Goal: Task Accomplishment & Management: Use online tool/utility

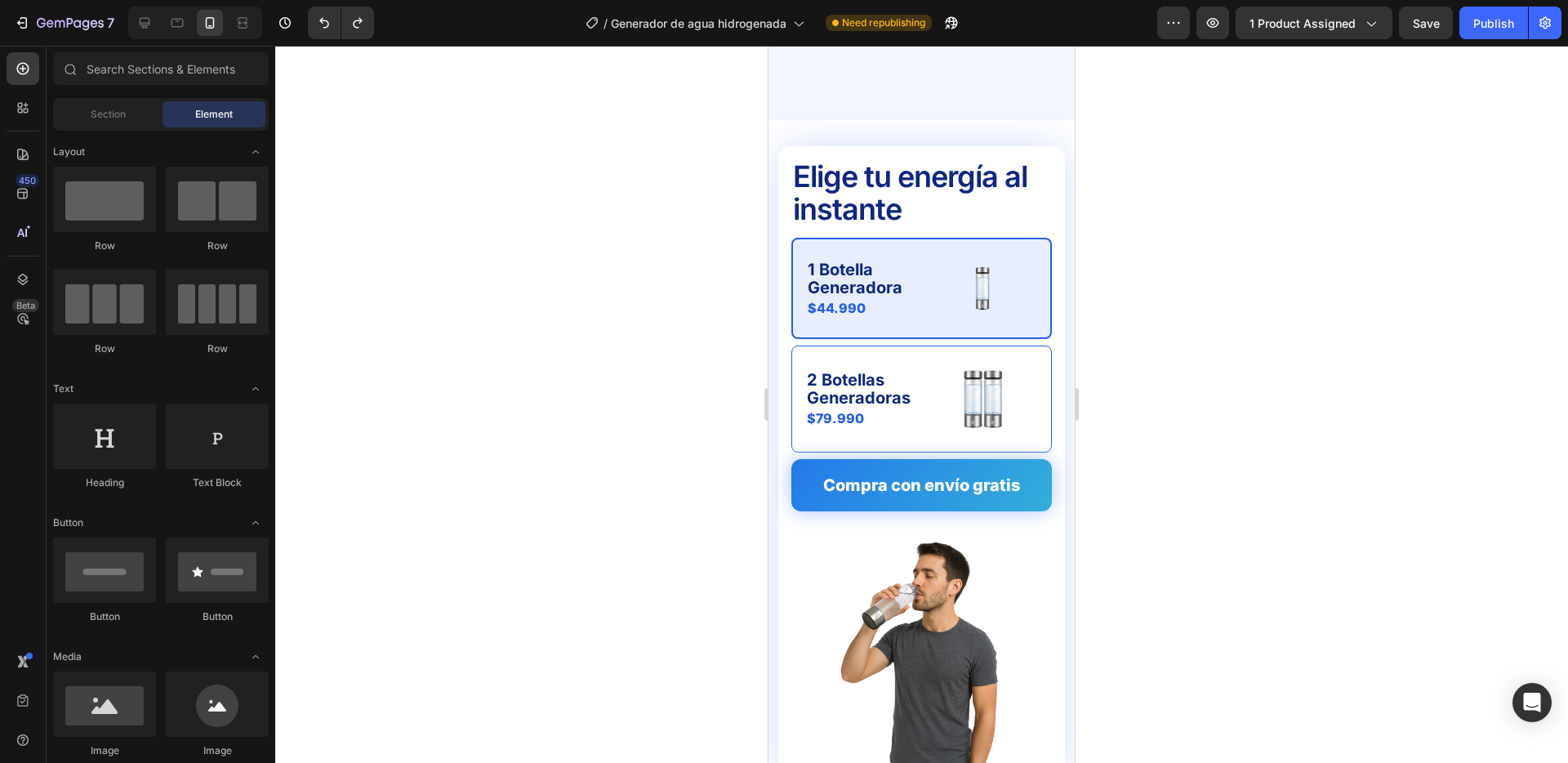
scroll to position [4544, 0]
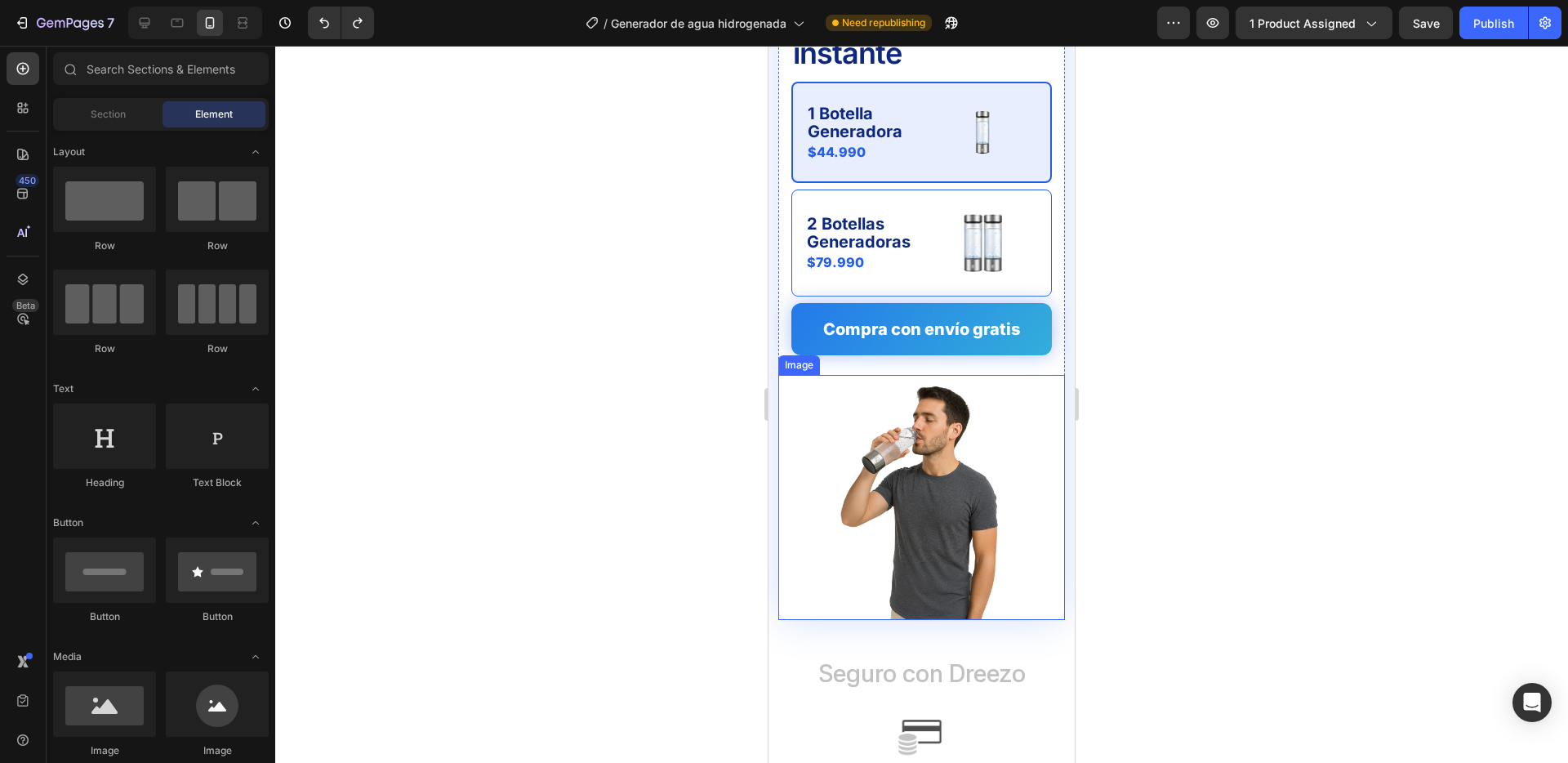
click at [927, 510] on img at bounding box center [922, 497] width 163 height 245
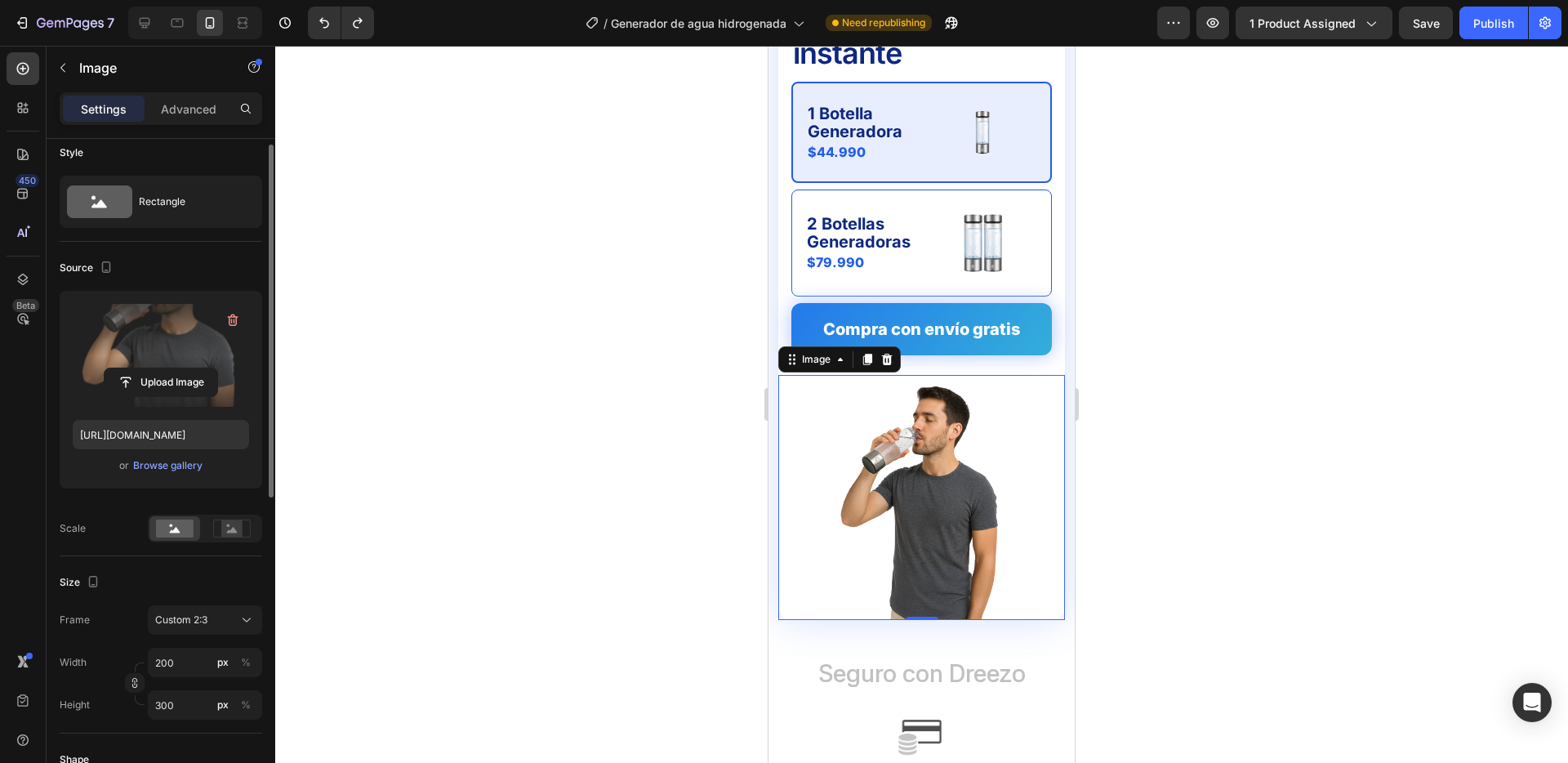
click at [176, 353] on label at bounding box center [161, 355] width 176 height 103
click at [176, 368] on input "file" at bounding box center [161, 382] width 113 height 28
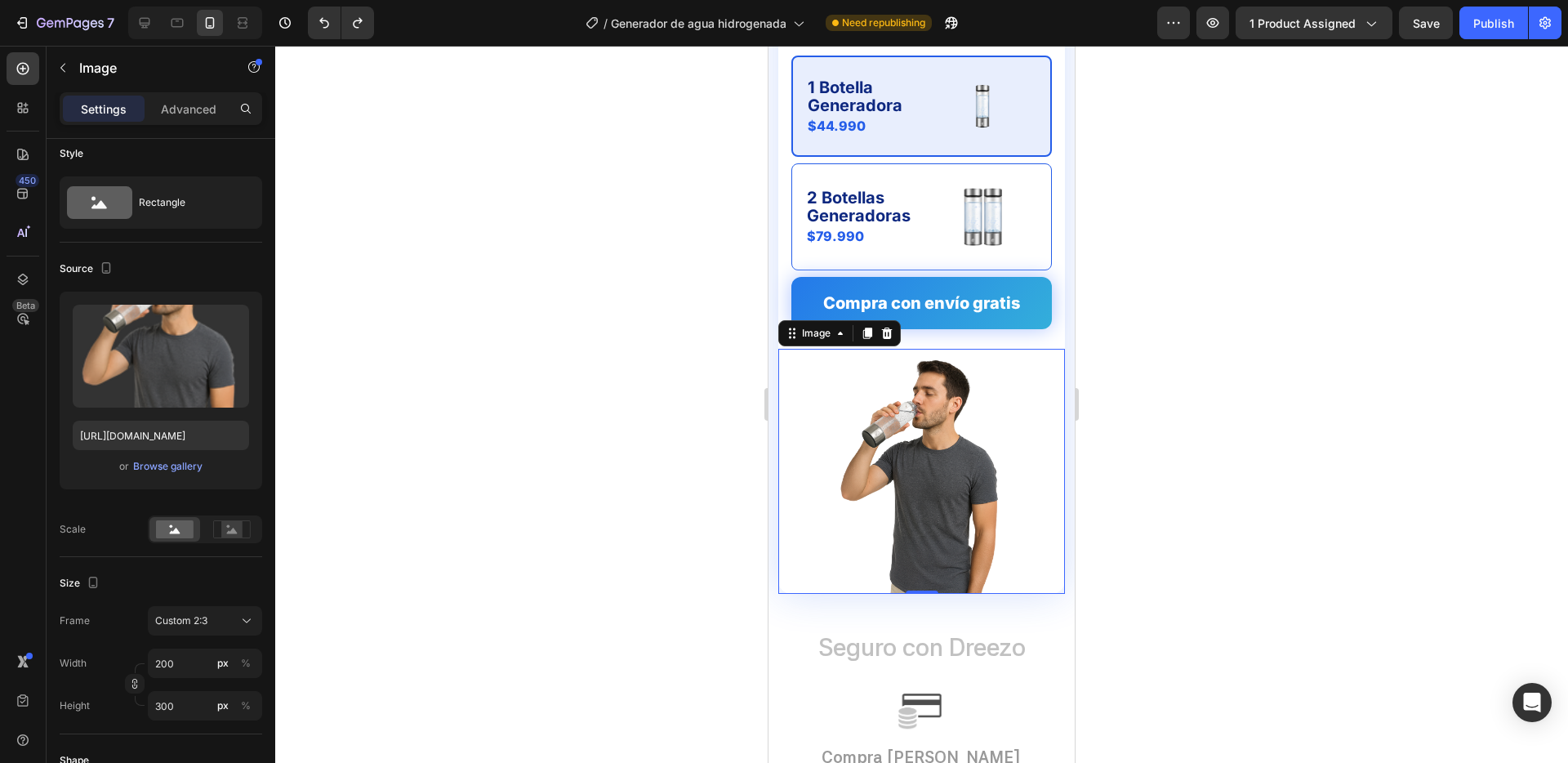
scroll to position [4573, 0]
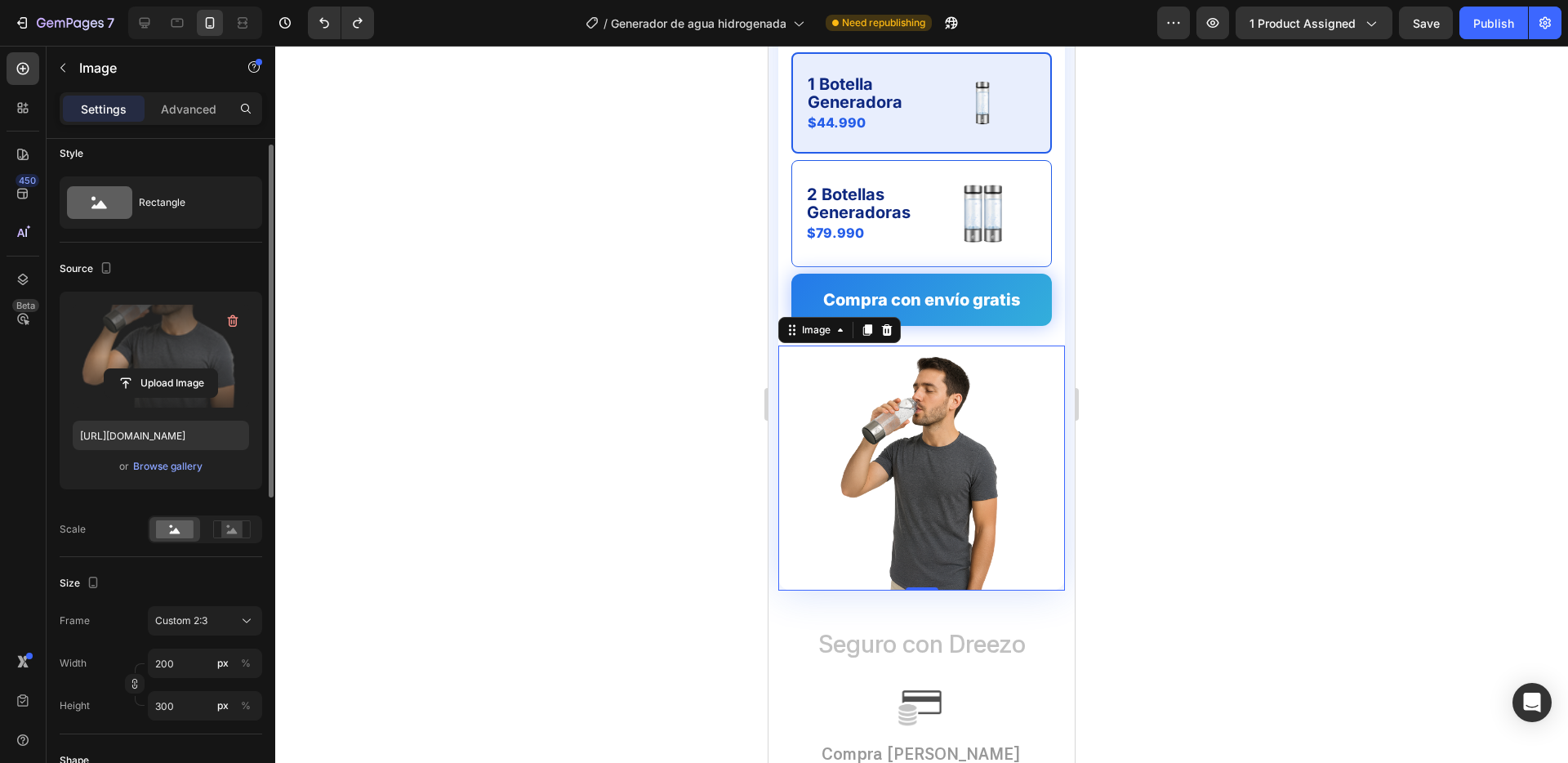
click at [200, 343] on label at bounding box center [161, 356] width 176 height 103
click at [200, 369] on input "file" at bounding box center [161, 383] width 113 height 28
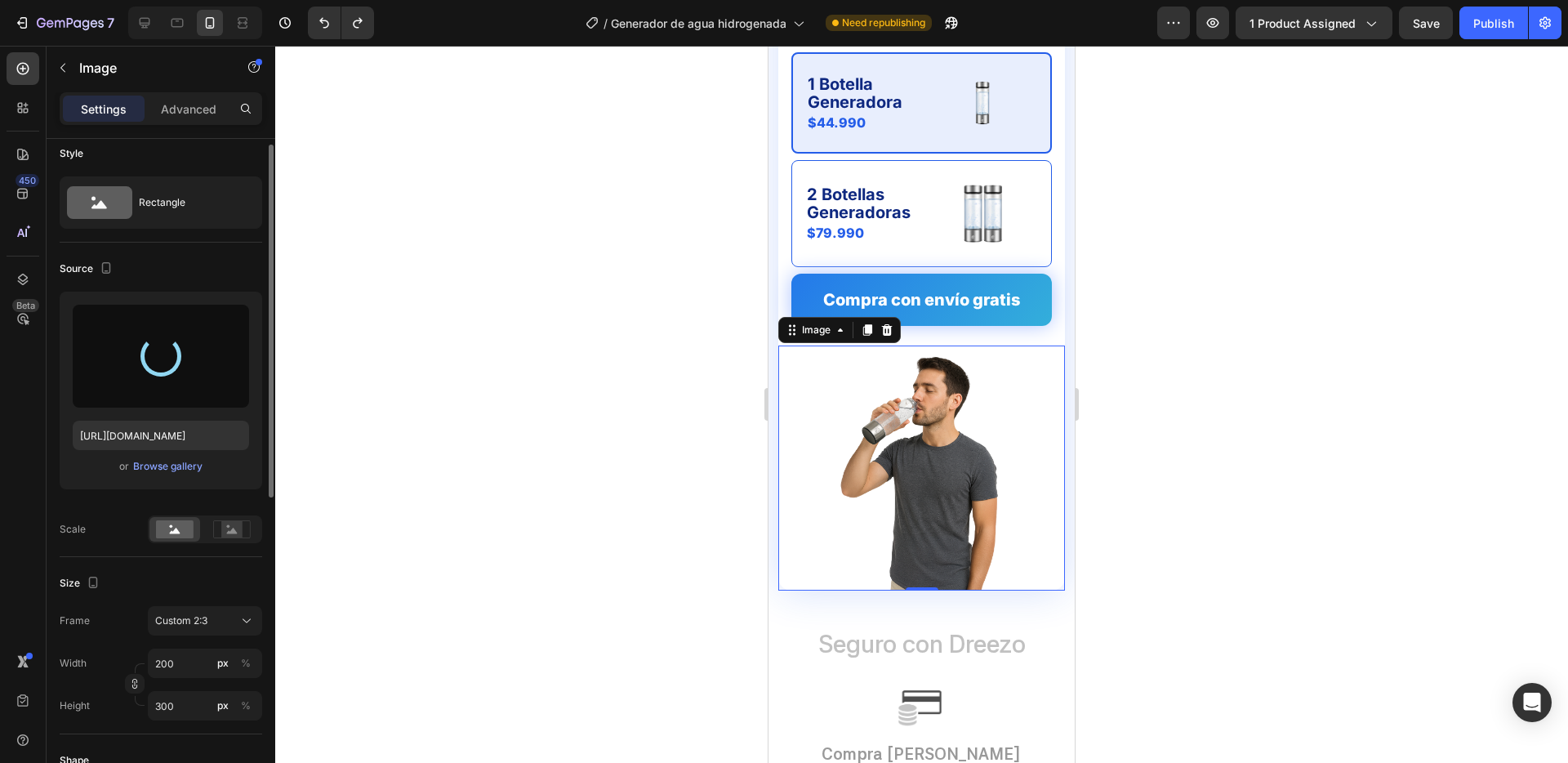
type input "https://cdn.shopify.com/s/files/1/0732/7534/3080/files/gempages_562297654105605…"
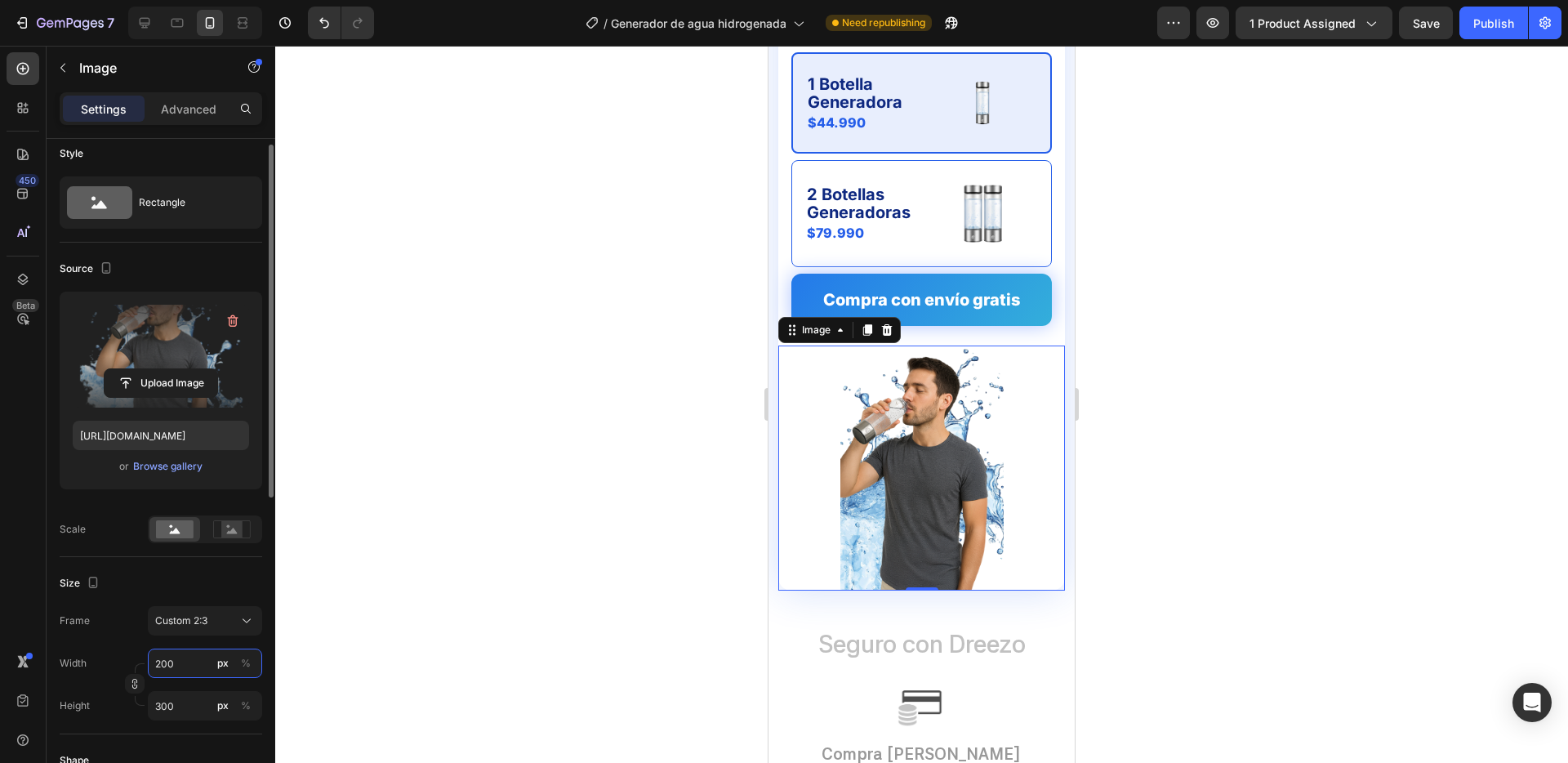
click at [183, 660] on input "200" at bounding box center [205, 663] width 114 height 29
type input "4"
type input "6"
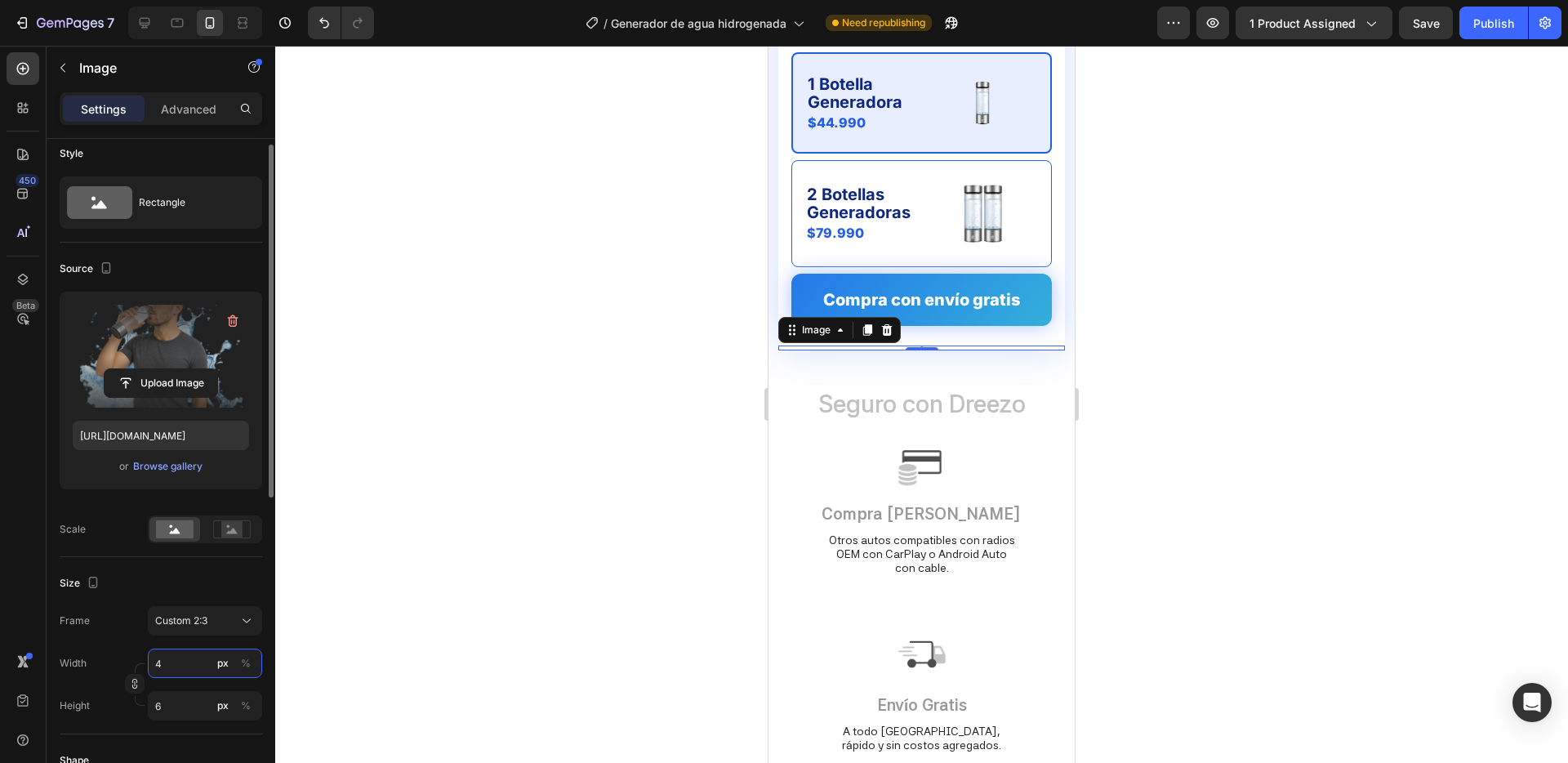
type input "40"
type input "60"
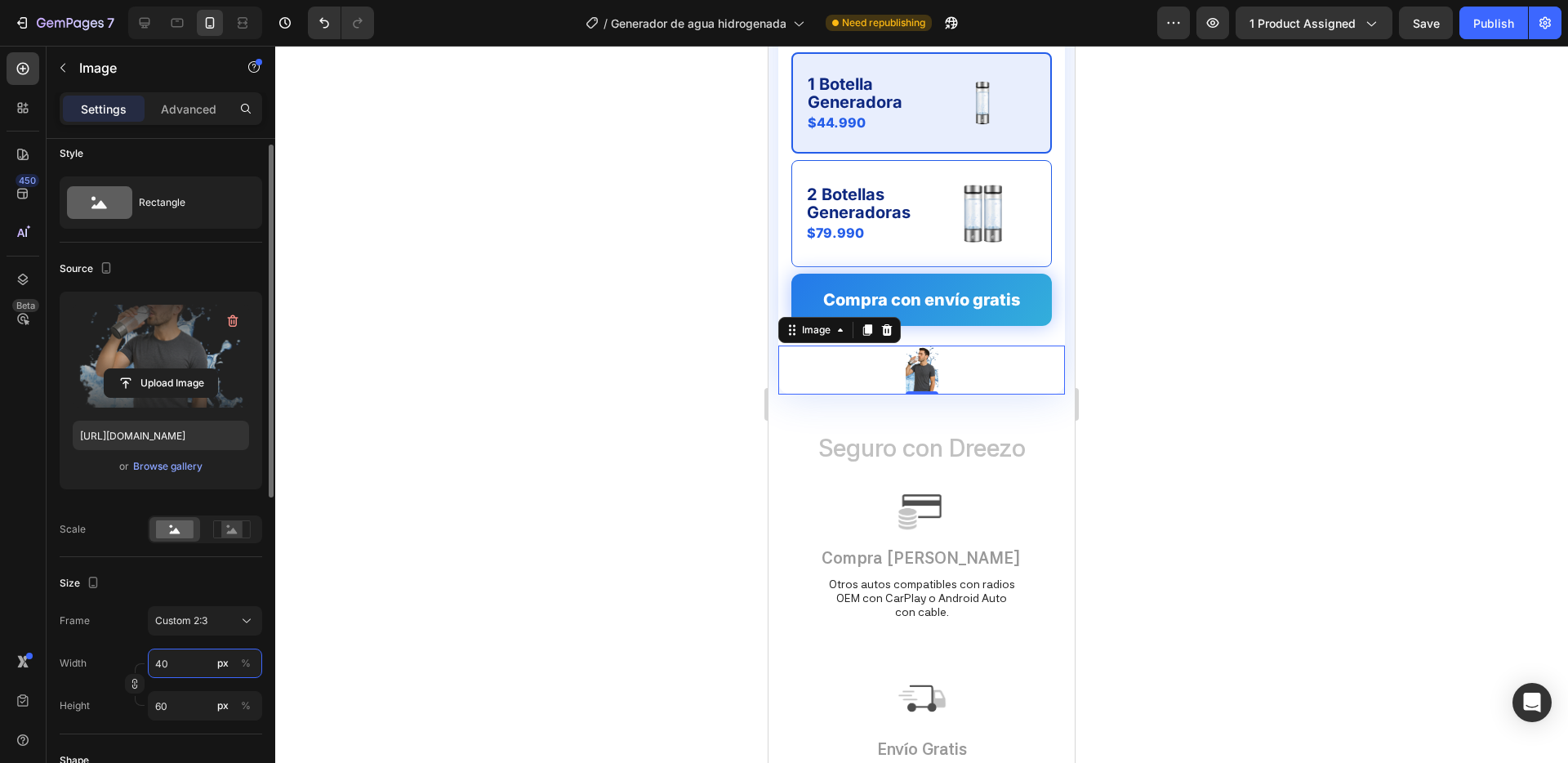
type input "400"
type input "600"
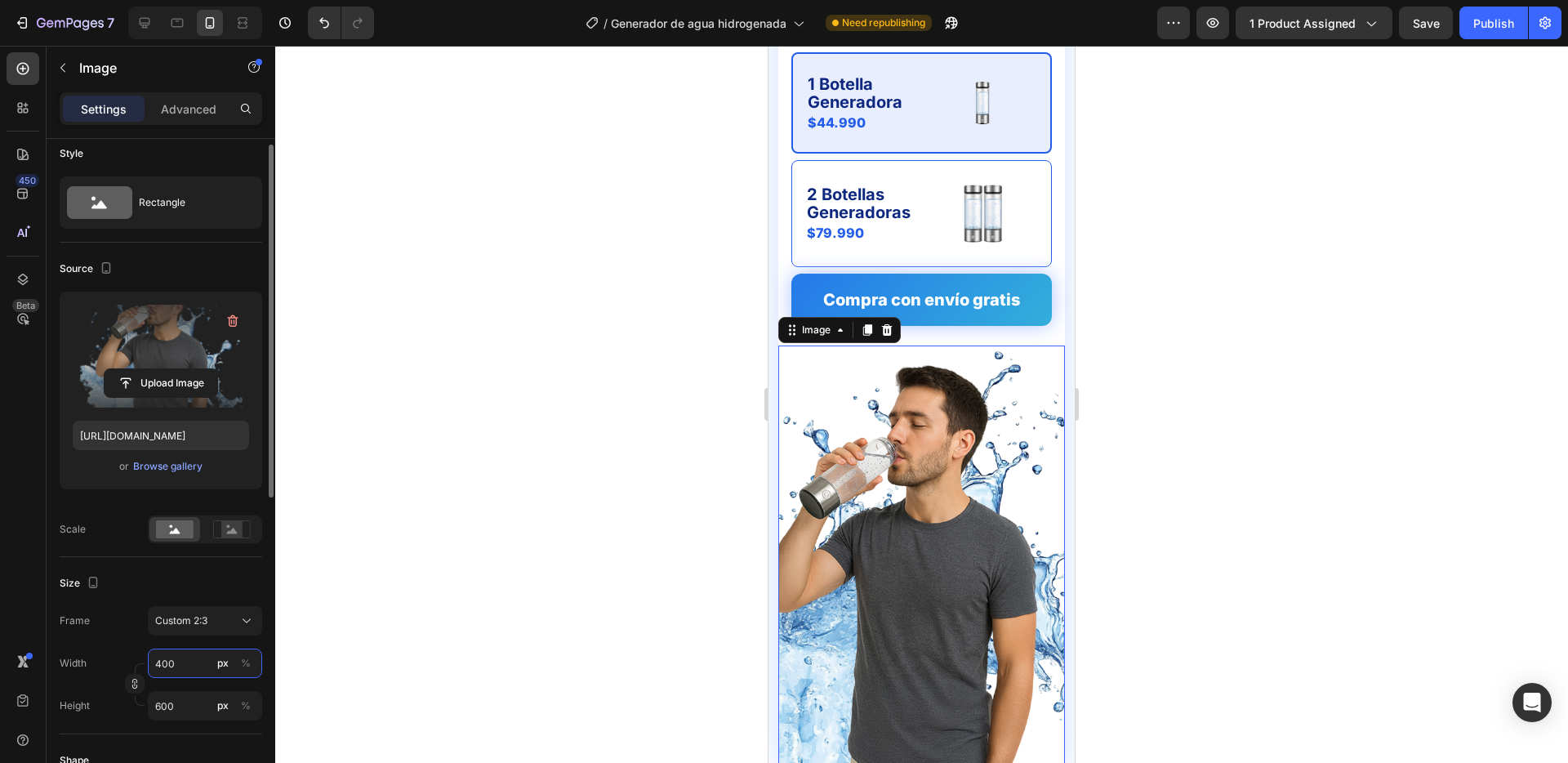
type input "40"
type input "60"
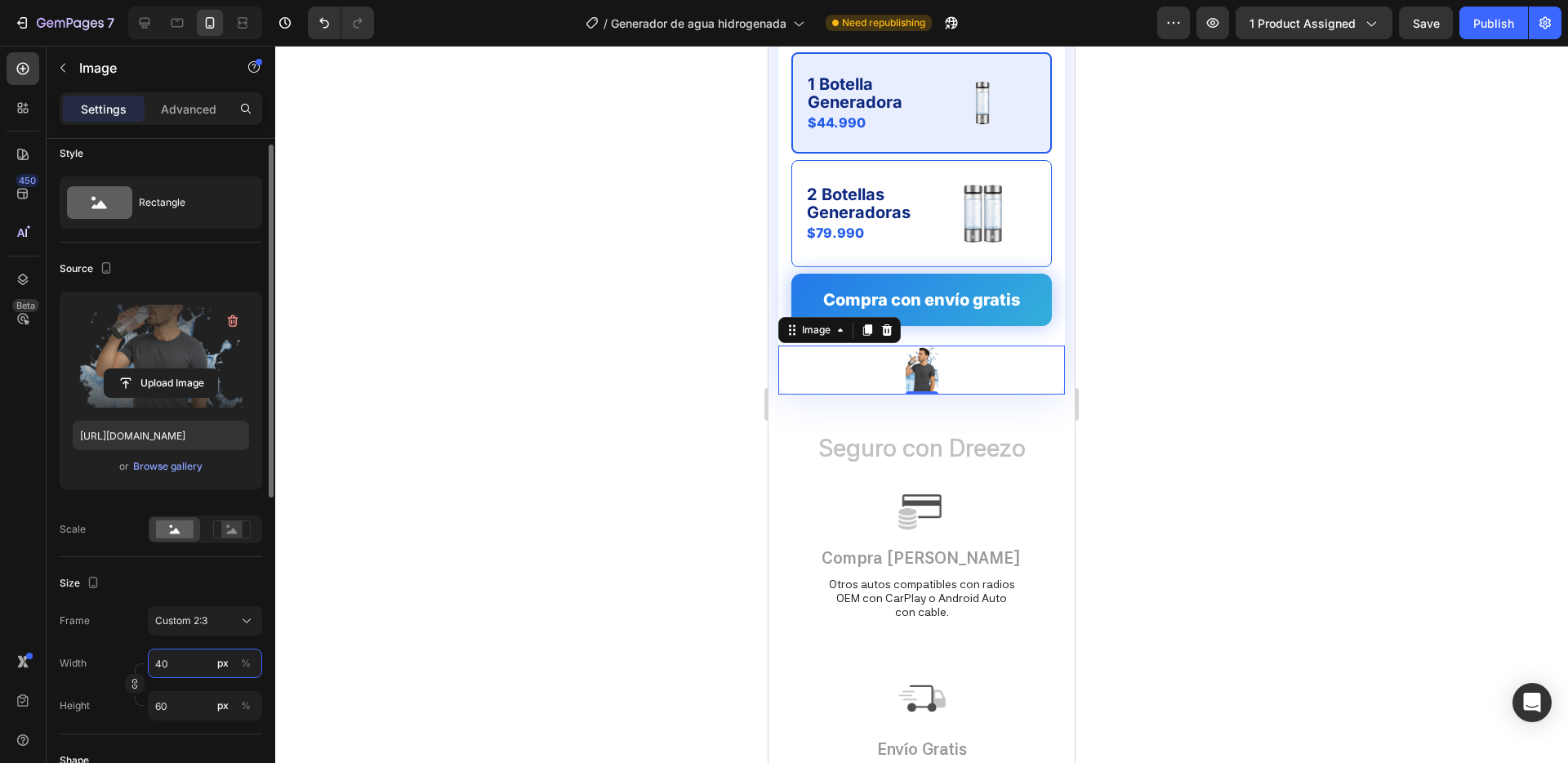
type input "4"
type input "6"
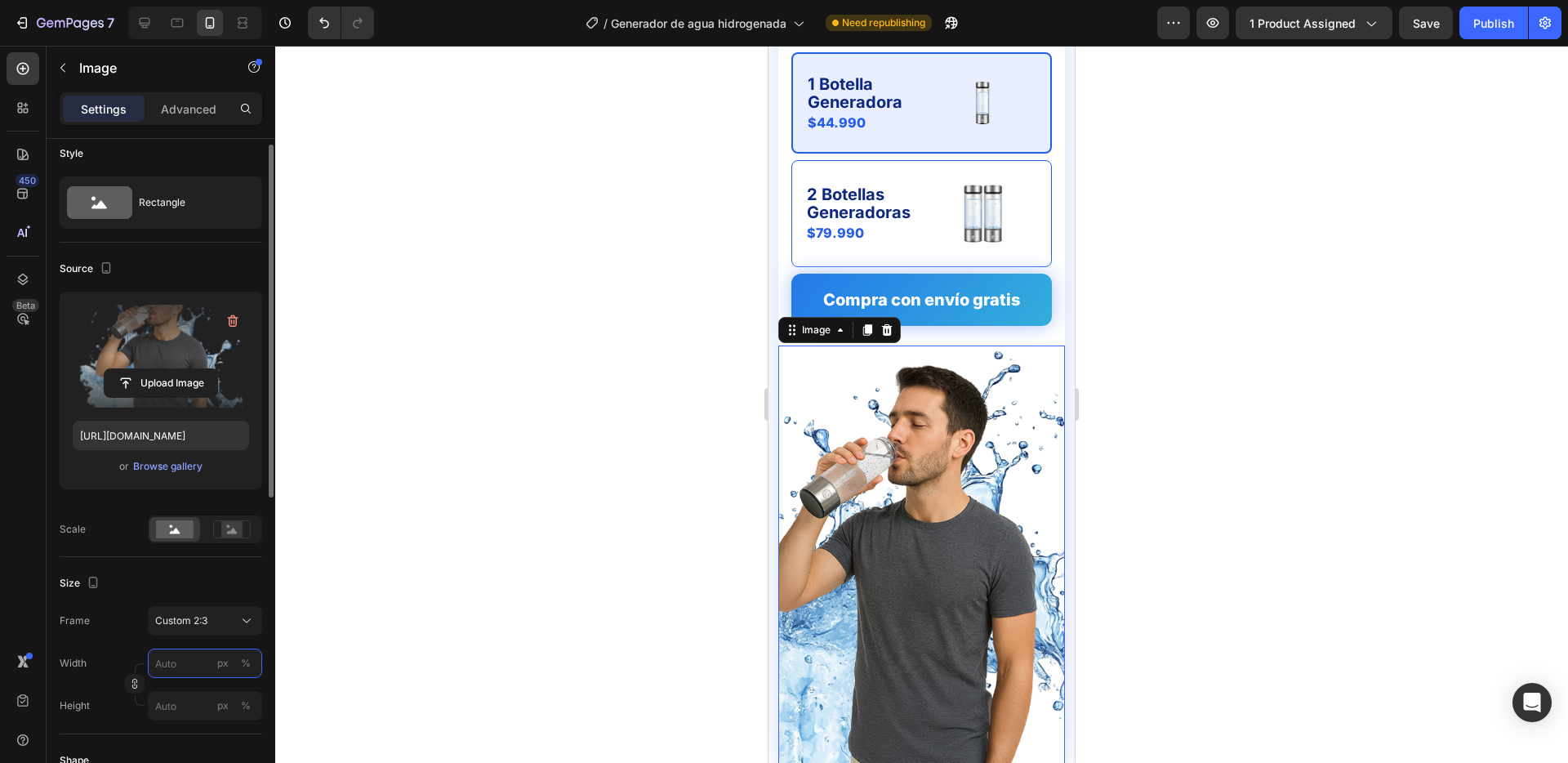
type input "3"
type input "5"
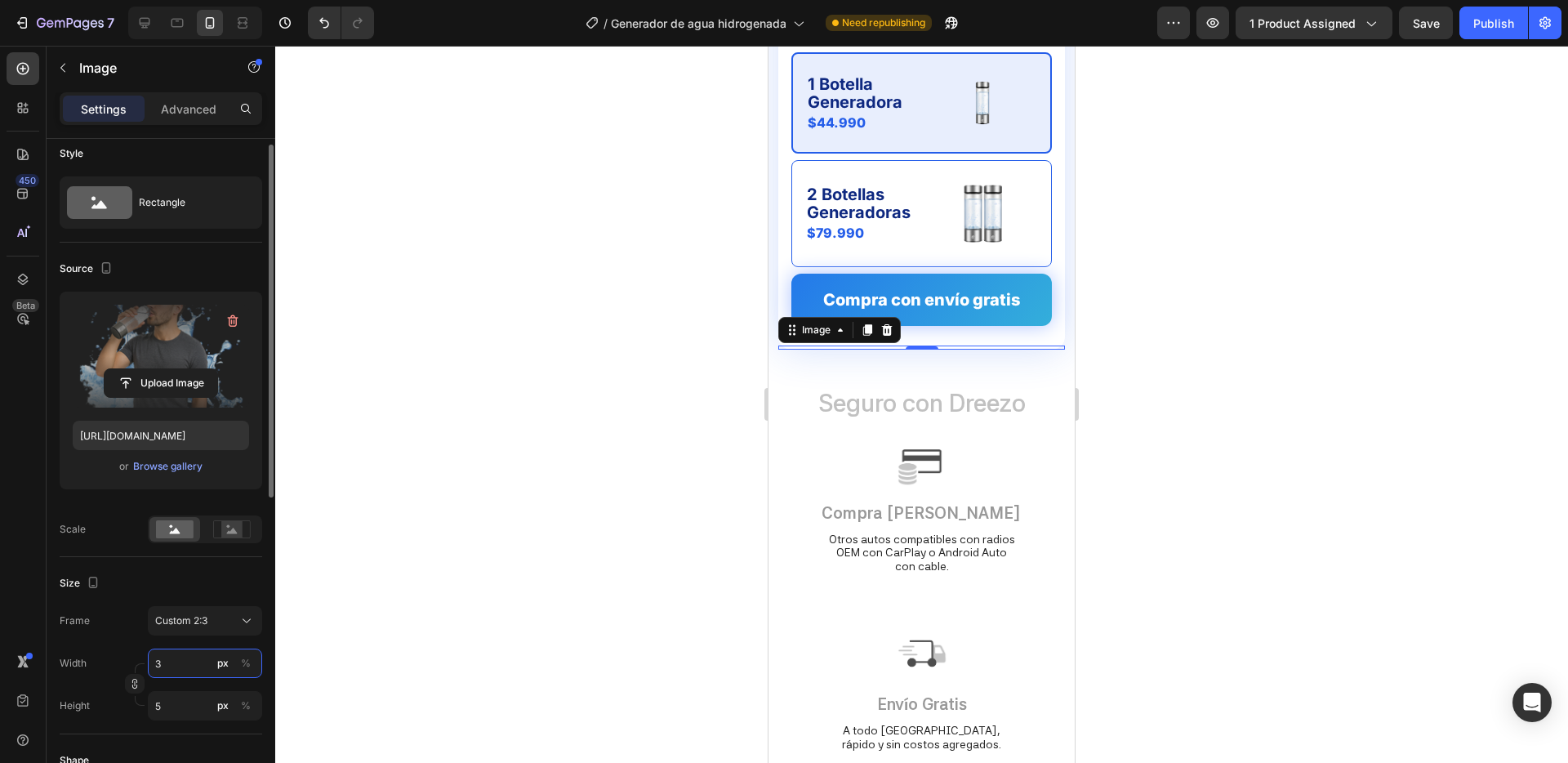
type input "30"
type input "45"
type input "300"
type input "450"
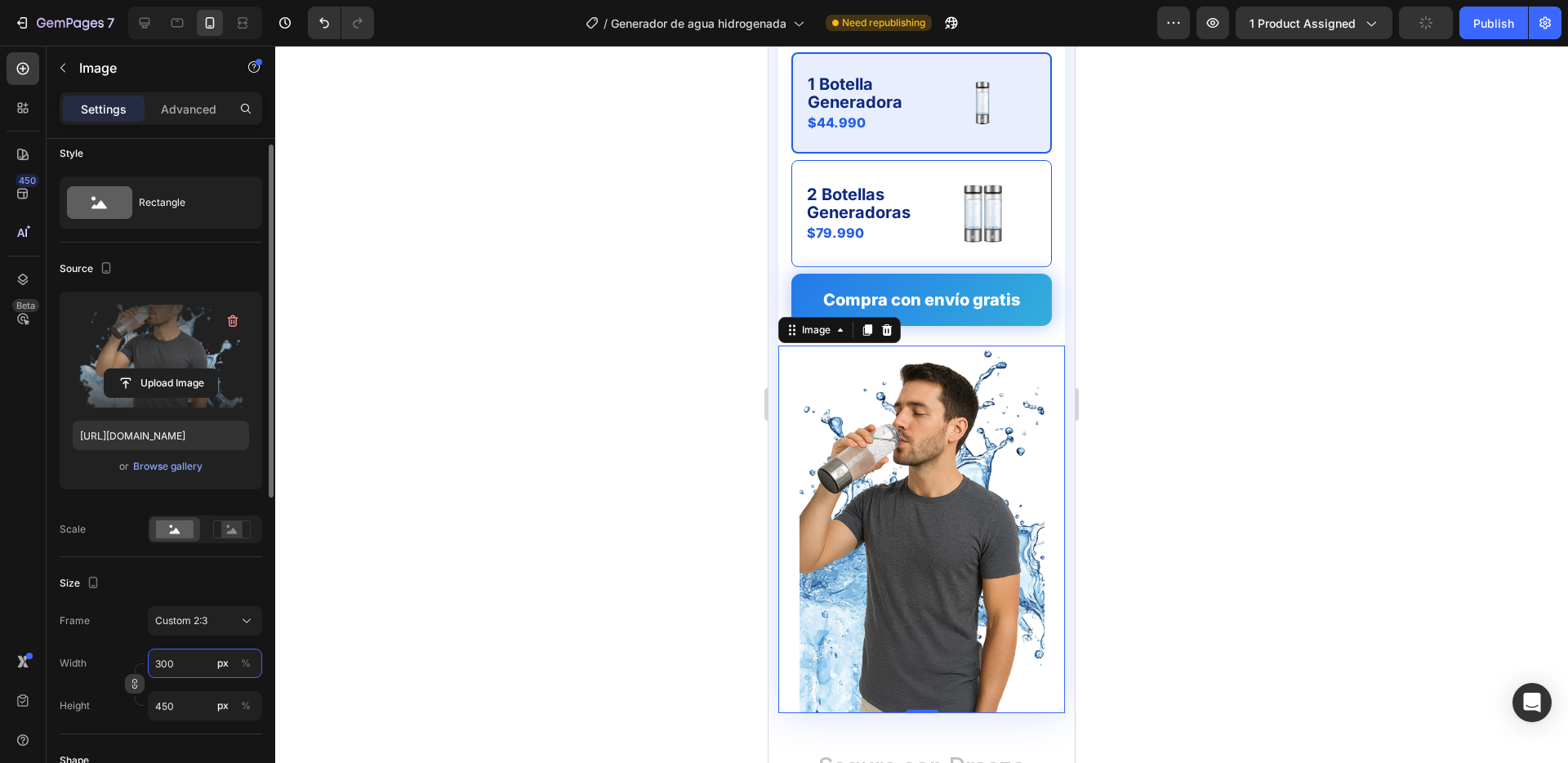
type input "300"
click at [135, 684] on icon "button" at bounding box center [134, 683] width 12 height 12
click at [172, 706] on input "450" at bounding box center [205, 706] width 114 height 29
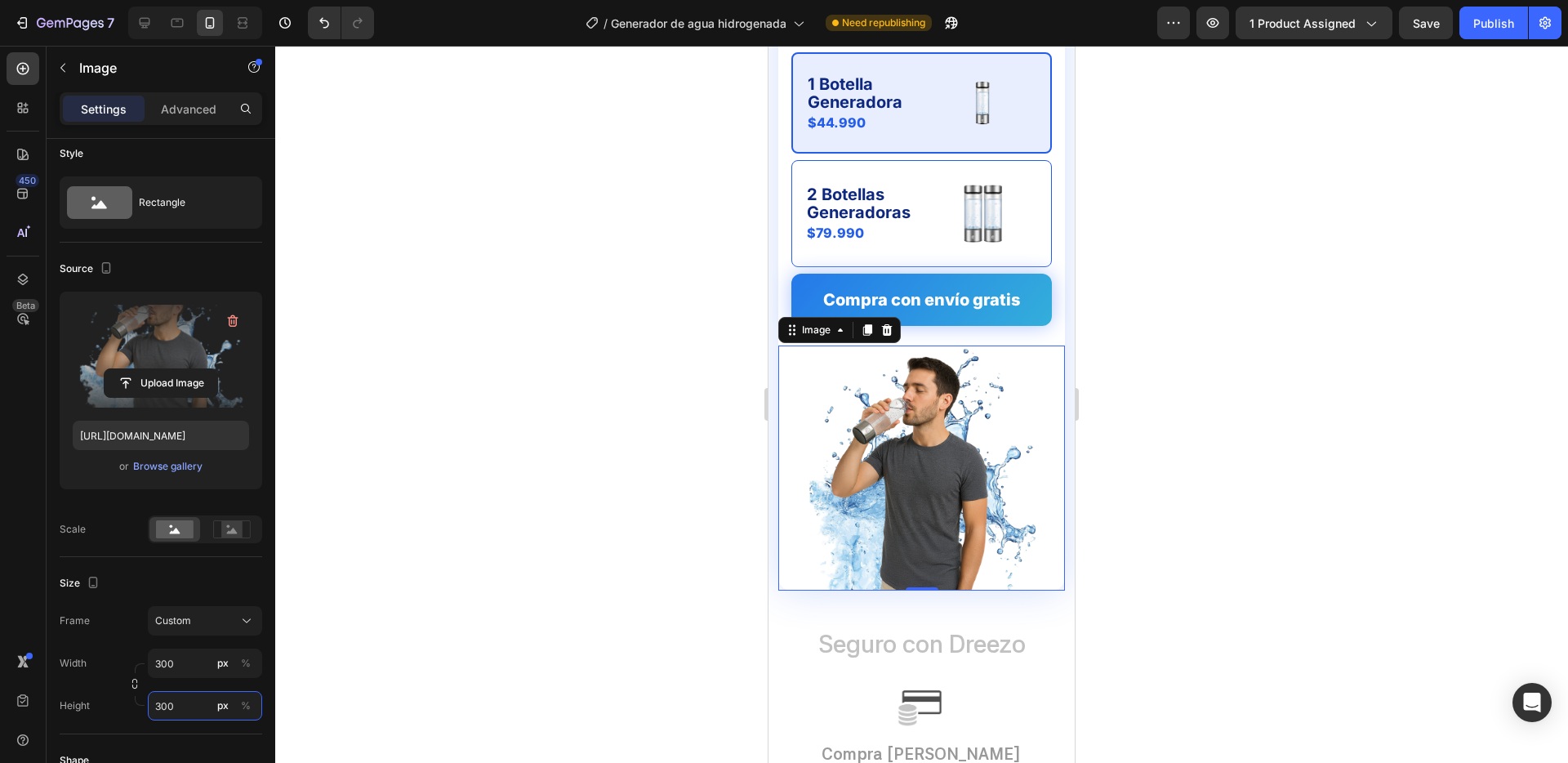
type input "300"
click at [448, 553] on div at bounding box center [921, 404] width 1293 height 717
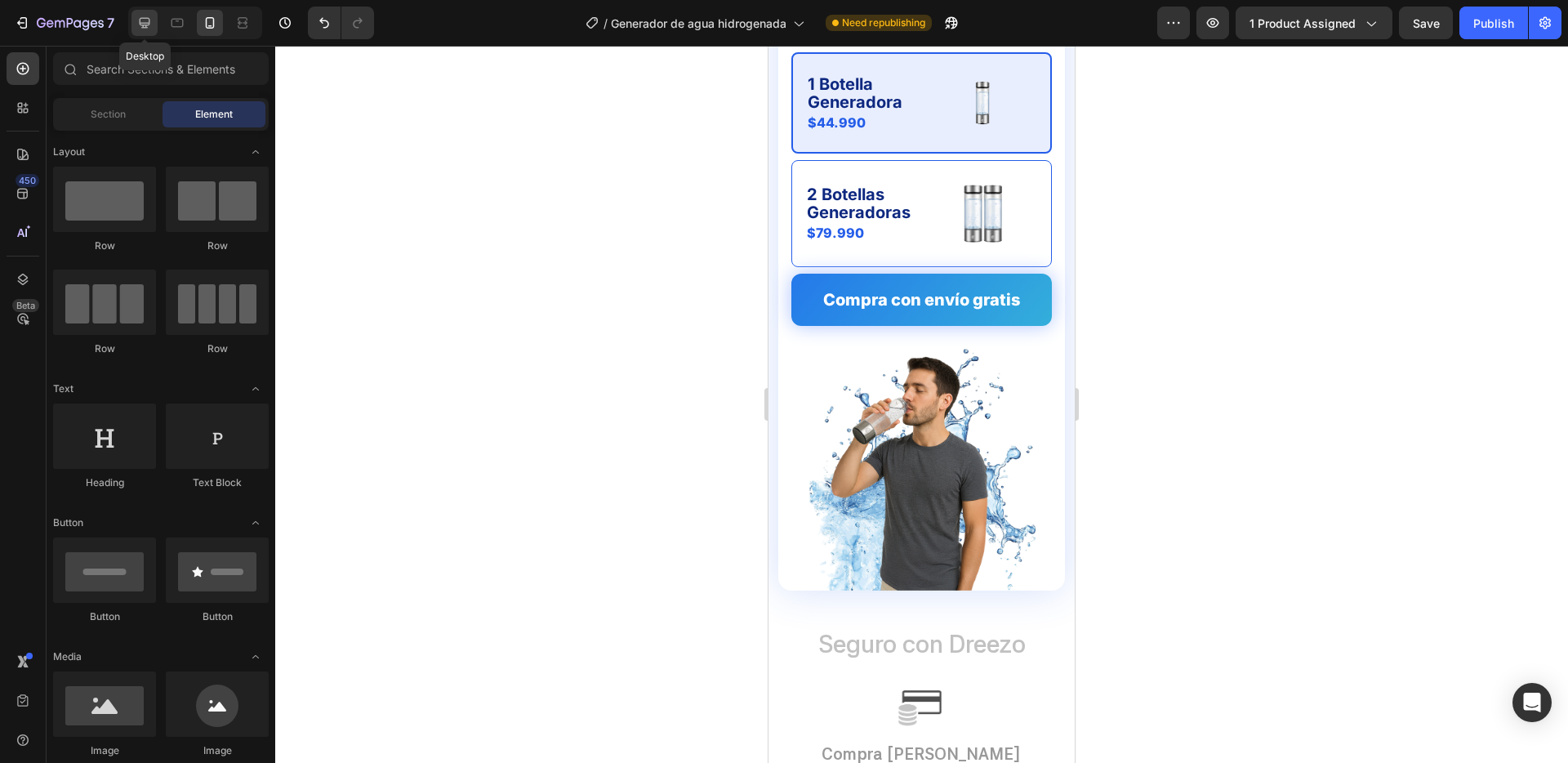
click at [147, 11] on div at bounding box center [144, 23] width 26 height 26
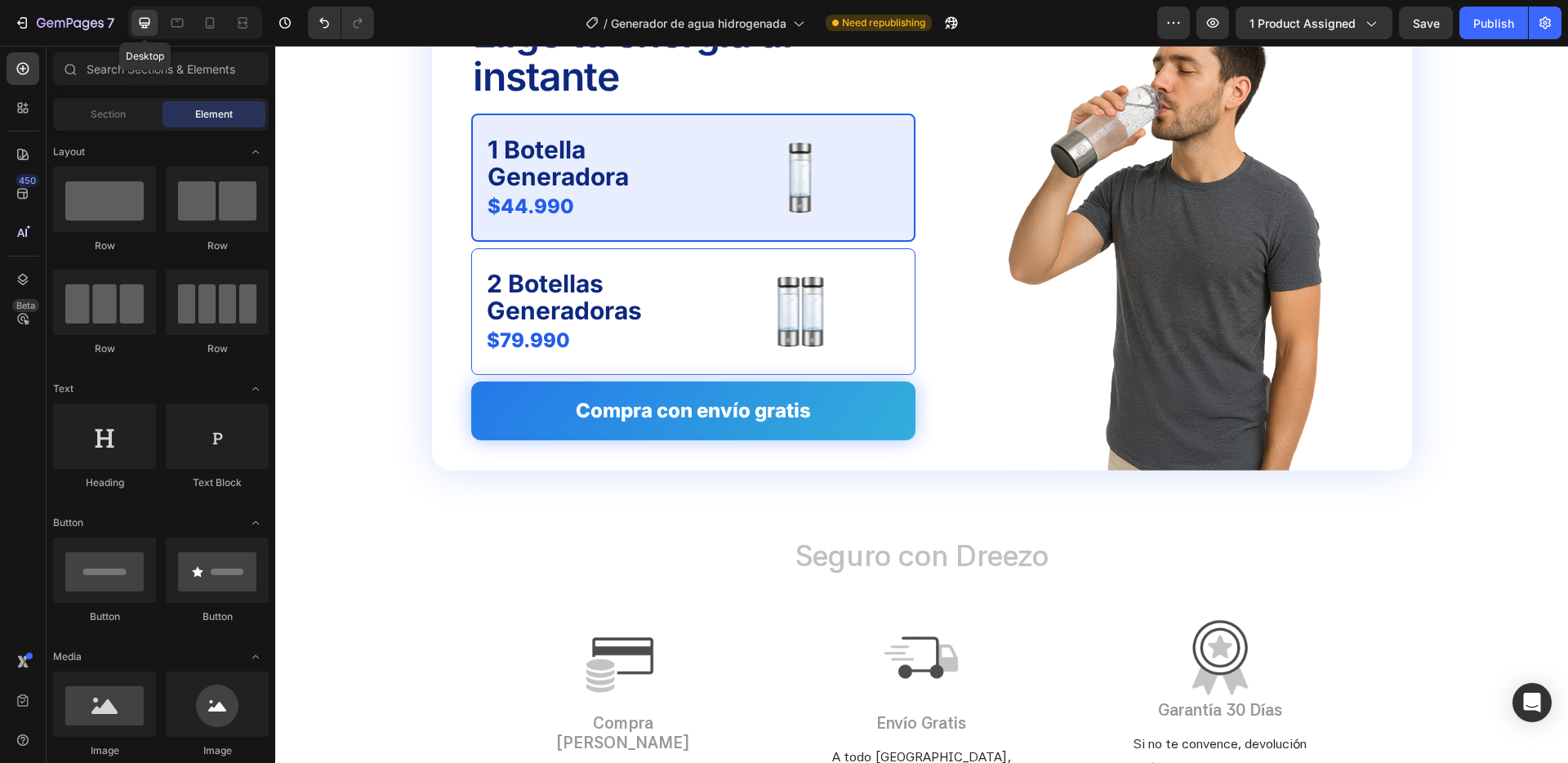
scroll to position [4540, 0]
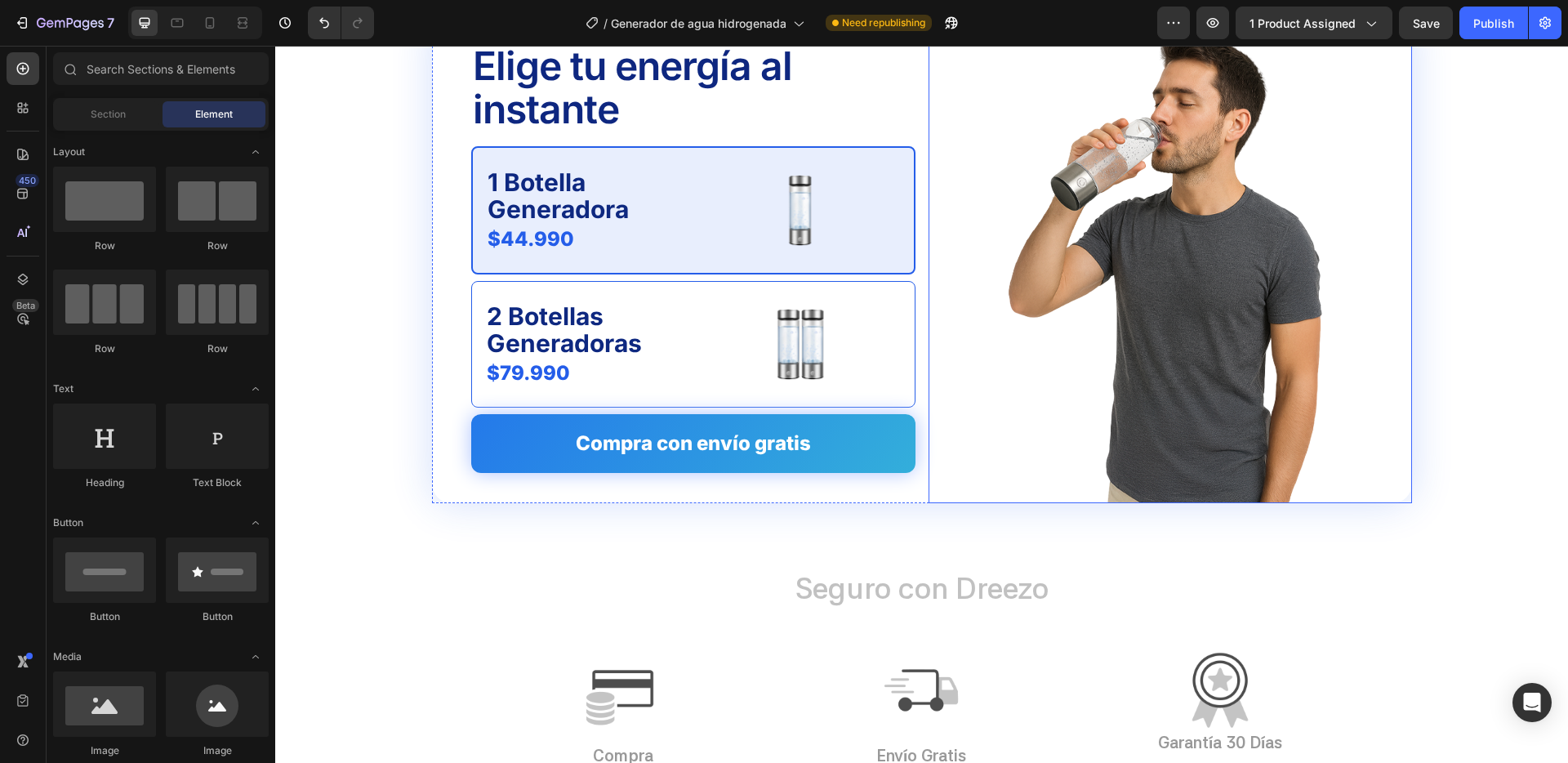
click at [1241, 230] on img at bounding box center [1171, 258] width 327 height 490
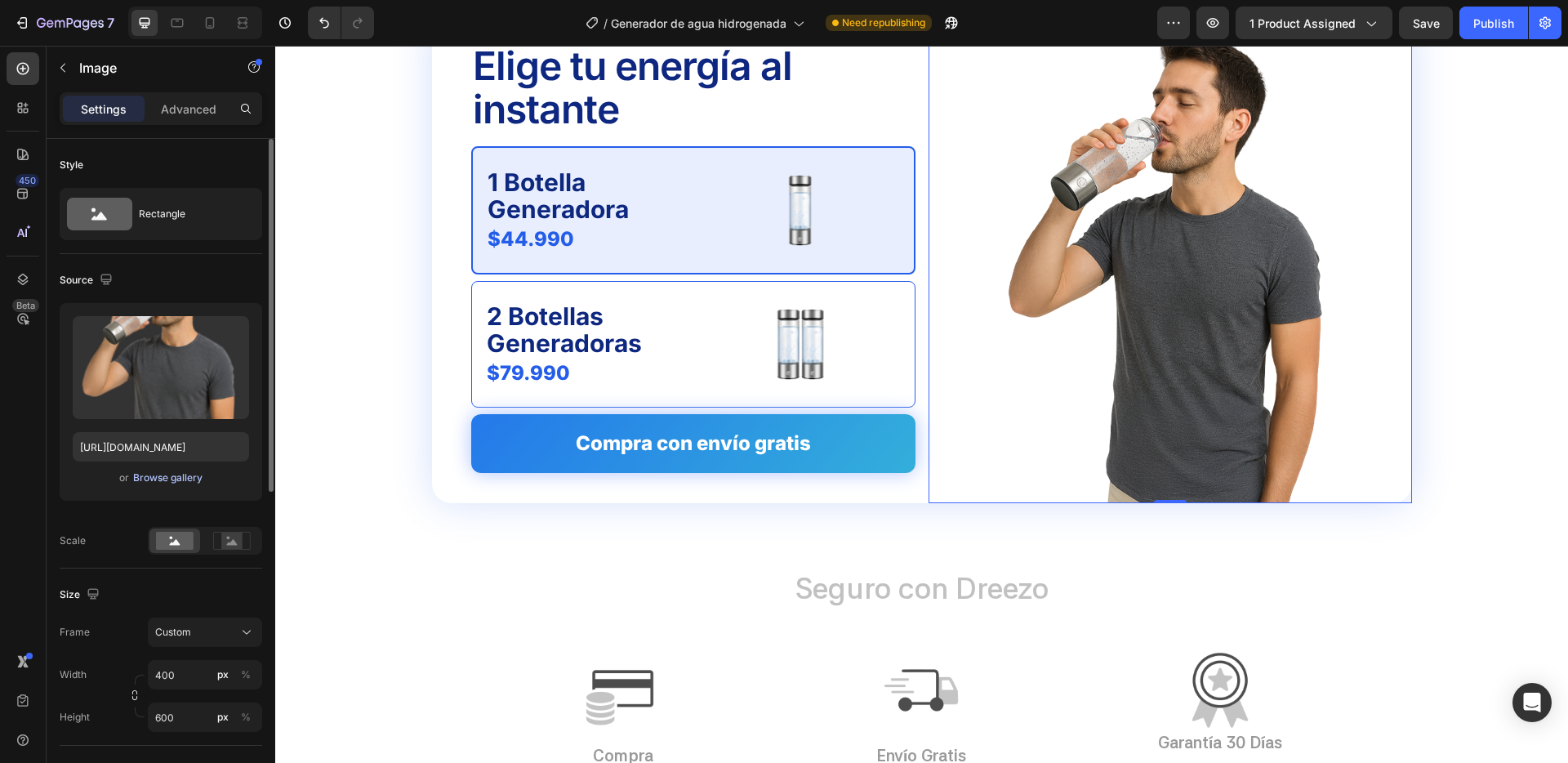
click at [160, 474] on div "Browse gallery" at bounding box center [168, 478] width 70 height 15
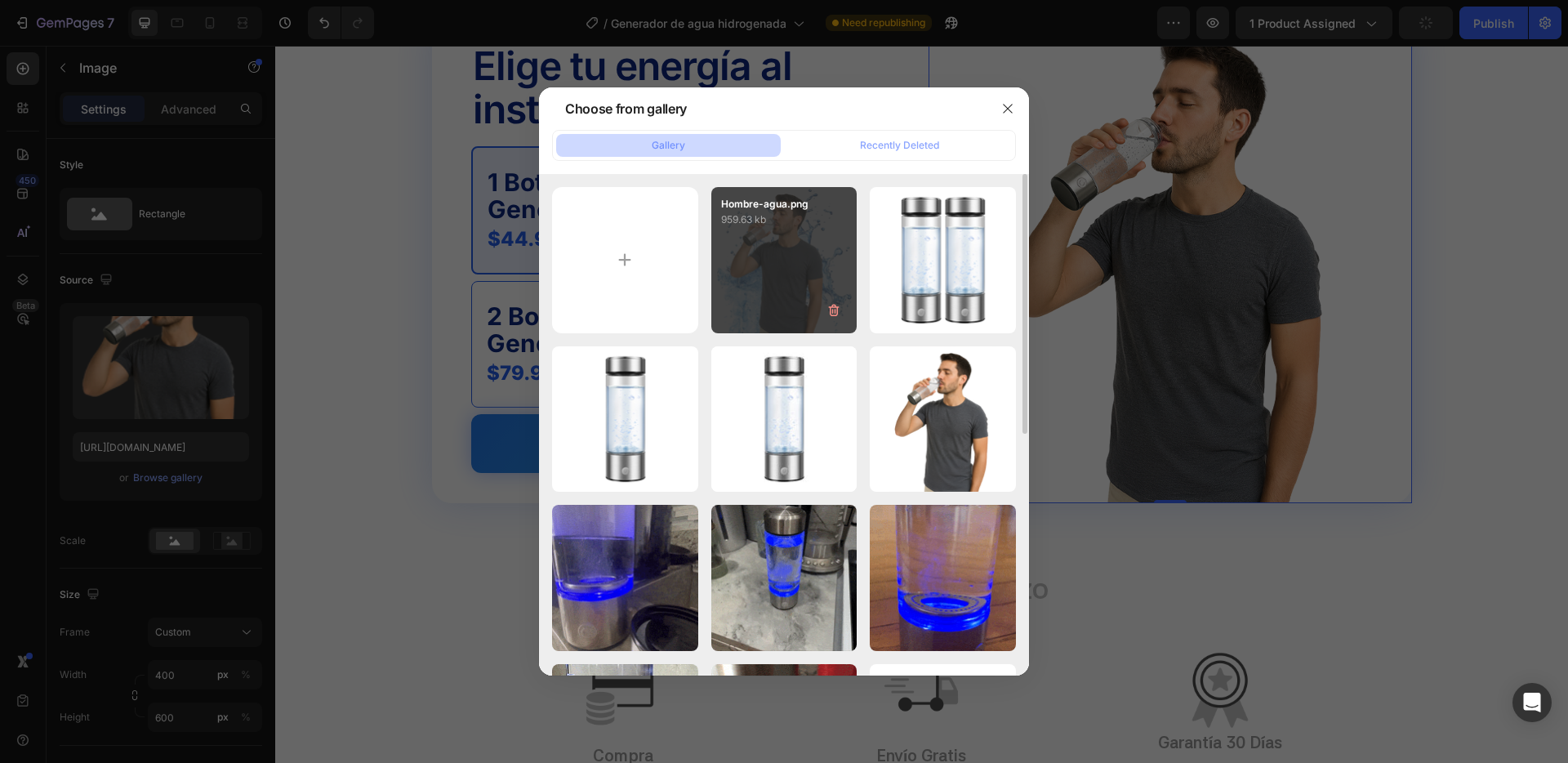
click at [774, 273] on div "Hombre-agua.png 959.63 kb" at bounding box center [784, 259] width 146 height 146
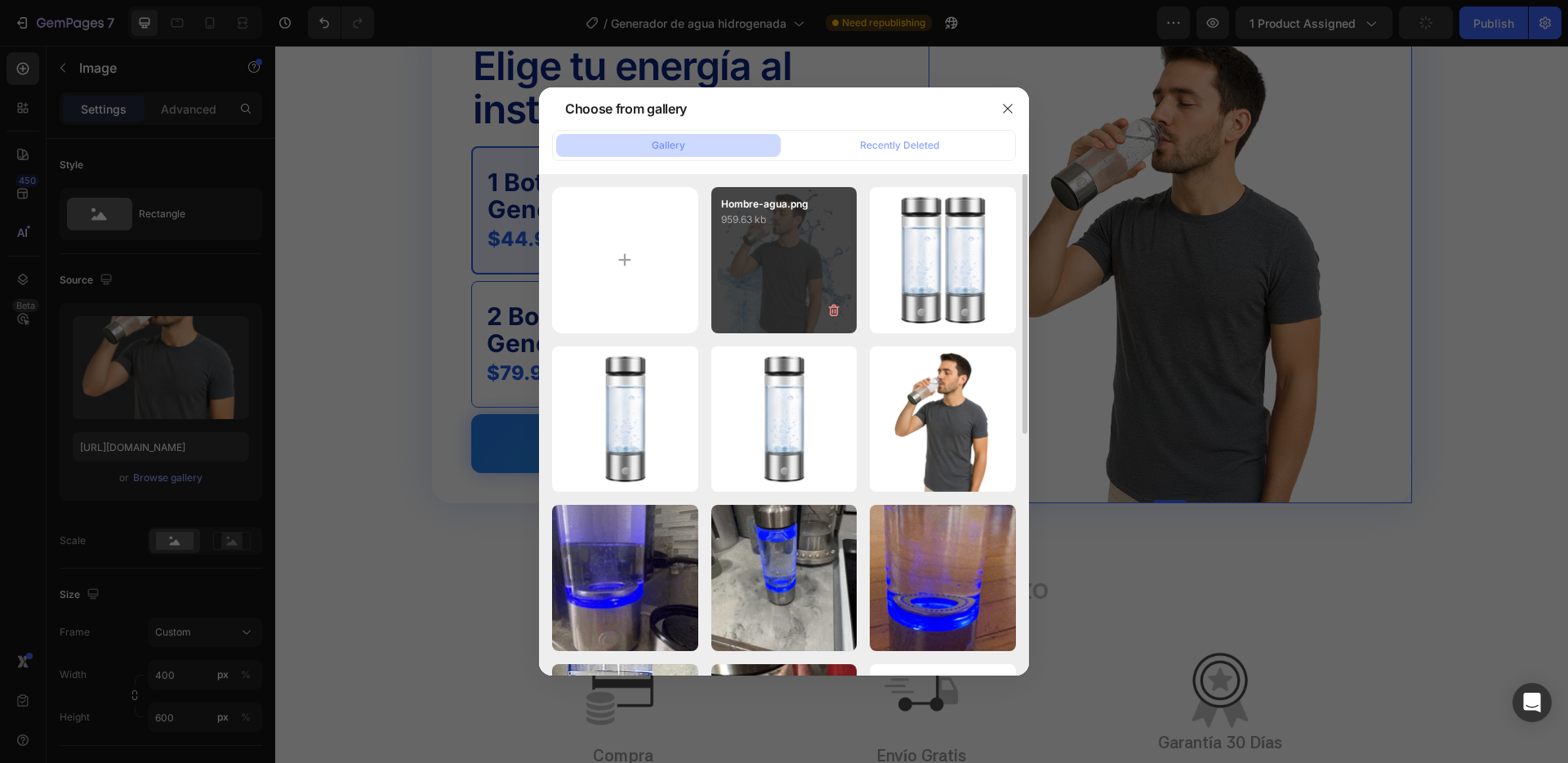
type input "https://cdn.shopify.com/s/files/1/0732/7534/3080/files/gempages_562297654105605…"
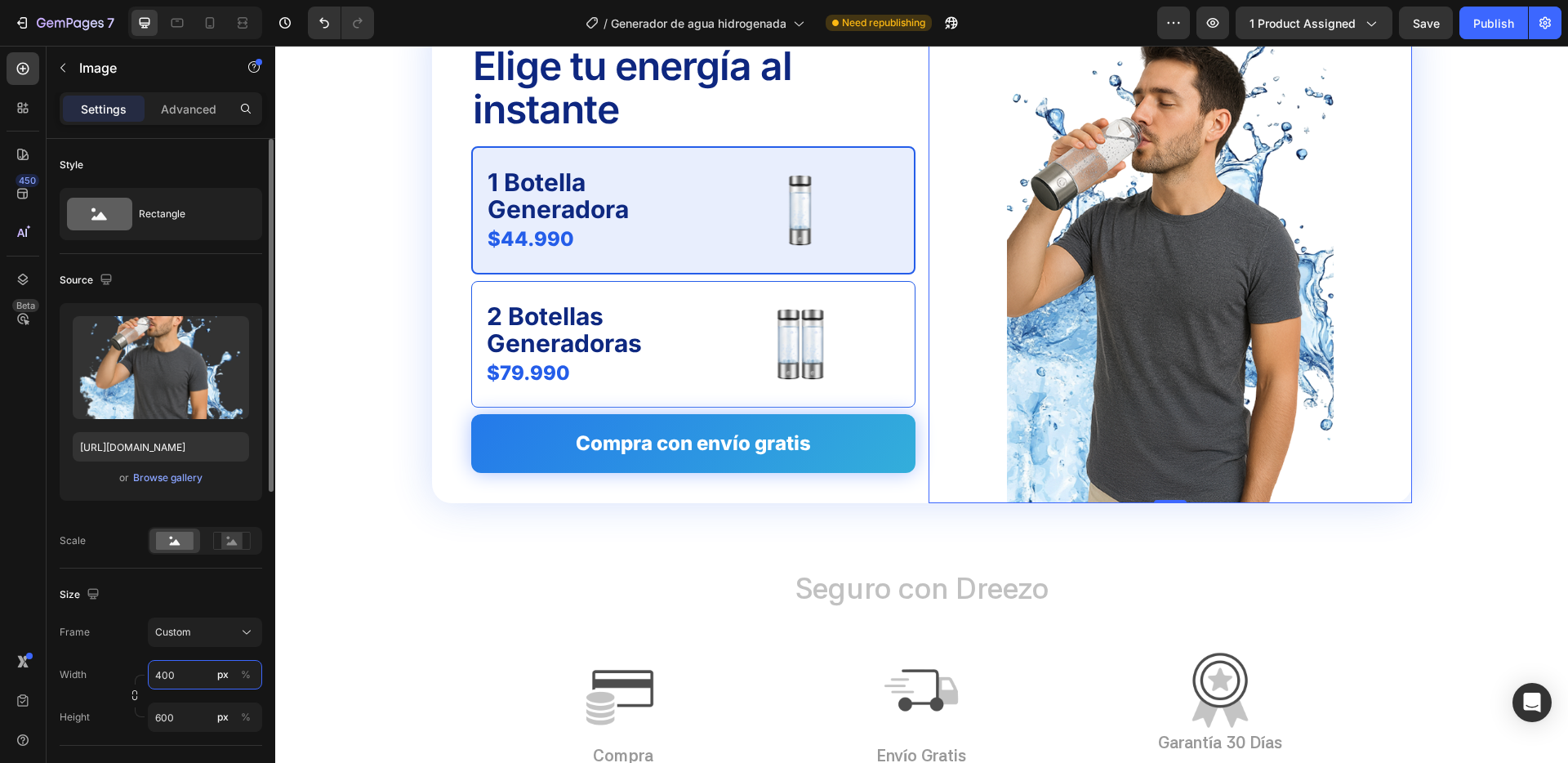
click at [181, 678] on input "400" at bounding box center [205, 674] width 114 height 29
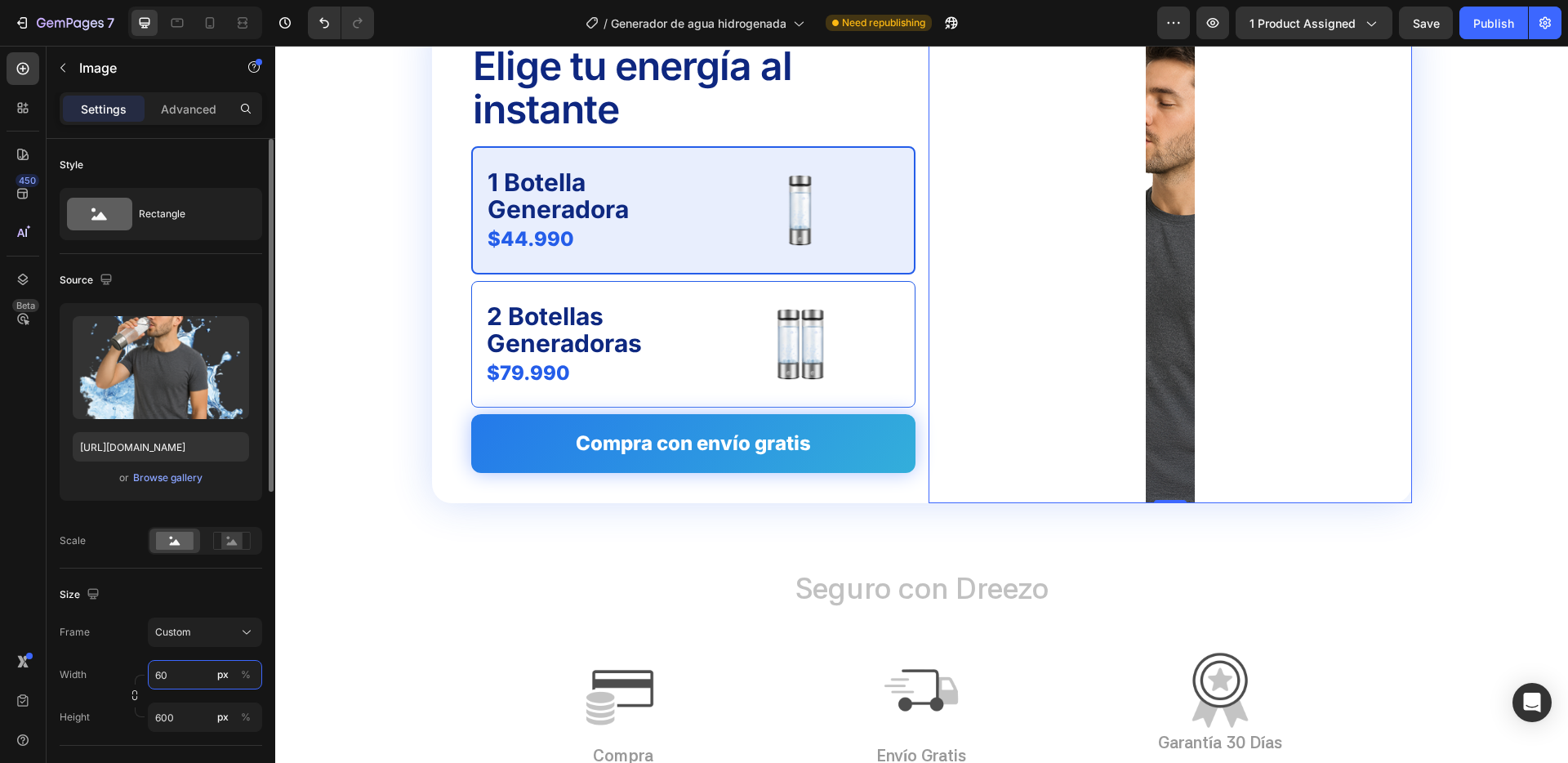
type input "600"
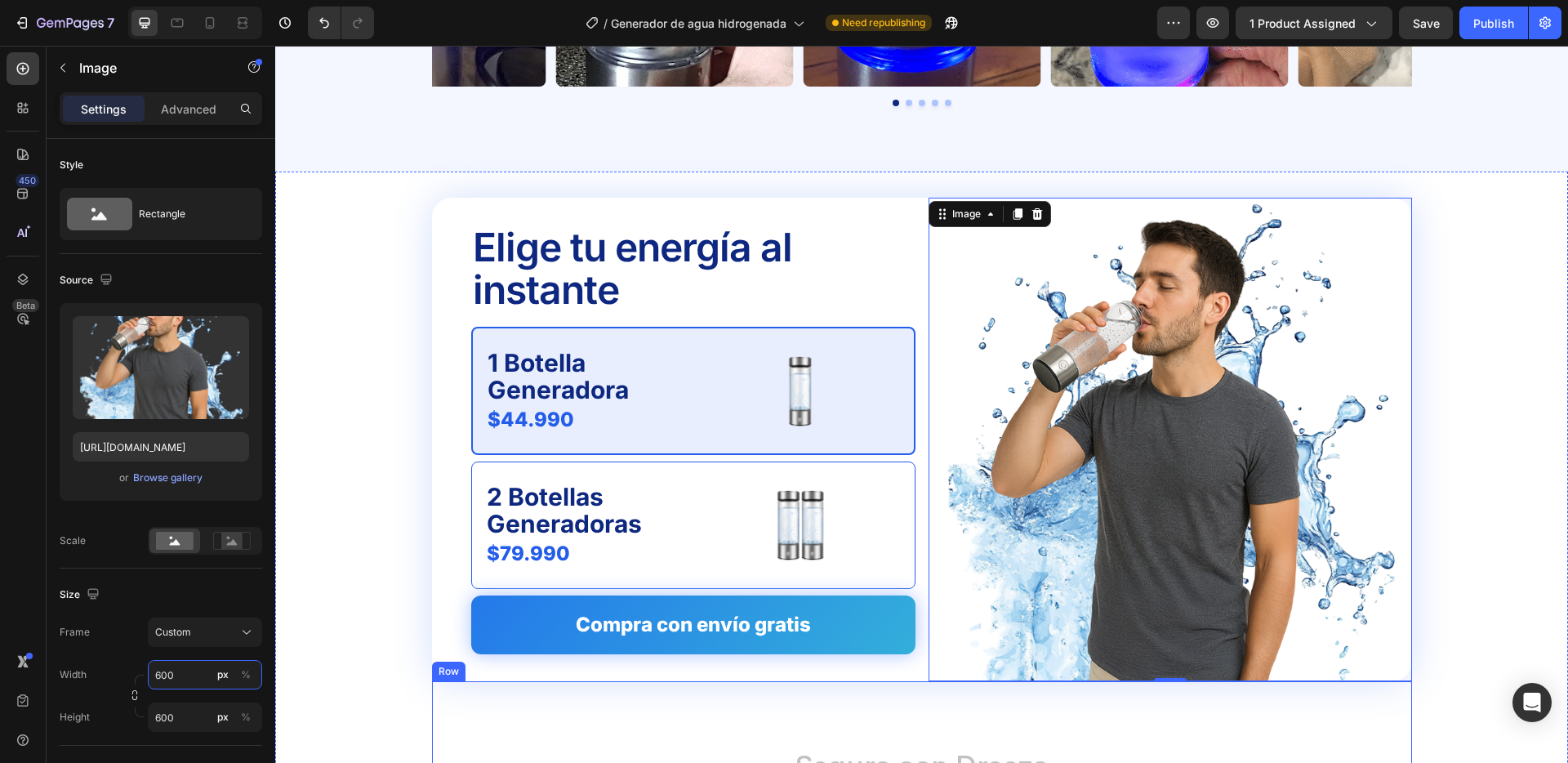
scroll to position [4416, 0]
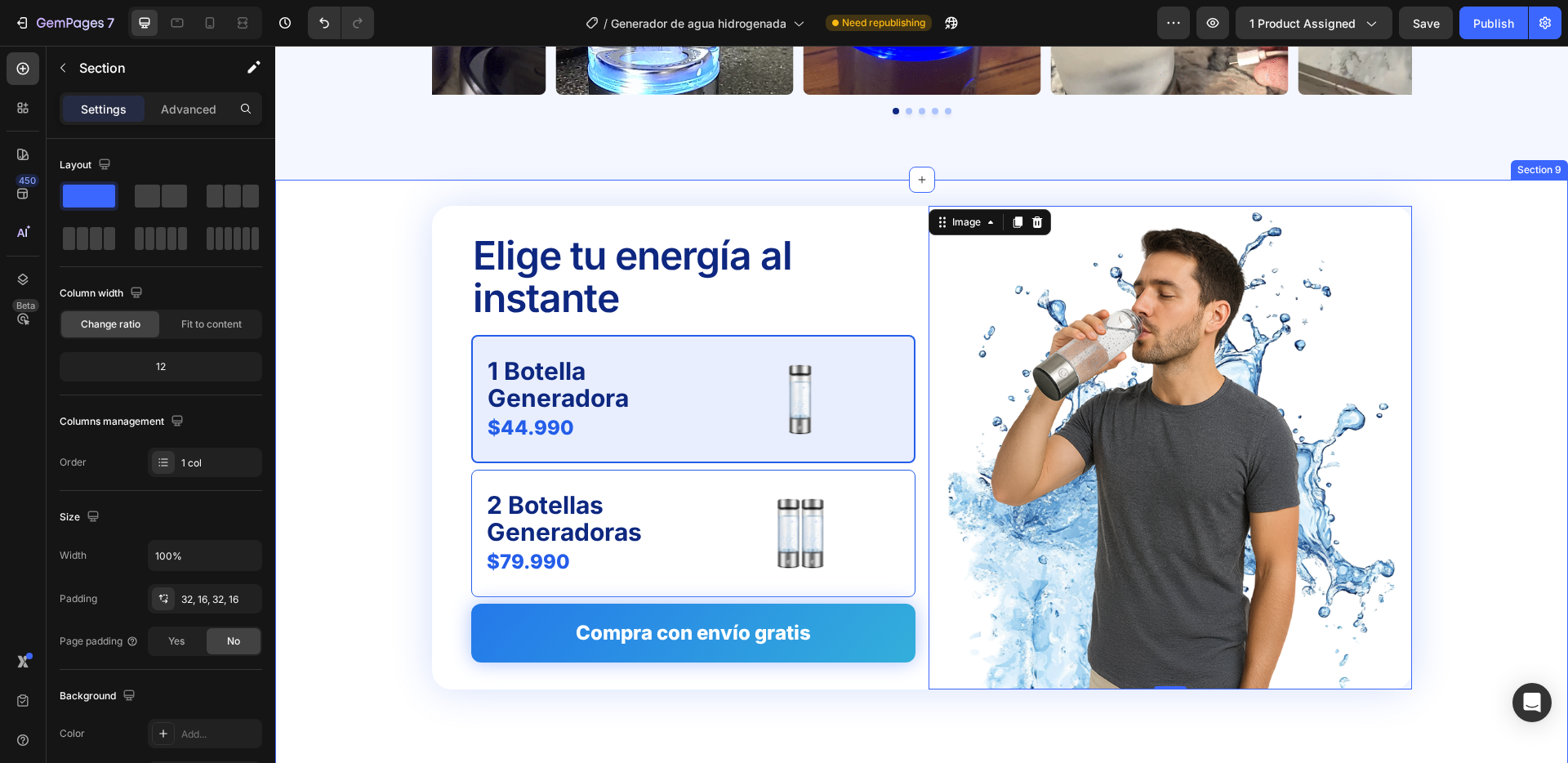
click at [1474, 385] on div "Elige tu energía al instante Text Block 1 Botella Generadora Text Block $44.990…" at bounding box center [922, 708] width 1267 height 1004
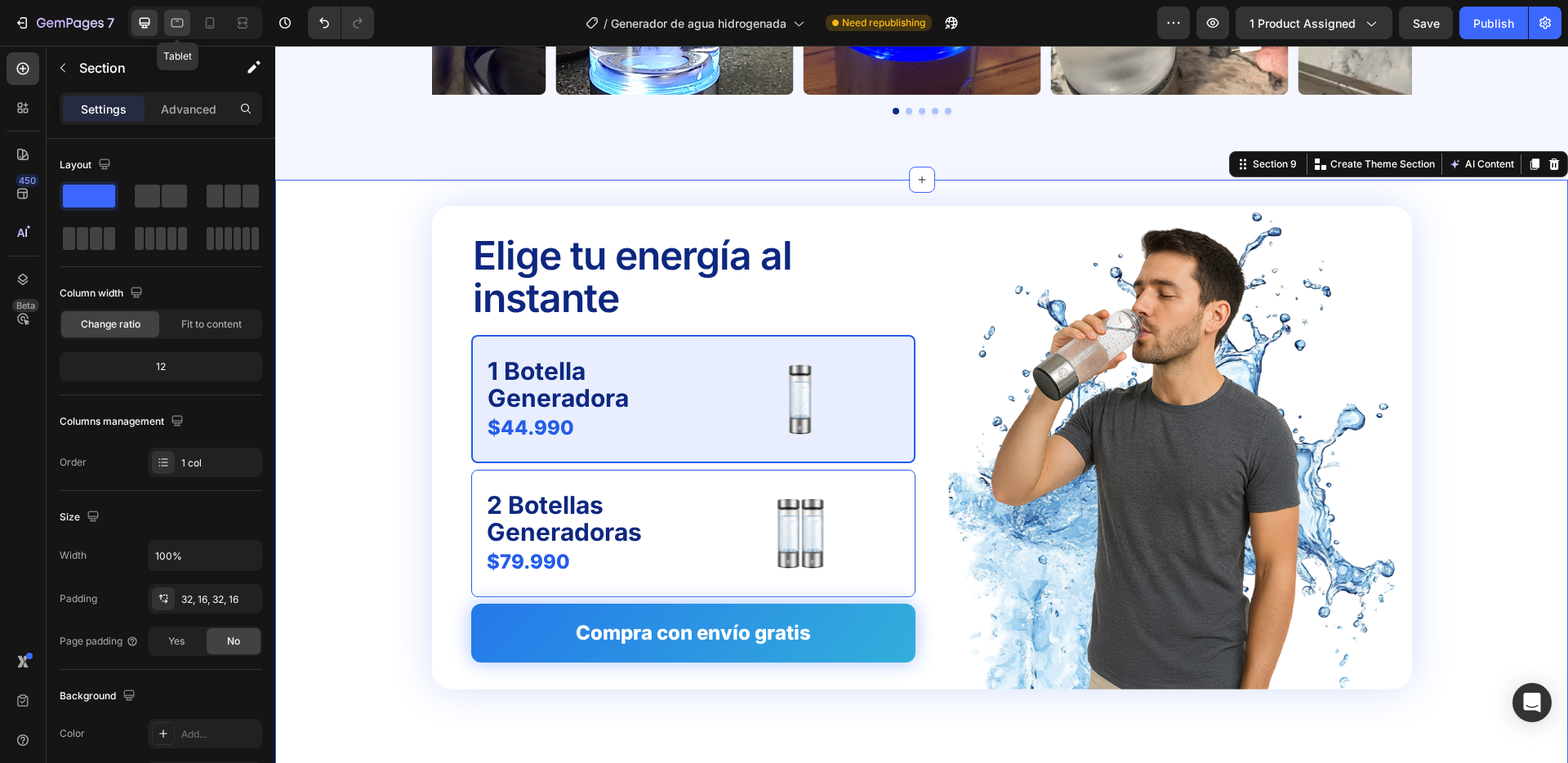
click at [176, 23] on icon at bounding box center [177, 23] width 16 height 16
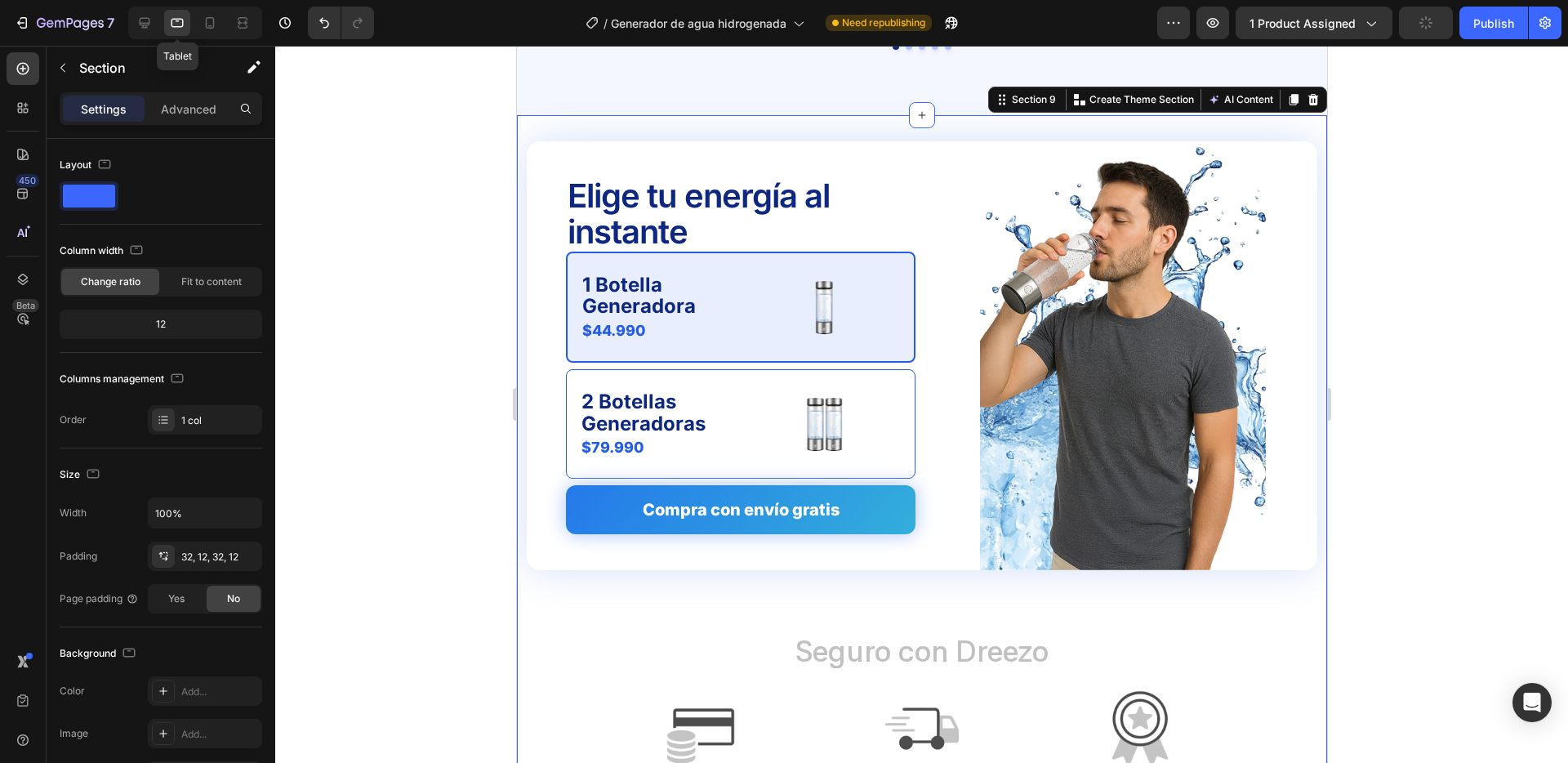
scroll to position [4491, 0]
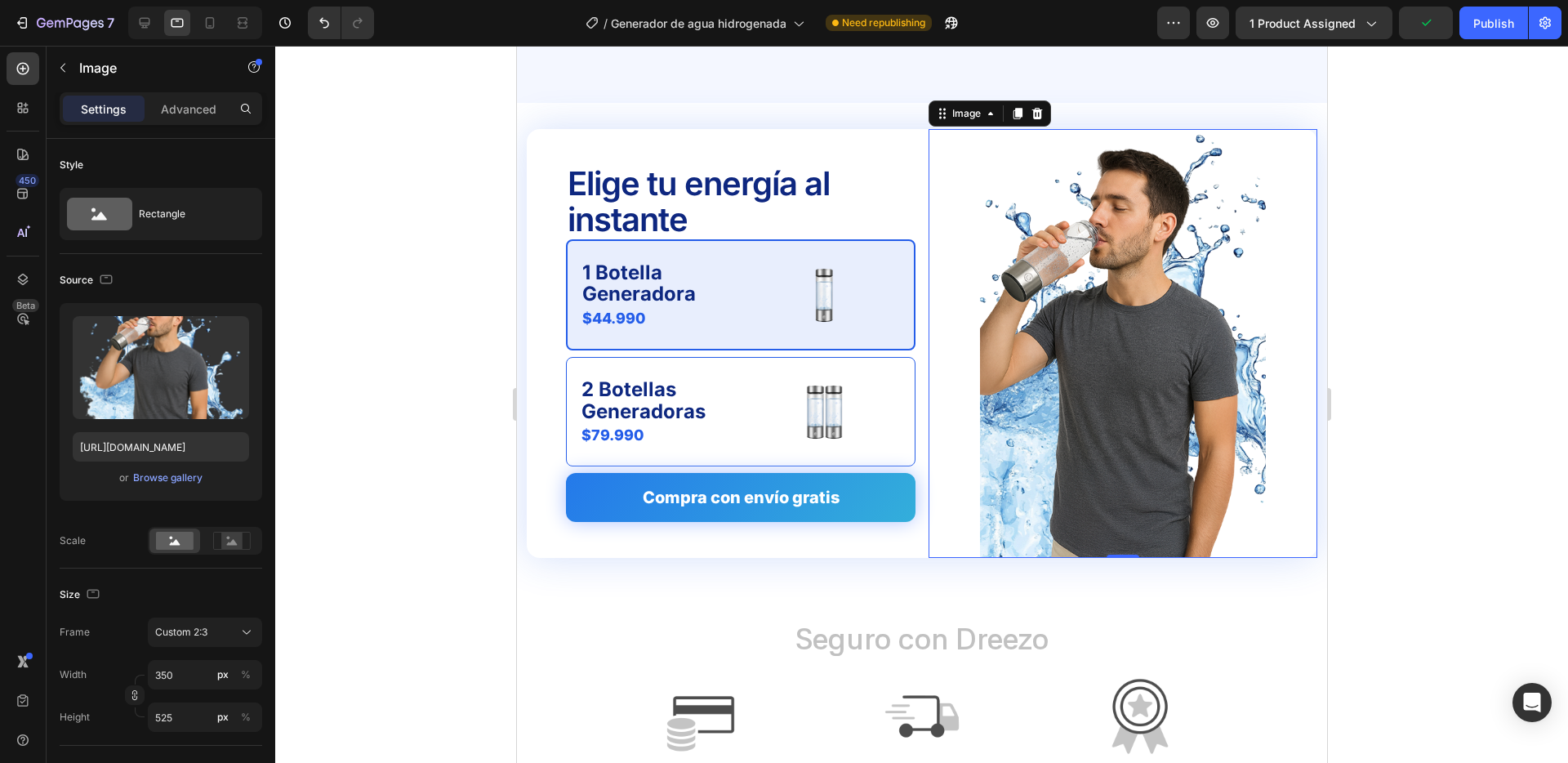
click at [1061, 308] on img at bounding box center [1122, 343] width 286 height 429
click at [134, 691] on icon "button" at bounding box center [134, 695] width 12 height 12
click at [196, 670] on input "350" at bounding box center [205, 674] width 114 height 29
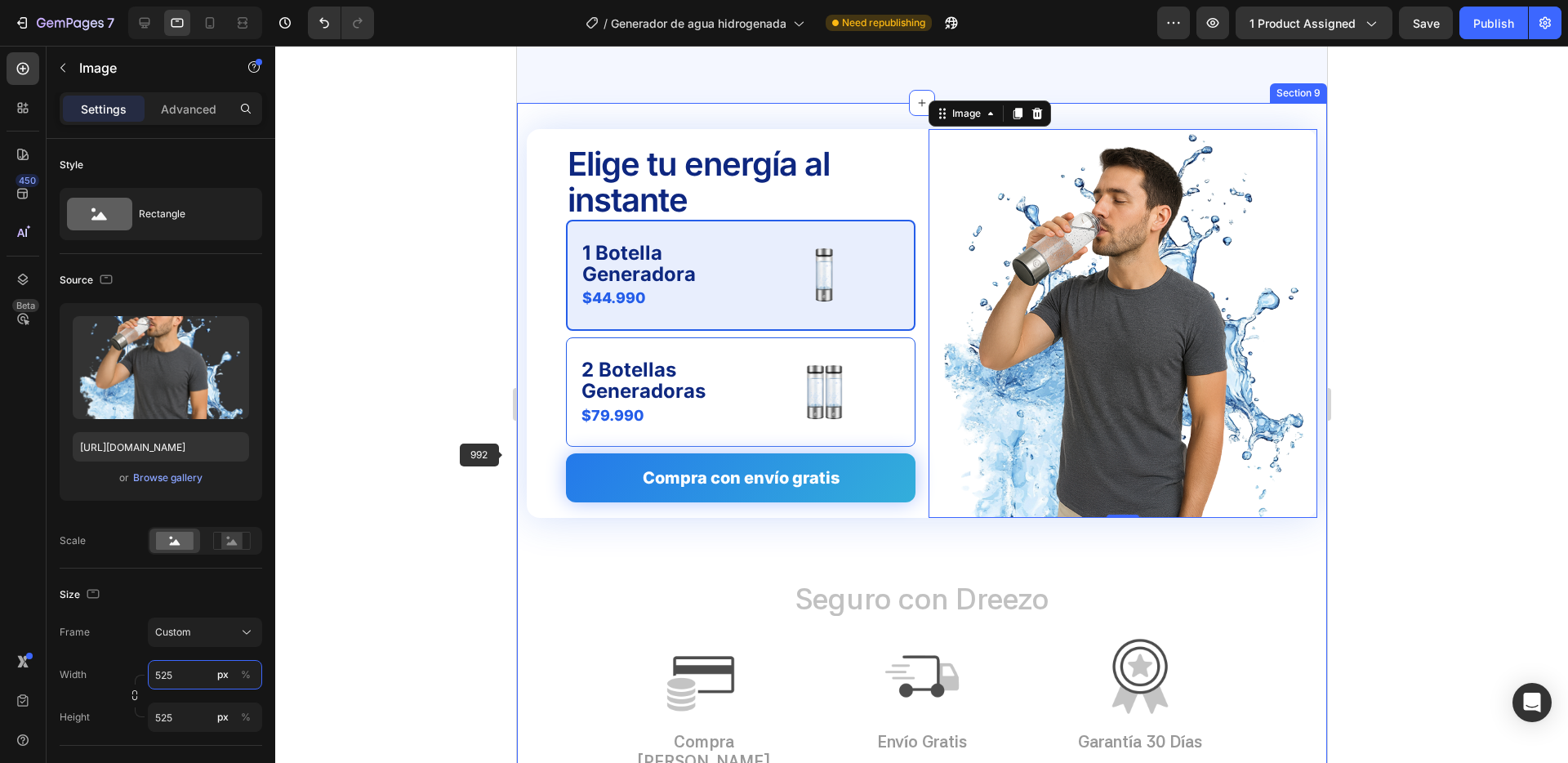
type input "525"
click at [445, 450] on div at bounding box center [921, 404] width 1293 height 717
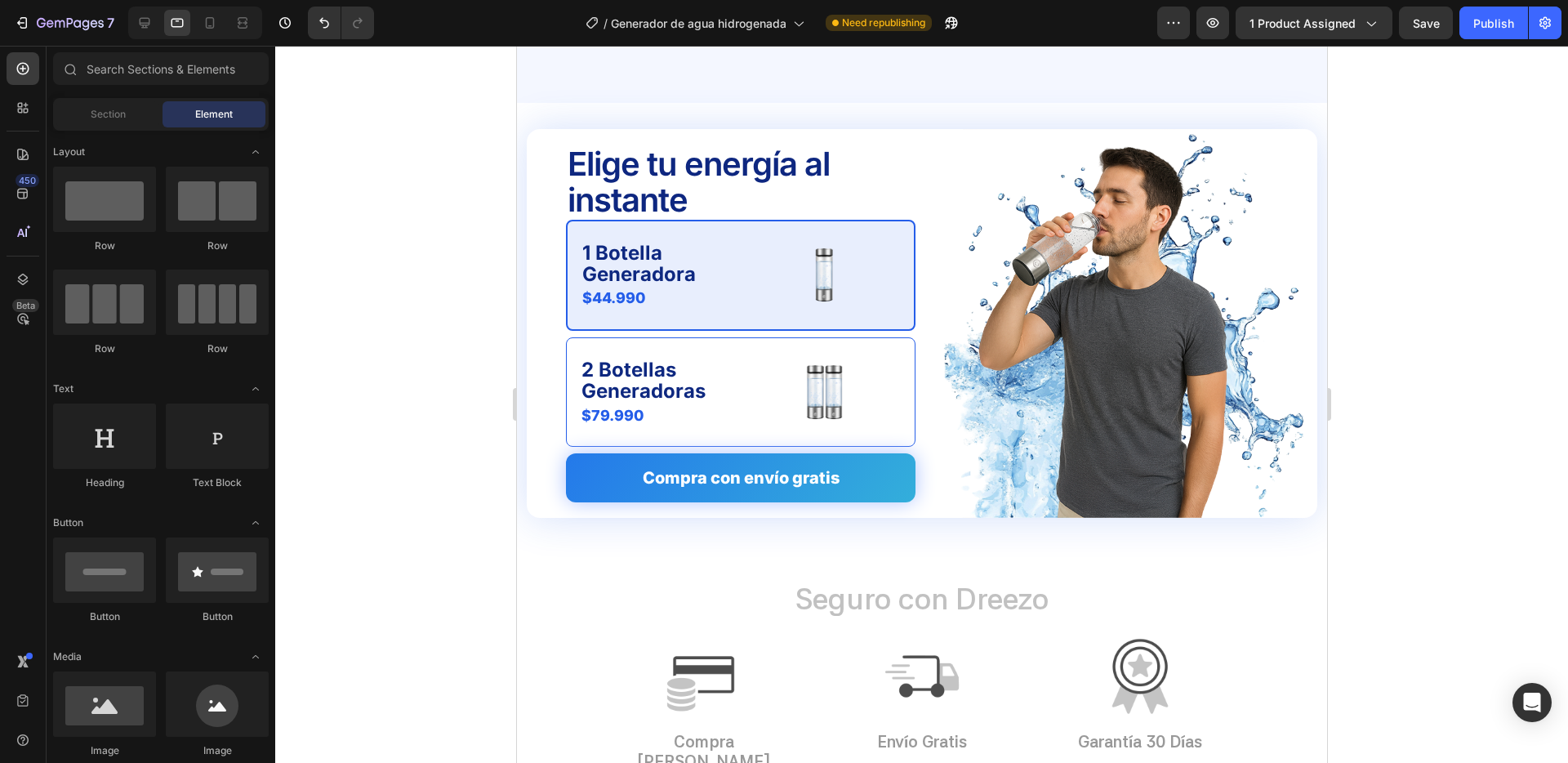
click at [458, 310] on div at bounding box center [921, 404] width 1293 height 717
click at [204, 23] on icon at bounding box center [210, 23] width 16 height 16
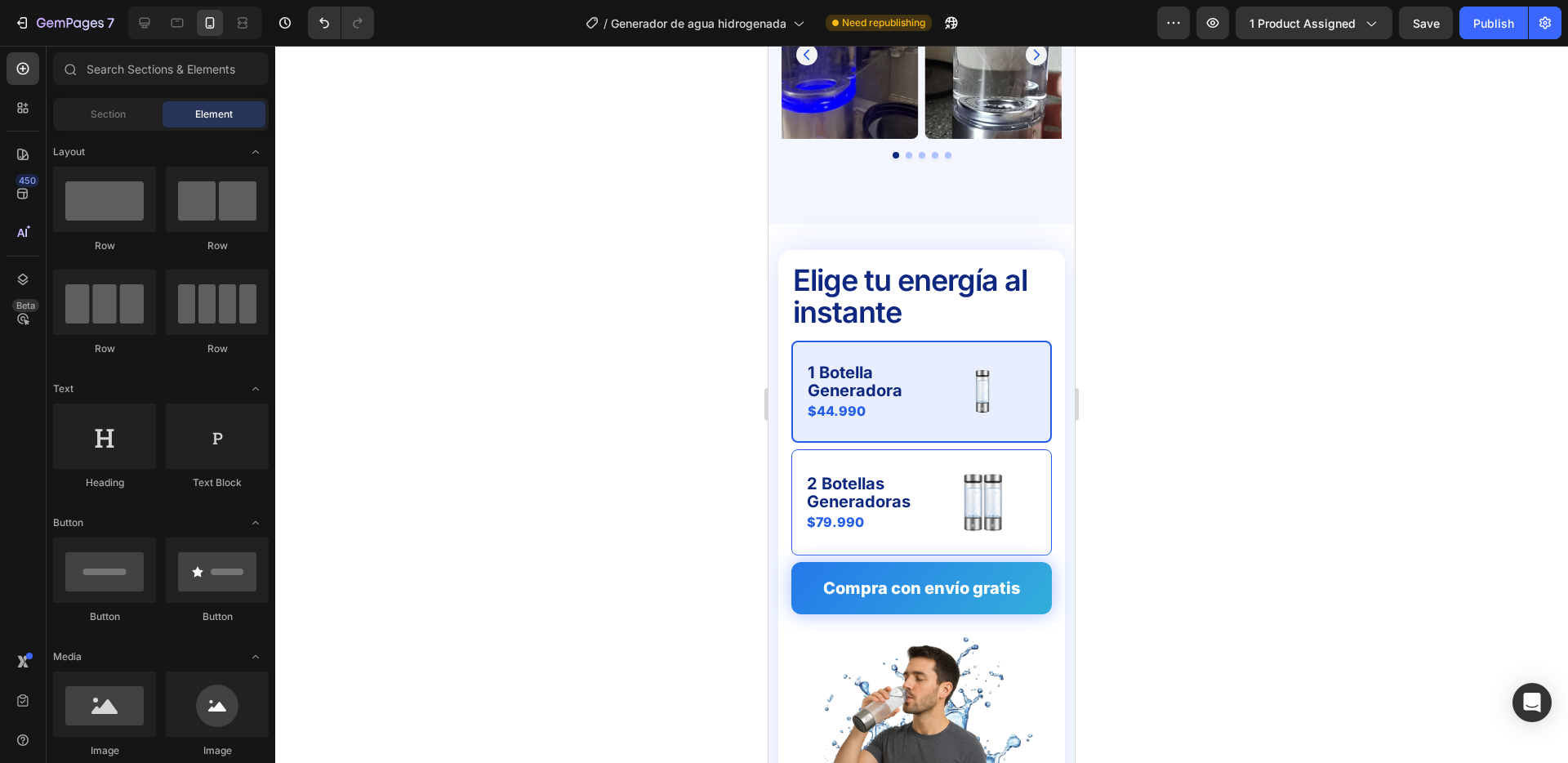
scroll to position [4316, 0]
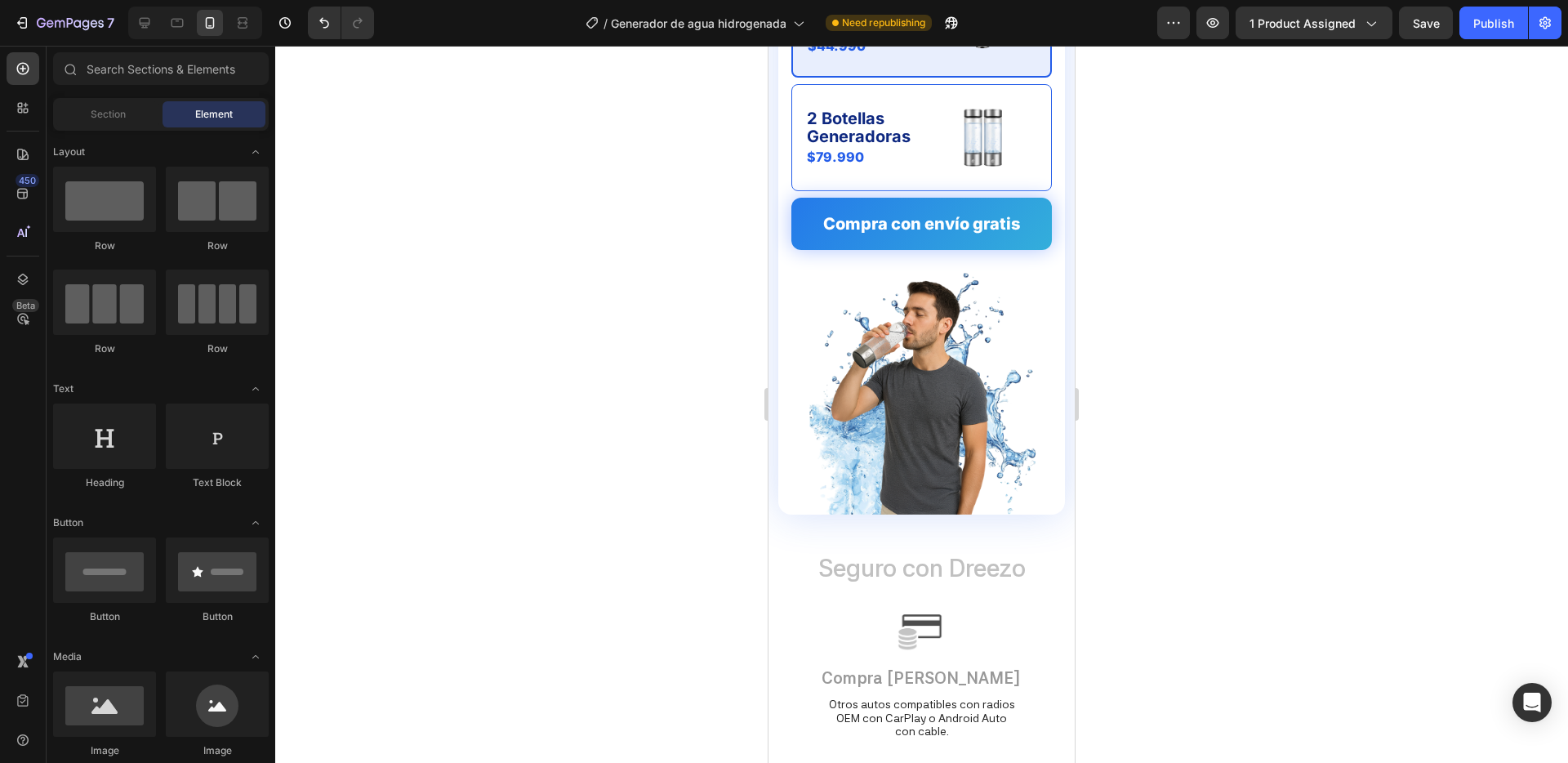
click at [554, 417] on div at bounding box center [921, 404] width 1293 height 717
click at [1481, 24] on div "Publish" at bounding box center [1494, 23] width 41 height 17
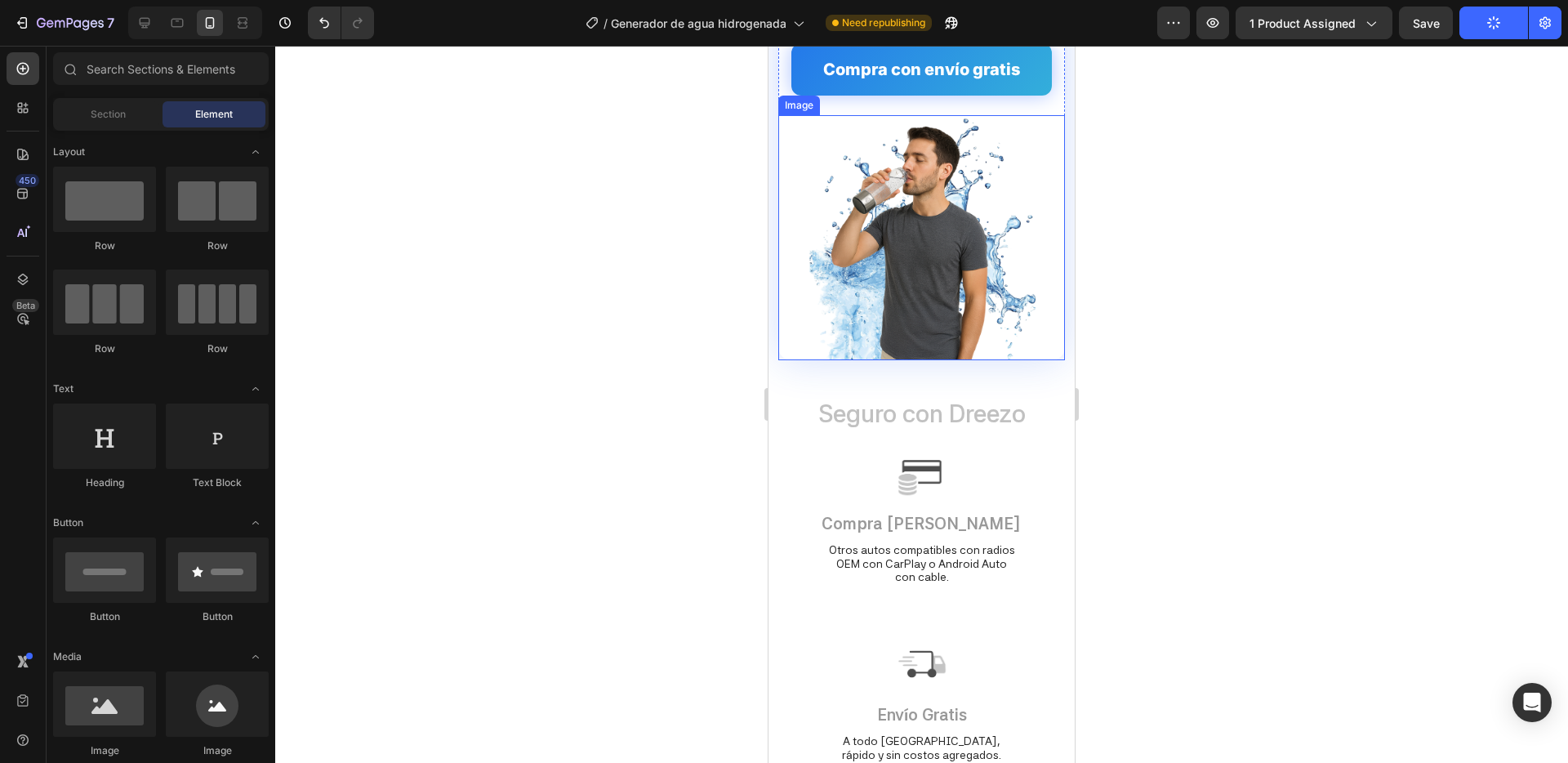
scroll to position [4631, 0]
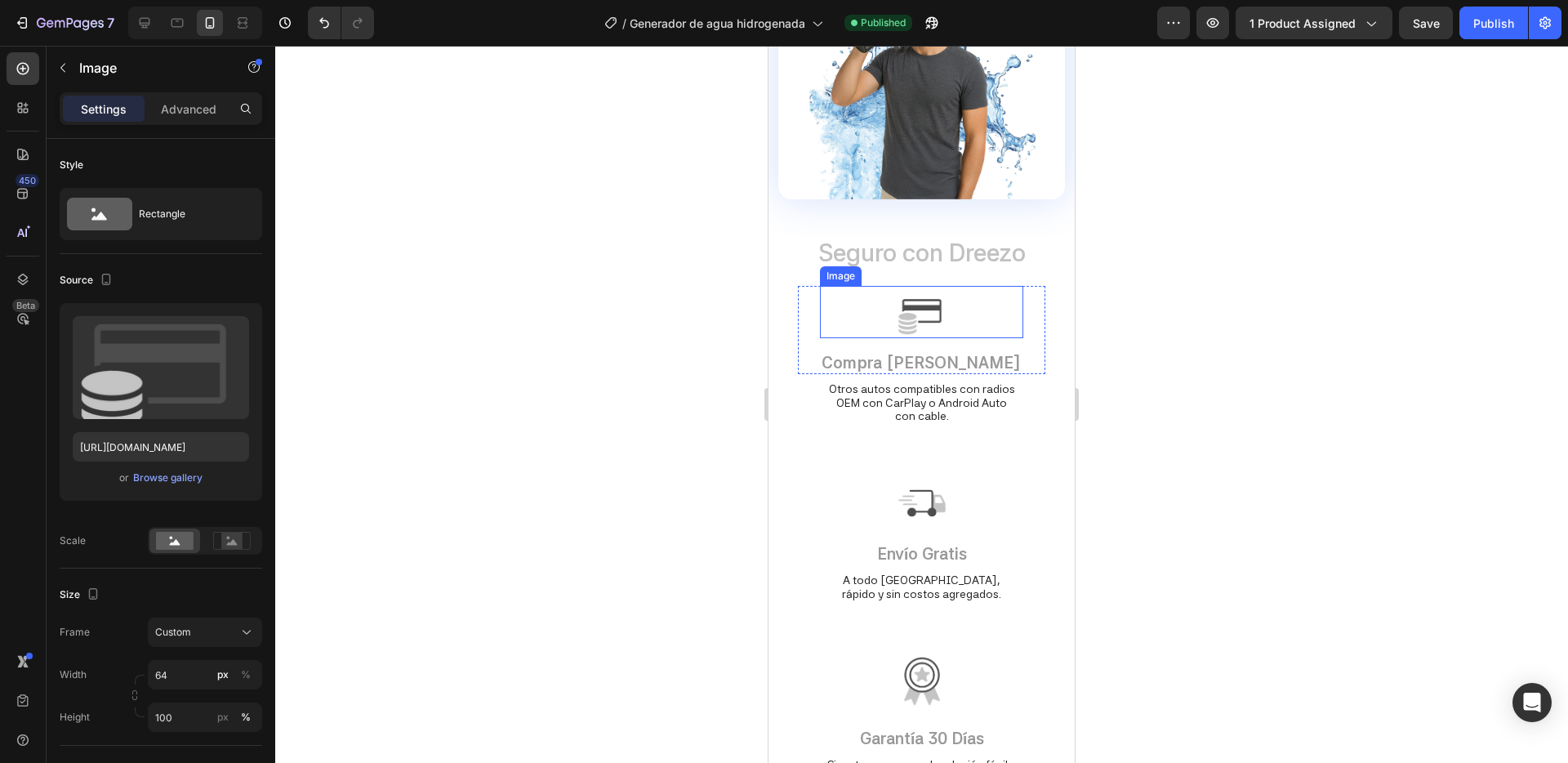
click at [916, 310] on img at bounding box center [923, 312] width 53 height 53
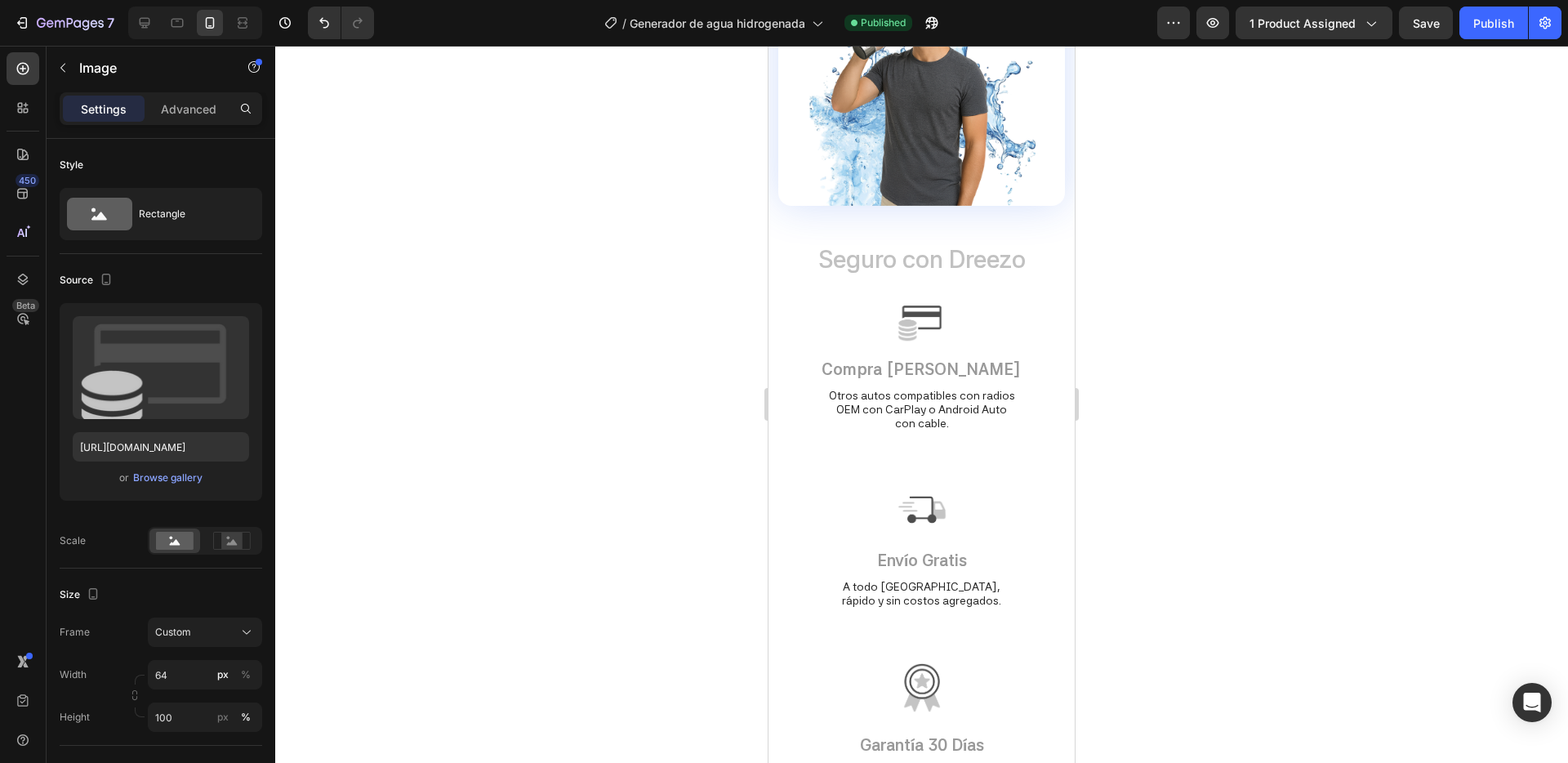
scroll to position [4959, 0]
click at [929, 318] on img at bounding box center [923, 317] width 53 height 53
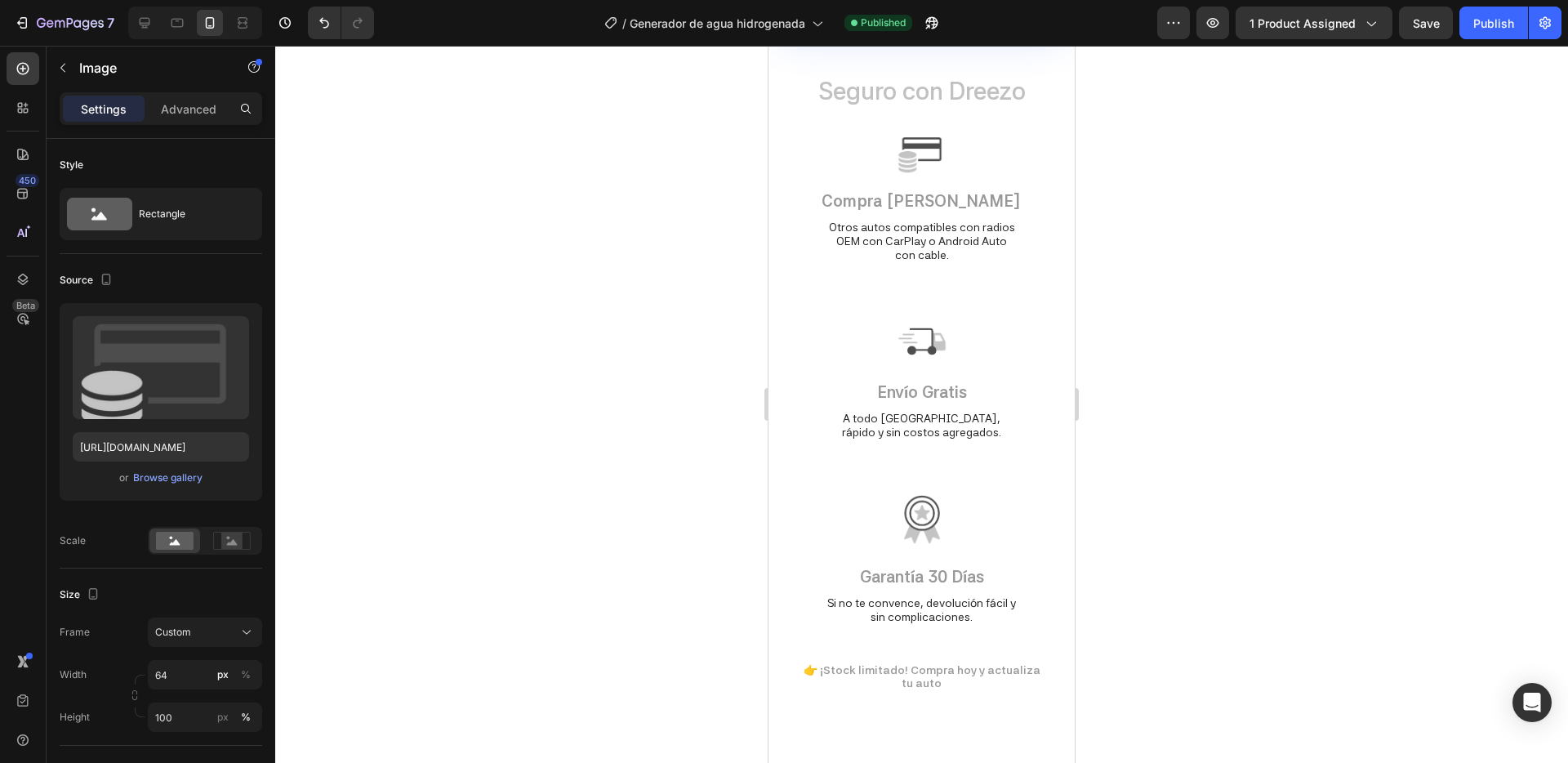
scroll to position [5131, 0]
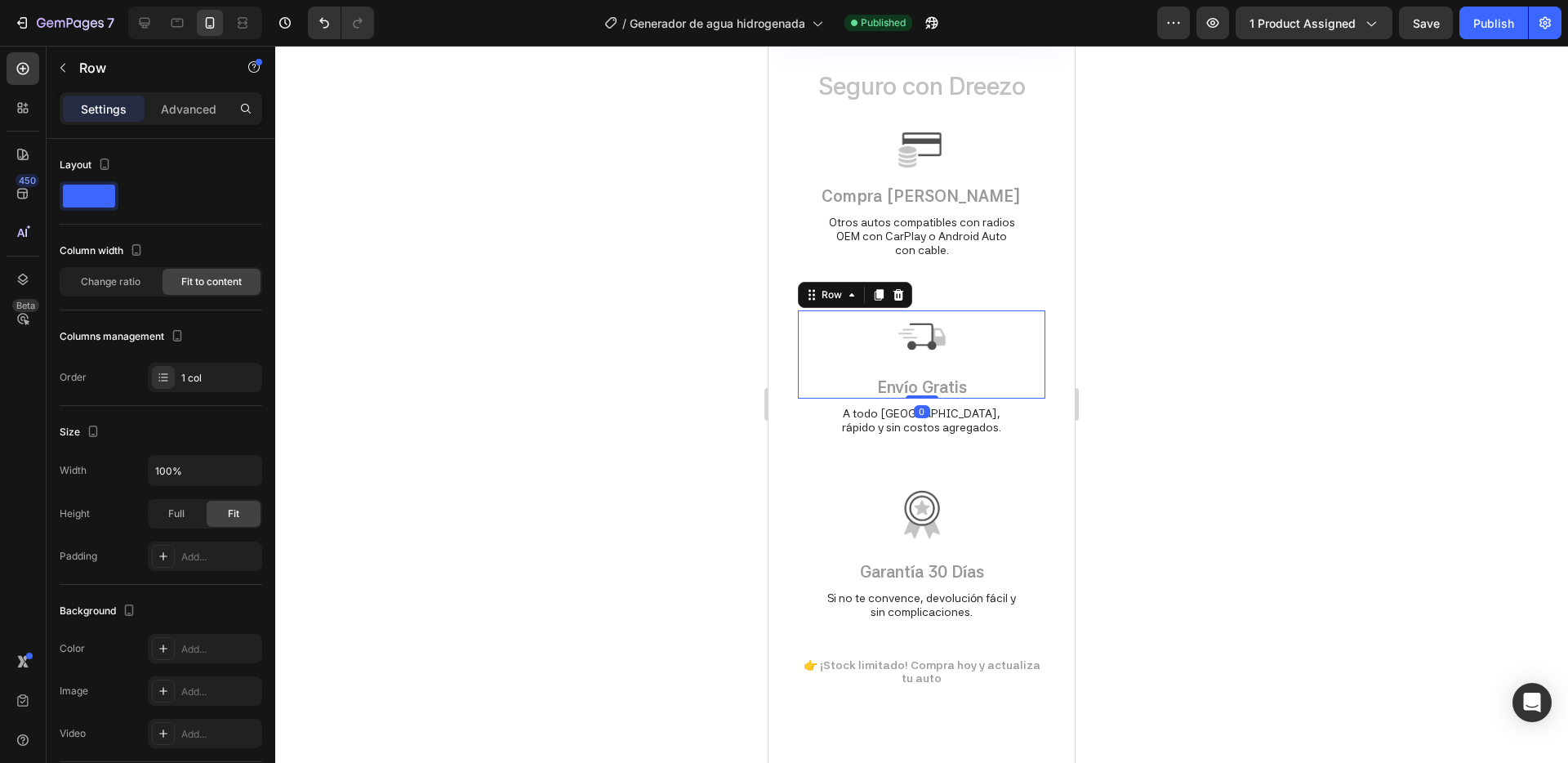
click at [1032, 321] on div "Image Envío Gratis Text Block Row 0" at bounding box center [922, 354] width 248 height 88
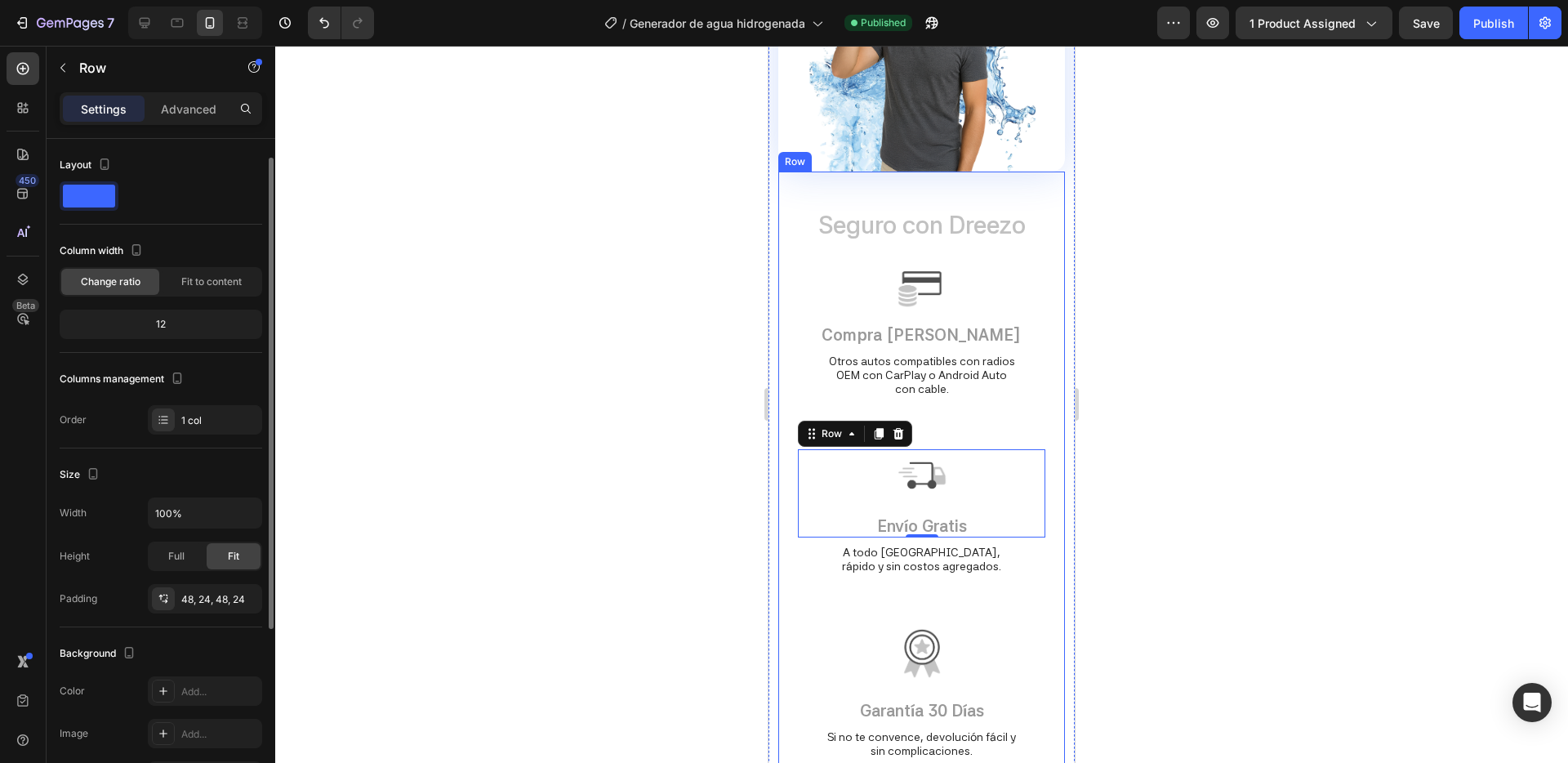
scroll to position [12, 0]
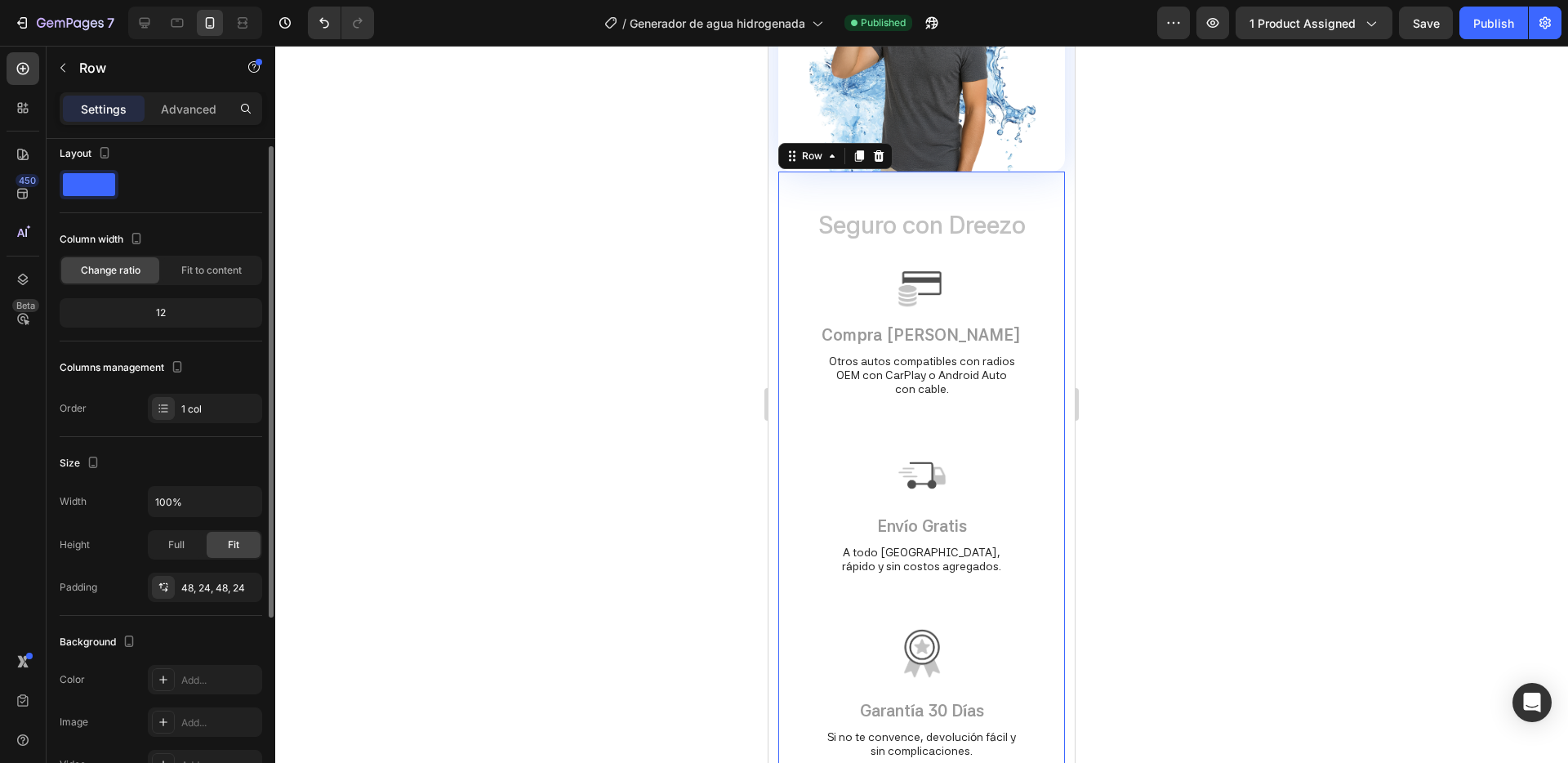
click at [791, 210] on div "Seguro con Dreezo Heading Image Compra Segura Text Block Row Otros autos compat…" at bounding box center [922, 524] width 287 height 707
click at [879, 154] on icon at bounding box center [879, 156] width 11 height 12
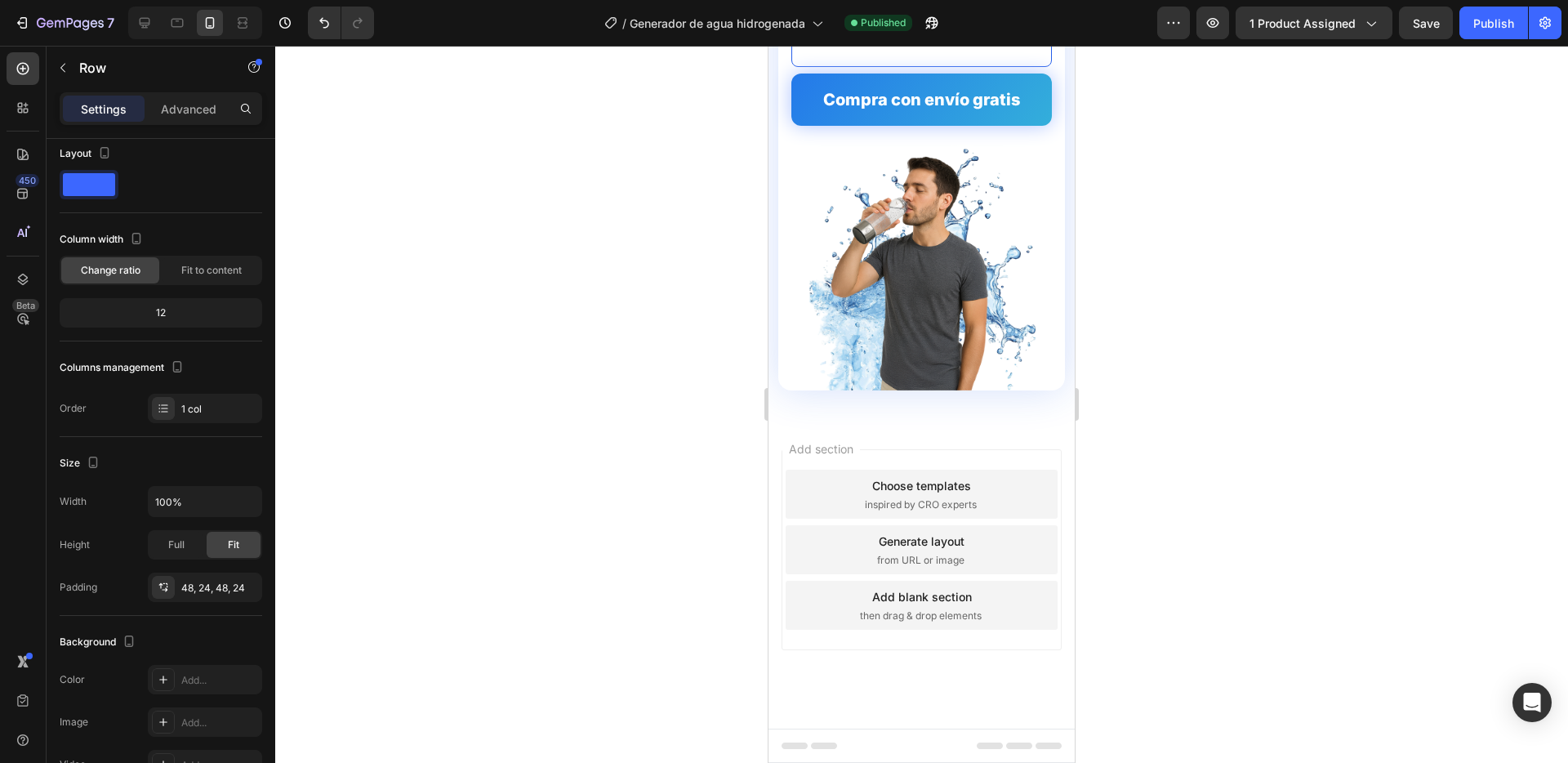
scroll to position [4773, 0]
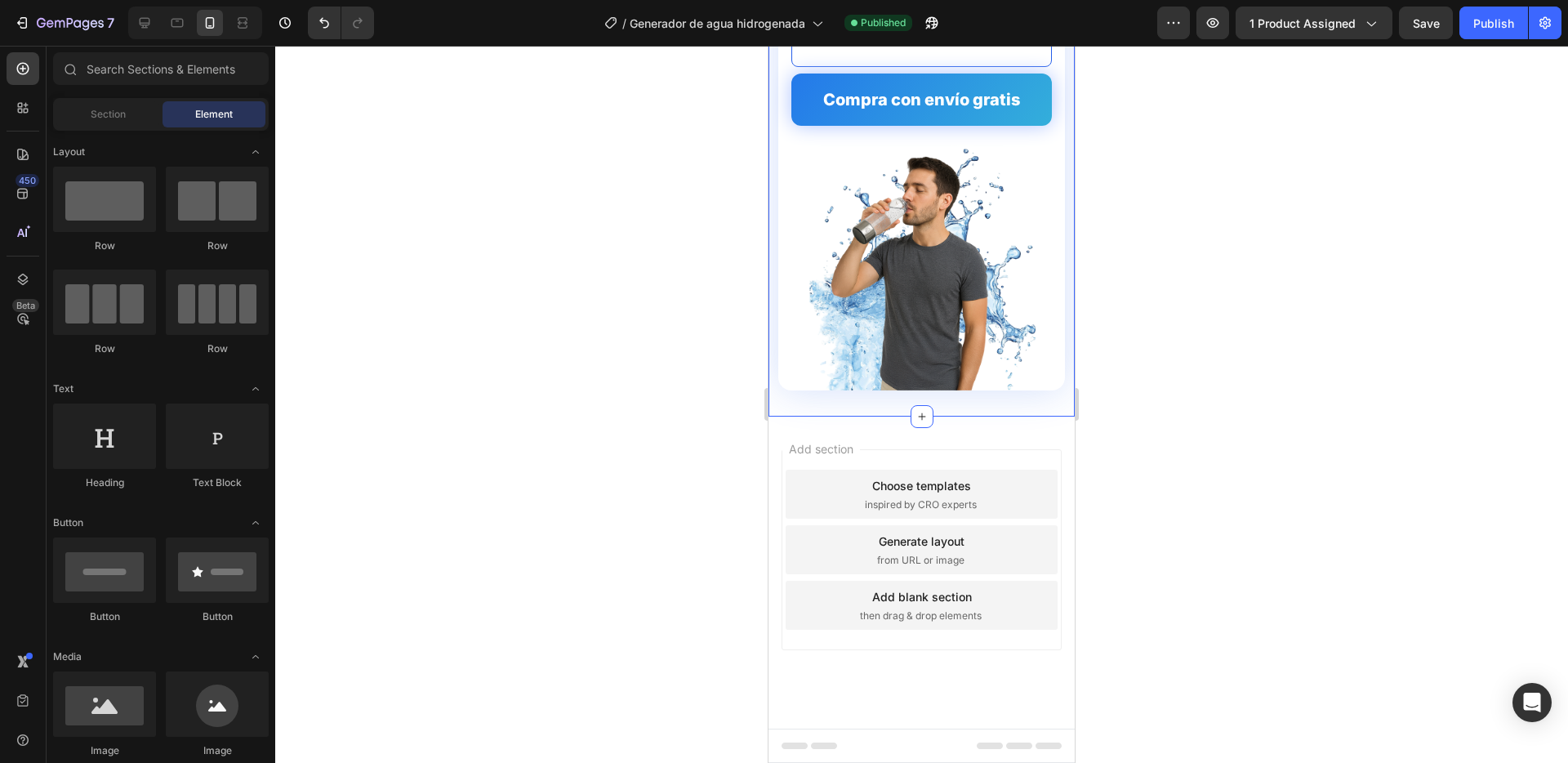
click at [838, 393] on div "Elige tu energía al instante Text Block 1 Botella Generadora Text Block $44.990…" at bounding box center [922, 75] width 307 height 682
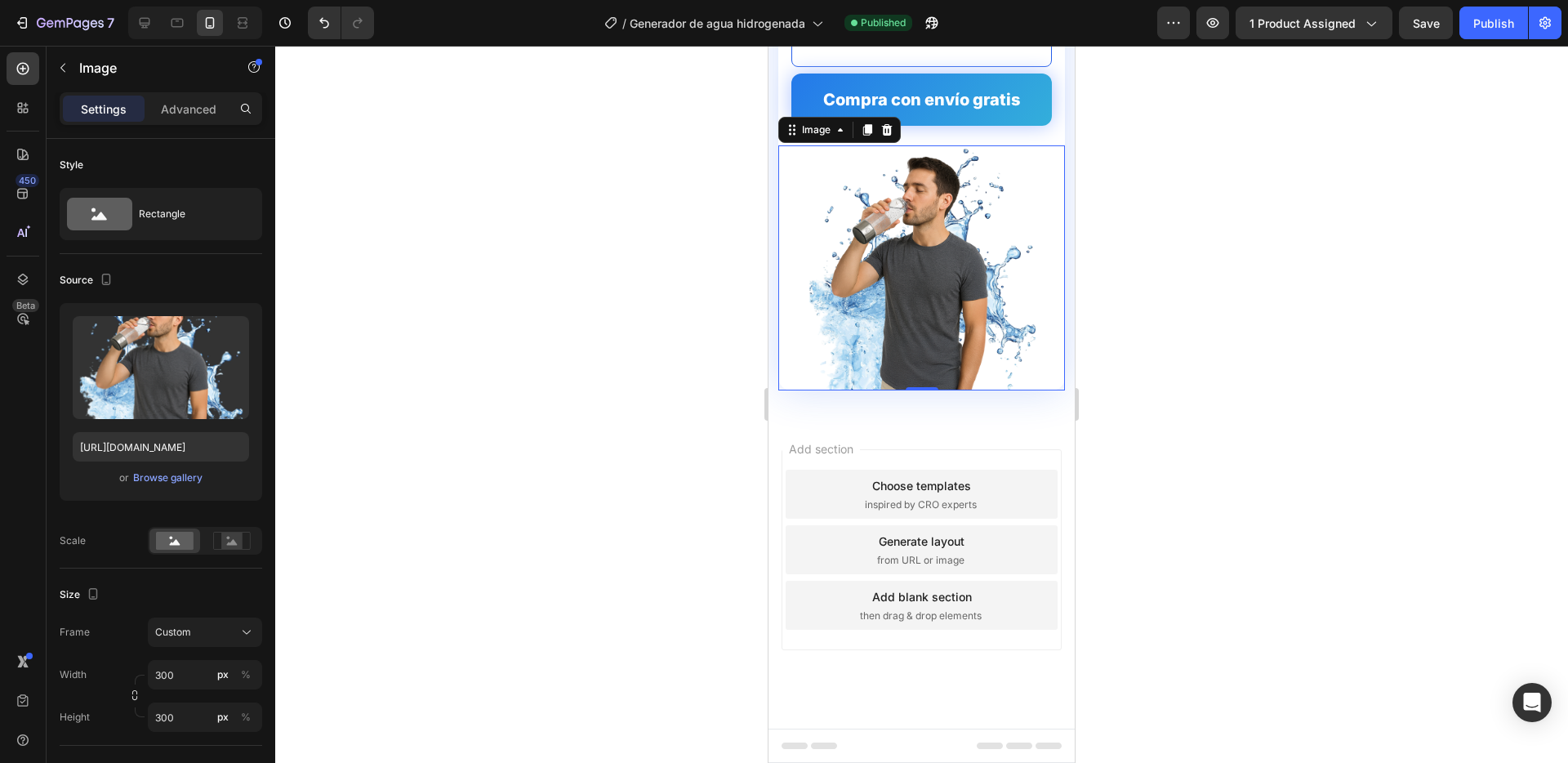
click at [795, 375] on div at bounding box center [922, 268] width 287 height 245
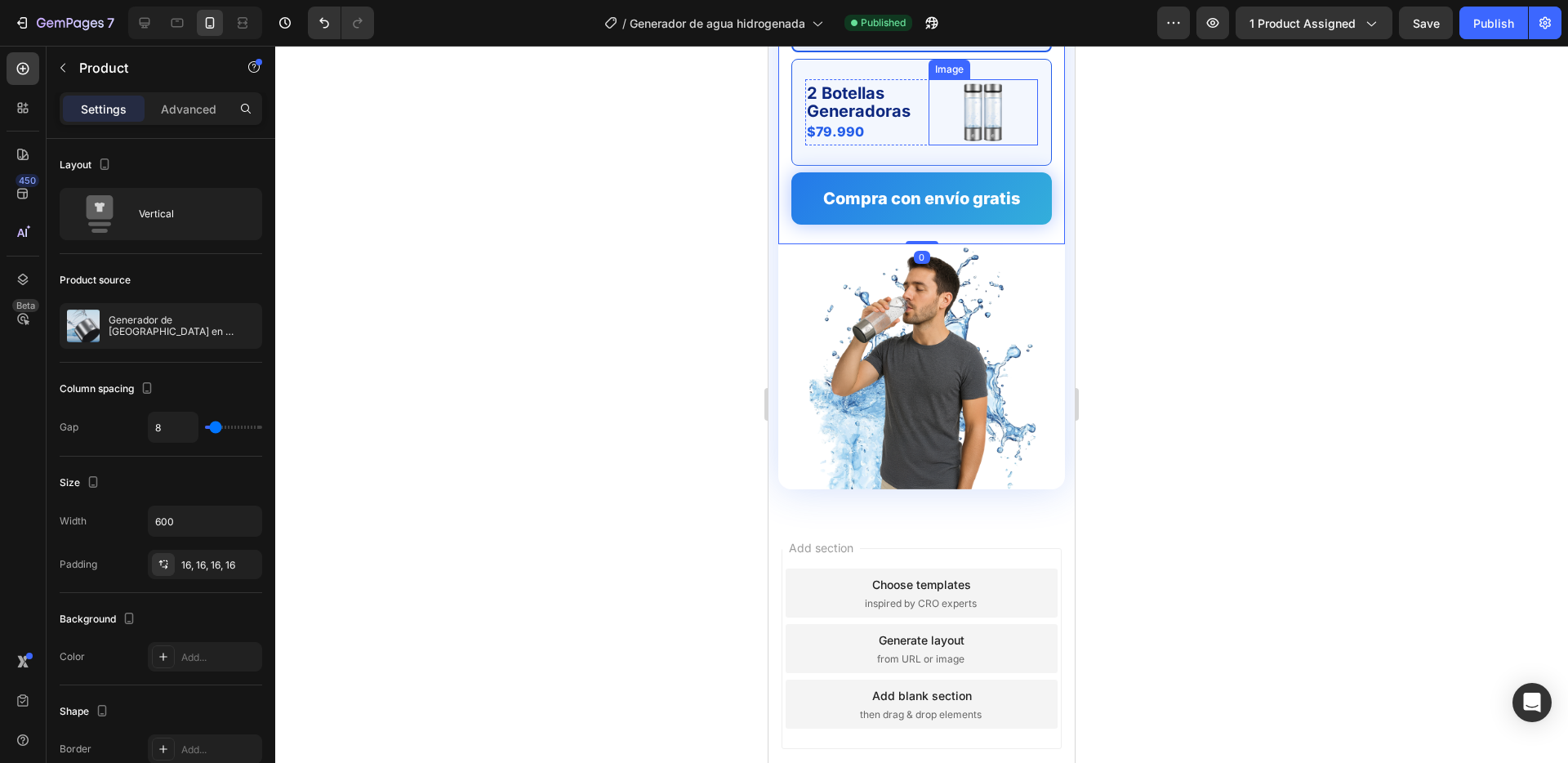
scroll to position [4498, 0]
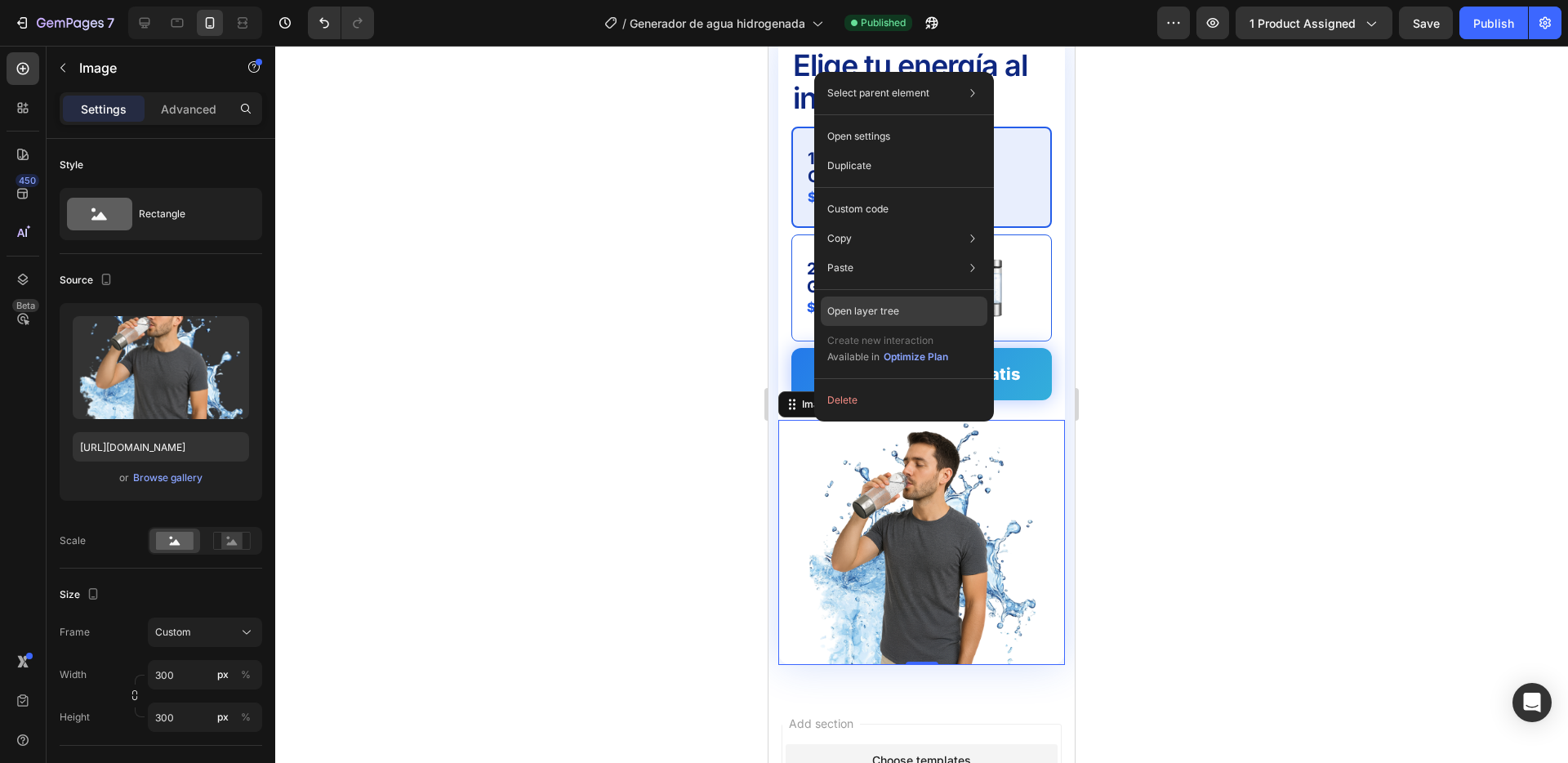
click at [901, 306] on div "Open layer tree" at bounding box center [905, 311] width 167 height 29
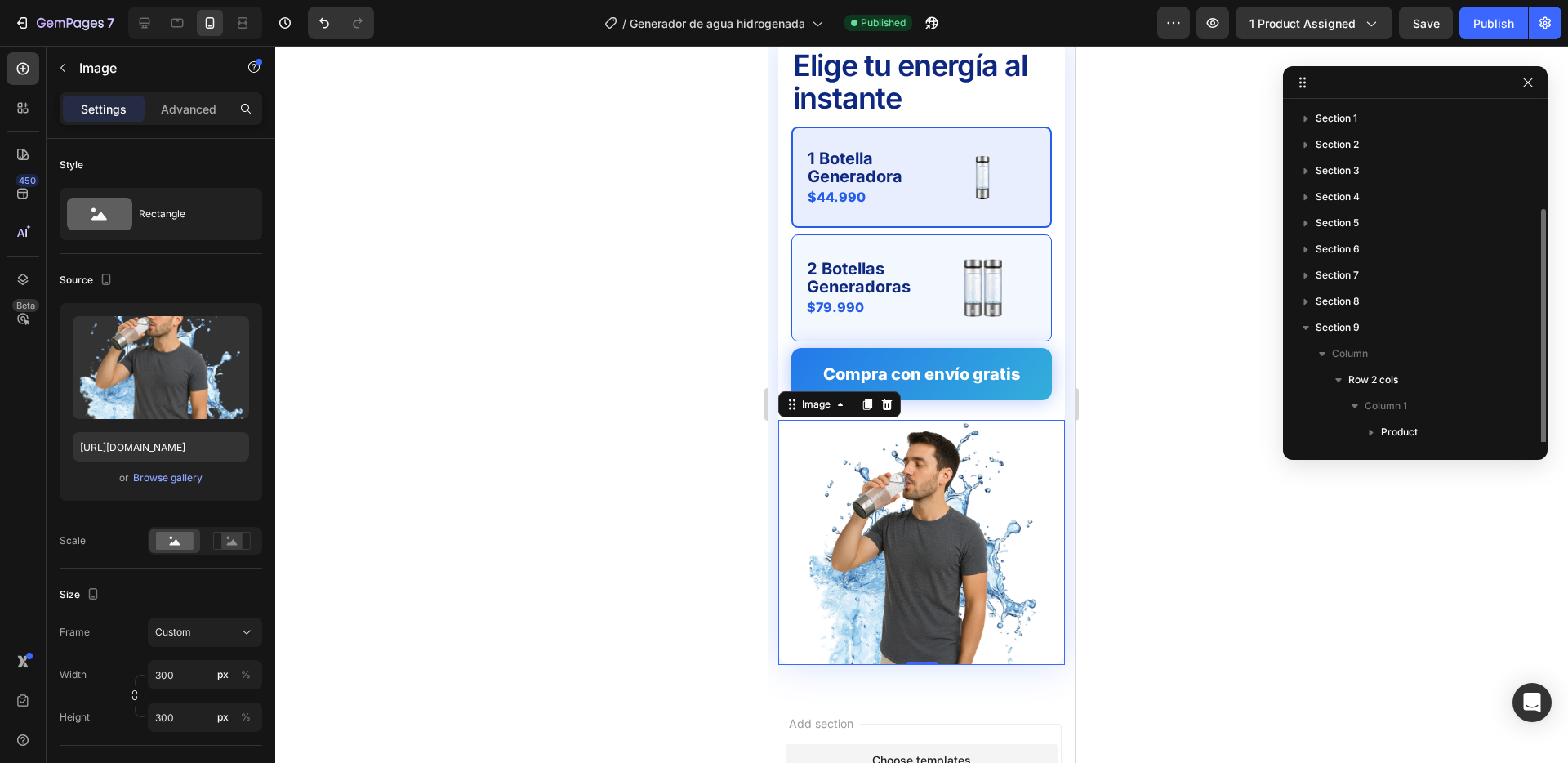
scroll to position [55, 0]
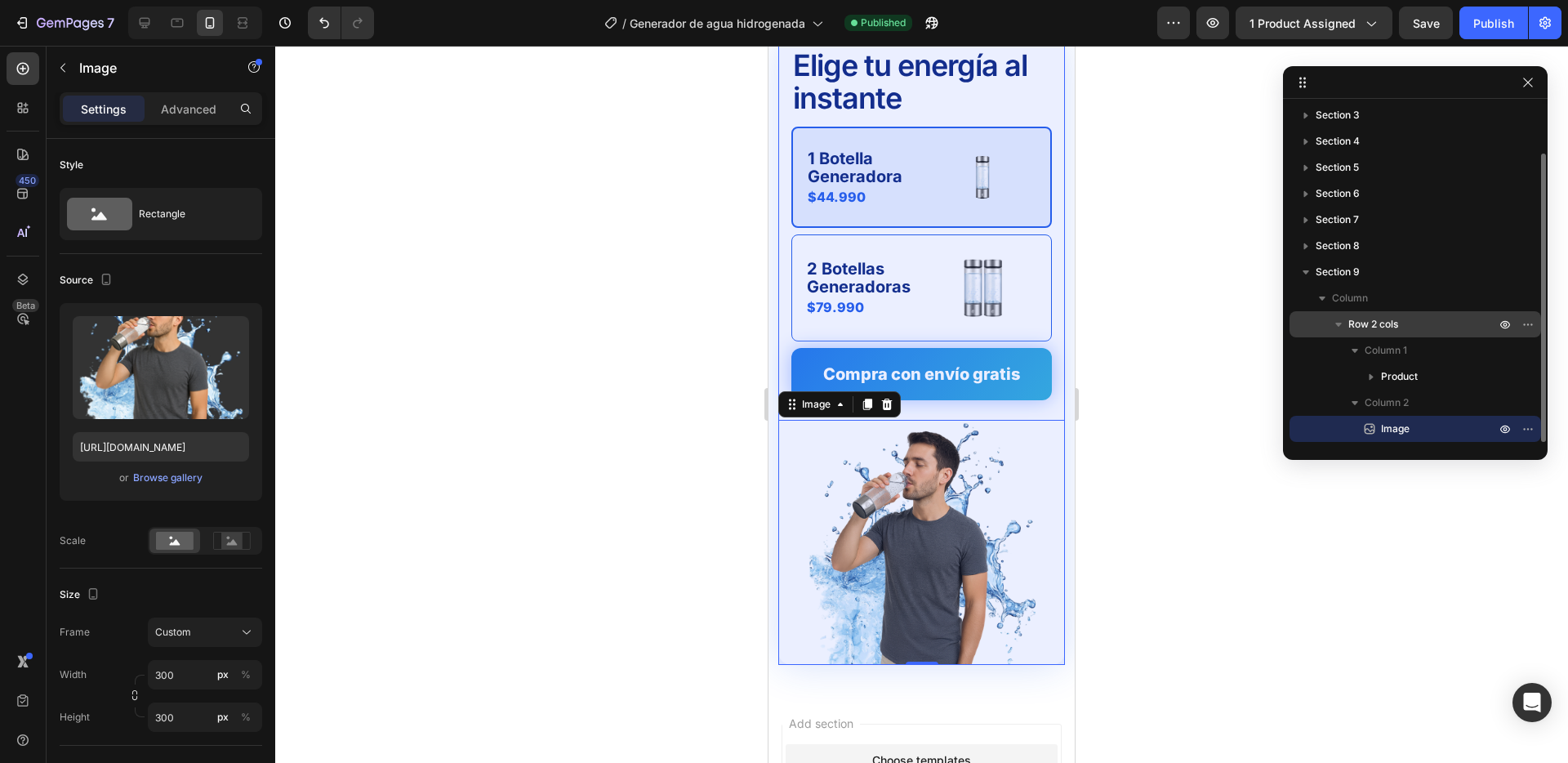
click at [1396, 329] on span "Row 2 cols" at bounding box center [1373, 324] width 50 height 16
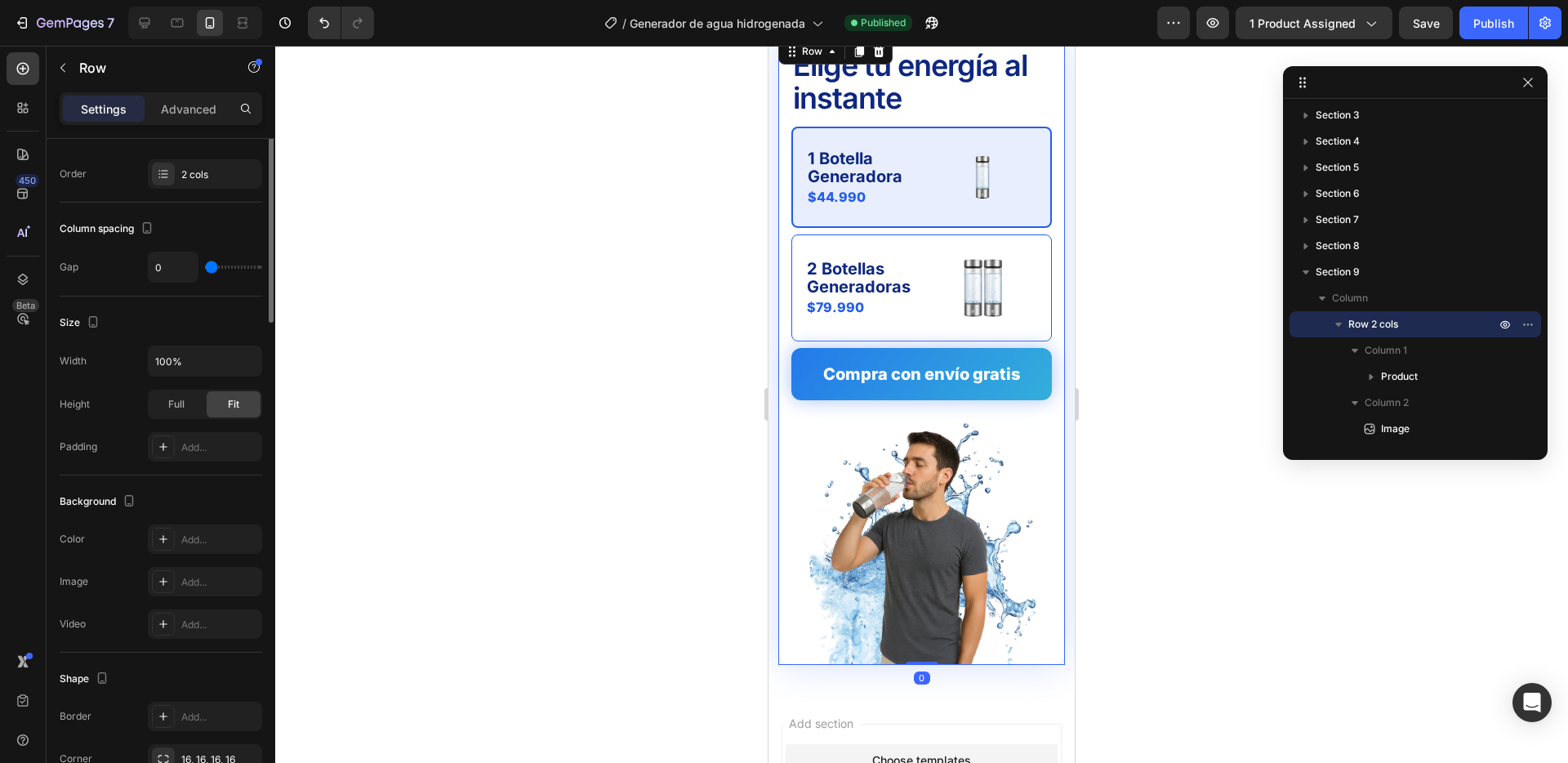
scroll to position [377, 0]
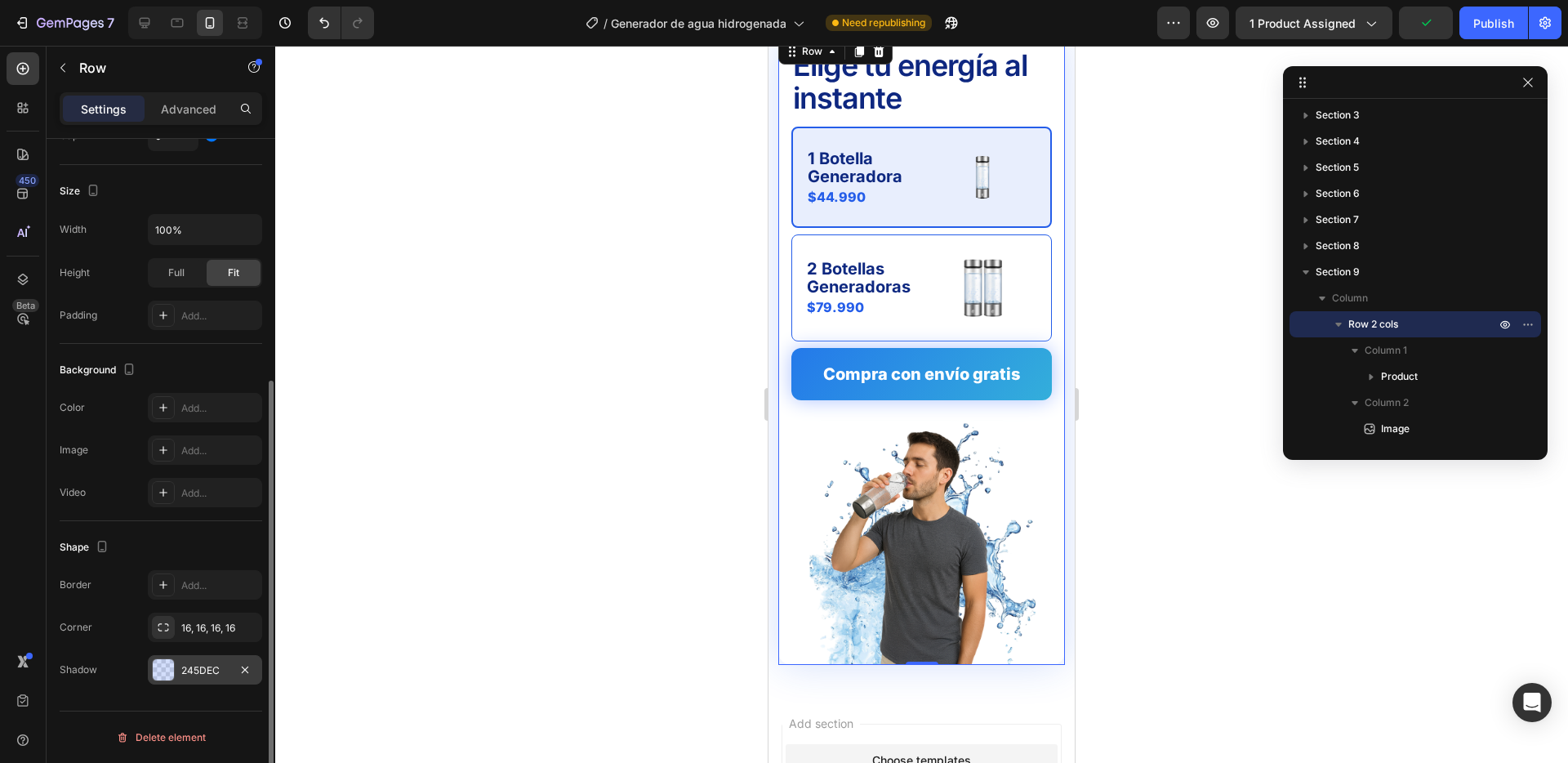
click at [202, 671] on div "245DEC" at bounding box center [205, 670] width 47 height 15
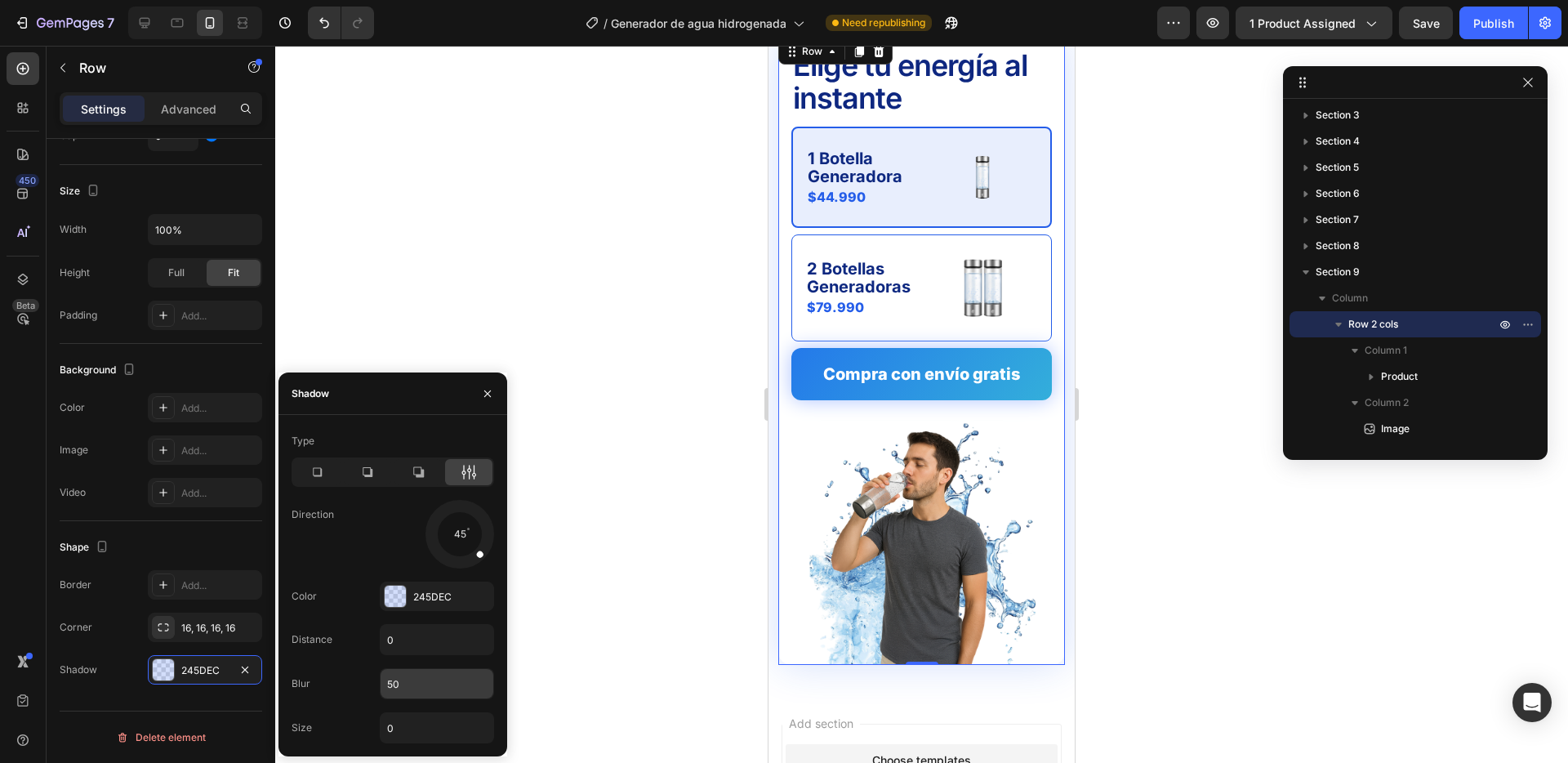
click at [421, 682] on input "50" at bounding box center [437, 683] width 113 height 29
type input "4"
type input "20"
click at [588, 584] on div at bounding box center [921, 404] width 1293 height 717
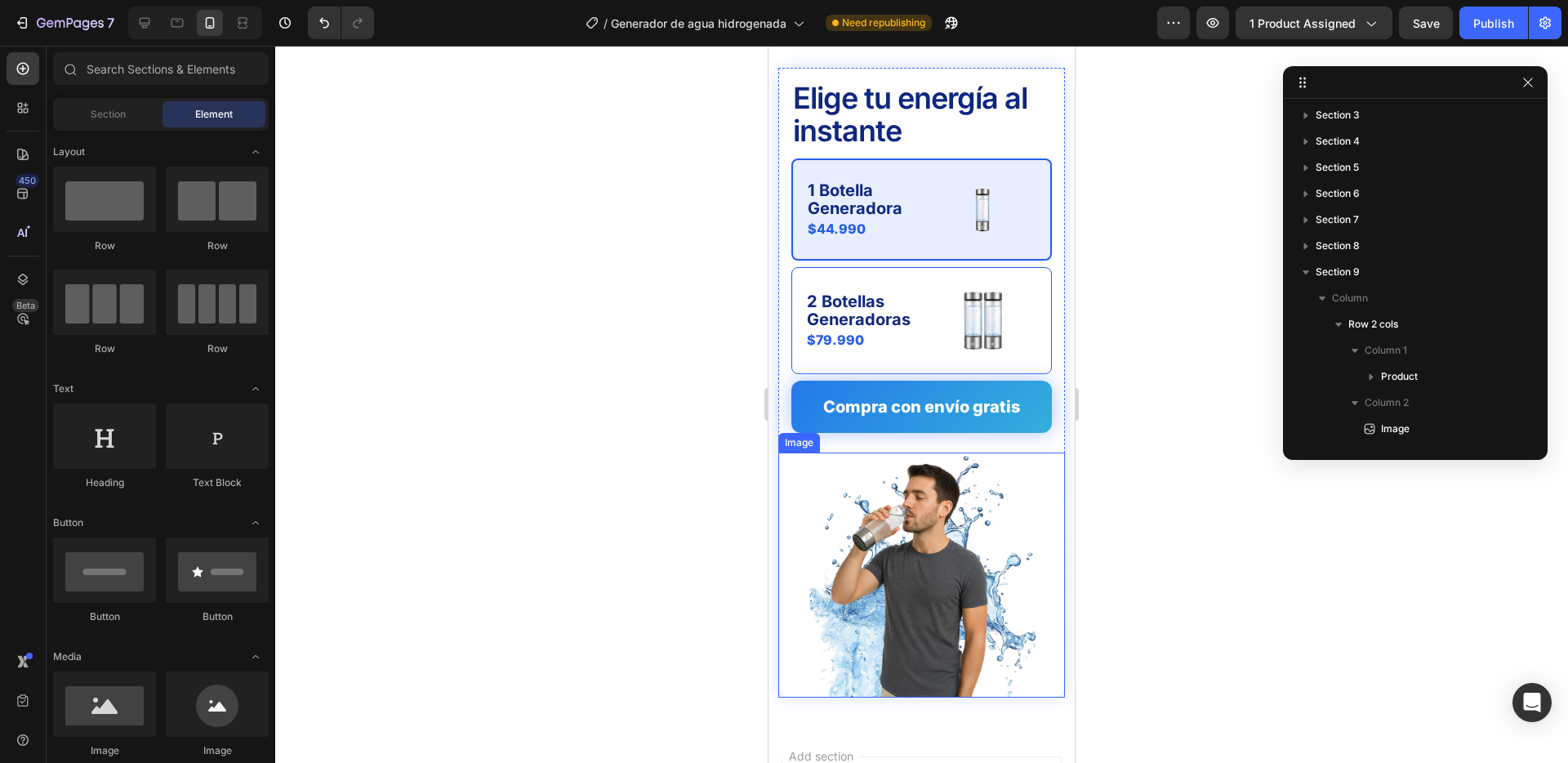
scroll to position [4444, 0]
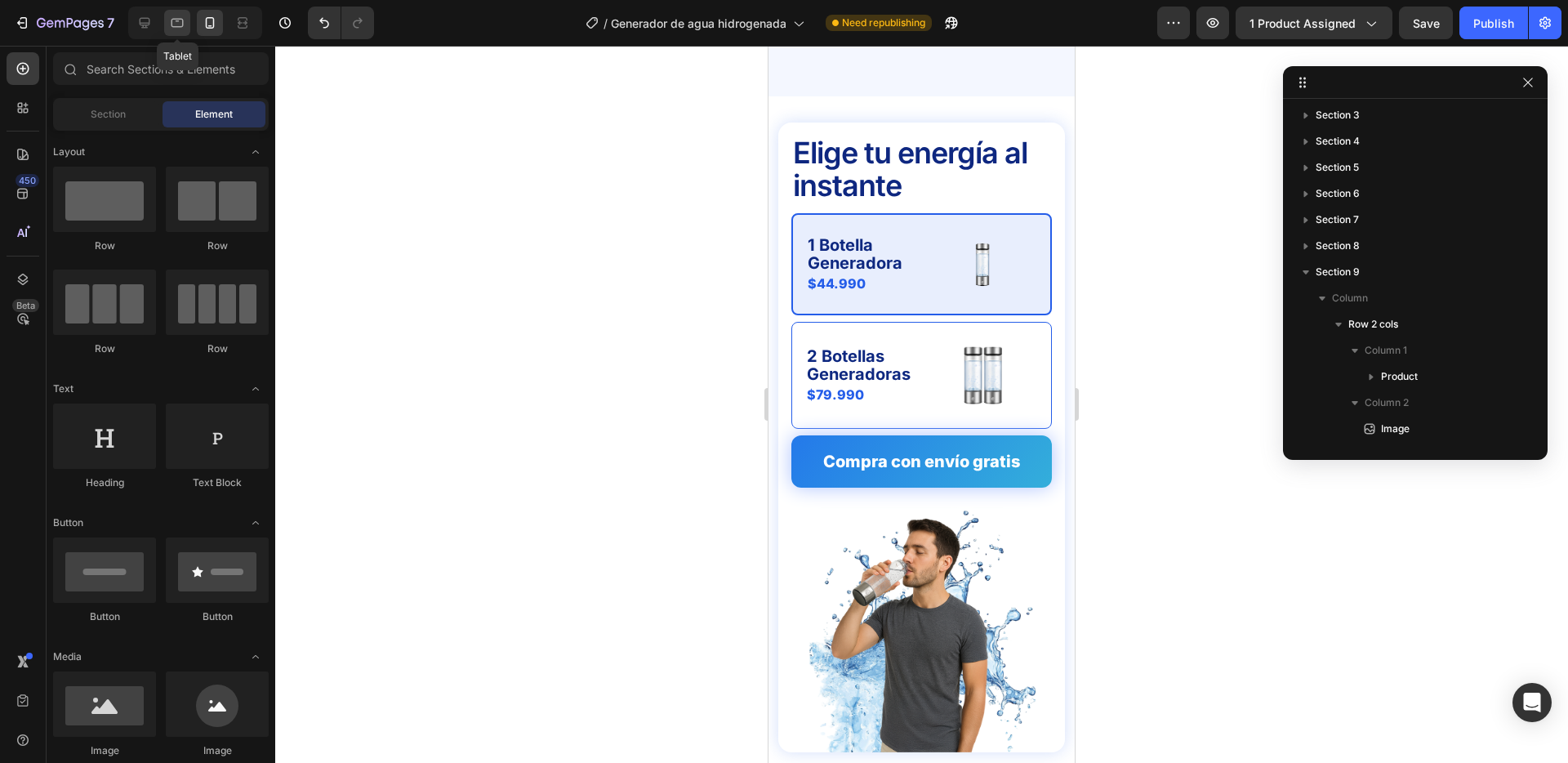
click at [171, 23] on icon at bounding box center [177, 23] width 16 height 16
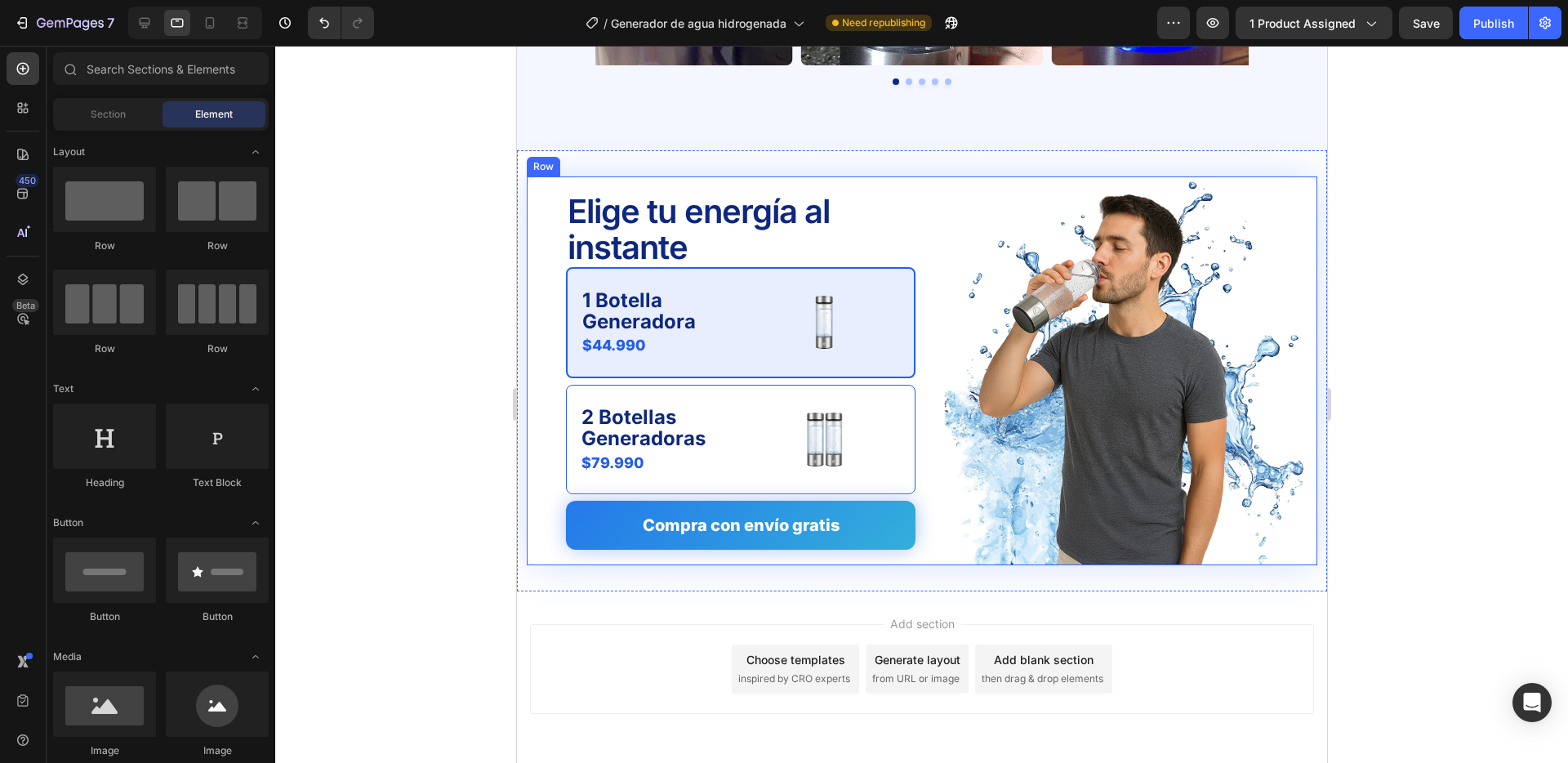
click at [537, 555] on div "Elige tu energía al instante Text Block 1 Botella Generadora Text Block $44.990…" at bounding box center [720, 370] width 389 height 389
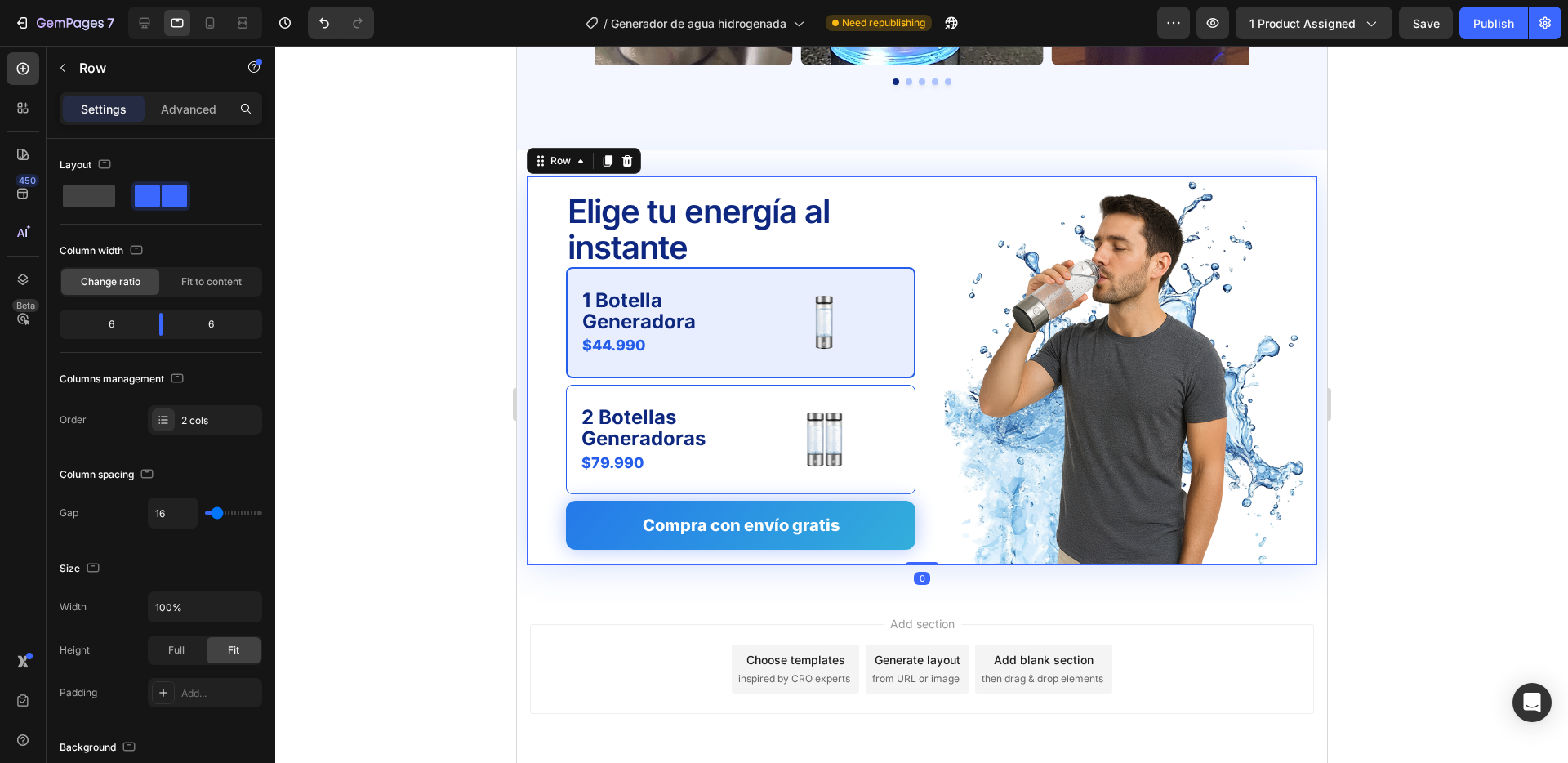
click at [106, 109] on p "Settings" at bounding box center [103, 109] width 45 height 17
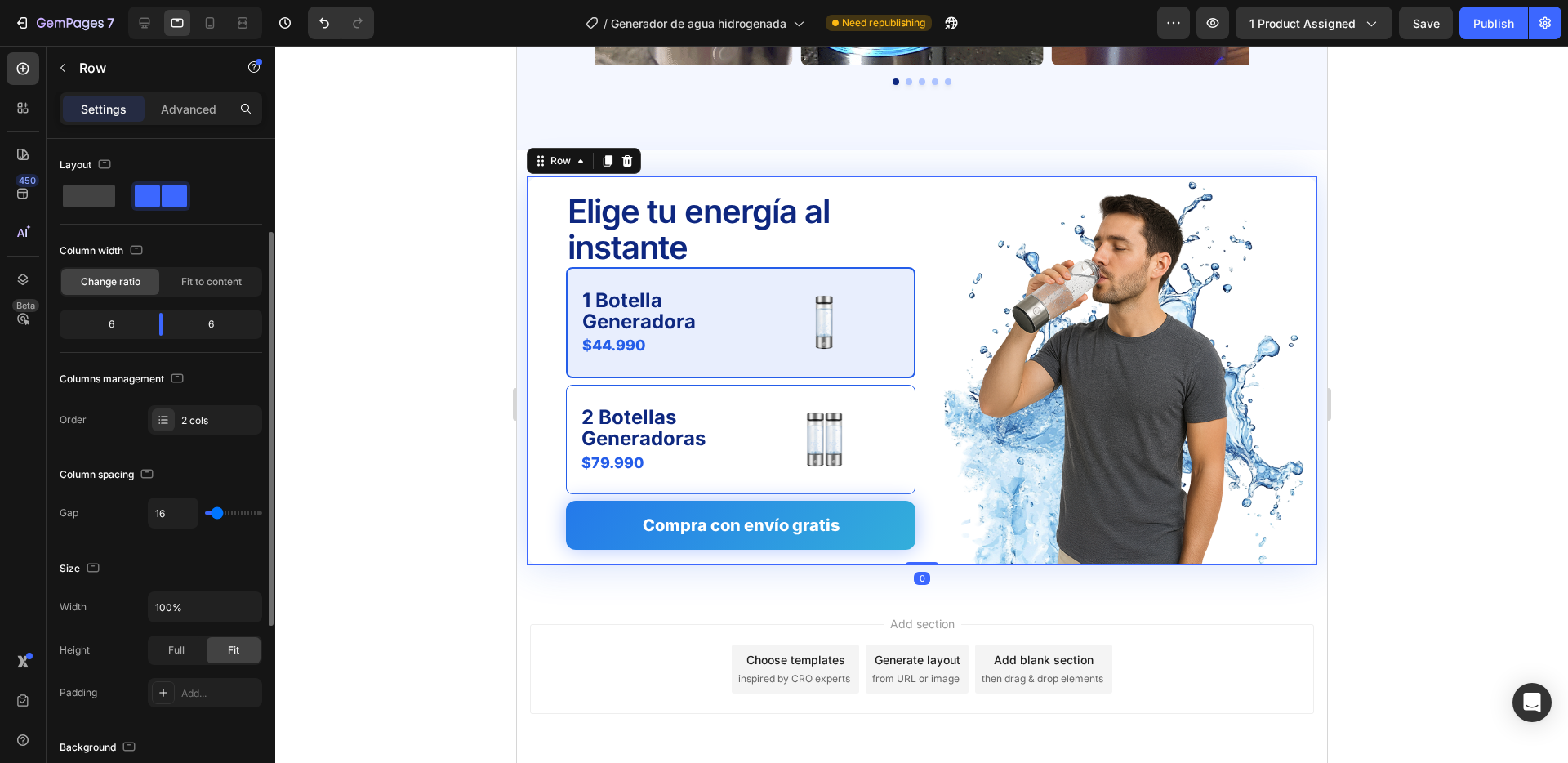
scroll to position [470, 0]
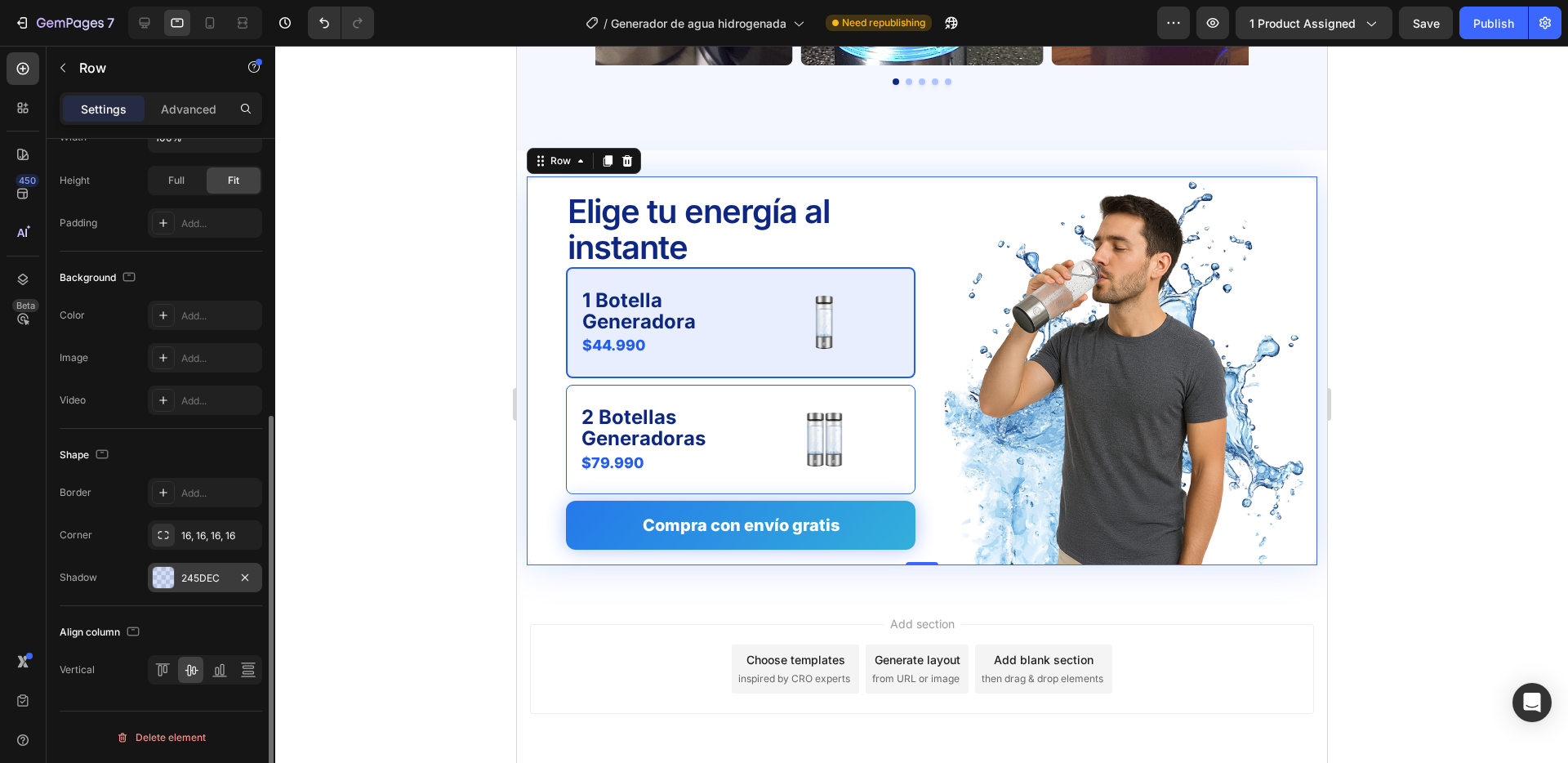
click at [211, 574] on div "245DEC" at bounding box center [205, 578] width 47 height 15
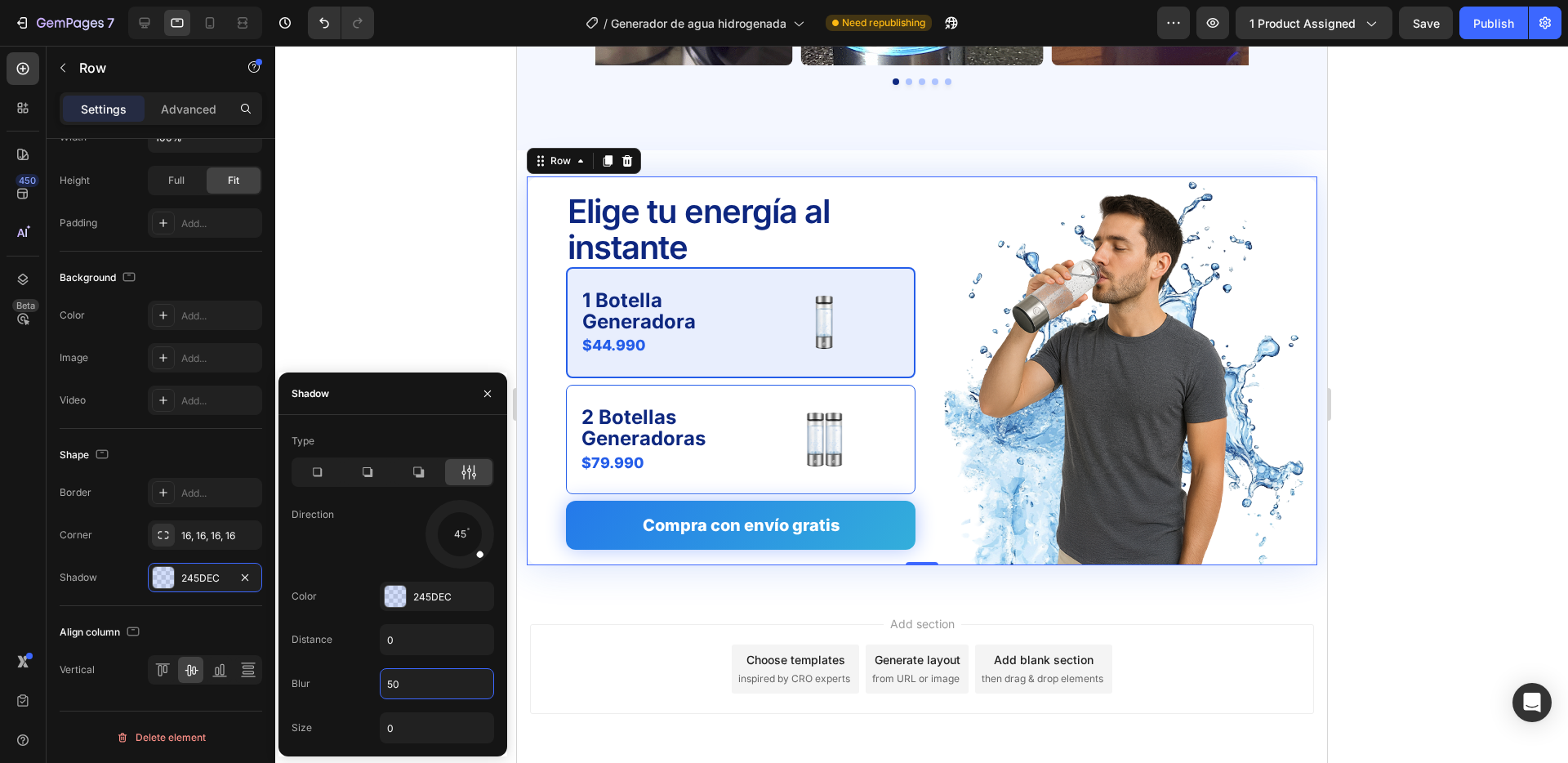
click at [433, 689] on input "50" at bounding box center [437, 683] width 113 height 29
type input "30"
click at [143, 24] on icon at bounding box center [144, 23] width 16 height 16
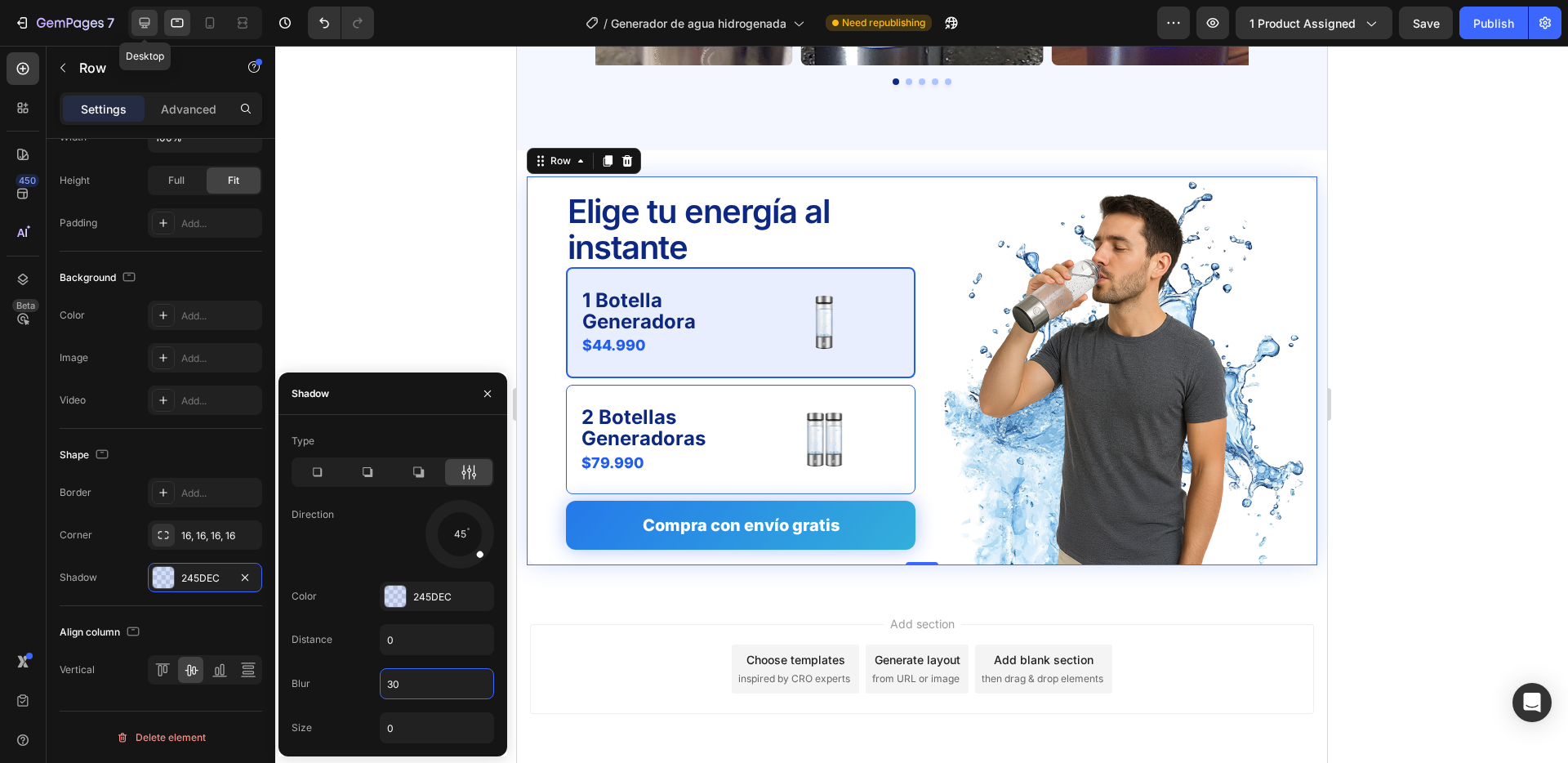
type input "1200"
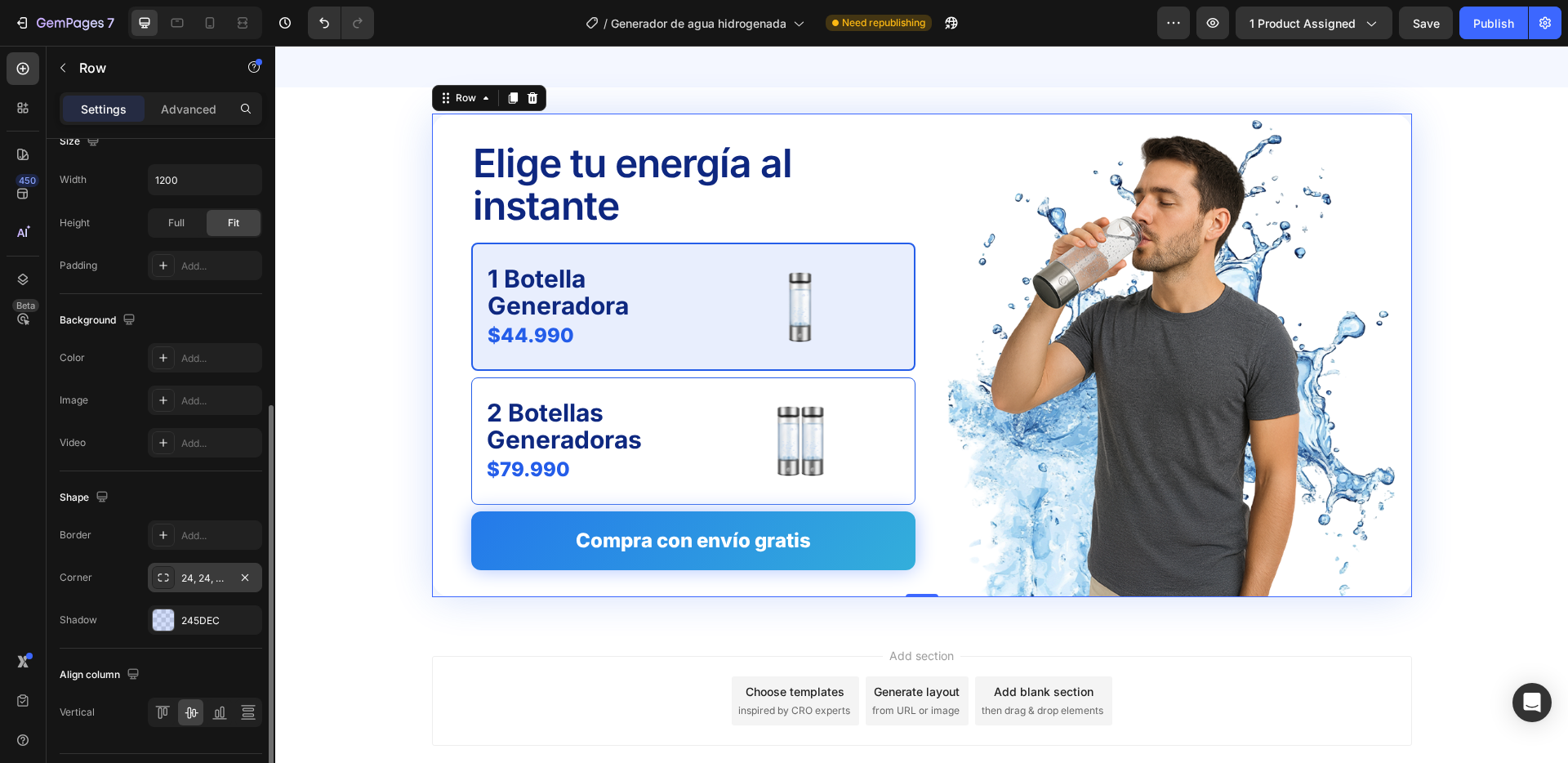
scroll to position [4518, 0]
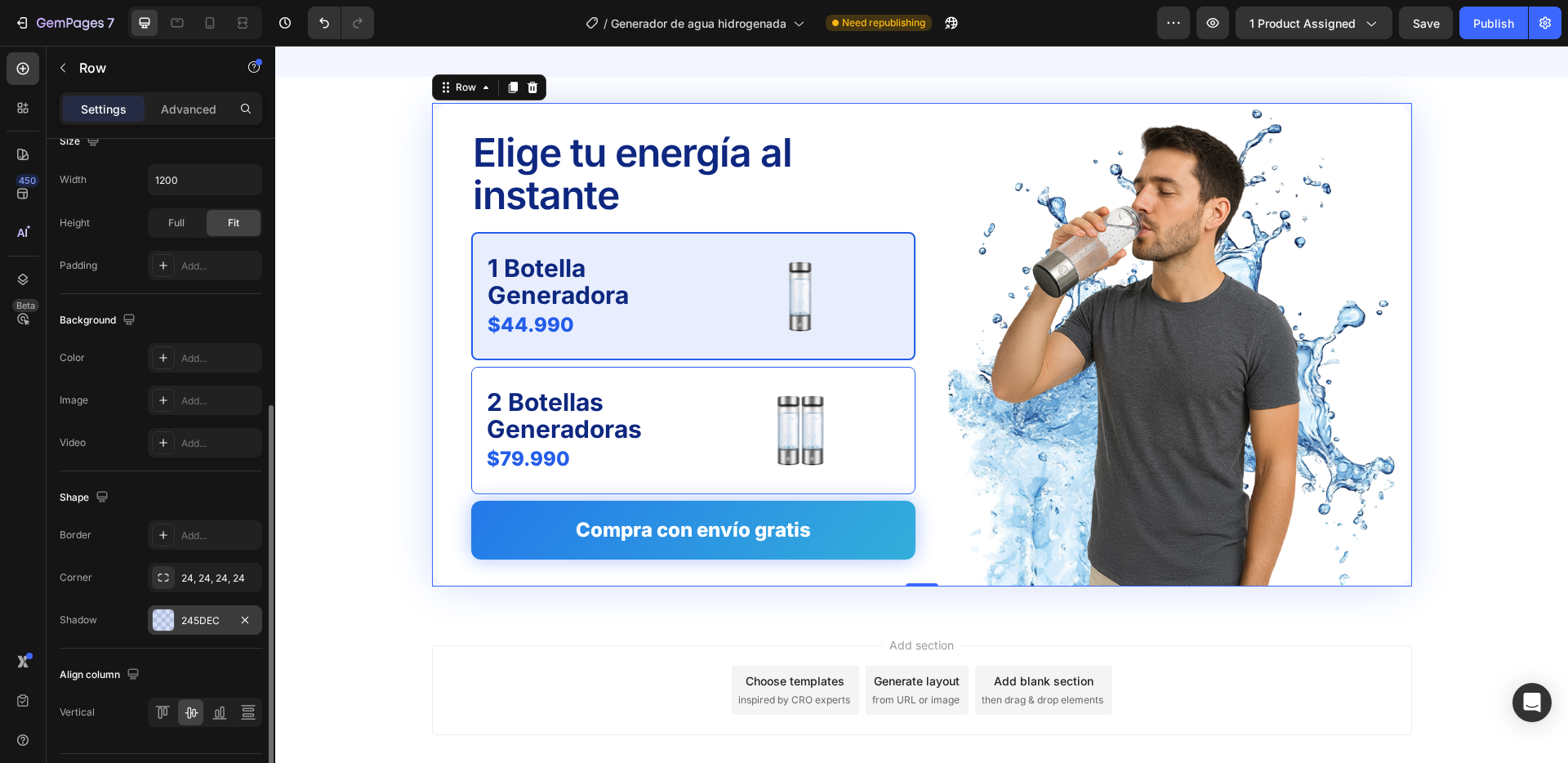
click at [203, 620] on div "245DEC" at bounding box center [205, 621] width 47 height 15
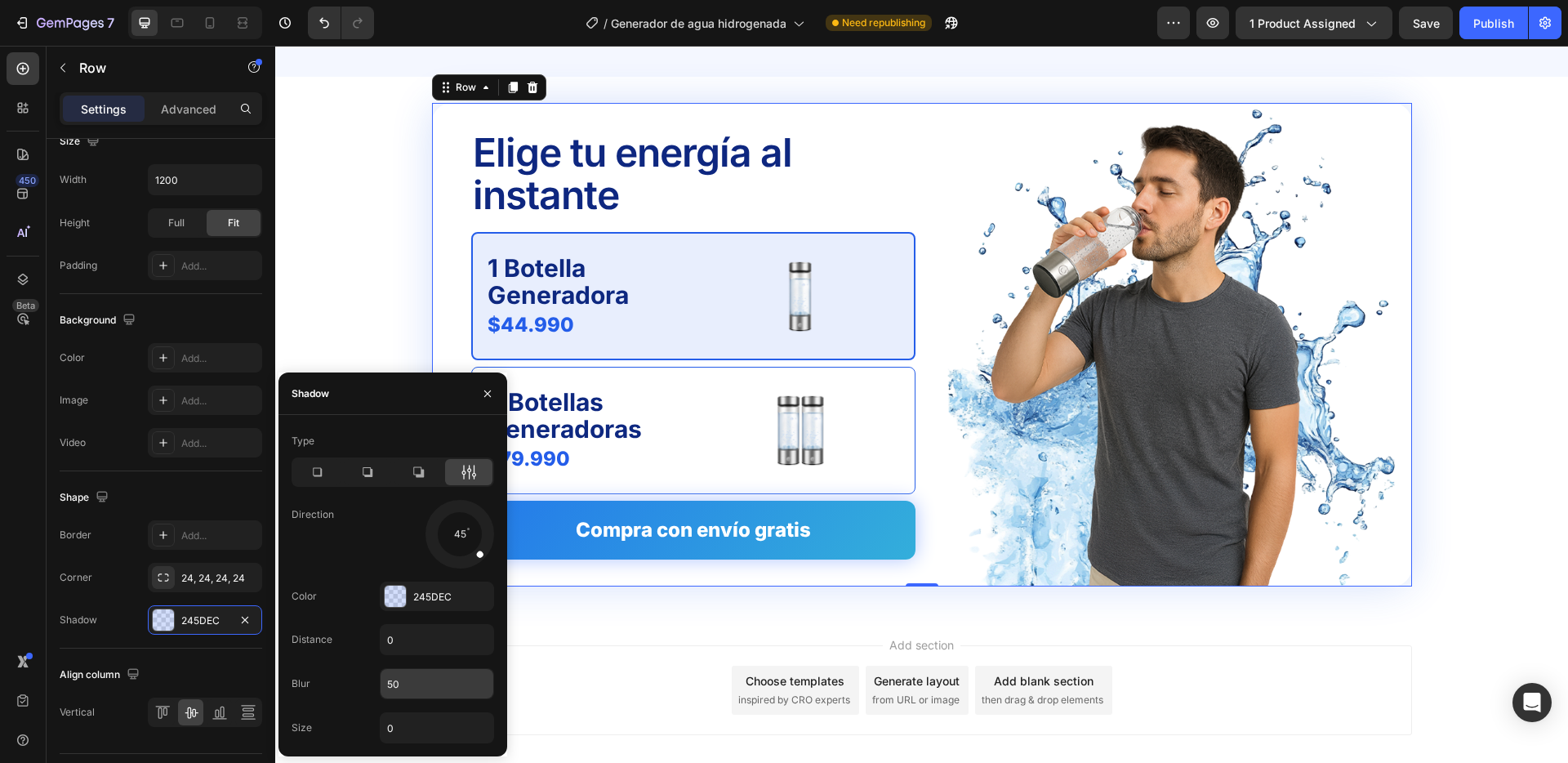
click at [410, 681] on input "50" at bounding box center [437, 683] width 113 height 29
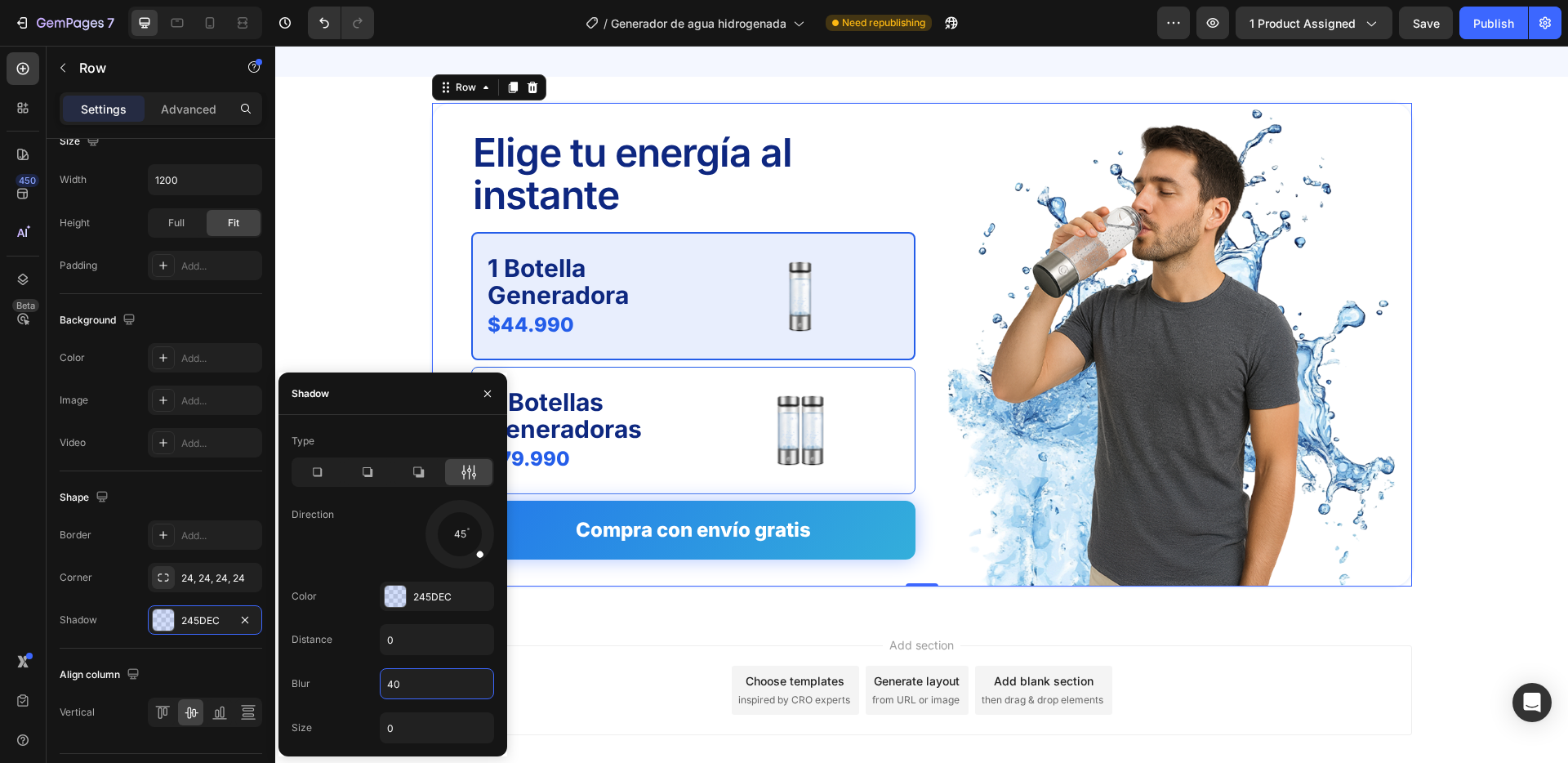
type input "40"
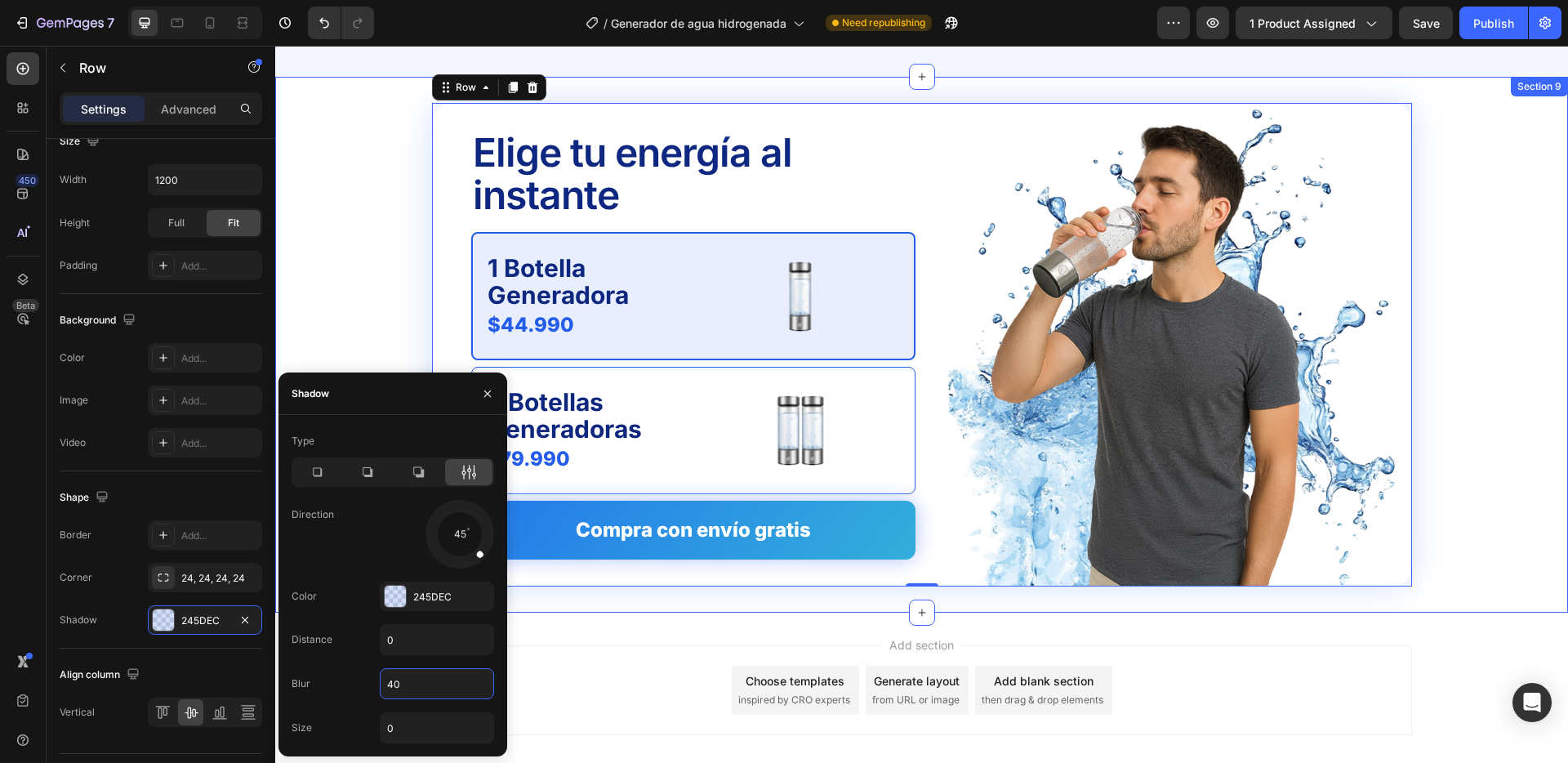
click at [352, 315] on div "Elige tu energía al instante Text Block 1 Botella Generadora Text Block $44.990…" at bounding box center [922, 344] width 1267 height 484
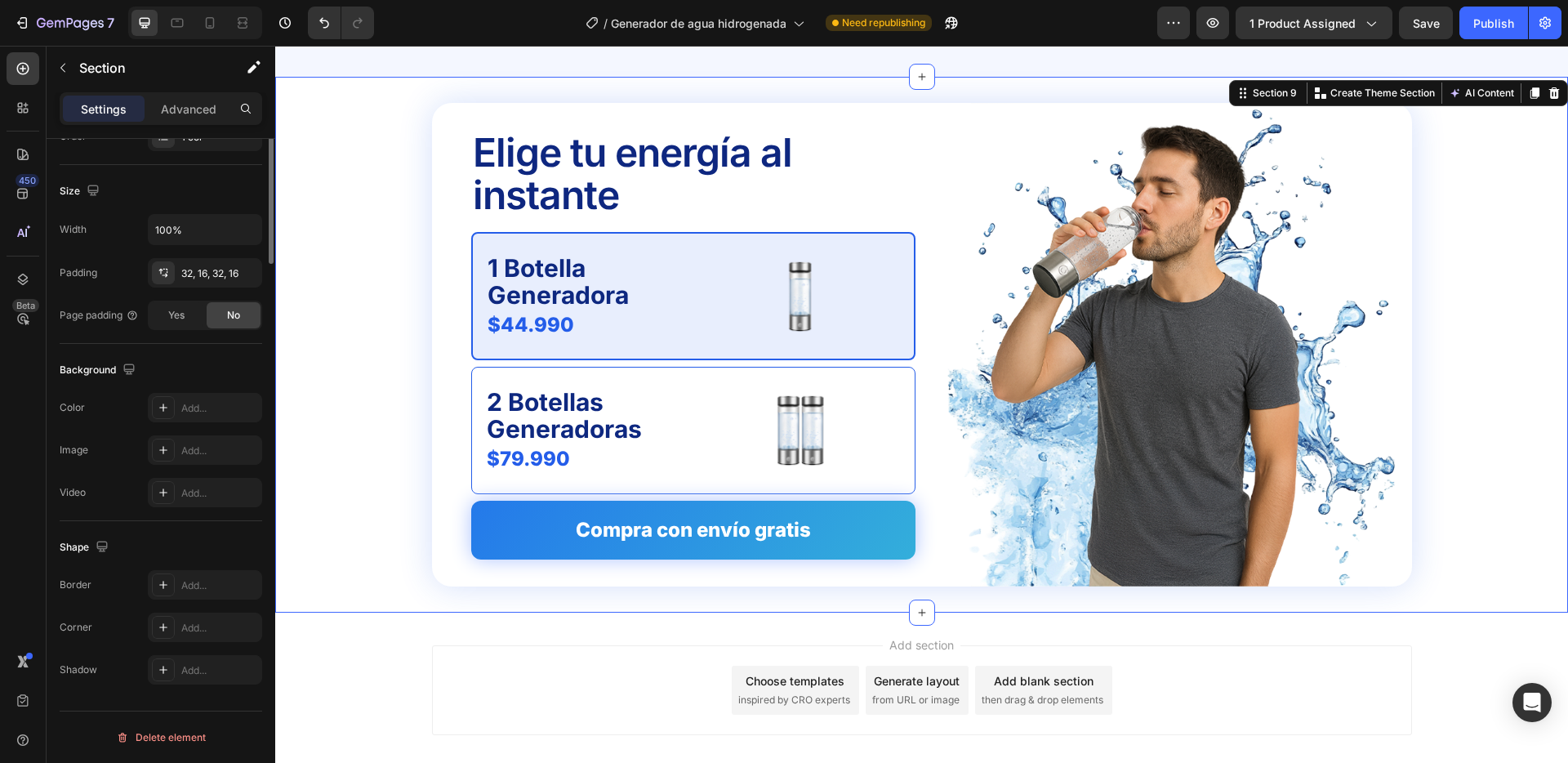
scroll to position [0, 0]
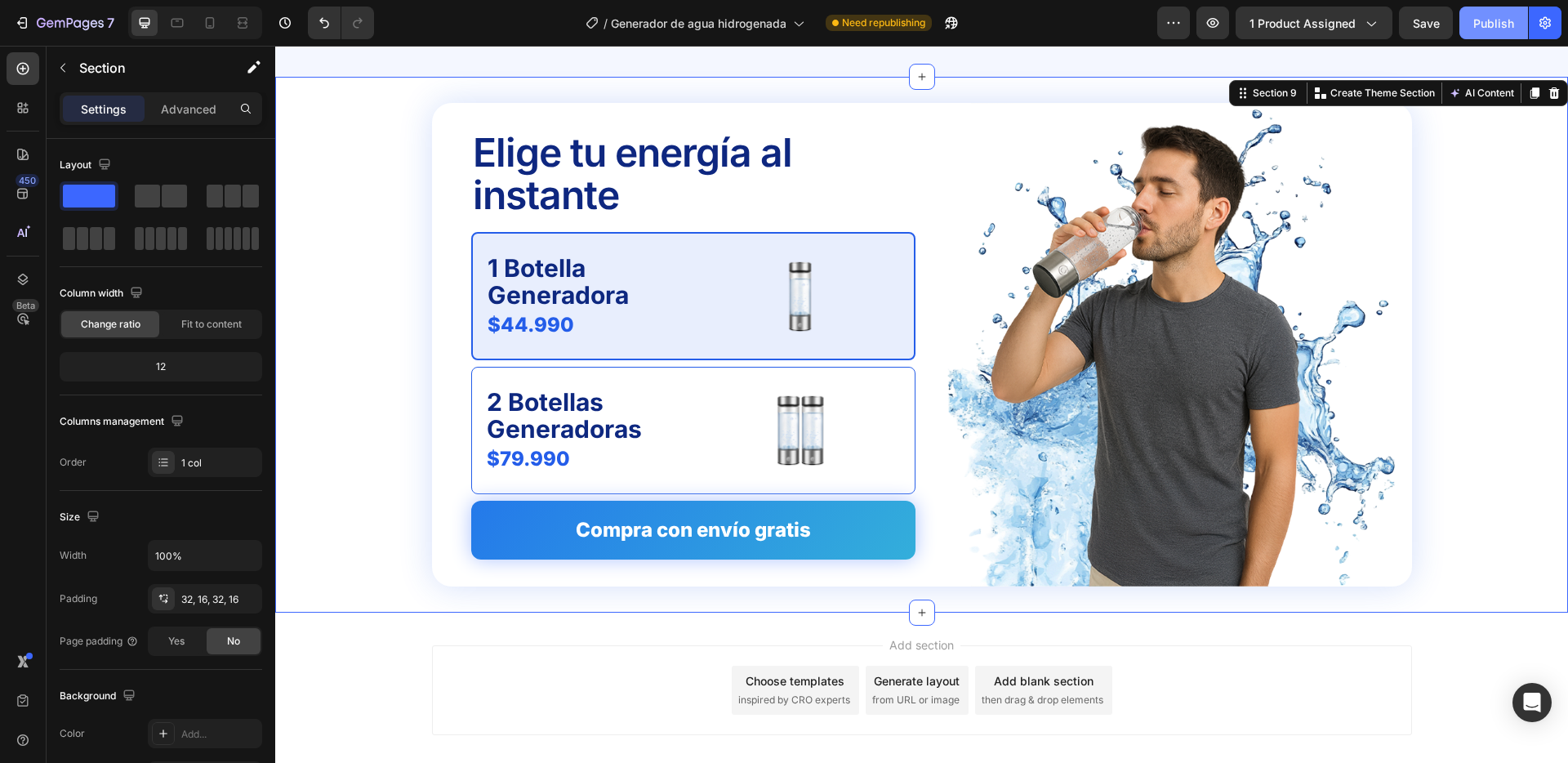
click at [1488, 22] on div "Publish" at bounding box center [1494, 23] width 41 height 17
click at [170, 19] on icon at bounding box center [177, 23] width 16 height 16
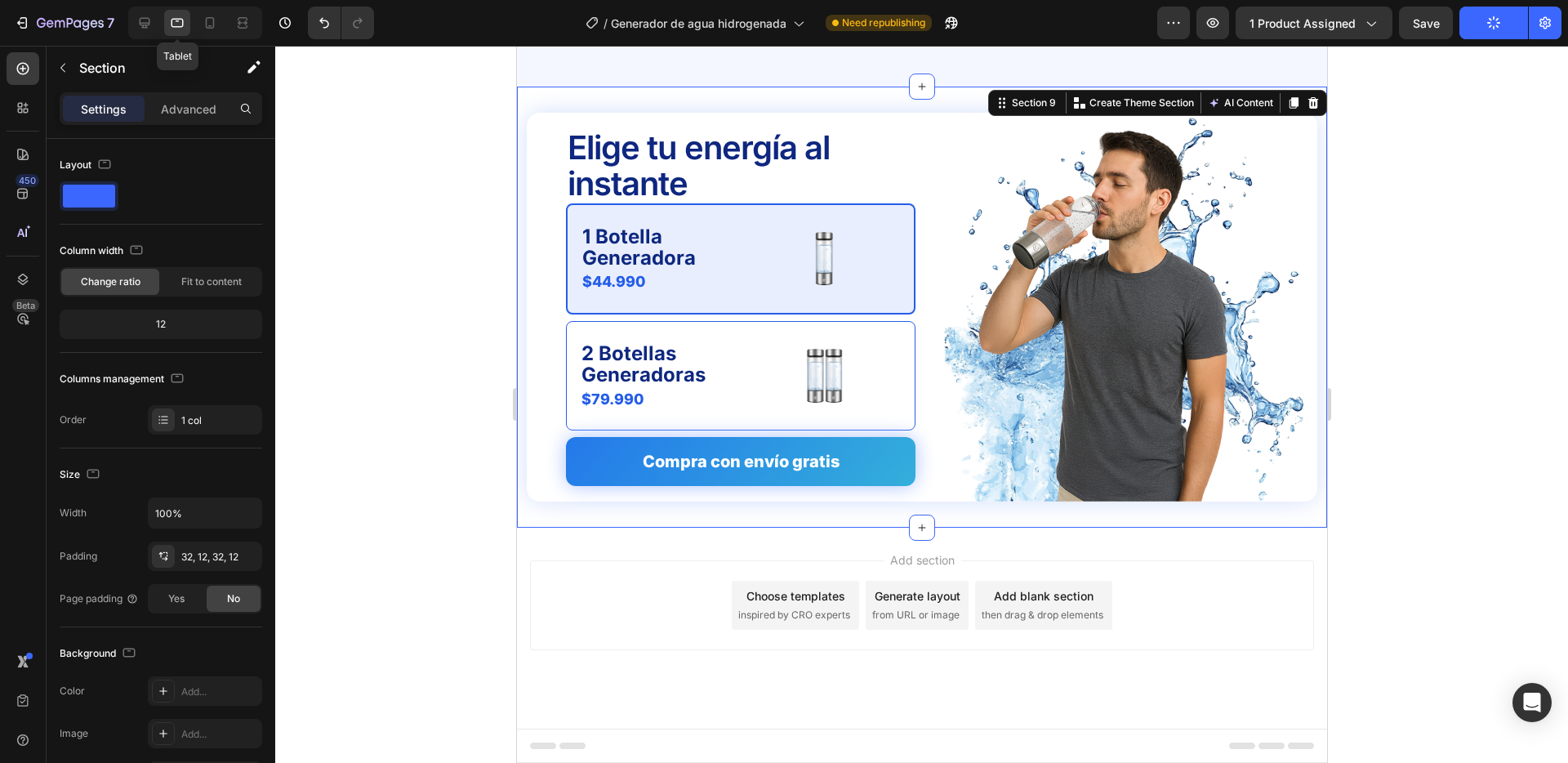
scroll to position [4491, 0]
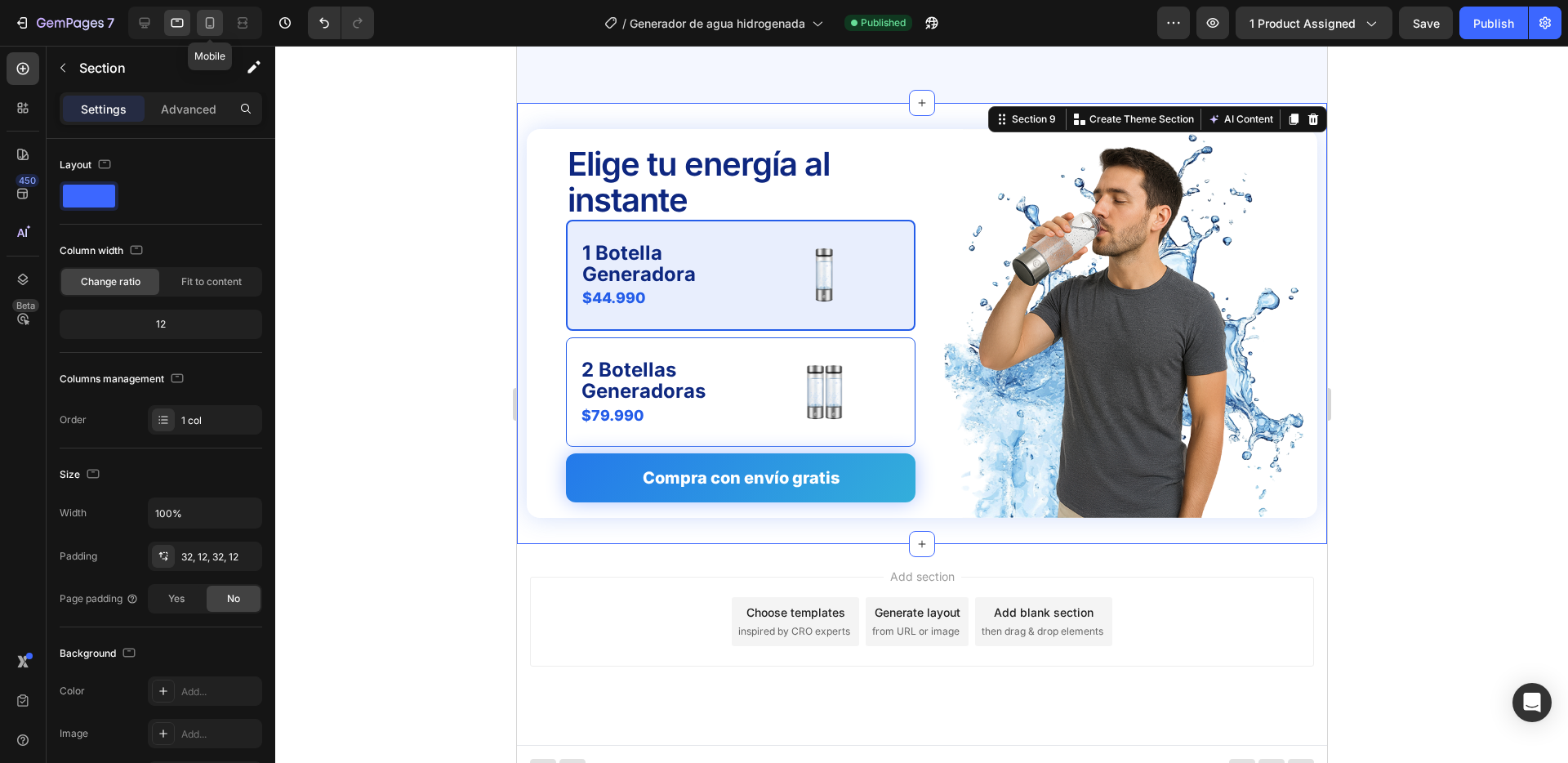
click at [207, 16] on icon at bounding box center [210, 23] width 16 height 16
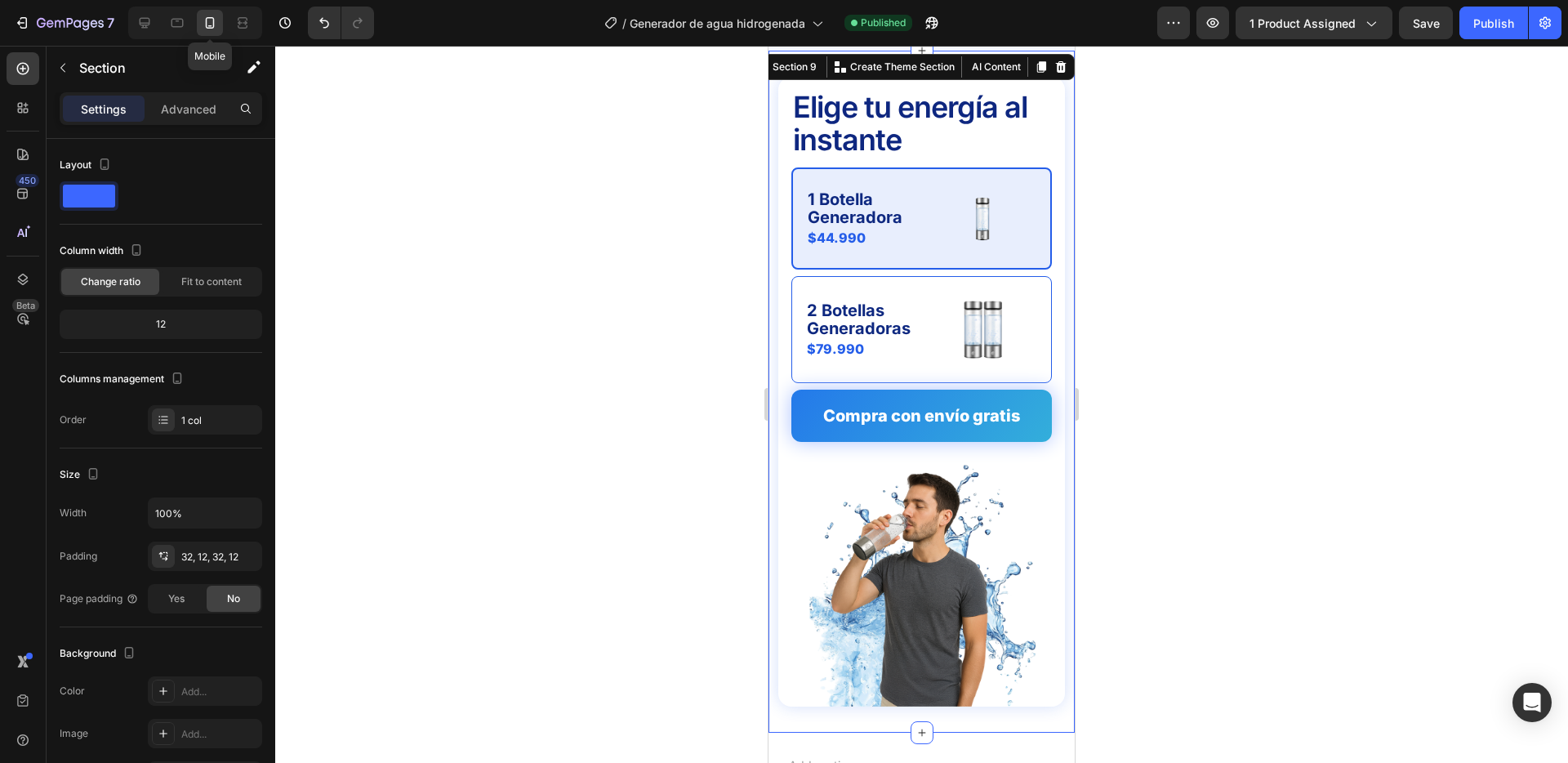
scroll to position [4412, 0]
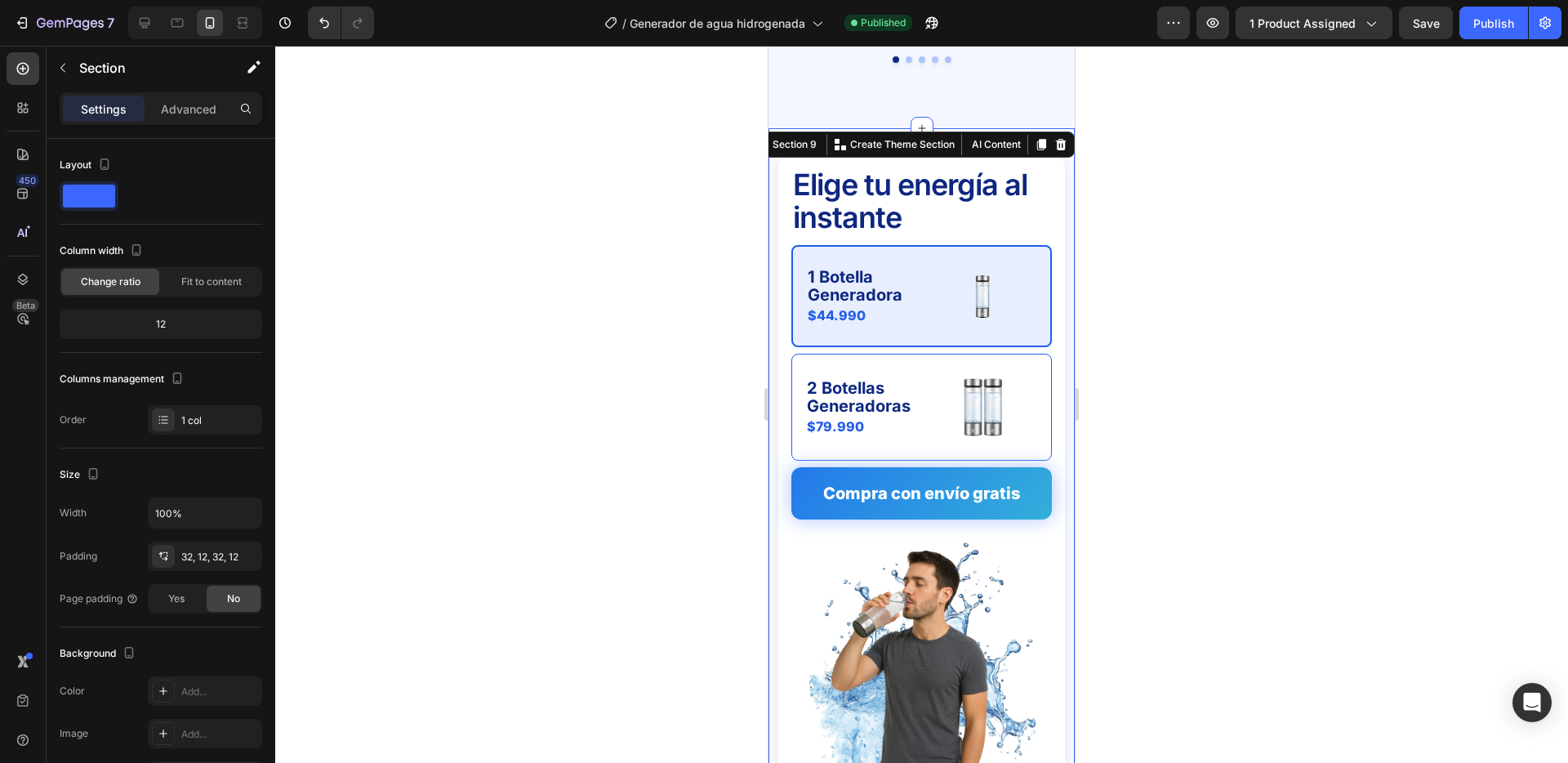
click at [703, 368] on div at bounding box center [921, 404] width 1293 height 717
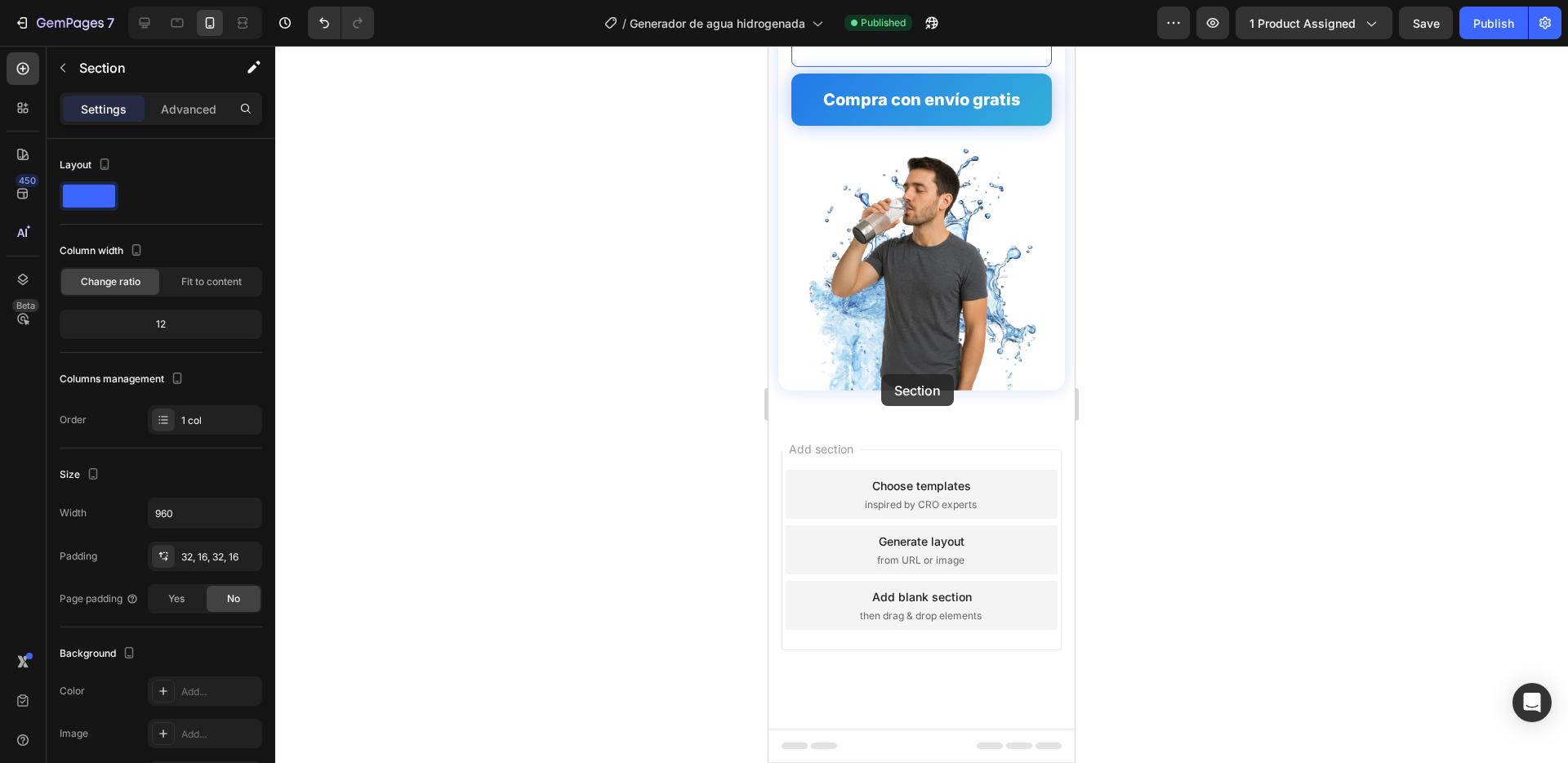
scroll to position [4771, 0]
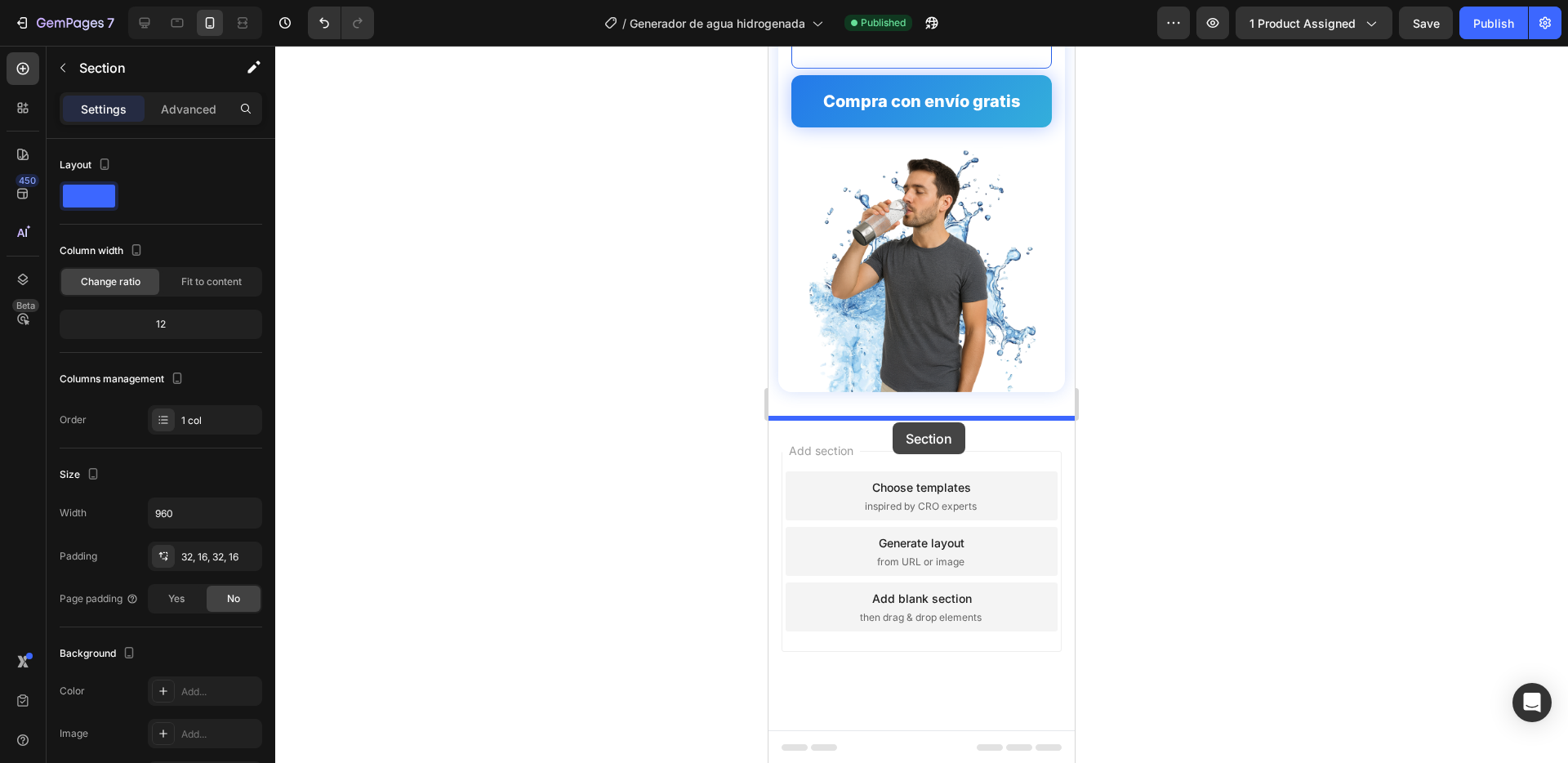
drag, startPoint x: 858, startPoint y: 222, endPoint x: 893, endPoint y: 422, distance: 203.0
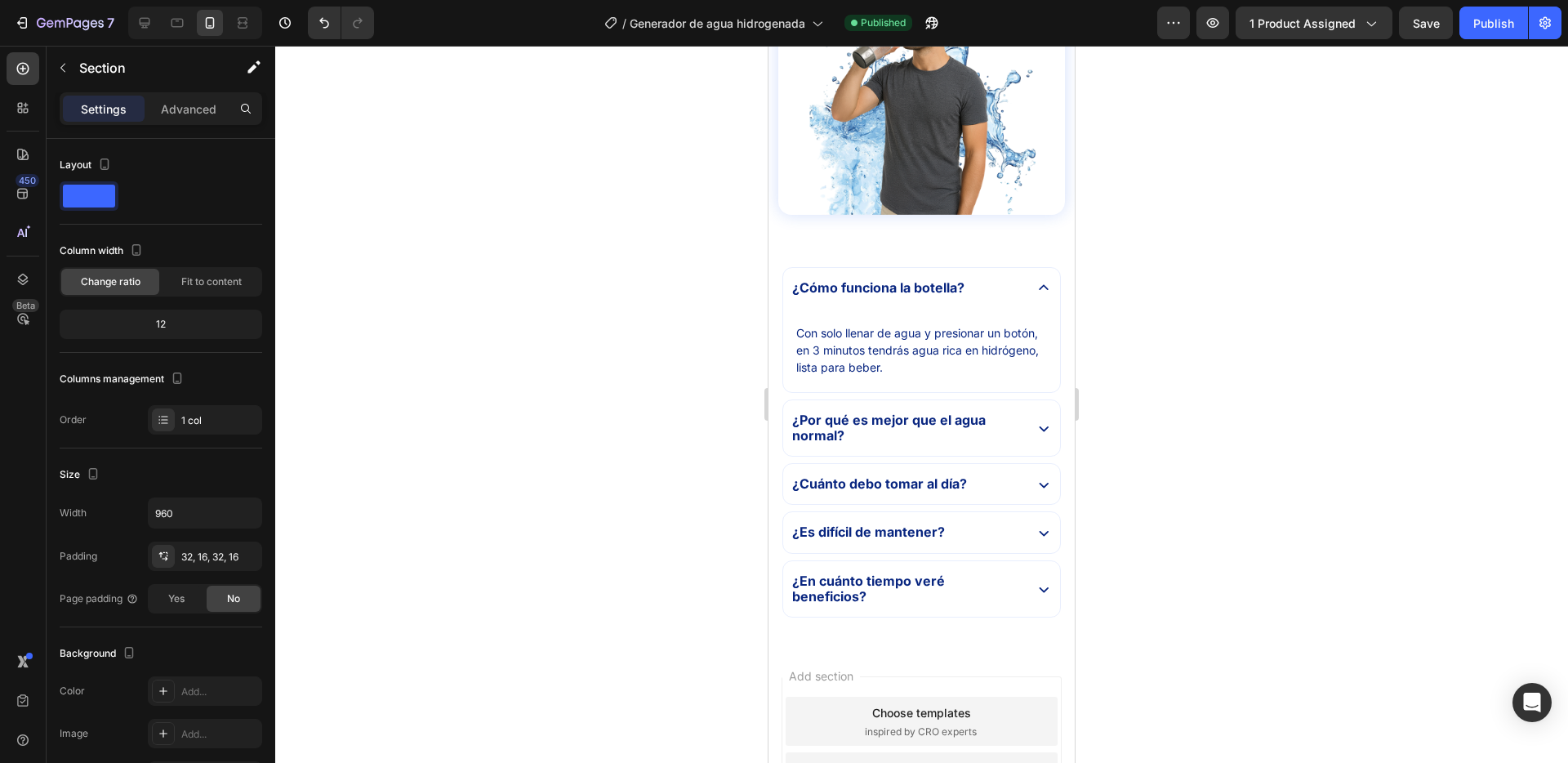
scroll to position [4602, 0]
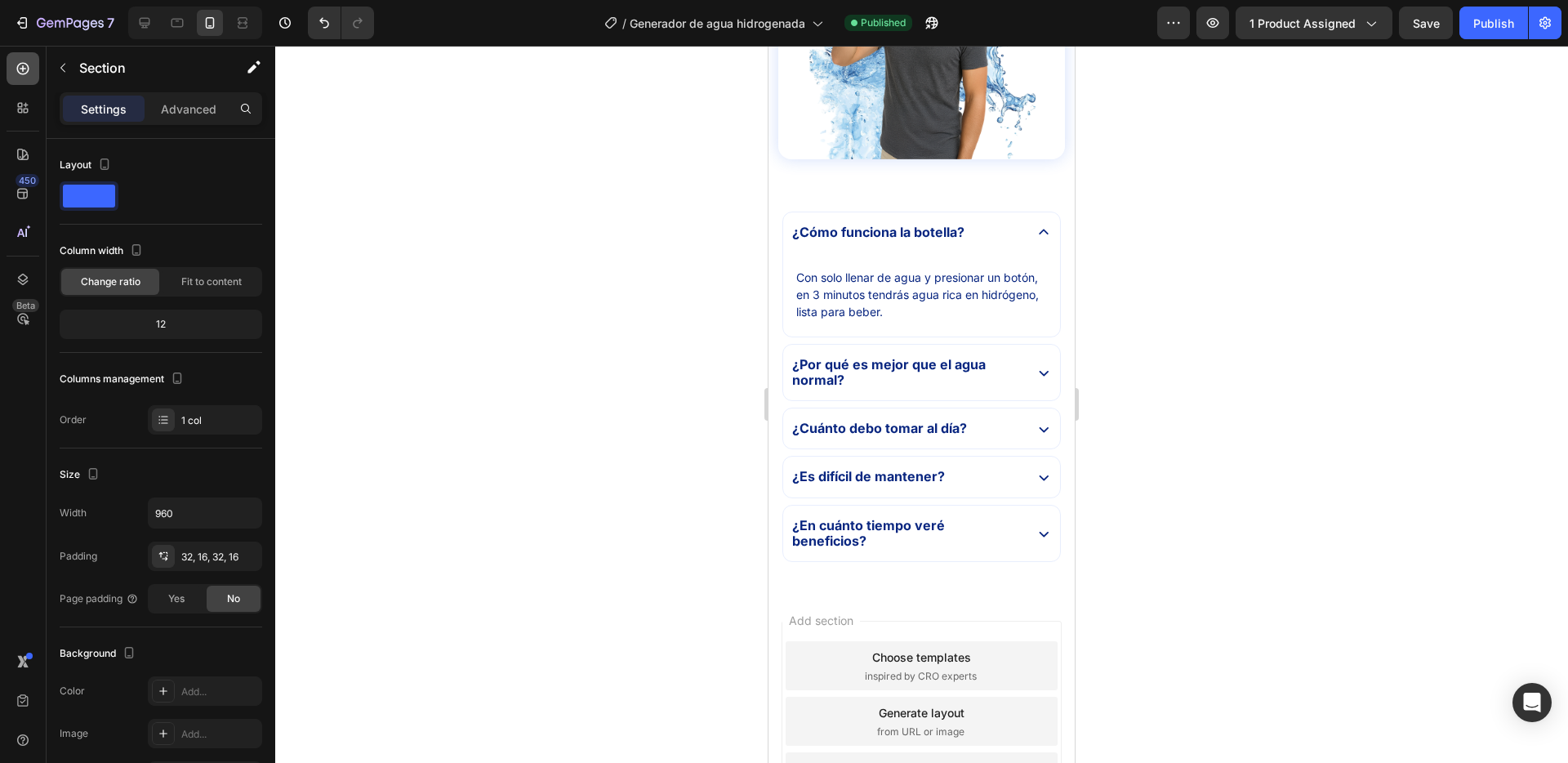
click at [26, 64] on icon at bounding box center [24, 69] width 13 height 13
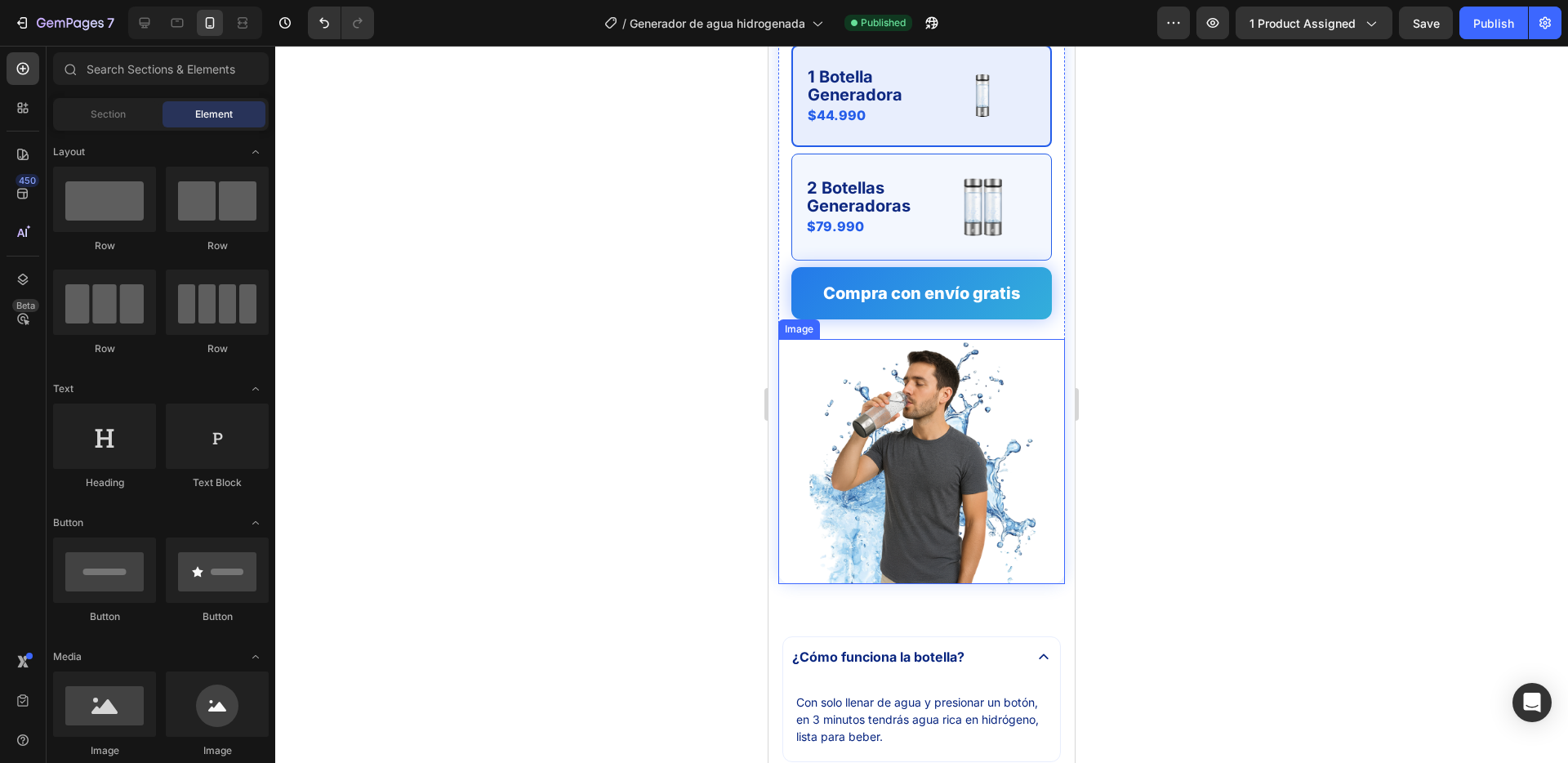
scroll to position [3966, 0]
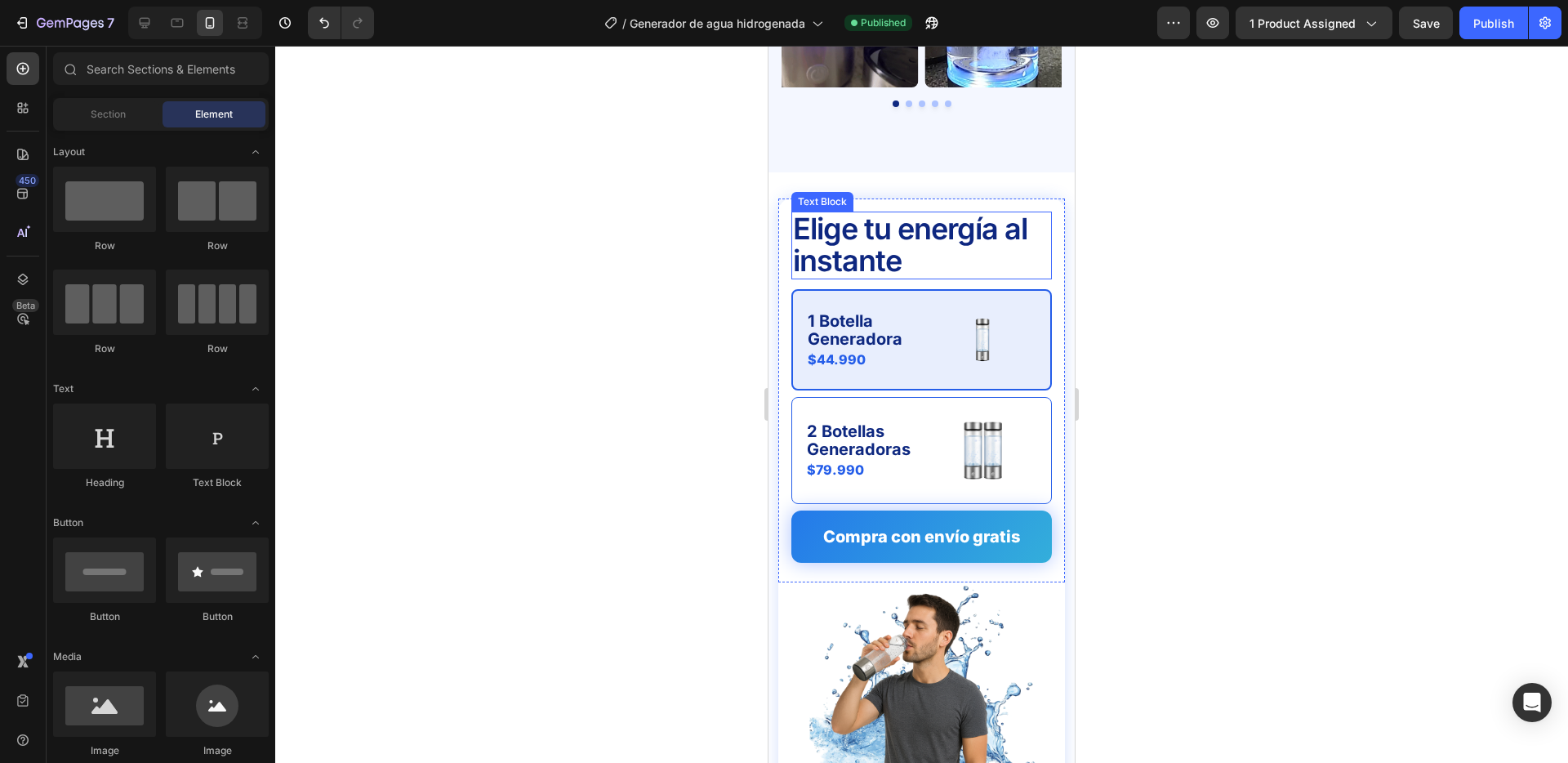
click at [883, 213] on p "Elige tu energía al instante" at bounding box center [922, 245] width 258 height 64
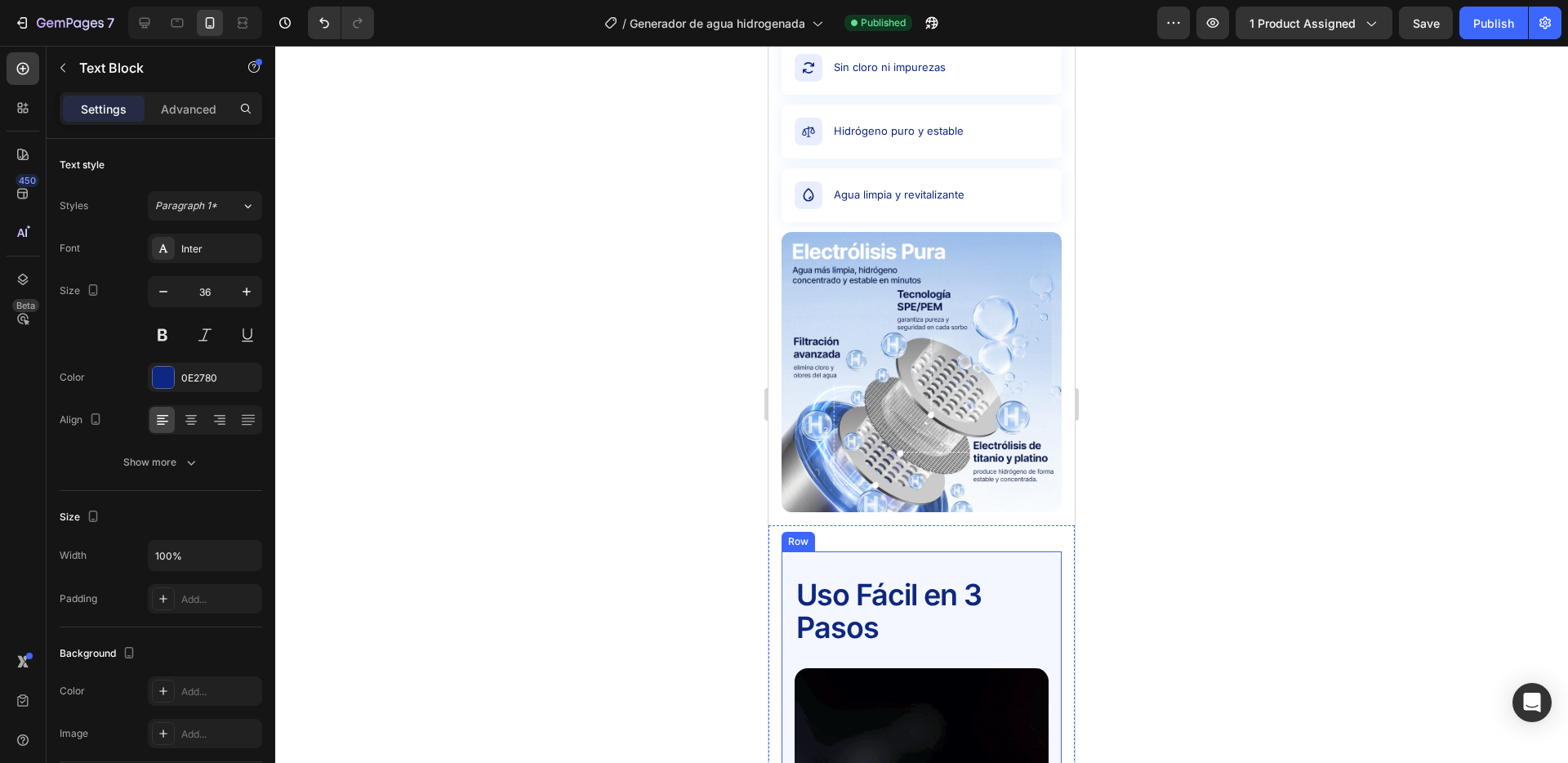
scroll to position [2496, 0]
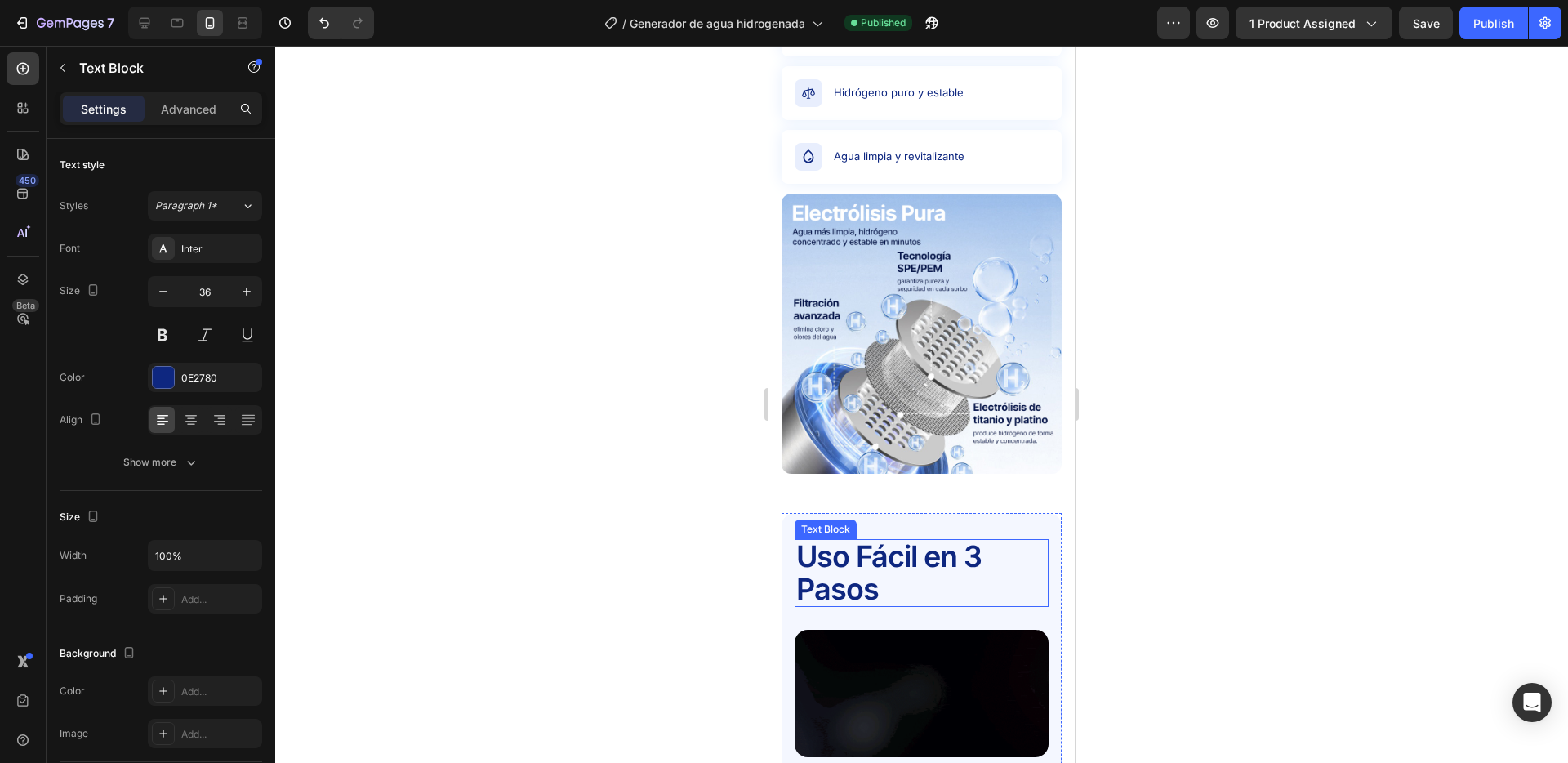
click at [873, 566] on p "Uso Fácil en 3 Pasos" at bounding box center [922, 572] width 250 height 64
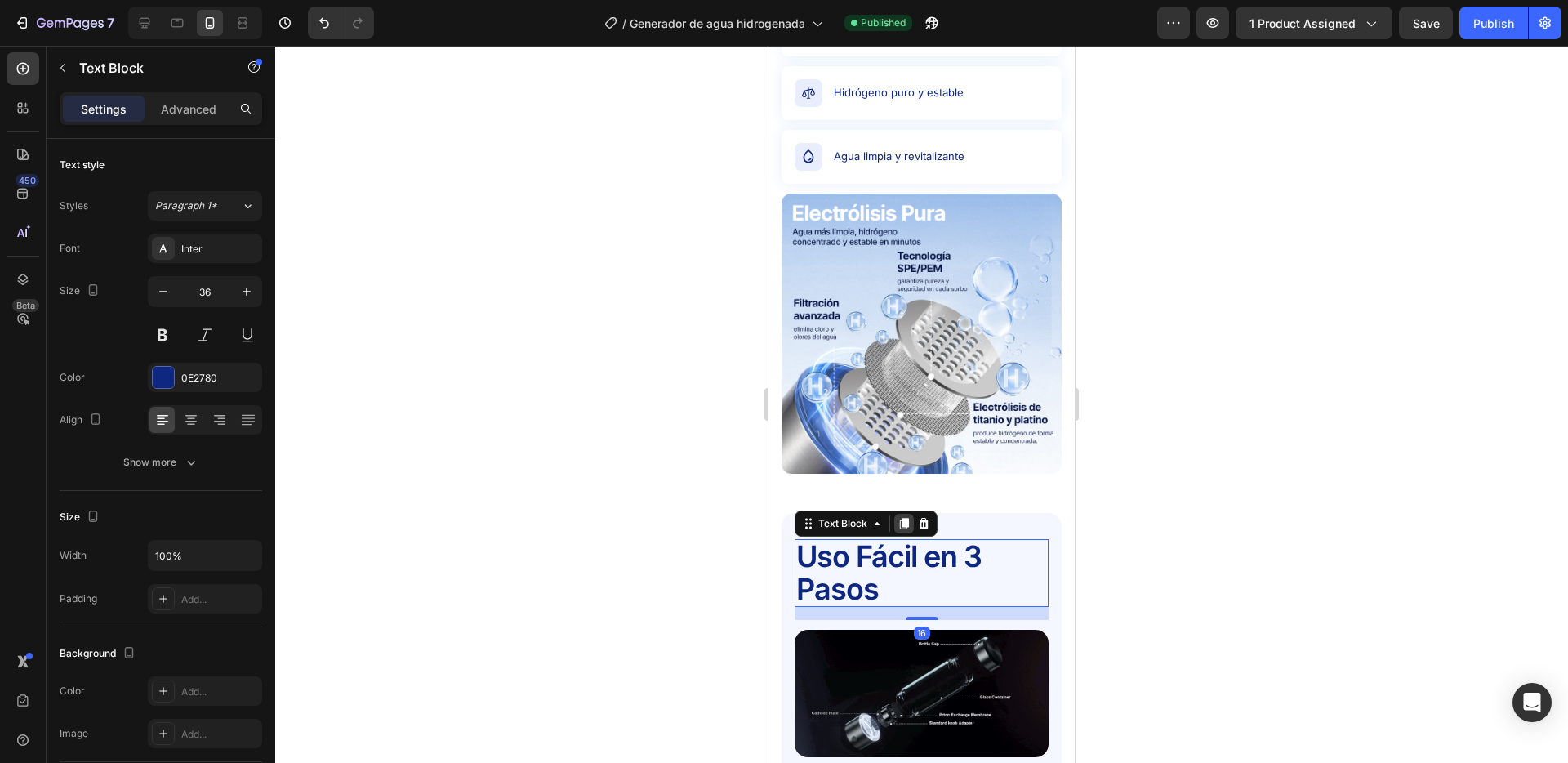
click at [906, 520] on icon at bounding box center [905, 523] width 9 height 12
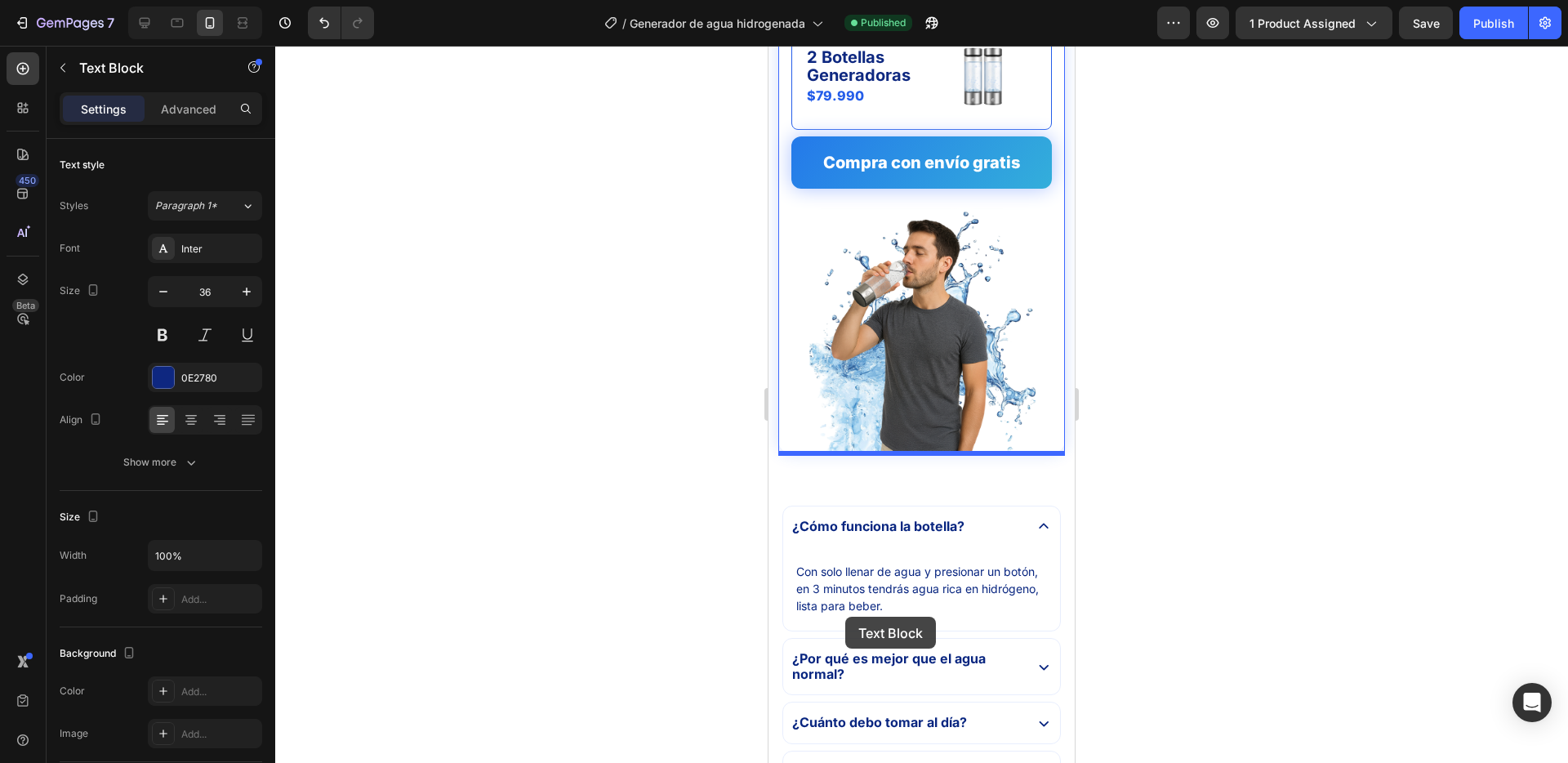
scroll to position [4433, 0]
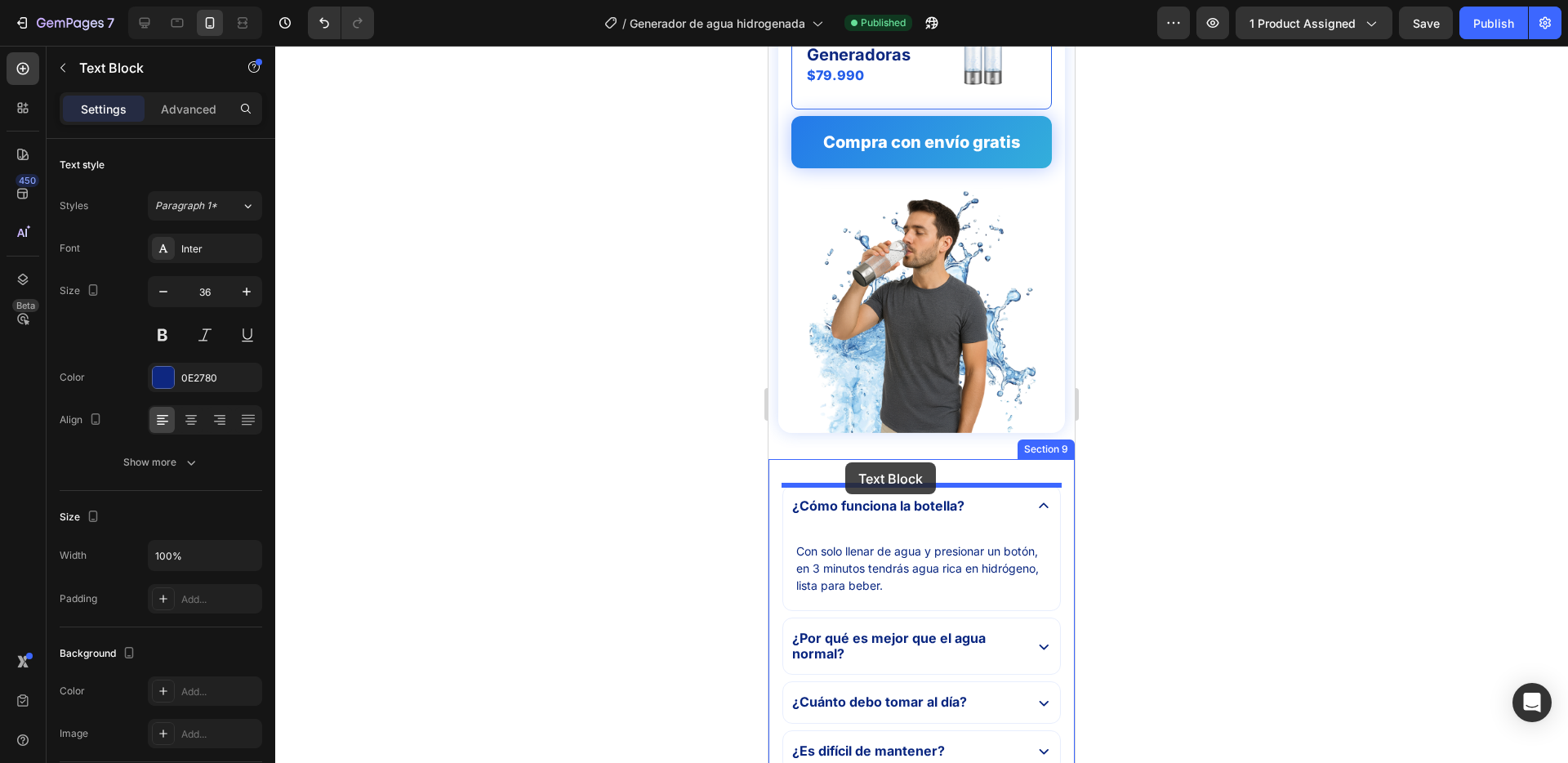
drag, startPoint x: 847, startPoint y: 647, endPoint x: 846, endPoint y: 463, distance: 184.0
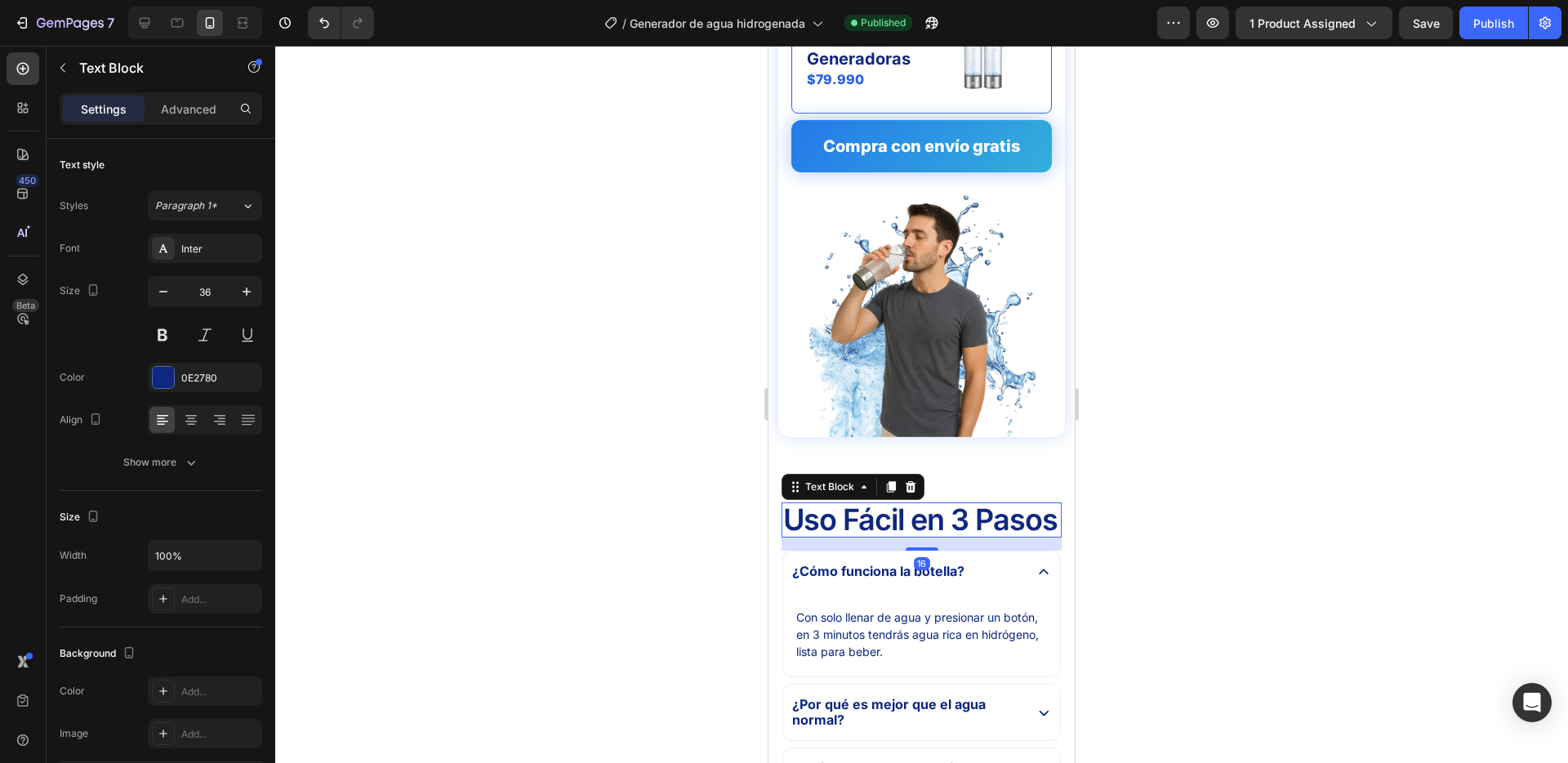
click at [858, 523] on p "Uso Fácil en 3 Pasos" at bounding box center [921, 520] width 277 height 33
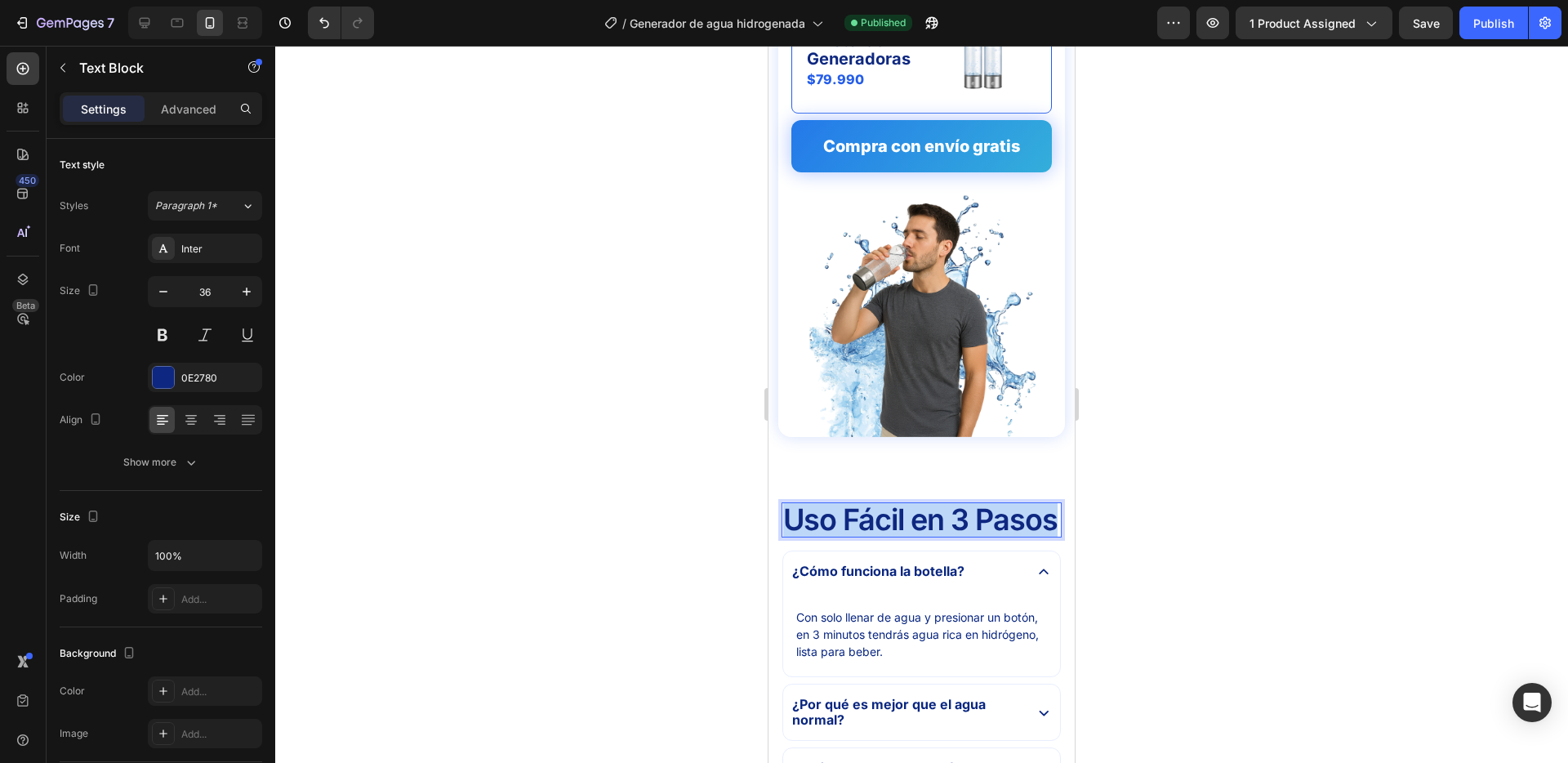
click at [858, 523] on p "Uso Fácil en 3 Pasos" at bounding box center [921, 520] width 277 height 33
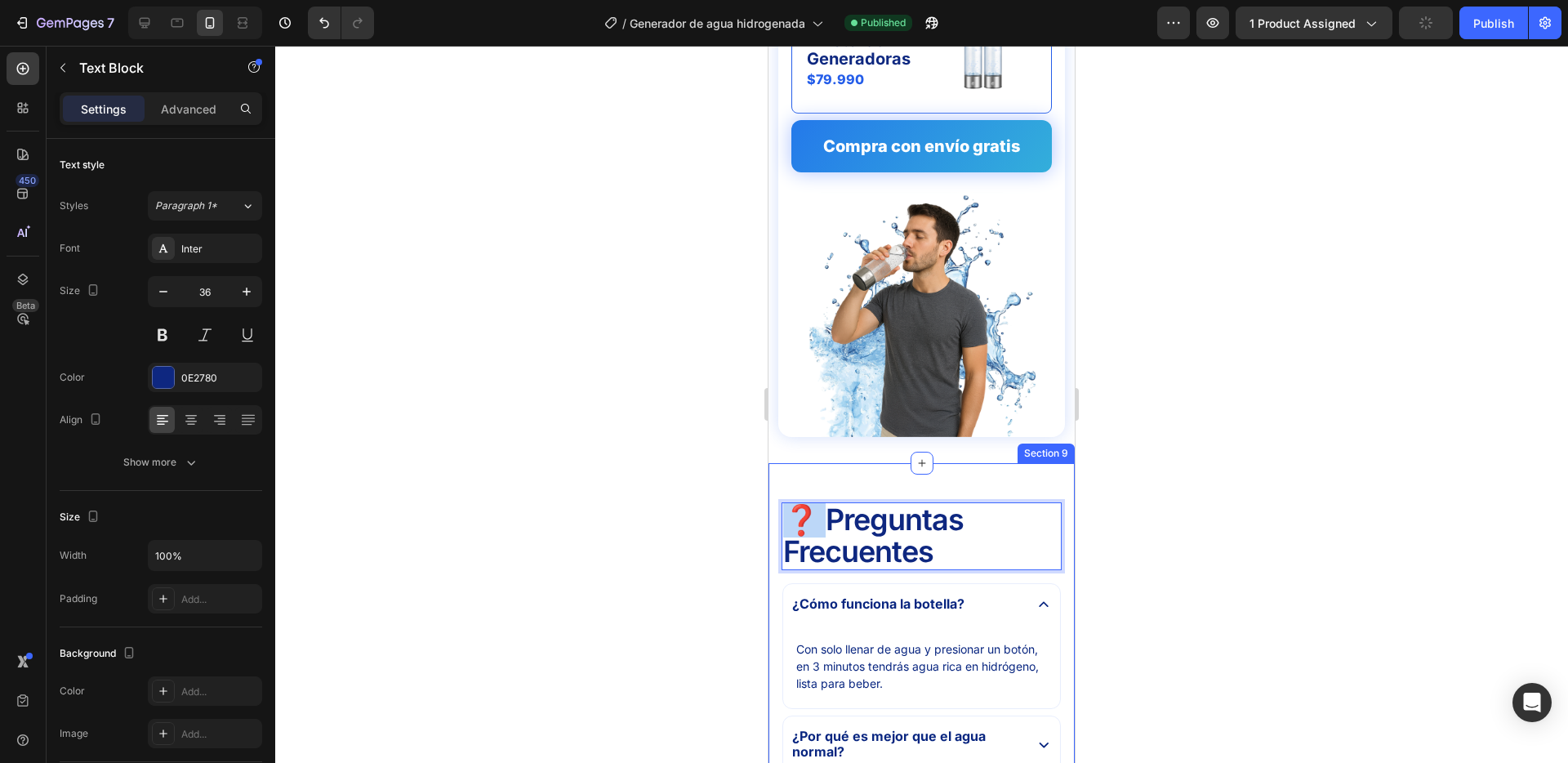
drag, startPoint x: 823, startPoint y: 520, endPoint x: 771, endPoint y: 512, distance: 52.6
click at [772, 516] on div "❓ Preguntas Frecuentes Text Block 16 ¿Cómo funciona la botella? Con solo llenar…" at bounding box center [922, 711] width 307 height 497
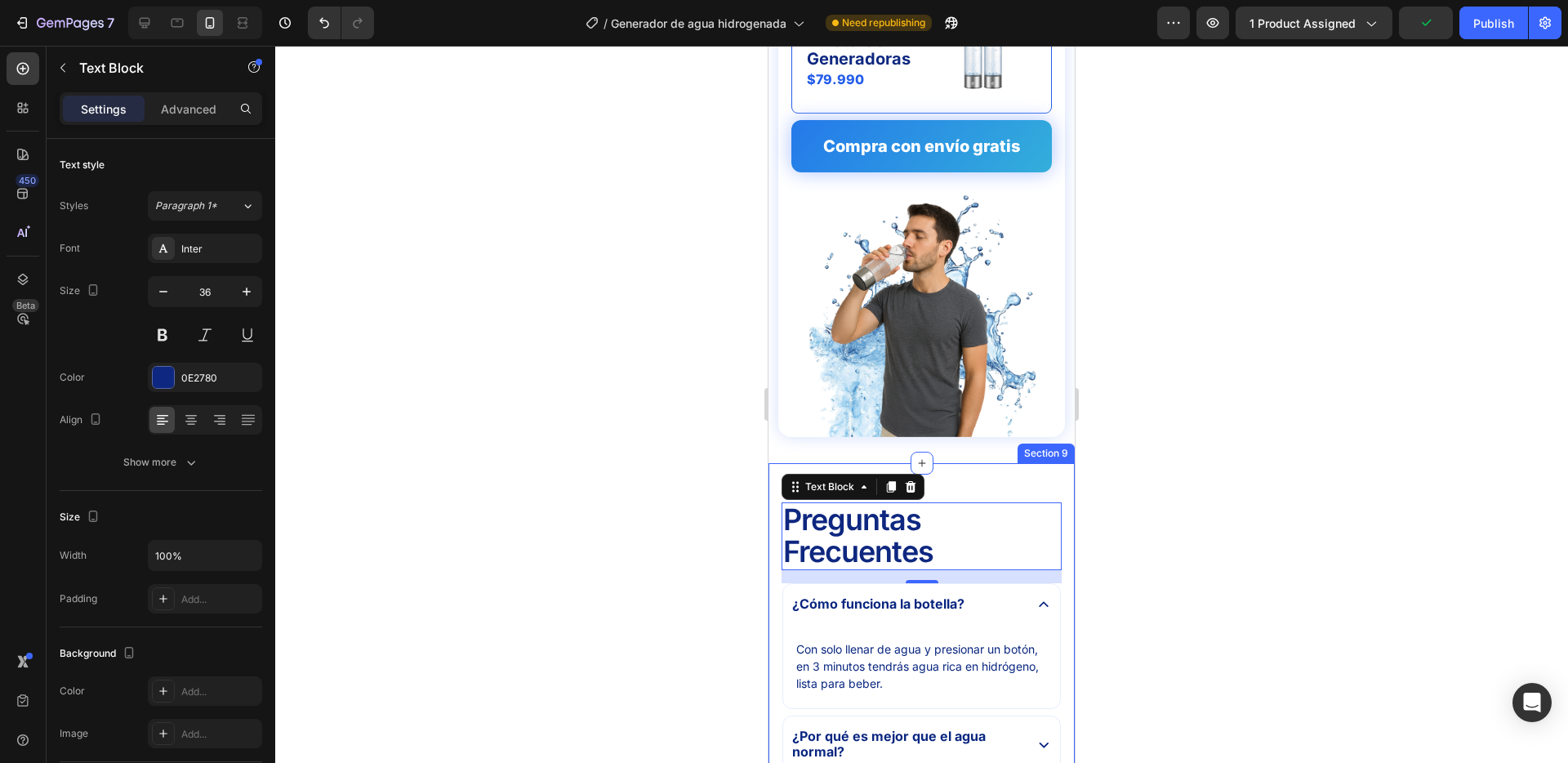
click at [688, 521] on div at bounding box center [921, 404] width 1293 height 717
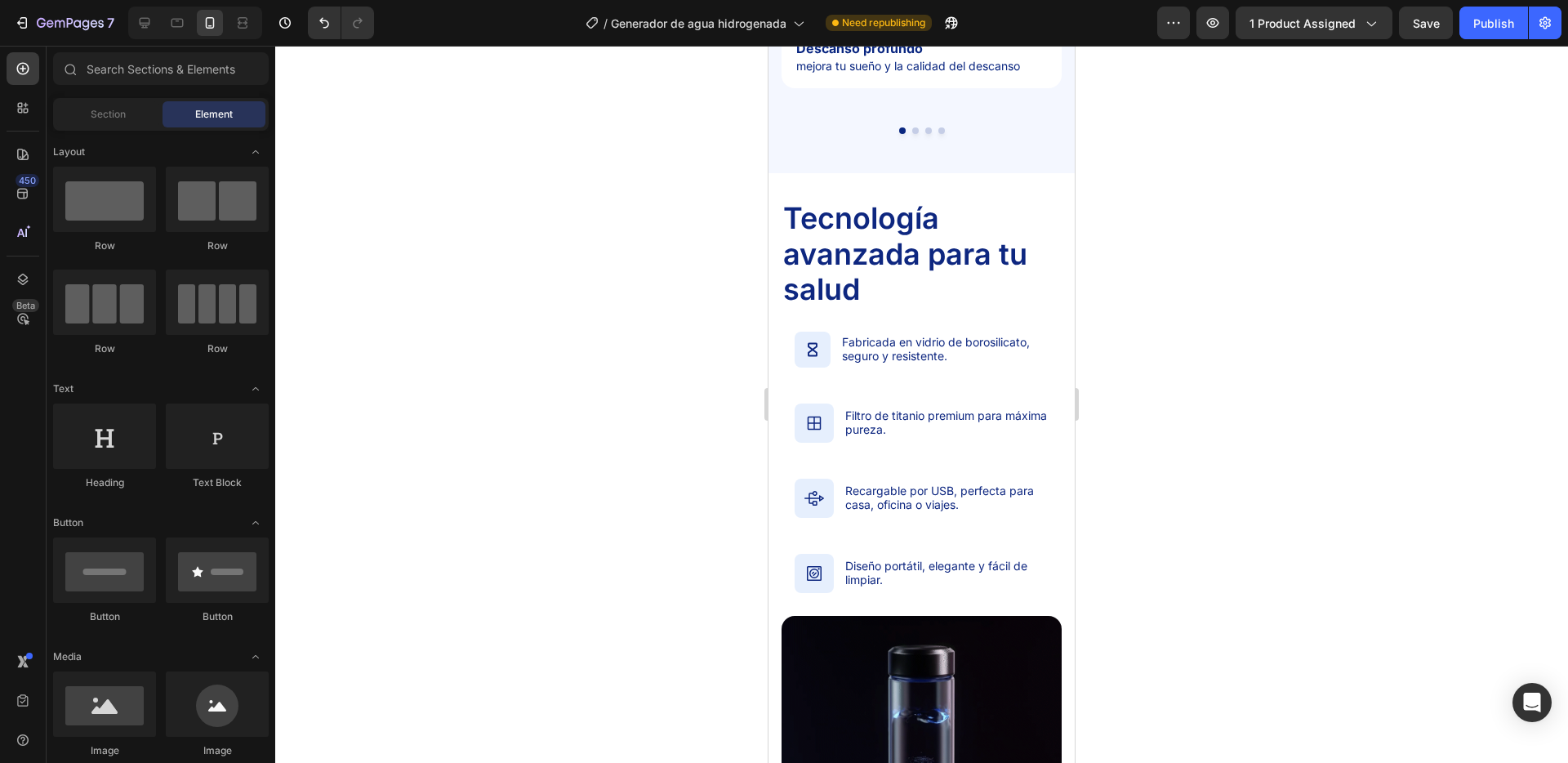
scroll to position [226, 0]
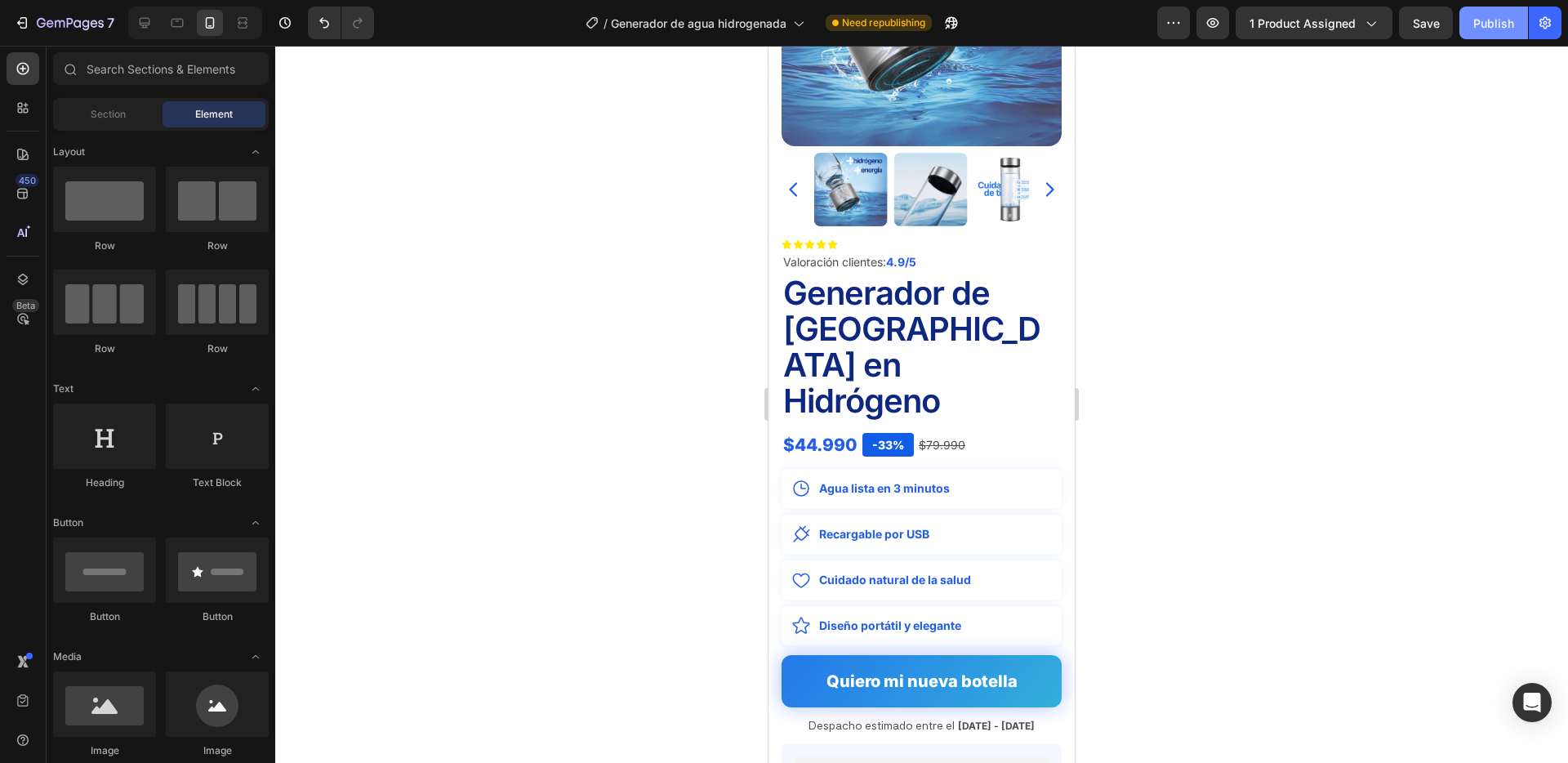
click at [1501, 18] on div "Publish" at bounding box center [1494, 23] width 41 height 17
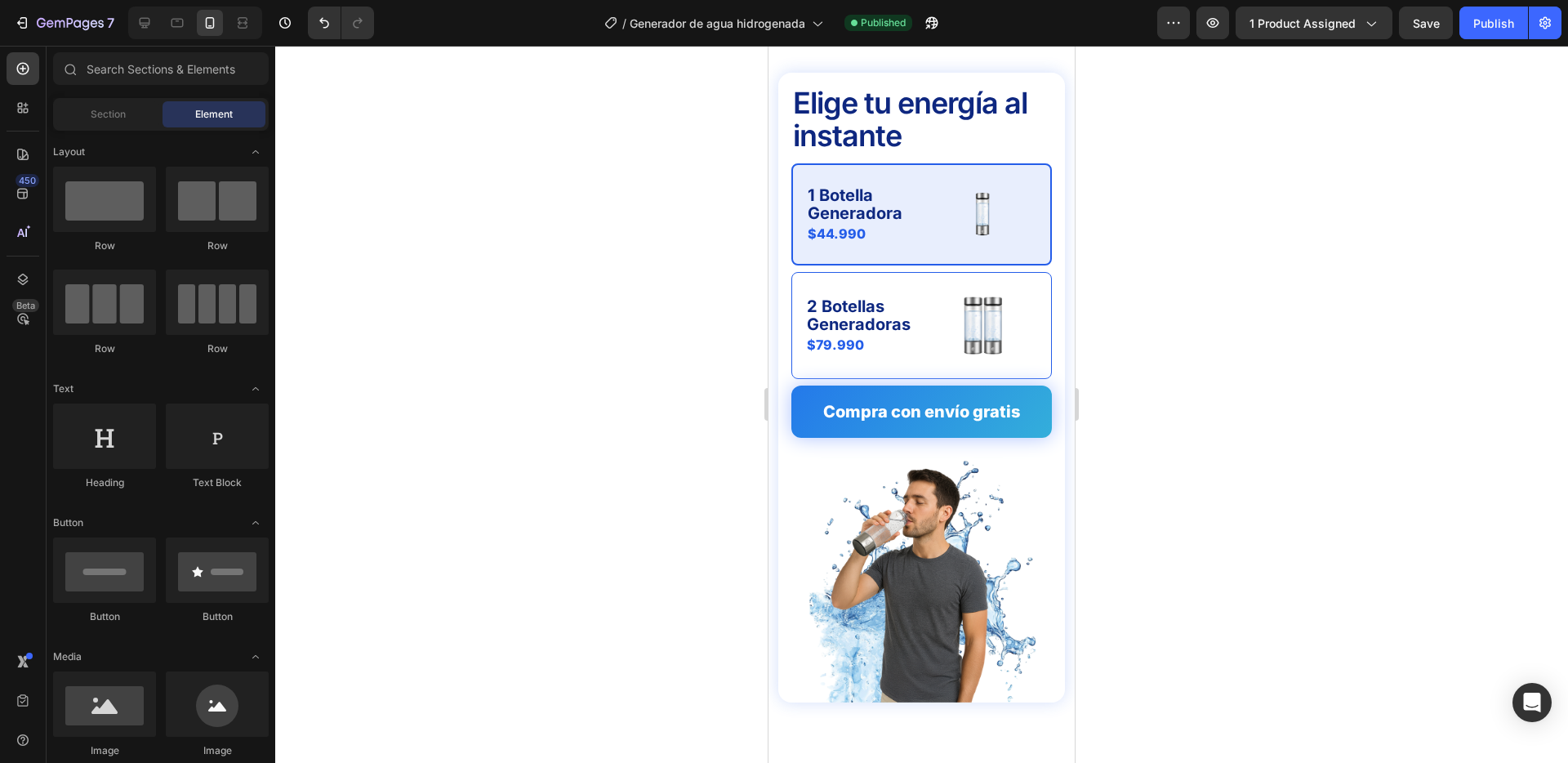
scroll to position [4328, 0]
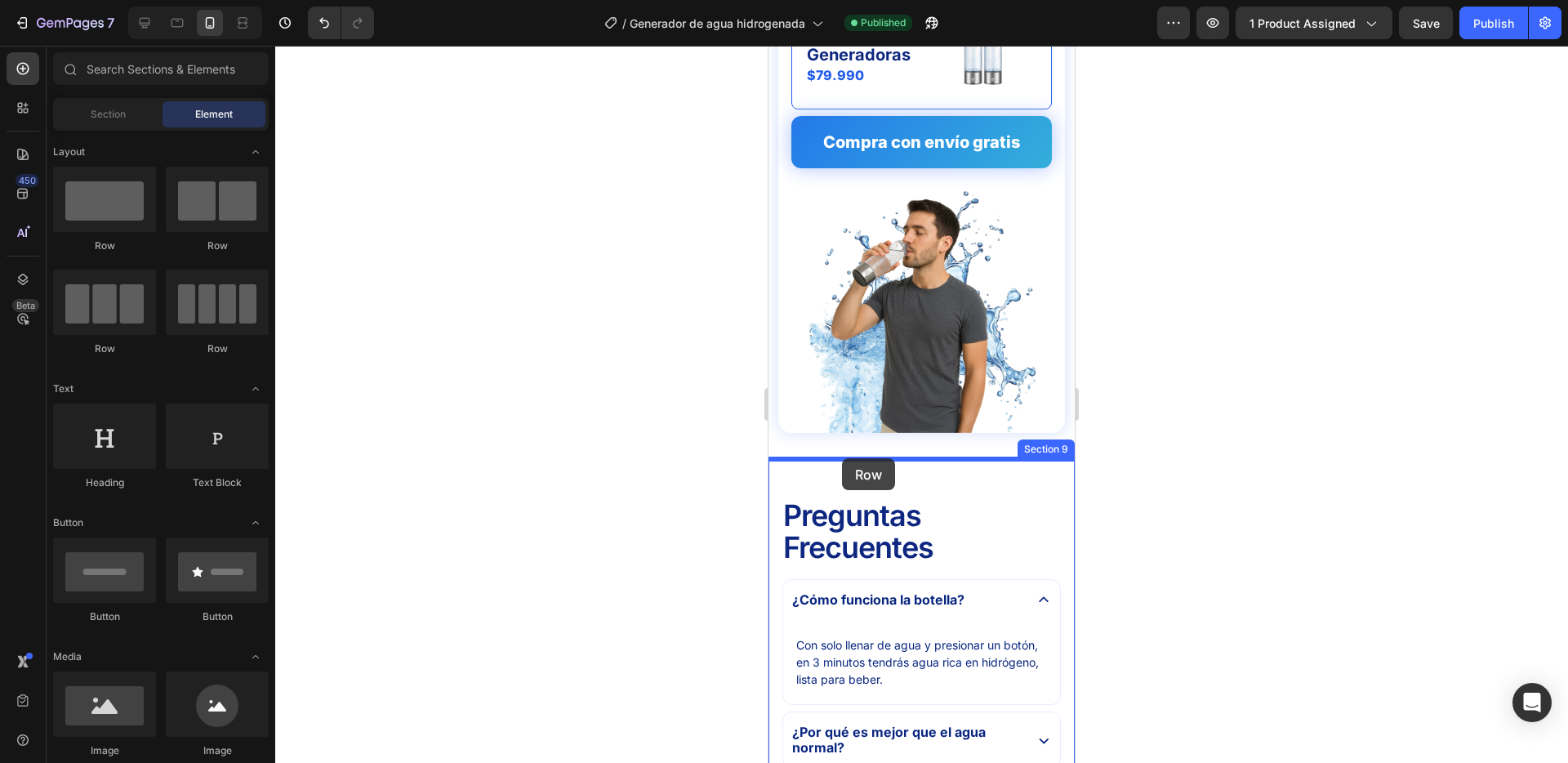
drag, startPoint x: 1137, startPoint y: 352, endPoint x: 842, endPoint y: 458, distance: 313.5
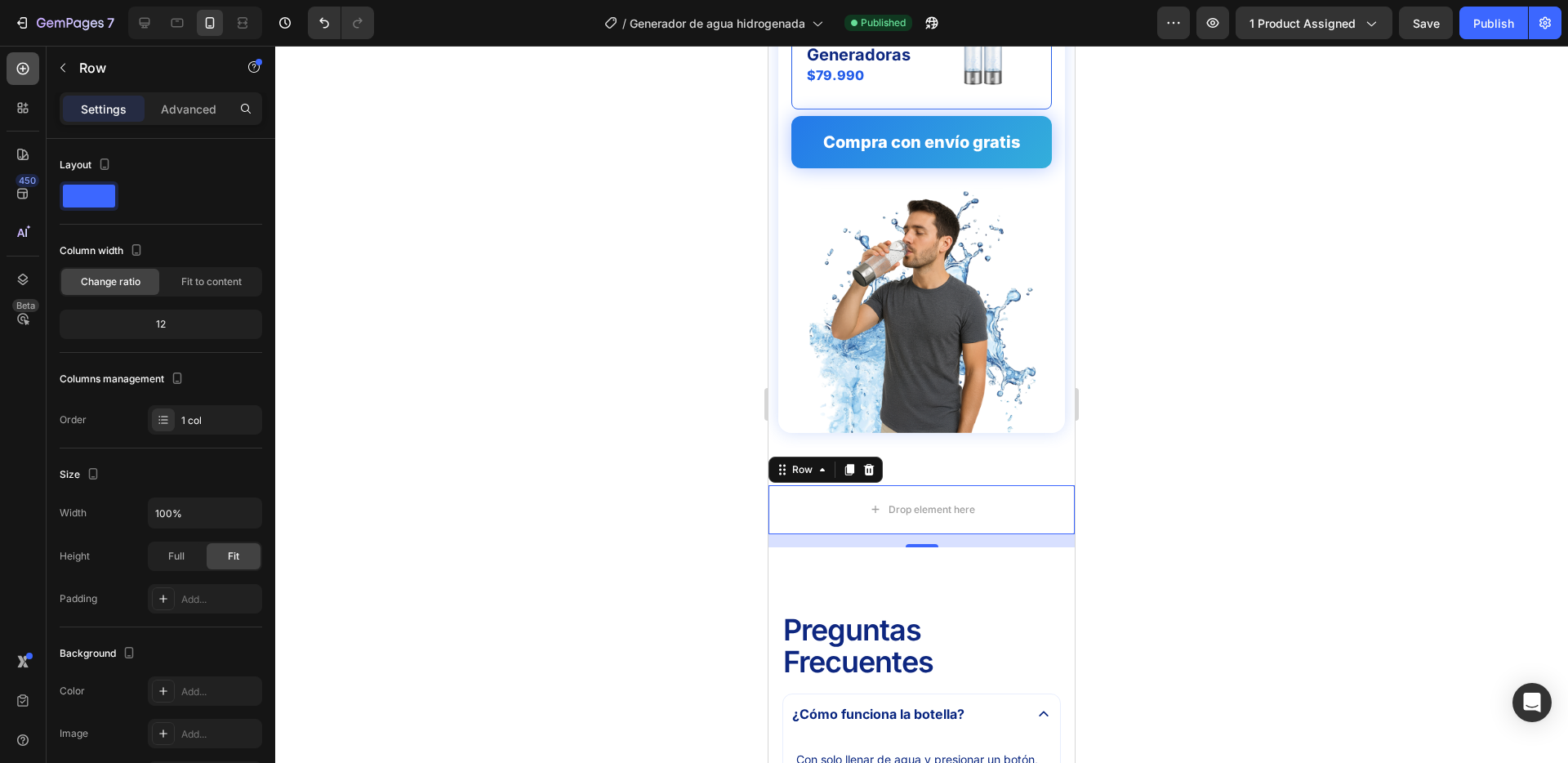
click at [35, 75] on div at bounding box center [23, 69] width 33 height 33
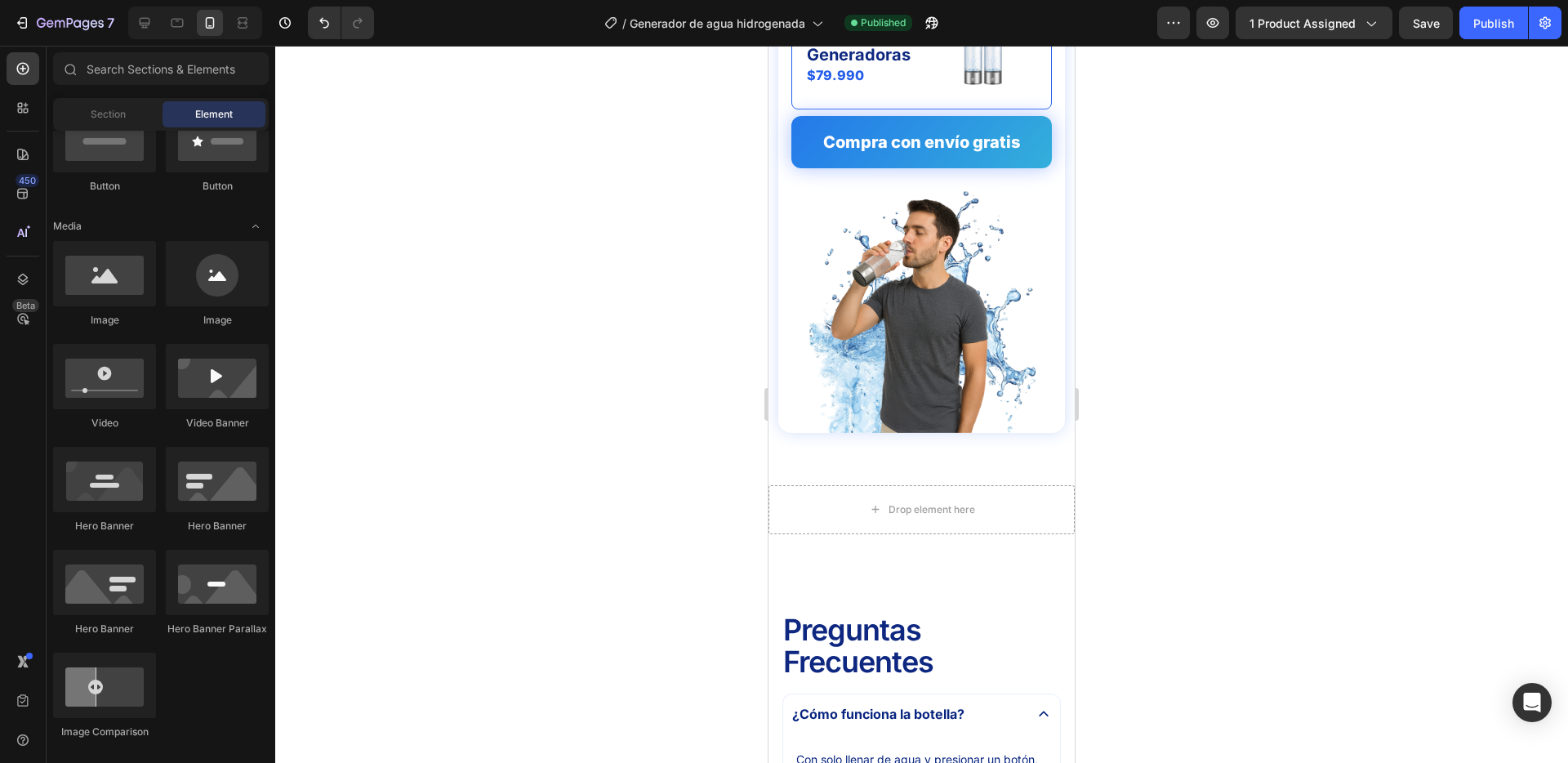
scroll to position [445, 0]
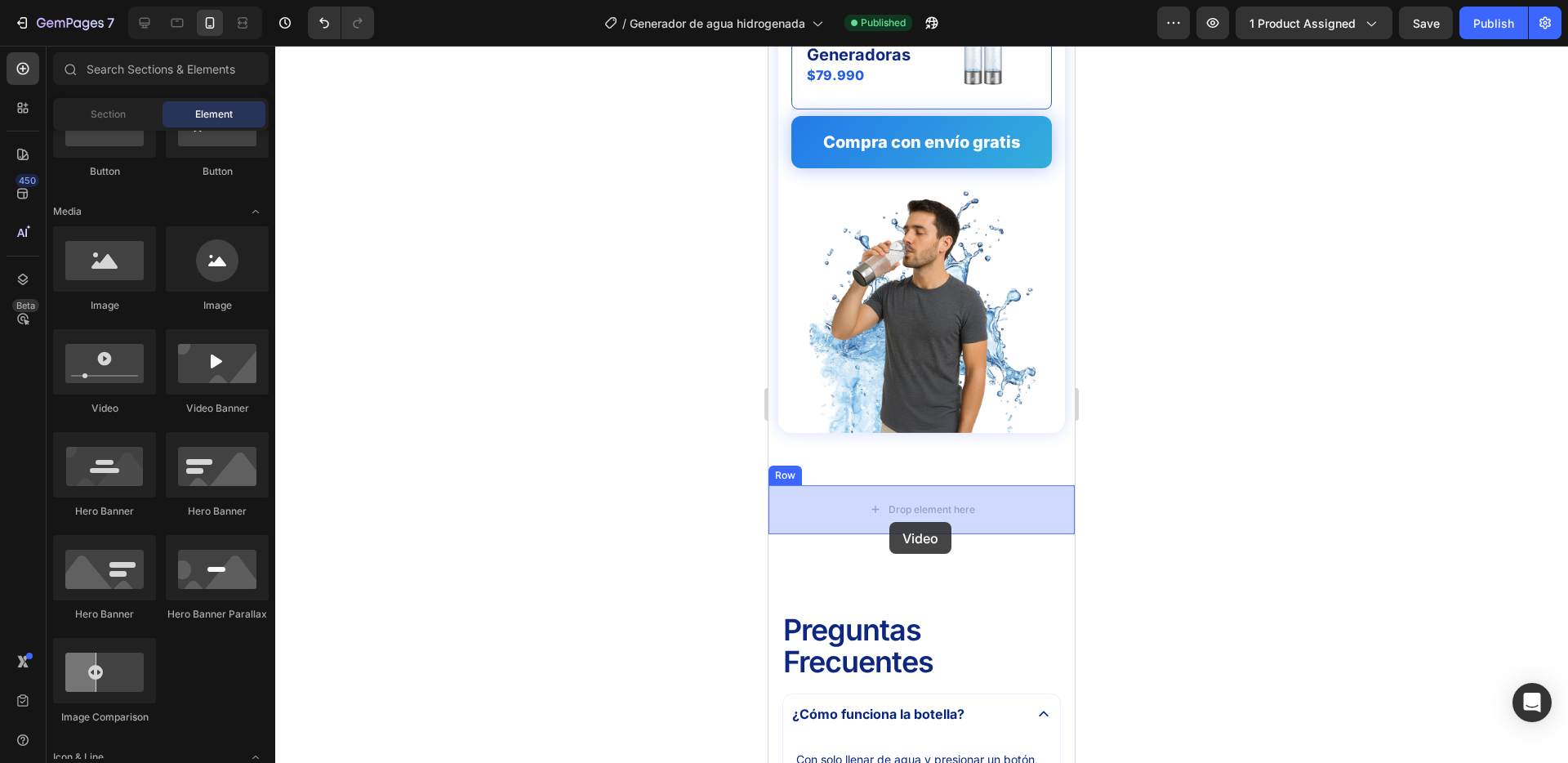
drag, startPoint x: 1418, startPoint y: 542, endPoint x: 889, endPoint y: 522, distance: 529.4
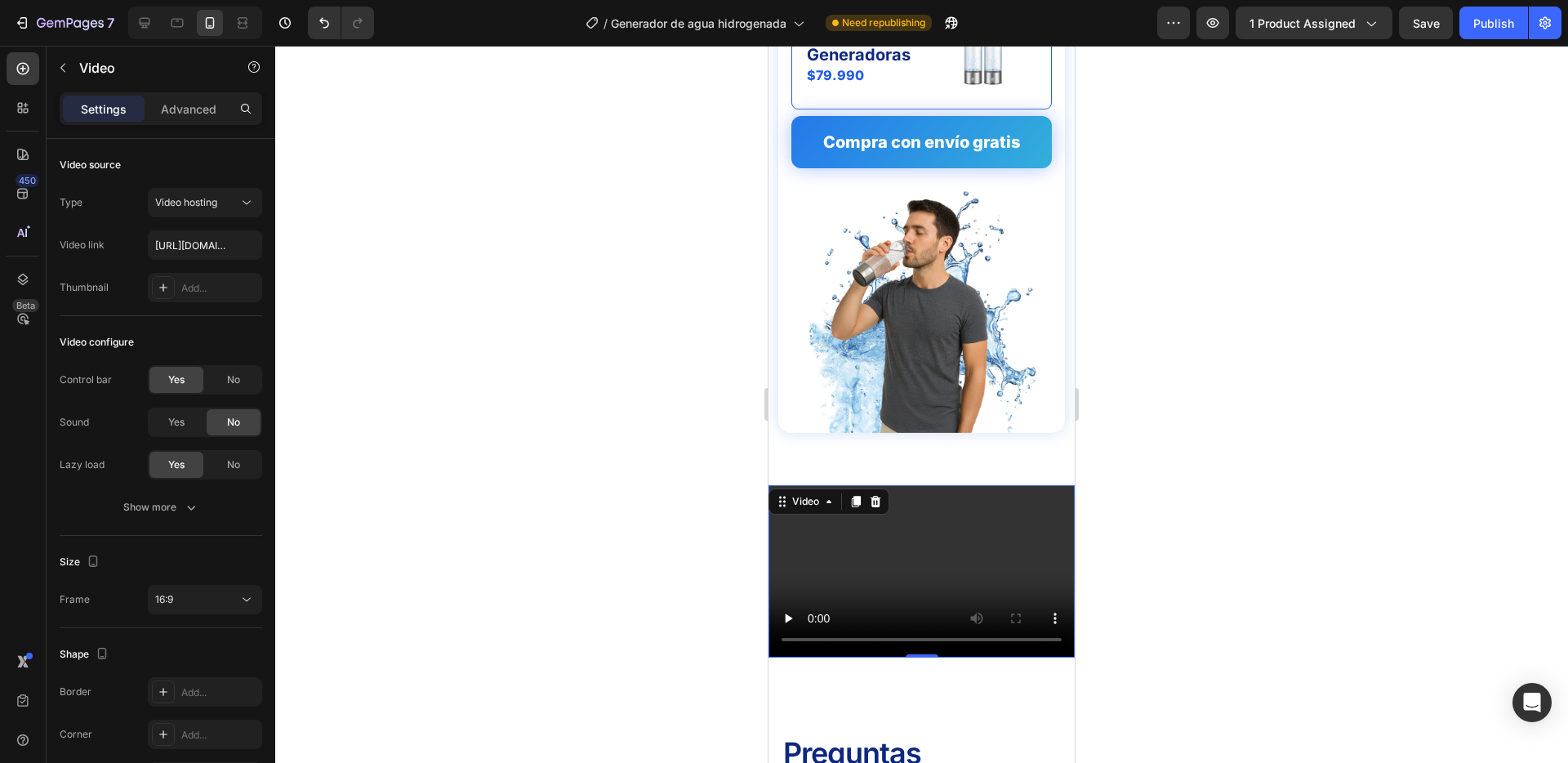
click at [904, 561] on video at bounding box center [922, 572] width 307 height 172
click at [196, 247] on input "https://cdn.shopify.com/videos/c/o/v/2cd3deb506b54b009063f7270ab5cf2e.mp4" at bounding box center [205, 245] width 114 height 29
type input "https://cdn.shopify.com/videos/c/o/v/94ca845ada0f4856841e330ad4b16d7f.mp4"
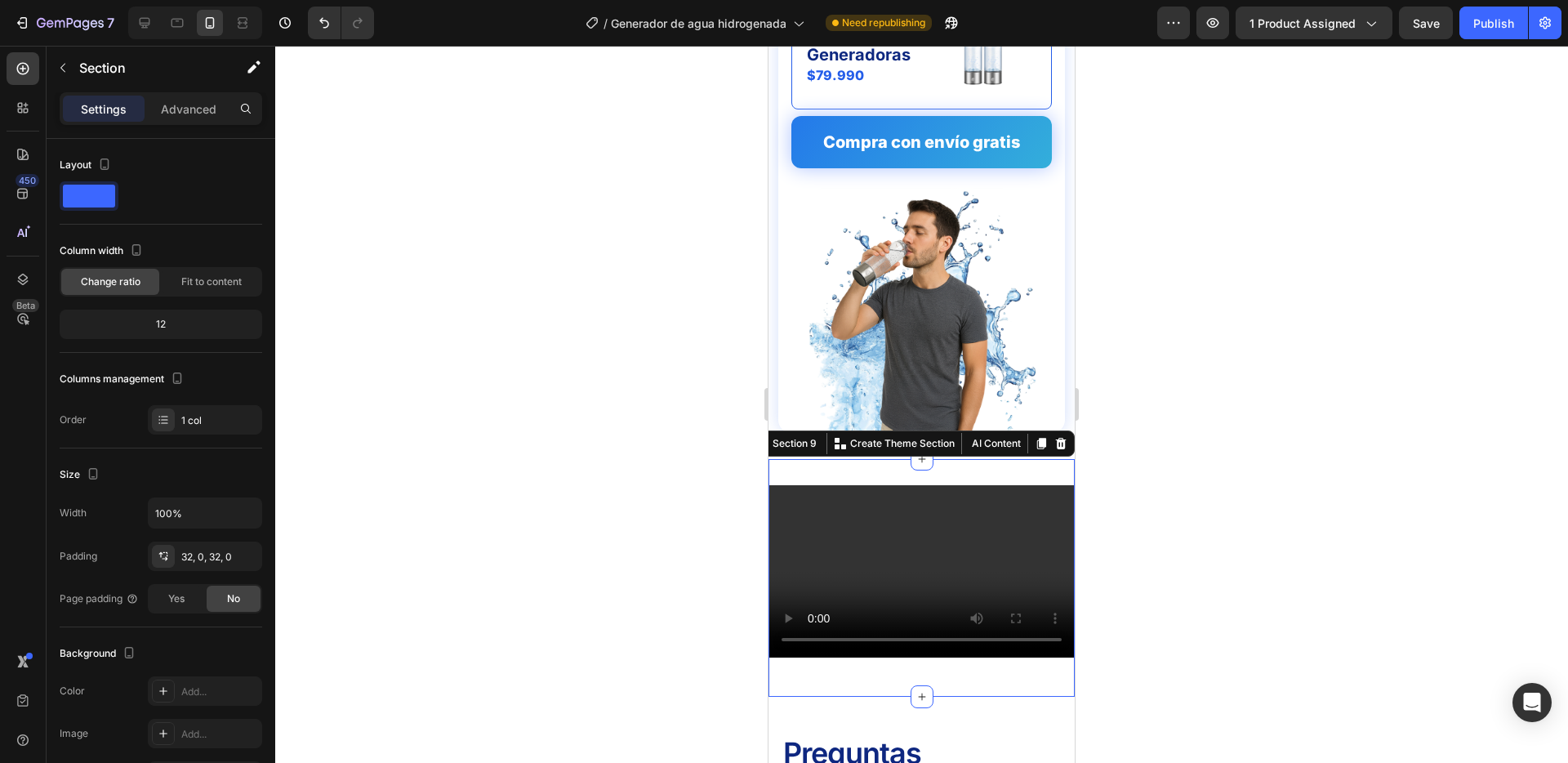
click at [876, 465] on div "Video Row Section 9 You can create reusable sections Create Theme Section AI Co…" at bounding box center [922, 578] width 307 height 238
click at [205, 553] on div "32, 0, 32, 0" at bounding box center [205, 557] width 47 height 15
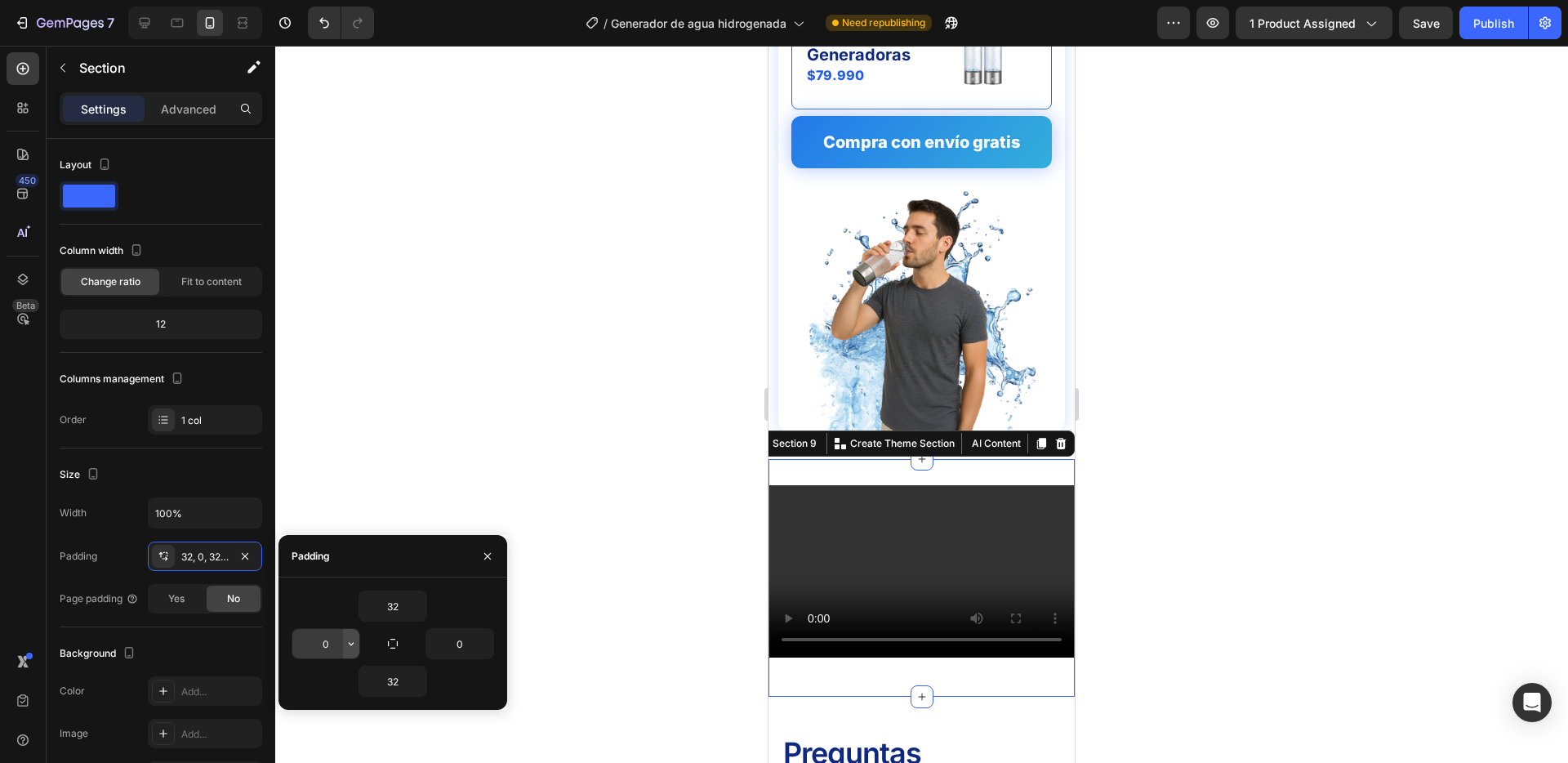
click at [352, 637] on icon "button" at bounding box center [351, 643] width 13 height 13
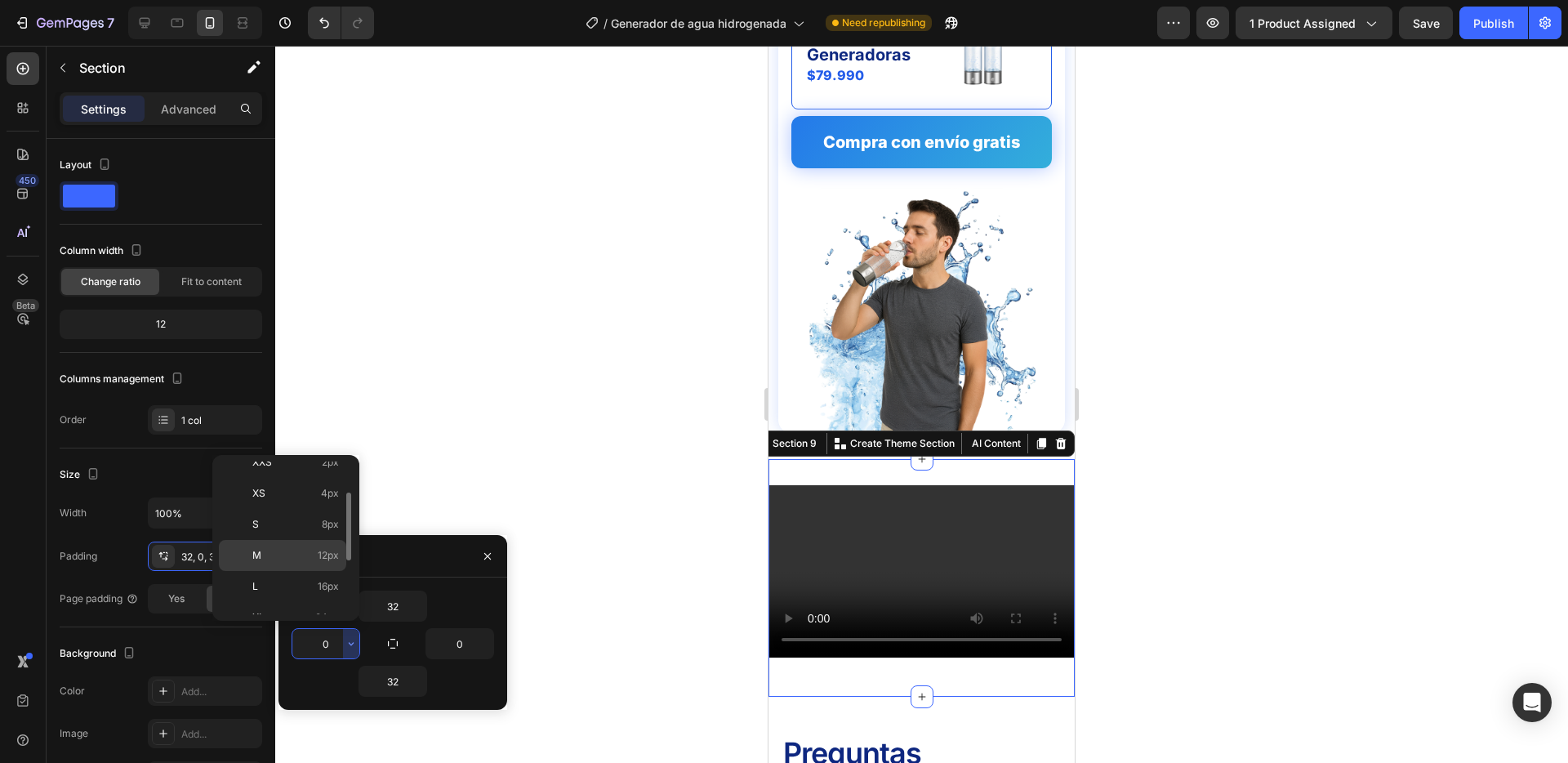
scroll to position [54, 0]
click at [309, 582] on p "L 16px" at bounding box center [295, 579] width 86 height 15
type input "16"
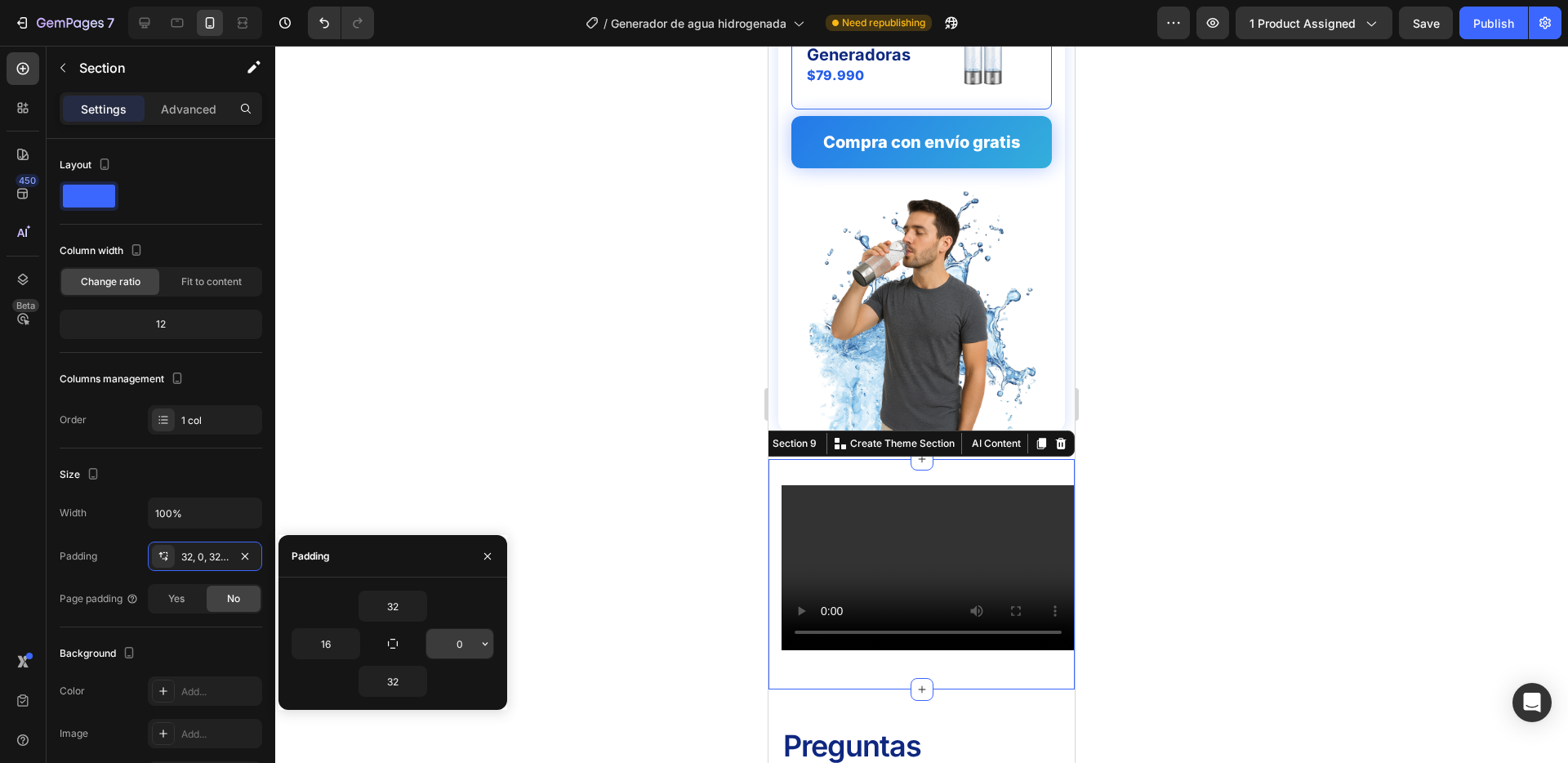
click at [483, 642] on icon "button" at bounding box center [485, 644] width 5 height 4
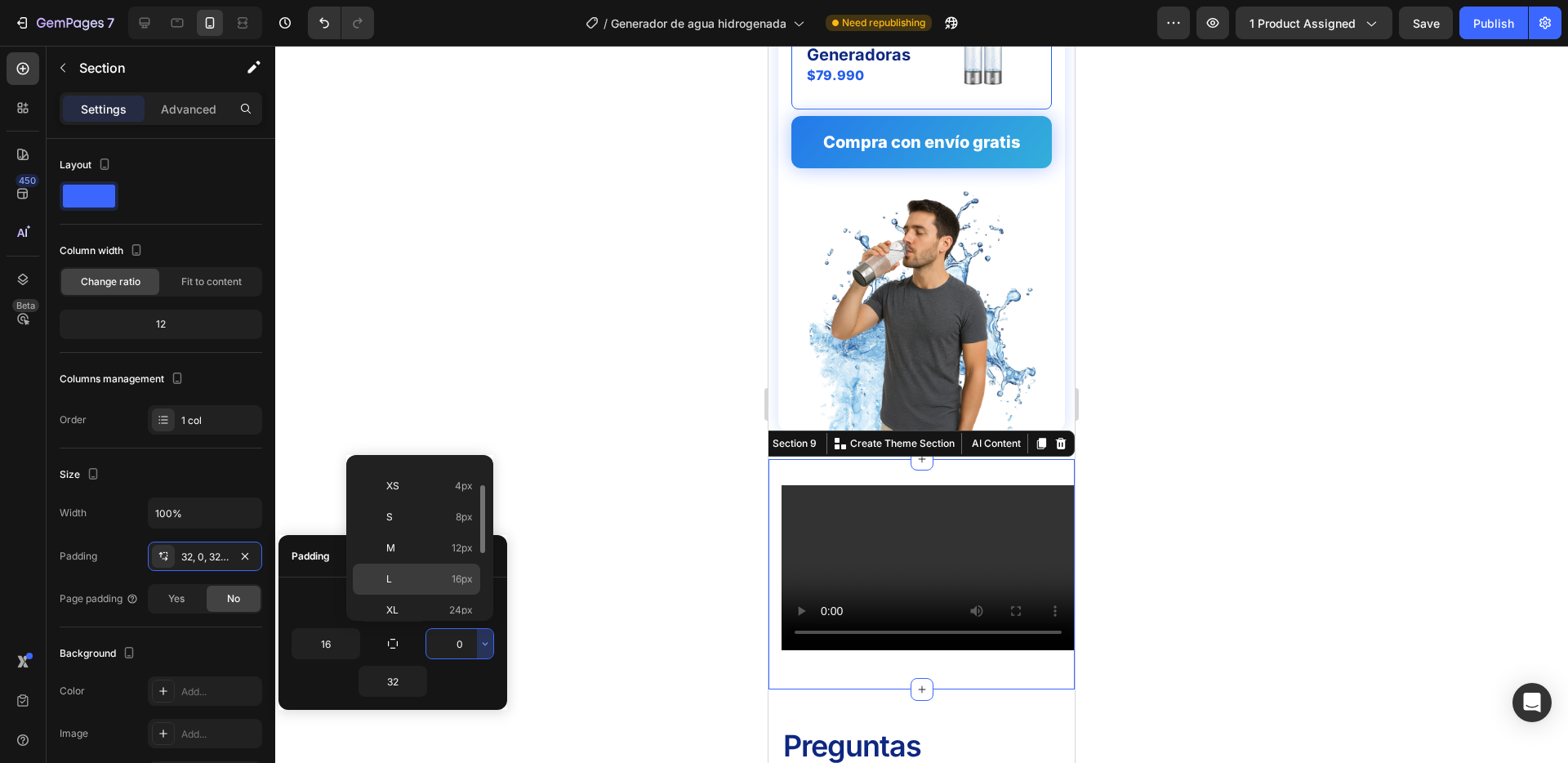
scroll to position [54, 0]
click at [406, 570] on p "L 16px" at bounding box center [429, 577] width 86 height 15
type input "16"
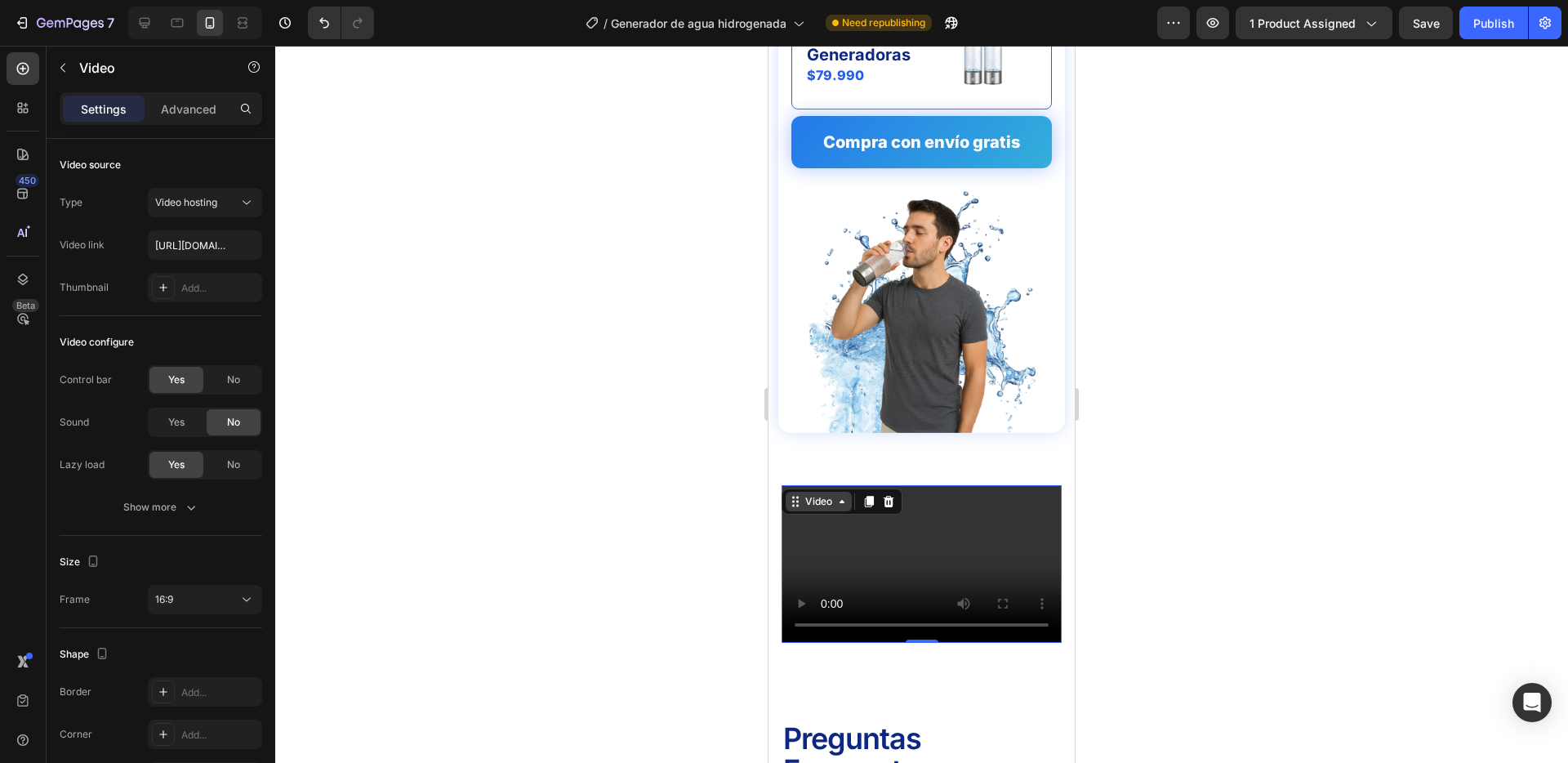
click at [796, 501] on div "Video" at bounding box center [818, 502] width 66 height 20
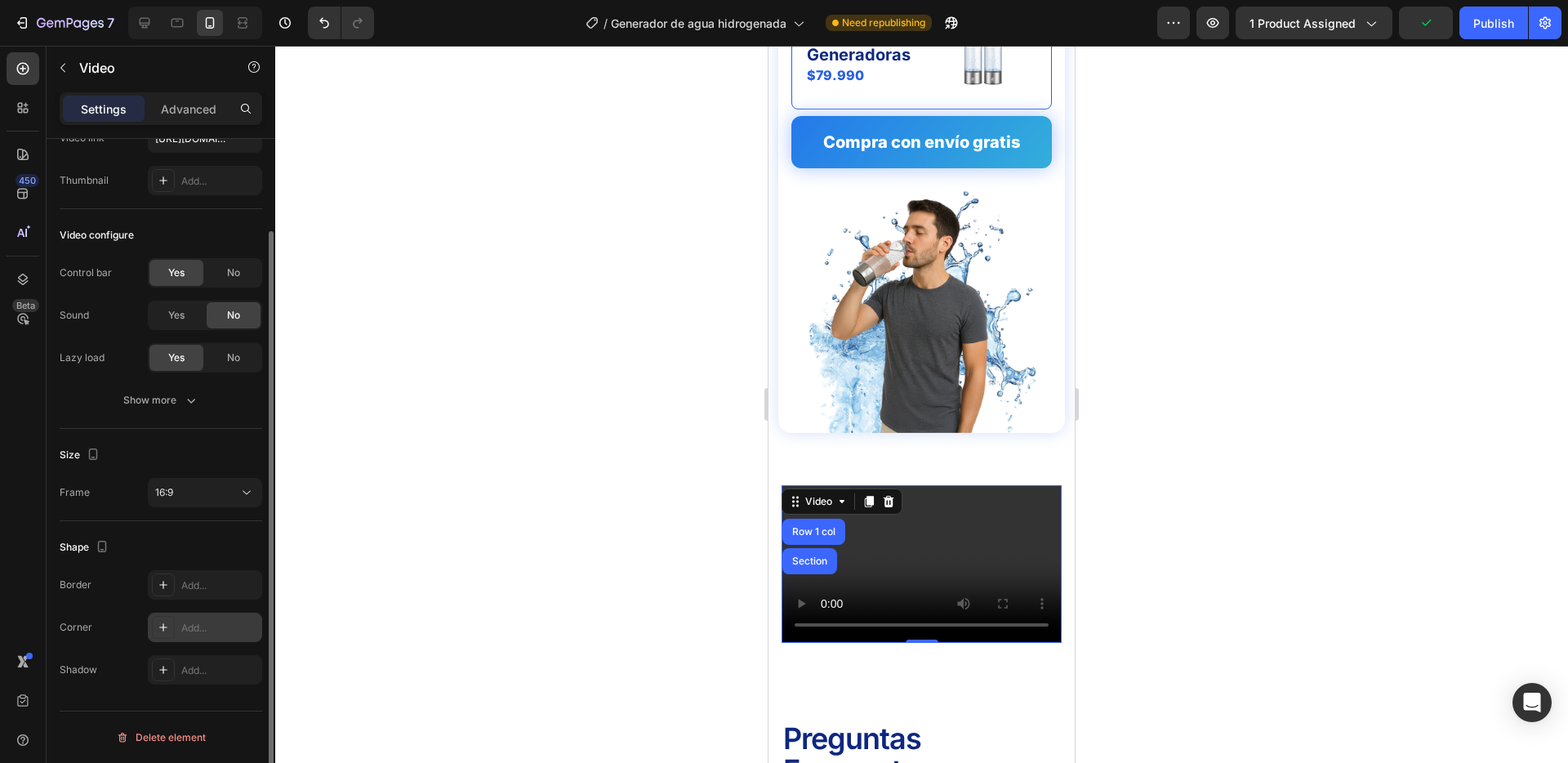
click at [199, 623] on div "Add..." at bounding box center [220, 628] width 77 height 15
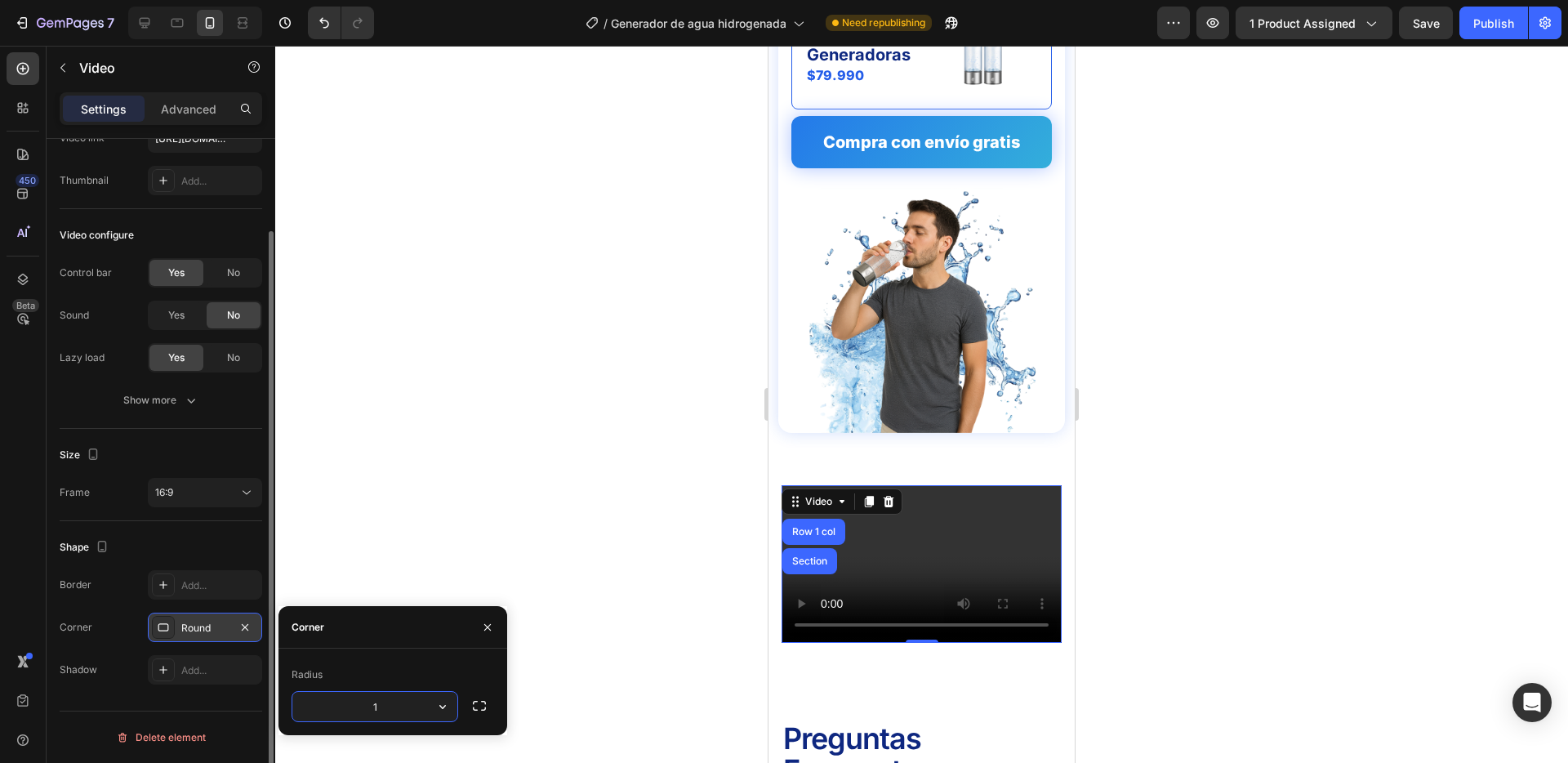
type input "16"
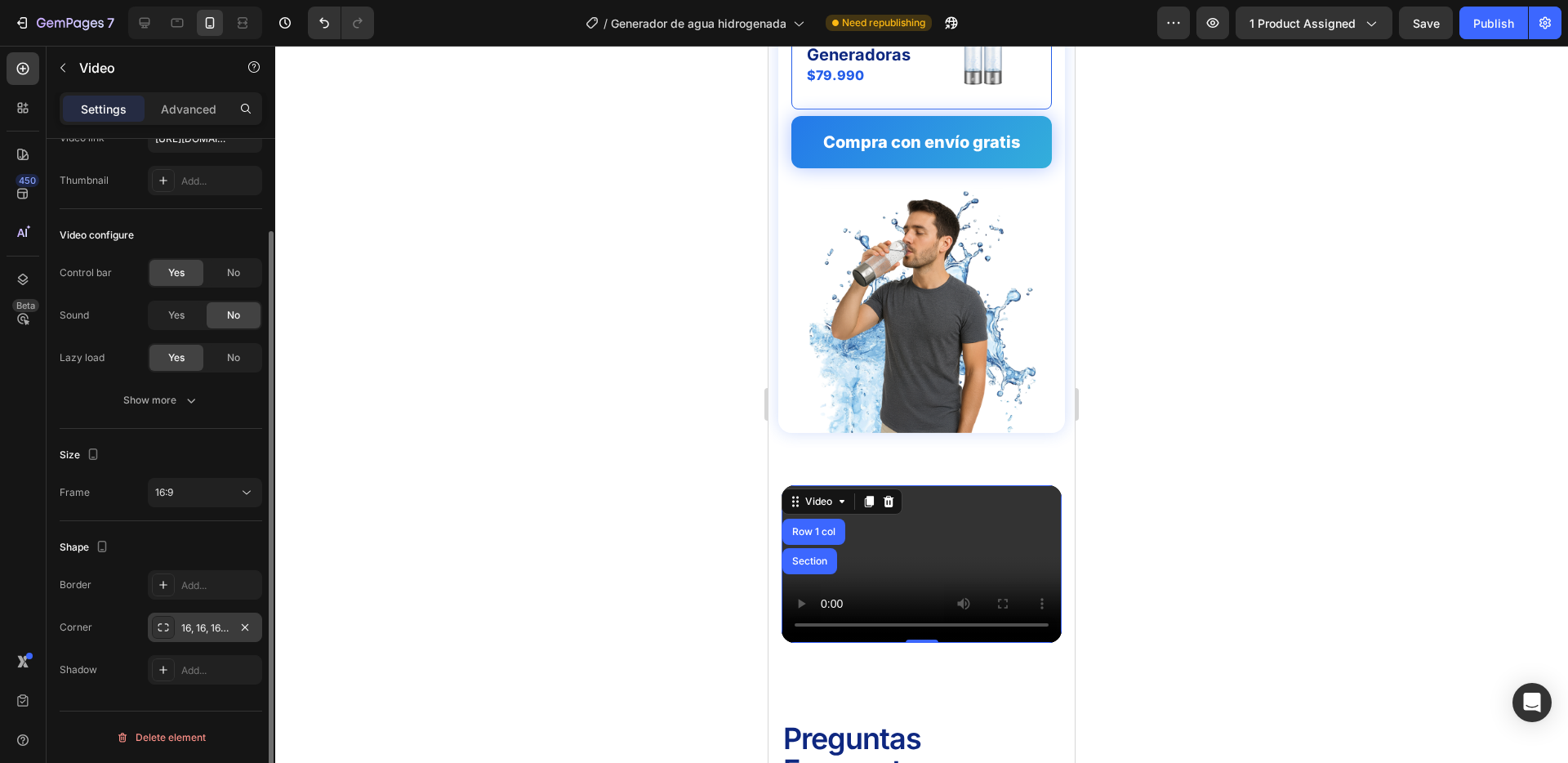
click at [575, 473] on div at bounding box center [921, 404] width 1293 height 717
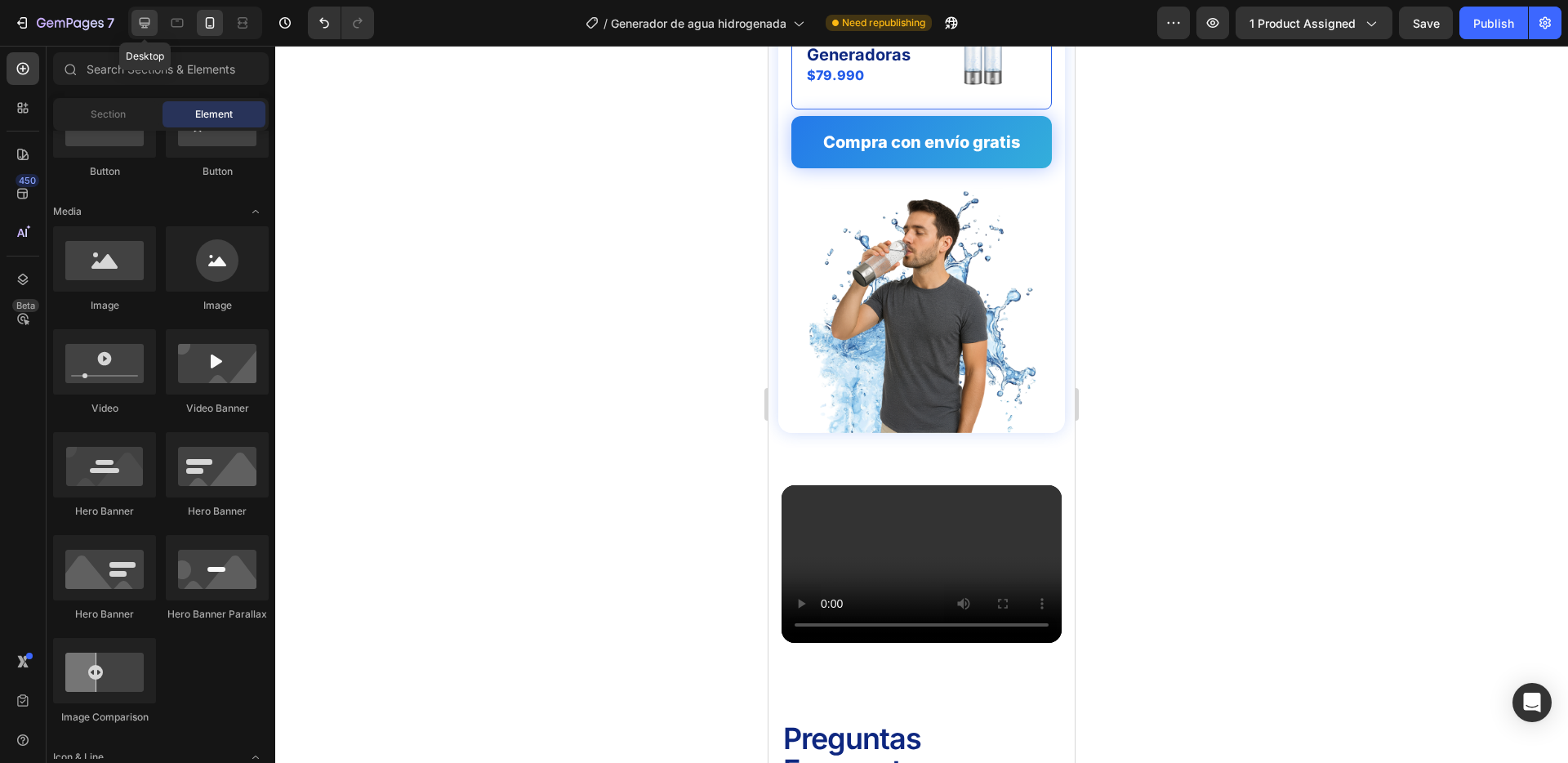
click at [151, 29] on icon at bounding box center [144, 23] width 16 height 16
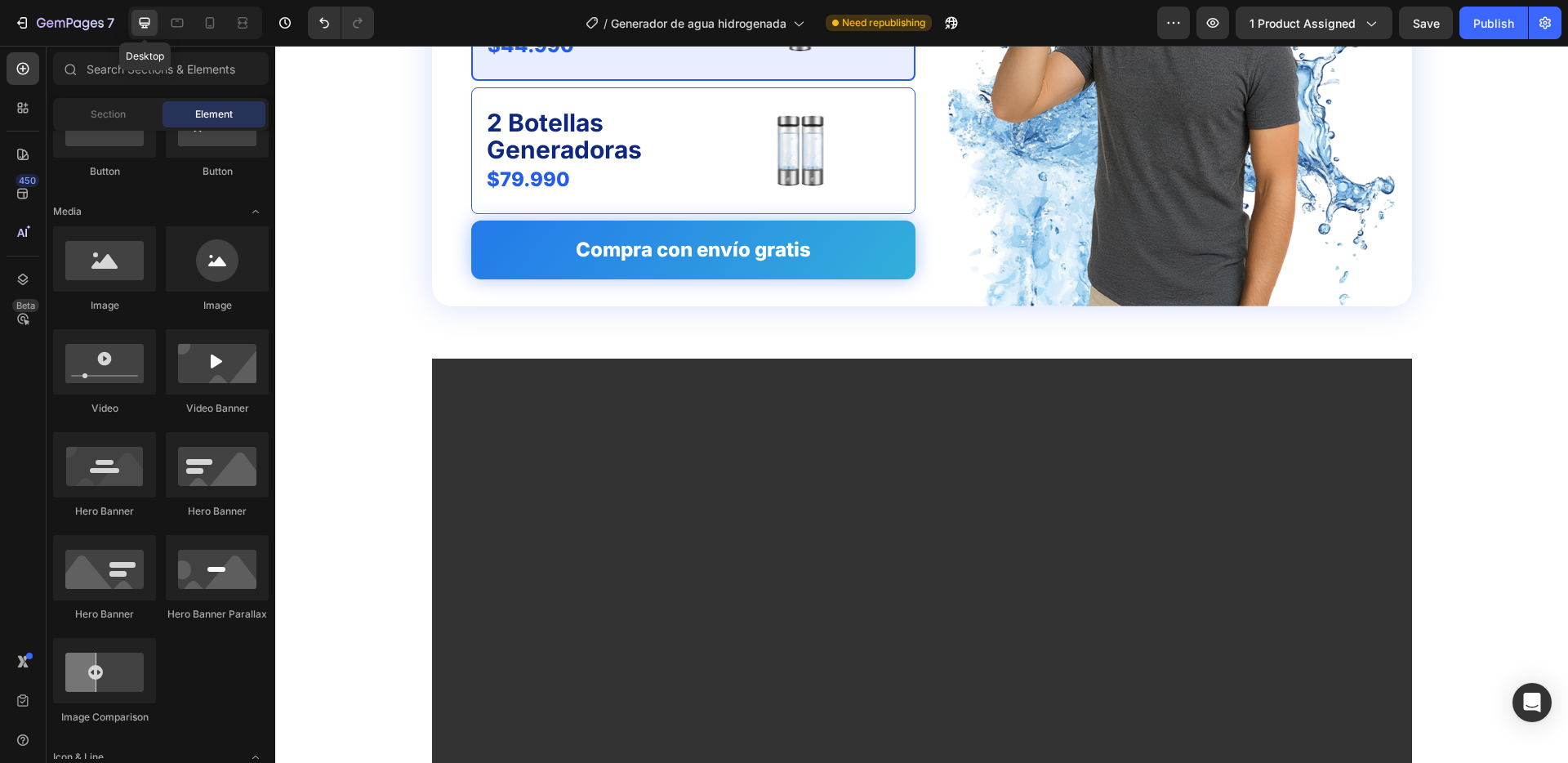
scroll to position [4351, 0]
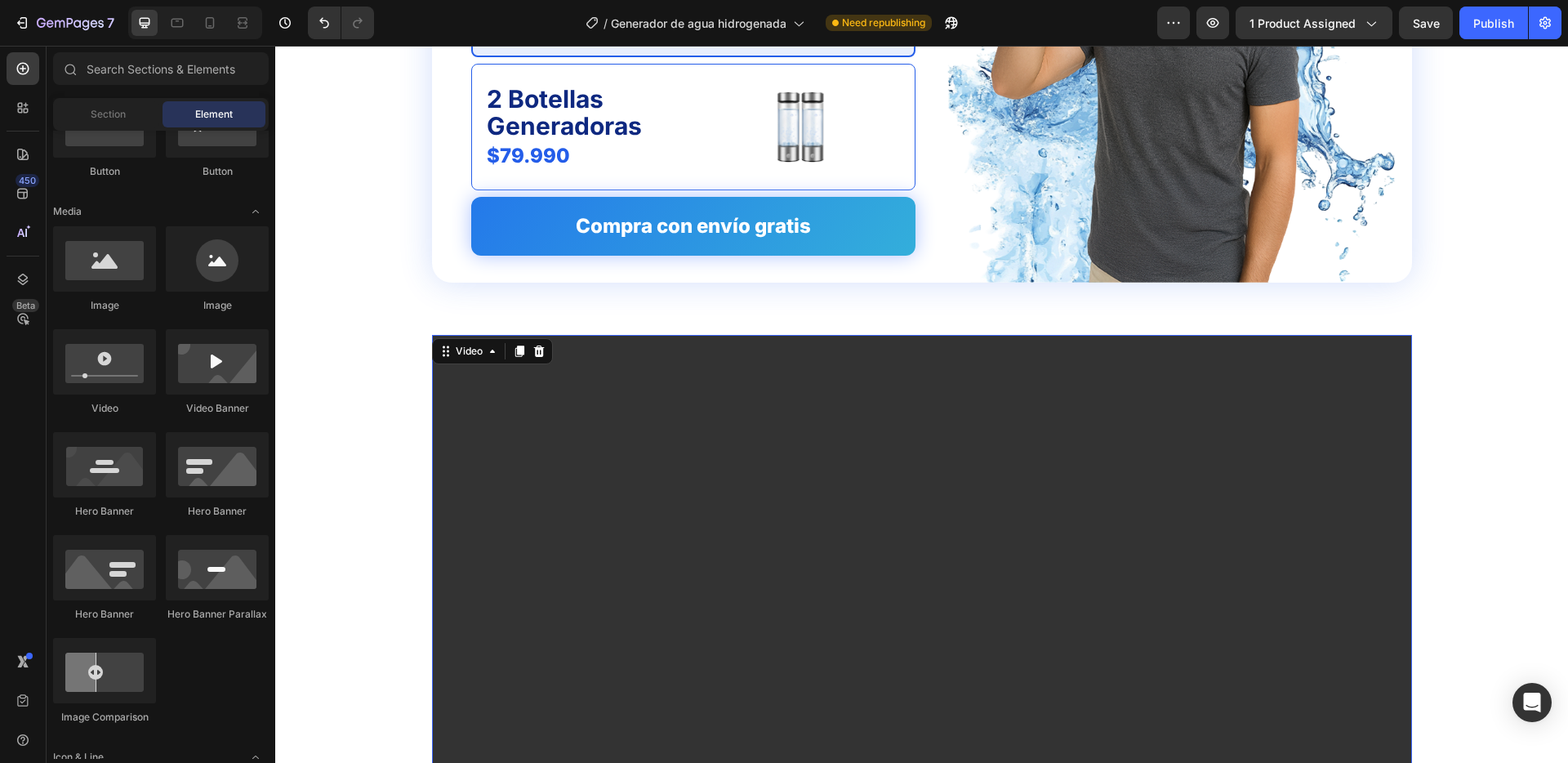
click at [666, 372] on video at bounding box center [922, 611] width 980 height 552
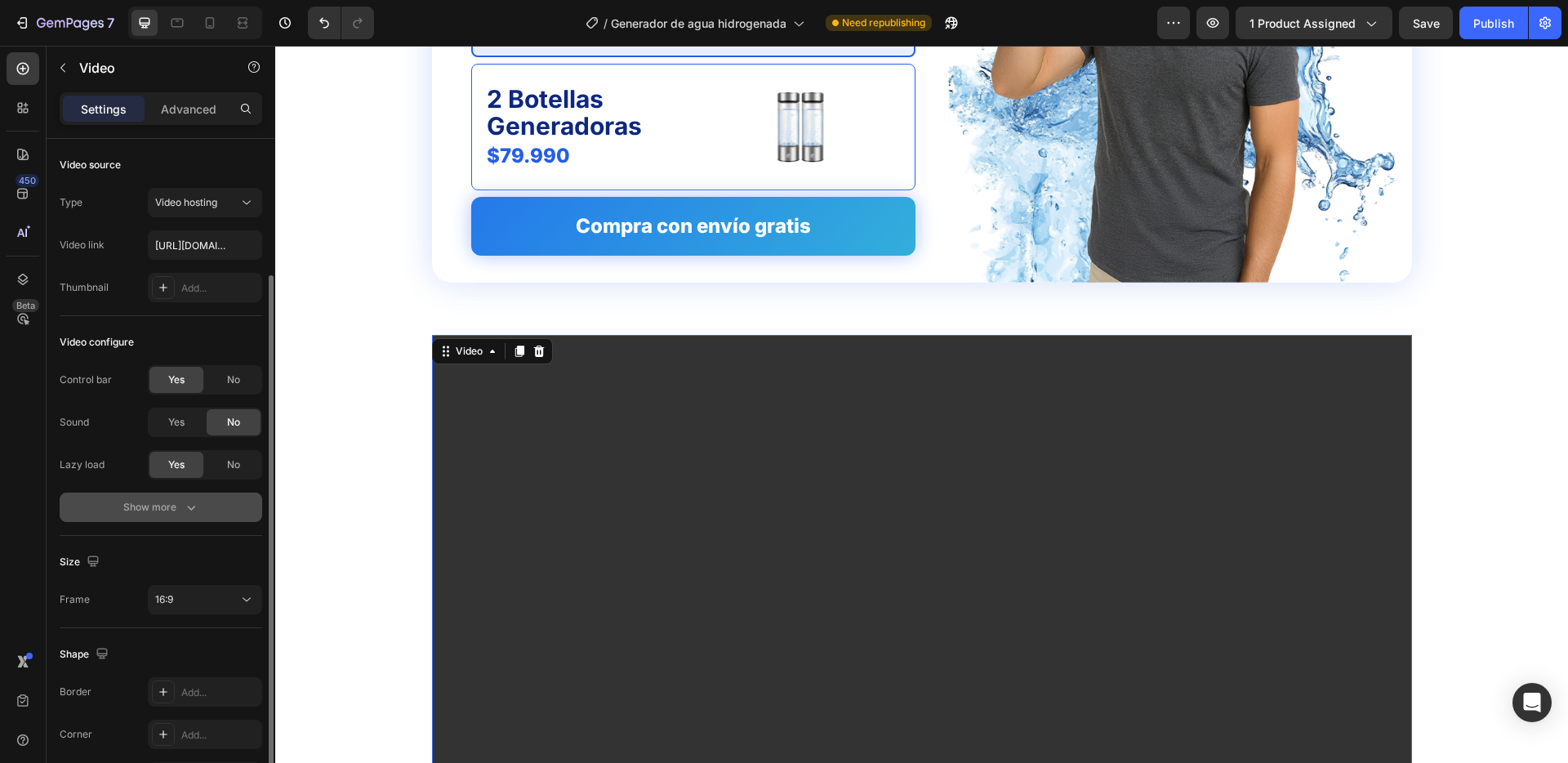
scroll to position [107, 0]
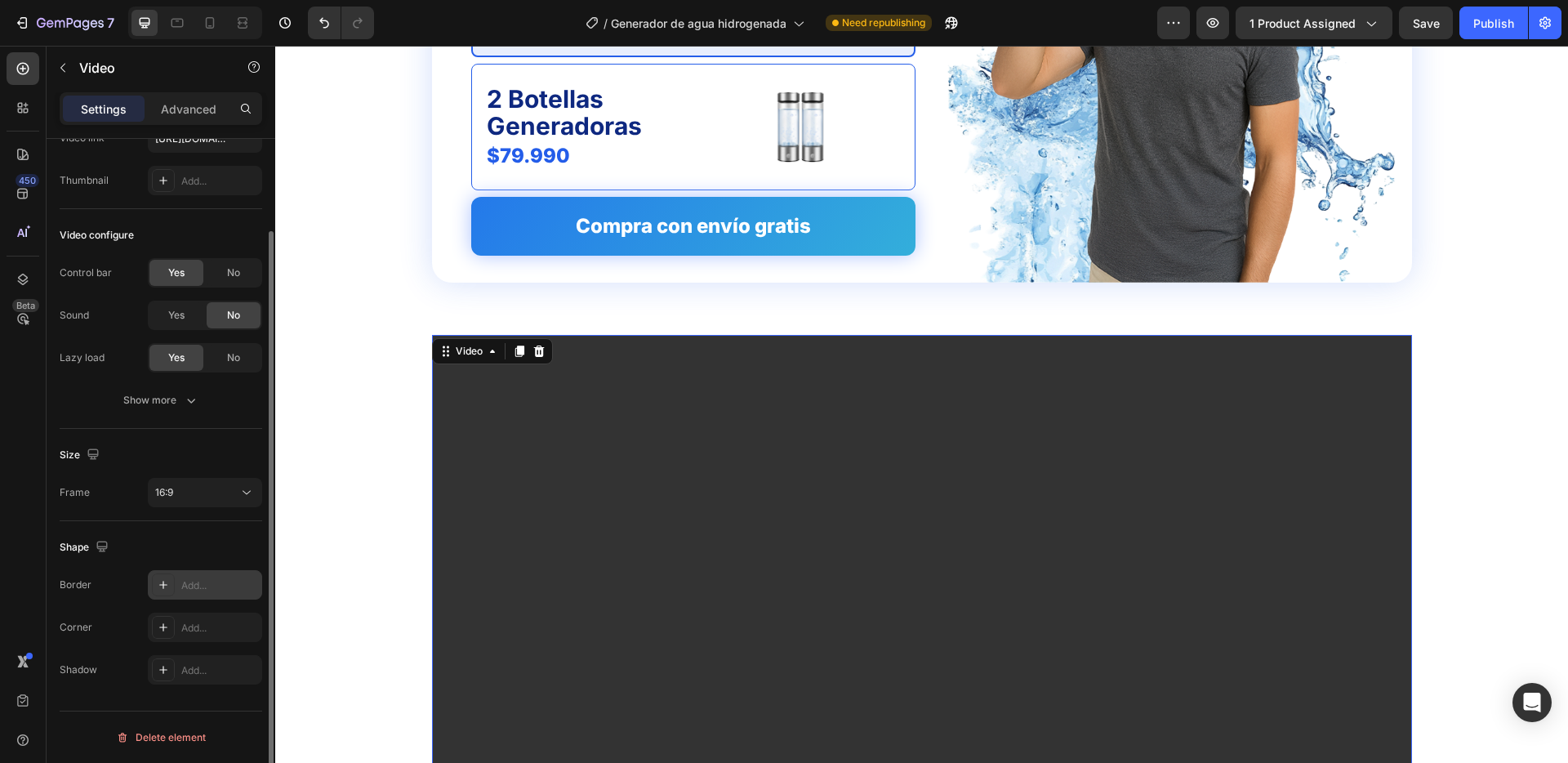
click at [194, 581] on div "Add..." at bounding box center [220, 585] width 77 height 15
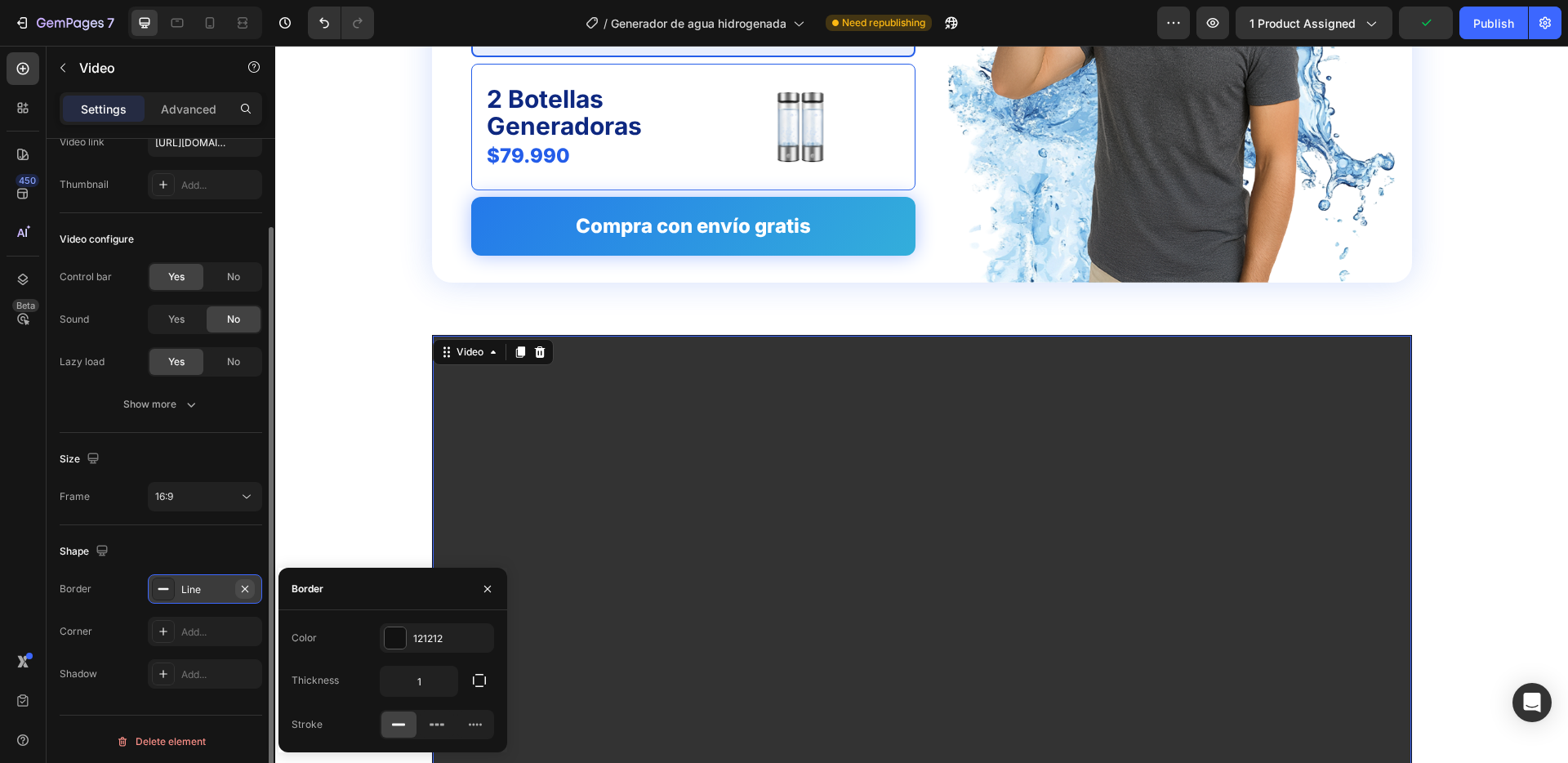
click at [252, 585] on button "button" at bounding box center [245, 589] width 20 height 20
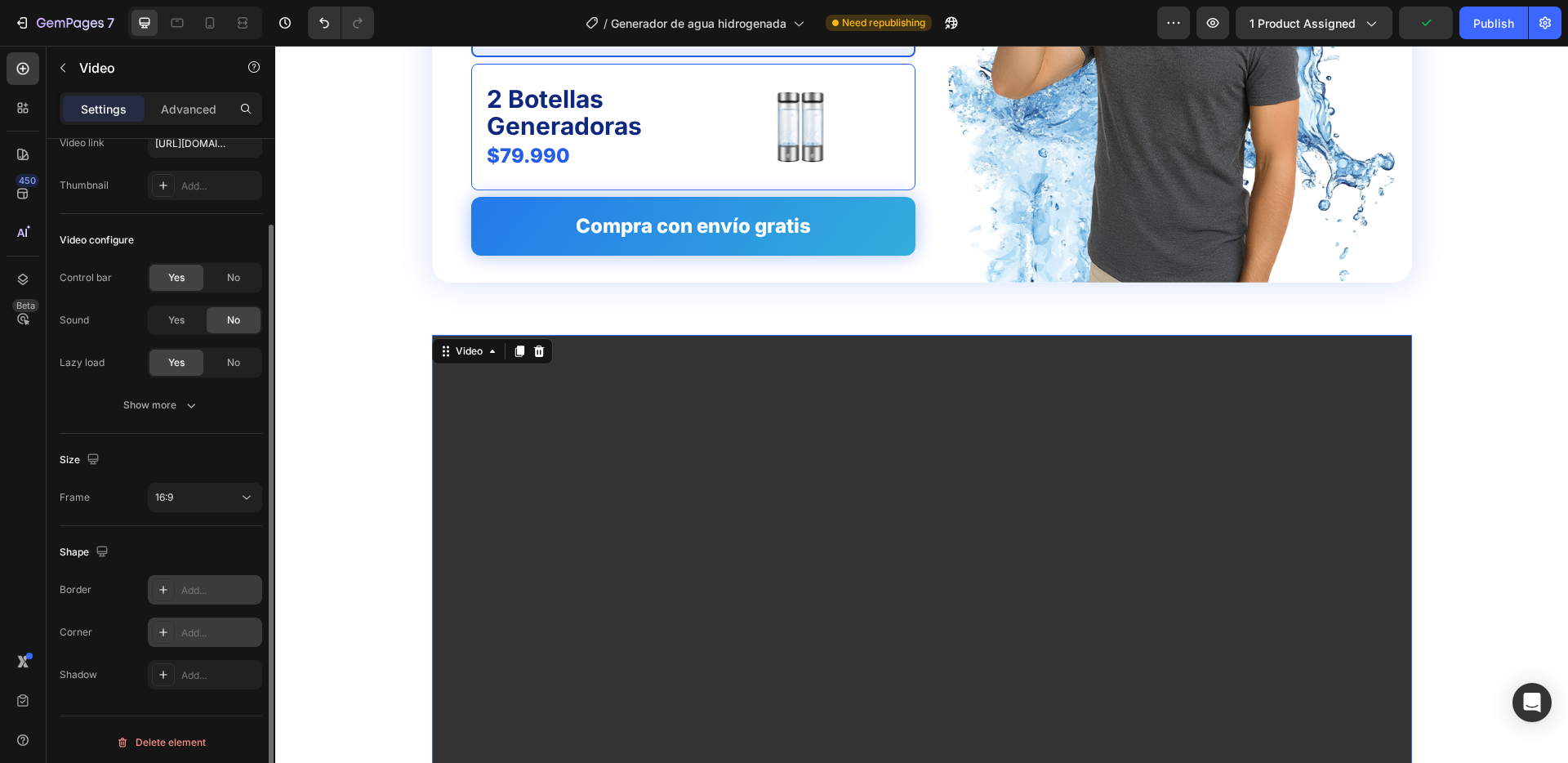
click at [192, 622] on div "Add..." at bounding box center [205, 632] width 114 height 29
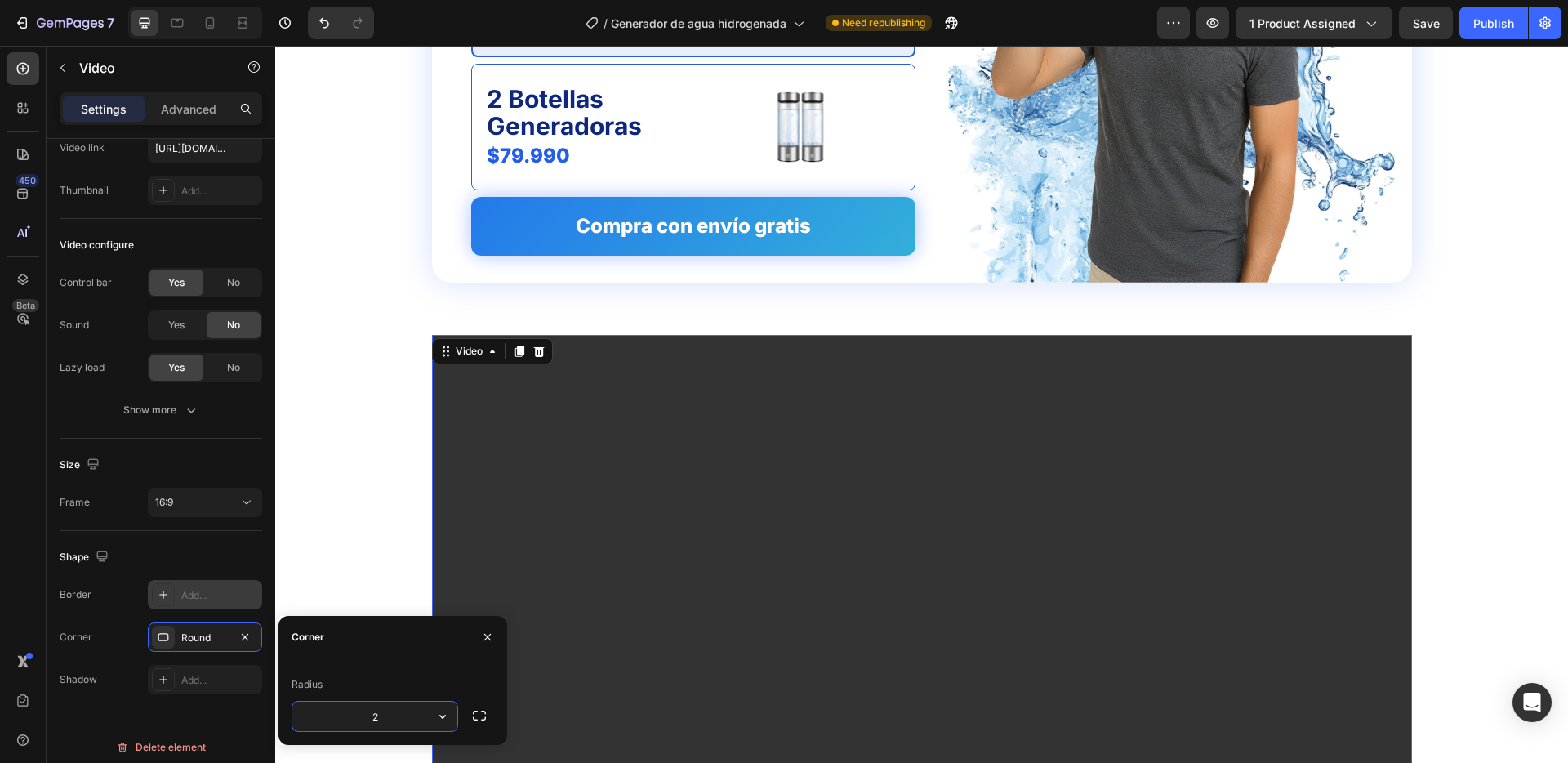
type input "24"
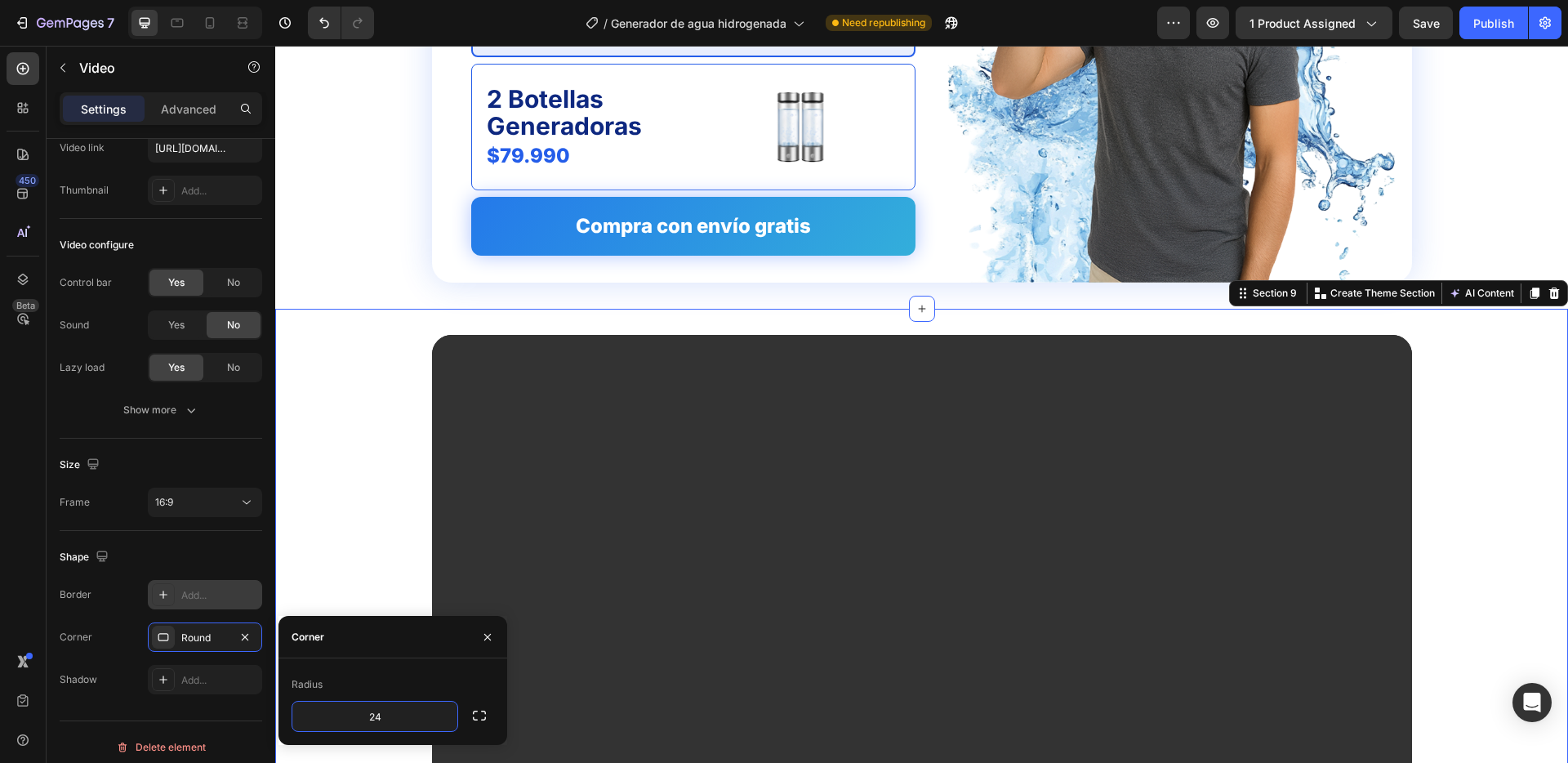
click at [346, 472] on div "Video Row" at bounding box center [921, 617] width 1293 height 564
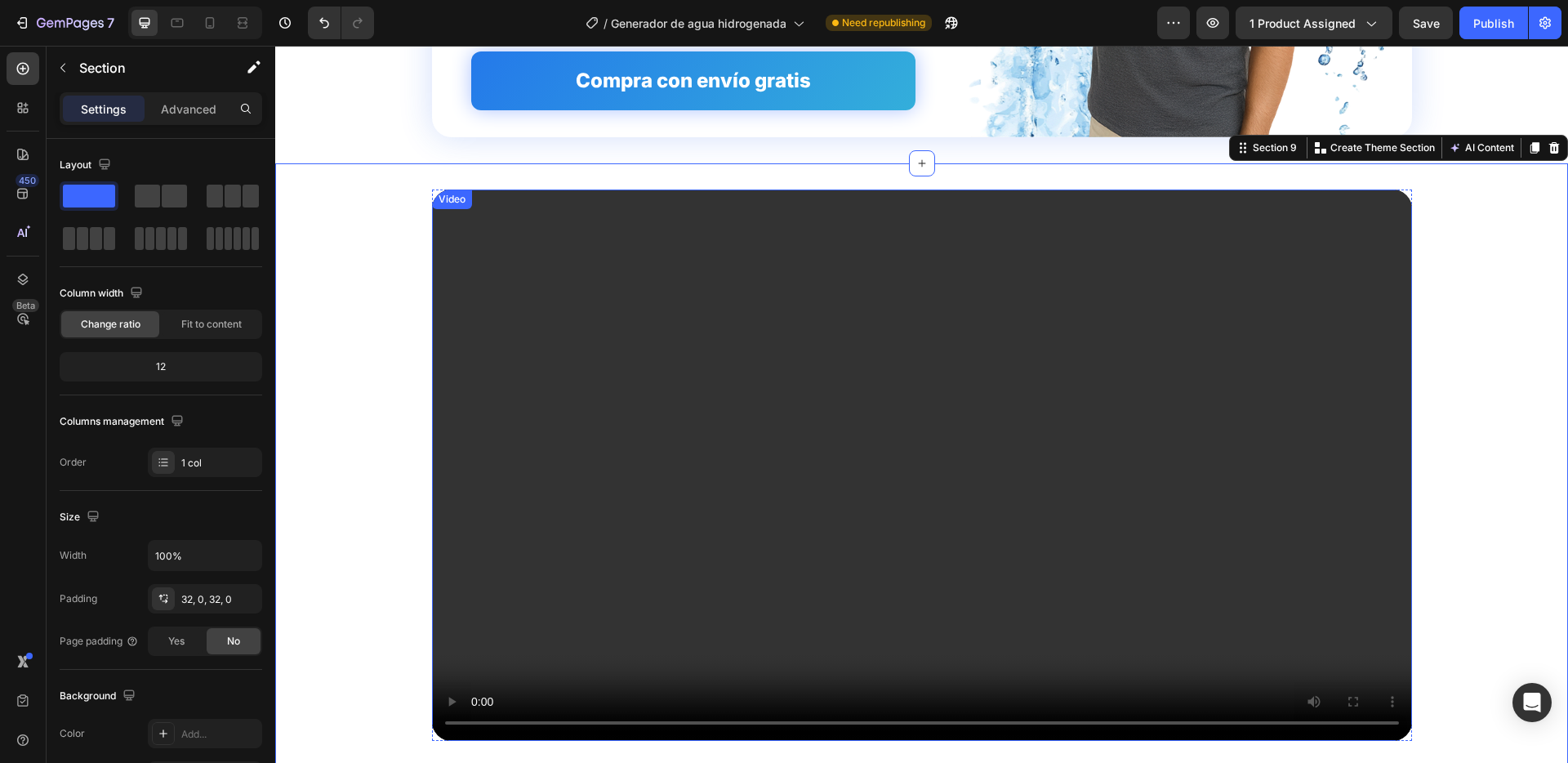
scroll to position [5069, 0]
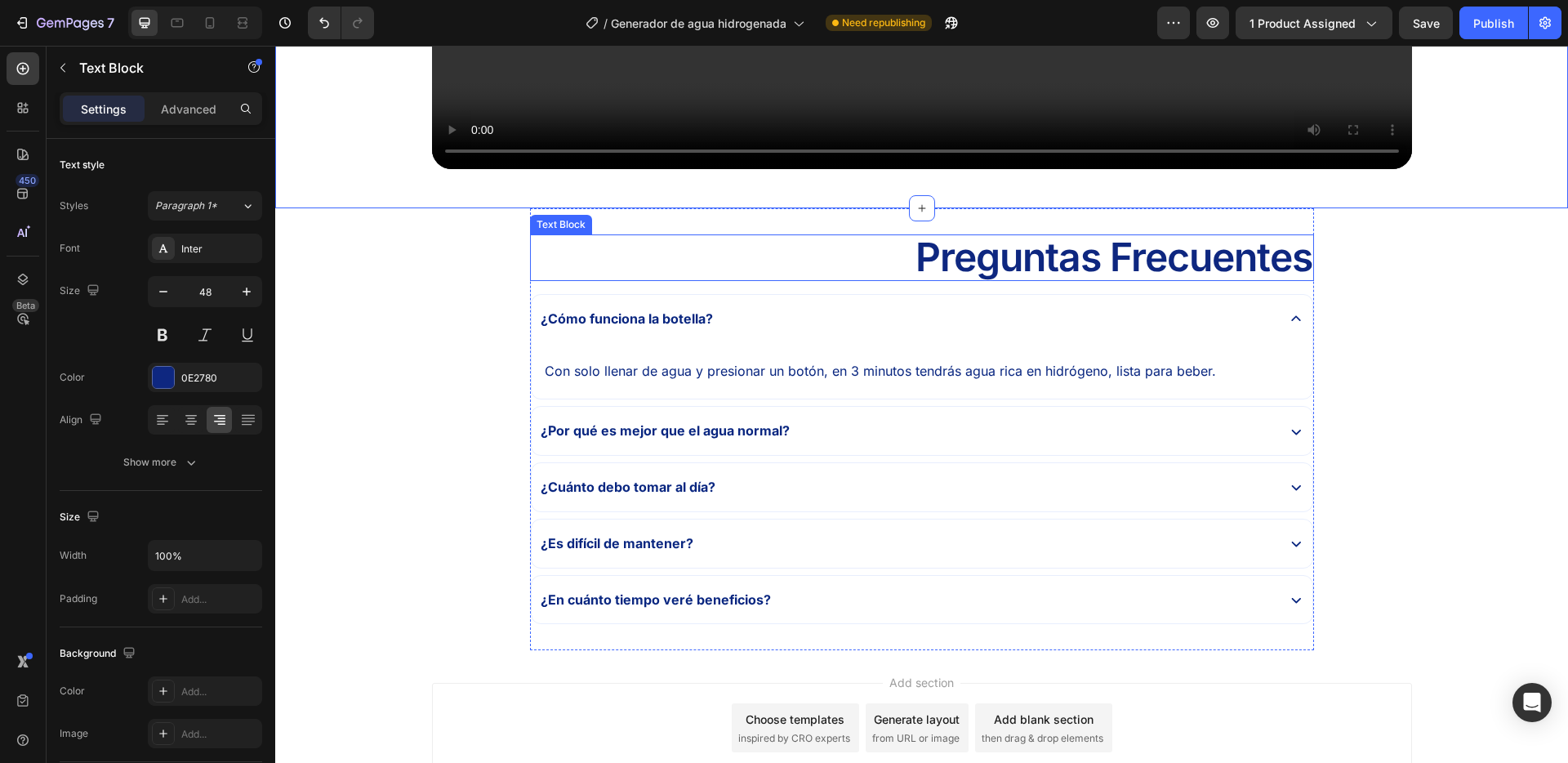
click at [1017, 259] on p "Preguntas Frecuentes" at bounding box center [922, 258] width 781 height 44
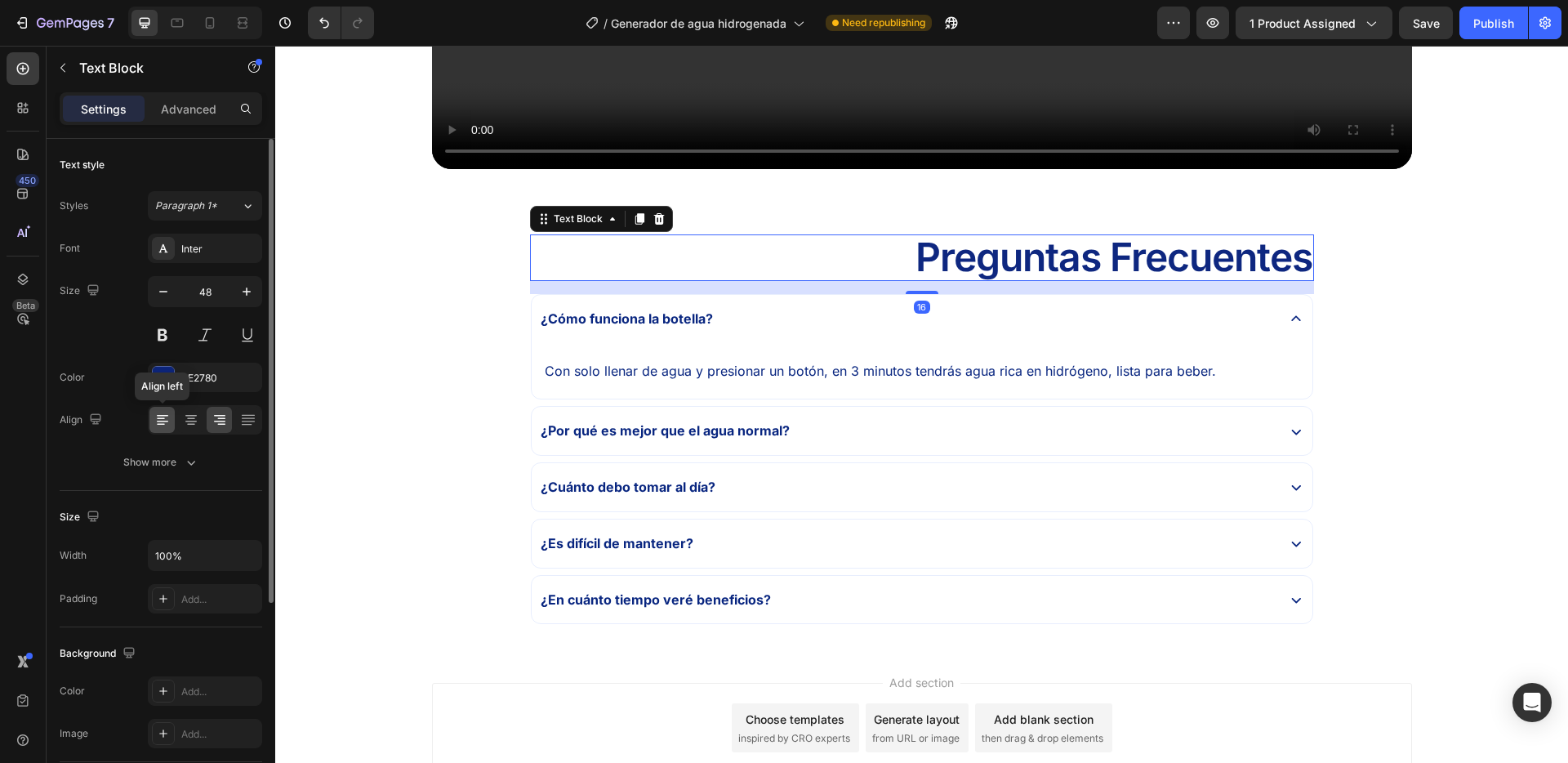
click at [171, 419] on div at bounding box center [162, 419] width 25 height 26
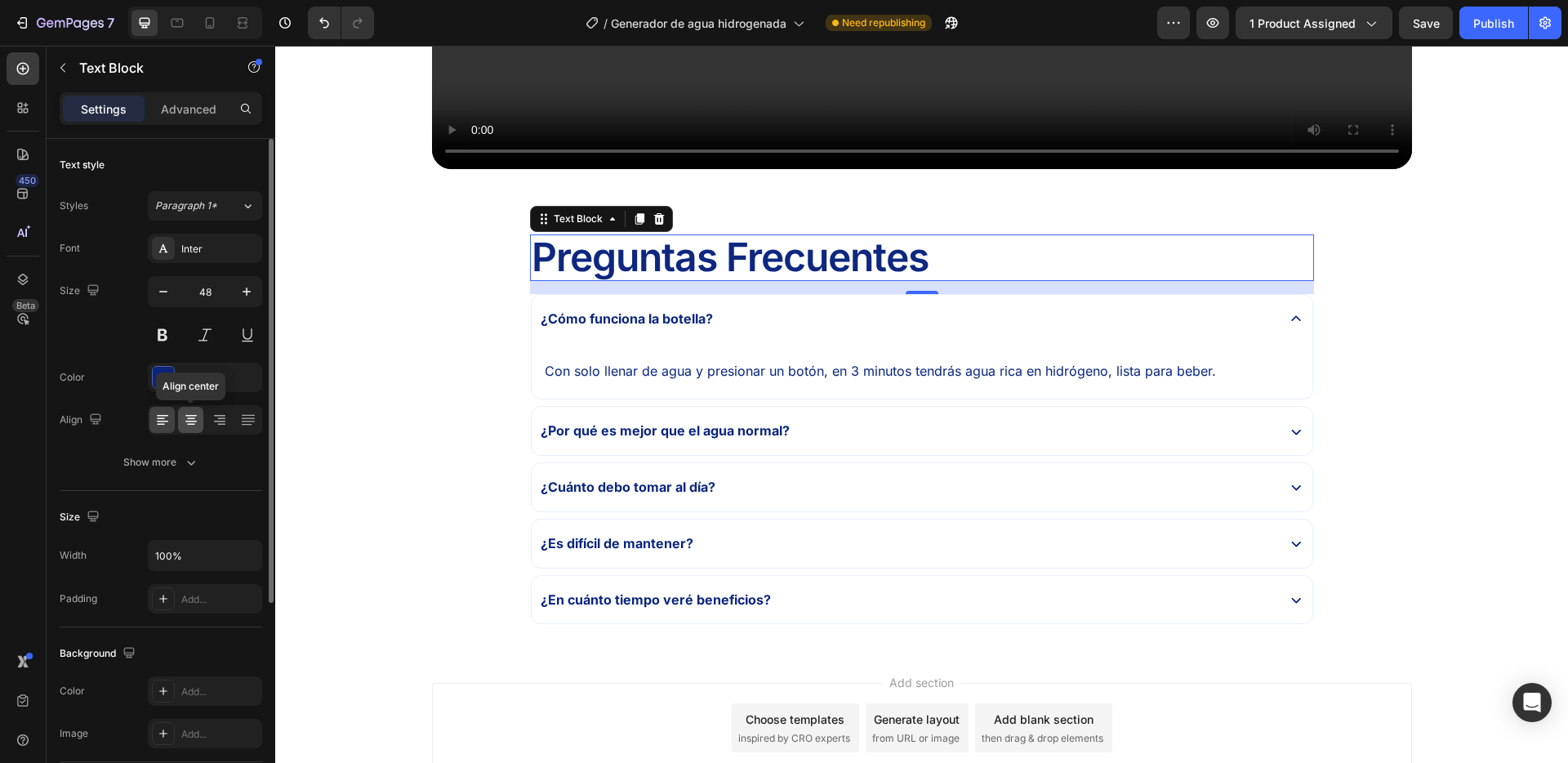
drag, startPoint x: 191, startPoint y: 420, endPoint x: 200, endPoint y: 418, distance: 9.2
click at [191, 419] on icon at bounding box center [191, 420] width 16 height 16
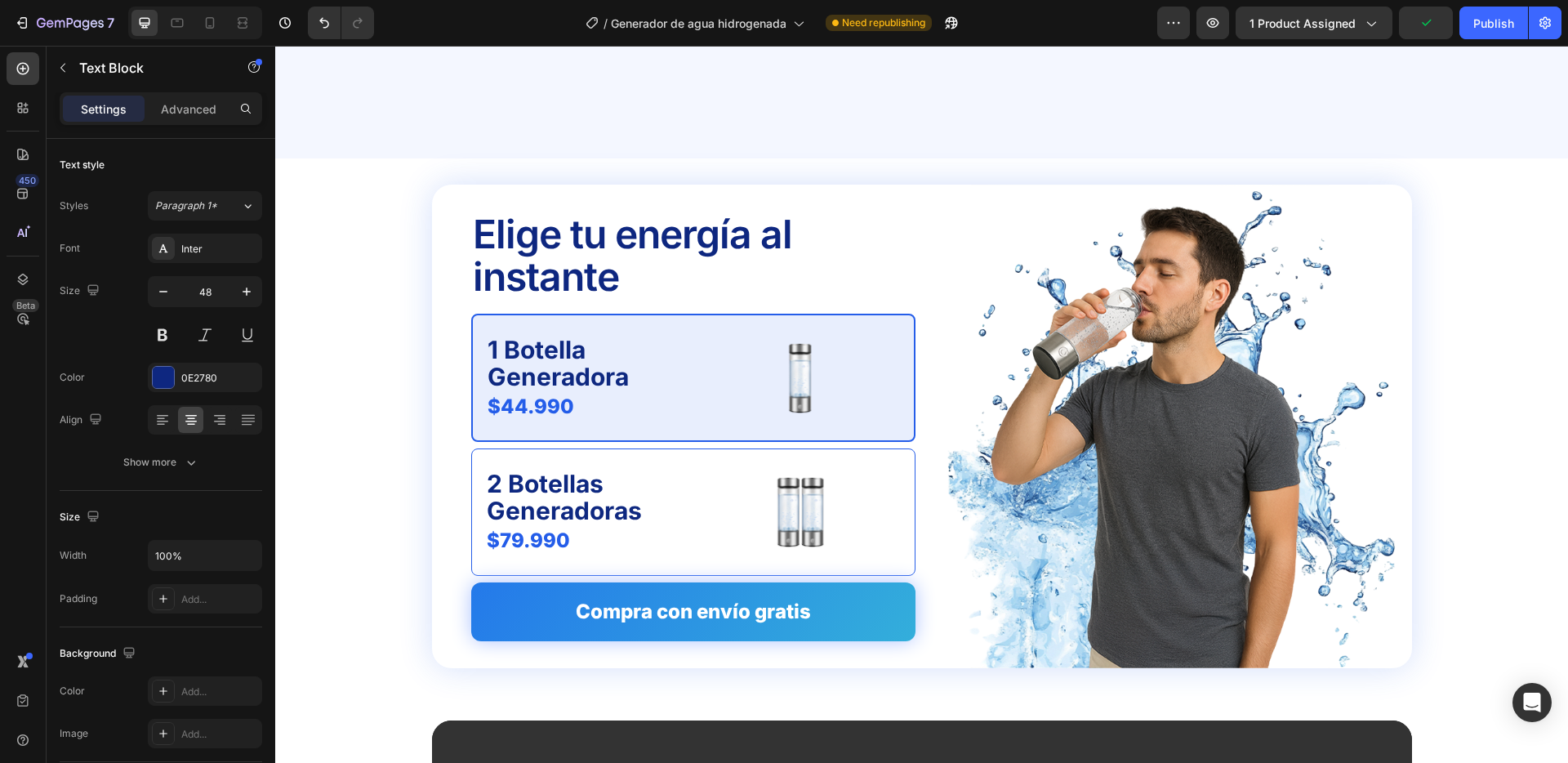
scroll to position [4912, 0]
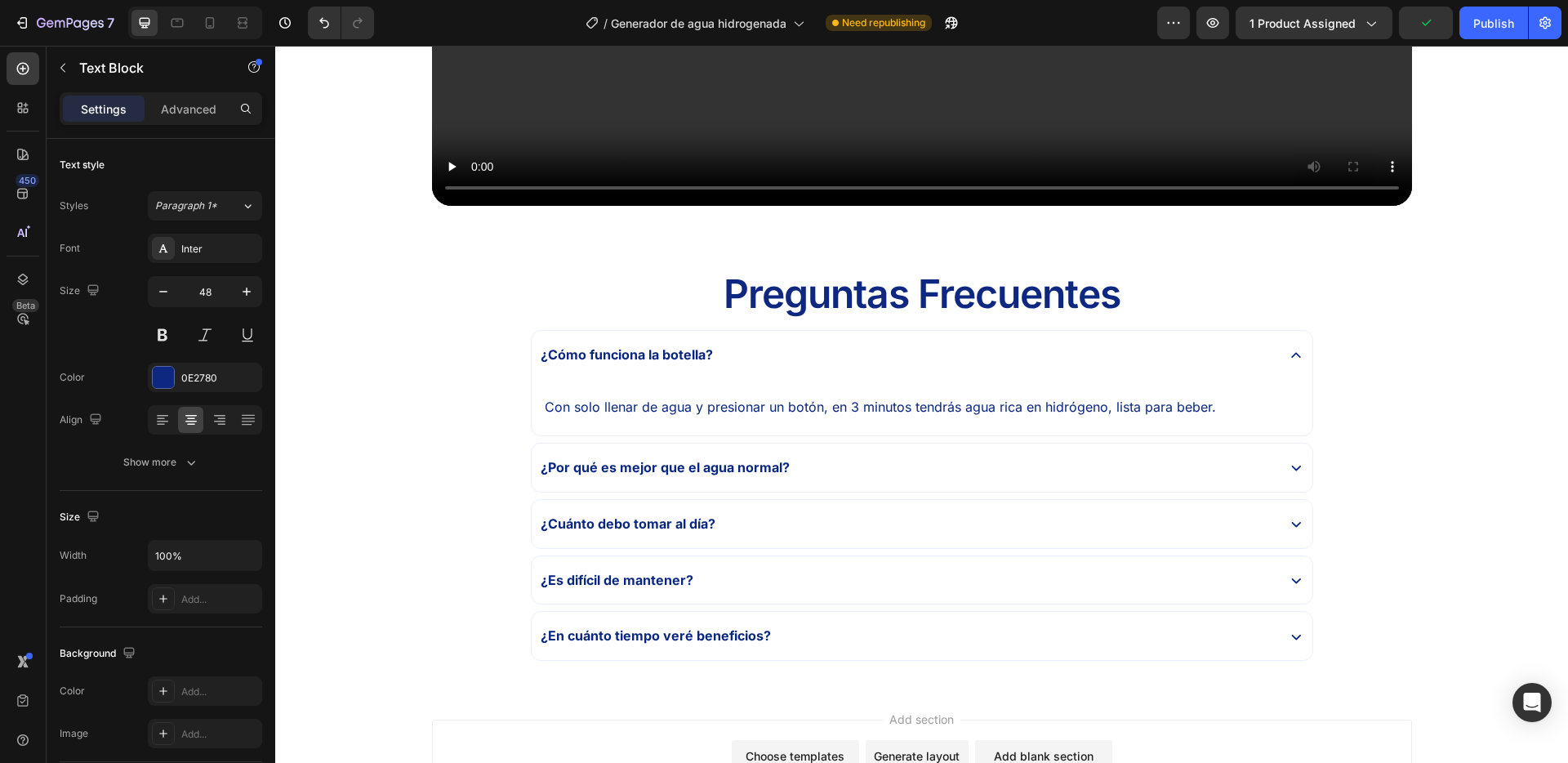
click at [776, 307] on p "Preguntas Frecuentes" at bounding box center [922, 295] width 781 height 44
click at [1175, 301] on p "Preguntas Frecuentes" at bounding box center [922, 295] width 781 height 44
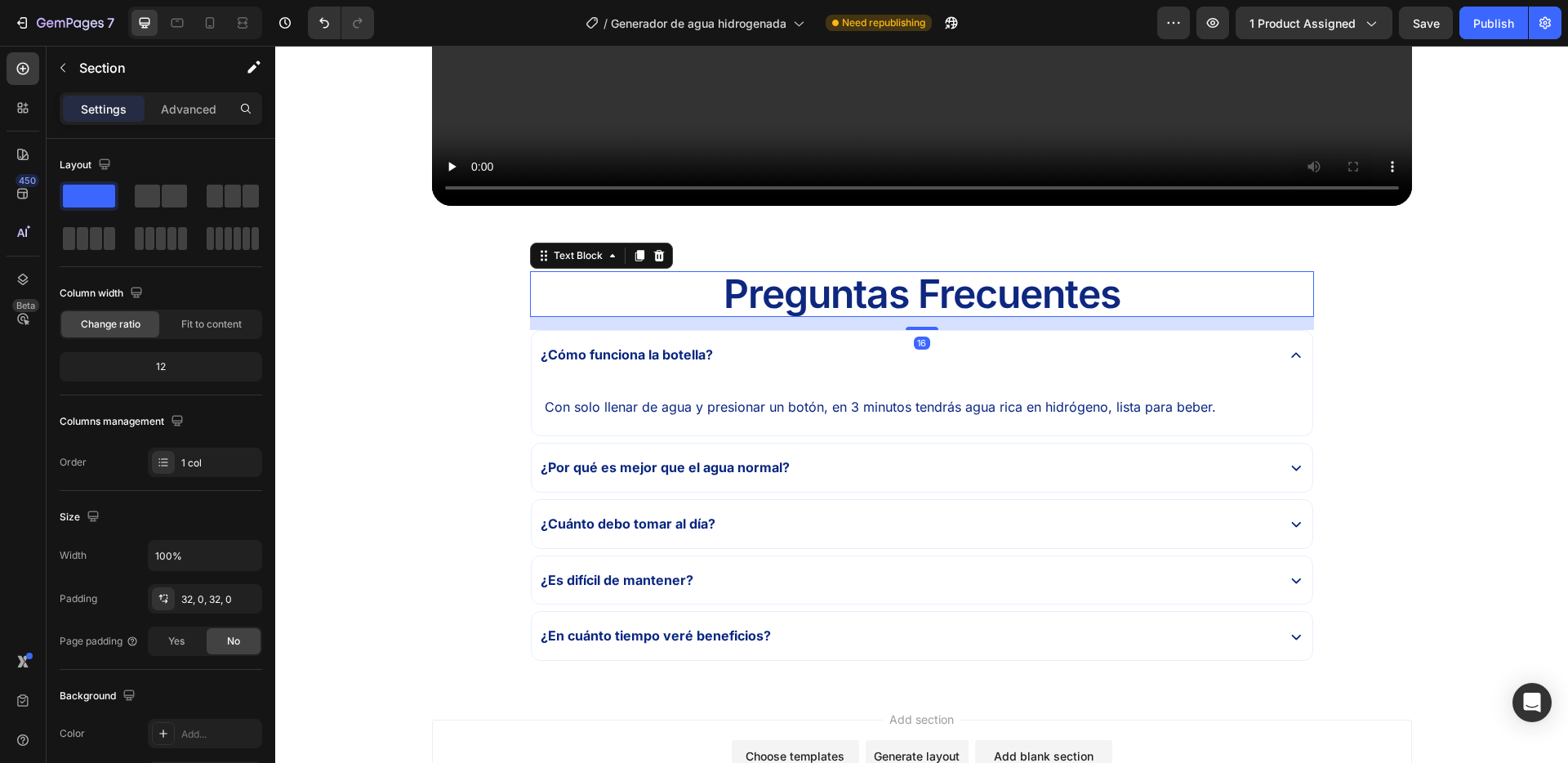
click at [1133, 279] on p "Preguntas Frecuentes" at bounding box center [922, 295] width 781 height 44
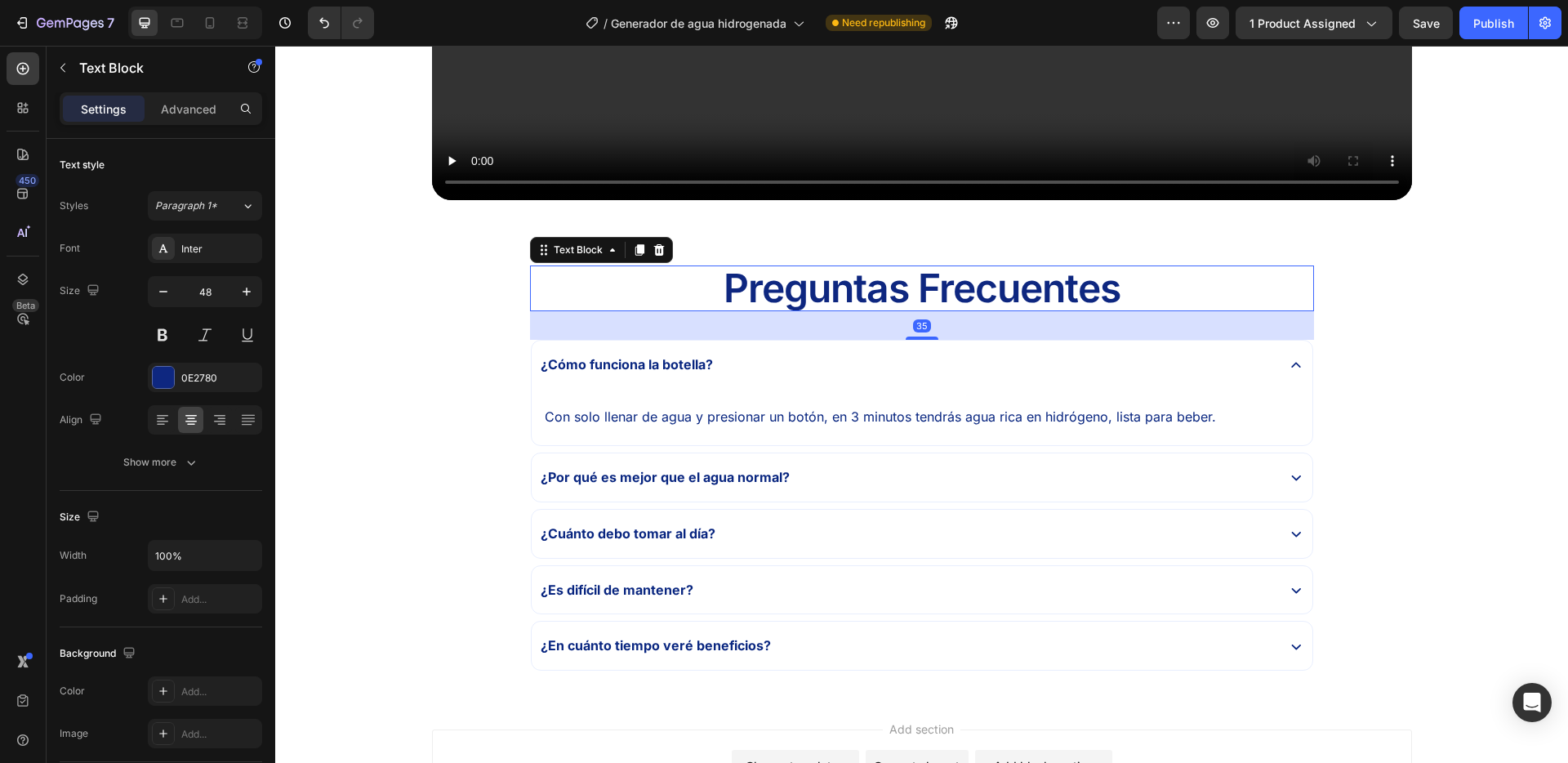
scroll to position [4919, 0]
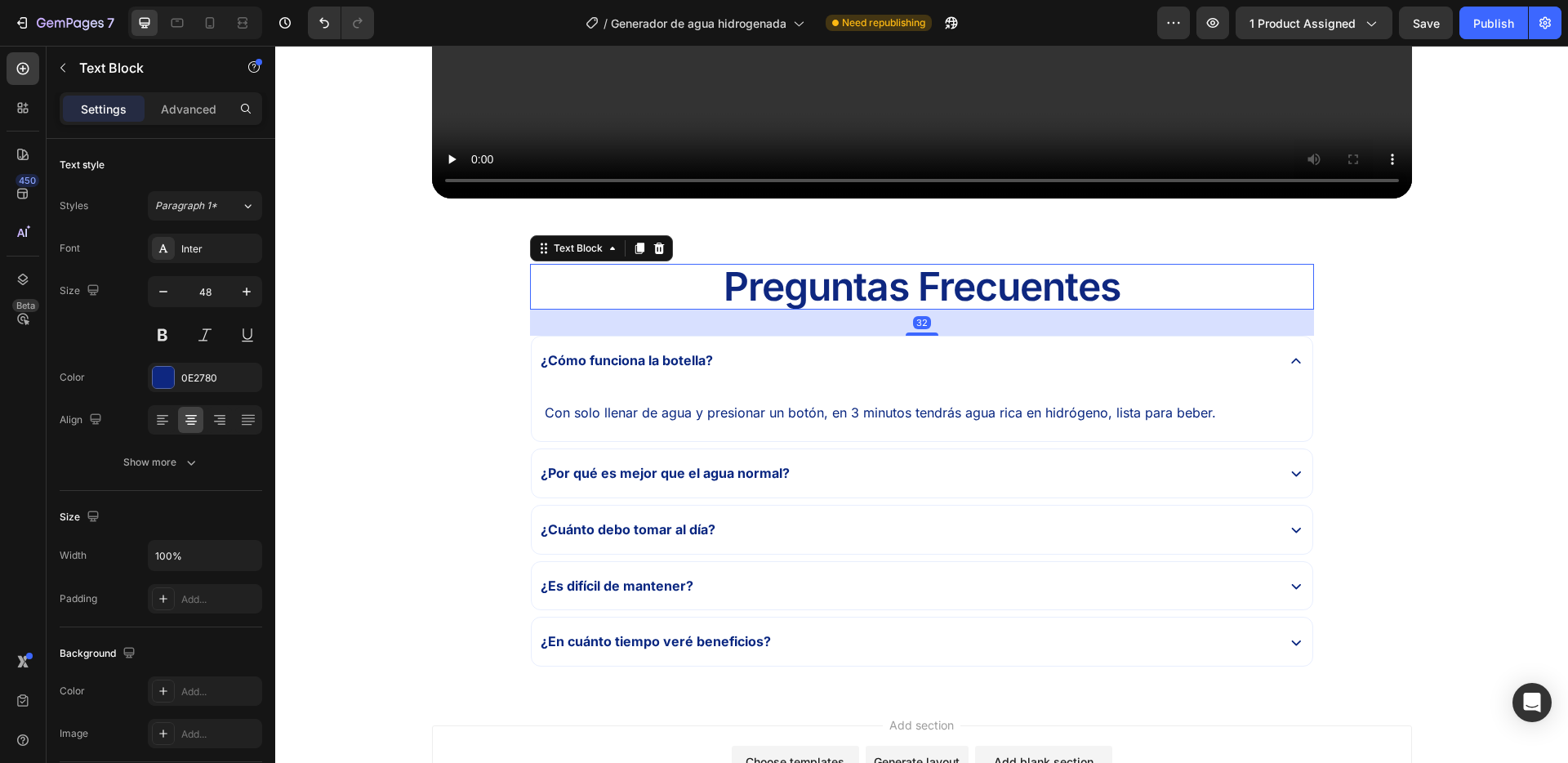
drag, startPoint x: 921, startPoint y: 328, endPoint x: 924, endPoint y: 340, distance: 12.4
click at [924, 340] on div "Preguntas Frecuentes Text Block 32 ¿Cómo funciona la botella? Con solo llenar d…" at bounding box center [922, 465] width 784 height 404
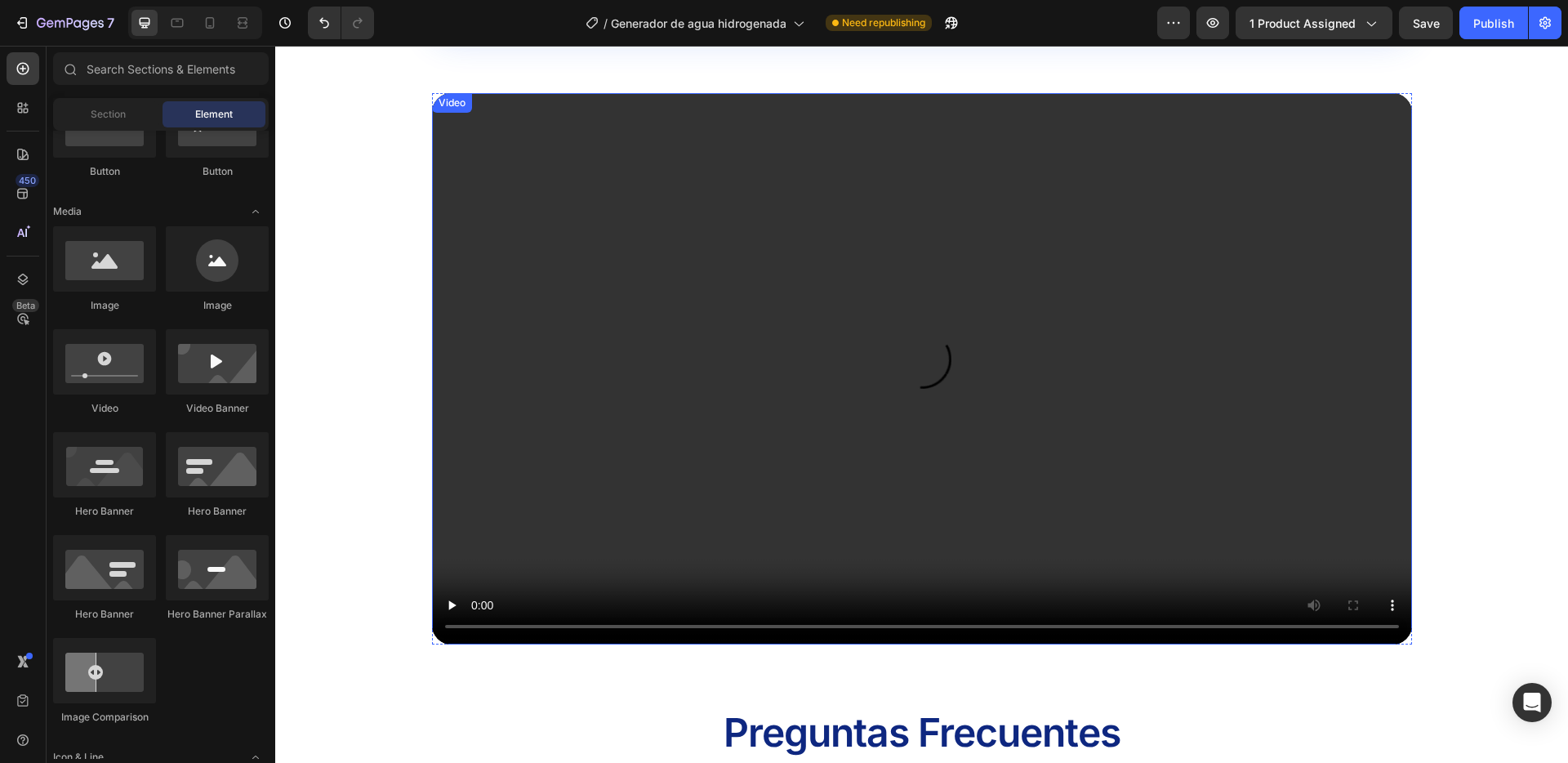
scroll to position [4472, 0]
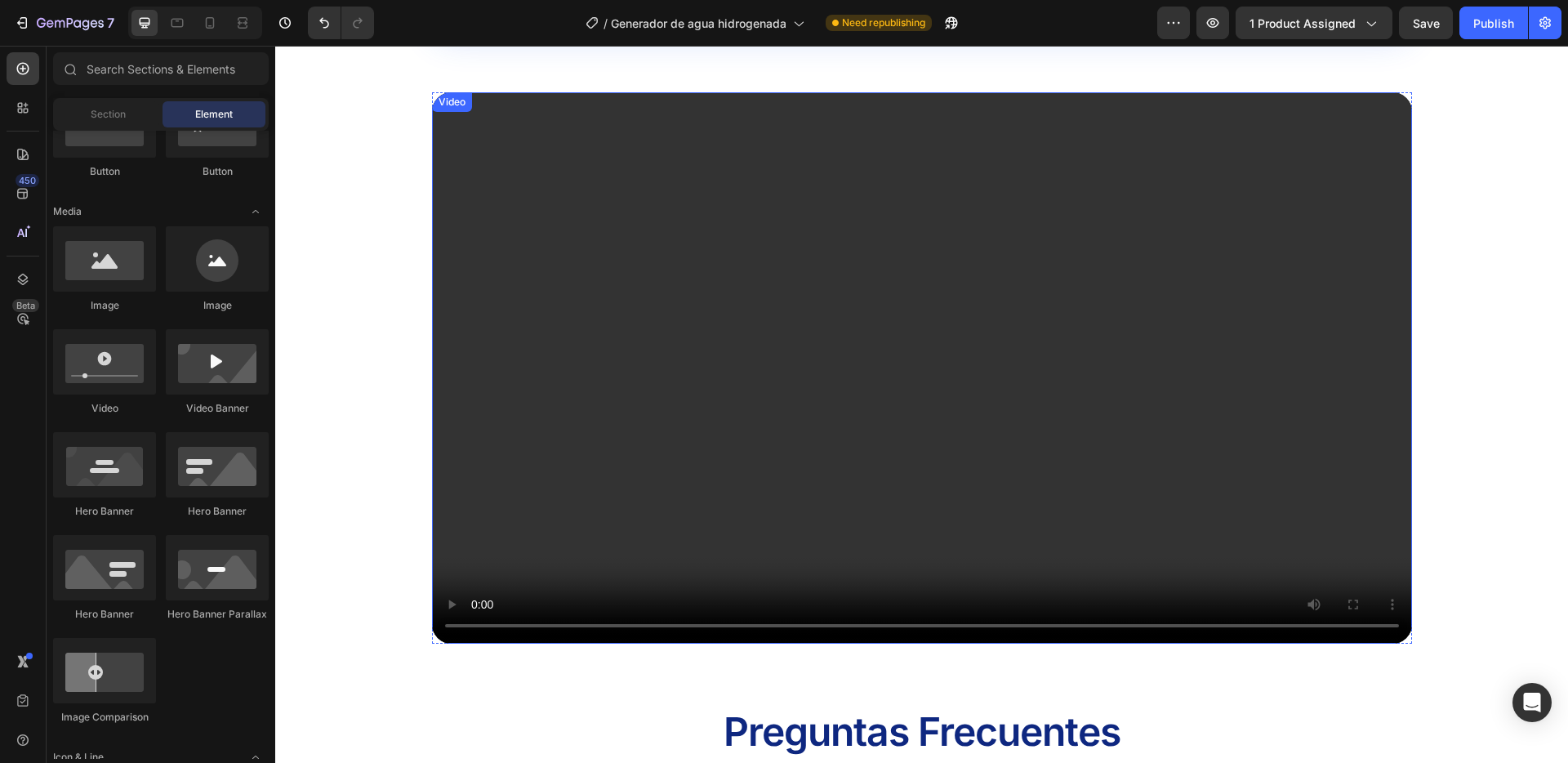
click at [610, 625] on video at bounding box center [922, 368] width 980 height 552
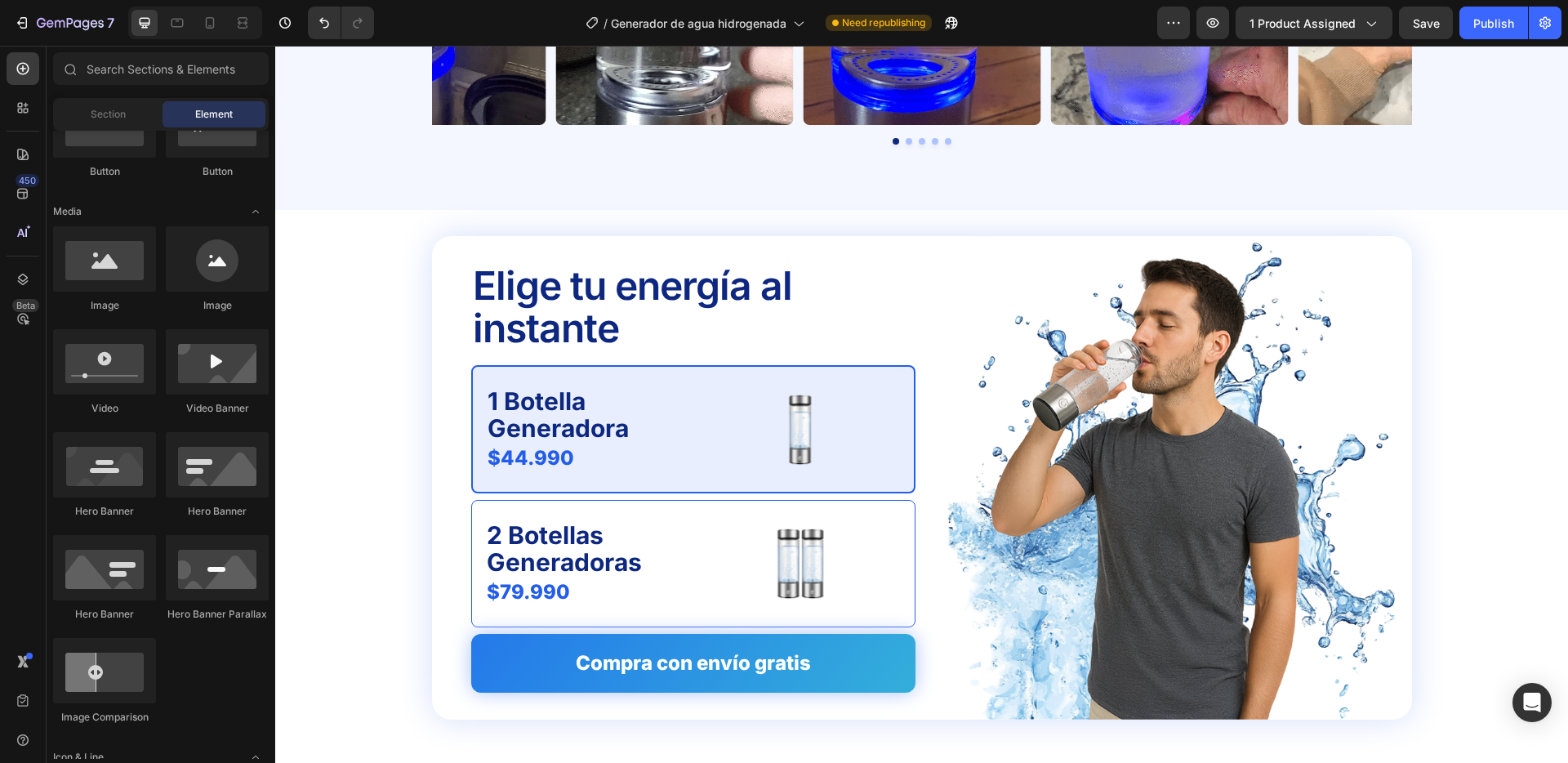
scroll to position [3785, 0]
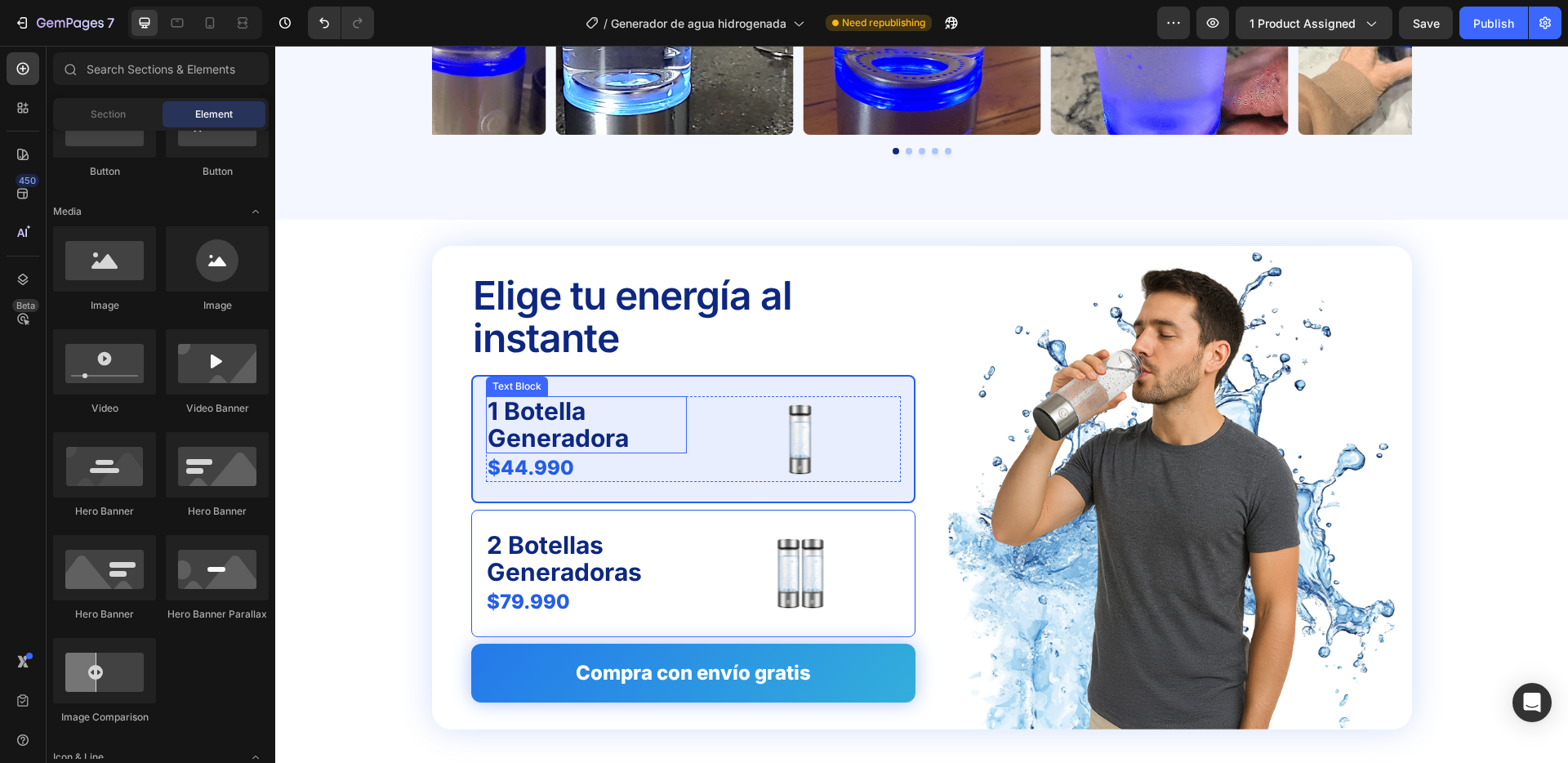
click at [580, 444] on p "1 Botella Generadora" at bounding box center [586, 424] width 198 height 54
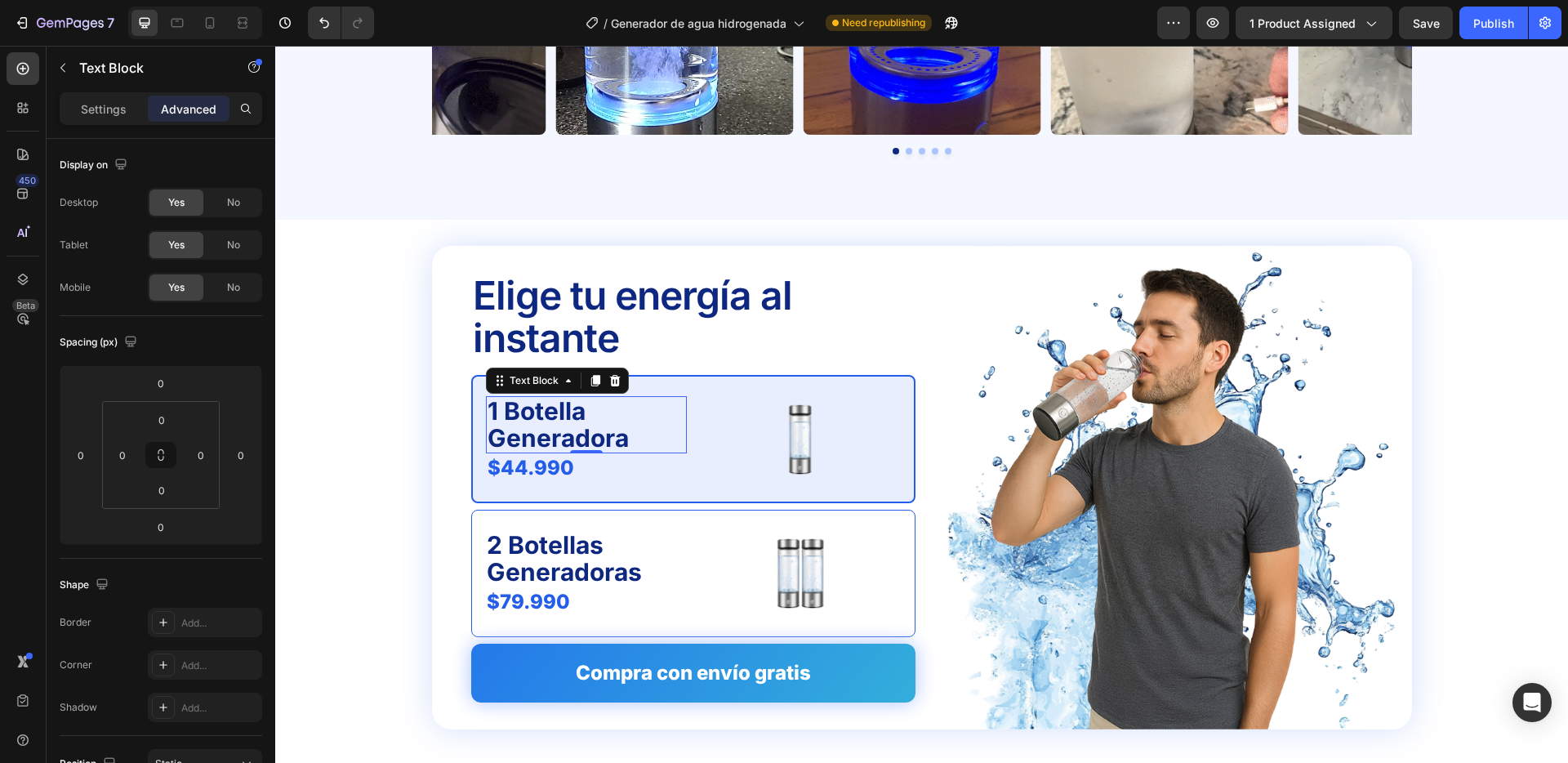
click at [580, 444] on p "1 Botella Generadora" at bounding box center [586, 424] width 198 height 54
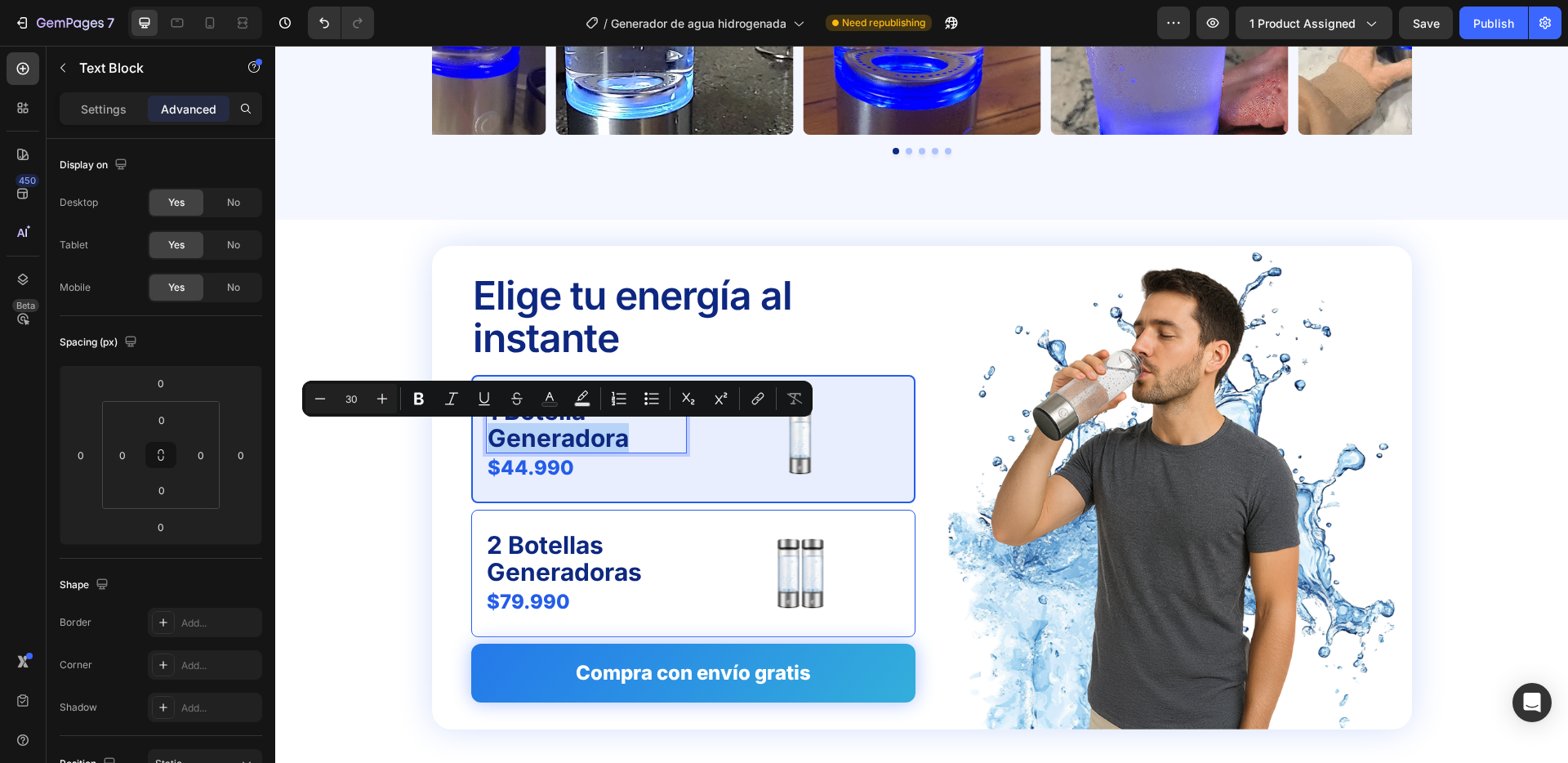
click at [631, 440] on p "1 Botella Generadora" at bounding box center [586, 424] width 198 height 54
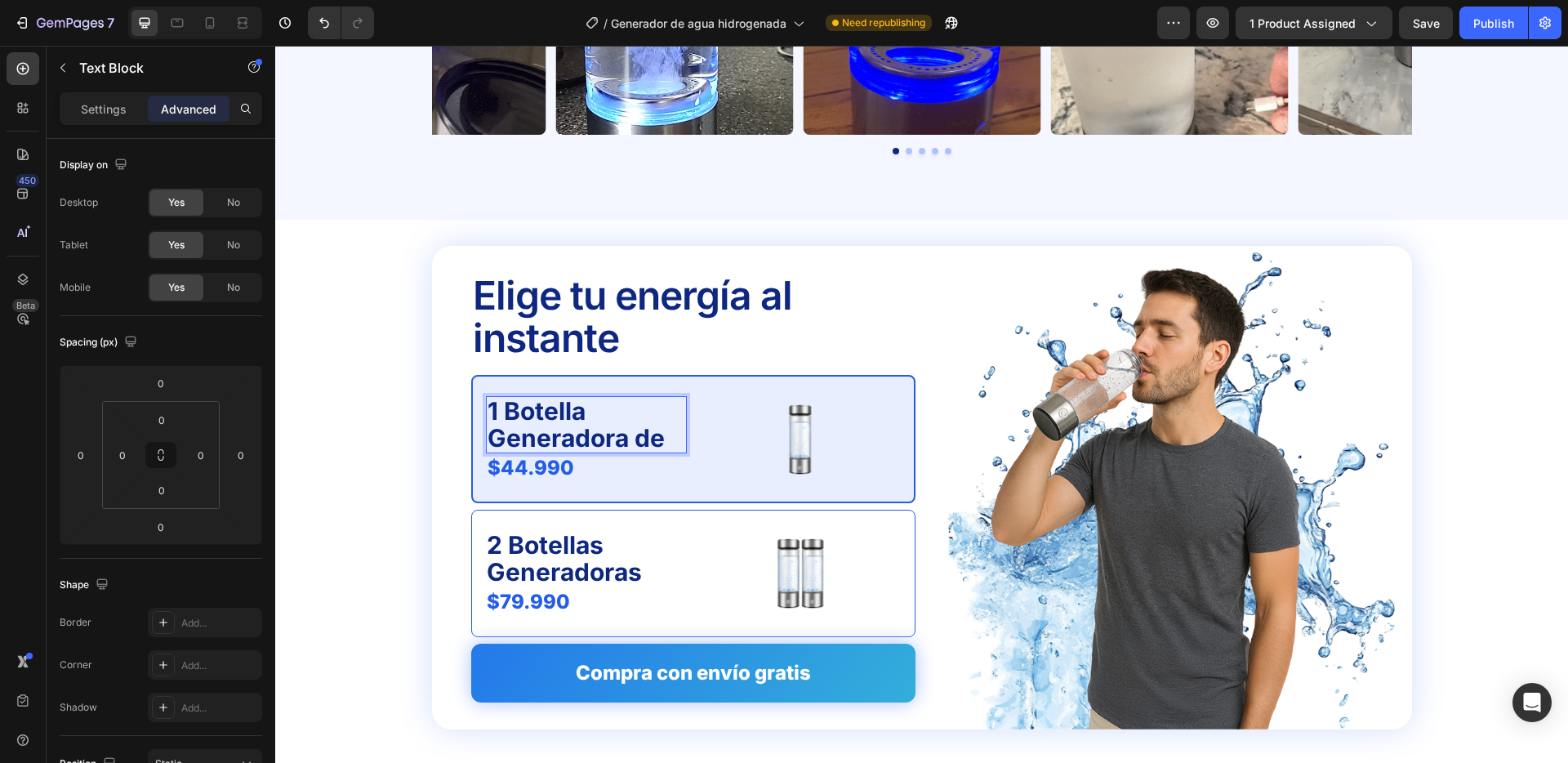
scroll to position [3771, 0]
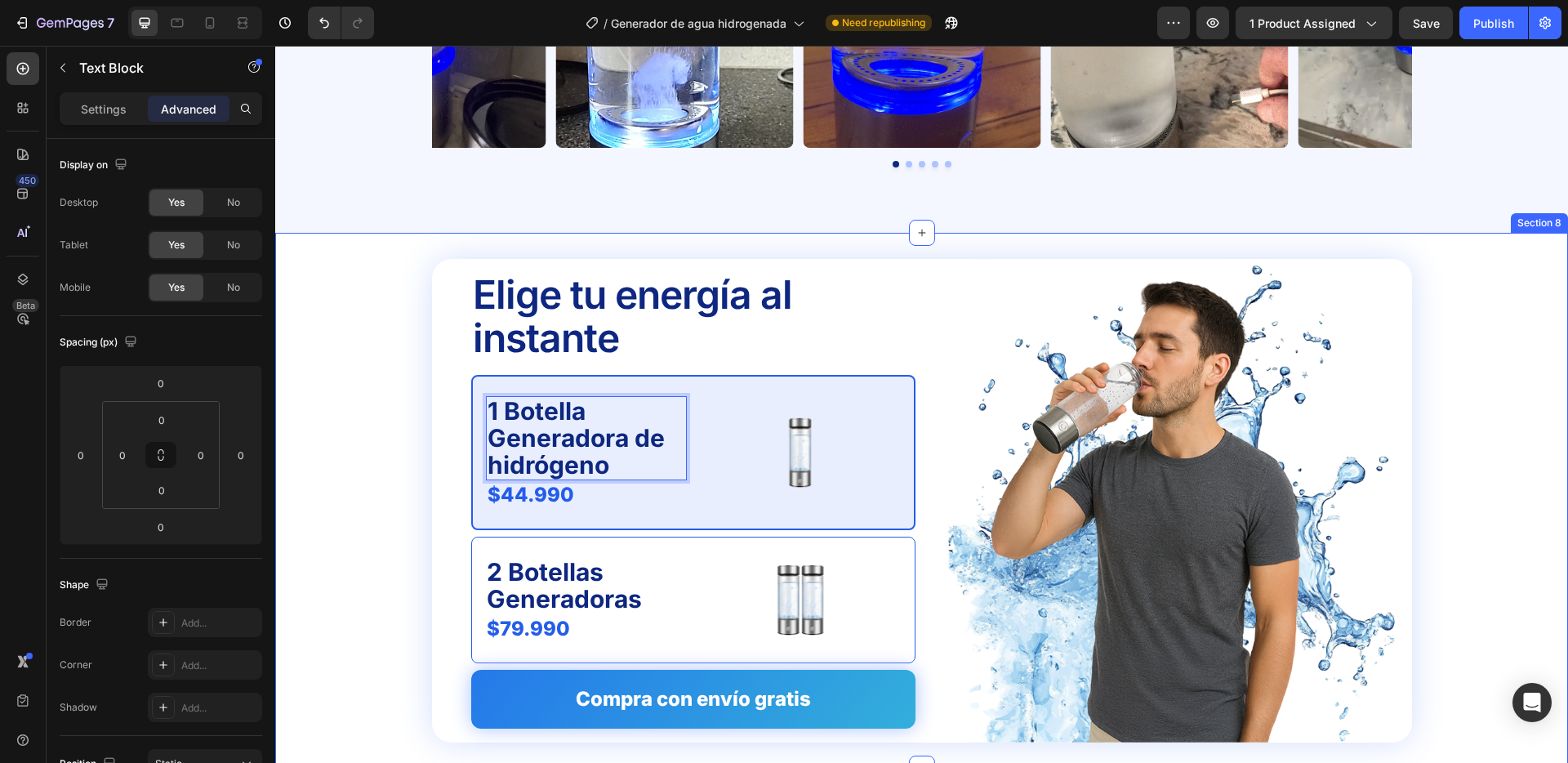
click at [425, 438] on div "Elige tu energía al instante Text Block 1 Botella Generadora de hidrógeno Text …" at bounding box center [922, 500] width 1267 height 484
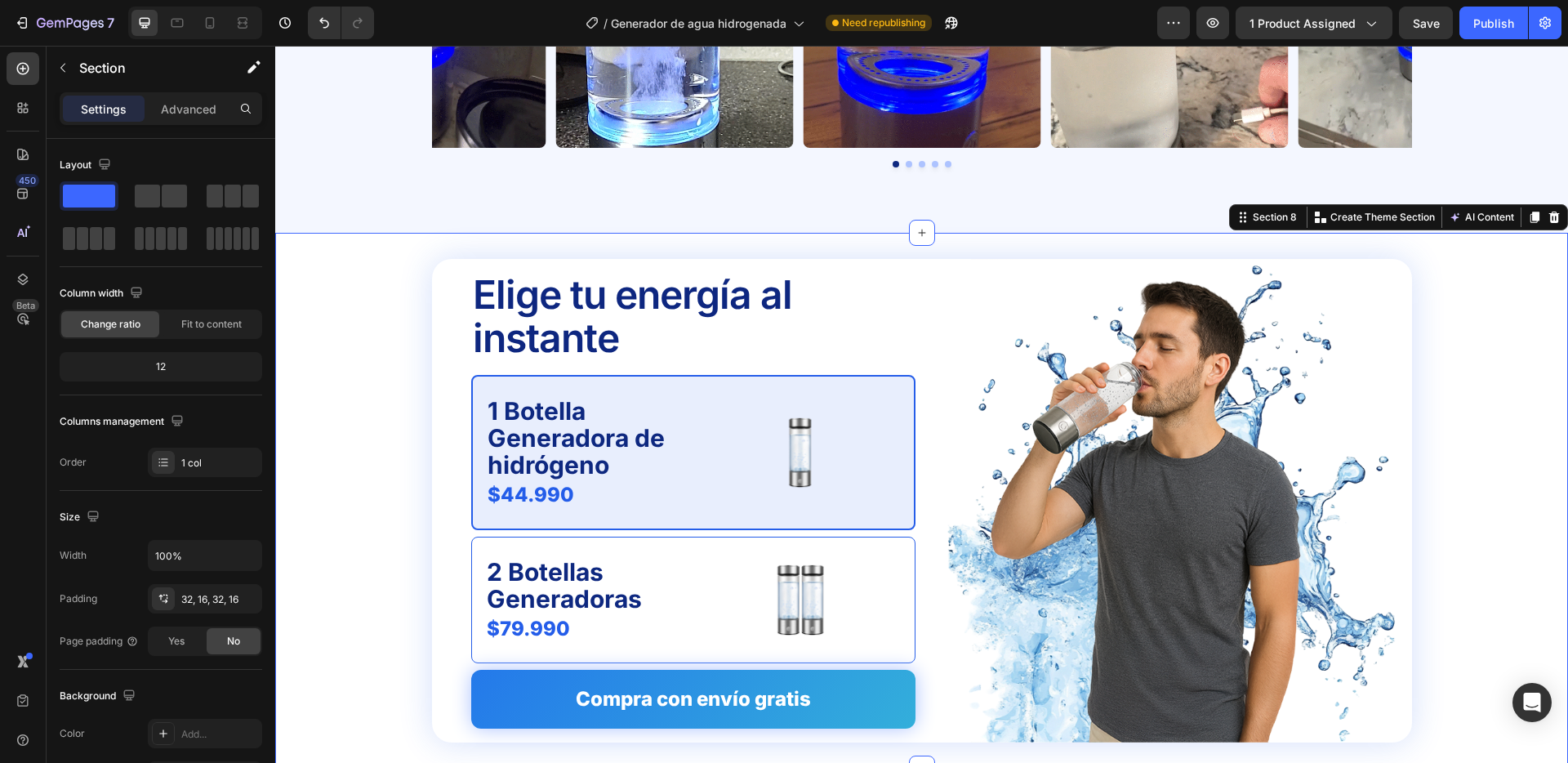
scroll to position [3769, 0]
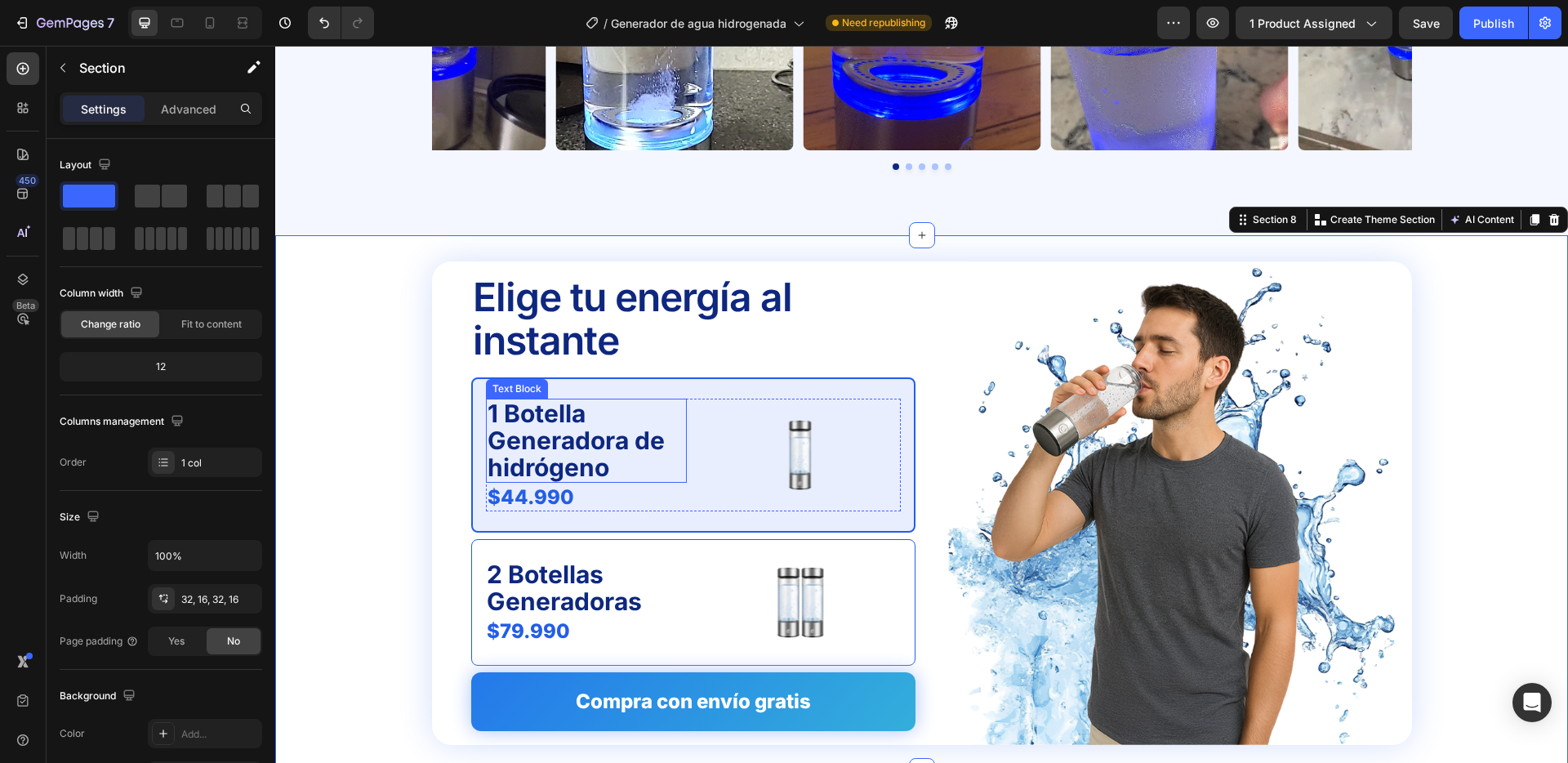
click at [589, 466] on p "1 Botella Generadora de hidrógeno" at bounding box center [586, 440] width 198 height 81
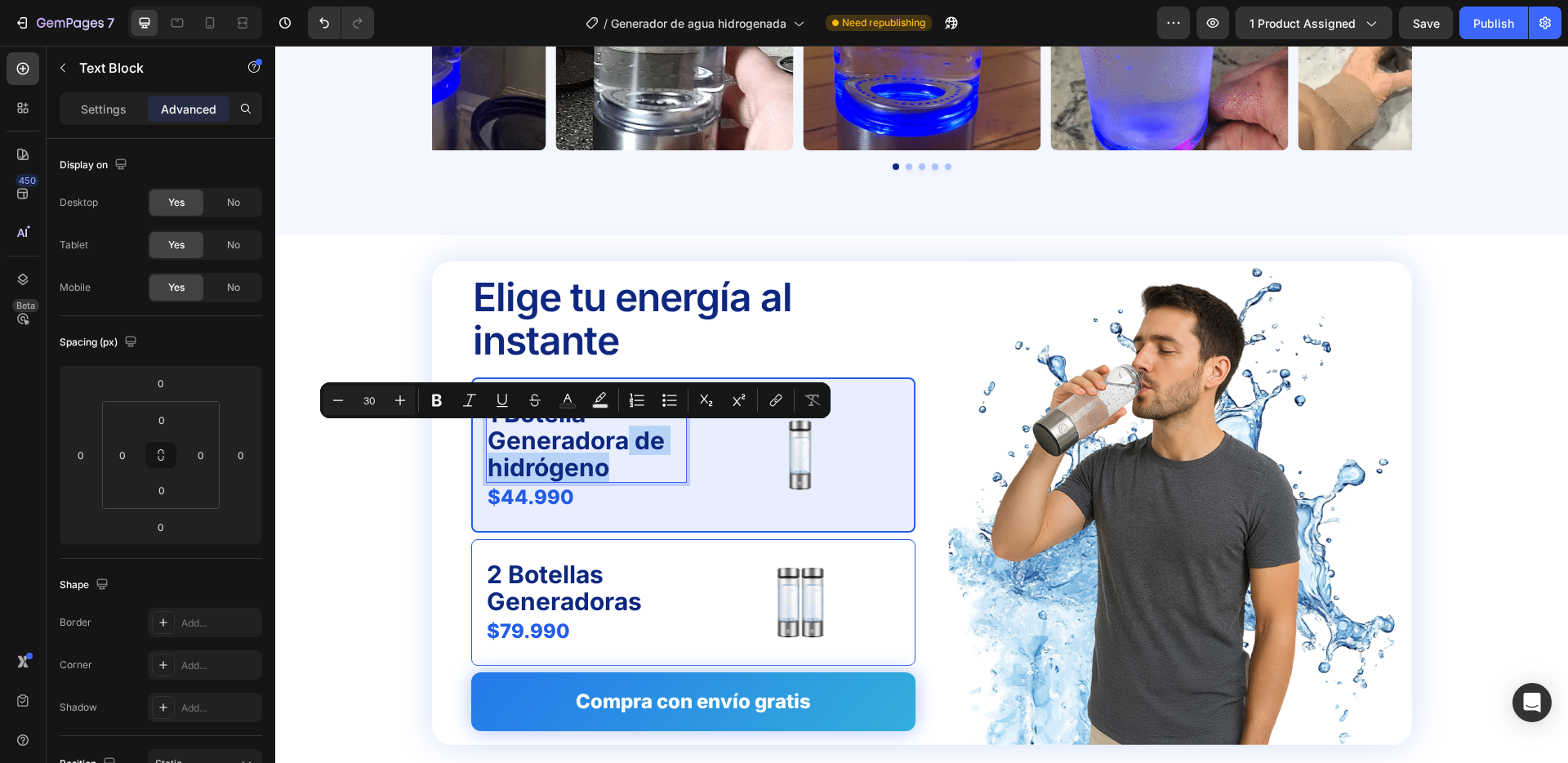
drag, startPoint x: 628, startPoint y: 445, endPoint x: 652, endPoint y: 465, distance: 31.2
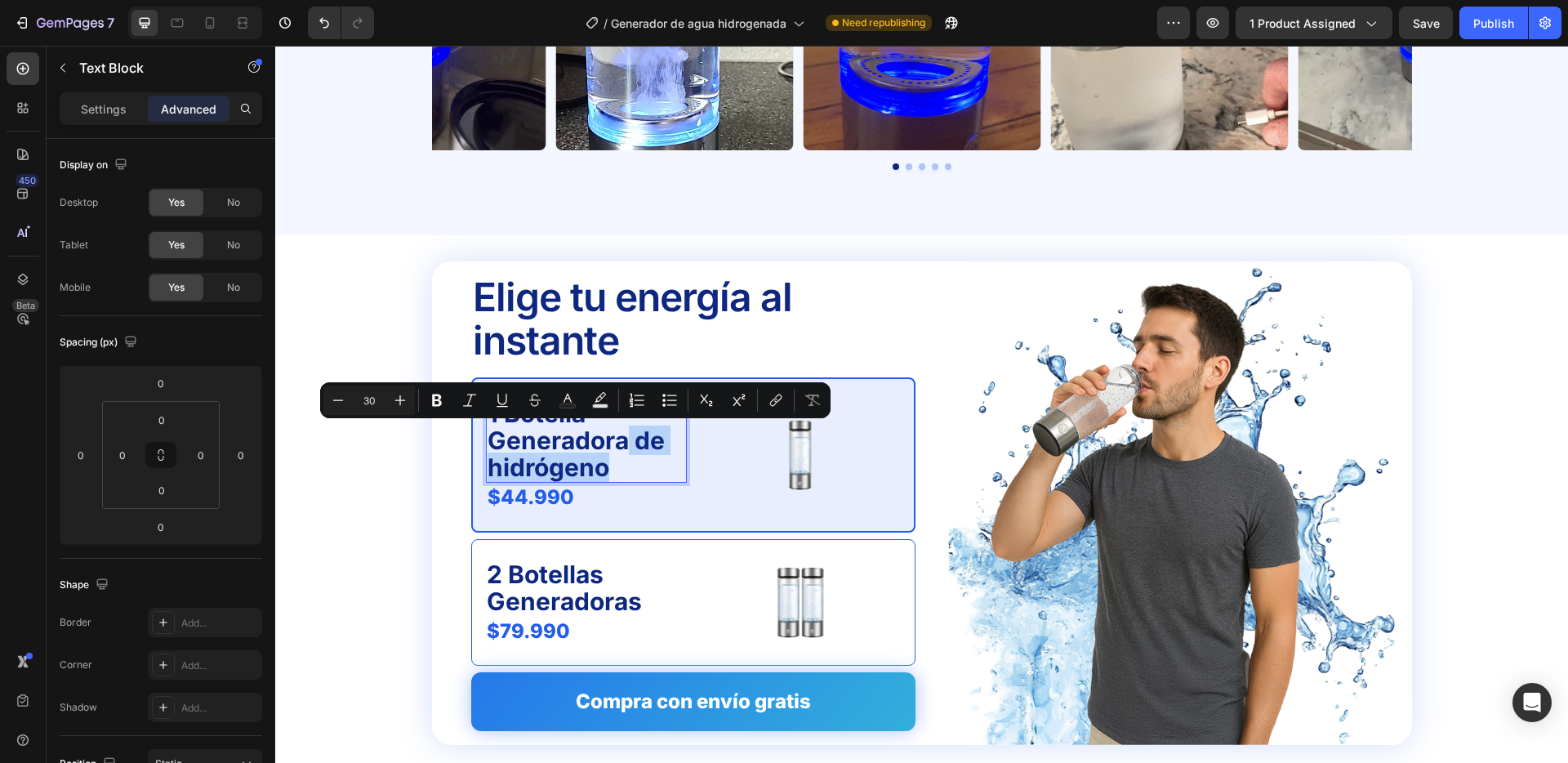
click at [652, 465] on p "1 Botella Generadora de hidrógeno" at bounding box center [586, 440] width 198 height 81
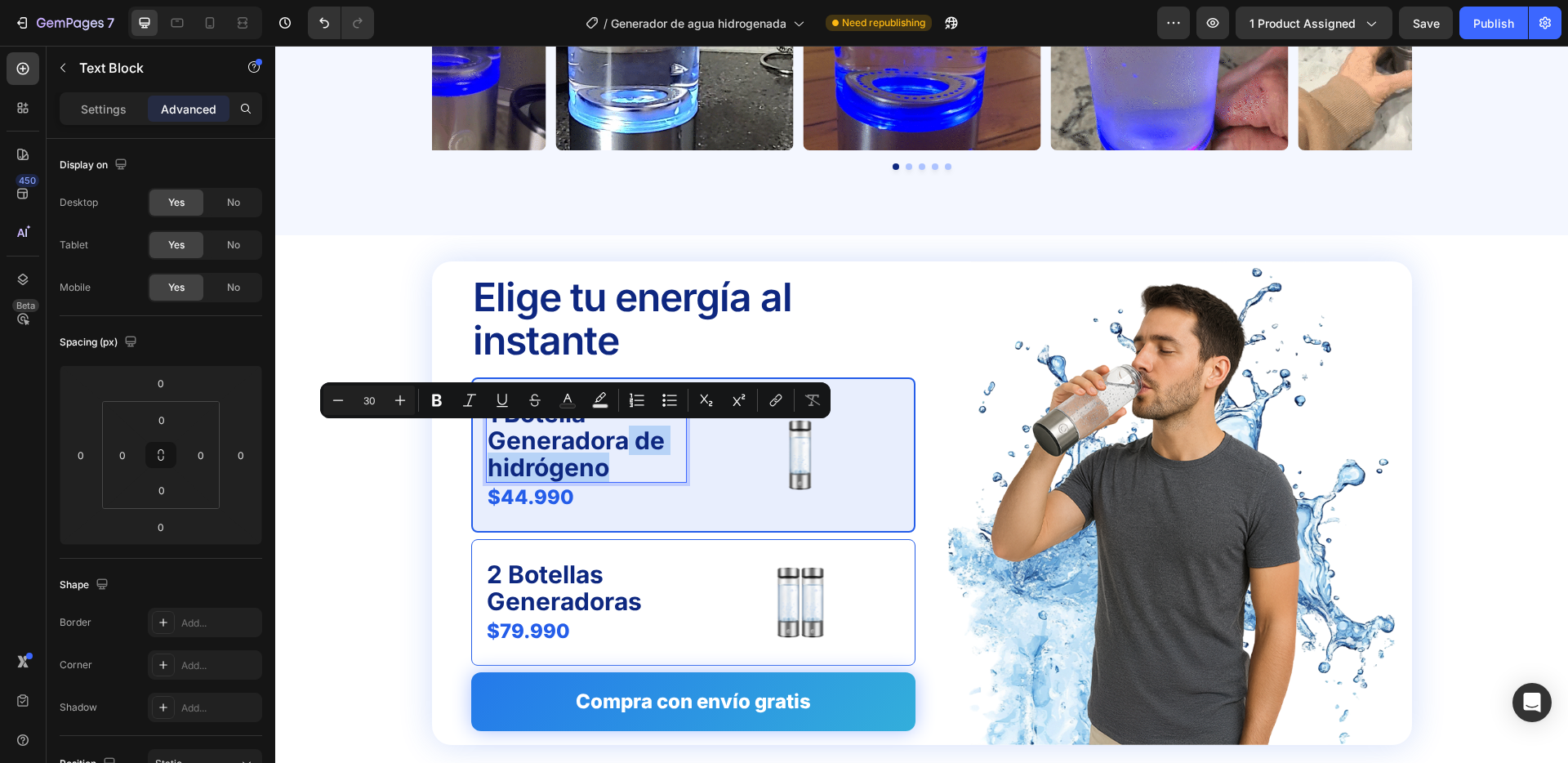
copy p "de hidrógeno"
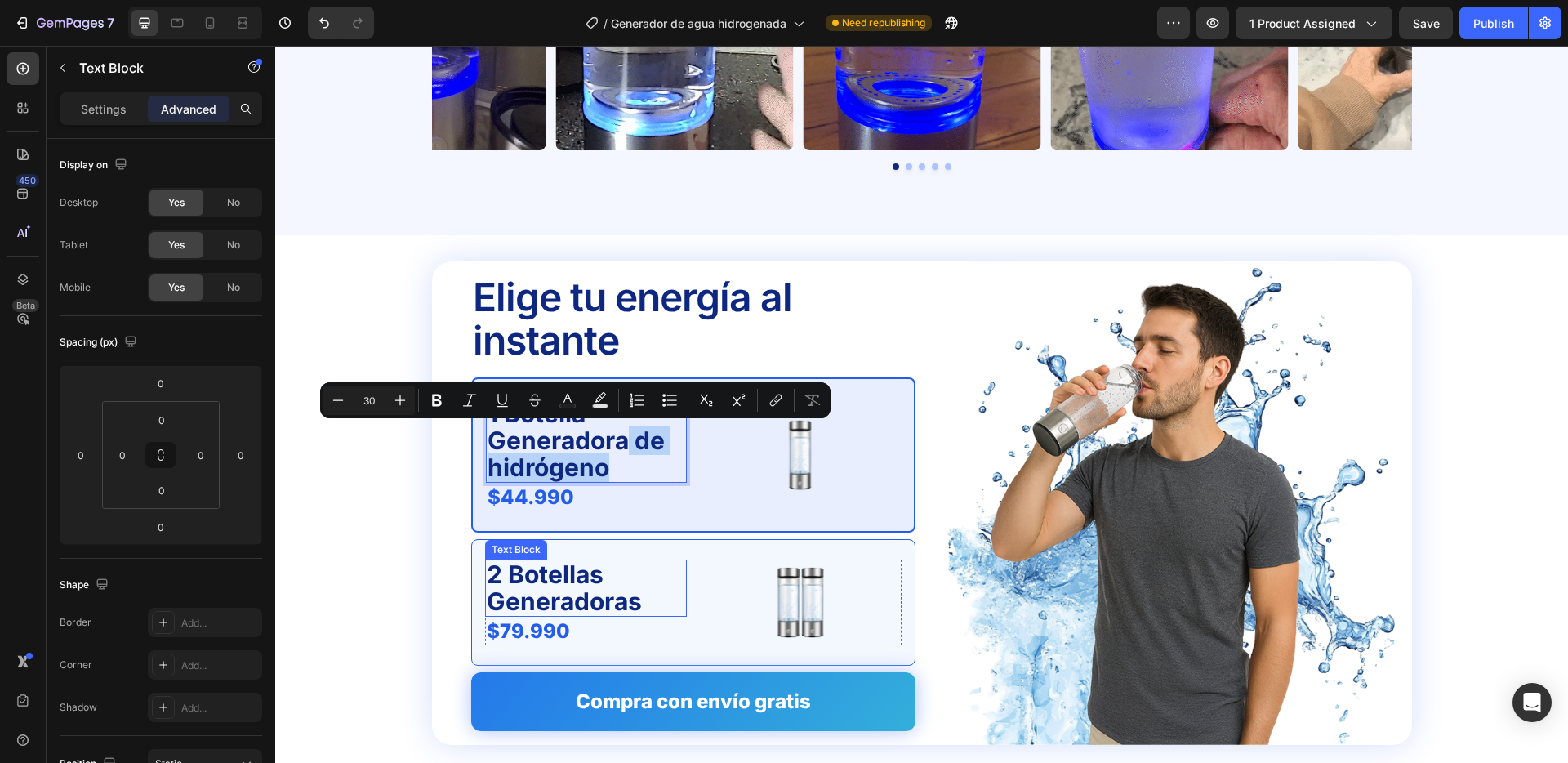
click at [611, 602] on p "2 Botellas Generadoras" at bounding box center [586, 587] width 199 height 54
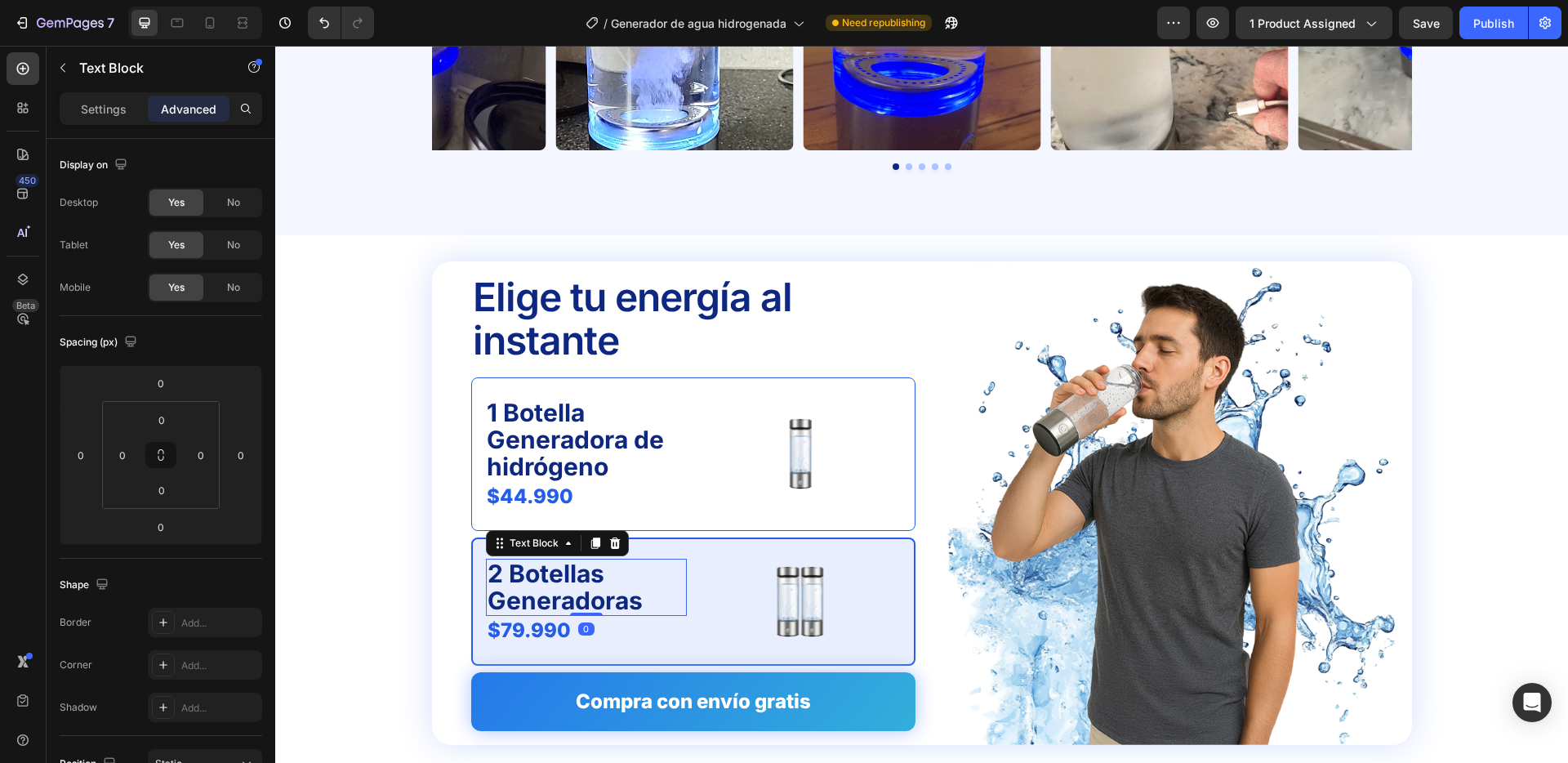
click at [612, 602] on p "2 Botellas Generadoras" at bounding box center [586, 587] width 198 height 54
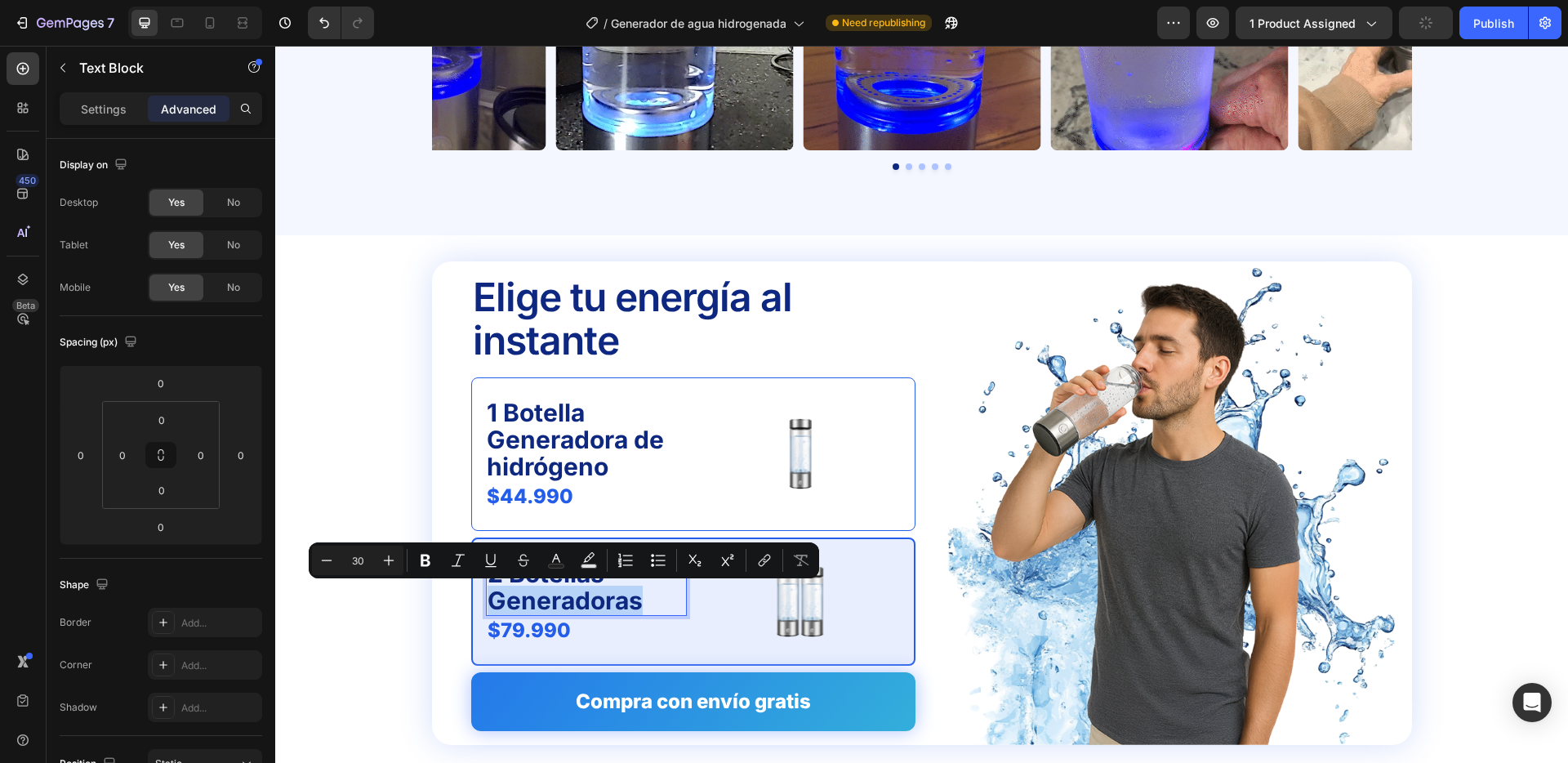
click at [638, 602] on p "2 Botellas Generadoras" at bounding box center [586, 587] width 198 height 54
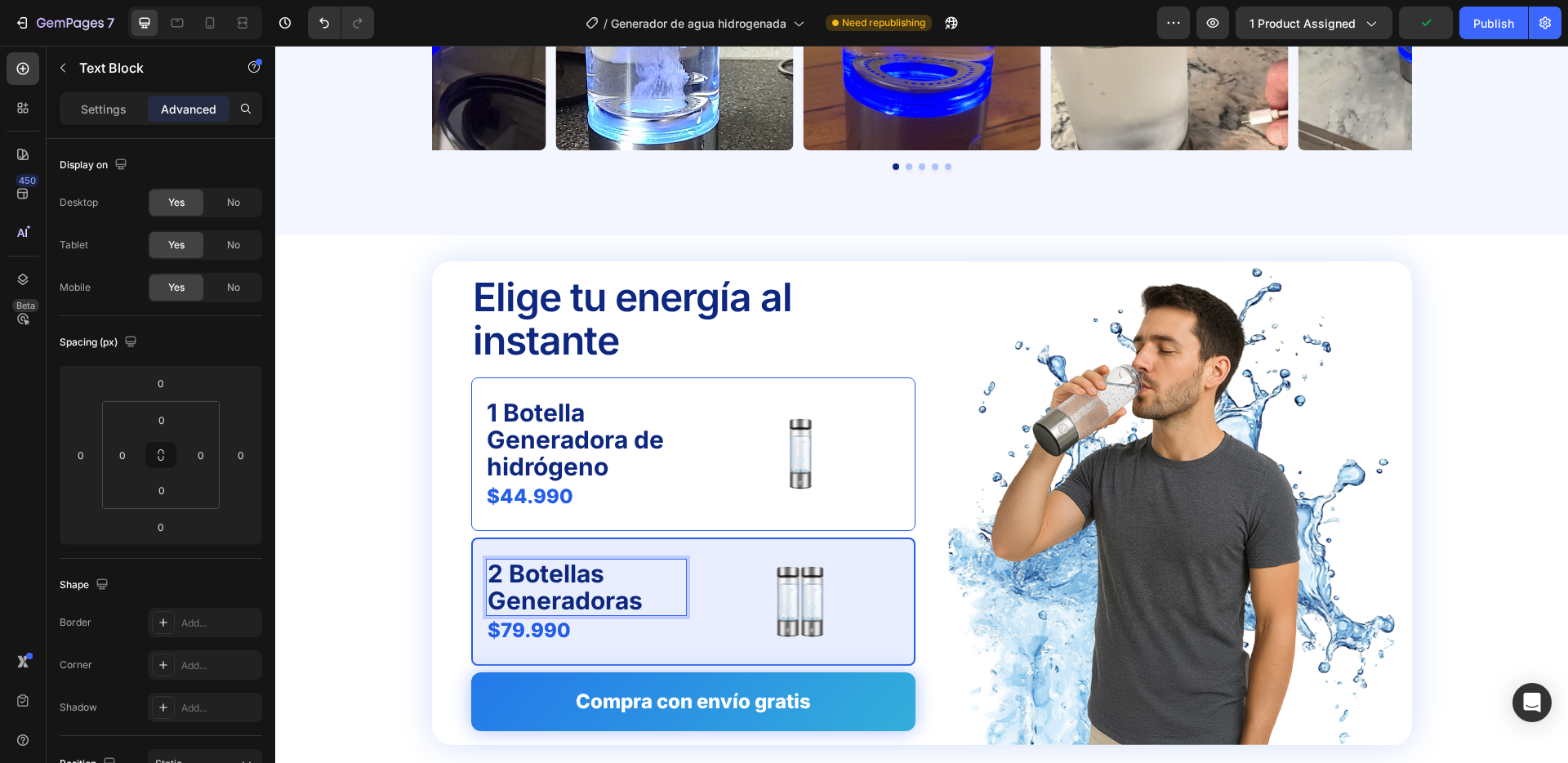
scroll to position [3755, 0]
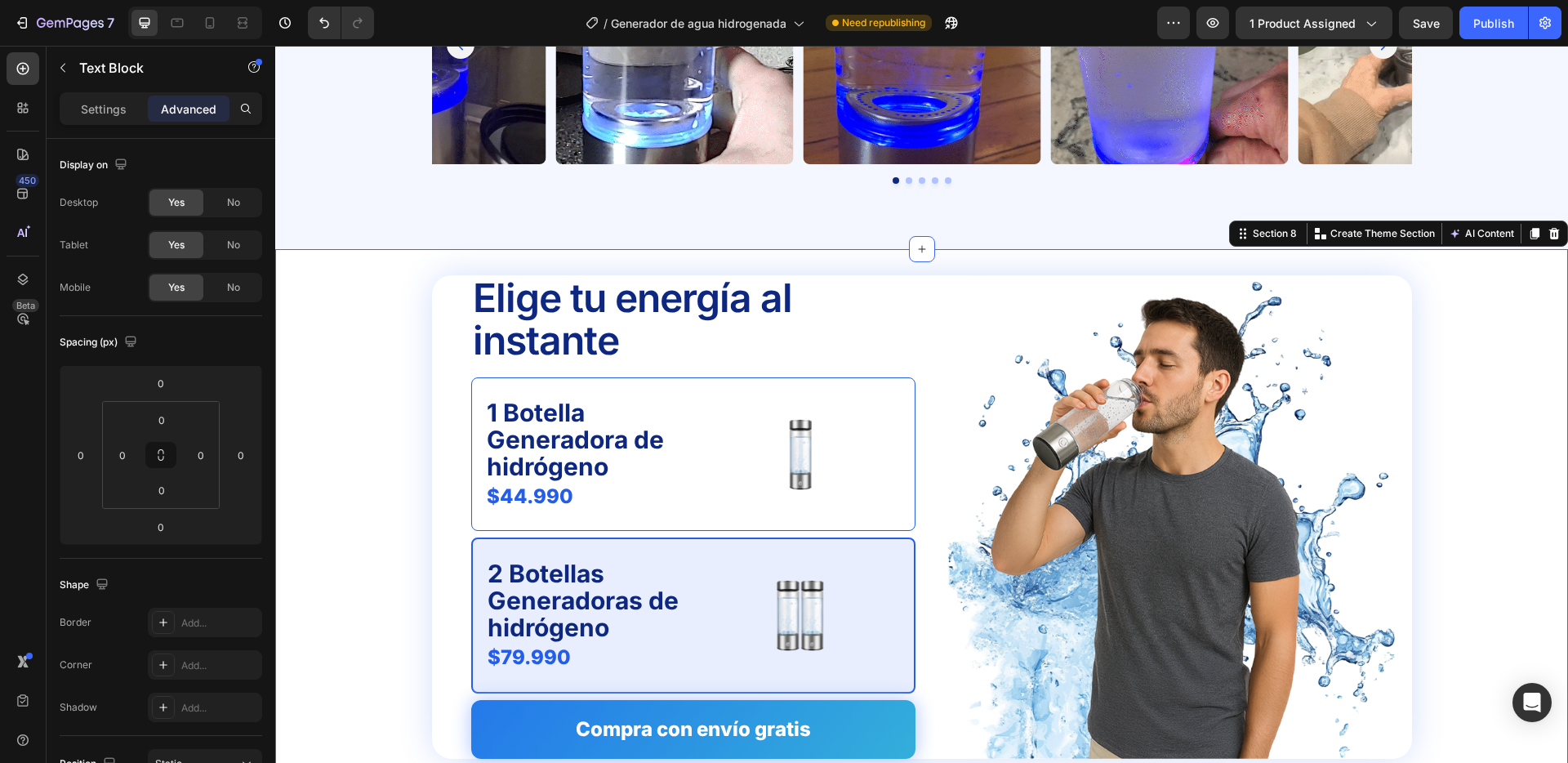
click at [416, 555] on div "Elige tu energía al instante Text Block 1 Botella Generadora de hidrógeno Text …" at bounding box center [922, 516] width 1267 height 484
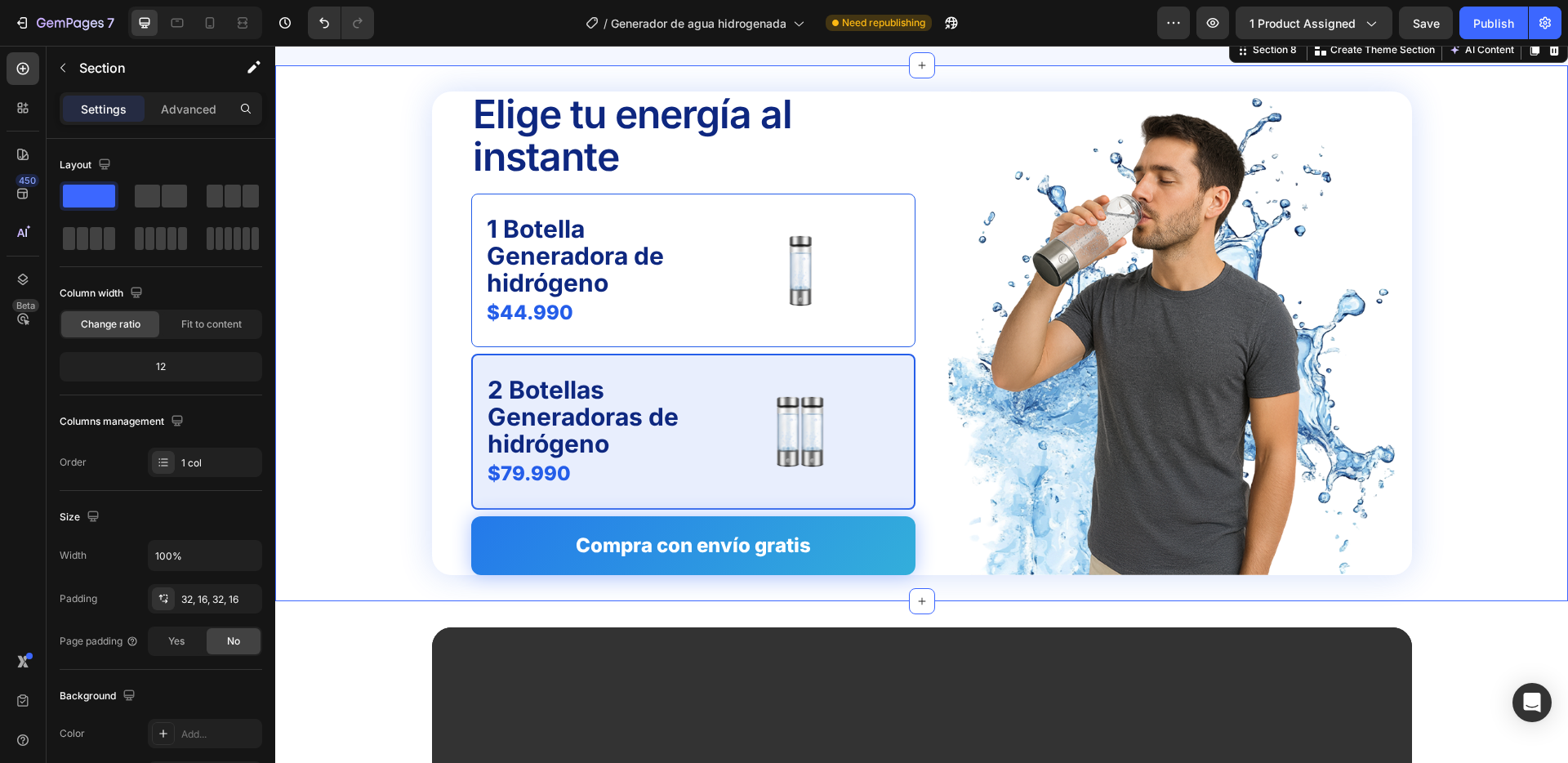
scroll to position [3941, 0]
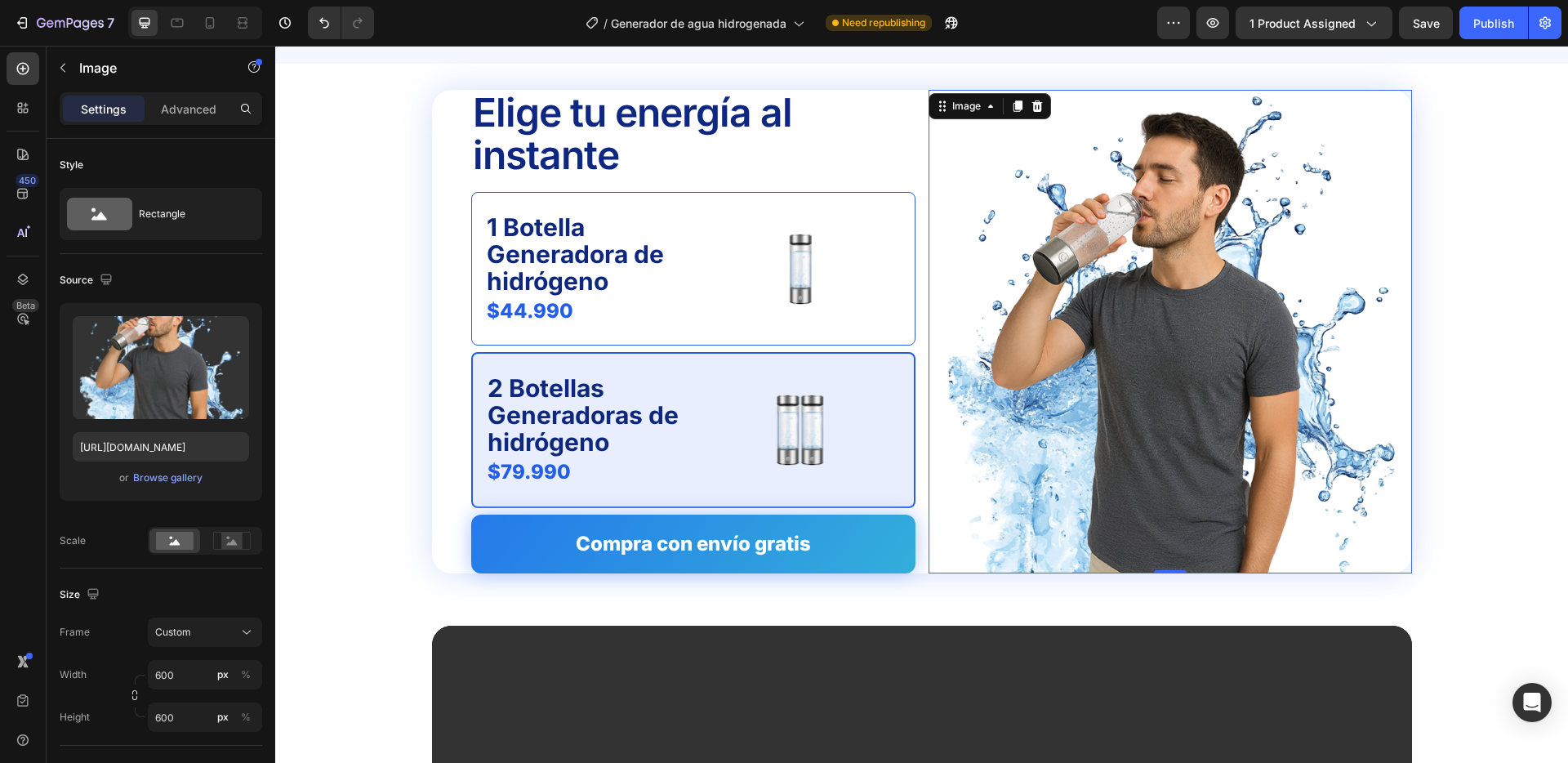
click at [1224, 224] on img at bounding box center [1171, 331] width 484 height 484
drag, startPoint x: 137, startPoint y: 690, endPoint x: 160, endPoint y: 686, distance: 23.3
click at [138, 690] on icon "button" at bounding box center [134, 695] width 12 height 12
click at [205, 682] on input "600" at bounding box center [205, 674] width 114 height 29
type input "7"
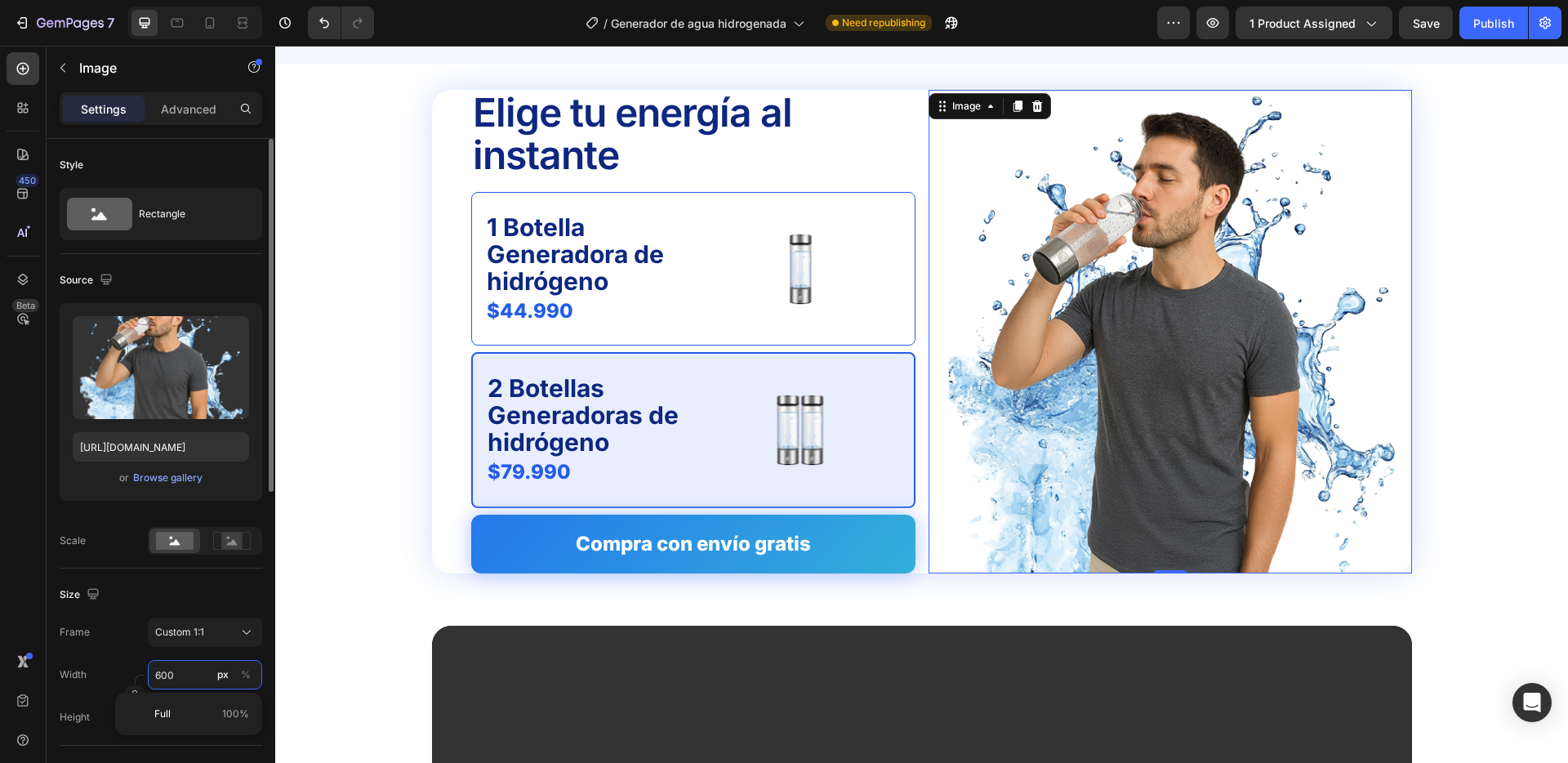
type input "7"
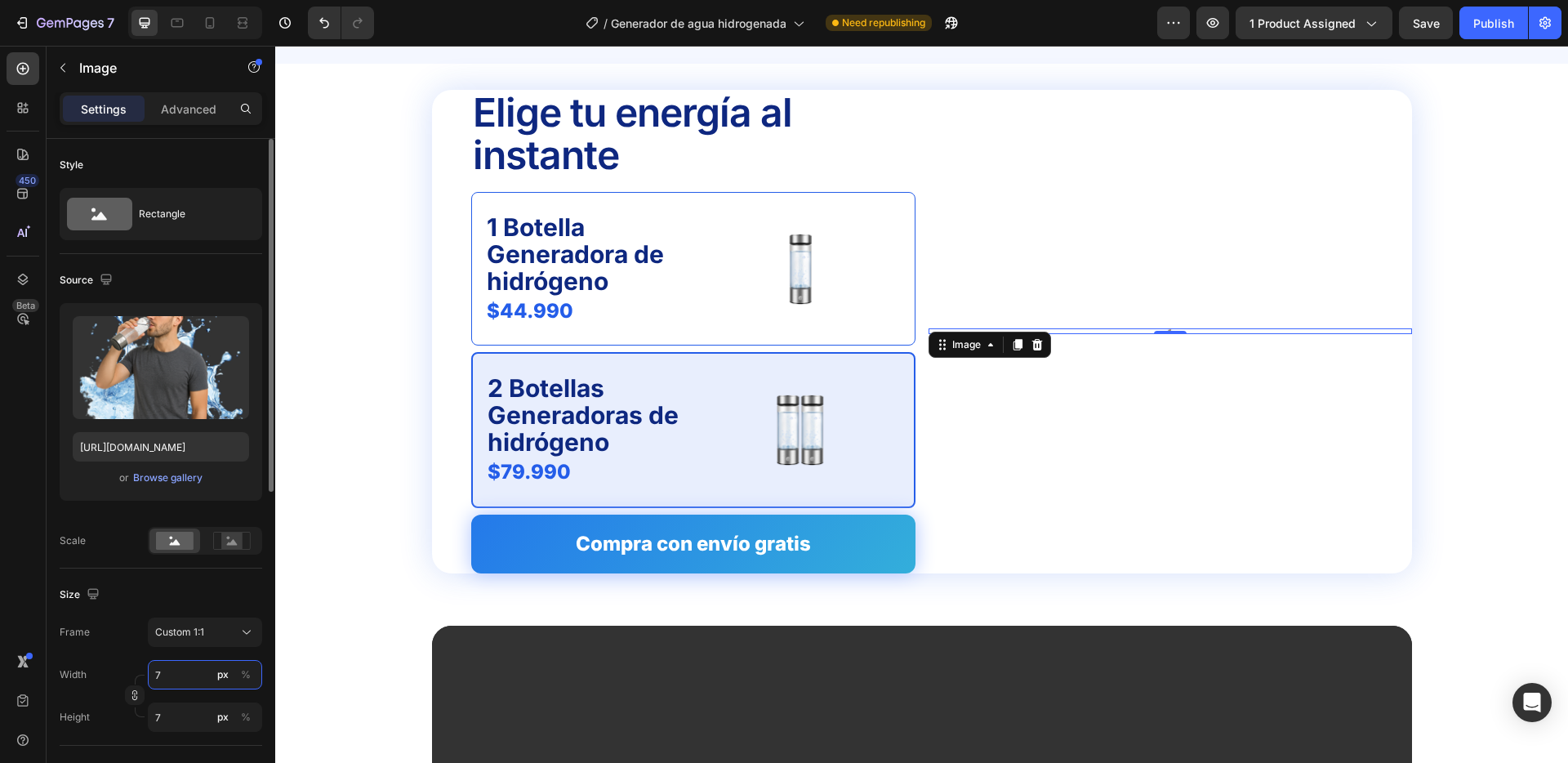
type input "72"
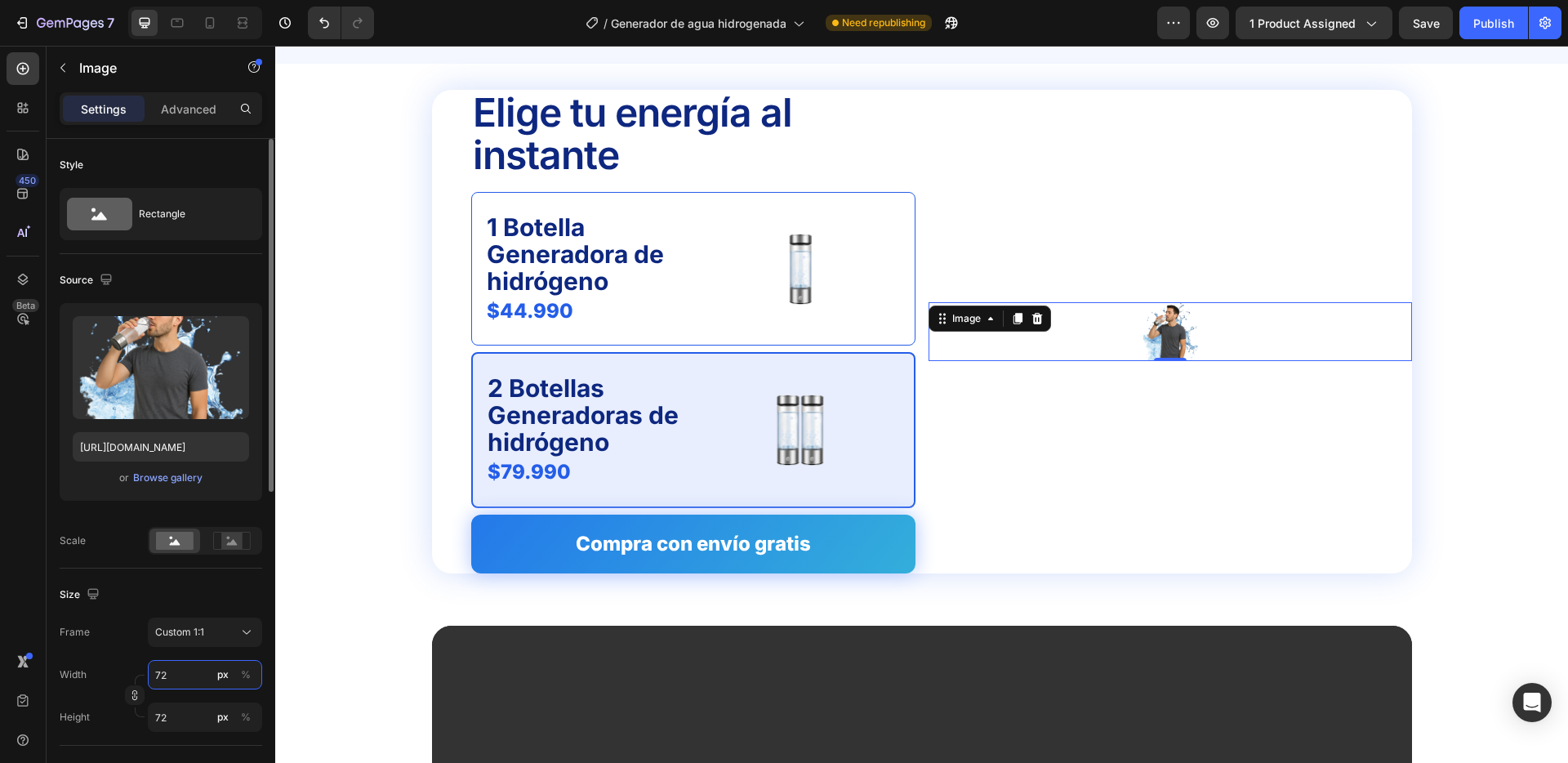
type input "720"
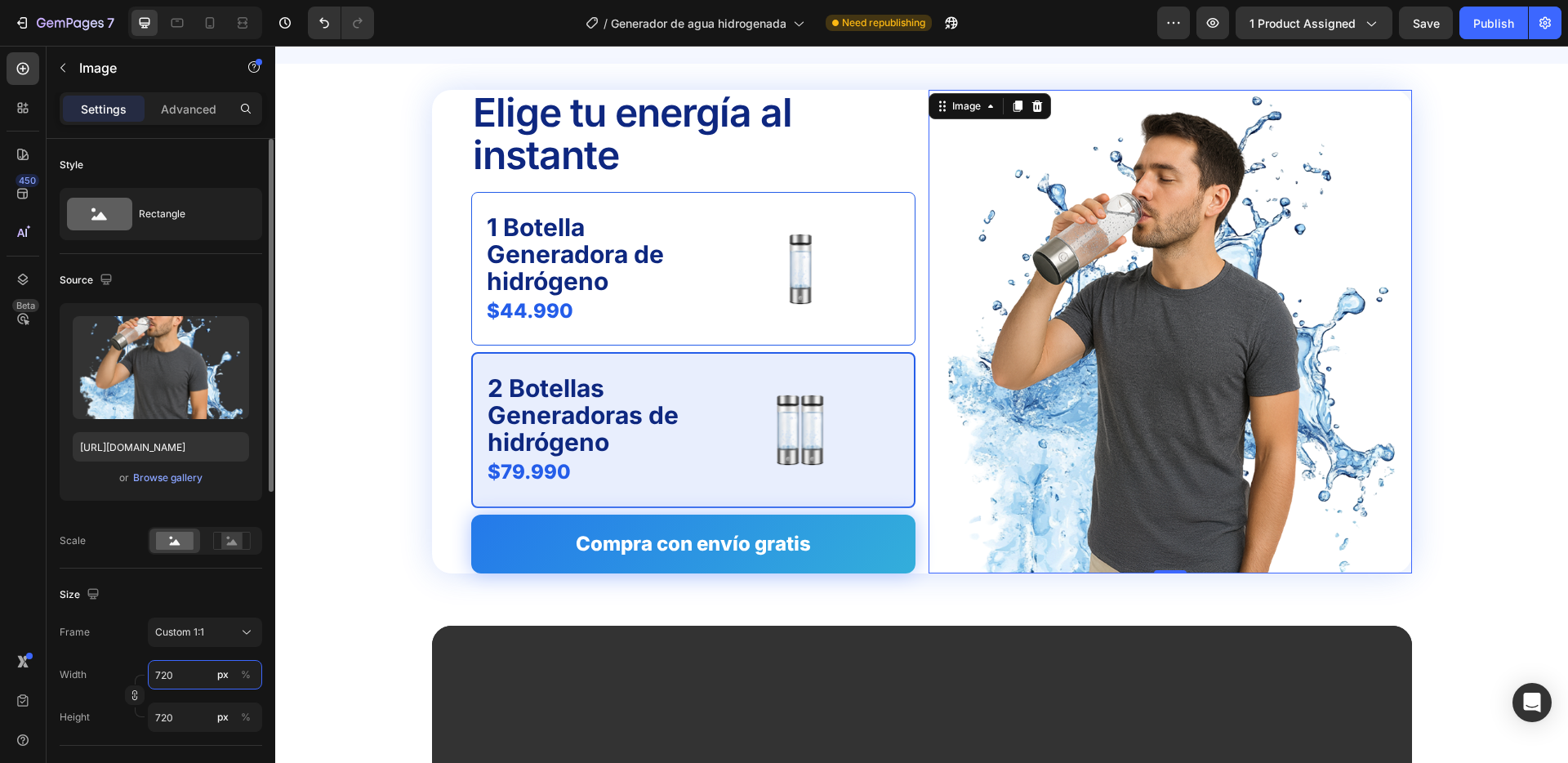
type input "720"
click at [923, 119] on div "Elige tu energía al instante Text Block 1 Botella Generadora de hidrógeno Text …" at bounding box center [922, 331] width 980 height 484
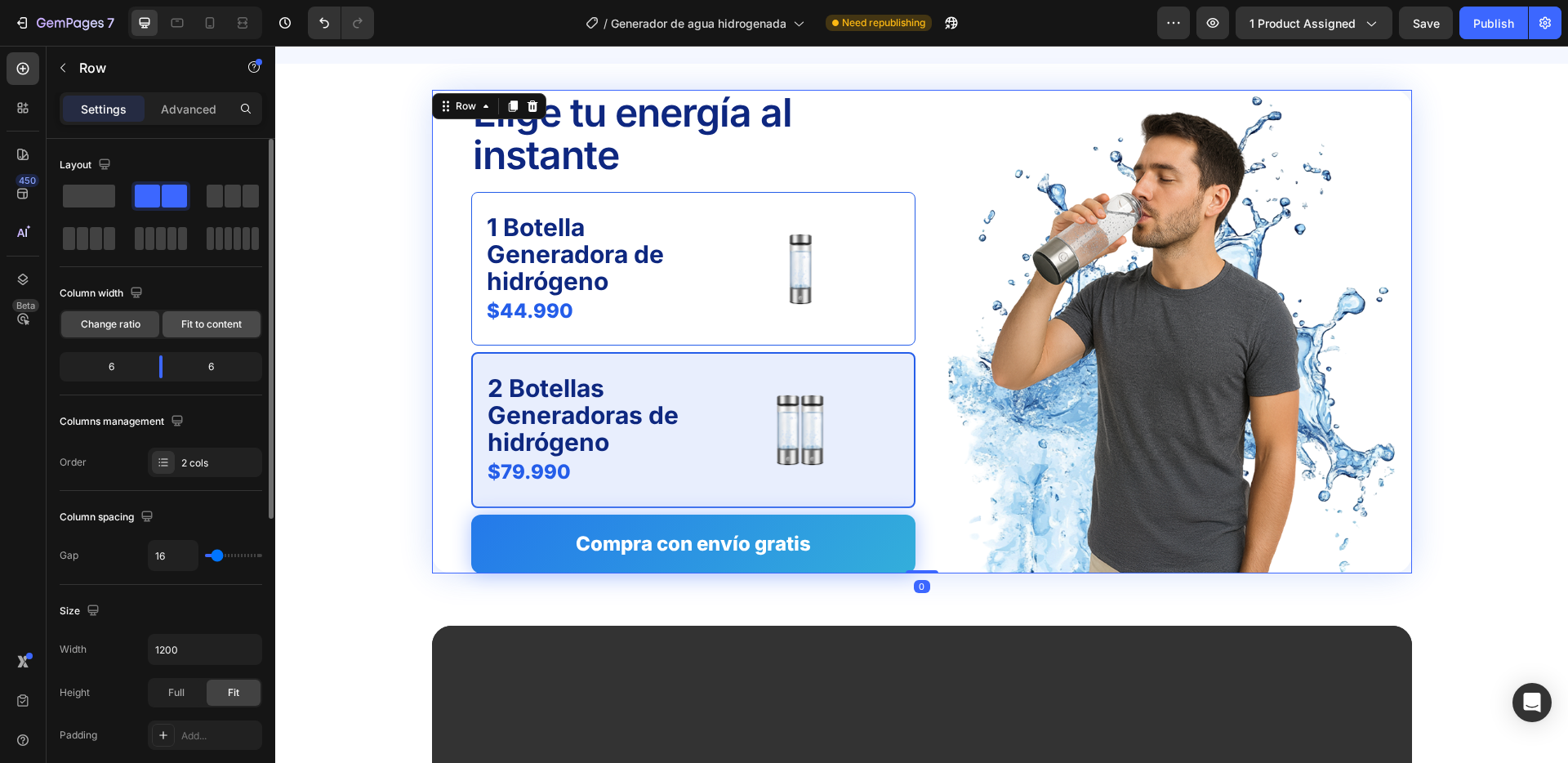
click at [210, 325] on span "Fit to content" at bounding box center [211, 324] width 61 height 15
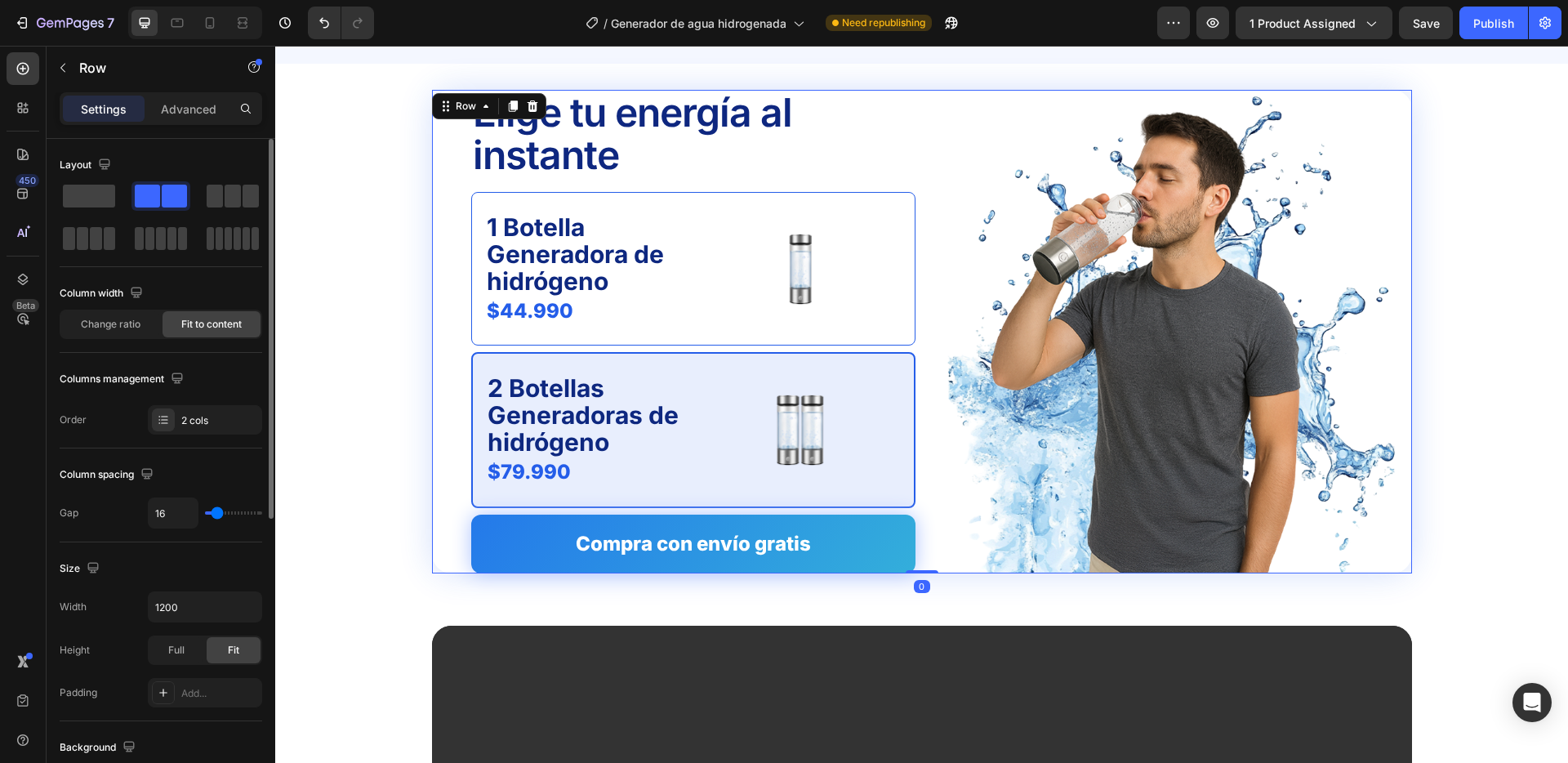
click at [221, 318] on span "Fit to content" at bounding box center [211, 324] width 61 height 15
click at [100, 320] on span "Change ratio" at bounding box center [111, 324] width 60 height 15
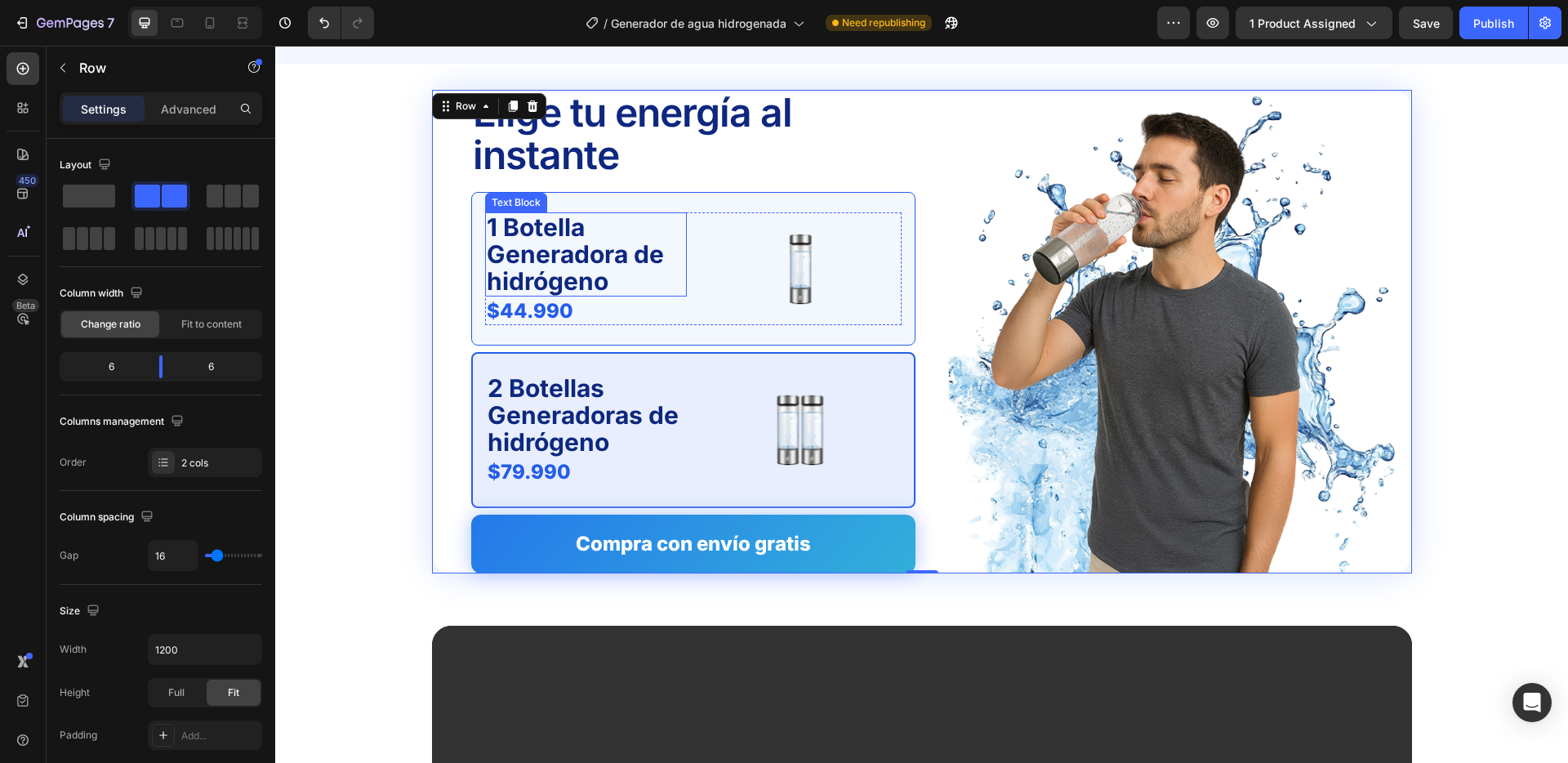
click at [564, 268] on p "1 Botella Generadora de hidrógeno" at bounding box center [586, 254] width 199 height 81
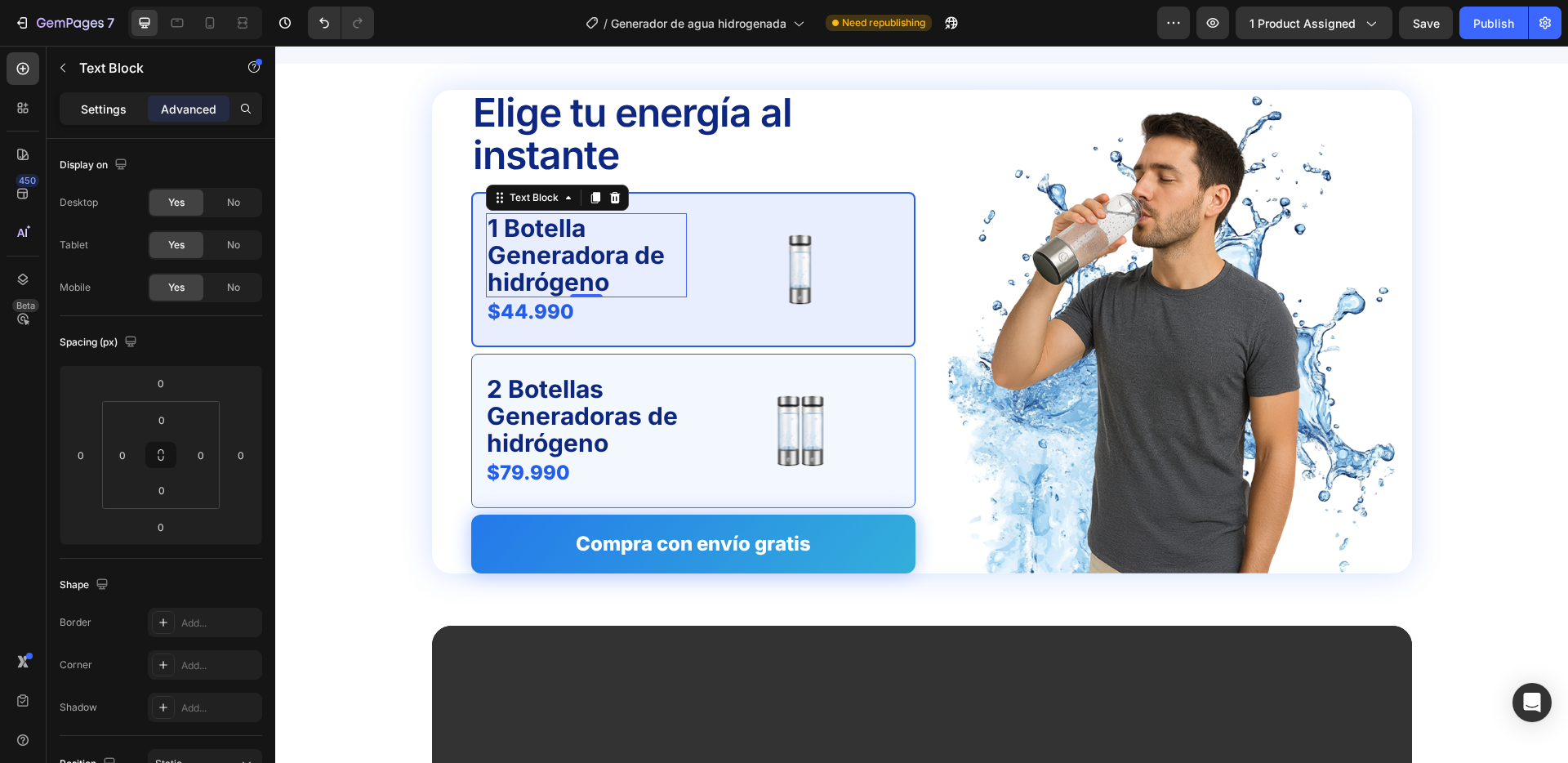
click at [109, 101] on p "Settings" at bounding box center [103, 109] width 45 height 17
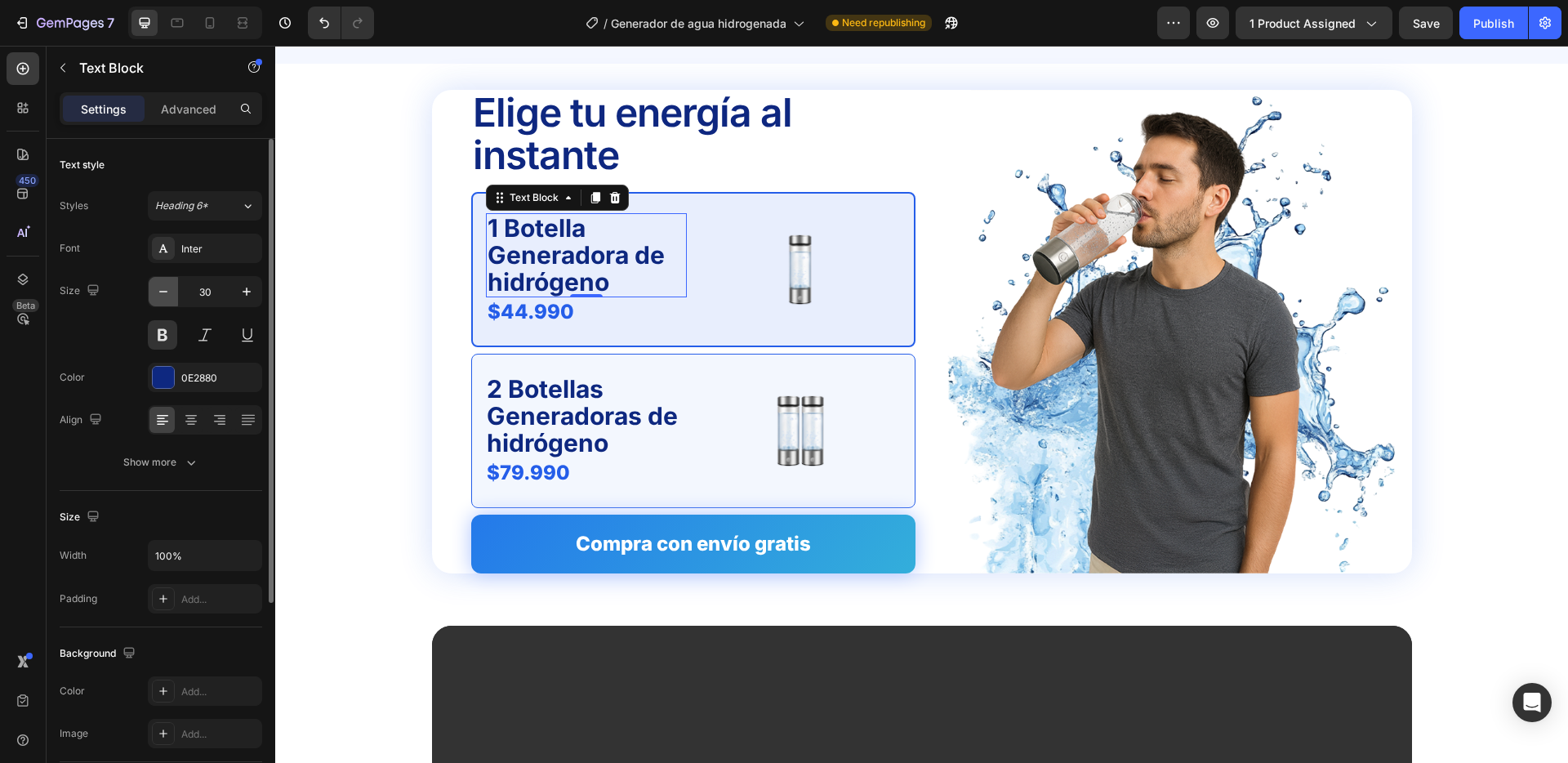
click at [168, 289] on icon "button" at bounding box center [163, 291] width 16 height 16
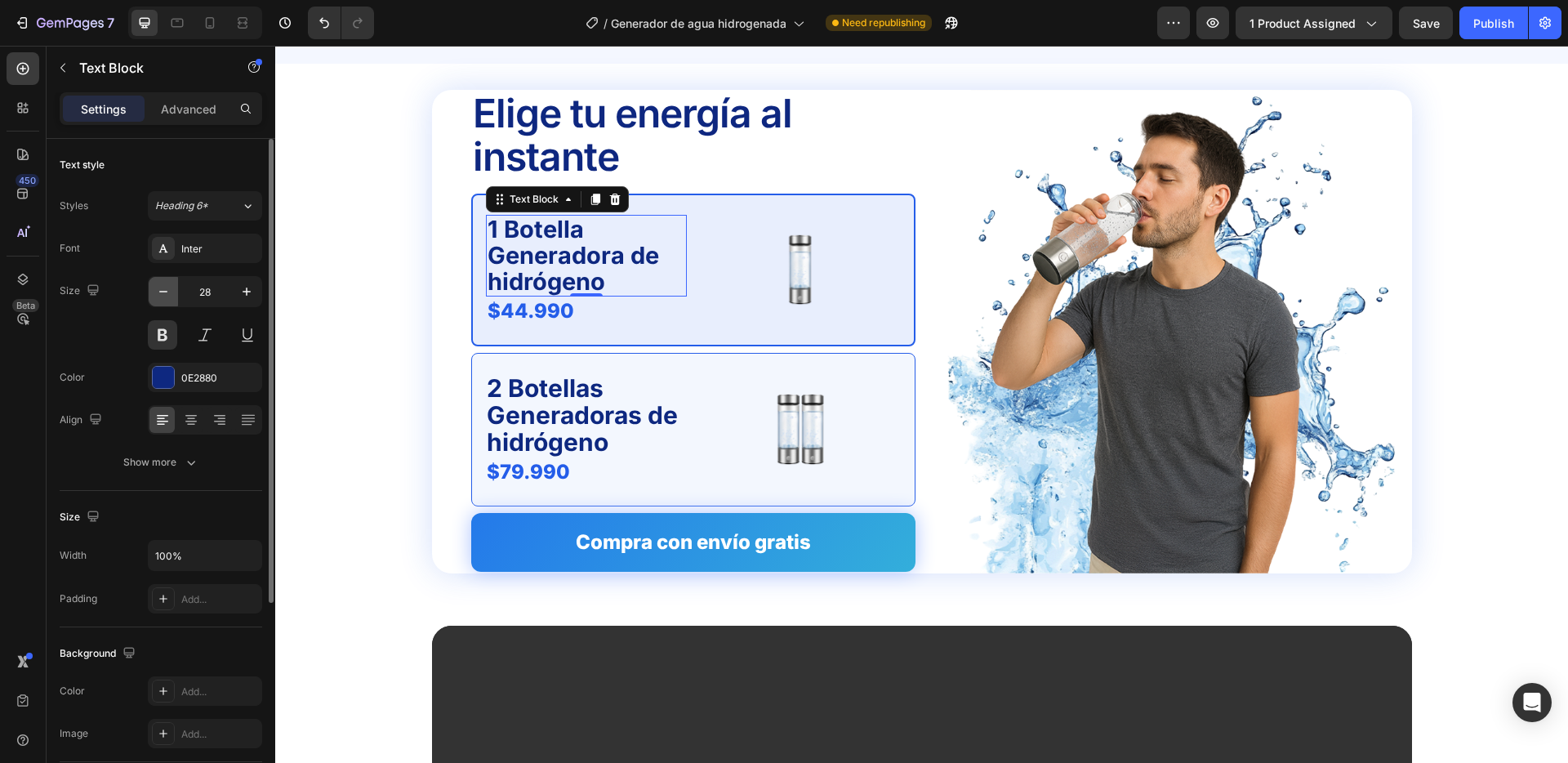
click at [168, 289] on icon "button" at bounding box center [163, 291] width 16 height 16
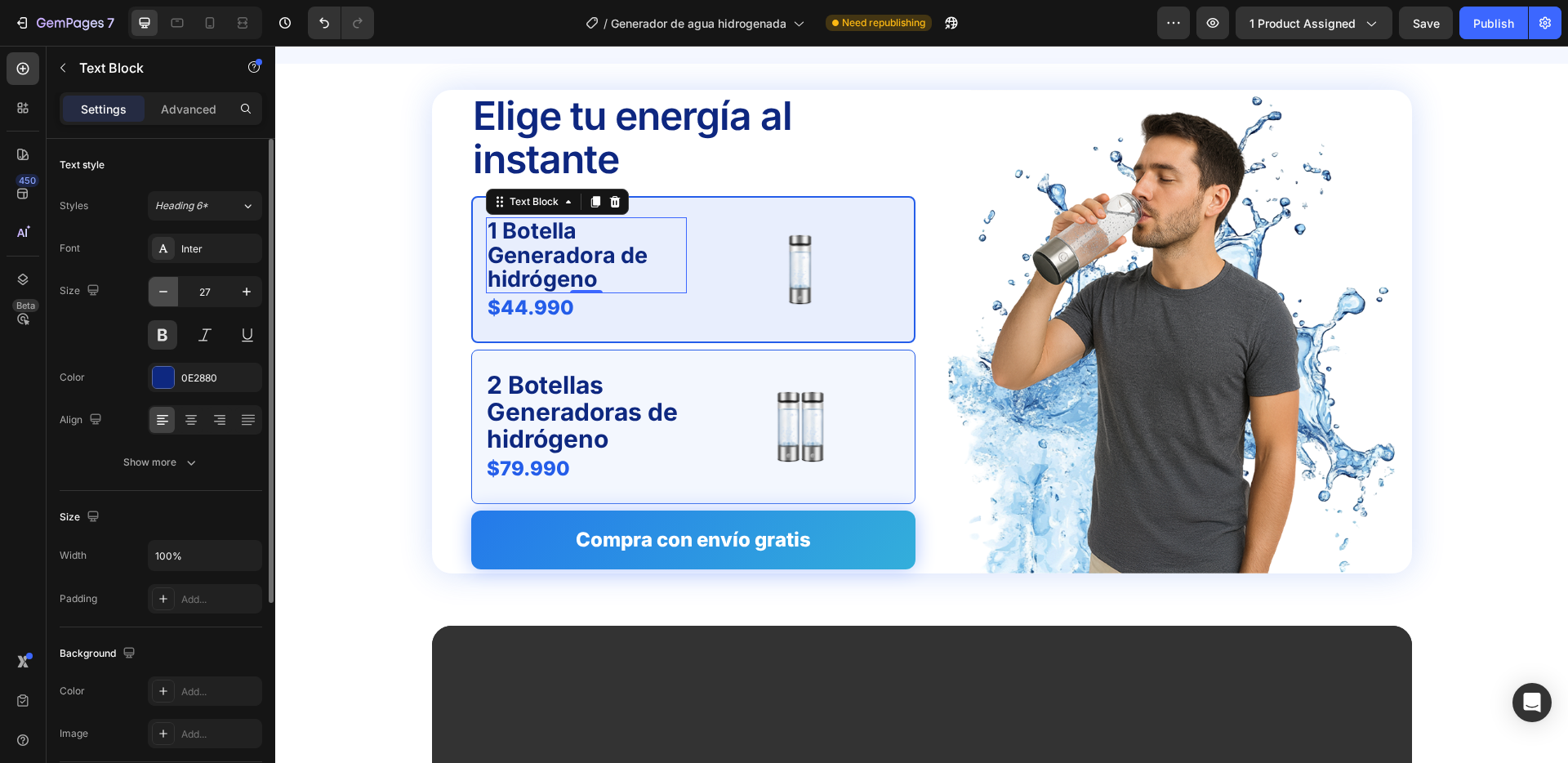
click at [168, 289] on icon "button" at bounding box center [163, 291] width 16 height 16
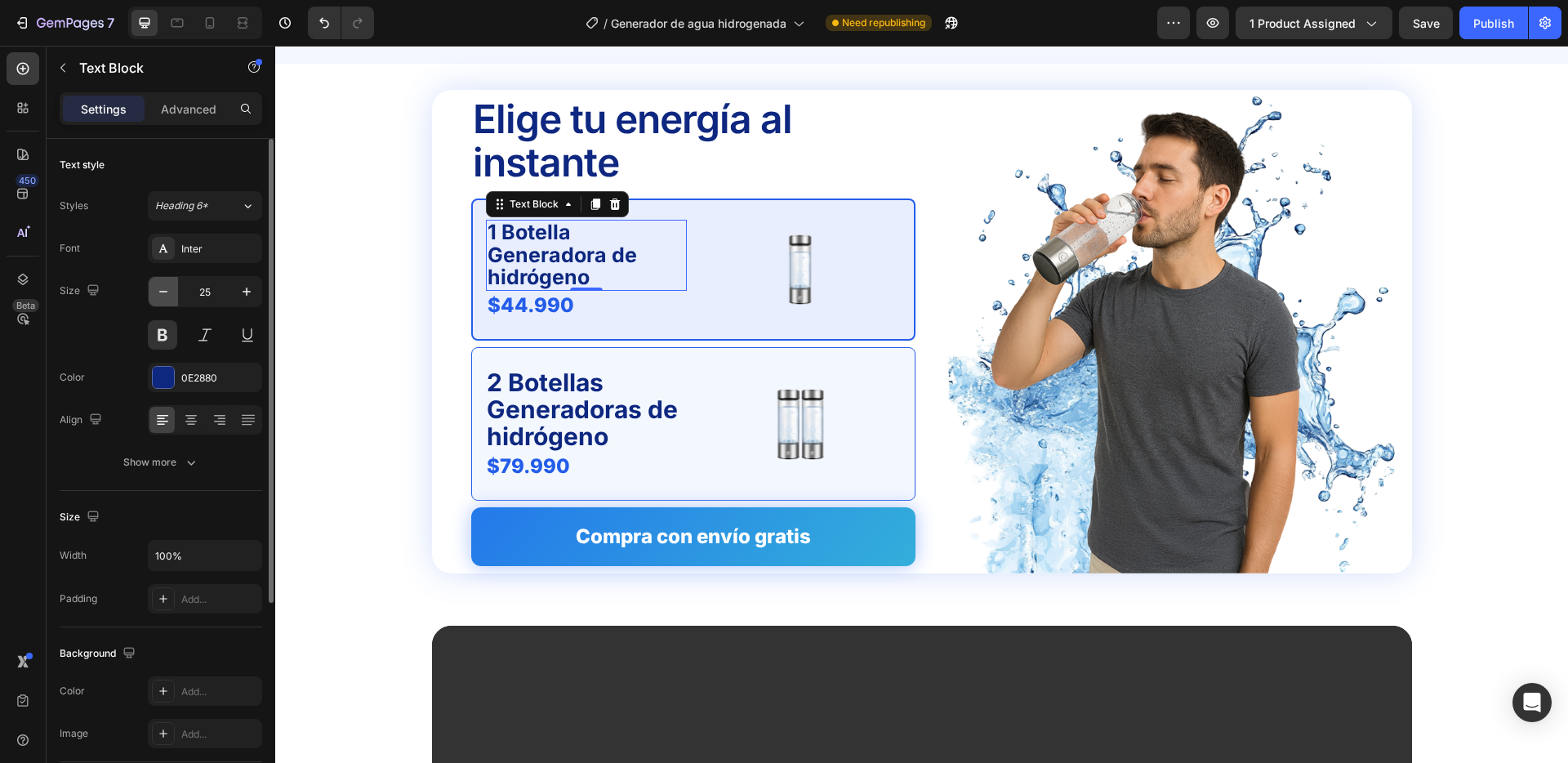
click at [168, 289] on icon "button" at bounding box center [163, 291] width 16 height 16
type input "24"
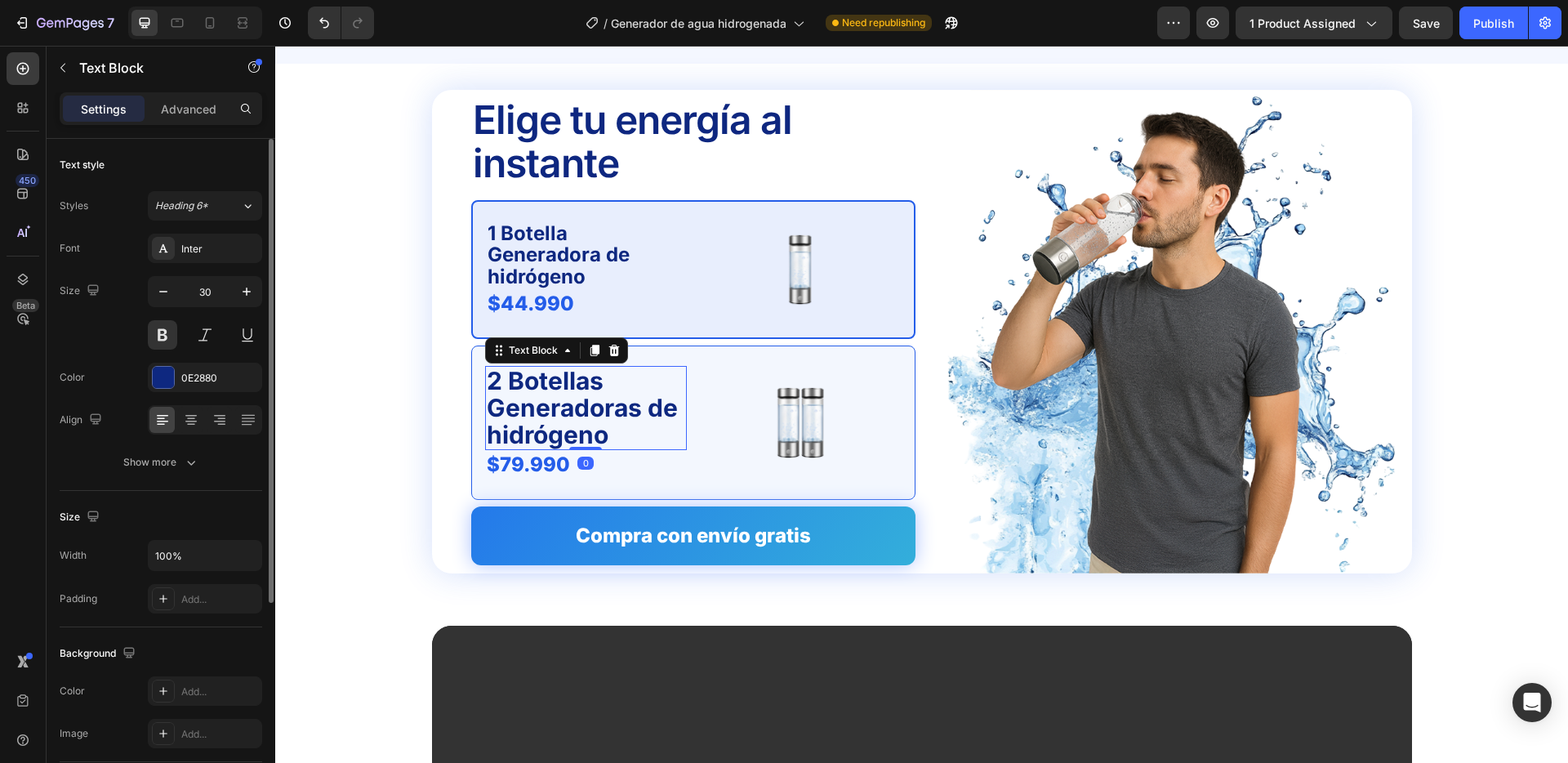
click at [544, 406] on p "2 Botellas Generadoras de hidrógeno" at bounding box center [586, 407] width 199 height 81
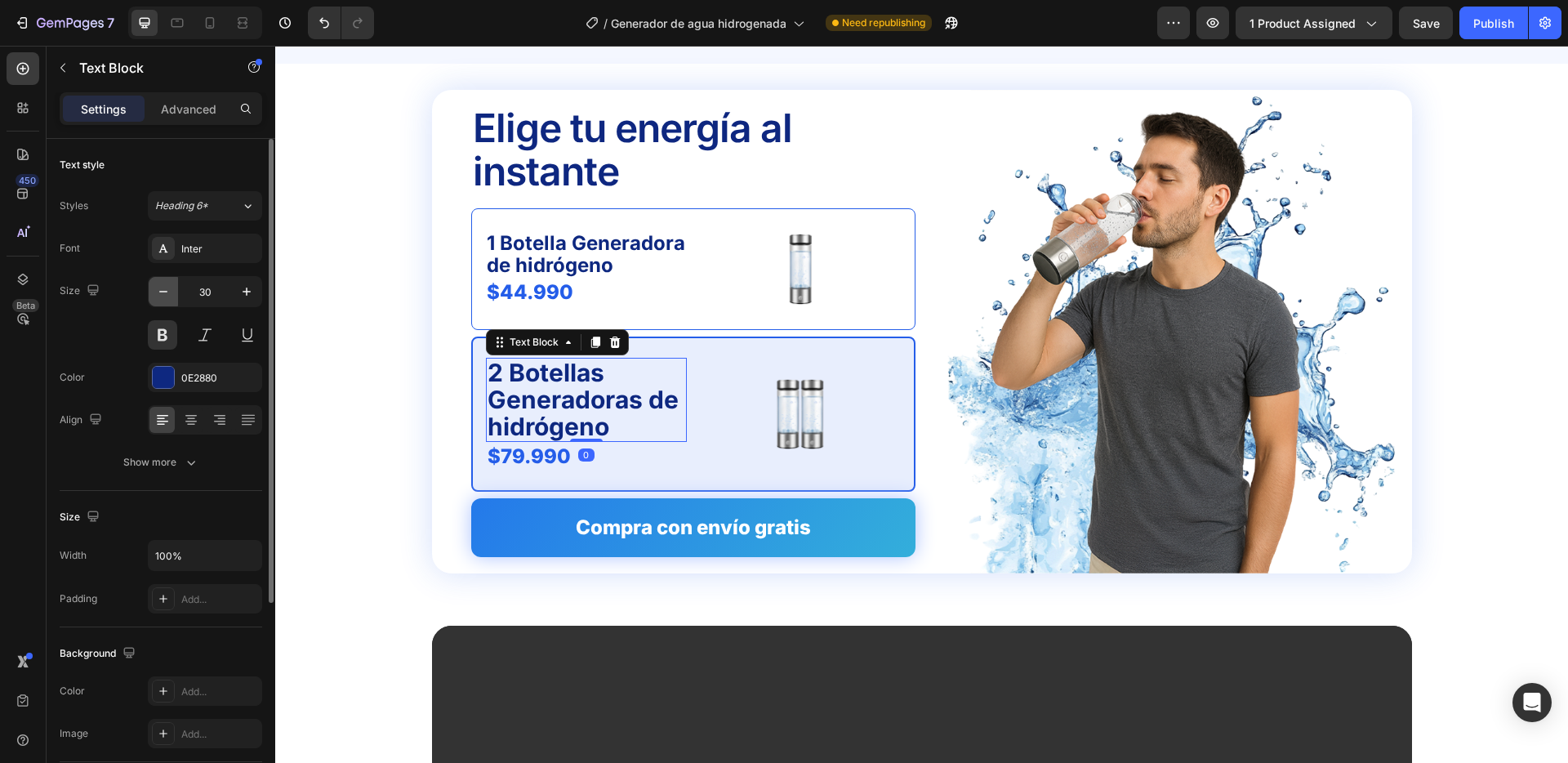
click at [168, 294] on icon "button" at bounding box center [163, 291] width 16 height 16
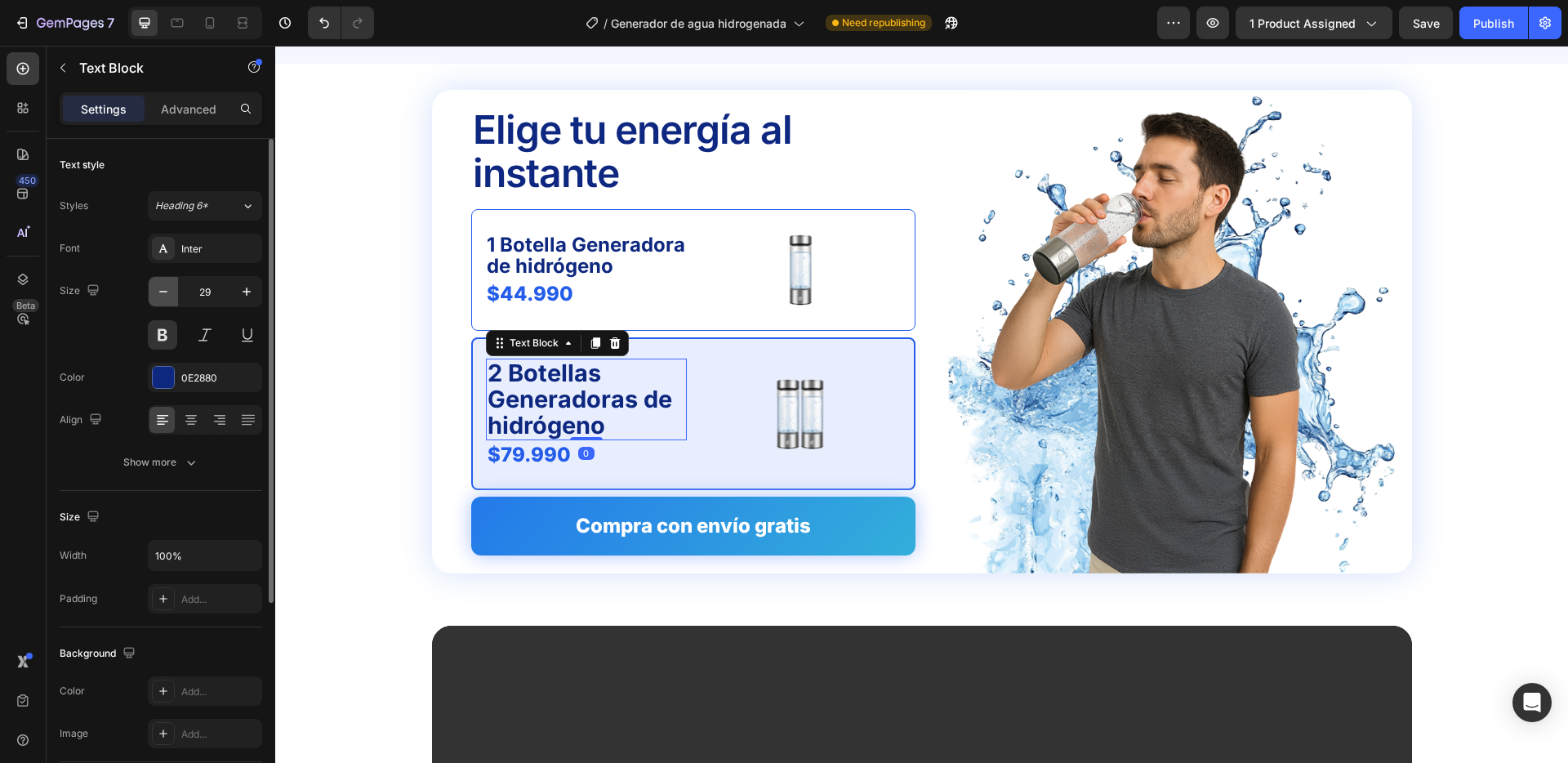
click at [168, 294] on icon "button" at bounding box center [163, 291] width 16 height 16
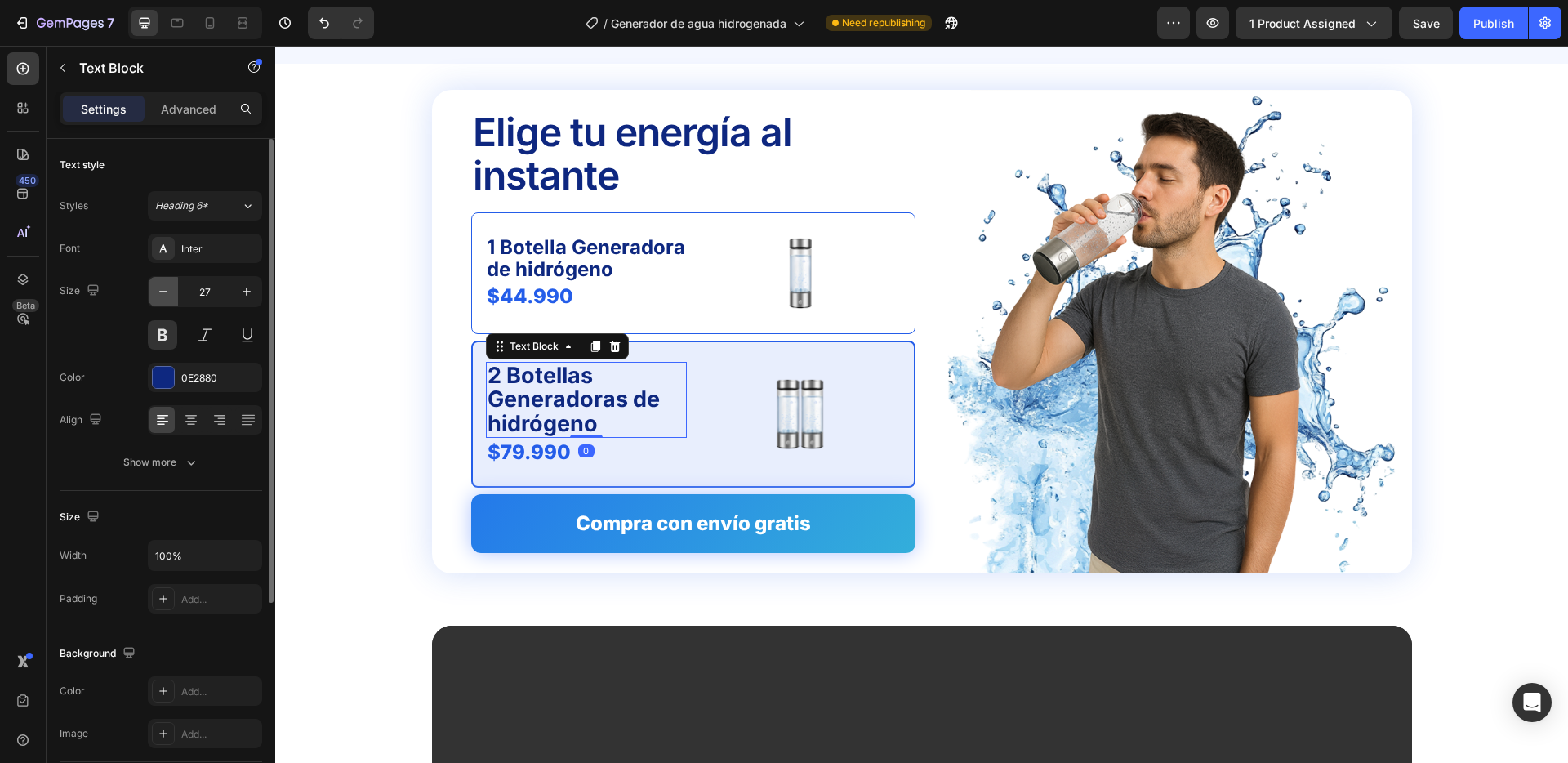
click at [168, 294] on icon "button" at bounding box center [163, 291] width 16 height 16
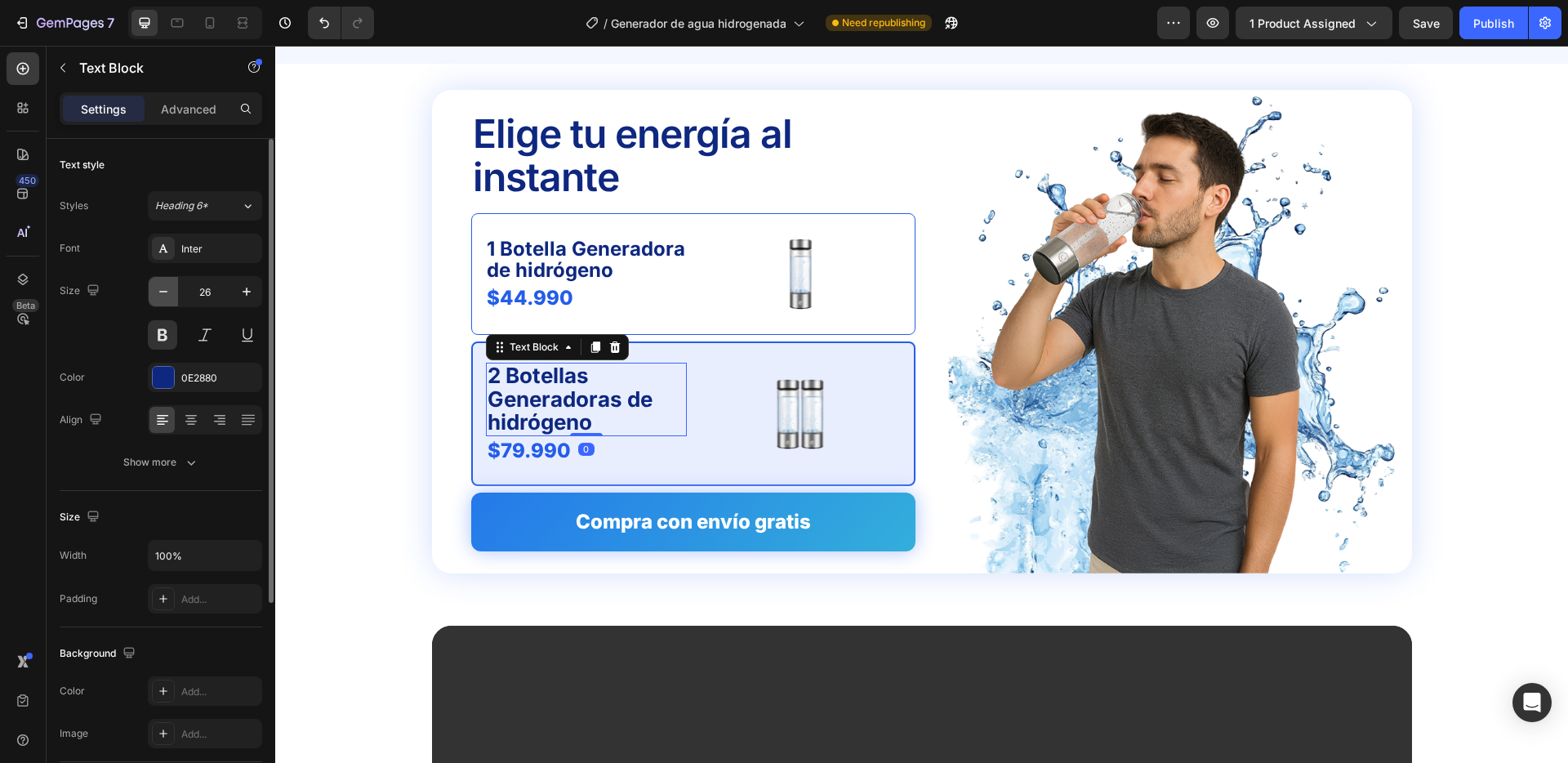
click at [168, 294] on icon "button" at bounding box center [163, 291] width 16 height 16
type input "24"
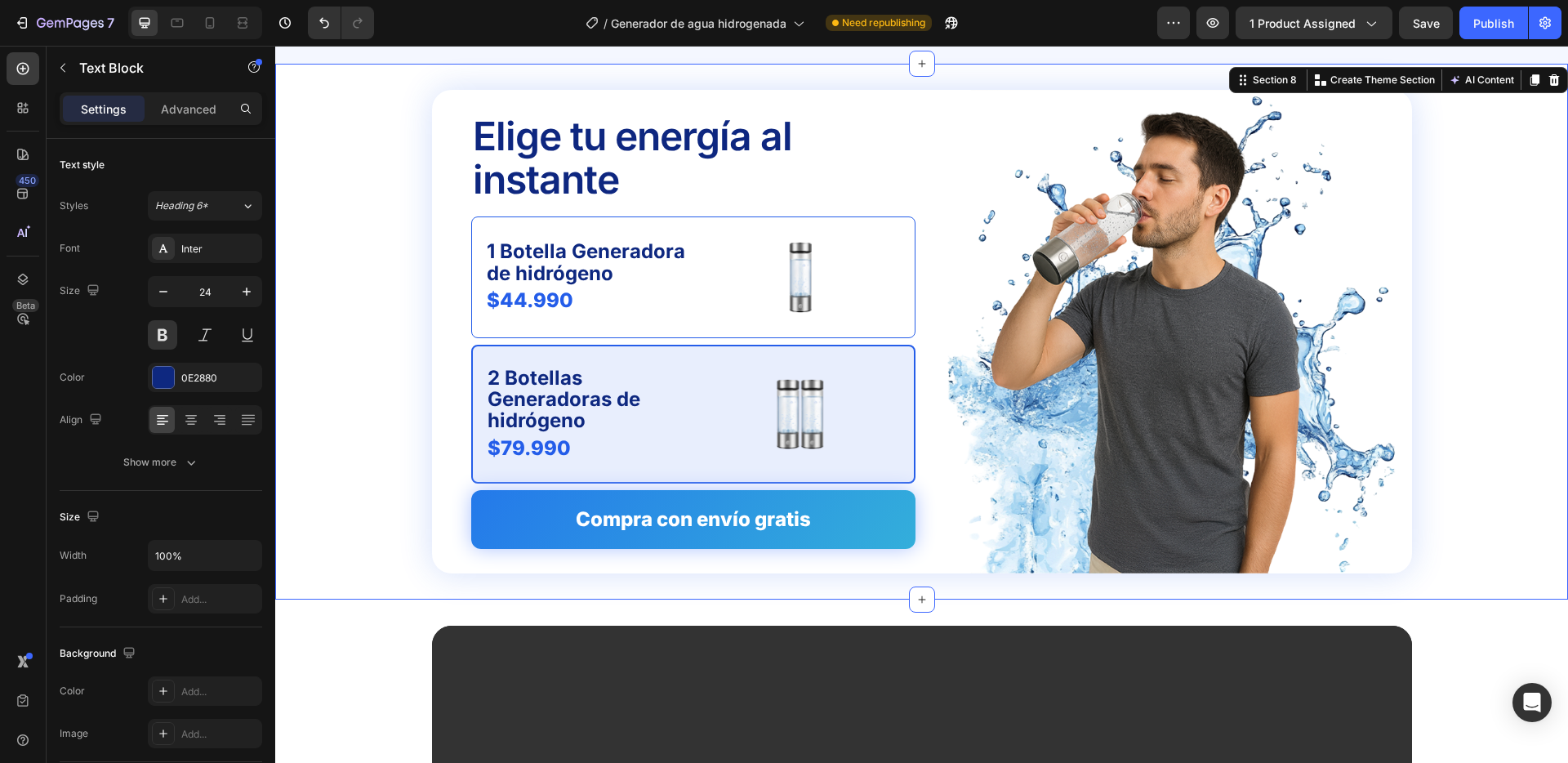
click at [350, 313] on div "Elige tu energía al instante Text Block 1 Botella Generadora de hidrógeno Text …" at bounding box center [922, 331] width 1267 height 484
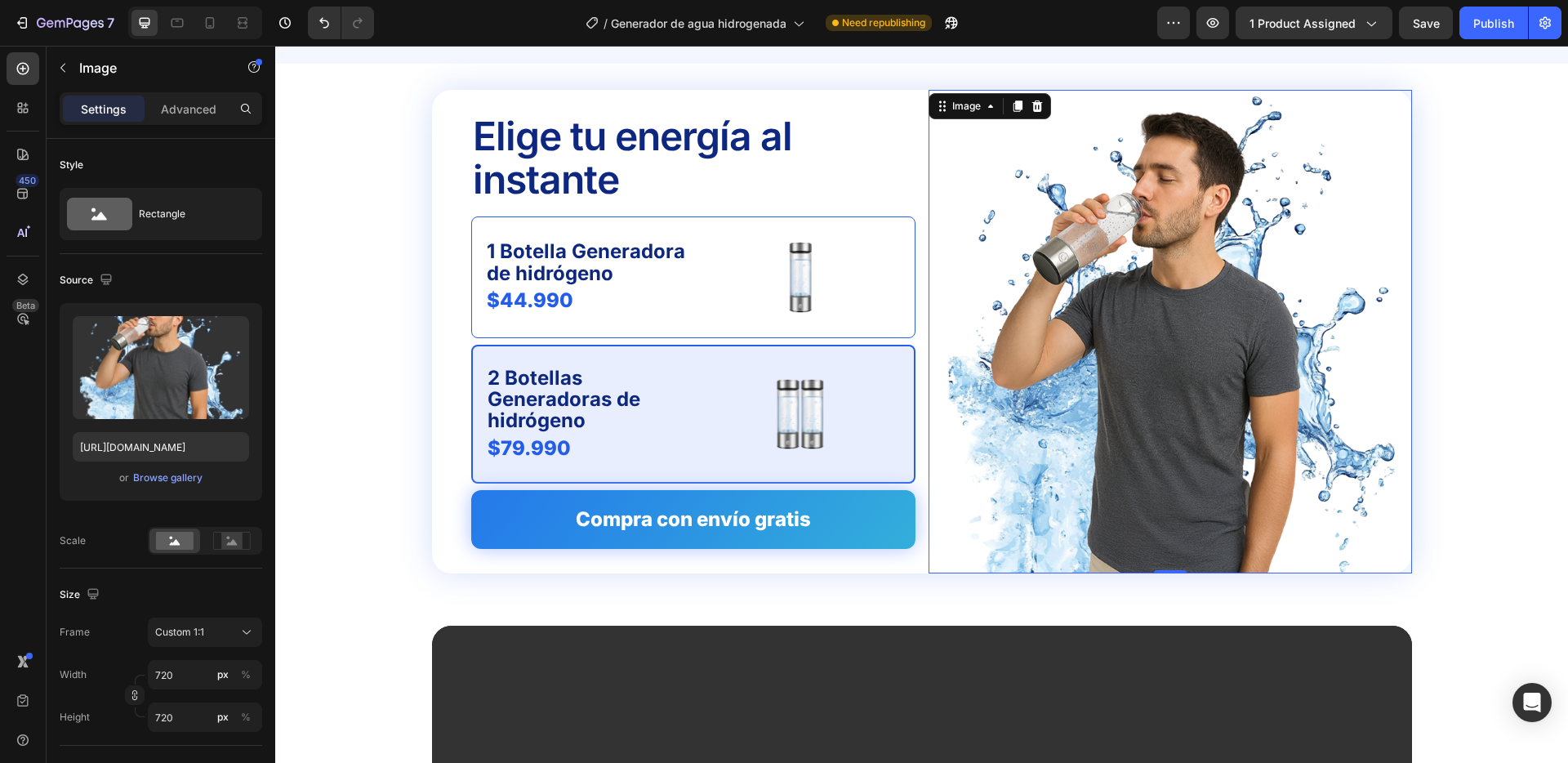
click at [929, 304] on img at bounding box center [1171, 331] width 484 height 484
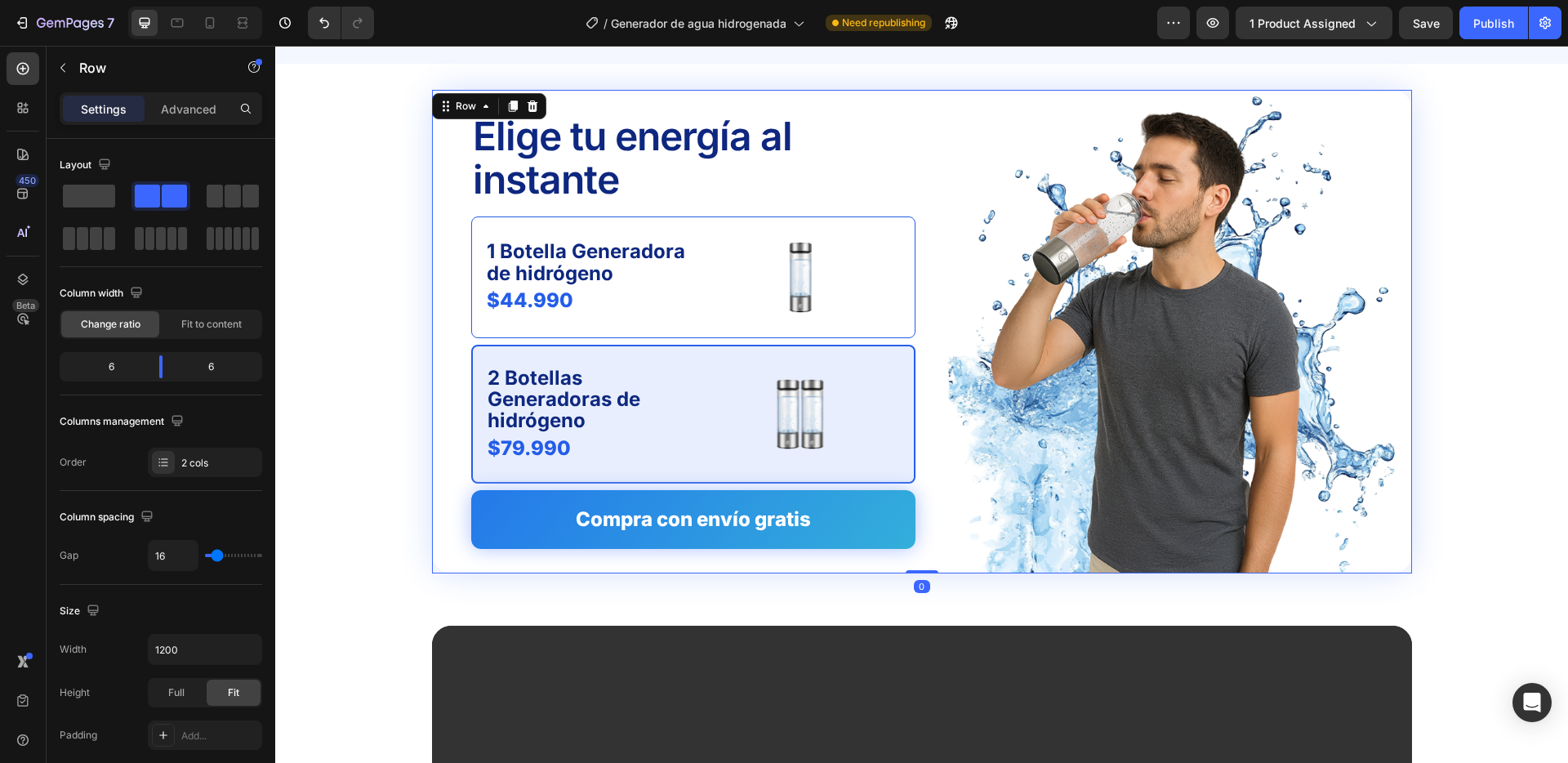
click at [925, 306] on div "Elige tu energía al instante Text Block 1 Botella Generadora de hidrógeno Text …" at bounding box center [922, 331] width 980 height 484
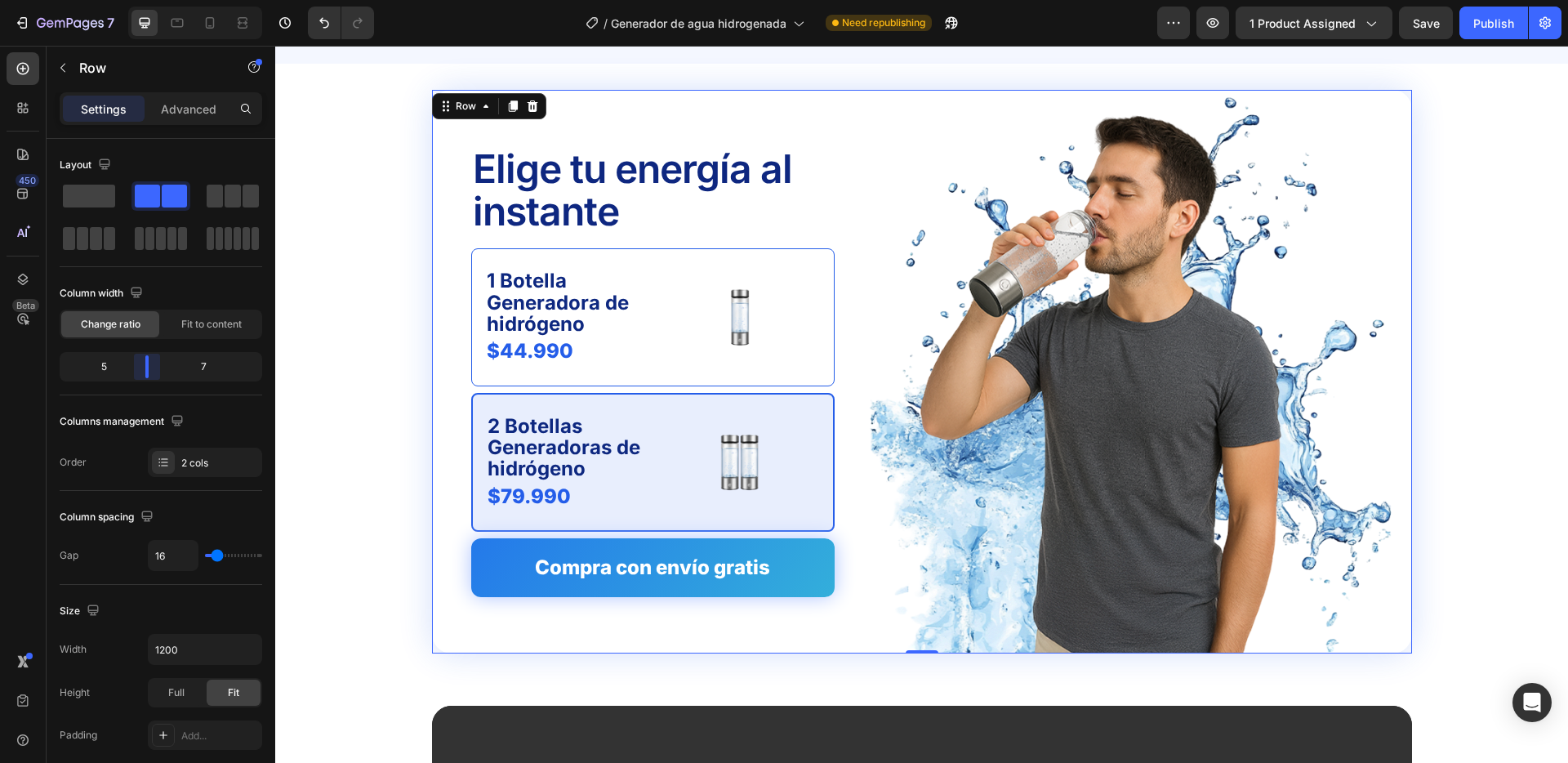
drag, startPoint x: 160, startPoint y: 364, endPoint x: 142, endPoint y: 368, distance: 18.4
click at [142, 0] on body "7 Version history / Generador de agua hidrogenada Need republishing Preview 1 p…" at bounding box center [784, 0] width 1568 height 0
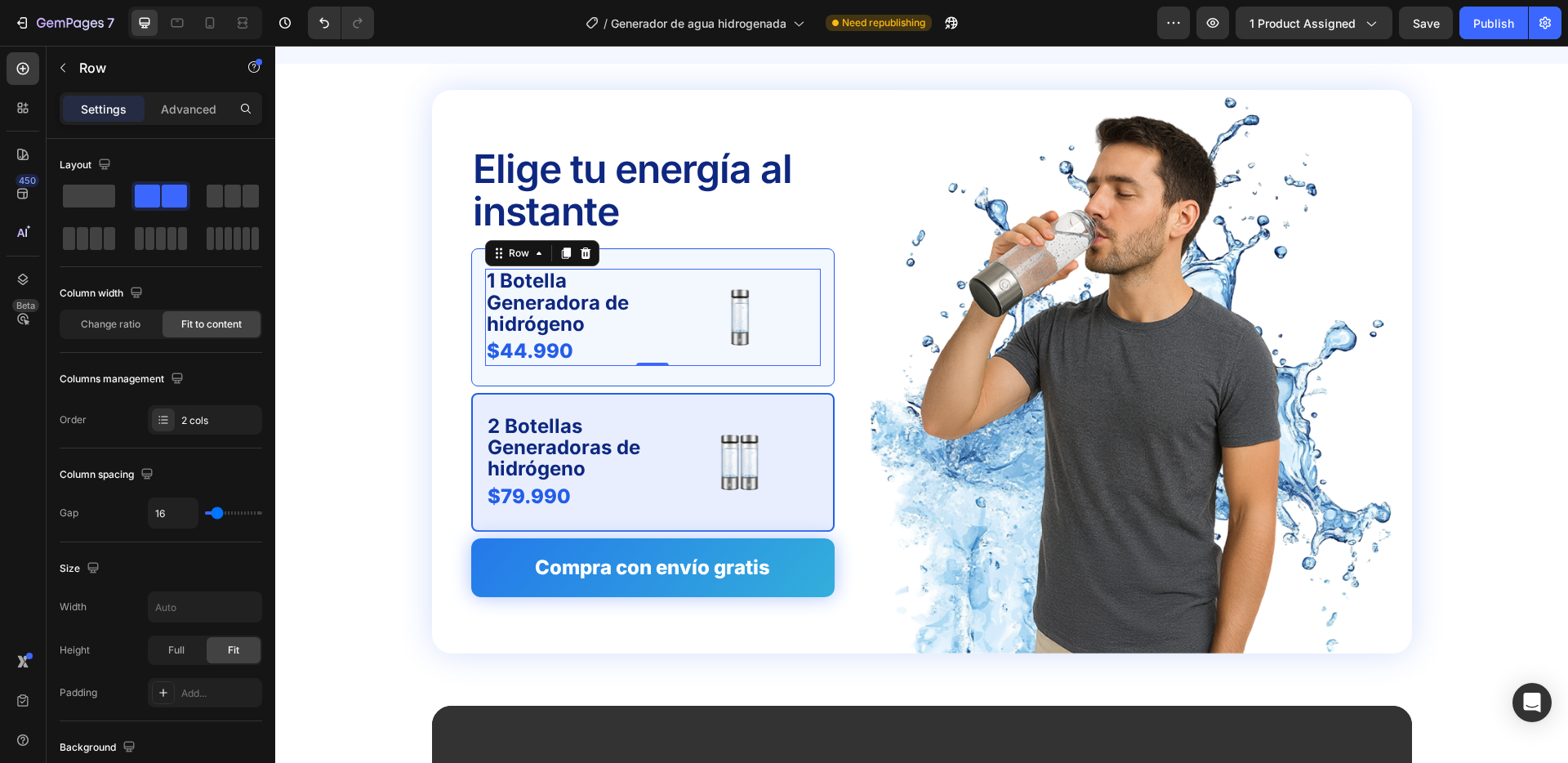
click at [652, 301] on div "1 Botella Generadora de hidrógeno Text Block $44.990 Product Price Product Pric…" at bounding box center [653, 317] width 336 height 96
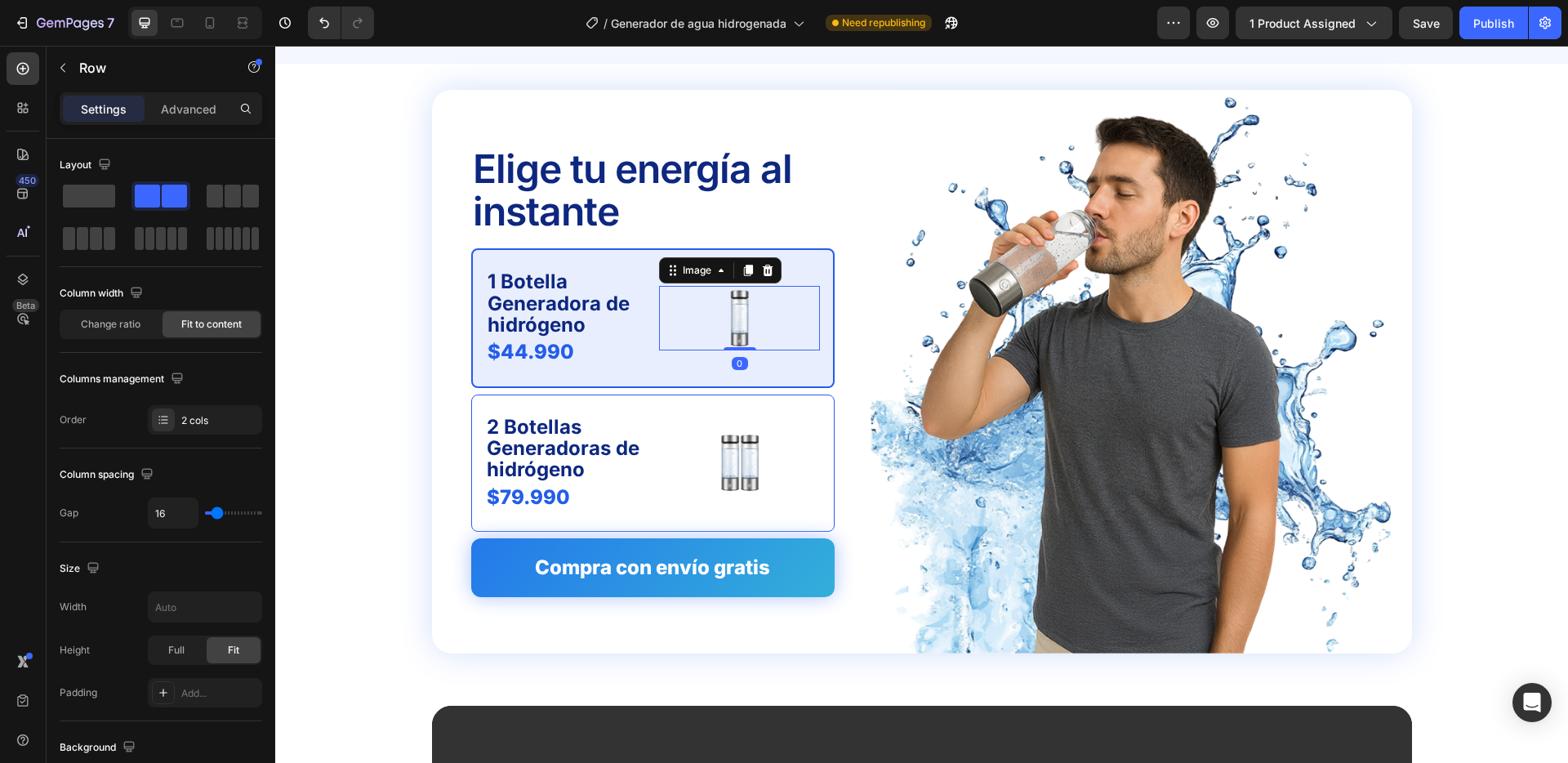
click at [754, 307] on img at bounding box center [740, 318] width 64 height 64
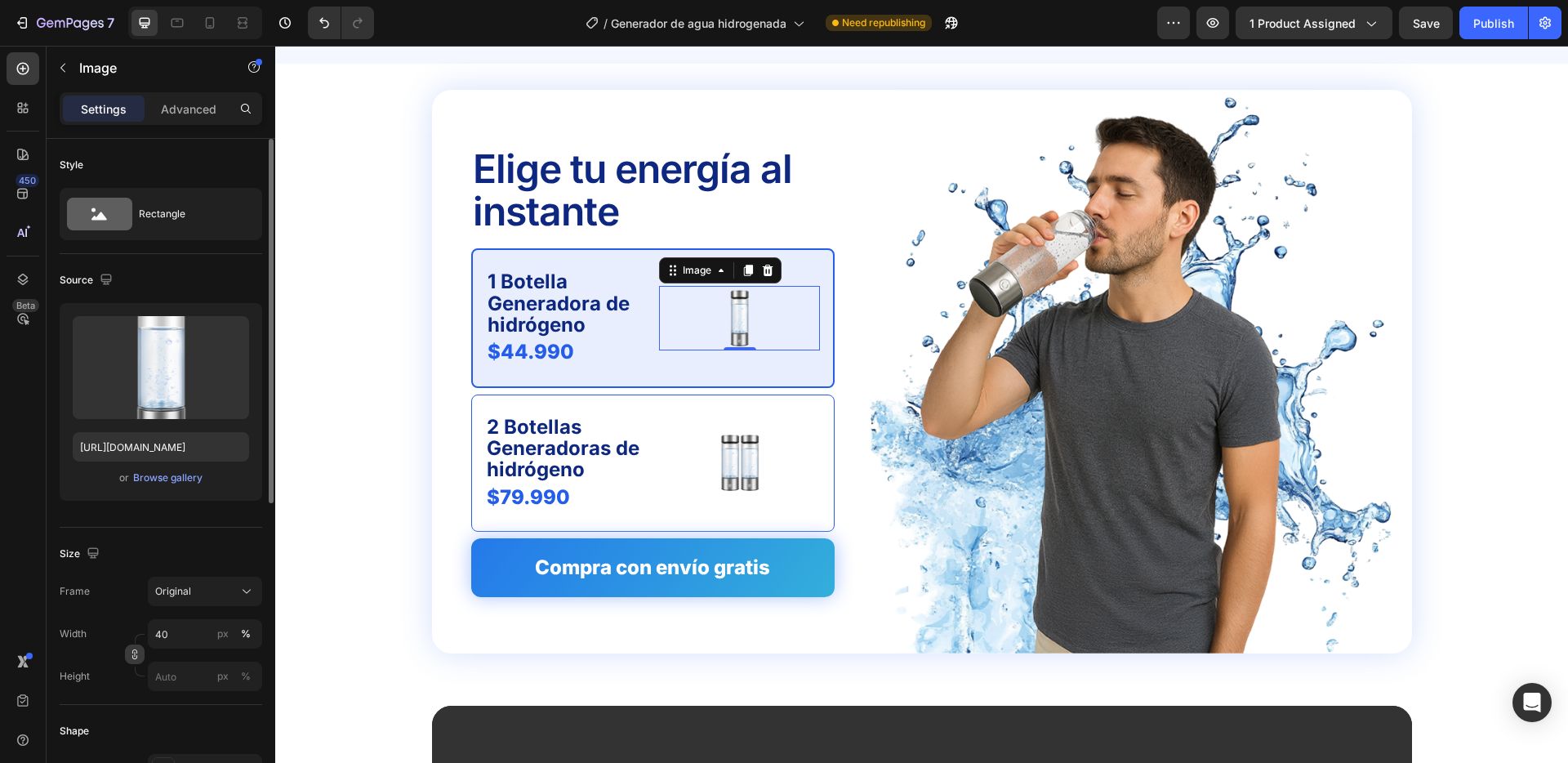
click at [135, 654] on icon "button" at bounding box center [134, 654] width 12 height 12
click at [220, 714] on div "px" at bounding box center [222, 717] width 12 height 15
click at [172, 717] on input "px %" at bounding box center [205, 717] width 114 height 29
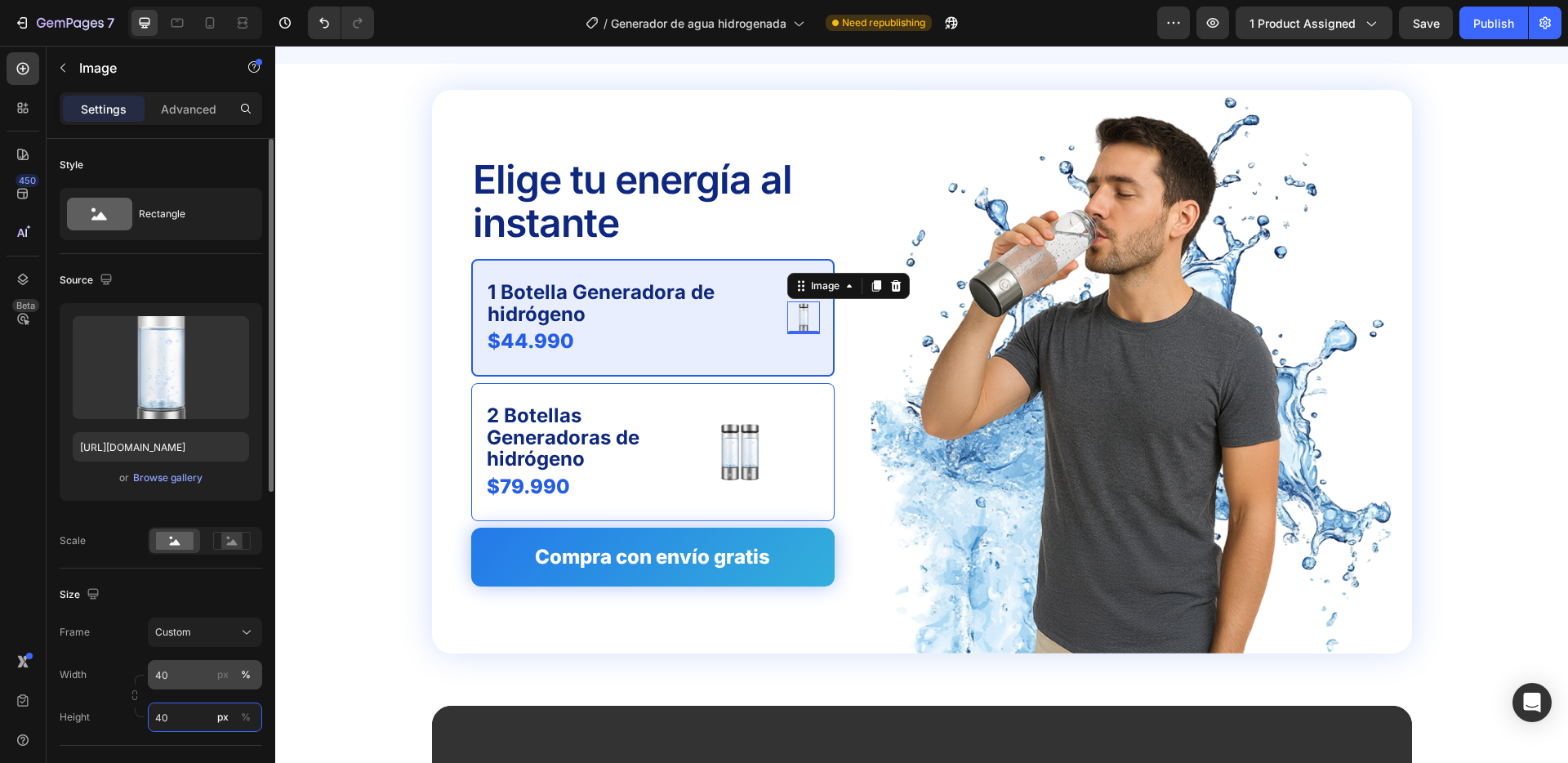
type input "40"
click at [181, 671] on input "40" at bounding box center [205, 674] width 114 height 29
type input "1"
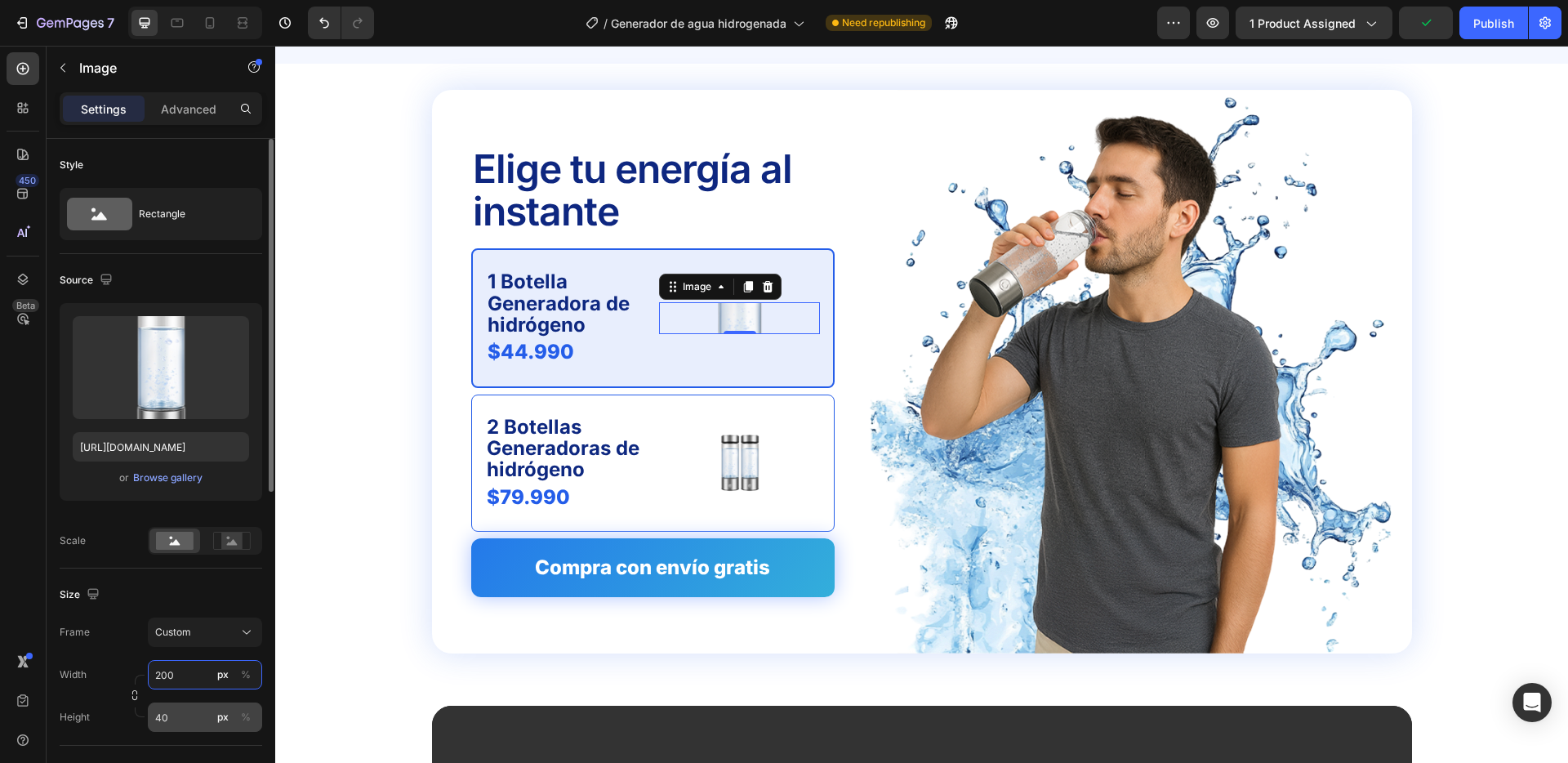
type input "200"
click at [172, 721] on input "40" at bounding box center [205, 717] width 114 height 29
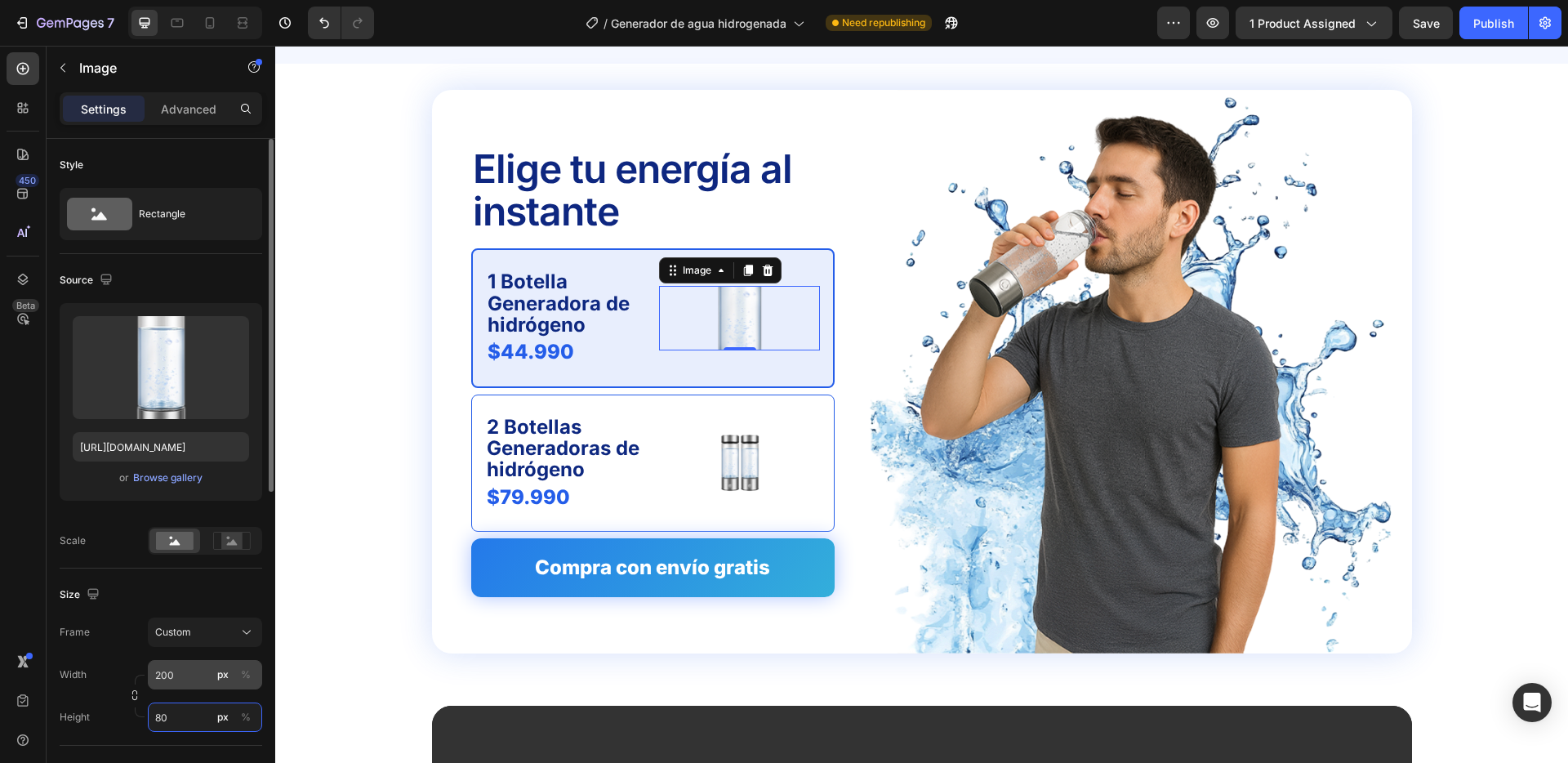
type input "80"
click at [181, 680] on input "200" at bounding box center [205, 674] width 114 height 29
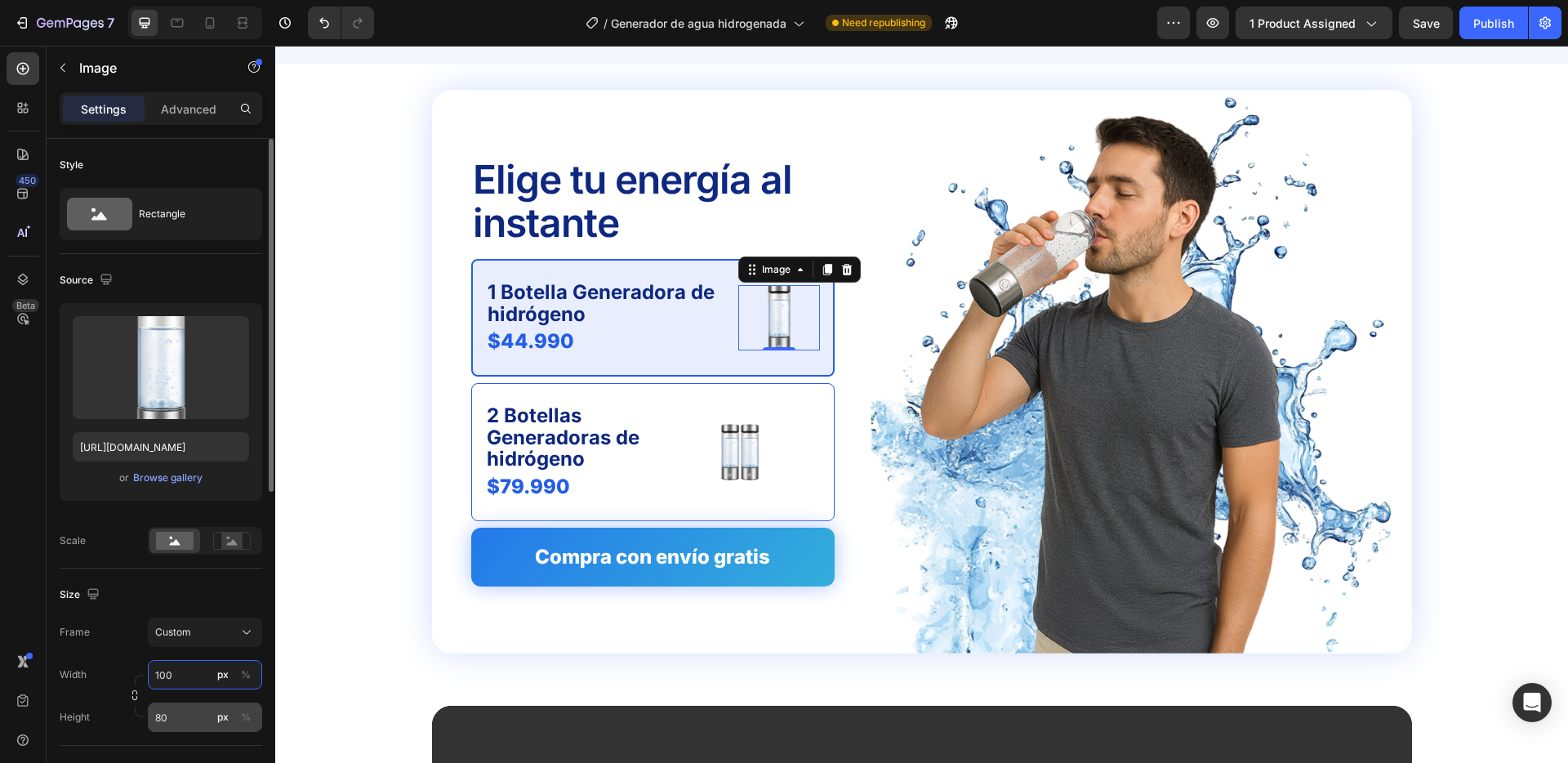
type input "100"
click at [176, 711] on input "80" at bounding box center [205, 717] width 114 height 29
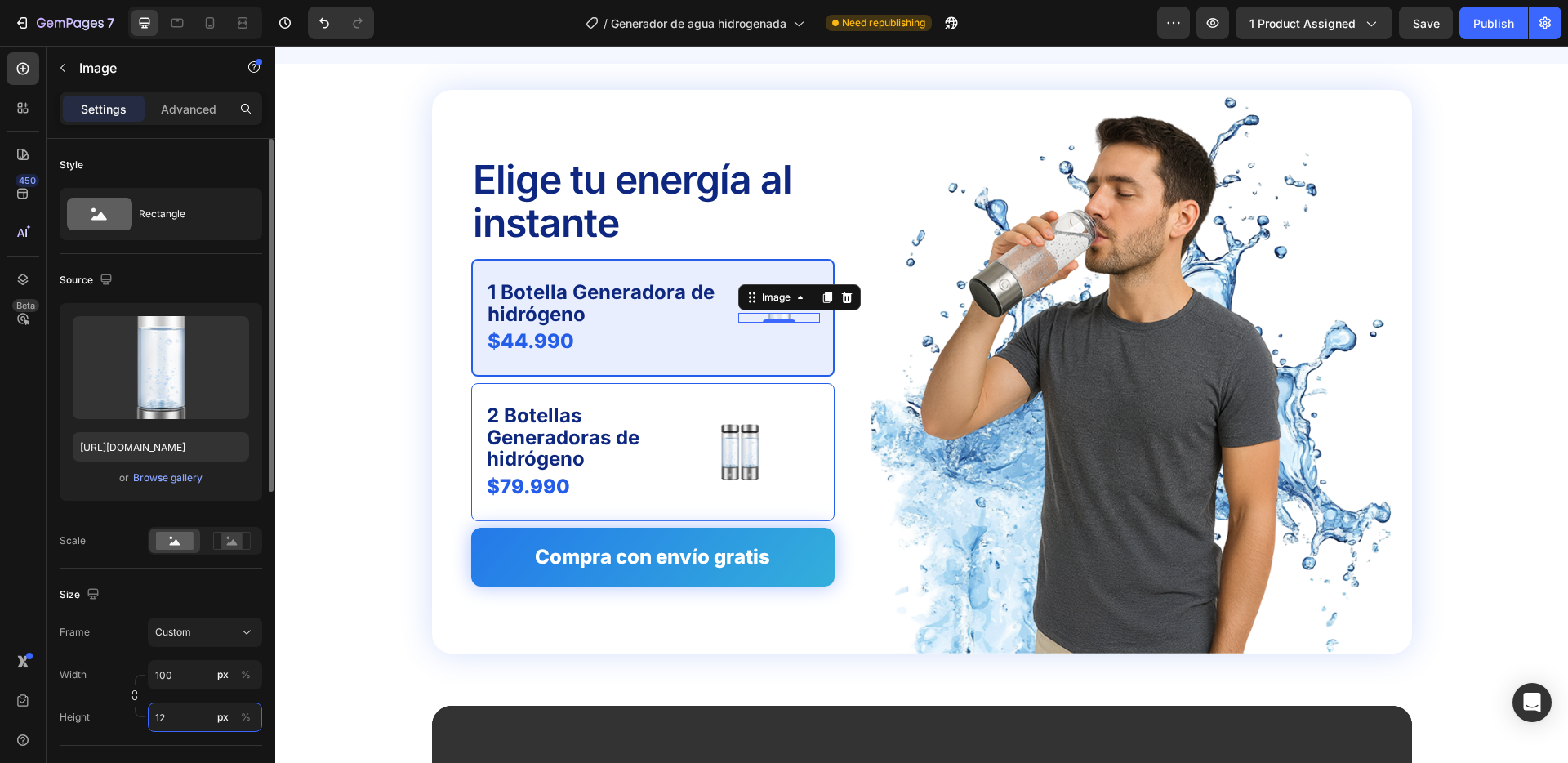
type input "120"
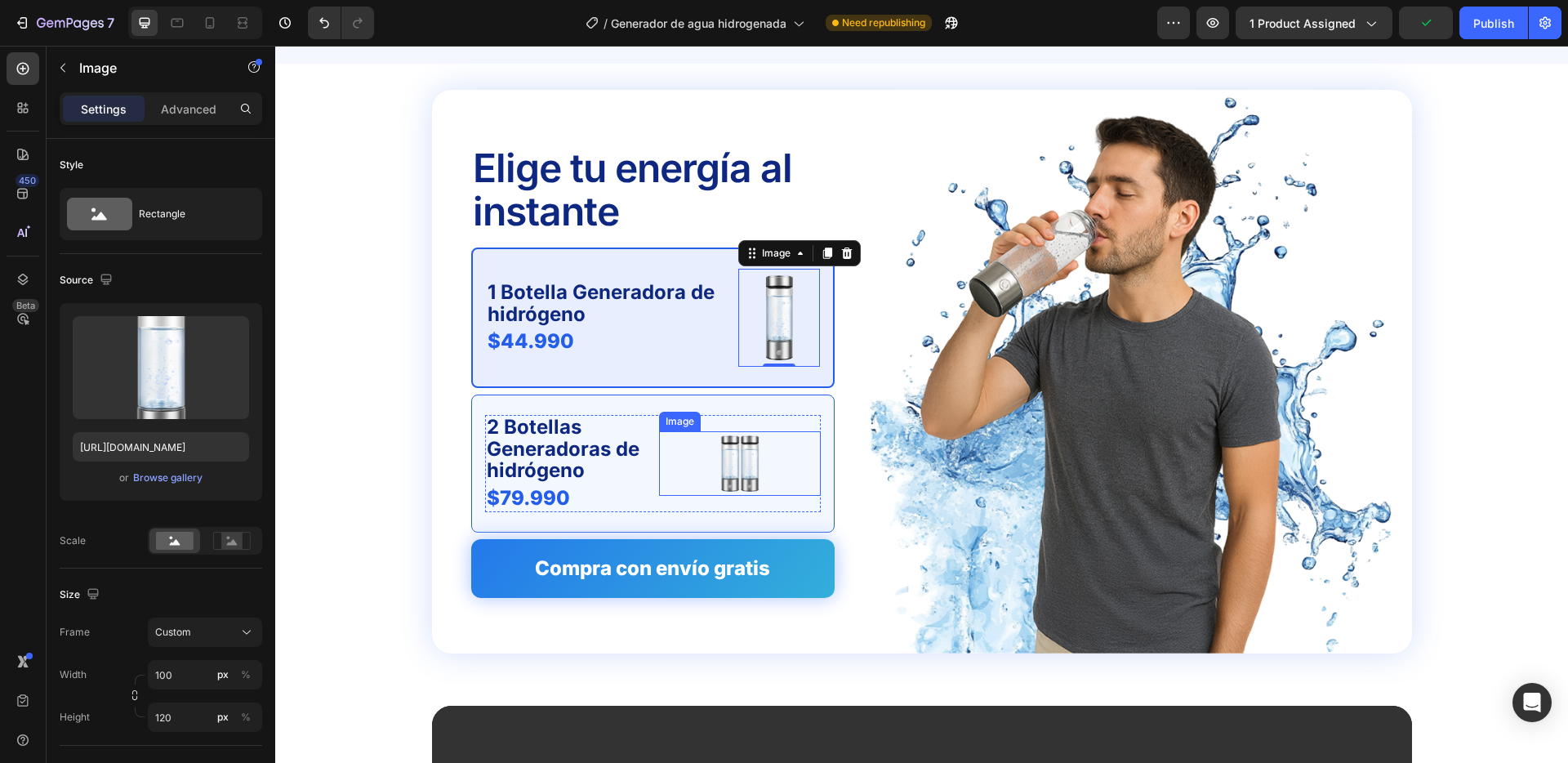
click at [753, 471] on img at bounding box center [740, 463] width 64 height 64
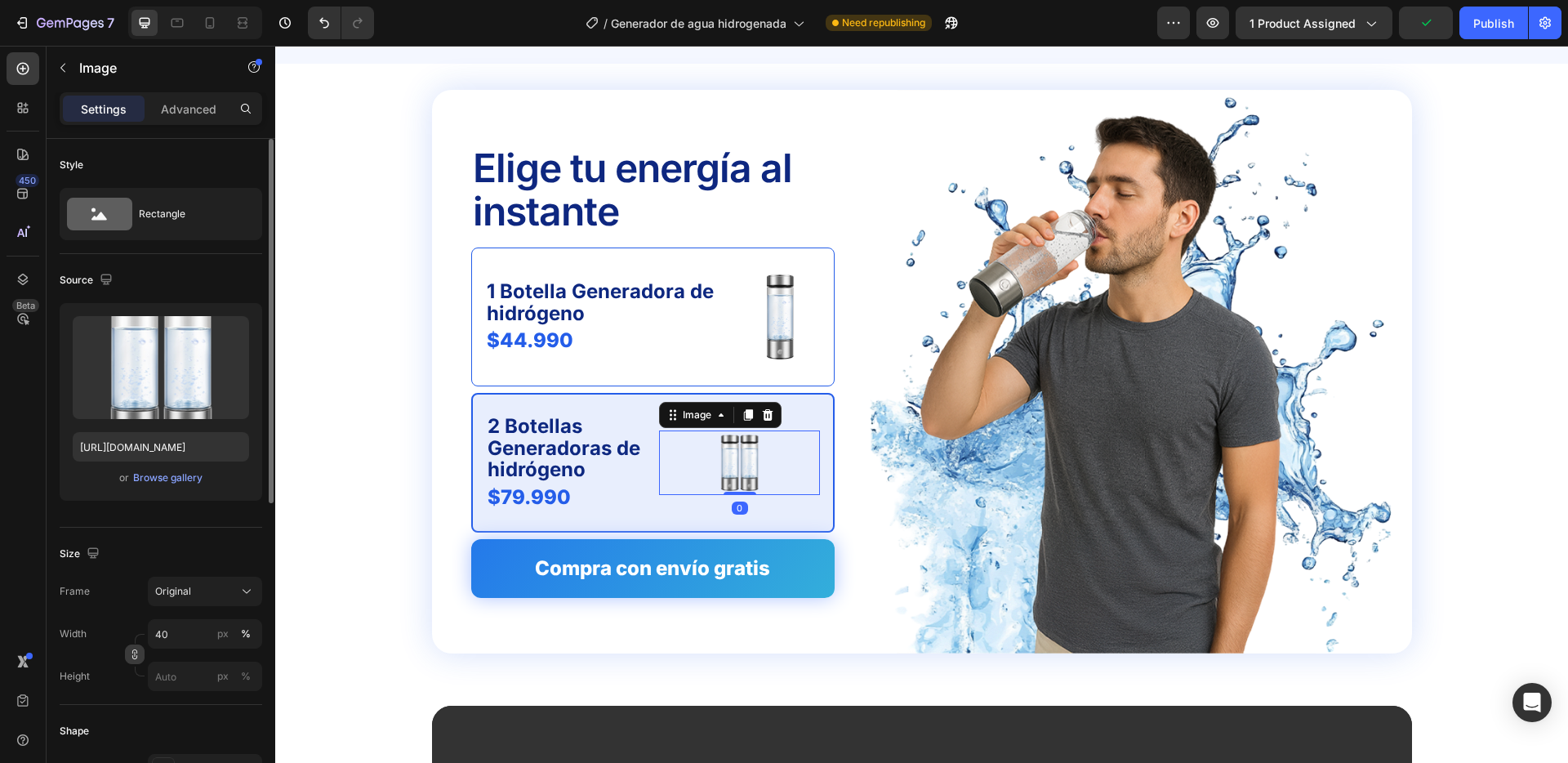
click at [131, 660] on button "button" at bounding box center [135, 654] width 20 height 20
click at [183, 666] on input "40" at bounding box center [205, 674] width 114 height 29
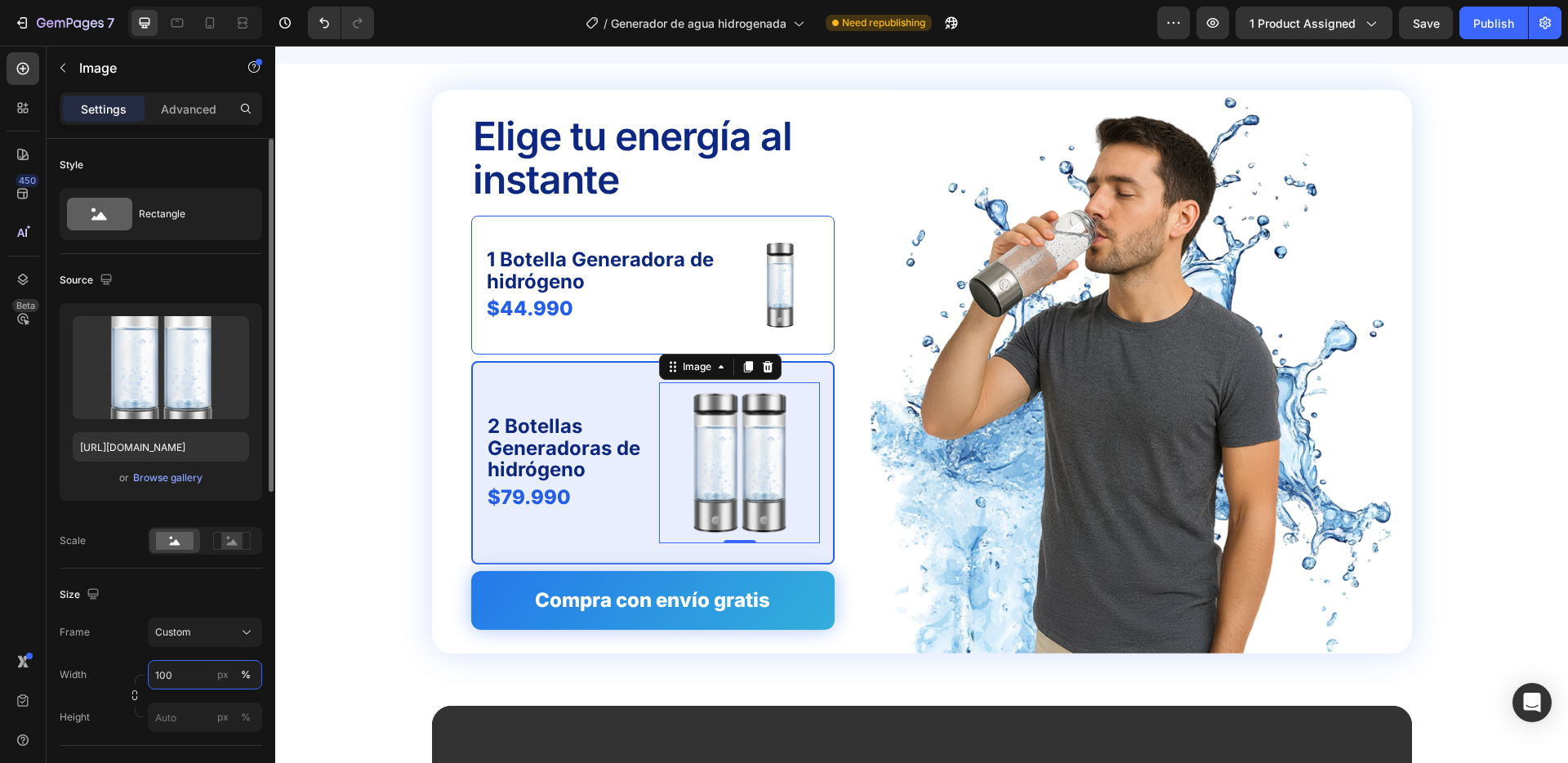
type input "100"
click at [176, 716] on input "px %" at bounding box center [205, 717] width 114 height 29
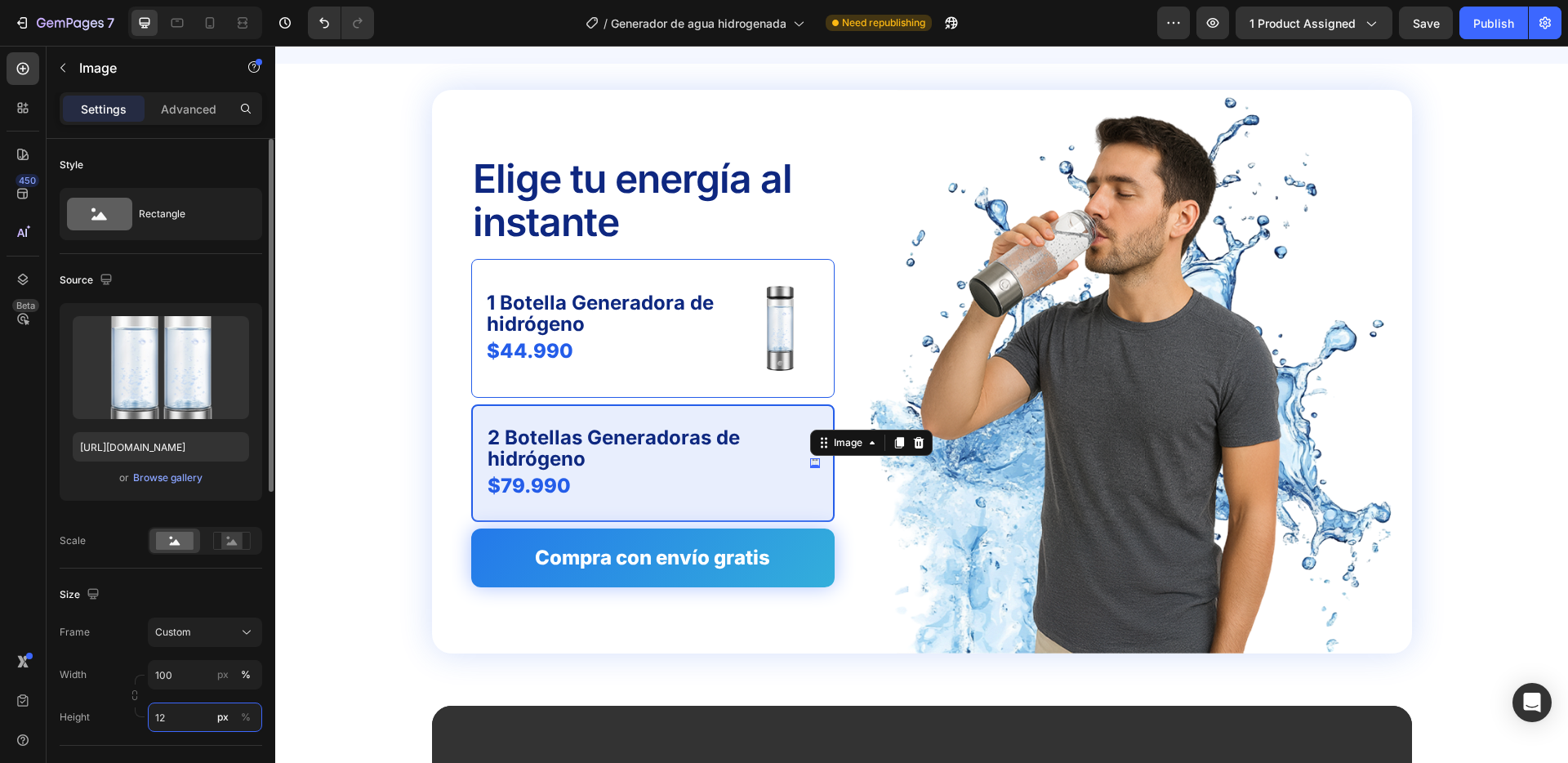
type input "120"
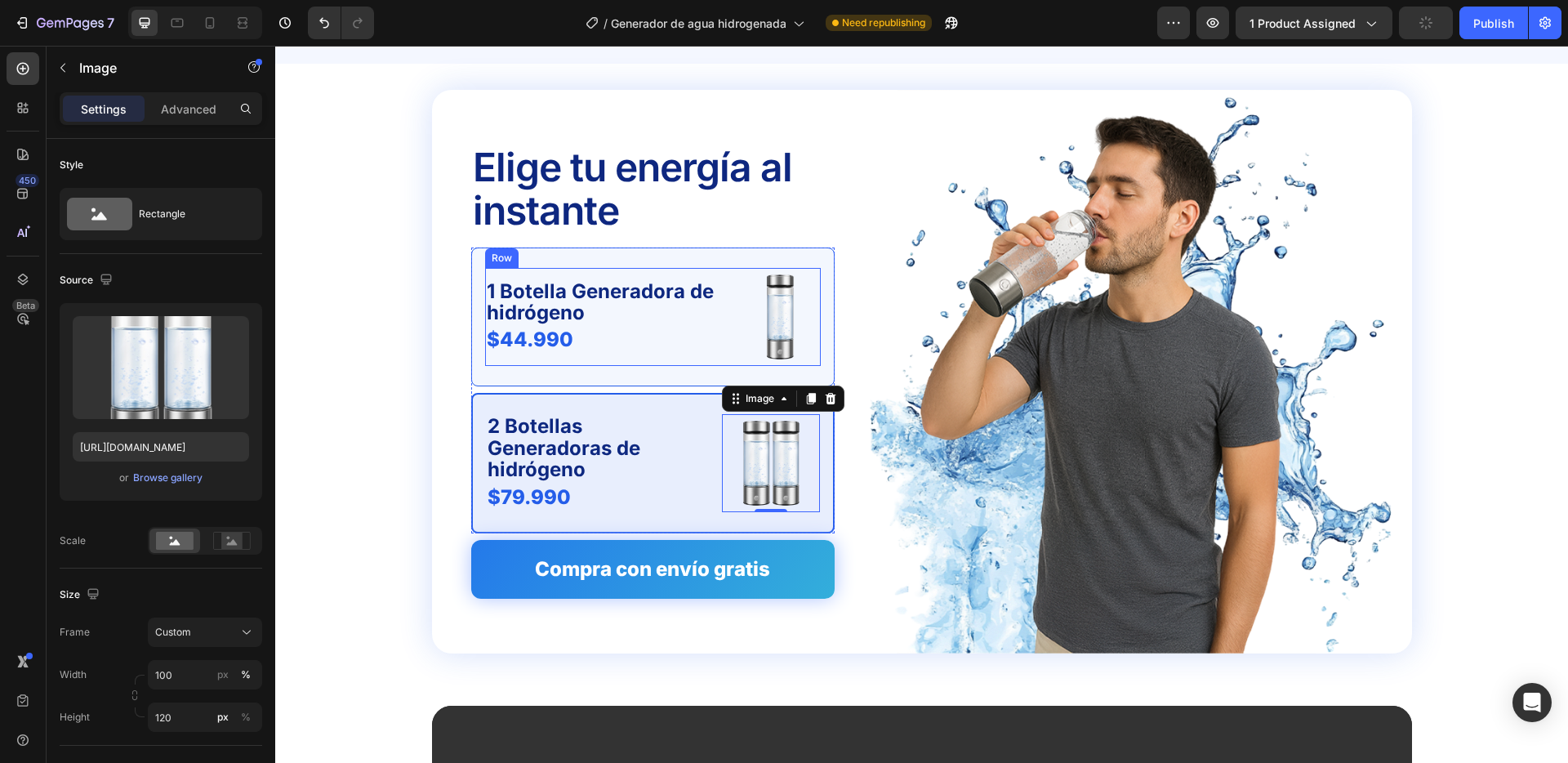
click at [730, 331] on div "1 Botella Generadora de hidrógeno Text Block $44.990 Product Price Product Pric…" at bounding box center [653, 317] width 336 height 98
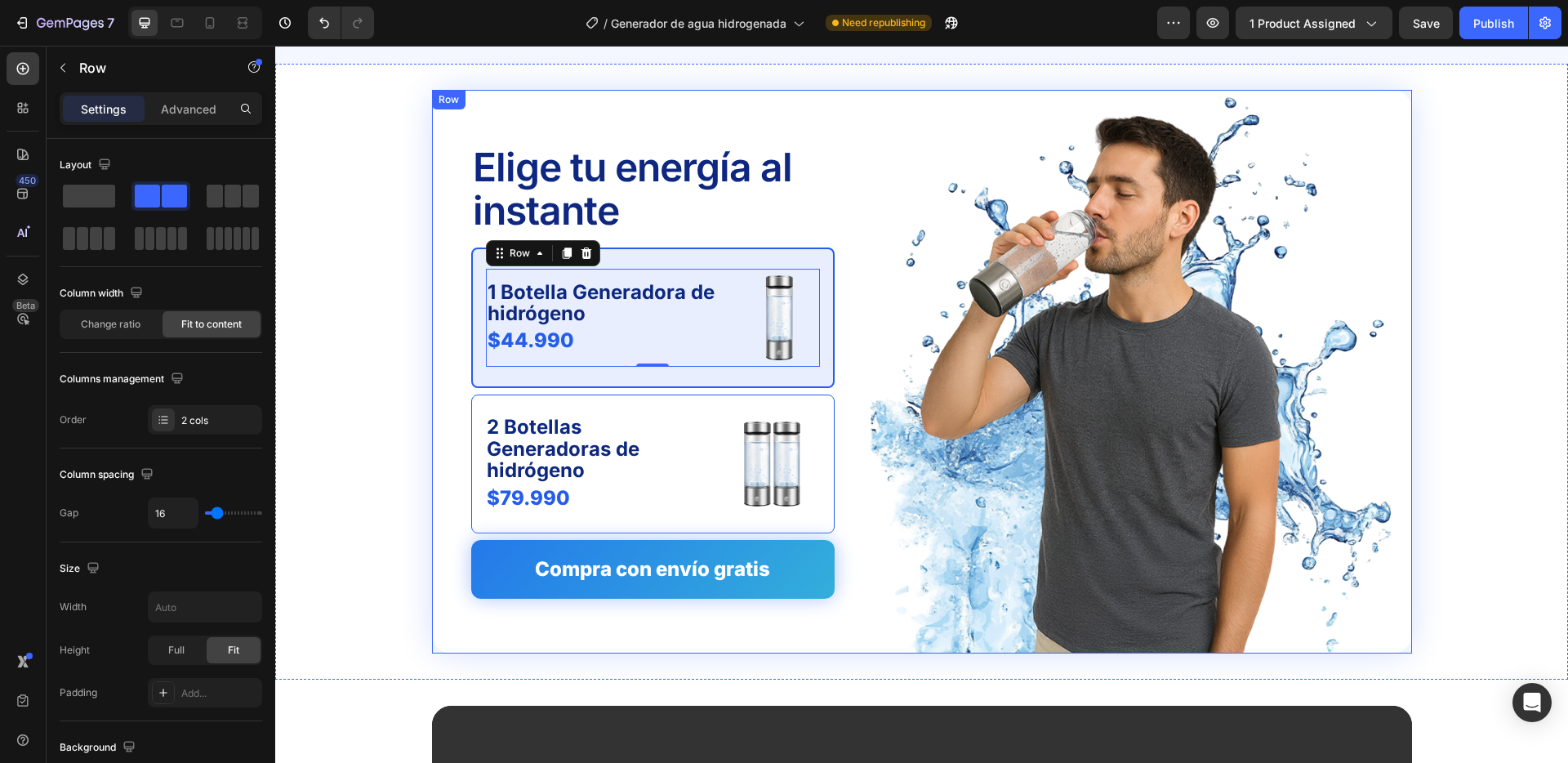
click at [841, 242] on div "Elige tu energía al instante Text Block 1 Botella Generadora de hidrógeno Text …" at bounding box center [922, 372] width 980 height 564
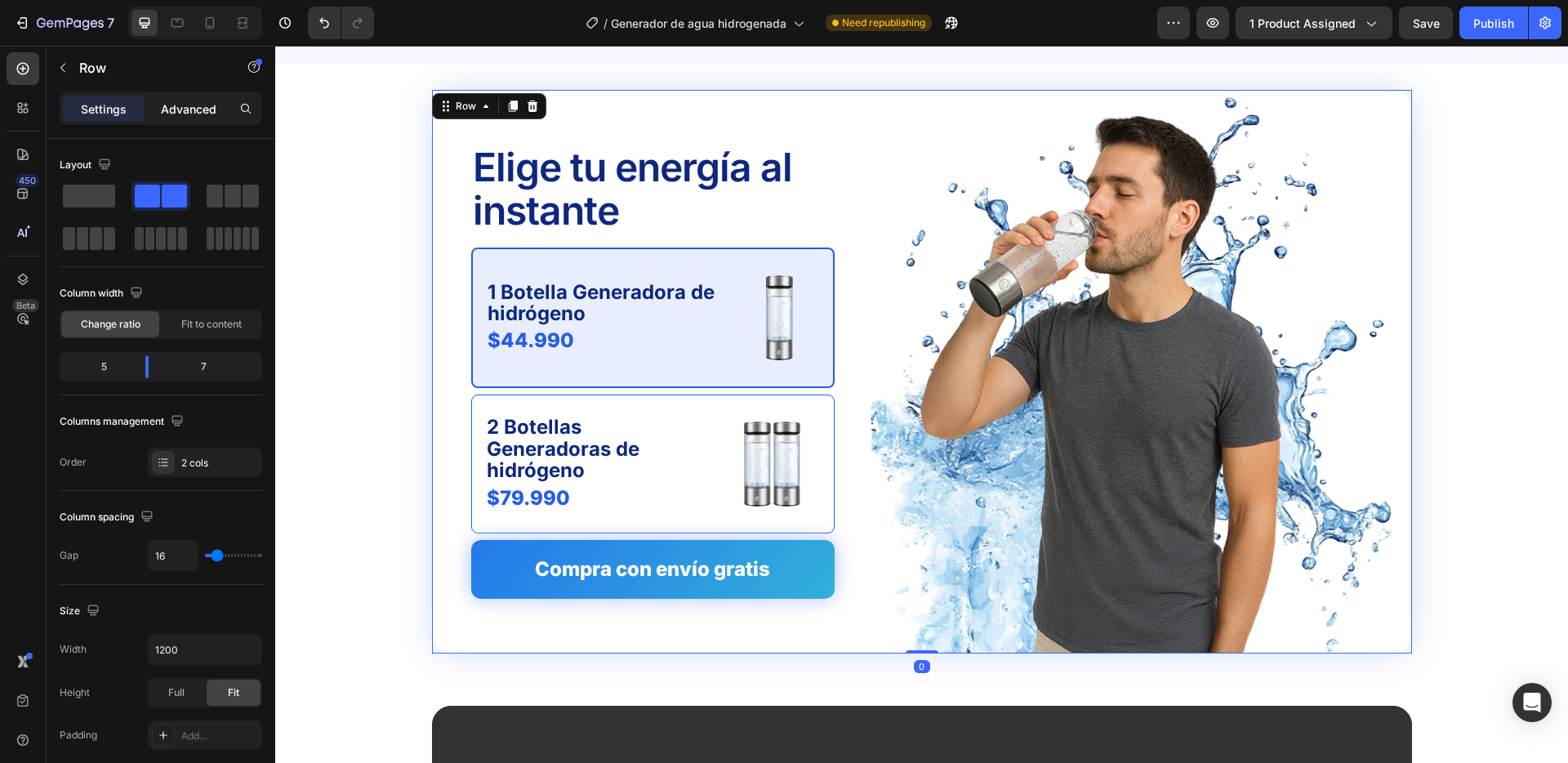
click at [201, 106] on p "Advanced" at bounding box center [188, 109] width 55 height 17
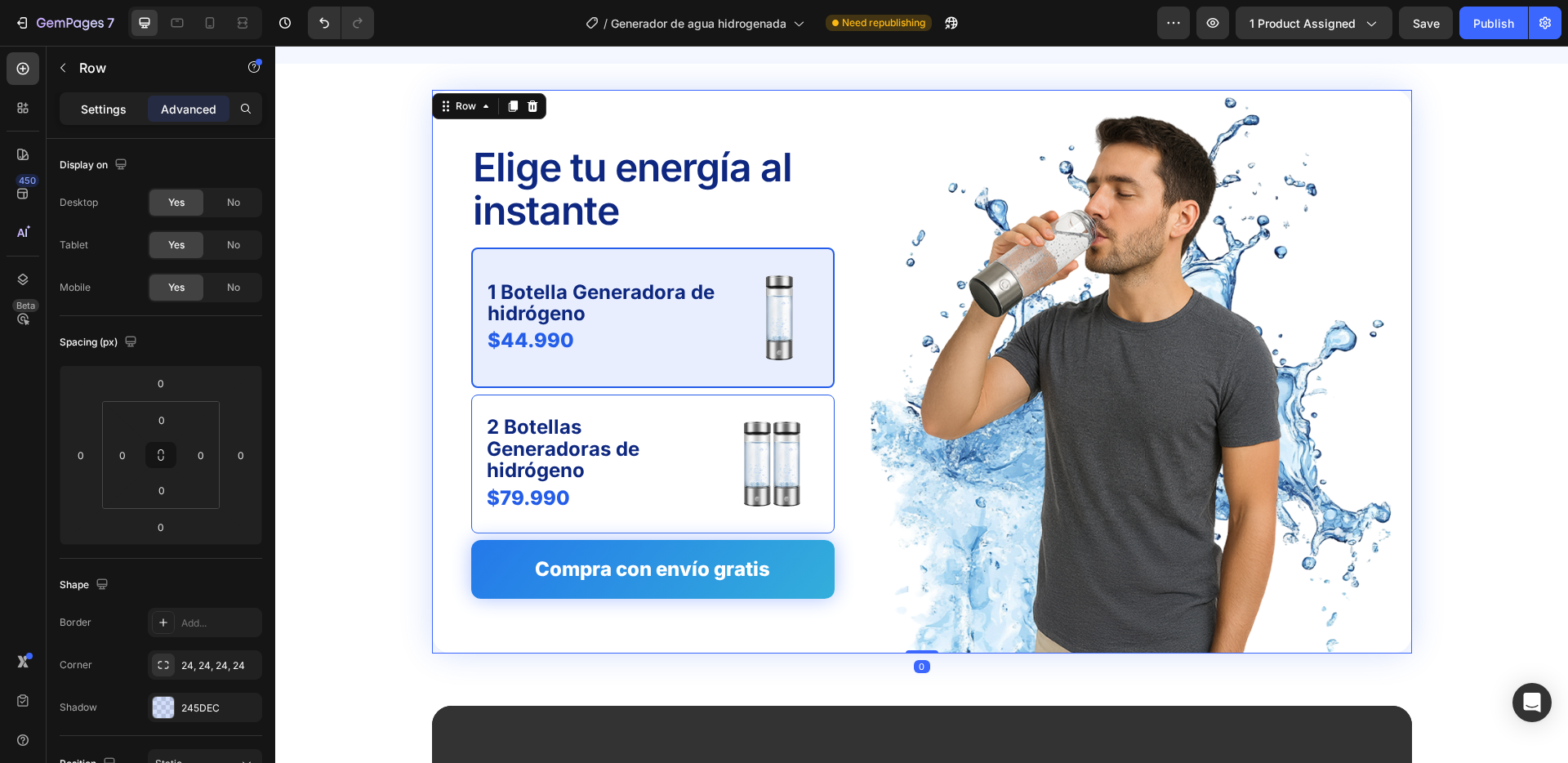
click at [93, 103] on p "Settings" at bounding box center [103, 109] width 45 height 17
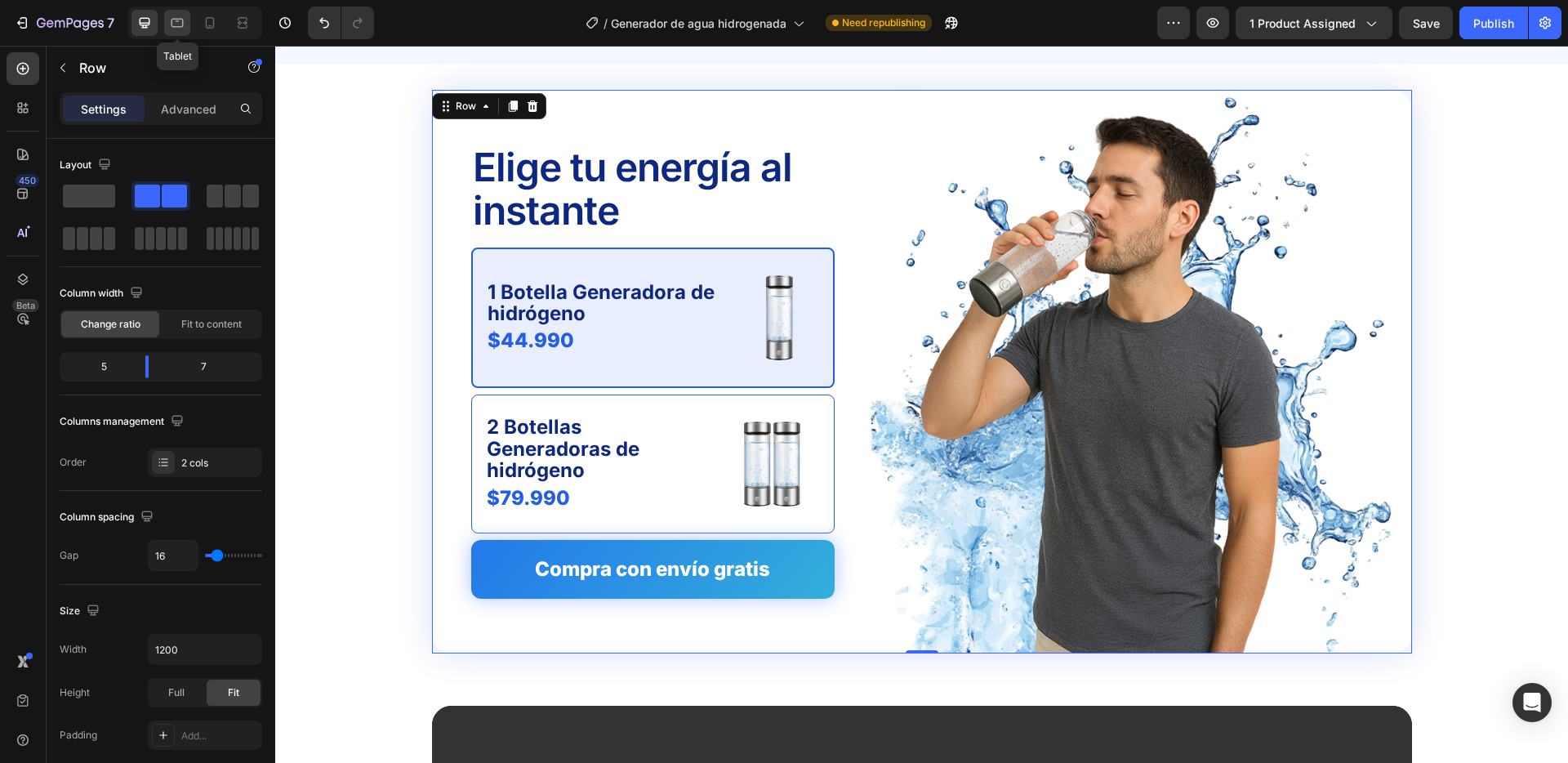
click at [175, 28] on icon at bounding box center [177, 23] width 16 height 16
type input "100%"
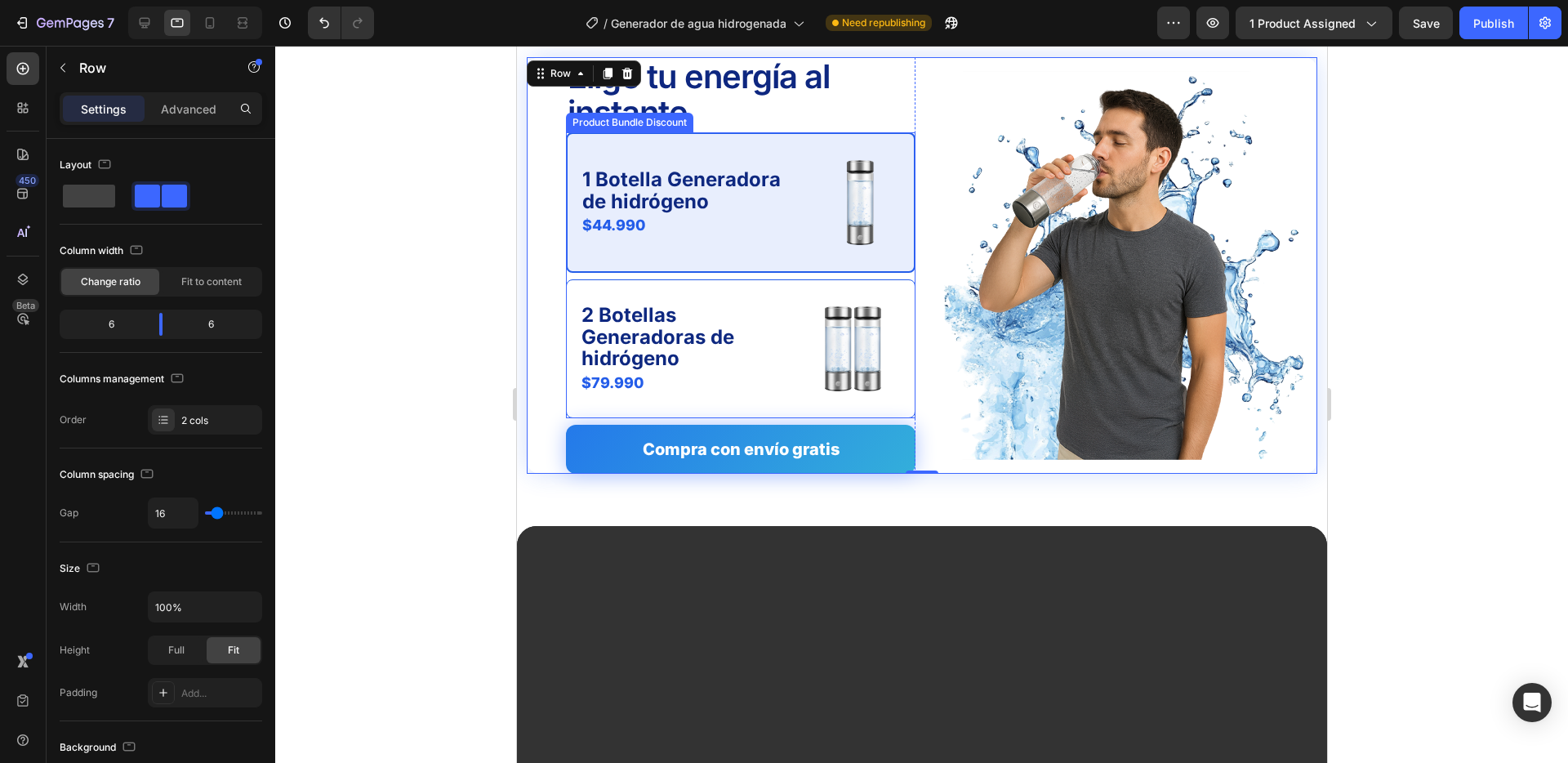
scroll to position [3926, 0]
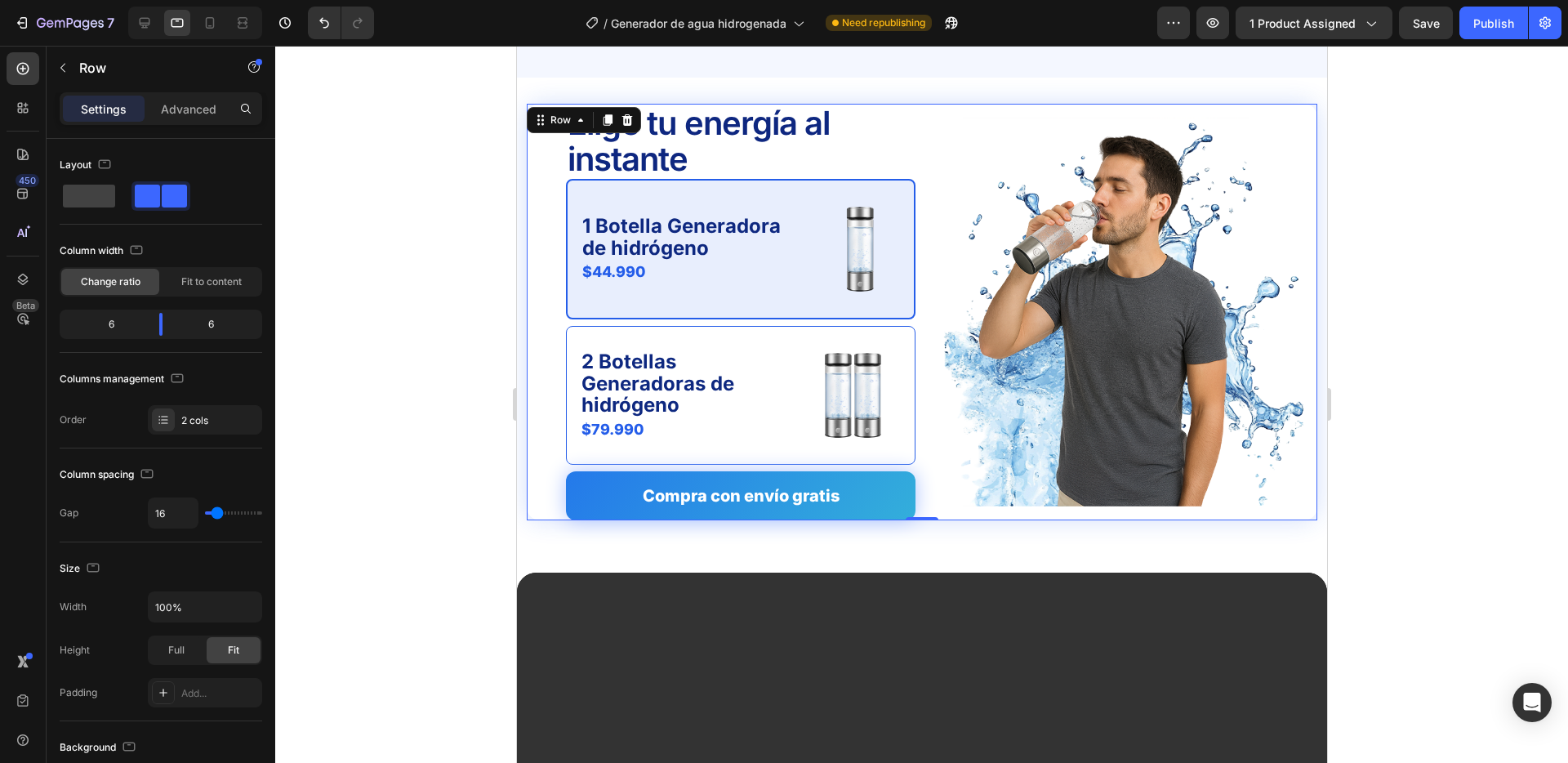
click at [919, 225] on div "Elige tu energía al instante Text Block 1 Botella Generadora de hidrógeno Text …" at bounding box center [921, 311] width 790 height 416
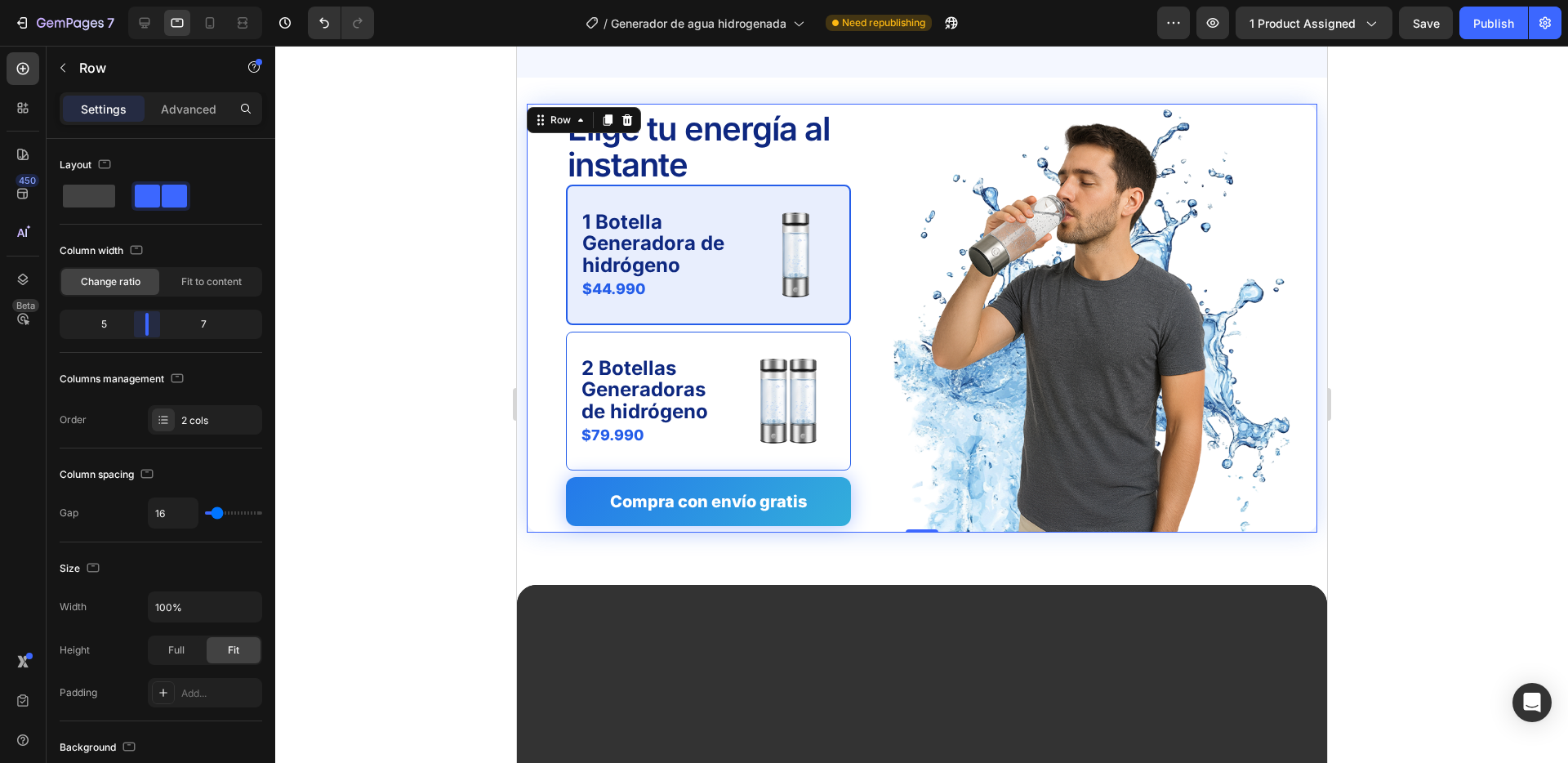
drag, startPoint x: 158, startPoint y: 315, endPoint x: 148, endPoint y: 317, distance: 10.2
click at [148, 0] on body "7 Version history / Generador de agua hidrogenada Need republishing Preview 1 p…" at bounding box center [784, 0] width 1568 height 0
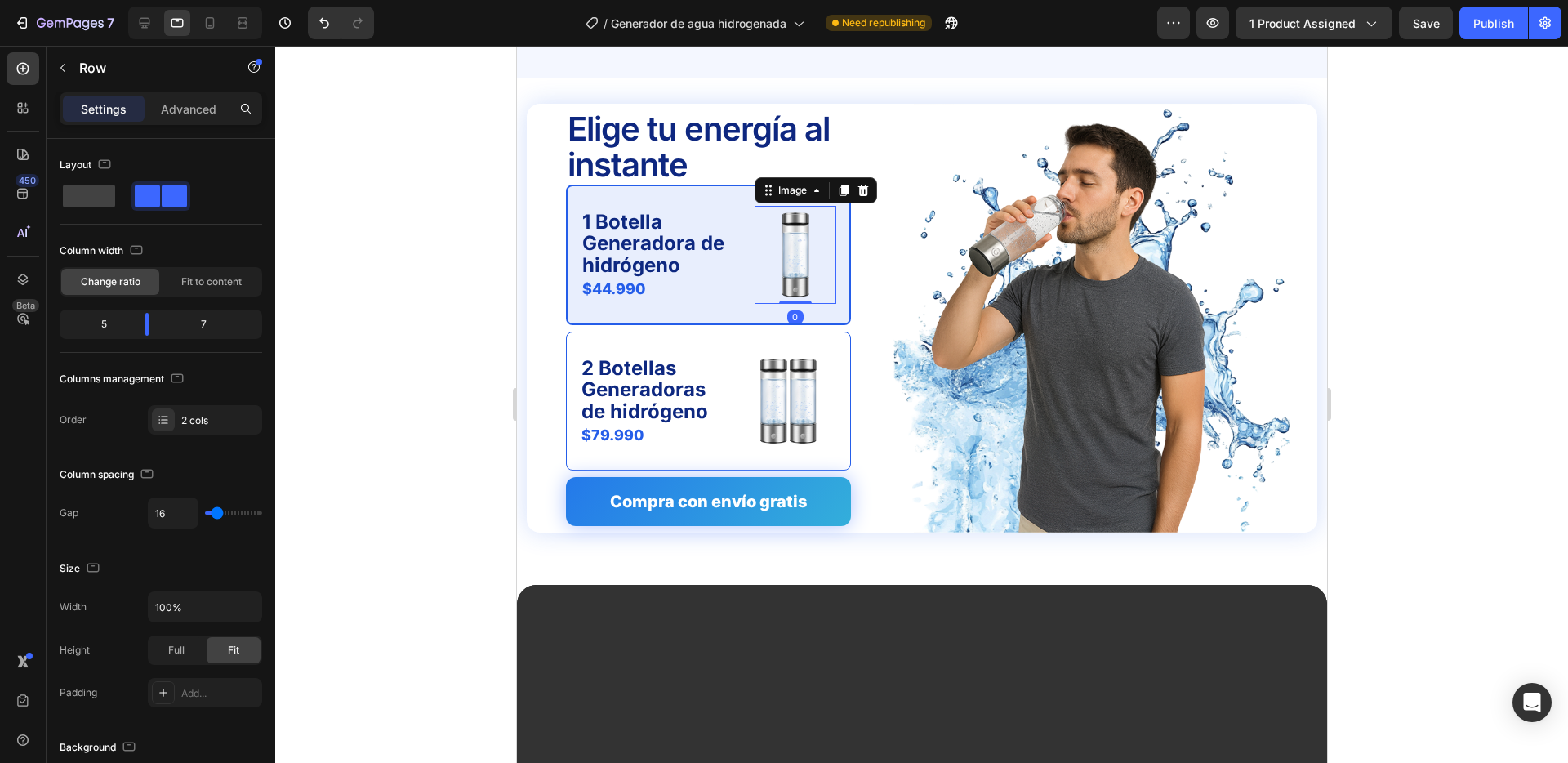
click at [790, 245] on img at bounding box center [795, 255] width 82 height 98
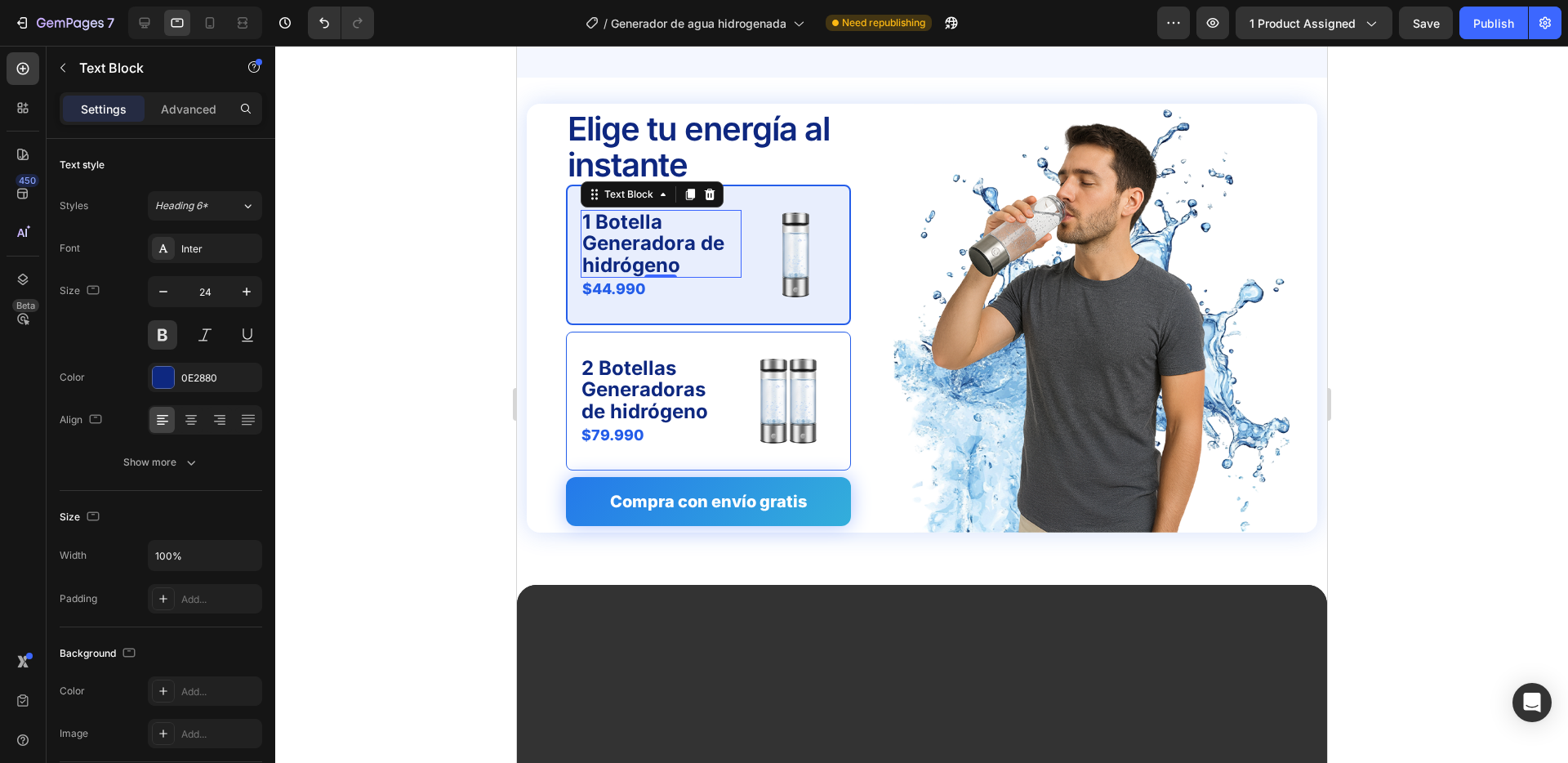
drag, startPoint x: 642, startPoint y: 254, endPoint x: 913, endPoint y: 315, distance: 277.8
click at [642, 254] on p "1 Botella Generadora de hidrógeno" at bounding box center [661, 243] width 158 height 64
click at [168, 290] on icon "button" at bounding box center [163, 291] width 16 height 16
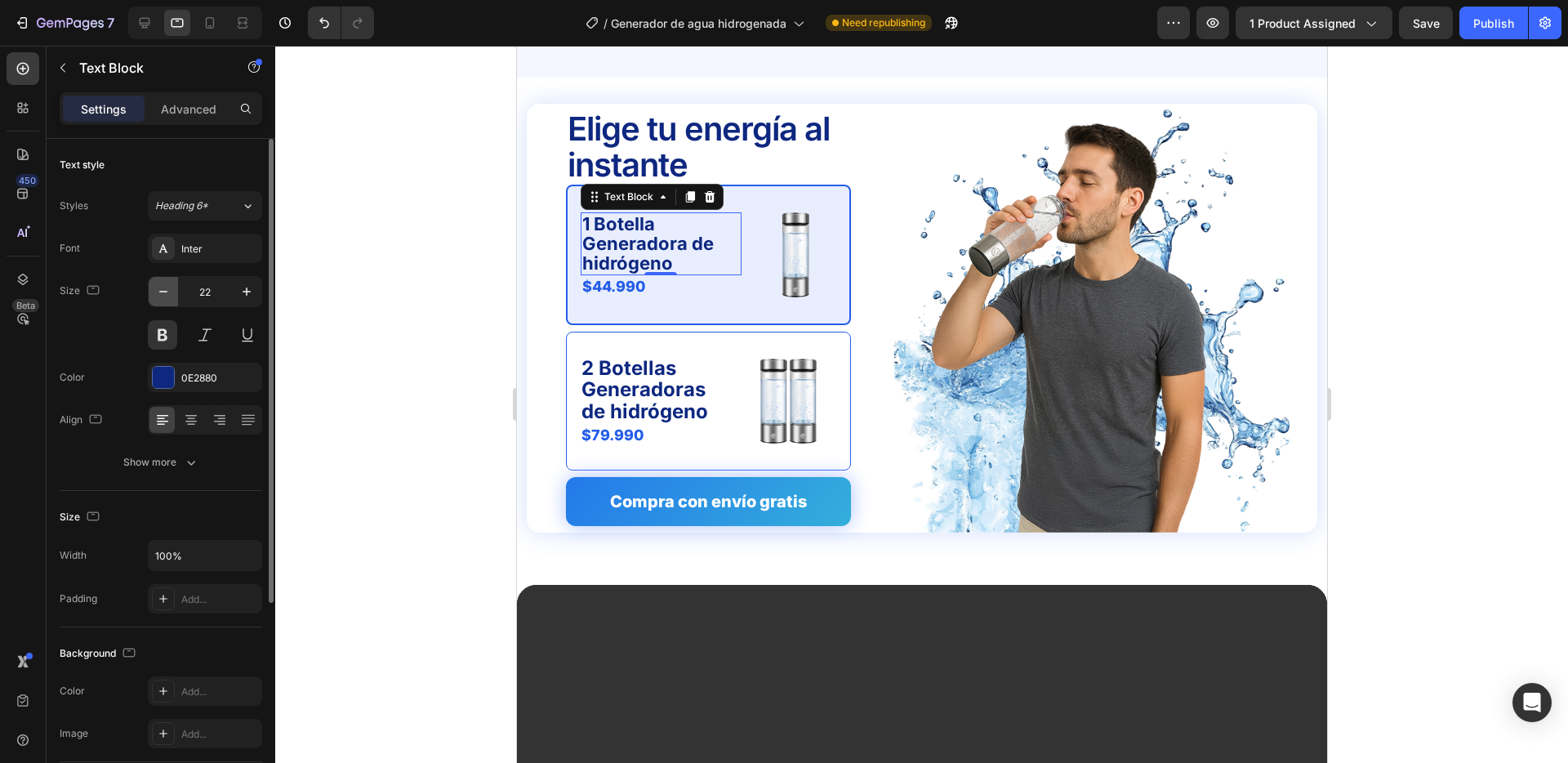
type input "21"
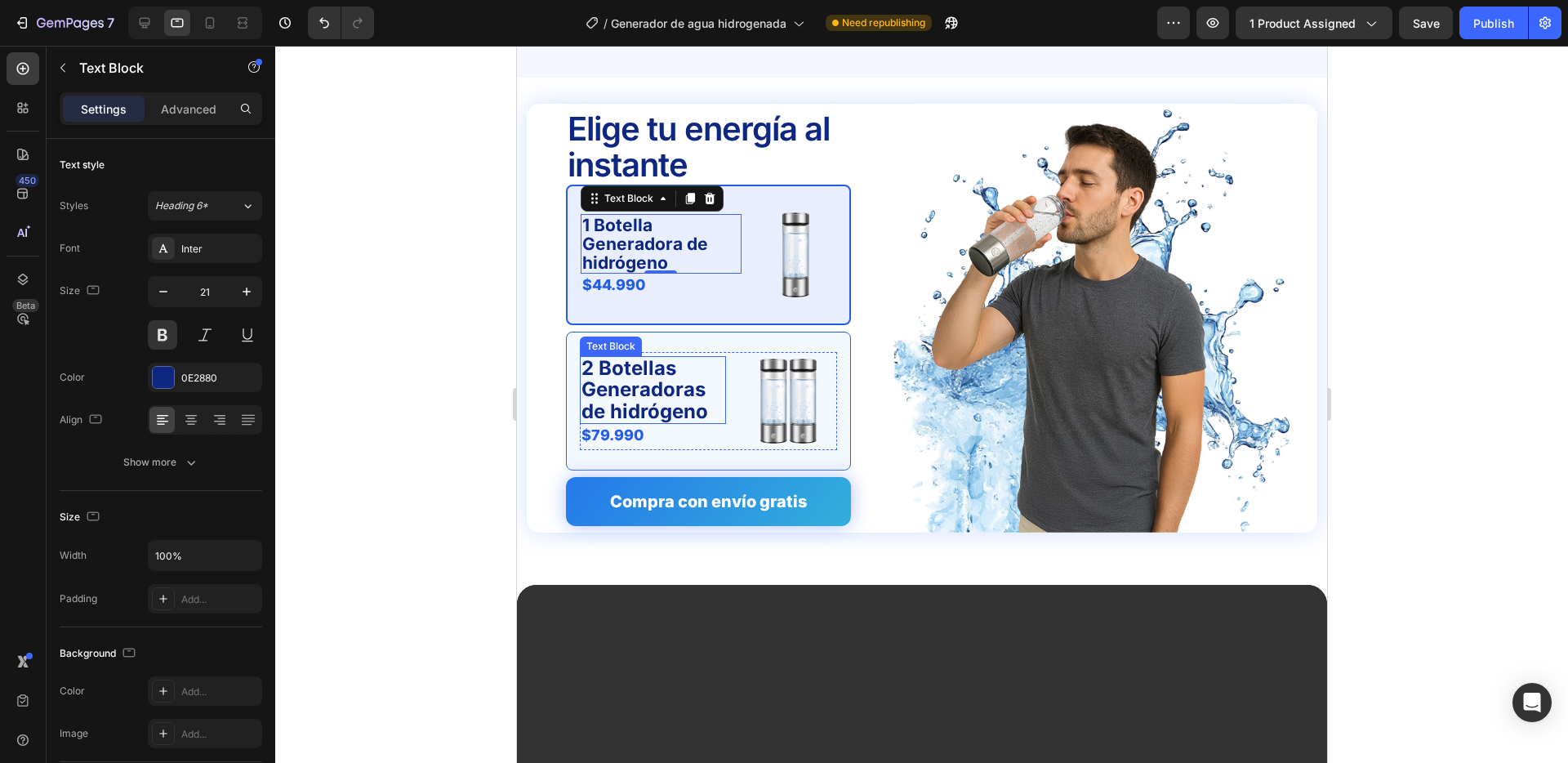
click at [610, 403] on p "2 Botellas Generadoras de hidrógeno" at bounding box center [652, 389] width 143 height 64
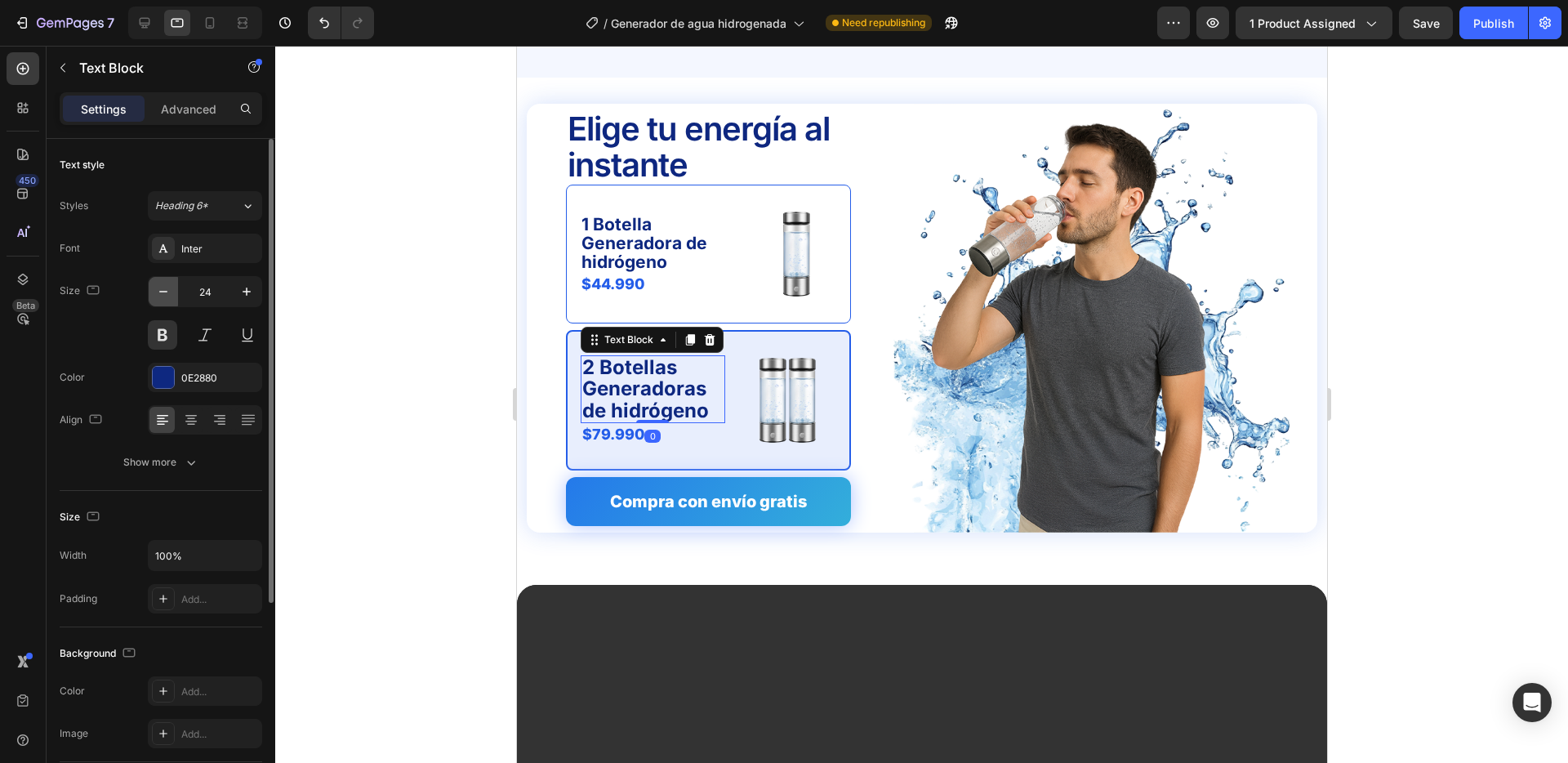
click at [172, 287] on button "button" at bounding box center [163, 291] width 29 height 29
click at [244, 287] on icon "button" at bounding box center [247, 291] width 16 height 16
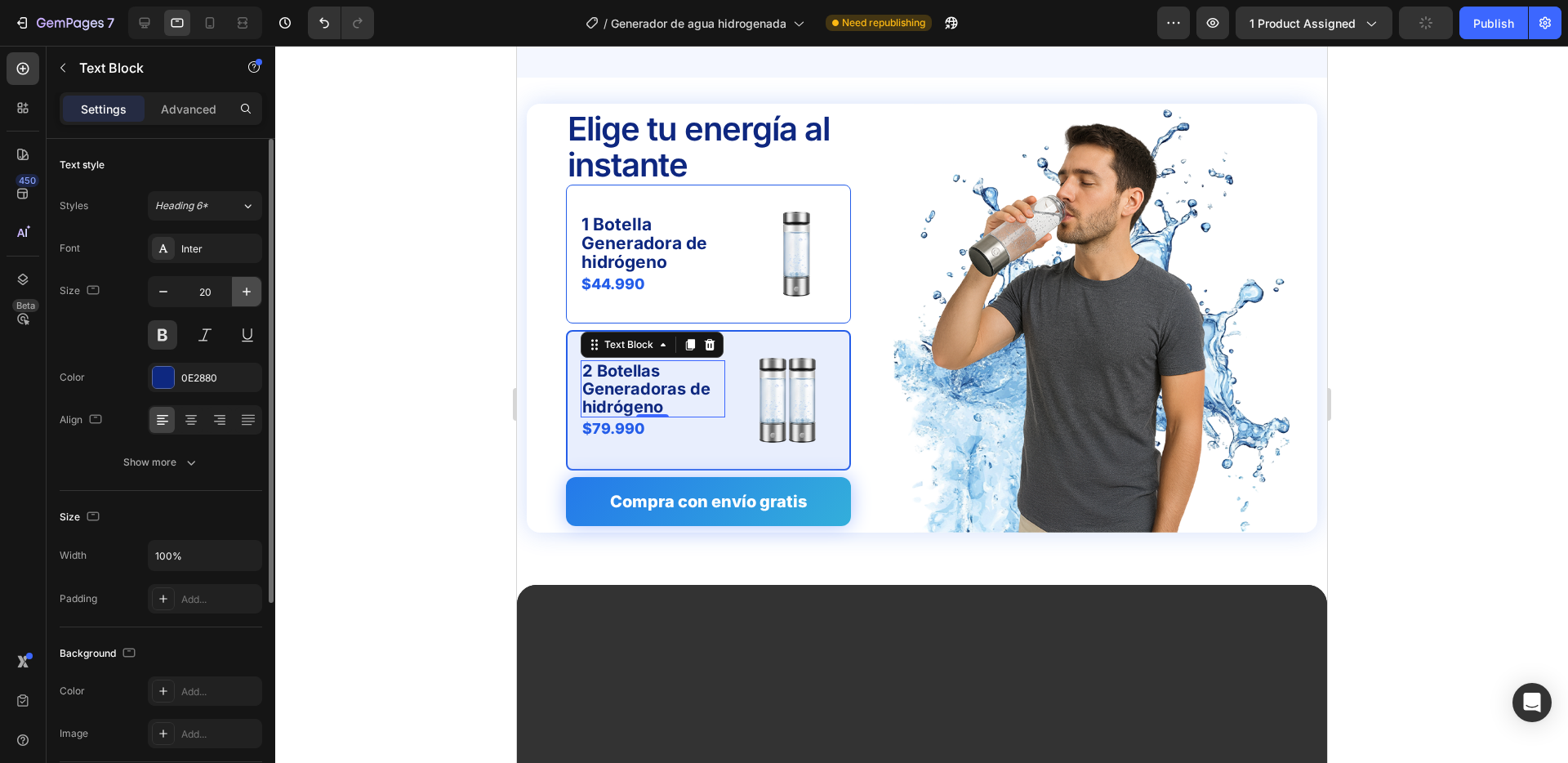
type input "21"
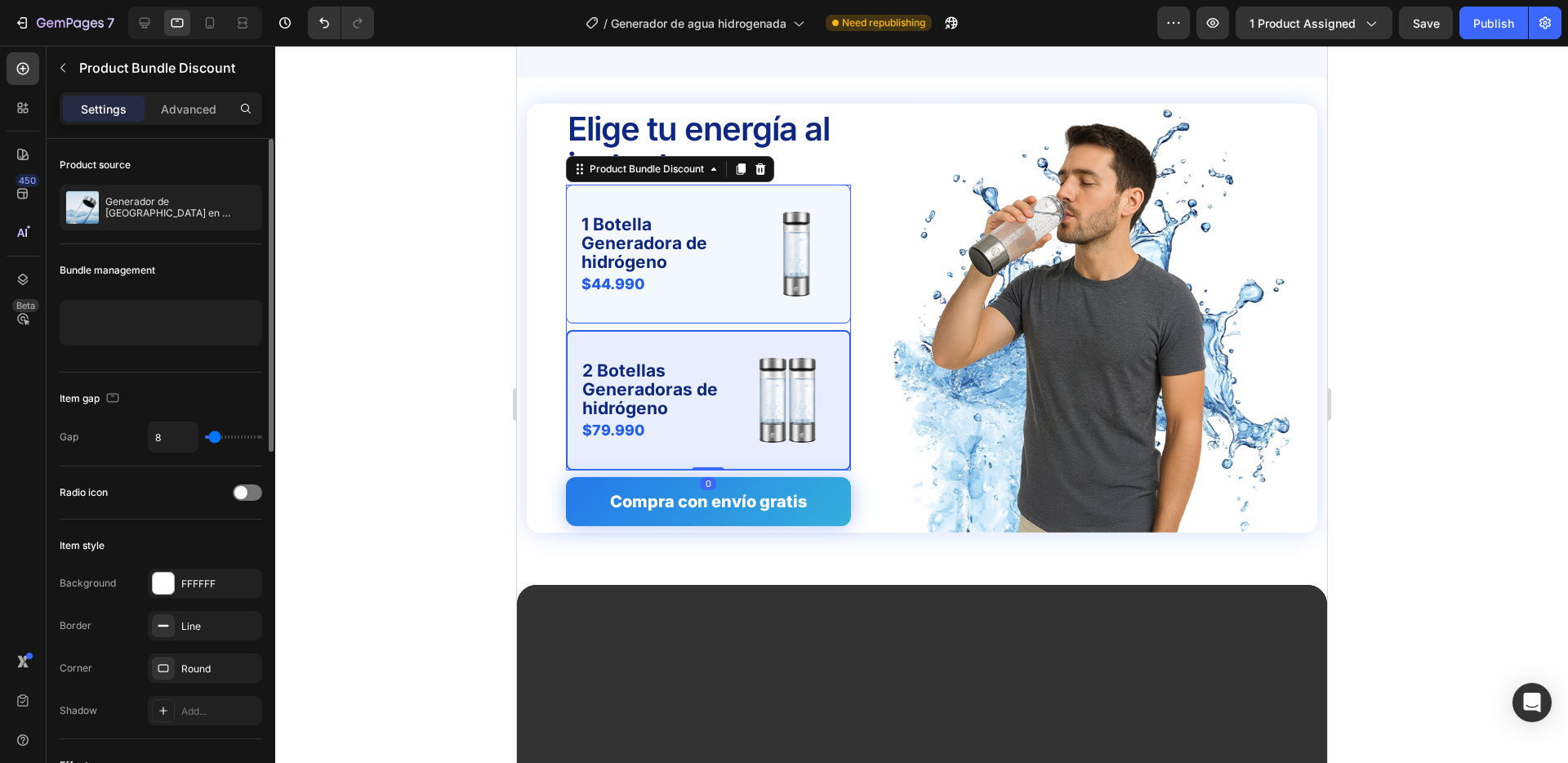
click at [831, 197] on div "1 Botella Generadora de hidrógeno Text Block $44.990 Product Price Product Pric…" at bounding box center [708, 253] width 285 height 139
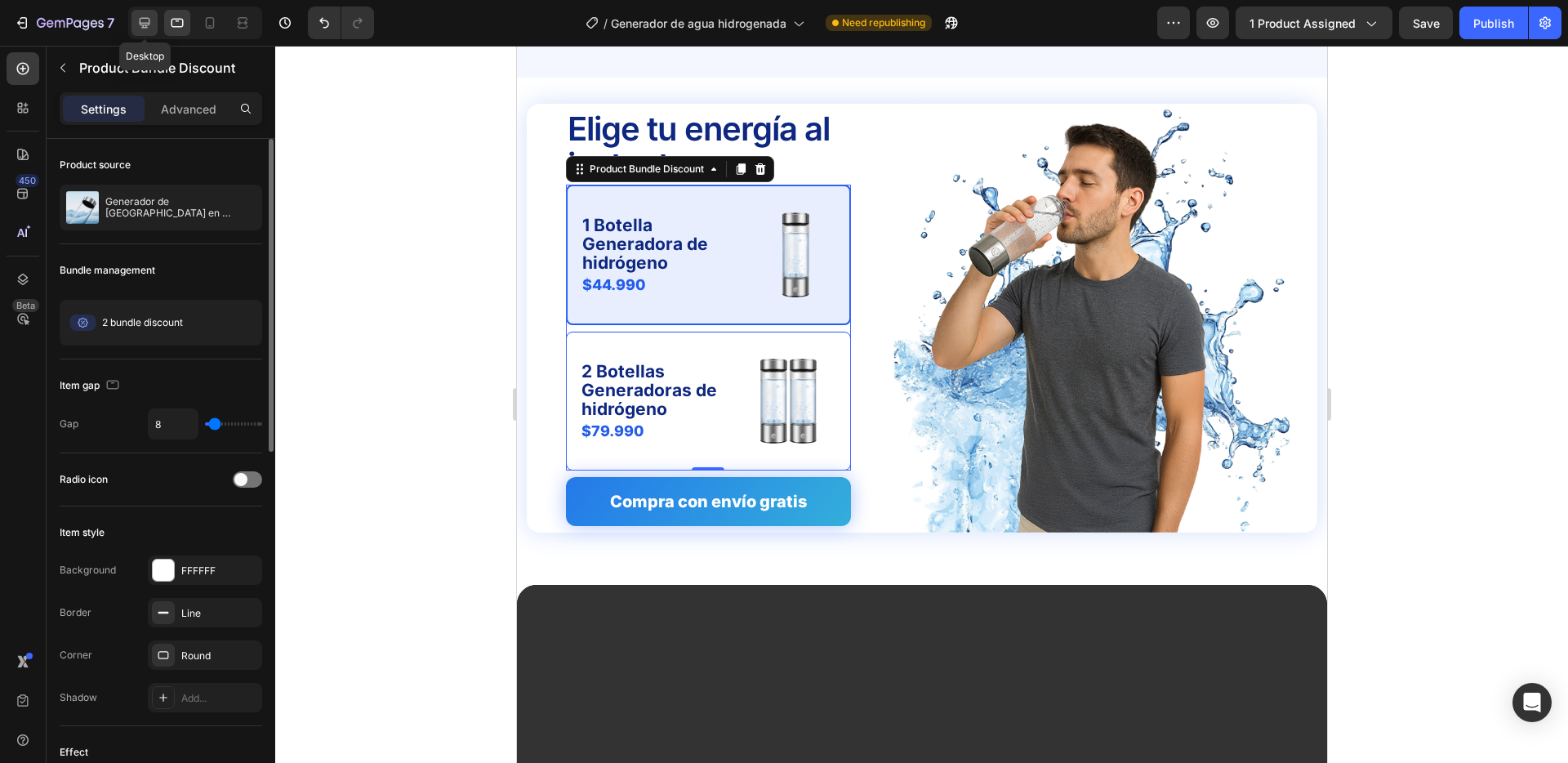
click at [144, 18] on icon at bounding box center [145, 24] width 11 height 11
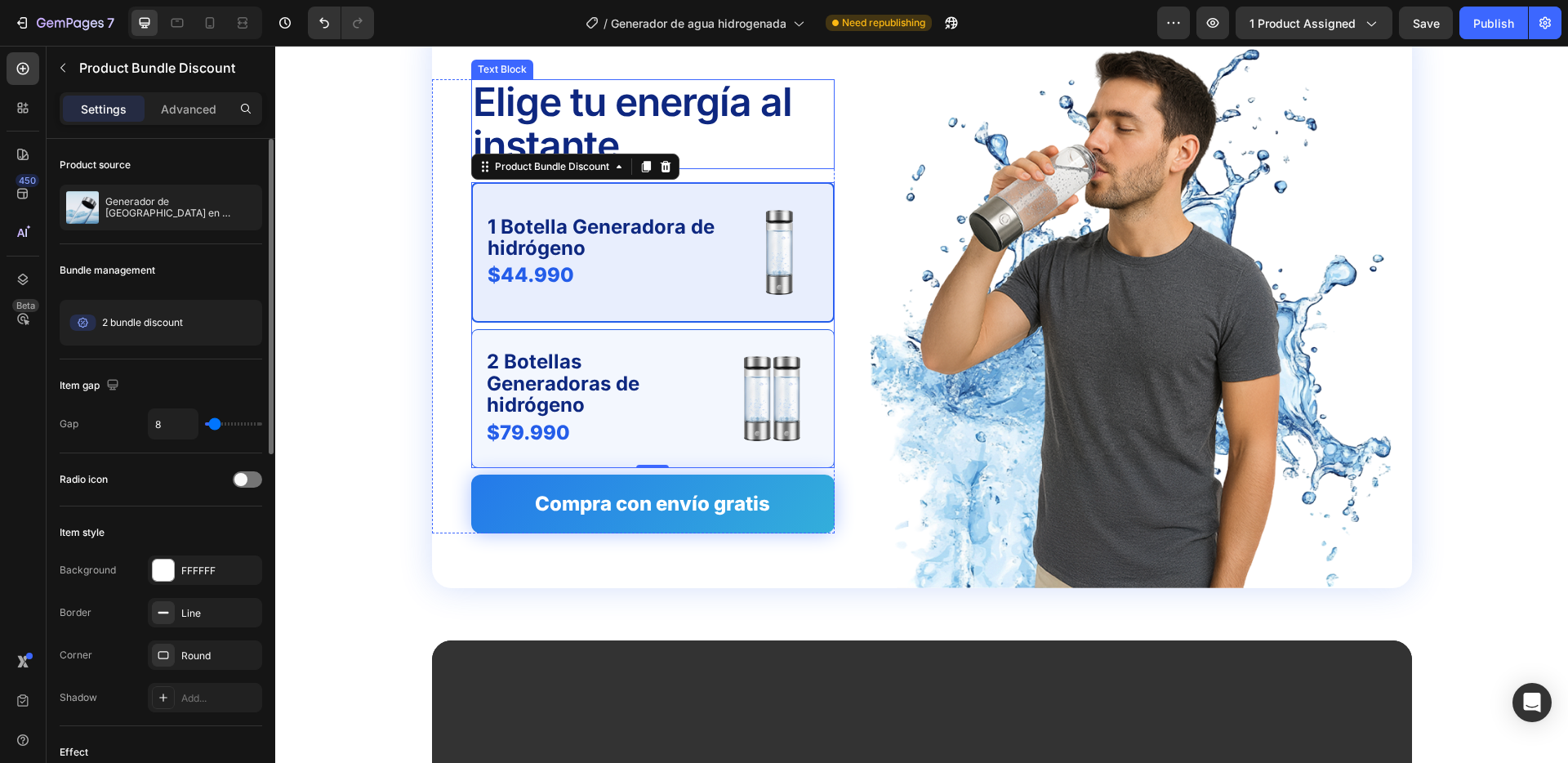
scroll to position [4085, 0]
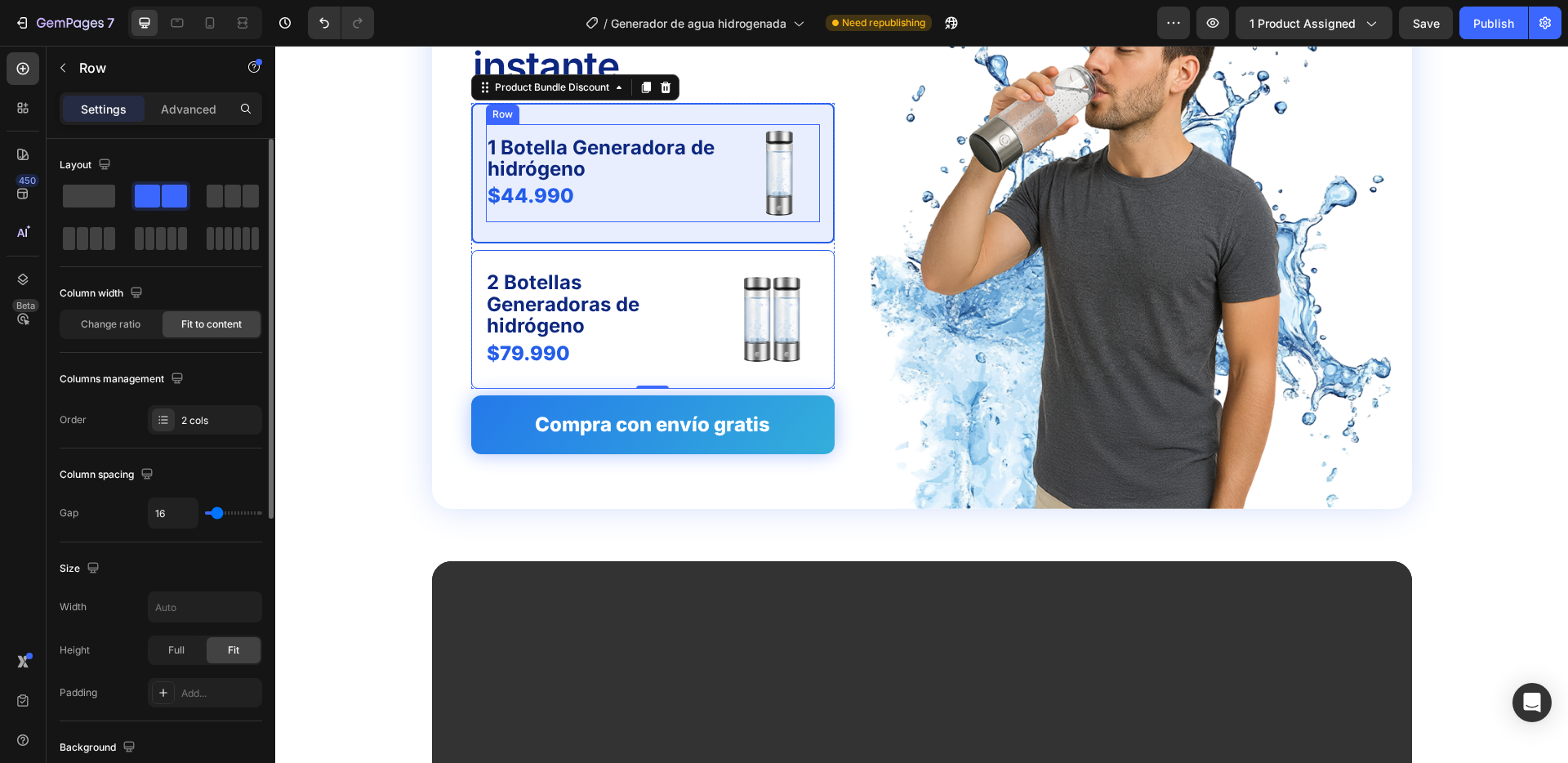
click at [728, 158] on div "1 Botella Generadora de hidrógeno Text Block $44.990 Product Price Product Pric…" at bounding box center [653, 173] width 334 height 98
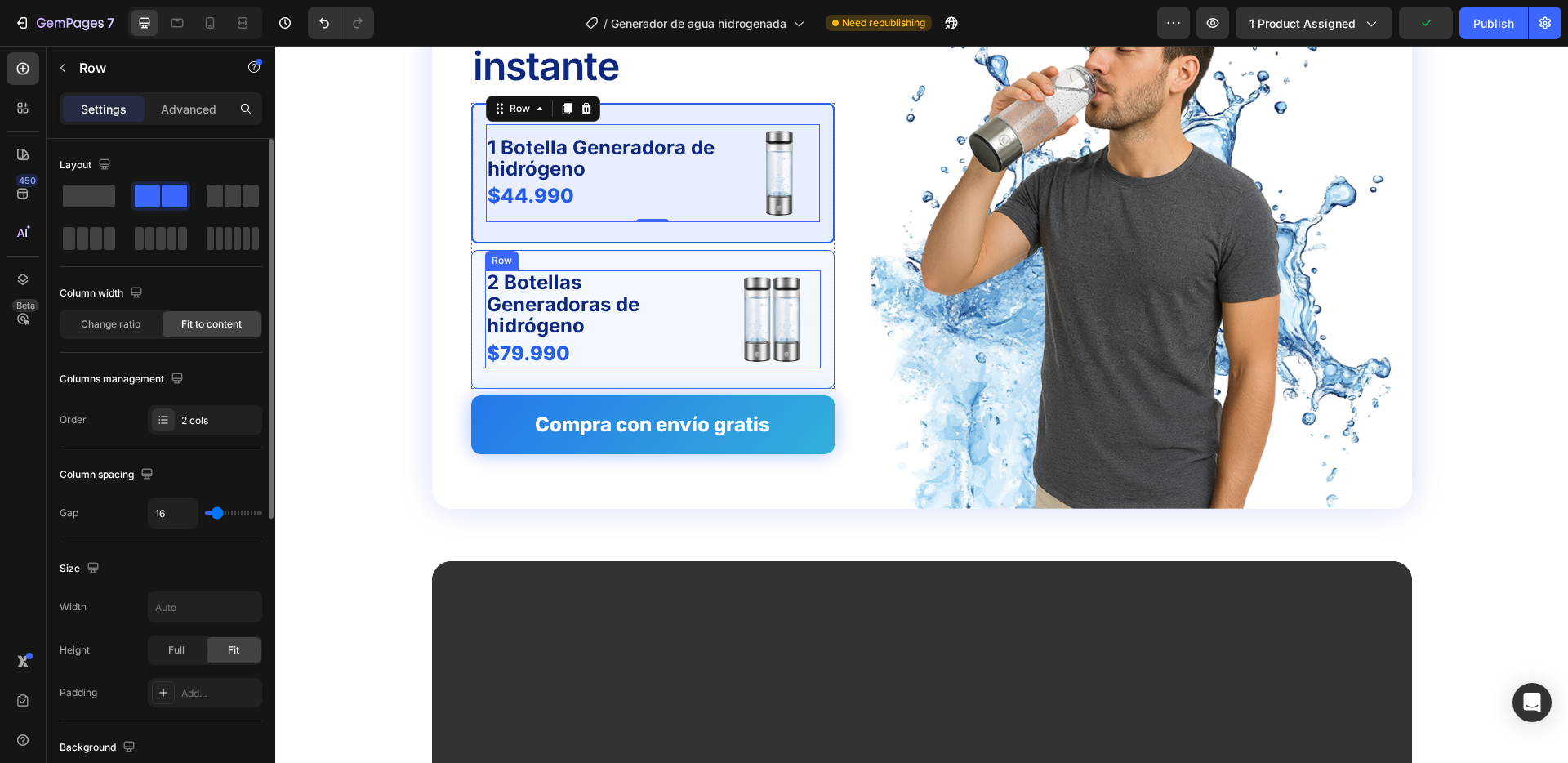
click at [716, 293] on div "2 Botellas Generadoras de hidrógeno Text Block $79.990 Product Price Product Pr…" at bounding box center [653, 319] width 336 height 98
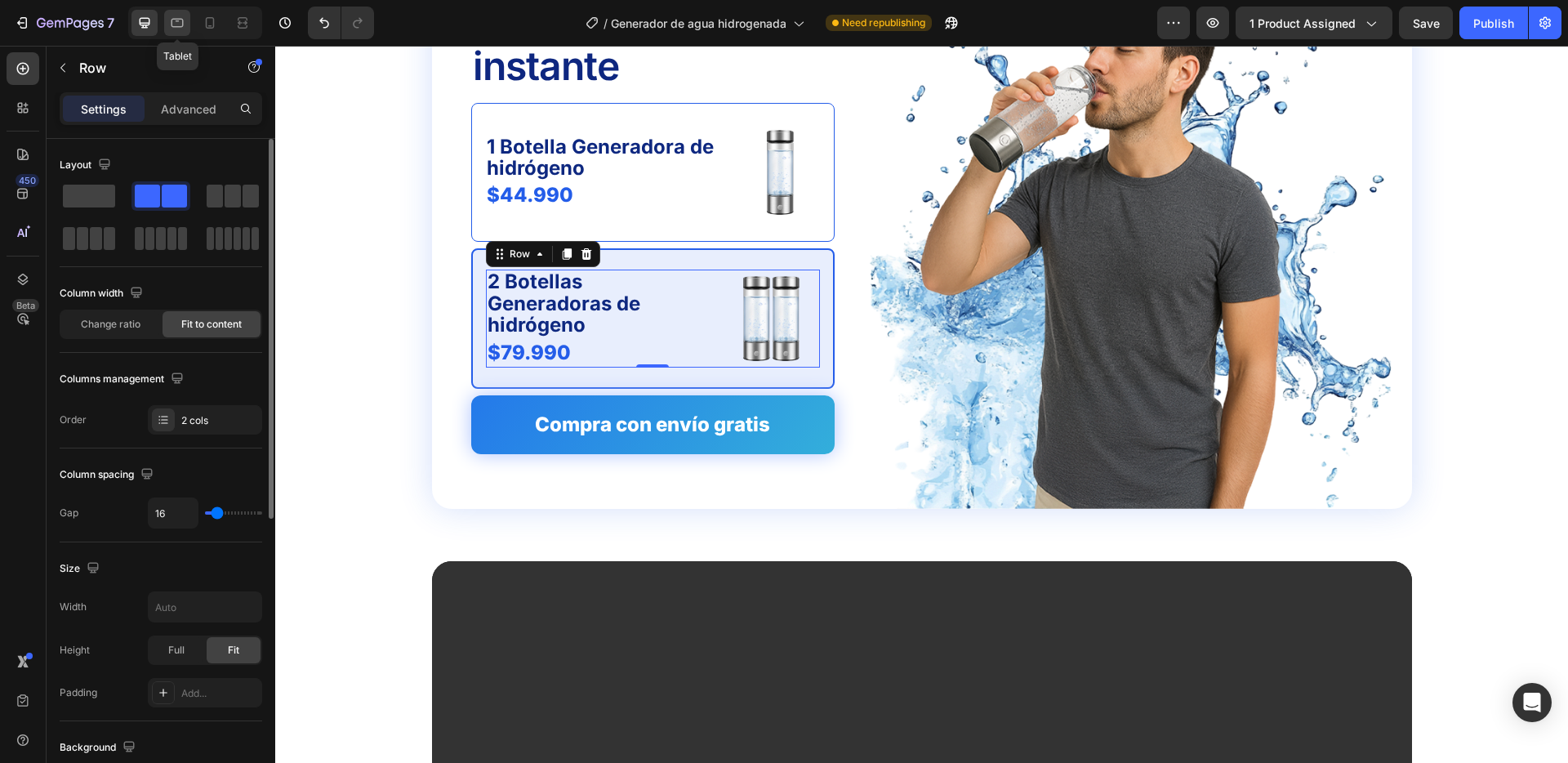
click at [181, 17] on icon at bounding box center [177, 23] width 16 height 16
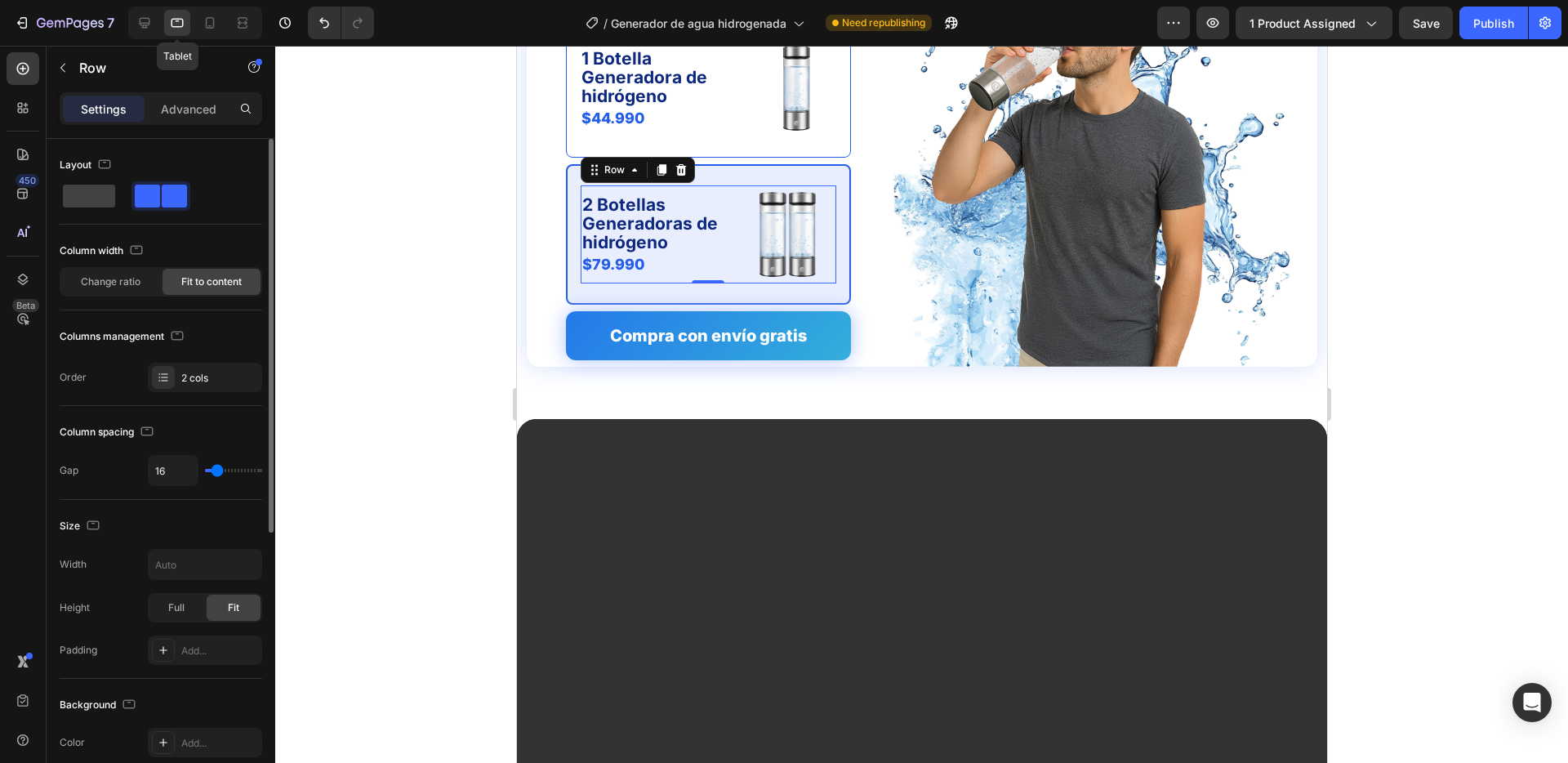
scroll to position [4201, 0]
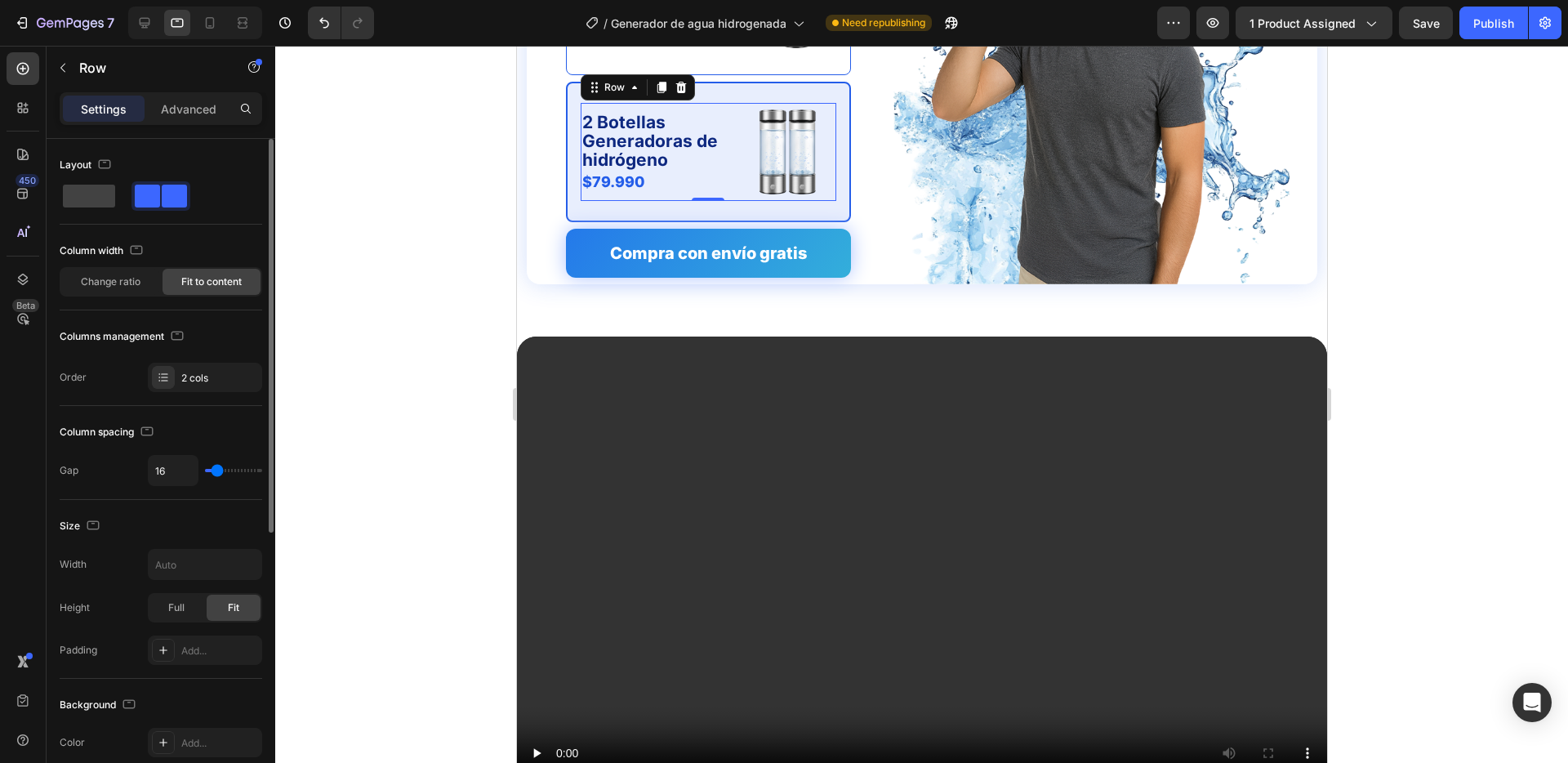
type input "18"
type input "0"
drag, startPoint x: 203, startPoint y: 470, endPoint x: 173, endPoint y: 471, distance: 30.0
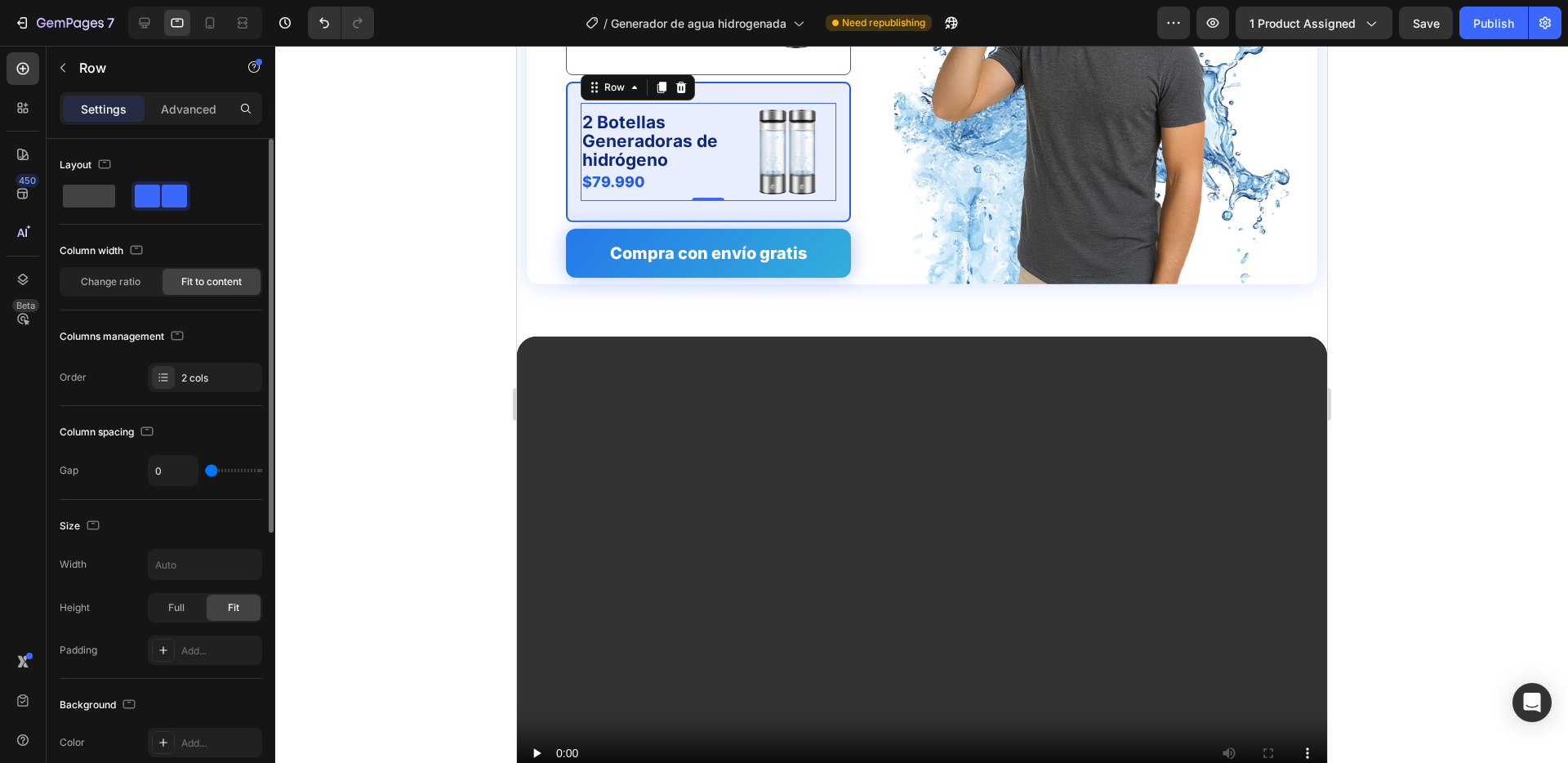
click at [173, 471] on div "0" at bounding box center [205, 470] width 114 height 31
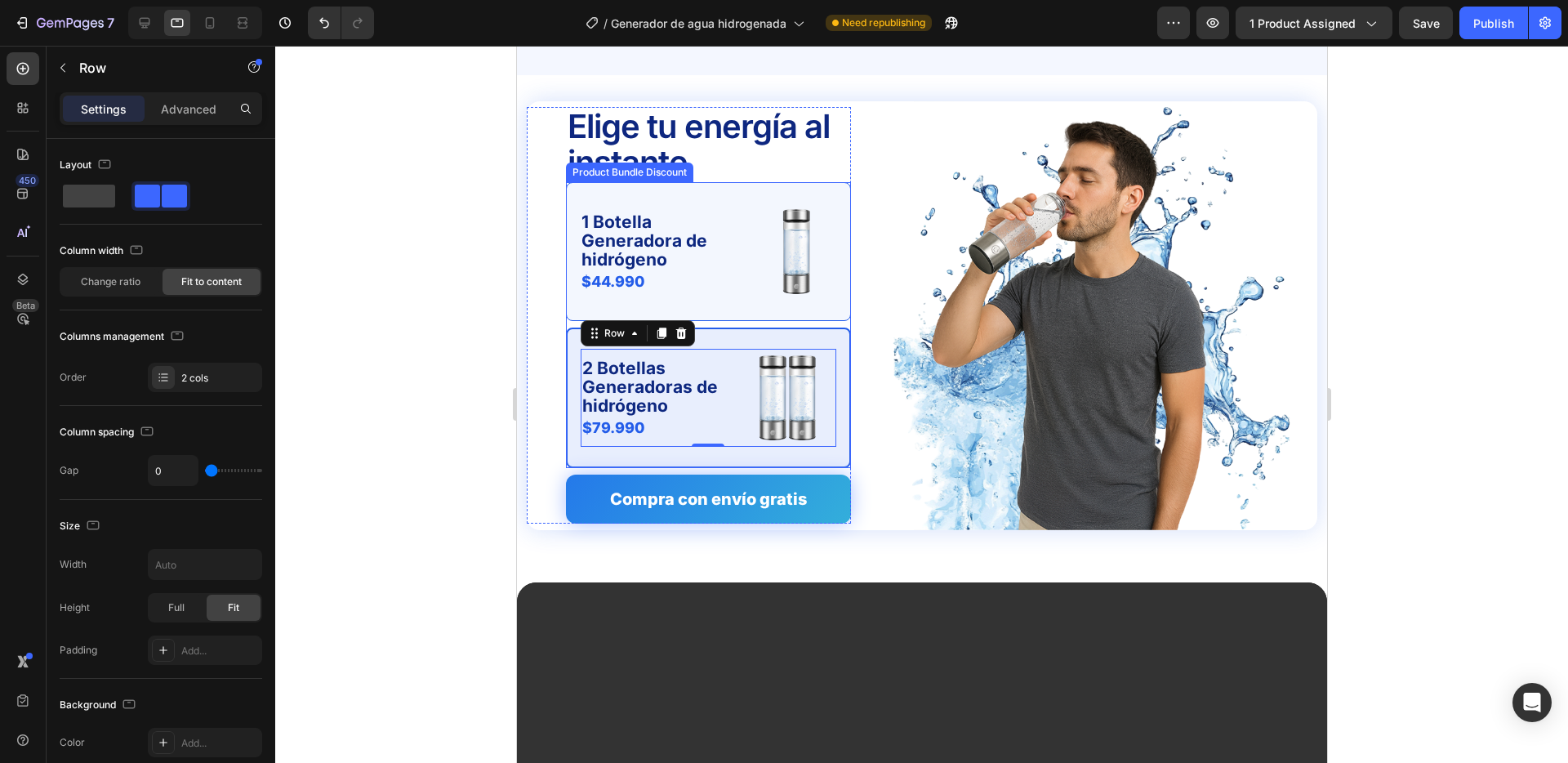
scroll to position [3929, 0]
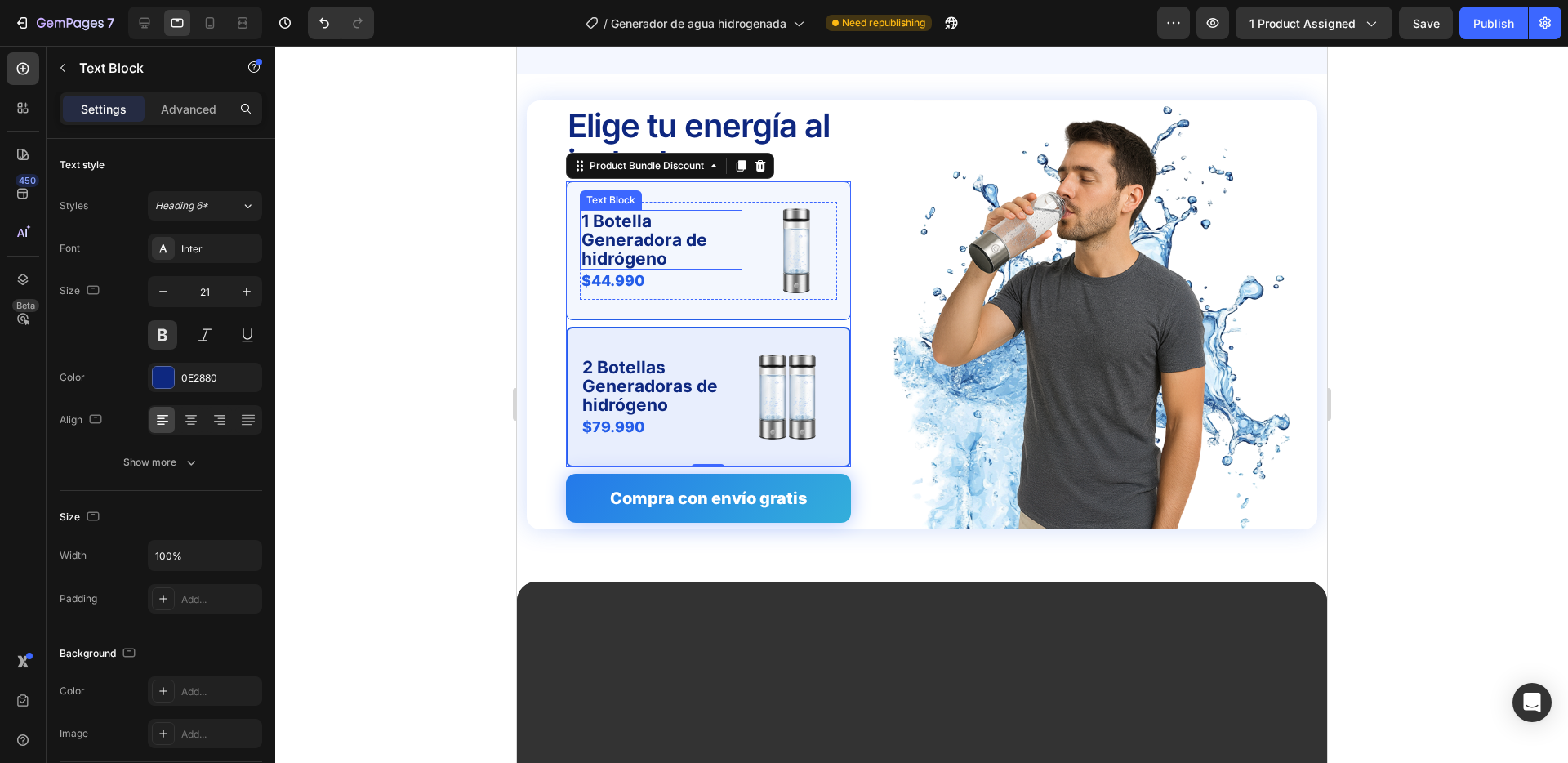
click at [618, 227] on p "1 Botella Generadora de hidrógeno" at bounding box center [661, 240] width 160 height 56
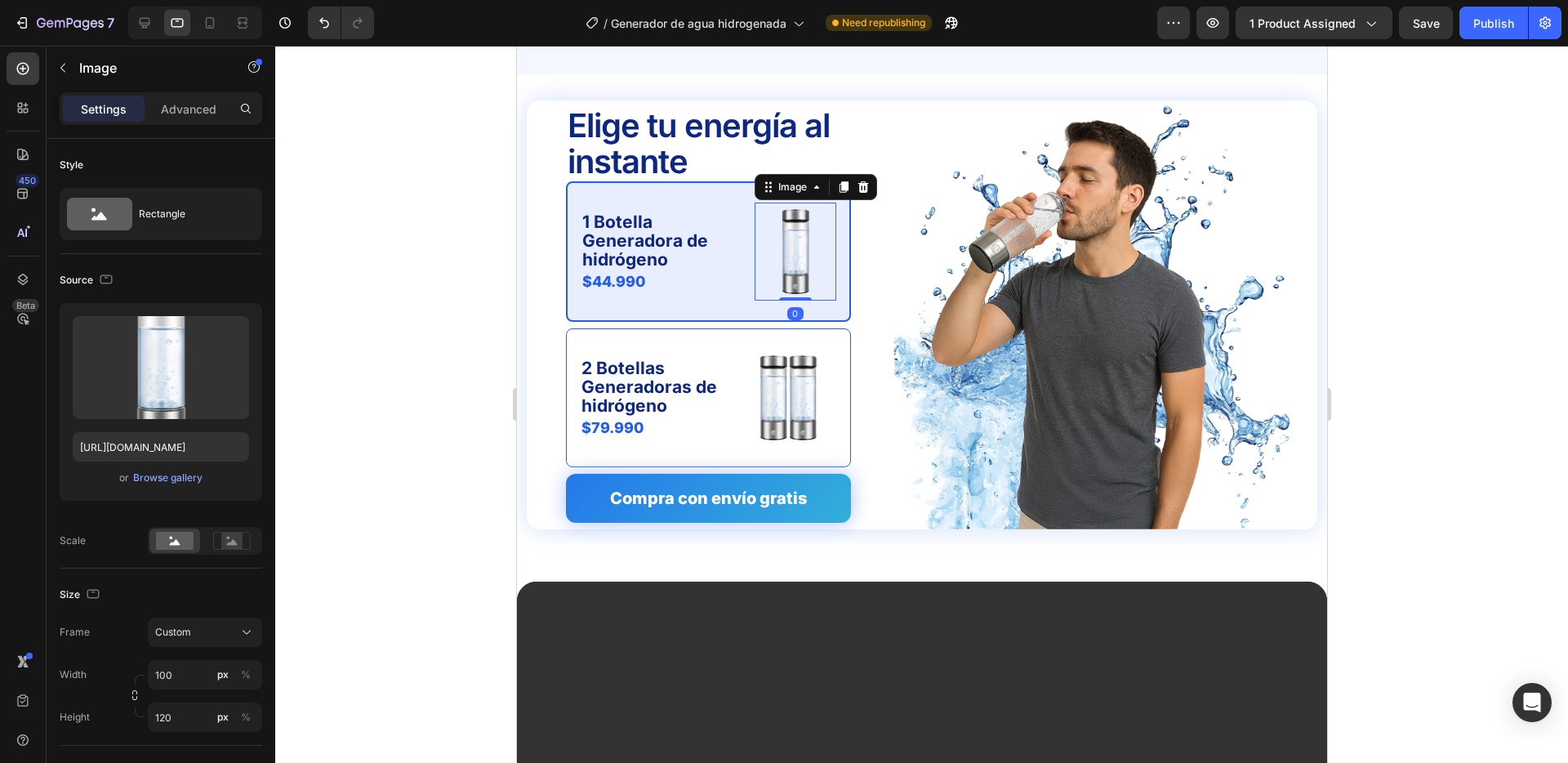
click at [789, 234] on img at bounding box center [795, 251] width 82 height 98
click at [135, 694] on icon "button" at bounding box center [134, 695] width 12 height 12
click at [187, 674] on input "100" at bounding box center [205, 674] width 114 height 29
type input "8"
type input "10"
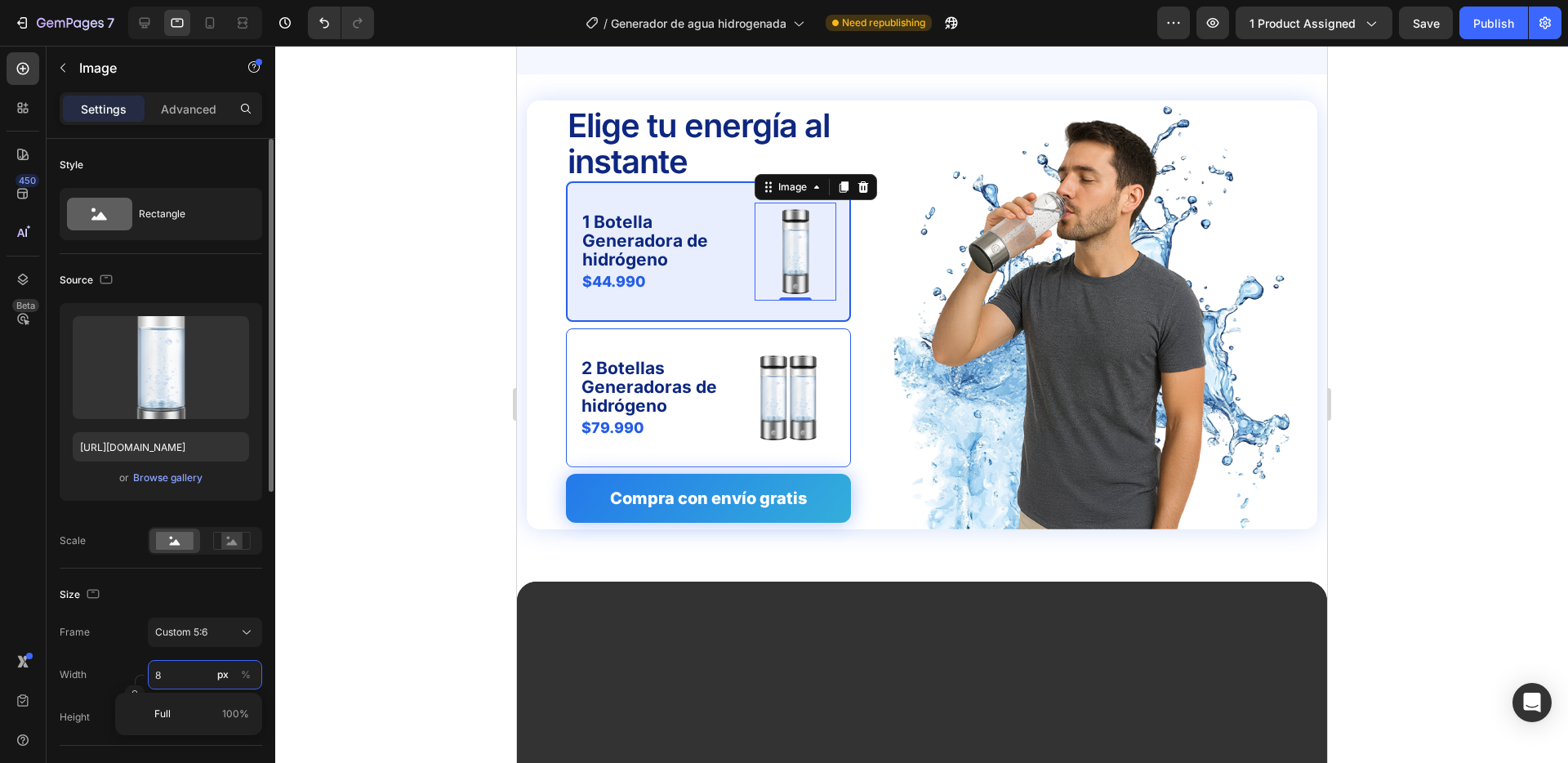
type input "80"
type input "96"
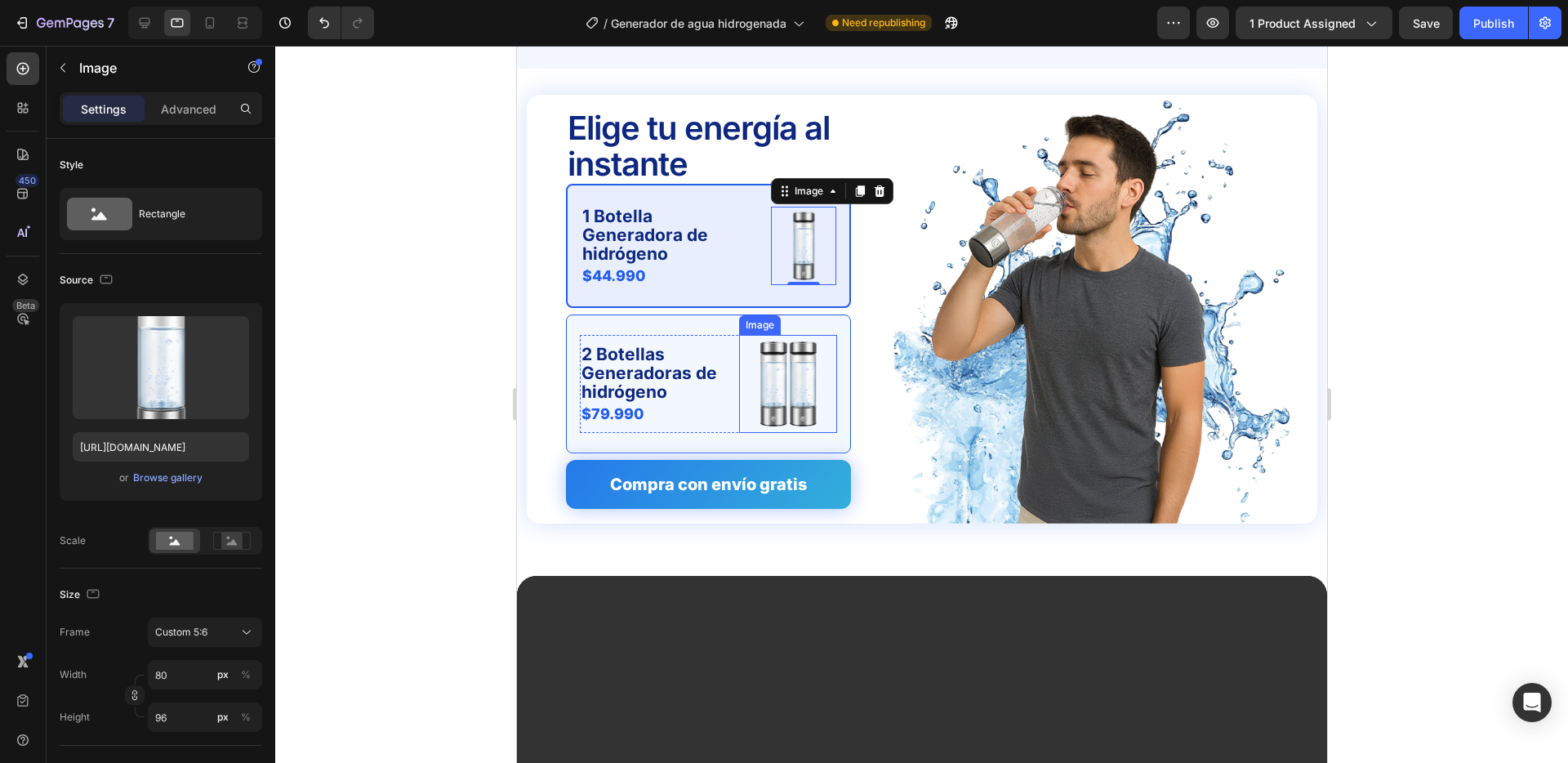
click at [782, 380] on img at bounding box center [788, 384] width 98 height 98
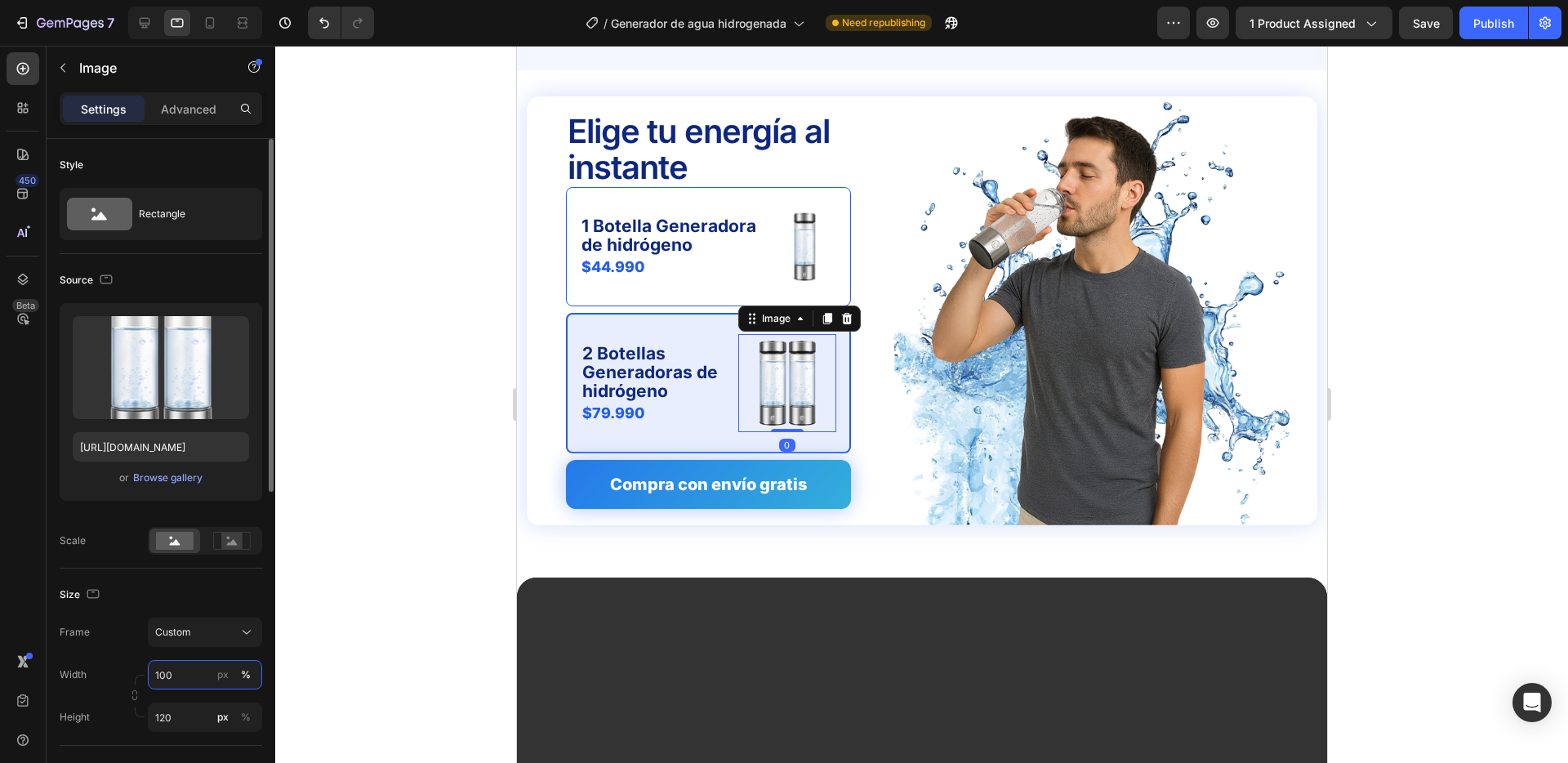
click at [174, 674] on input "100" at bounding box center [205, 674] width 114 height 29
click at [119, 675] on div "Width 100 px %" at bounding box center [161, 674] width 202 height 29
click at [389, 667] on div at bounding box center [921, 404] width 1293 height 717
click at [772, 378] on img at bounding box center [787, 383] width 98 height 98
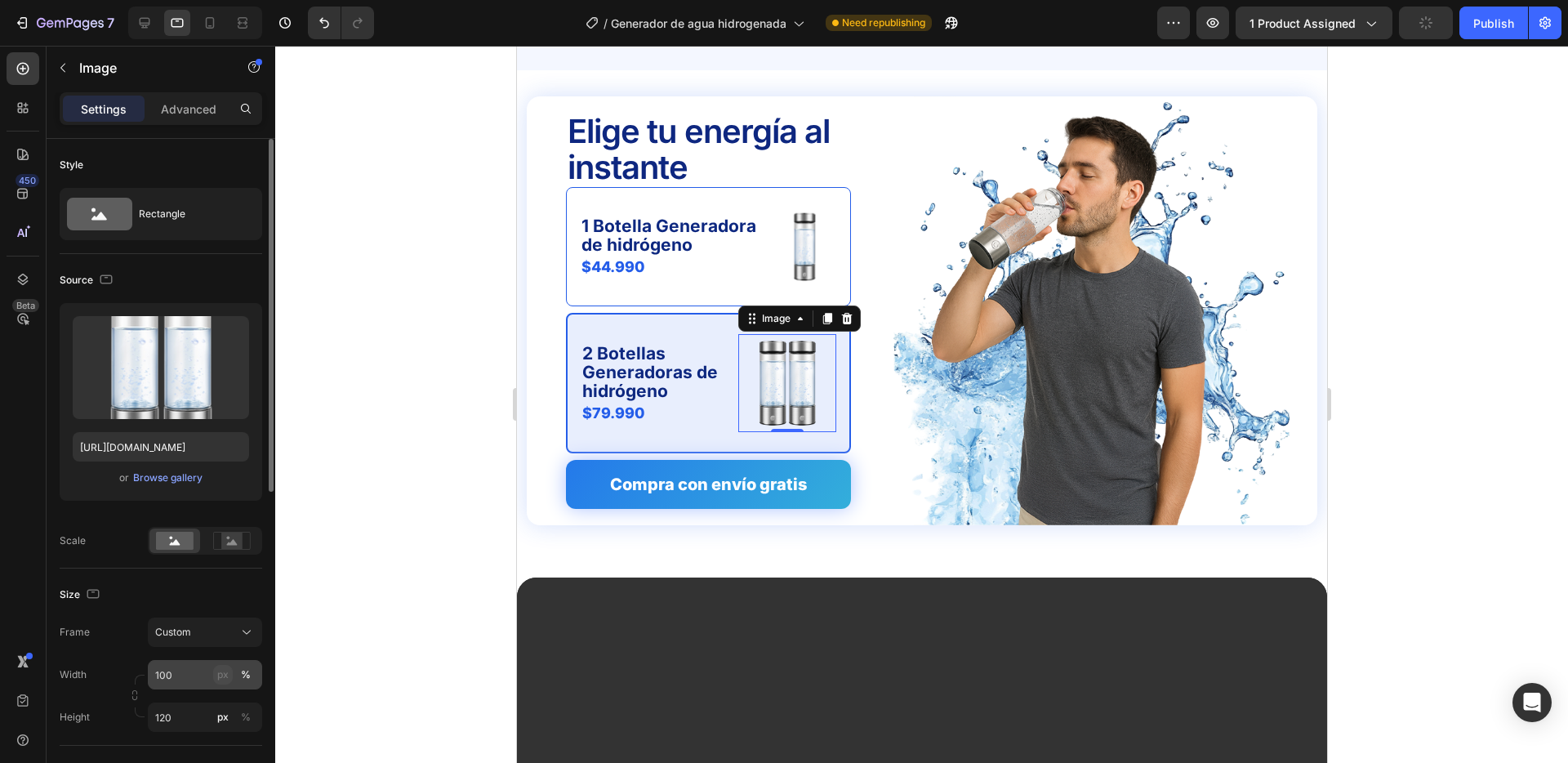
click at [220, 675] on div "px" at bounding box center [222, 674] width 12 height 15
click at [184, 678] on input "100" at bounding box center [205, 674] width 114 height 29
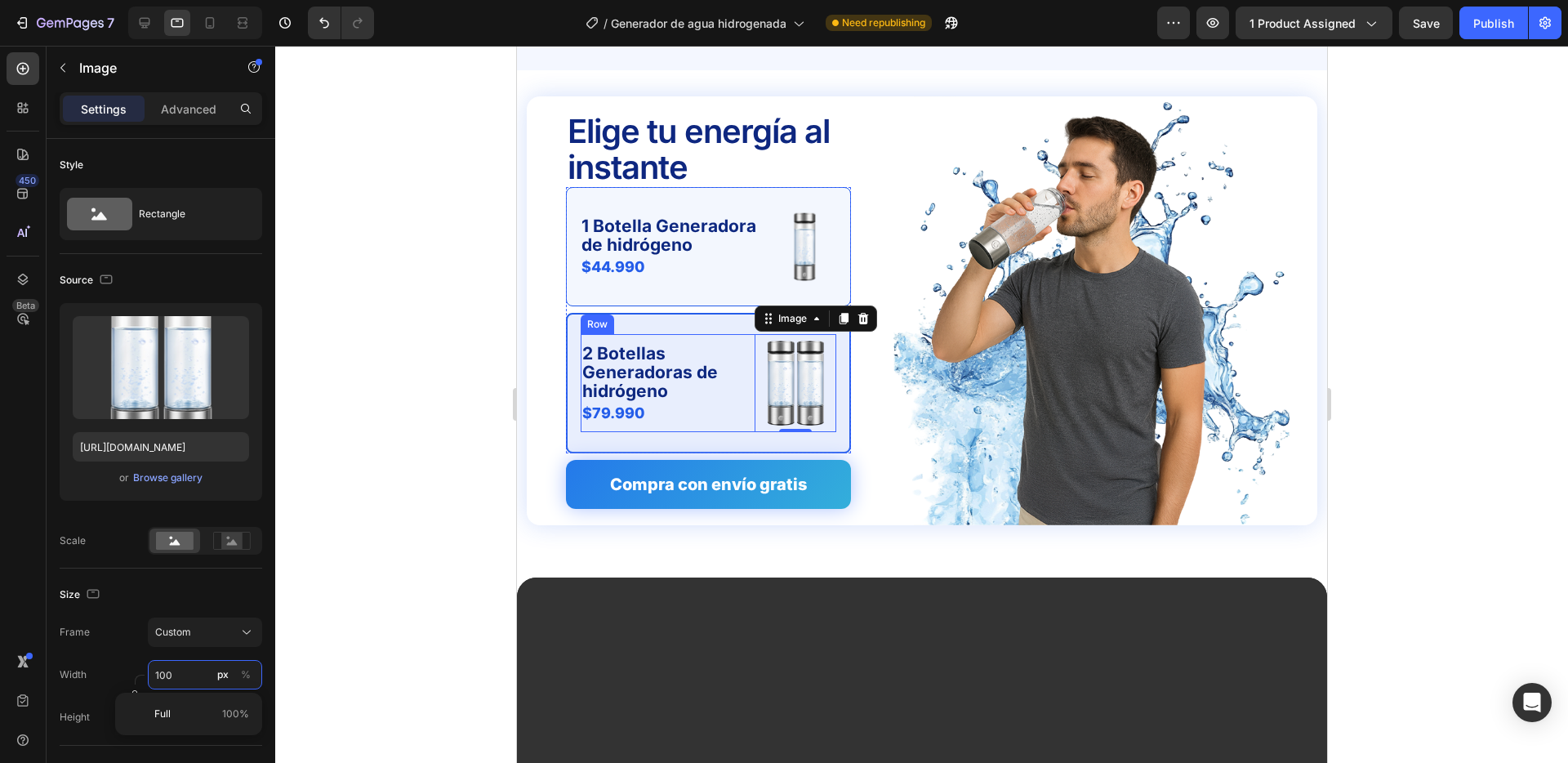
scroll to position [3934, 0]
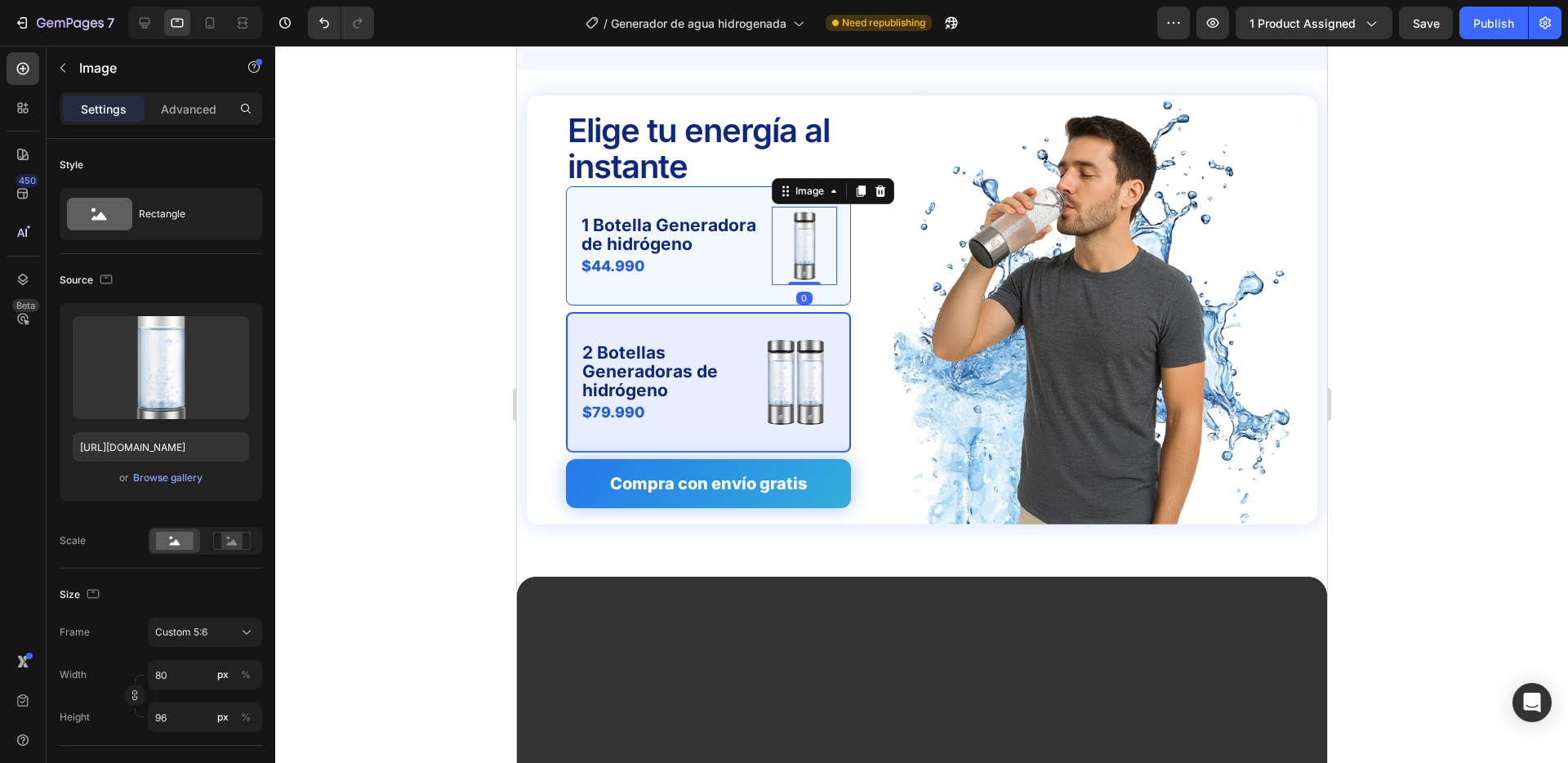
click at [804, 230] on img at bounding box center [804, 246] width 65 height 78
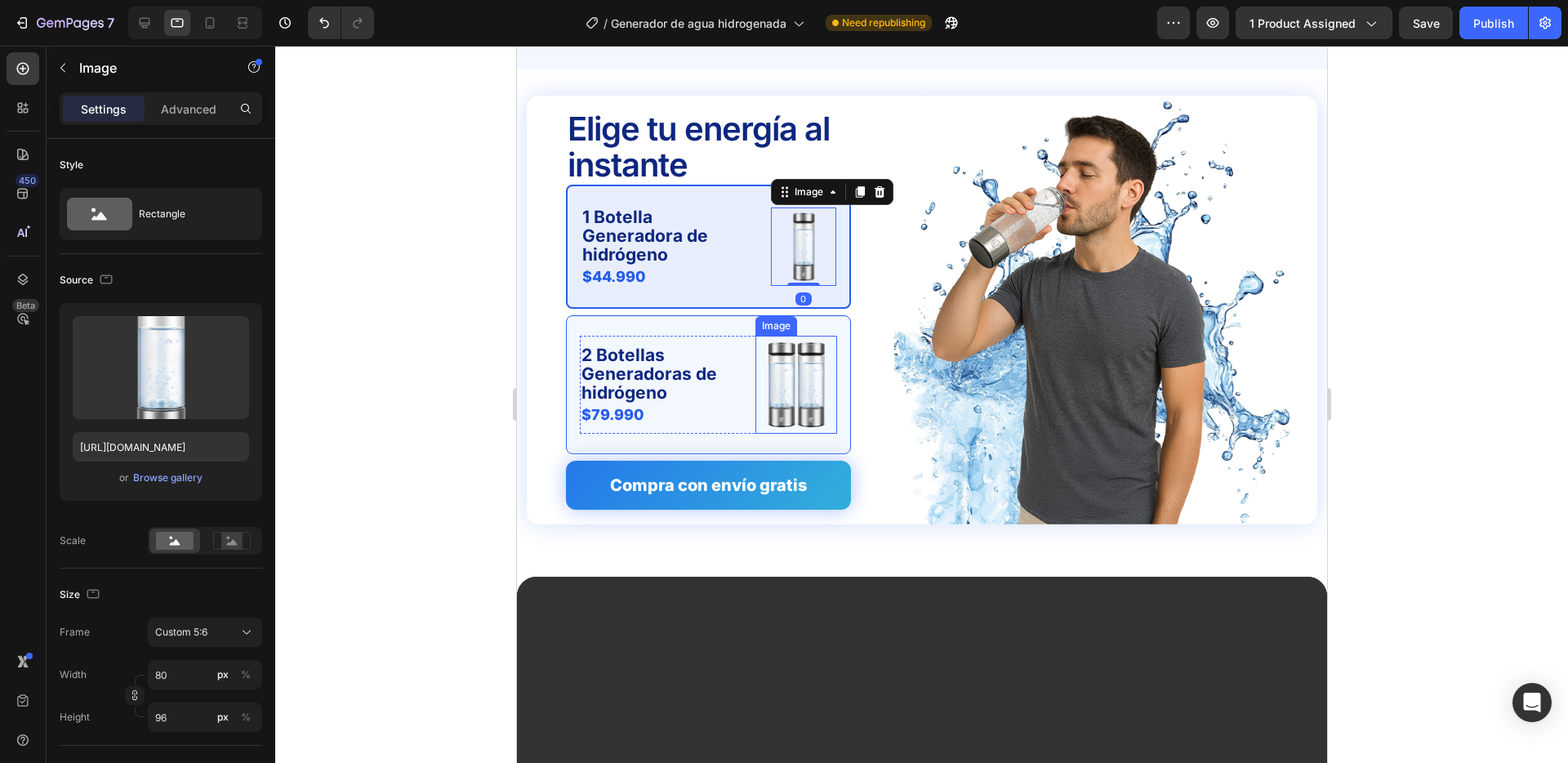
scroll to position [3935, 0]
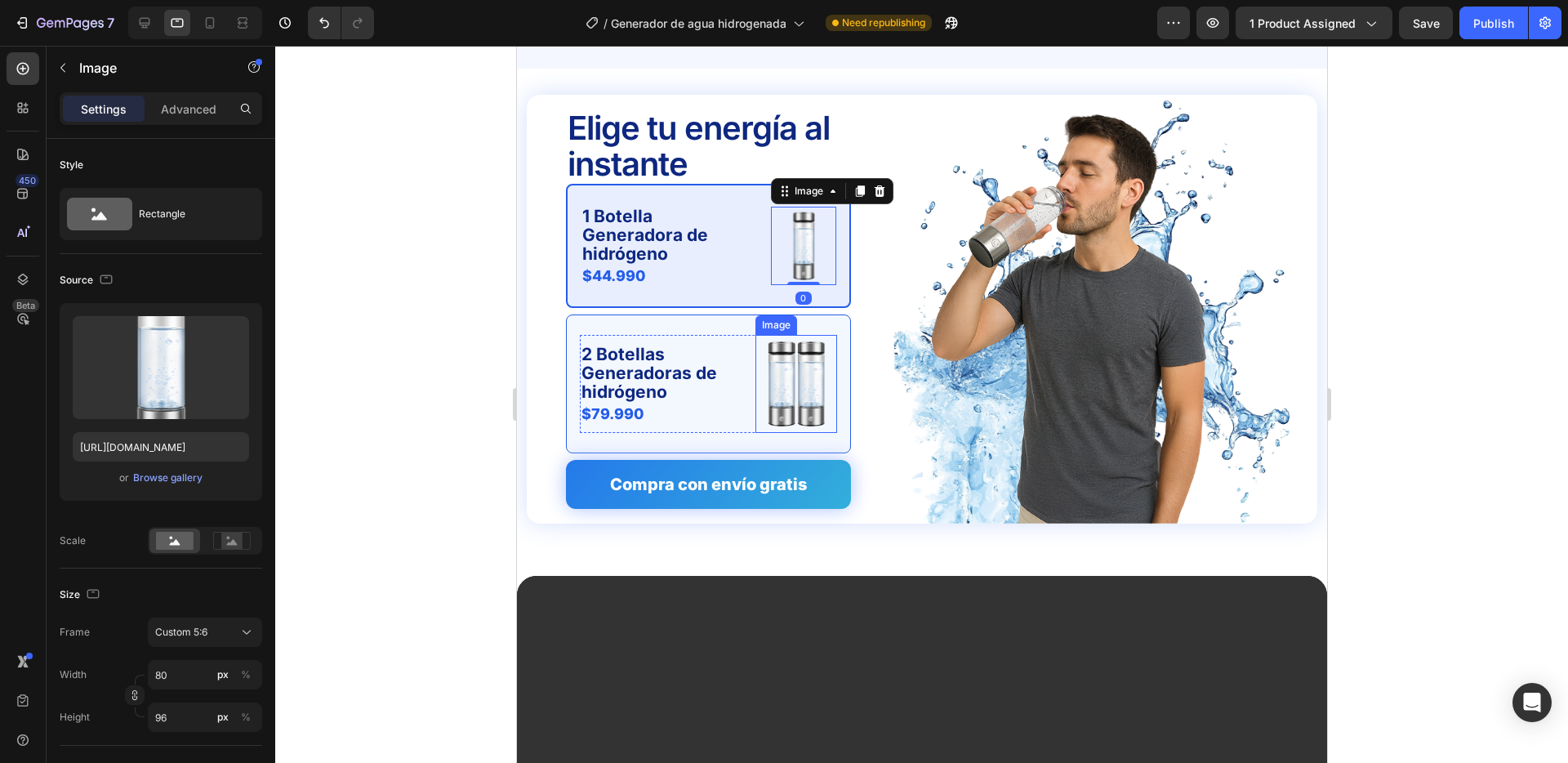
click at [801, 389] on img at bounding box center [796, 384] width 82 height 98
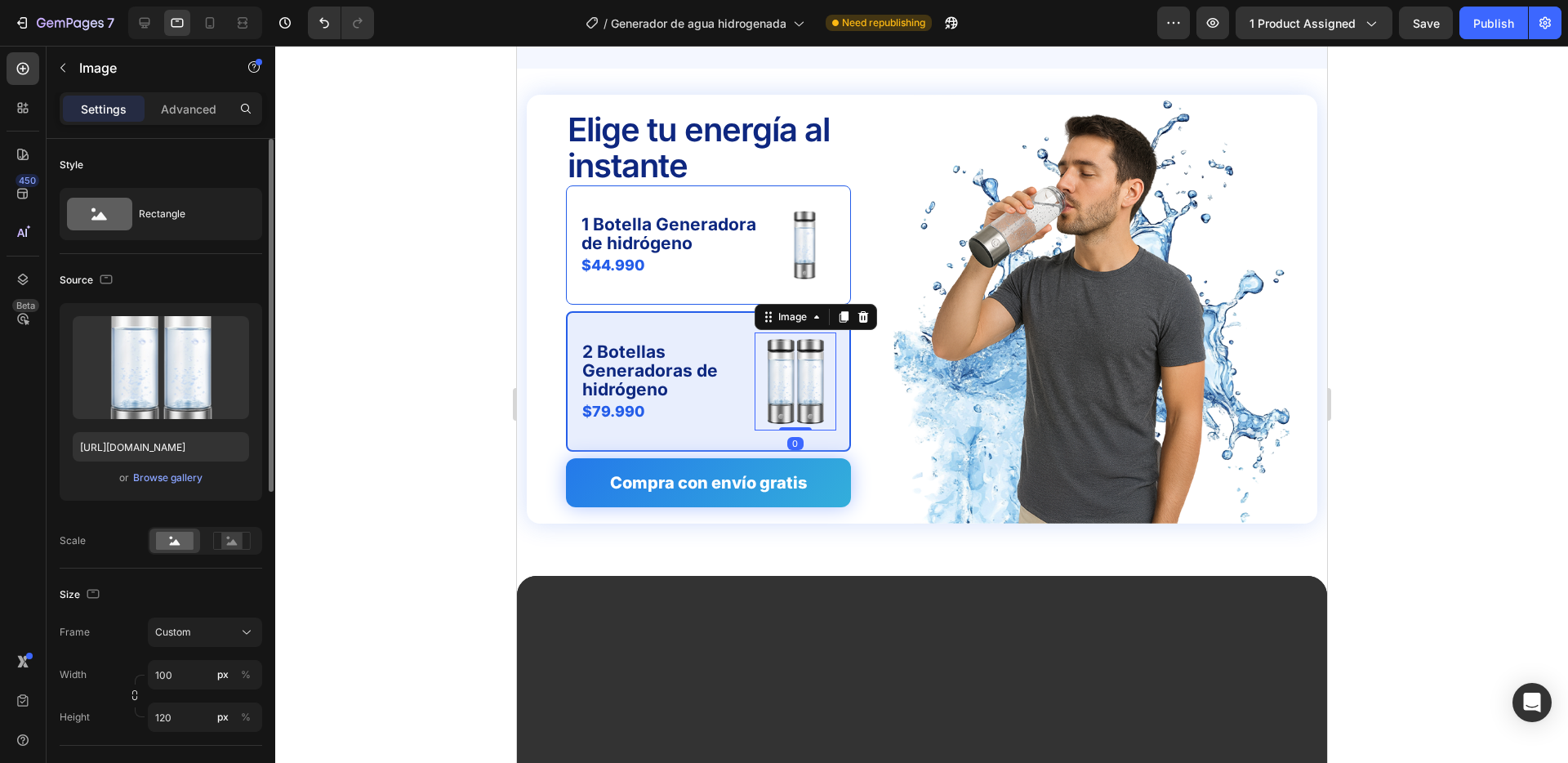
drag, startPoint x: 134, startPoint y: 699, endPoint x: 152, endPoint y: 692, distance: 19.3
click at [135, 698] on icon "button" at bounding box center [134, 695] width 12 height 12
click at [190, 674] on input "100" at bounding box center [205, 674] width 114 height 29
type input "8"
type input "10"
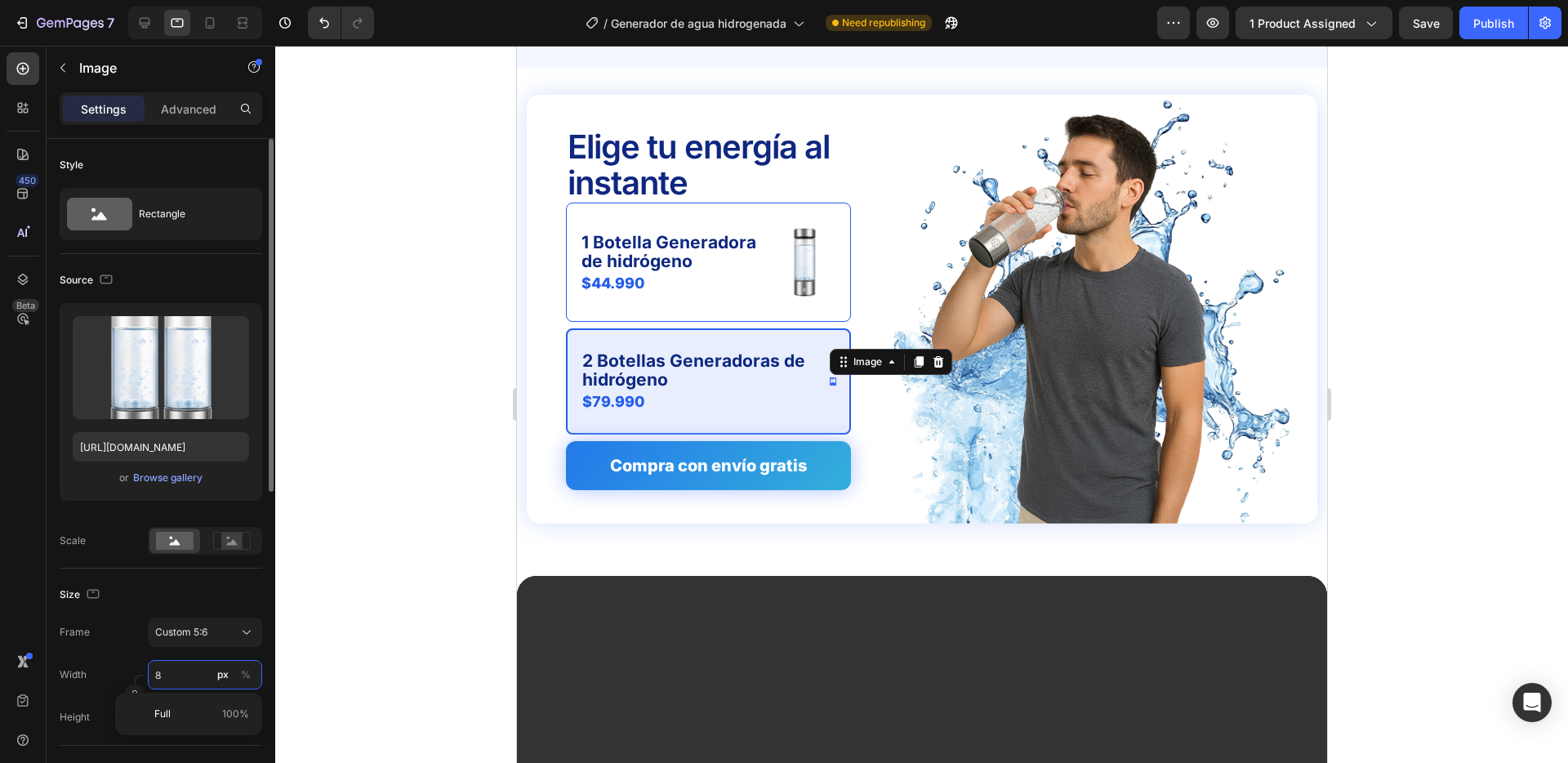
type input "80"
type input "96"
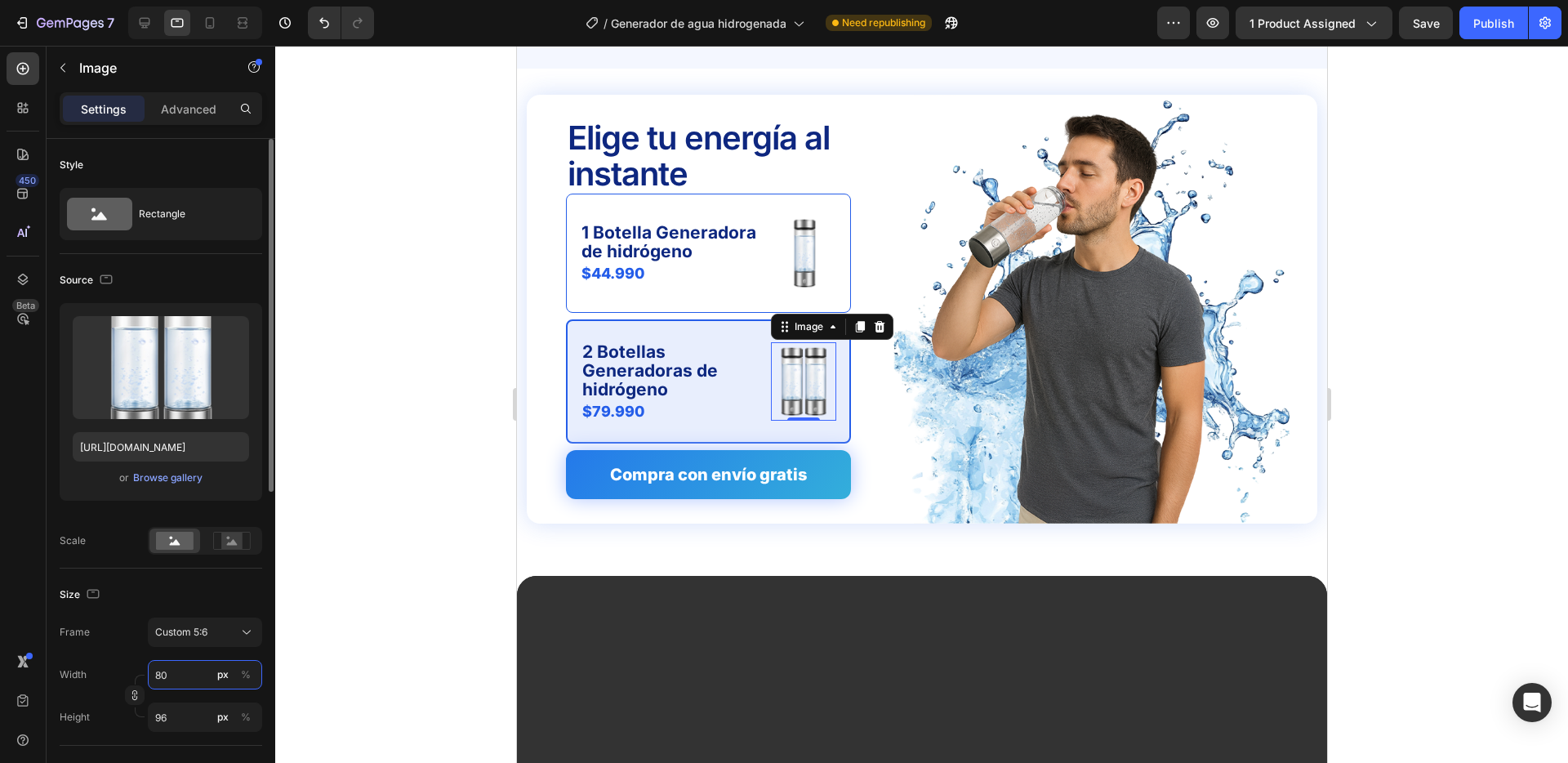
type input "80"
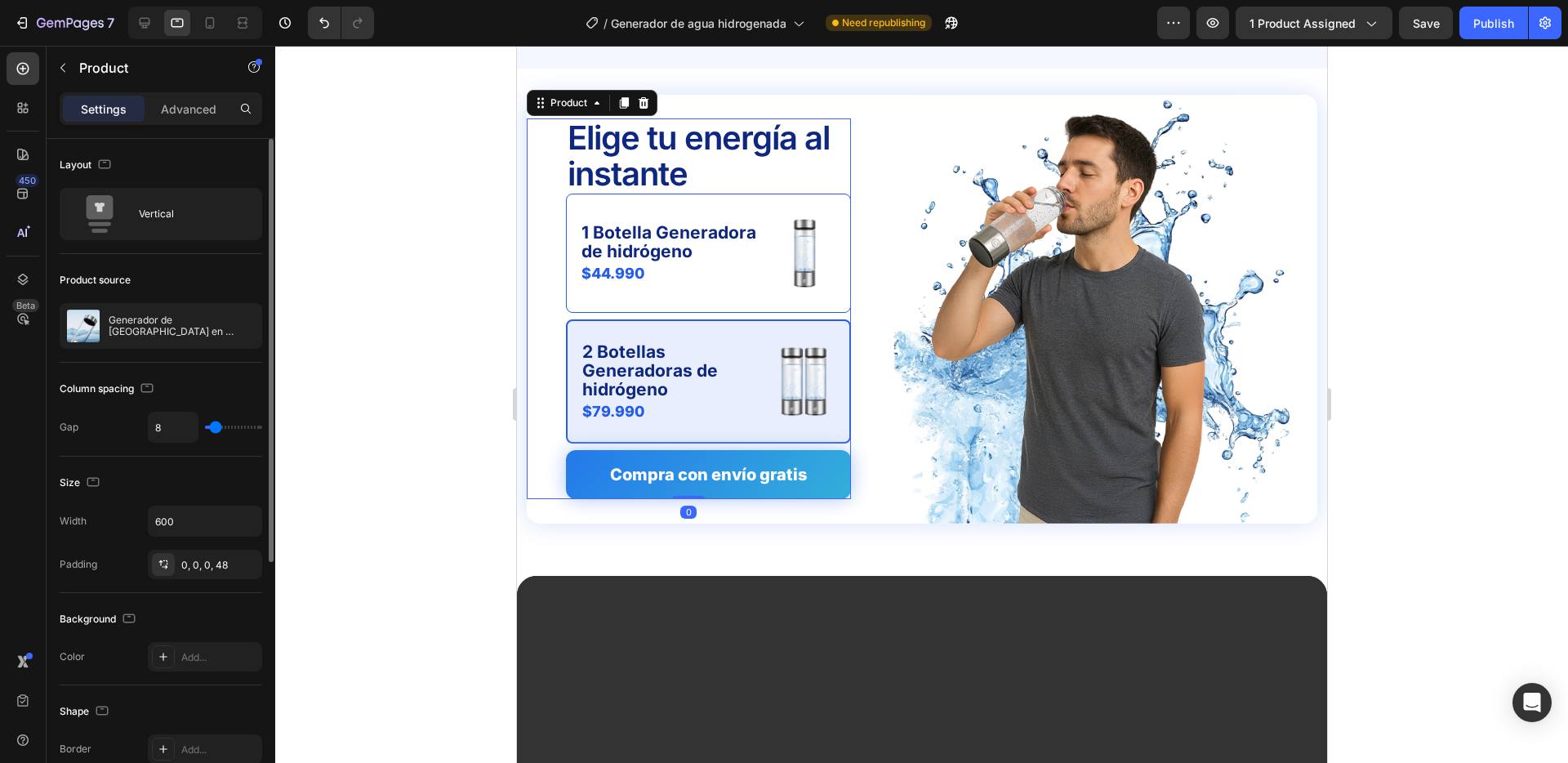
click at [553, 143] on div "Elige tu energía al instante Text Block 1 Botella Generadora de hidrógeno Text …" at bounding box center [688, 309] width 324 height 381
click at [151, 29] on icon at bounding box center [144, 23] width 16 height 16
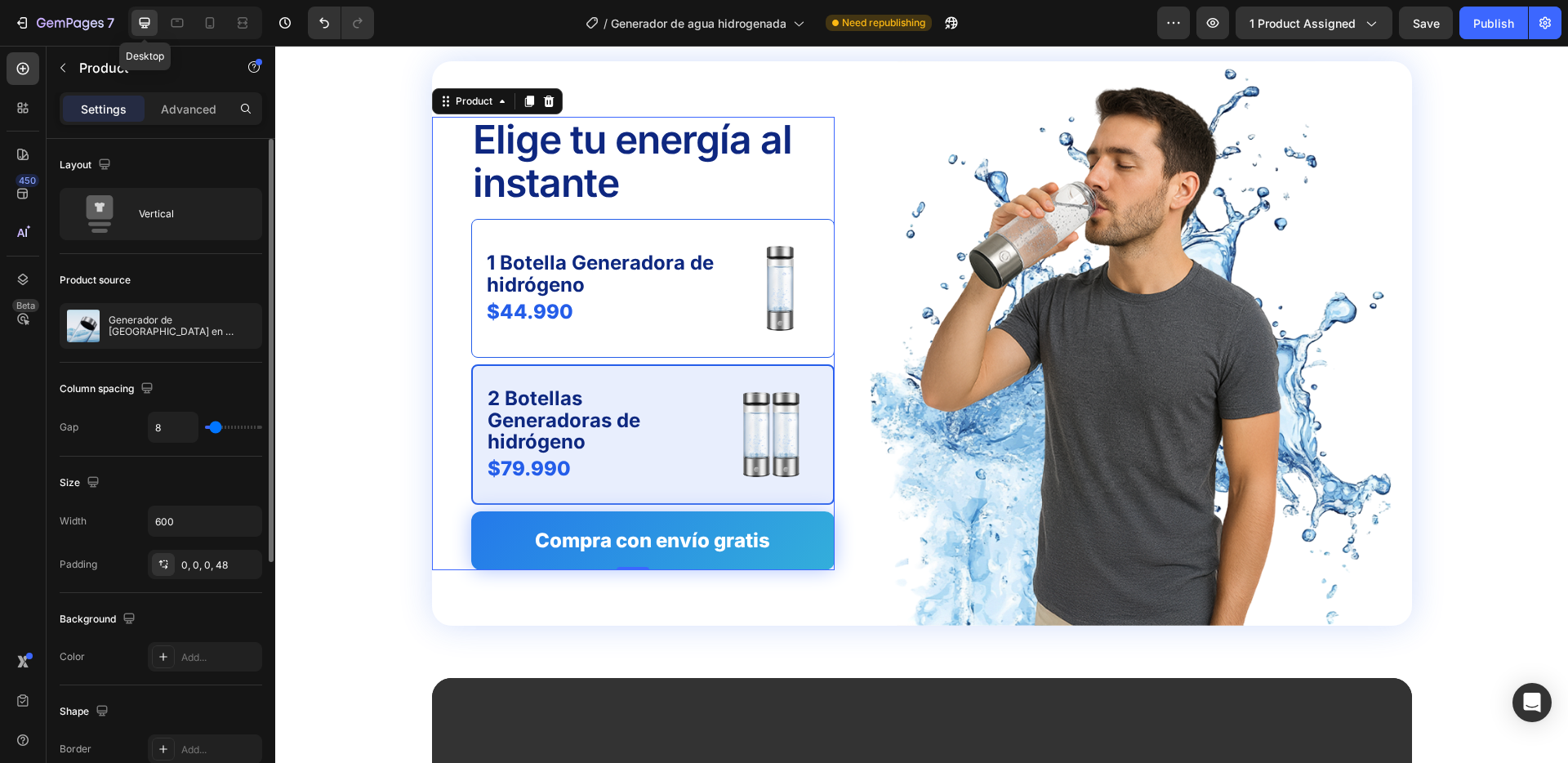
scroll to position [3949, 0]
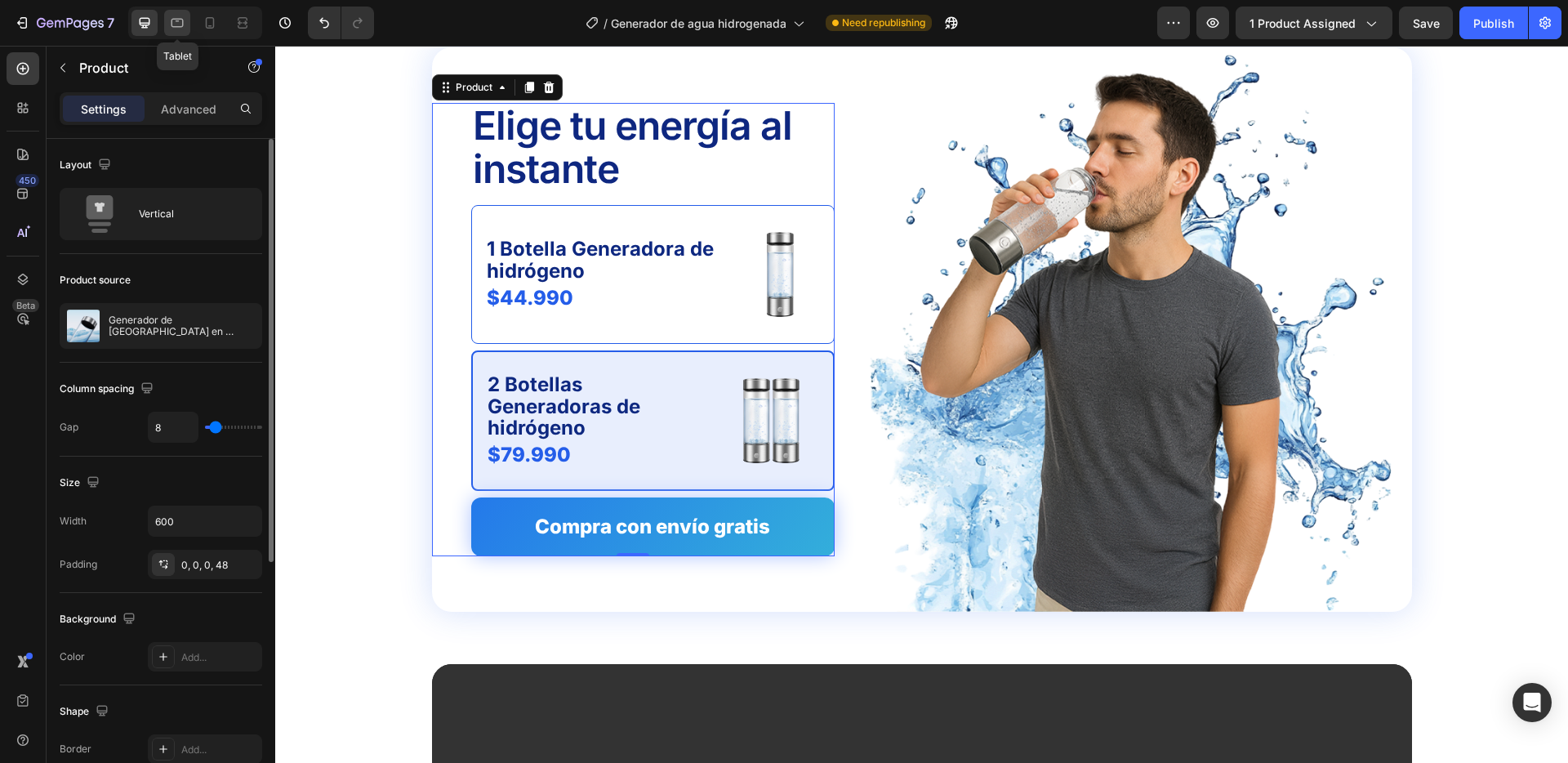
click at [178, 23] on icon at bounding box center [177, 23] width 16 height 16
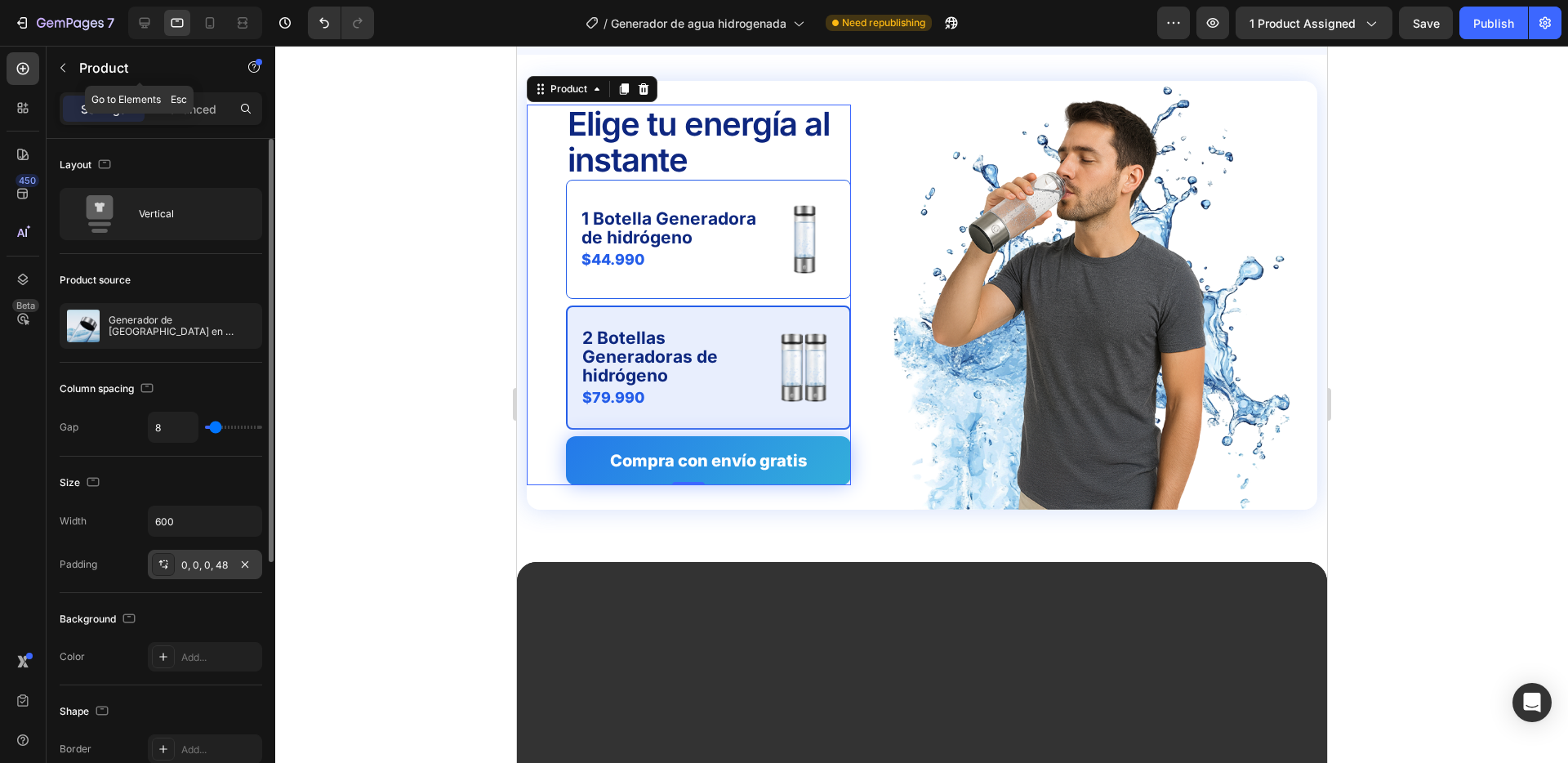
scroll to position [3931, 0]
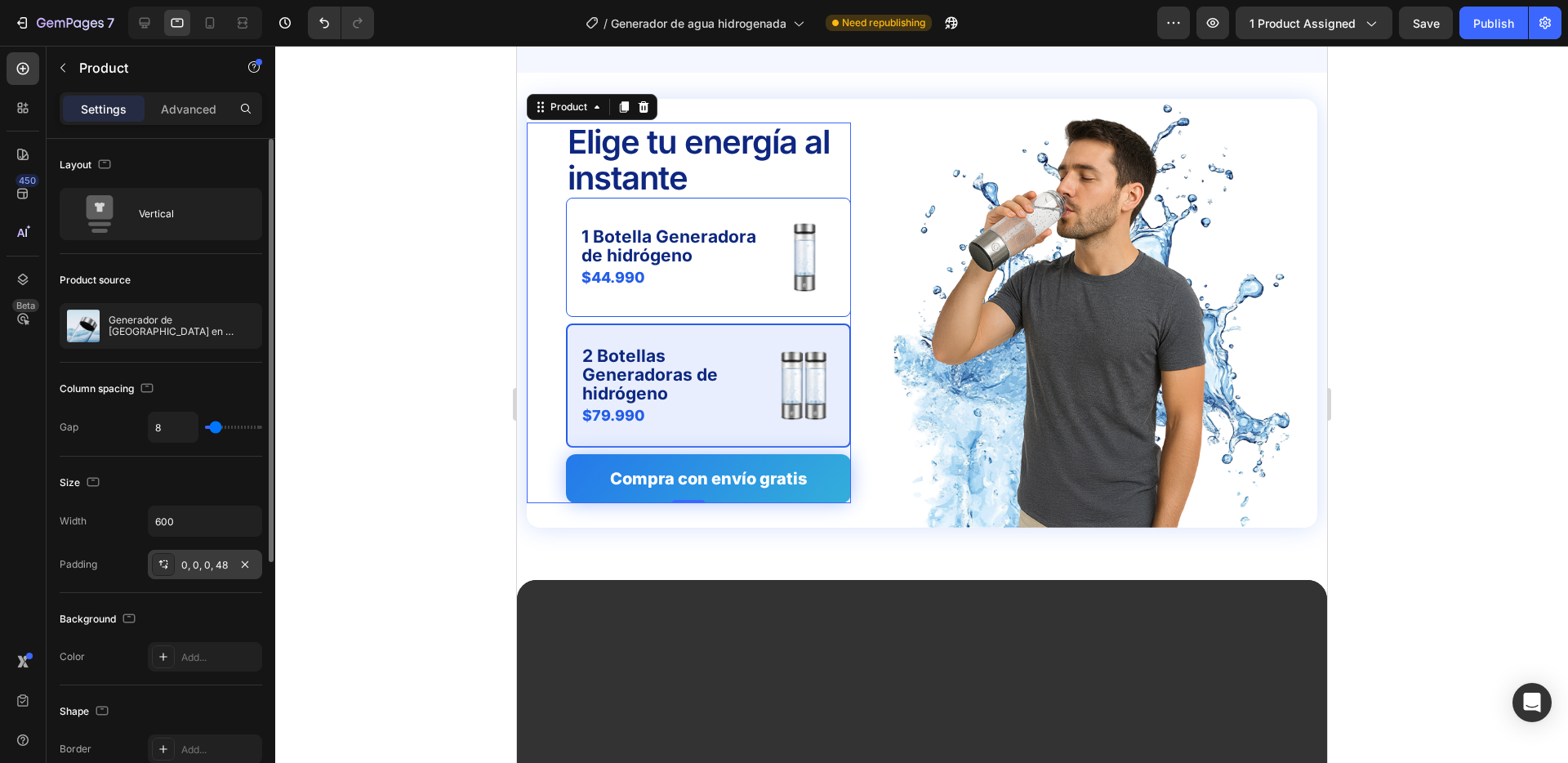
click at [209, 562] on div "0, 0, 0, 48" at bounding box center [205, 565] width 47 height 15
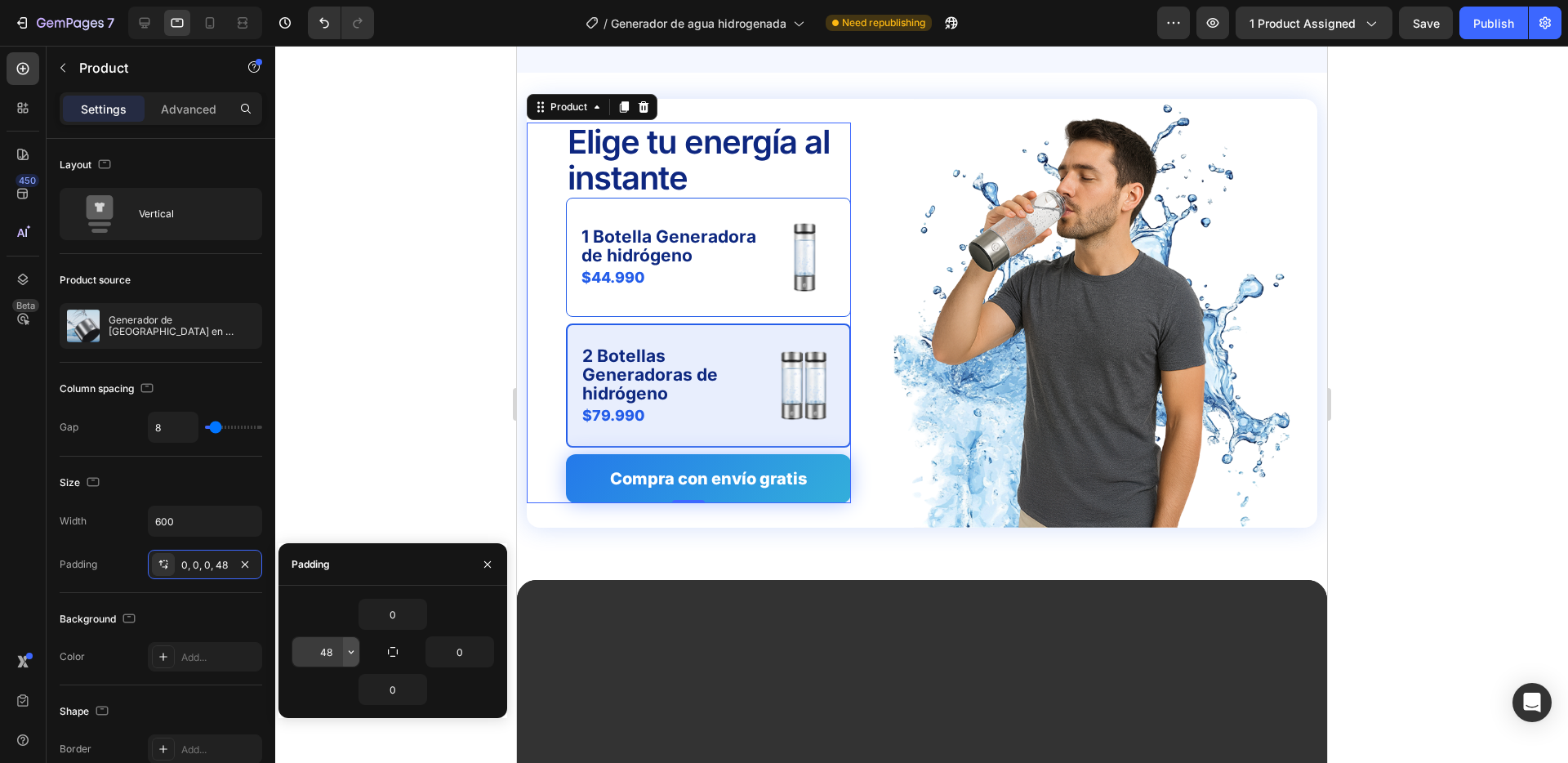
click at [357, 659] on button "button" at bounding box center [351, 651] width 16 height 29
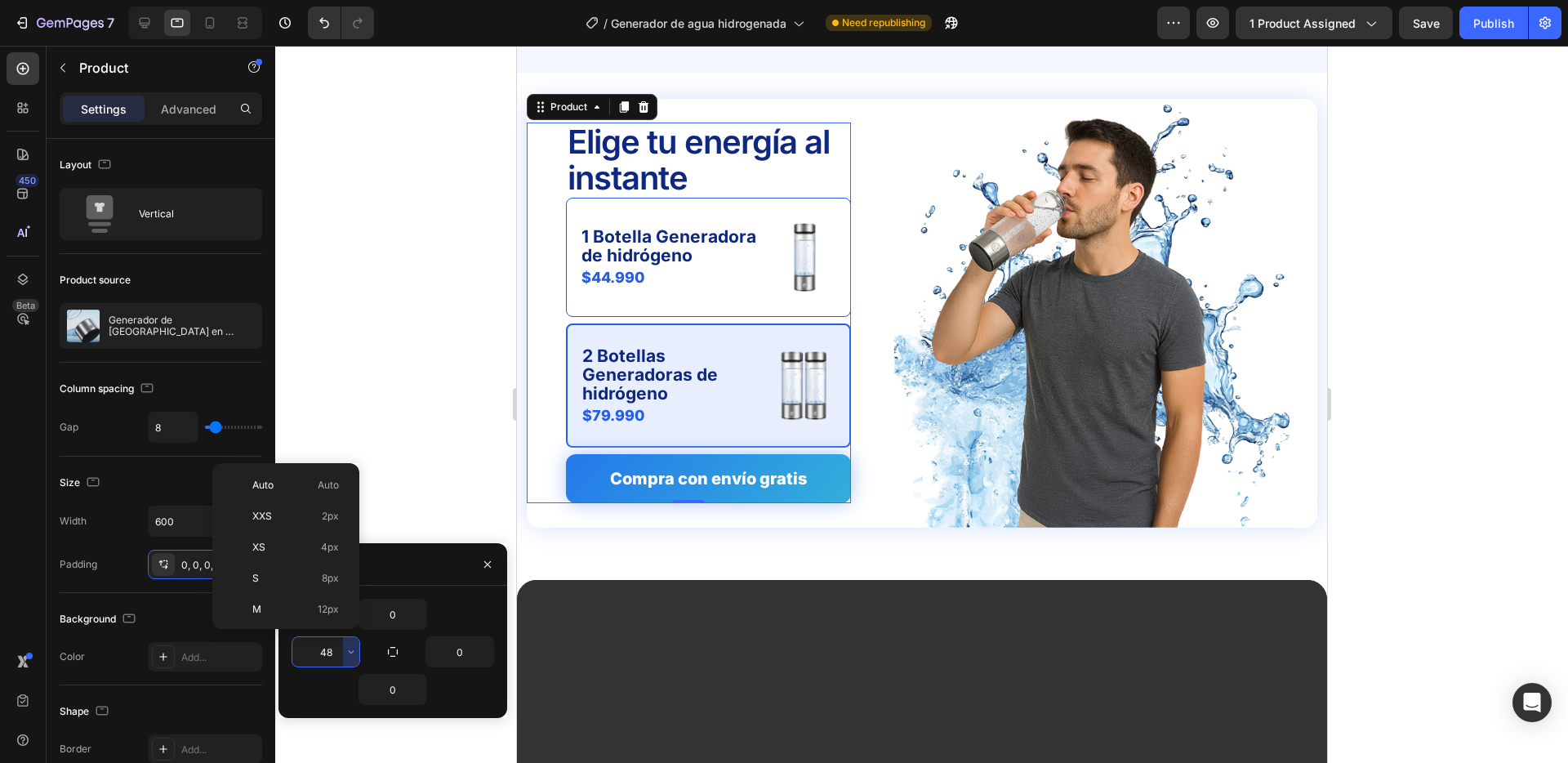
scroll to position [147, 0]
click at [291, 556] on p "2XL 32px" at bounding box center [295, 555] width 86 height 15
type input "32"
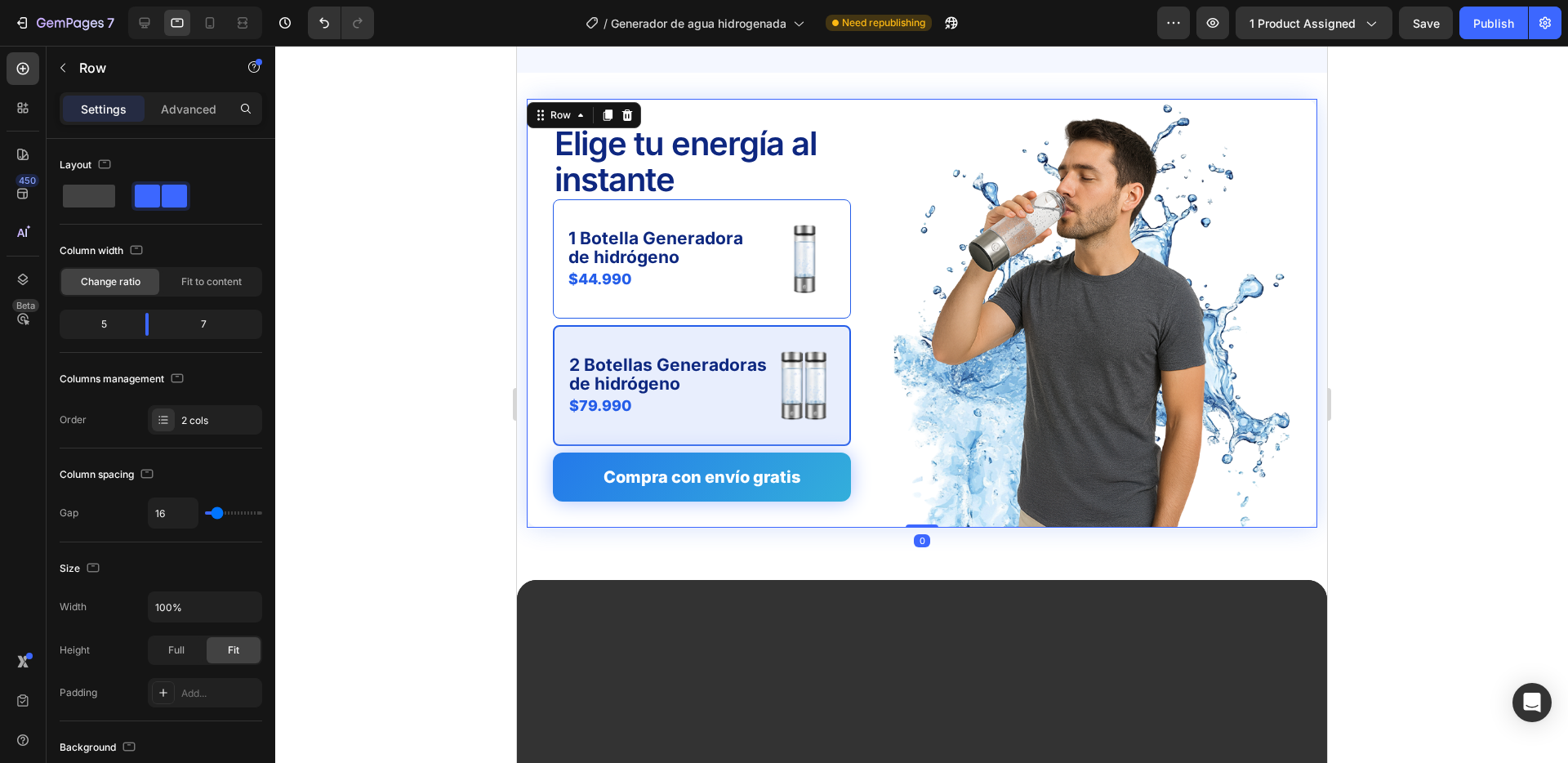
click at [856, 280] on div "Elige tu energía al instante Text Block 1 Botella Generadora de hidrógeno Text …" at bounding box center [921, 313] width 790 height 429
click at [151, 0] on body "7 Version history / Generador de agua hidrogenada Need republishing Preview 1 p…" at bounding box center [784, 0] width 1568 height 0
click at [478, 333] on div at bounding box center [921, 404] width 1293 height 717
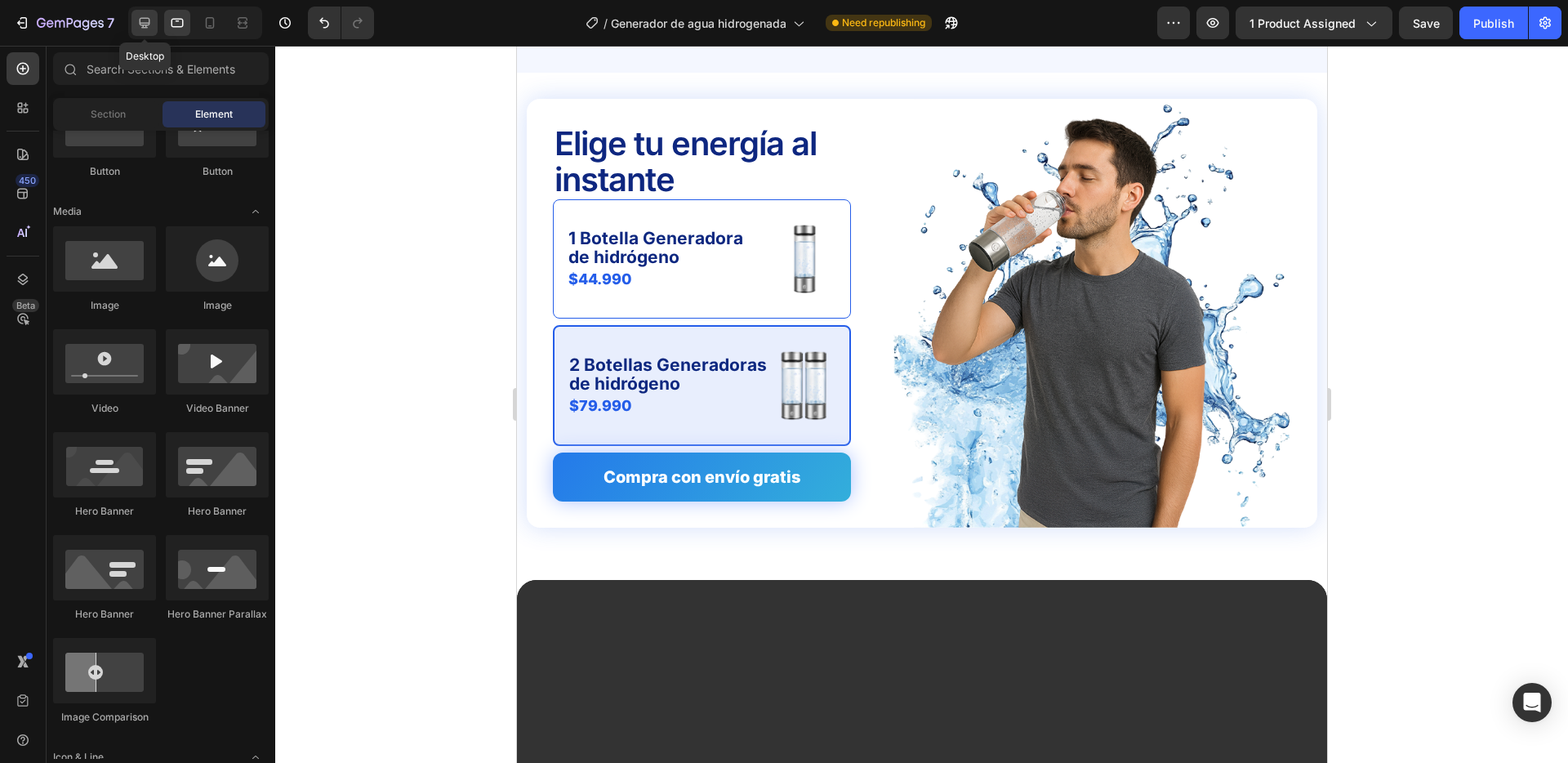
click at [146, 28] on icon at bounding box center [145, 24] width 11 height 11
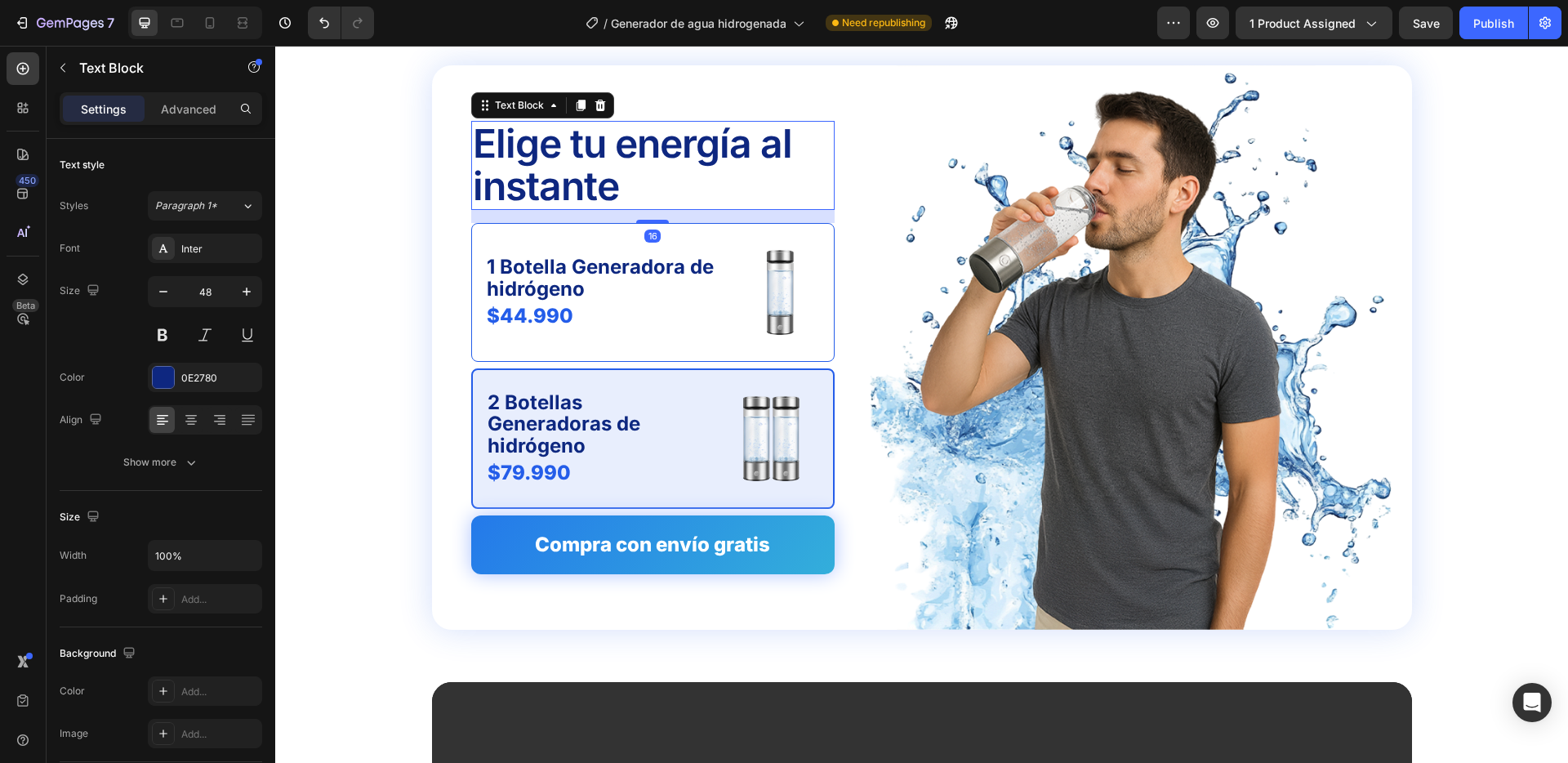
click at [652, 188] on p "Elige tu energía al instante" at bounding box center [652, 165] width 360 height 86
click at [172, 23] on icon at bounding box center [178, 24] width 13 height 9
type input "40"
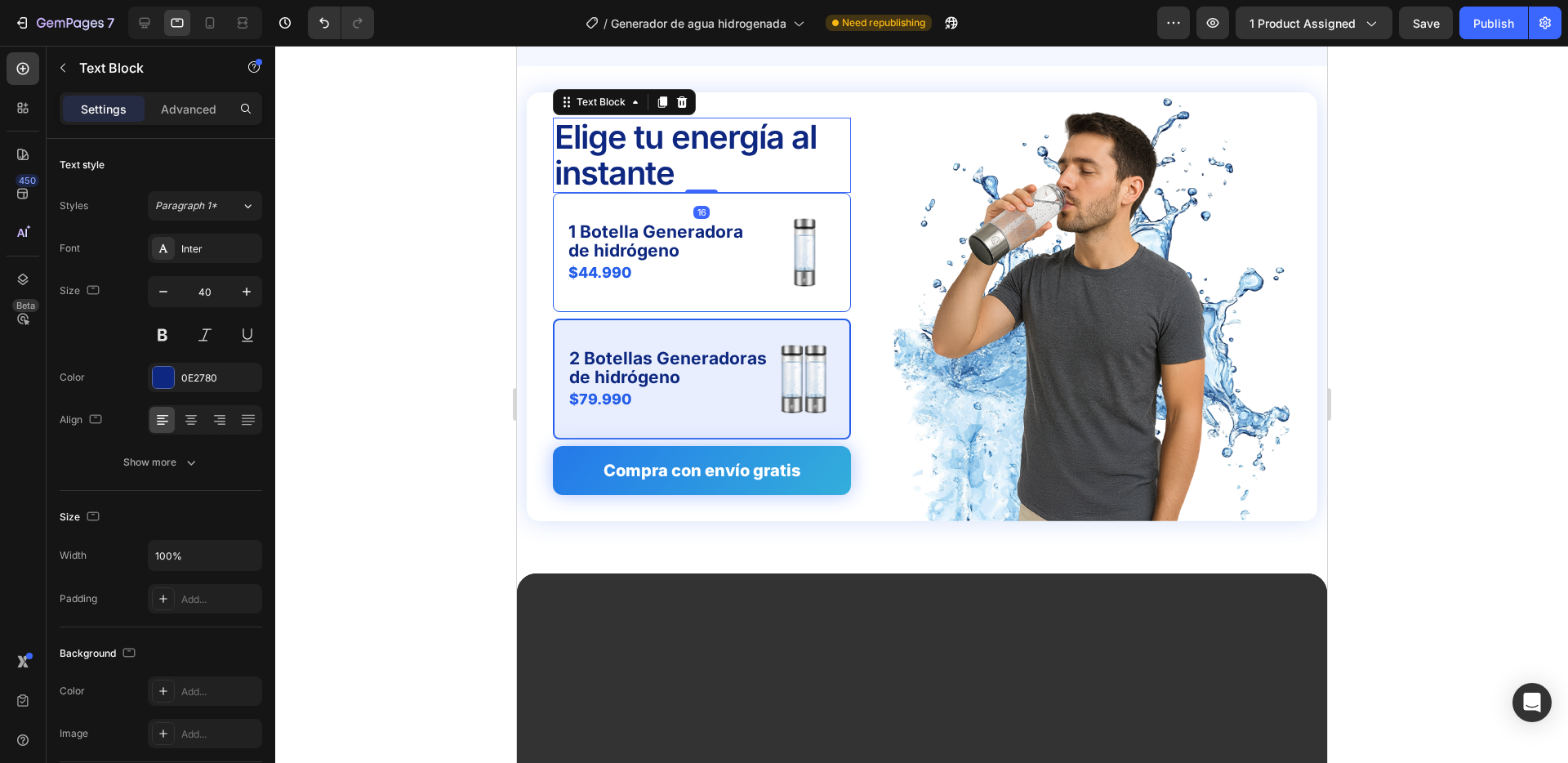
scroll to position [3952, 0]
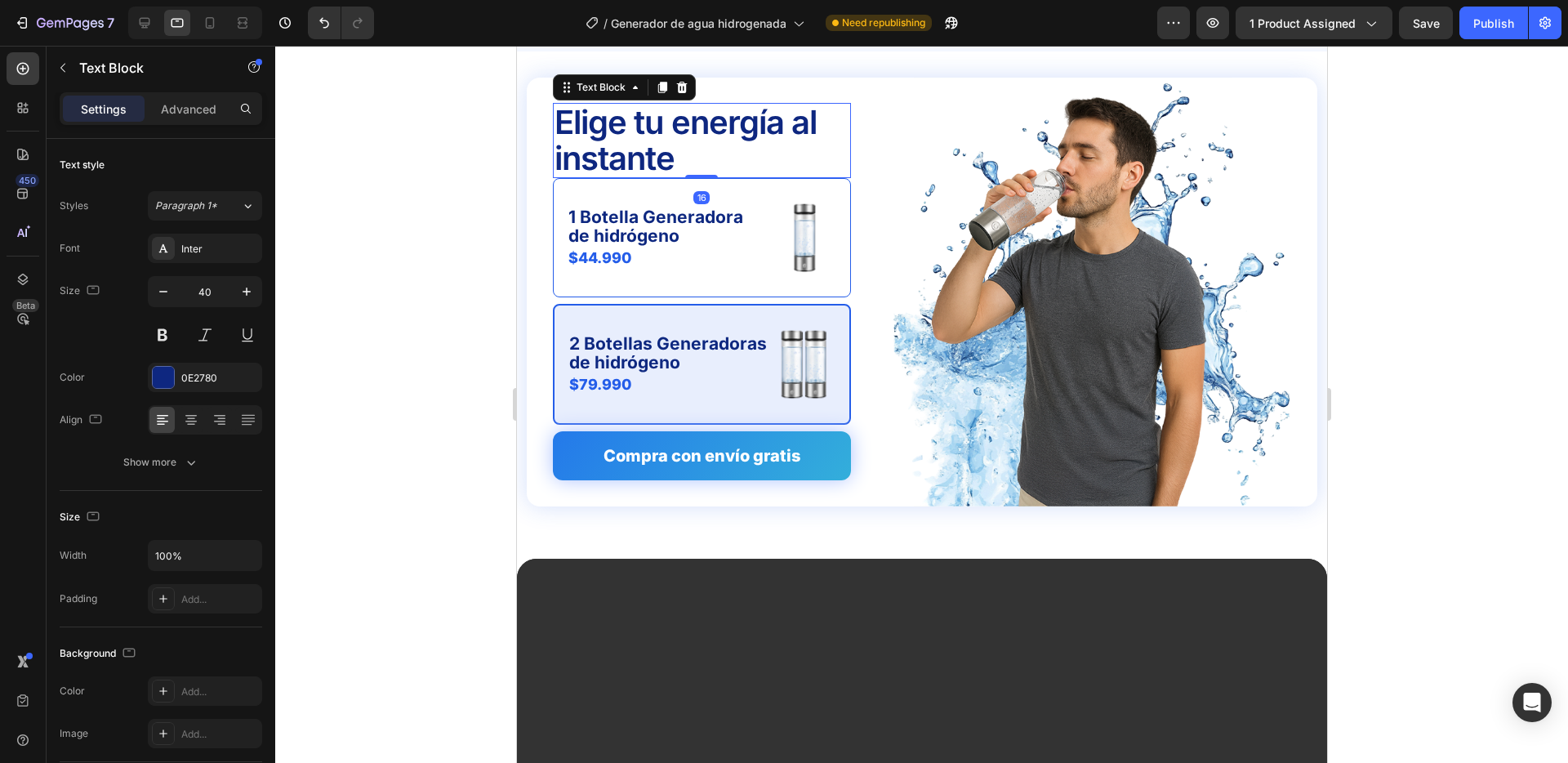
click at [618, 145] on p "Elige tu energía al instante" at bounding box center [701, 140] width 295 height 72
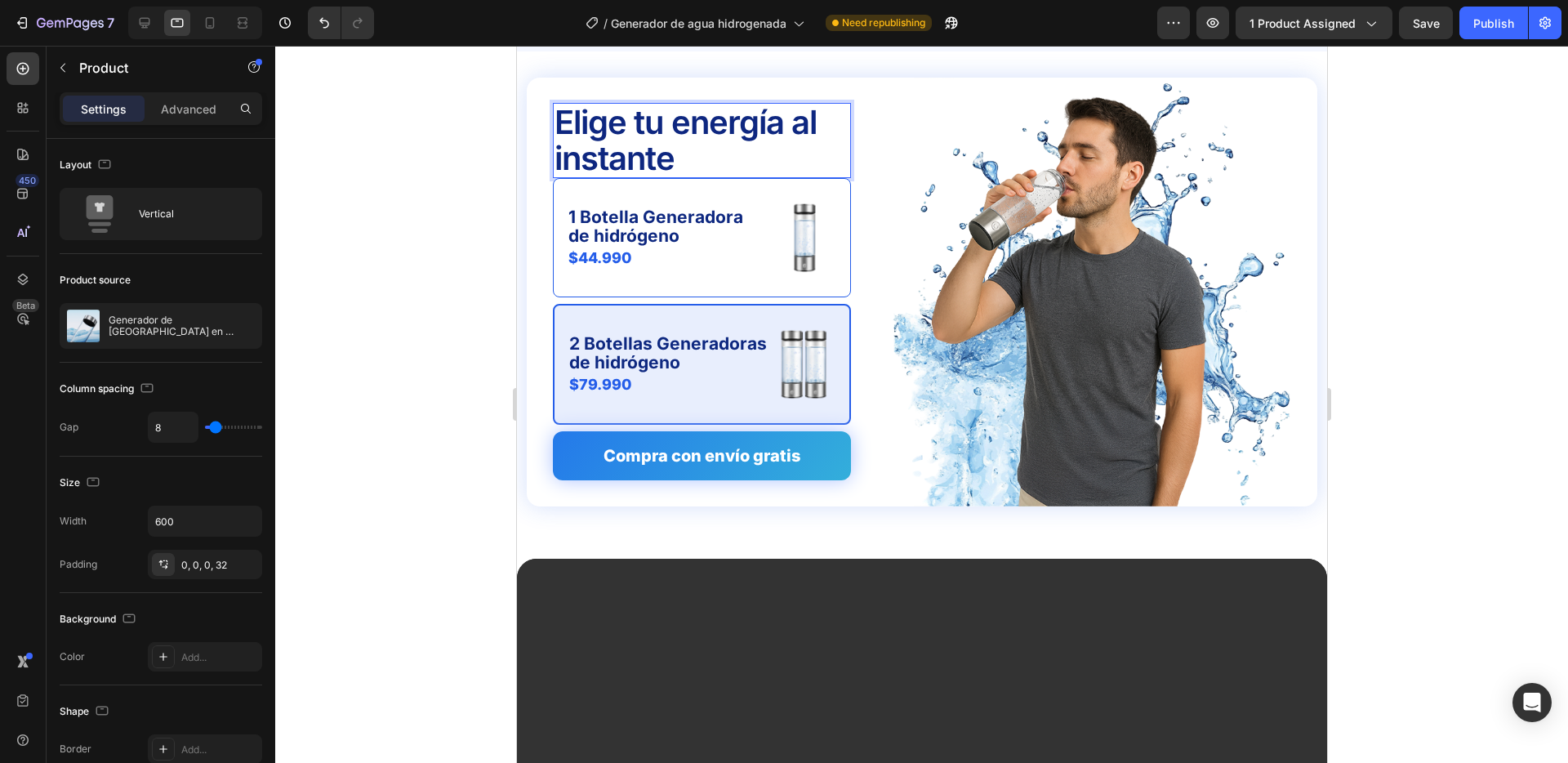
click at [535, 142] on div "Elige tu energía al instante Text Block 16 1 Botella Generadora de hidrógeno Te…" at bounding box center [688, 291] width 324 height 377
click at [577, 129] on p "Elige tu energía al instante" at bounding box center [701, 140] width 295 height 72
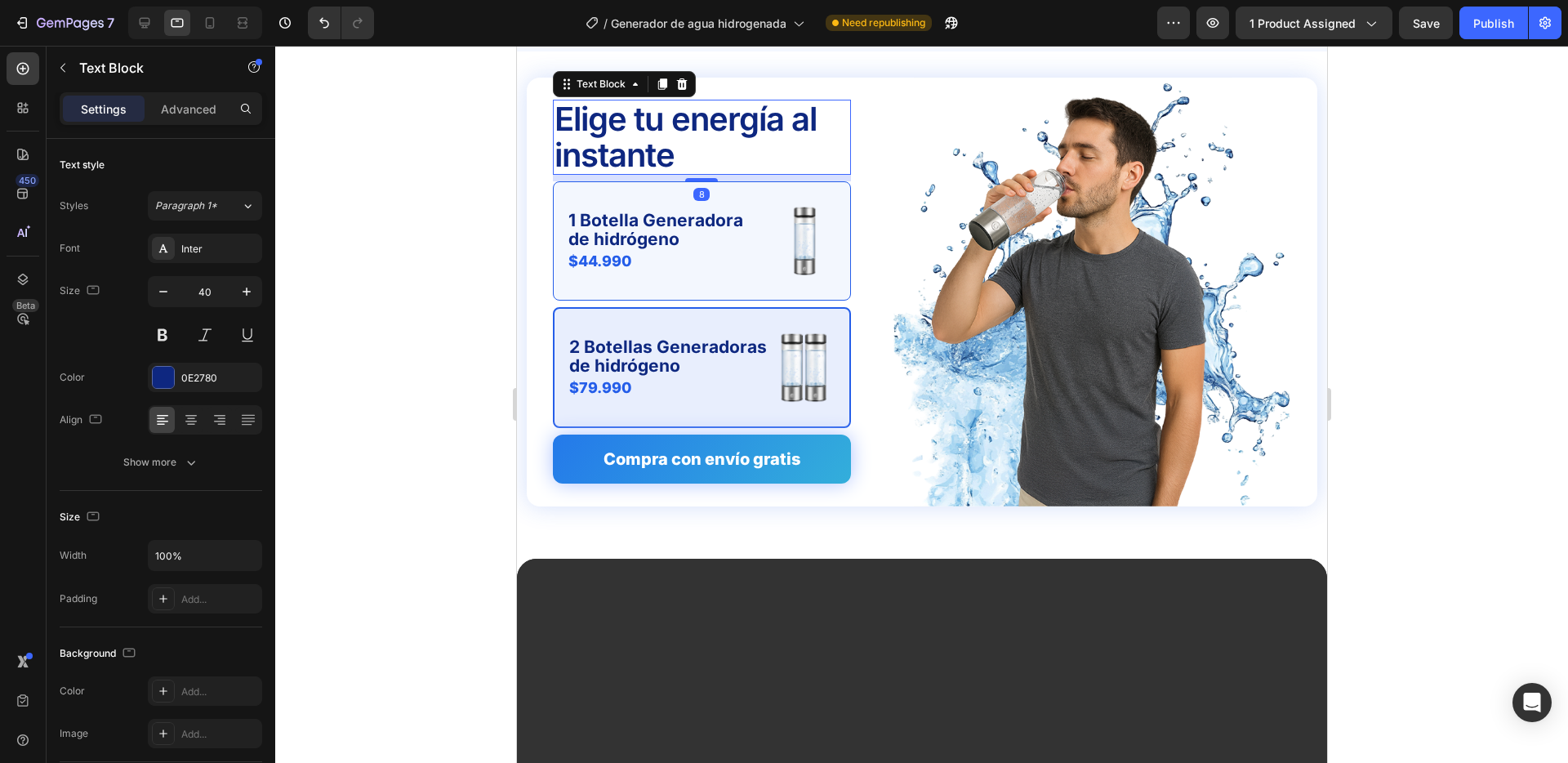
click at [692, 182] on div "Elige tu energía al instante Text Block 8 1 Botella Generadora de hidrógeno Tex…" at bounding box center [701, 264] width 299 height 328
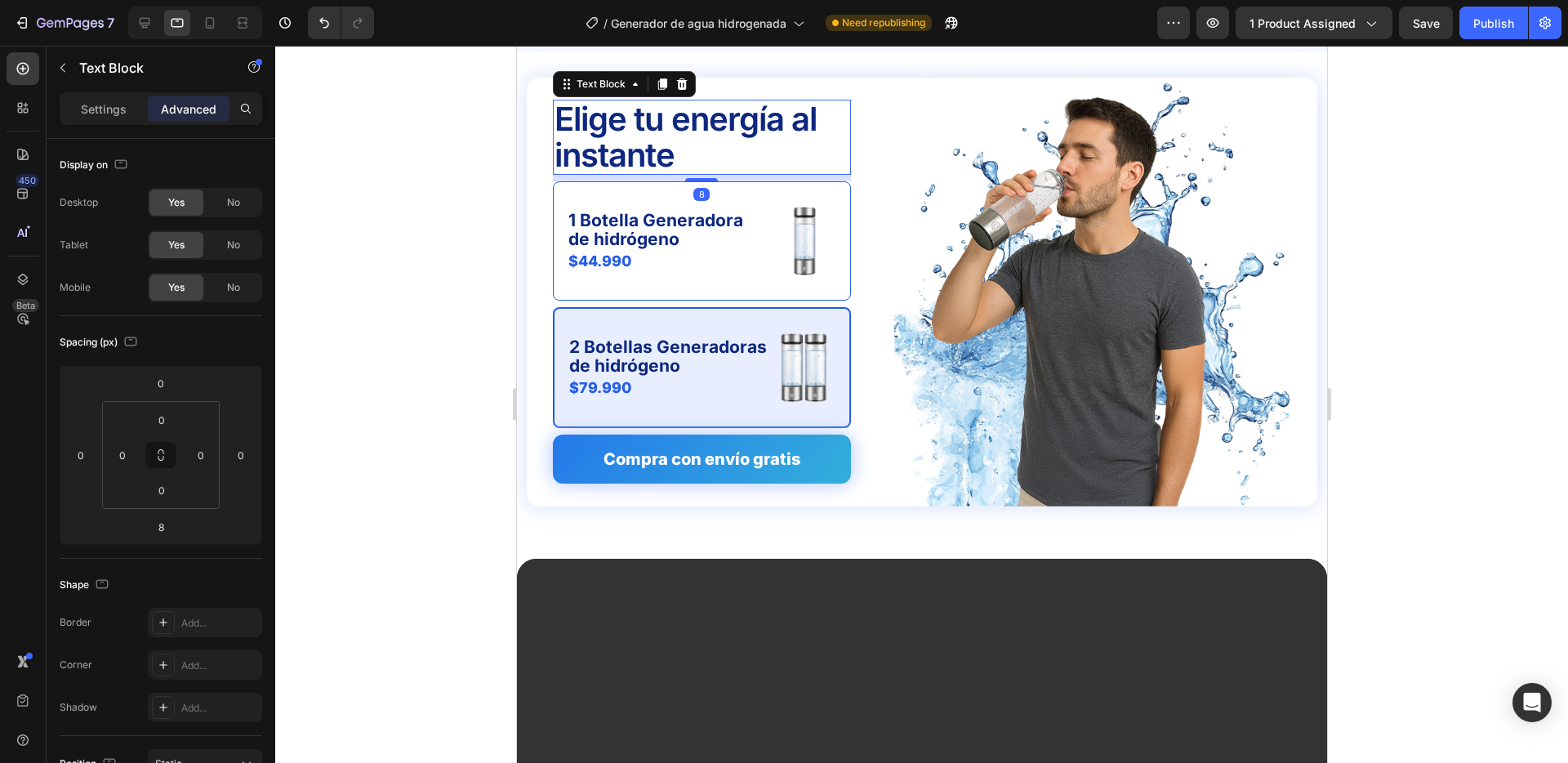
click at [473, 207] on div at bounding box center [921, 404] width 1293 height 717
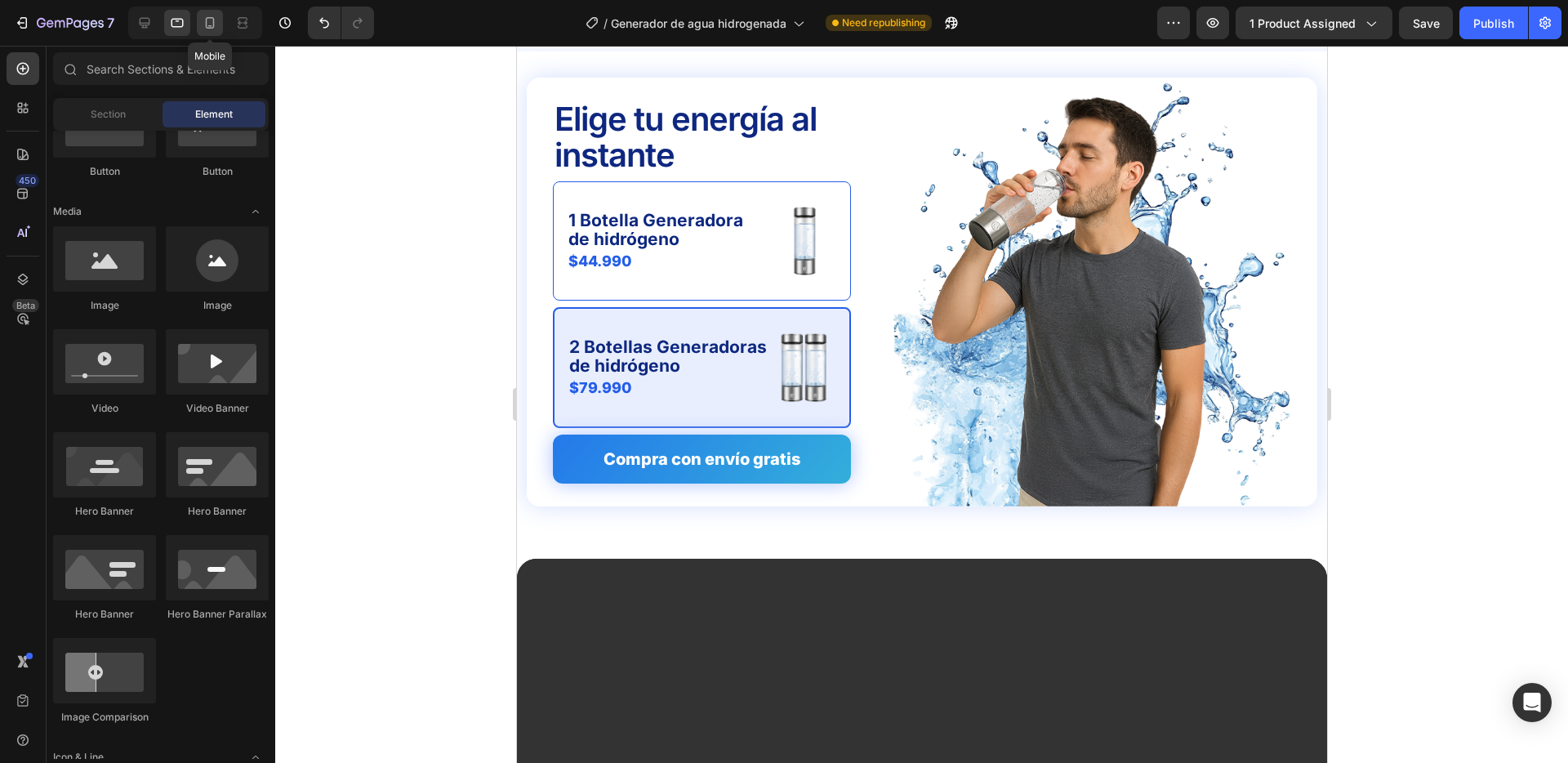
click at [198, 22] on div at bounding box center [210, 23] width 26 height 26
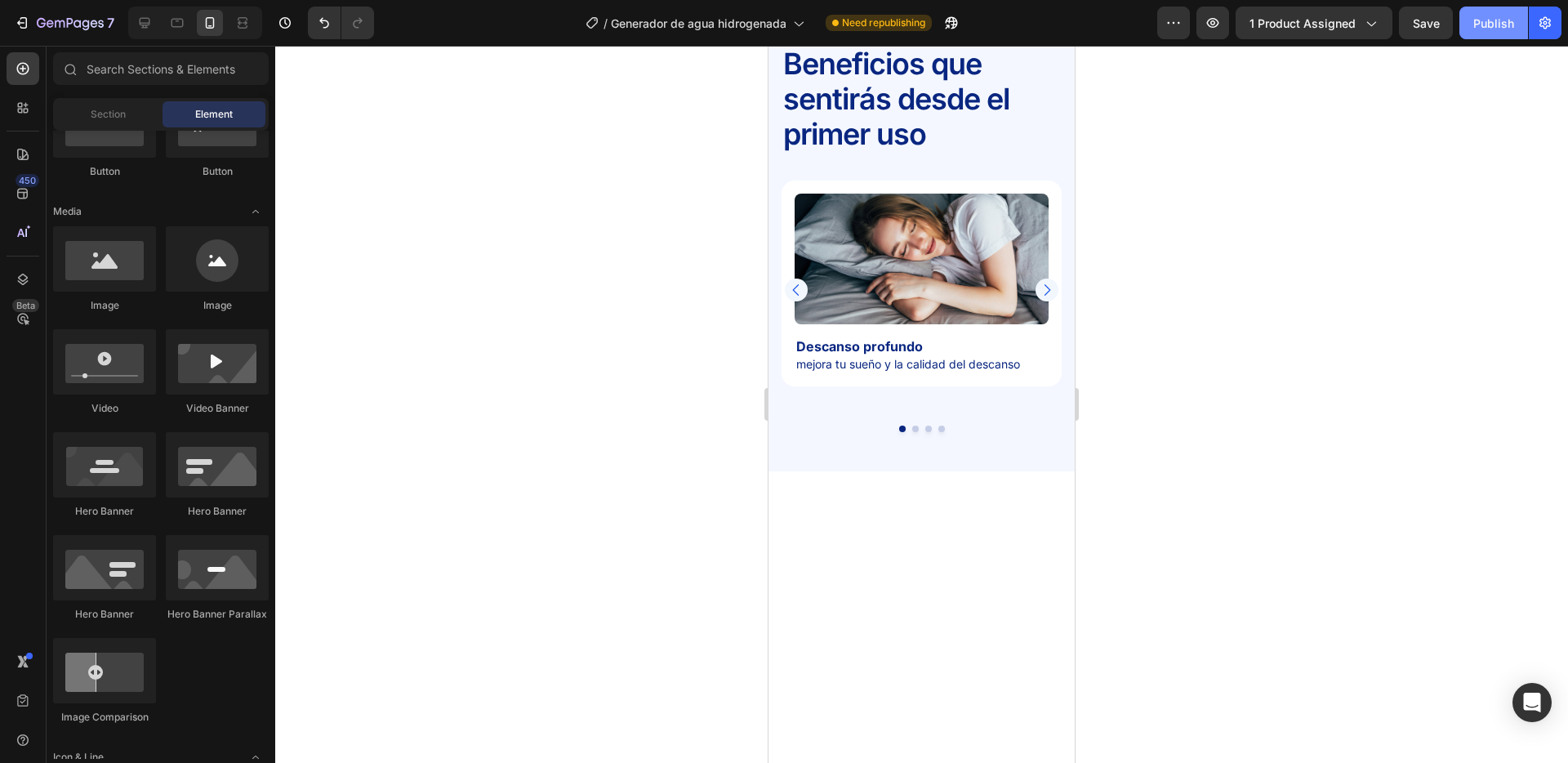
scroll to position [484, 0]
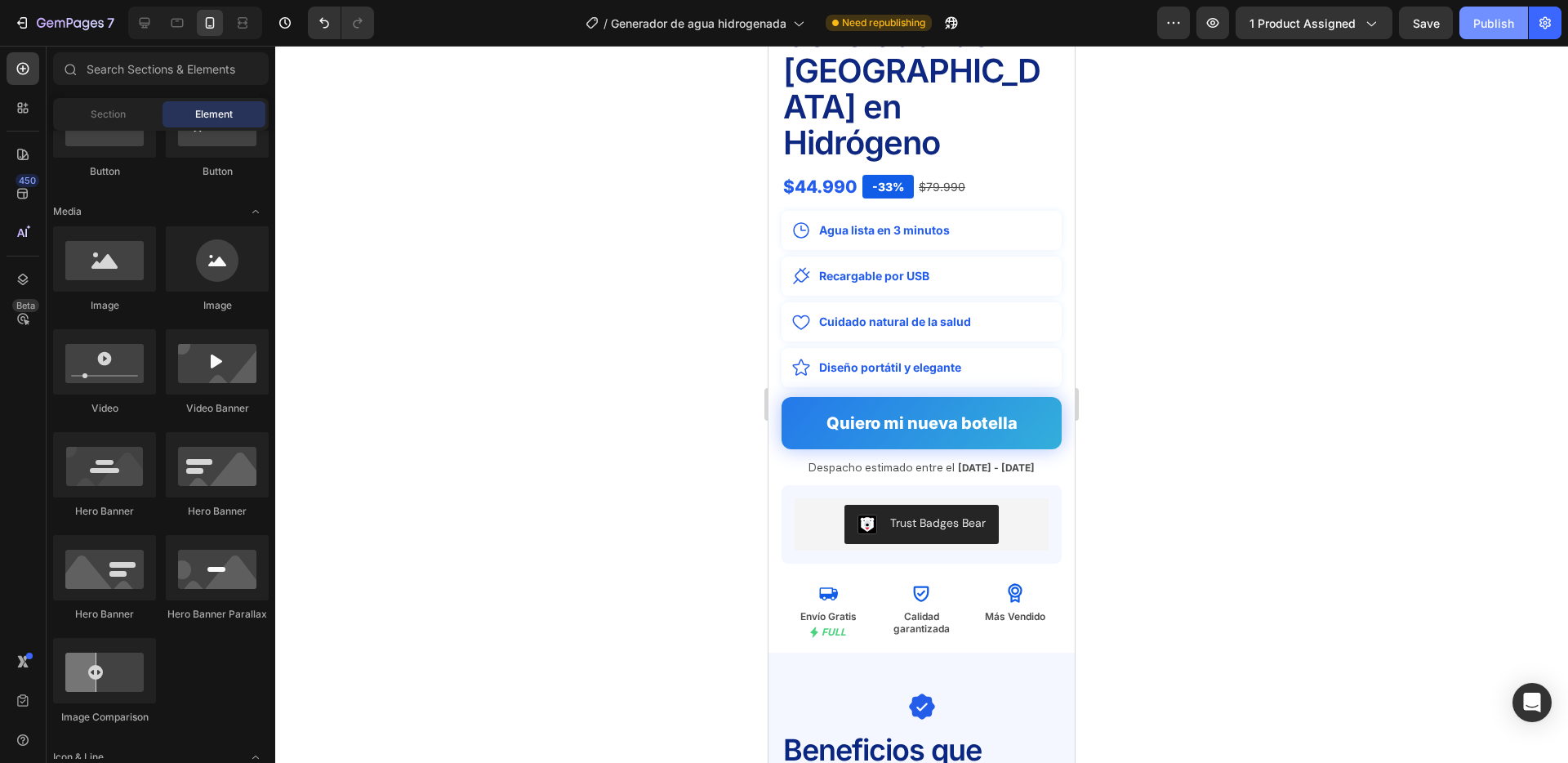
click at [1494, 18] on div "Publish" at bounding box center [1494, 23] width 41 height 17
click at [151, 21] on icon at bounding box center [144, 23] width 16 height 16
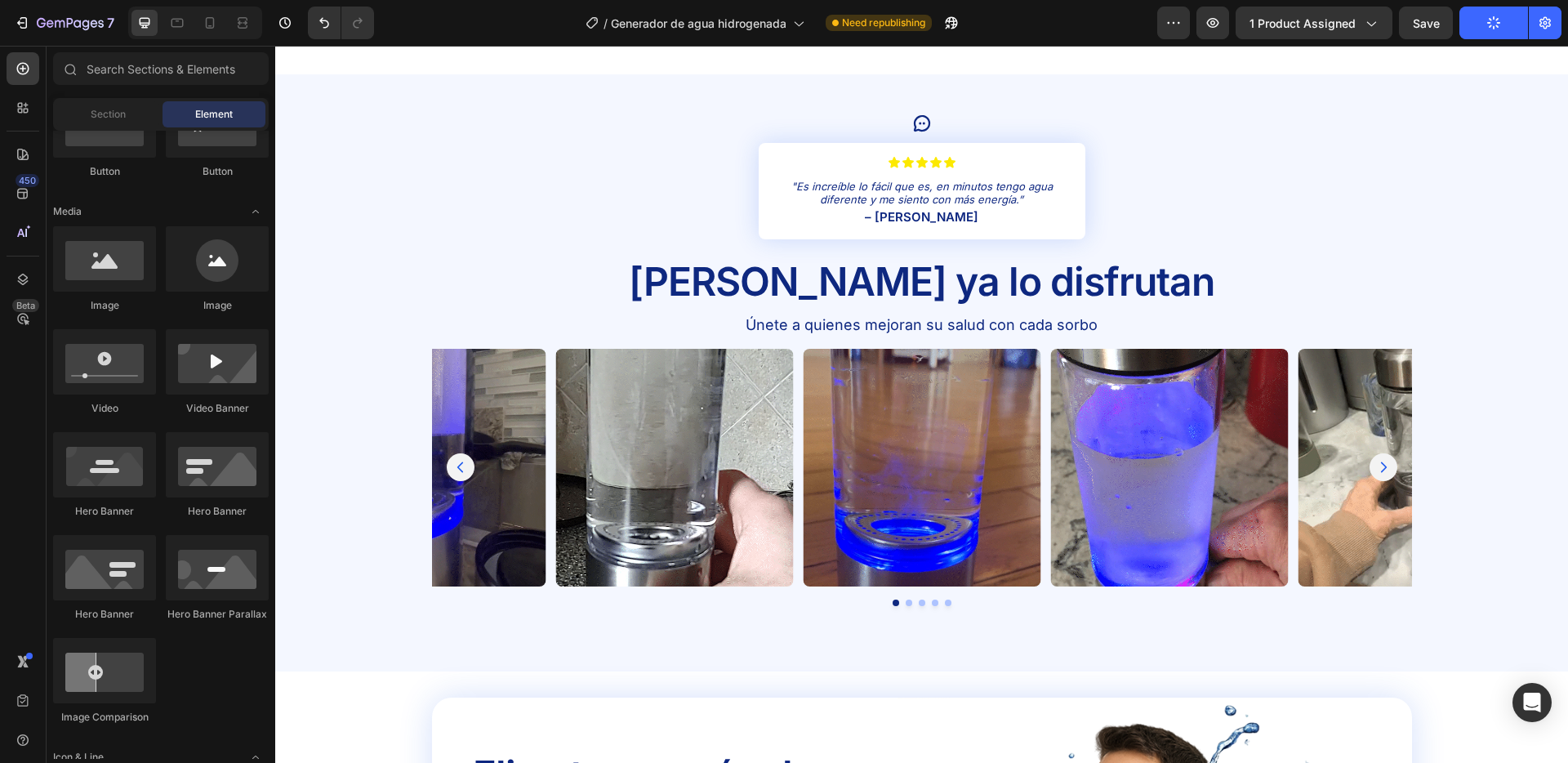
scroll to position [2279, 0]
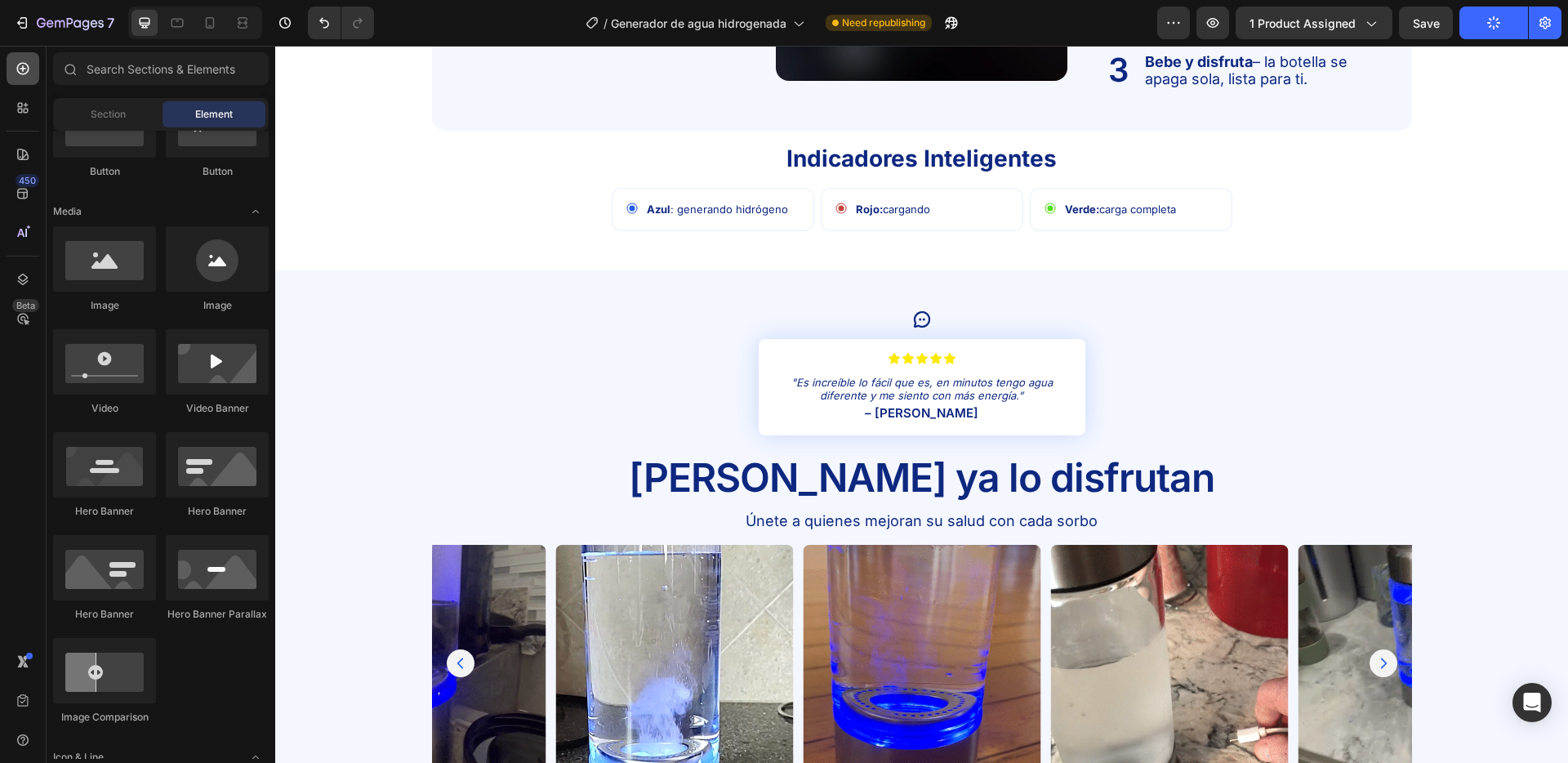
click at [15, 66] on icon at bounding box center [23, 69] width 16 height 16
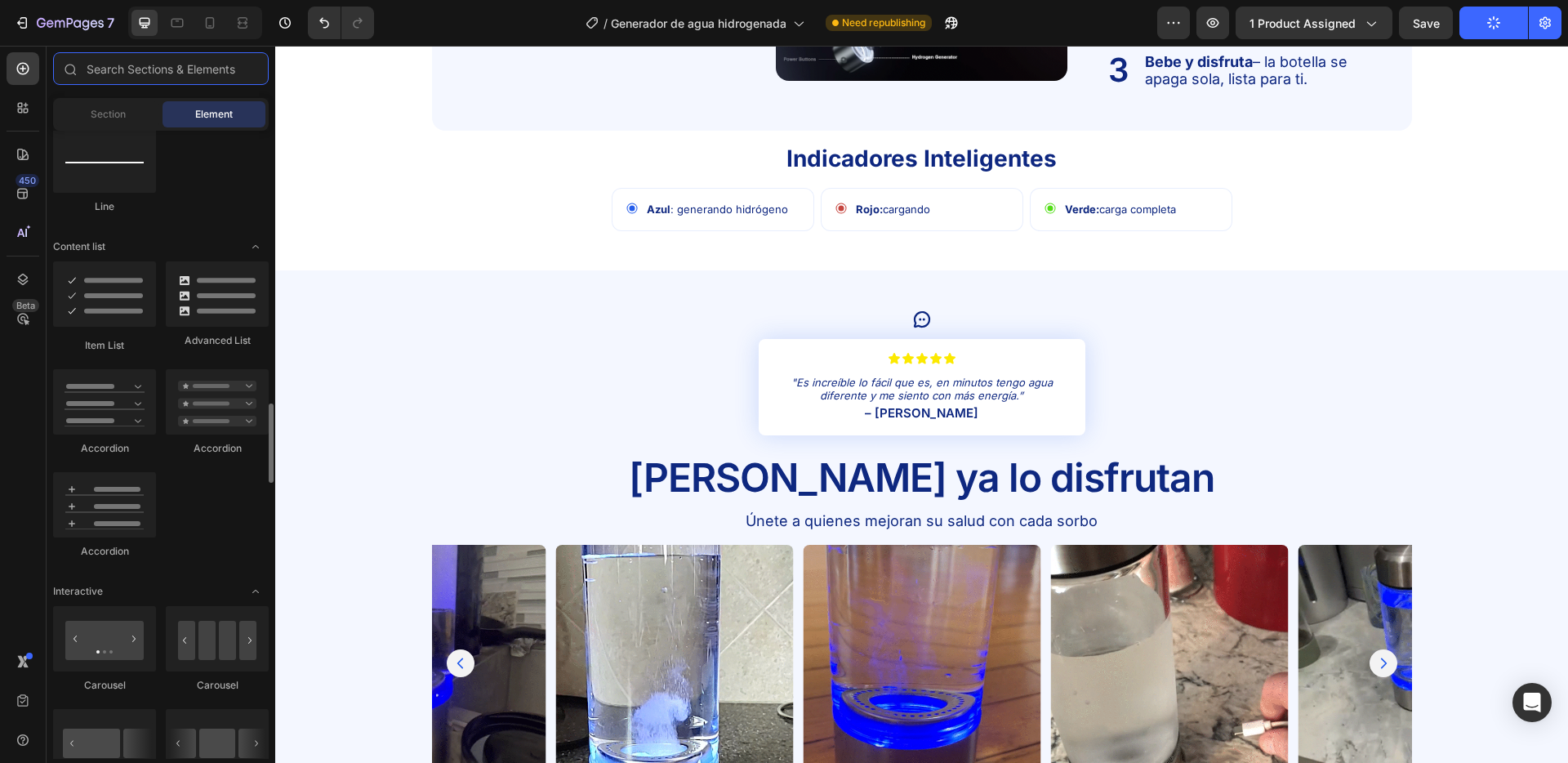
scroll to position [1461, 0]
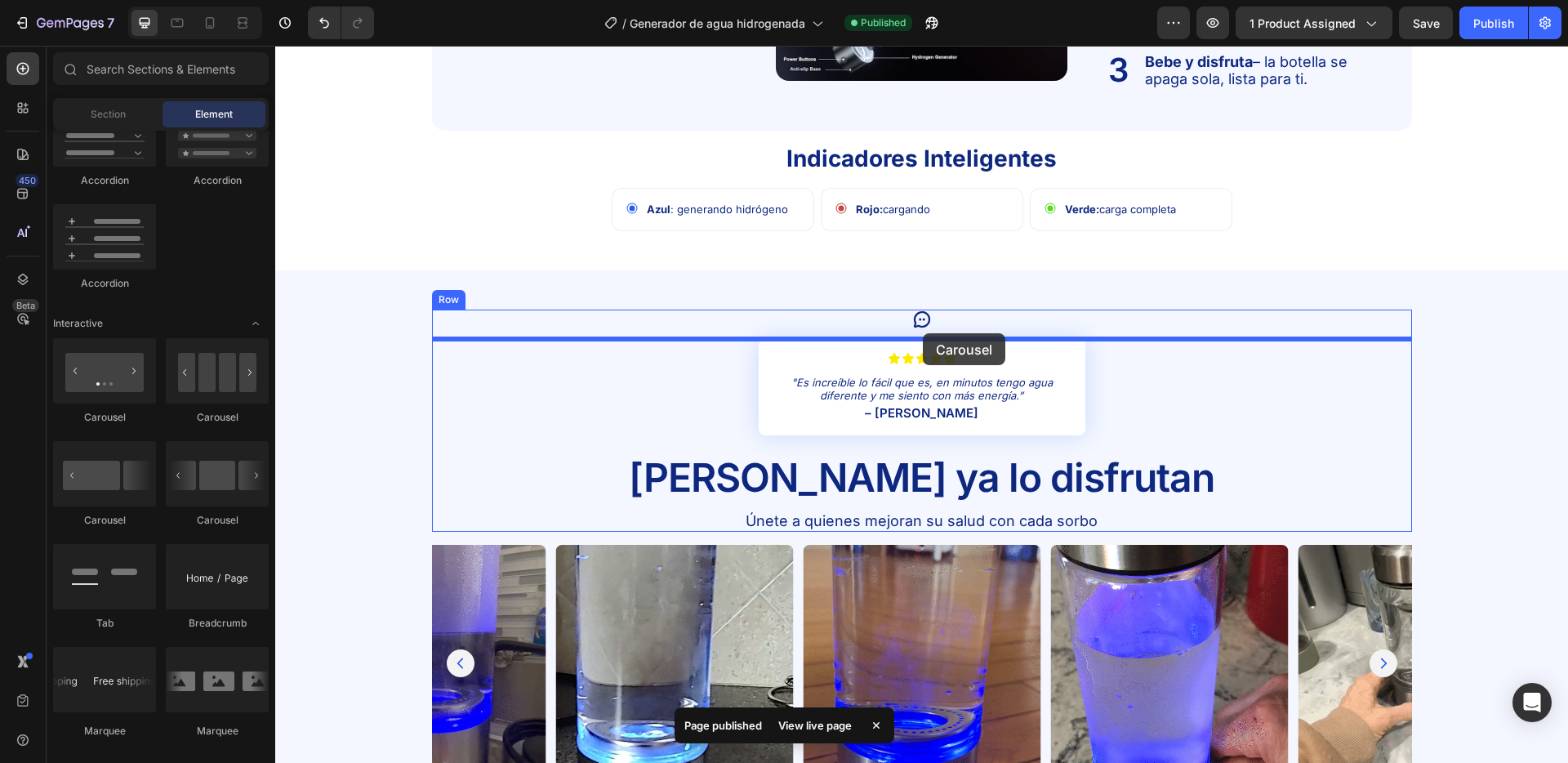
drag, startPoint x: 487, startPoint y: 520, endPoint x: 923, endPoint y: 333, distance: 474.4
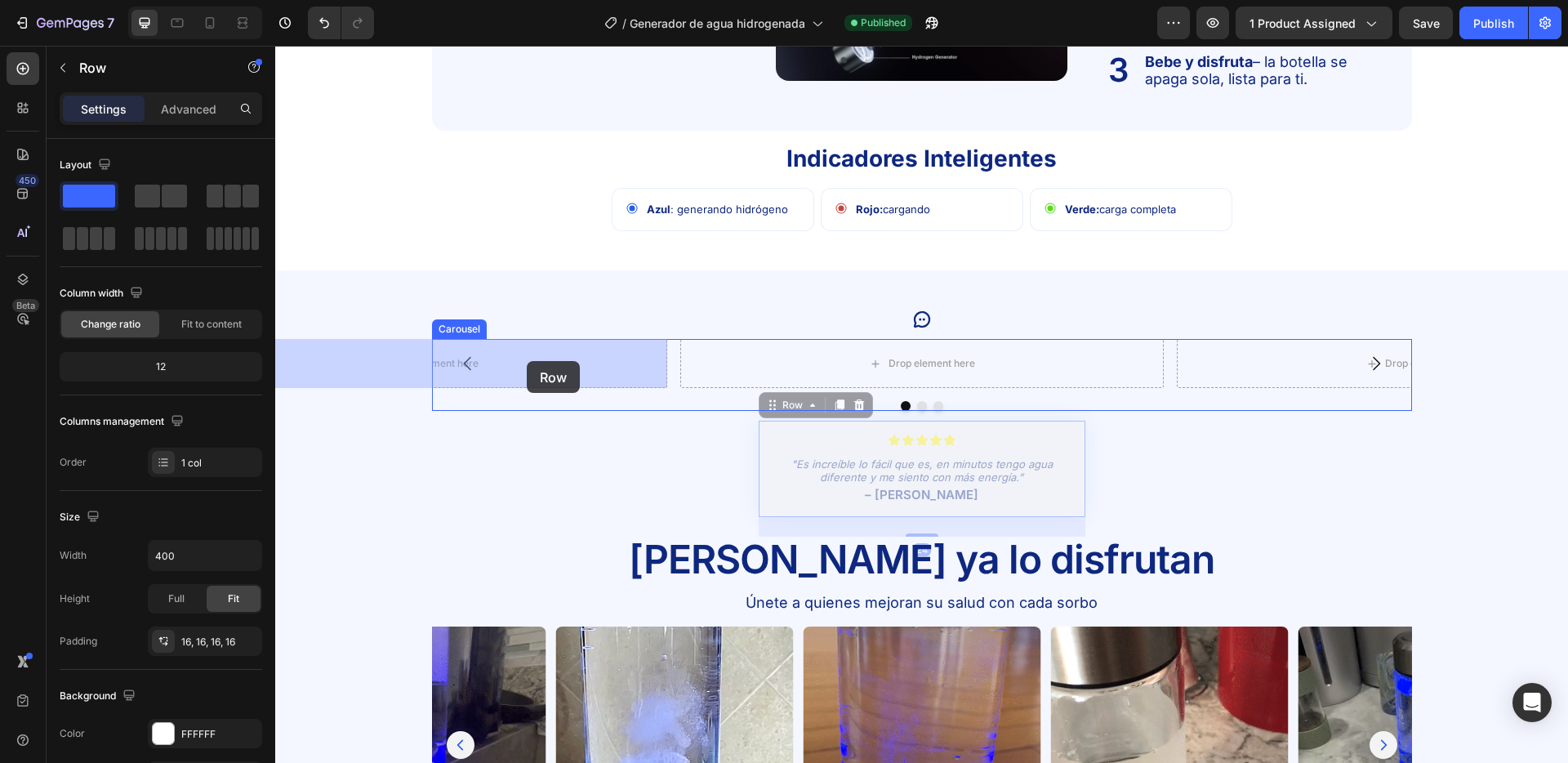
drag, startPoint x: 768, startPoint y: 458, endPoint x: 527, endPoint y: 361, distance: 259.8
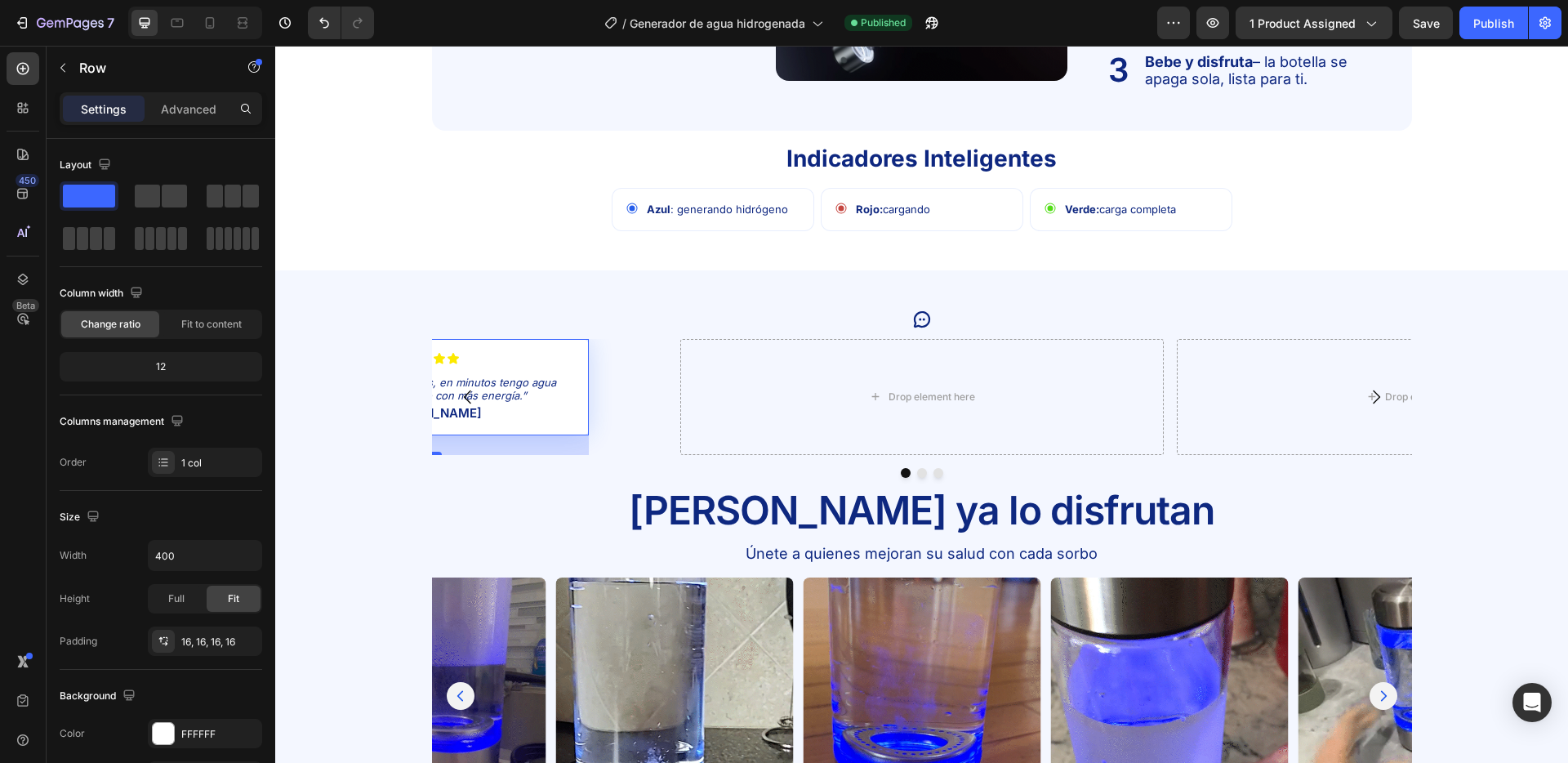
click at [577, 348] on div "Icon Icon Icon Icon Icon Icon List "Es increíble lo fácil que es, en minutos te…" at bounding box center [426, 386] width 327 height 95
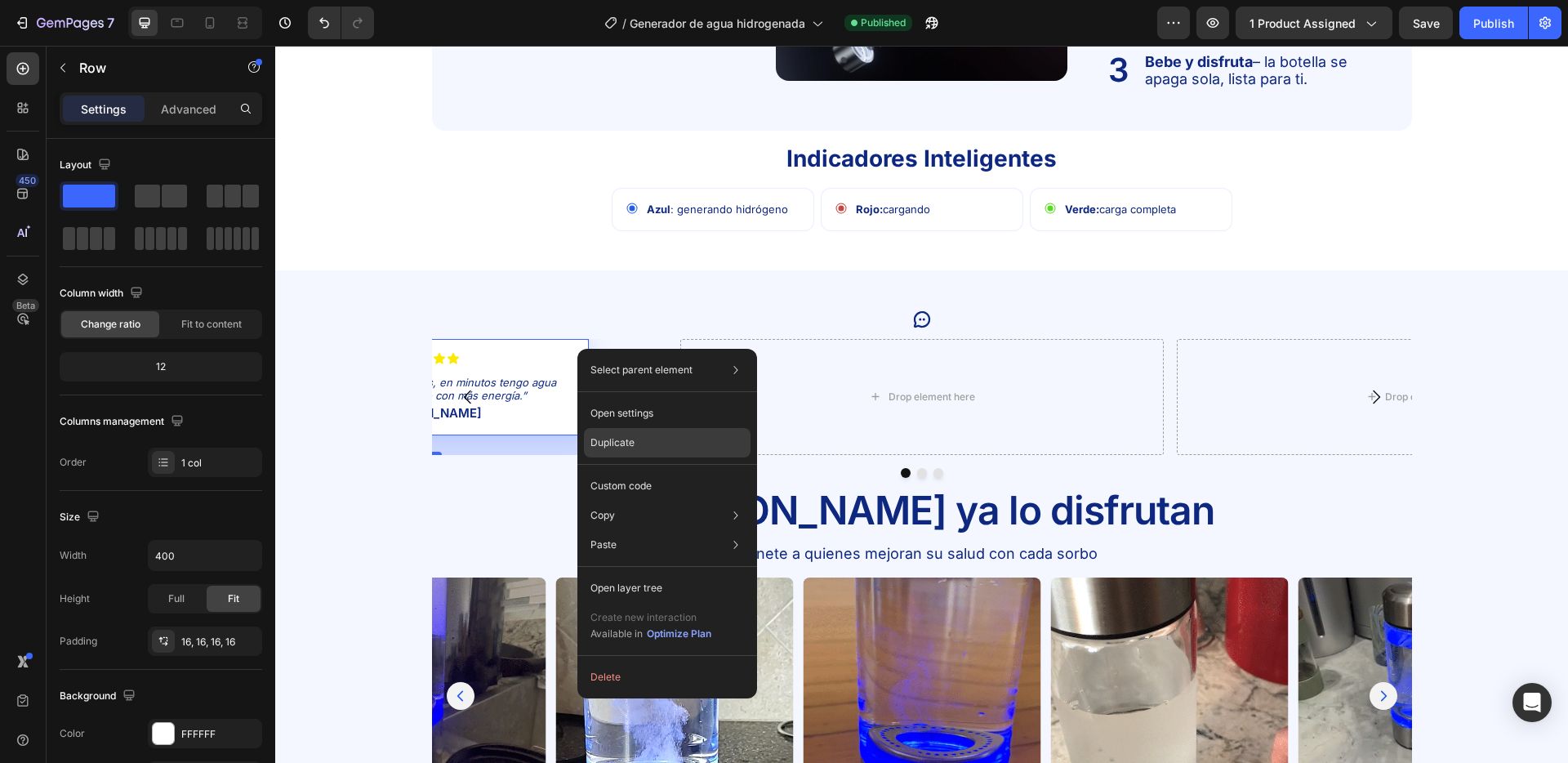
drag, startPoint x: 671, startPoint y: 439, endPoint x: 397, endPoint y: 394, distance: 277.7
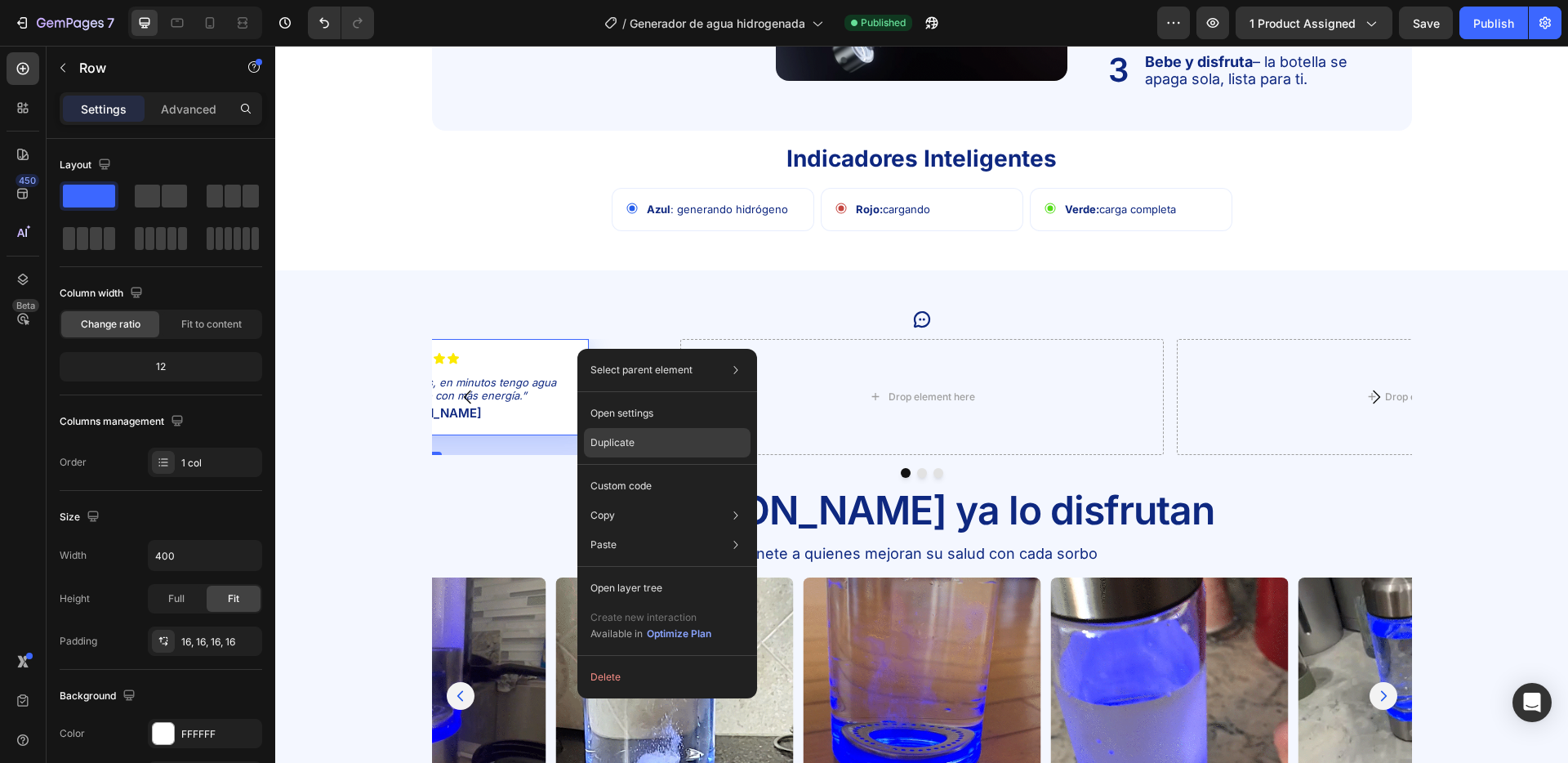
click at [671, 471] on div "Duplicate" at bounding box center [668, 485] width 167 height 29
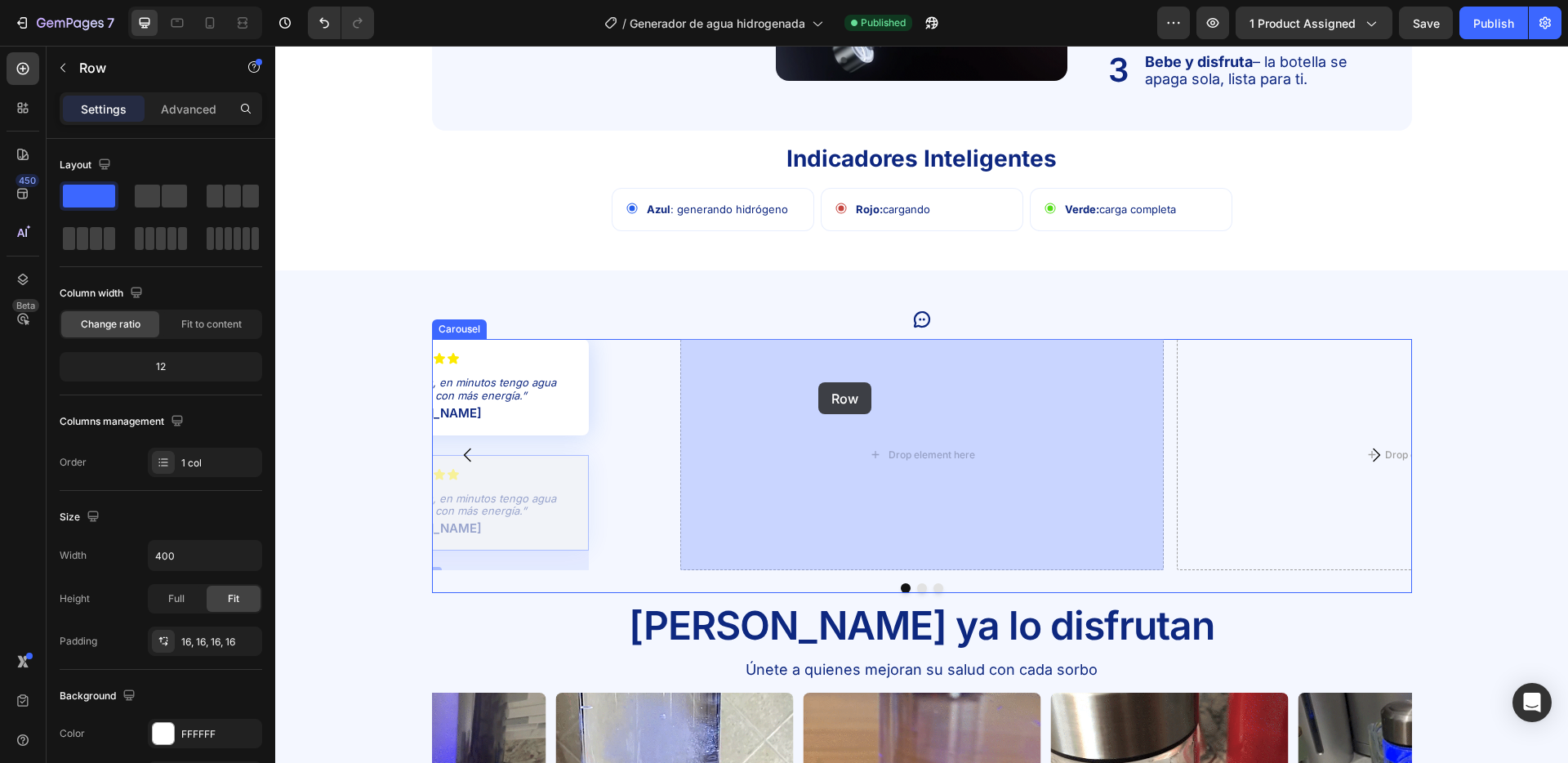
drag, startPoint x: 580, startPoint y: 465, endPoint x: 818, endPoint y: 382, distance: 252.1
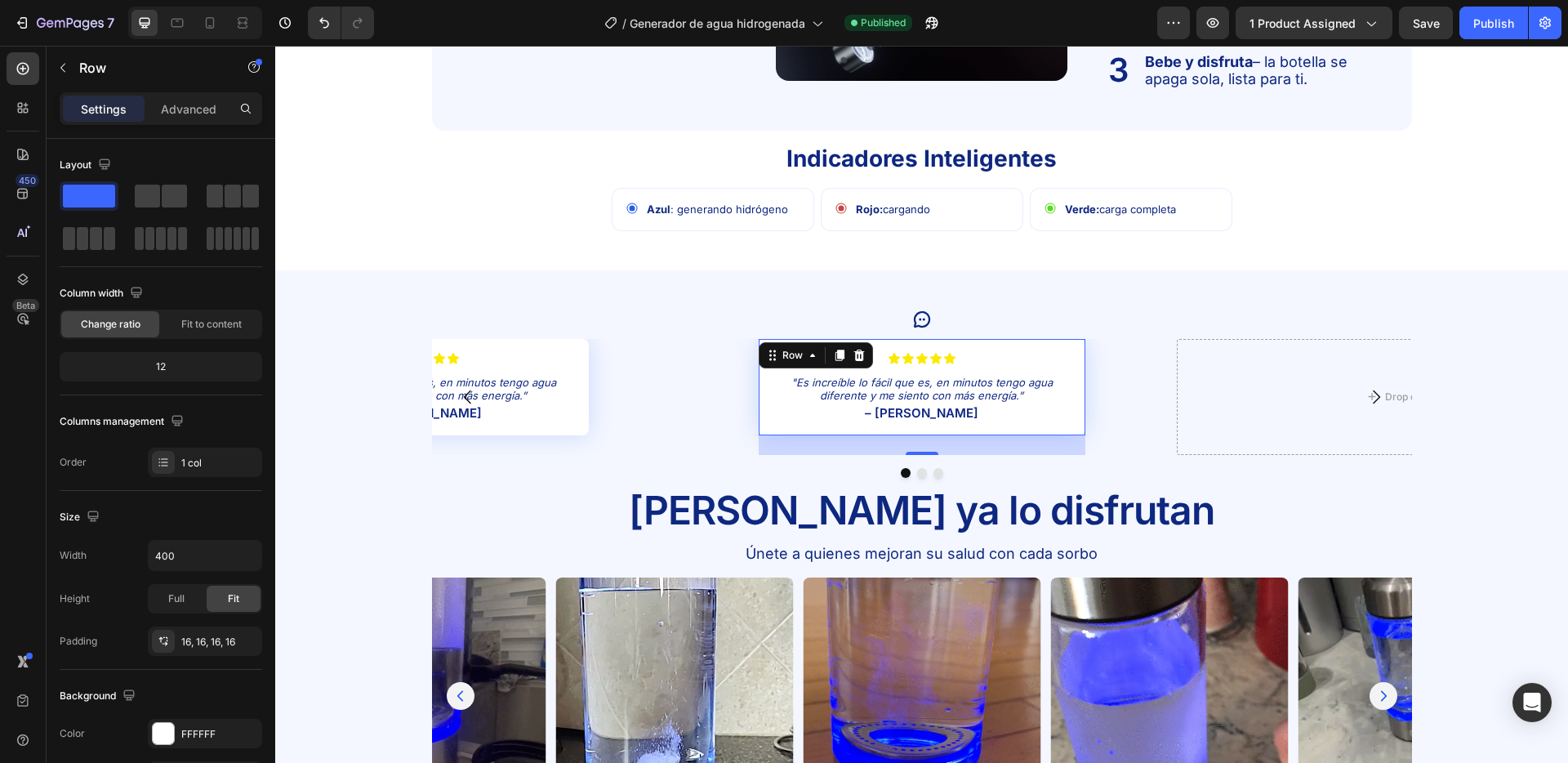
scroll to position [2273, 0]
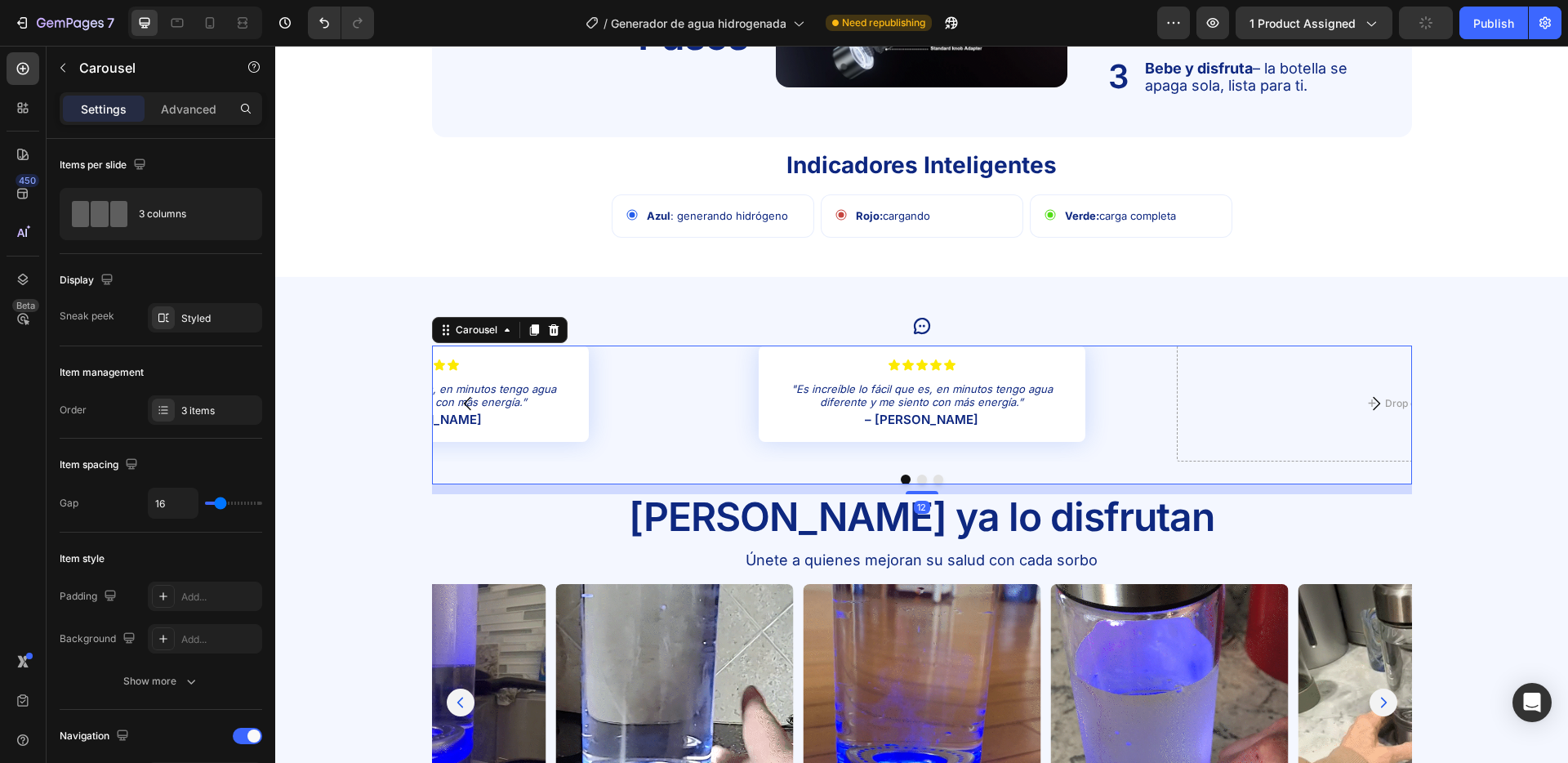
click at [694, 377] on div "Icon Icon Icon Icon Icon Icon List "Es increíble lo fácil que es, en minutos te…" at bounding box center [922, 403] width 484 height 115
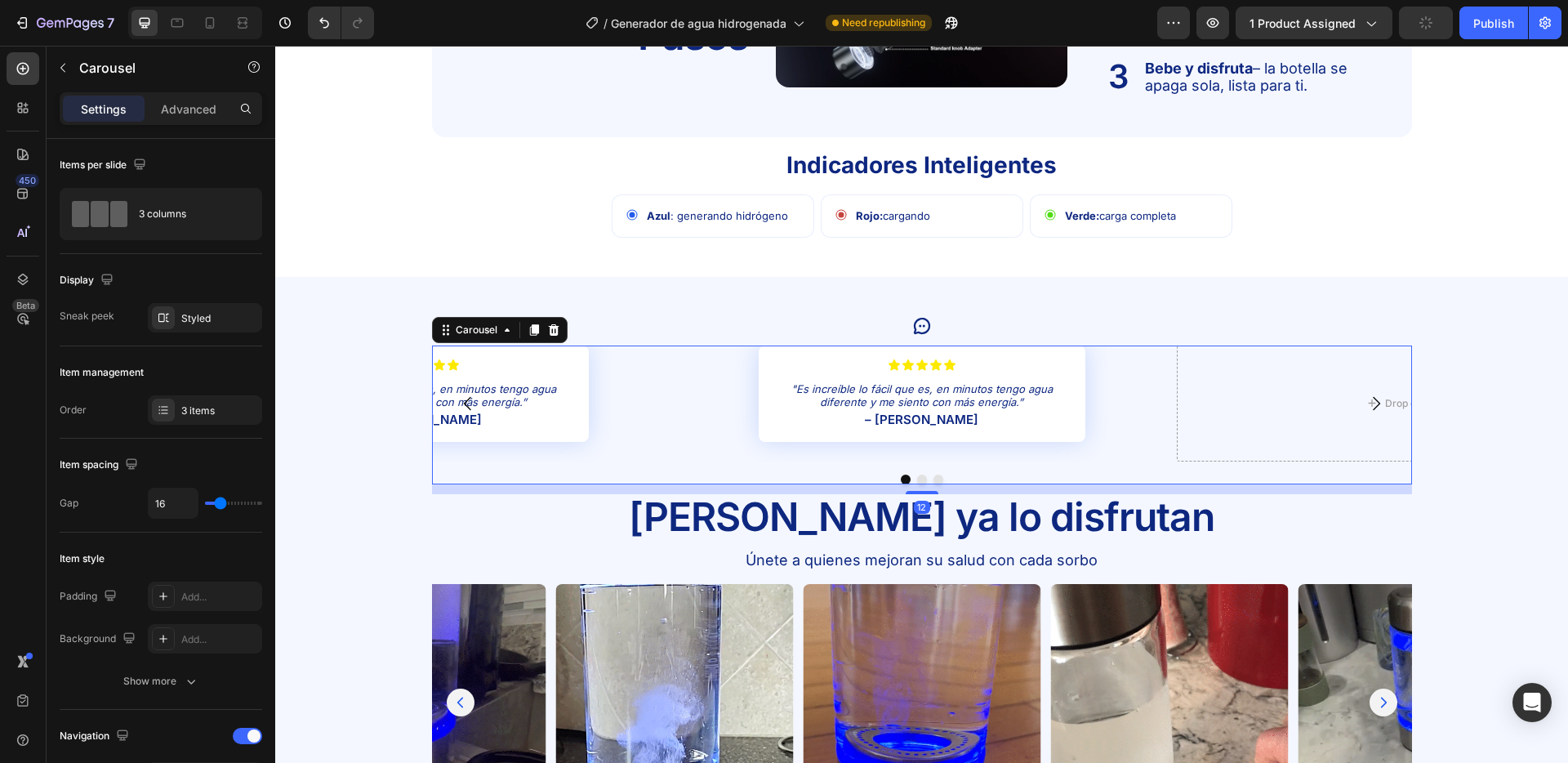
scroll to position [2274, 0]
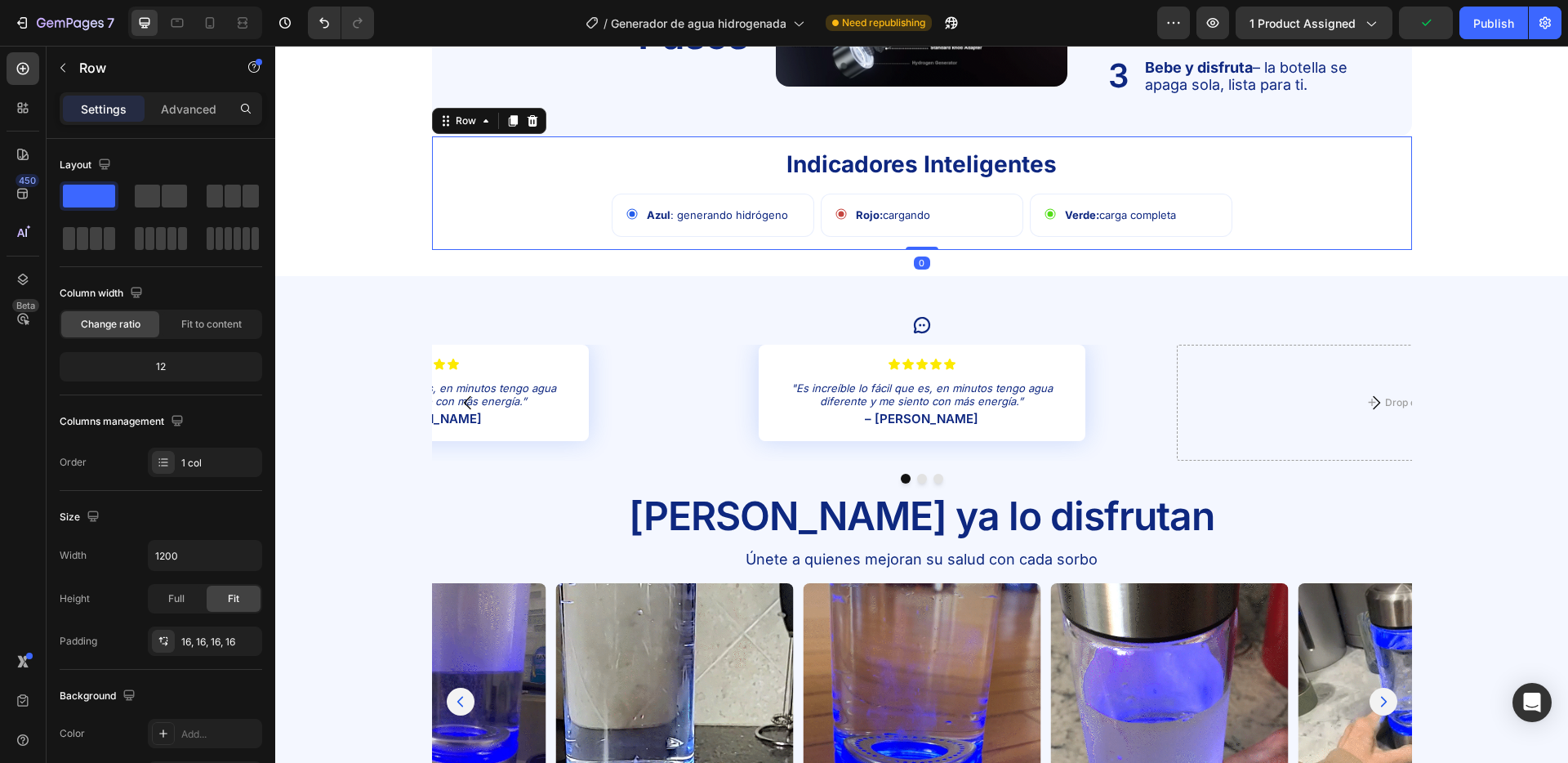
click at [465, 243] on div "Indicadores Inteligentes Text Block Icon Azul : generando hidrógeno Text Block …" at bounding box center [922, 192] width 980 height 113
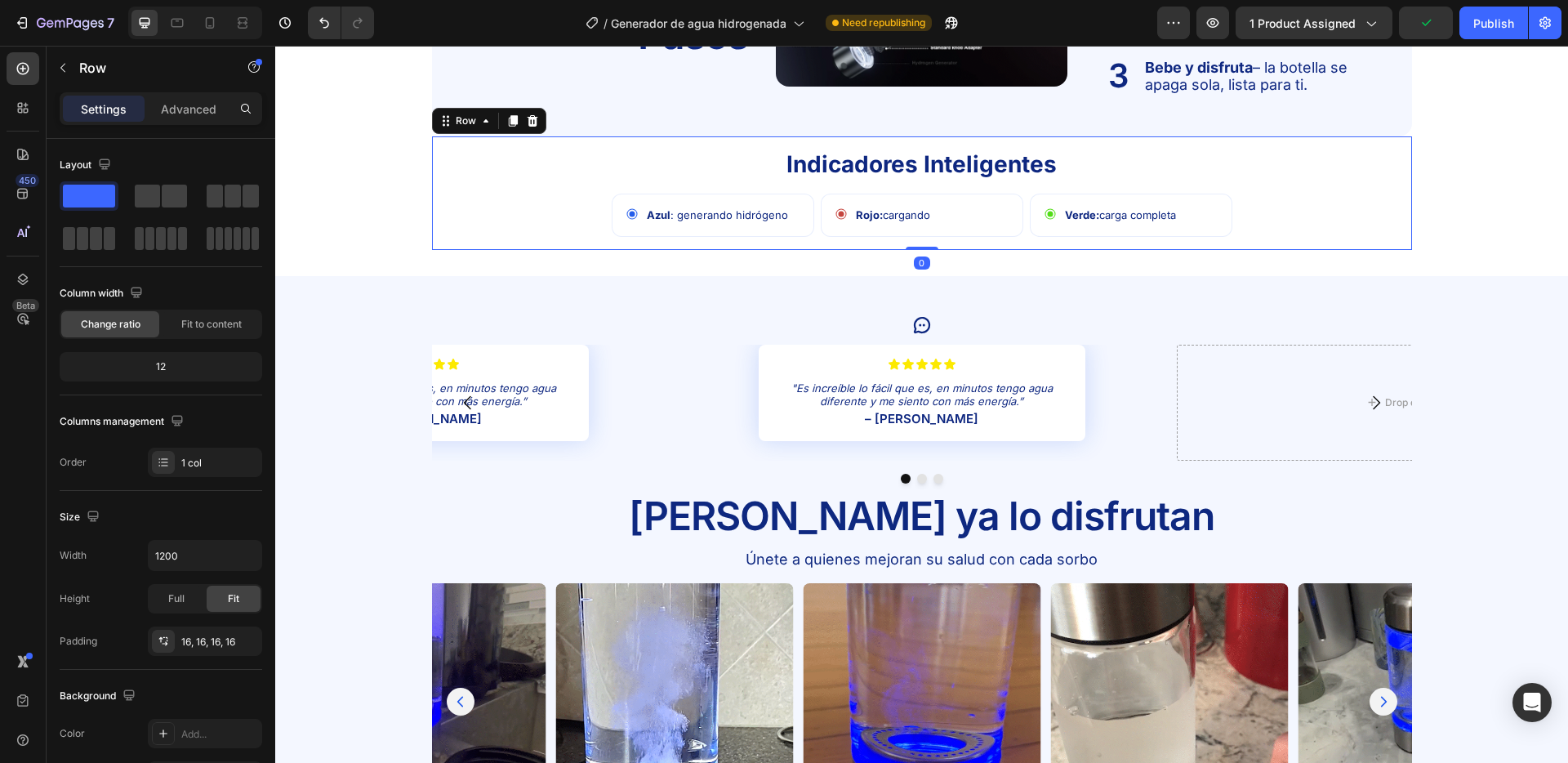
scroll to position [2270, 0]
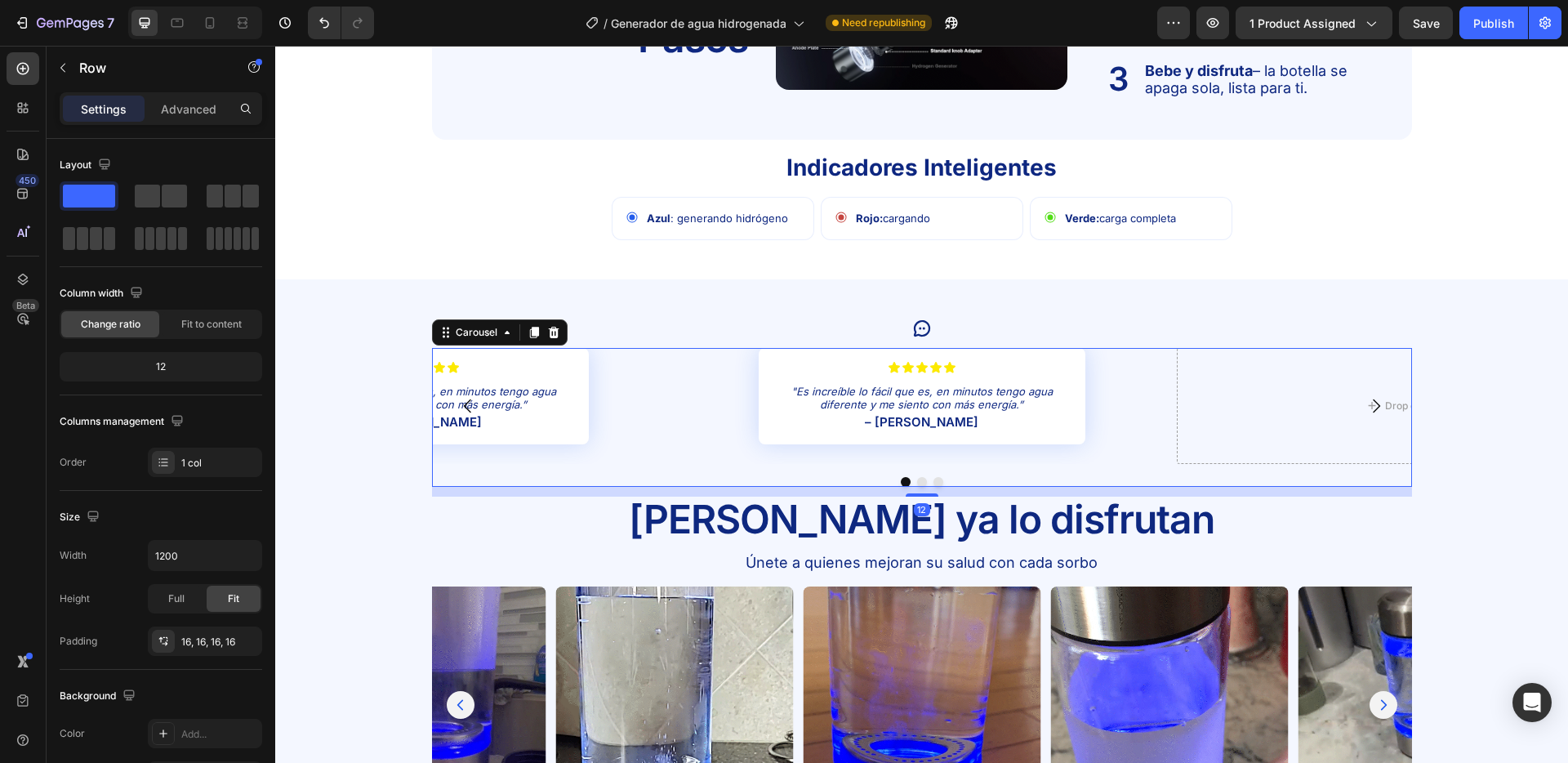
click at [975, 465] on div "Icon Icon Icon Icon Icon Icon List "Es increíble lo fácil que es, en minutos te…" at bounding box center [922, 416] width 980 height 138
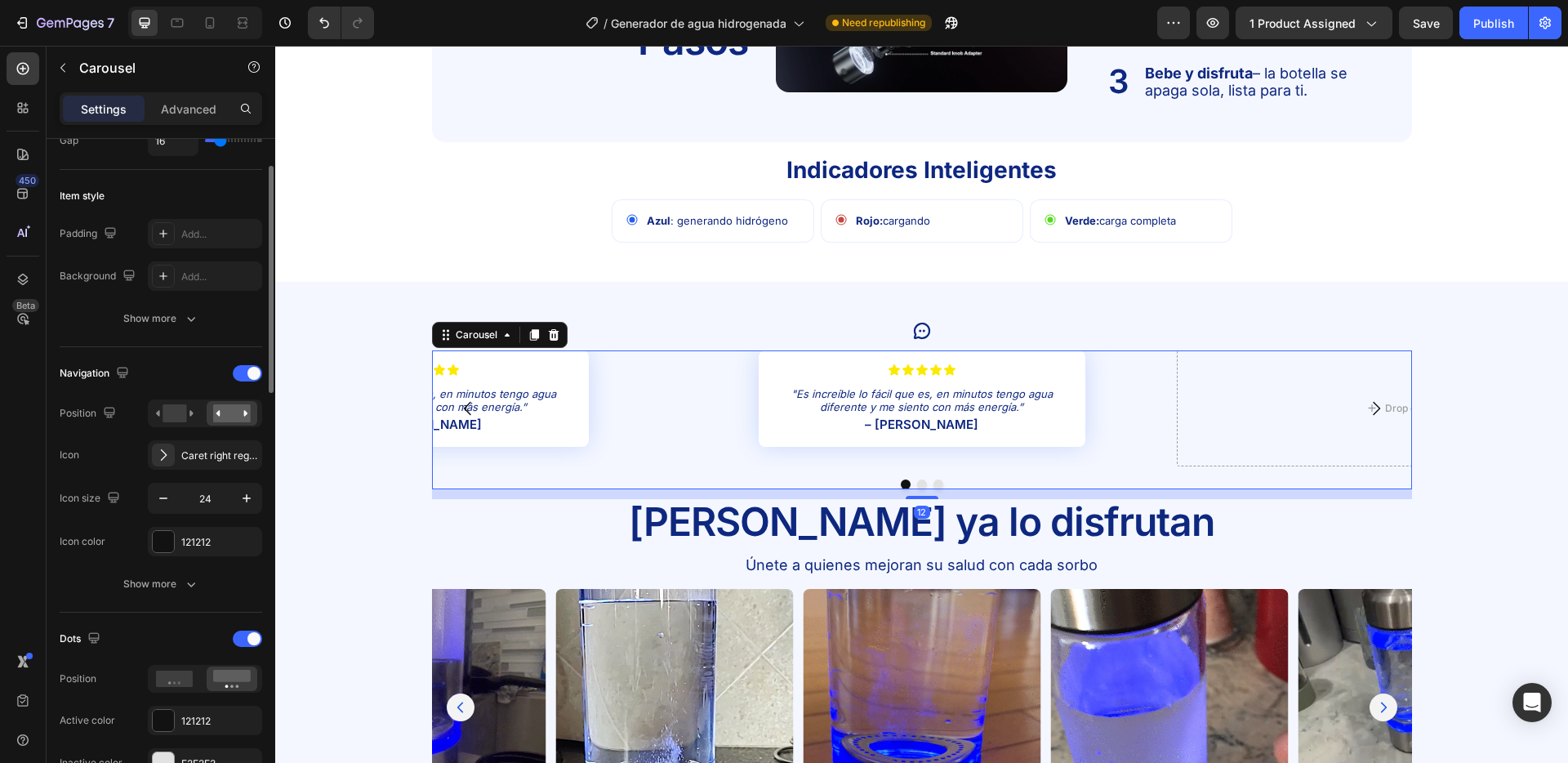
scroll to position [364, 0]
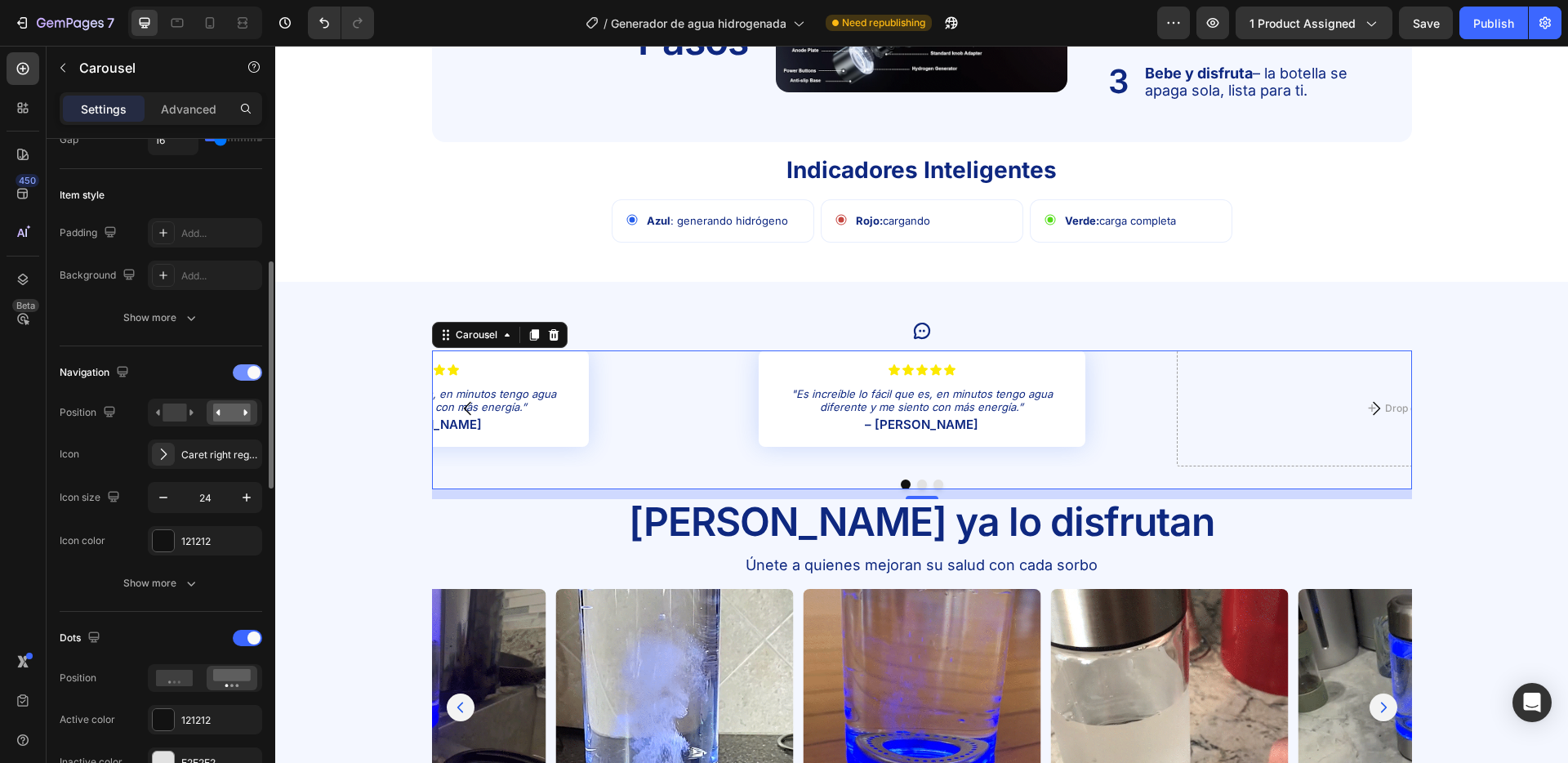
click at [247, 369] on div at bounding box center [248, 372] width 29 height 16
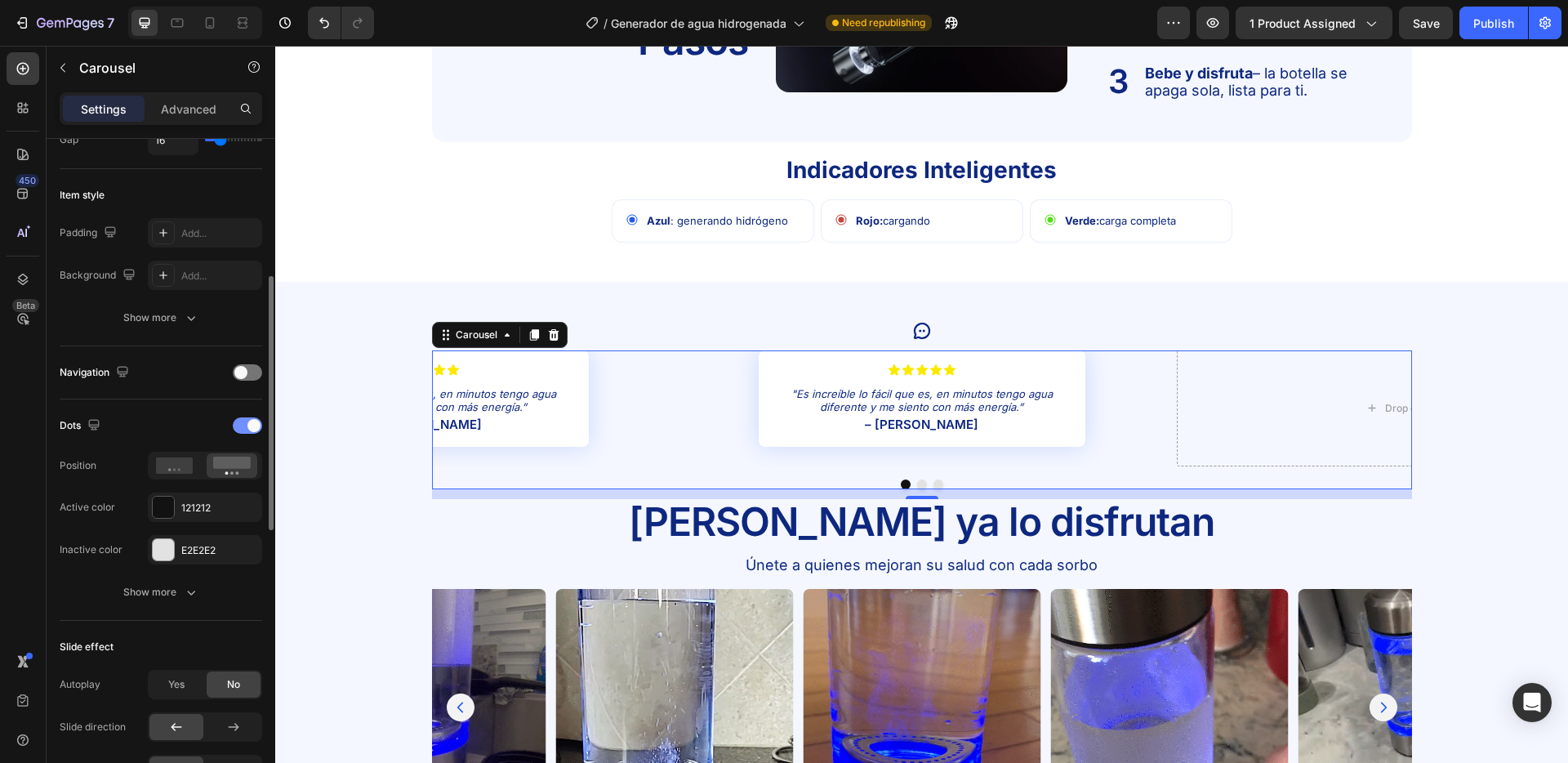
click at [254, 430] on span at bounding box center [254, 426] width 13 height 13
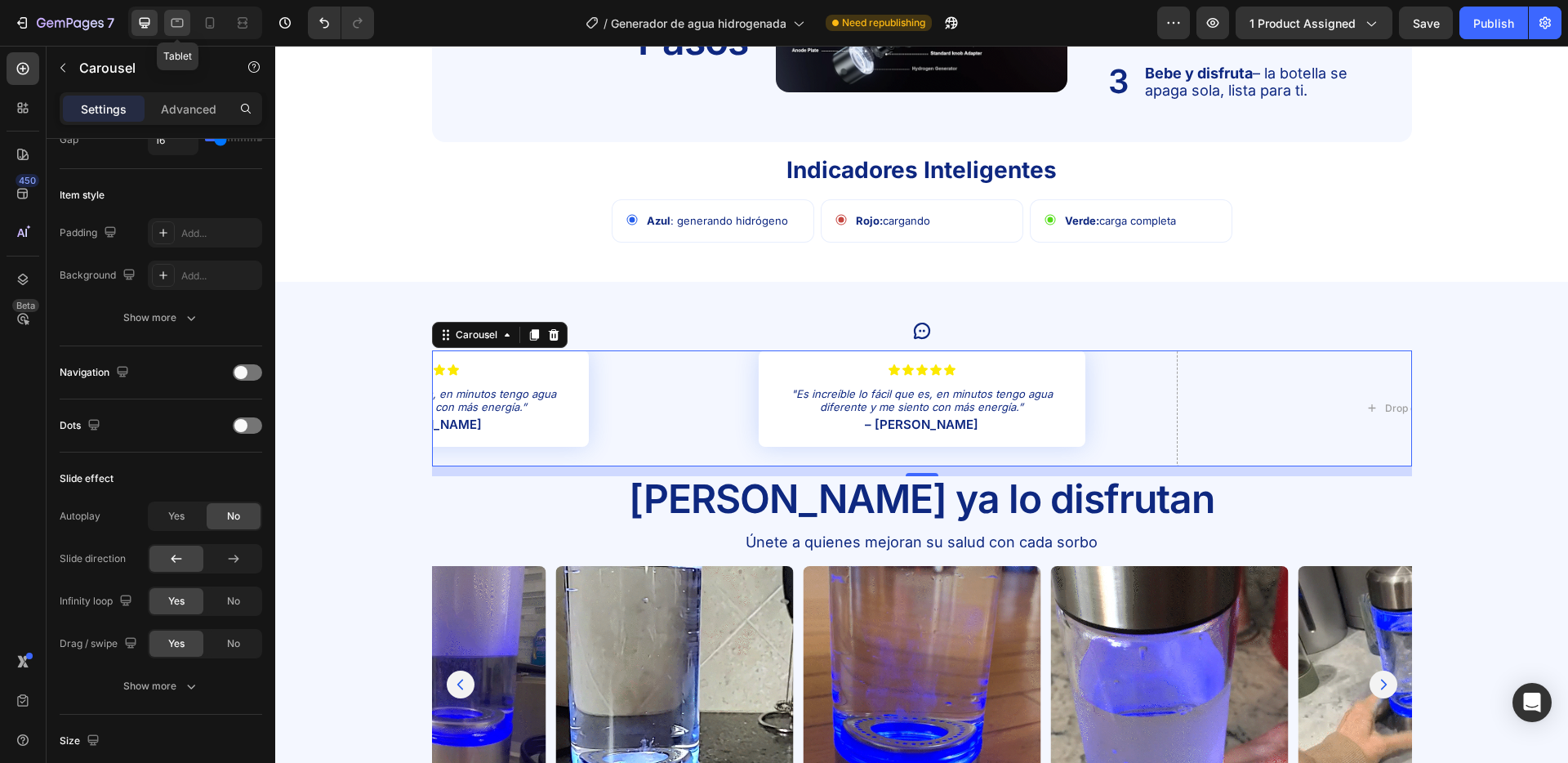
click at [179, 15] on icon at bounding box center [177, 23] width 16 height 16
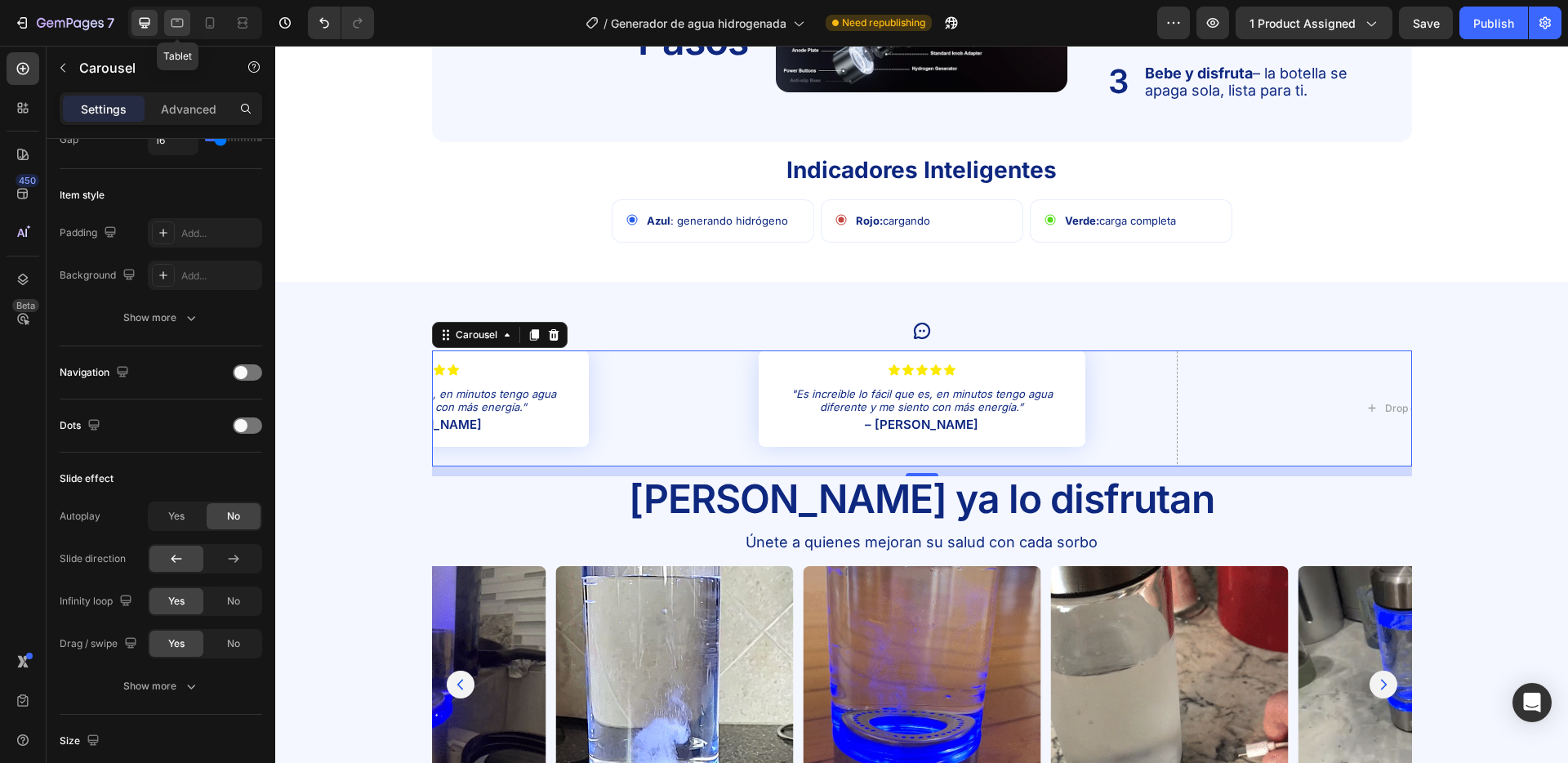
type input "100%"
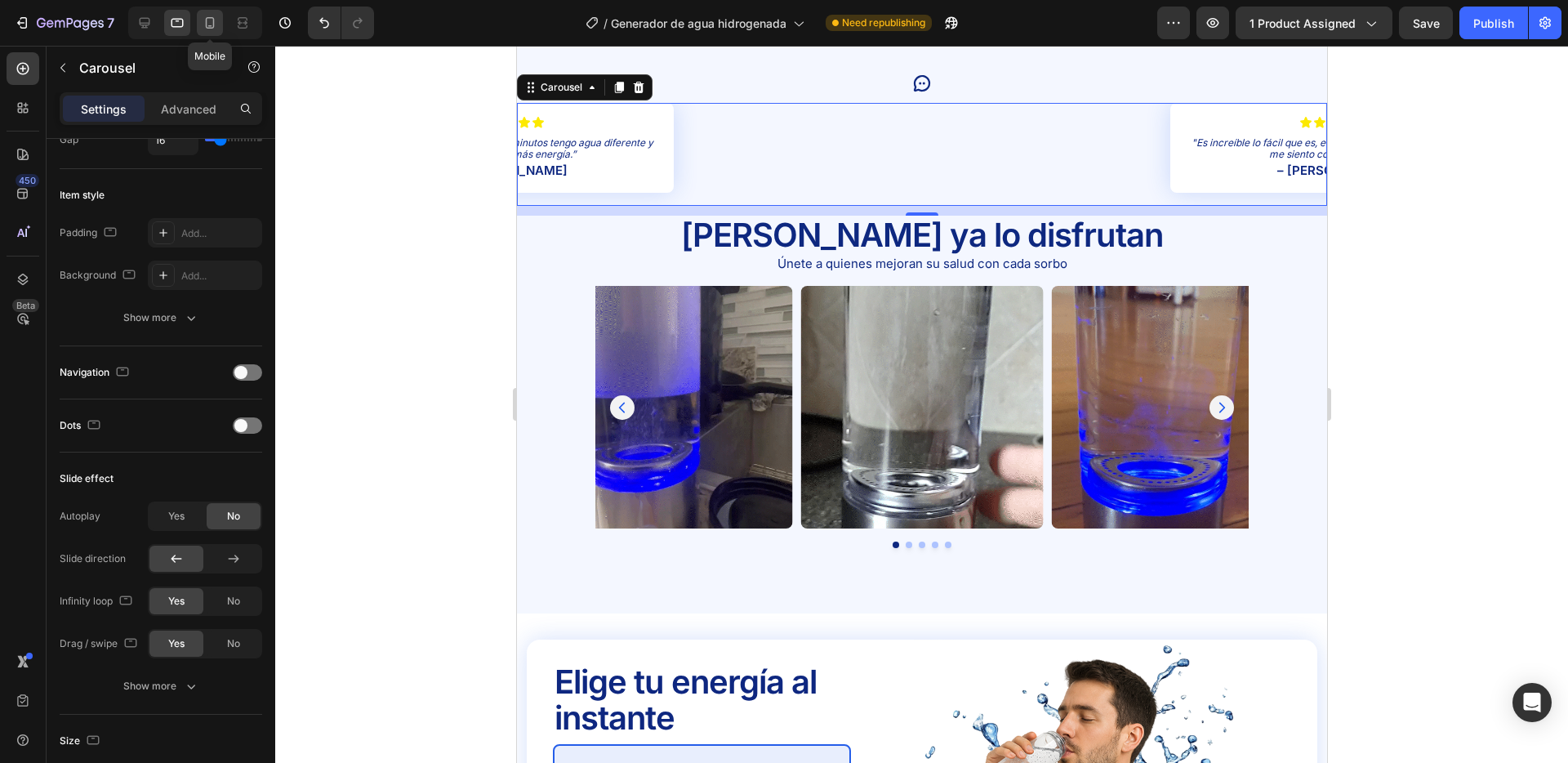
click at [214, 22] on icon at bounding box center [210, 23] width 16 height 16
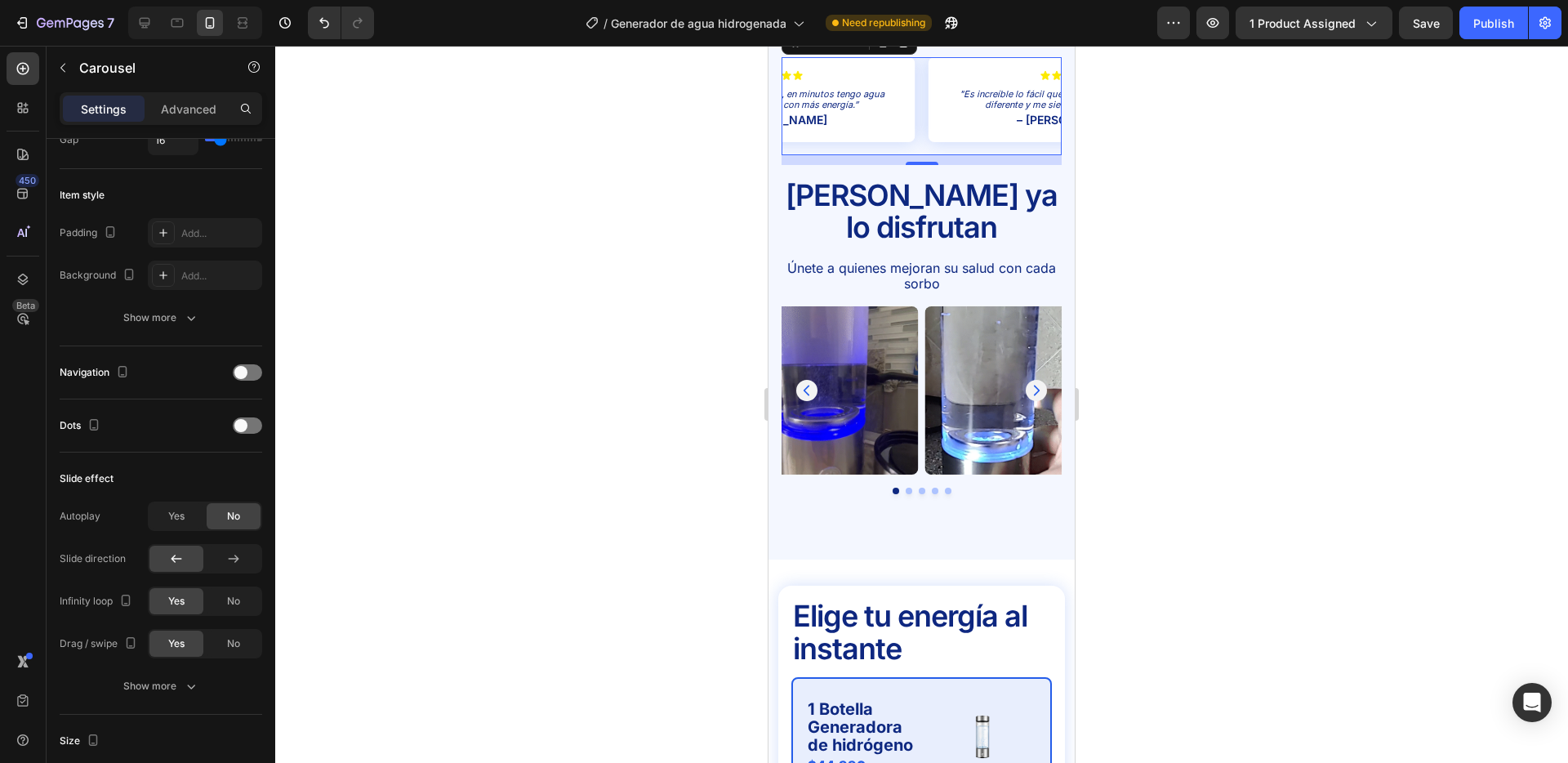
scroll to position [2434, 0]
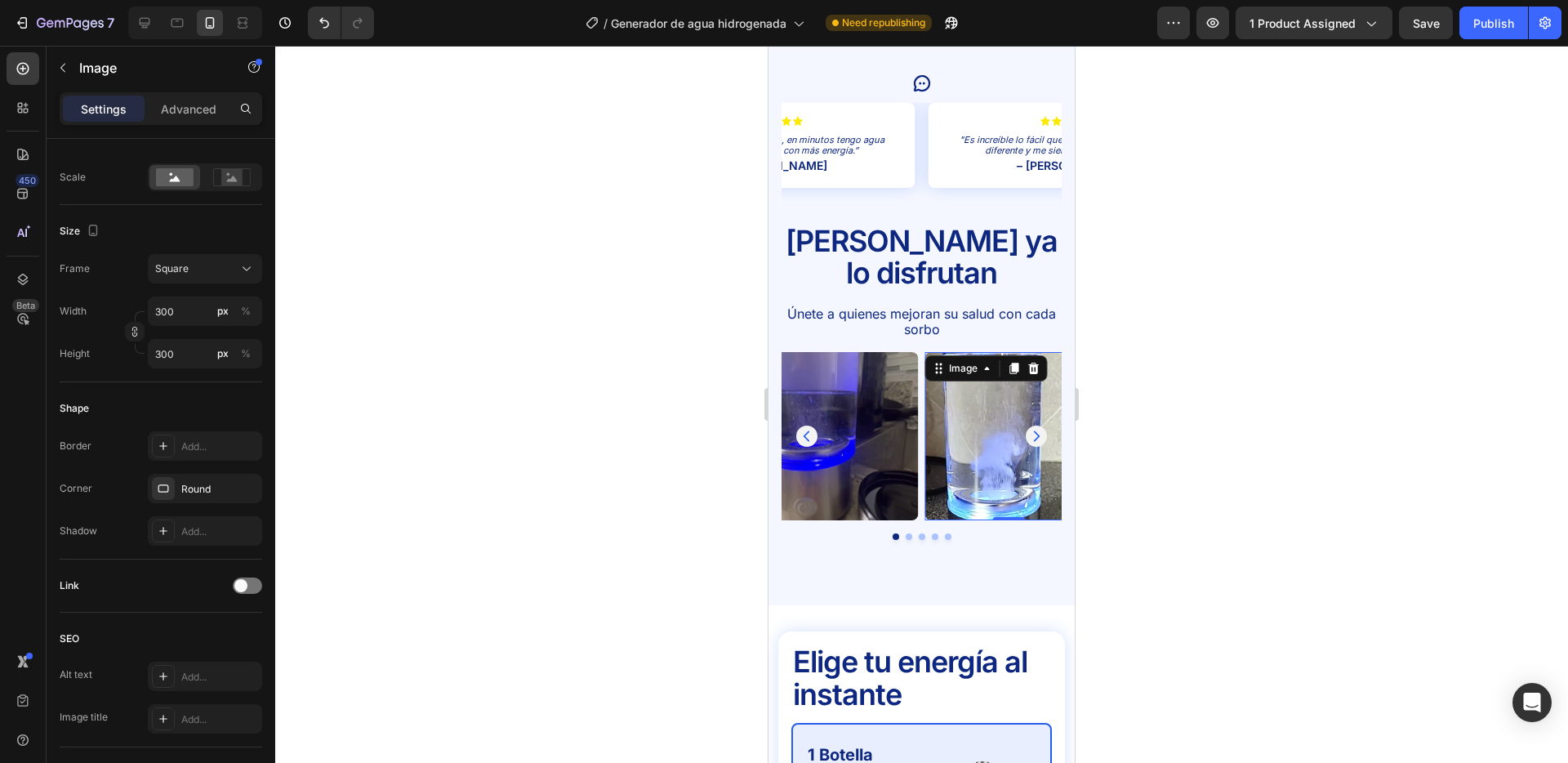
click at [926, 352] on img at bounding box center [1009, 435] width 168 height 168
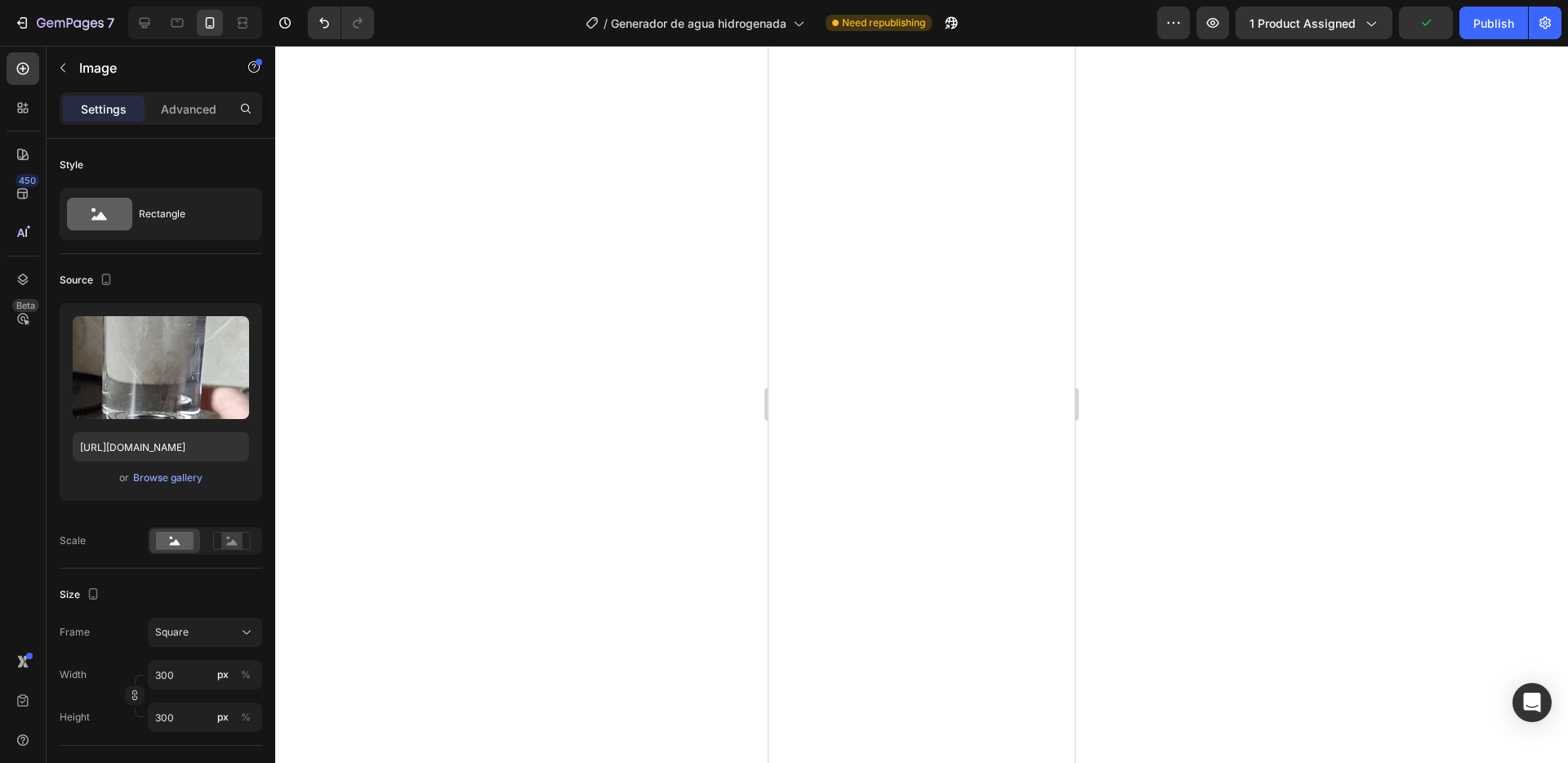
scroll to position [12, 0]
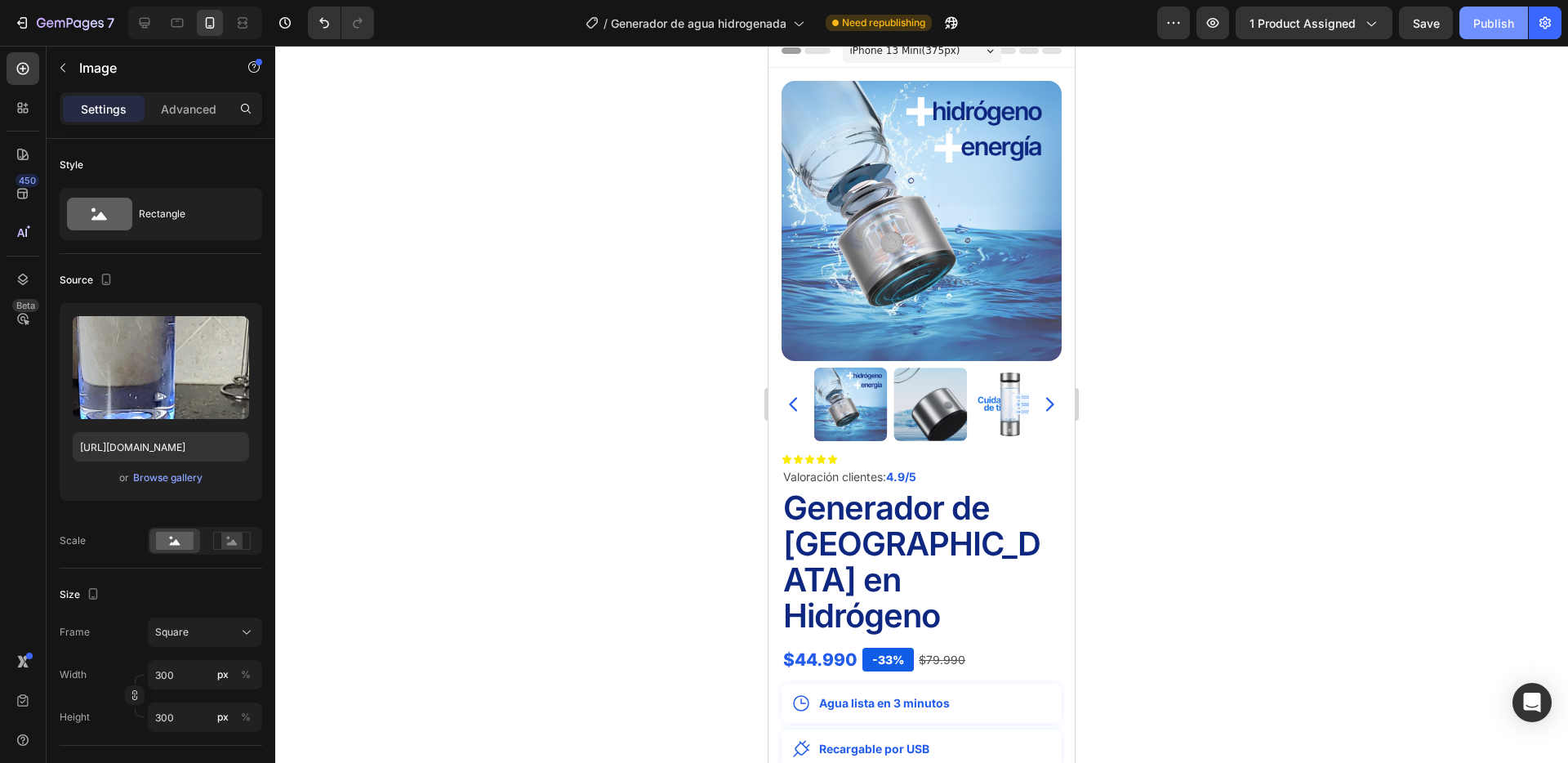
click at [1481, 11] on button "Publish" at bounding box center [1494, 23] width 69 height 33
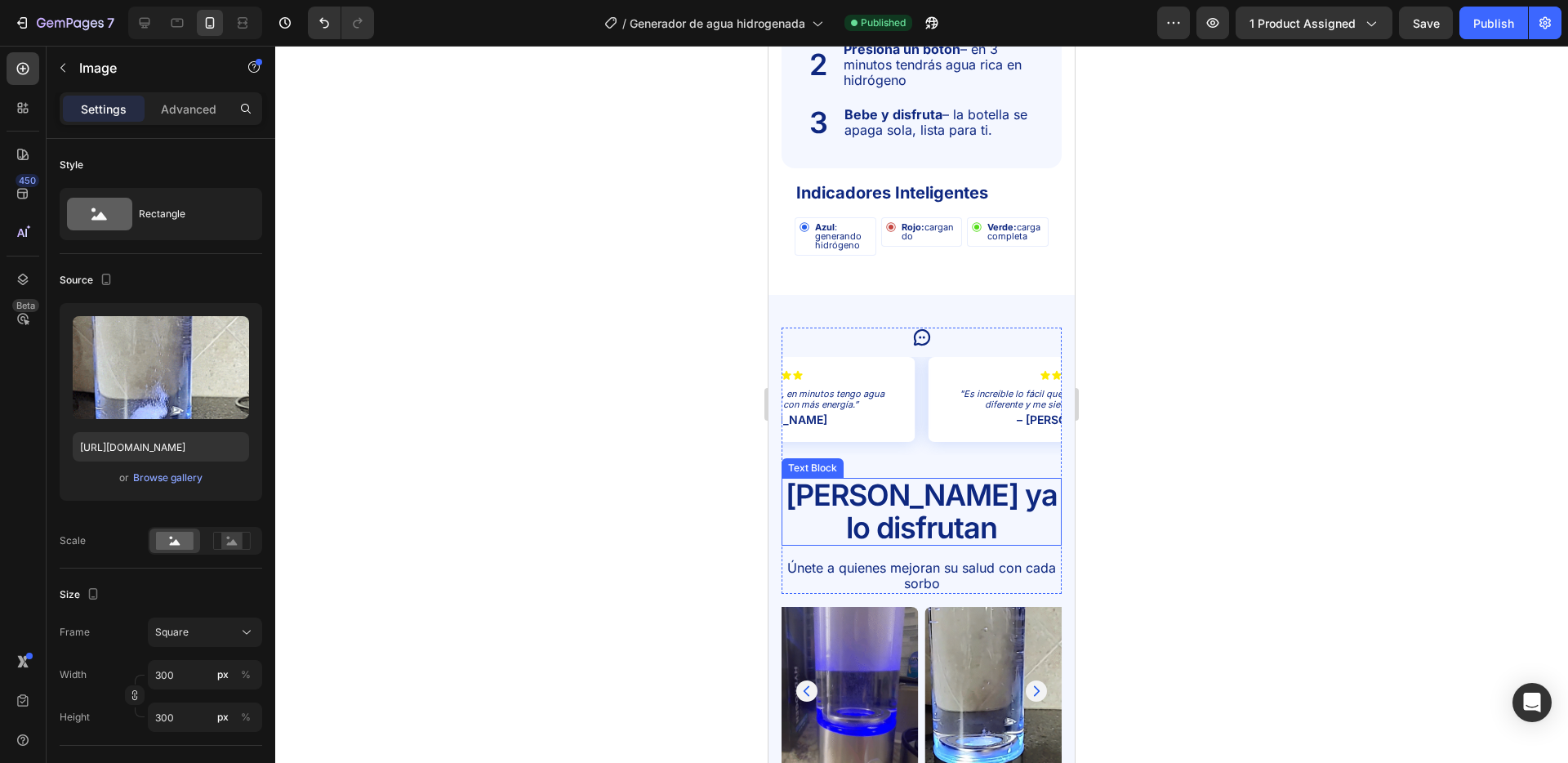
scroll to position [3419, 0]
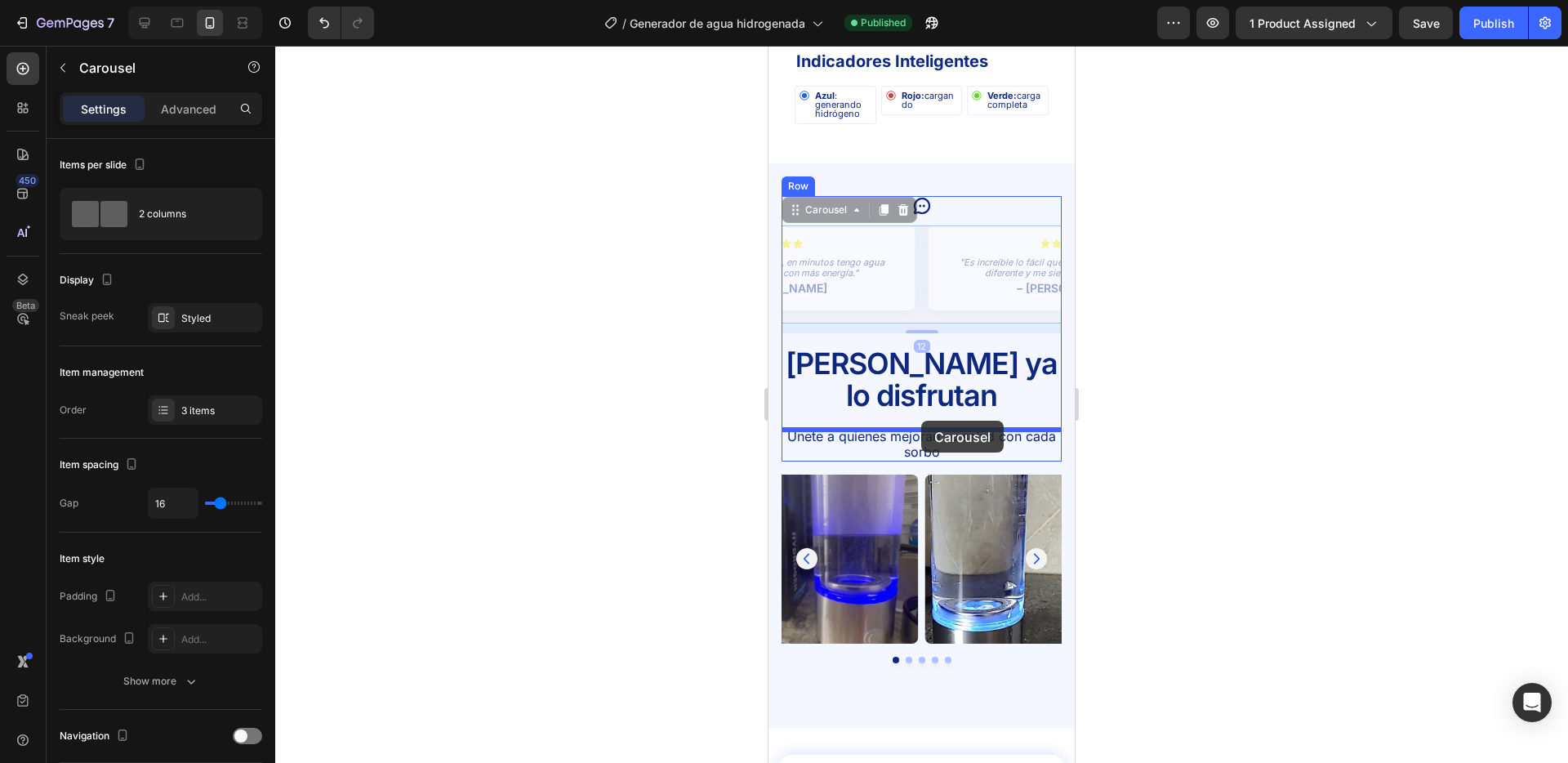
drag, startPoint x: 921, startPoint y: 233, endPoint x: 921, endPoint y: 421, distance: 188.0
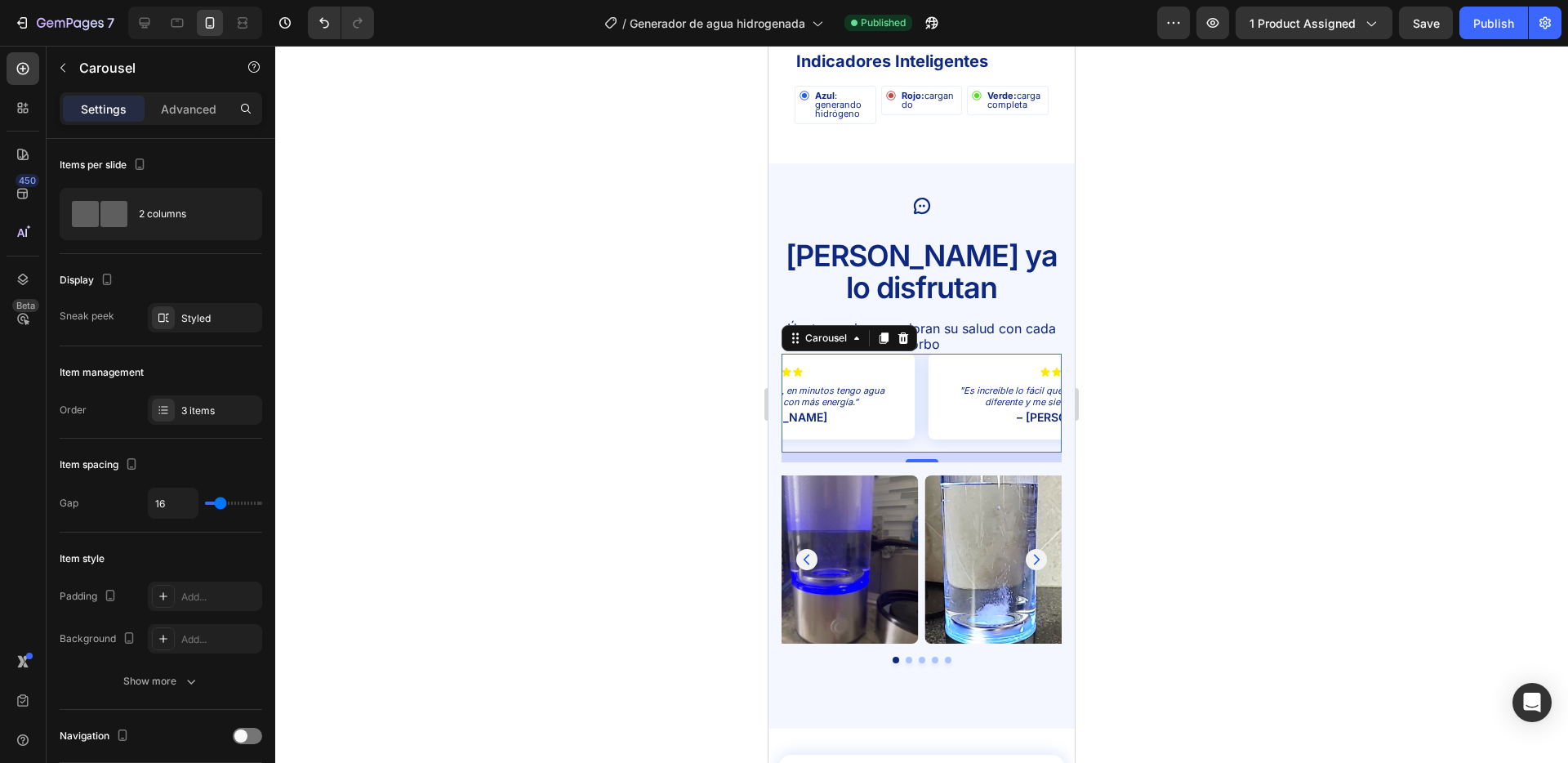
click at [691, 405] on div at bounding box center [921, 404] width 1293 height 717
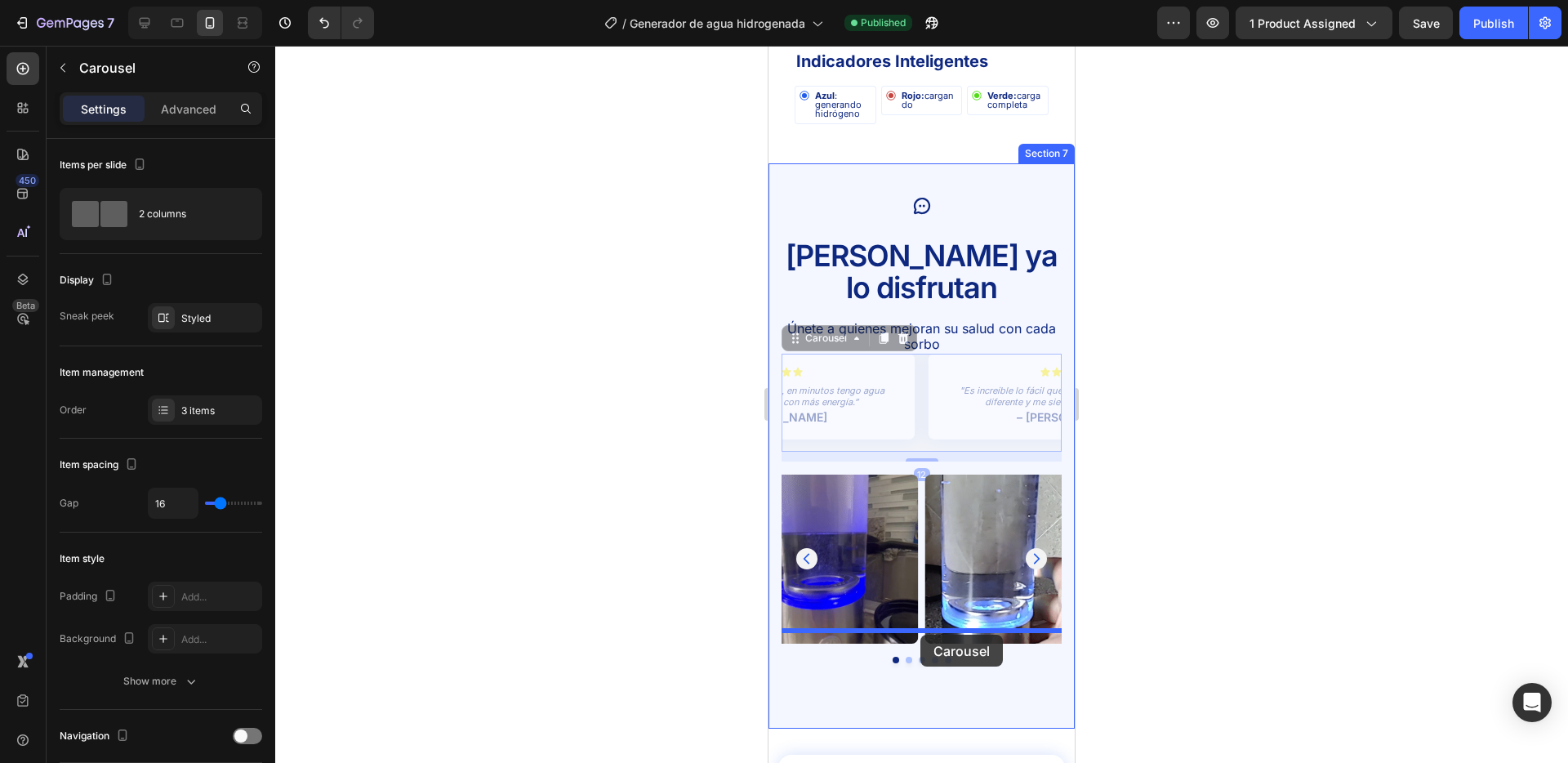
drag, startPoint x: 922, startPoint y: 335, endPoint x: 921, endPoint y: 634, distance: 299.0
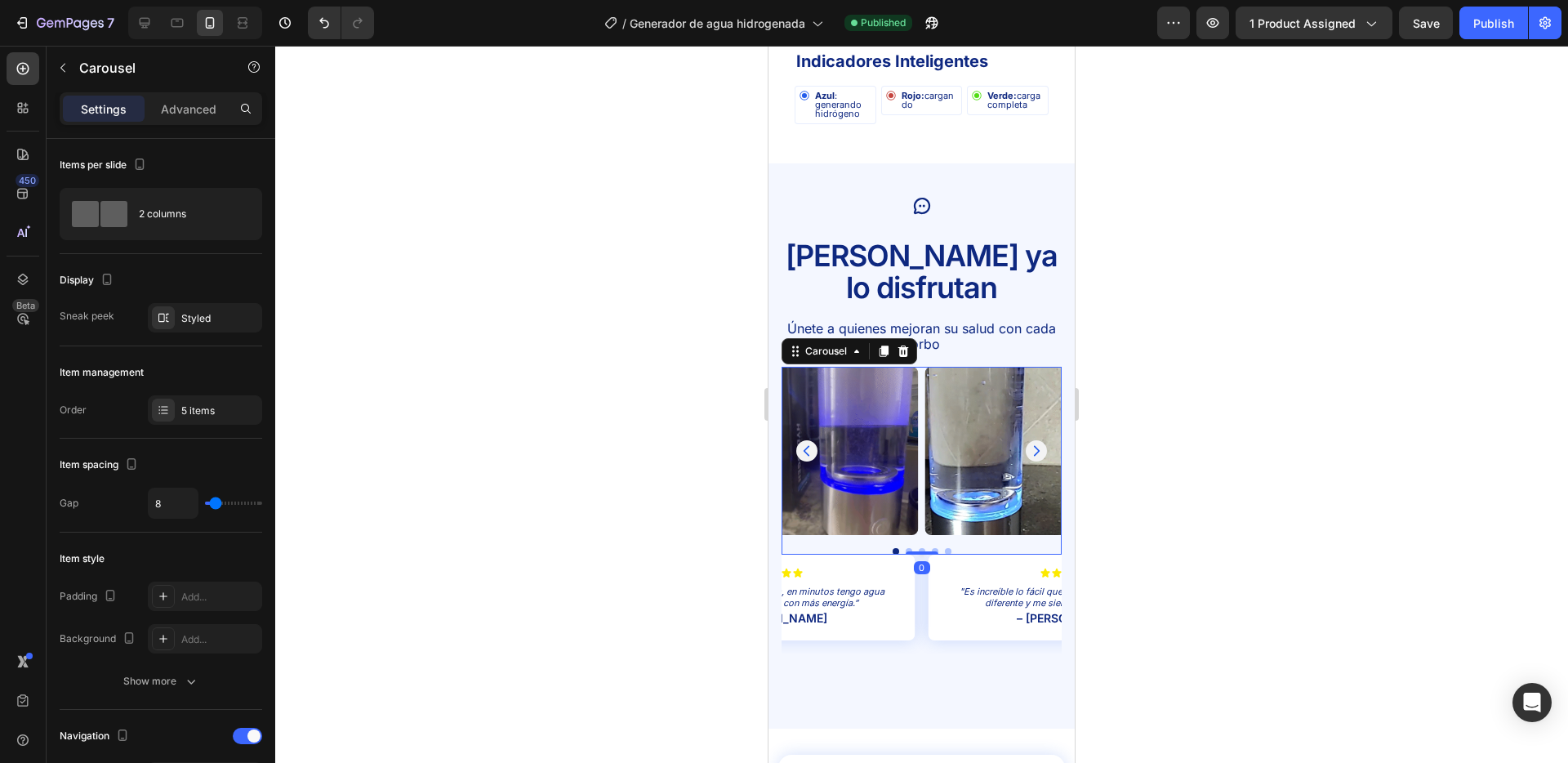
click at [921, 480] on div "Image Image Image Image Image" at bounding box center [922, 450] width 280 height 168
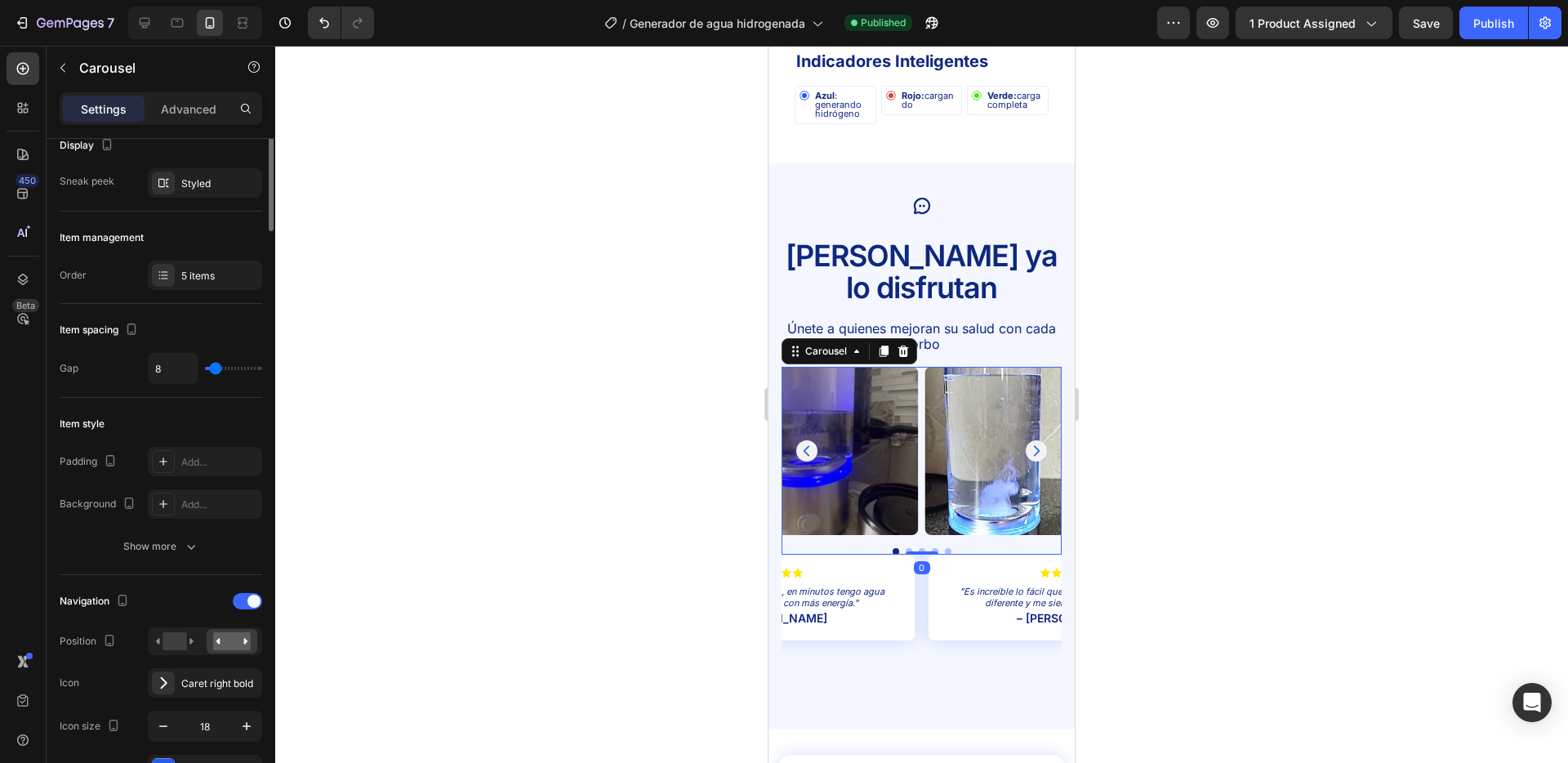
scroll to position [407, 0]
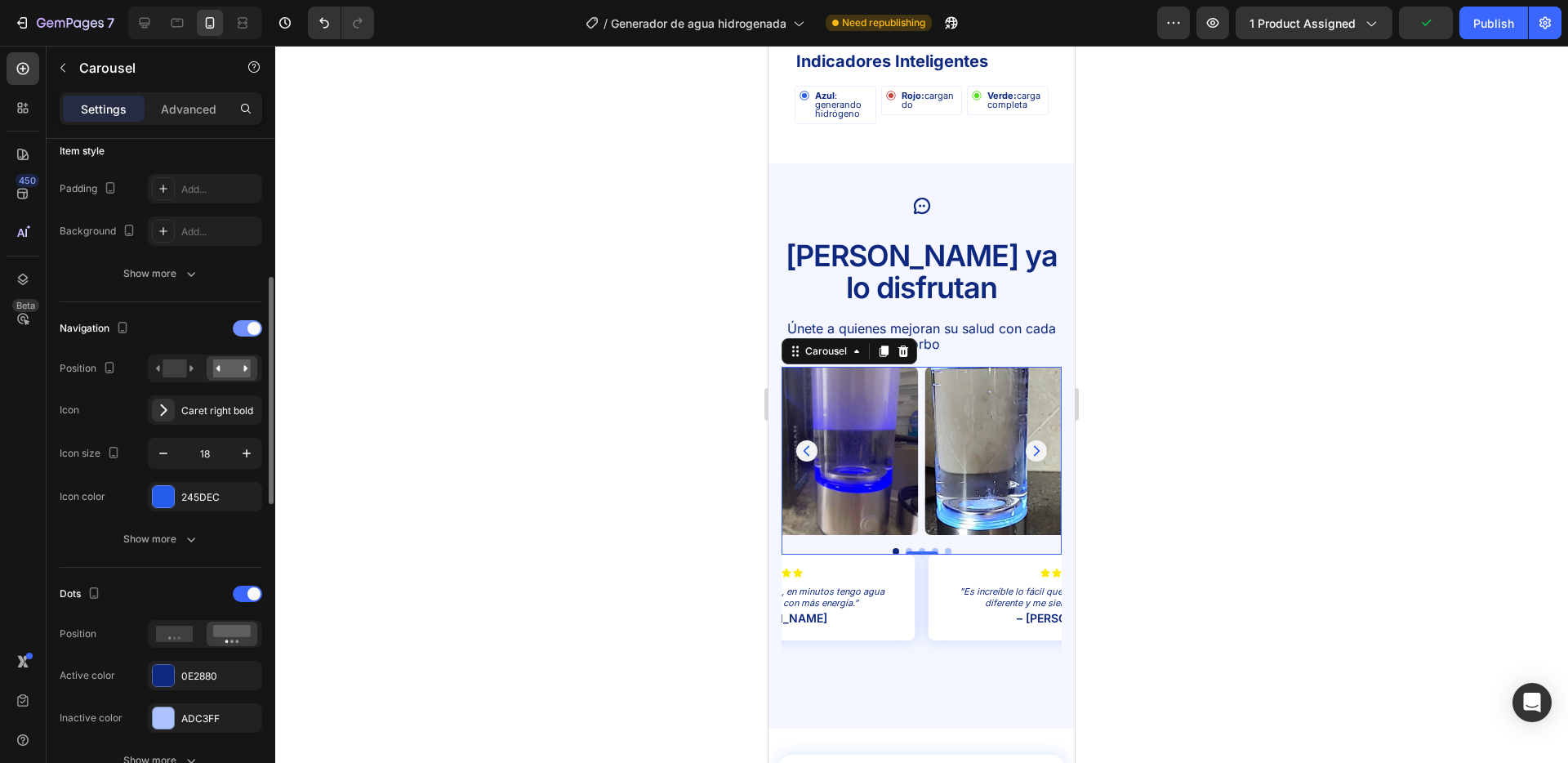
click at [249, 328] on span at bounding box center [254, 328] width 13 height 13
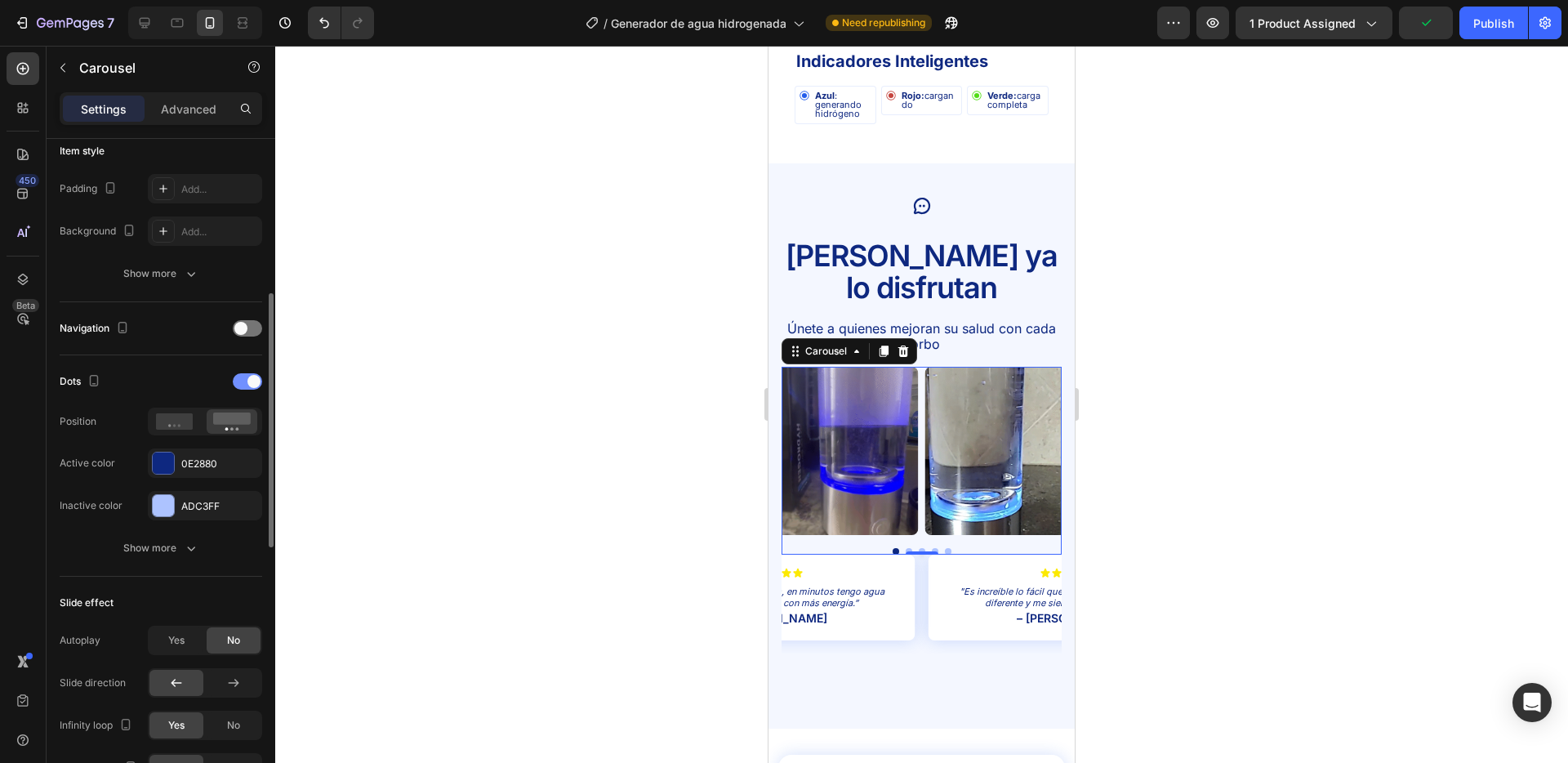
click at [250, 394] on div "Dots Position Active color 0E2880 Inactive color ADC3FF" at bounding box center [161, 444] width 202 height 152
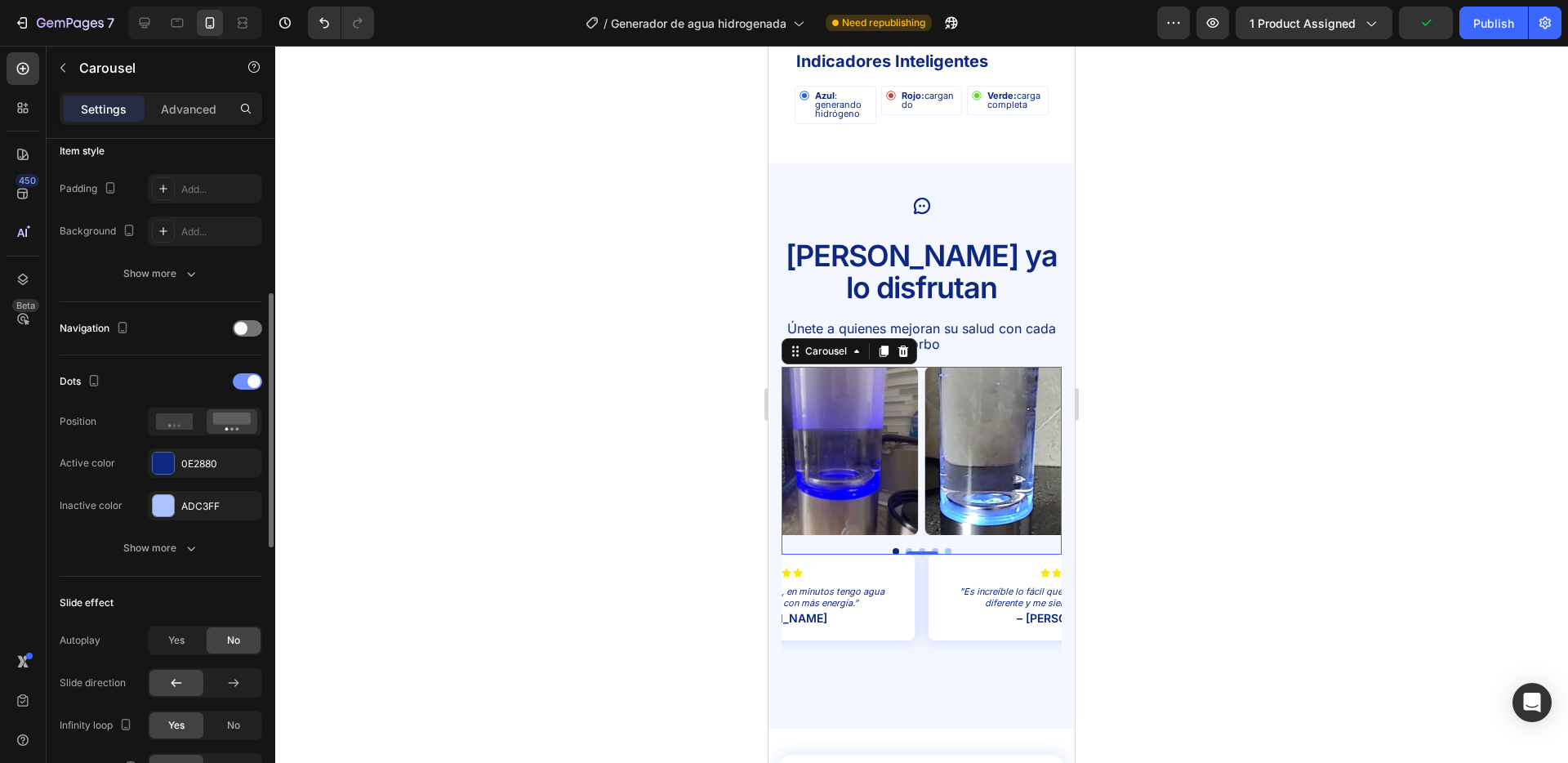
click at [251, 386] on span at bounding box center [254, 381] width 13 height 13
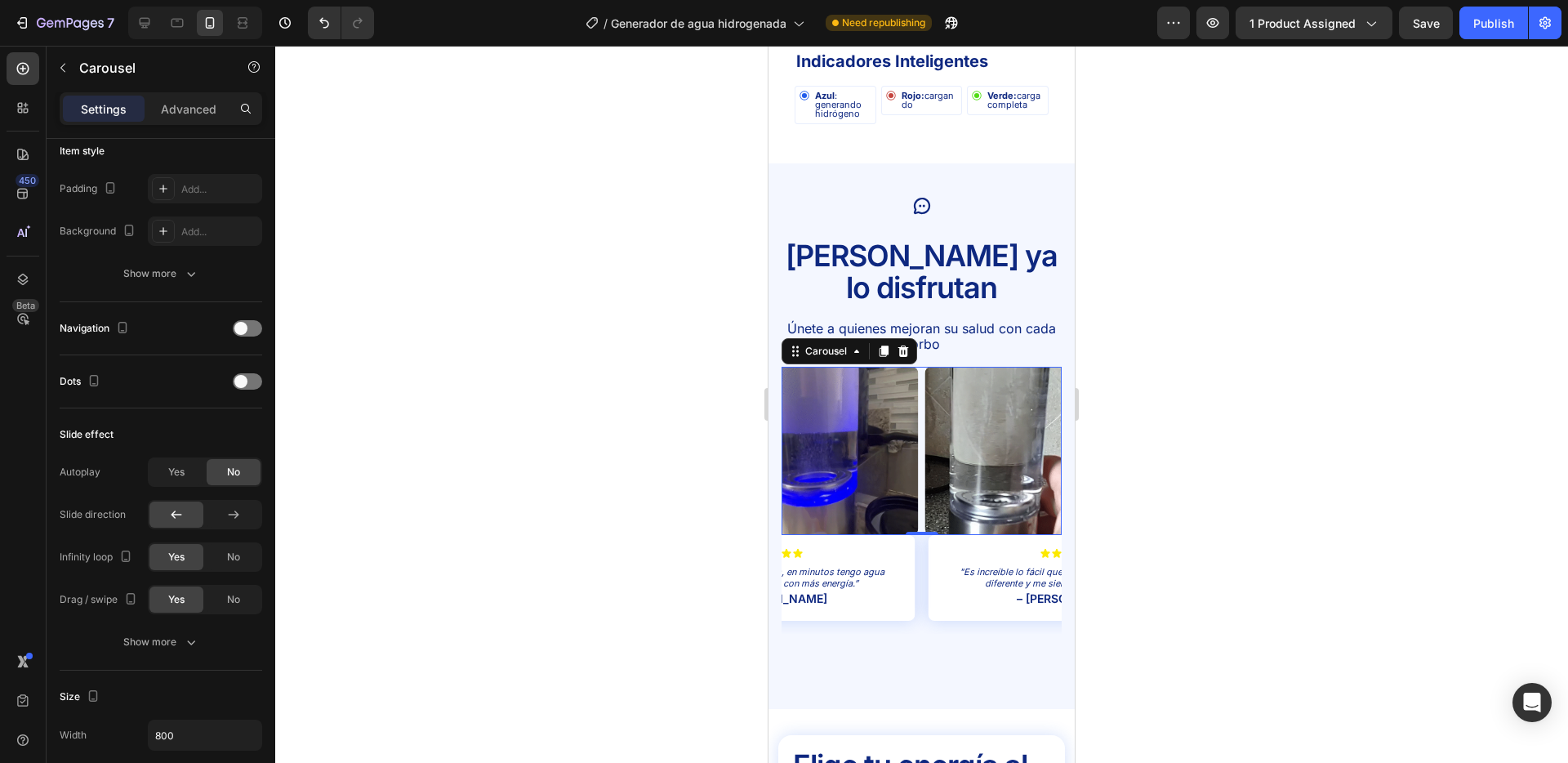
click at [1193, 577] on div at bounding box center [921, 404] width 1293 height 717
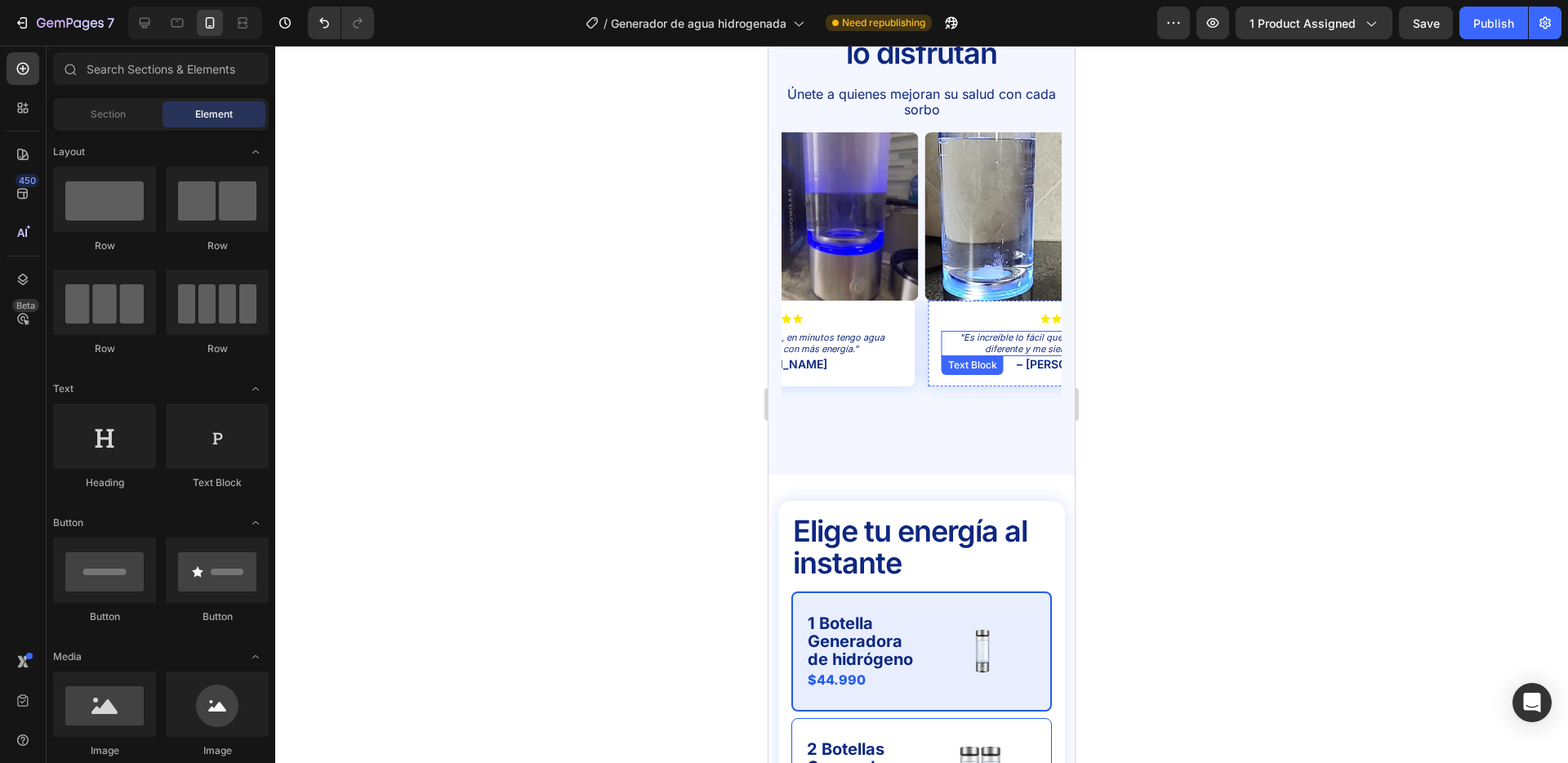
scroll to position [3311, 0]
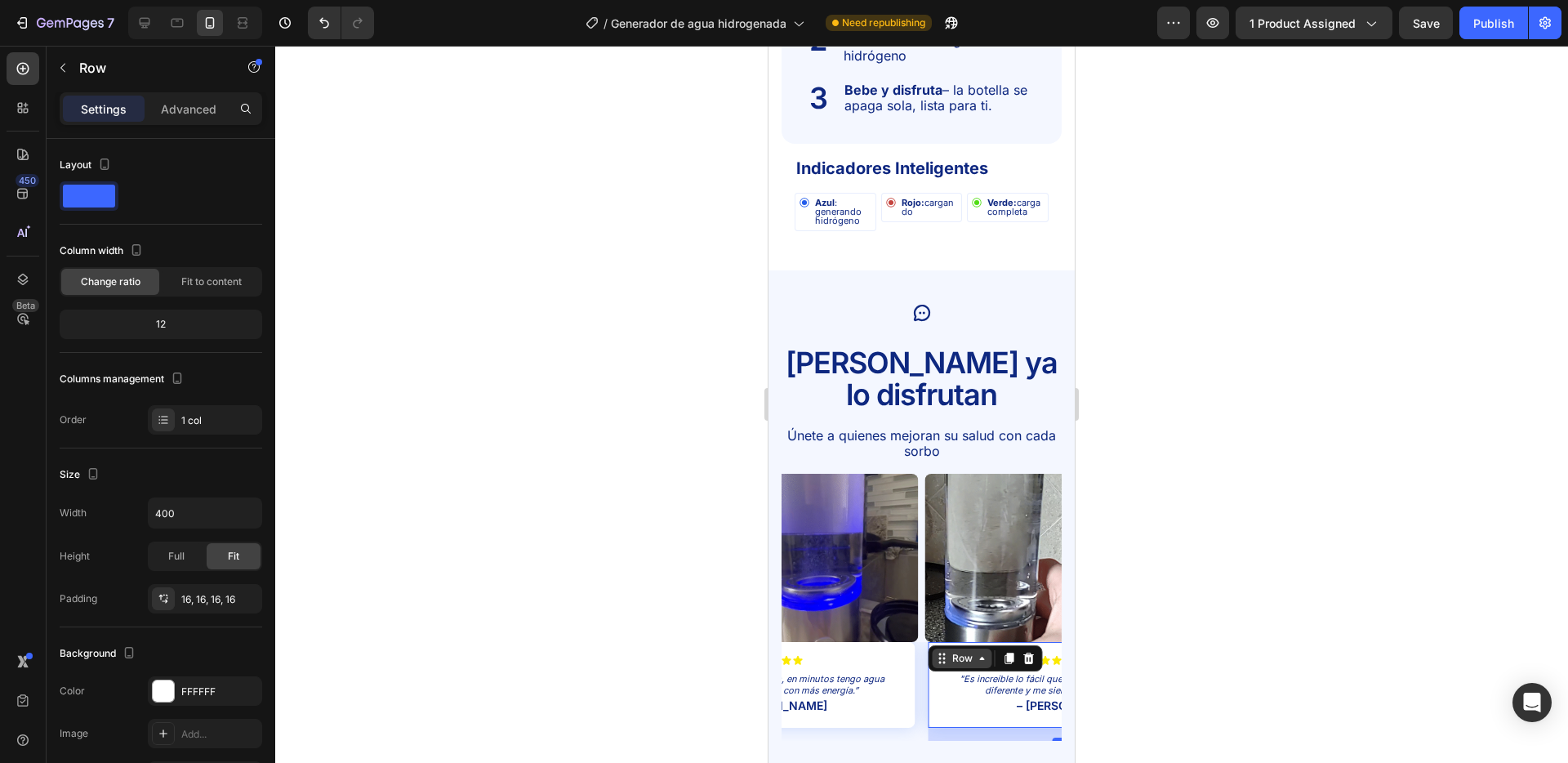
click at [946, 649] on div "Row" at bounding box center [963, 659] width 60 height 20
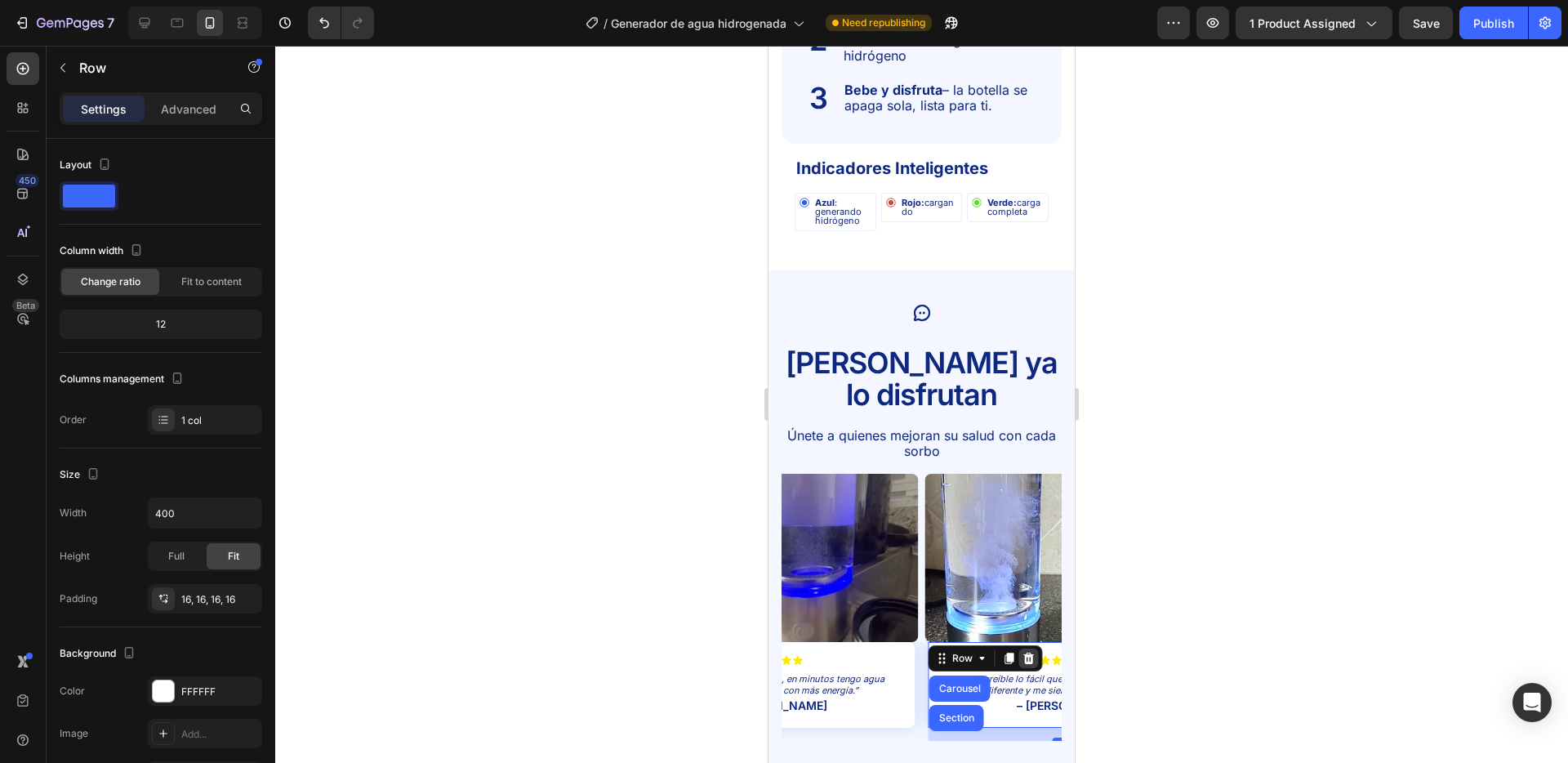
click at [1035, 649] on div at bounding box center [1029, 659] width 20 height 20
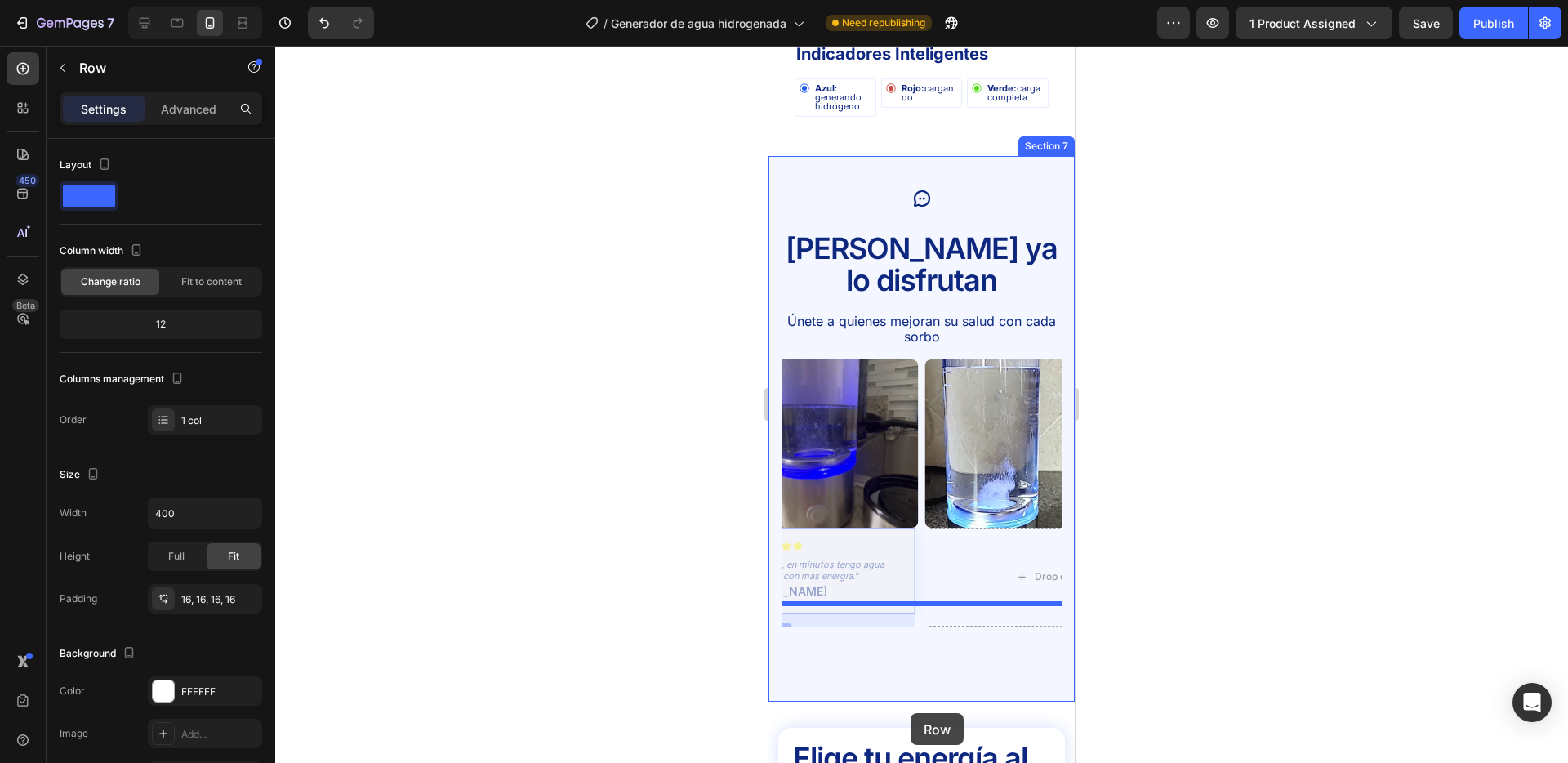
drag, startPoint x: 904, startPoint y: 621, endPoint x: 911, endPoint y: 713, distance: 92.3
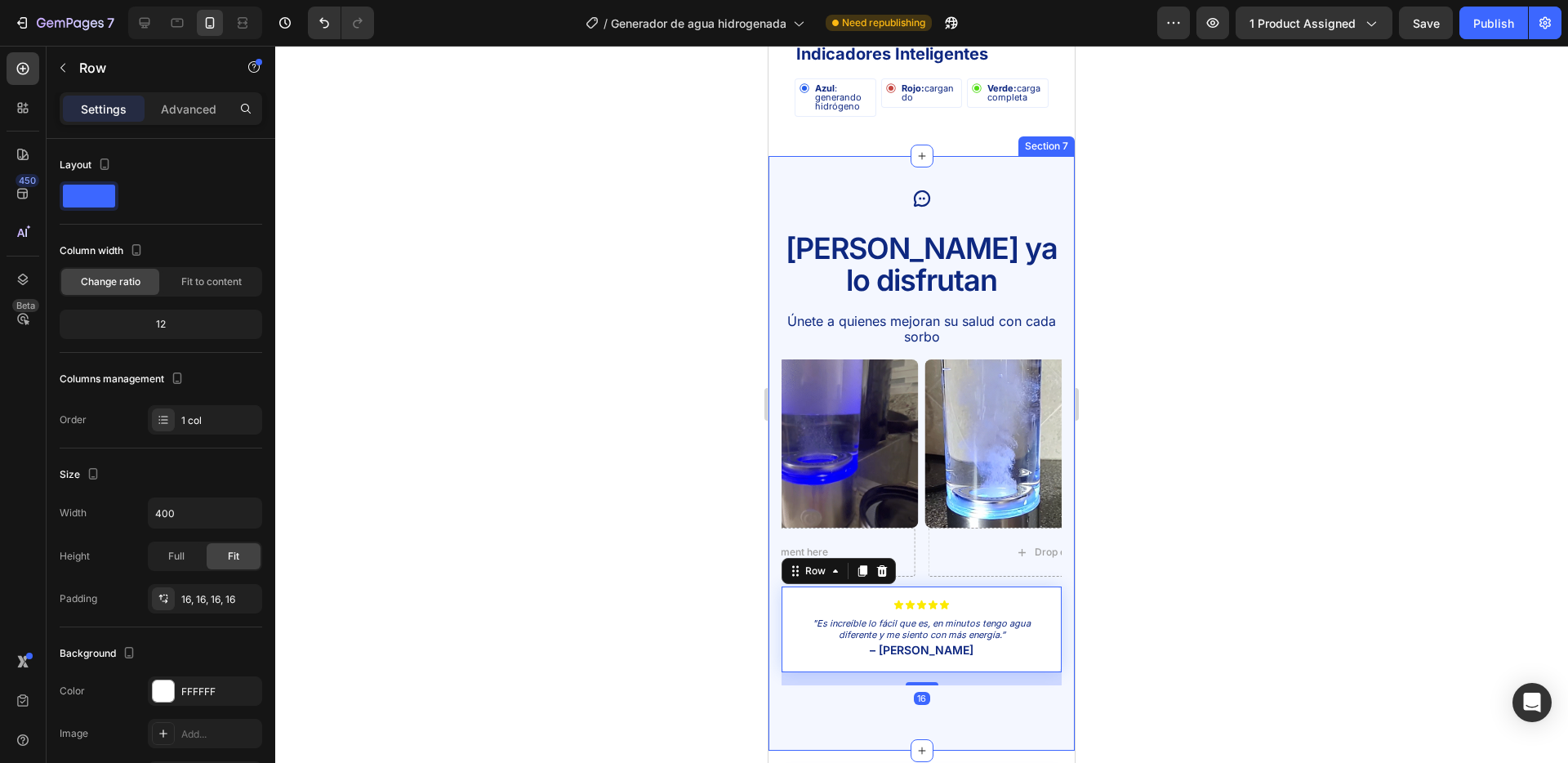
scroll to position [3428, 0]
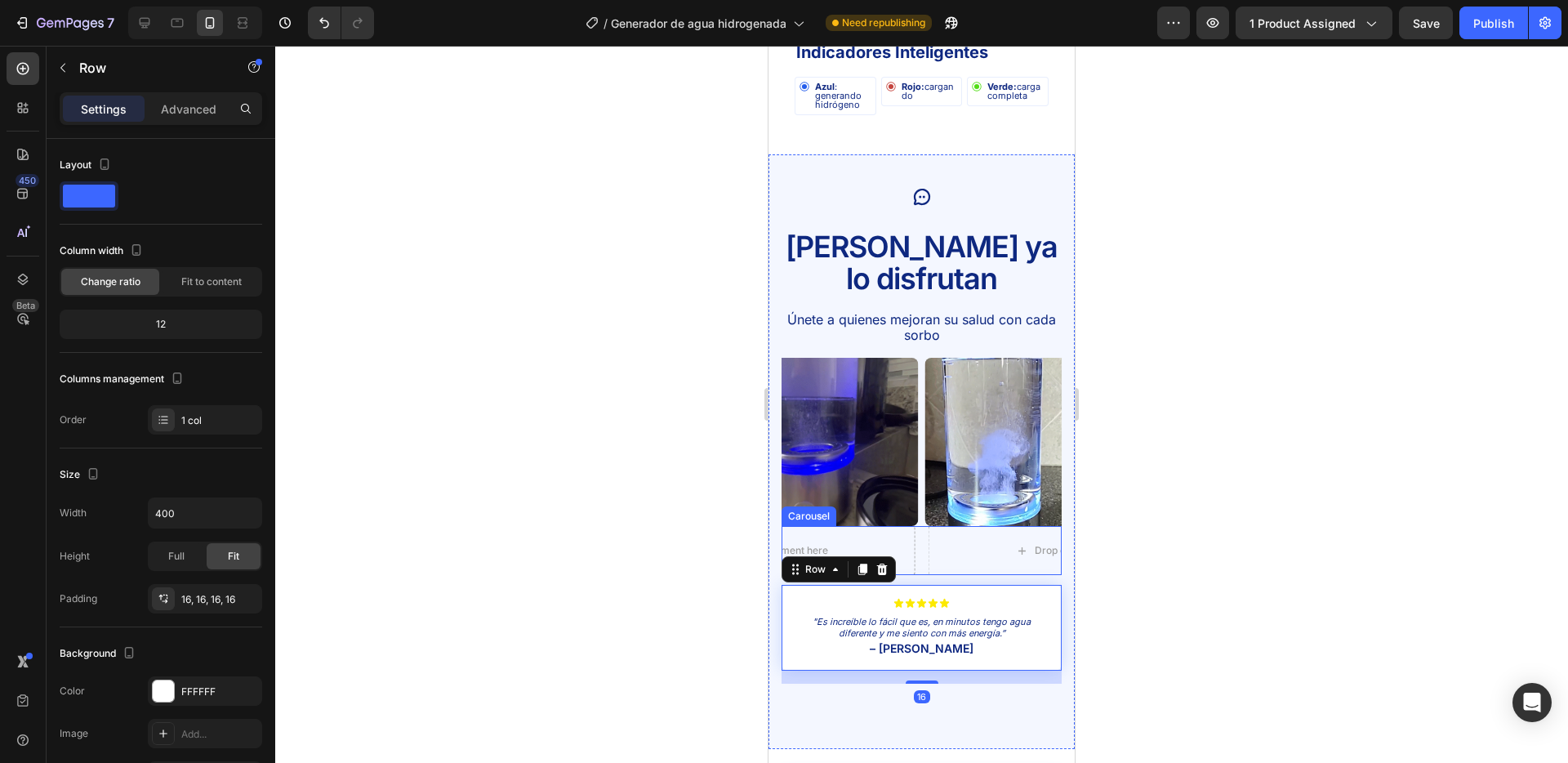
click at [921, 526] on div "Drop element here Drop element here Drop element here" at bounding box center [922, 551] width 280 height 49
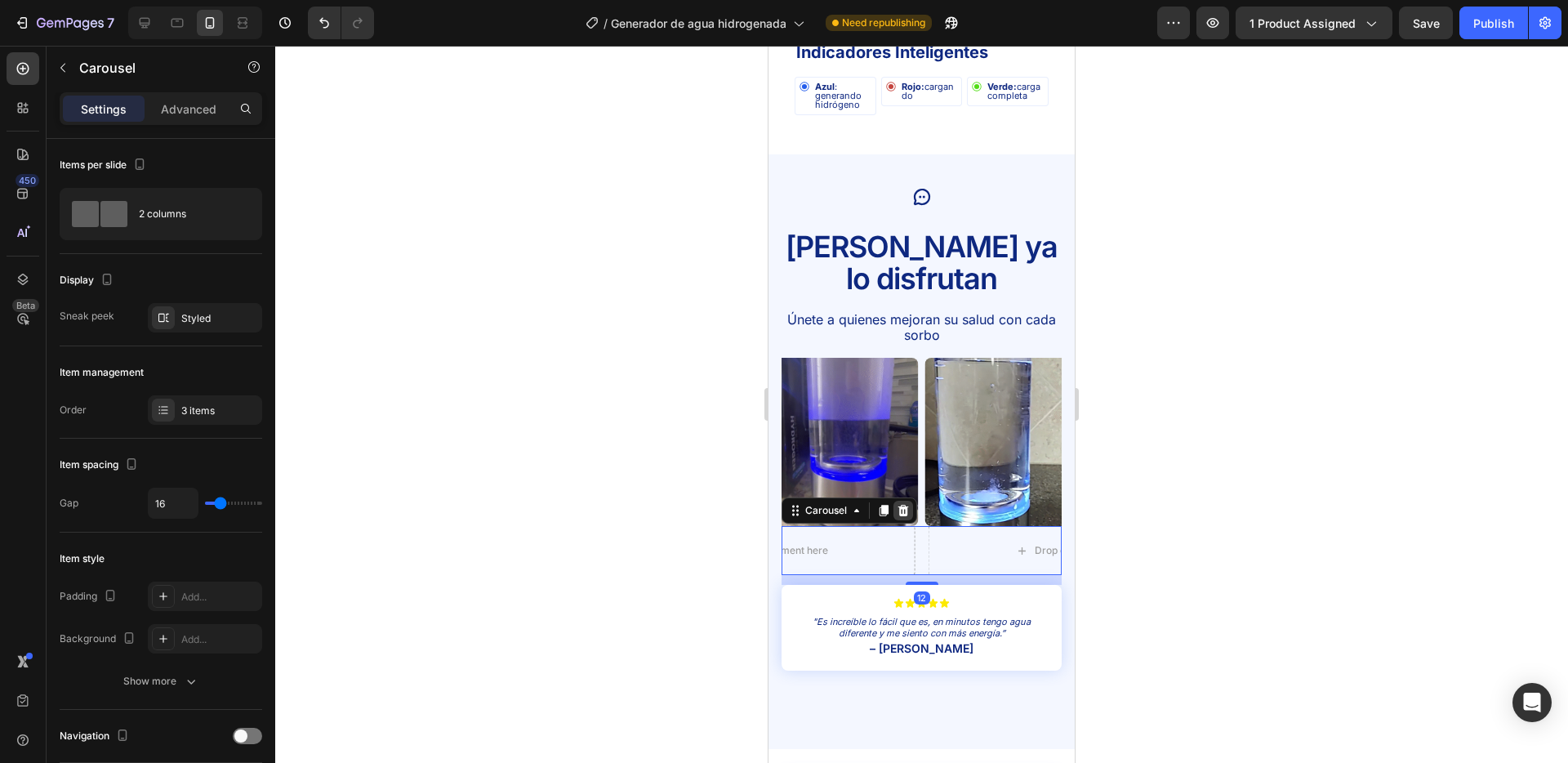
click at [897, 504] on icon at bounding box center [903, 510] width 13 height 13
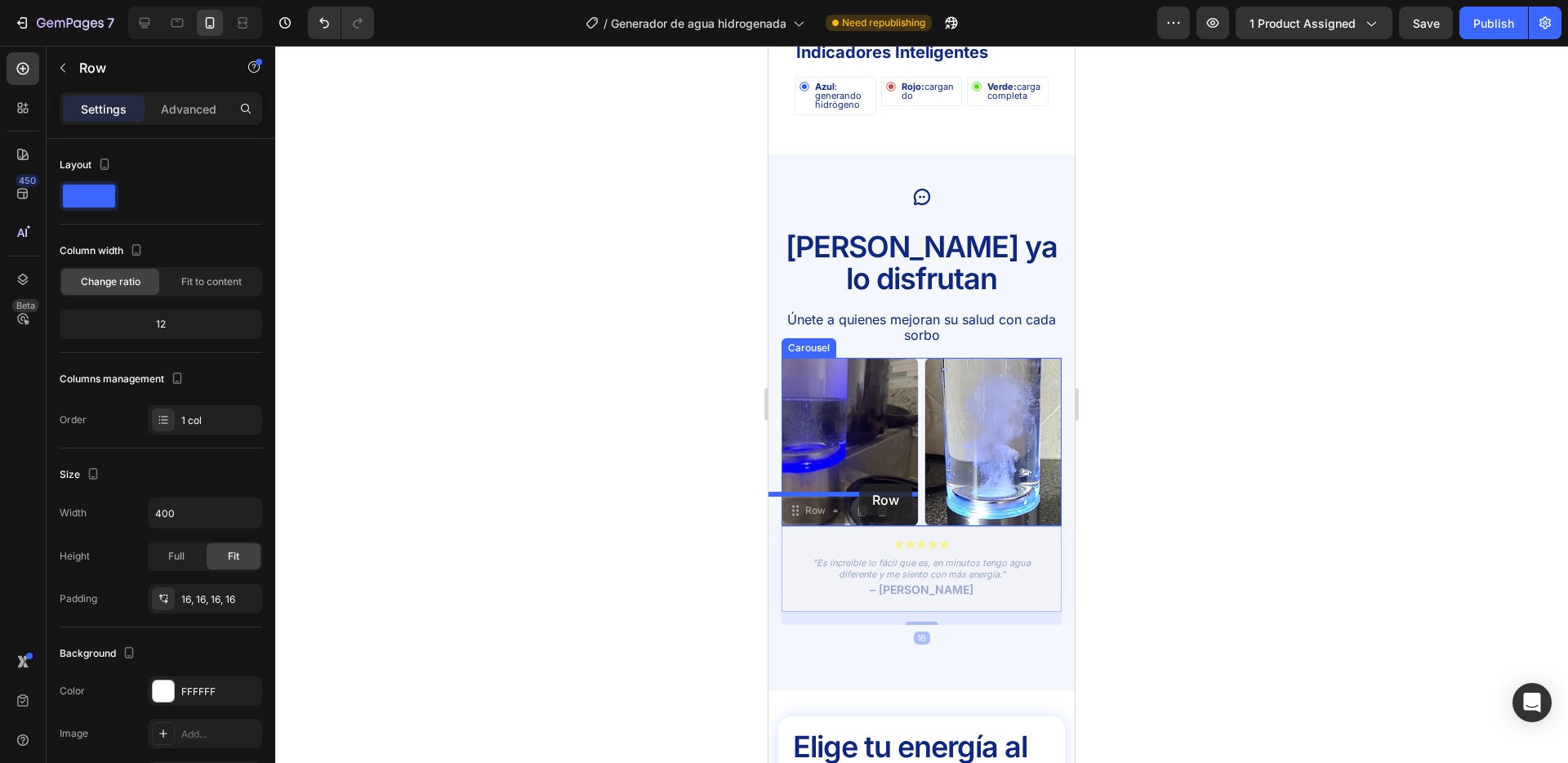
drag, startPoint x: 877, startPoint y: 504, endPoint x: 859, endPoint y: 484, distance: 26.9
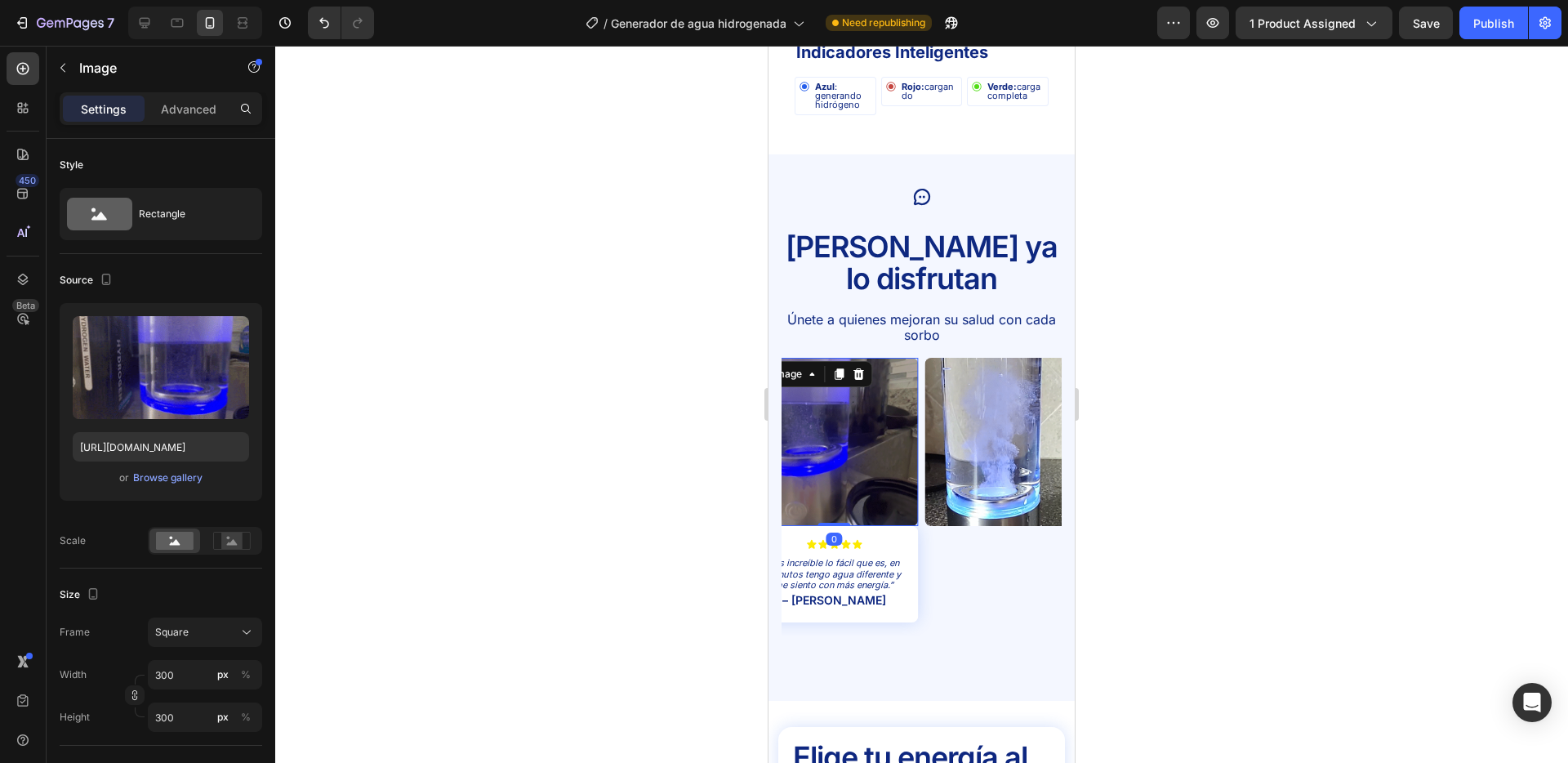
click at [858, 397] on img at bounding box center [833, 441] width 168 height 168
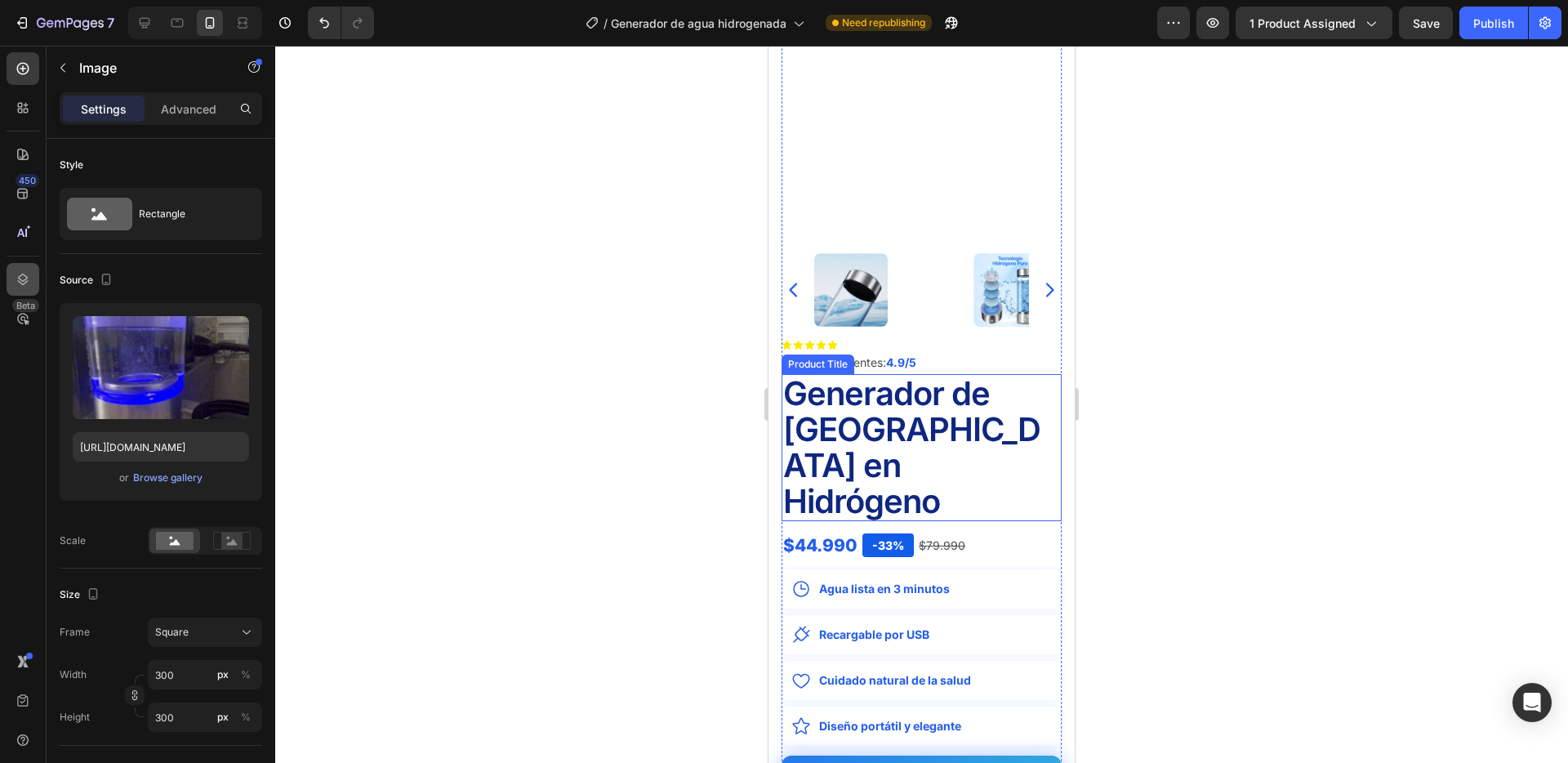
scroll to position [124, 0]
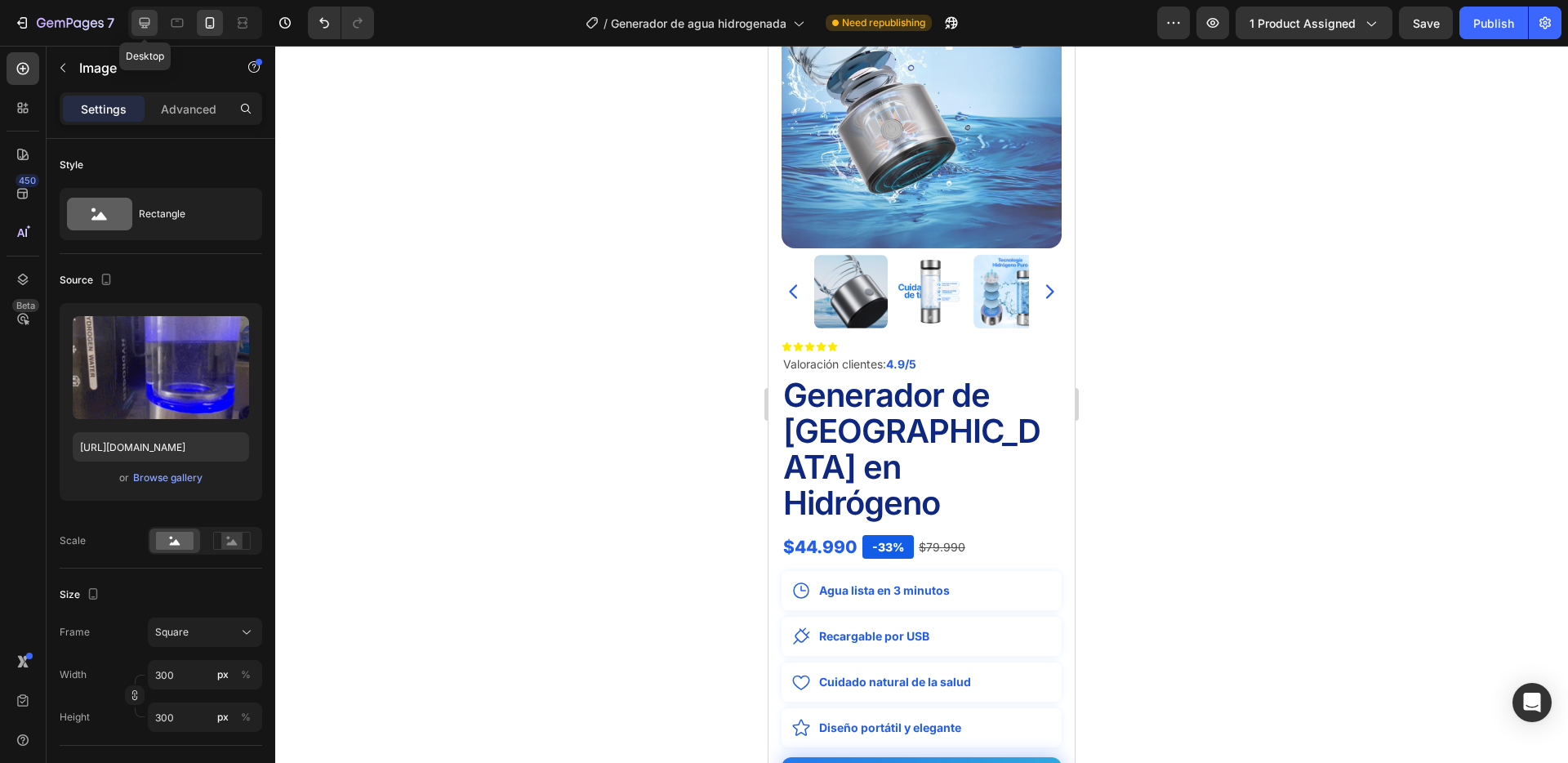
click at [154, 21] on div at bounding box center [144, 23] width 26 height 26
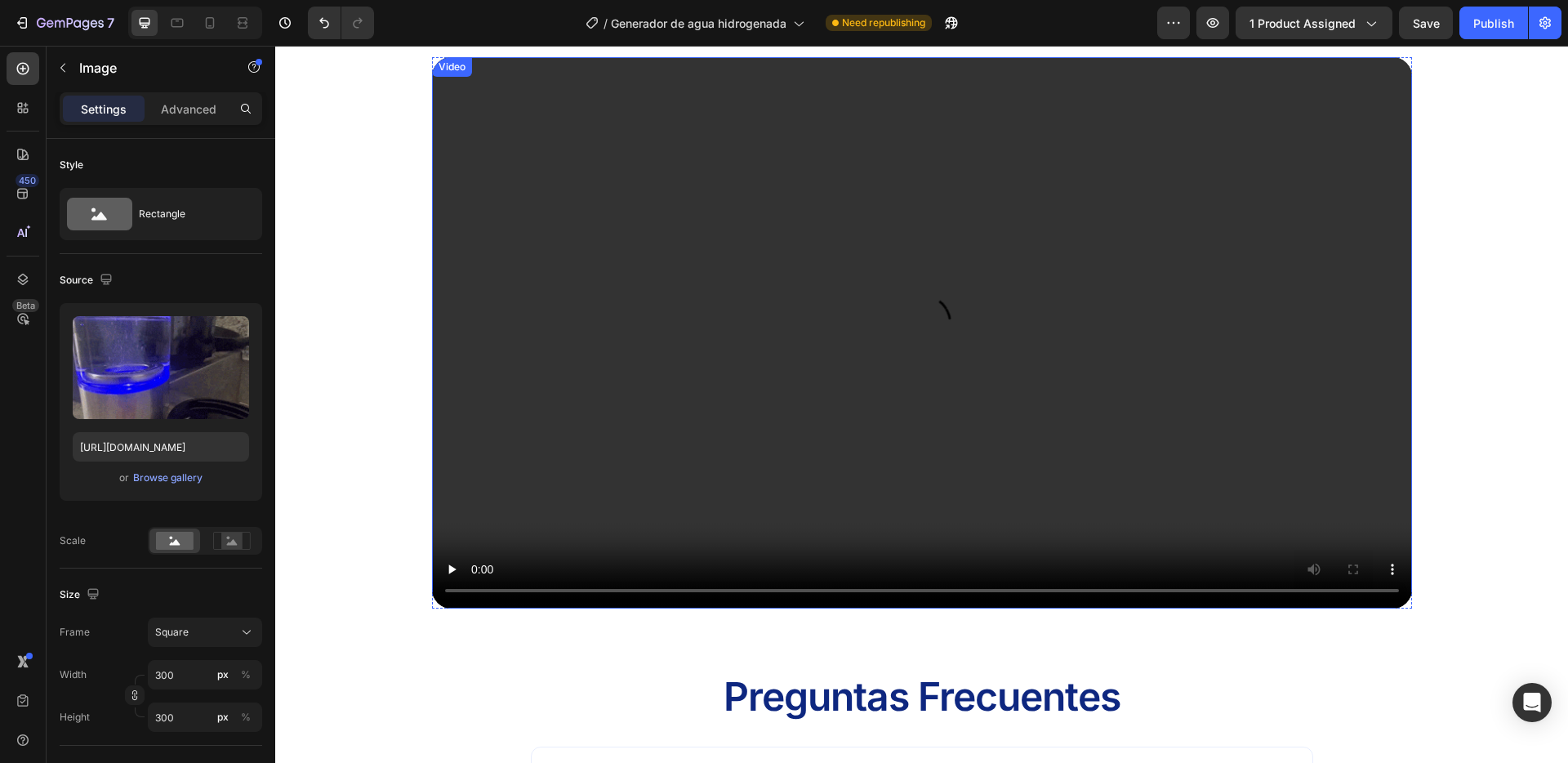
scroll to position [3614, 0]
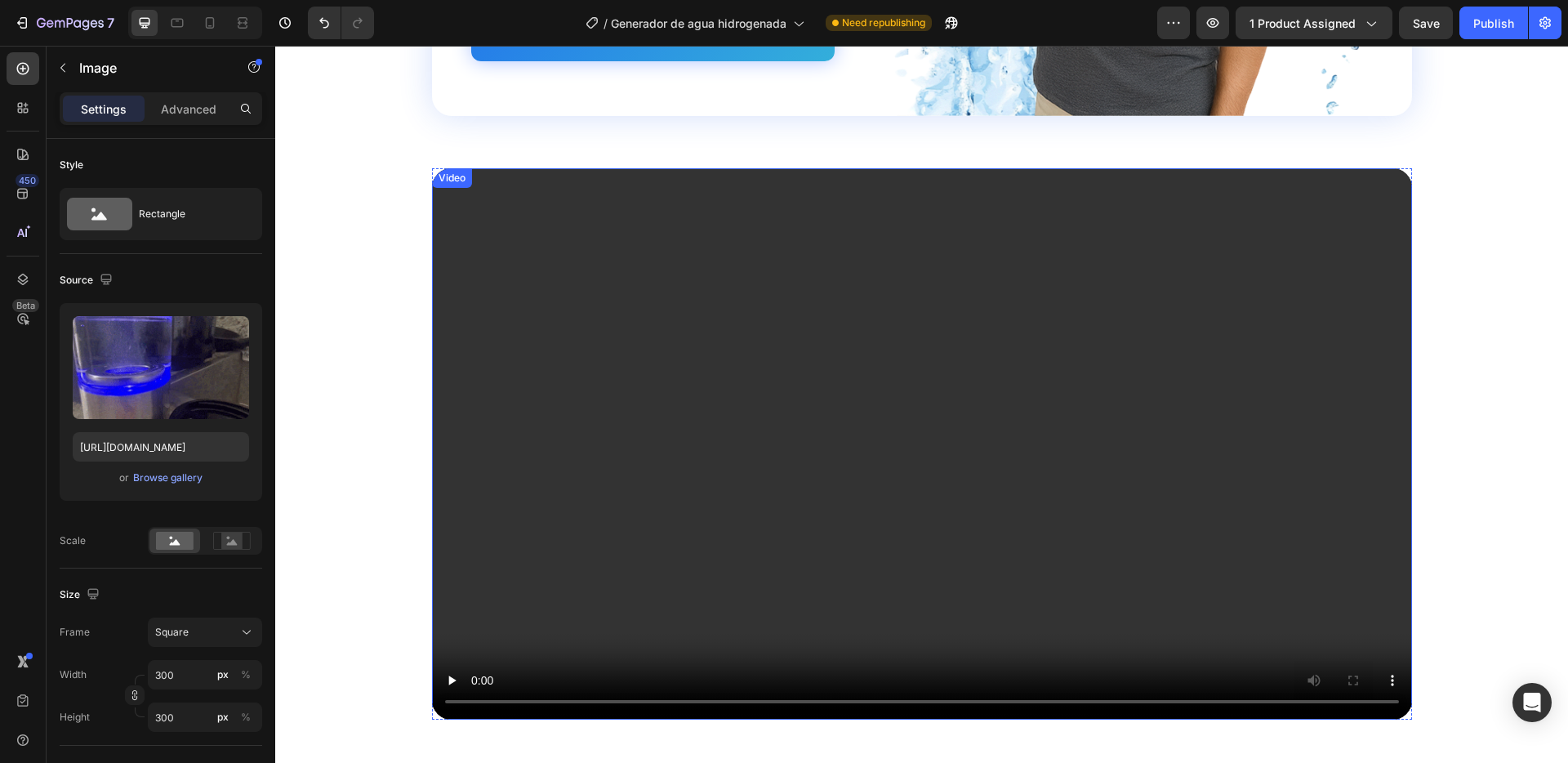
click at [651, 345] on video at bounding box center [922, 444] width 980 height 552
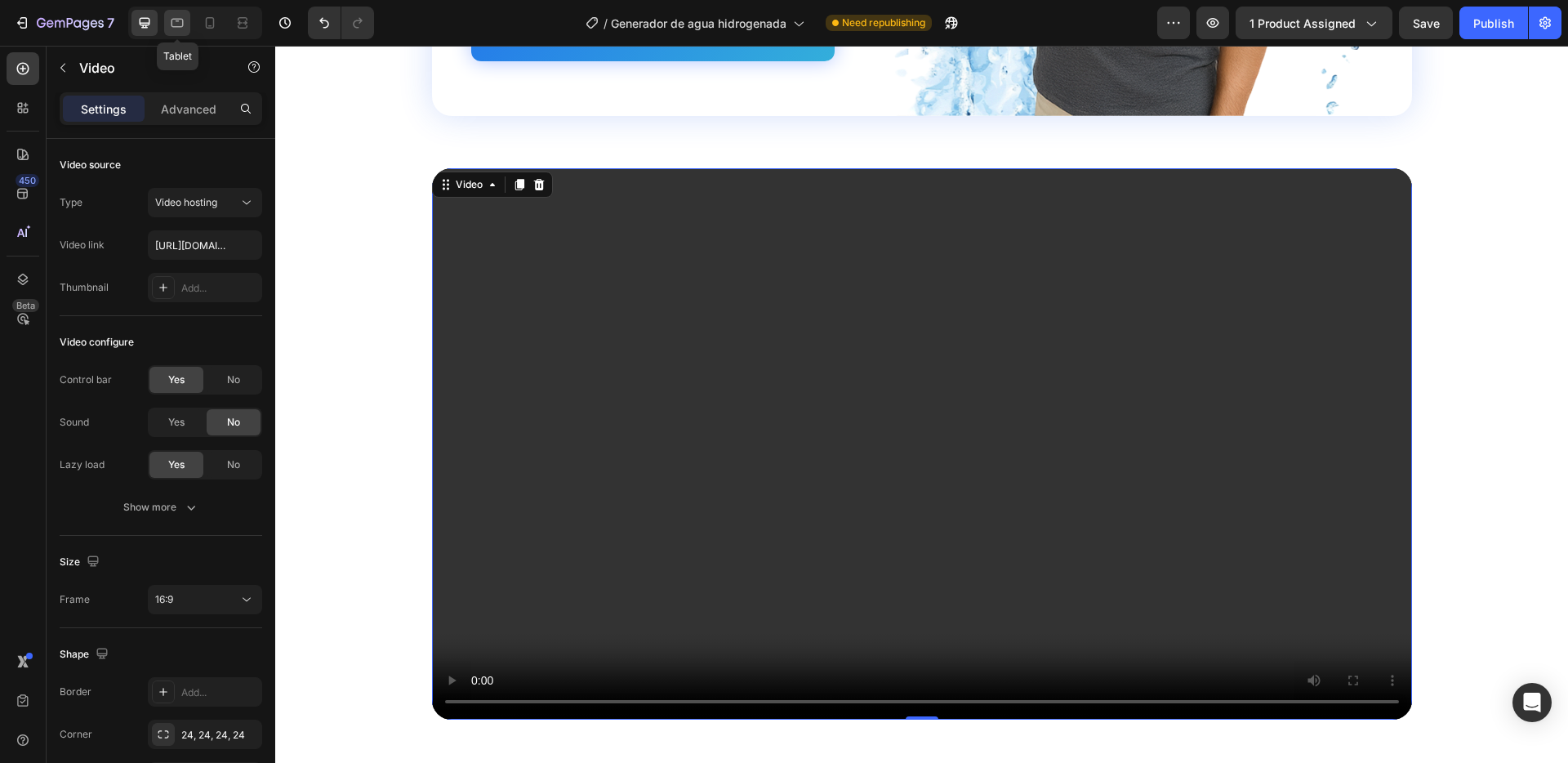
click at [184, 20] on icon at bounding box center [177, 23] width 16 height 16
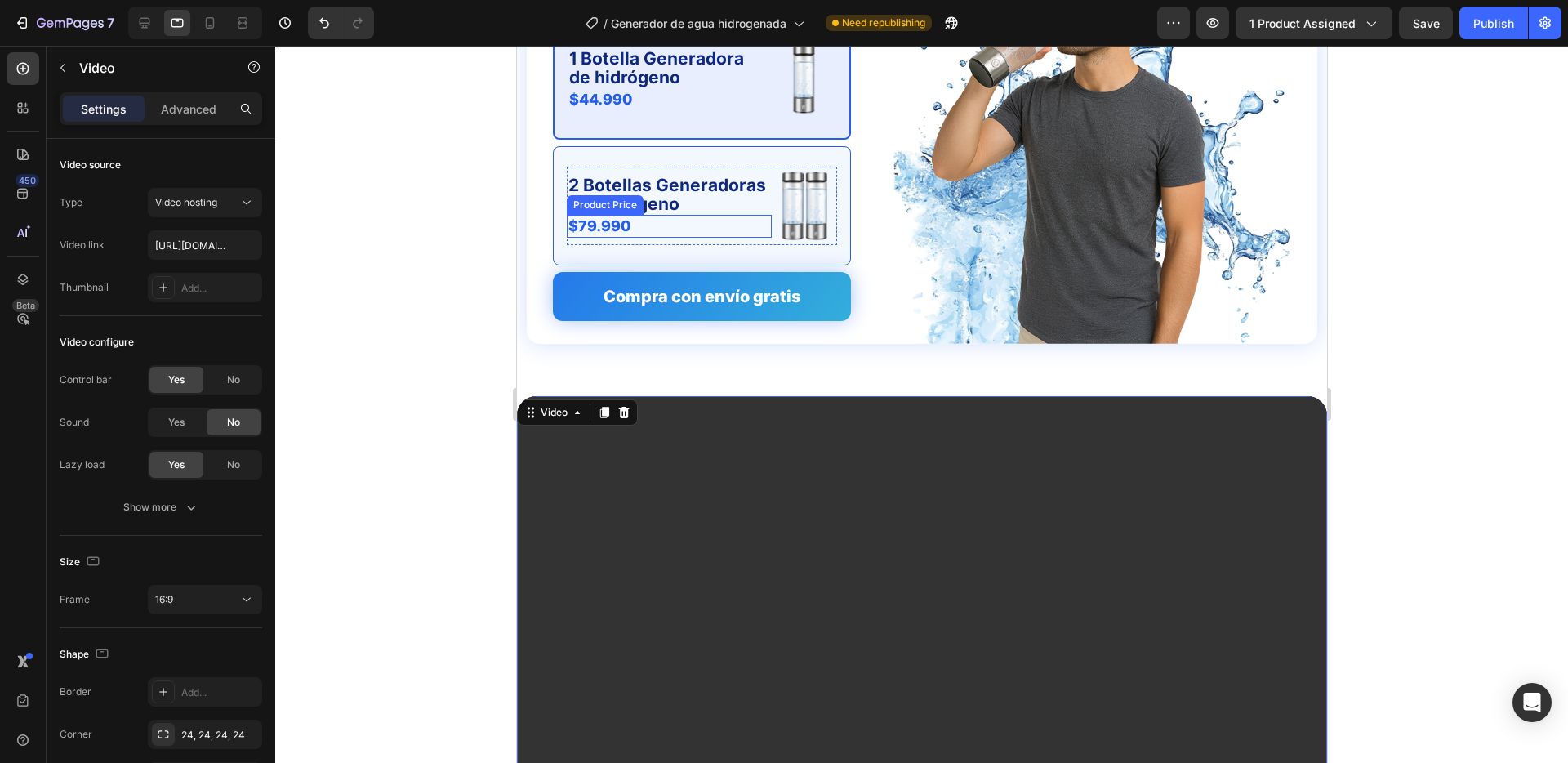
scroll to position [3201, 0]
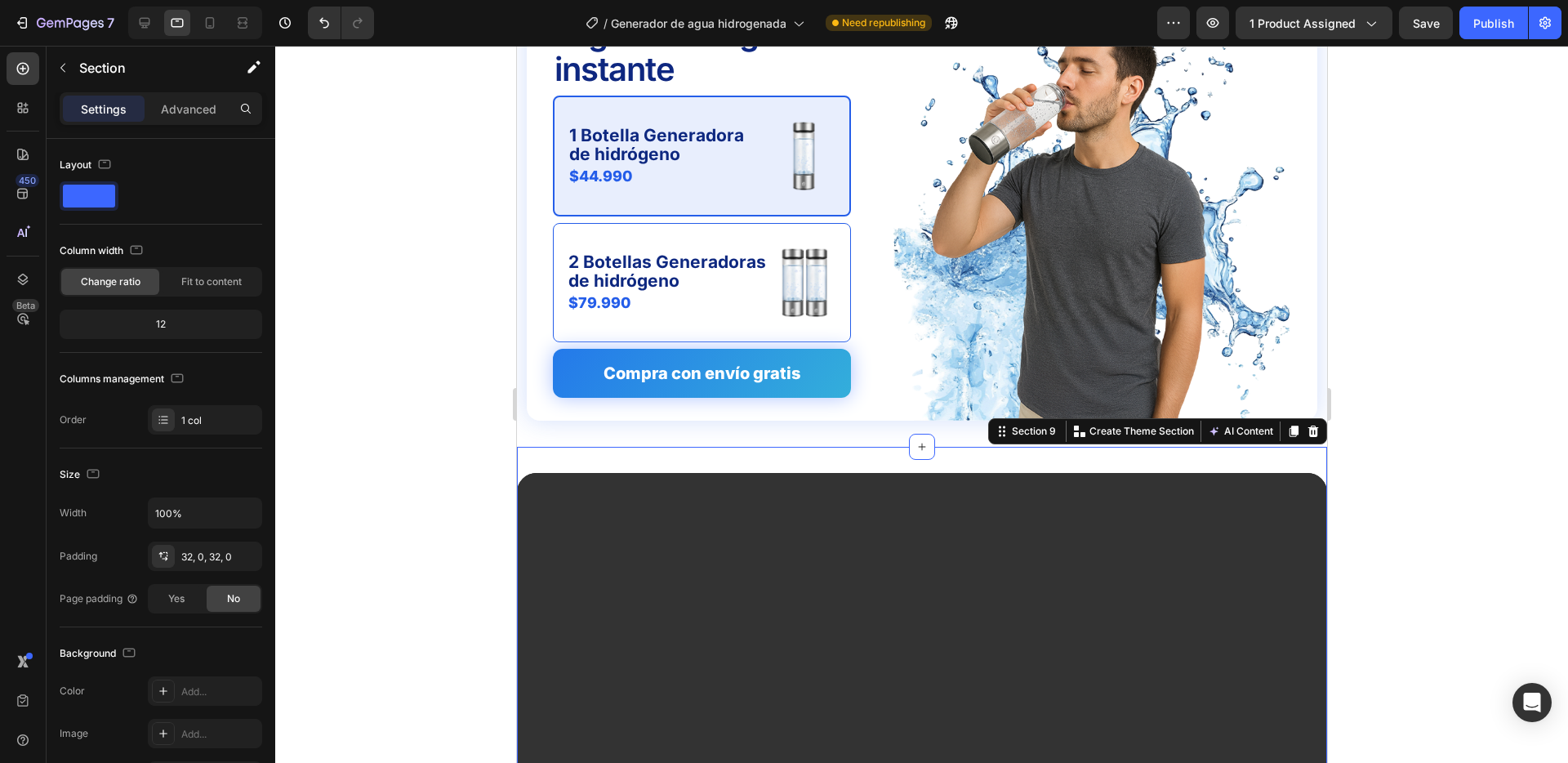
drag, startPoint x: 539, startPoint y: 454, endPoint x: 800, endPoint y: 473, distance: 261.7
click at [539, 454] on div "Video Row Section 9 You can create reusable sections Create Theme Section AI Co…" at bounding box center [921, 707] width 810 height 521
click at [198, 552] on div "32, 0, 32, 0" at bounding box center [205, 557] width 47 height 15
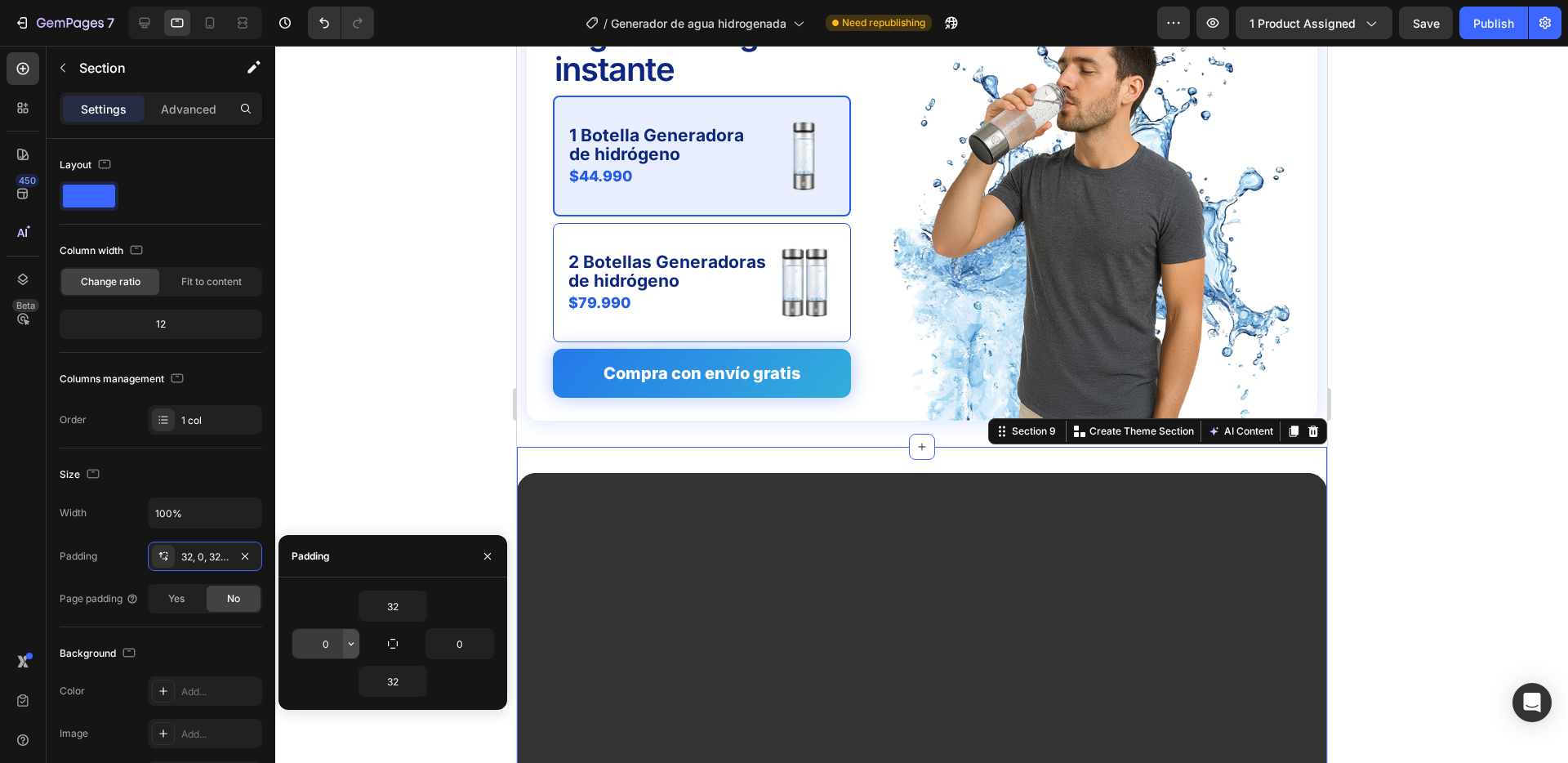
click at [353, 645] on icon "button" at bounding box center [351, 643] width 13 height 13
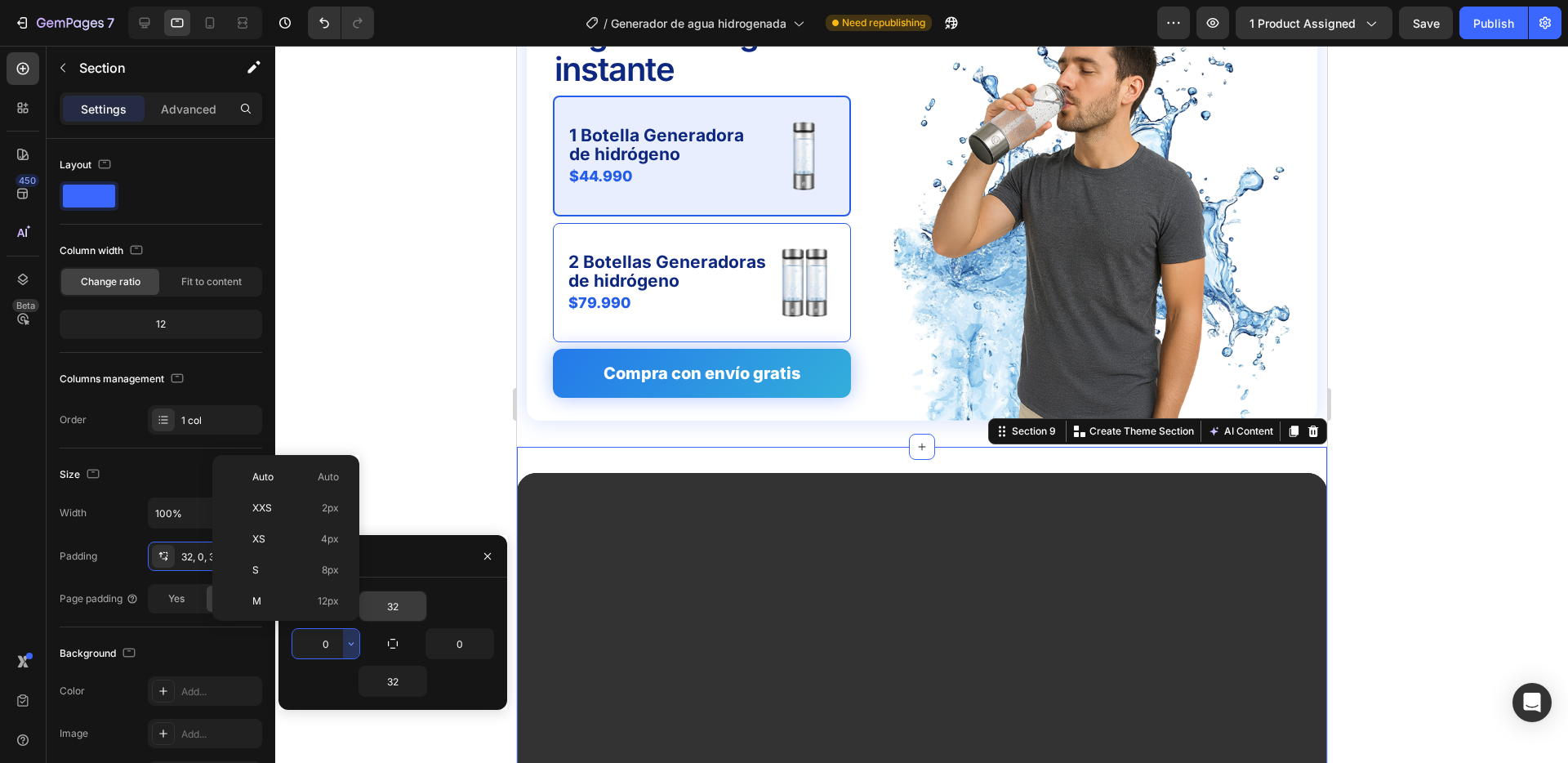
drag, startPoint x: 305, startPoint y: 593, endPoint x: 392, endPoint y: 611, distance: 88.8
click at [306, 593] on p "M 12px" at bounding box center [295, 601] width 86 height 15
type input "12"
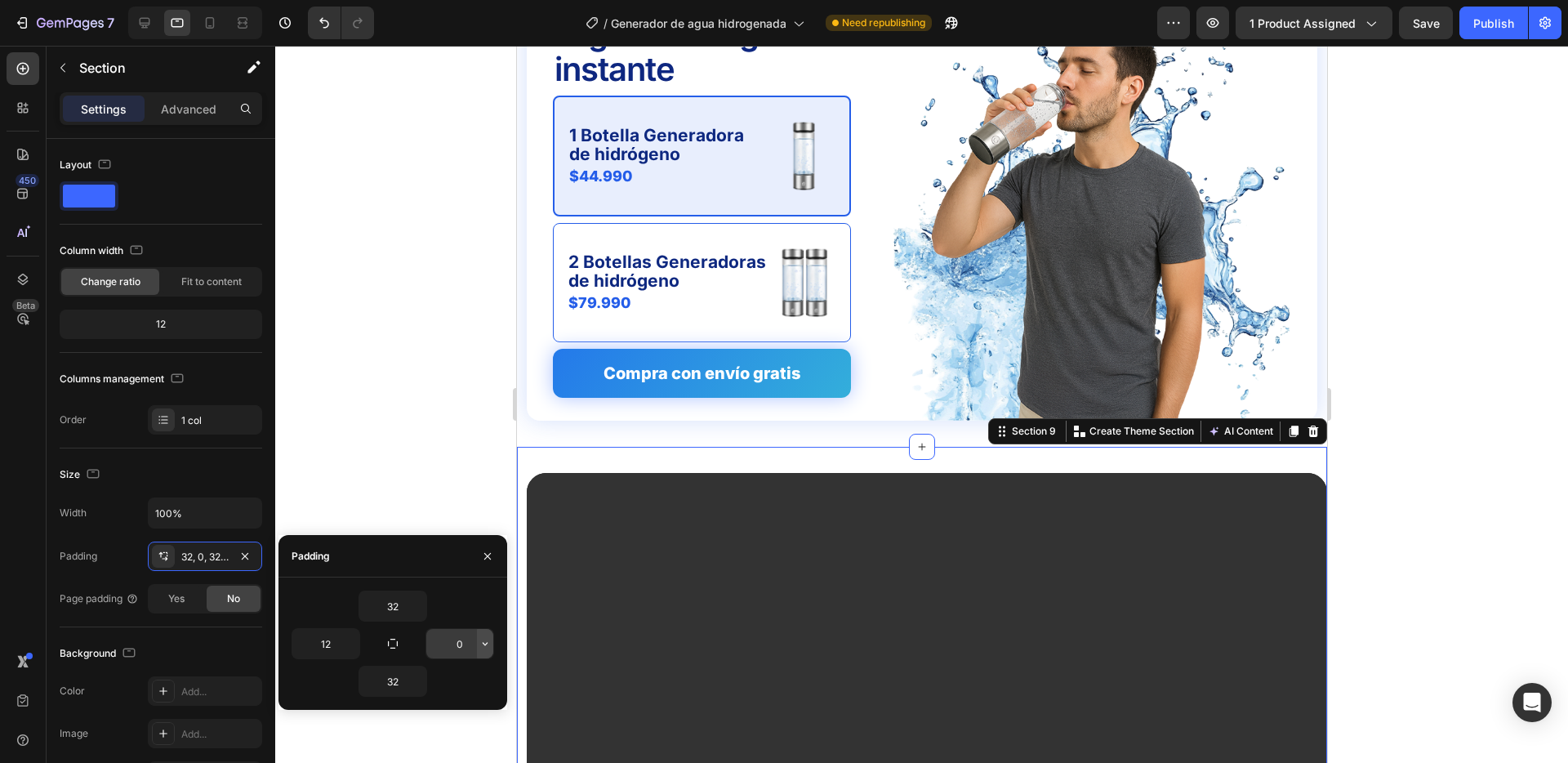
click at [489, 639] on icon "button" at bounding box center [485, 643] width 13 height 13
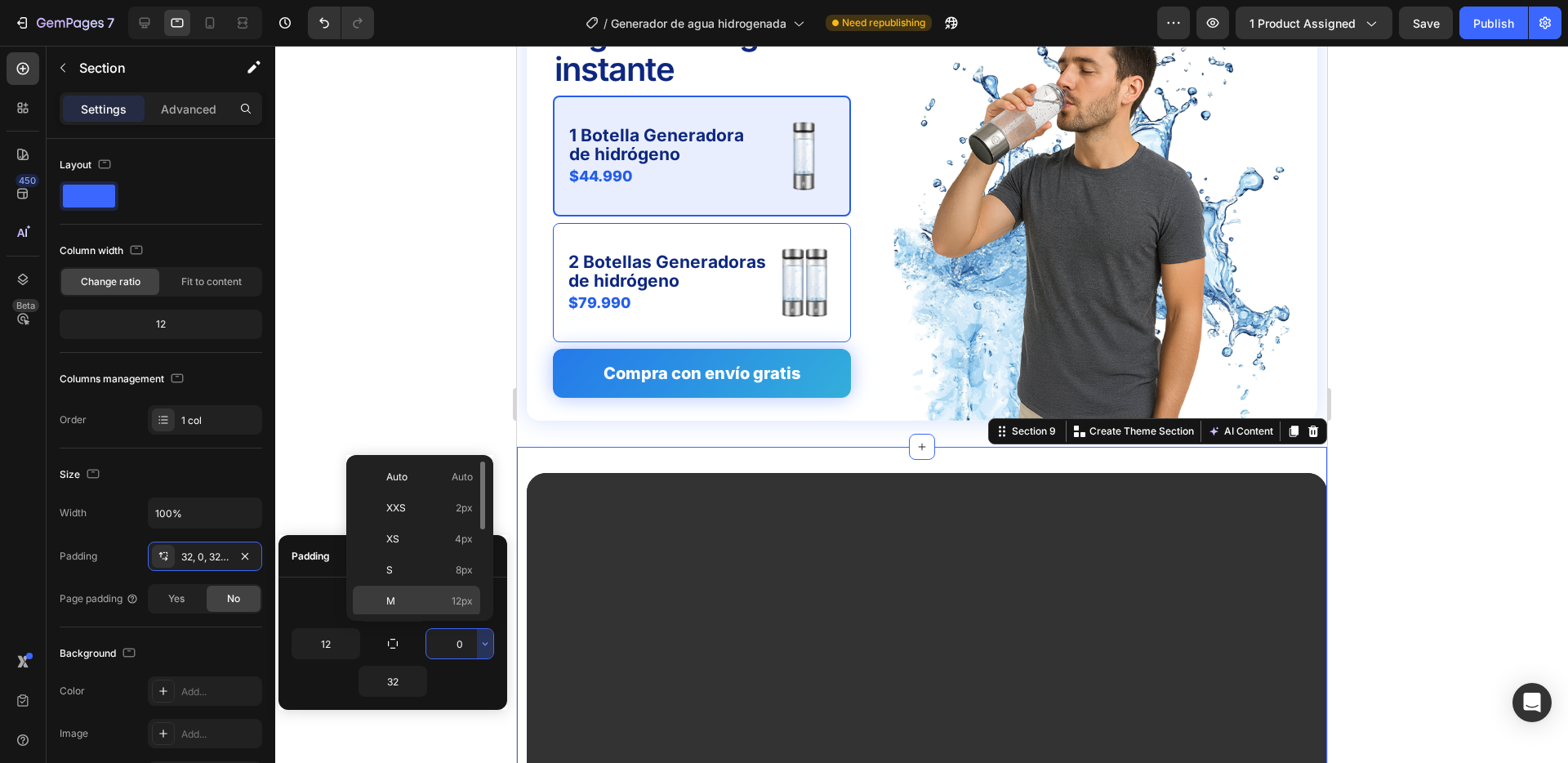
click at [418, 598] on p "M 12px" at bounding box center [429, 601] width 86 height 15
type input "12"
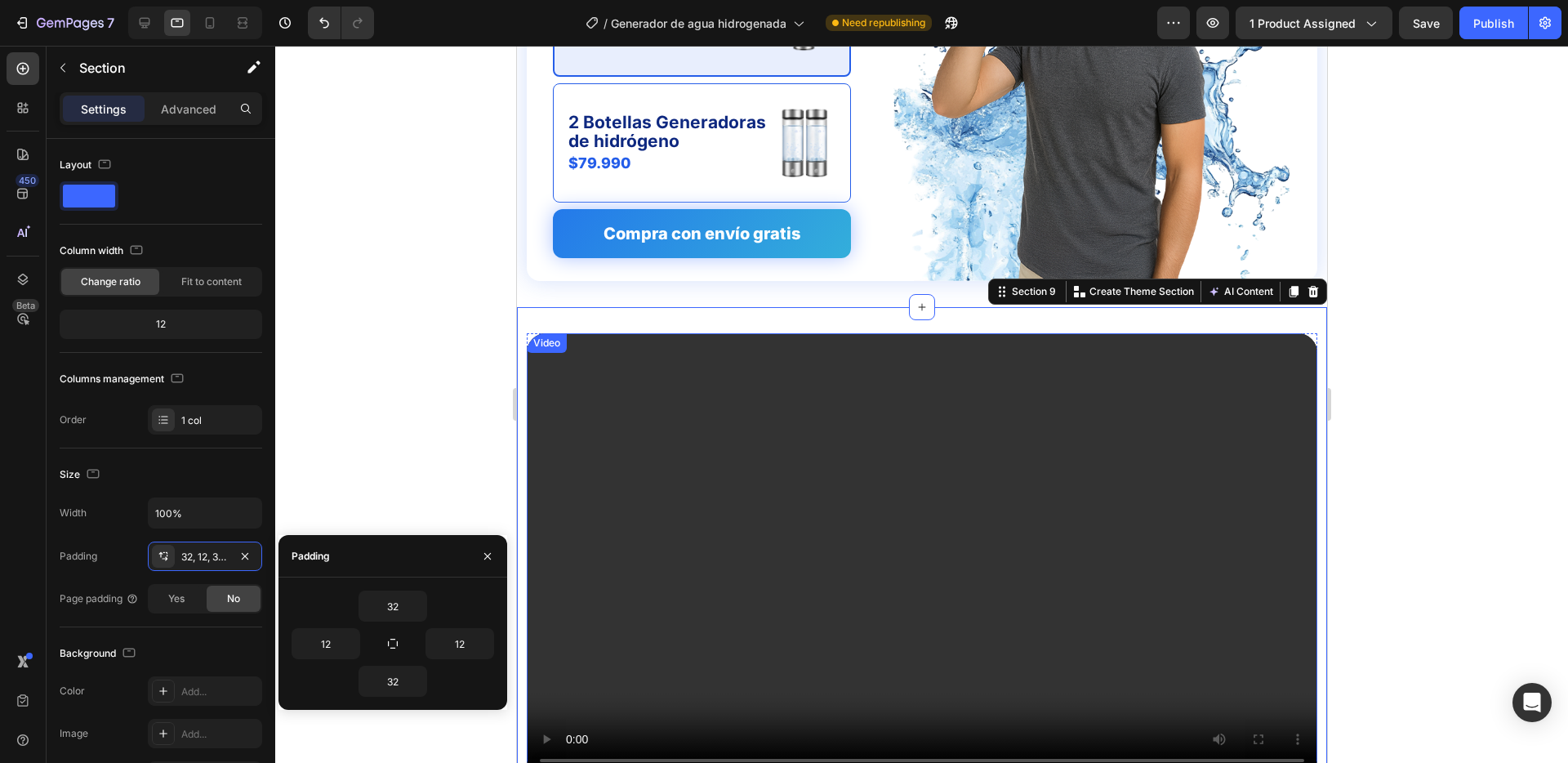
scroll to position [3544, 0]
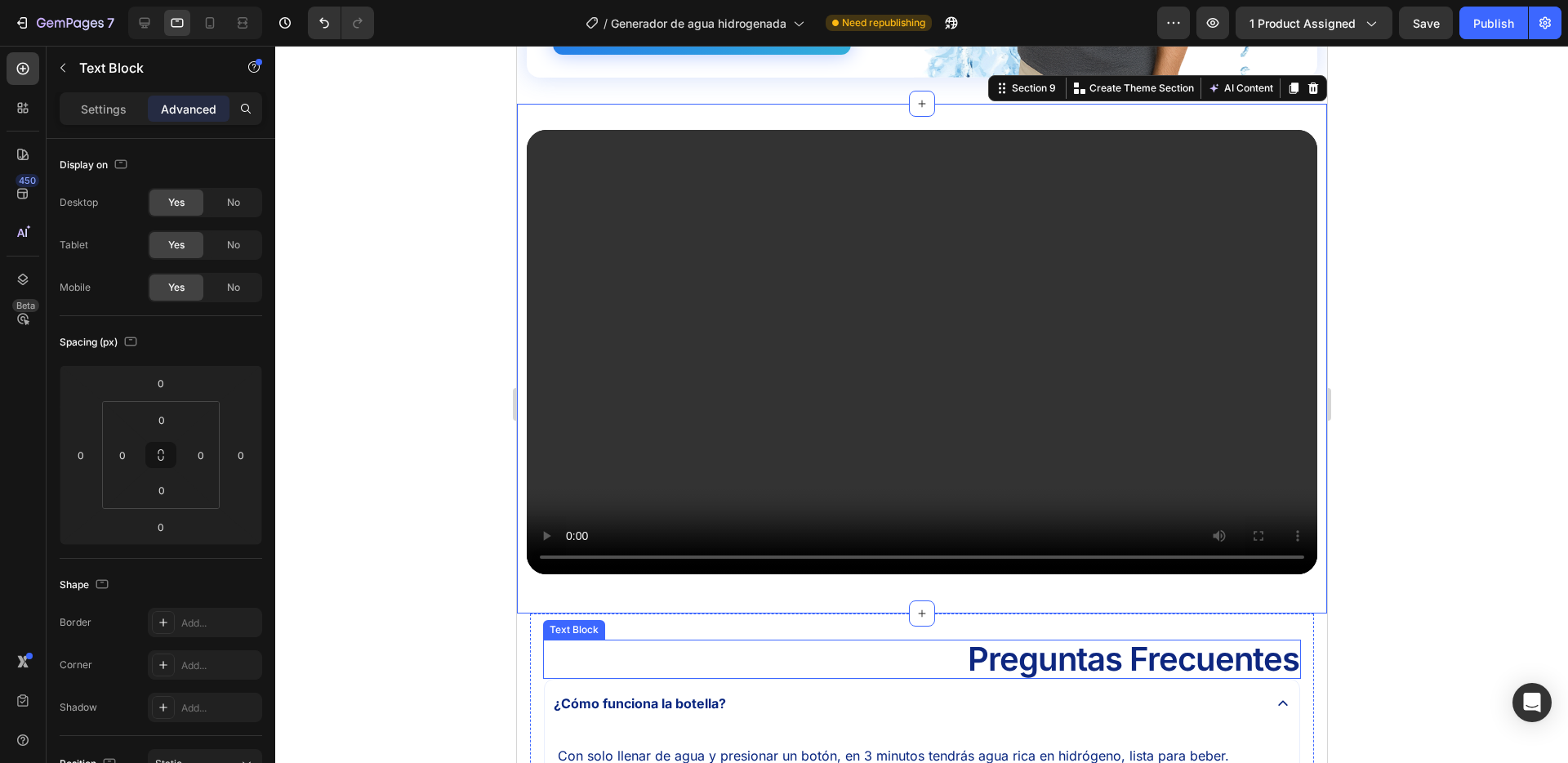
click at [737, 655] on p "Preguntas Frecuentes" at bounding box center [922, 660] width 755 height 36
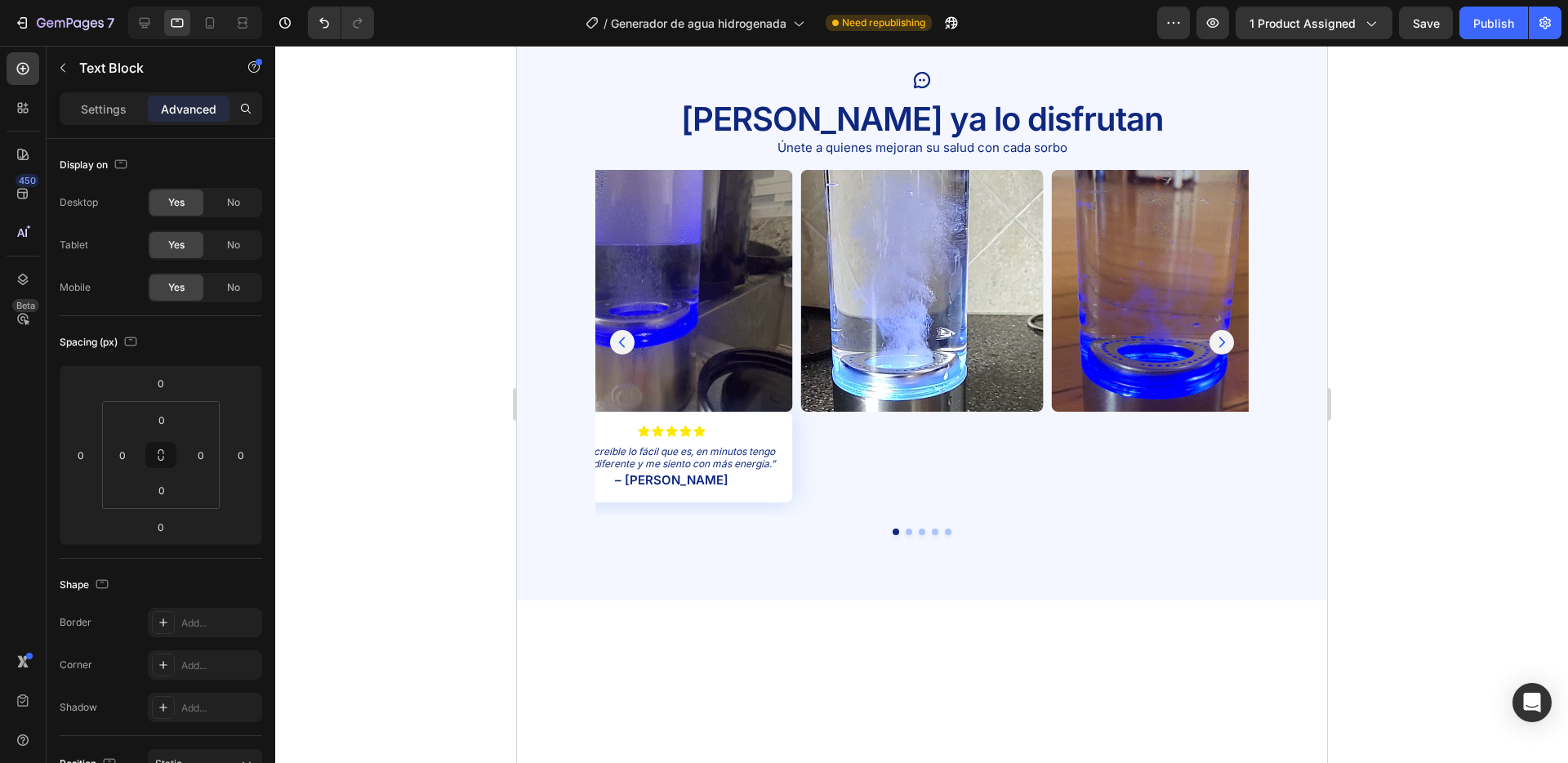
scroll to position [1908, 0]
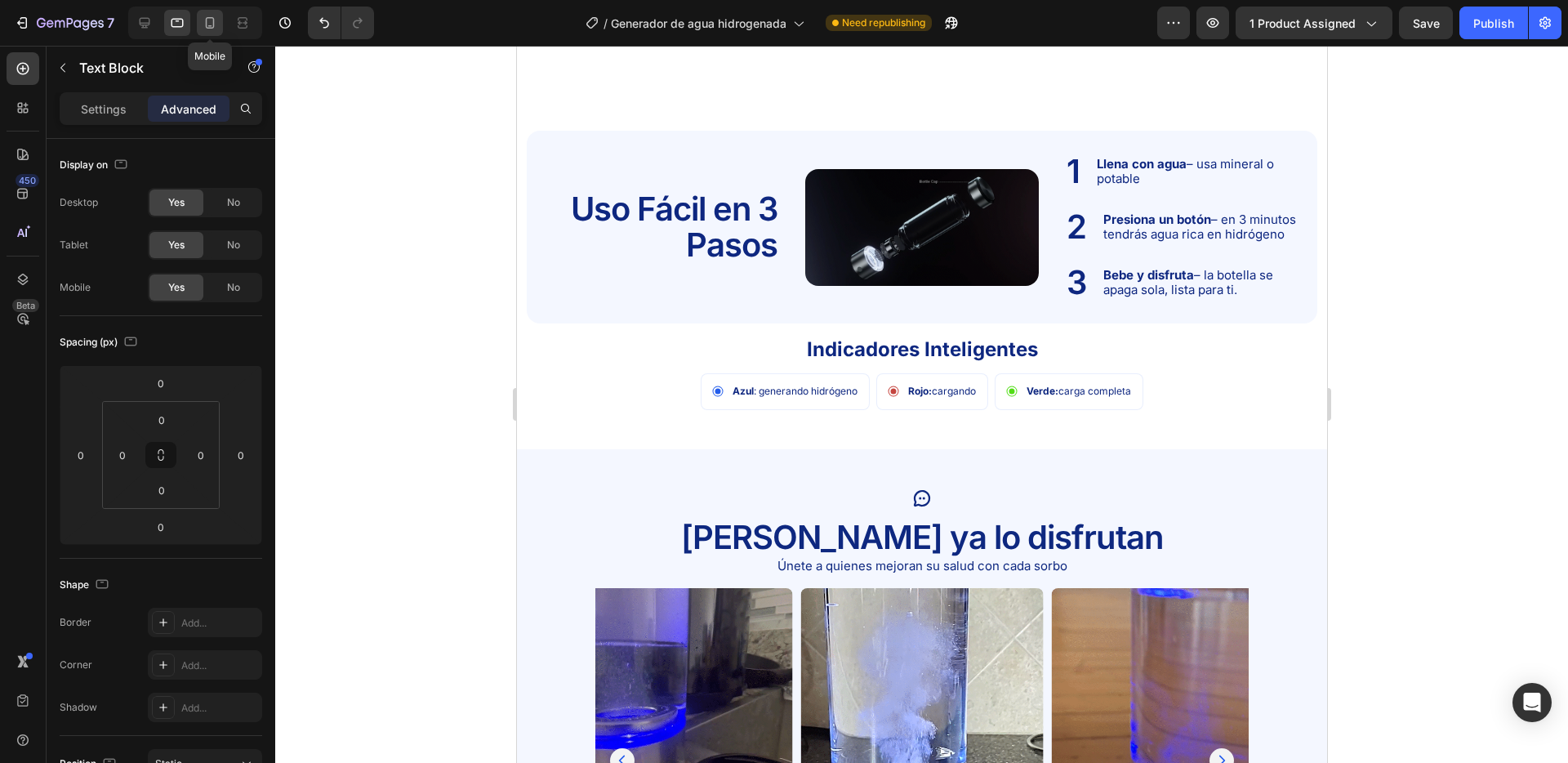
click at [220, 27] on div at bounding box center [210, 23] width 26 height 26
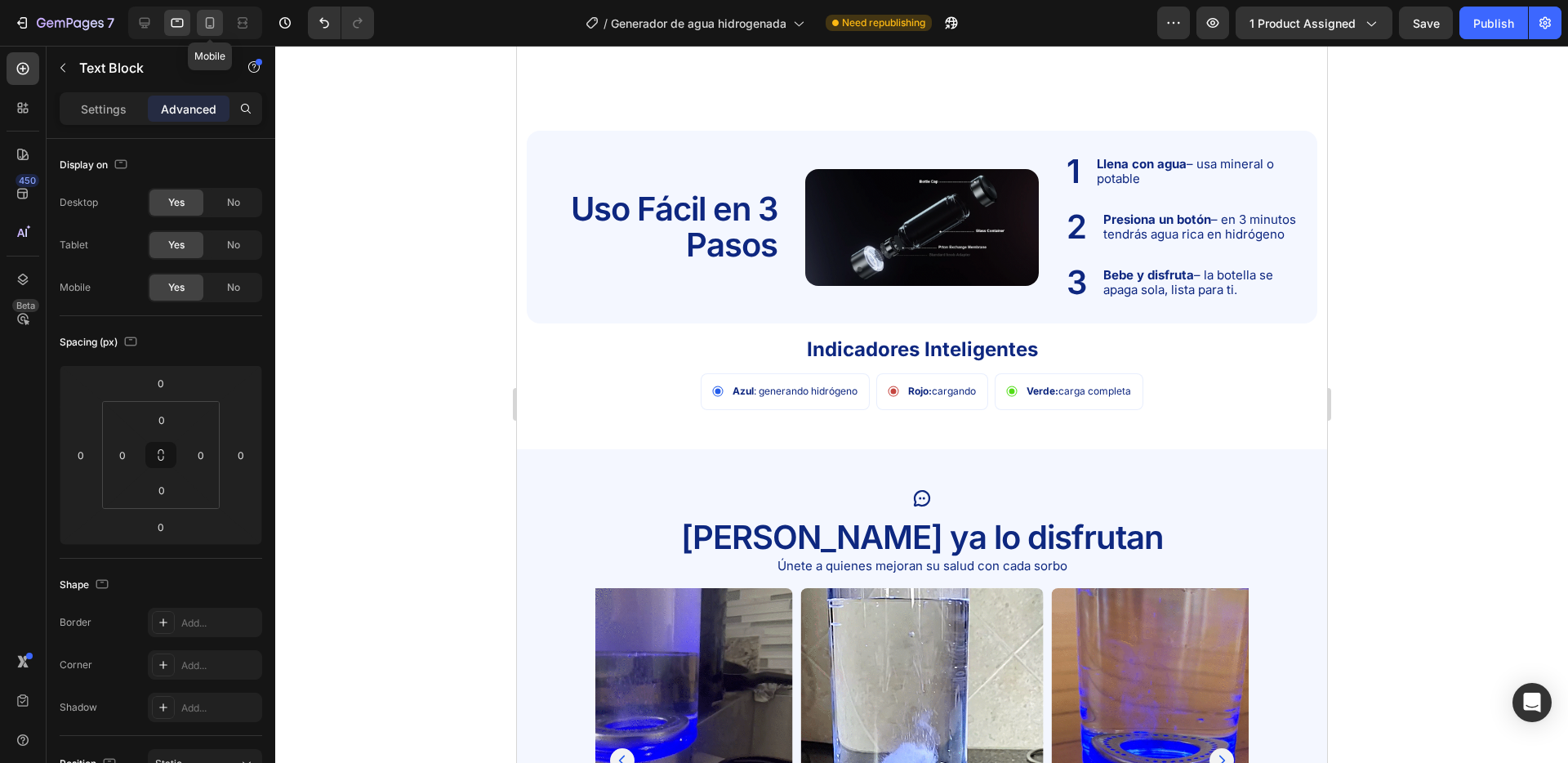
type input "16"
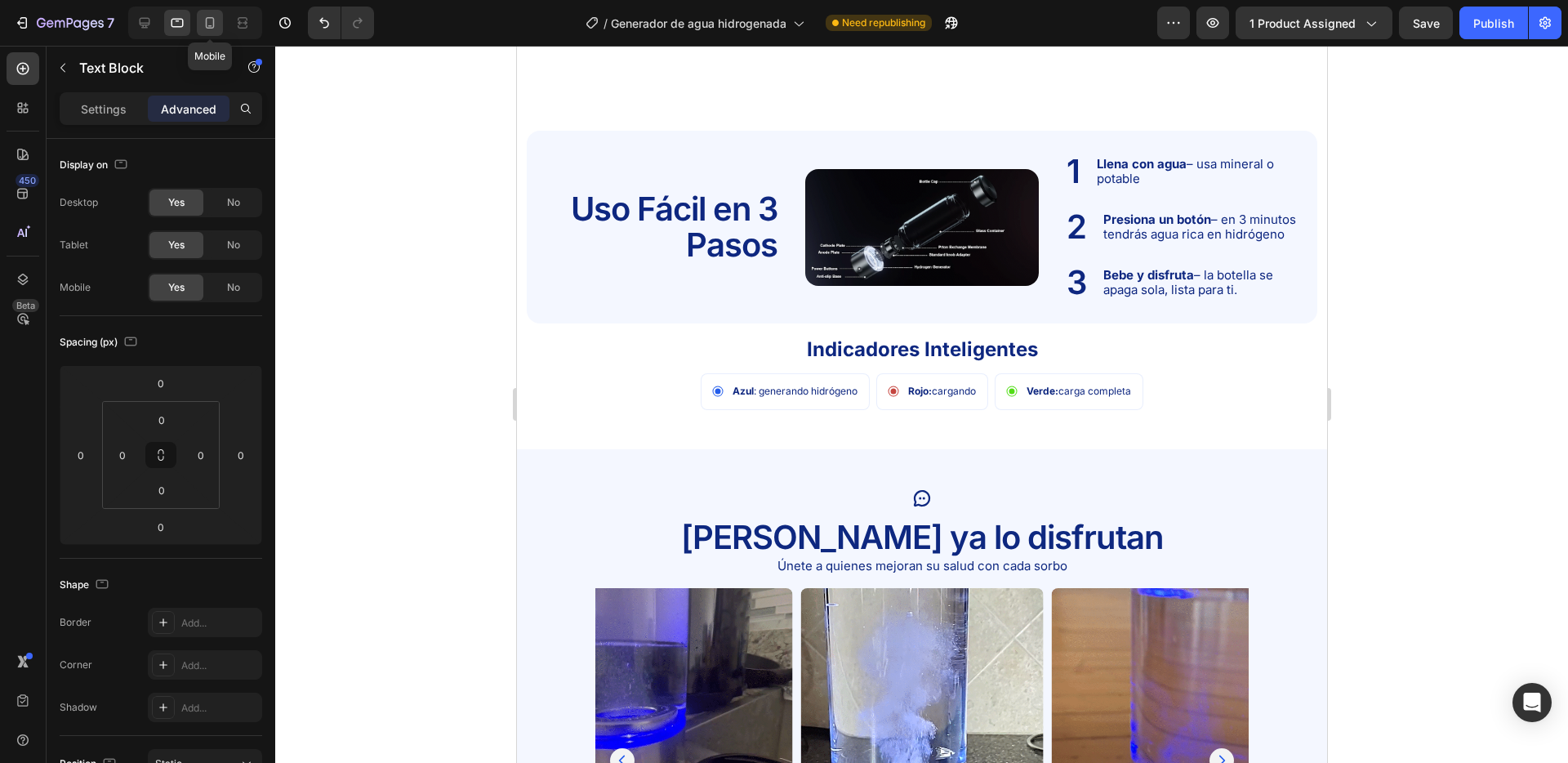
type input "16"
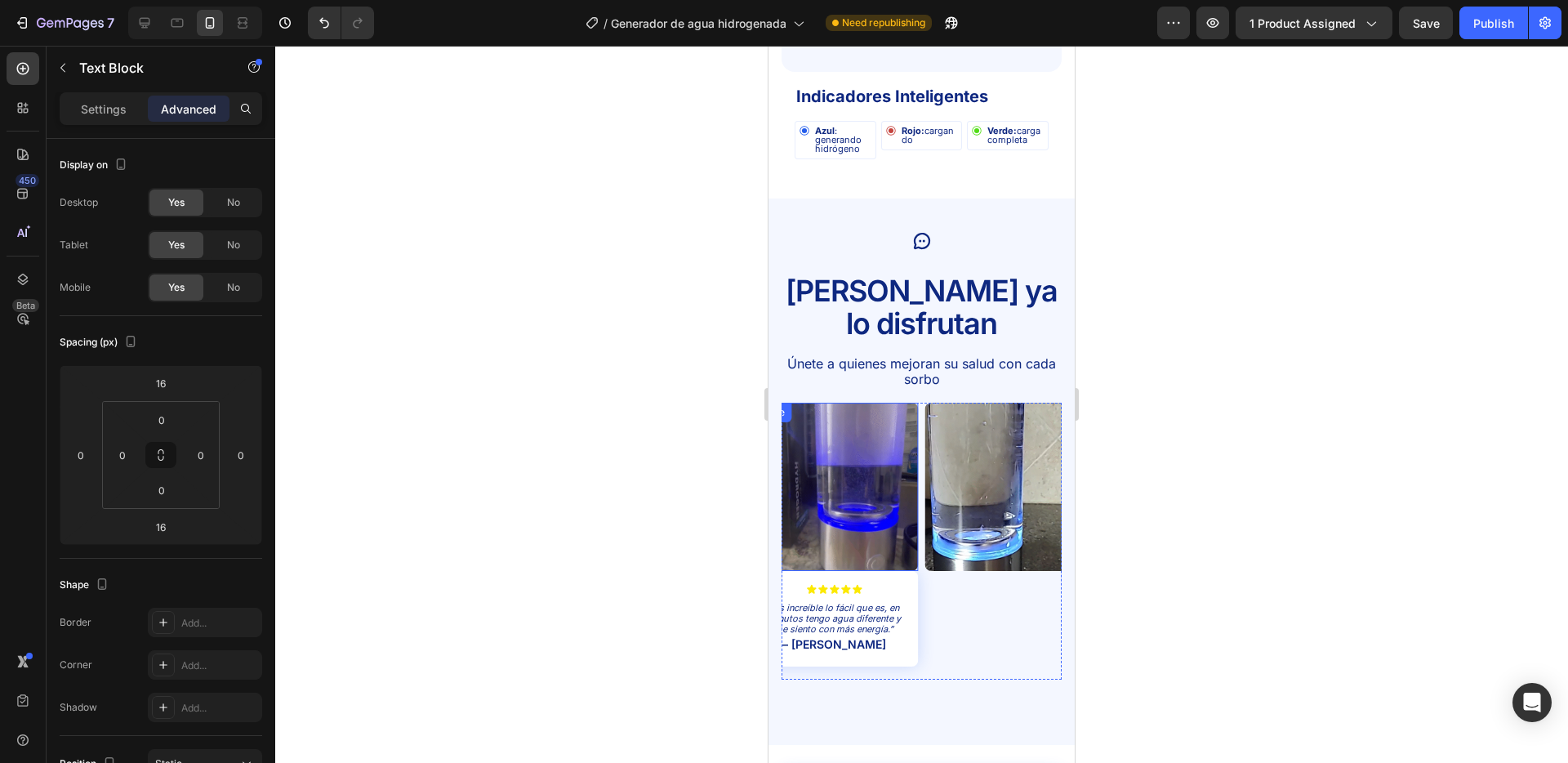
scroll to position [2705, 0]
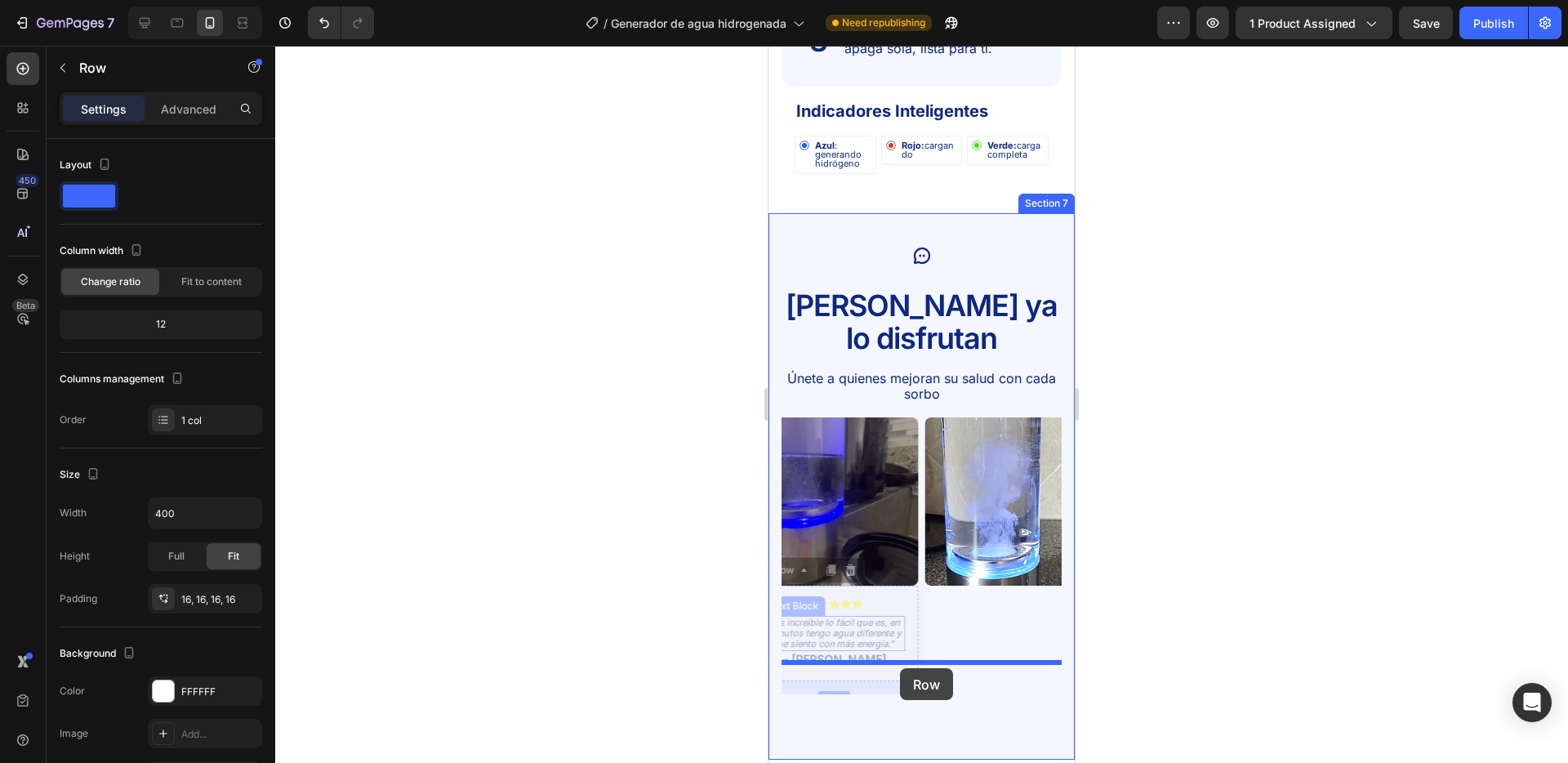
drag, startPoint x: 905, startPoint y: 561, endPoint x: 900, endPoint y: 668, distance: 107.1
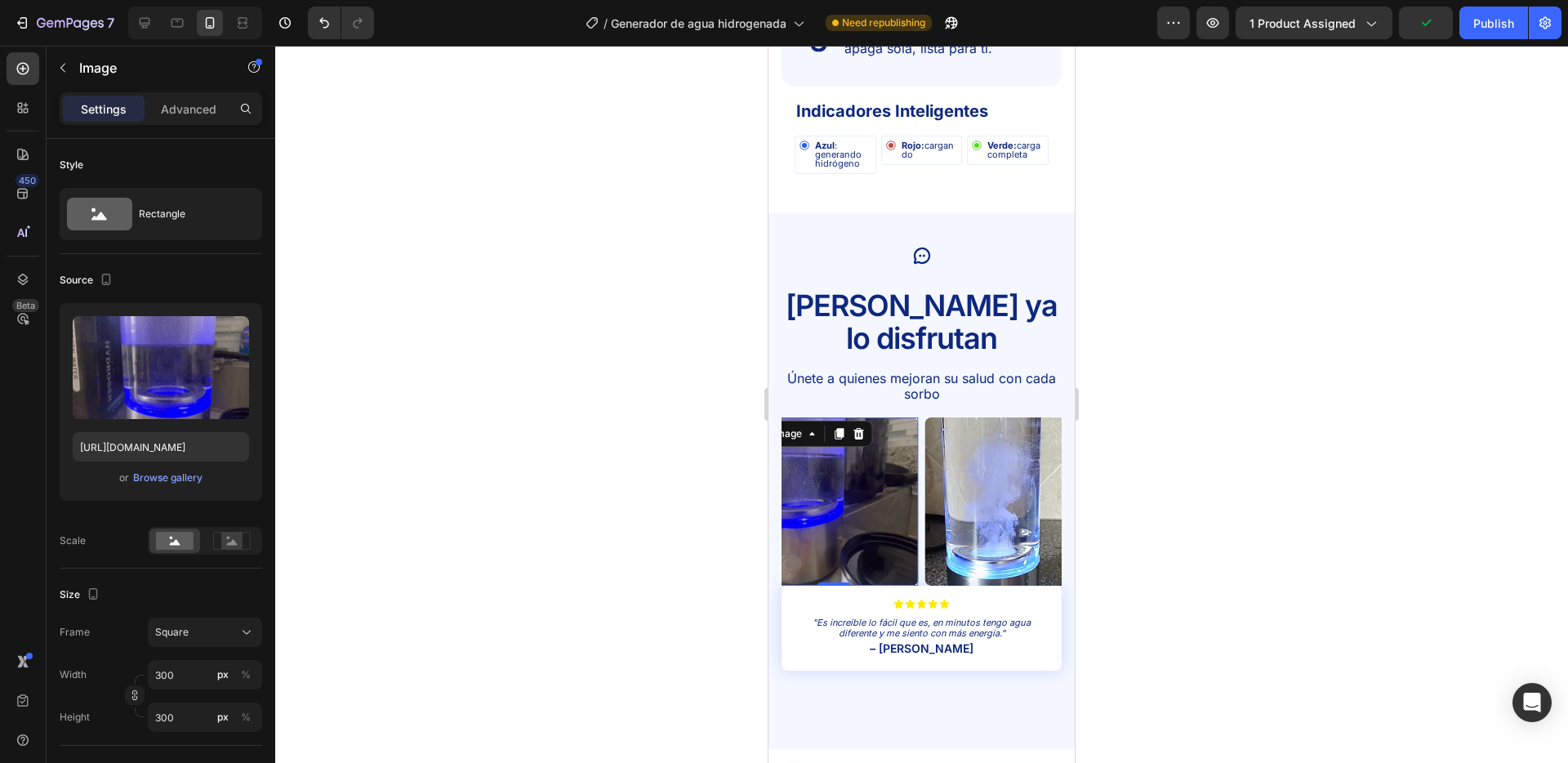
click at [851, 503] on img at bounding box center [833, 501] width 168 height 168
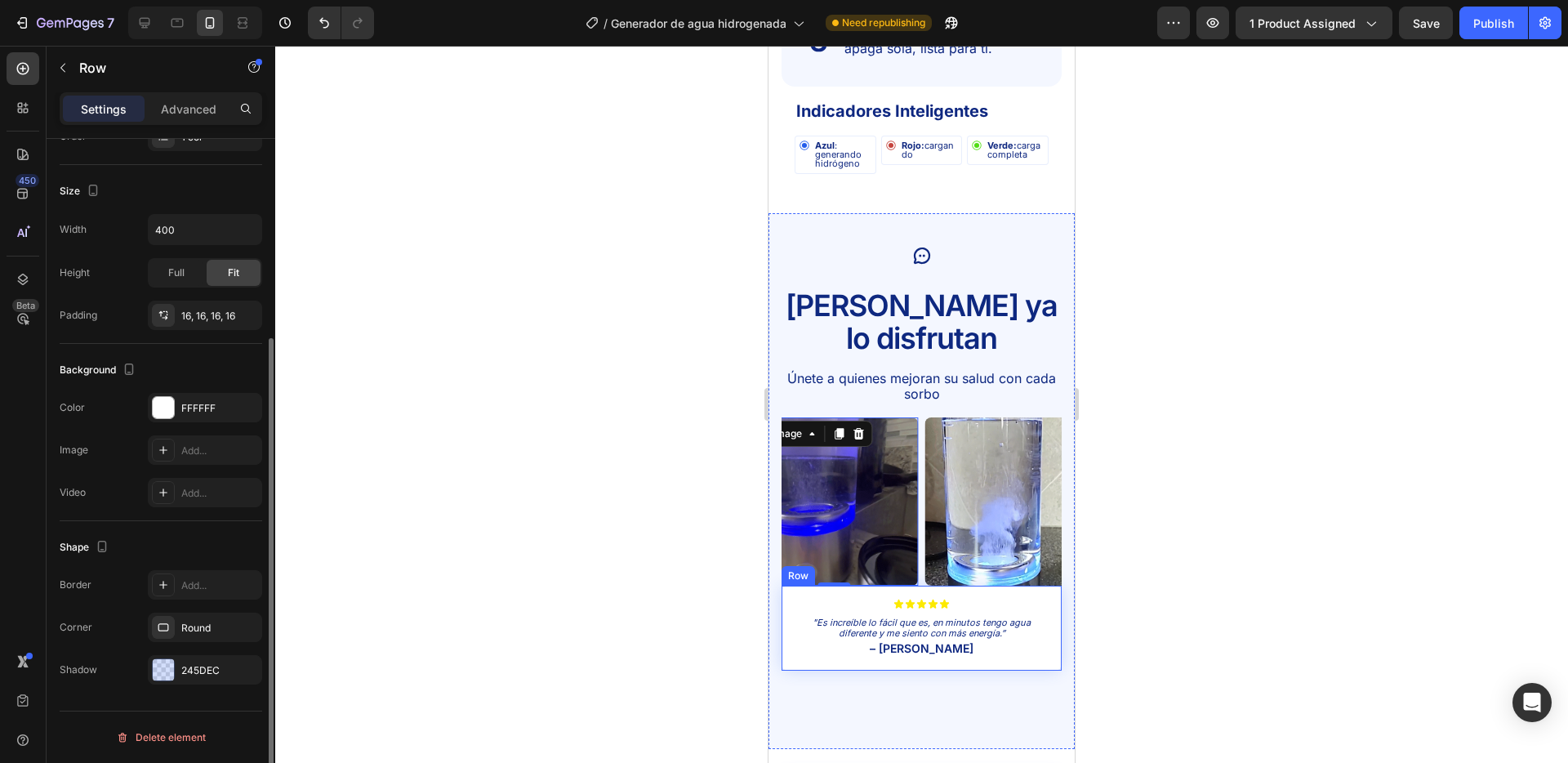
scroll to position [0, 0]
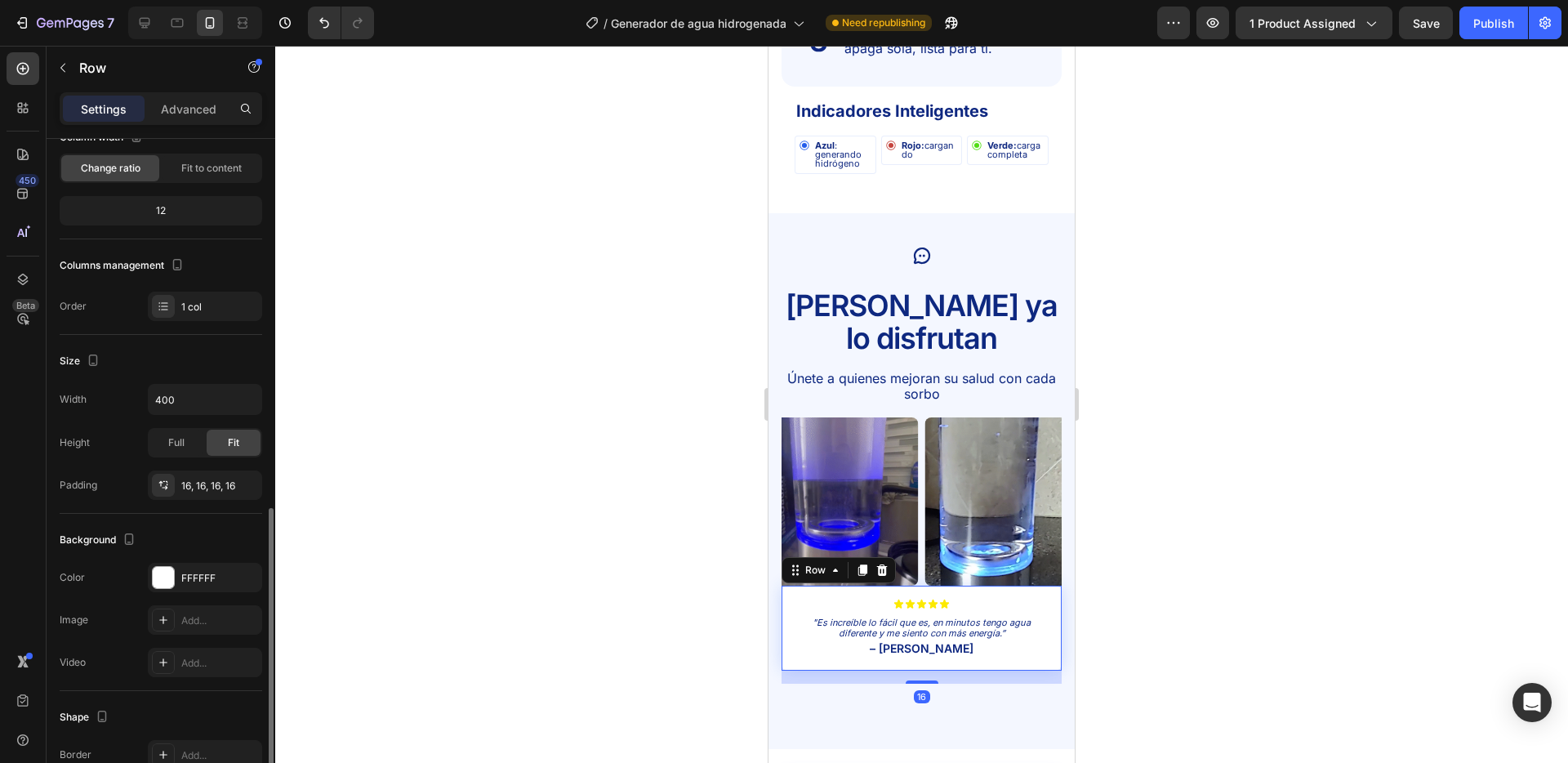
click at [913, 585] on div "Icon Icon Icon Icon Icon Icon List "Es increíble lo fácil que es, en minutos te…" at bounding box center [922, 628] width 280 height 85
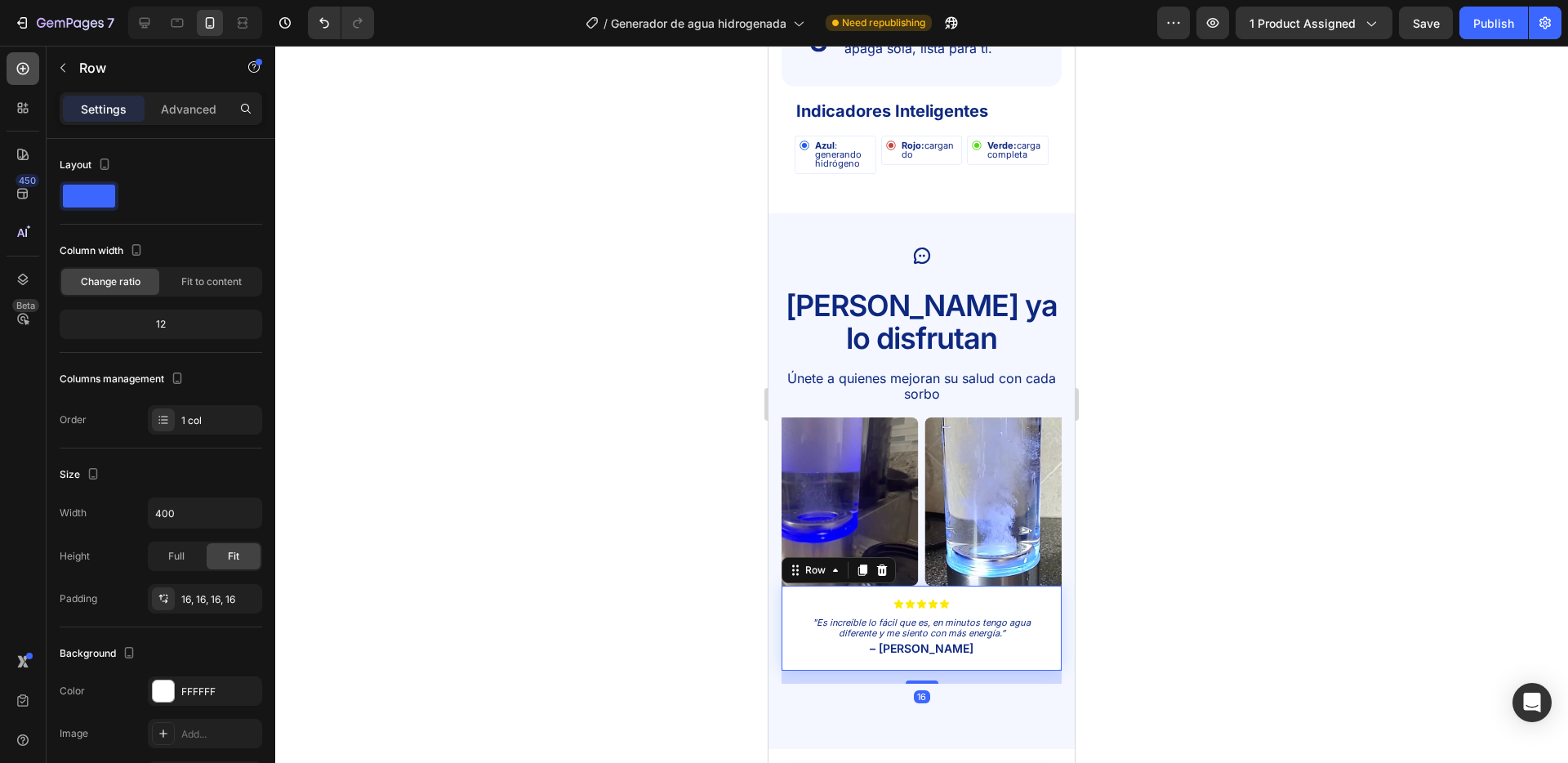
click at [27, 66] on icon at bounding box center [24, 69] width 13 height 13
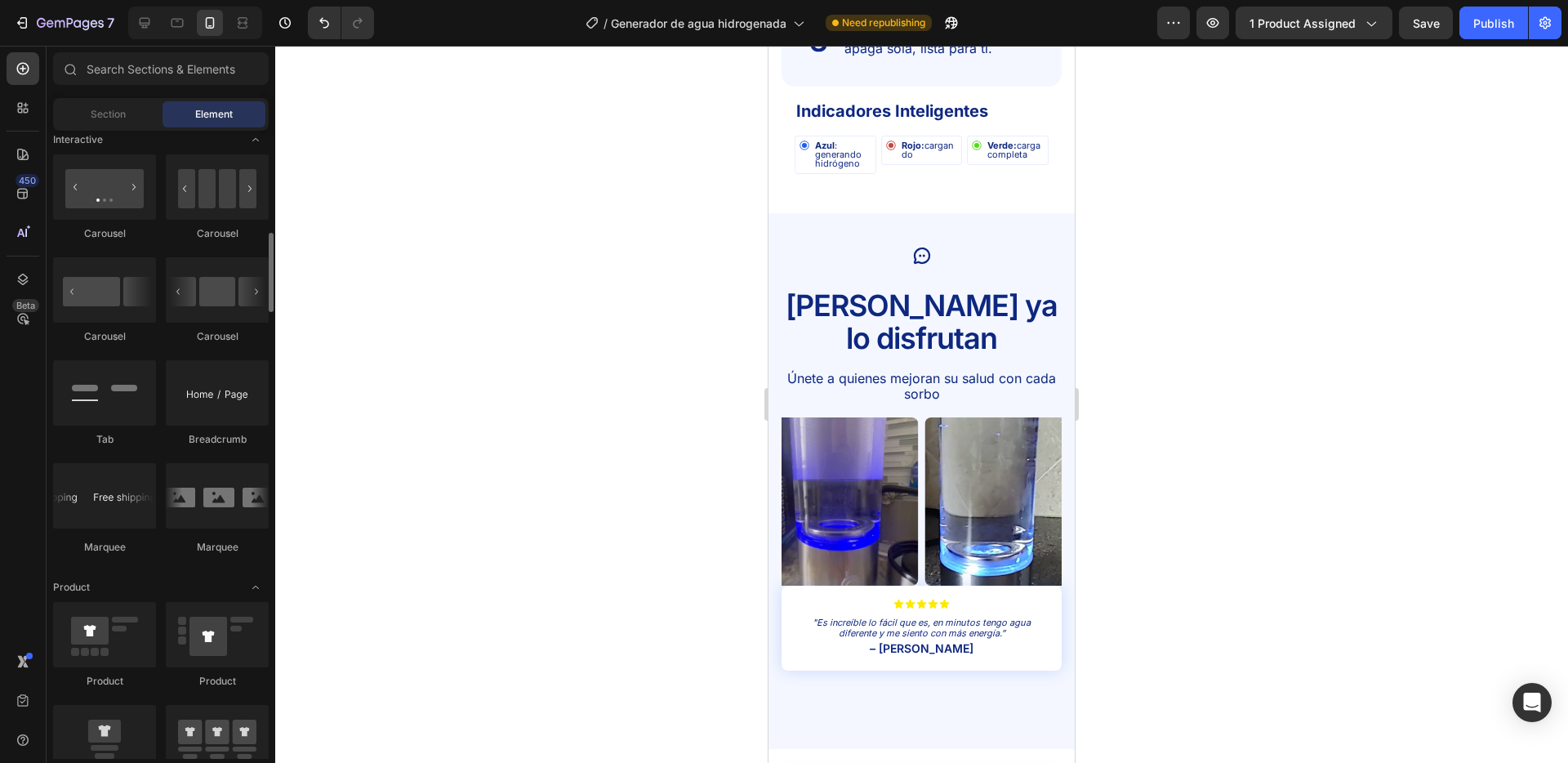
scroll to position [1550, 0]
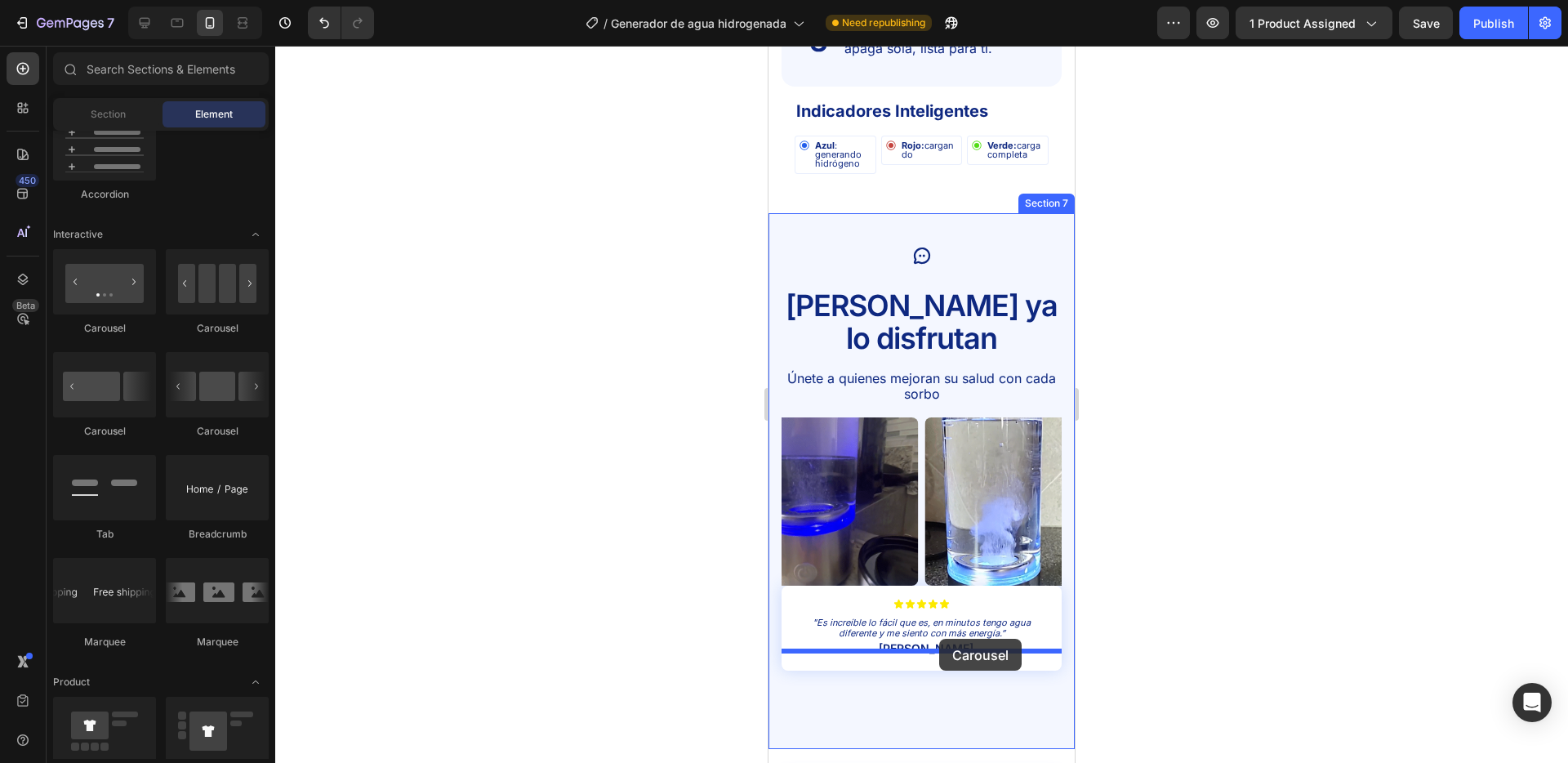
drag, startPoint x: 891, startPoint y: 421, endPoint x: 939, endPoint y: 639, distance: 223.2
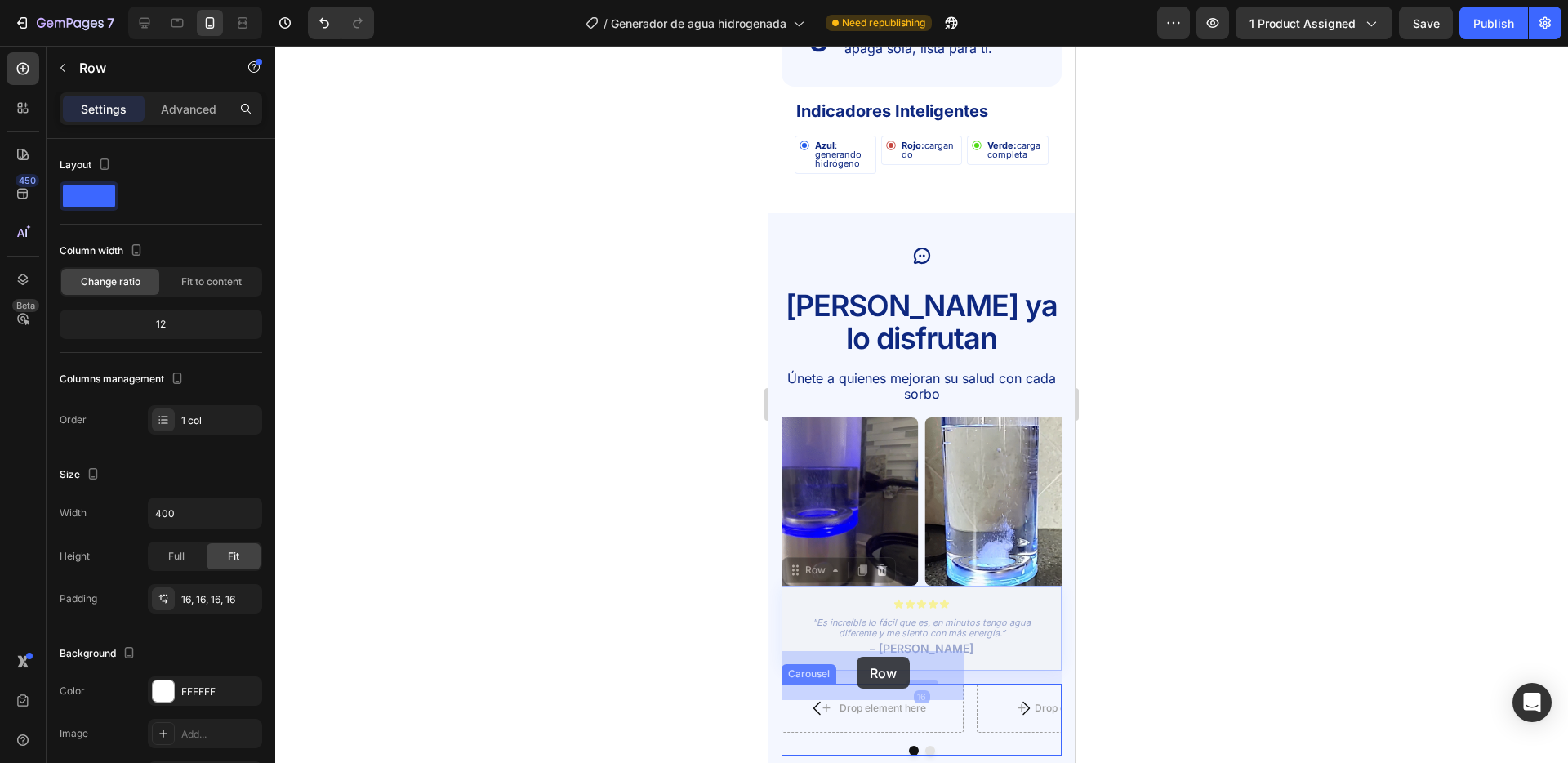
drag, startPoint x: 861, startPoint y: 561, endPoint x: 857, endPoint y: 657, distance: 96.1
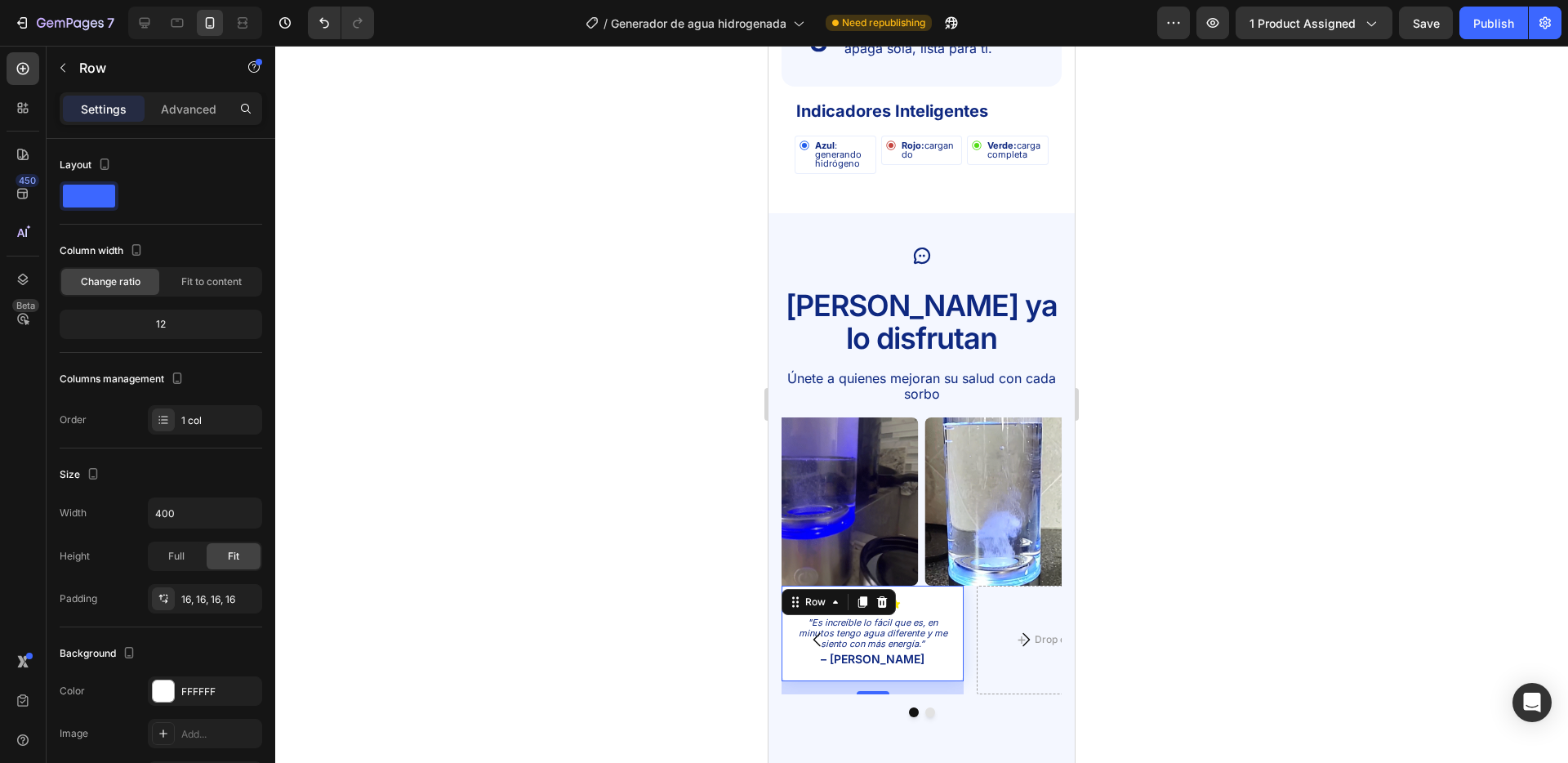
click at [708, 602] on div at bounding box center [921, 404] width 1293 height 717
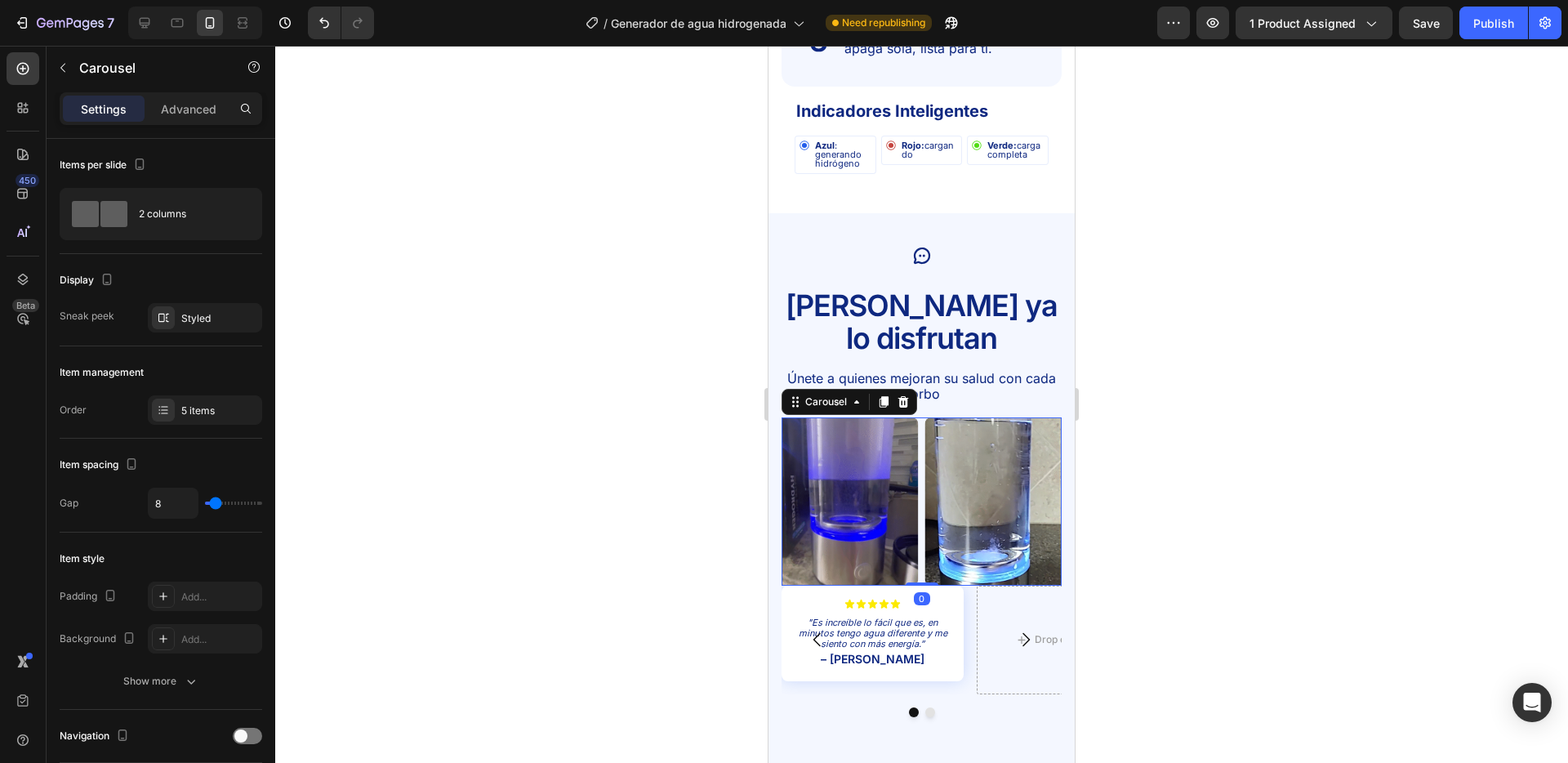
click at [921, 417] on div "Image Image Image Image Image" at bounding box center [922, 501] width 280 height 168
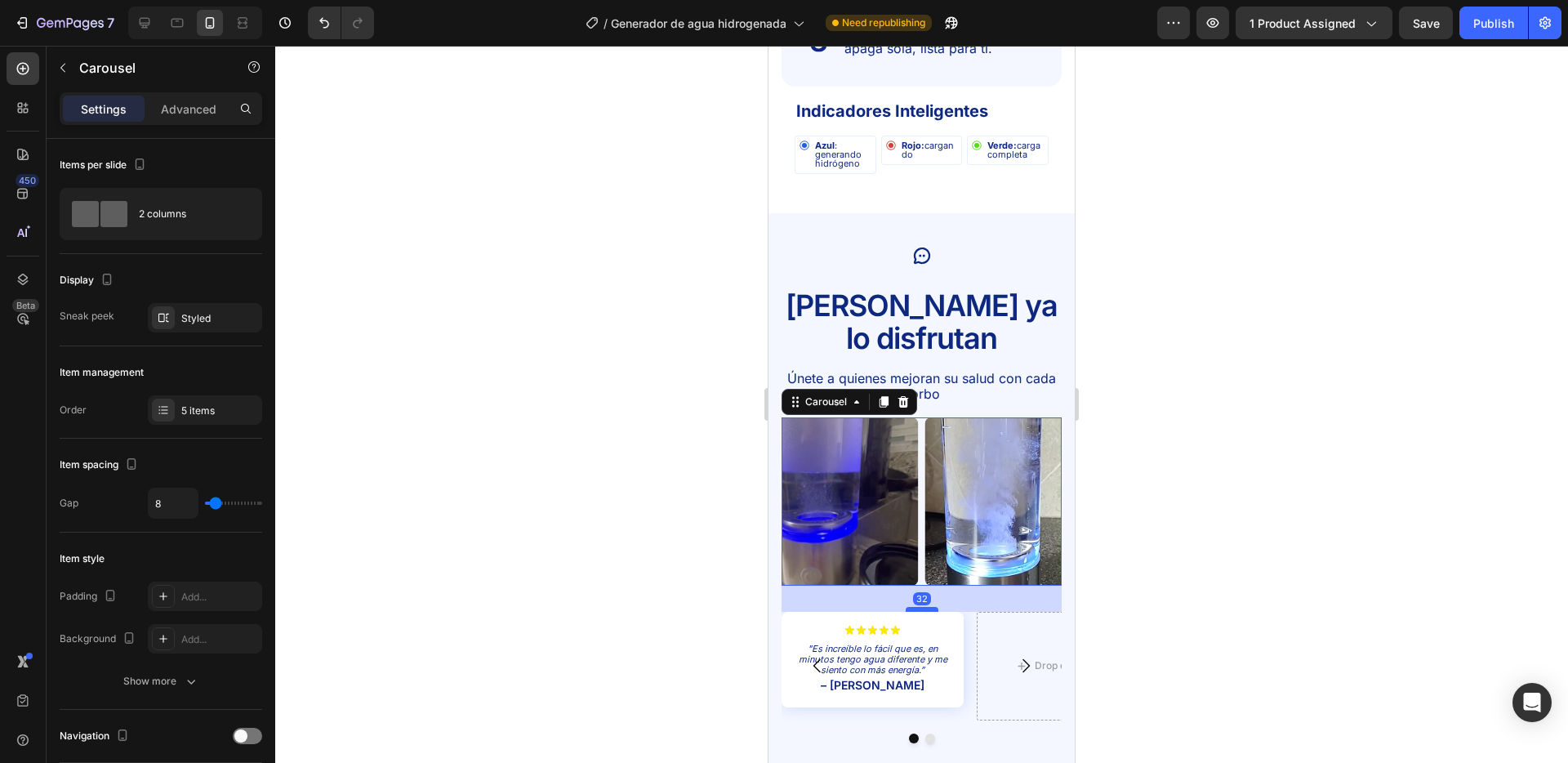
drag, startPoint x: 923, startPoint y: 551, endPoint x: 923, endPoint y: 577, distance: 26.0
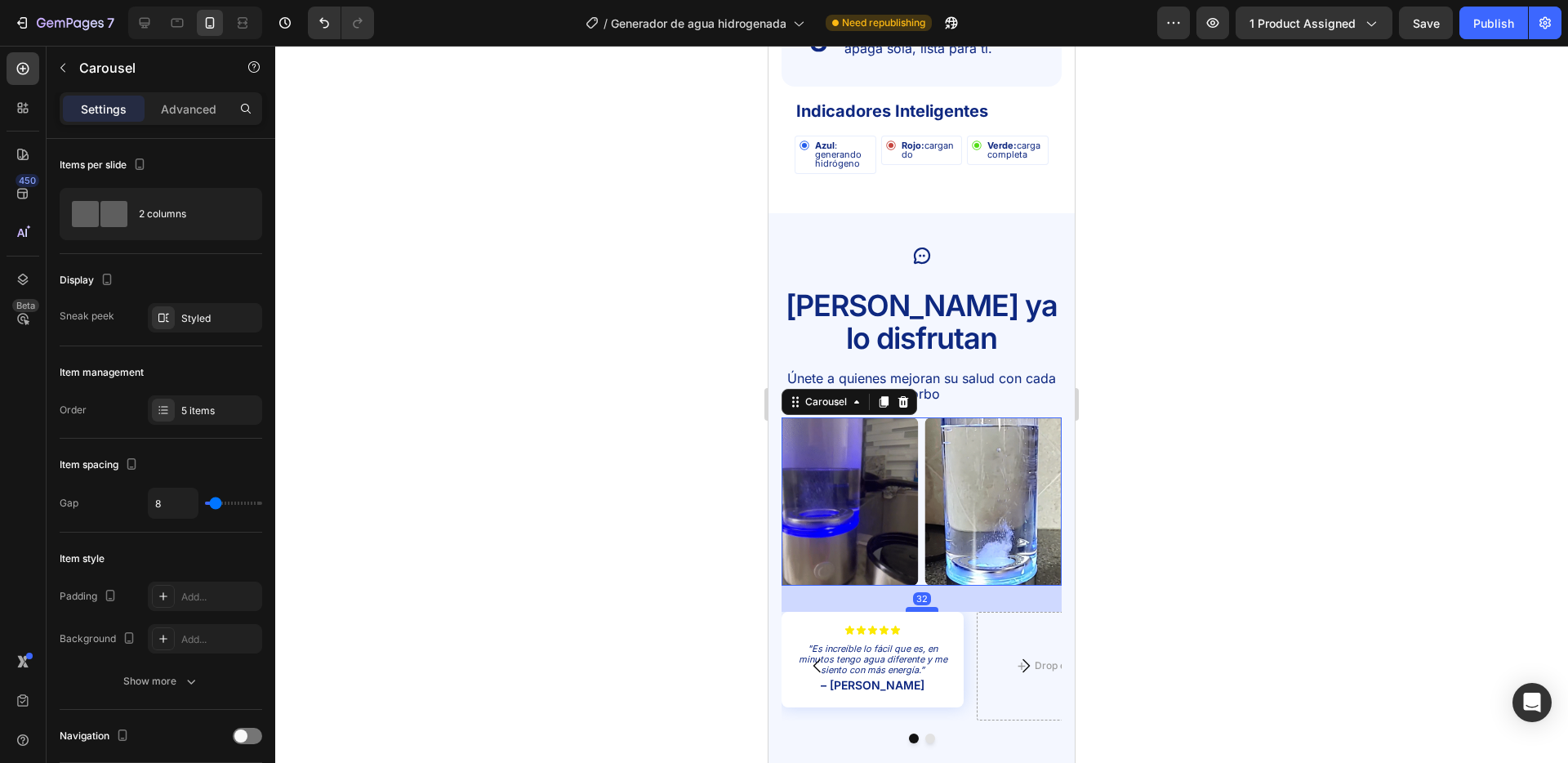
click at [923, 607] on div at bounding box center [922, 609] width 33 height 5
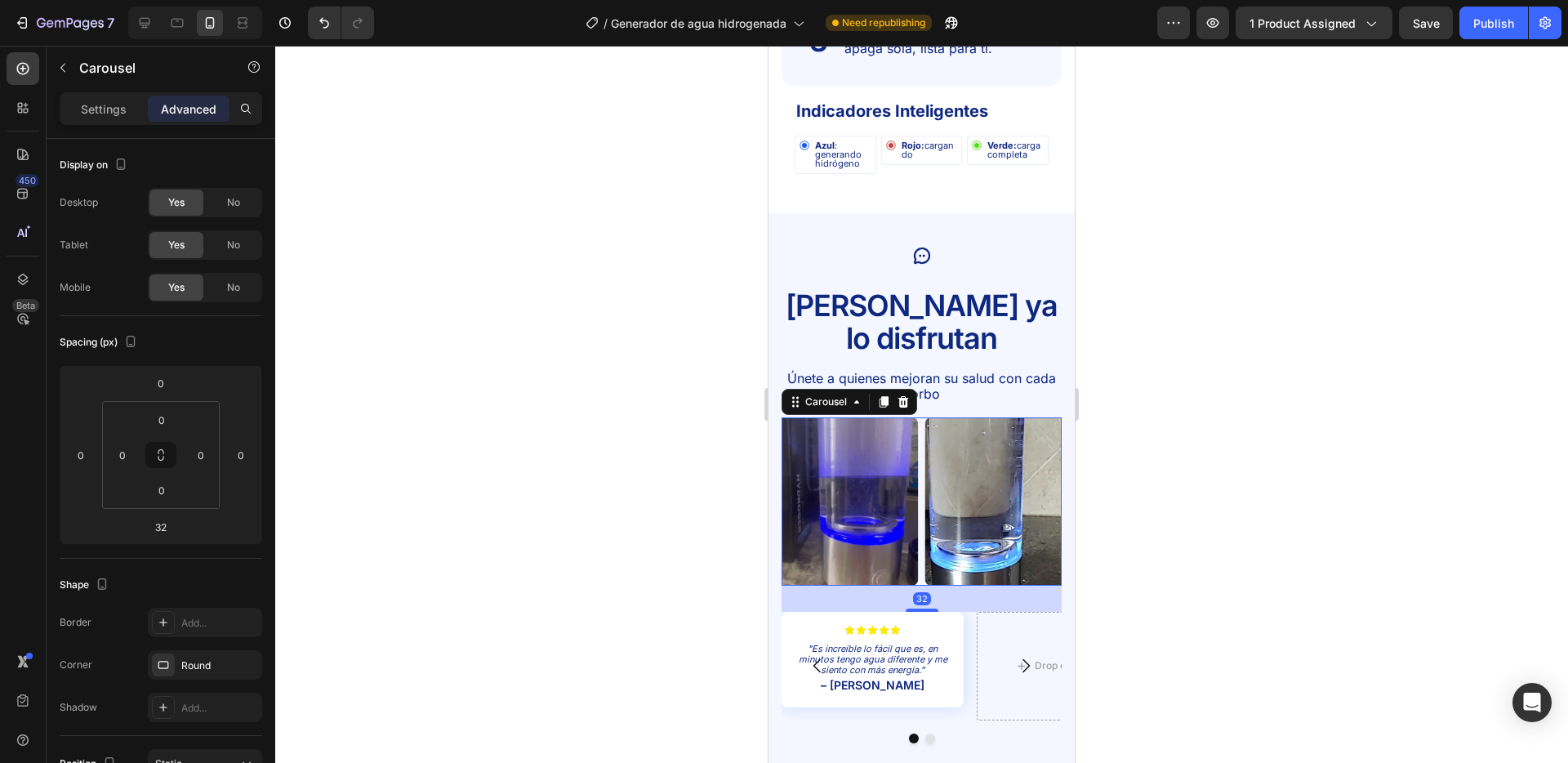
click at [626, 523] on div at bounding box center [921, 404] width 1293 height 717
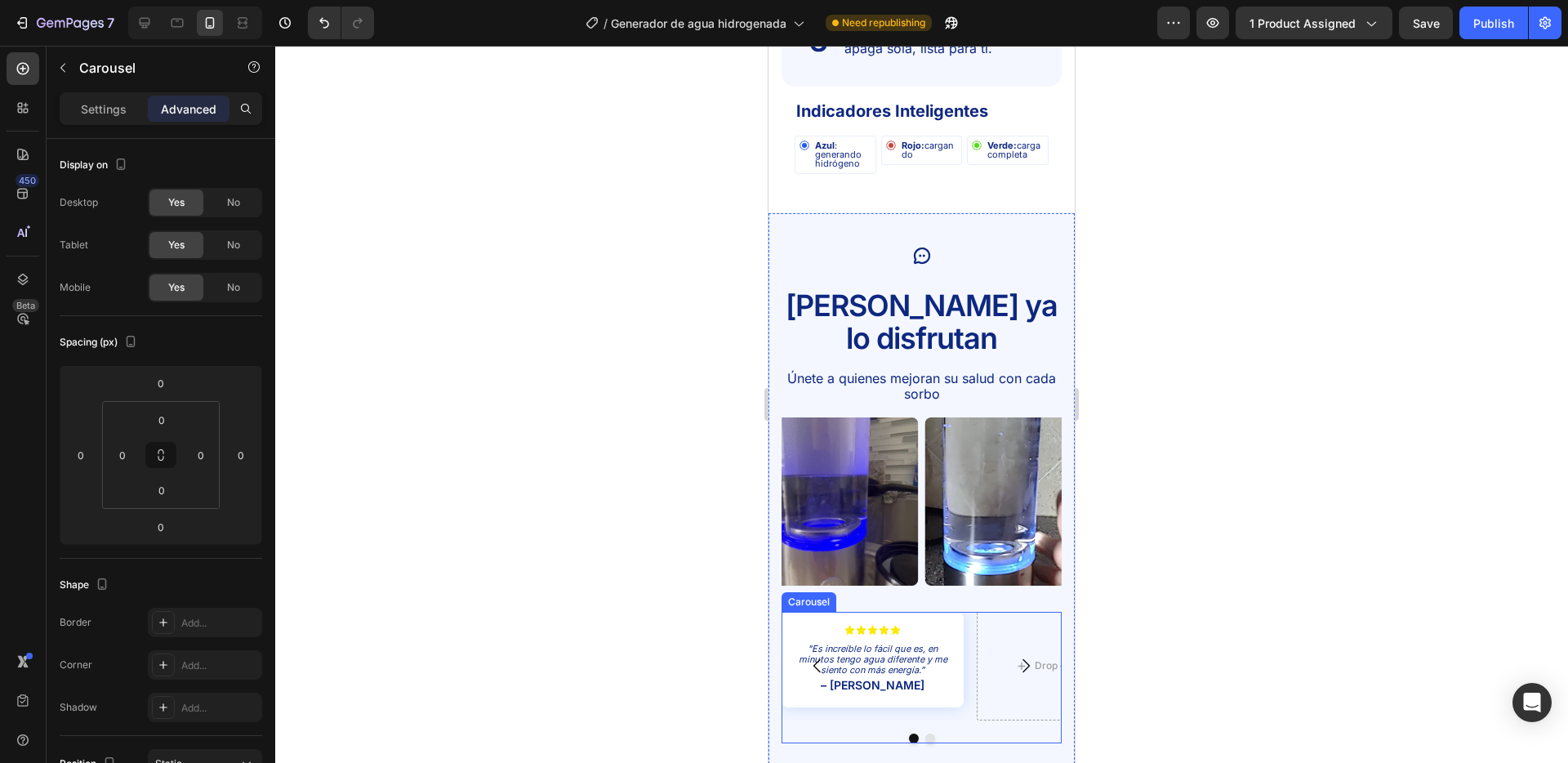
click at [952, 698] on div "Icon Icon Icon Icon Icon Icon List "Es increíble lo fácil que es, en minutos te…" at bounding box center [922, 677] width 280 height 132
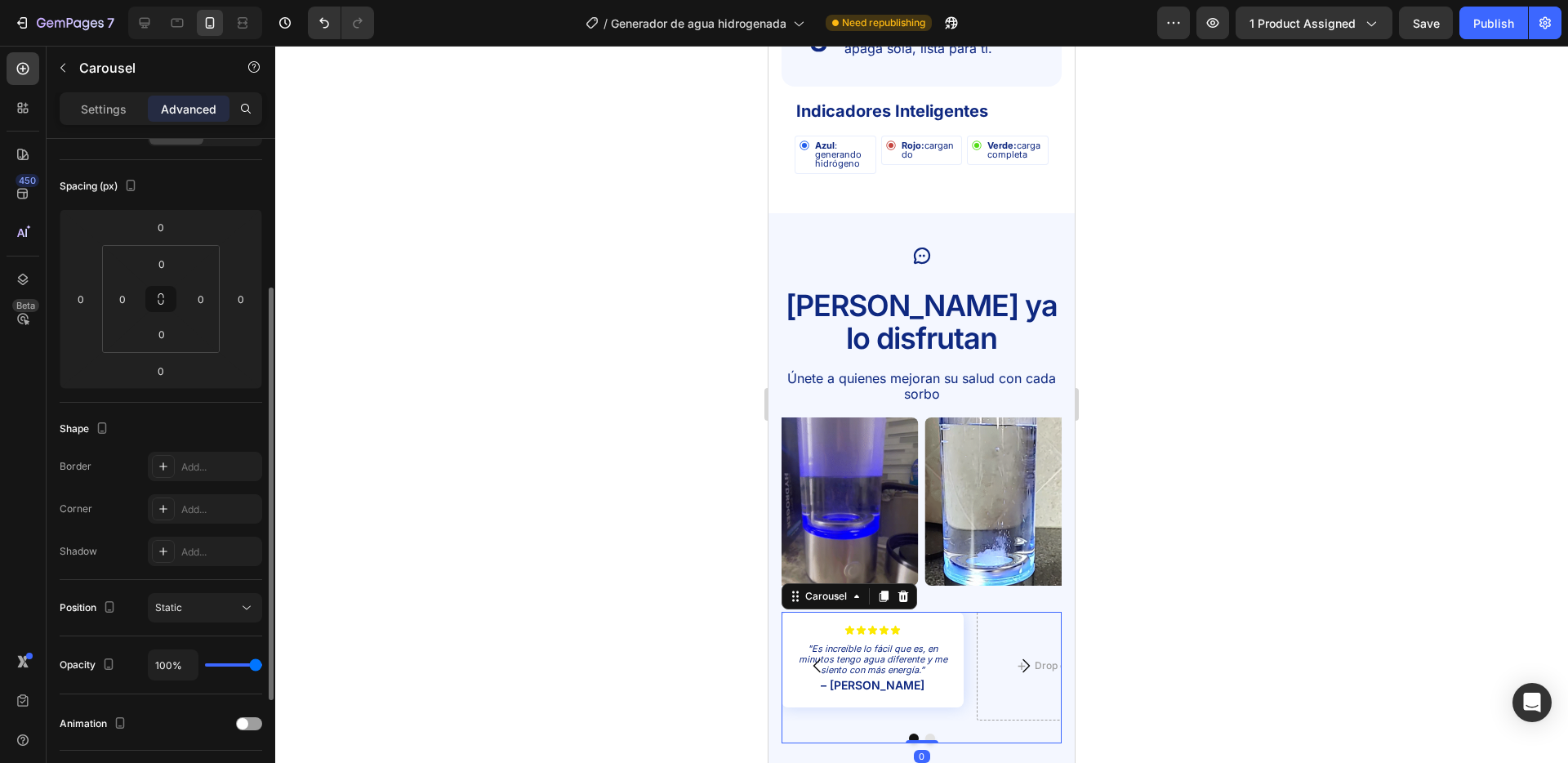
scroll to position [377, 0]
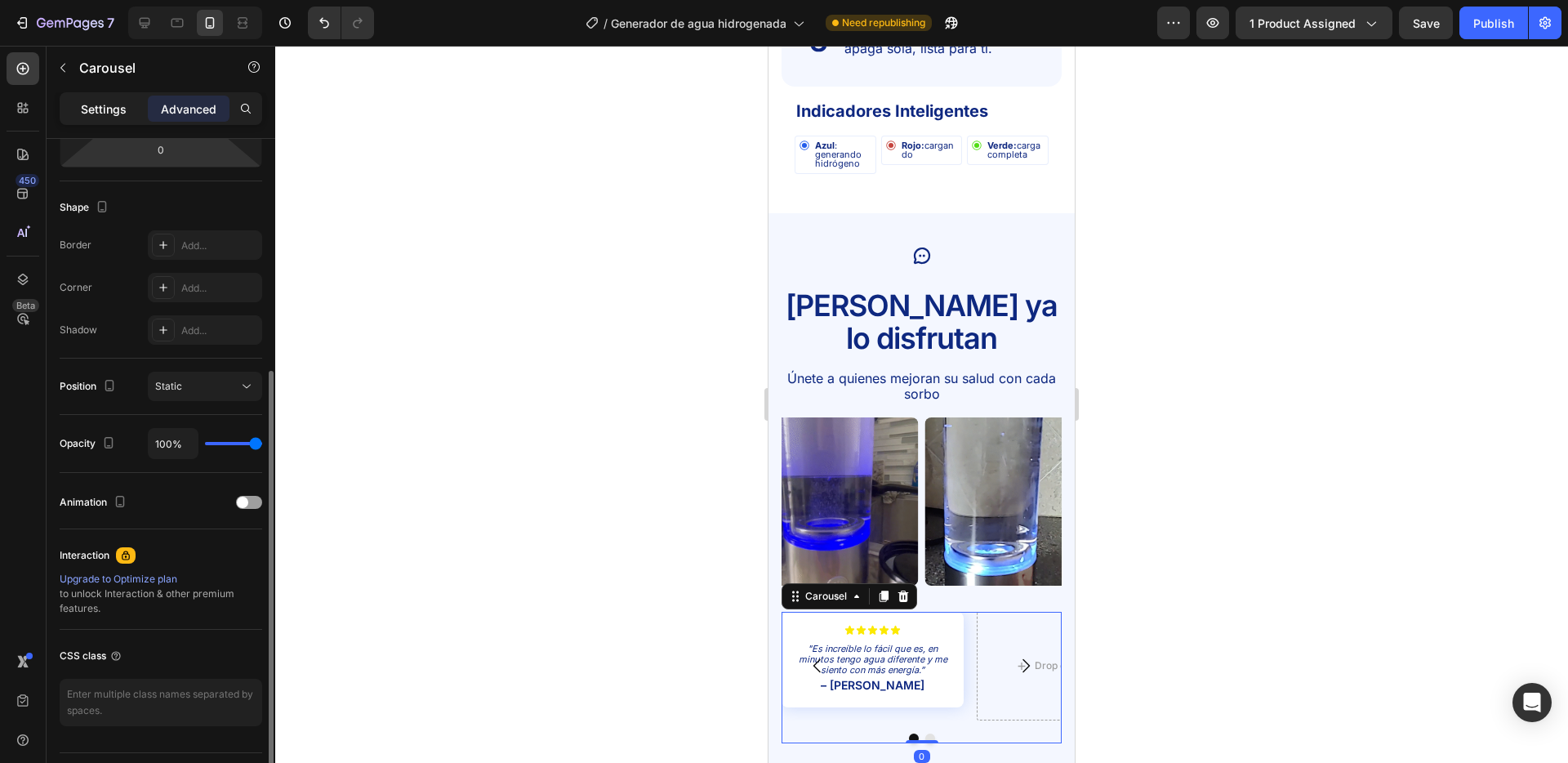
click at [113, 119] on div "Settings" at bounding box center [103, 108] width 82 height 26
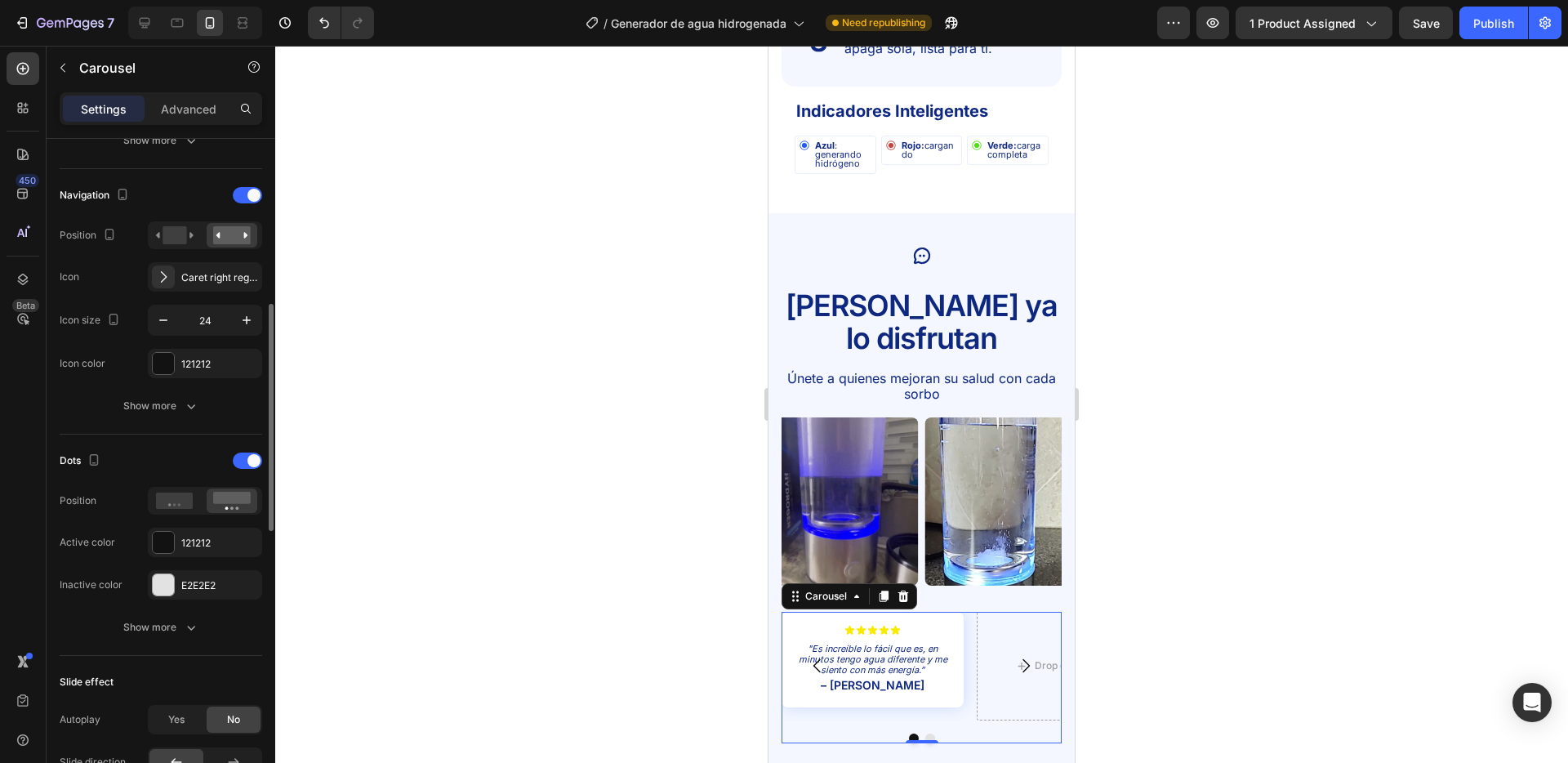
scroll to position [528, 0]
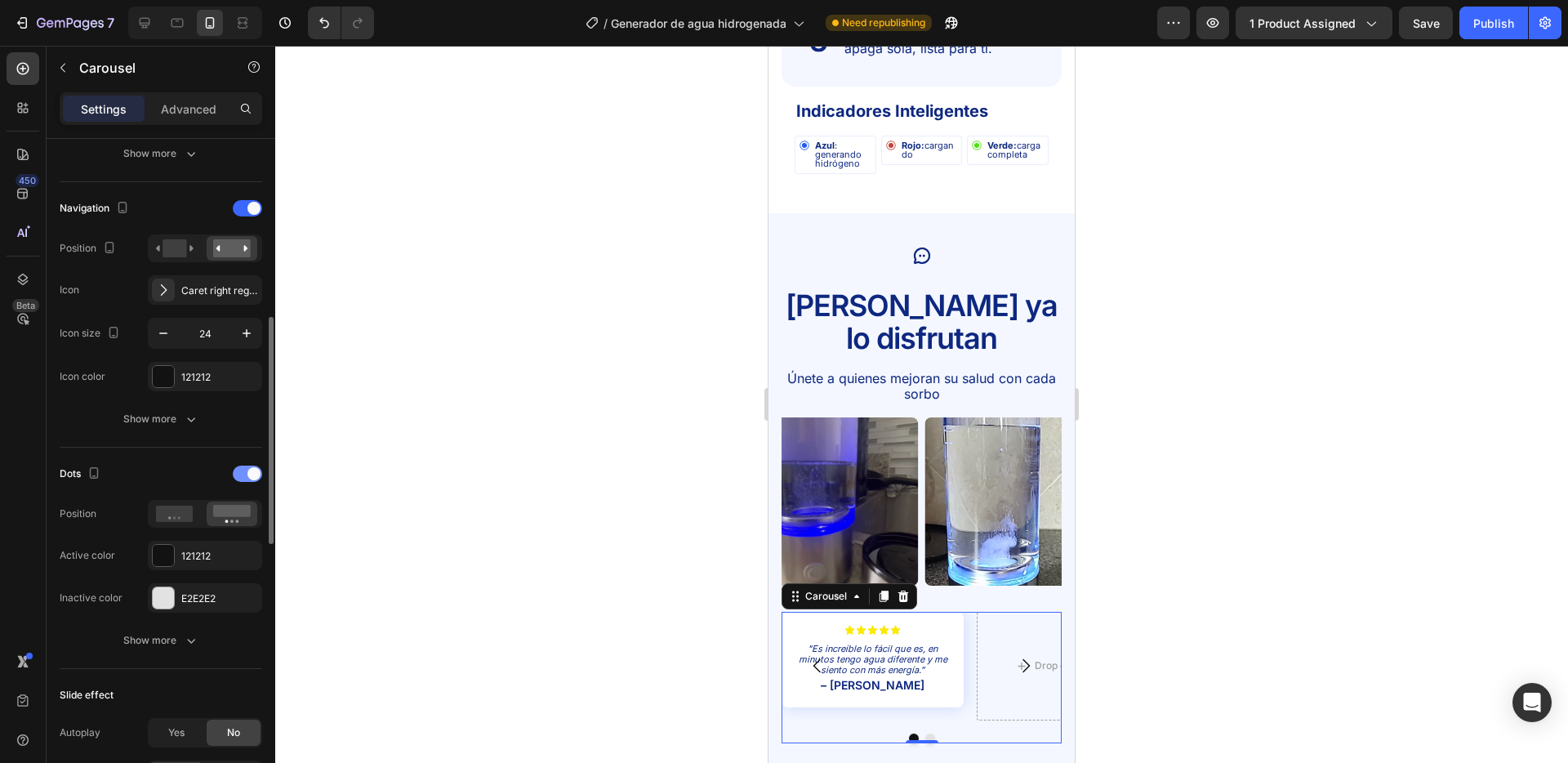
click at [253, 470] on span at bounding box center [254, 474] width 13 height 13
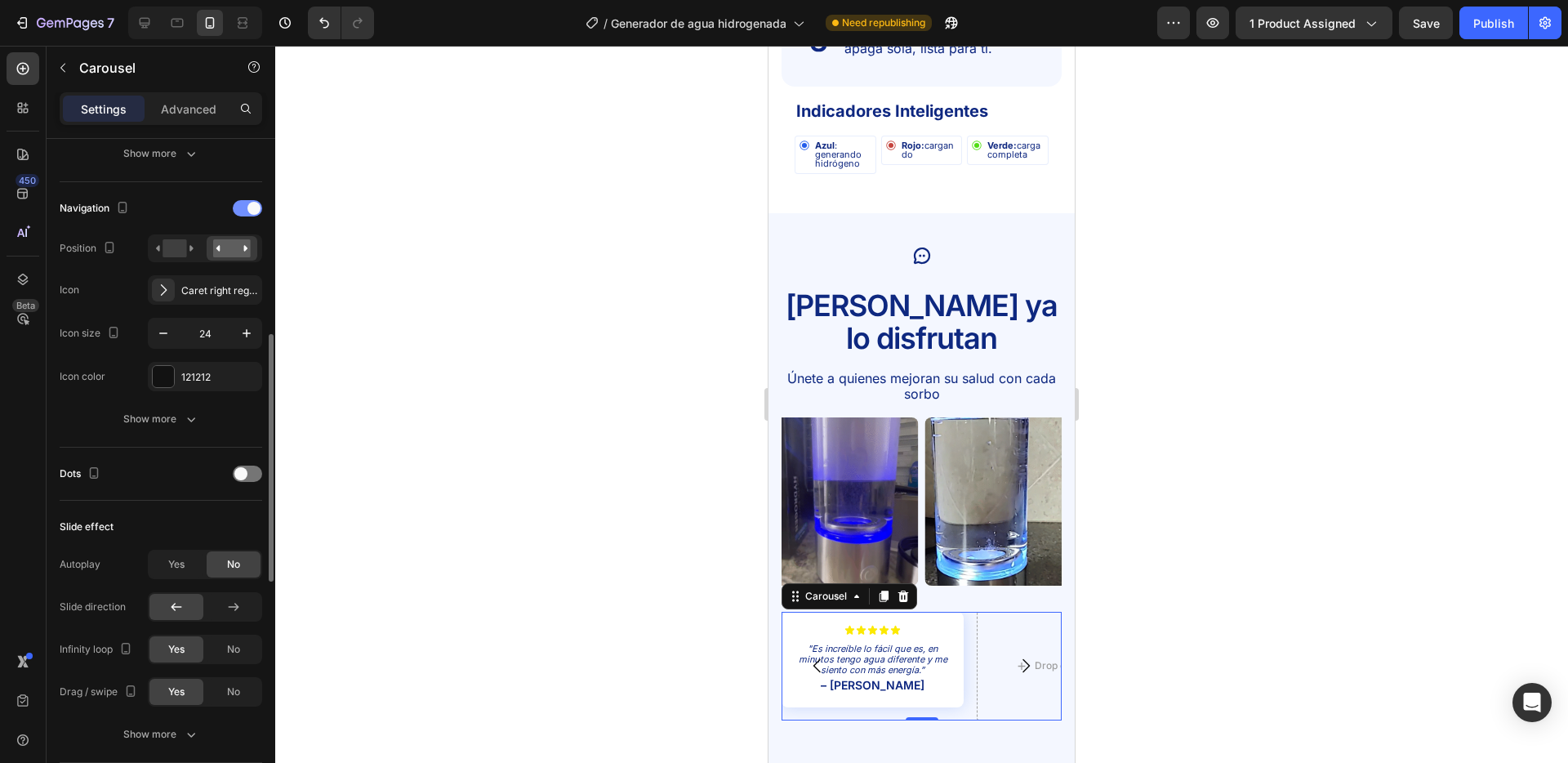
click at [252, 209] on span at bounding box center [254, 208] width 13 height 13
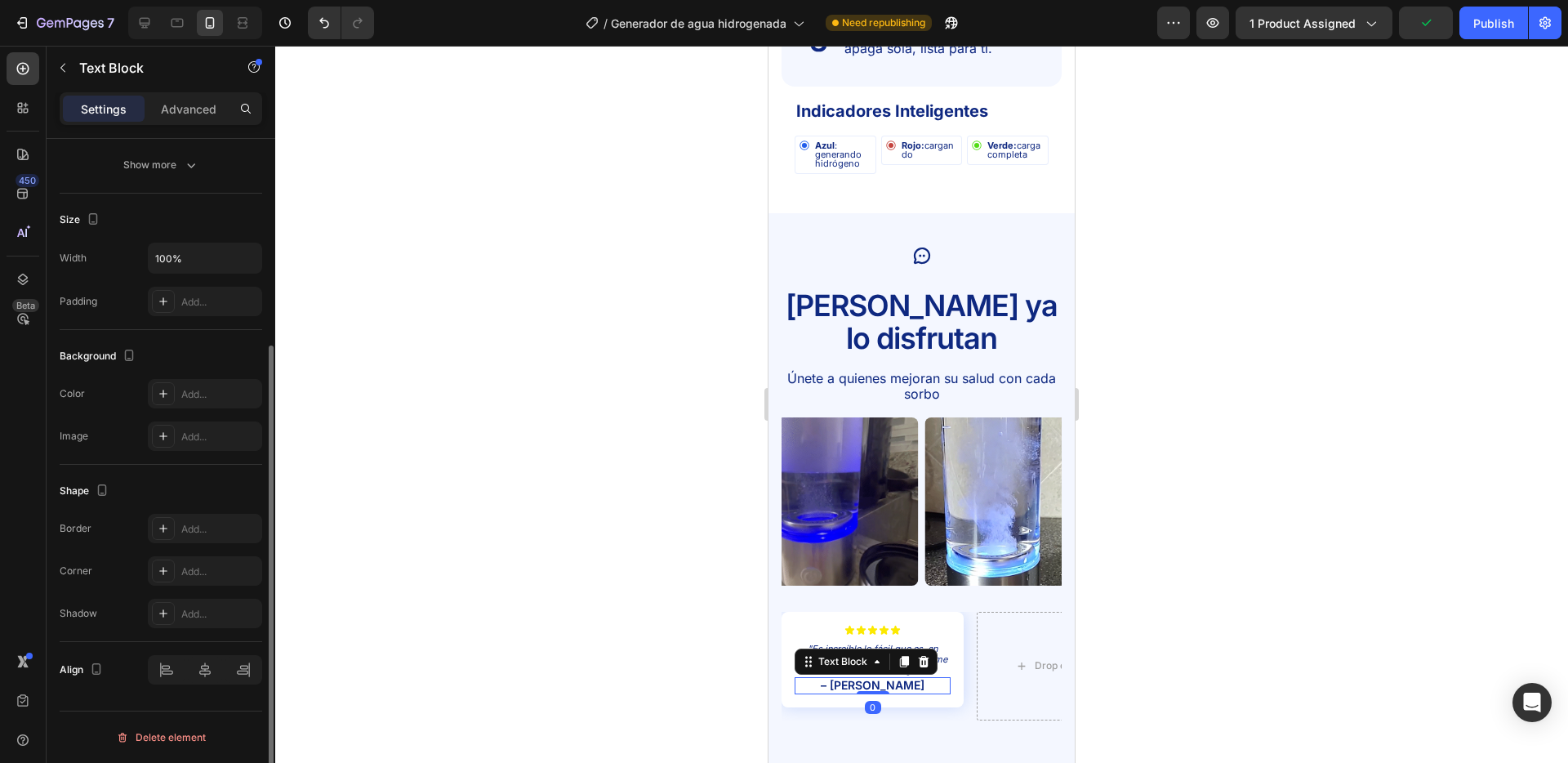
scroll to position [0, 0]
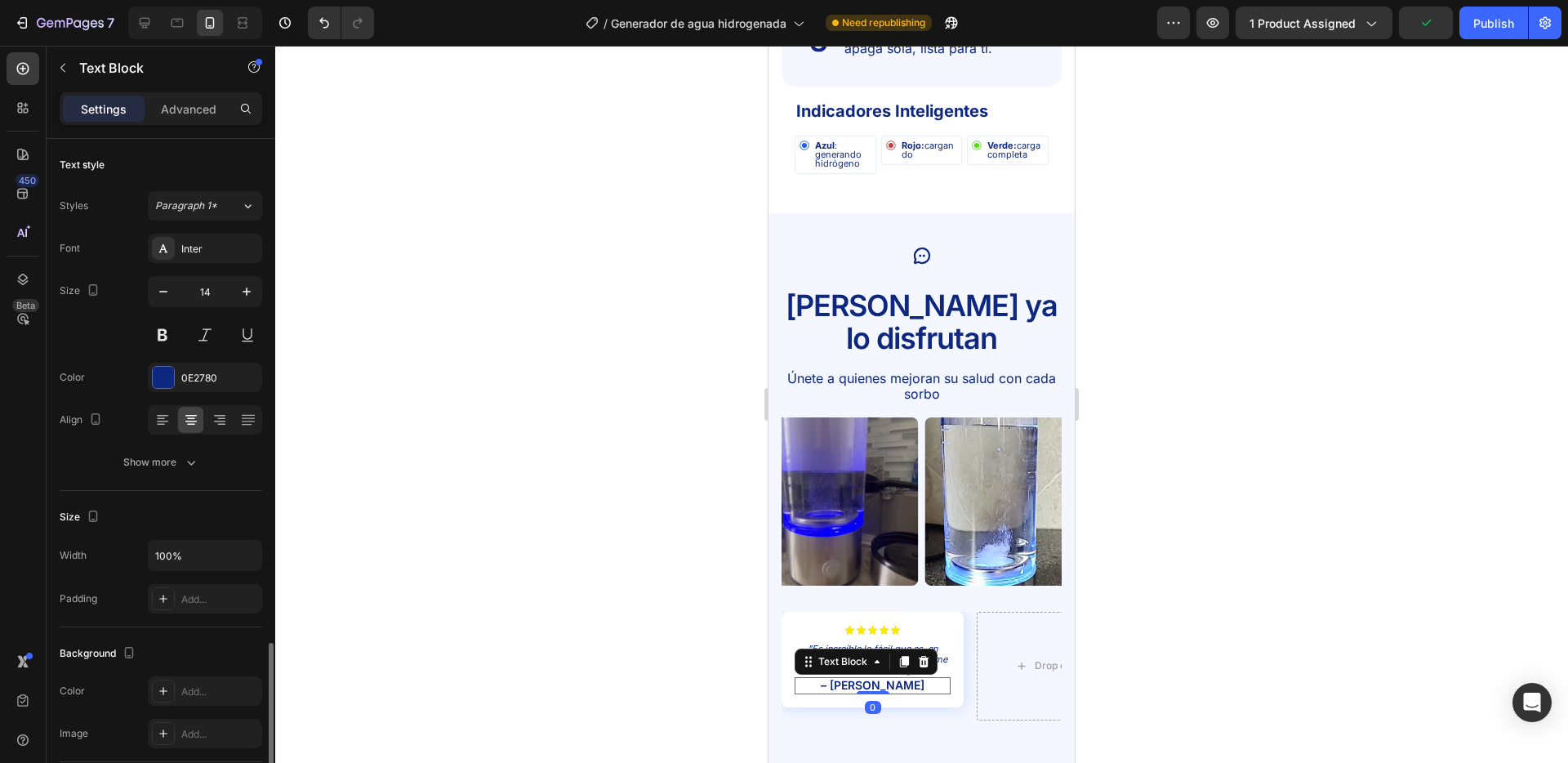
click at [895, 679] on p "– [PERSON_NAME]" at bounding box center [873, 685] width 152 height 14
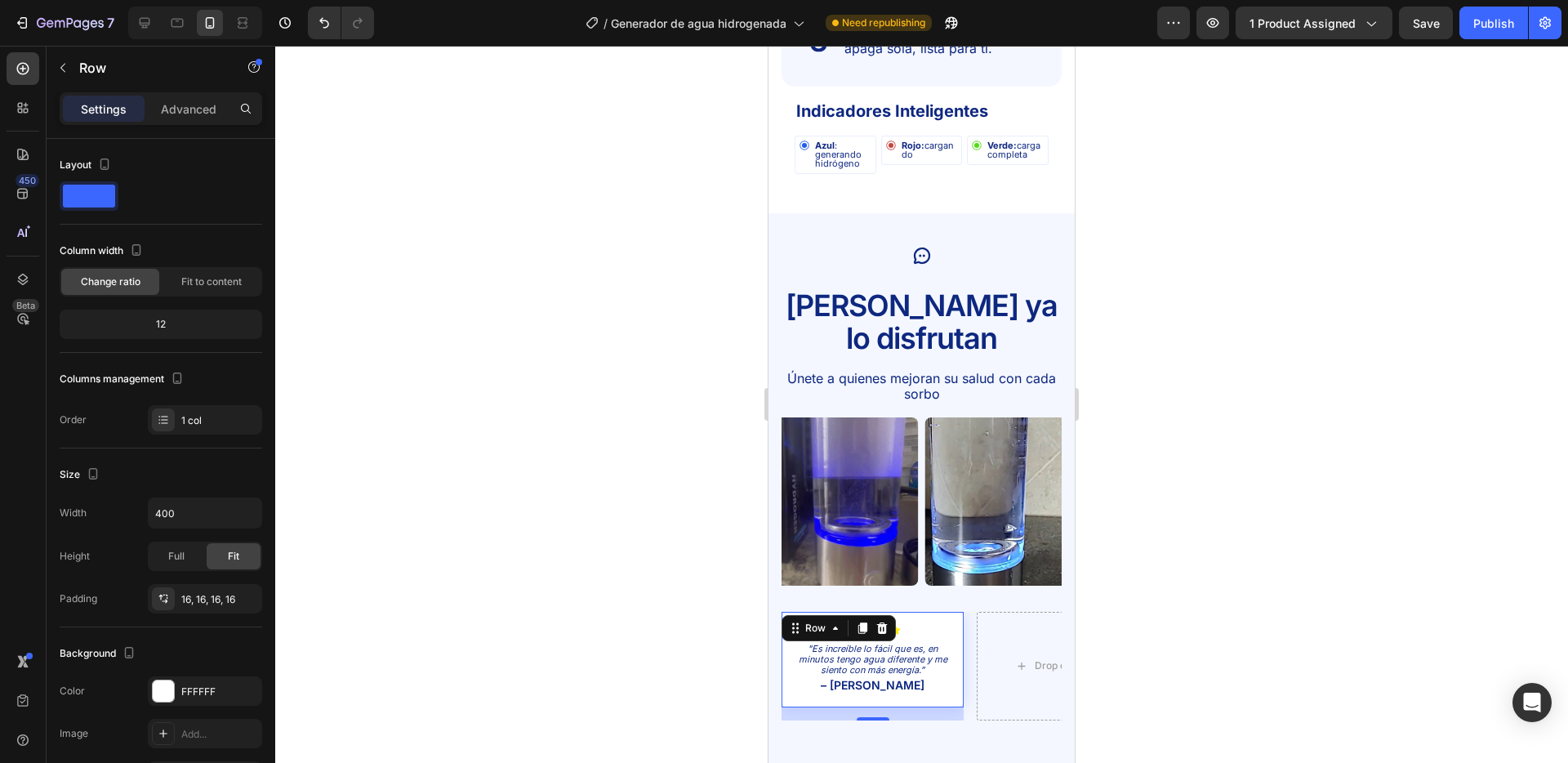
click at [953, 621] on div "Icon Icon Icon Icon Icon Icon List "Es increíble lo fácil que es, en minutos te…" at bounding box center [873, 659] width 182 height 95
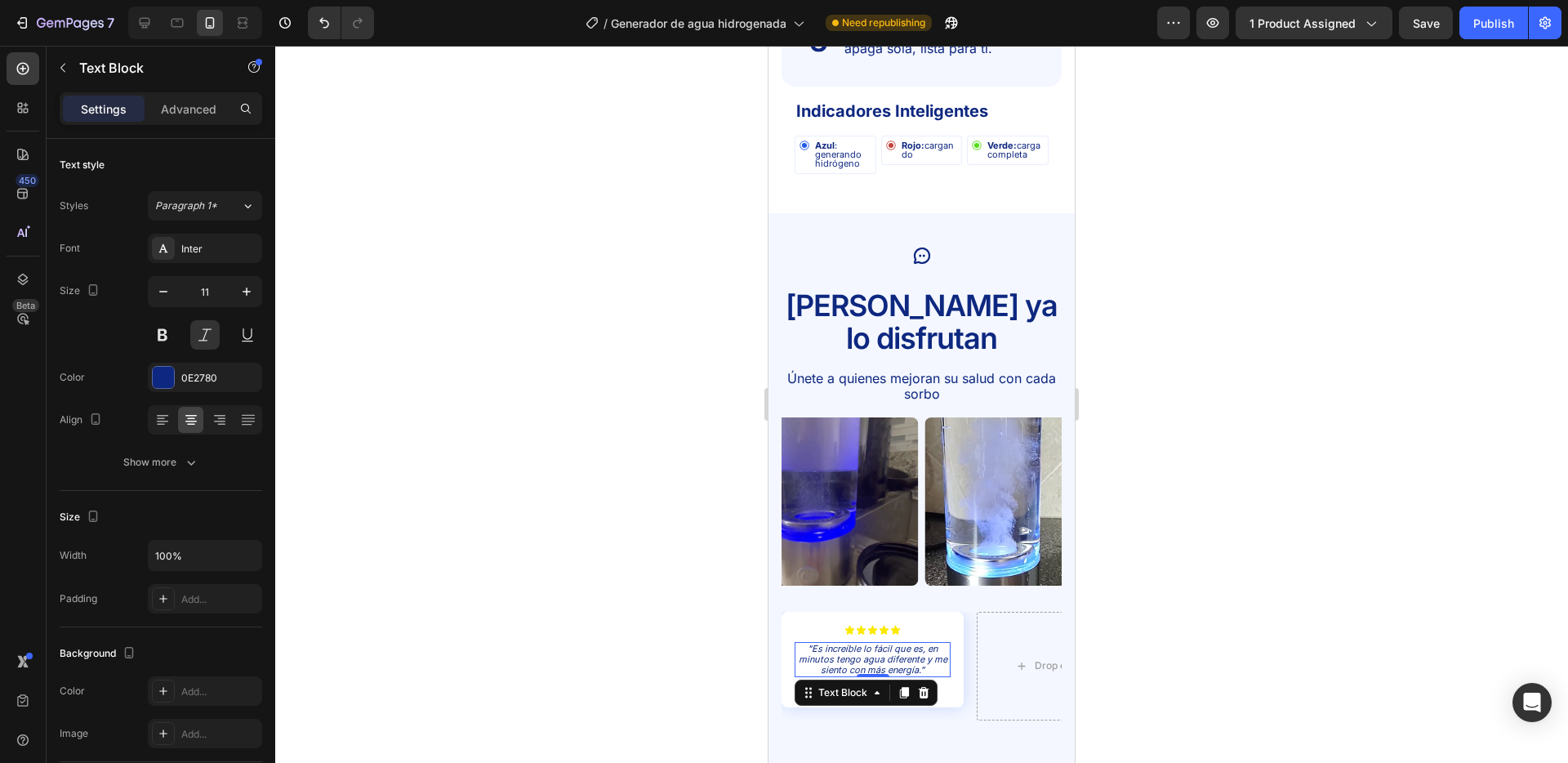
click at [937, 643] on p ""Es increíble lo fácil que es, en minutos tengo agua diferente y me siento con …" at bounding box center [873, 660] width 152 height 33
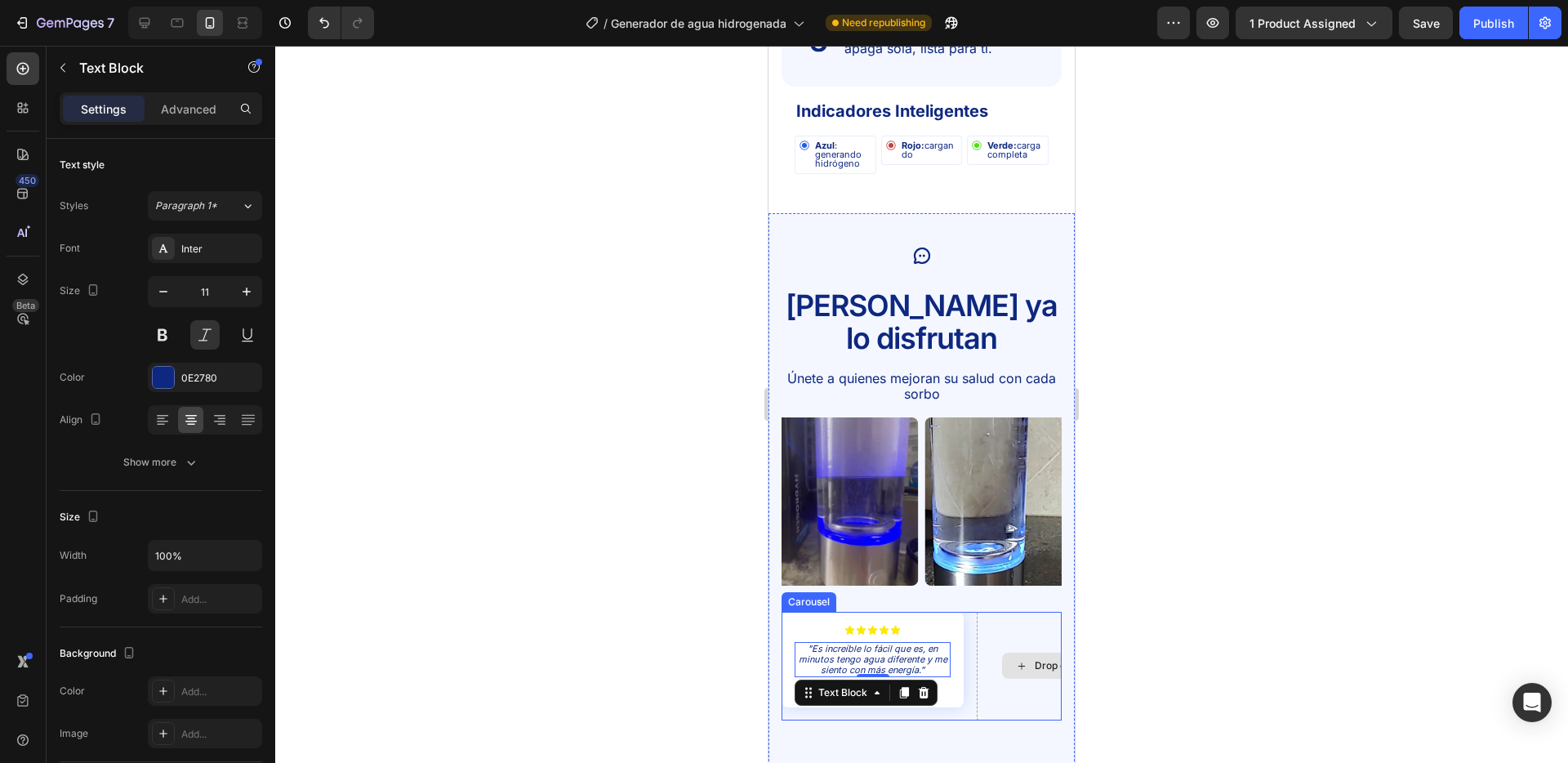
click at [992, 653] on div "Drop element here" at bounding box center [1068, 666] width 182 height 109
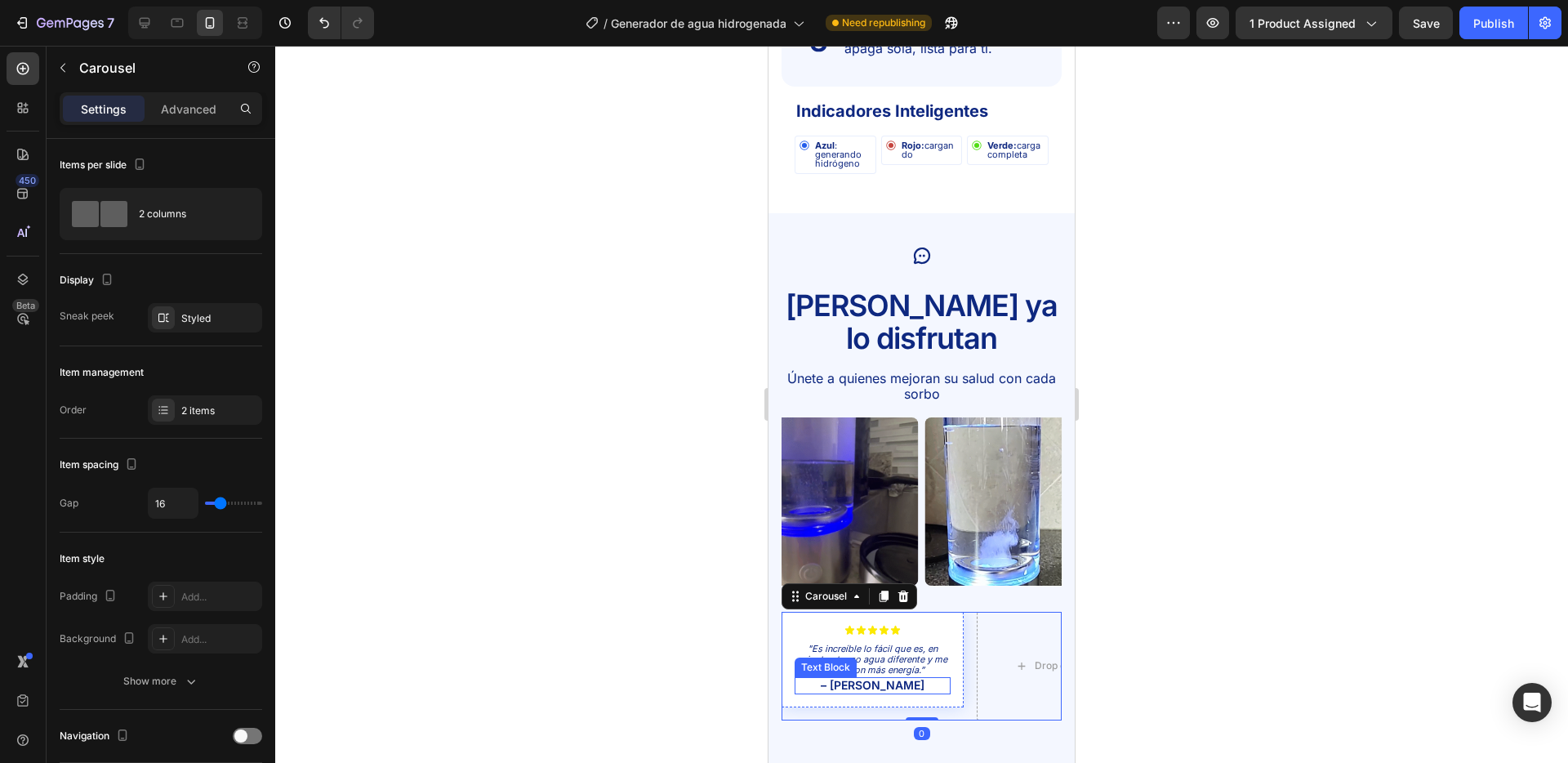
click at [893, 679] on p "– [PERSON_NAME]" at bounding box center [873, 685] width 152 height 14
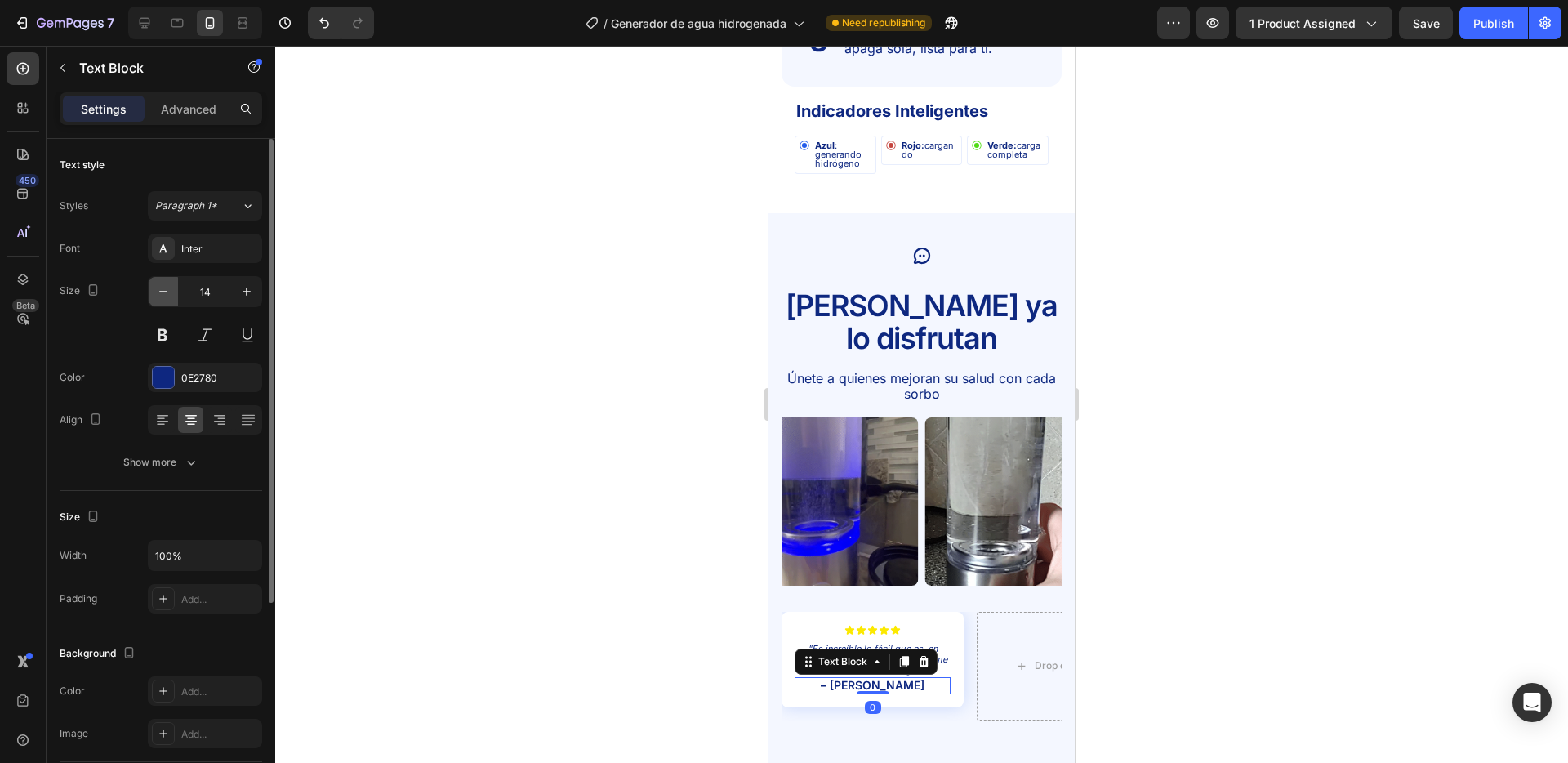
click at [159, 287] on icon "button" at bounding box center [163, 291] width 16 height 16
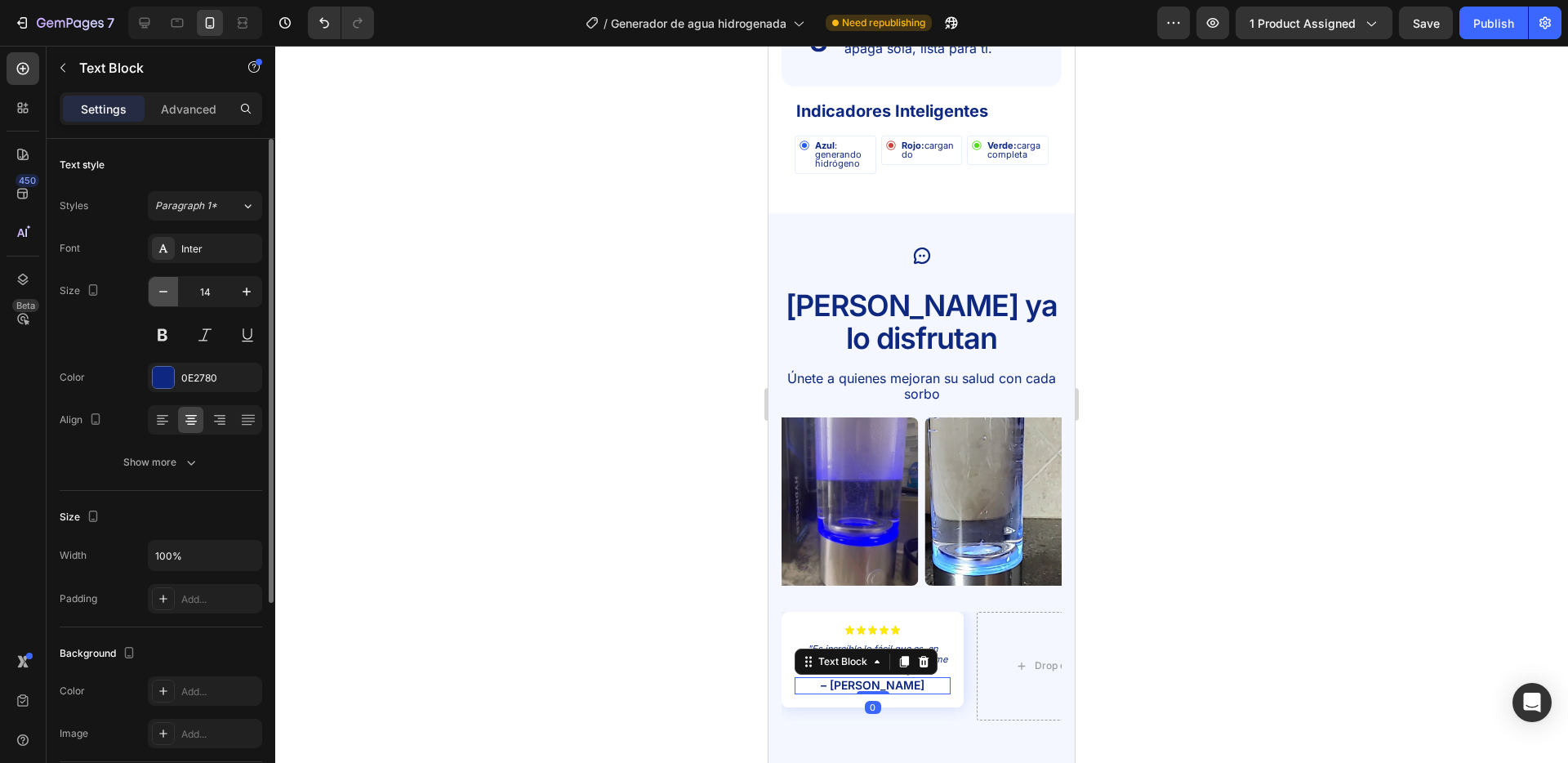
click at [159, 287] on icon "button" at bounding box center [163, 291] width 16 height 16
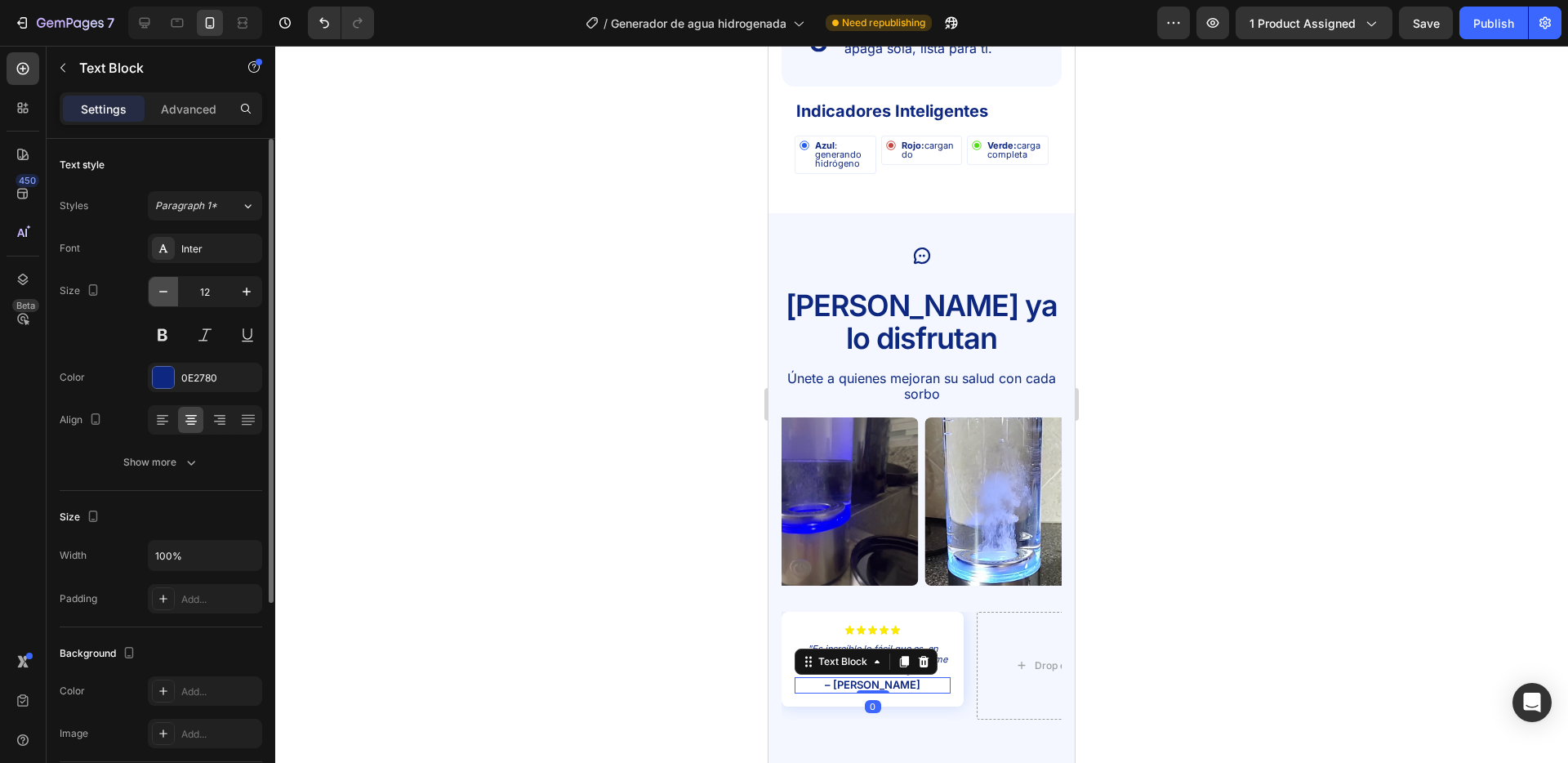
click at [159, 287] on icon "button" at bounding box center [163, 291] width 16 height 16
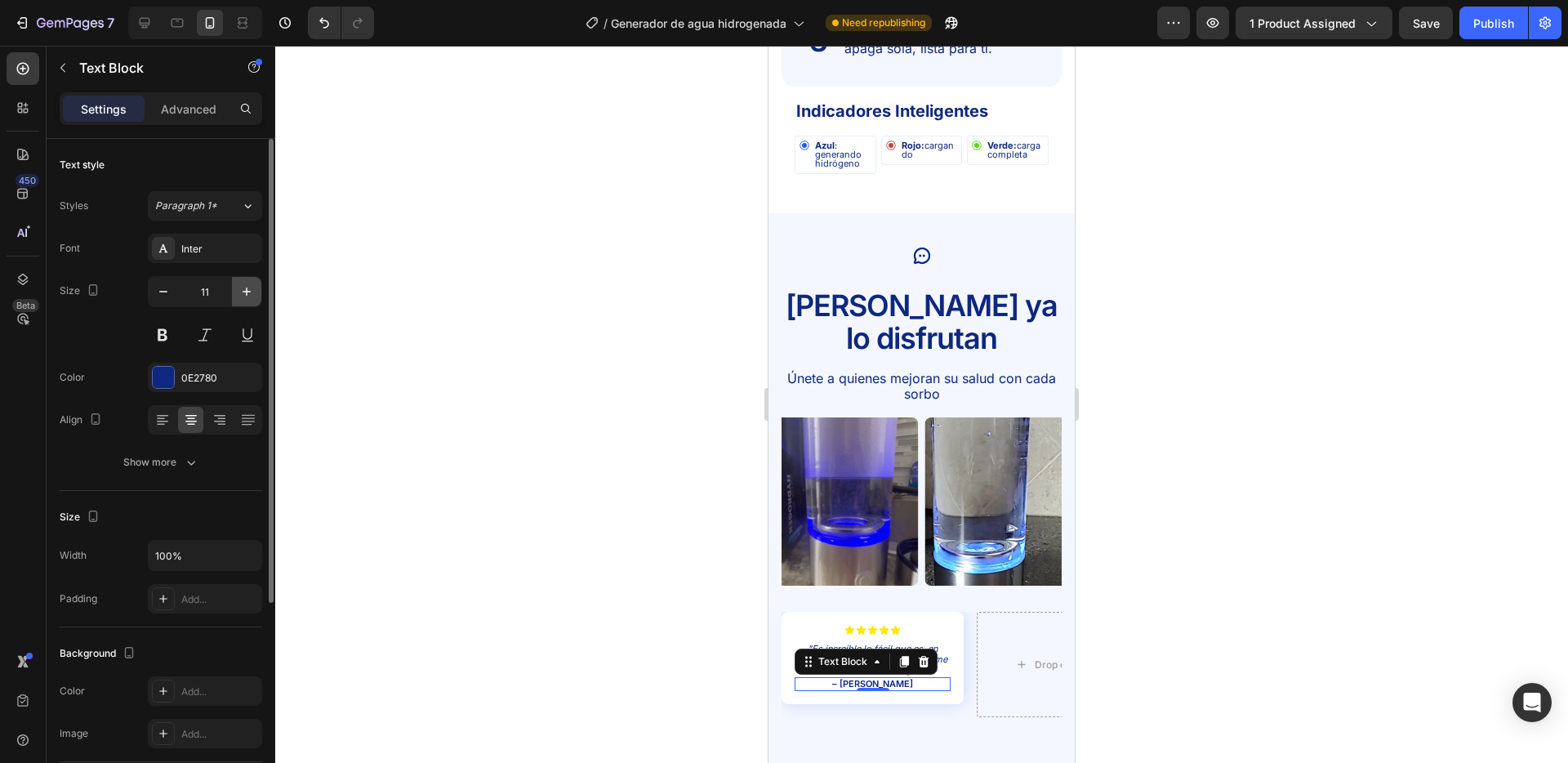
click at [242, 289] on icon "button" at bounding box center [247, 291] width 16 height 16
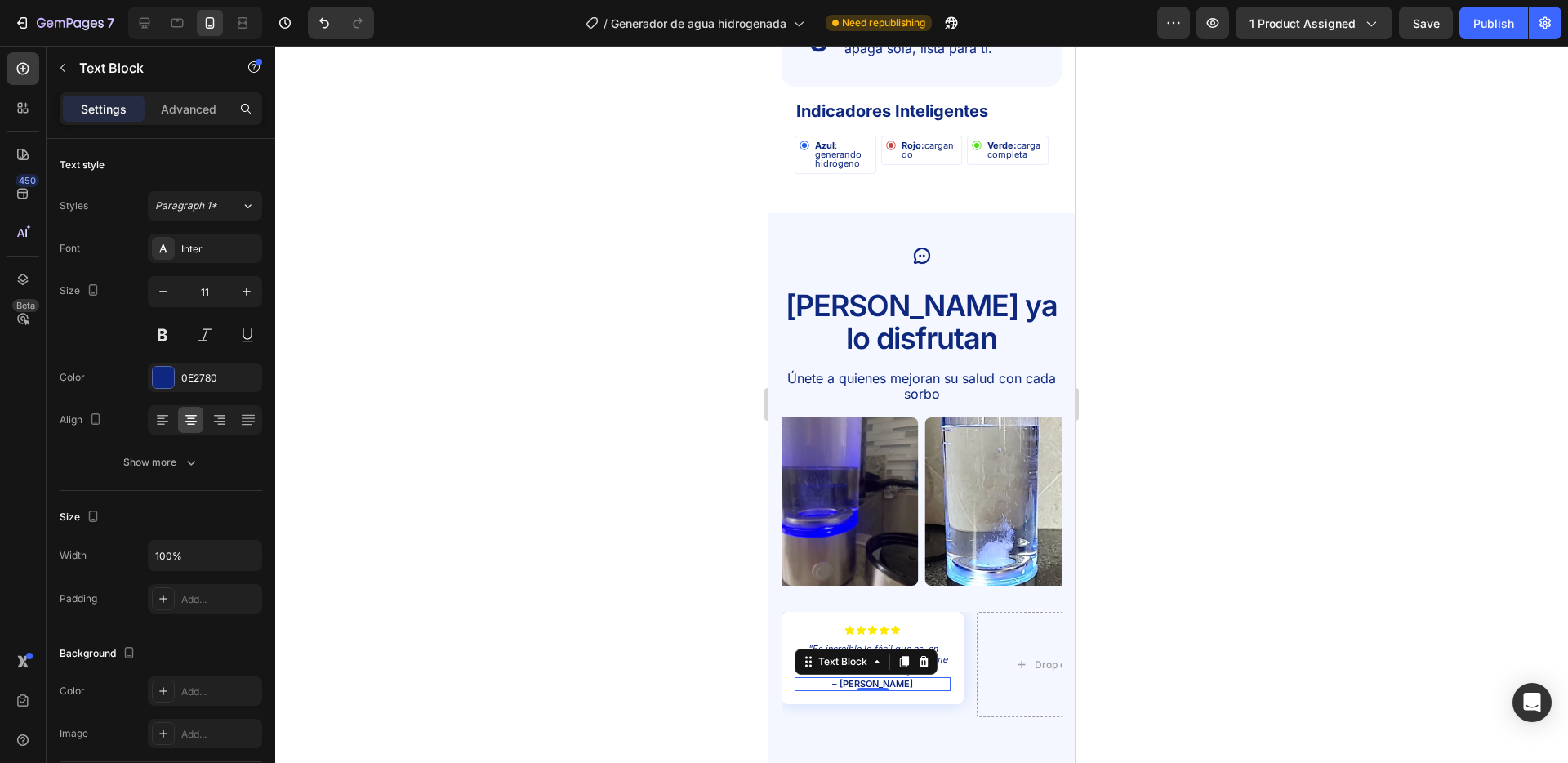
type input "12"
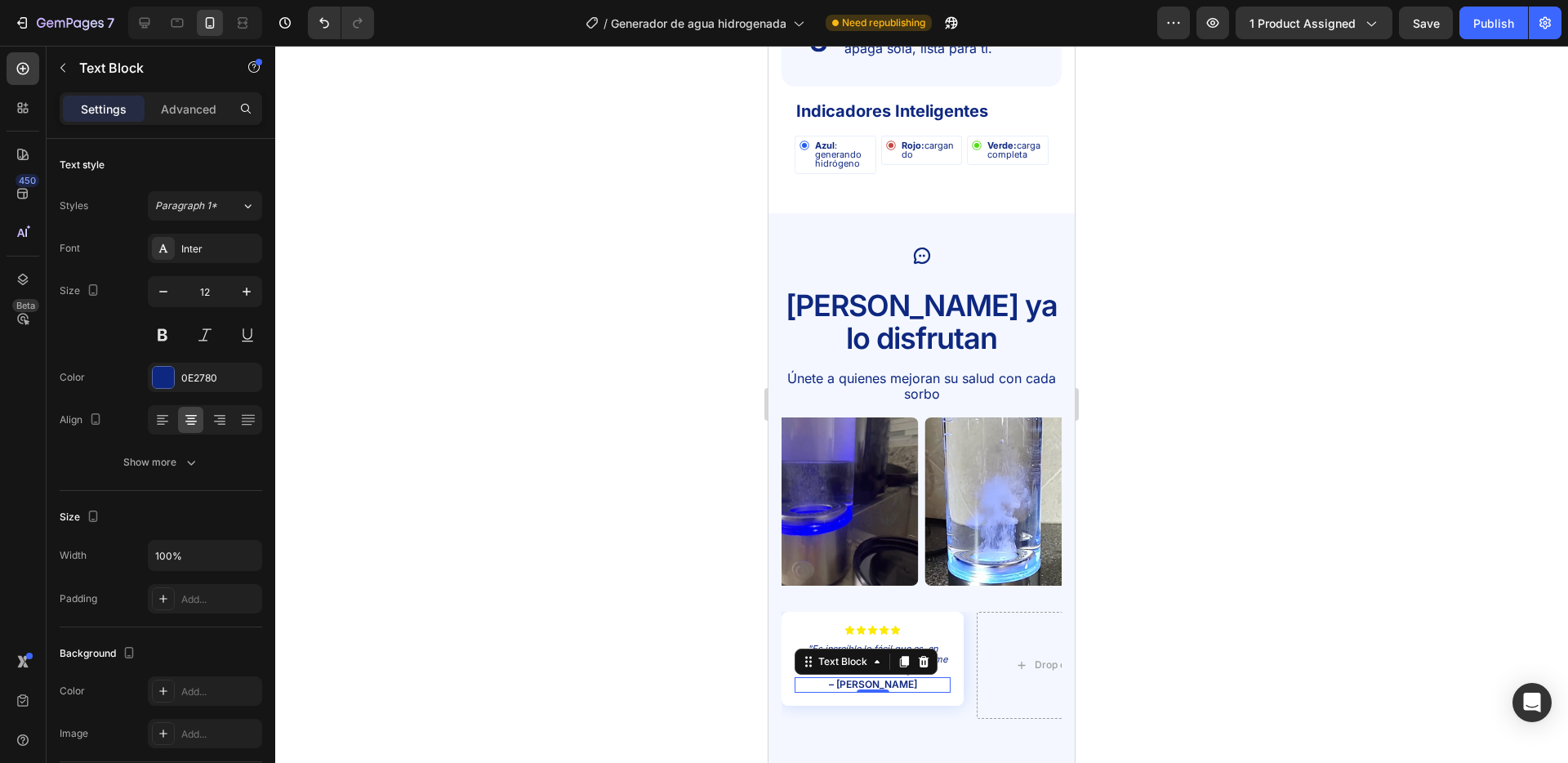
click at [471, 341] on div at bounding box center [921, 404] width 1293 height 717
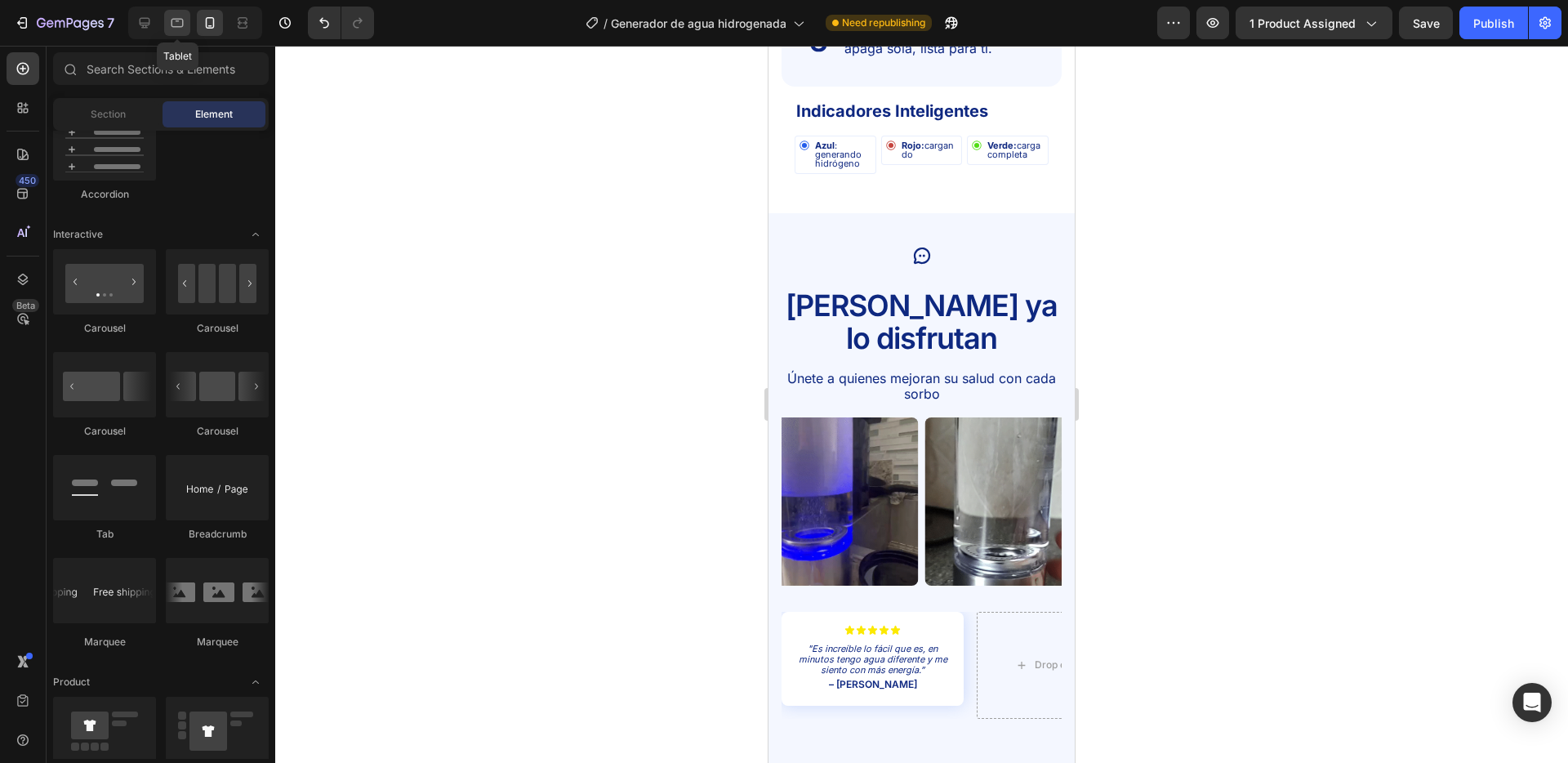
click at [185, 24] on icon at bounding box center [177, 23] width 16 height 16
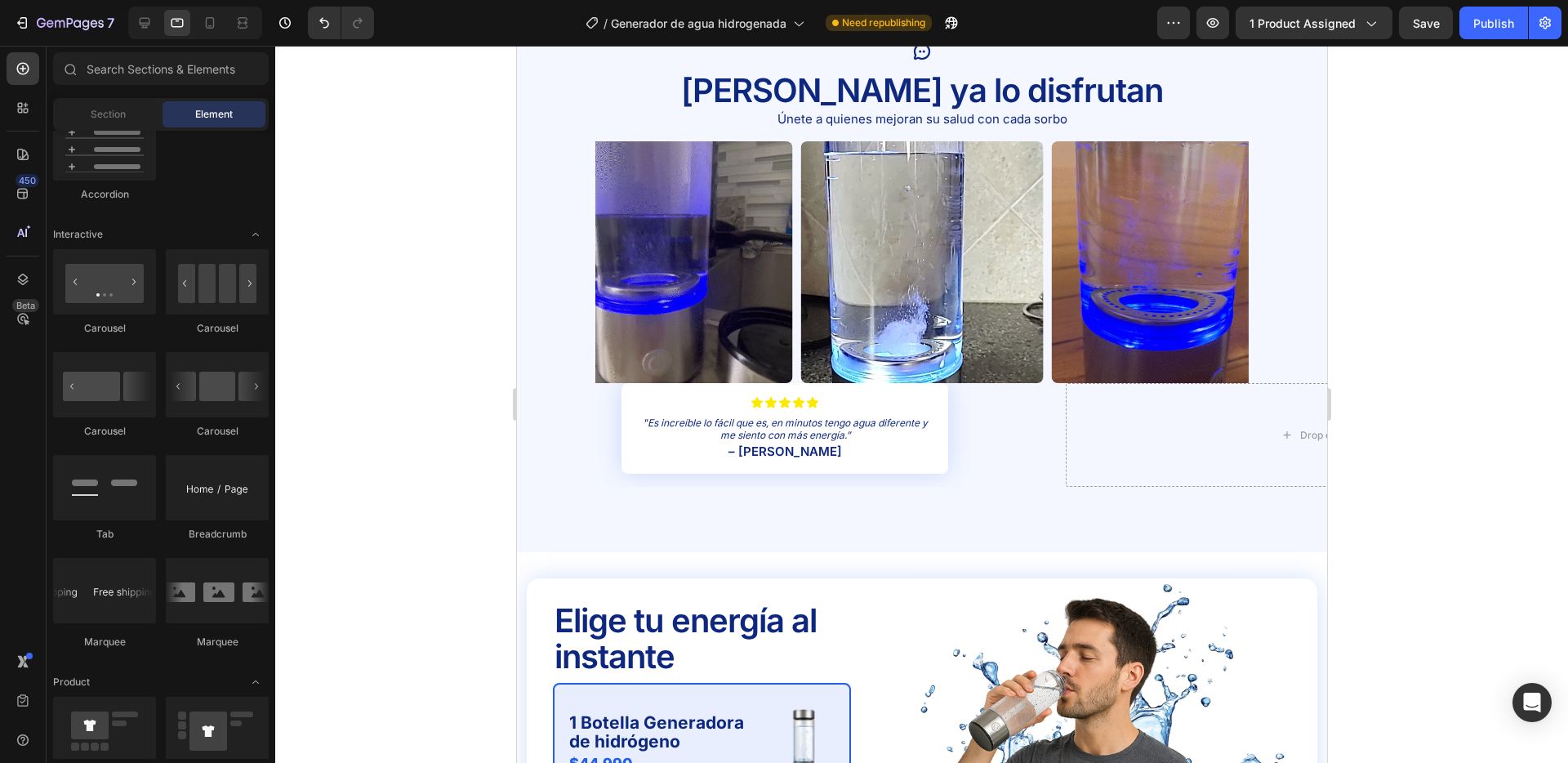
scroll to position [2680, 0]
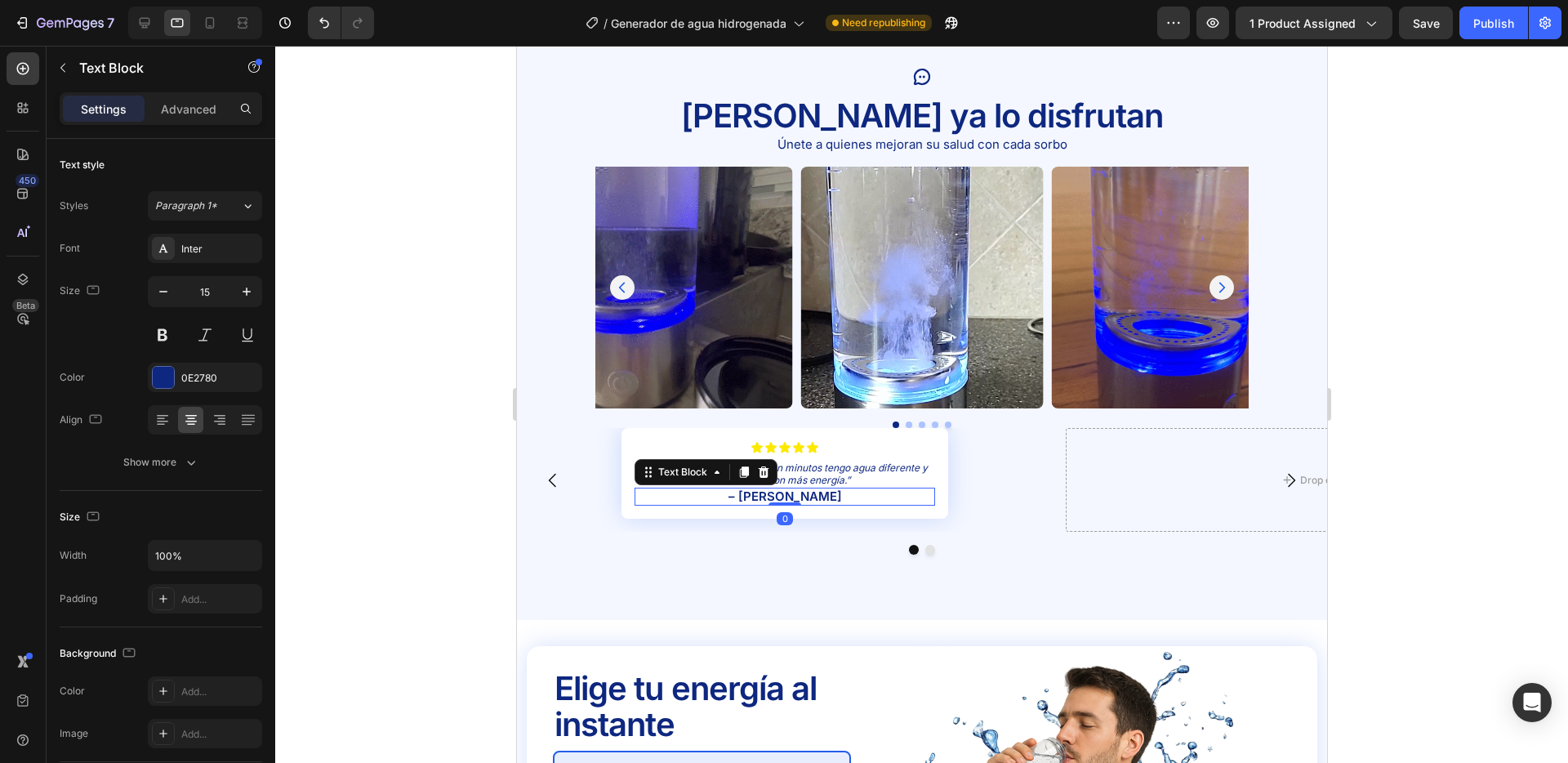
click at [797, 495] on p "– [PERSON_NAME]" at bounding box center [784, 496] width 298 height 15
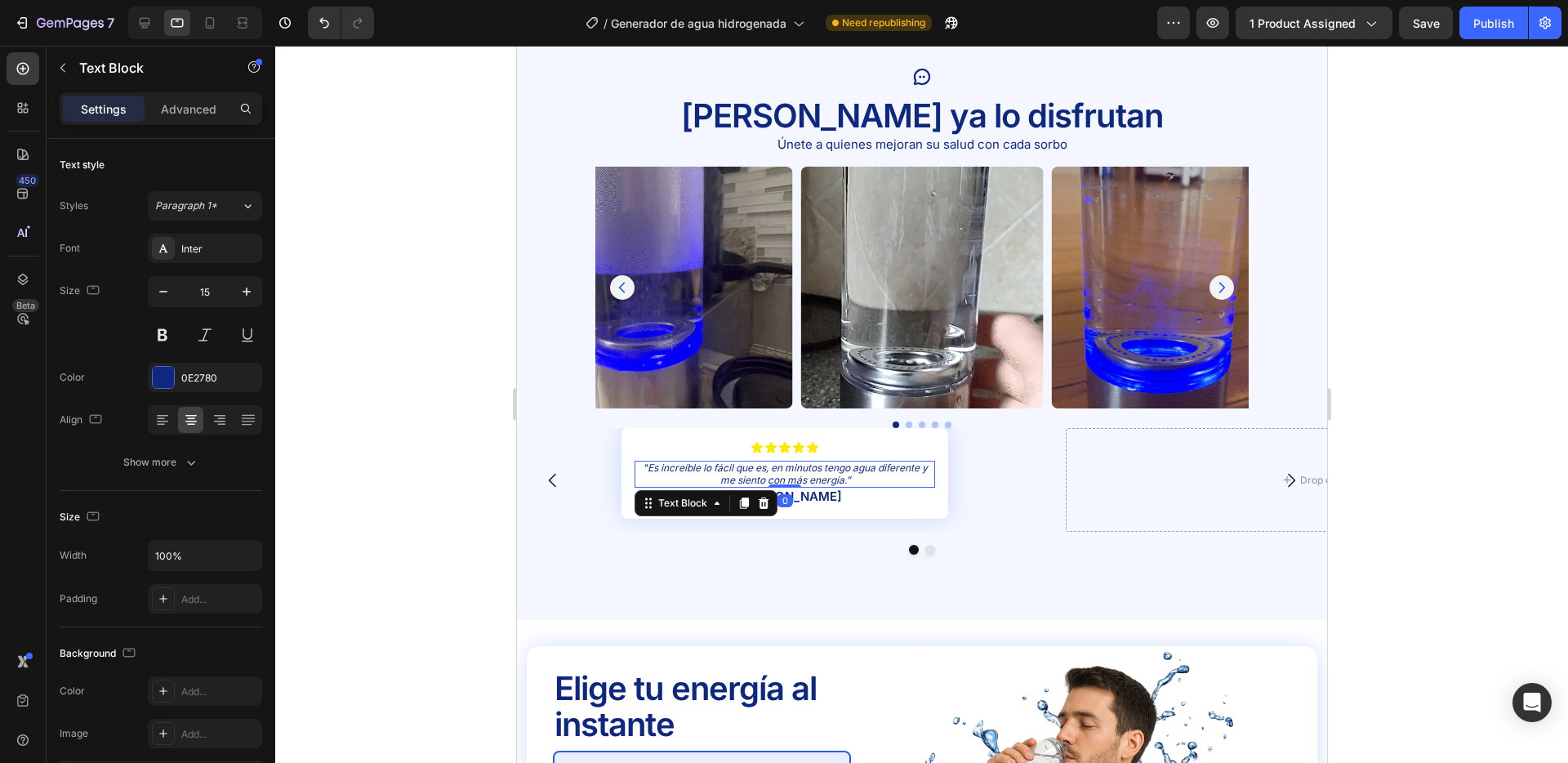
click at [861, 476] on p ""Es increíble lo fácil que es, en minutos tengo agua diferente y me siento con …" at bounding box center [784, 474] width 298 height 24
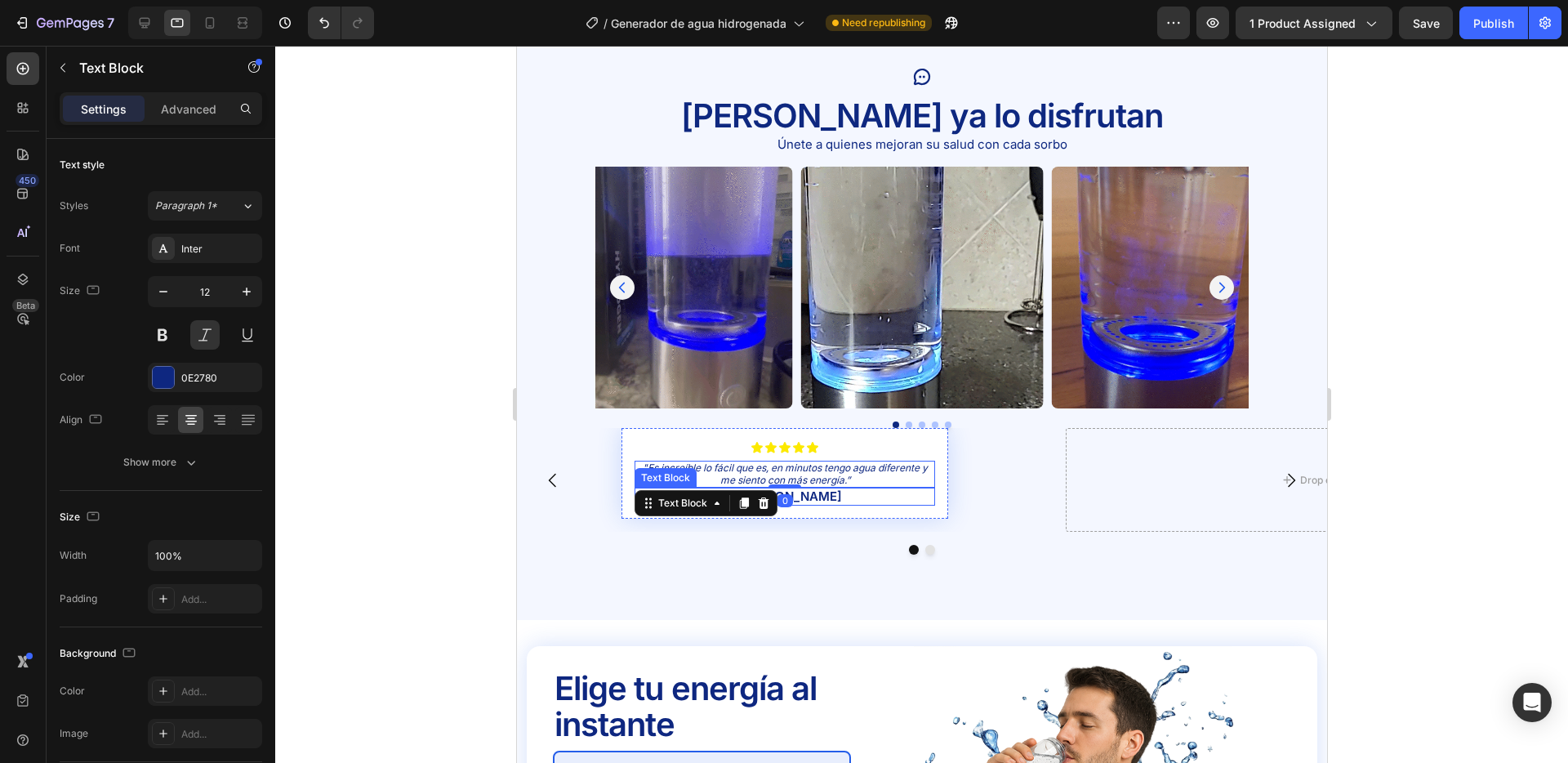
click at [808, 496] on p "– [PERSON_NAME]" at bounding box center [784, 496] width 298 height 15
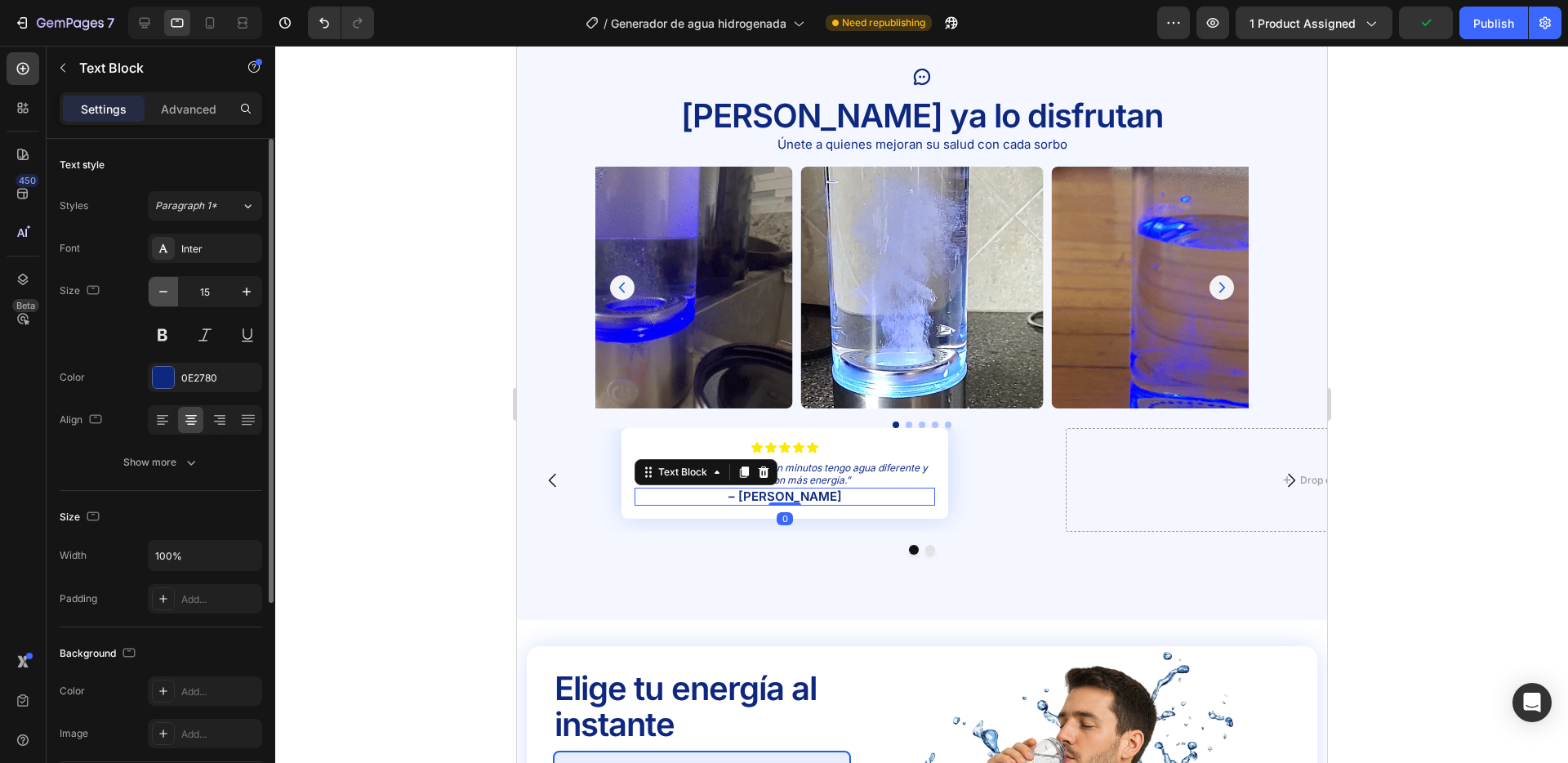
click at [156, 282] on button "button" at bounding box center [163, 291] width 29 height 29
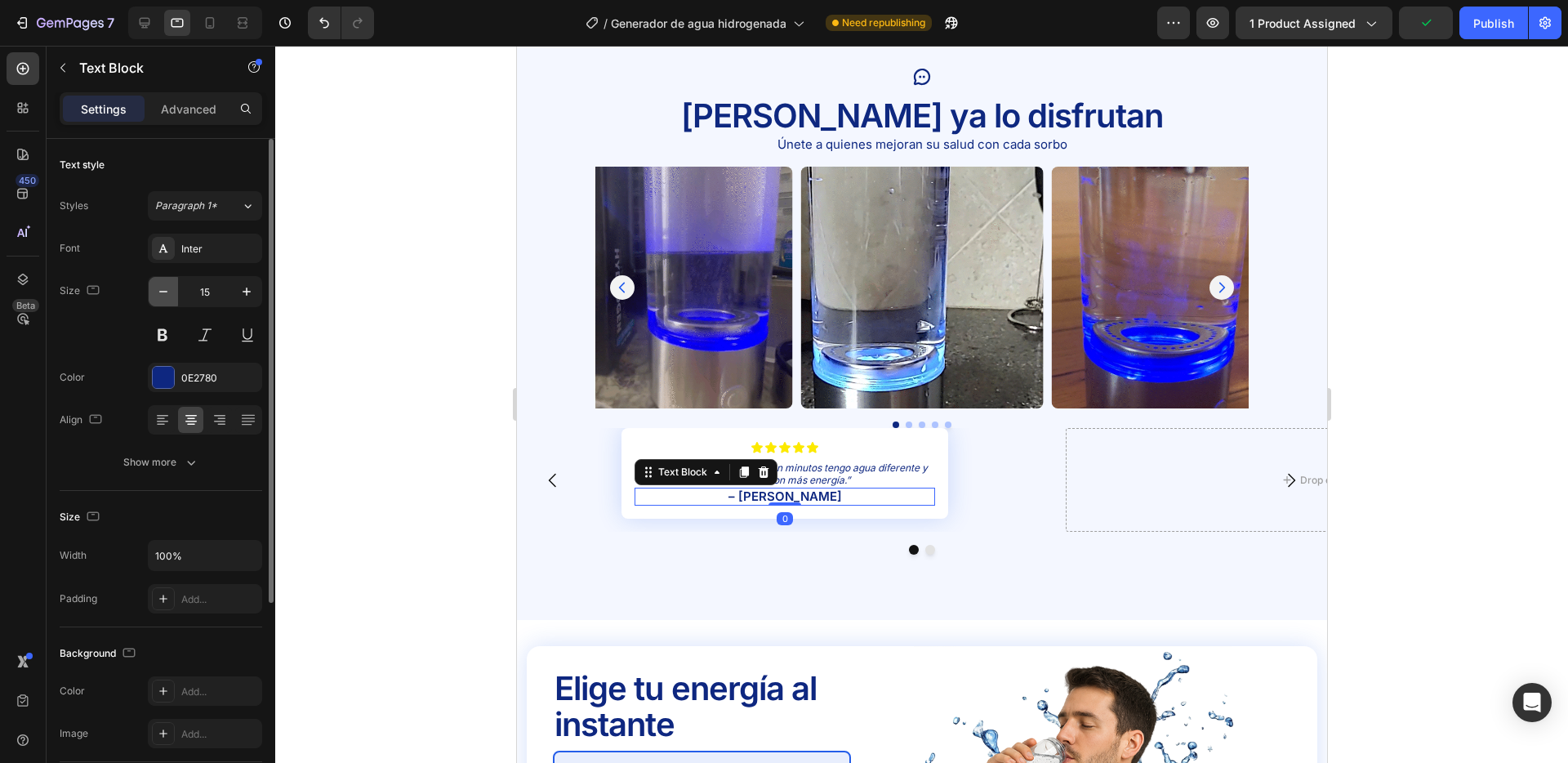
click at [156, 282] on button "button" at bounding box center [163, 291] width 29 height 29
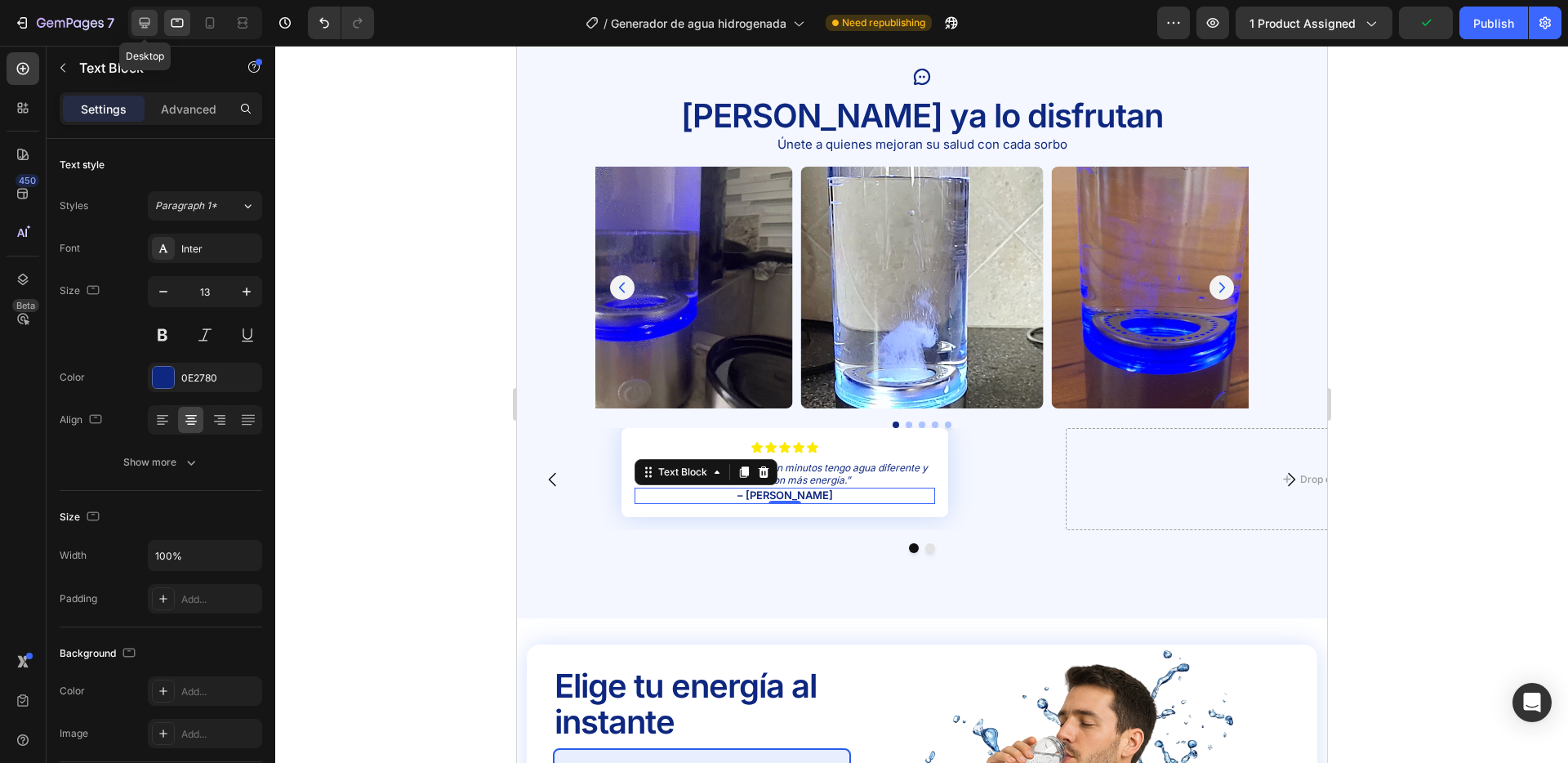
click at [149, 25] on icon at bounding box center [144, 23] width 16 height 16
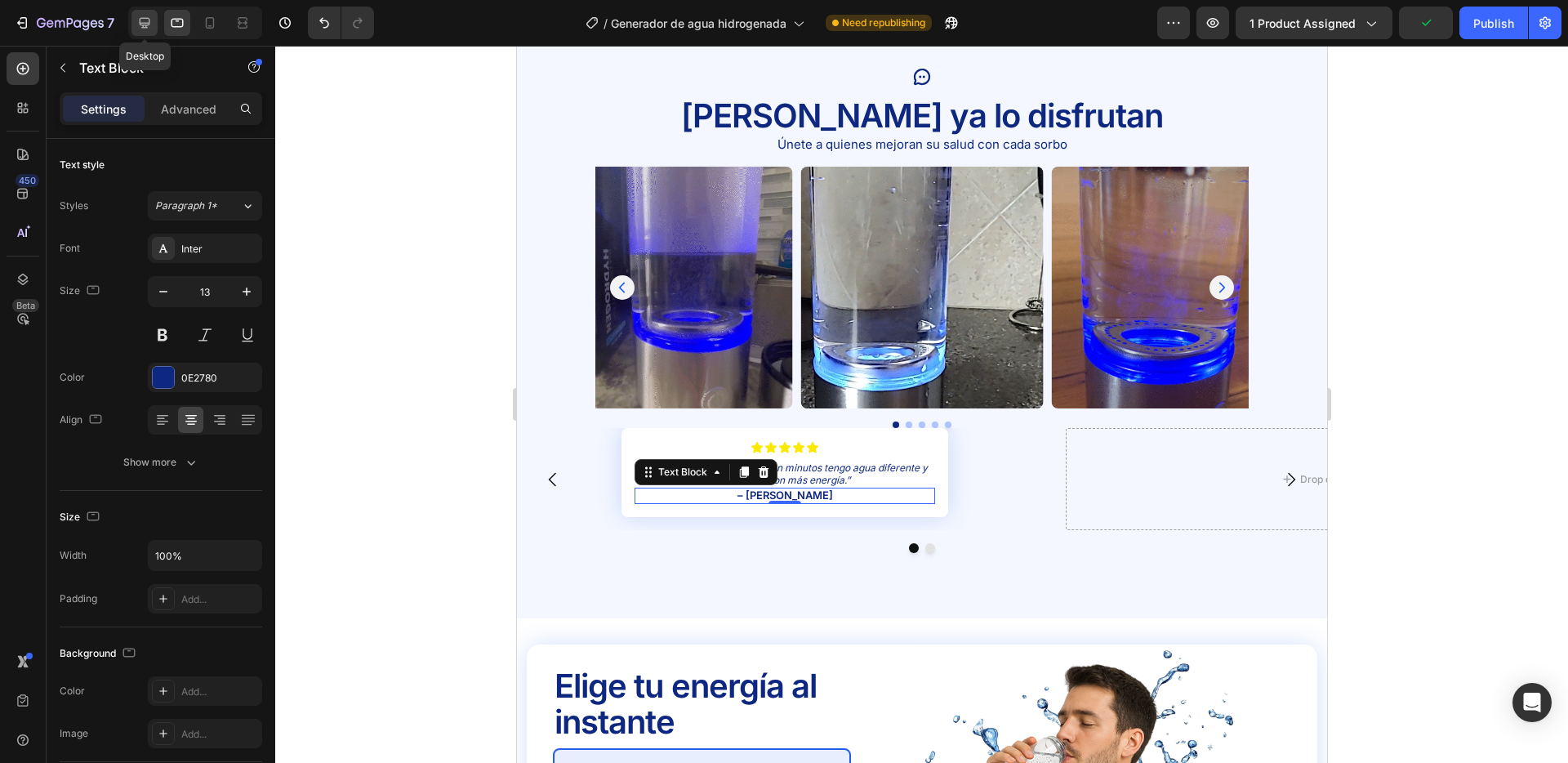
type input "15"
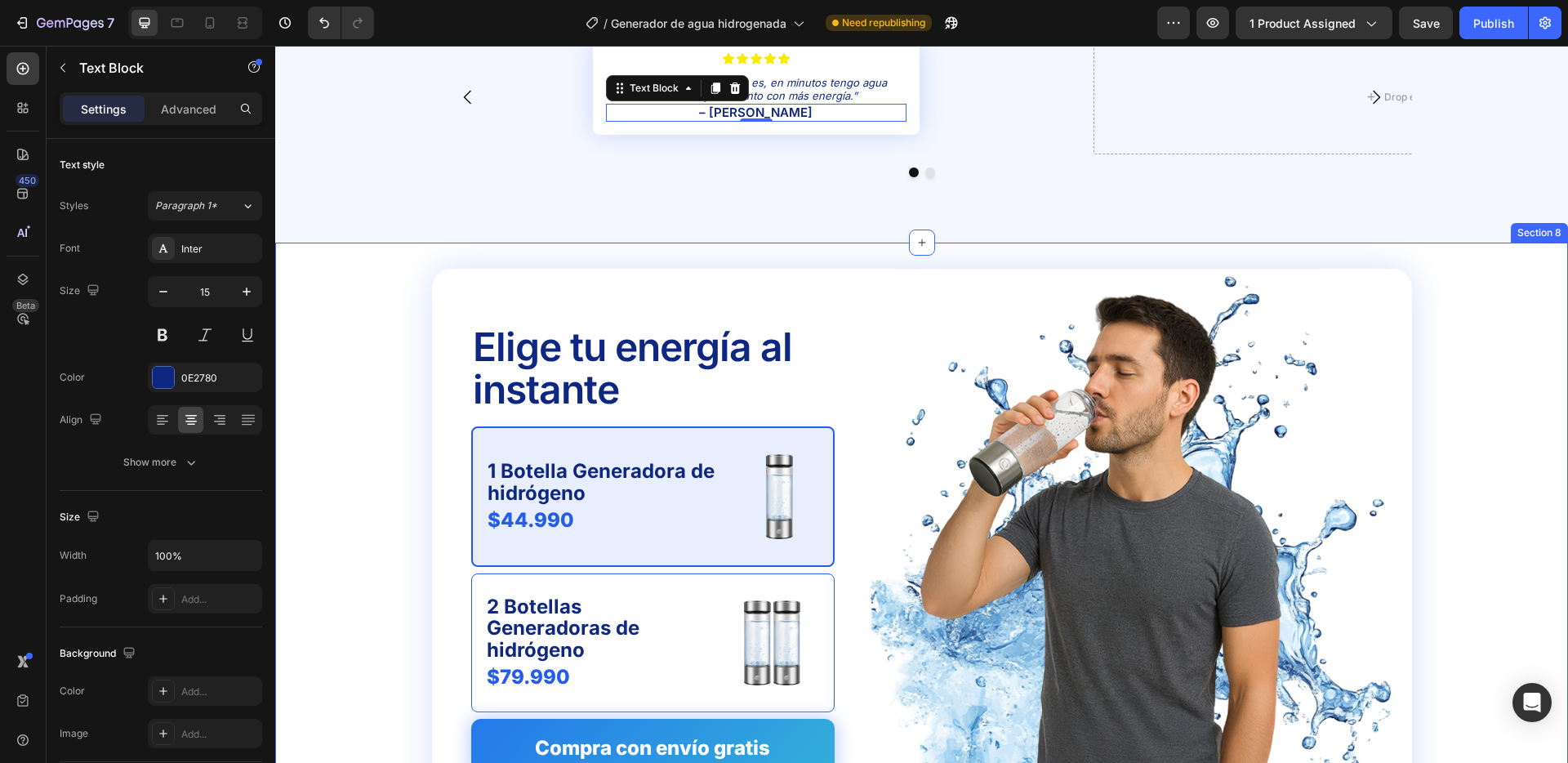
scroll to position [3058, 0]
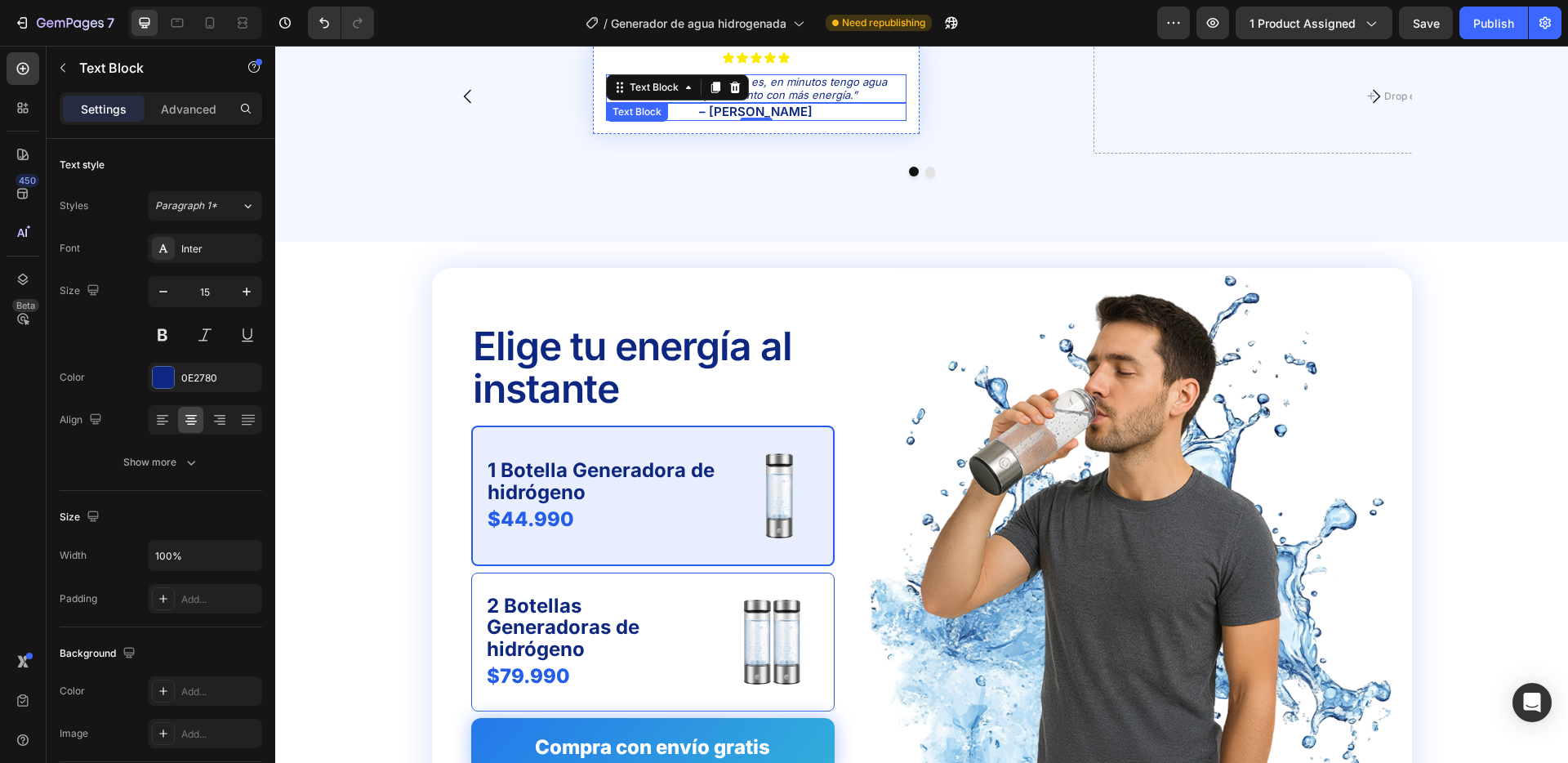
click at [803, 81] on p ""Es increíble lo fácil que es, en minutos tengo agua diferente y me siento con …" at bounding box center [757, 89] width 298 height 25
click at [799, 112] on p "– [PERSON_NAME]" at bounding box center [757, 112] width 298 height 15
click at [161, 289] on icon "button" at bounding box center [163, 291] width 16 height 16
type input "14"
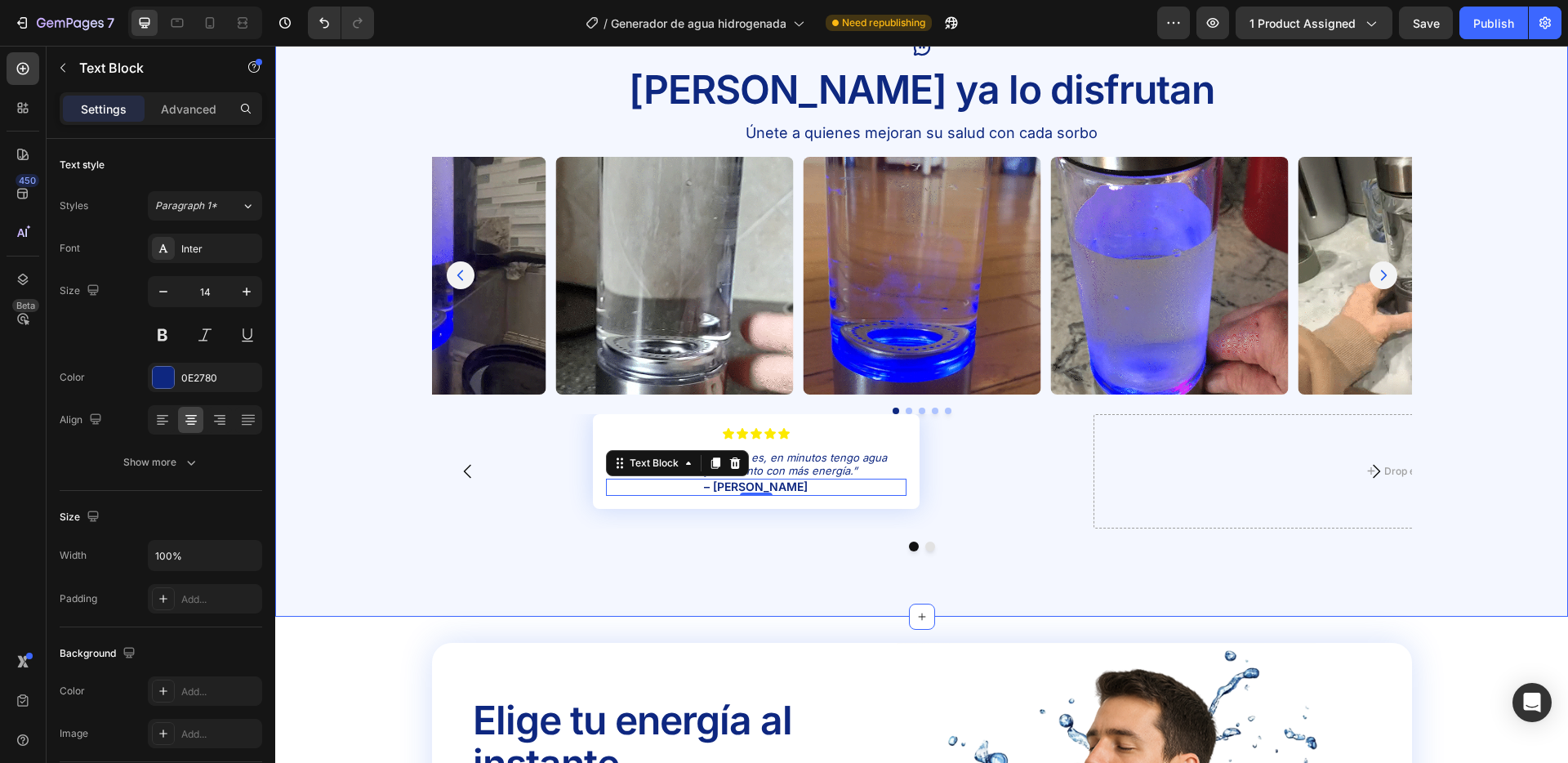
scroll to position [2676, 0]
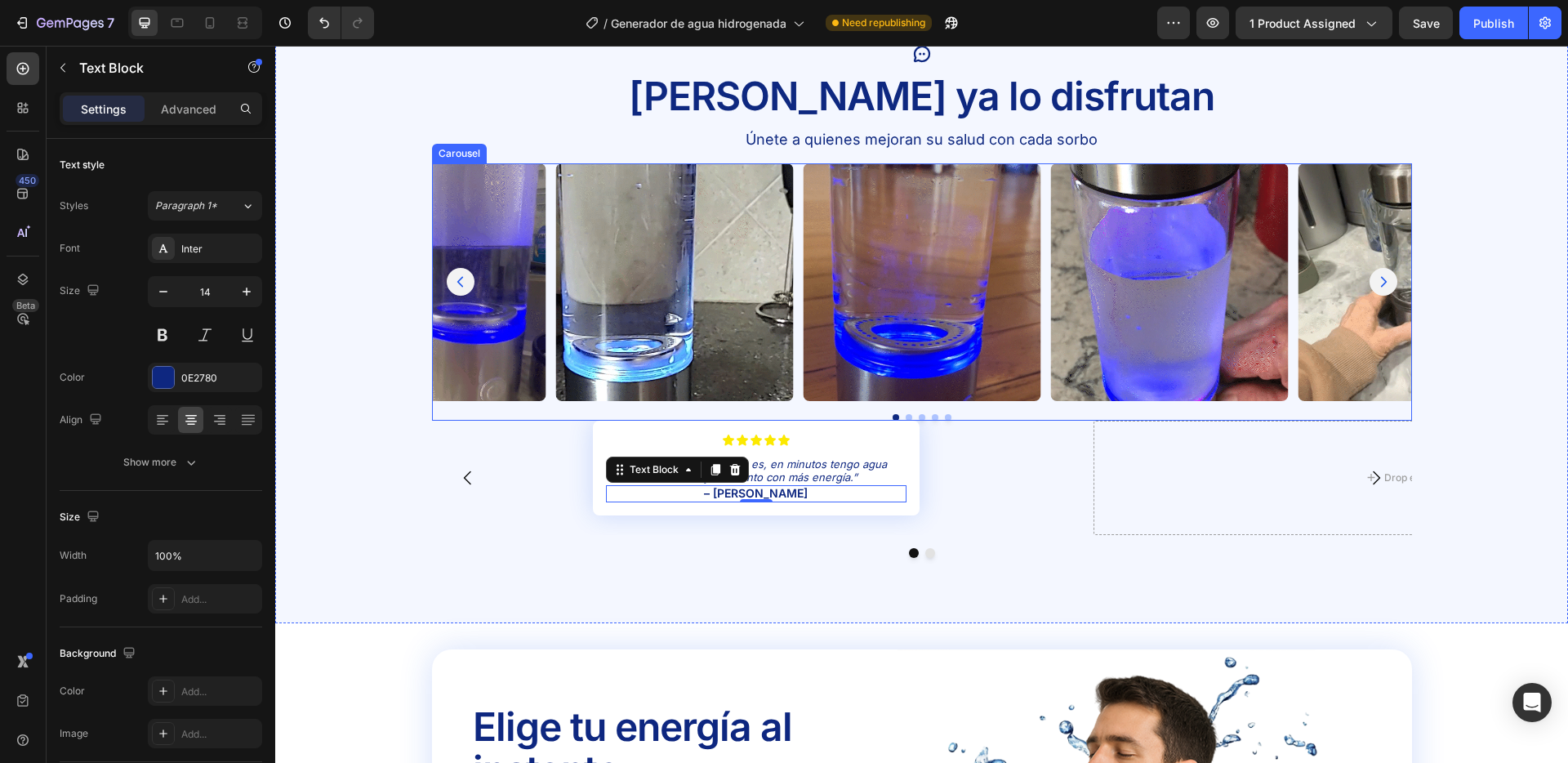
click at [964, 412] on div "Image Image Image Image Image Carousel" at bounding box center [922, 292] width 980 height 258
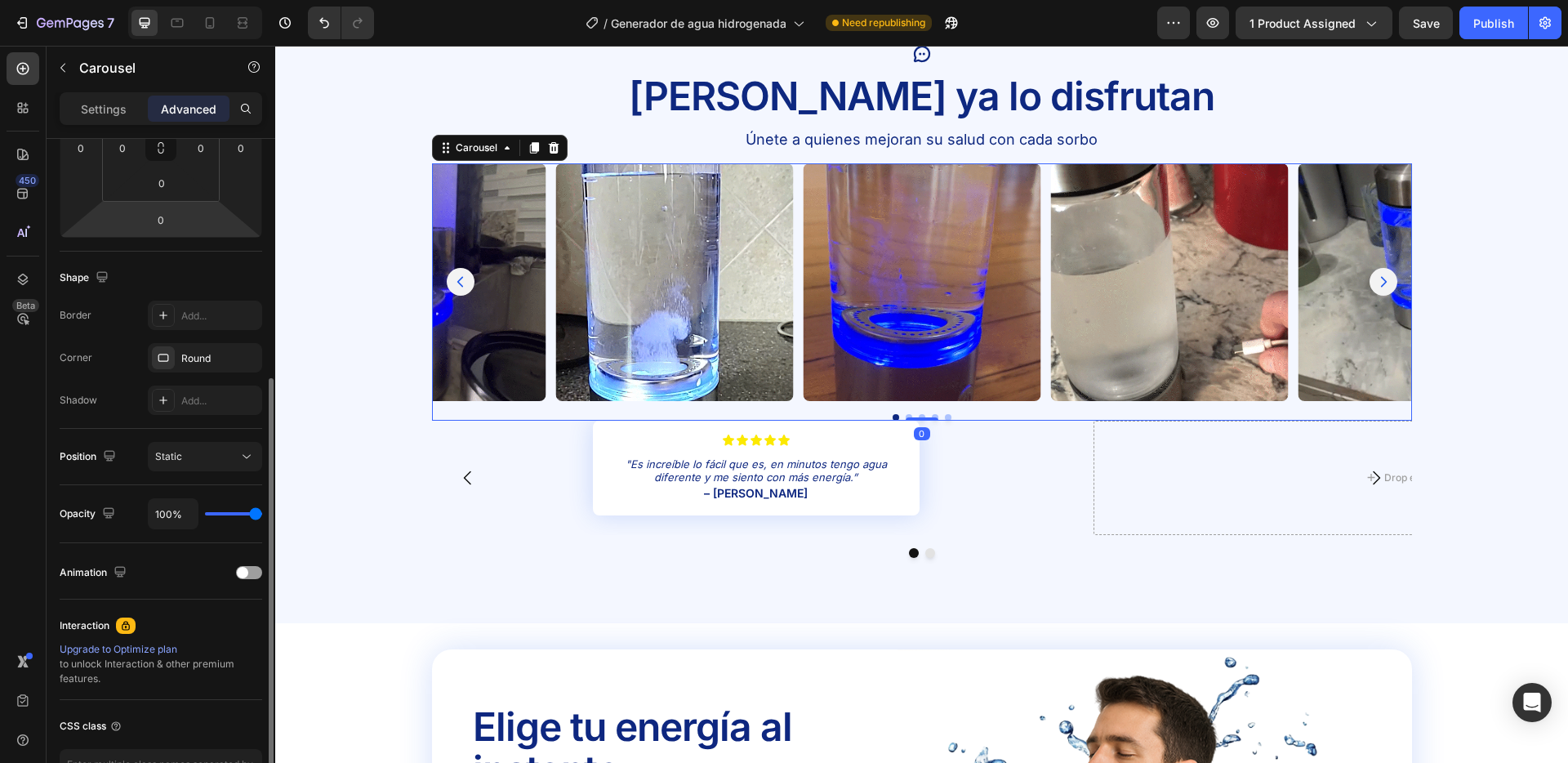
scroll to position [301, 0]
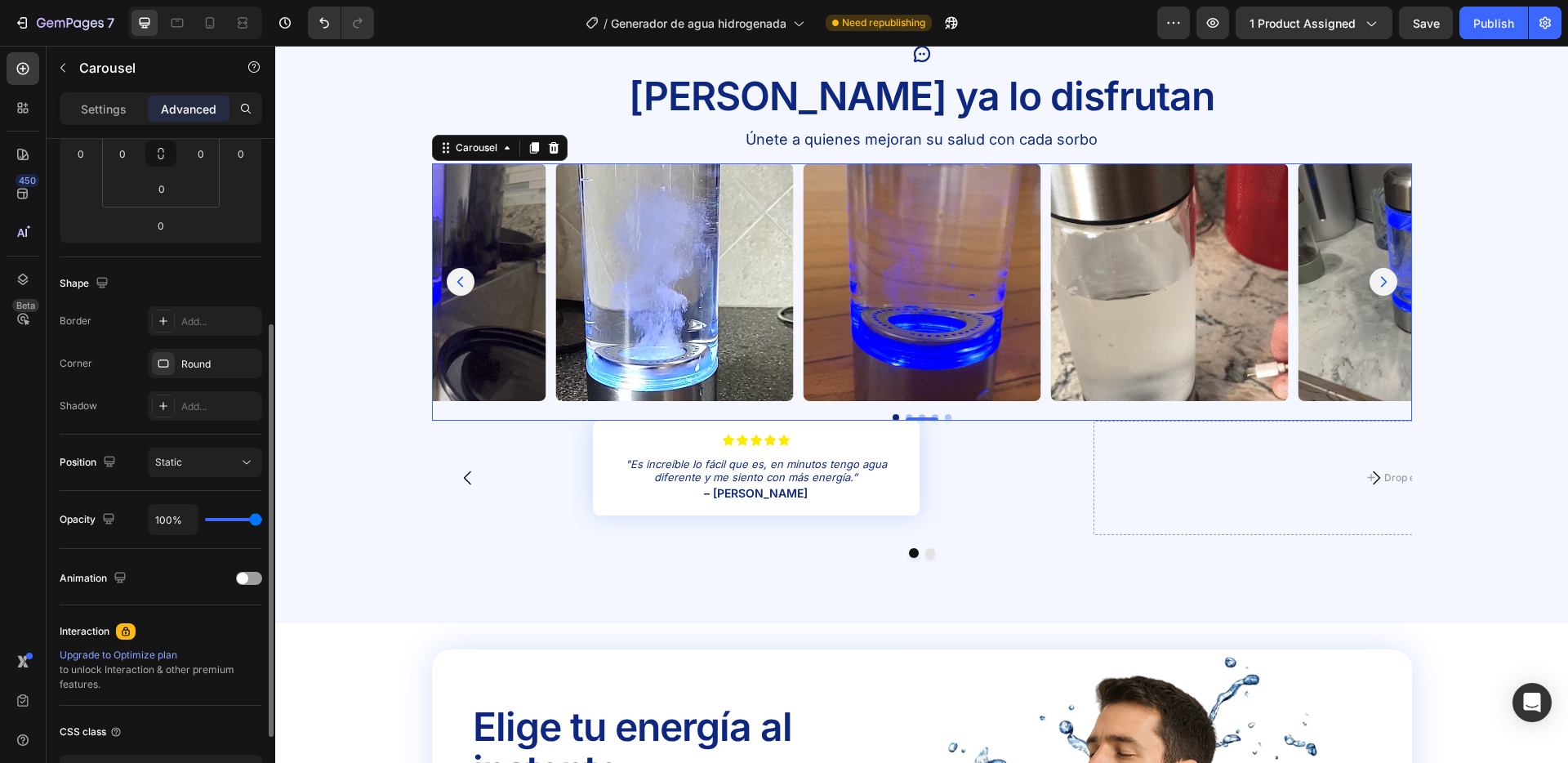
click at [97, 113] on p "Settings" at bounding box center [103, 109] width 45 height 17
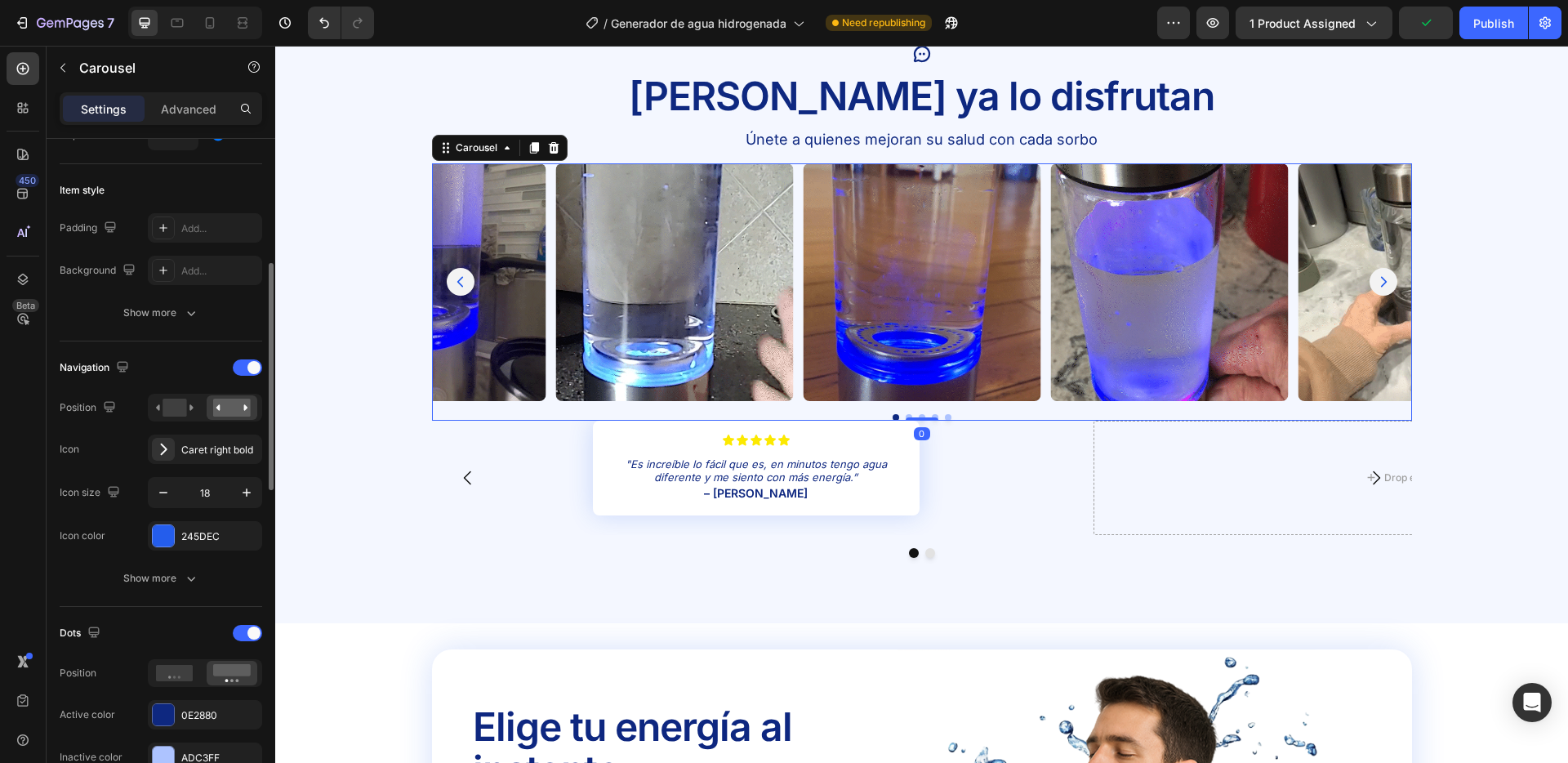
scroll to position [369, 0]
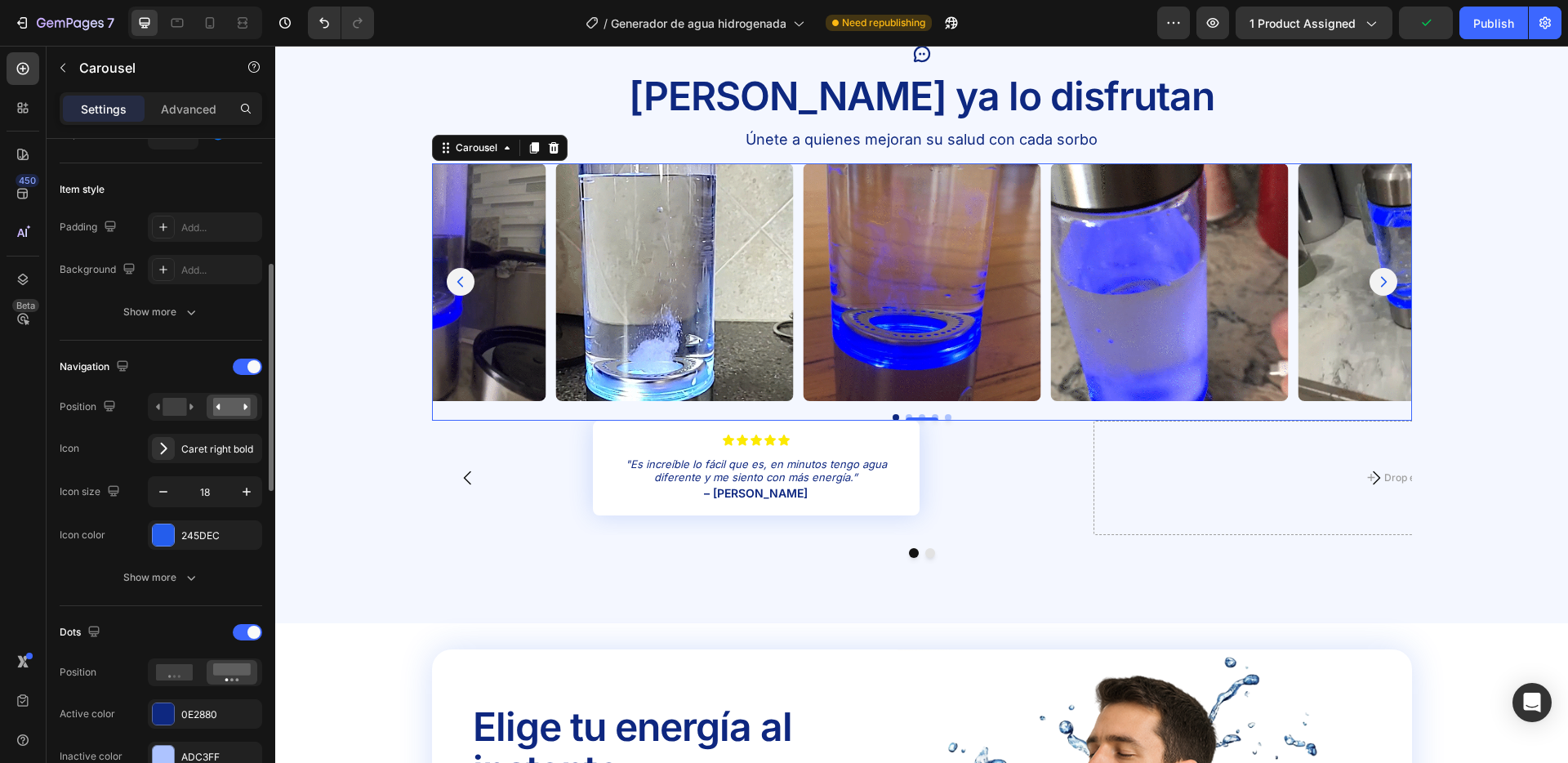
drag, startPoint x: 254, startPoint y: 364, endPoint x: 246, endPoint y: 377, distance: 15.3
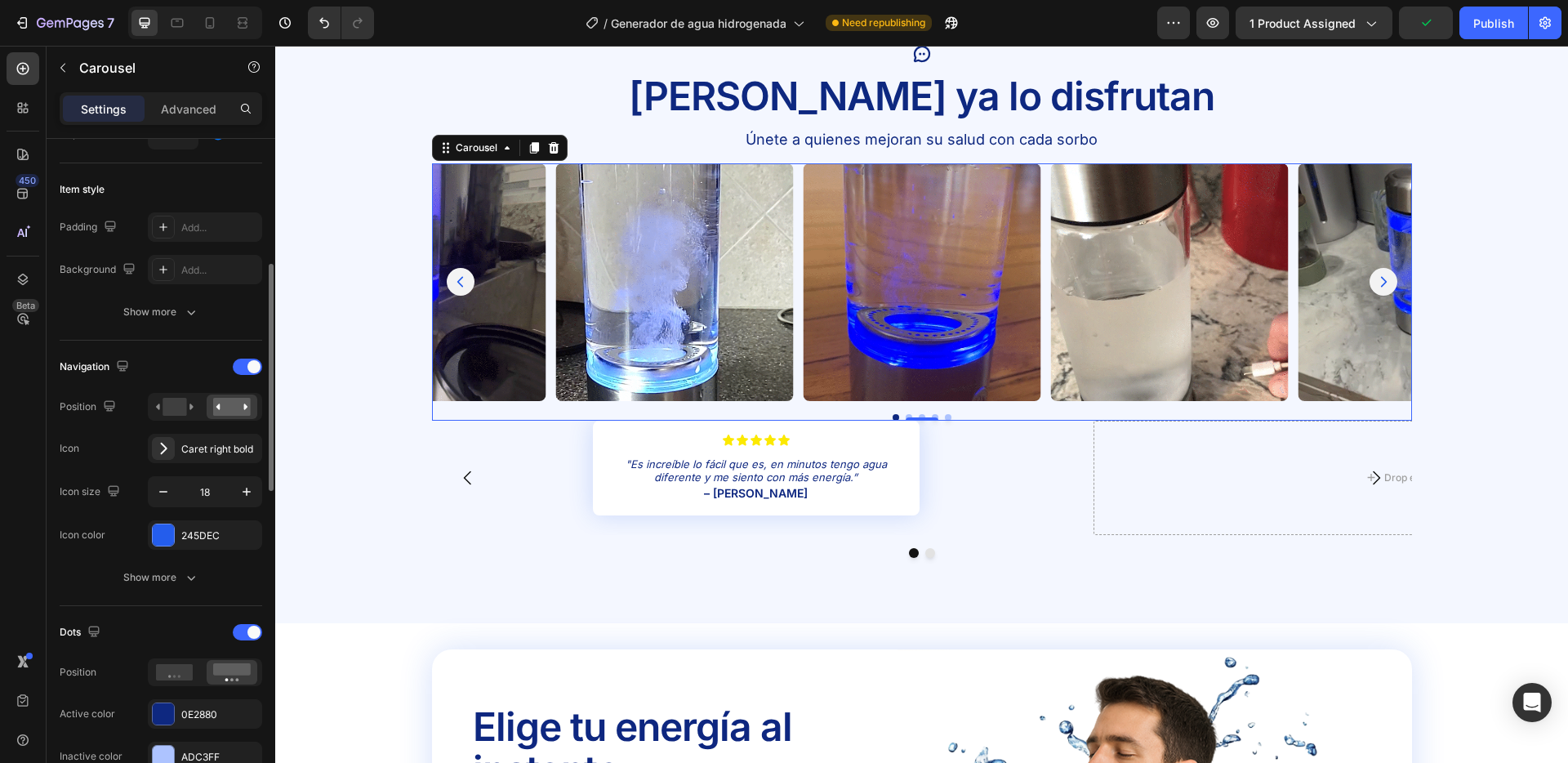
click at [254, 364] on span at bounding box center [254, 367] width 13 height 13
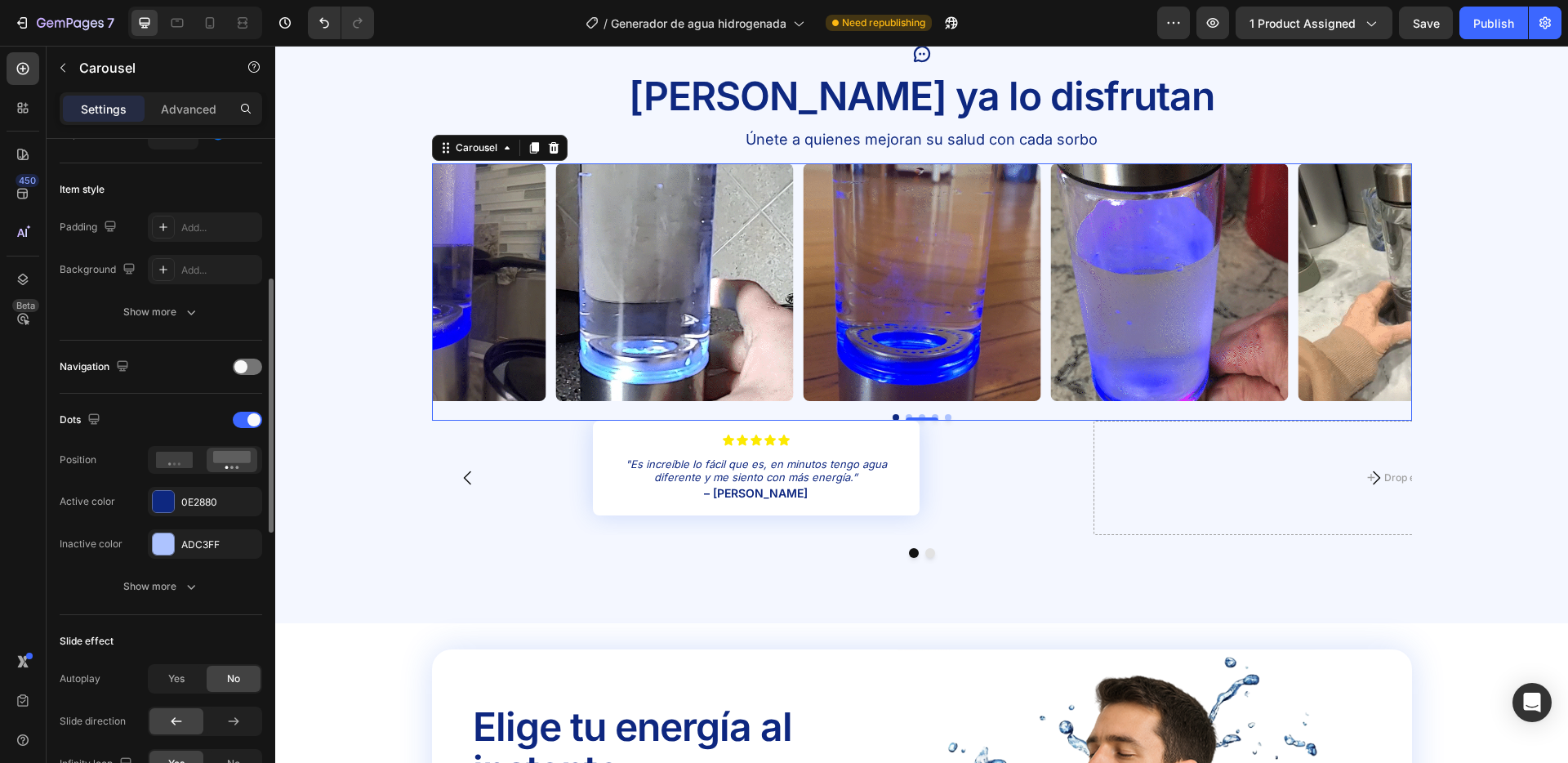
drag, startPoint x: 248, startPoint y: 422, endPoint x: 224, endPoint y: 340, distance: 85.4
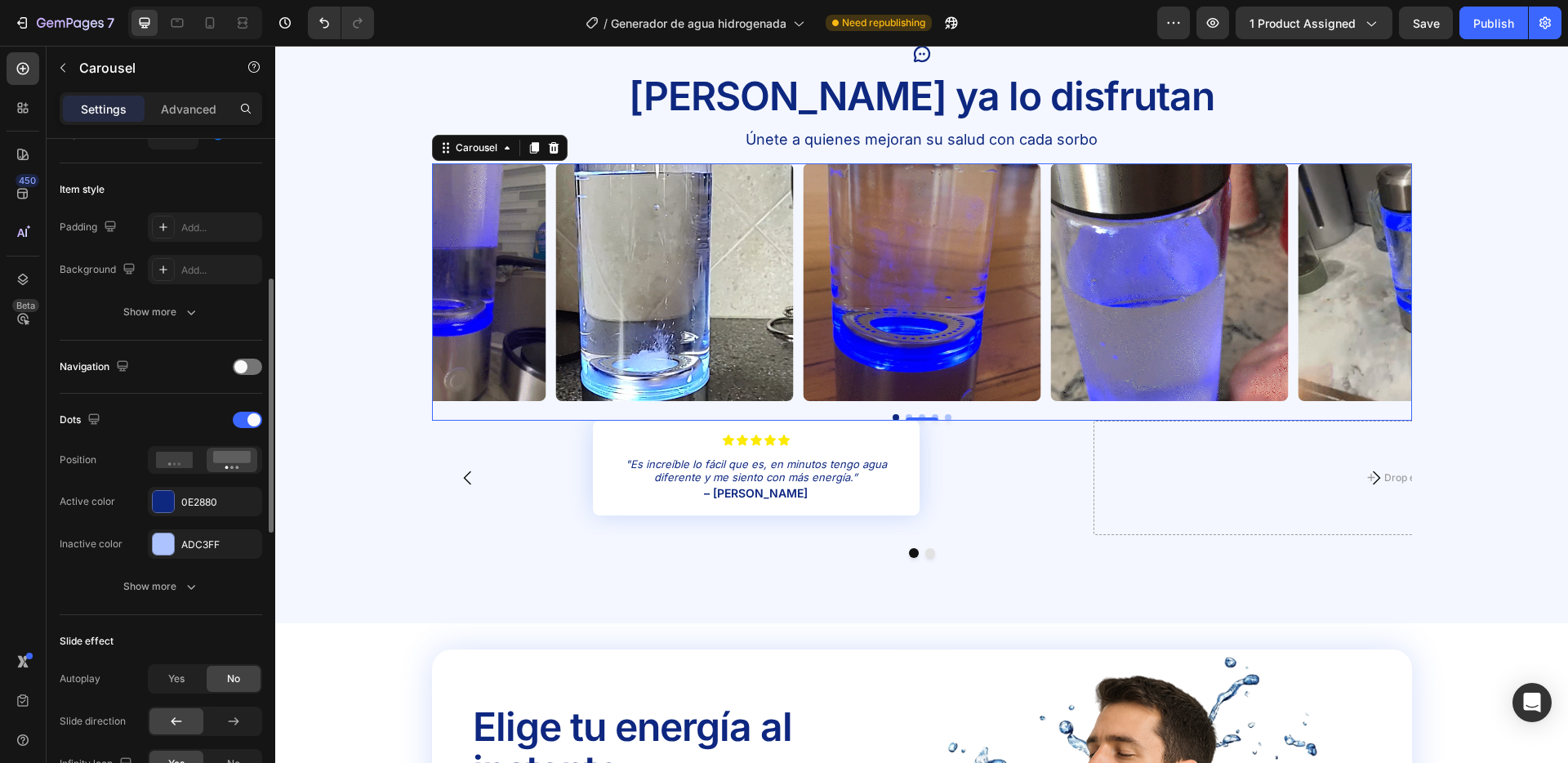
click at [248, 422] on span at bounding box center [254, 420] width 13 height 13
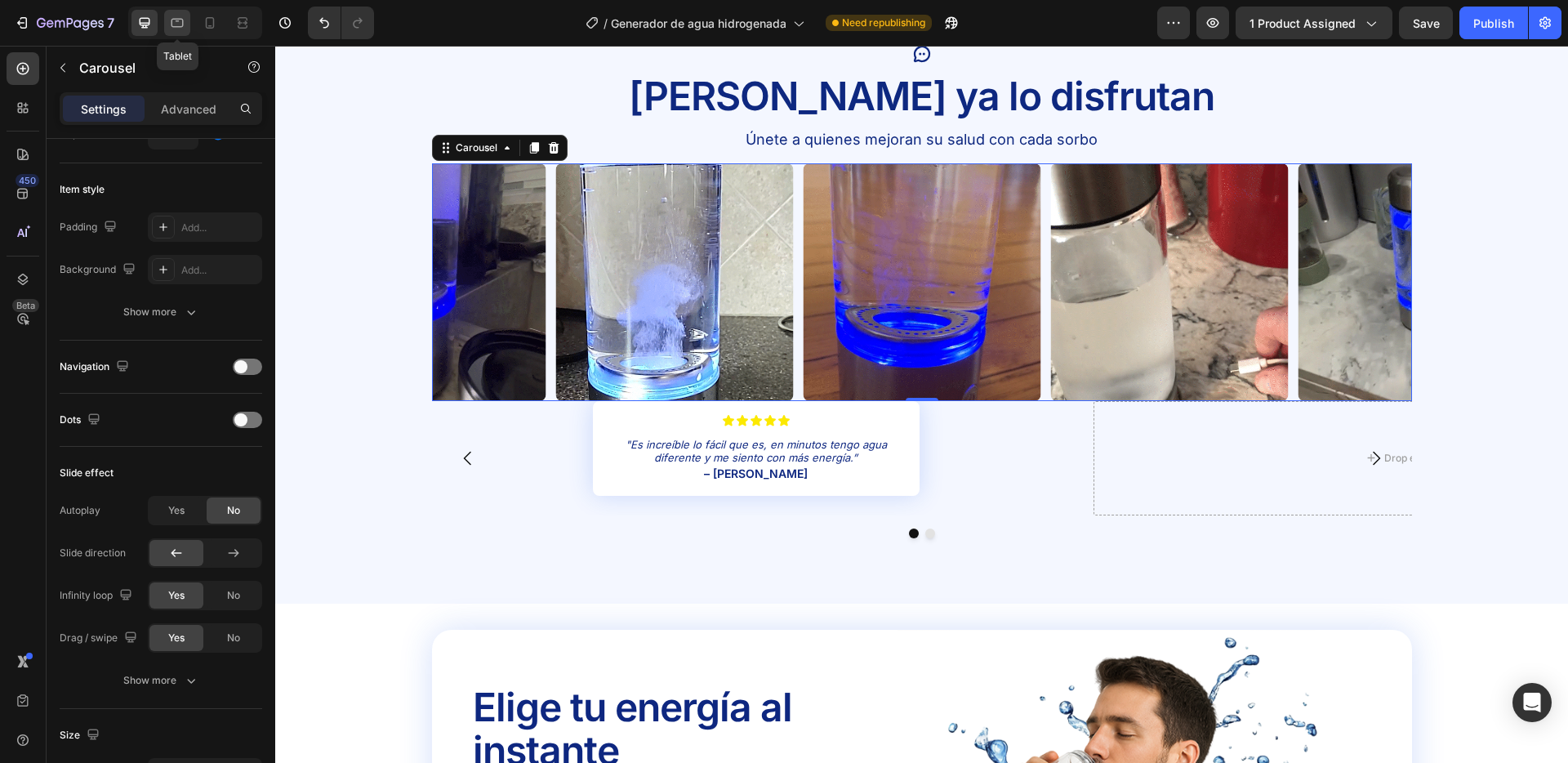
click at [169, 16] on icon at bounding box center [177, 23] width 16 height 16
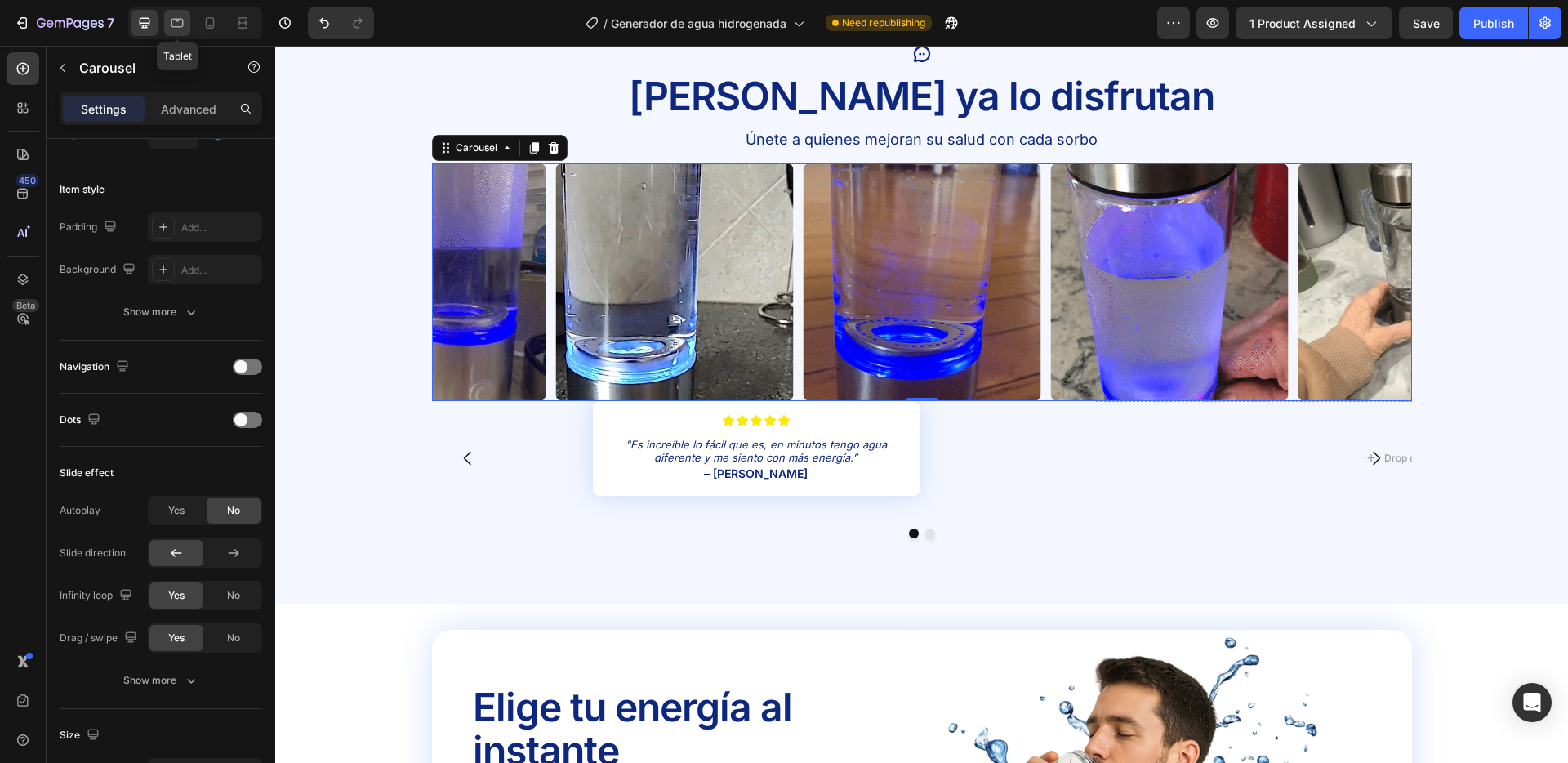
type input "10"
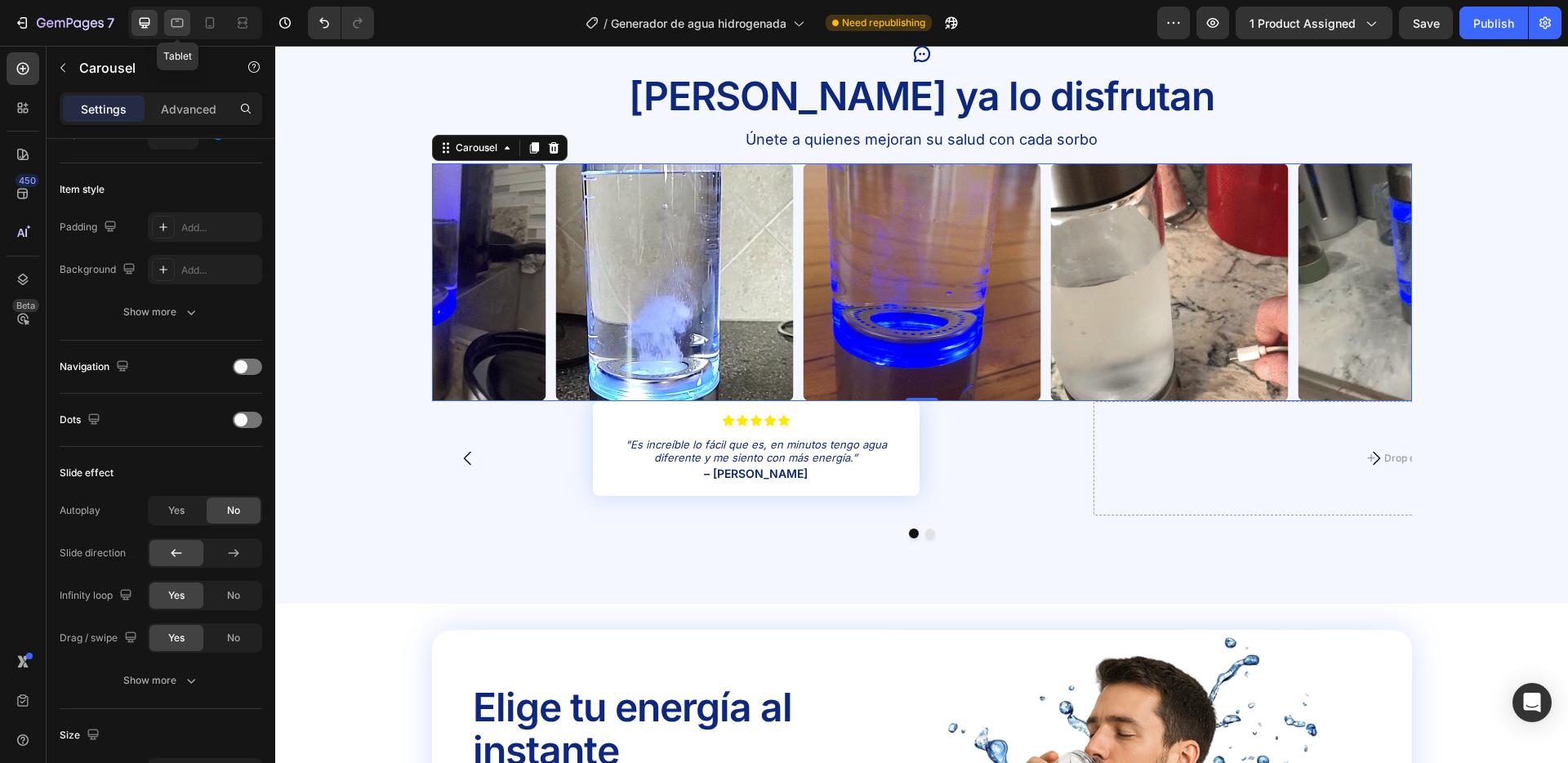
type input "10"
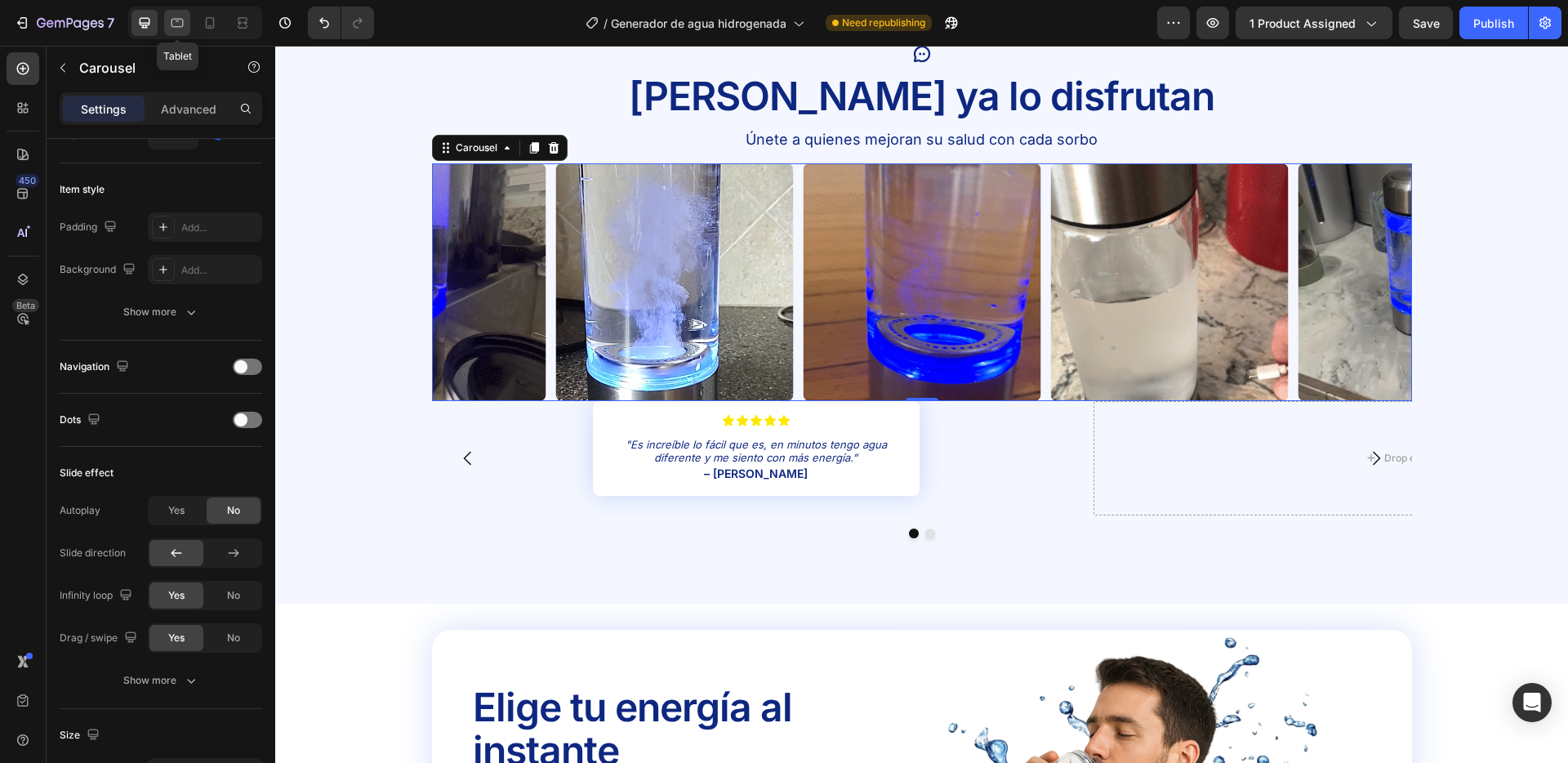
type input "800"
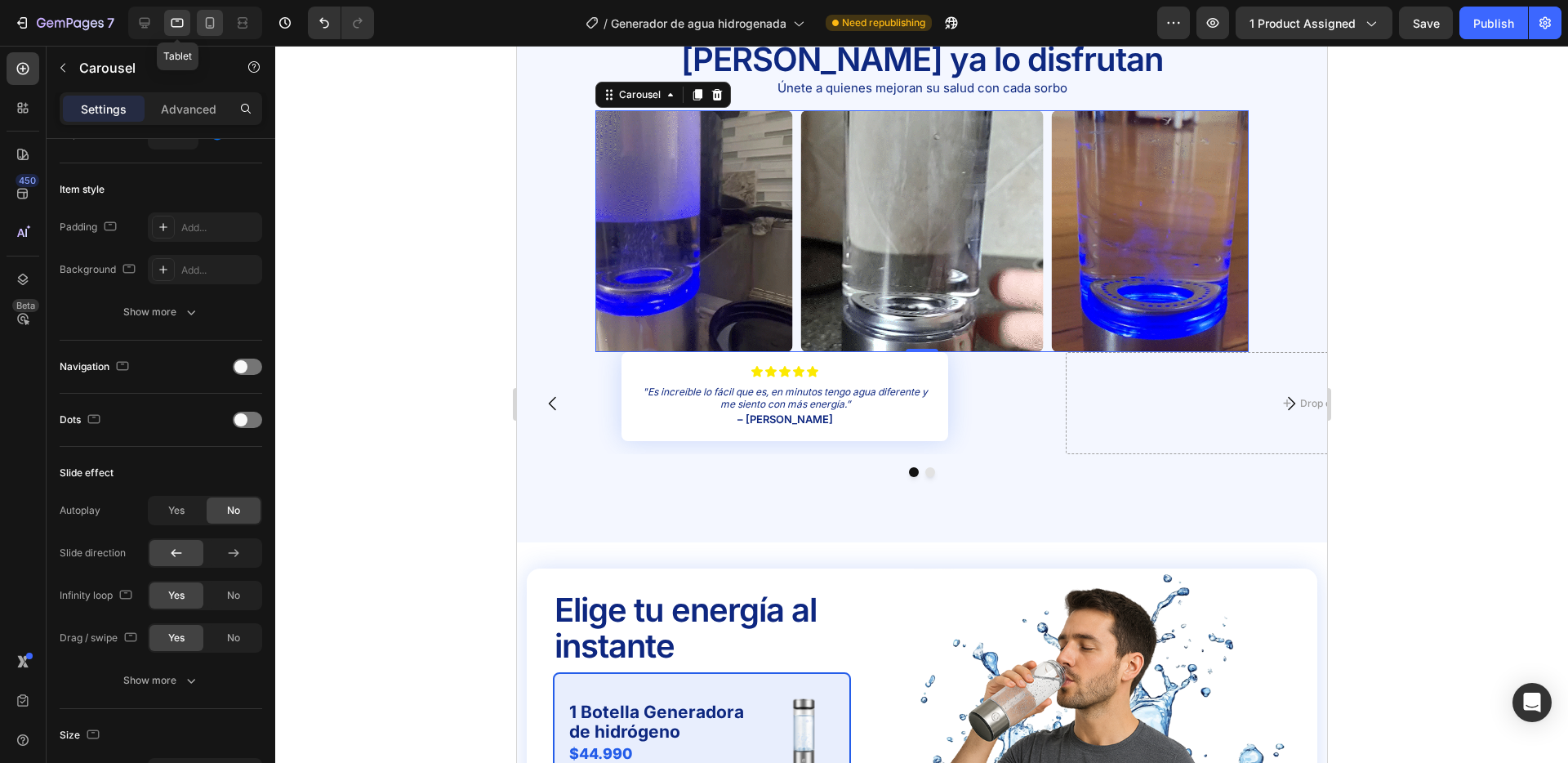
scroll to position [2744, 0]
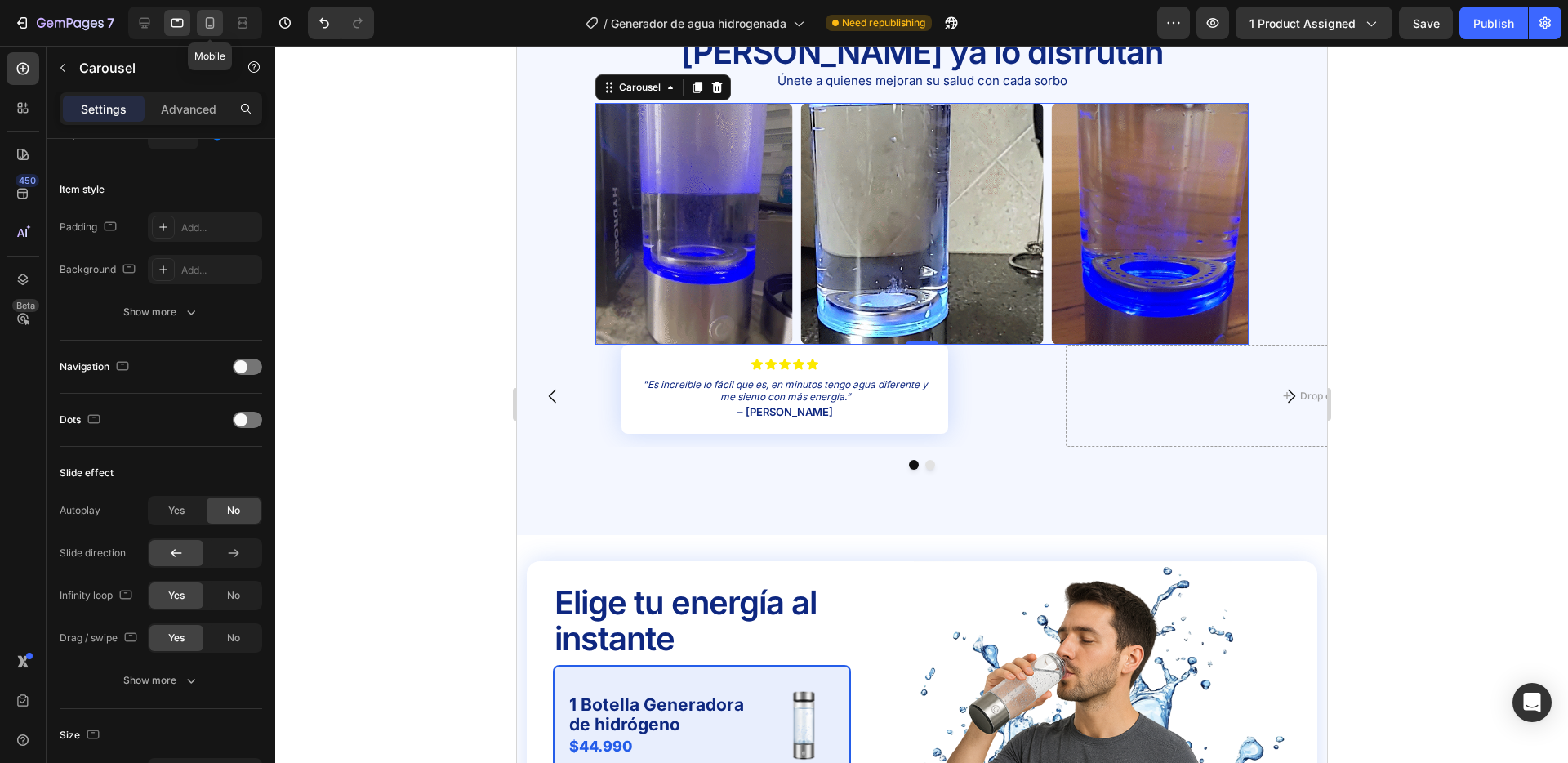
click at [209, 15] on icon at bounding box center [210, 23] width 16 height 16
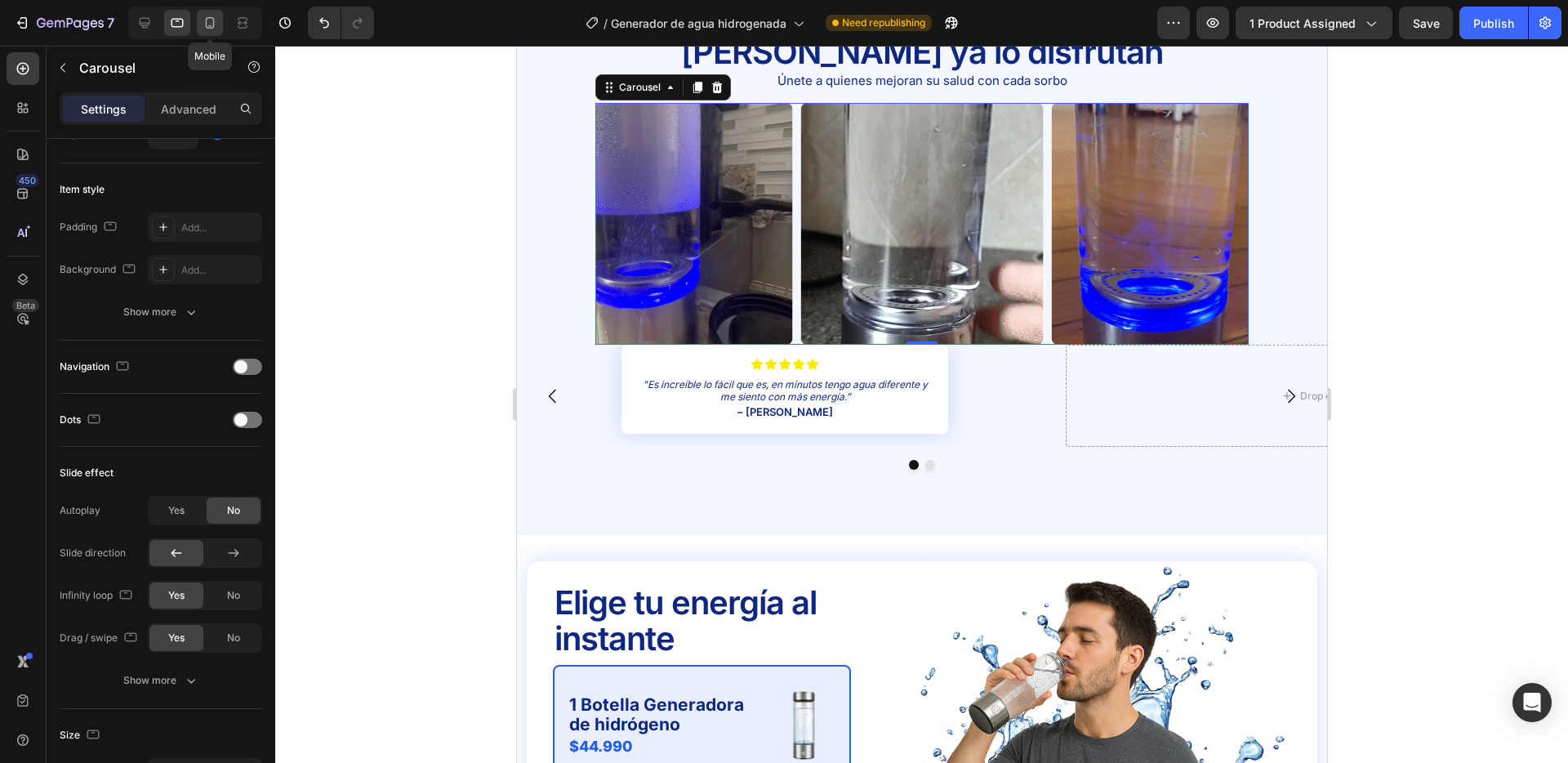
type input "8"
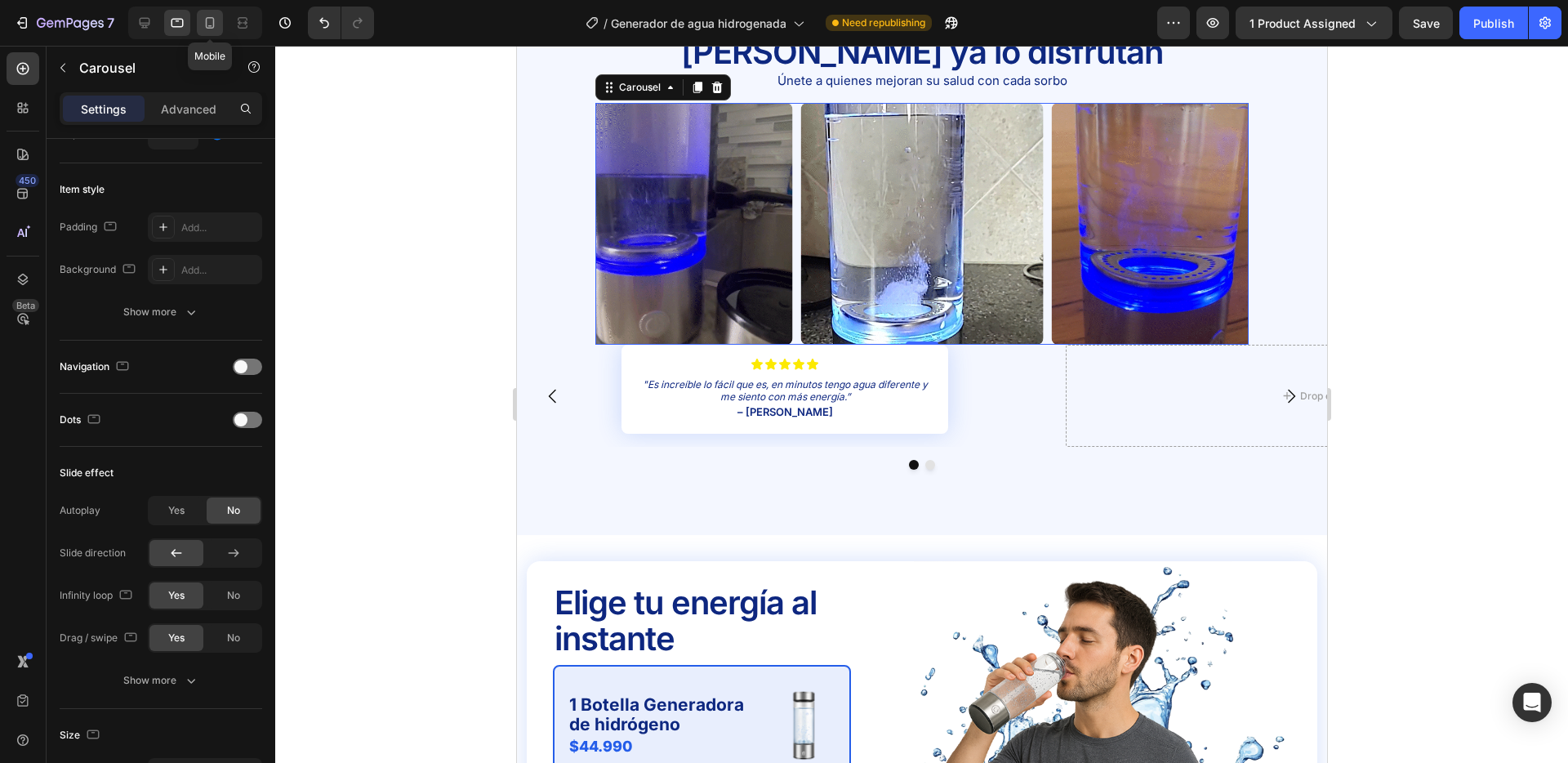
type input "8"
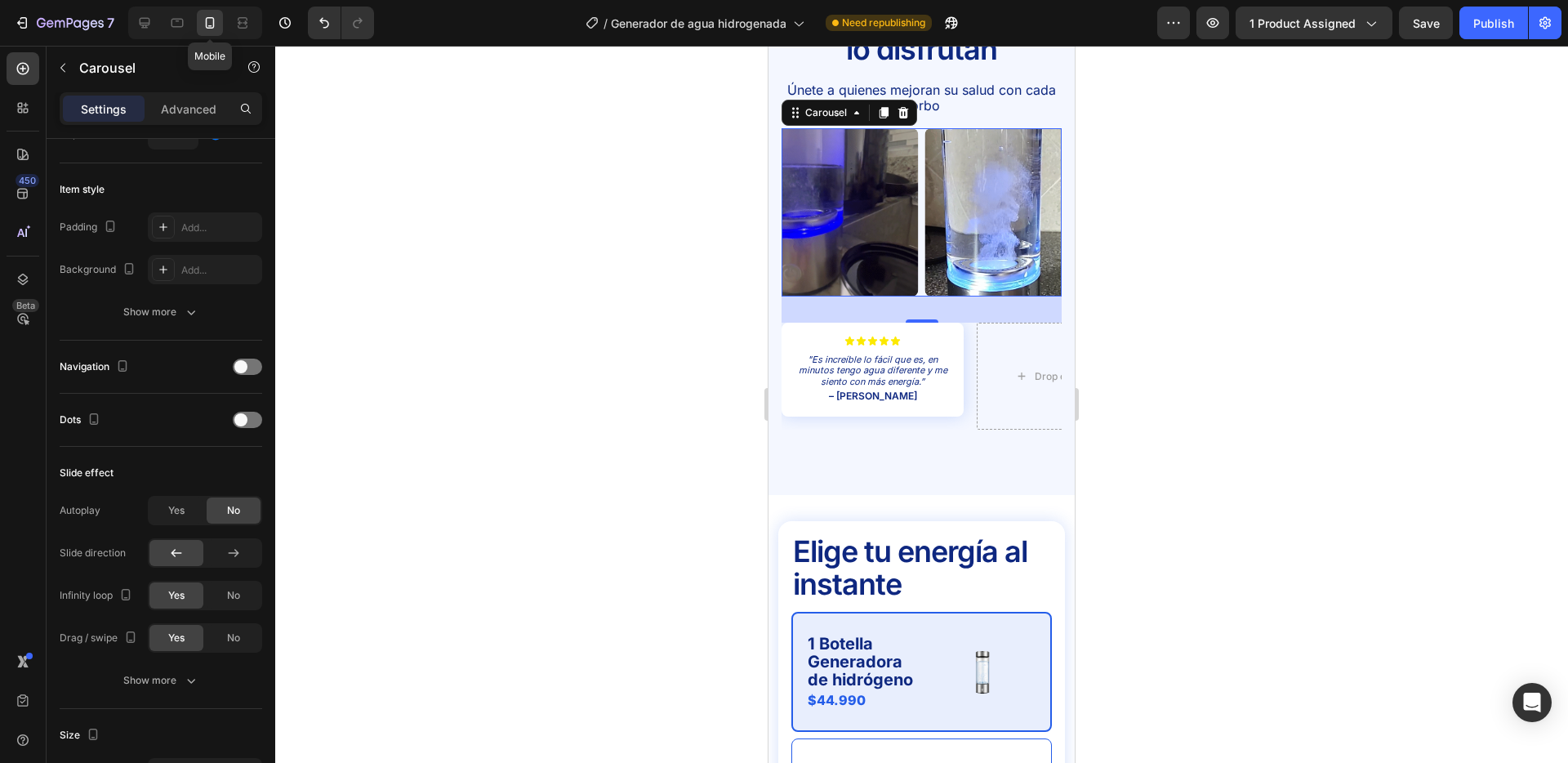
scroll to position [2737, 0]
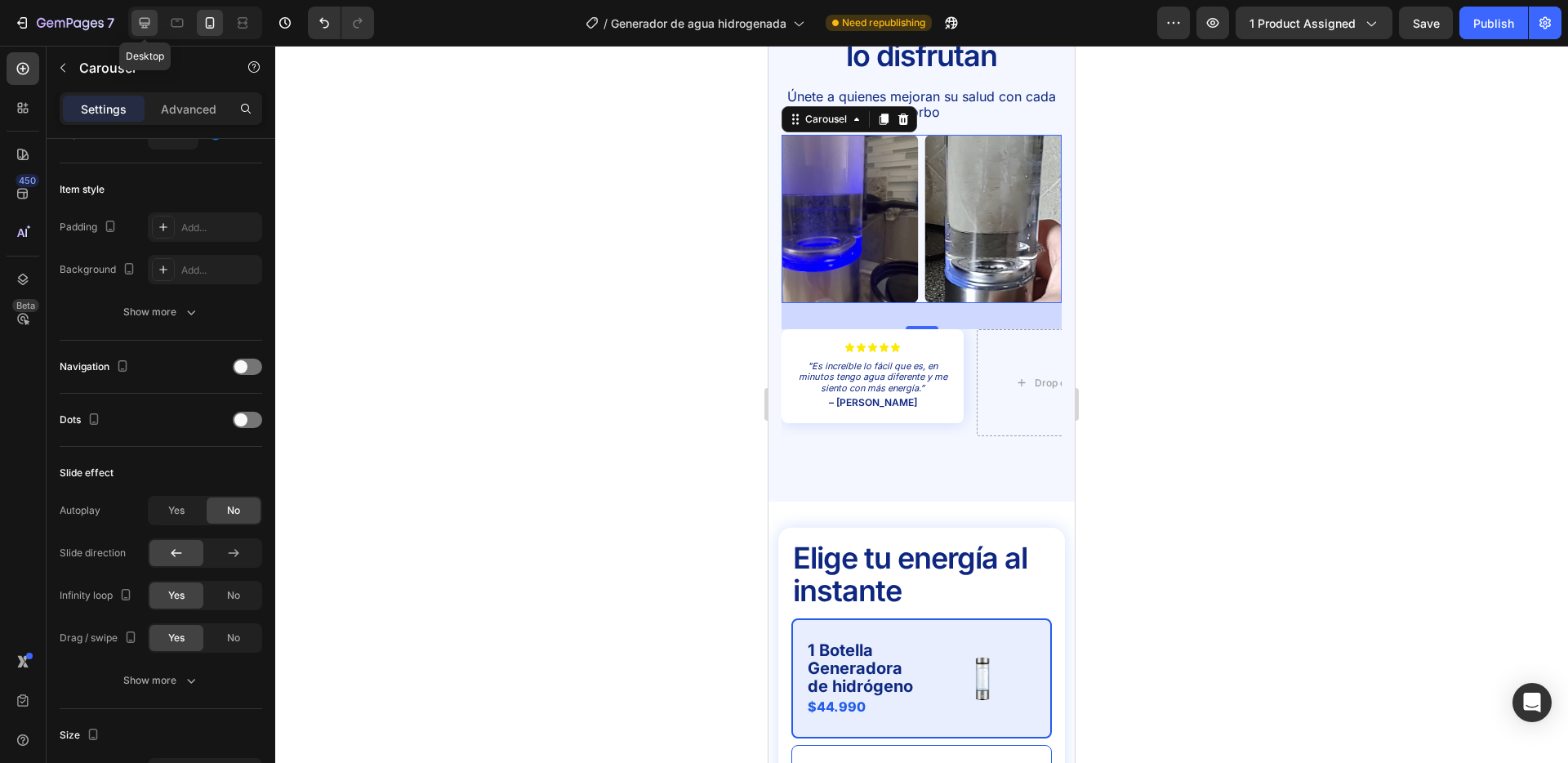
click at [140, 19] on icon at bounding box center [145, 24] width 11 height 11
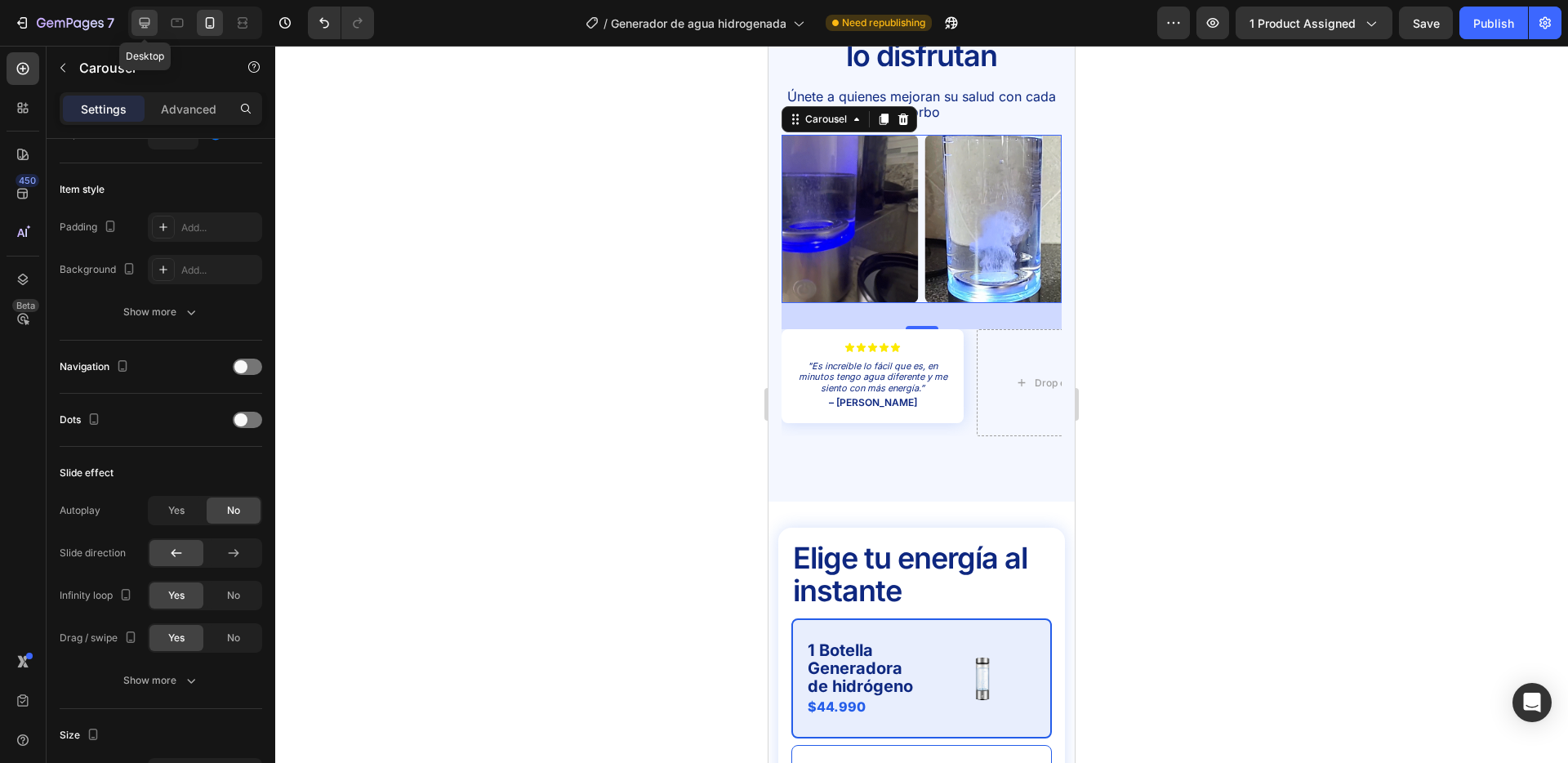
type input "12"
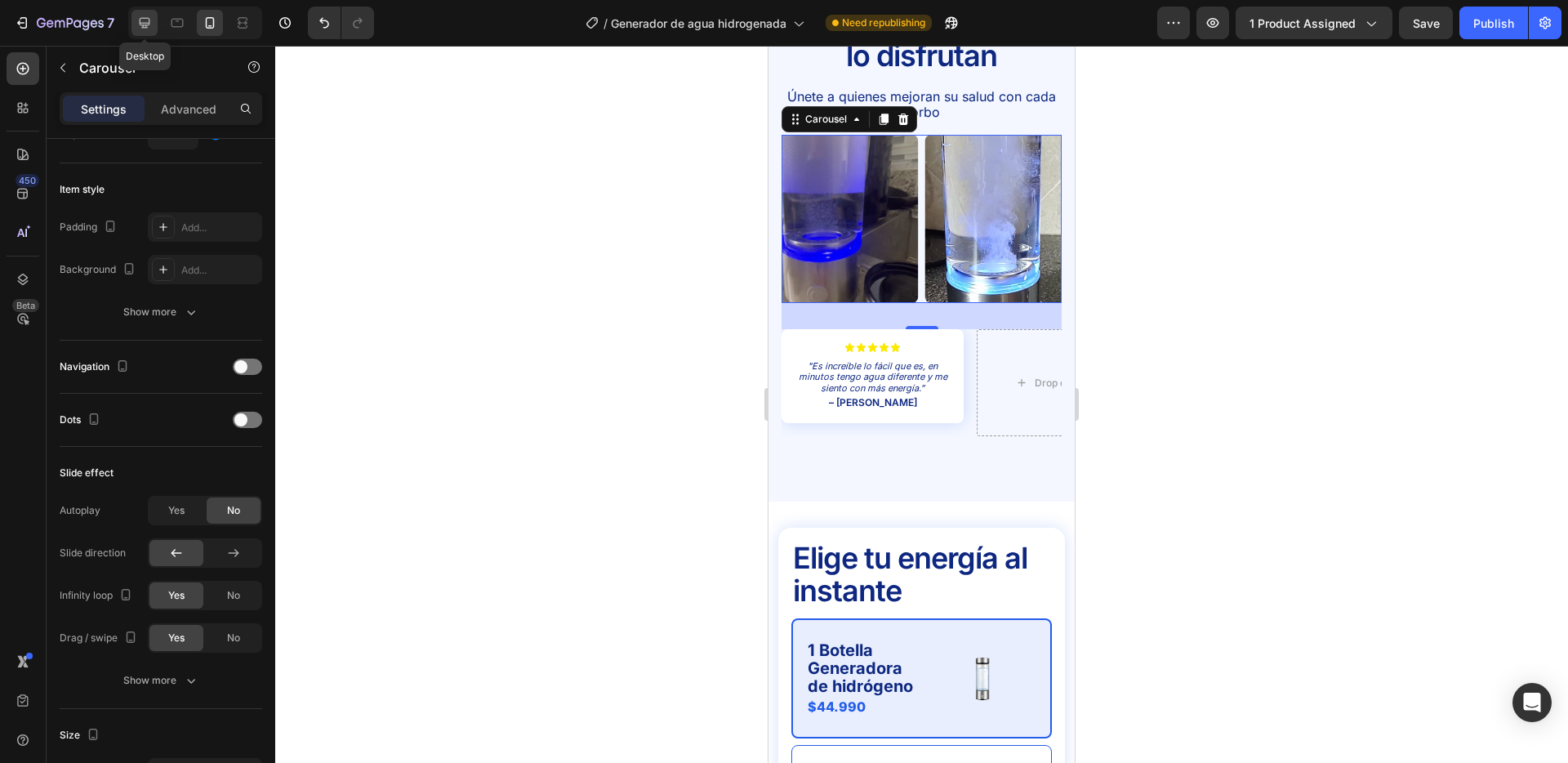
type input "12"
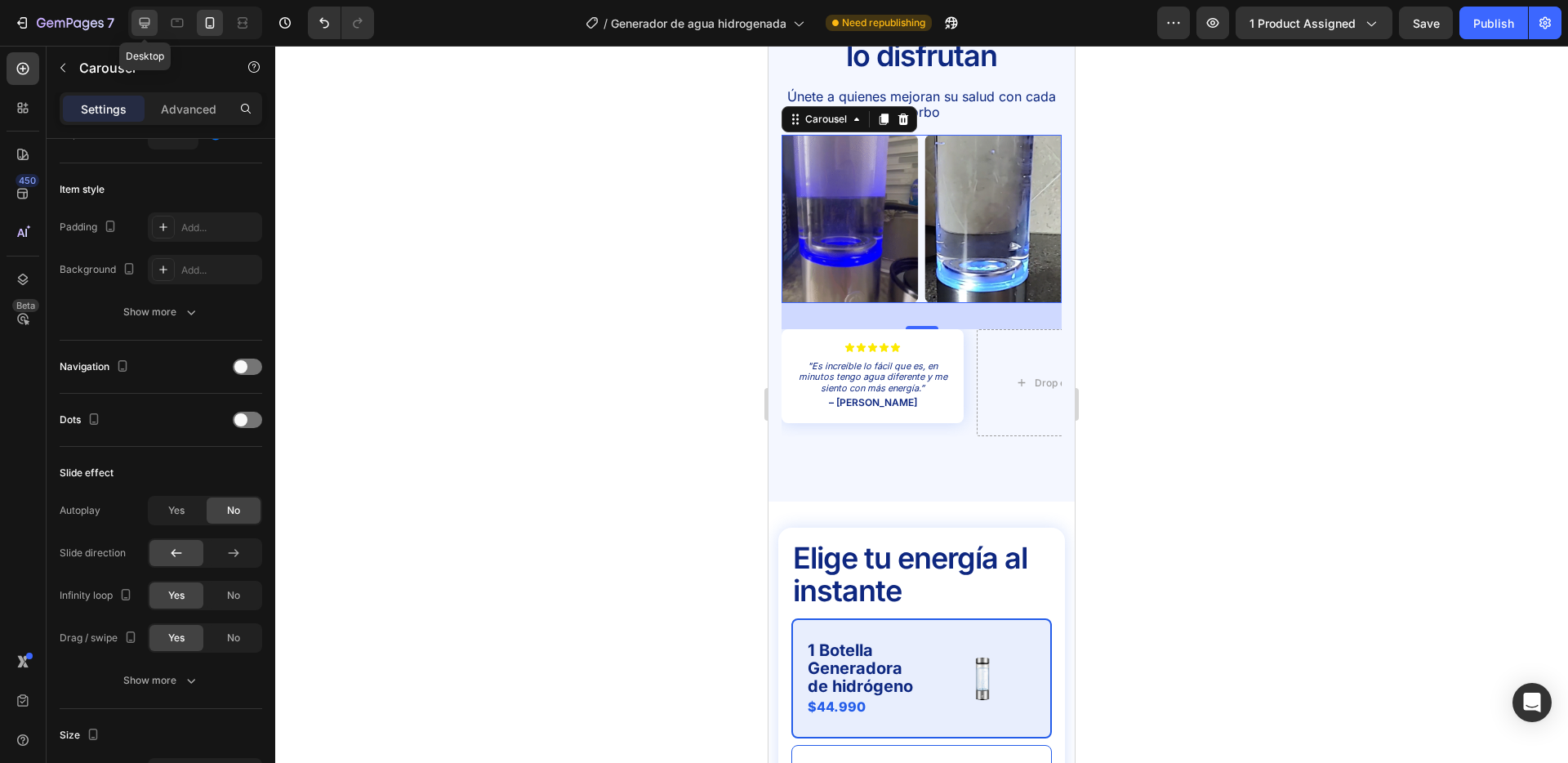
type input "1200"
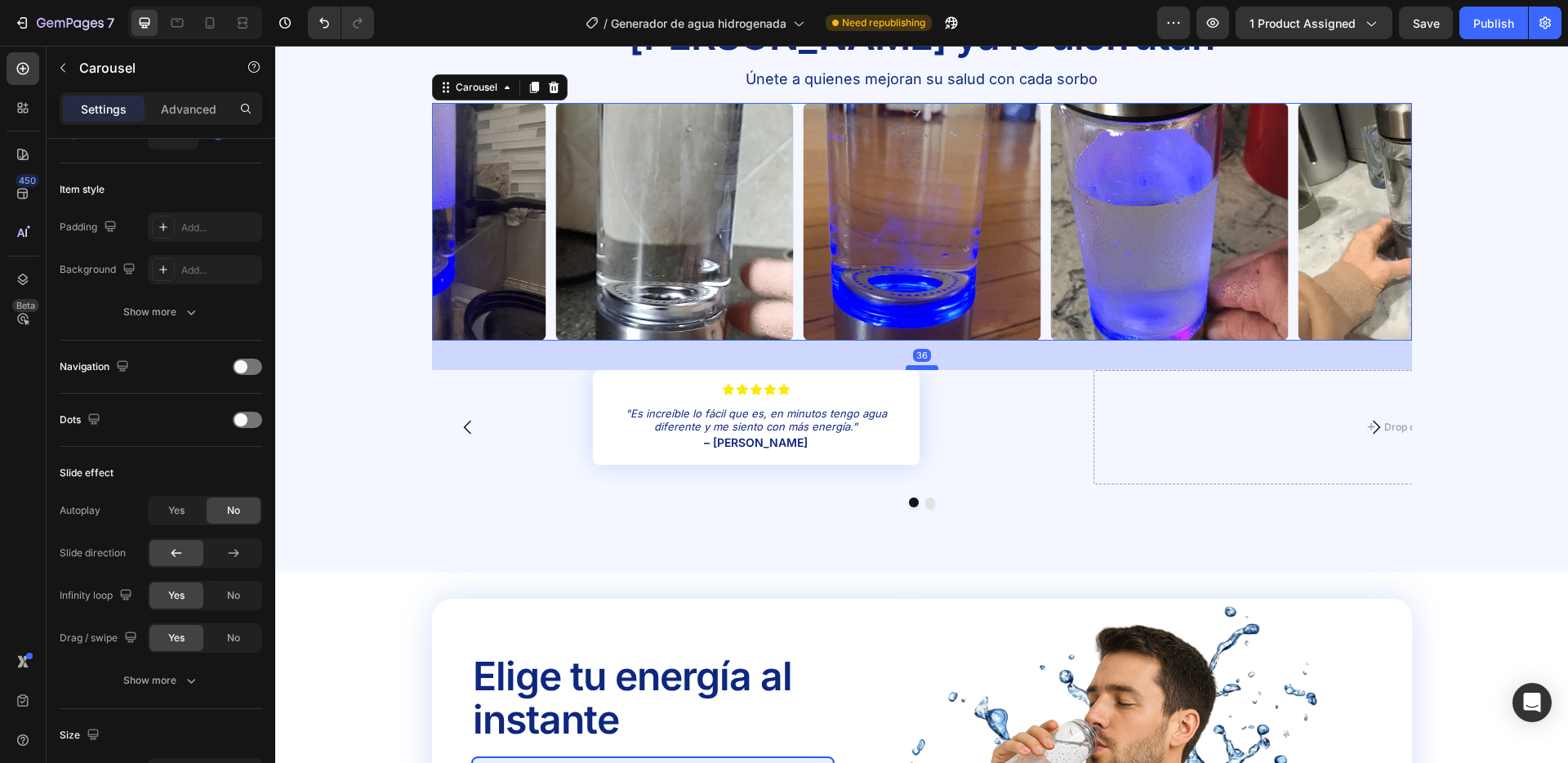
drag, startPoint x: 932, startPoint y: 338, endPoint x: 935, endPoint y: 367, distance: 29.2
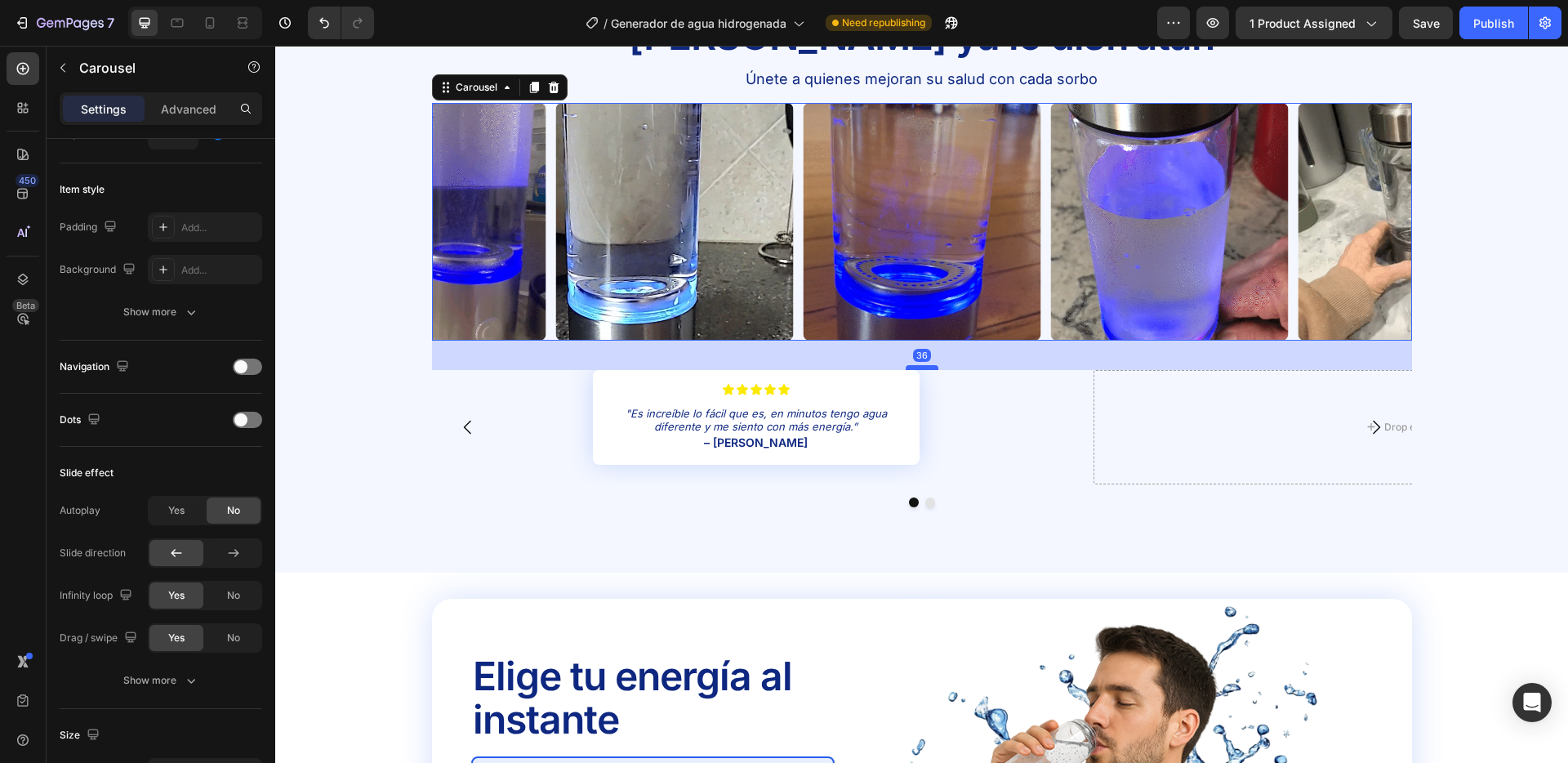
click at [935, 367] on div at bounding box center [922, 367] width 33 height 5
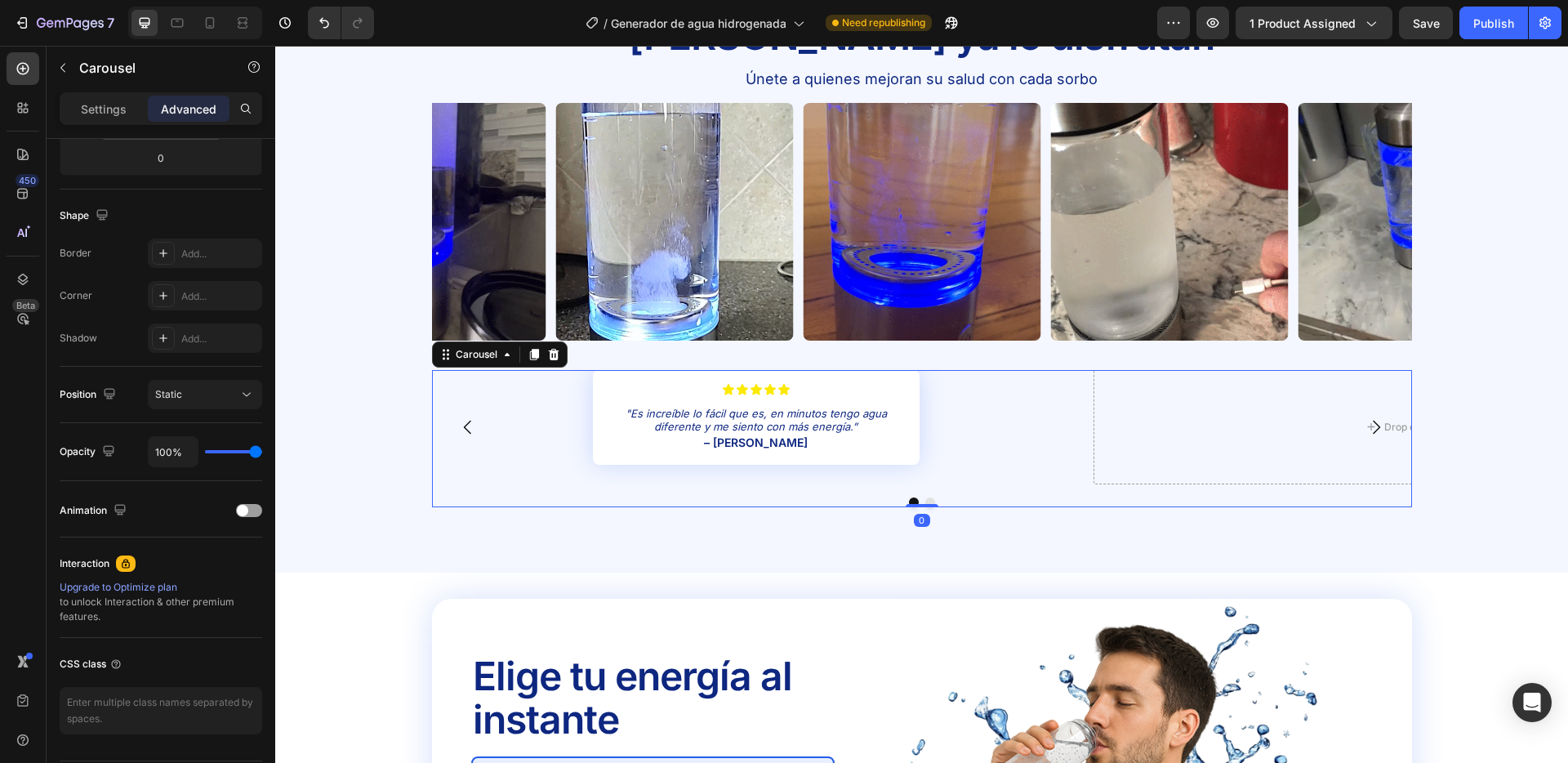
click at [927, 449] on div "Icon Icon Icon Icon Icon Icon List "Es increíble lo fácil que es, en minutos te…" at bounding box center [757, 427] width 650 height 114
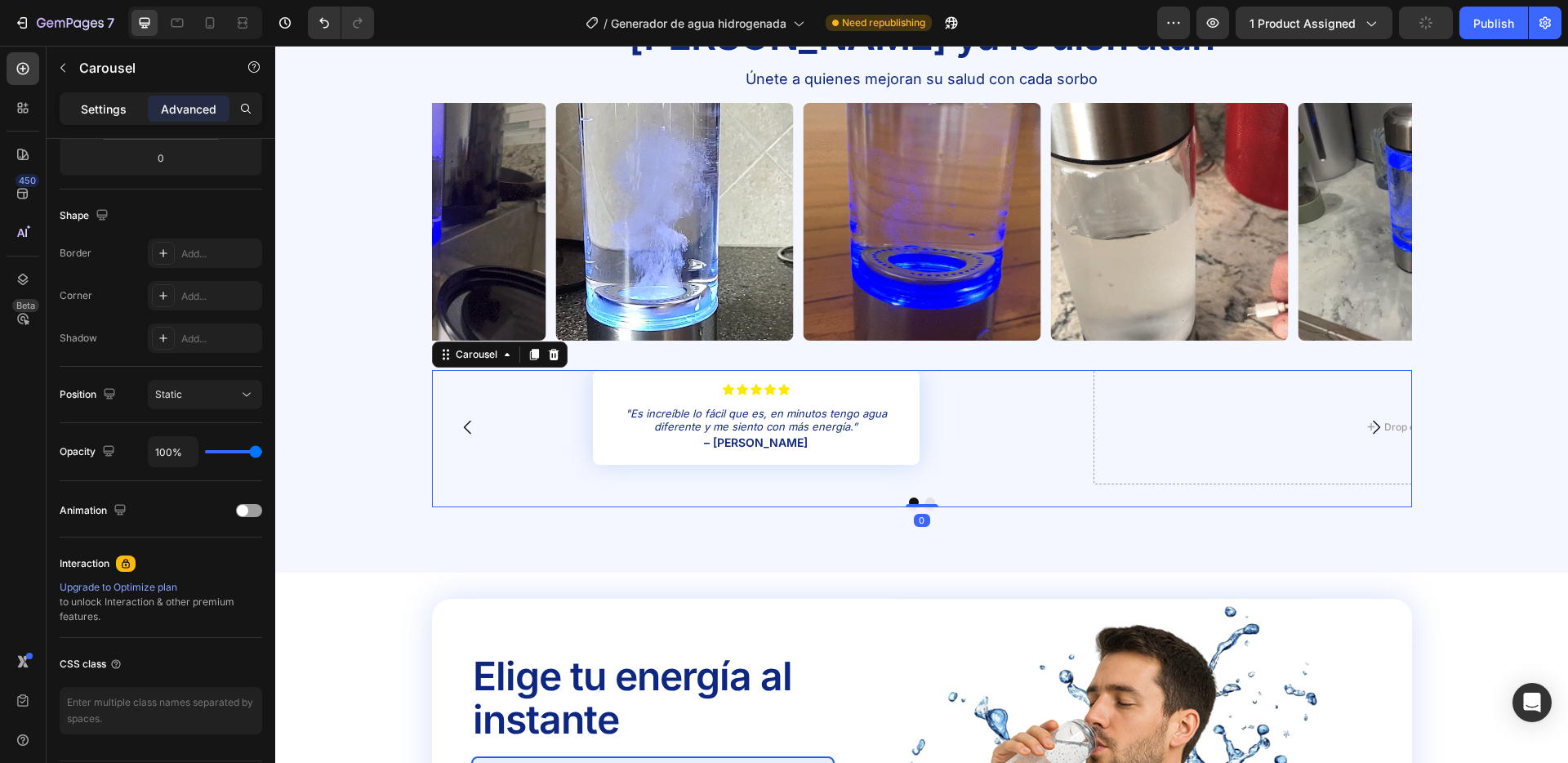
click at [90, 97] on div "Settings" at bounding box center [103, 108] width 82 height 26
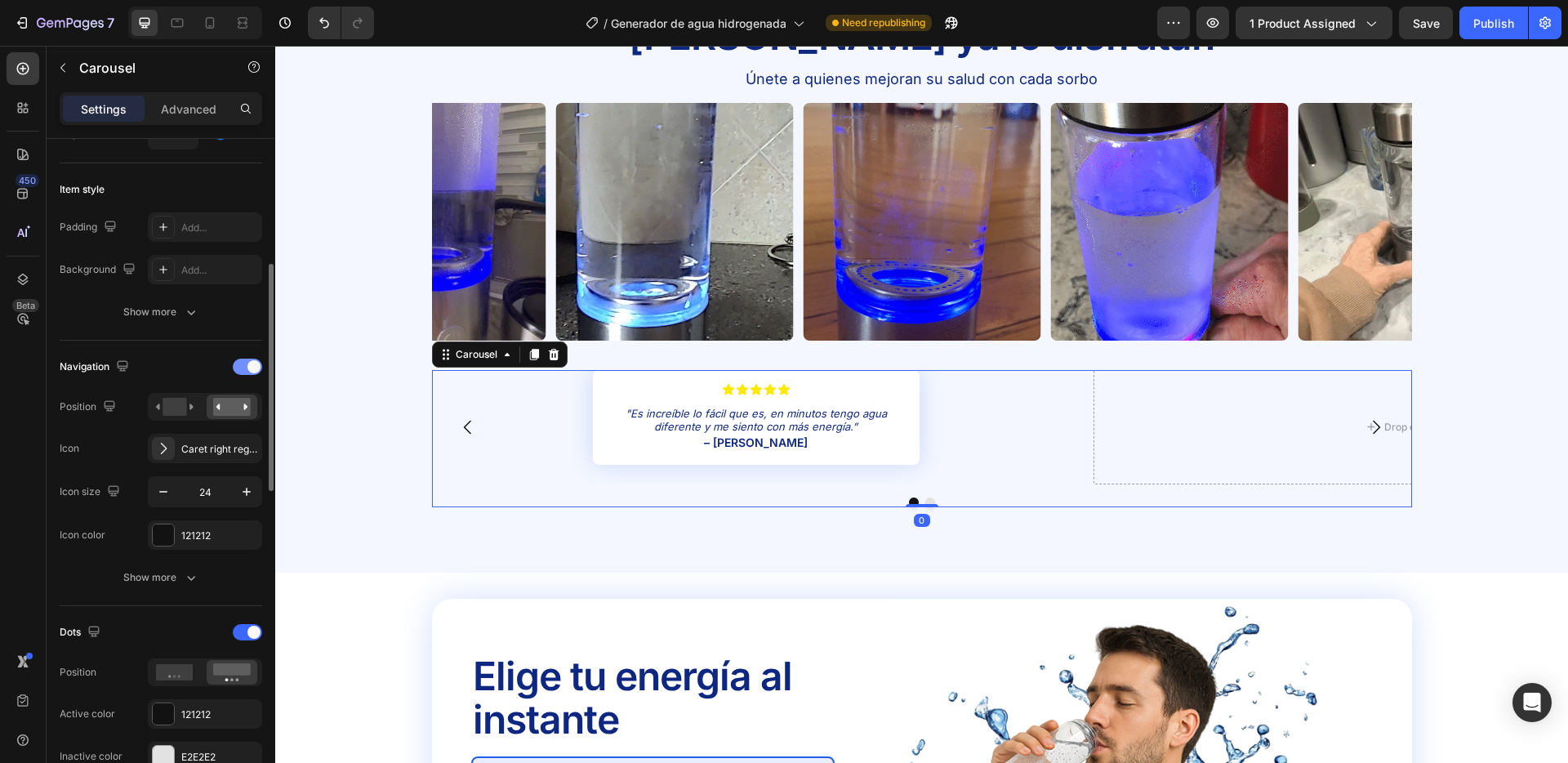
click at [255, 371] on span at bounding box center [254, 367] width 13 height 13
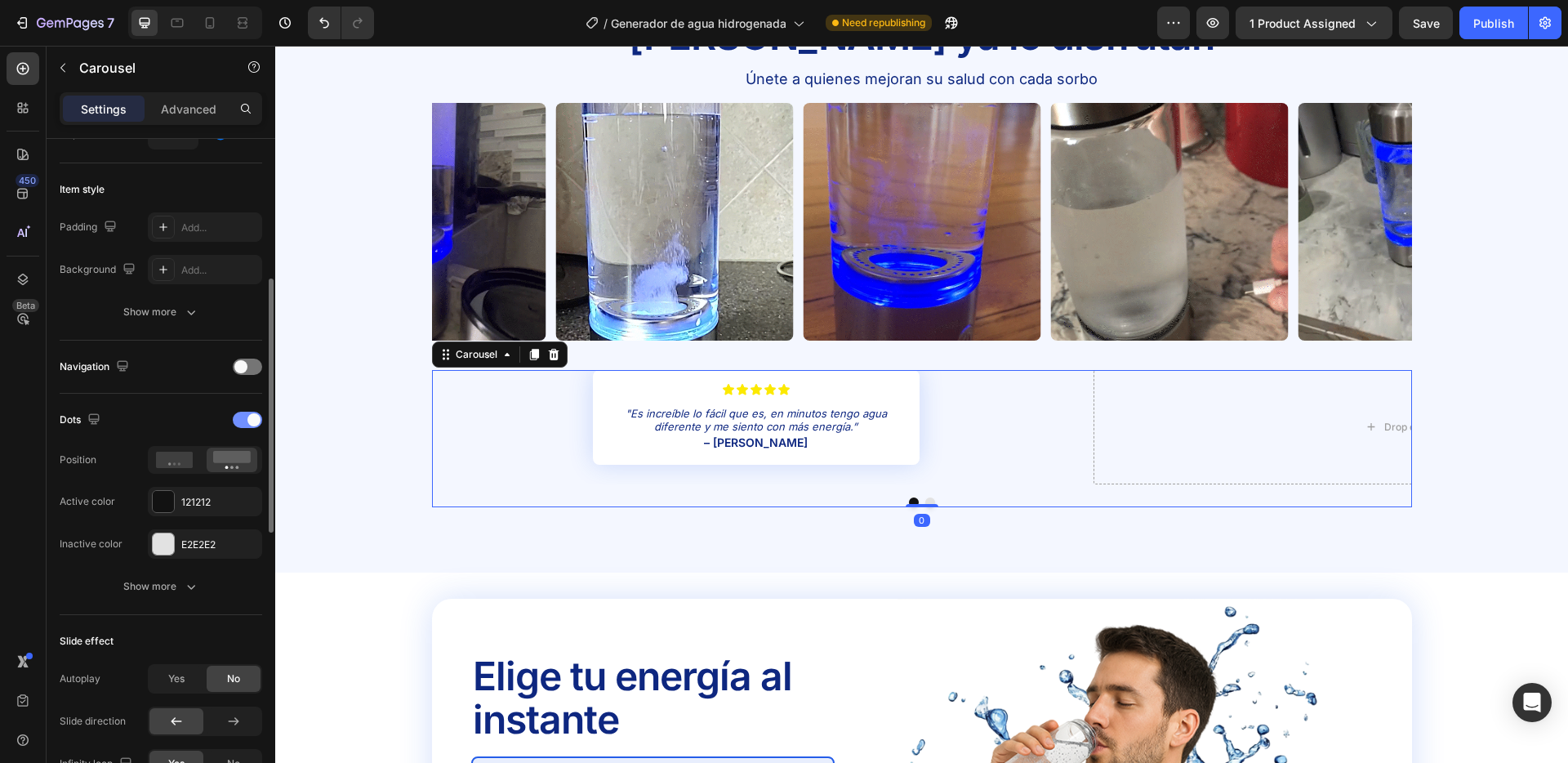
click at [250, 420] on span at bounding box center [254, 420] width 13 height 13
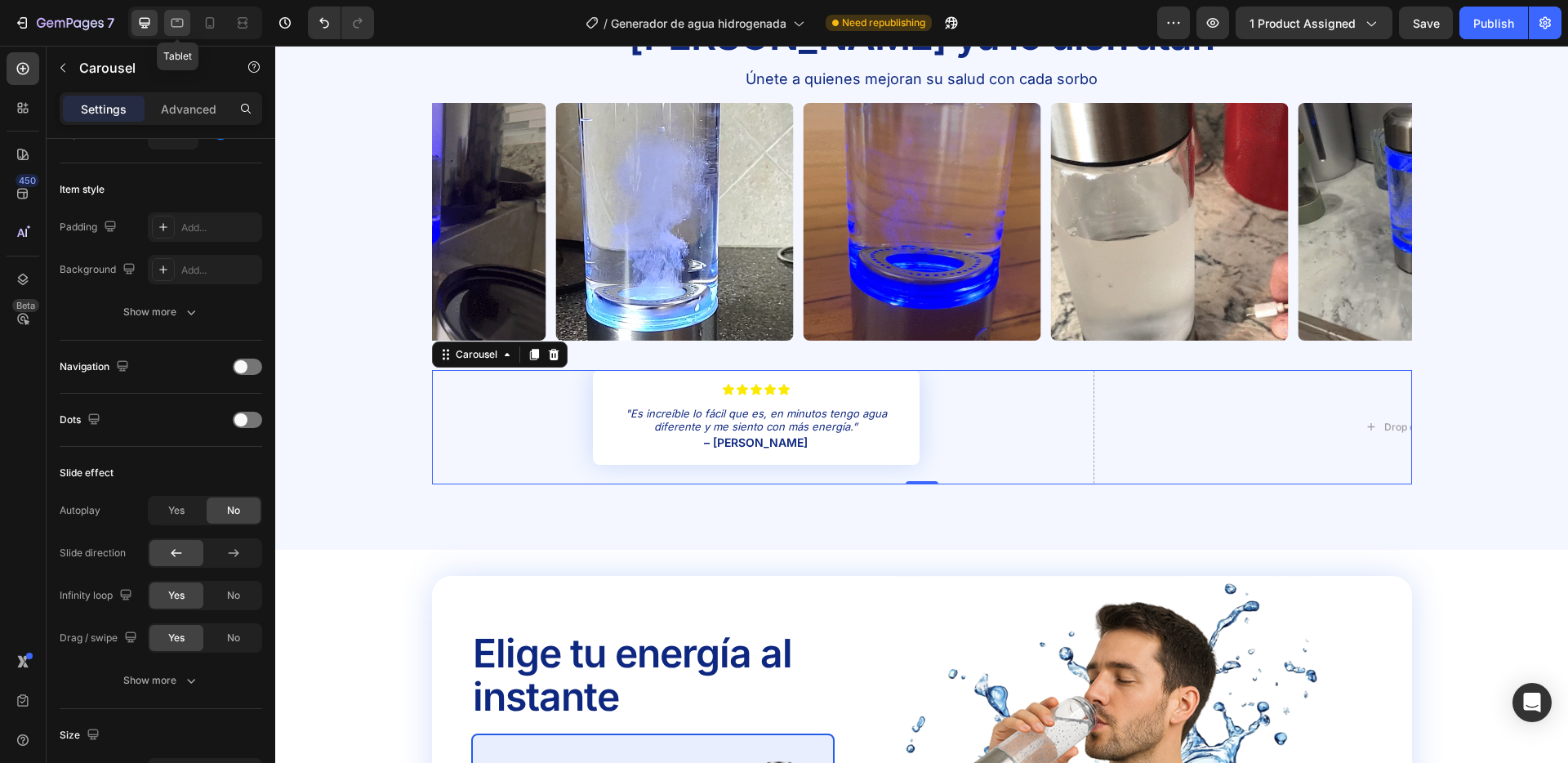
click at [179, 28] on icon at bounding box center [177, 23] width 16 height 16
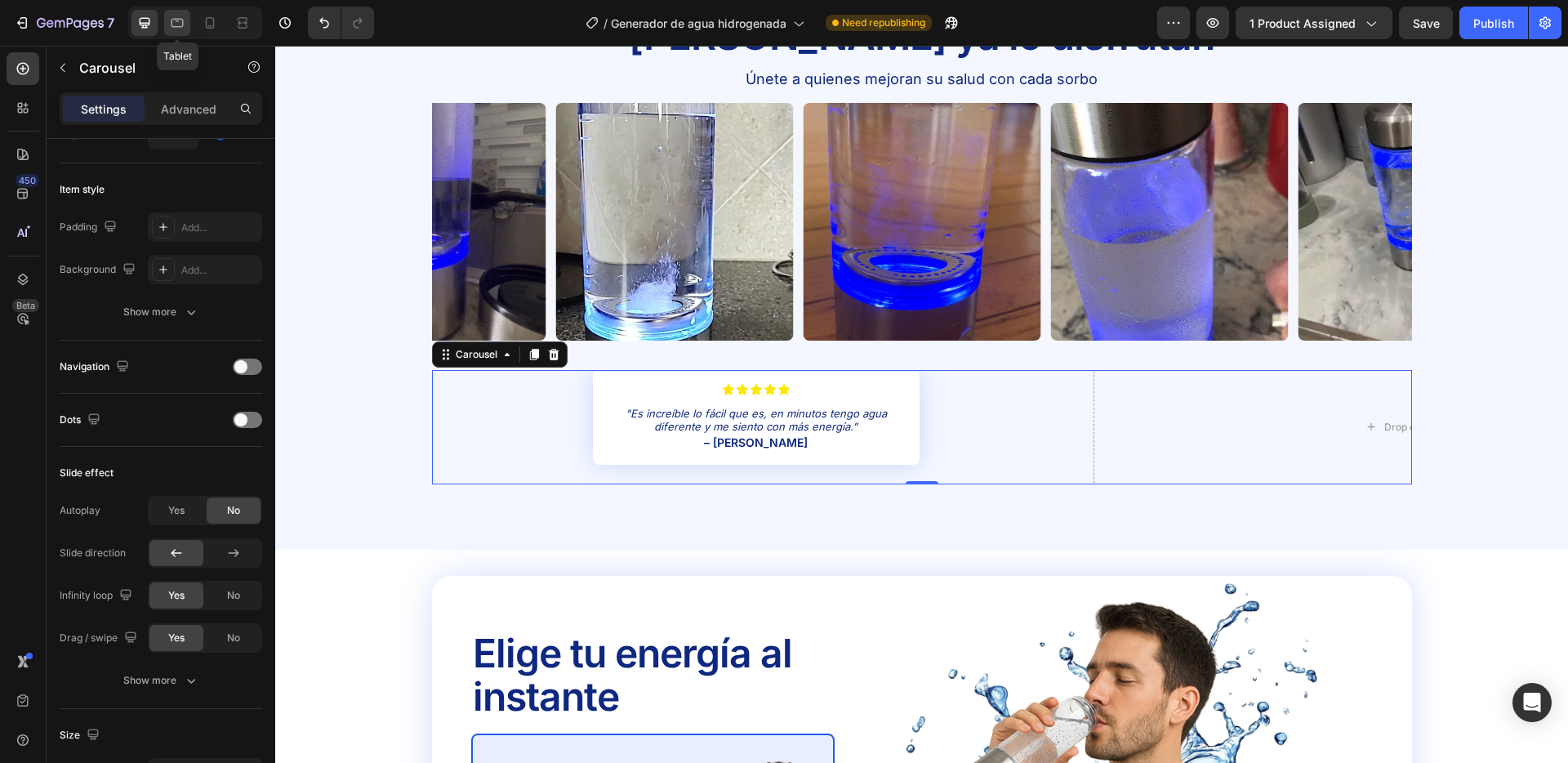
type input "100%"
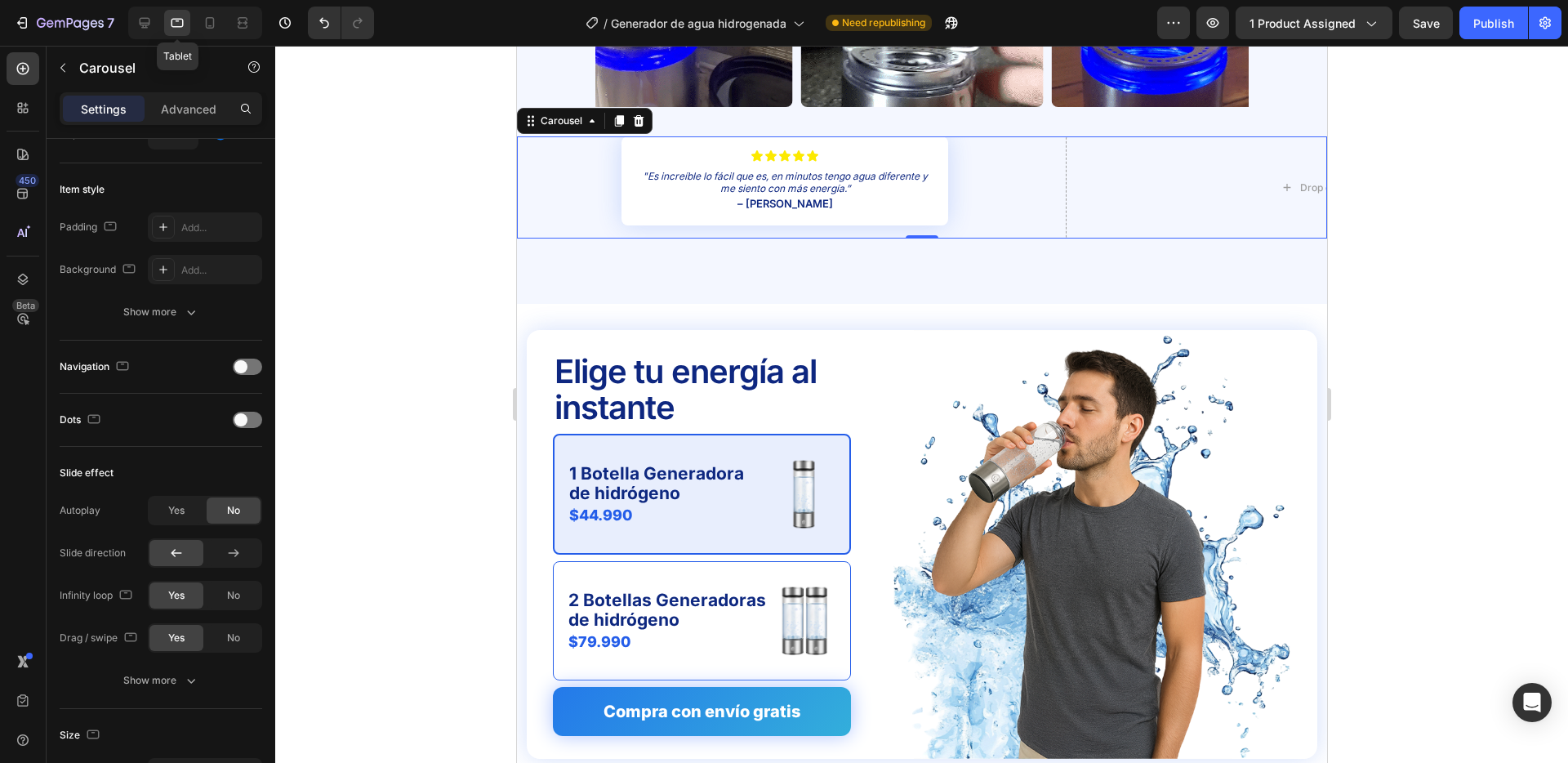
scroll to position [3015, 0]
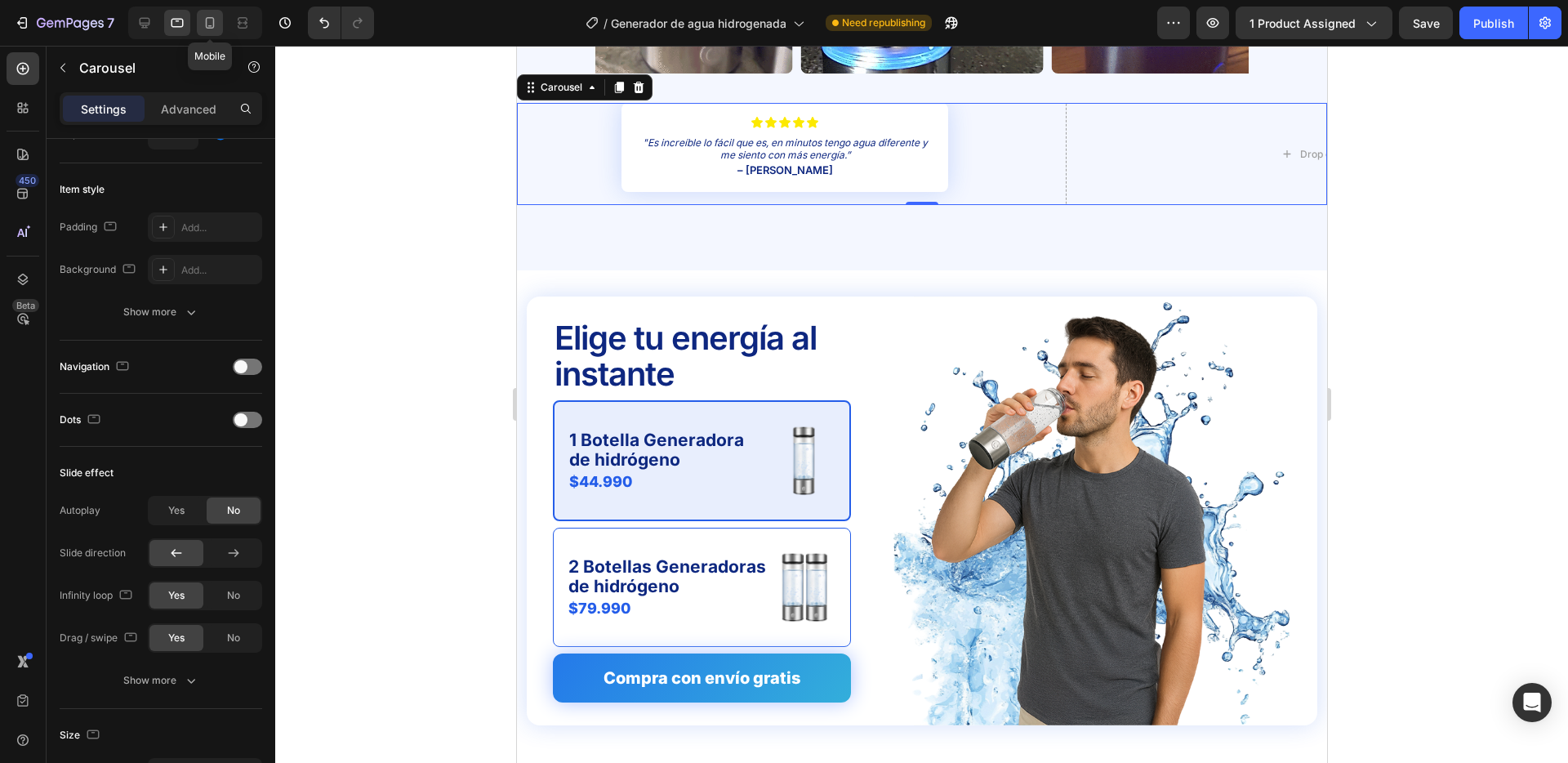
click at [209, 22] on icon at bounding box center [210, 23] width 16 height 16
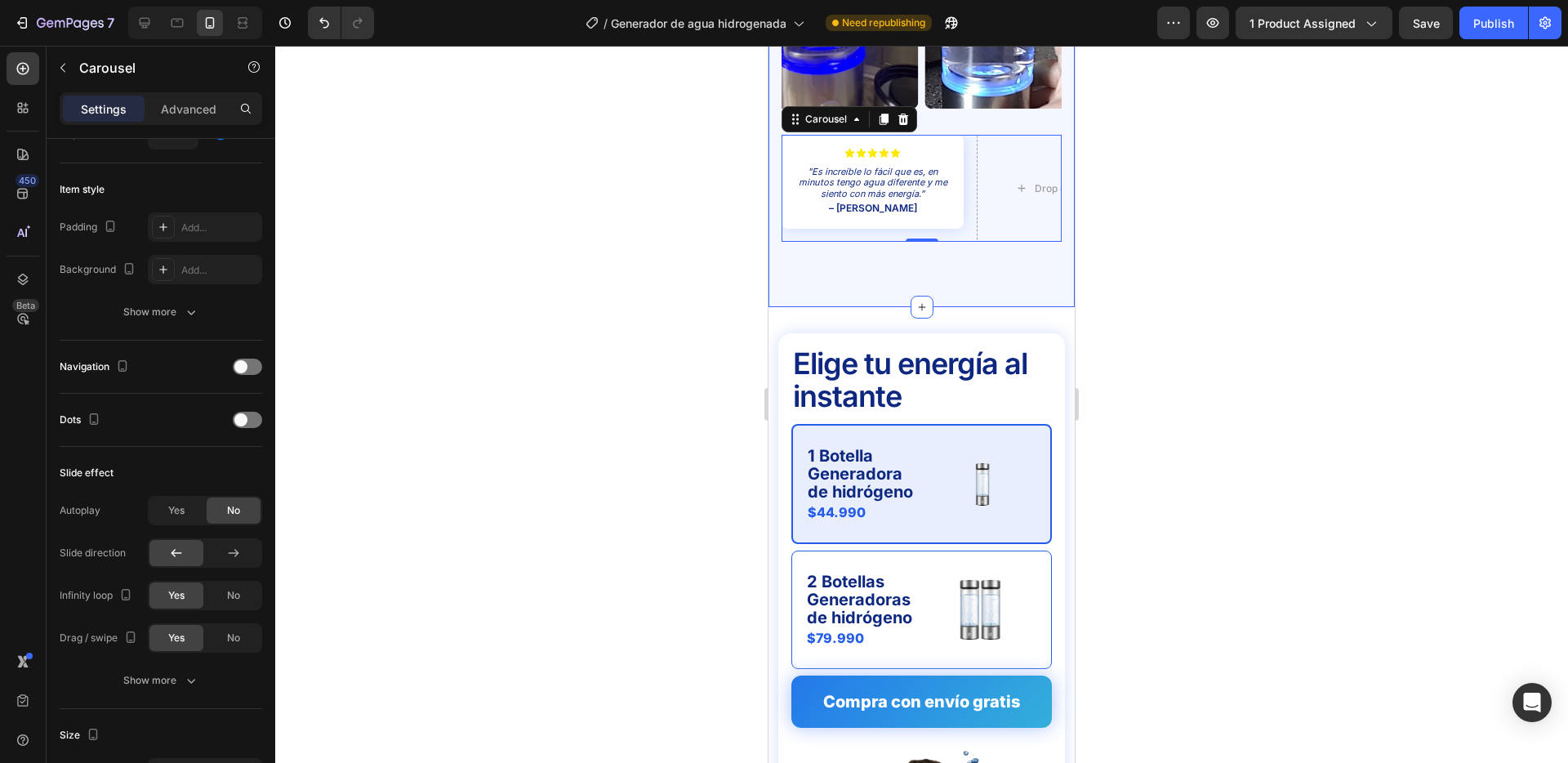
scroll to position [2768, 0]
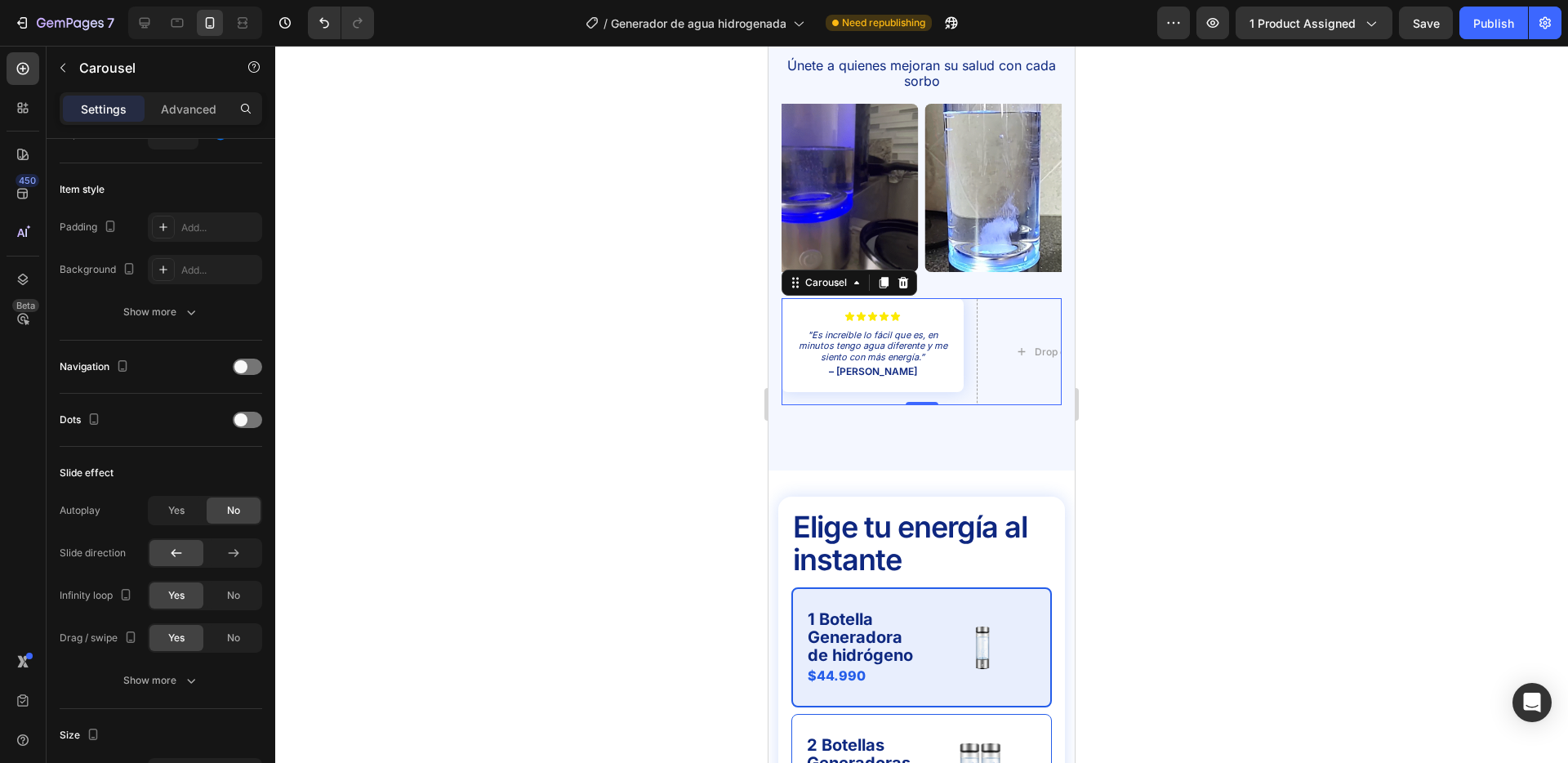
click at [681, 267] on div at bounding box center [921, 404] width 1293 height 717
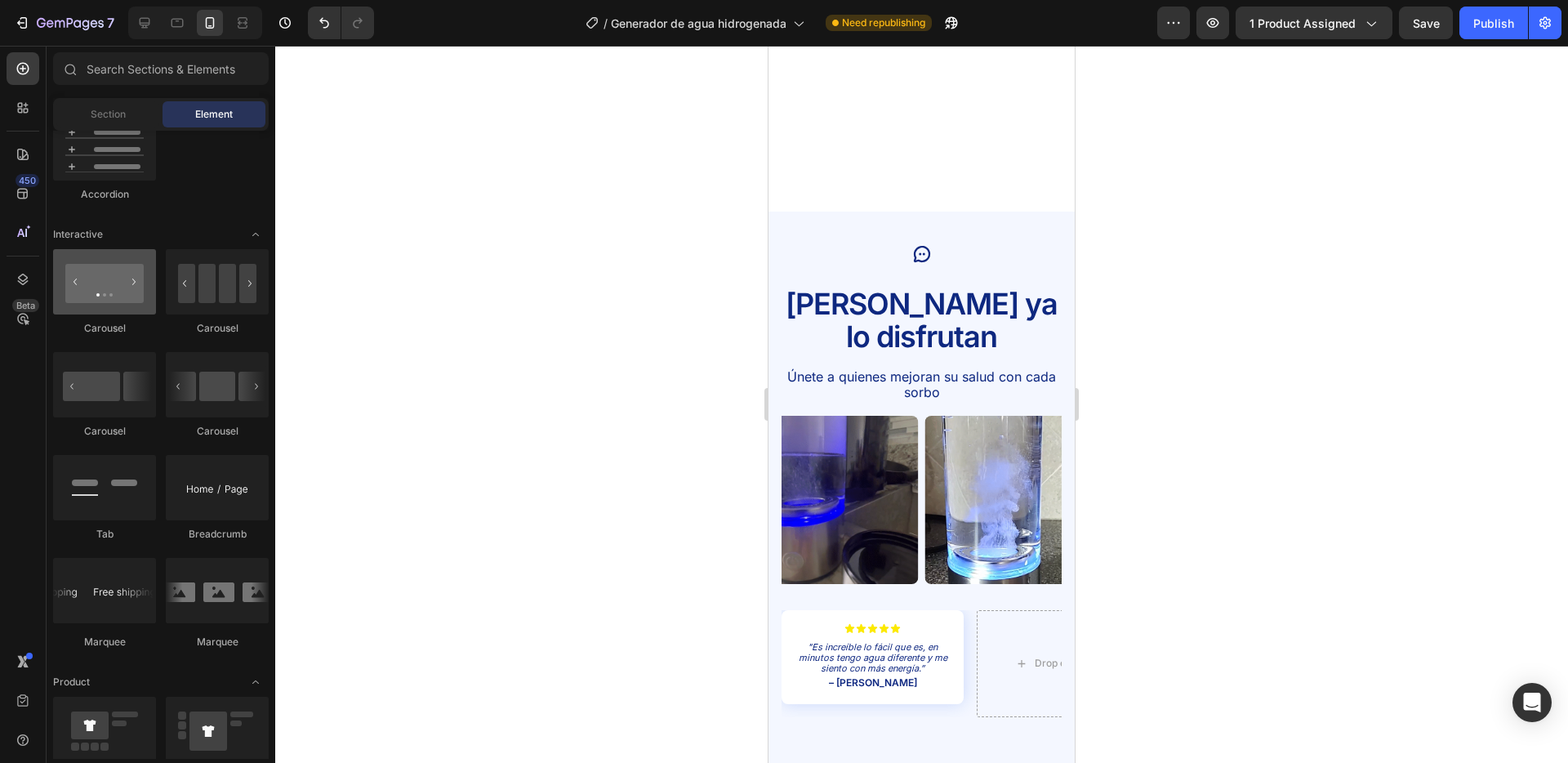
scroll to position [2885, 0]
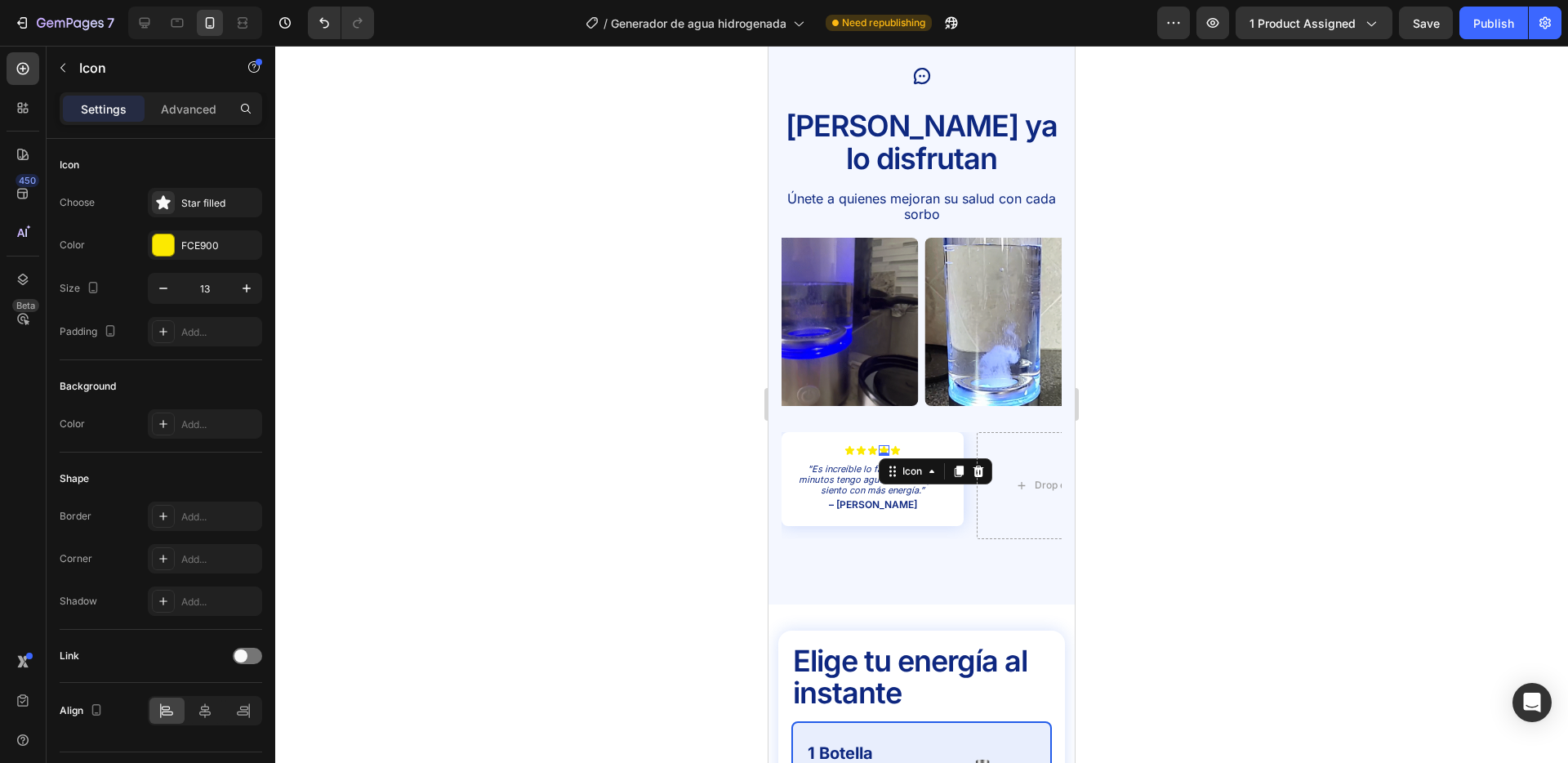
click at [886, 458] on div "Icon" at bounding box center [936, 471] width 113 height 26
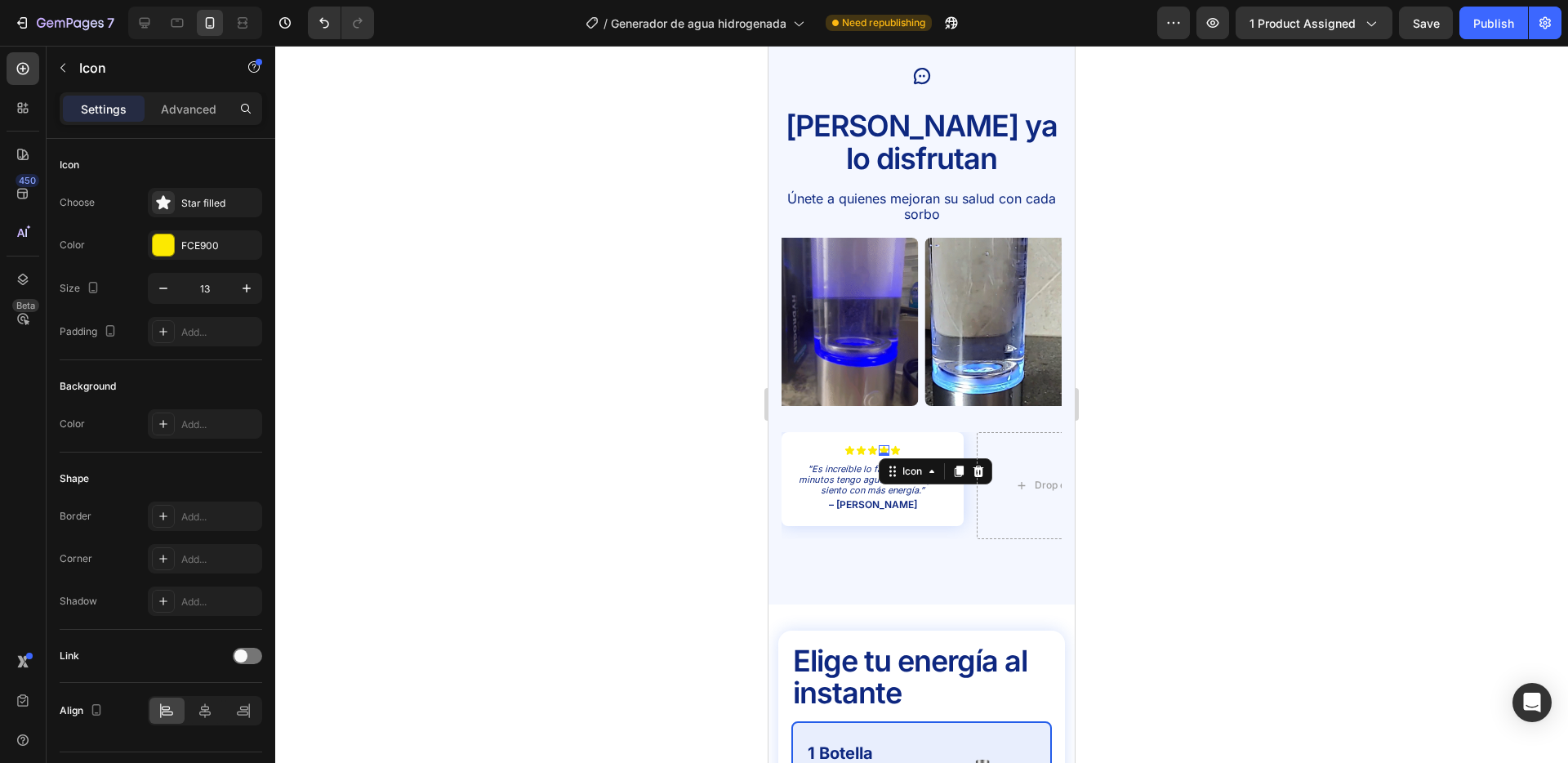
click at [887, 465] on icon at bounding box center [893, 471] width 13 height 13
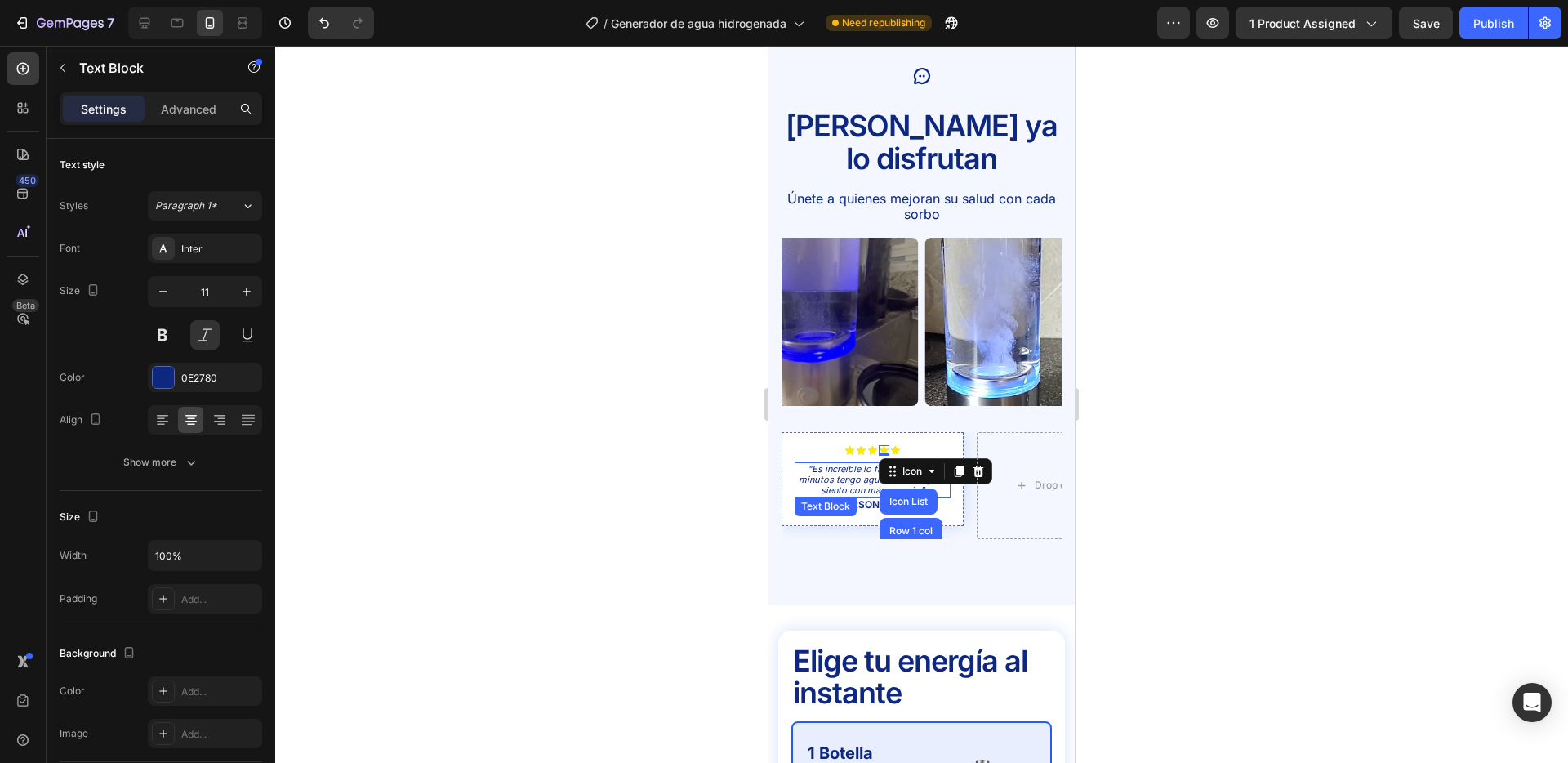
click at [848, 464] on p ""Es increíble lo fácil que es, en minutos tengo agua diferente y me siento con …" at bounding box center [873, 480] width 152 height 33
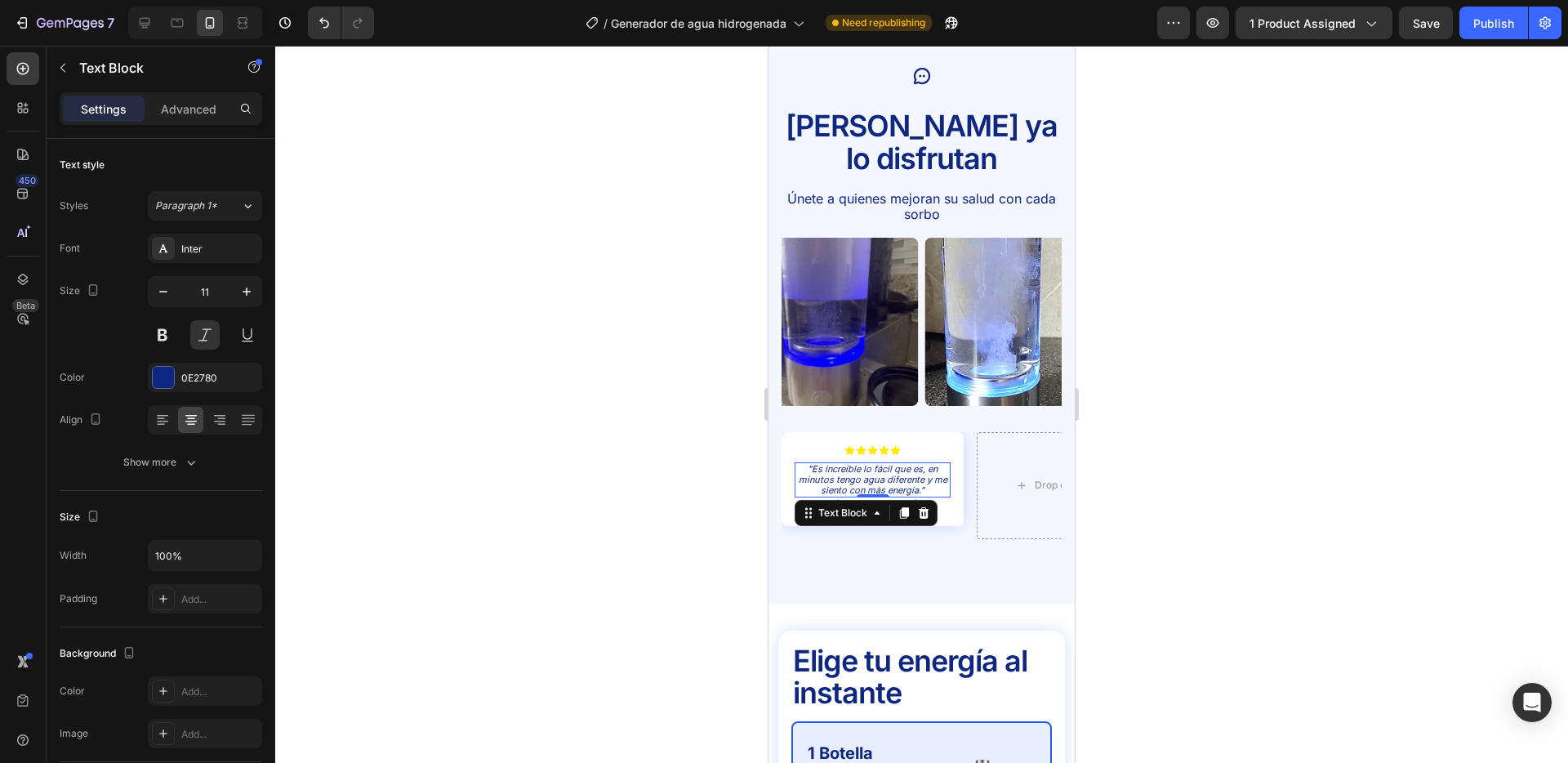
click at [848, 464] on p ""Es increíble lo fácil que es, en minutos tengo agua diferente y me siento con …" at bounding box center [873, 480] width 152 height 33
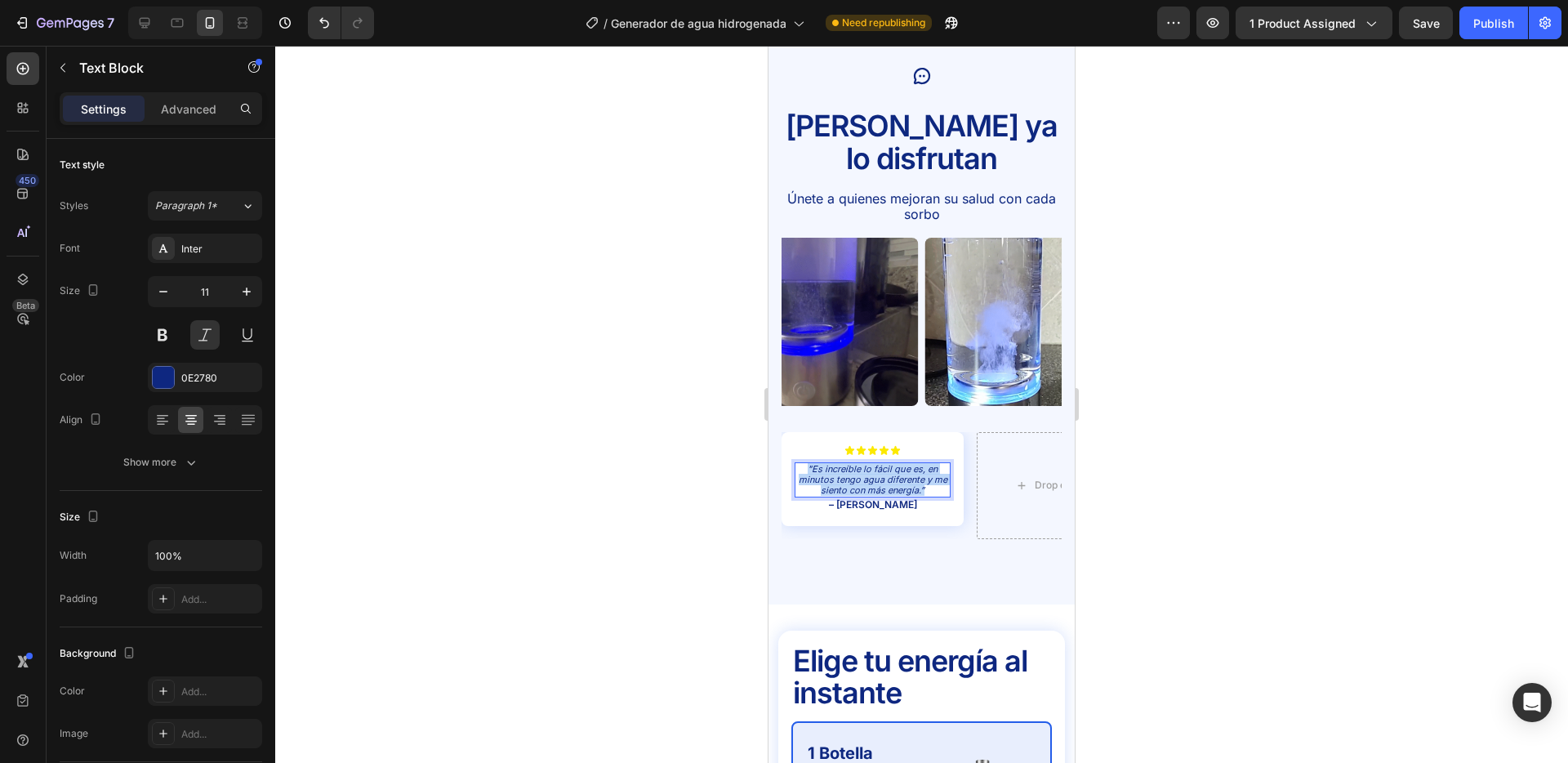
click at [848, 464] on p ""Es increíble lo fácil que es, en minutos tengo agua diferente y me siento con …" at bounding box center [873, 480] width 152 height 33
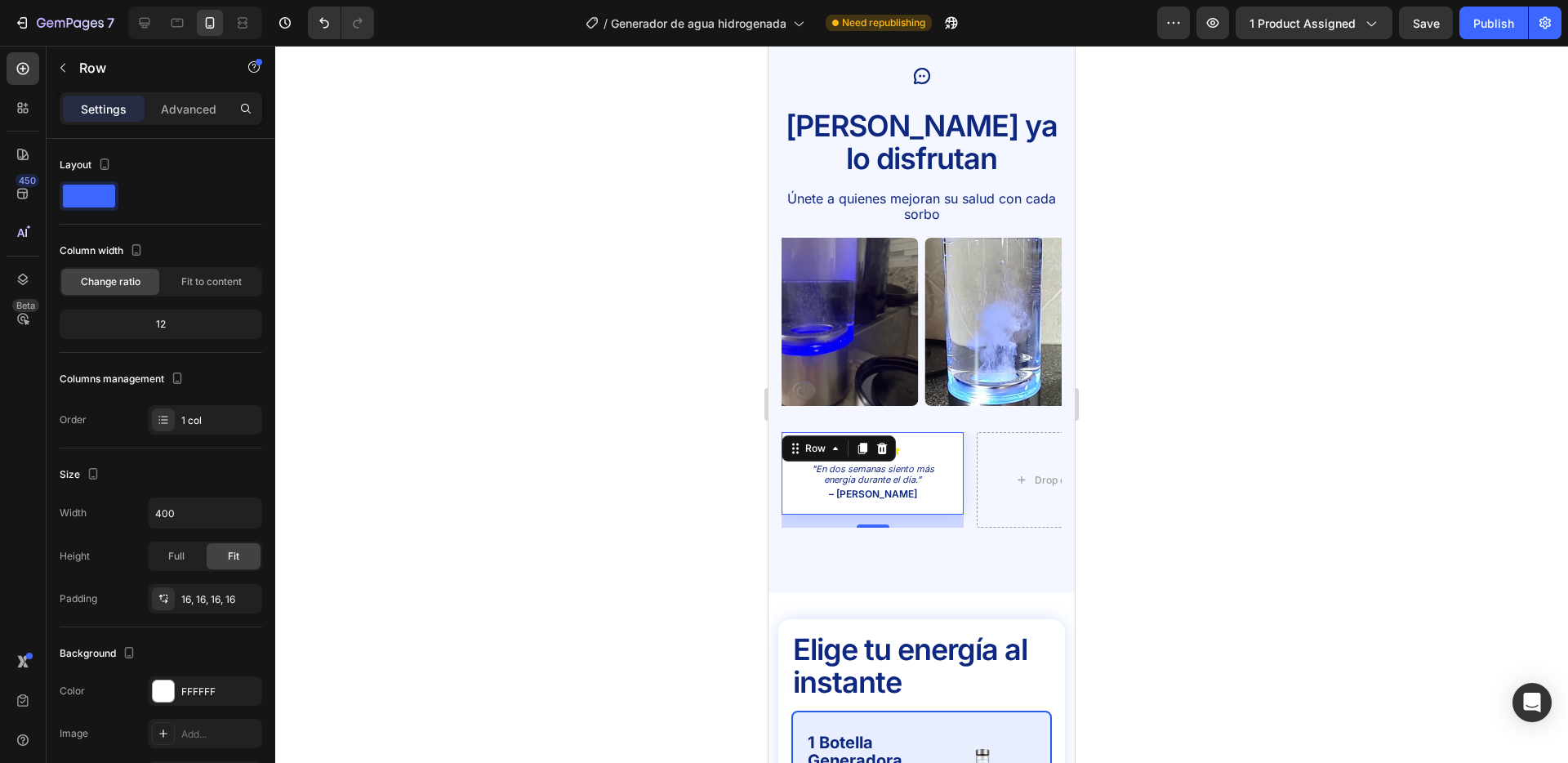
click at [958, 468] on div "Icon Icon Icon Icon Icon Icon List "En dos semanas siento más energía durante e…" at bounding box center [873, 474] width 182 height 83
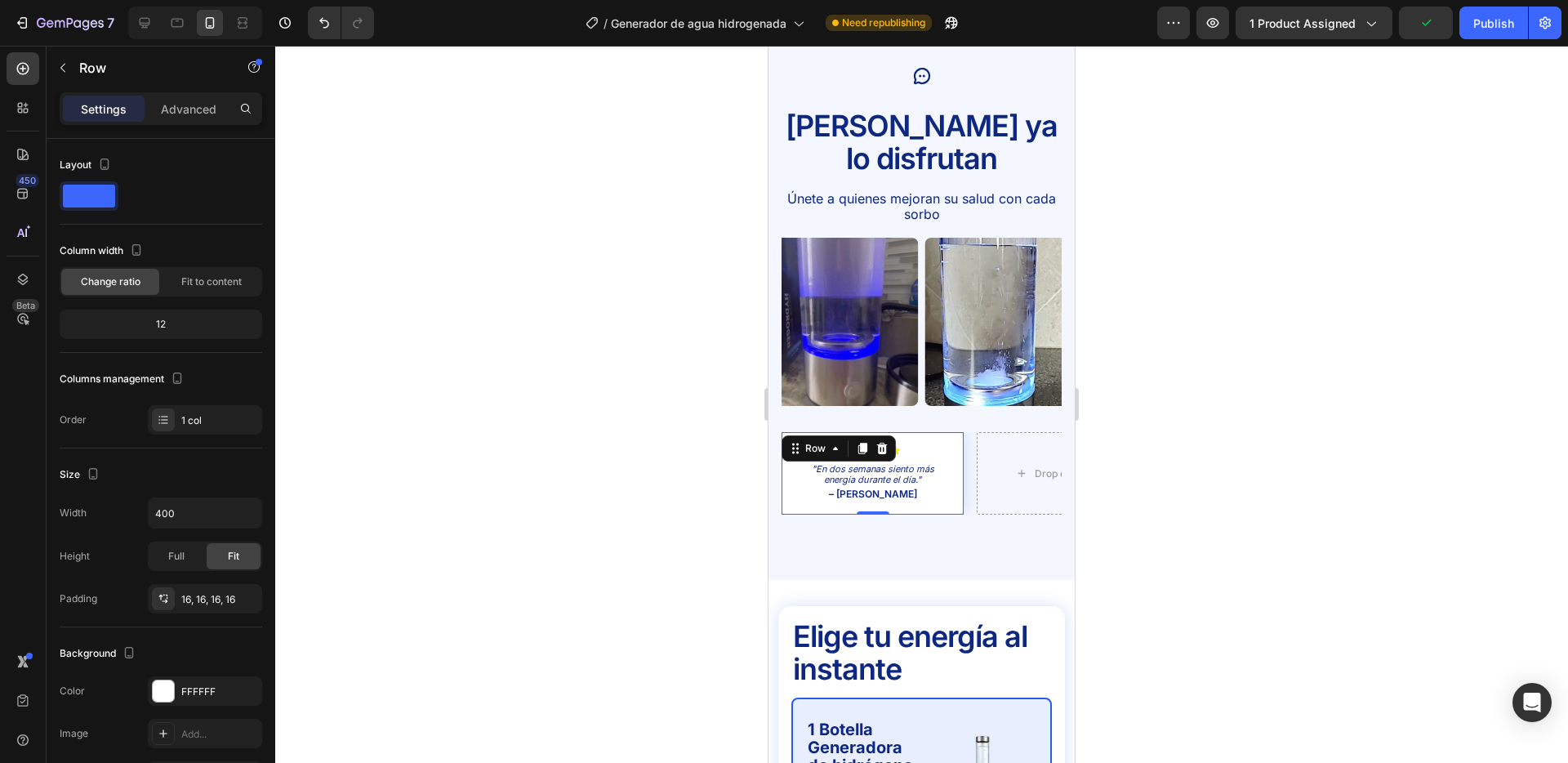
drag, startPoint x: 877, startPoint y: 493, endPoint x: 872, endPoint y: 459, distance: 34.4
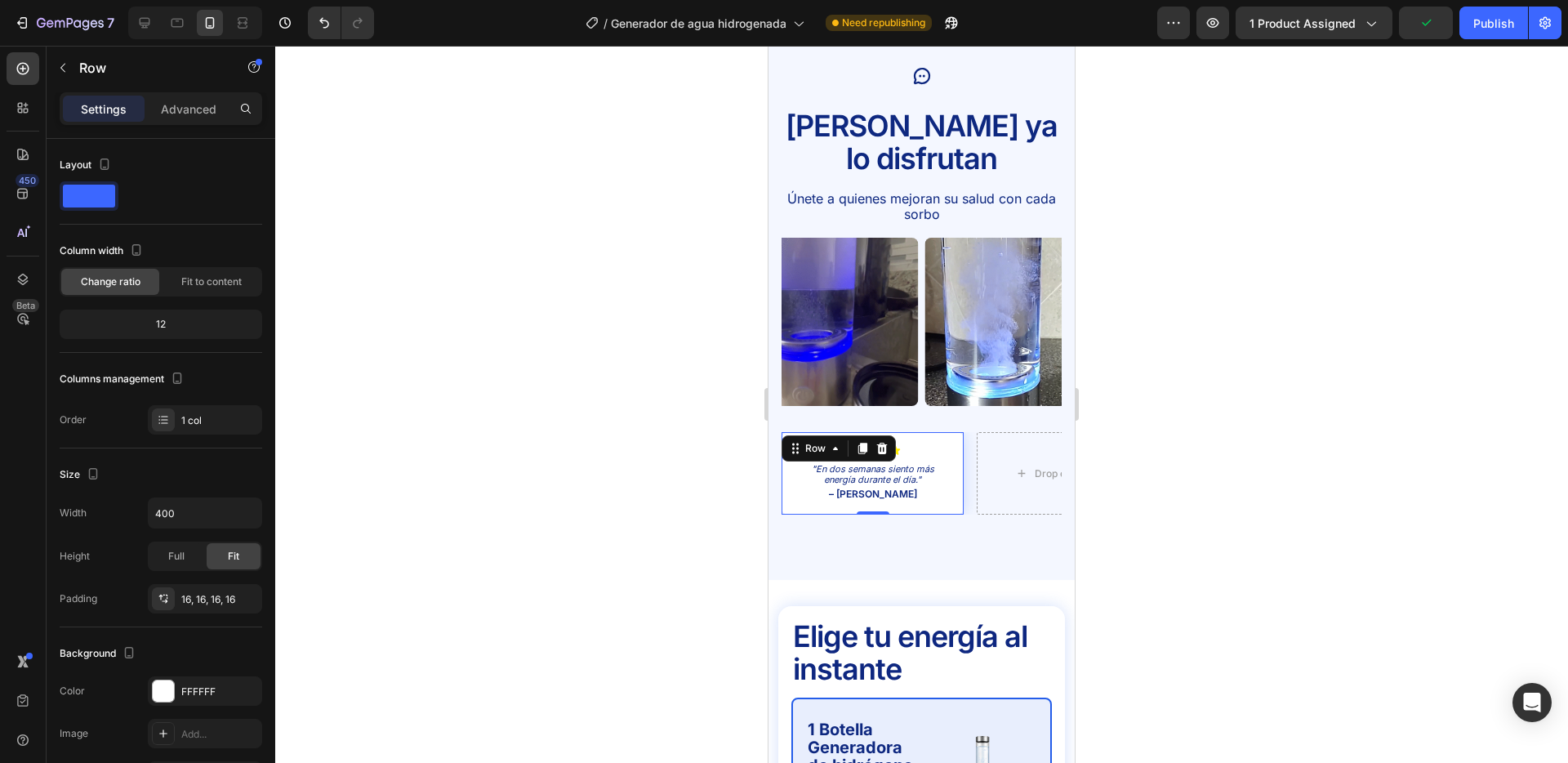
click at [872, 459] on div "Icon Icon Icon Icon Icon Icon List "En dos semanas siento más energía durante e…" at bounding box center [873, 474] width 182 height 83
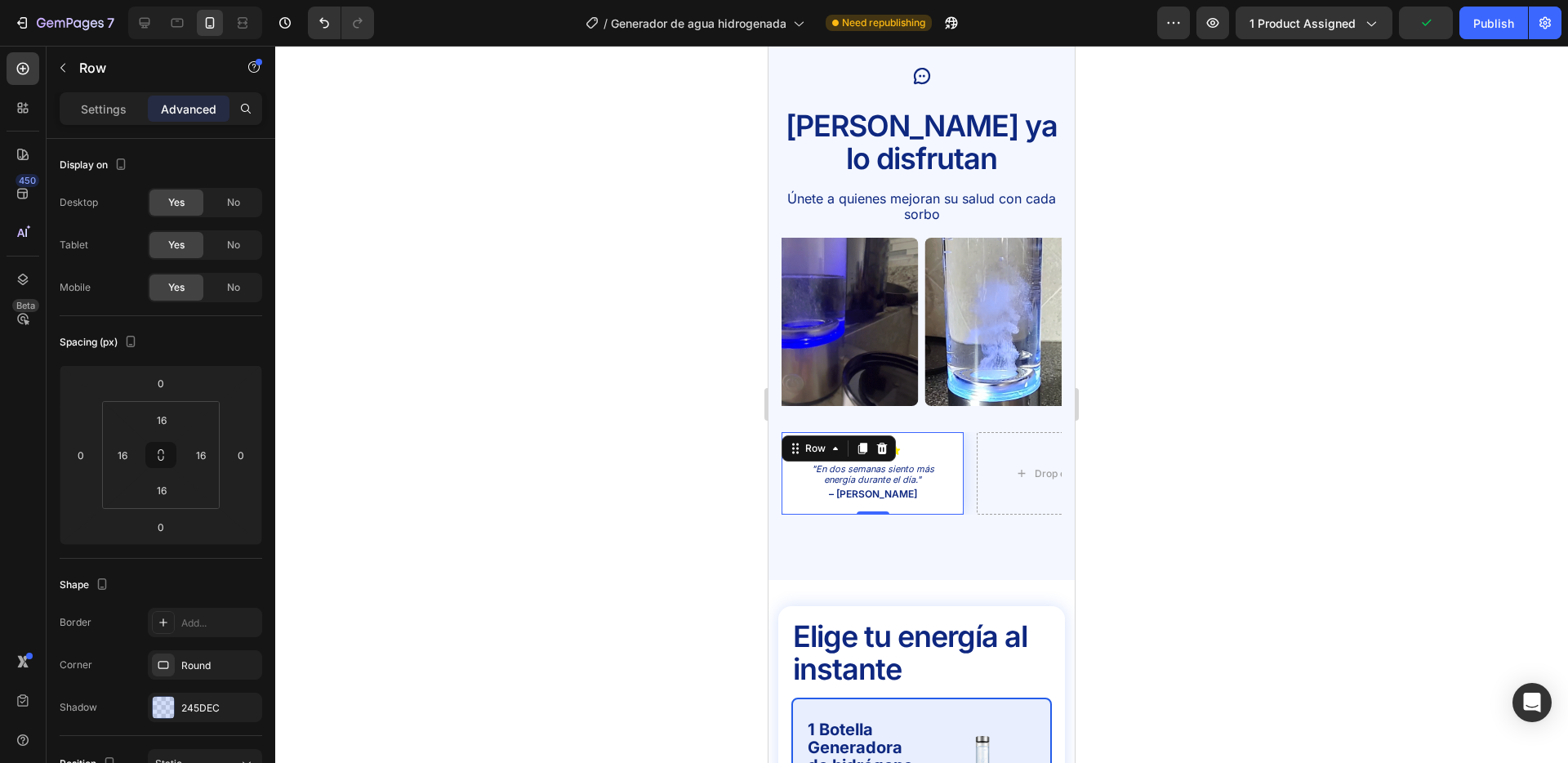
click at [638, 435] on div at bounding box center [921, 404] width 1293 height 717
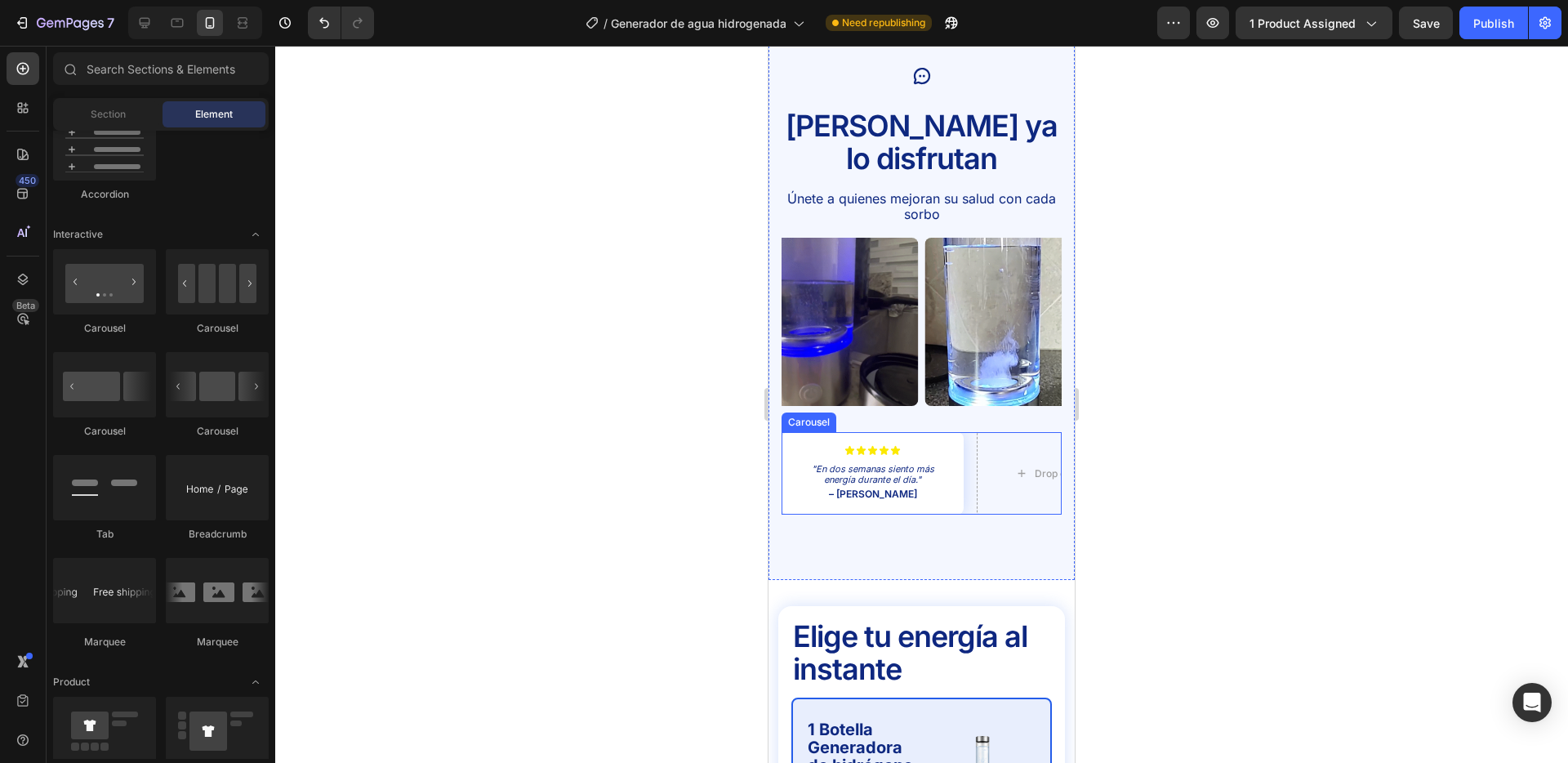
click at [970, 432] on div "Icon Icon Icon Icon Icon Icon List "En dos semanas siento más energía durante e…" at bounding box center [922, 474] width 280 height 83
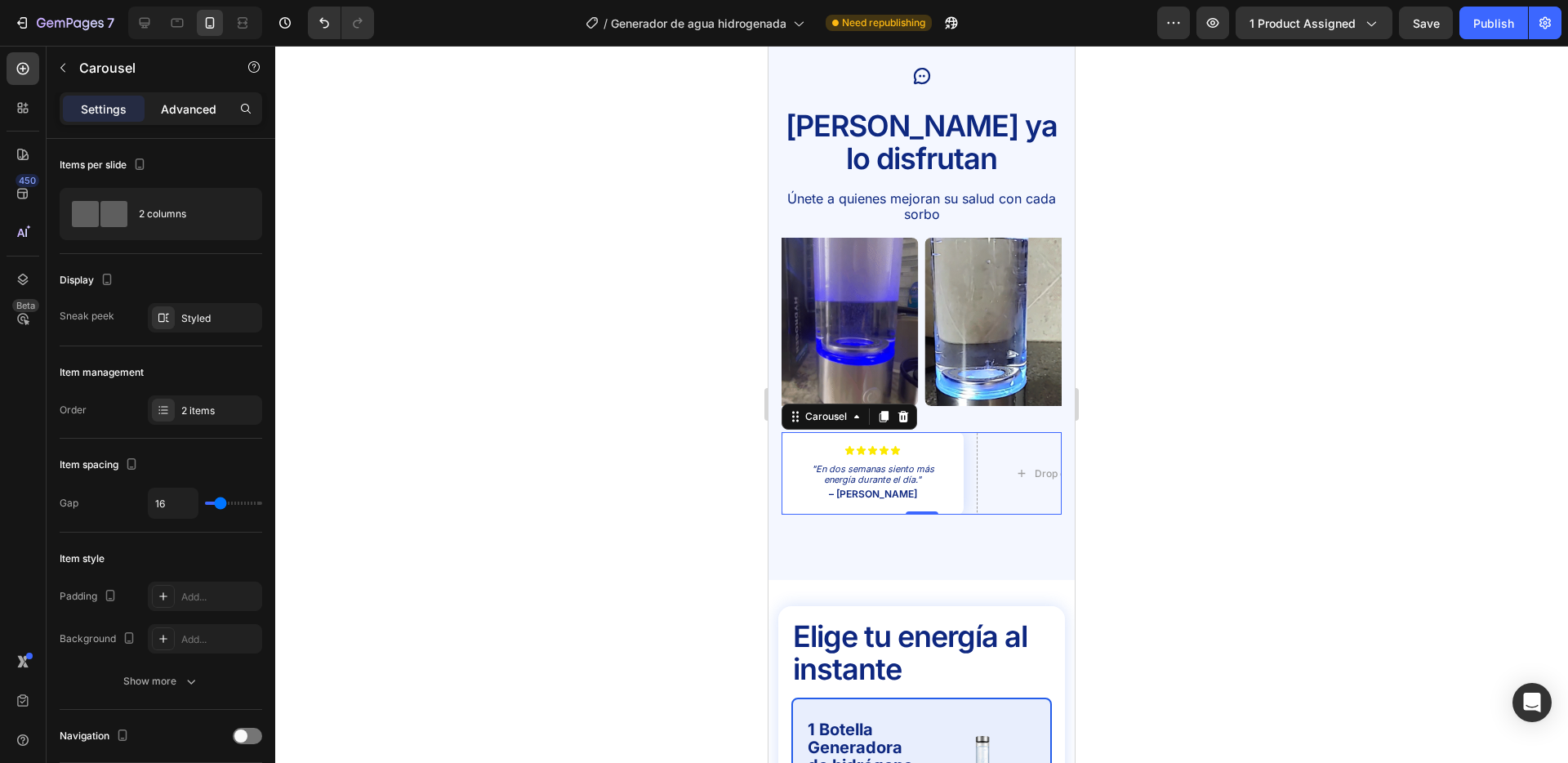
click at [204, 113] on p "Advanced" at bounding box center [188, 109] width 55 height 17
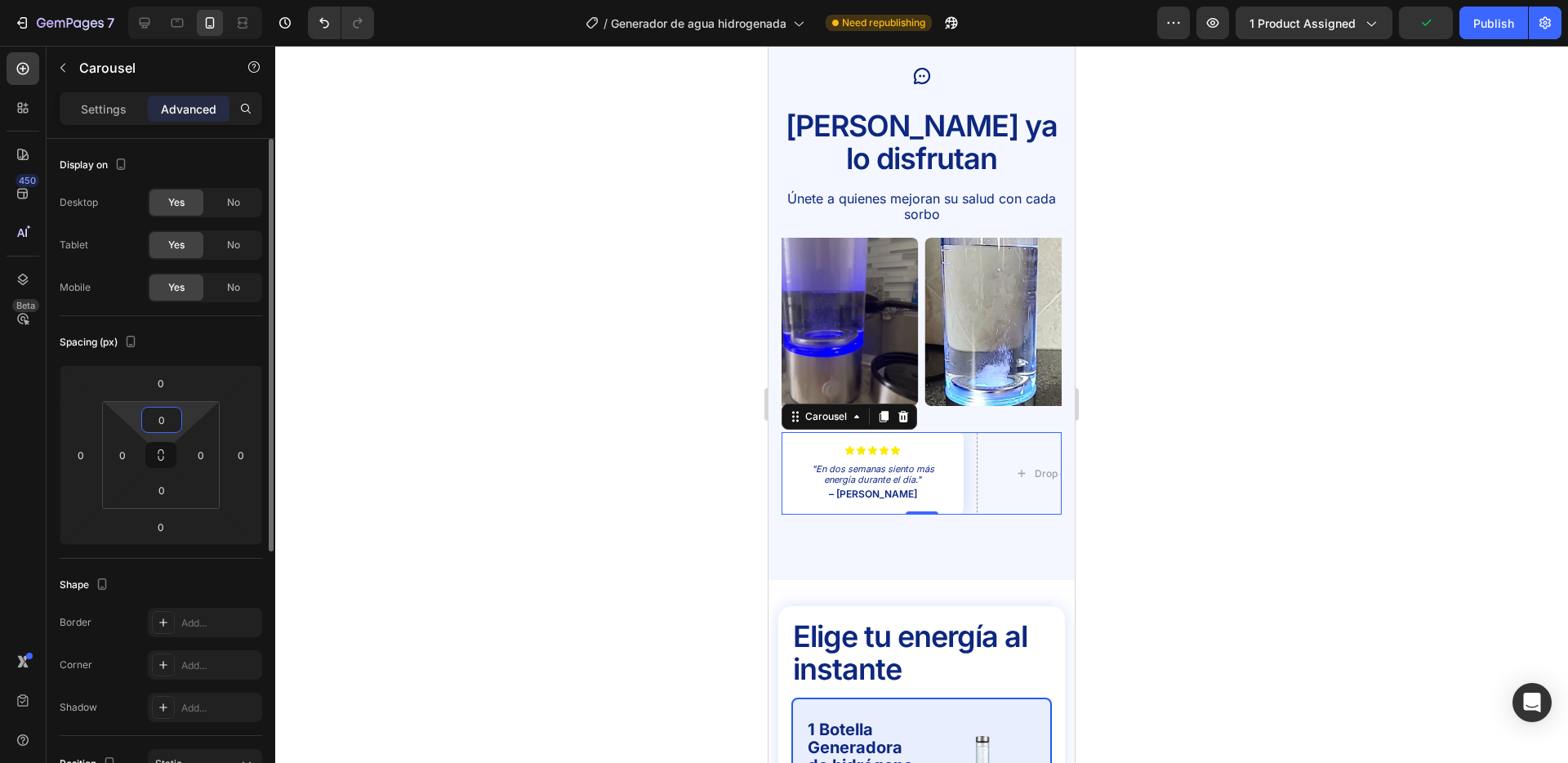
click at [166, 425] on input "0" at bounding box center [162, 419] width 33 height 24
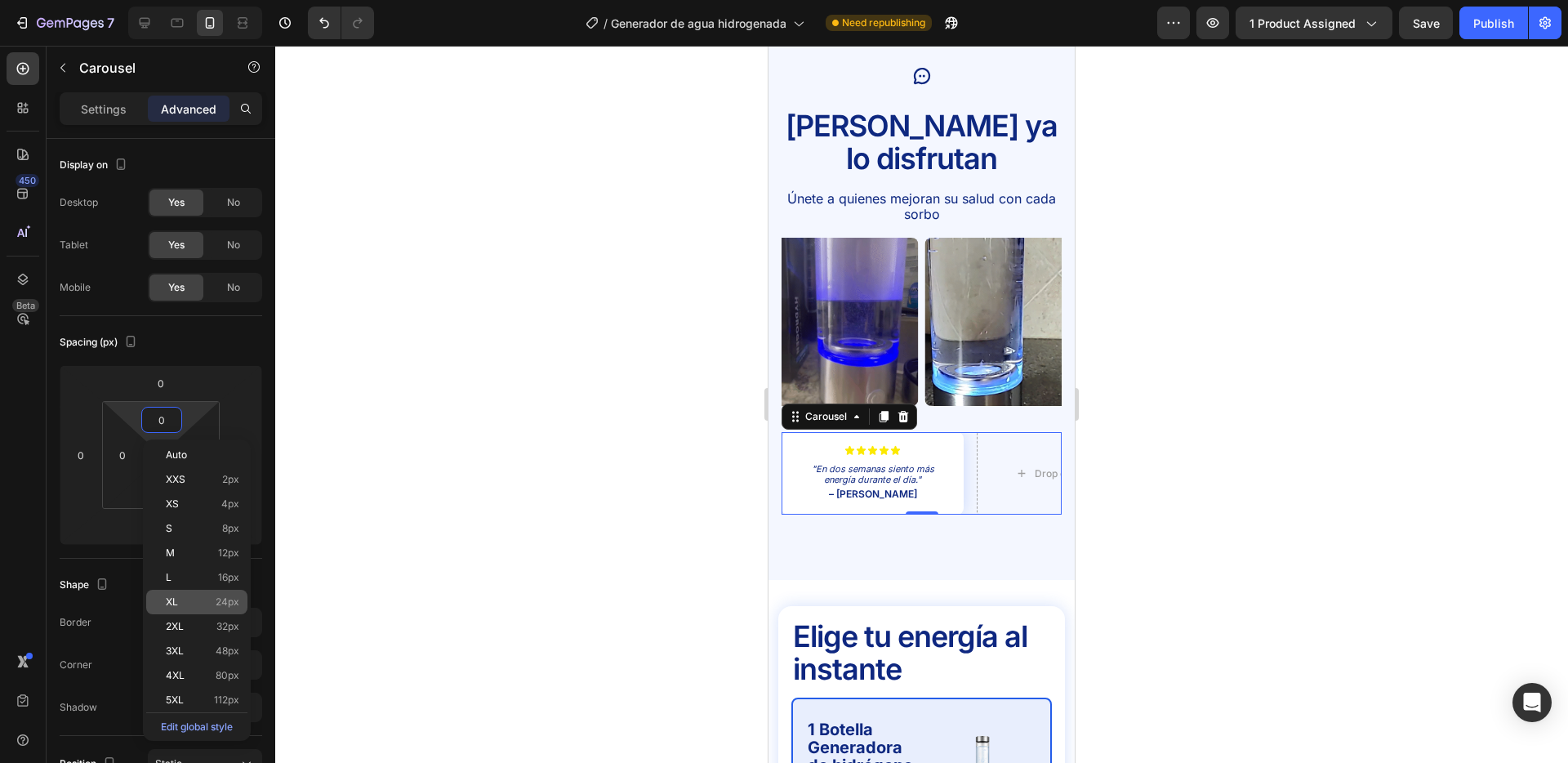
click at [235, 602] on span "24px" at bounding box center [228, 602] width 24 height 12
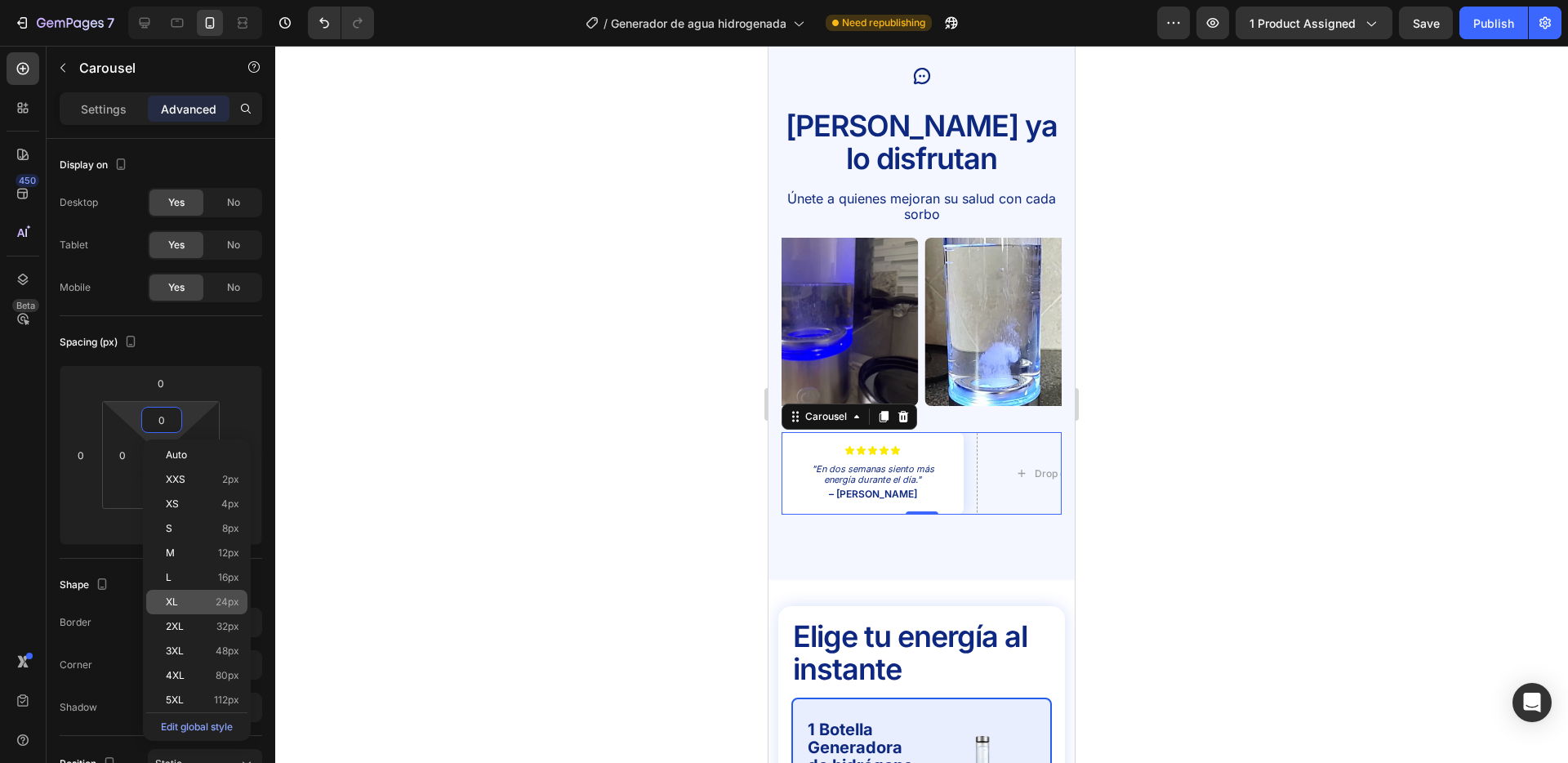
type input "24"
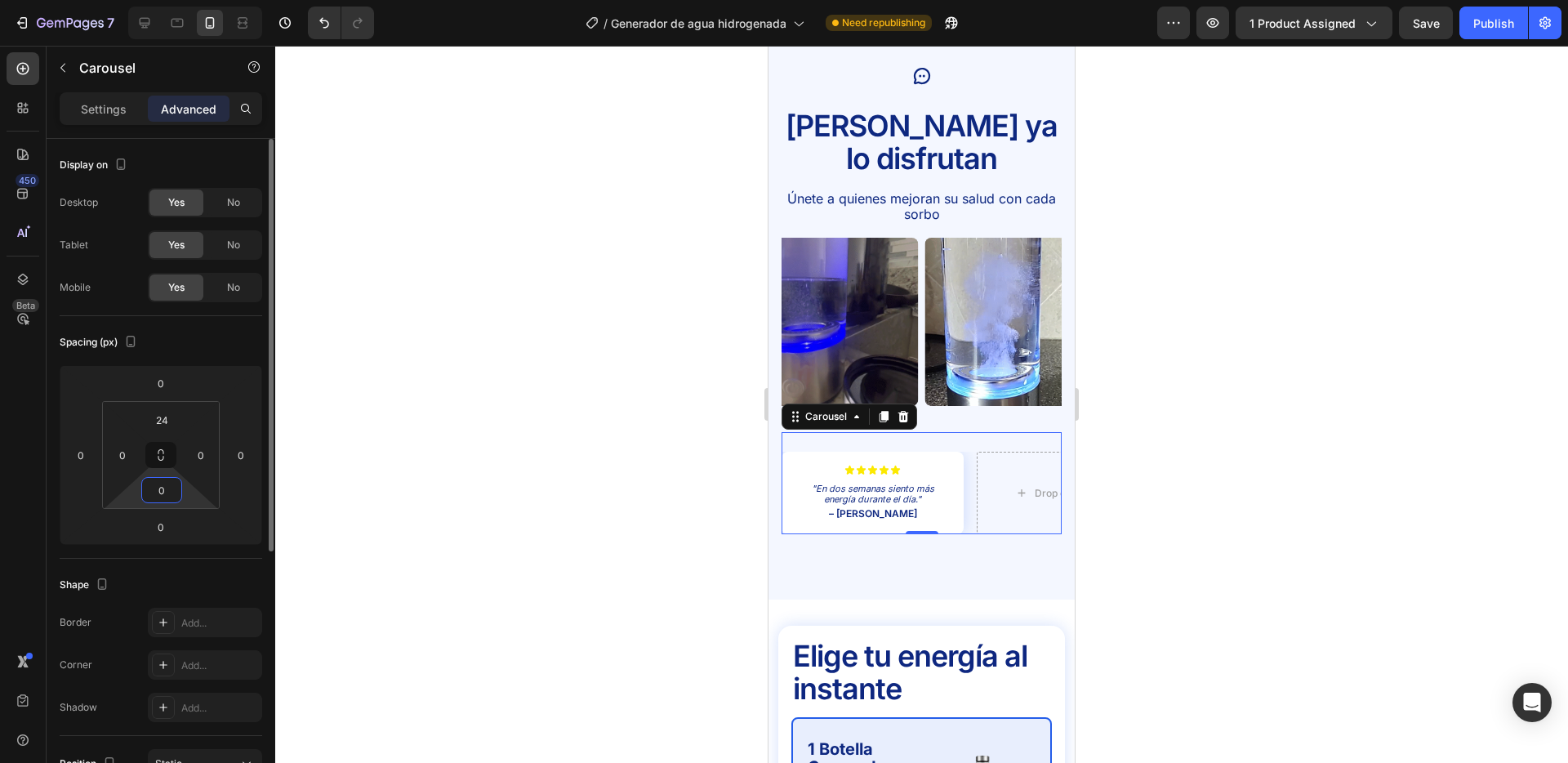
click at [167, 484] on input "0" at bounding box center [162, 490] width 33 height 24
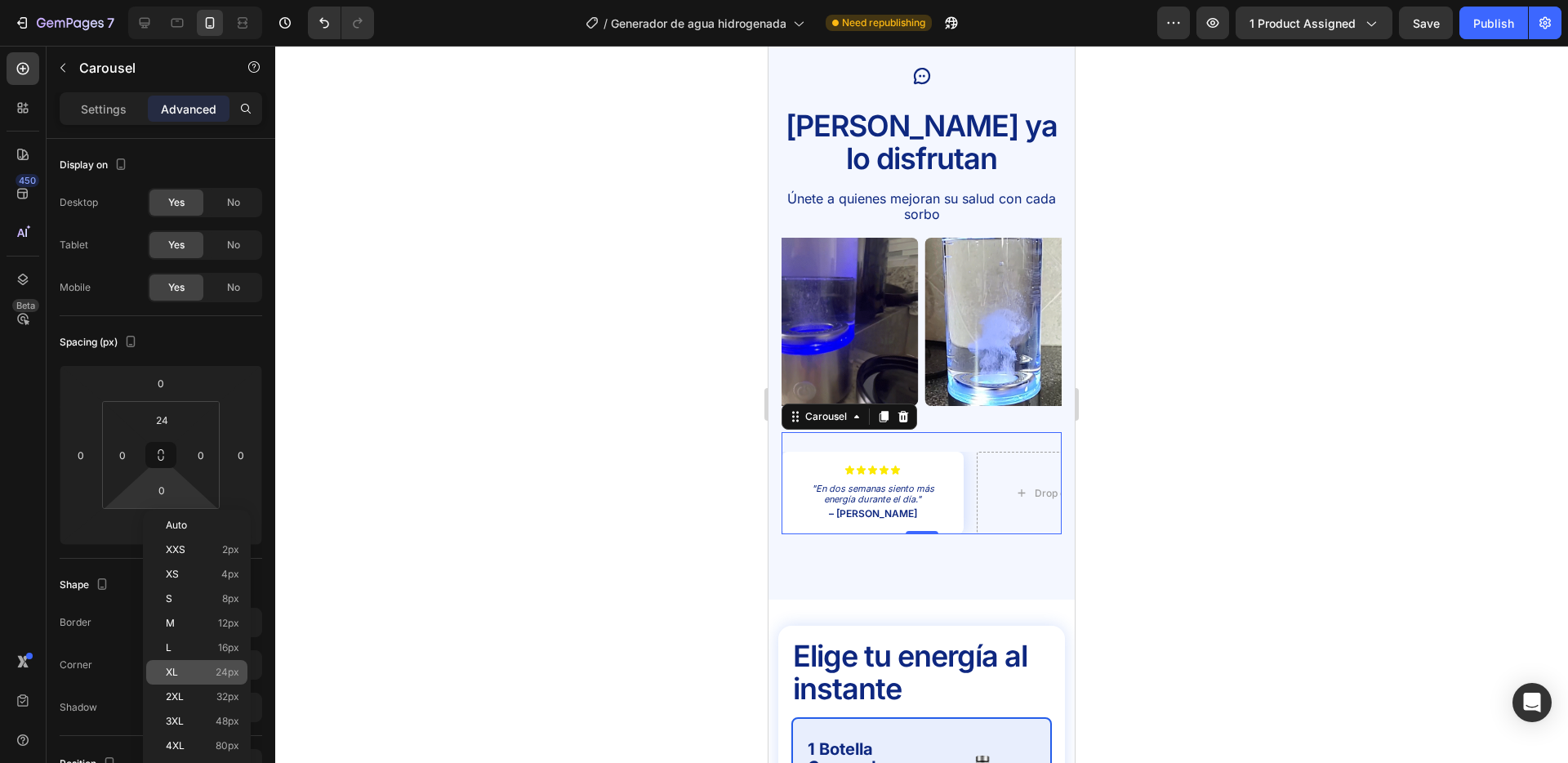
click at [205, 668] on p "XL 24px" at bounding box center [202, 672] width 74 height 12
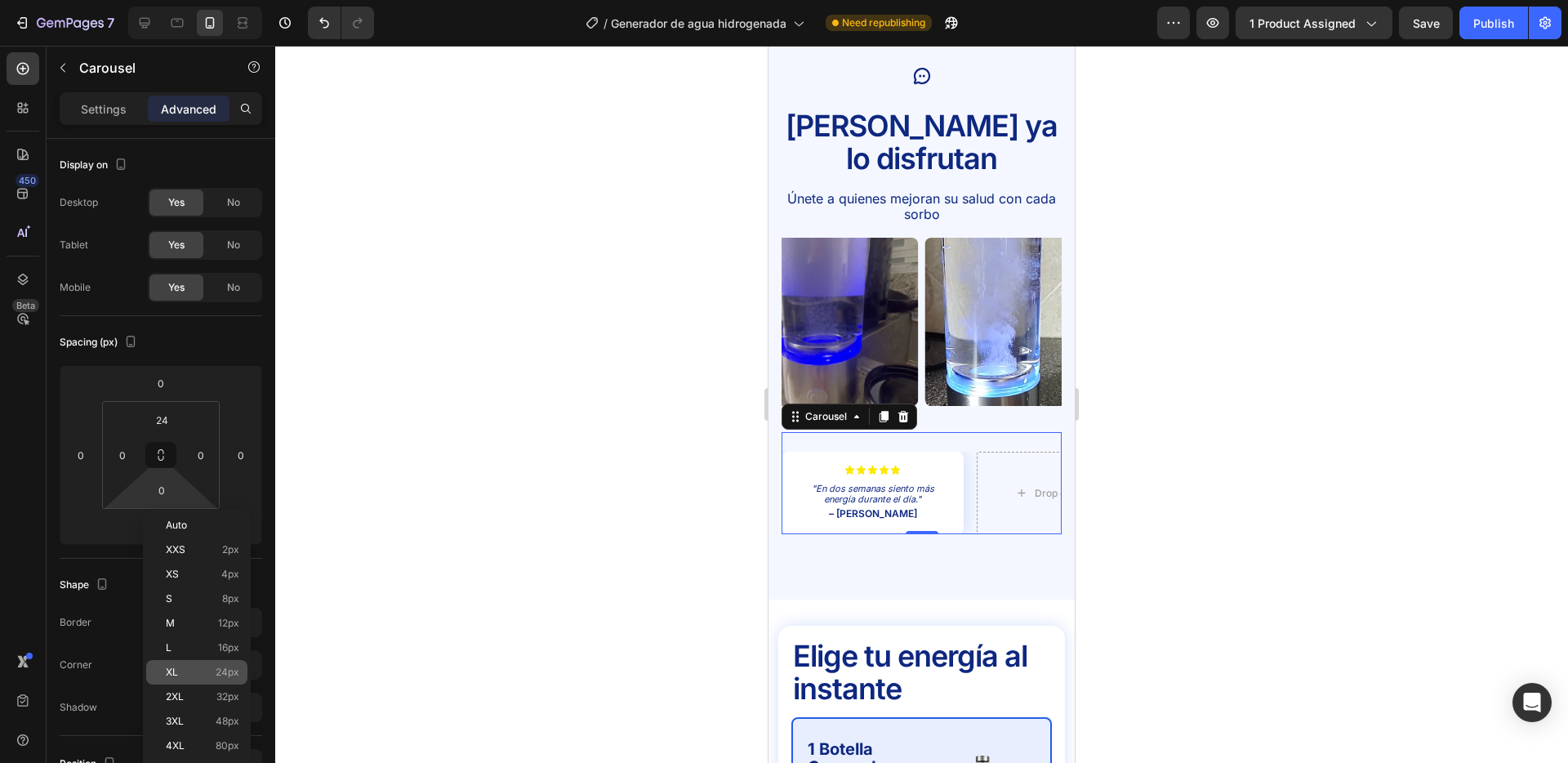
type input "24"
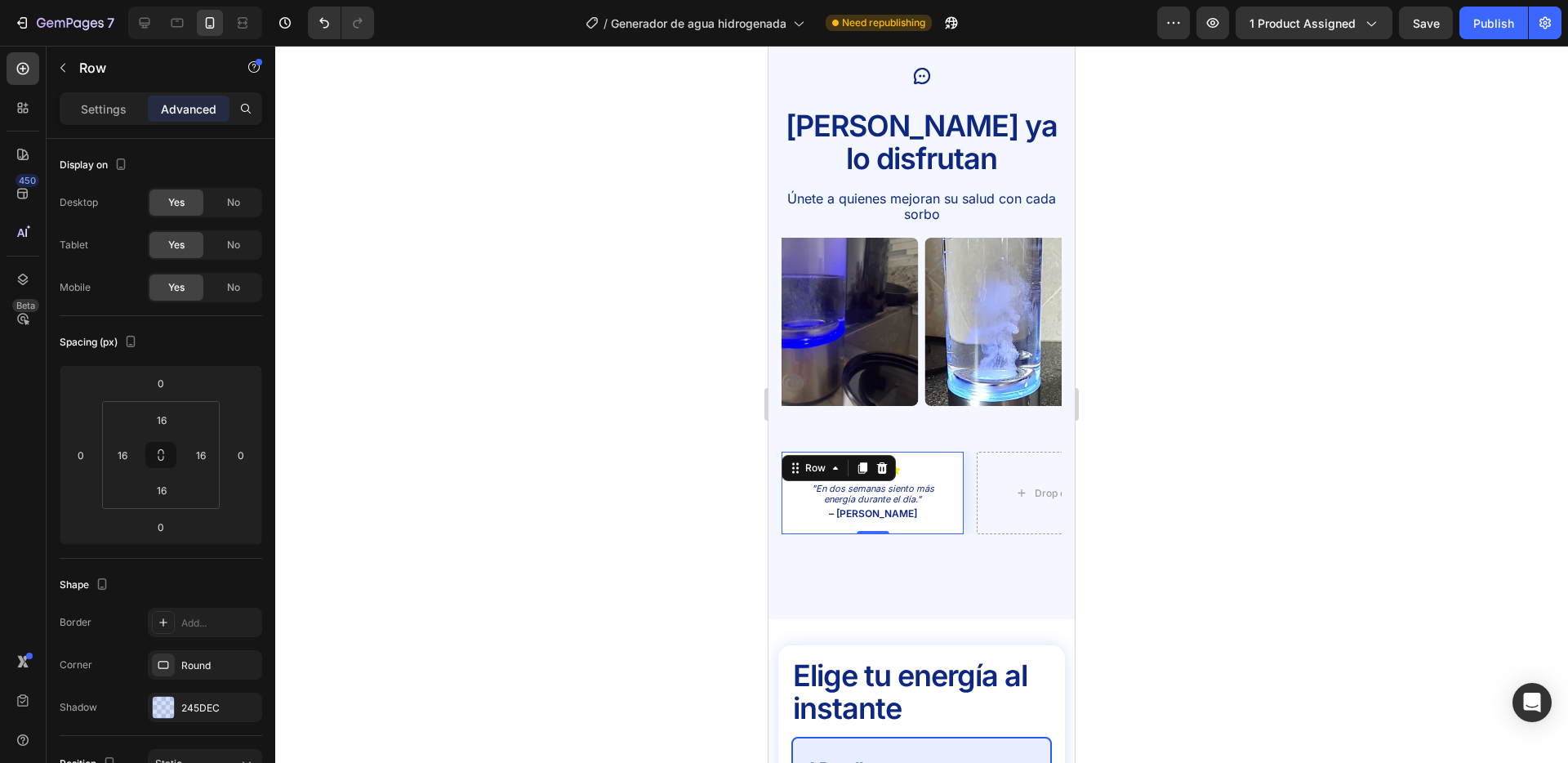
click at [949, 452] on div "Icon Icon Icon Icon Icon Icon List "En dos semanas siento más energía durante e…" at bounding box center [873, 494] width 182 height 83
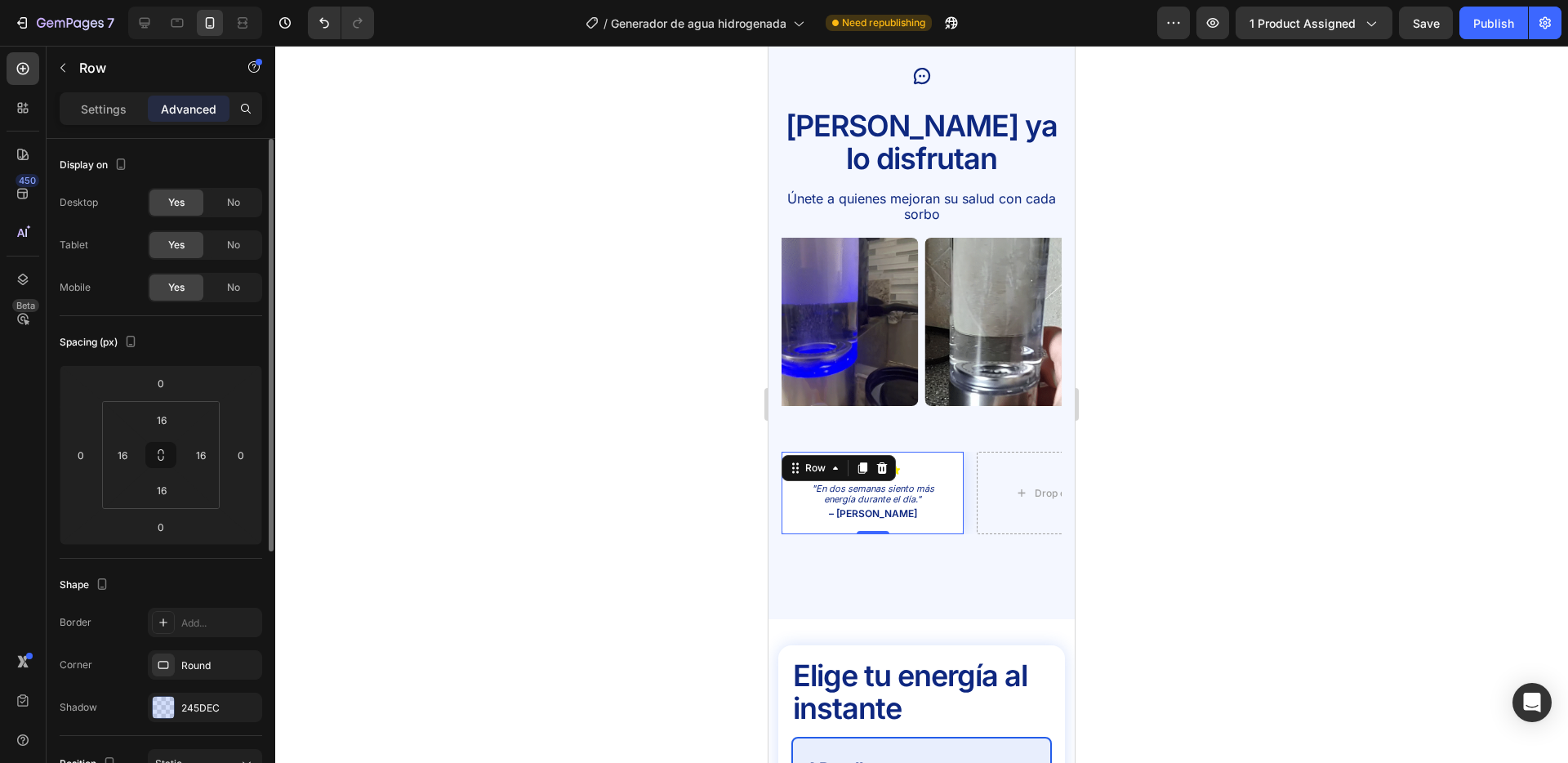
click at [0, 0] on div "Spacing (px) 0 0 0 0 16 16 16 16" at bounding box center [0, 0] width 0 height 0
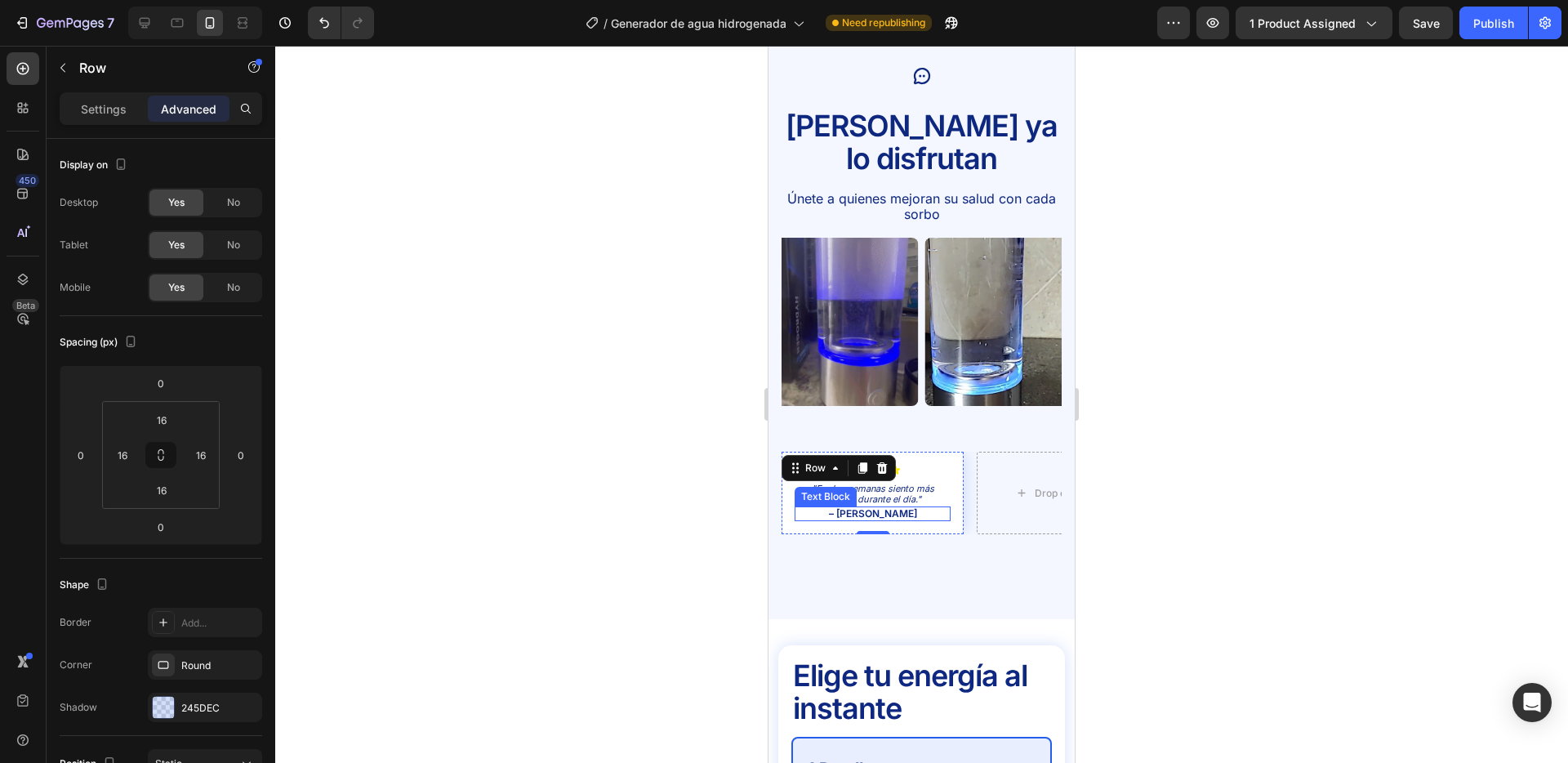
click at [907, 508] on p "– [PERSON_NAME]" at bounding box center [873, 514] width 152 height 12
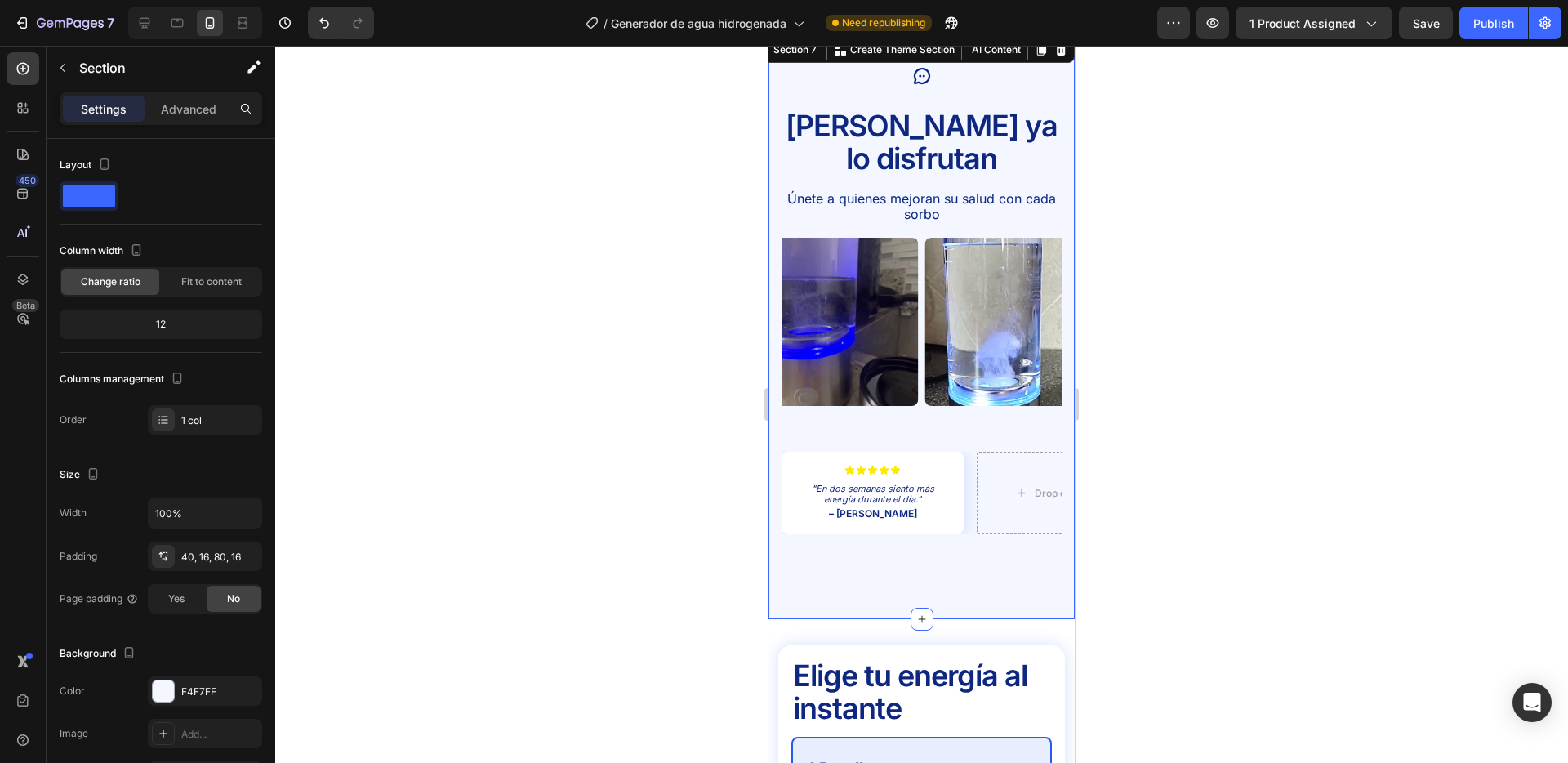
click at [938, 532] on div "Icon Miles ya lo disfrutan Text Block Únete a quienes mejoran su salud con cada…" at bounding box center [922, 326] width 307 height 585
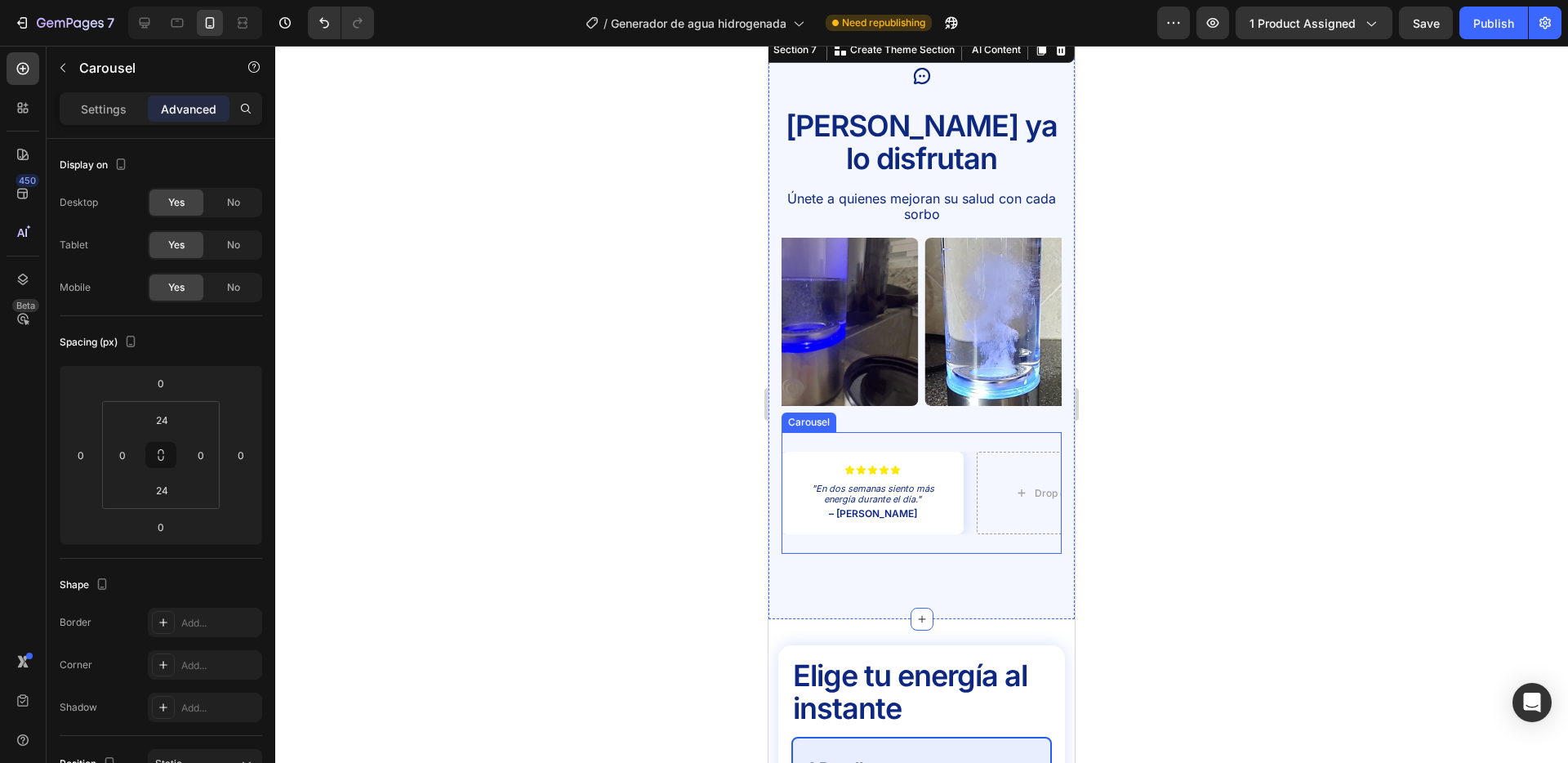
click at [970, 487] on div "Icon Icon Icon Icon Icon Icon List "En dos semanas siento más energía durante e…" at bounding box center [922, 494] width 280 height 83
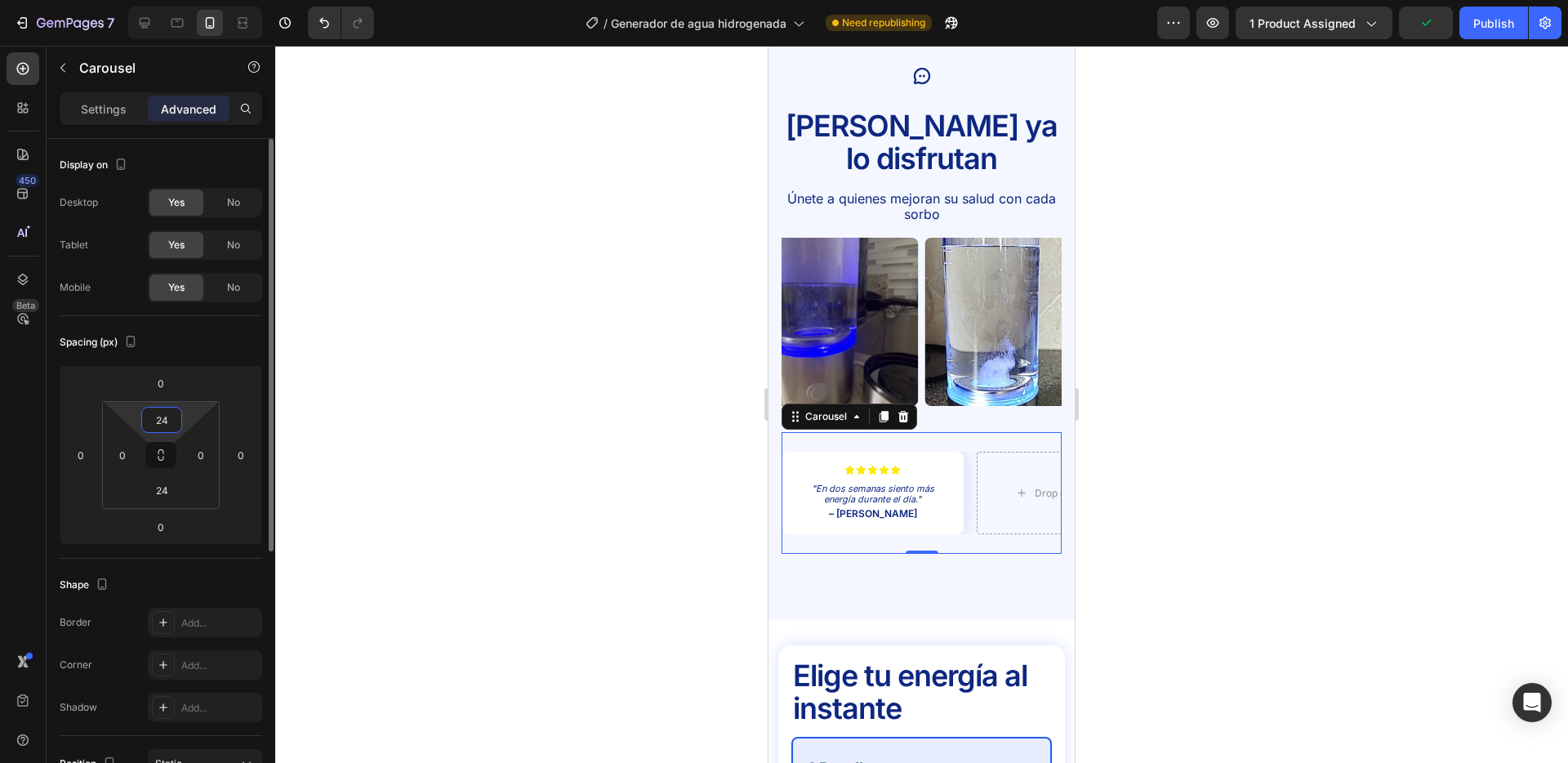
click at [158, 425] on input "24" at bounding box center [162, 419] width 33 height 24
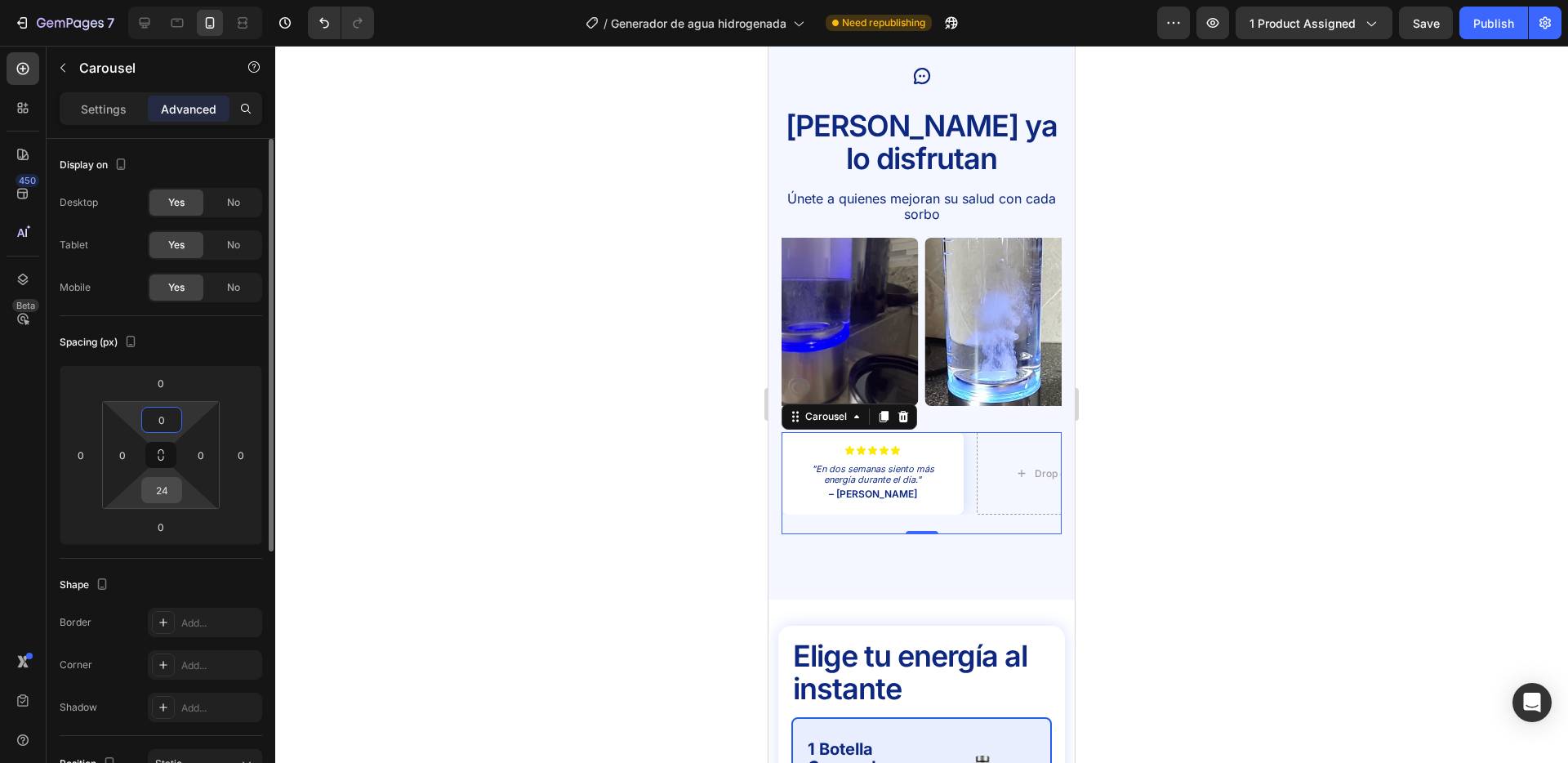
type input "0"
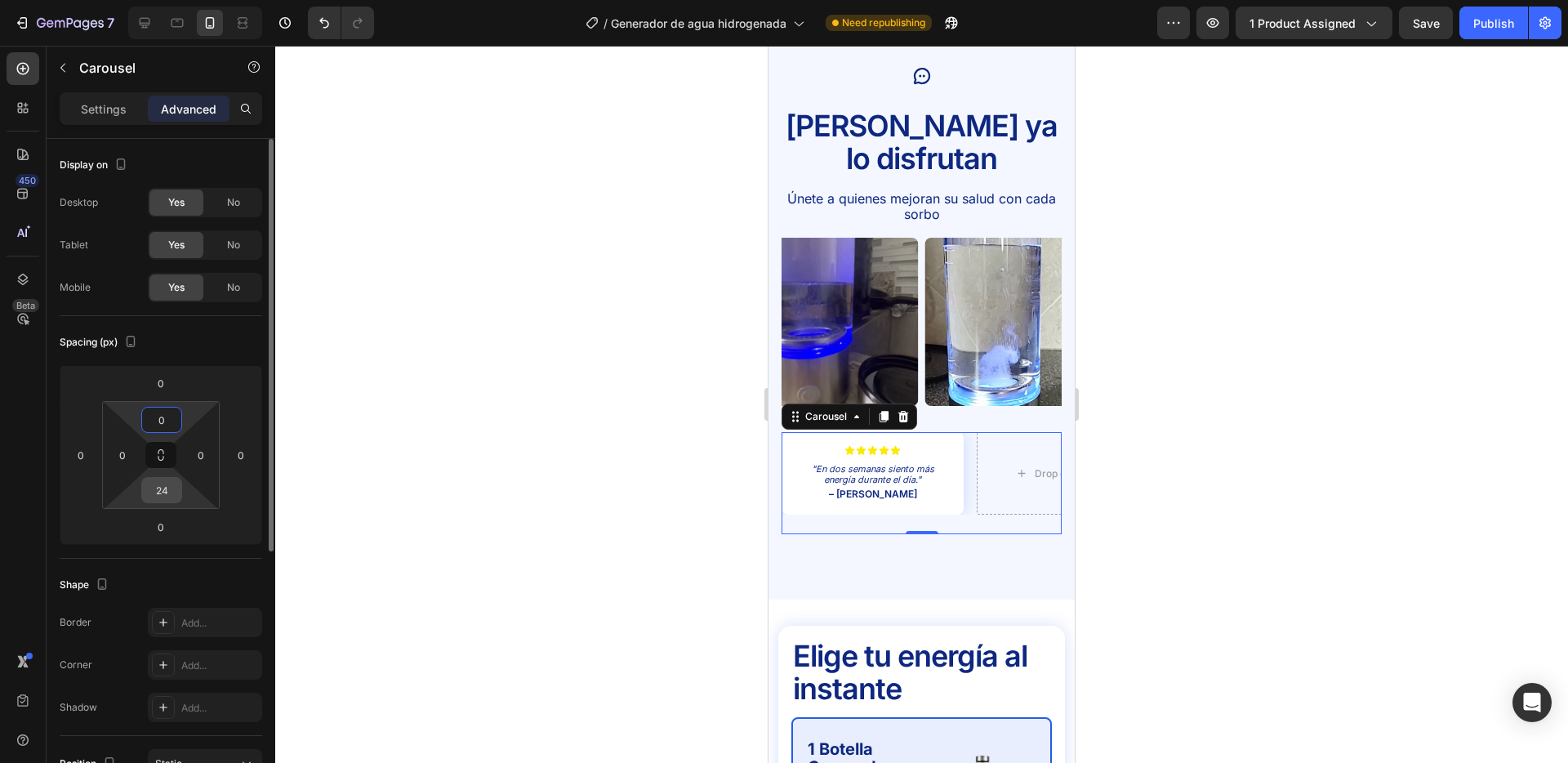
click at [163, 485] on input "24" at bounding box center [162, 490] width 33 height 24
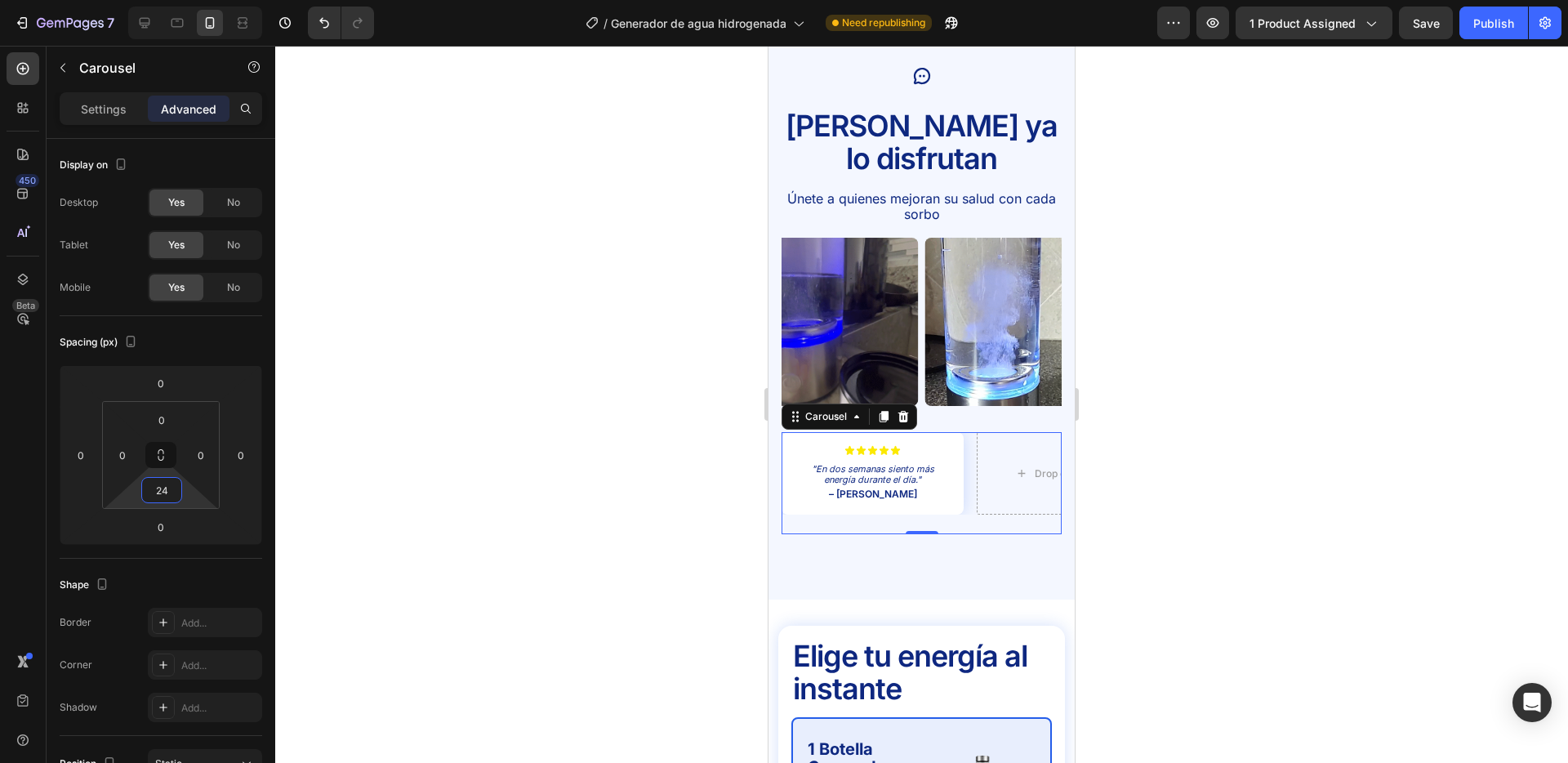
type input "0"
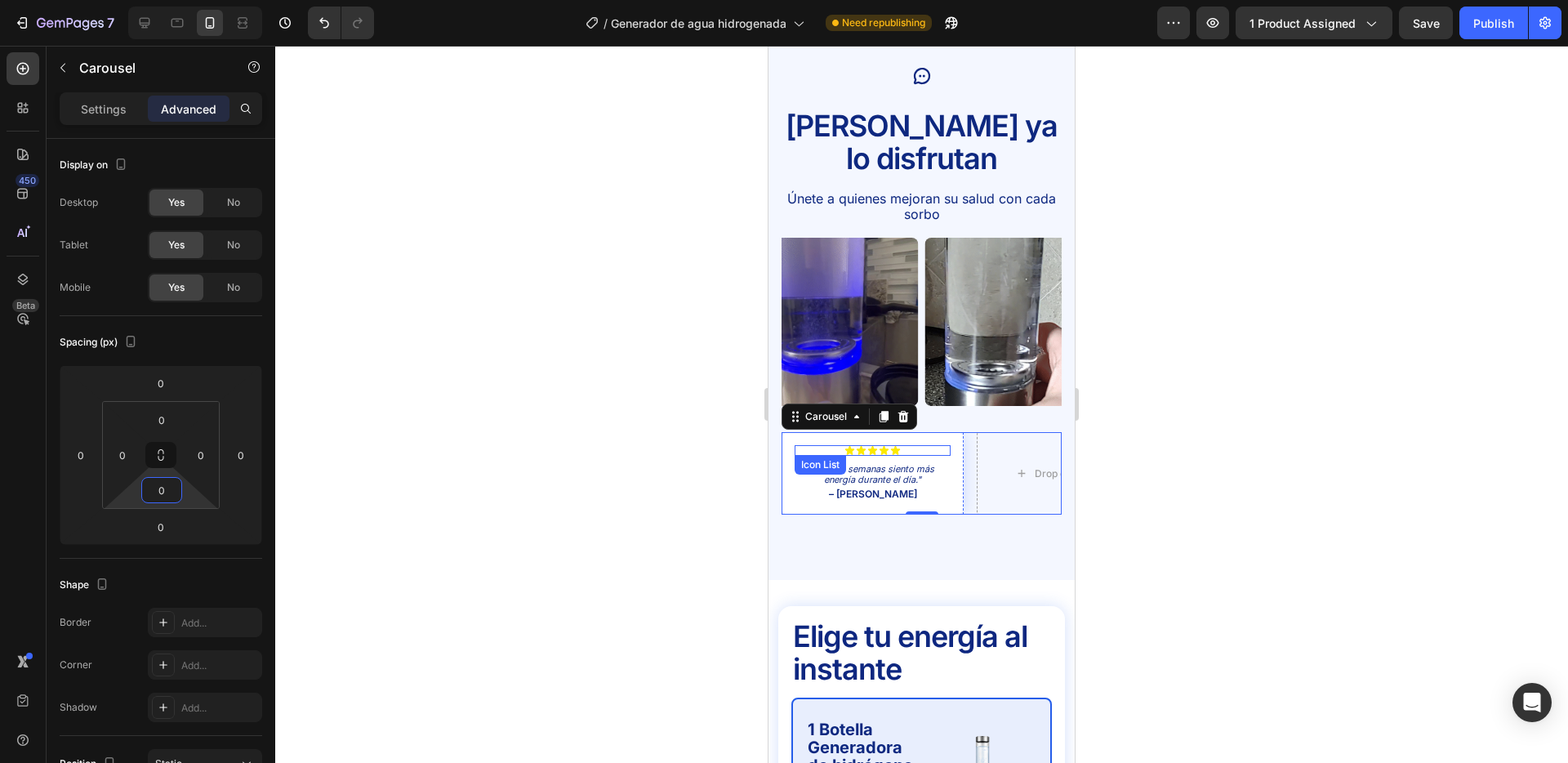
click at [950, 445] on div "Icon Icon Icon Icon Icon" at bounding box center [873, 451] width 156 height 11
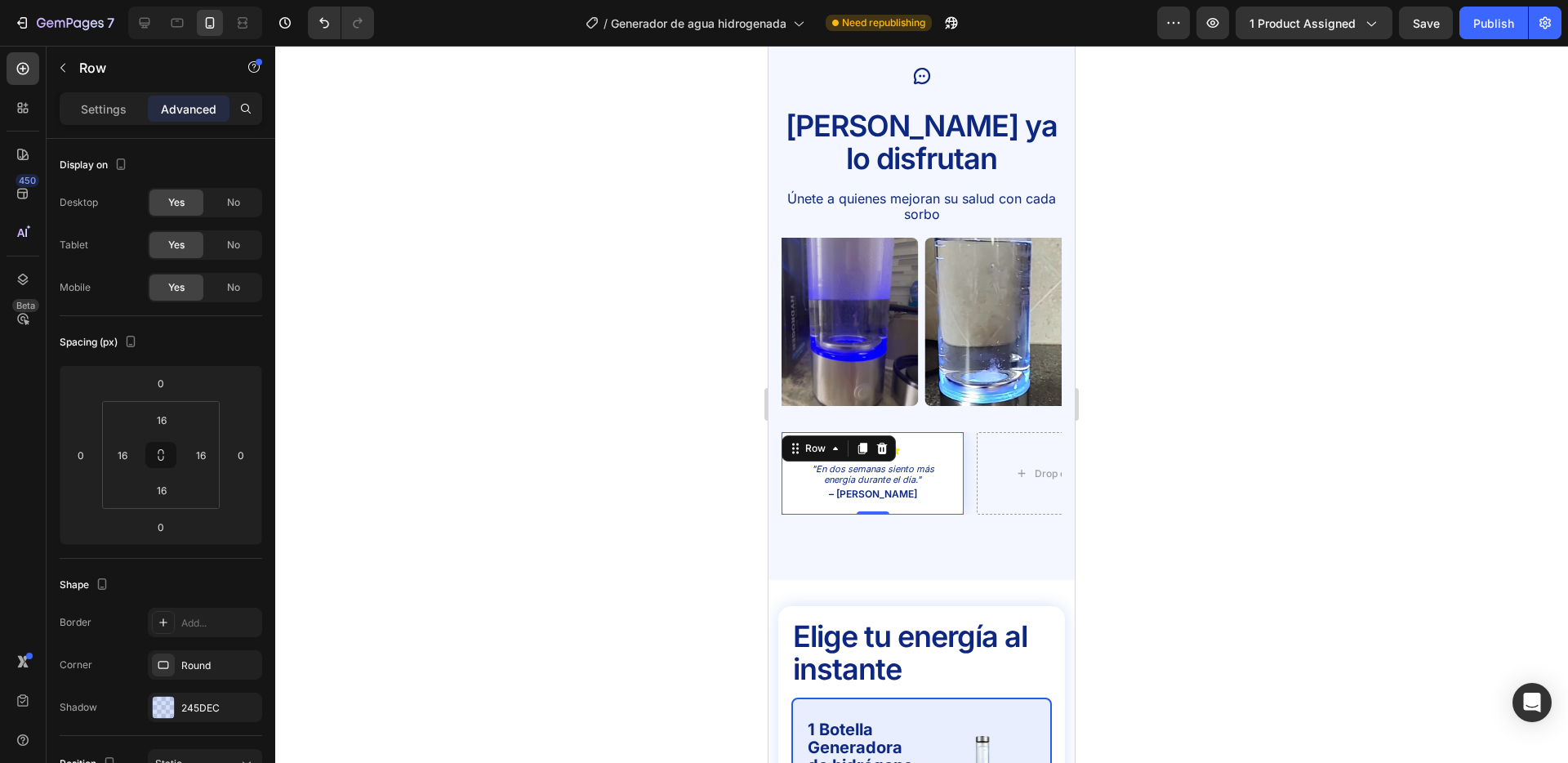
click at [955, 432] on div "Icon Icon Icon Icon Icon Icon List "En dos semanas siento más energía durante e…" at bounding box center [873, 474] width 182 height 83
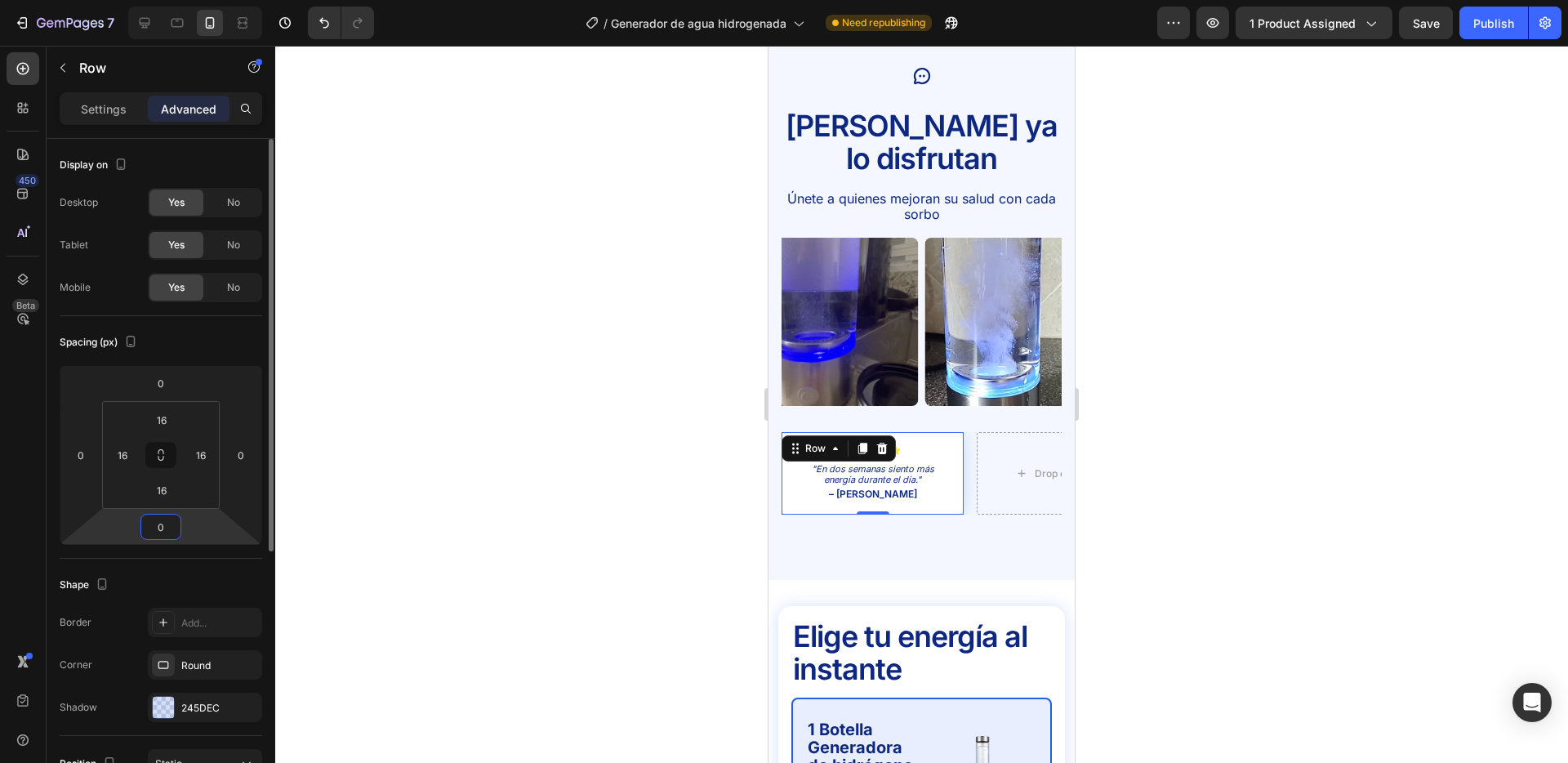
click at [169, 530] on input "0" at bounding box center [161, 526] width 33 height 24
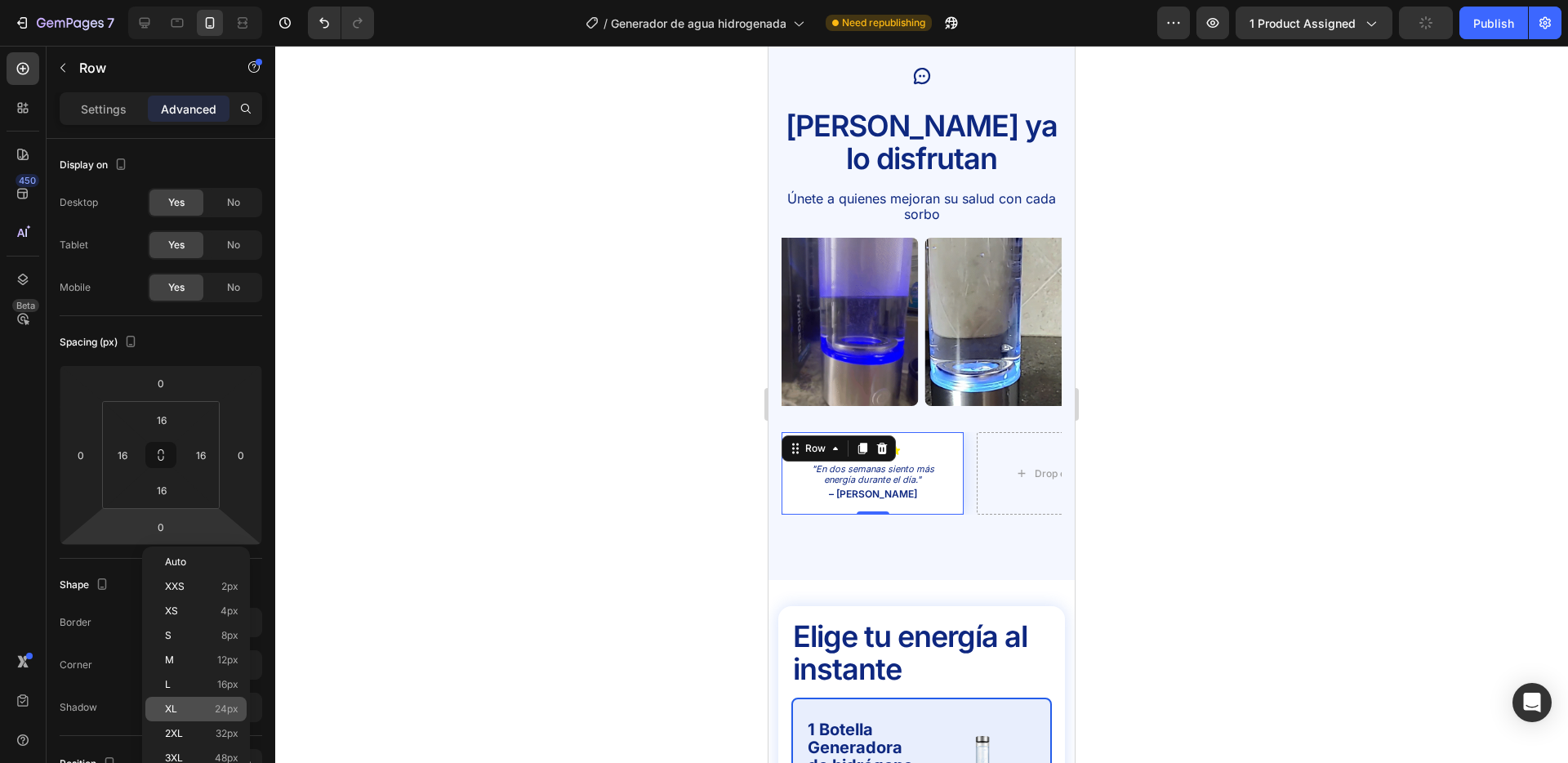
click at [209, 709] on p "XL 24px" at bounding box center [201, 709] width 74 height 12
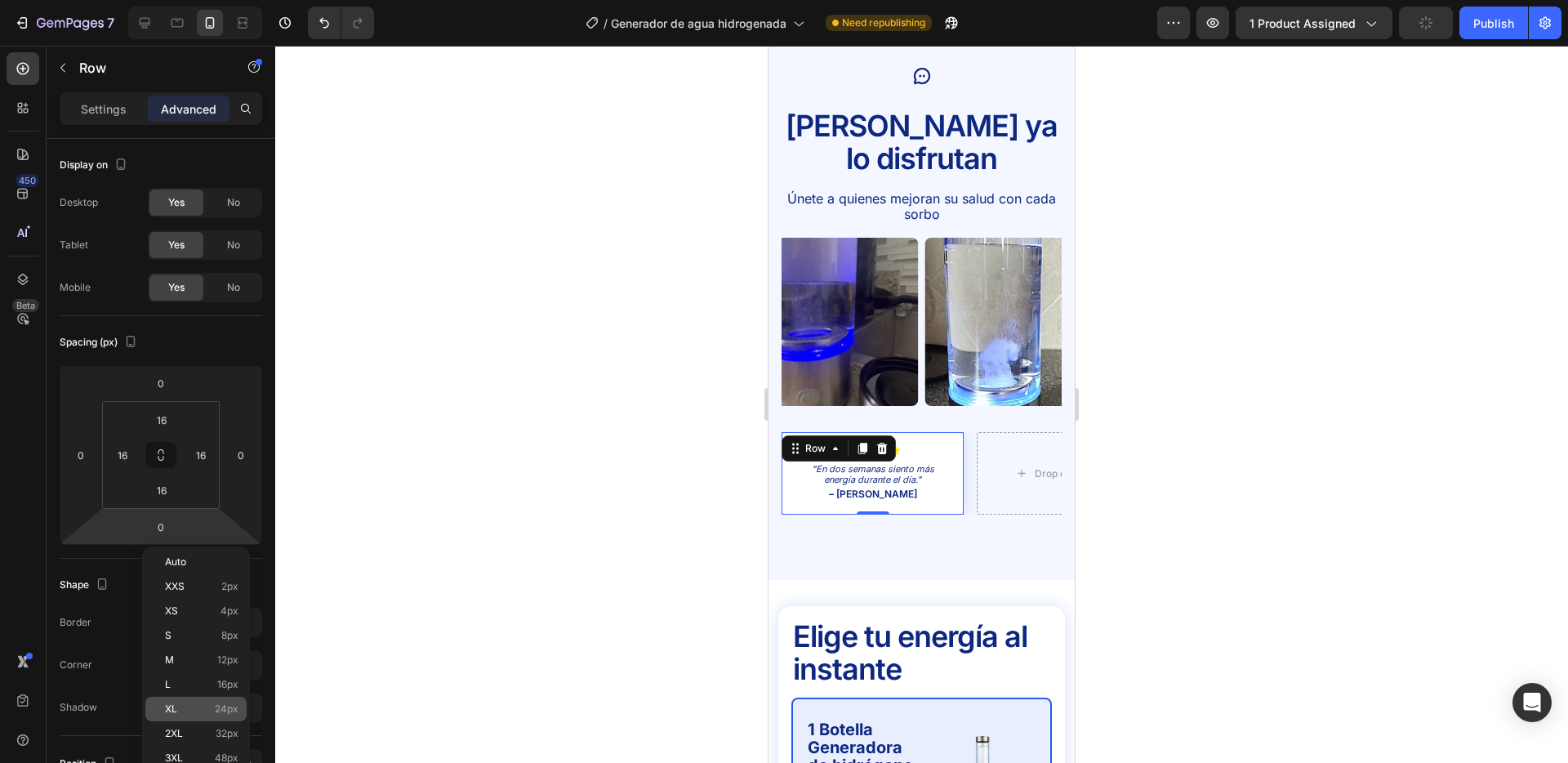
type input "24"
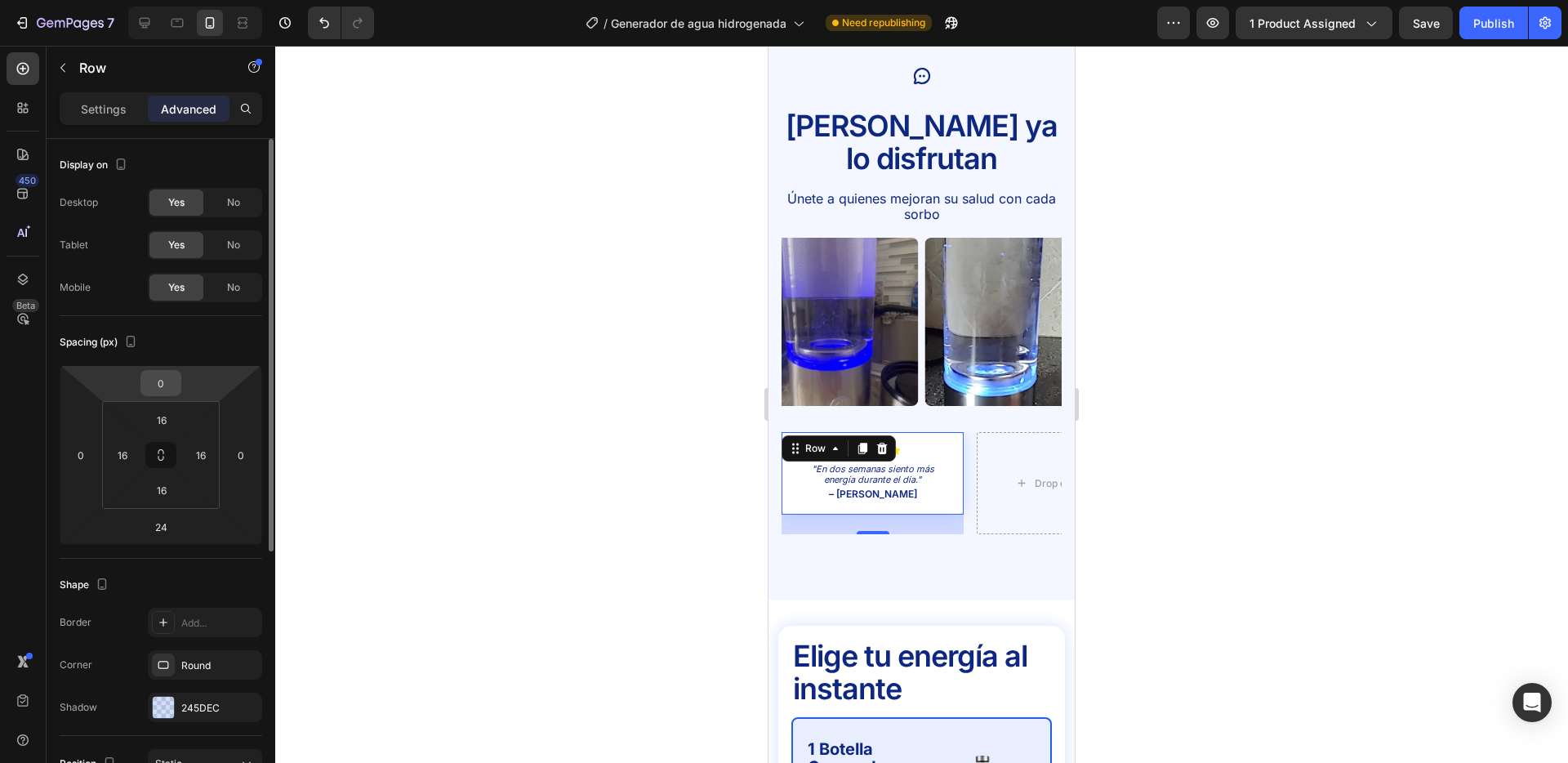
click at [170, 389] on input "0" at bounding box center [161, 383] width 33 height 24
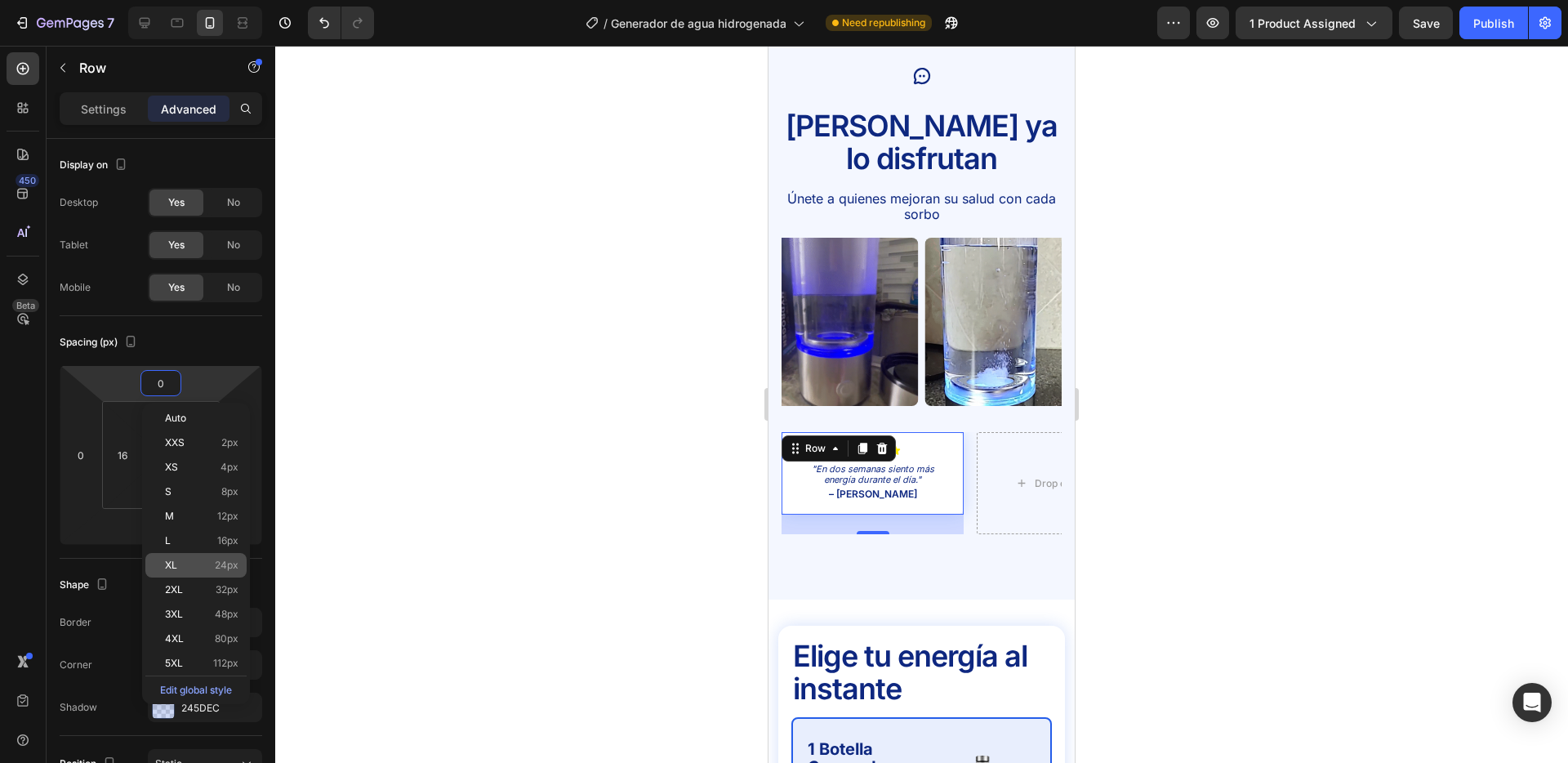
click at [230, 564] on span "24px" at bounding box center [227, 565] width 24 height 12
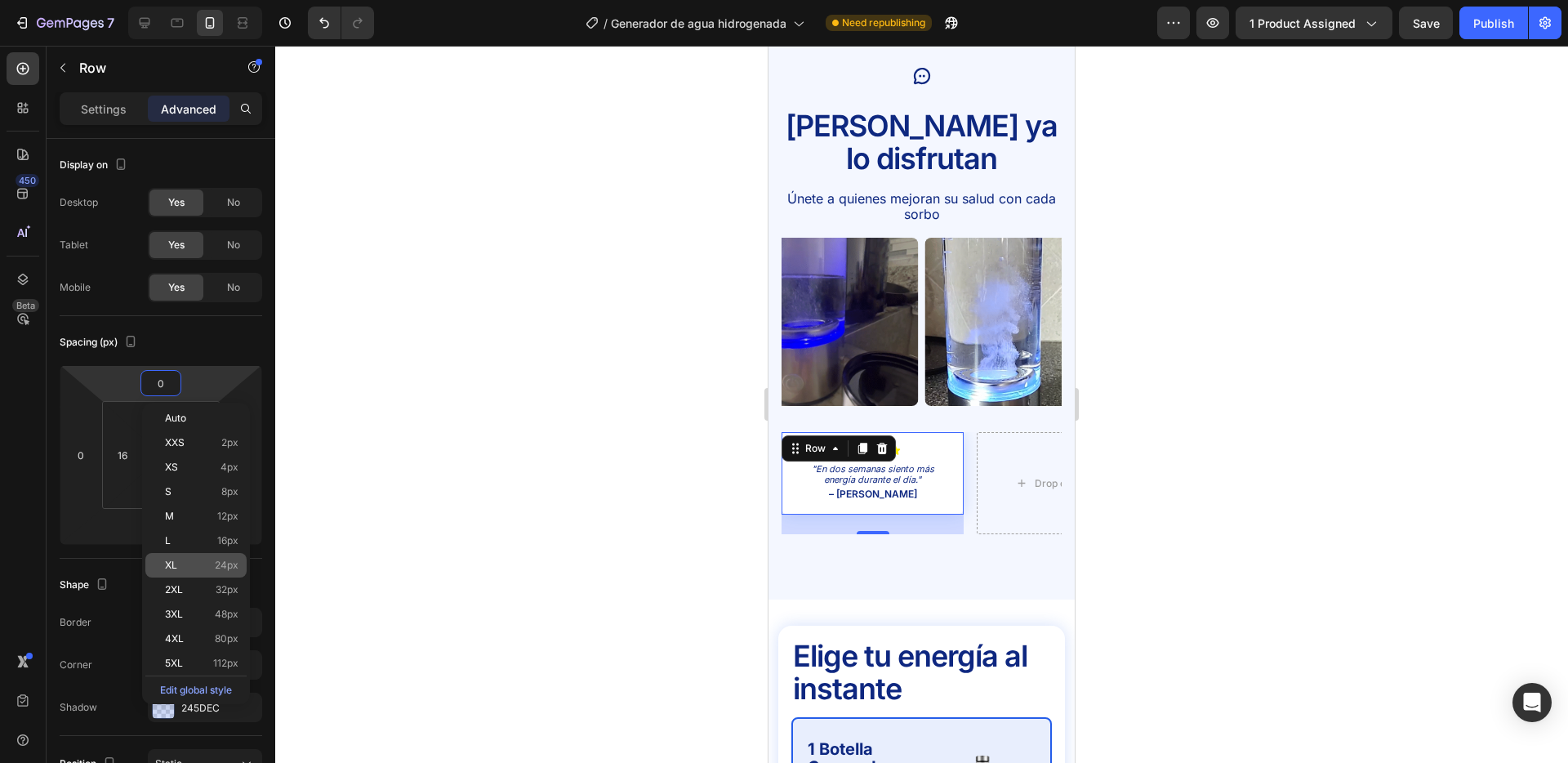
type input "24"
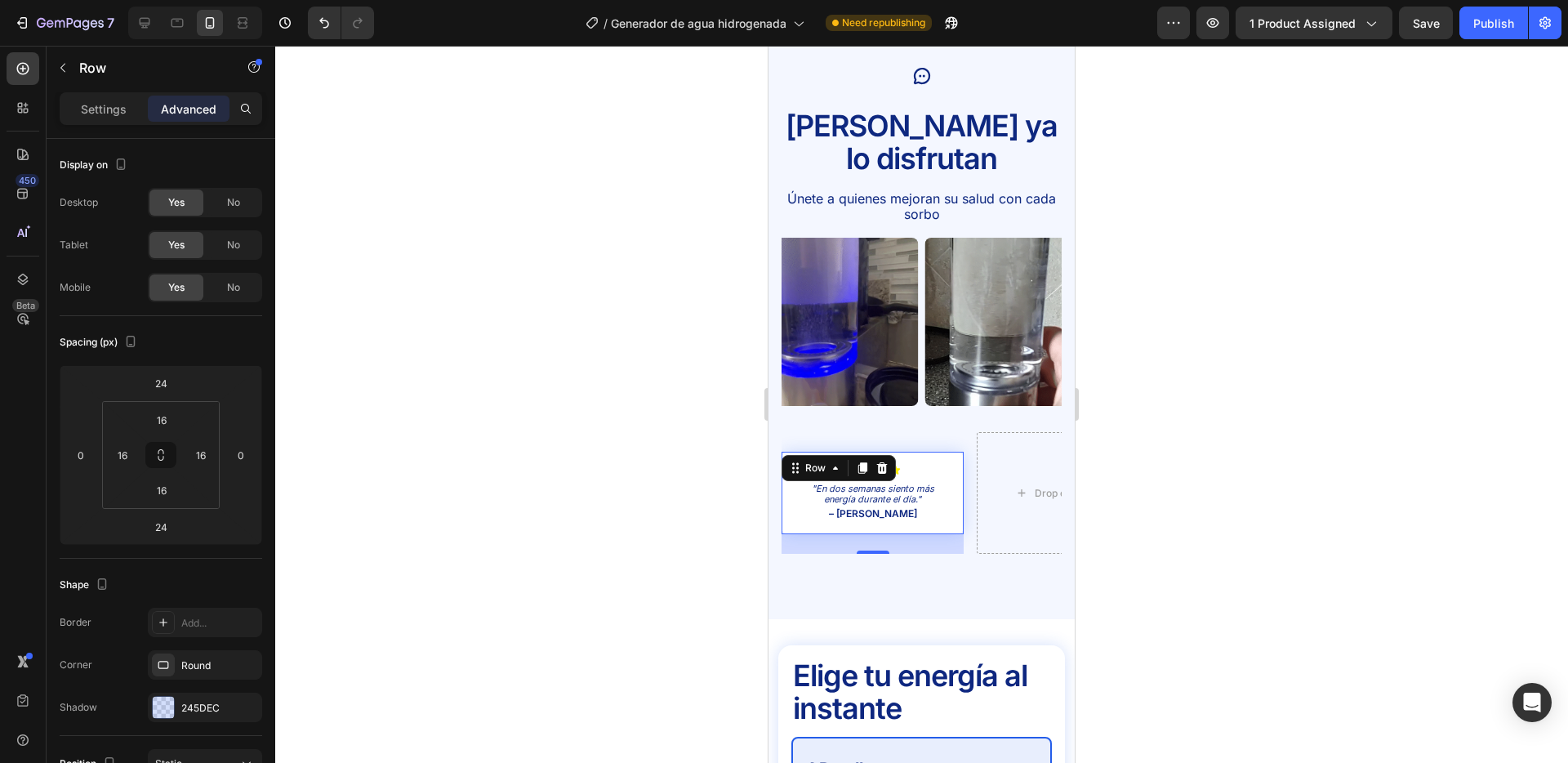
click at [612, 494] on div at bounding box center [921, 404] width 1293 height 717
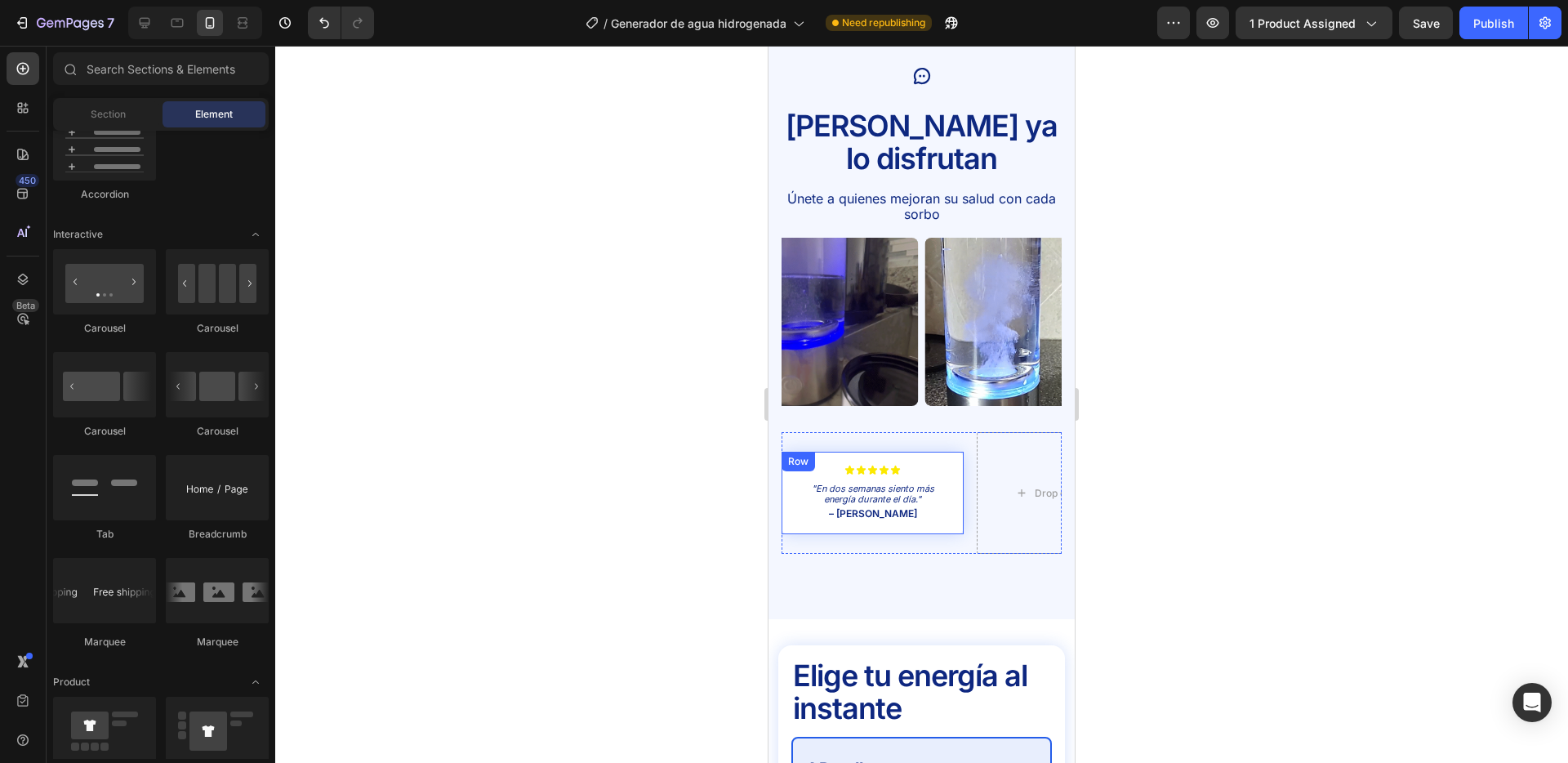
click at [956, 452] on div "Icon Icon Icon Icon Icon Icon List "En dos semanas siento más energía durante e…" at bounding box center [873, 494] width 182 height 83
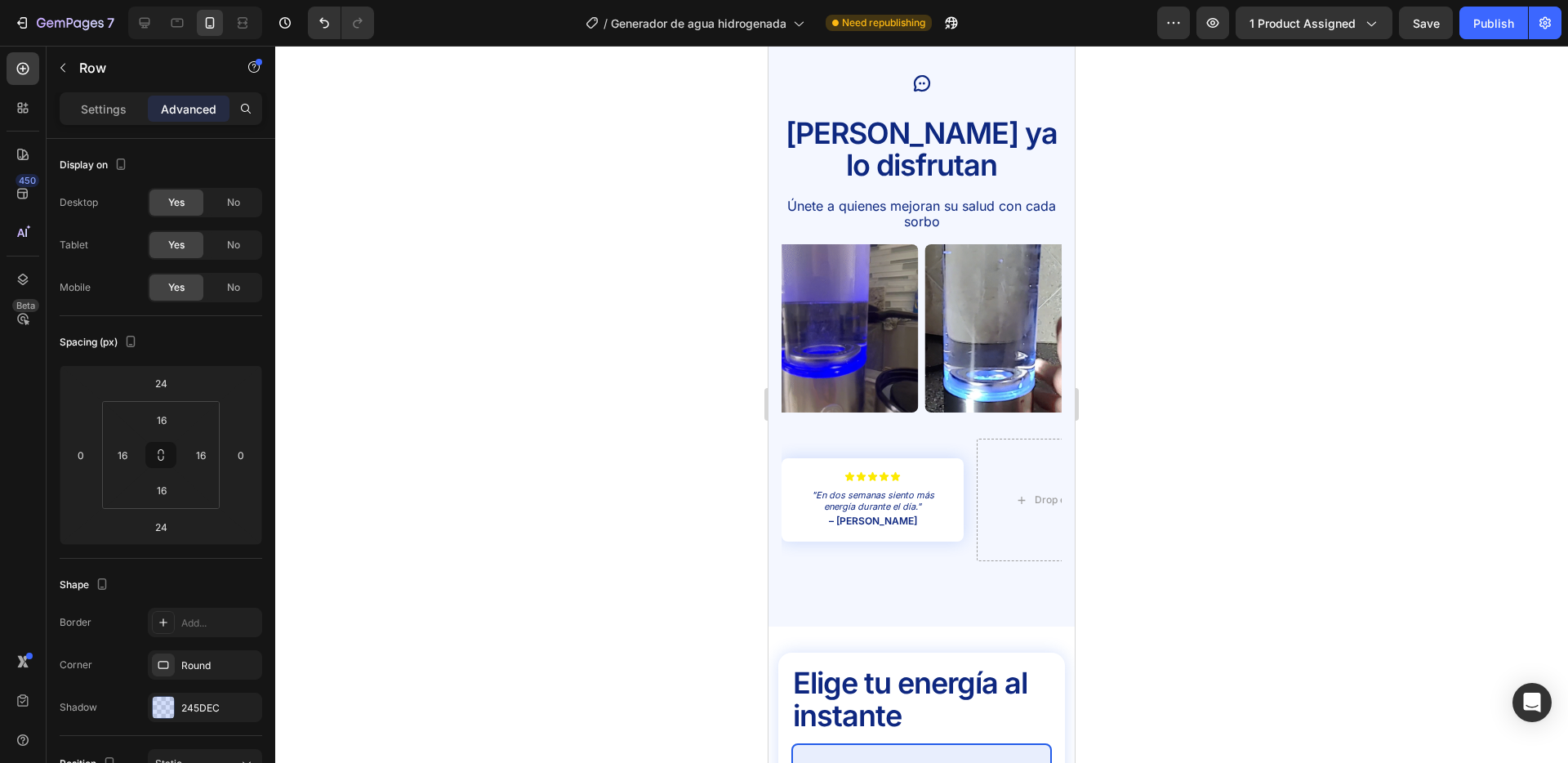
scroll to position [3571, 0]
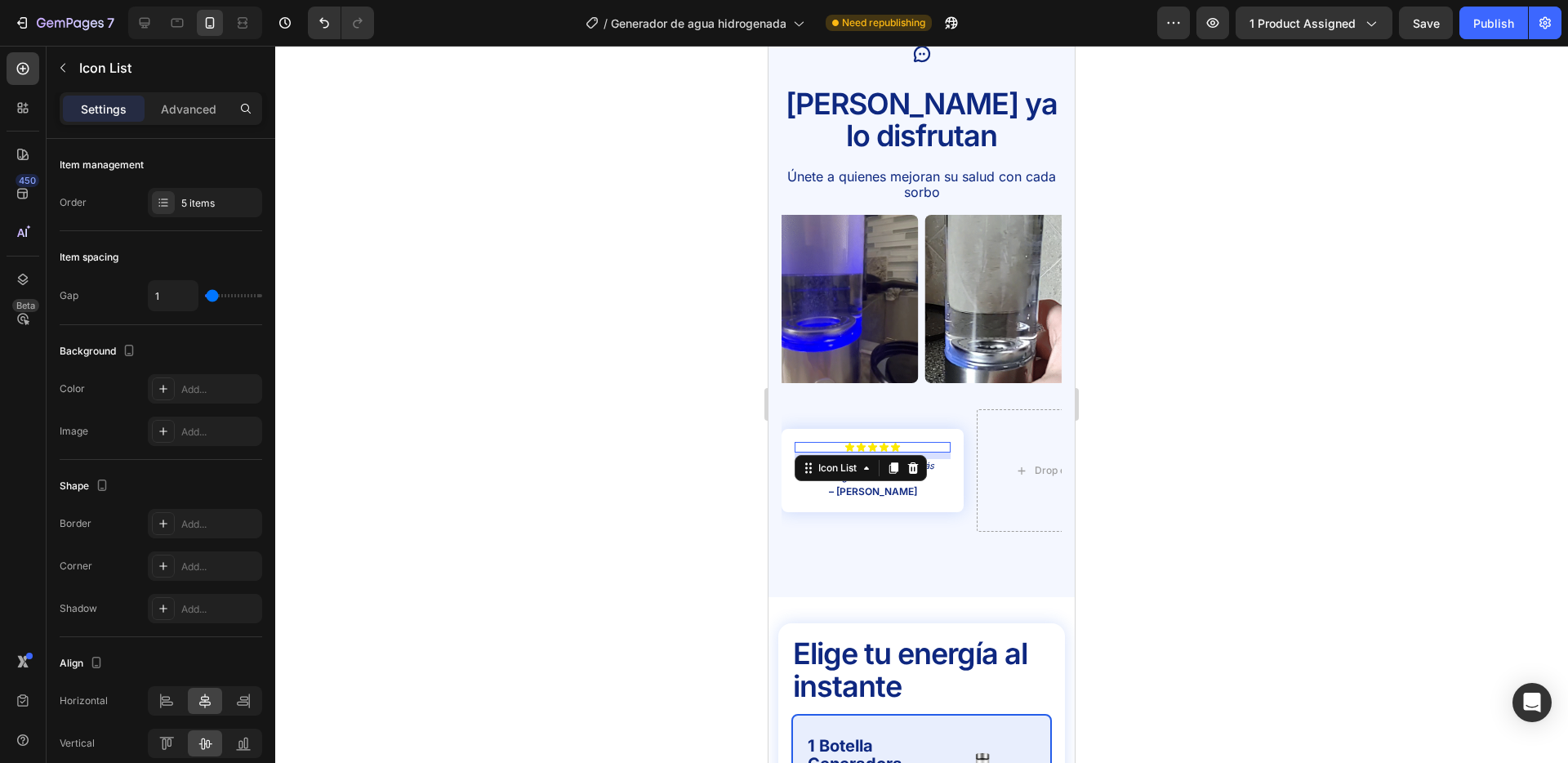
click at [949, 442] on div "Icon Icon Icon Icon Icon" at bounding box center [873, 447] width 156 height 11
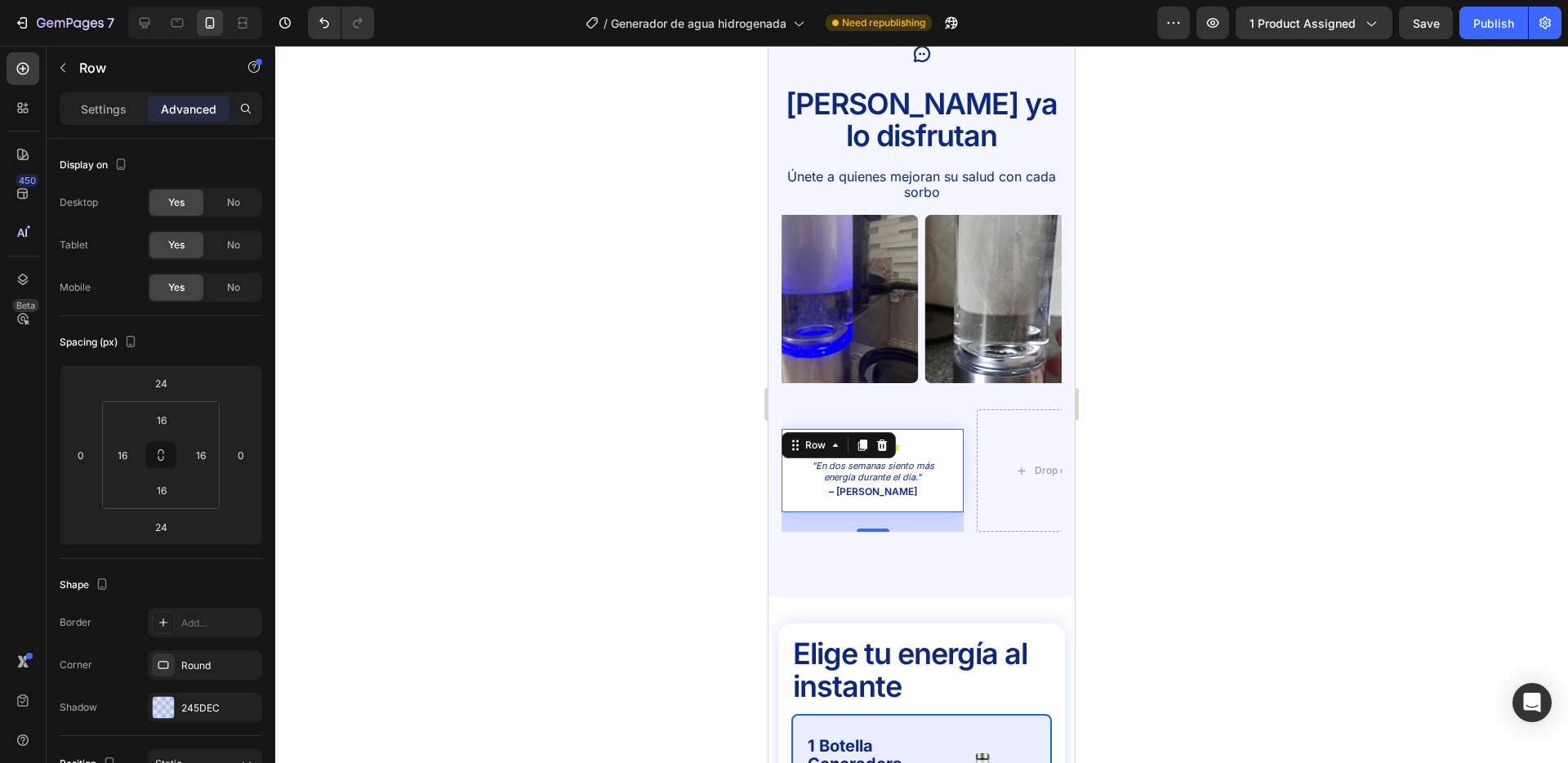
click at [955, 429] on div "Icon Icon Icon Icon Icon Icon List "En dos semanas siento más energía durante e…" at bounding box center [873, 471] width 182 height 83
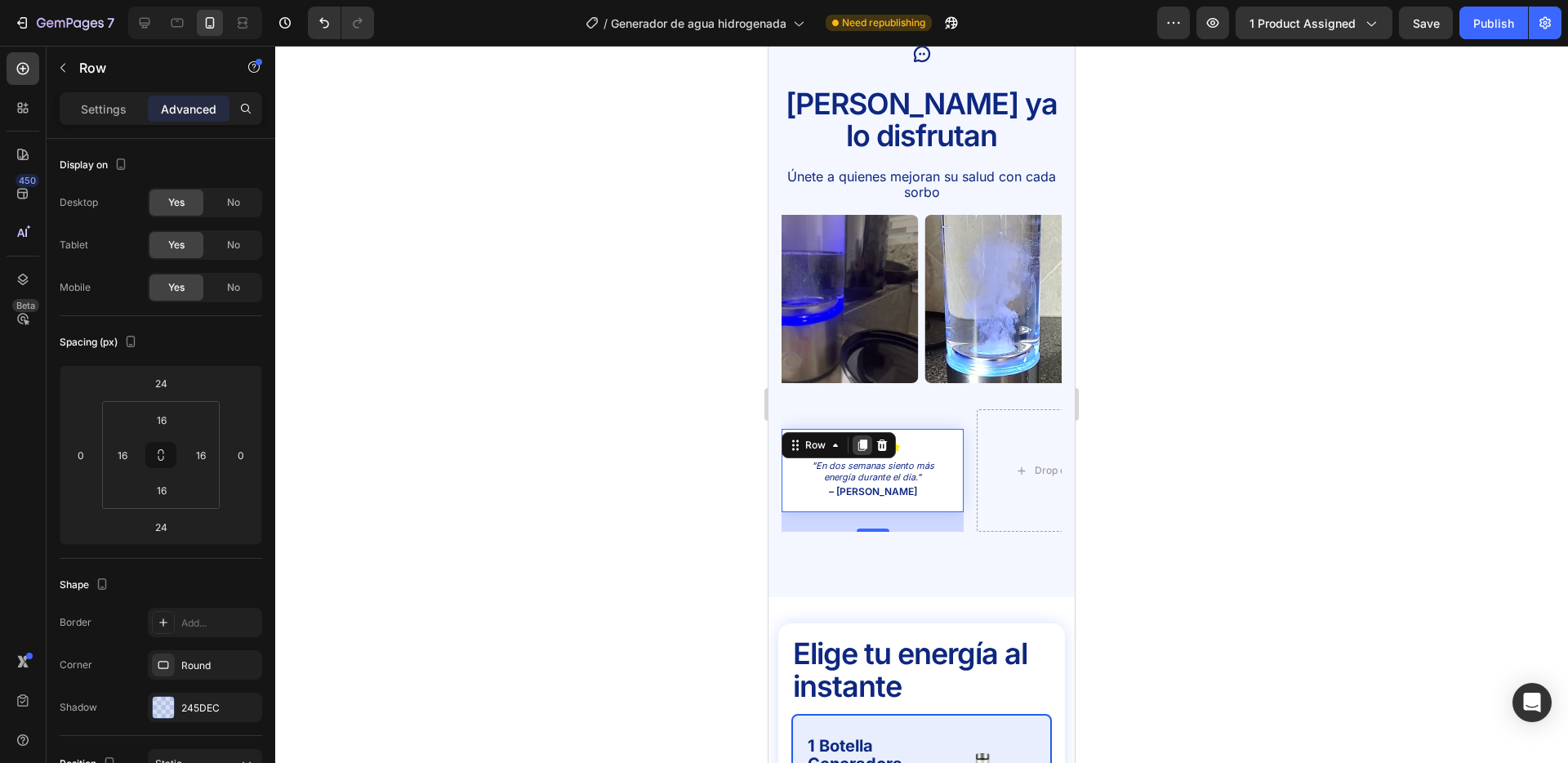
click at [864, 438] on icon at bounding box center [862, 445] width 13 height 13
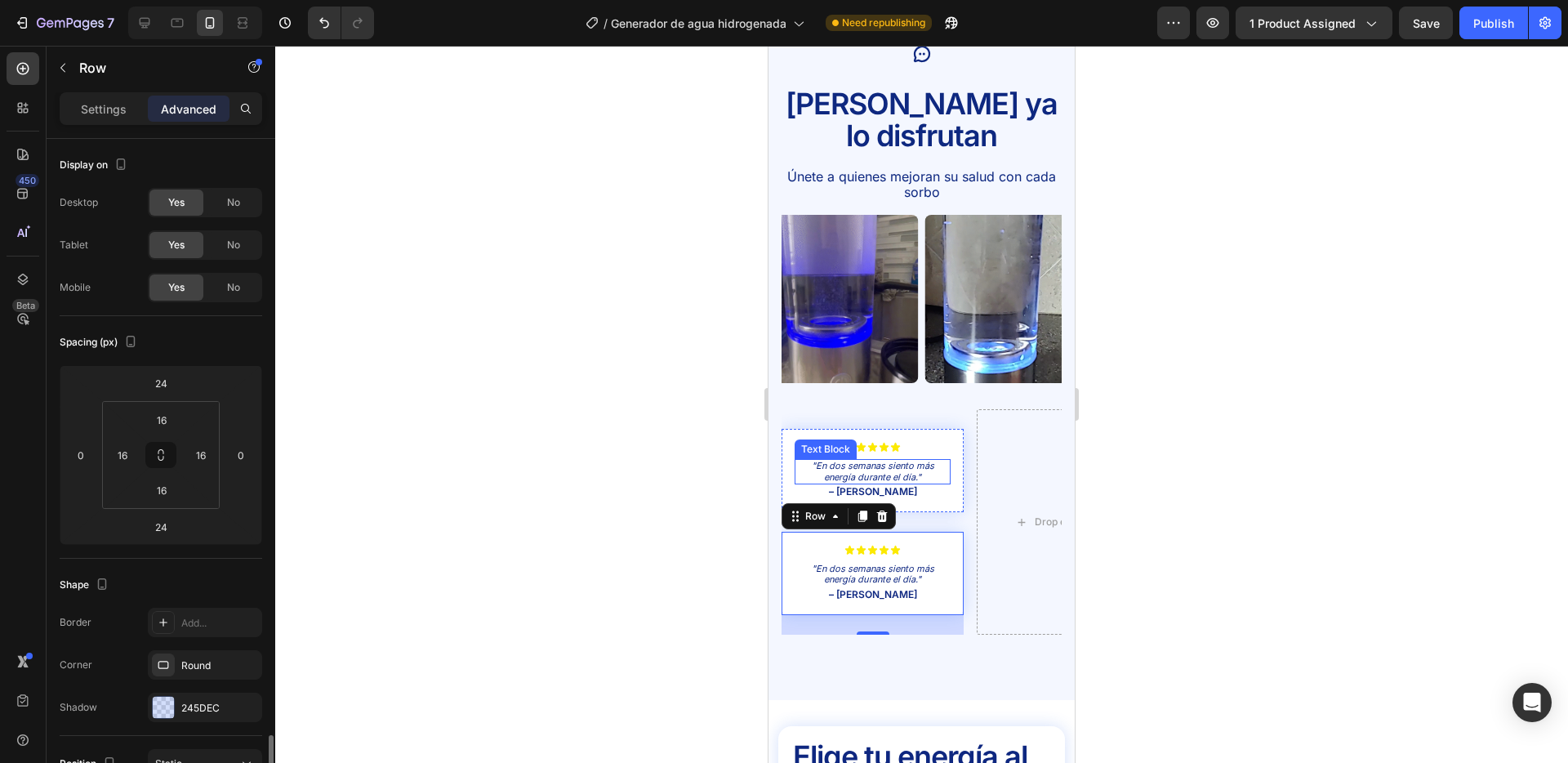
scroll to position [369, 0]
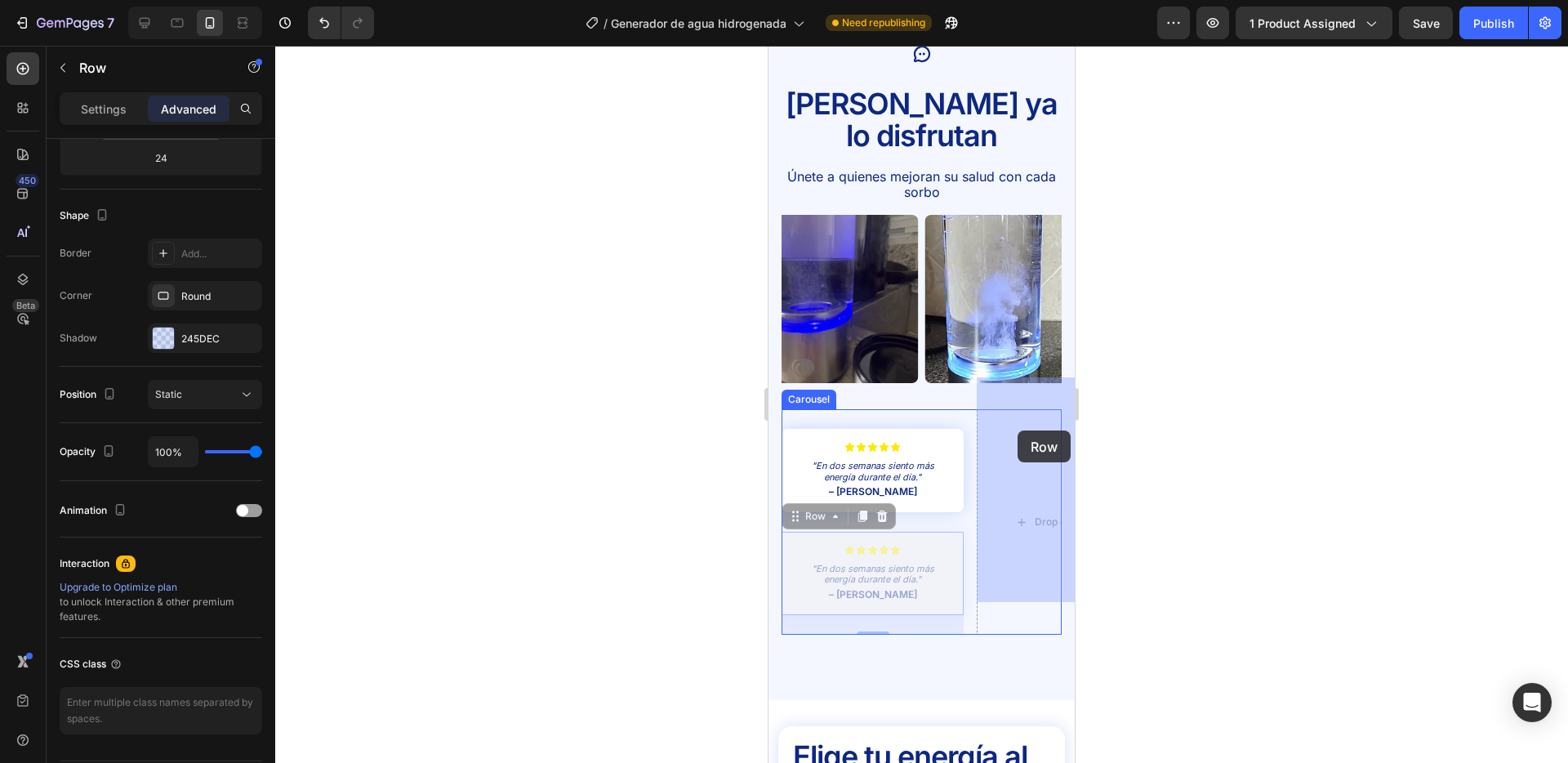
drag, startPoint x: 947, startPoint y: 507, endPoint x: 1018, endPoint y: 430, distance: 104.7
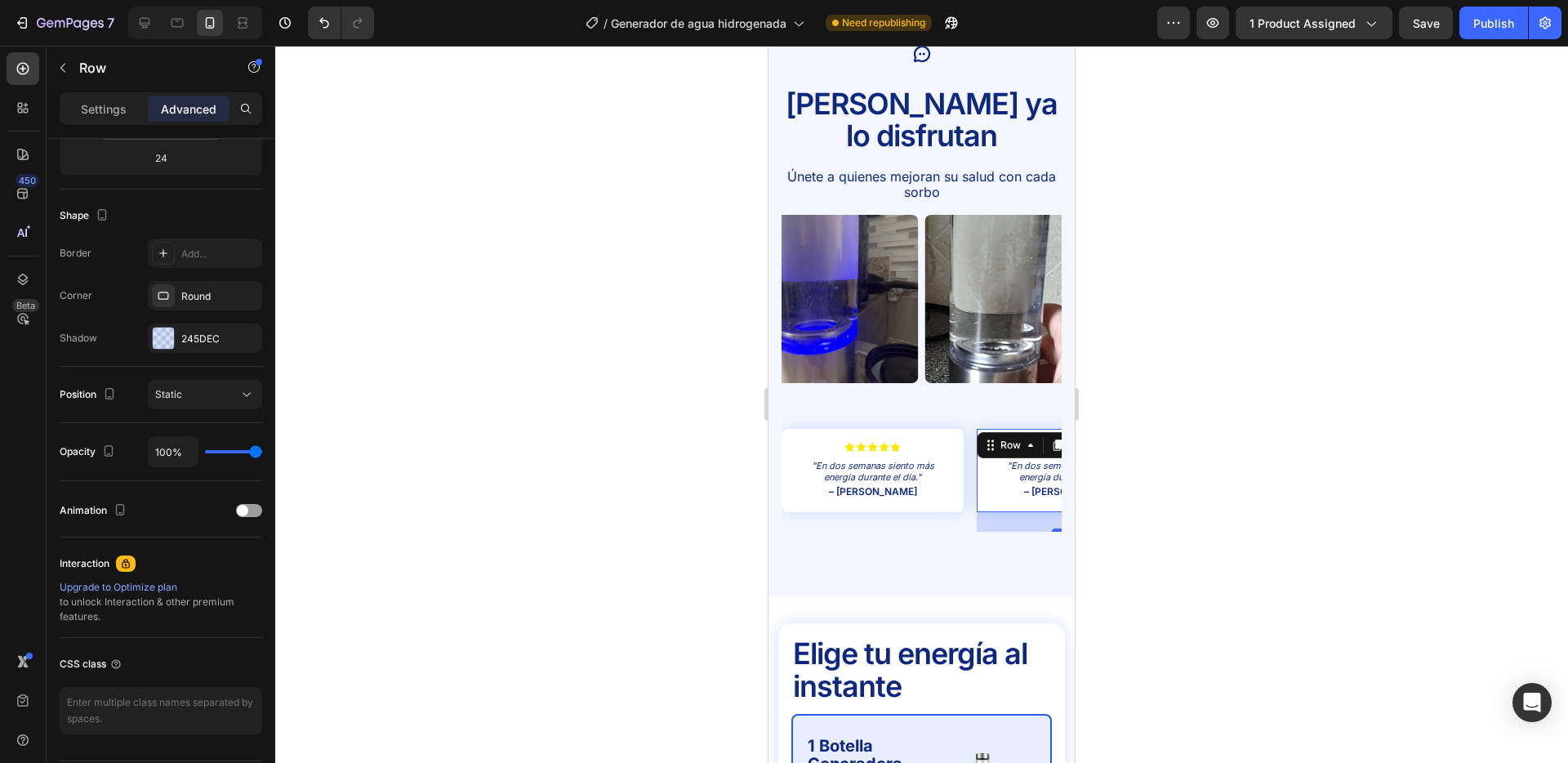
click at [1123, 506] on div at bounding box center [921, 404] width 1293 height 717
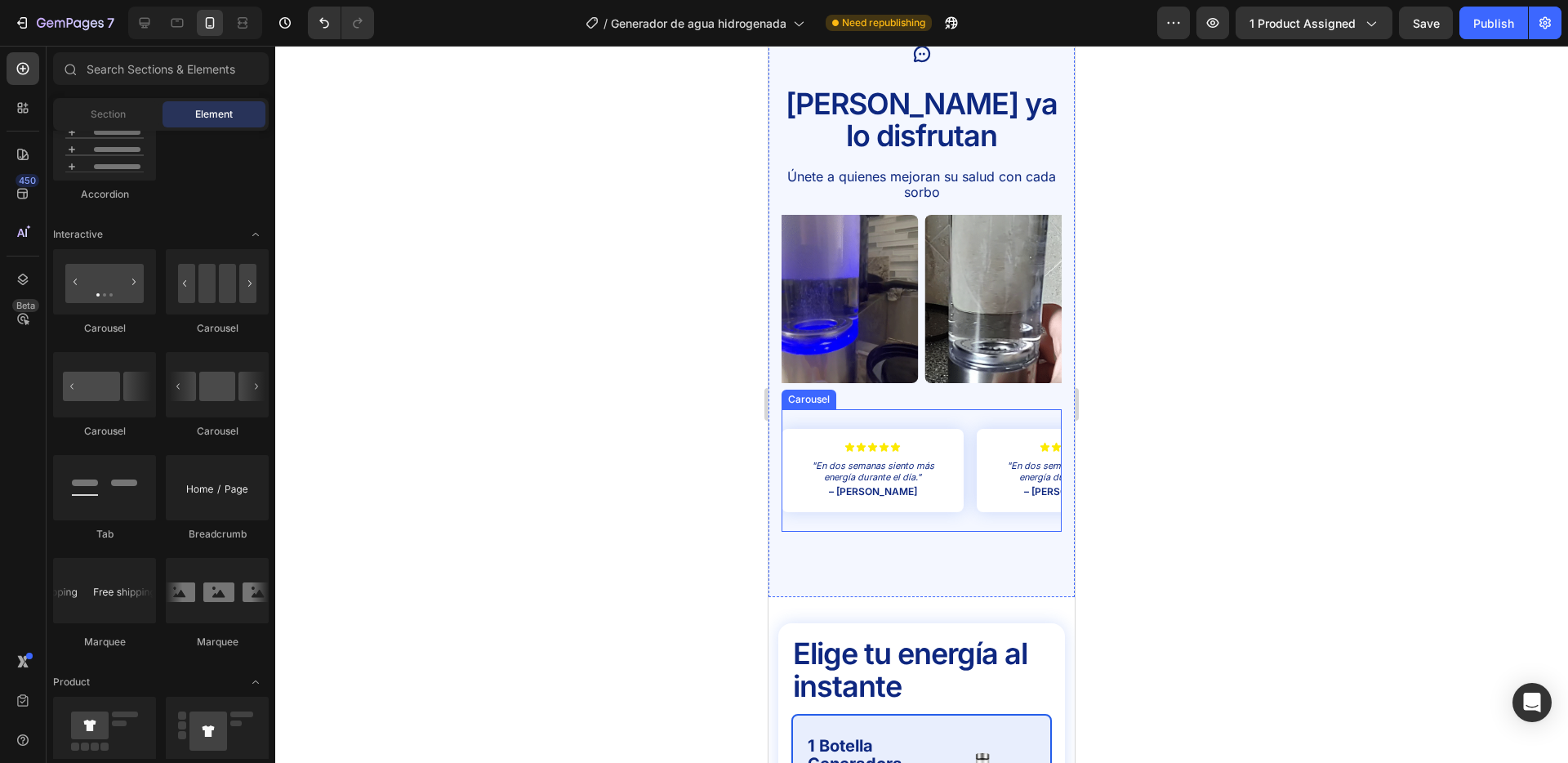
click at [970, 447] on div "Icon Icon Icon Icon Icon Icon List "En dos semanas siento más energía durante e…" at bounding box center [922, 470] width 280 height 122
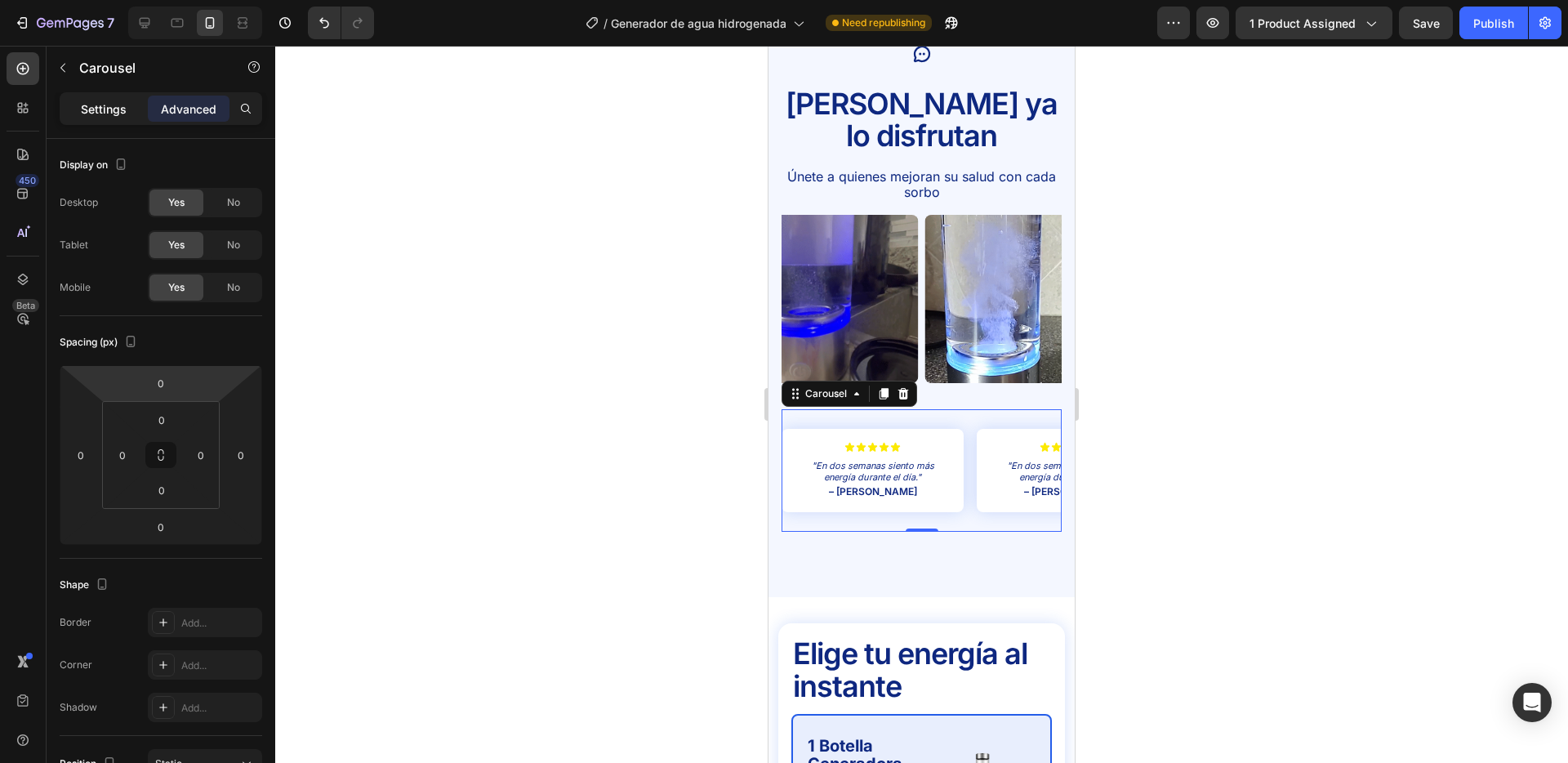
click at [92, 115] on p "Settings" at bounding box center [103, 109] width 45 height 17
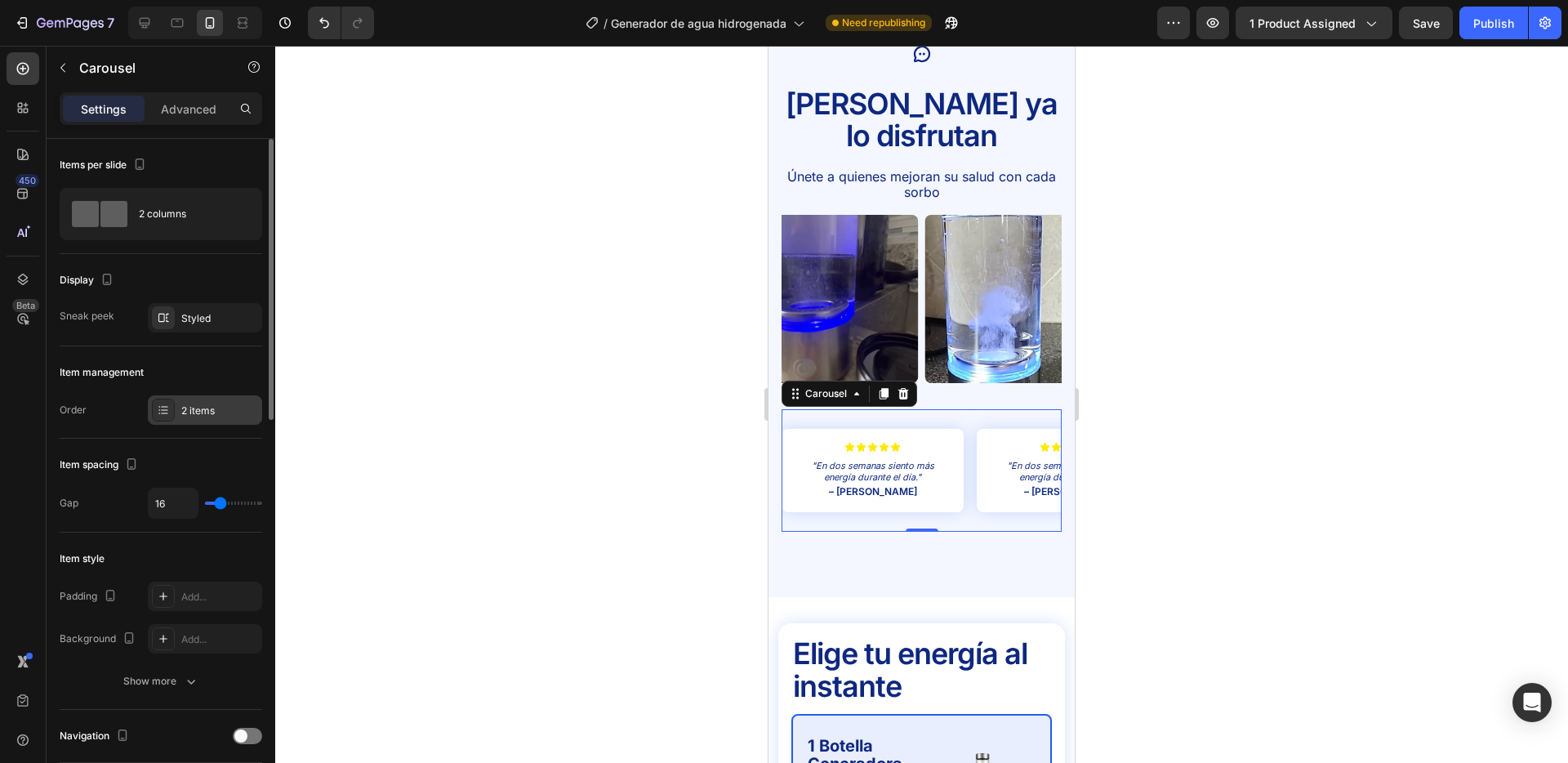
click at [201, 408] on div "2 items" at bounding box center [220, 411] width 77 height 15
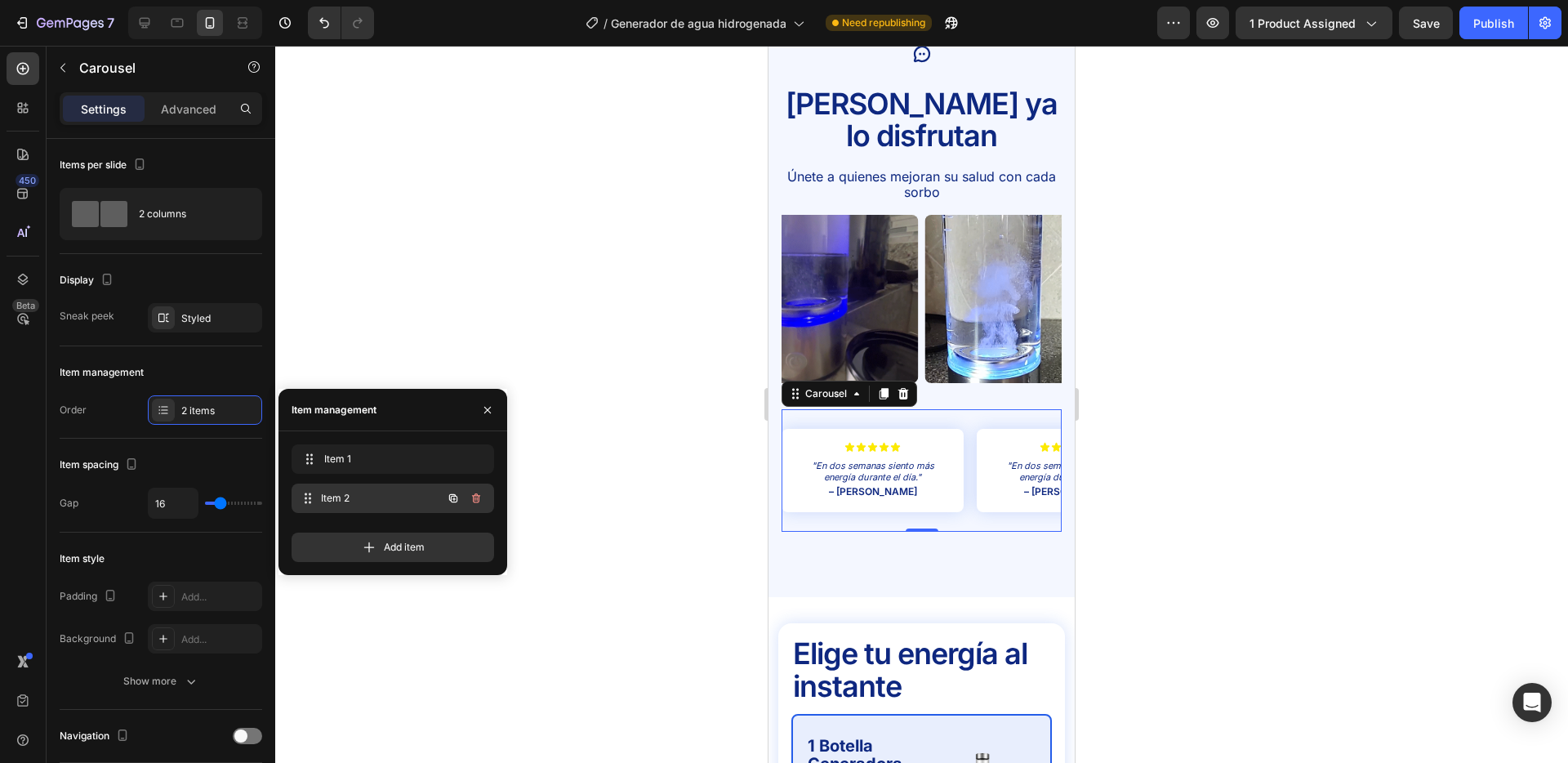
click at [360, 498] on span "Item 2" at bounding box center [381, 498] width 121 height 15
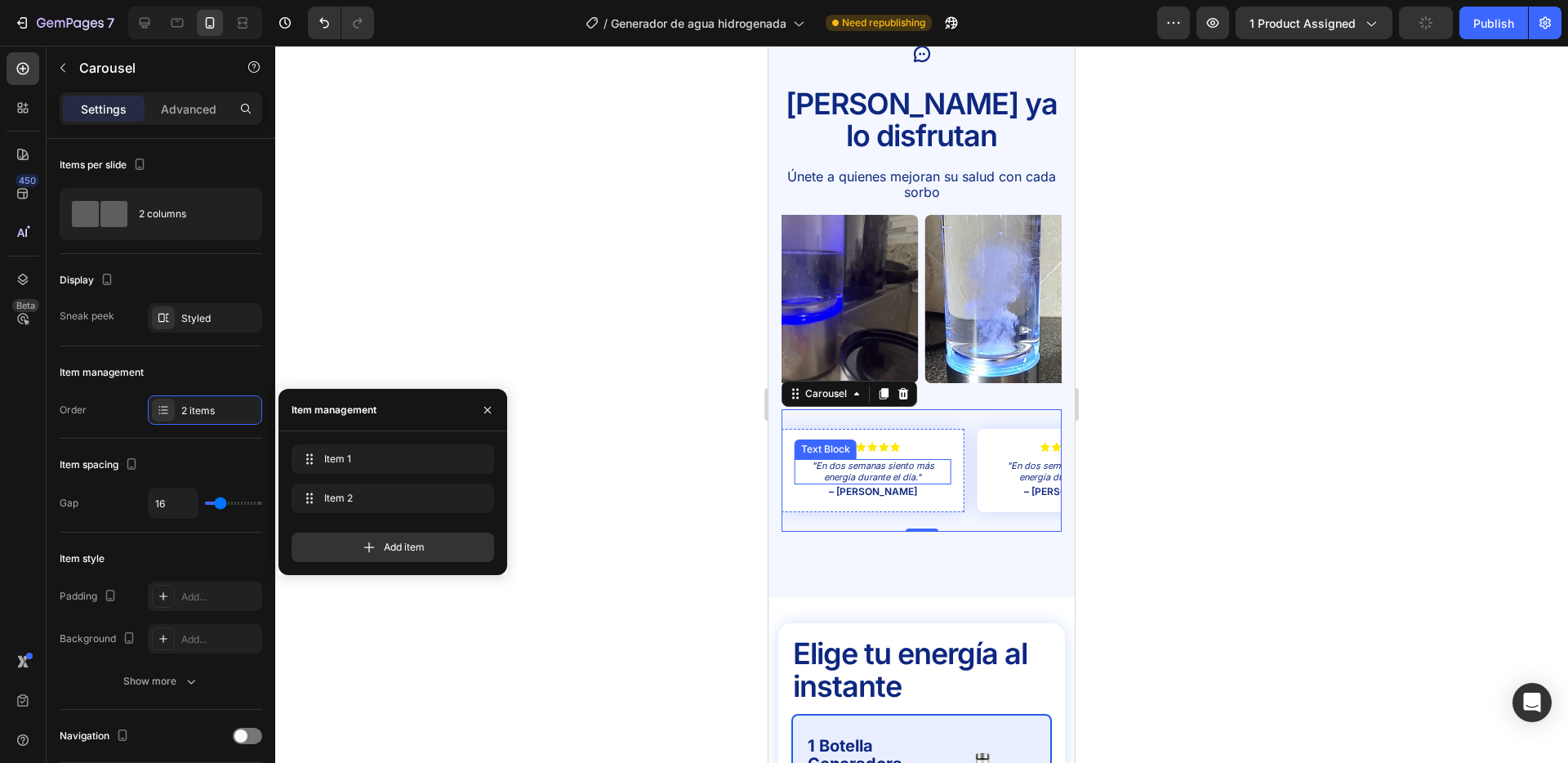
click at [878, 461] on p ""En dos semanas siento más energía durante el día."" at bounding box center [873, 471] width 152 height 21
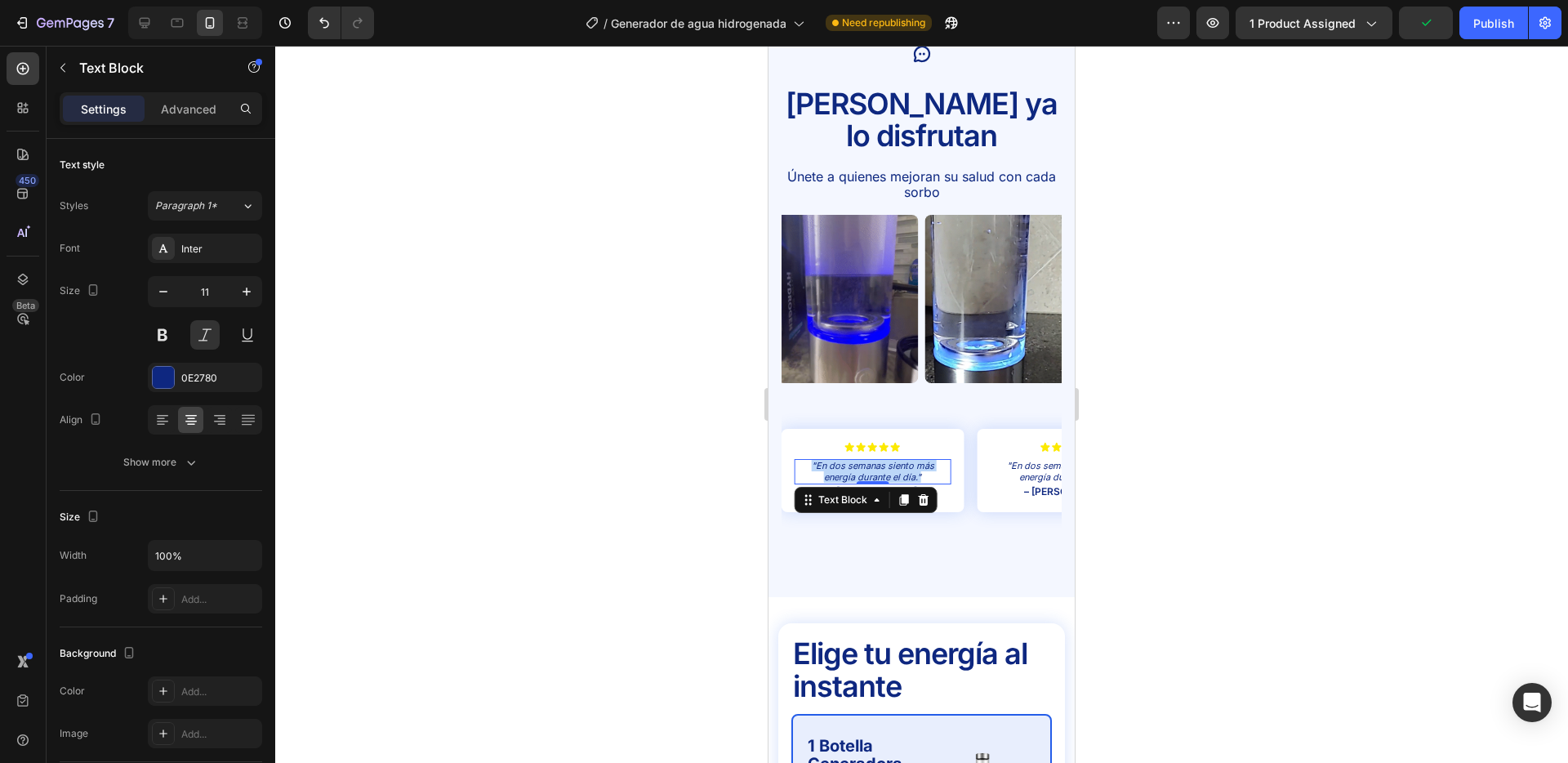
click at [878, 461] on p ""En dos semanas siento más energía durante el día."" at bounding box center [873, 471] width 152 height 21
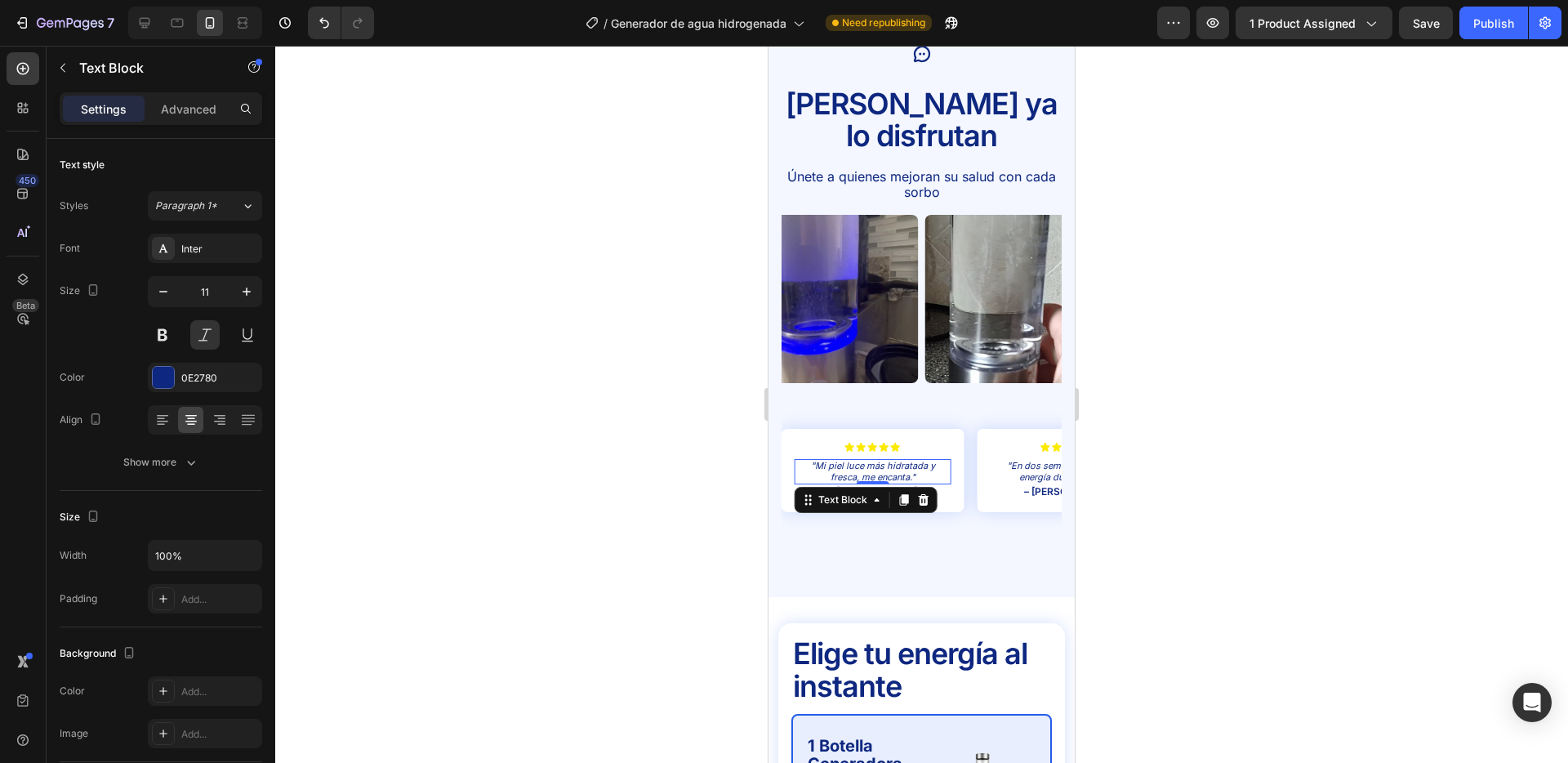
click at [618, 460] on div at bounding box center [921, 404] width 1293 height 717
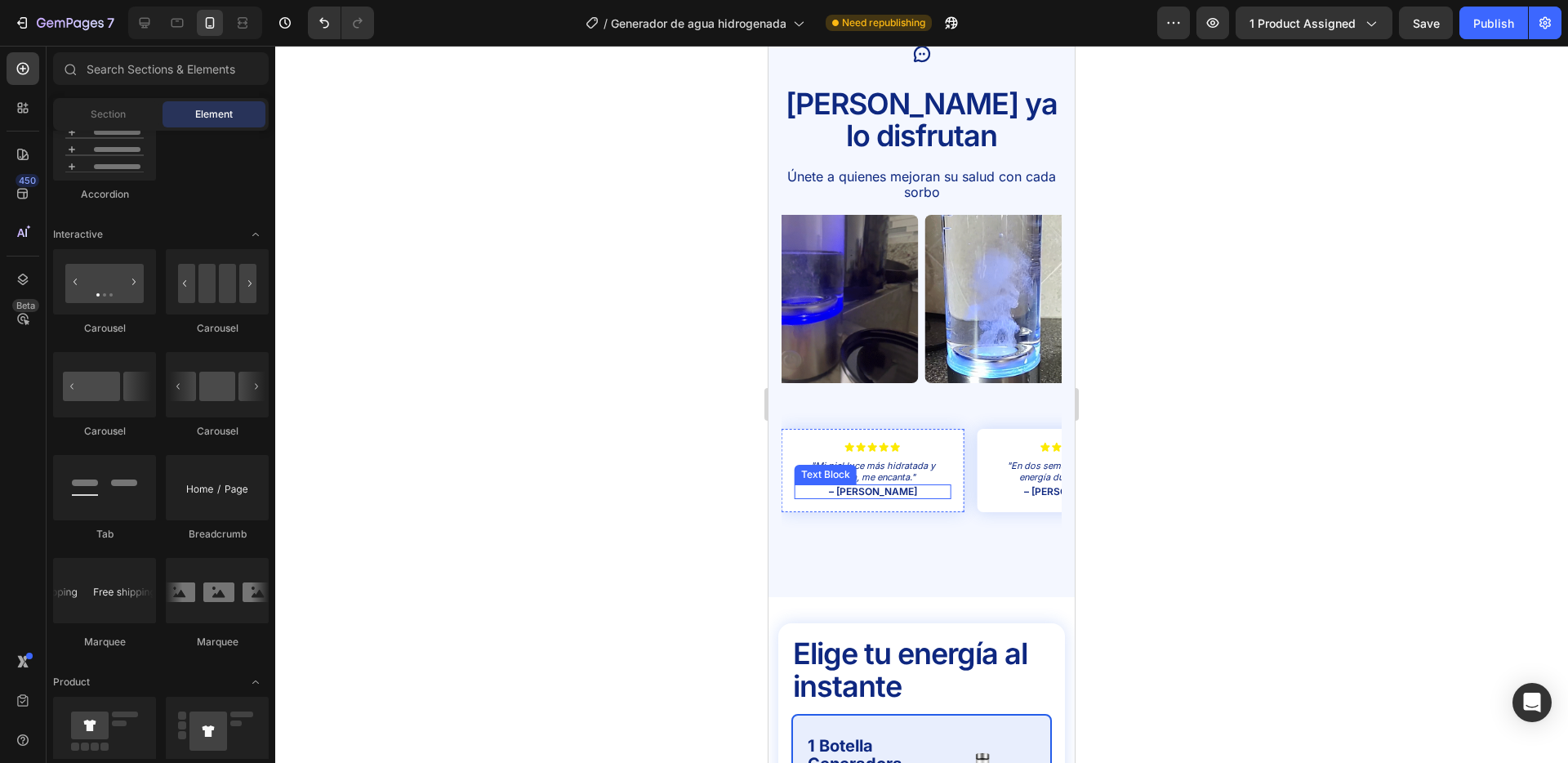
click at [897, 486] on p "– [PERSON_NAME]" at bounding box center [873, 492] width 152 height 12
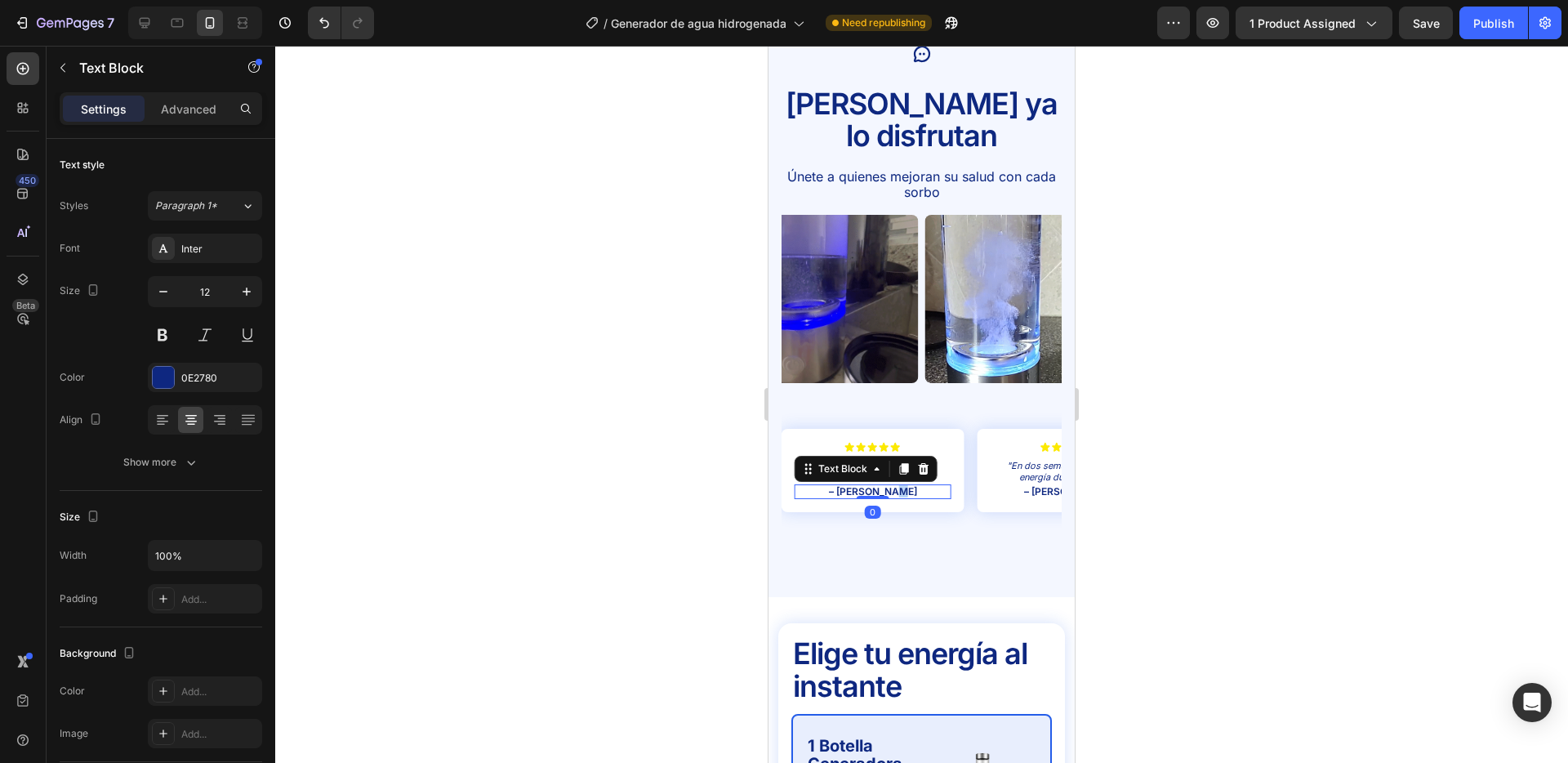
click at [897, 486] on p "– [PERSON_NAME]" at bounding box center [873, 492] width 152 height 12
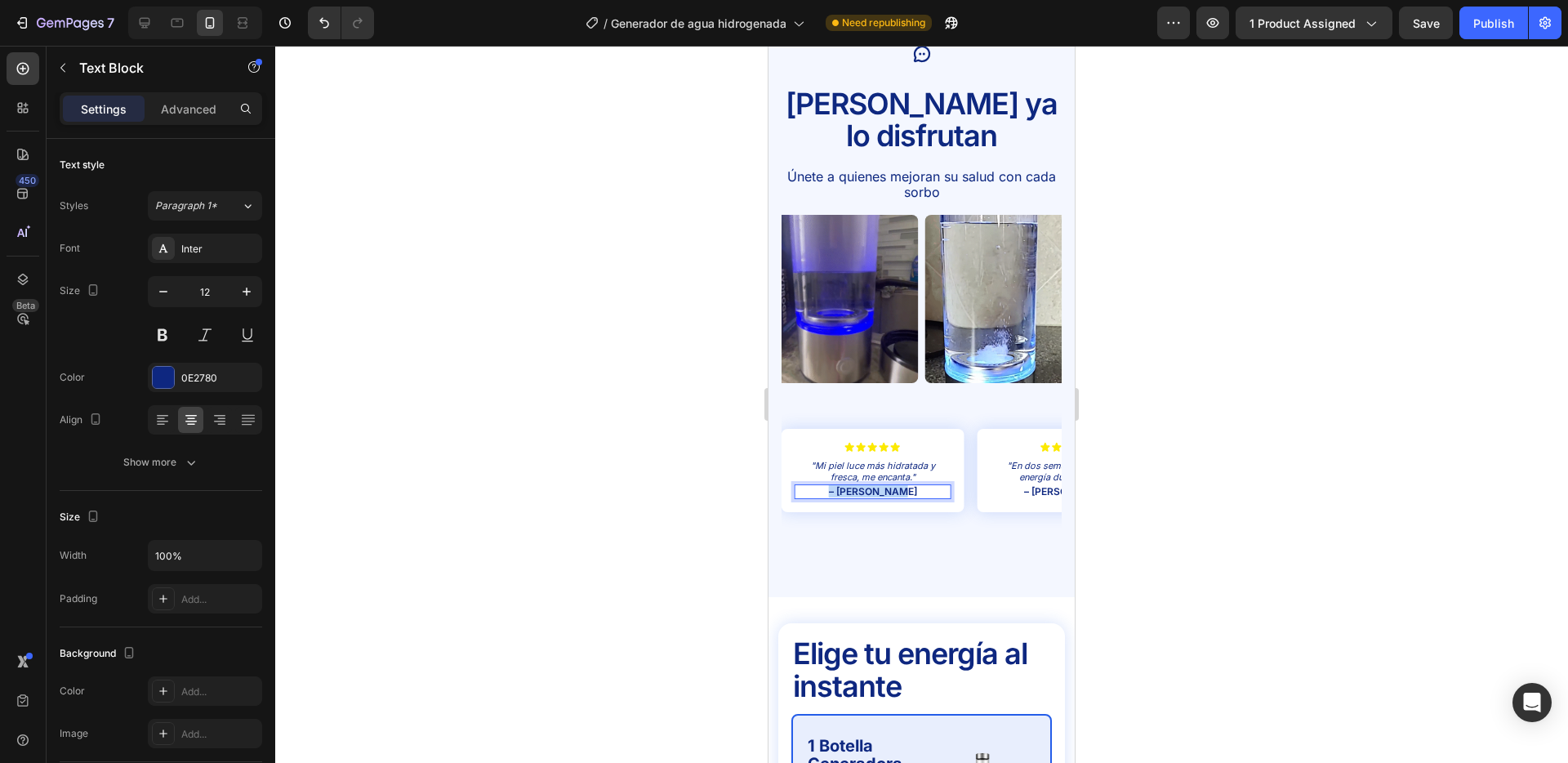
click at [897, 486] on p "– [PERSON_NAME]" at bounding box center [873, 492] width 152 height 12
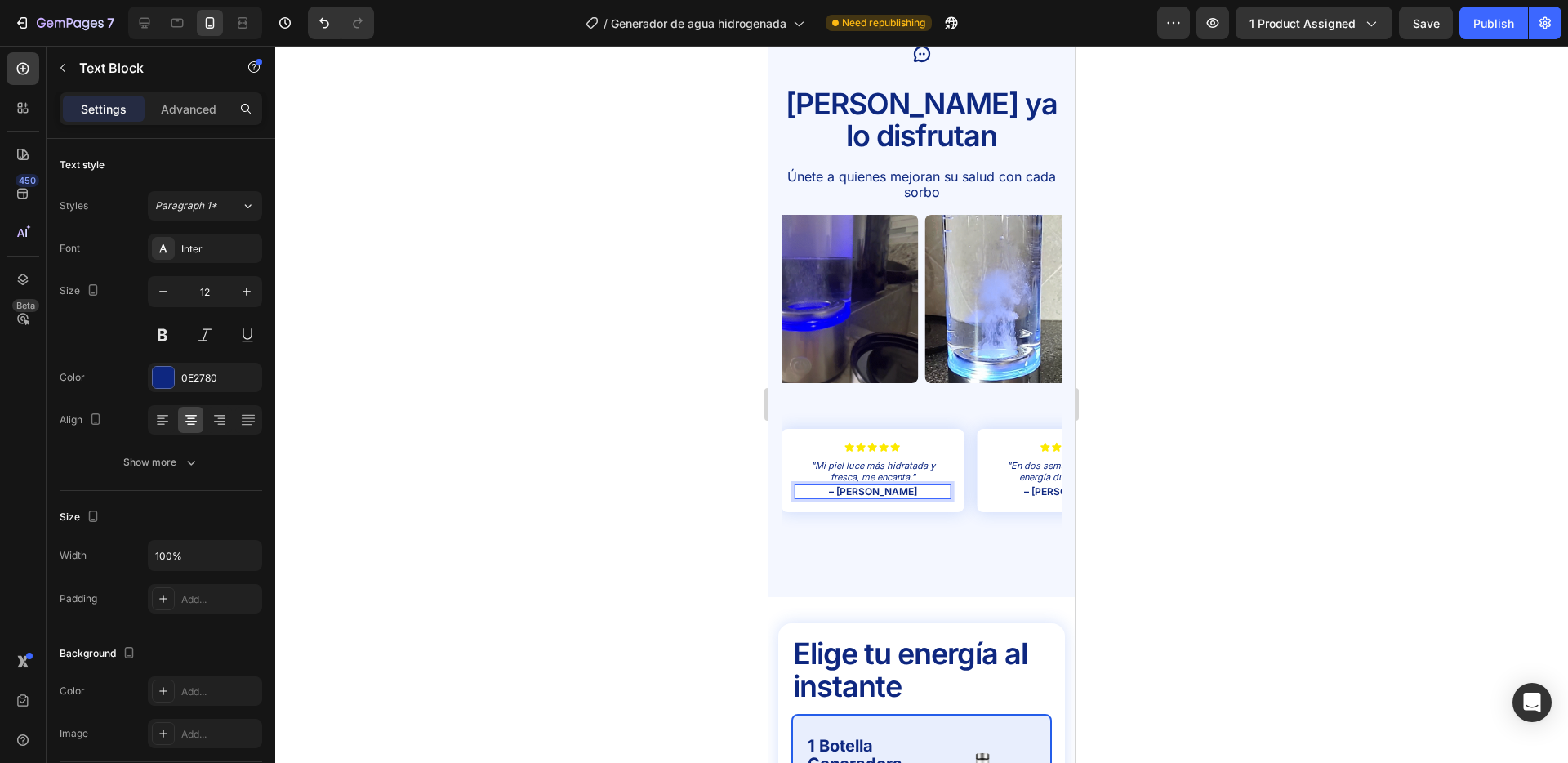
click at [593, 462] on div at bounding box center [921, 404] width 1293 height 717
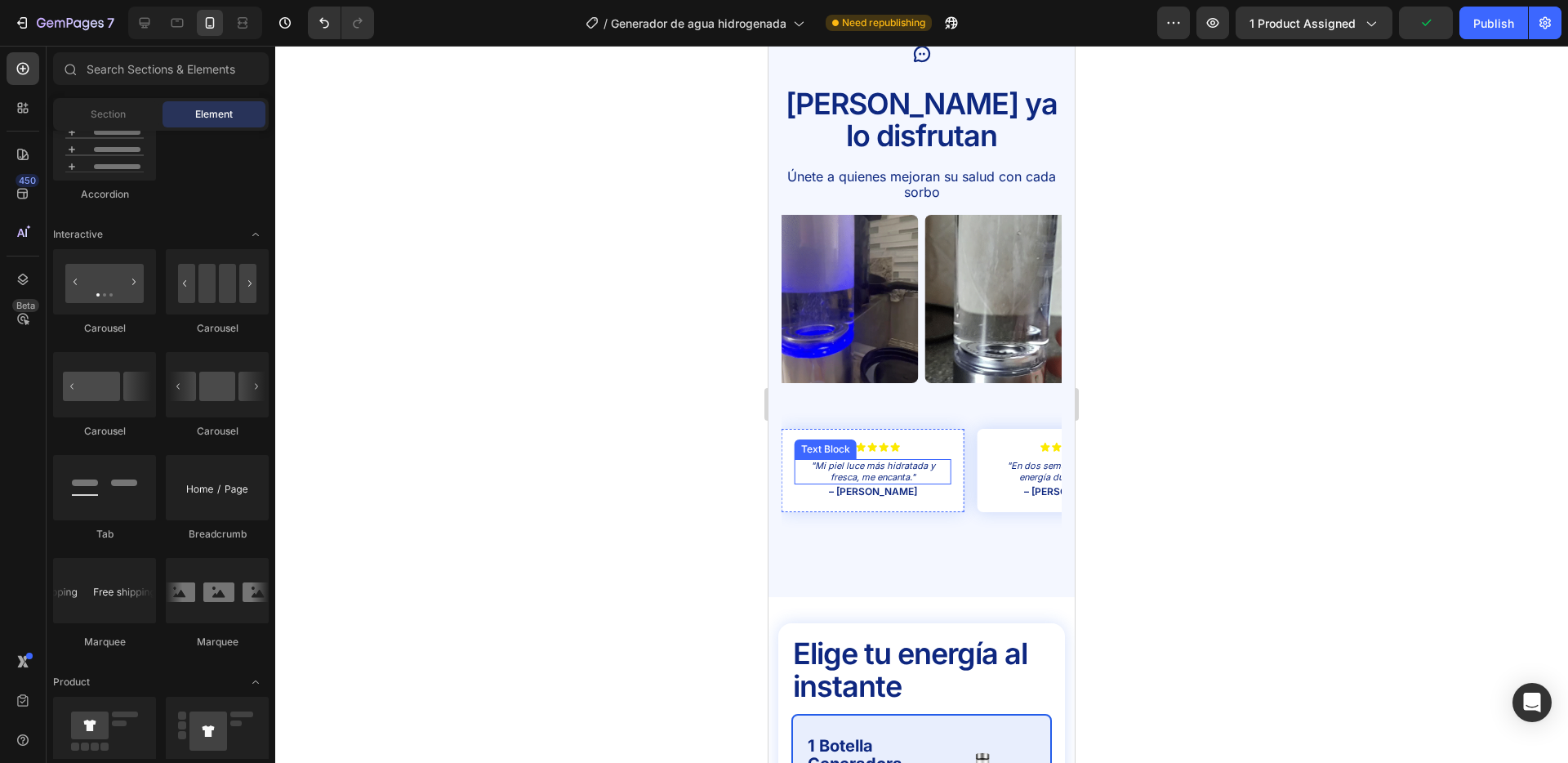
click at [914, 461] on p ""Mi piel luce más hidratada y fresca, me encanta."" at bounding box center [873, 471] width 152 height 21
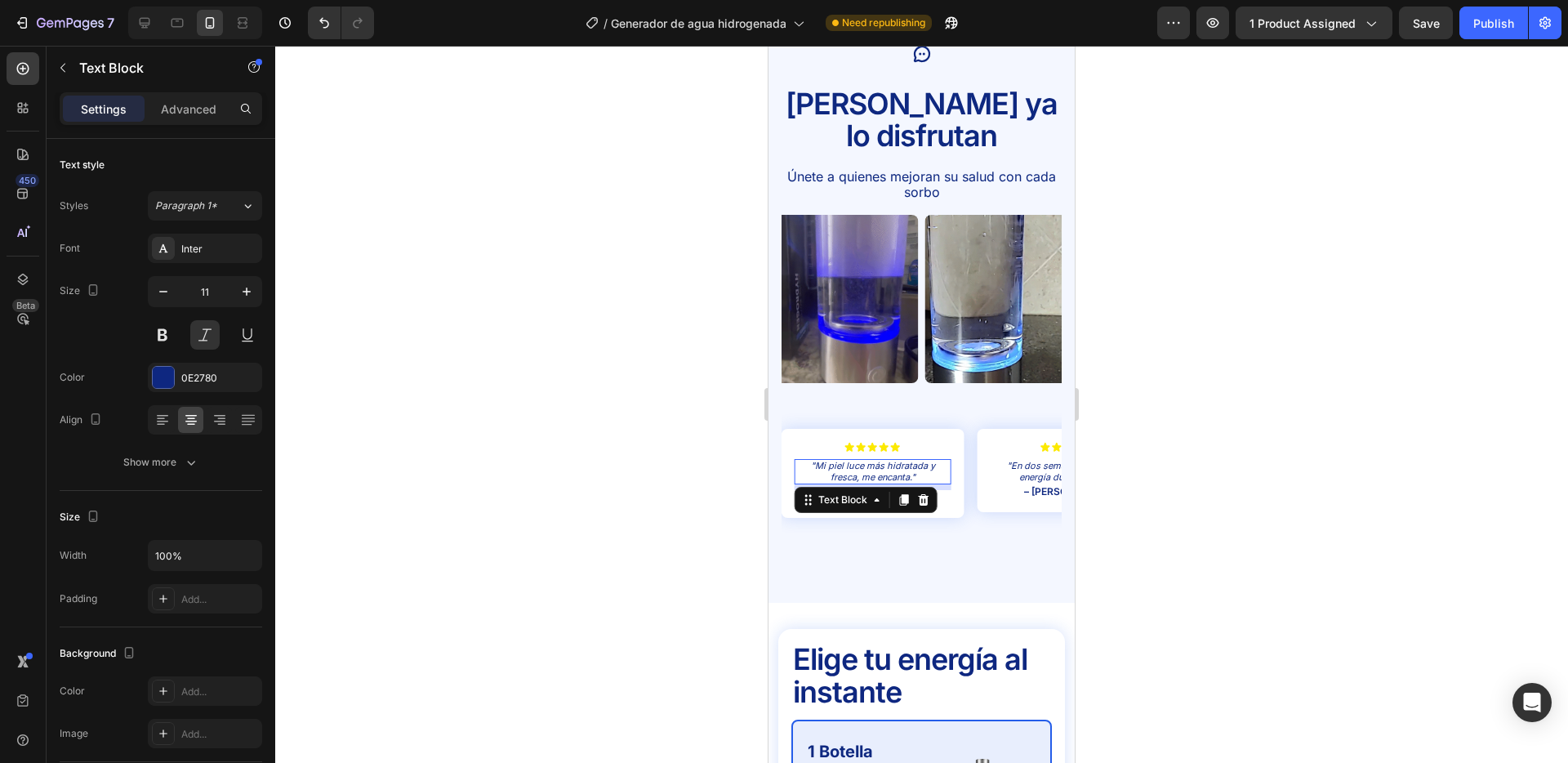
click at [879, 459] on div ""Mi piel luce más hidratada y fresca, me encanta." Text Block 7" at bounding box center [873, 471] width 156 height 24
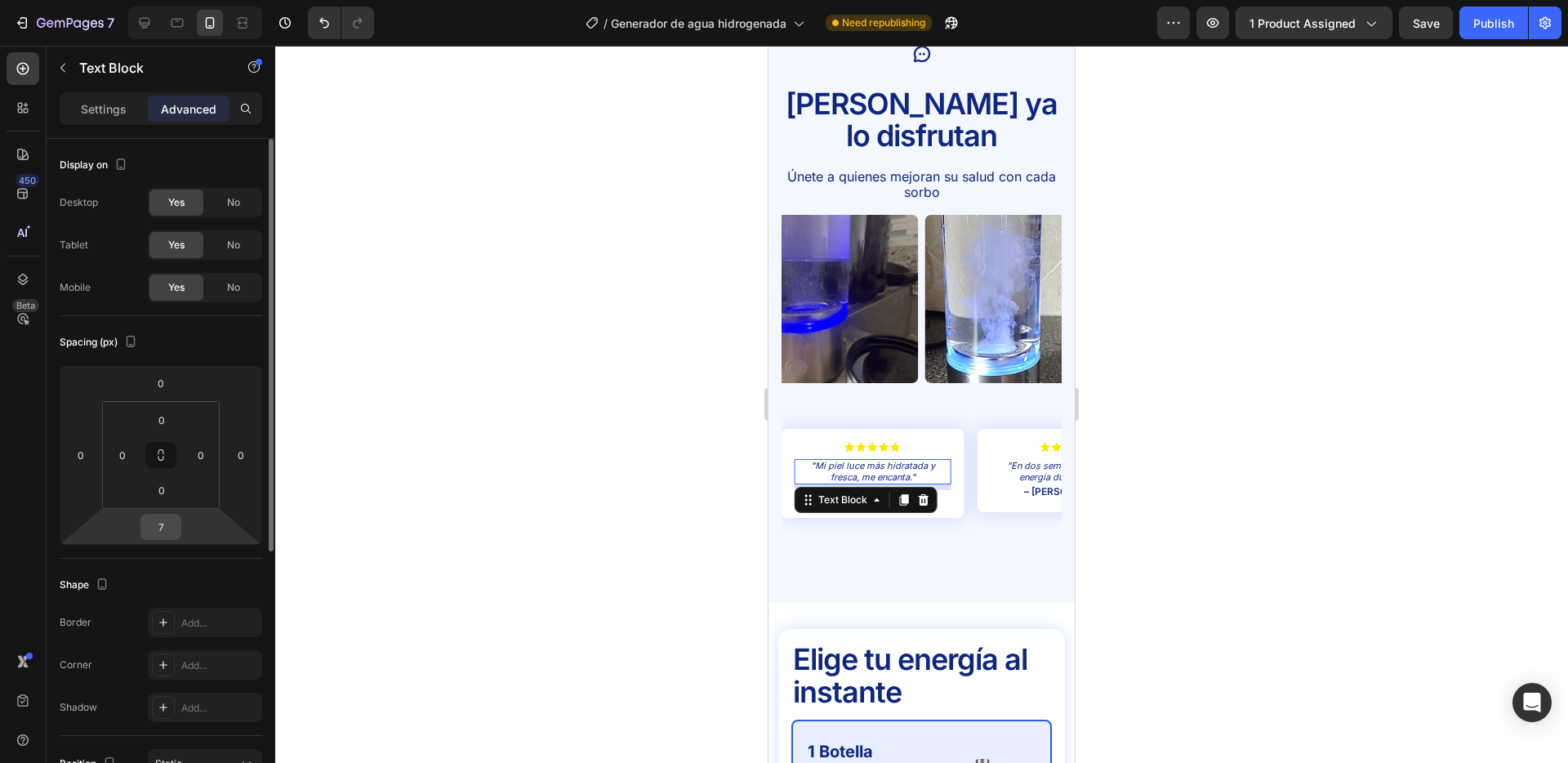
click at [170, 522] on input "7" at bounding box center [161, 526] width 33 height 24
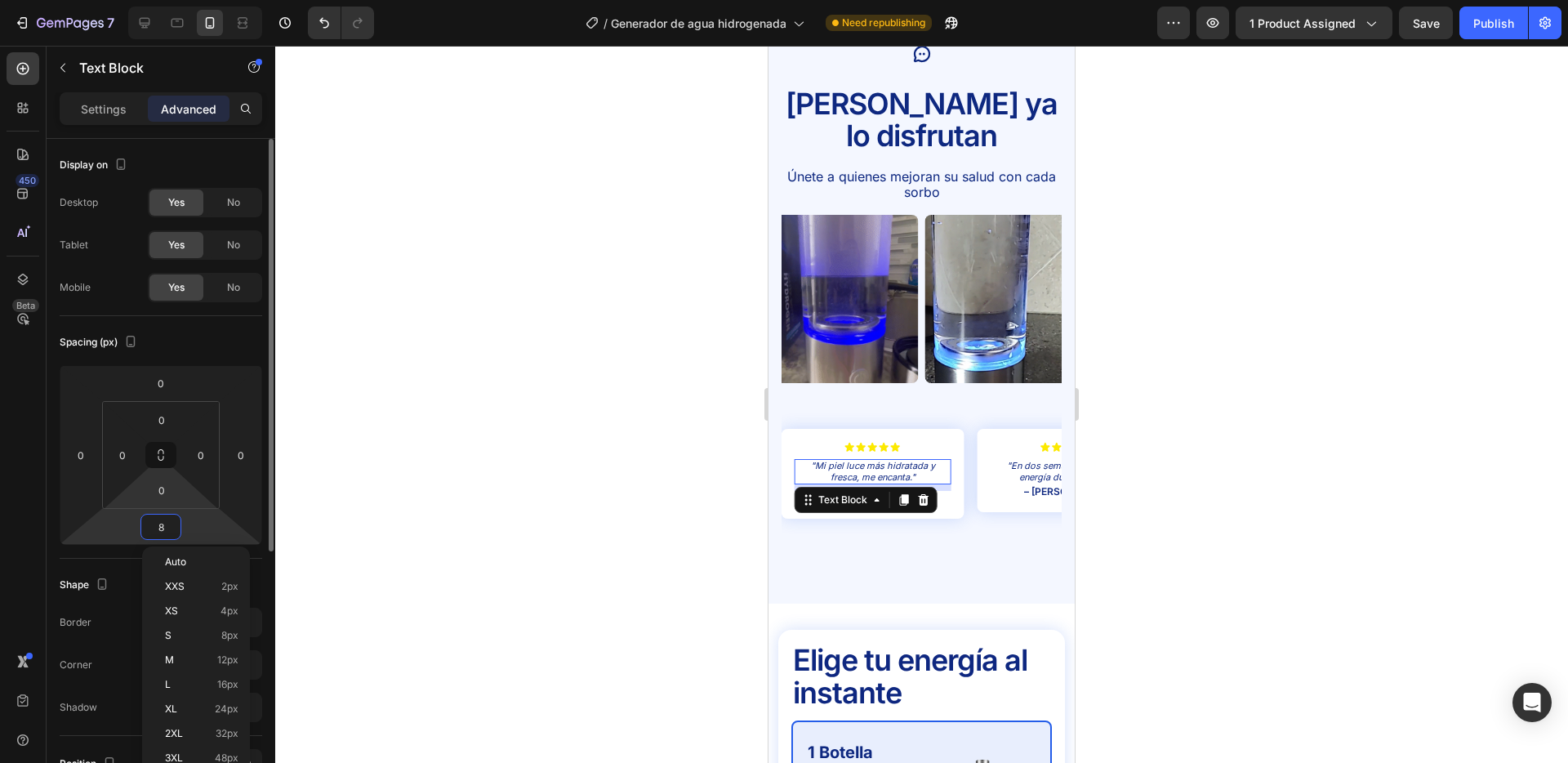
type input "8"
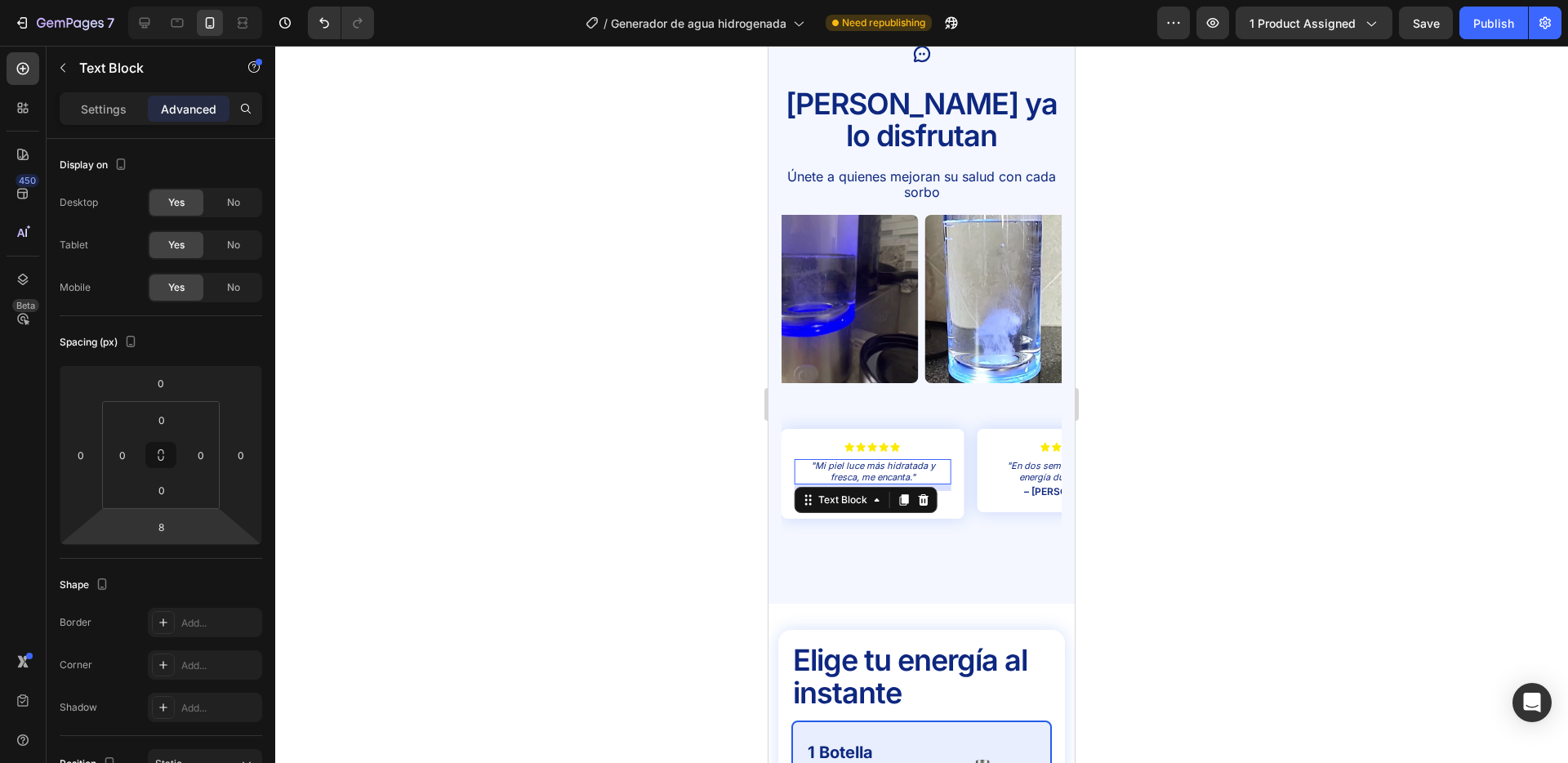
click at [536, 474] on div at bounding box center [921, 404] width 1293 height 717
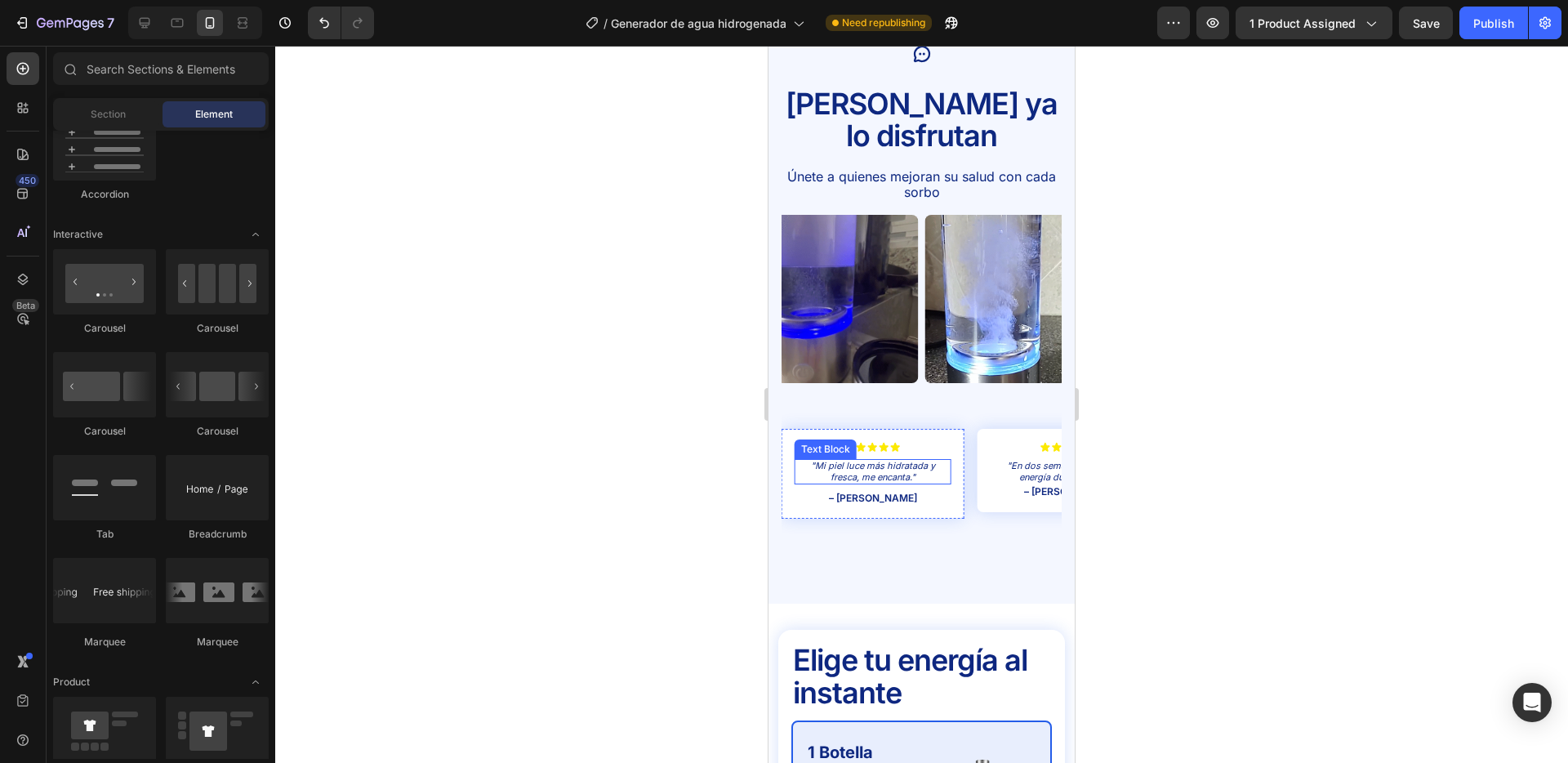
click at [880, 461] on p ""Mi piel luce más hidratada y fresca, me encanta."" at bounding box center [873, 471] width 152 height 21
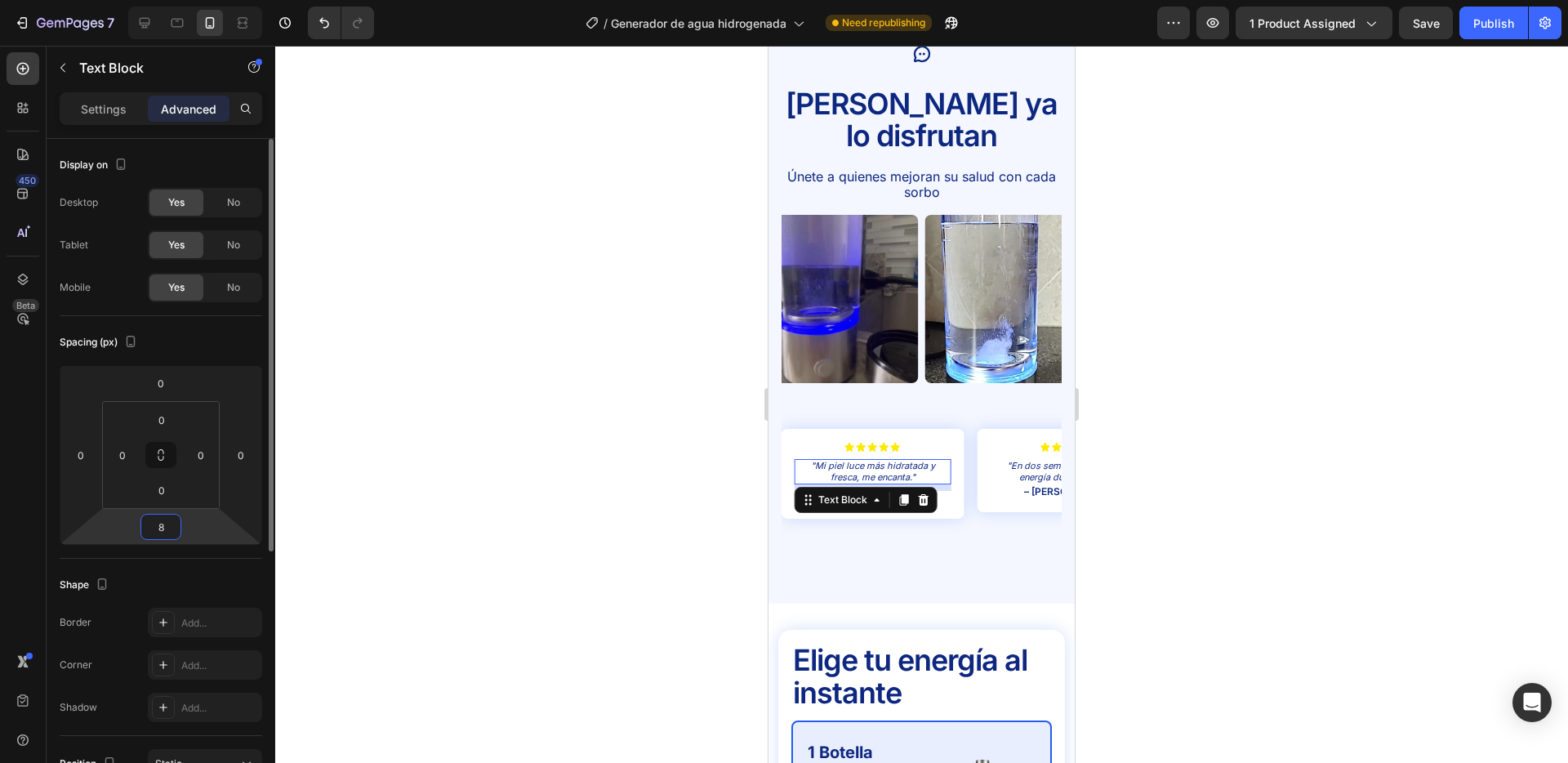
click at [154, 523] on input "8" at bounding box center [161, 526] width 33 height 24
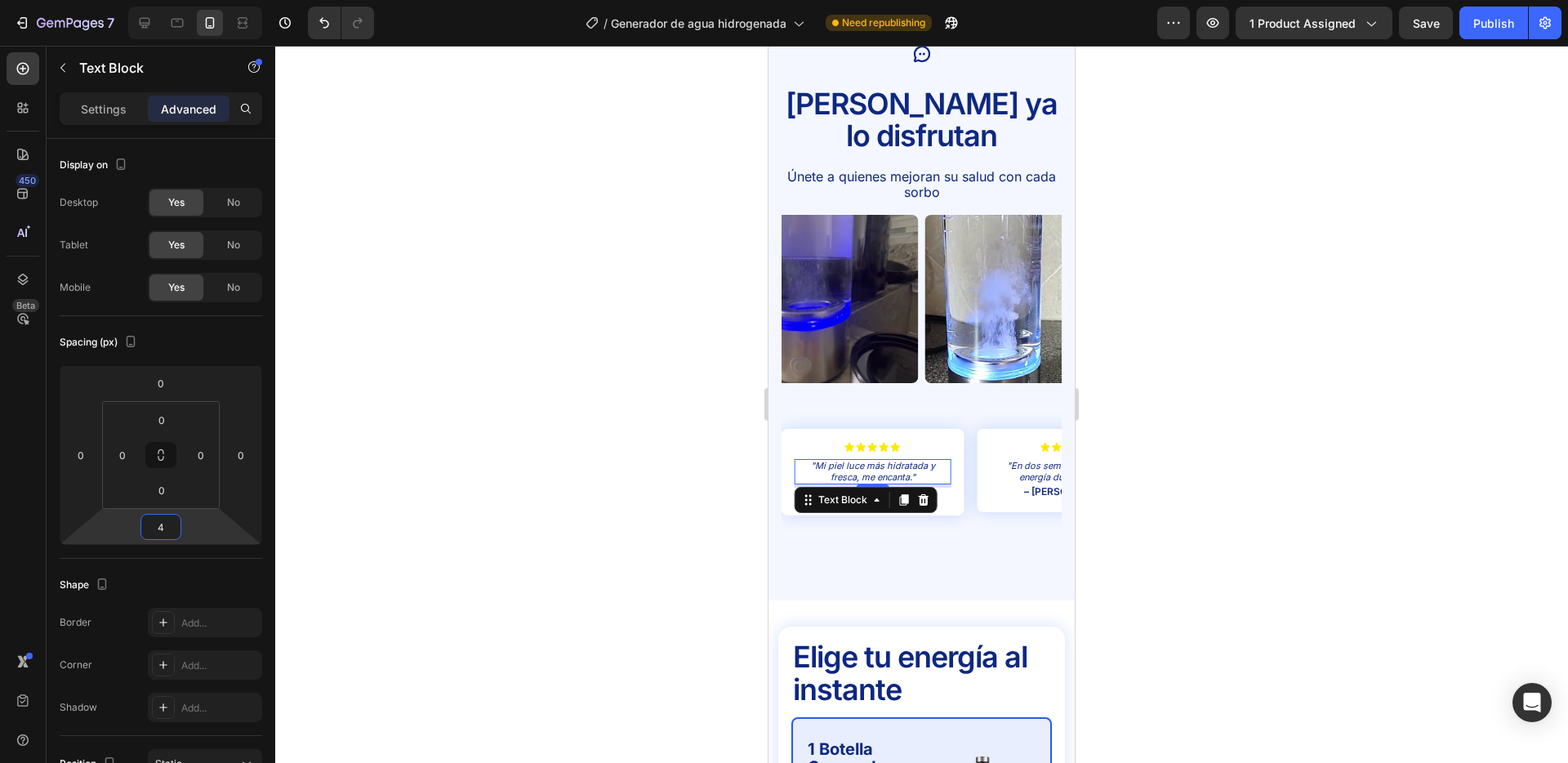
type input "4"
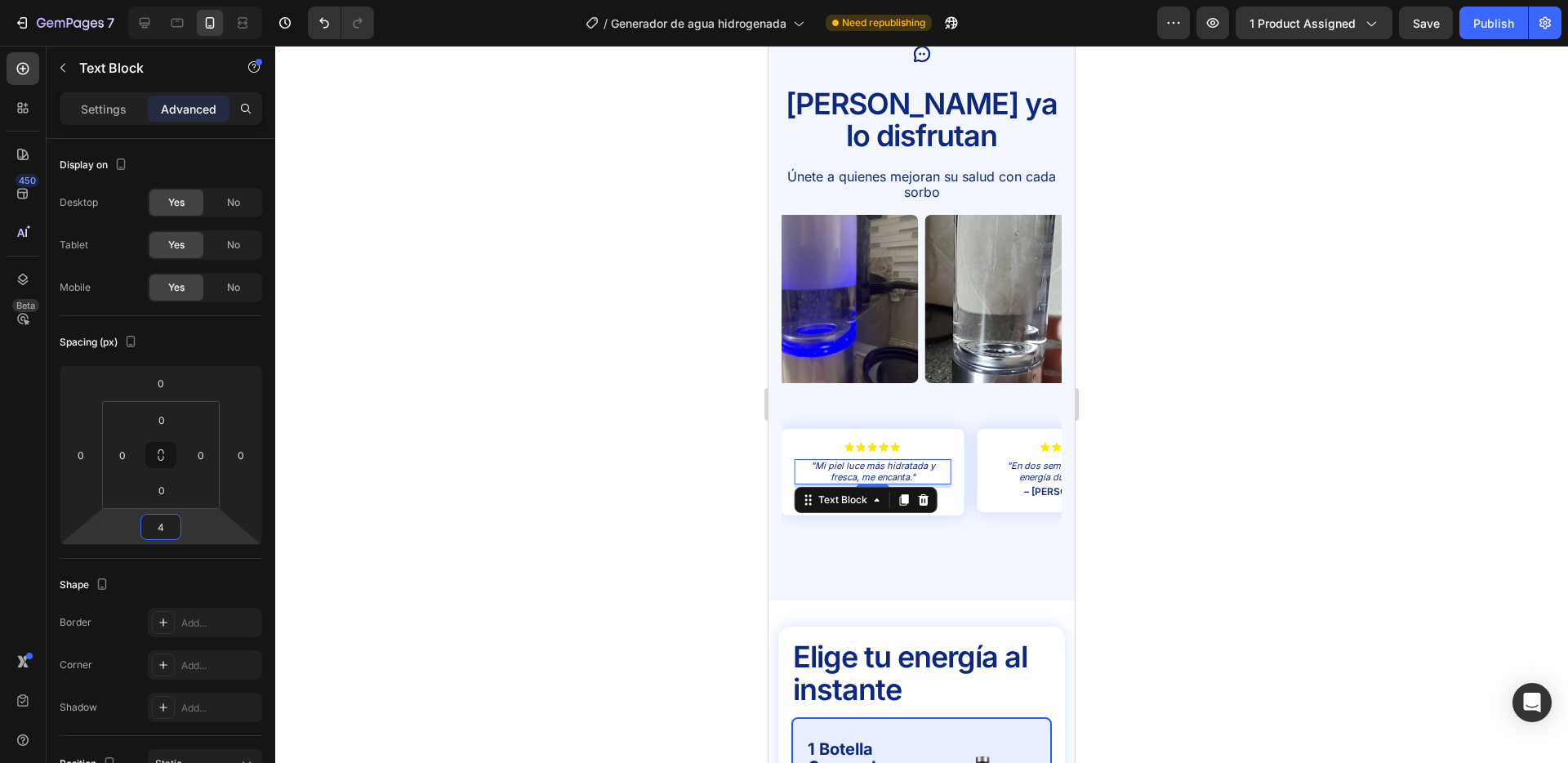
click at [524, 394] on div at bounding box center [921, 404] width 1293 height 717
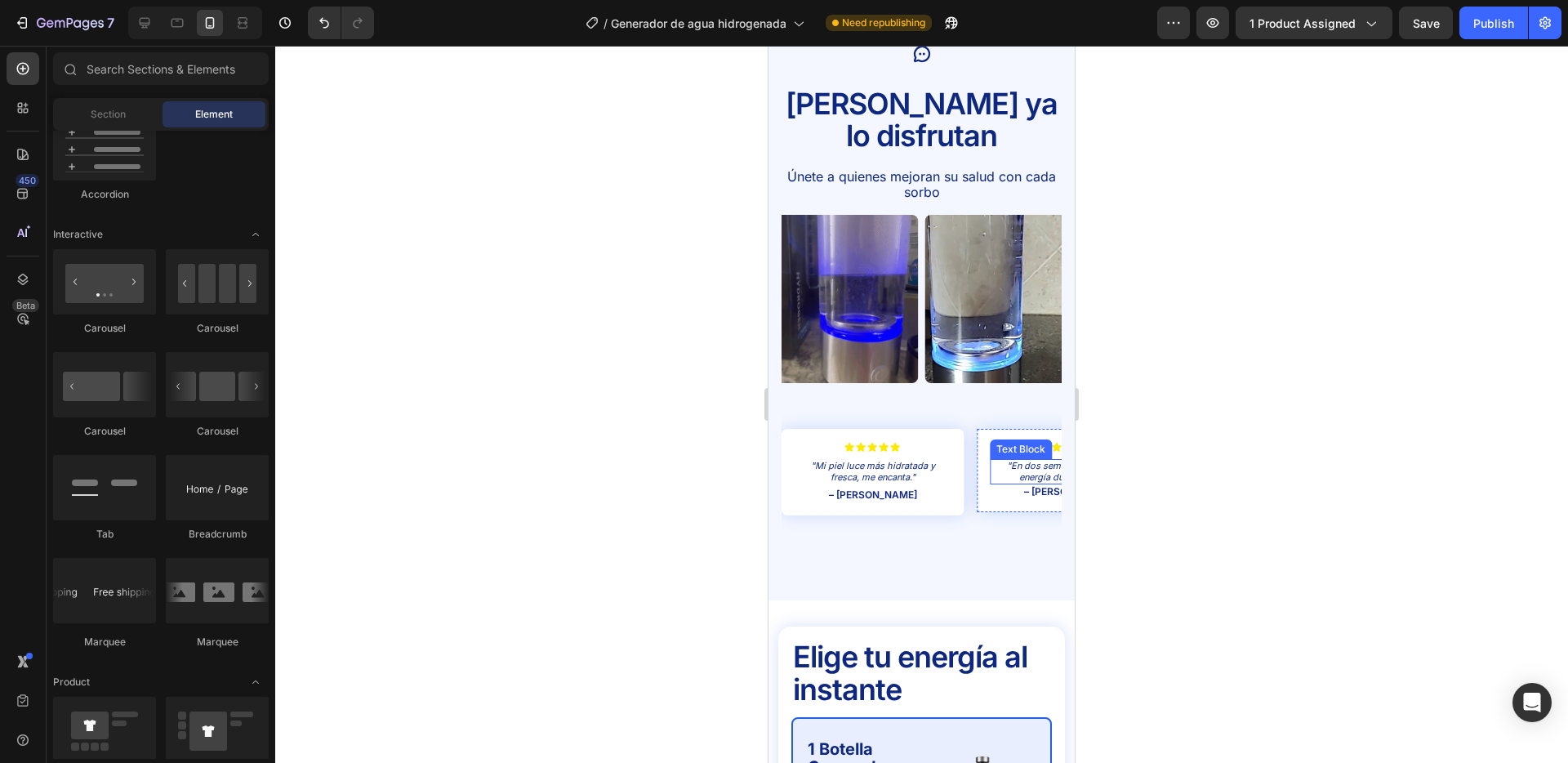
click at [1043, 461] on p ""En dos semanas siento más energía durante el día."" at bounding box center [1068, 471] width 152 height 21
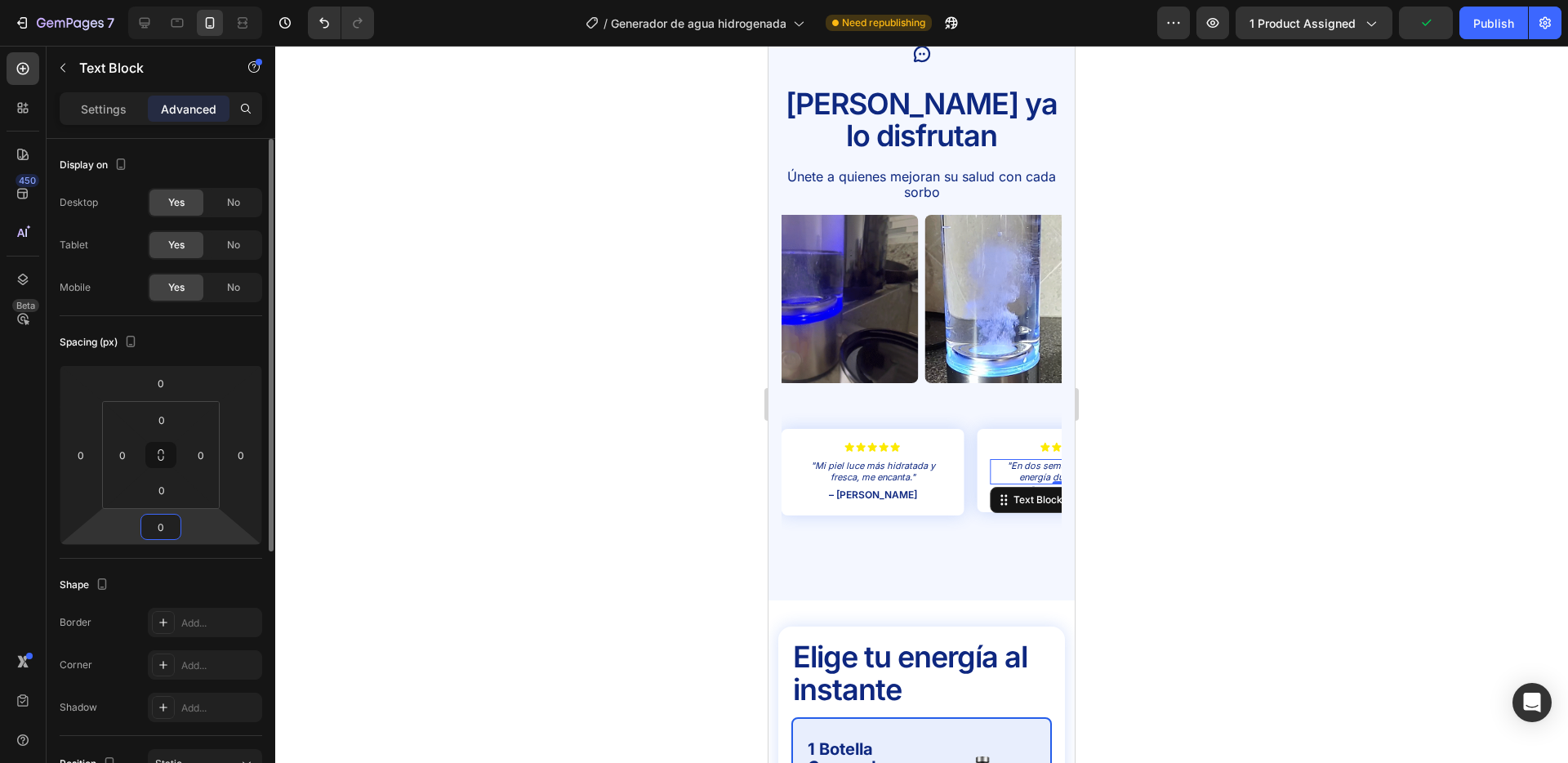
click at [162, 523] on input "0" at bounding box center [161, 526] width 33 height 24
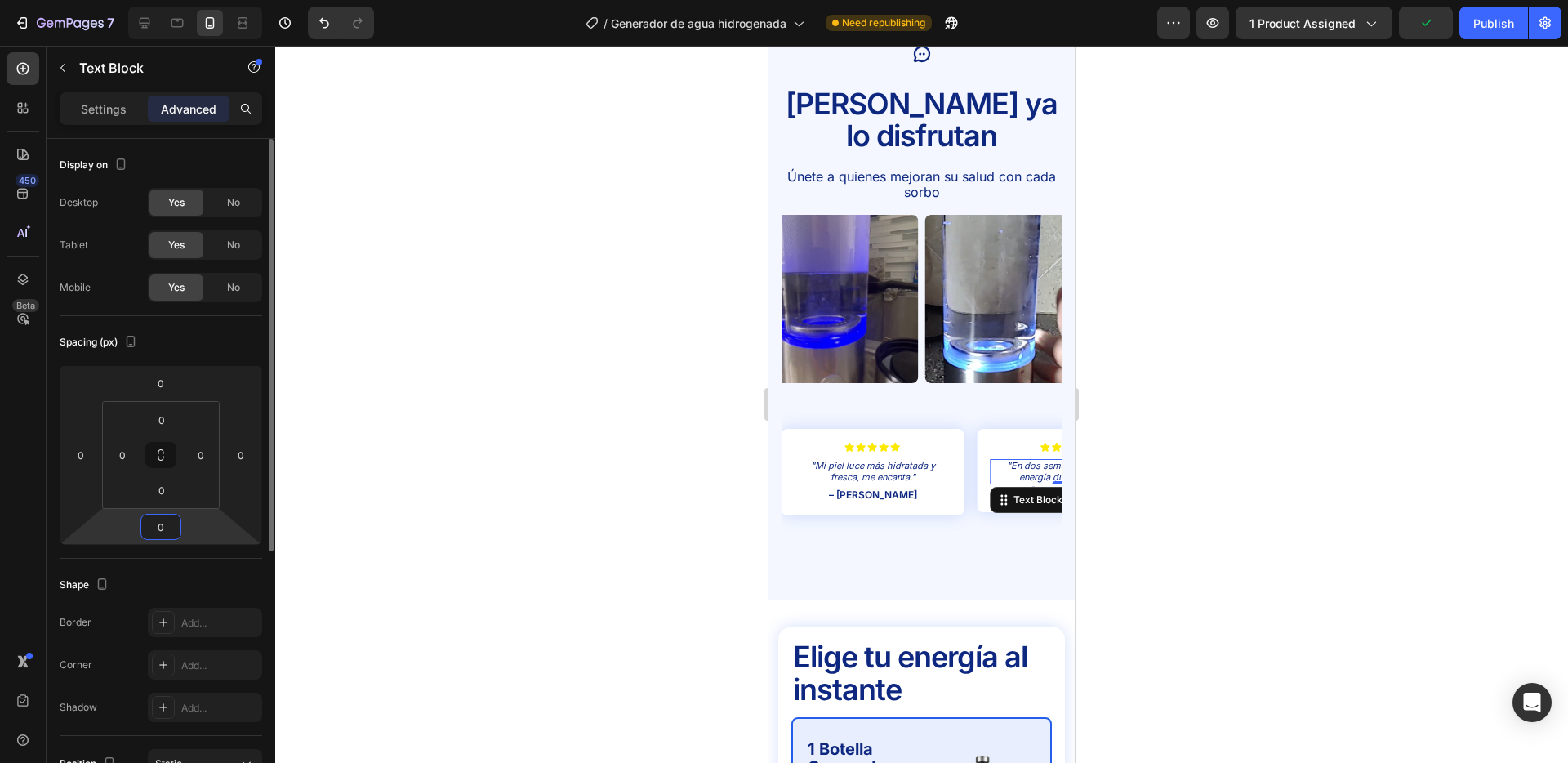
type input "4"
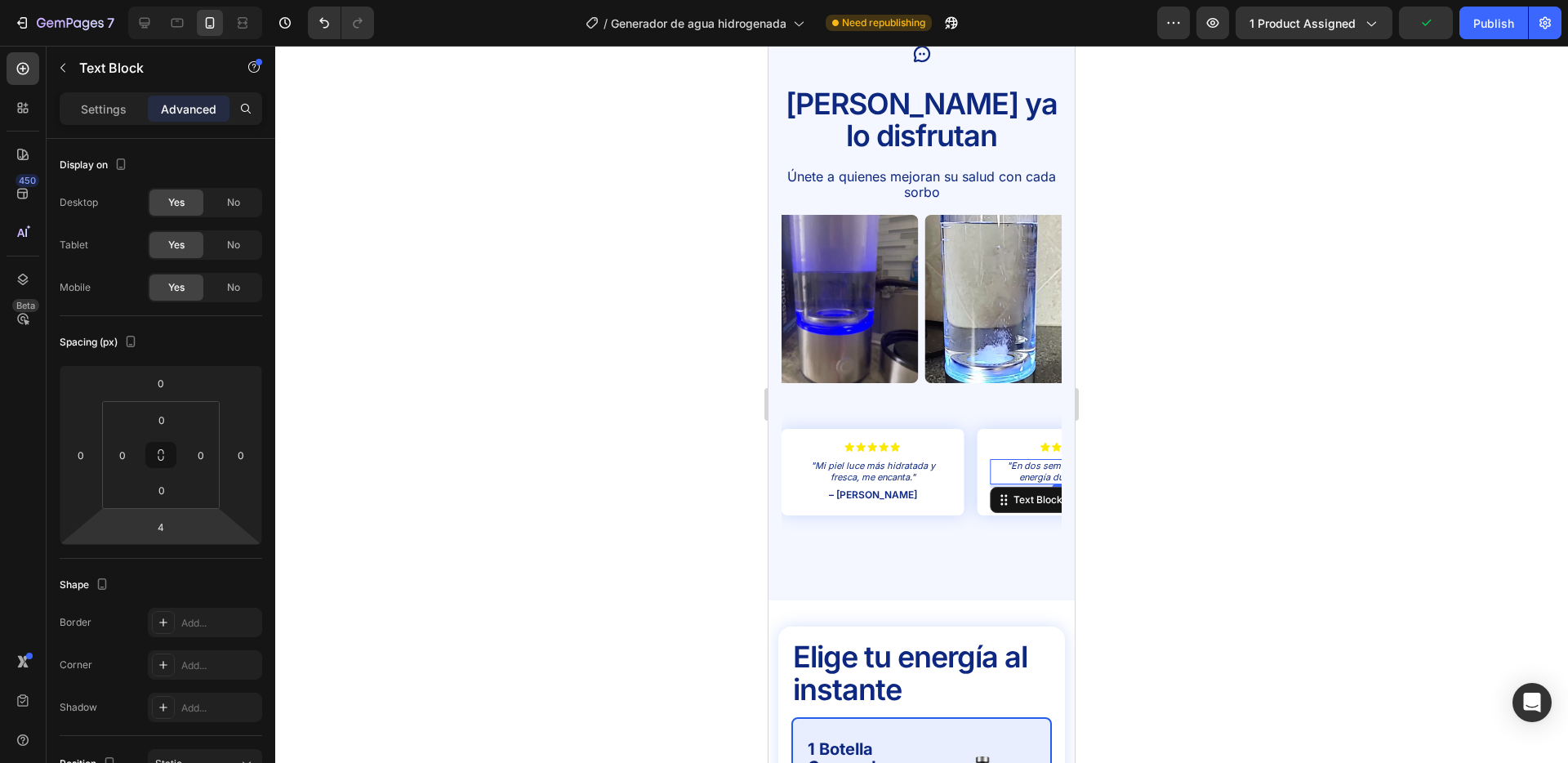
click at [516, 395] on div at bounding box center [921, 404] width 1293 height 717
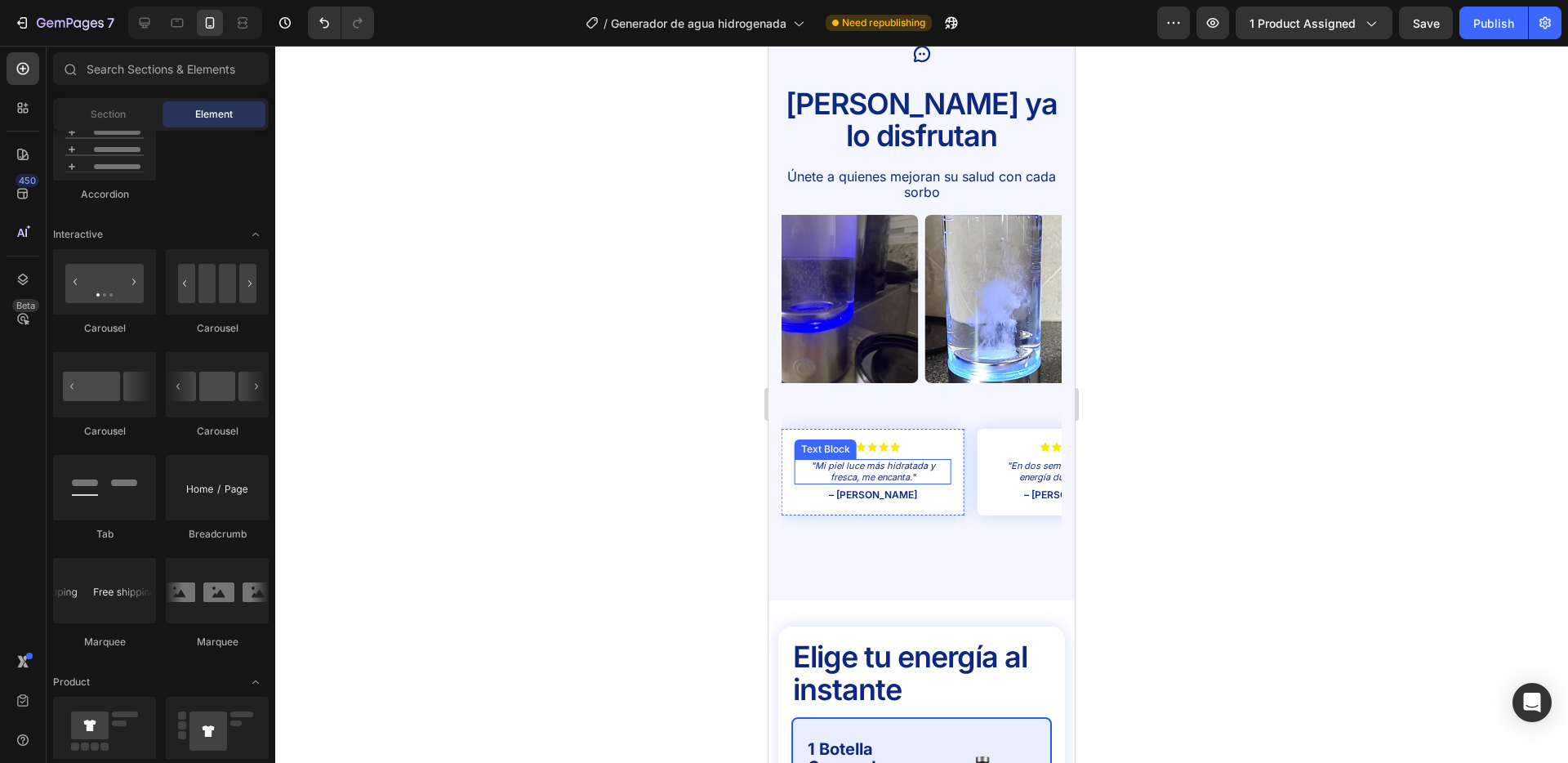
click at [858, 461] on p ""Mi piel luce más hidratada y fresca, me encanta."" at bounding box center [873, 471] width 152 height 21
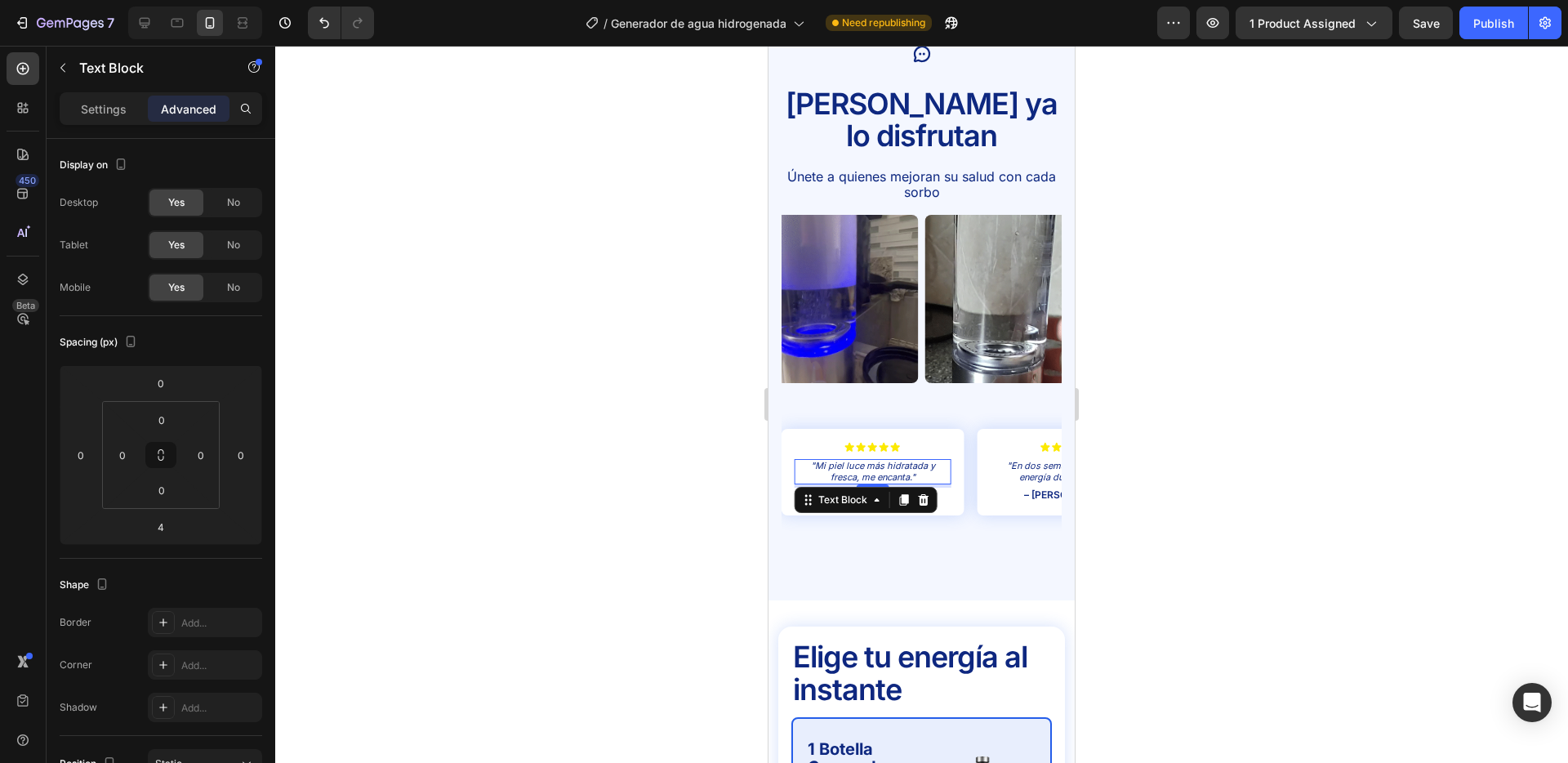
click at [585, 441] on div at bounding box center [921, 404] width 1293 height 717
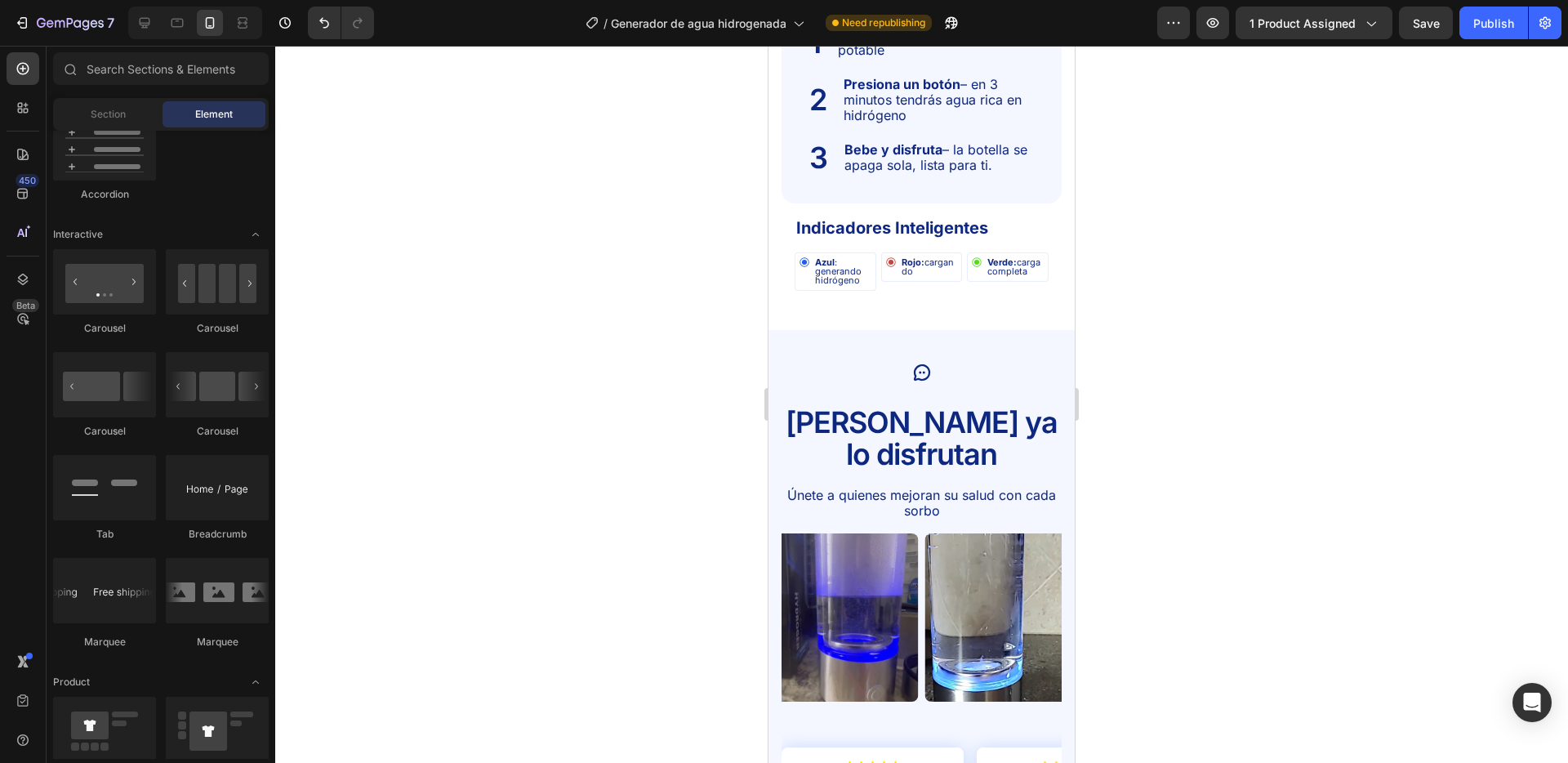
scroll to position [3570, 0]
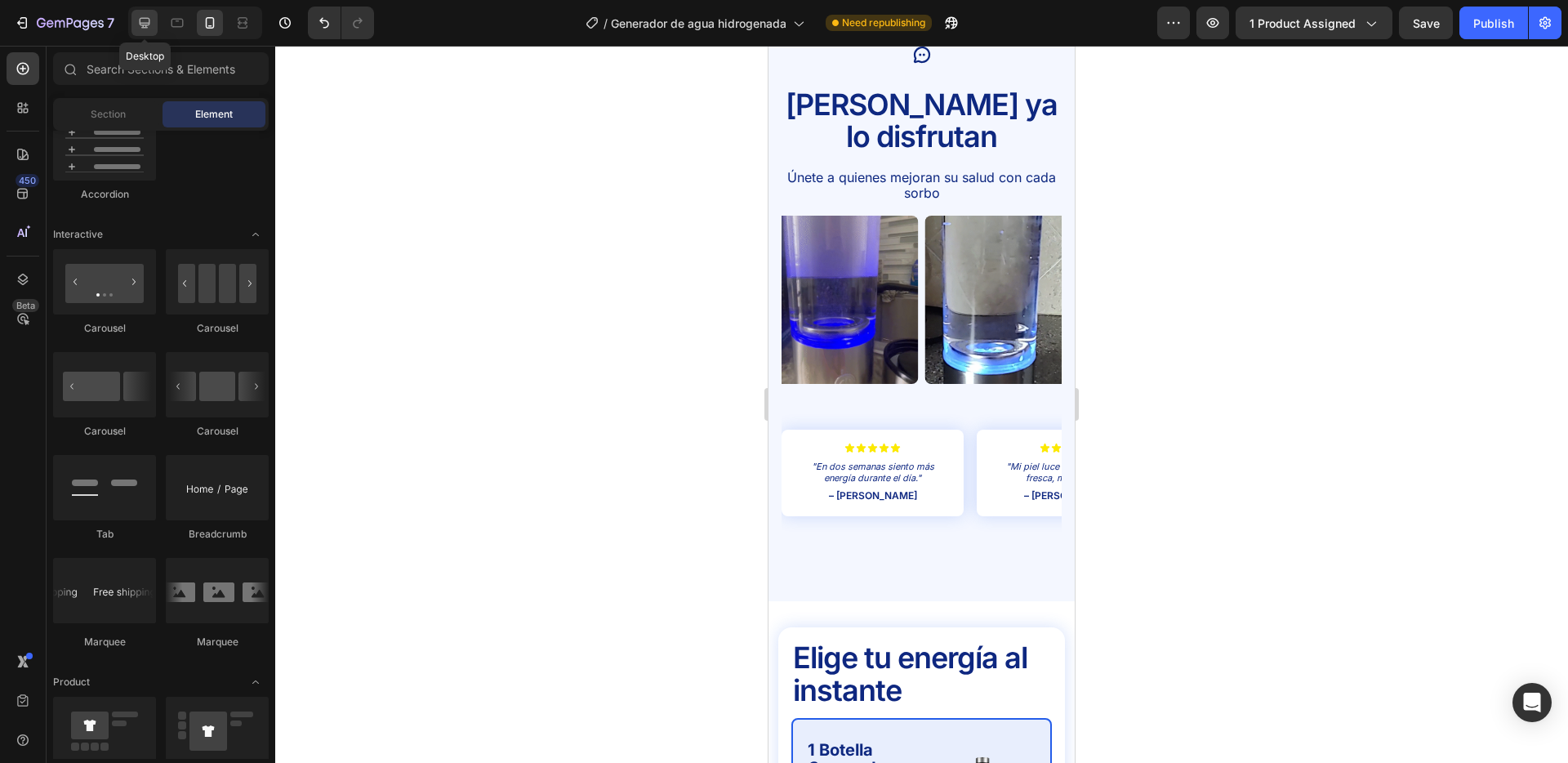
click at [138, 19] on icon at bounding box center [144, 23] width 16 height 16
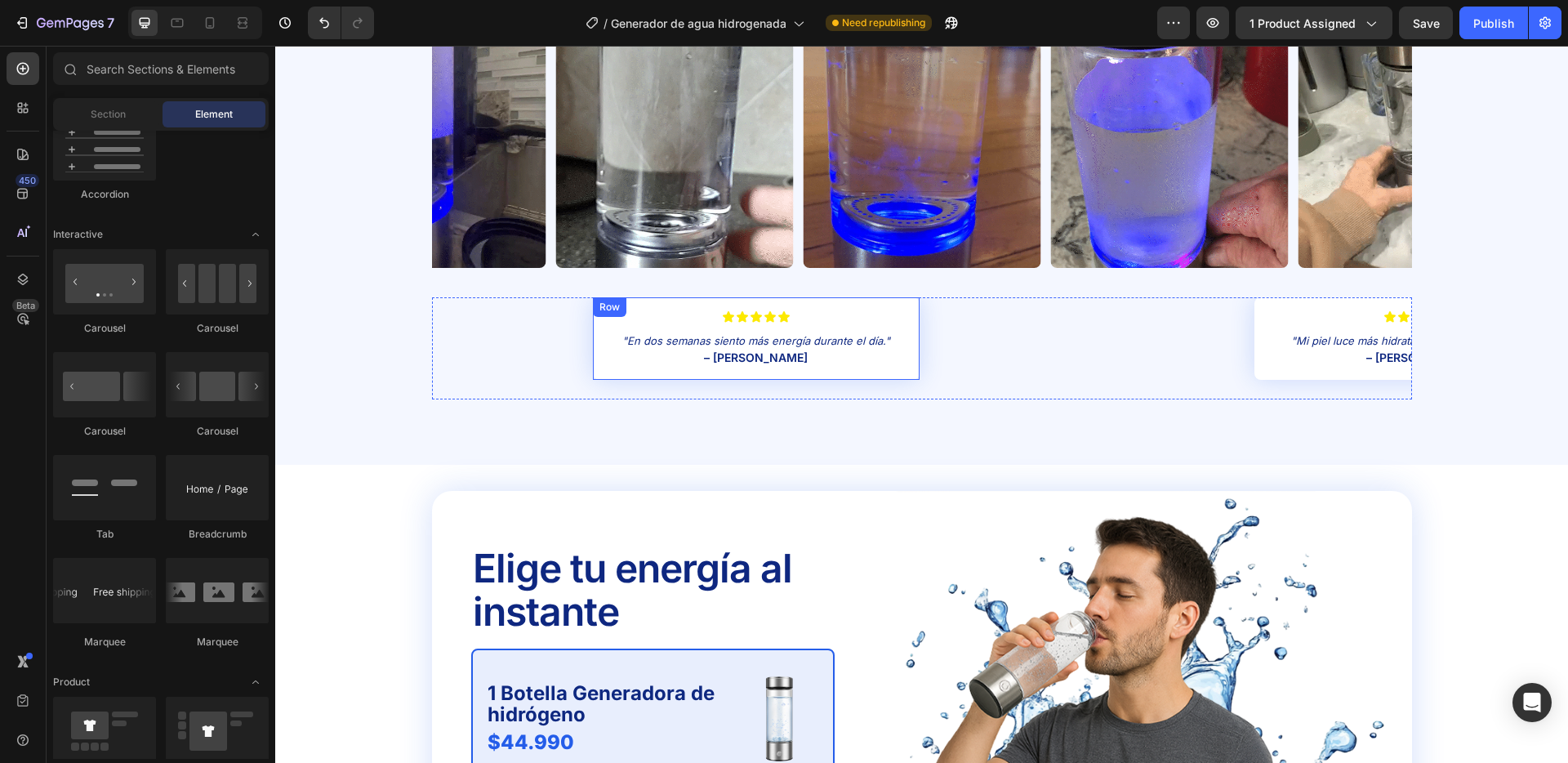
scroll to position [3494, 0]
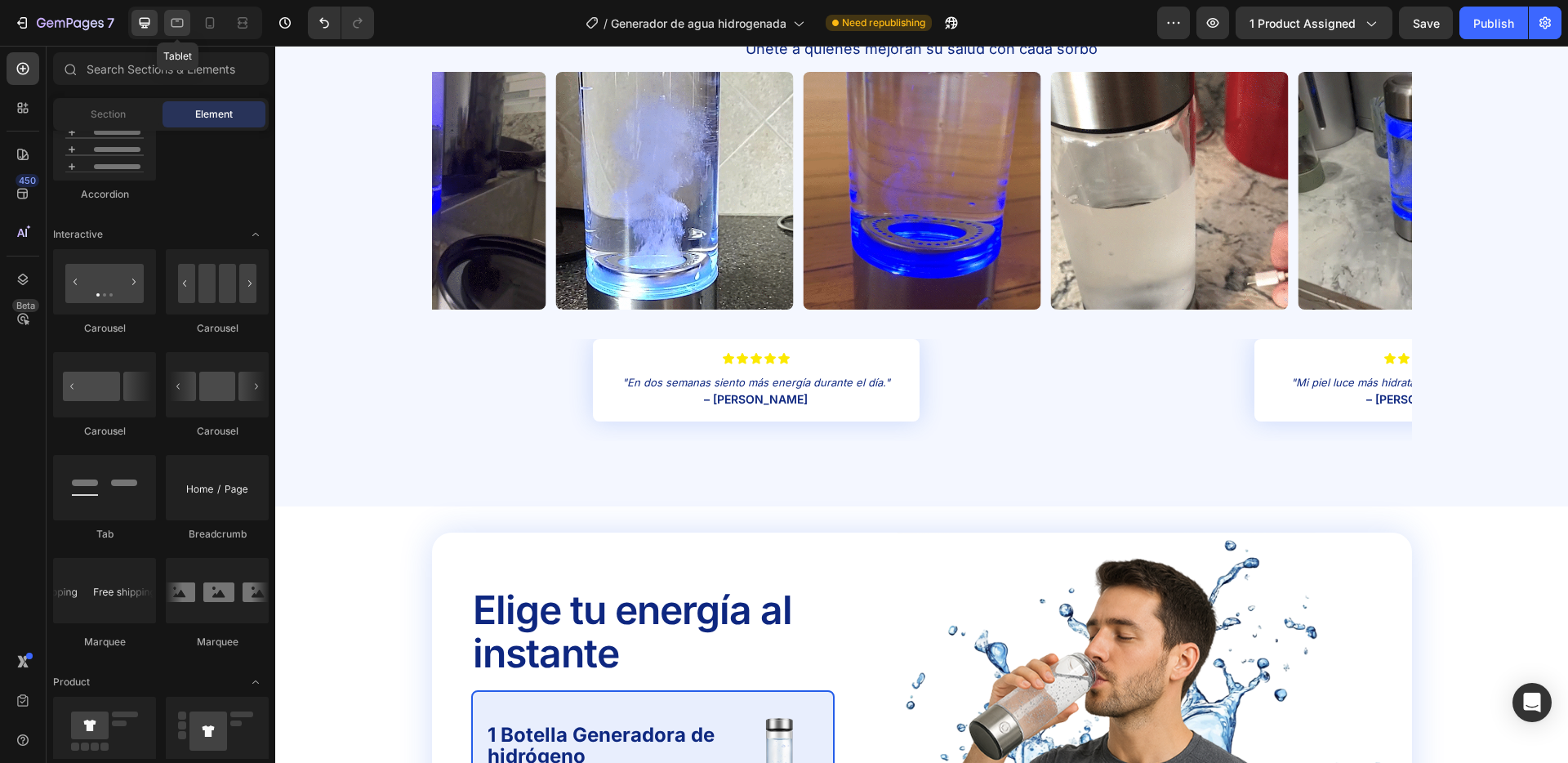
click at [181, 26] on icon at bounding box center [178, 24] width 13 height 9
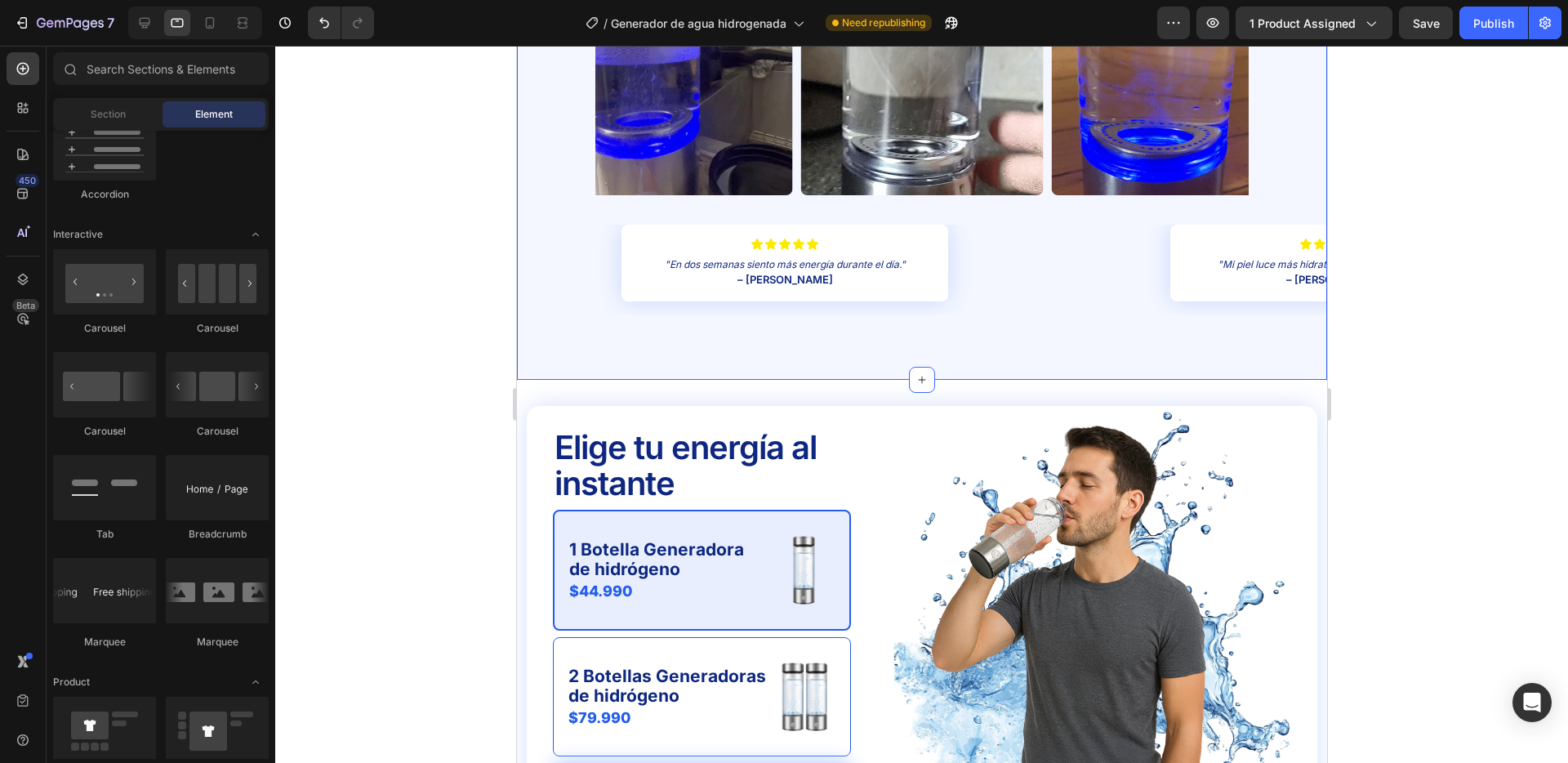
scroll to position [3748, 0]
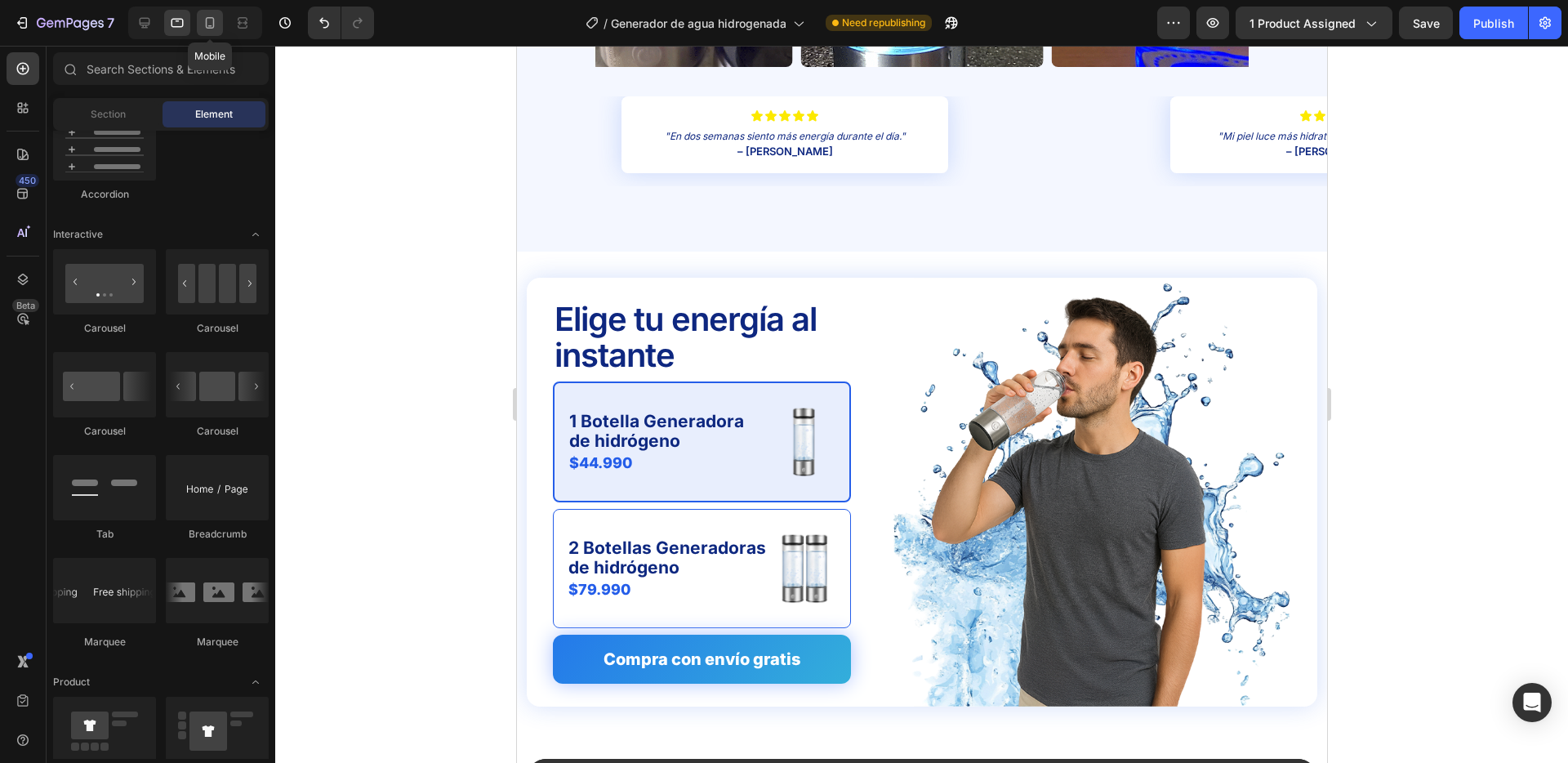
click at [220, 25] on div at bounding box center [210, 23] width 26 height 26
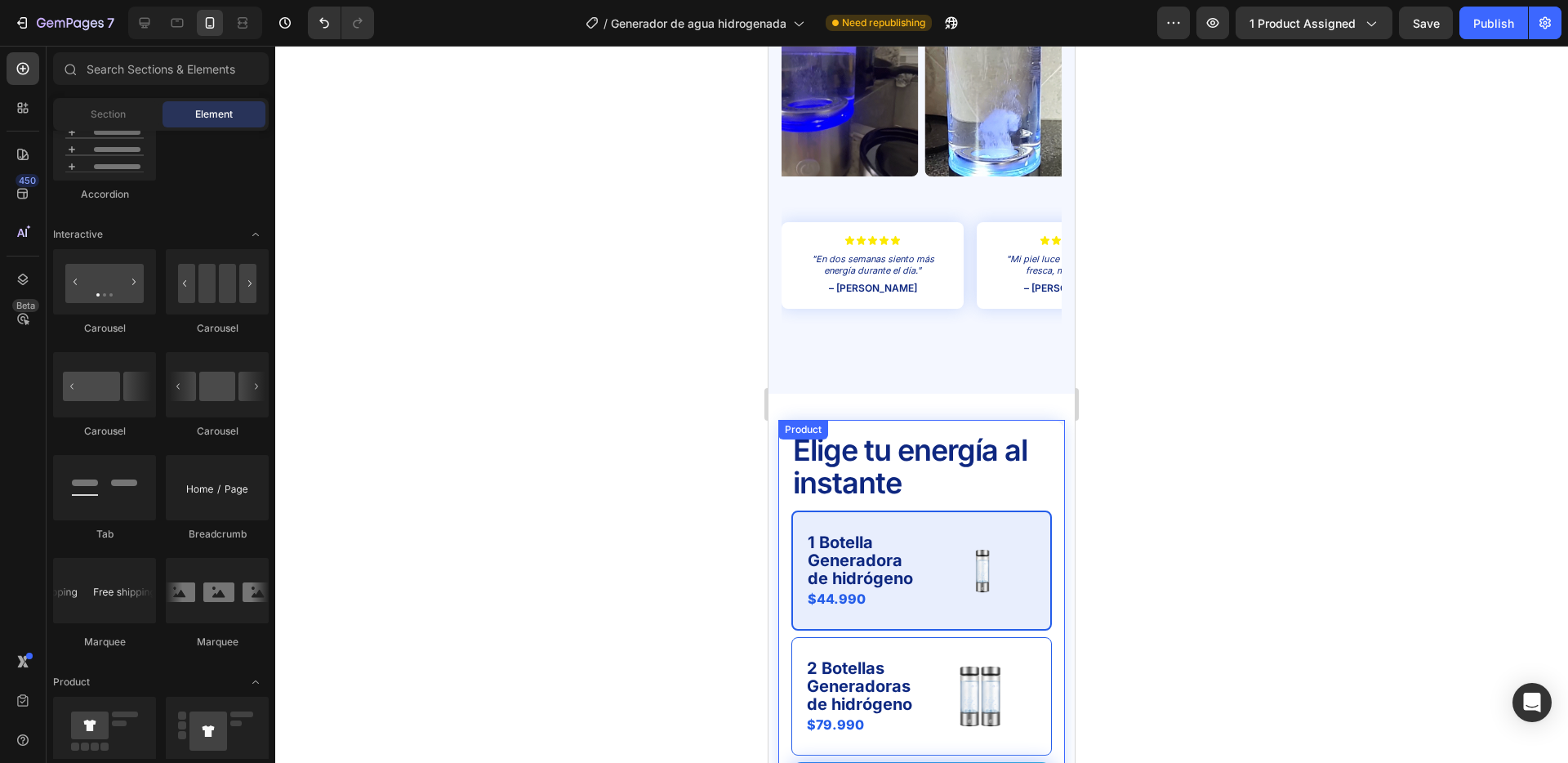
scroll to position [3686, 0]
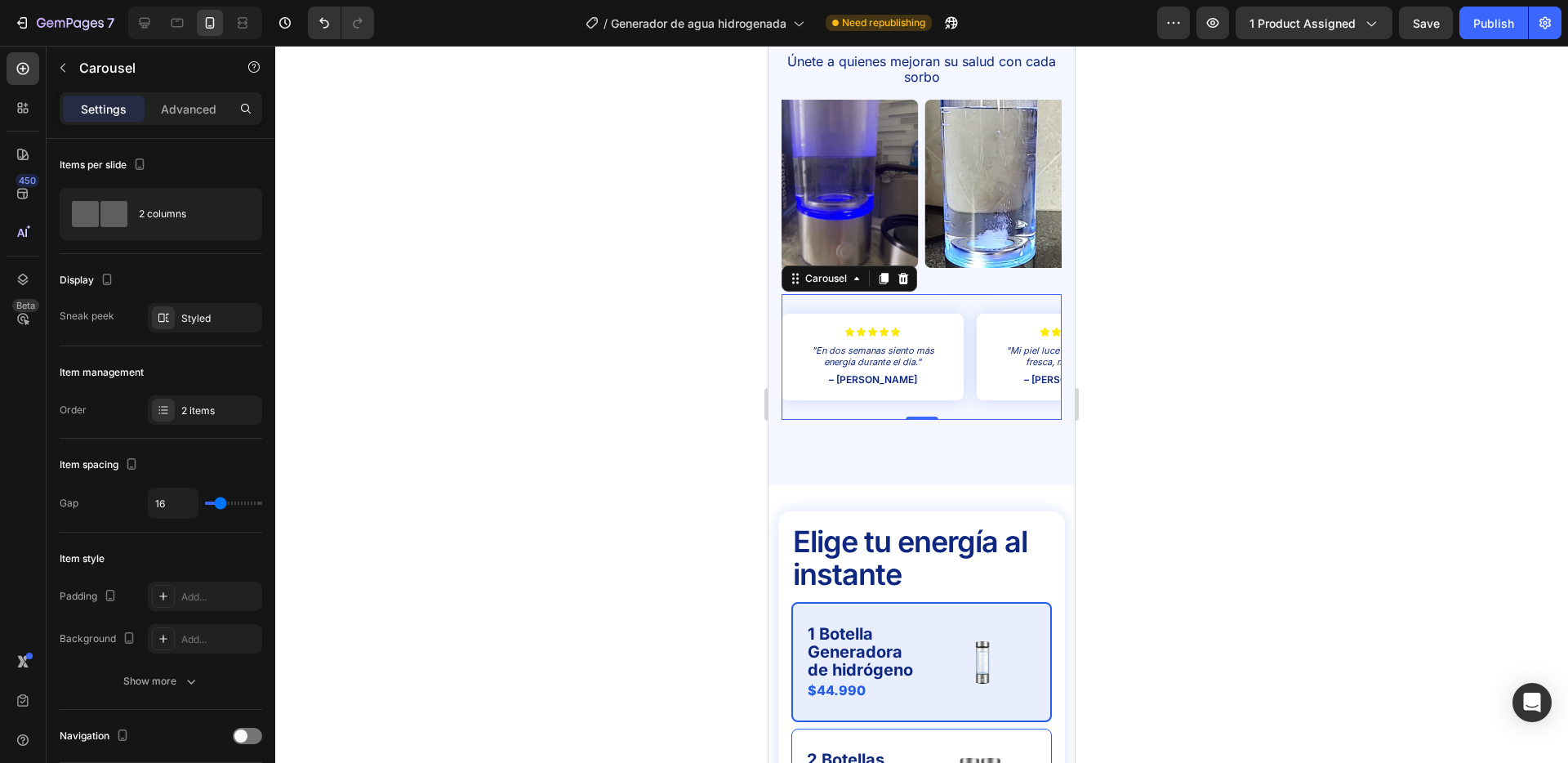
click at [971, 328] on div "Icon Icon Icon Icon Icon Icon List "En dos semanas siento más energía durante e…" at bounding box center [922, 357] width 280 height 126
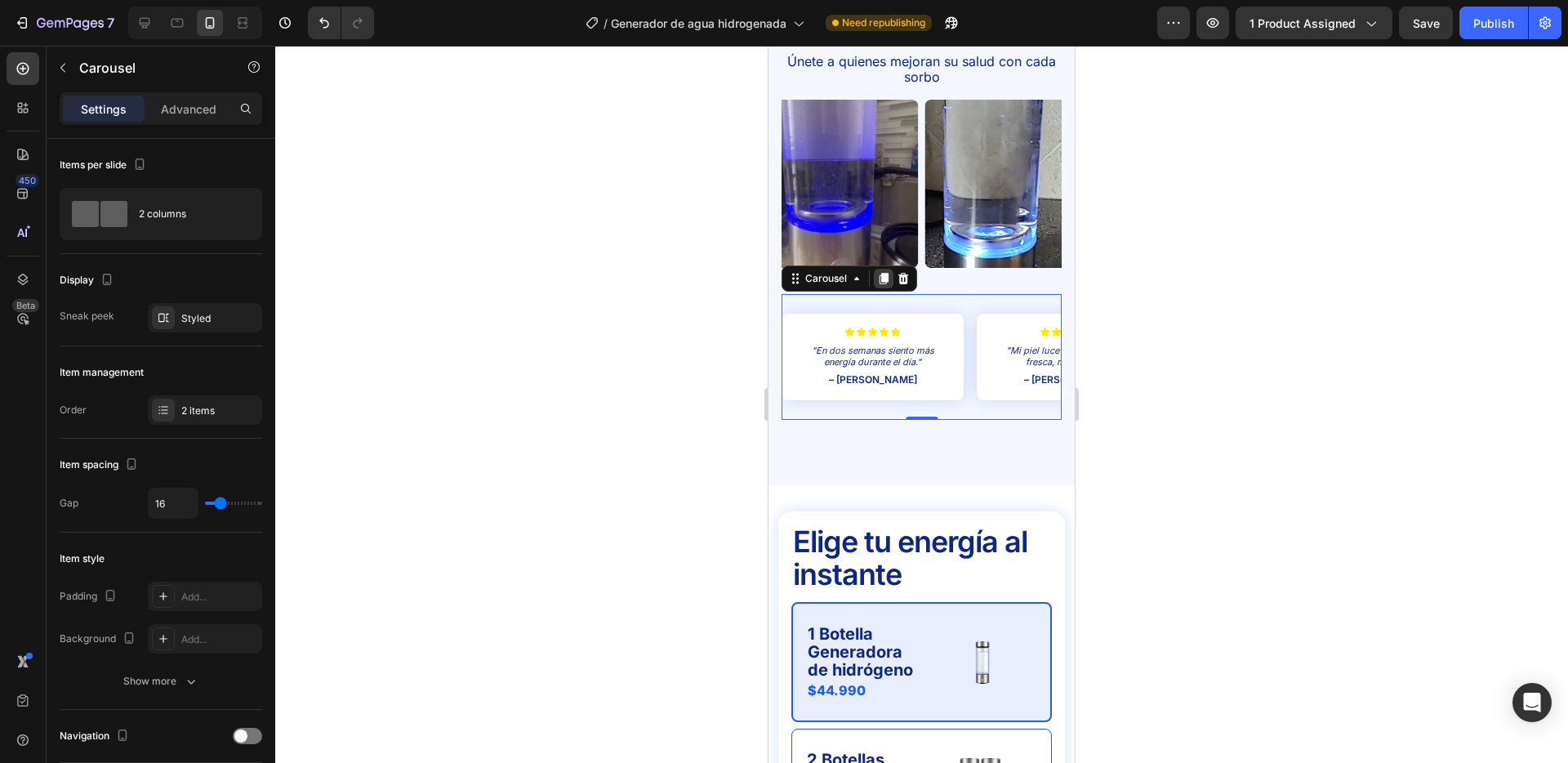
click at [886, 274] on icon at bounding box center [885, 279] width 9 height 12
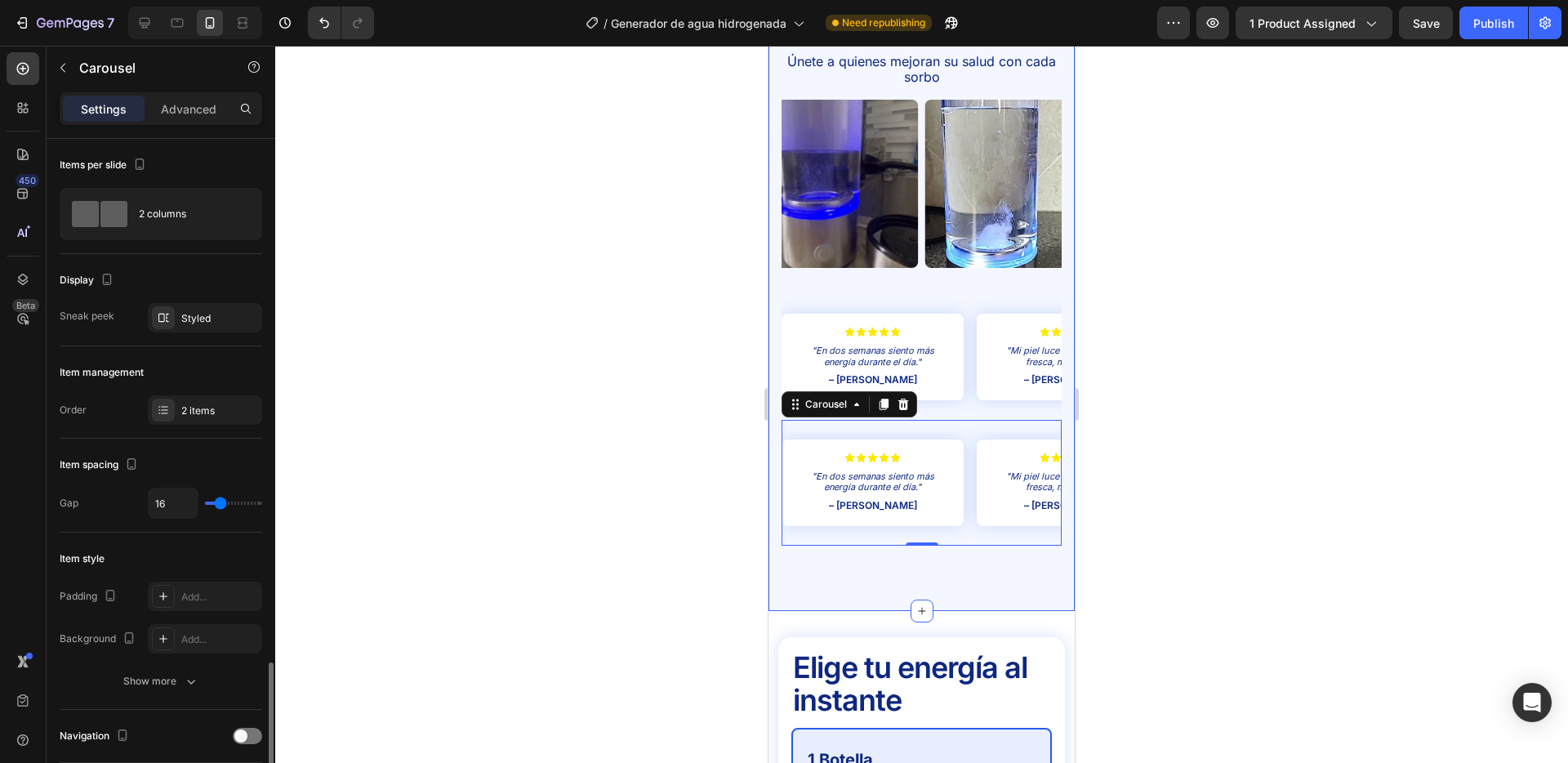
scroll to position [369, 0]
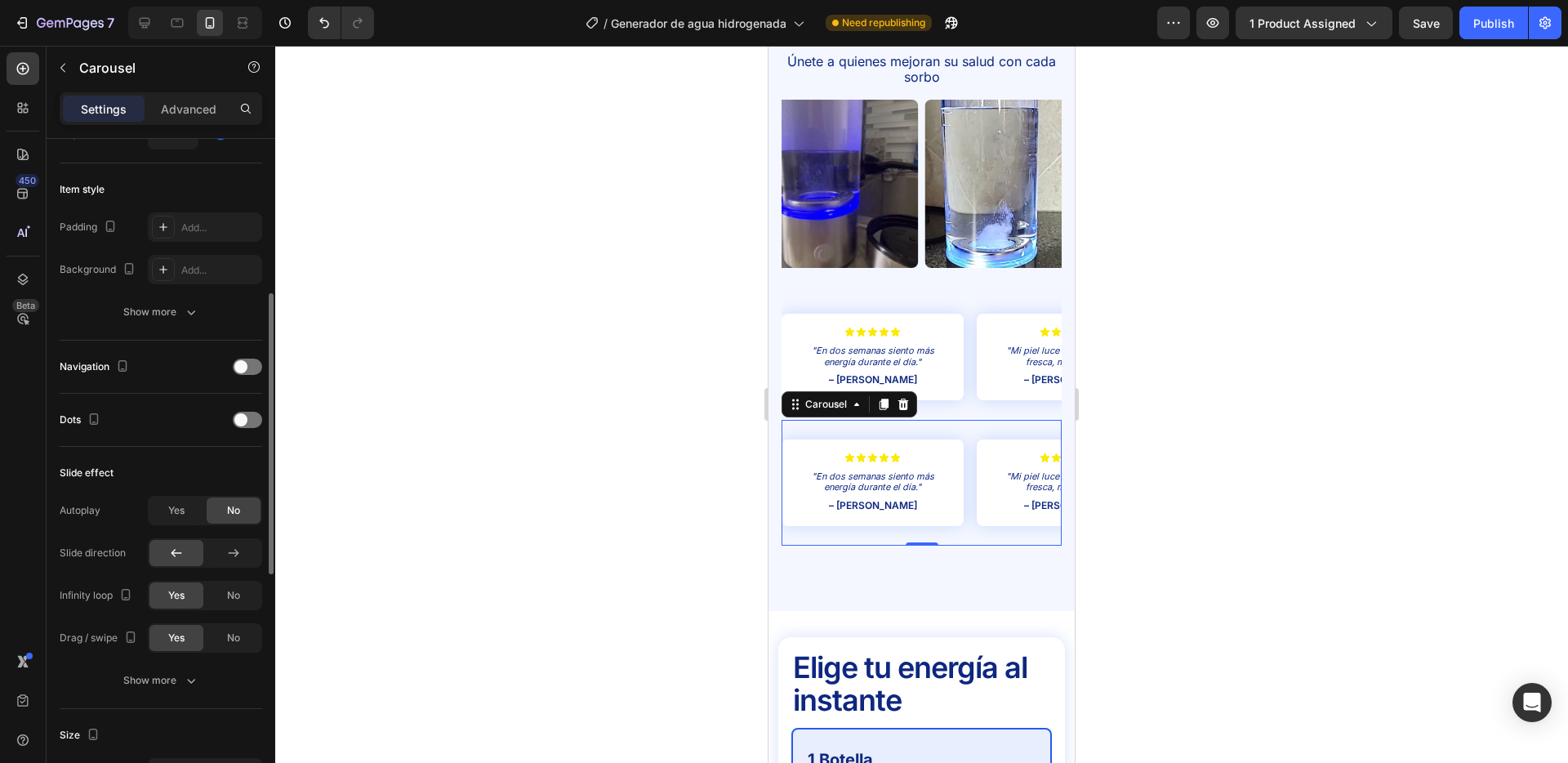
click at [671, 263] on div at bounding box center [921, 404] width 1293 height 717
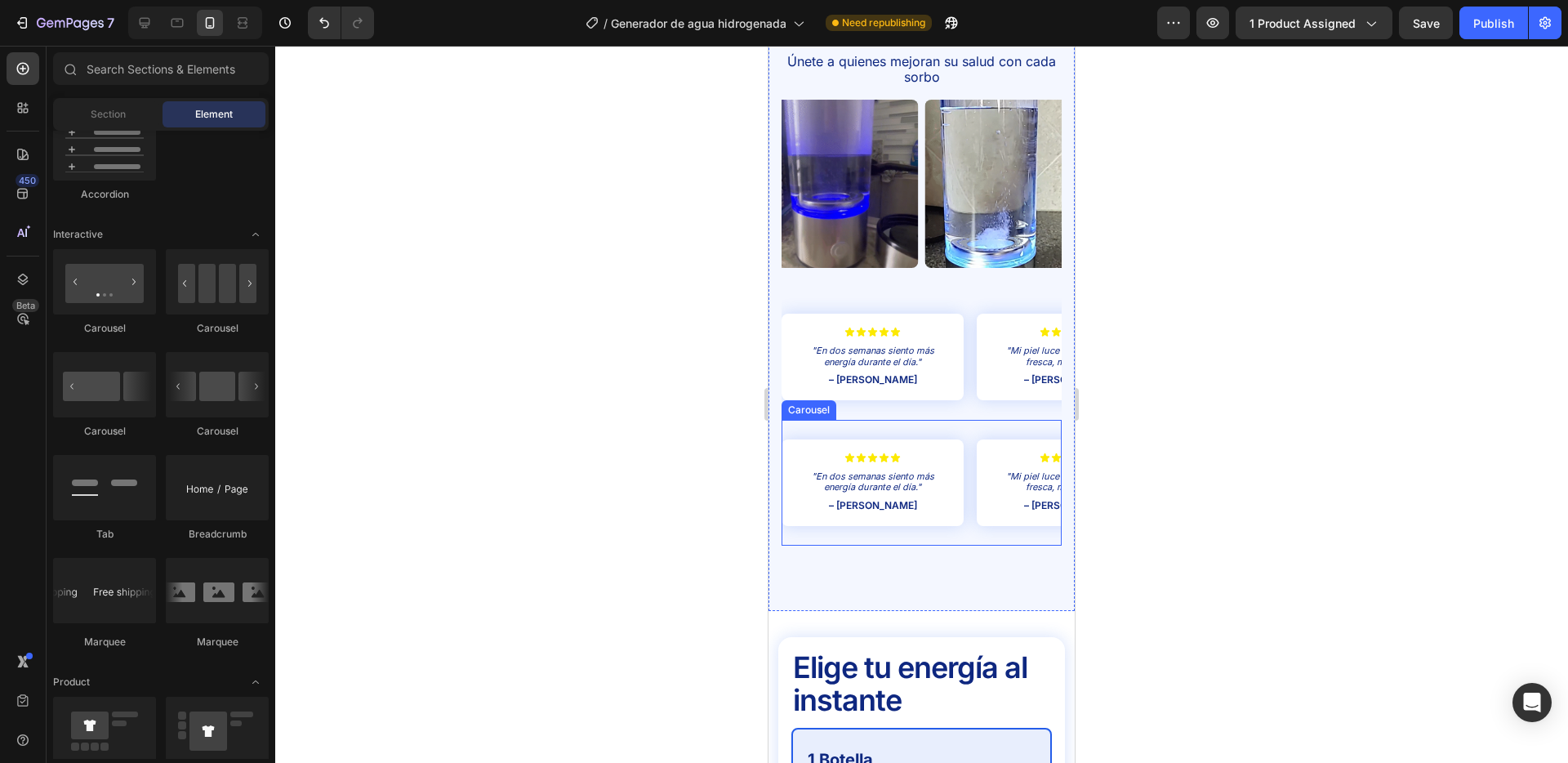
click at [965, 434] on div "Icon Icon Icon Icon Icon Icon List "En dos semanas siento más energía durante e…" at bounding box center [922, 483] width 280 height 126
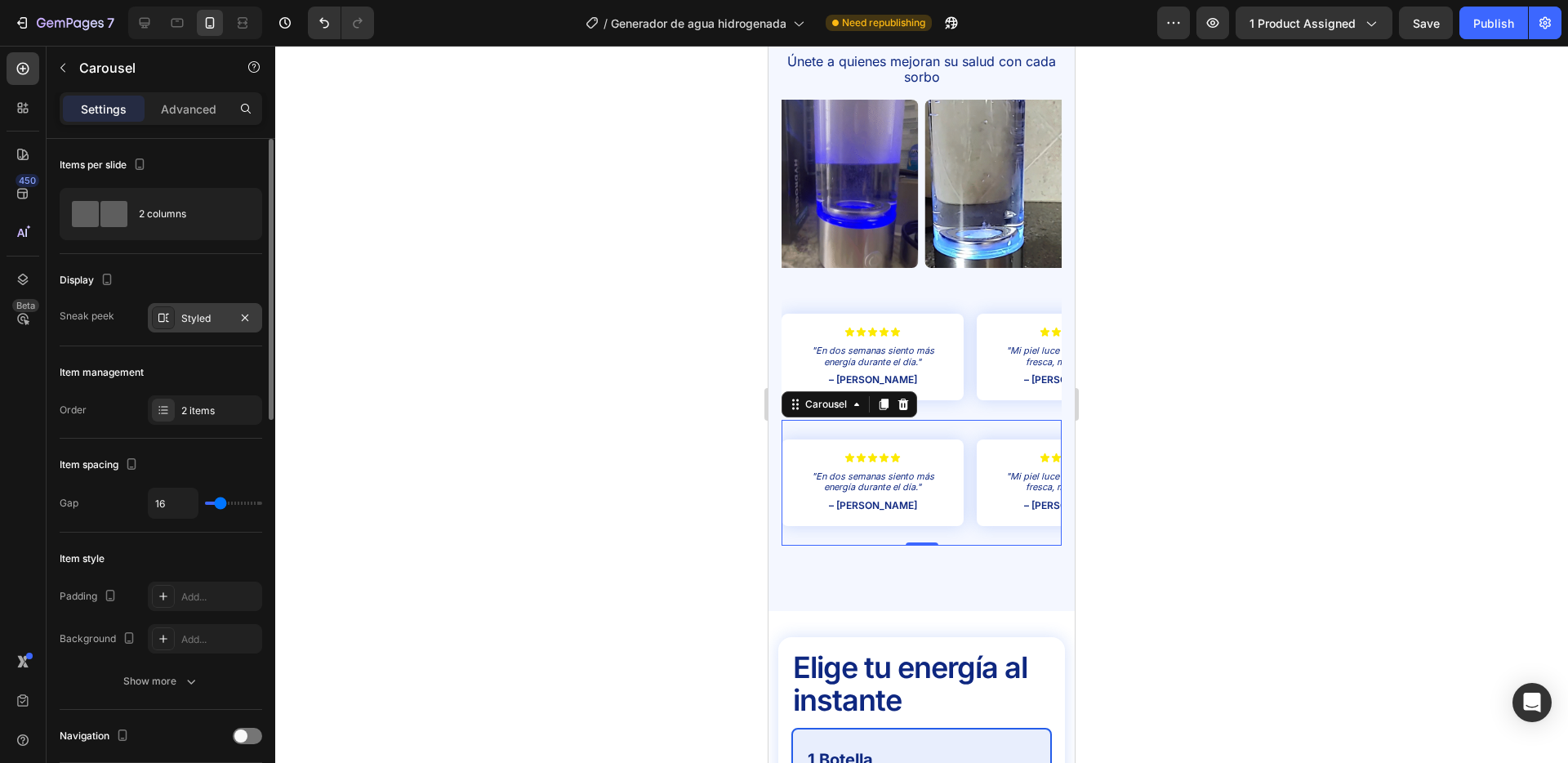
click at [194, 322] on div "Styled" at bounding box center [205, 318] width 47 height 15
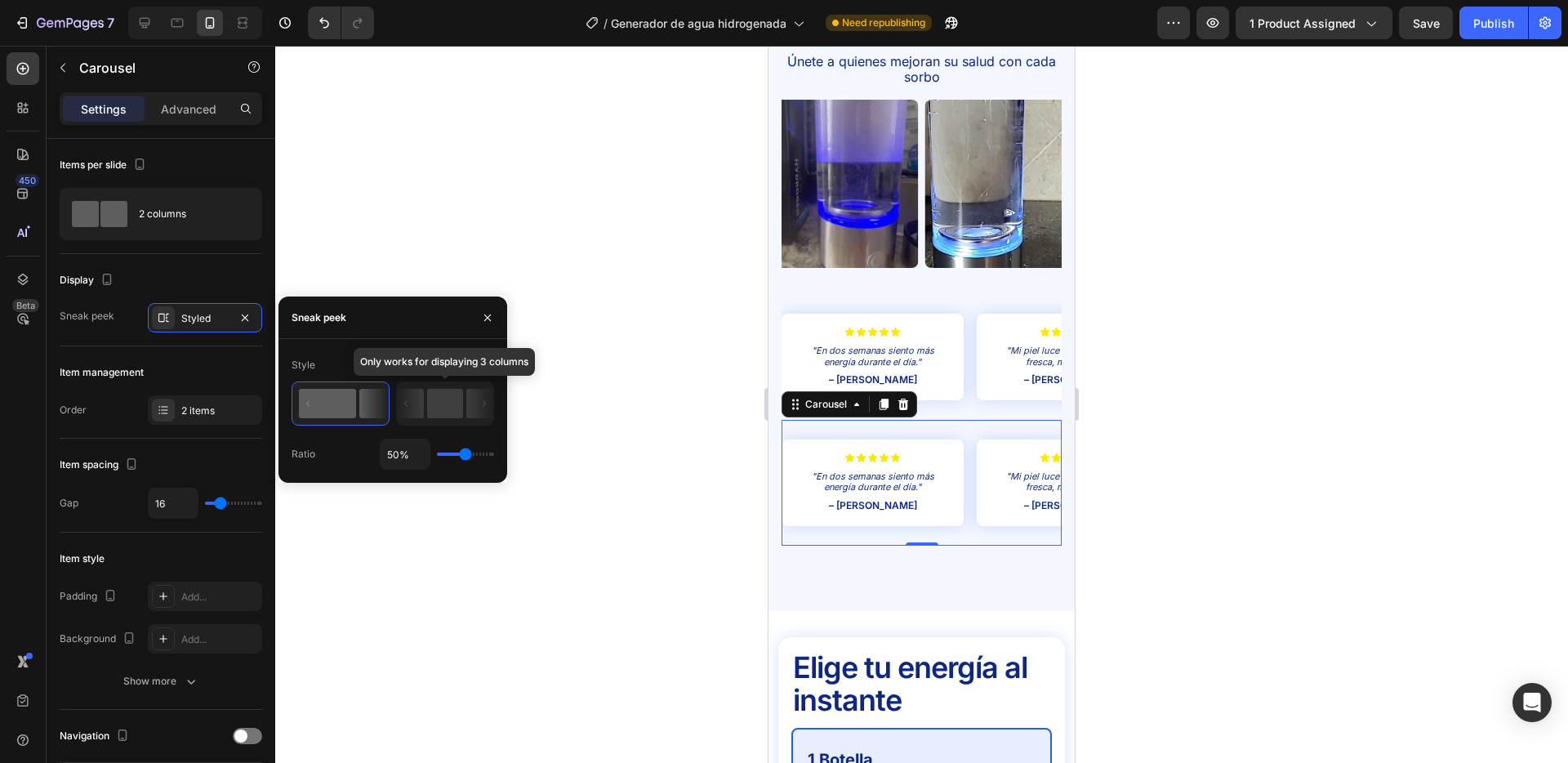
click at [449, 414] on rect at bounding box center [446, 404] width 36 height 29
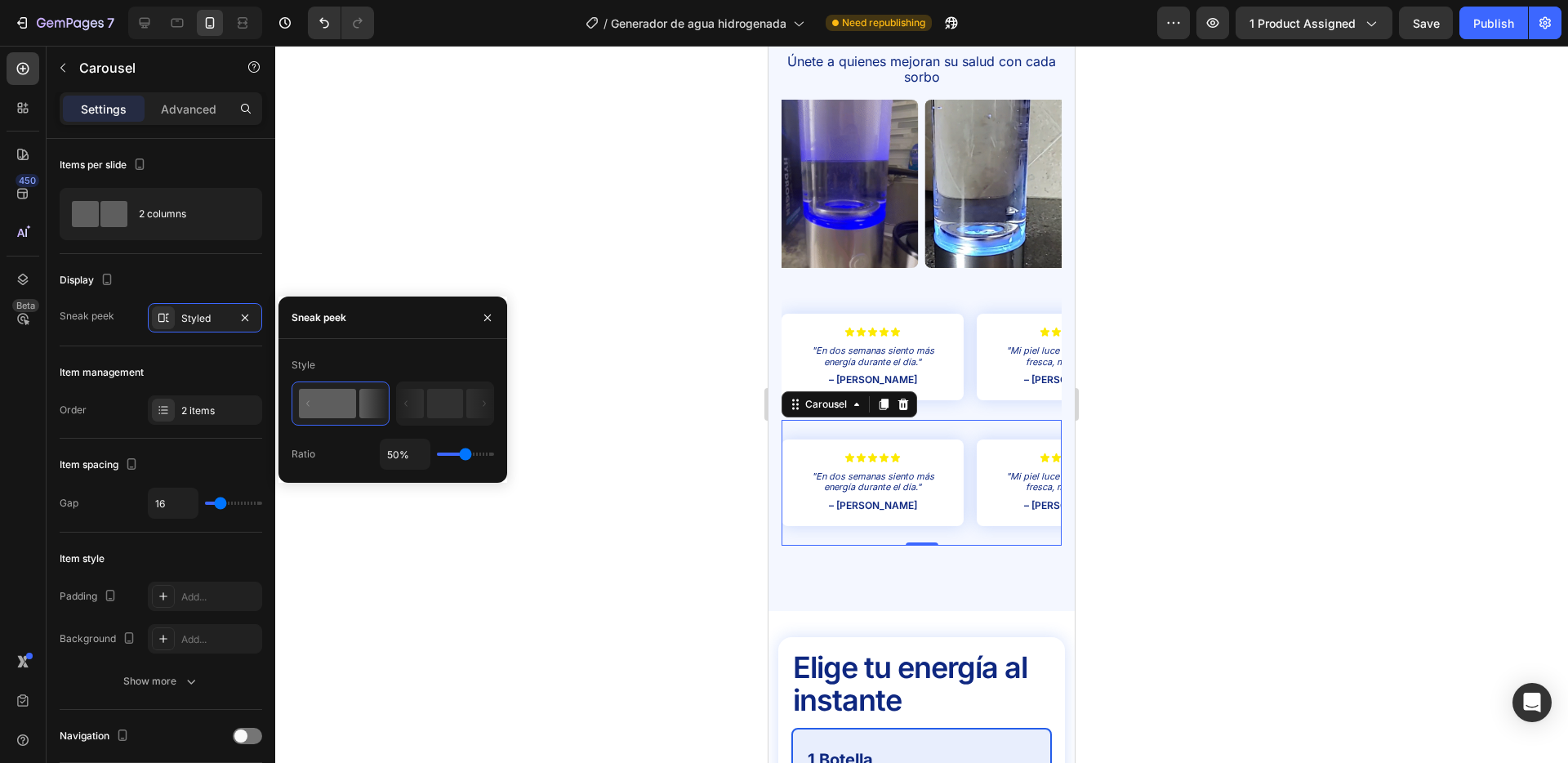
type input "47%"
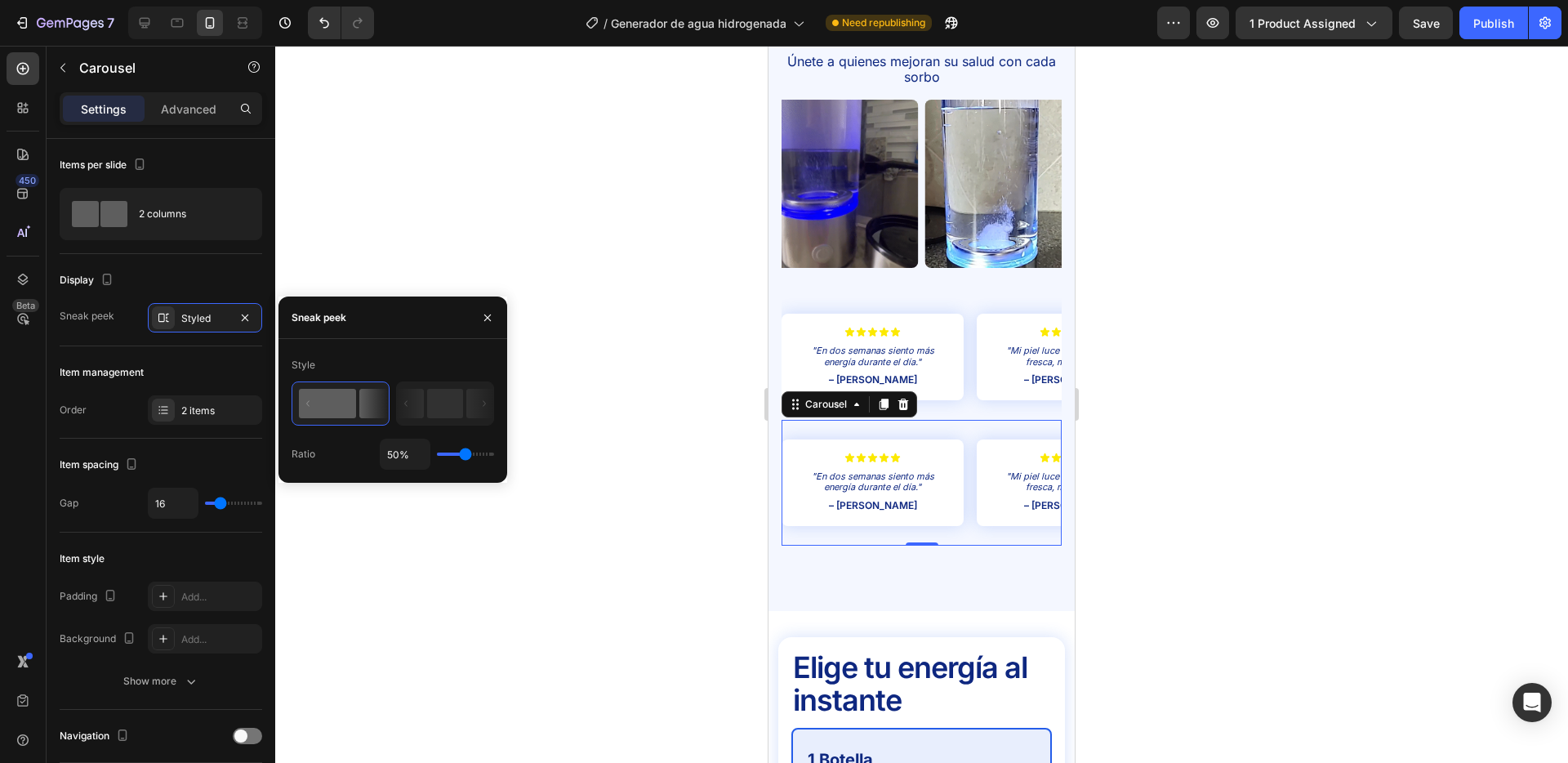
type input "47"
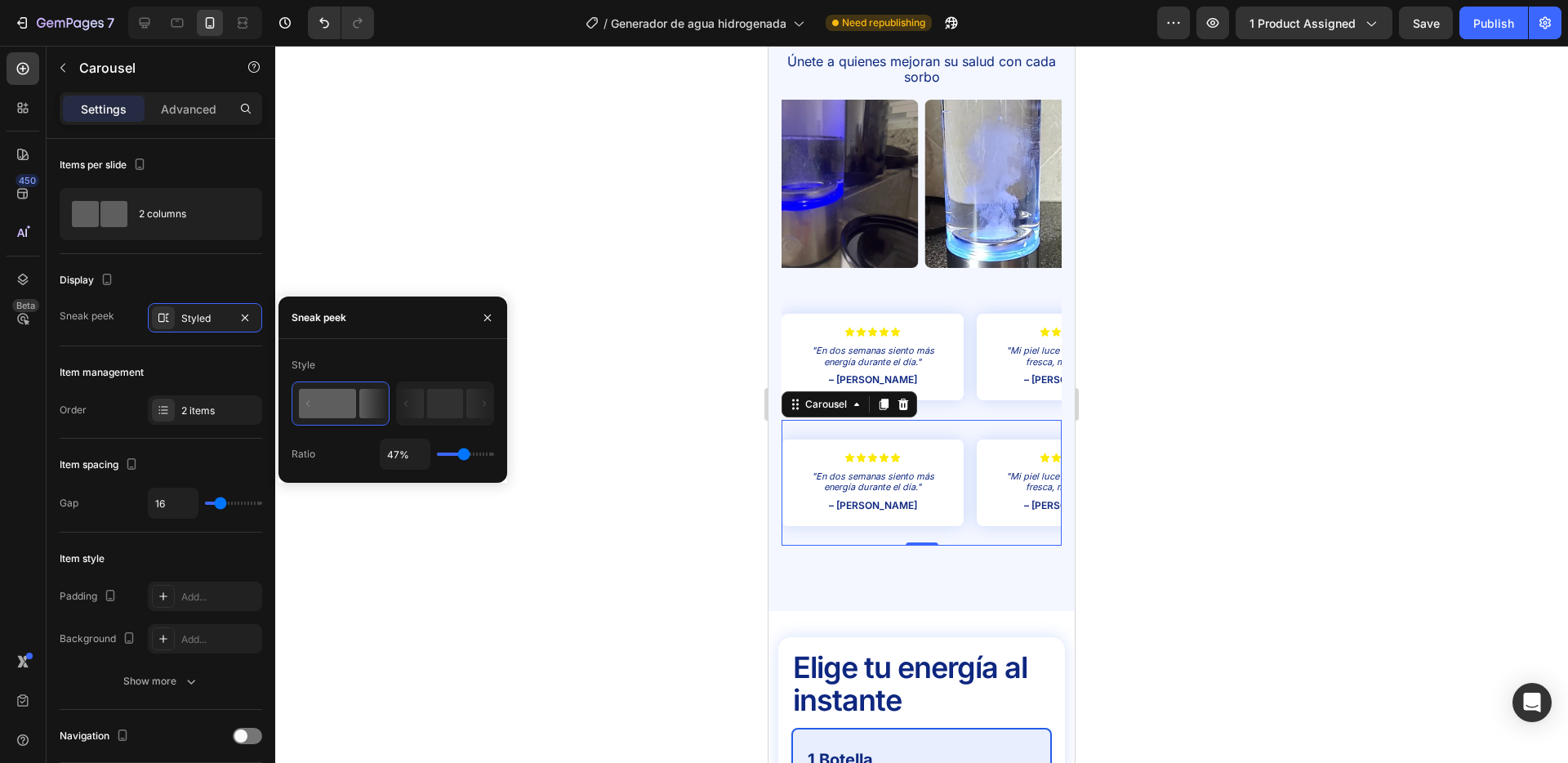
type input "55%"
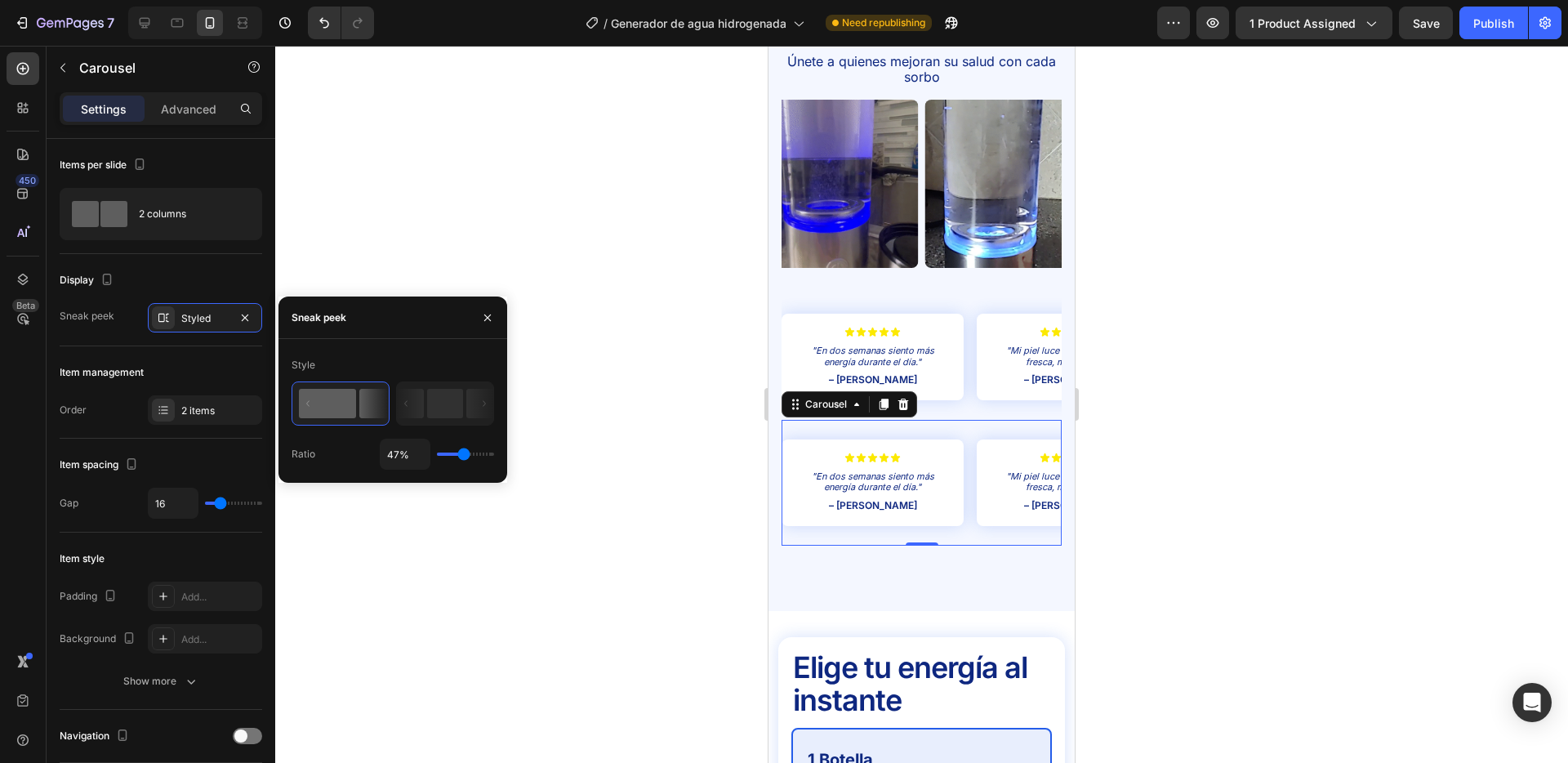
type input "55"
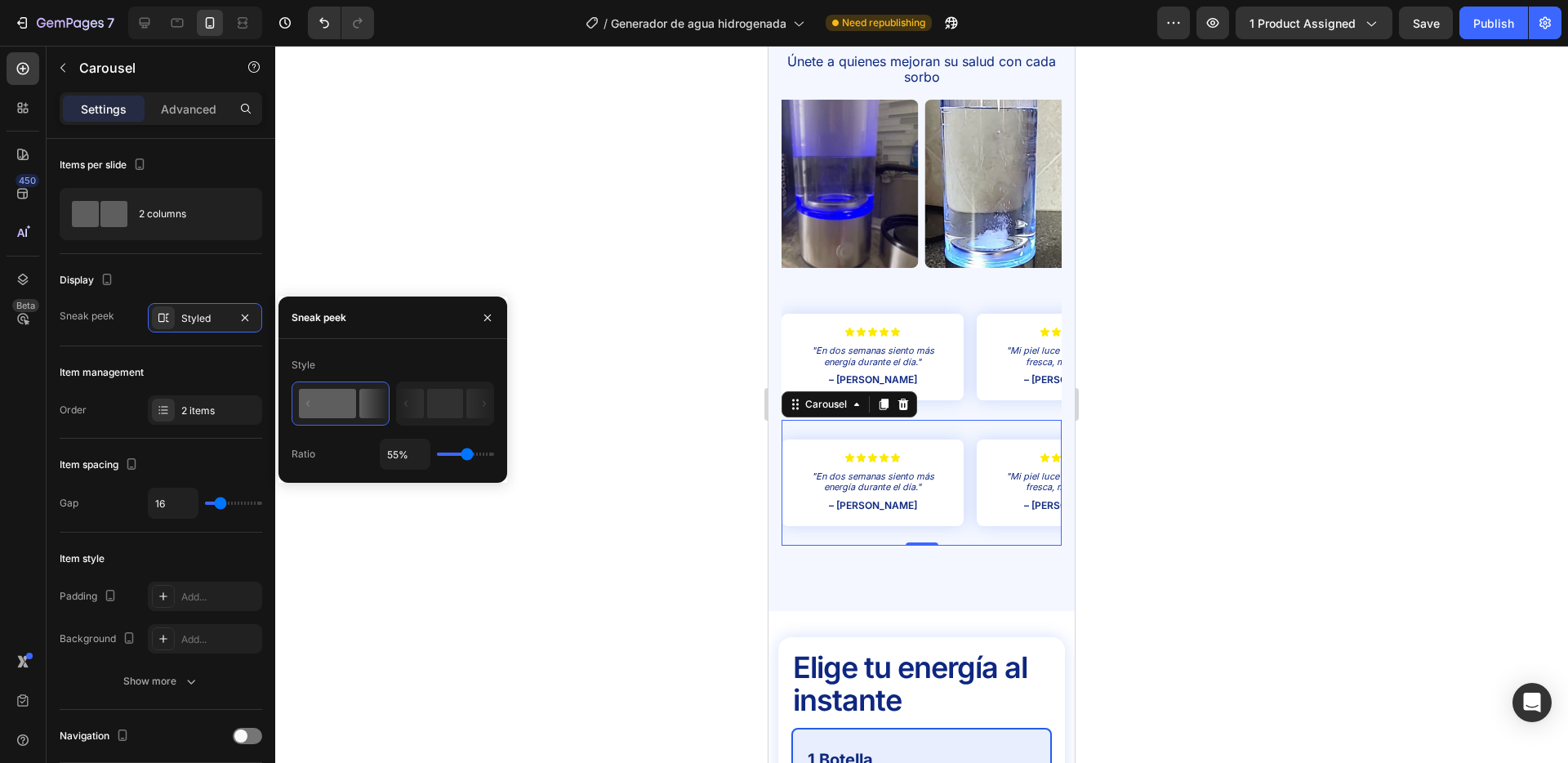
type input "57%"
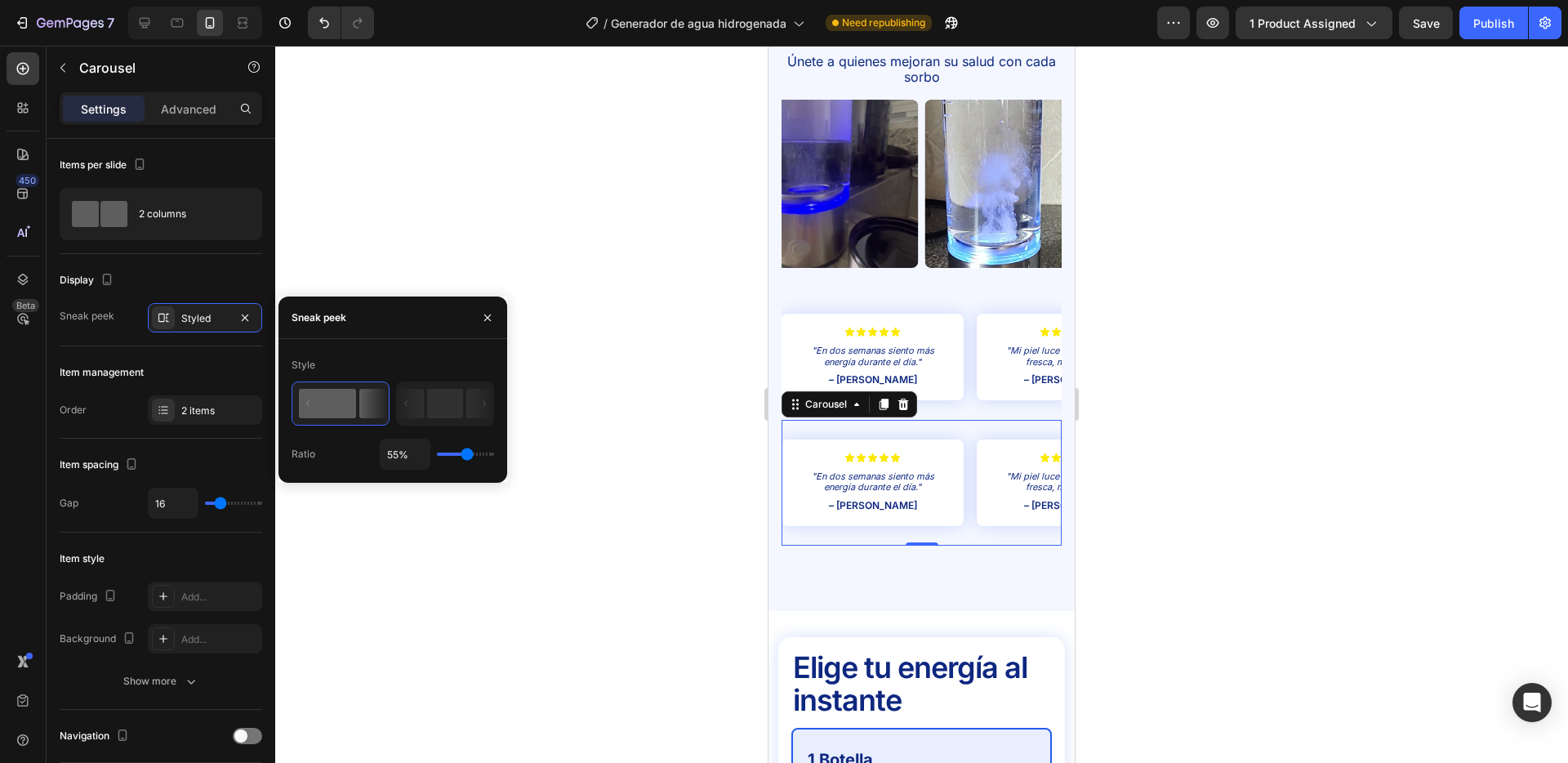
type input "57"
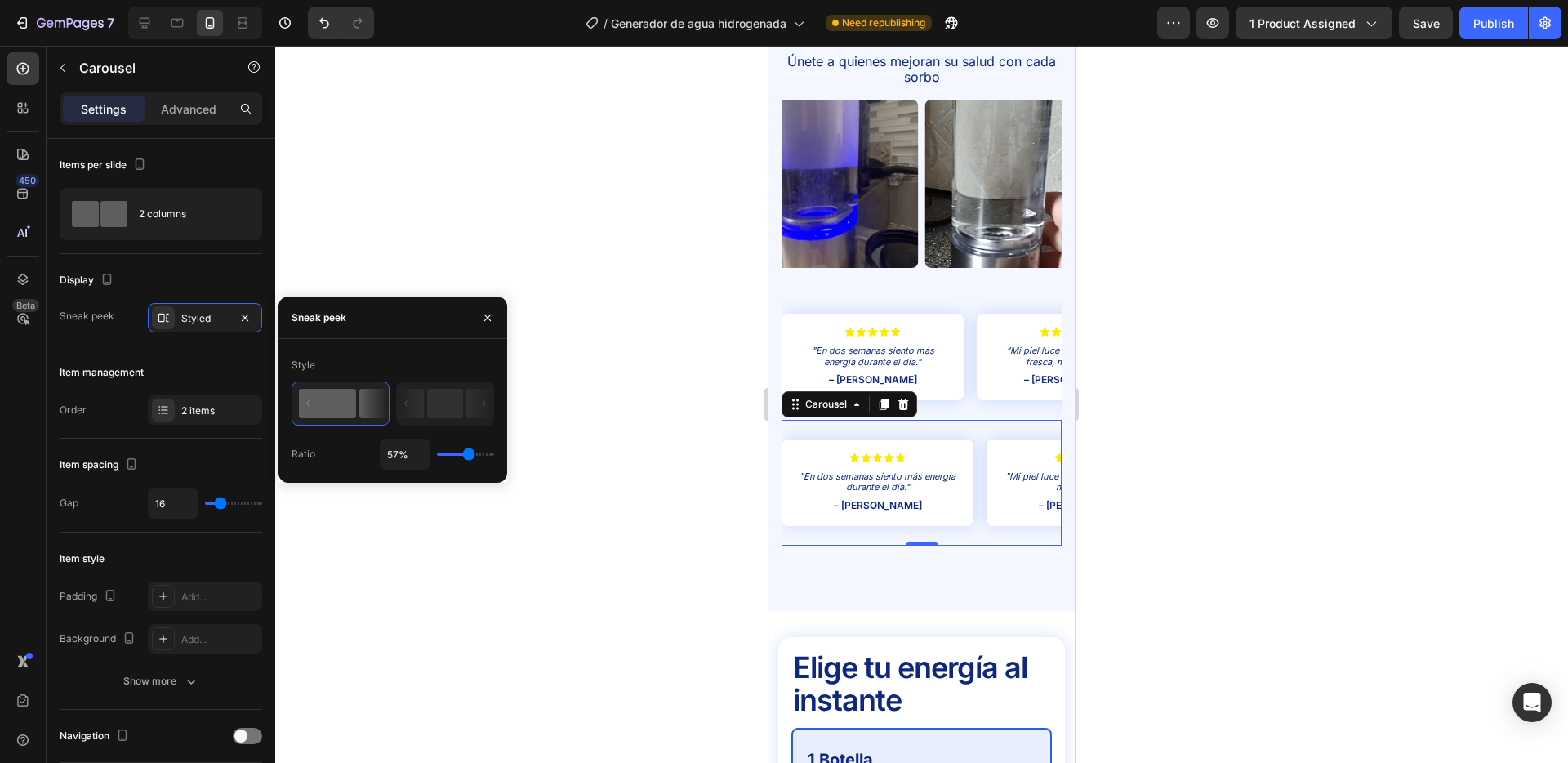
type input "63%"
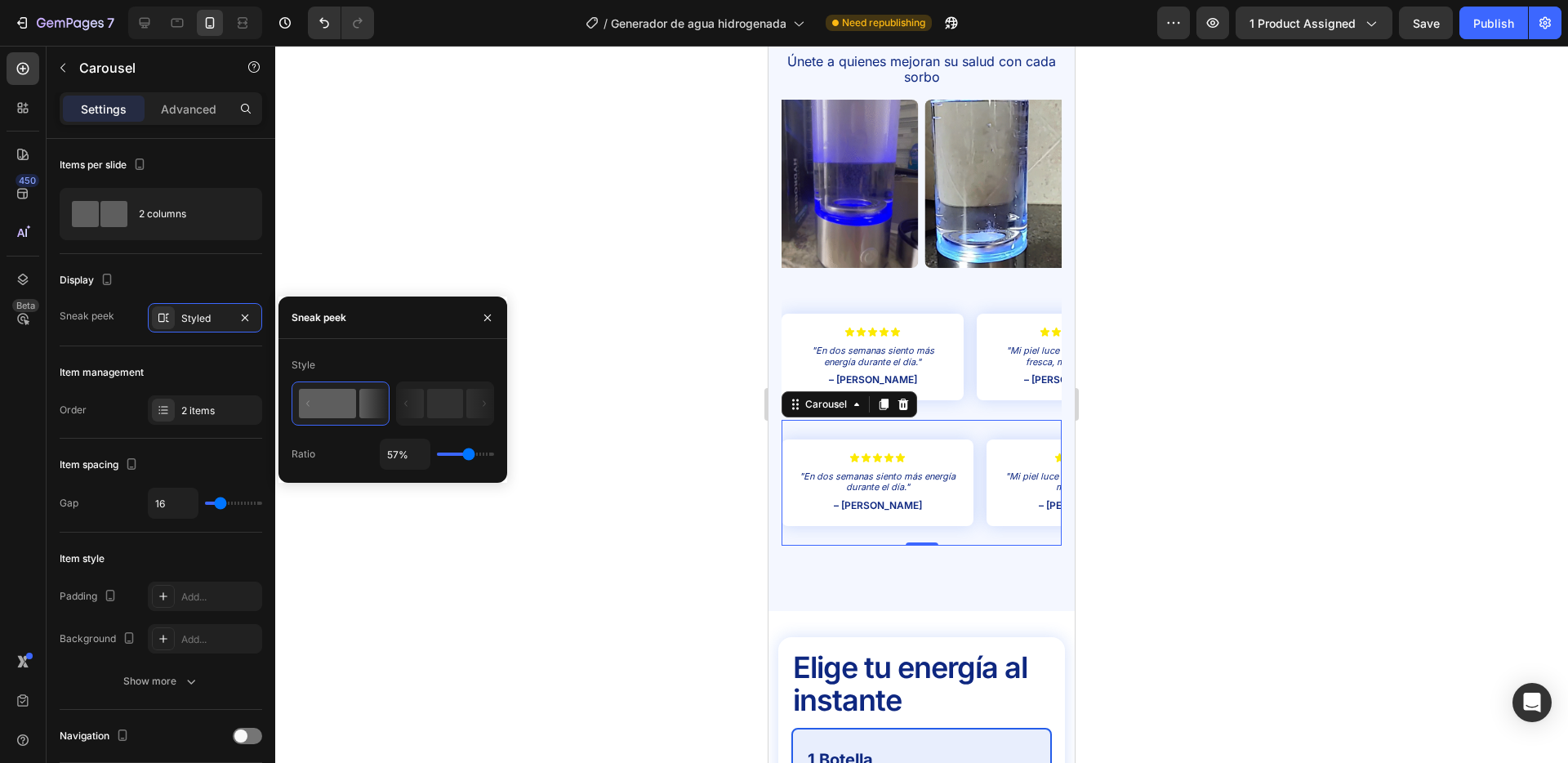
type input "63"
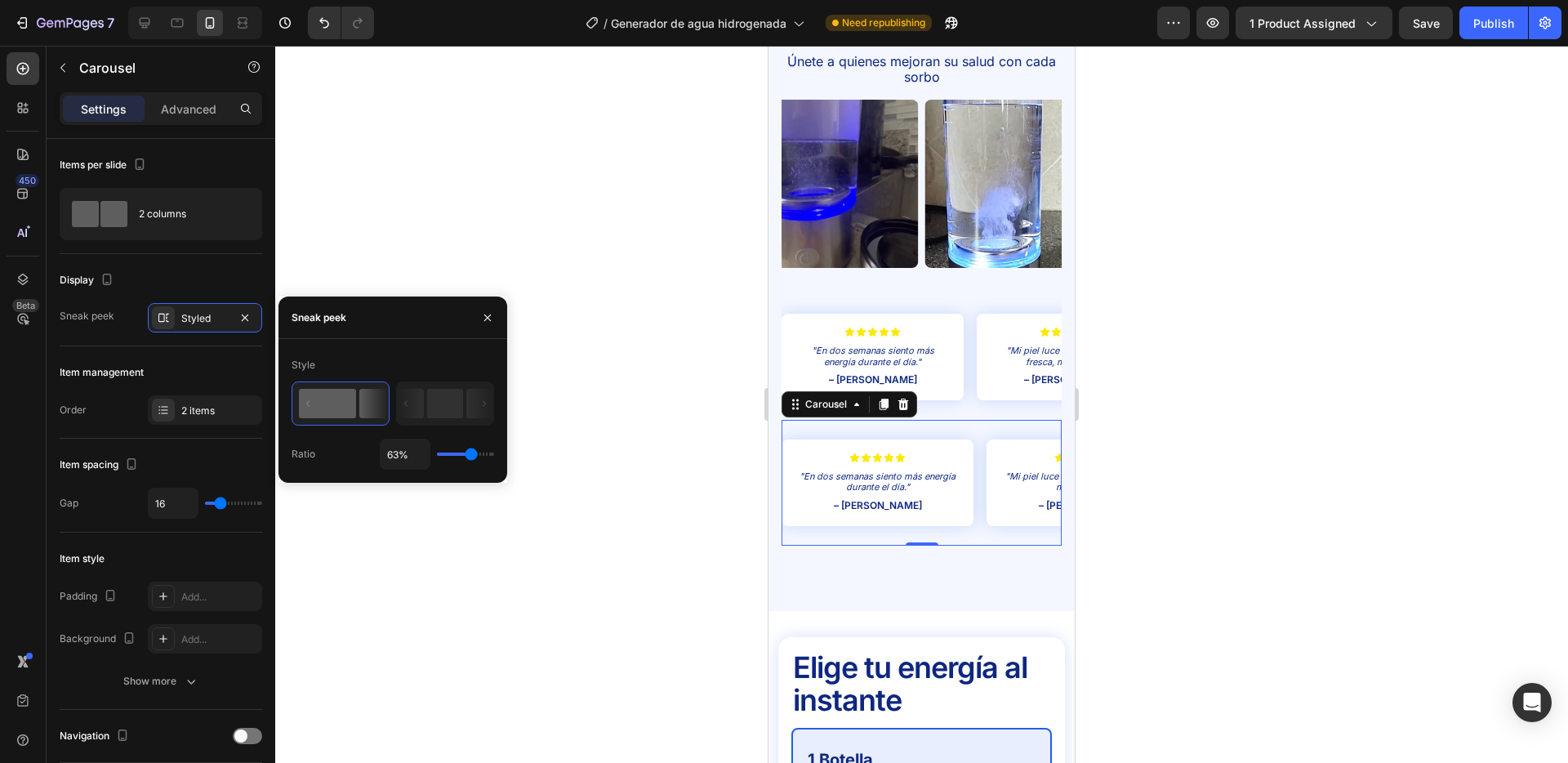
type input "67%"
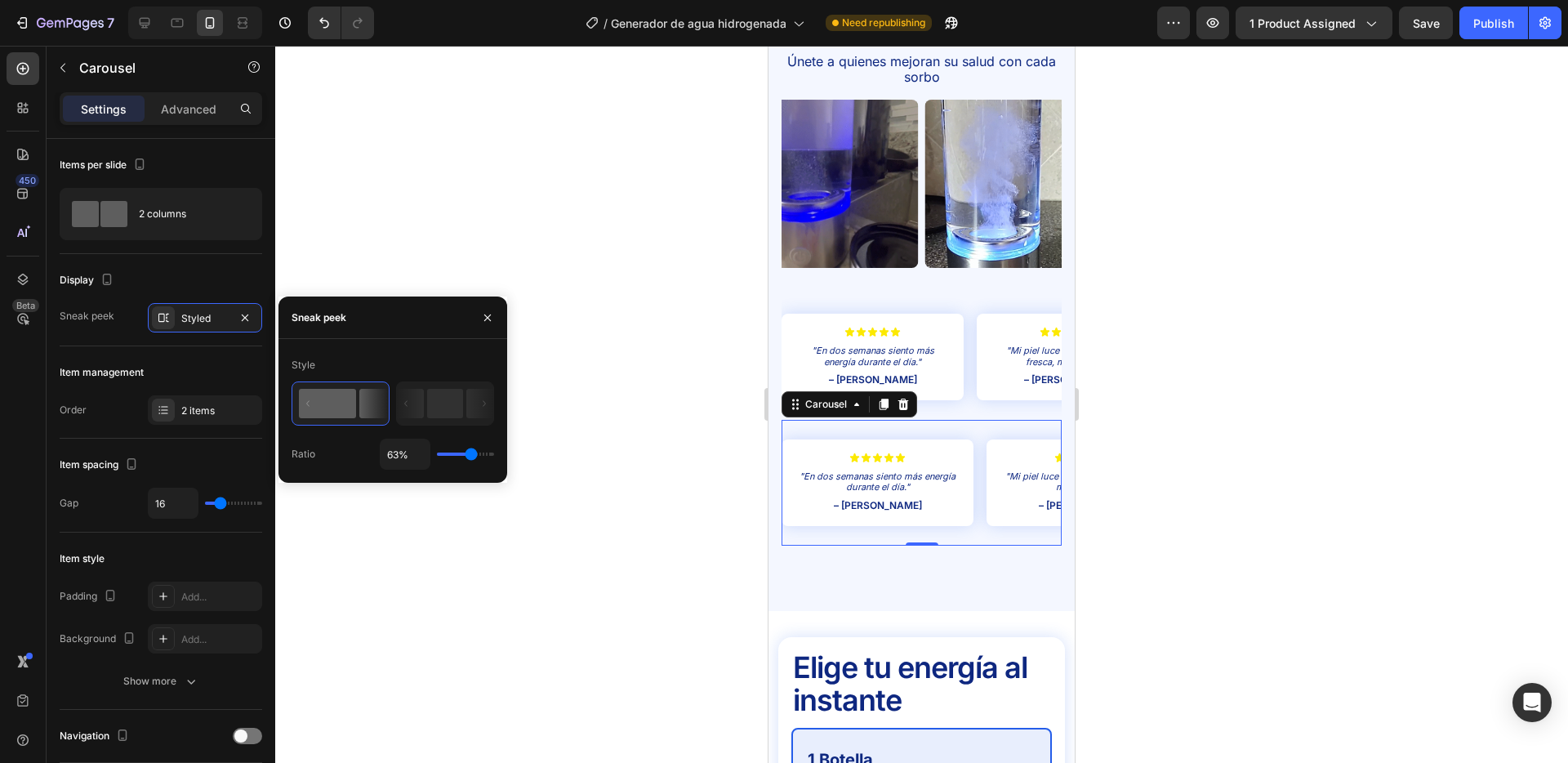
type input "67"
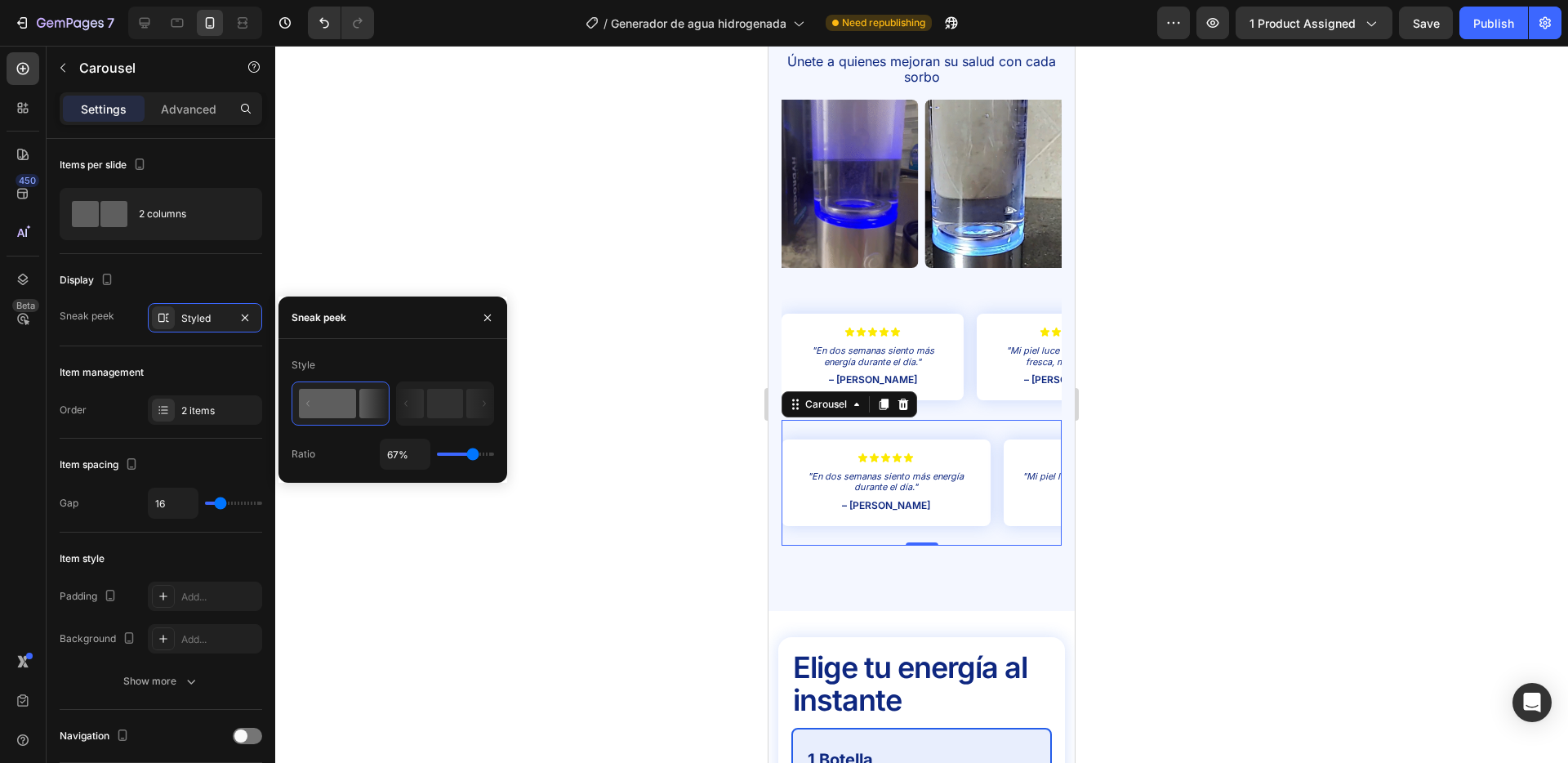
type input "68%"
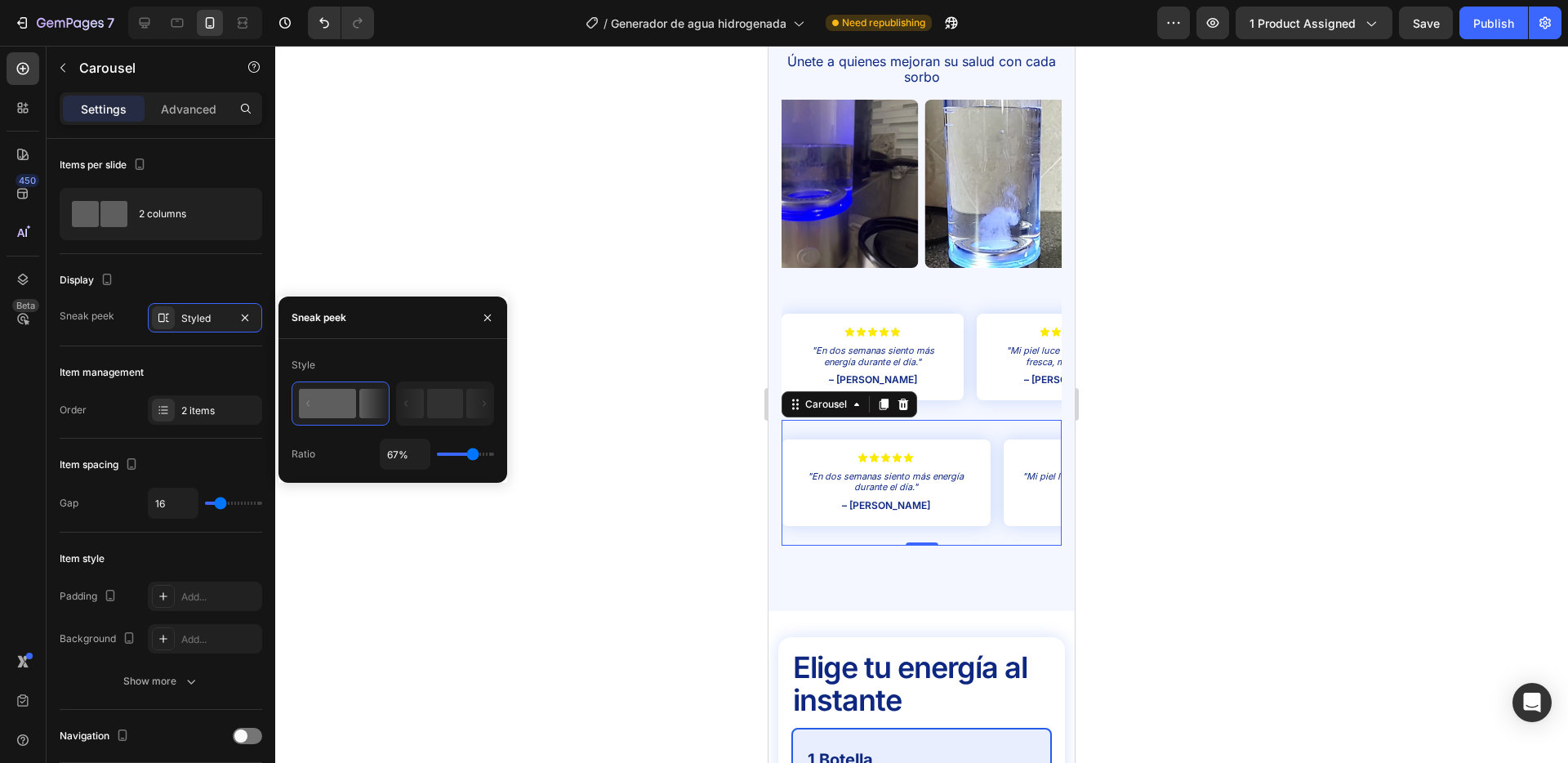
type input "68"
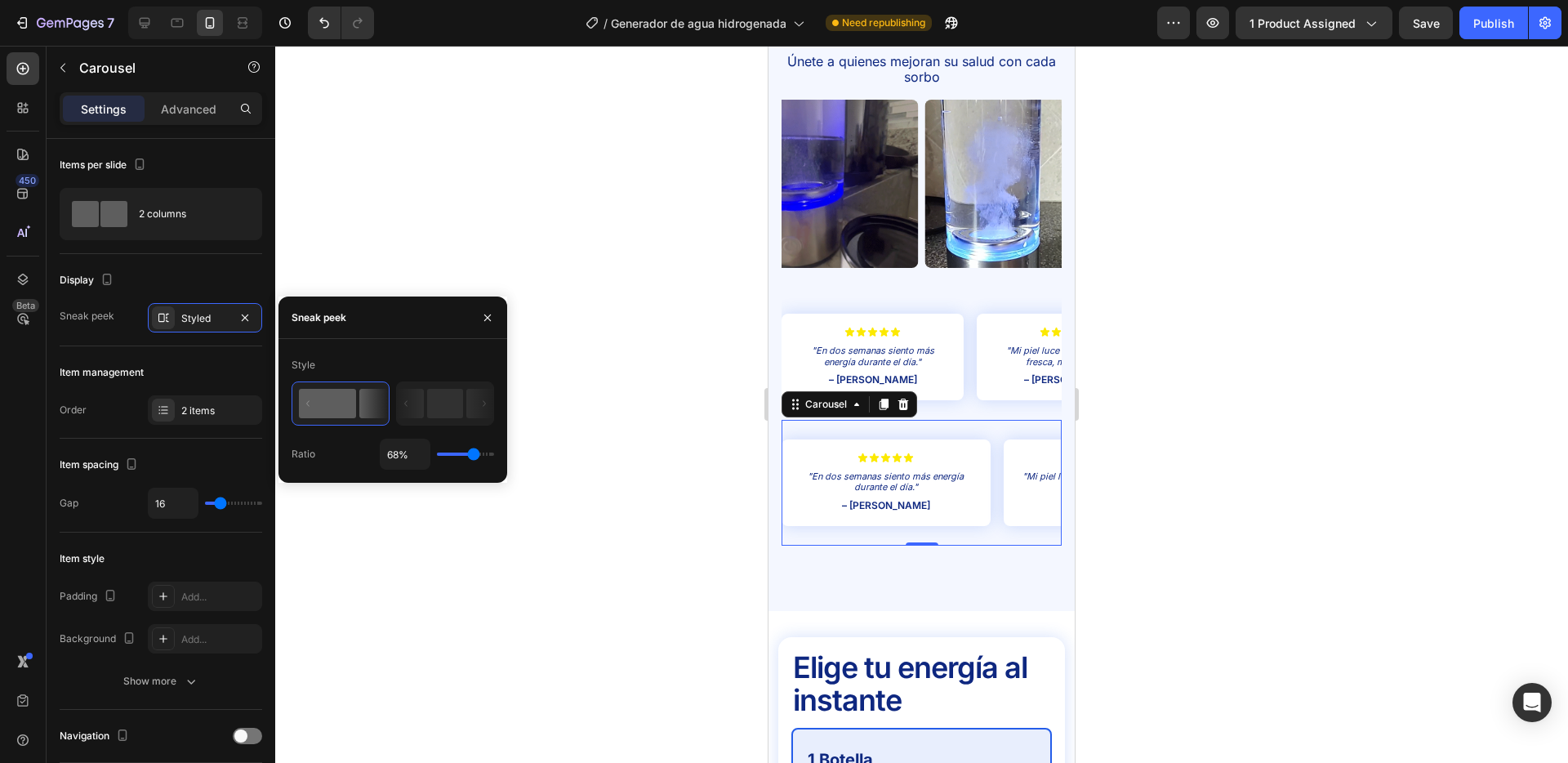
type input "69%"
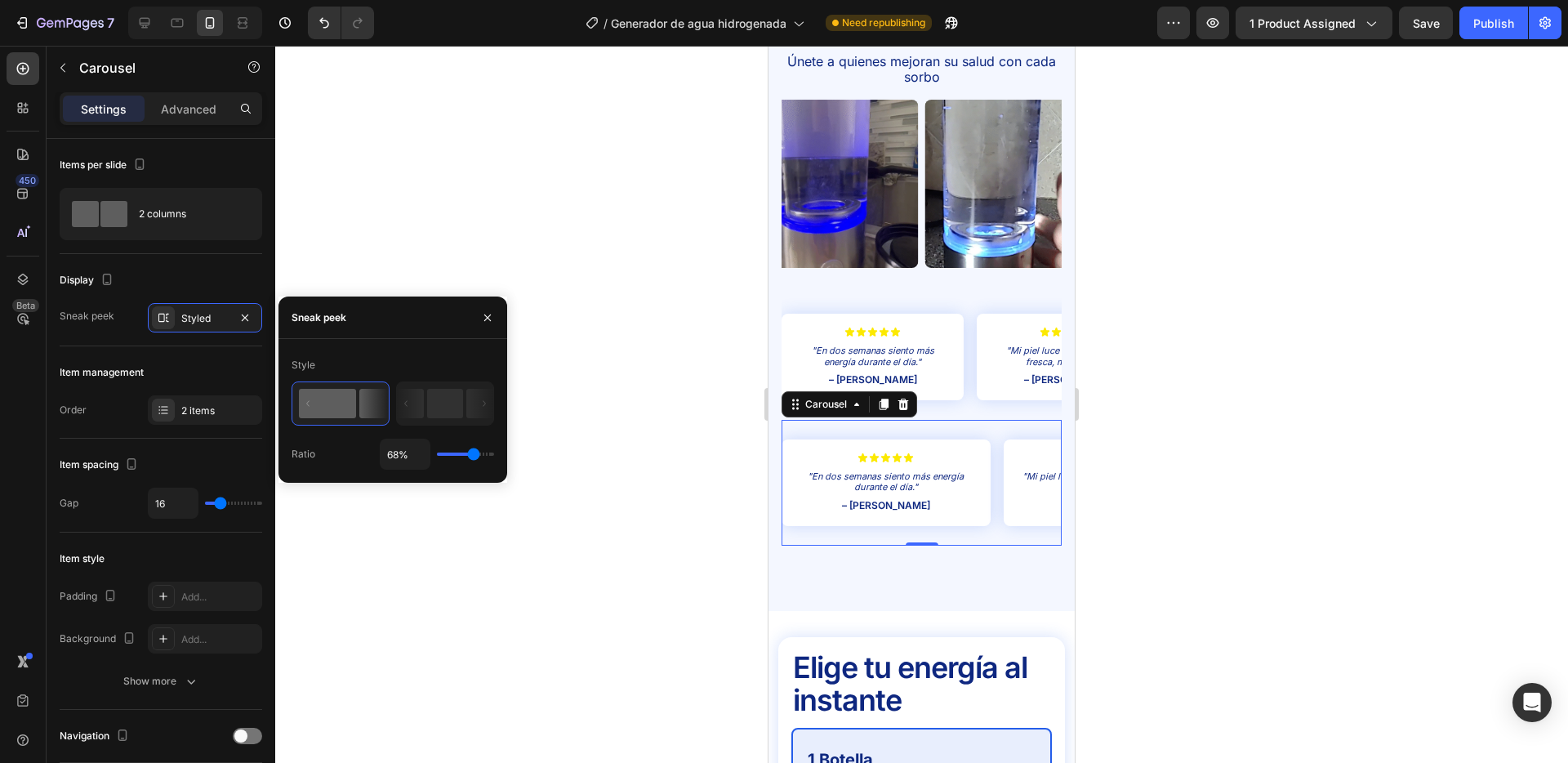
type input "69"
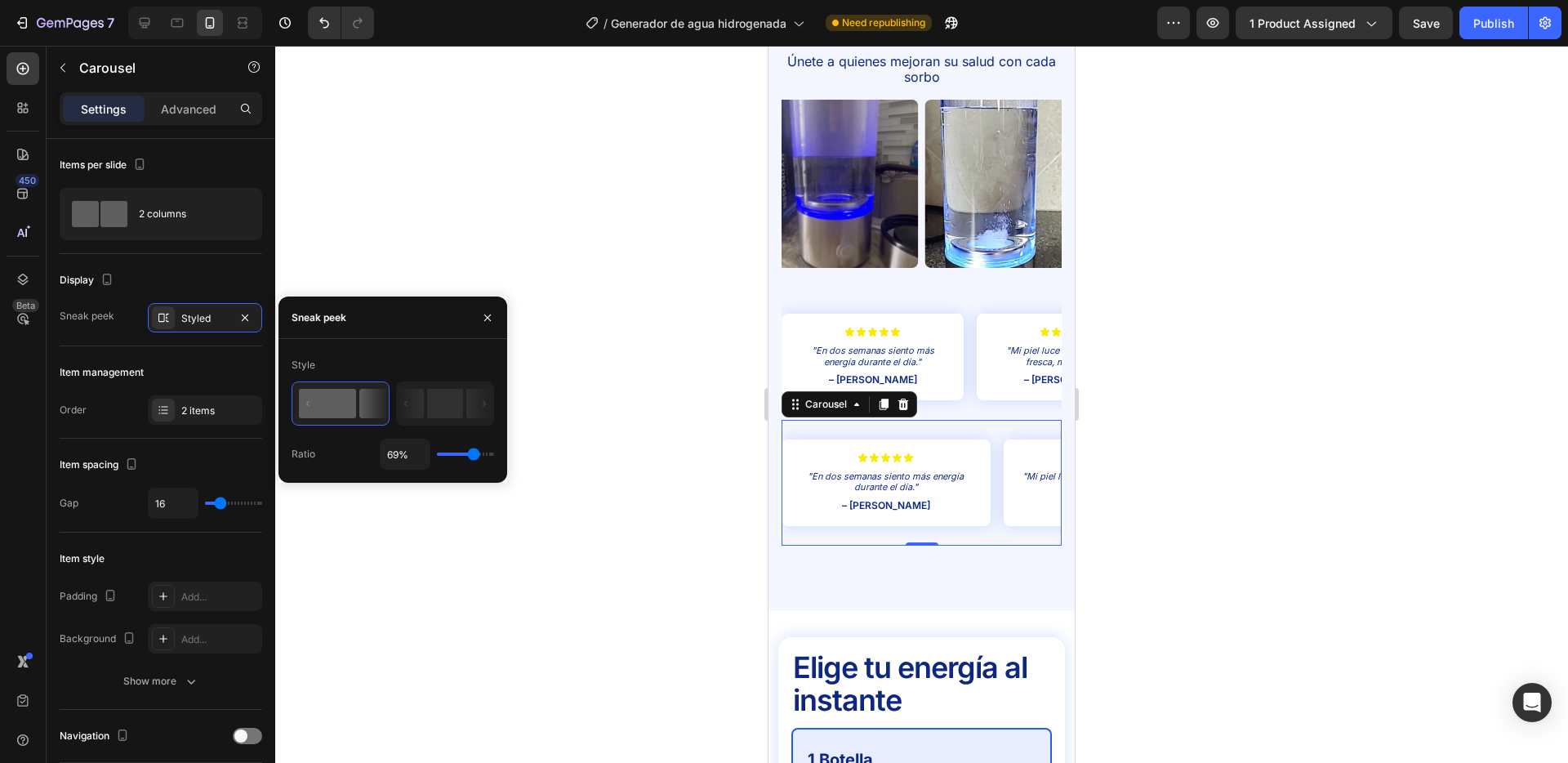
type input "75%"
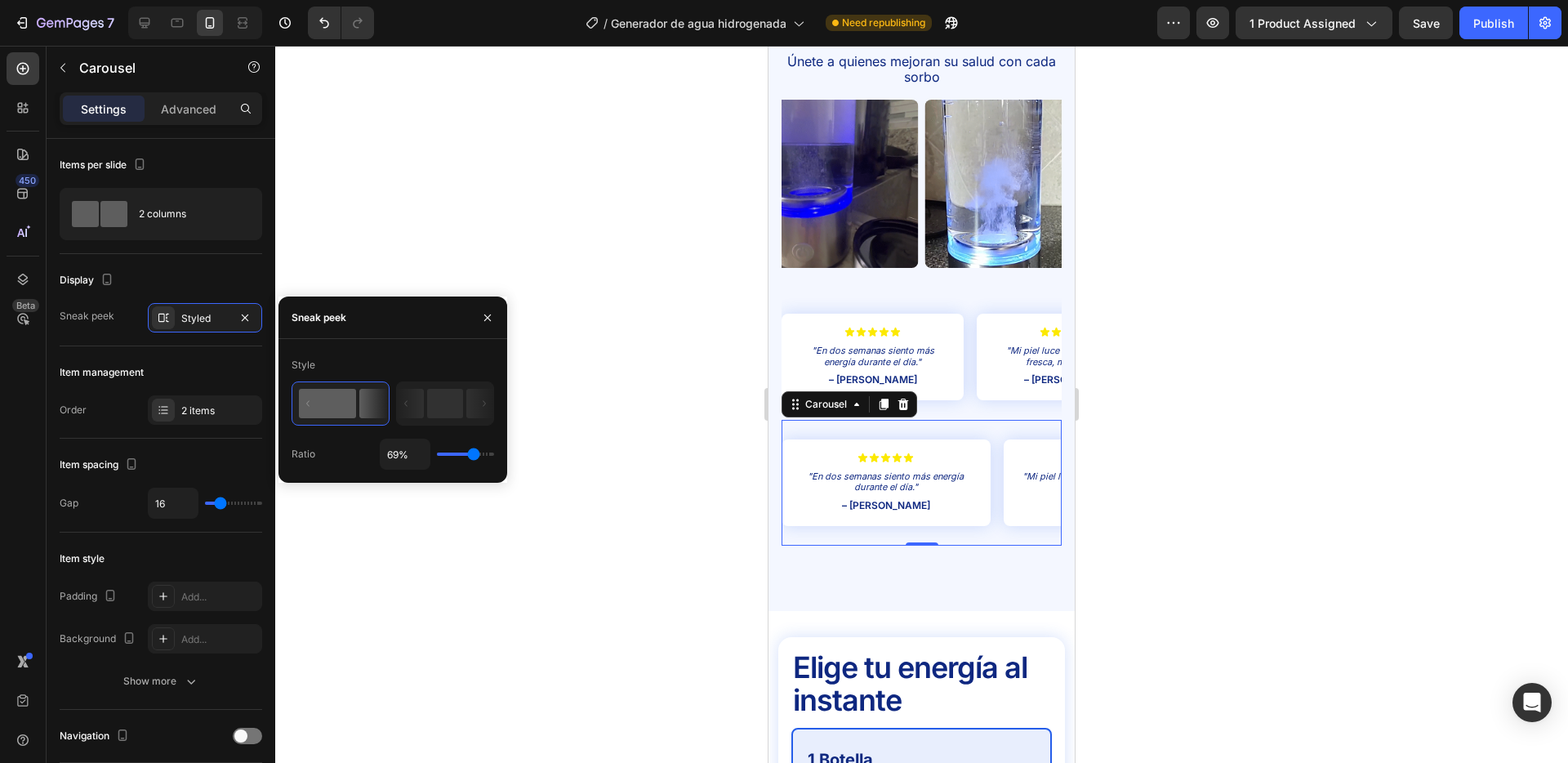
type input "75"
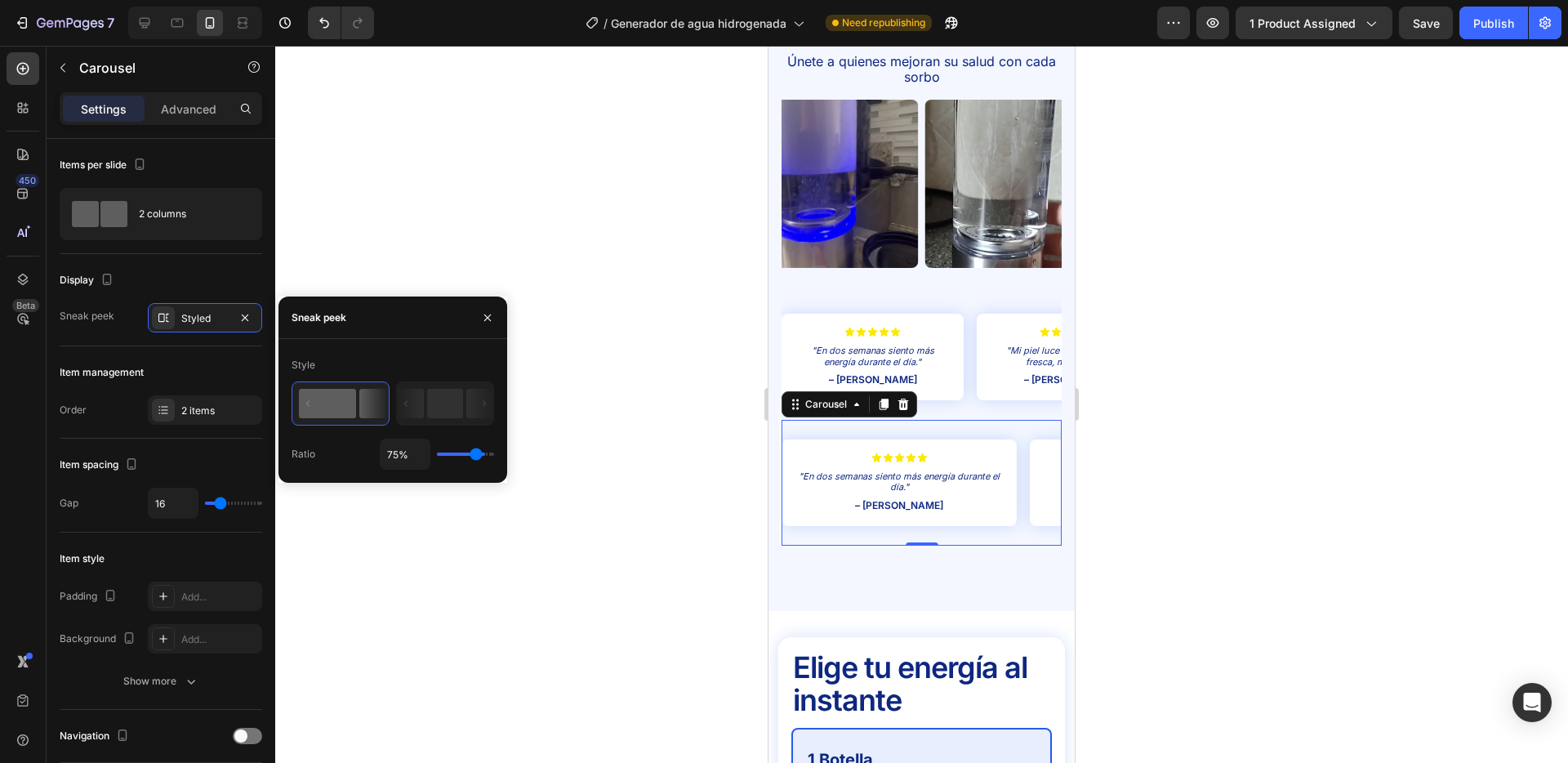
type input "82%"
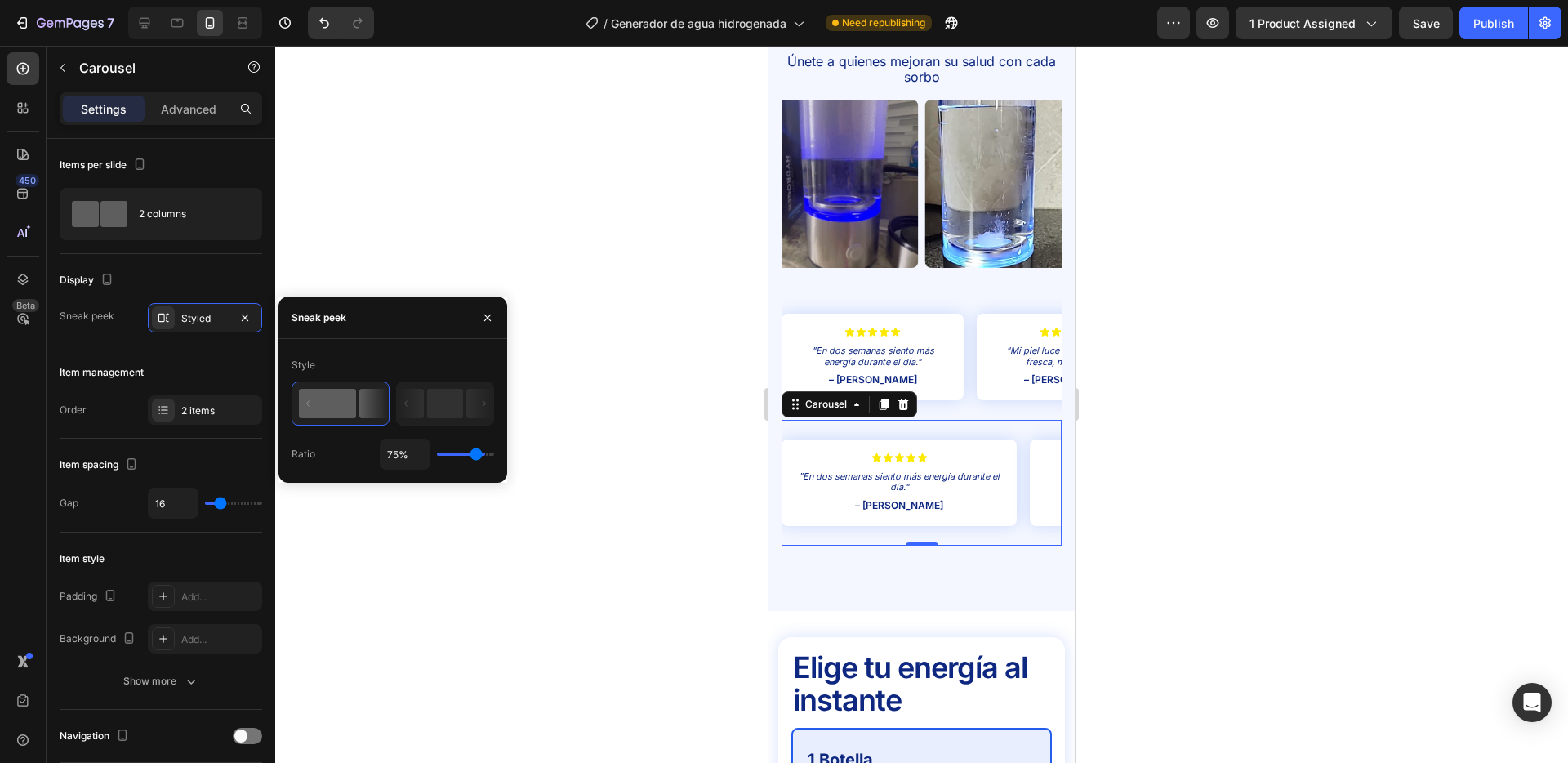
type input "82"
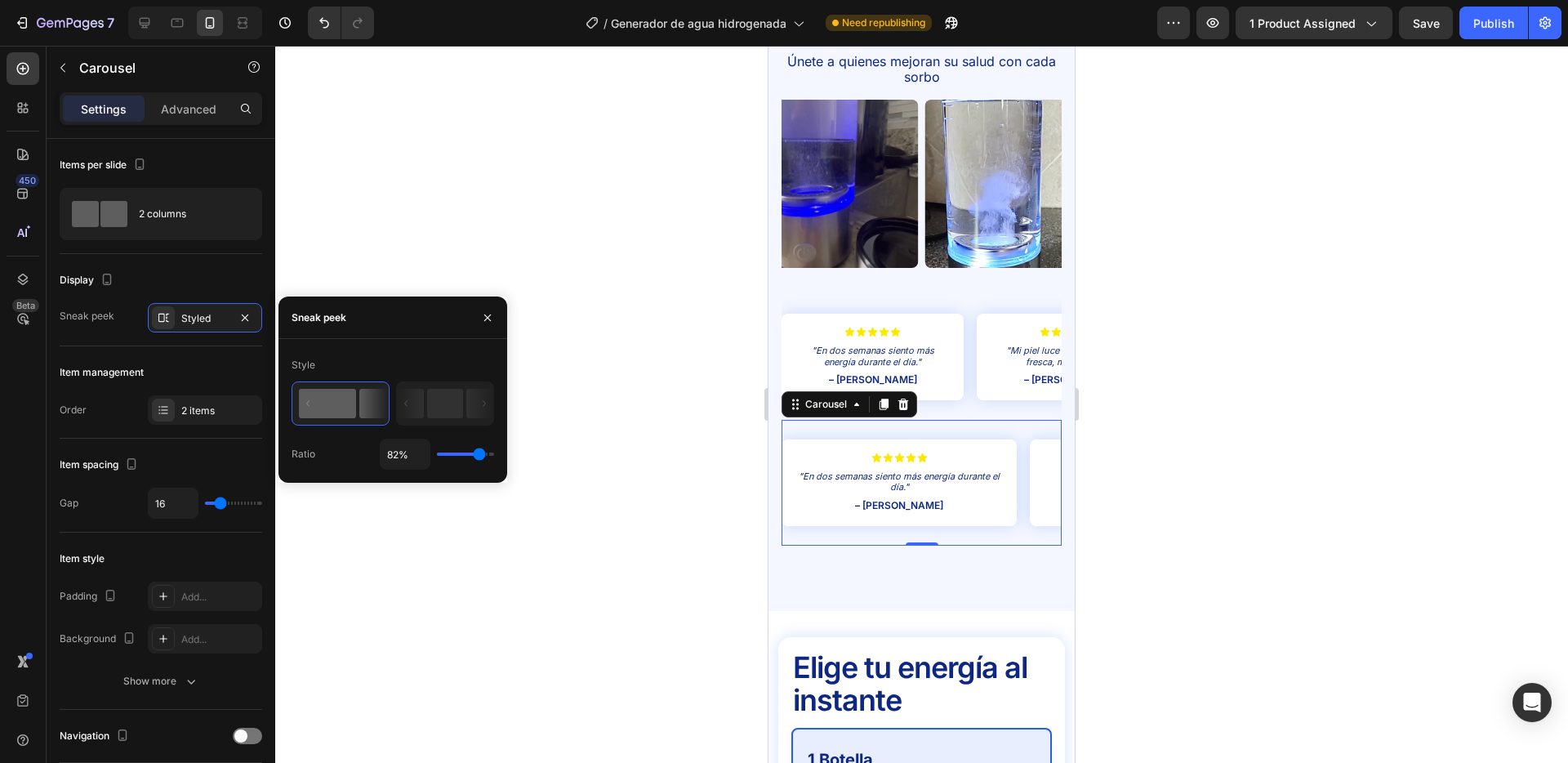
type input "86%"
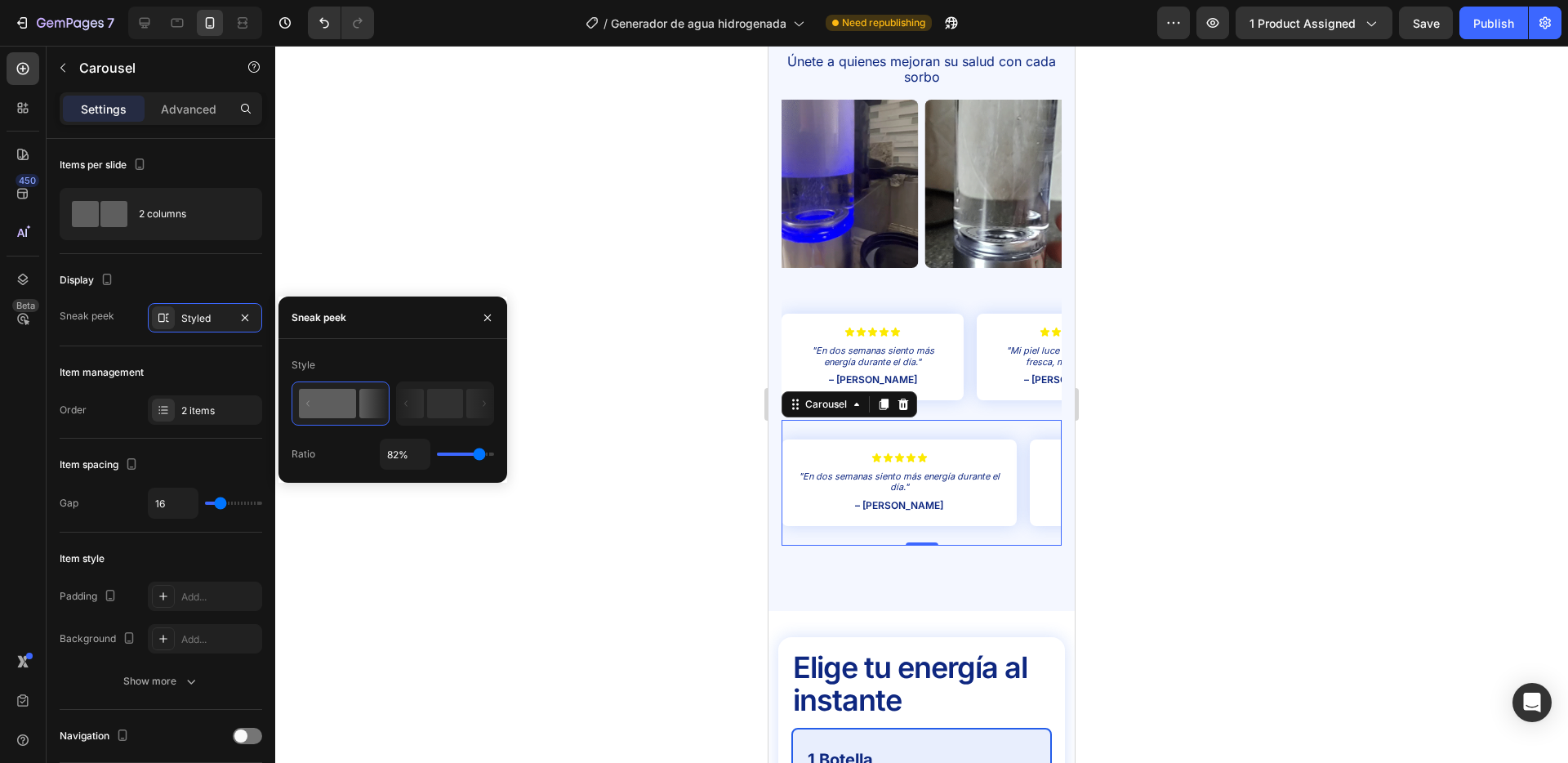
type input "86"
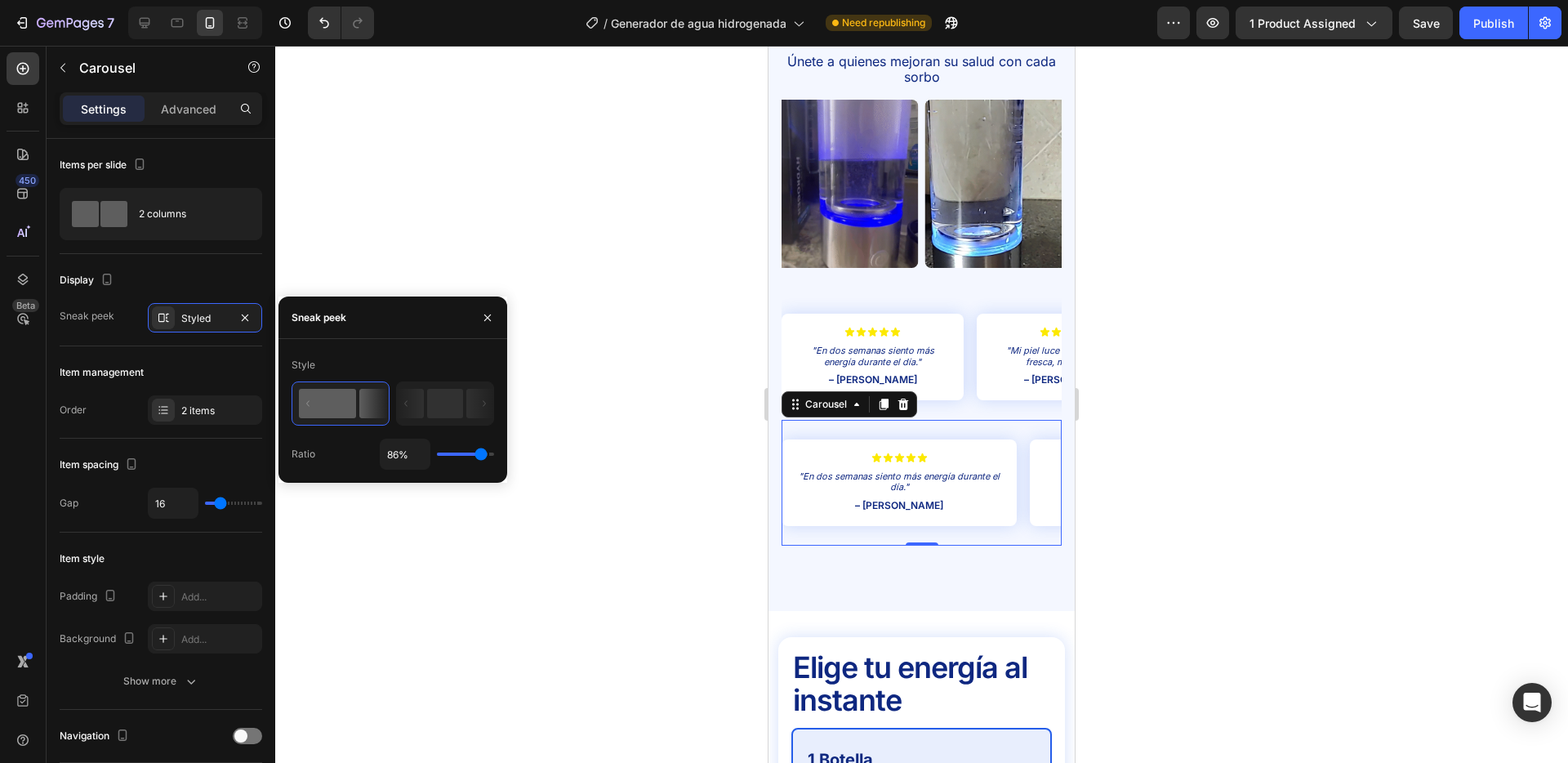
type input "87%"
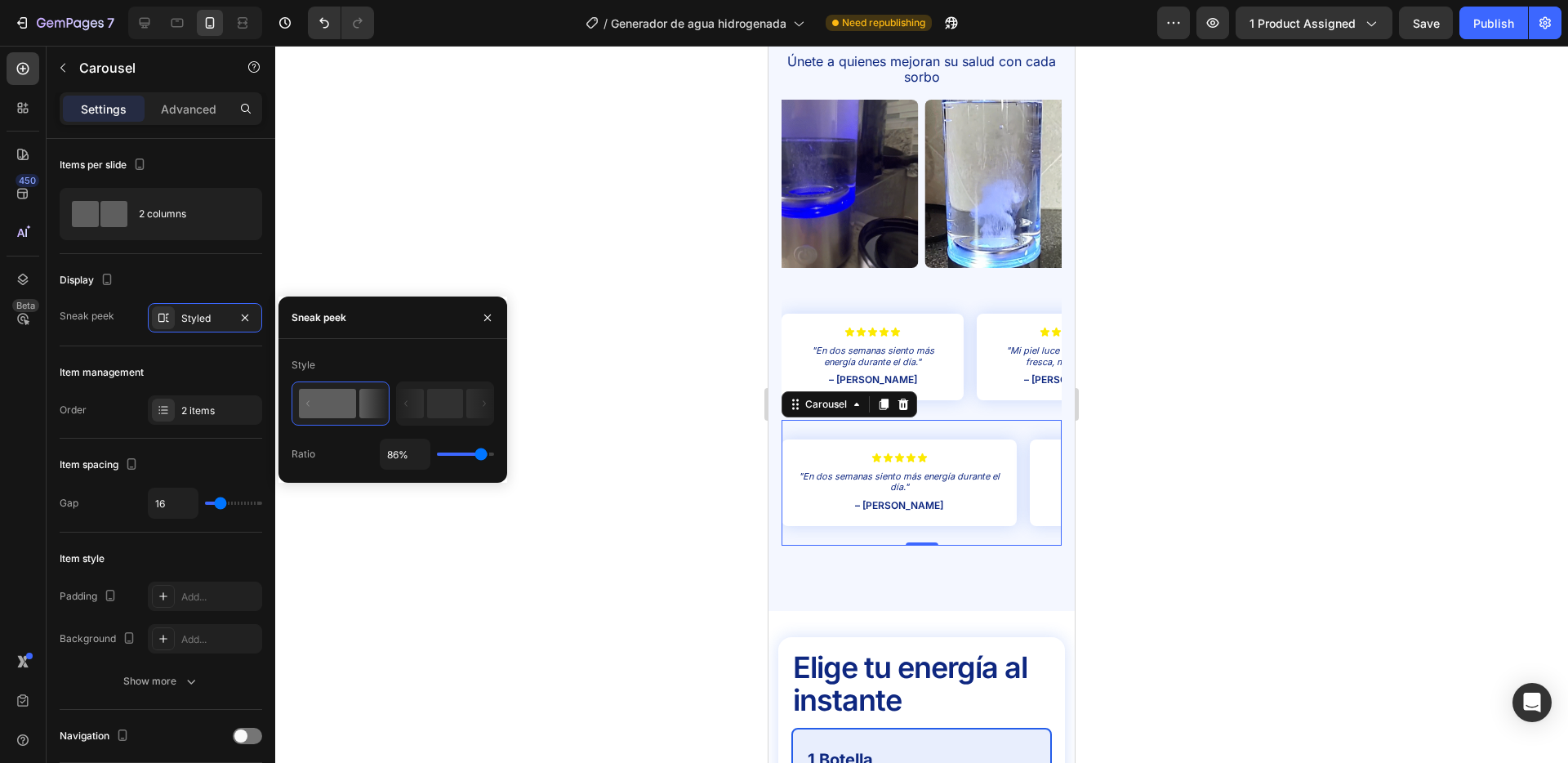
type input "87"
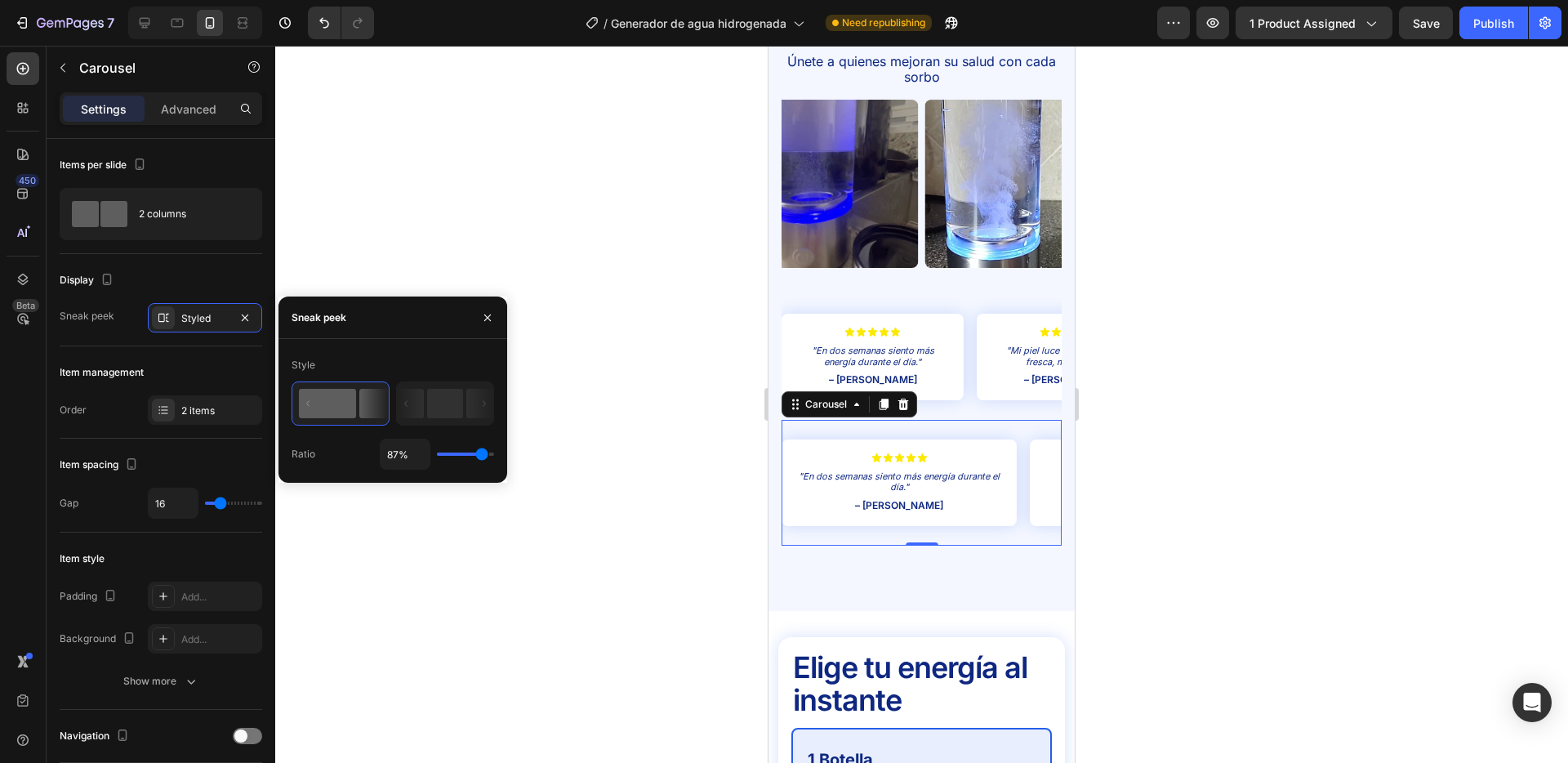
type input "88%"
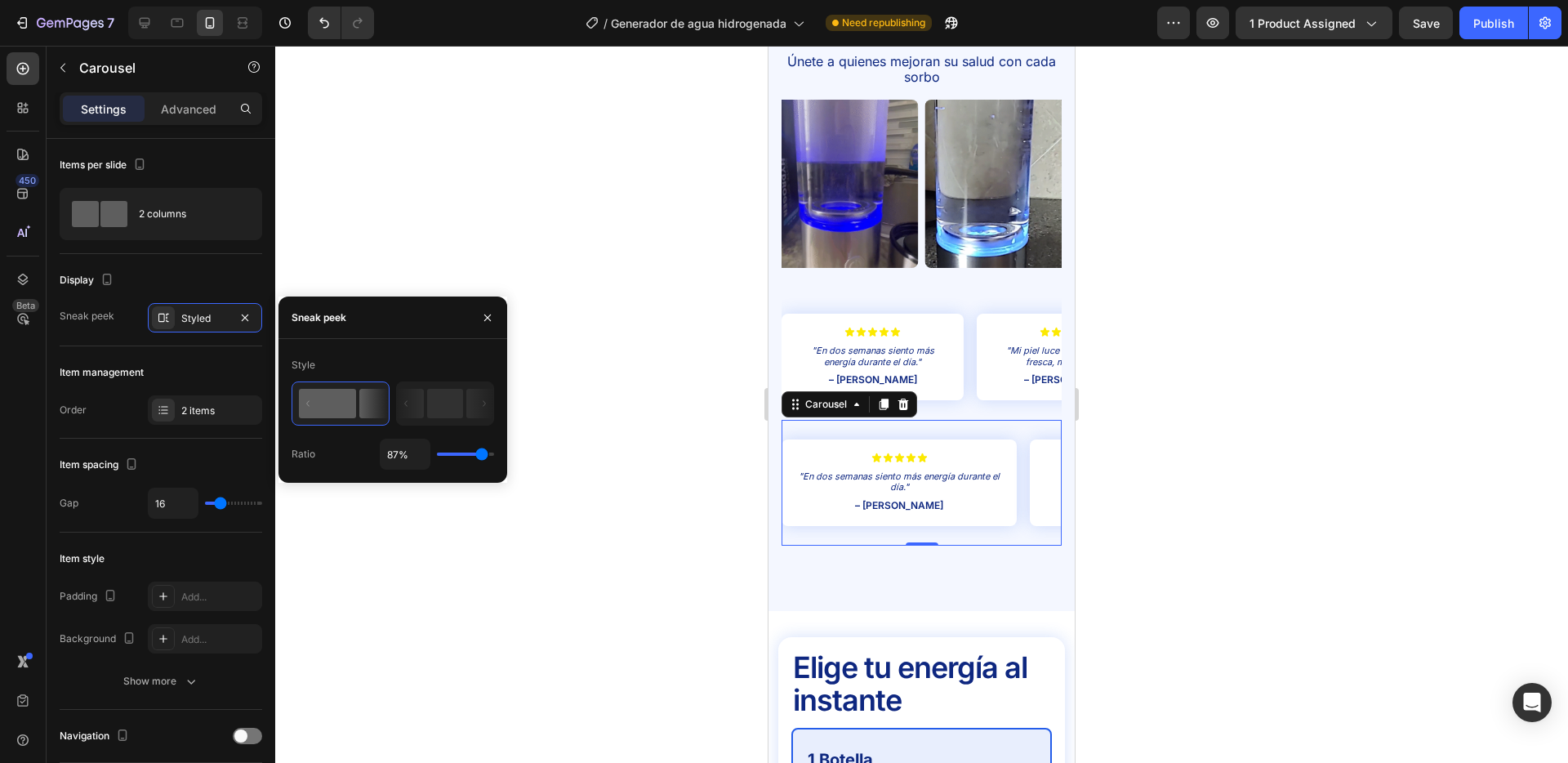
type input "88"
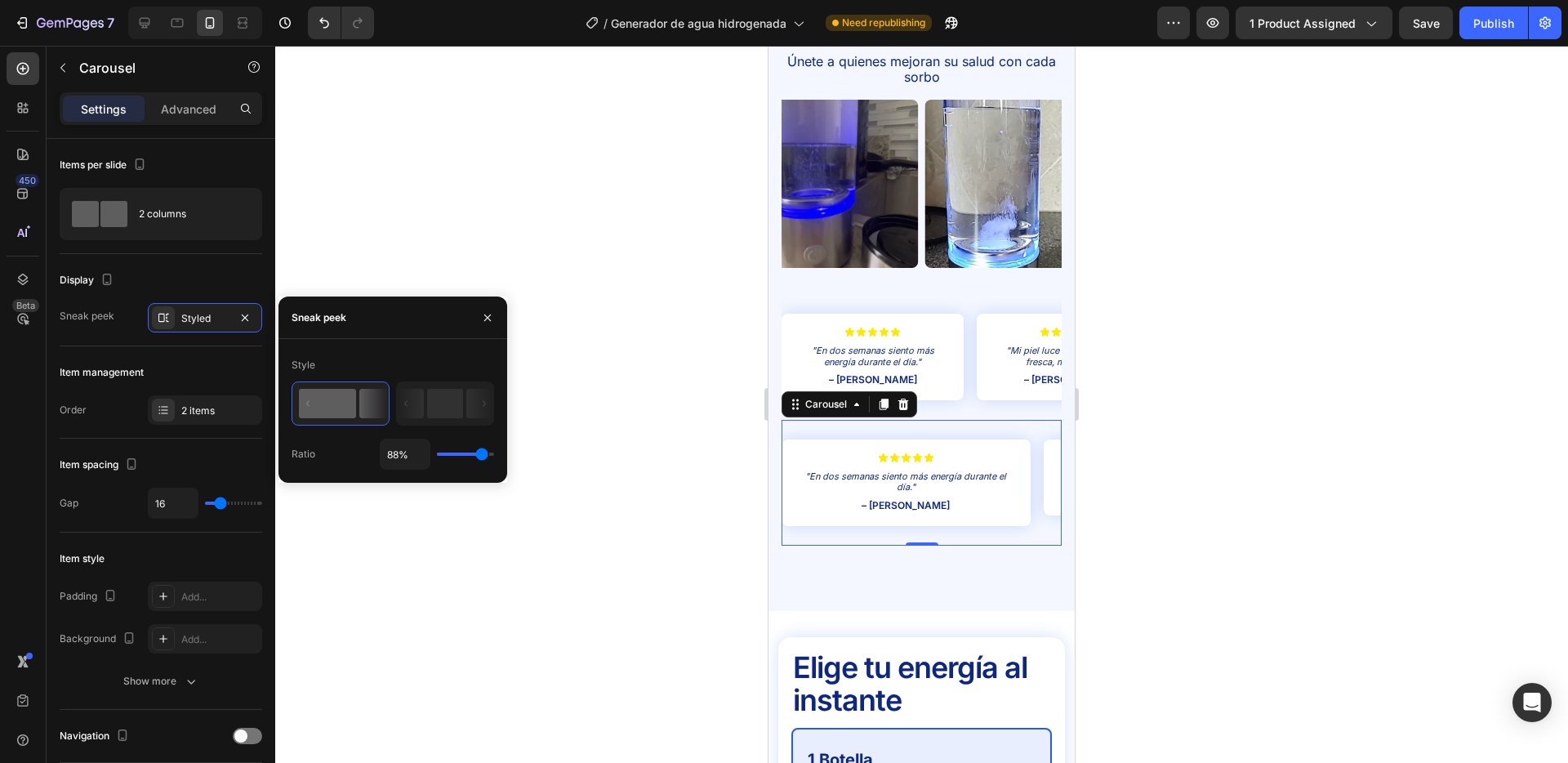
type input "87%"
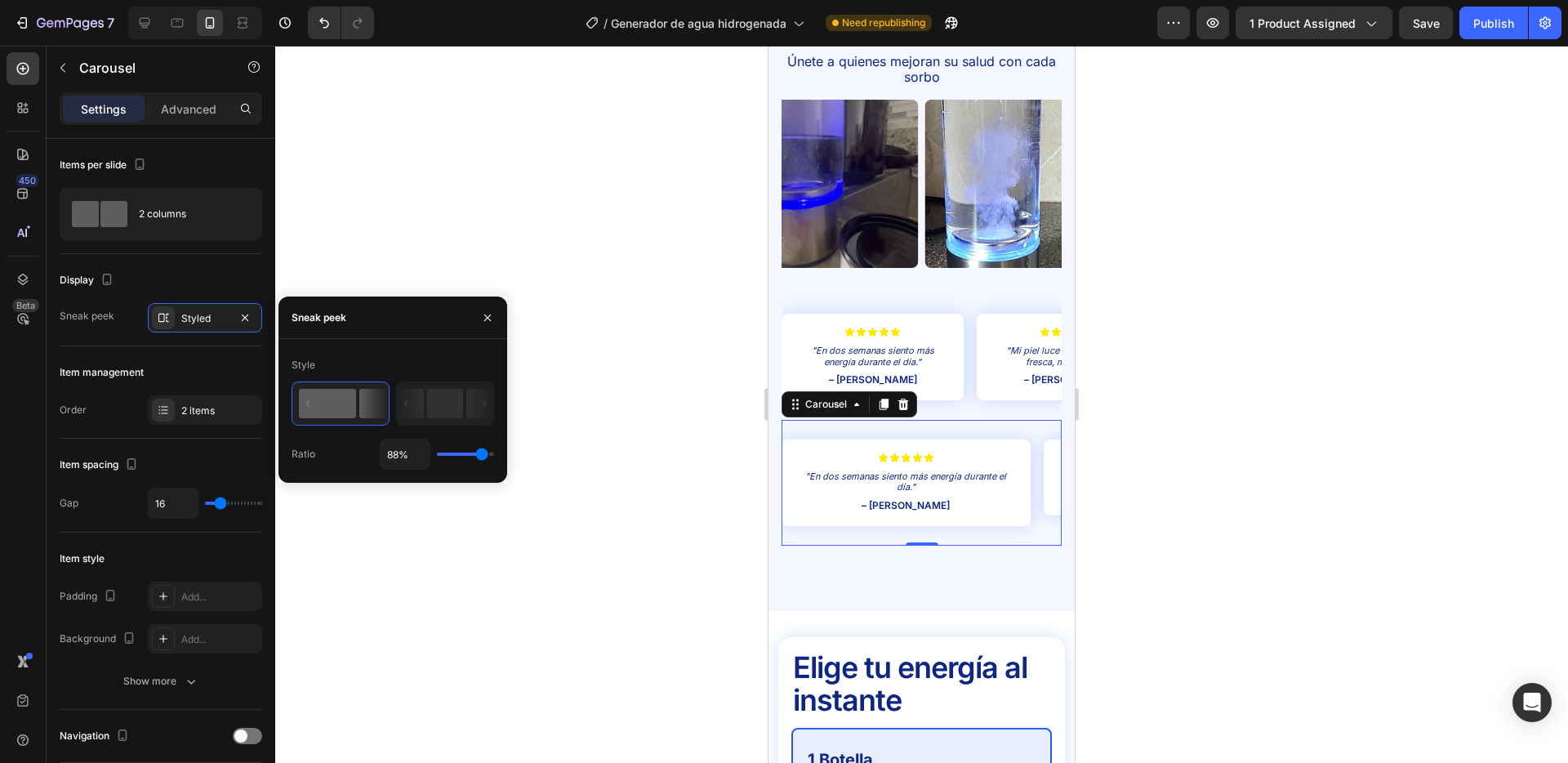
type input "87"
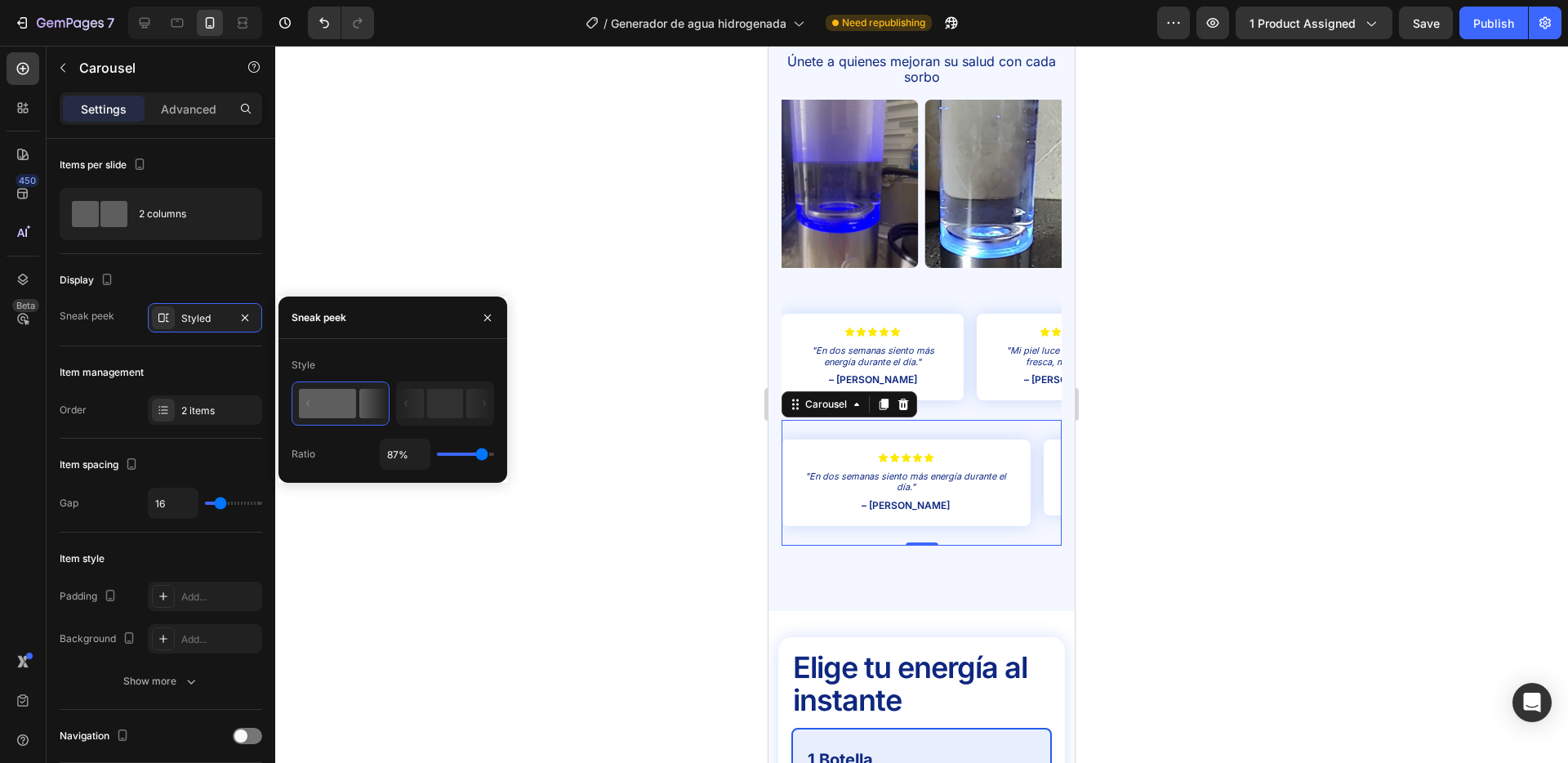
type input "84%"
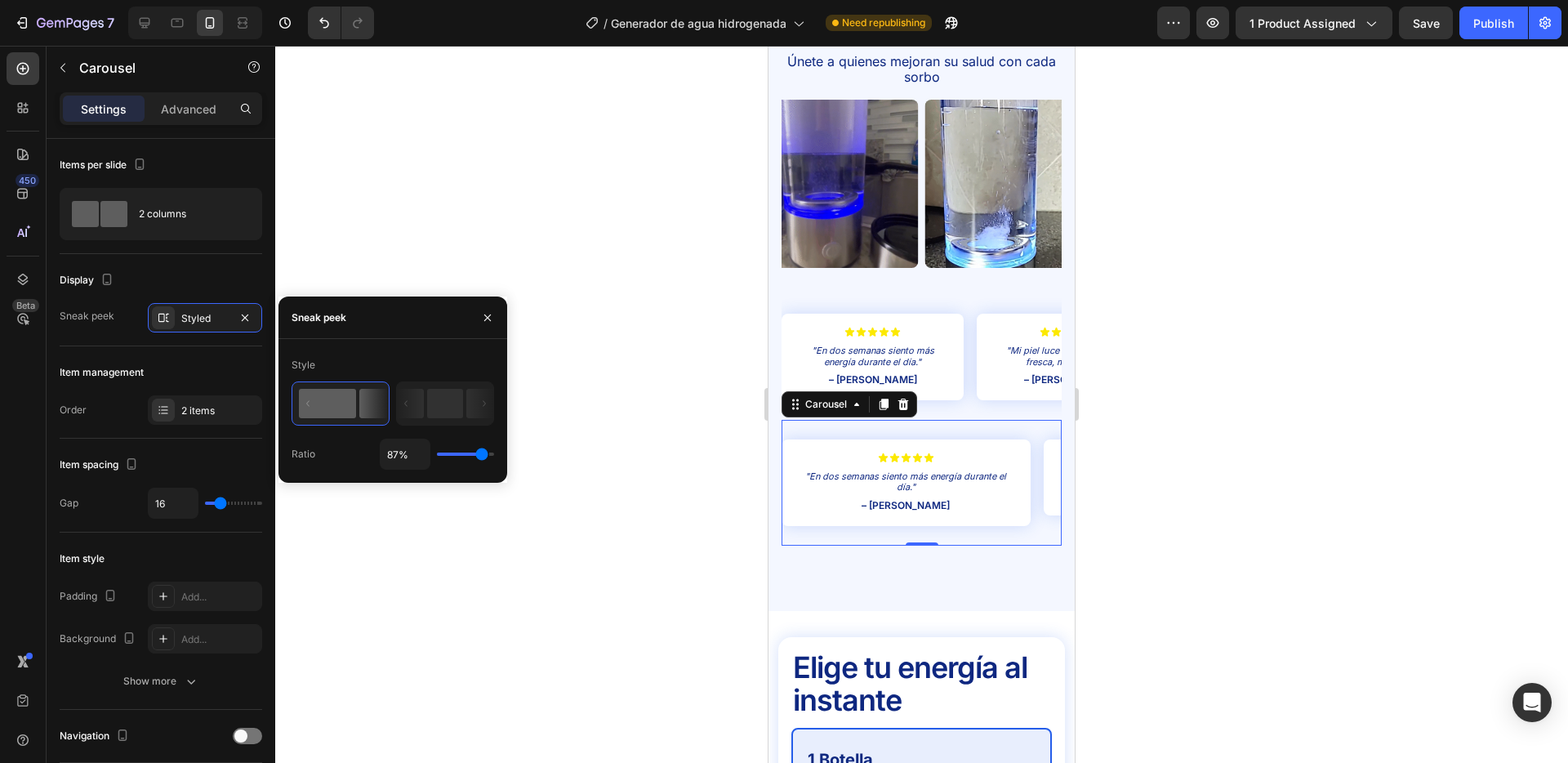
type input "84"
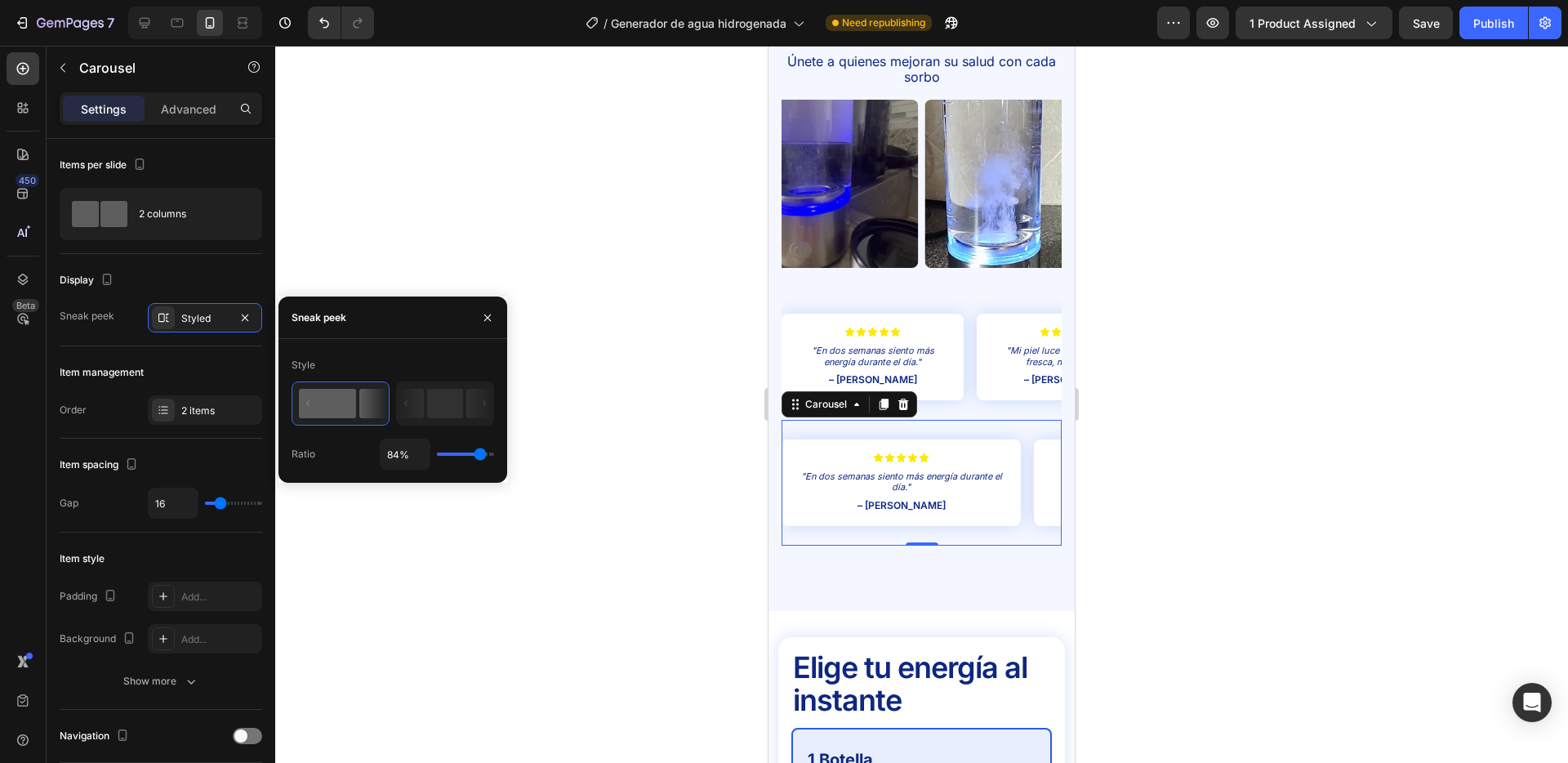
type input "86%"
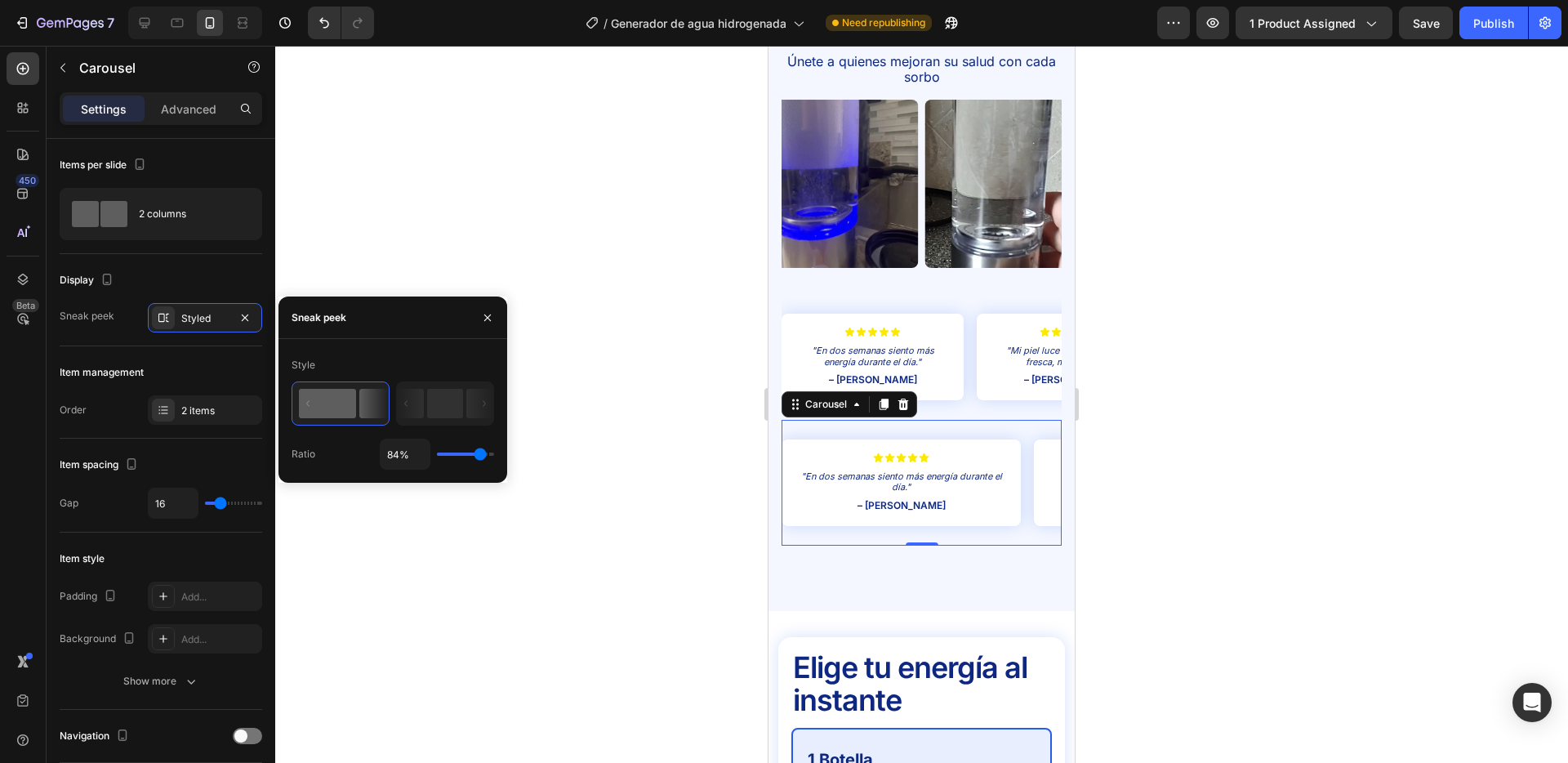
type input "86"
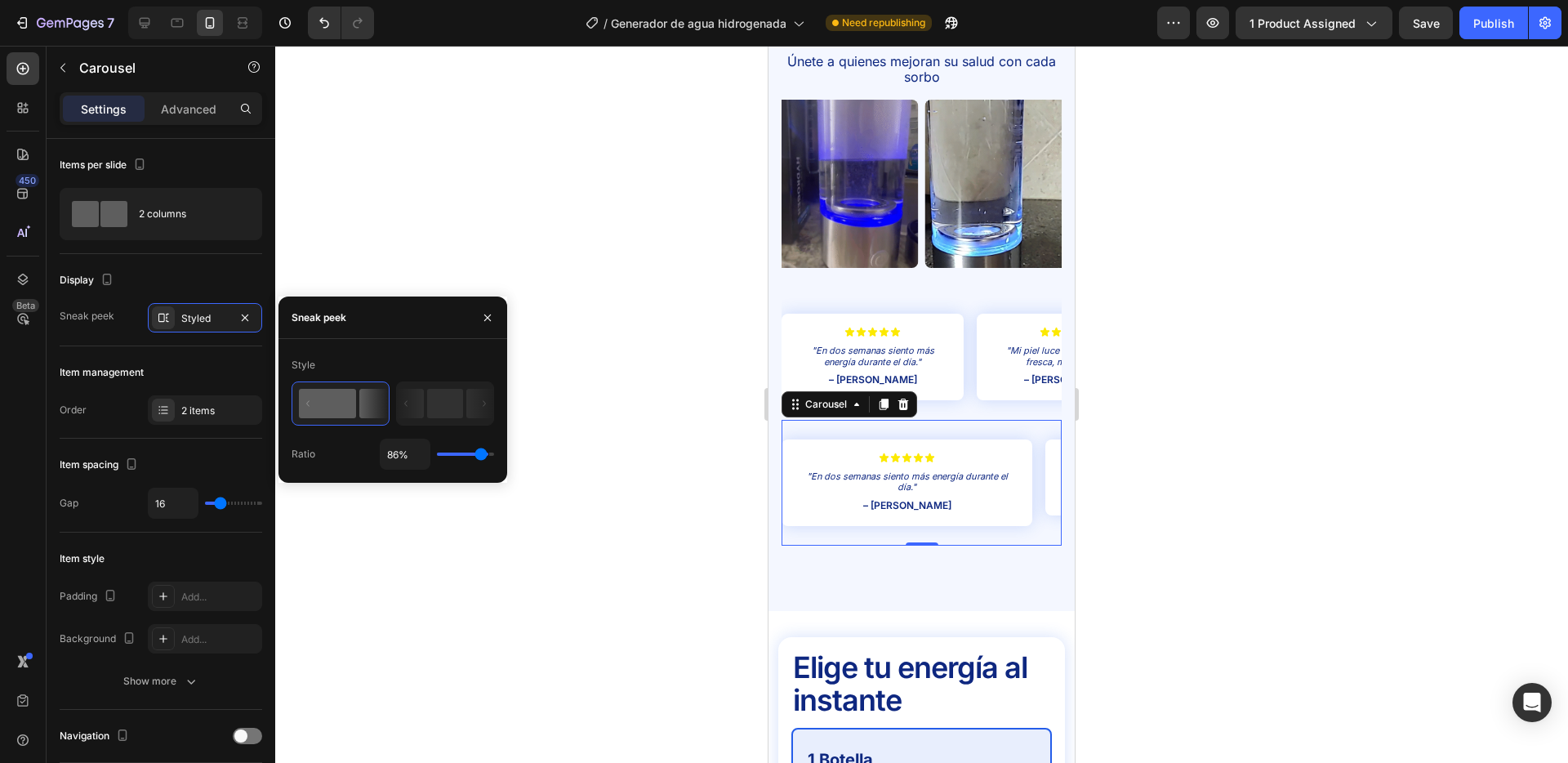
type input "100%"
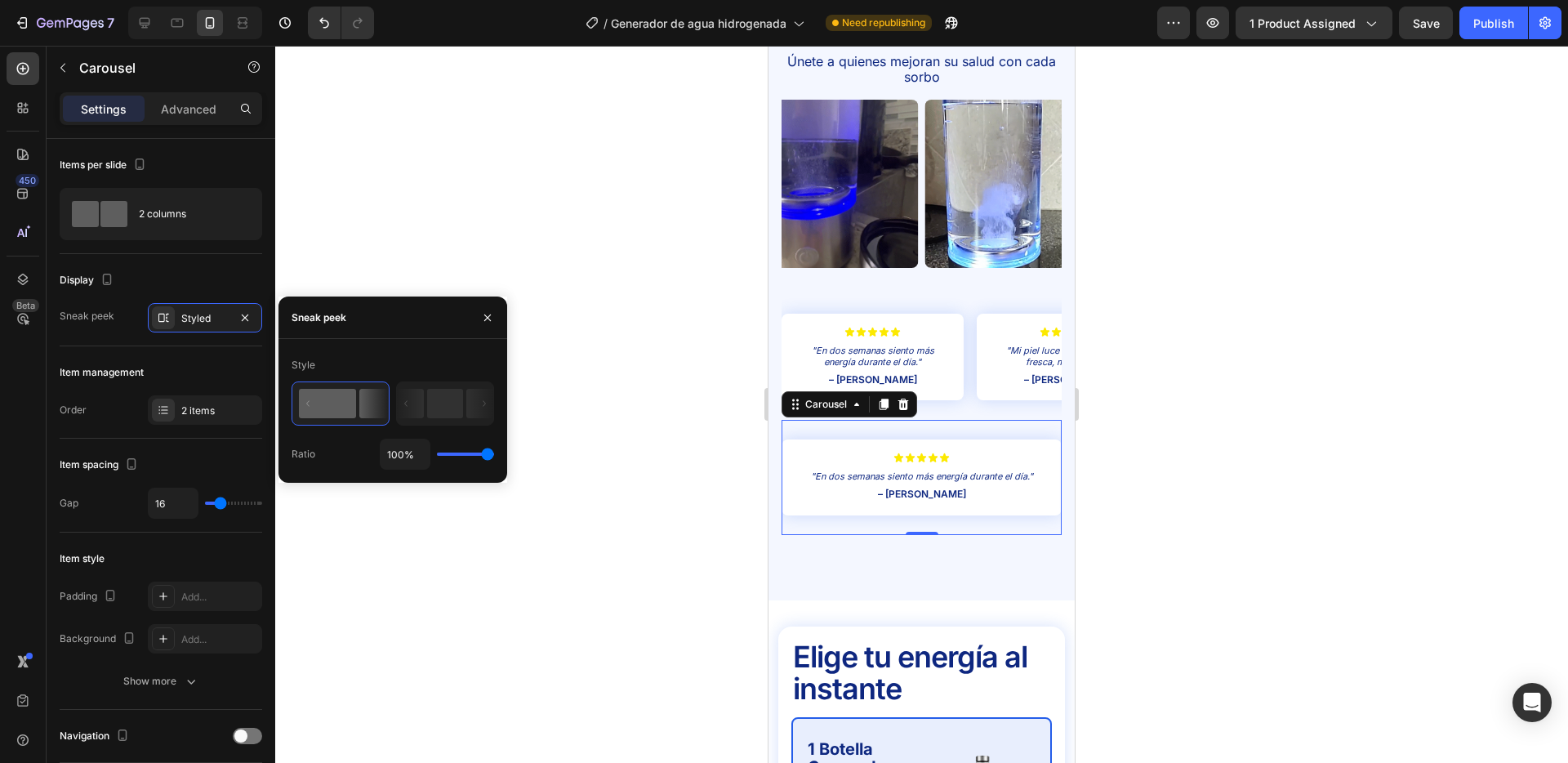
drag, startPoint x: 467, startPoint y: 452, endPoint x: 493, endPoint y: 448, distance: 26.3
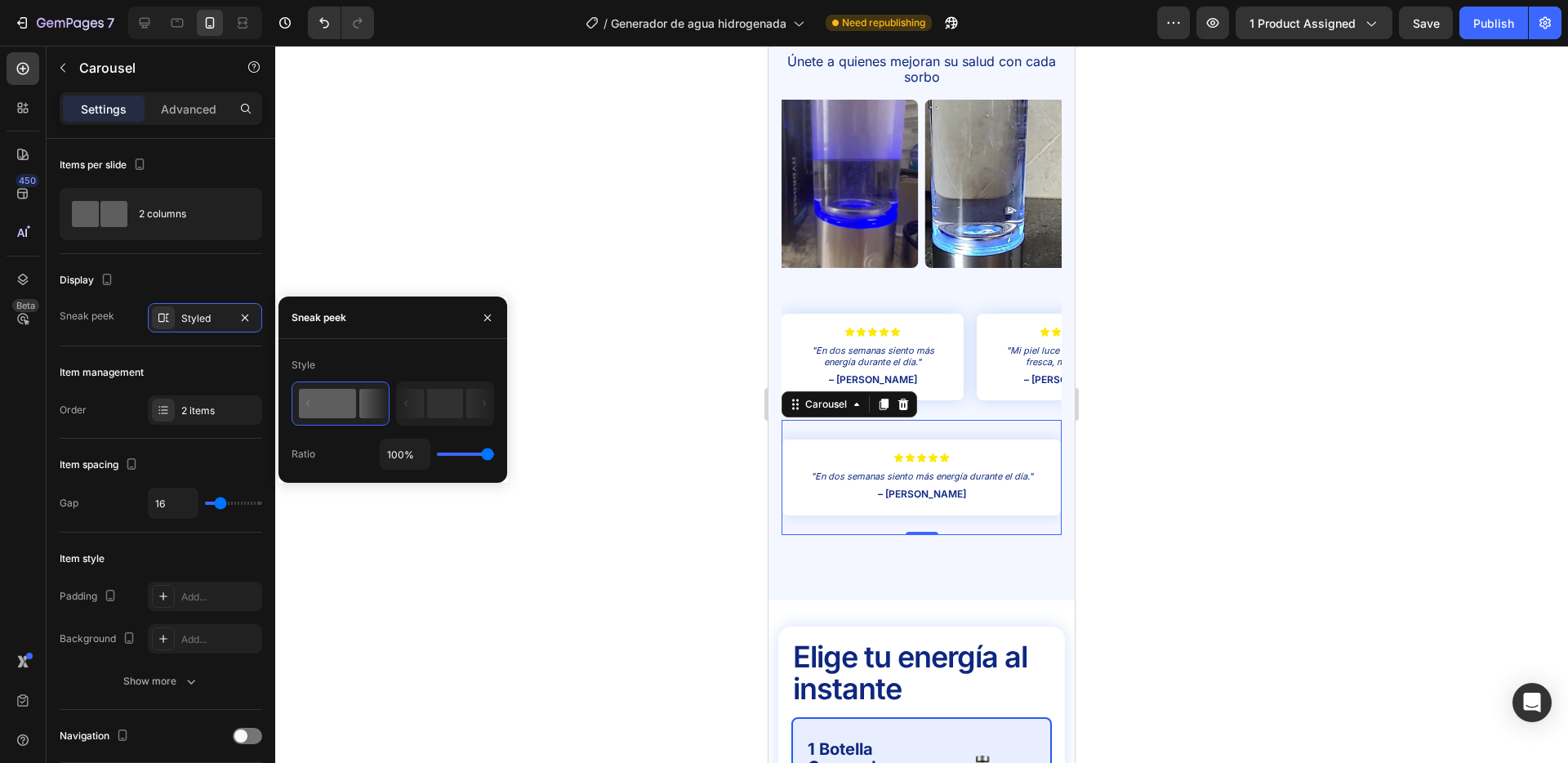
type input "100"
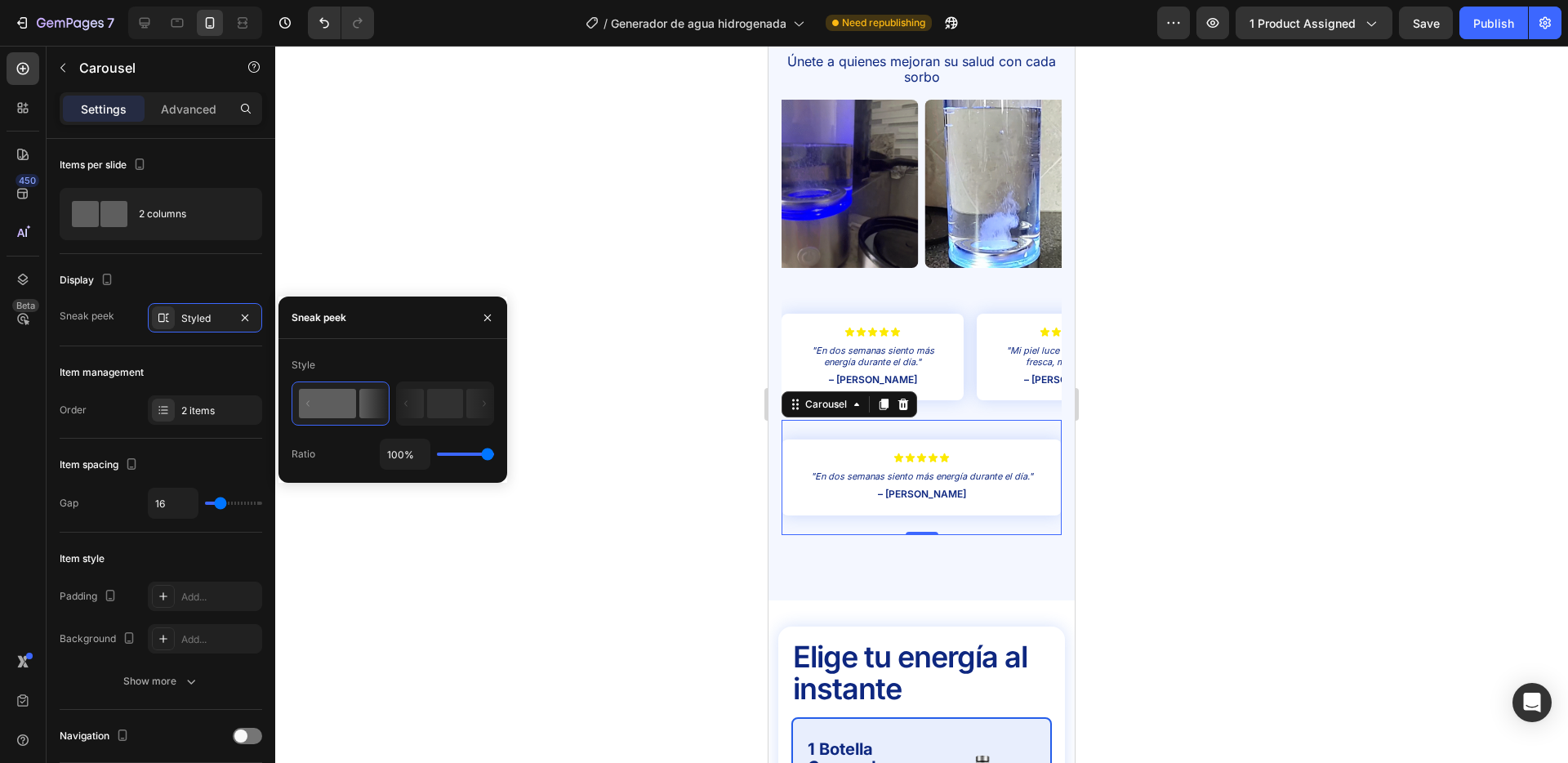
click at [493, 453] on input "range" at bounding box center [466, 455] width 57 height 4
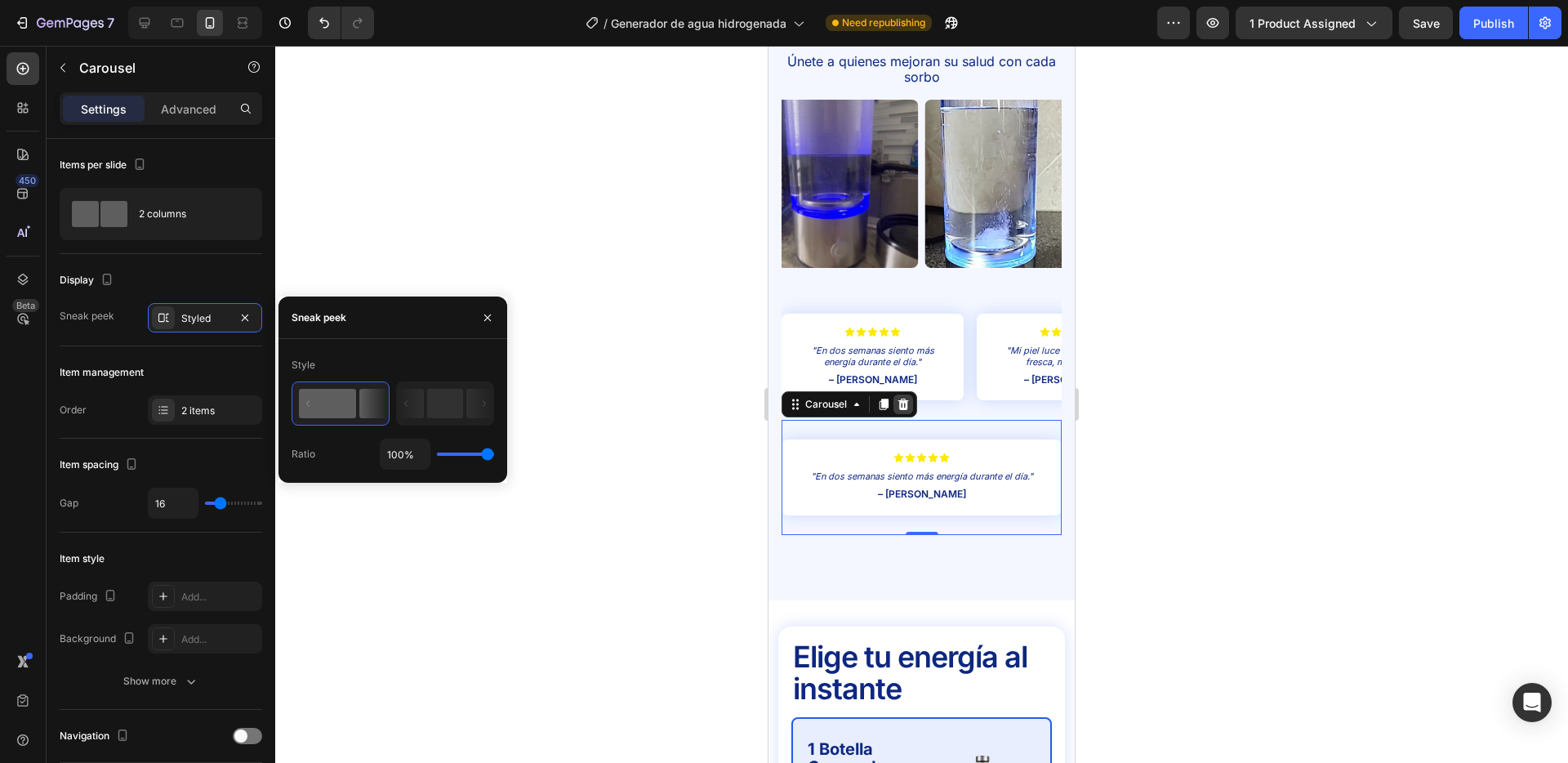
click at [905, 397] on icon at bounding box center [903, 404] width 13 height 13
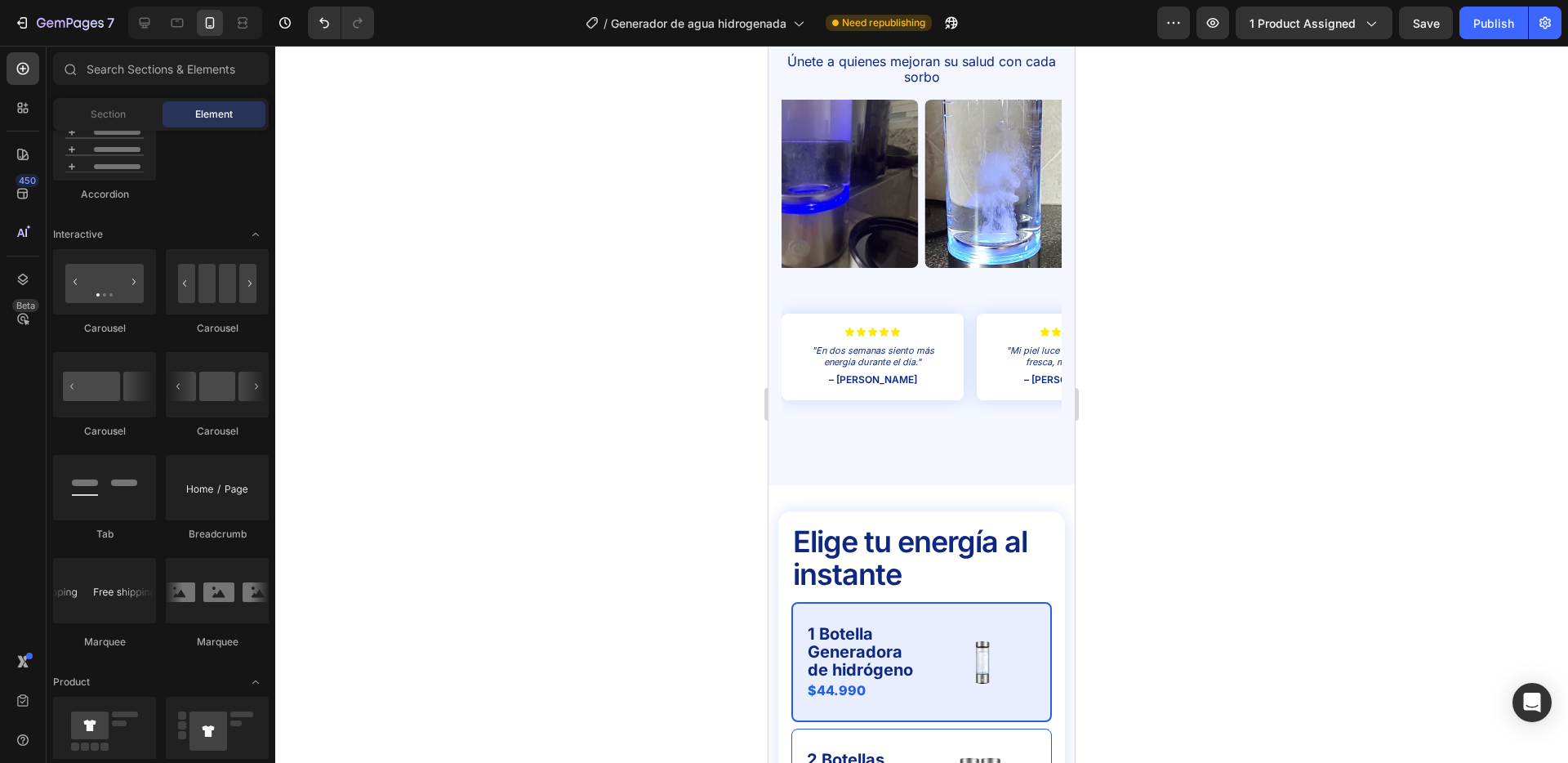
scroll to position [3682, 0]
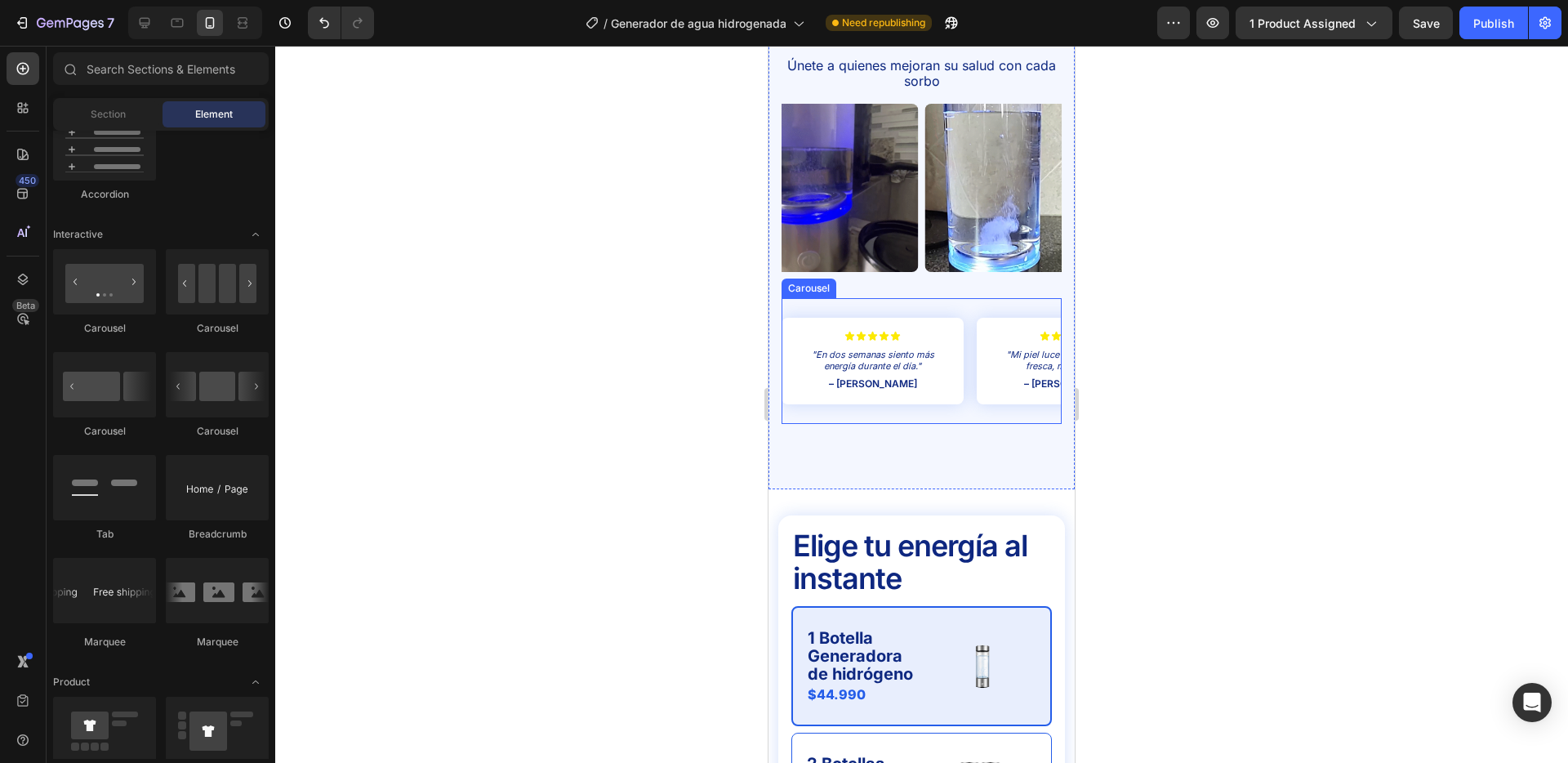
click at [970, 310] on div "Icon Icon Icon Icon Icon Icon List "En dos semanas siento más energía durante e…" at bounding box center [922, 361] width 280 height 126
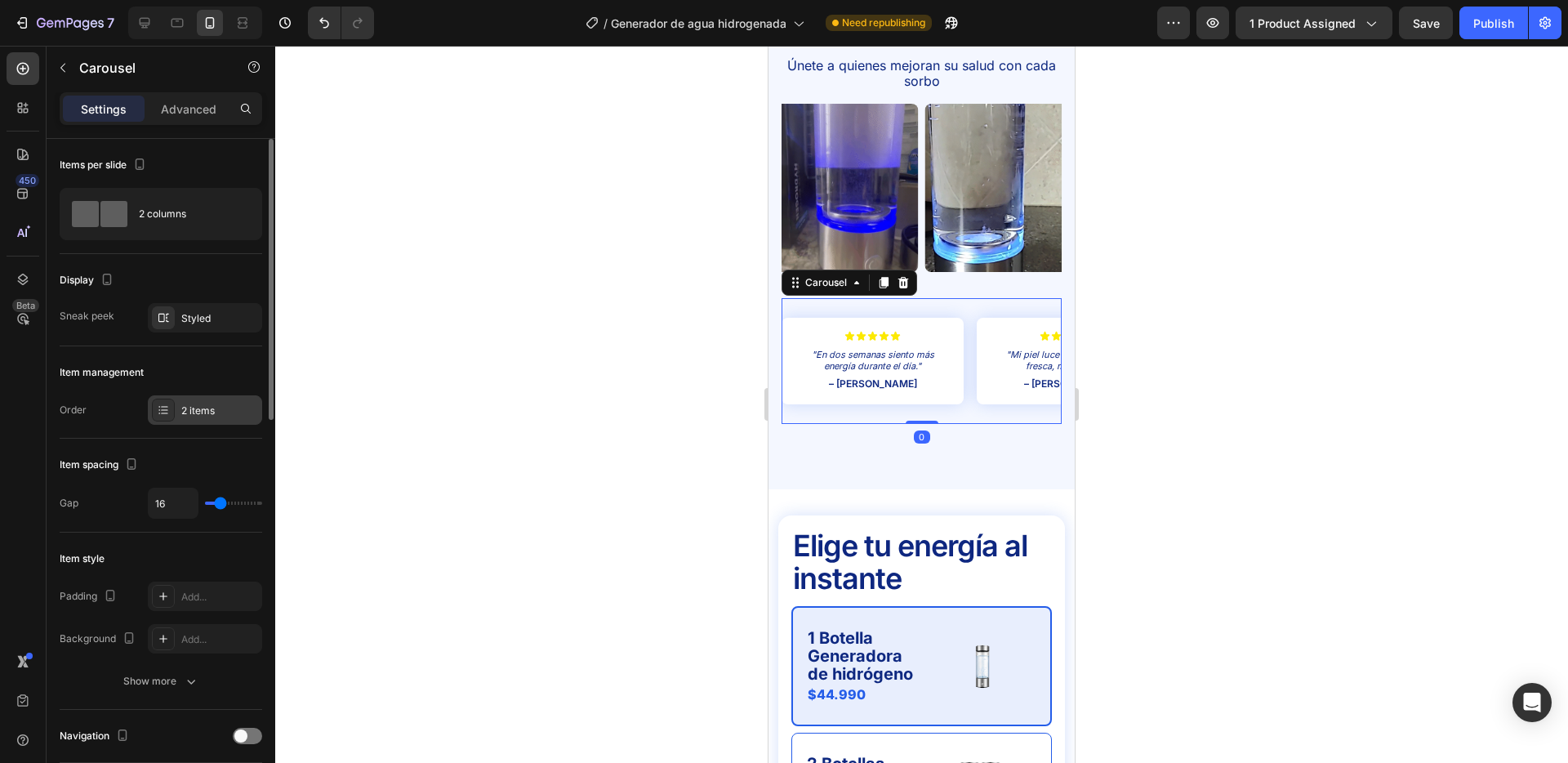
click at [199, 413] on div "2 items" at bounding box center [220, 411] width 77 height 15
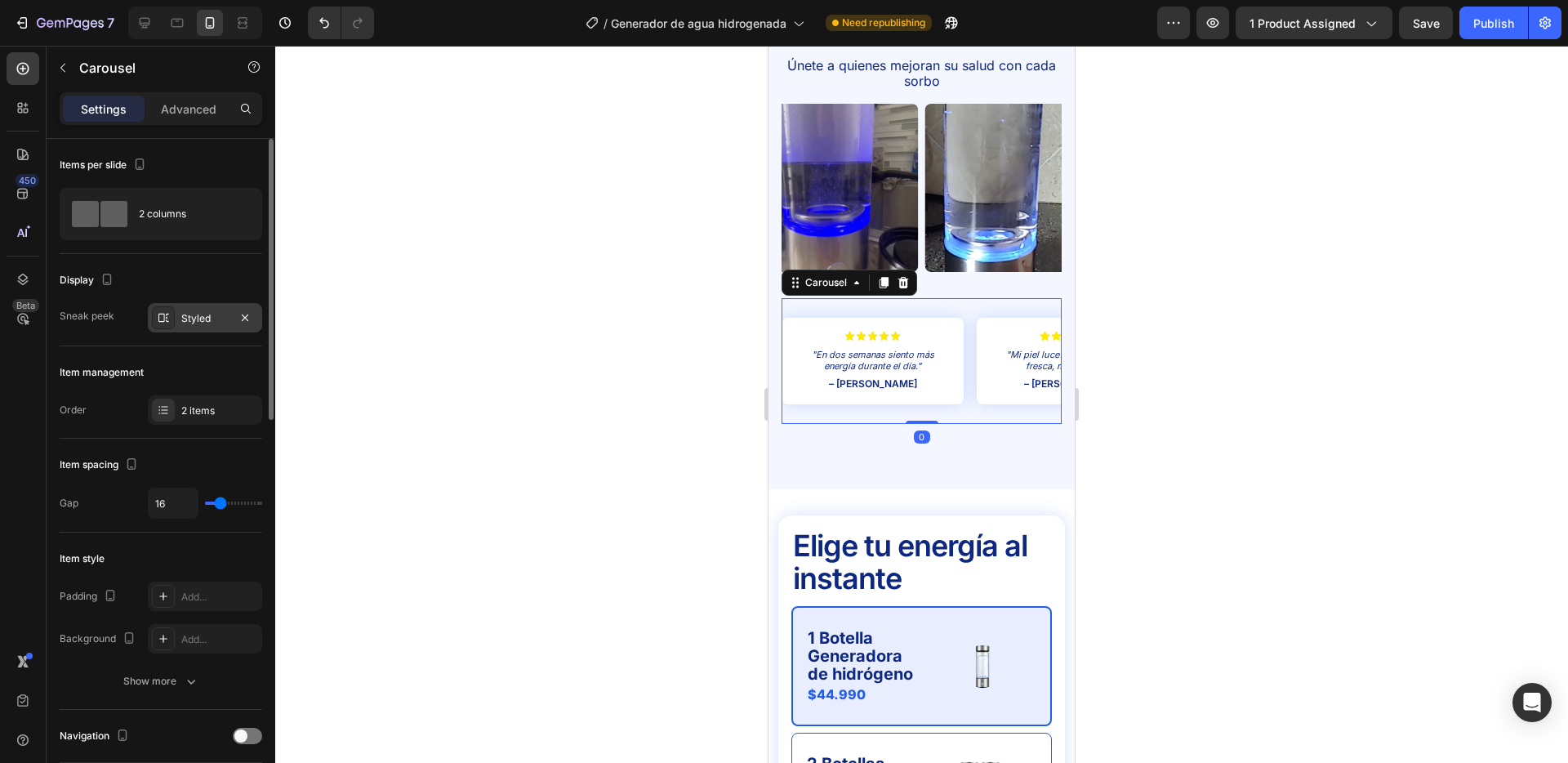
click at [195, 320] on div "Styled" at bounding box center [205, 318] width 47 height 15
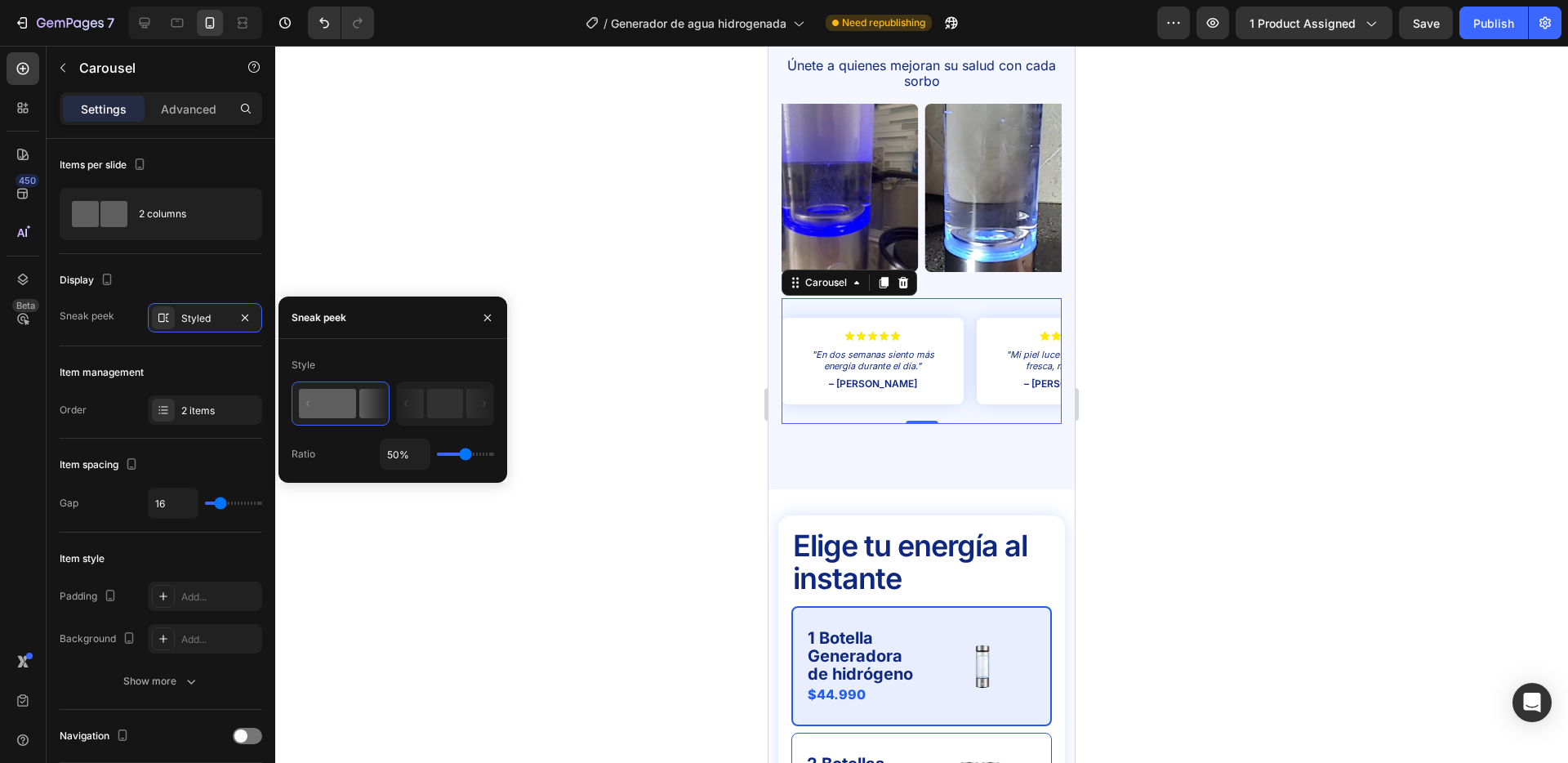
type input "47%"
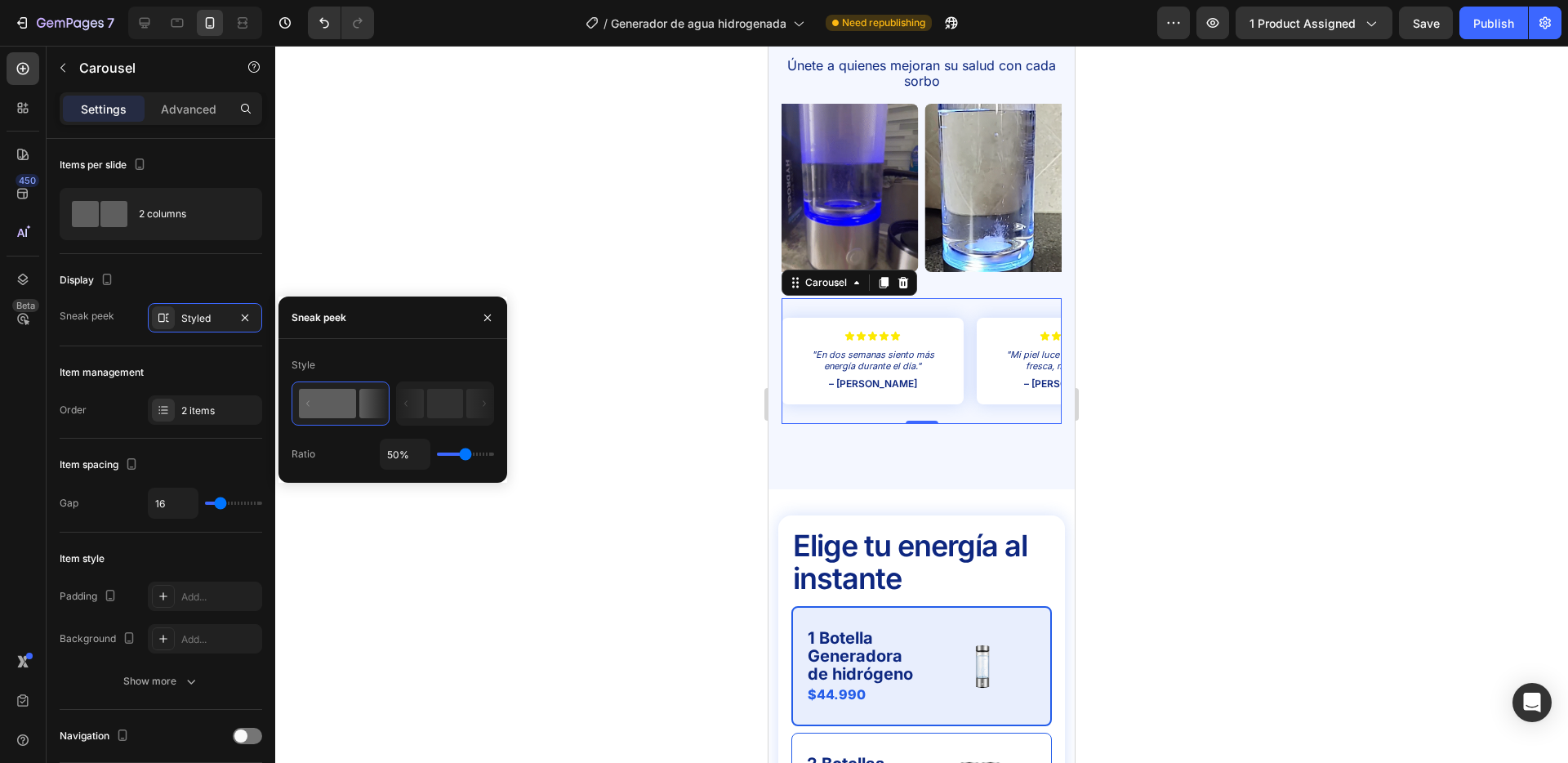
type input "47"
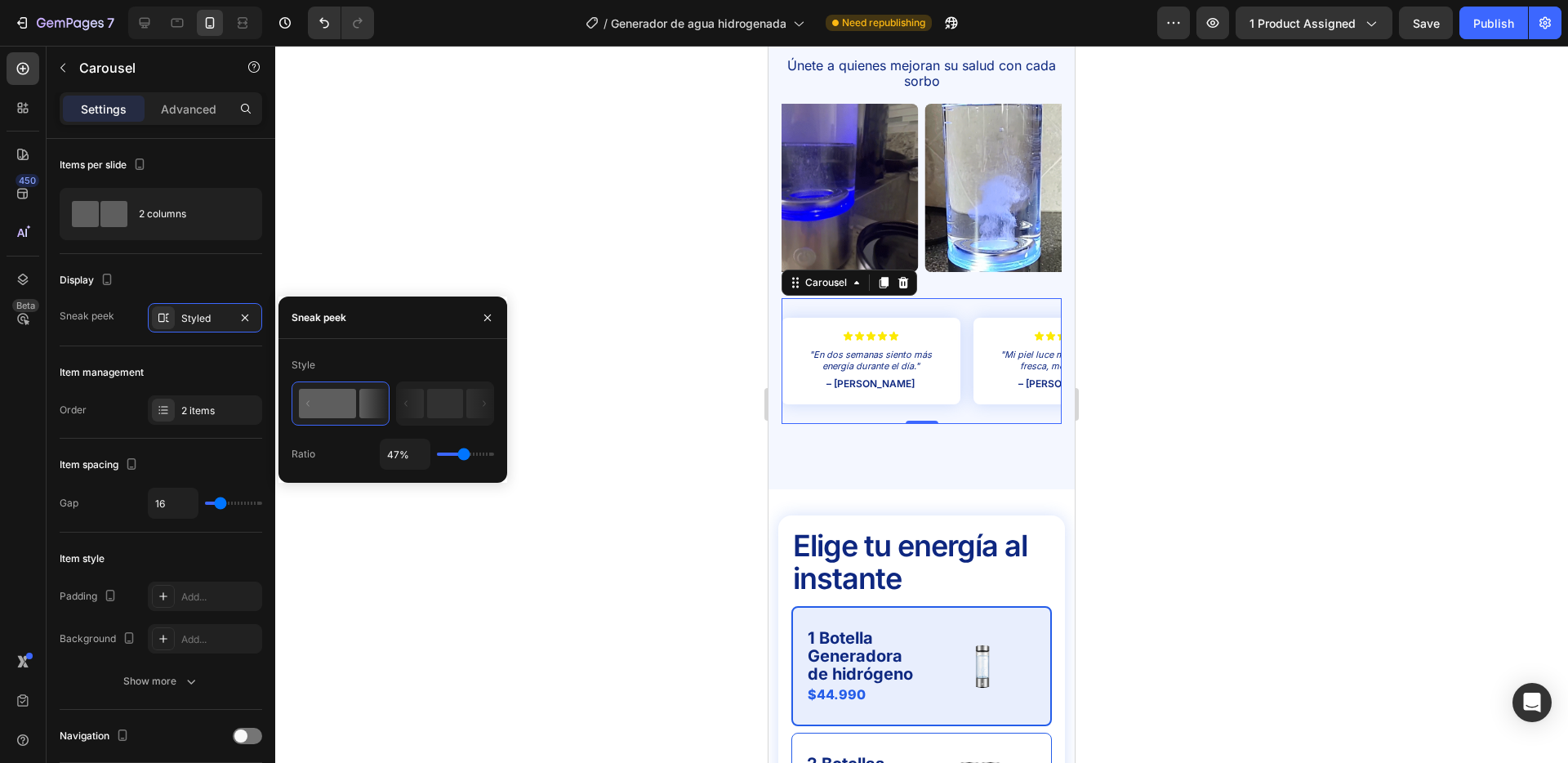
type input "53%"
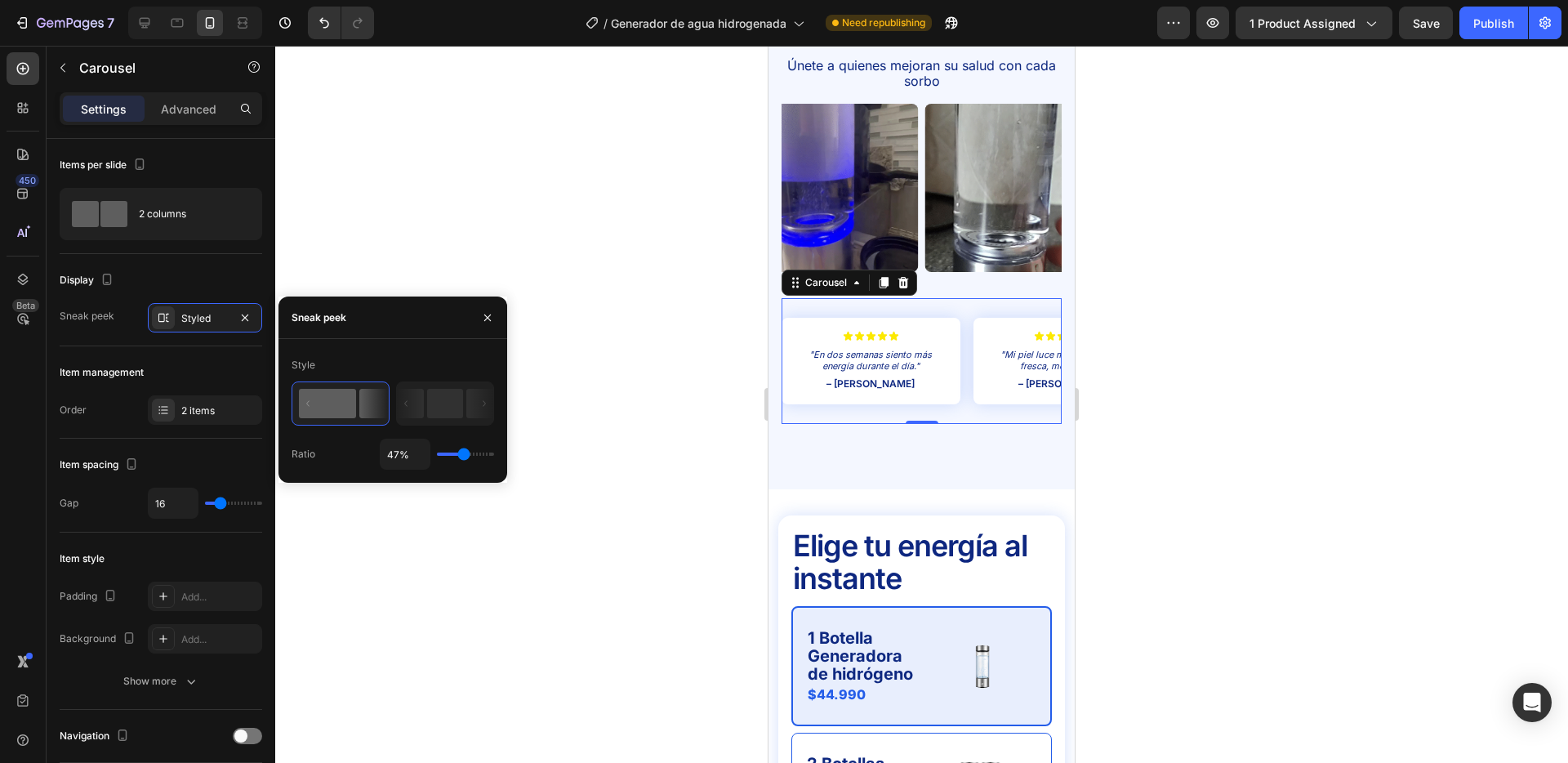
type input "53"
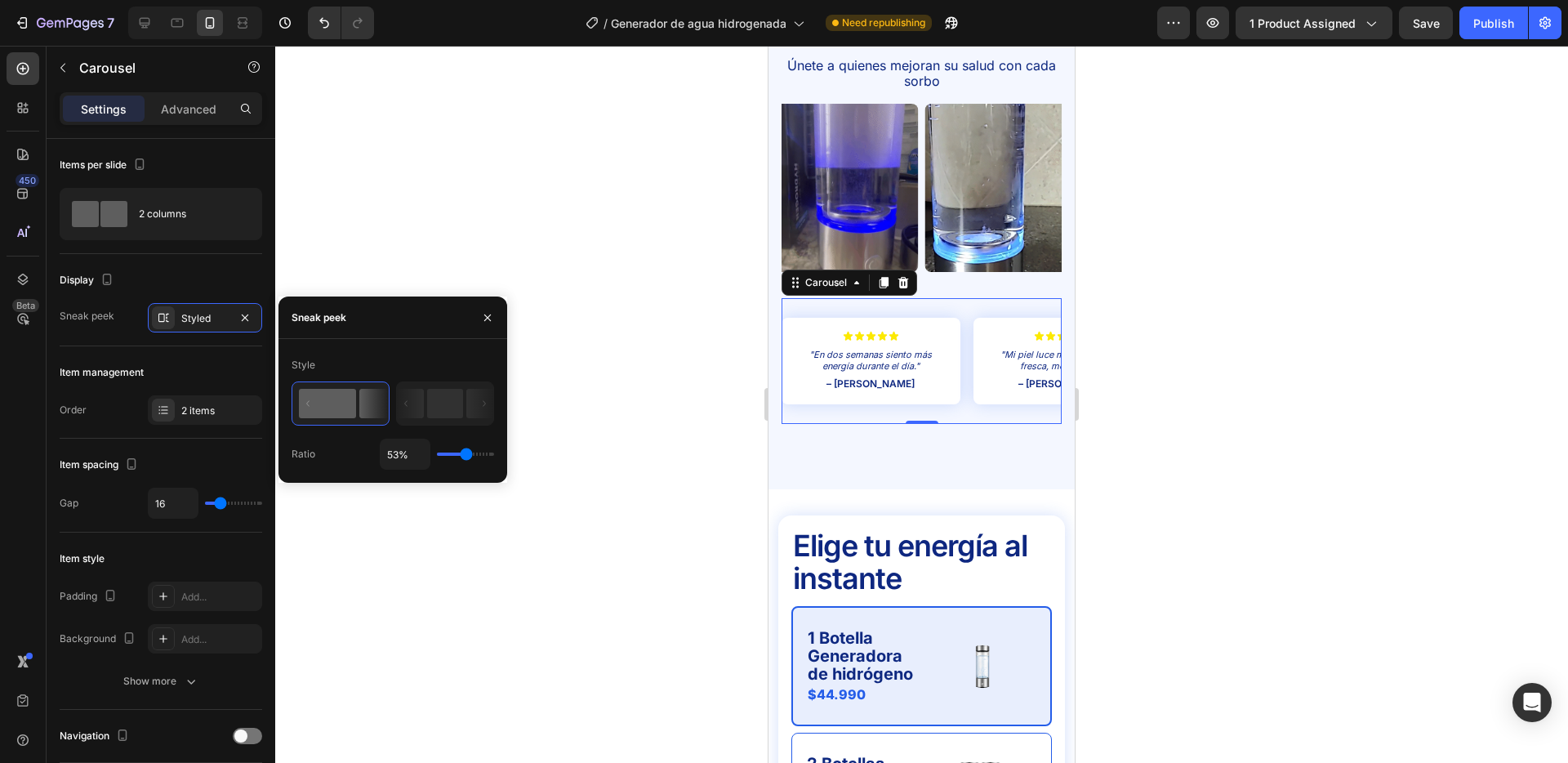
type input "65%"
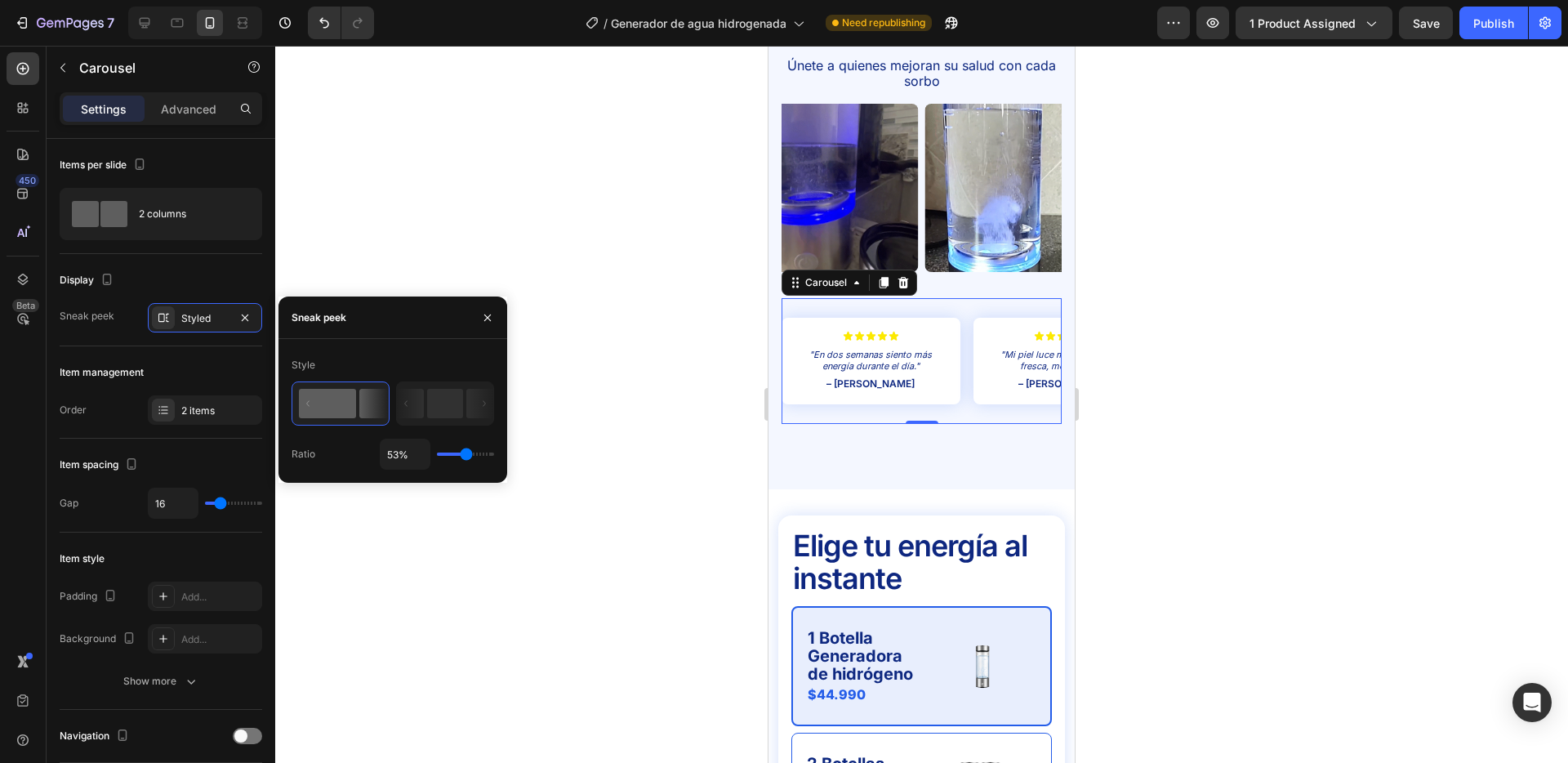
type input "65"
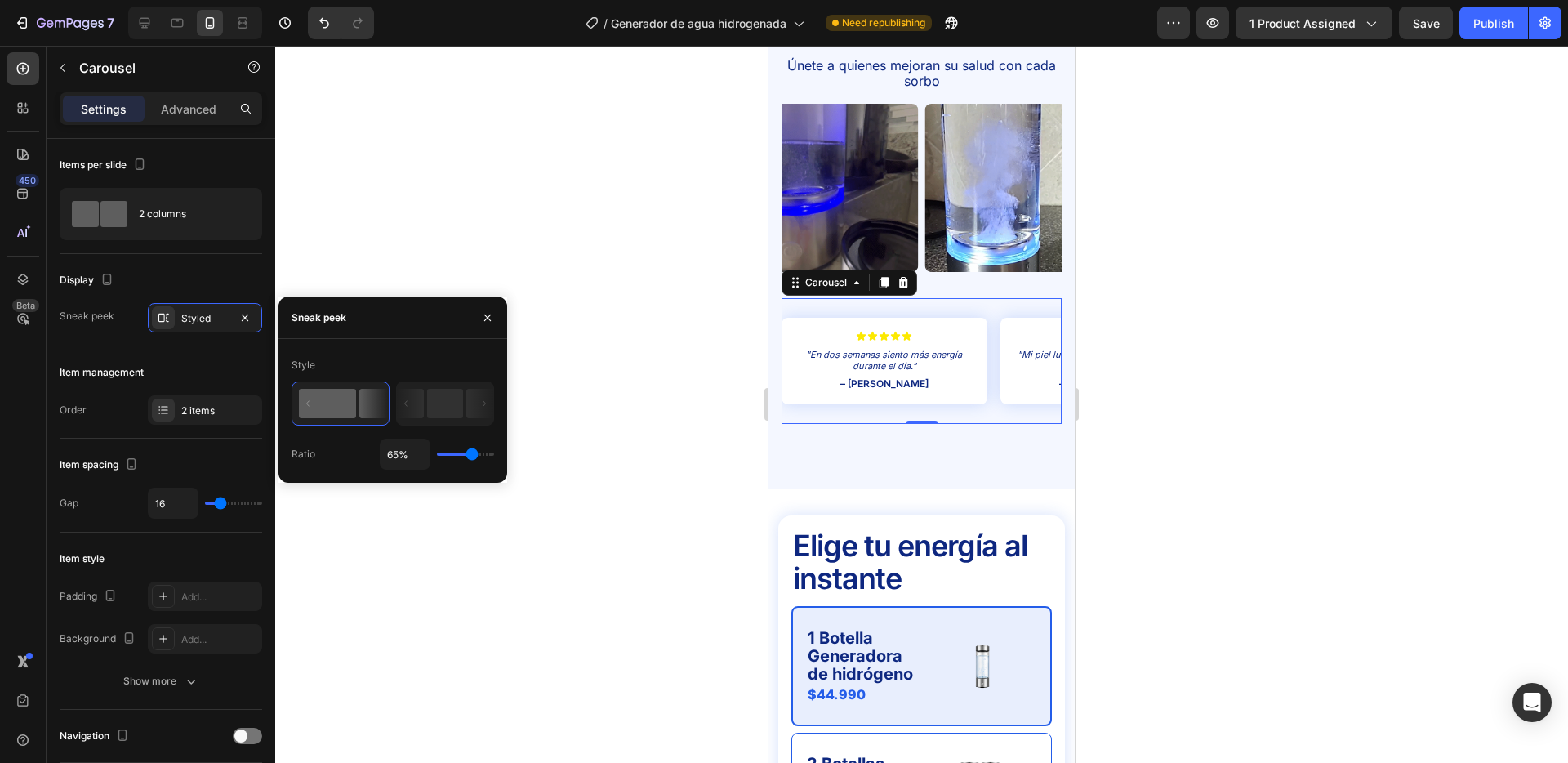
type input "66%"
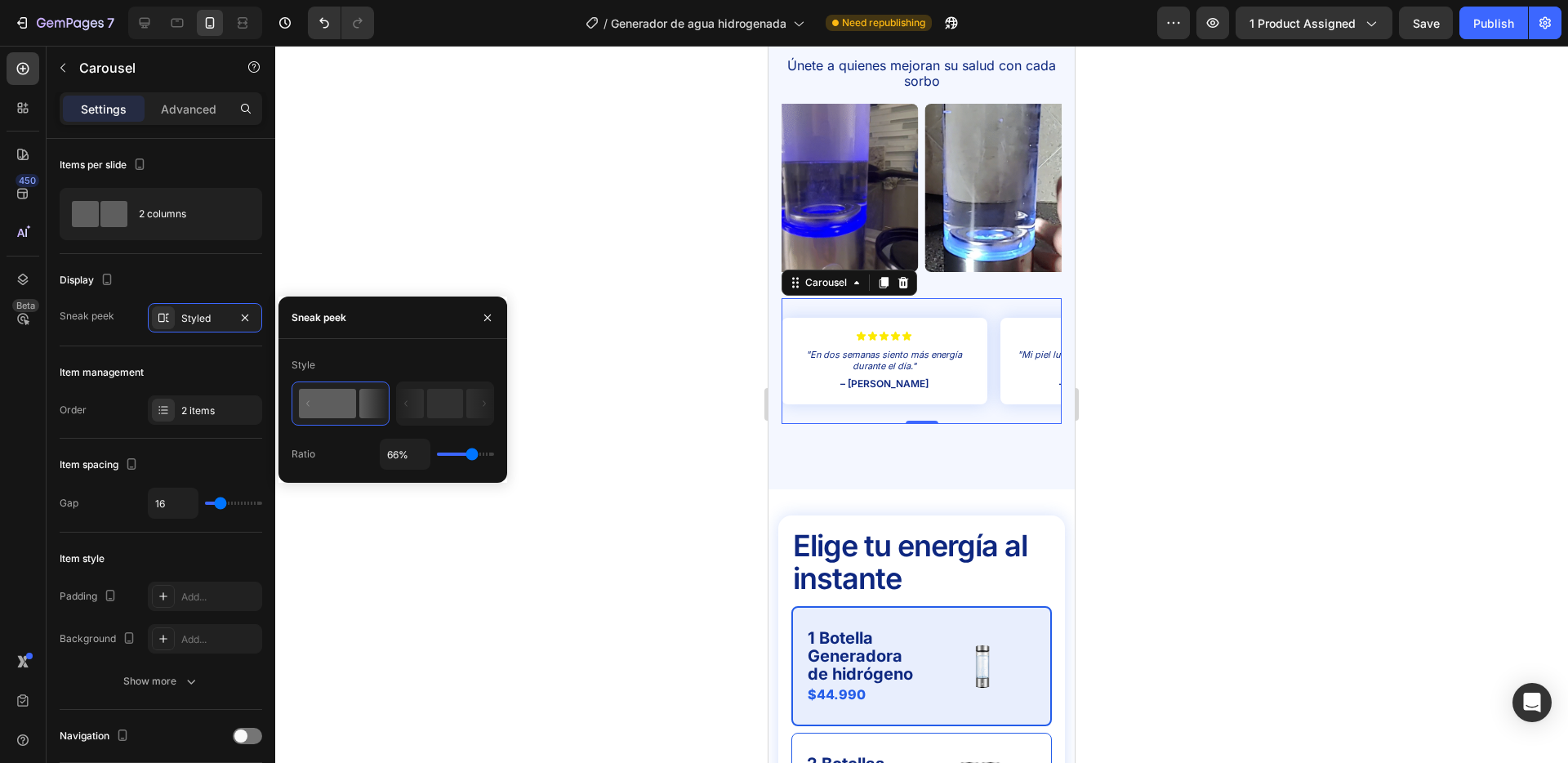
drag, startPoint x: 464, startPoint y: 451, endPoint x: 472, endPoint y: 446, distance: 9.4
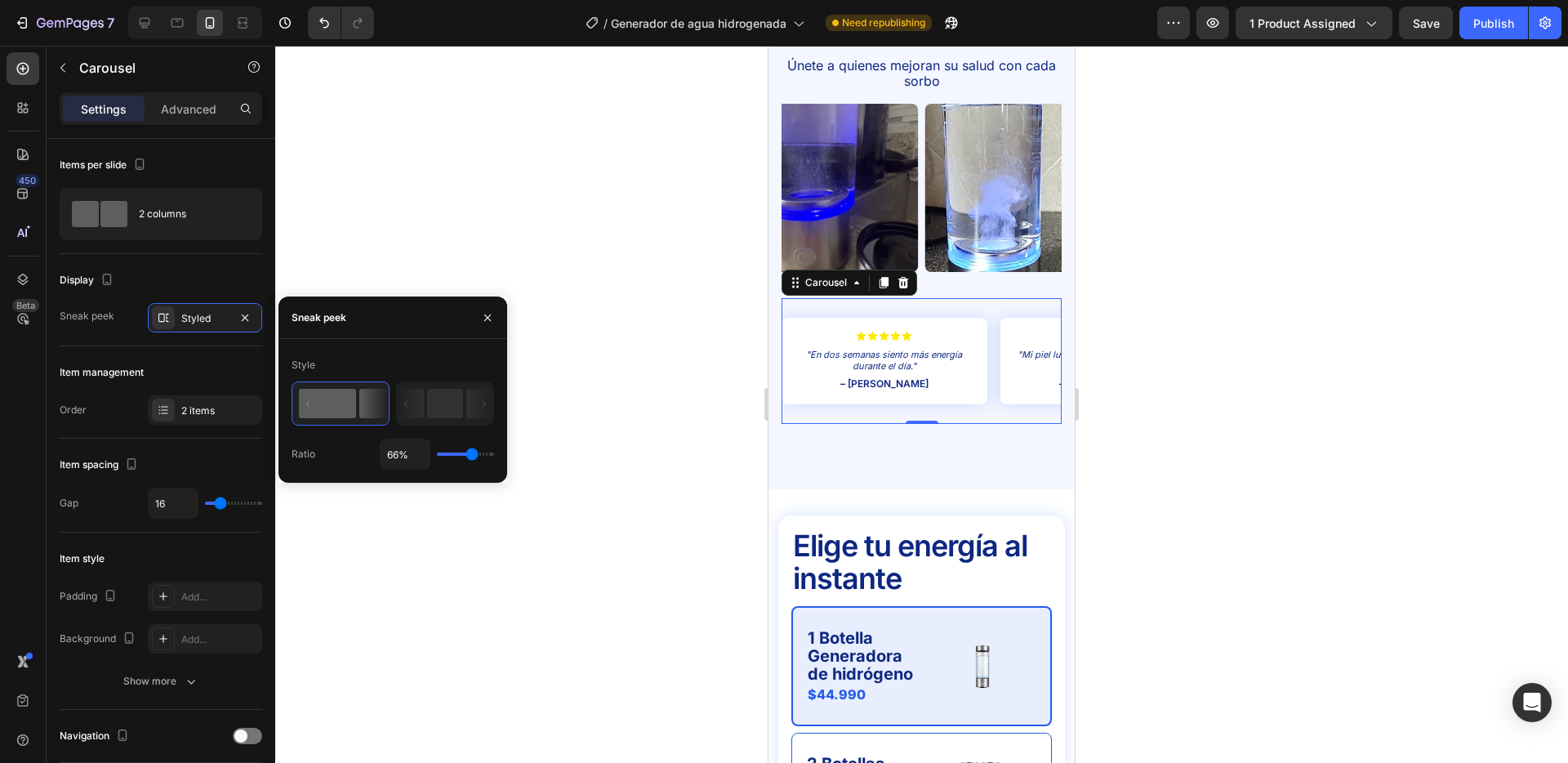
type input "66"
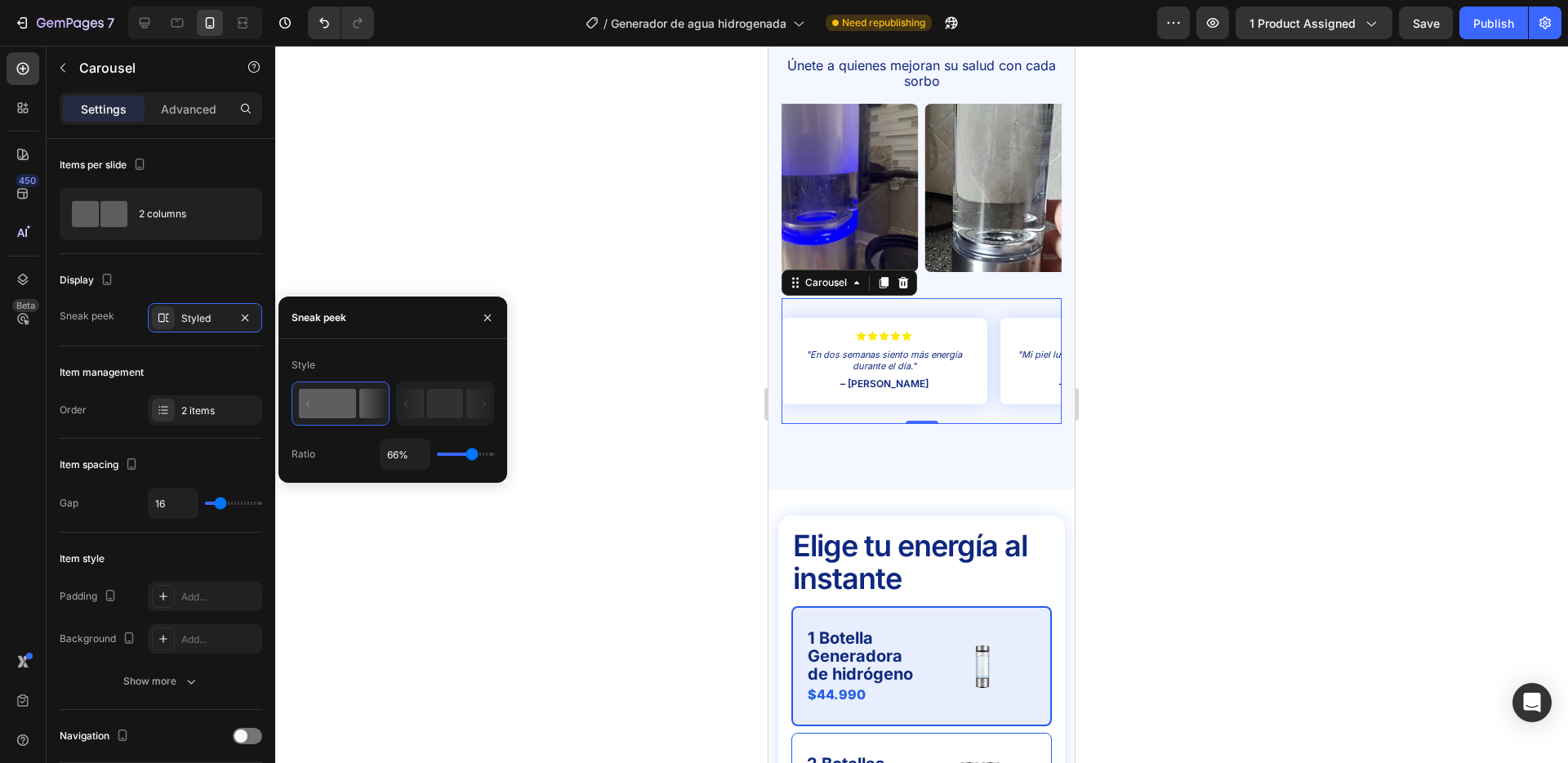
click at [472, 453] on input "range" at bounding box center [466, 455] width 57 height 4
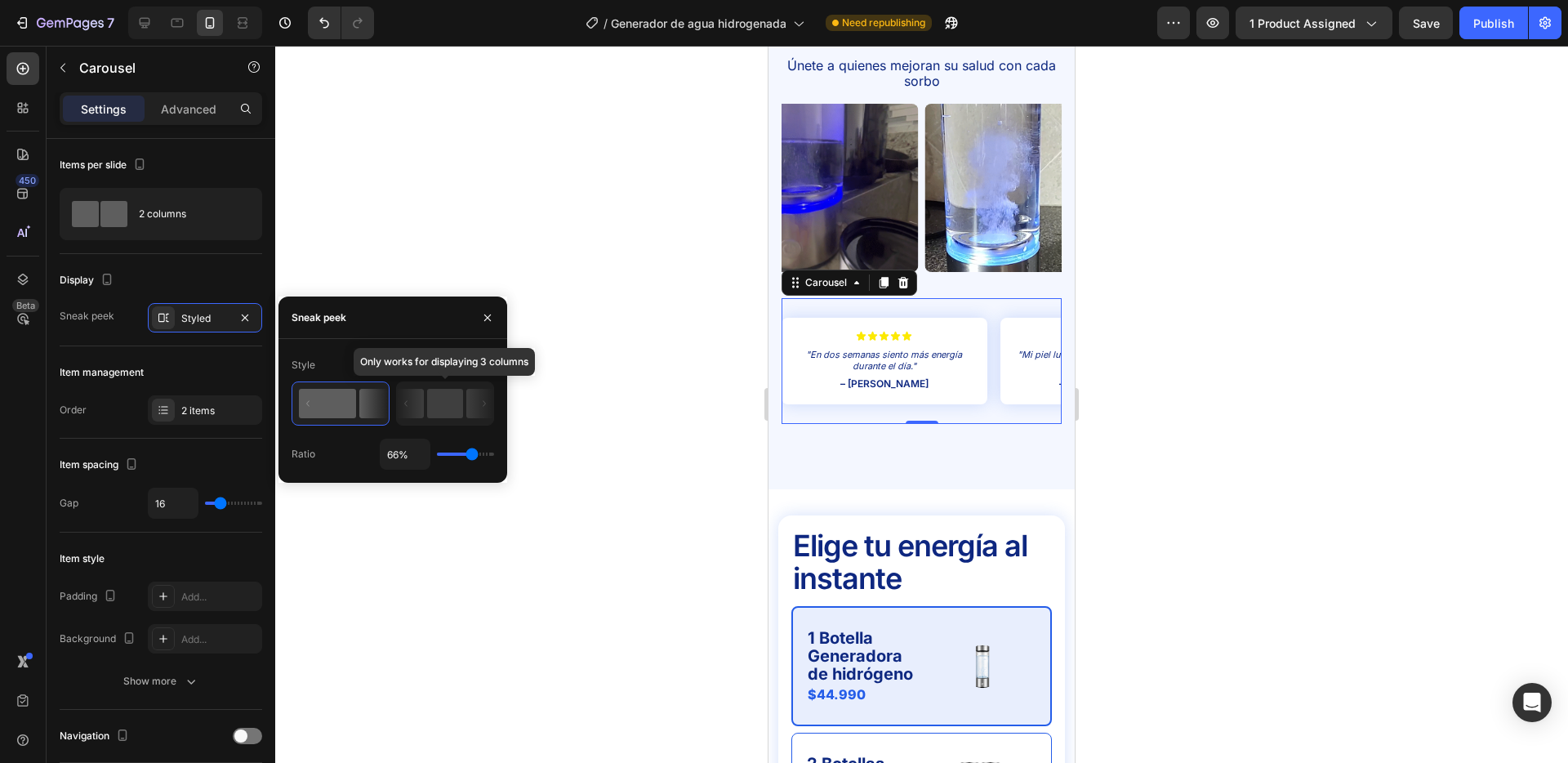
click at [456, 402] on rect at bounding box center [446, 404] width 36 height 29
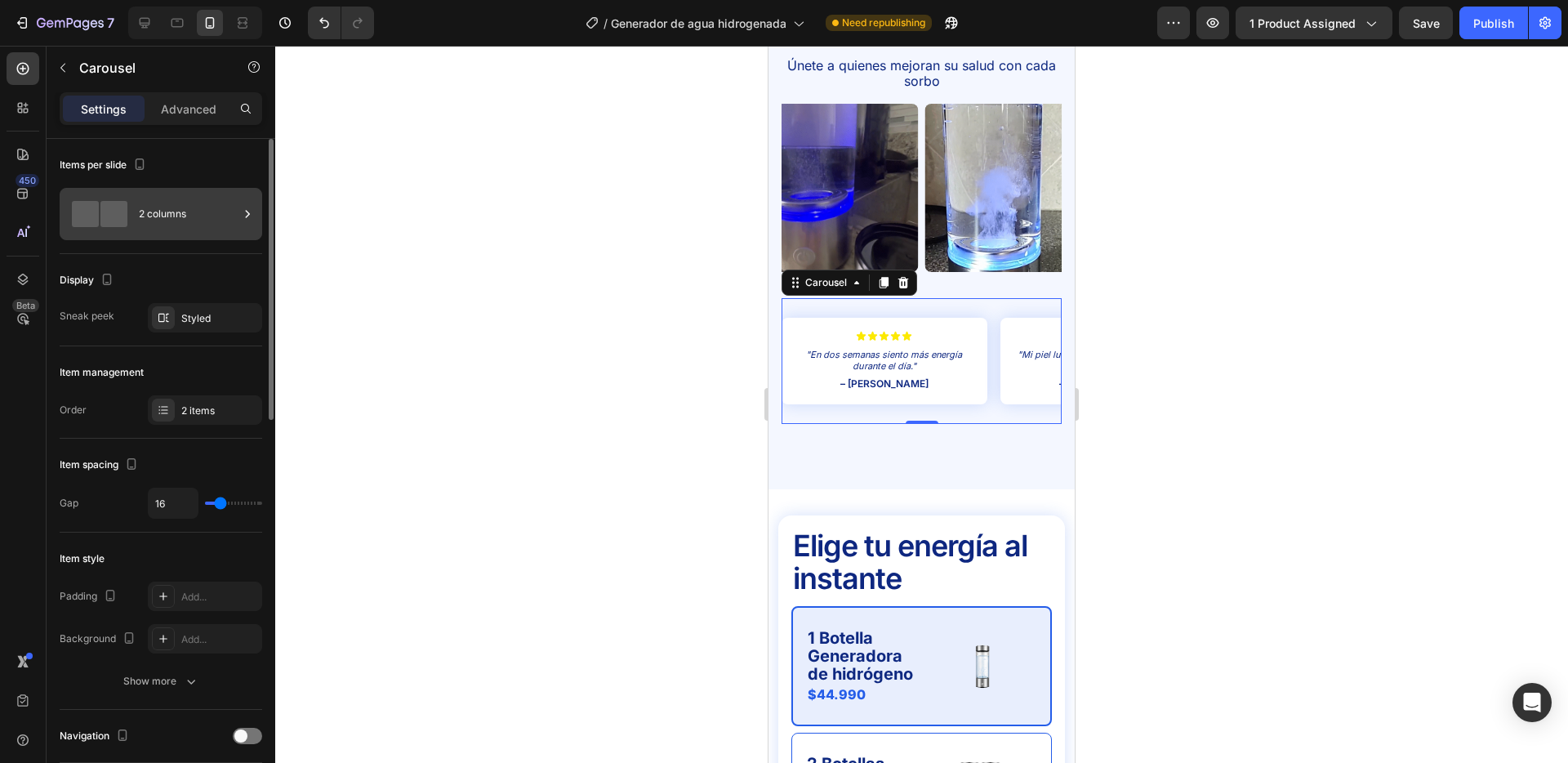
click at [162, 206] on div "2 columns" at bounding box center [189, 213] width 100 height 37
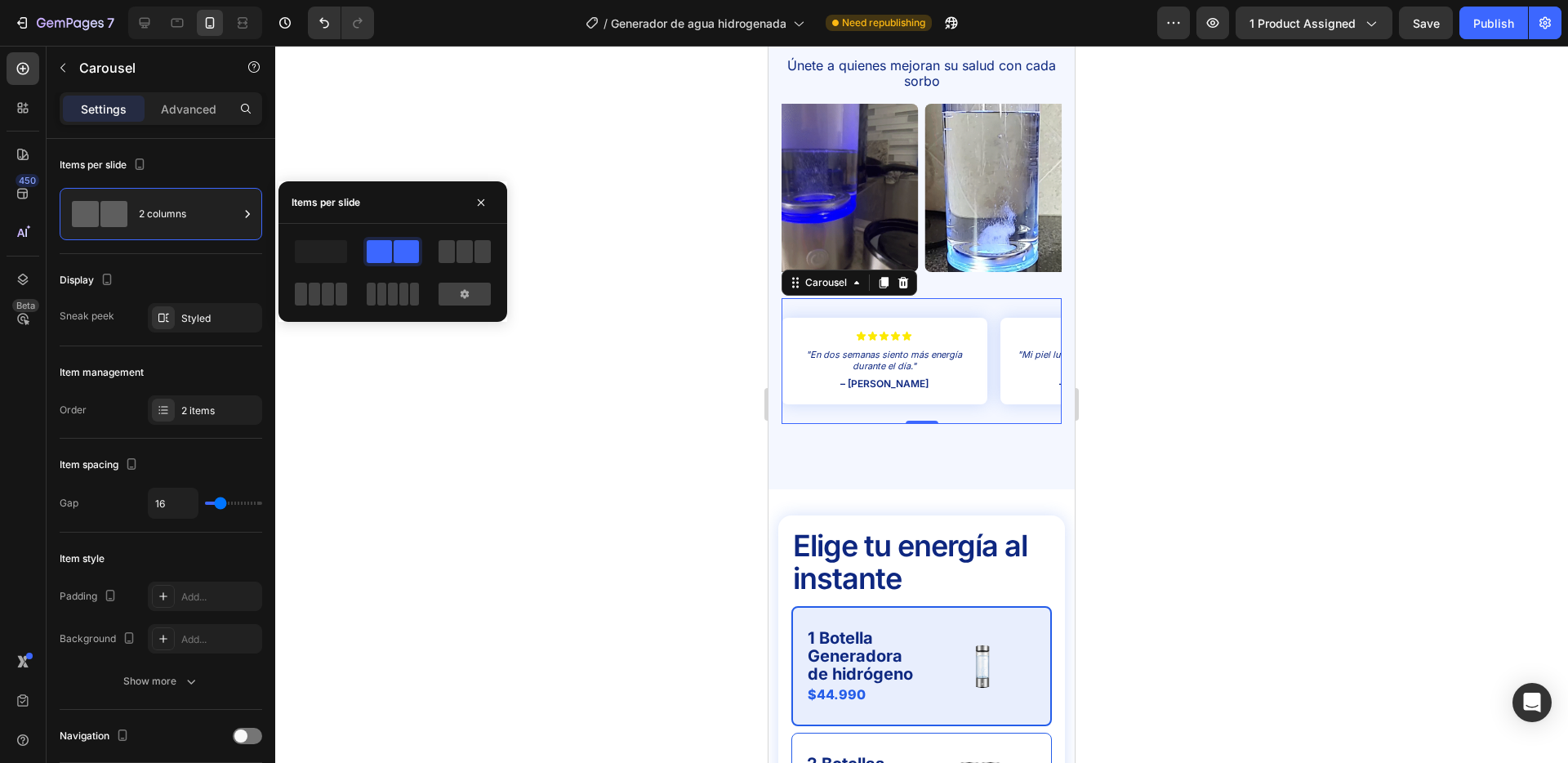
click at [497, 251] on div at bounding box center [393, 272] width 229 height 72
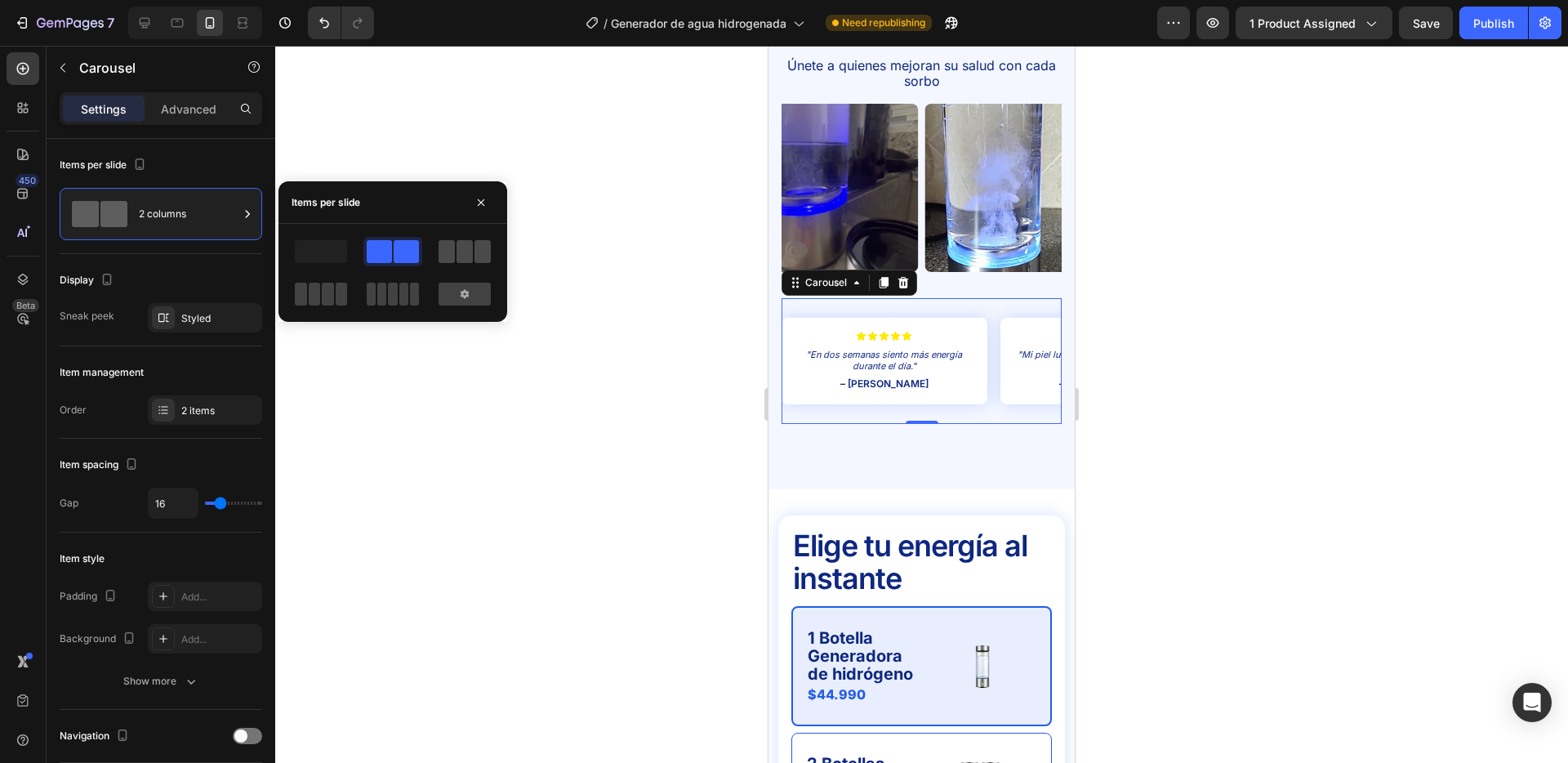
click at [479, 253] on span at bounding box center [483, 251] width 16 height 23
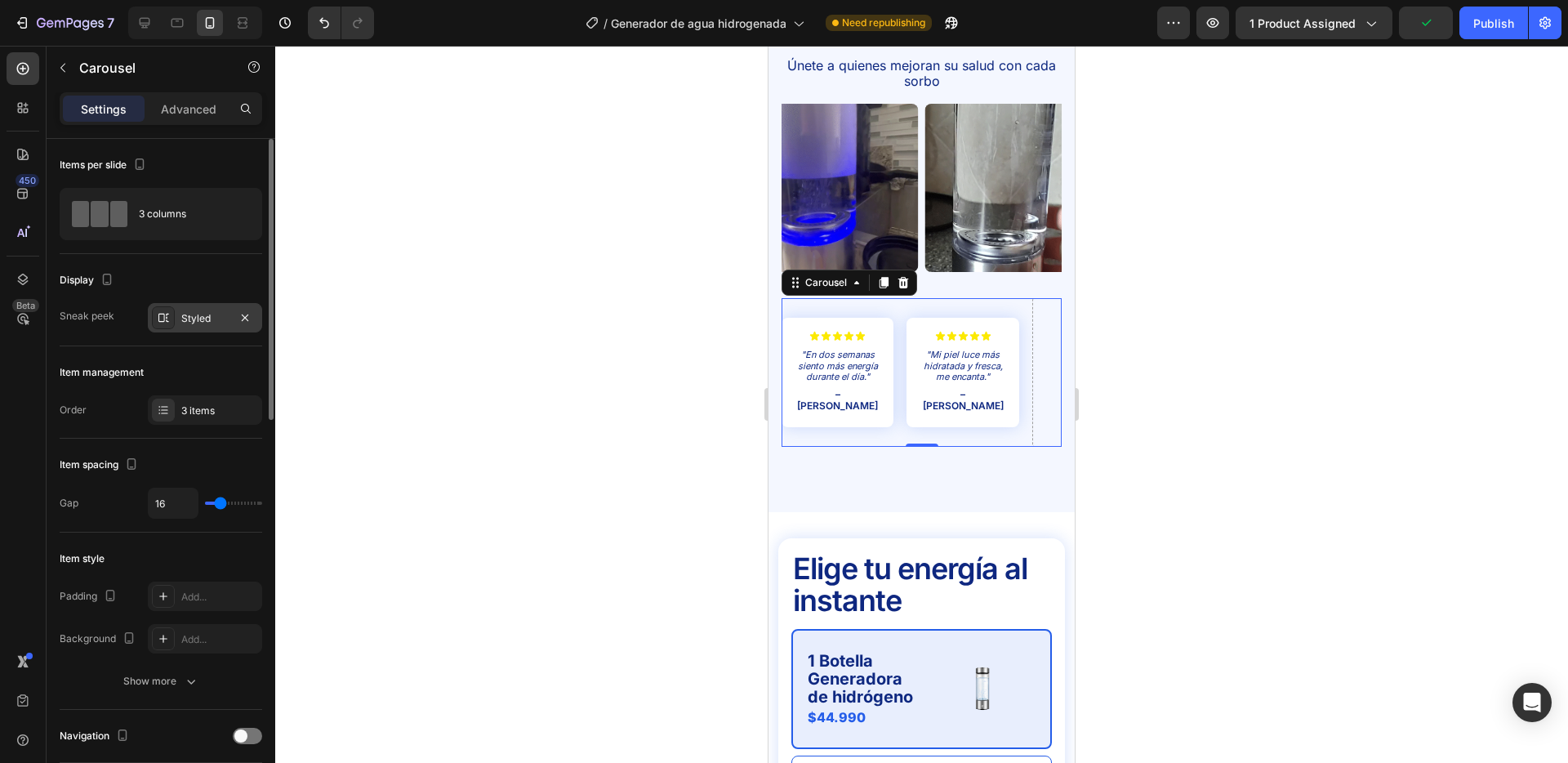
click at [183, 314] on div "Styled" at bounding box center [205, 318] width 47 height 15
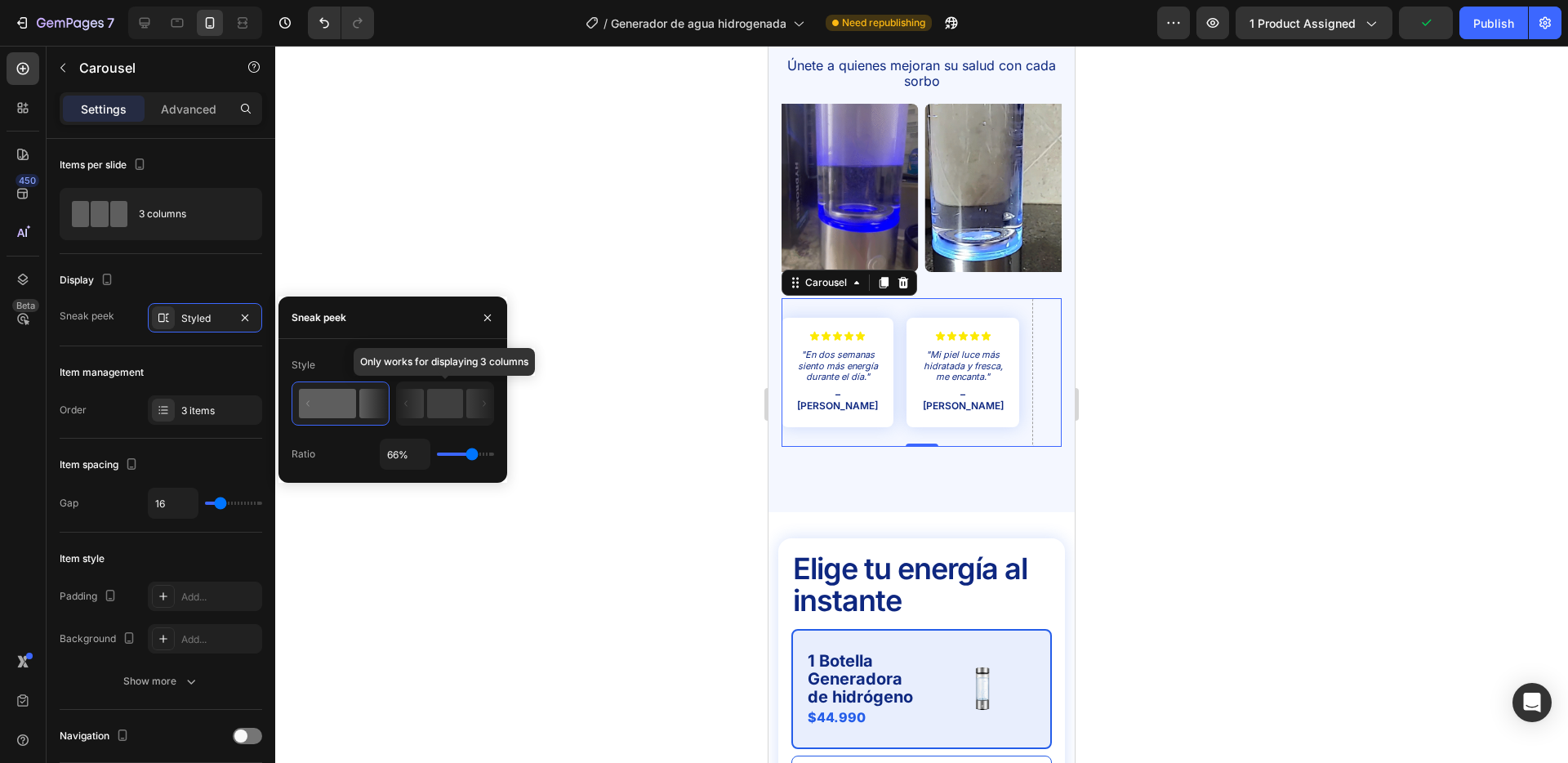
click at [421, 397] on icon at bounding box center [411, 404] width 27 height 29
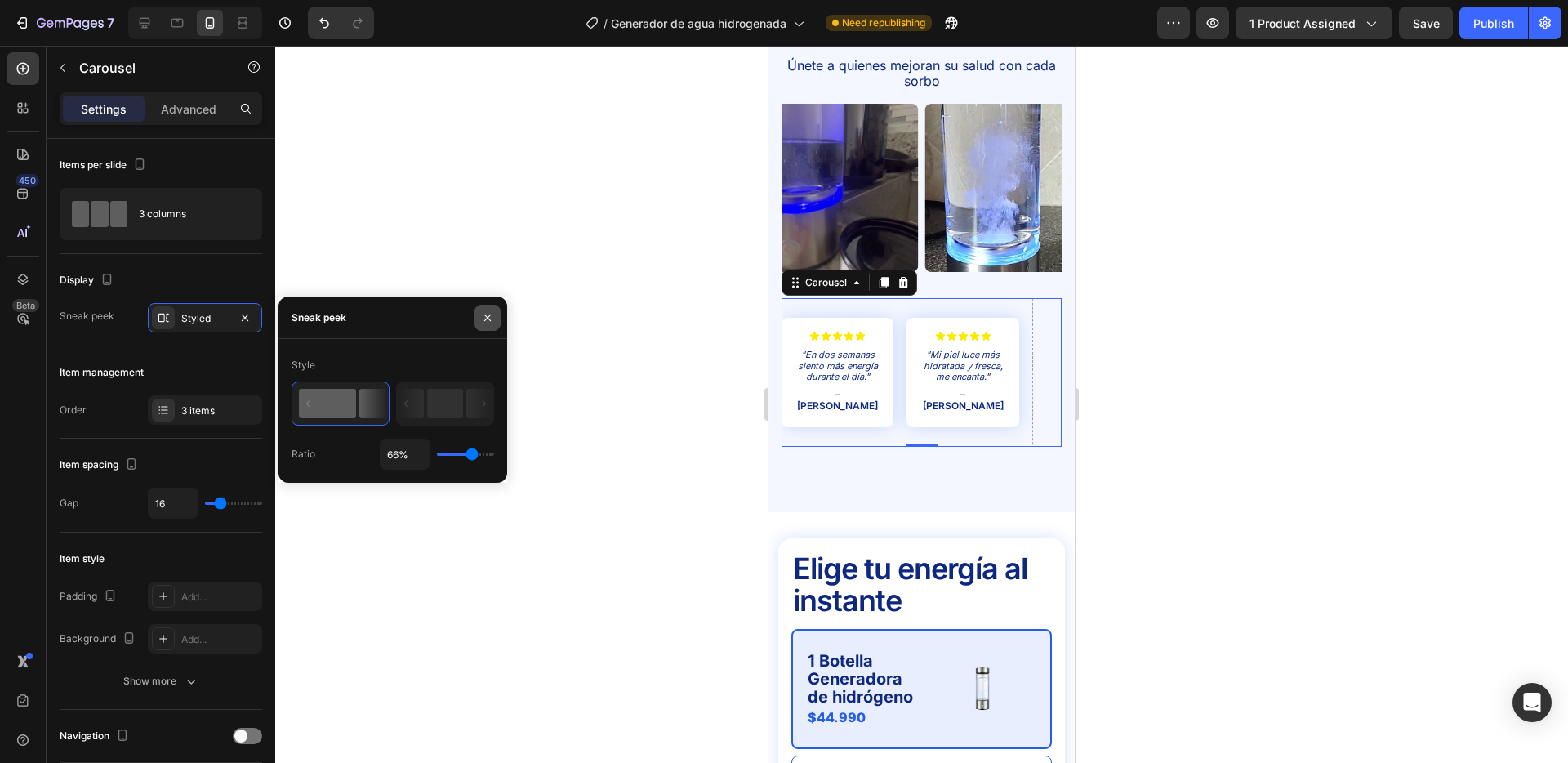
click at [486, 311] on icon "button" at bounding box center [487, 318] width 13 height 13
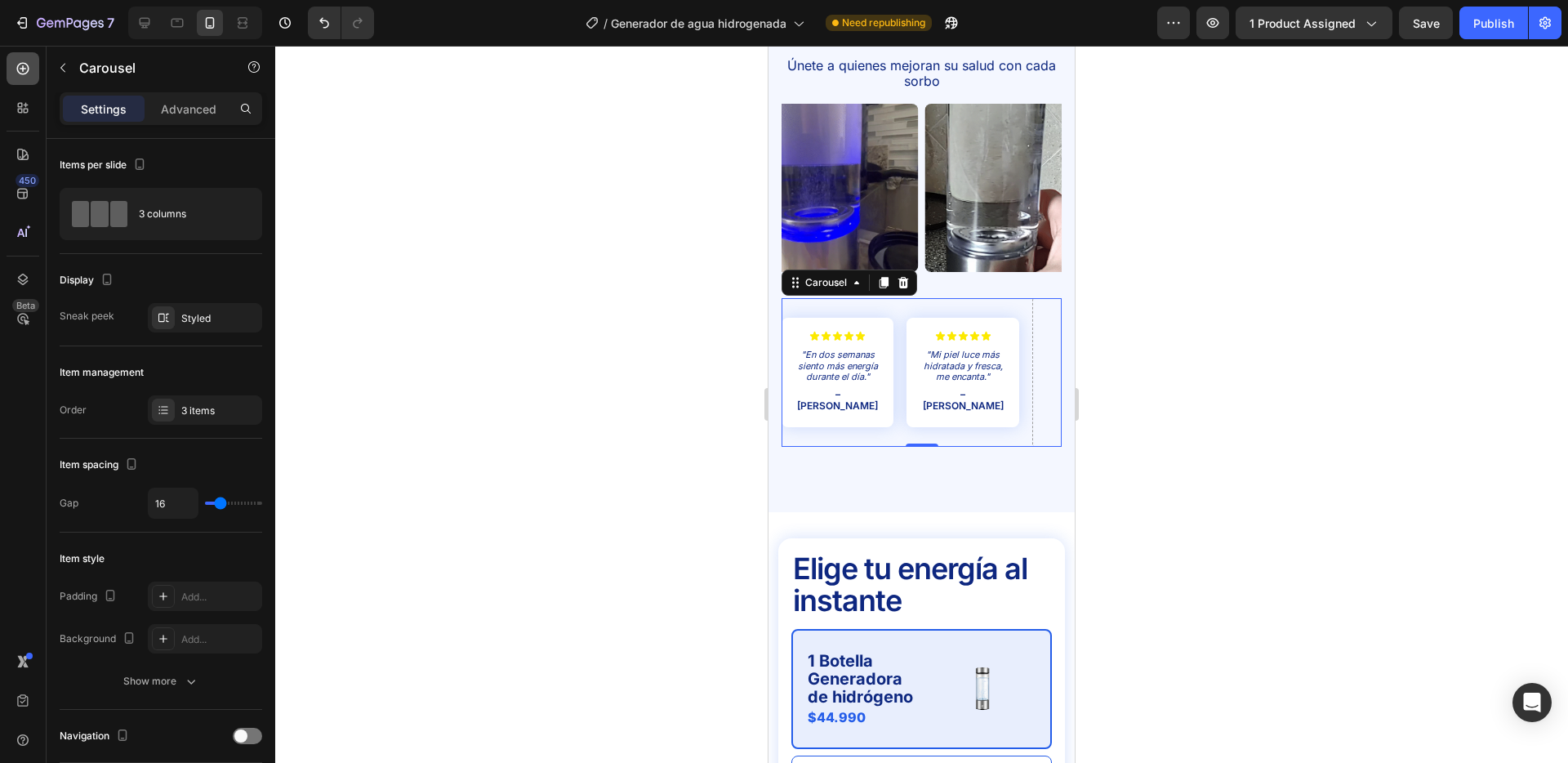
click at [28, 63] on icon at bounding box center [23, 69] width 16 height 16
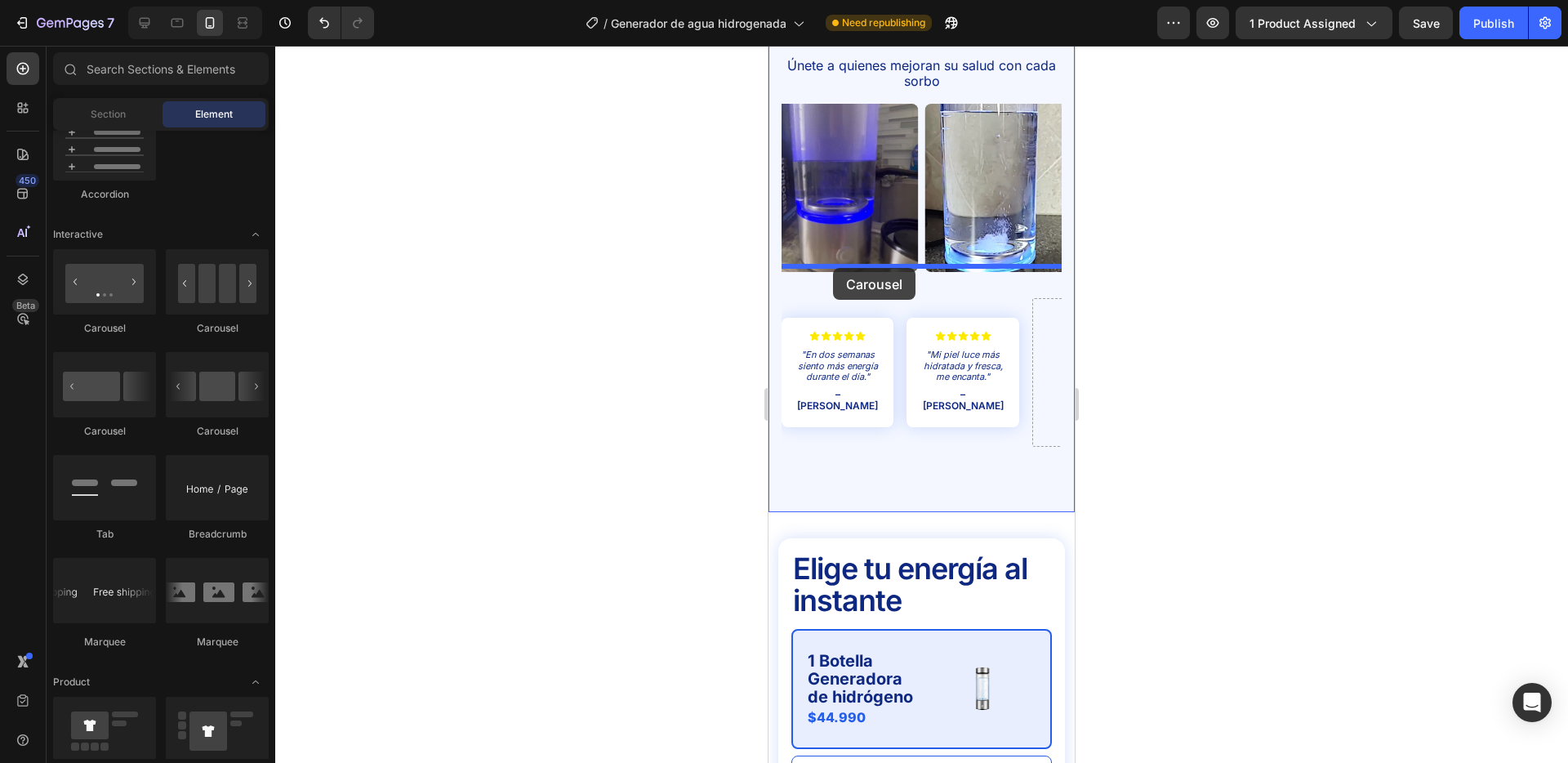
drag, startPoint x: 1265, startPoint y: 412, endPoint x: 833, endPoint y: 268, distance: 455.4
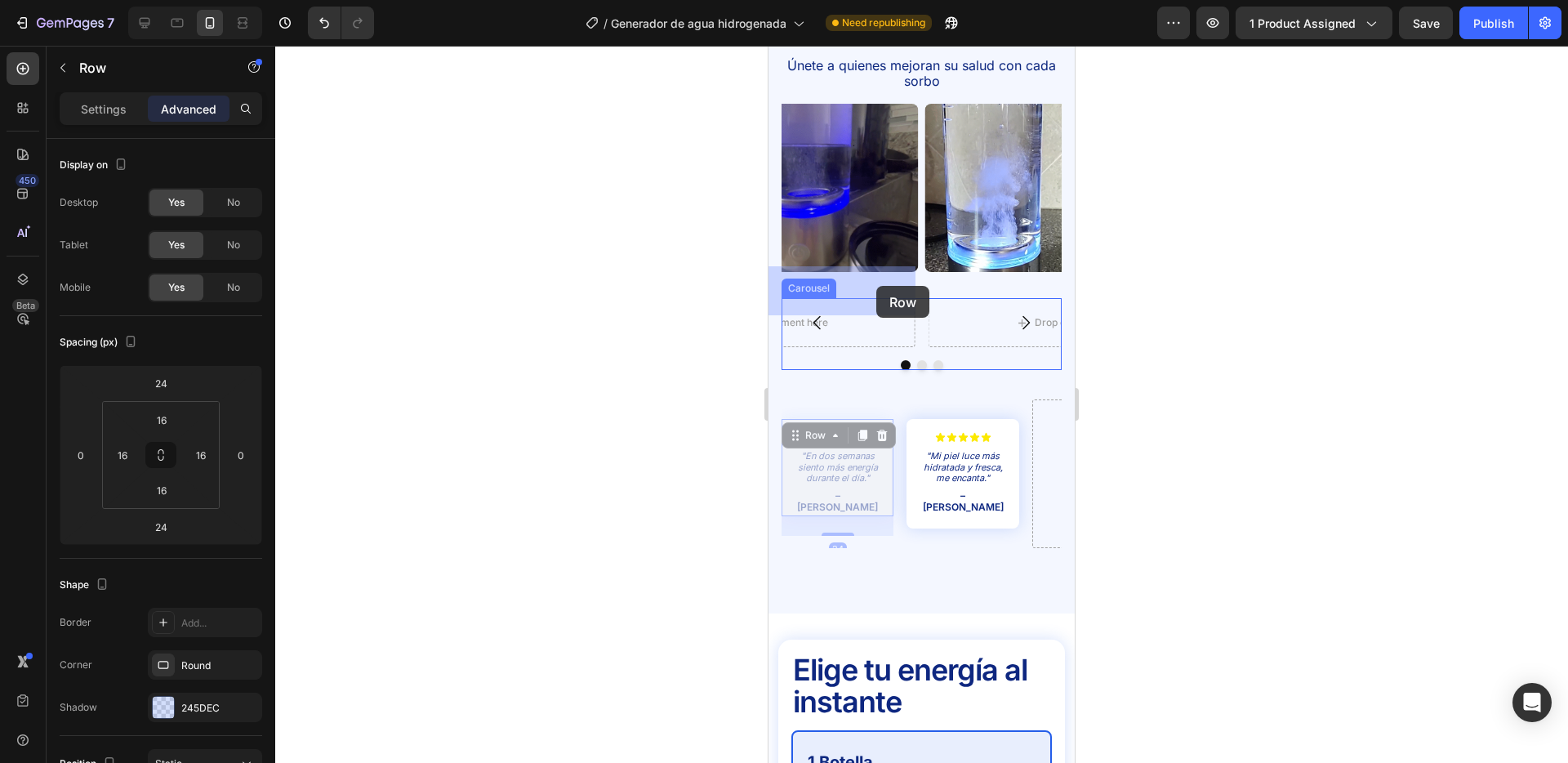
drag, startPoint x: 887, startPoint y: 405, endPoint x: 877, endPoint y: 286, distance: 119.4
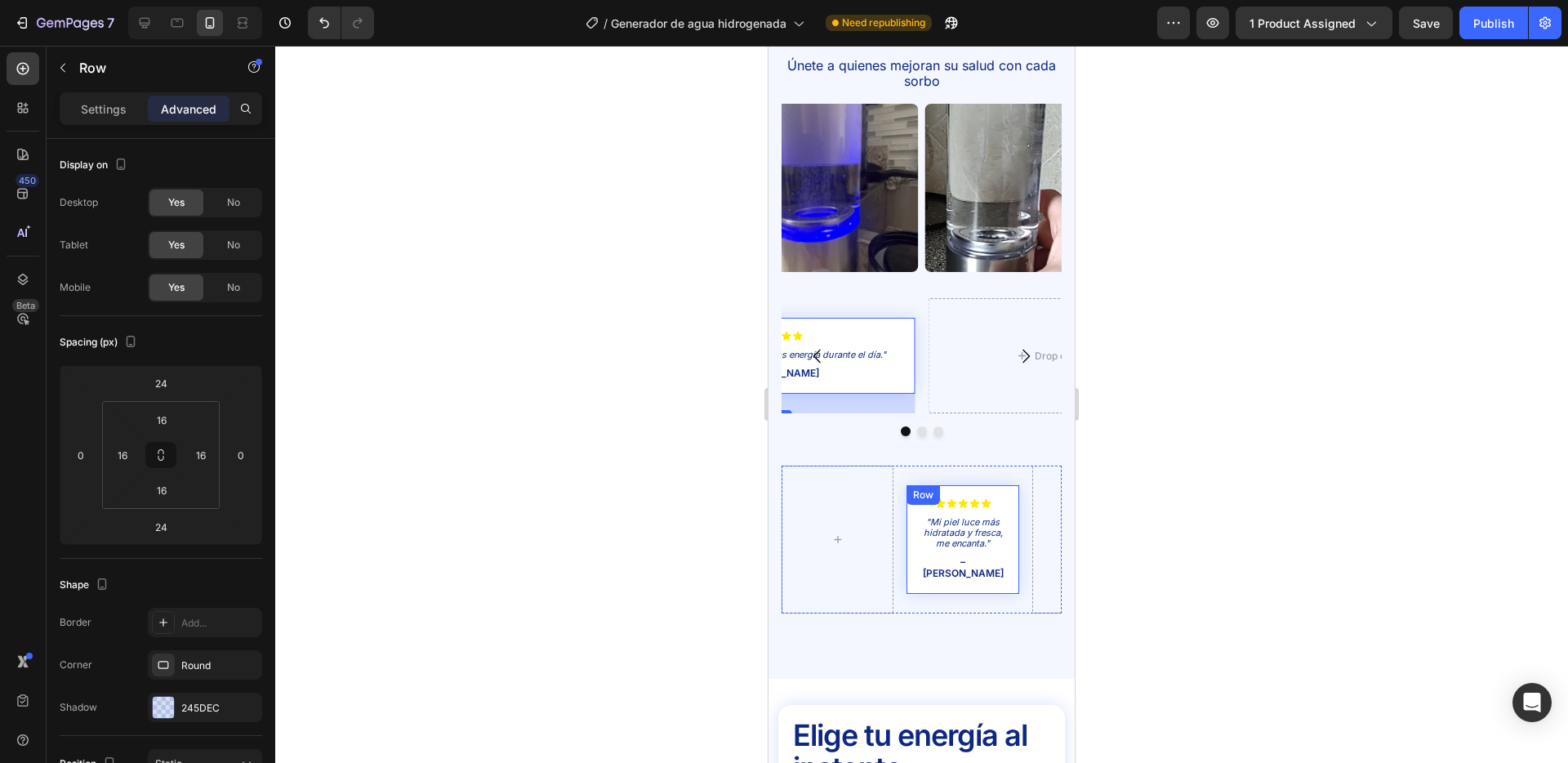
scroll to position [369, 0]
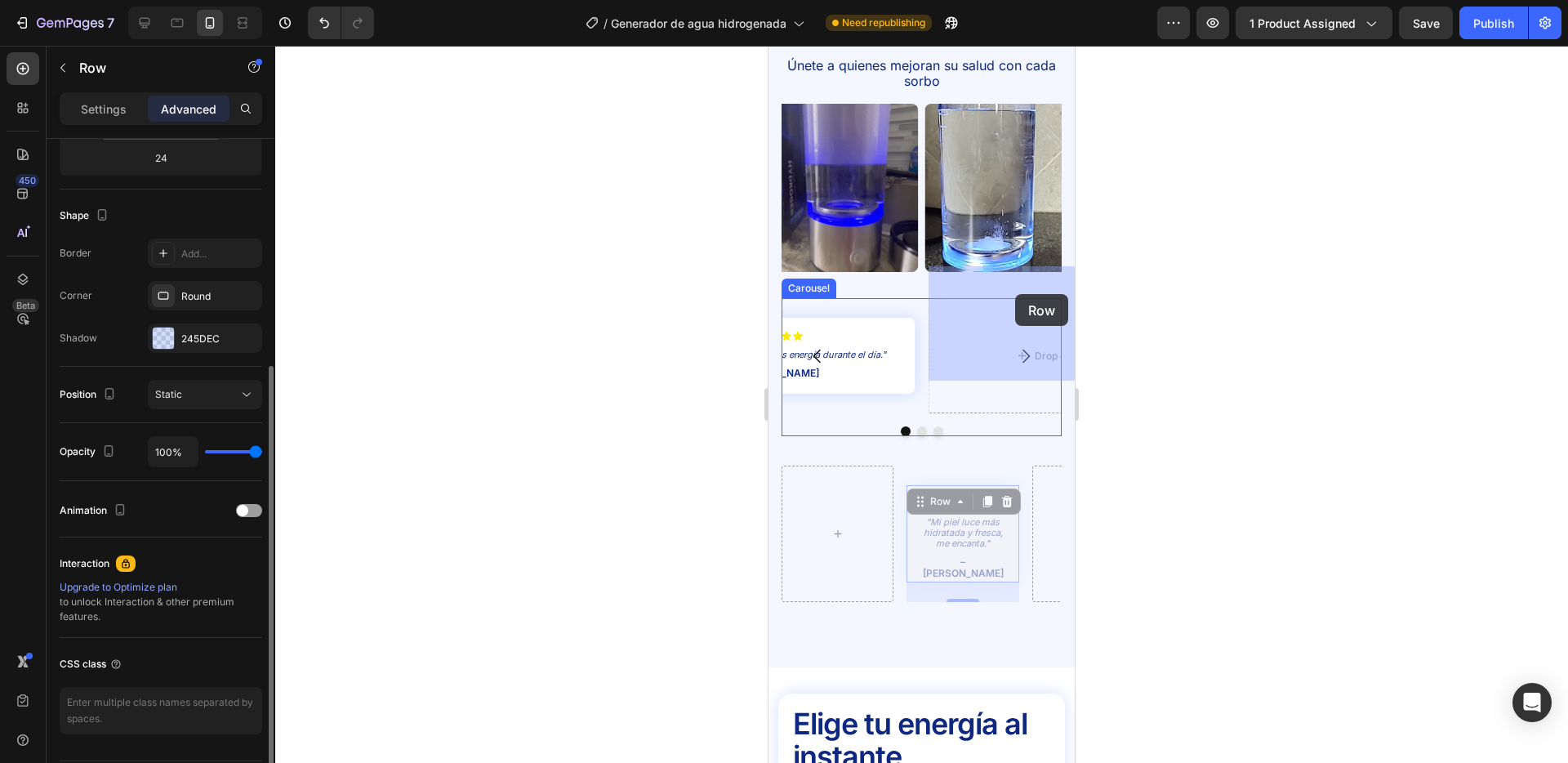
drag, startPoint x: 961, startPoint y: 460, endPoint x: 1014, endPoint y: 294, distance: 174.3
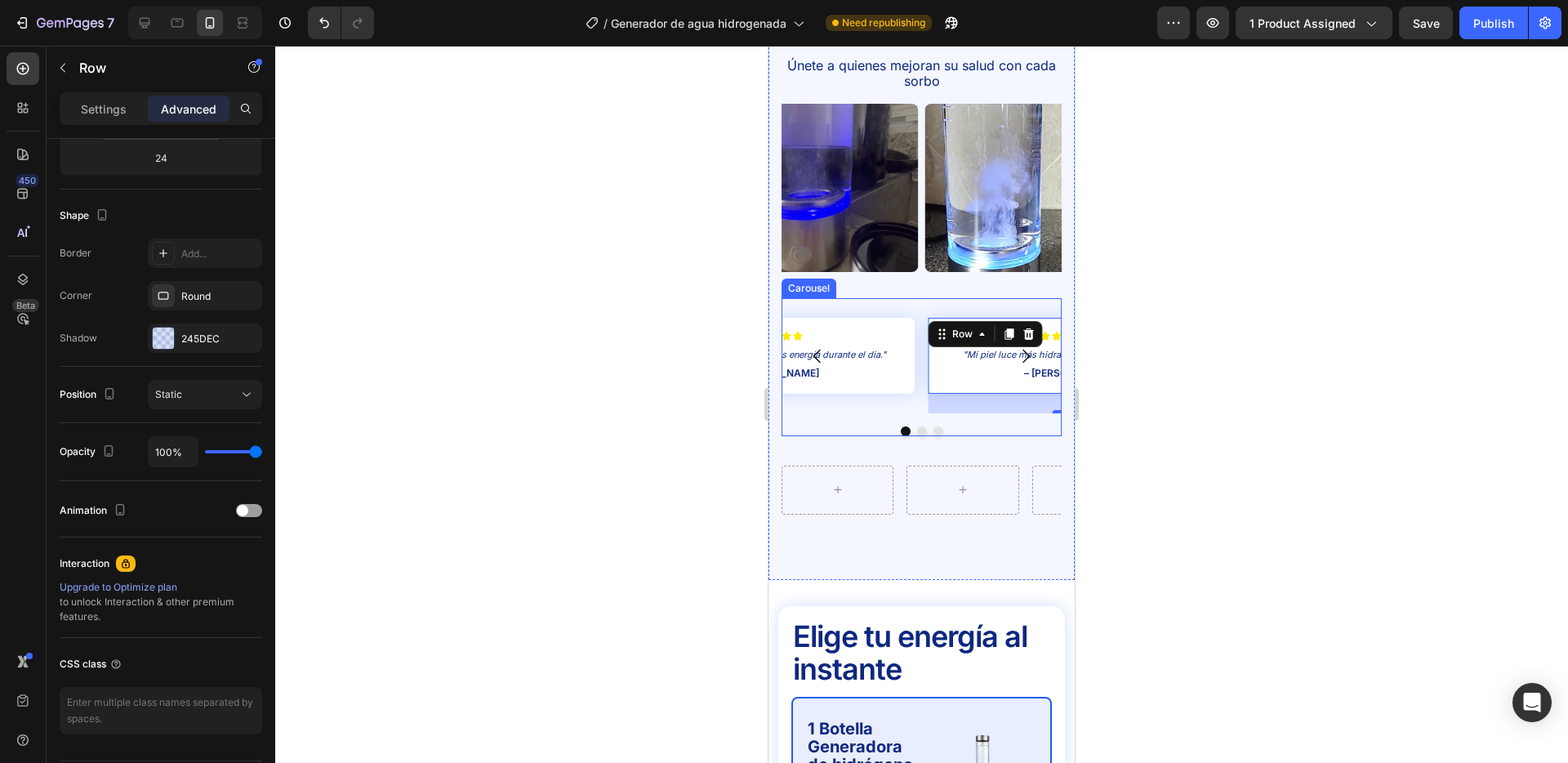
click at [857, 386] on div "Icon Icon Icon Icon Icon Icon List "Mi piel luce más hidratada y fresca, me enc…" at bounding box center [922, 367] width 280 height 138
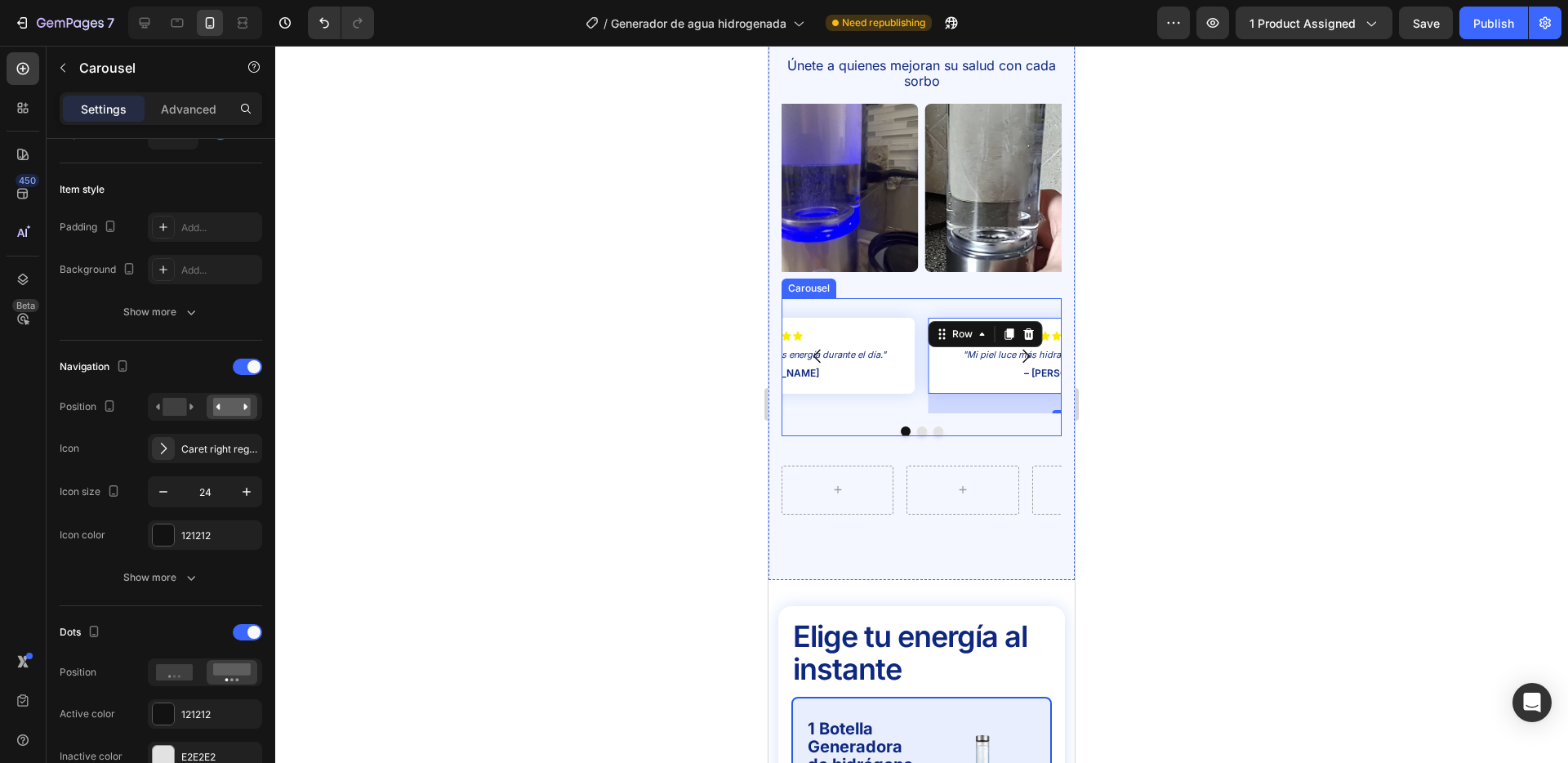
scroll to position [0, 0]
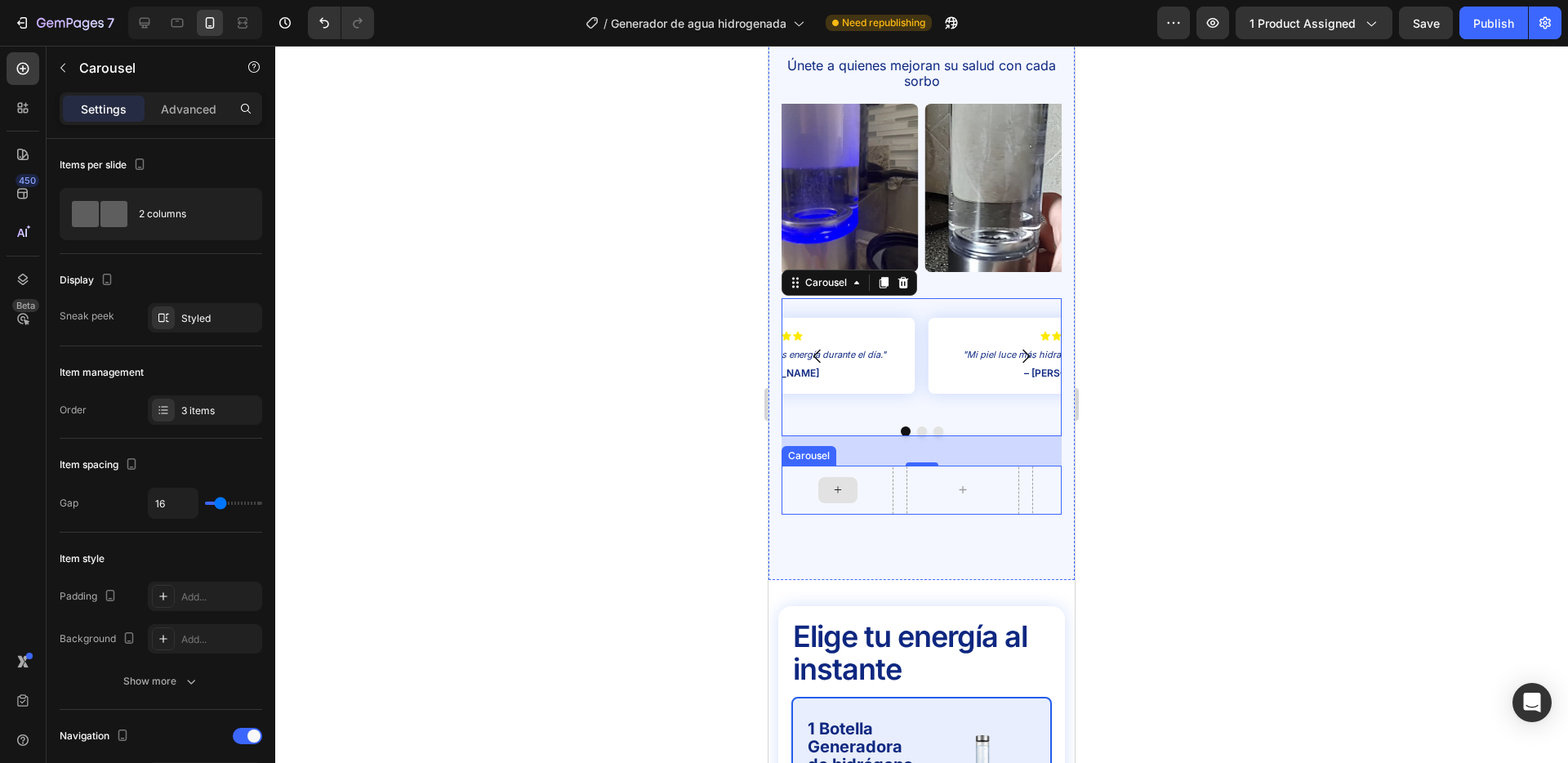
click at [900, 465] on div at bounding box center [922, 490] width 280 height 49
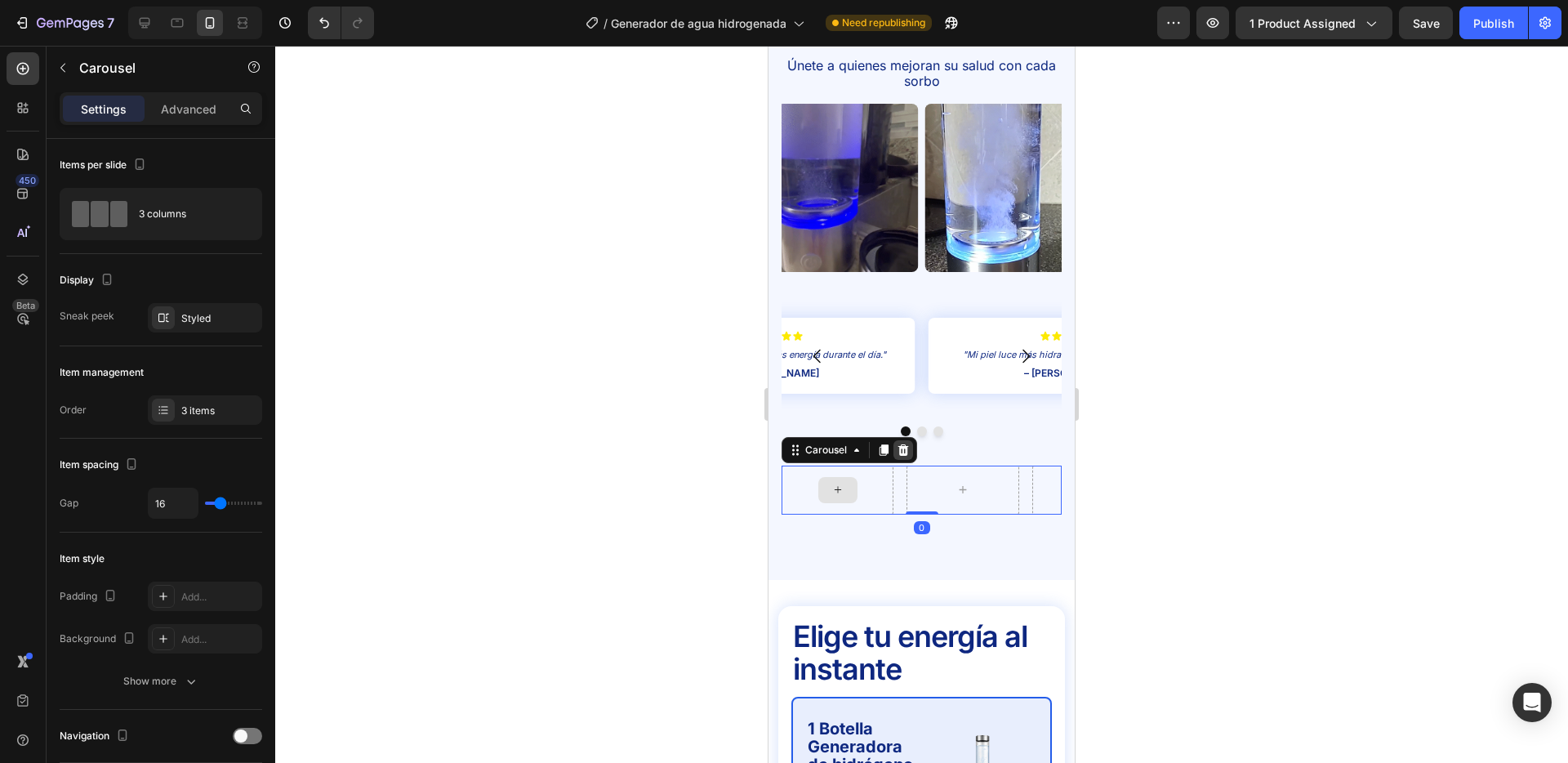
click at [906, 445] on icon at bounding box center [904, 450] width 11 height 12
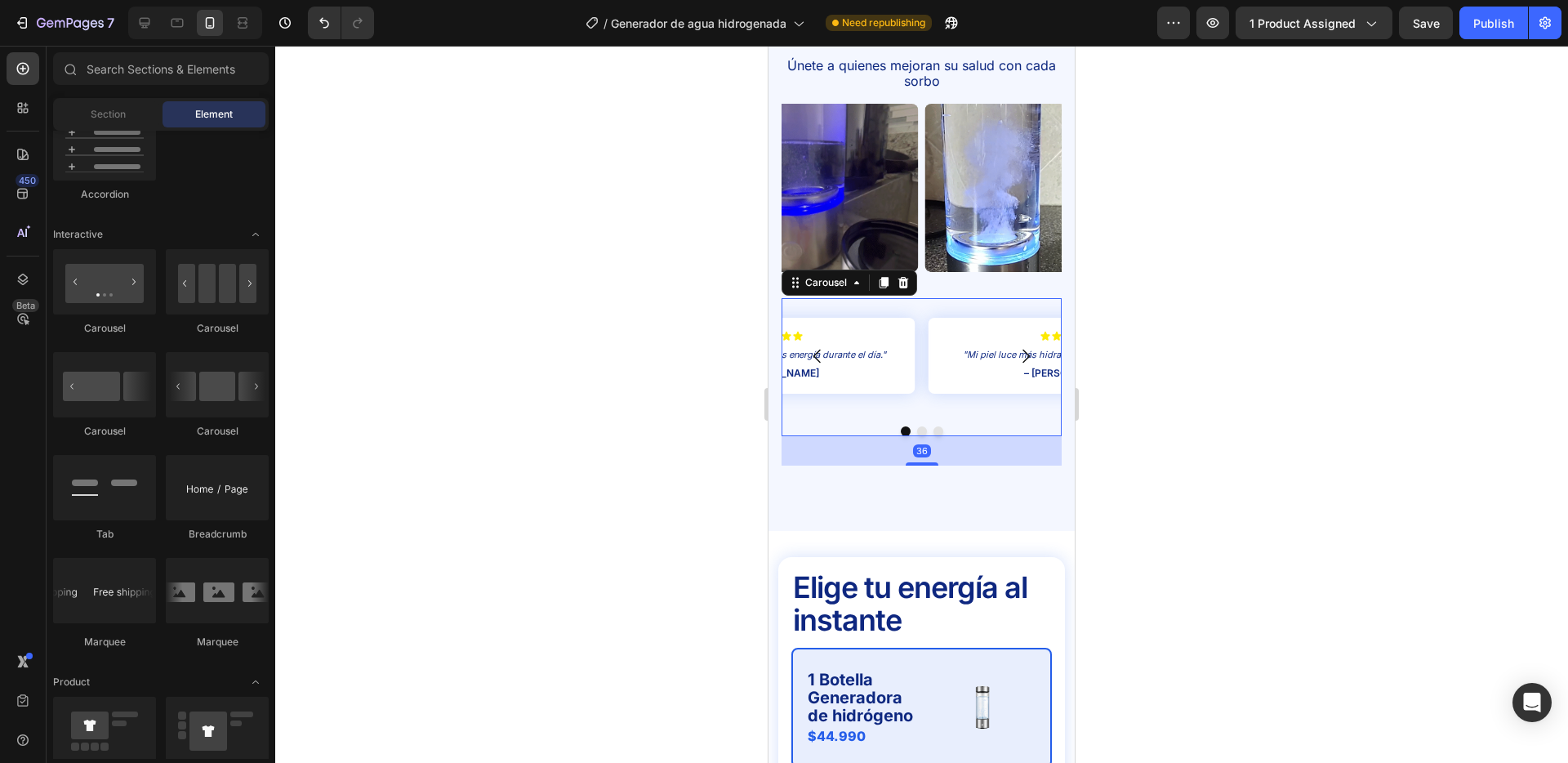
click at [940, 378] on div "Icon Icon Icon Icon Icon Icon List "Mi piel luce más hidratada y fresca, me enc…" at bounding box center [1069, 375] width 280 height 115
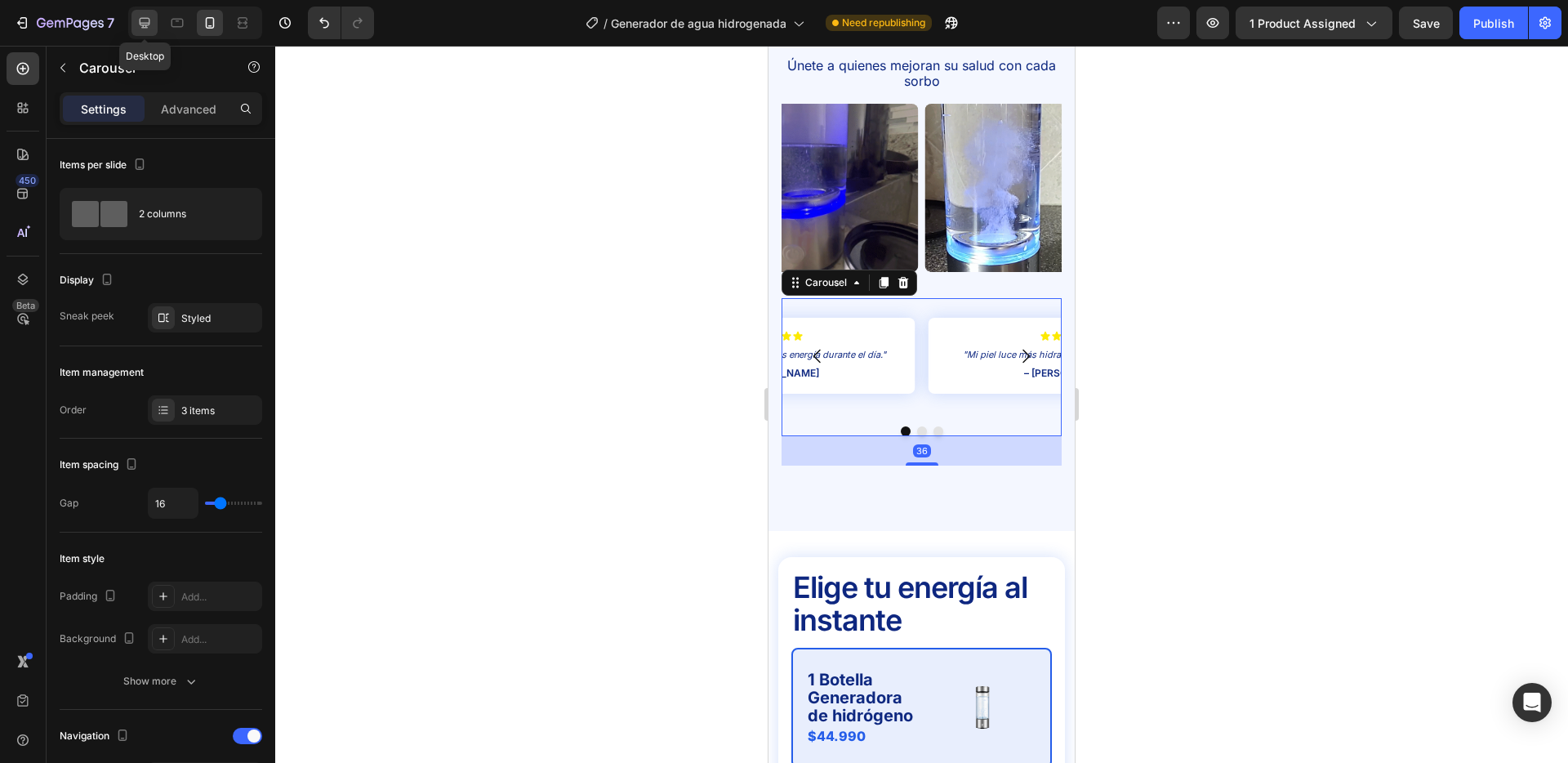
click at [147, 18] on icon at bounding box center [145, 24] width 11 height 11
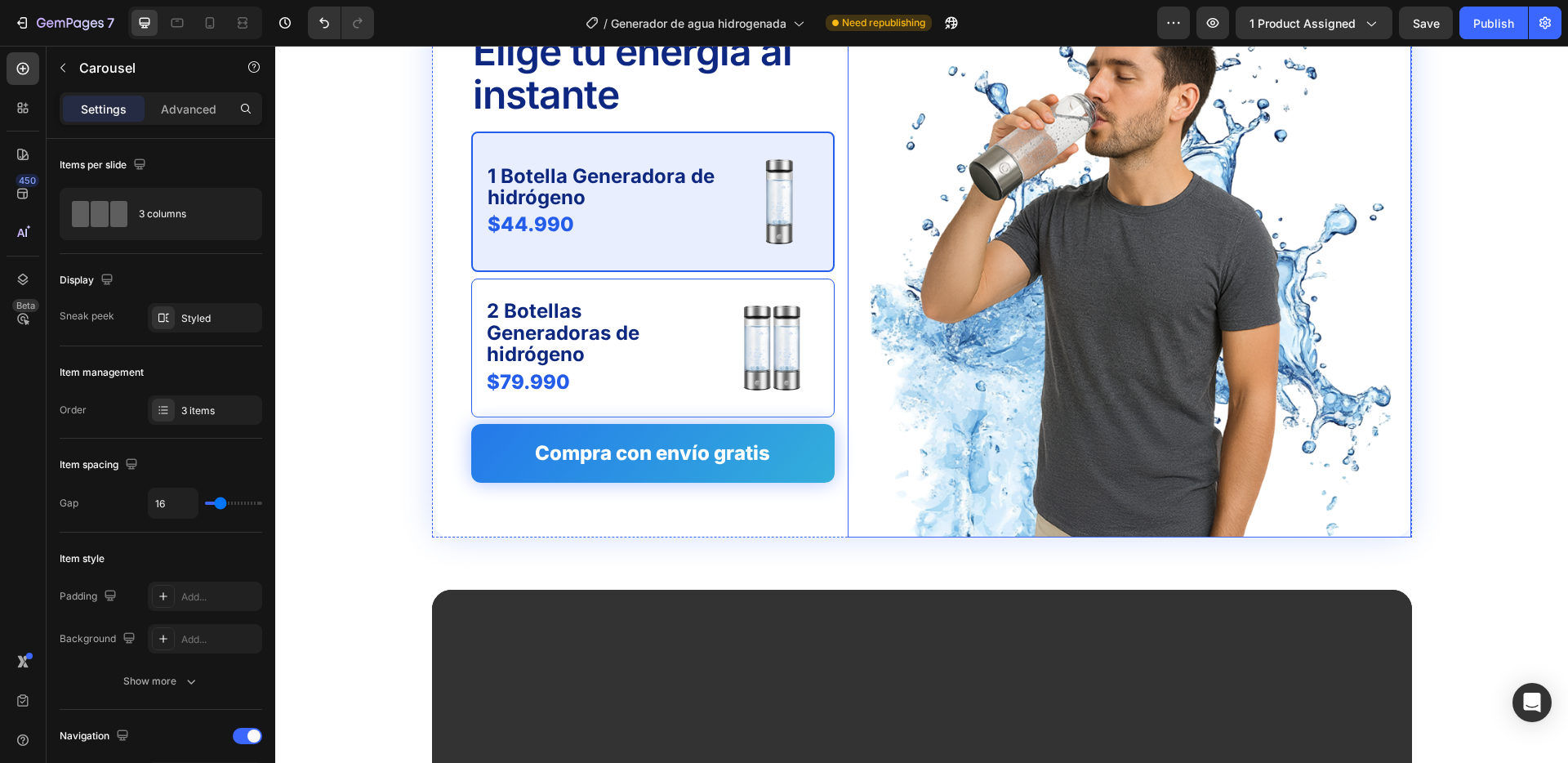
scroll to position [4214, 0]
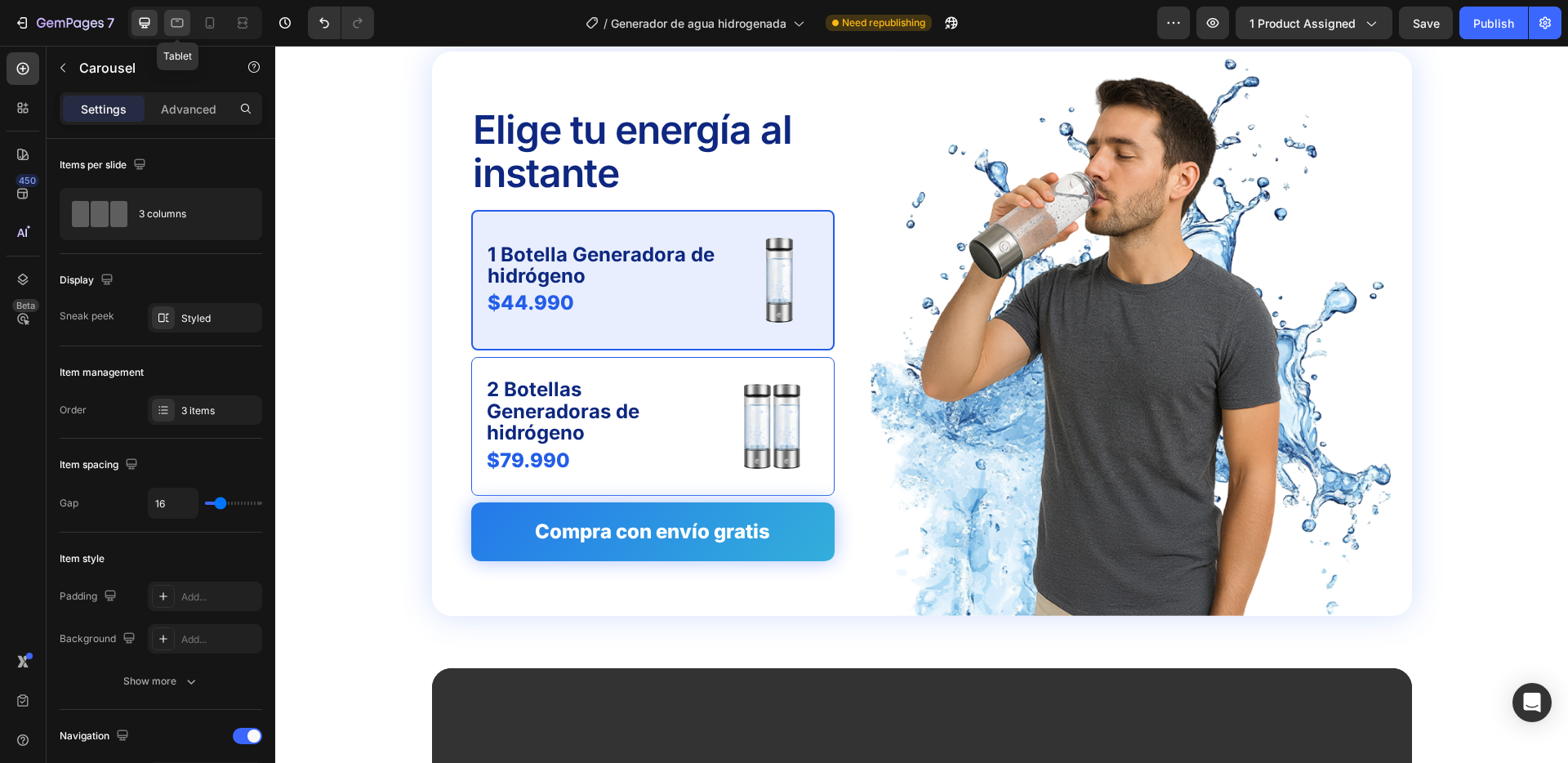
click at [188, 24] on div at bounding box center [177, 23] width 26 height 26
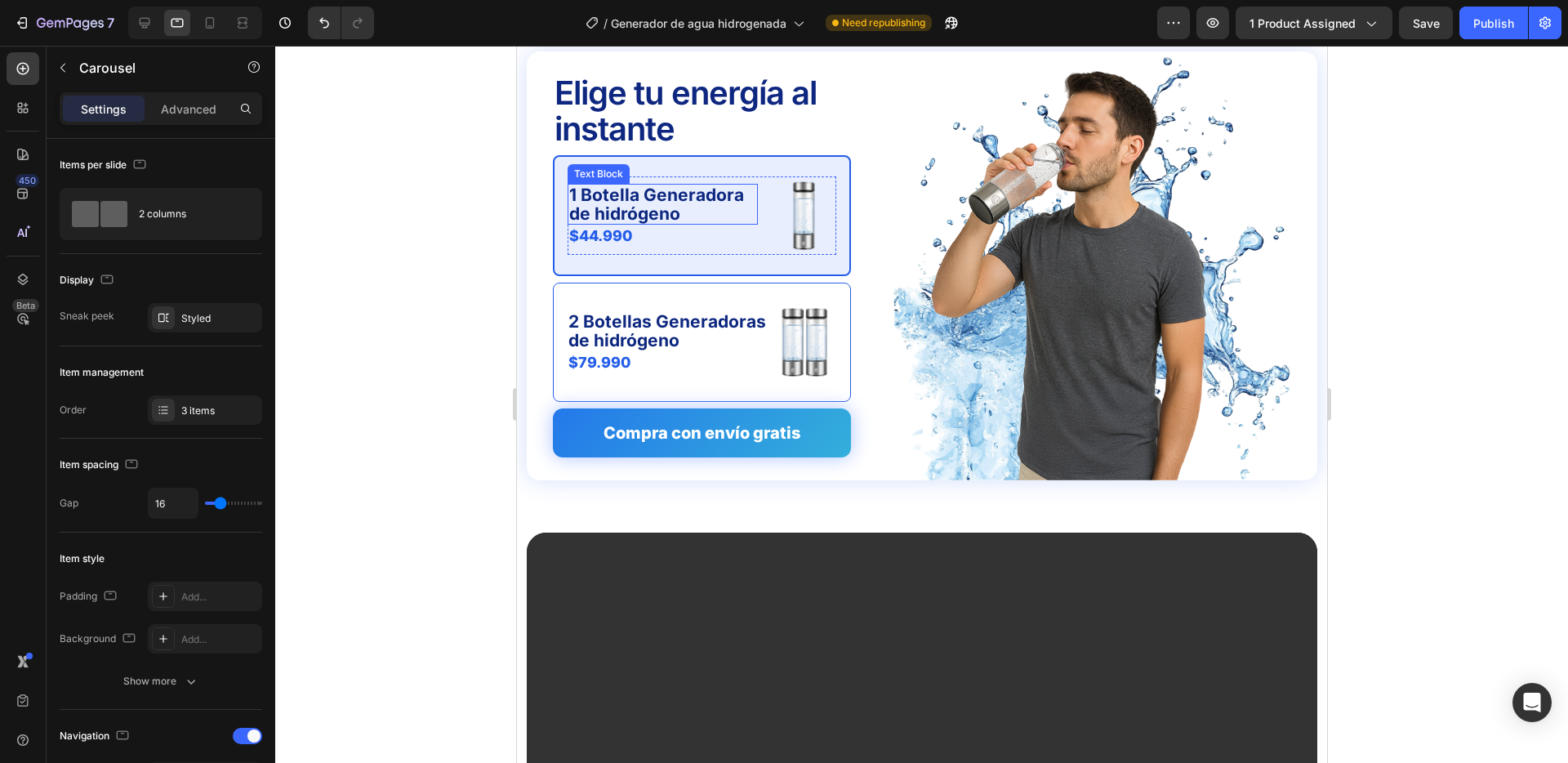
scroll to position [4074, 0]
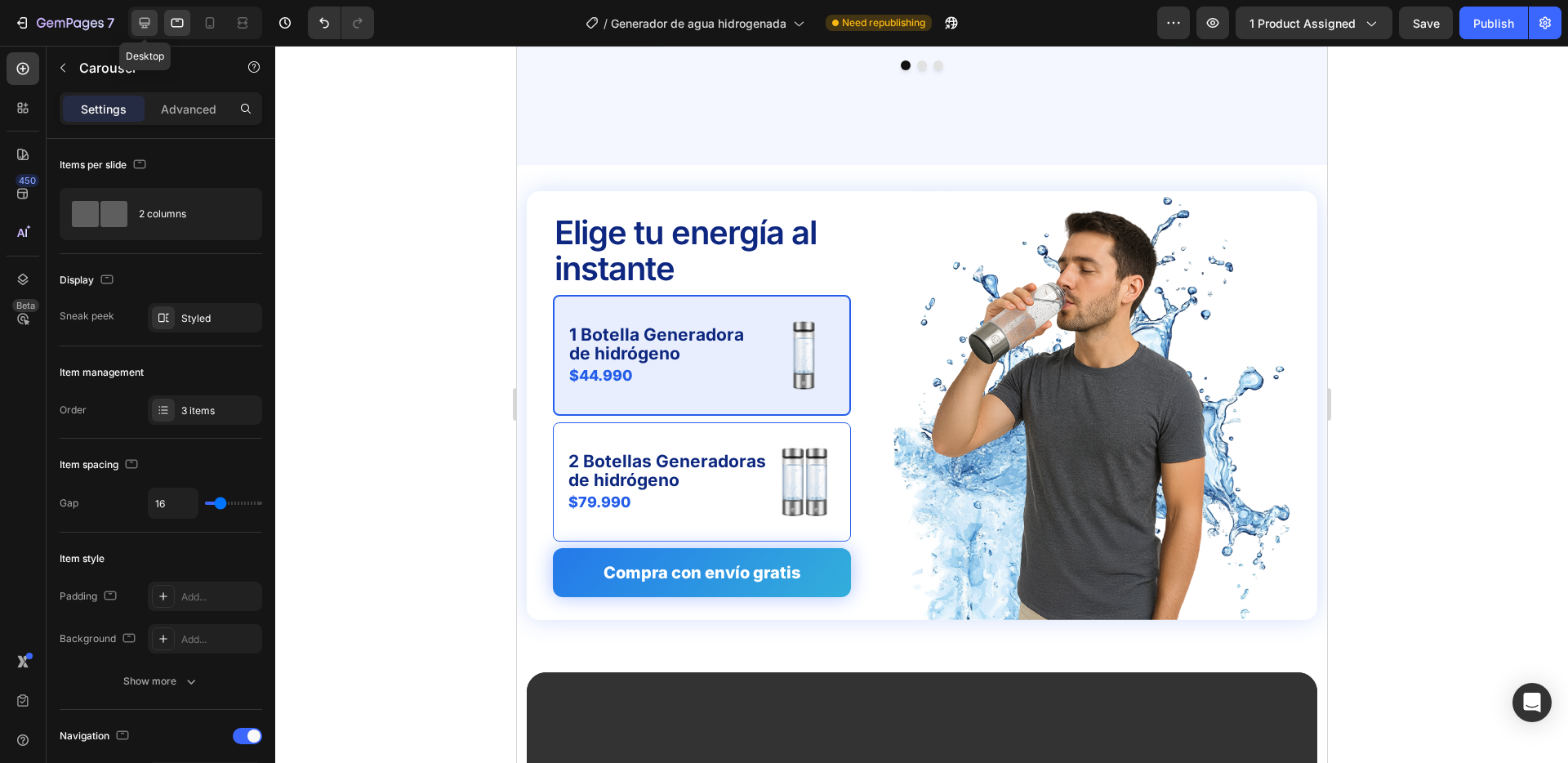
click at [151, 24] on icon at bounding box center [144, 23] width 16 height 16
type input "1200"
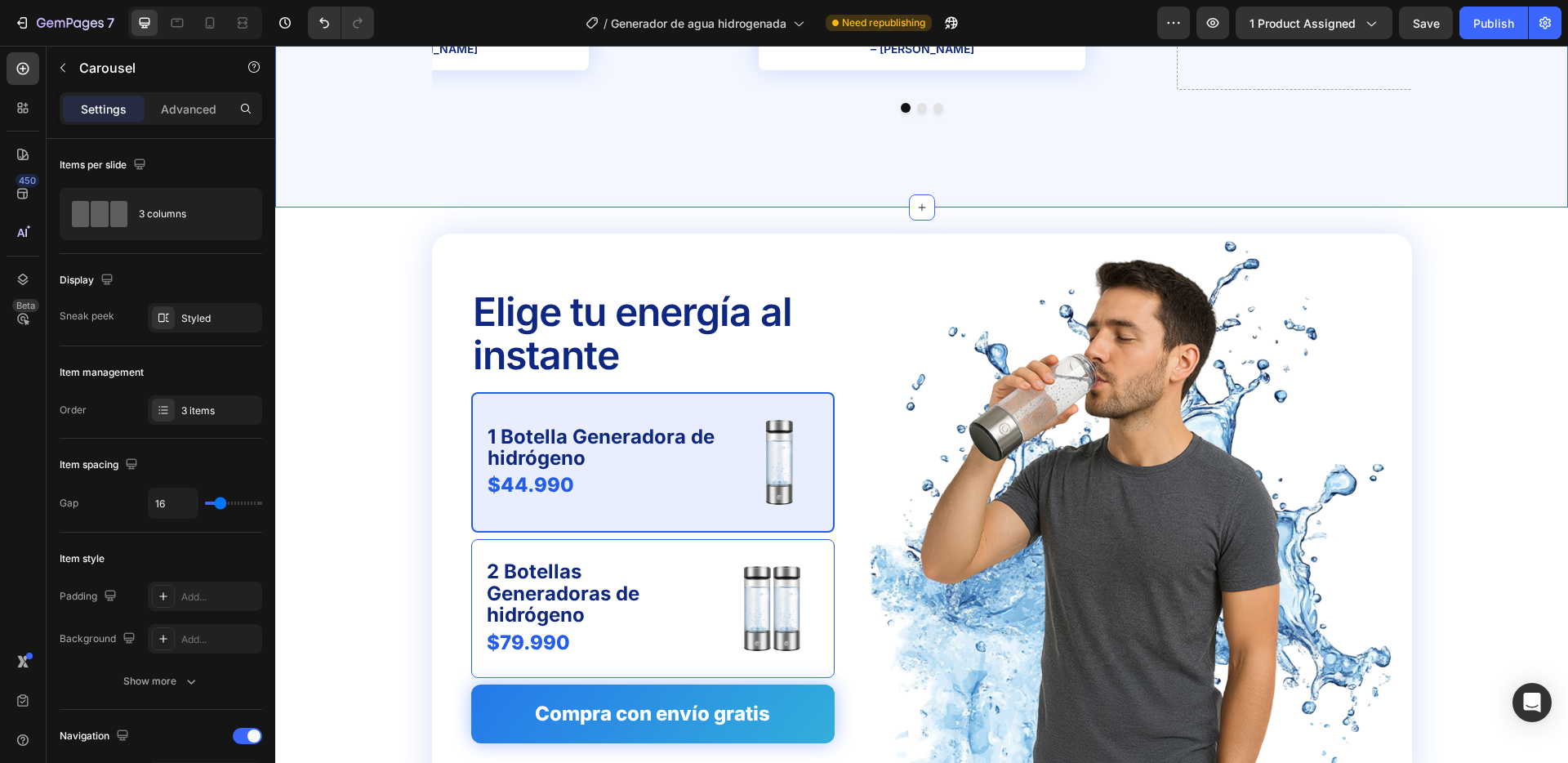
scroll to position [4109, 0]
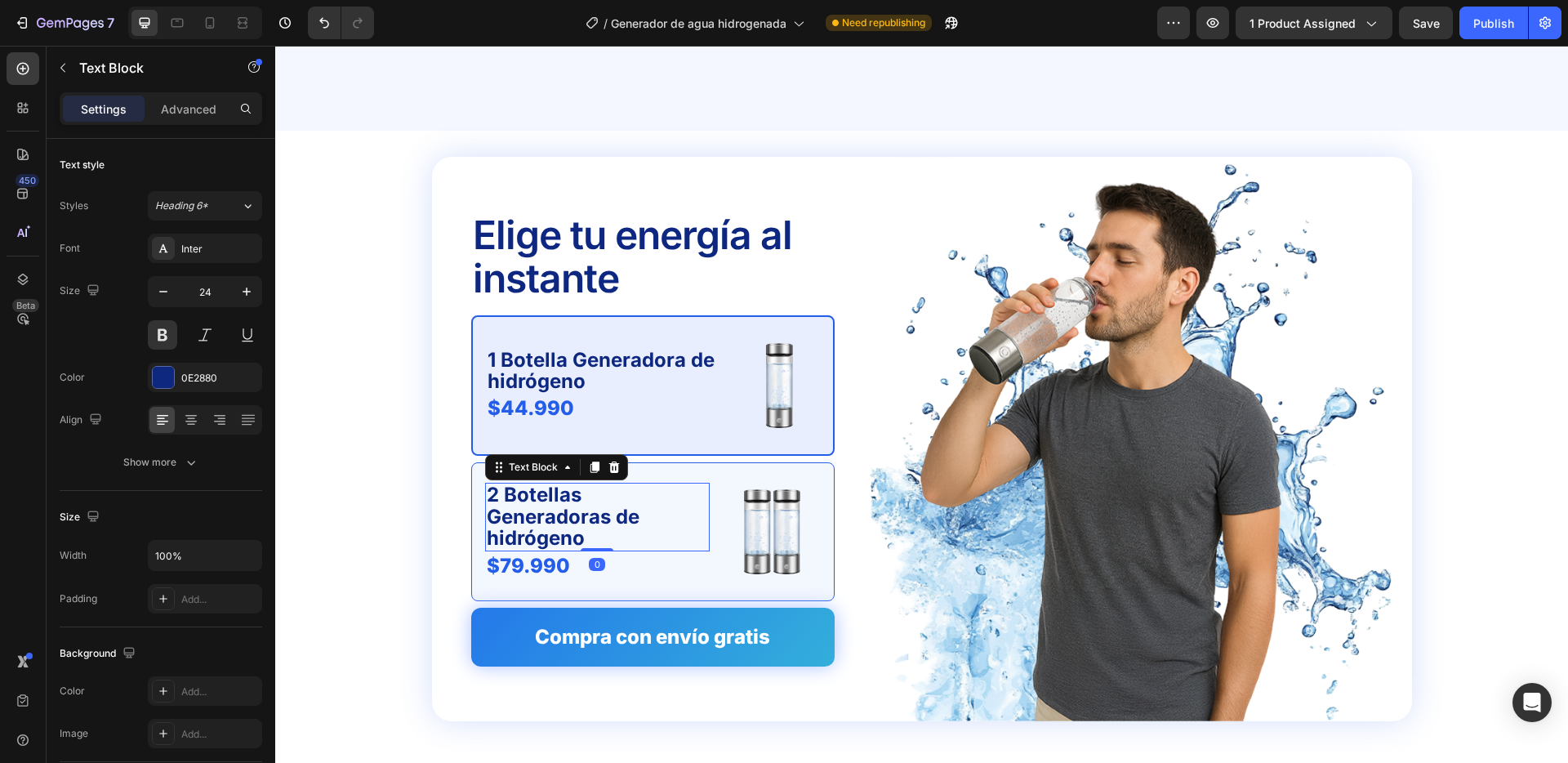
click at [647, 503] on p "2 Botellas Generadoras de hidrógeno" at bounding box center [598, 516] width 221 height 64
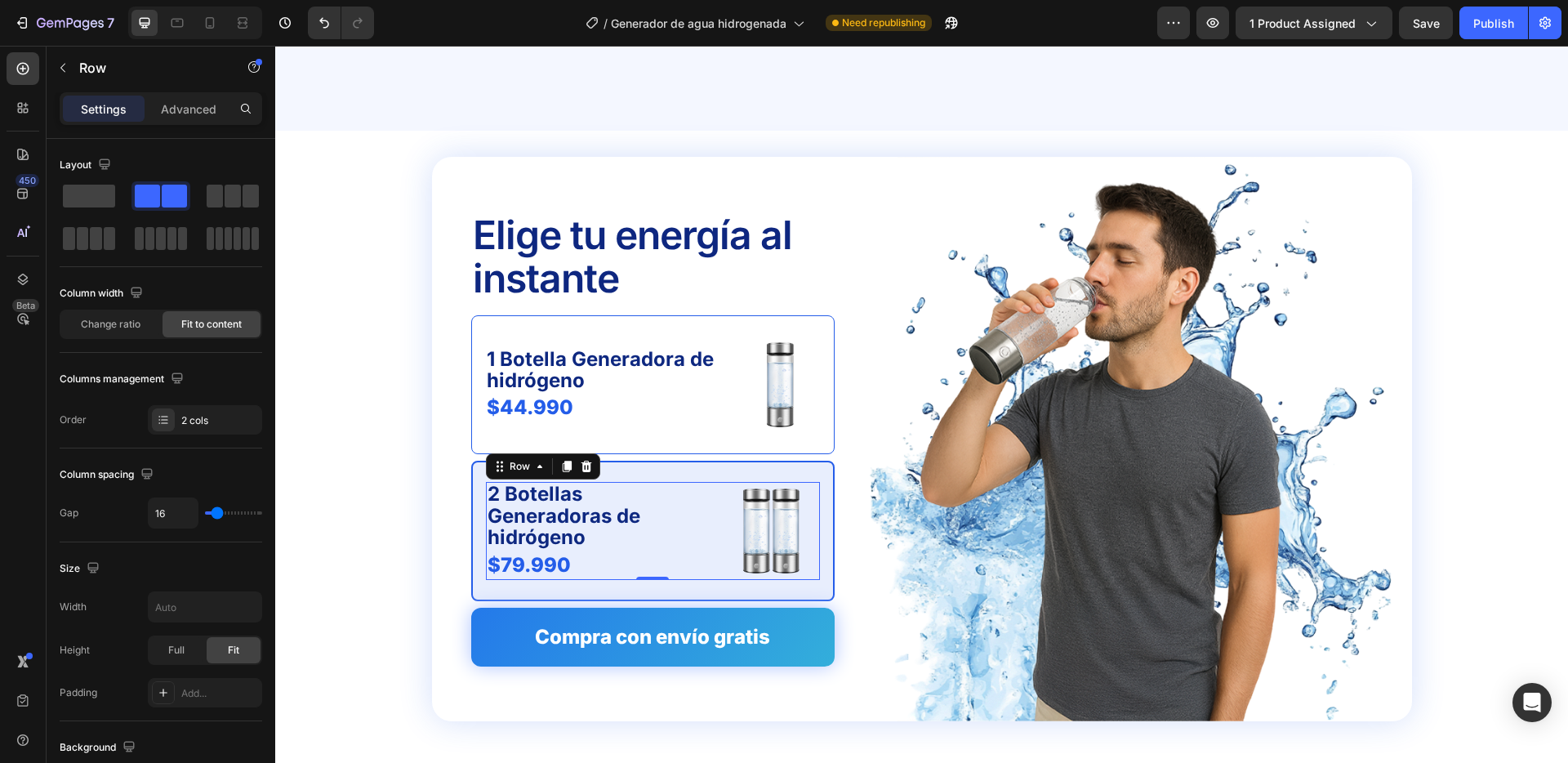
drag, startPoint x: 716, startPoint y: 504, endPoint x: 720, endPoint y: 495, distance: 9.8
click at [716, 504] on div "2 Botellas Generadoras de hidrógeno Text Block $79.990 Product Price Product Pr…" at bounding box center [653, 531] width 334 height 98
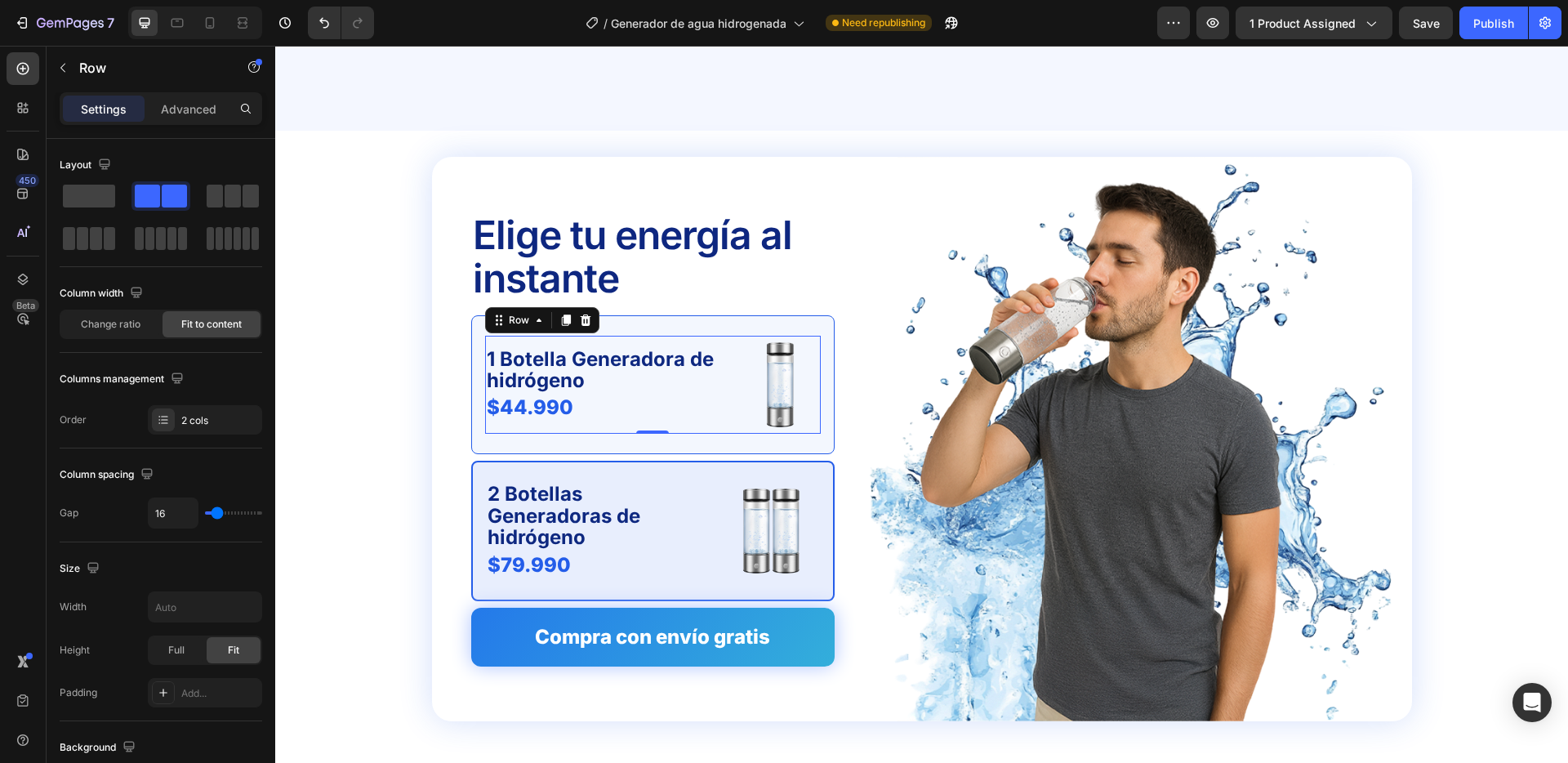
click at [732, 358] on div "1 Botella Generadora de hidrógeno Text Block $44.990 Product Price Product Pric…" at bounding box center [653, 385] width 336 height 98
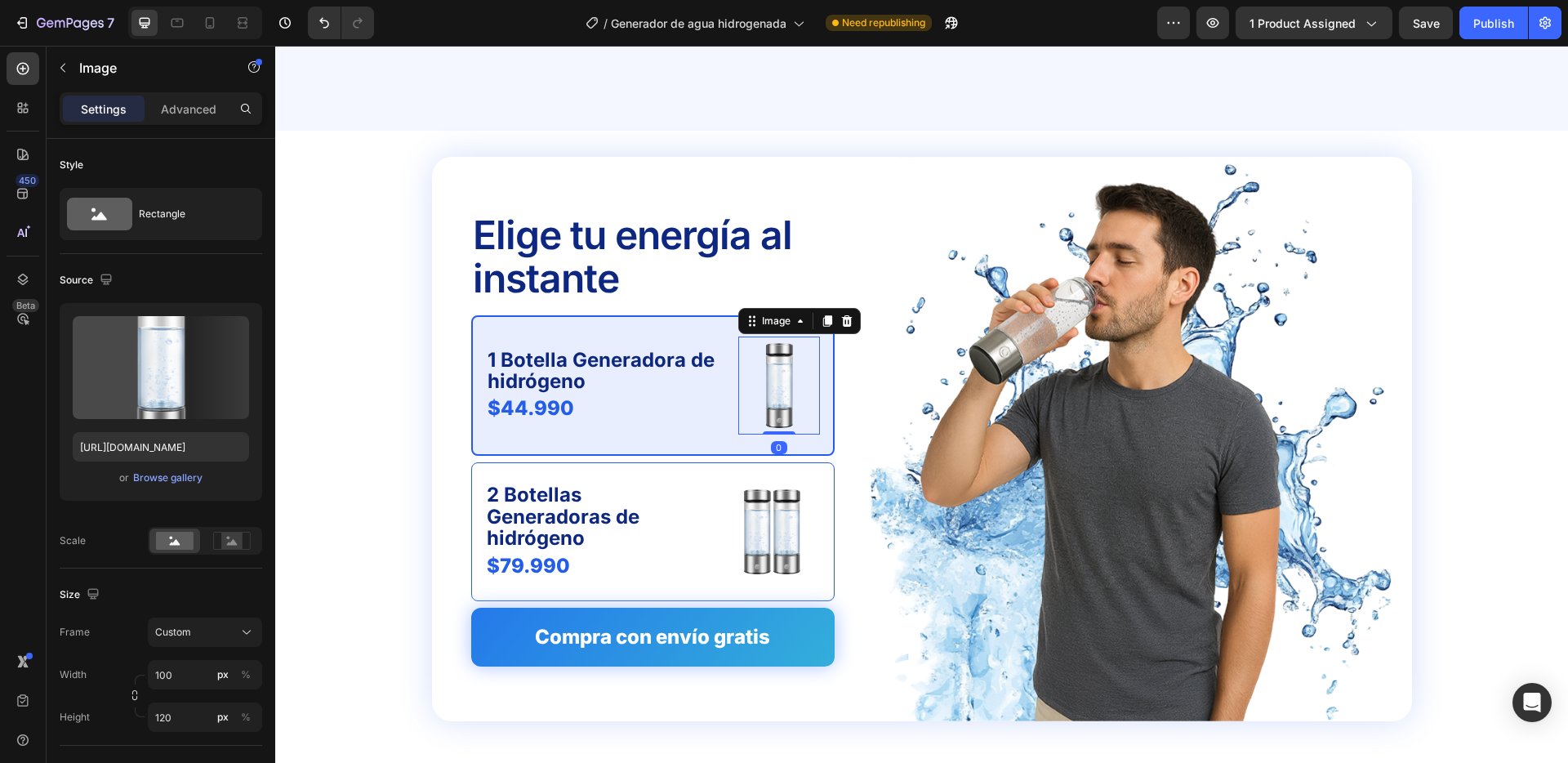
click at [790, 357] on img at bounding box center [779, 386] width 82 height 98
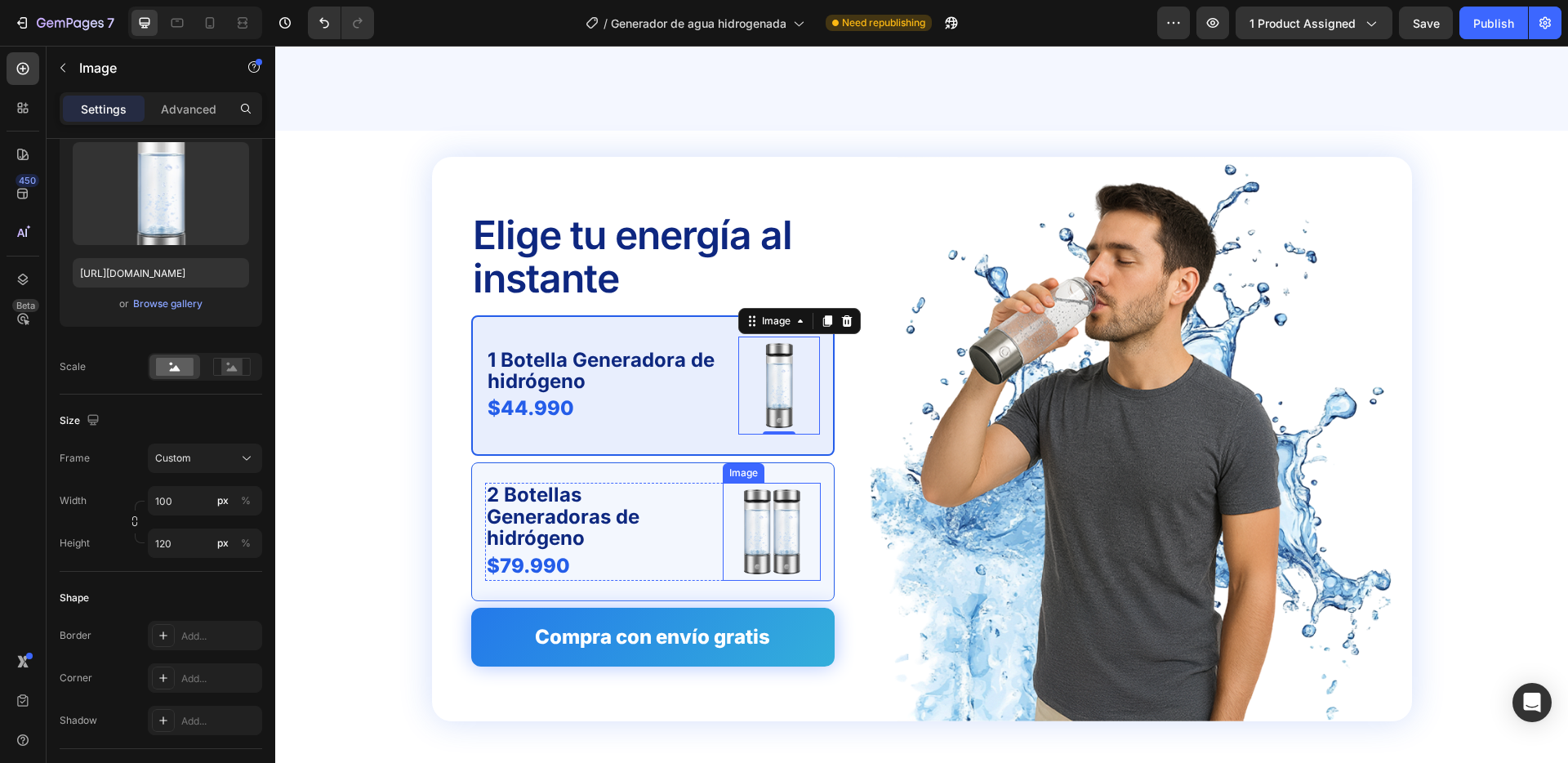
click at [755, 512] on img at bounding box center [772, 532] width 98 height 98
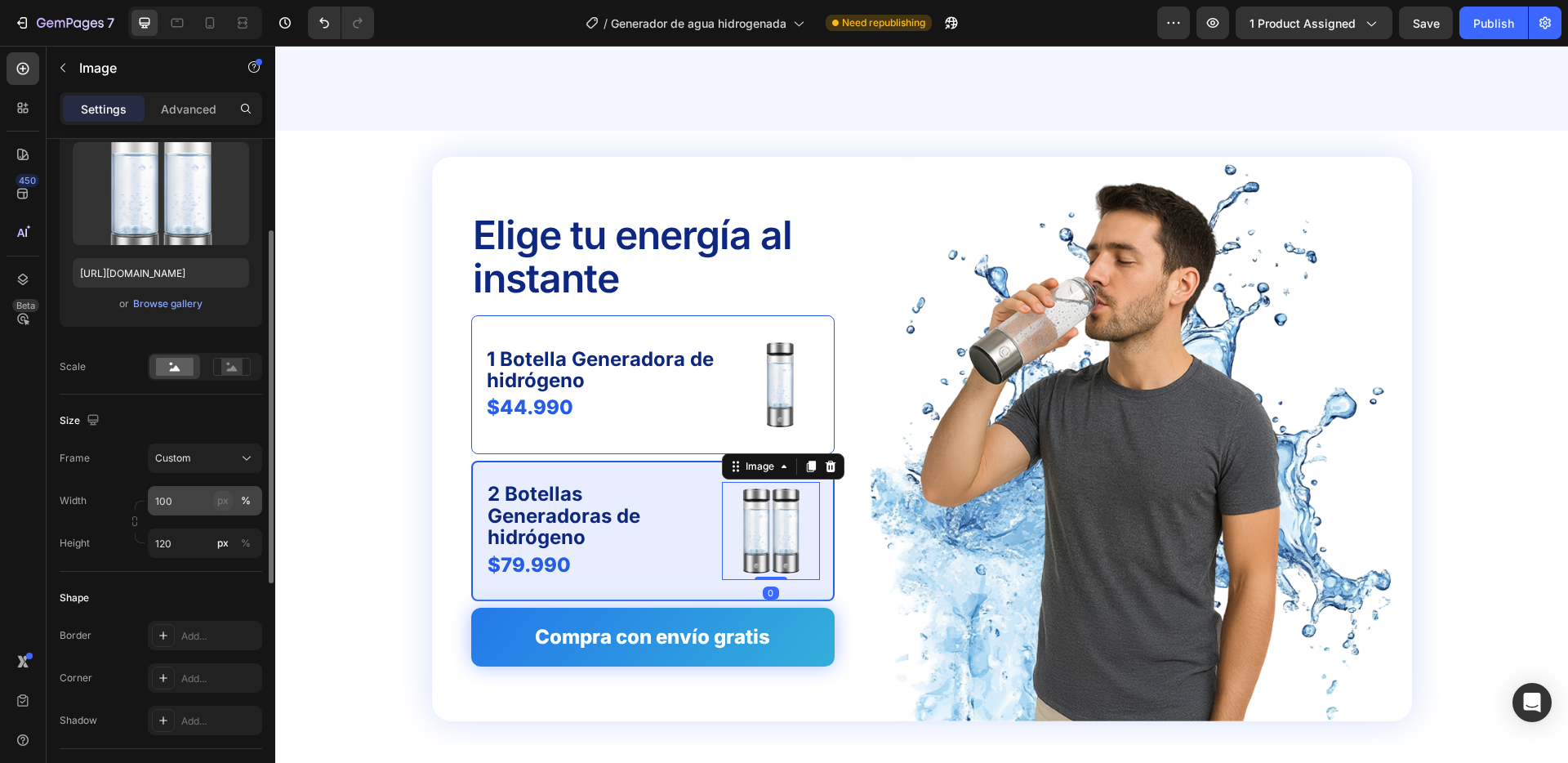
click at [224, 505] on div "px" at bounding box center [222, 501] width 12 height 15
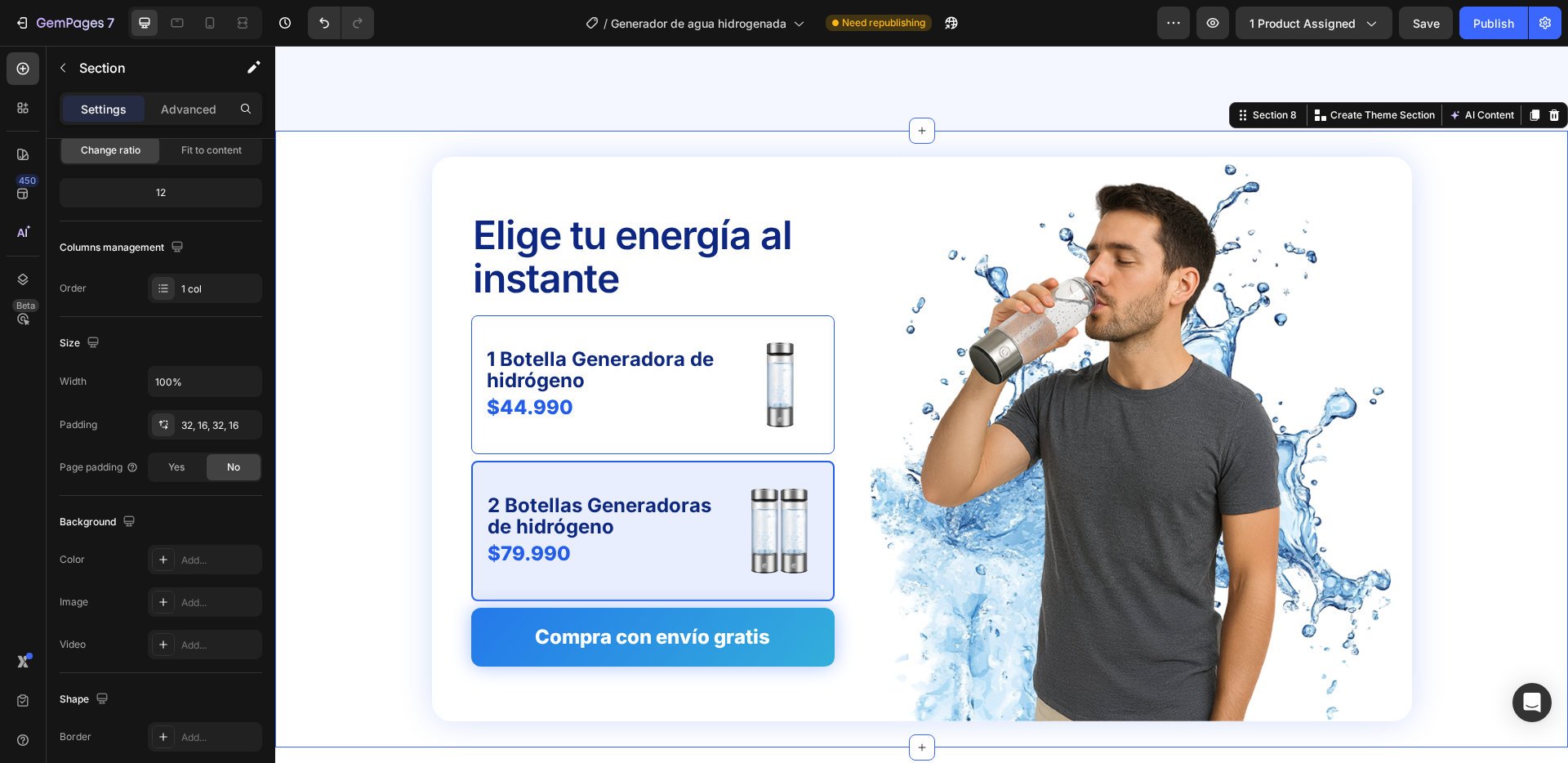
click at [424, 502] on div "Elige tu energía al instante Text Block 1 Botella Generadora de hidrógeno Text …" at bounding box center [922, 439] width 1267 height 564
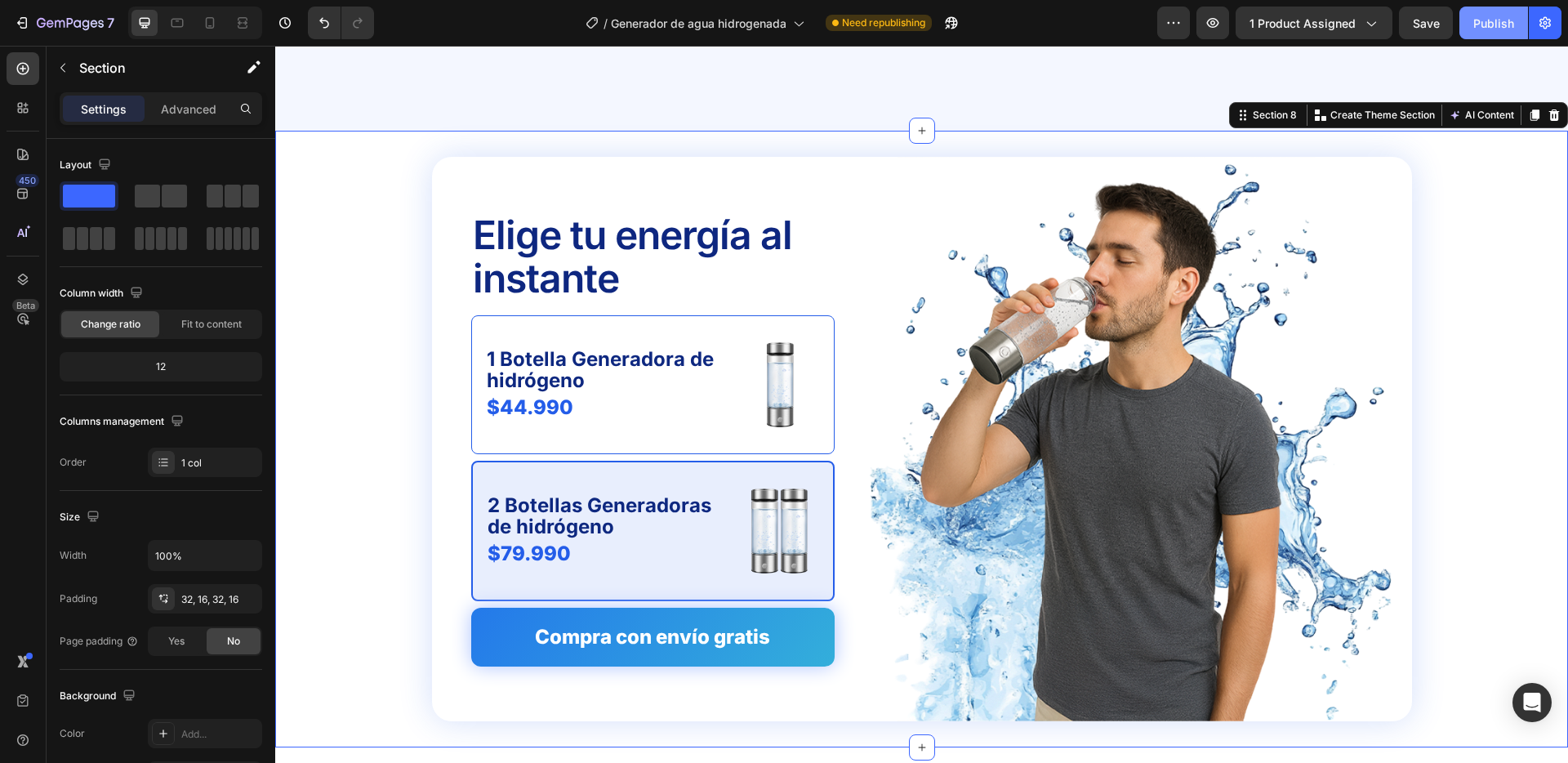
click at [1469, 23] on button "Publish" at bounding box center [1494, 23] width 69 height 33
click at [178, 24] on icon at bounding box center [177, 23] width 16 height 16
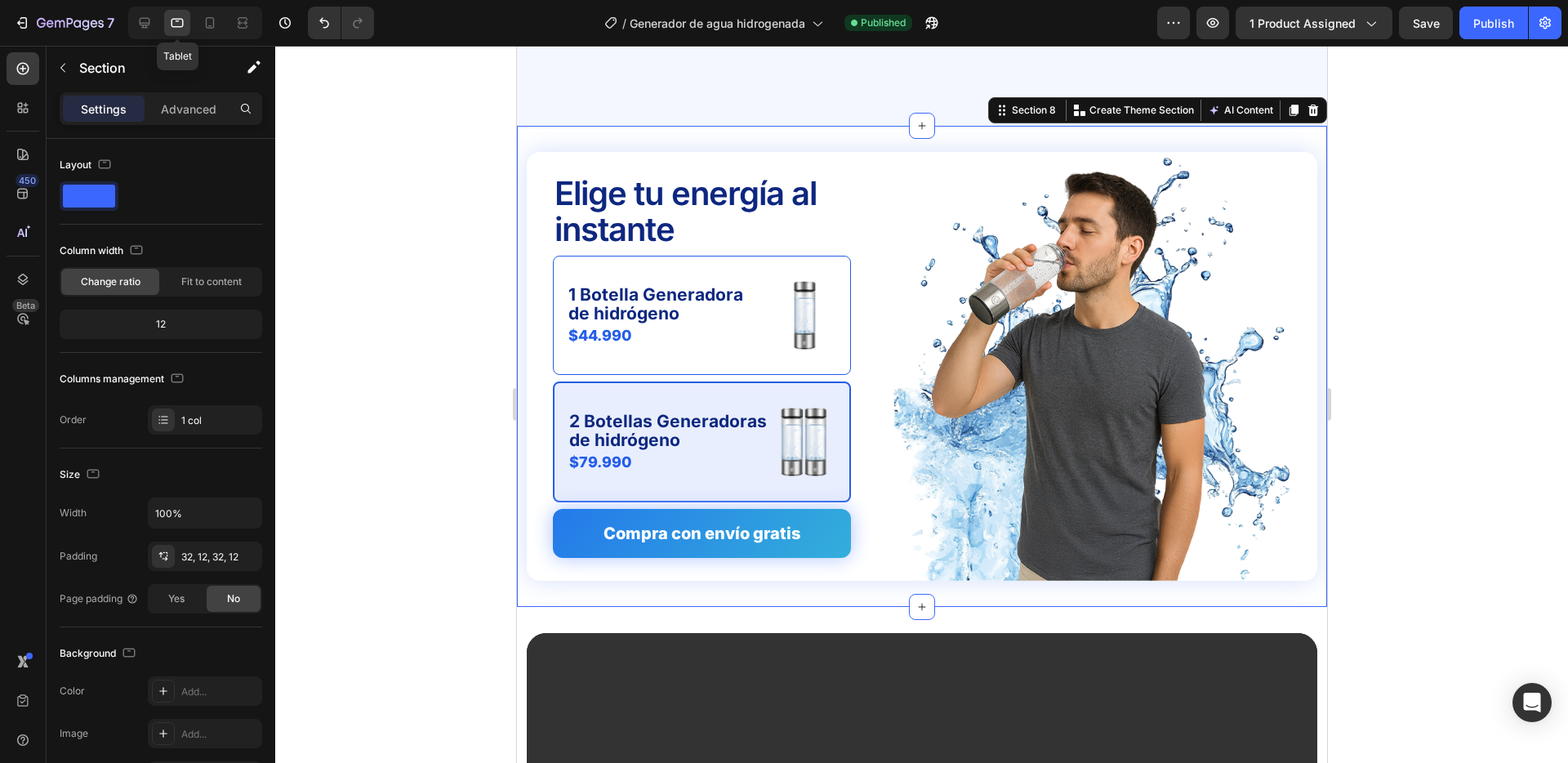
scroll to position [4137, 0]
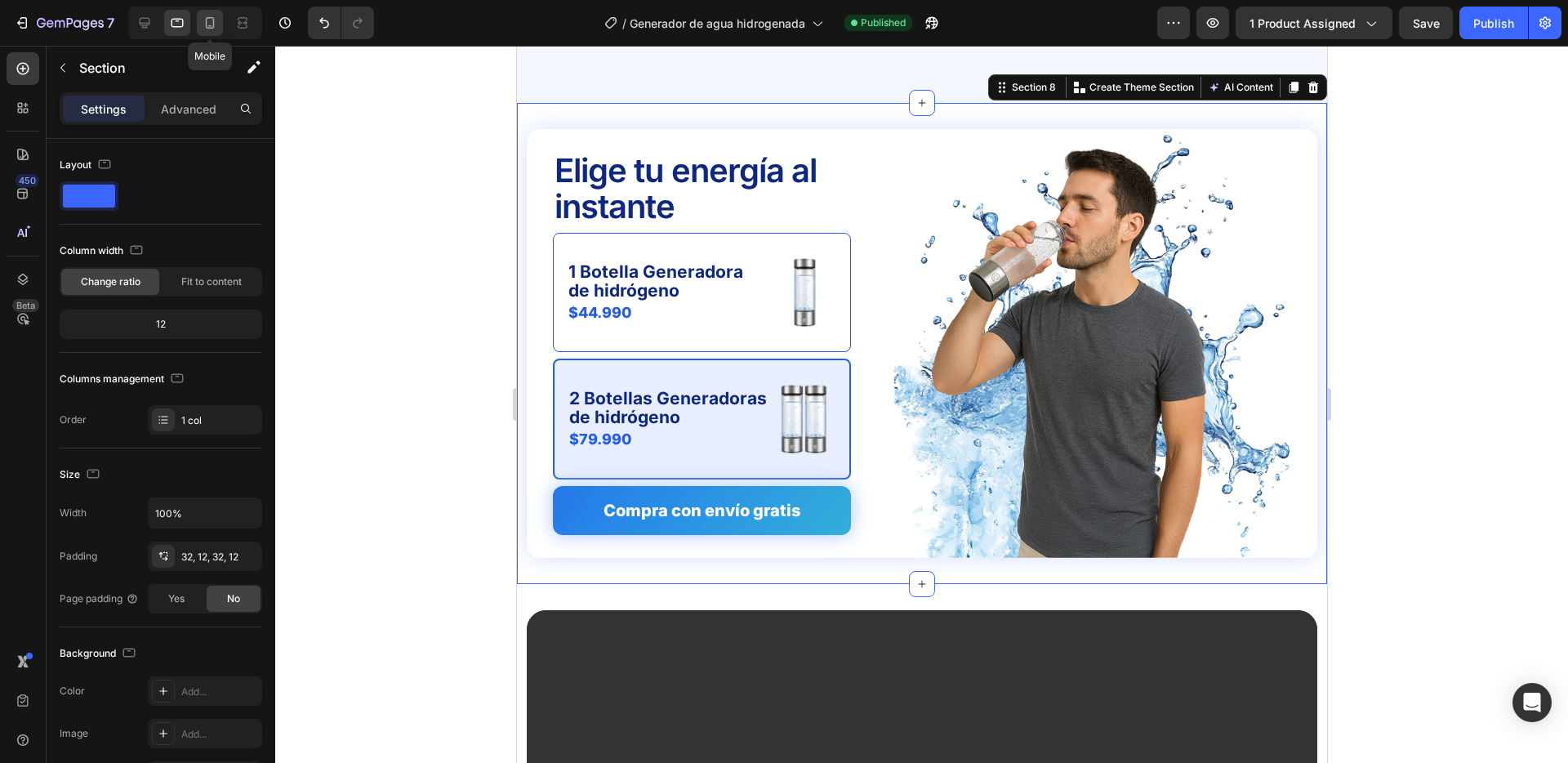
click at [209, 16] on icon at bounding box center [210, 23] width 16 height 16
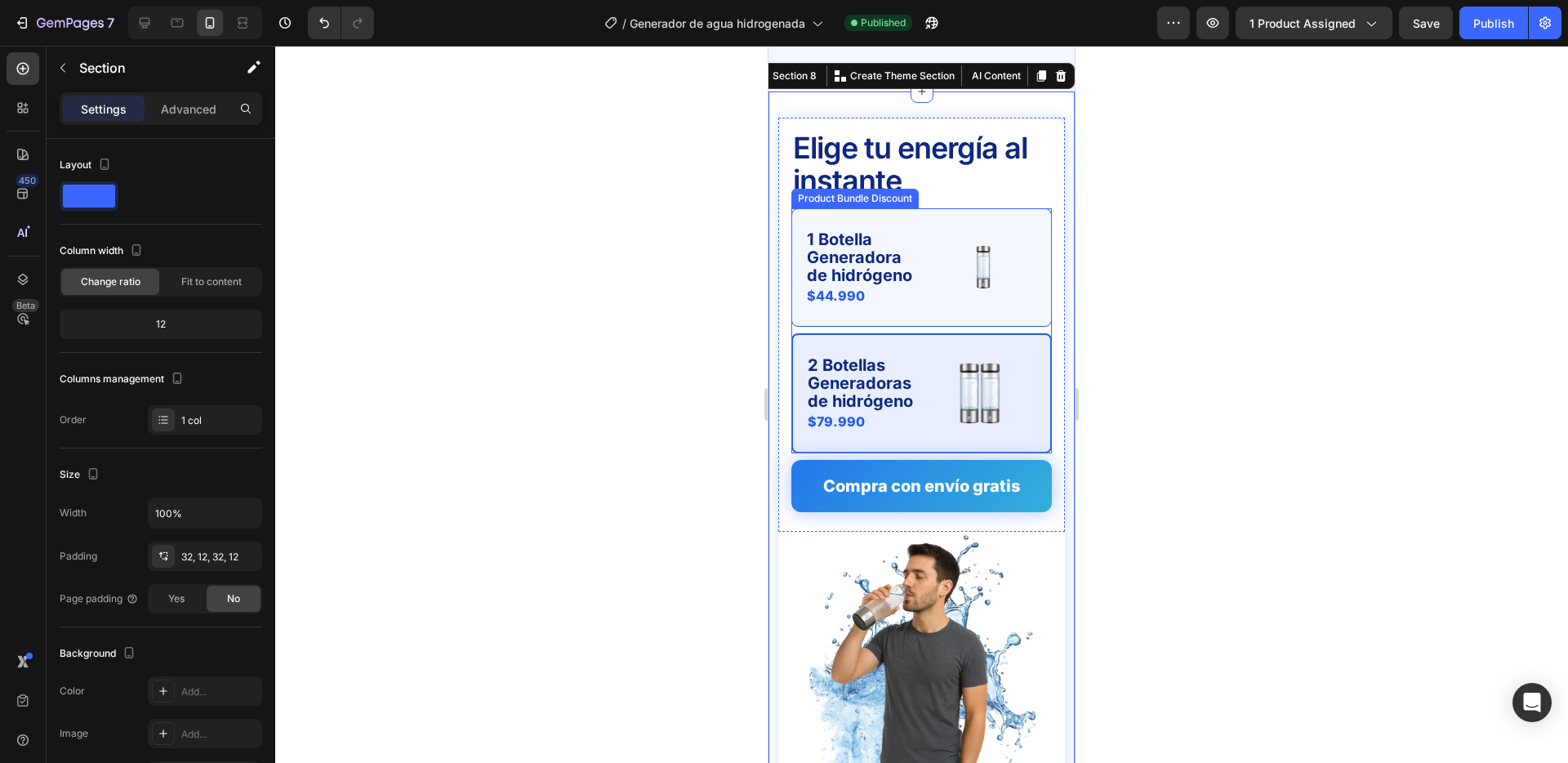
scroll to position [4077, 0]
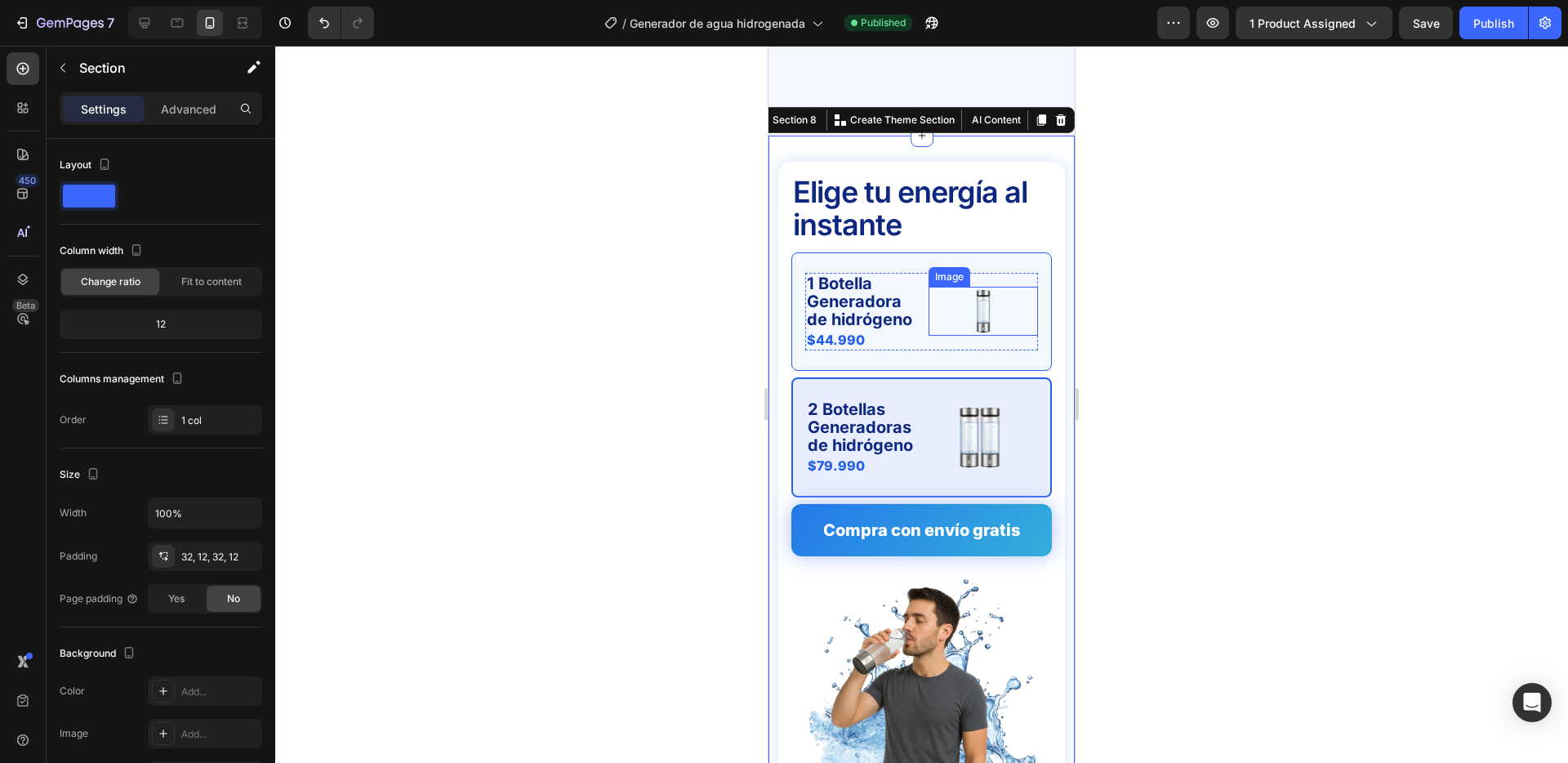
click at [984, 287] on img at bounding box center [984, 311] width 49 height 49
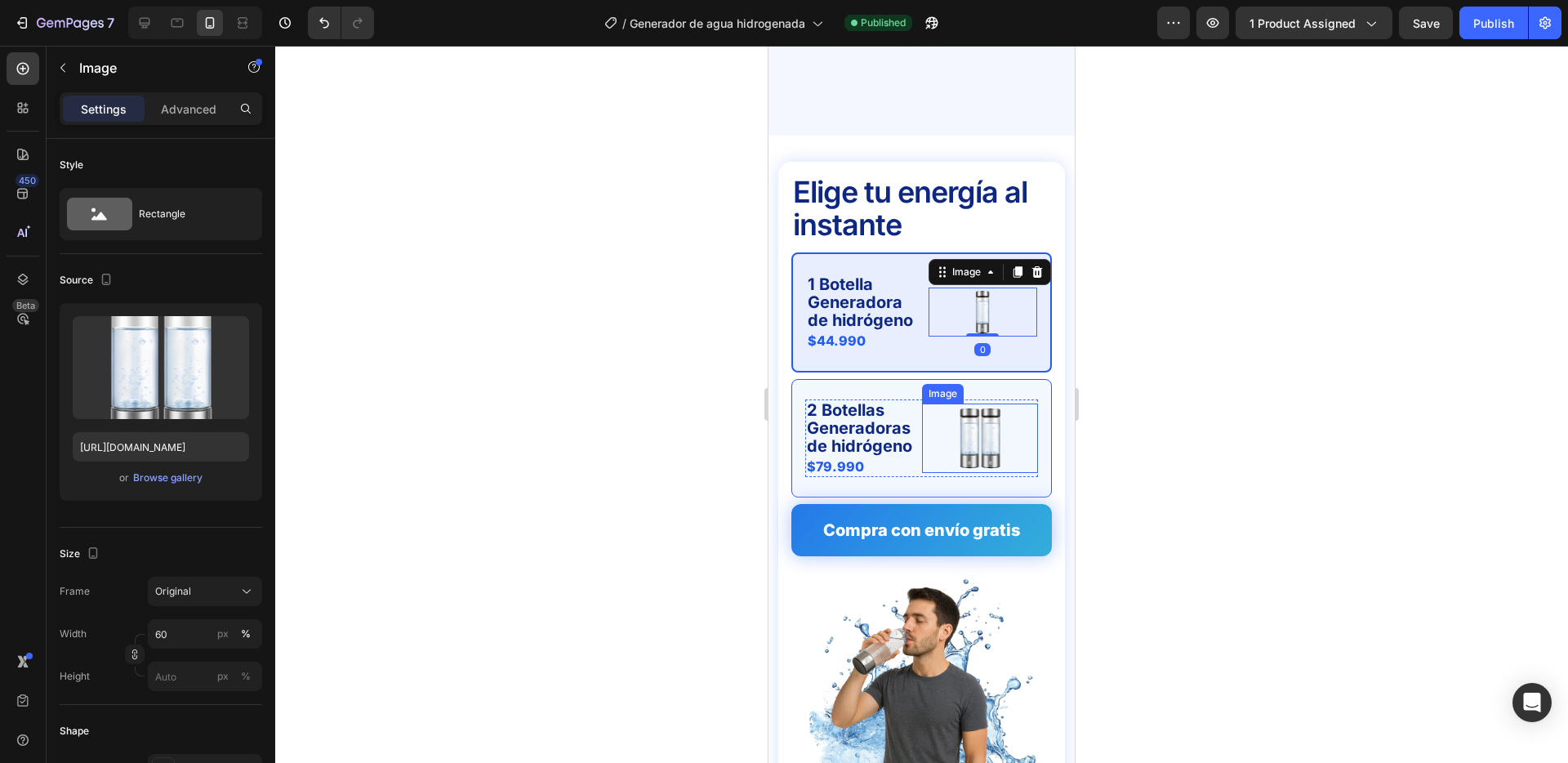
click at [970, 404] on img at bounding box center [980, 438] width 70 height 70
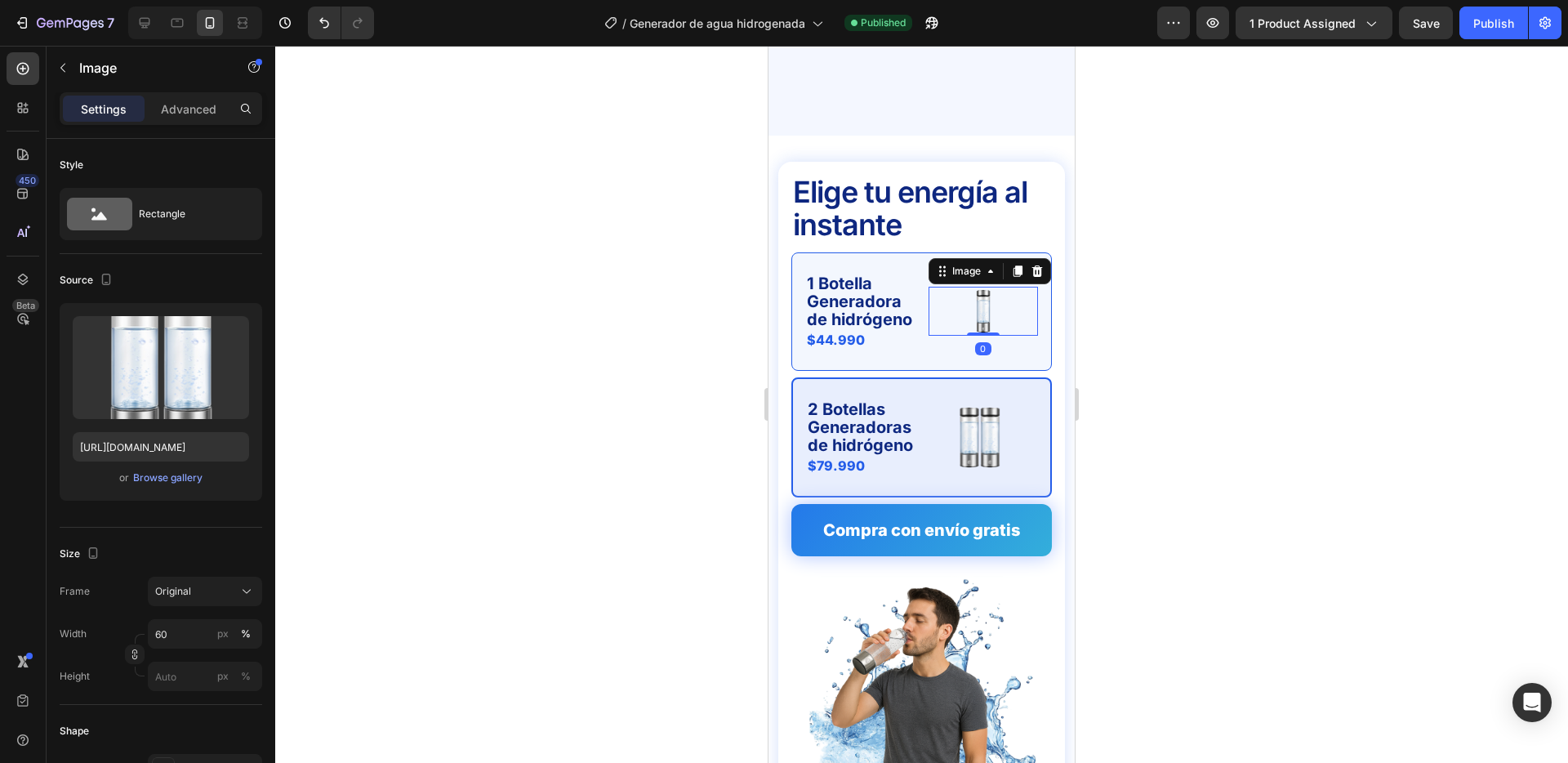
click at [983, 287] on img at bounding box center [984, 311] width 49 height 49
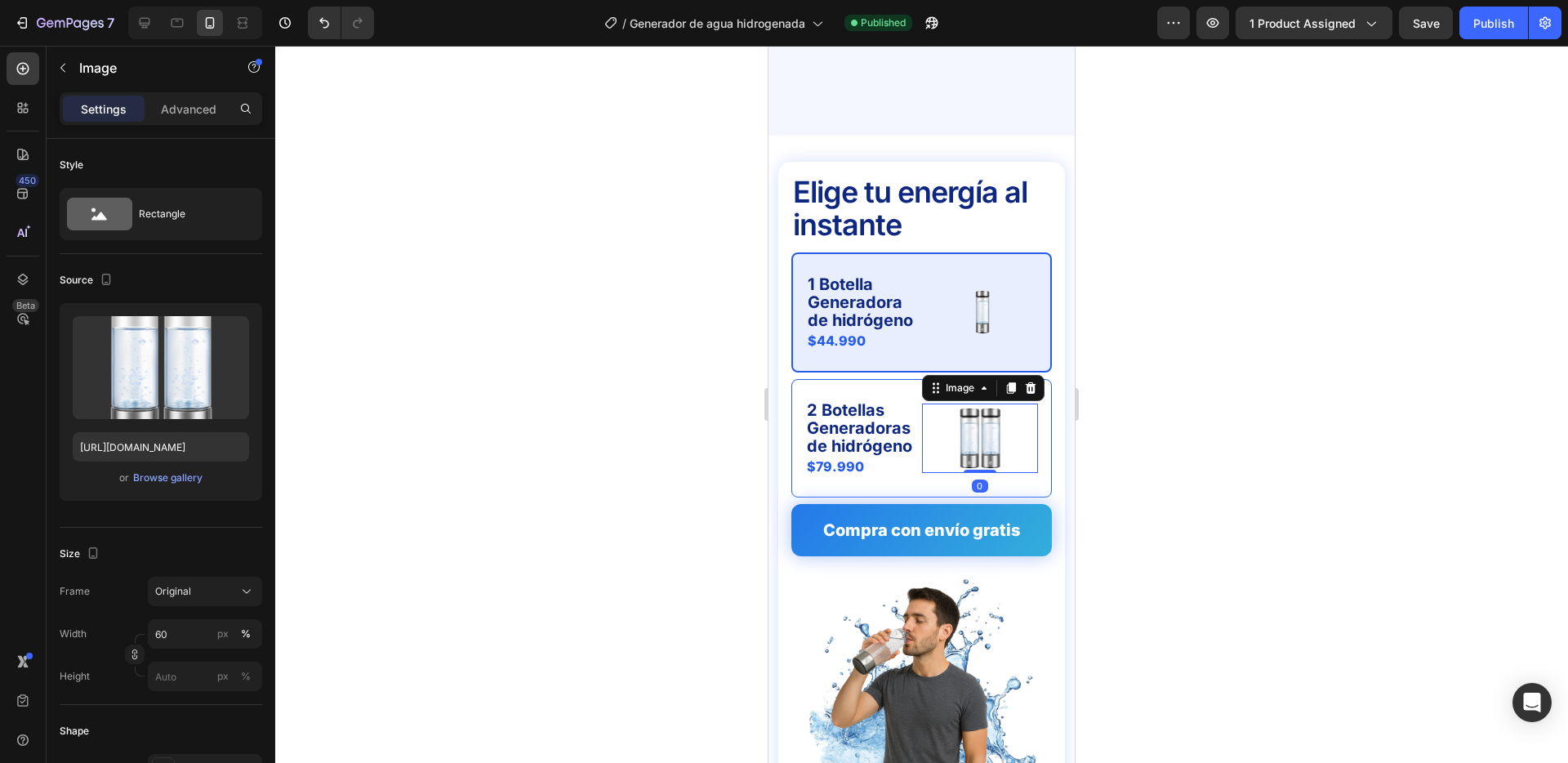
drag, startPoint x: 994, startPoint y: 412, endPoint x: 774, endPoint y: 457, distance: 224.6
click at [994, 412] on img at bounding box center [980, 438] width 70 height 70
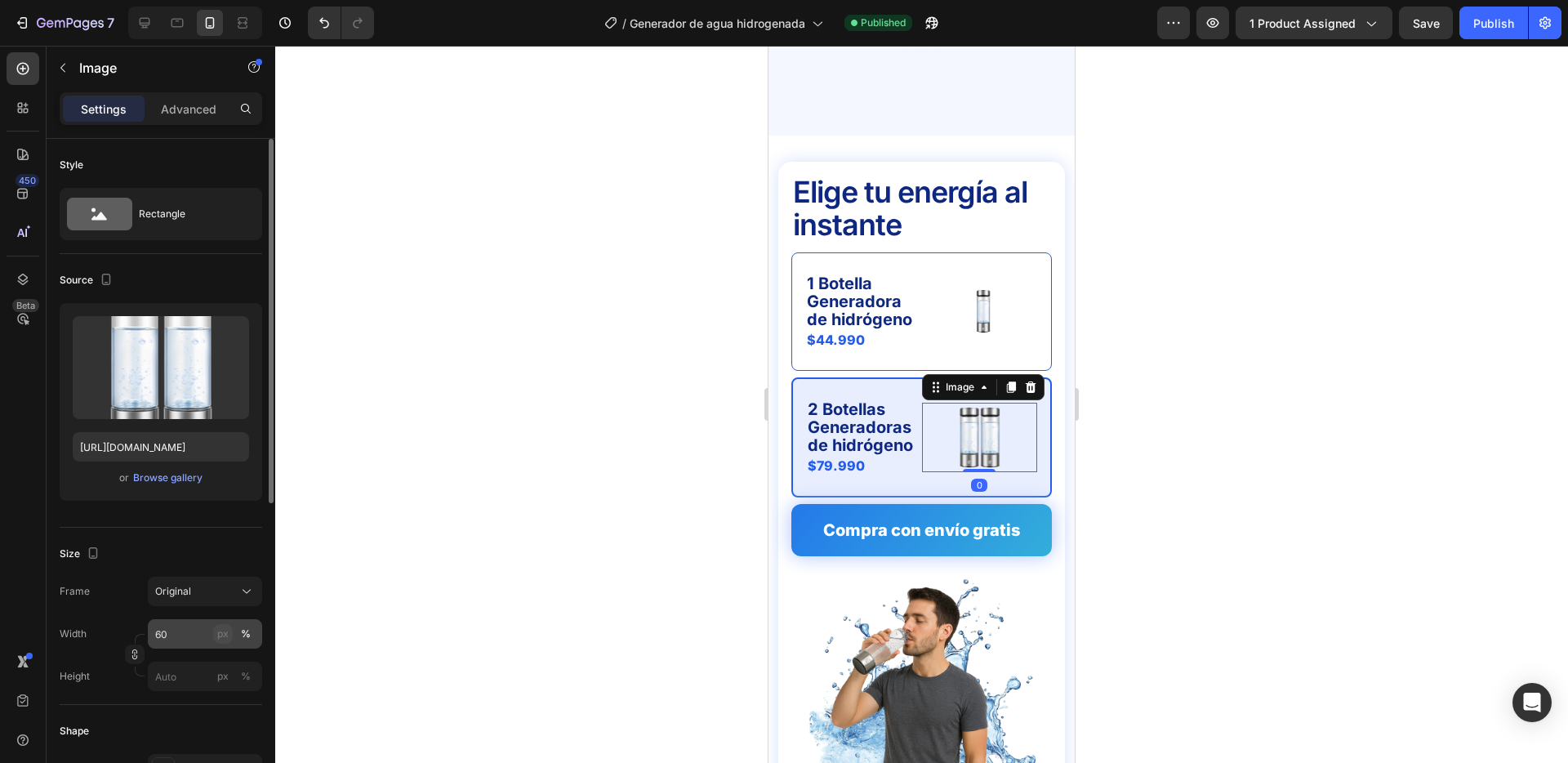
click at [220, 633] on div "px" at bounding box center [222, 633] width 12 height 15
click at [250, 634] on button "%" at bounding box center [246, 634] width 20 height 20
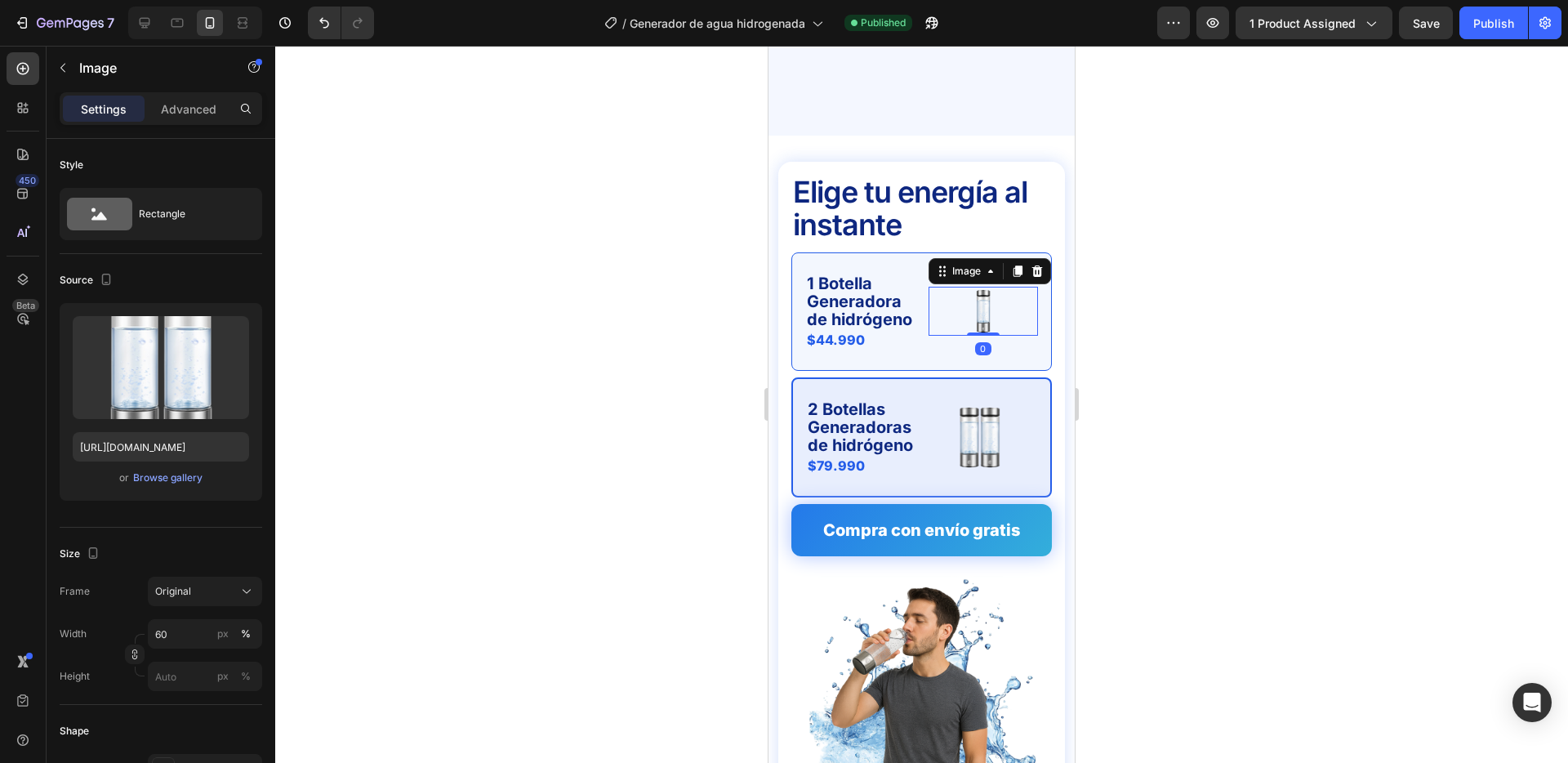
click at [985, 287] on img at bounding box center [984, 311] width 49 height 49
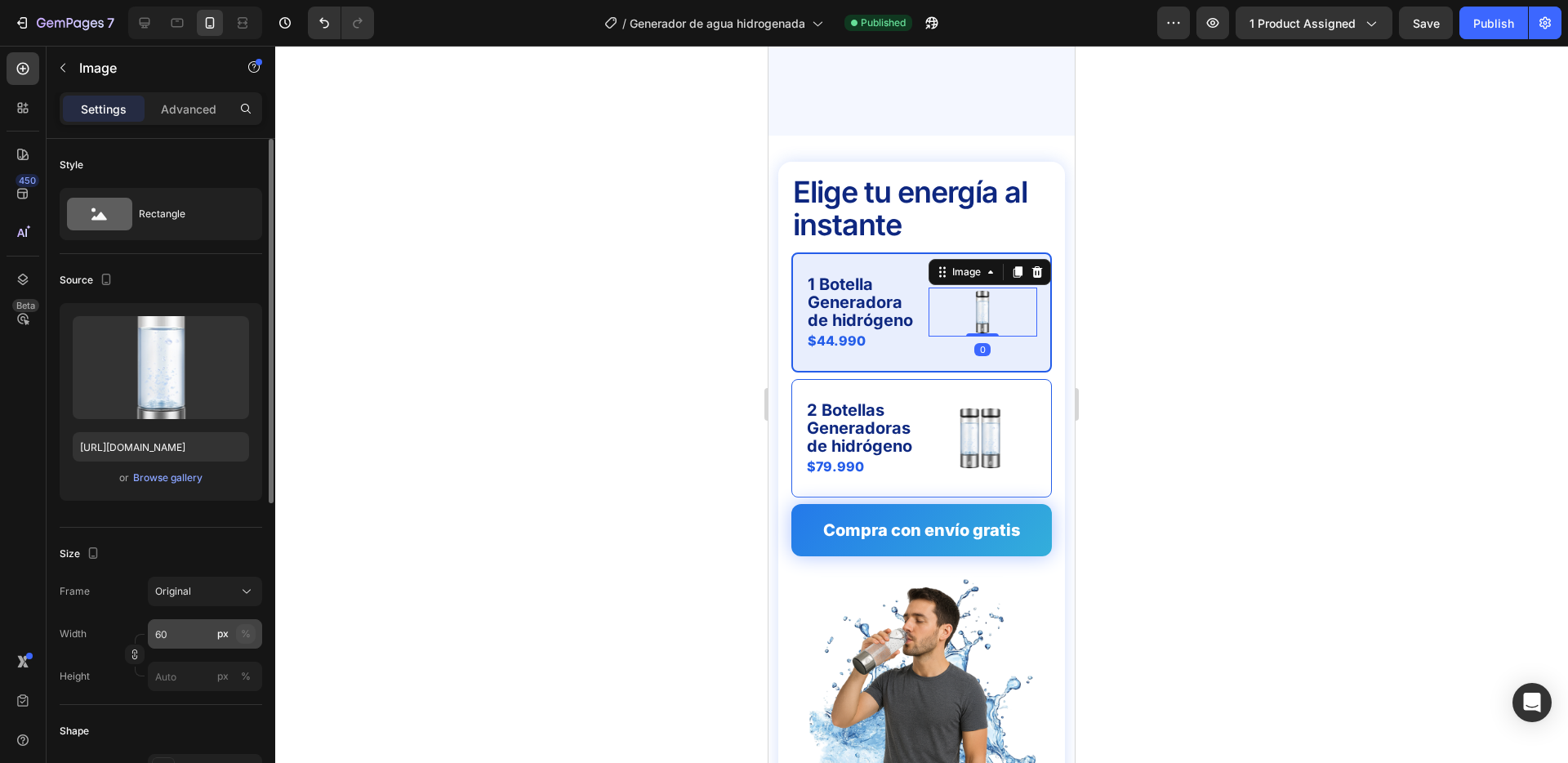
click at [246, 634] on div "%" at bounding box center [246, 633] width 10 height 15
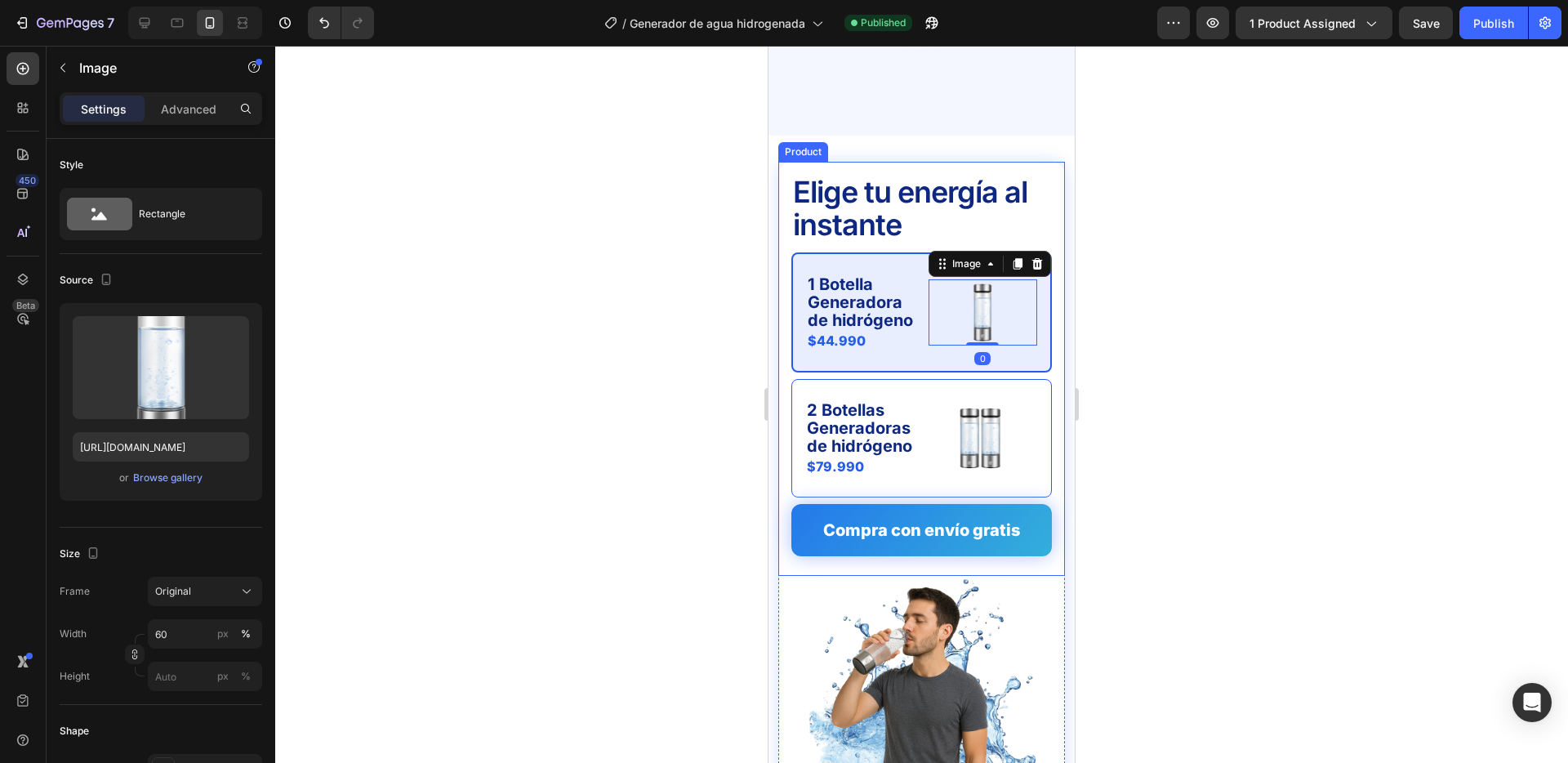
click at [782, 340] on div "Elige tu energía al instante Text Block 1 Botella Generadora de hidrógeno Text …" at bounding box center [922, 368] width 287 height 414
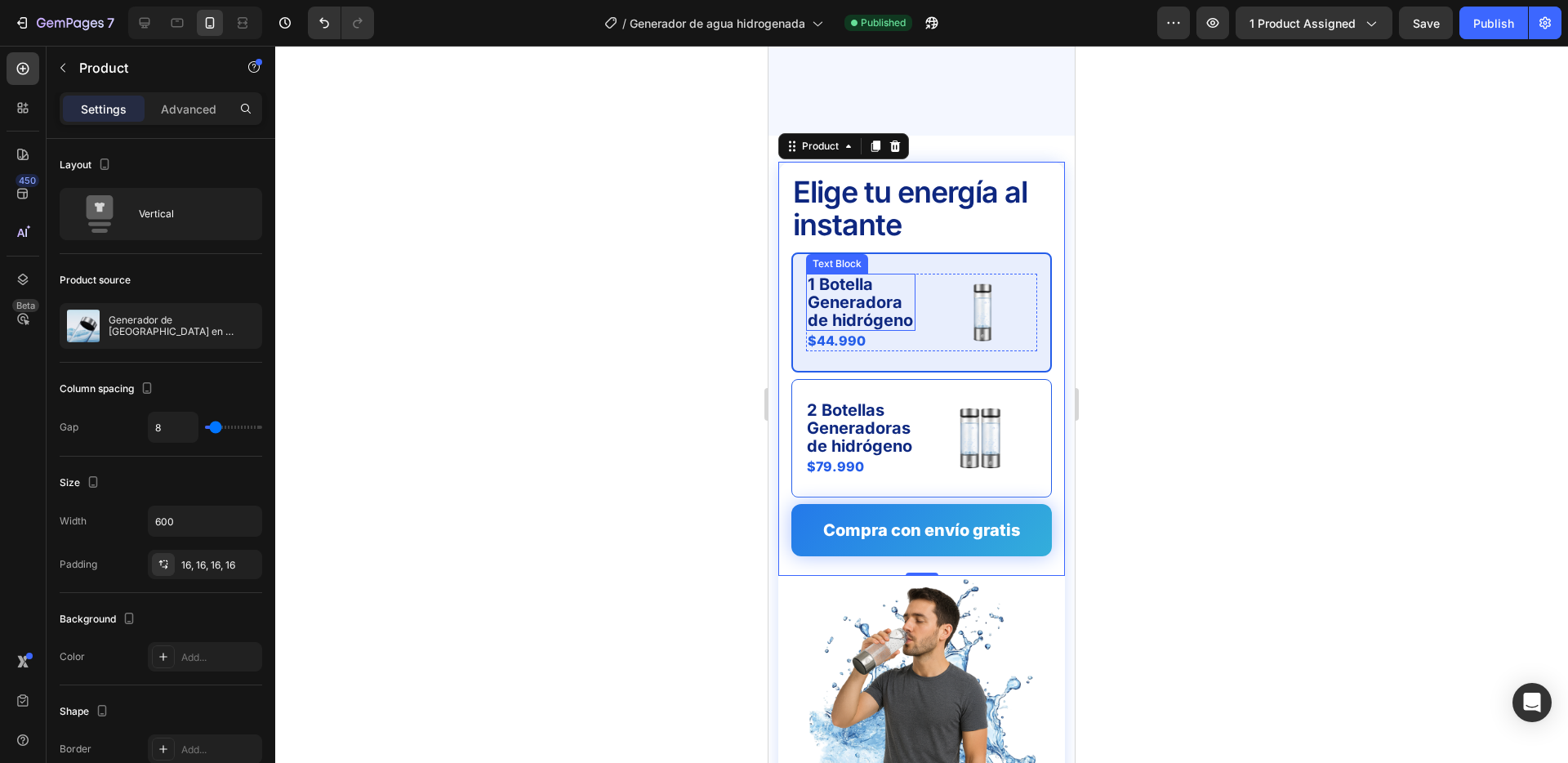
click at [864, 275] on p "1 Botella Generadora de hidrógeno" at bounding box center [860, 301] width 106 height 54
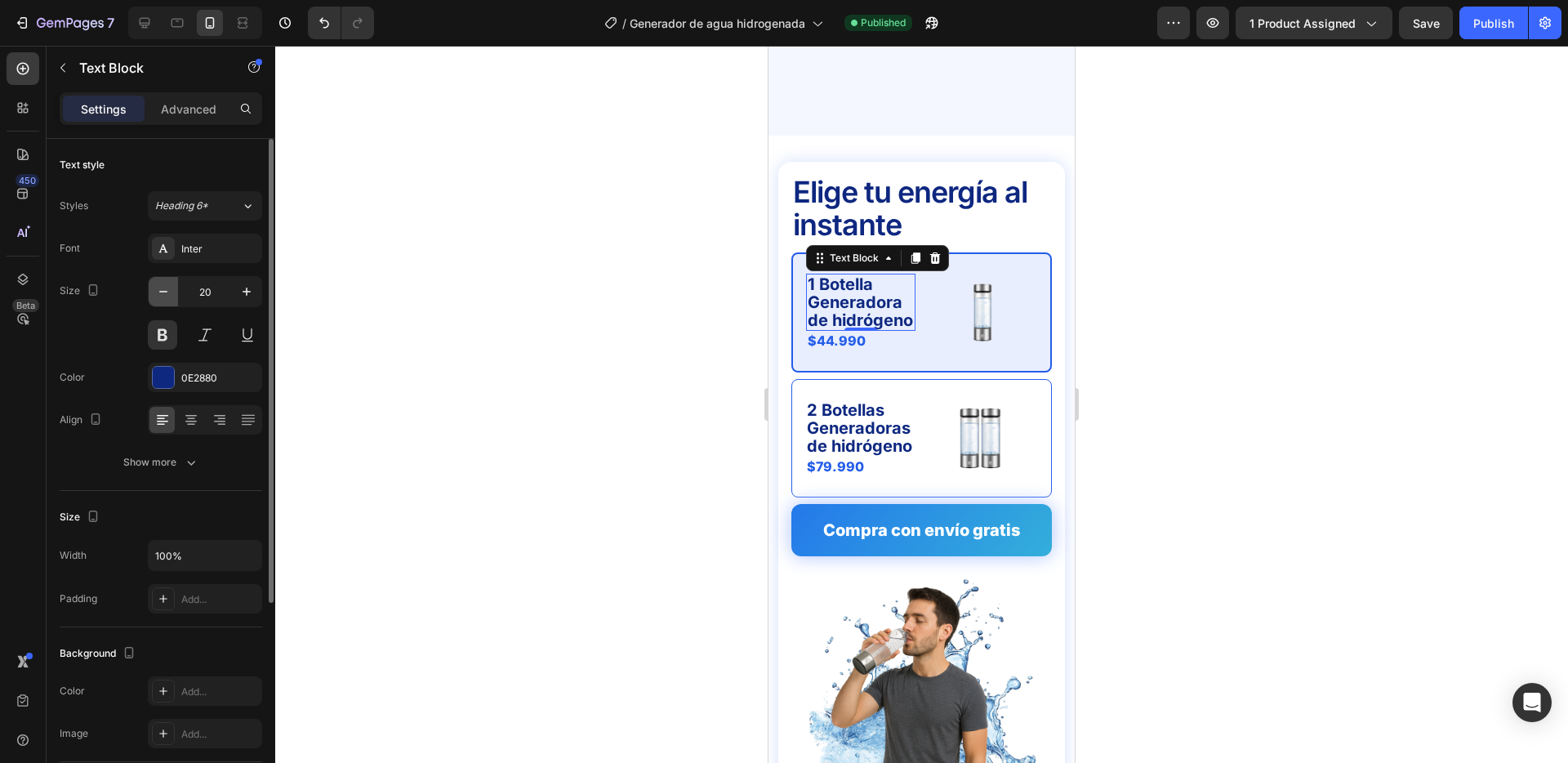
click at [166, 290] on icon "button" at bounding box center [163, 291] width 16 height 16
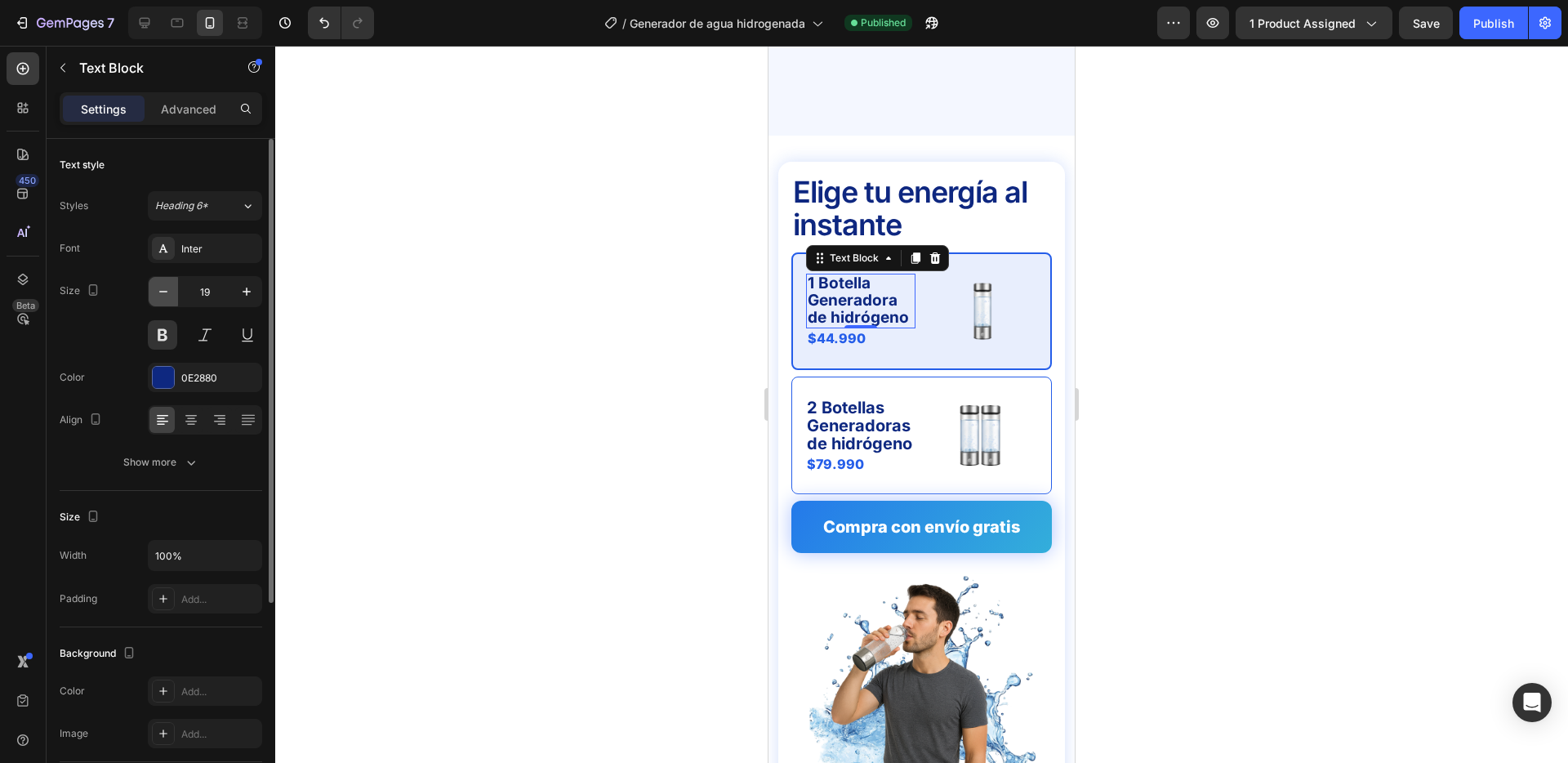
click at [166, 290] on icon "button" at bounding box center [163, 291] width 16 height 16
type input "18"
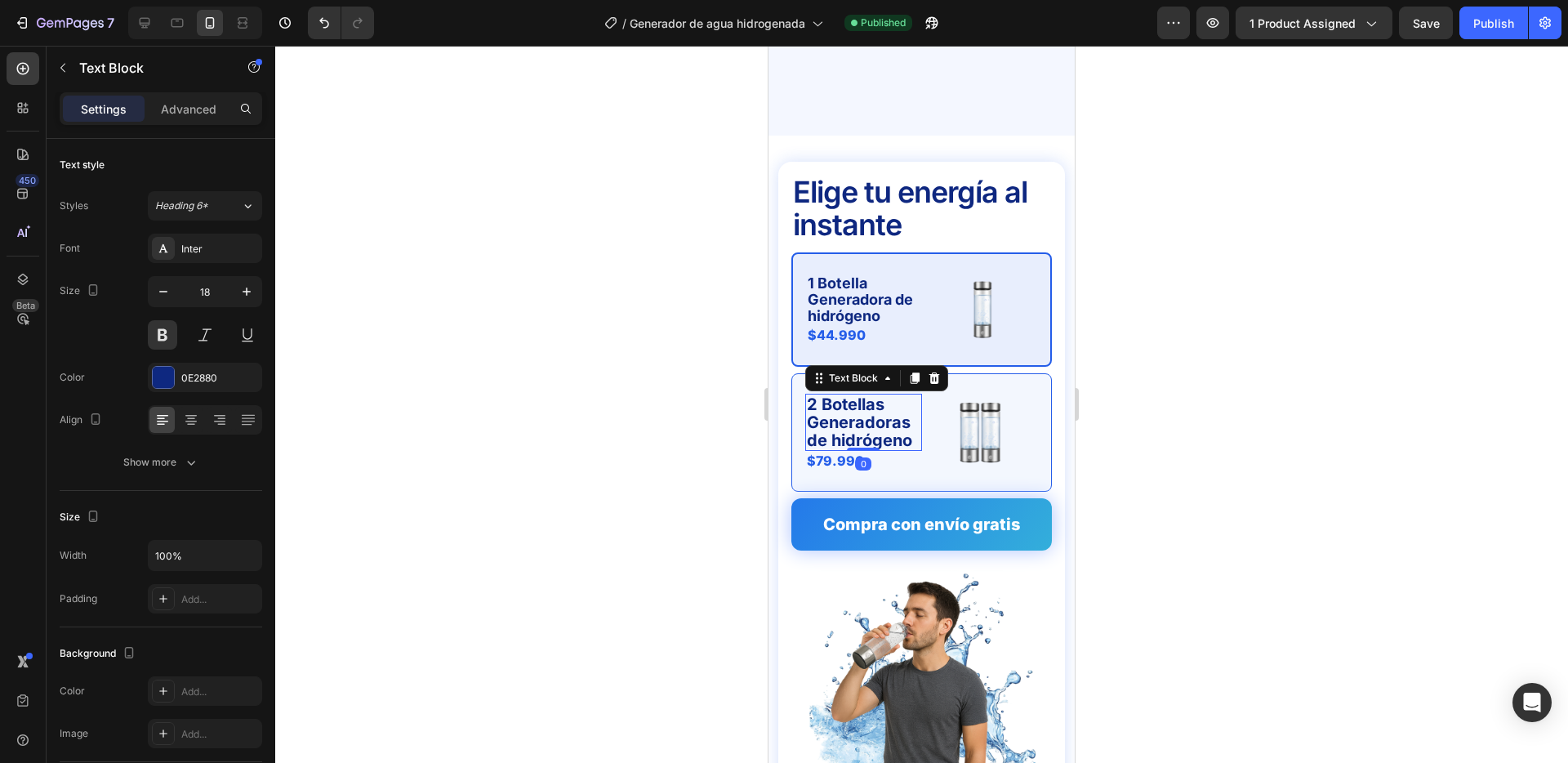
drag, startPoint x: 826, startPoint y: 377, endPoint x: 1338, endPoint y: 417, distance: 513.6
click at [826, 396] on p "2 Botellas Generadoras de hidrógeno" at bounding box center [863, 422] width 113 height 54
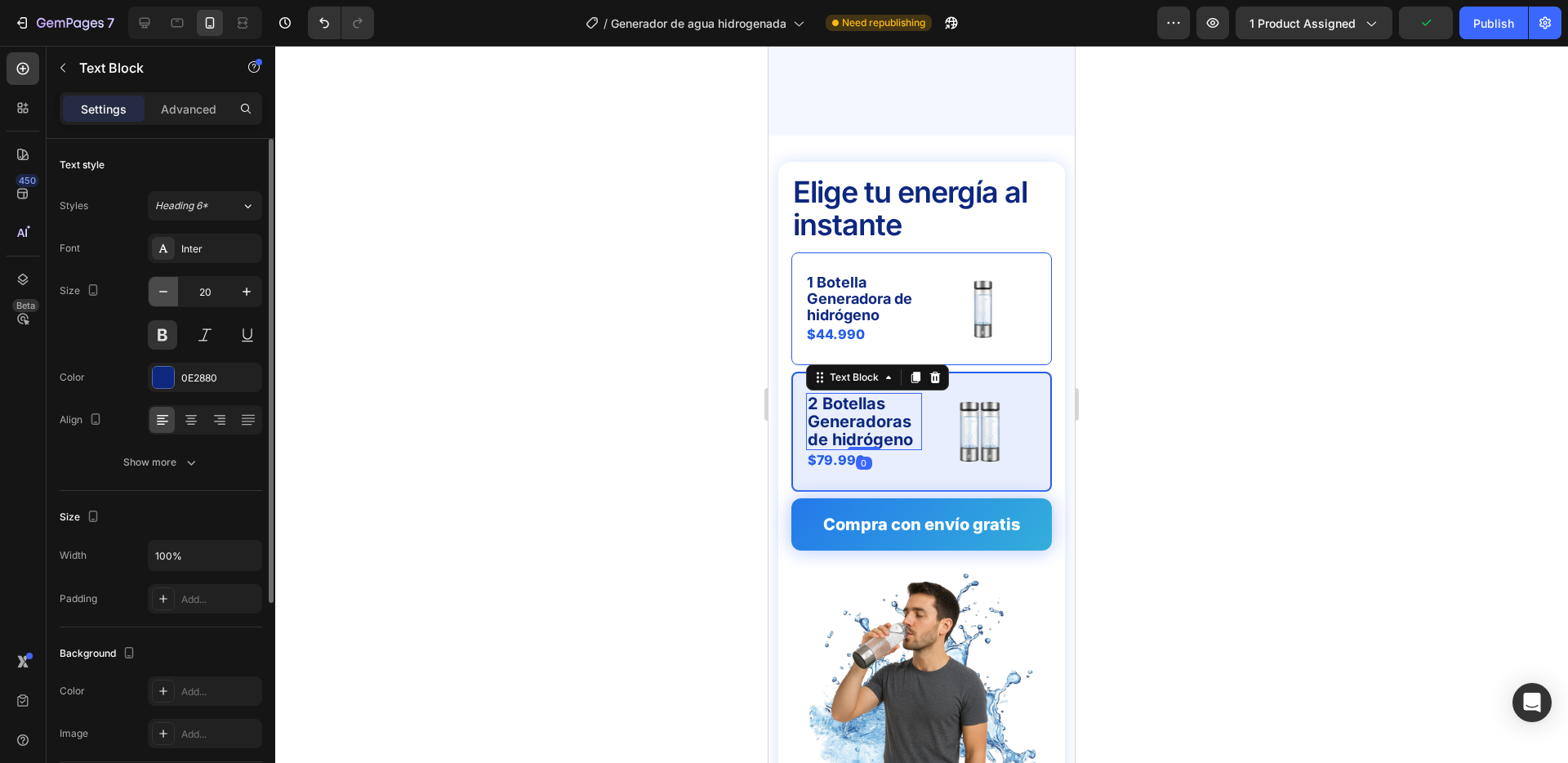
click at [164, 293] on icon "button" at bounding box center [163, 291] width 16 height 16
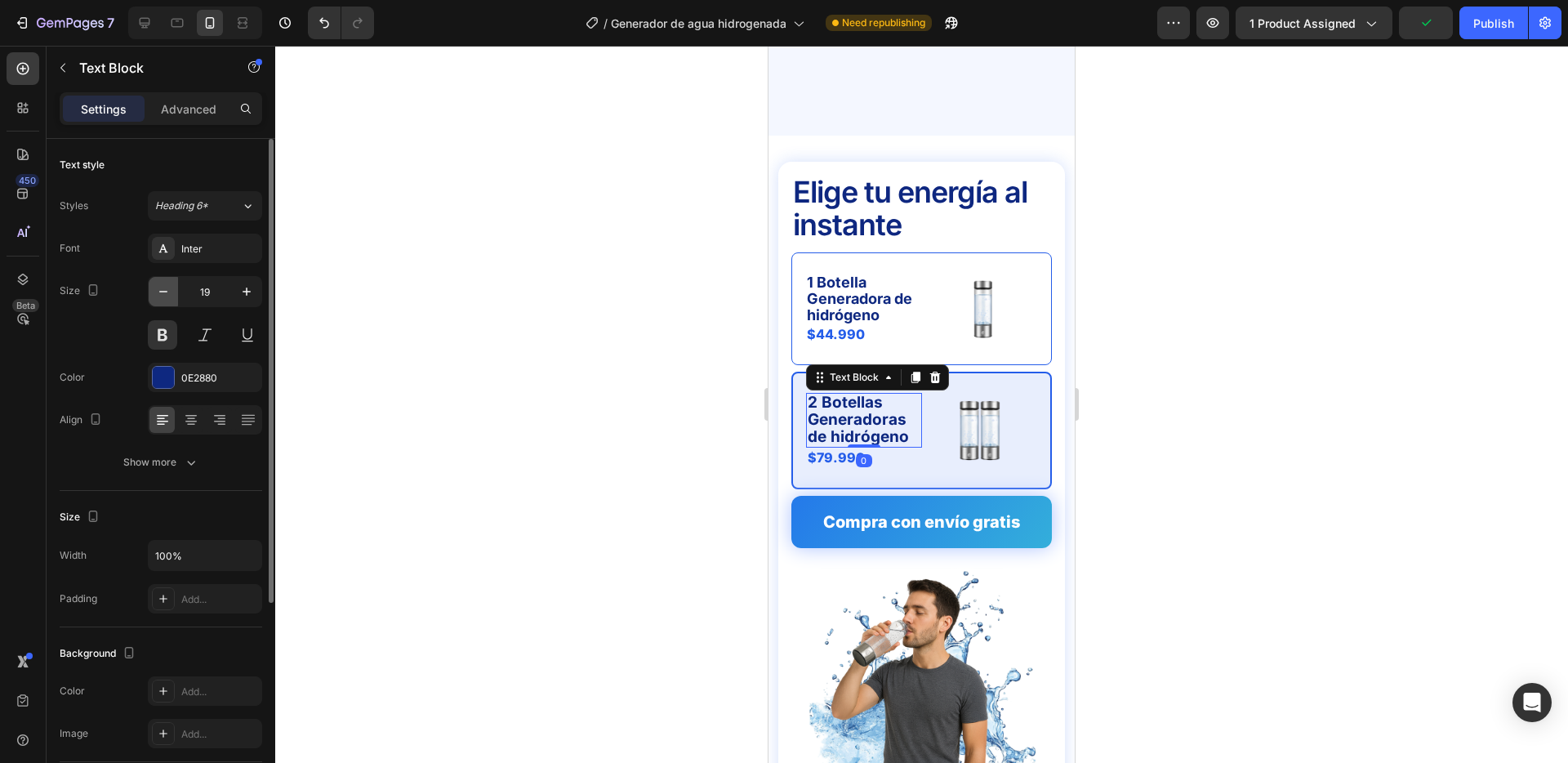
type input "18"
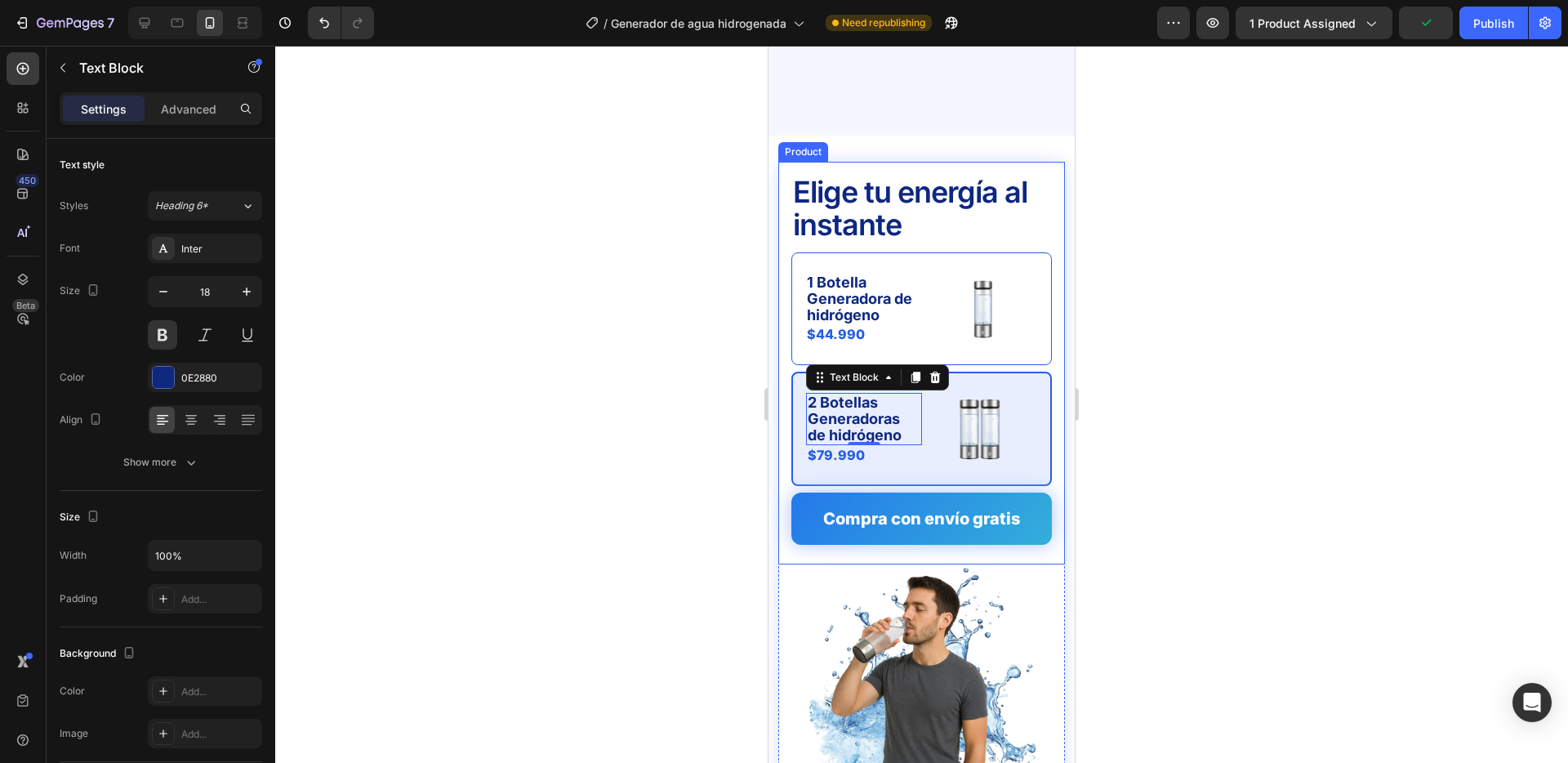
click at [677, 381] on div at bounding box center [921, 404] width 1293 height 717
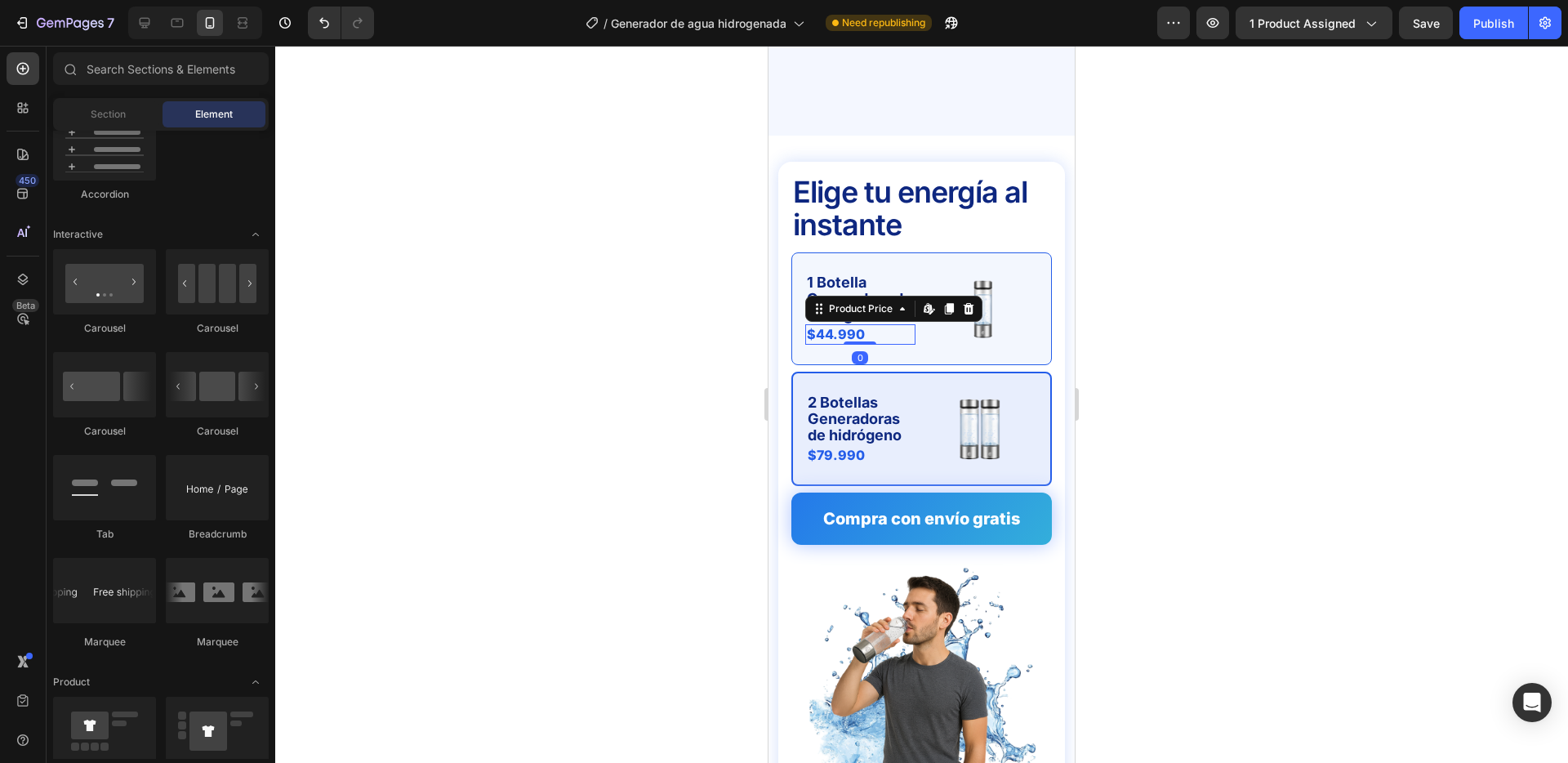
click at [877, 324] on div "$44.990" at bounding box center [861, 334] width 111 height 21
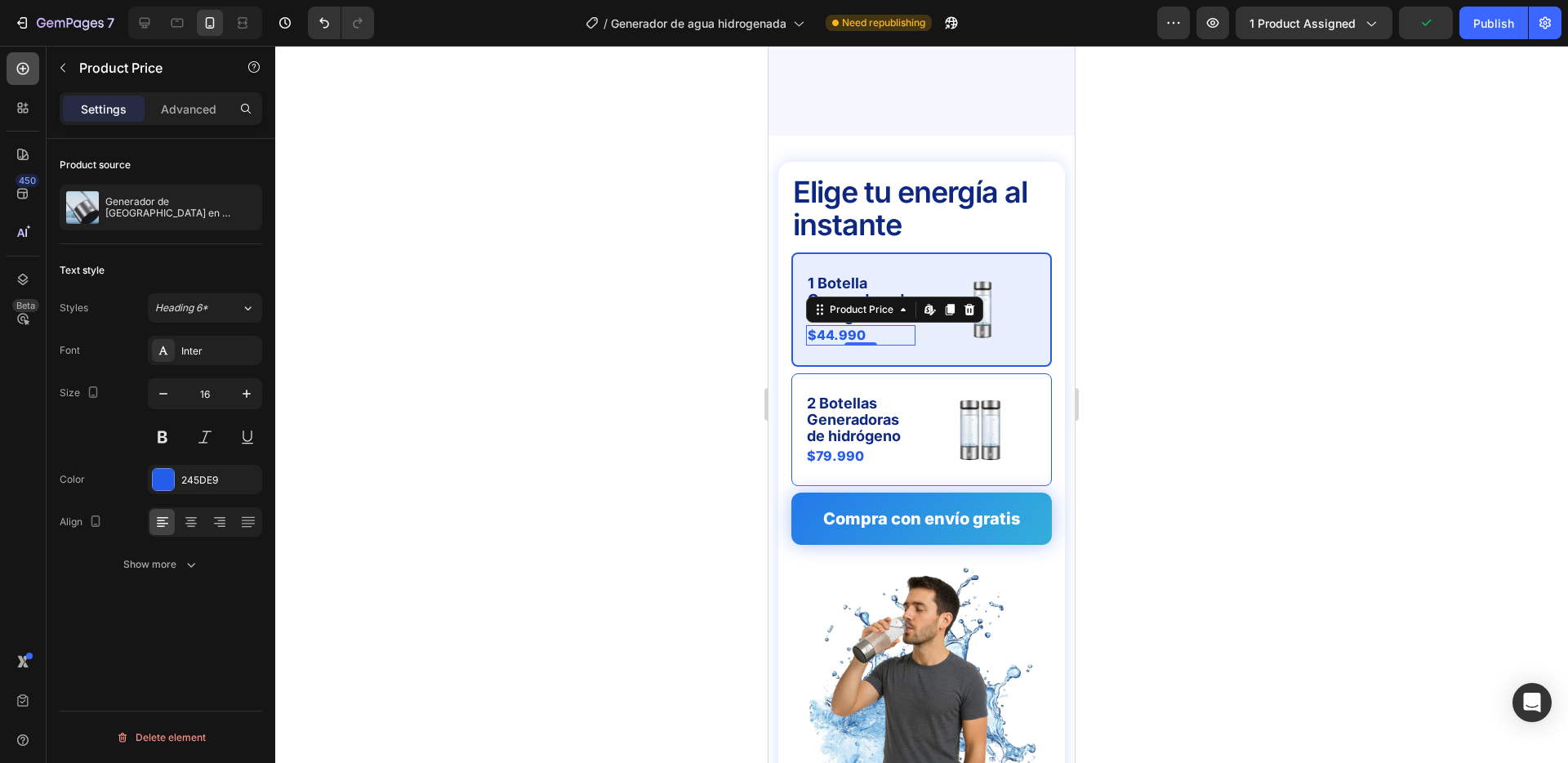
click at [8, 66] on div at bounding box center [23, 69] width 33 height 33
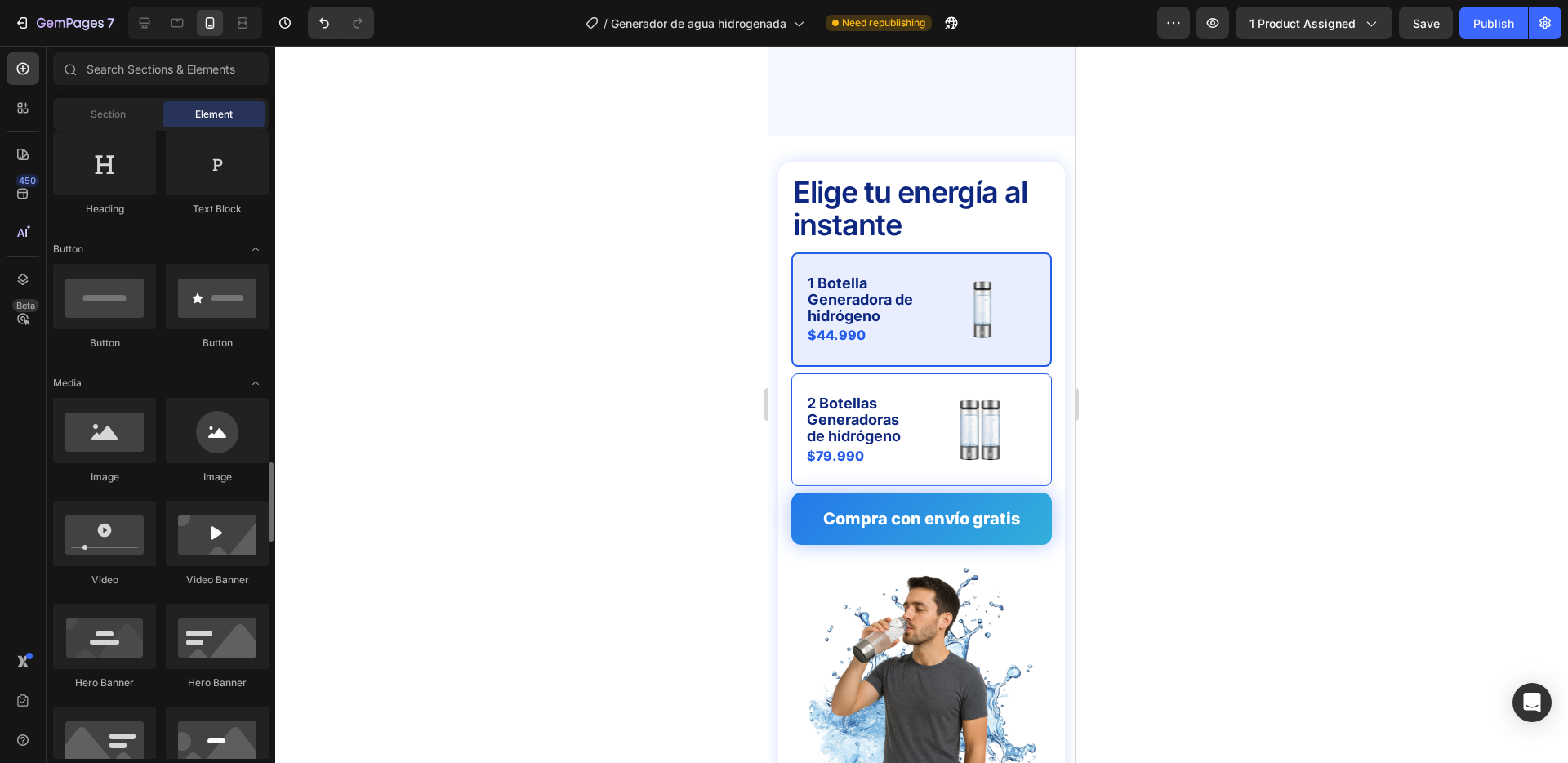
scroll to position [0, 0]
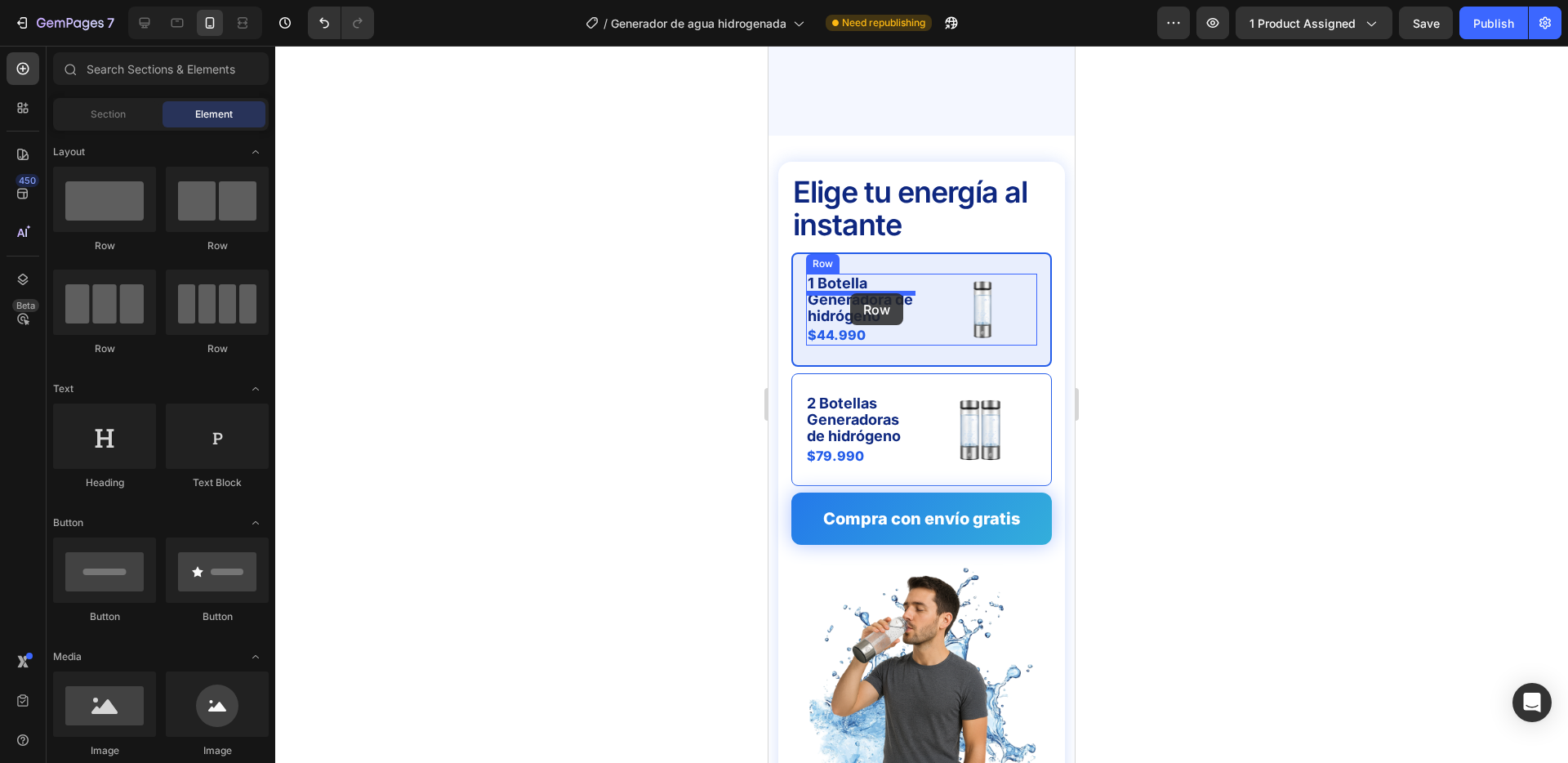
drag, startPoint x: 1071, startPoint y: 279, endPoint x: 850, endPoint y: 293, distance: 221.4
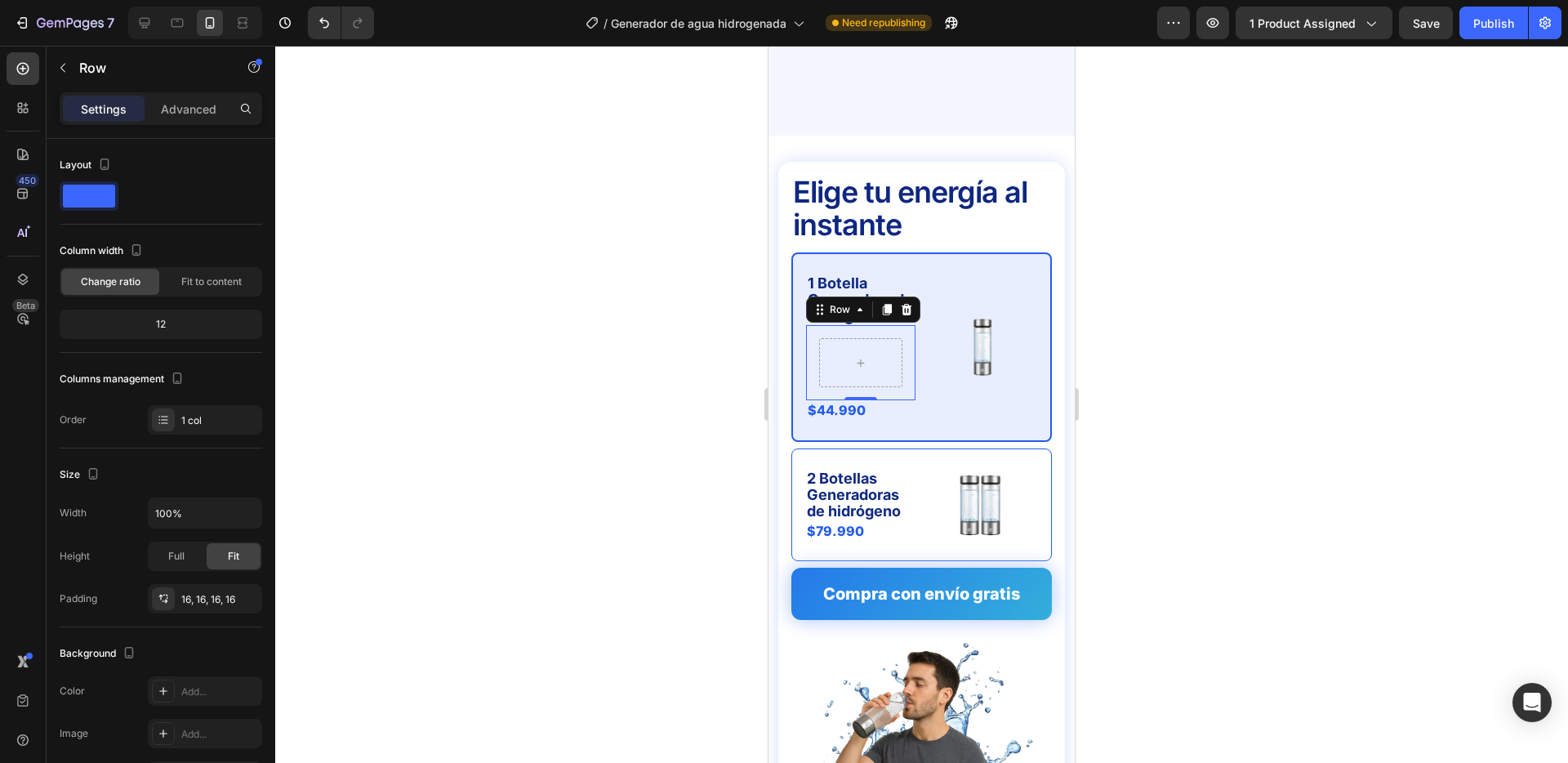
click at [815, 325] on div "Row 0" at bounding box center [861, 362] width 110 height 75
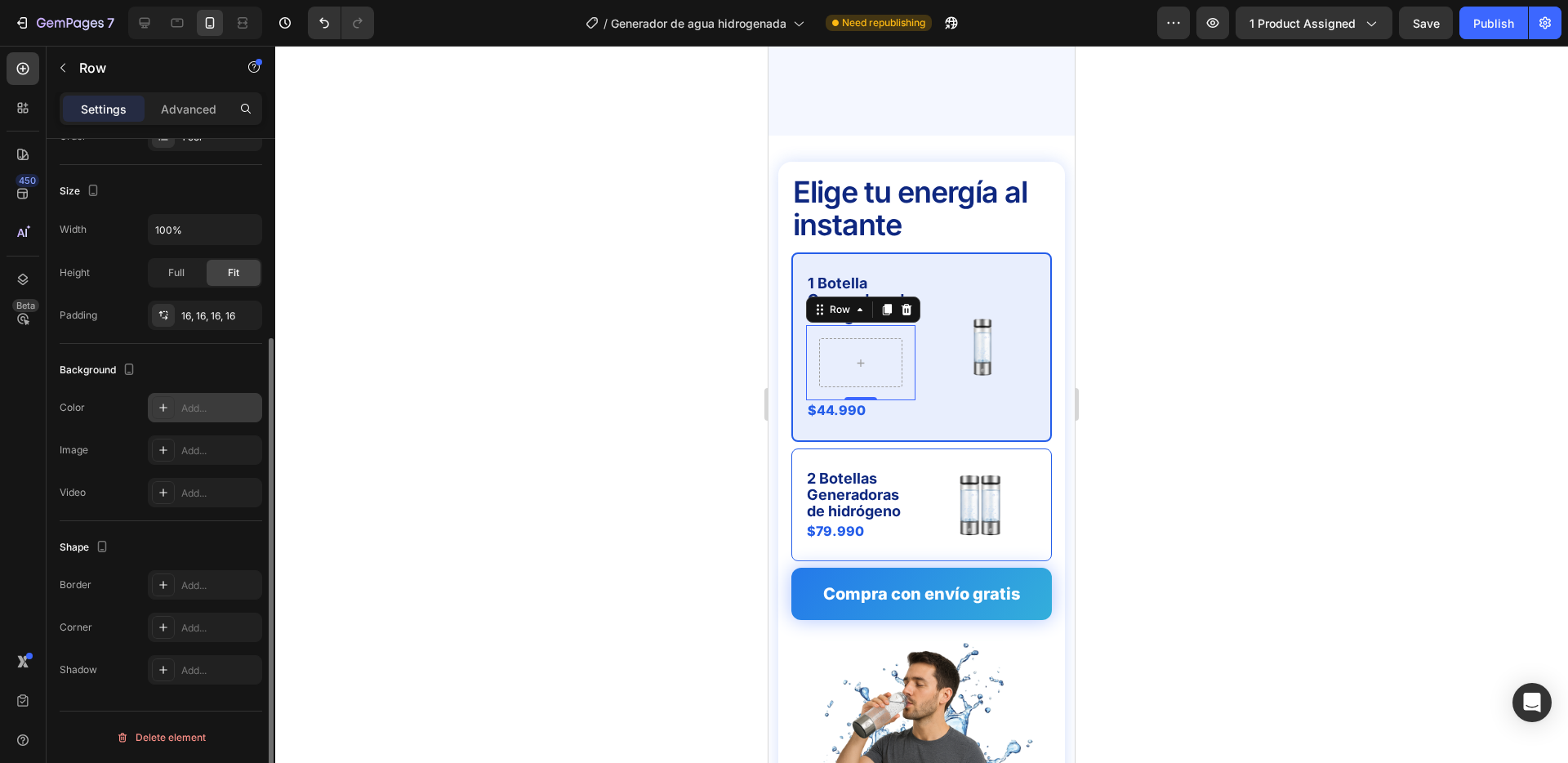
click at [201, 417] on div "Add..." at bounding box center [205, 407] width 114 height 29
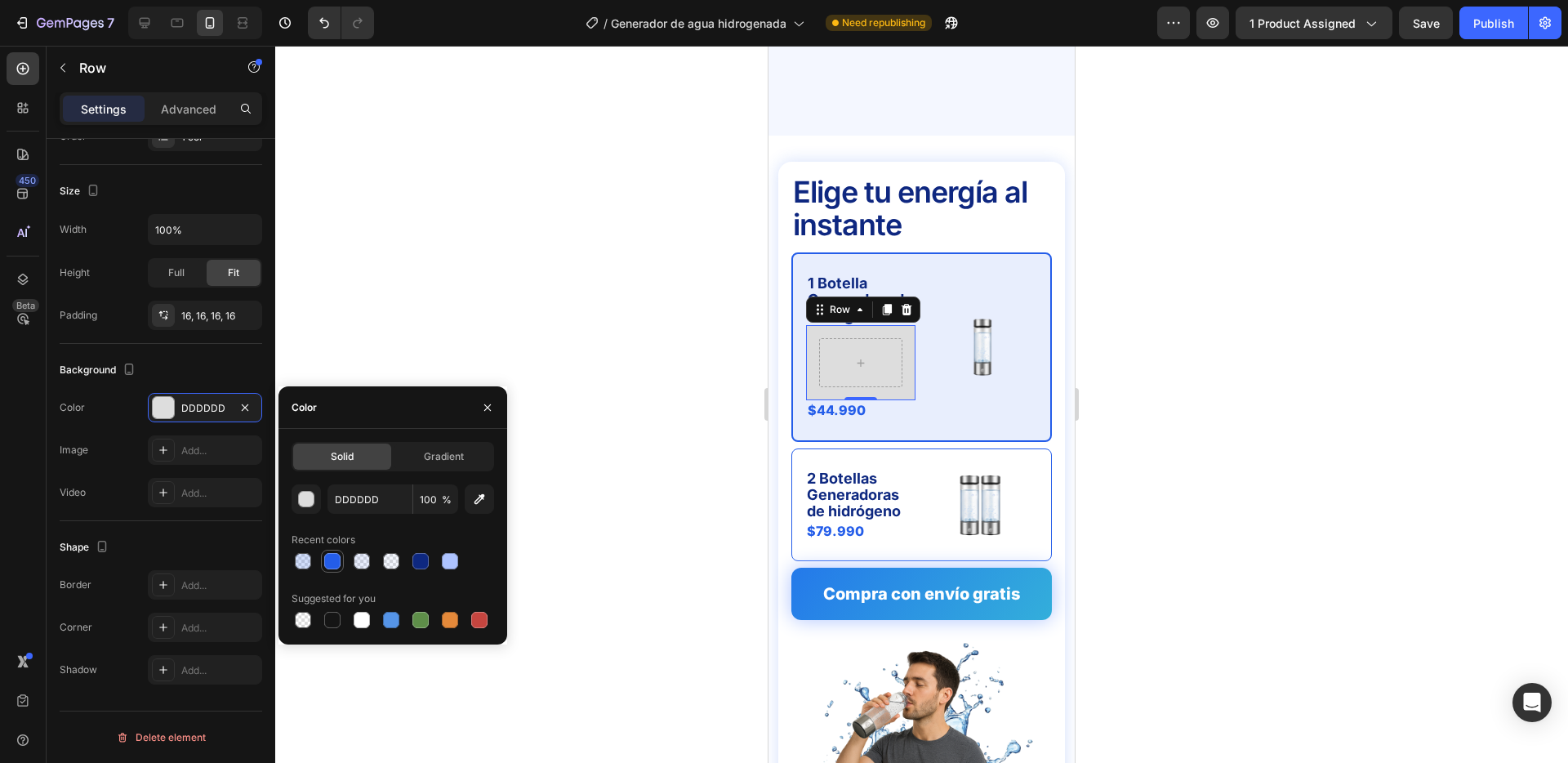
click at [331, 561] on div at bounding box center [332, 561] width 16 height 16
type input "245DE9"
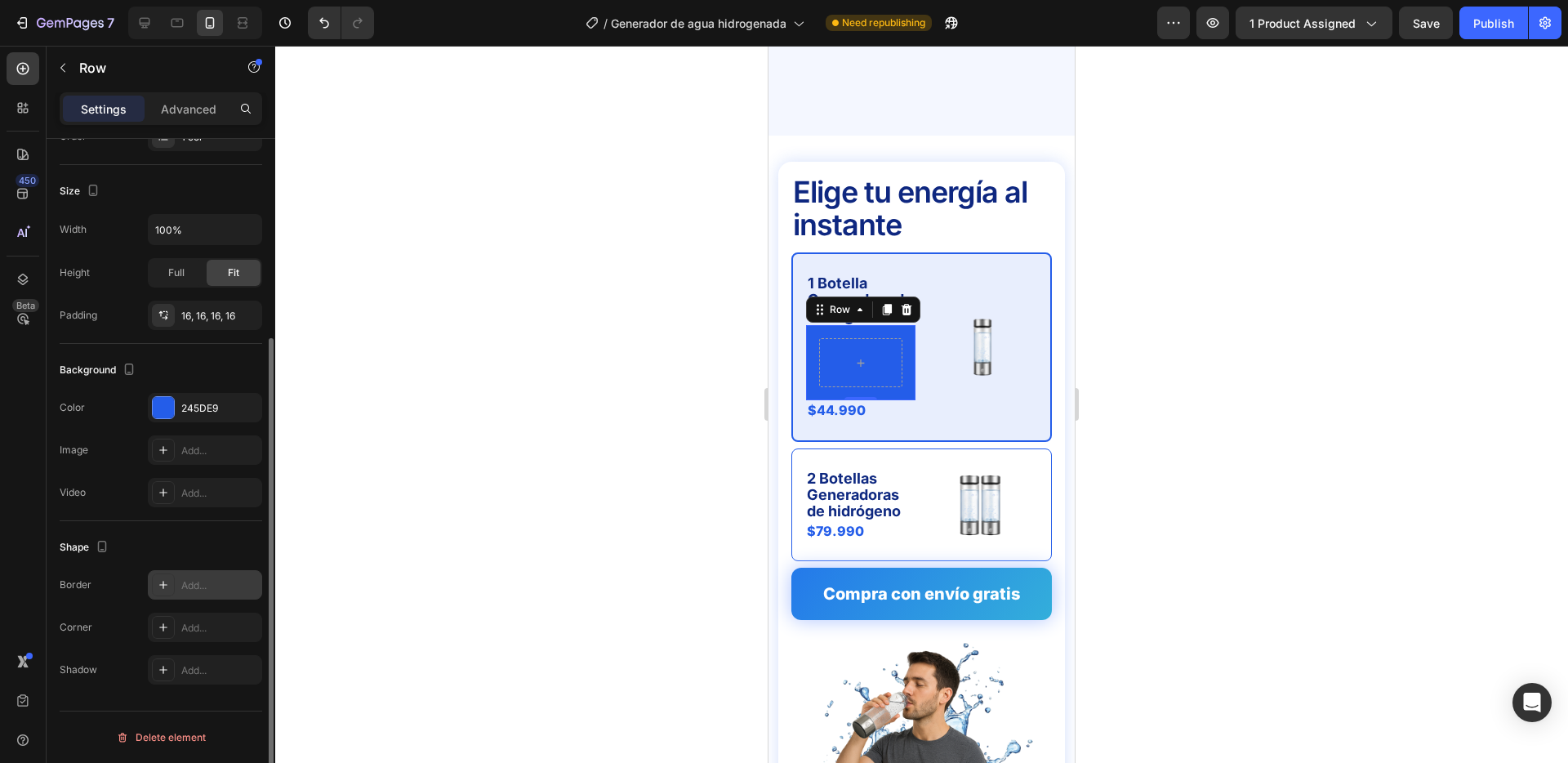
click at [200, 585] on div "Add..." at bounding box center [220, 585] width 77 height 15
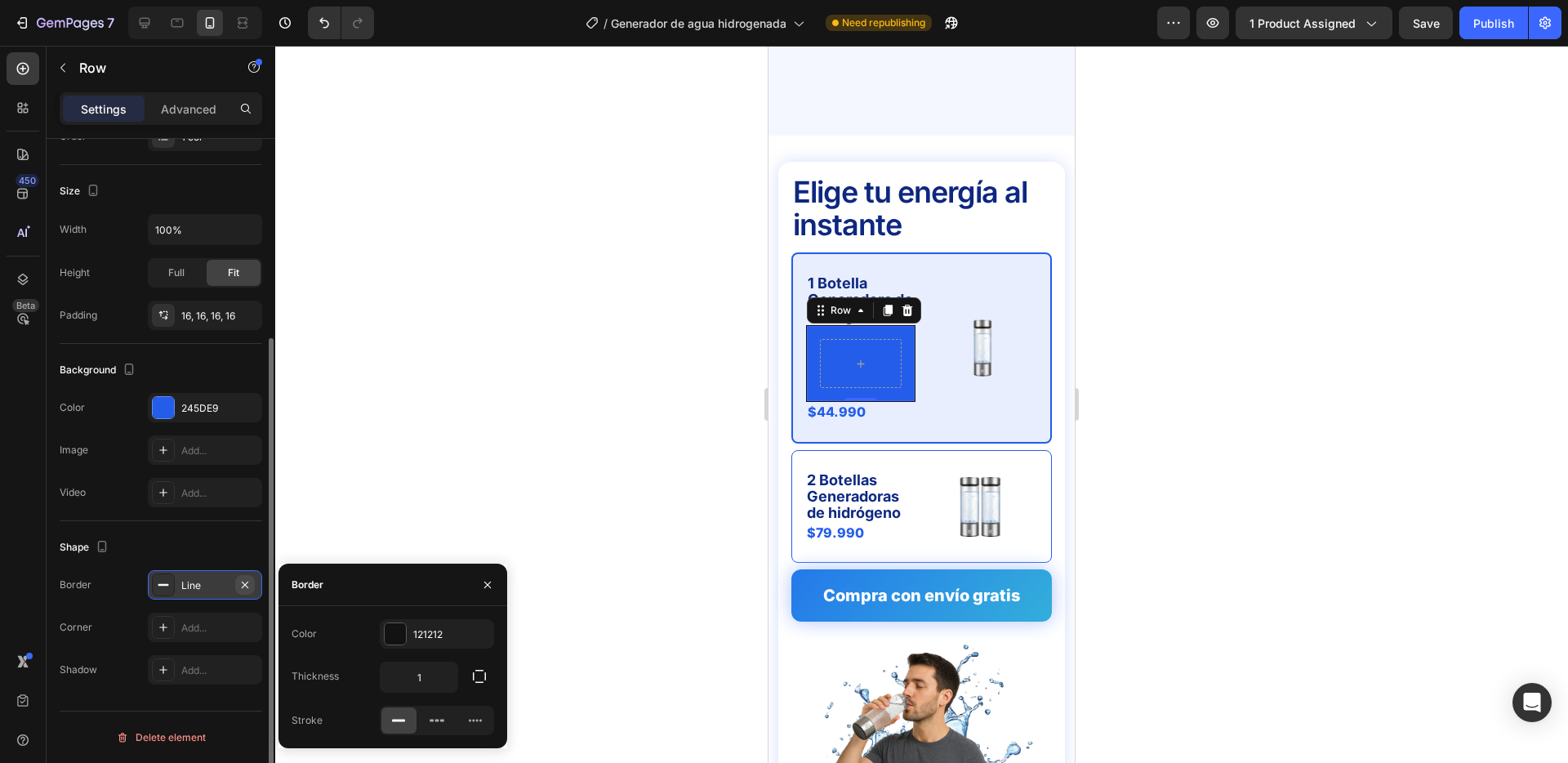
click at [244, 582] on icon "button" at bounding box center [245, 584] width 13 height 13
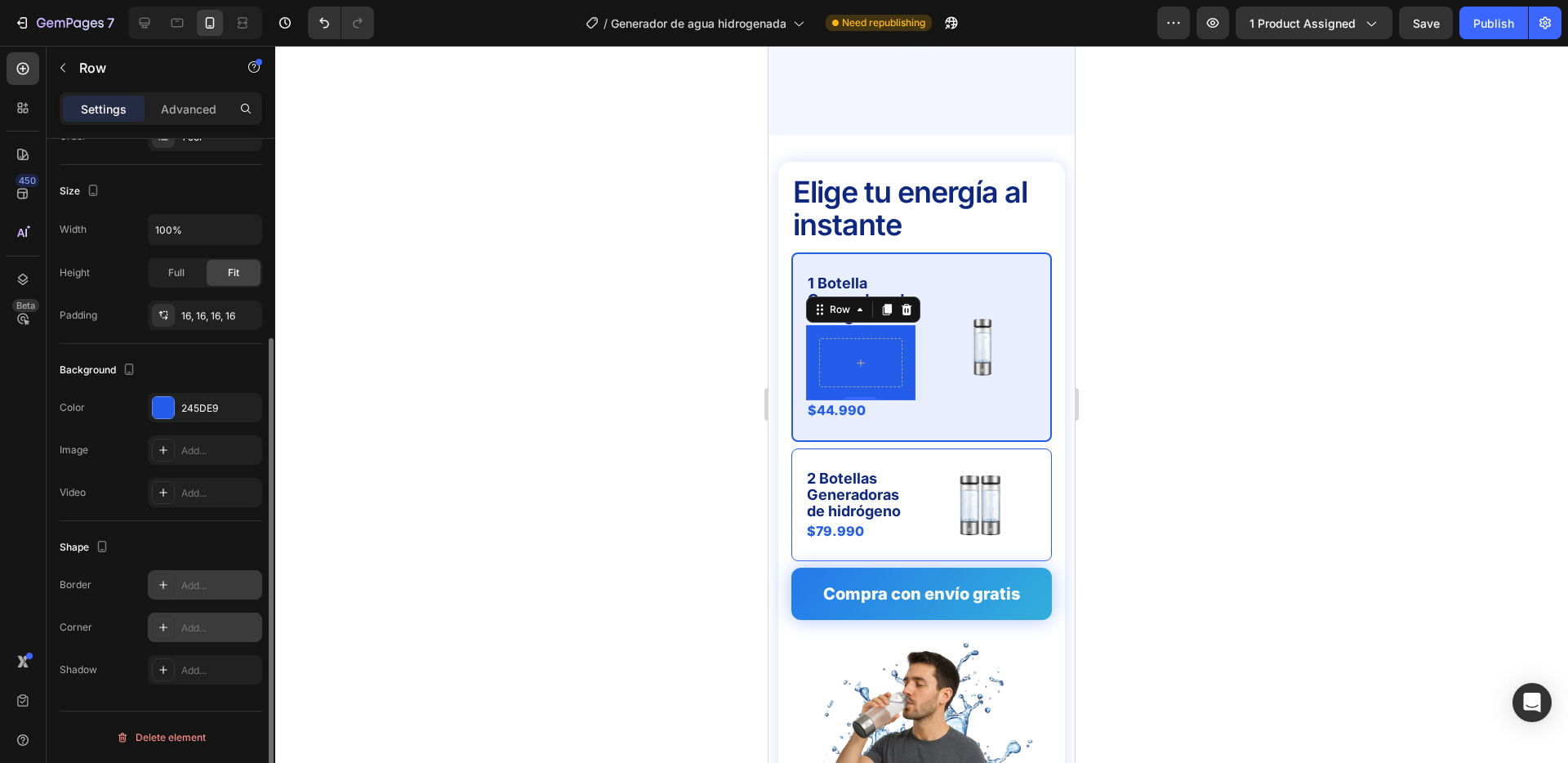
click at [192, 618] on div "Add..." at bounding box center [205, 627] width 114 height 29
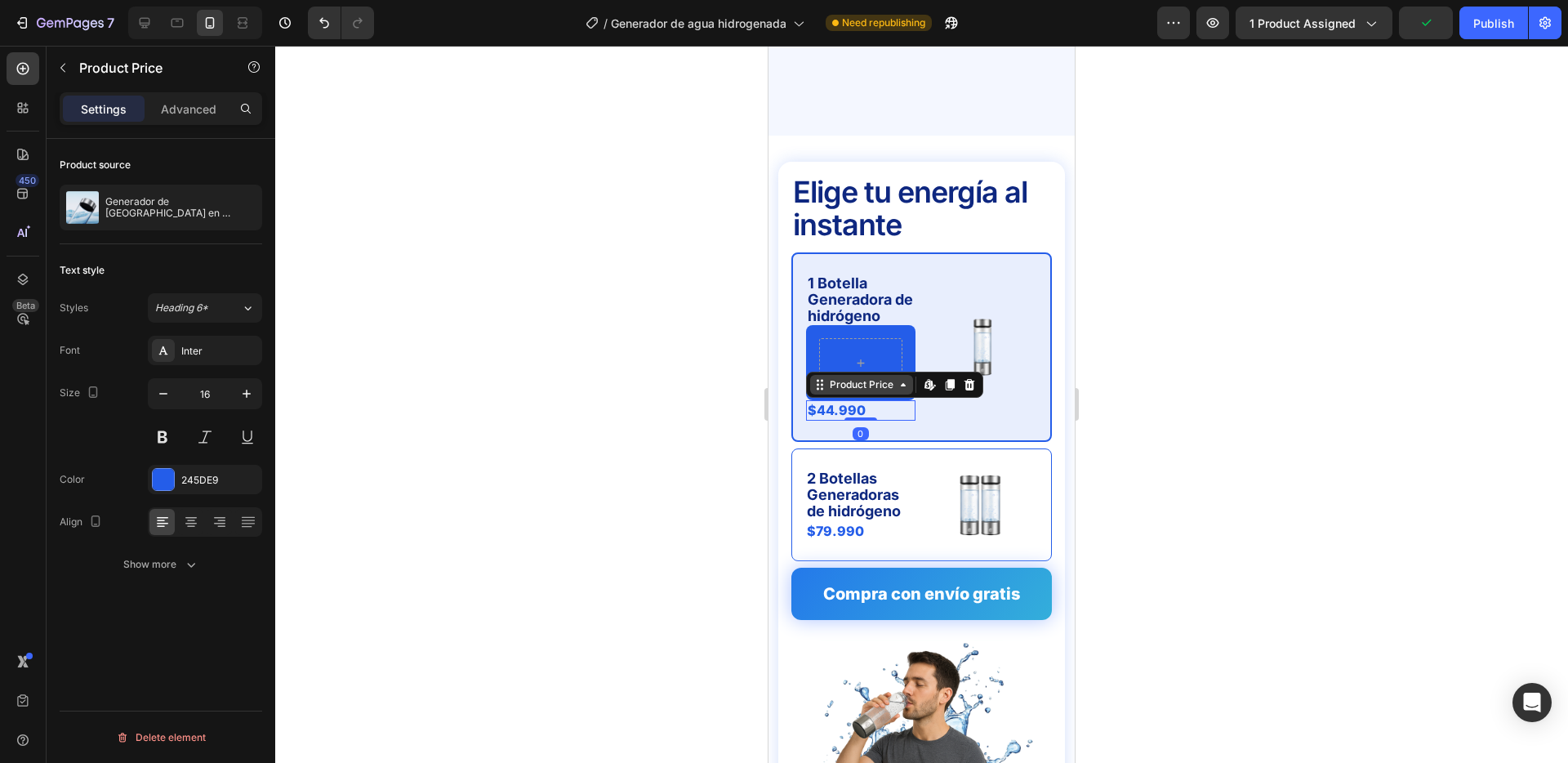
scroll to position [0, 0]
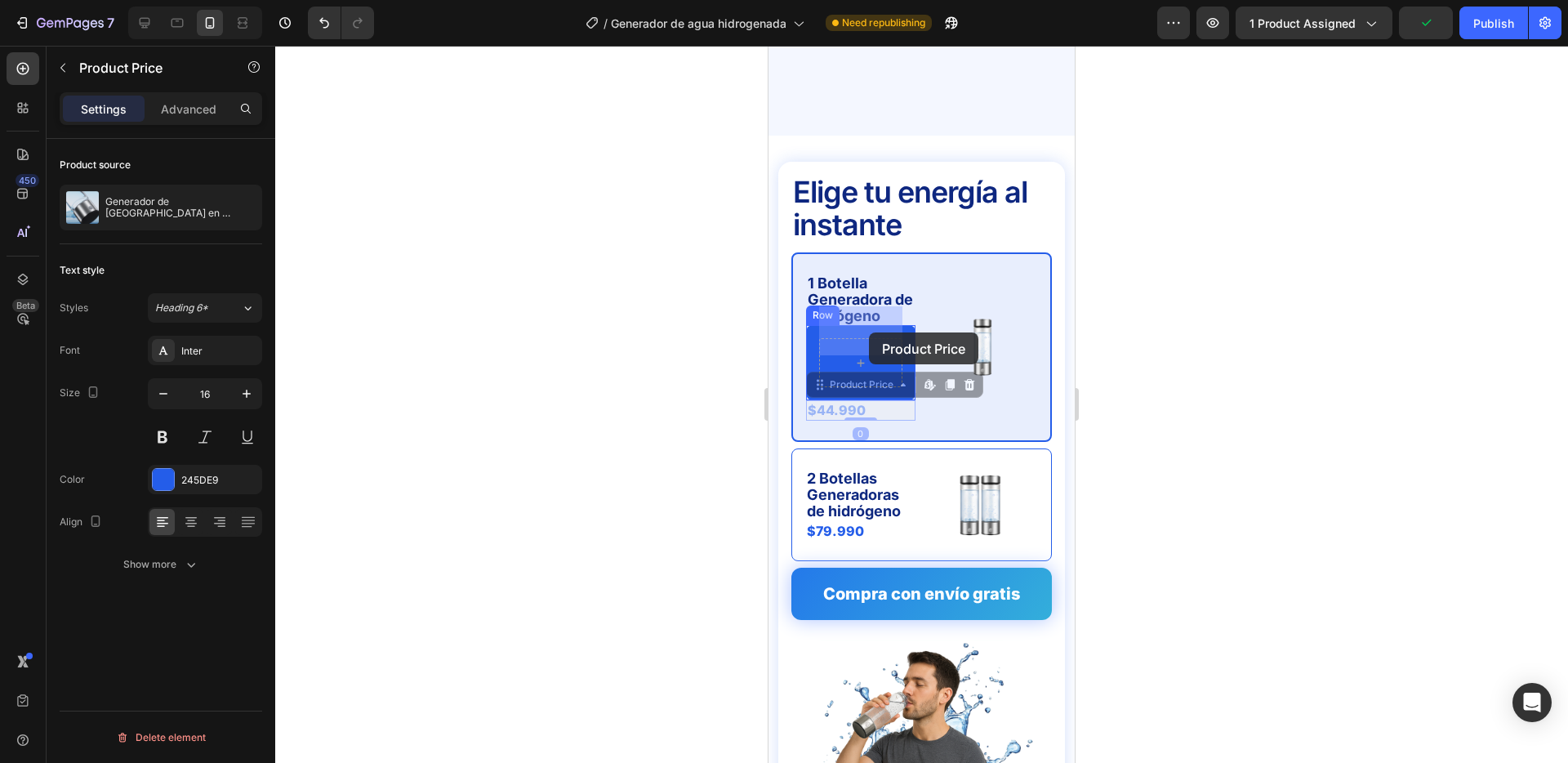
drag, startPoint x: 848, startPoint y: 384, endPoint x: 869, endPoint y: 332, distance: 56.1
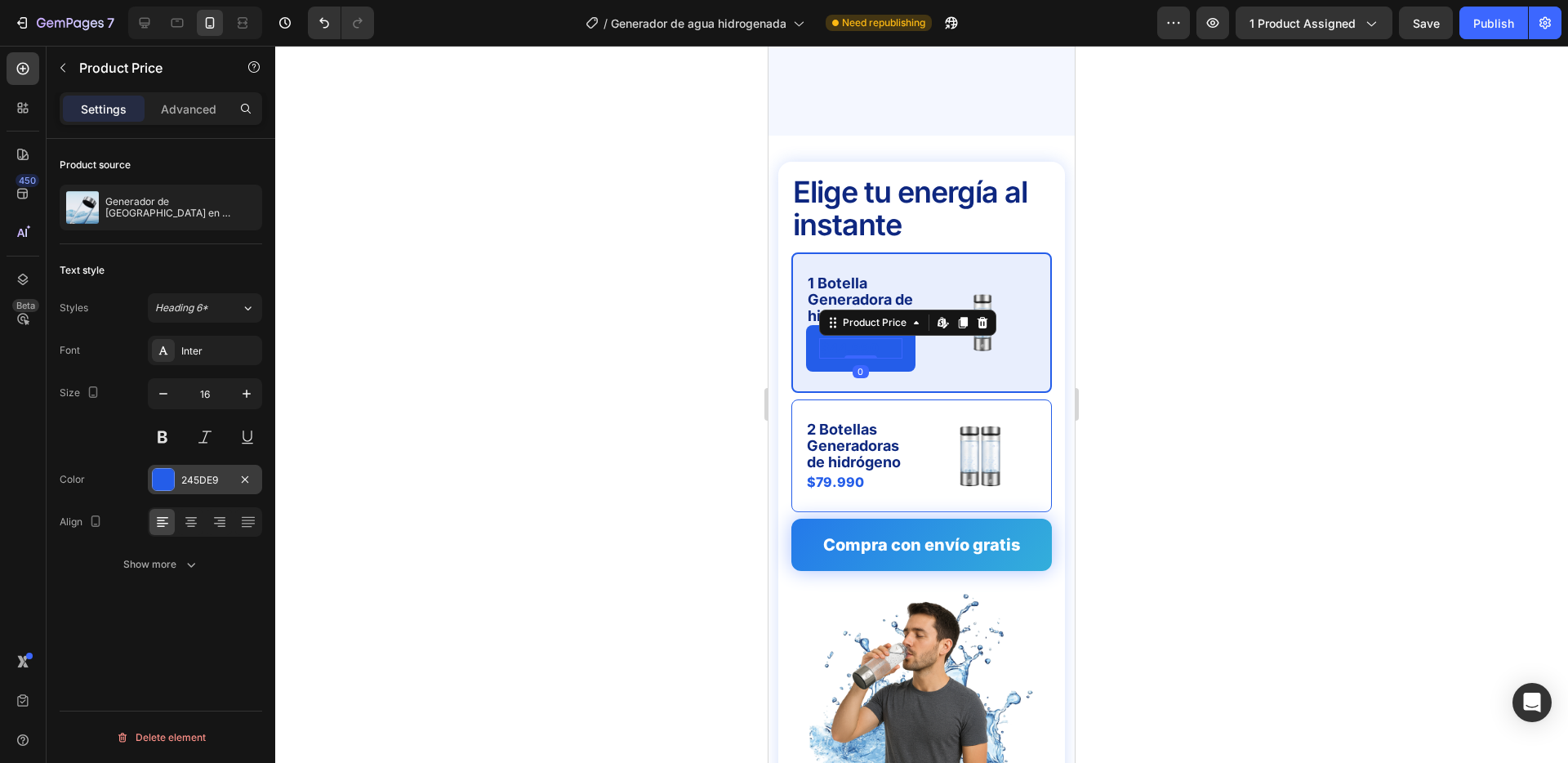
click at [164, 475] on div at bounding box center [162, 479] width 21 height 21
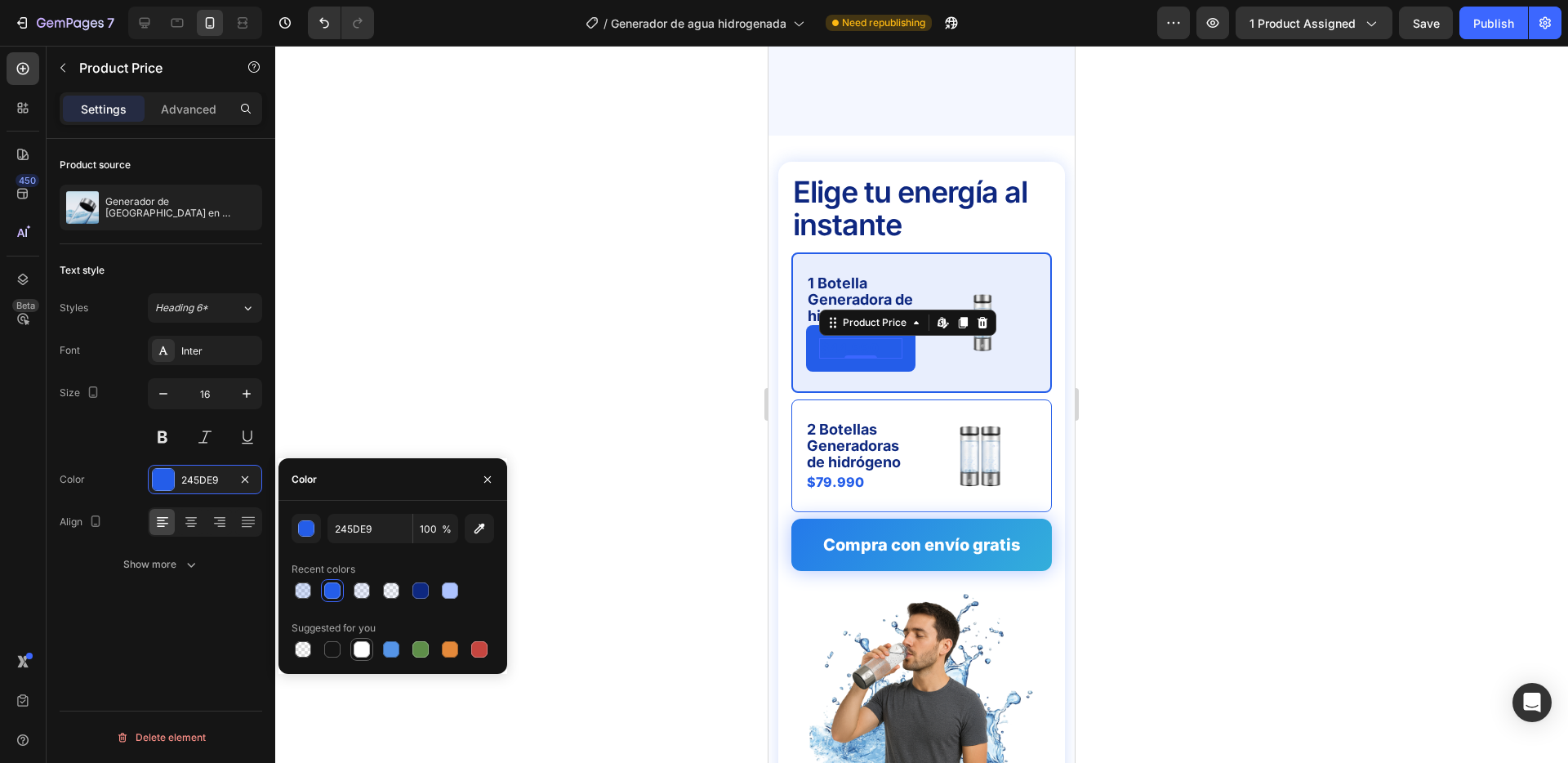
click at [359, 638] on div at bounding box center [361, 649] width 23 height 23
type input "FFFFFF"
click at [192, 524] on icon at bounding box center [191, 522] width 16 height 16
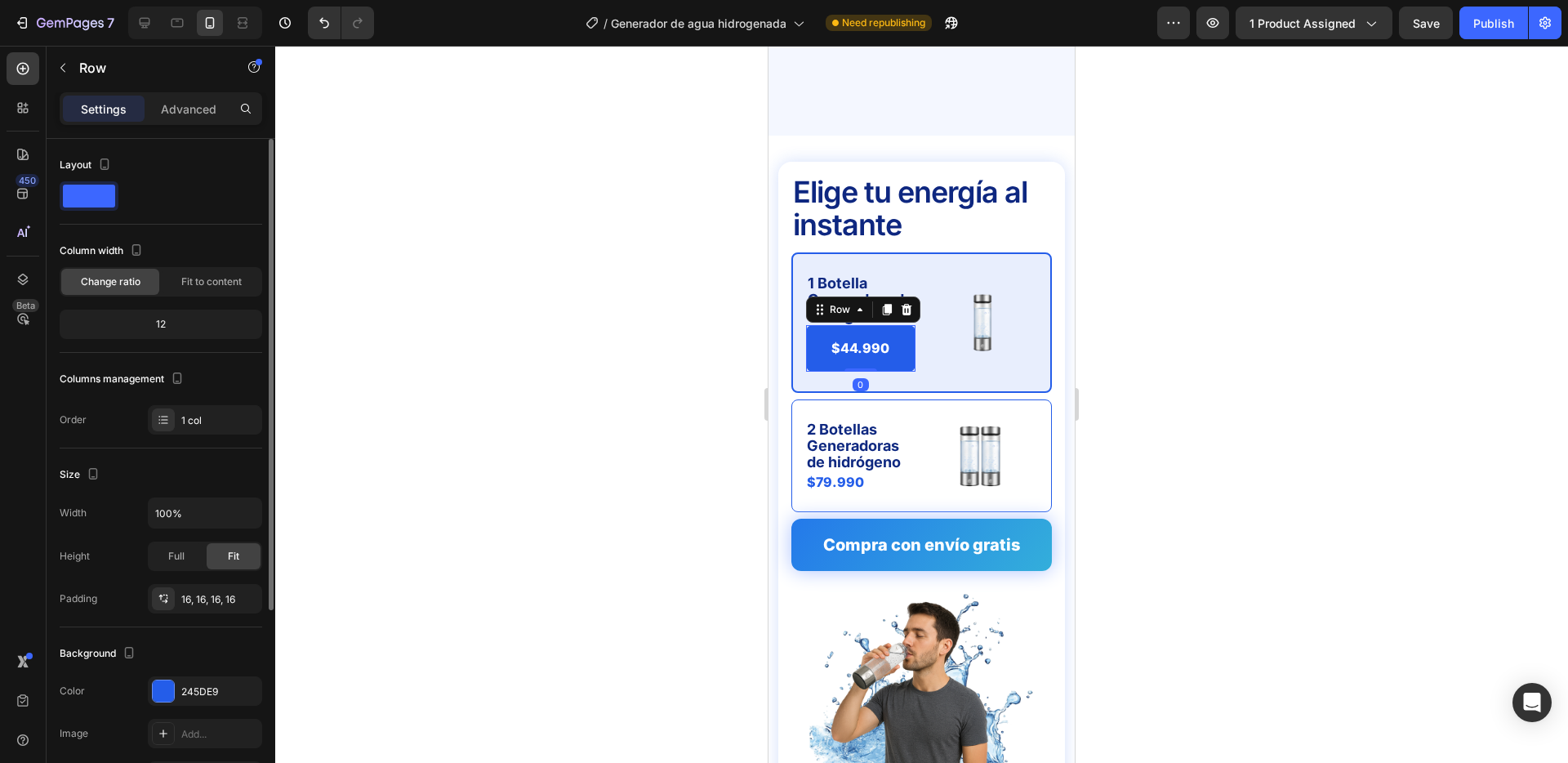
drag, startPoint x: 815, startPoint y: 328, endPoint x: 1440, endPoint y: 414, distance: 630.9
click at [815, 328] on div "$44.990 Product Price Product Price Row 0" at bounding box center [861, 347] width 110 height 46
click at [213, 601] on div "16, 16, 16, 16" at bounding box center [205, 600] width 47 height 15
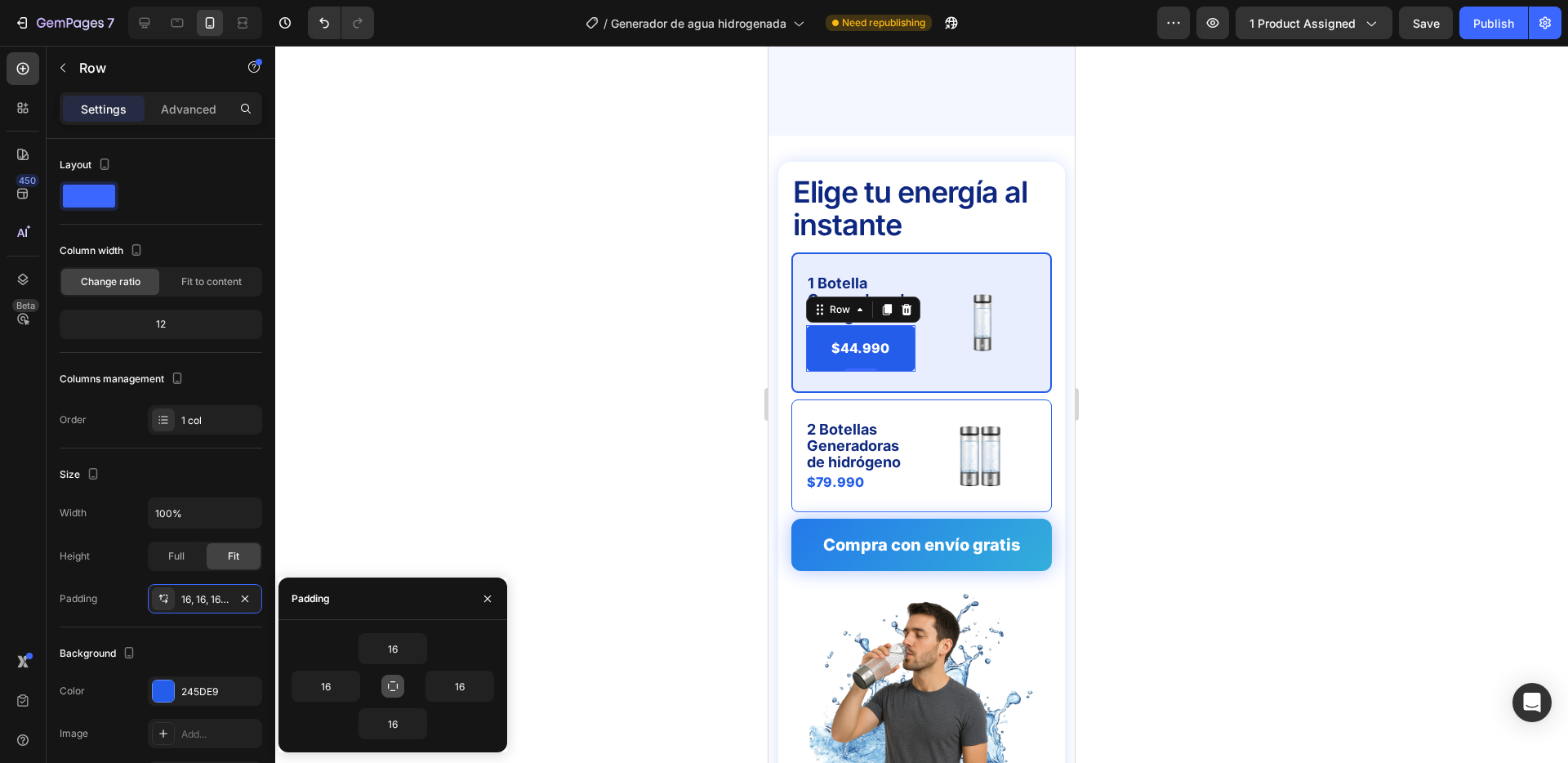
click at [393, 684] on icon "button" at bounding box center [393, 686] width 13 height 13
click at [416, 644] on icon "button" at bounding box center [418, 649] width 13 height 13
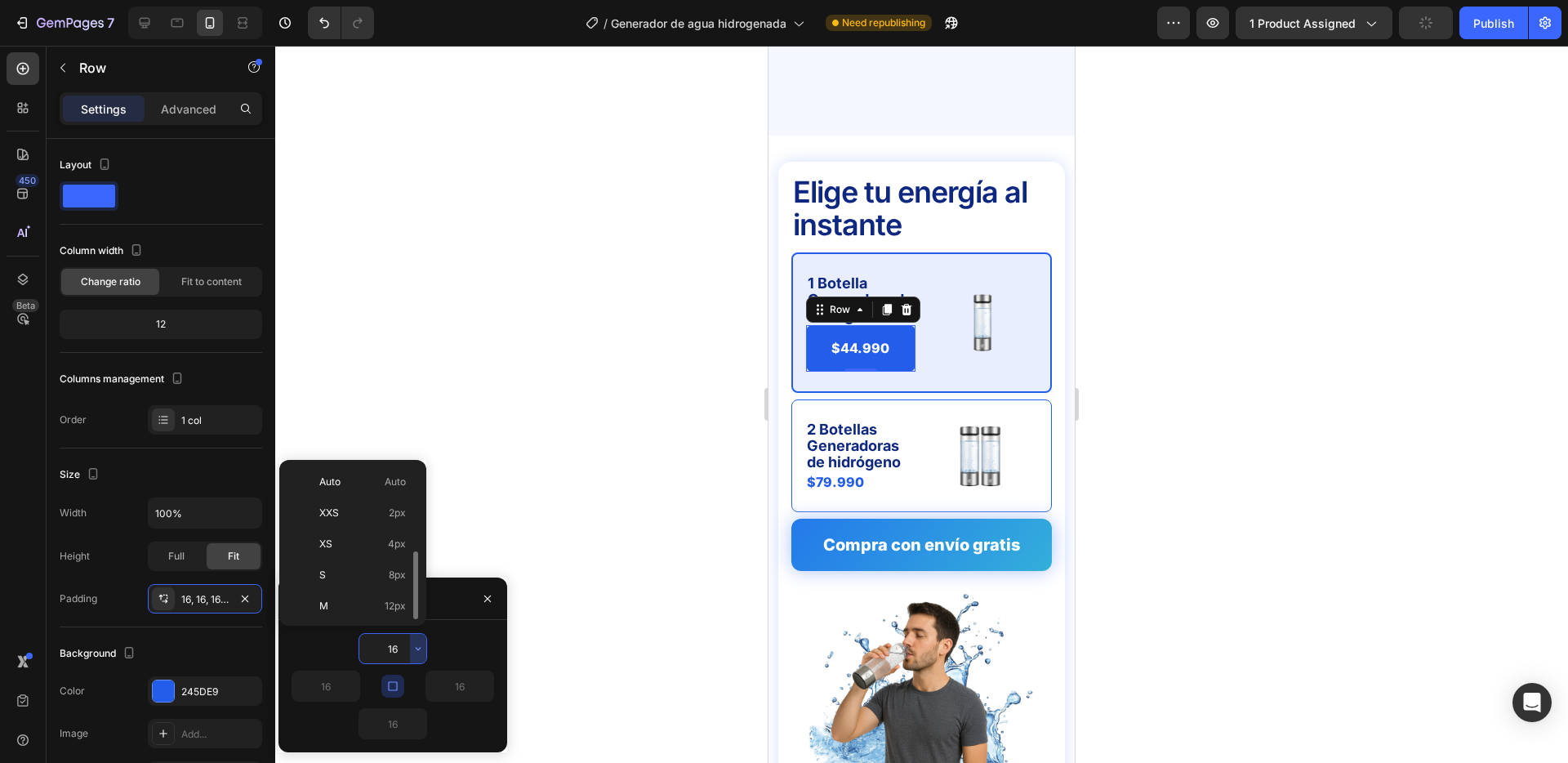
scroll to position [59, 0]
click at [376, 519] on p "S 8px" at bounding box center [362, 516] width 86 height 15
type input "8"
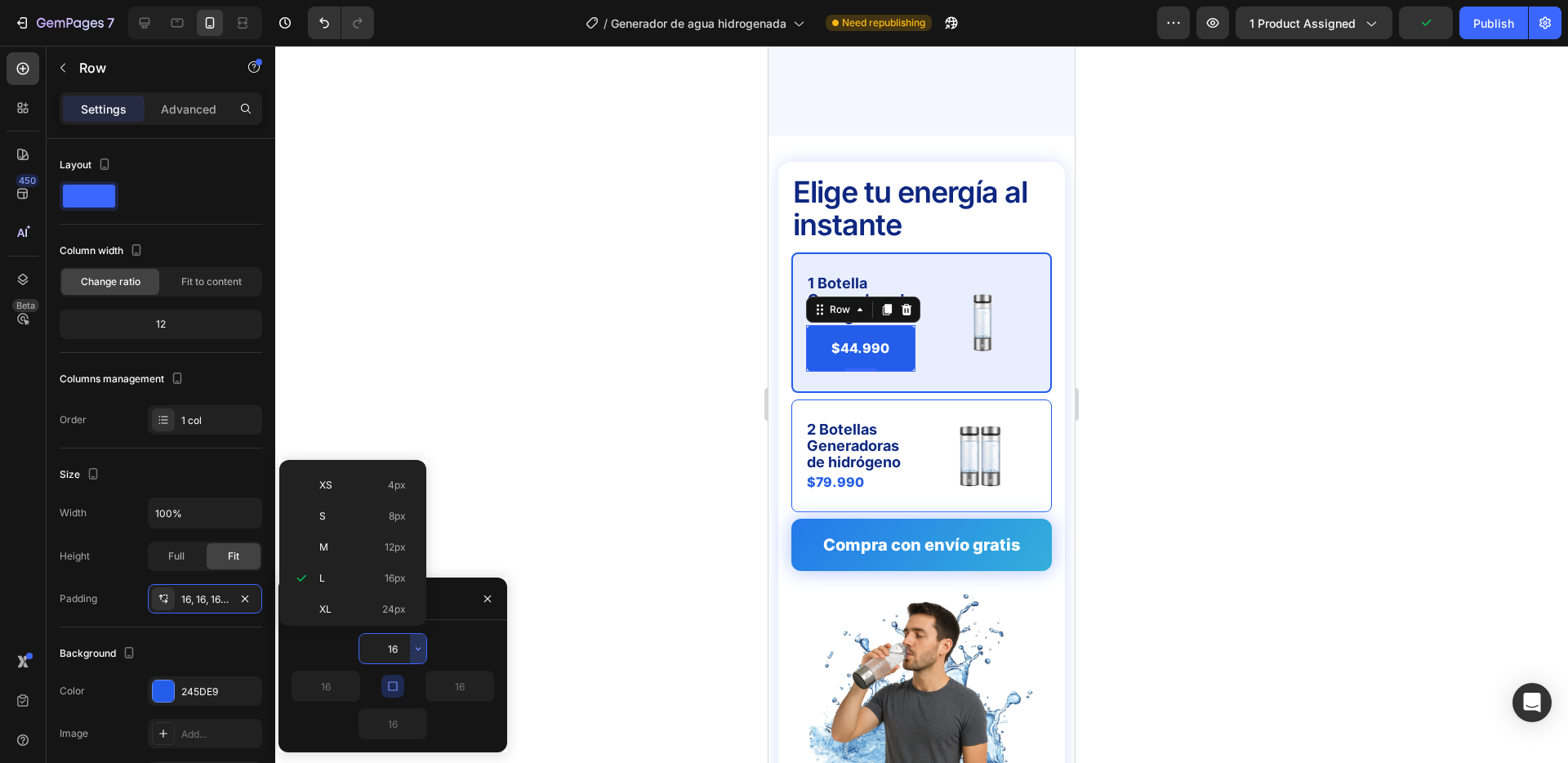
type input "8"
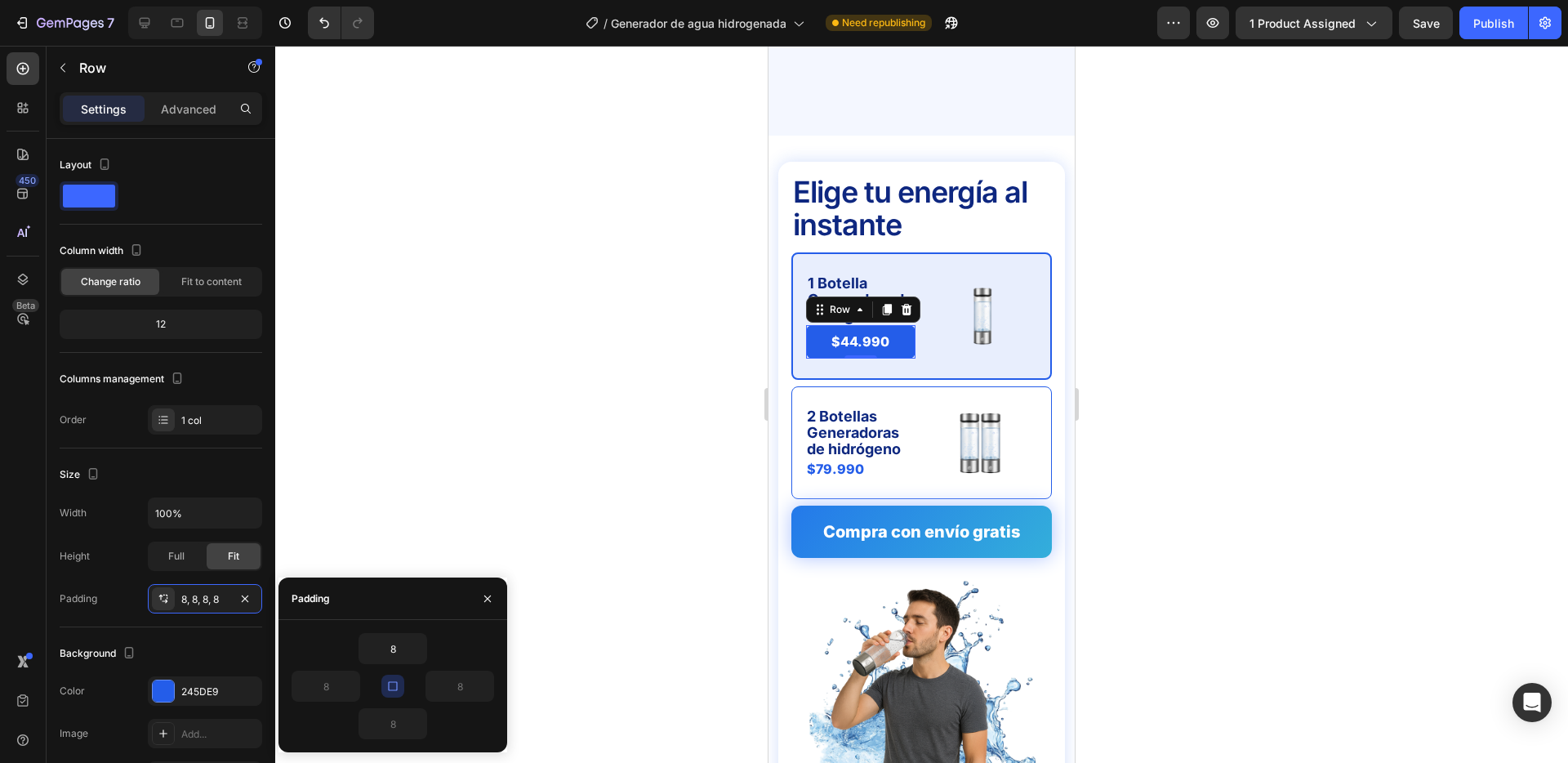
click at [658, 303] on div at bounding box center [921, 404] width 1293 height 717
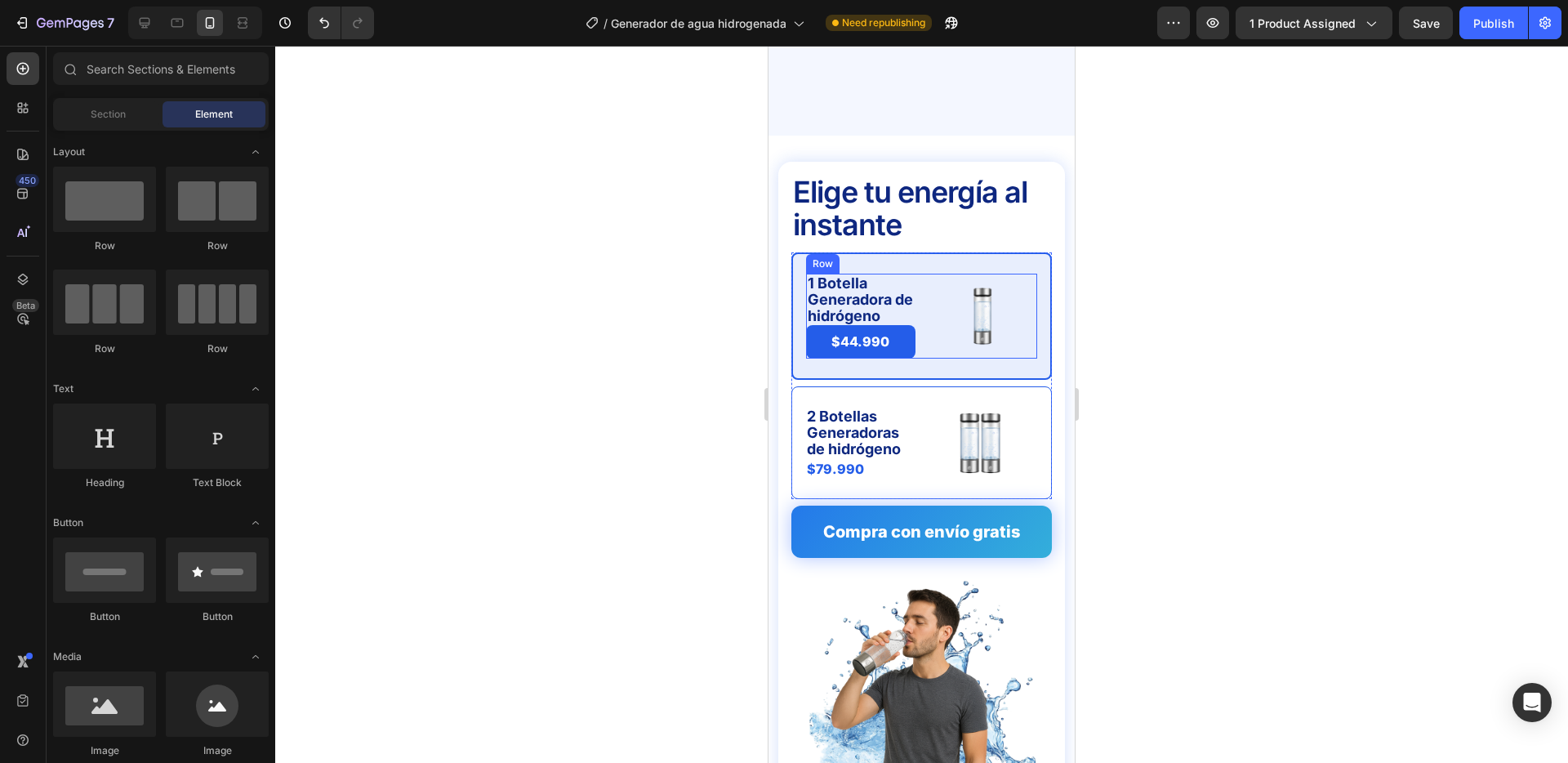
click at [926, 274] on div "1 Botella Generadora de hidrógeno Text Block $44.990 Product Price Product Pric…" at bounding box center [922, 317] width 231 height 85
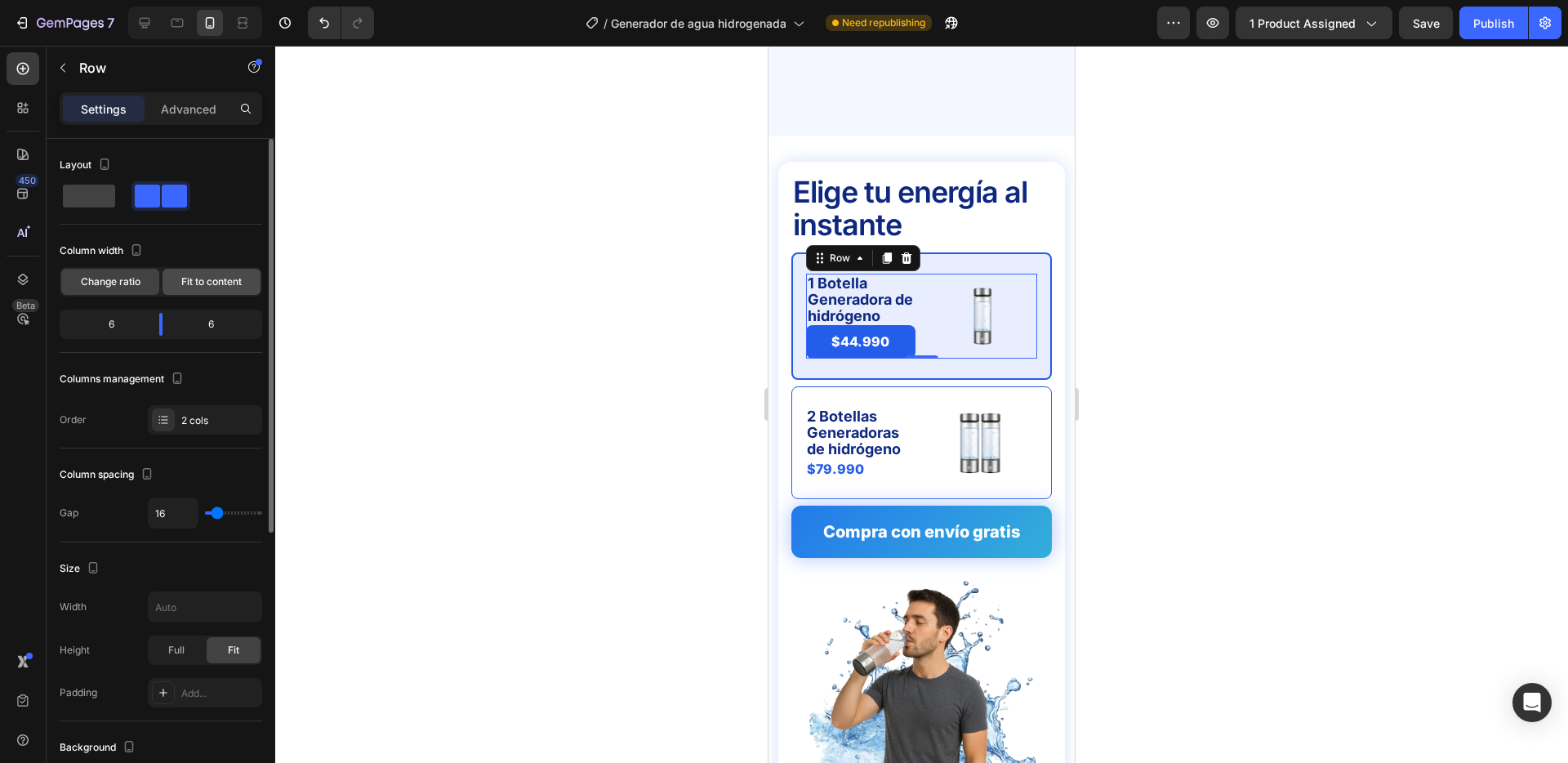
click at [191, 280] on span "Fit to content" at bounding box center [211, 281] width 61 height 15
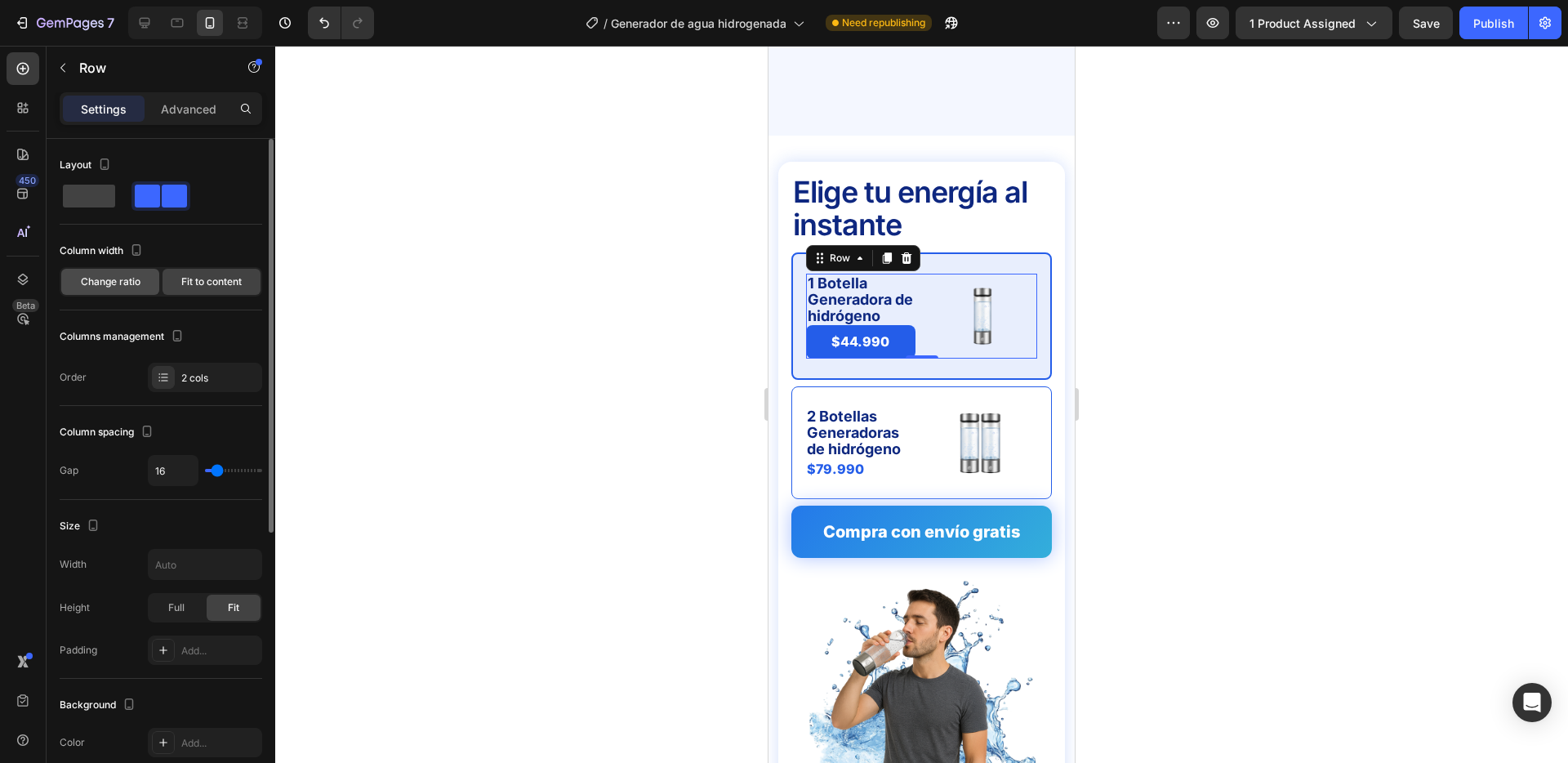
click at [137, 285] on span "Change ratio" at bounding box center [111, 281] width 60 height 15
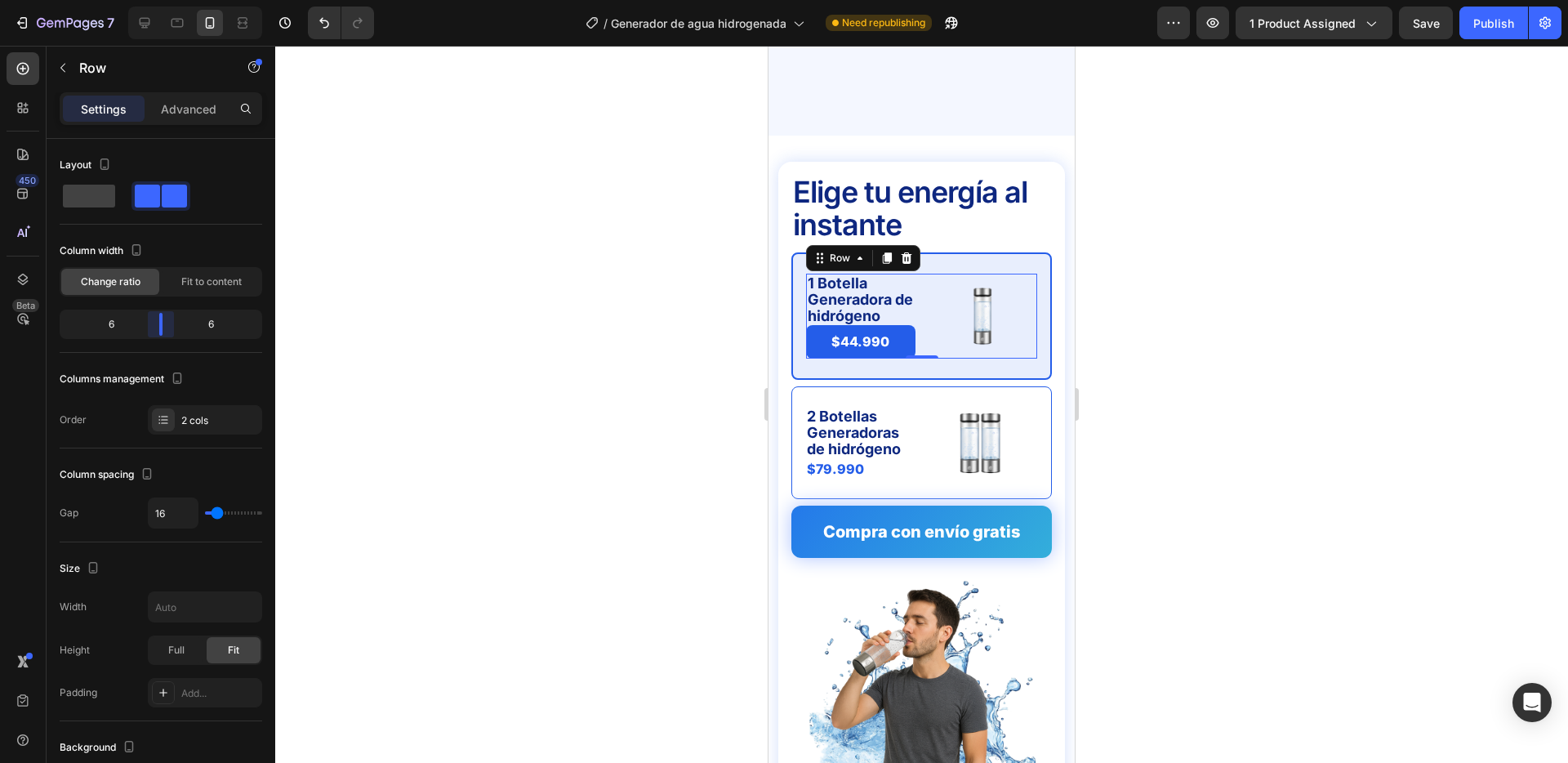
drag, startPoint x: 156, startPoint y: 317, endPoint x: 167, endPoint y: 318, distance: 11.0
click at [167, 0] on body "7 Version history / Generador de agua hidrogenada Need republishing Preview 1 p…" at bounding box center [784, 0] width 1568 height 0
click at [202, 284] on span "Fit to content" at bounding box center [211, 281] width 61 height 15
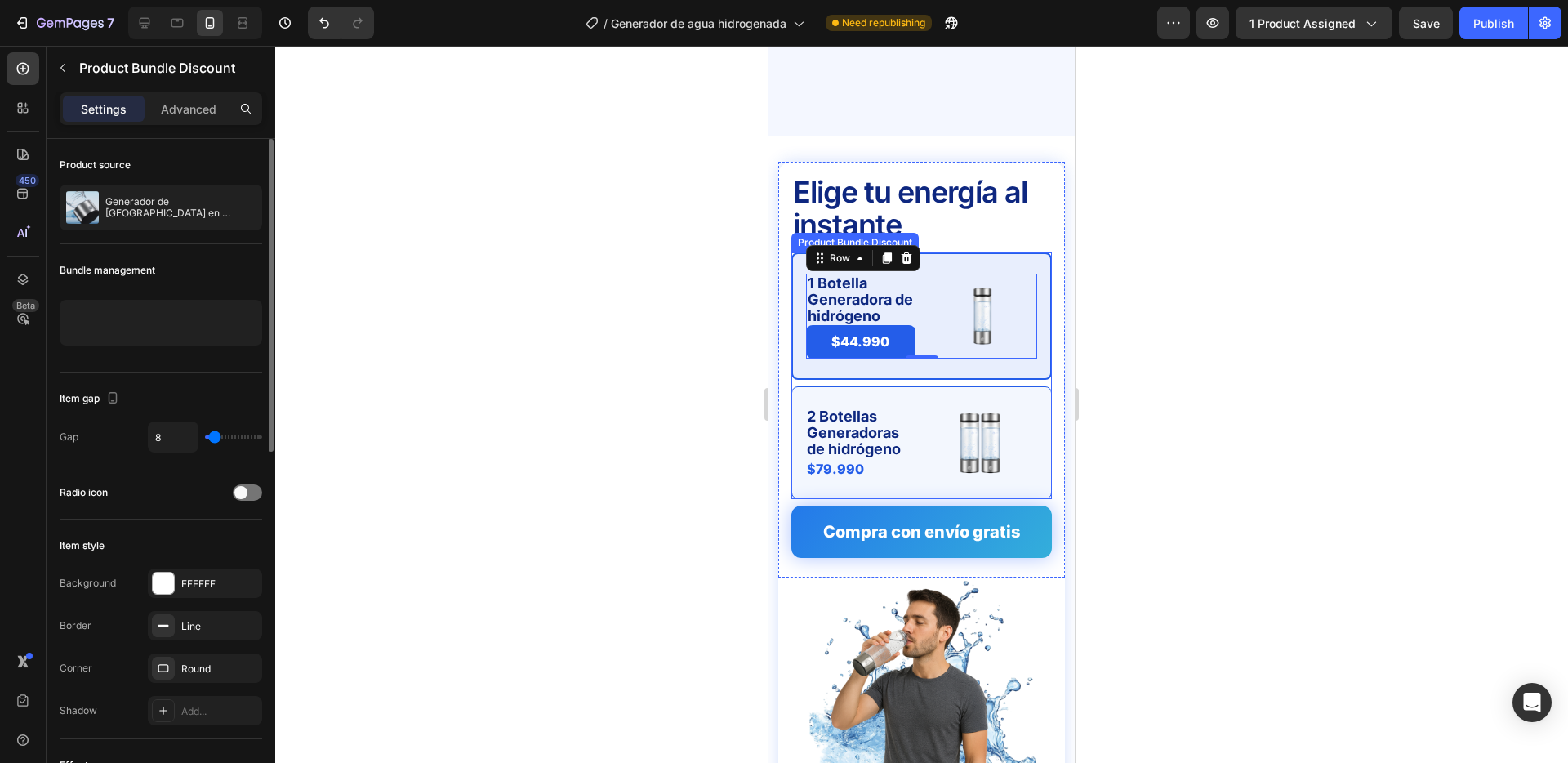
click at [906, 386] on div "2 Botellas Generadoras de hidrógeno Text Block $79.990 Product Price Product Pr…" at bounding box center [921, 443] width 260 height 112
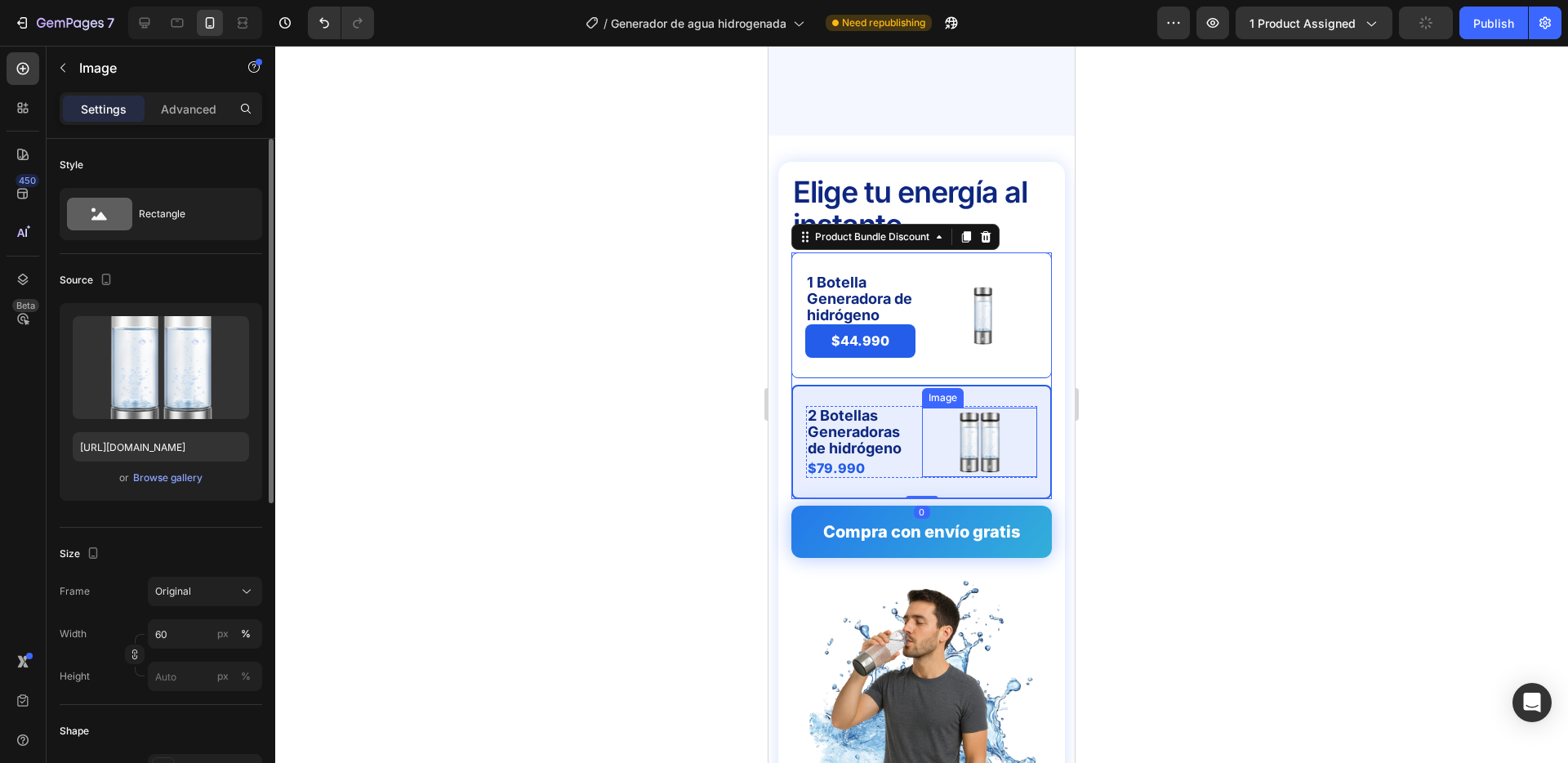
click at [926, 407] on div at bounding box center [980, 442] width 116 height 70
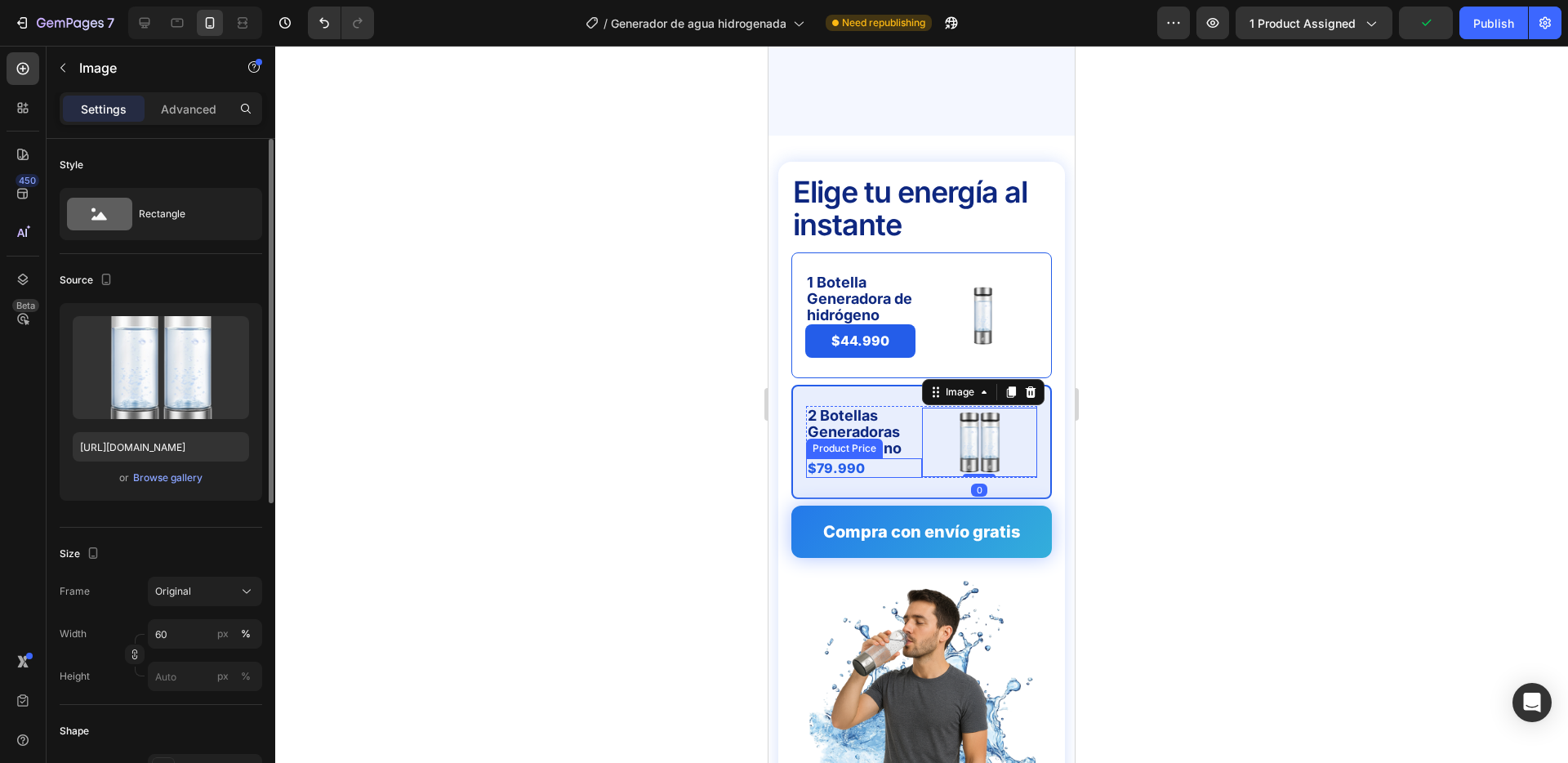
click at [912, 458] on div "$79.990" at bounding box center [865, 468] width 116 height 21
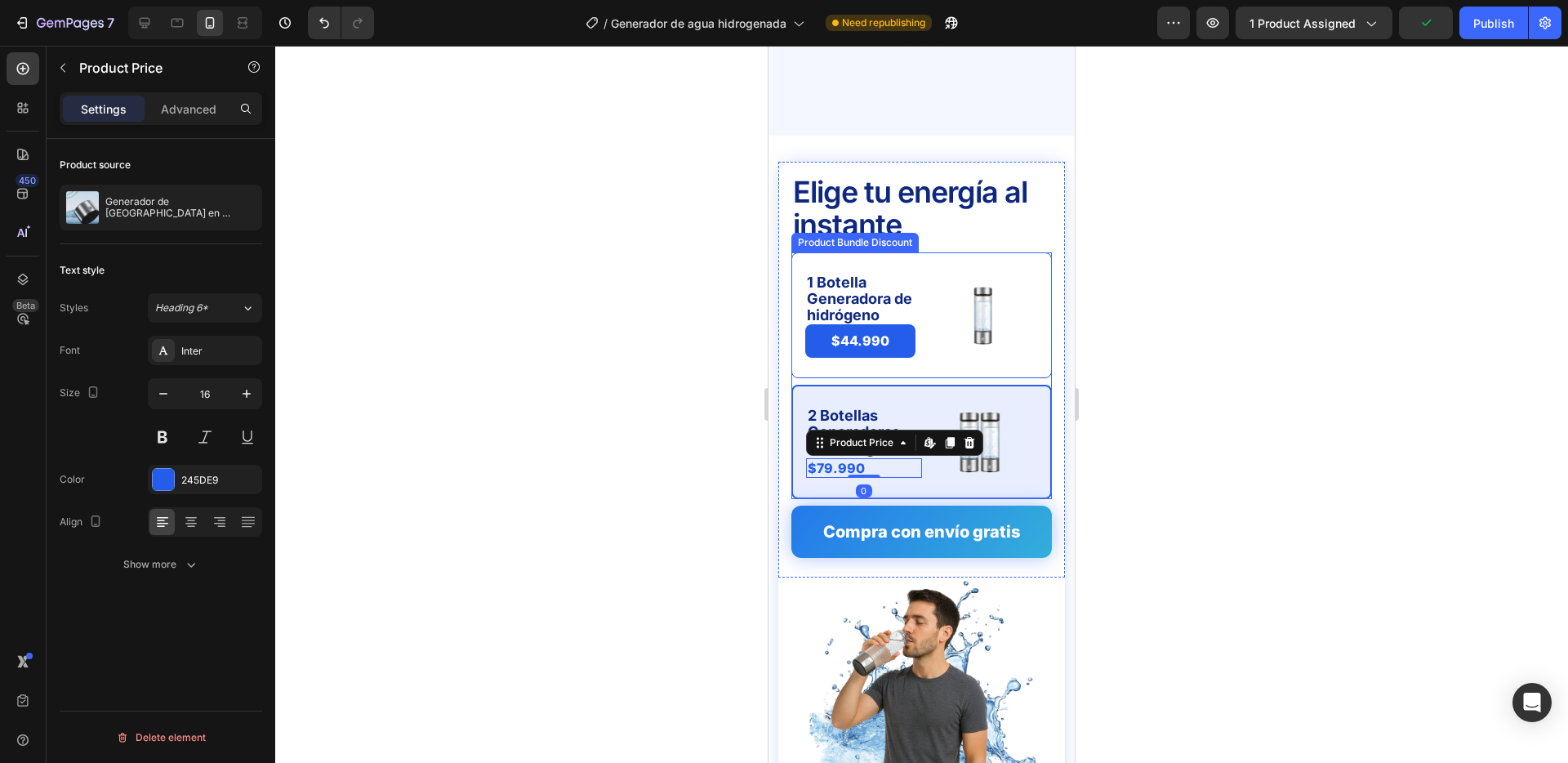
click at [916, 455] on div "2 Botellas Generadoras de hidrógeno Text Block $79.990 Product Price Edit conte…" at bounding box center [921, 442] width 260 height 114
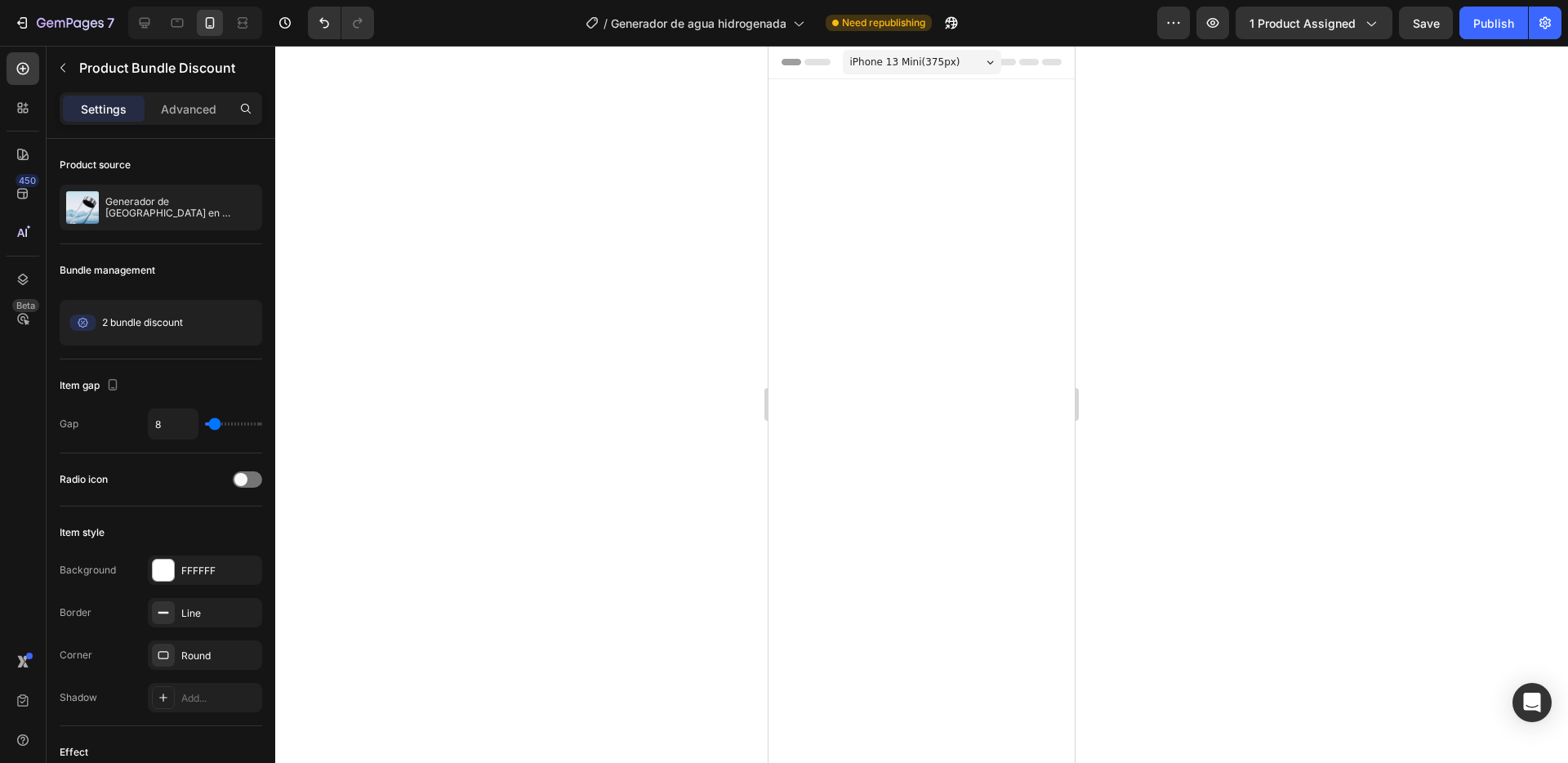
scroll to position [4077, 0]
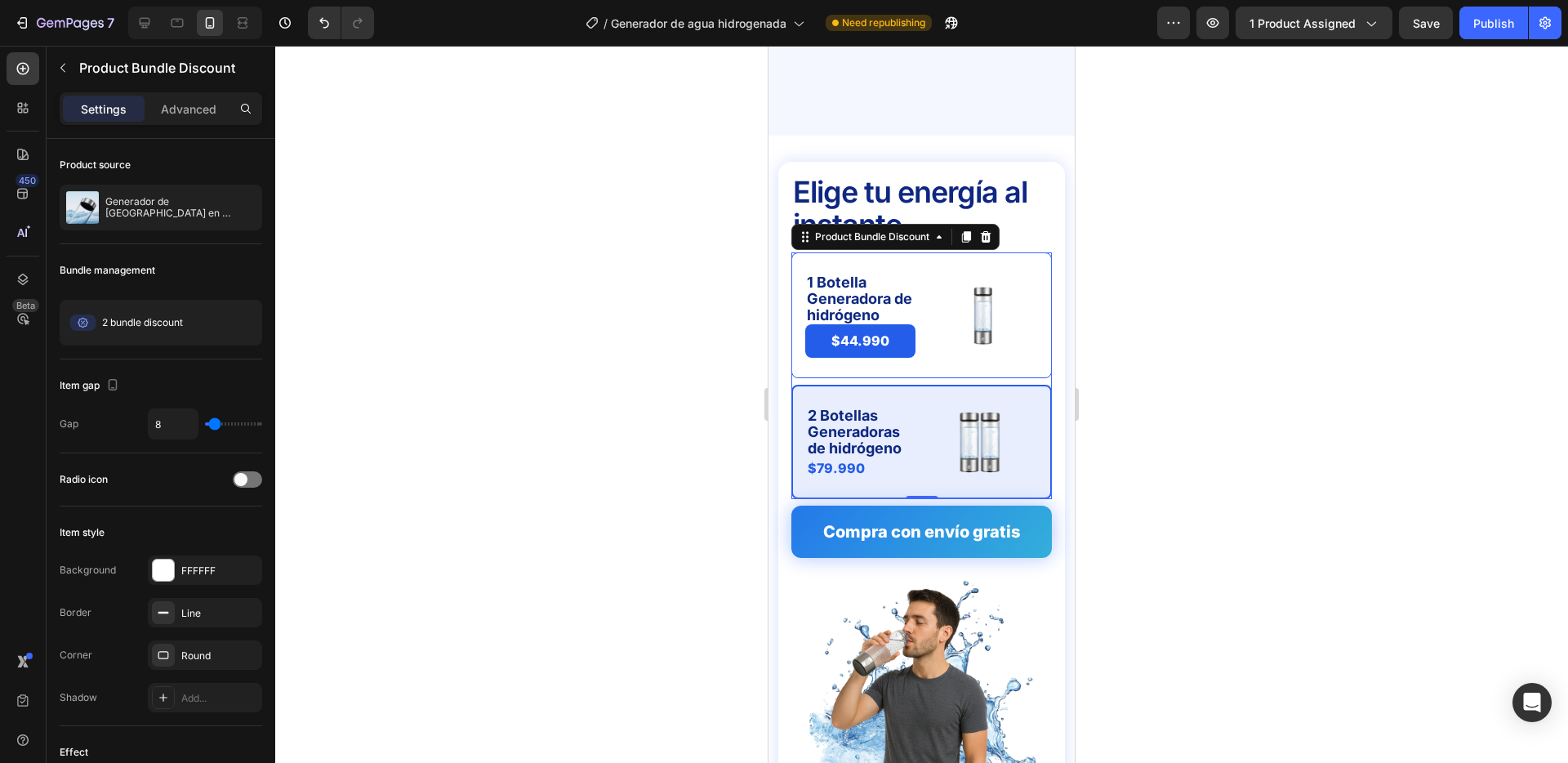
click at [1004, 385] on div "2 Botellas Generadoras de hidrógeno Text Block $79.990 Product Price Product Pr…" at bounding box center [921, 442] width 260 height 114
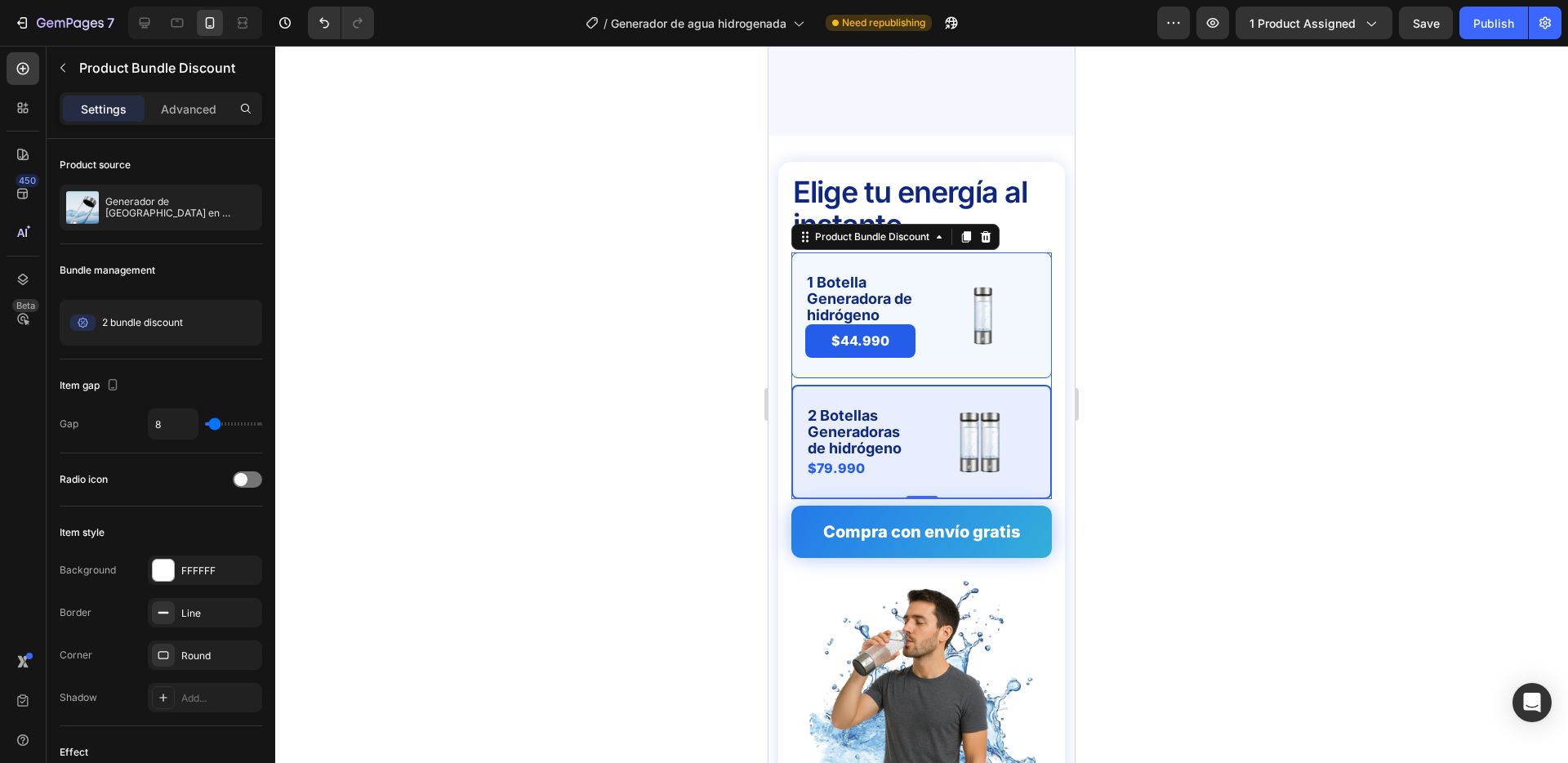
click at [942, 252] on div "1 Botella Generadora de hidrógeno Text Block $44.990 Product Price Product Pric…" at bounding box center [921, 315] width 260 height 126
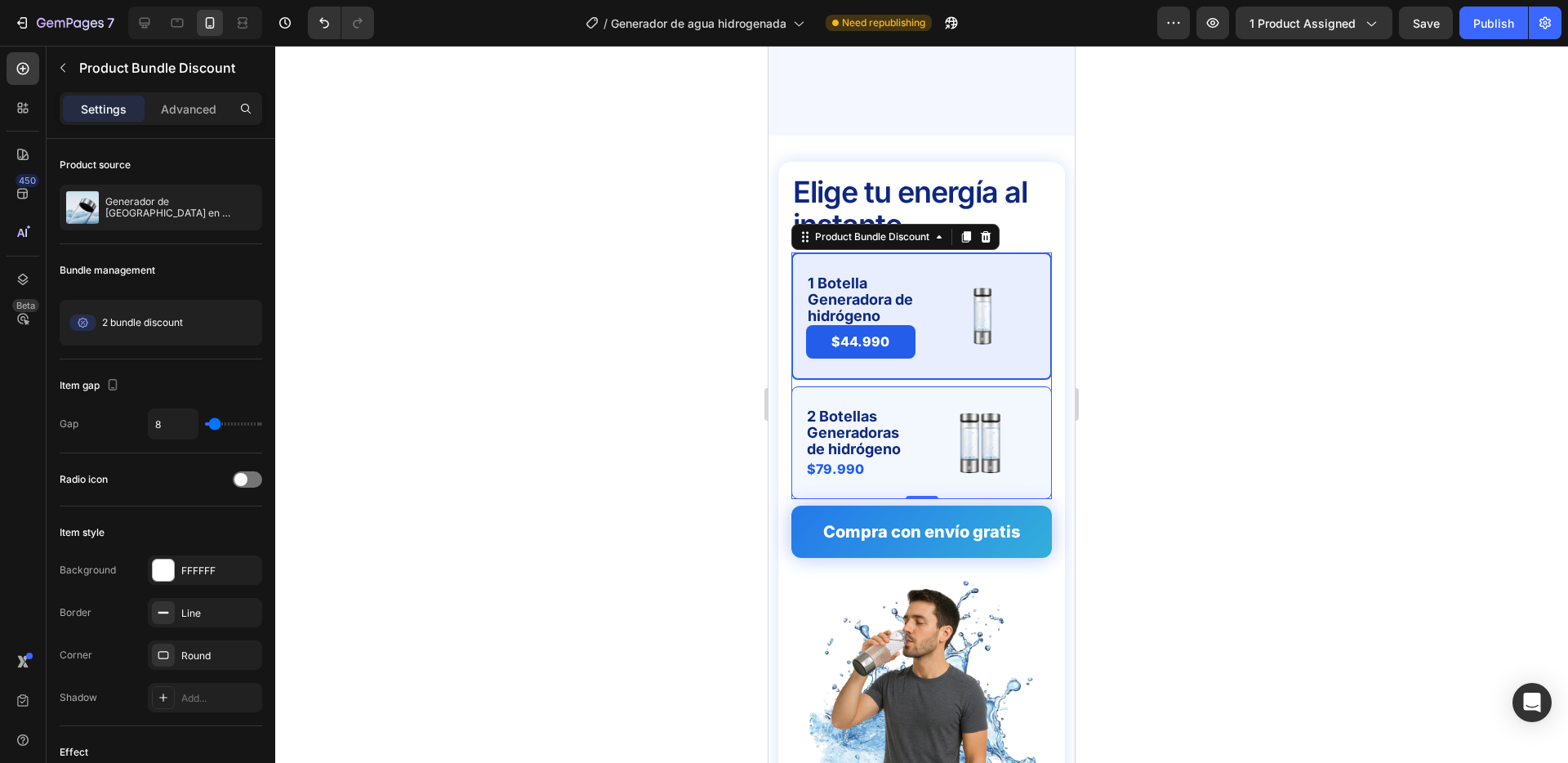
click at [922, 386] on div "2 Botellas Generadoras de hidrógeno Text Block $79.990 Product Price Product Pr…" at bounding box center [921, 443] width 260 height 112
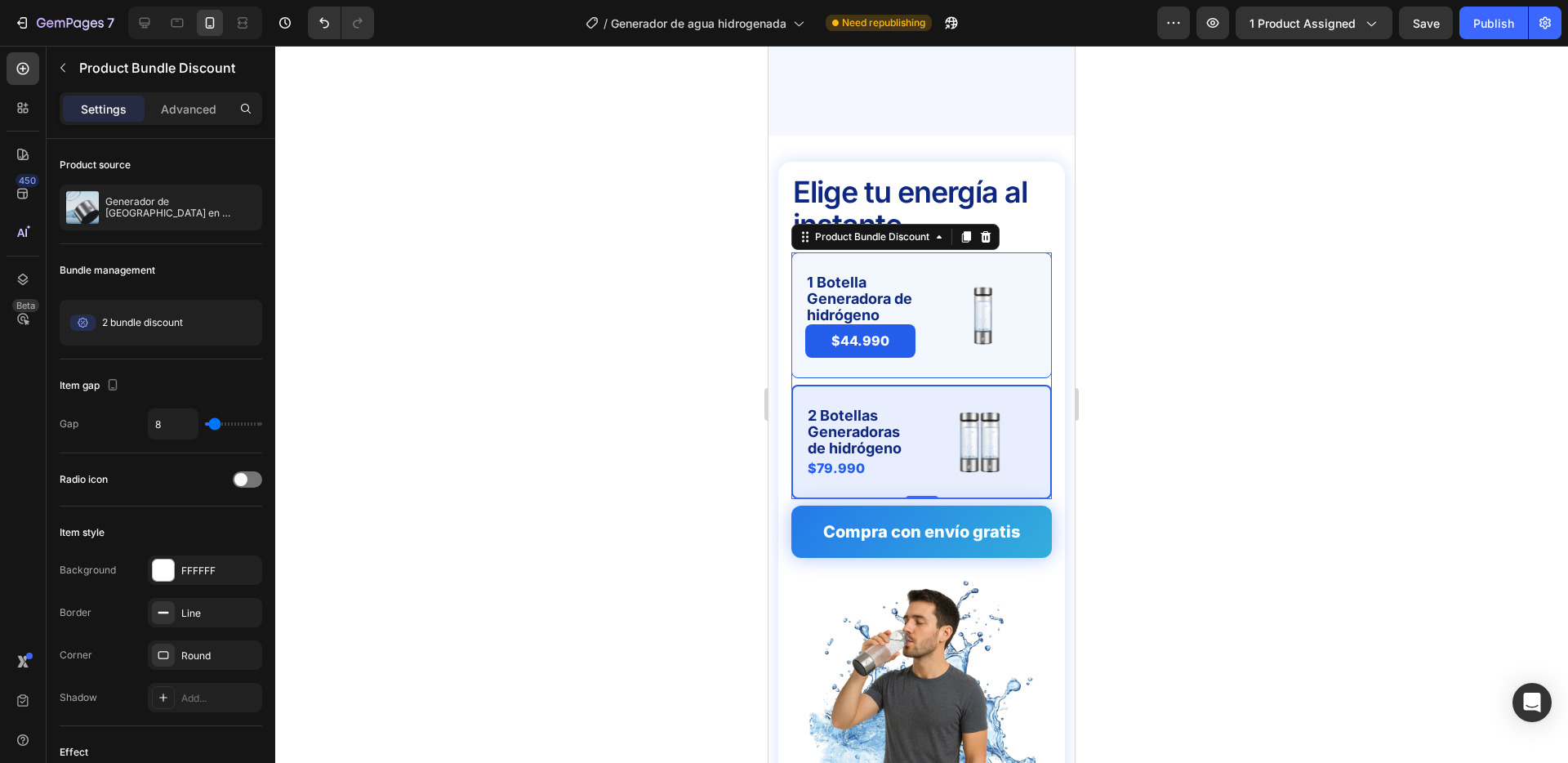
click at [927, 252] on div "1 Botella Generadora de hidrógeno Text Block $44.990 Product Price Product Pric…" at bounding box center [921, 315] width 260 height 126
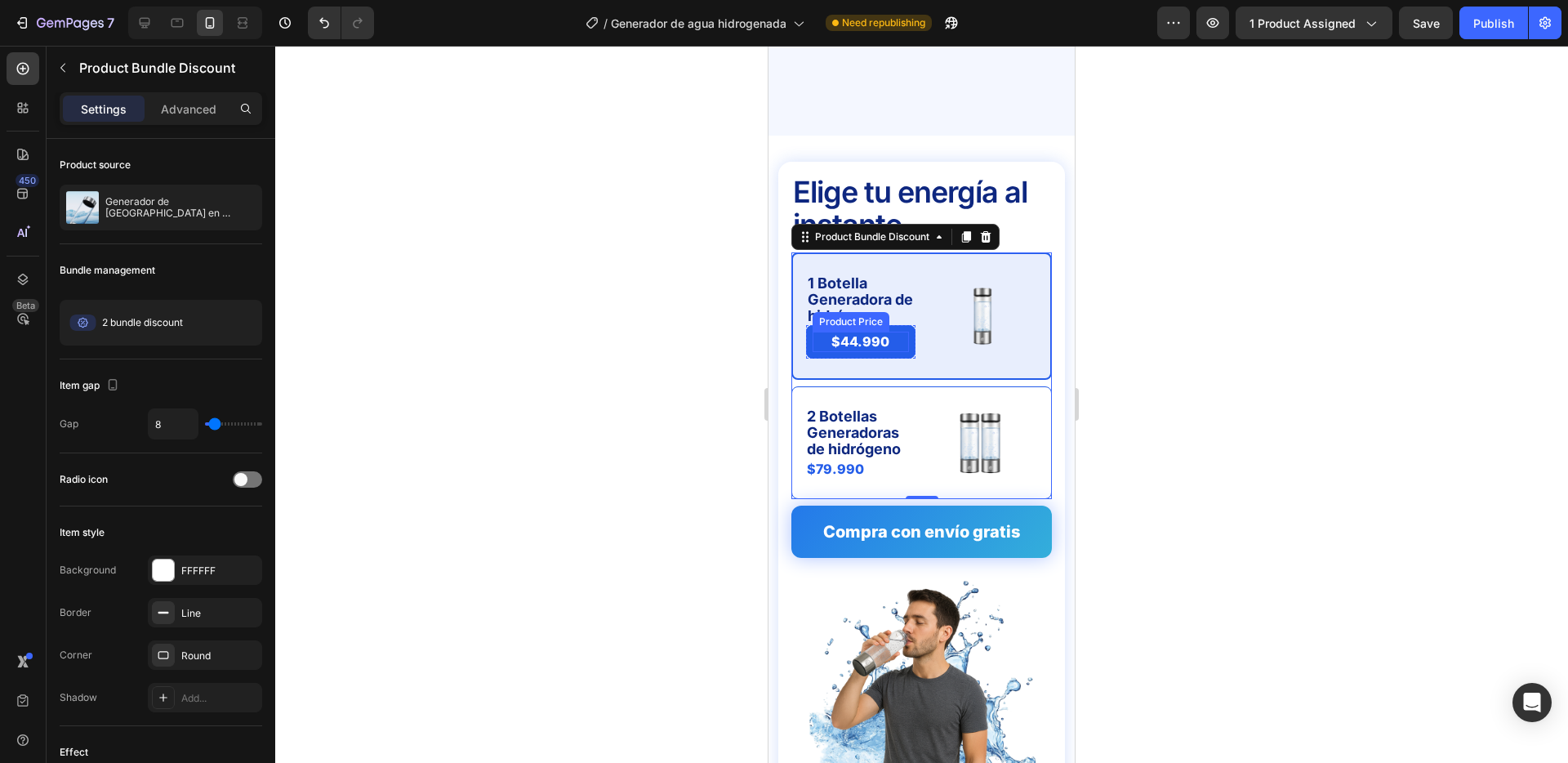
click at [876, 331] on div "$44.990" at bounding box center [861, 341] width 96 height 21
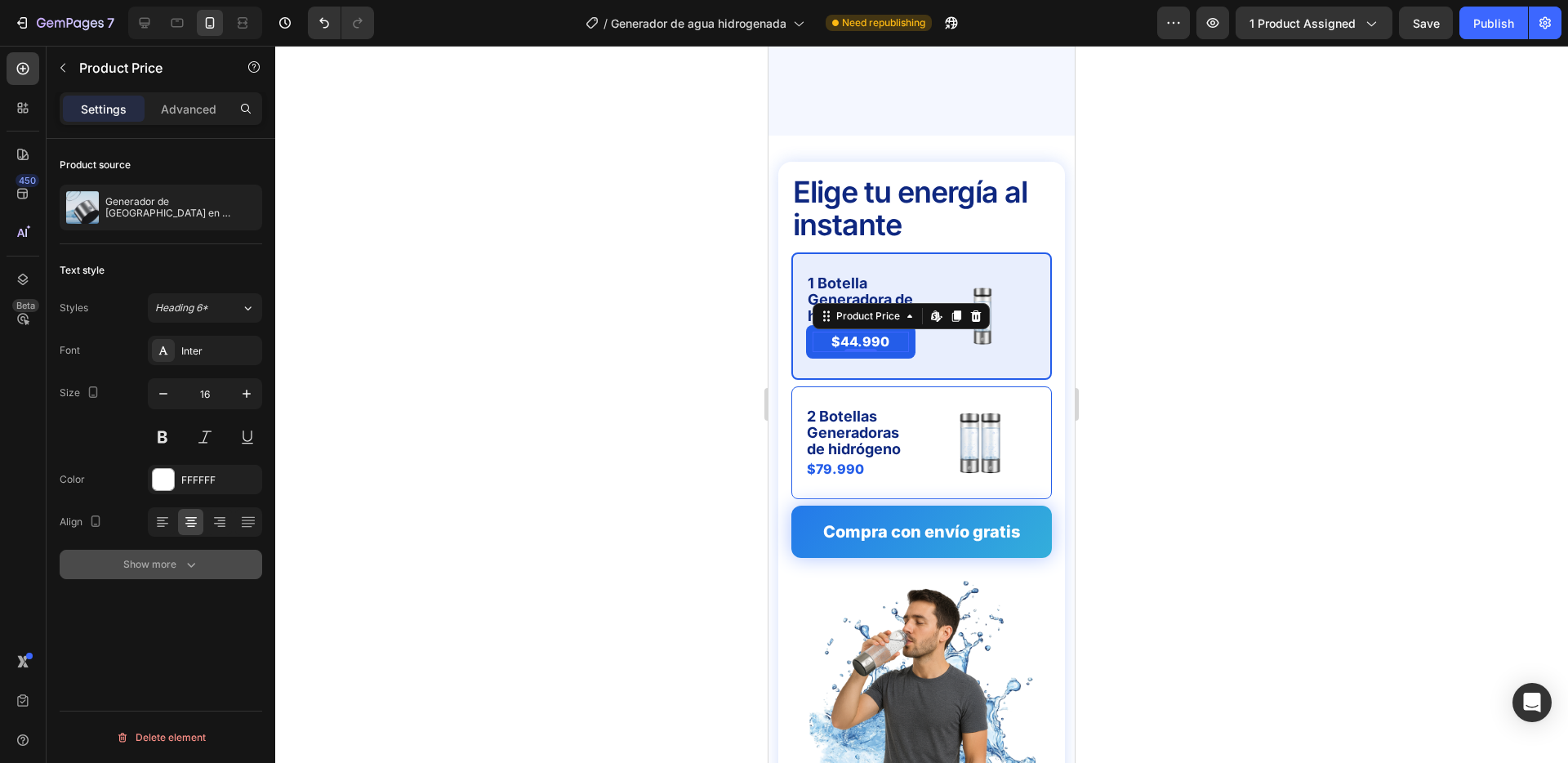
click at [169, 562] on div "Show more" at bounding box center [162, 564] width 76 height 16
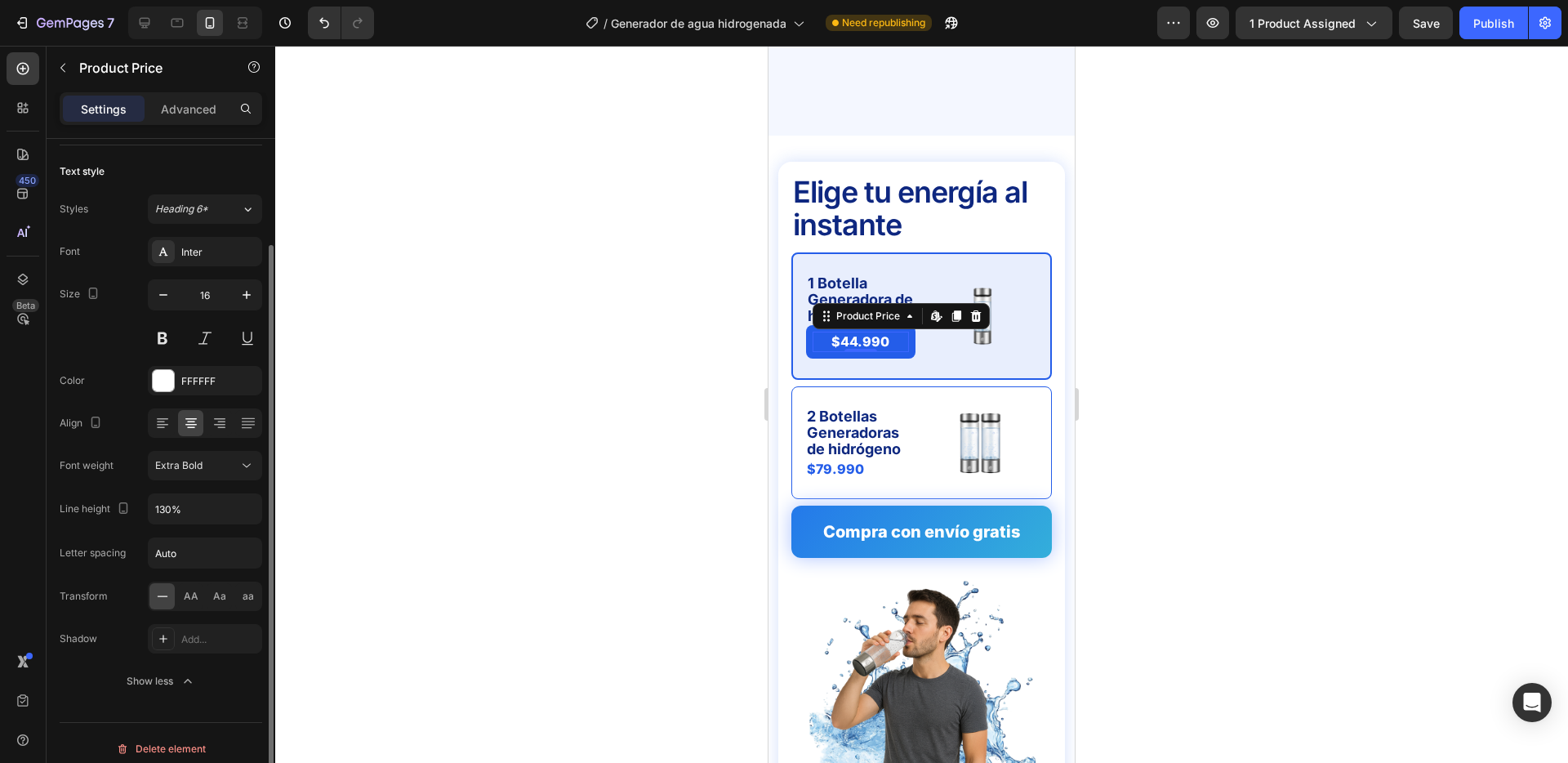
scroll to position [111, 0]
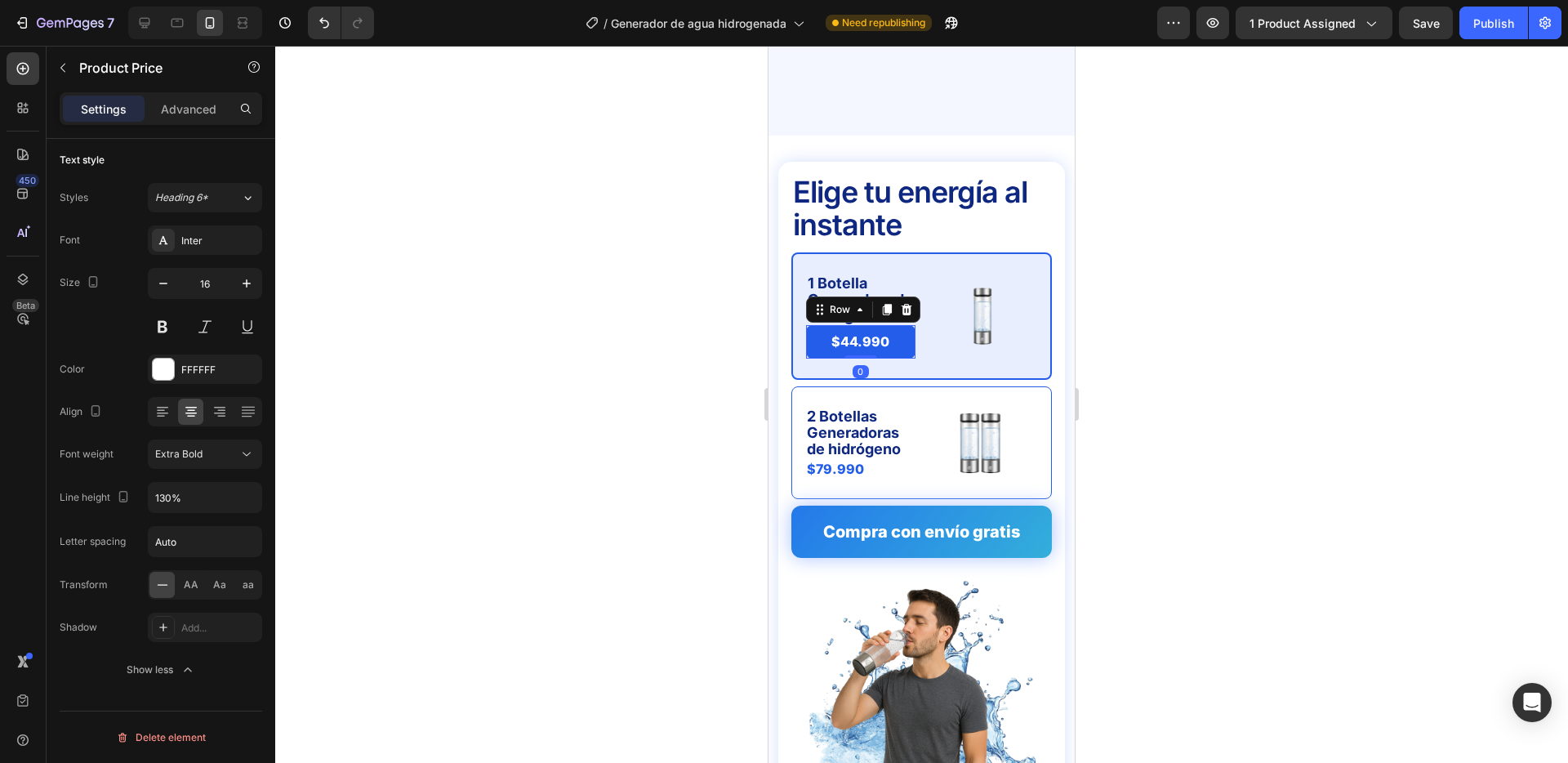
click at [913, 325] on div "$44.990 Product Price Product Price Row 0" at bounding box center [861, 341] width 110 height 34
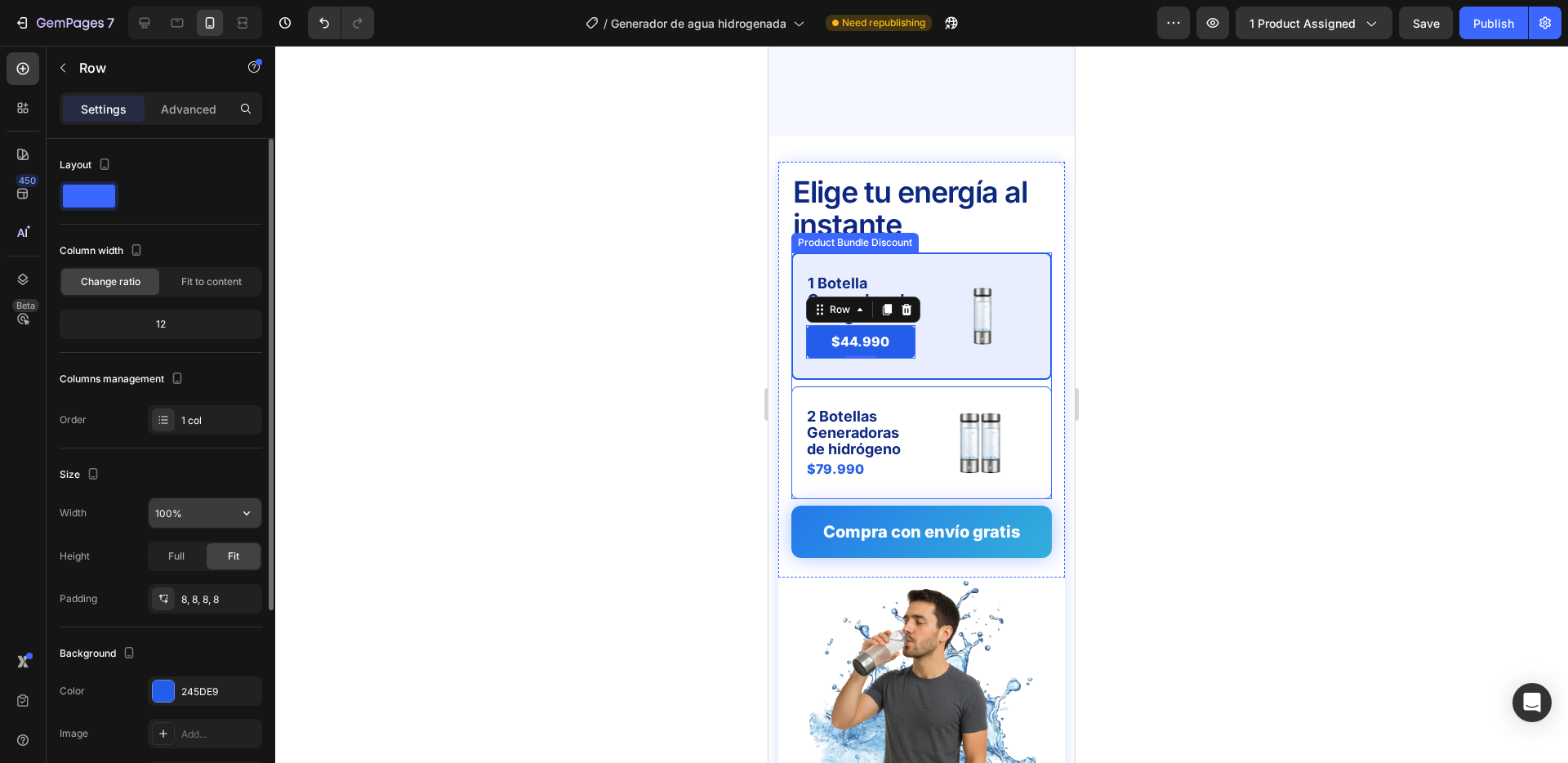
click at [216, 509] on input "100%" at bounding box center [205, 513] width 113 height 29
click at [245, 504] on icon "button" at bounding box center [247, 513] width 16 height 16
click at [186, 511] on input "100%" at bounding box center [205, 513] width 113 height 29
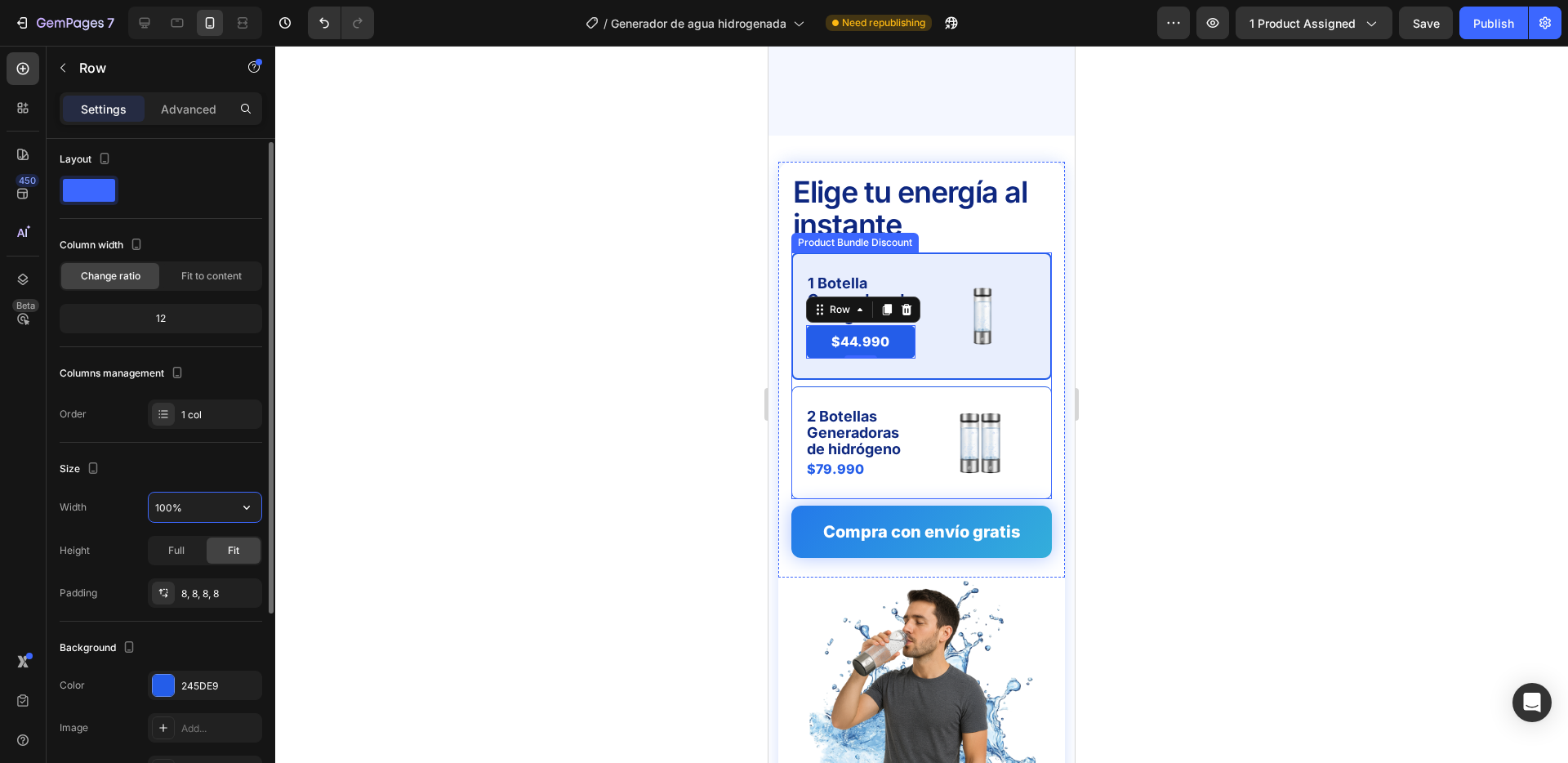
click at [187, 511] on input "100%" at bounding box center [205, 507] width 113 height 29
type input "1"
click at [185, 553] on div "Full" at bounding box center [176, 550] width 54 height 26
click at [225, 512] on input "200" at bounding box center [205, 507] width 113 height 29
click at [239, 509] on icon "button" at bounding box center [247, 507] width 16 height 16
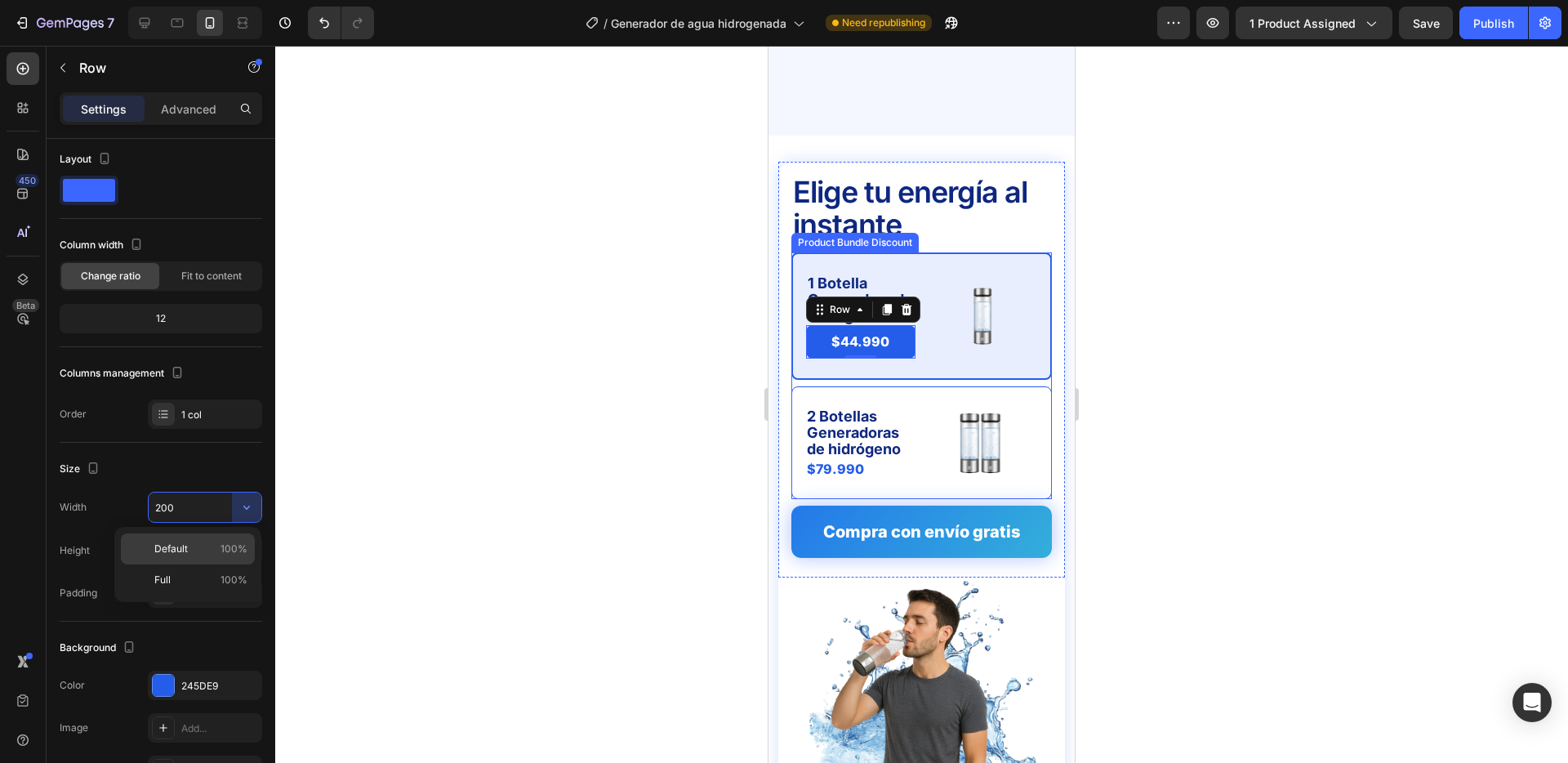
click at [222, 564] on div "Default 100%" at bounding box center [188, 580] width 134 height 31
type input "100%"
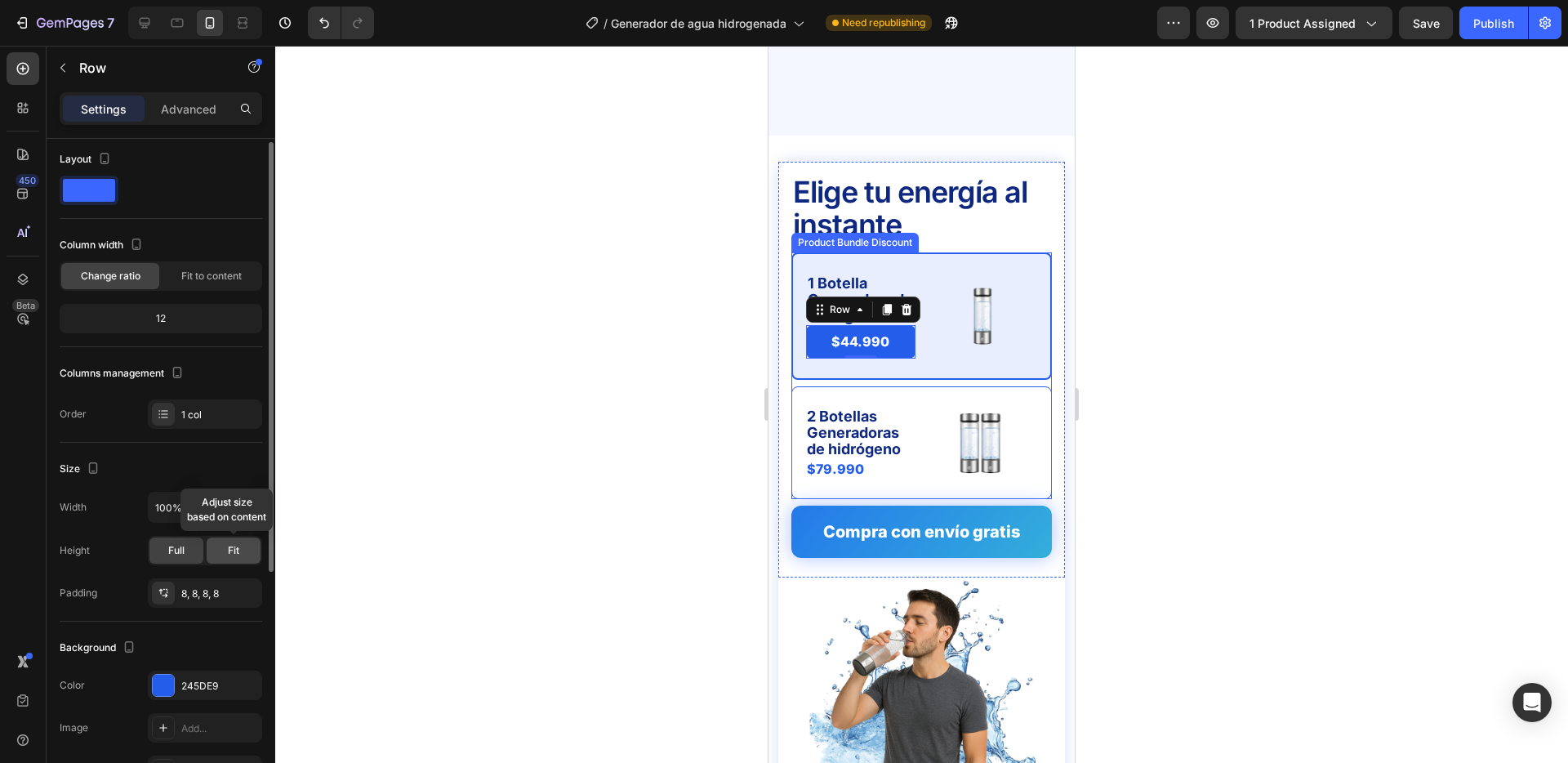
click at [227, 541] on div "Fit" at bounding box center [233, 550] width 54 height 26
click at [609, 353] on div at bounding box center [921, 404] width 1293 height 717
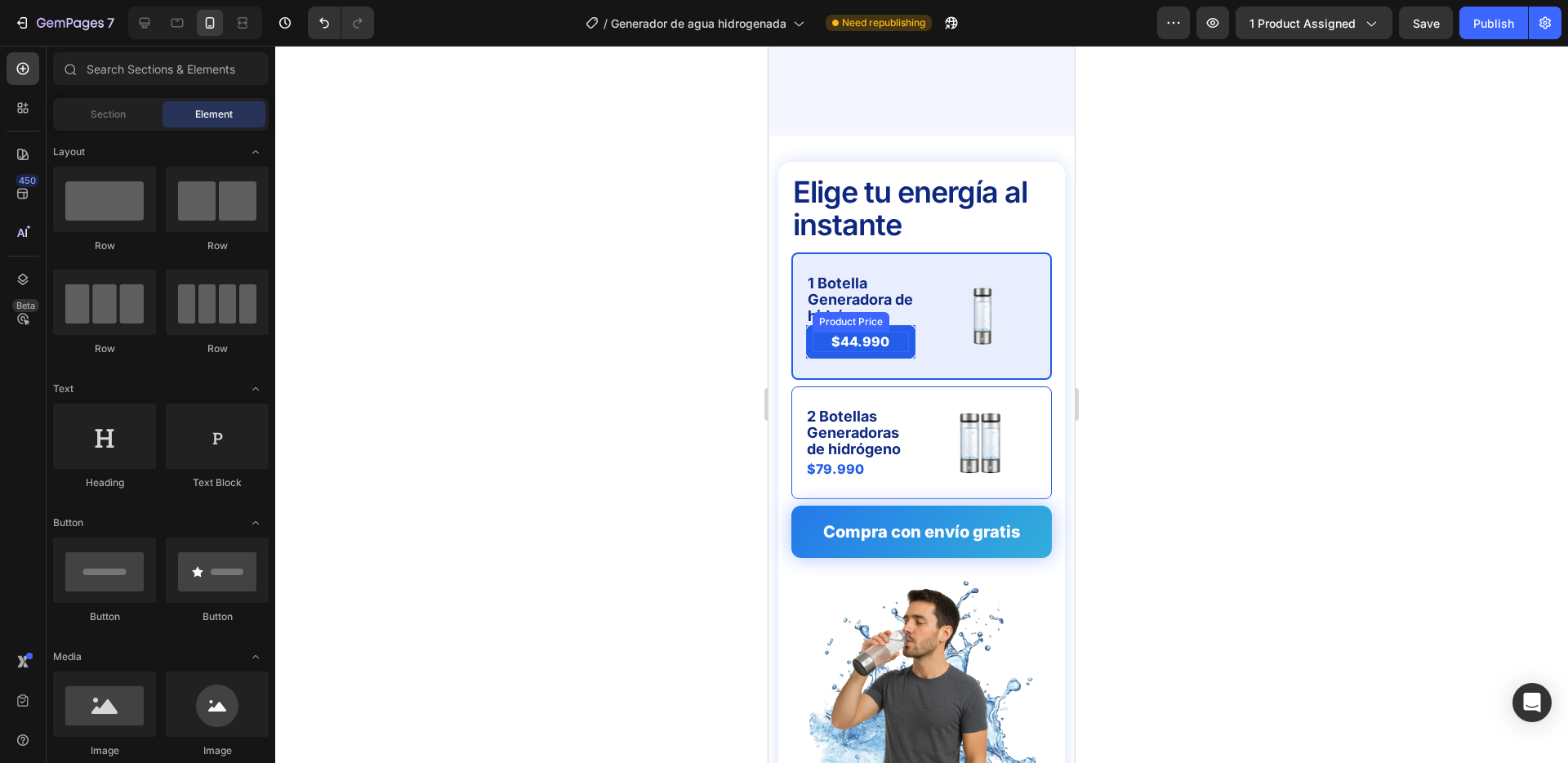
click at [907, 331] on div "$44.990" at bounding box center [861, 341] width 96 height 21
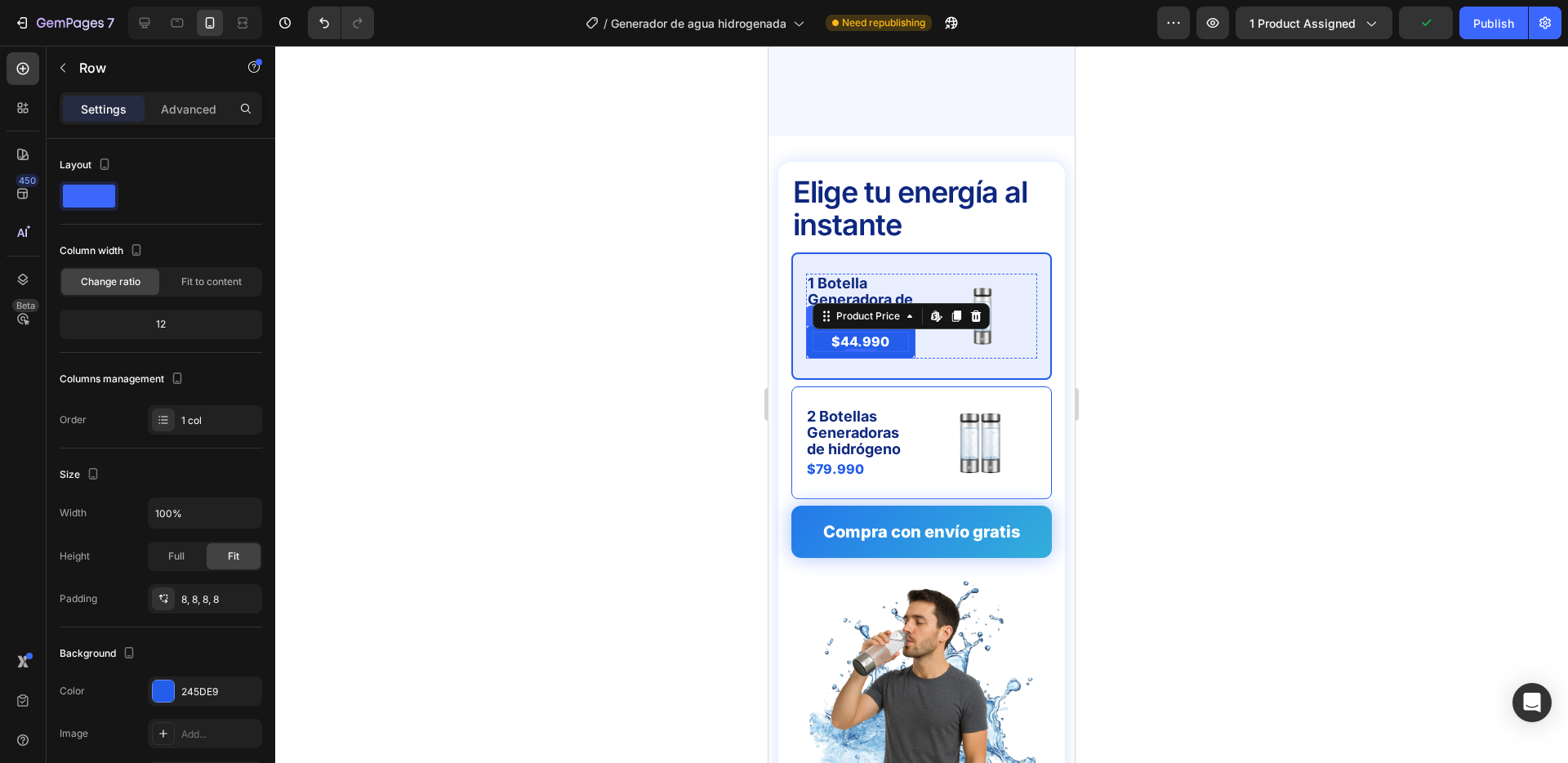
click at [836, 325] on div "$44.990 Product Price Edit content in Shopify 0 Product Price Edit content in S…" at bounding box center [861, 341] width 110 height 34
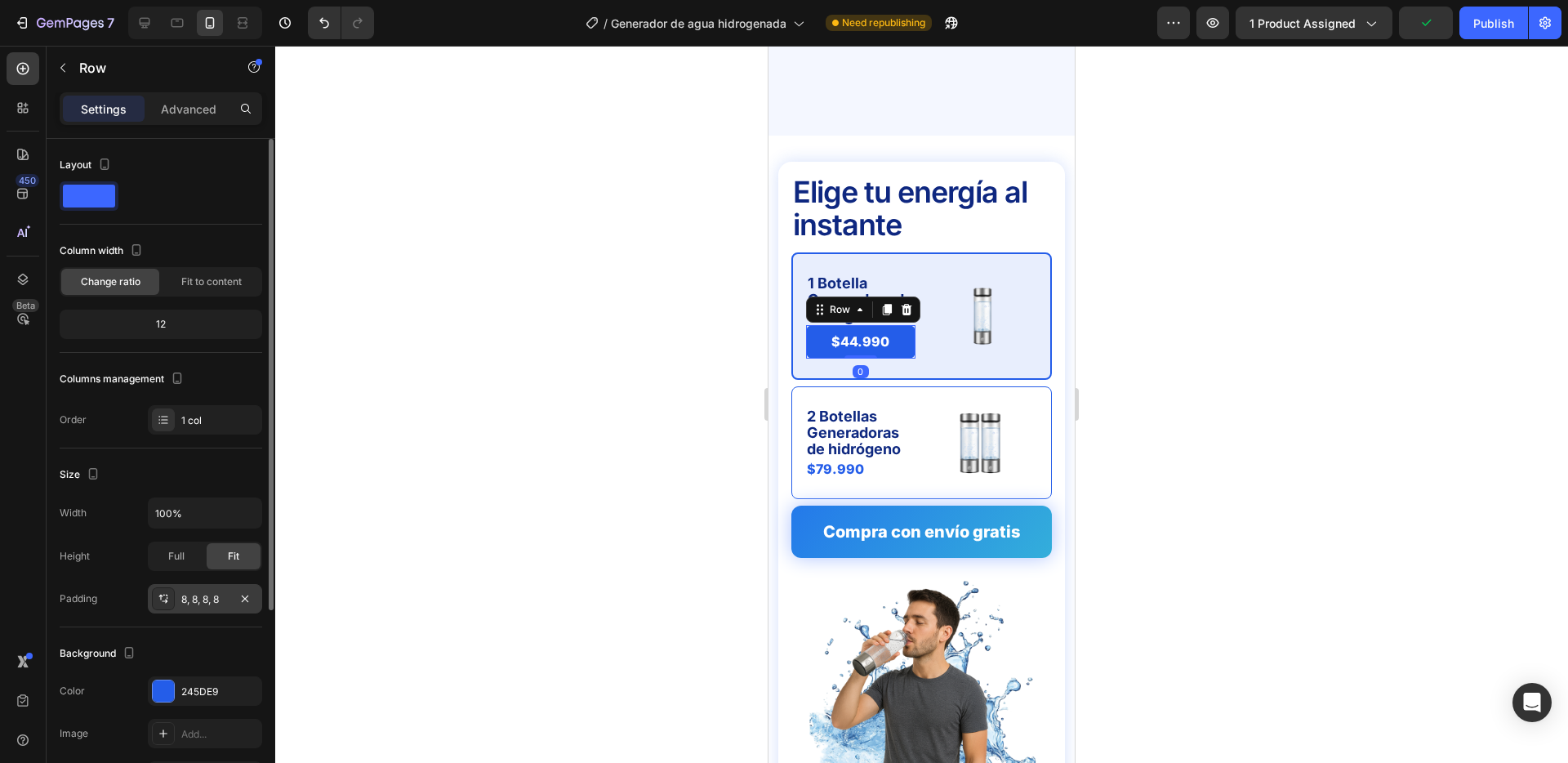
click at [233, 597] on div "8, 8, 8, 8" at bounding box center [205, 599] width 114 height 29
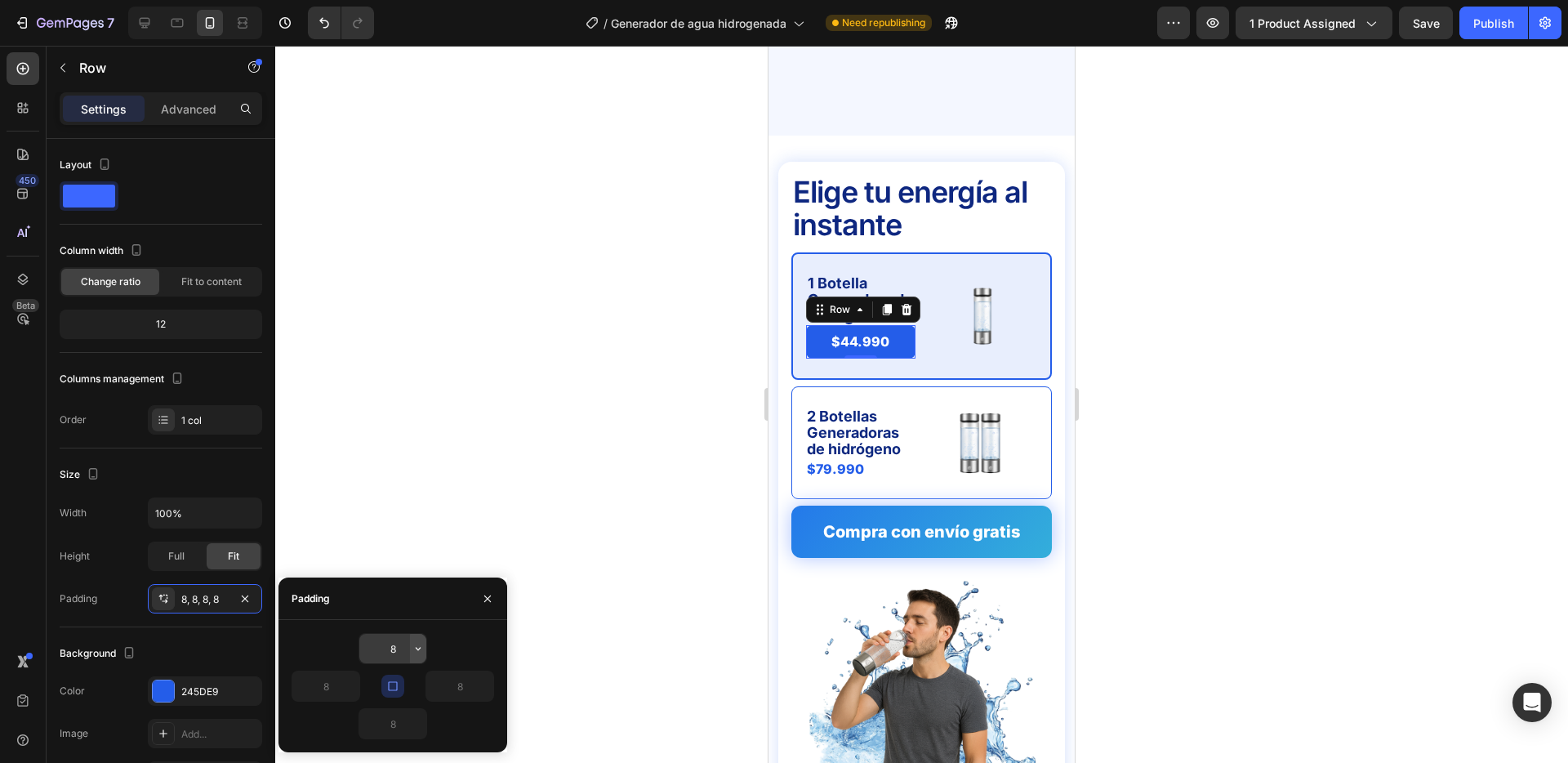
click at [420, 644] on icon "button" at bounding box center [418, 649] width 13 height 13
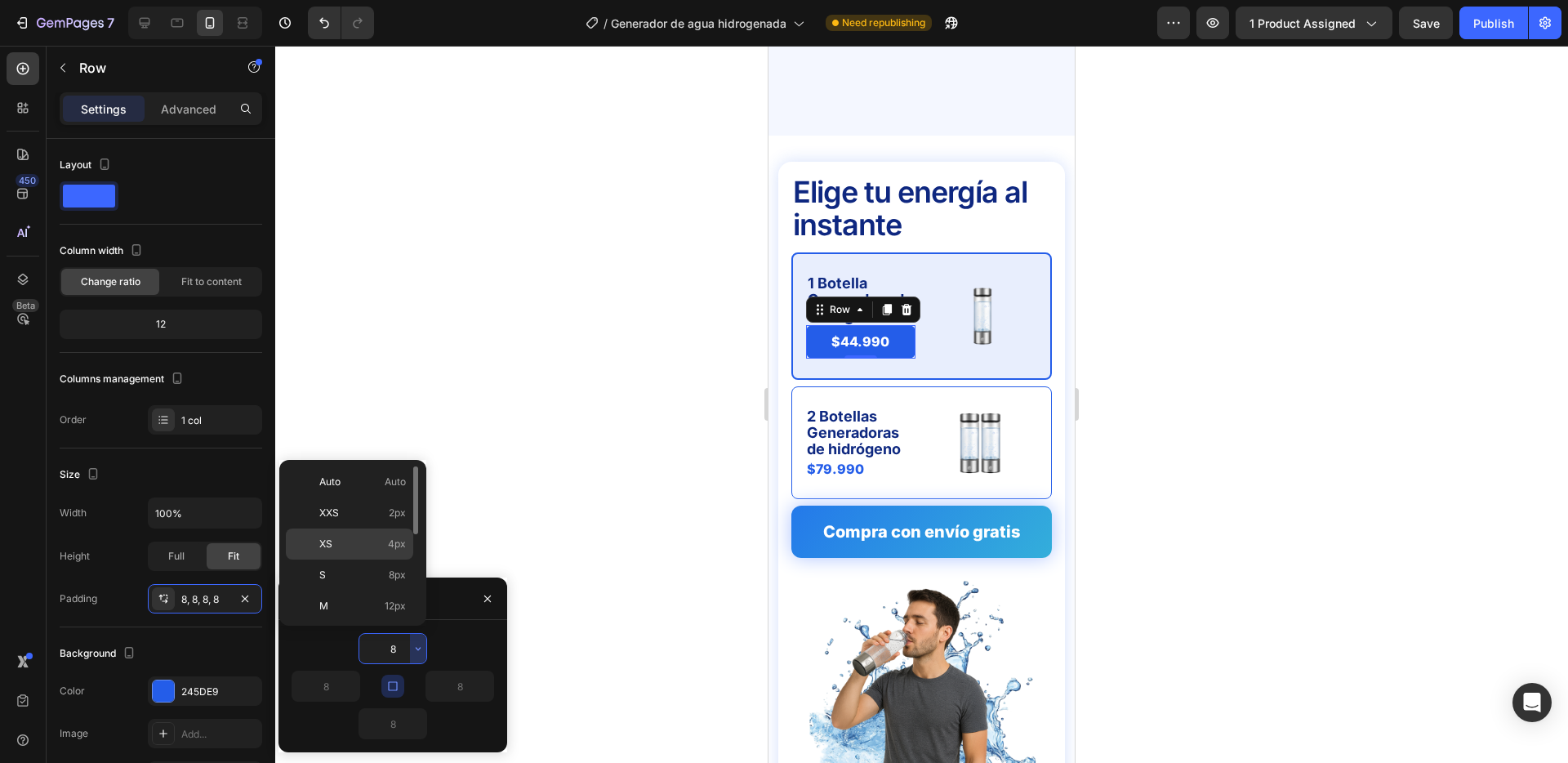
click at [388, 543] on span "4px" at bounding box center [397, 543] width 18 height 15
type input "4"
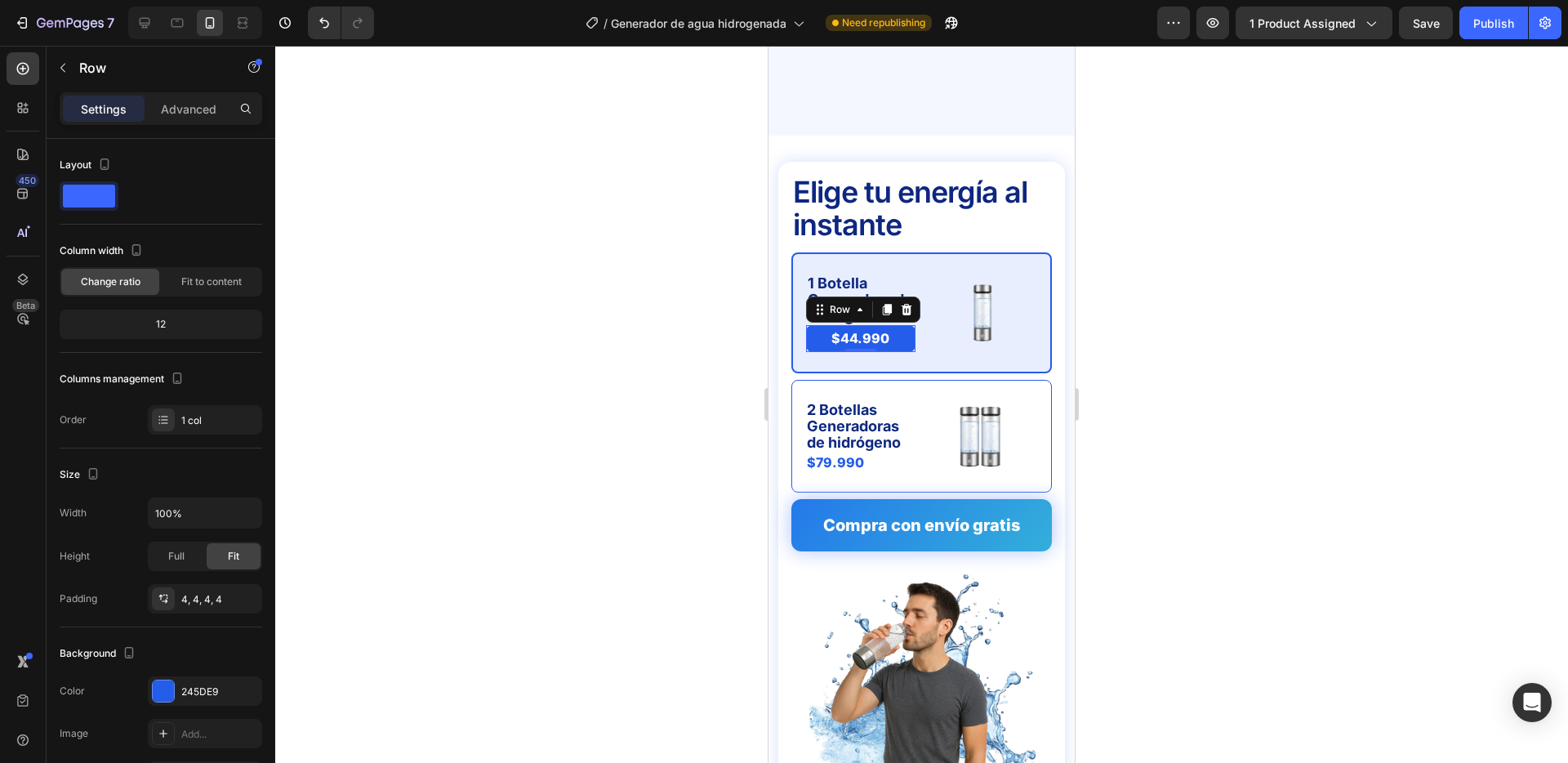
click at [493, 408] on div at bounding box center [921, 404] width 1293 height 717
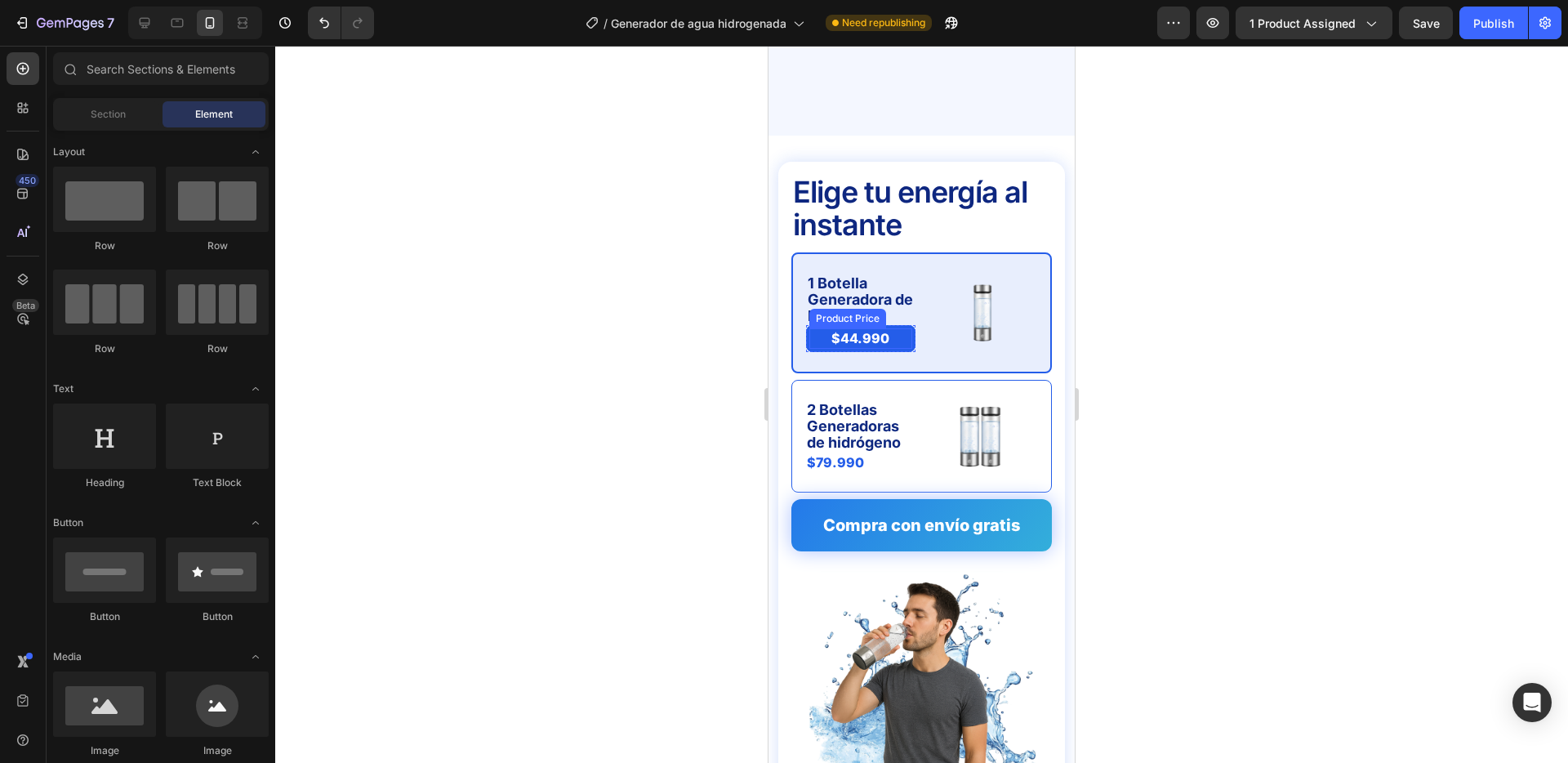
click at [905, 328] on div "$44.990" at bounding box center [860, 338] width 103 height 21
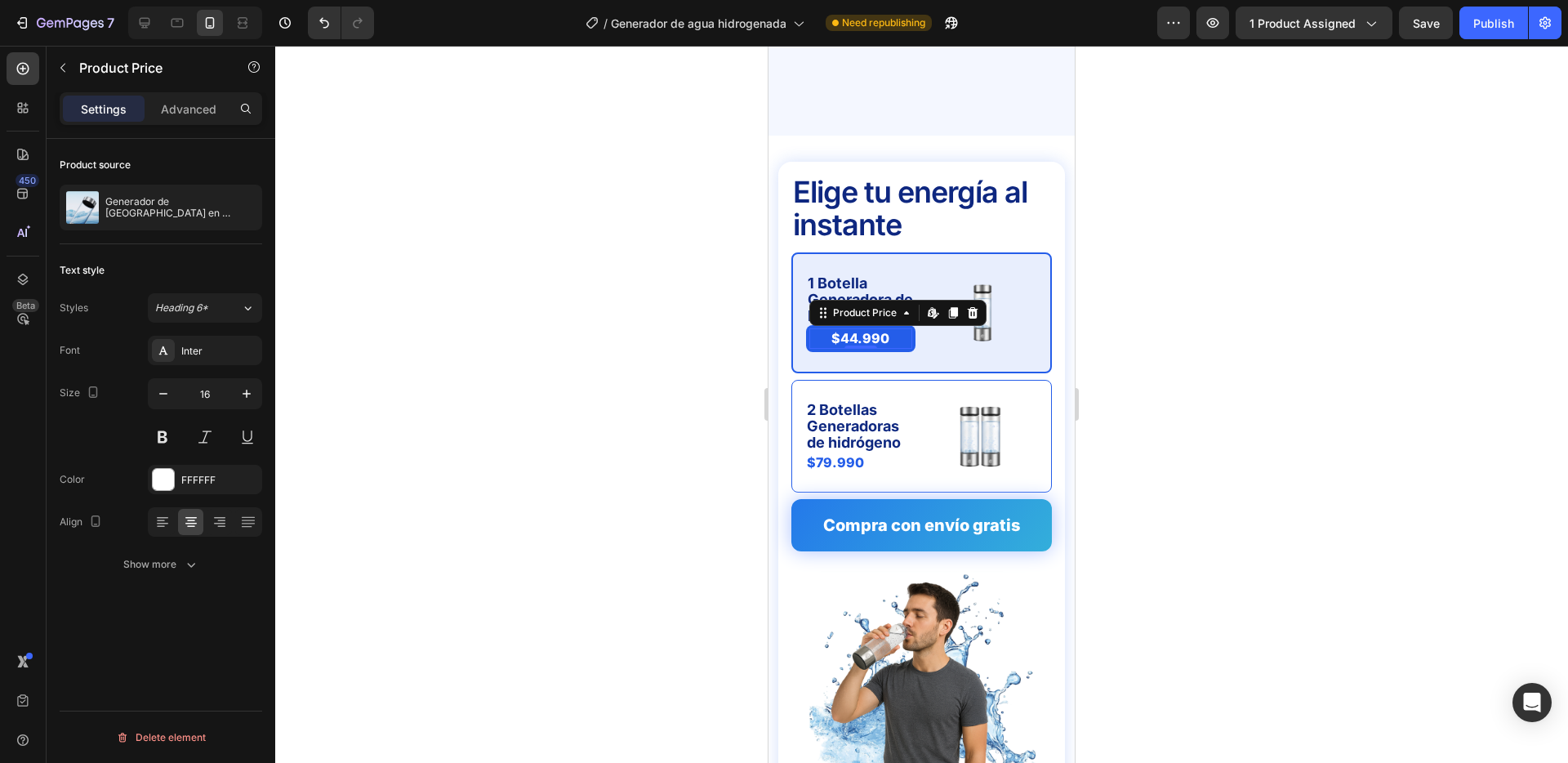
click at [809, 328] on div "$44.990" at bounding box center [860, 338] width 103 height 21
click at [745, 308] on div at bounding box center [921, 404] width 1293 height 717
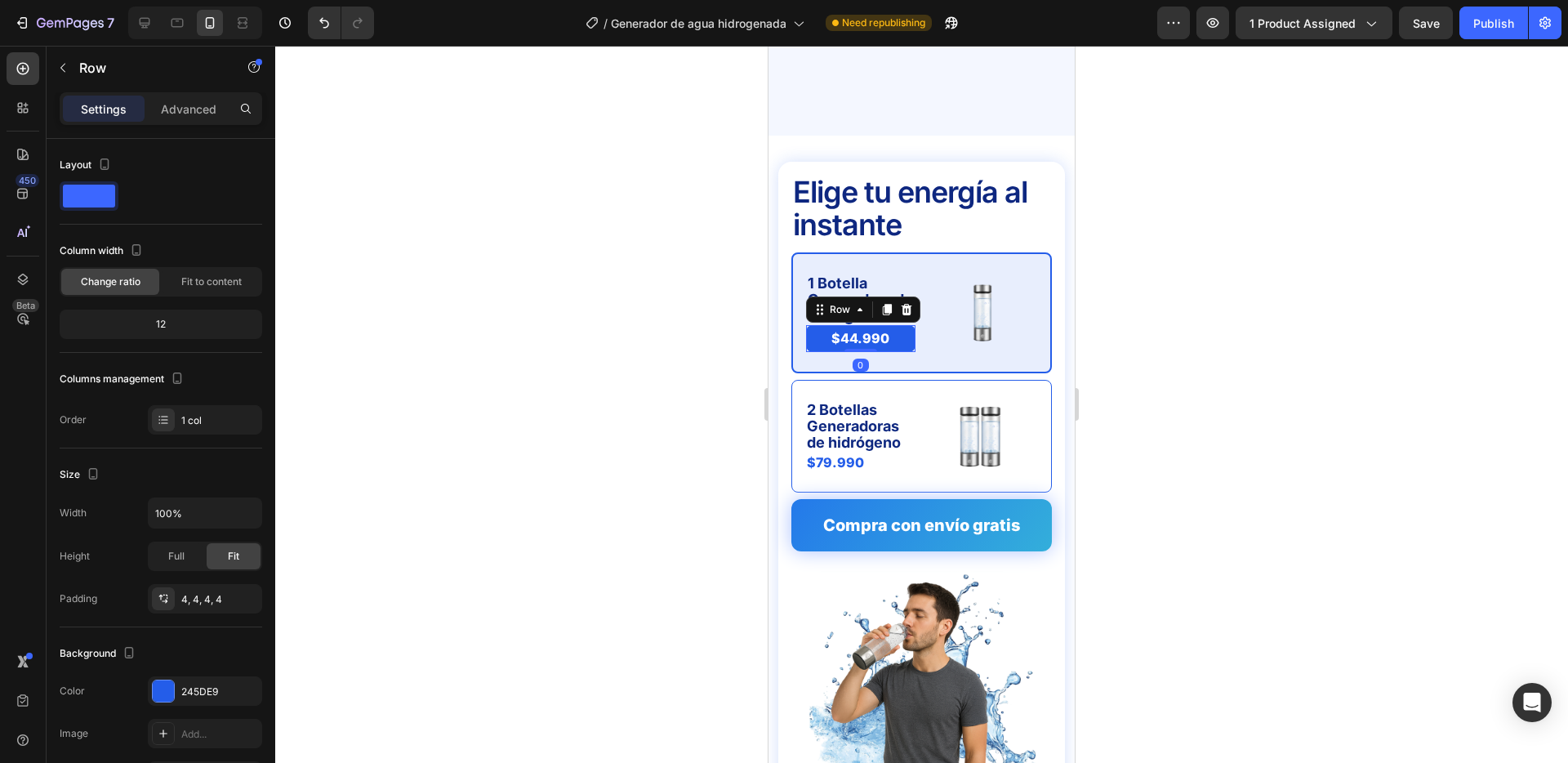
click at [807, 325] on div "$44.990 Product Price Product Price Row 0" at bounding box center [861, 338] width 110 height 27
click at [888, 305] on icon at bounding box center [887, 310] width 9 height 12
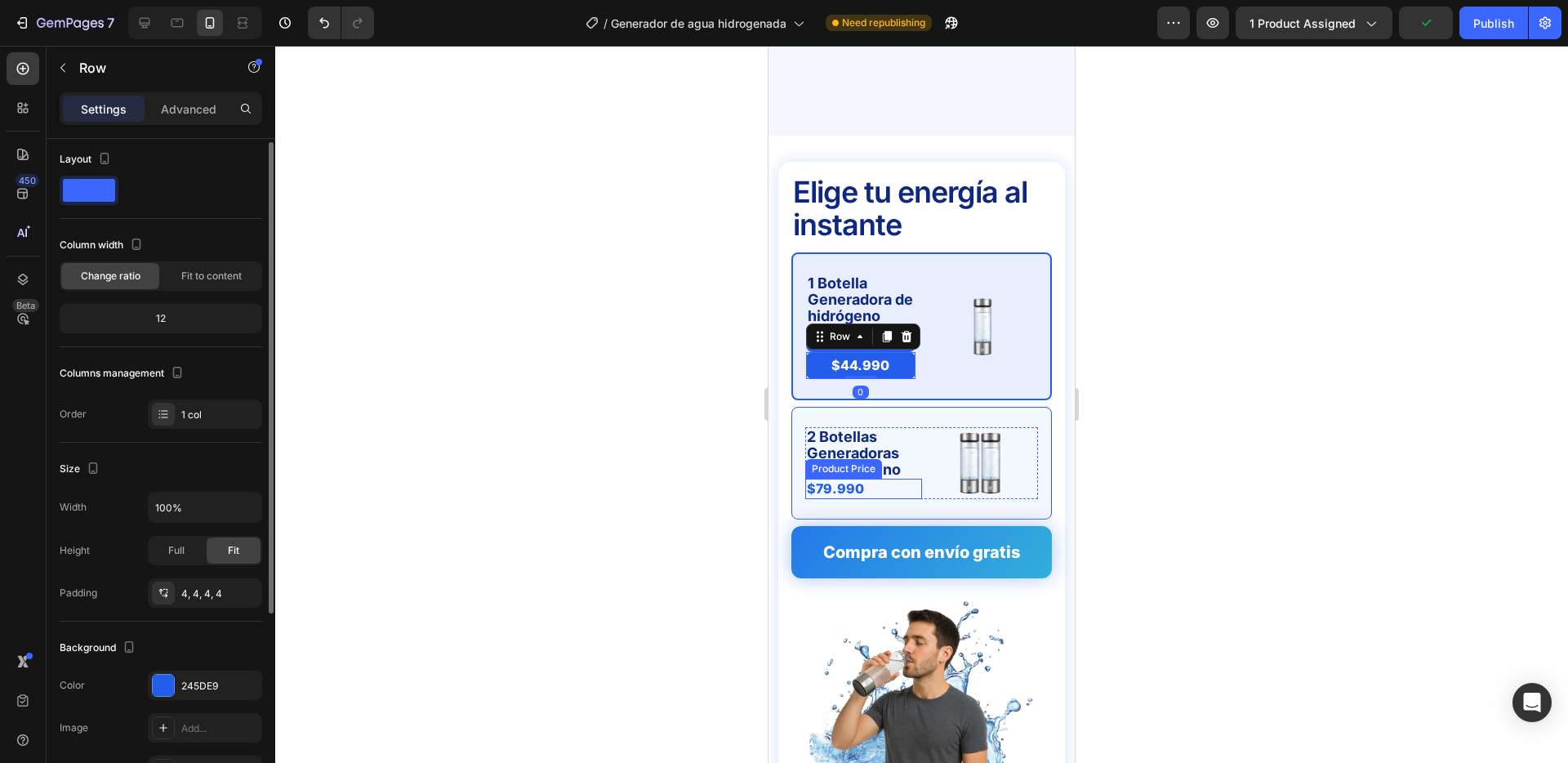
click at [834, 479] on div "$79.990" at bounding box center [864, 489] width 117 height 21
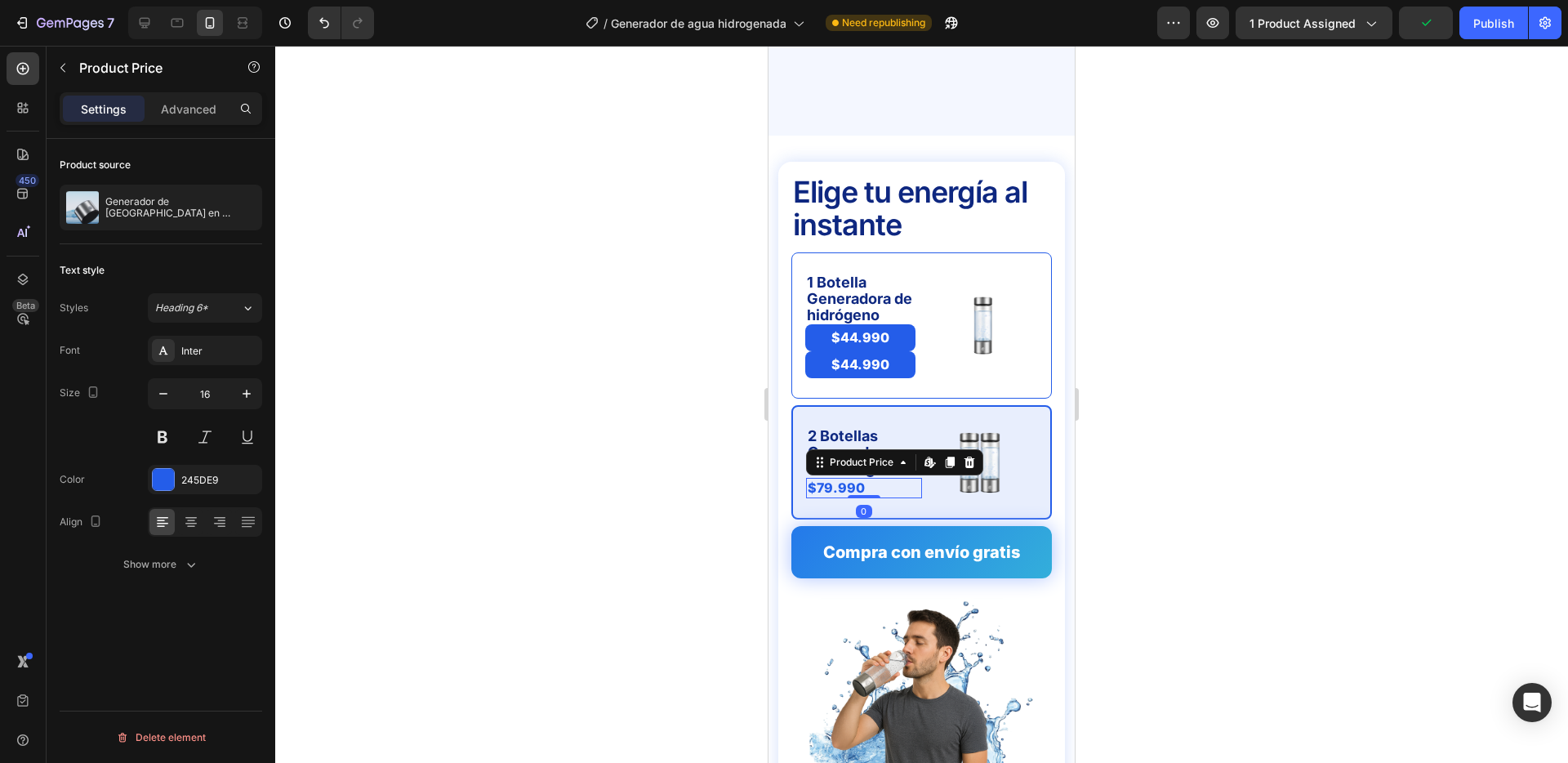
scroll to position [0, 0]
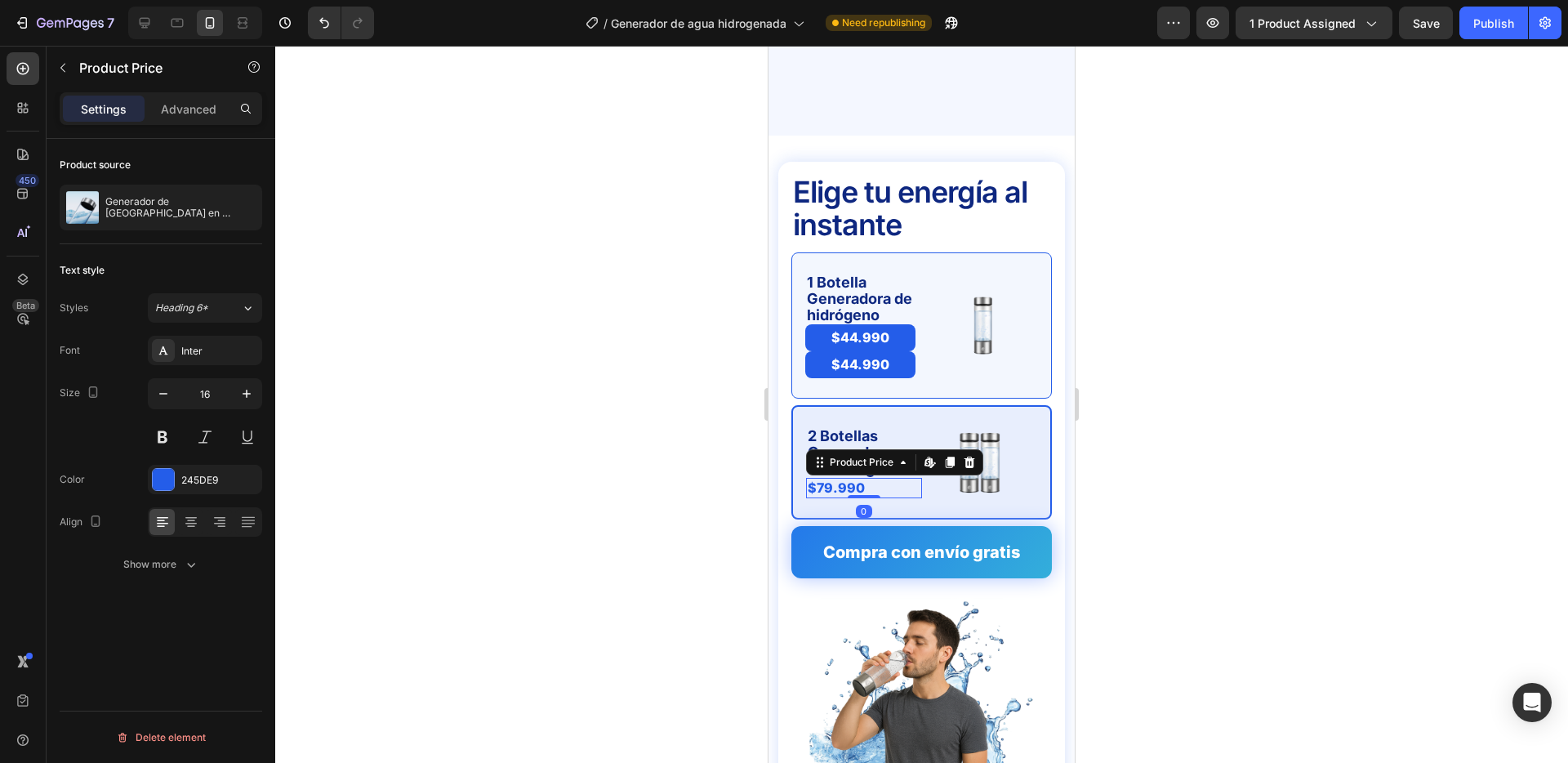
drag, startPoint x: 970, startPoint y: 432, endPoint x: 880, endPoint y: 350, distance: 121.8
click at [970, 455] on icon at bounding box center [969, 462] width 13 height 13
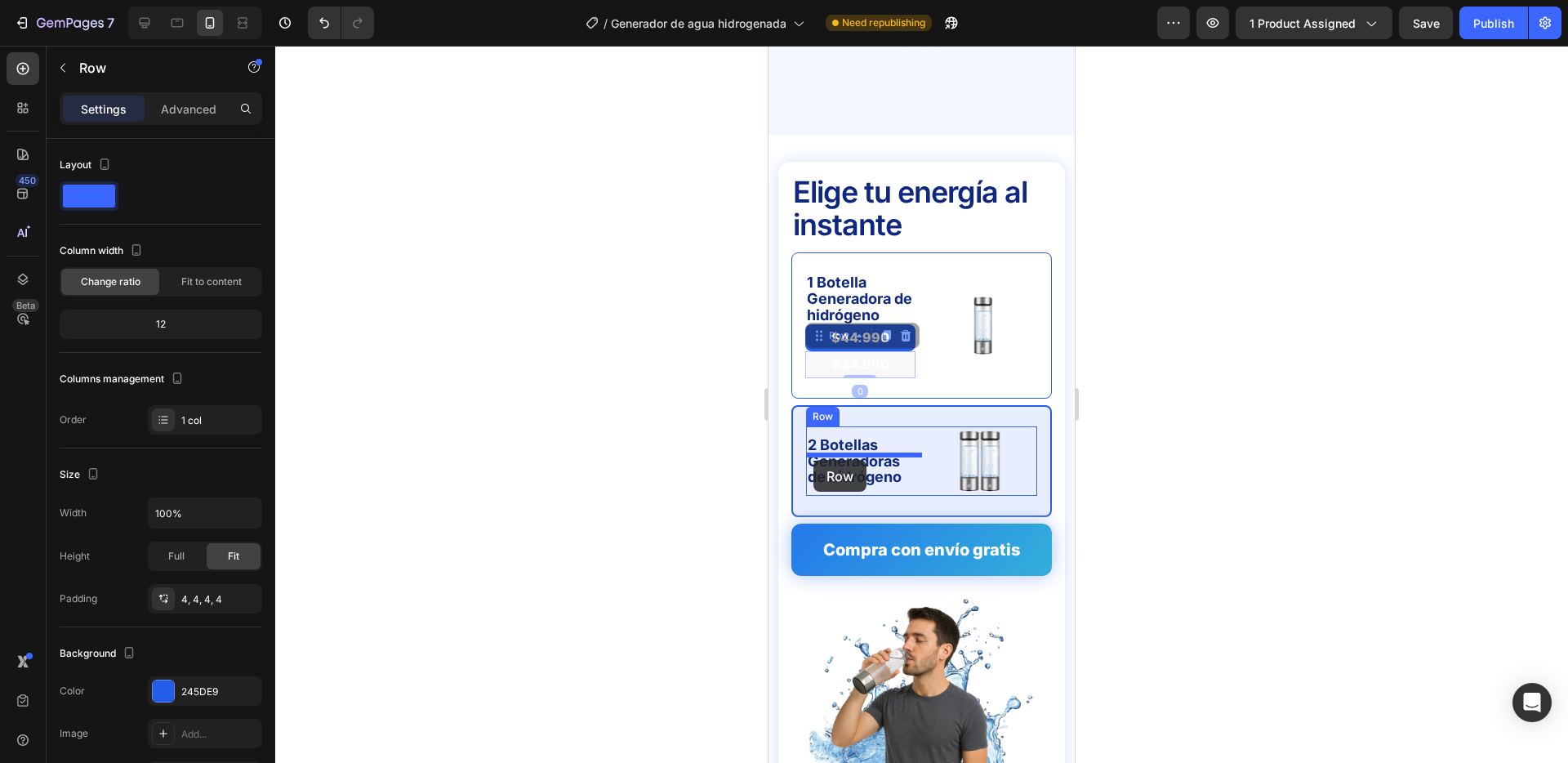
drag, startPoint x: 805, startPoint y: 330, endPoint x: 814, endPoint y: 460, distance: 130.3
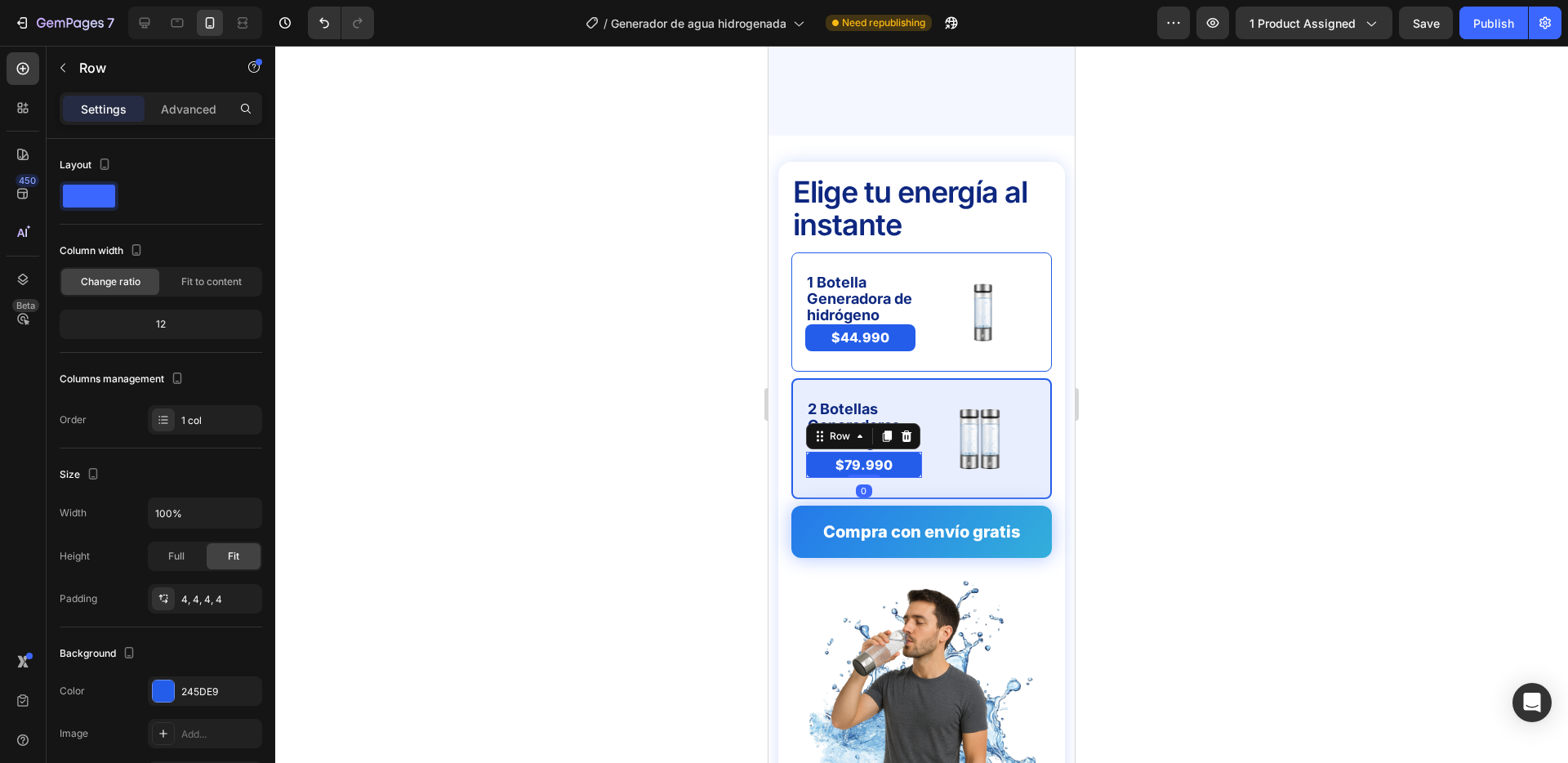
click at [710, 452] on div at bounding box center [921, 404] width 1293 height 717
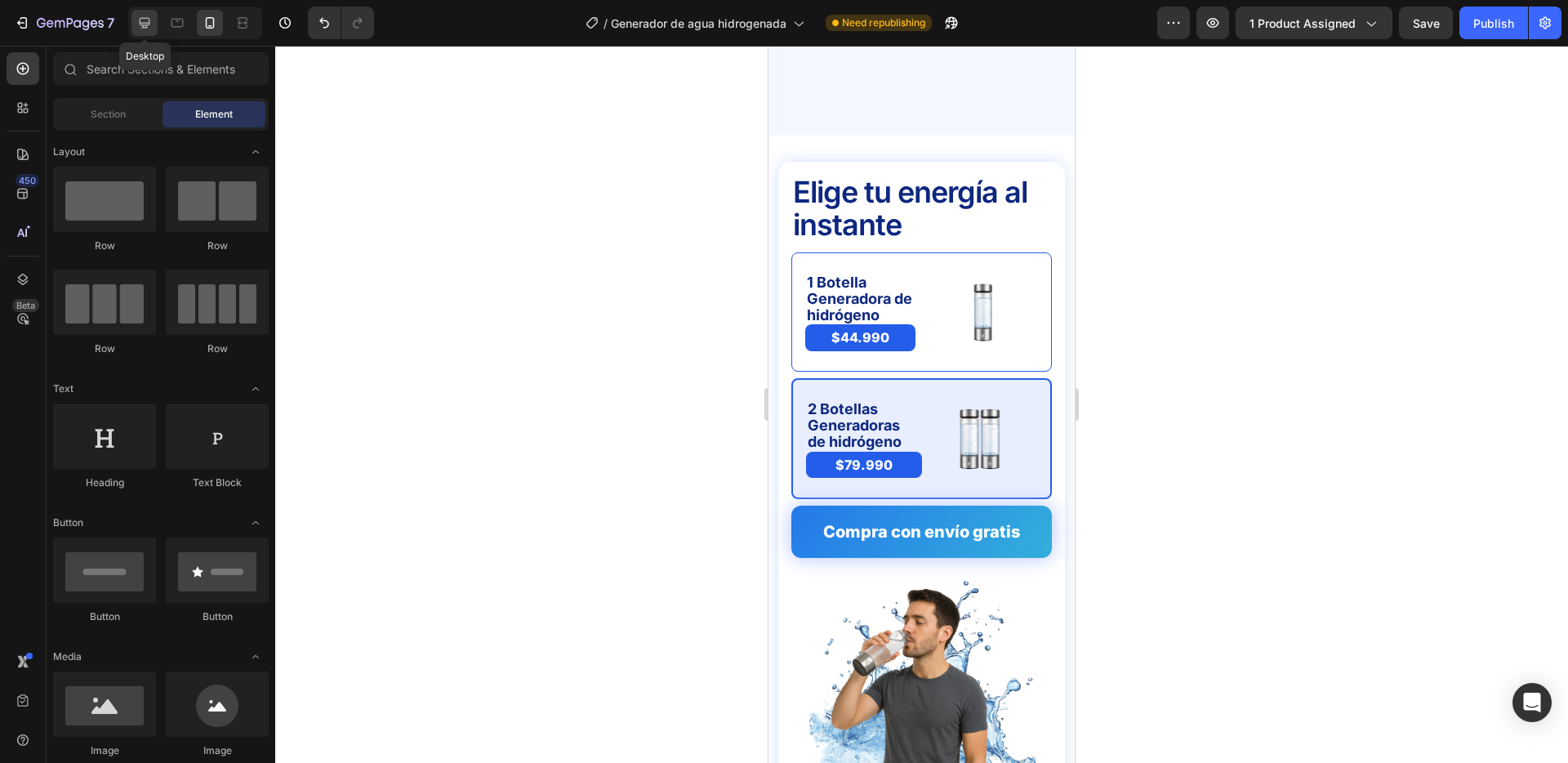
click at [132, 21] on div at bounding box center [144, 23] width 26 height 26
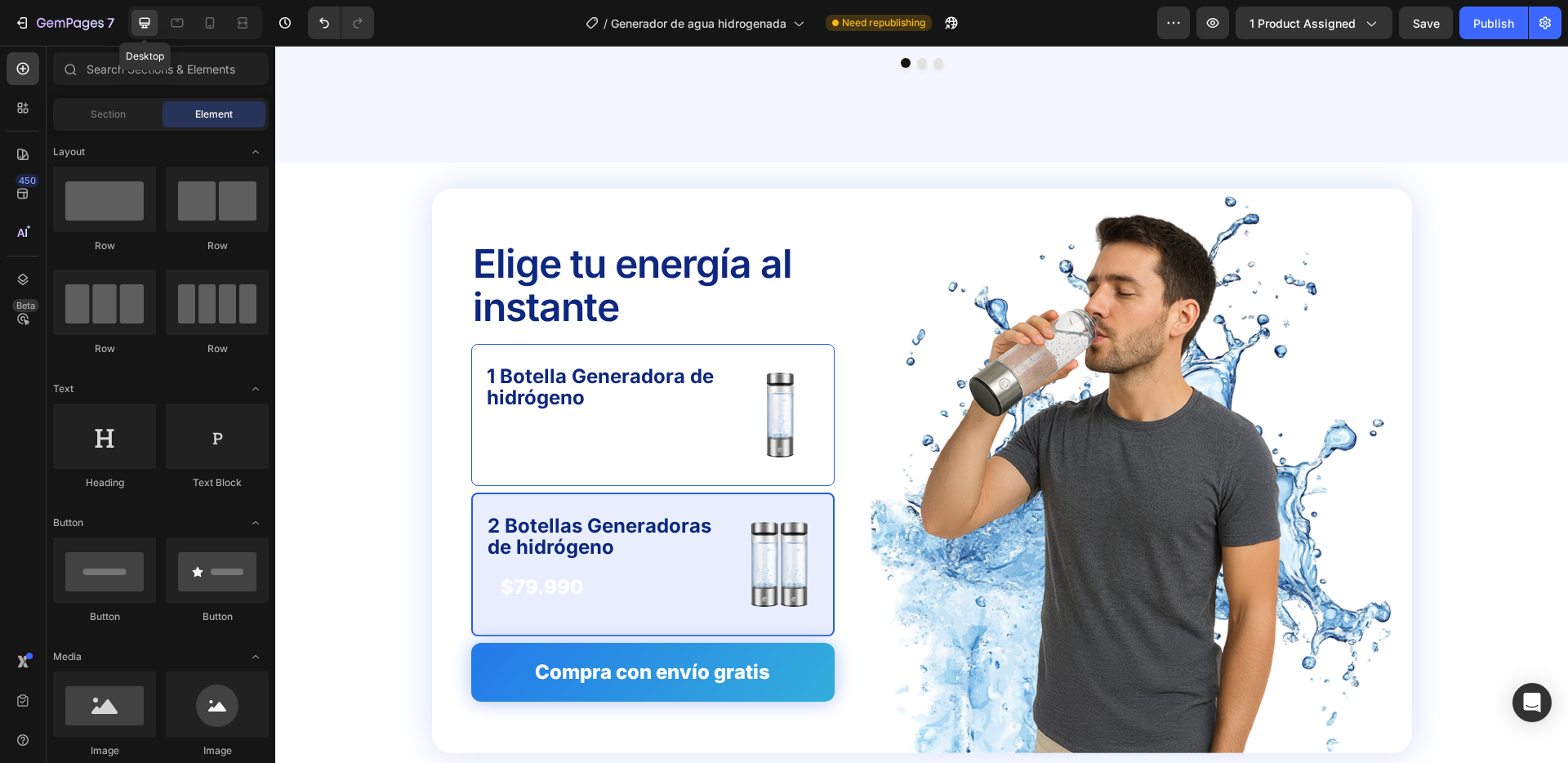
scroll to position [4072, 0]
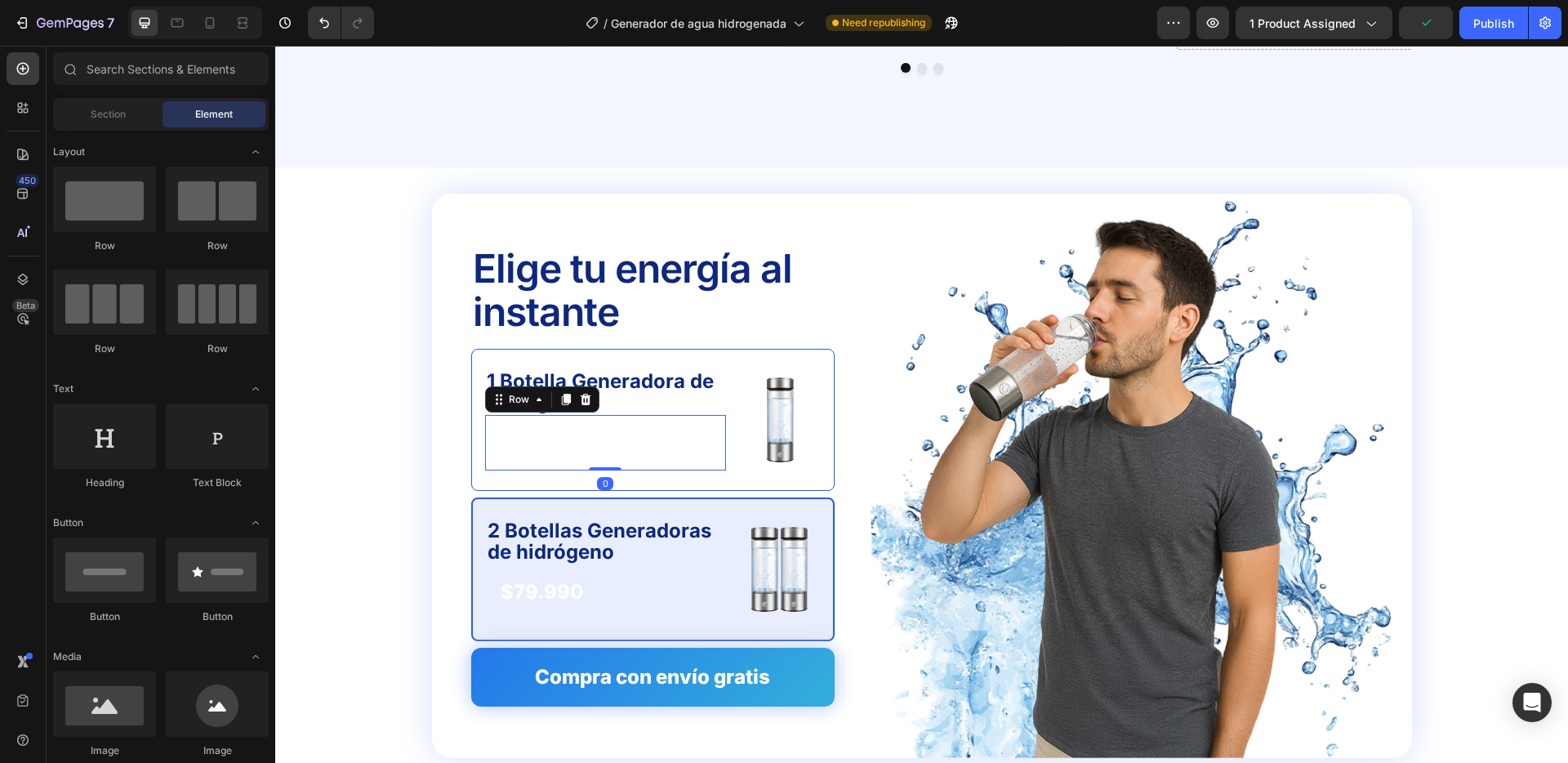
click at [633, 417] on div "$44.990 Product Price Product Price Row 0" at bounding box center [606, 442] width 241 height 54
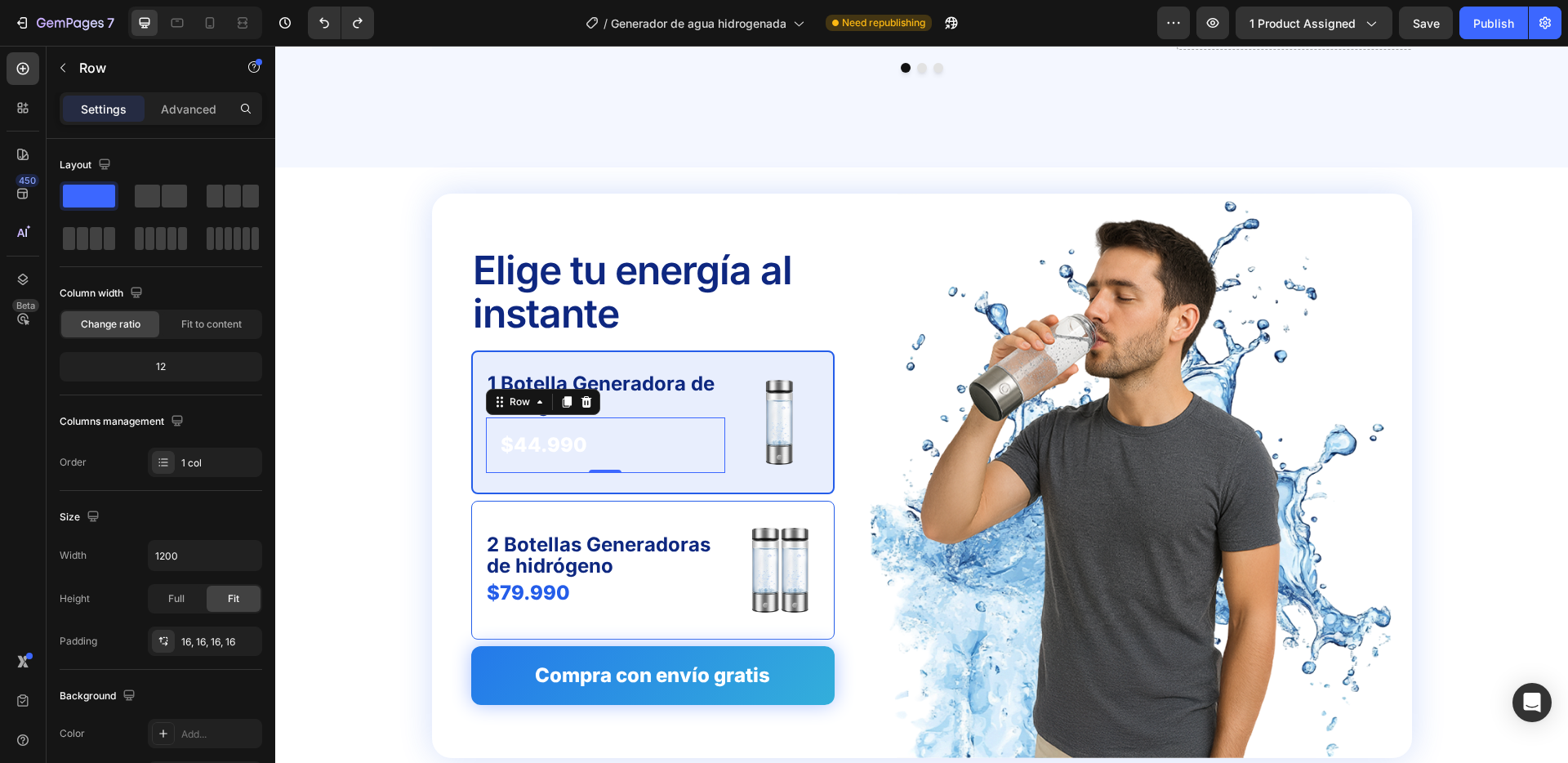
click at [538, 423] on div "$44.990 Product Price Product Price Row 0" at bounding box center [606, 445] width 240 height 54
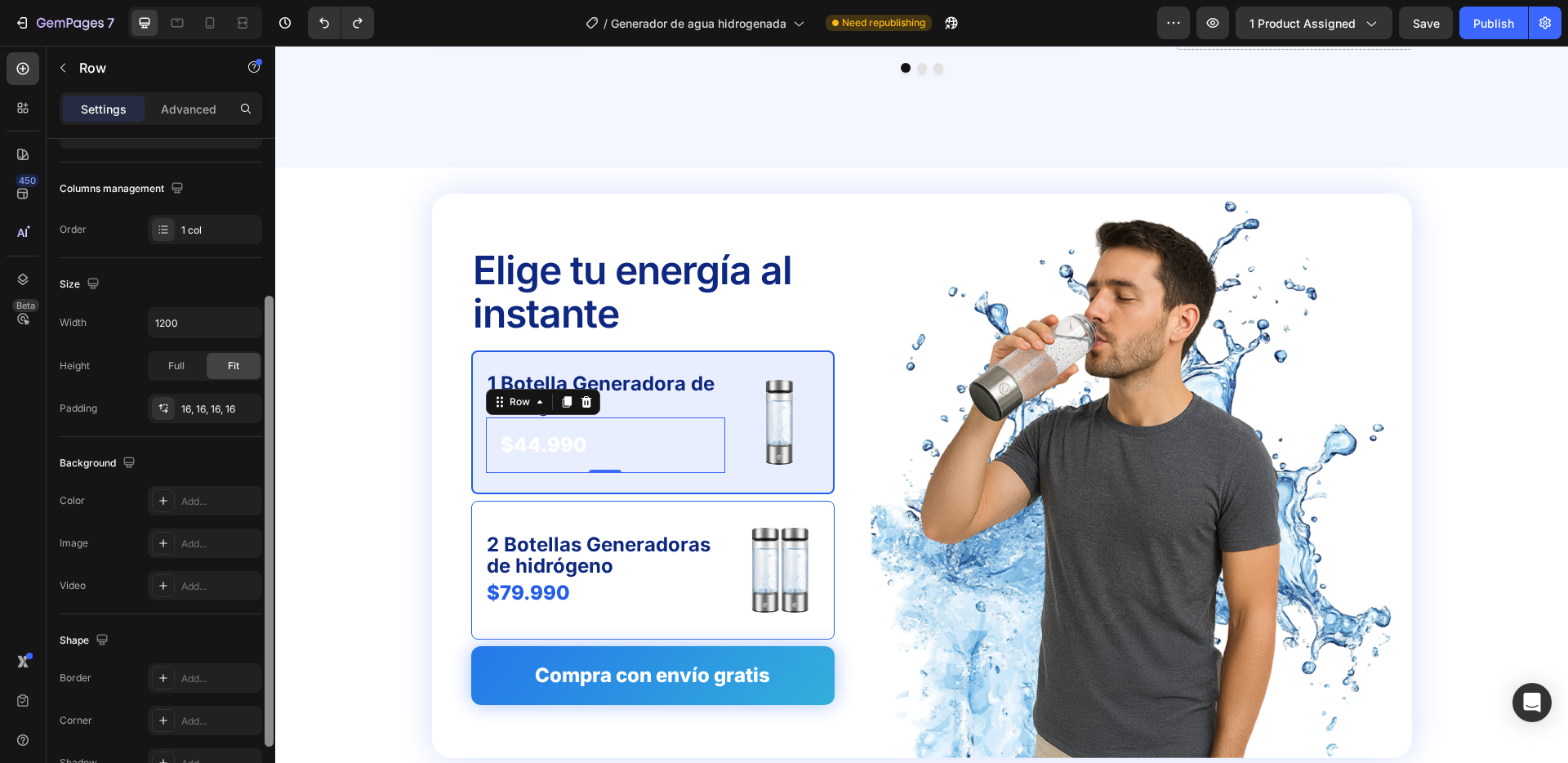
click at [264, 455] on div at bounding box center [270, 474] width 13 height 670
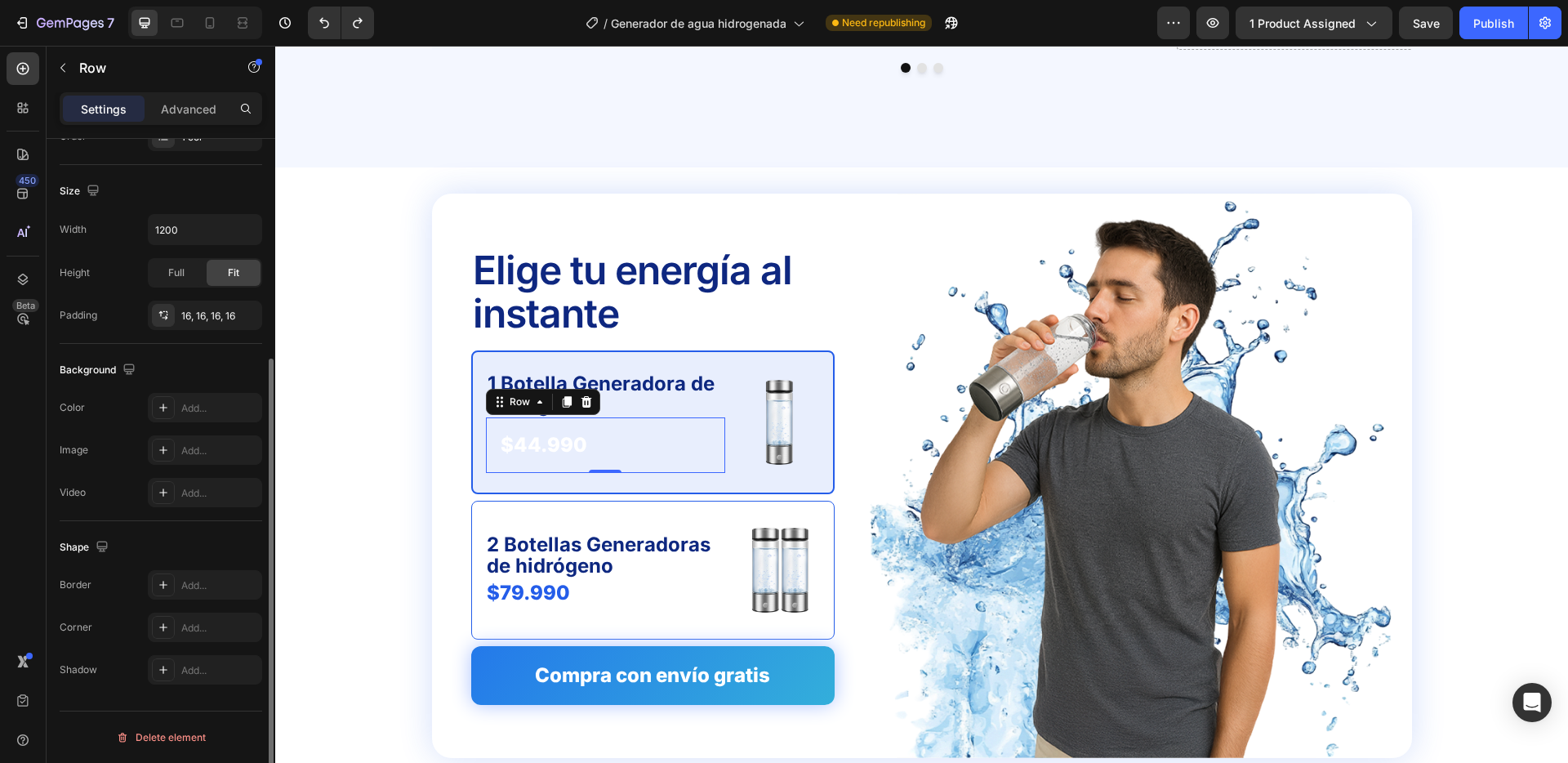
click at [638, 425] on div "$44.990 Product Price Product Price Row 0" at bounding box center [606, 445] width 240 height 54
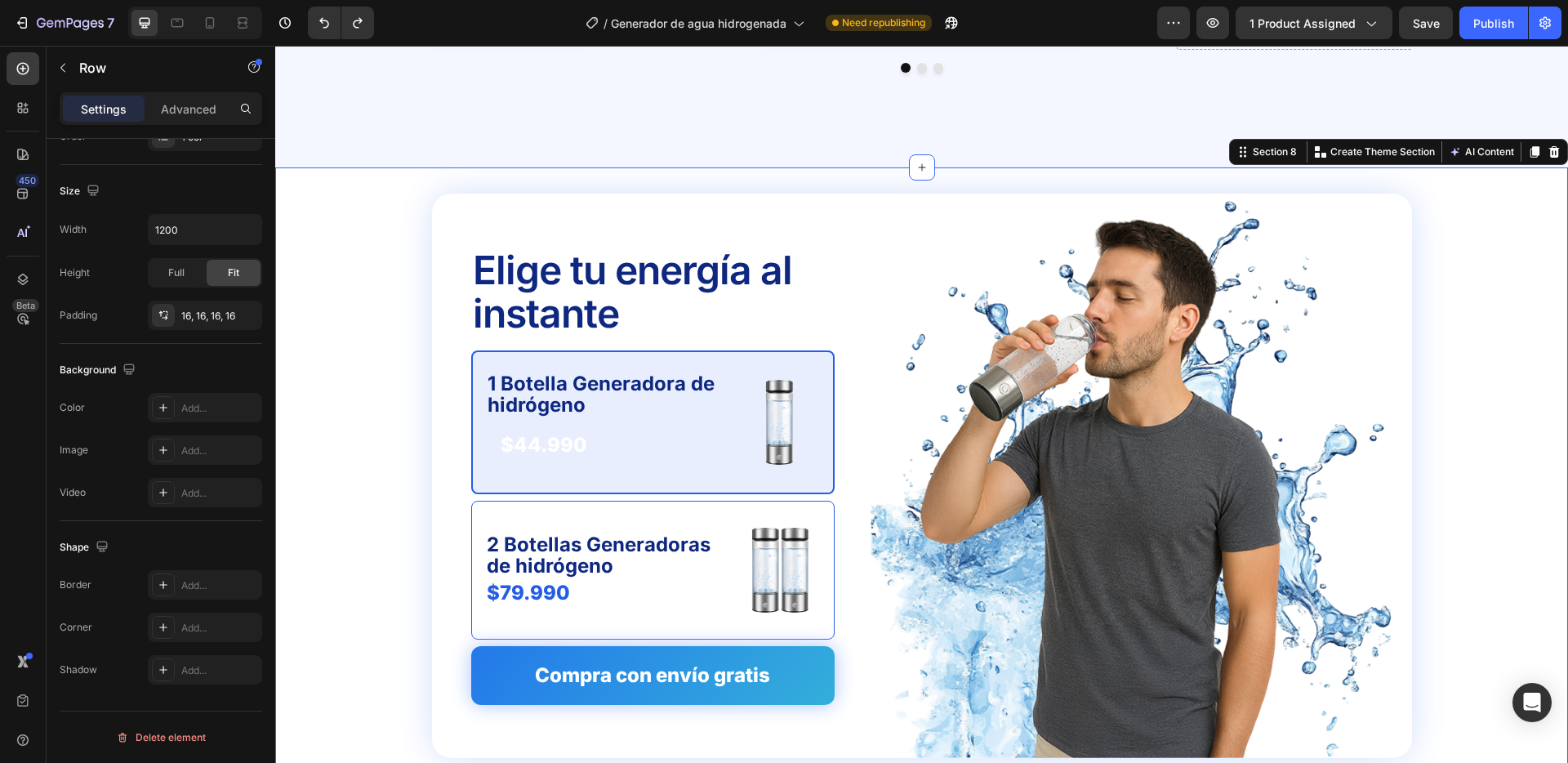
click at [383, 419] on div "Elige tu energía al instante Text Block 1 Botella Generadora de hidrógeno Text …" at bounding box center [922, 475] width 1267 height 564
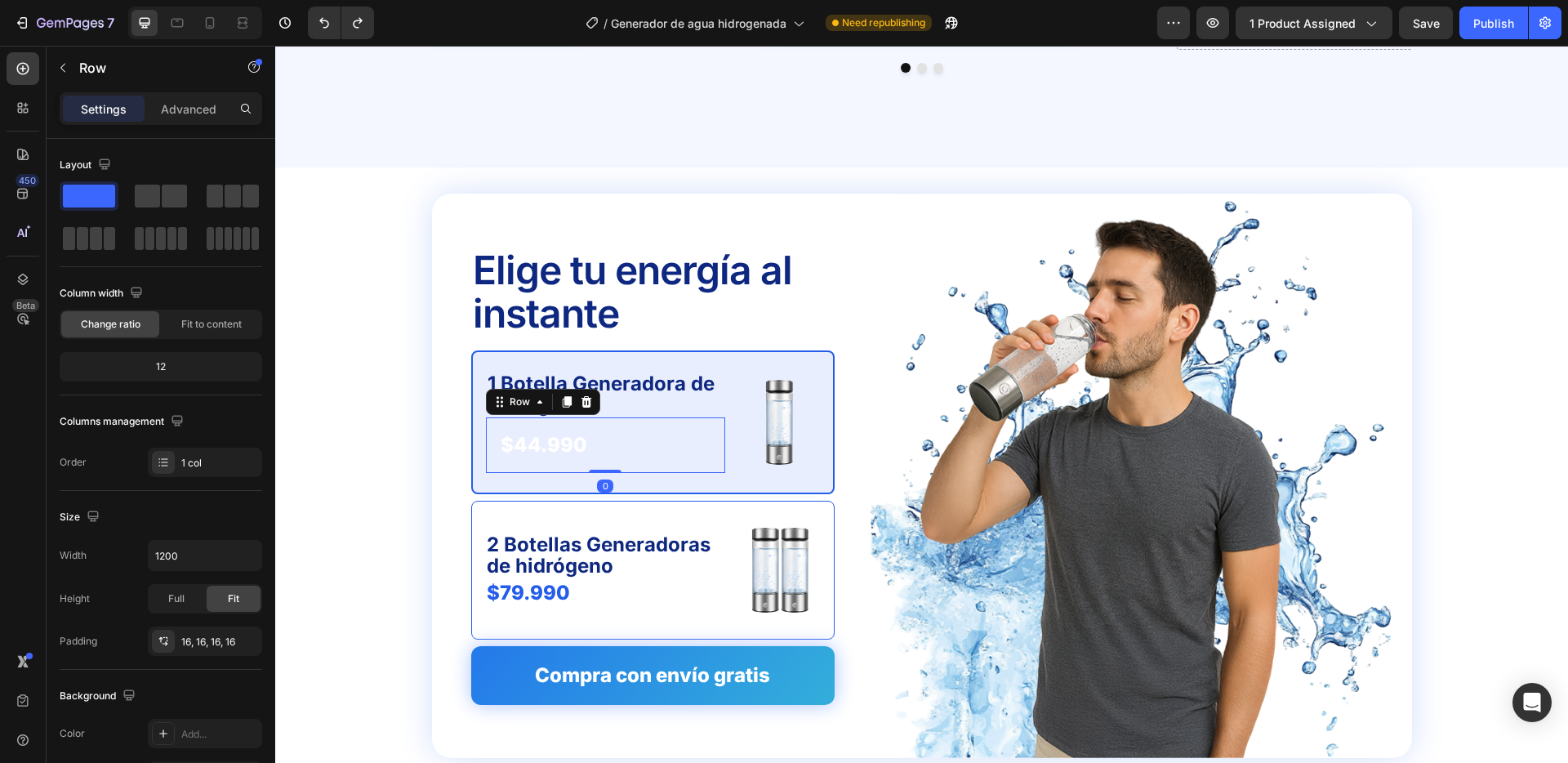
click at [530, 422] on div "$44.990 Product Price Product Price Row 0" at bounding box center [606, 445] width 240 height 54
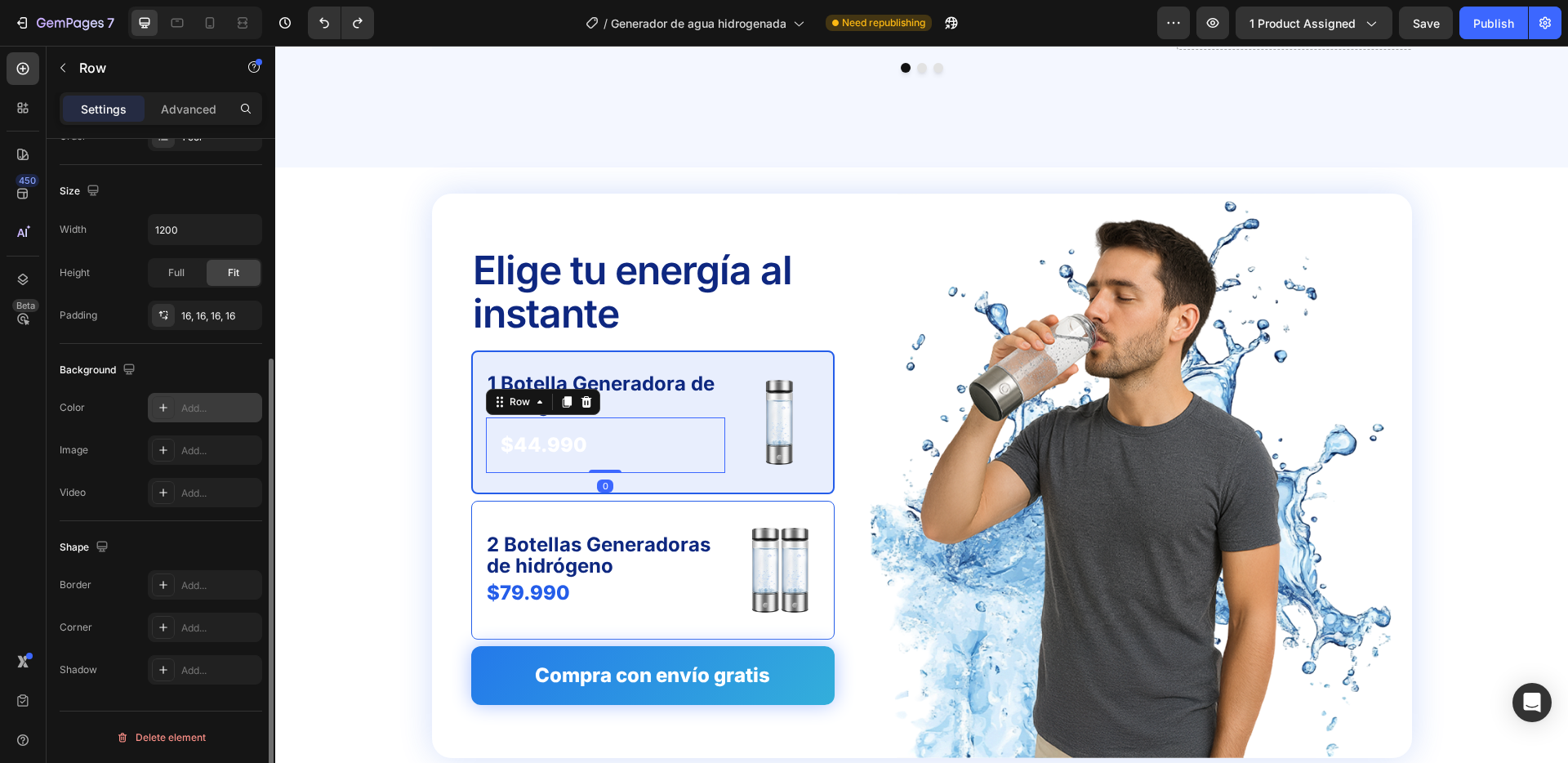
click at [211, 396] on div "Add..." at bounding box center [205, 407] width 114 height 29
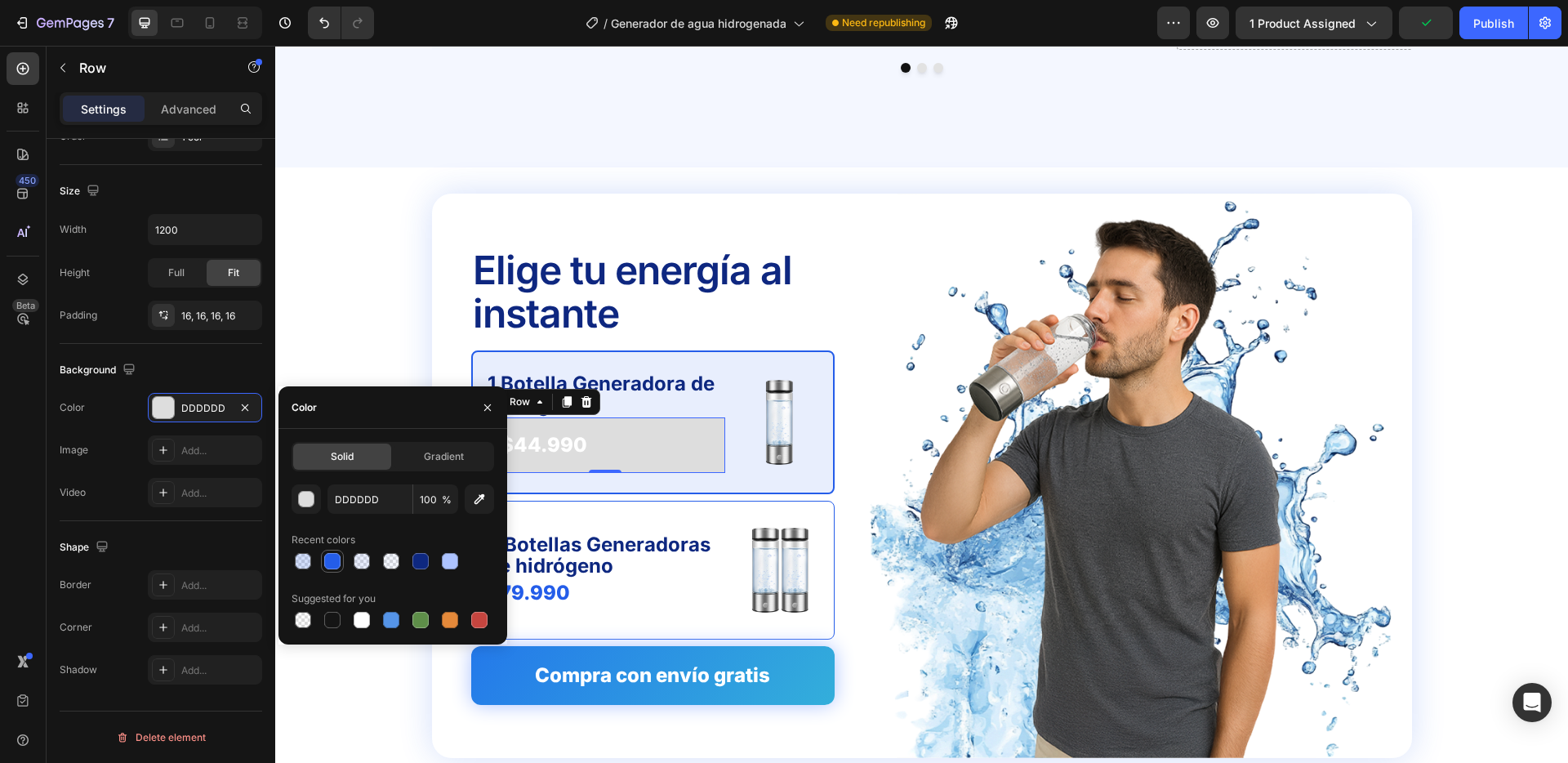
click at [332, 557] on div at bounding box center [332, 561] width 16 height 16
type input "245DE9"
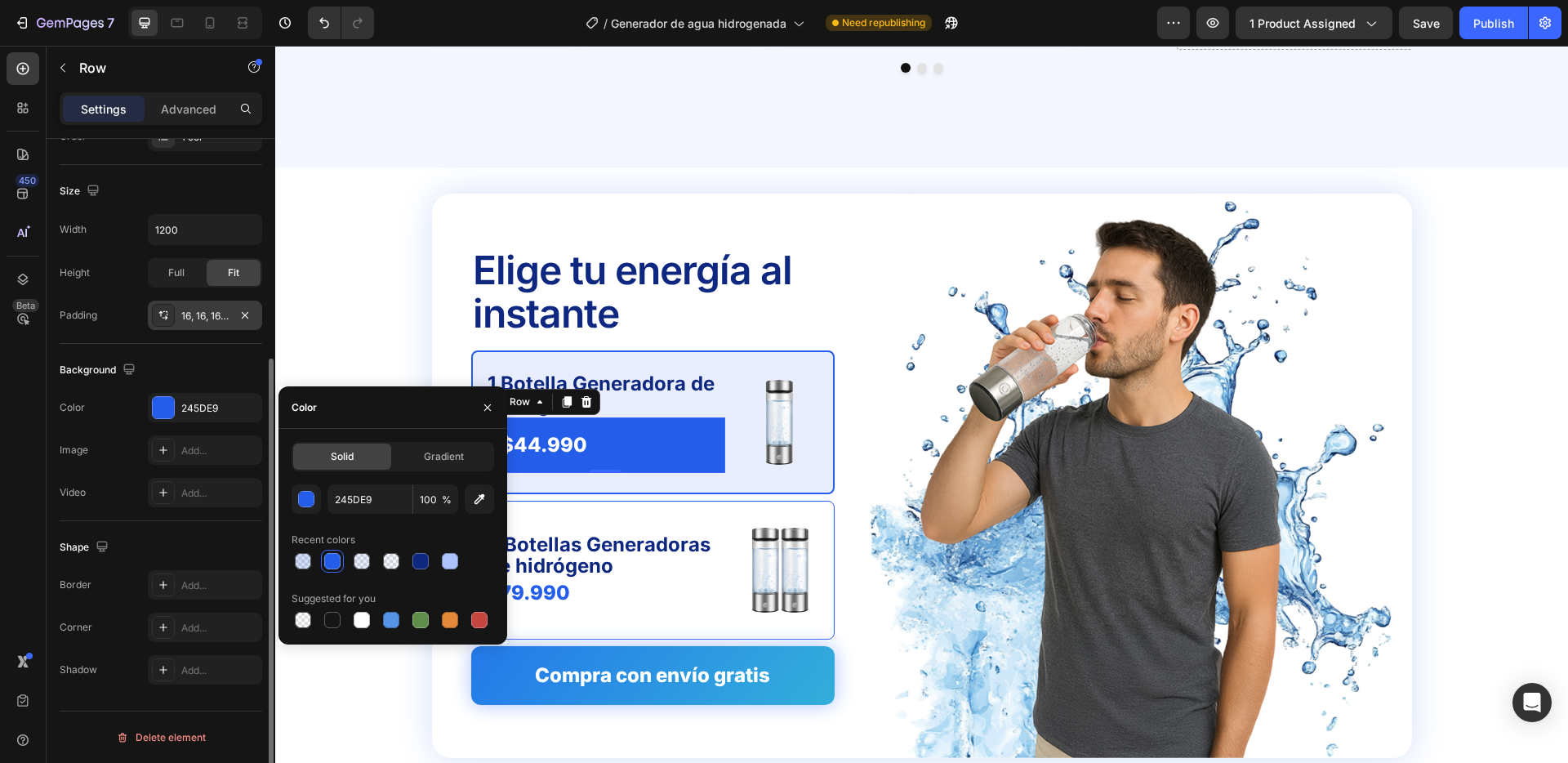
click at [220, 309] on div "16, 16, 16, 16" at bounding box center [205, 316] width 47 height 15
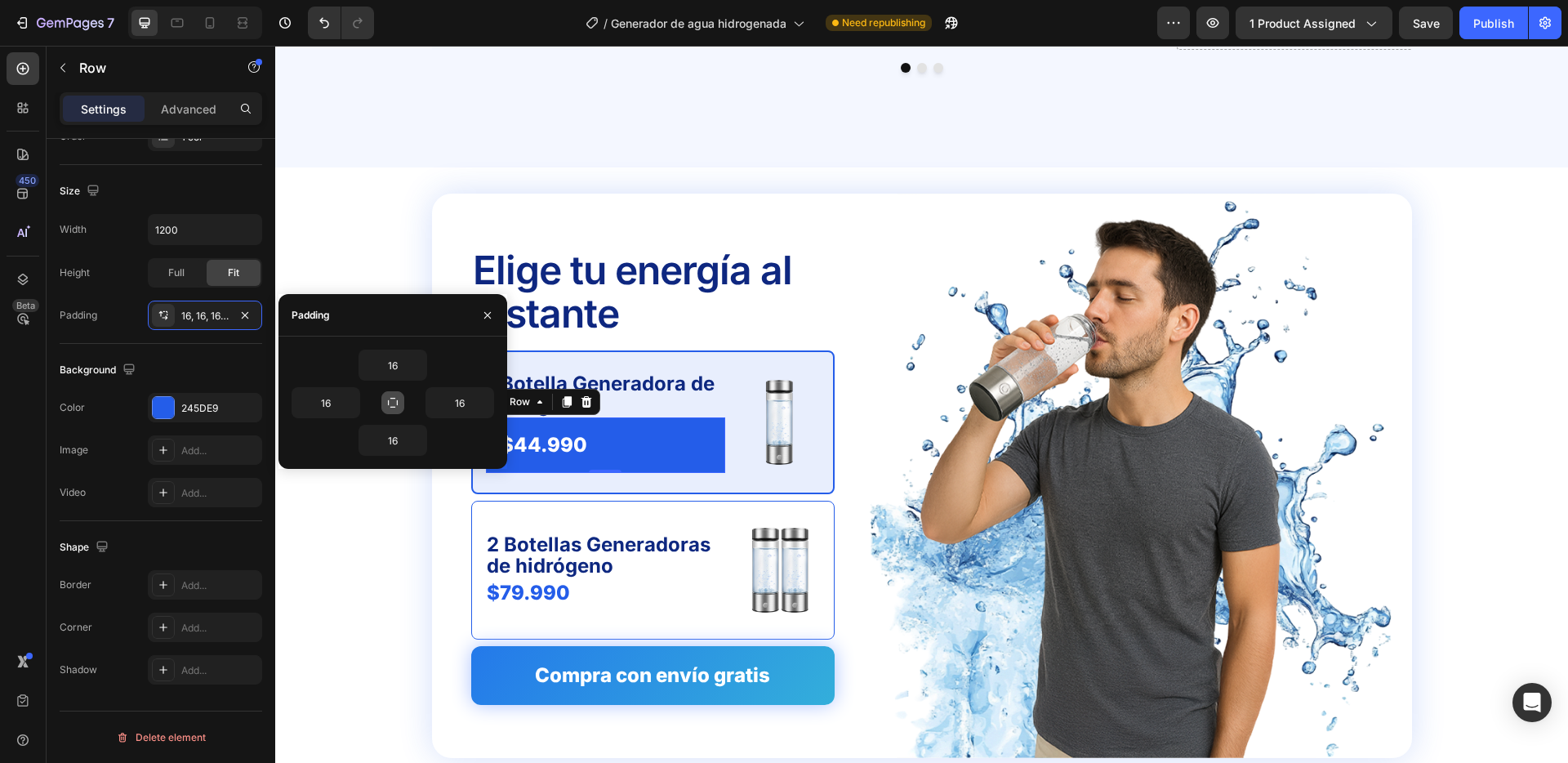
click at [396, 400] on icon "button" at bounding box center [393, 403] width 13 height 13
click at [415, 364] on icon "button" at bounding box center [418, 365] width 13 height 13
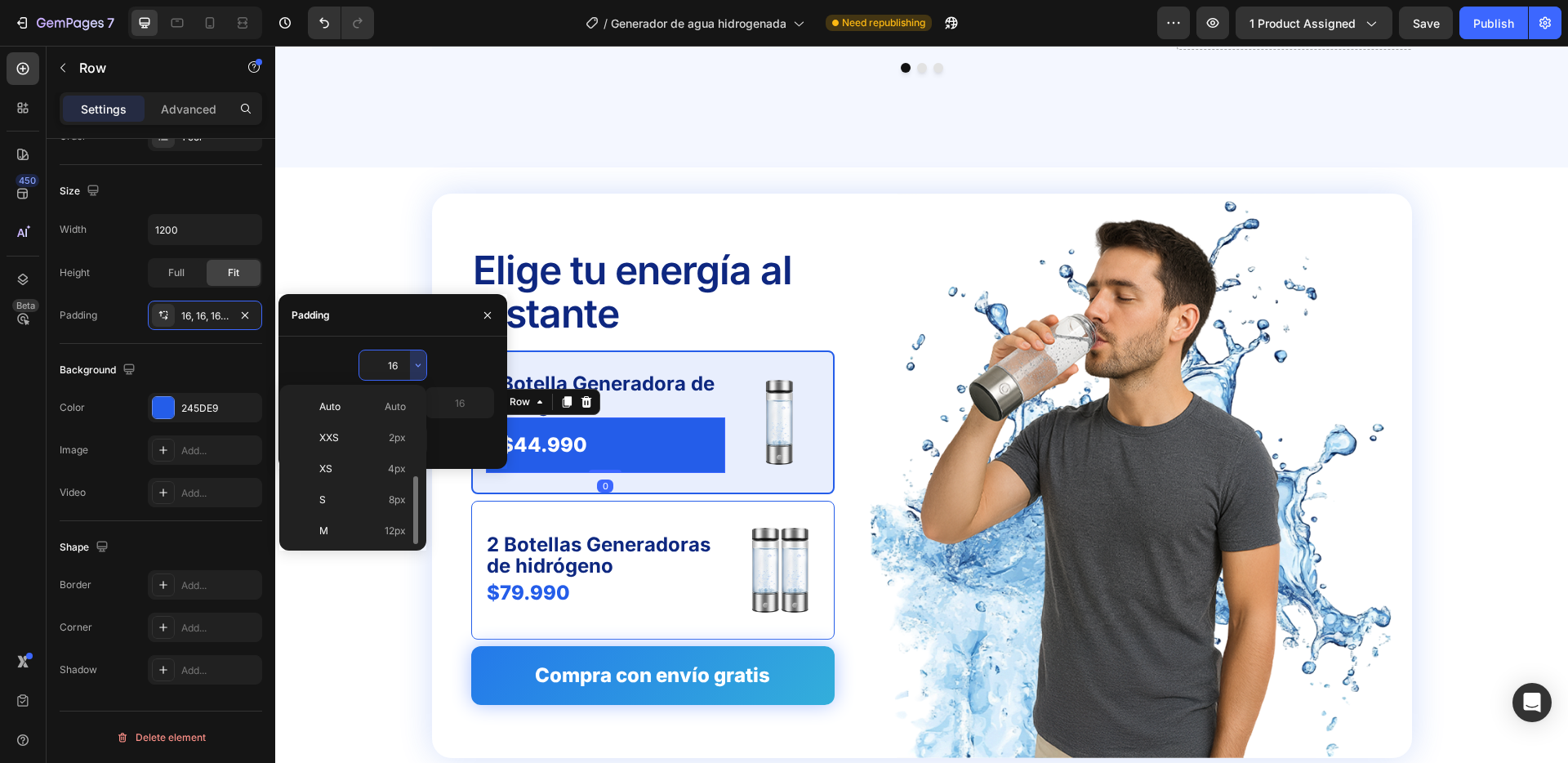
scroll to position [59, 0]
click at [395, 437] on span "8px" at bounding box center [397, 441] width 17 height 15
type input "8"
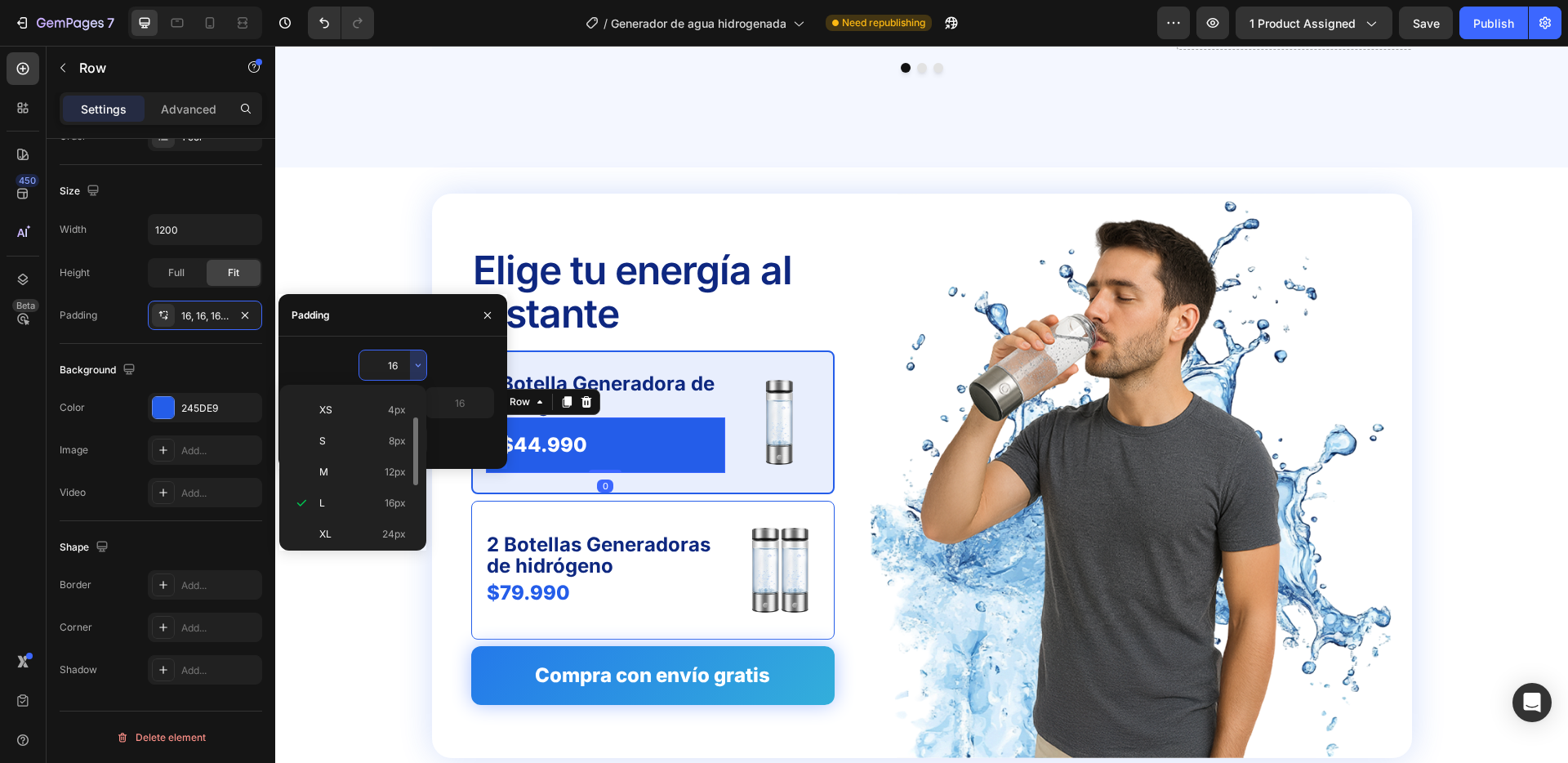
type input "8"
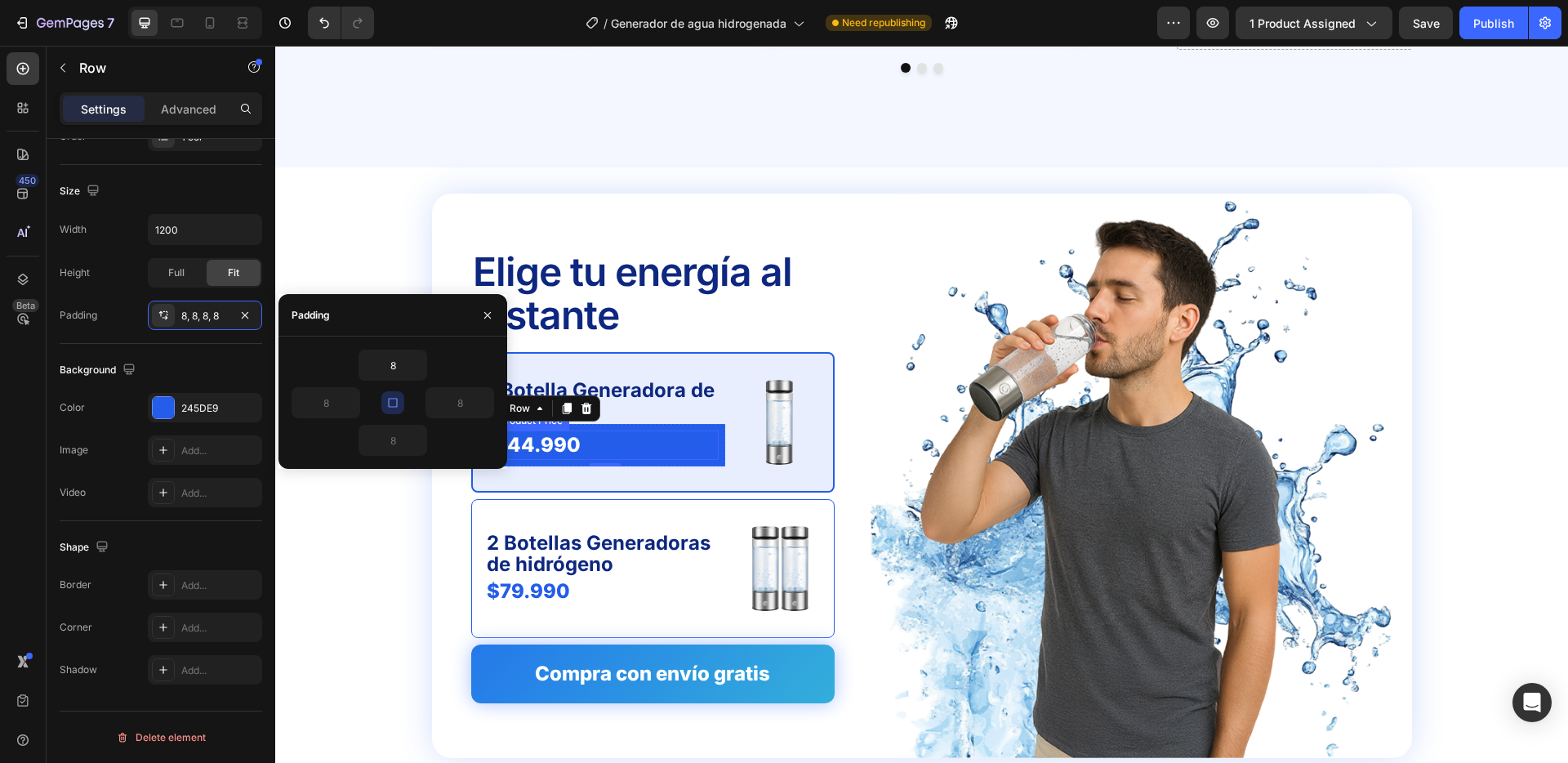
click at [542, 447] on div "$44.990" at bounding box center [605, 445] width 226 height 29
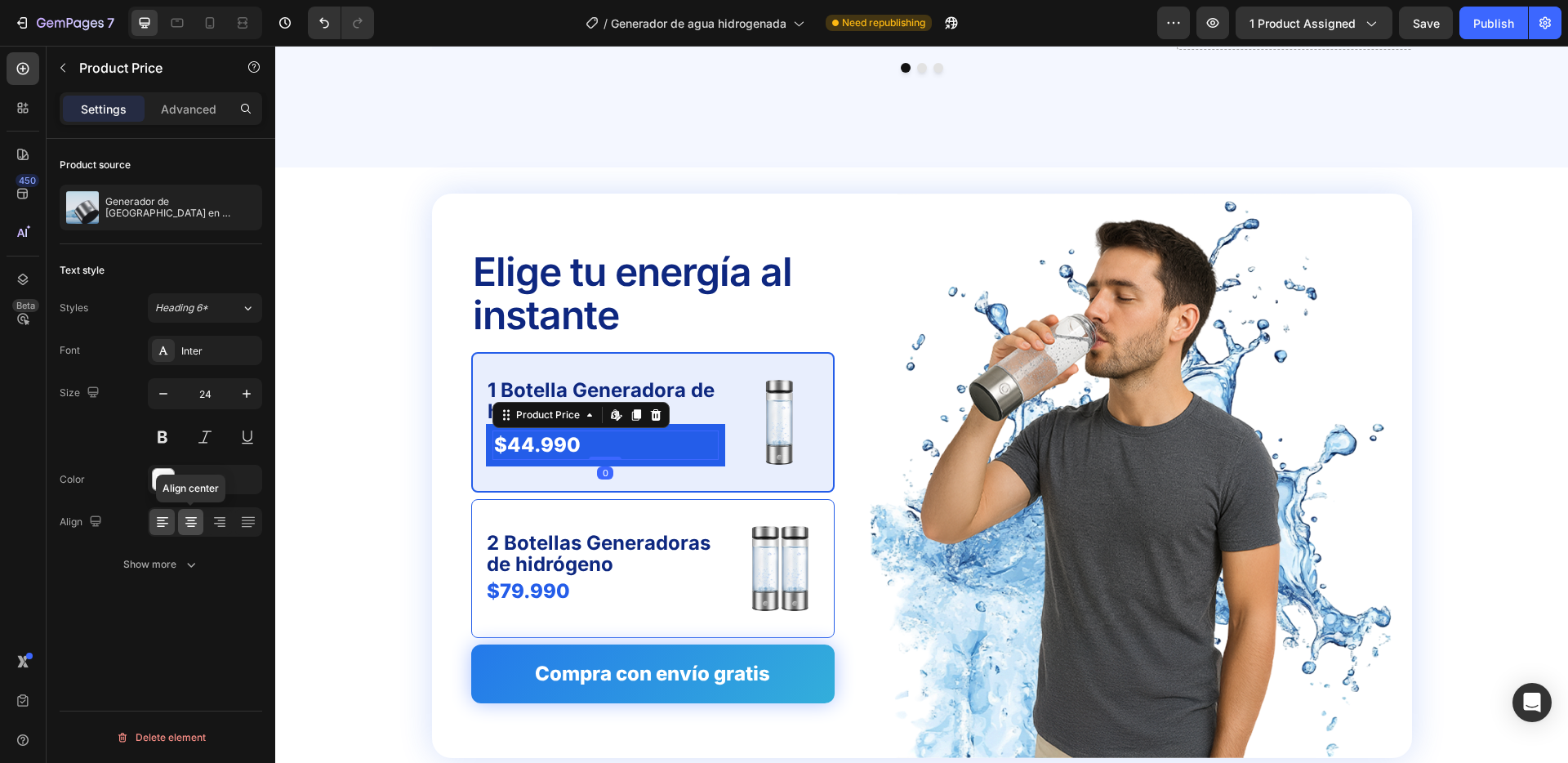
click at [187, 524] on icon at bounding box center [191, 522] width 16 height 16
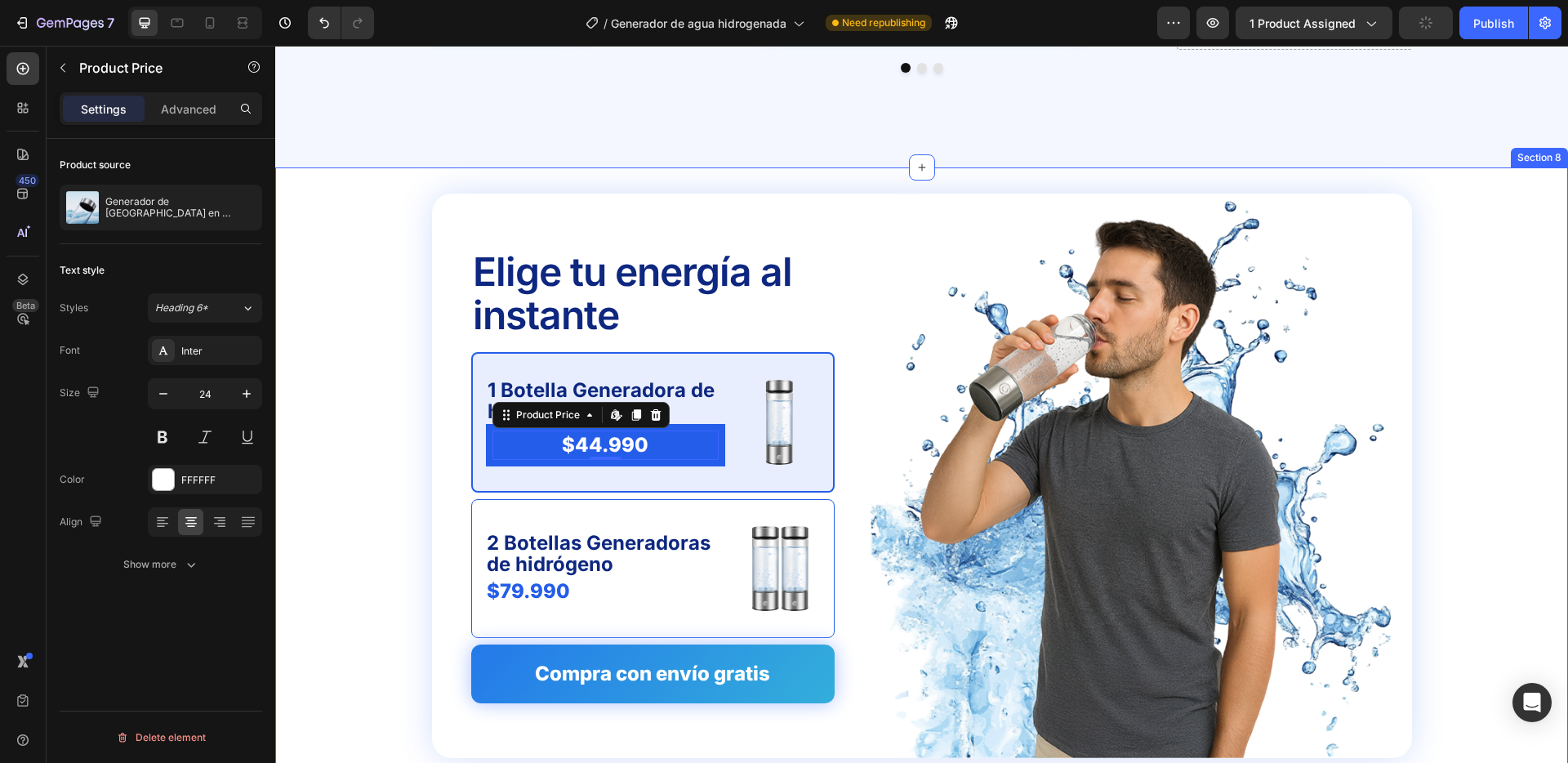
click at [323, 384] on div "Elige tu energía al instante Text Block 1 Botella Generadora de hidrógeno Text …" at bounding box center [922, 475] width 1267 height 564
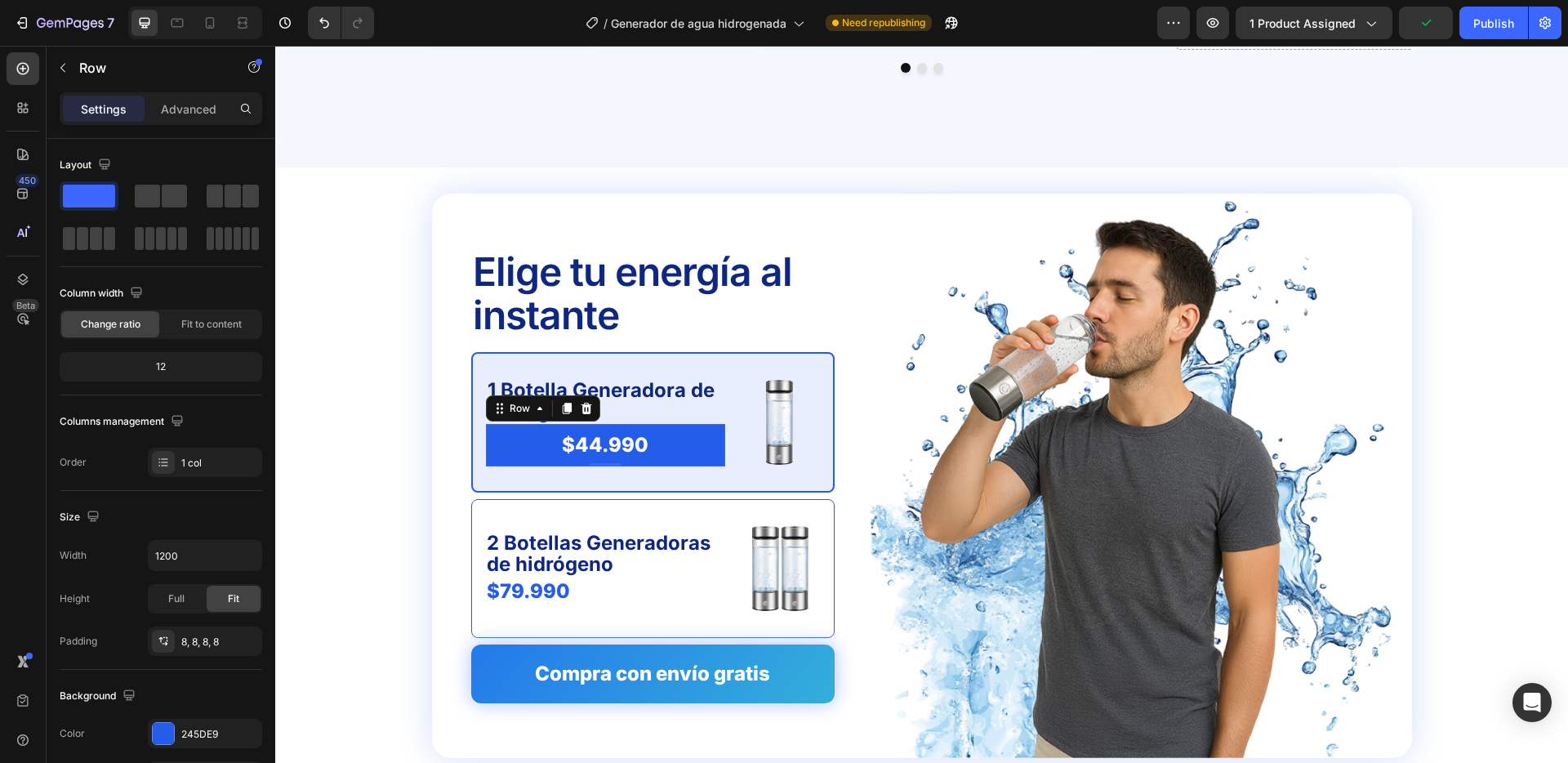
click at [674, 425] on div "$44.990 Product Price Product Price Row 0" at bounding box center [606, 445] width 240 height 42
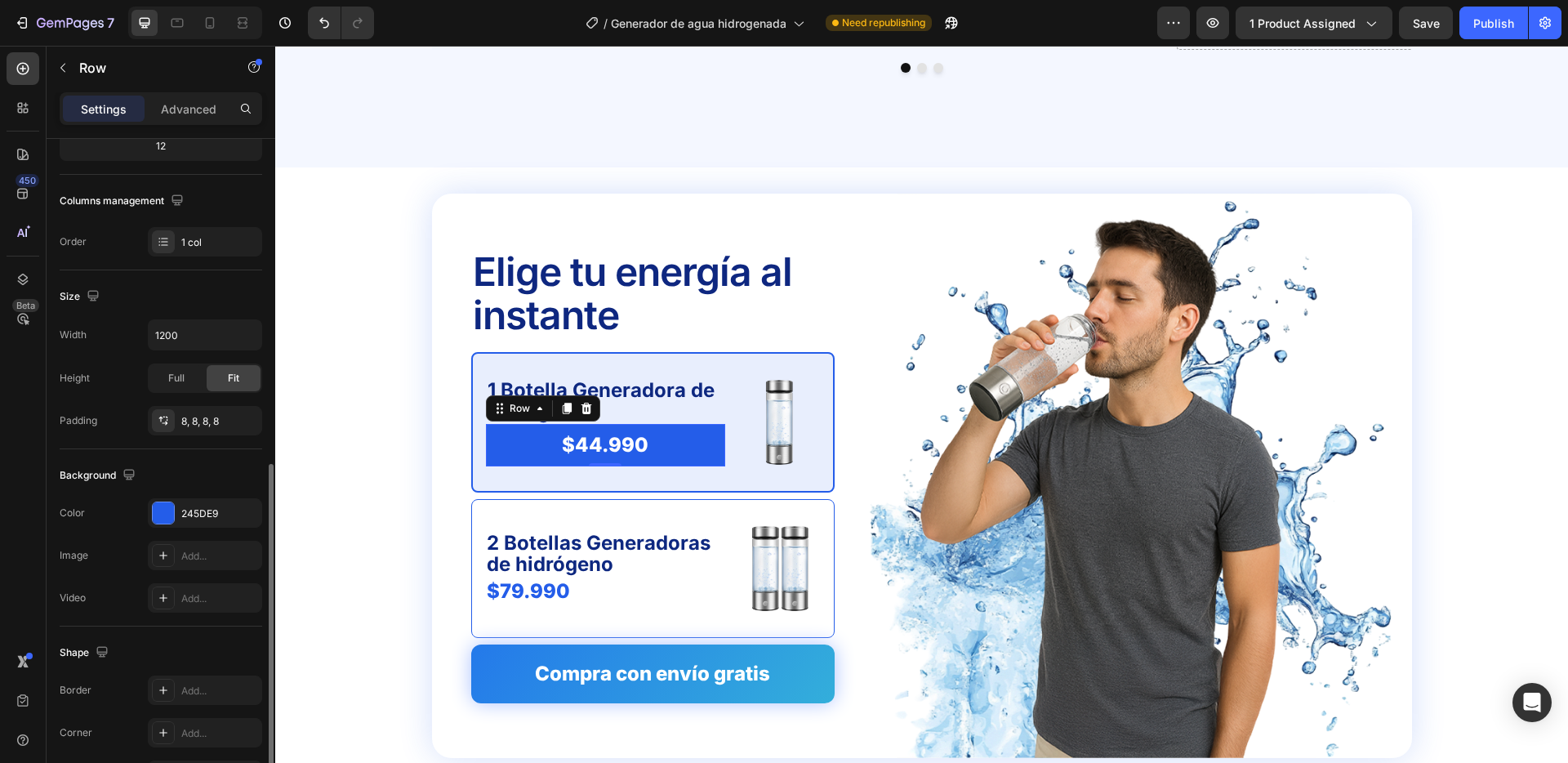
scroll to position [326, 0]
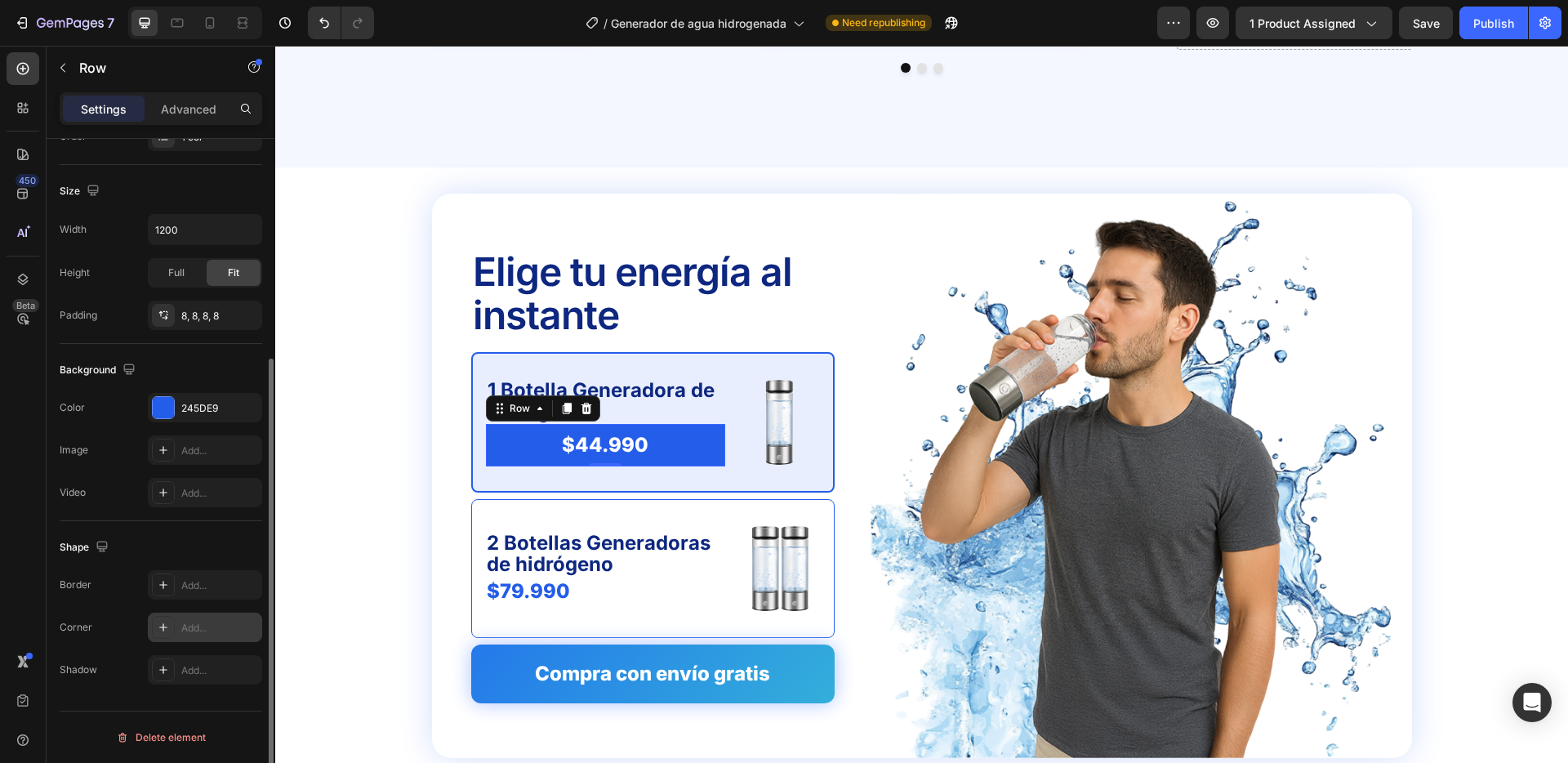
click at [192, 613] on div "Add..." at bounding box center [205, 627] width 114 height 29
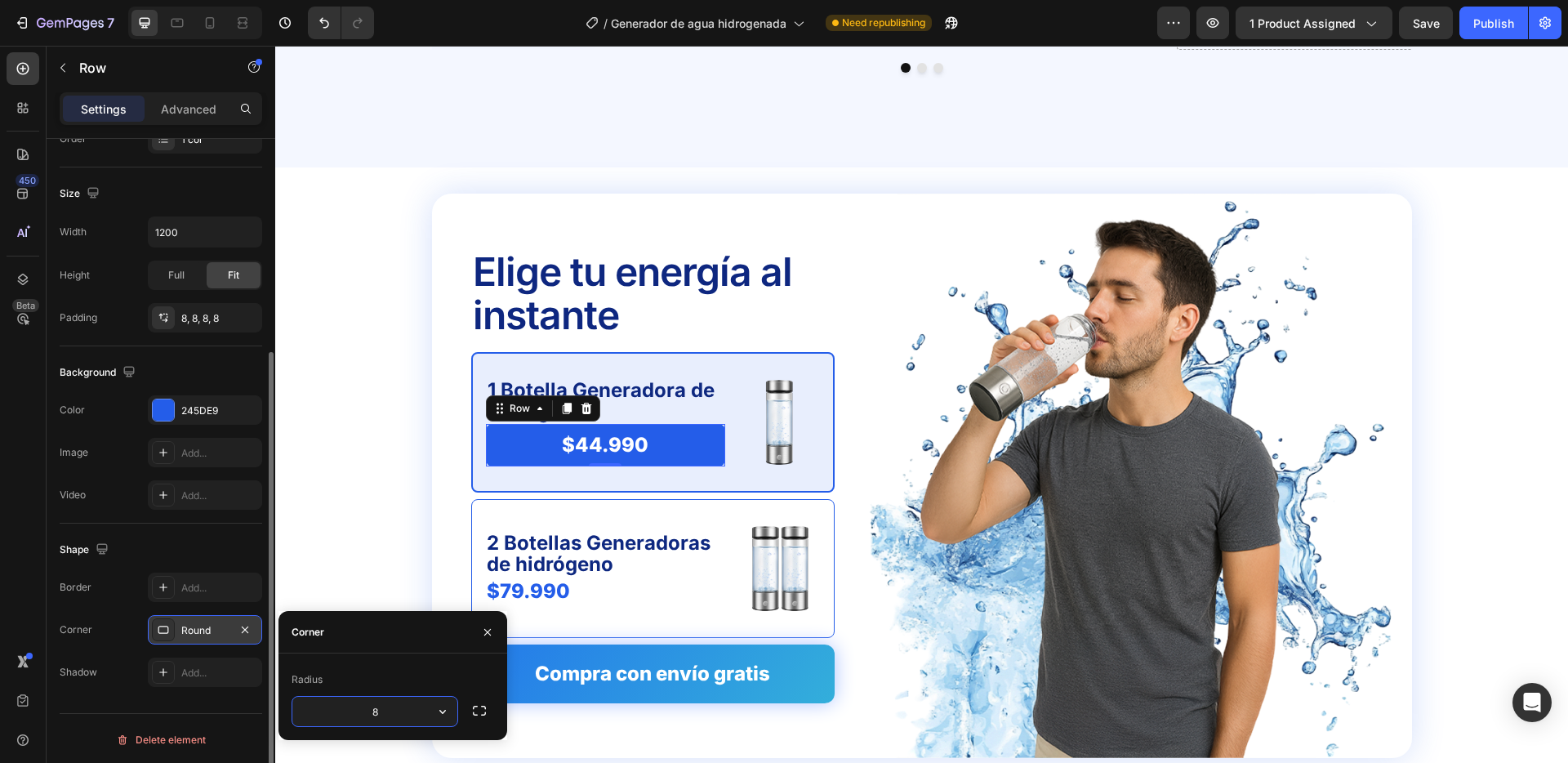
scroll to position [324, 0]
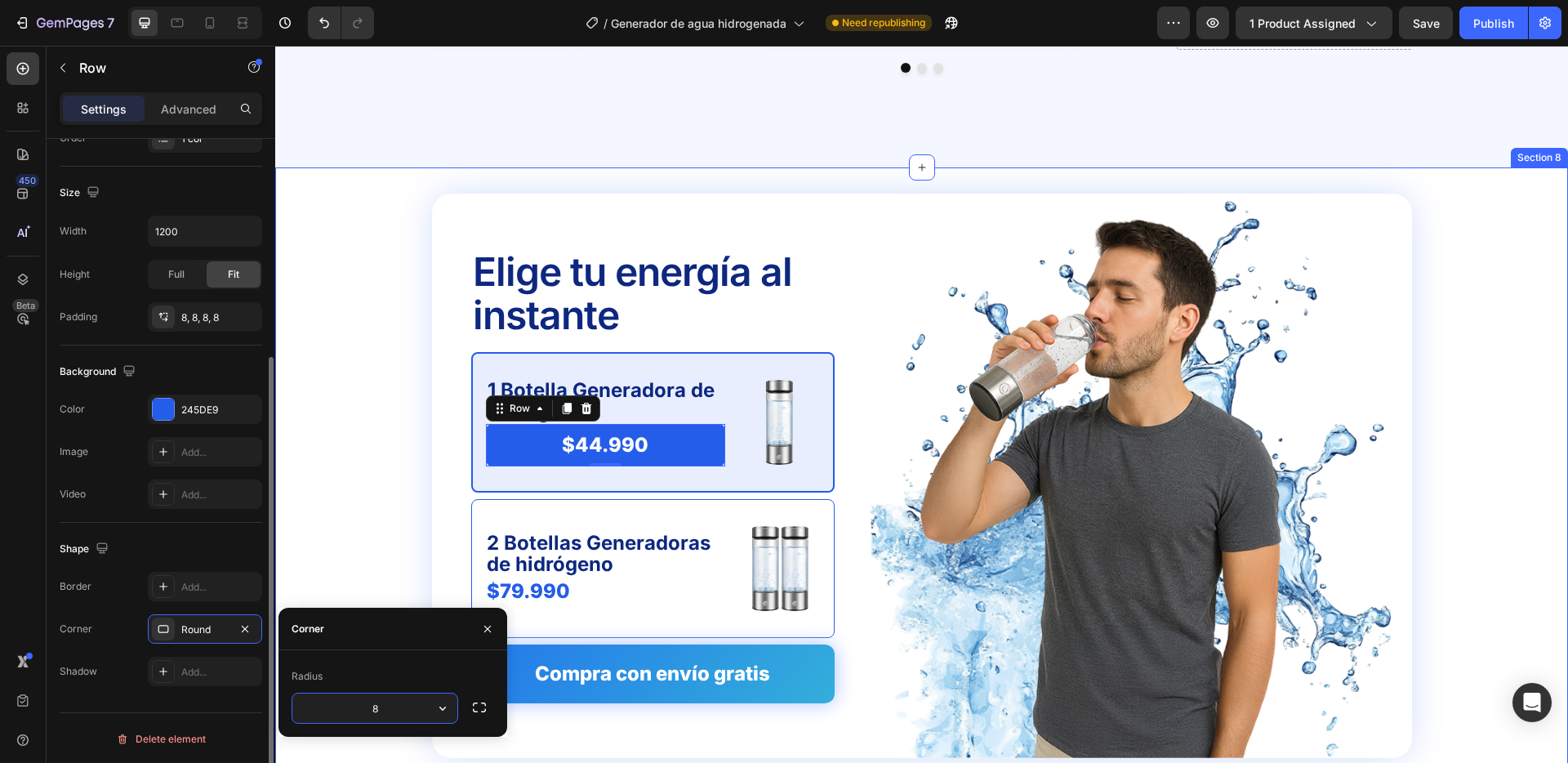
click at [381, 487] on div "Elige tu energía al instante Text Block 1 Botella Generadora de hidrógeno Text …" at bounding box center [922, 475] width 1267 height 564
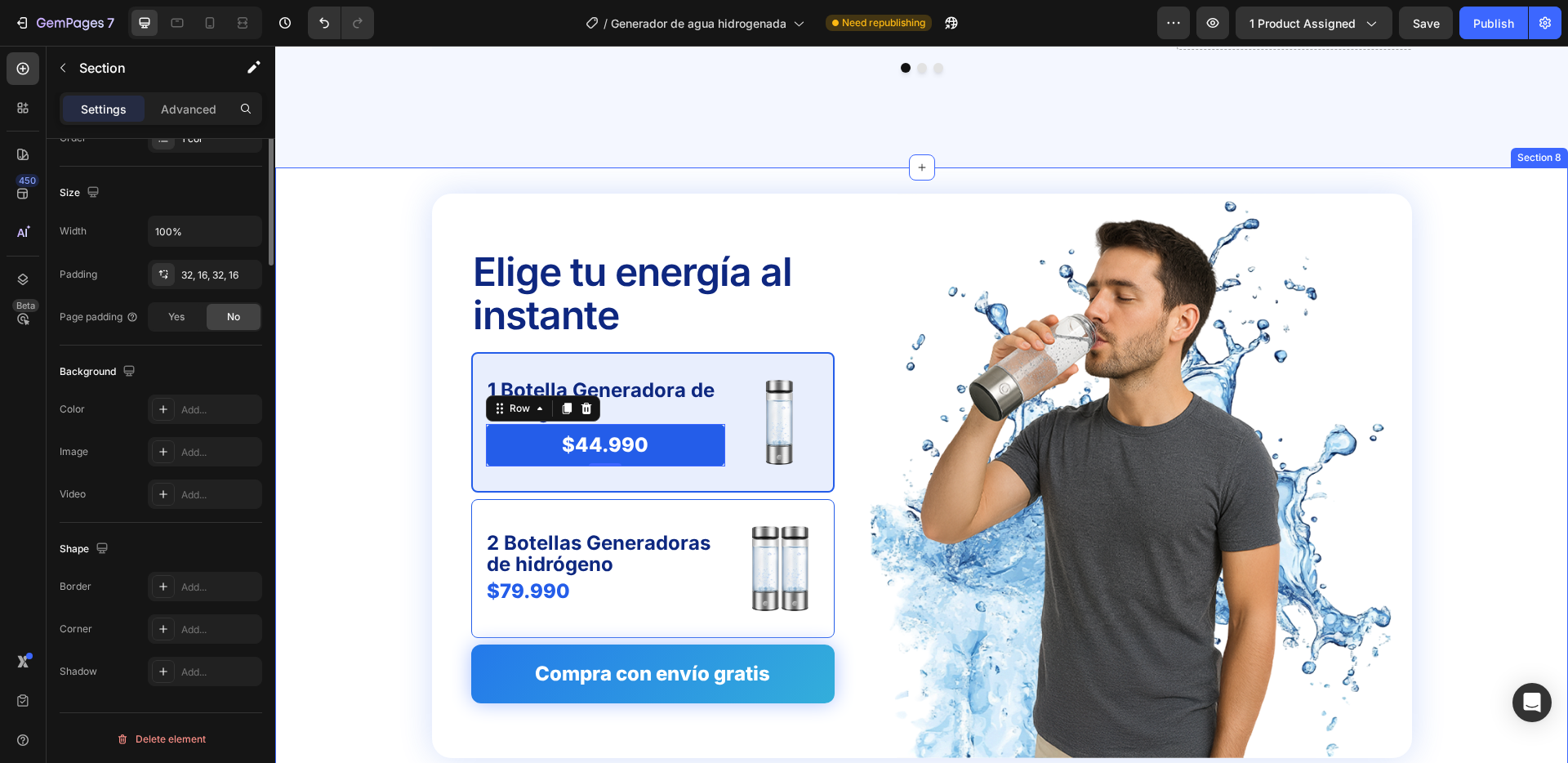
scroll to position [0, 0]
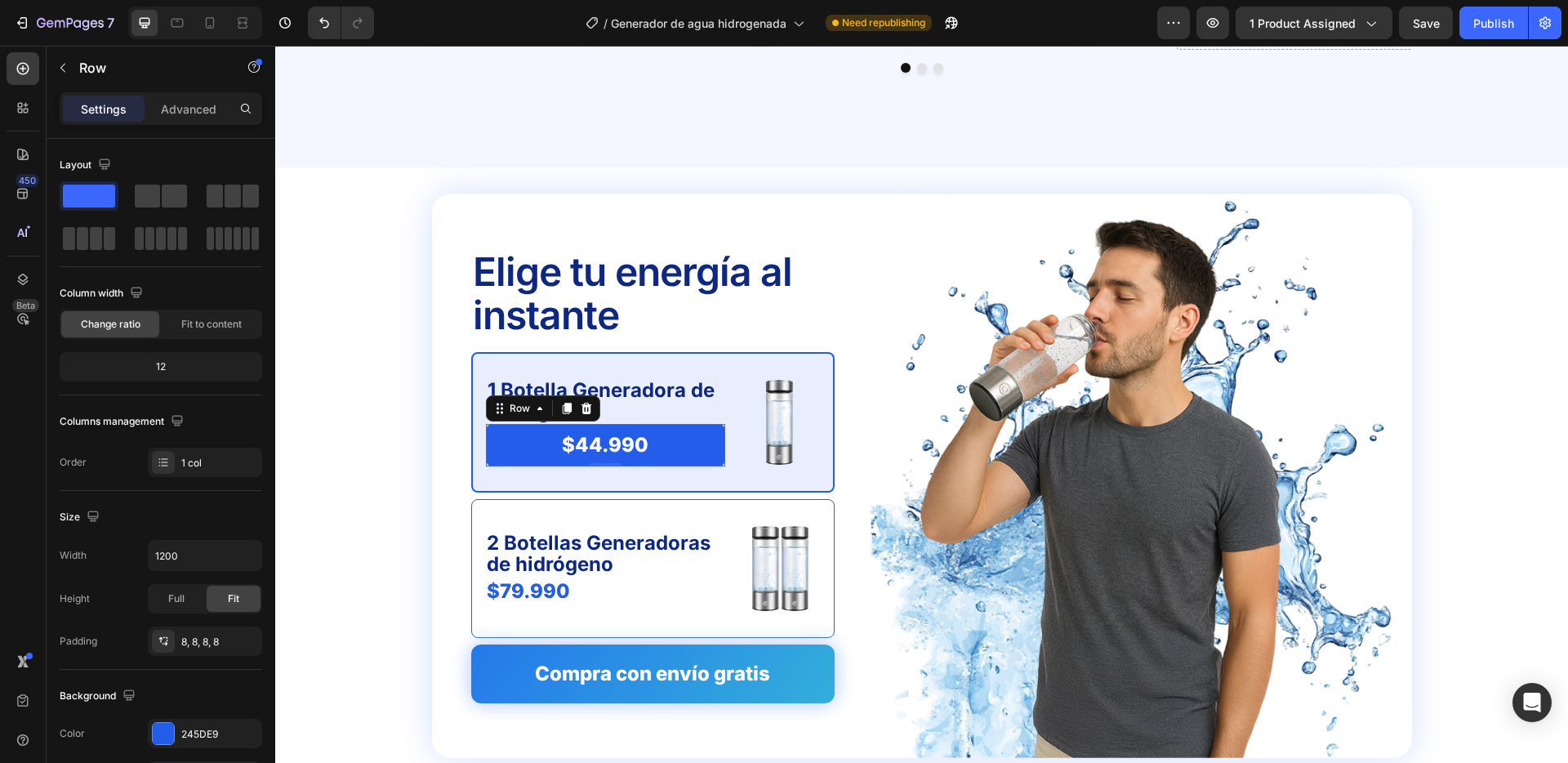
click at [724, 441] on div "$44.990 Product Price Product Price Row 0" at bounding box center [606, 445] width 240 height 42
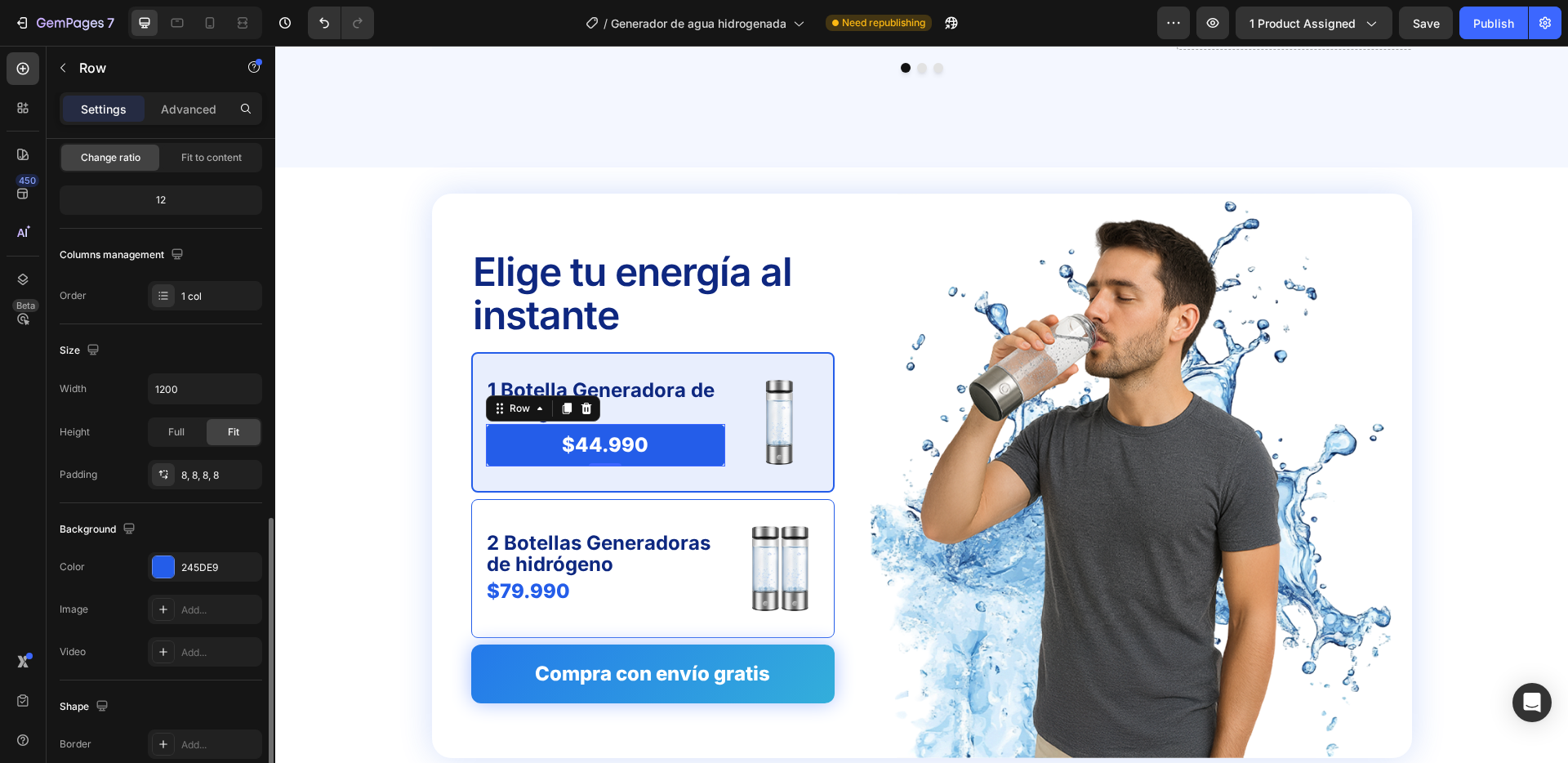
scroll to position [326, 0]
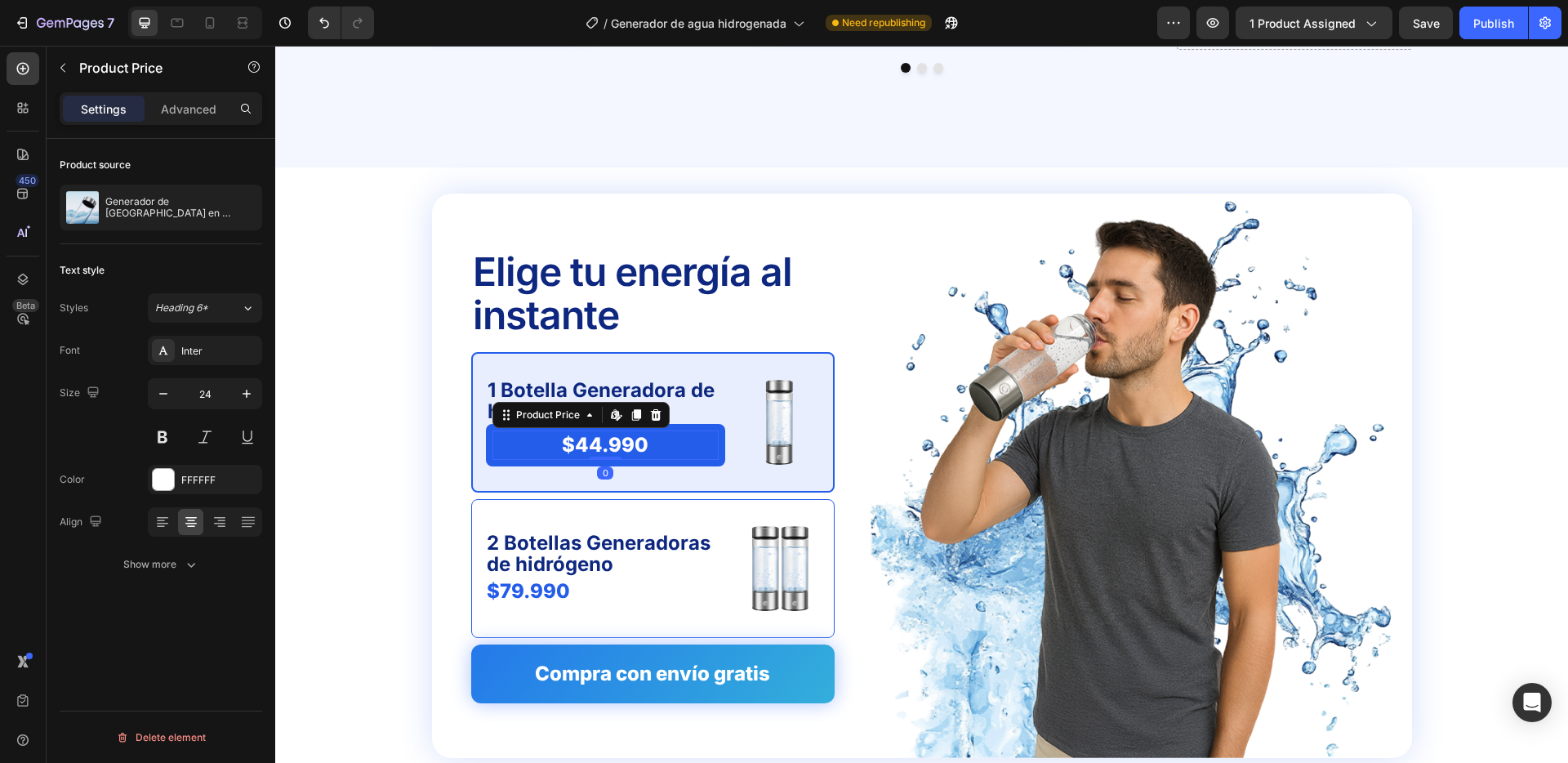
click at [615, 446] on div "$44.990" at bounding box center [605, 445] width 226 height 29
click at [168, 550] on button "Show more" at bounding box center [161, 564] width 202 height 29
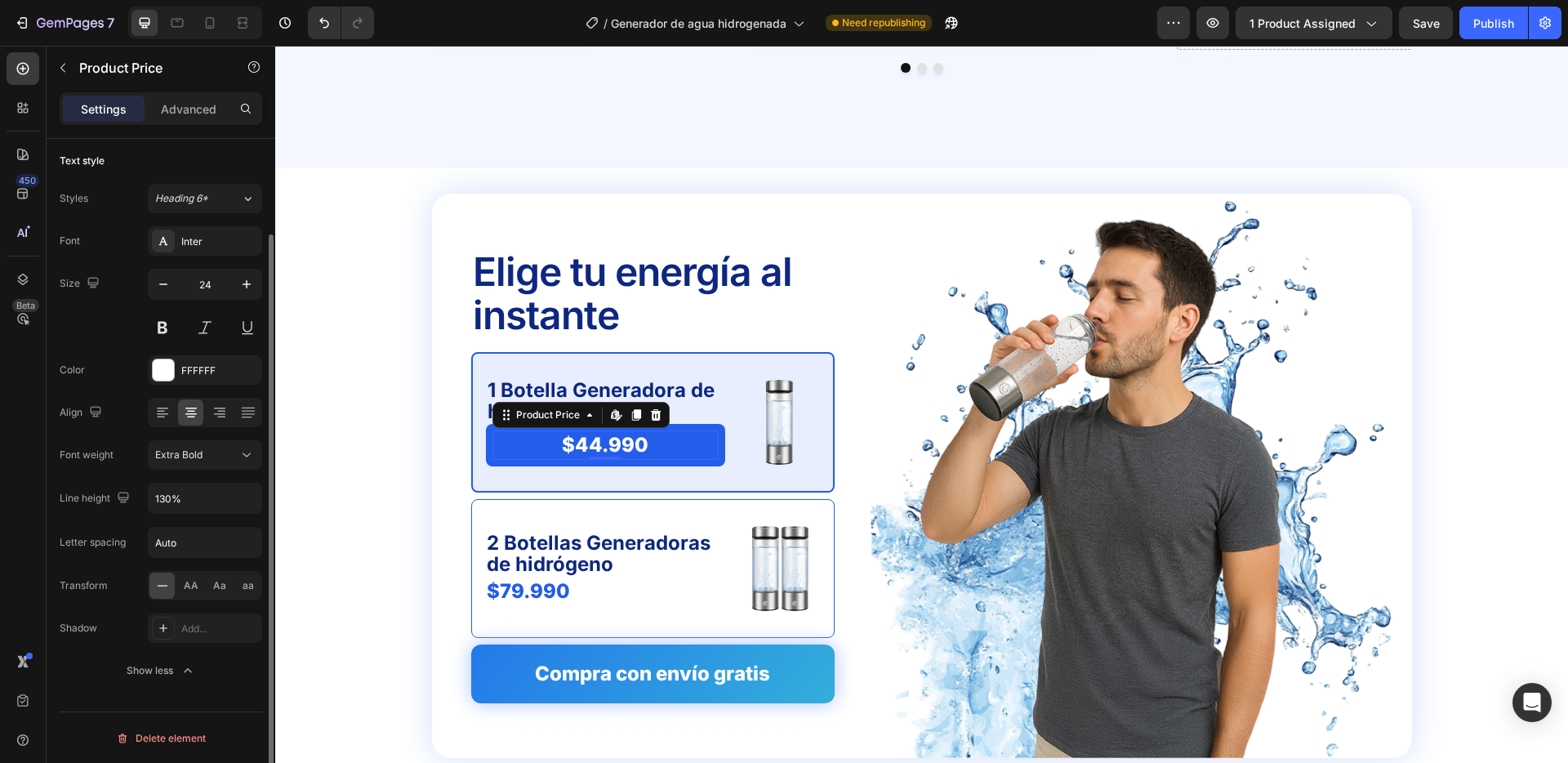
scroll to position [111, 0]
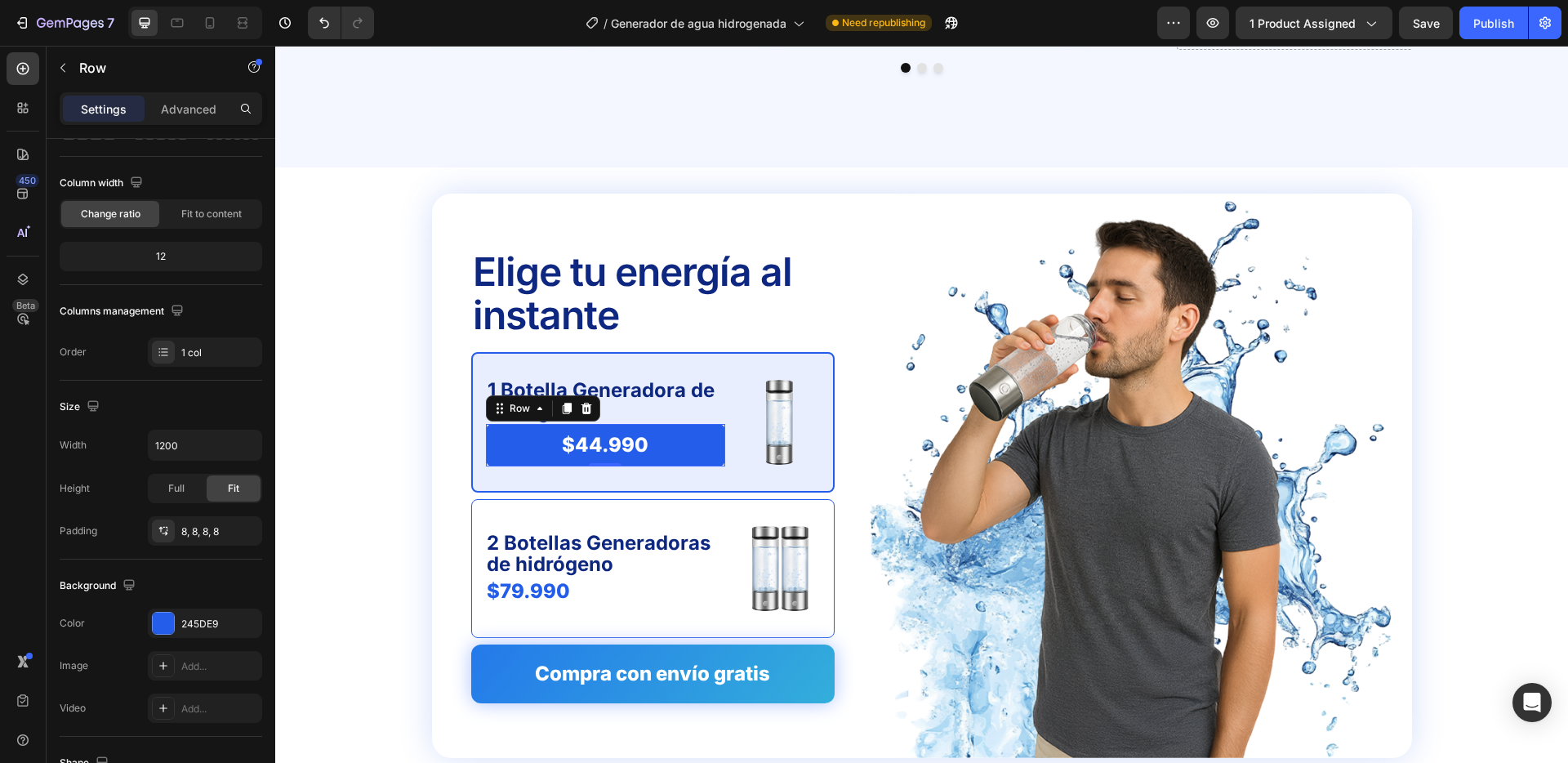
click at [717, 426] on div "$44.990 Product Price Product Price Row 0" at bounding box center [606, 445] width 240 height 42
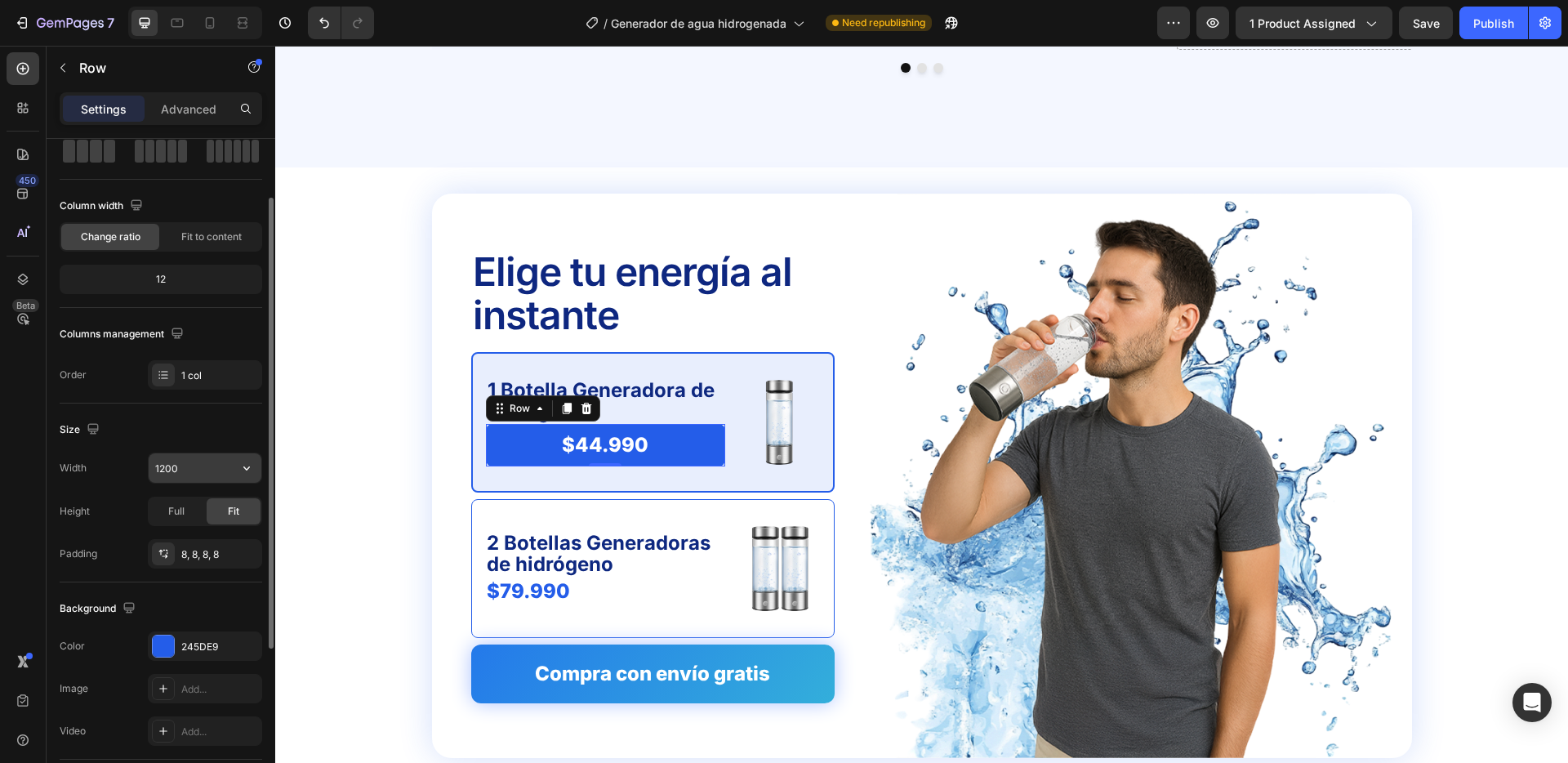
scroll to position [89, 0]
click at [250, 461] on icon "button" at bounding box center [247, 466] width 16 height 16
click at [212, 465] on input "1200" at bounding box center [205, 466] width 113 height 29
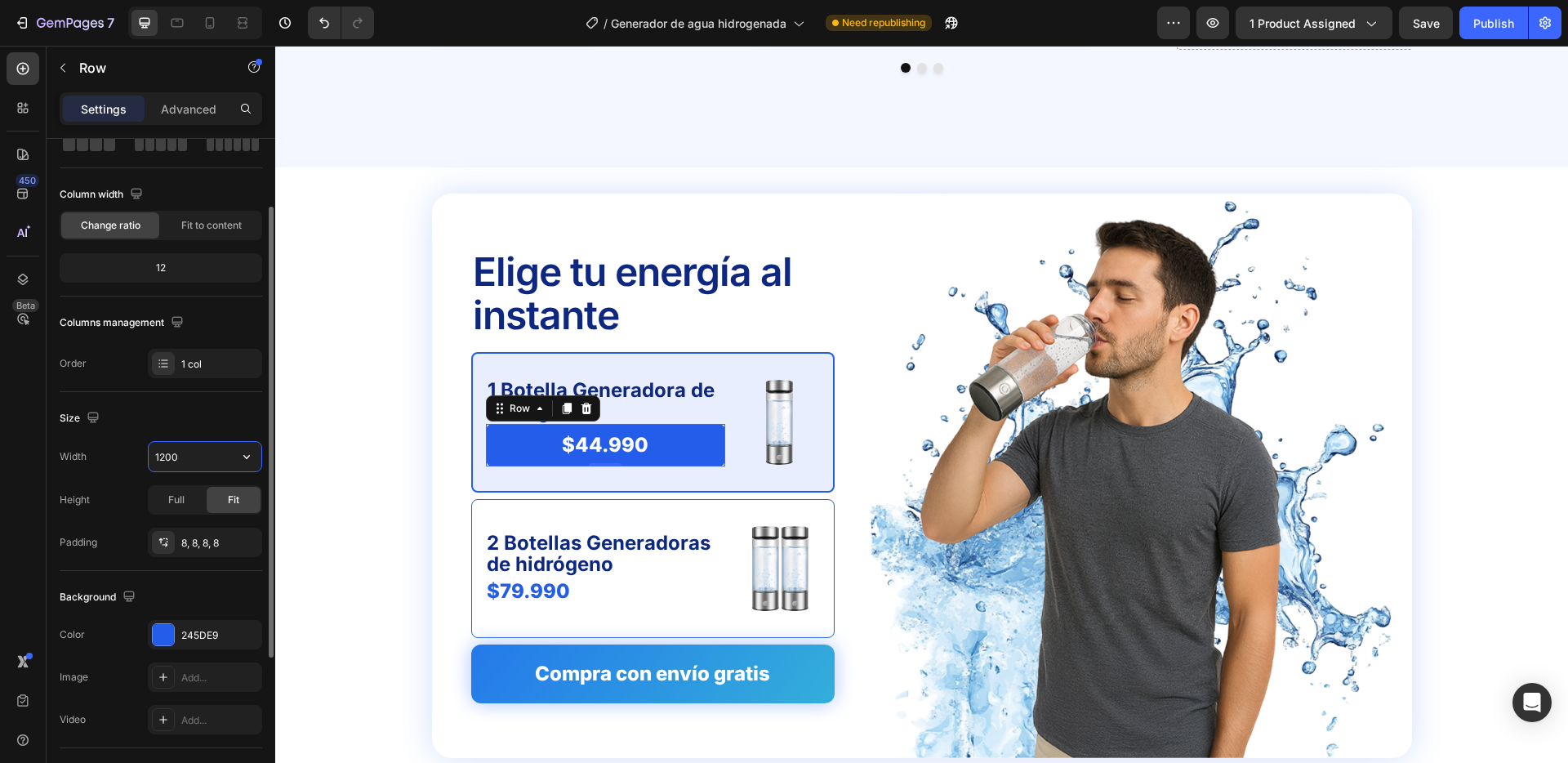
scroll to position [101, 0]
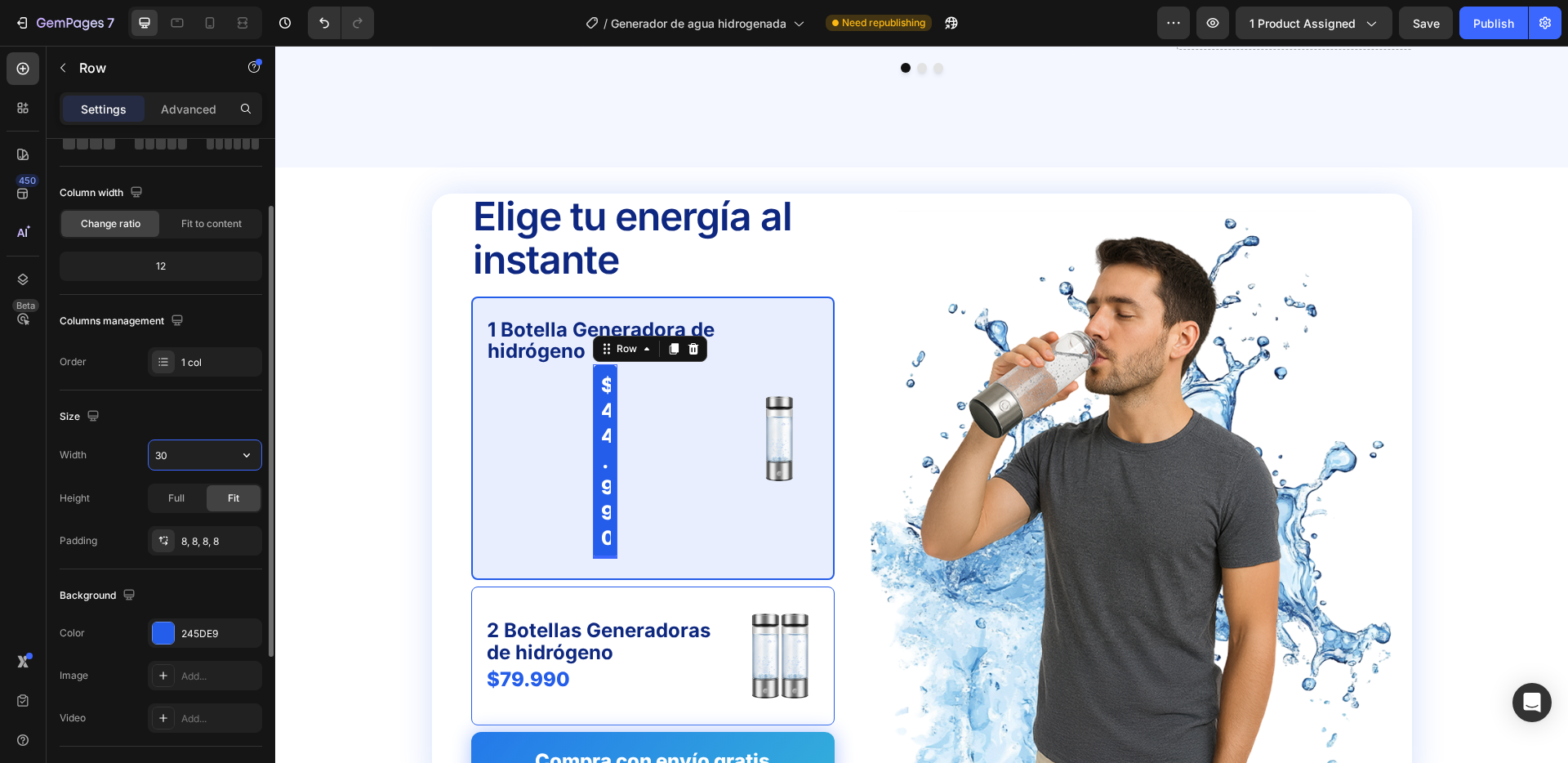
type input "3"
type input "2"
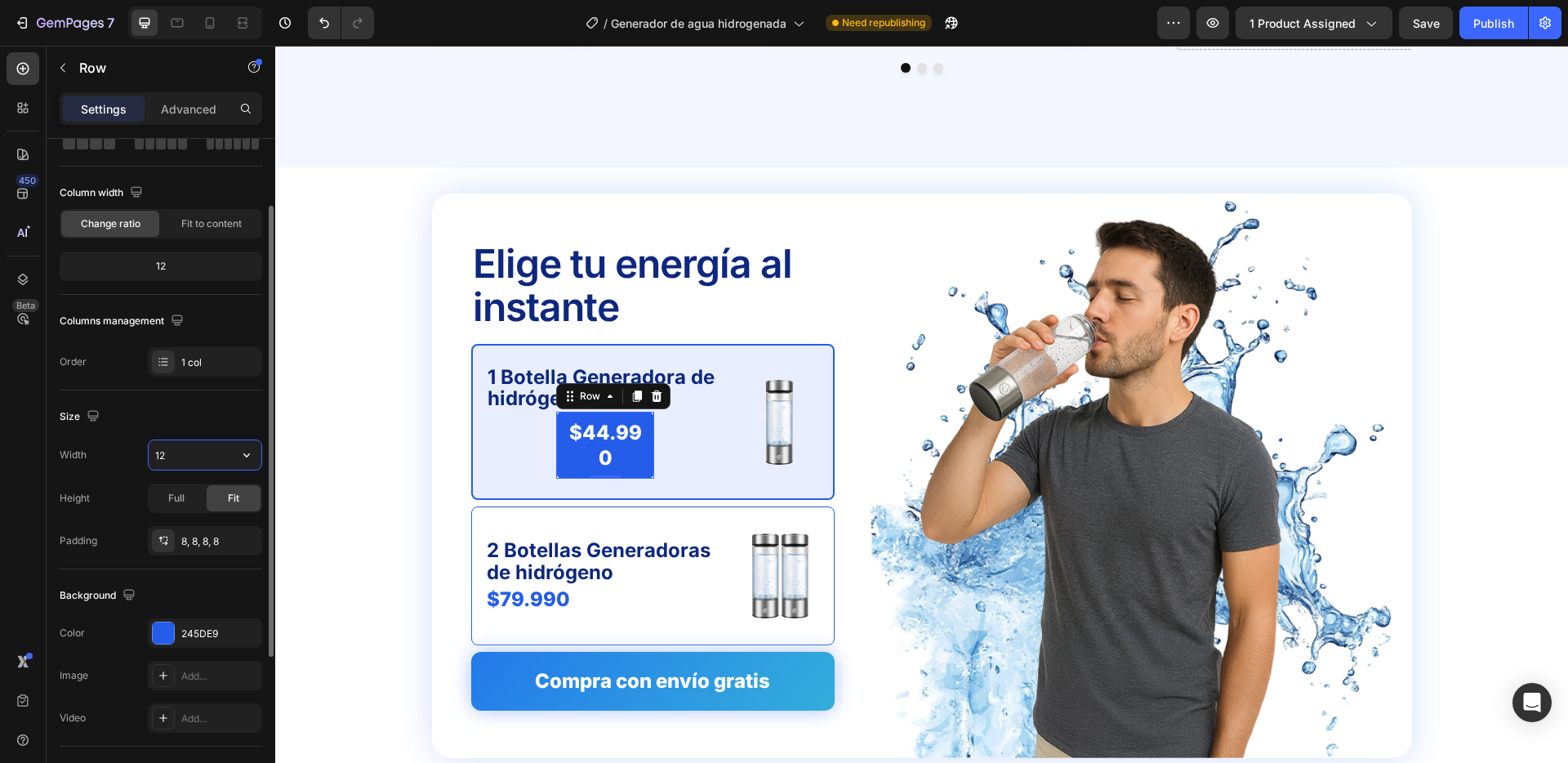
type input "1"
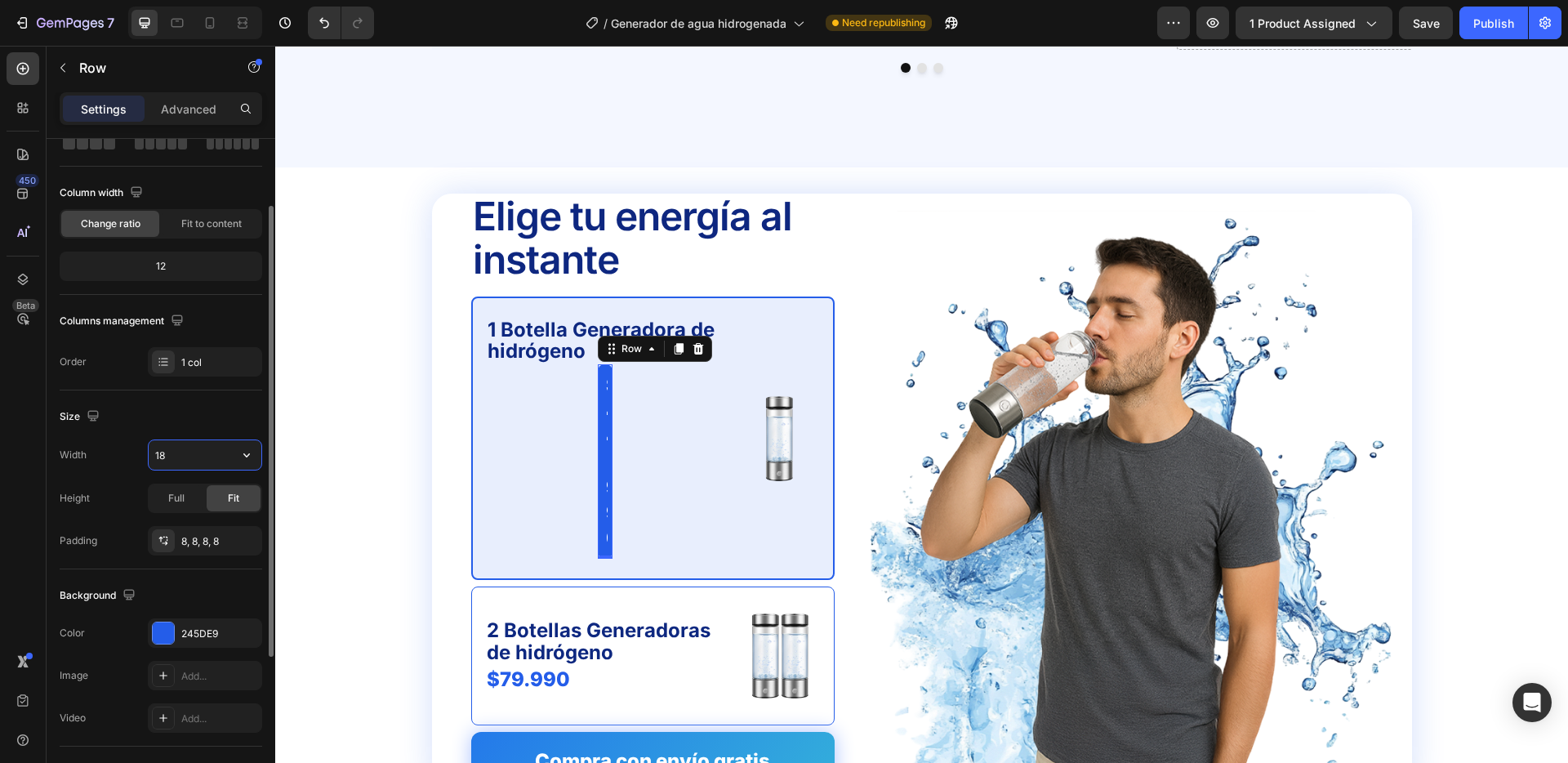
type input "180"
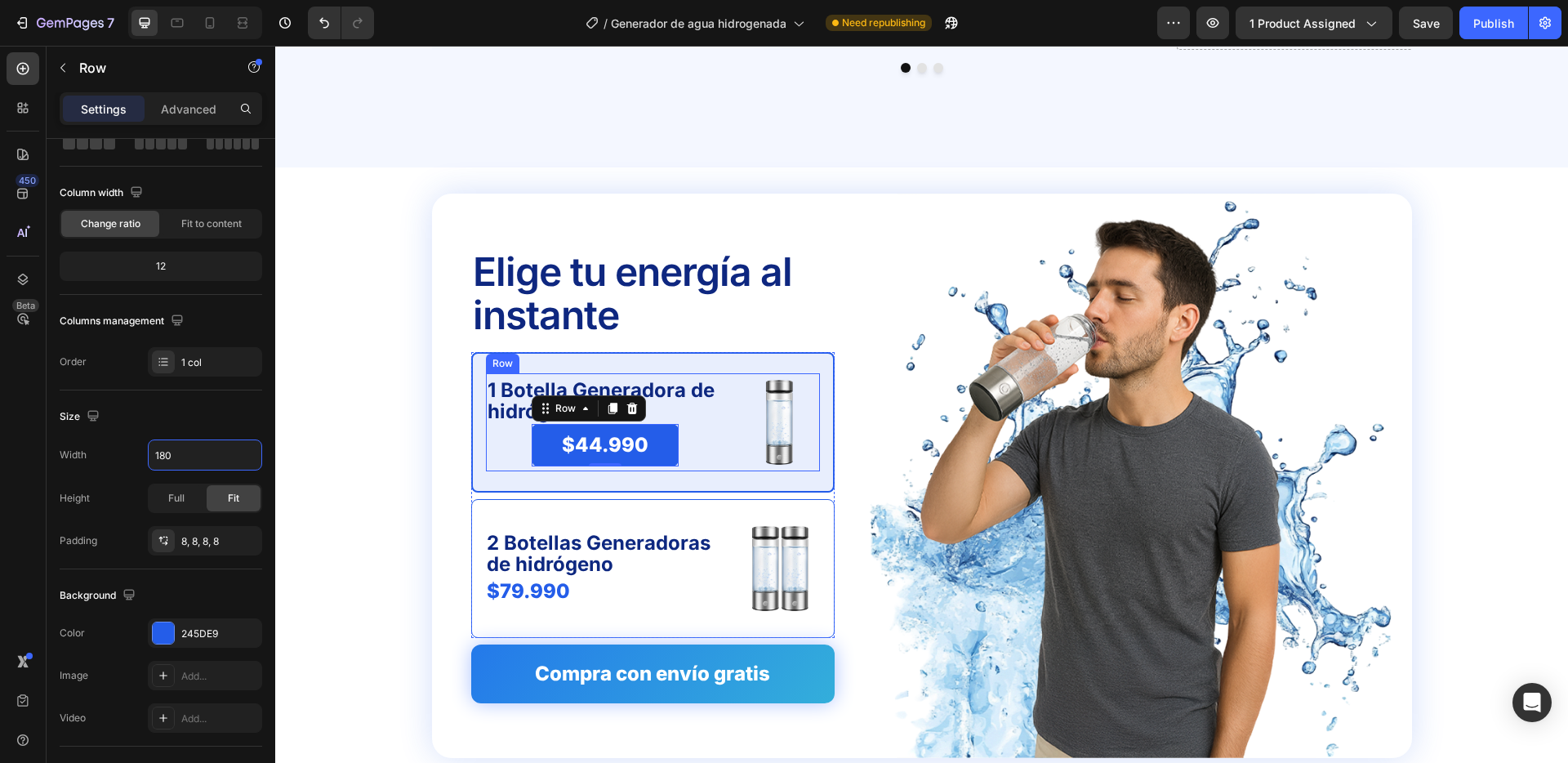
click at [514, 450] on div "1 Botella Generadora de hidrógeno Text Block $44.990 Product Price Product Pric…" at bounding box center [606, 422] width 240 height 98
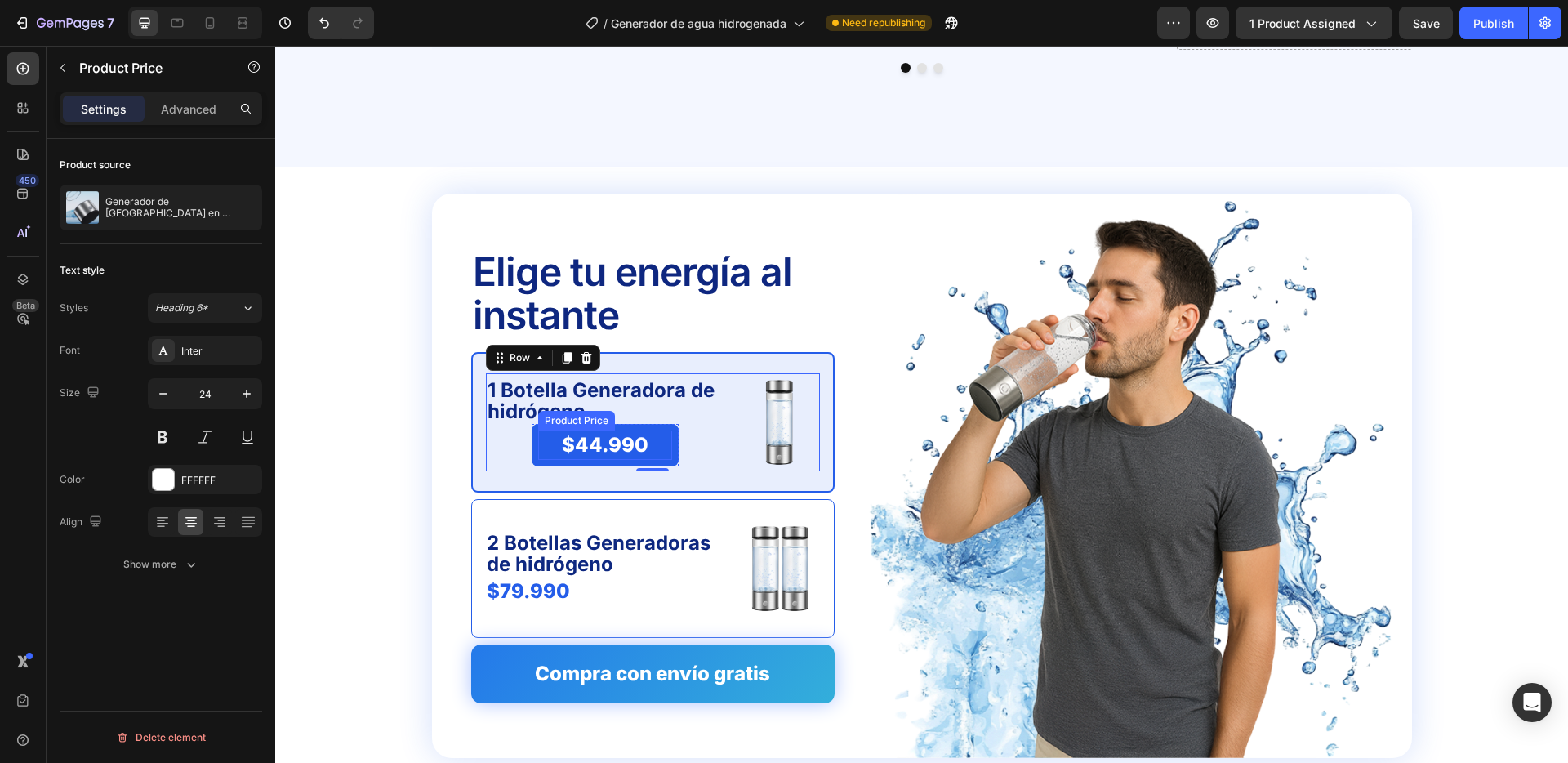
click at [544, 440] on div "$44.990" at bounding box center [605, 445] width 134 height 29
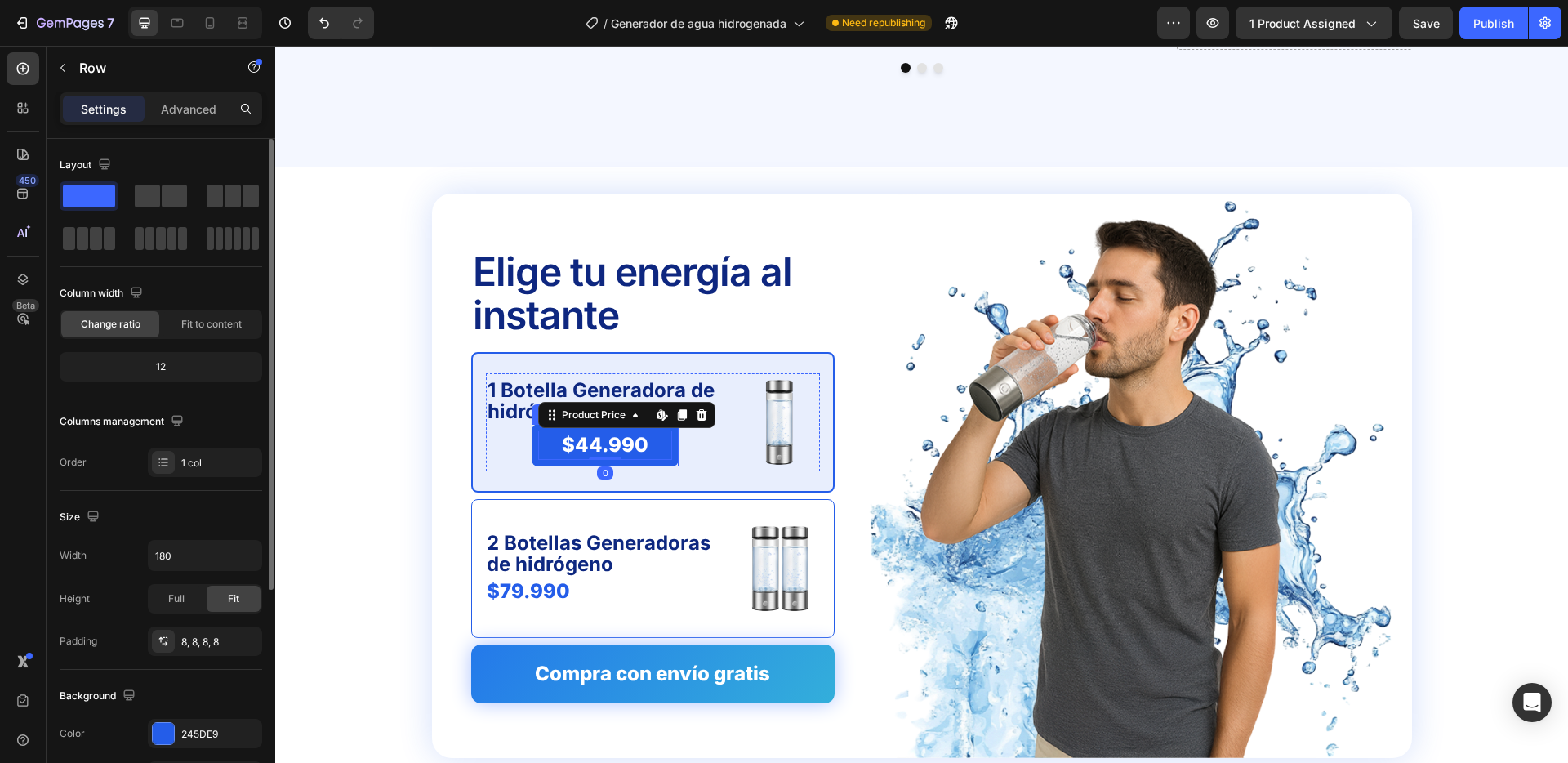
click at [535, 442] on div "$44.990 Product Price Edit content in Shopify 0 Product Price Edit content in S…" at bounding box center [605, 445] width 147 height 42
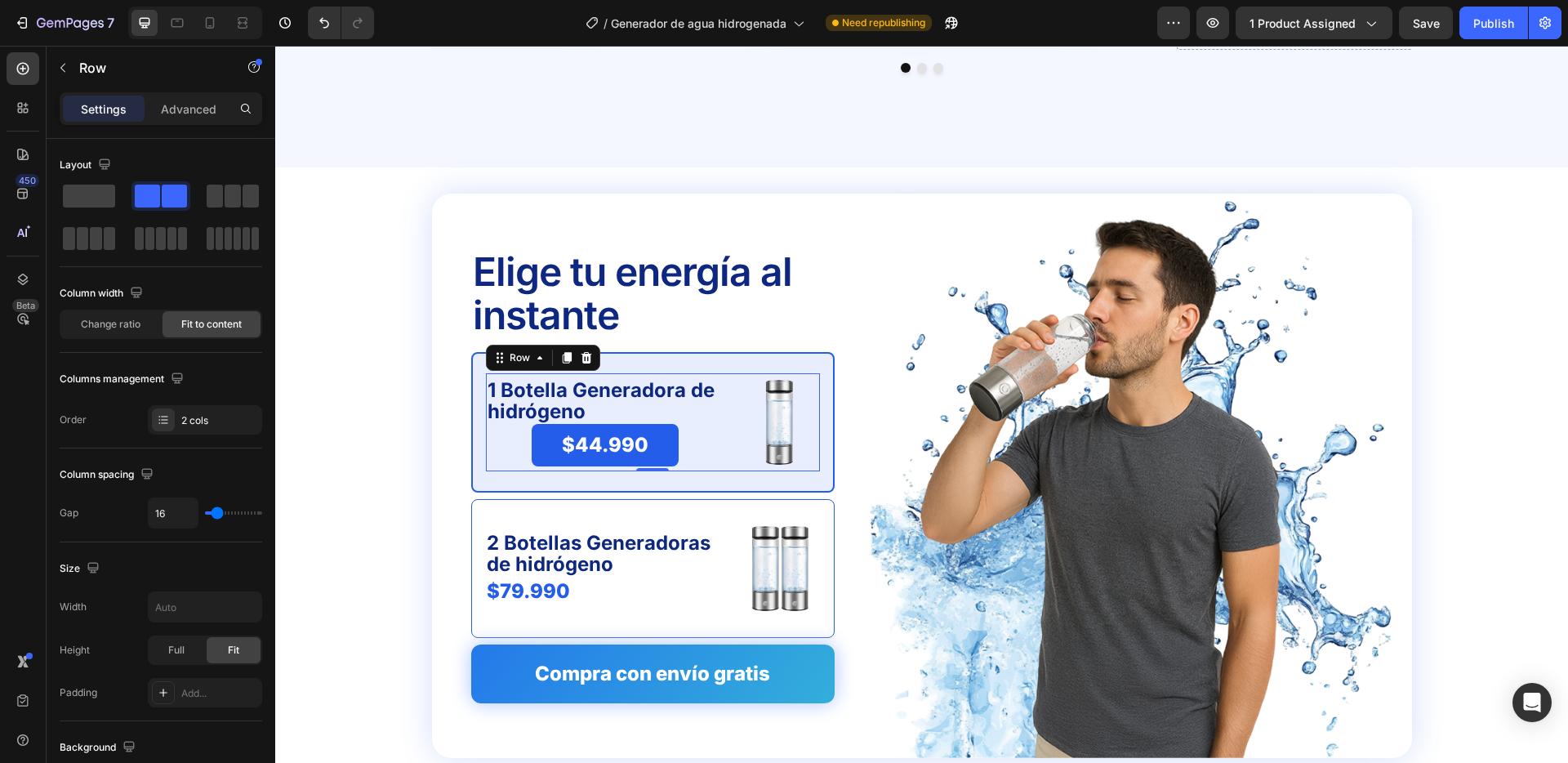
click at [504, 437] on div "1 Botella Generadora de hidrógeno Text Block $44.990 Product Price Product Pric…" at bounding box center [606, 422] width 240 height 98
click at [701, 431] on div "1 Botella Generadora de hidrógeno Text Block $44.990 Product Price Product Pric…" at bounding box center [606, 422] width 240 height 98
click at [671, 430] on div "$44.990 Product Price Product Price Row" at bounding box center [605, 445] width 147 height 42
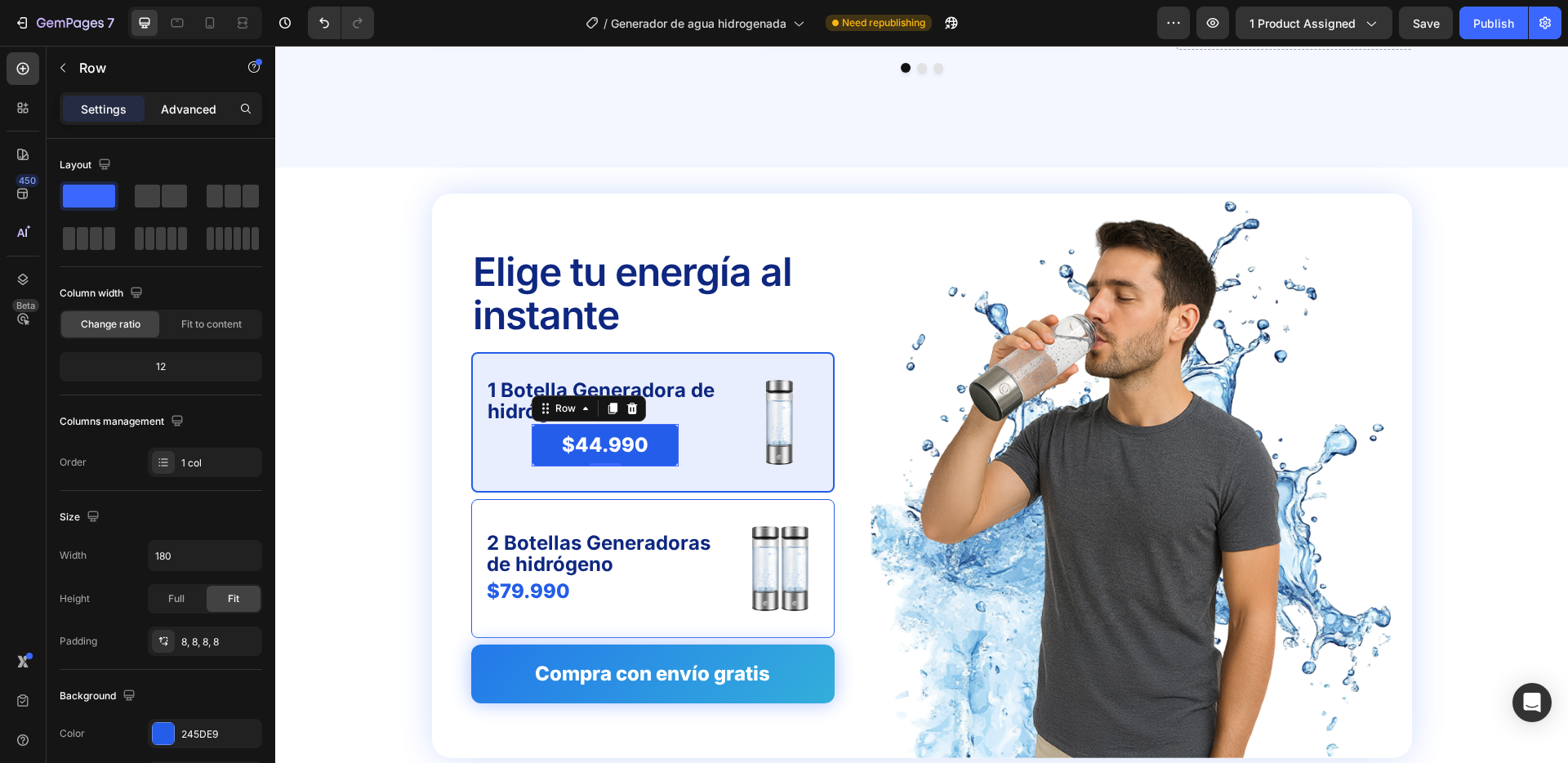
click at [200, 103] on p "Advanced" at bounding box center [188, 109] width 55 height 17
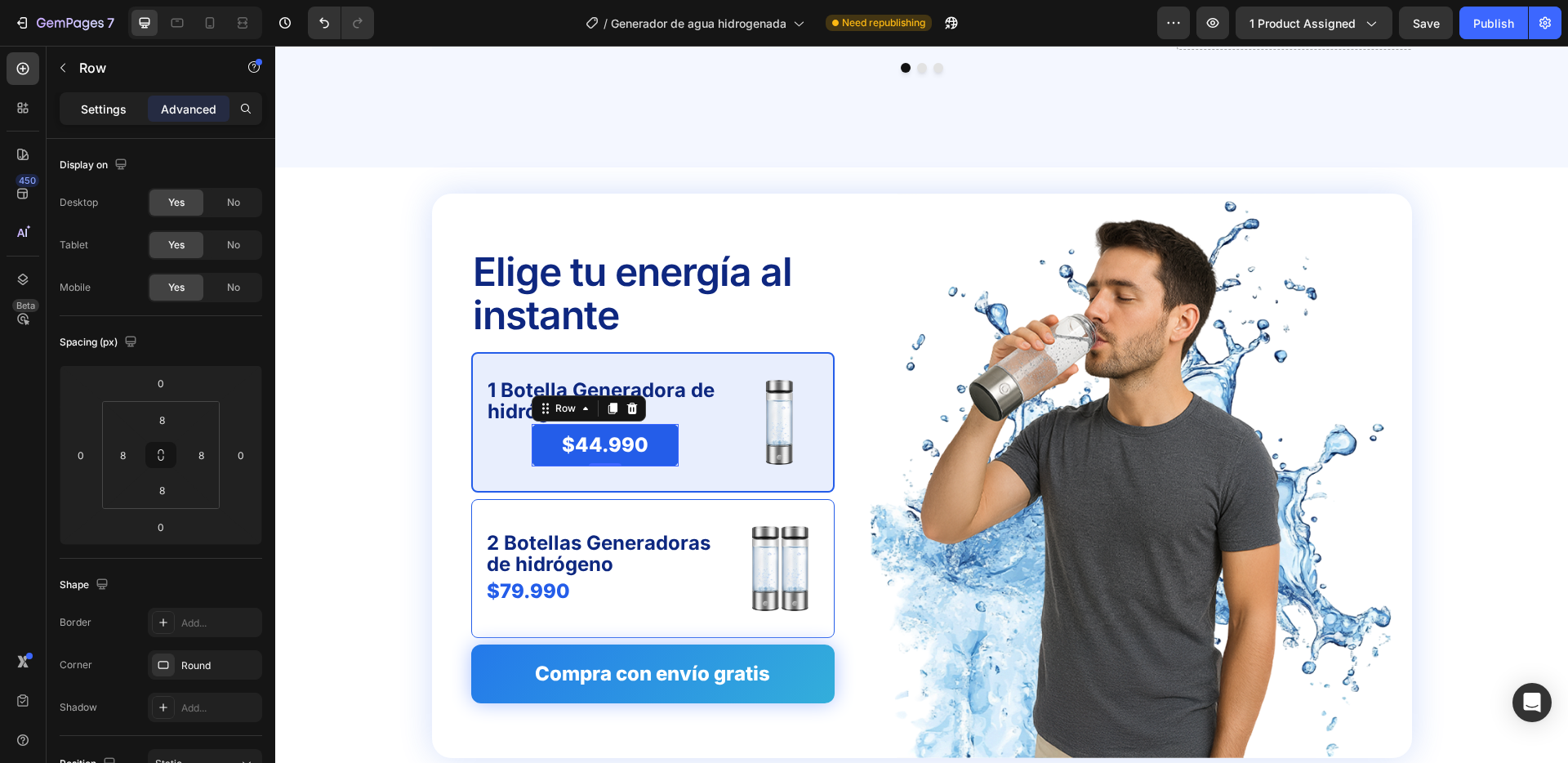
click at [110, 110] on p "Settings" at bounding box center [103, 109] width 45 height 17
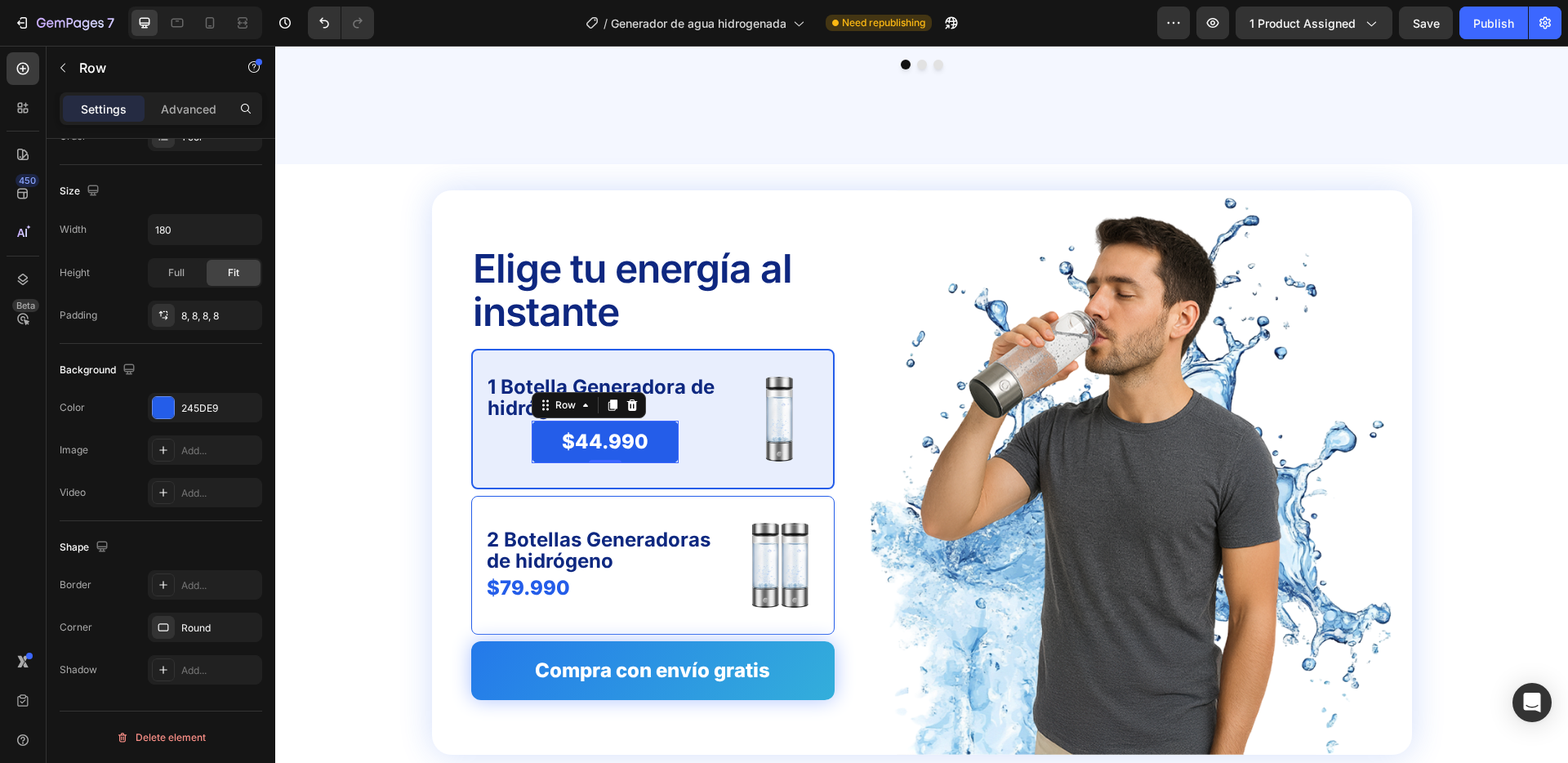
scroll to position [4183, 0]
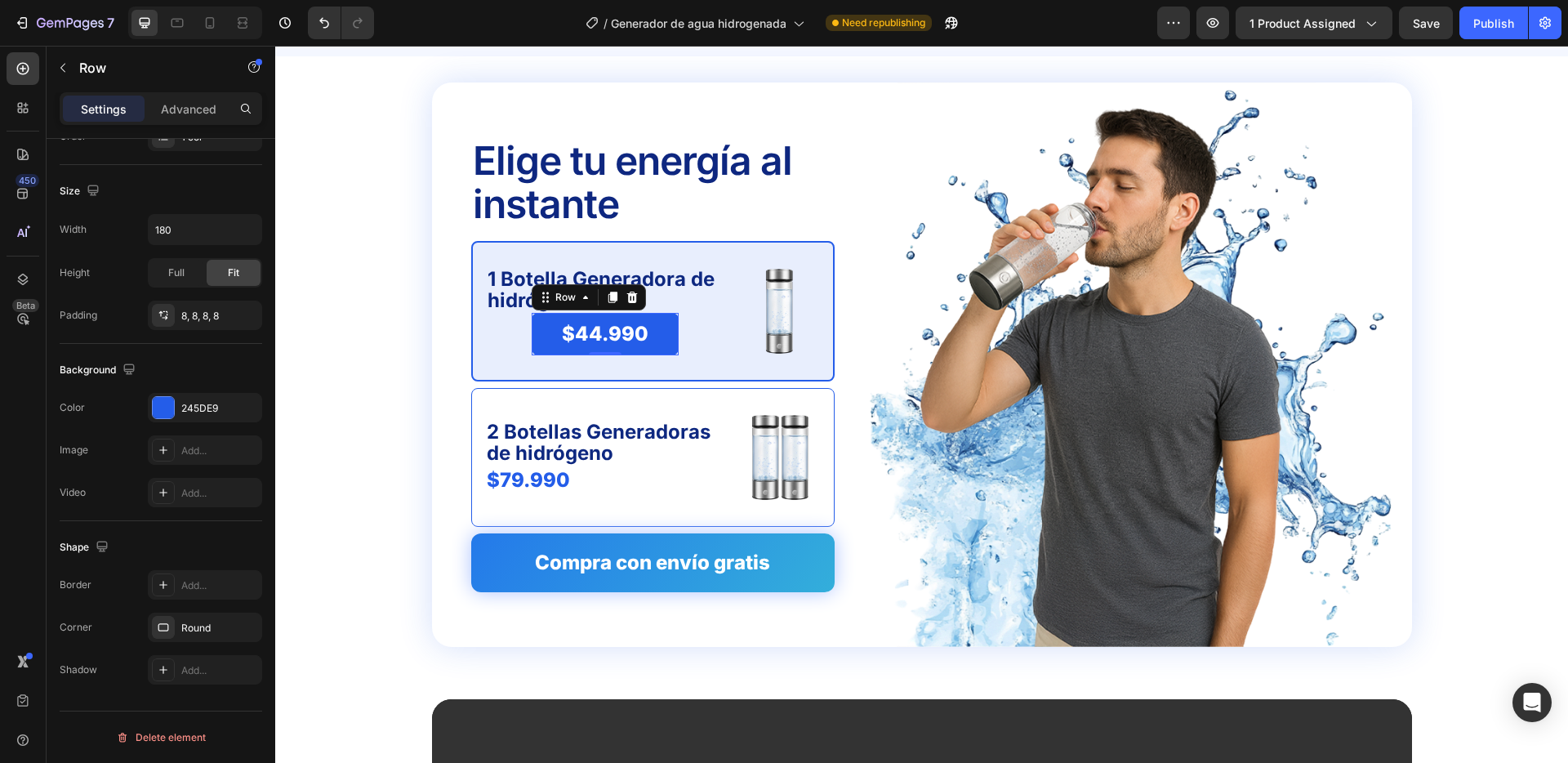
click at [109, 106] on p "Settings" at bounding box center [103, 109] width 45 height 17
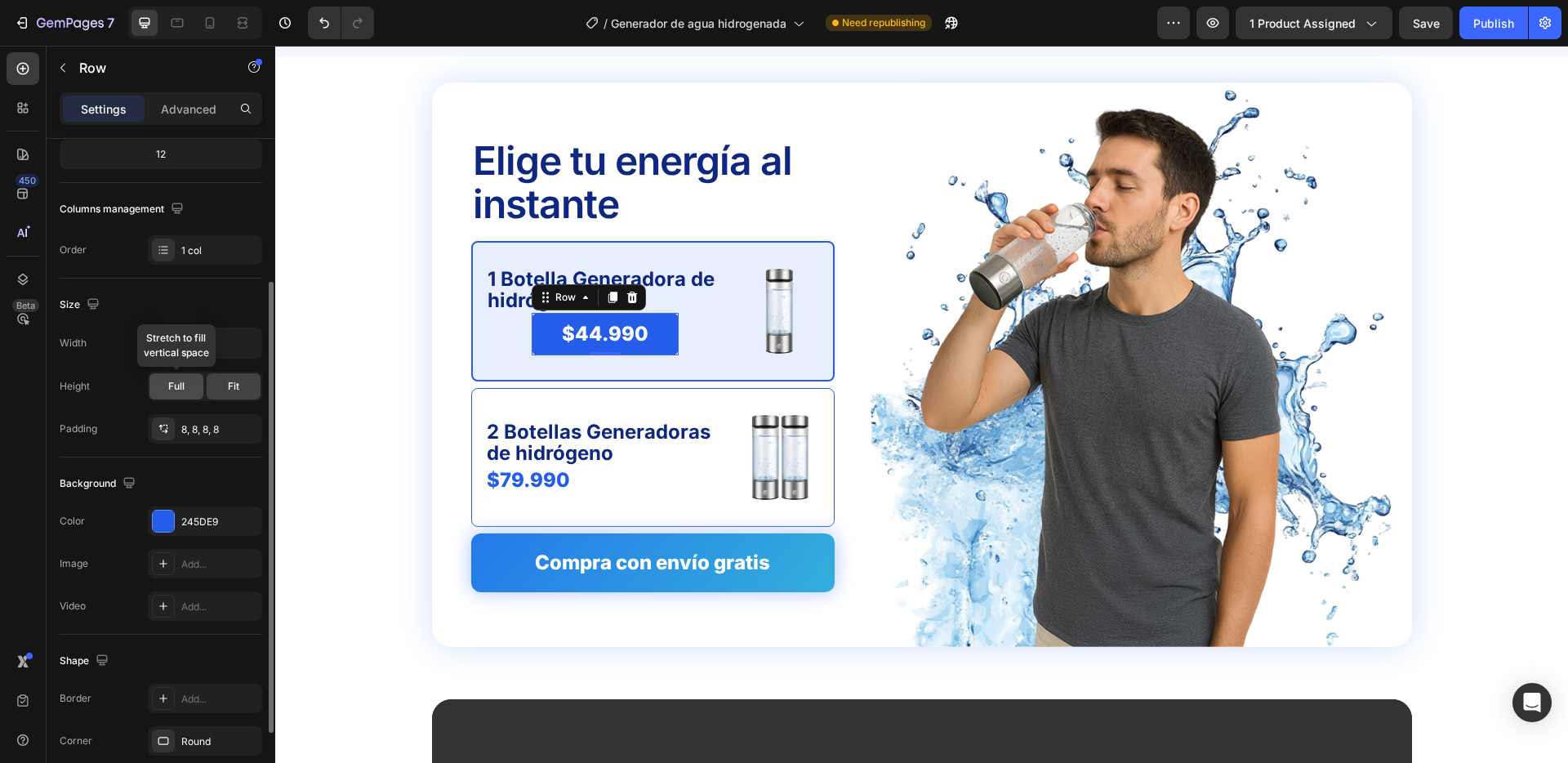
click at [190, 381] on div "Full" at bounding box center [176, 386] width 54 height 26
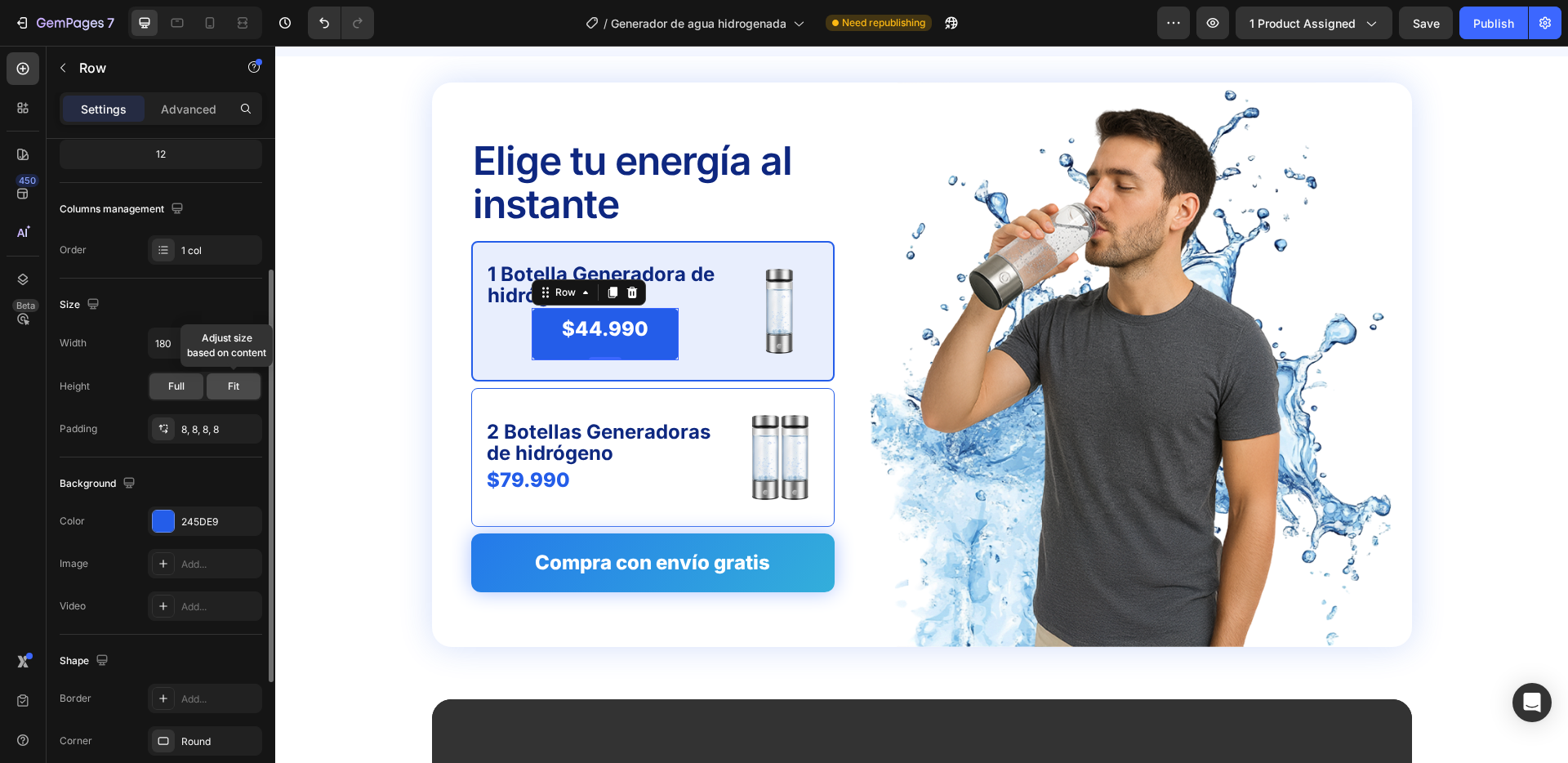
click at [234, 386] on span "Fit" at bounding box center [233, 386] width 12 height 15
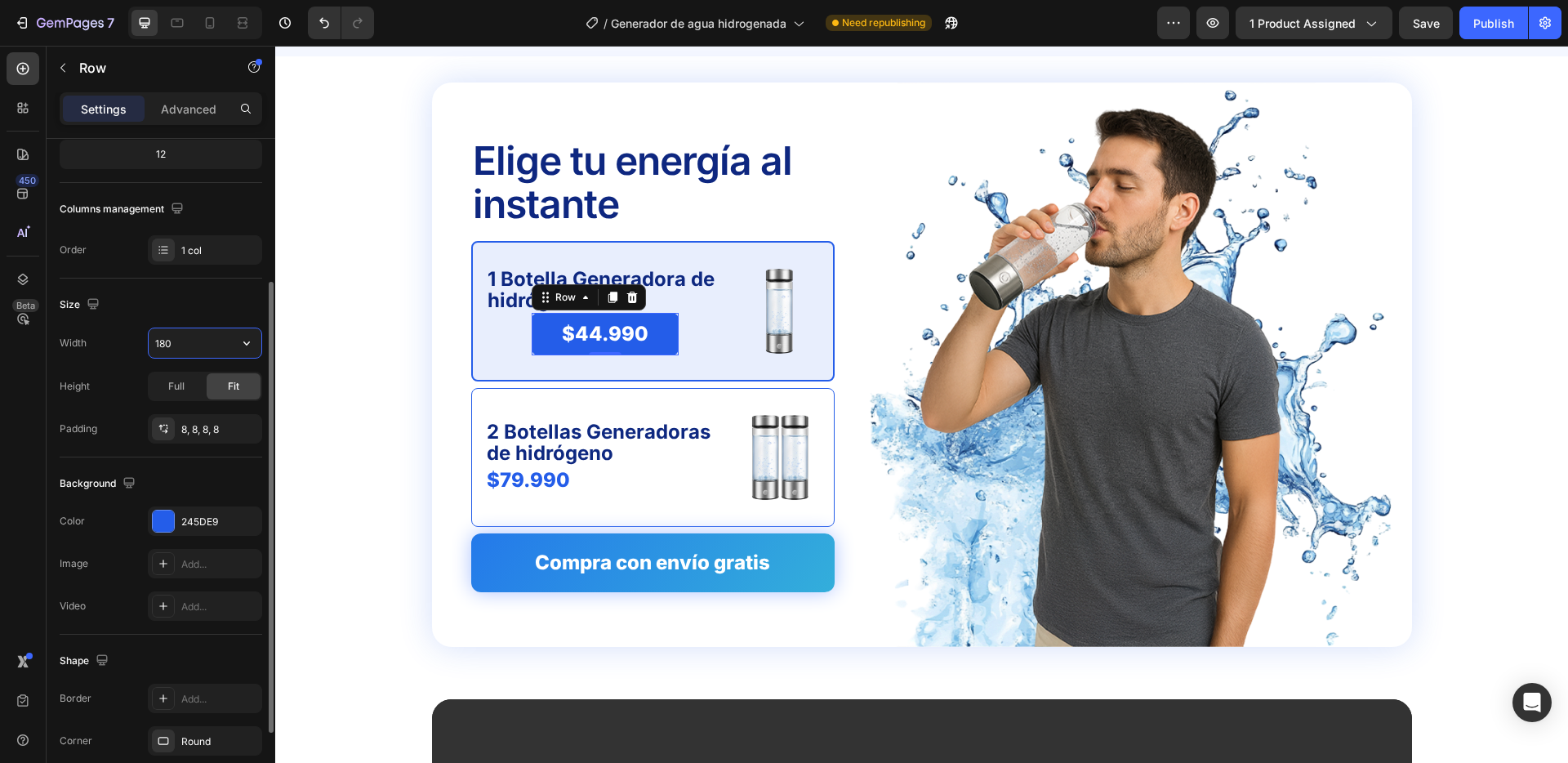
click at [202, 340] on input "180" at bounding box center [205, 343] width 113 height 29
click at [250, 338] on icon "button" at bounding box center [247, 343] width 16 height 16
click at [217, 377] on span "1200px" at bounding box center [230, 385] width 34 height 15
type input "1200"
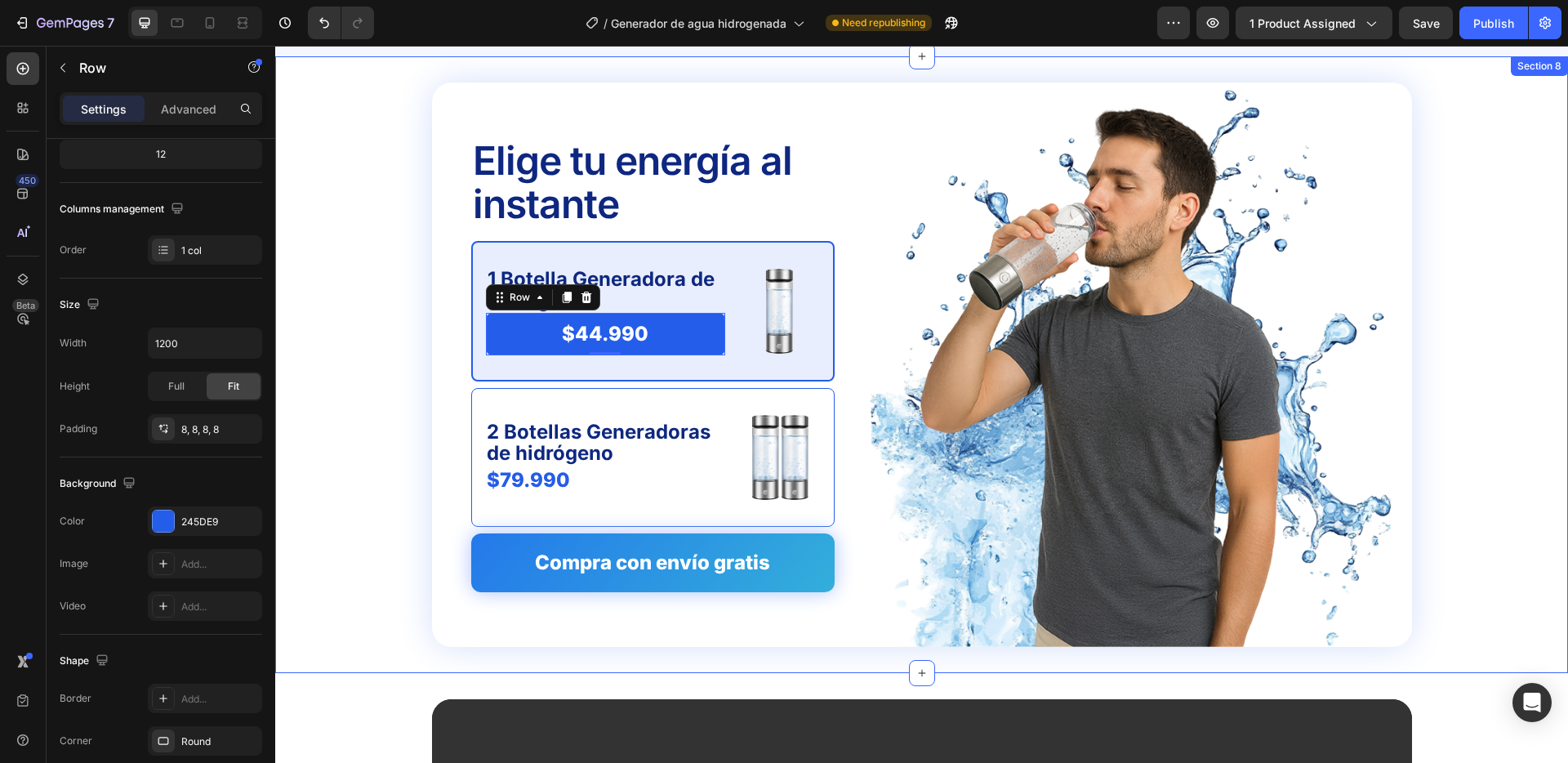
click at [318, 325] on div "Elige tu energía al instante Text Block 1 Botella Generadora de hidrógeno Text …" at bounding box center [922, 365] width 1267 height 564
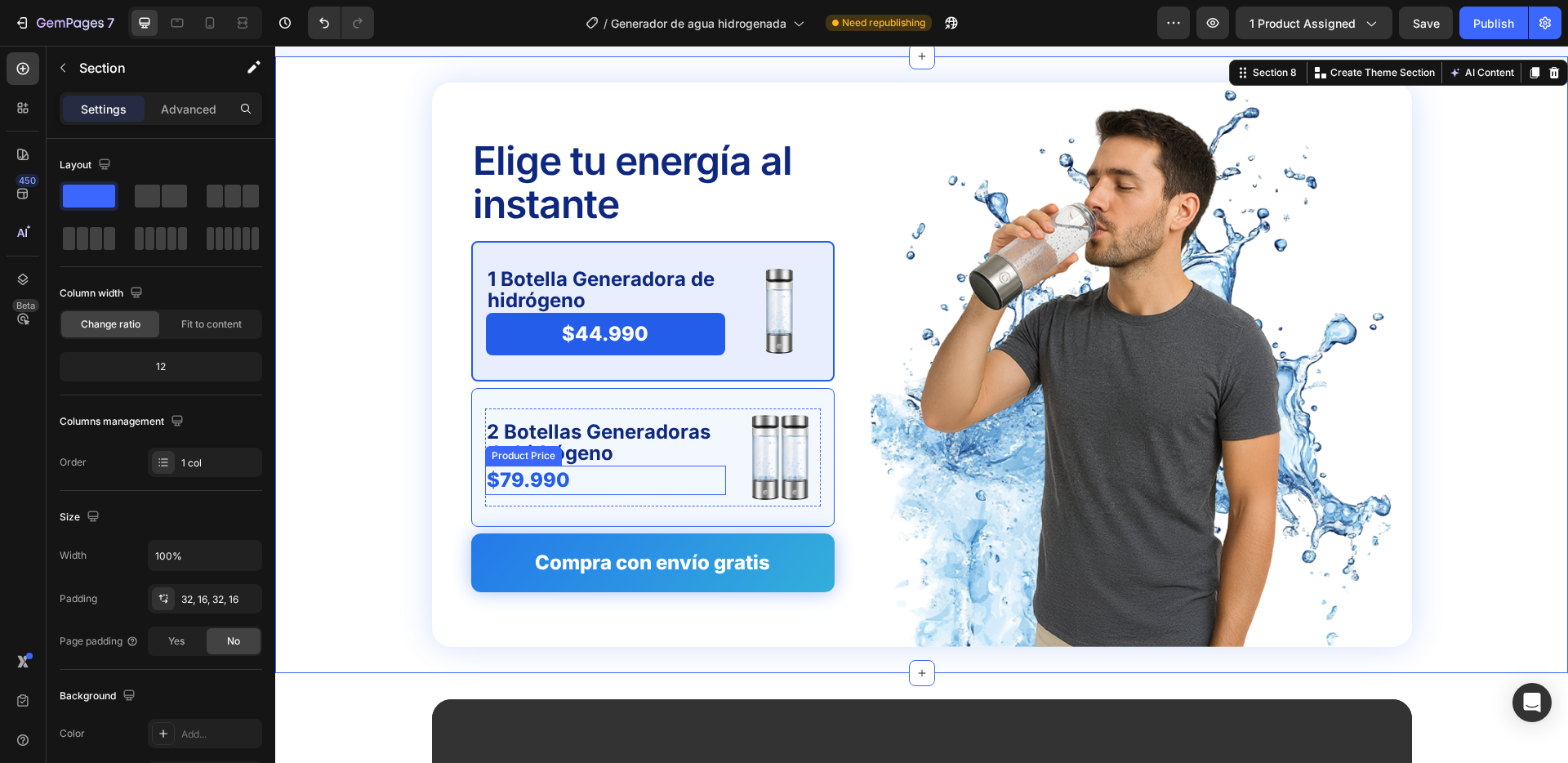
click at [581, 484] on div "$79.990" at bounding box center [606, 480] width 241 height 29
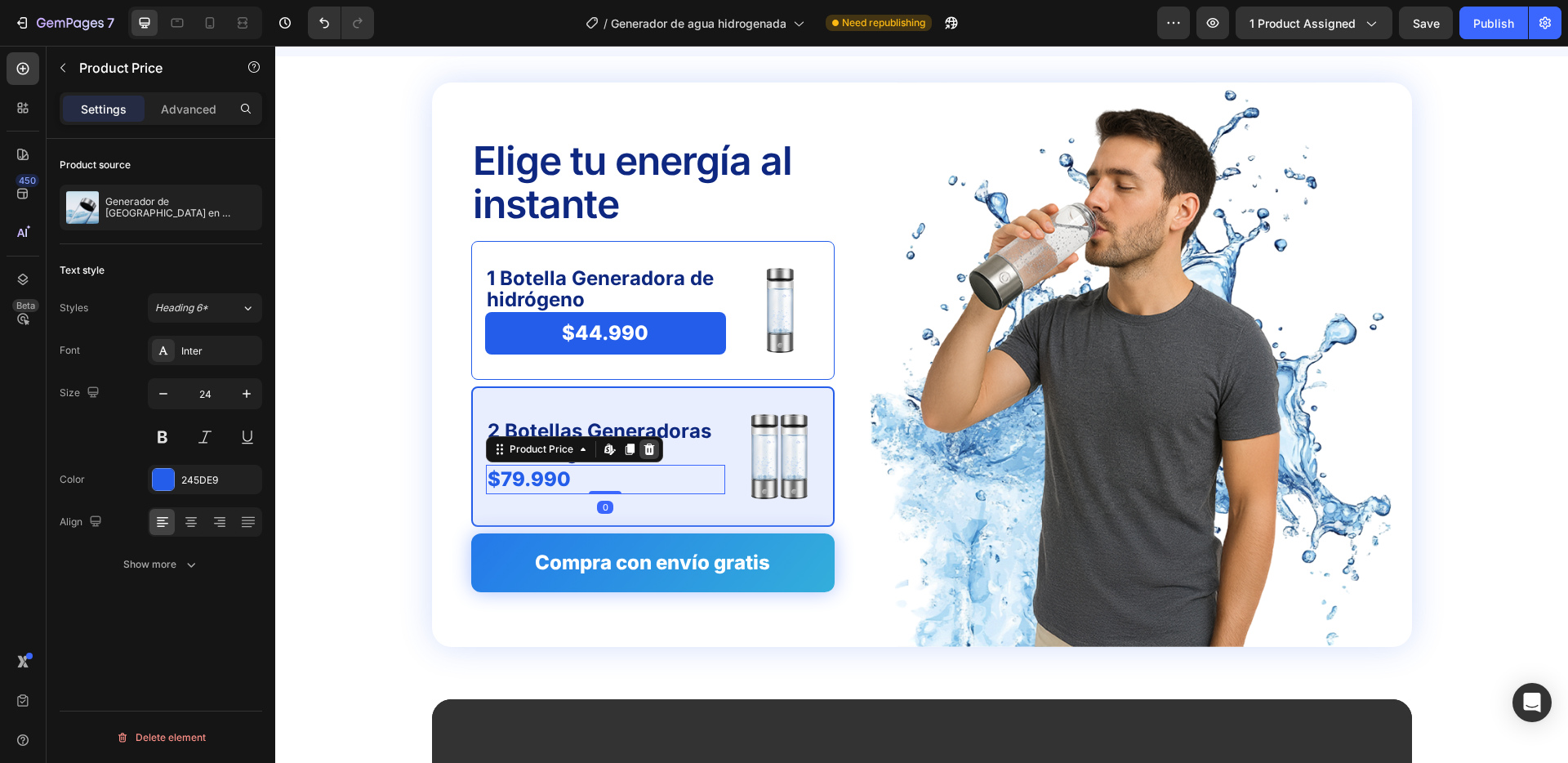
click at [644, 447] on icon at bounding box center [649, 449] width 13 height 13
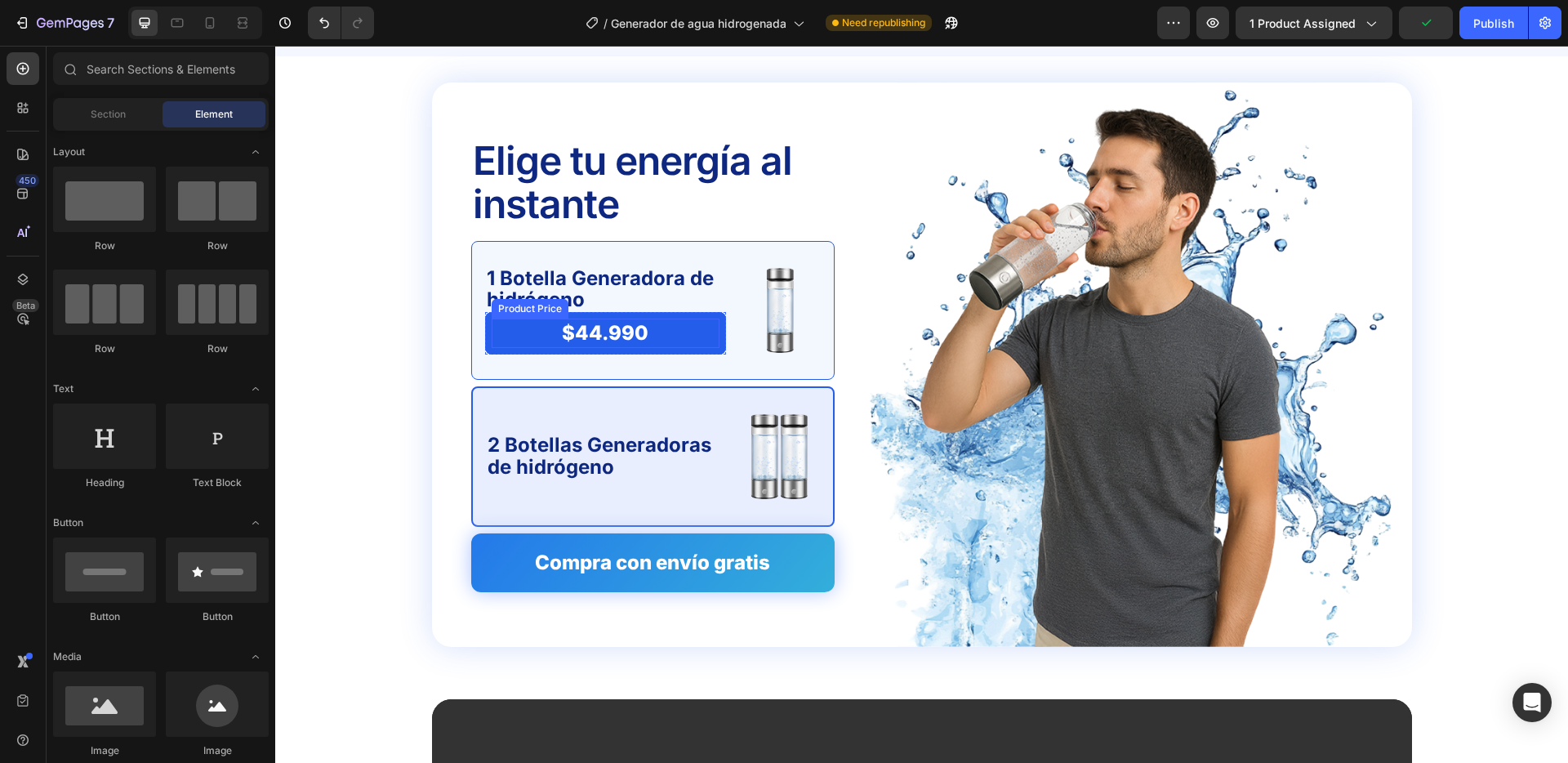
click at [707, 331] on div "$44.990" at bounding box center [605, 333] width 228 height 29
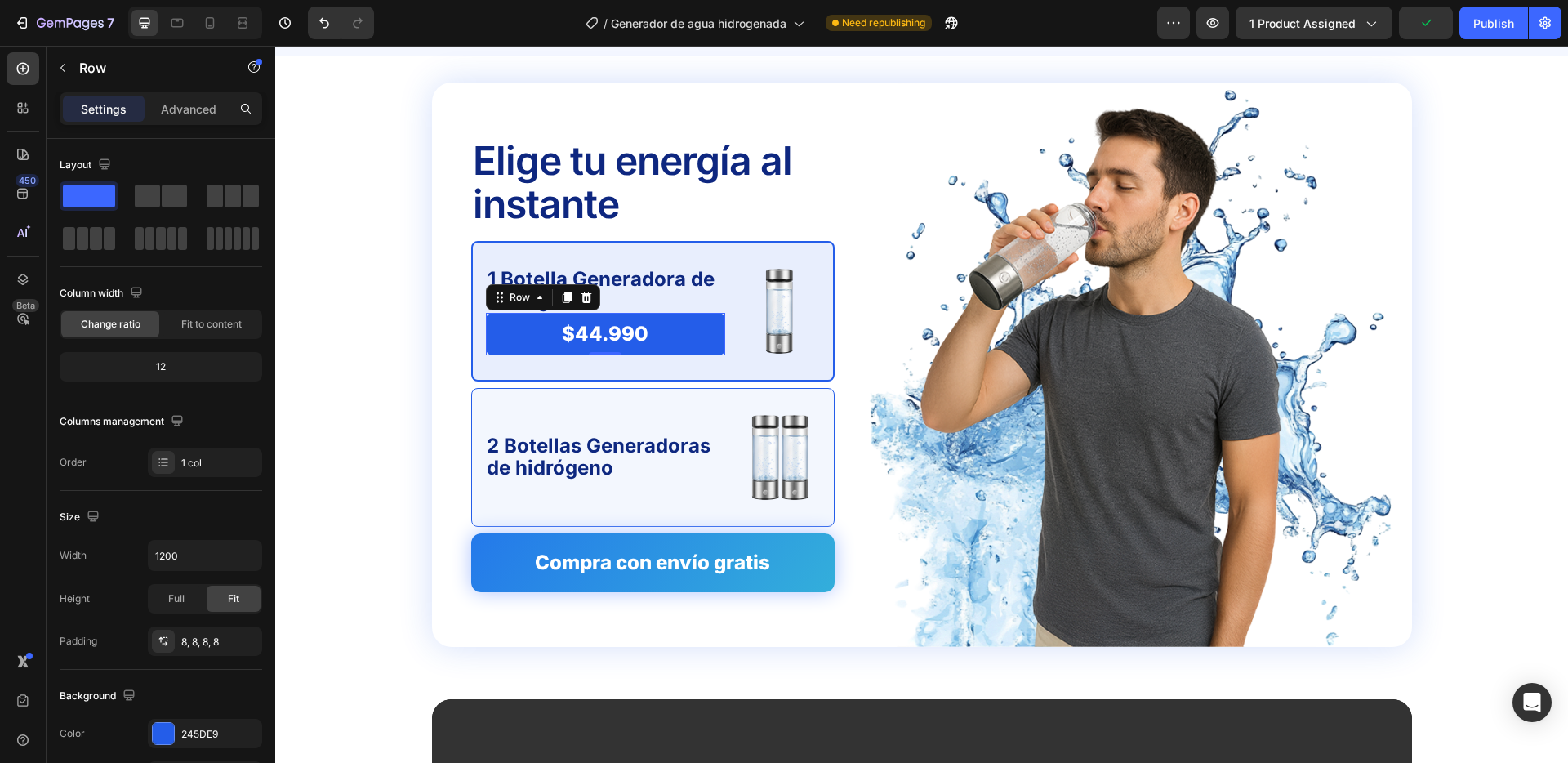
click at [720, 318] on div "$44.990 Product Price Product Price Row 0" at bounding box center [606, 334] width 240 height 42
click at [566, 297] on icon at bounding box center [566, 298] width 9 height 12
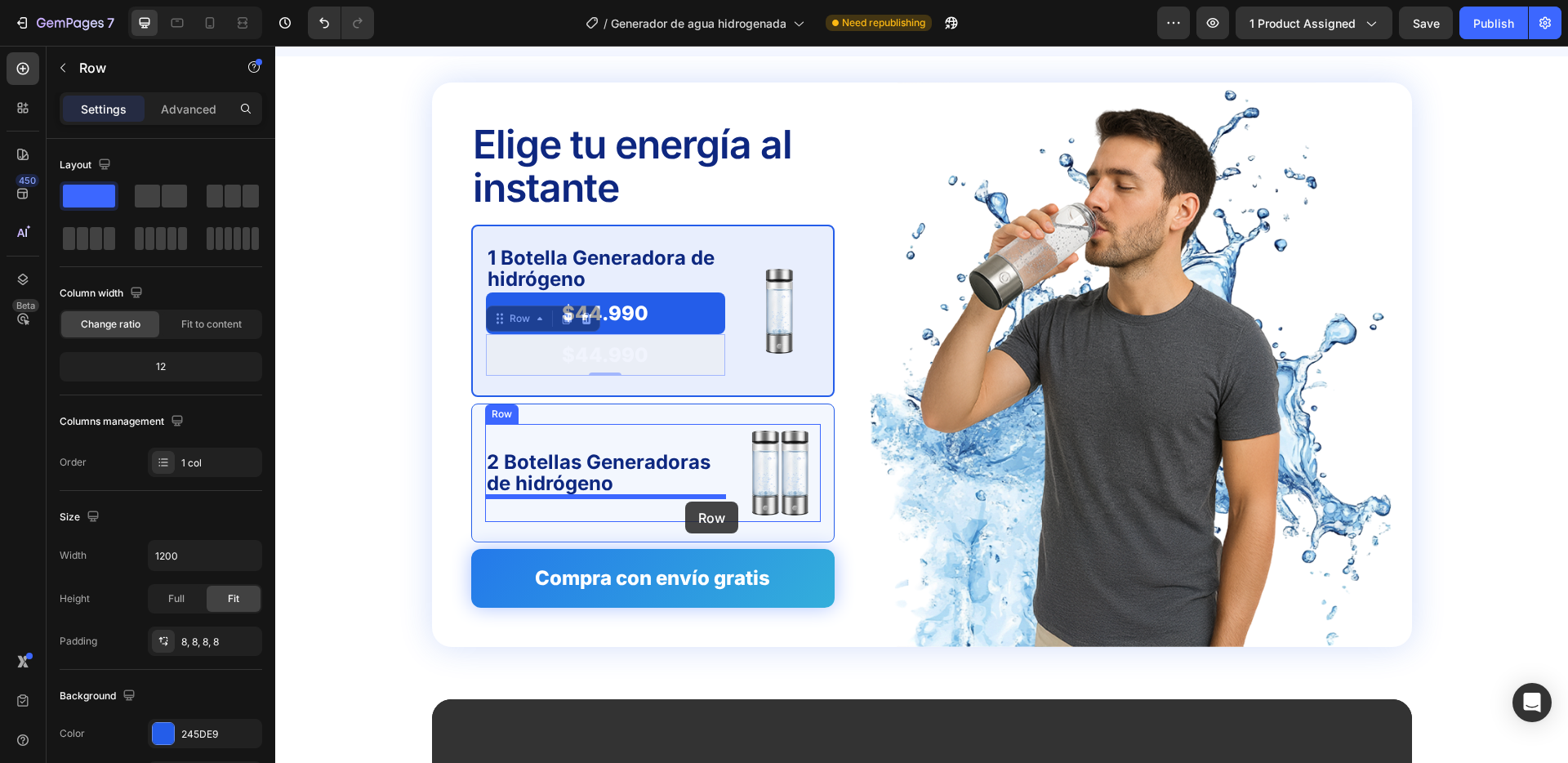
drag, startPoint x: 719, startPoint y: 339, endPoint x: 685, endPoint y: 502, distance: 166.5
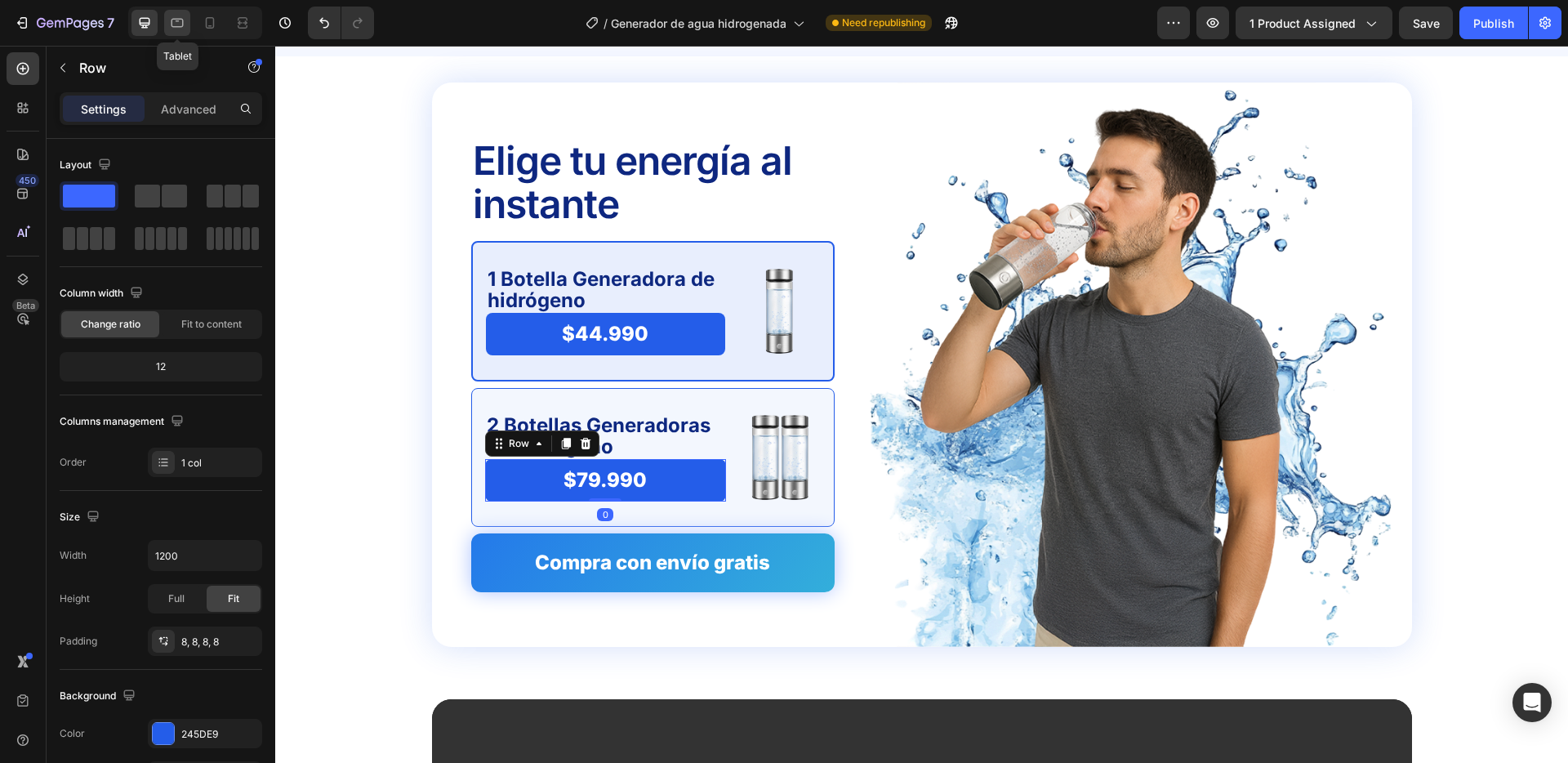
click at [182, 19] on icon at bounding box center [178, 24] width 13 height 9
type input "100%"
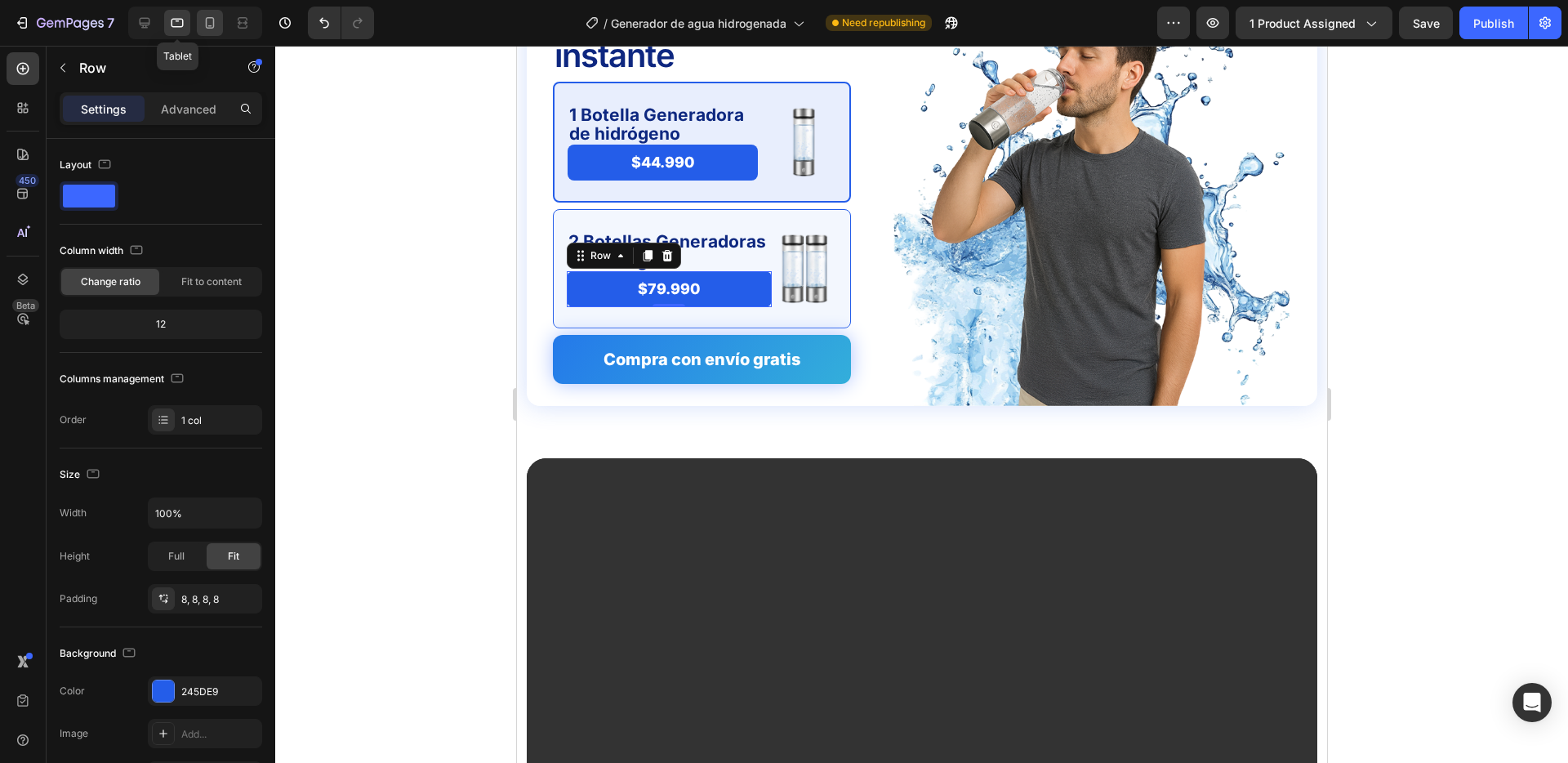
scroll to position [4433, 0]
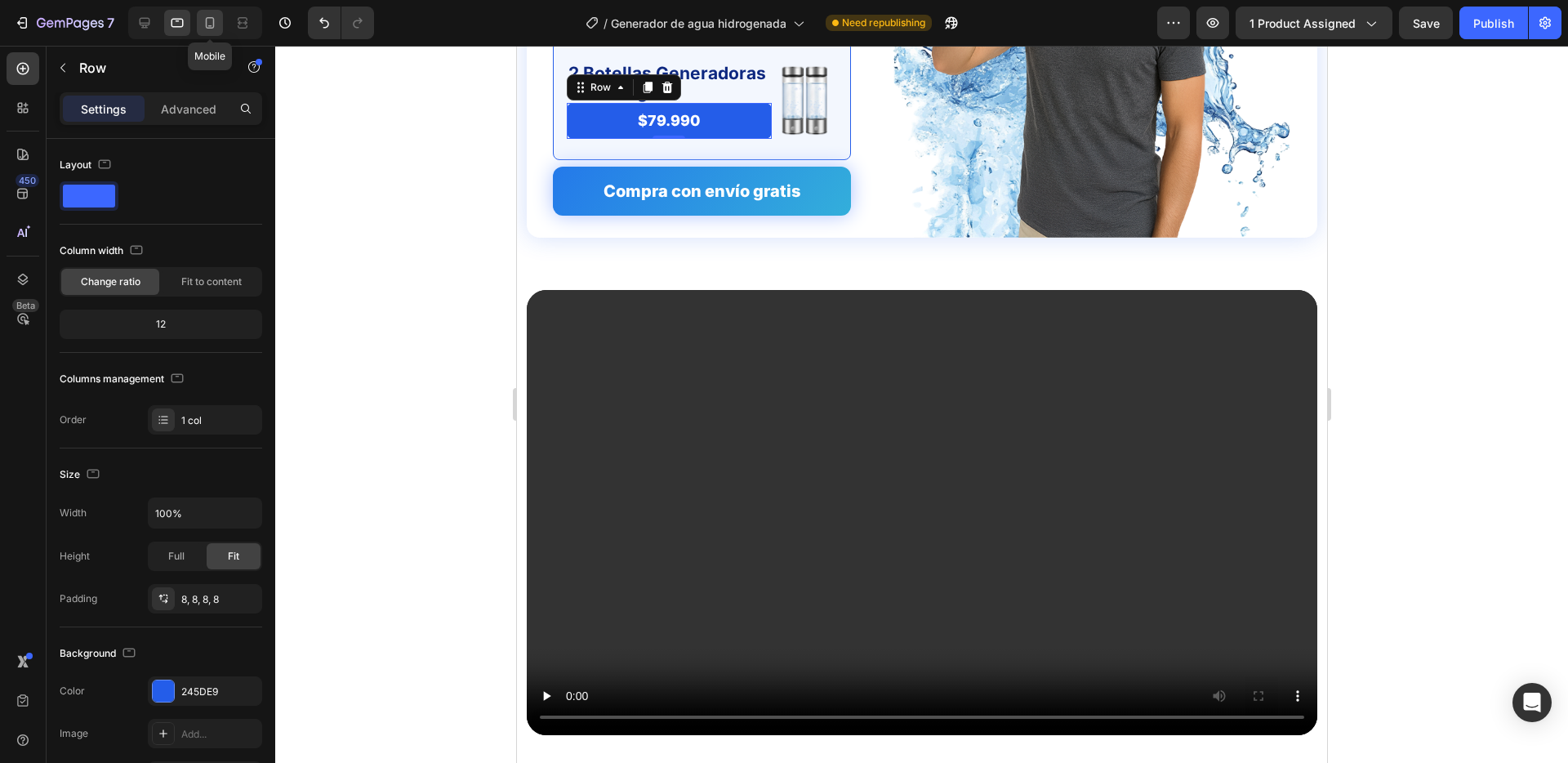
click at [212, 15] on icon at bounding box center [210, 23] width 16 height 16
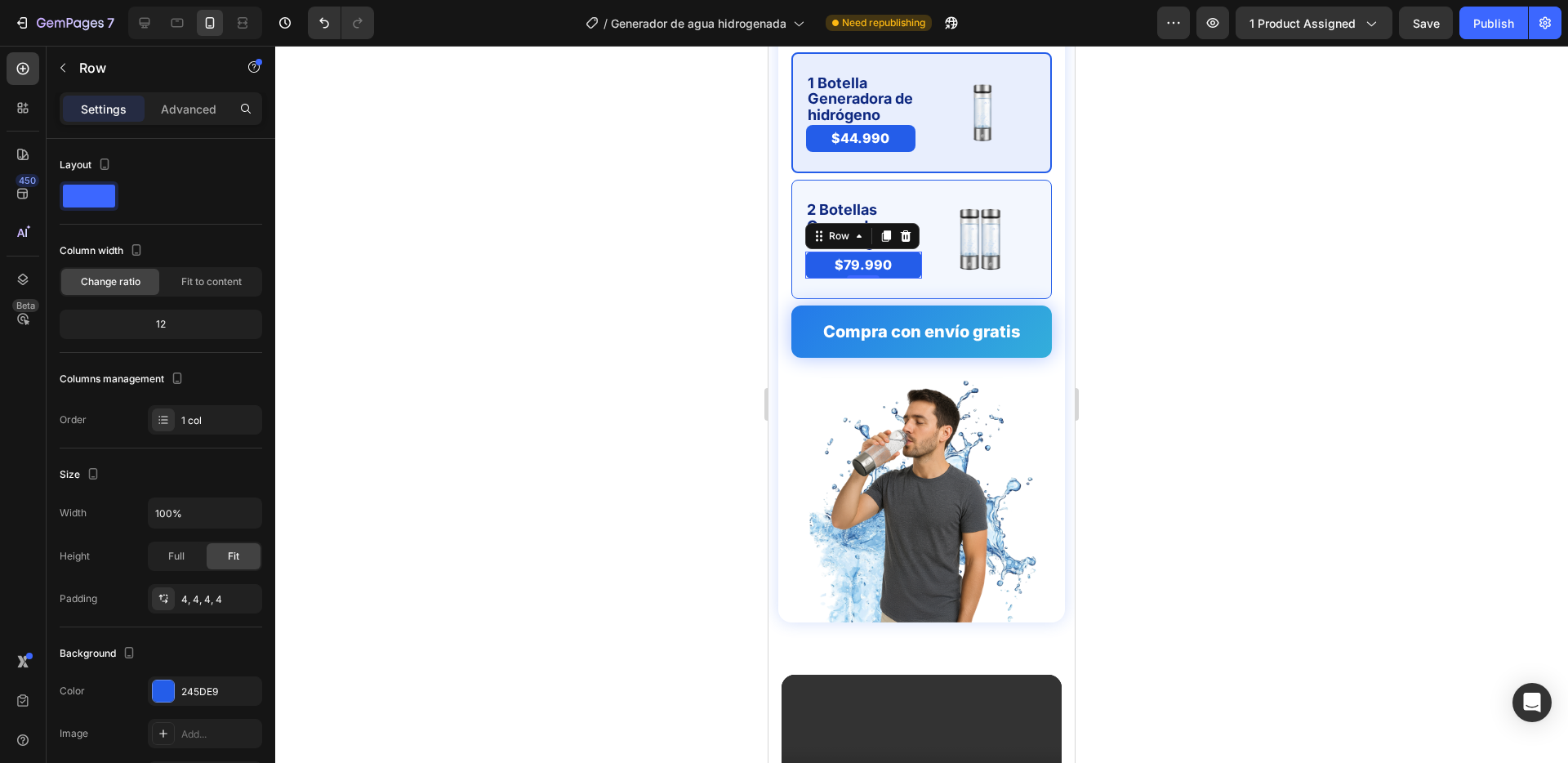
click at [633, 350] on div at bounding box center [921, 404] width 1293 height 717
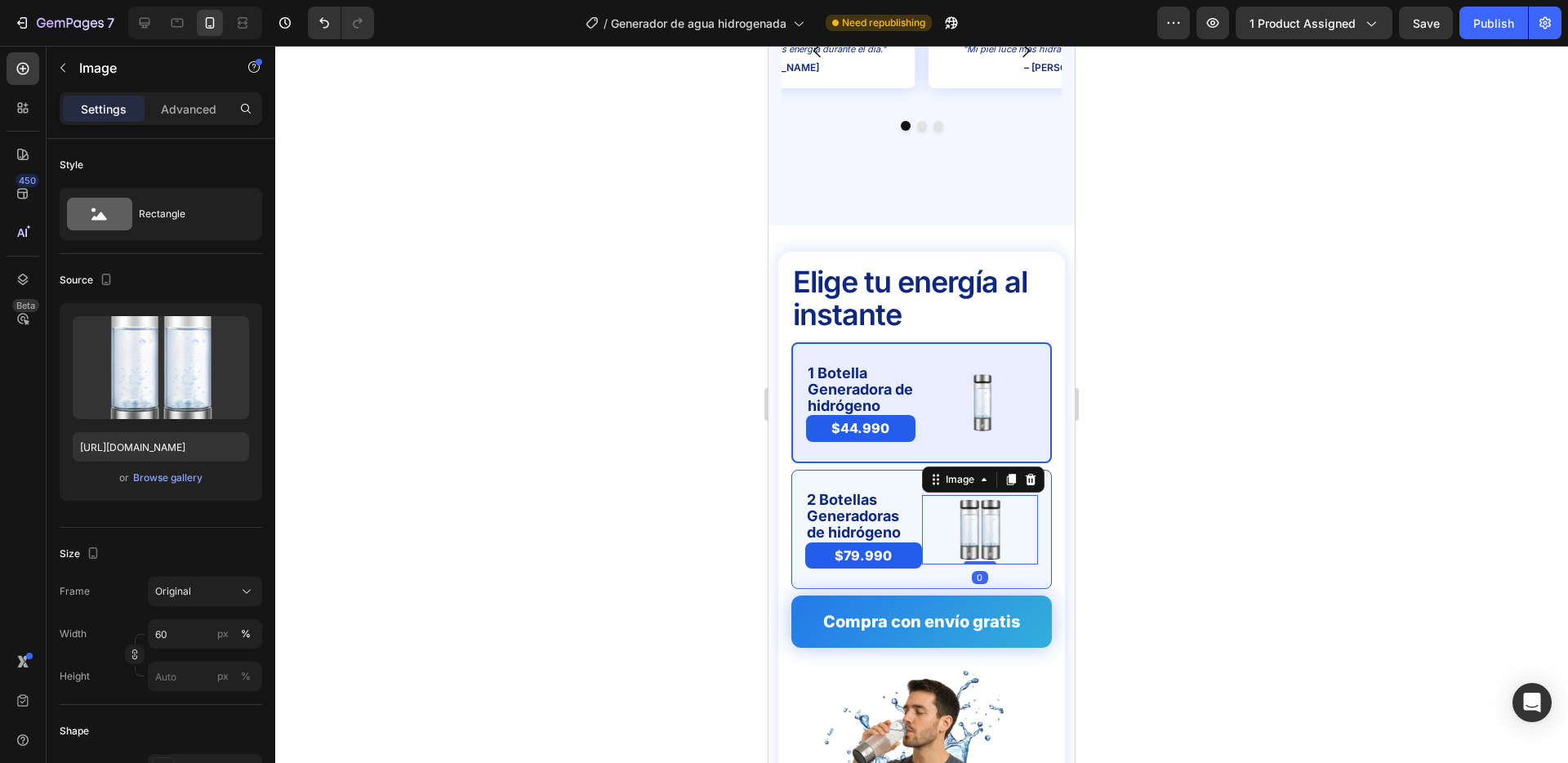
click at [942, 495] on div at bounding box center [980, 530] width 117 height 70
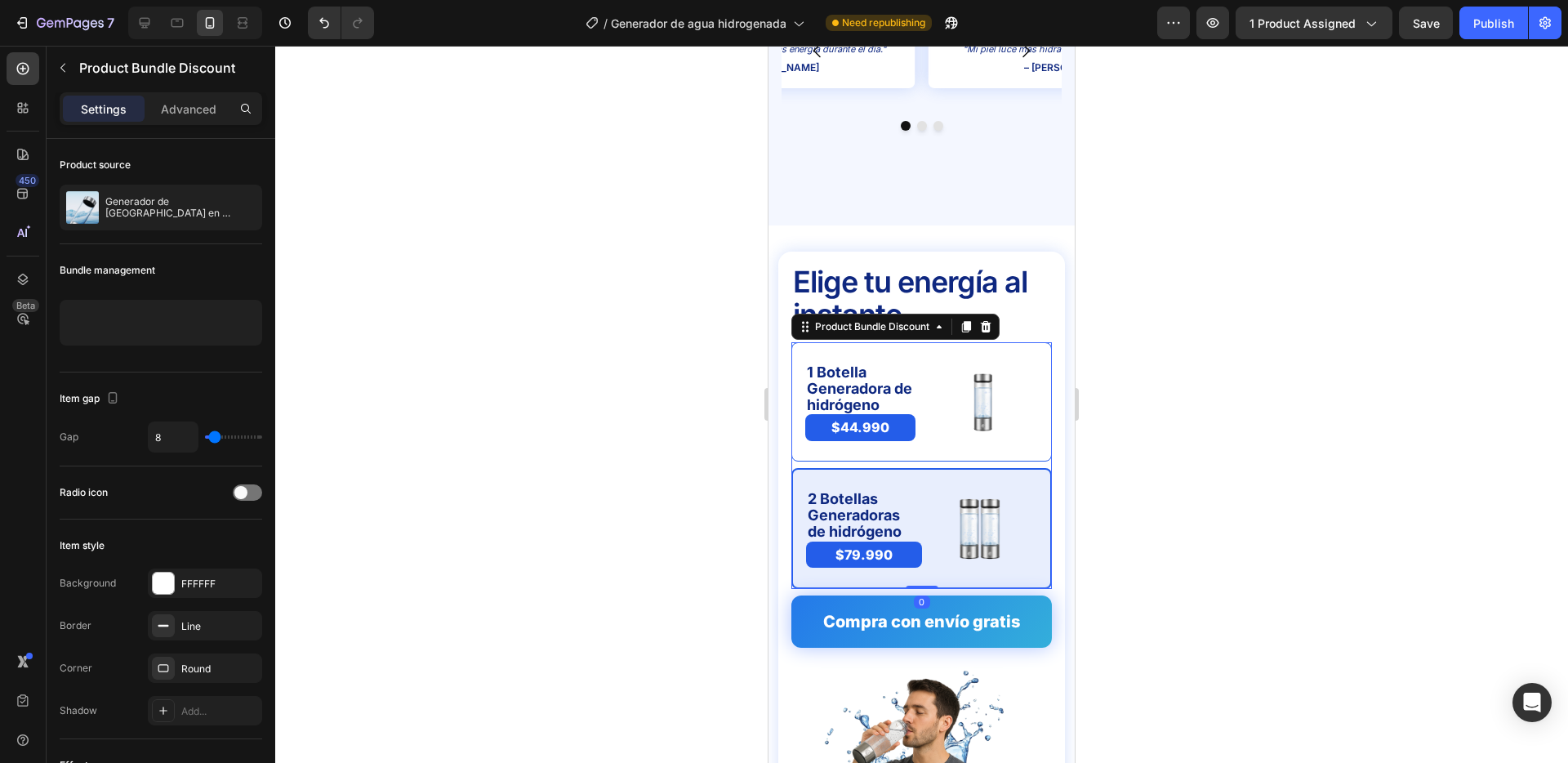
click at [880, 468] on div "2 Botellas Generadoras de hidrógeno Text Block $79.990 Product Price Product Pr…" at bounding box center [921, 528] width 260 height 121
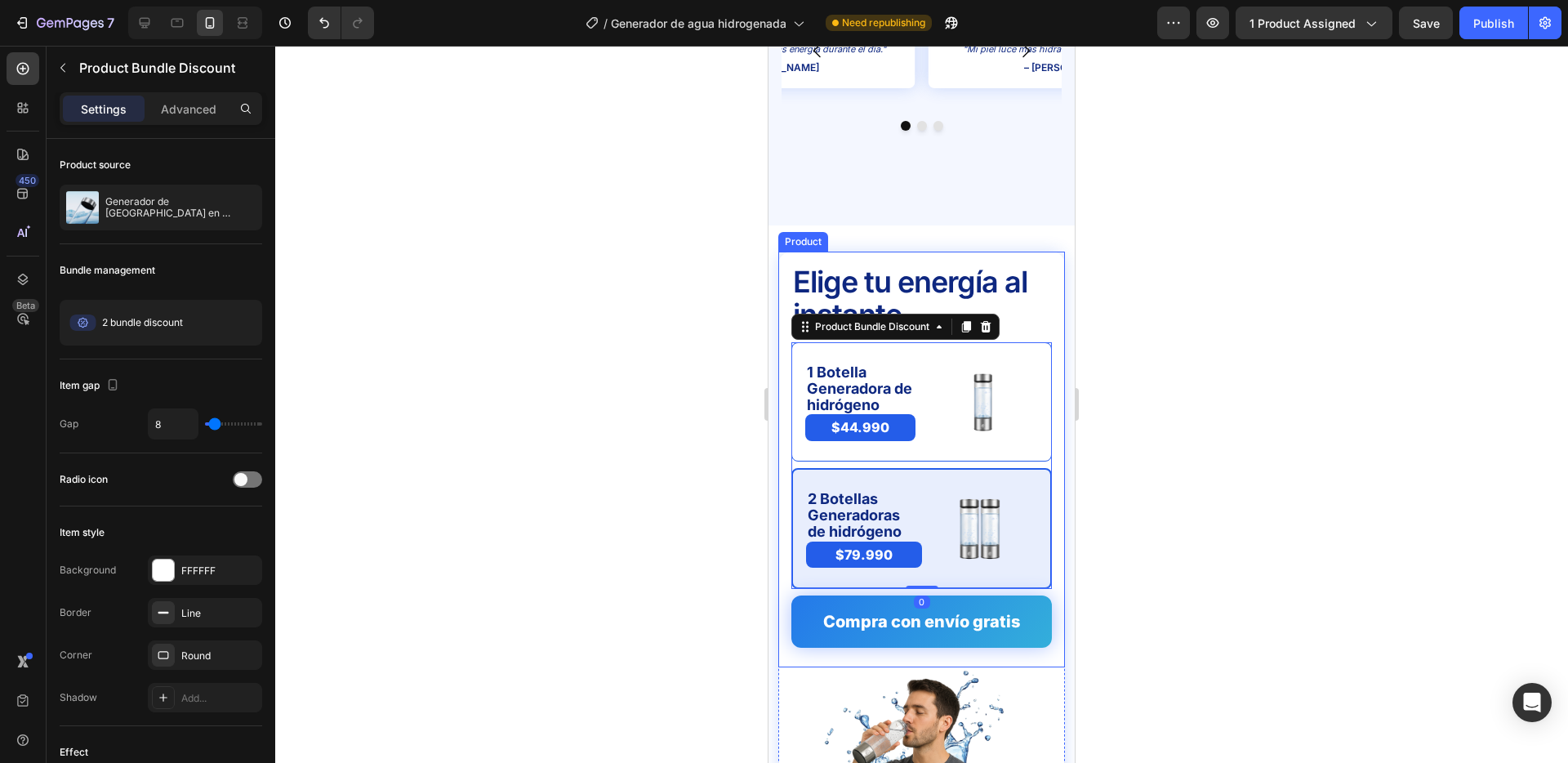
click at [714, 445] on div at bounding box center [921, 404] width 1293 height 717
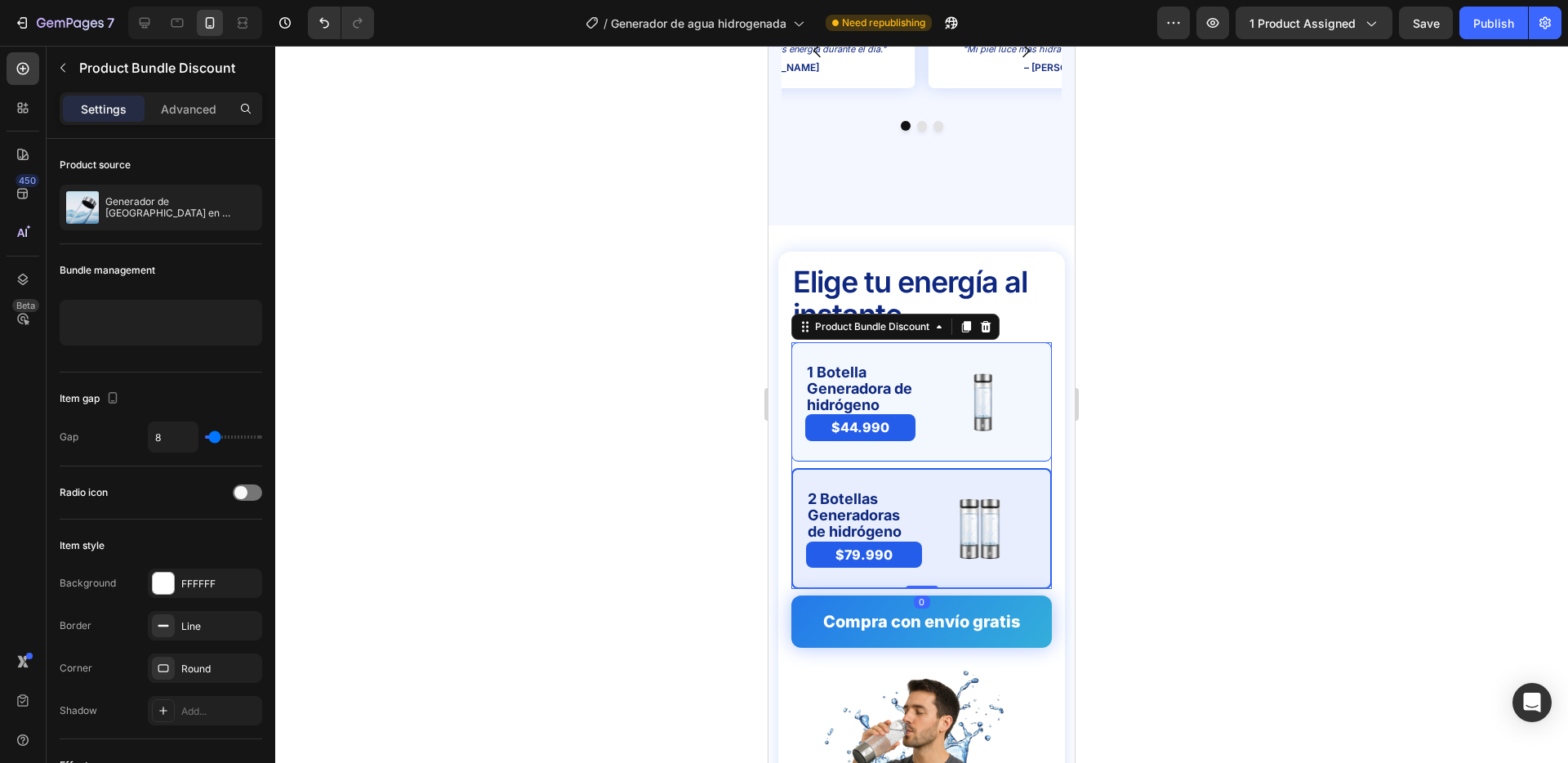
click at [936, 342] on div "1 Botella Generadora de hidrógeno Text Block $44.990 Product Price Product Pric…" at bounding box center [921, 401] width 260 height 119
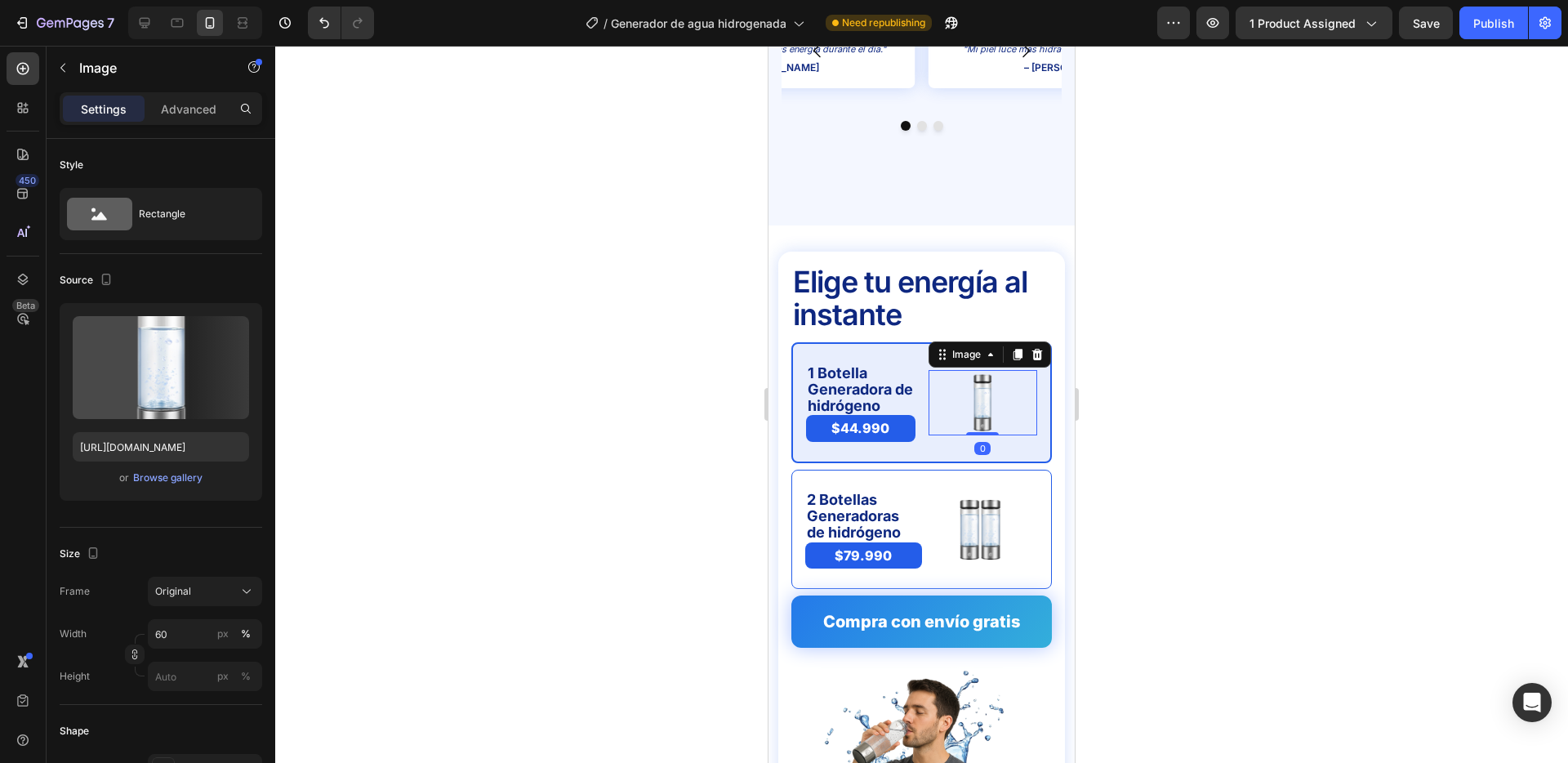
click at [948, 370] on div at bounding box center [984, 403] width 110 height 65
click at [138, 650] on icon "button" at bounding box center [134, 654] width 12 height 12
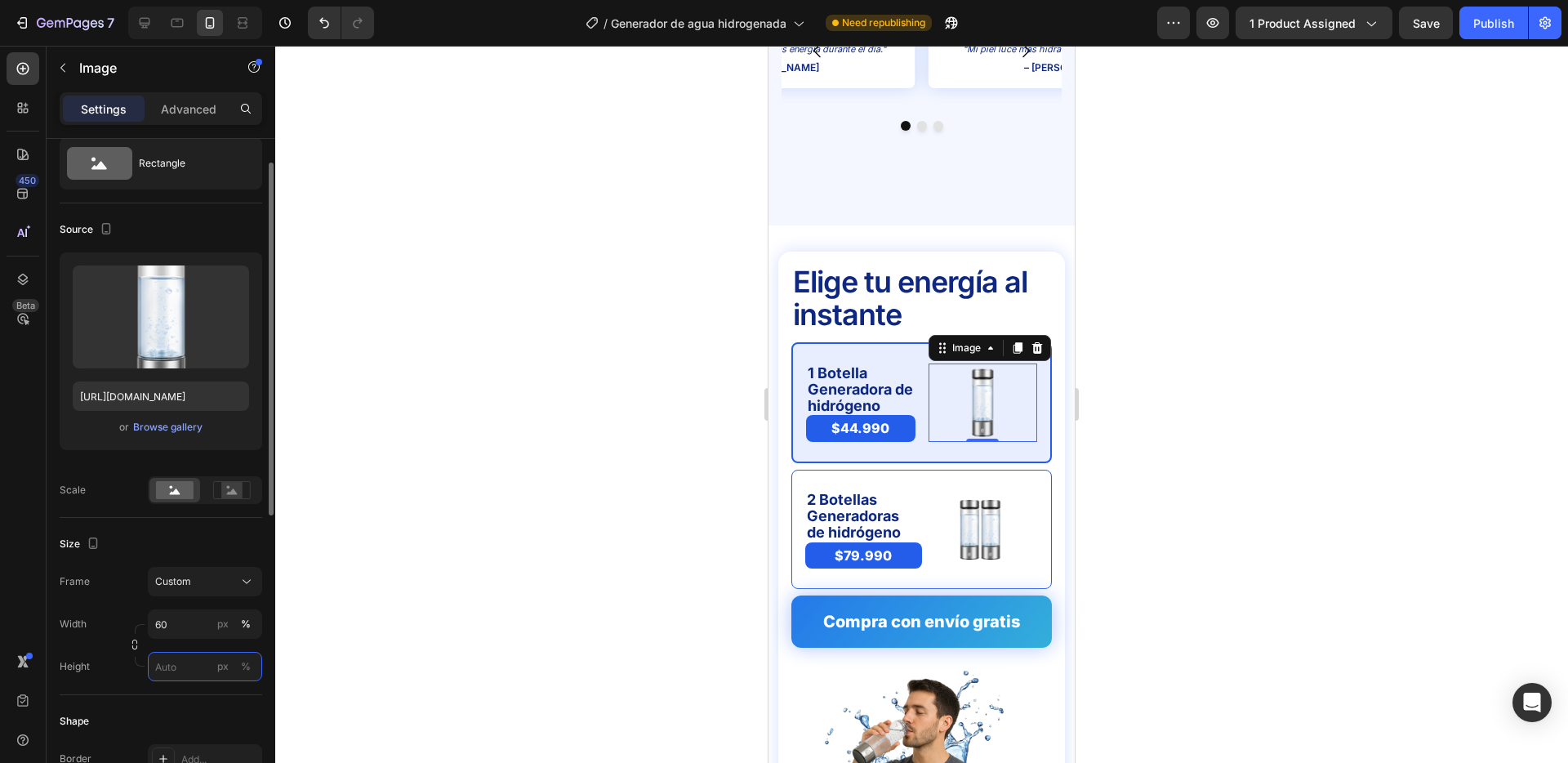
click at [182, 670] on input "px %" at bounding box center [205, 666] width 114 height 29
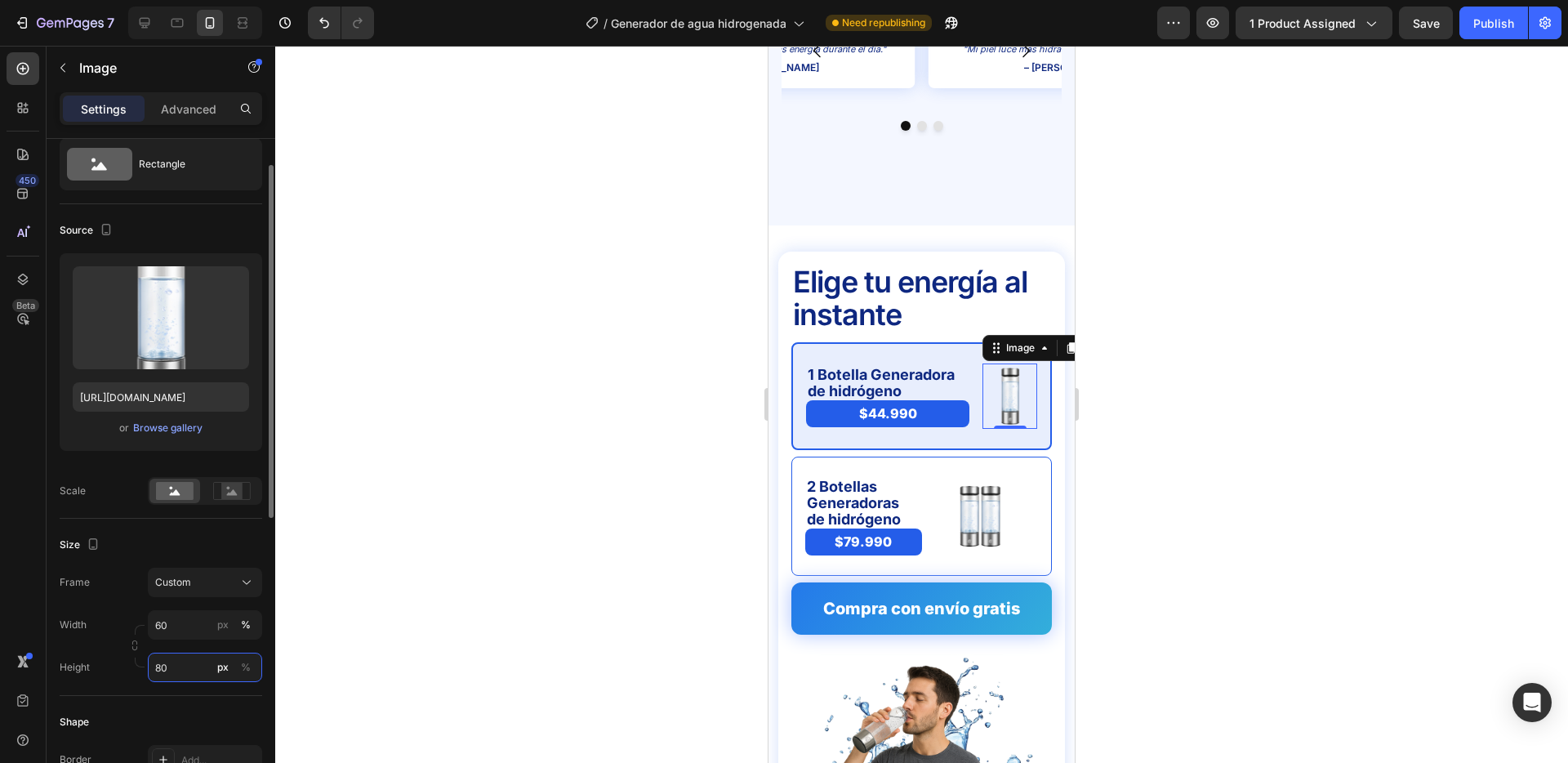
scroll to position [57, 0]
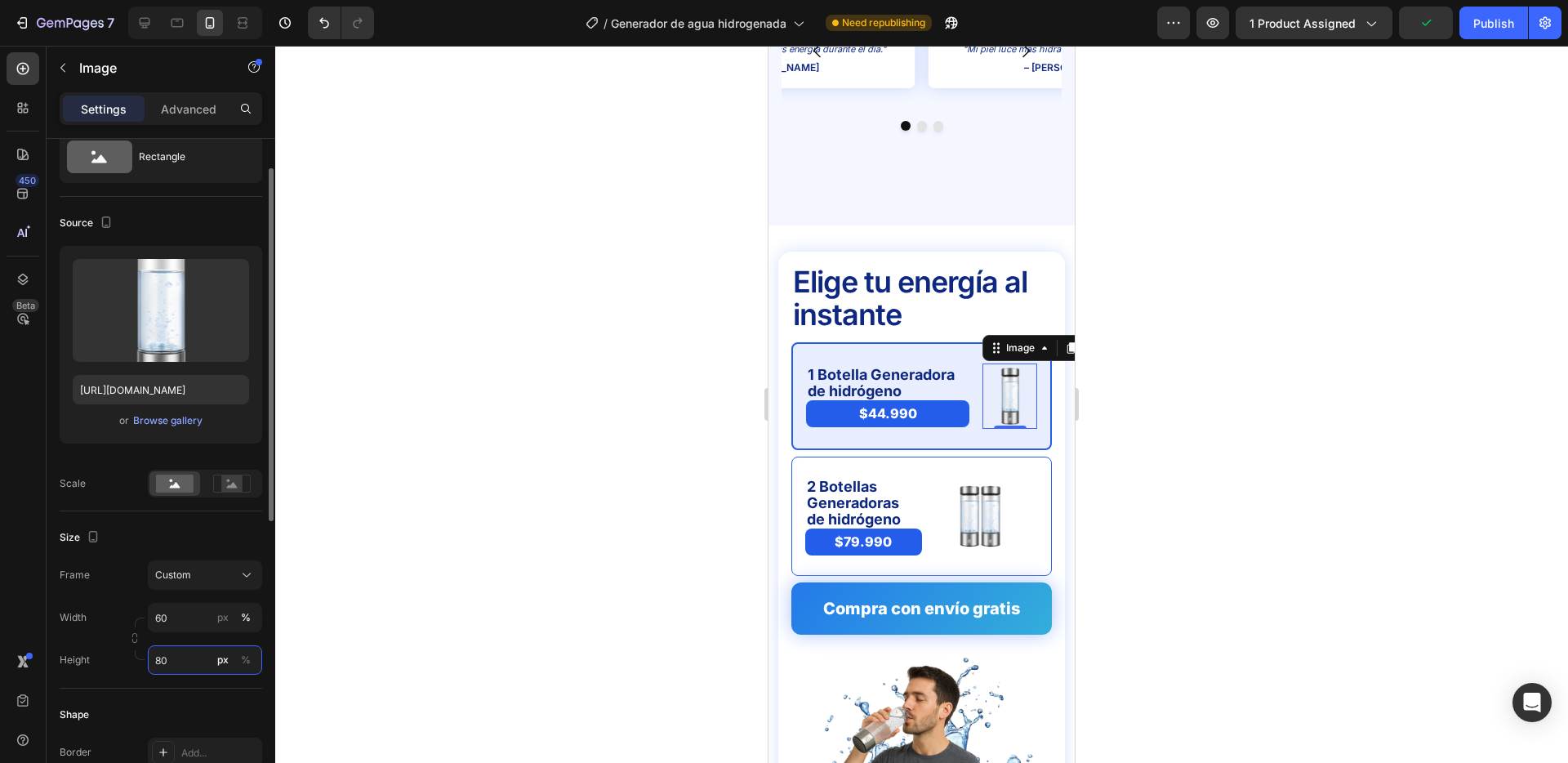
type input "8"
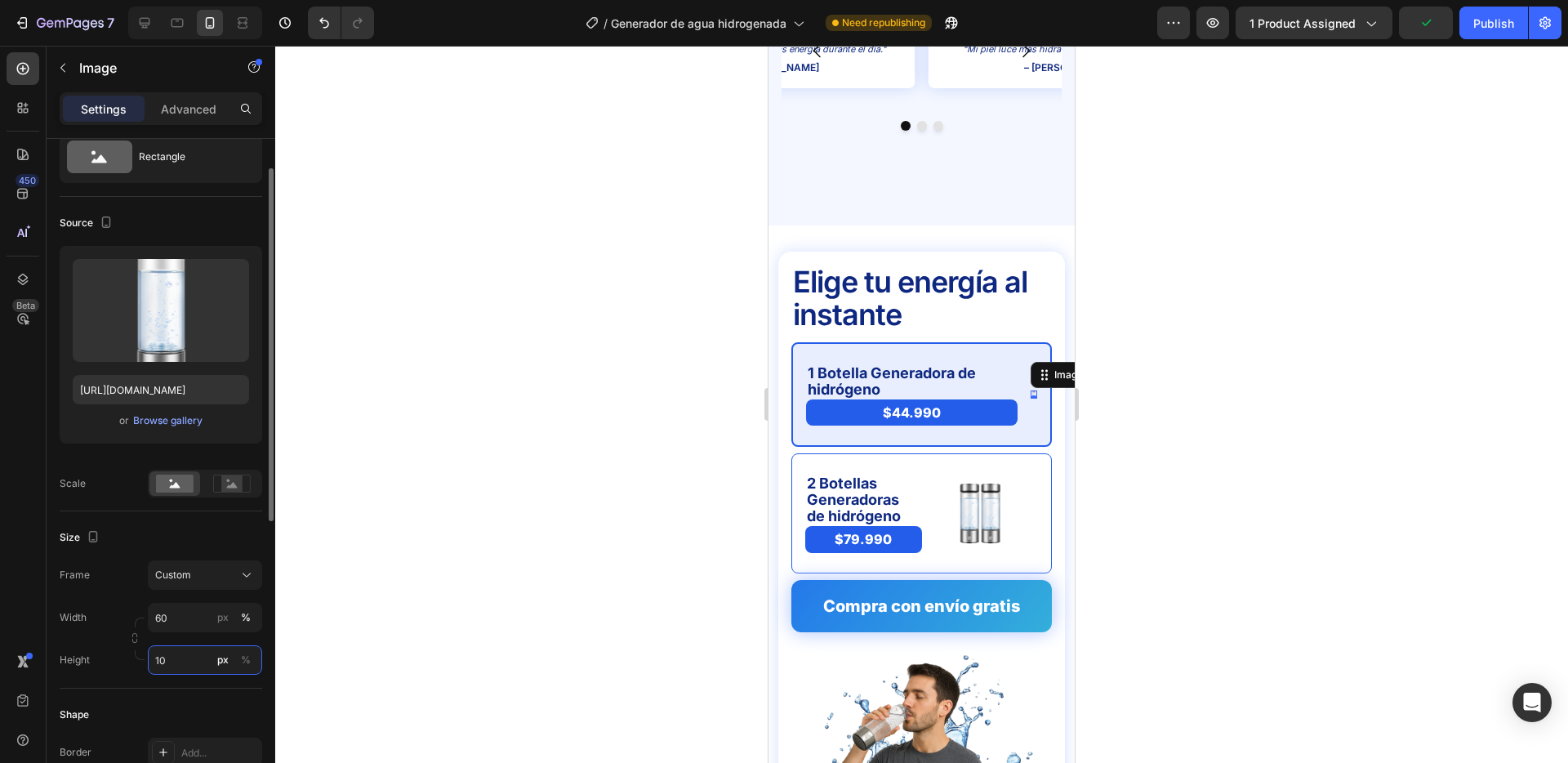
type input "100"
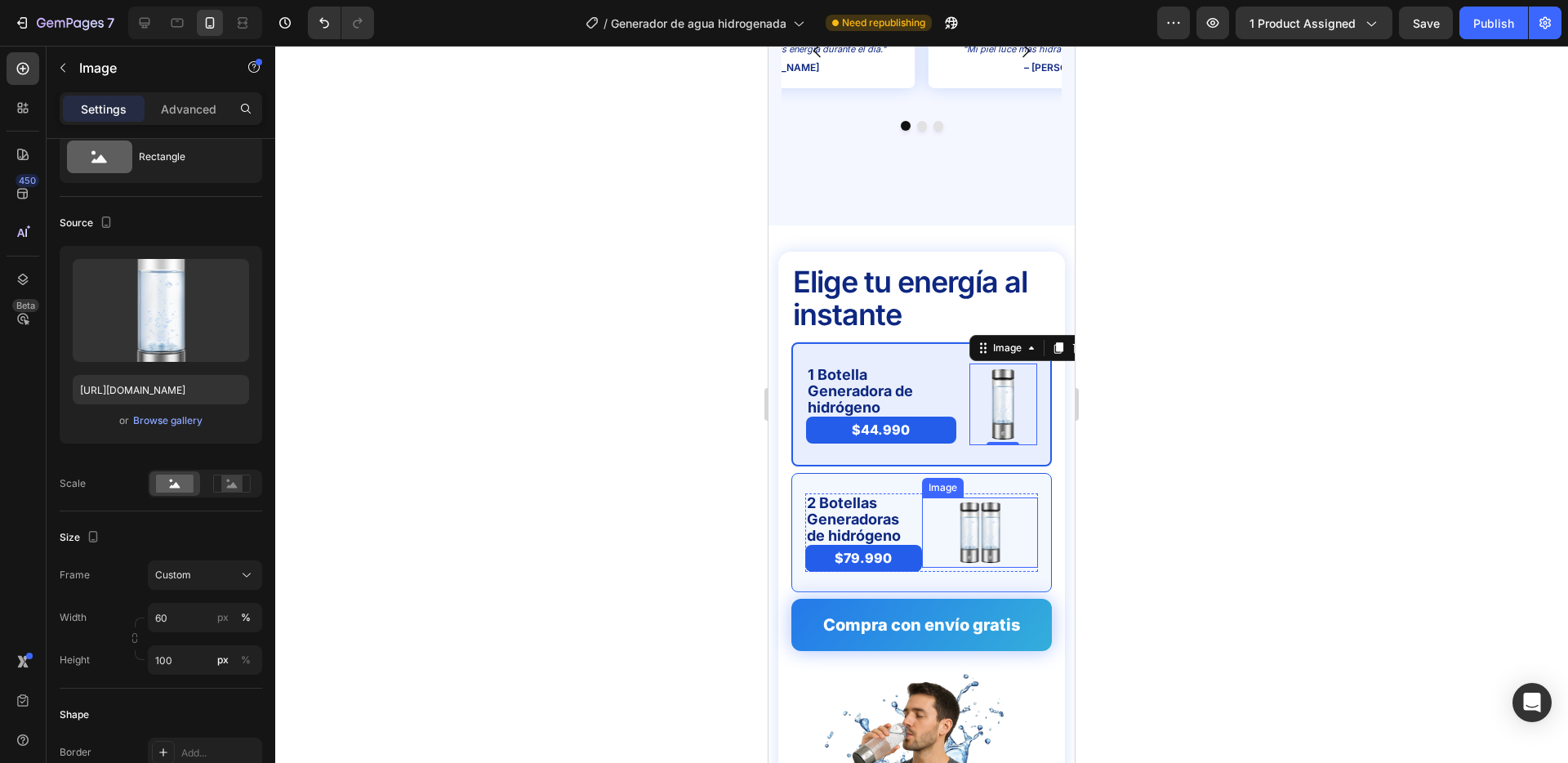
click at [985, 497] on img at bounding box center [980, 532] width 70 height 70
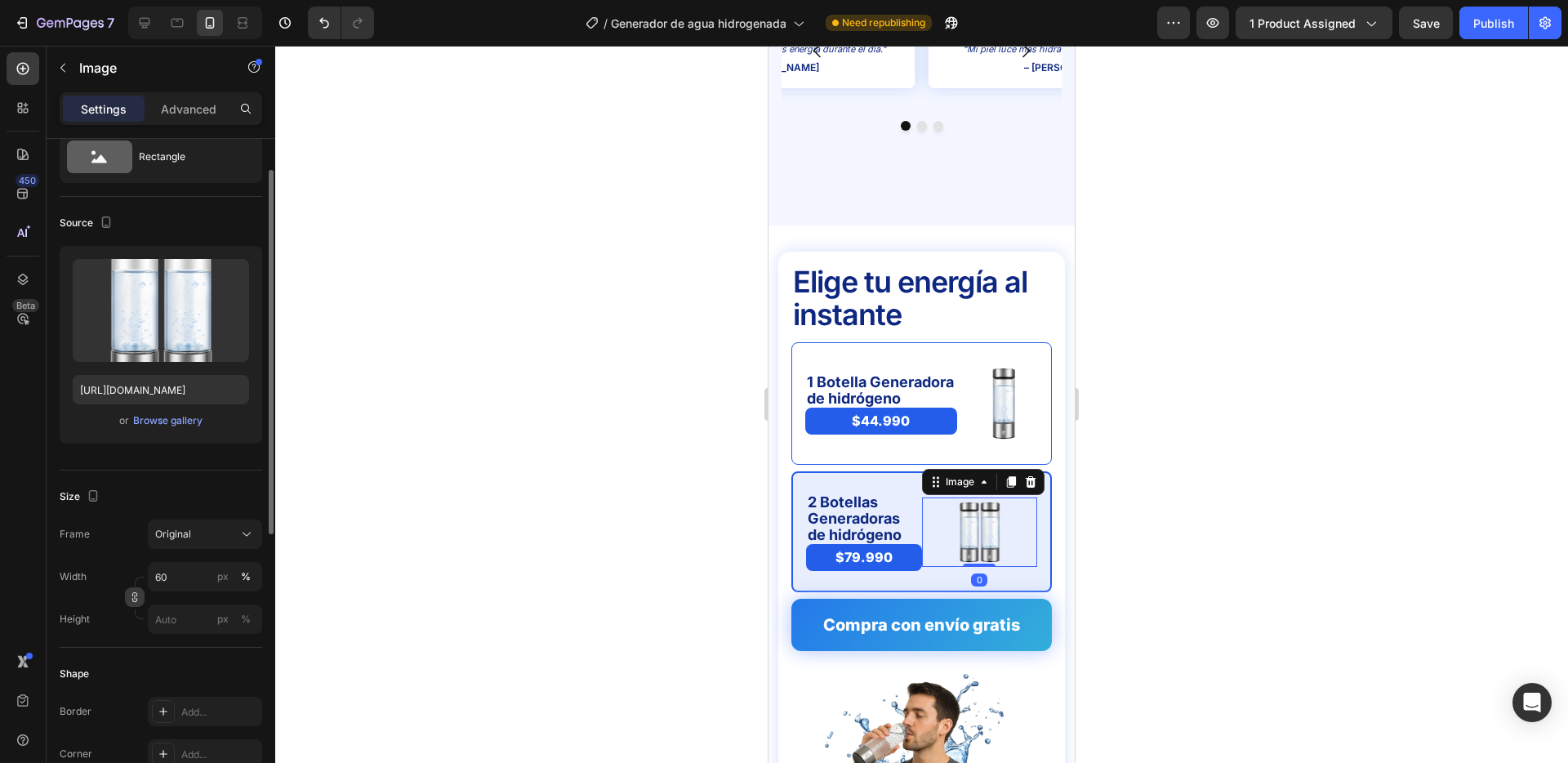
click at [129, 599] on icon "button" at bounding box center [134, 597] width 12 height 12
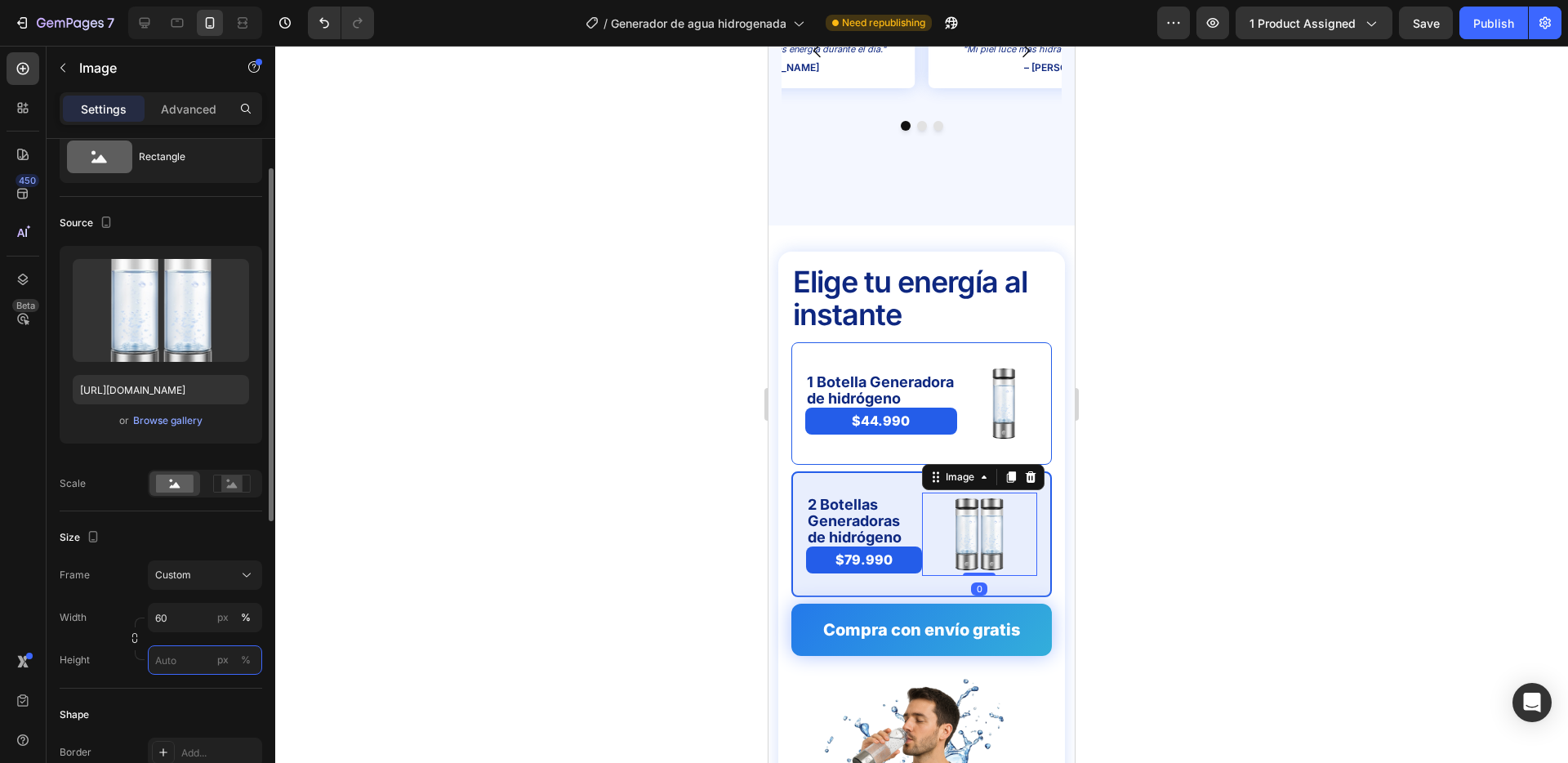
click at [171, 651] on input "px %" at bounding box center [205, 660] width 114 height 29
type input "100"
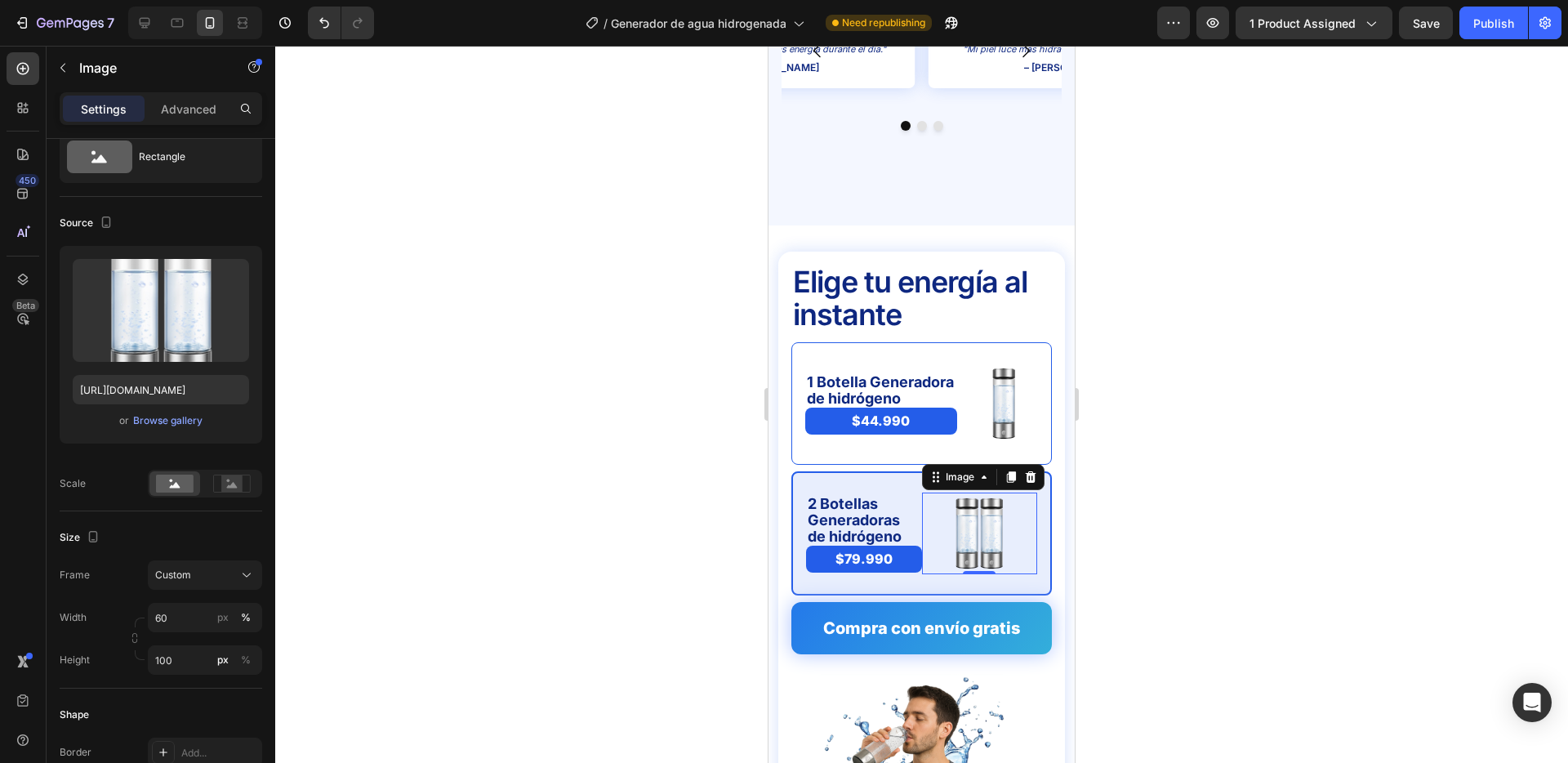
click at [688, 409] on div at bounding box center [921, 404] width 1293 height 717
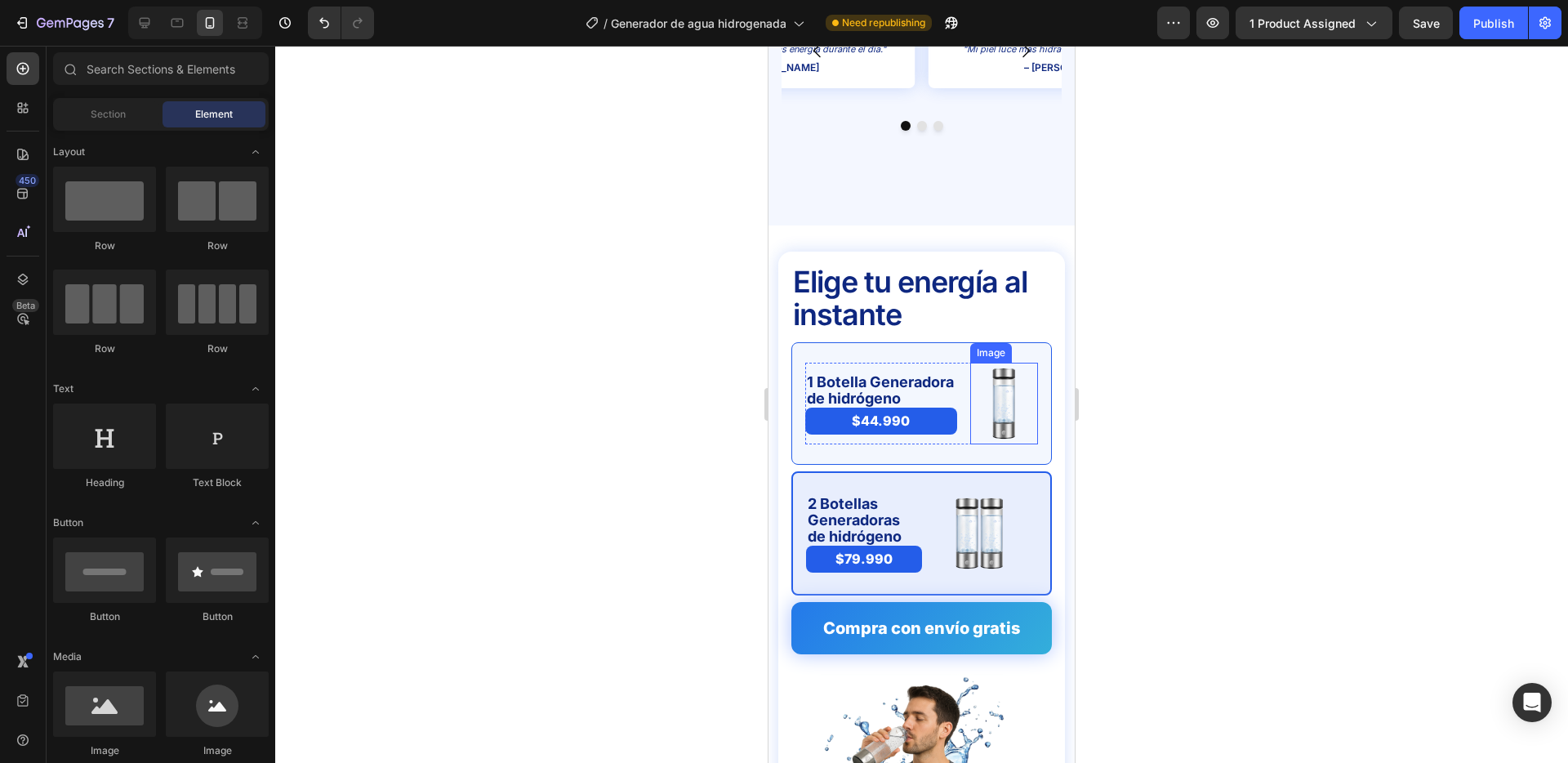
click at [1007, 375] on img at bounding box center [1004, 404] width 41 height 82
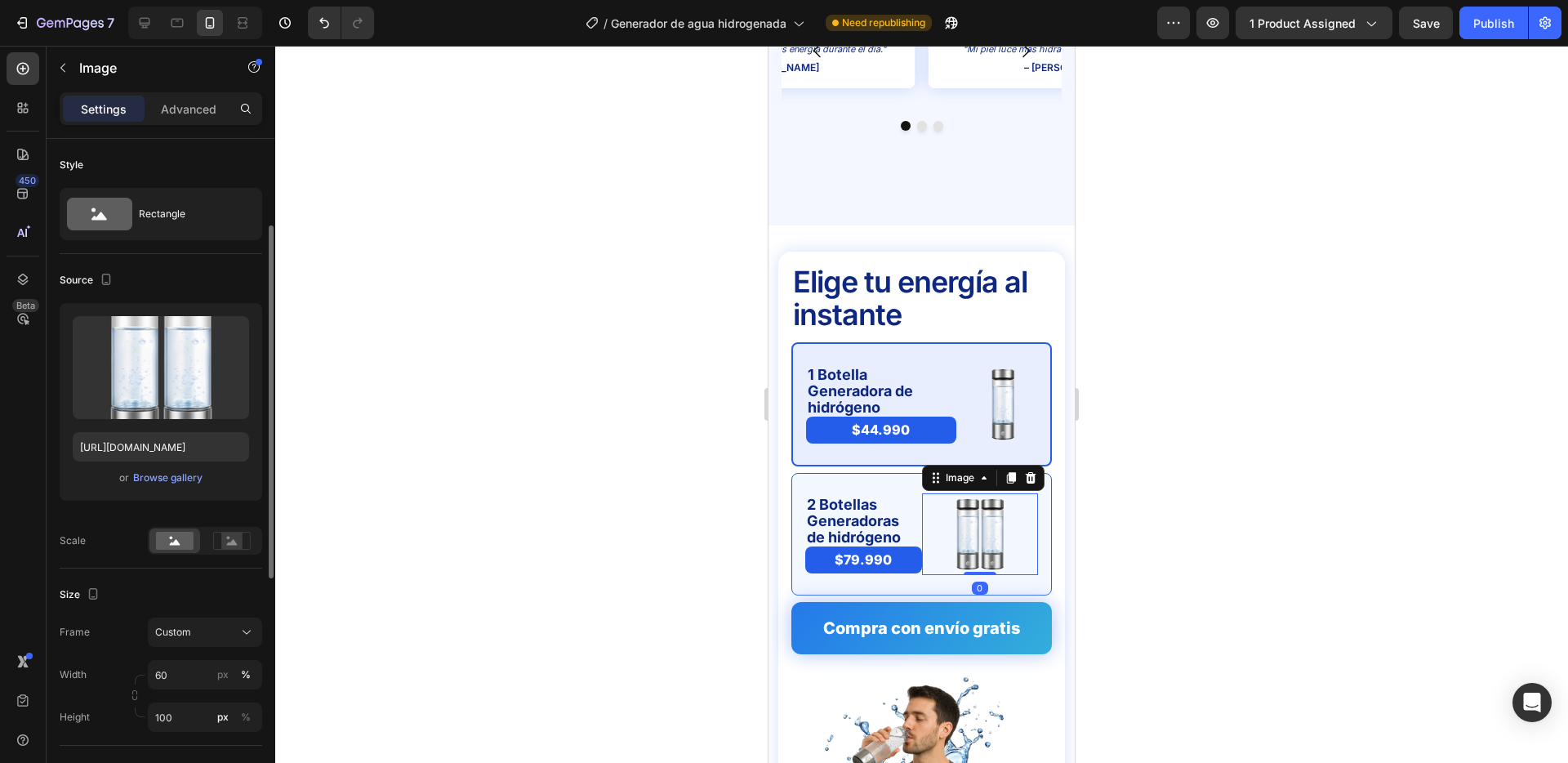
click at [980, 510] on img at bounding box center [980, 534] width 70 height 82
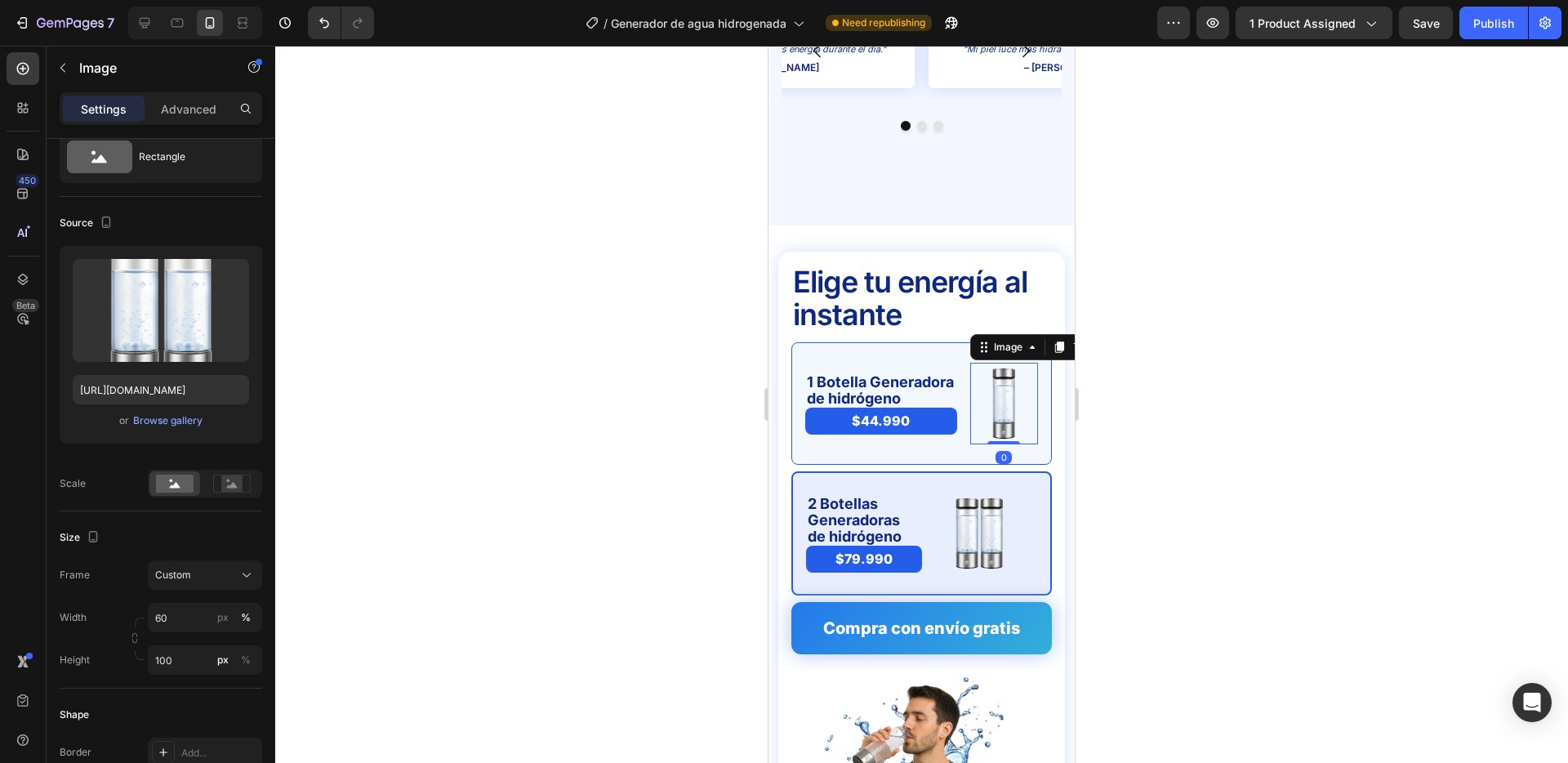
click at [1004, 370] on img at bounding box center [1004, 404] width 41 height 82
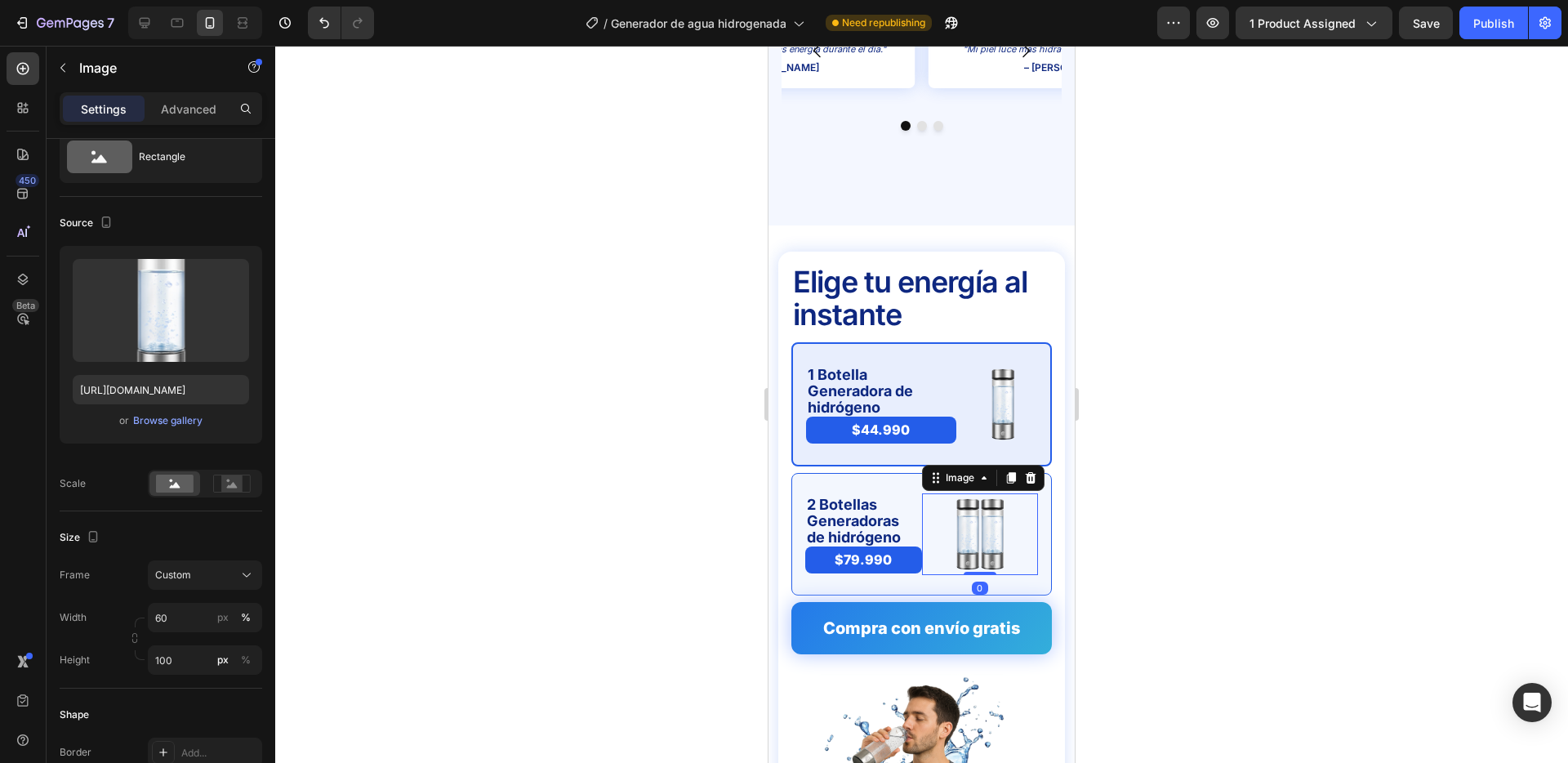
click at [994, 494] on img at bounding box center [980, 534] width 70 height 82
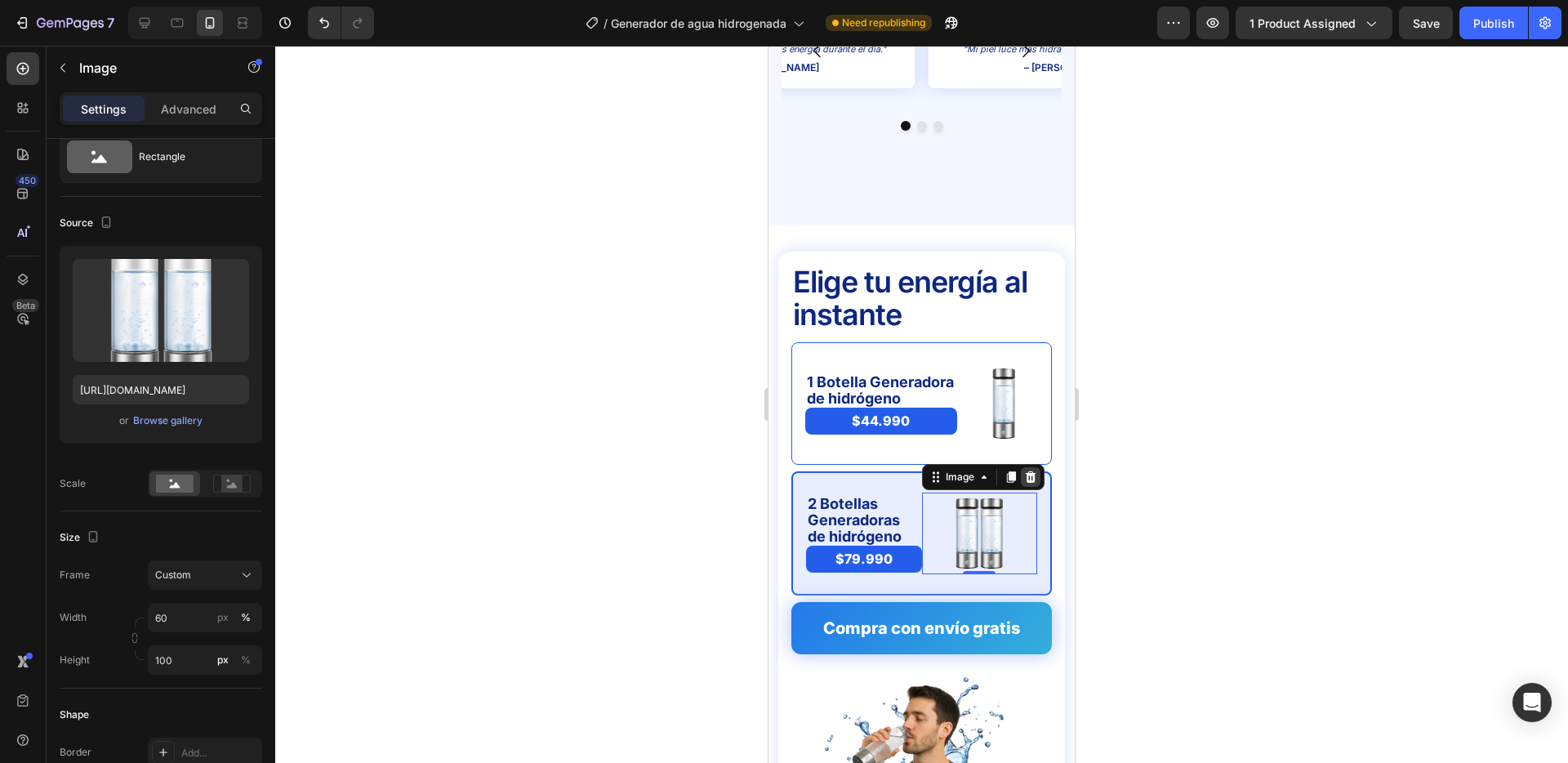
click at [1028, 471] on icon at bounding box center [1031, 476] width 11 height 12
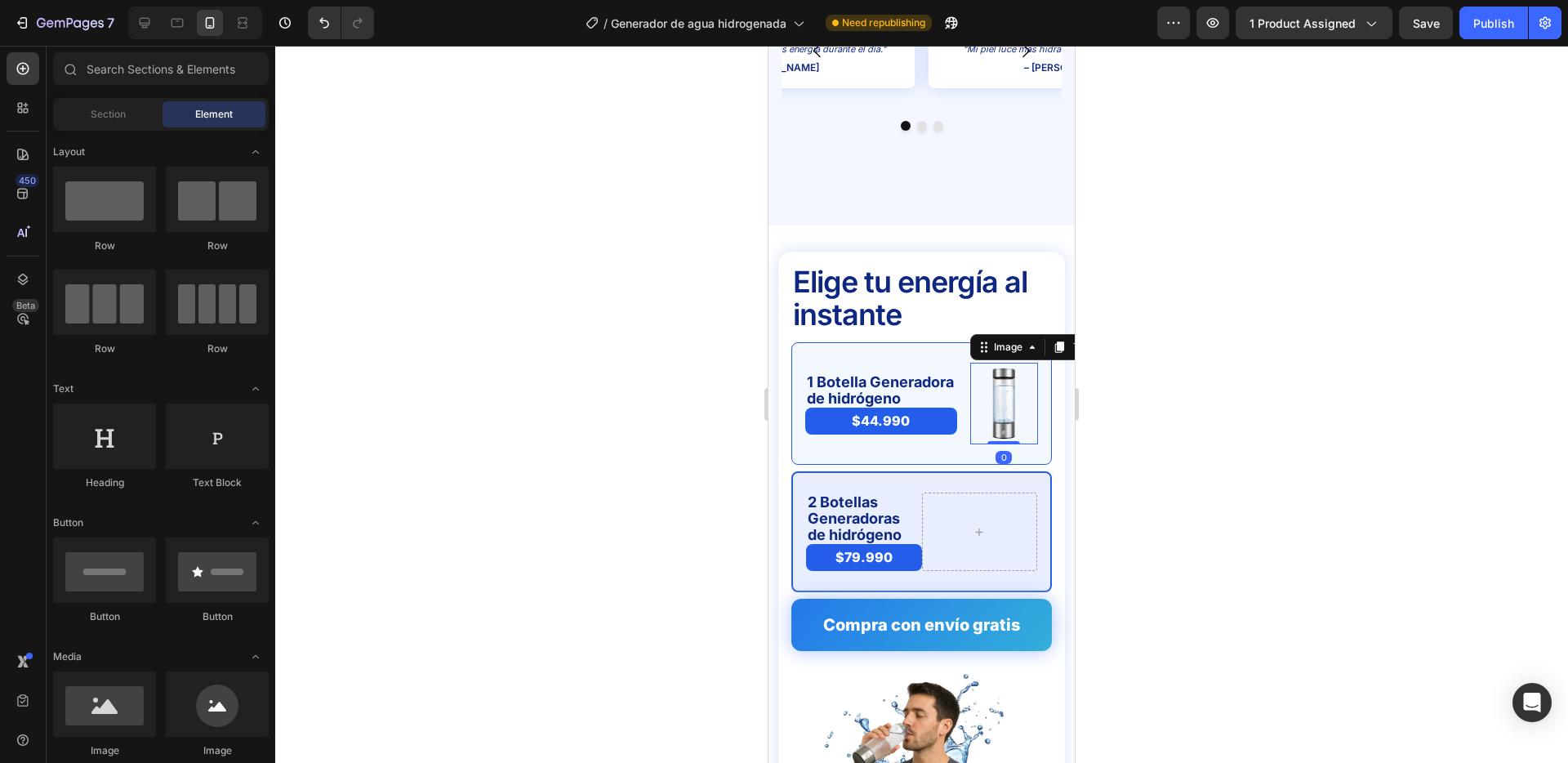
click at [998, 370] on img at bounding box center [1004, 404] width 41 height 82
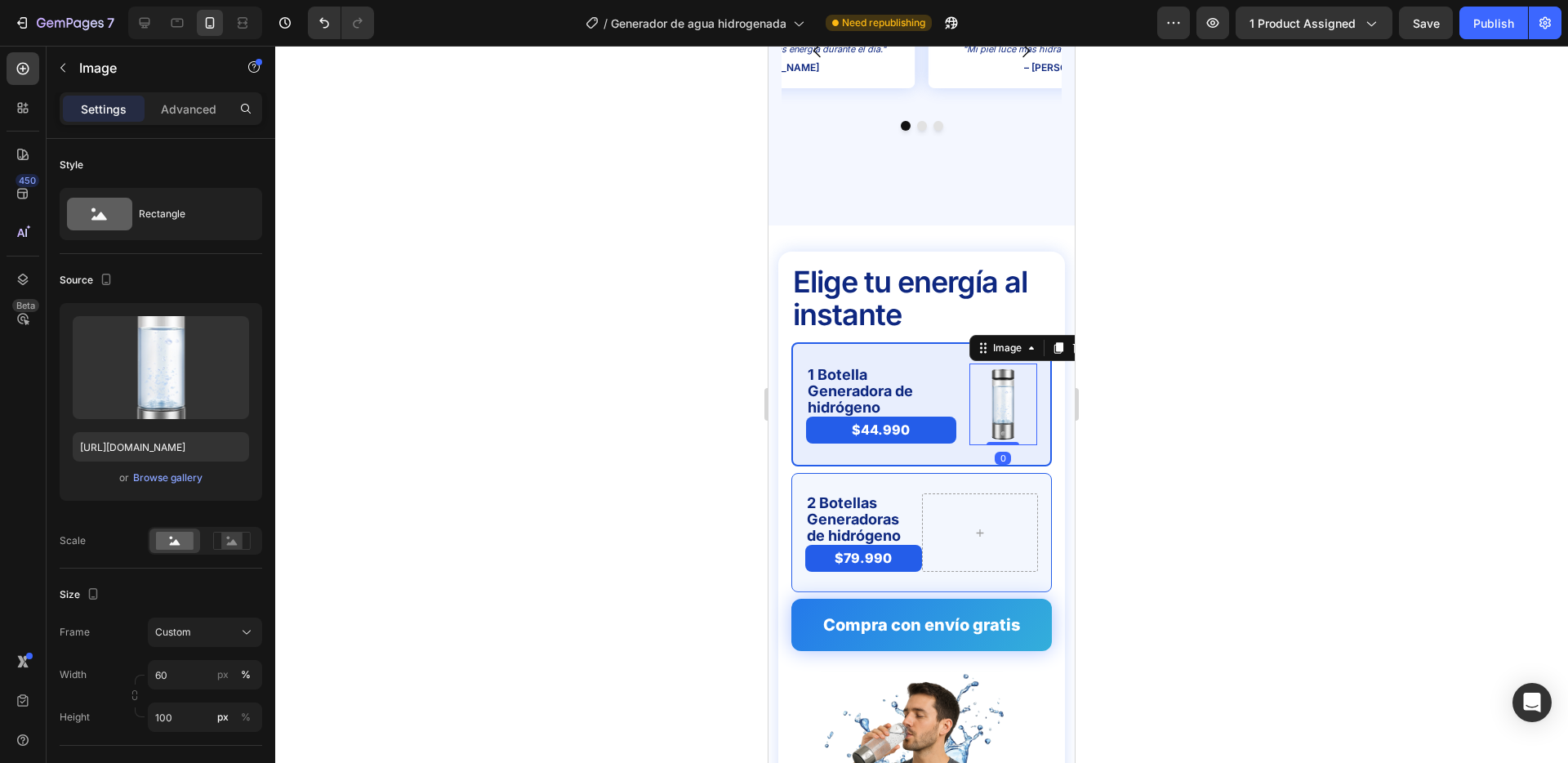
click at [1060, 342] on icon at bounding box center [1058, 347] width 9 height 12
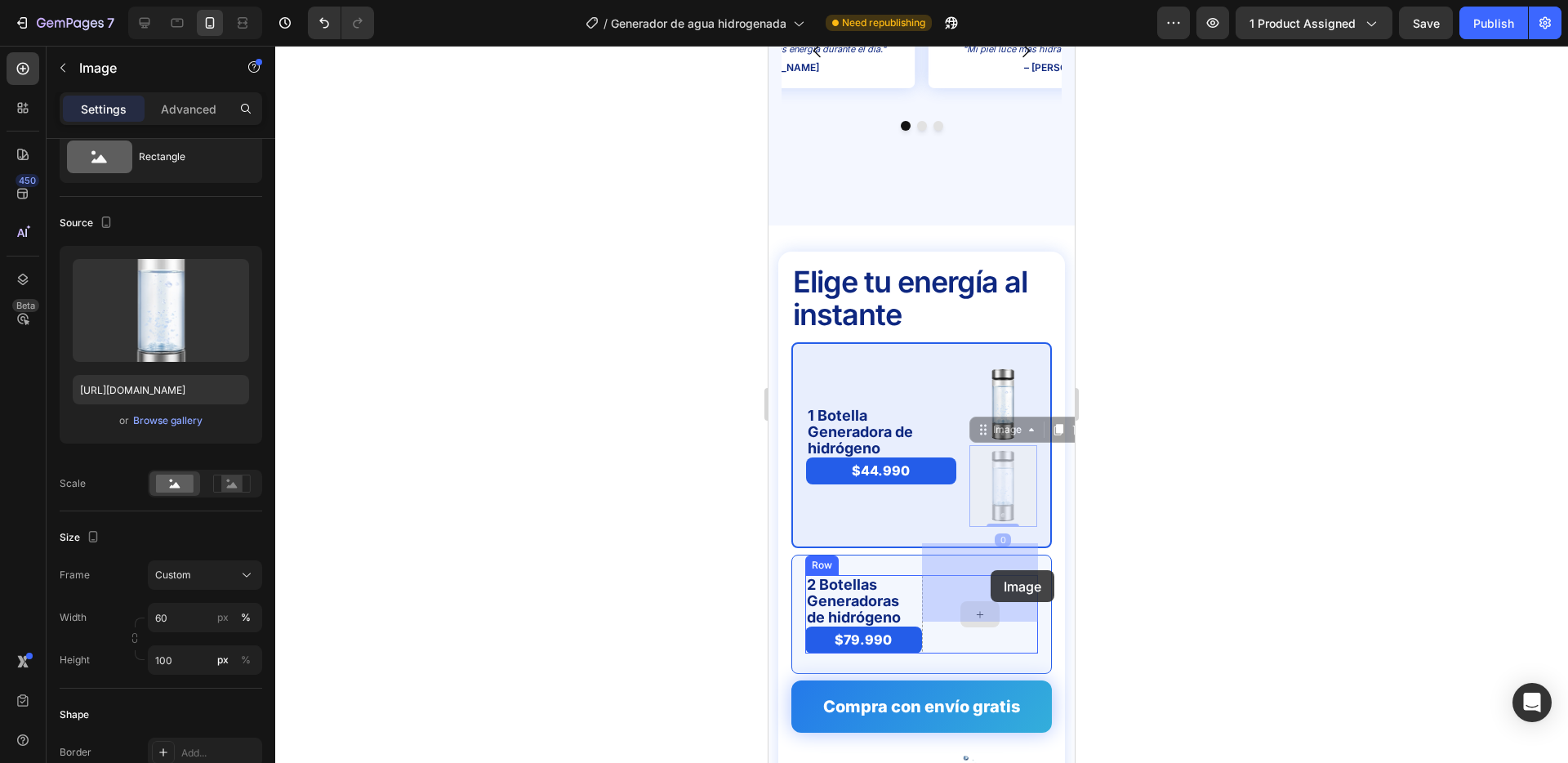
drag, startPoint x: 997, startPoint y: 484, endPoint x: 991, endPoint y: 570, distance: 86.2
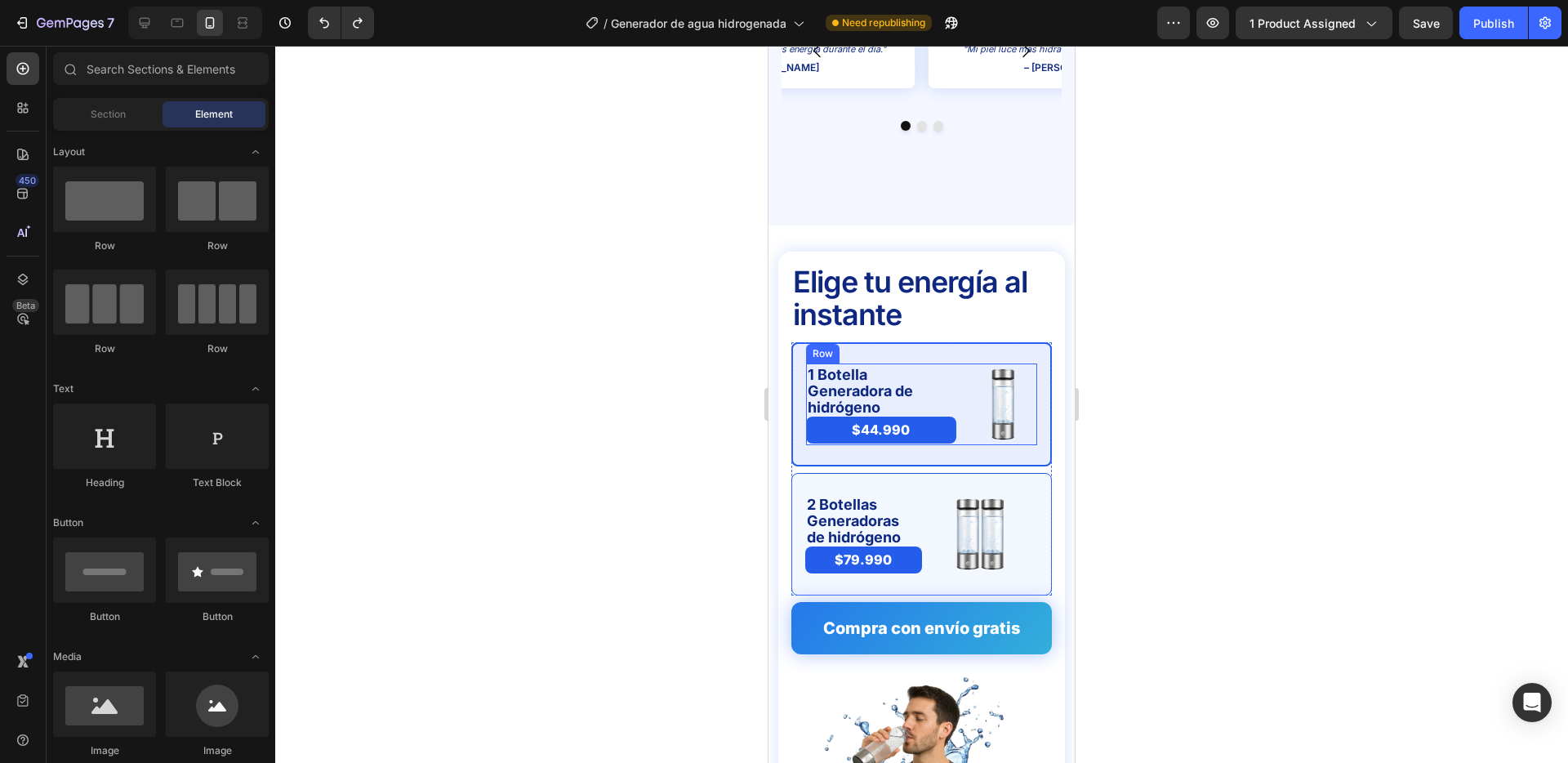
click at [964, 364] on div "1 Botella Generadora de hidrógeno Text Block $44.990 Product Price Product Pric…" at bounding box center [922, 405] width 231 height 82
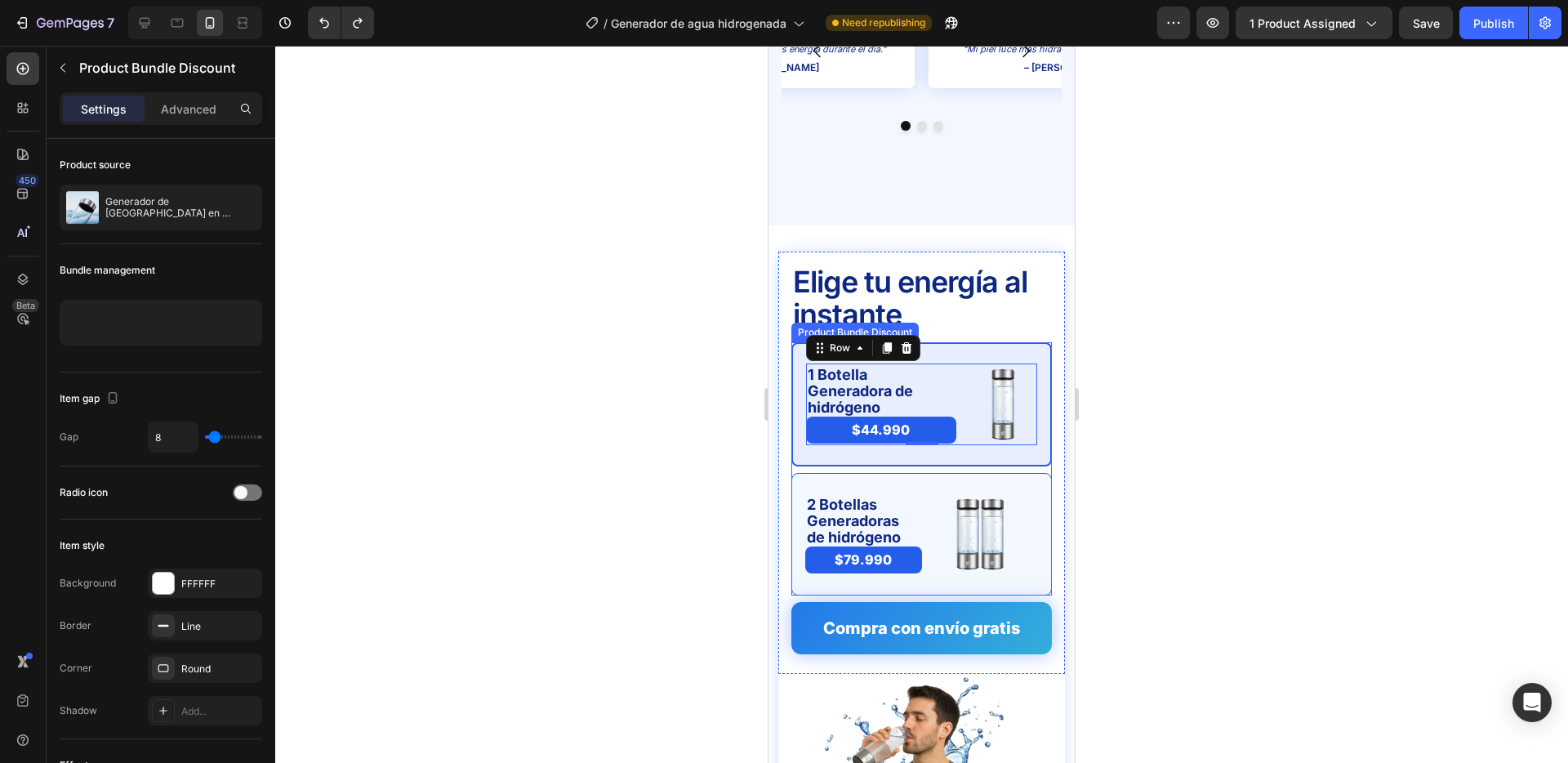
click at [916, 473] on div "2 Botellas Generadoras de hidrógeno Text Block $79.990 Product Price Product Pr…" at bounding box center [921, 533] width 260 height 122
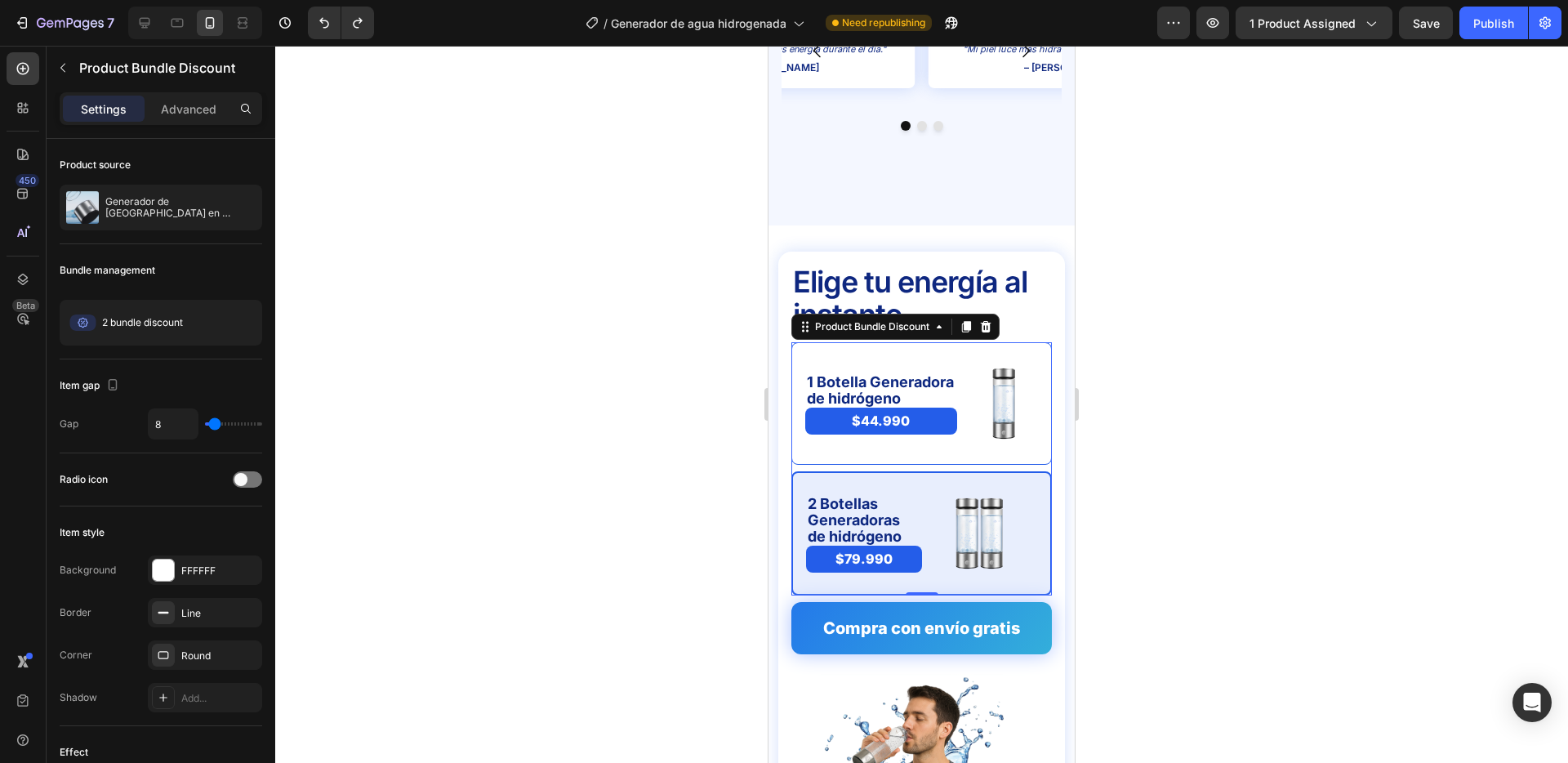
click at [1002, 471] on div "2 Botellas Generadoras de hidrógeno Text Block $79.990 Product Price Product Pr…" at bounding box center [921, 533] width 260 height 124
click at [1034, 471] on div "2 Botellas Generadoras de hidrógeno Text Block $79.990 Product Price Product Pr…" at bounding box center [921, 533] width 260 height 124
drag, startPoint x: 1126, startPoint y: 436, endPoint x: 1088, endPoint y: 445, distance: 39.1
click at [1126, 436] on div at bounding box center [921, 404] width 1293 height 717
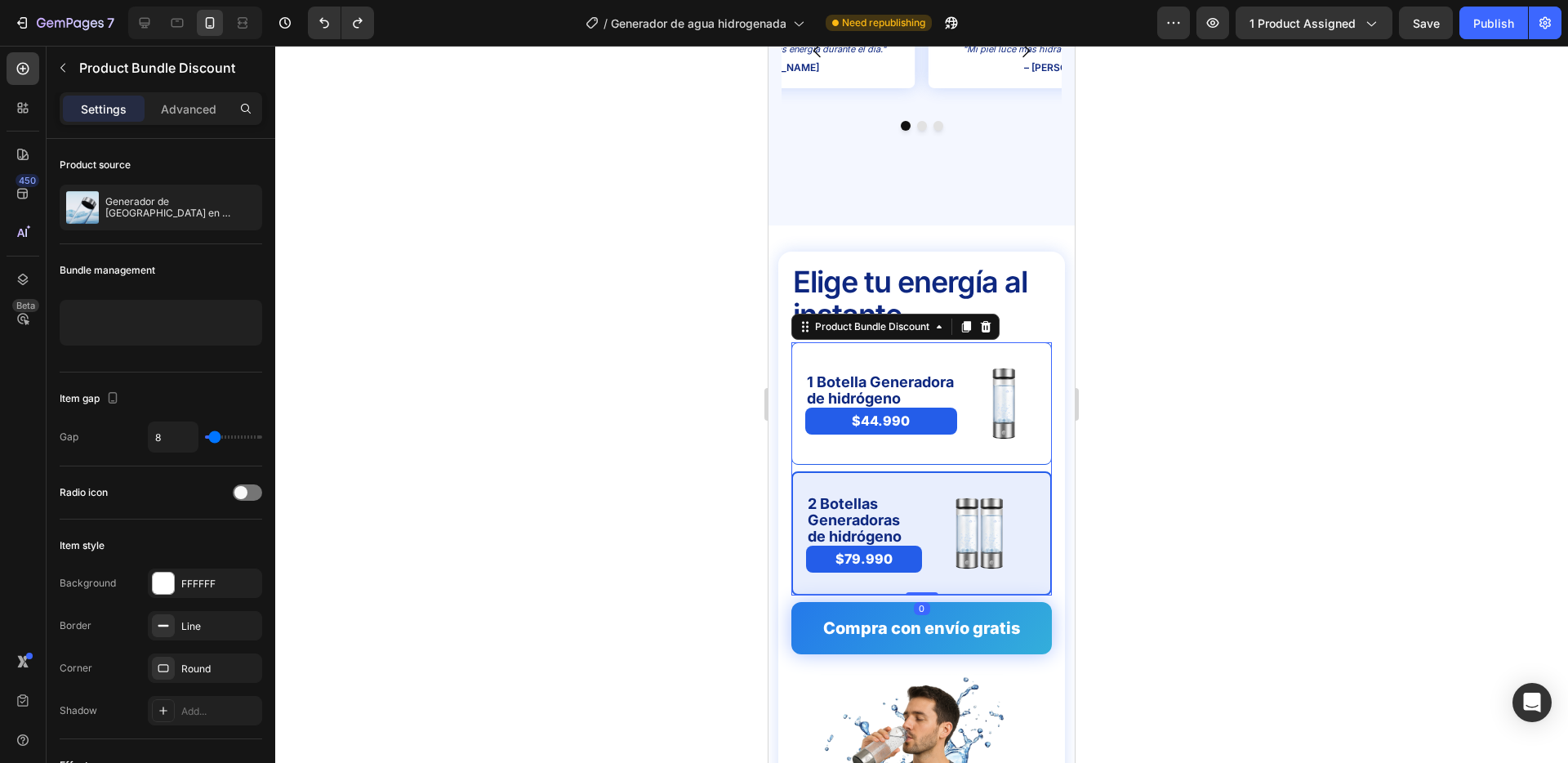
click at [926, 553] on div "2 Botellas Generadoras de hidrógeno Text Block $79.990 Product Price Product Pr…" at bounding box center [921, 533] width 260 height 124
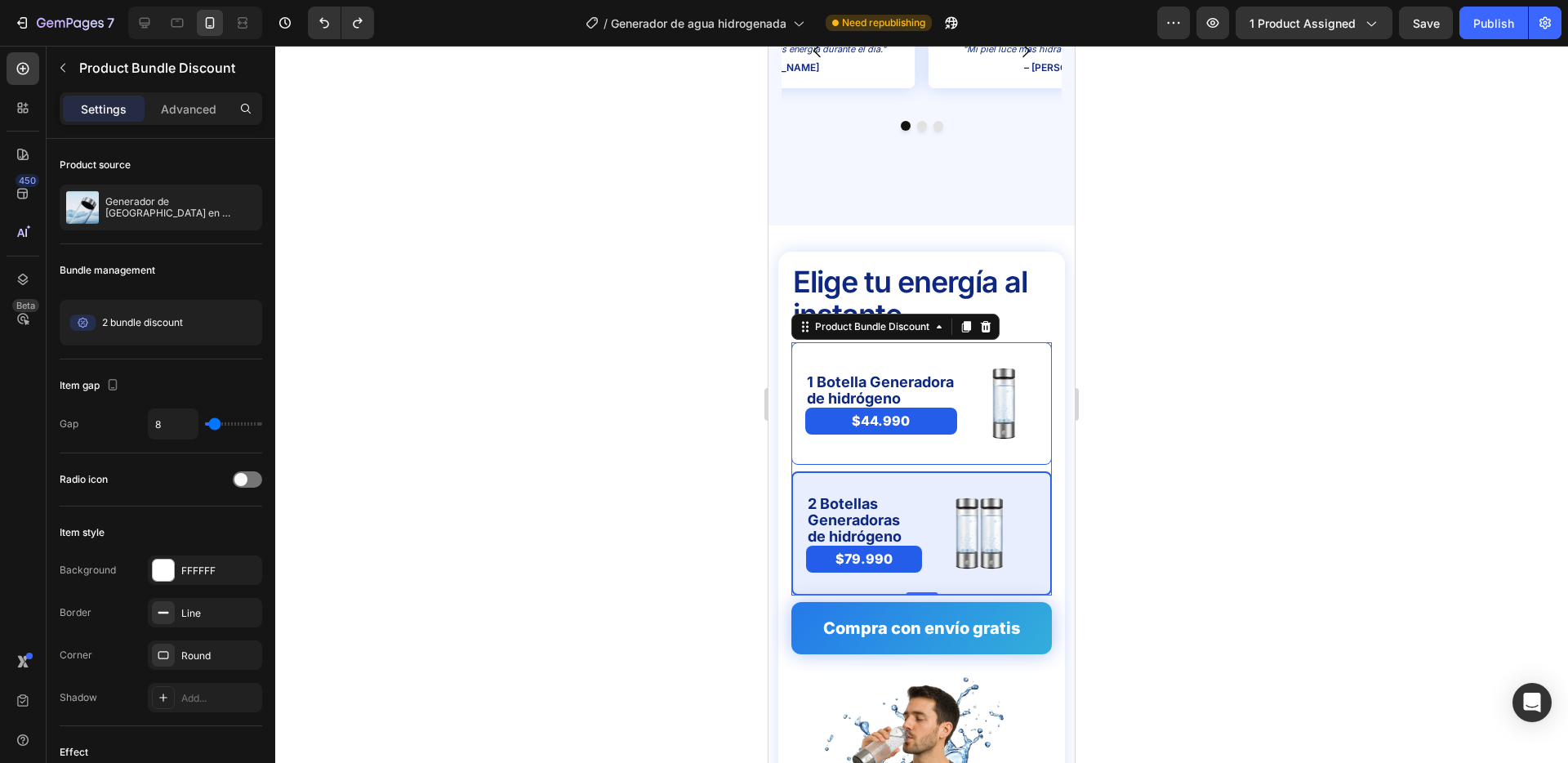
click at [1219, 344] on div at bounding box center [921, 404] width 1293 height 717
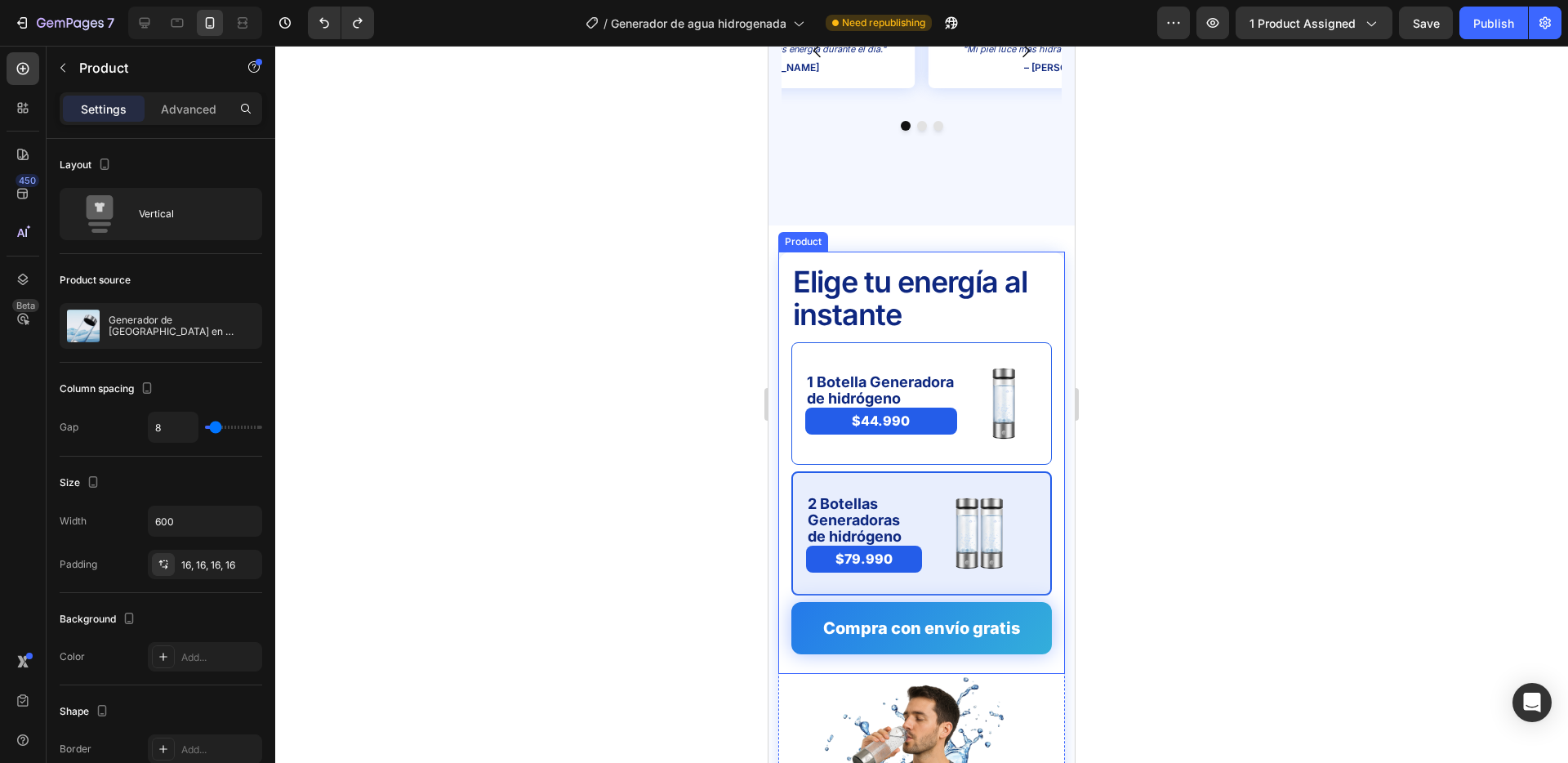
click at [779, 451] on div "Elige tu energía al instante Text Block 1 Botella Generadora de hidrógeno Text …" at bounding box center [922, 462] width 287 height 422
click at [407, 431] on div at bounding box center [921, 404] width 1293 height 717
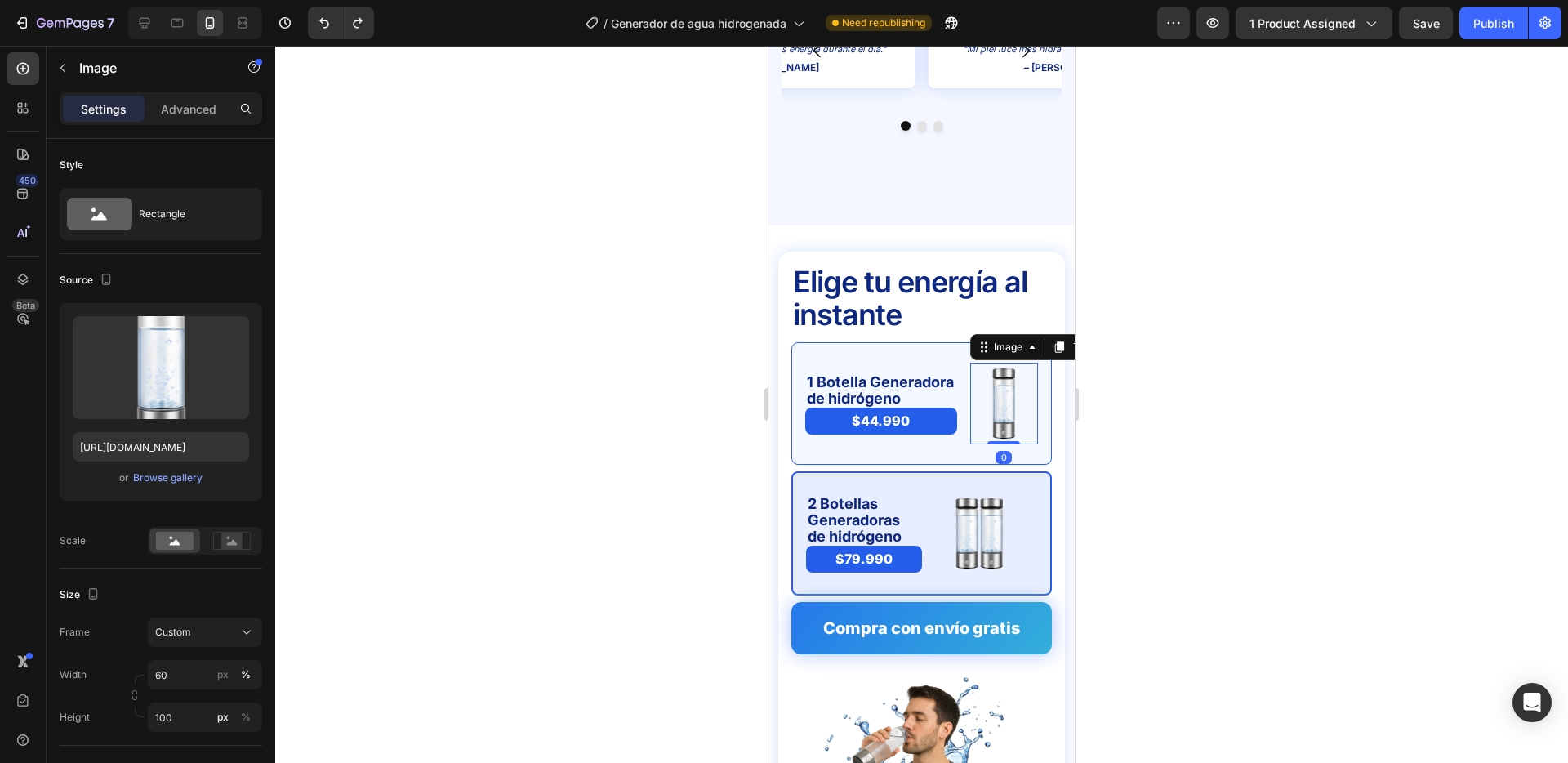
drag, startPoint x: 1010, startPoint y: 352, endPoint x: 1008, endPoint y: 403, distance: 51.0
click at [1010, 363] on img at bounding box center [1004, 404] width 41 height 82
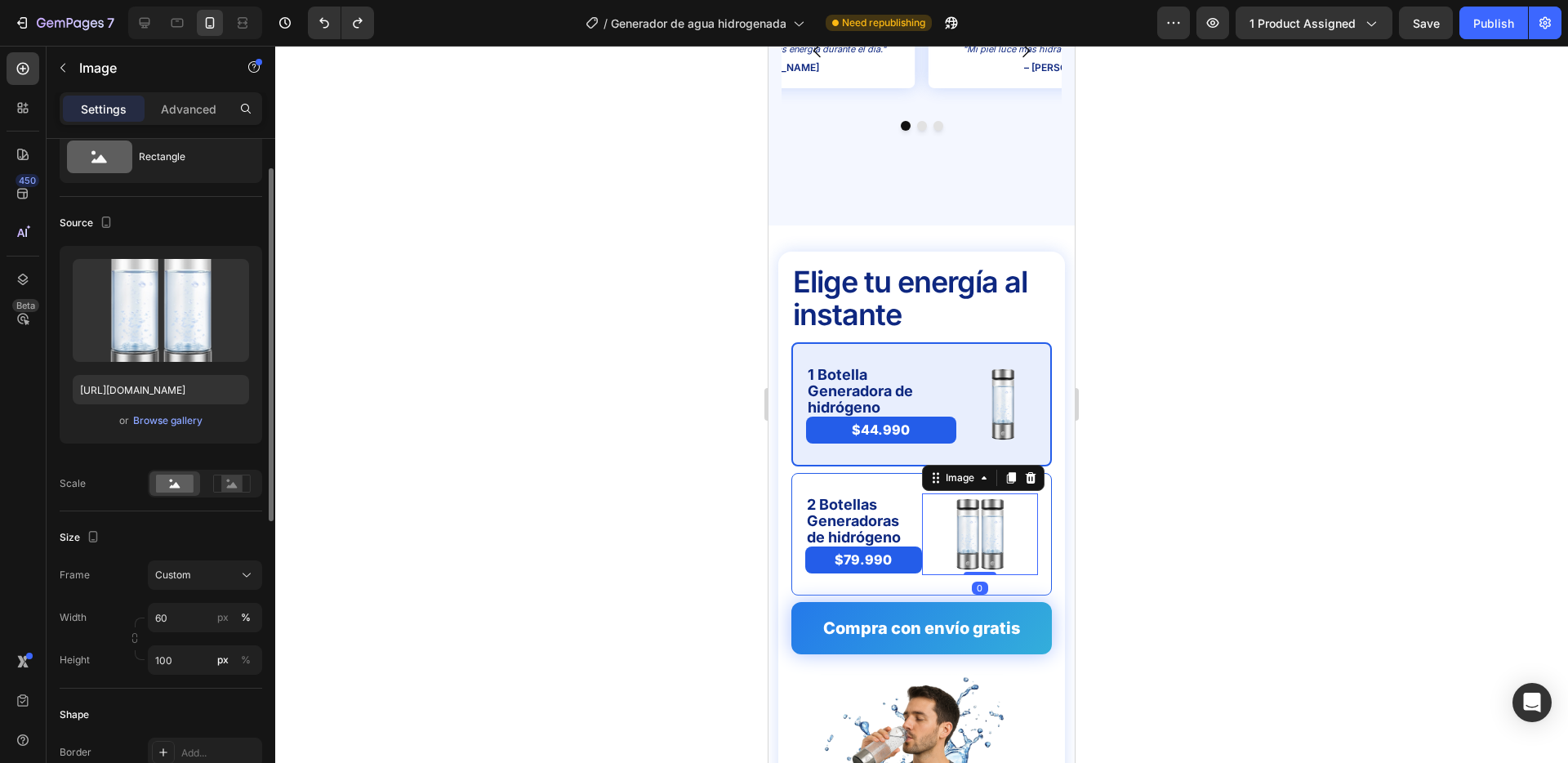
click at [980, 507] on img at bounding box center [980, 534] width 70 height 82
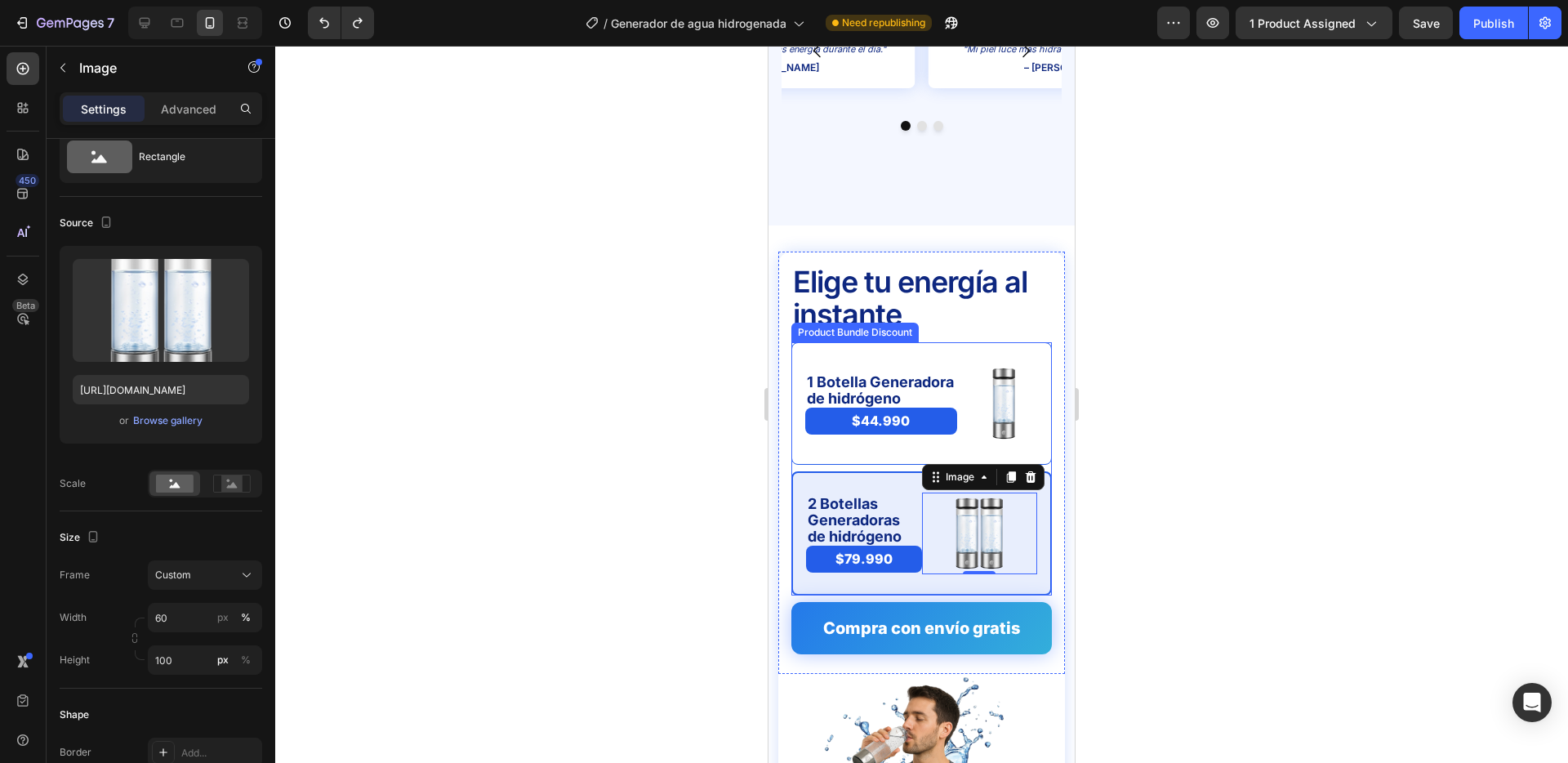
click at [896, 471] on div "2 Botellas Generadoras de hidrógeno Text Block $79.990 Product Price Product Pr…" at bounding box center [921, 533] width 260 height 124
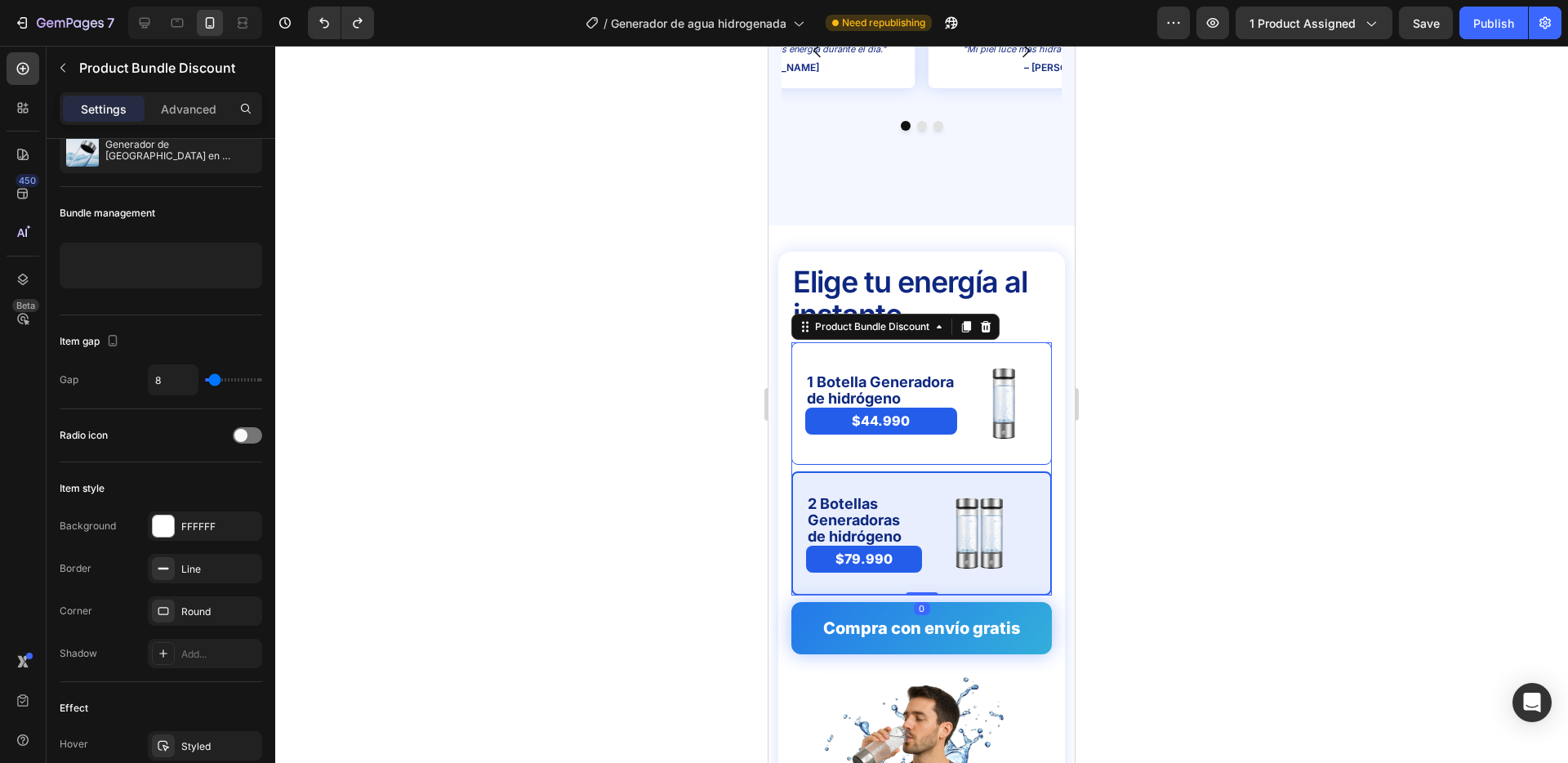
scroll to position [0, 0]
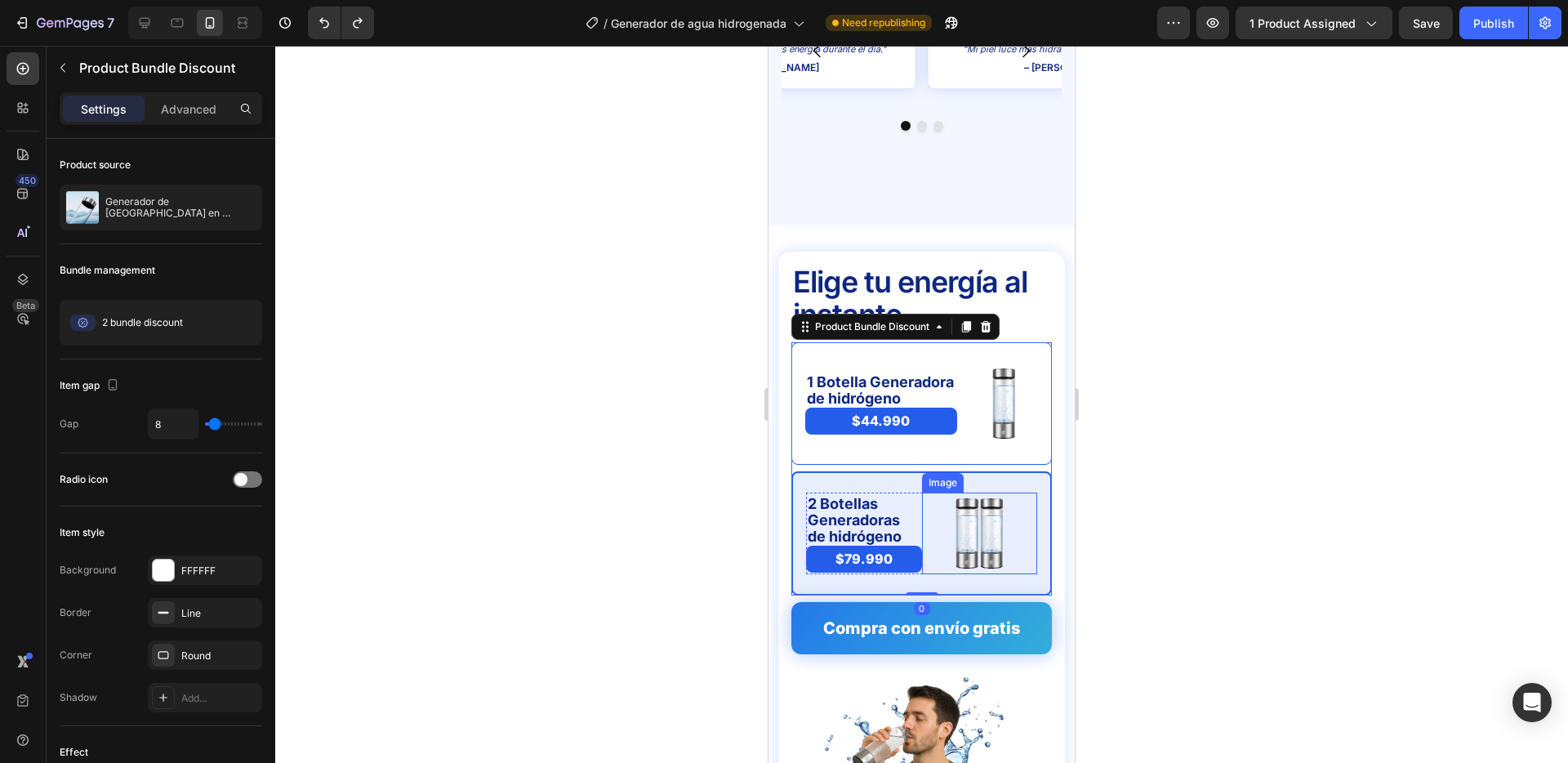
click at [943, 493] on div at bounding box center [980, 533] width 116 height 82
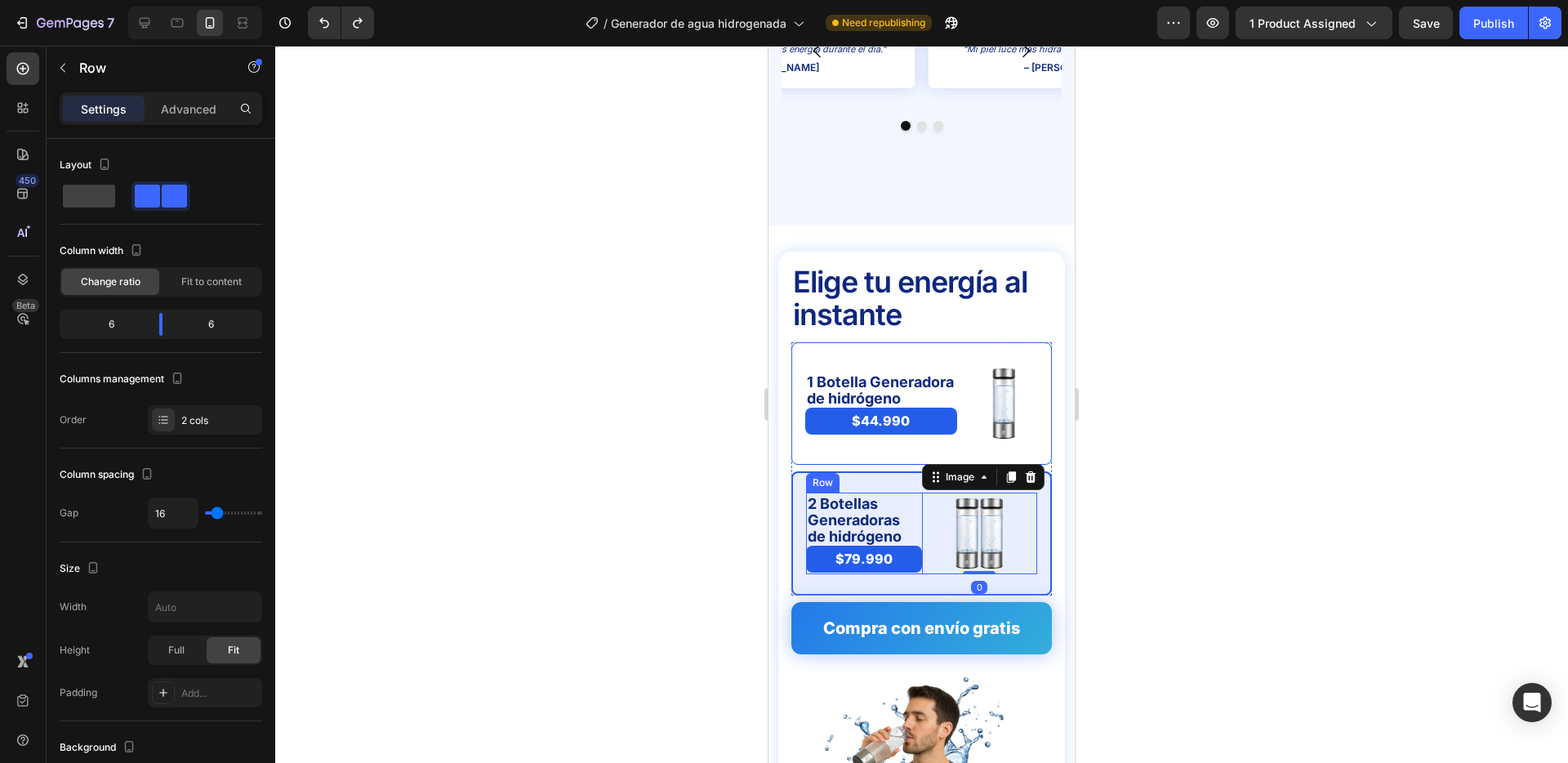
click at [920, 541] on div "2 Botellas Generadoras de hidrógeno Text Block $79.990 Product Price Product Pr…" at bounding box center [922, 533] width 231 height 82
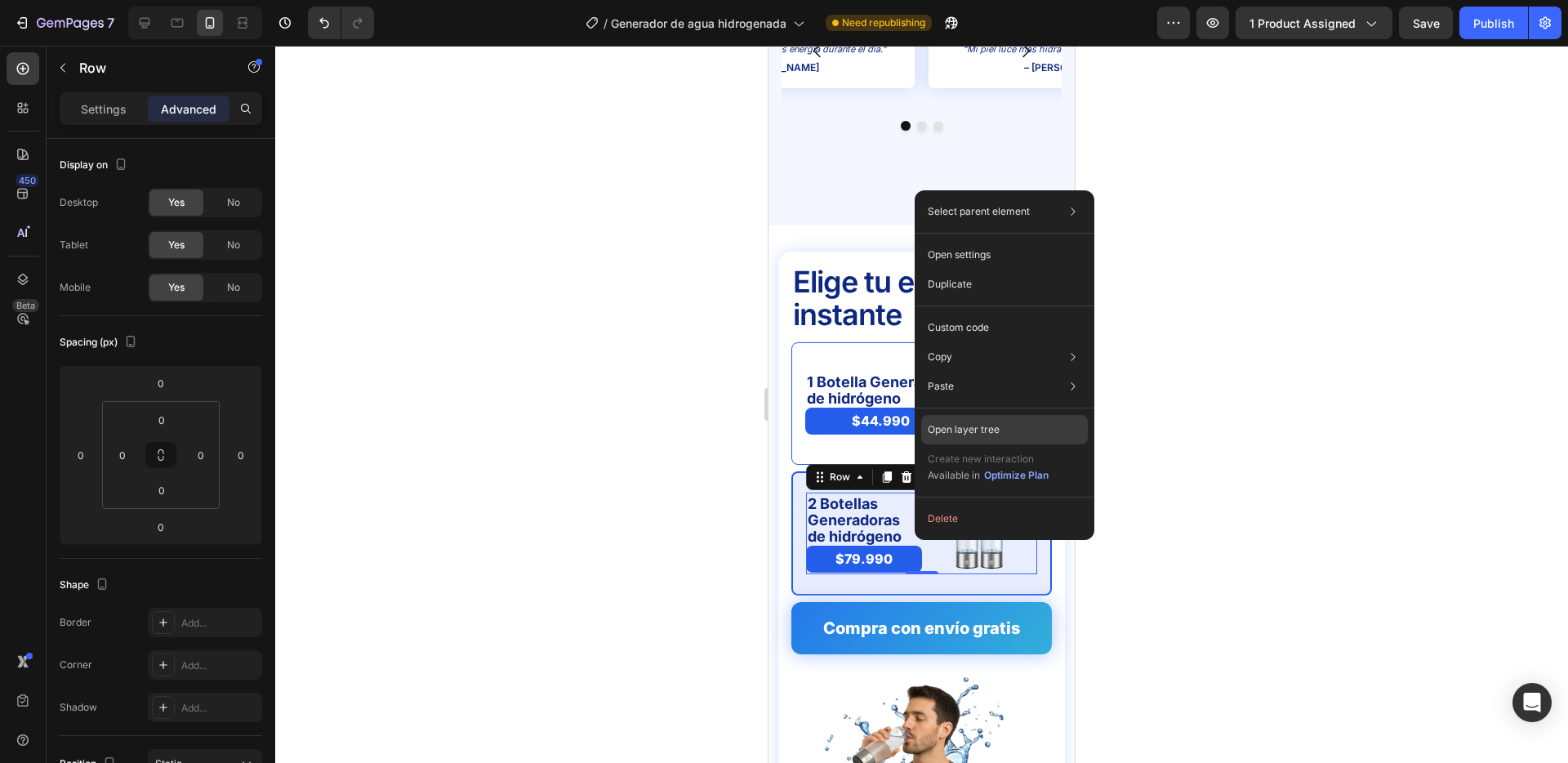
click at [994, 416] on div "Open layer tree" at bounding box center [1004, 429] width 167 height 29
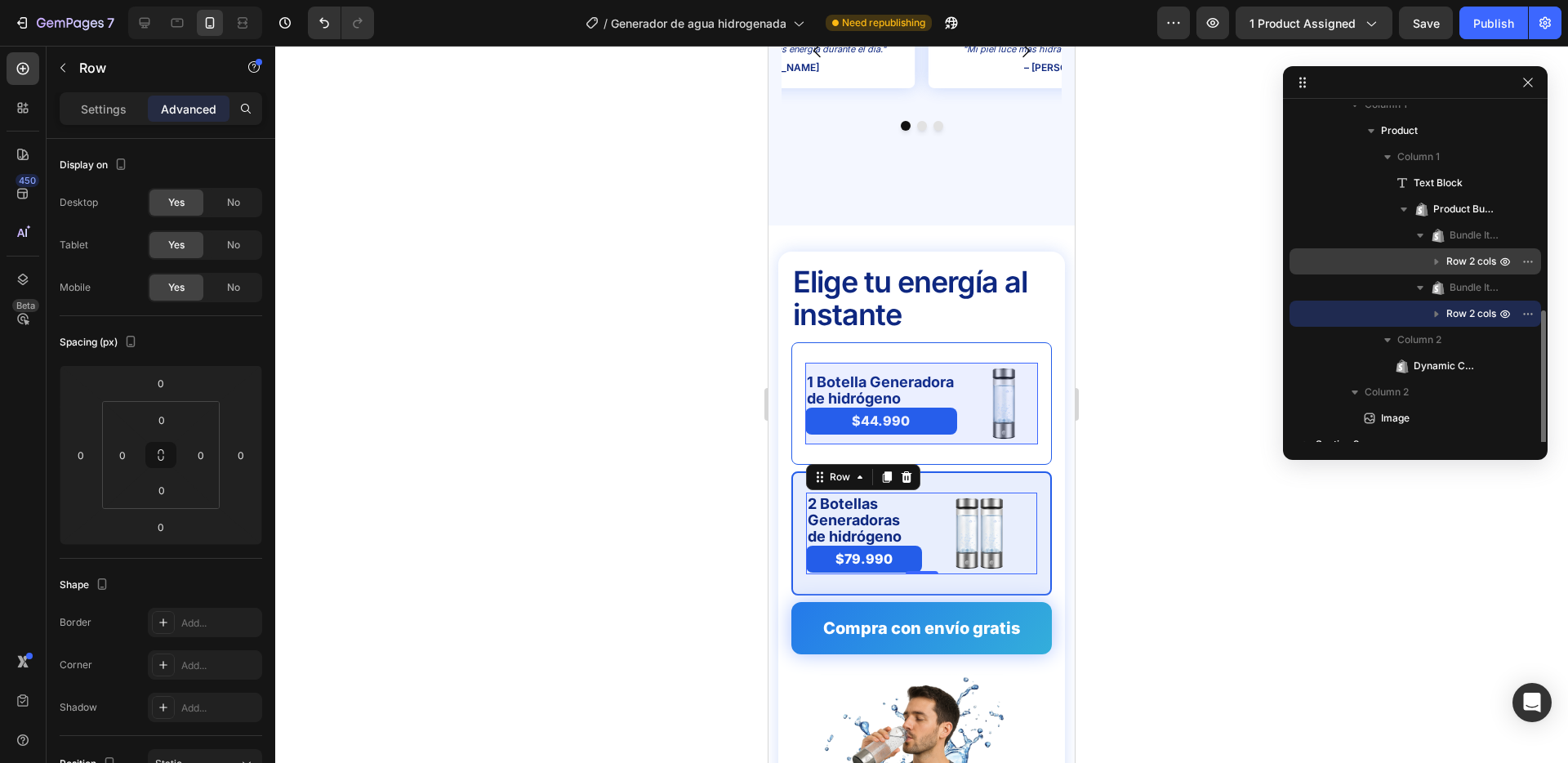
scroll to position [250, 0]
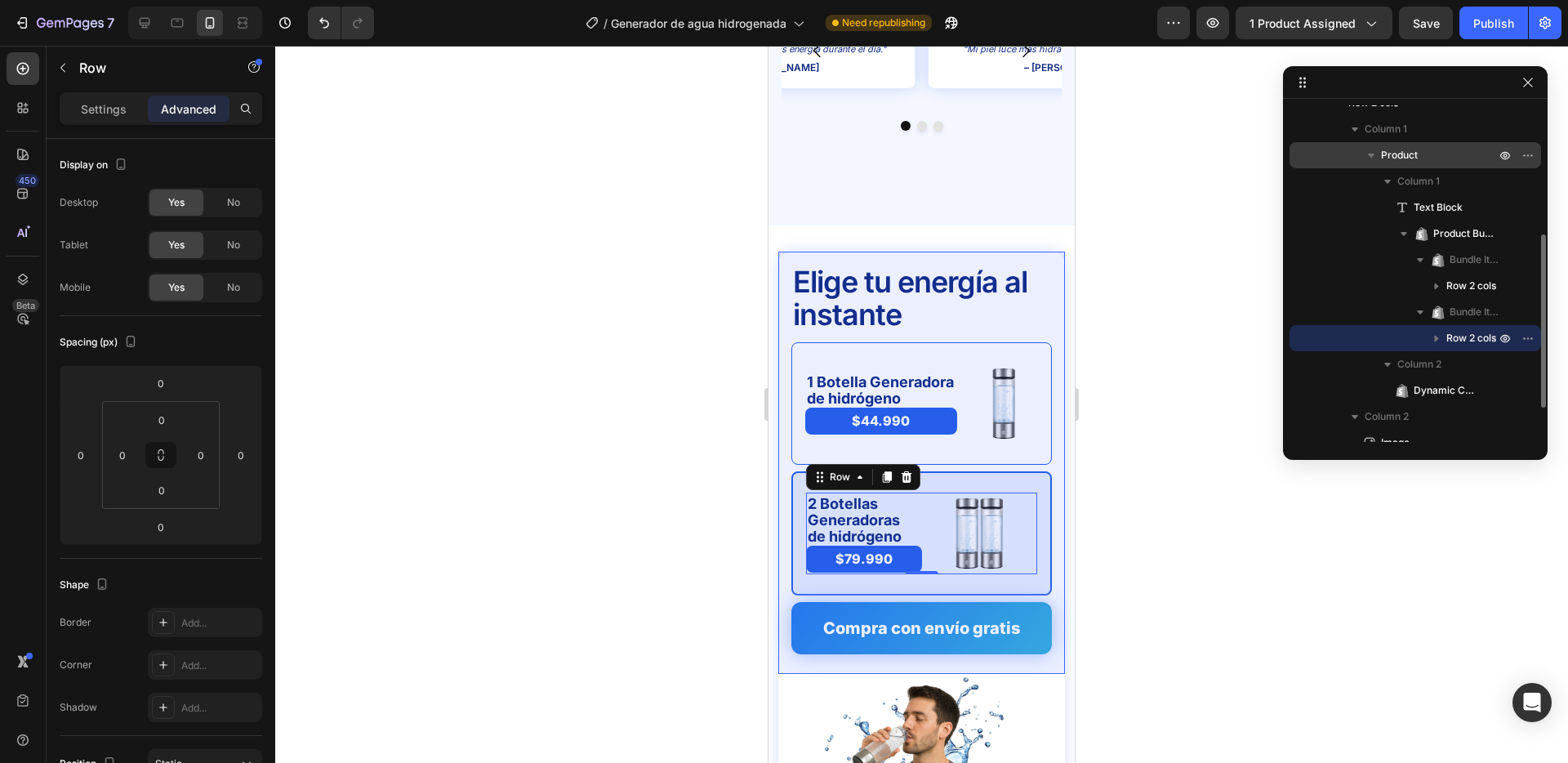
click at [1419, 160] on p "Product" at bounding box center [1440, 155] width 118 height 16
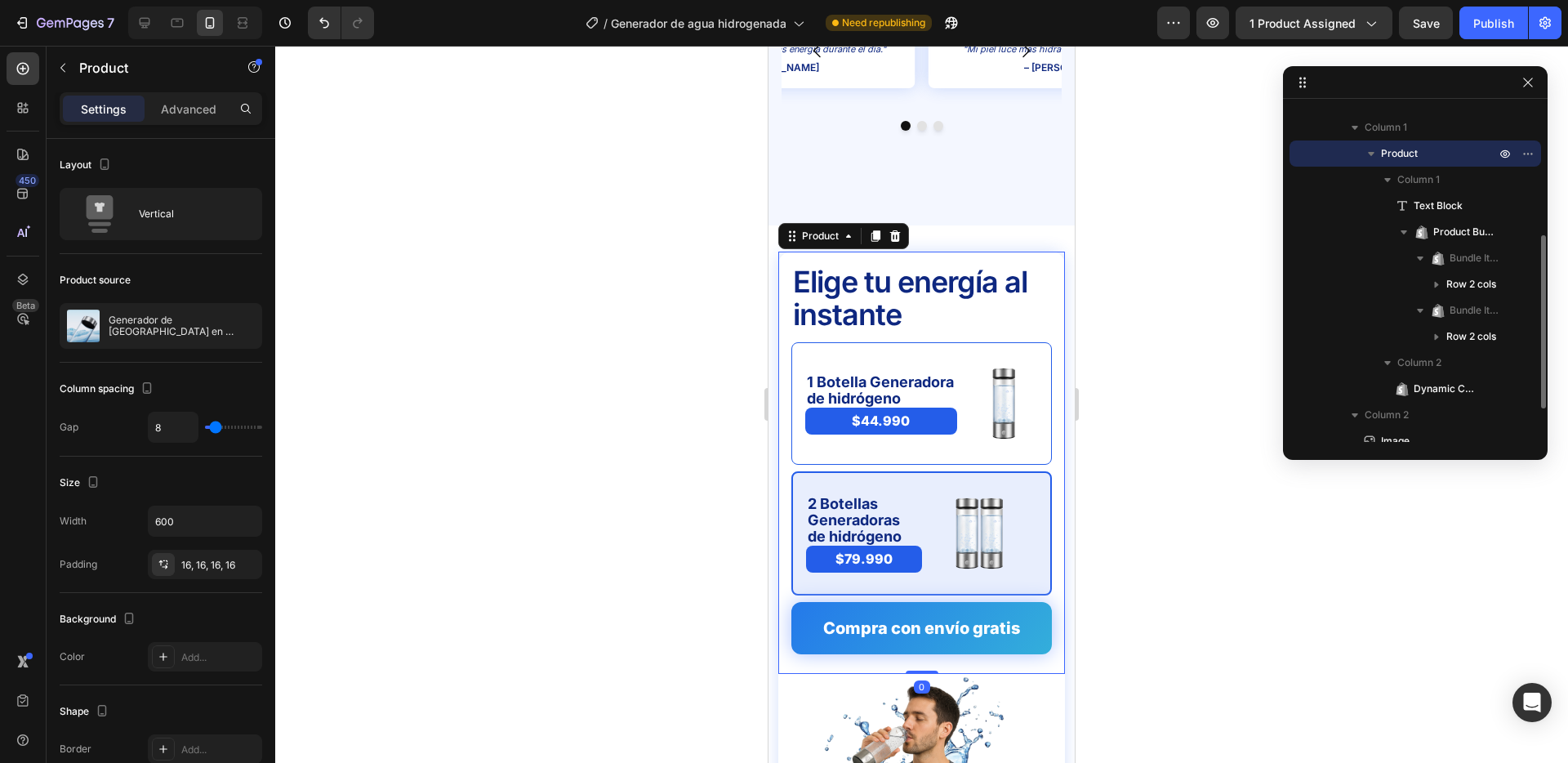
scroll to position [249, 0]
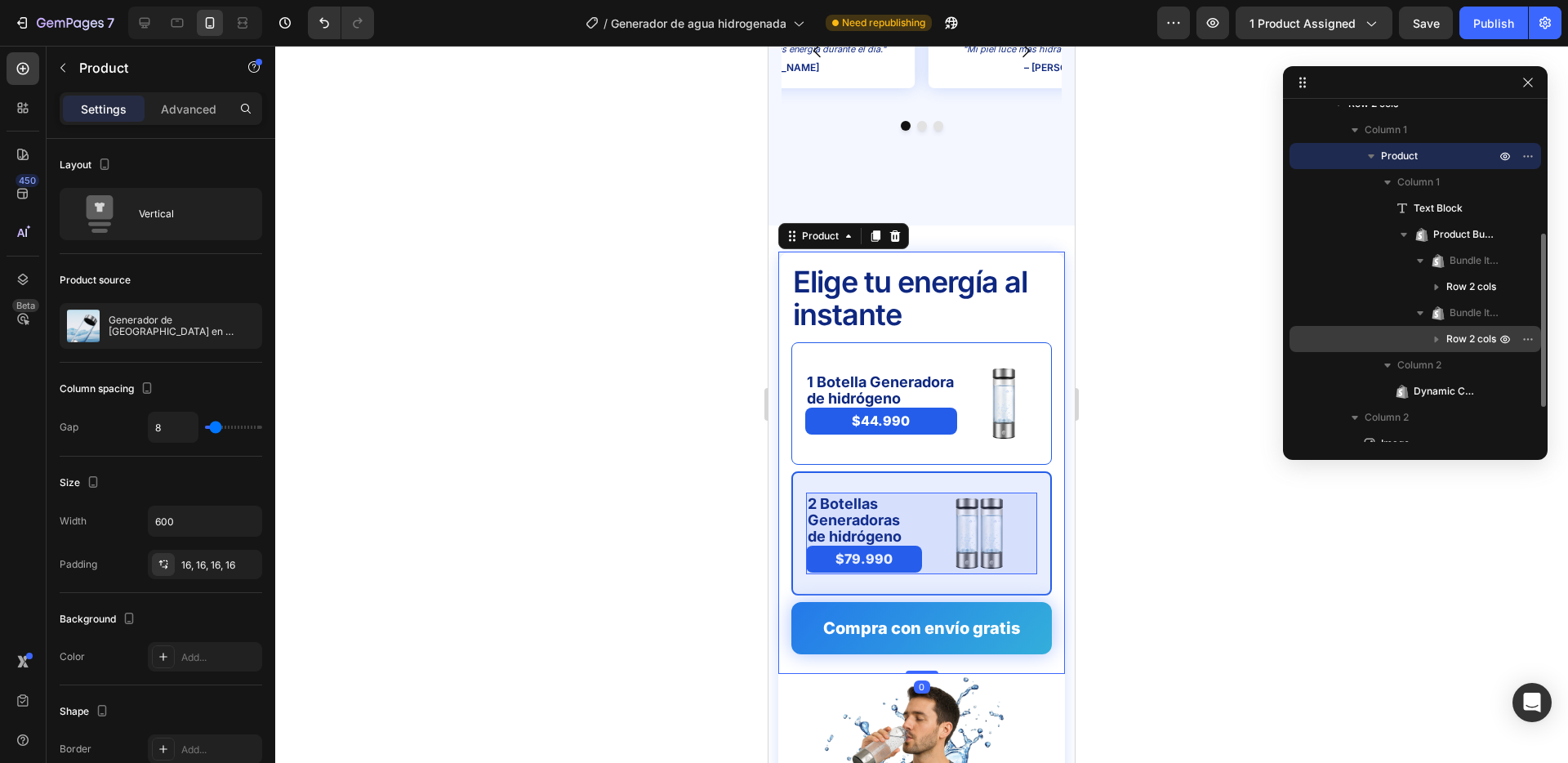
click at [1454, 341] on span "Row 2 cols" at bounding box center [1471, 339] width 50 height 16
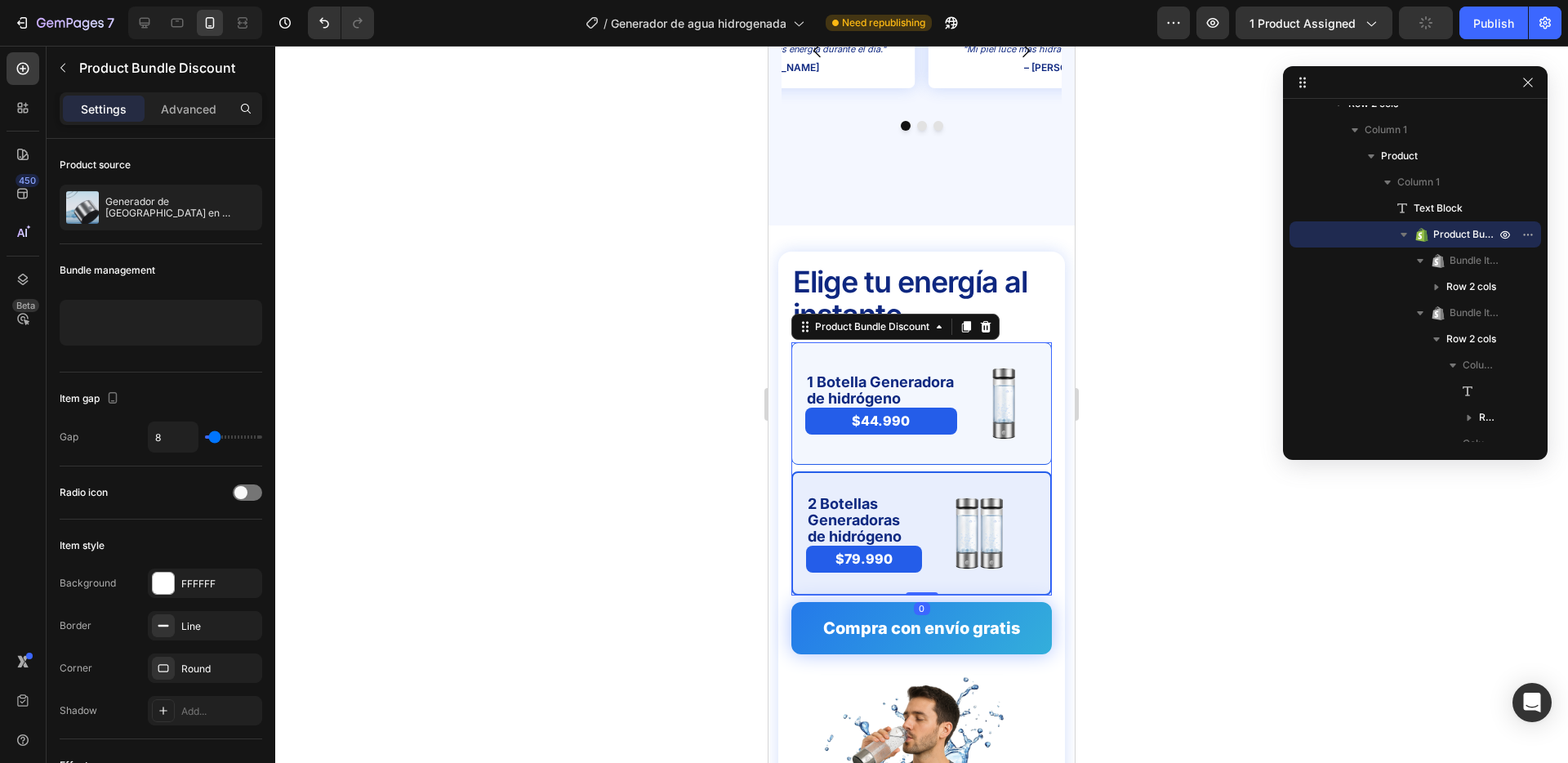
click at [1035, 342] on div "1 Botella Generadora de hidrógeno Text Block $44.990 Product Price Product Pric…" at bounding box center [921, 403] width 260 height 122
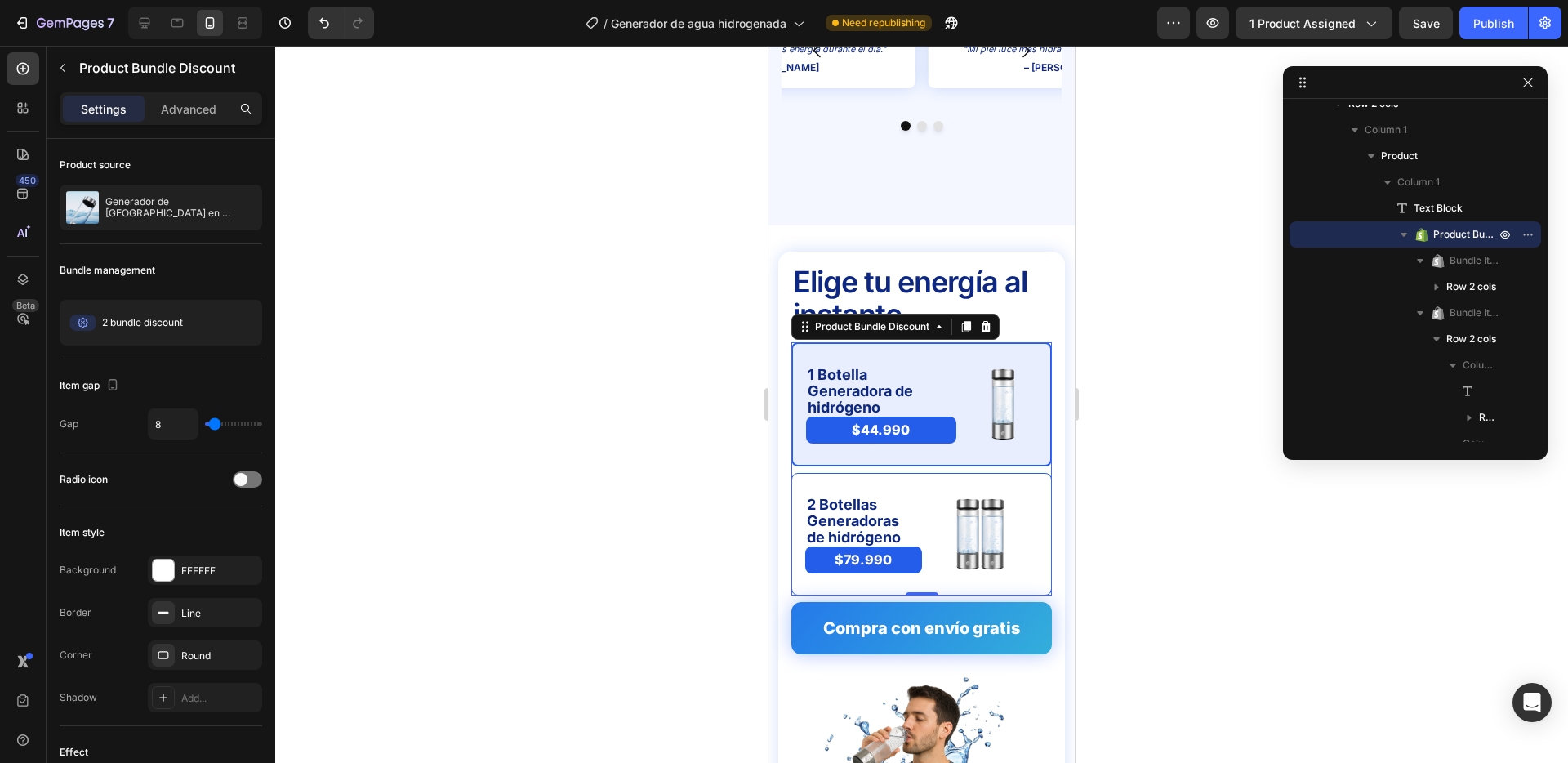
click at [943, 342] on div "1 Botella Generadora de hidrógeno Text Block $44.990 Product Price Product Pric…" at bounding box center [921, 404] width 260 height 124
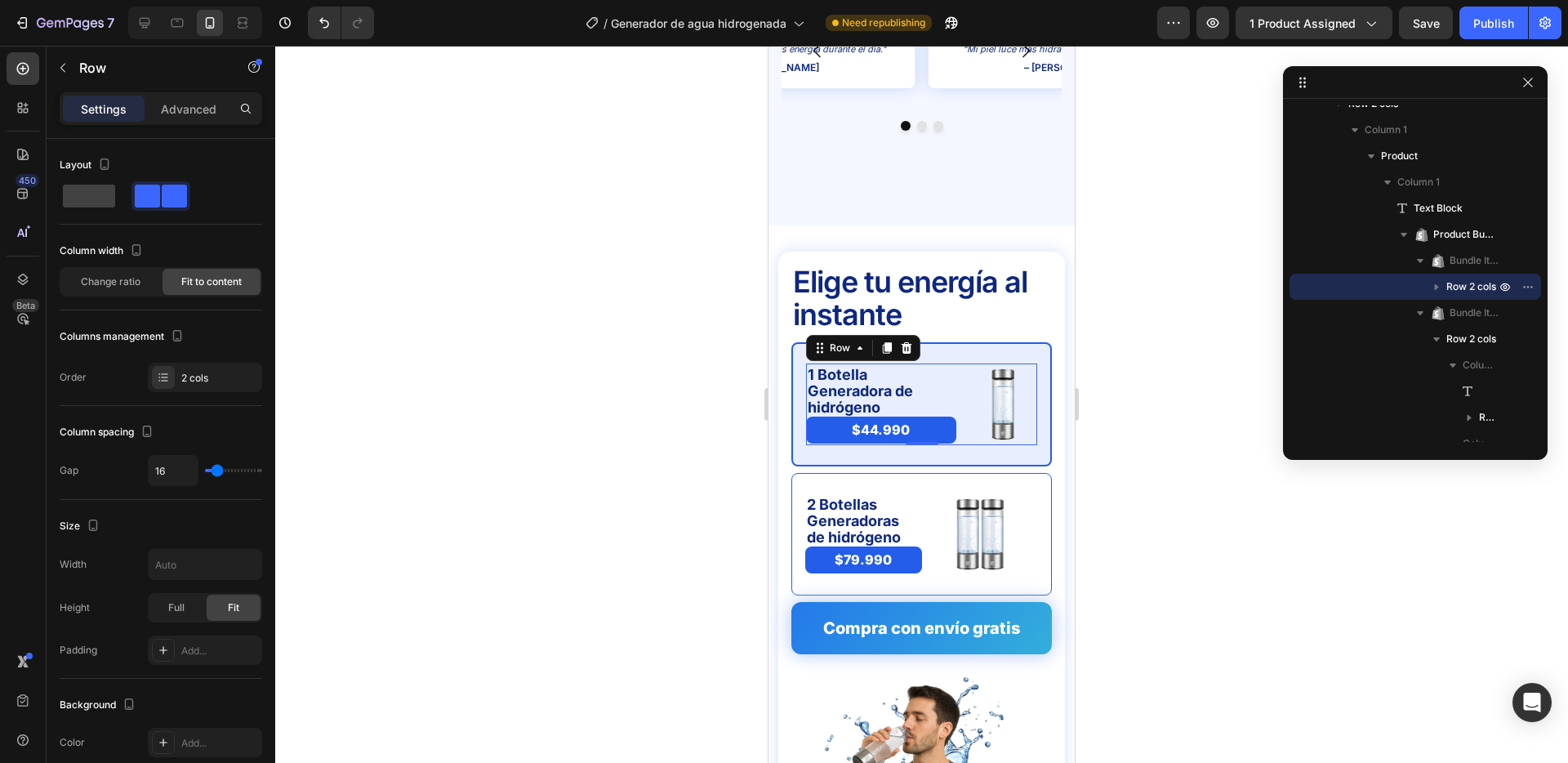
click at [967, 364] on div "1 Botella Generadora de hidrógeno Text Block $44.990 Product Price Product Pric…" at bounding box center [922, 405] width 231 height 82
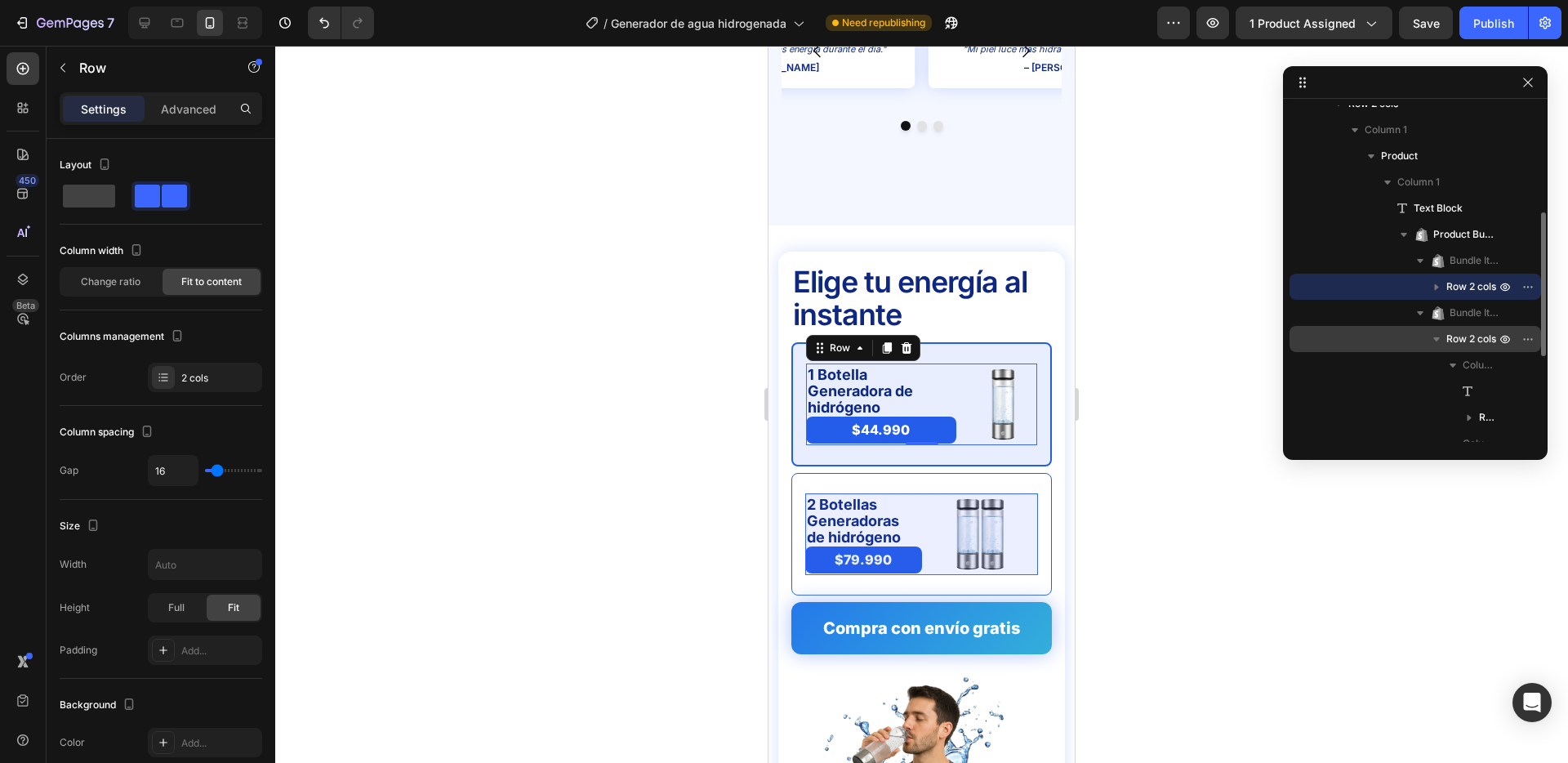
click at [1468, 337] on span "Row 2 cols" at bounding box center [1471, 339] width 50 height 16
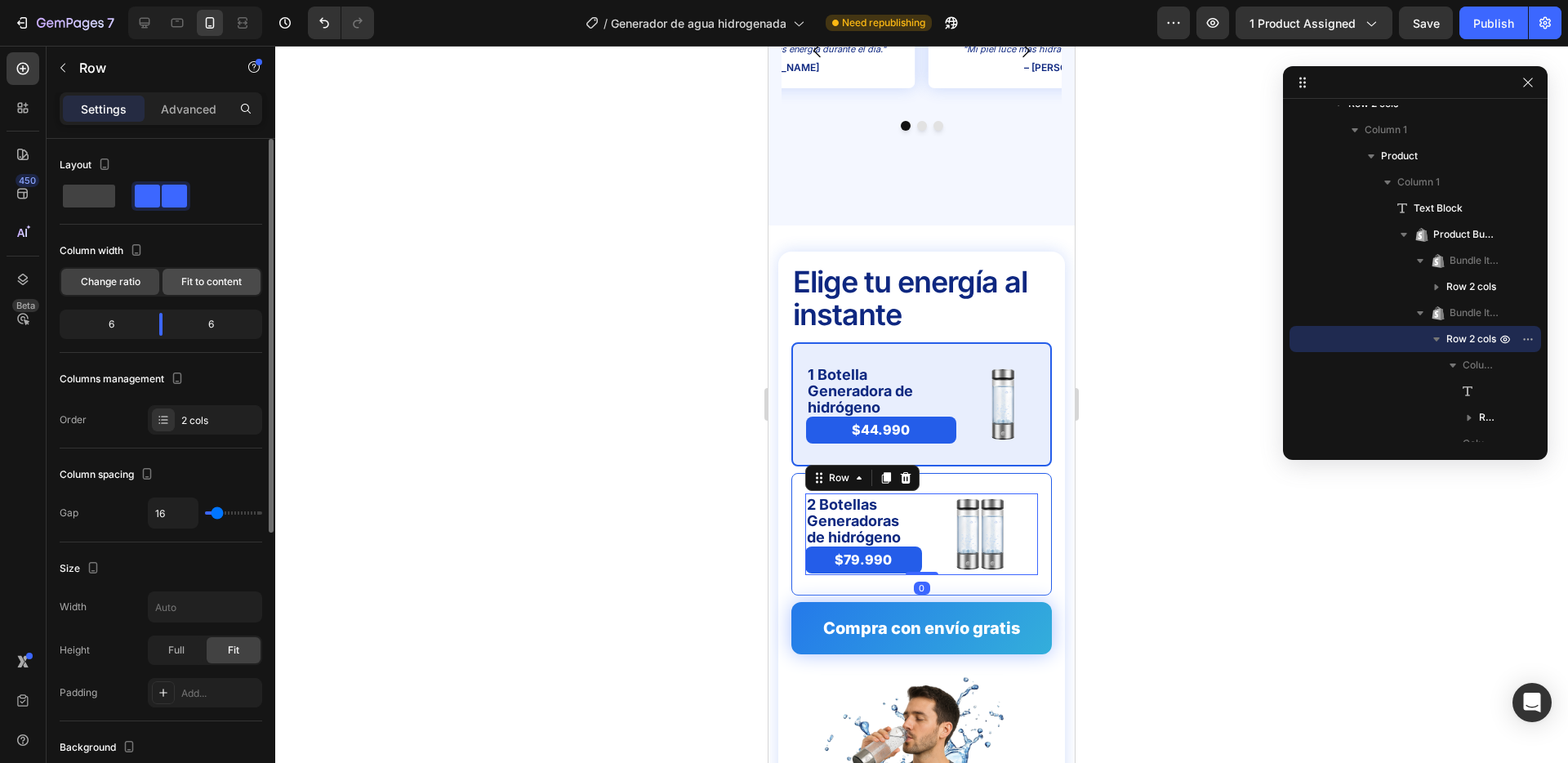
click at [201, 282] on span "Fit to content" at bounding box center [211, 281] width 61 height 15
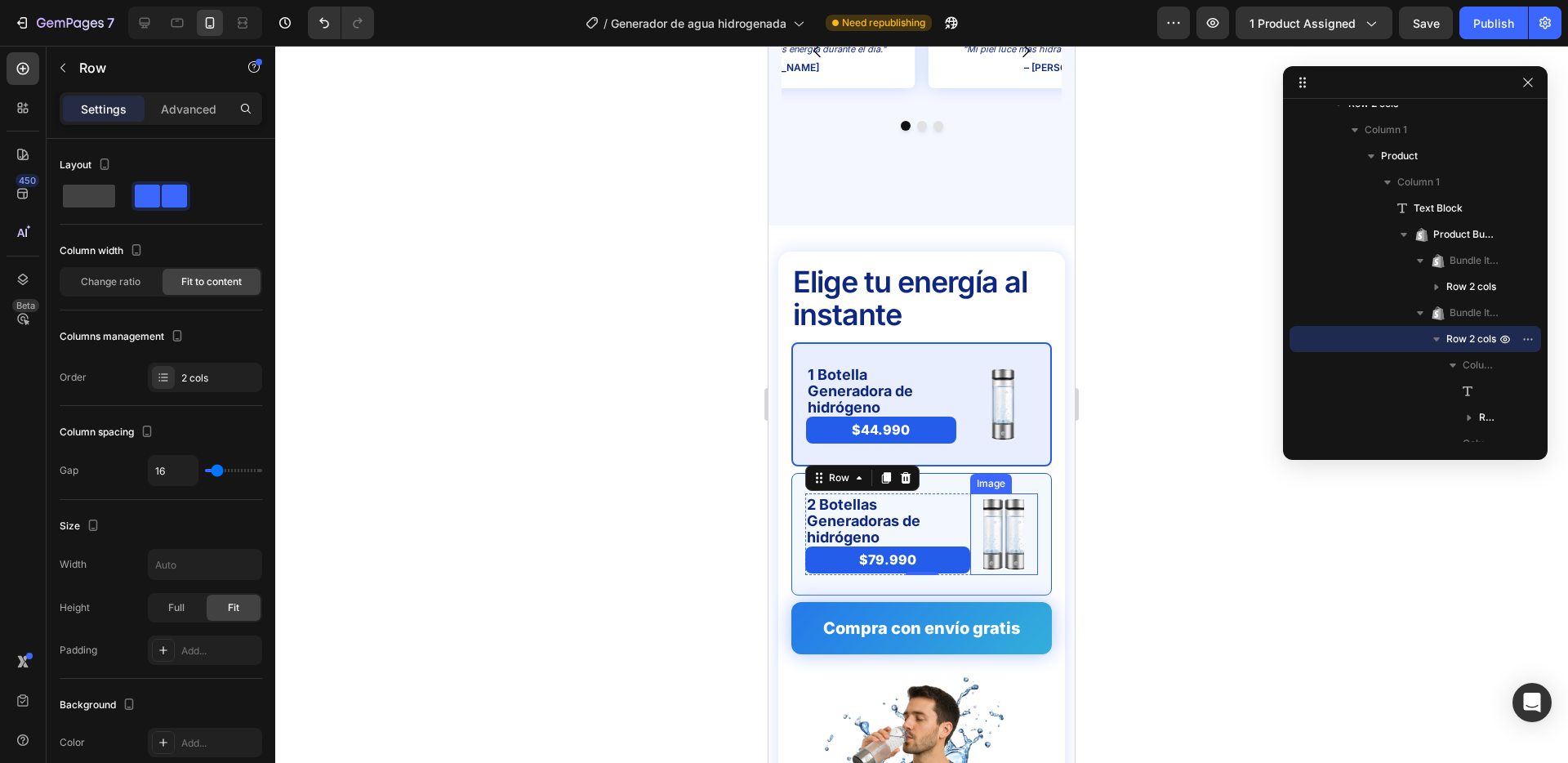
click at [1004, 494] on img at bounding box center [1004, 534] width 41 height 82
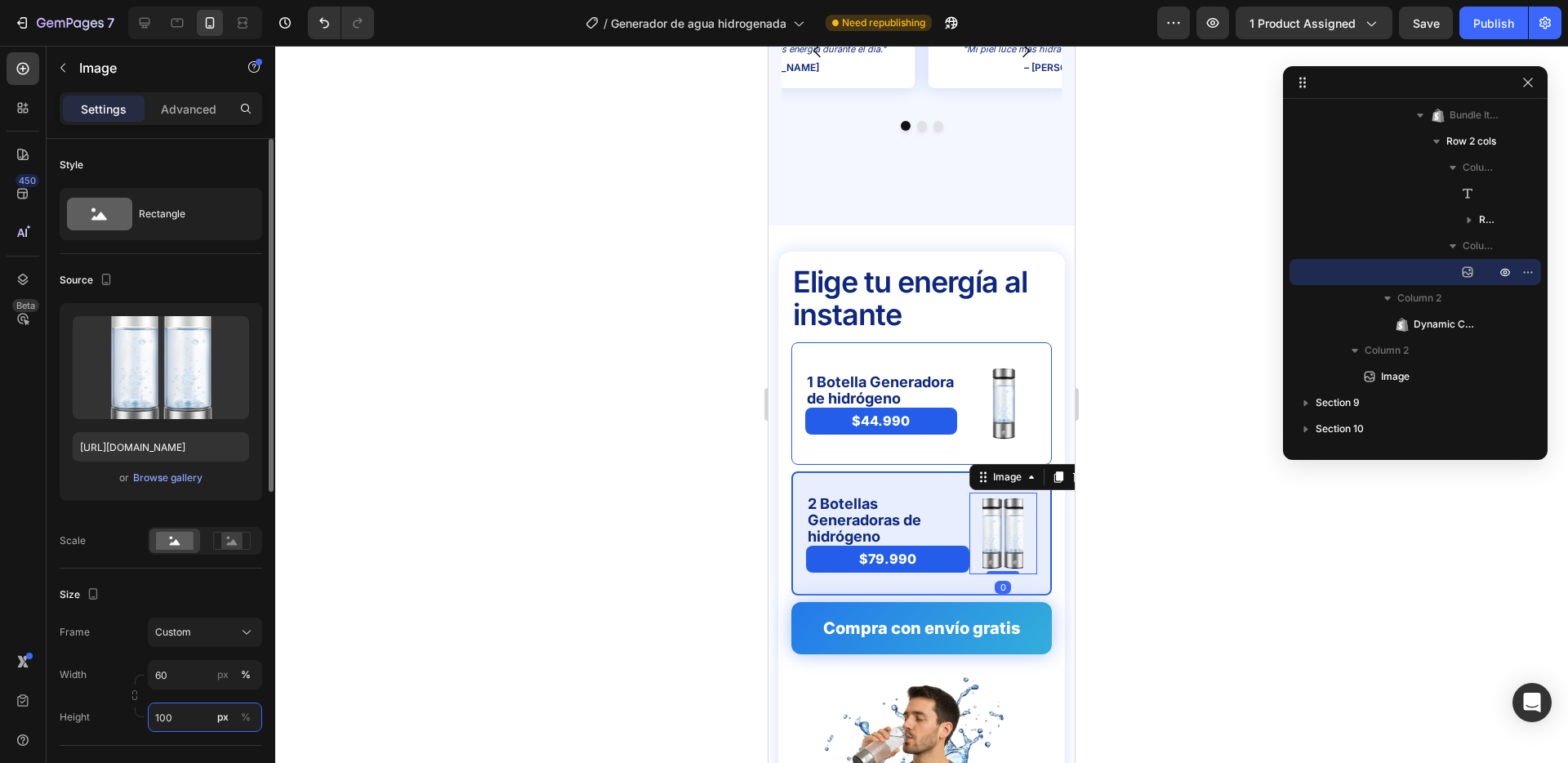
click at [202, 715] on input "100" at bounding box center [205, 717] width 114 height 29
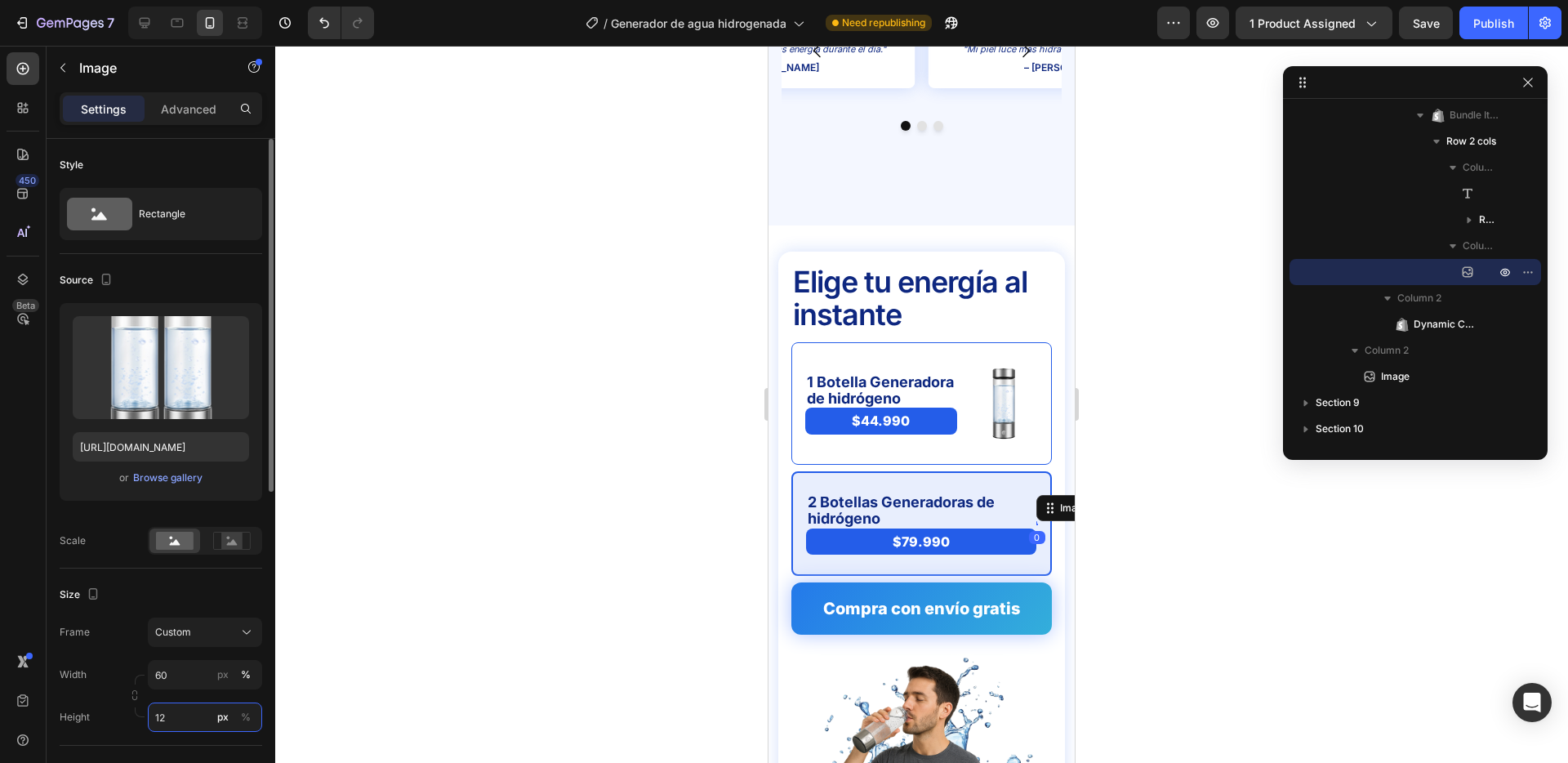
type input "120"
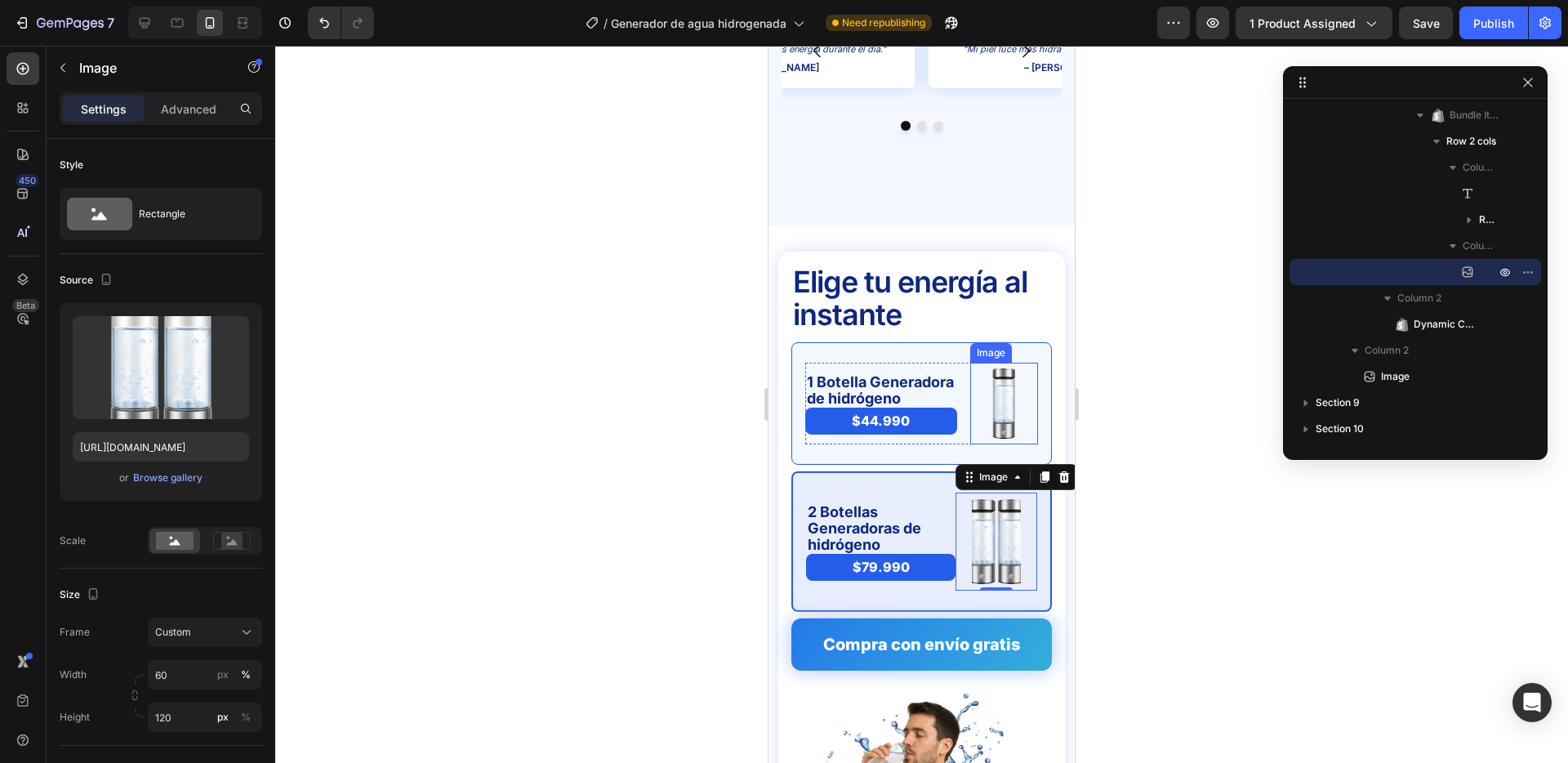
click at [1004, 373] on img at bounding box center [1004, 404] width 41 height 82
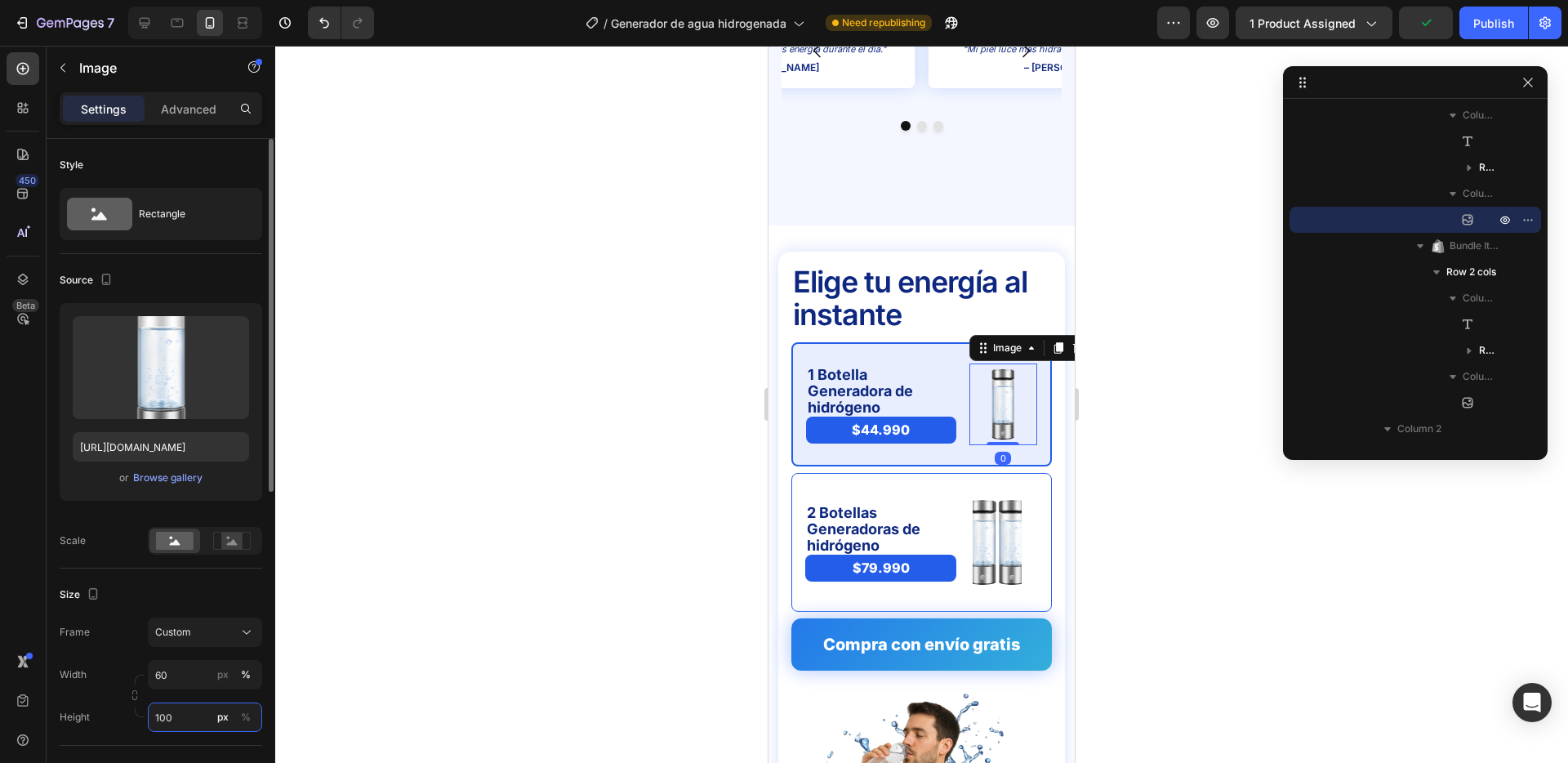
click at [195, 720] on input "100" at bounding box center [205, 717] width 114 height 29
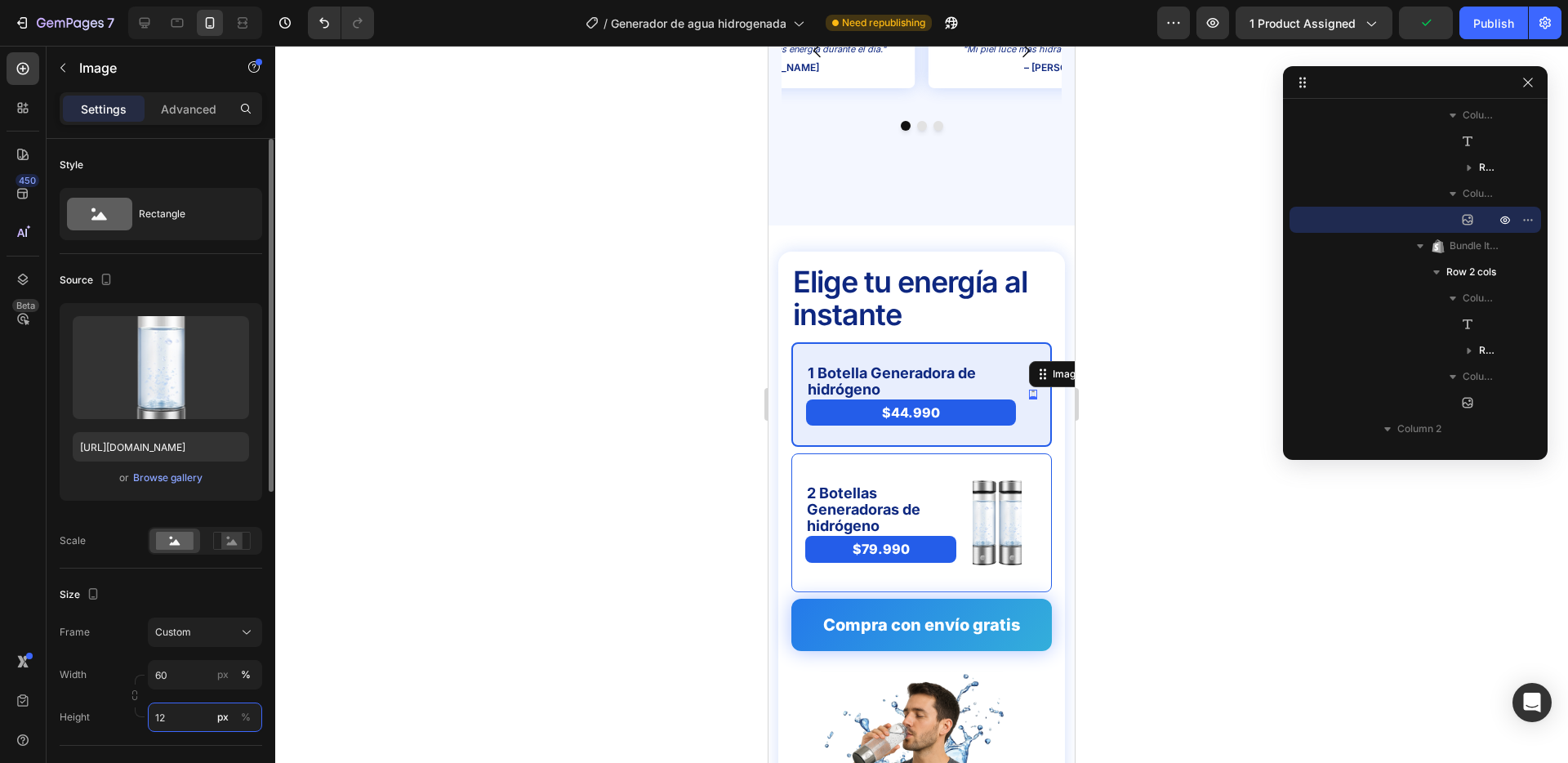
type input "120"
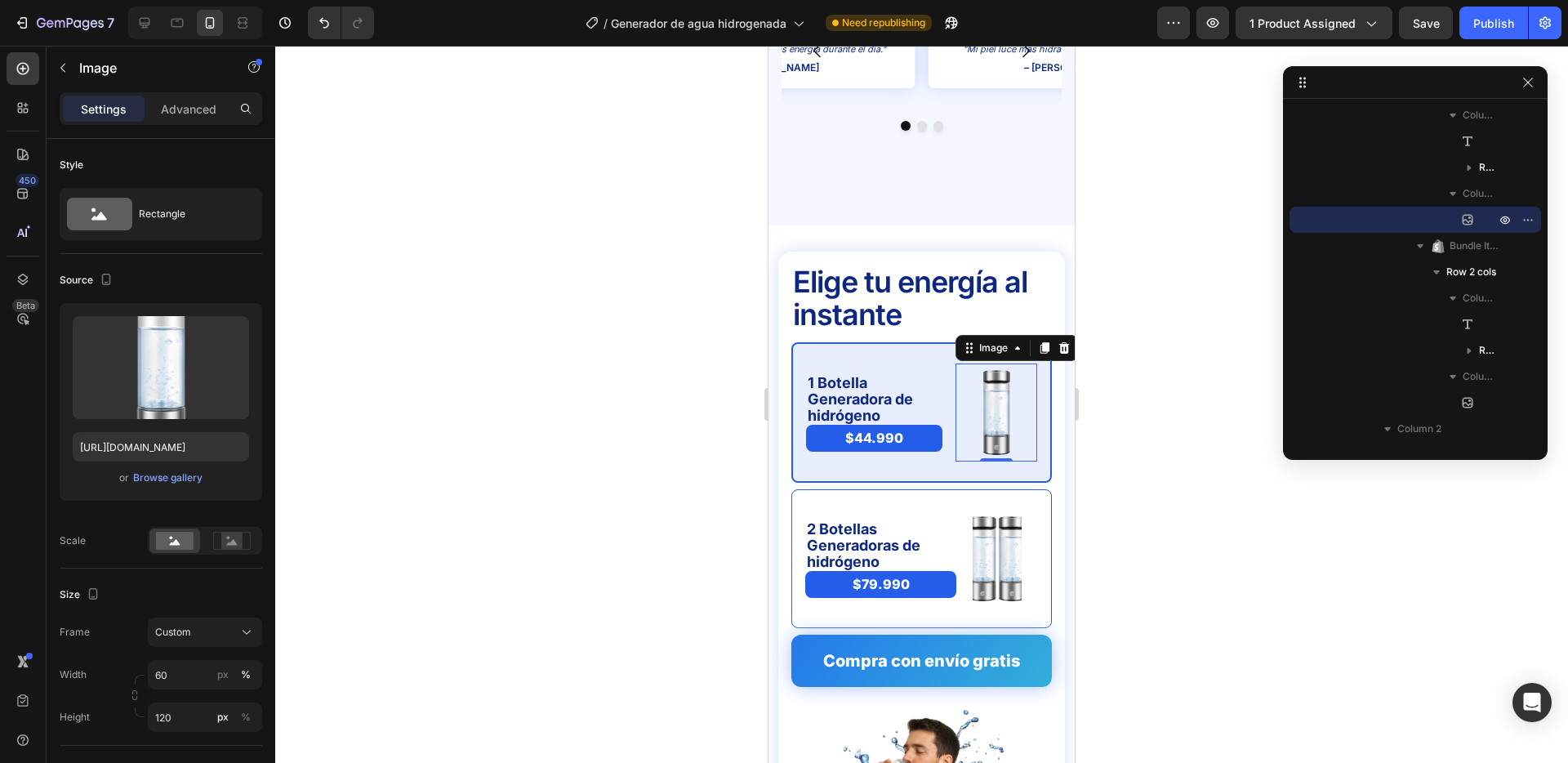
click at [655, 532] on div at bounding box center [921, 404] width 1293 height 717
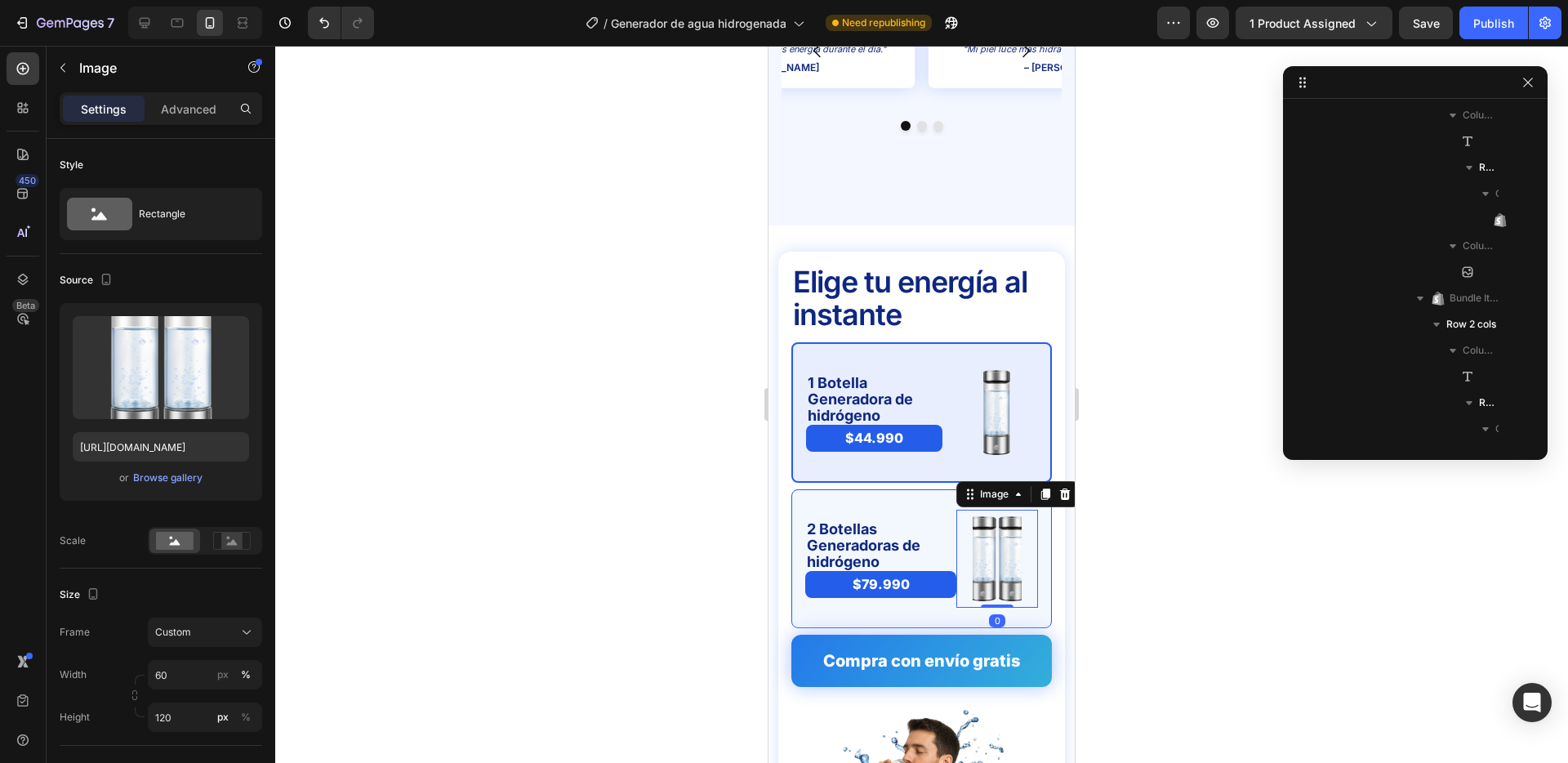
scroll to position [683, 0]
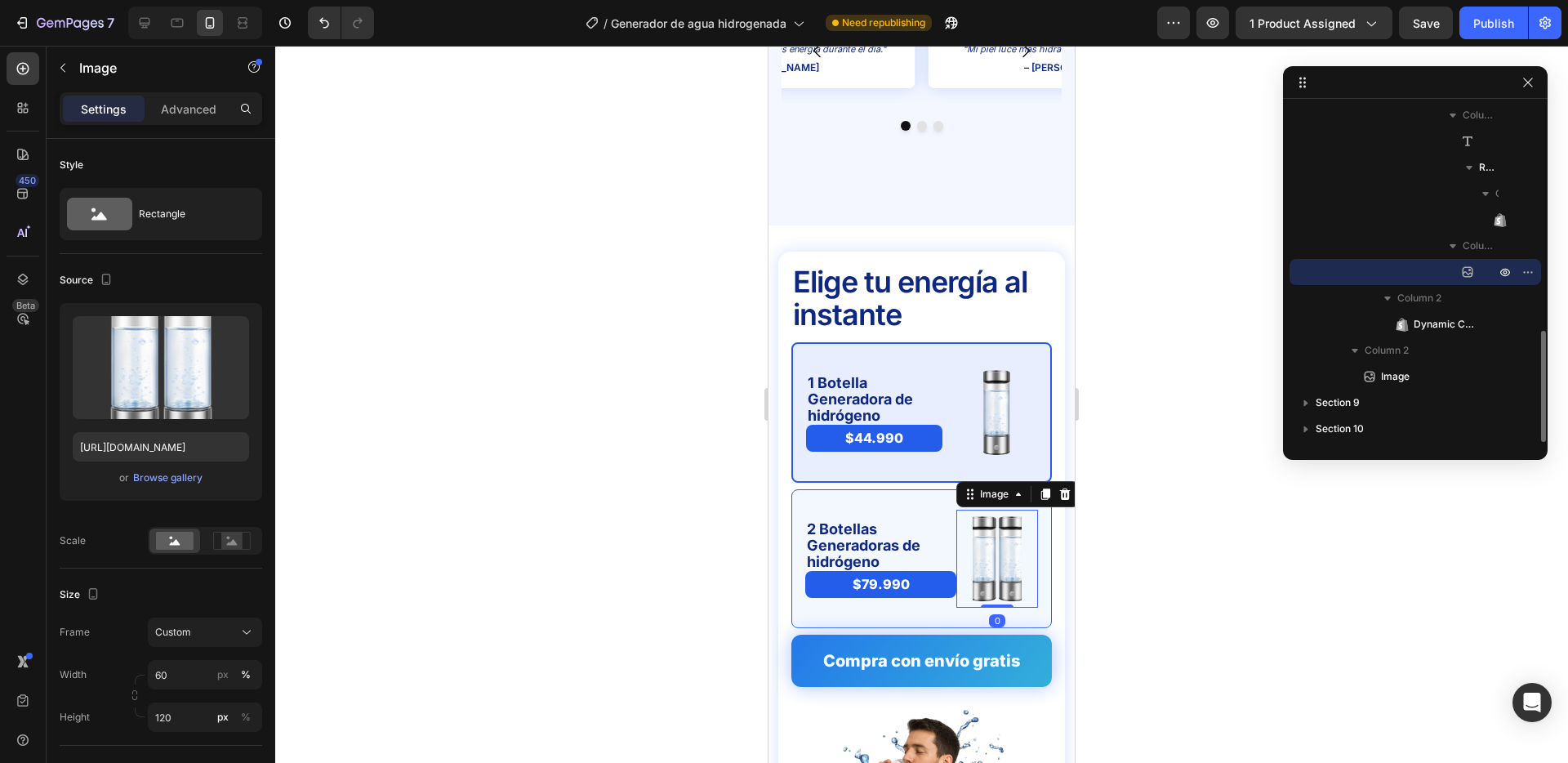
click at [984, 515] on img at bounding box center [997, 559] width 49 height 98
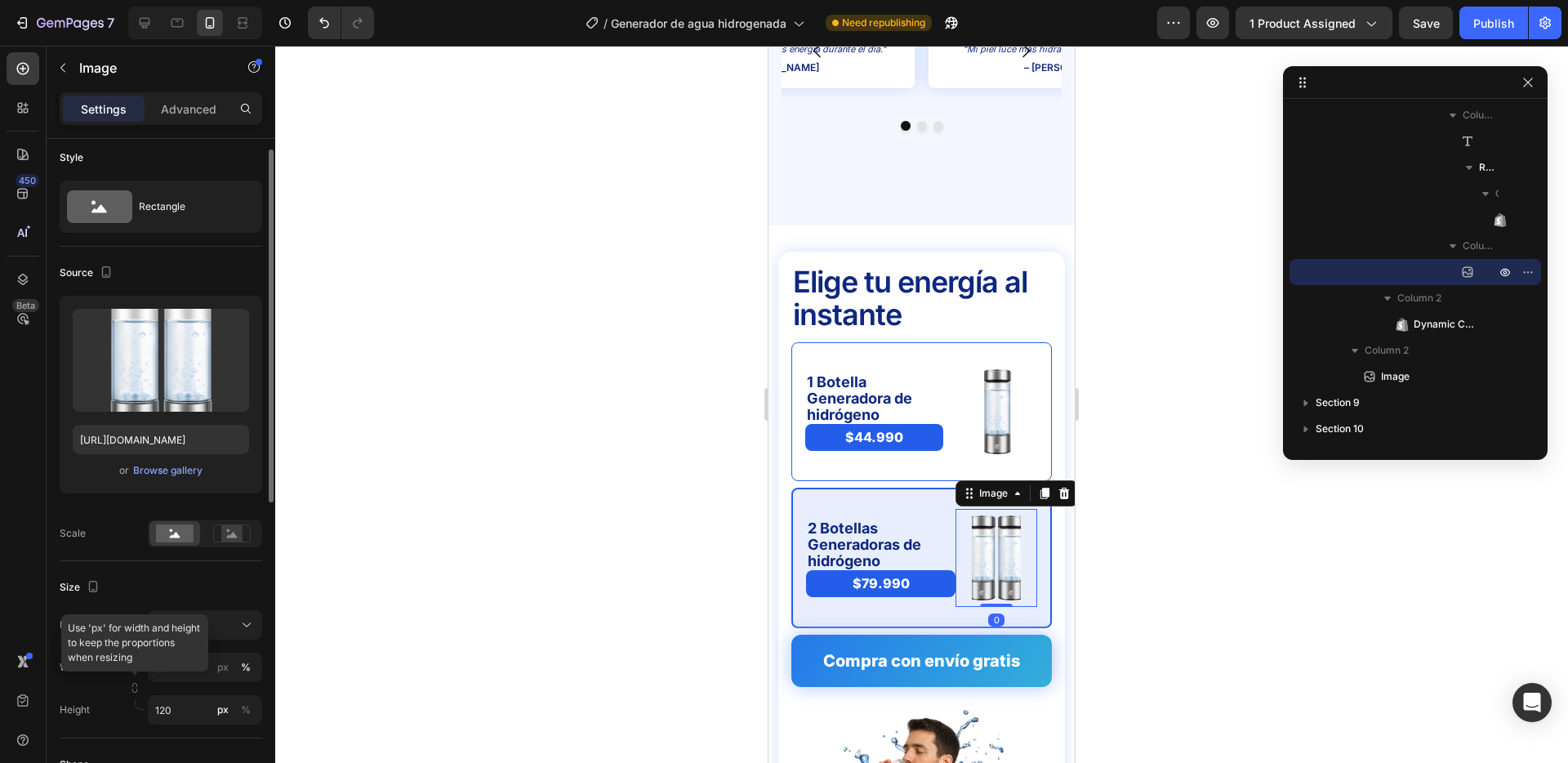
scroll to position [13, 0]
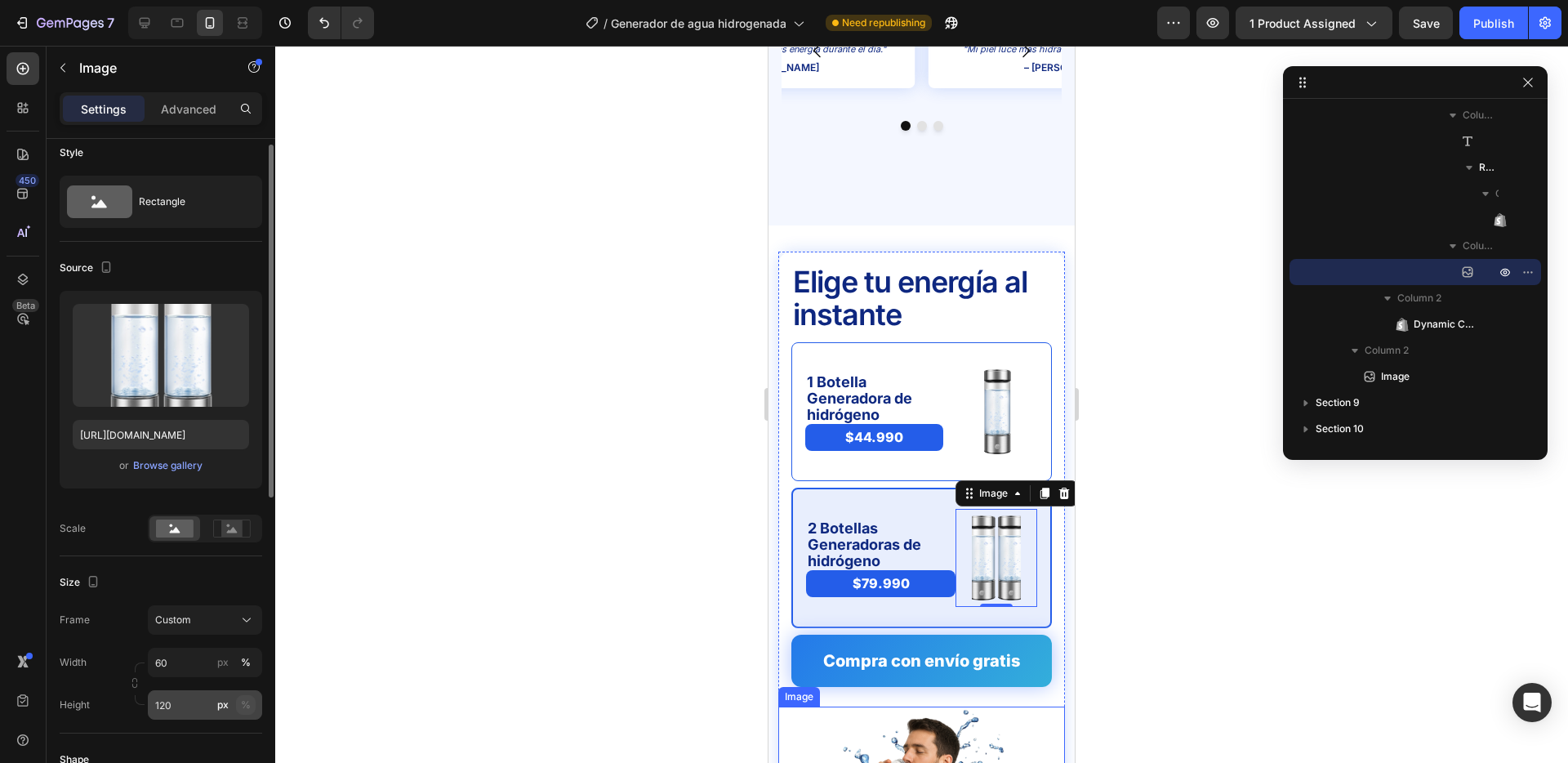
click at [248, 706] on div "%" at bounding box center [246, 705] width 10 height 15
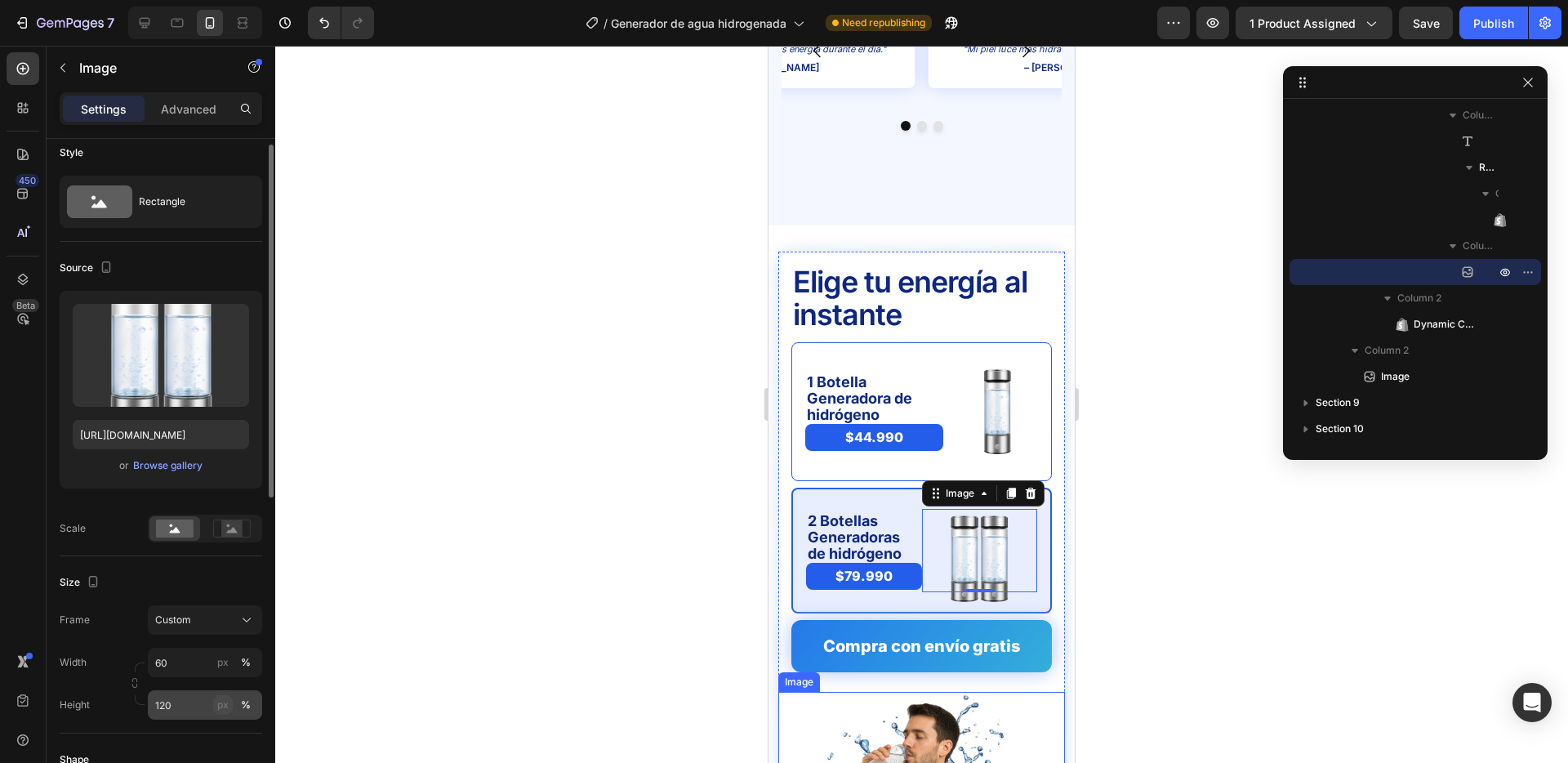
click at [220, 701] on div "px" at bounding box center [222, 705] width 12 height 15
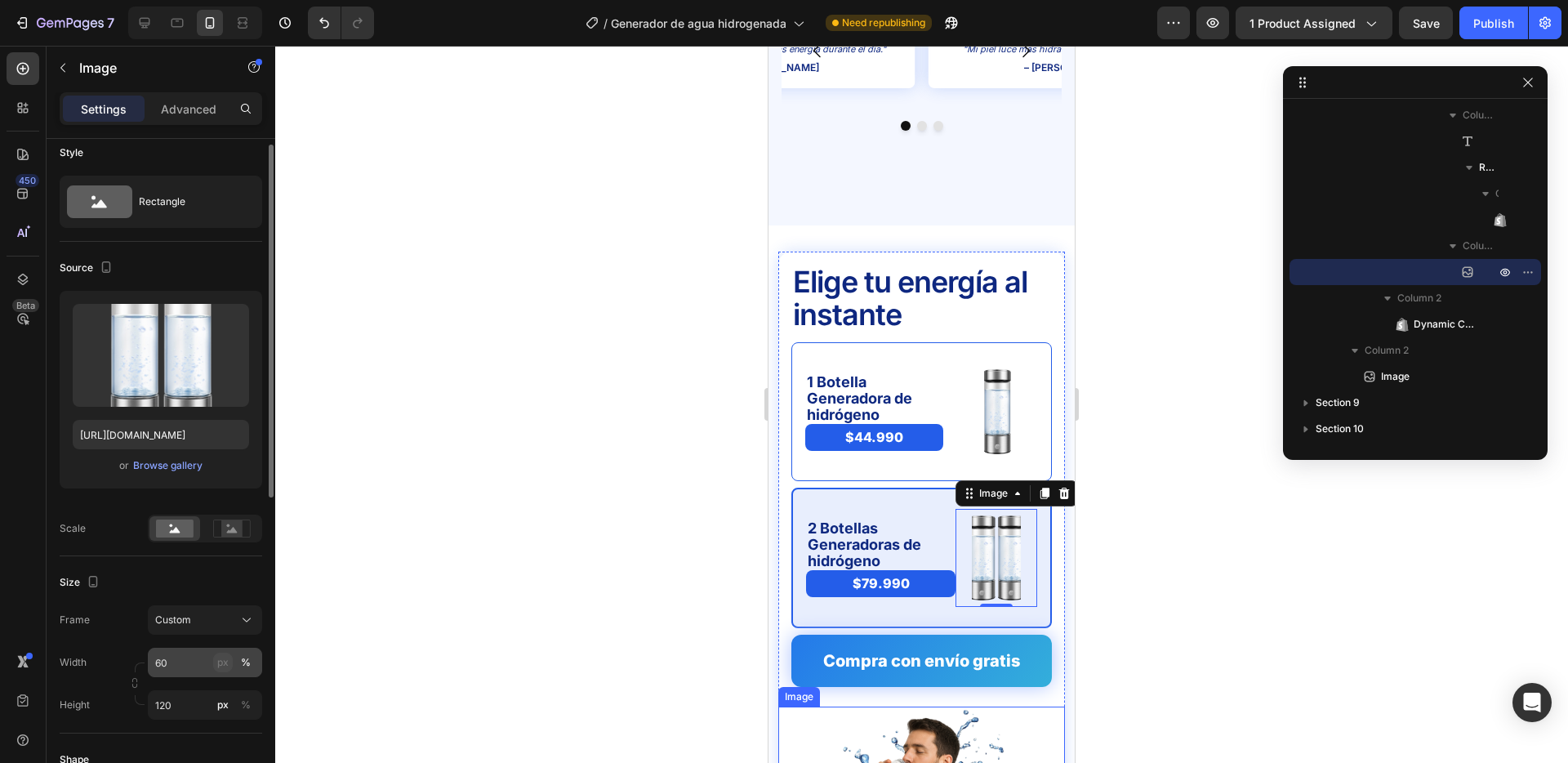
click at [225, 666] on div "px" at bounding box center [222, 662] width 12 height 15
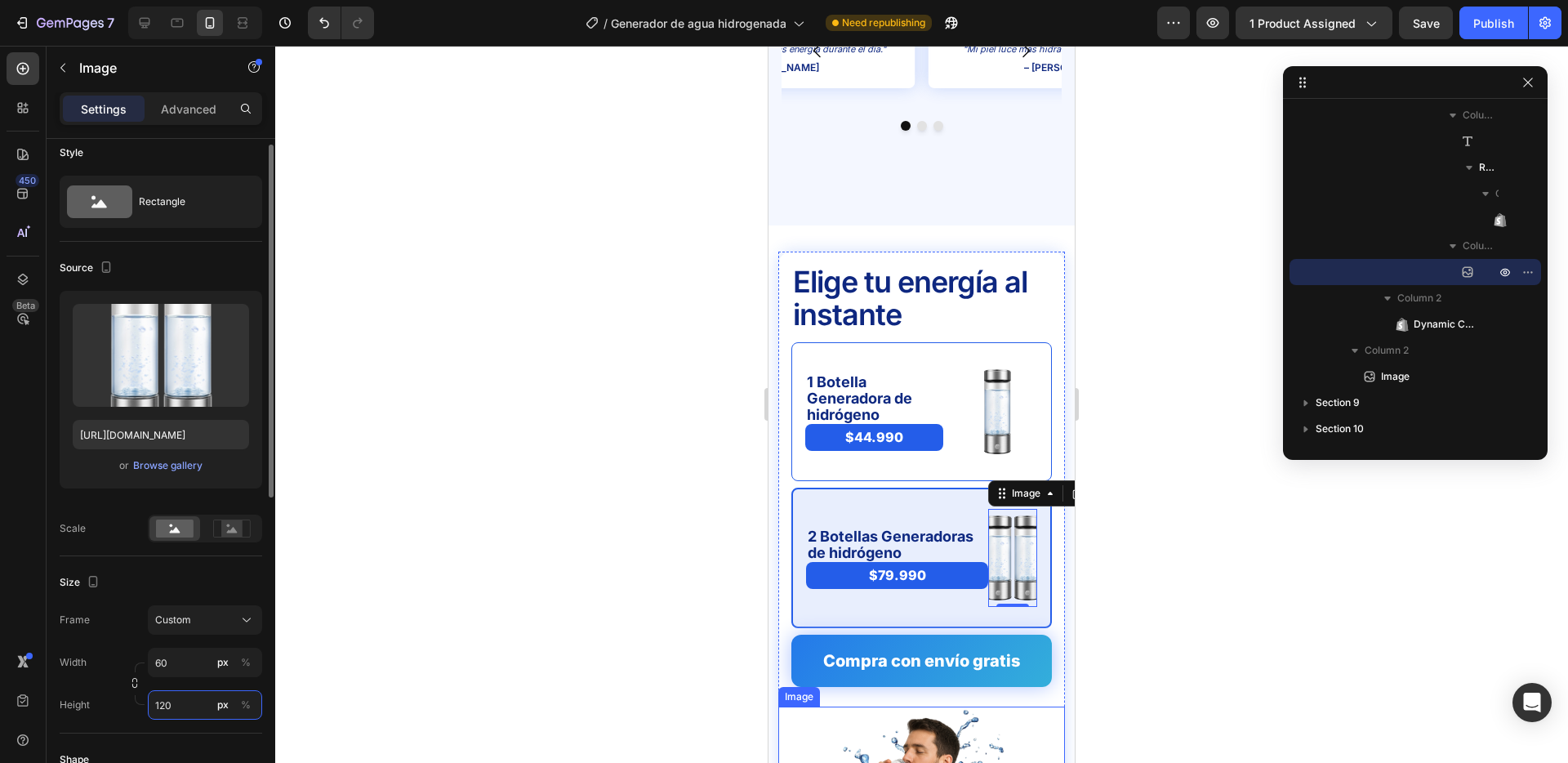
click at [188, 699] on input "120" at bounding box center [205, 705] width 114 height 29
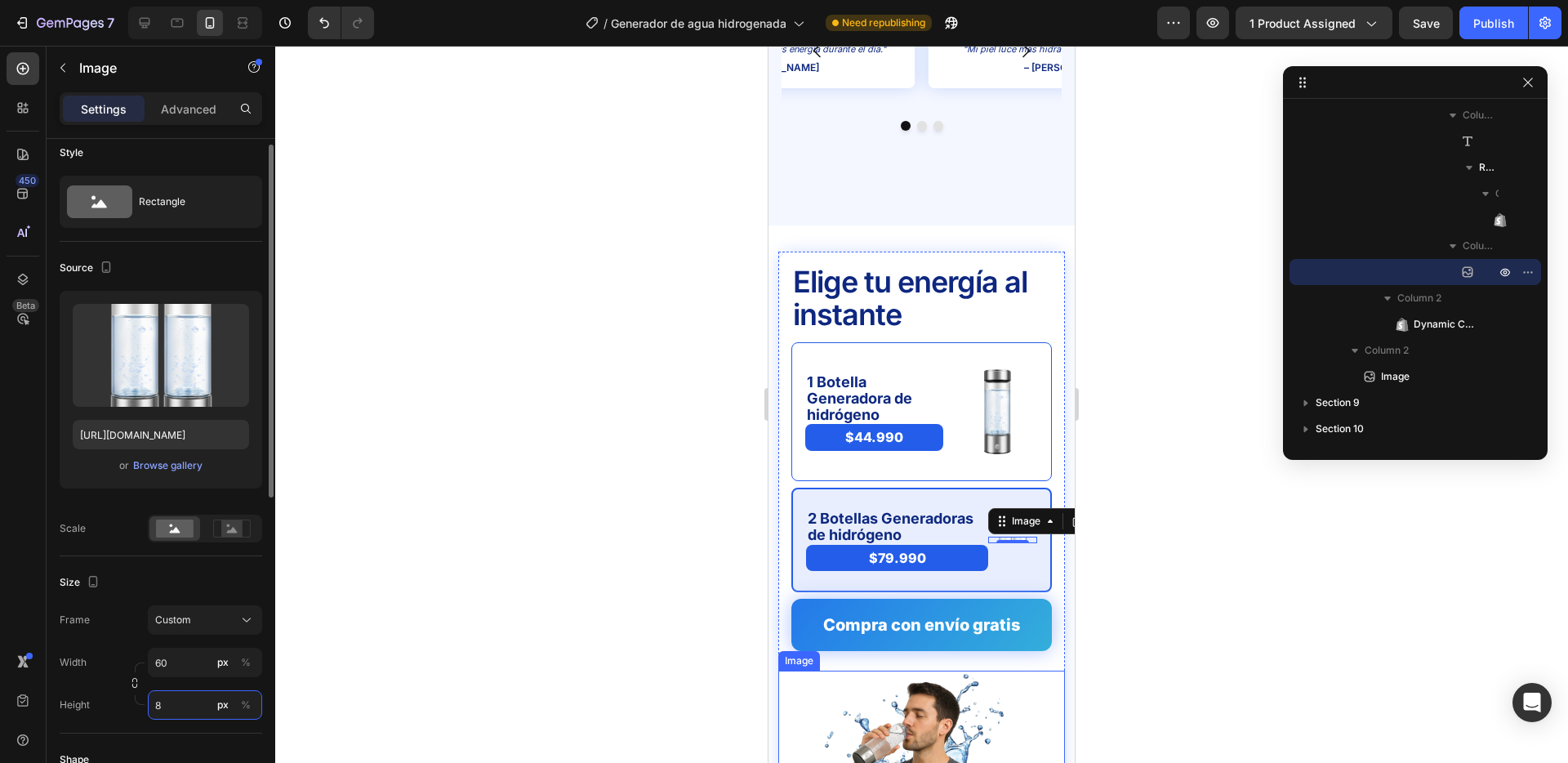
type input "80"
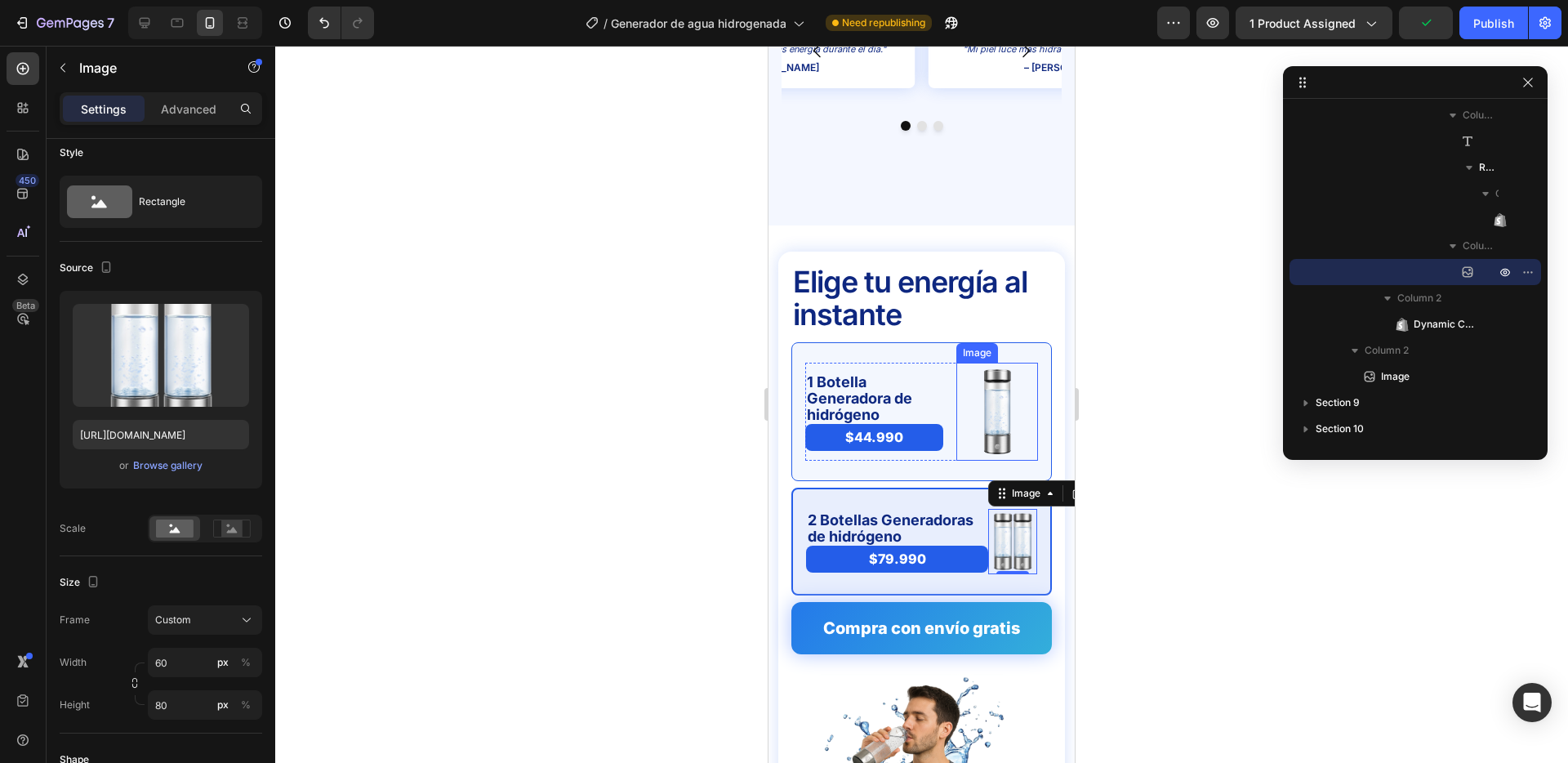
drag, startPoint x: 995, startPoint y: 368, endPoint x: 843, endPoint y: 419, distance: 160.3
click at [995, 368] on img at bounding box center [997, 412] width 49 height 98
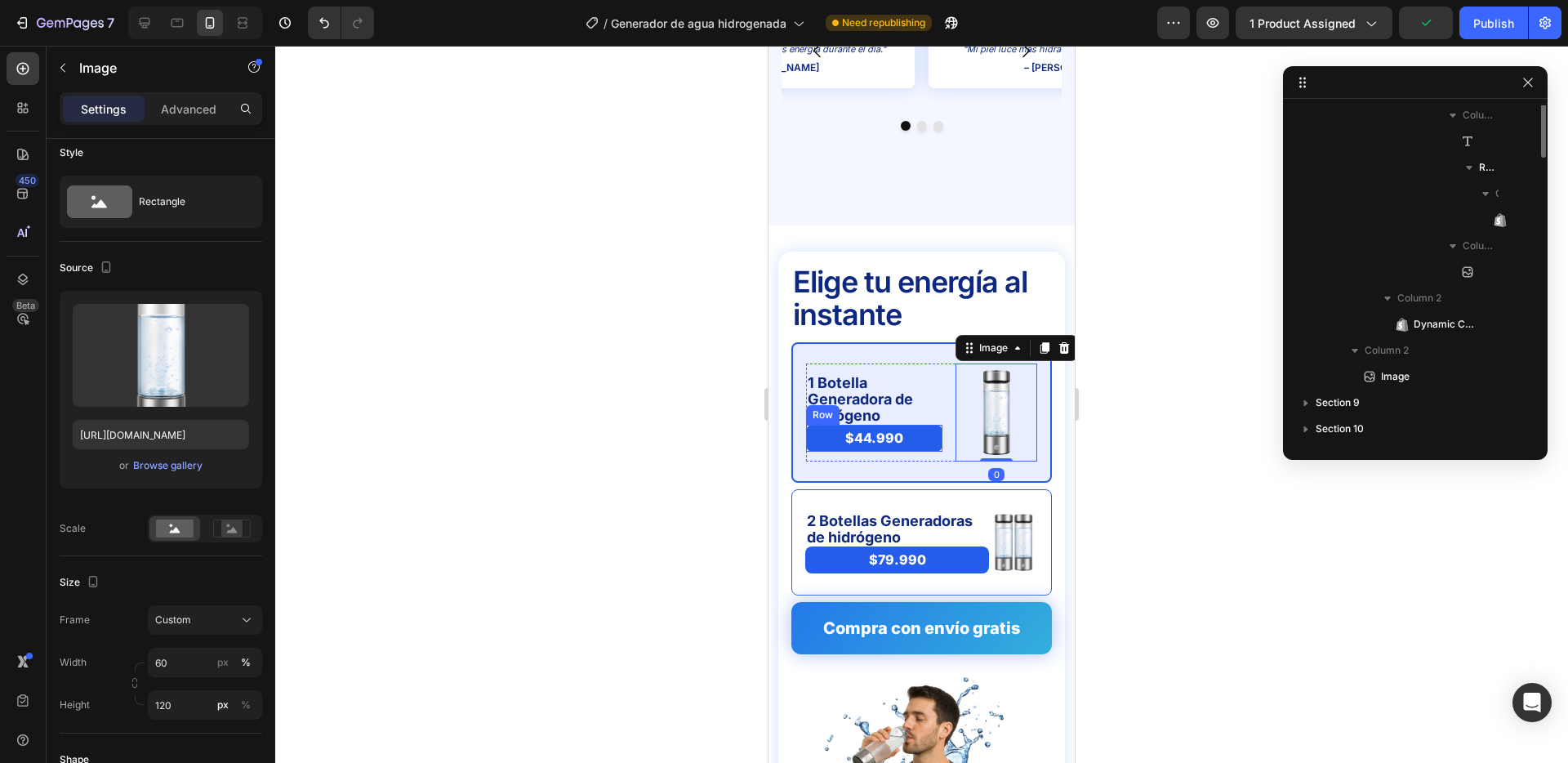
scroll to position [470, 0]
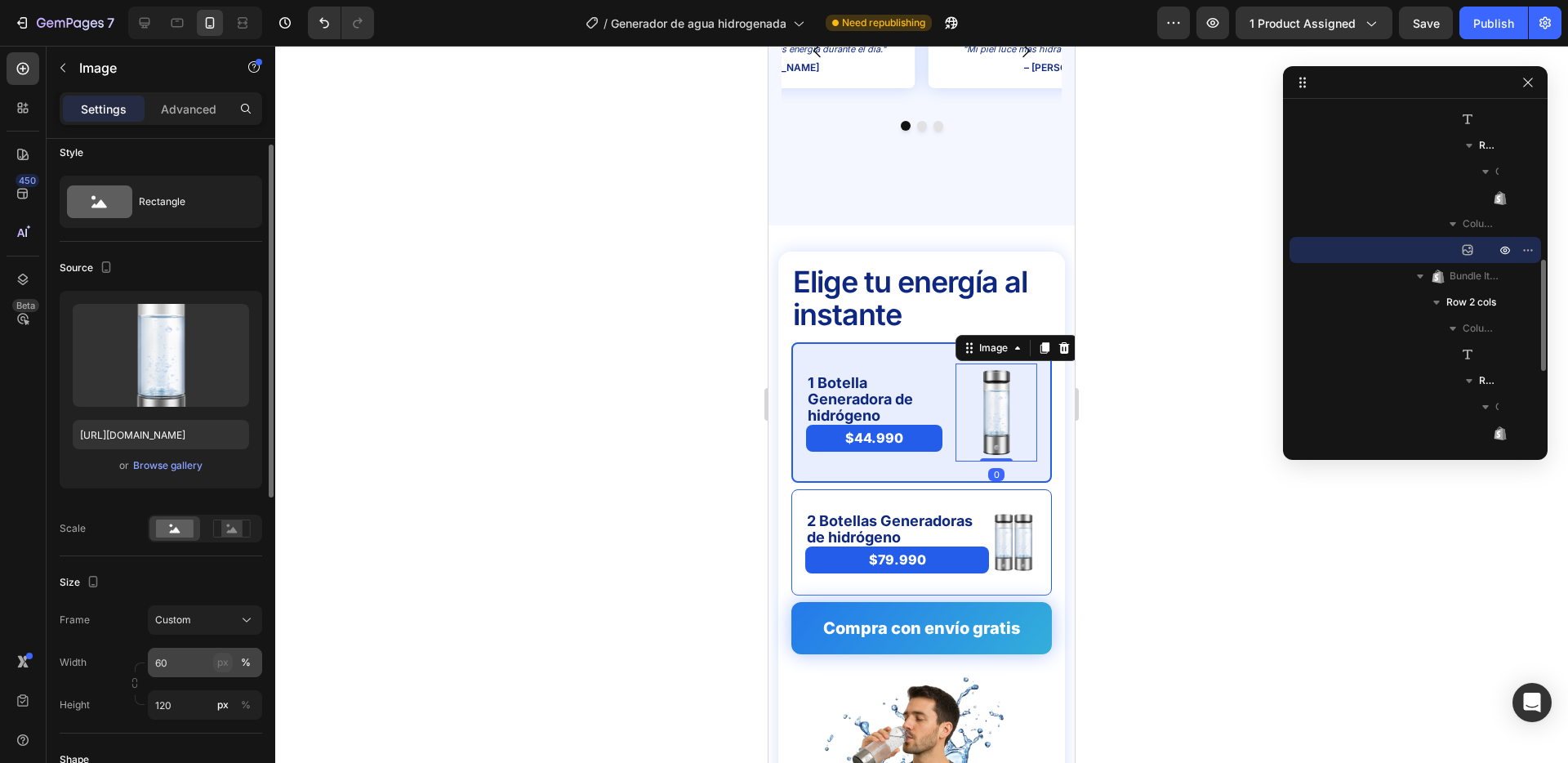
click at [222, 667] on div "px" at bounding box center [222, 662] width 12 height 15
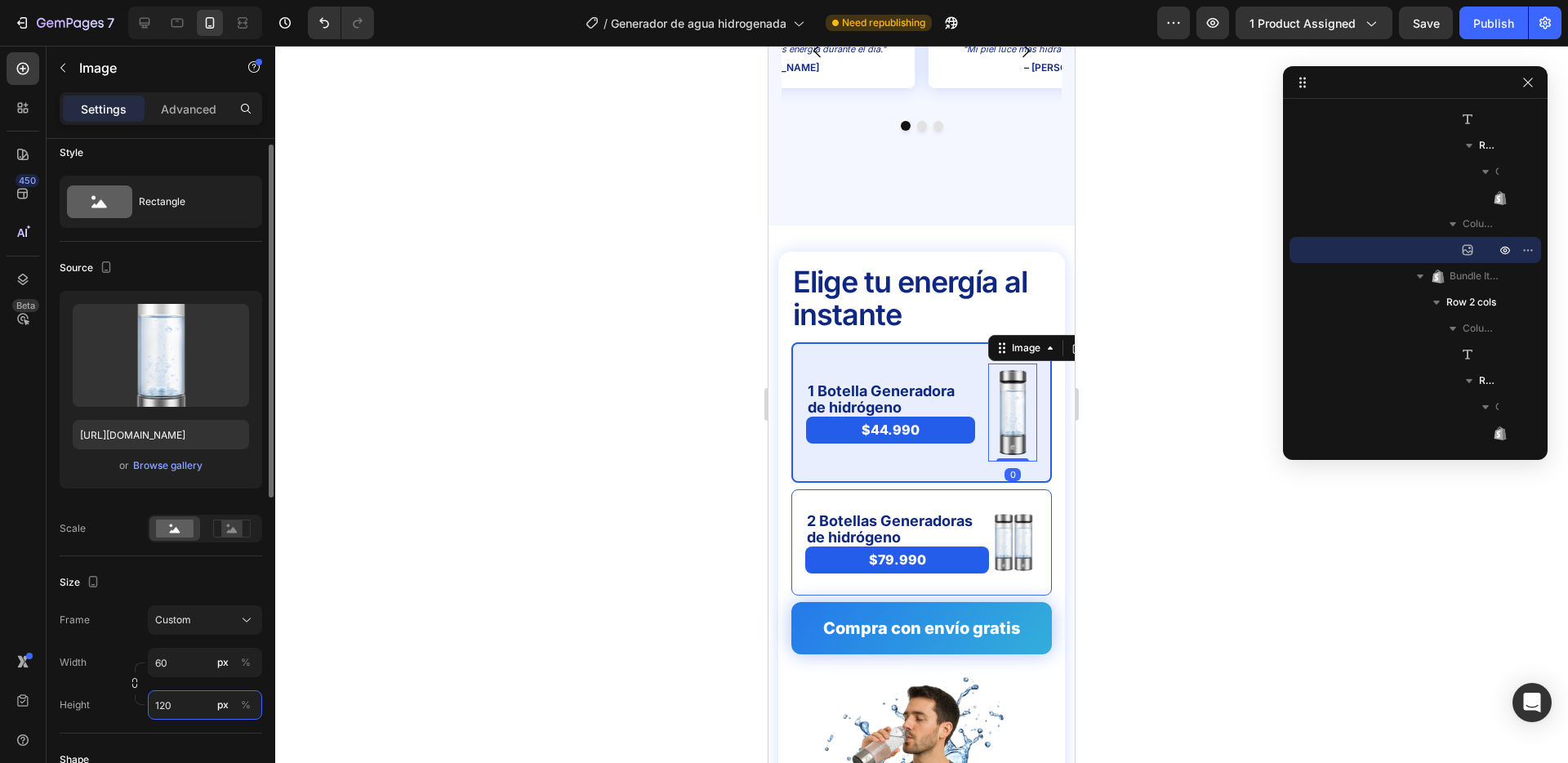
click at [192, 699] on input "120" at bounding box center [205, 705] width 114 height 29
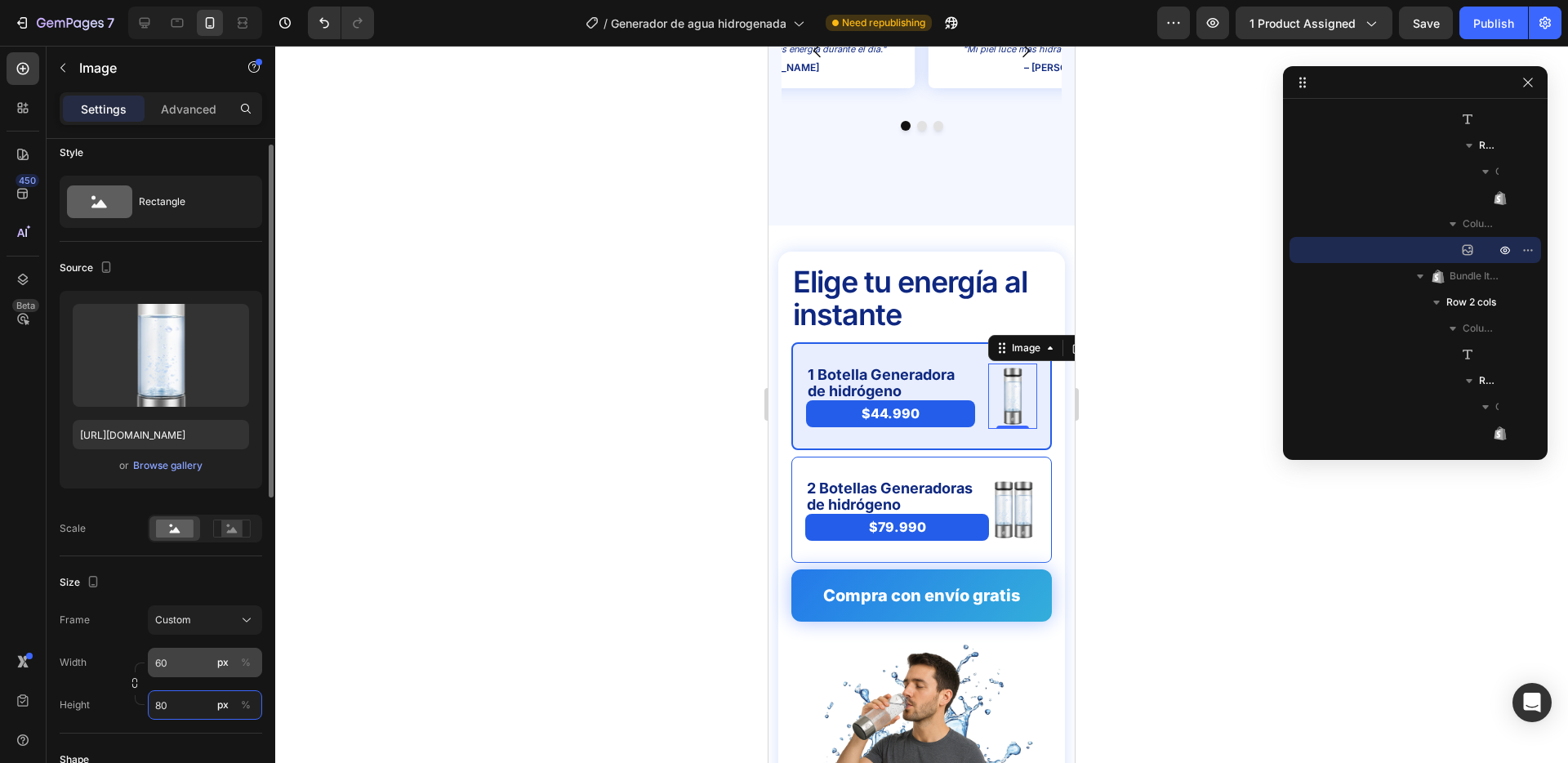
type input "80"
click at [191, 666] on input "60" at bounding box center [205, 662] width 114 height 29
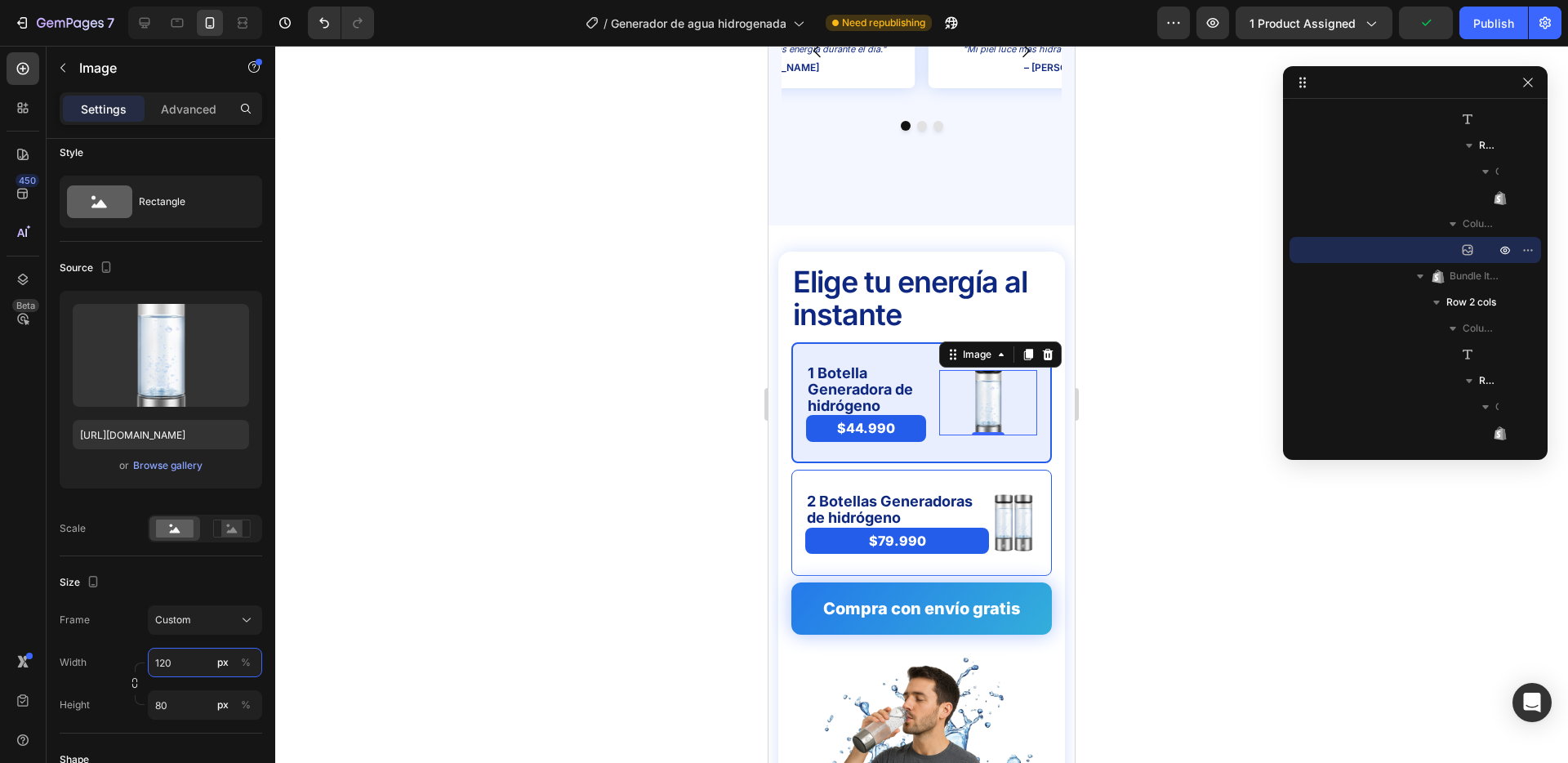
type input "60"
type input "120"
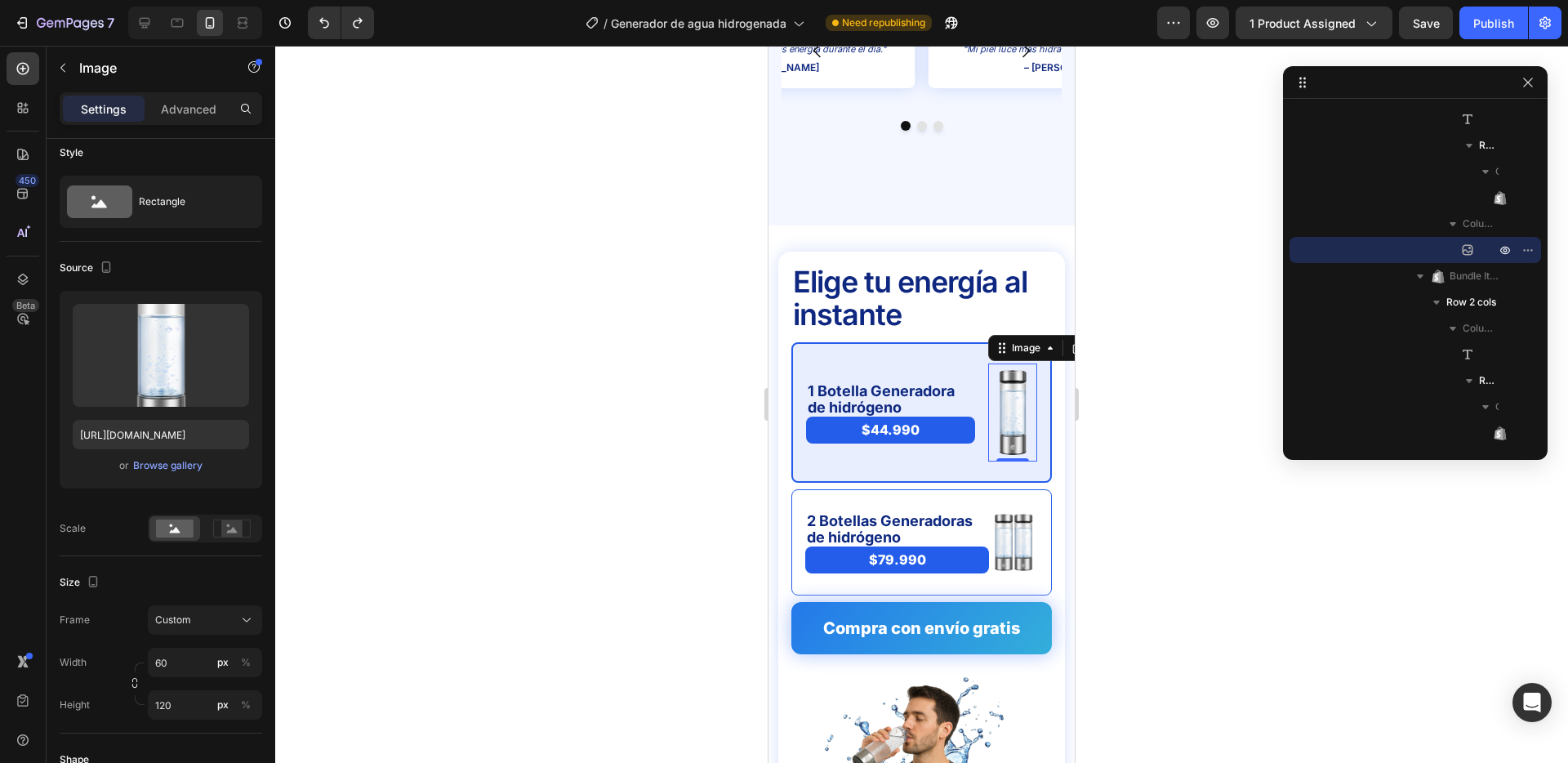
click at [617, 439] on div at bounding box center [921, 404] width 1293 height 717
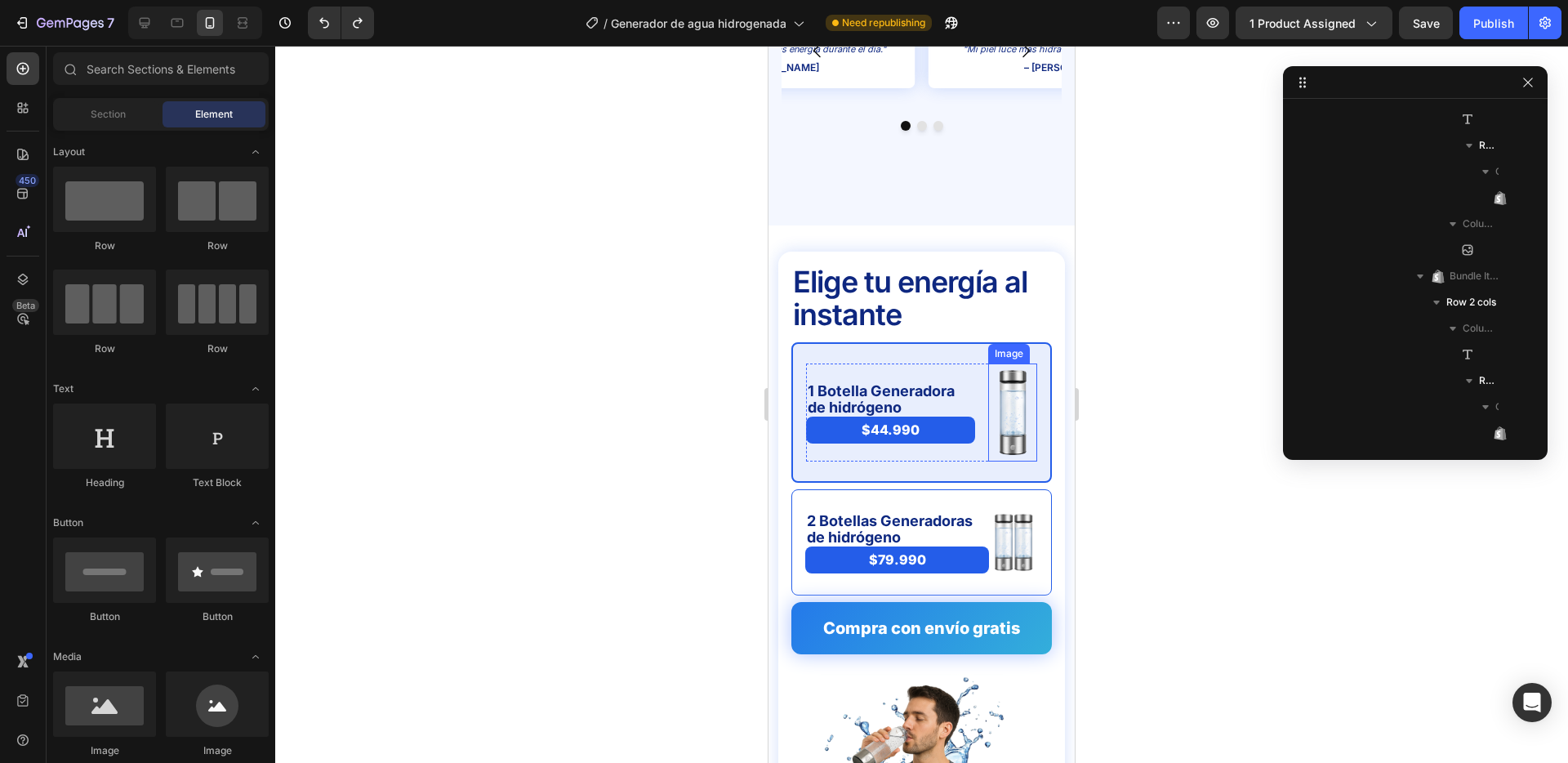
click at [1017, 364] on img at bounding box center [1013, 413] width 49 height 98
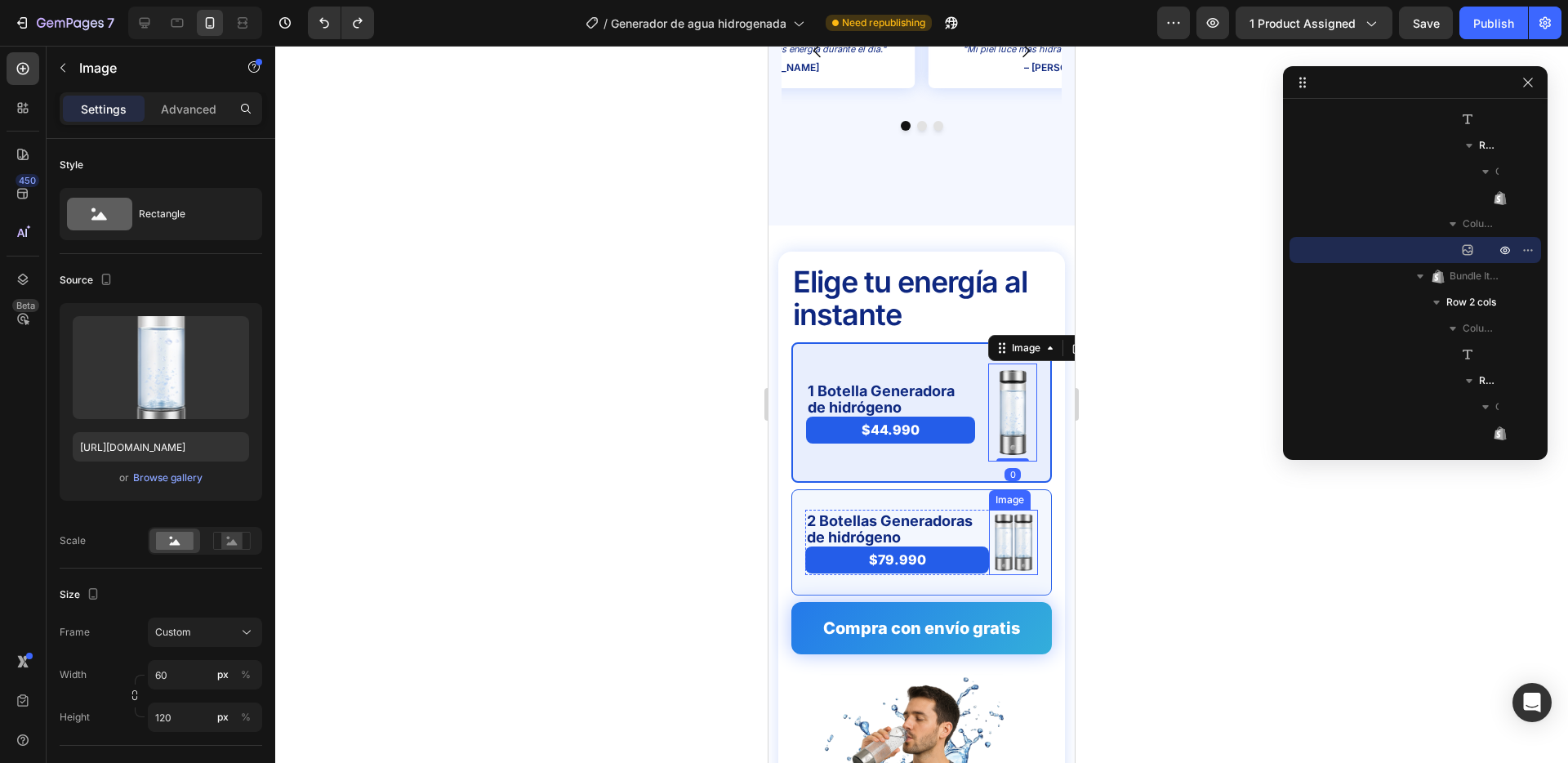
click at [1012, 518] on img at bounding box center [1014, 543] width 49 height 65
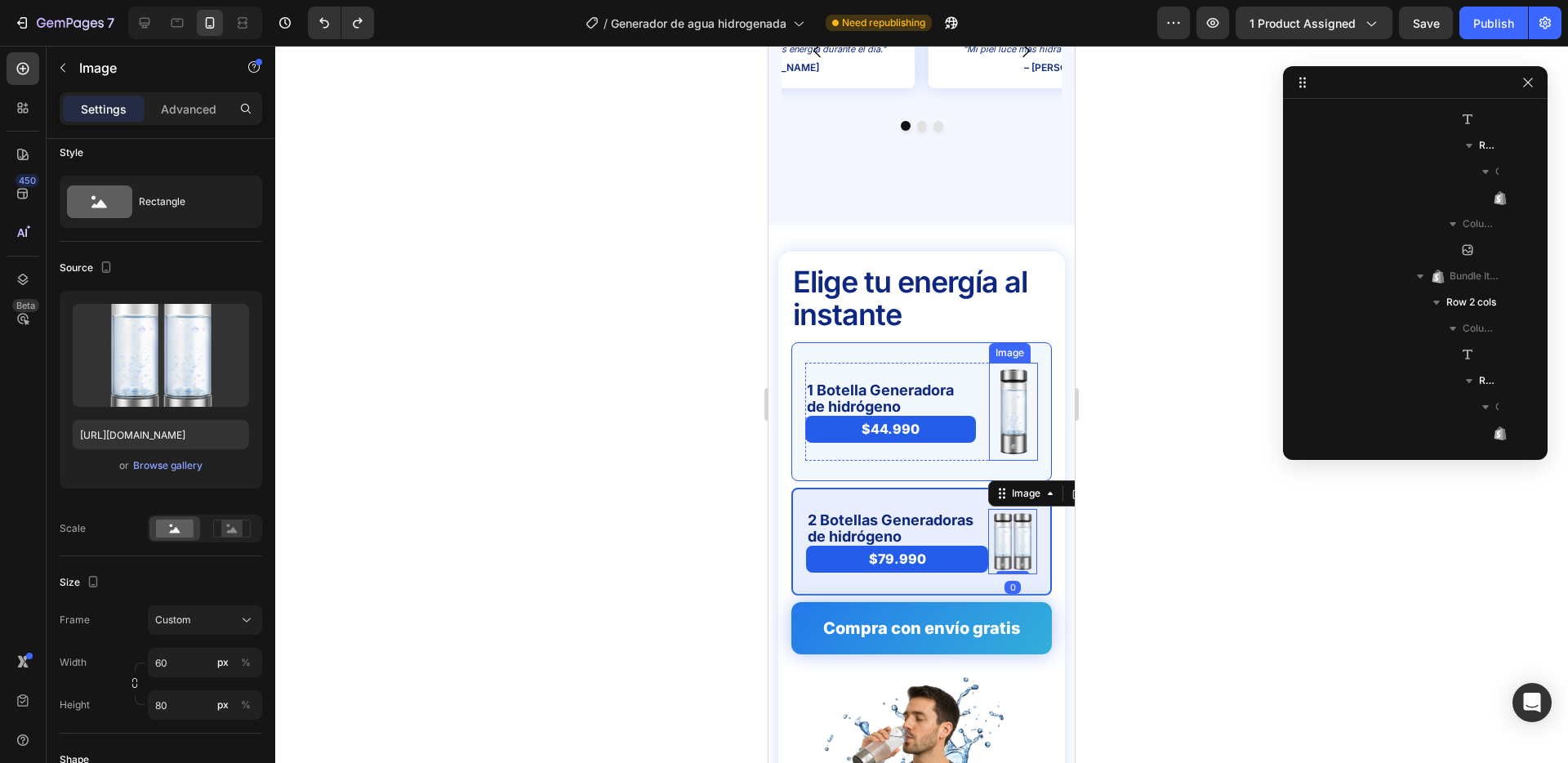
click at [1010, 375] on img at bounding box center [1014, 412] width 49 height 98
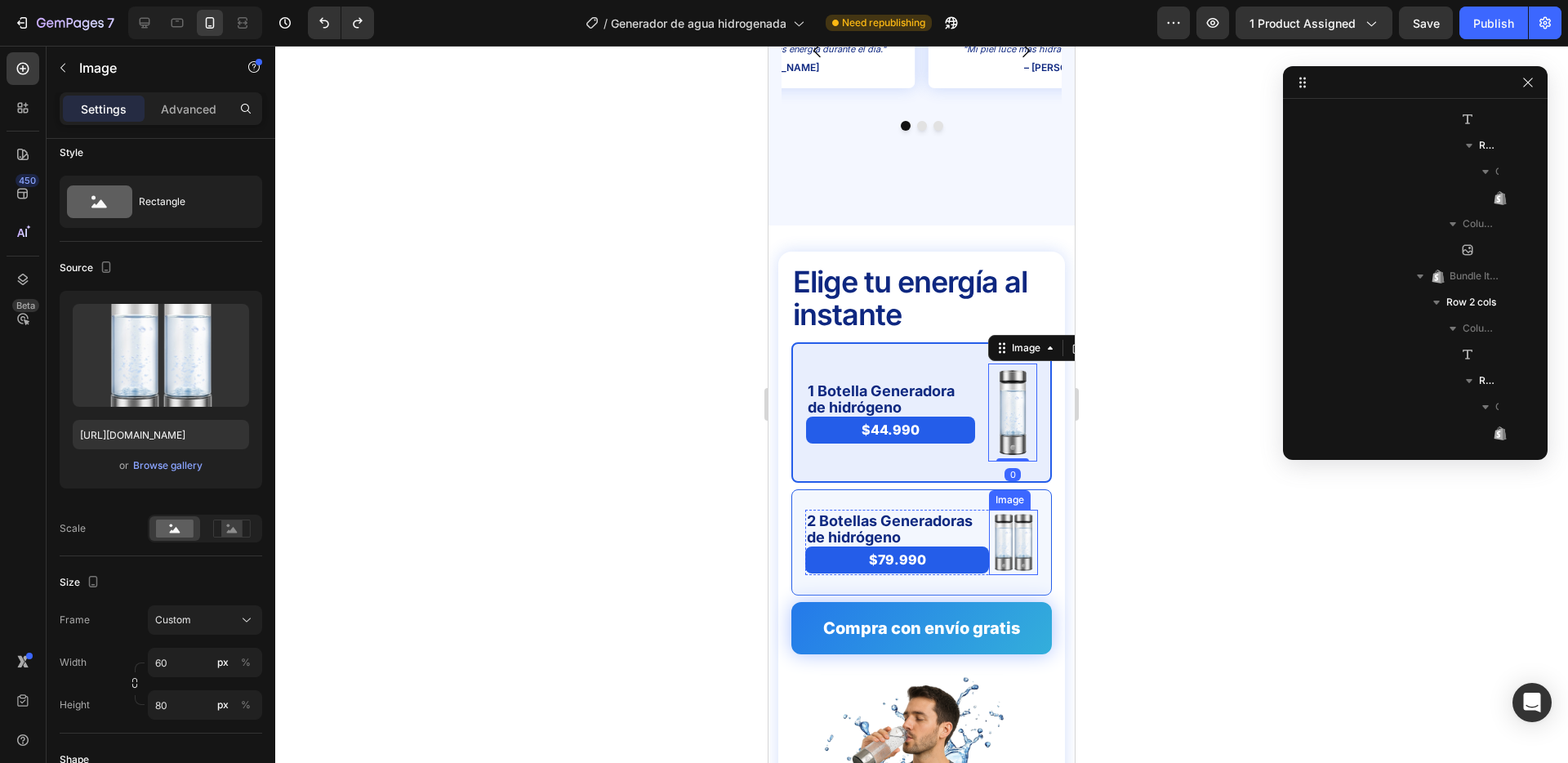
scroll to position [683, 0]
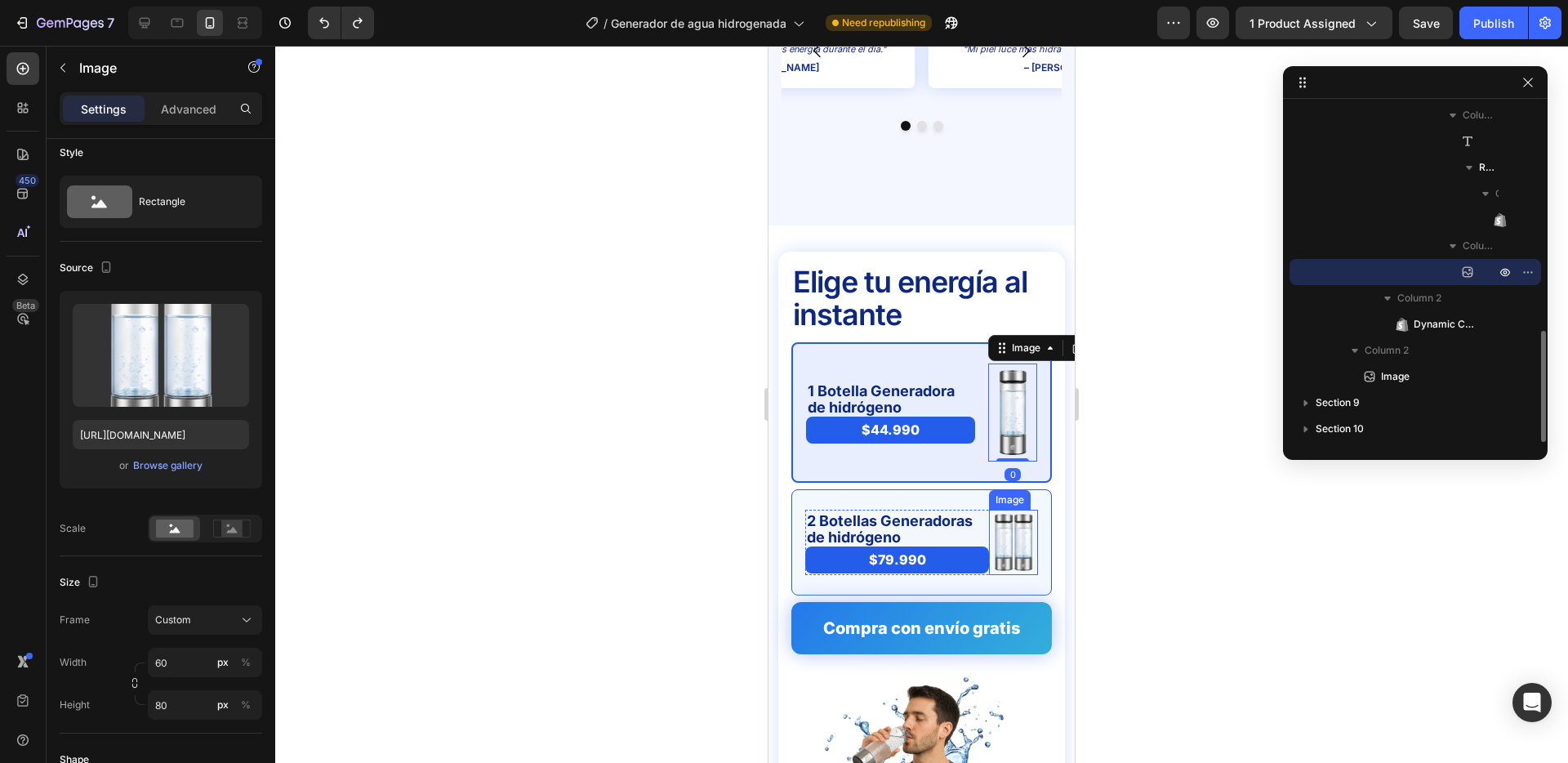
click at [1013, 510] on img at bounding box center [1014, 543] width 49 height 65
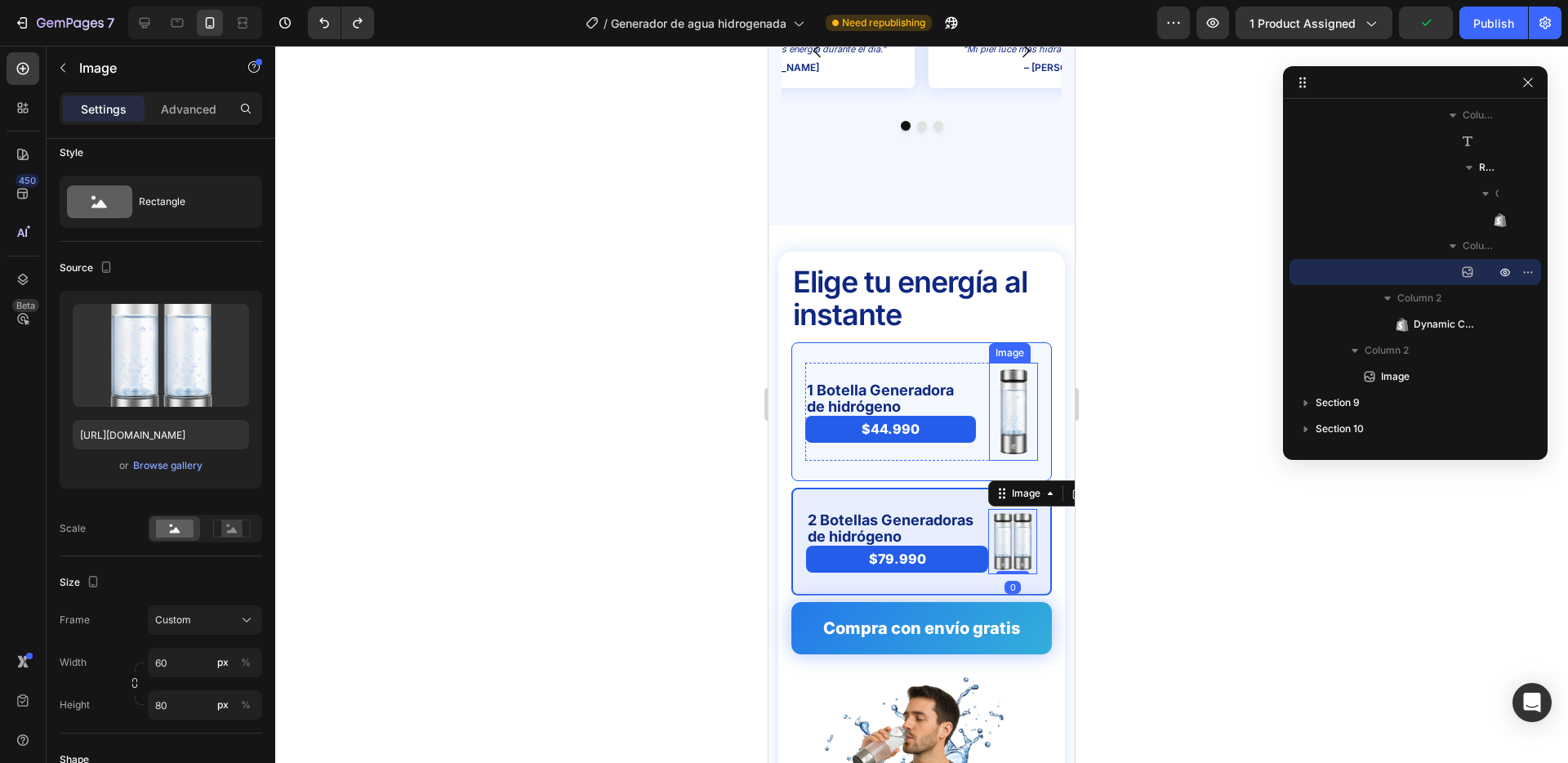
click at [1016, 380] on img at bounding box center [1014, 412] width 49 height 98
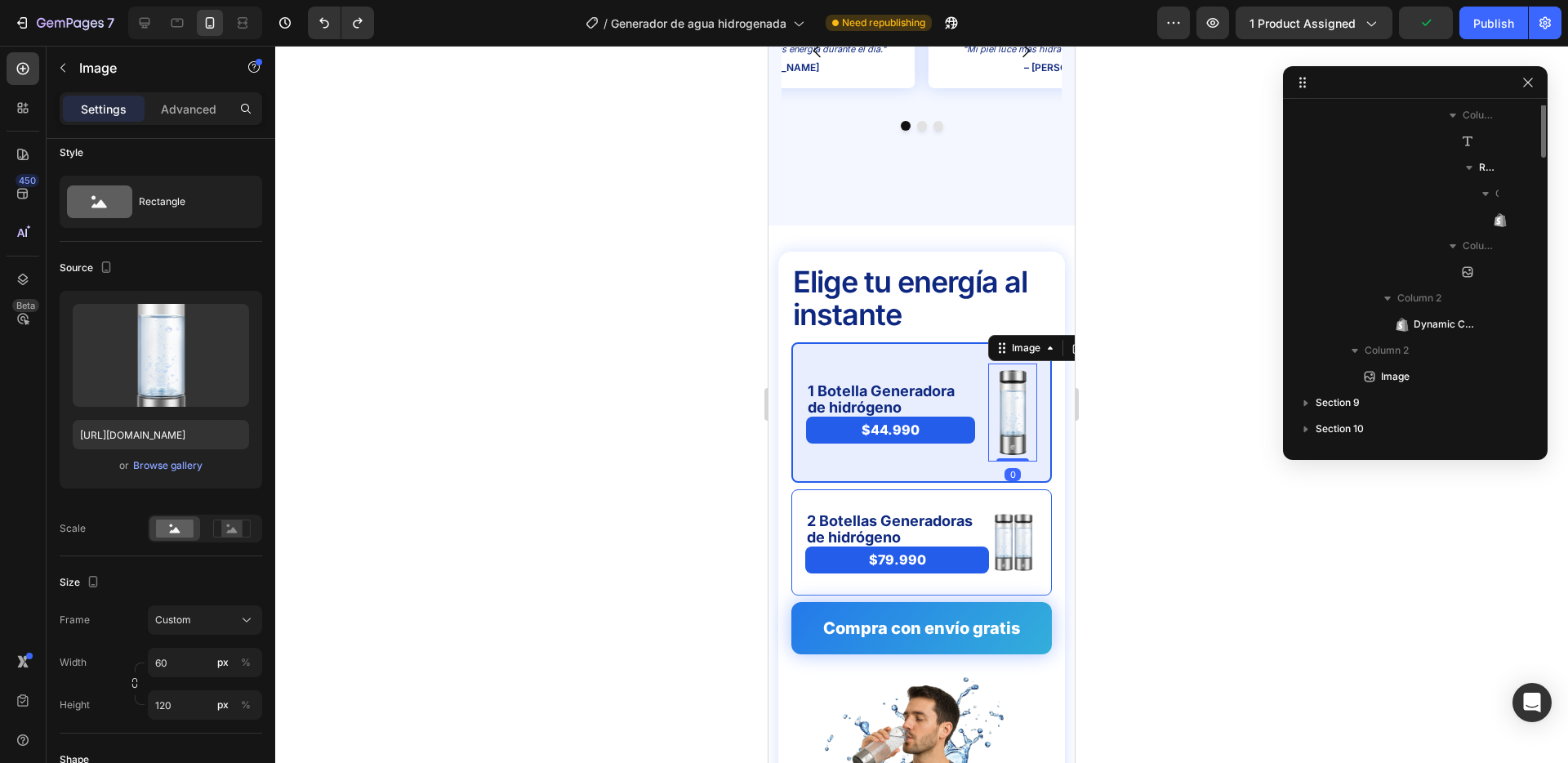
scroll to position [470, 0]
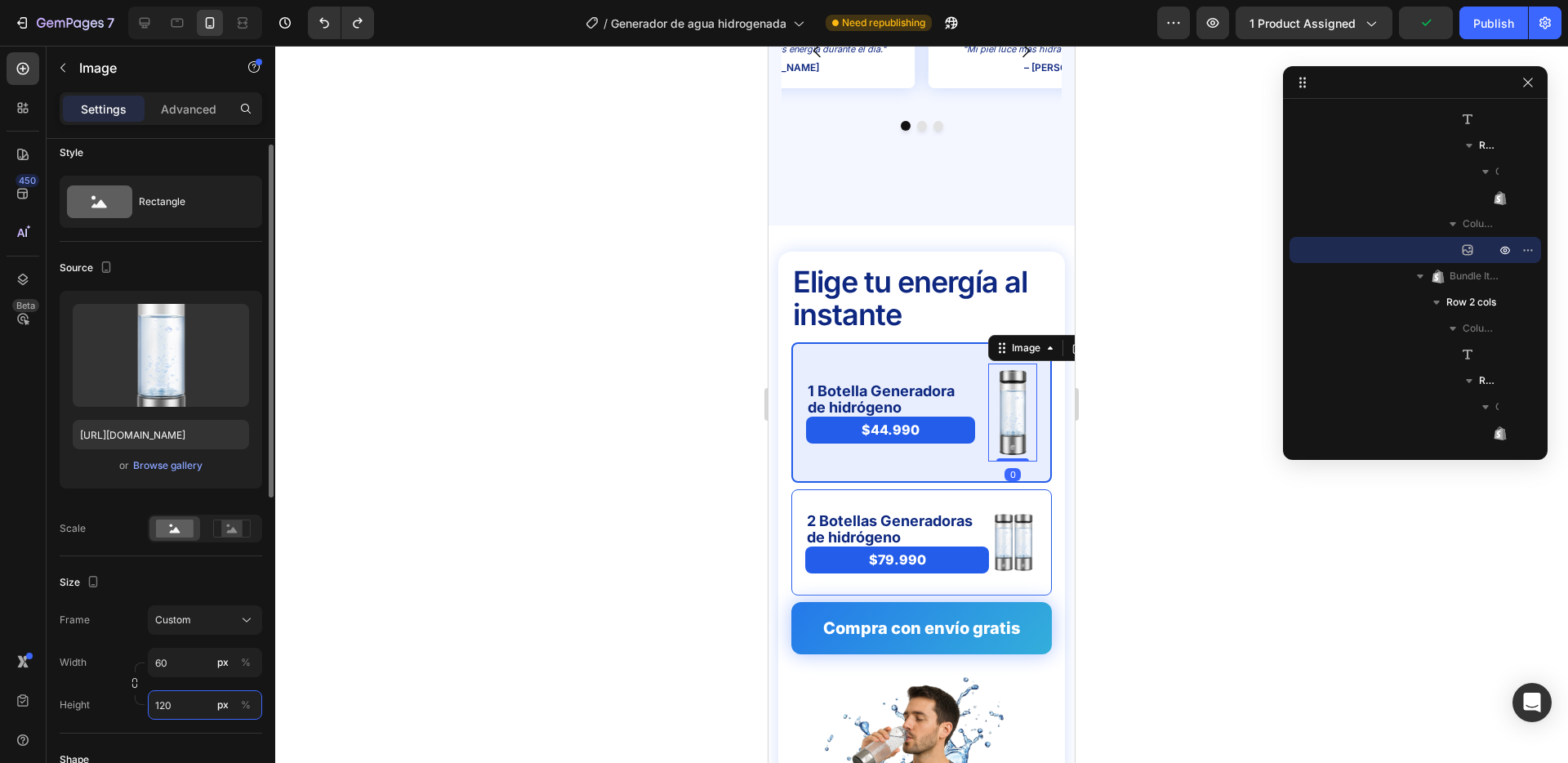
click at [178, 701] on input "120" at bounding box center [205, 705] width 114 height 29
type input "80"
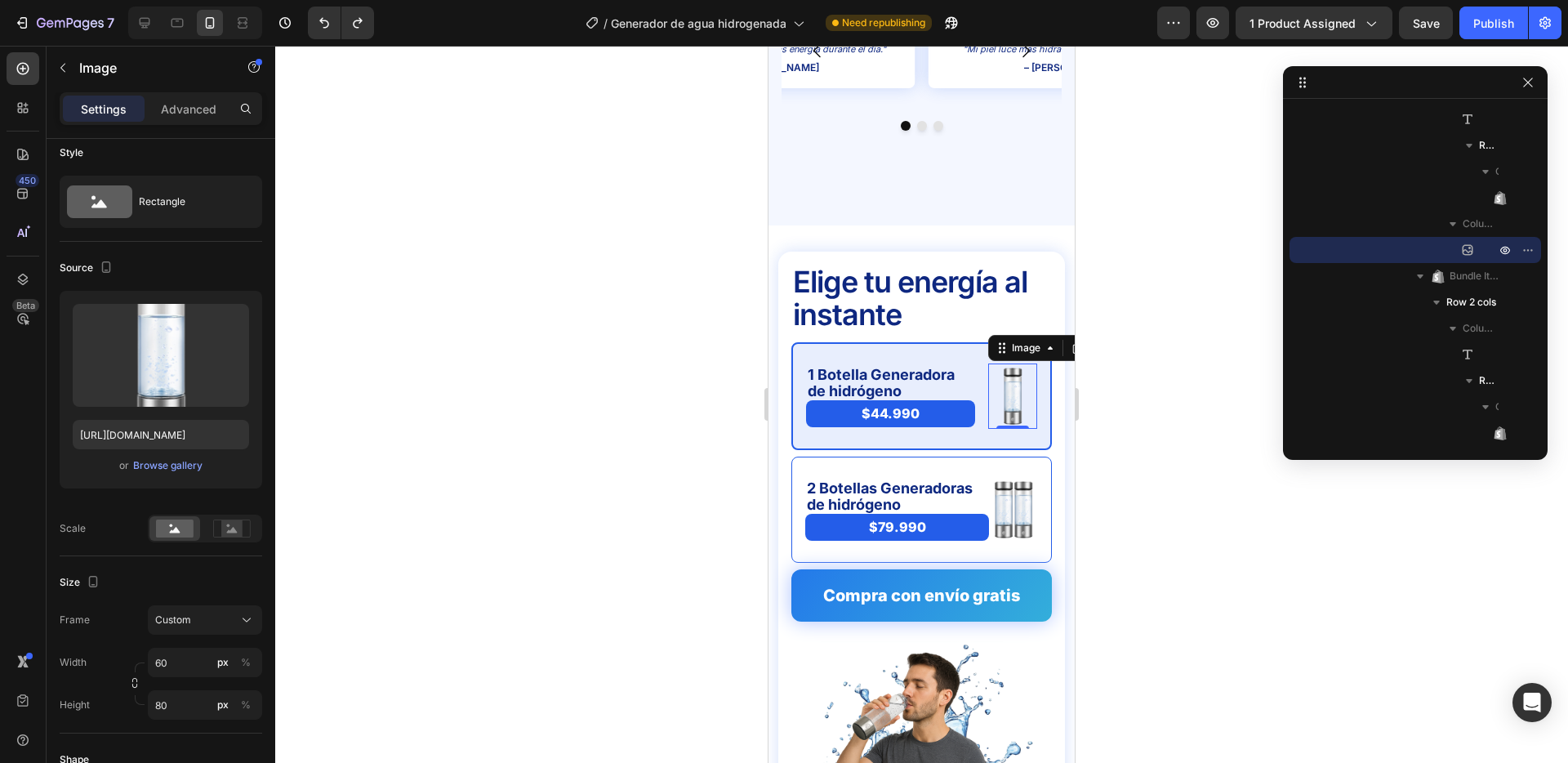
click at [652, 539] on div at bounding box center [921, 404] width 1293 height 717
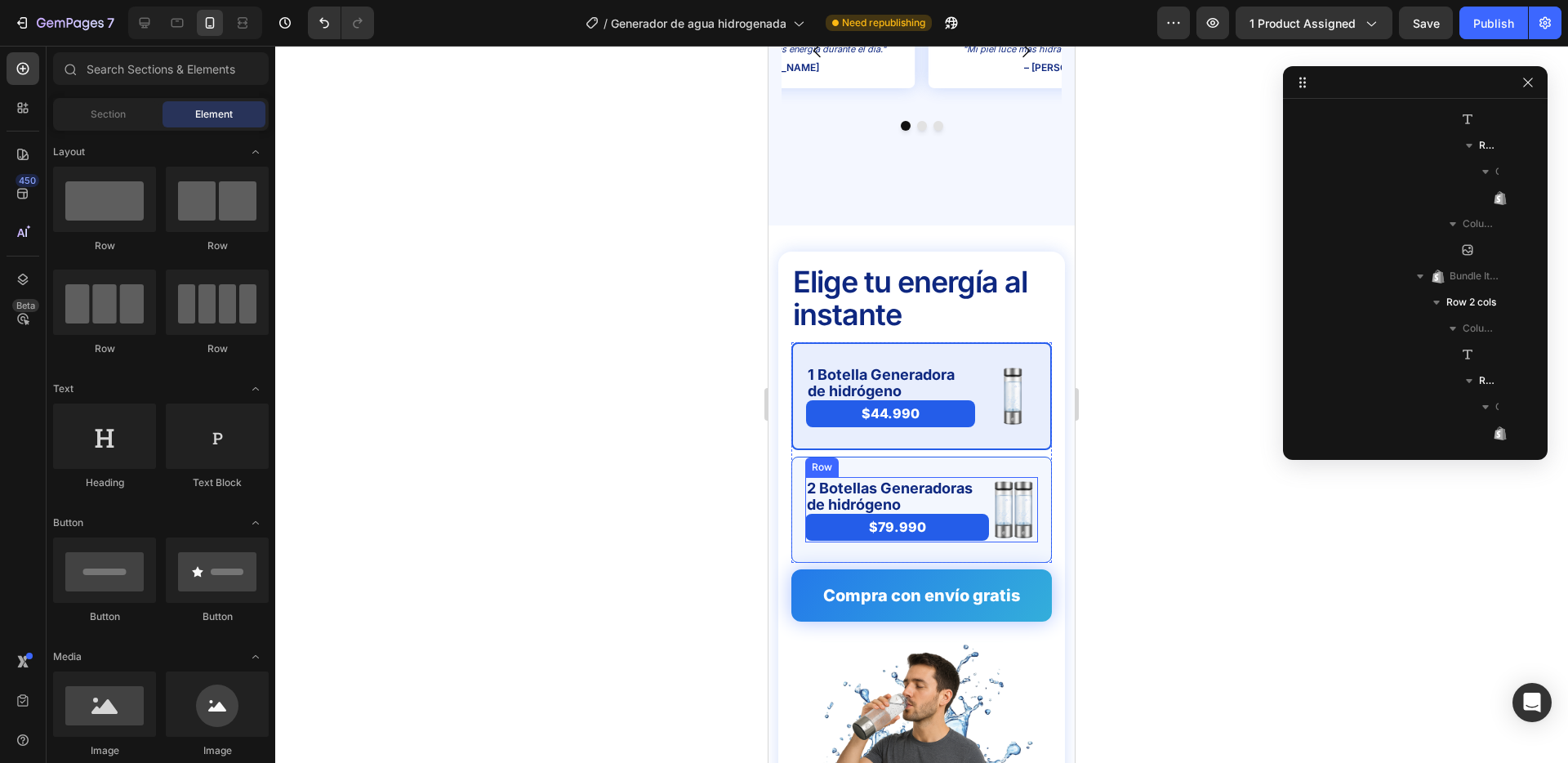
click at [986, 483] on div "2 Botellas Generadoras de hidrógeno Text Block $79.990 Product Price Product Pr…" at bounding box center [897, 510] width 184 height 65
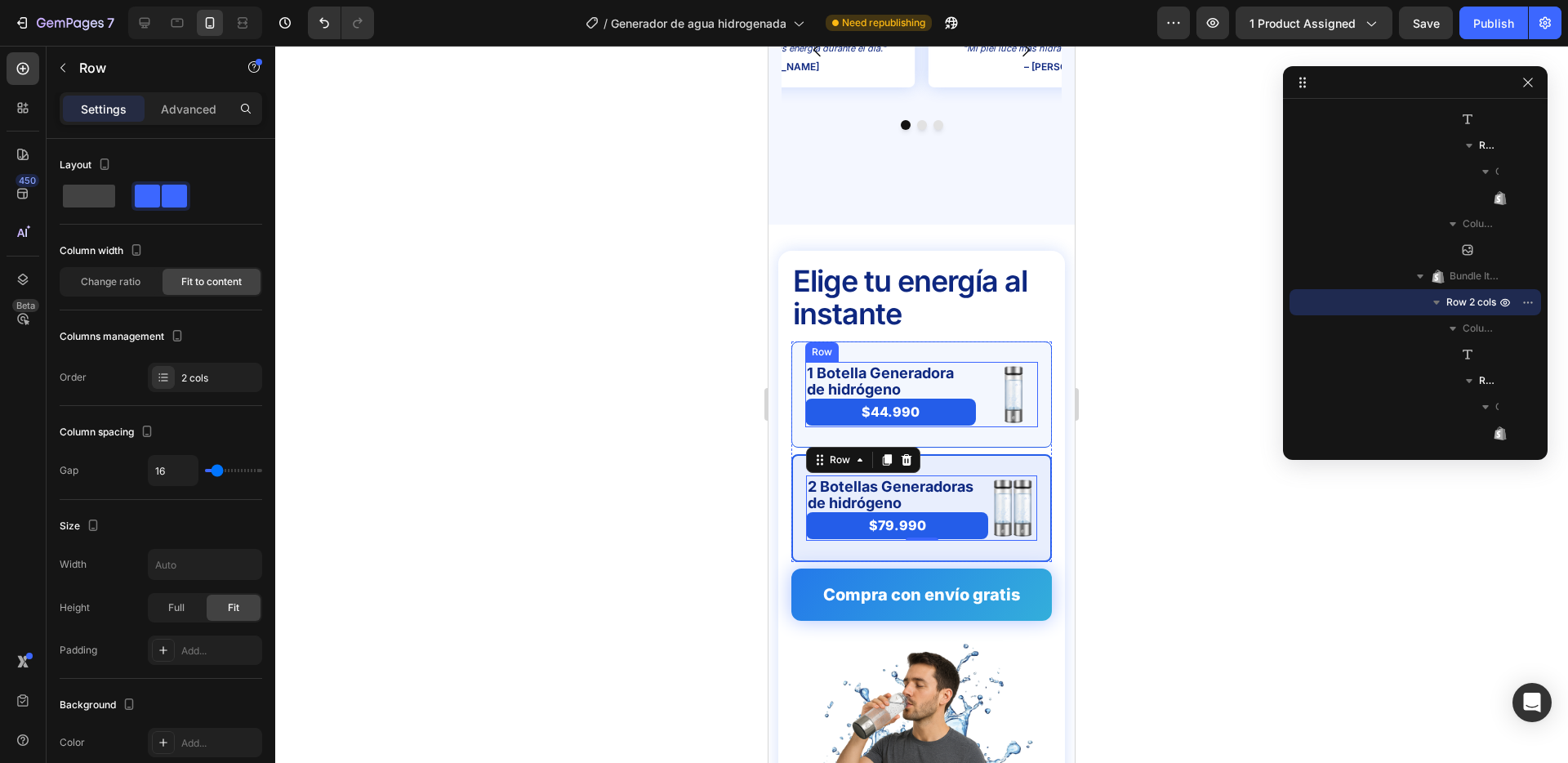
scroll to position [287, 0]
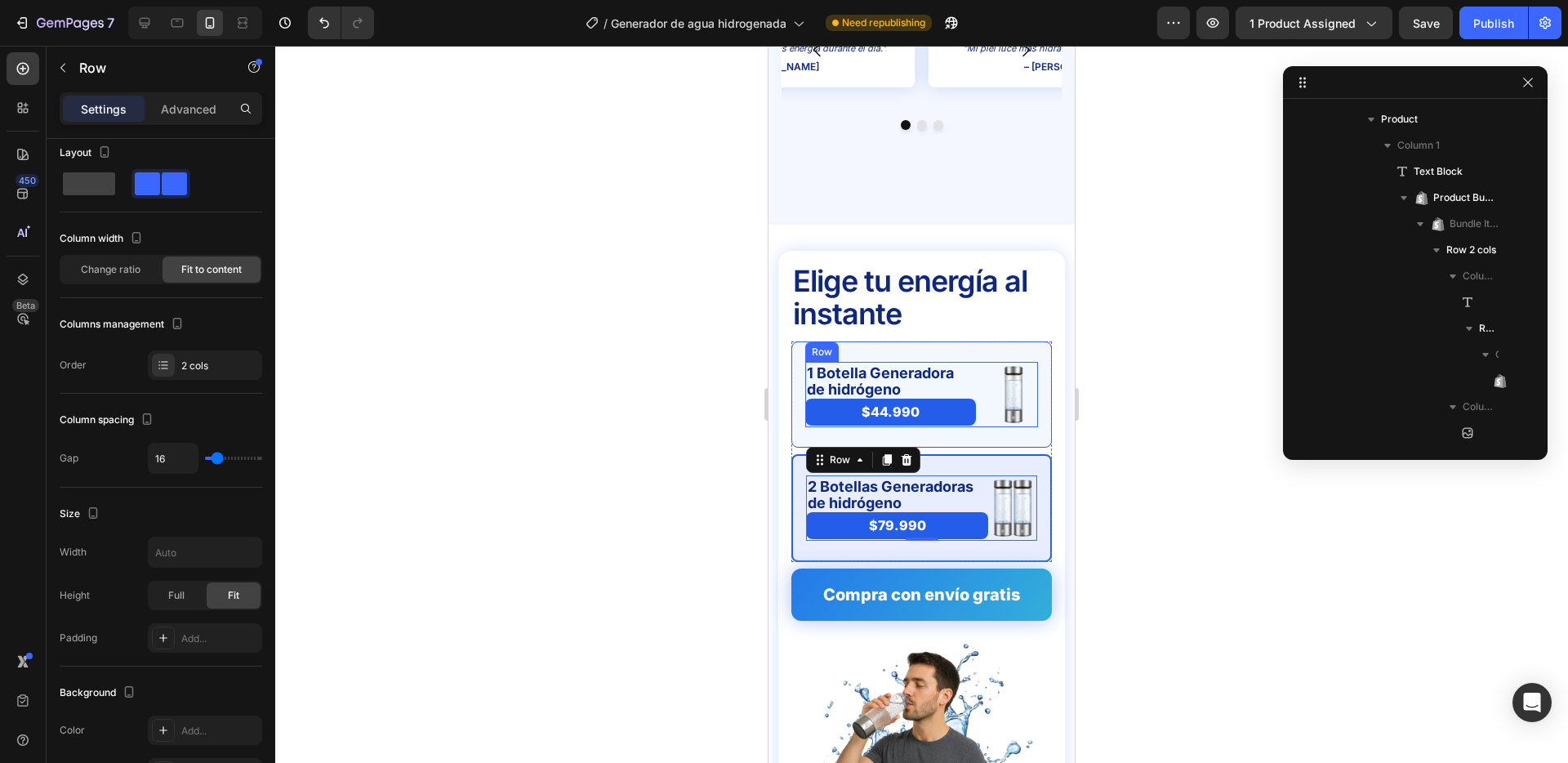
click at [983, 388] on div "1 Botella Generadora de hidrógeno Text Block $44.990 Product Price Product Pric…" at bounding box center [922, 395] width 233 height 65
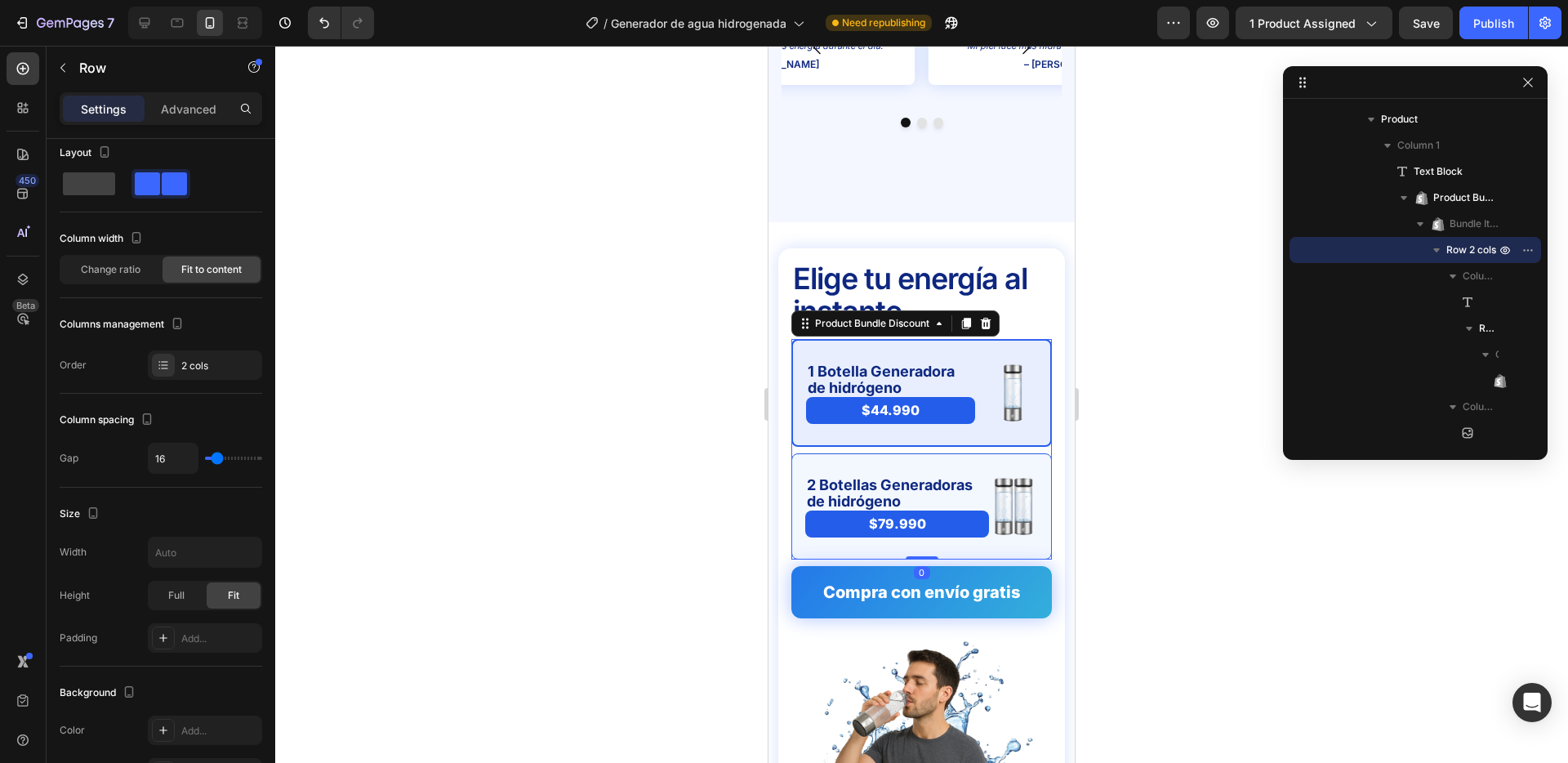
click at [988, 504] on div "2 Botellas Generadoras de hidrógeno Text Block $79.990 Product Price Product Pr…" at bounding box center [921, 506] width 260 height 106
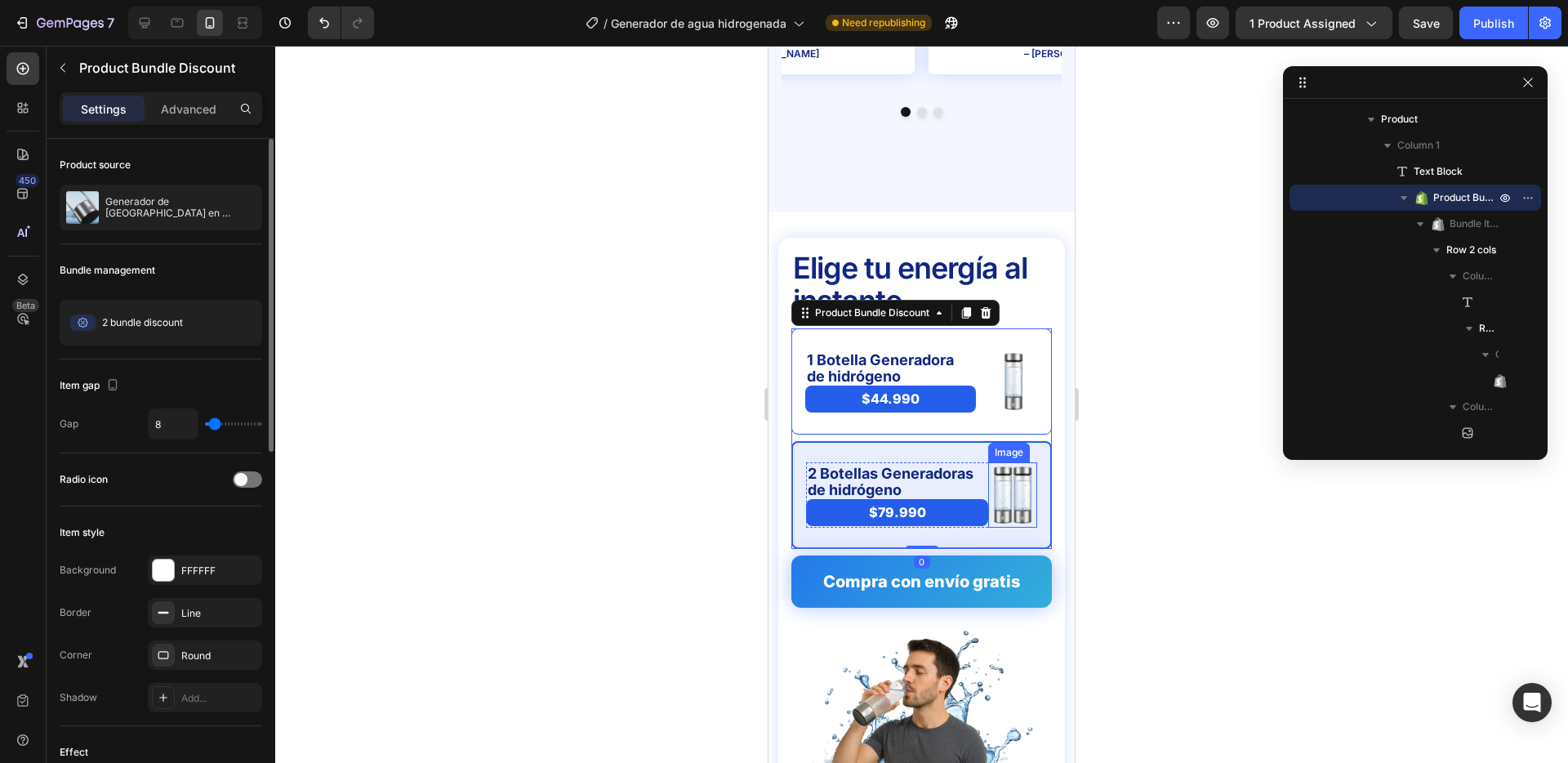
scroll to position [683, 0]
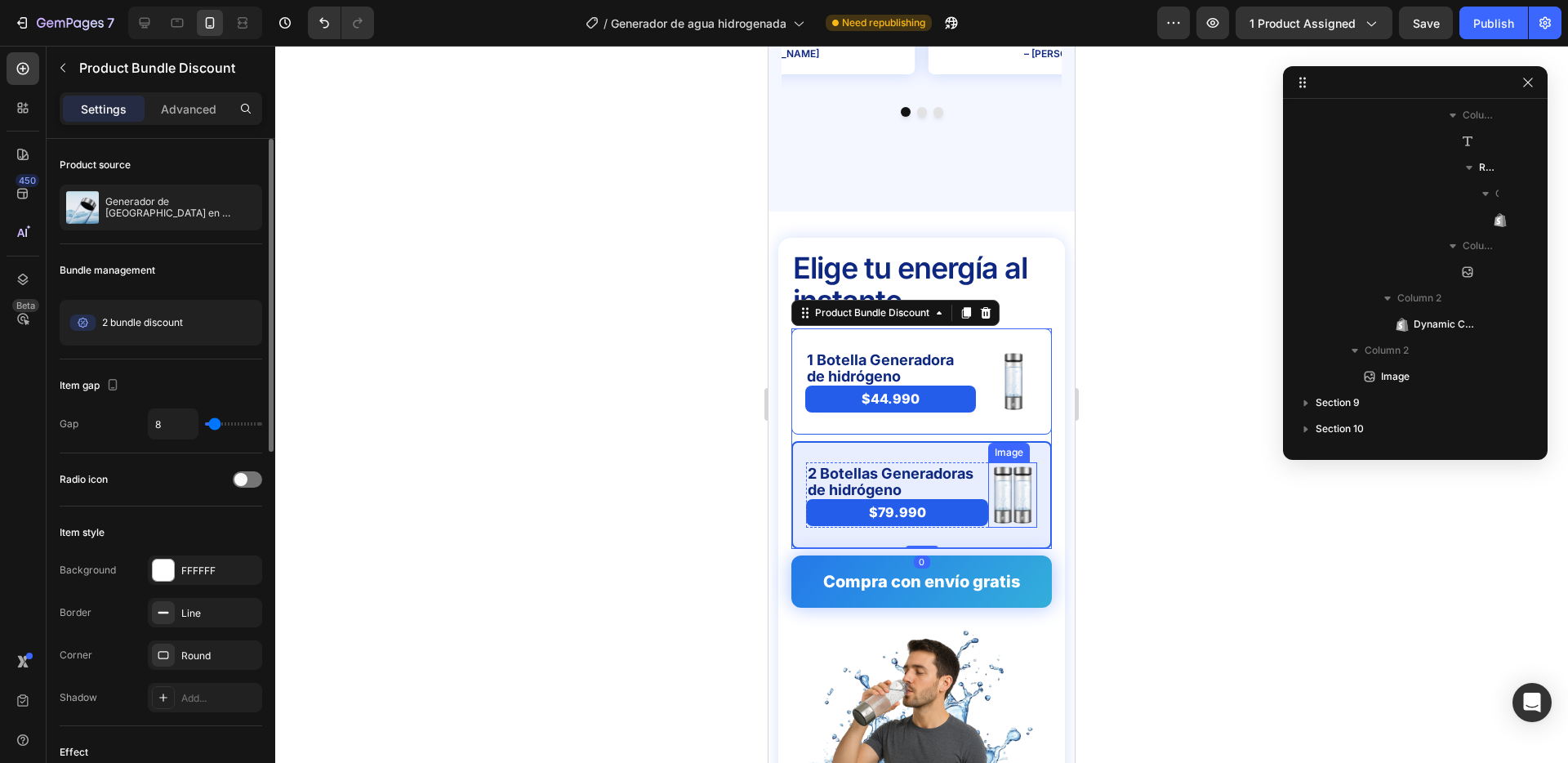
click at [988, 498] on div "2 Botellas Generadoras de hidrógeno Text Block $79.990 Product Price Product Pr…" at bounding box center [921, 494] width 260 height 108
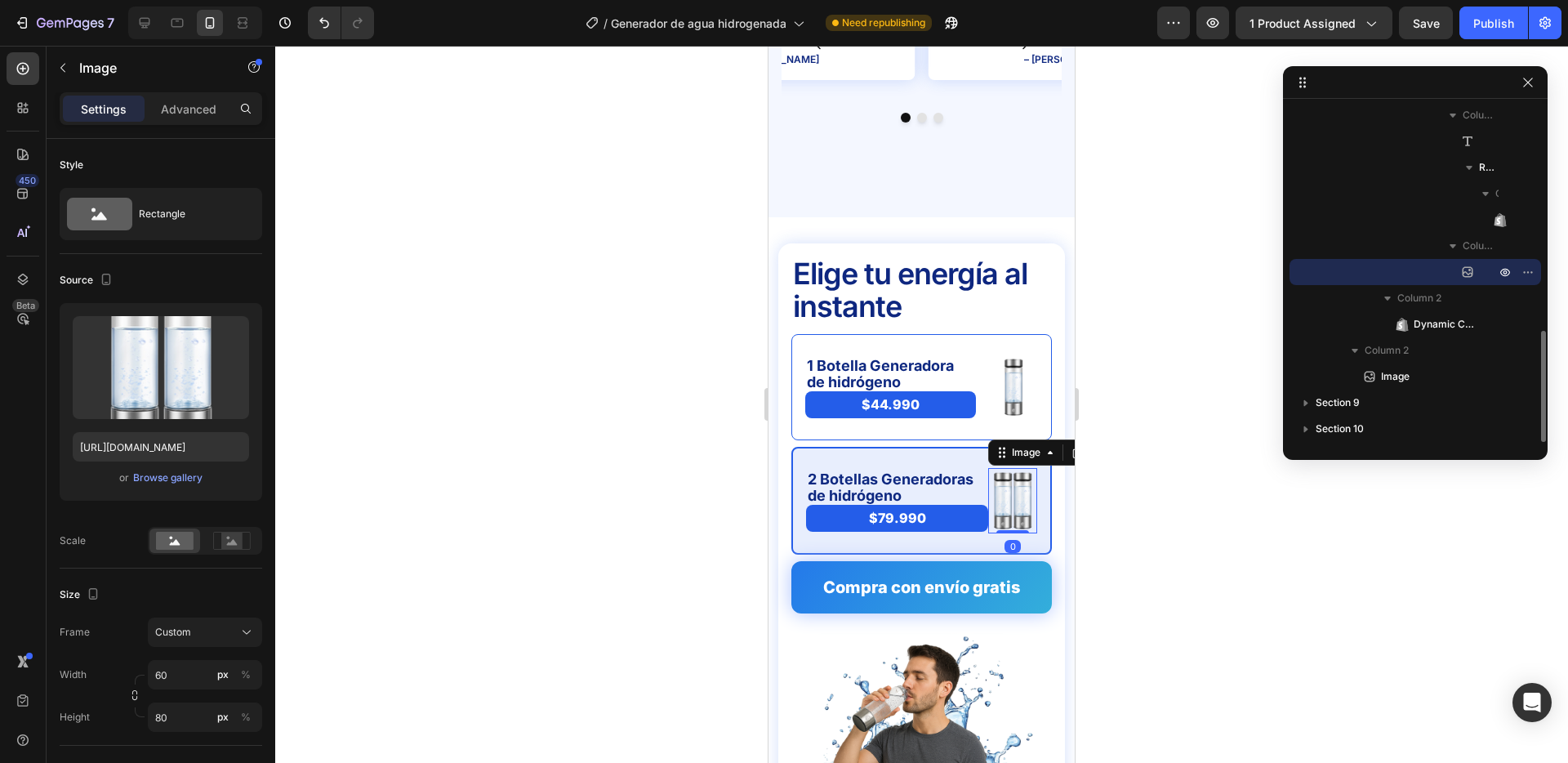
scroll to position [3994, 0]
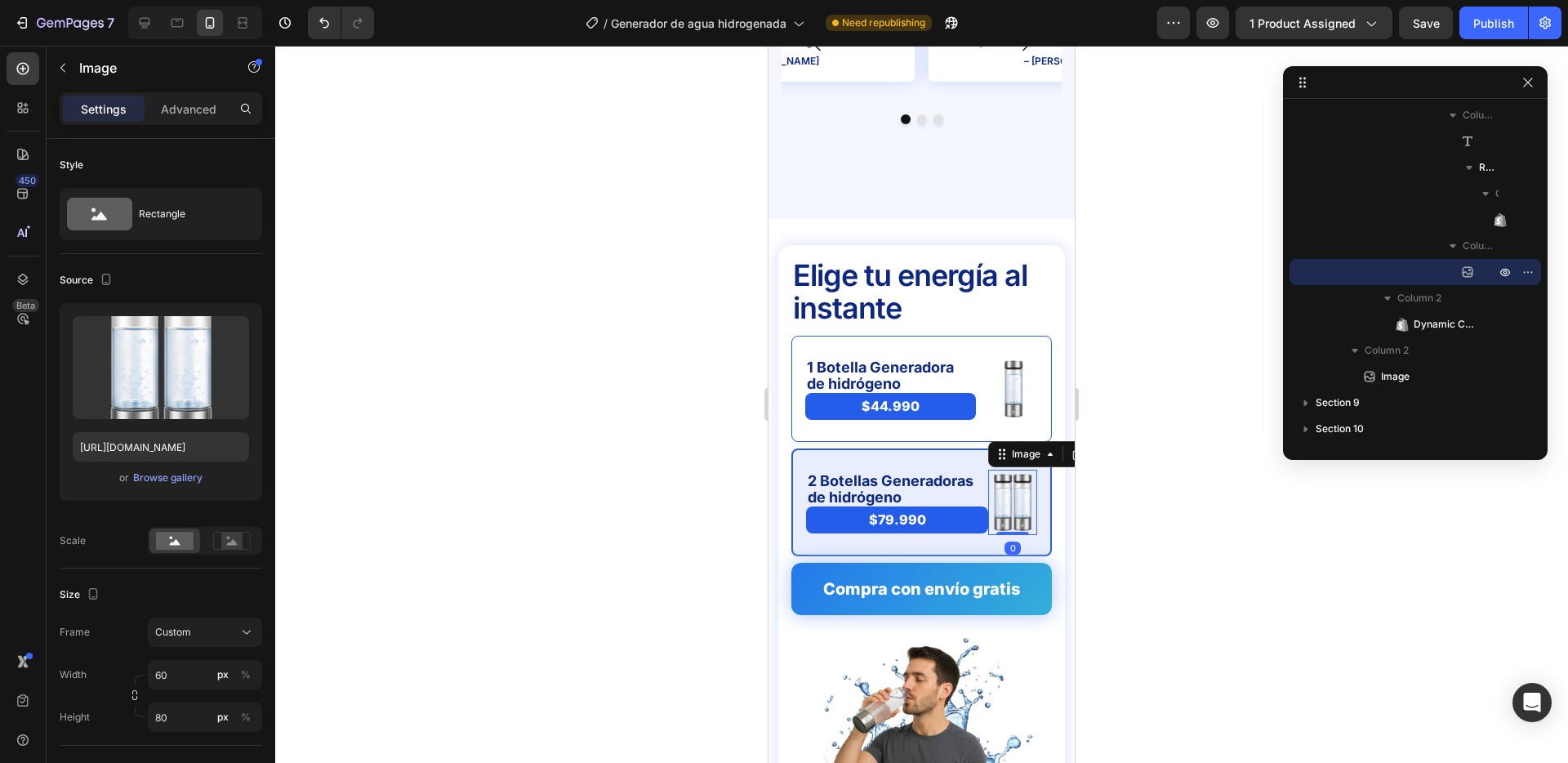
click at [988, 500] on img at bounding box center [1013, 503] width 49 height 65
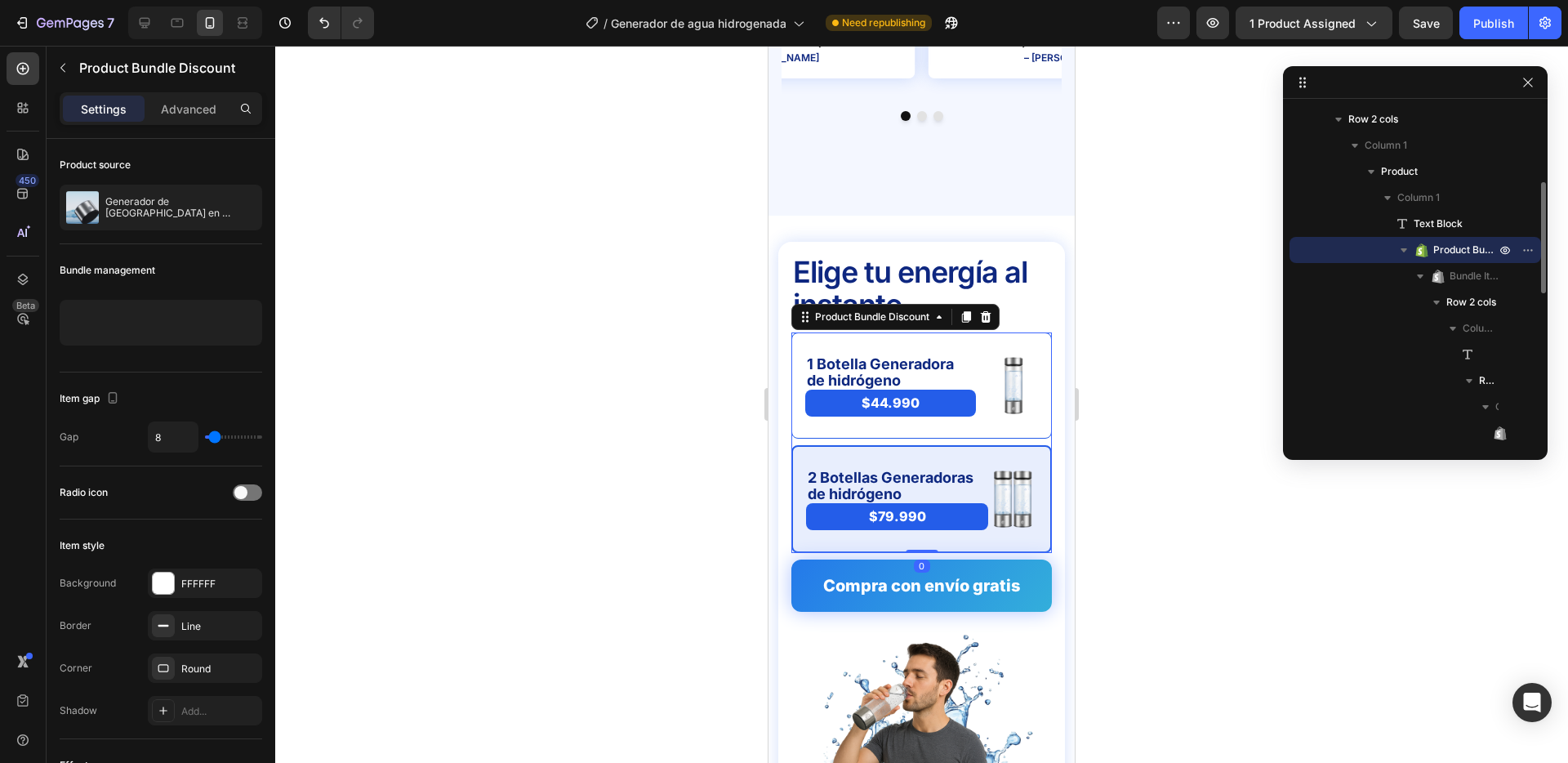
click at [986, 500] on div "2 Botellas Generadoras de hidrógeno Text Block $79.990 Product Price Product Pr…" at bounding box center [921, 499] width 260 height 108
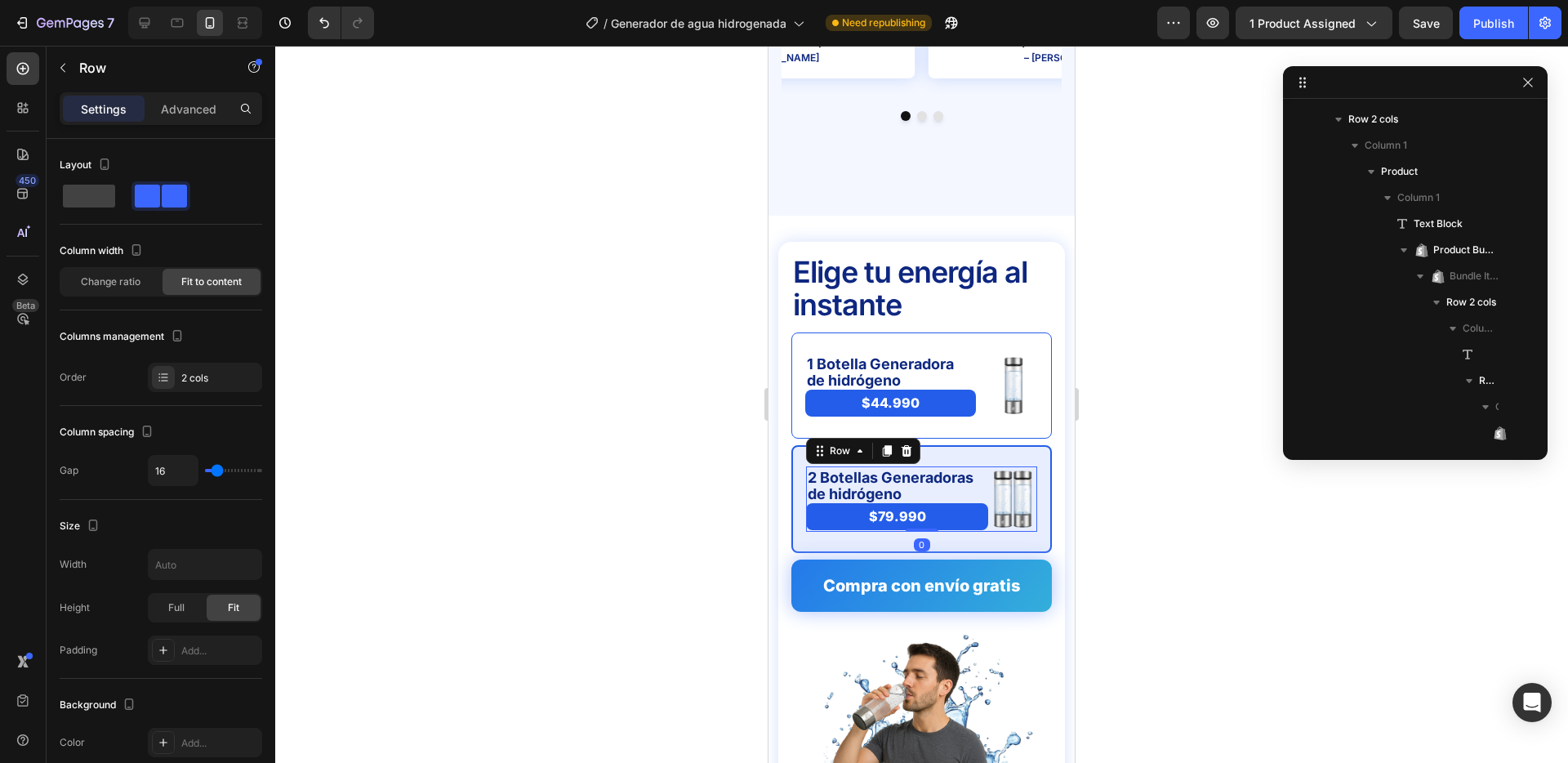
scroll to position [522, 0]
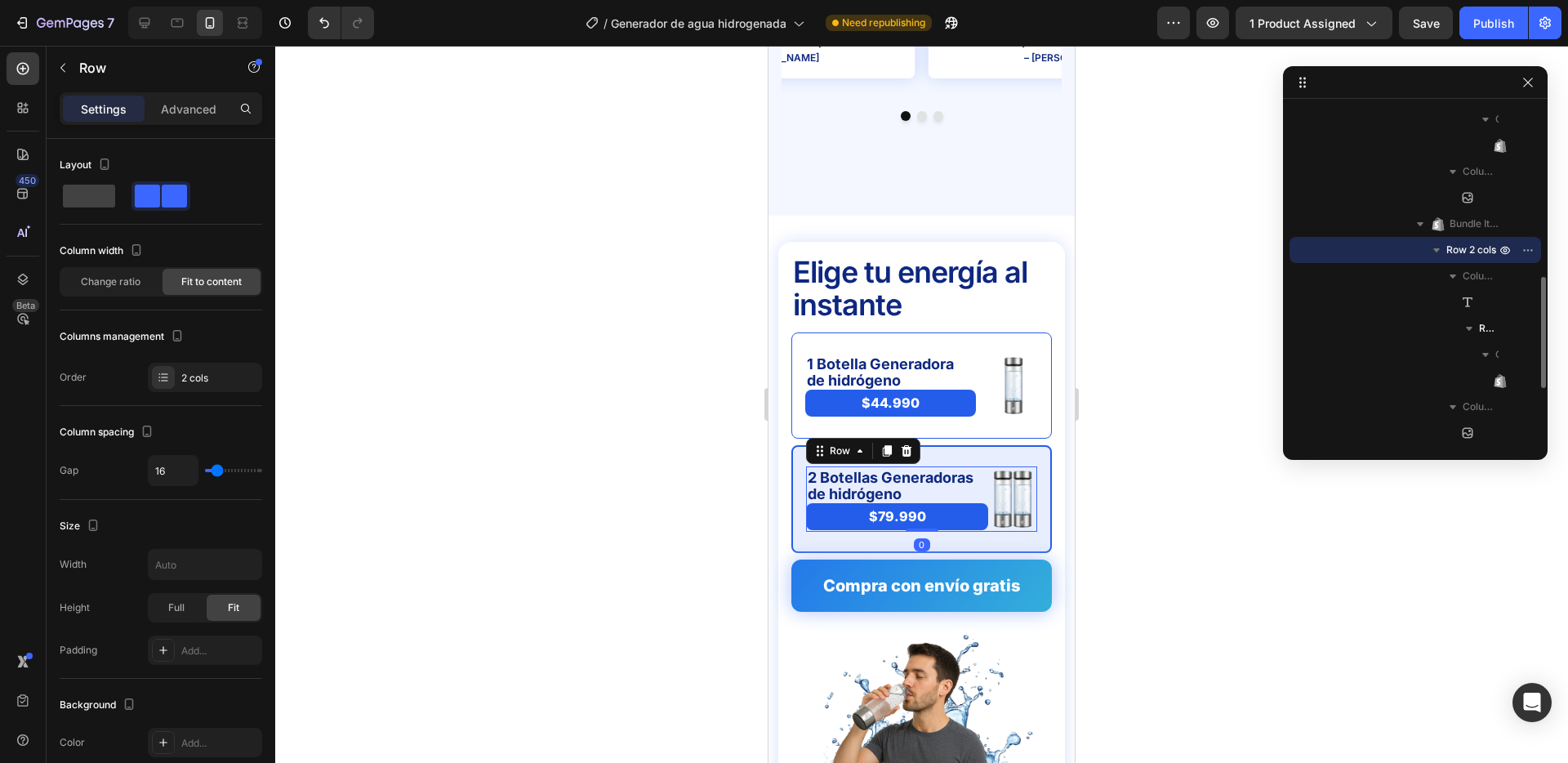
click at [986, 495] on div "2 Botellas Generadoras de hidrógeno Text Block $79.990 Product Price Product Pr…" at bounding box center [897, 499] width 182 height 65
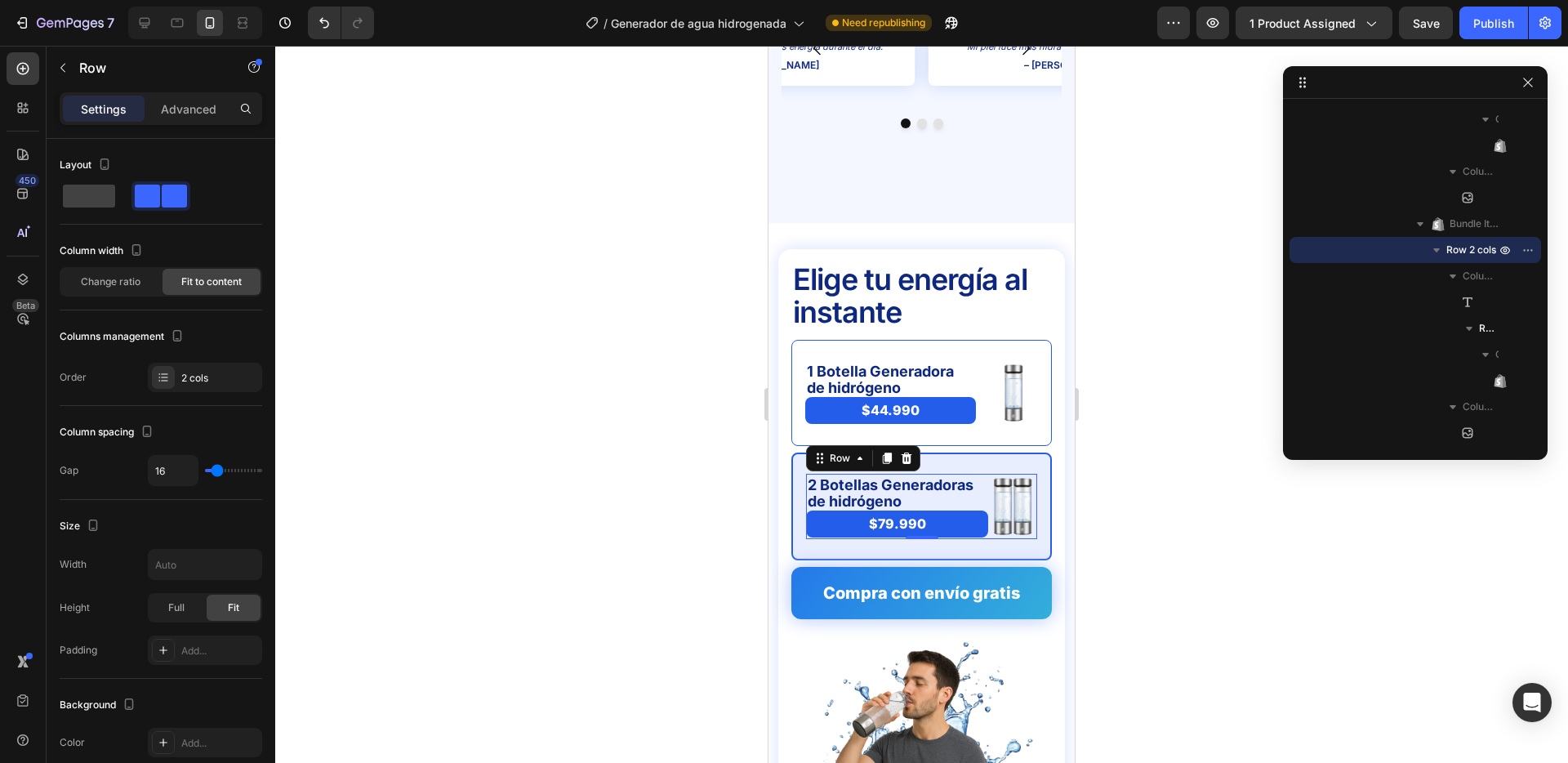
scroll to position [3990, 0]
click at [986, 473] on div "2 Botellas Generadoras de hidrógeno Text Block $79.990 Product Price Product Pr…" at bounding box center [897, 505] width 182 height 65
click at [528, 430] on div at bounding box center [921, 404] width 1293 height 717
click at [986, 505] on div "2 Botellas Generadoras de hidrógeno Text Block $79.990 Product Price Product Pr…" at bounding box center [897, 505] width 182 height 65
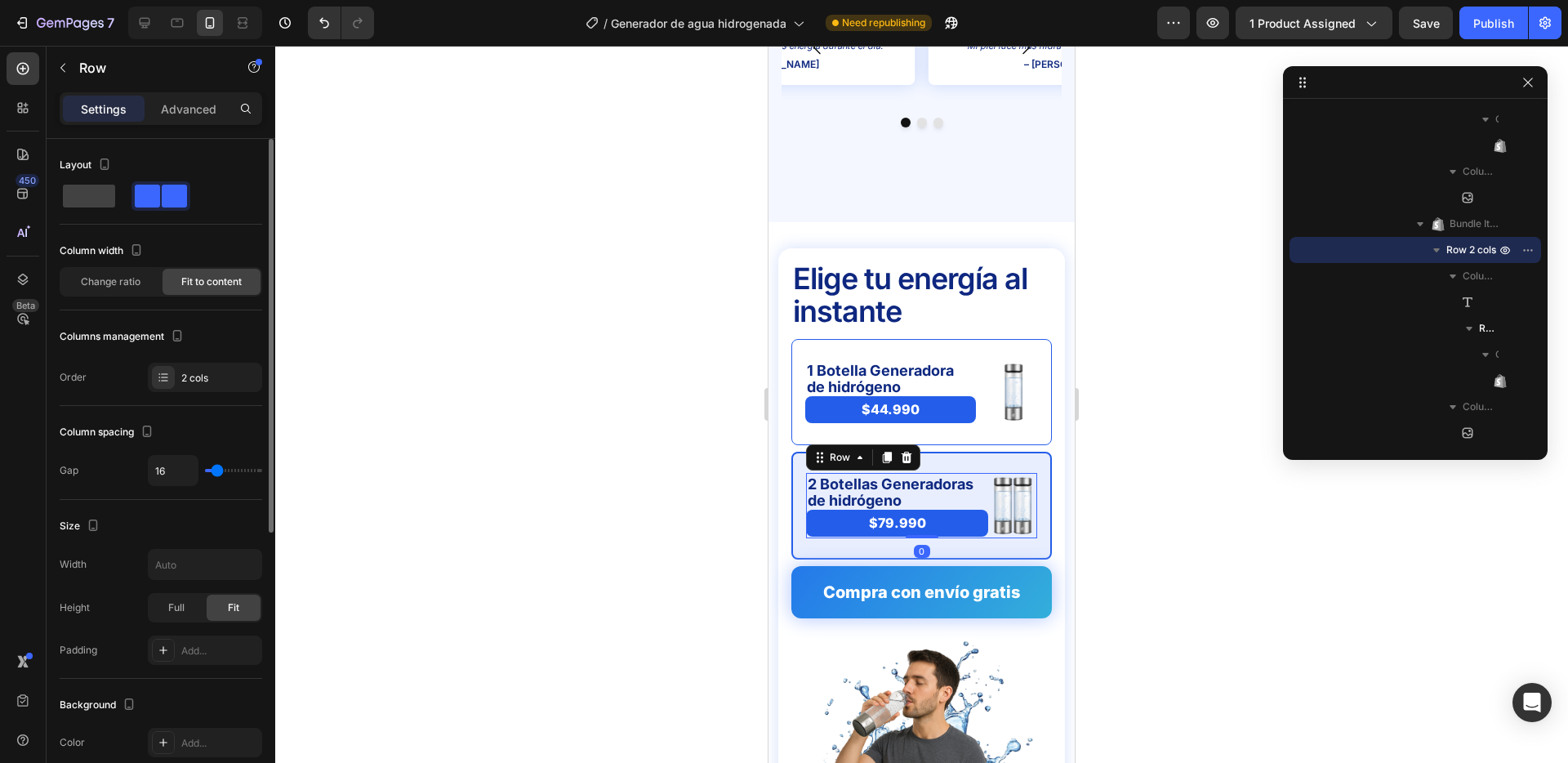
click at [220, 469] on input "range" at bounding box center [233, 471] width 57 height 4
type input "33"
type input "57"
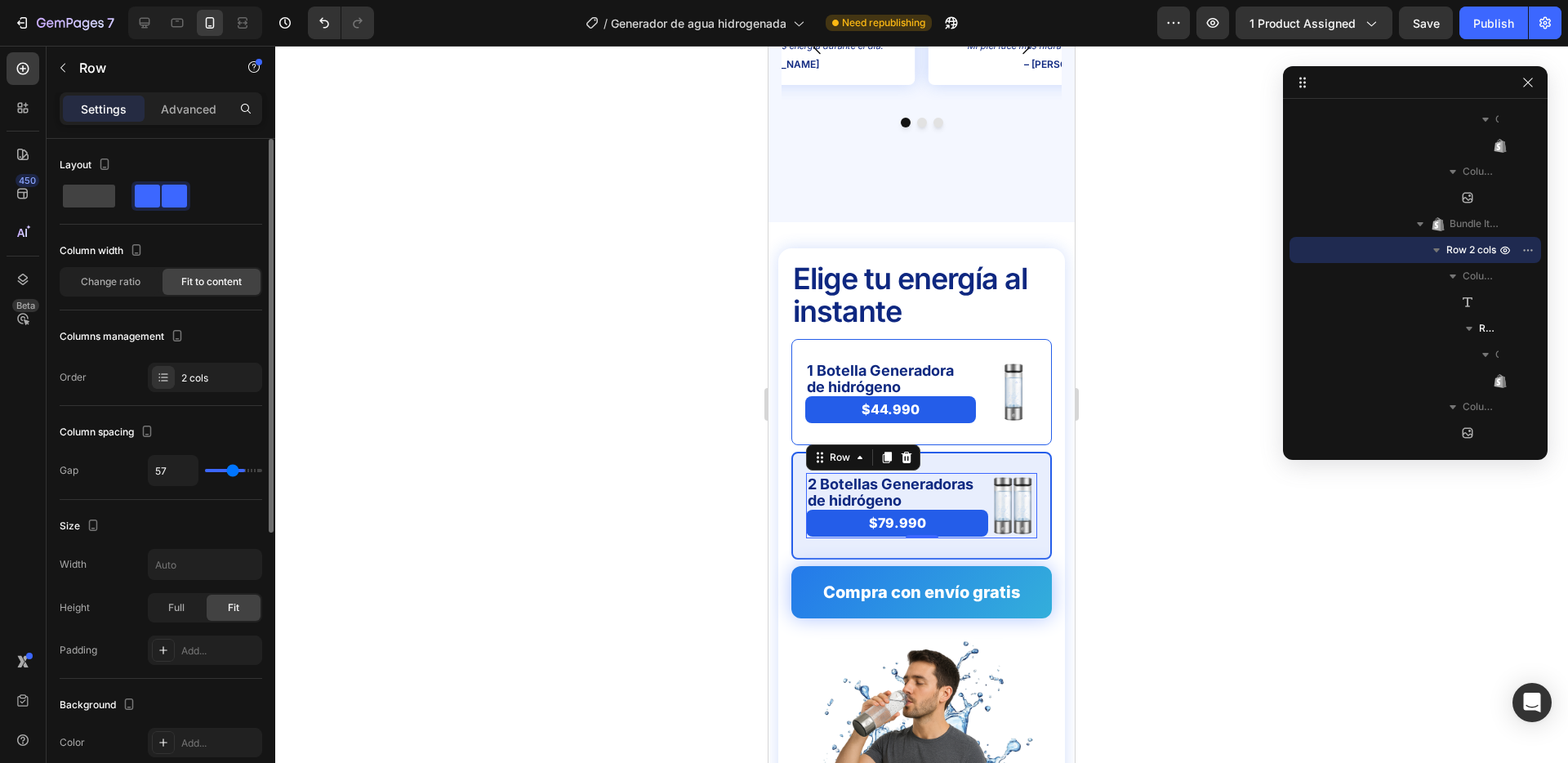
type input "80"
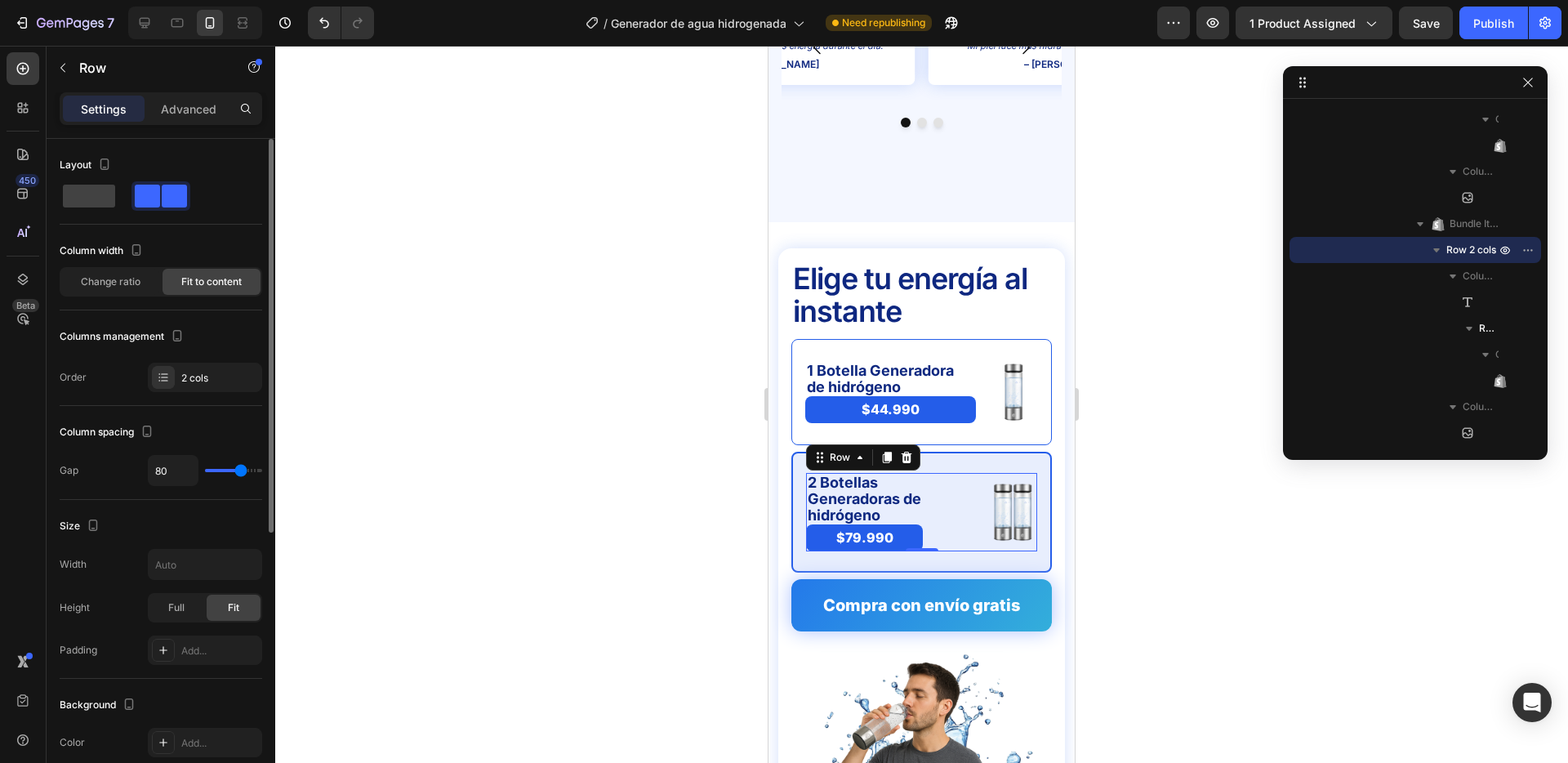
type input "92"
type input "86"
type input "80"
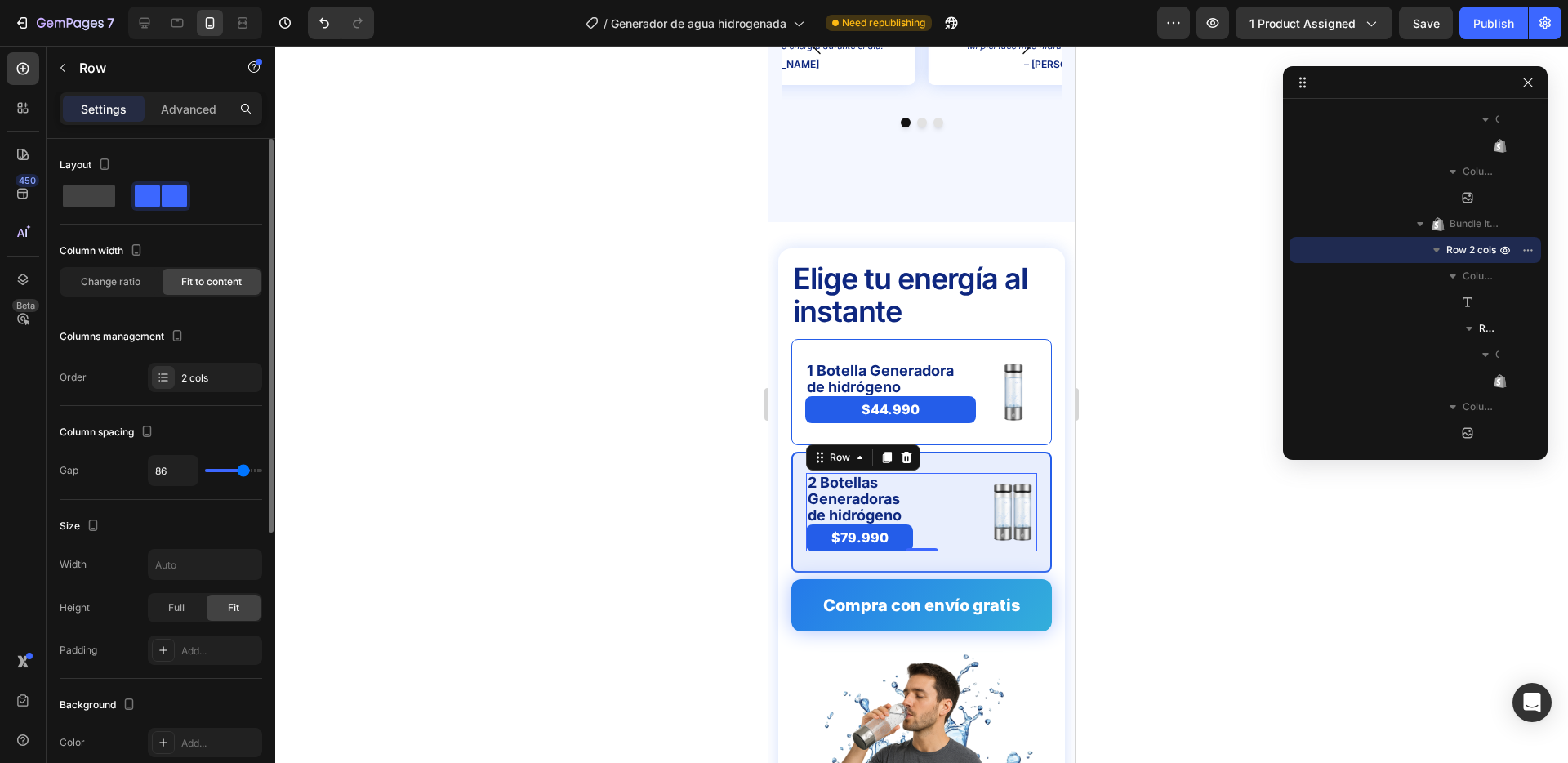
type input "80"
type input "71"
type input "49"
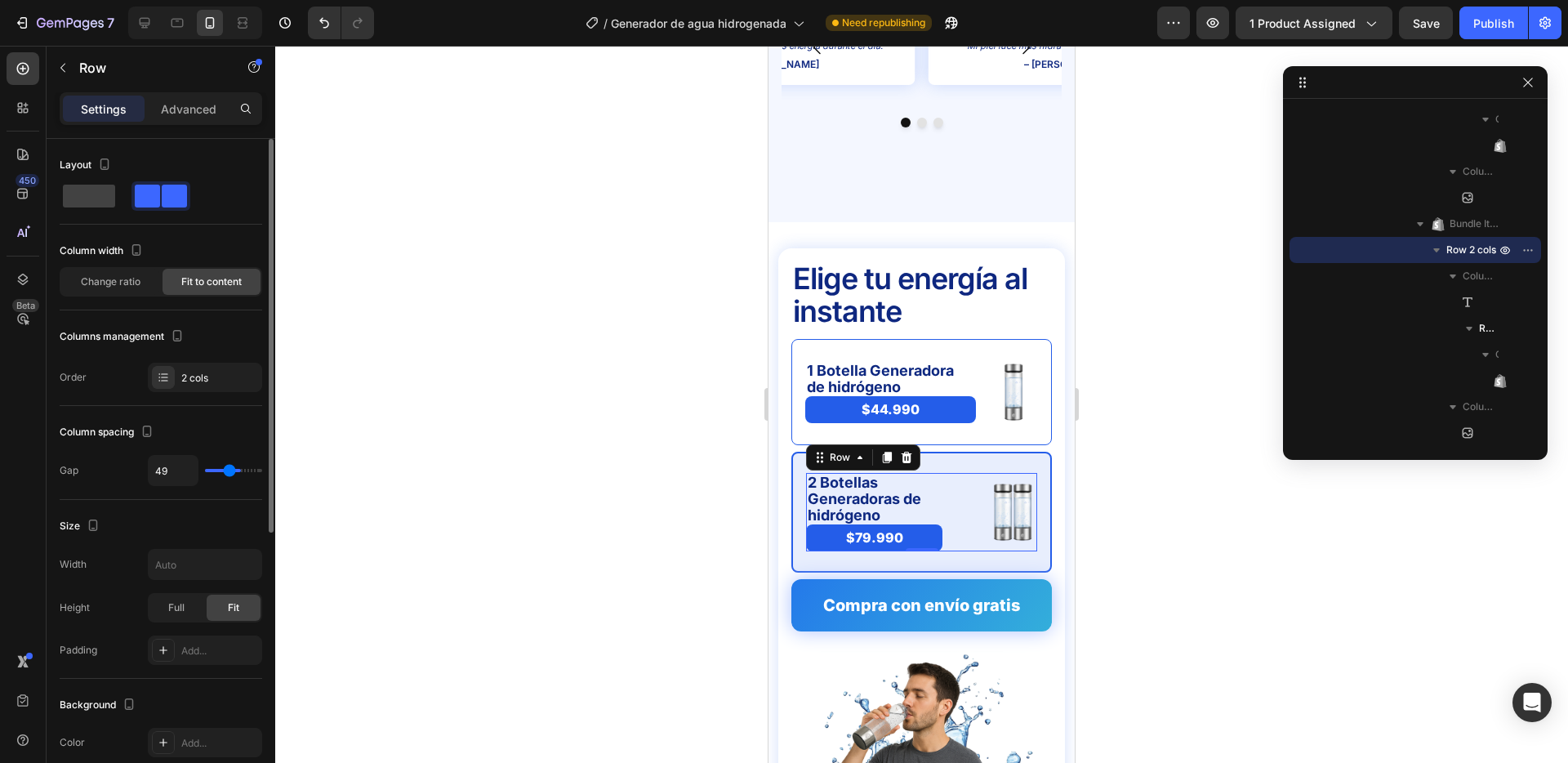
type input "41"
type input "26"
type input "17"
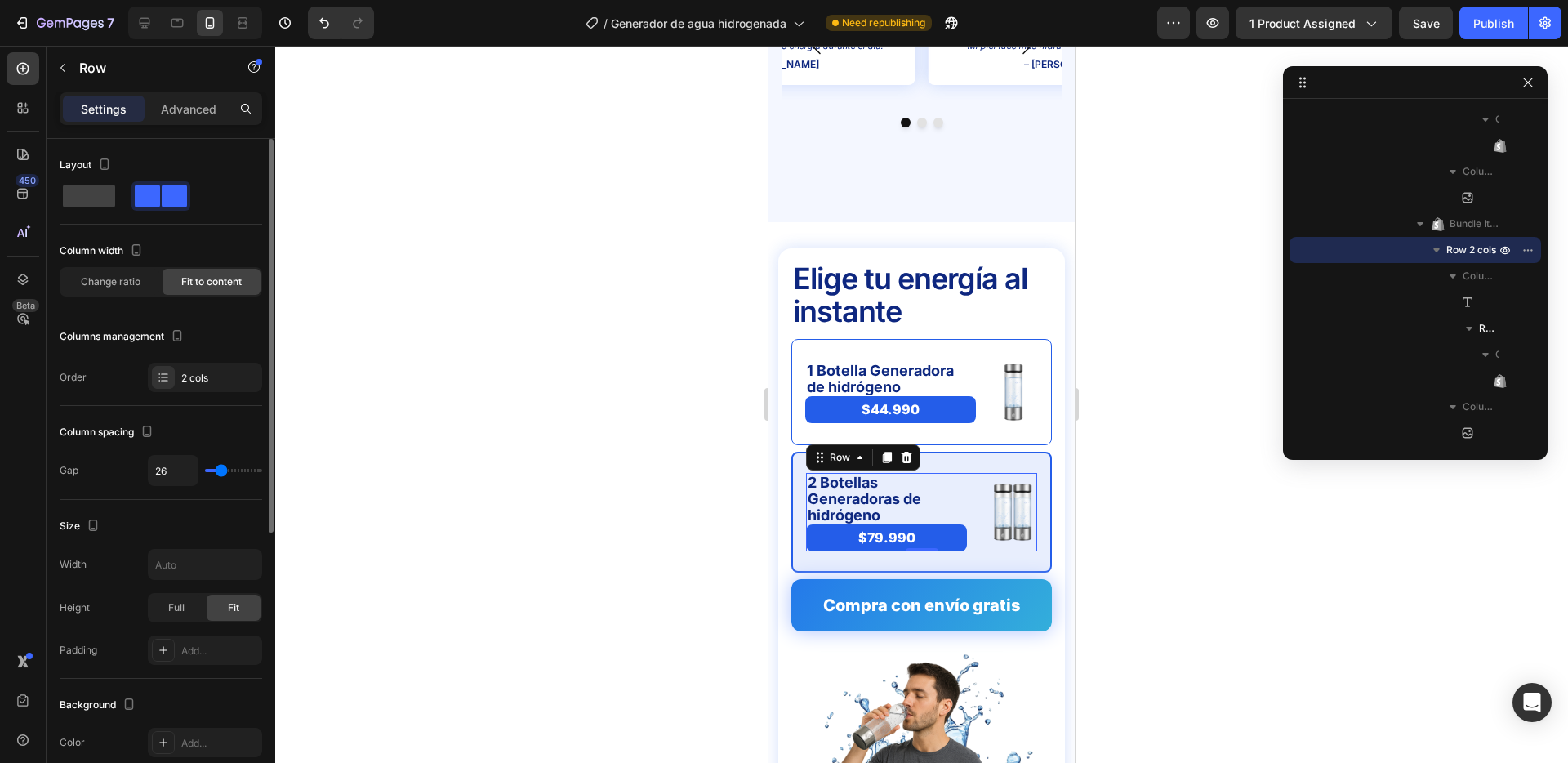
type input "17"
type input "14"
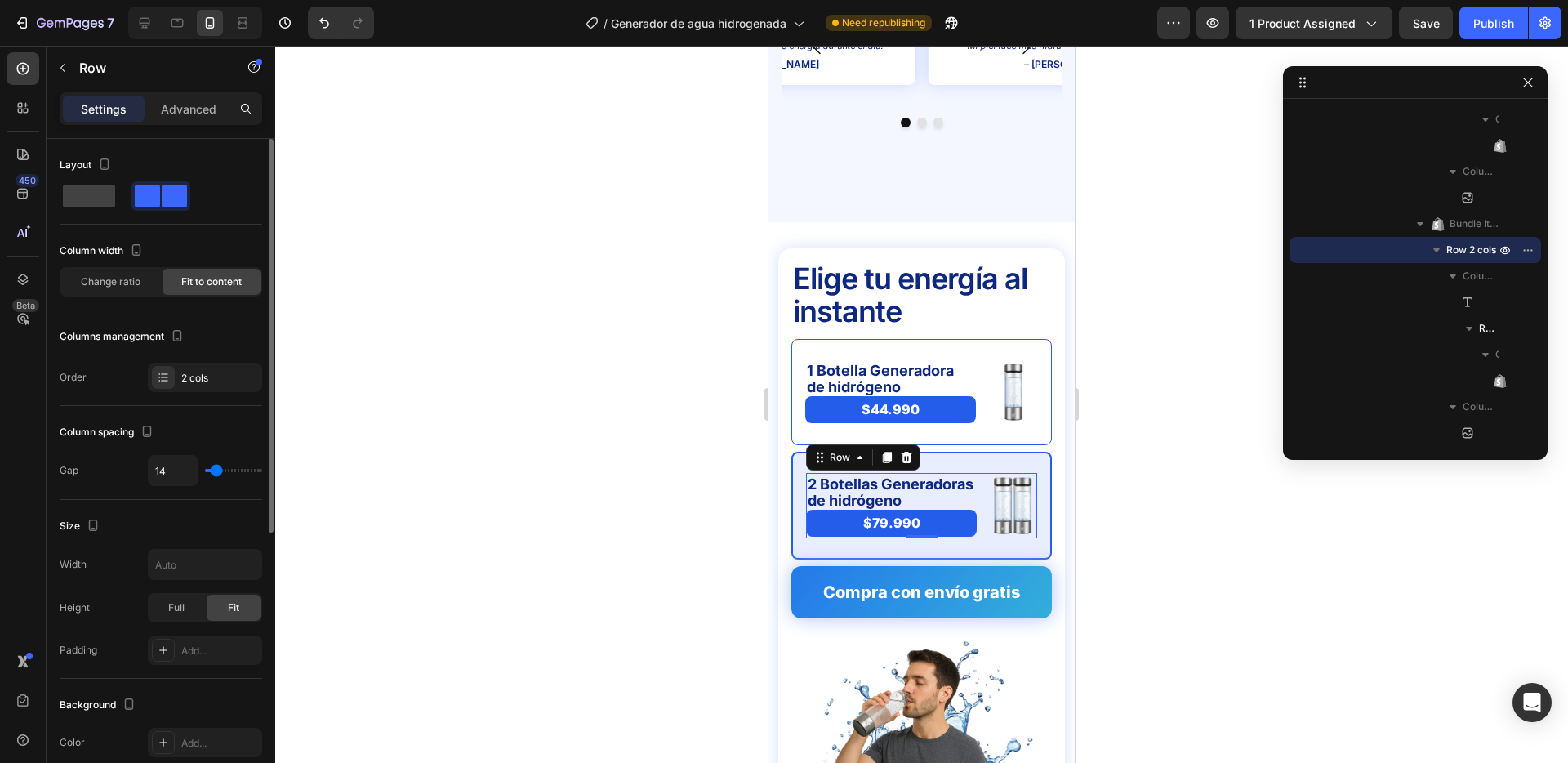
type input "13"
type input "12"
type input "13"
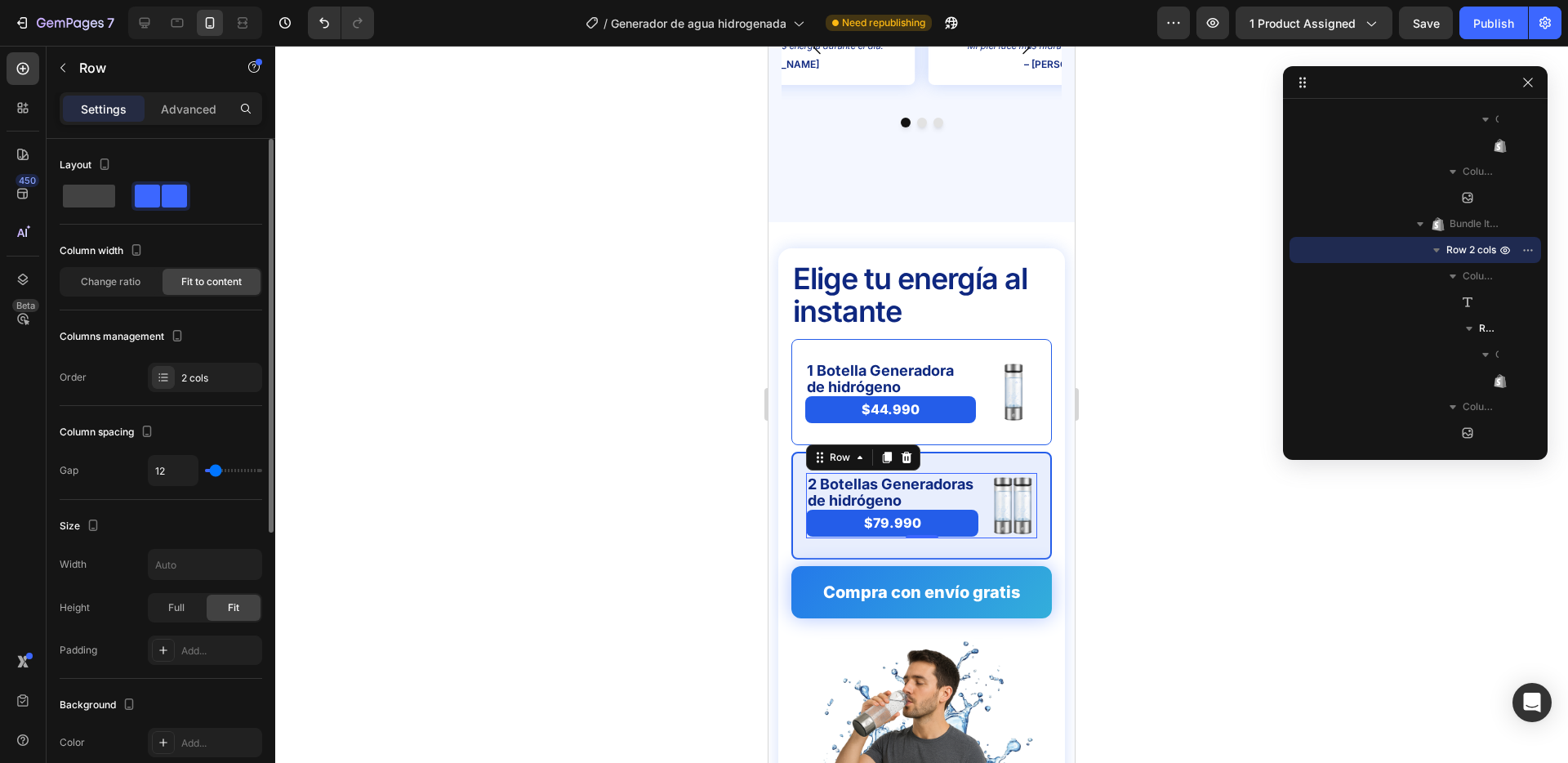
type input "13"
type input "14"
type input "15"
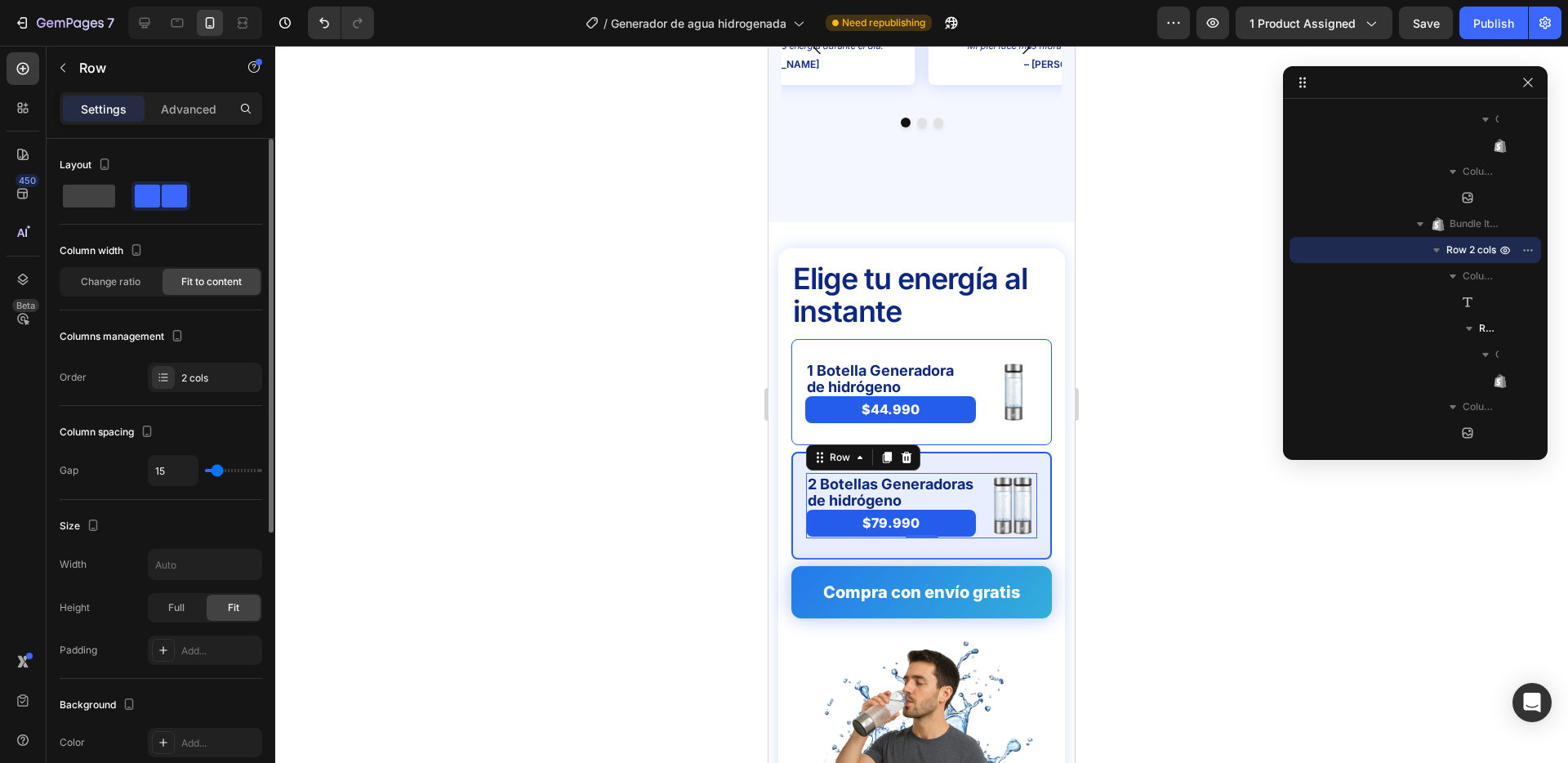
type input "14"
type input "13"
type input "14"
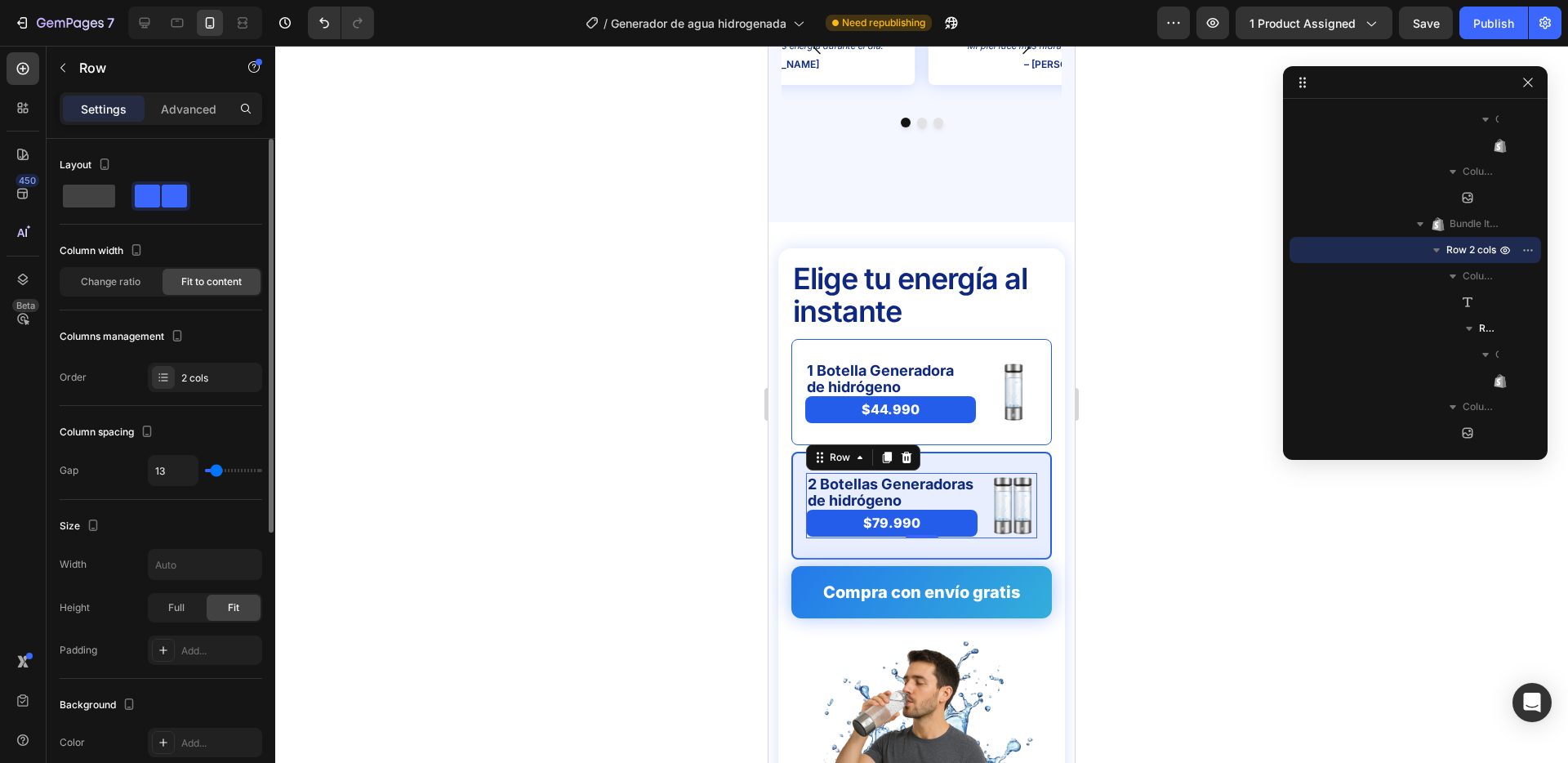
type input "14"
type input "15"
type input "16"
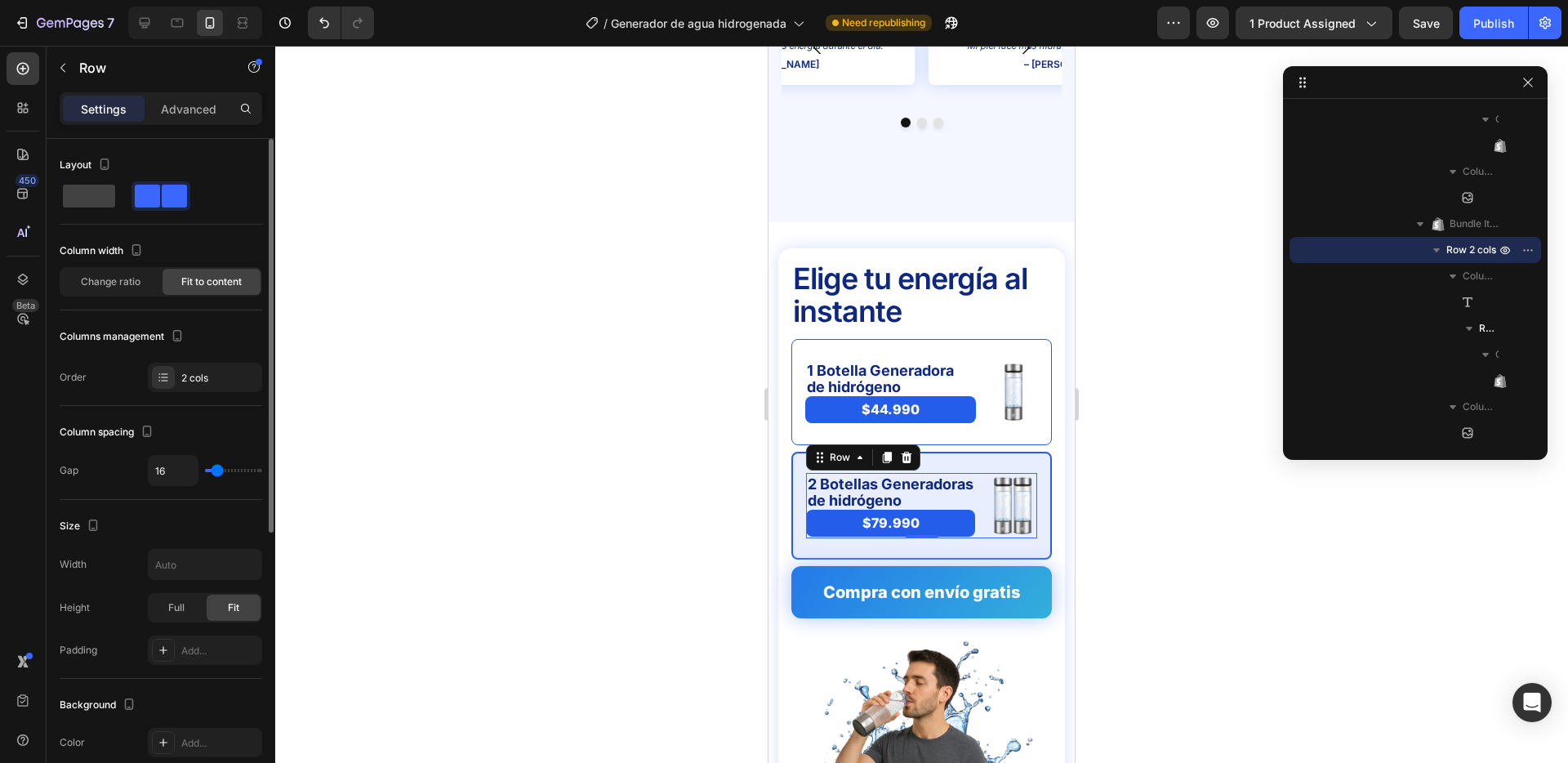
click at [217, 471] on input "range" at bounding box center [233, 471] width 57 height 4
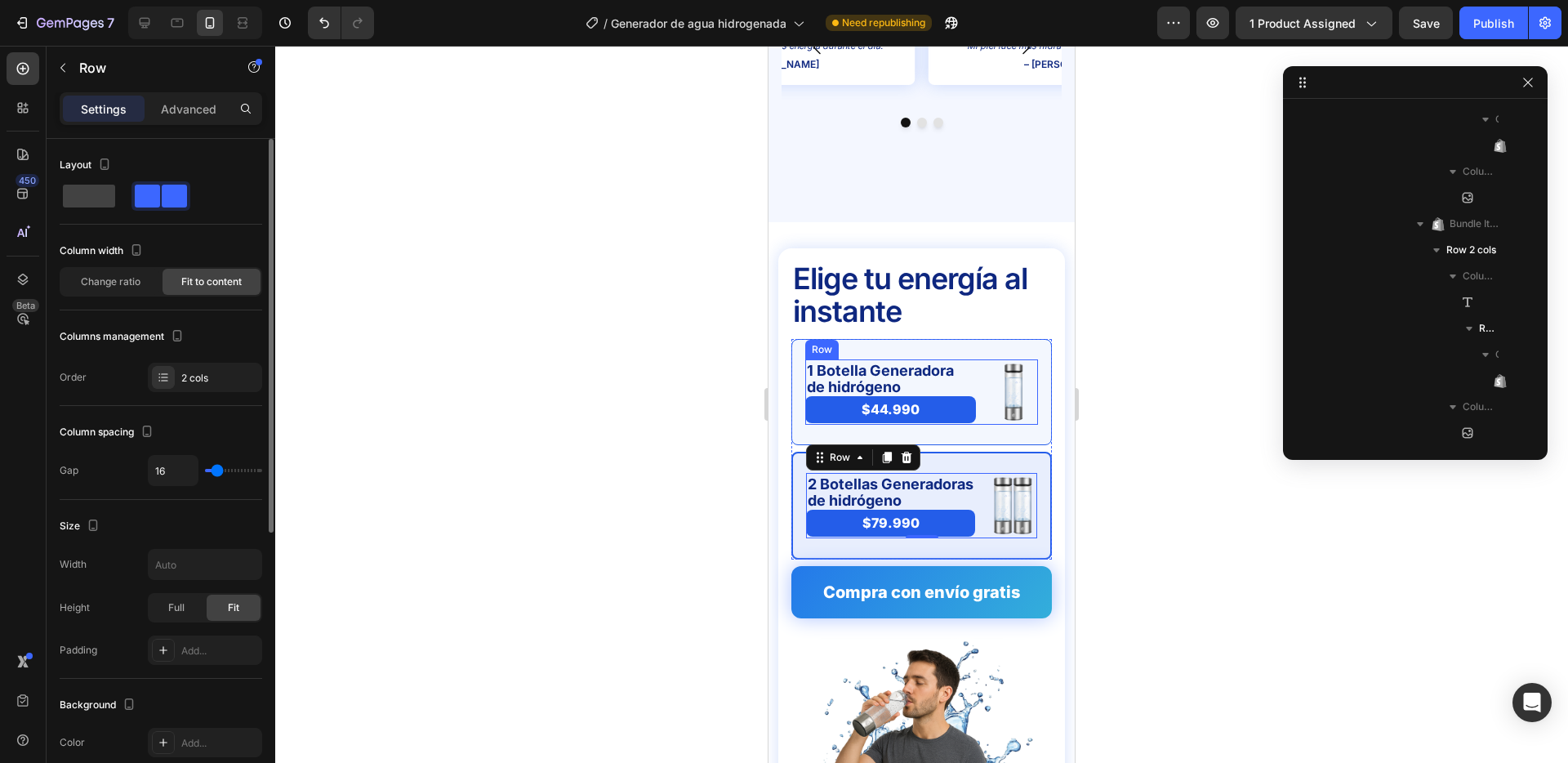
scroll to position [287, 0]
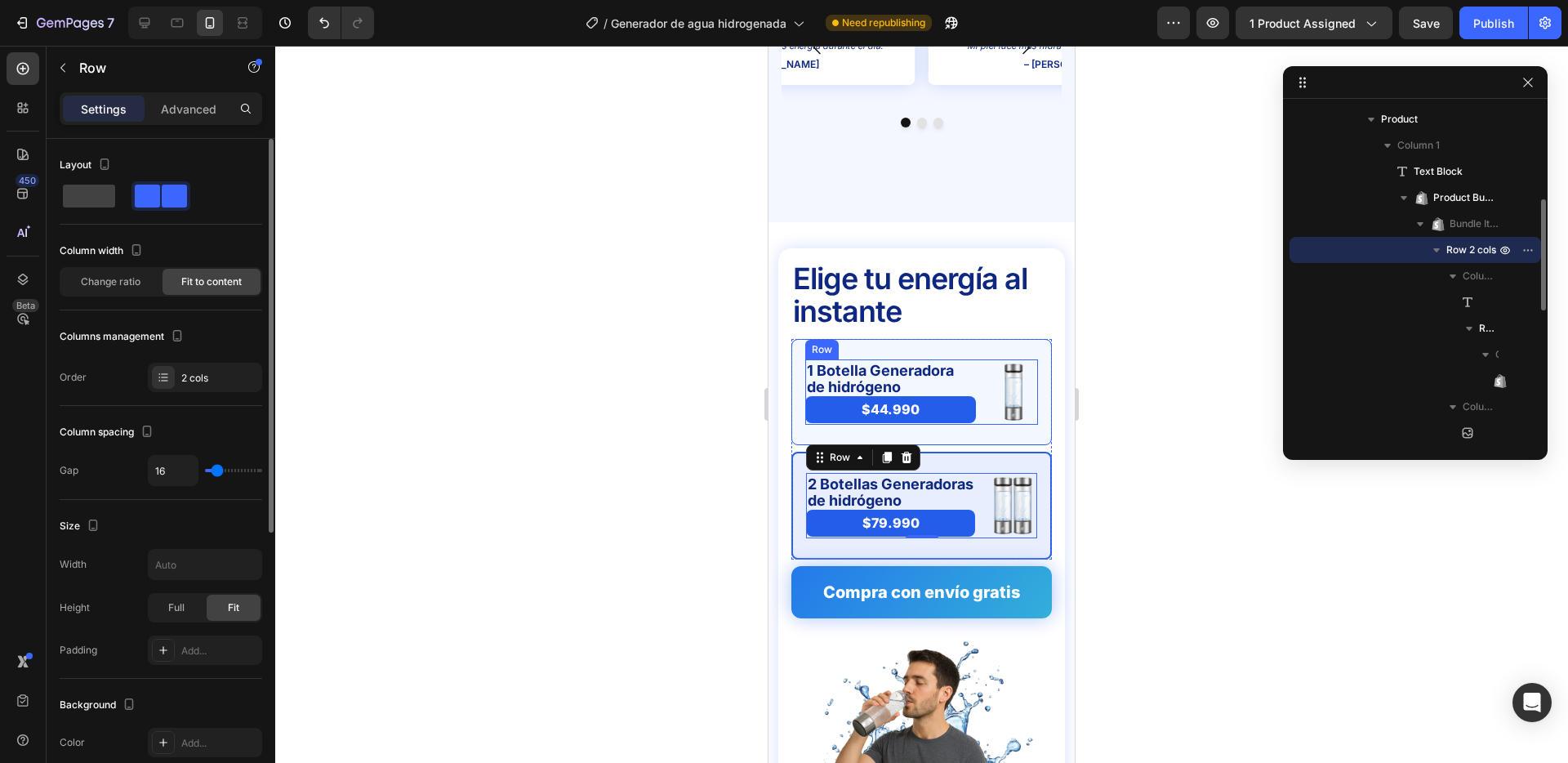
click at [985, 366] on div "1 Botella Generadora de hidrógeno Text Block $44.990 Product Price Product Pric…" at bounding box center [922, 392] width 233 height 65
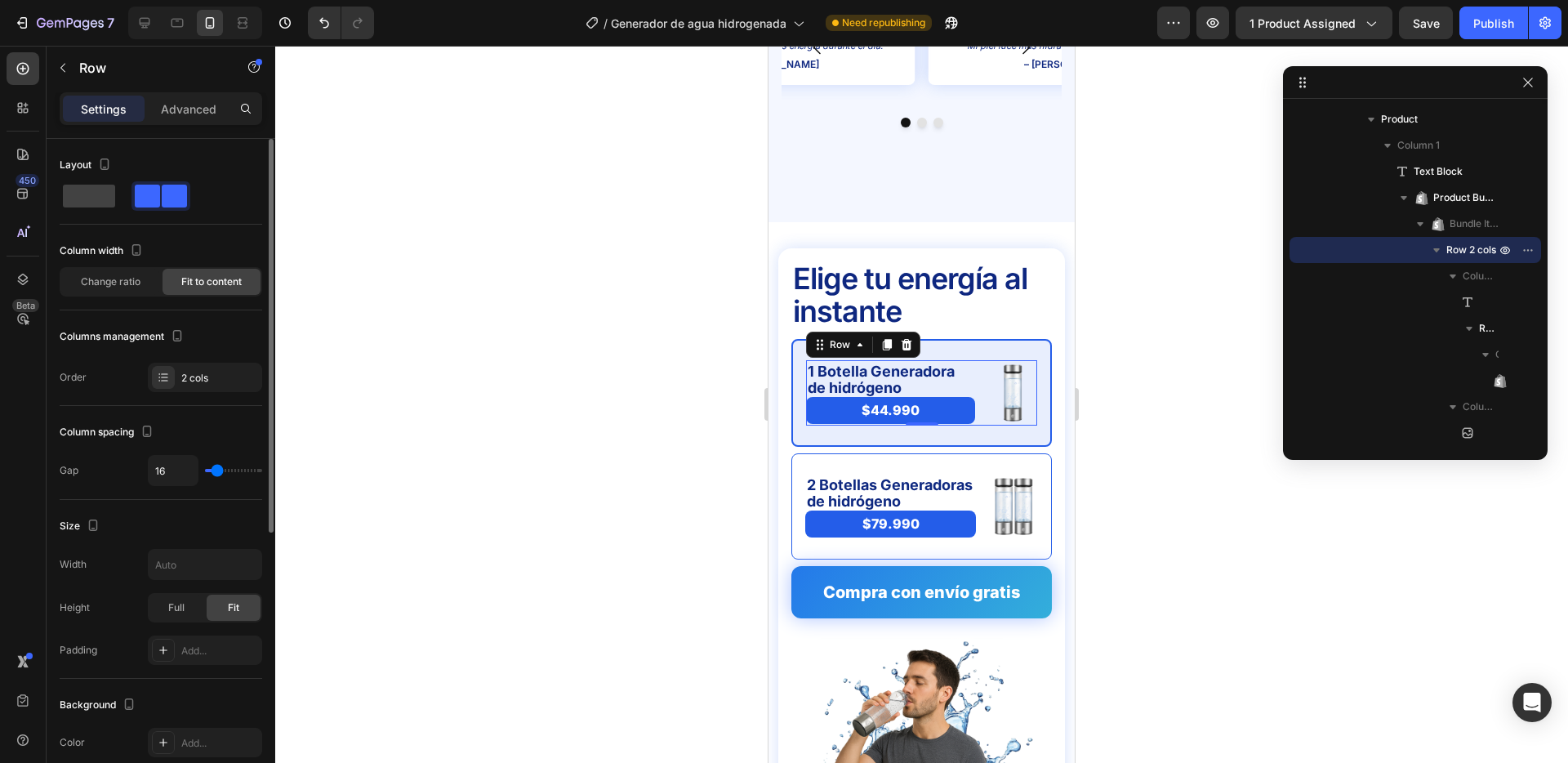
click at [216, 469] on input "range" at bounding box center [233, 471] width 57 height 4
click at [649, 372] on div at bounding box center [921, 404] width 1293 height 717
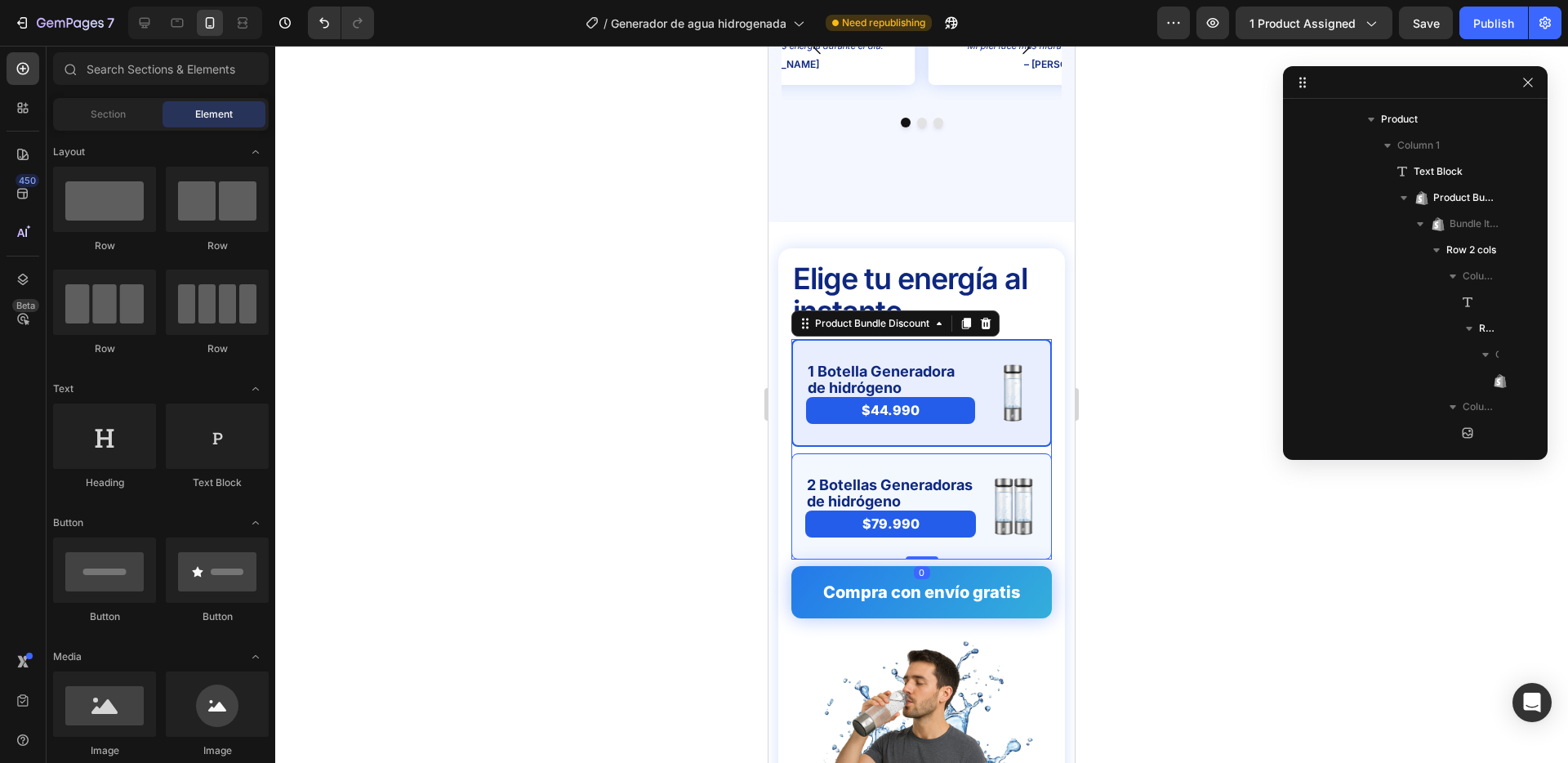
click at [887, 454] on div "2 Botellas Generadoras de hidrógeno Text Block $79.990 Product Price Product Pr…" at bounding box center [921, 506] width 260 height 106
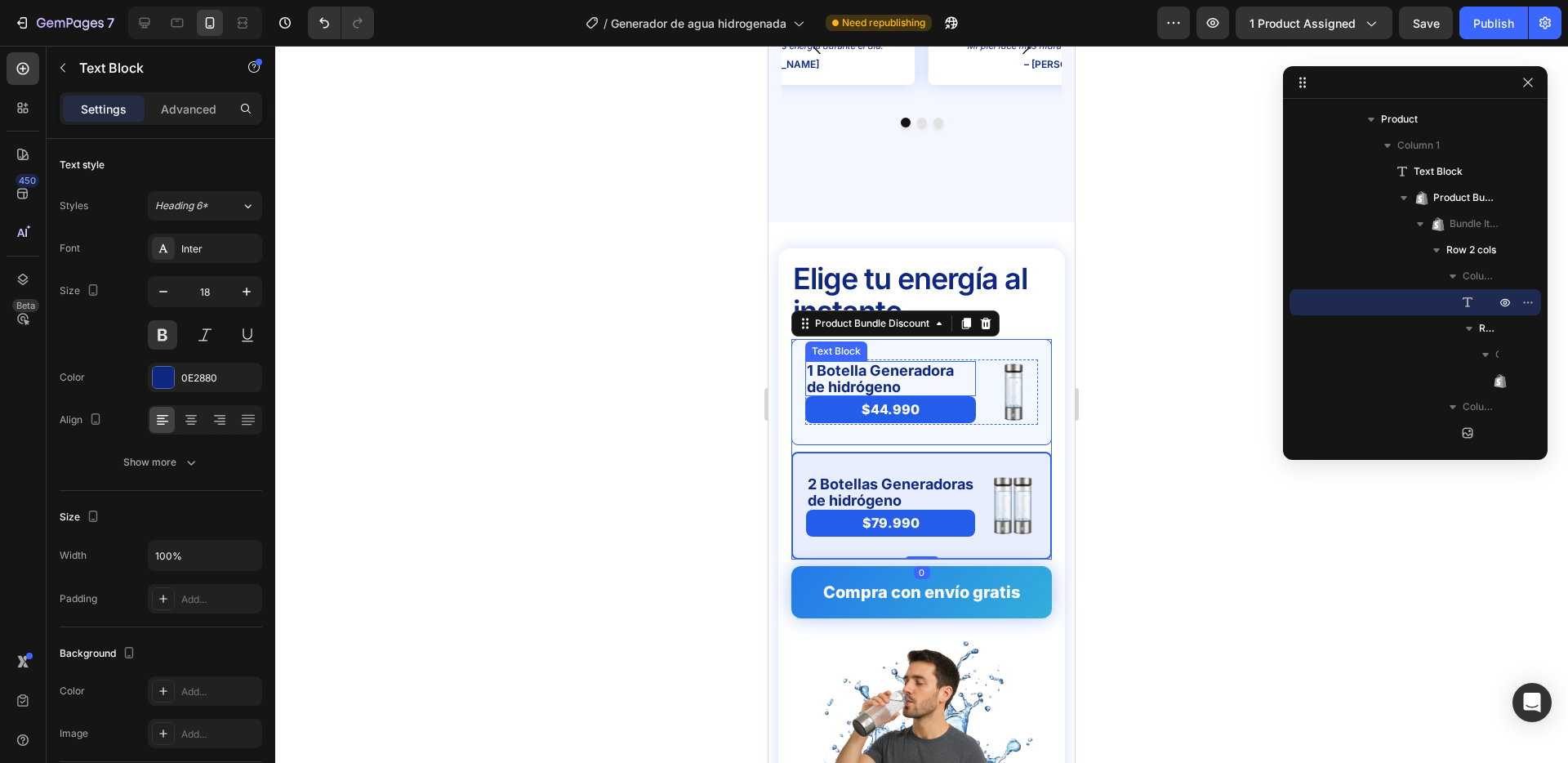
click at [973, 363] on p "1 Botella Generadora de hidrógeno" at bounding box center [890, 379] width 168 height 33
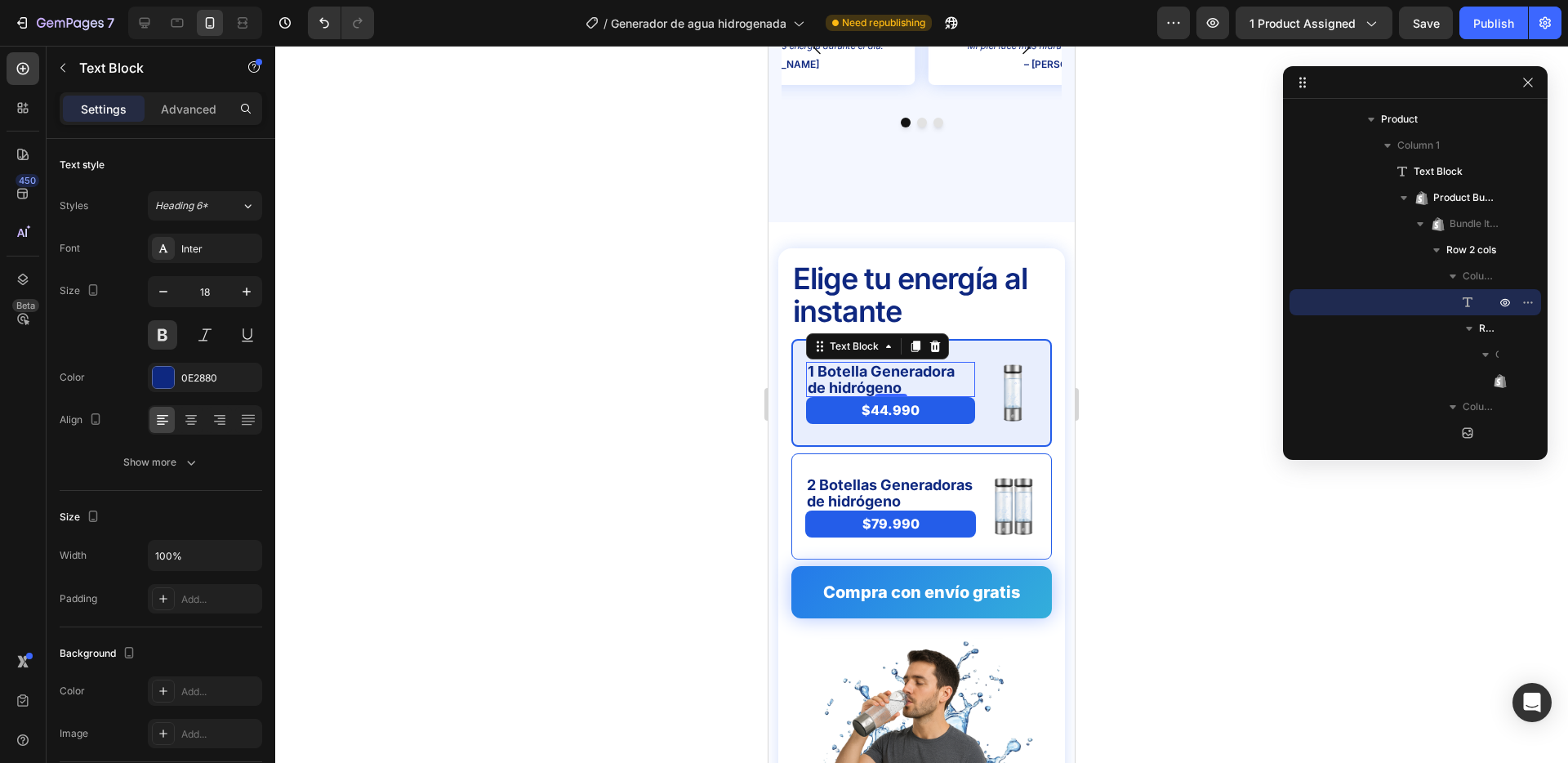
click at [670, 359] on div at bounding box center [921, 404] width 1293 height 717
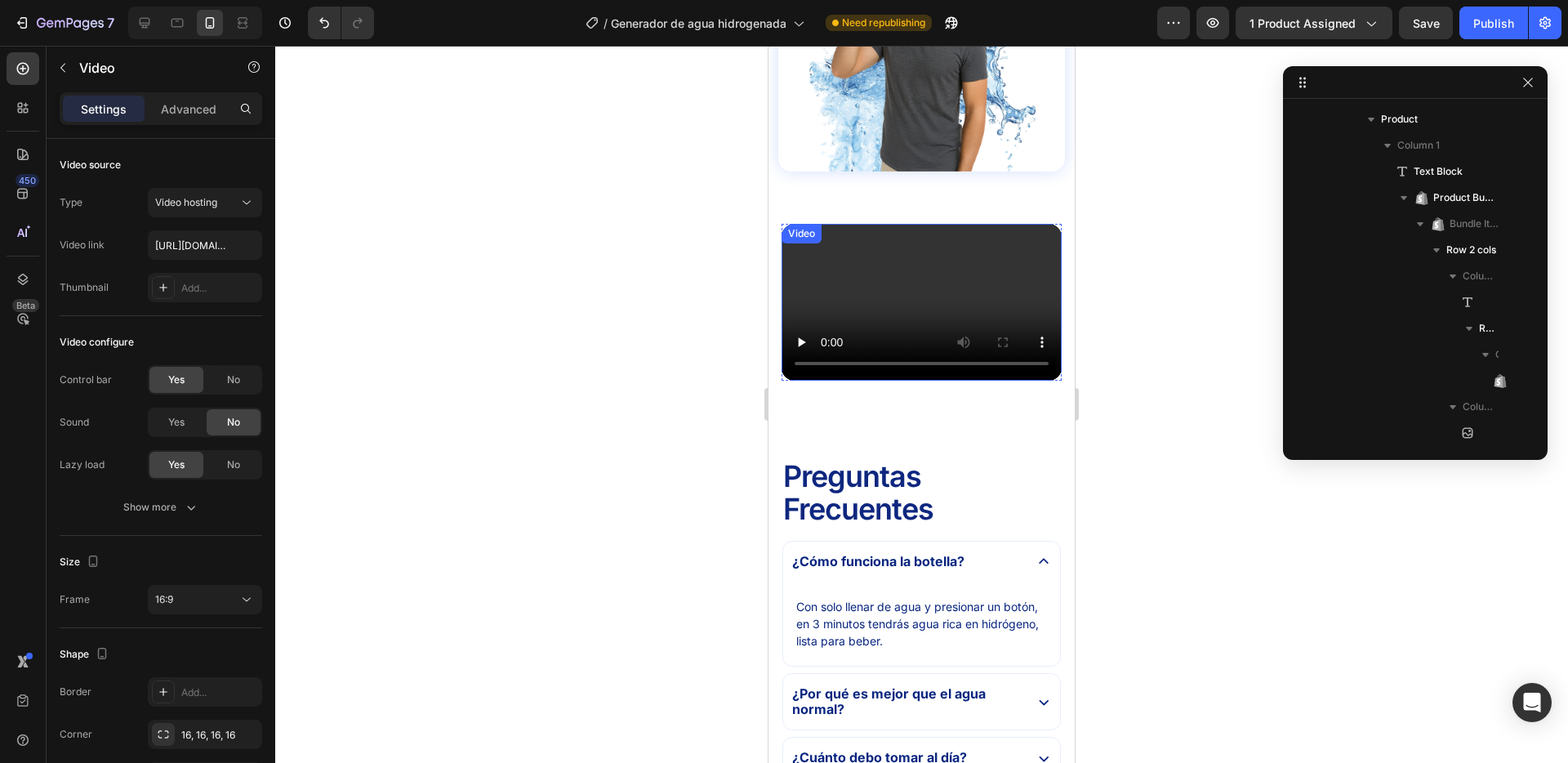
scroll to position [787, 0]
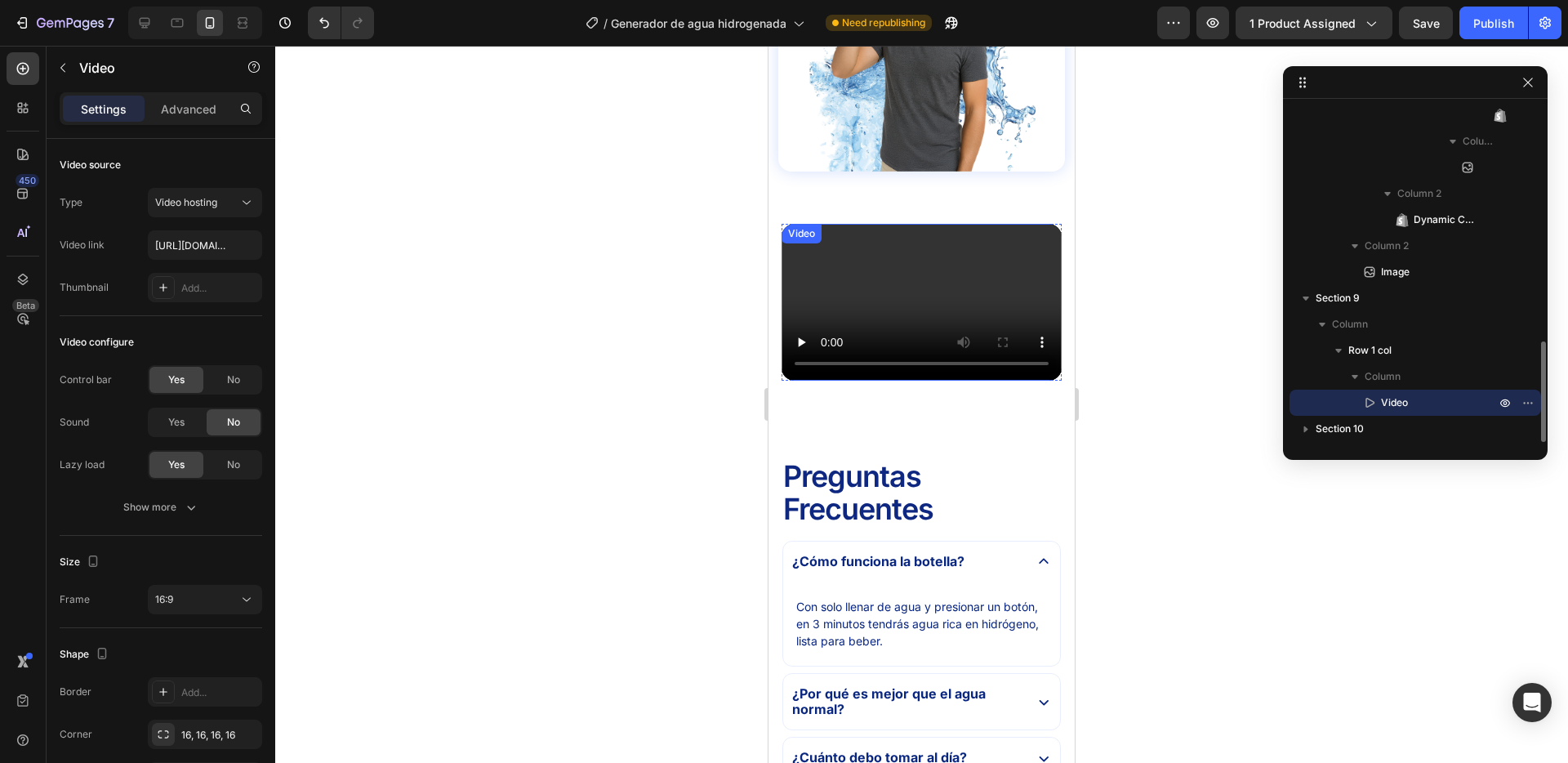
click at [799, 249] on div "Video" at bounding box center [922, 303] width 280 height 158
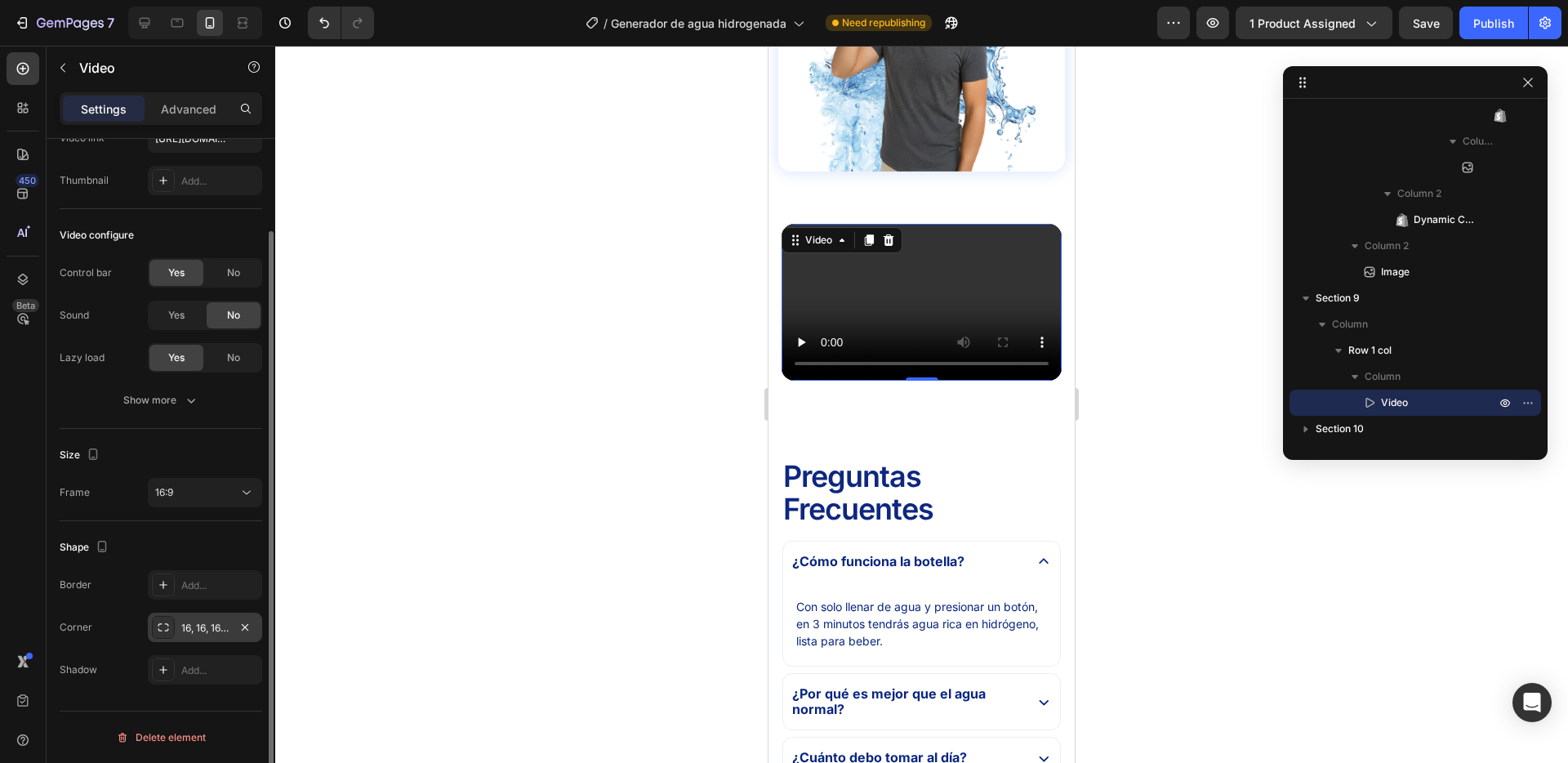
click at [205, 629] on div "16, 16, 16, 16" at bounding box center [205, 628] width 47 height 15
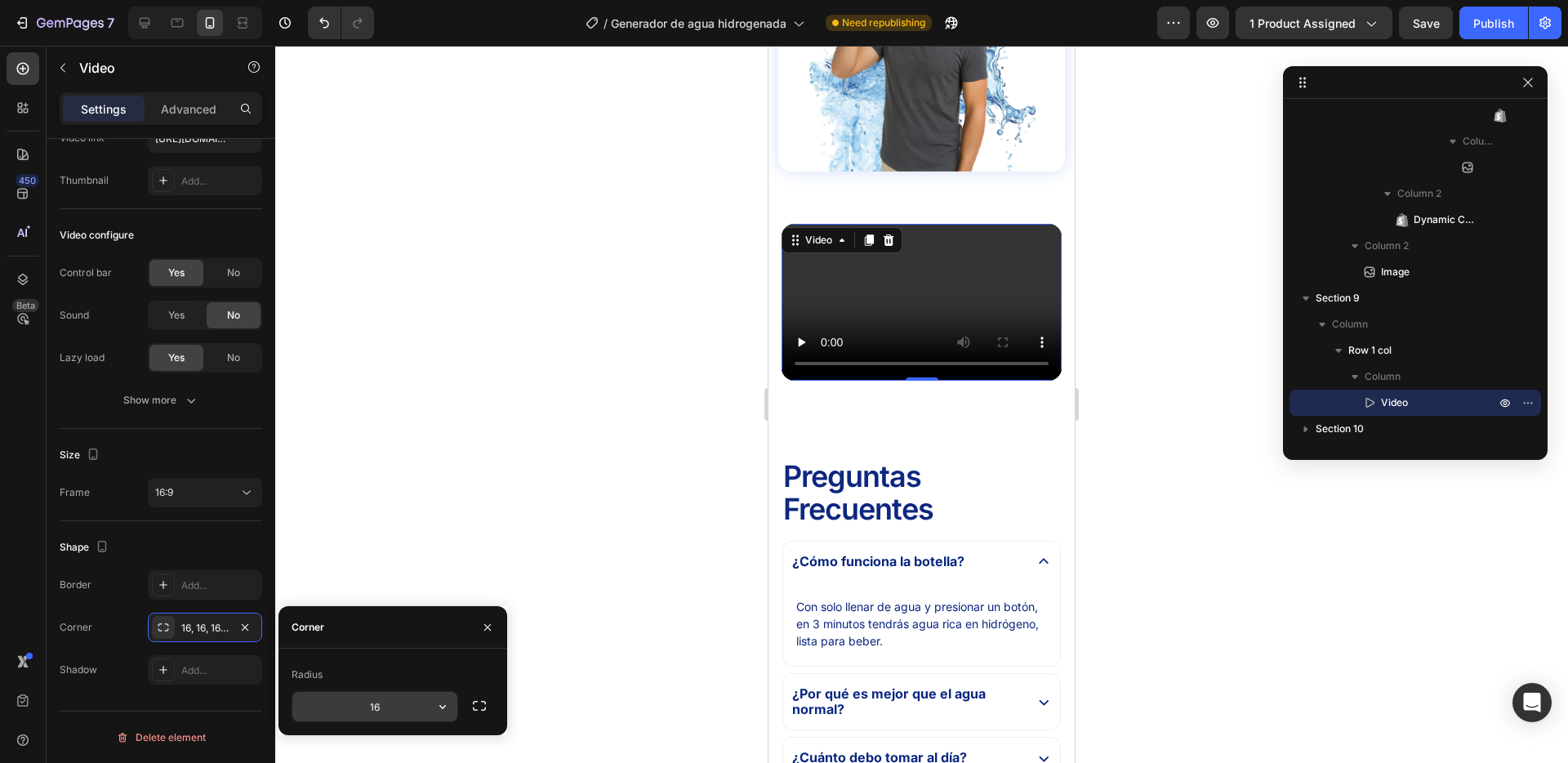
click at [406, 709] on input "16" at bounding box center [375, 706] width 165 height 29
type input "8"
click at [508, 482] on div at bounding box center [921, 404] width 1293 height 717
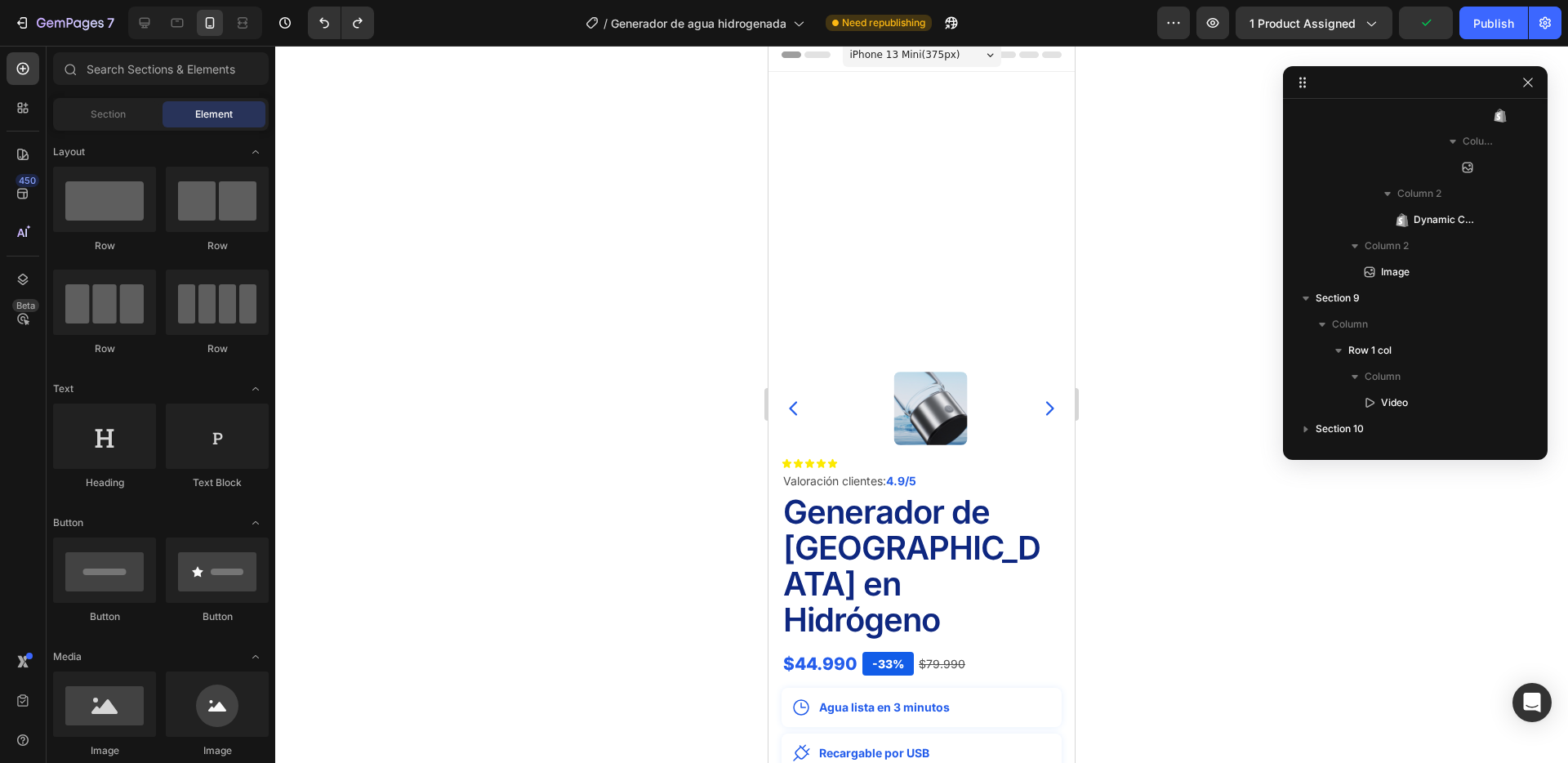
scroll to position [0, 0]
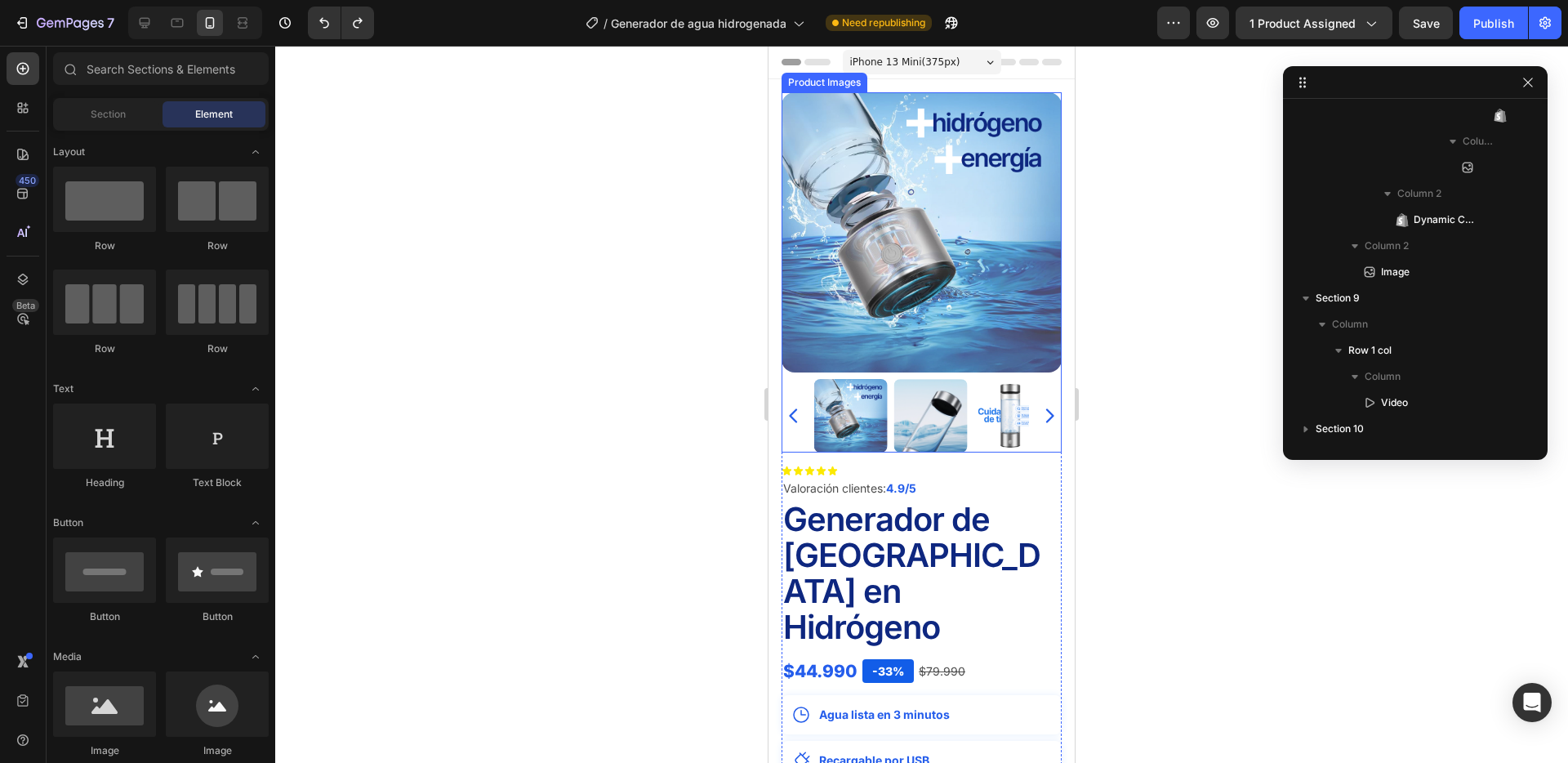
click at [914, 426] on img at bounding box center [931, 416] width 74 height 73
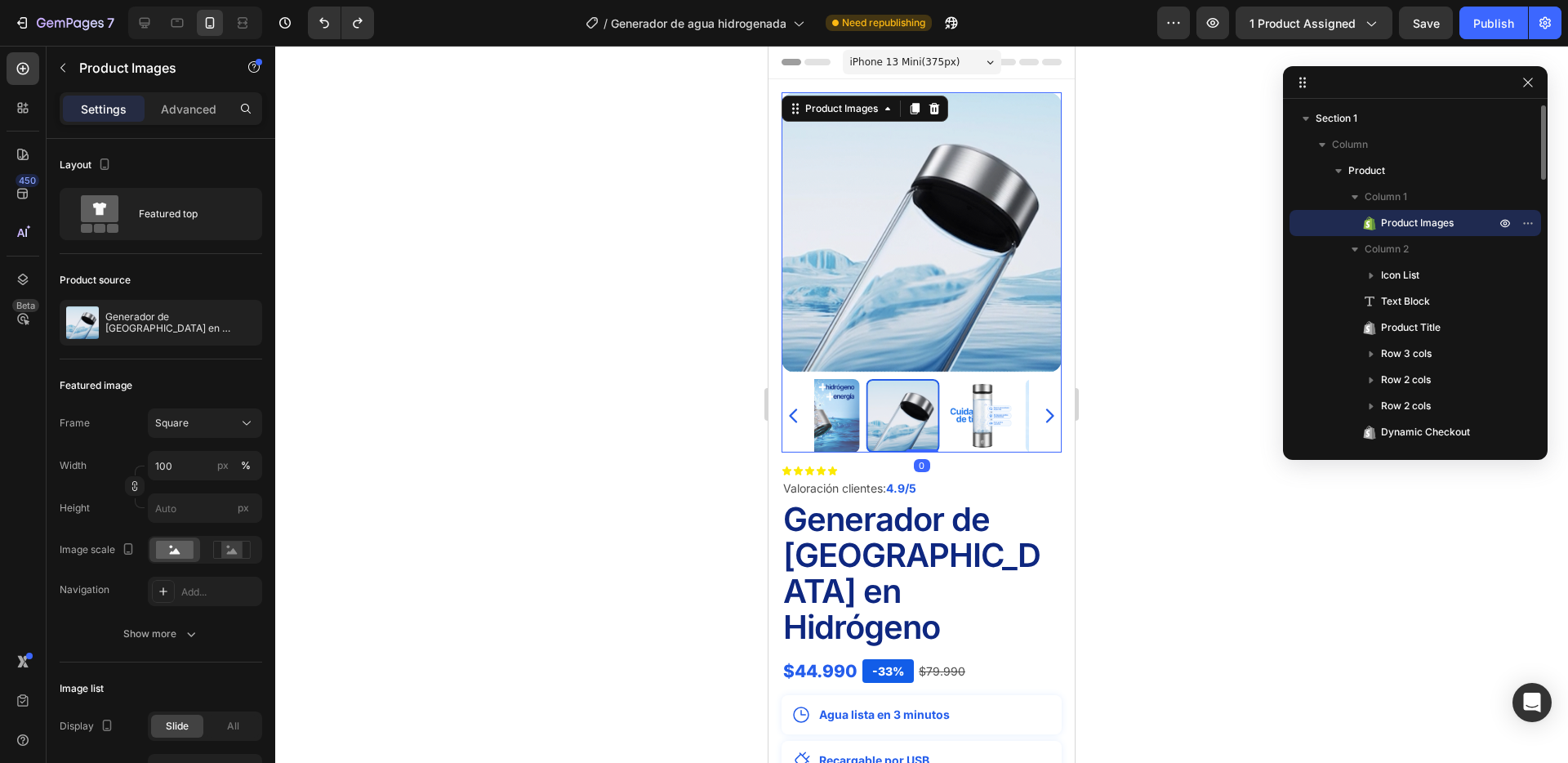
click at [946, 420] on img at bounding box center [982, 416] width 74 height 73
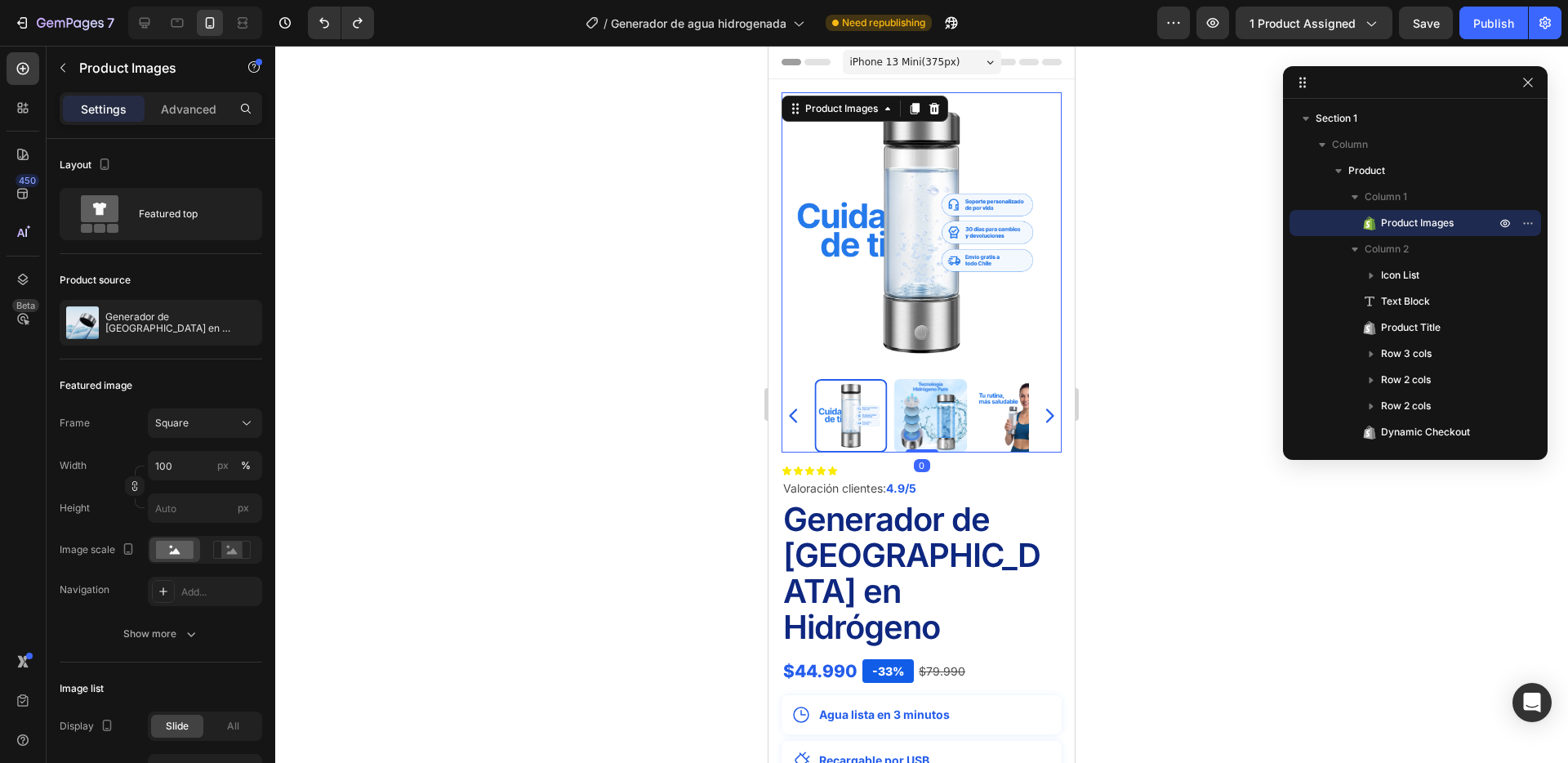
click at [917, 420] on img at bounding box center [931, 416] width 74 height 73
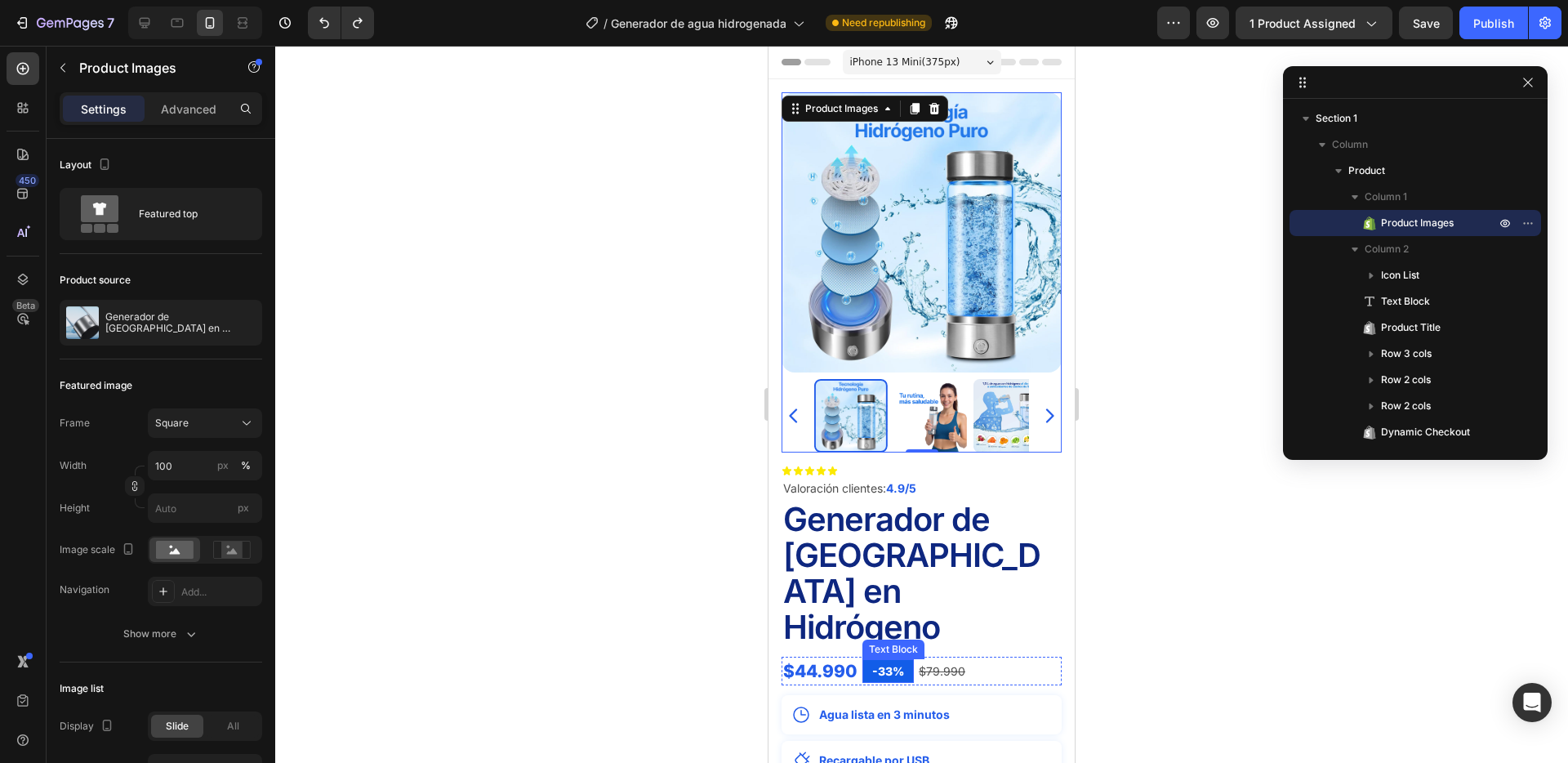
click at [881, 662] on p "-33%" at bounding box center [887, 670] width 32 height 17
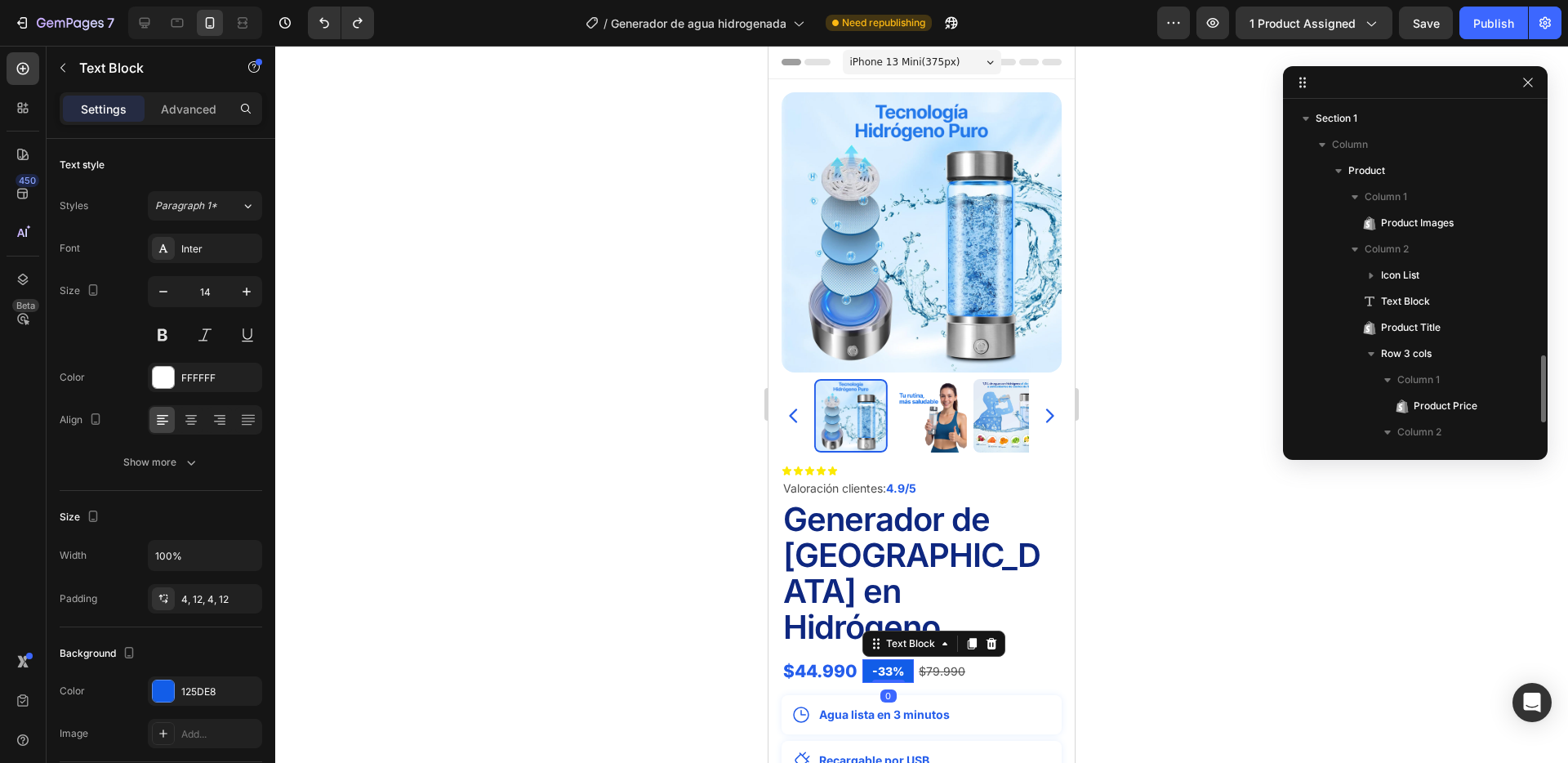
scroll to position [209, 0]
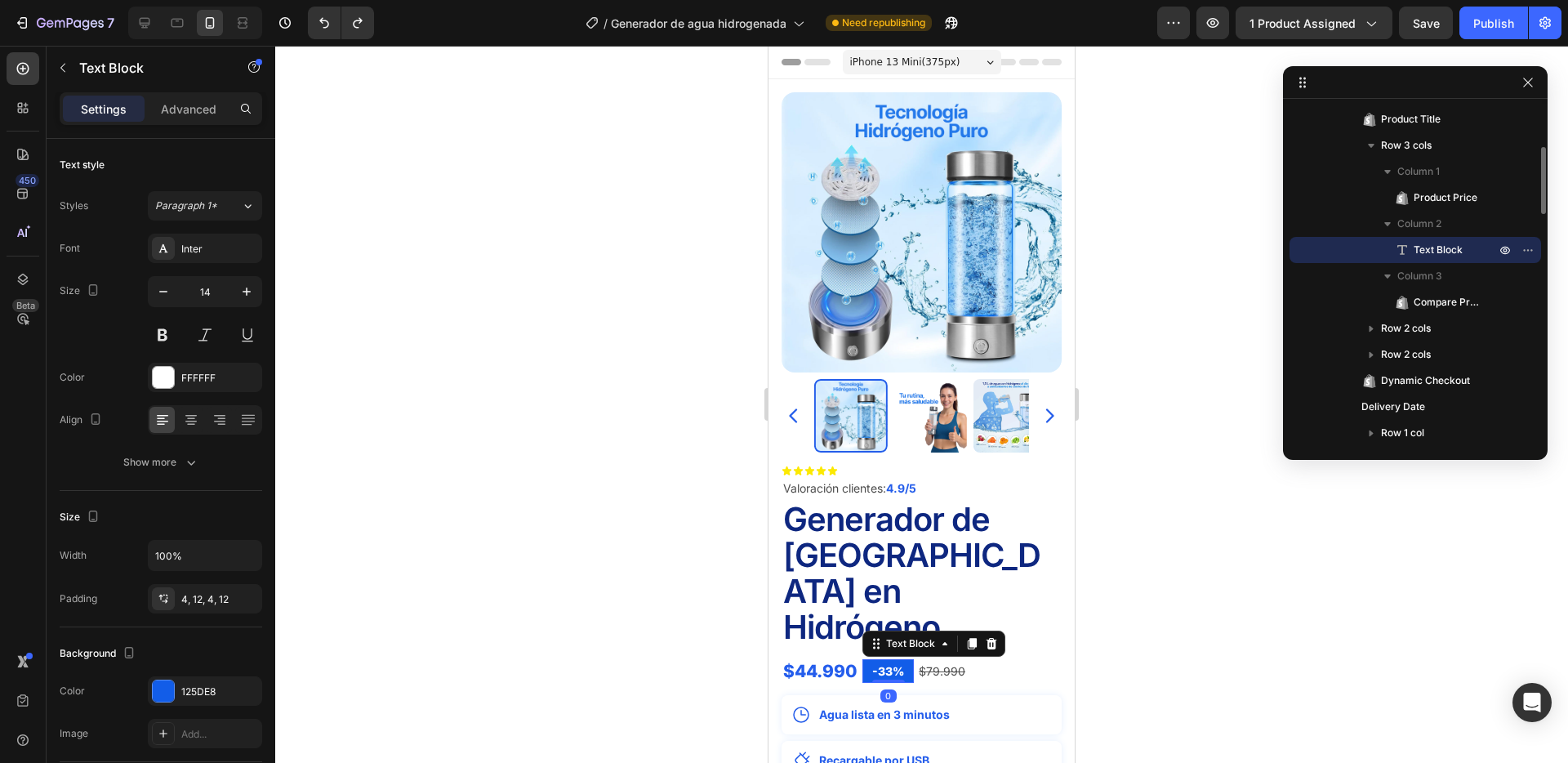
click at [881, 662] on p "-33%" at bounding box center [887, 670] width 32 height 17
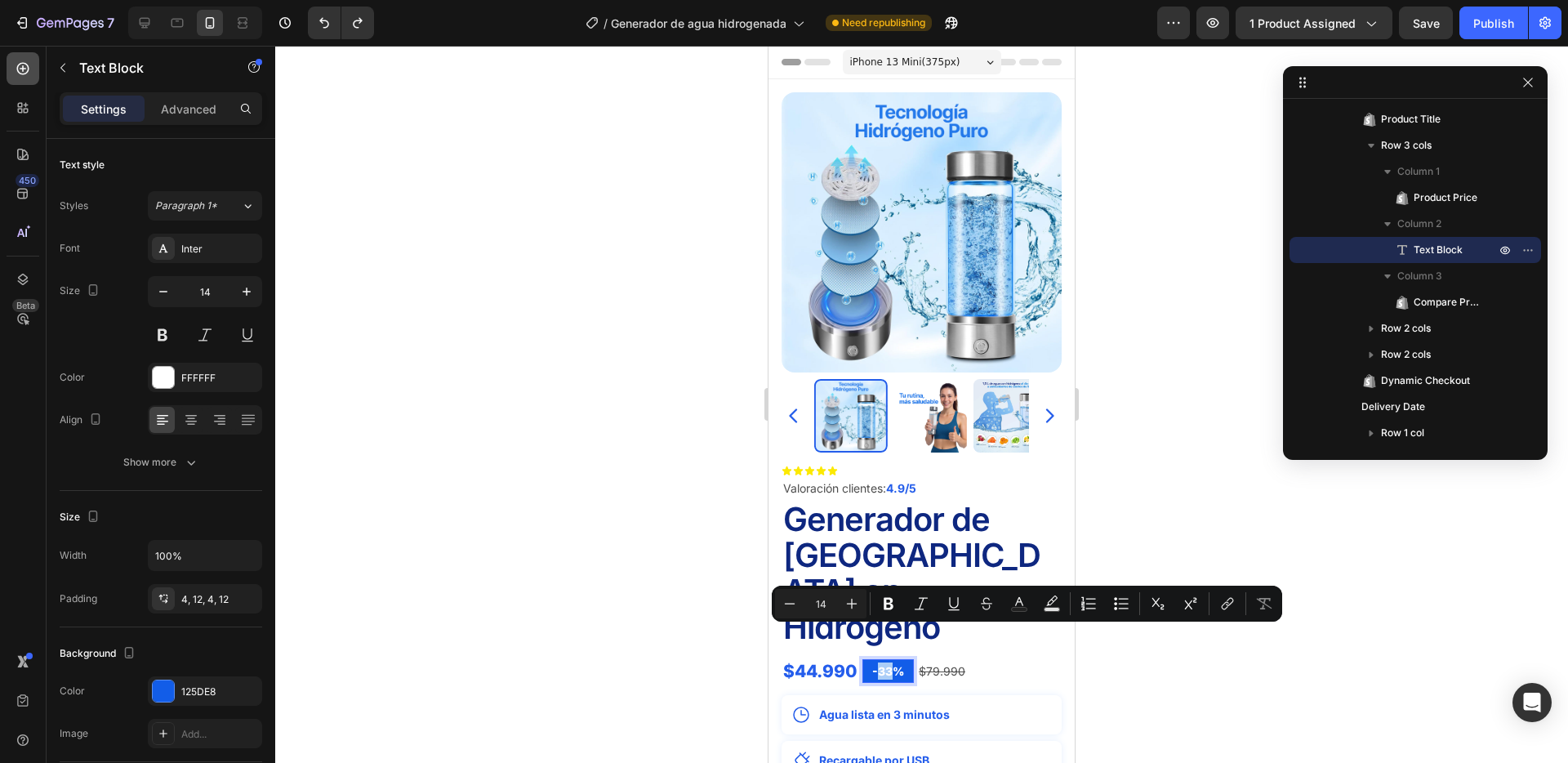
click at [17, 67] on icon at bounding box center [24, 69] width 13 height 13
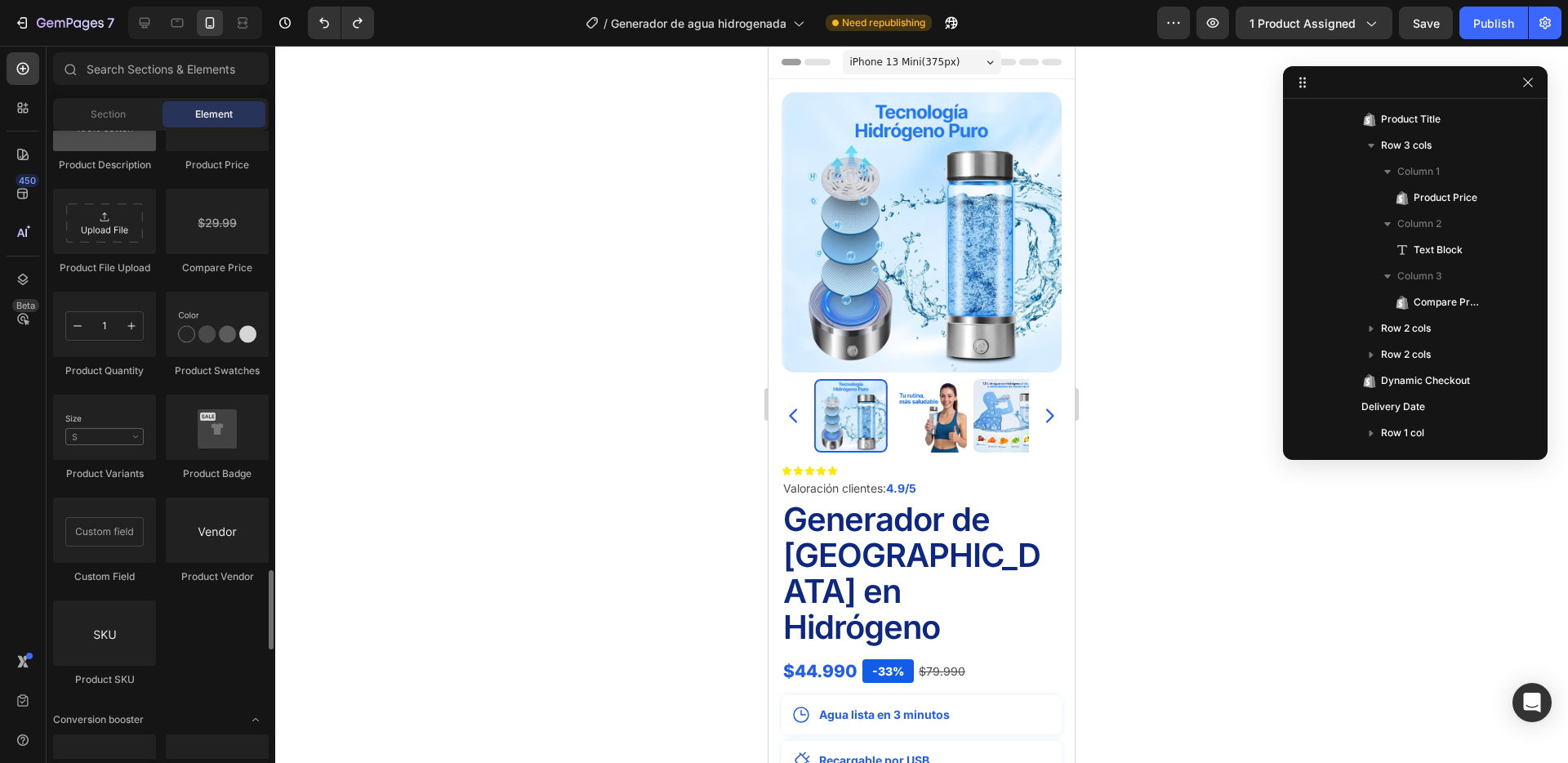
scroll to position [3046, 0]
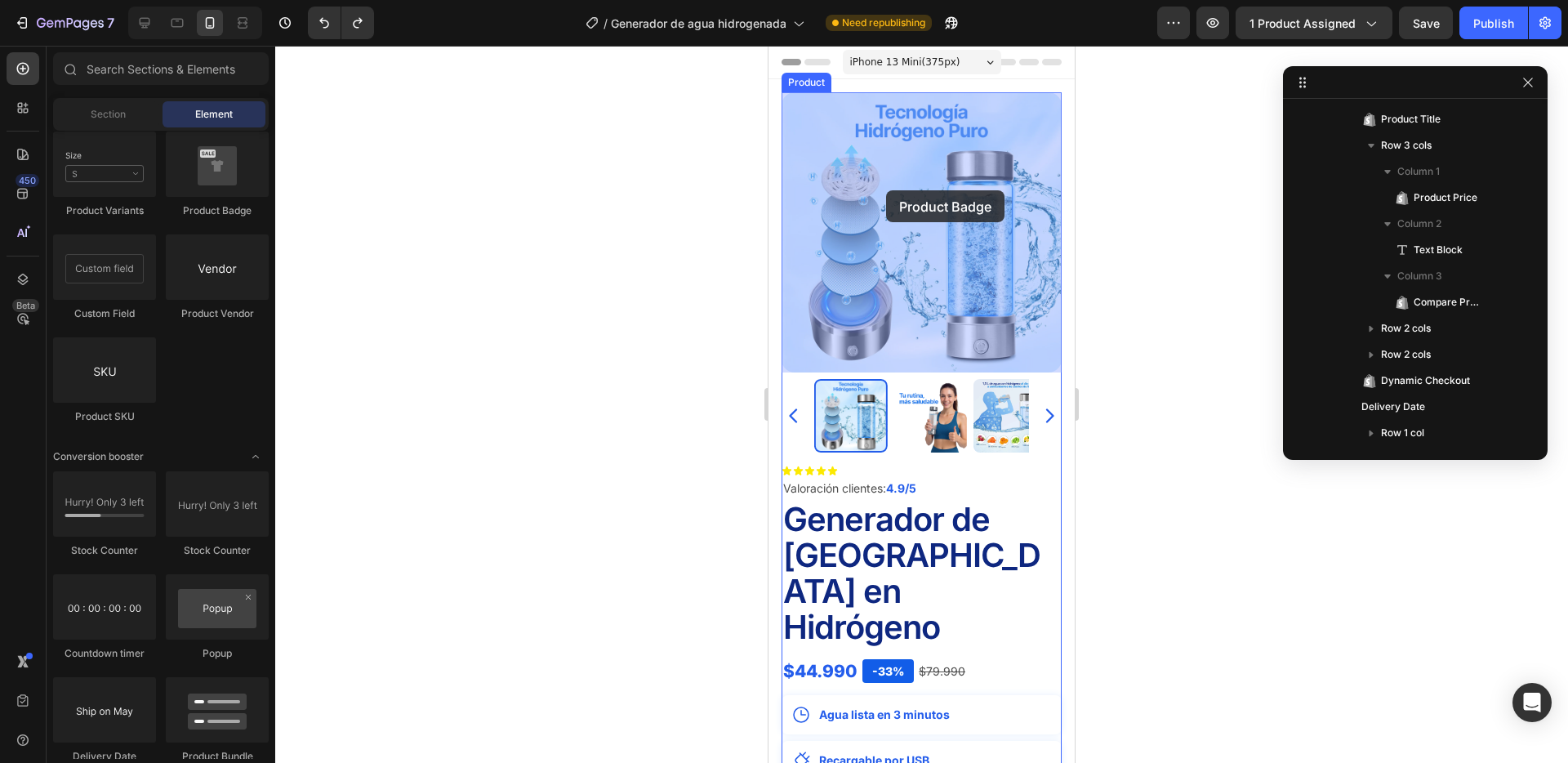
drag, startPoint x: 980, startPoint y: 220, endPoint x: 883, endPoint y: 198, distance: 99.5
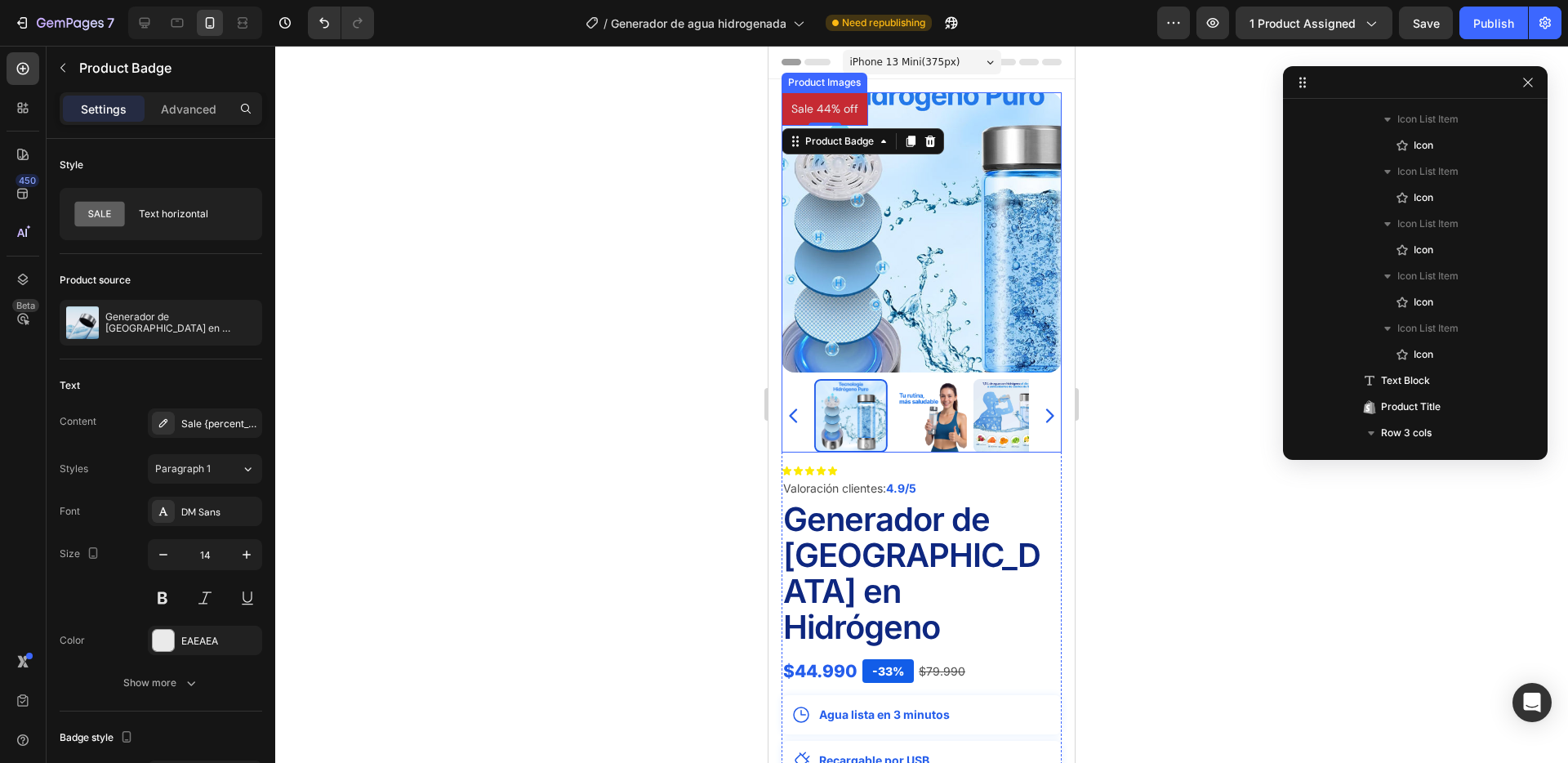
scroll to position [0, 0]
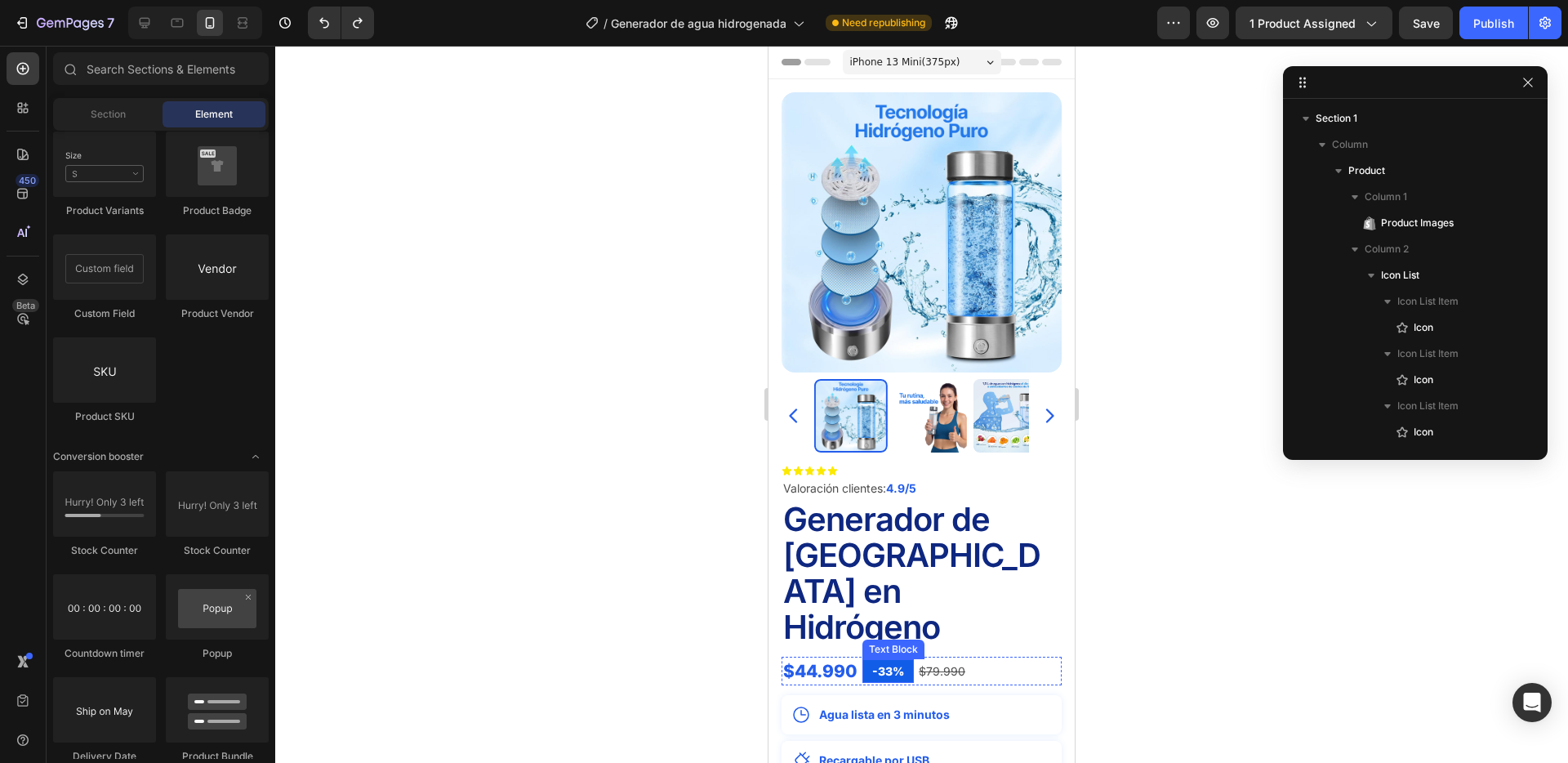
click at [887, 662] on p "-33%" at bounding box center [887, 670] width 32 height 17
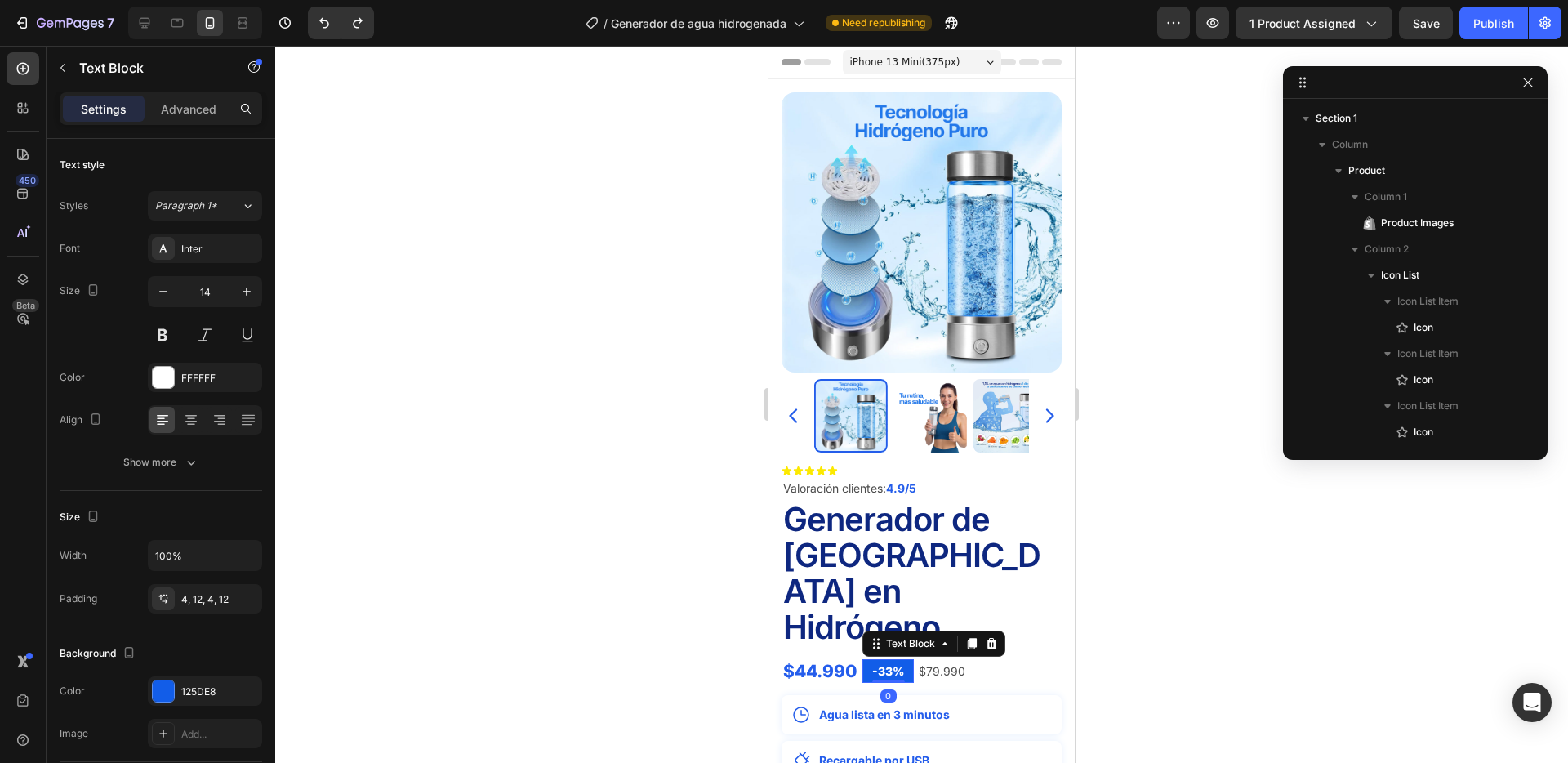
scroll to position [470, 0]
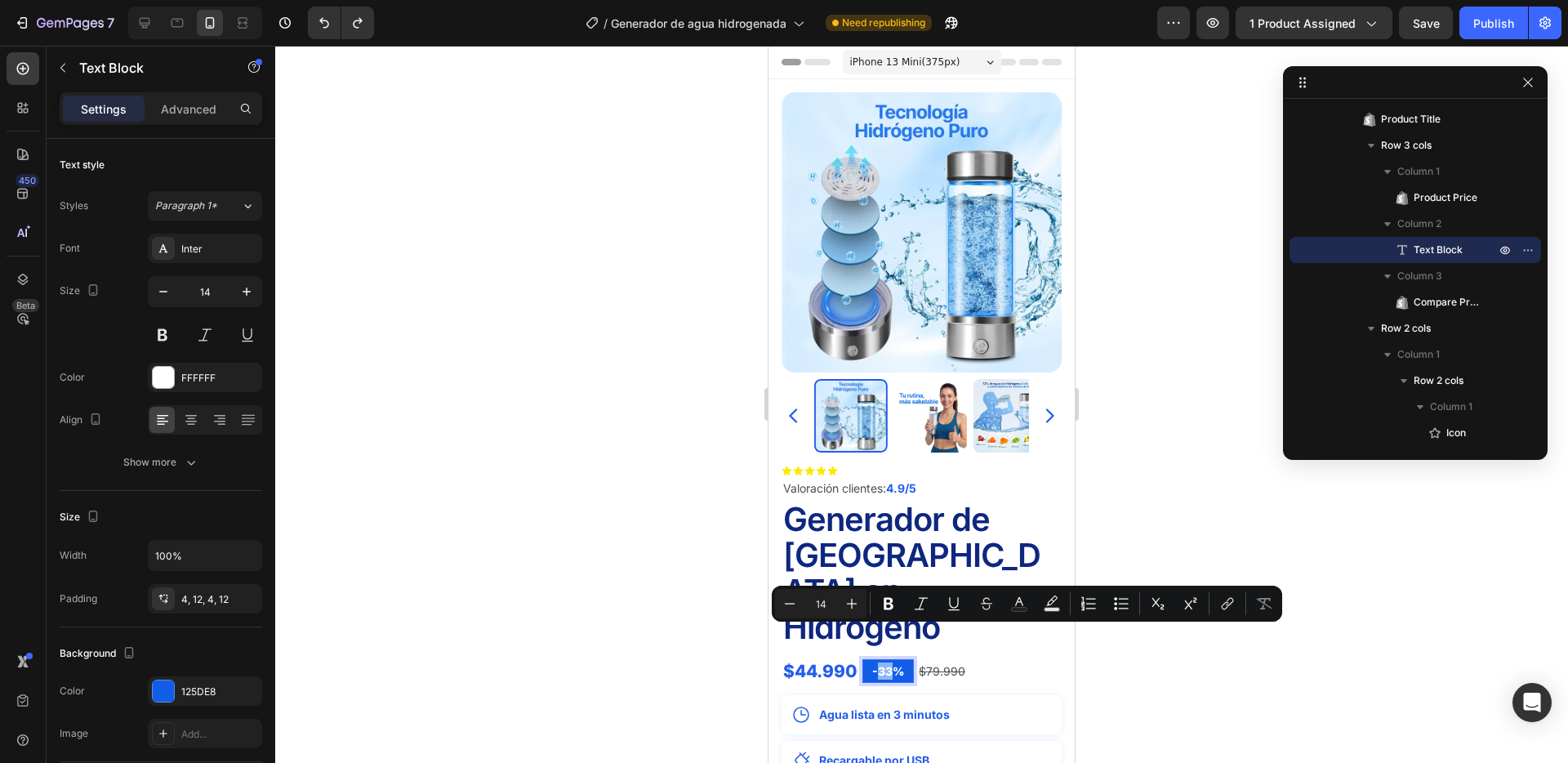
click at [877, 662] on p "-33%" at bounding box center [887, 670] width 32 height 17
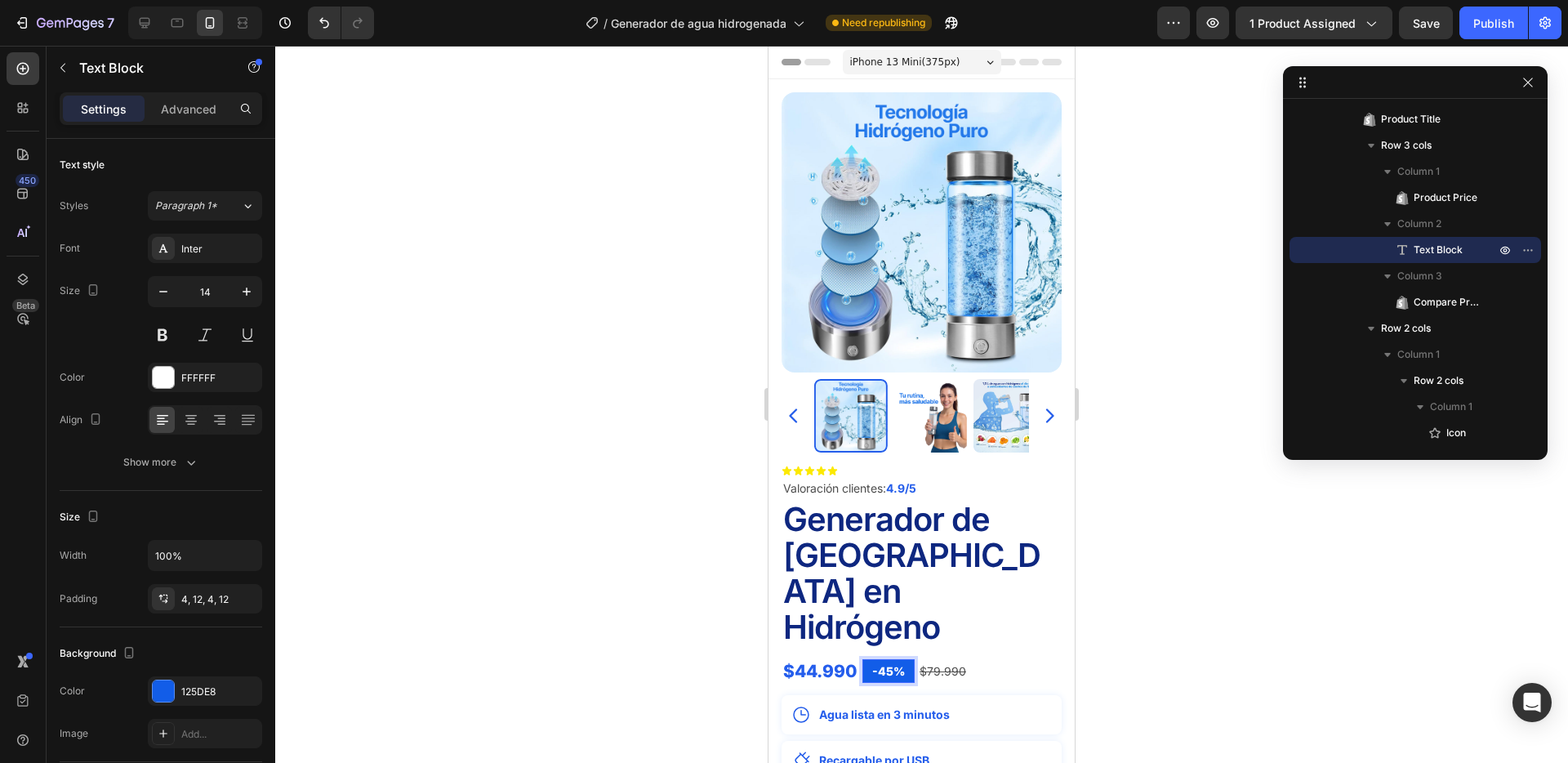
click at [579, 582] on div at bounding box center [921, 404] width 1293 height 717
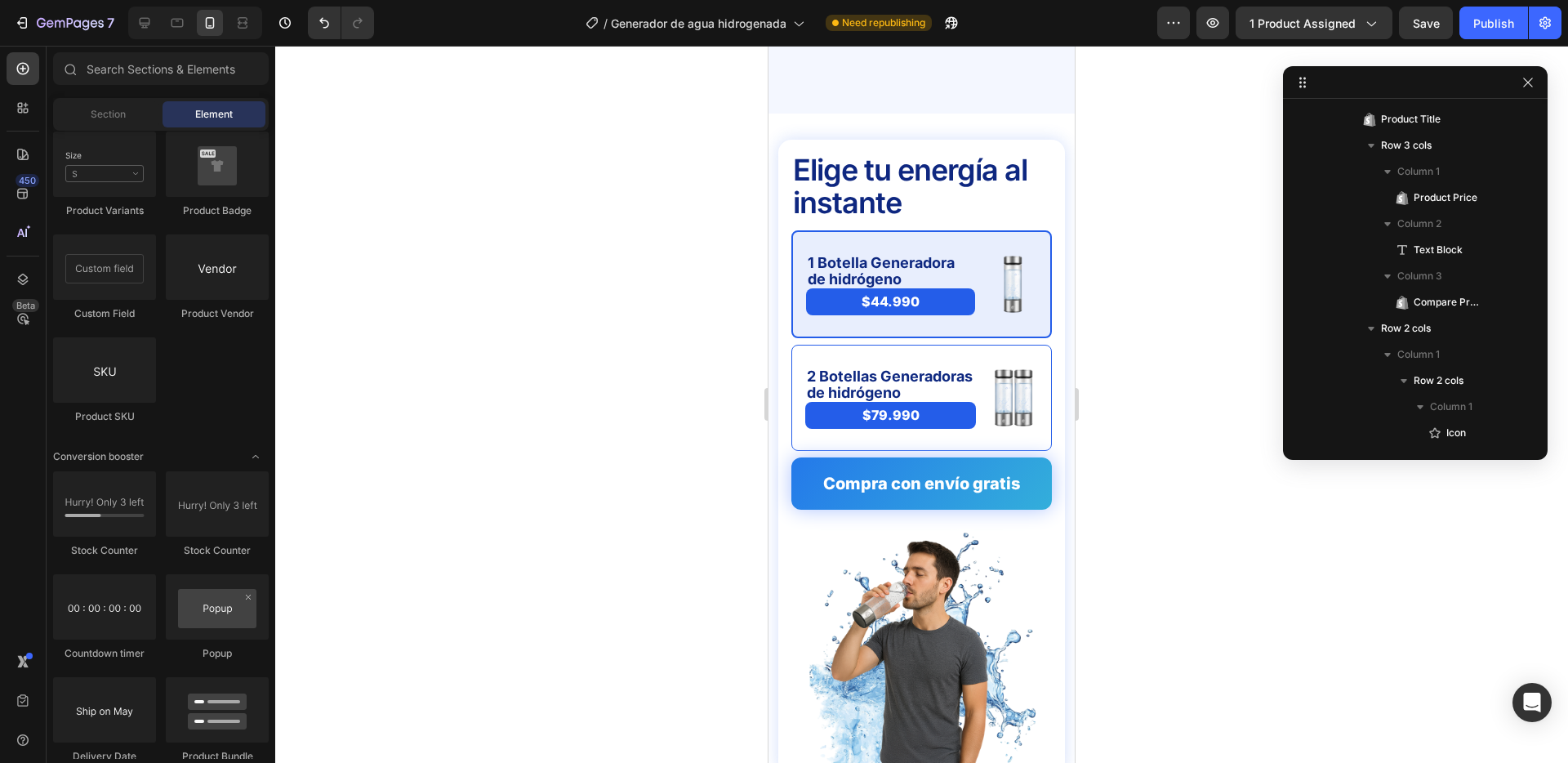
scroll to position [4062, 0]
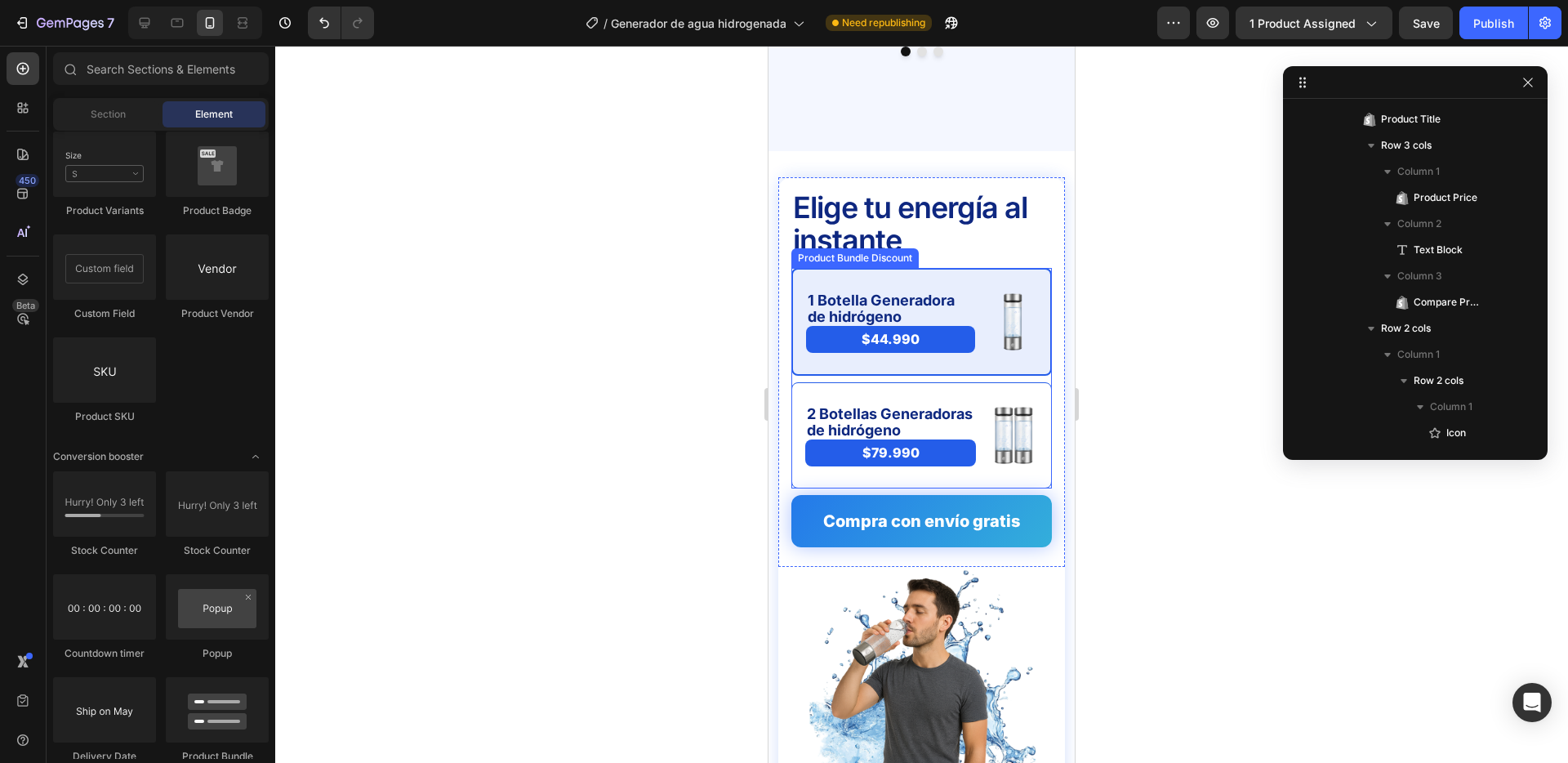
click at [864, 348] on div "1 Botella Generadora de hidrógeno Text Block $44.990 Product Price Product Pric…" at bounding box center [921, 377] width 260 height 220
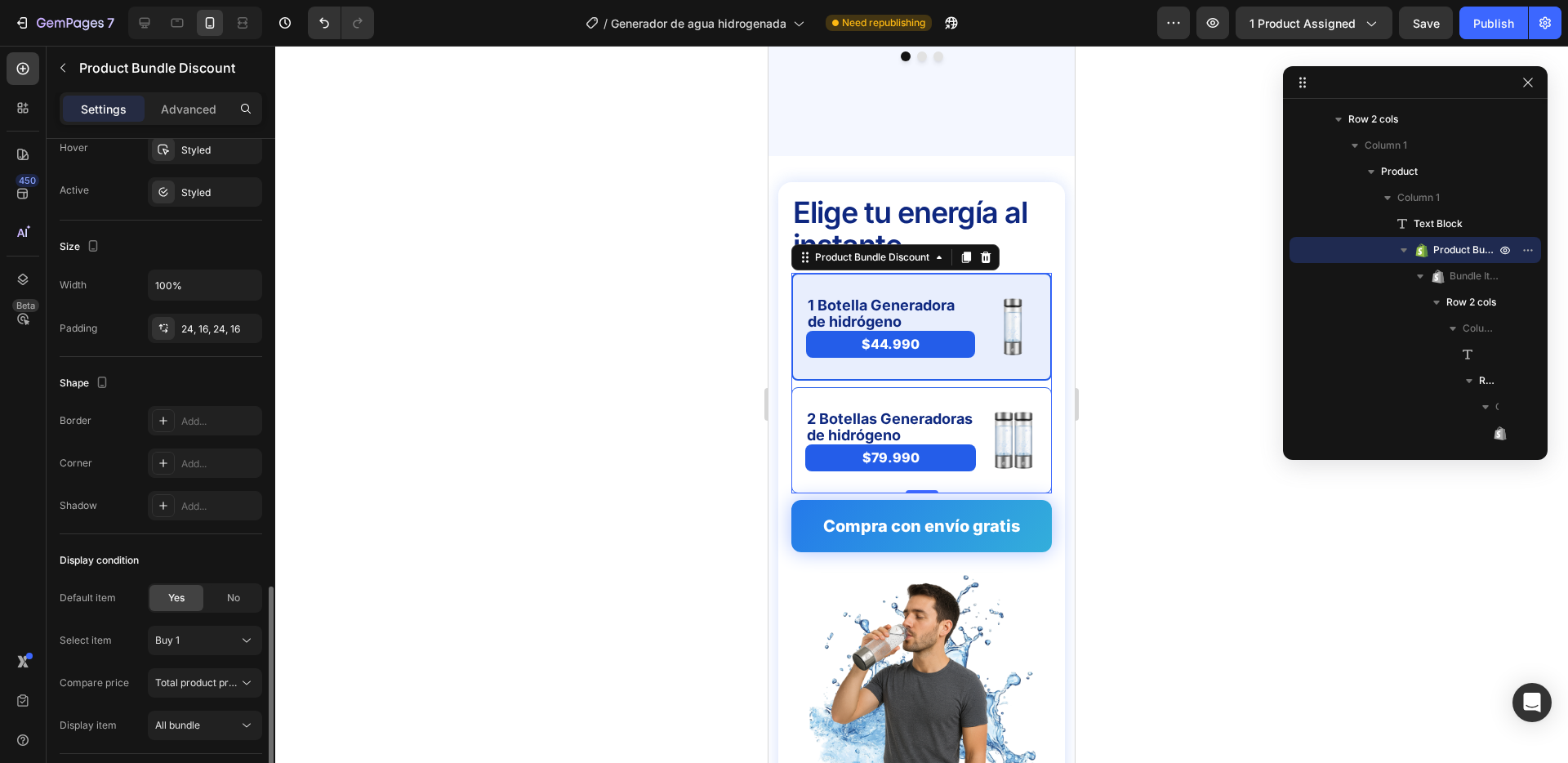
scroll to position [752, 0]
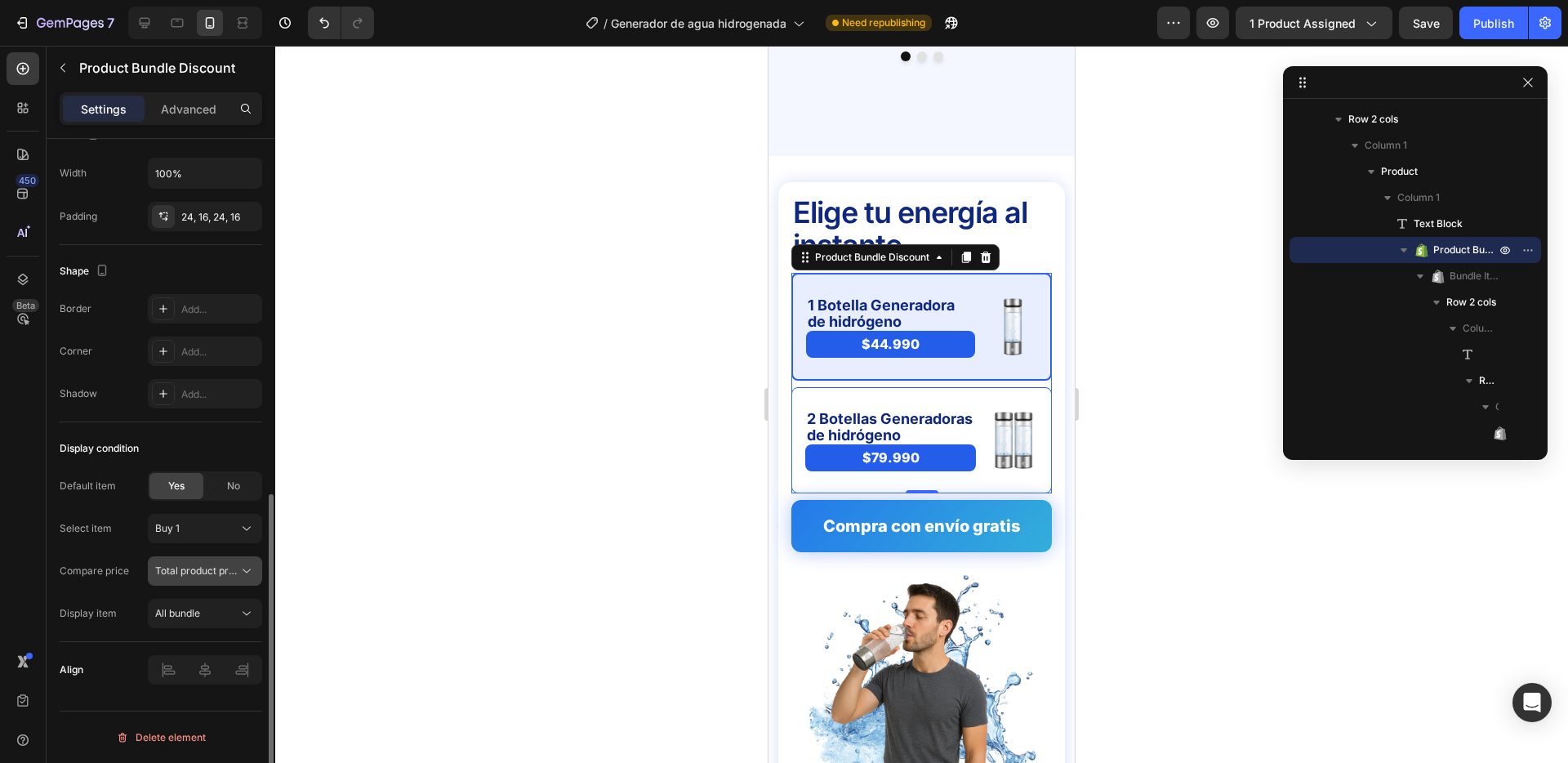
click at [209, 566] on span "Total product price" at bounding box center [199, 571] width 87 height 13
click at [209, 566] on button "Total product price" at bounding box center [205, 575] width 114 height 29
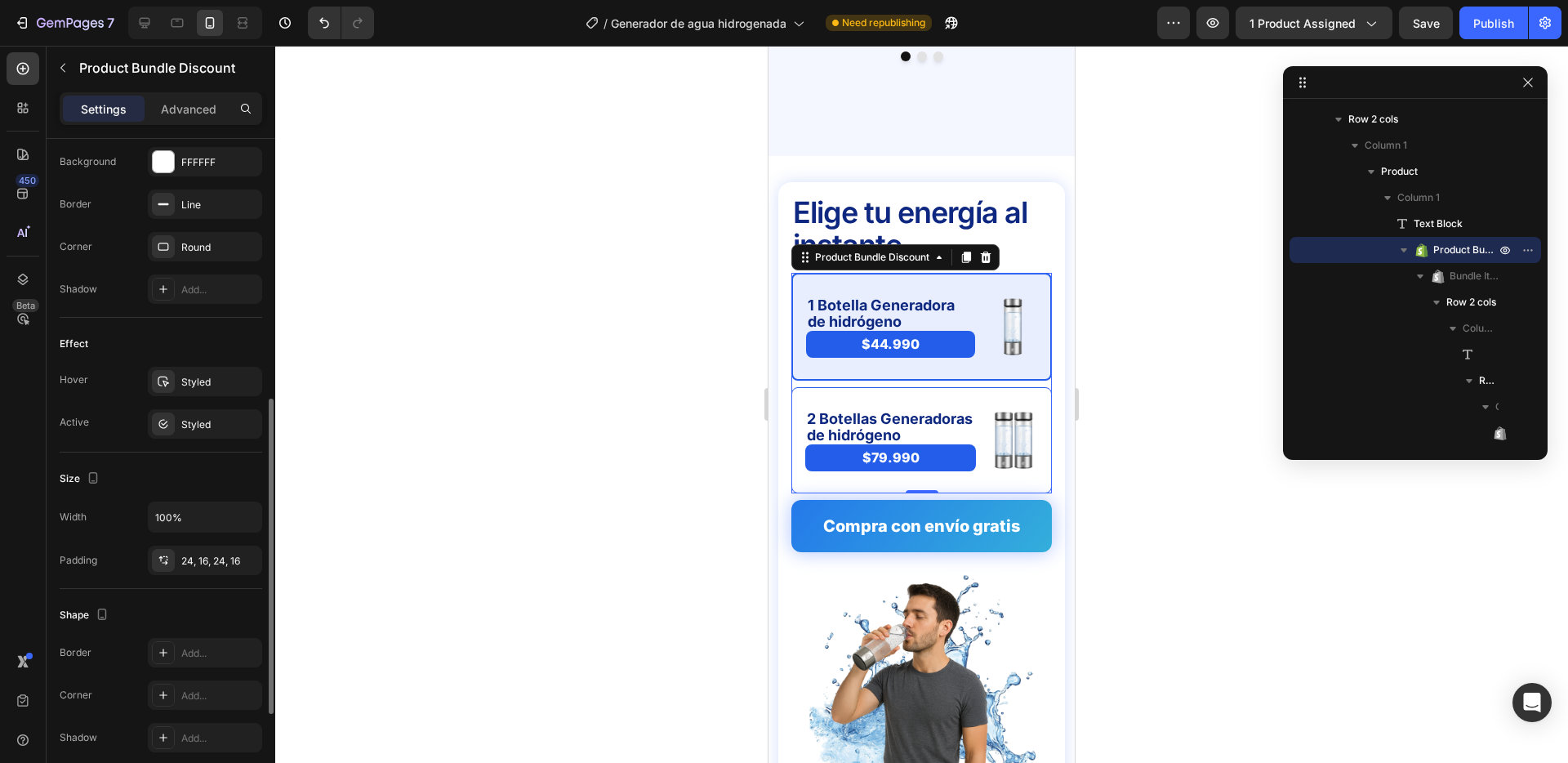
scroll to position [396, 0]
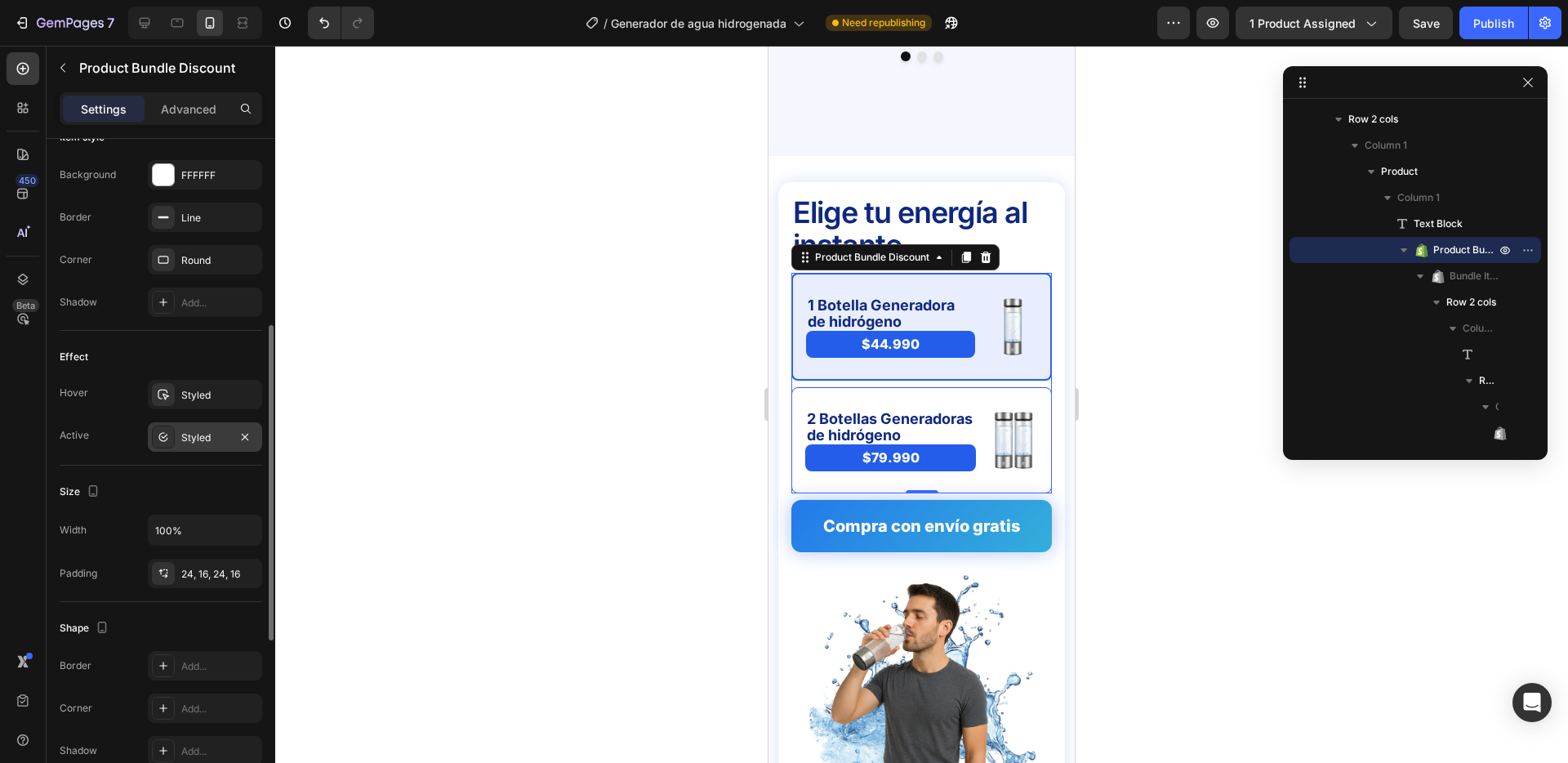
click at [197, 439] on div "Styled" at bounding box center [205, 437] width 47 height 15
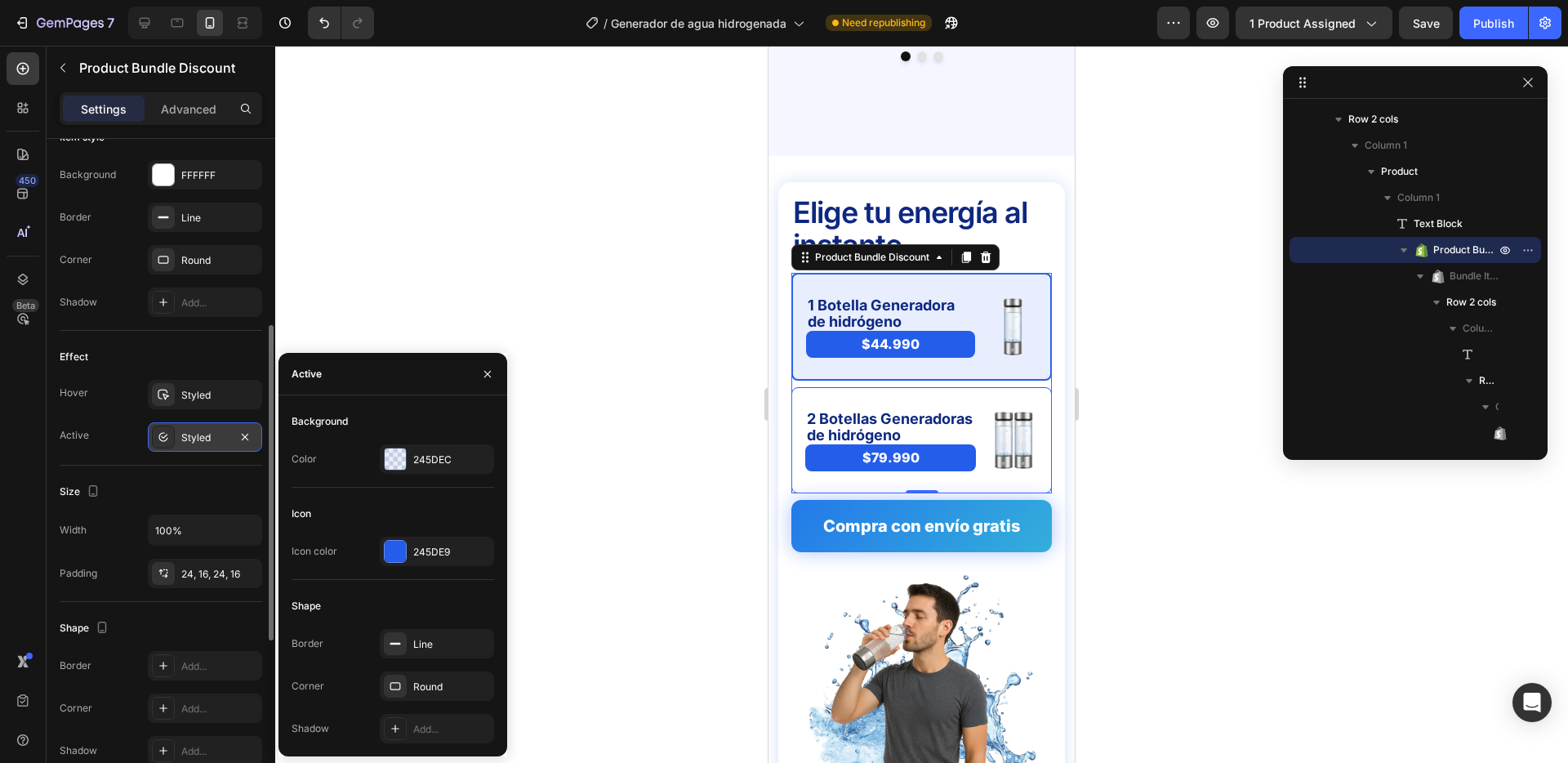
click at [197, 439] on div "Styled" at bounding box center [205, 437] width 47 height 15
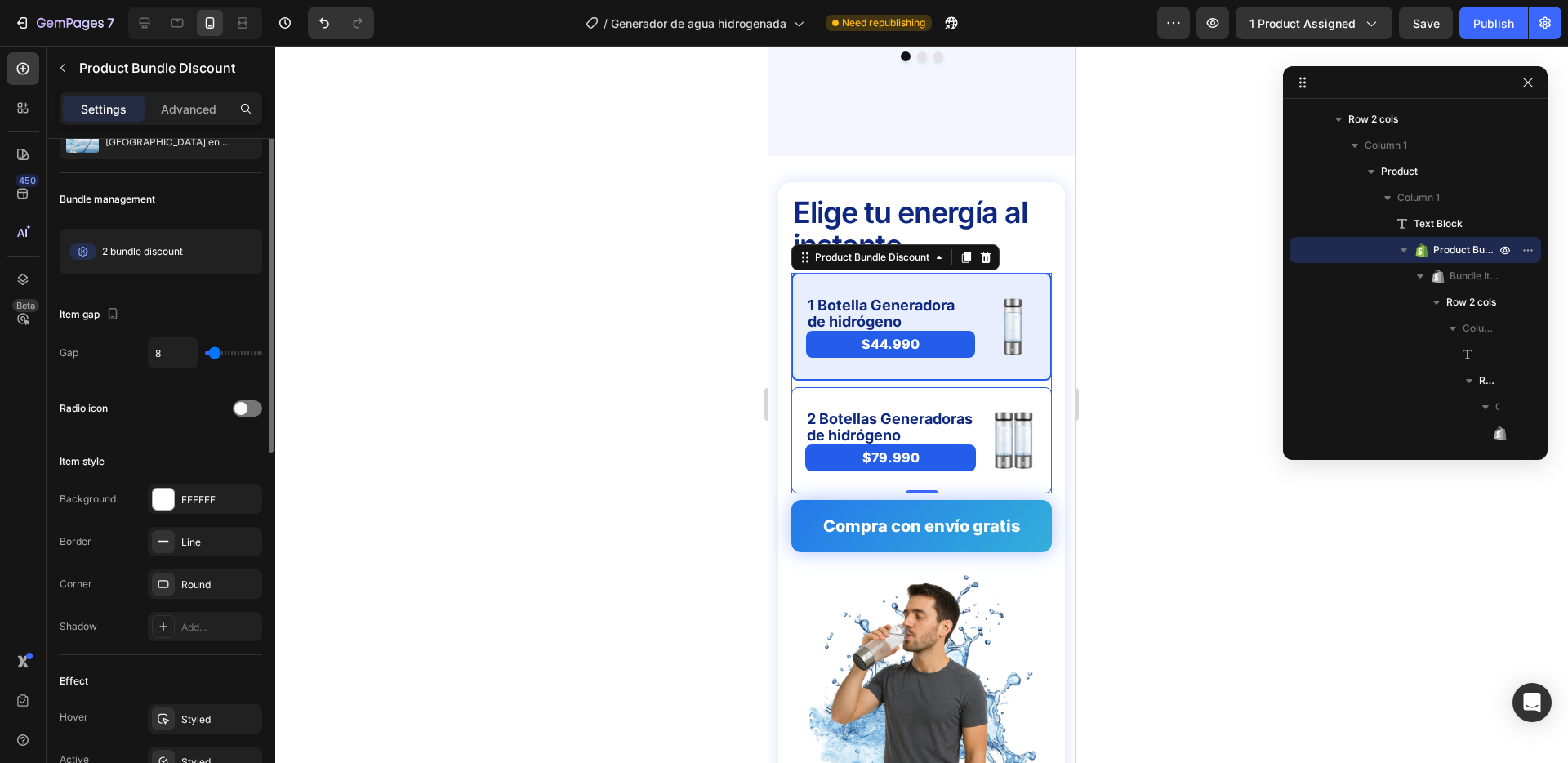
scroll to position [39, 0]
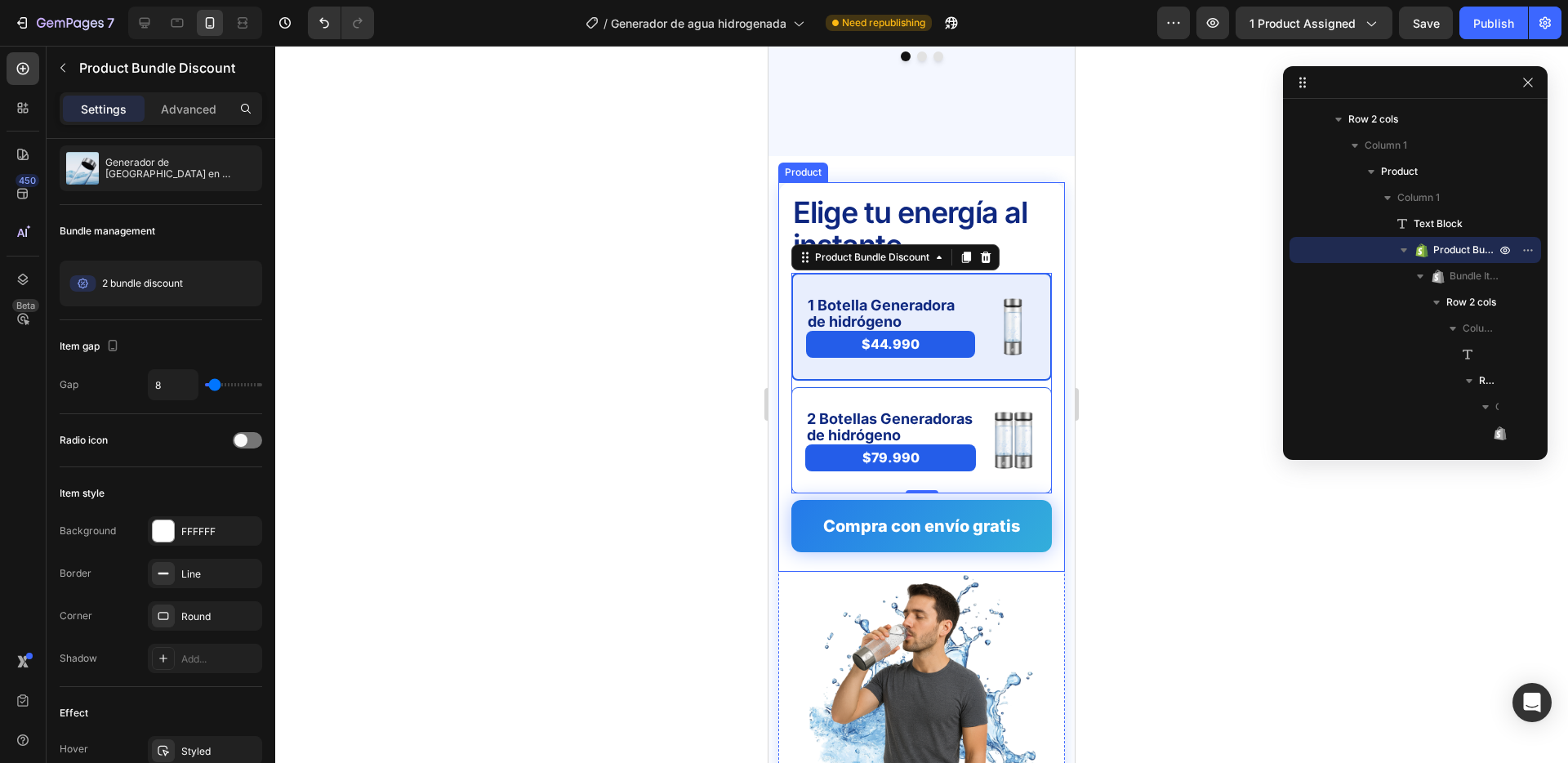
click at [699, 342] on div at bounding box center [921, 404] width 1293 height 717
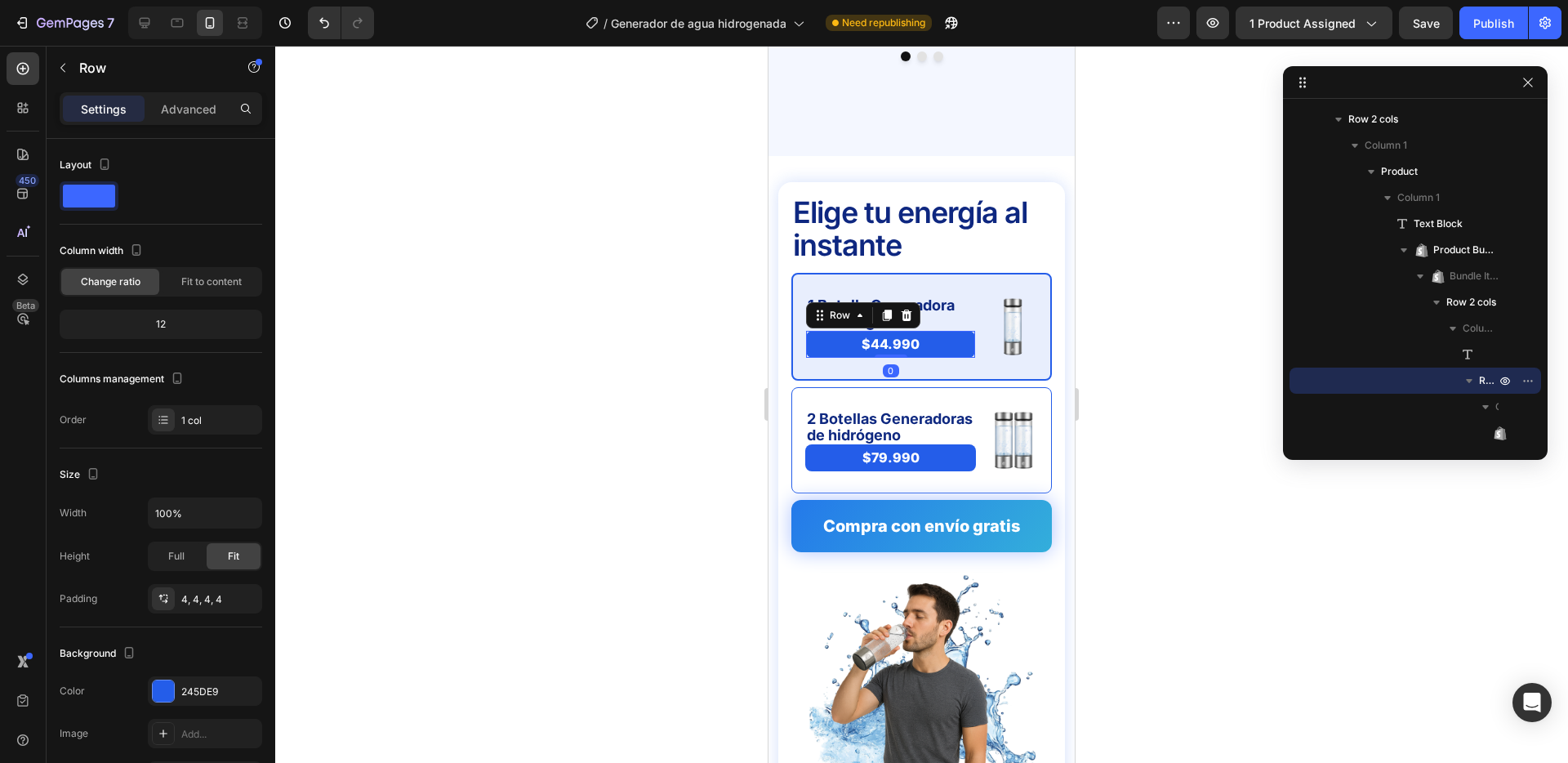
click at [807, 331] on div "$44.990 Product Price Product Price Row 0" at bounding box center [891, 345] width 169 height 27
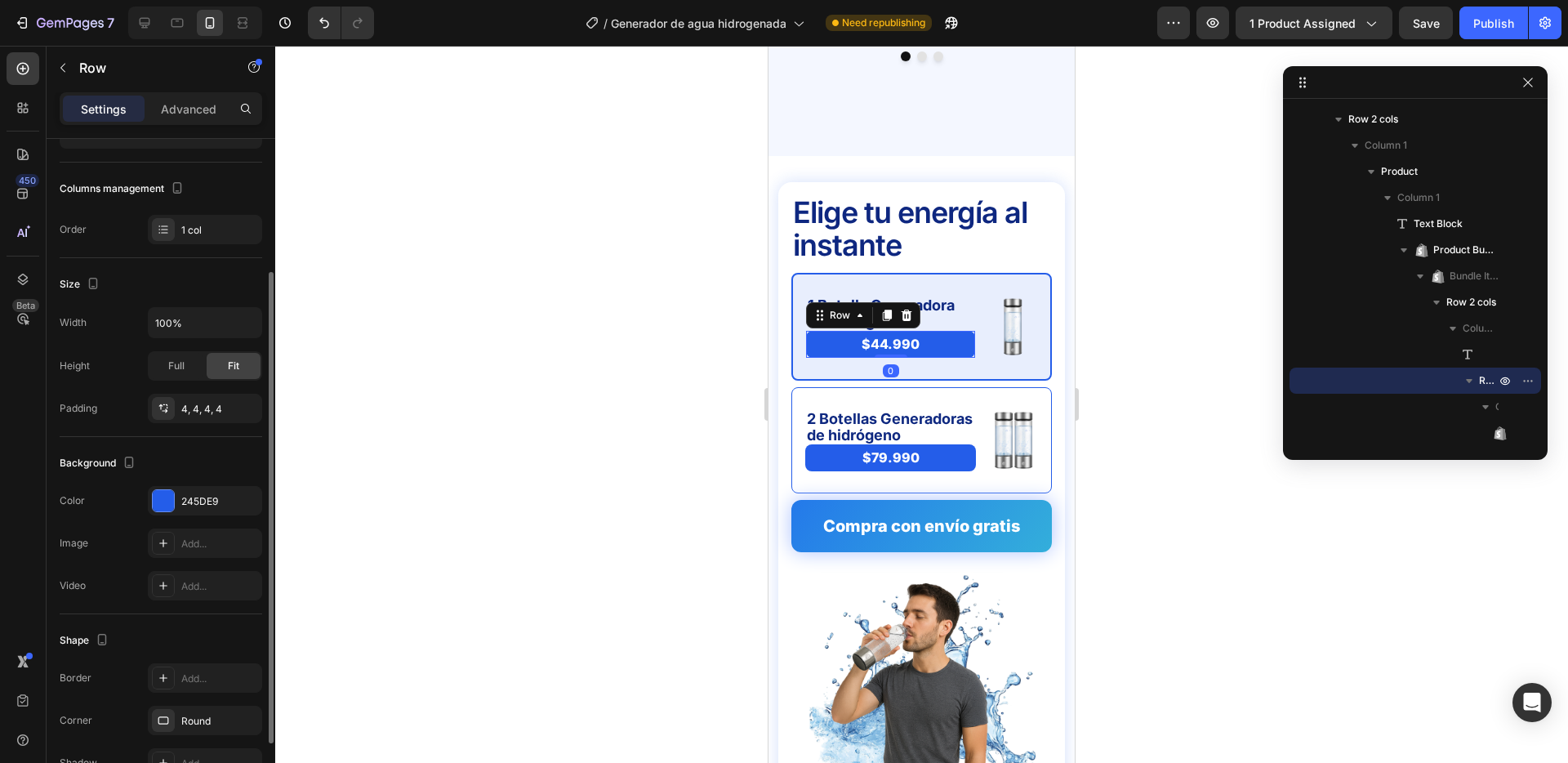
scroll to position [283, 0]
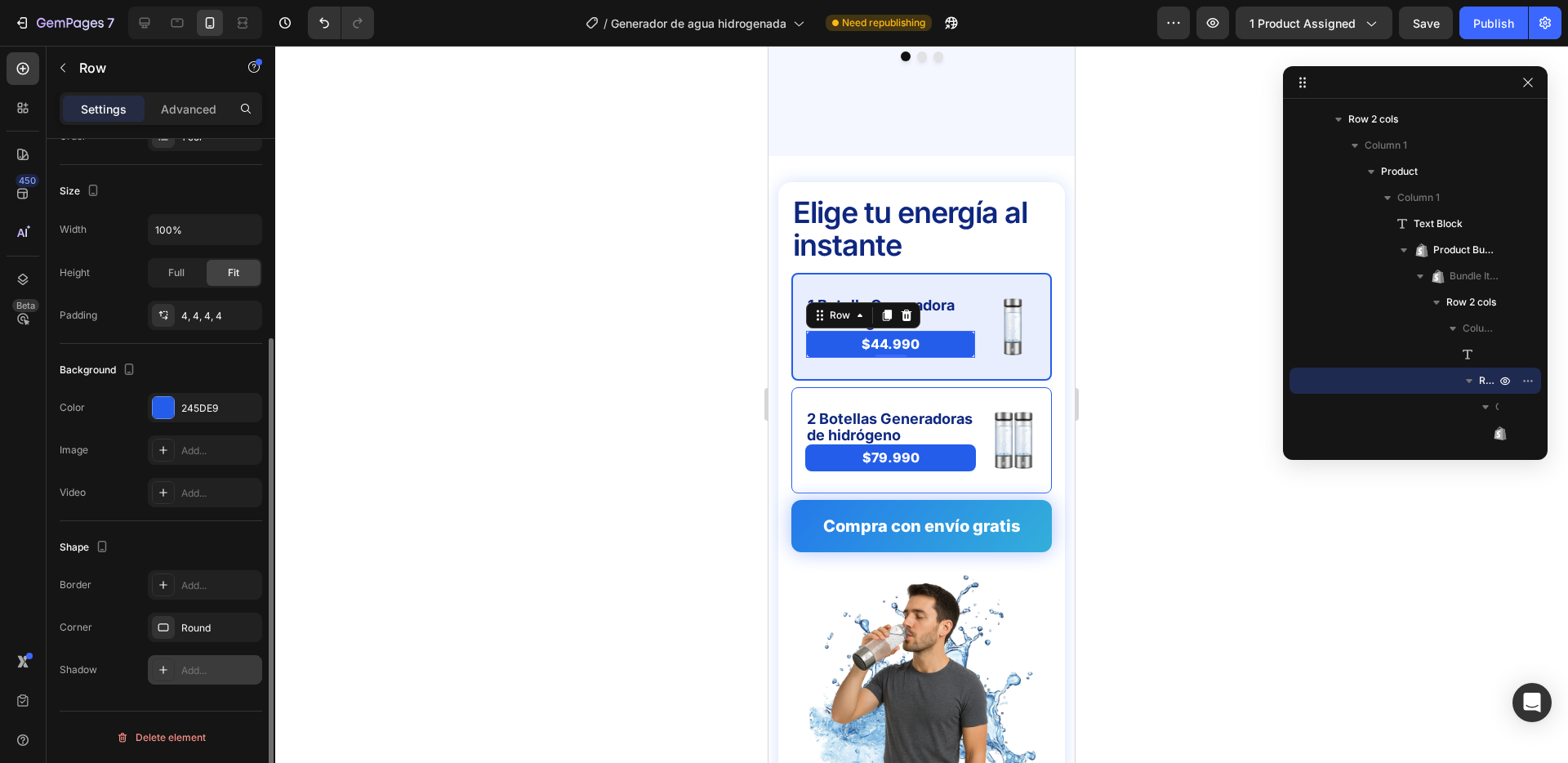
click at [194, 658] on div "Add..." at bounding box center [205, 670] width 114 height 29
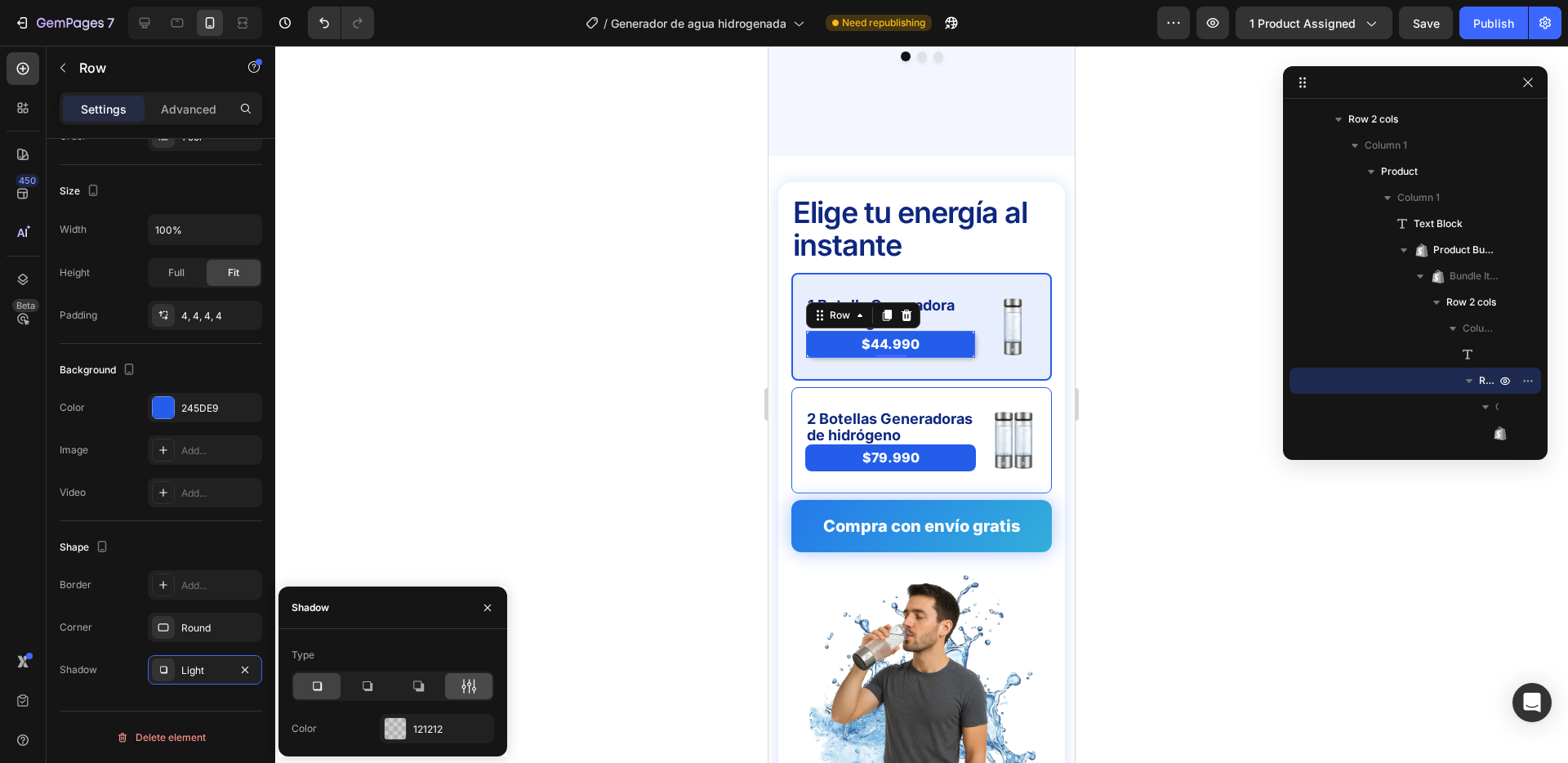
click at [468, 680] on icon at bounding box center [469, 686] width 16 height 16
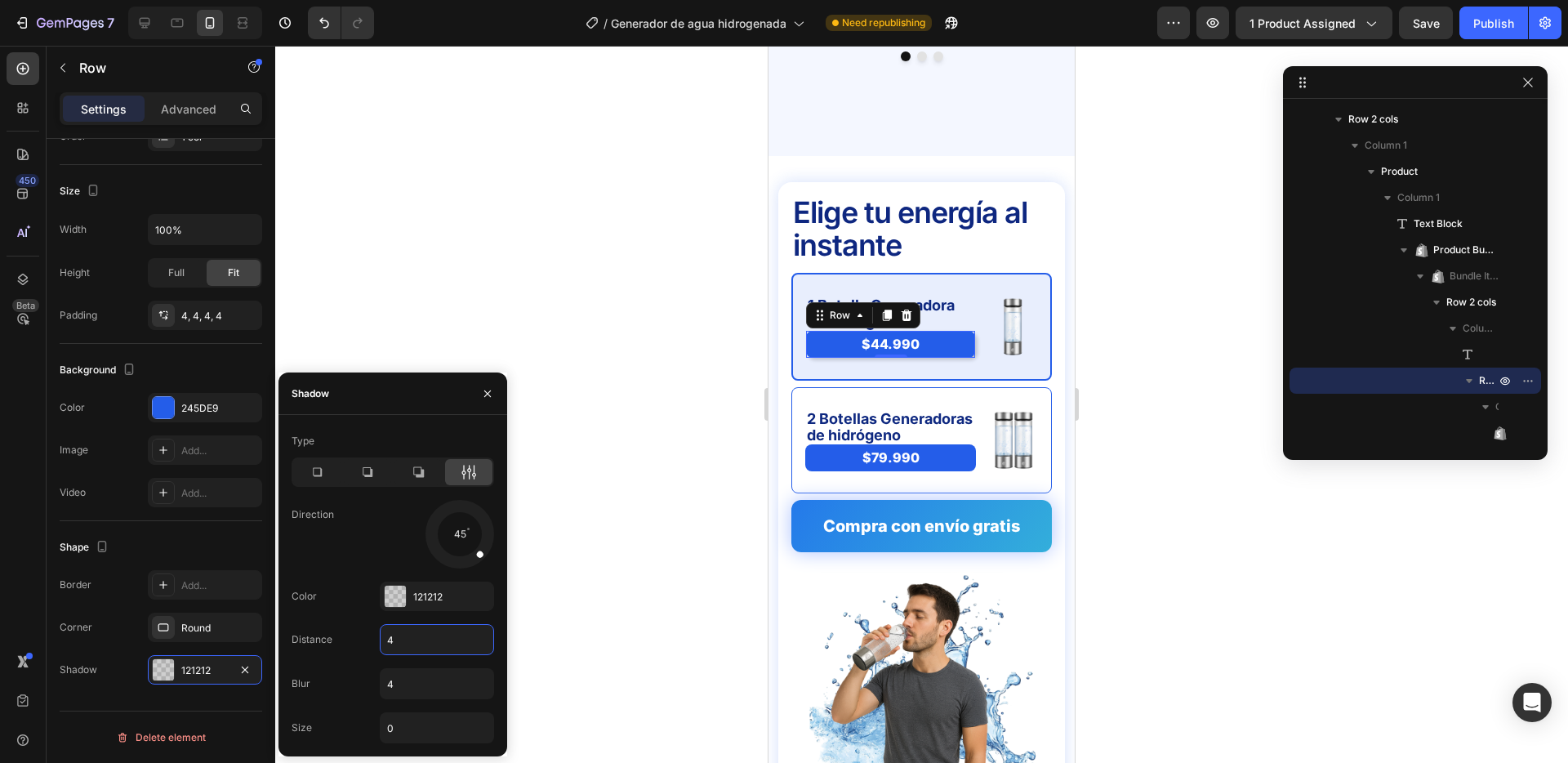
click at [429, 642] on input "4" at bounding box center [437, 640] width 113 height 29
type input "0"
click at [397, 679] on input "4" at bounding box center [437, 683] width 113 height 29
type input "10"
click at [396, 589] on div at bounding box center [395, 595] width 21 height 21
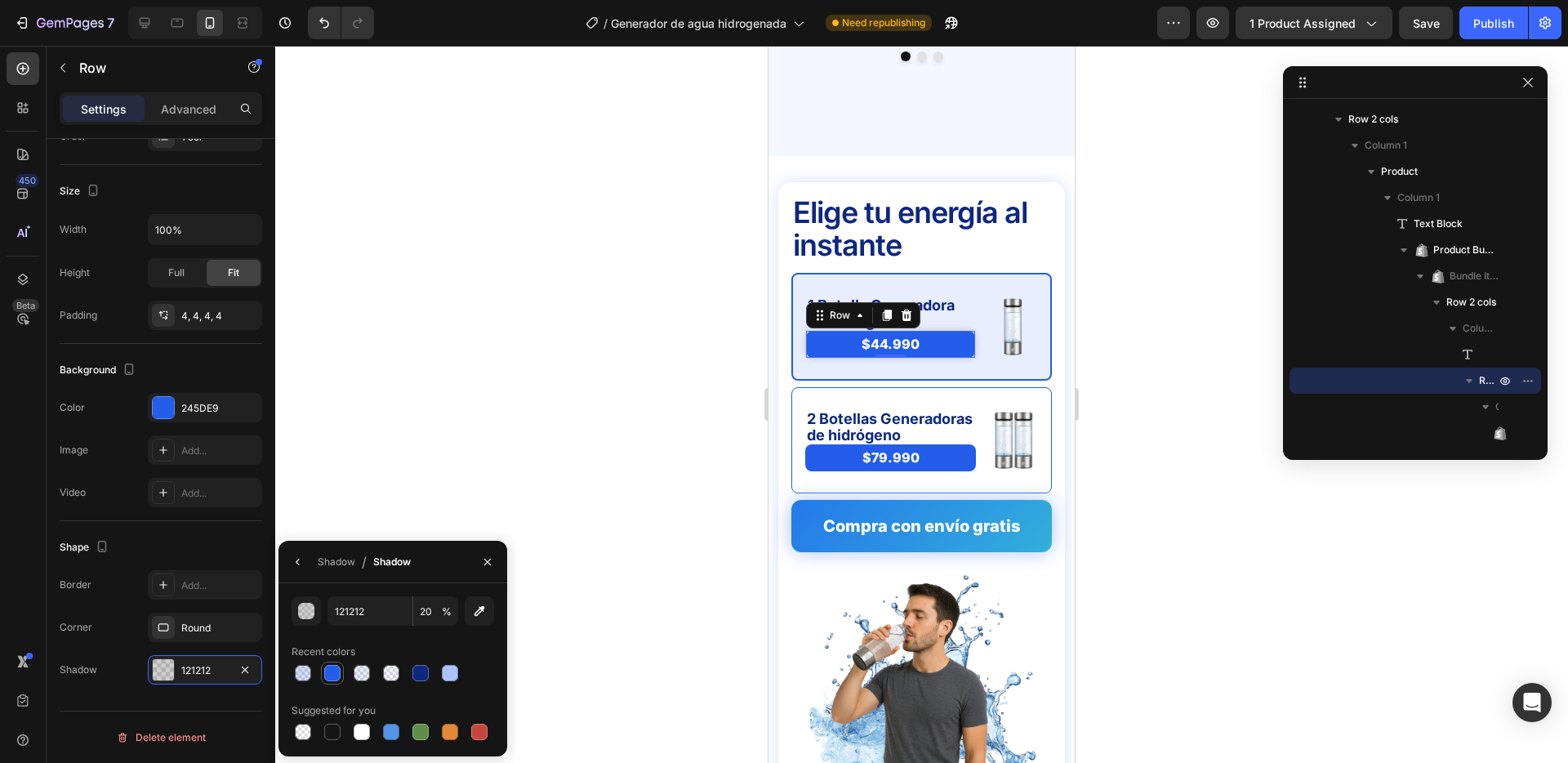
click at [334, 673] on div at bounding box center [332, 673] width 16 height 16
type input "245DE9"
click at [438, 611] on input "100" at bounding box center [436, 611] width 45 height 29
type input "1"
type input "20"
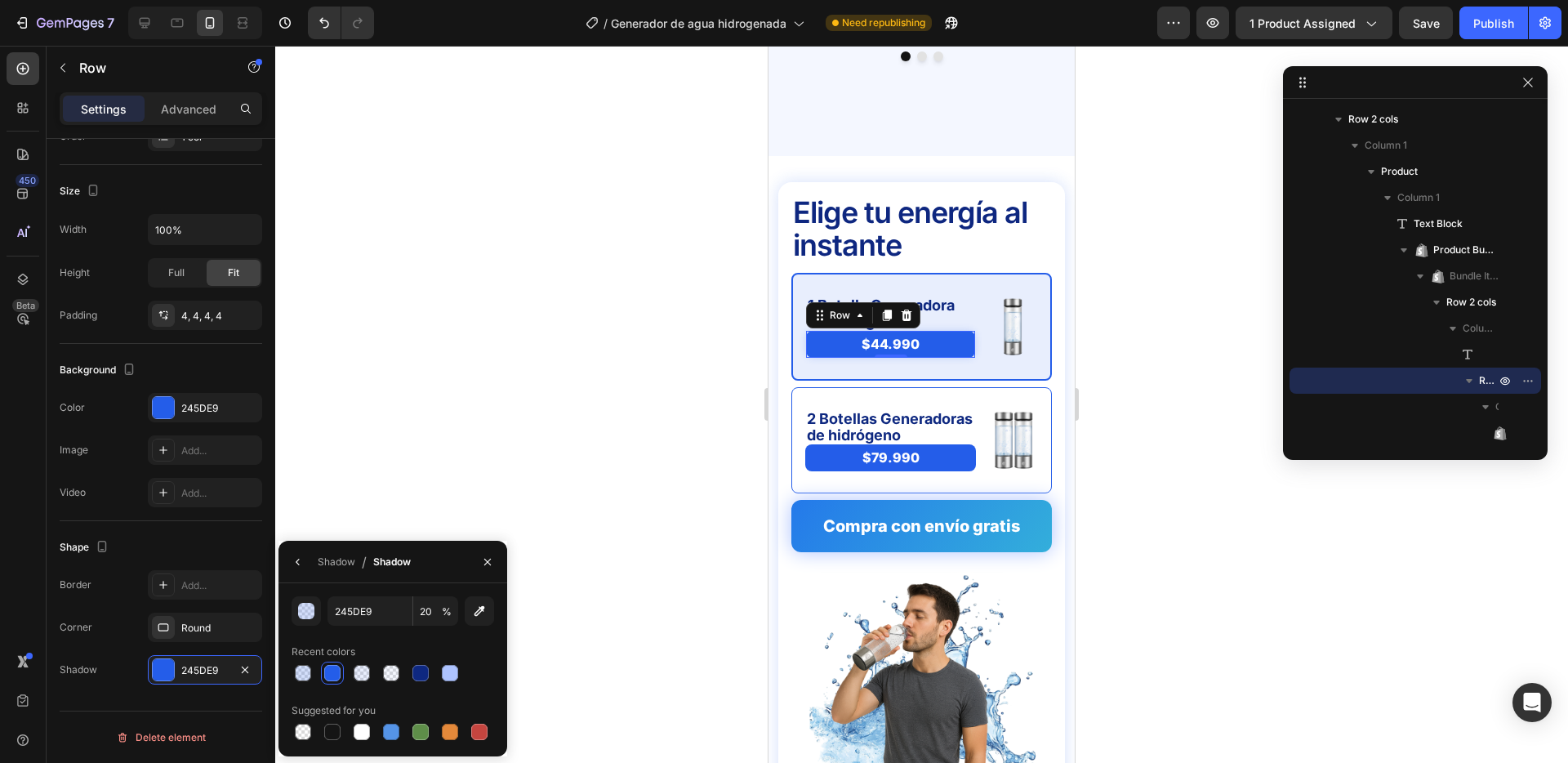
click at [591, 357] on div at bounding box center [921, 404] width 1293 height 717
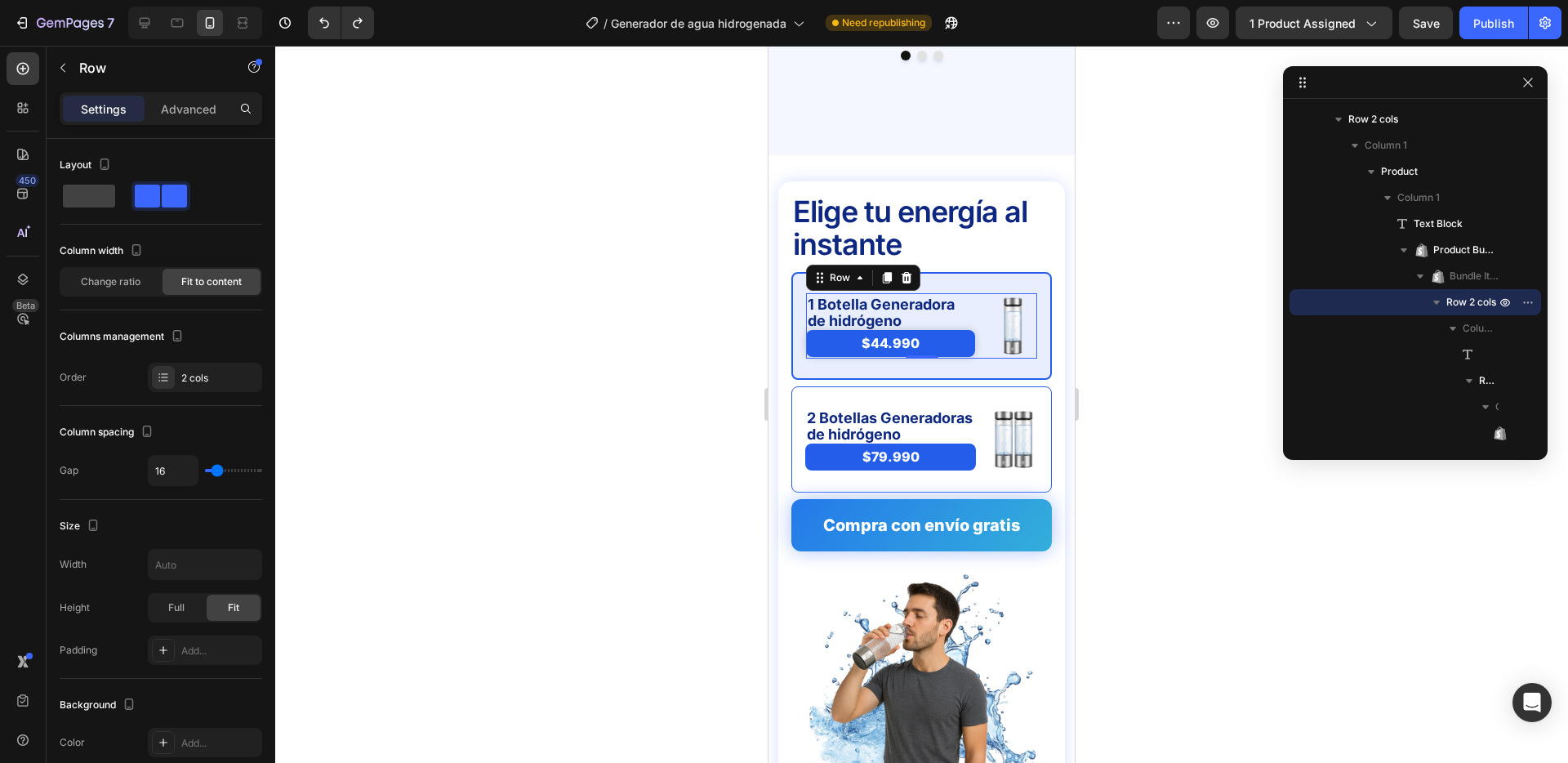
click at [814, 325] on div "1 Botella Generadora de hidrógeno Text Block $44.990 Product Price Product Pric…" at bounding box center [891, 326] width 169 height 65
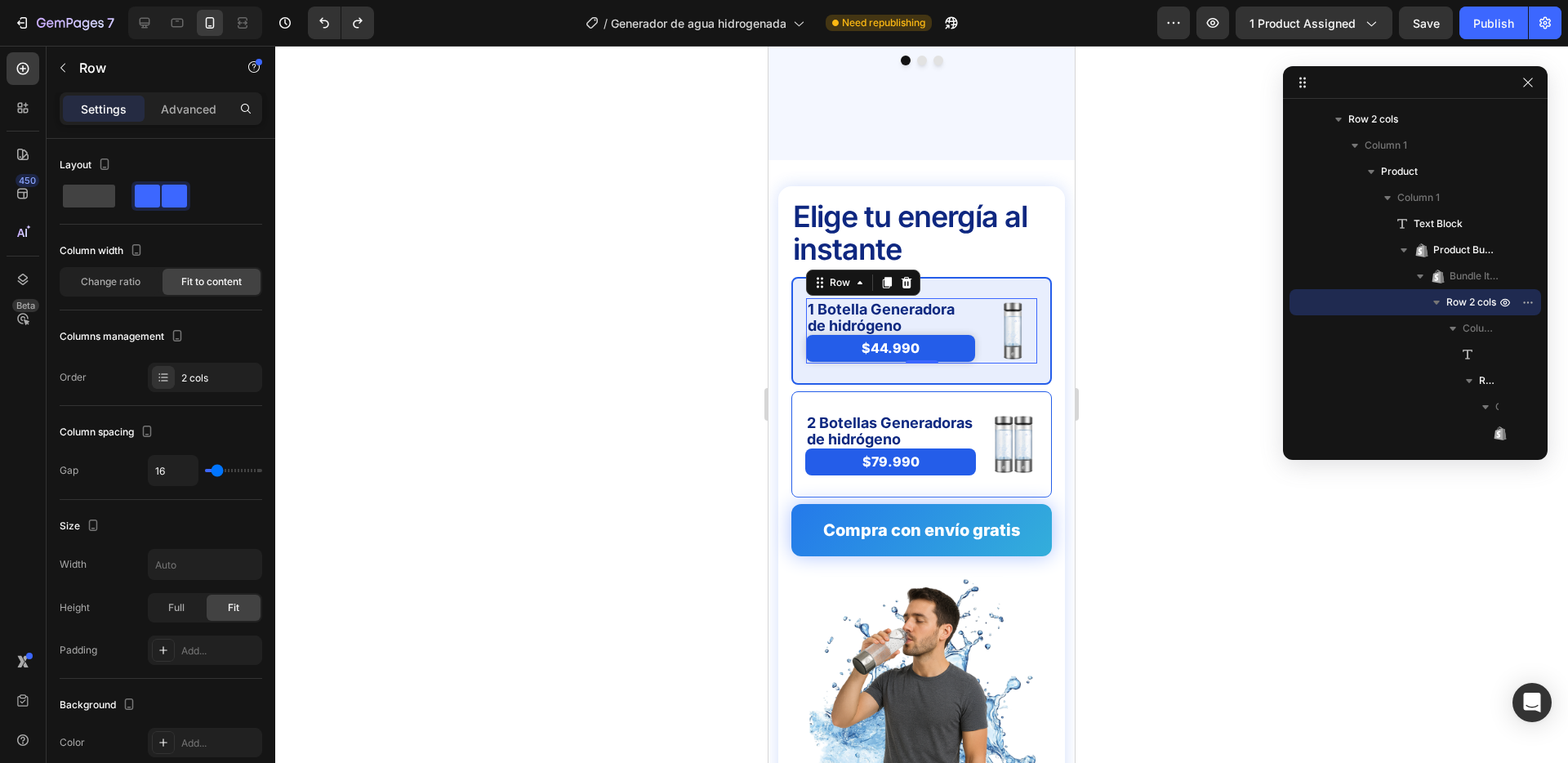
scroll to position [4050, 0]
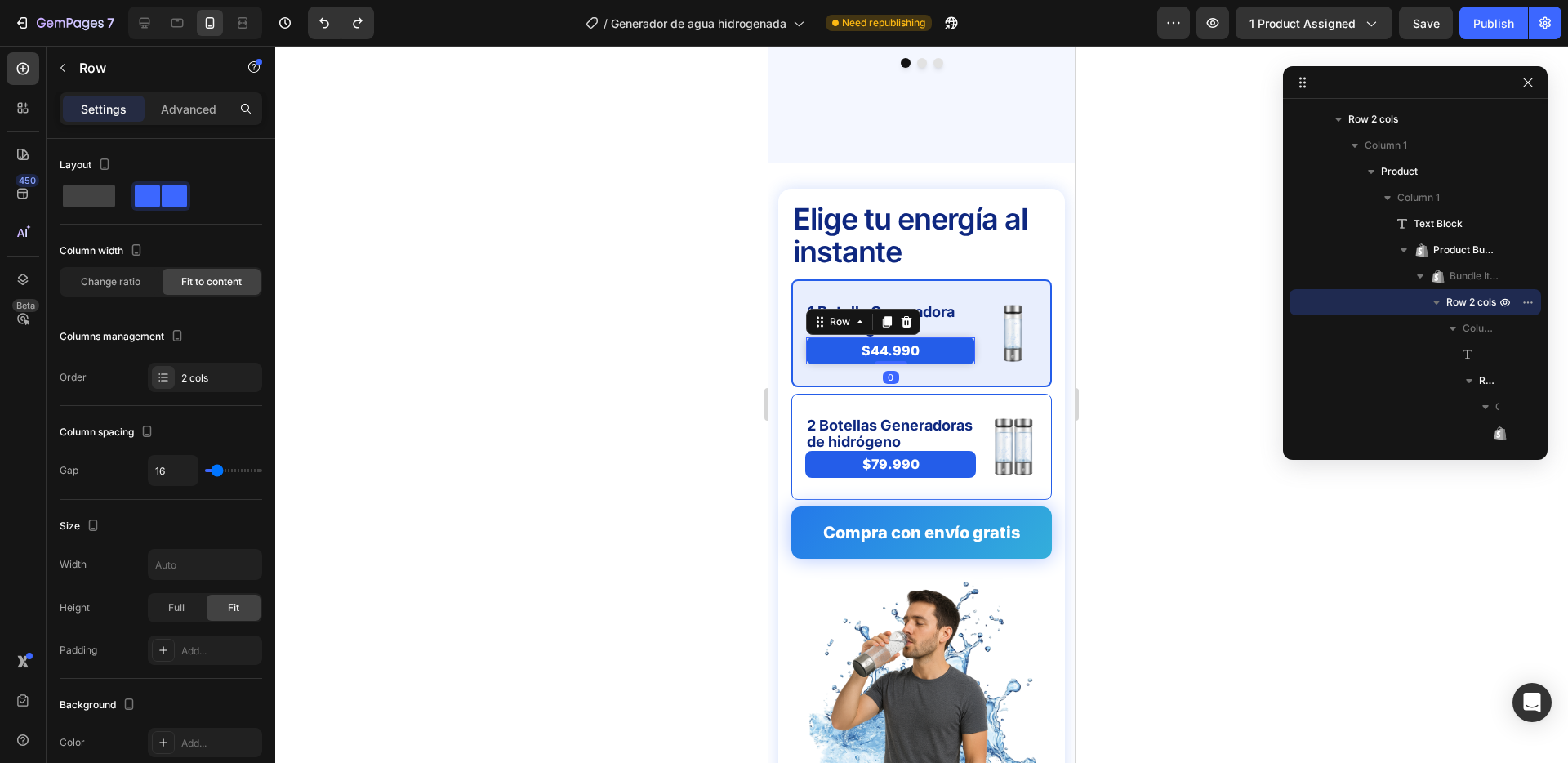
click at [807, 337] on div "$44.990 Product Price Product Price Row 0" at bounding box center [891, 351] width 169 height 27
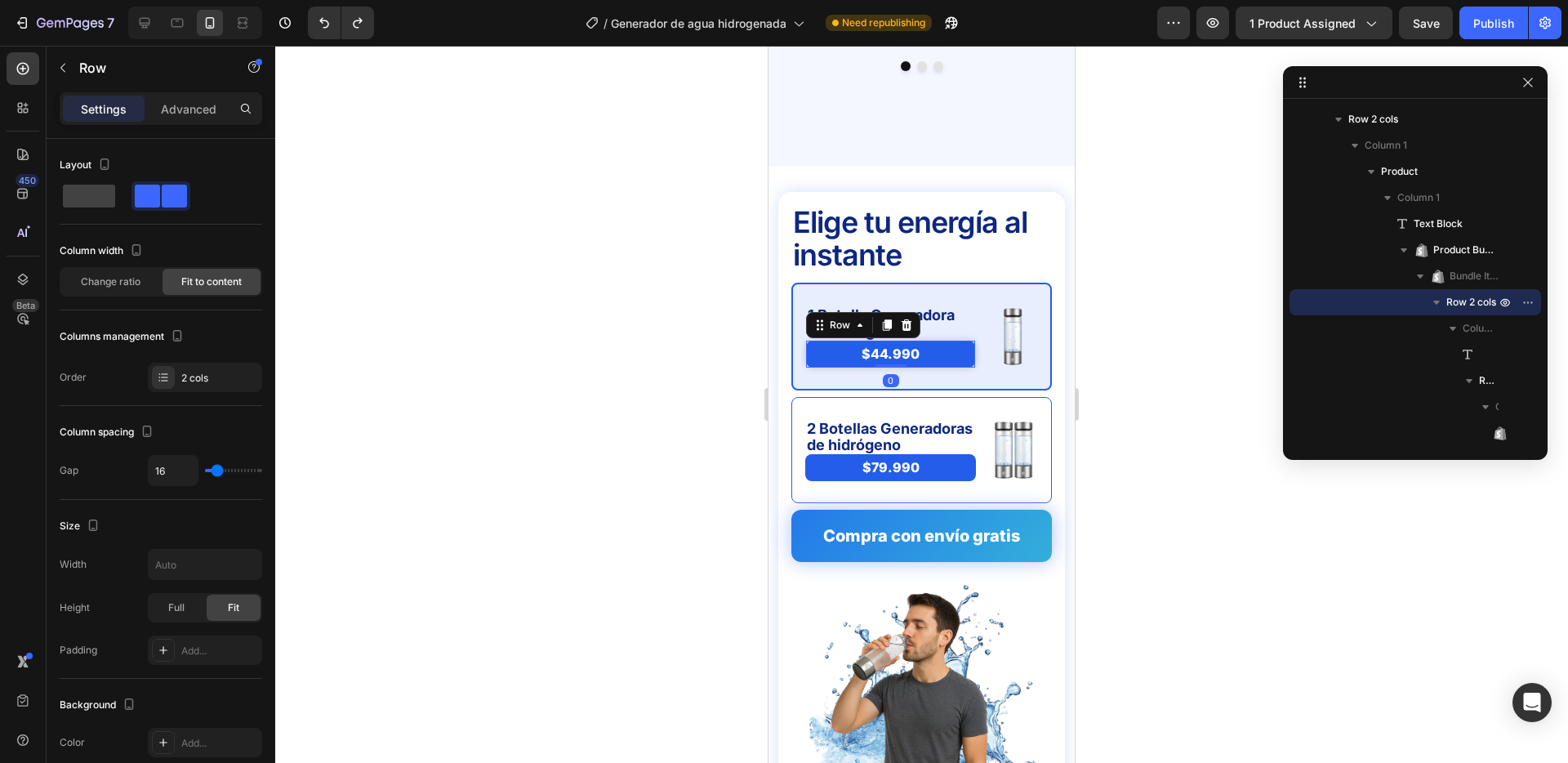
scroll to position [283, 0]
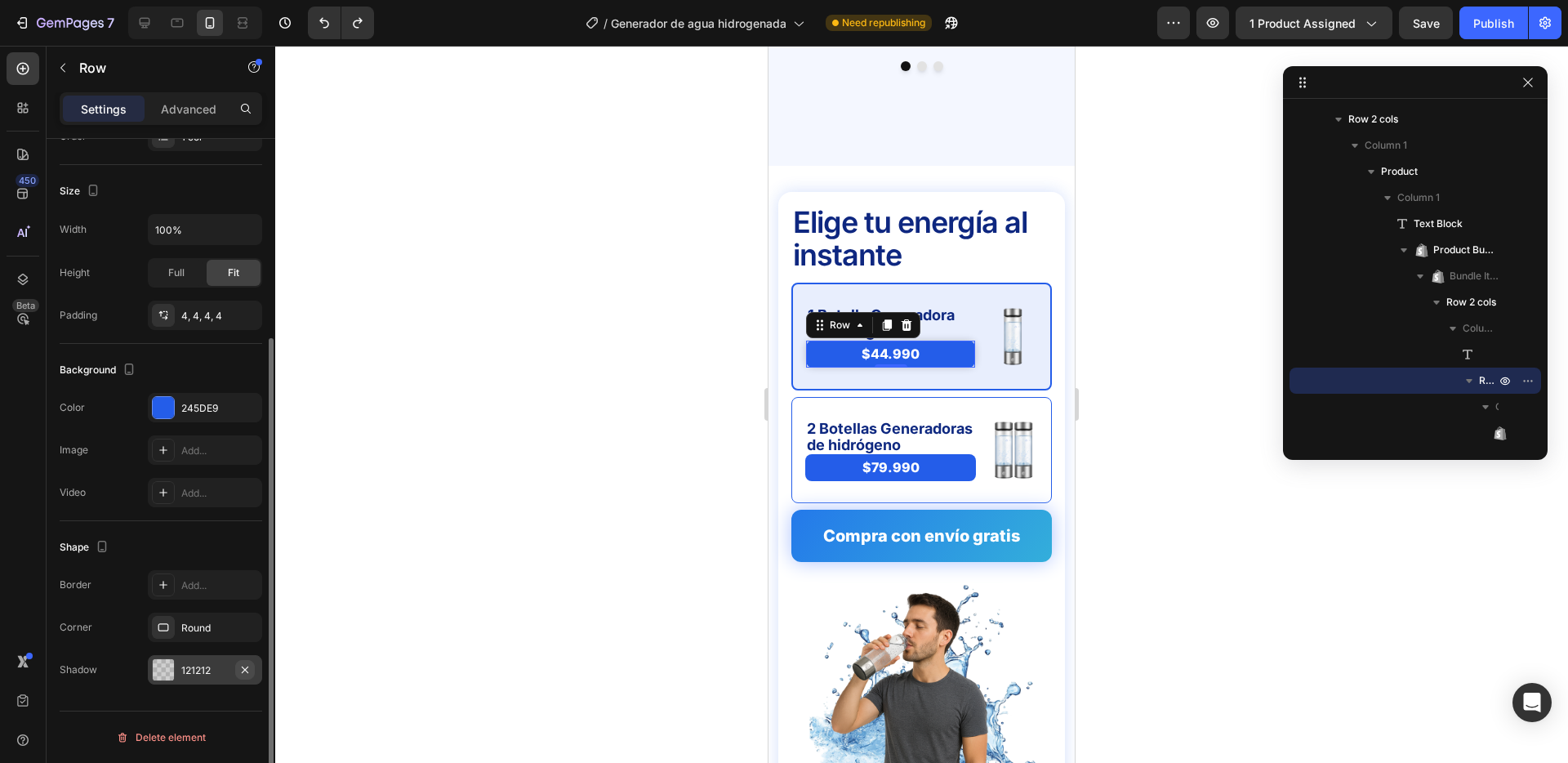
click at [248, 664] on icon "button" at bounding box center [245, 670] width 13 height 13
click at [625, 396] on div at bounding box center [921, 404] width 1293 height 717
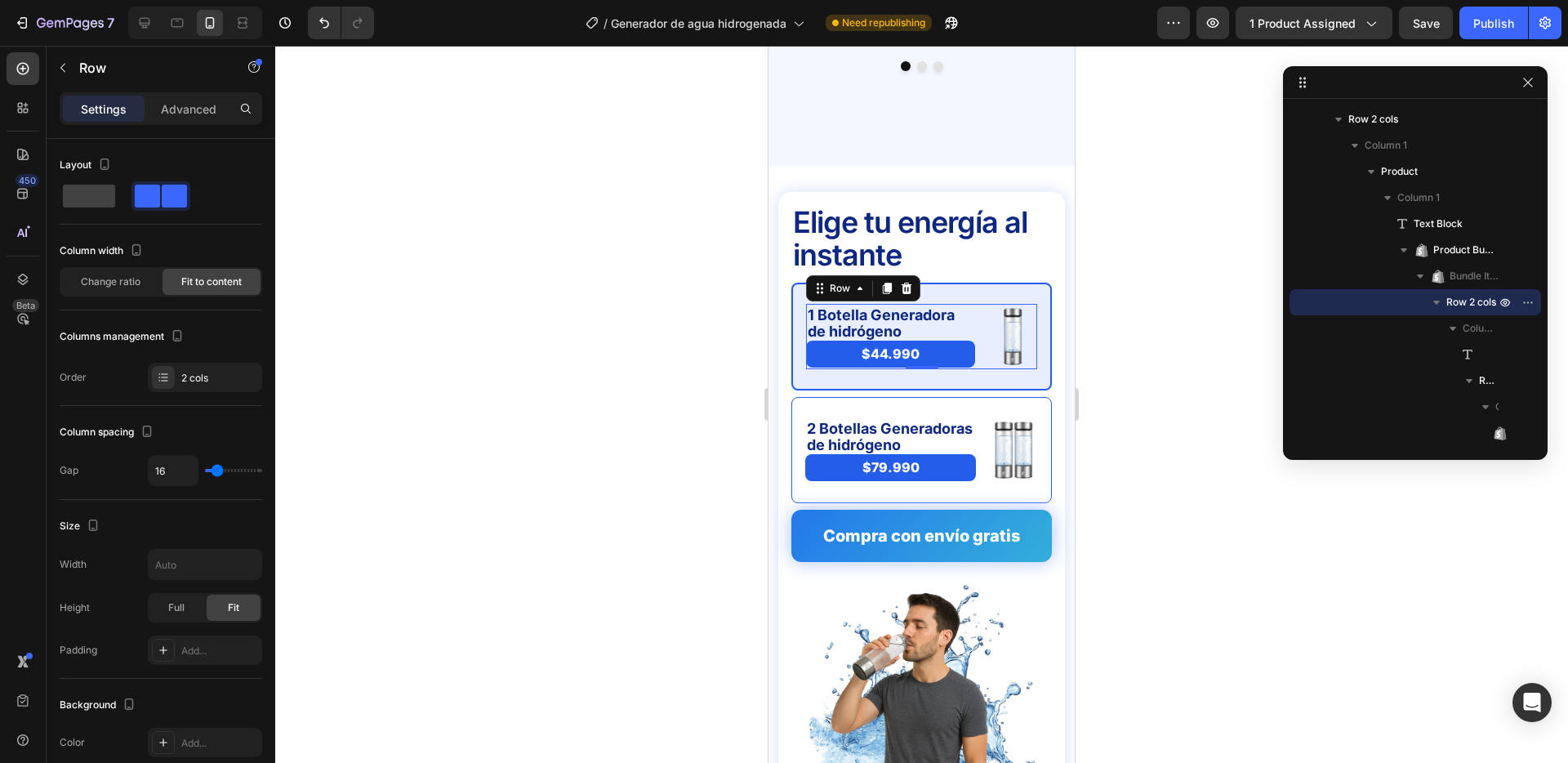
click at [983, 304] on div "1 Botella Generadora de hidrógeno Text Block $44.990 Product Price Product Pric…" at bounding box center [922, 337] width 231 height 65
click at [109, 288] on span "Change ratio" at bounding box center [111, 281] width 60 height 15
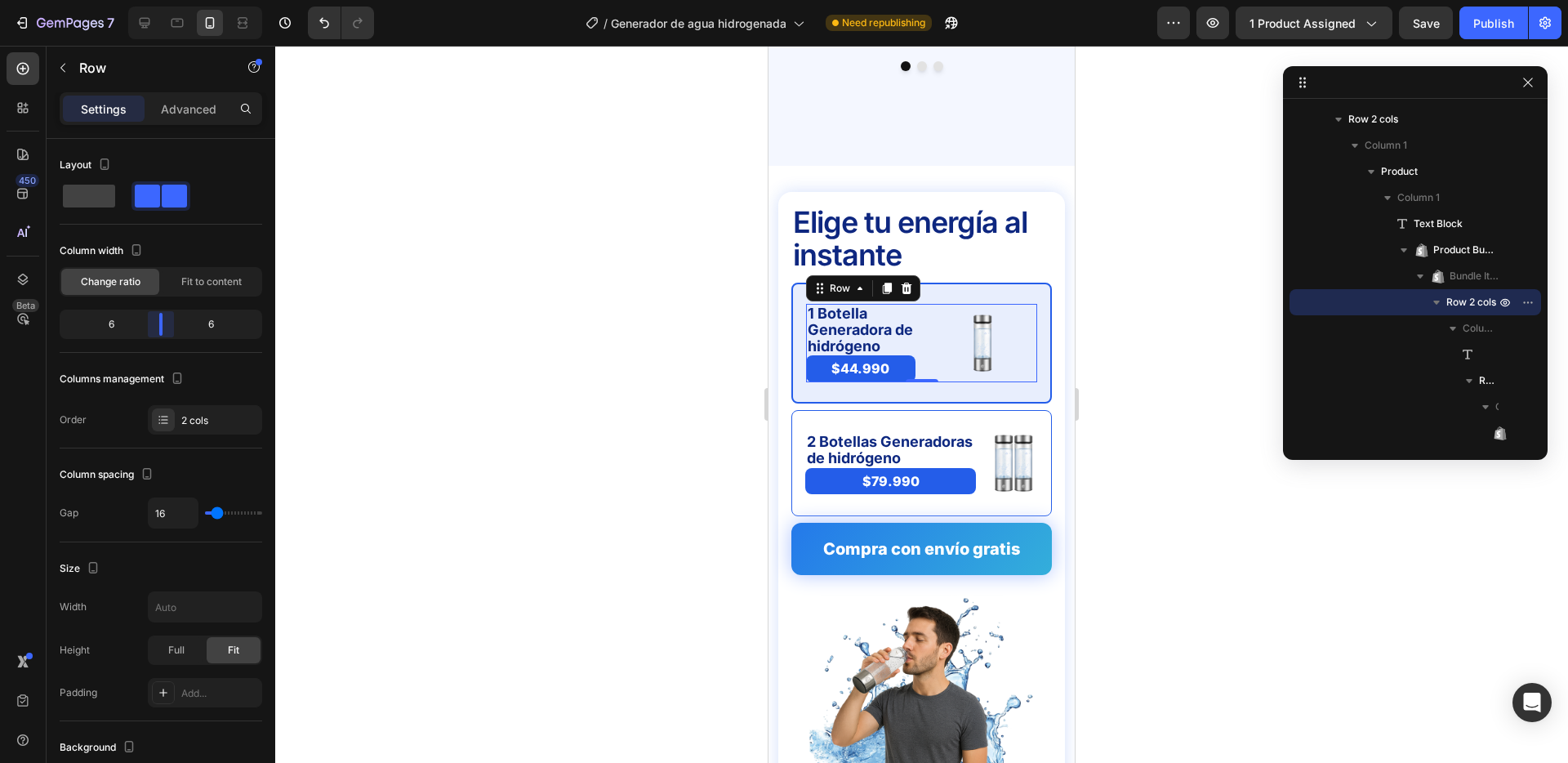
click at [162, 0] on body "7 Version history / Generador de agua hidrogenada Need republishing Preview 1 p…" at bounding box center [784, 0] width 1568 height 0
click at [207, 282] on span "Fit to content" at bounding box center [211, 281] width 61 height 15
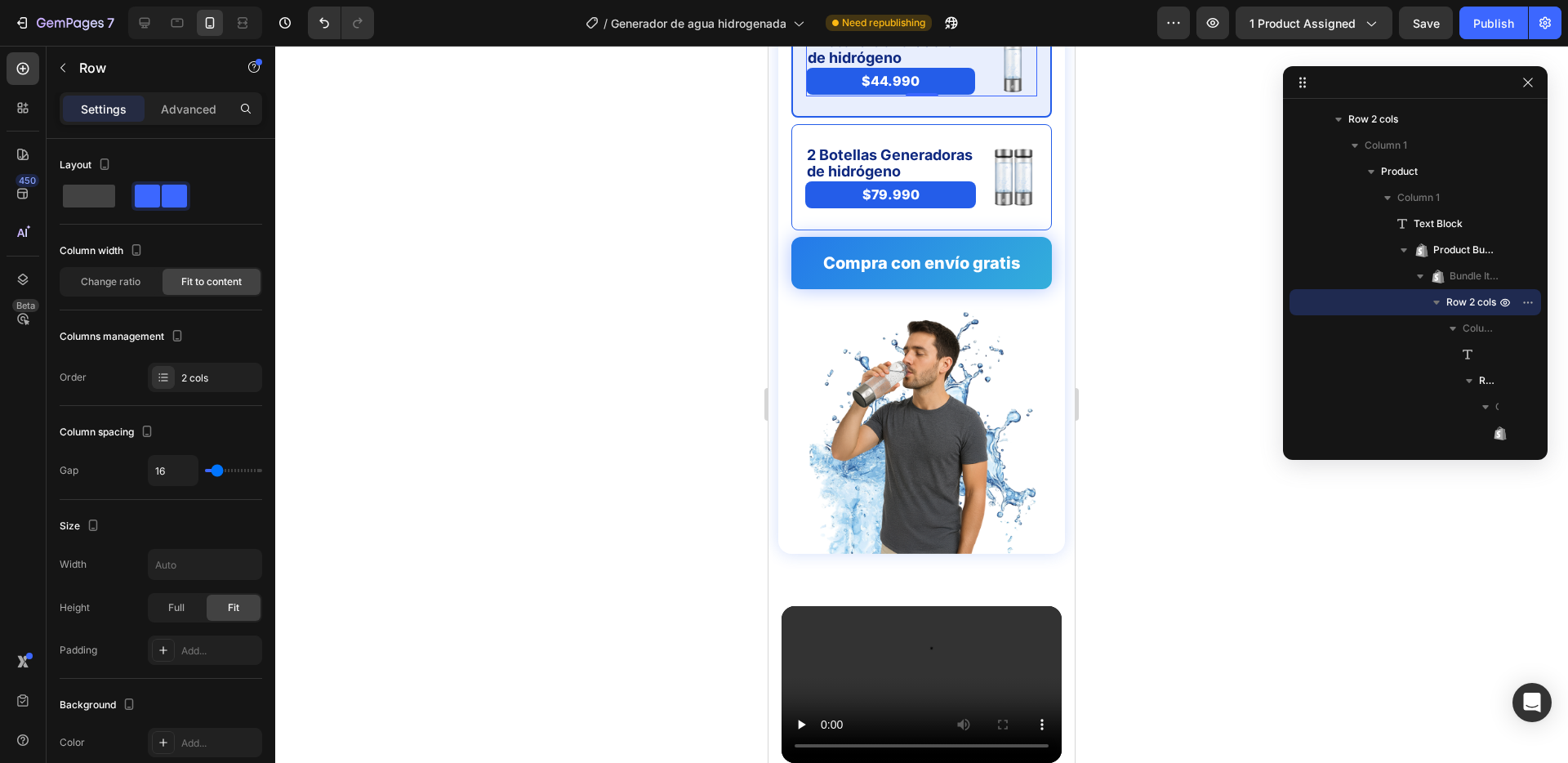
scroll to position [4441, 0]
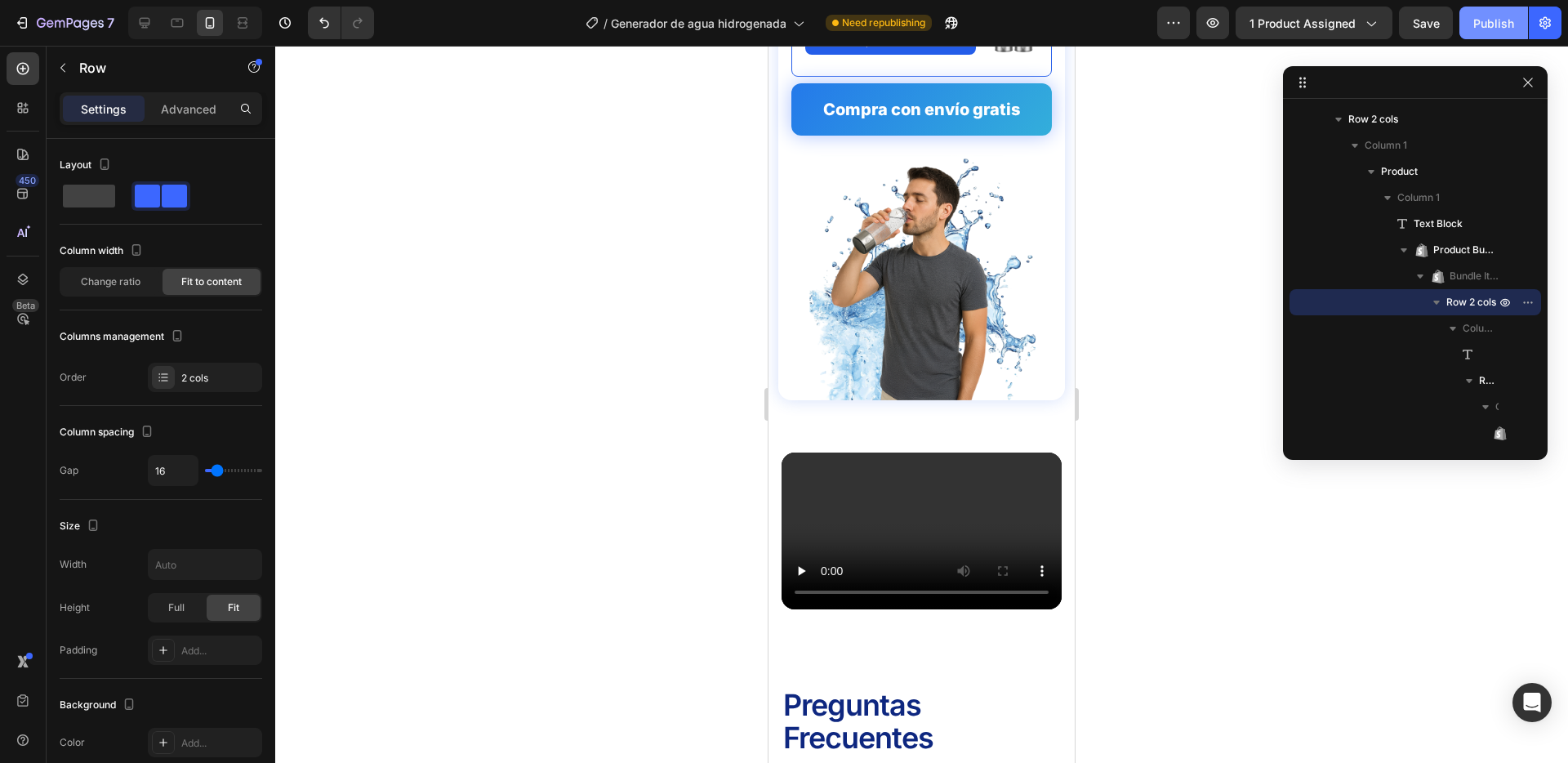
click at [1483, 24] on div "Publish" at bounding box center [1494, 23] width 41 height 17
click at [1532, 86] on icon "button" at bounding box center [1528, 83] width 9 height 9
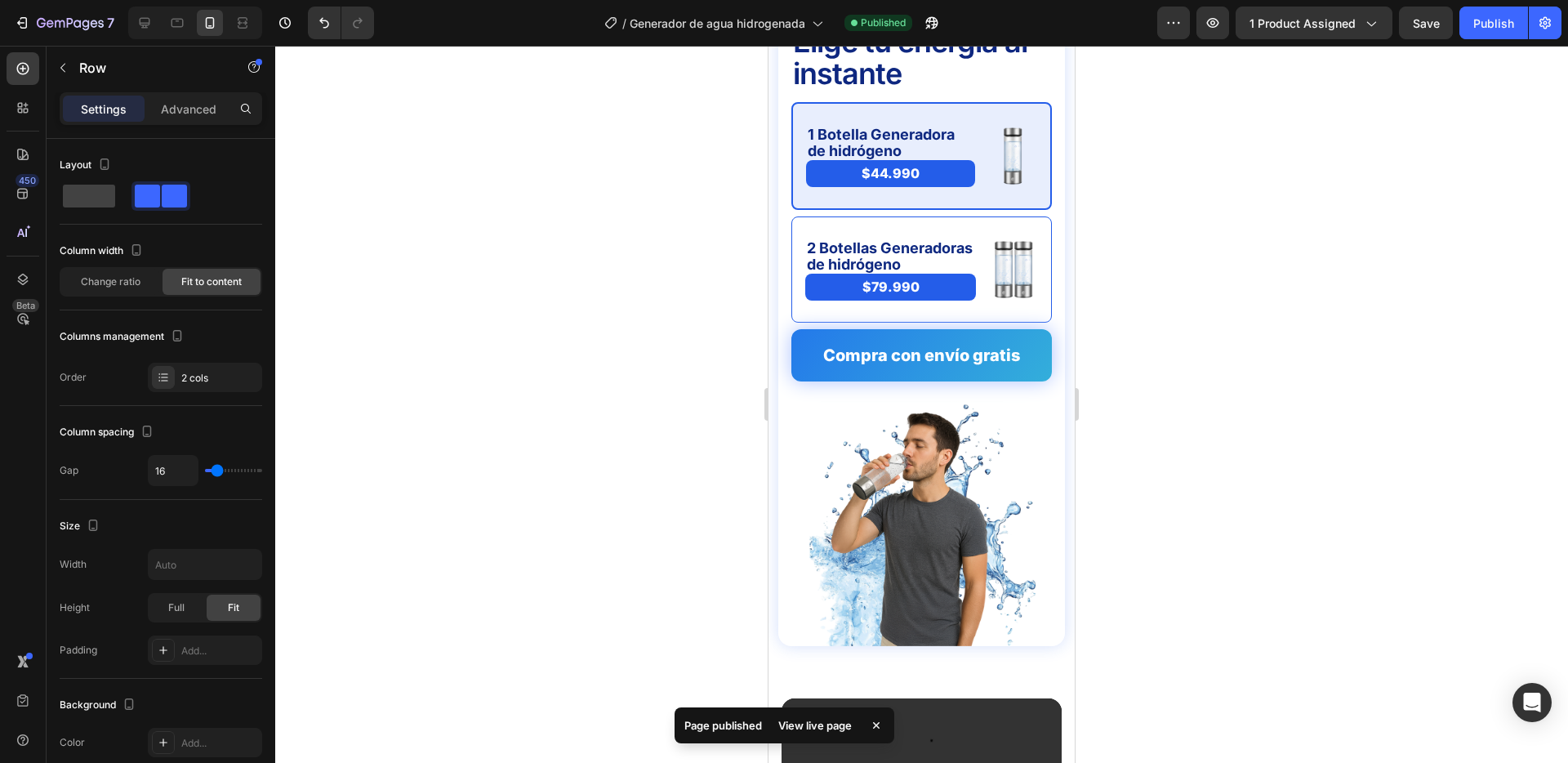
scroll to position [3720, 0]
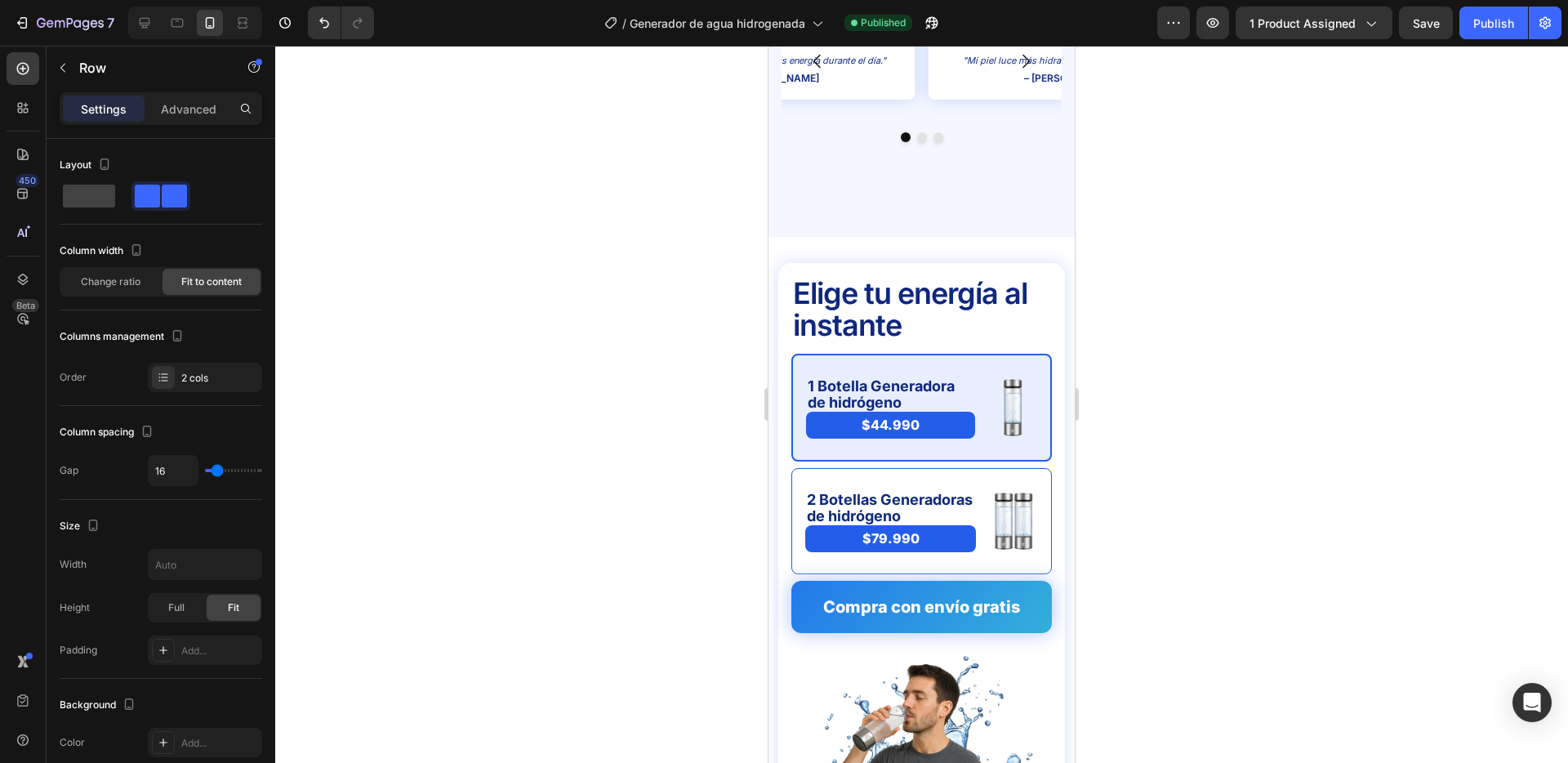
click at [41, 74] on div "450 Beta" at bounding box center [23, 404] width 46 height 717
click at [25, 73] on icon at bounding box center [23, 69] width 16 height 16
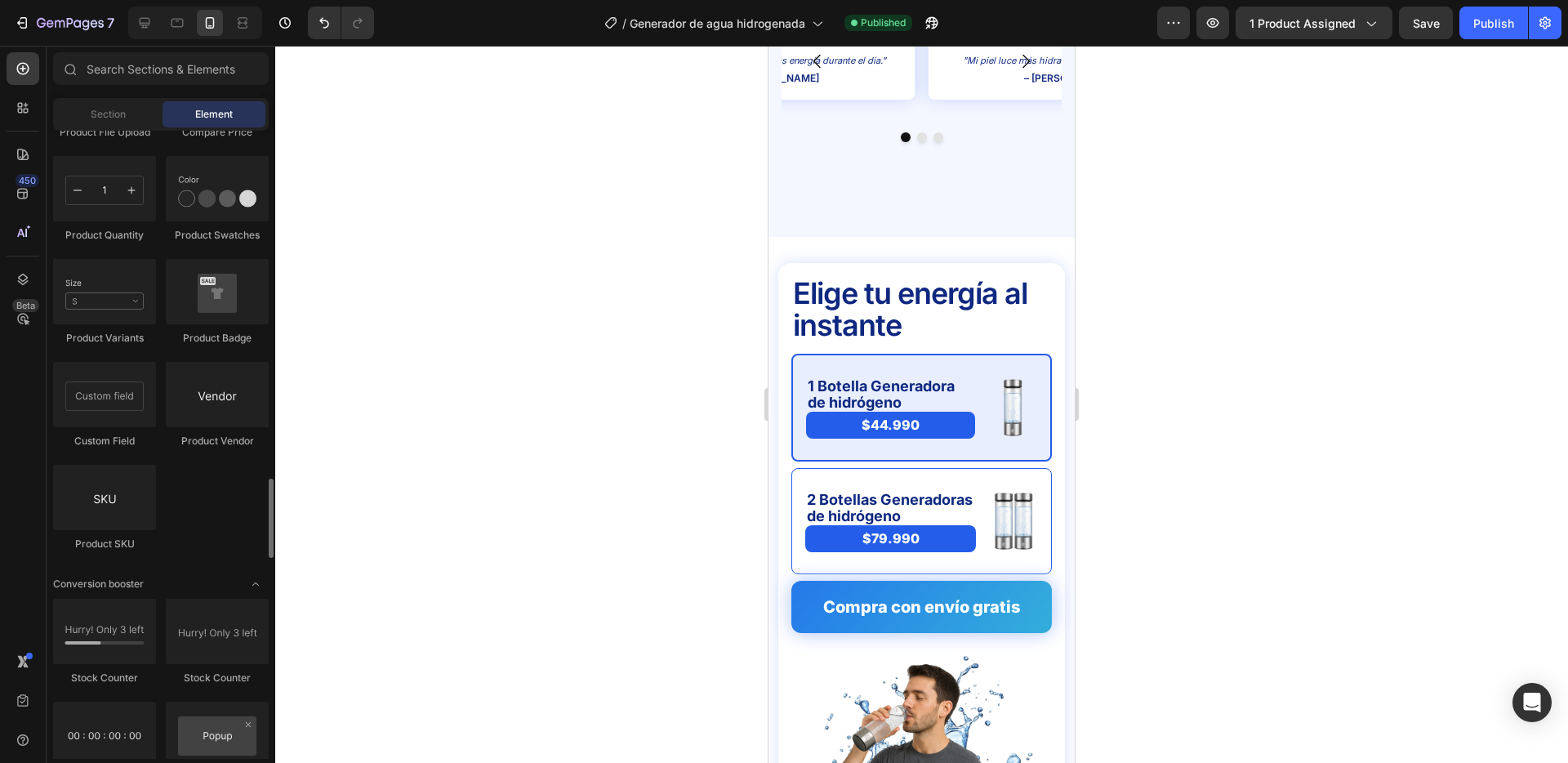
scroll to position [2899, 0]
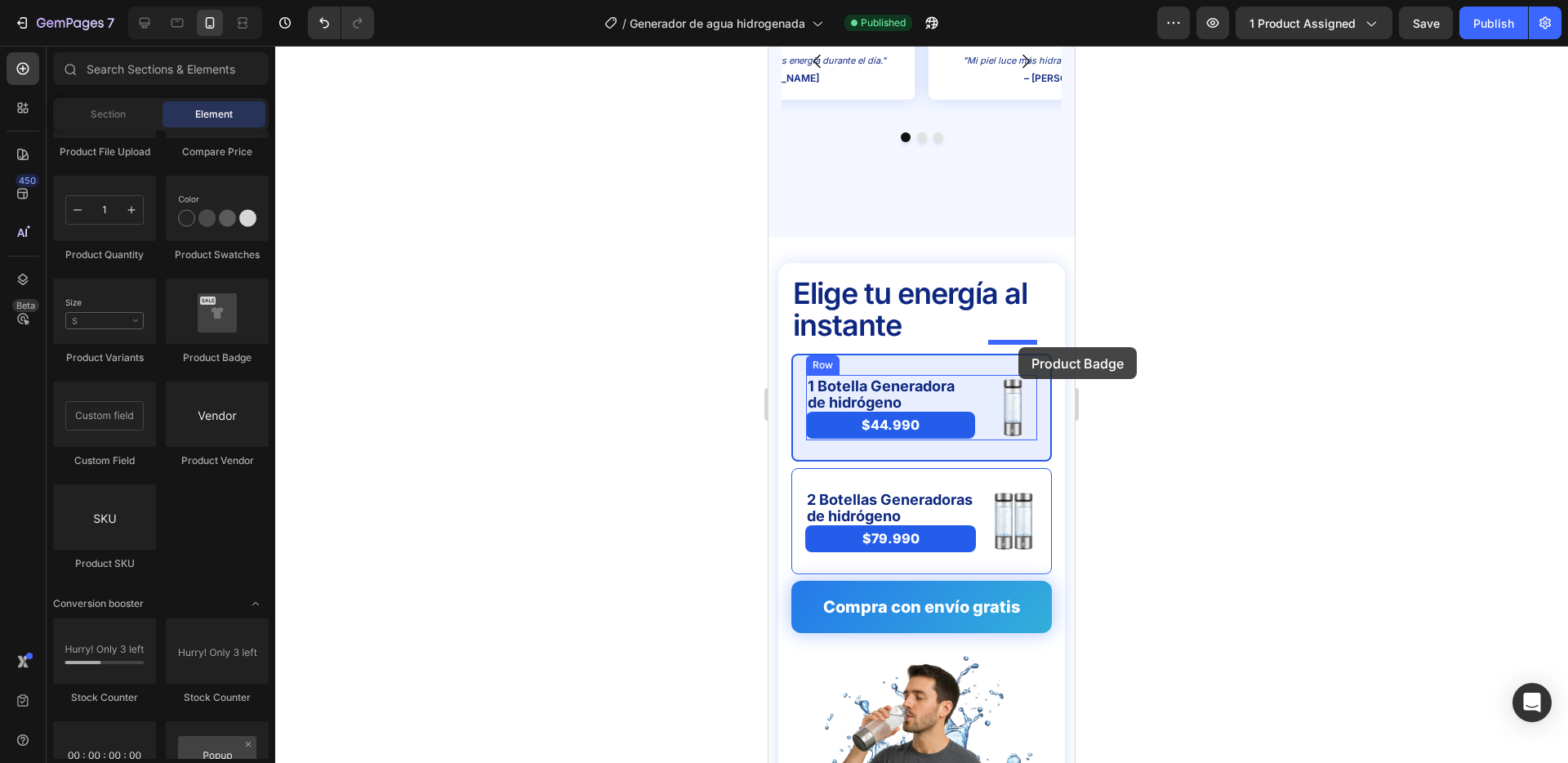
drag, startPoint x: 1433, startPoint y: 350, endPoint x: 1019, endPoint y: 347, distance: 414.0
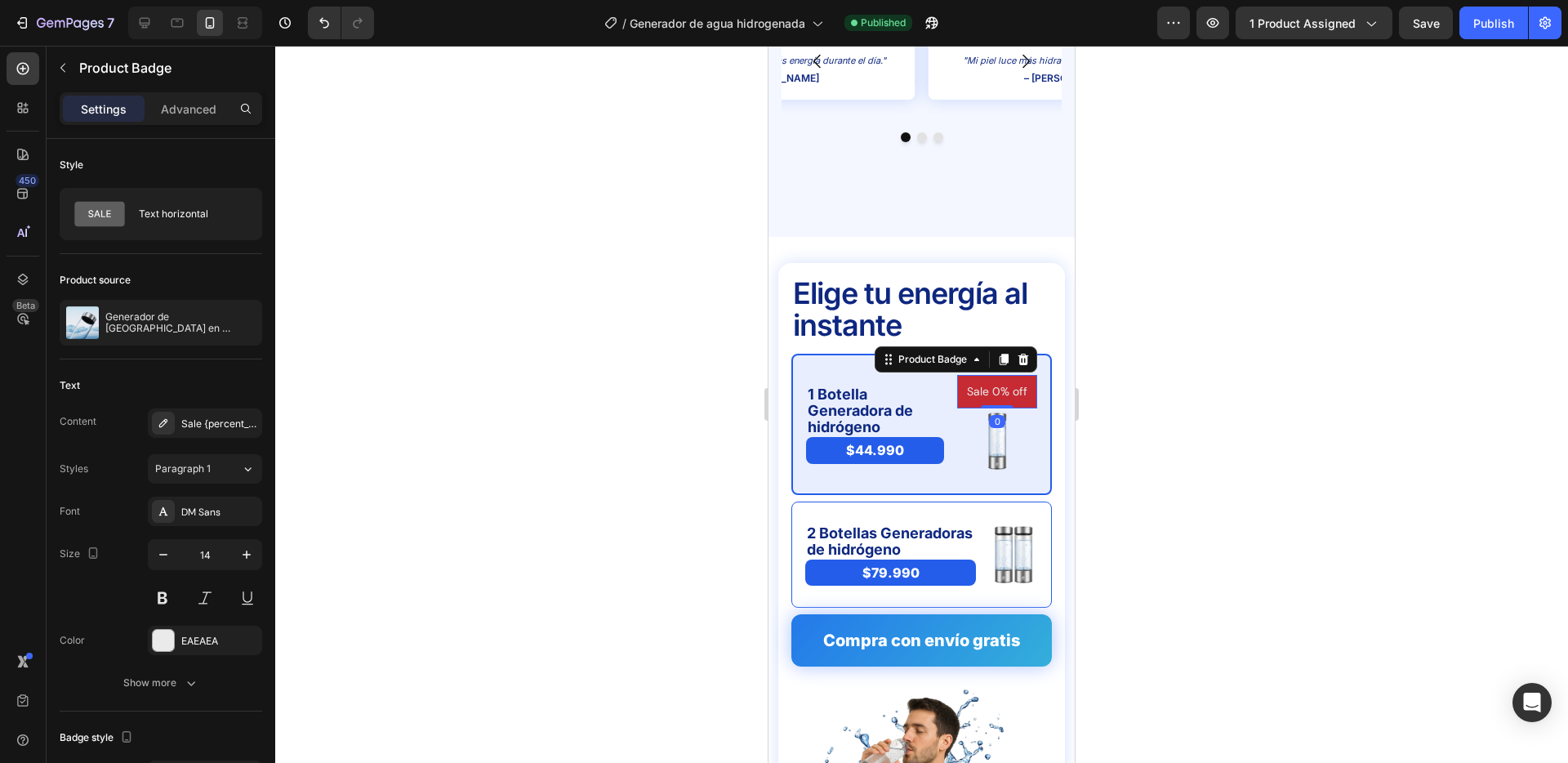
drag, startPoint x: 1007, startPoint y: 386, endPoint x: 1017, endPoint y: 359, distance: 28.8
click at [1011, 375] on div "Sale 0% off Product Badge 0" at bounding box center [997, 391] width 80 height 34
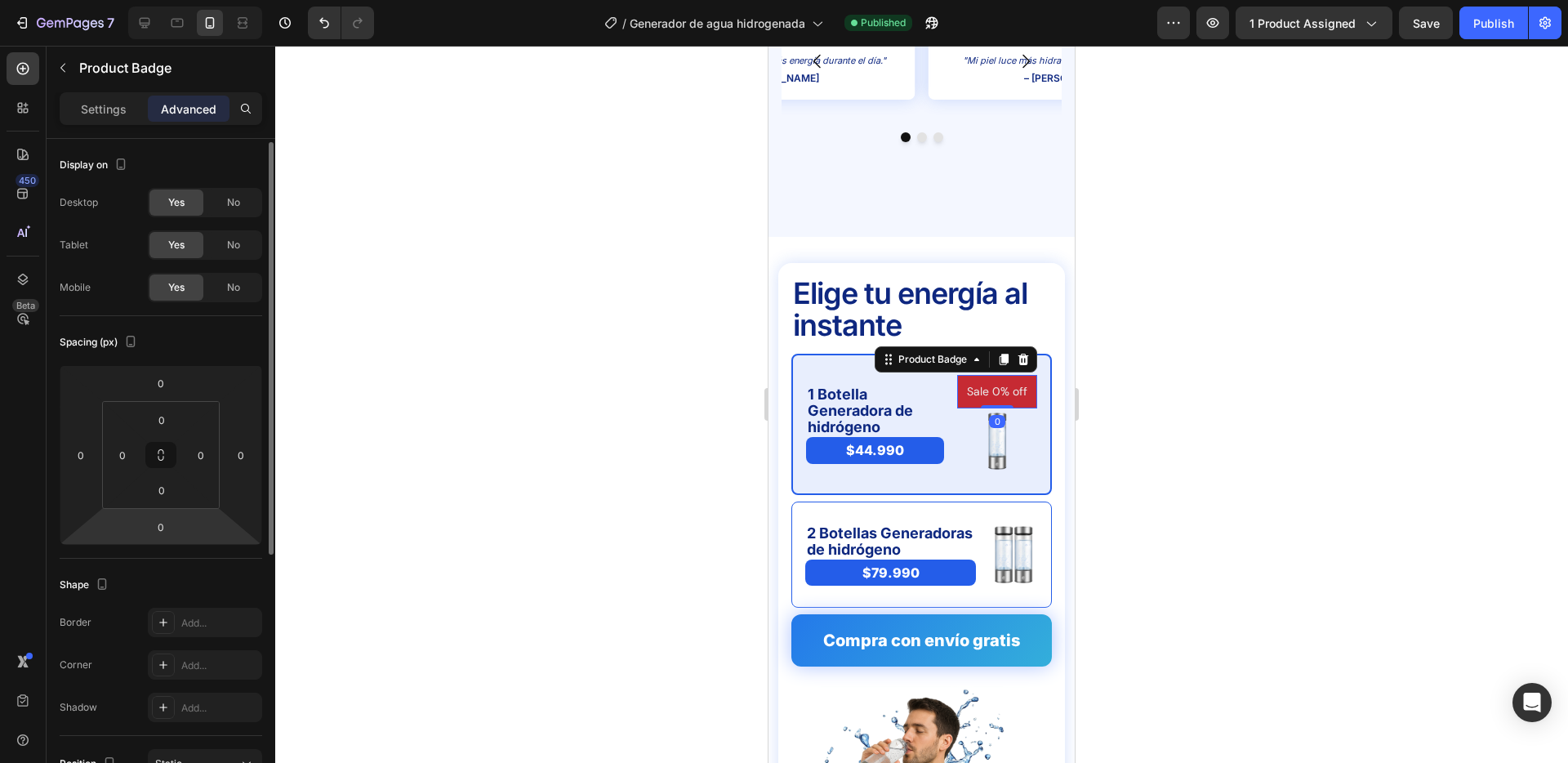
scroll to position [311, 0]
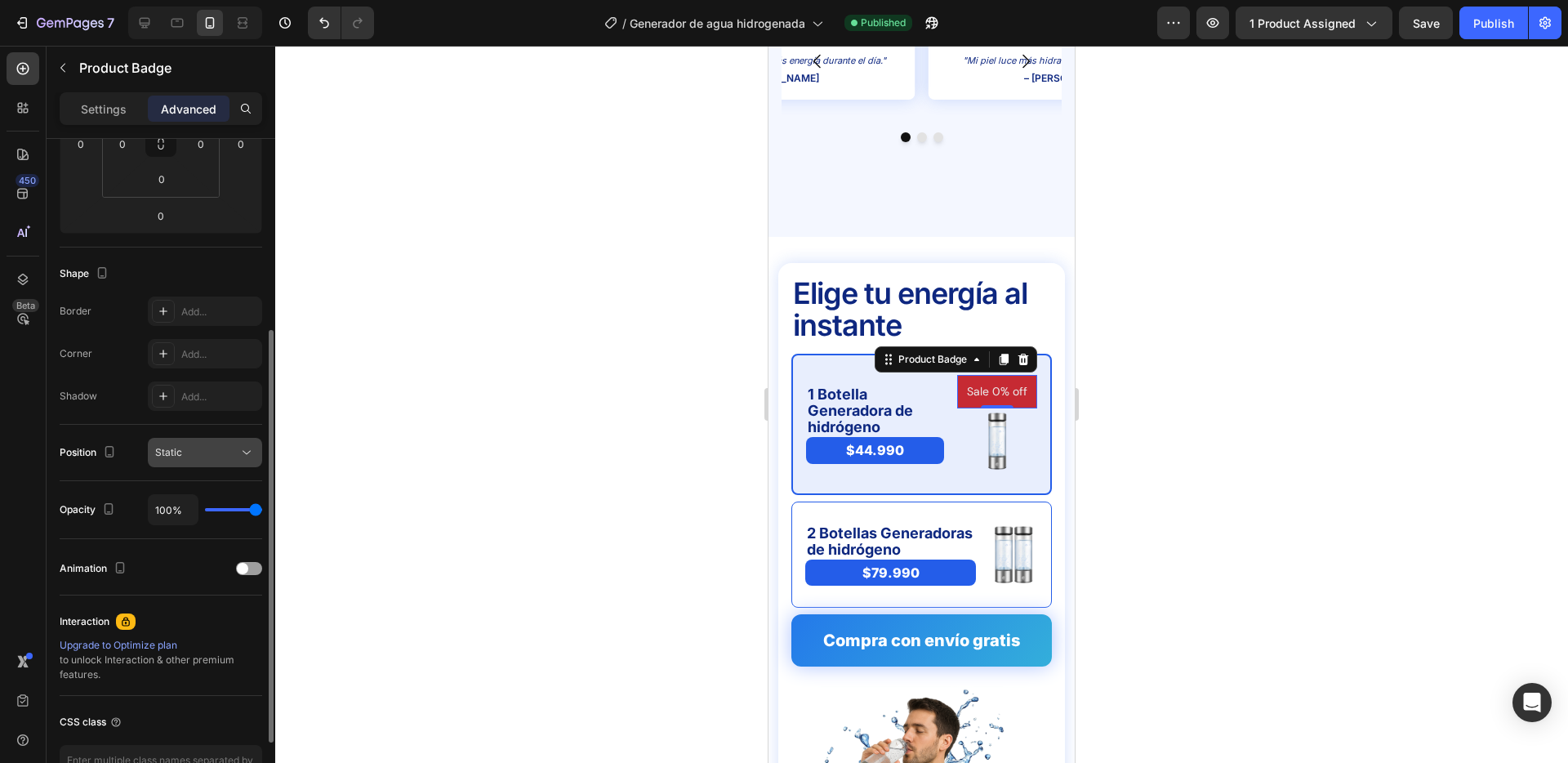
click at [209, 456] on div "Static" at bounding box center [197, 453] width 83 height 15
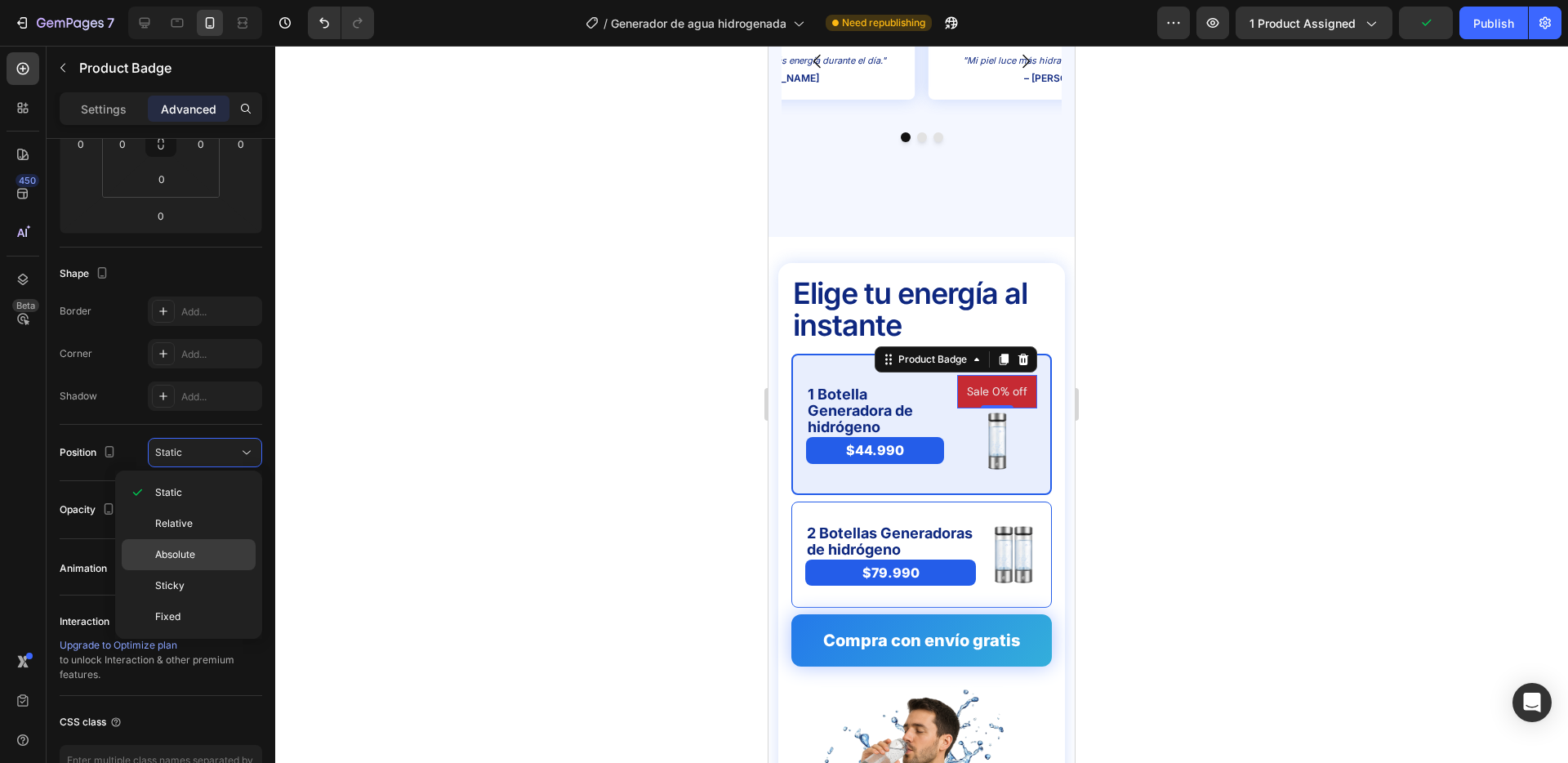
click at [213, 553] on p "Absolute" at bounding box center [201, 554] width 93 height 15
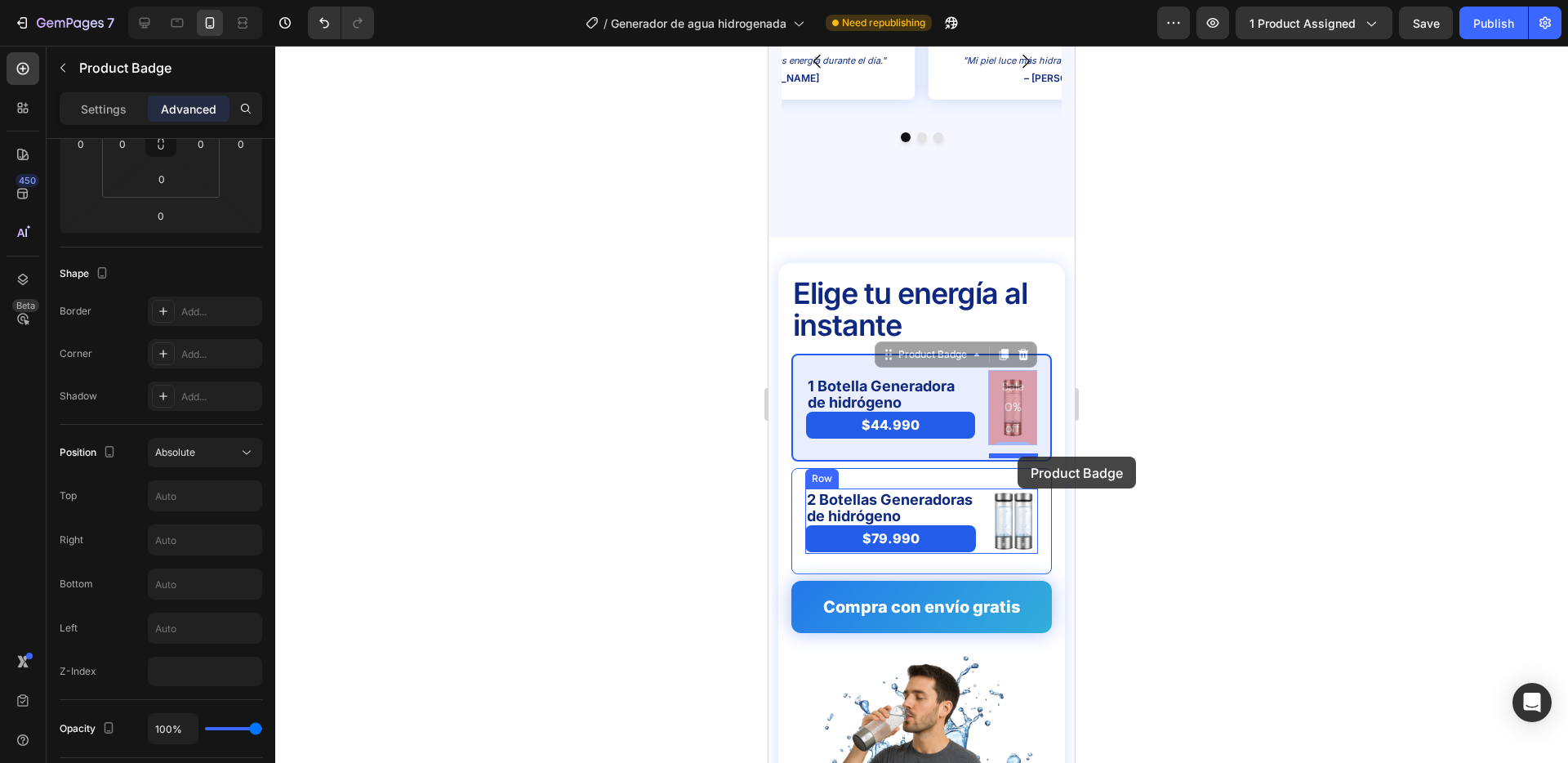
drag, startPoint x: 1016, startPoint y: 347, endPoint x: 1018, endPoint y: 456, distance: 109.0
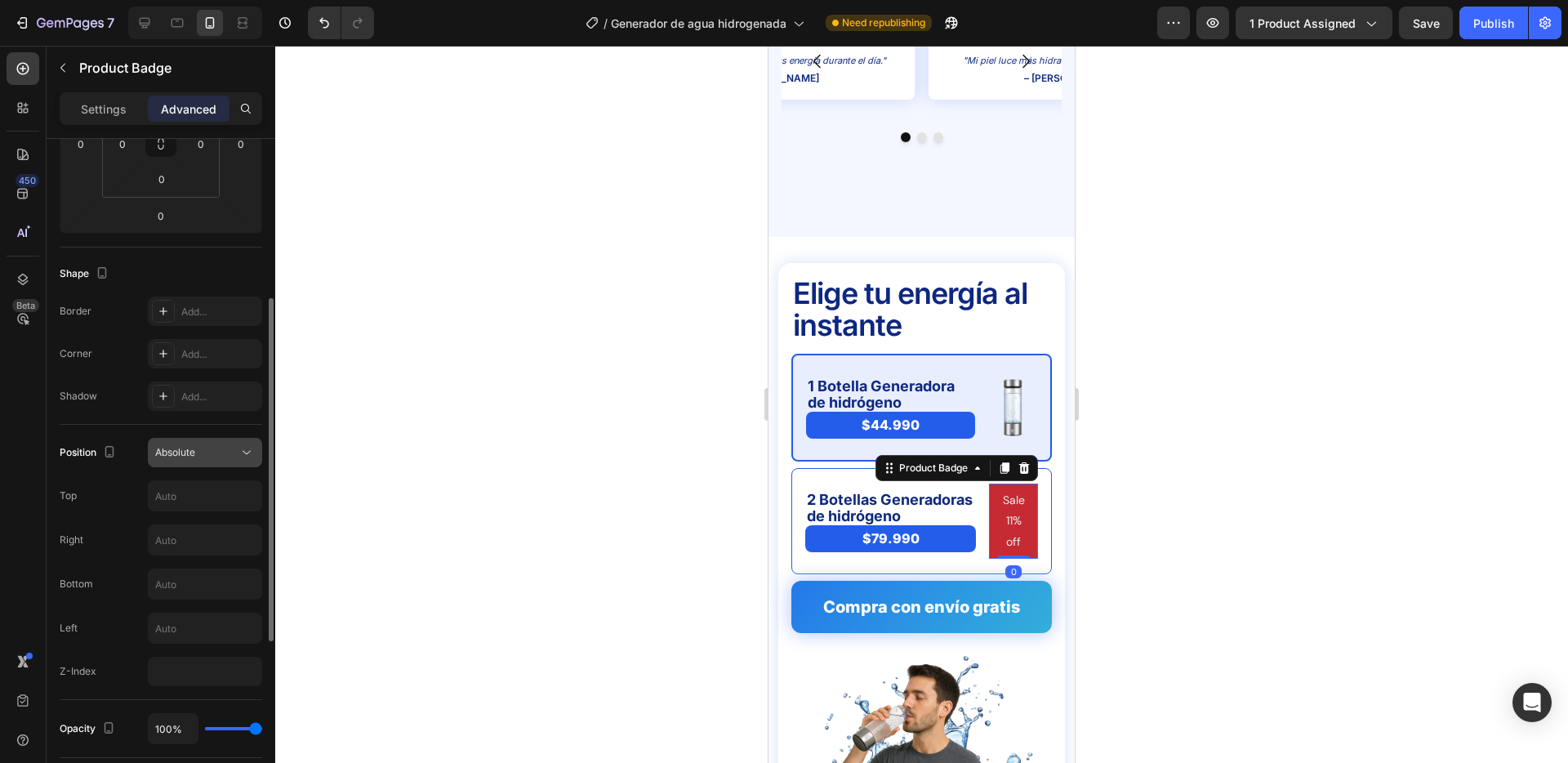
click at [197, 456] on div "Absolute" at bounding box center [197, 453] width 83 height 15
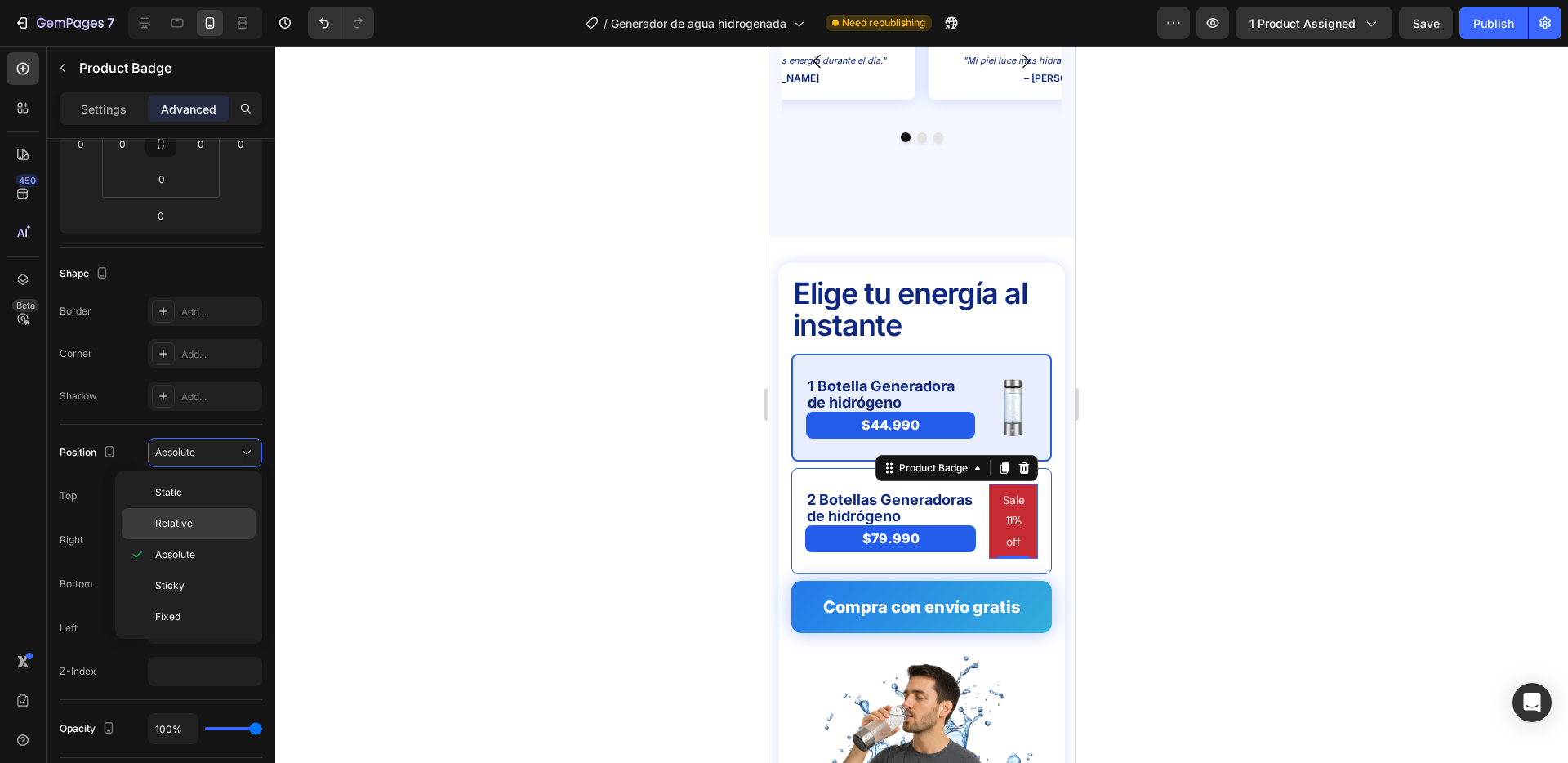
click at [189, 522] on span "Relative" at bounding box center [173, 523] width 37 height 15
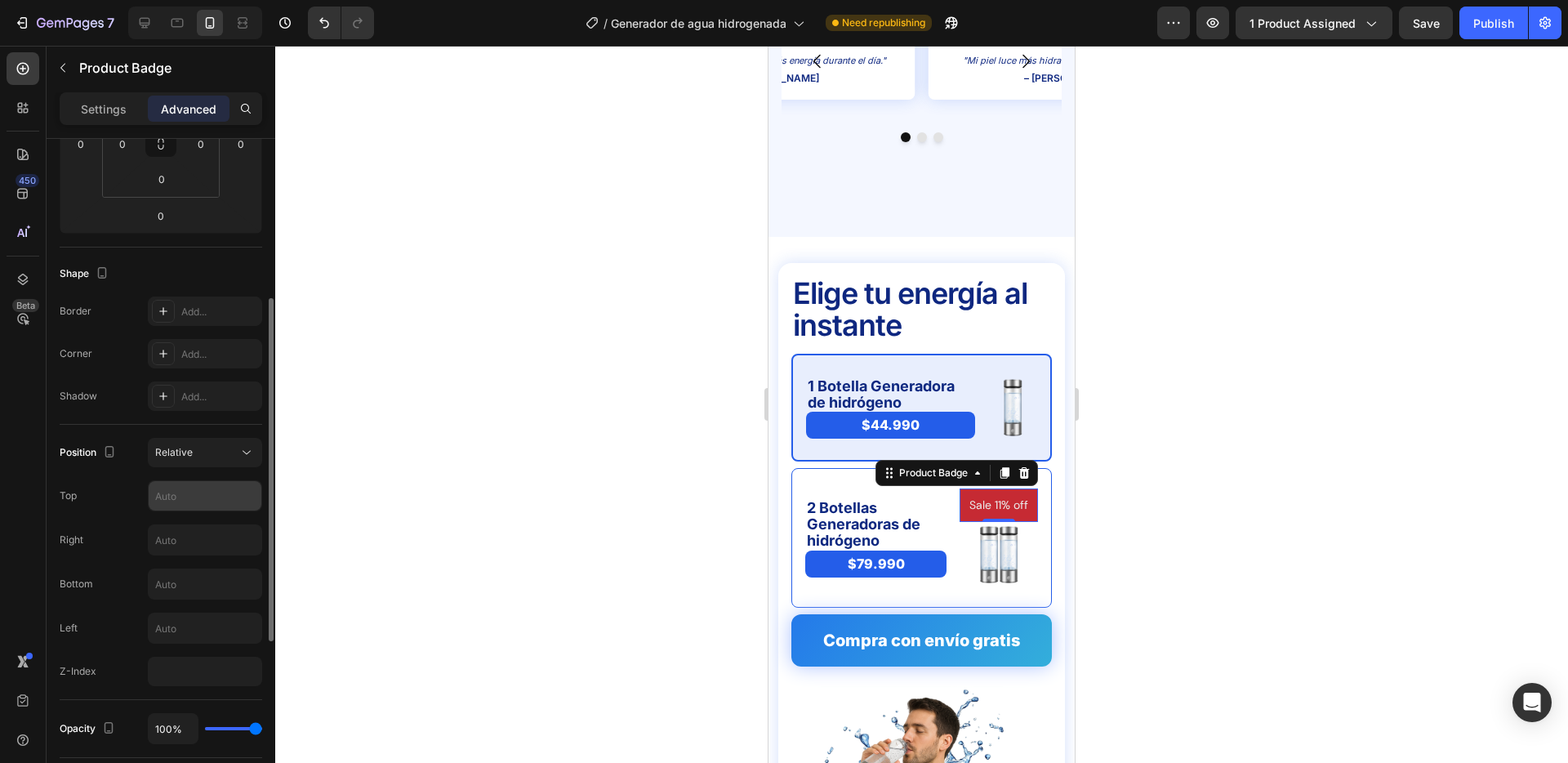
click at [182, 488] on input "text" at bounding box center [205, 495] width 113 height 29
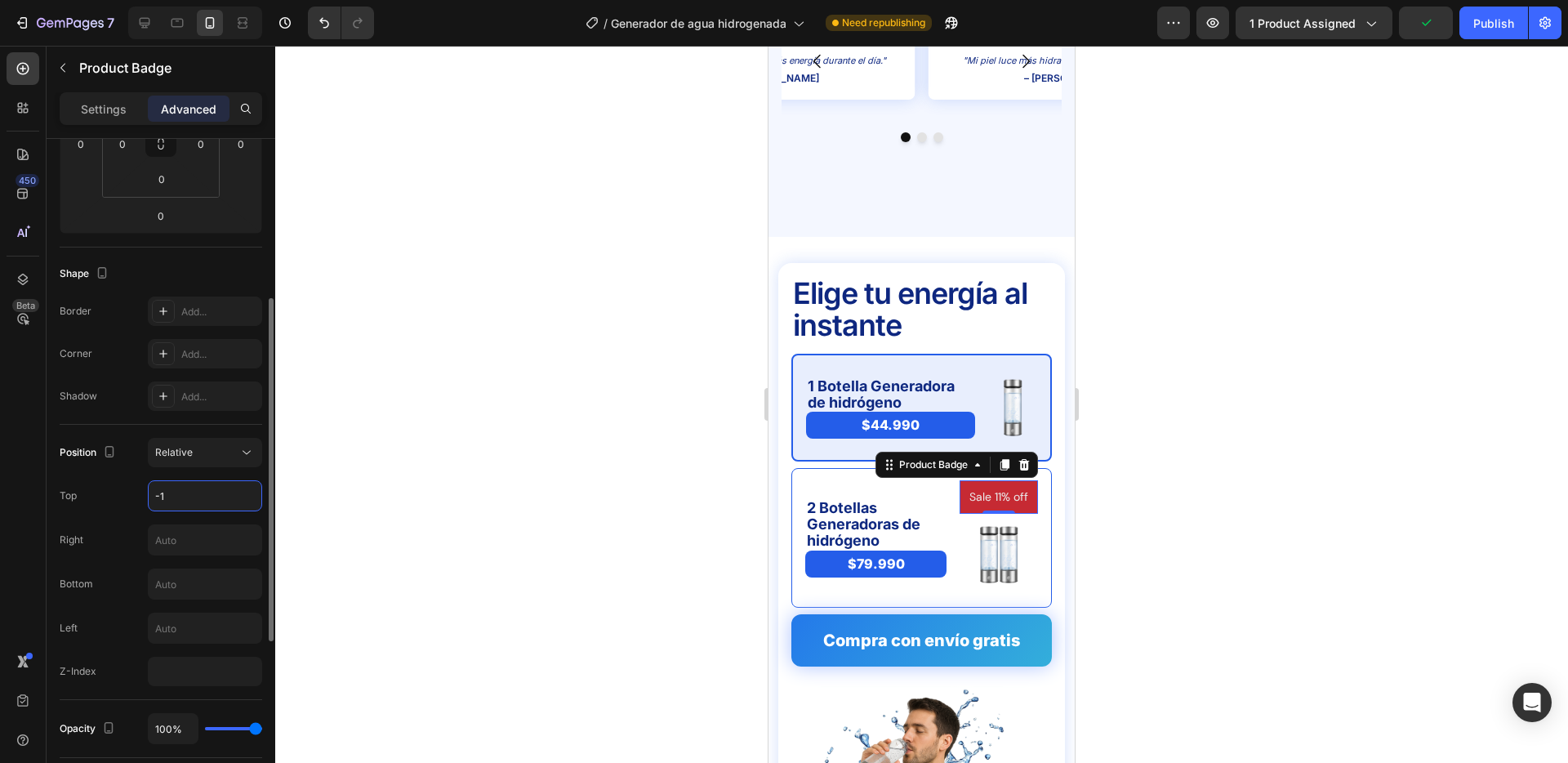
type input "-"
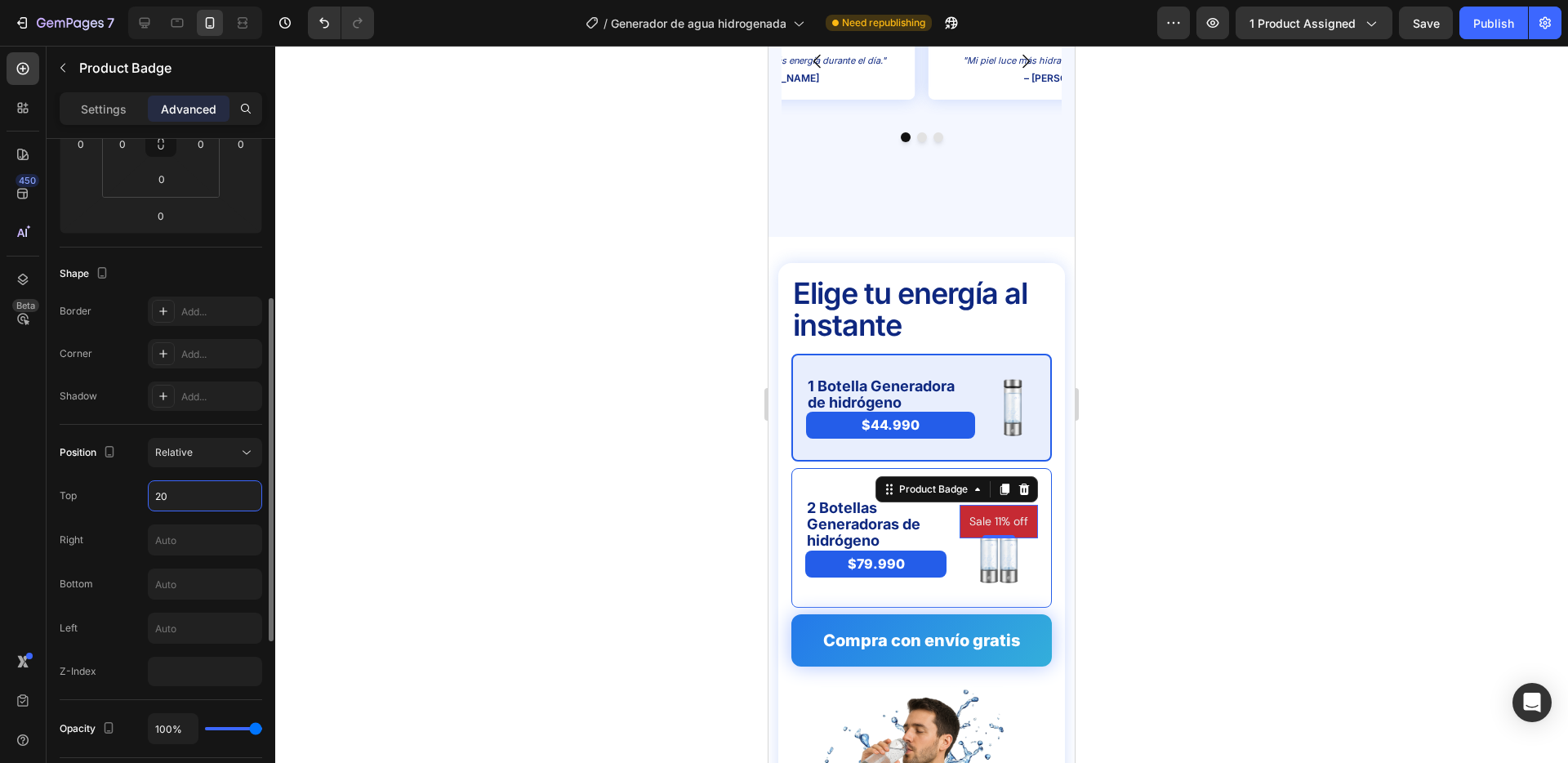
type input "2"
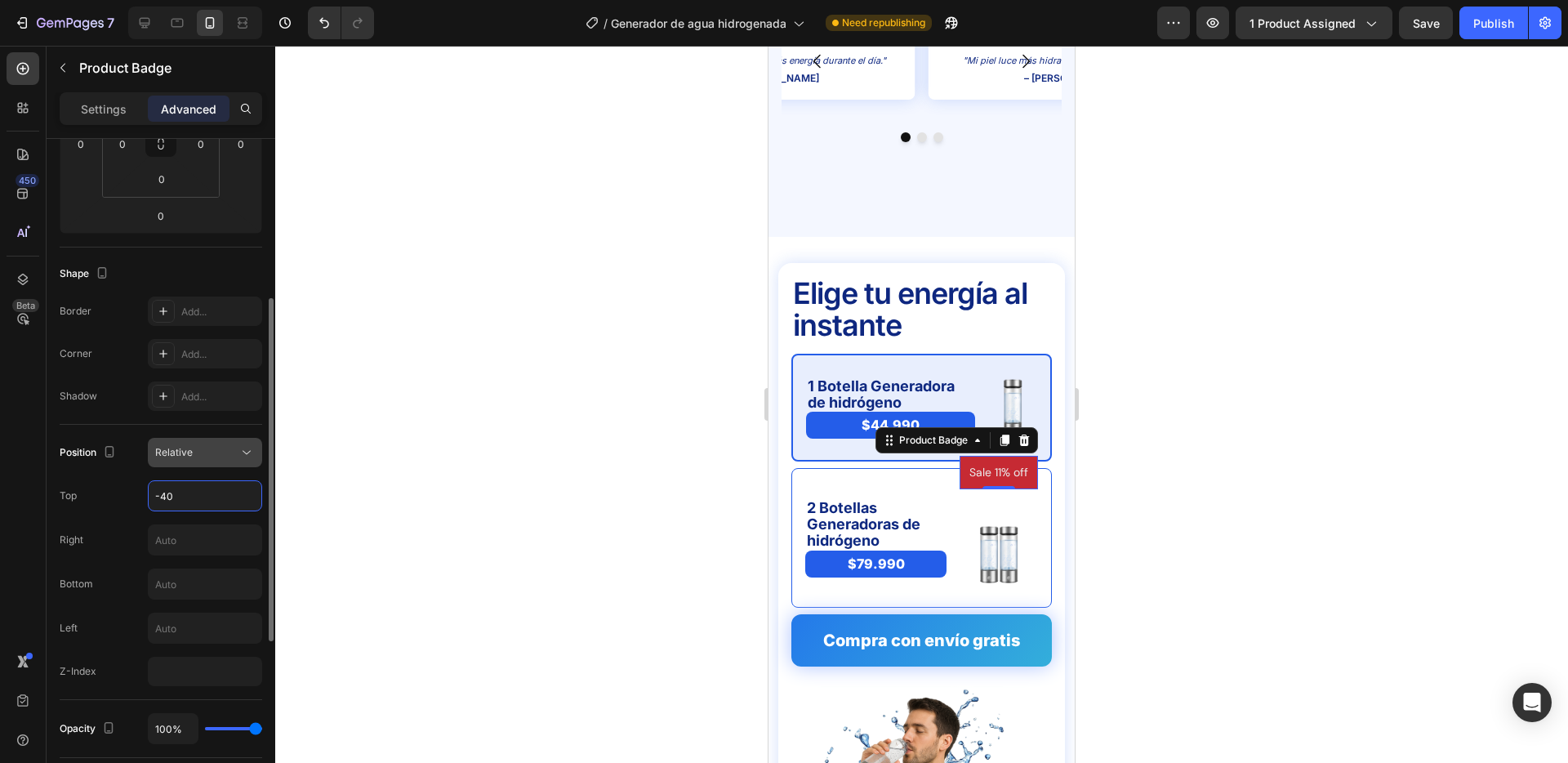
type input "-40"
click at [225, 445] on div "Relative" at bounding box center [197, 453] width 83 height 15
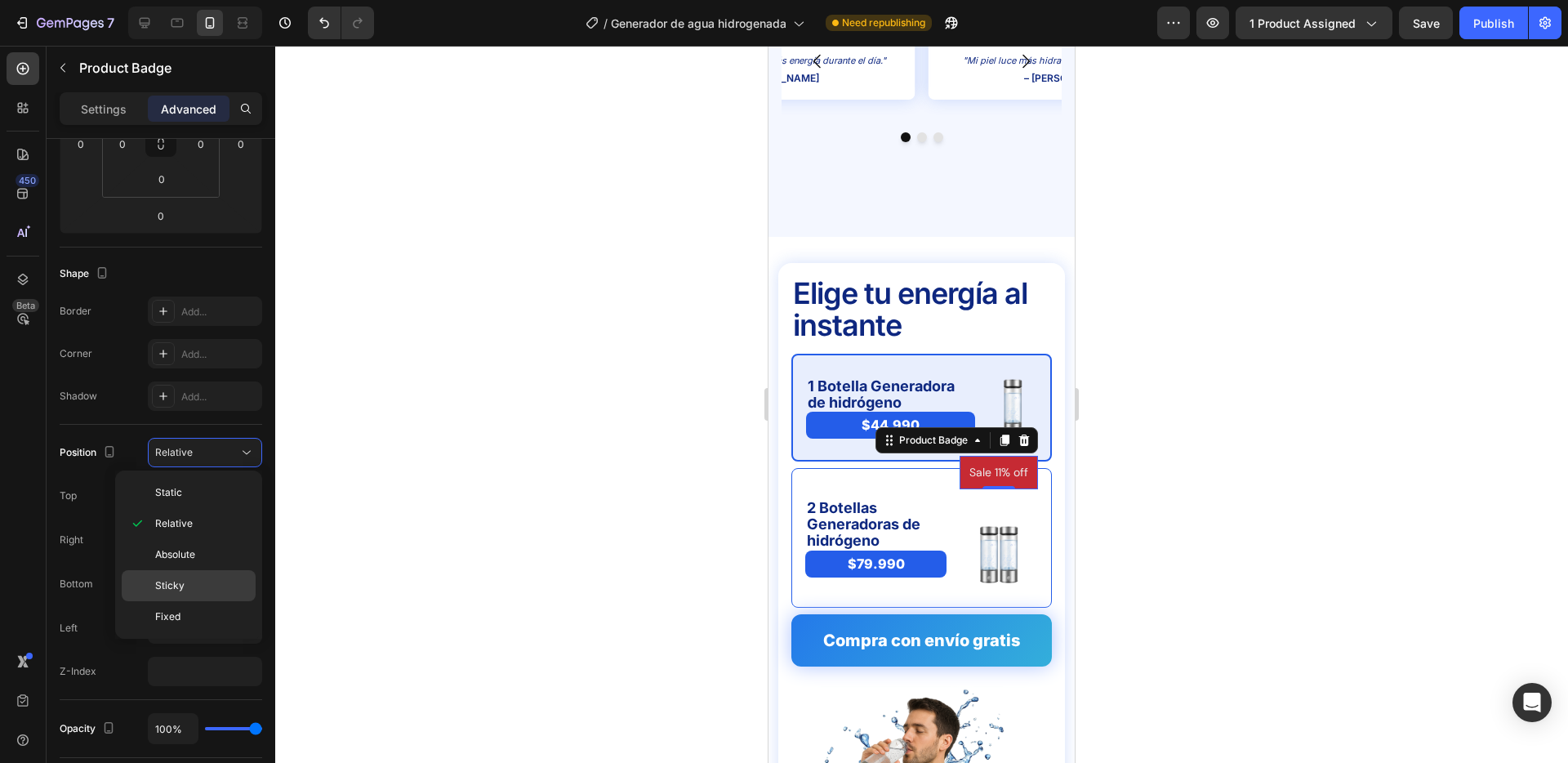
click at [176, 583] on span "Sticky" at bounding box center [170, 585] width 29 height 15
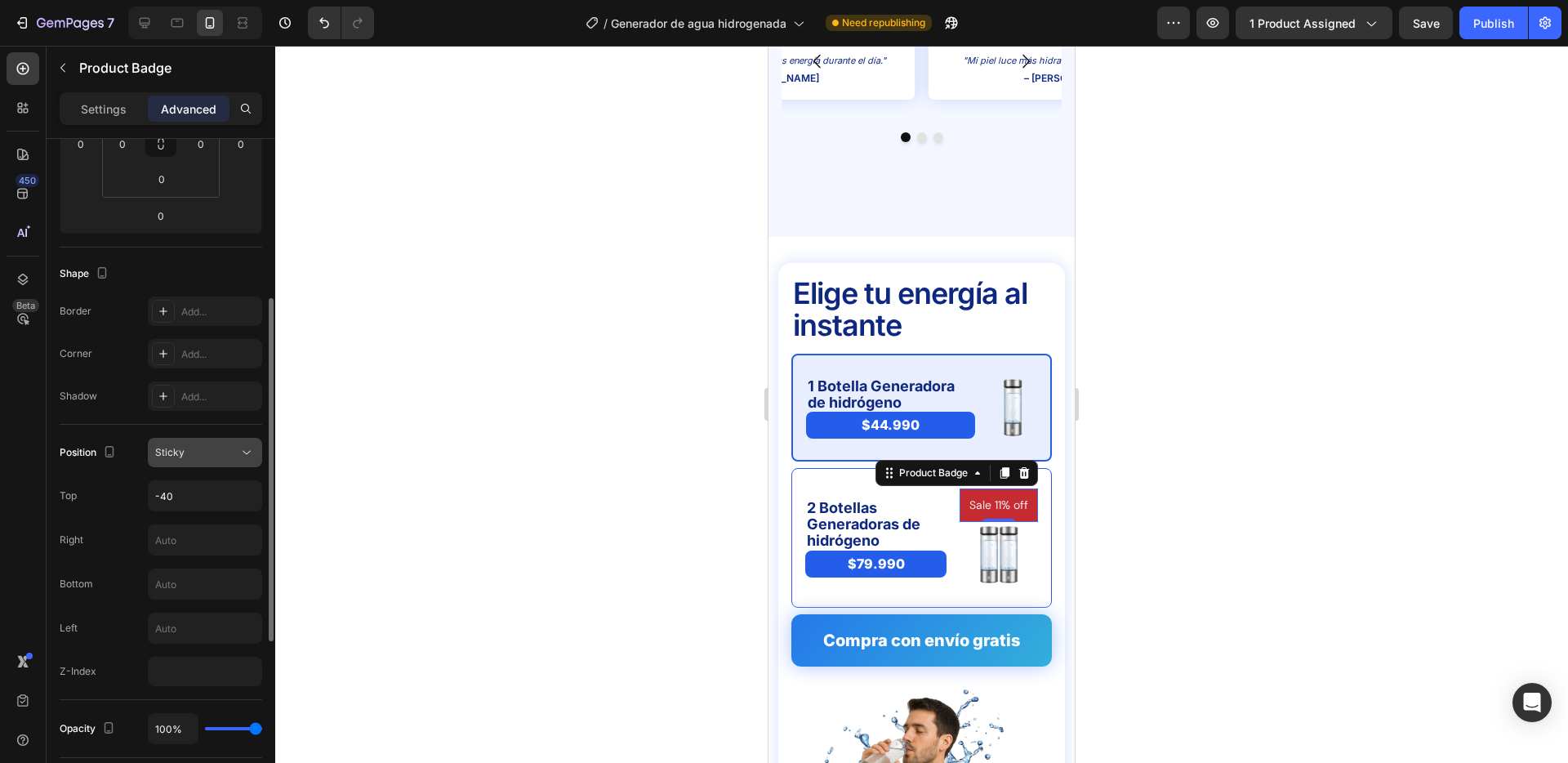
click at [199, 455] on div "Sticky" at bounding box center [197, 453] width 83 height 15
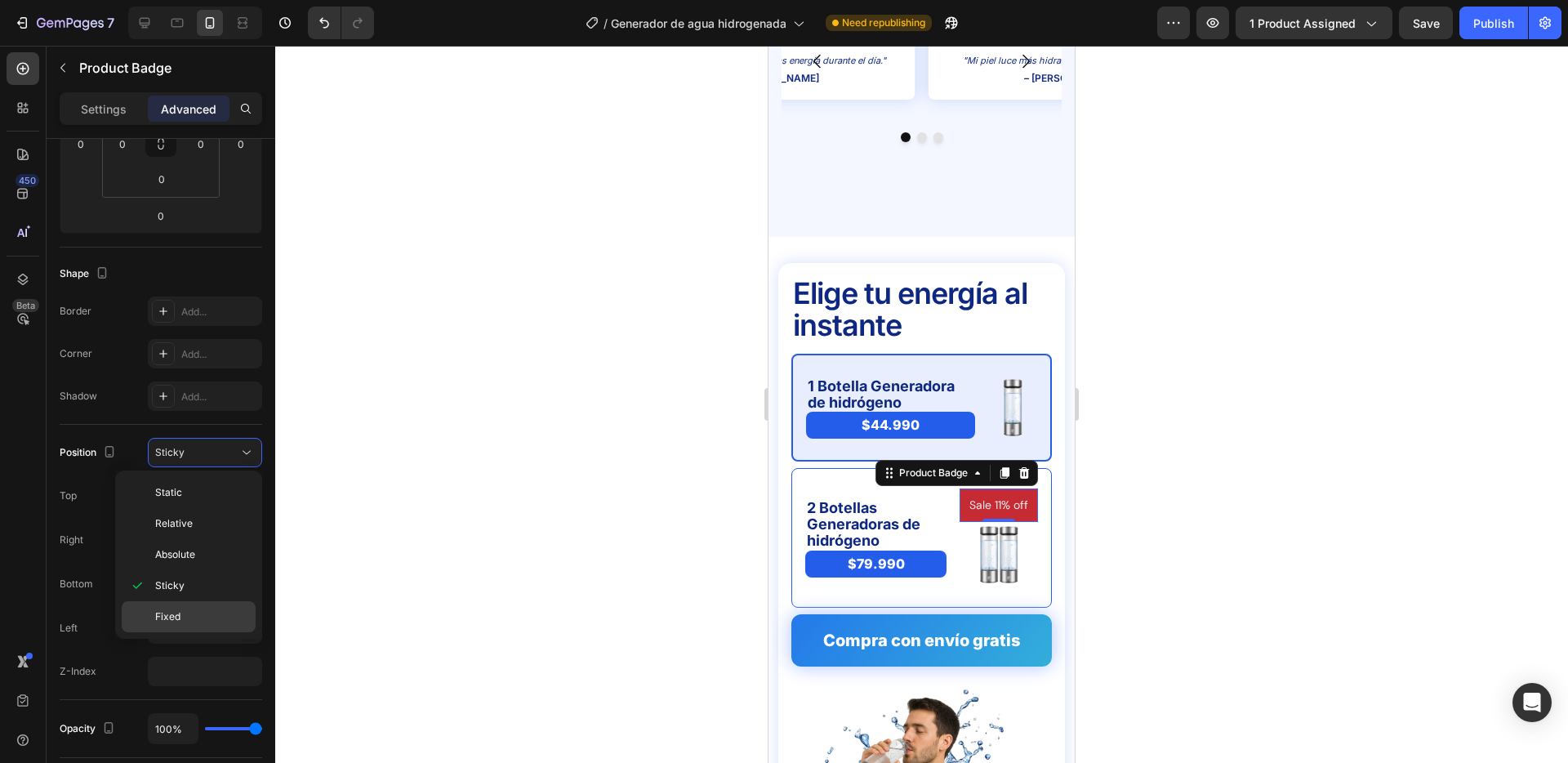
click at [195, 615] on p "Fixed" at bounding box center [201, 617] width 93 height 15
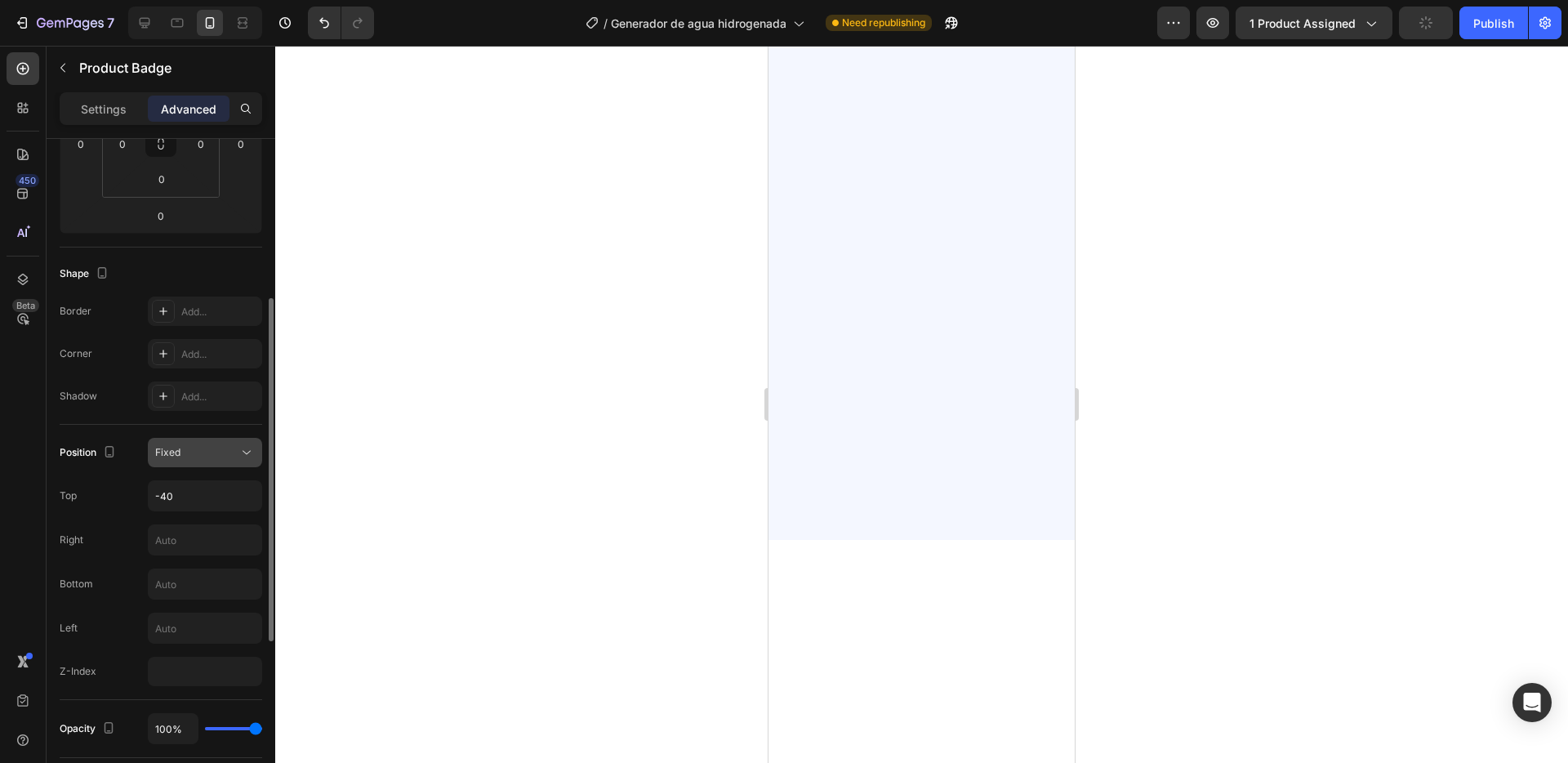
scroll to position [0, 0]
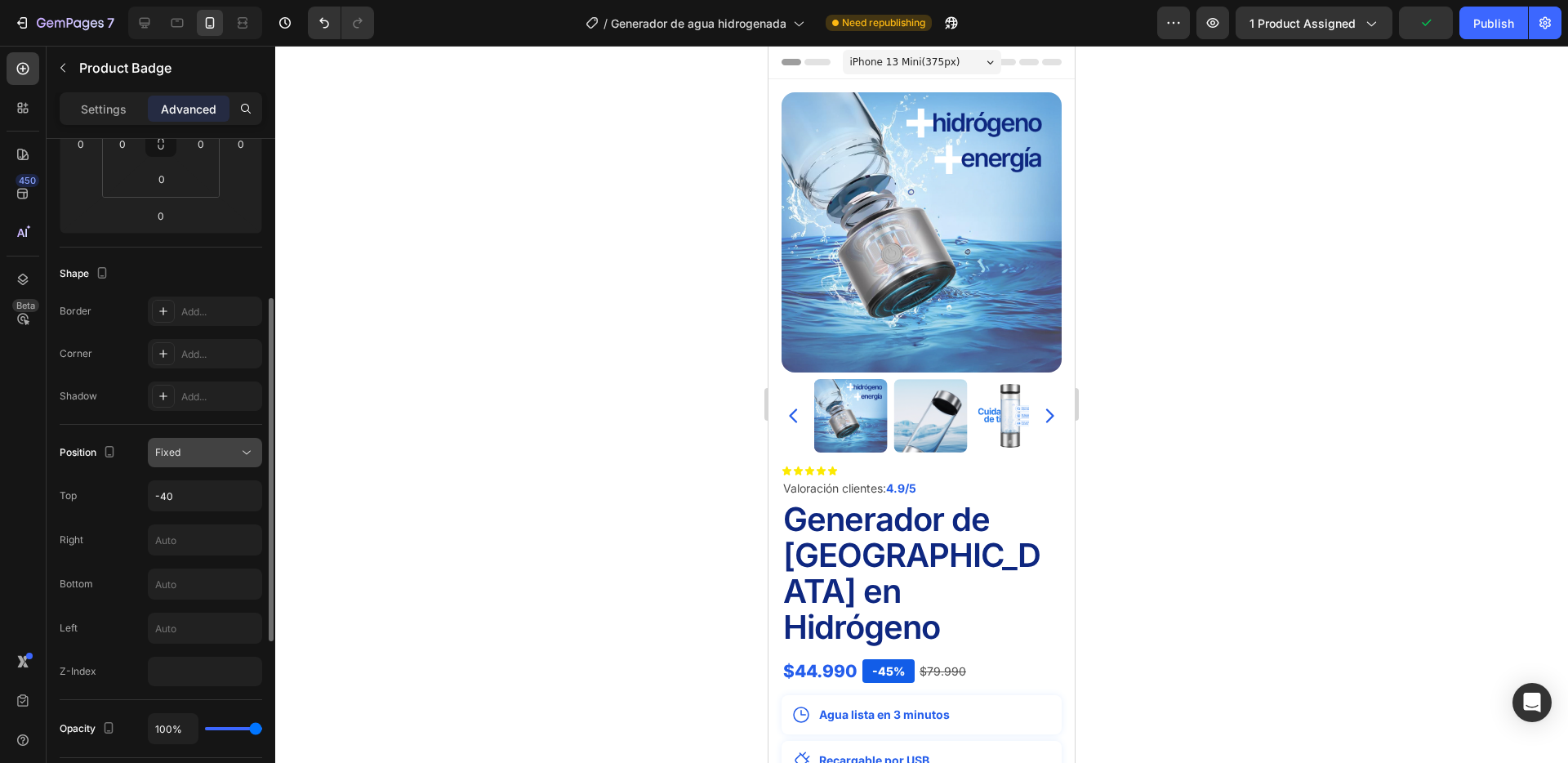
click at [211, 455] on div "Fixed" at bounding box center [197, 453] width 83 height 15
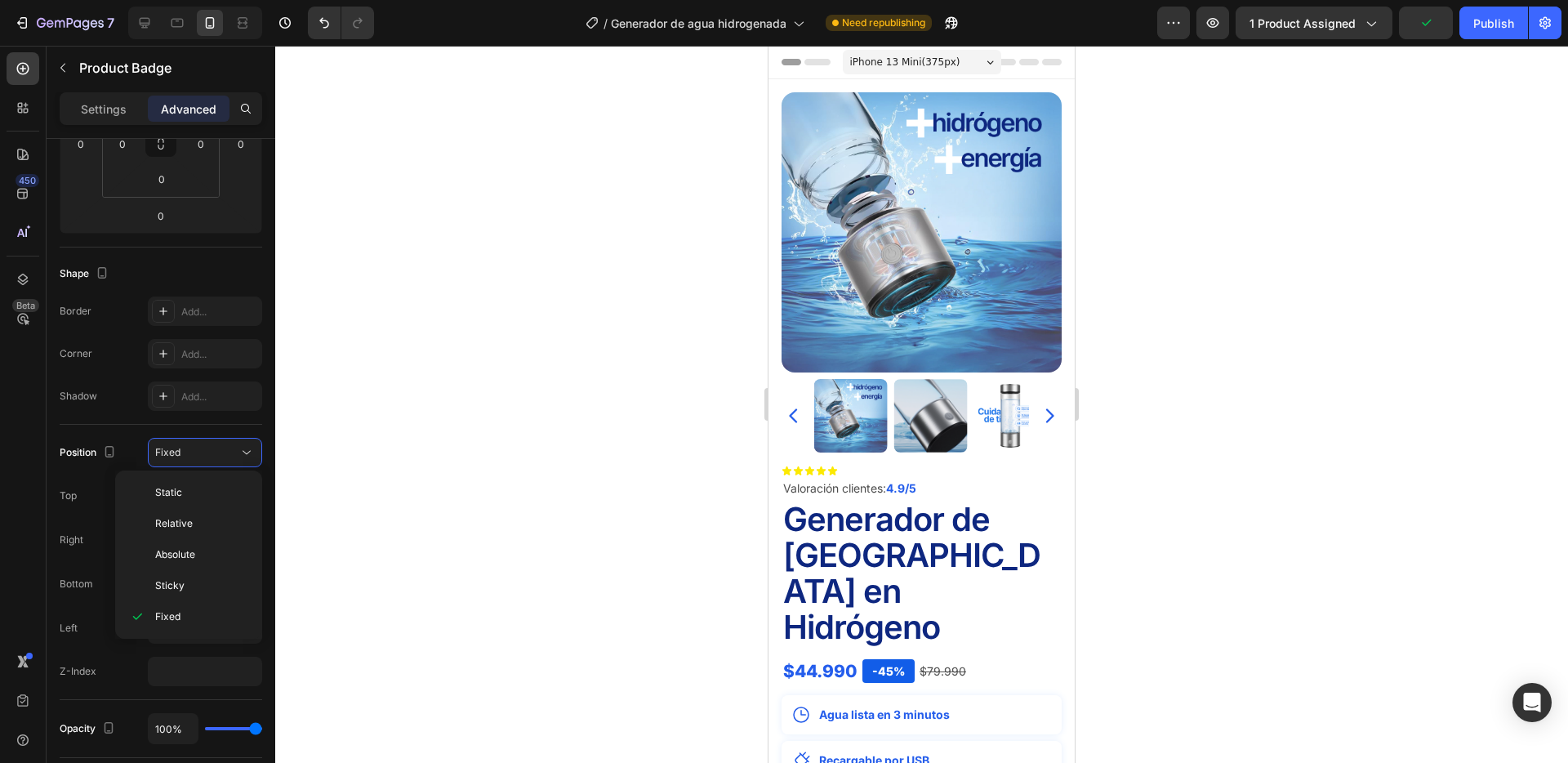
drag, startPoint x: 204, startPoint y: 487, endPoint x: 368, endPoint y: 505, distance: 165.0
click at [204, 487] on p "Static" at bounding box center [201, 493] width 93 height 15
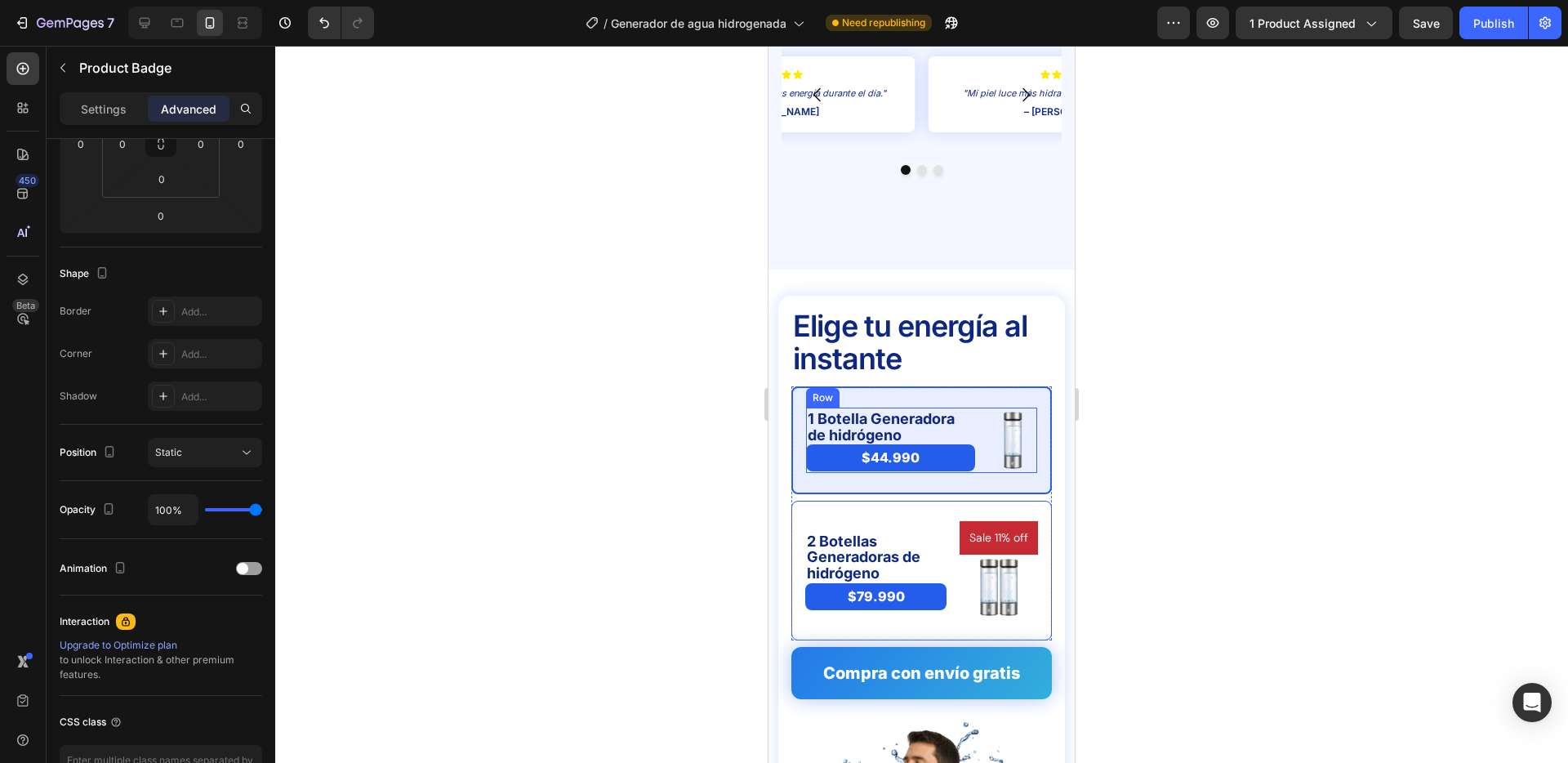
scroll to position [3951, 0]
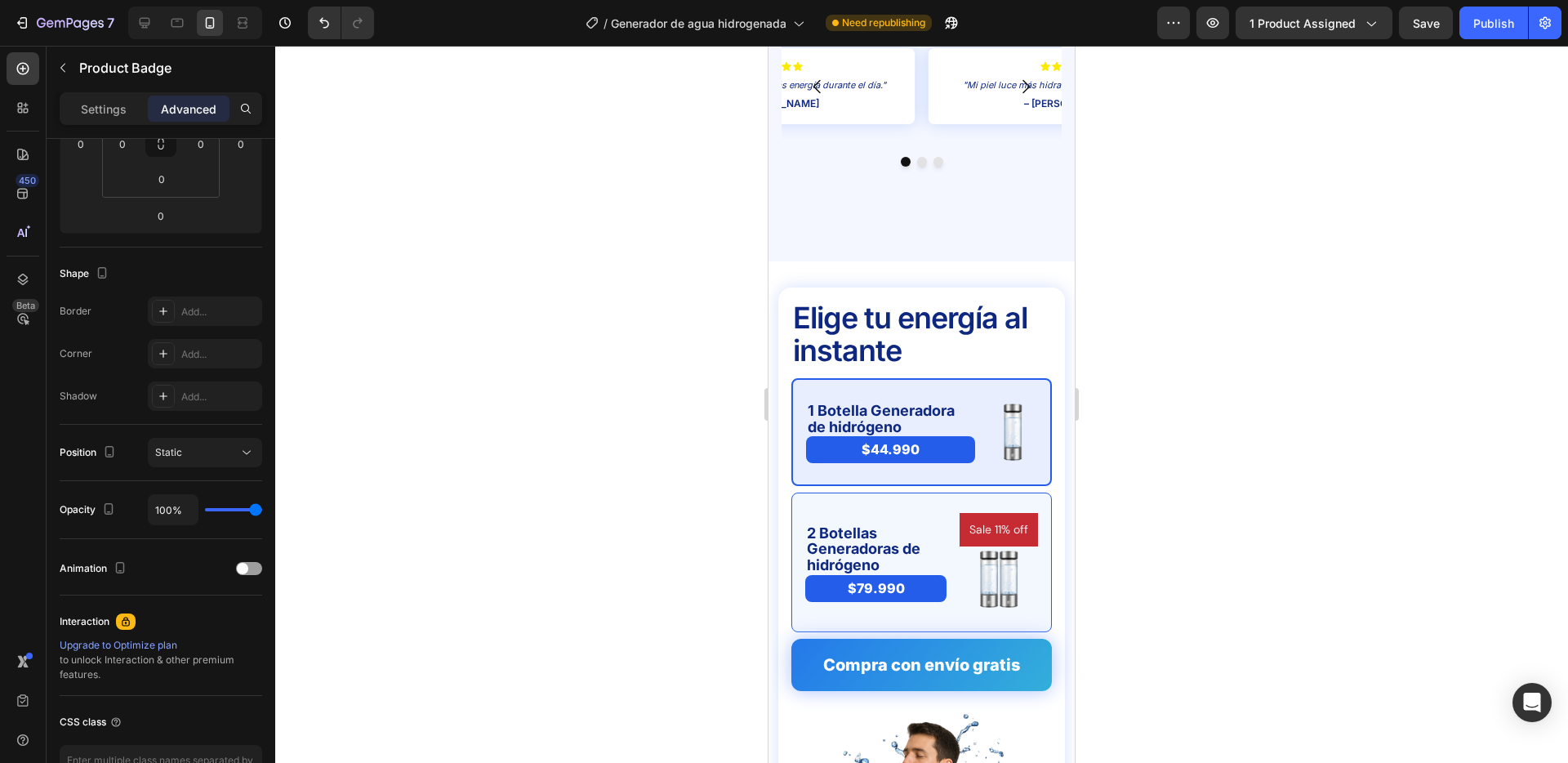
click at [1011, 513] on pre "Sale 11% off" at bounding box center [999, 529] width 78 height 34
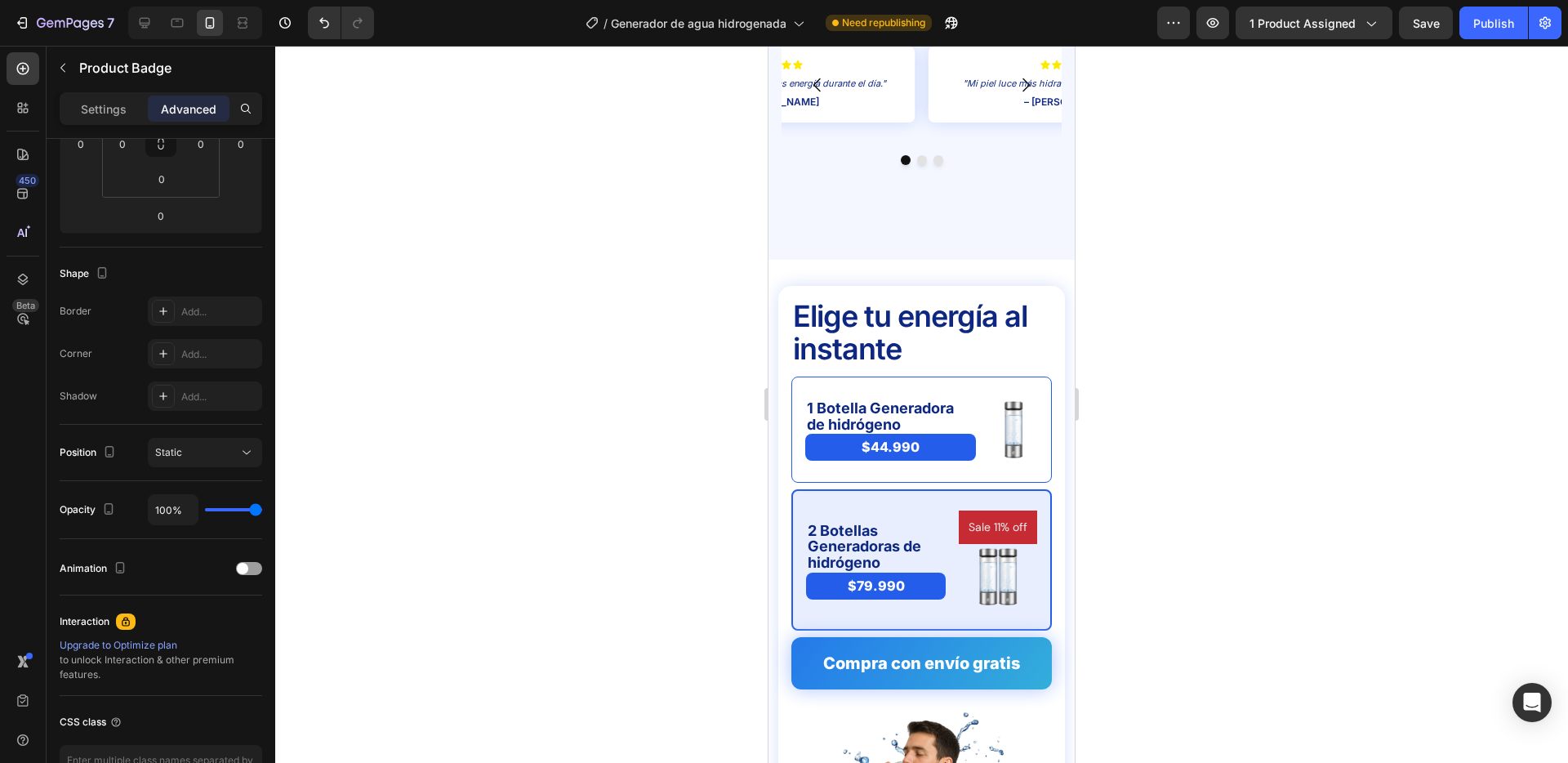
click at [984, 511] on pre "Sale 11% off" at bounding box center [998, 527] width 78 height 34
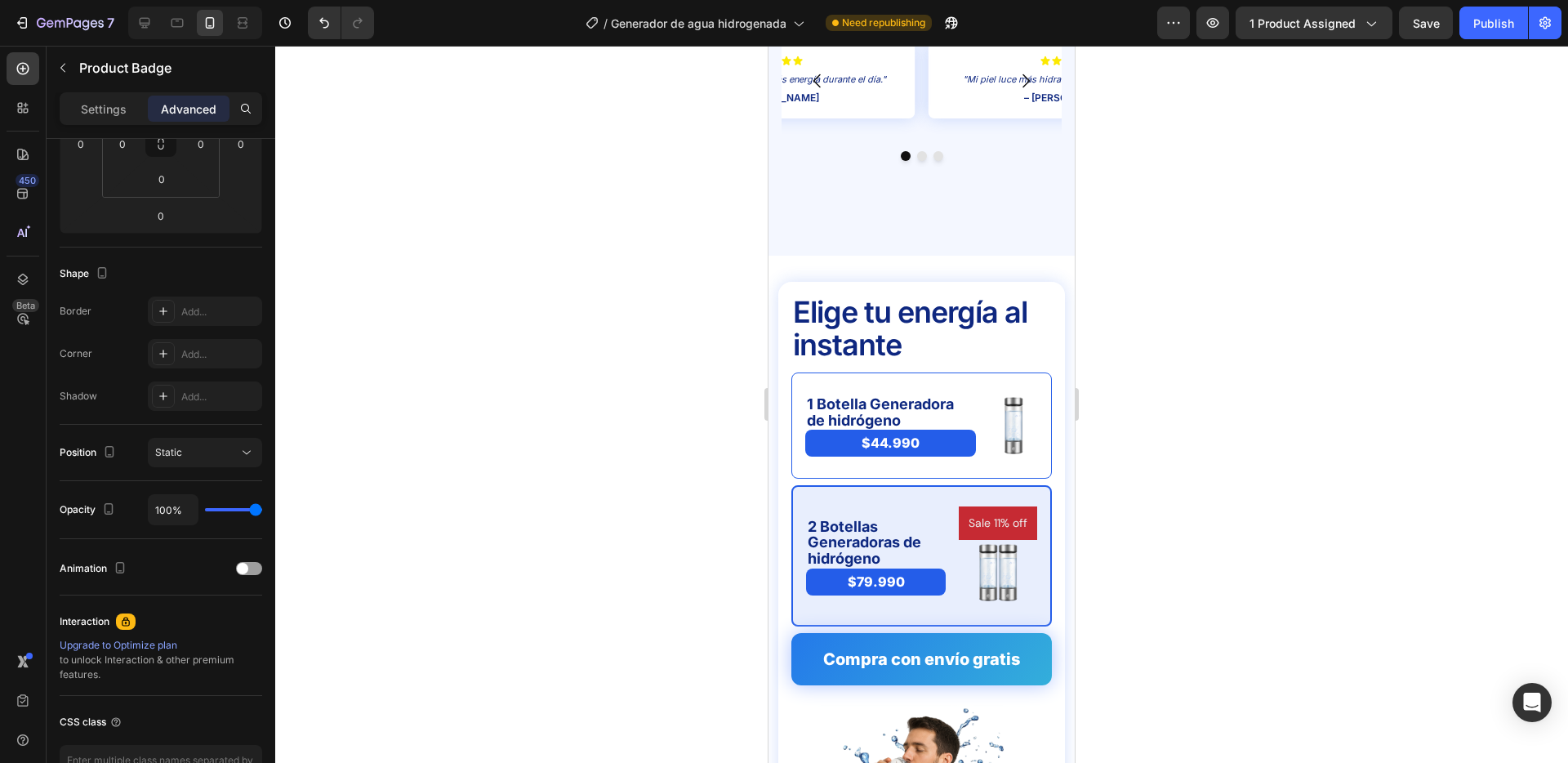
click at [959, 506] on pre "Sale 11% off" at bounding box center [998, 523] width 78 height 34
click at [570, 481] on div at bounding box center [921, 404] width 1293 height 717
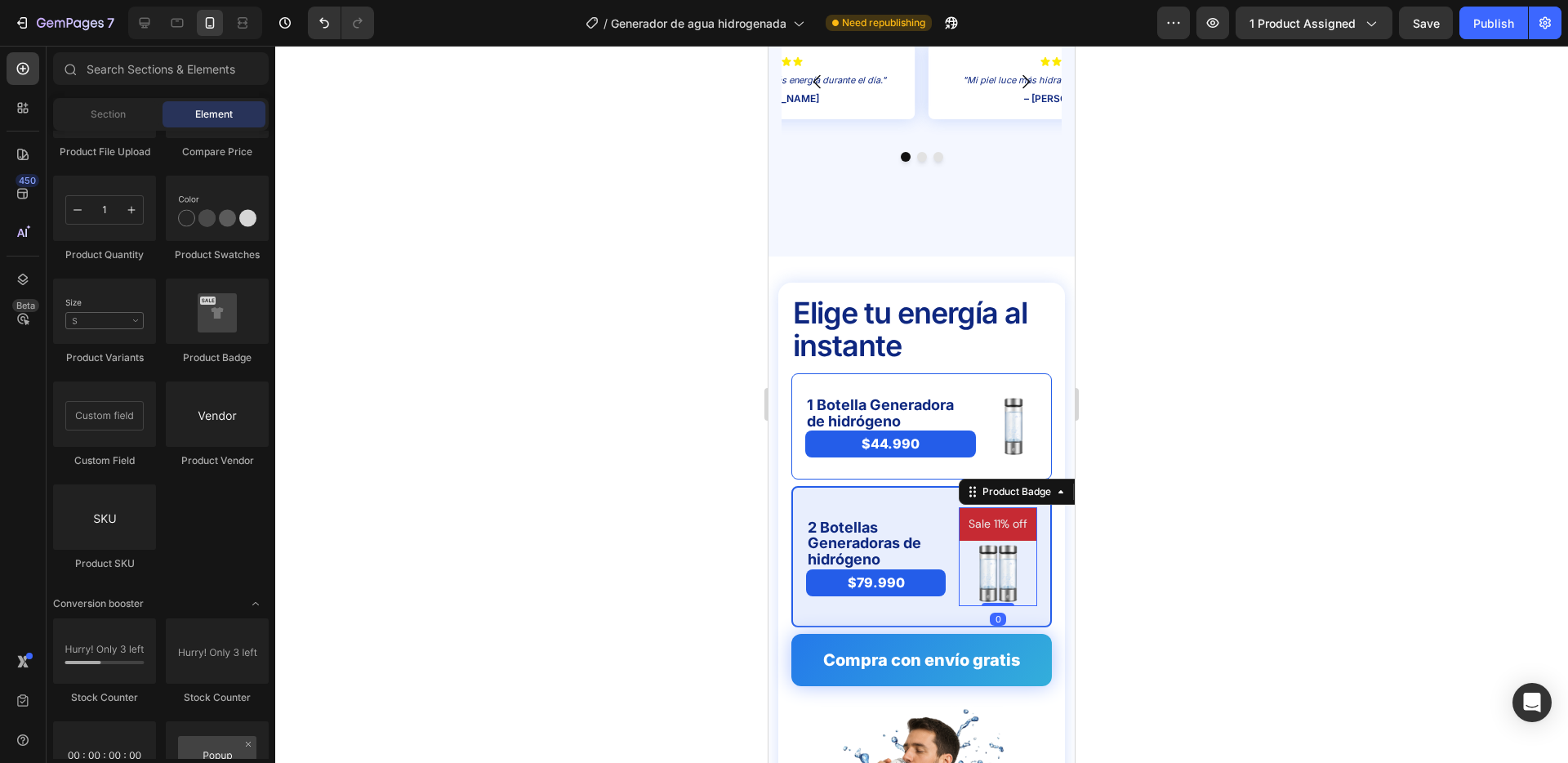
click at [986, 507] on pre "Sale 11% off" at bounding box center [998, 523] width 78 height 34
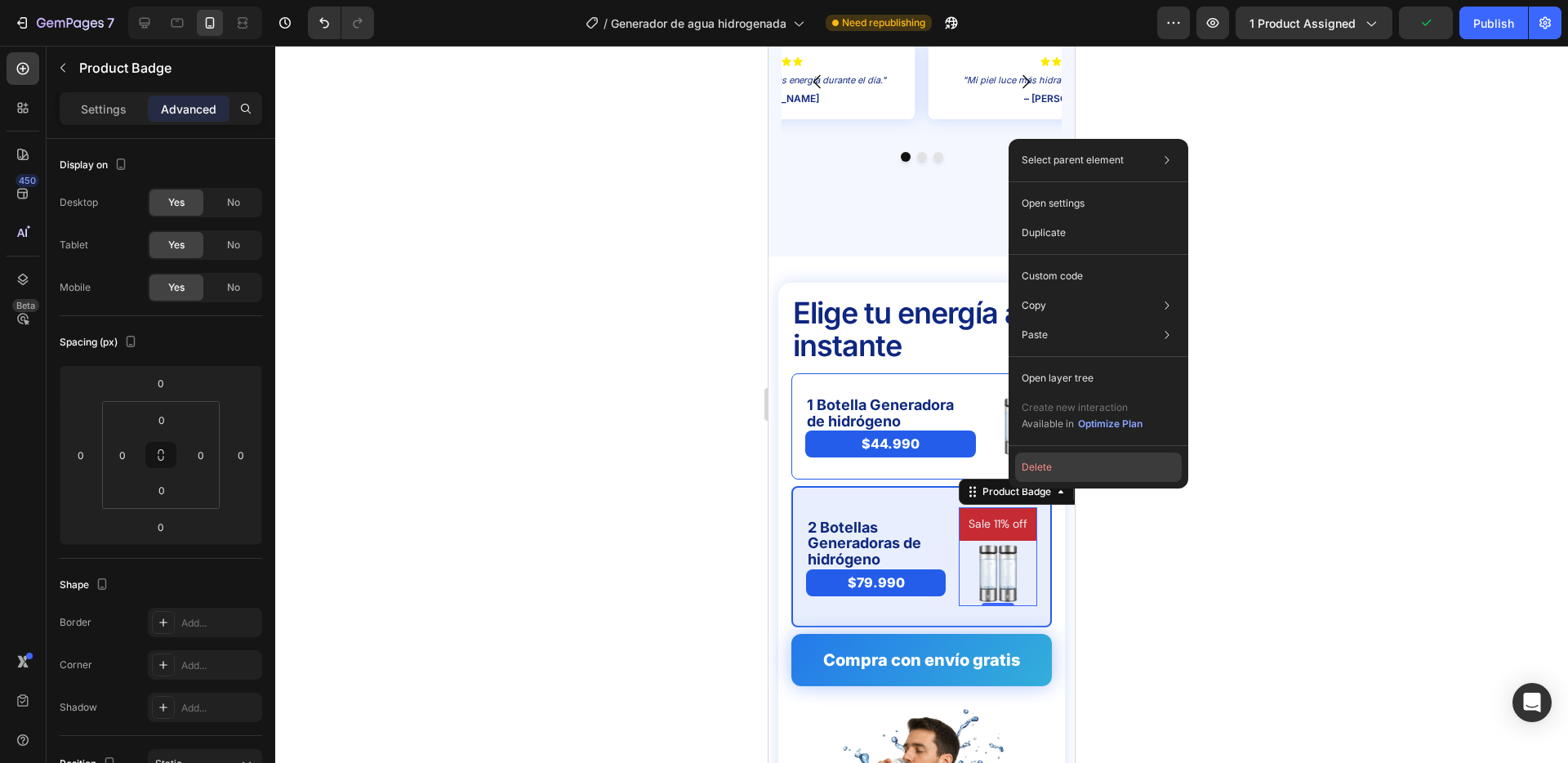
click at [1036, 467] on button "Delete" at bounding box center [1099, 467] width 167 height 29
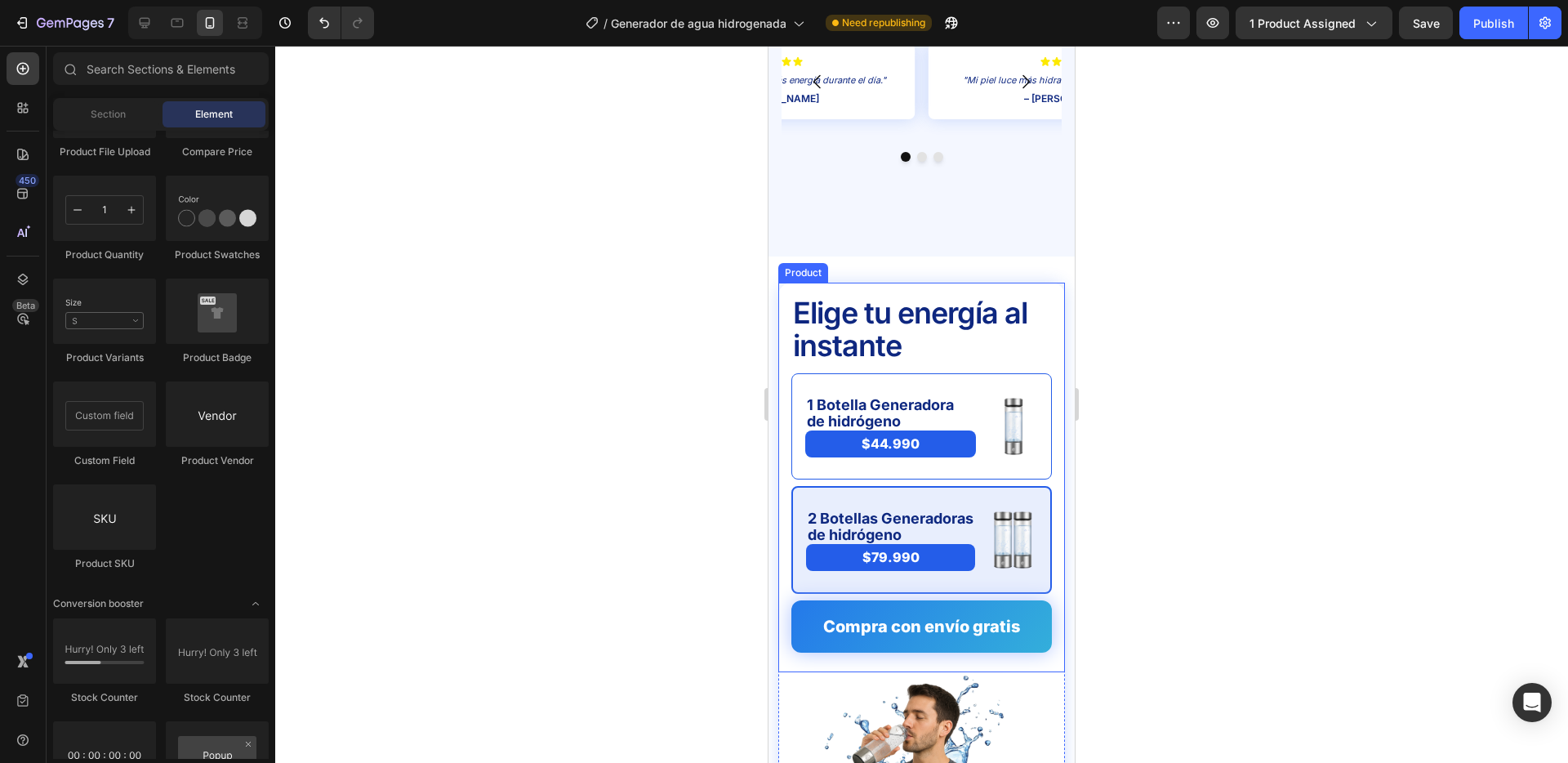
click at [1116, 482] on div at bounding box center [921, 404] width 1293 height 717
click at [1488, 19] on div "Publish" at bounding box center [1494, 23] width 41 height 17
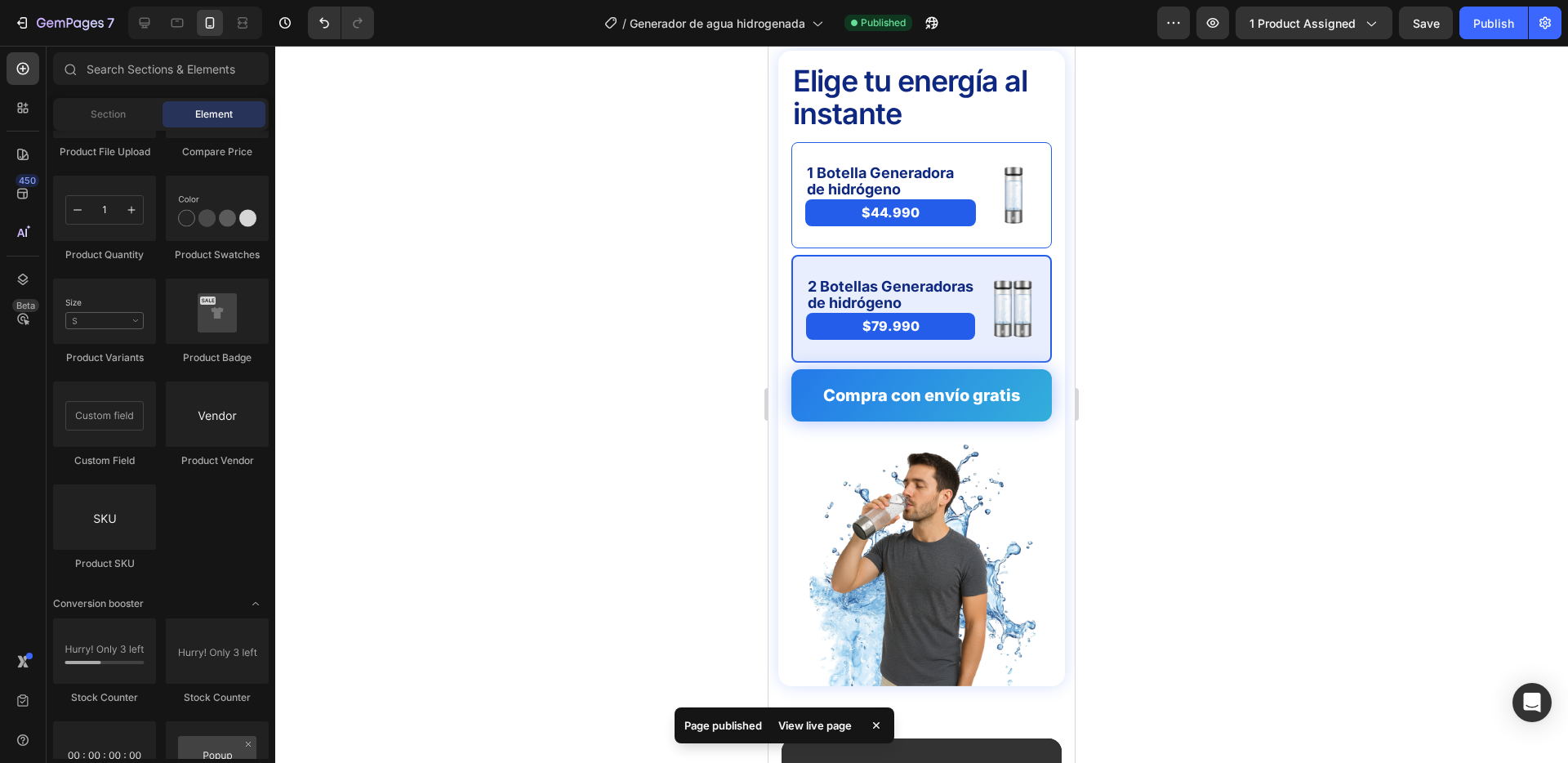
scroll to position [4113, 0]
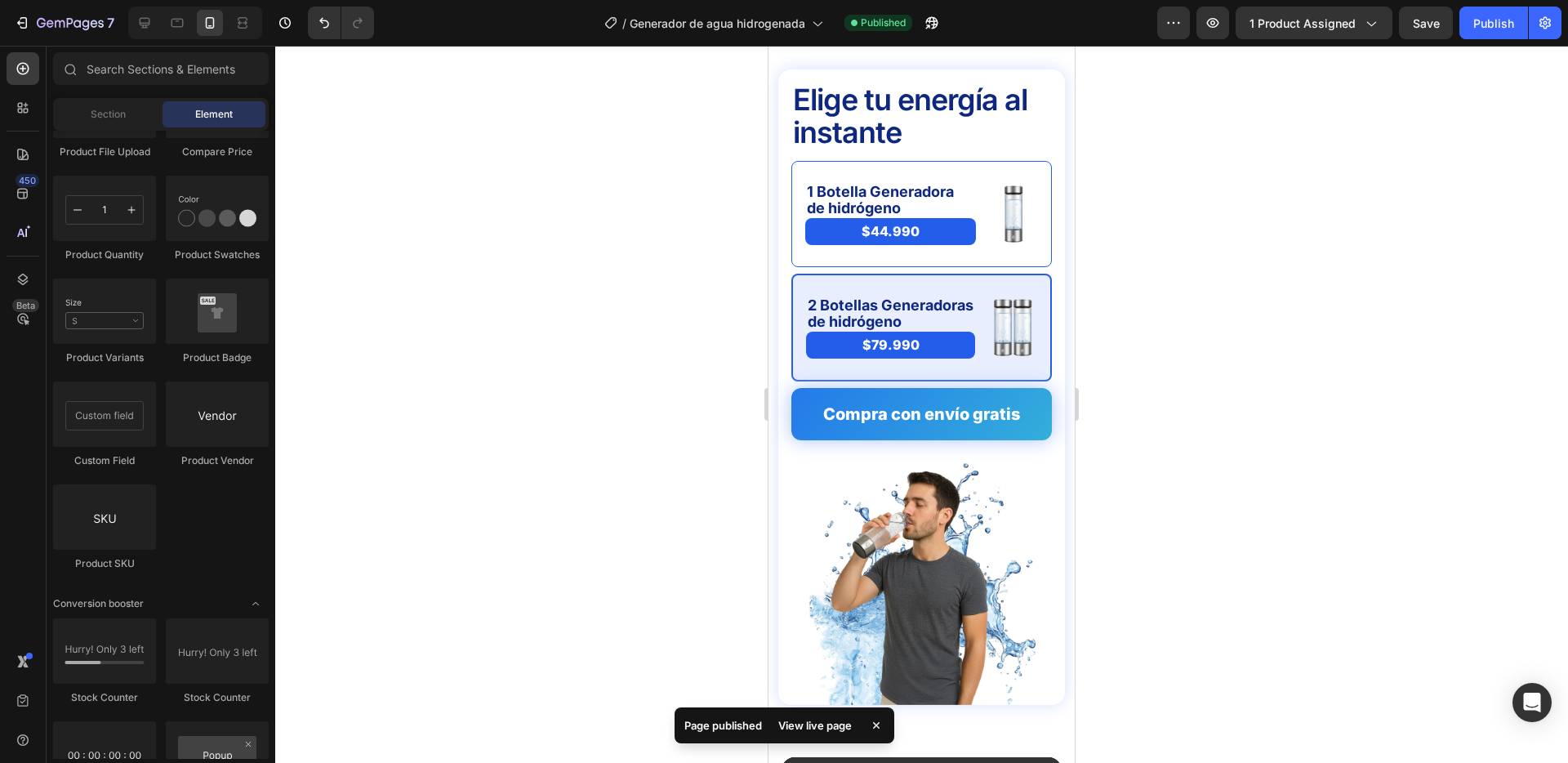
click at [684, 318] on div at bounding box center [921, 404] width 1293 height 717
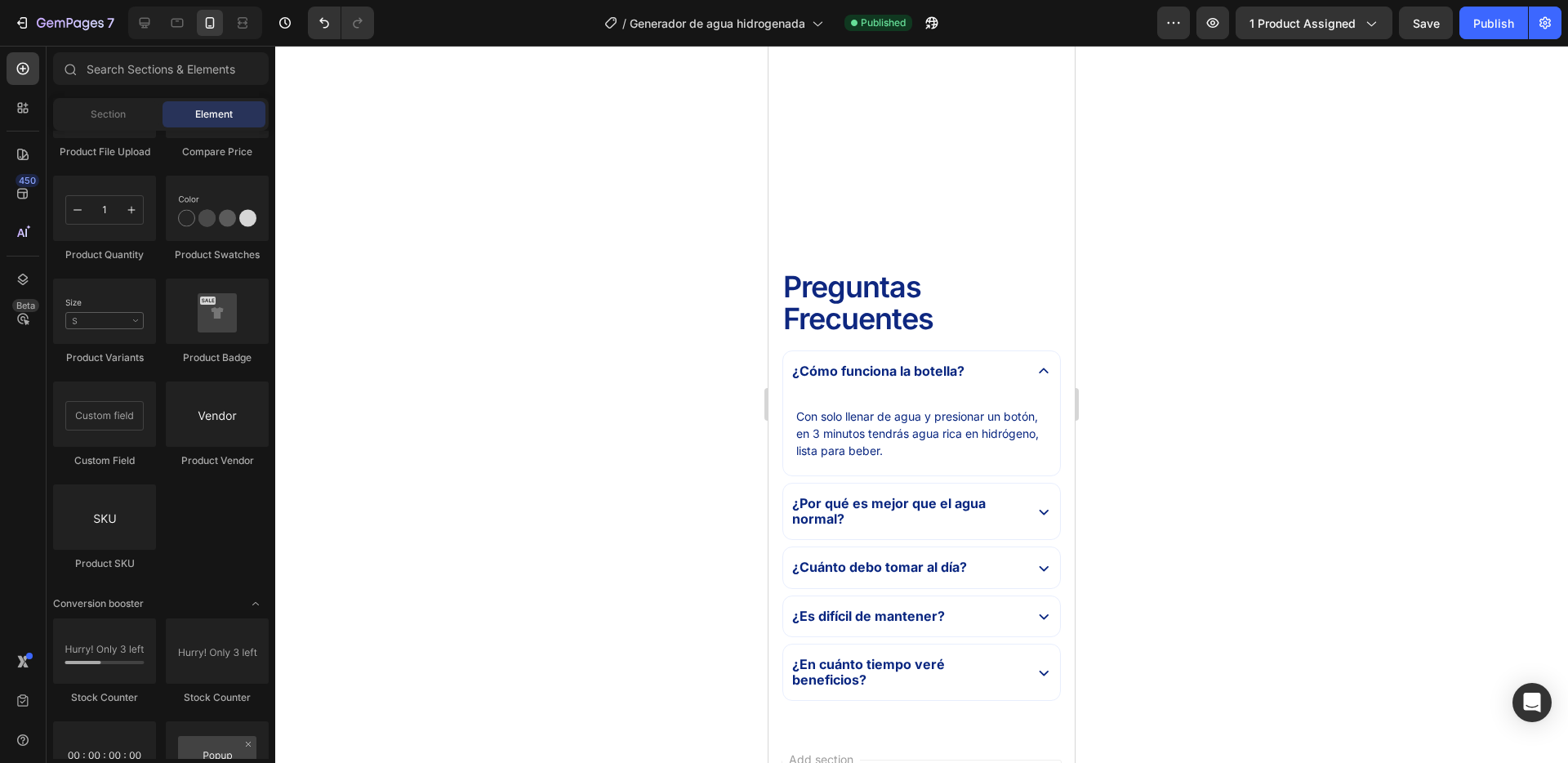
scroll to position [5072, 0]
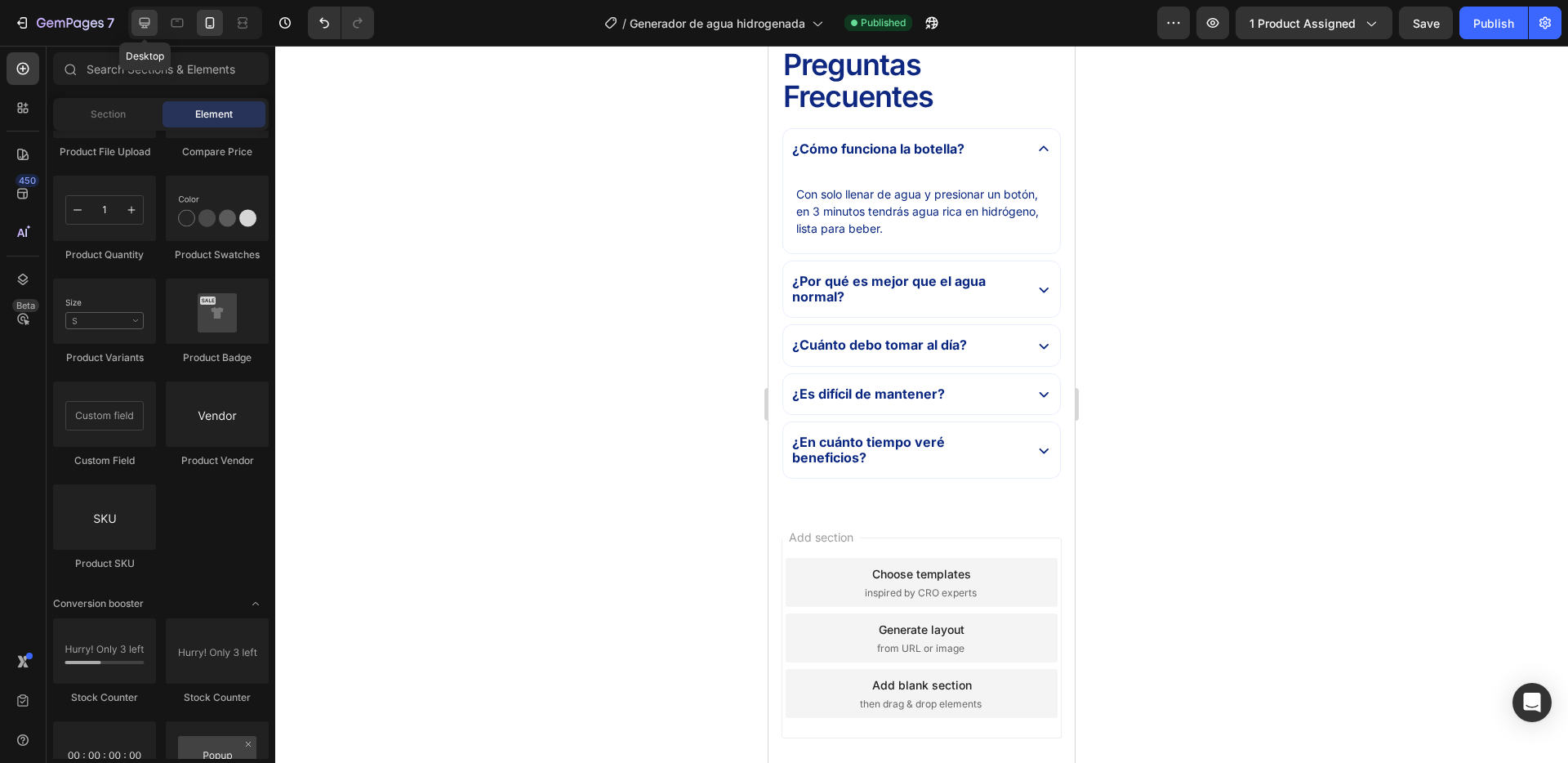
click at [146, 23] on icon at bounding box center [145, 24] width 11 height 11
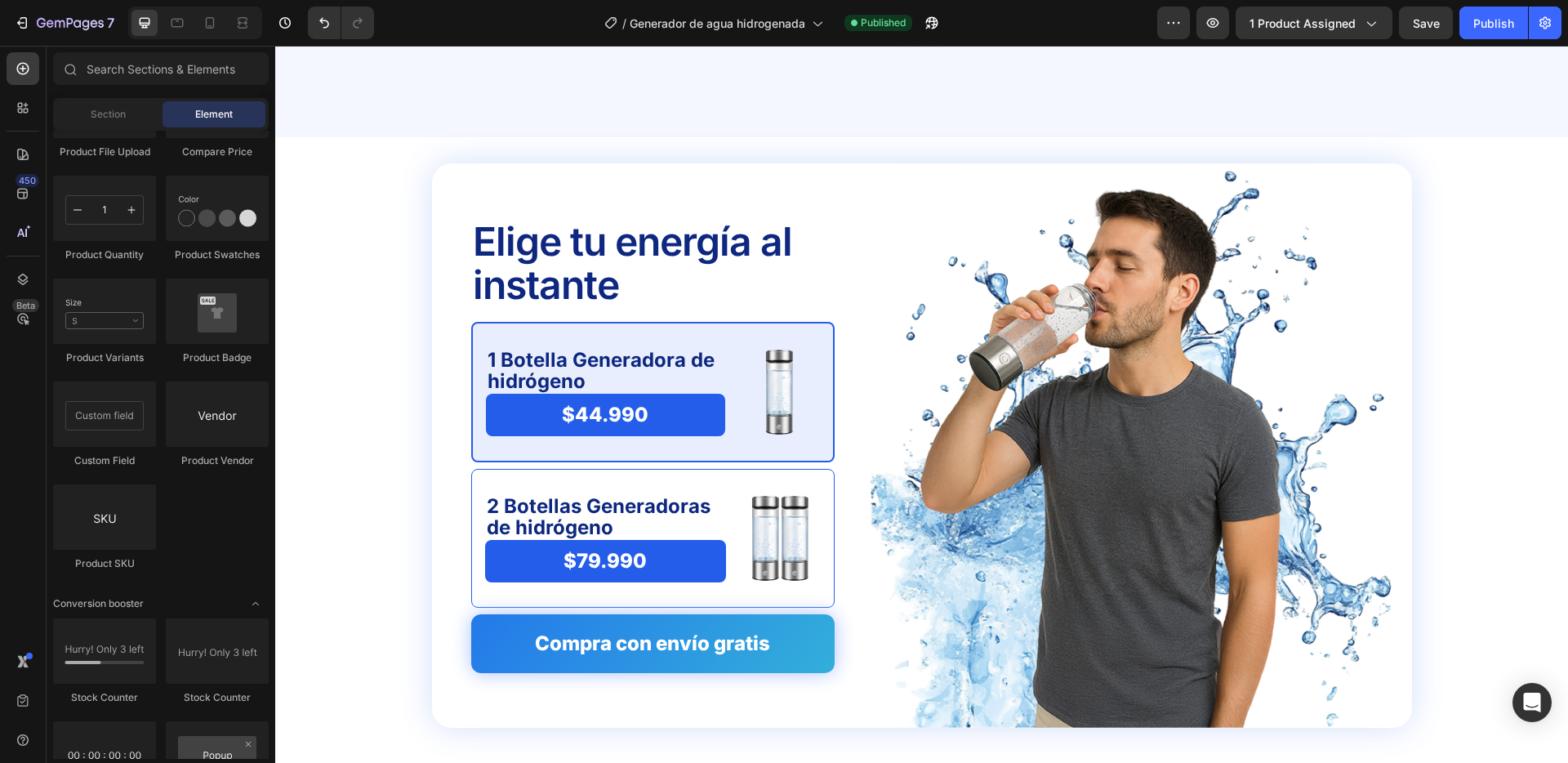
scroll to position [4114, 0]
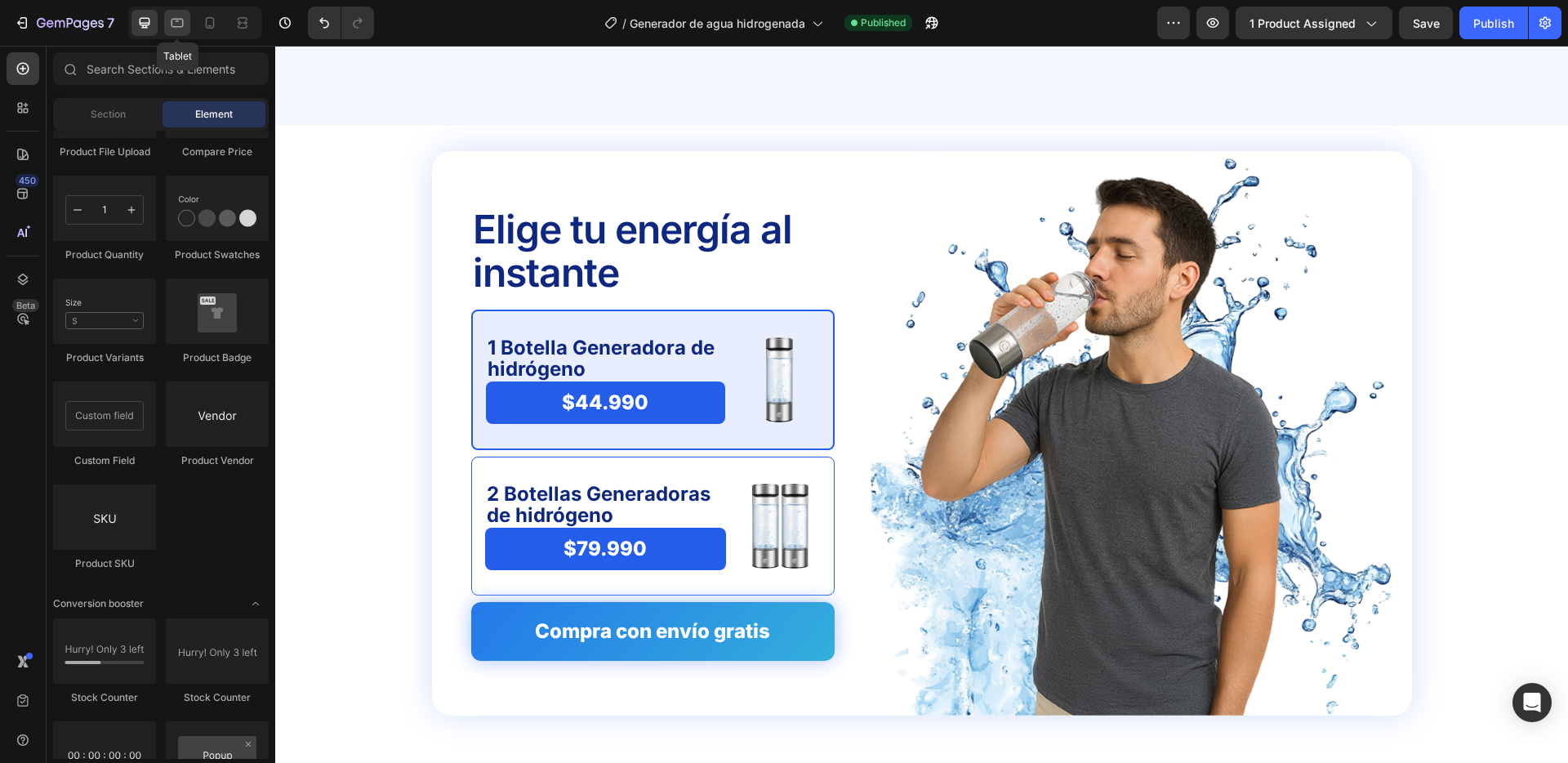
click at [176, 13] on div at bounding box center [177, 23] width 26 height 26
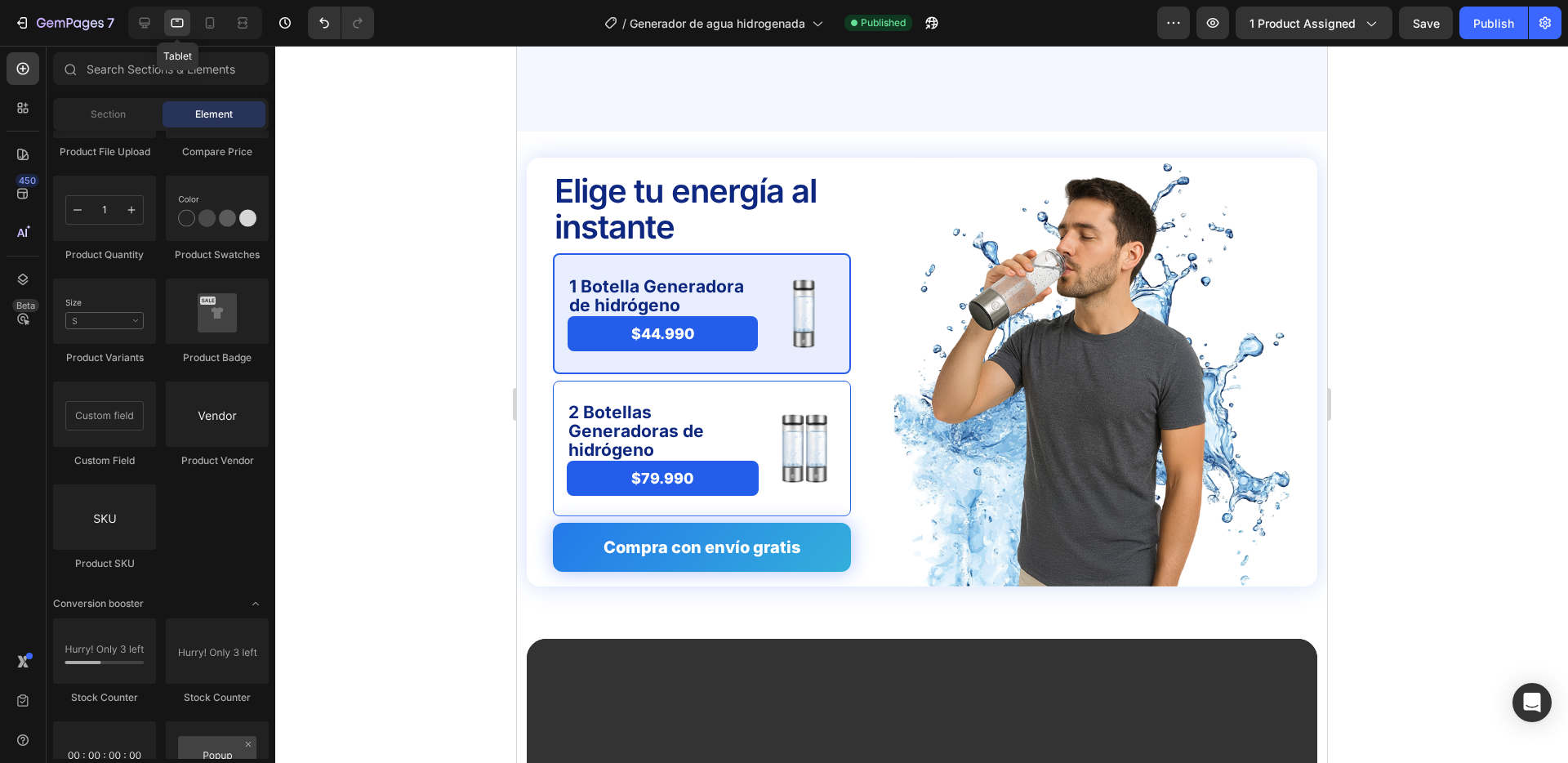
scroll to position [4121, 0]
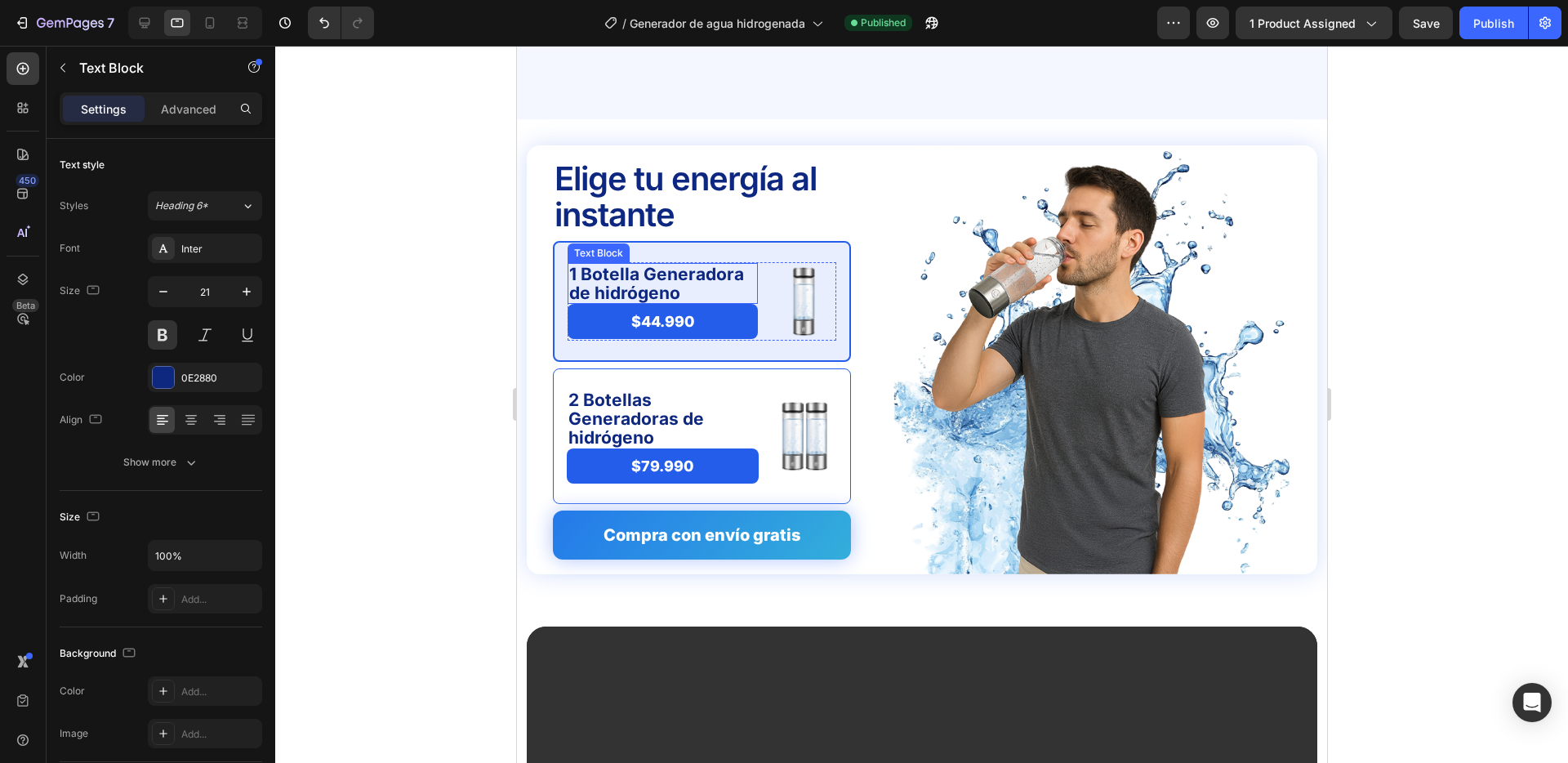
click at [664, 283] on p "1 Botella Generadora de hidrógeno" at bounding box center [662, 283] width 187 height 37
click at [142, 15] on icon at bounding box center [144, 23] width 16 height 16
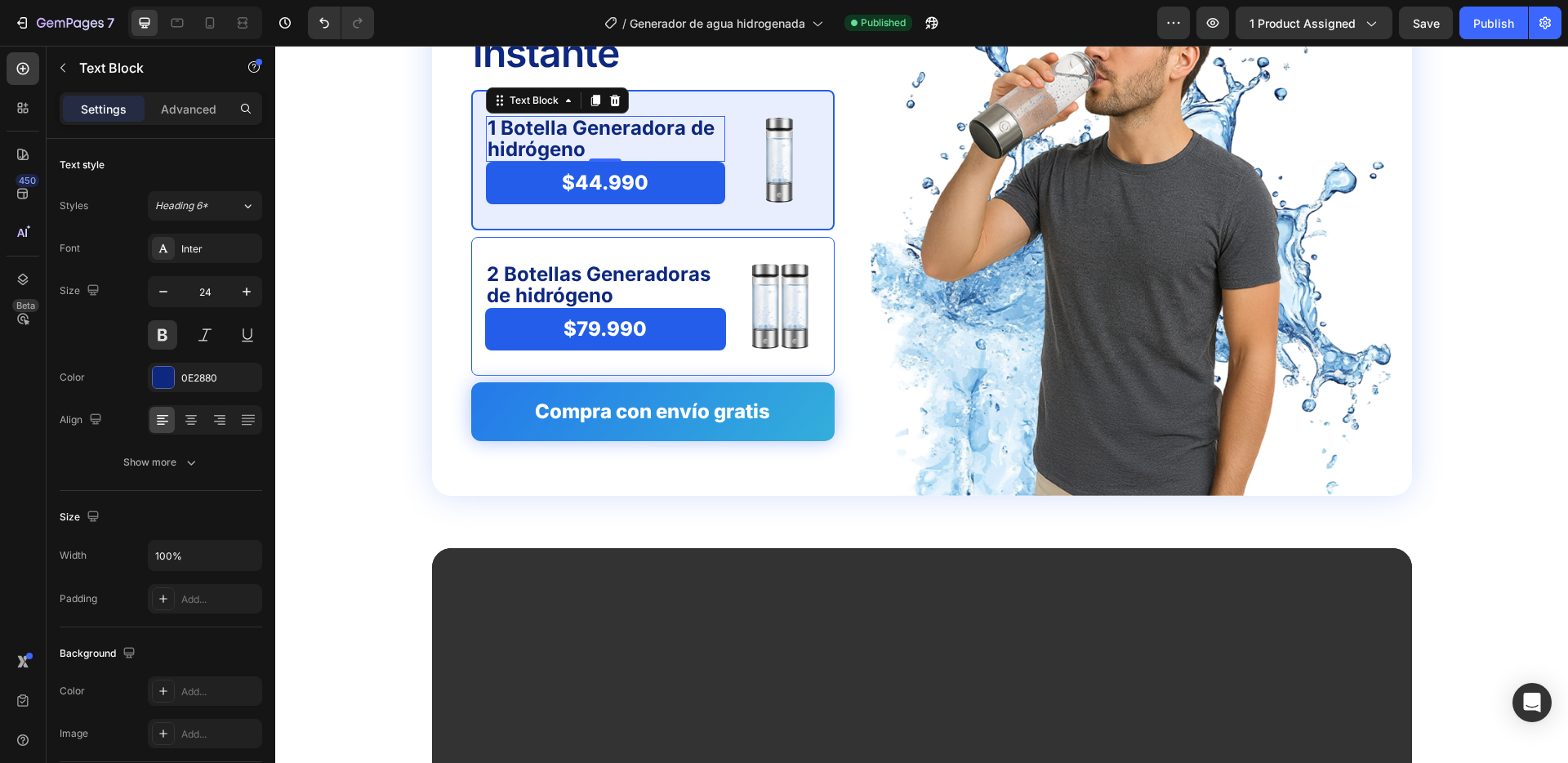
scroll to position [4348, 0]
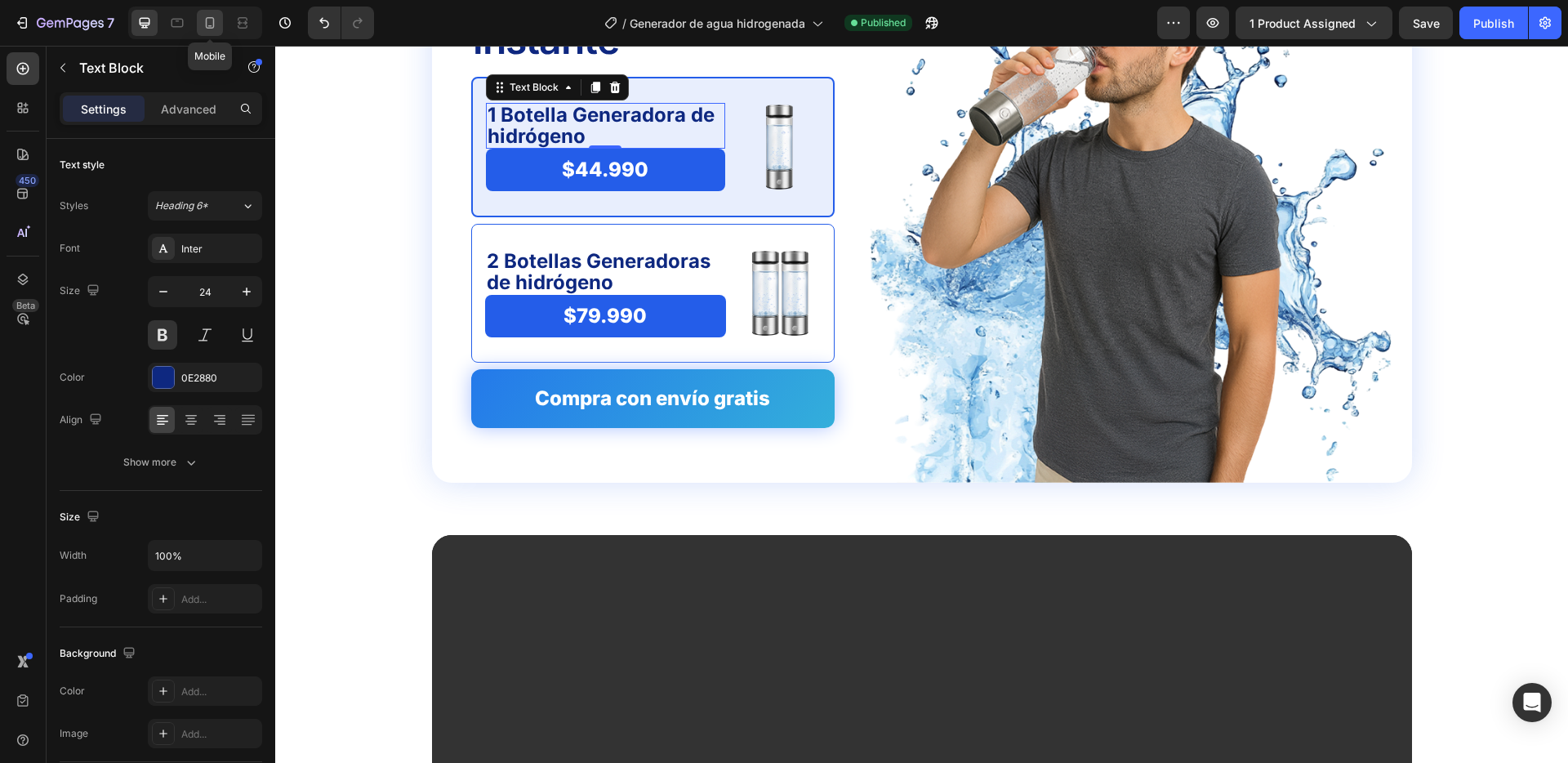
click at [217, 24] on icon at bounding box center [210, 23] width 16 height 16
type input "18"
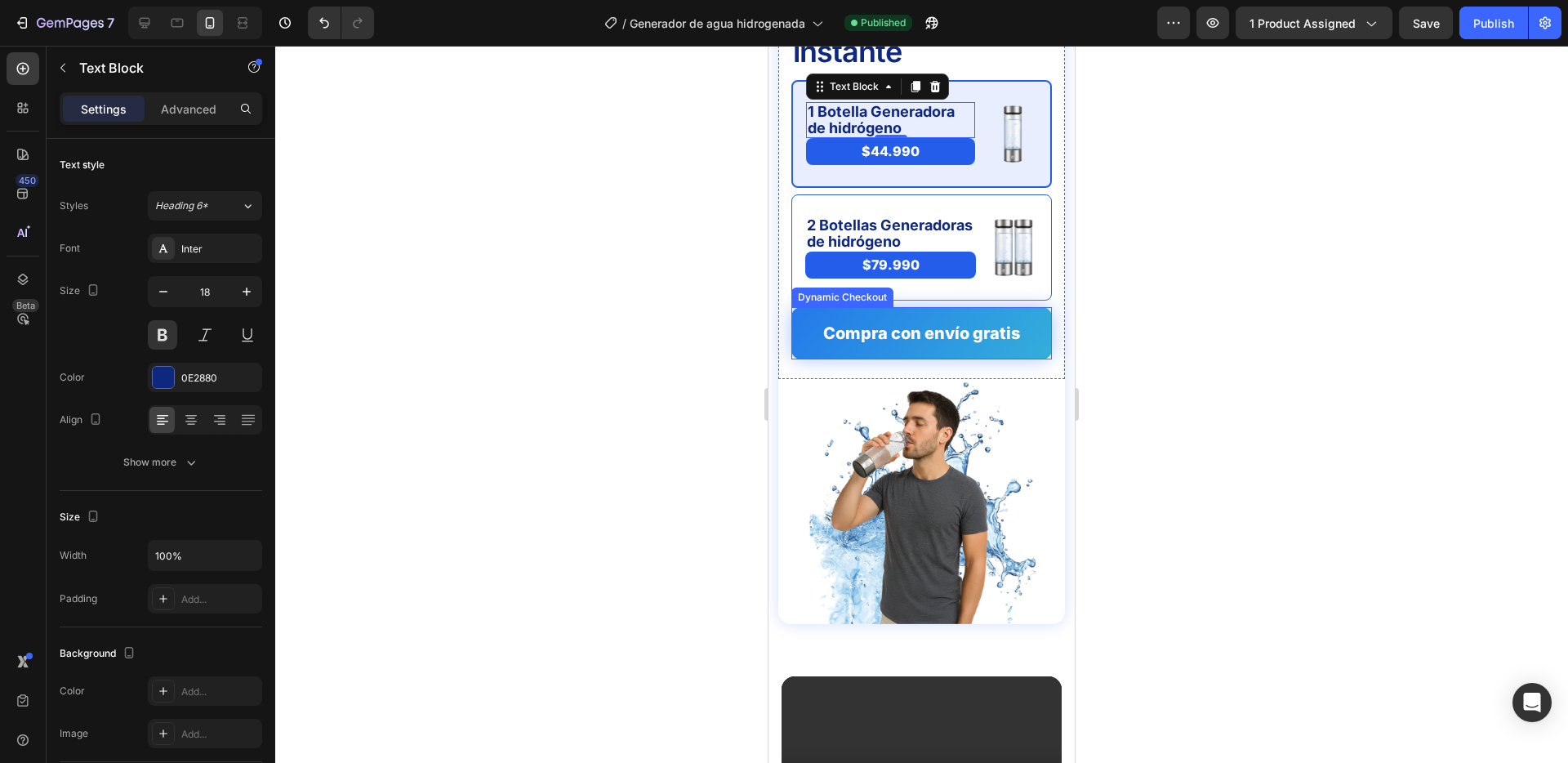
scroll to position [4159, 0]
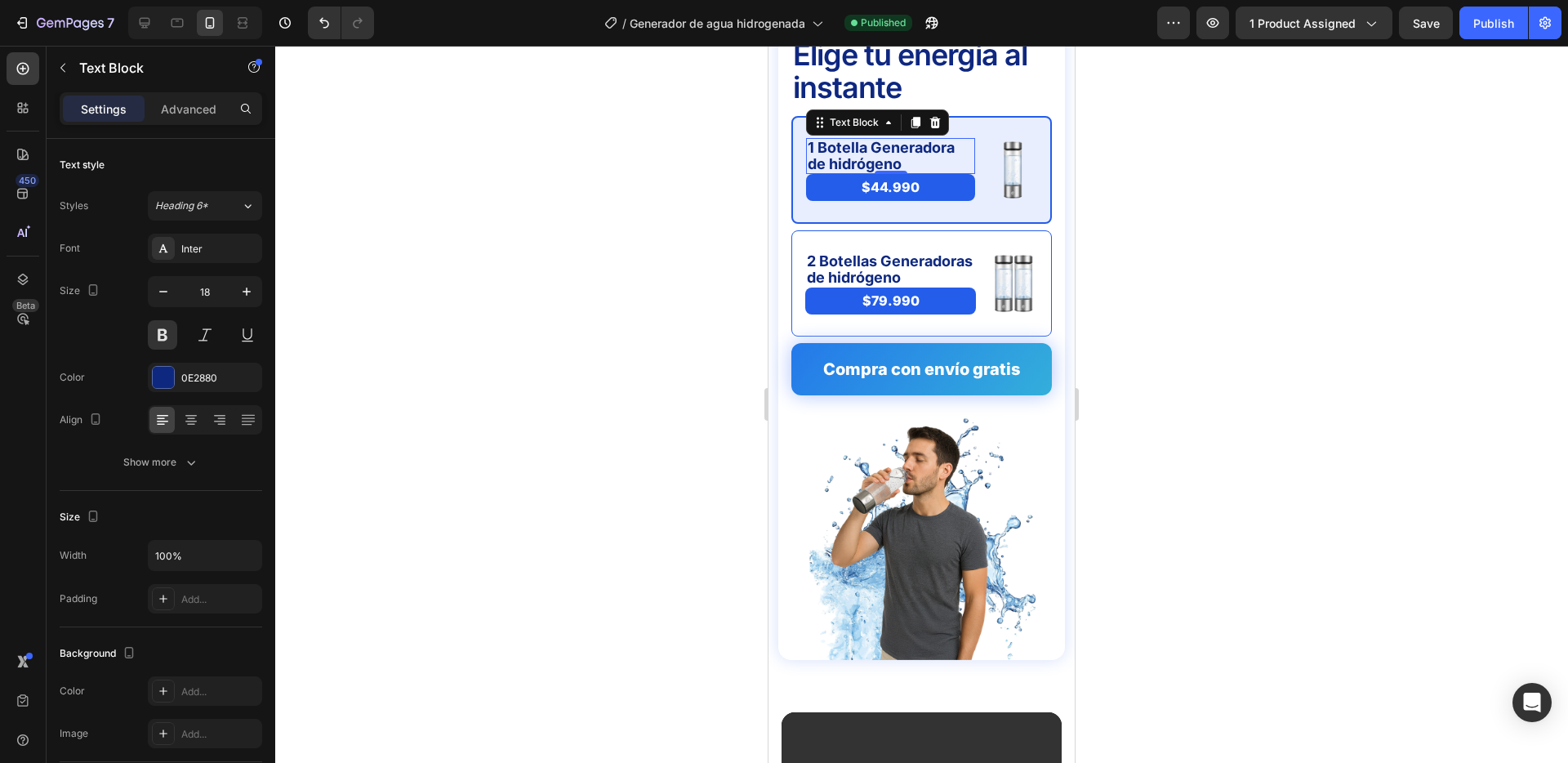
click at [734, 350] on div at bounding box center [921, 404] width 1293 height 717
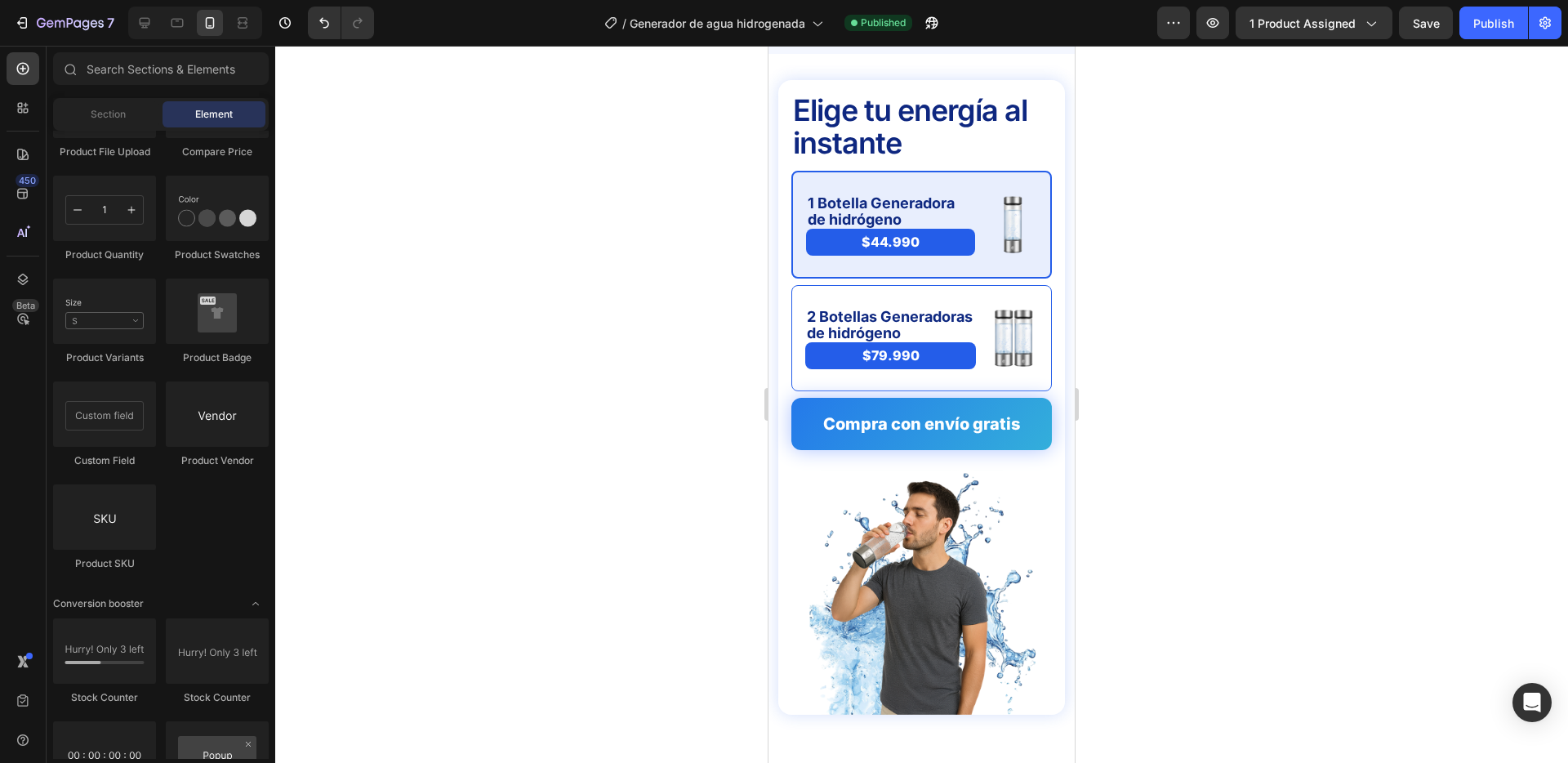
scroll to position [4002, 0]
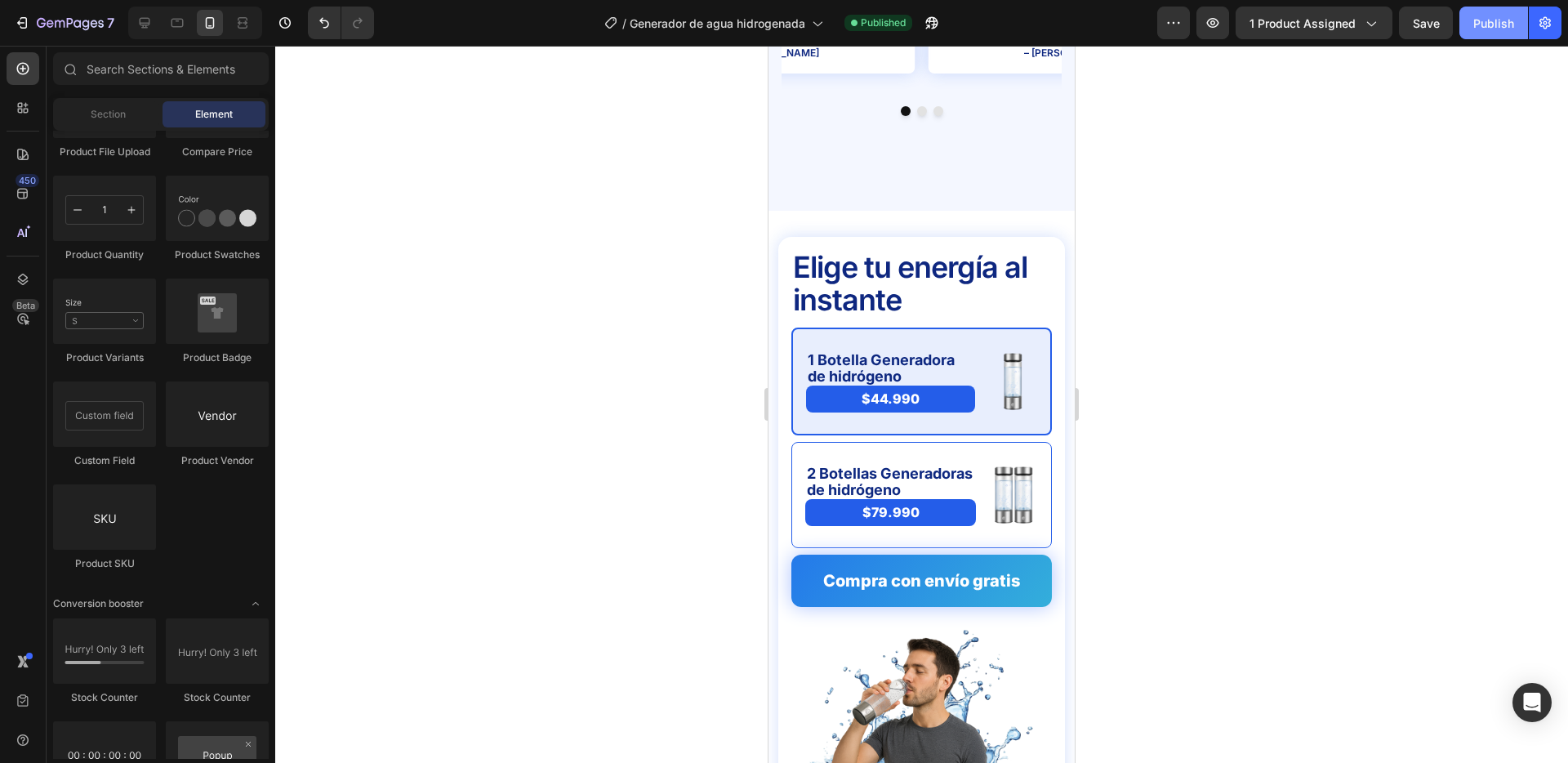
click at [1504, 21] on div "Publish" at bounding box center [1494, 23] width 41 height 17
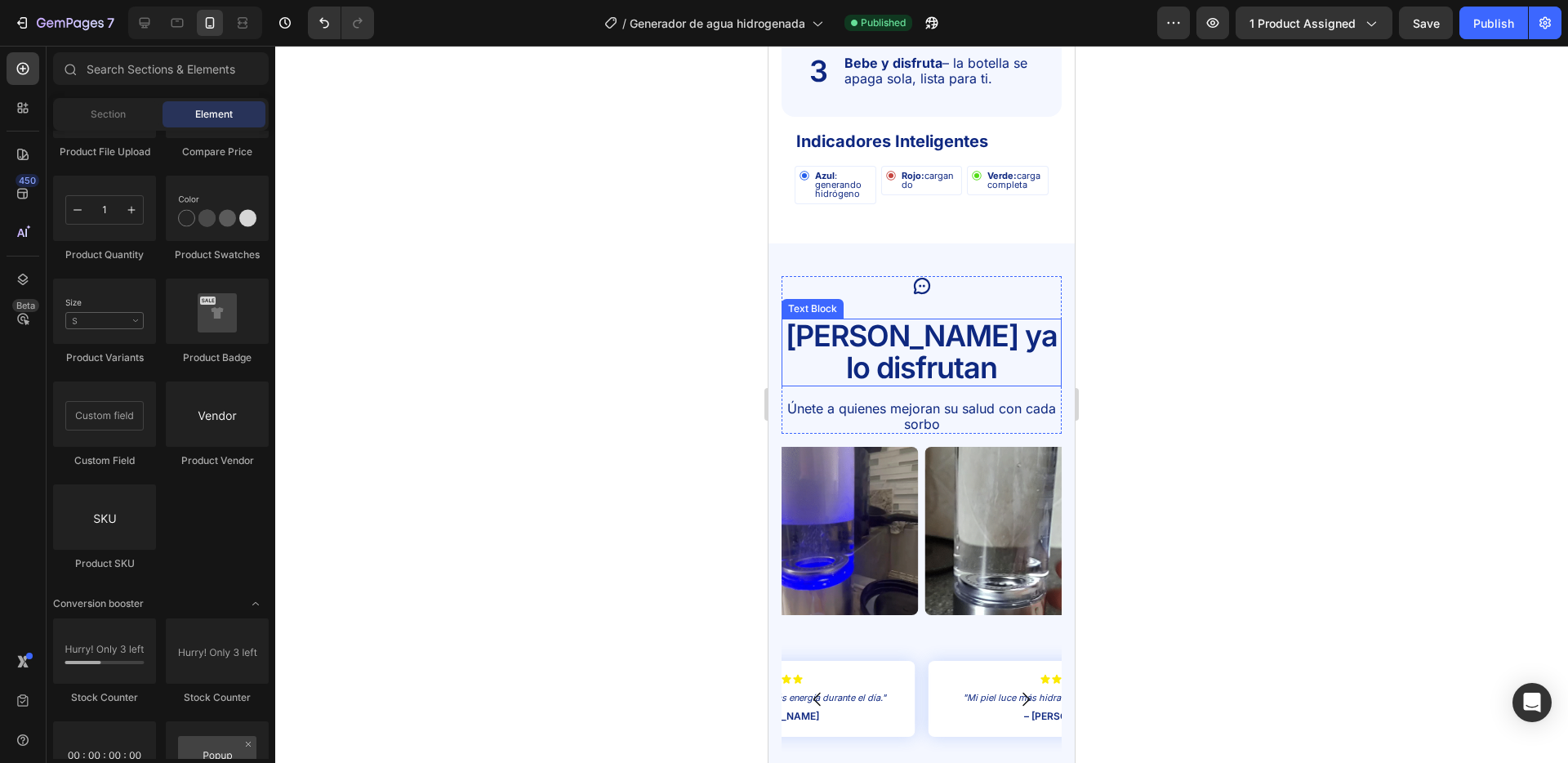
scroll to position [3534, 0]
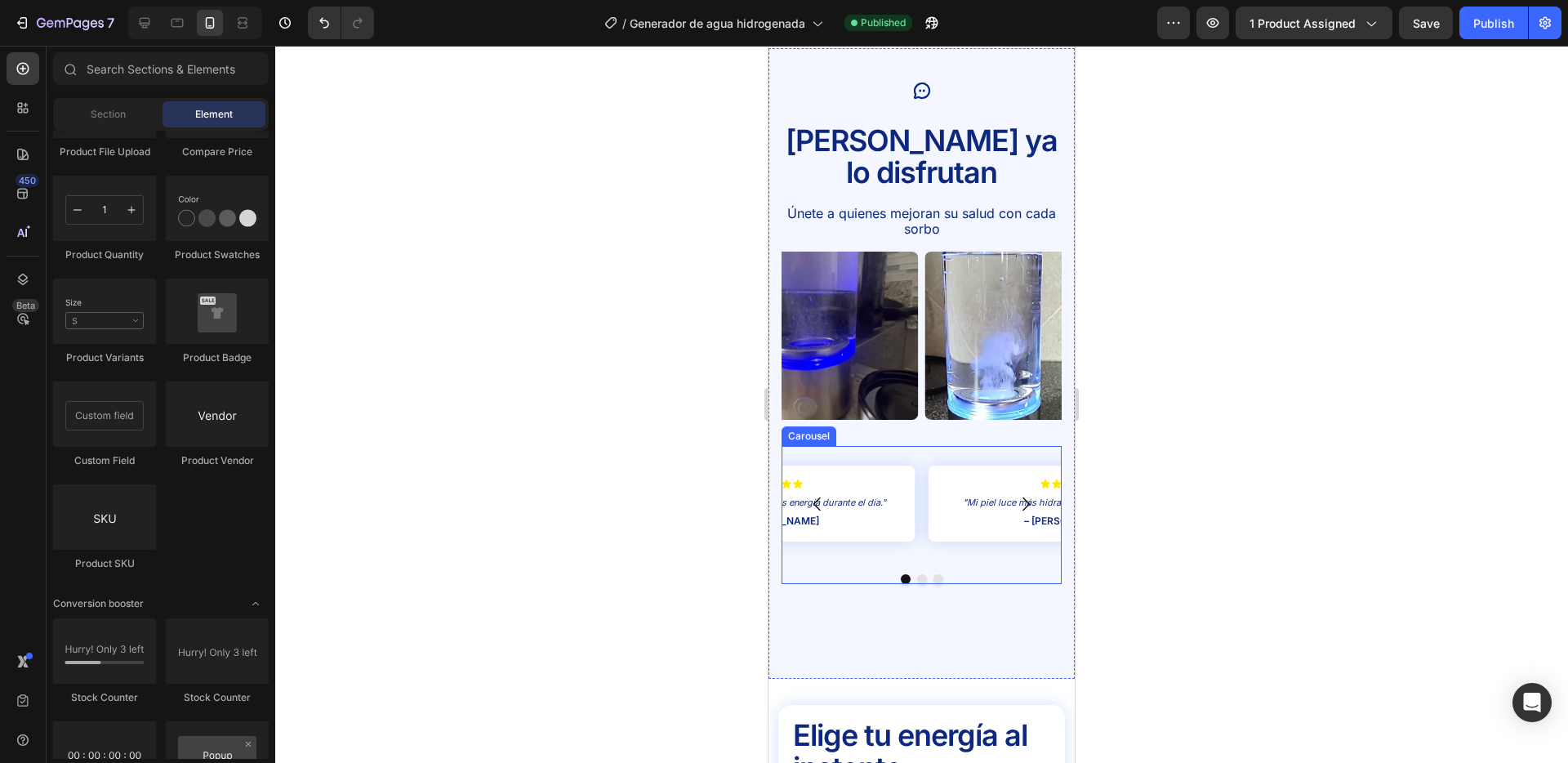
click at [903, 529] on div "Icon Icon Icon Icon Icon Icon List "Mi piel luce más hidratada y fresca, me enc…" at bounding box center [922, 515] width 280 height 138
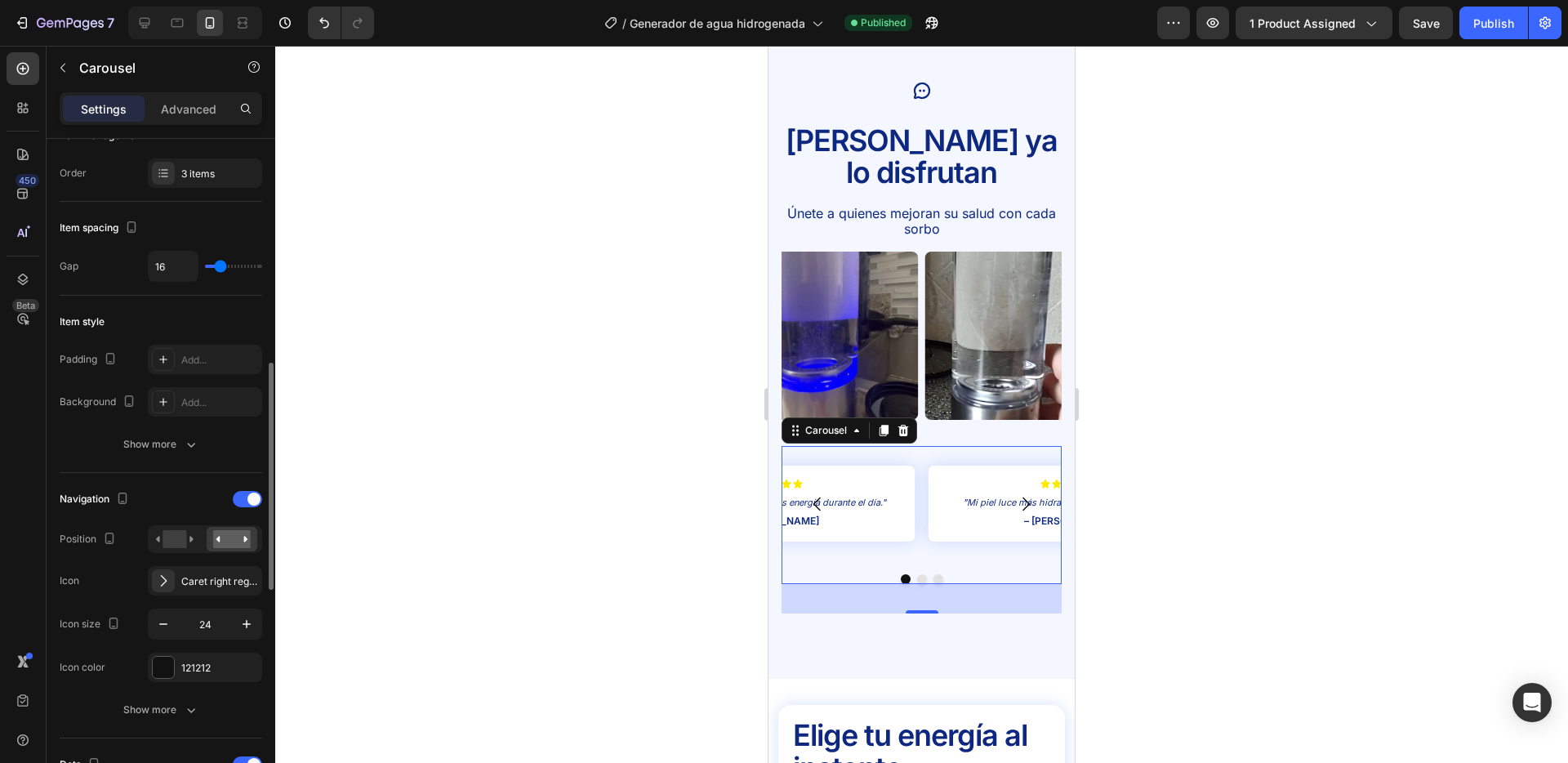
scroll to position [345, 0]
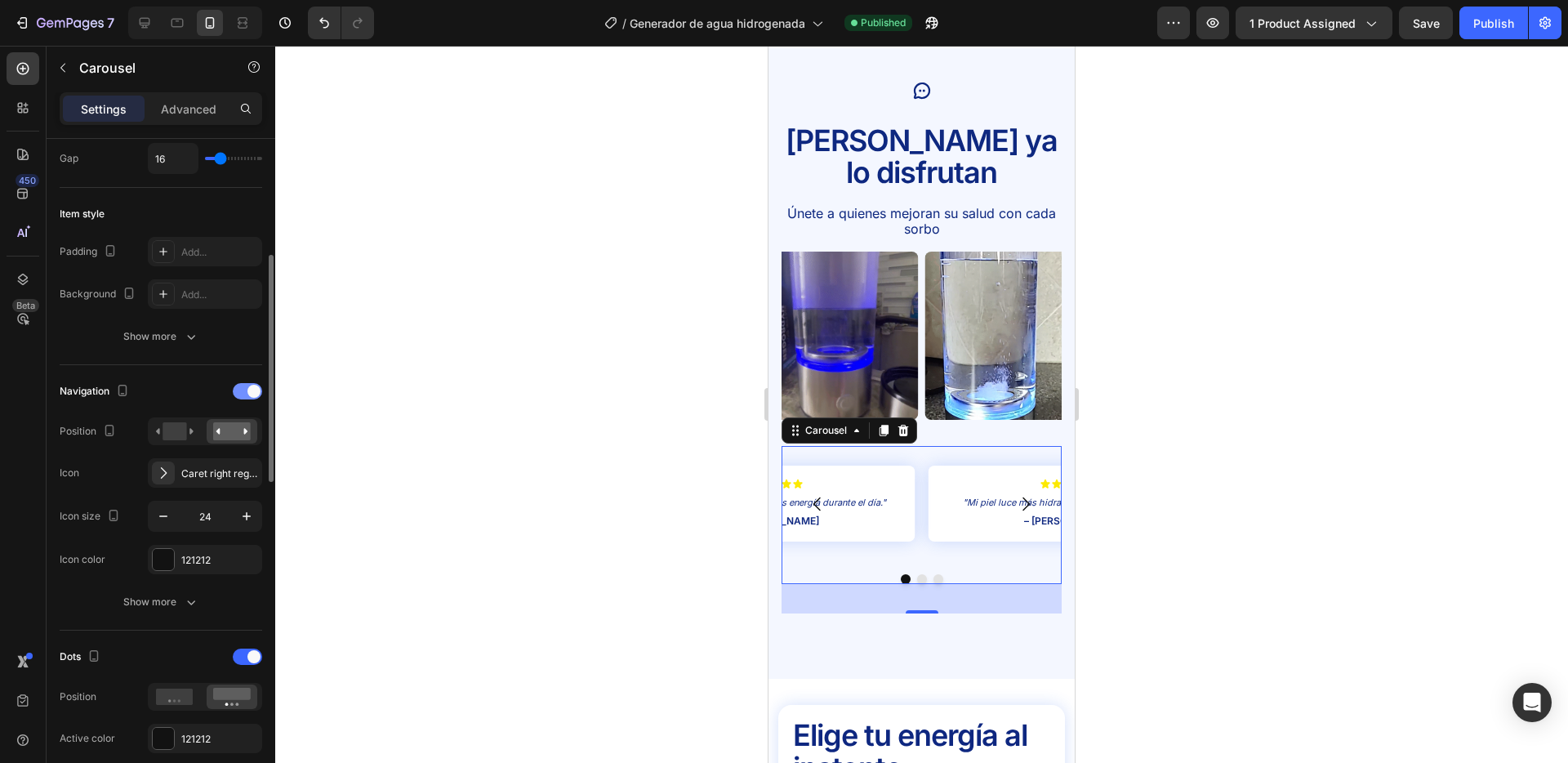
click at [247, 386] on div at bounding box center [248, 391] width 29 height 16
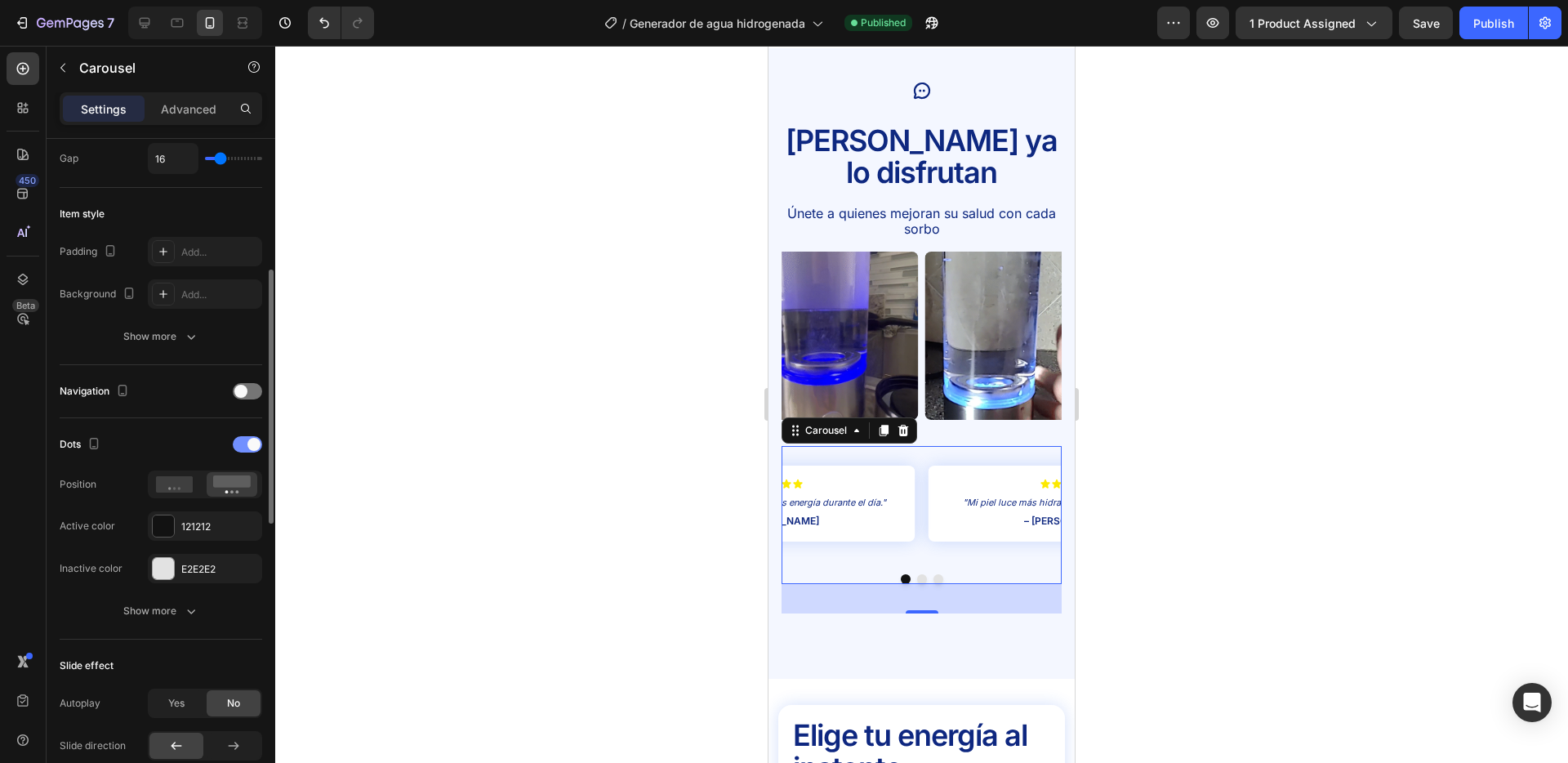
click at [250, 447] on span at bounding box center [254, 445] width 13 height 13
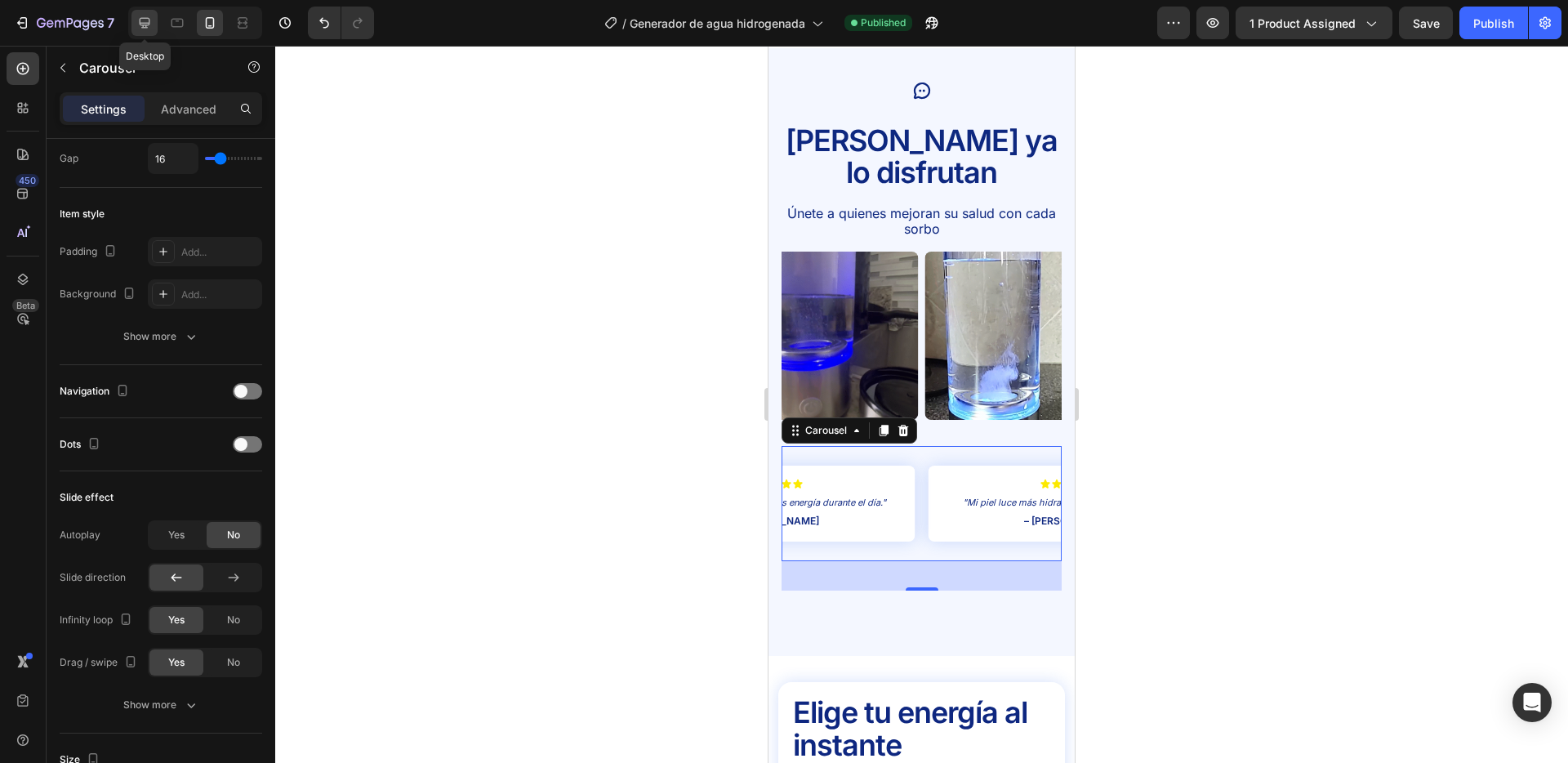
click at [146, 15] on icon at bounding box center [144, 23] width 16 height 16
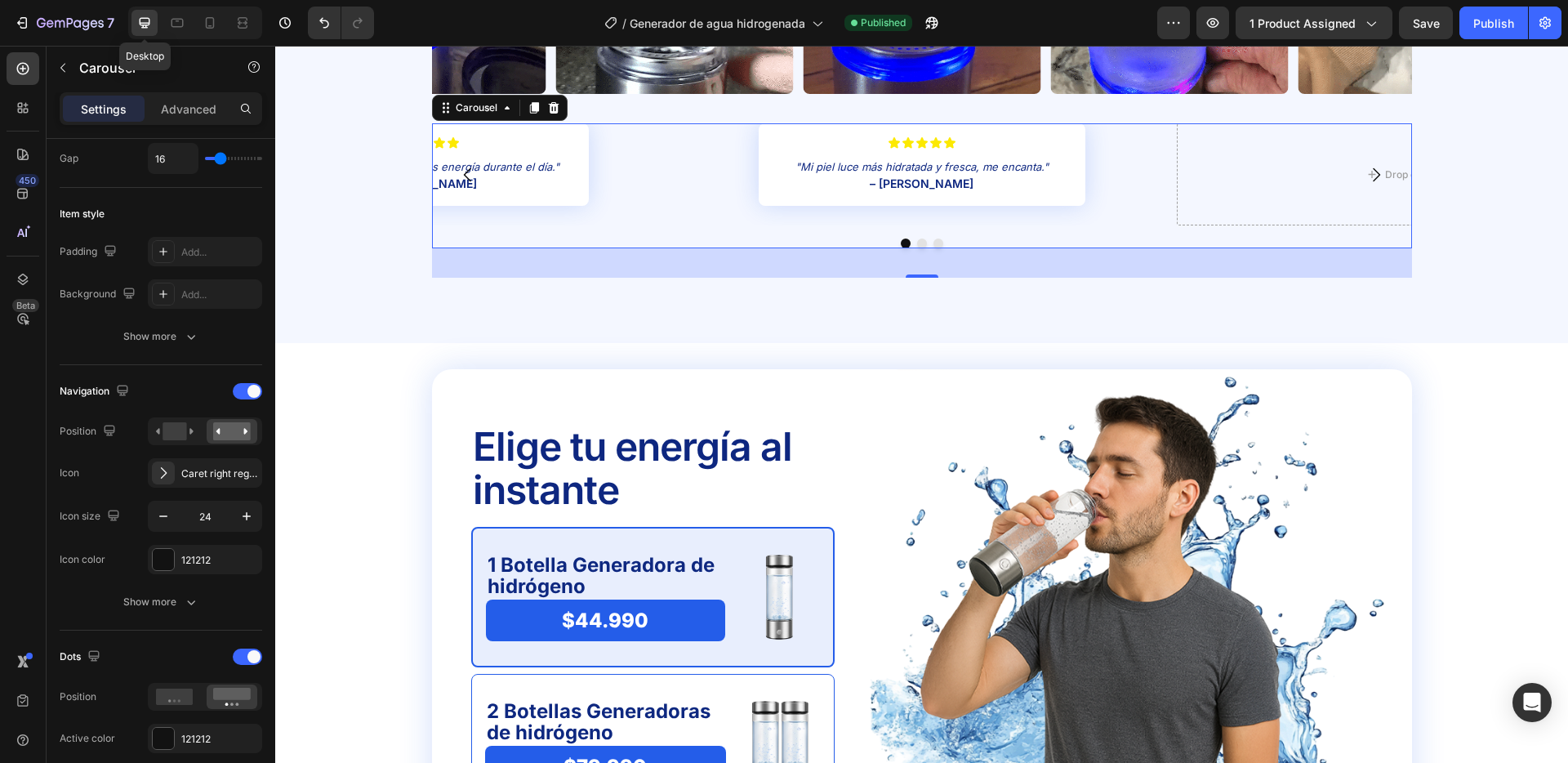
scroll to position [3730, 0]
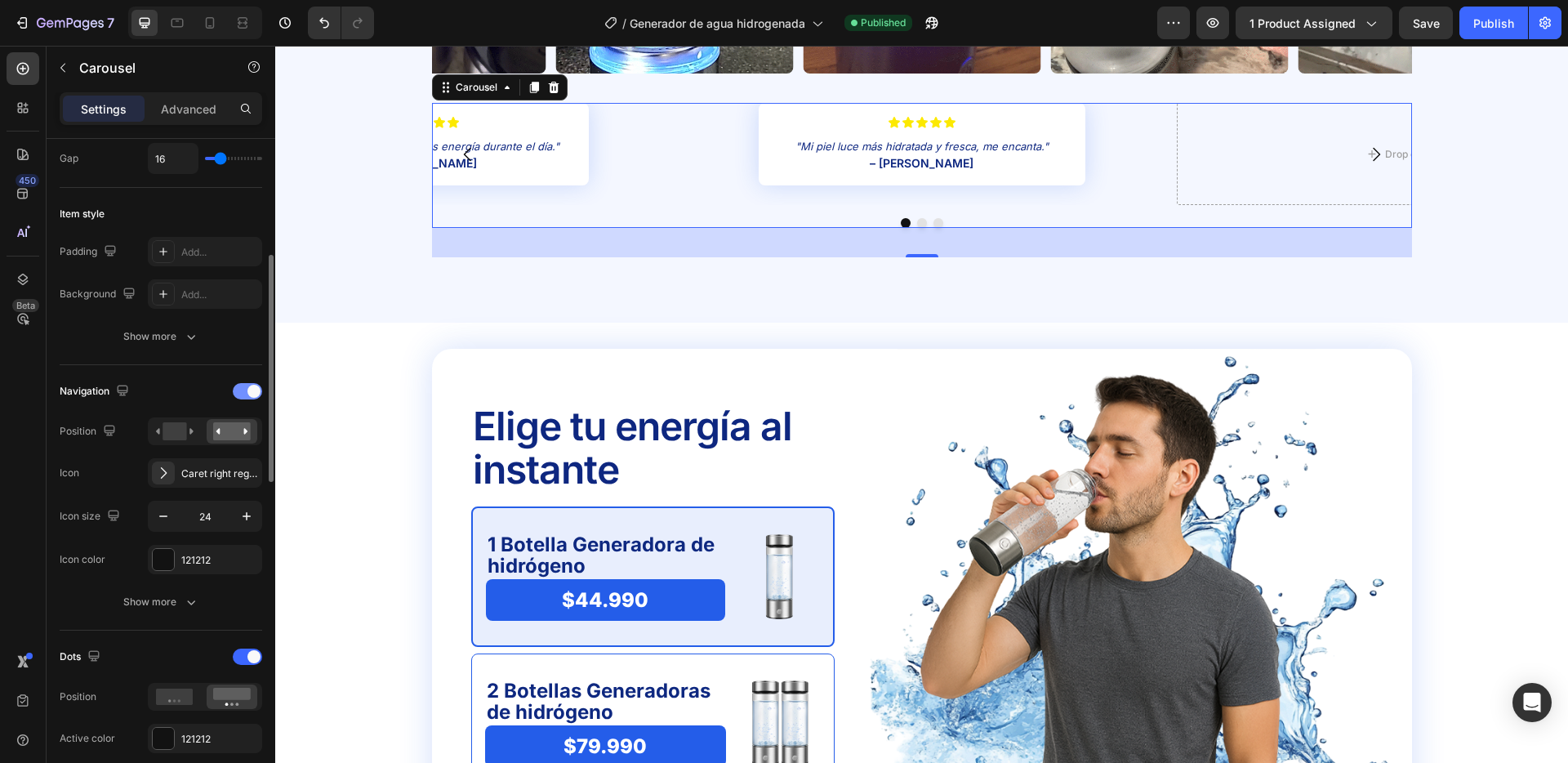
click at [251, 388] on span at bounding box center [254, 391] width 13 height 13
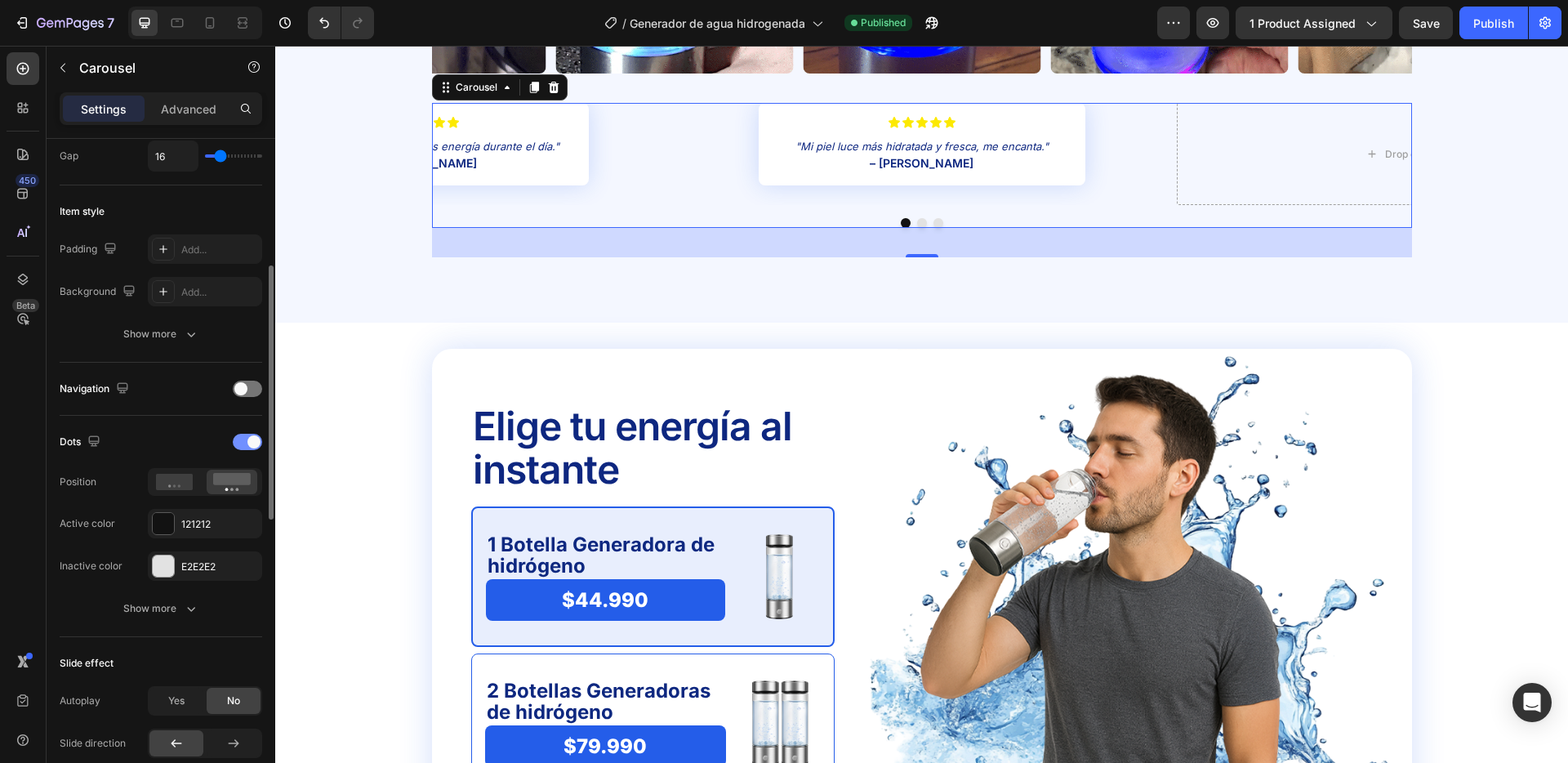
click at [250, 441] on span at bounding box center [254, 442] width 13 height 13
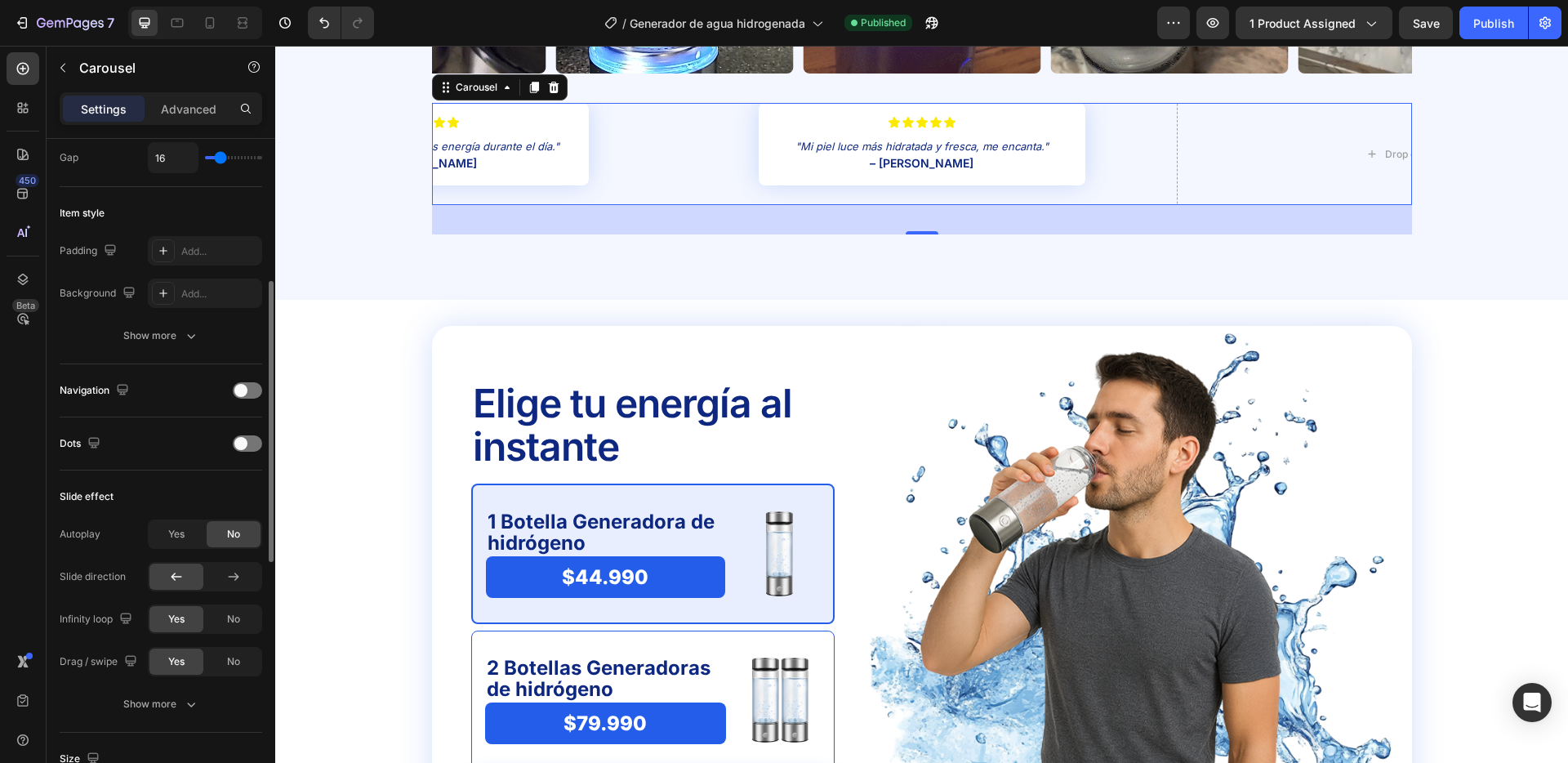
scroll to position [344, 0]
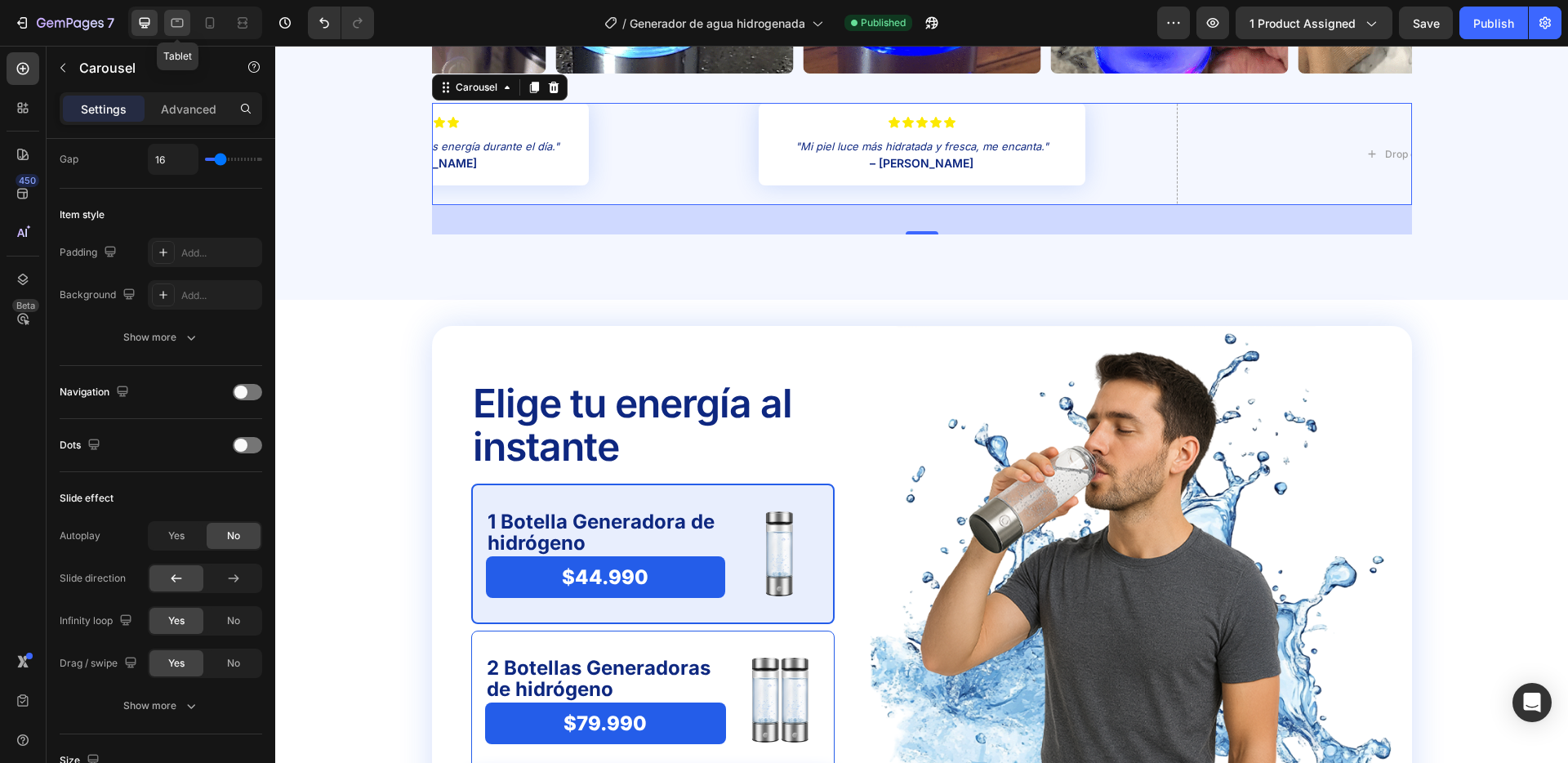
click at [172, 24] on icon at bounding box center [177, 23] width 16 height 16
type input "100%"
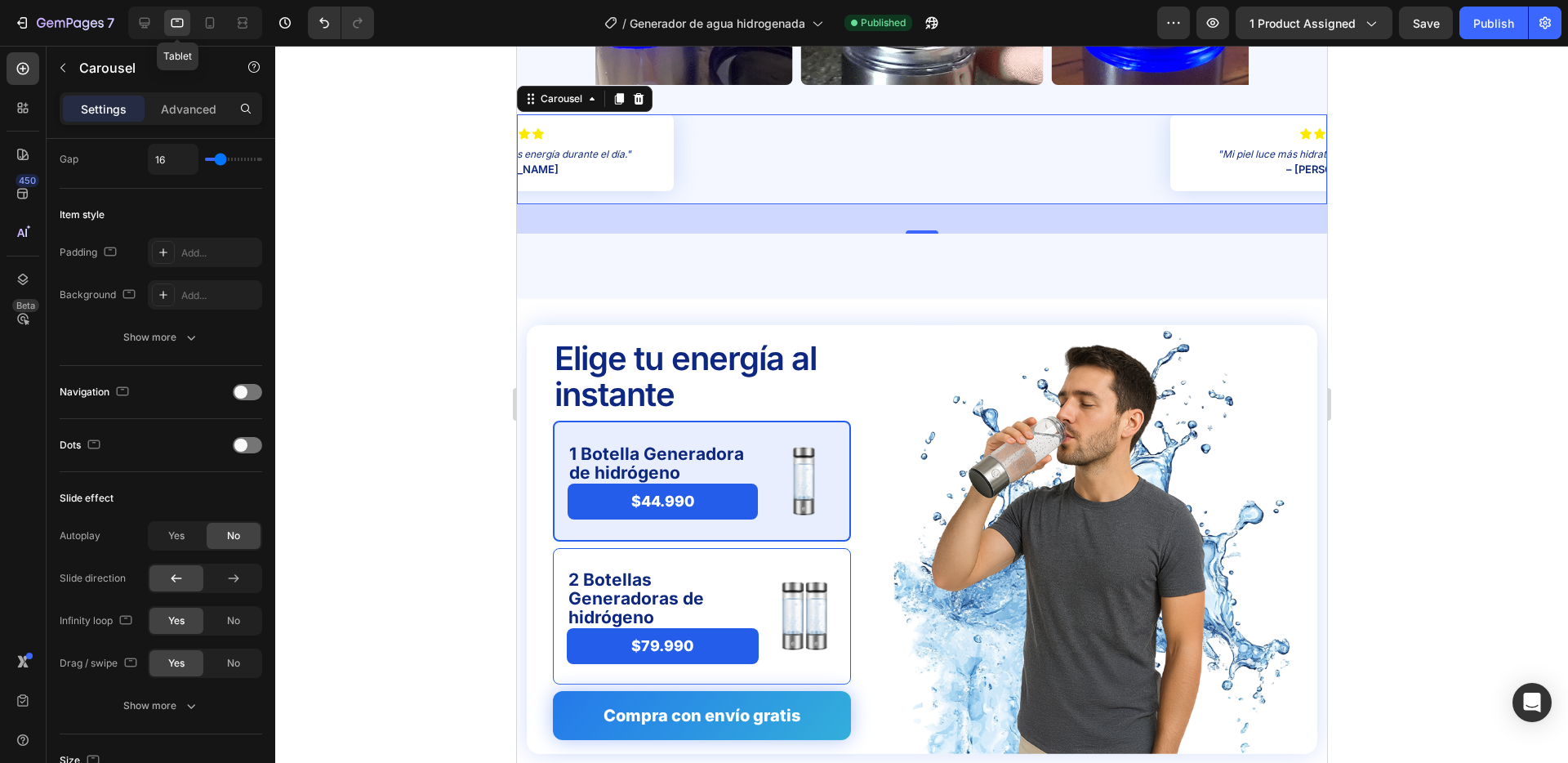
scroll to position [3742, 0]
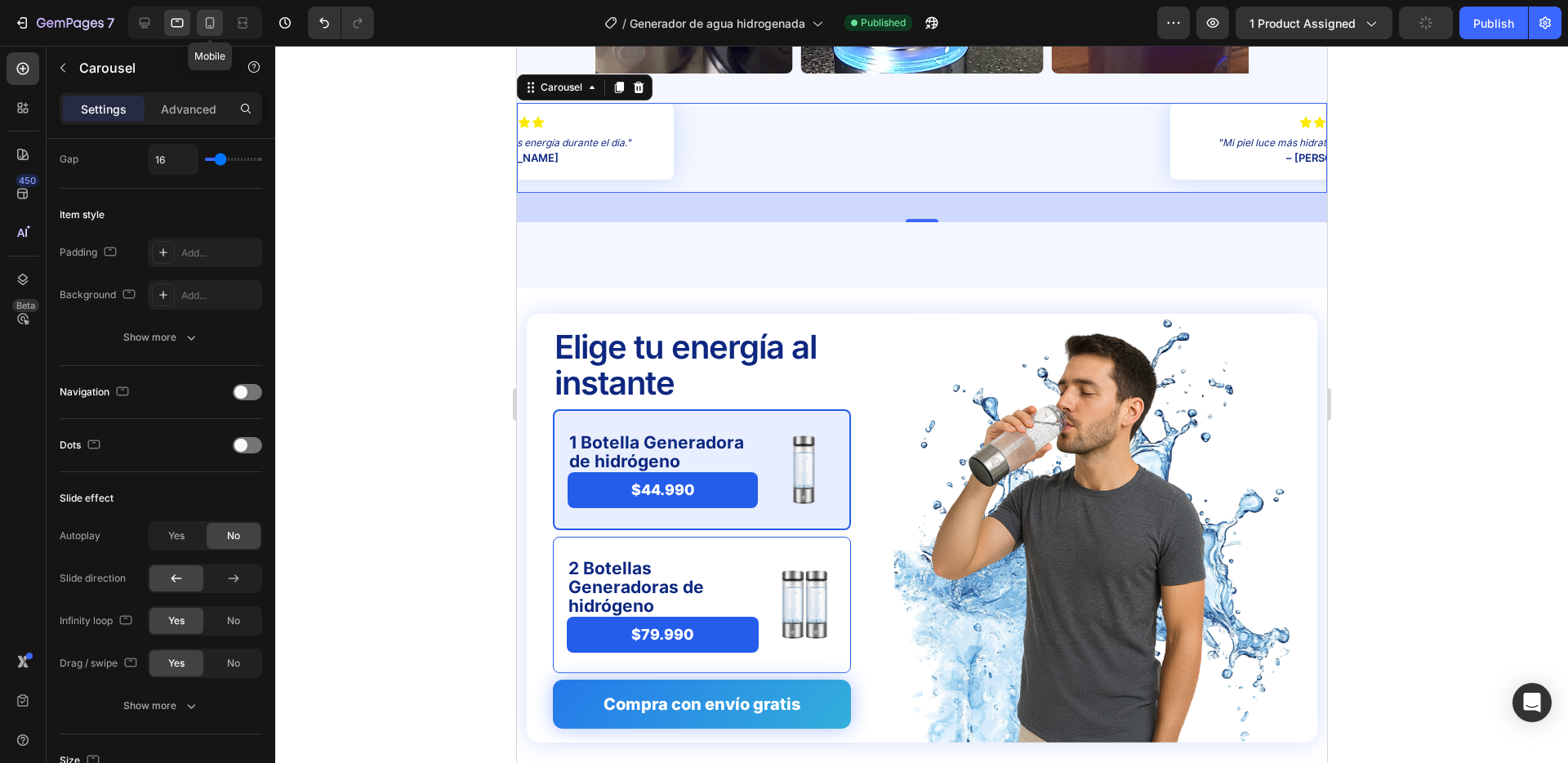
click at [210, 22] on icon at bounding box center [210, 23] width 16 height 16
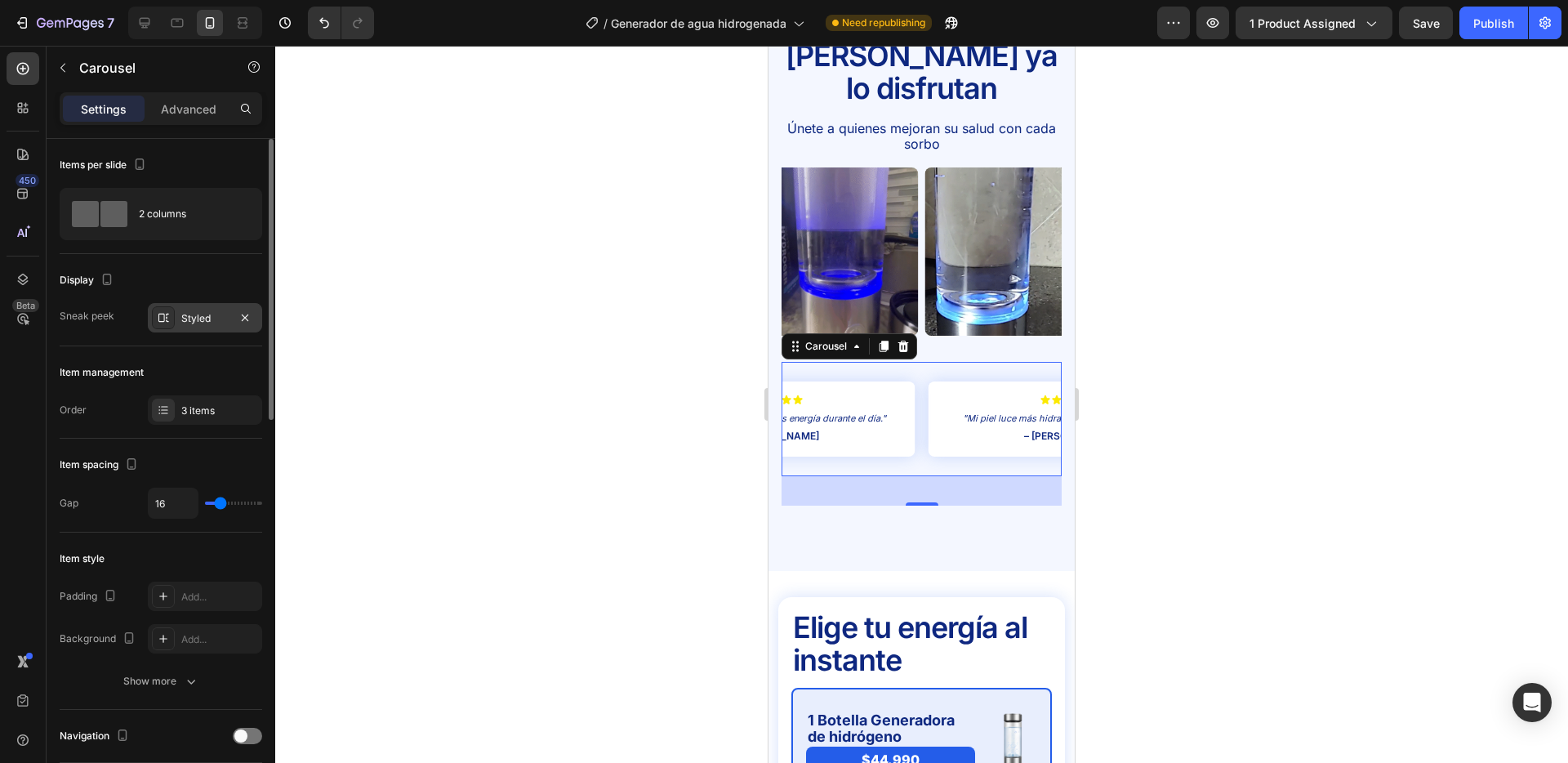
click at [197, 312] on div "Styled" at bounding box center [205, 318] width 47 height 15
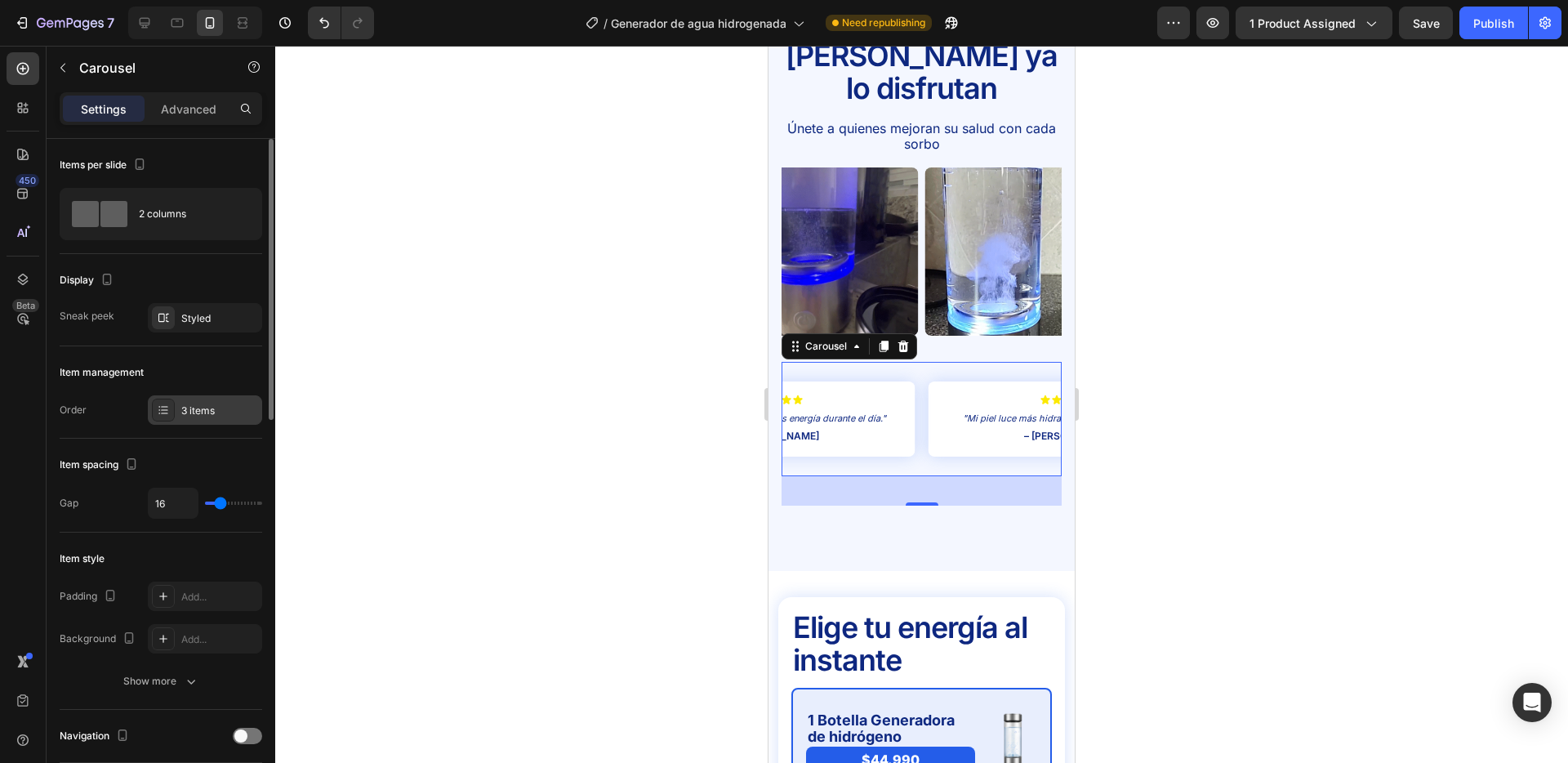
click at [192, 399] on div "3 items" at bounding box center [205, 410] width 114 height 29
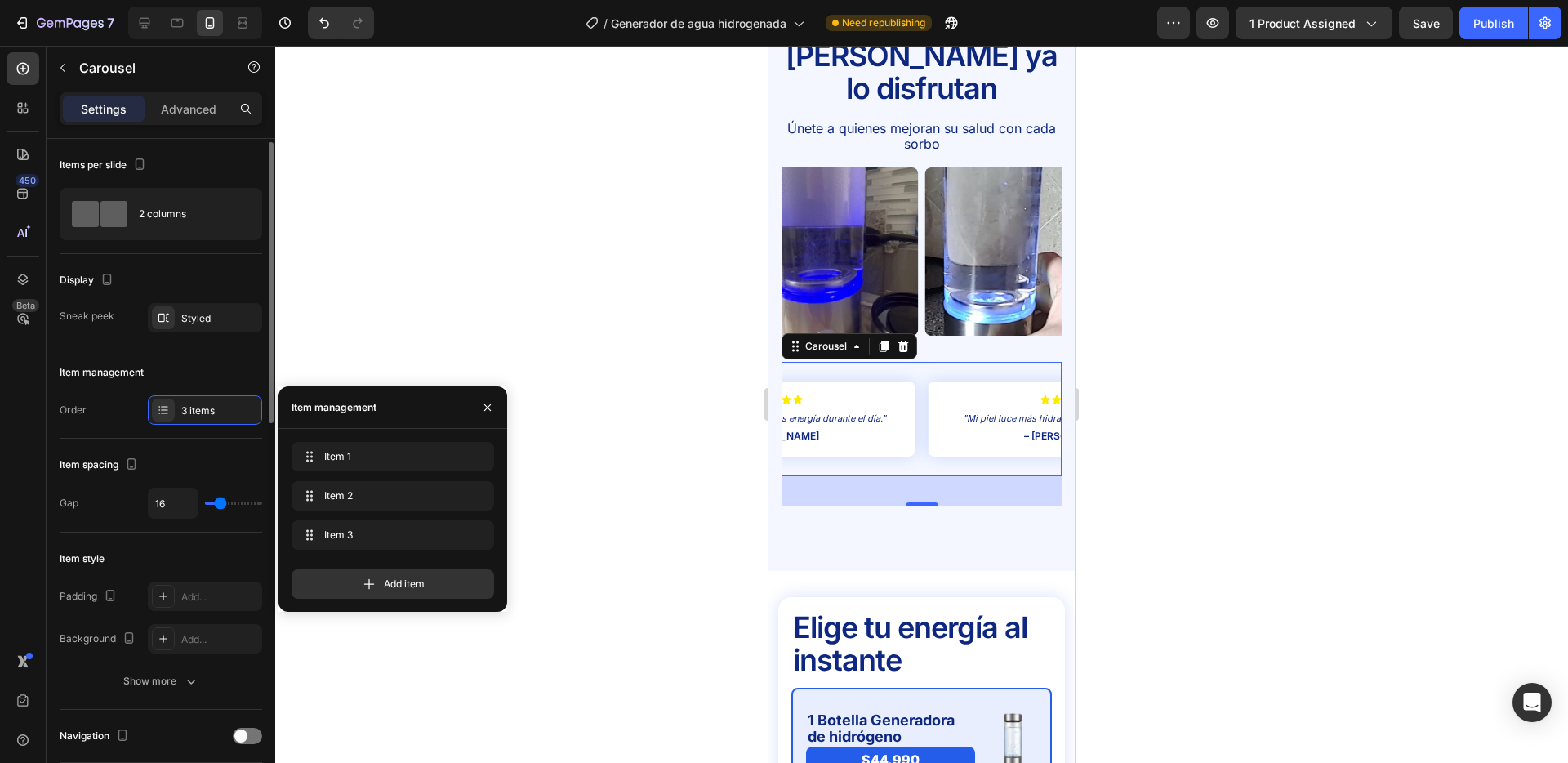
scroll to position [3, 0]
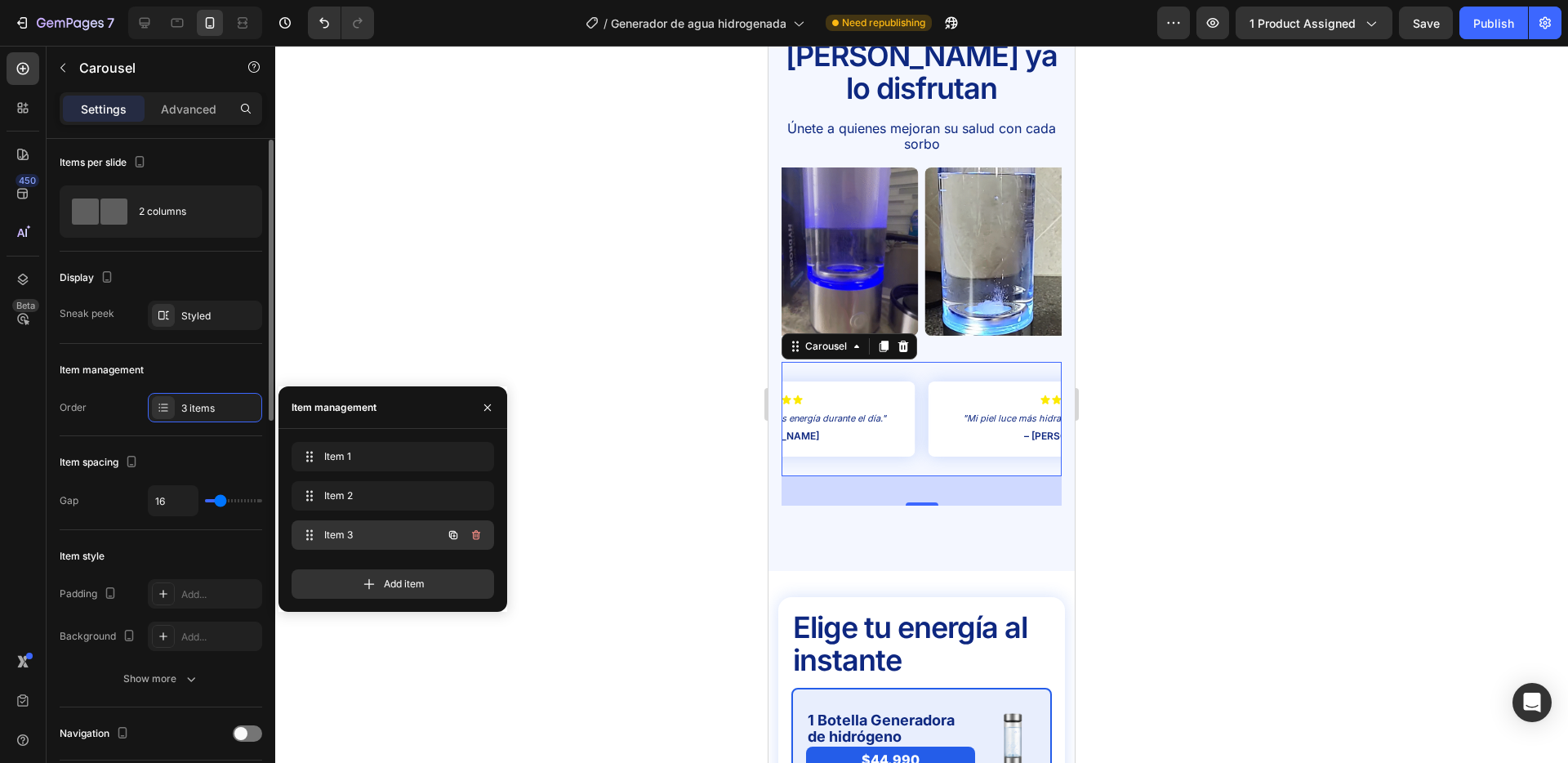
click at [350, 533] on span "Item 3" at bounding box center [370, 535] width 93 height 15
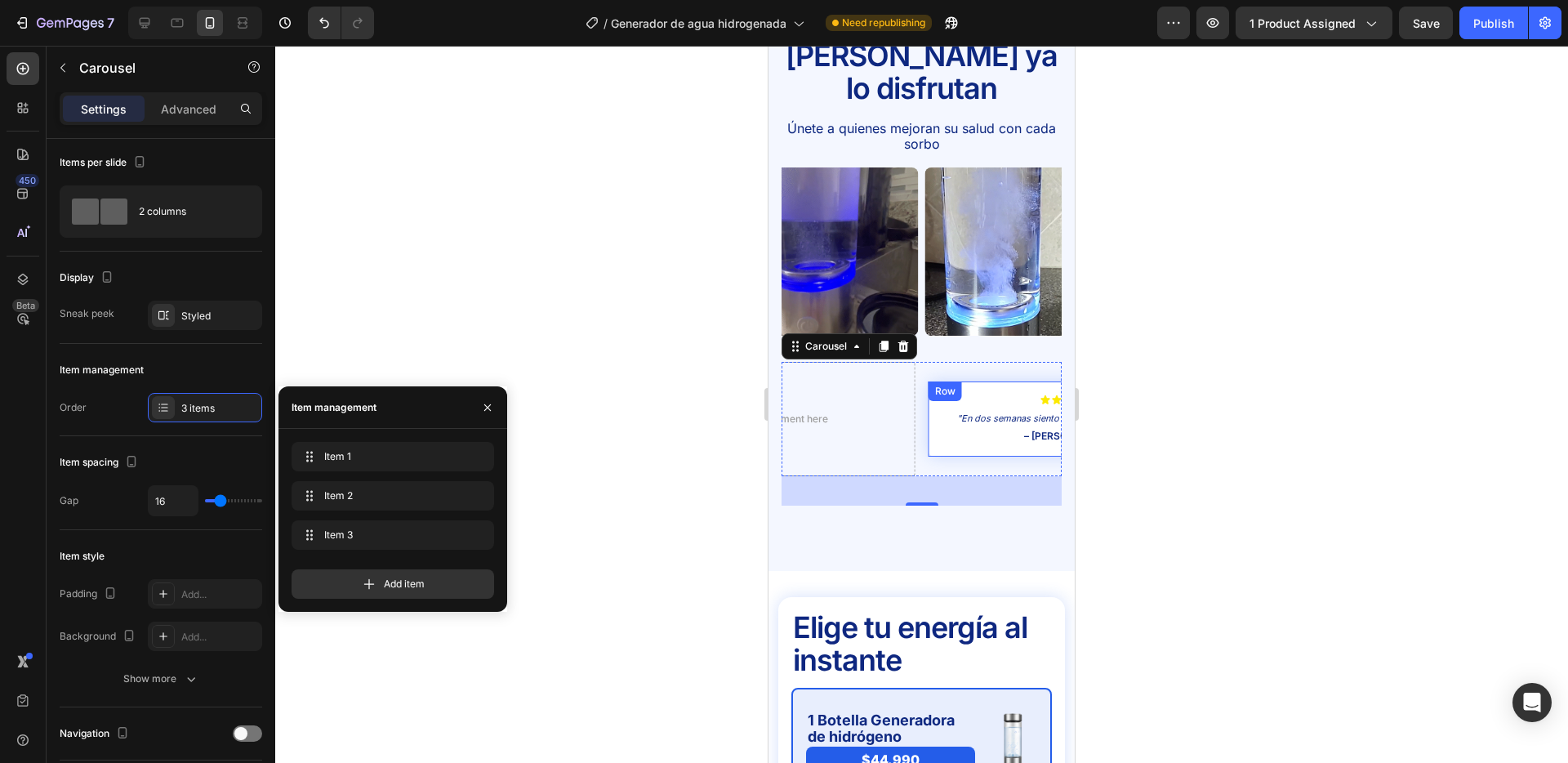
click at [986, 381] on div "Icon Icon Icon Icon Icon Icon List "En dos semanas siento más energía durante e…" at bounding box center [1069, 419] width 280 height 76
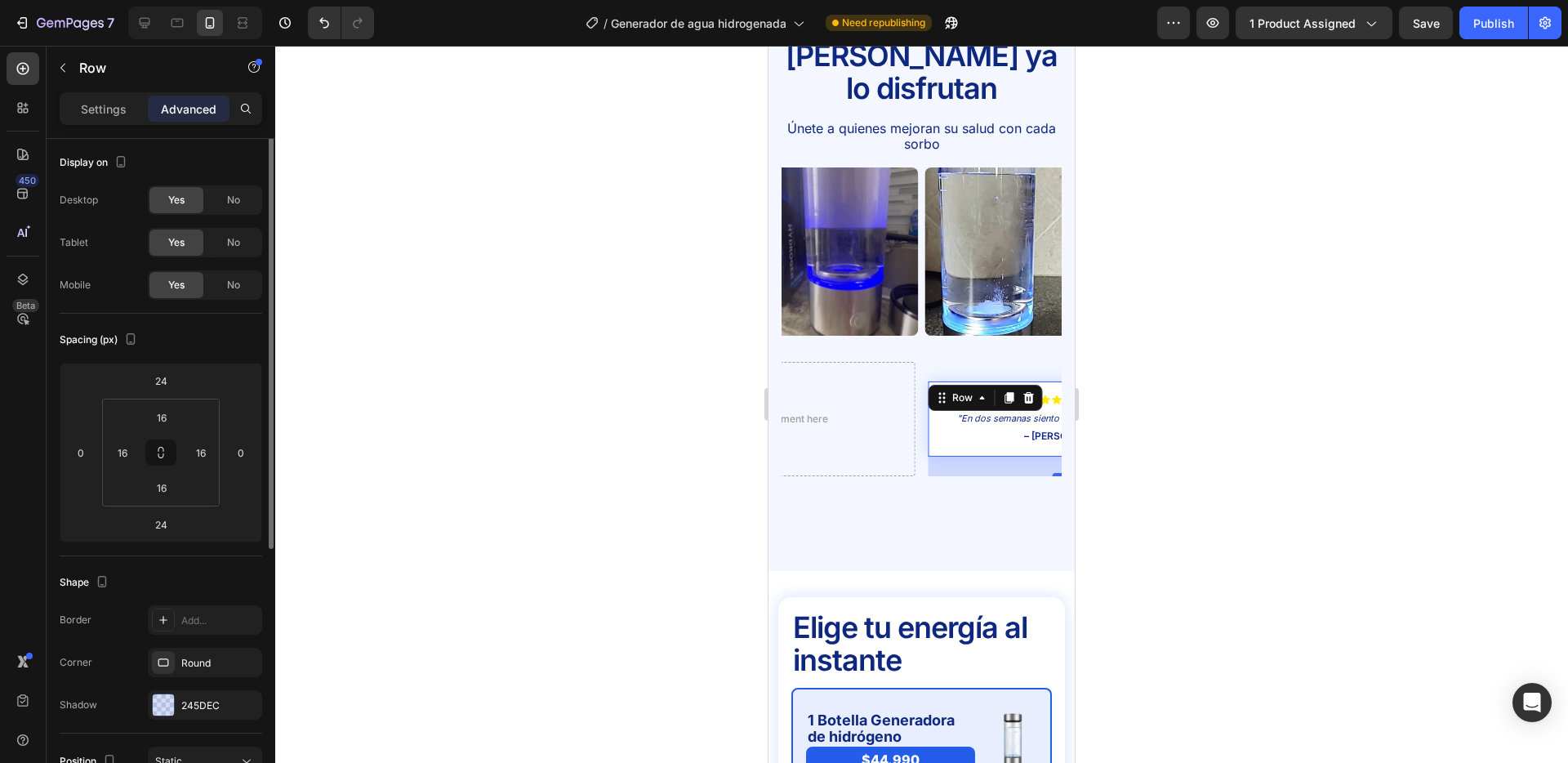
scroll to position [0, 0]
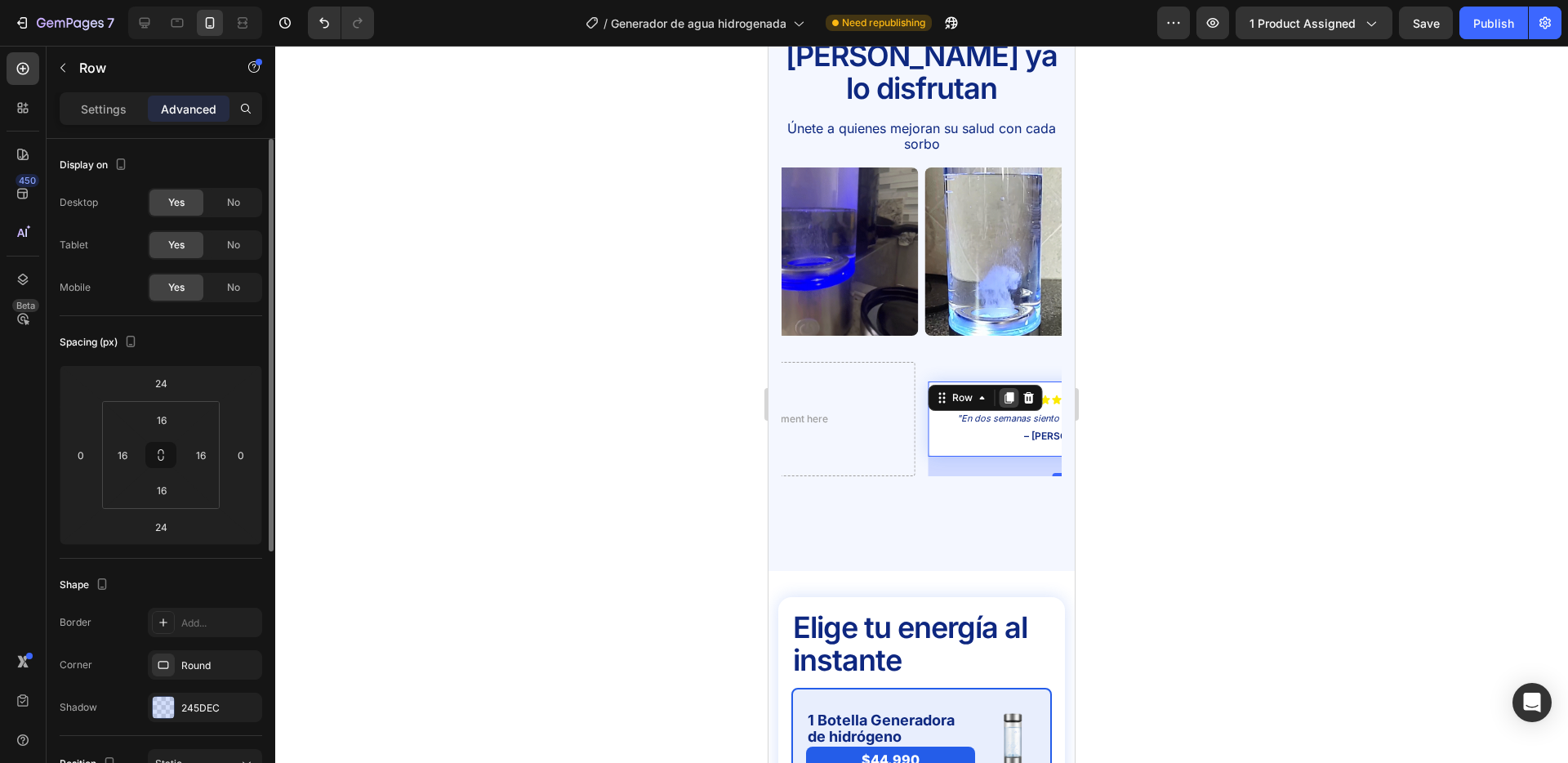
click at [1009, 392] on icon at bounding box center [1009, 397] width 9 height 12
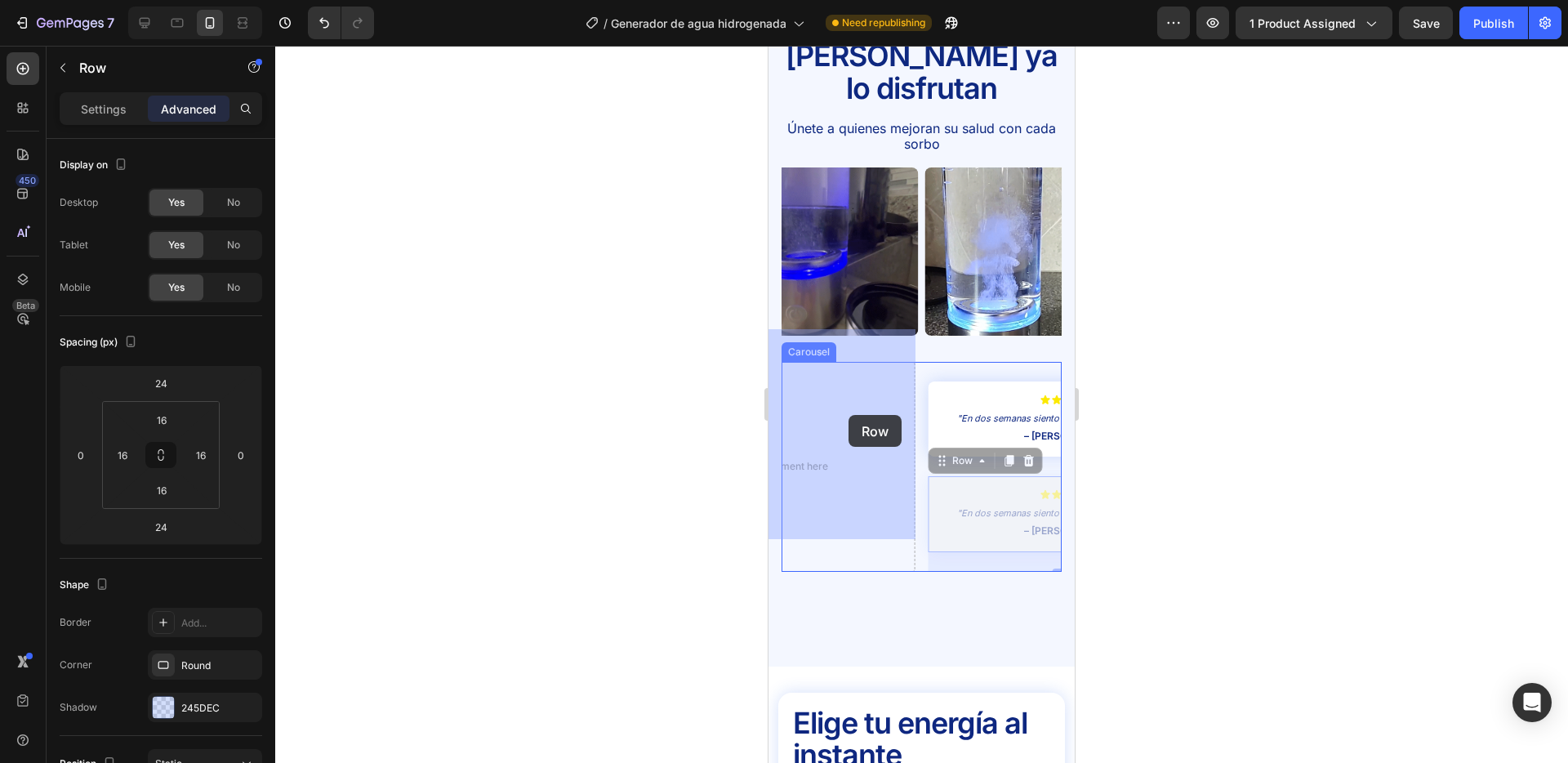
drag, startPoint x: 896, startPoint y: 439, endPoint x: 848, endPoint y: 415, distance: 53.7
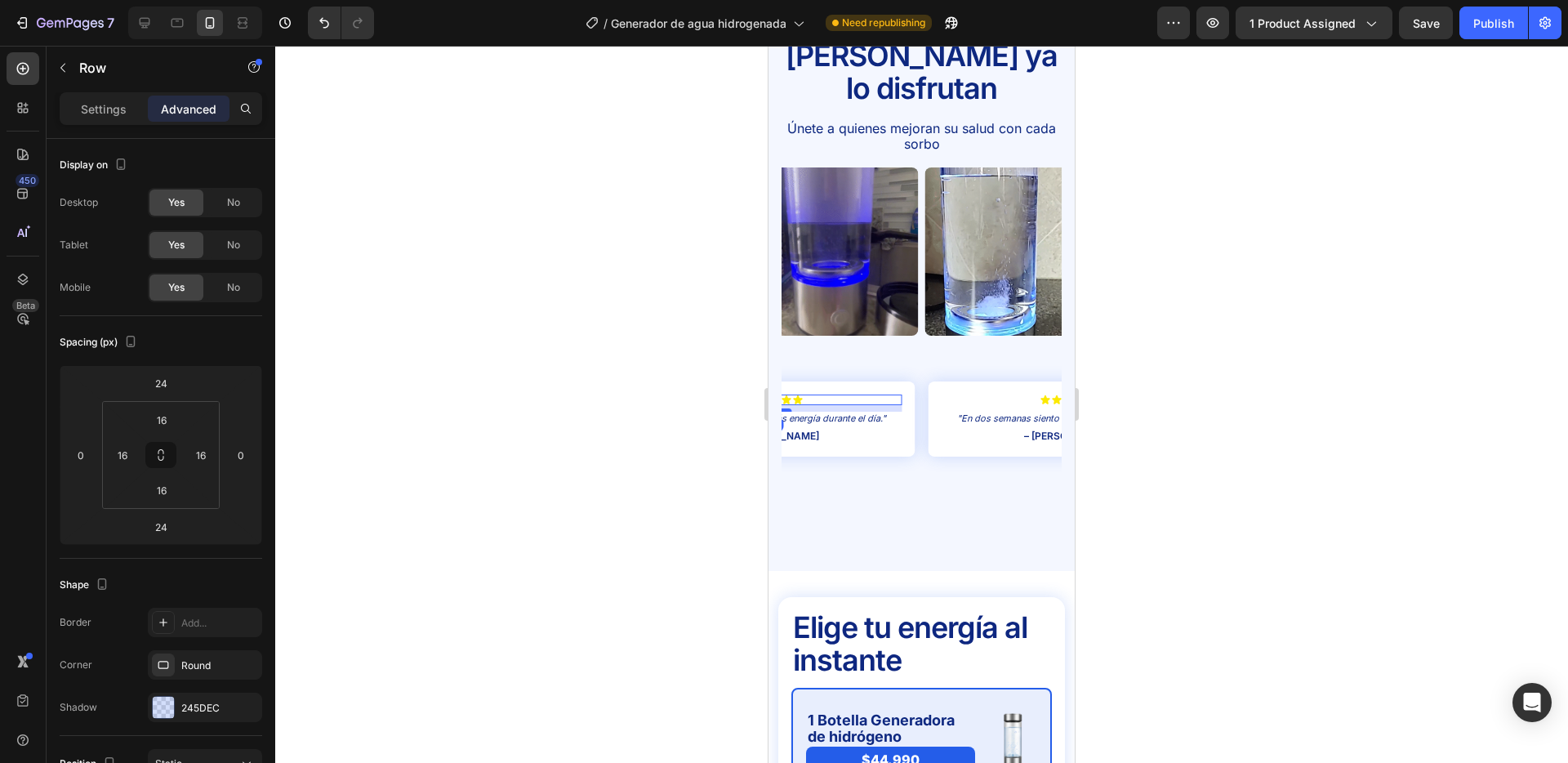
click at [872, 395] on div "Icon Icon Icon Icon Icon" at bounding box center [776, 400] width 254 height 11
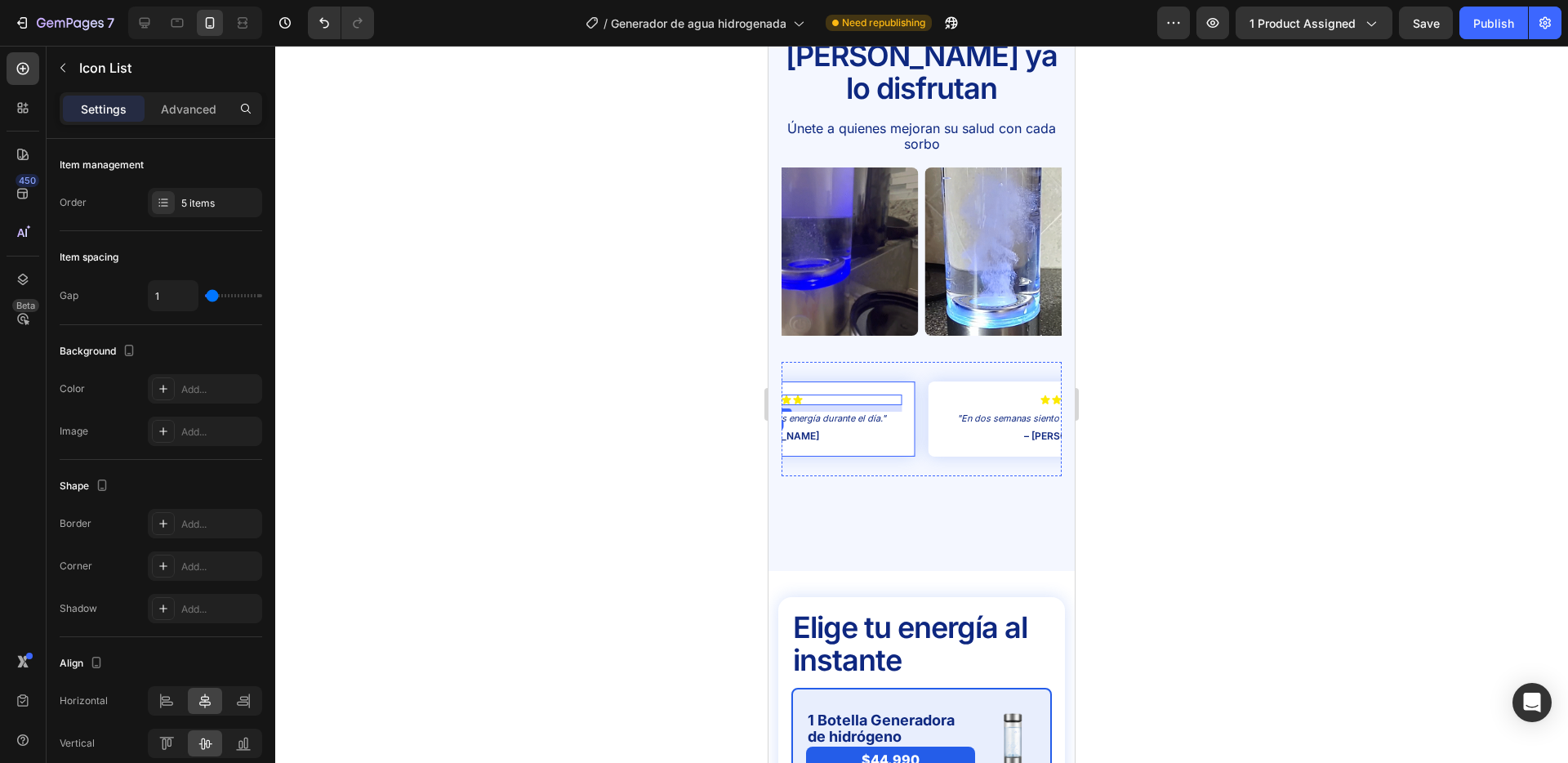
click at [907, 381] on div "Icon Icon Icon Icon Icon Icon List 8 "En dos semanas siento más energía durante…" at bounding box center [775, 419] width 280 height 76
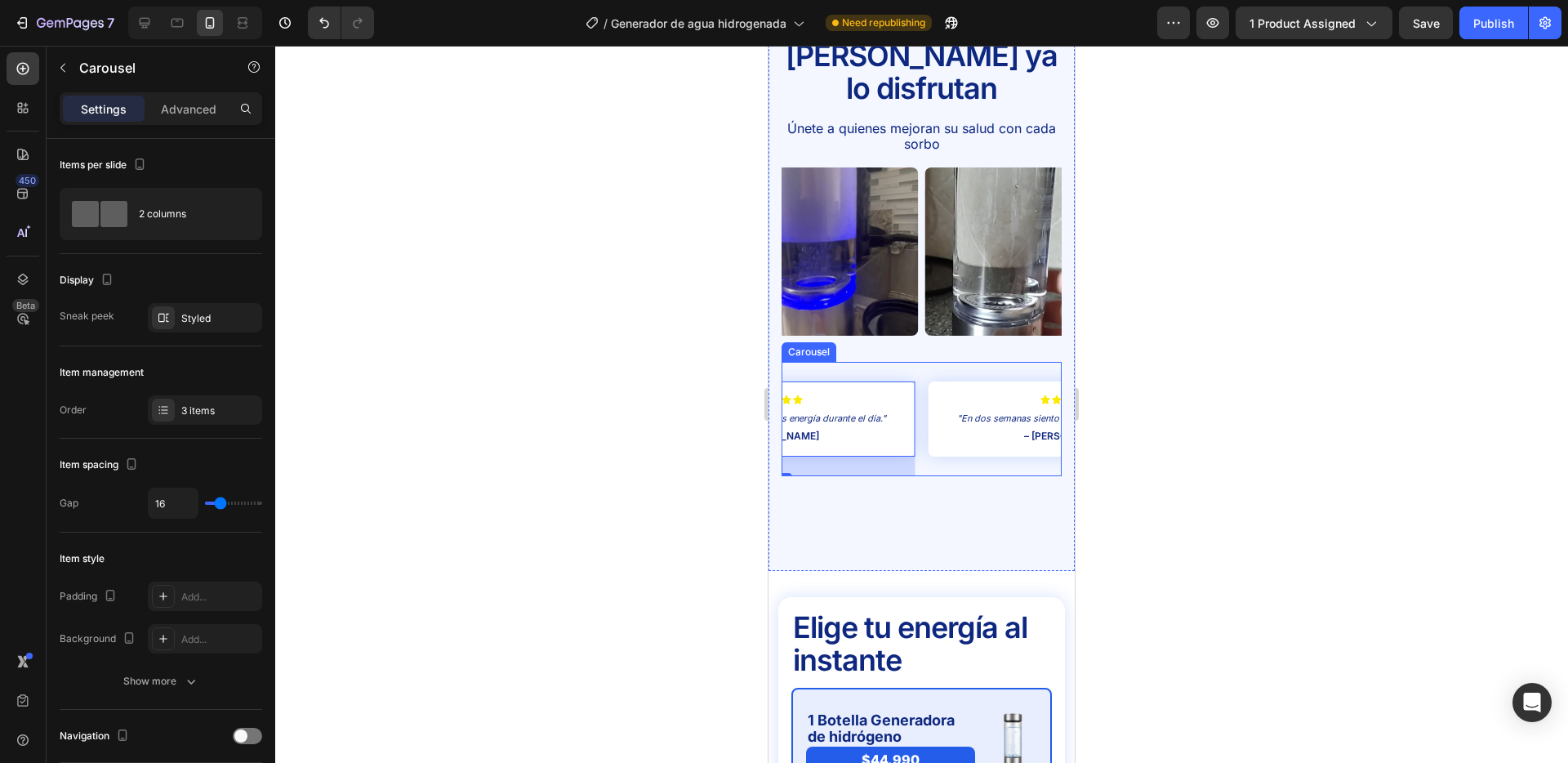
click at [920, 362] on div "Icon Icon Icon Icon Icon Icon List "Mi piel luce más hidratada y fresca, me enc…" at bounding box center [922, 419] width 280 height 115
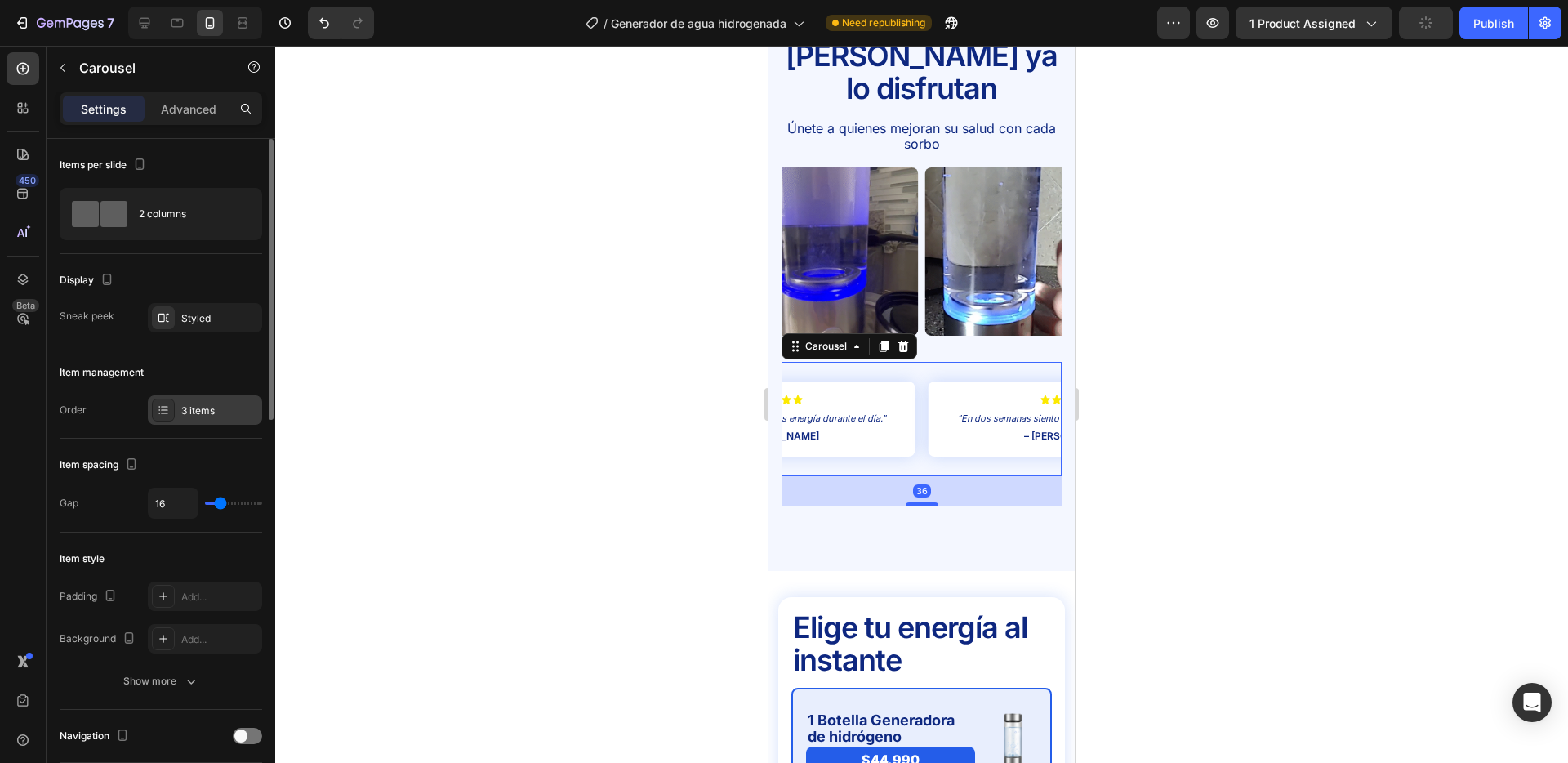
click at [200, 406] on div "3 items" at bounding box center [220, 411] width 77 height 15
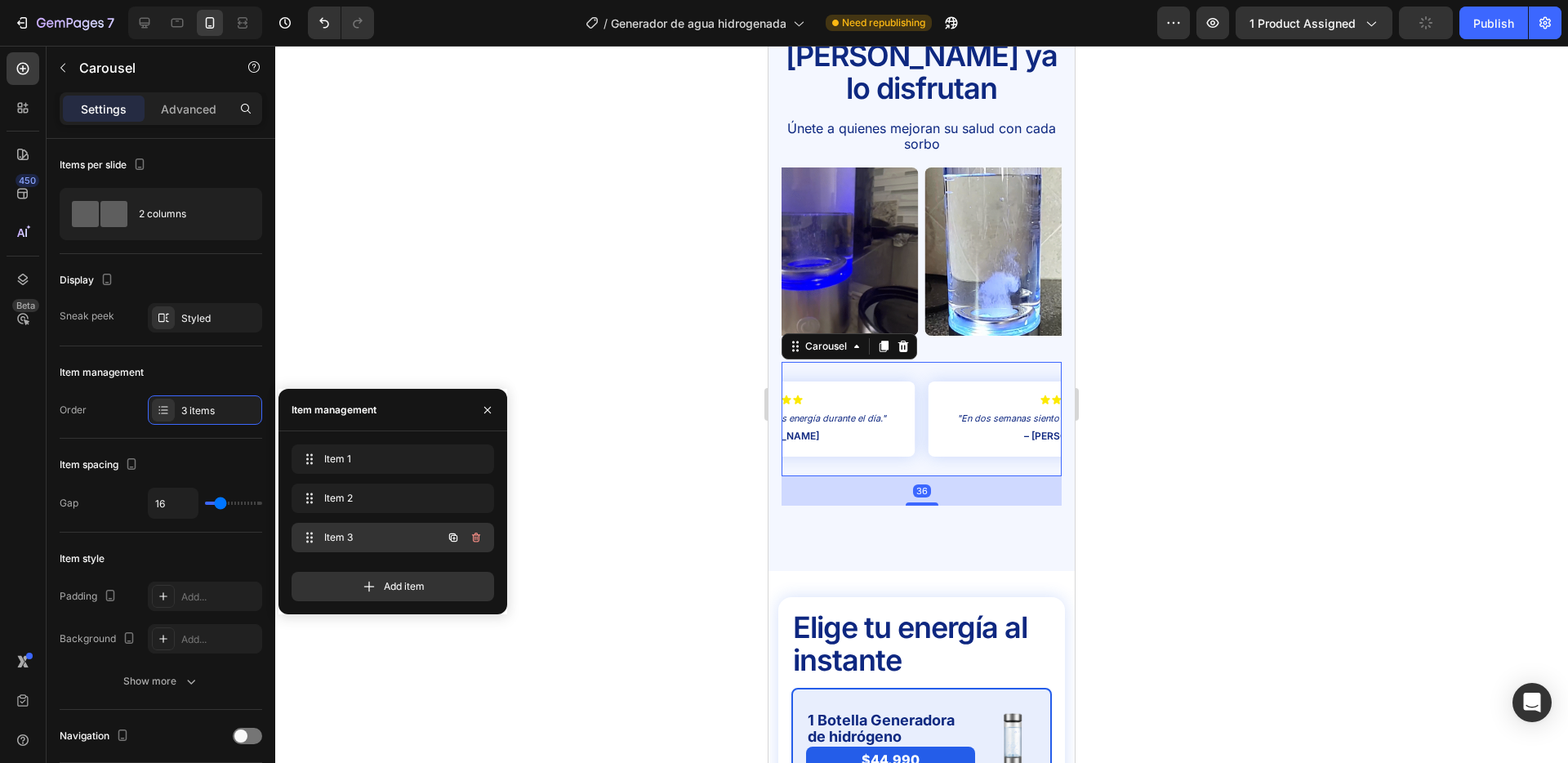
click at [344, 533] on span "Item 3" at bounding box center [370, 537] width 93 height 15
click at [353, 533] on span "Item 3" at bounding box center [370, 537] width 93 height 15
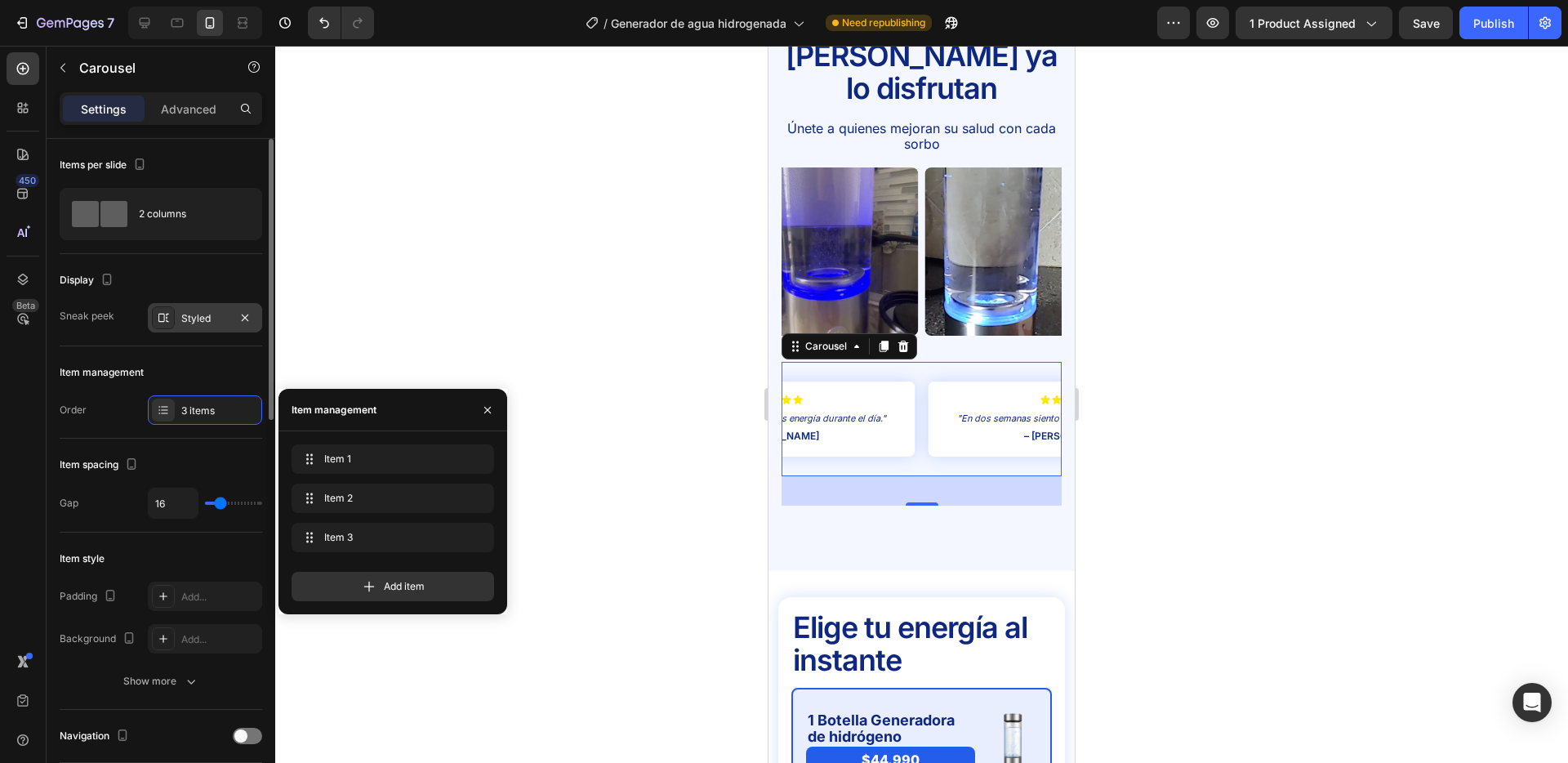
click at [199, 318] on div "Styled" at bounding box center [205, 318] width 47 height 15
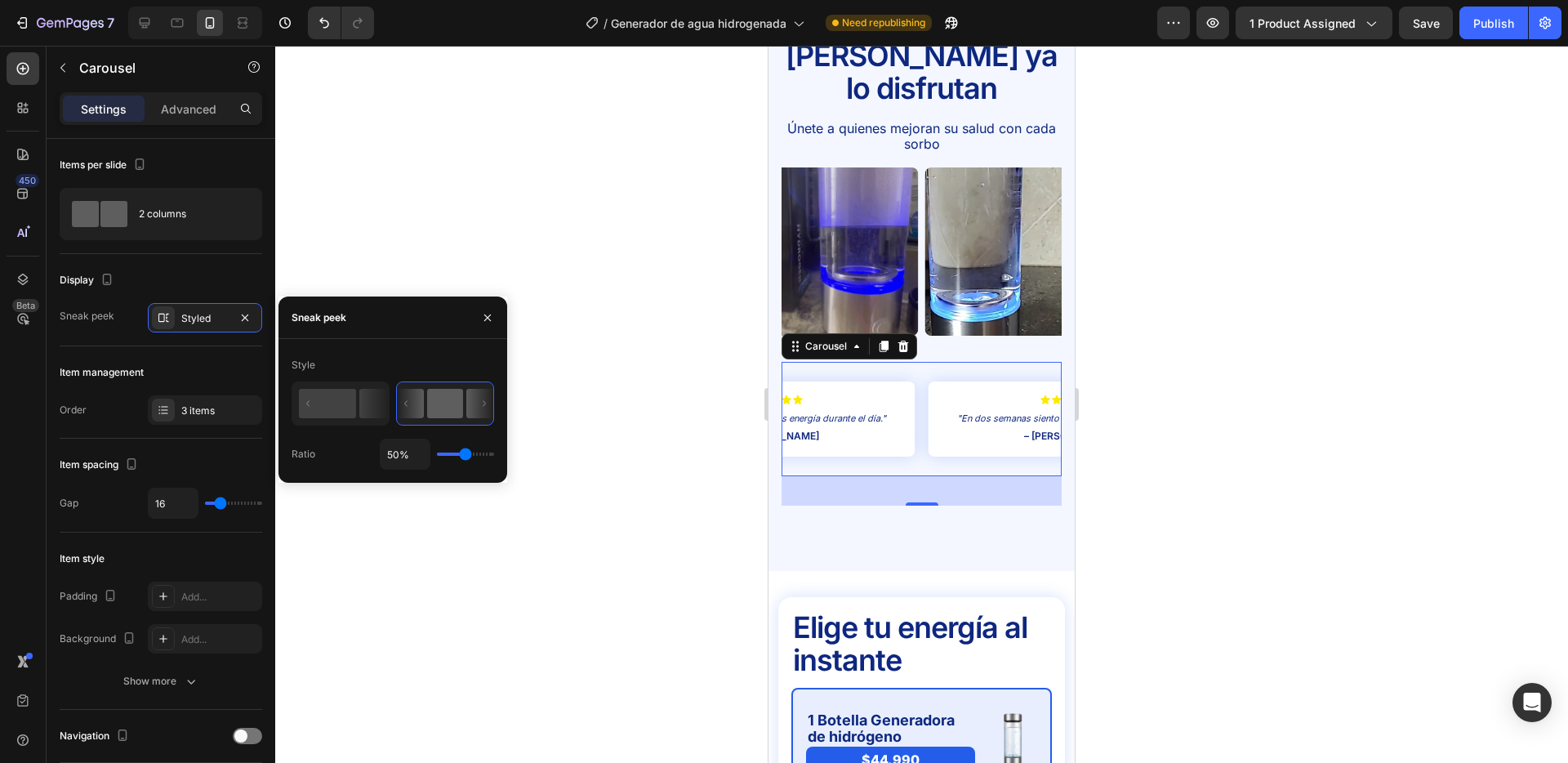
type input "47%"
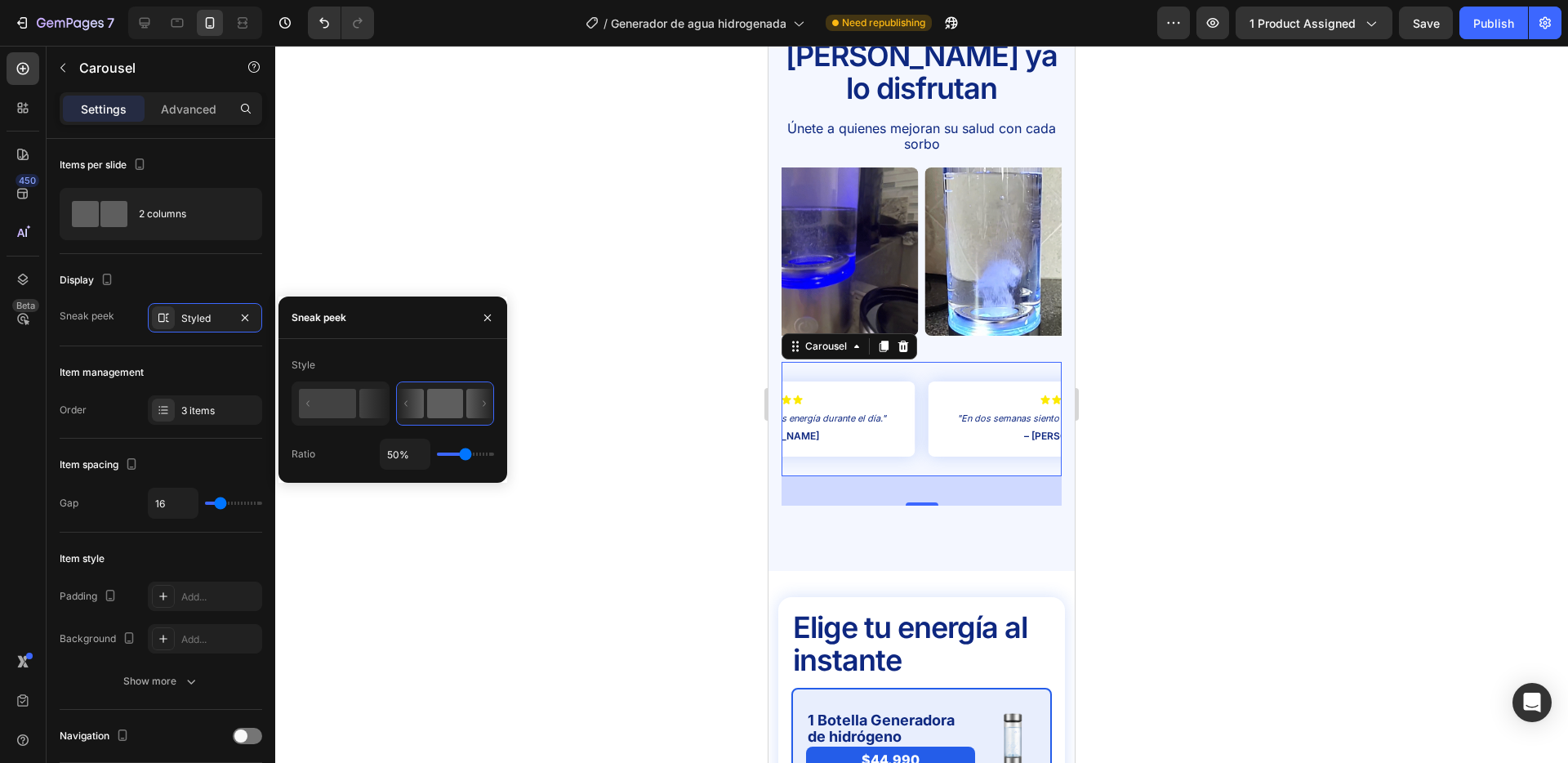
type input "47"
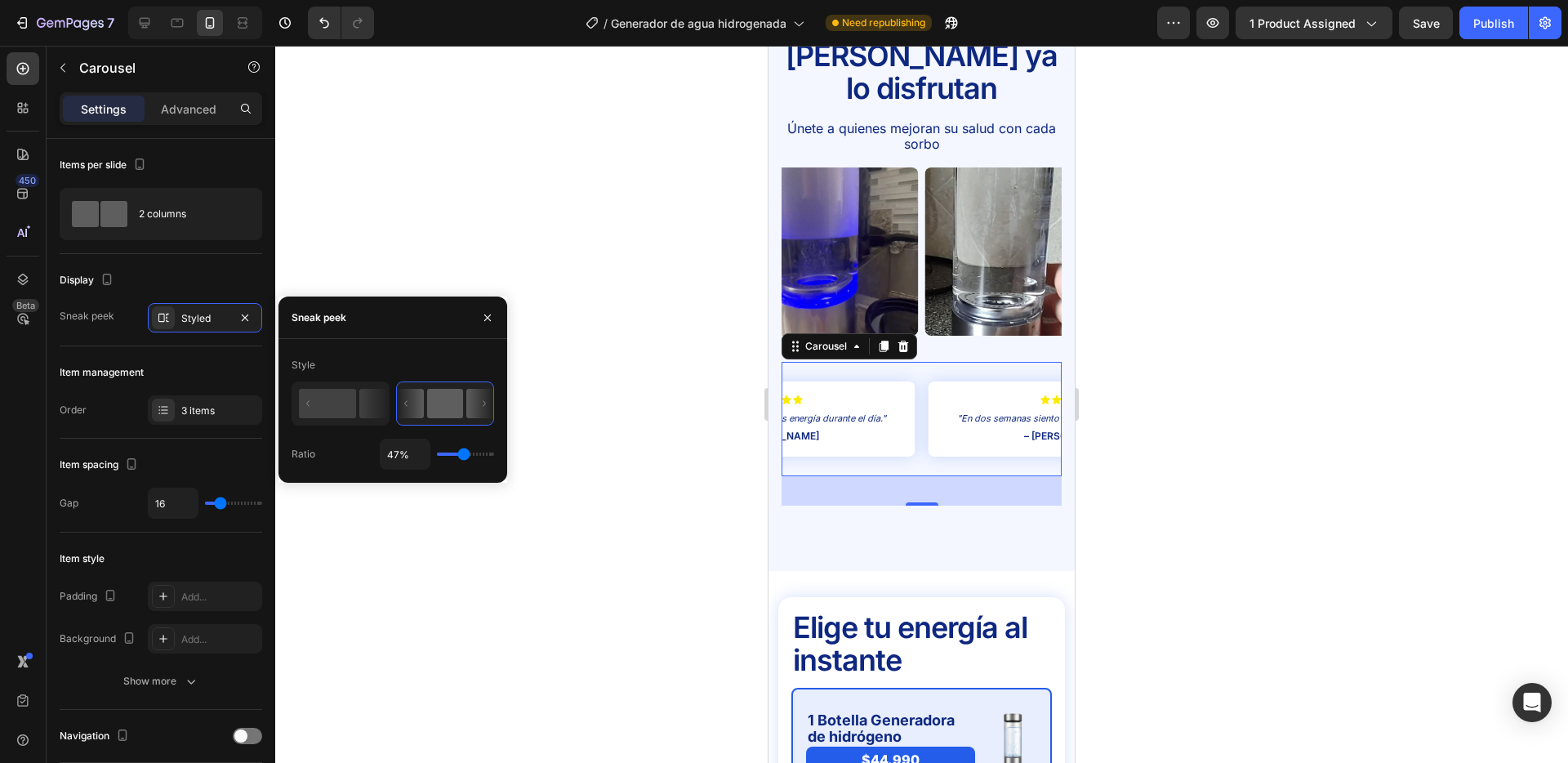
type input "65%"
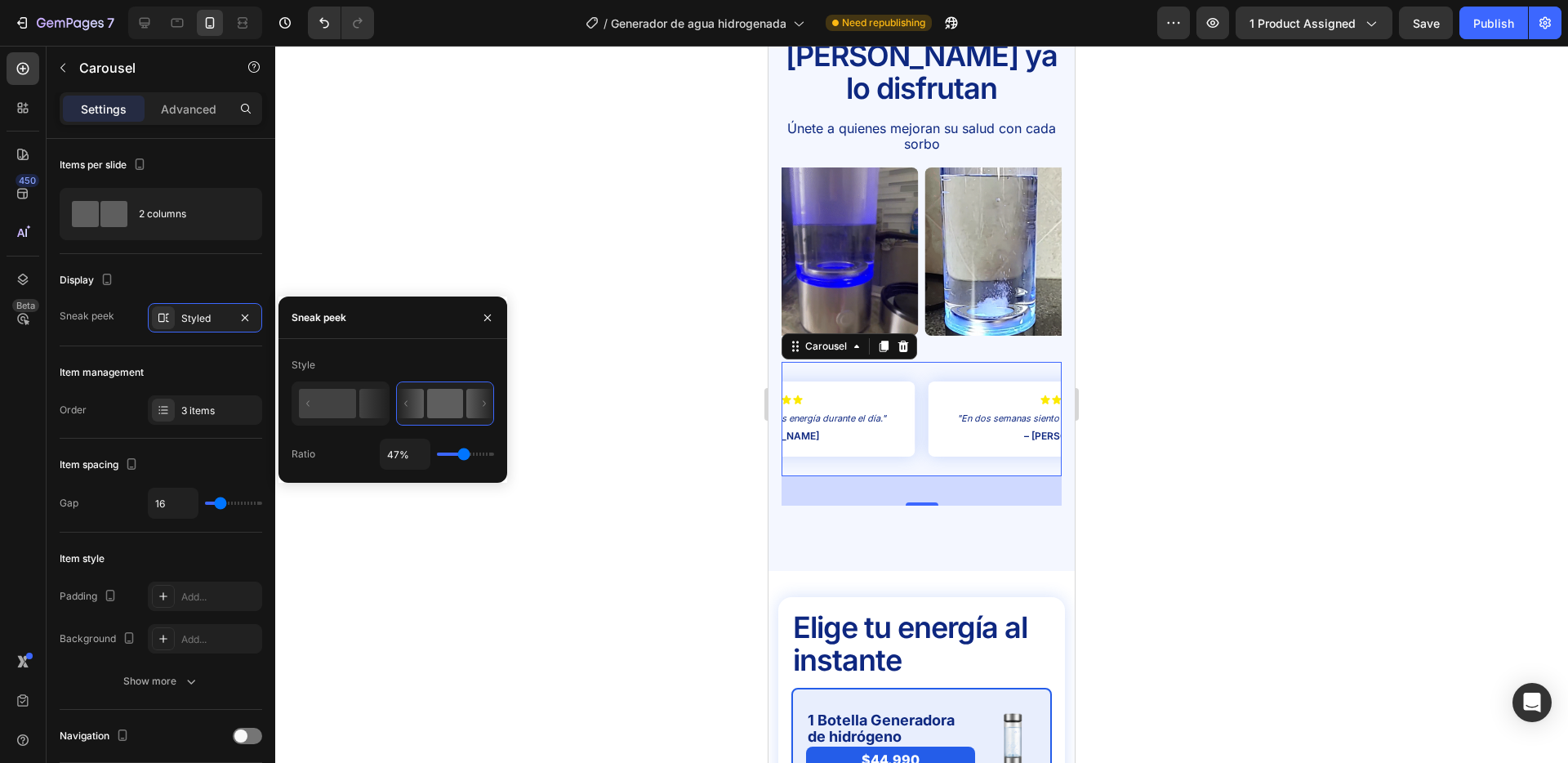
type input "65"
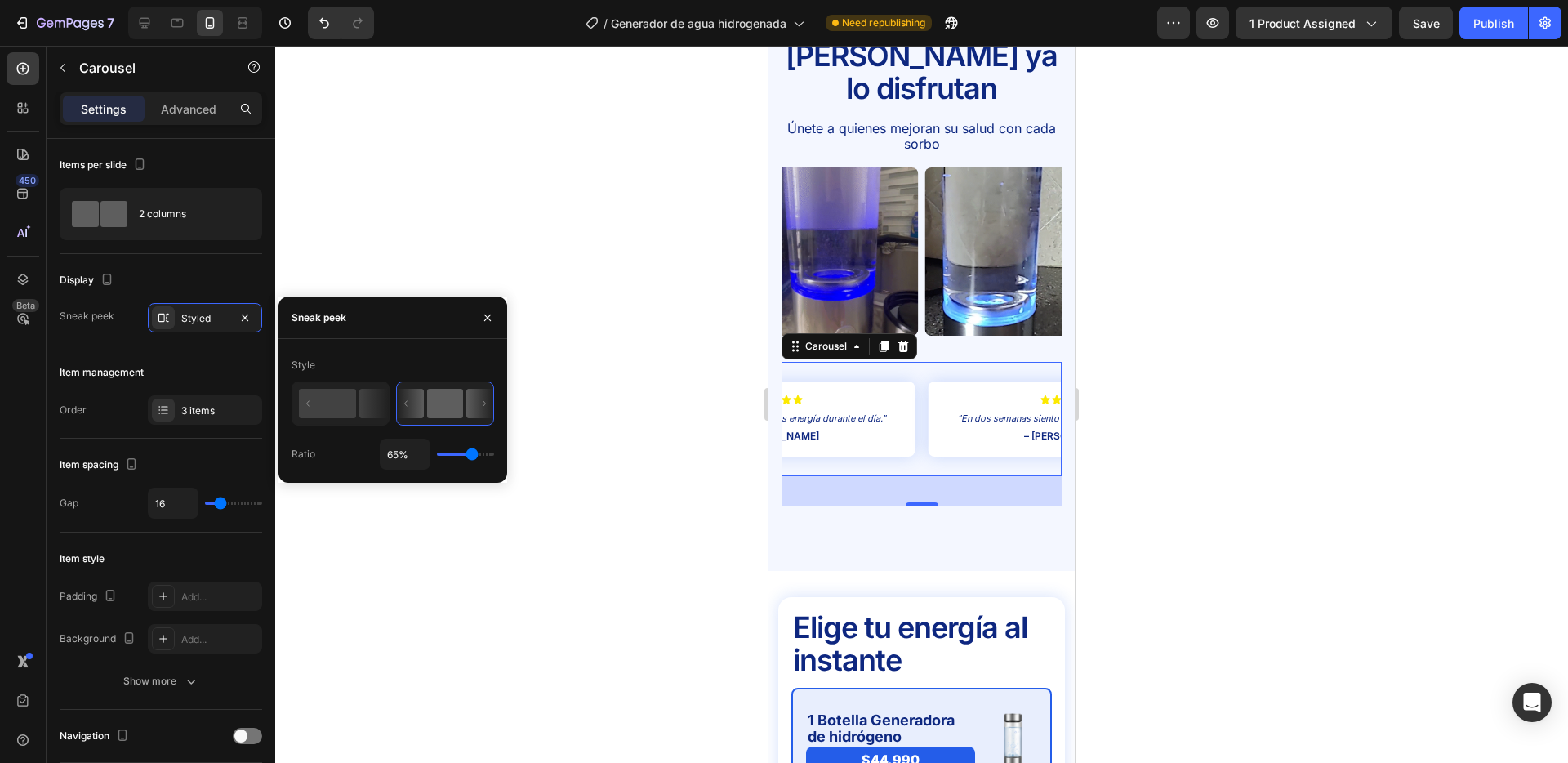
type input "76%"
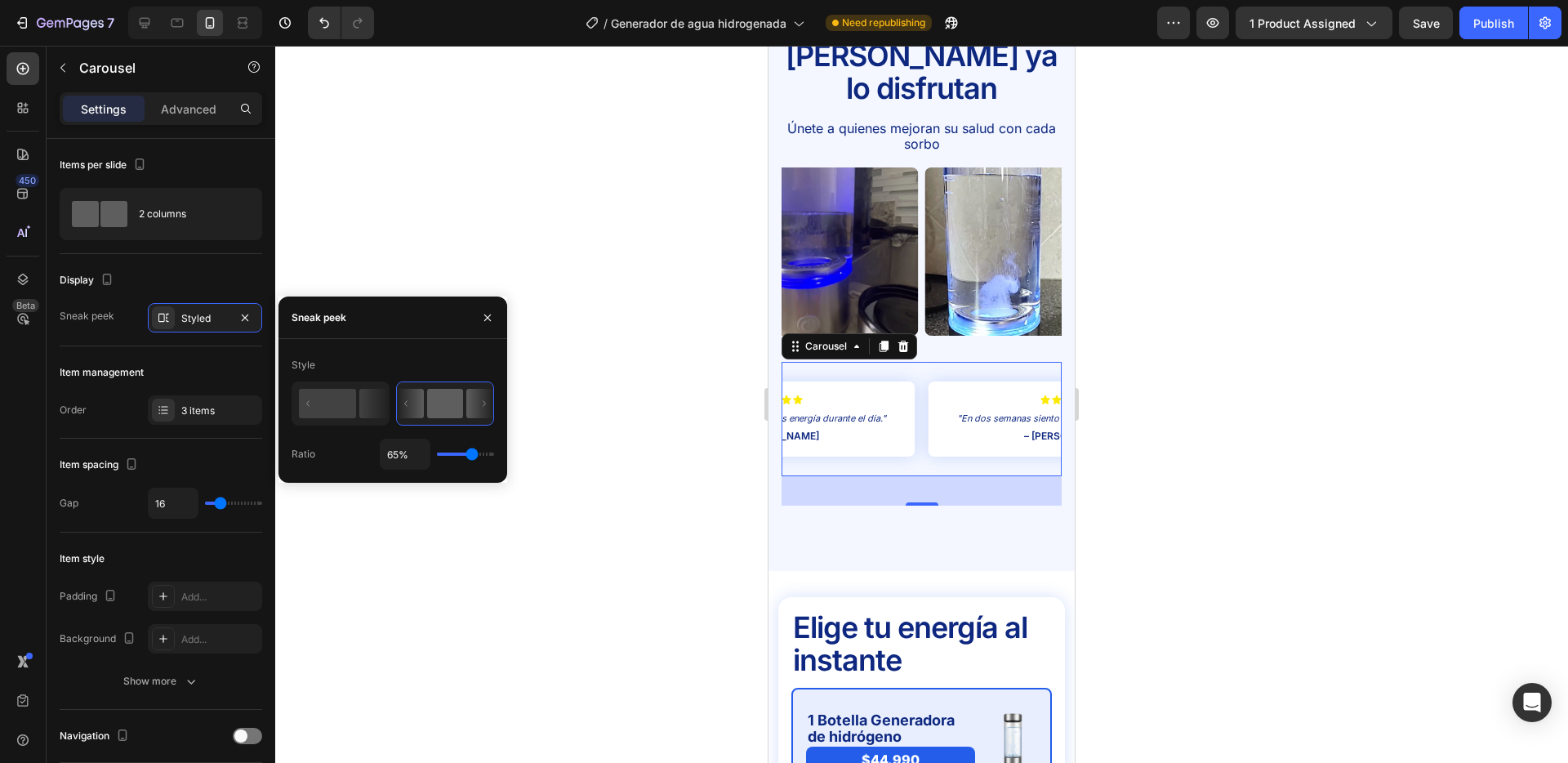
type input "76"
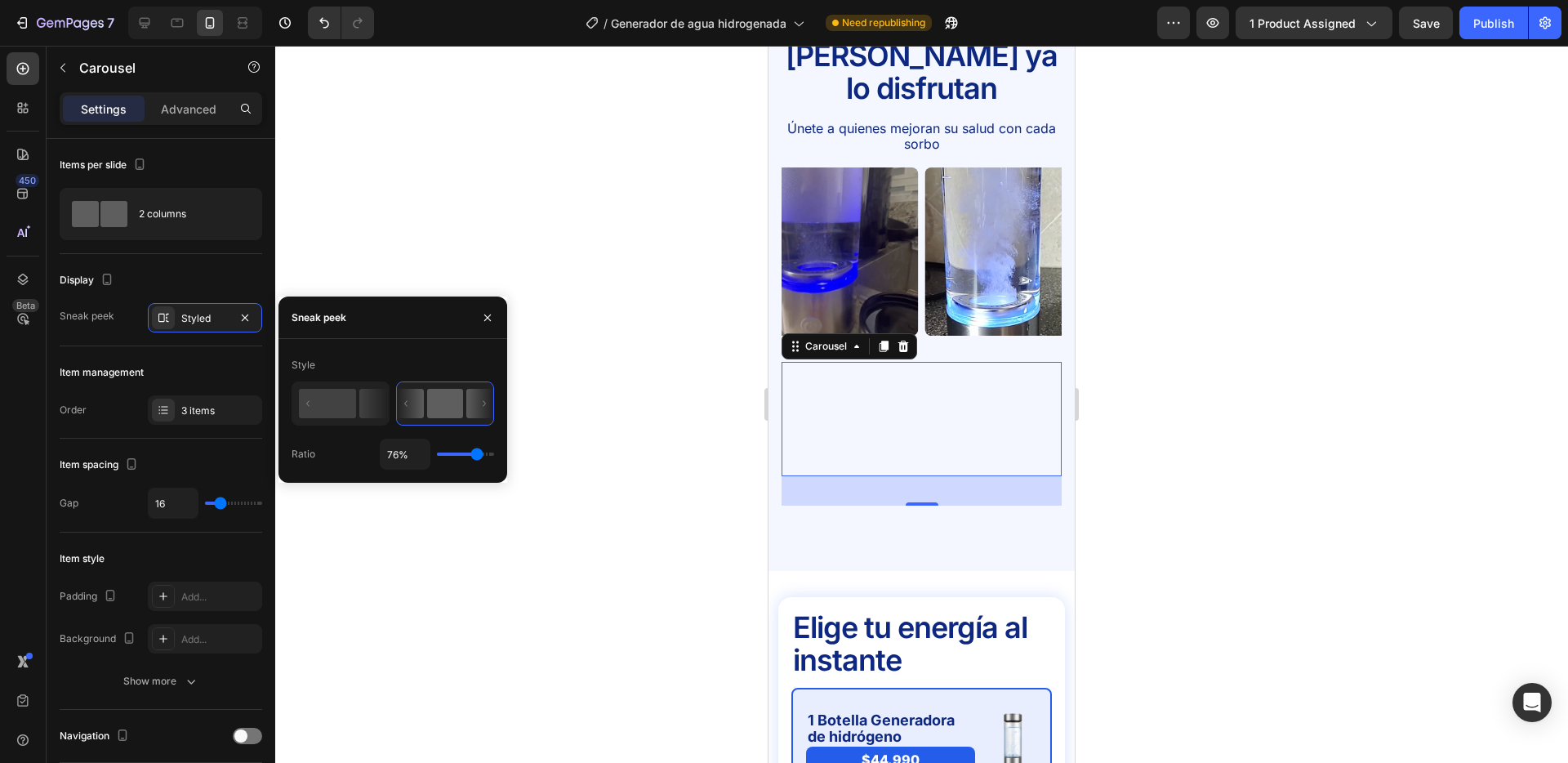
type input "78%"
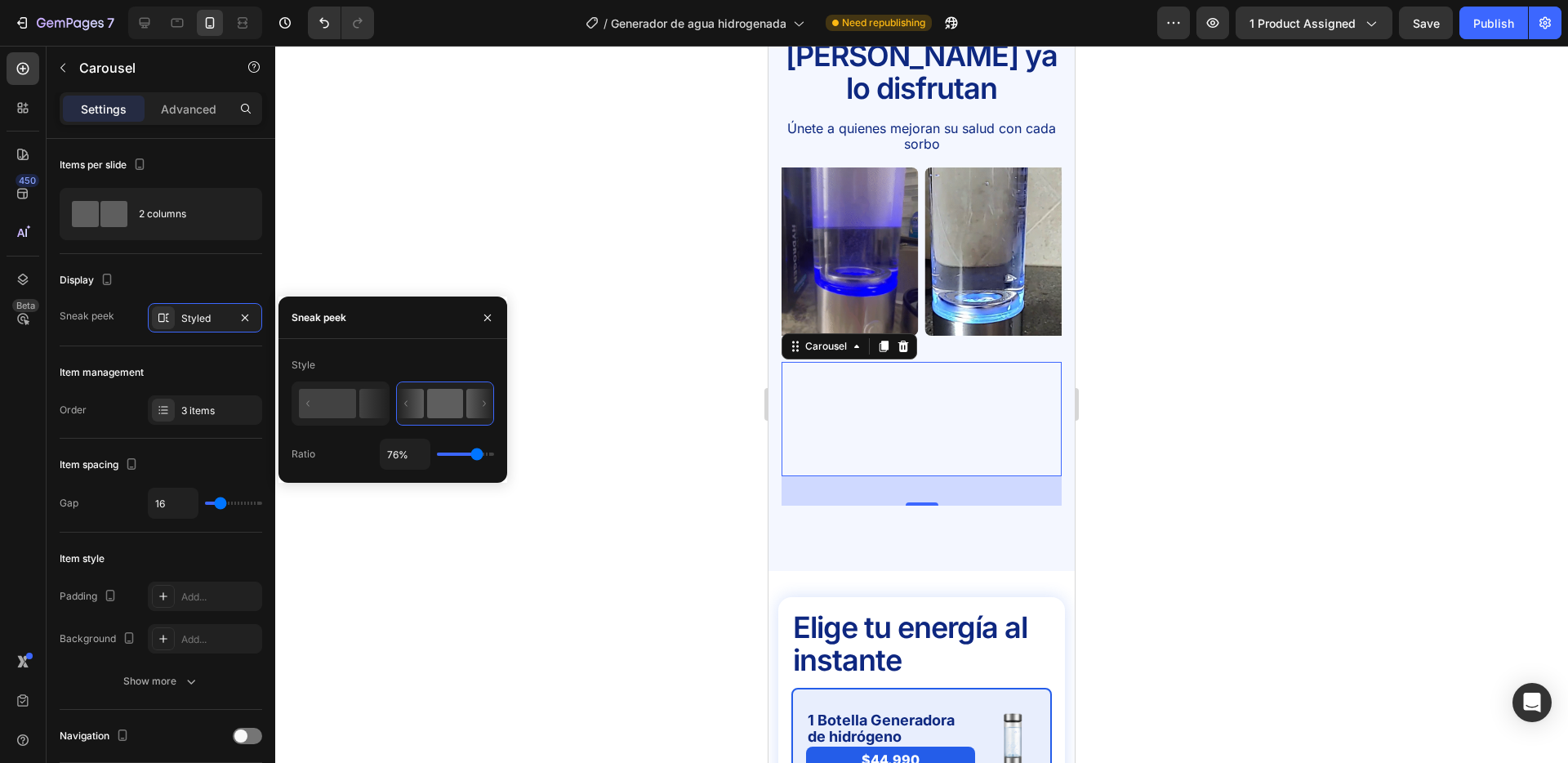
type input "78"
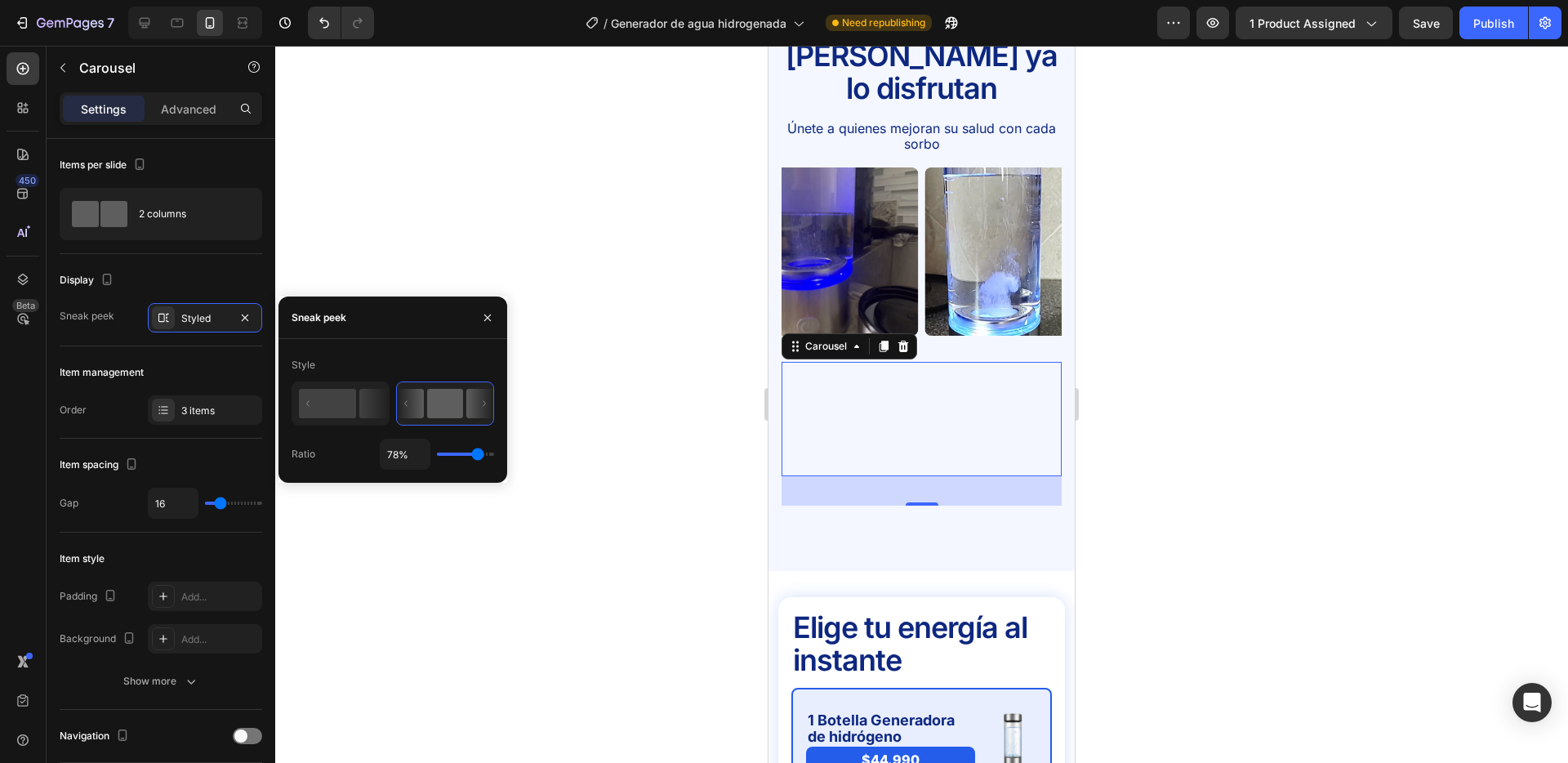
type input "59%"
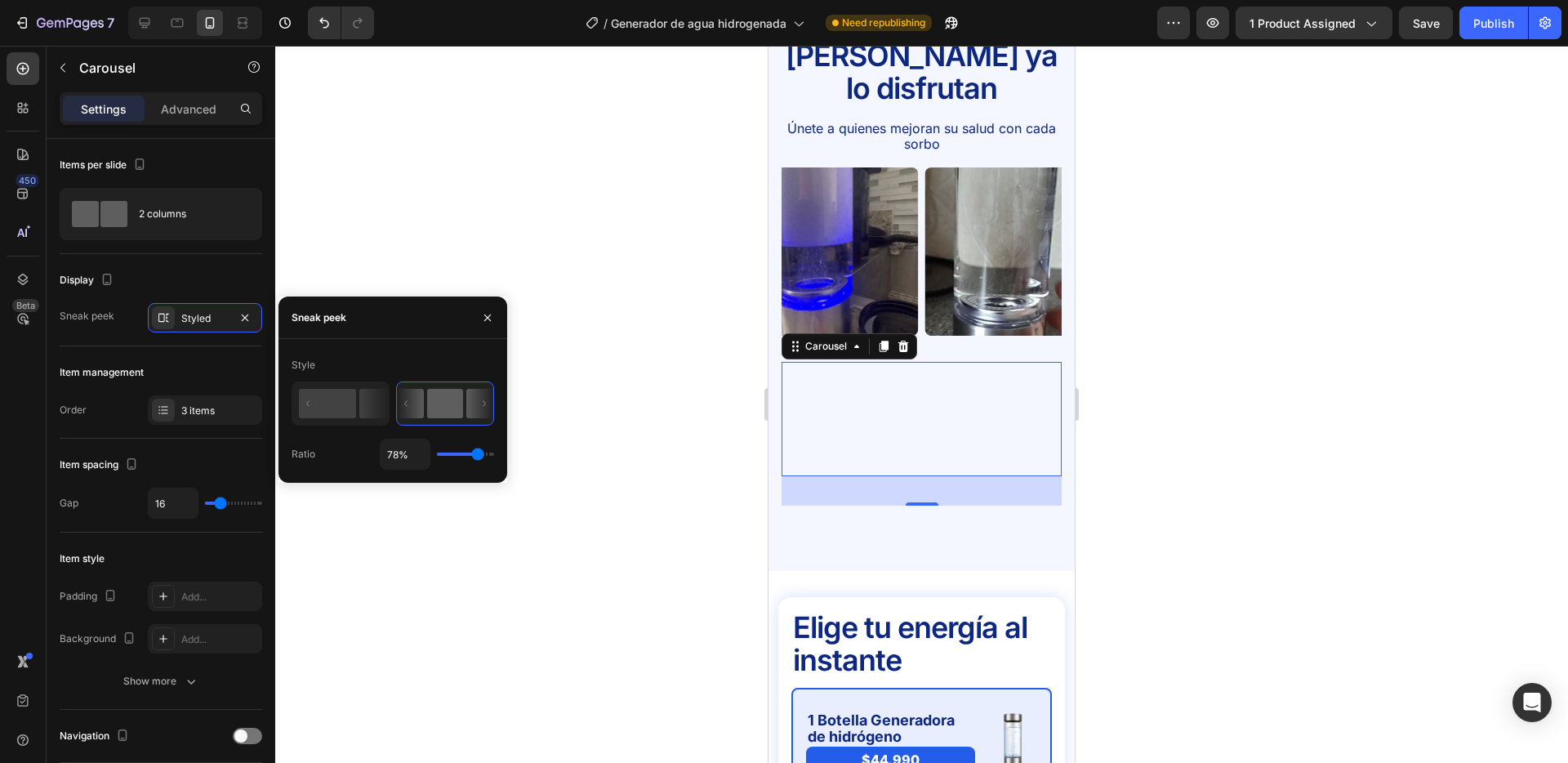
type input "59"
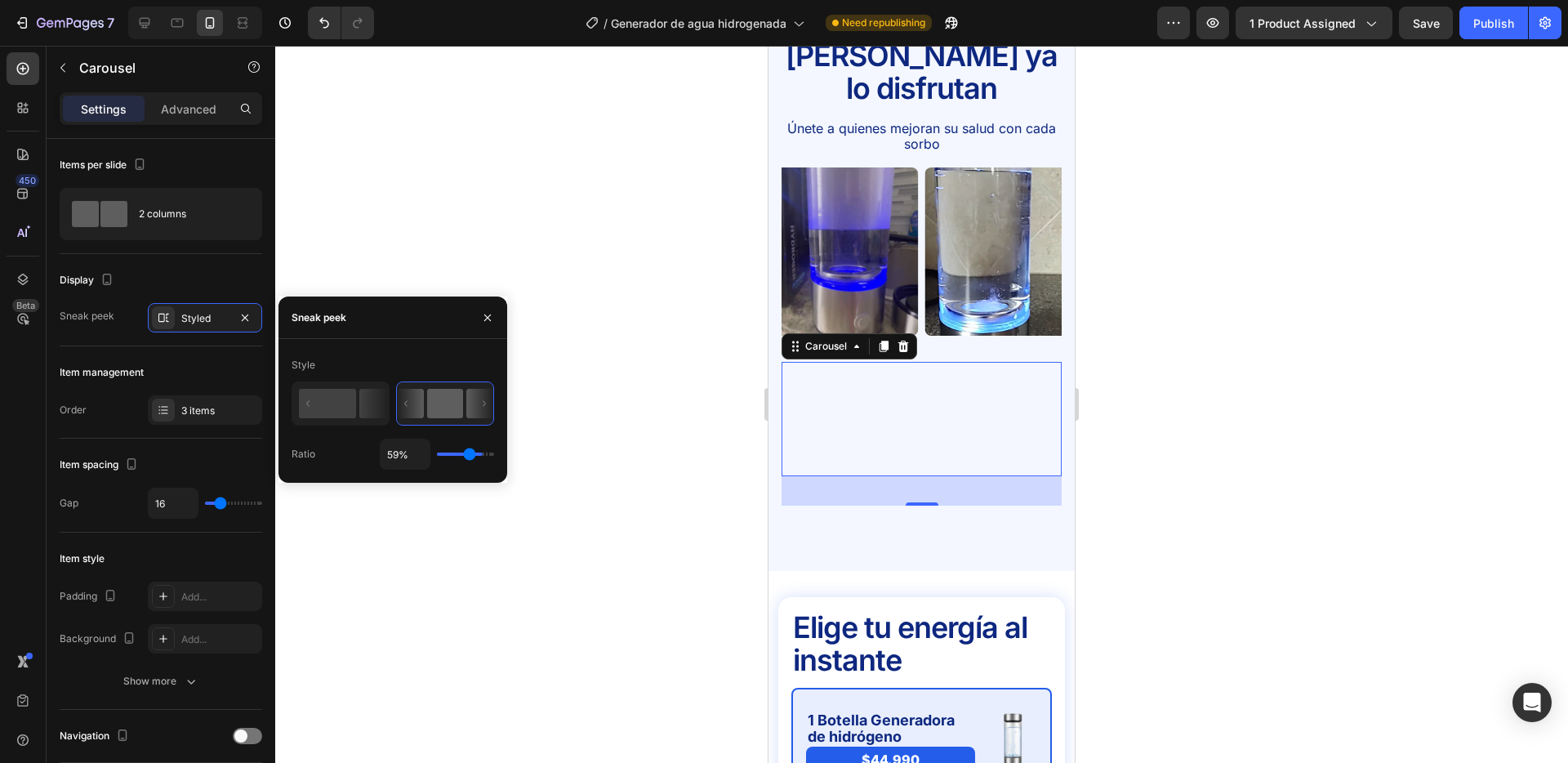
type input "32%"
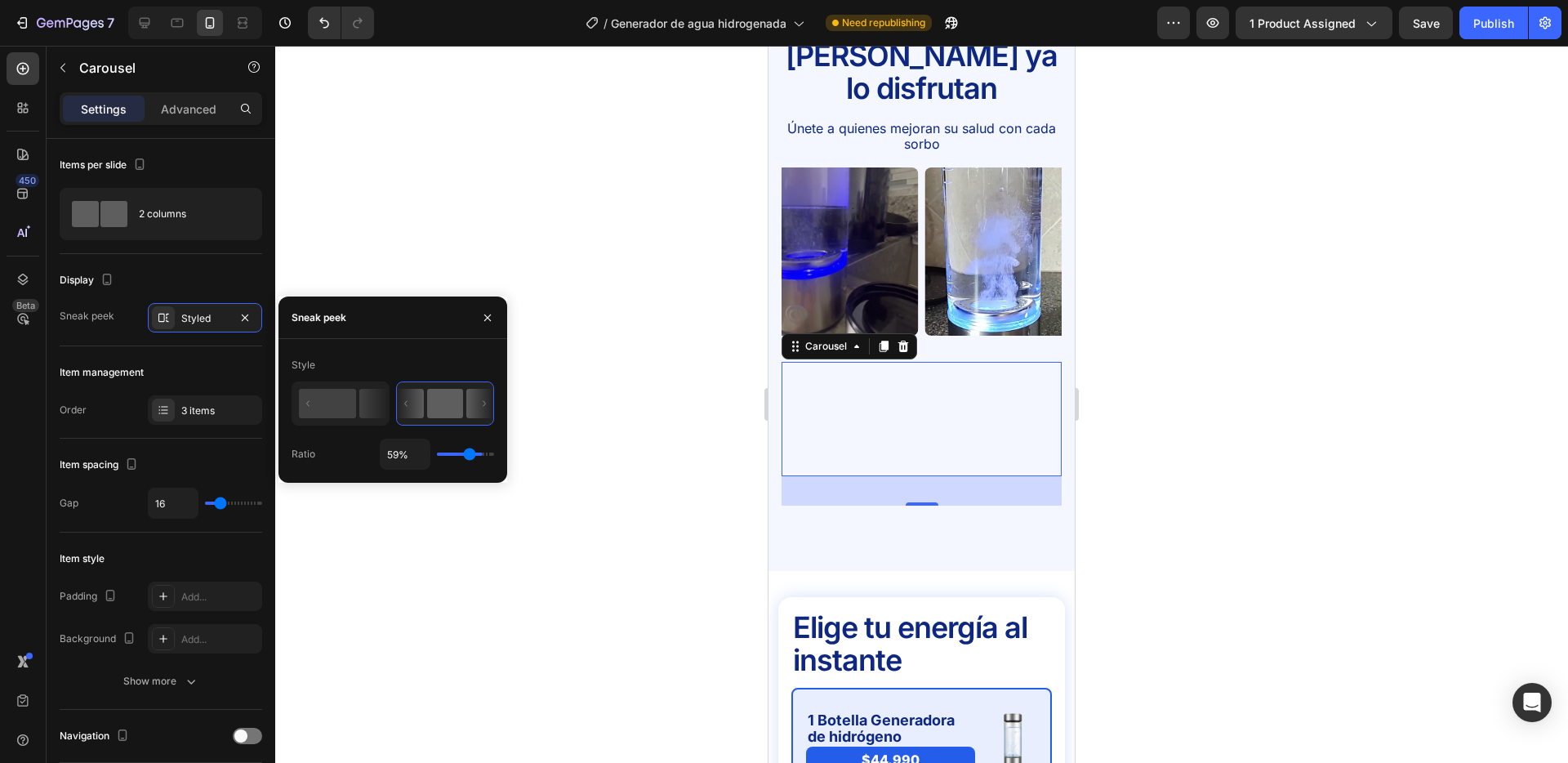
type input "32"
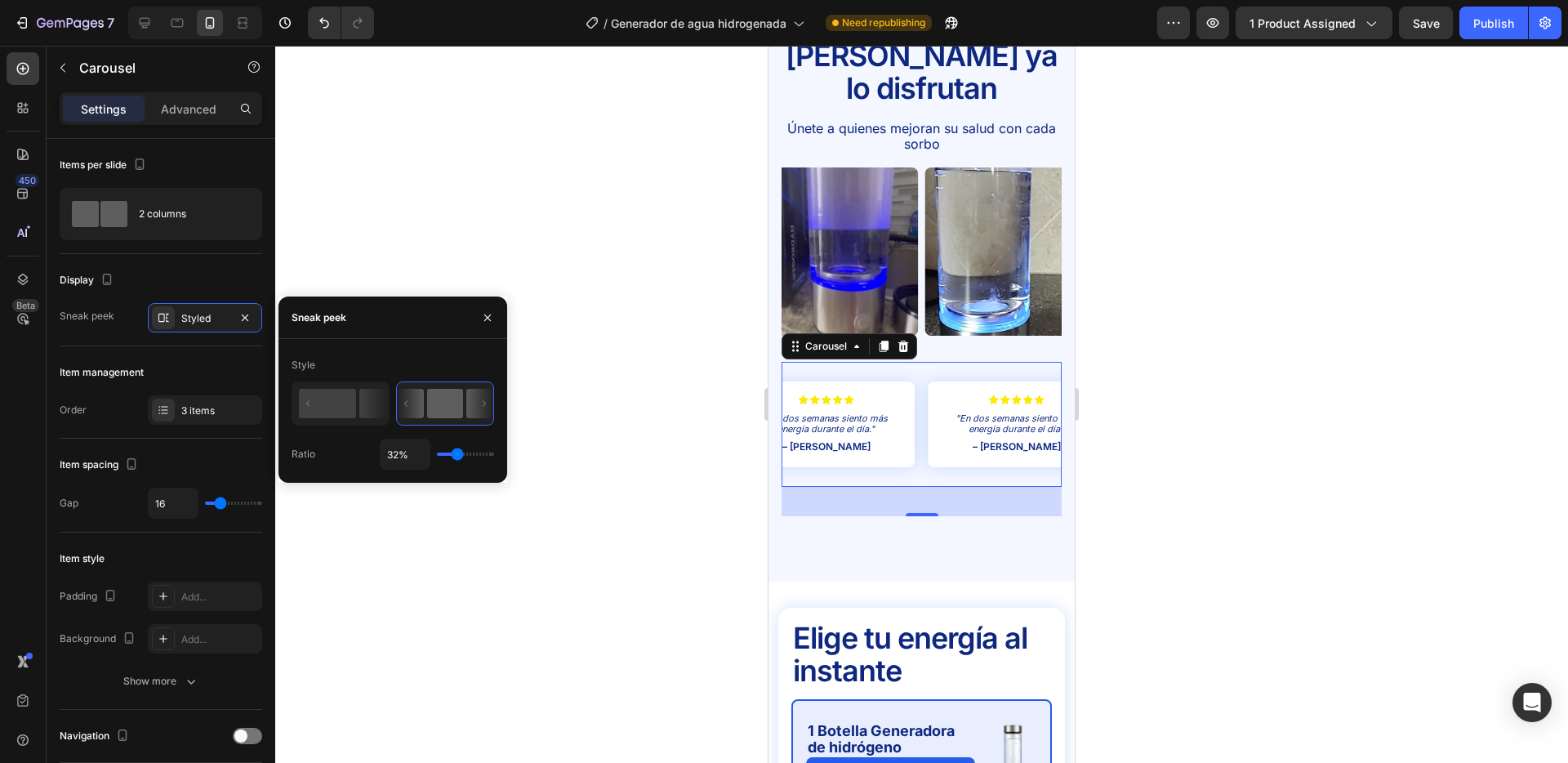
type input "21%"
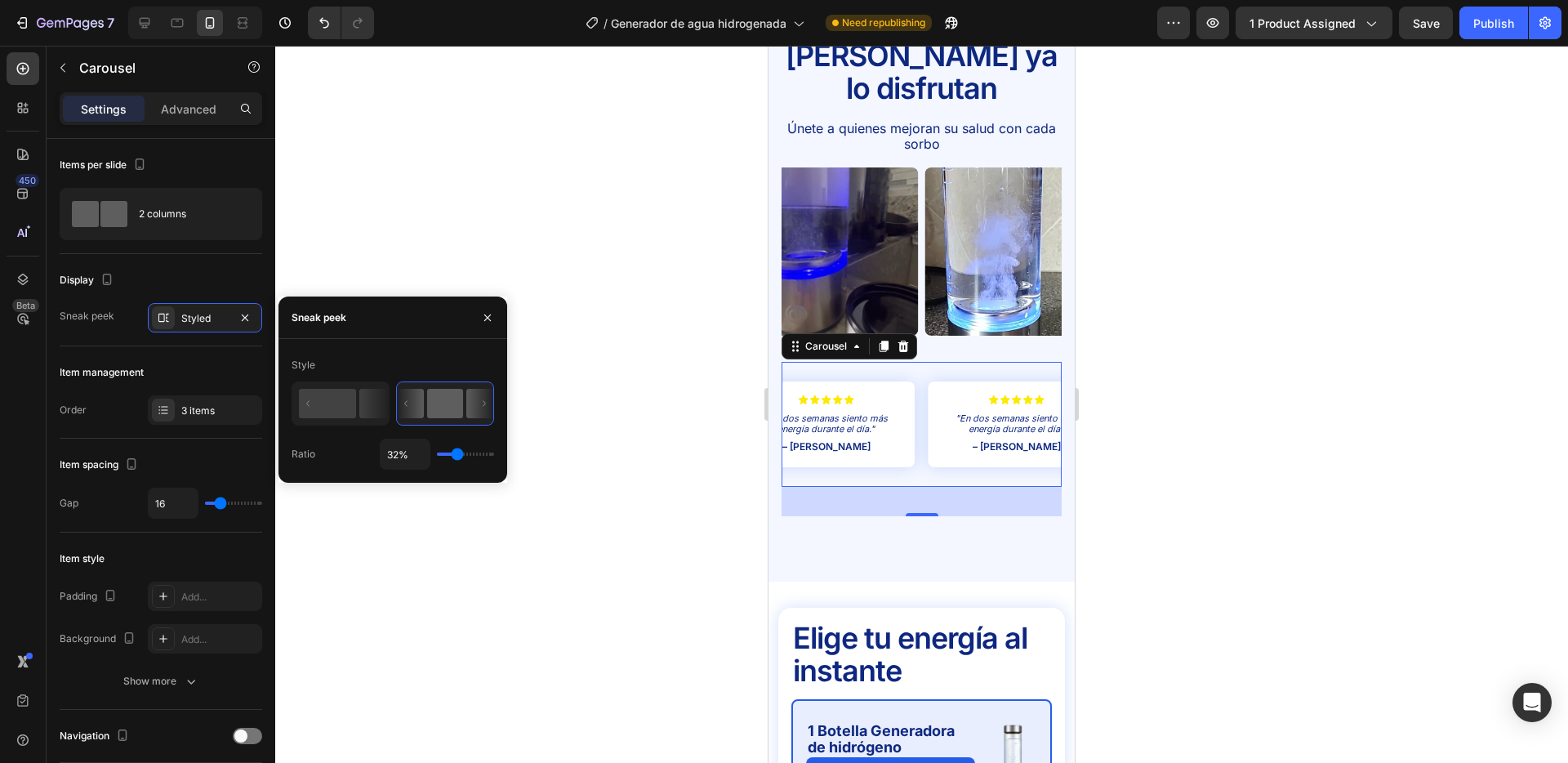
type input "21"
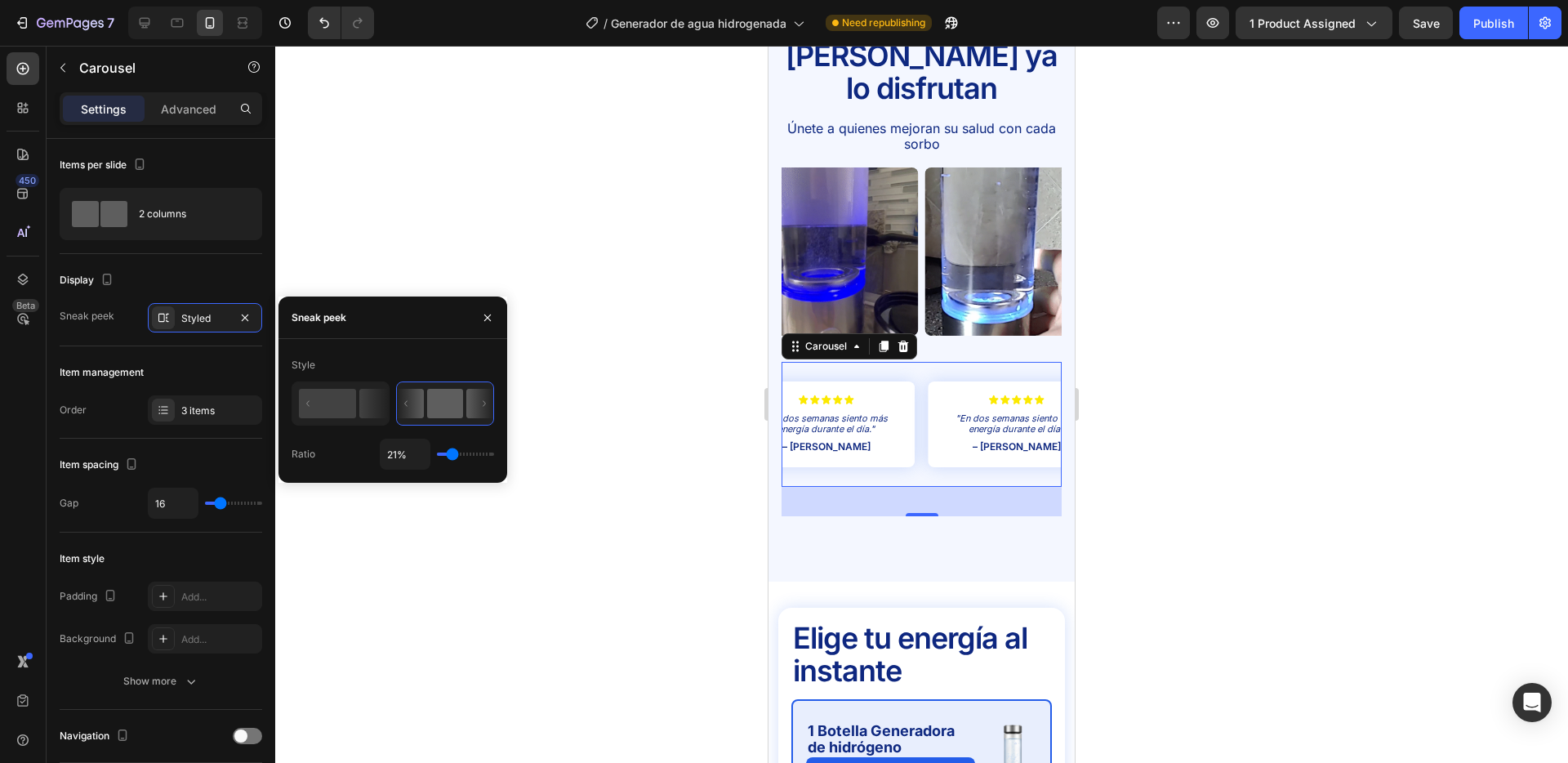
type input "18%"
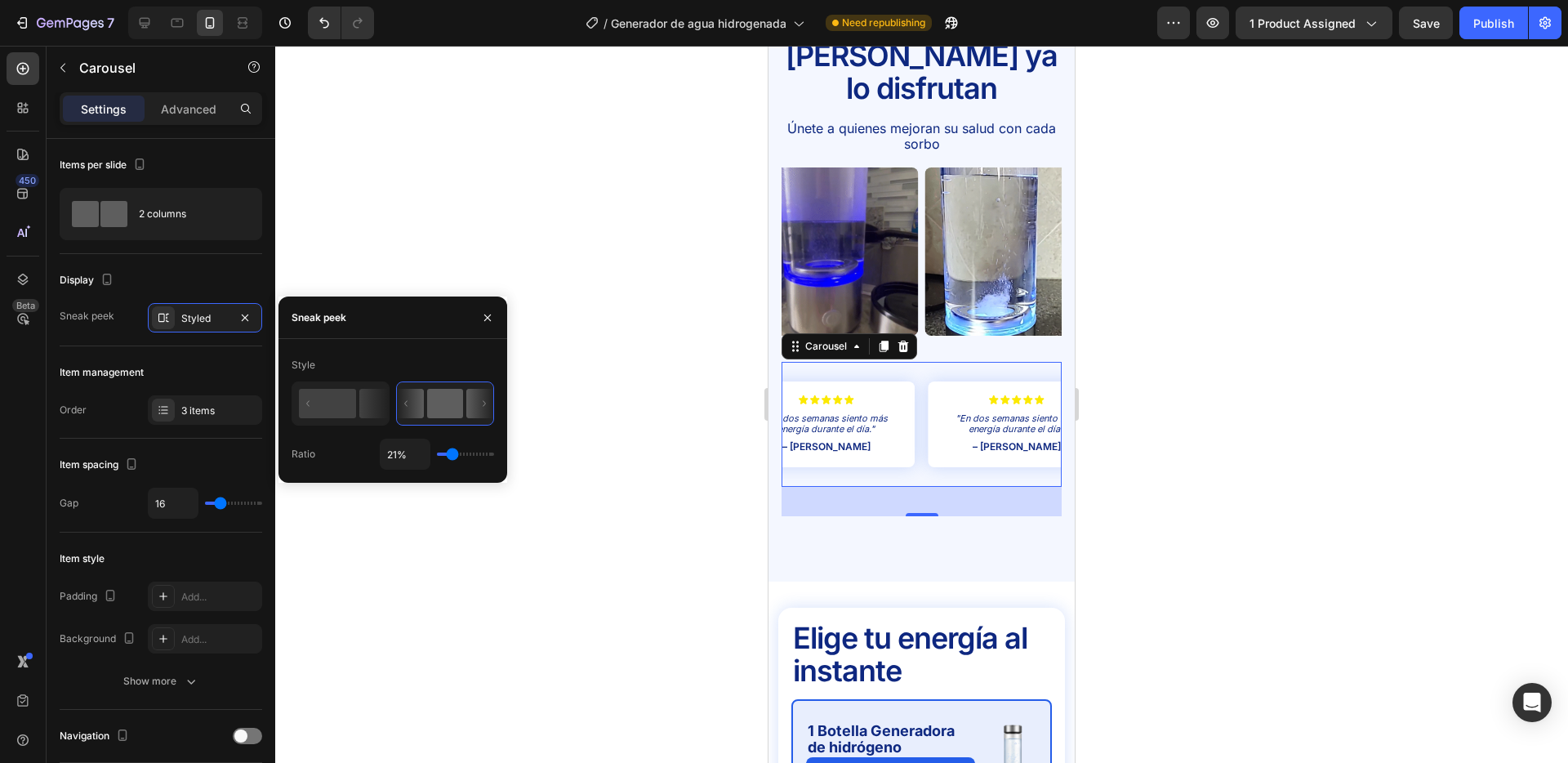
type input "18"
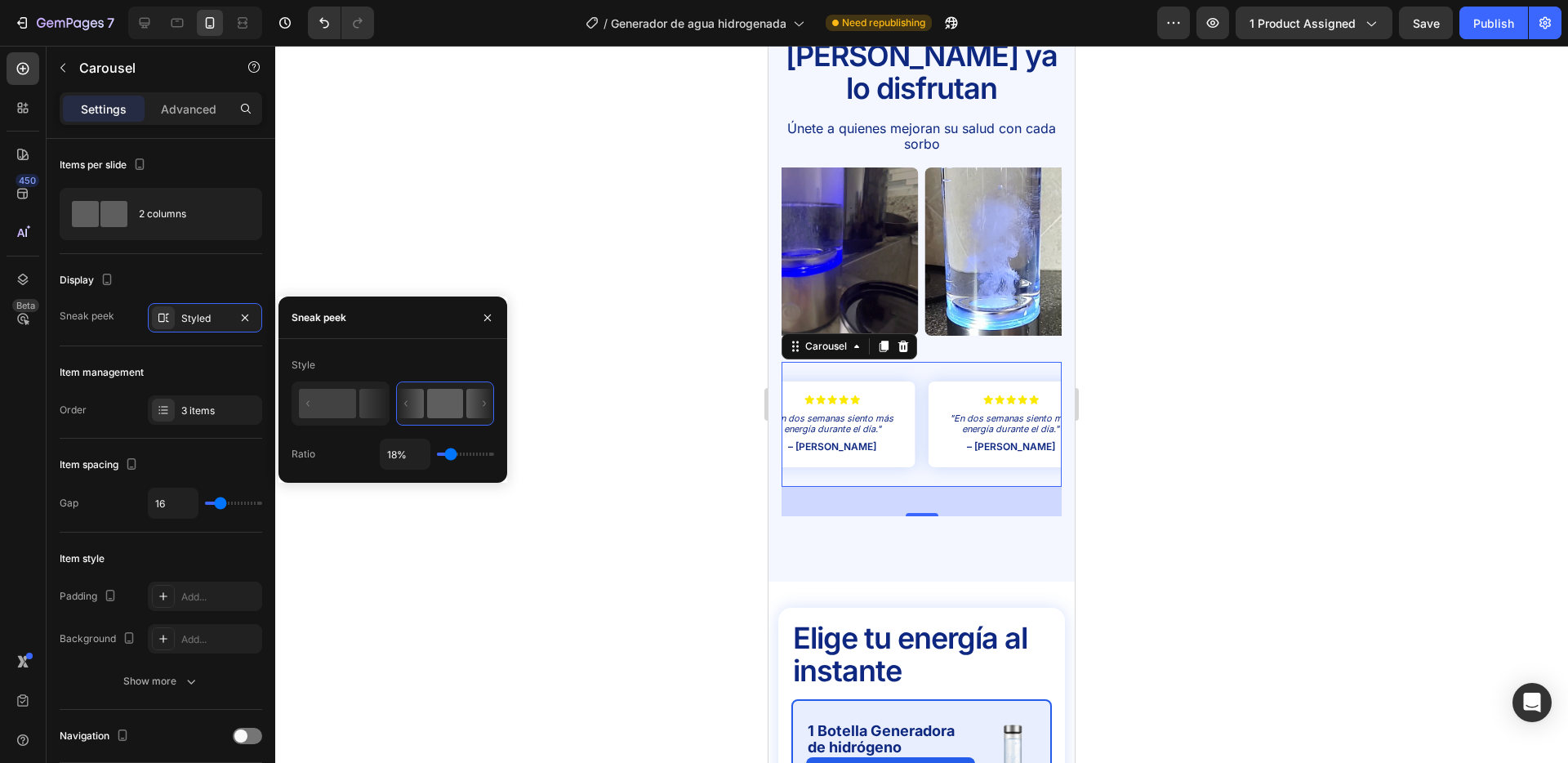
type input "21%"
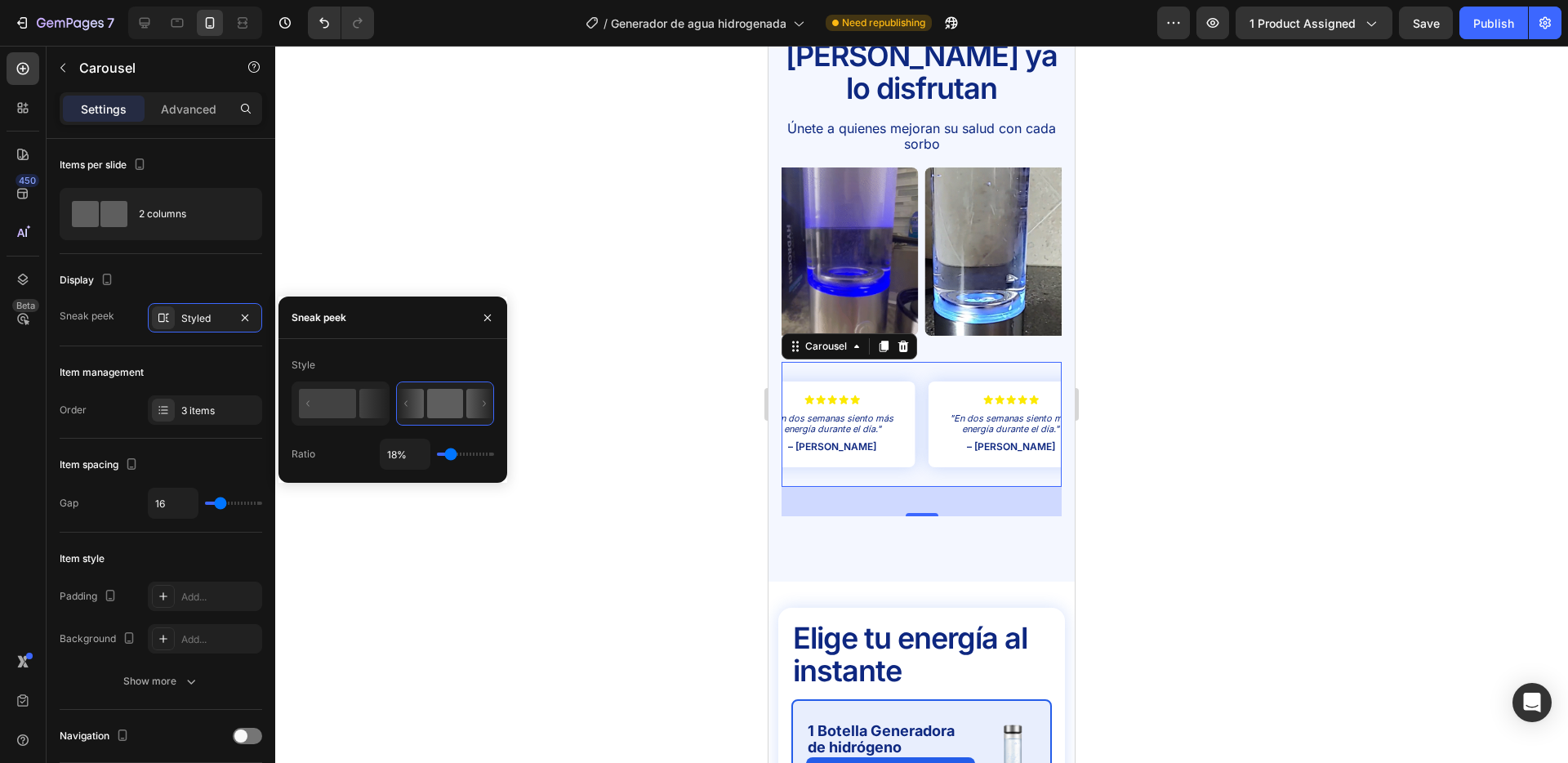
type input "21"
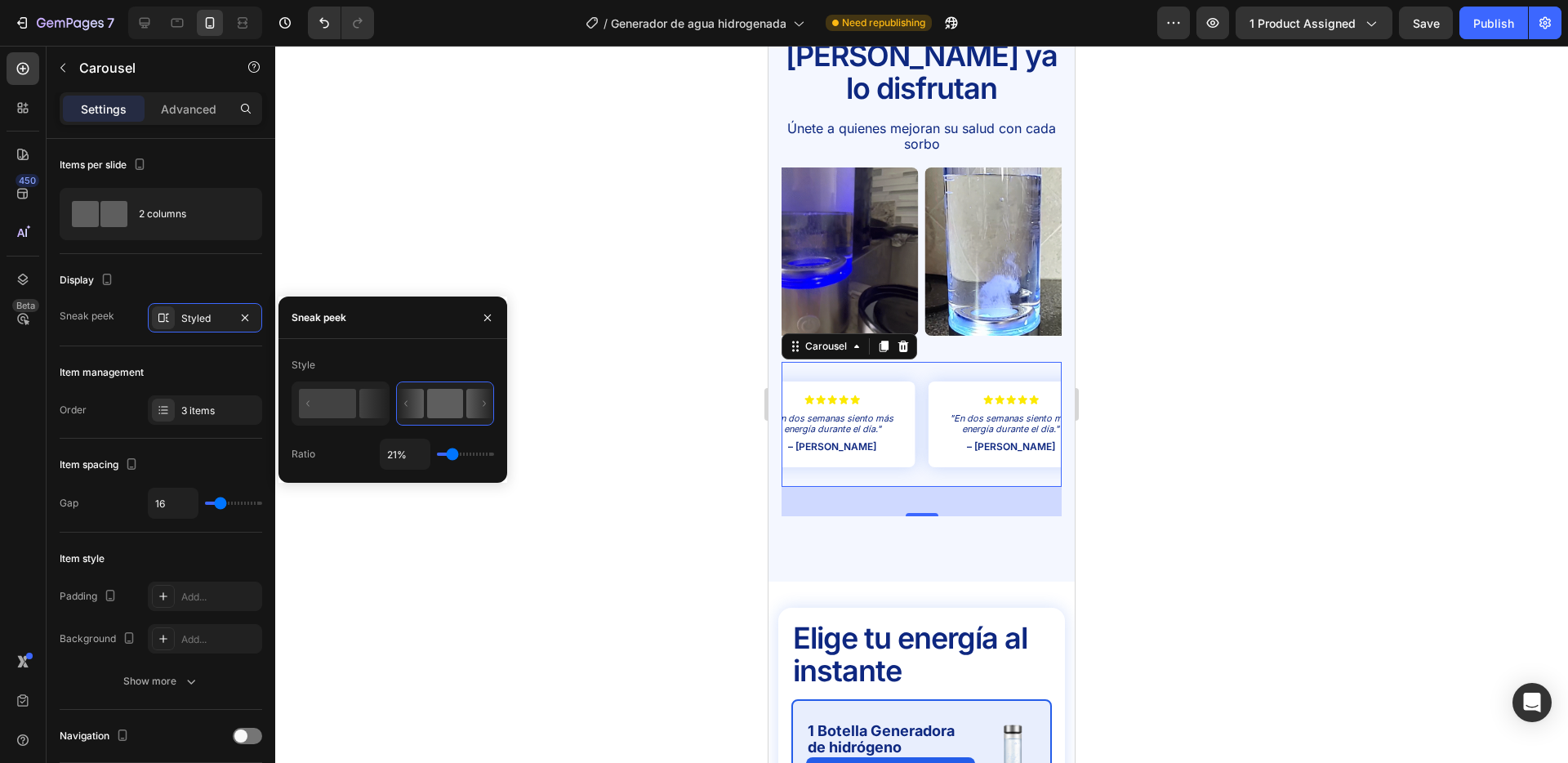
type input "23%"
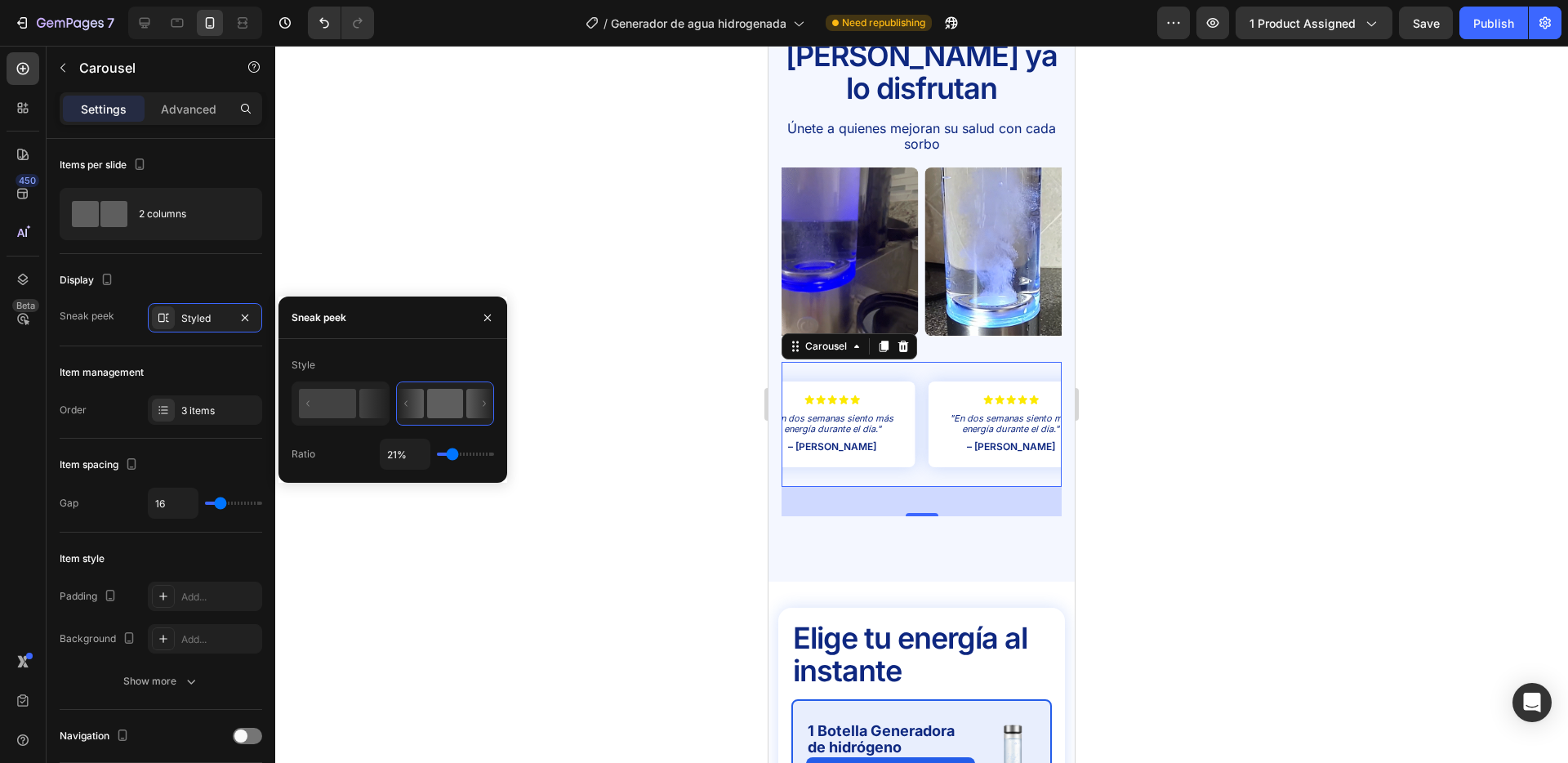
type input "23"
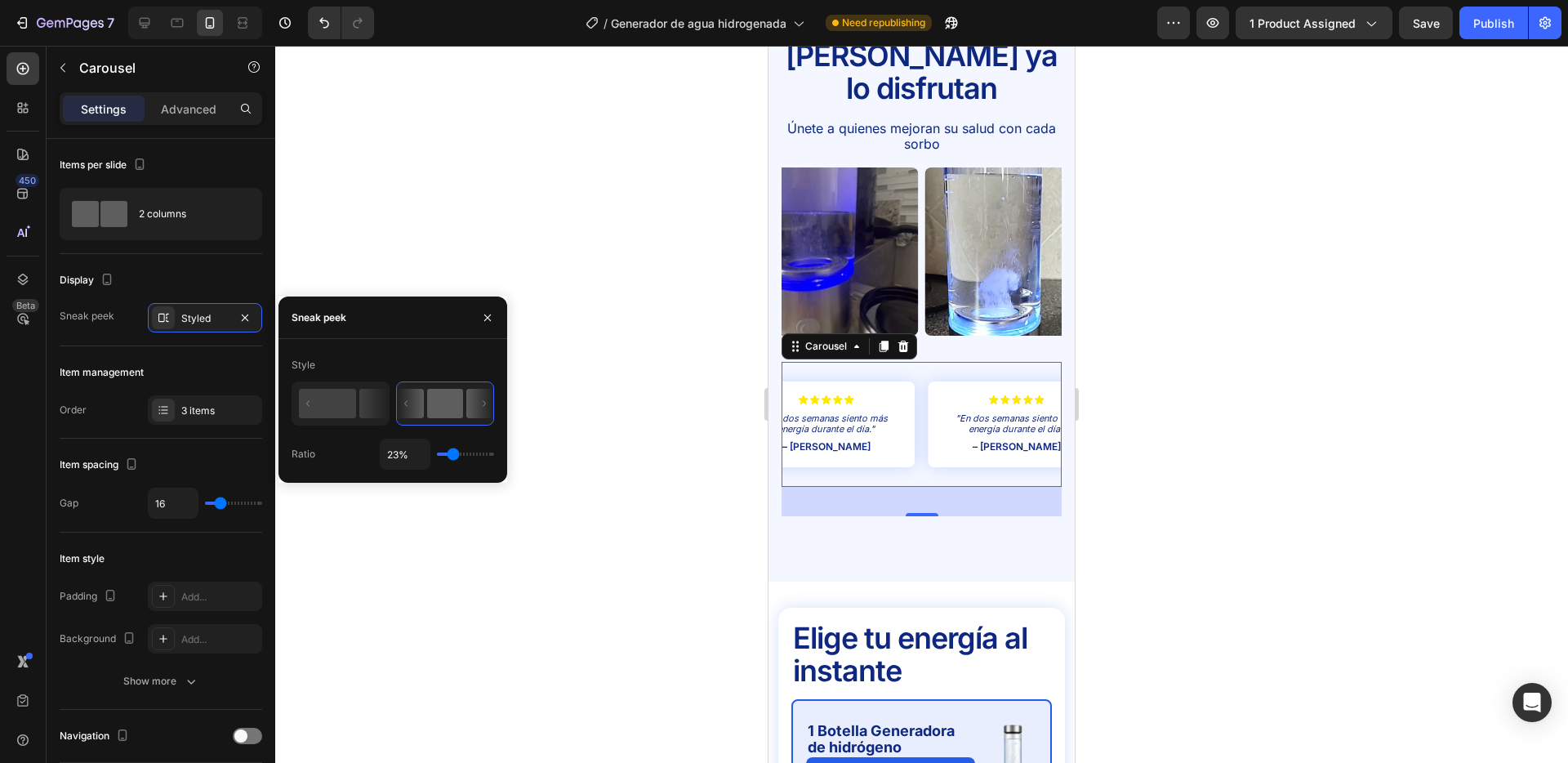
type input "22%"
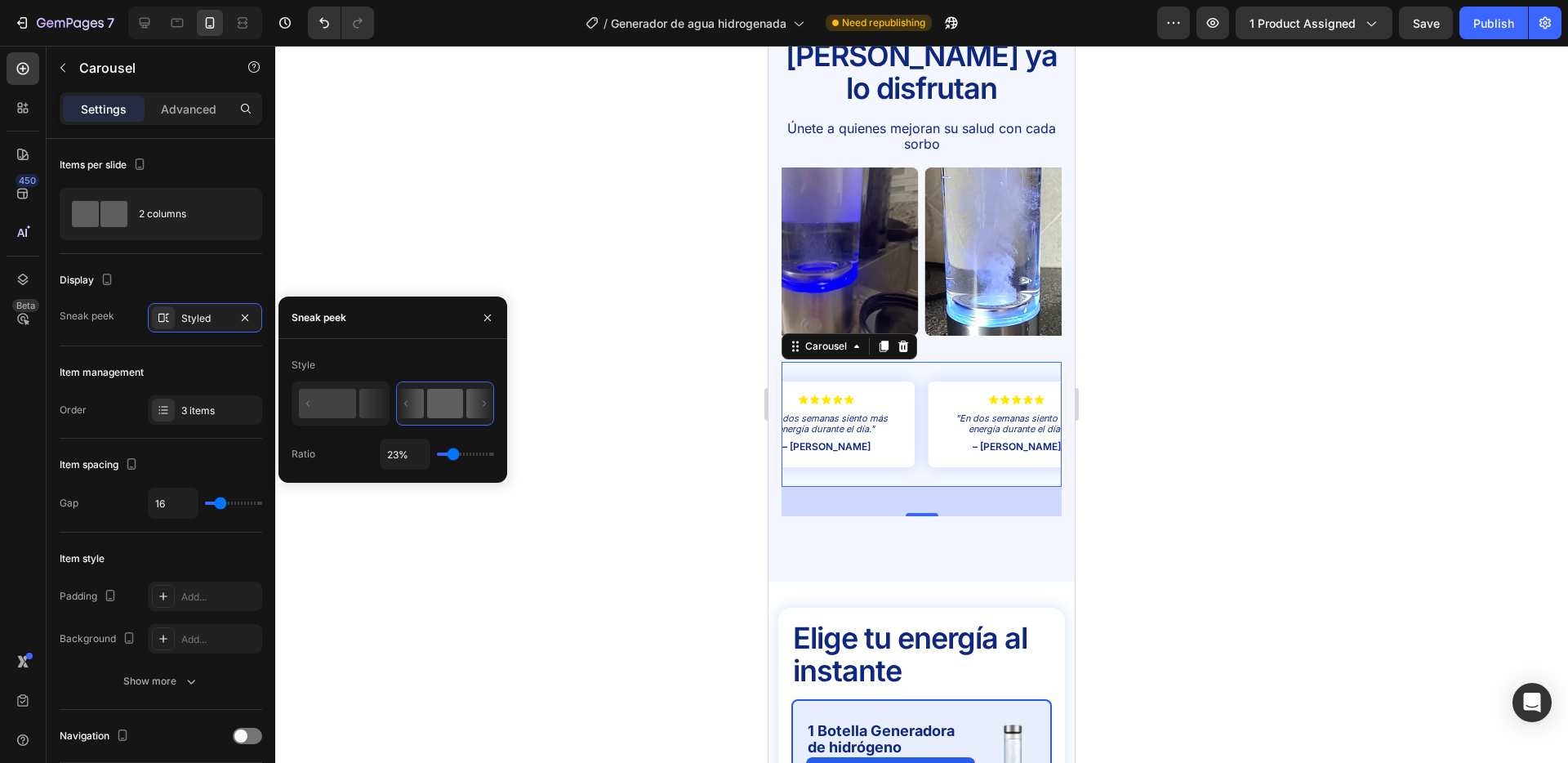
type input "22"
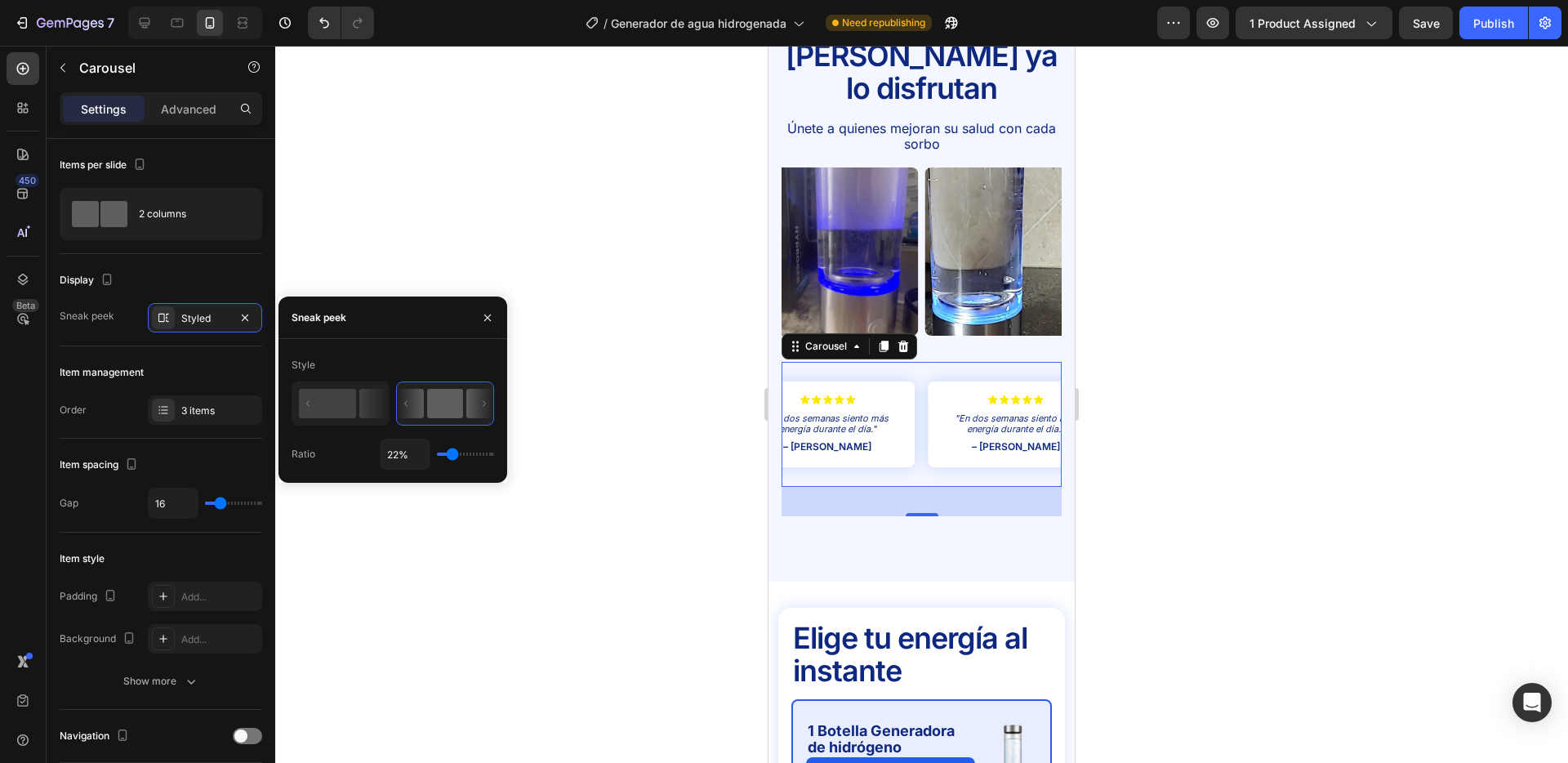
type input "21%"
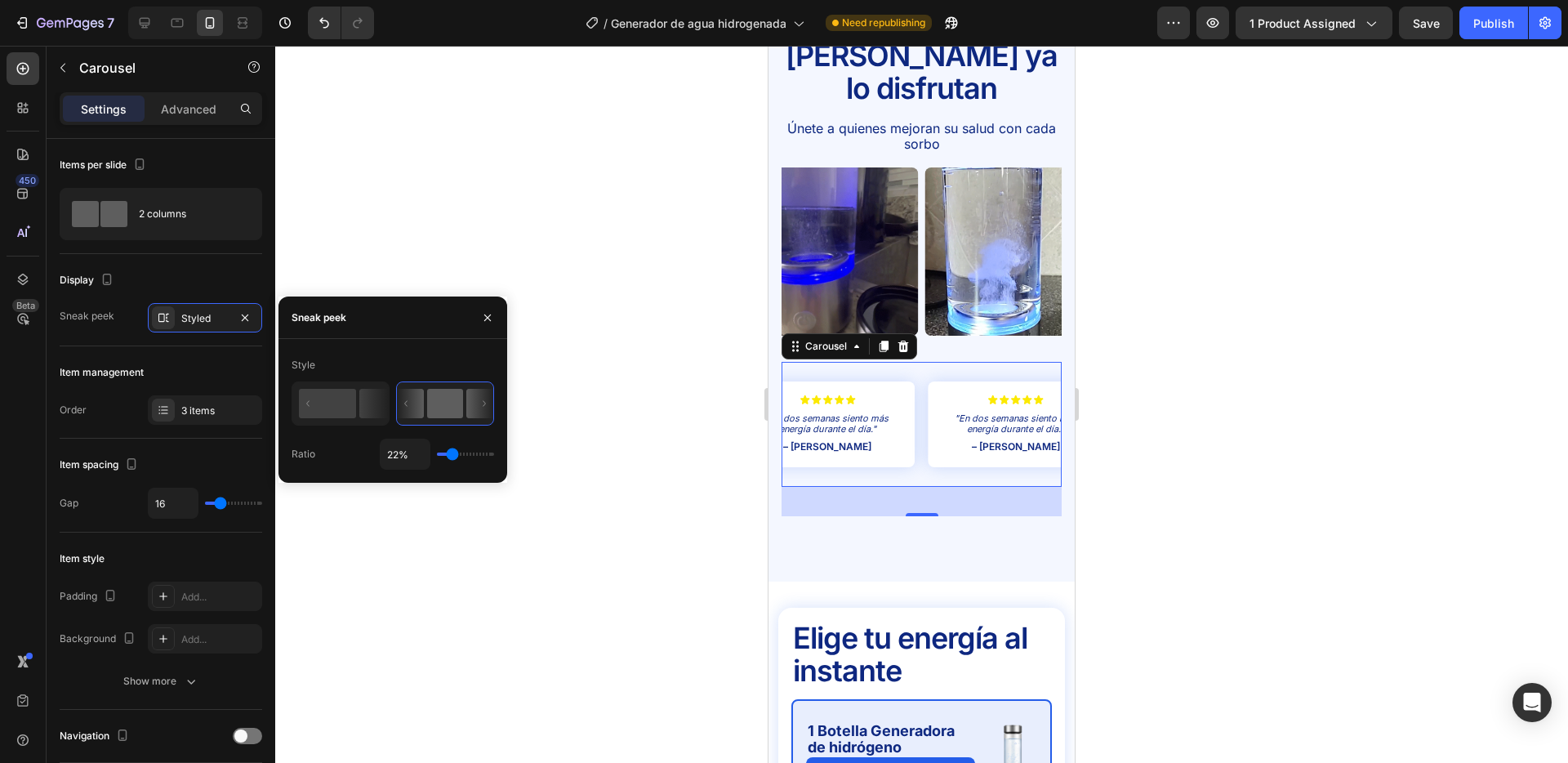
type input "21"
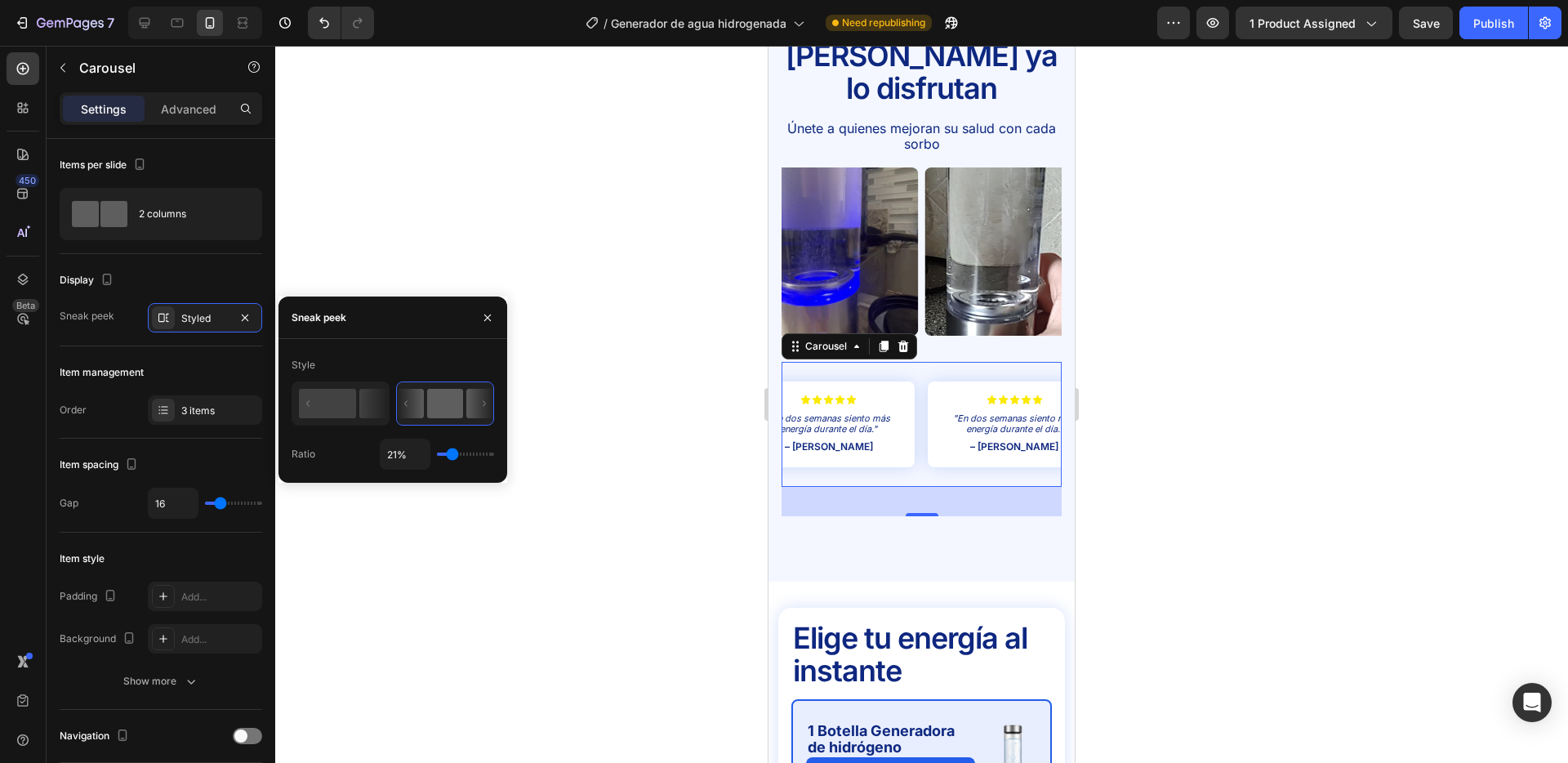
type input "19%"
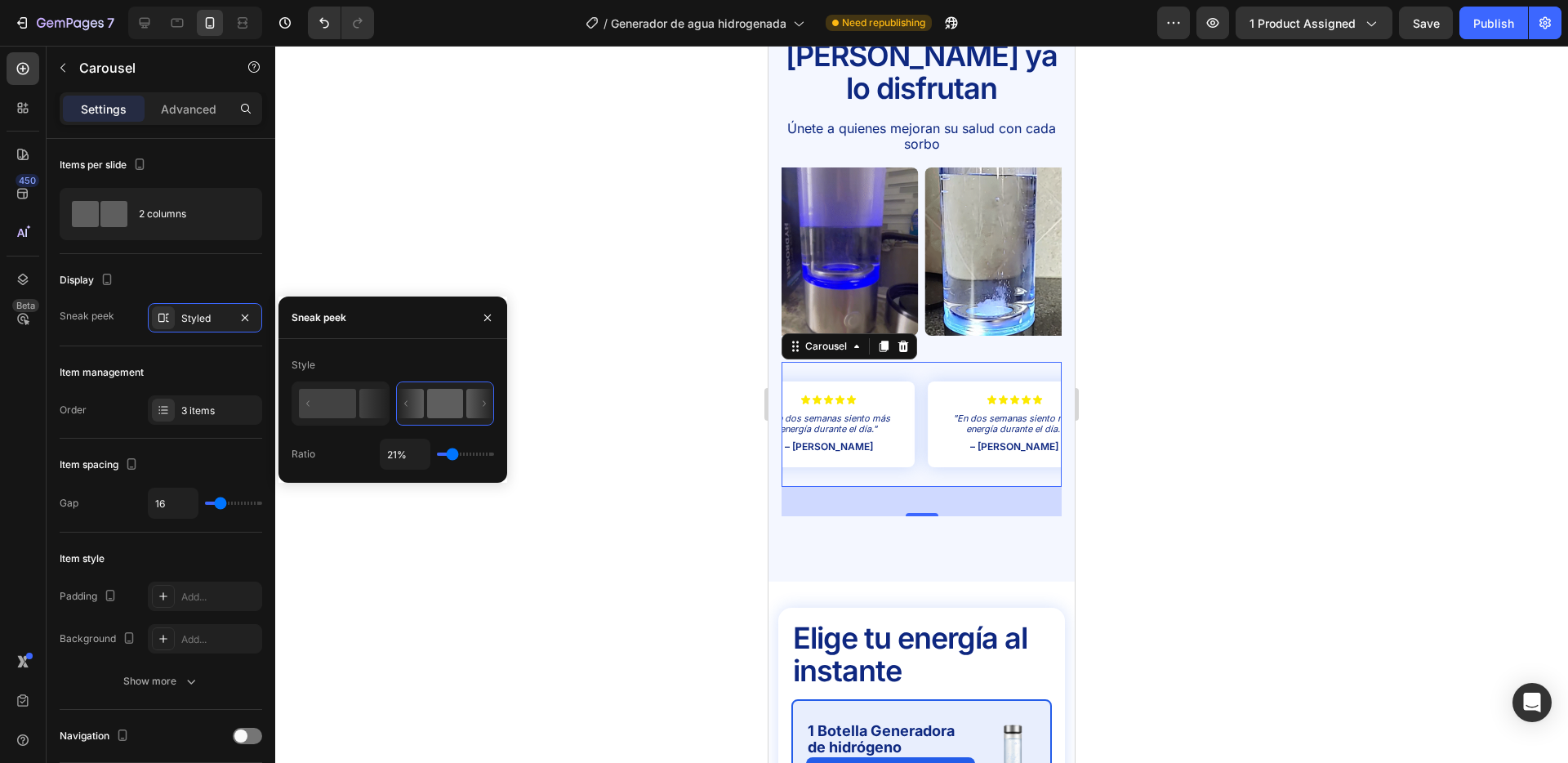
type input "19"
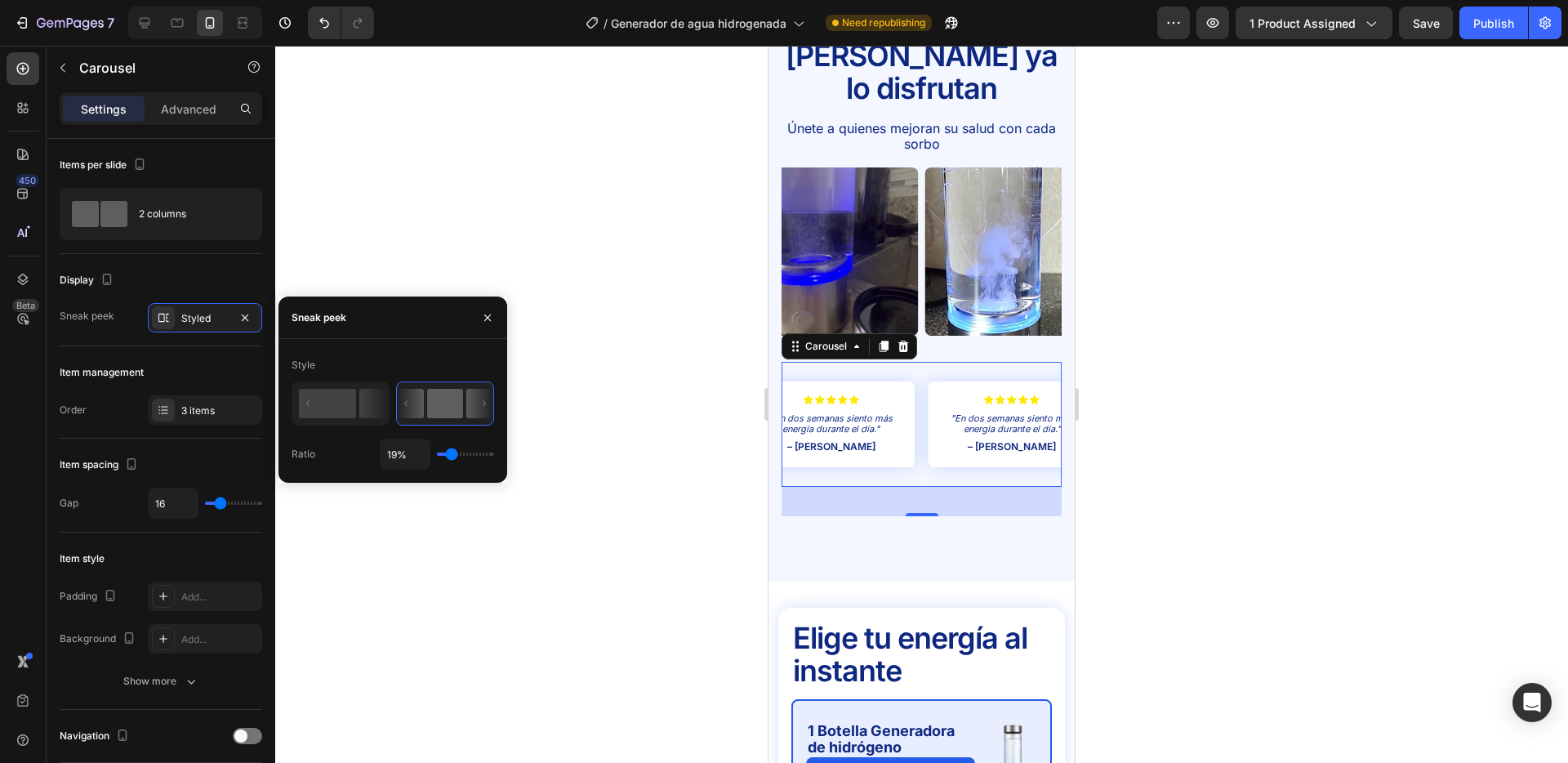
type input "21%"
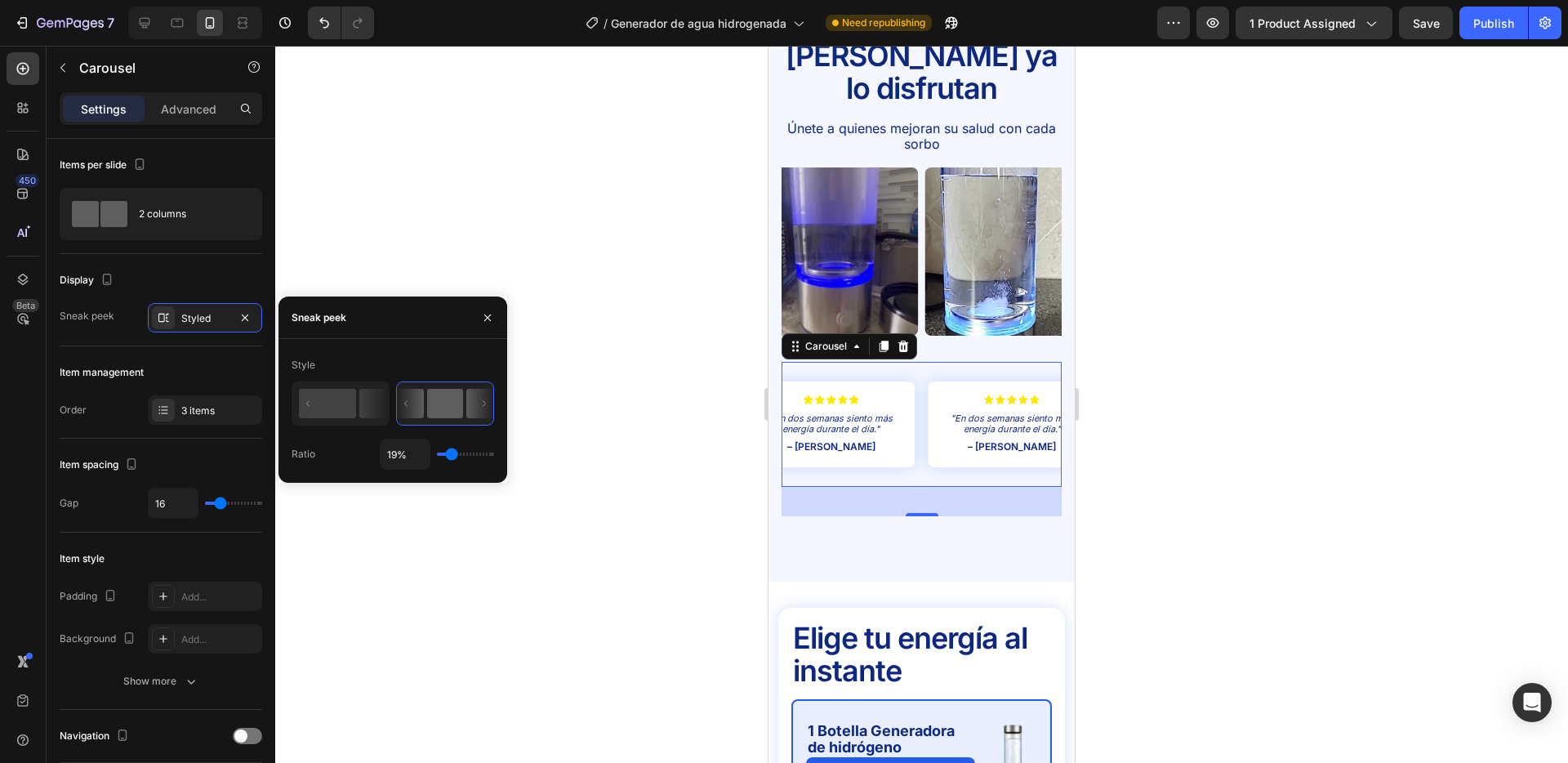
type input "21"
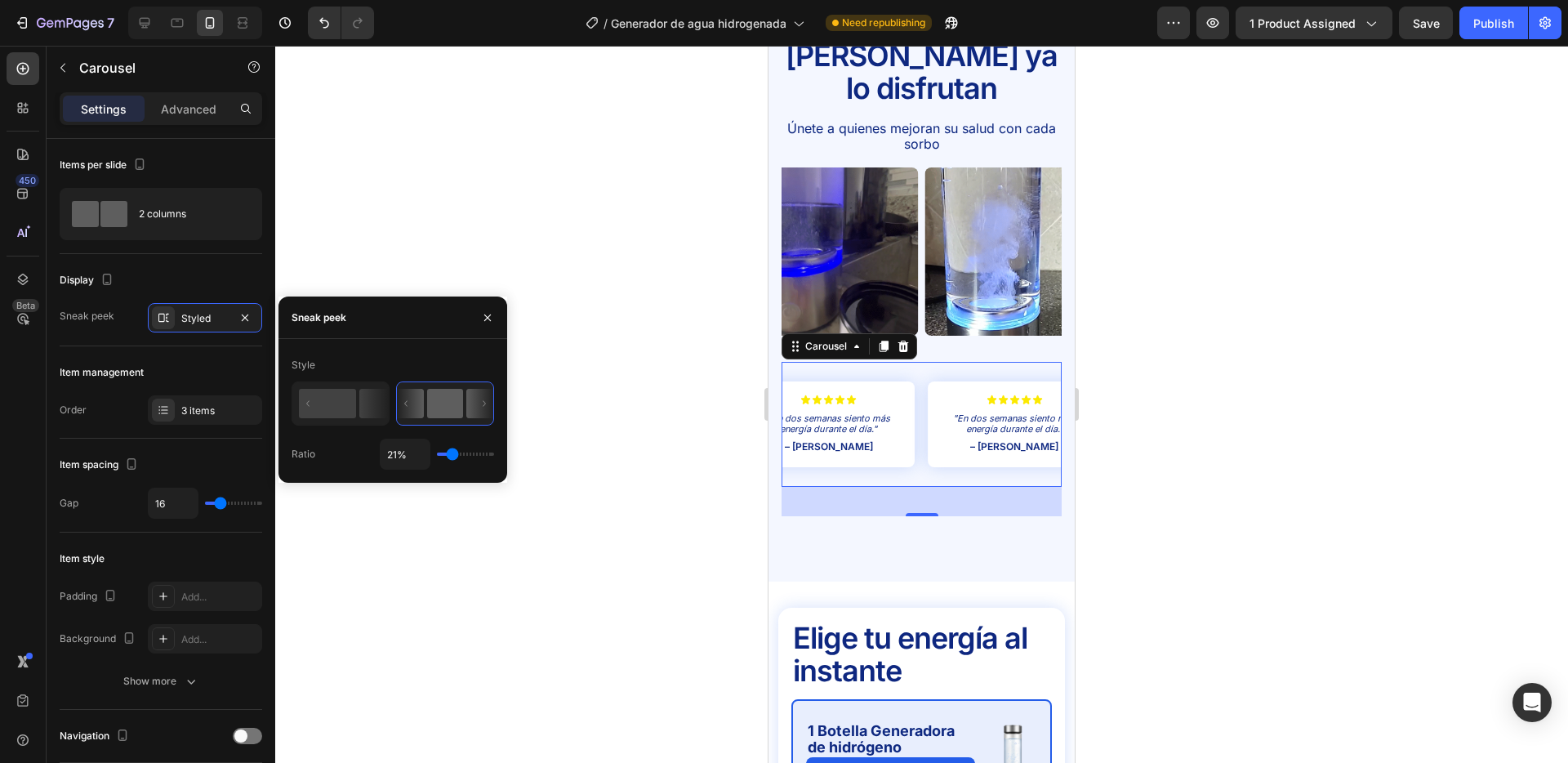
type input "20%"
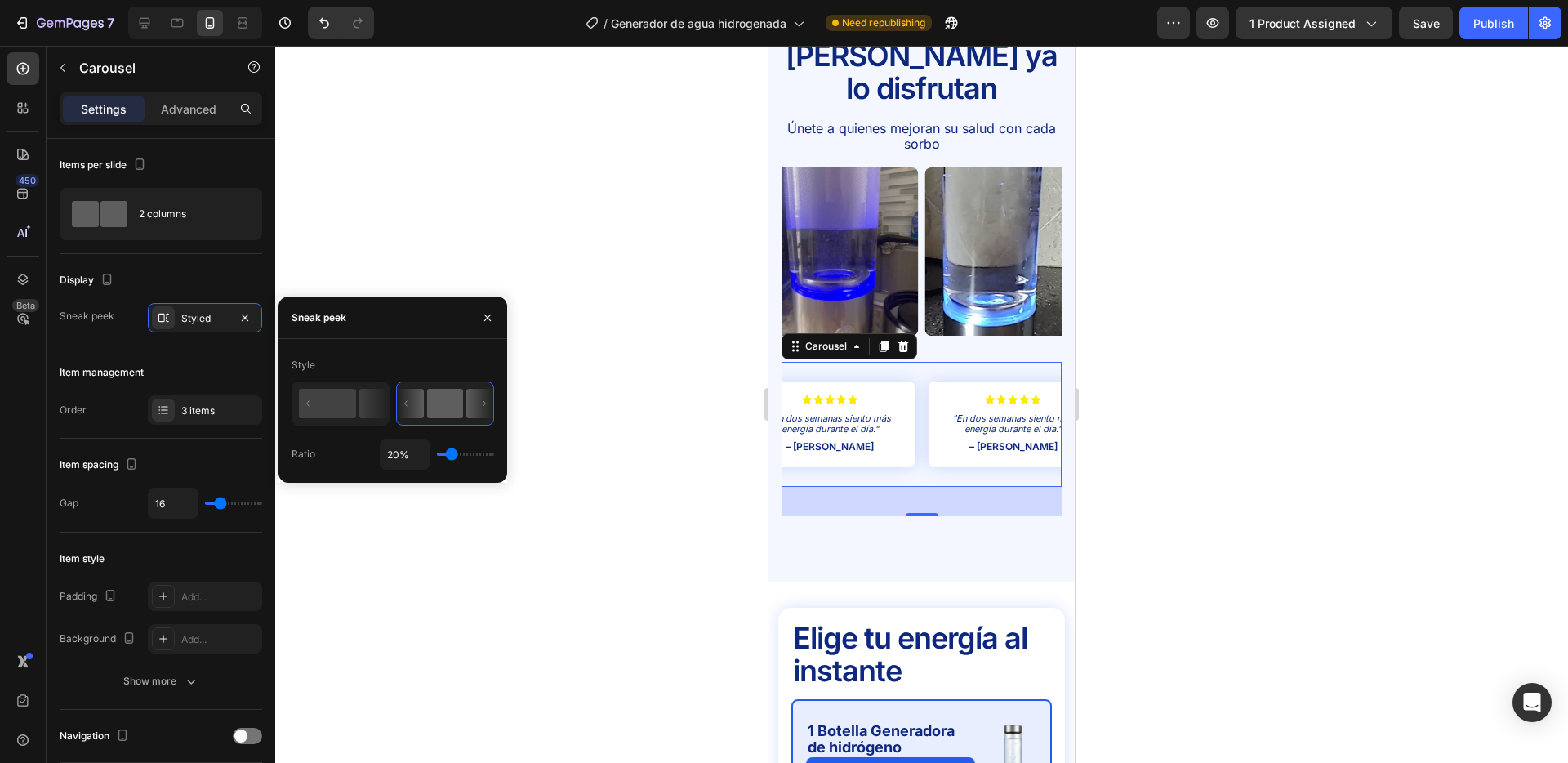
drag, startPoint x: 463, startPoint y: 448, endPoint x: 452, endPoint y: 450, distance: 11.2
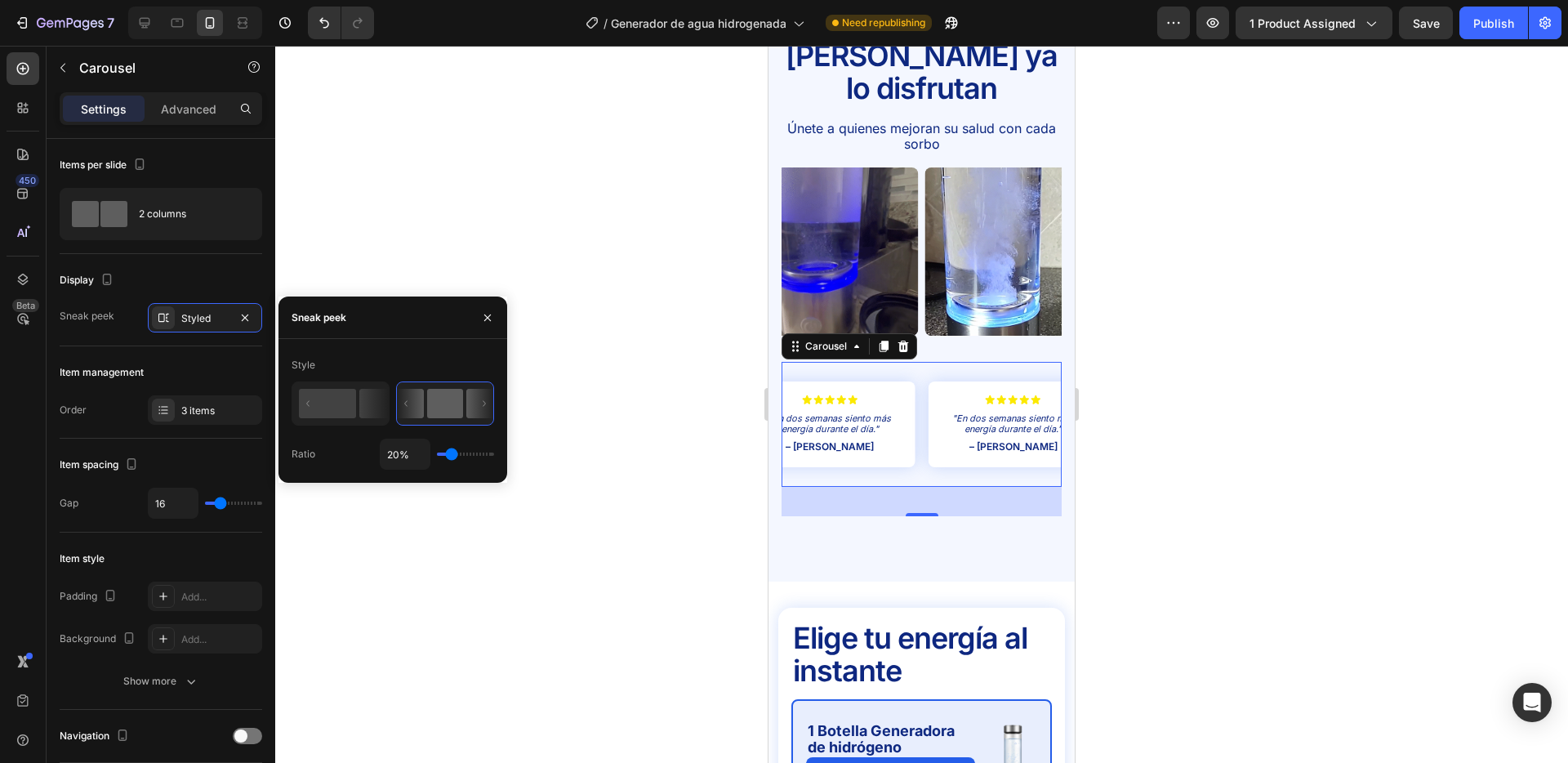
type input "20"
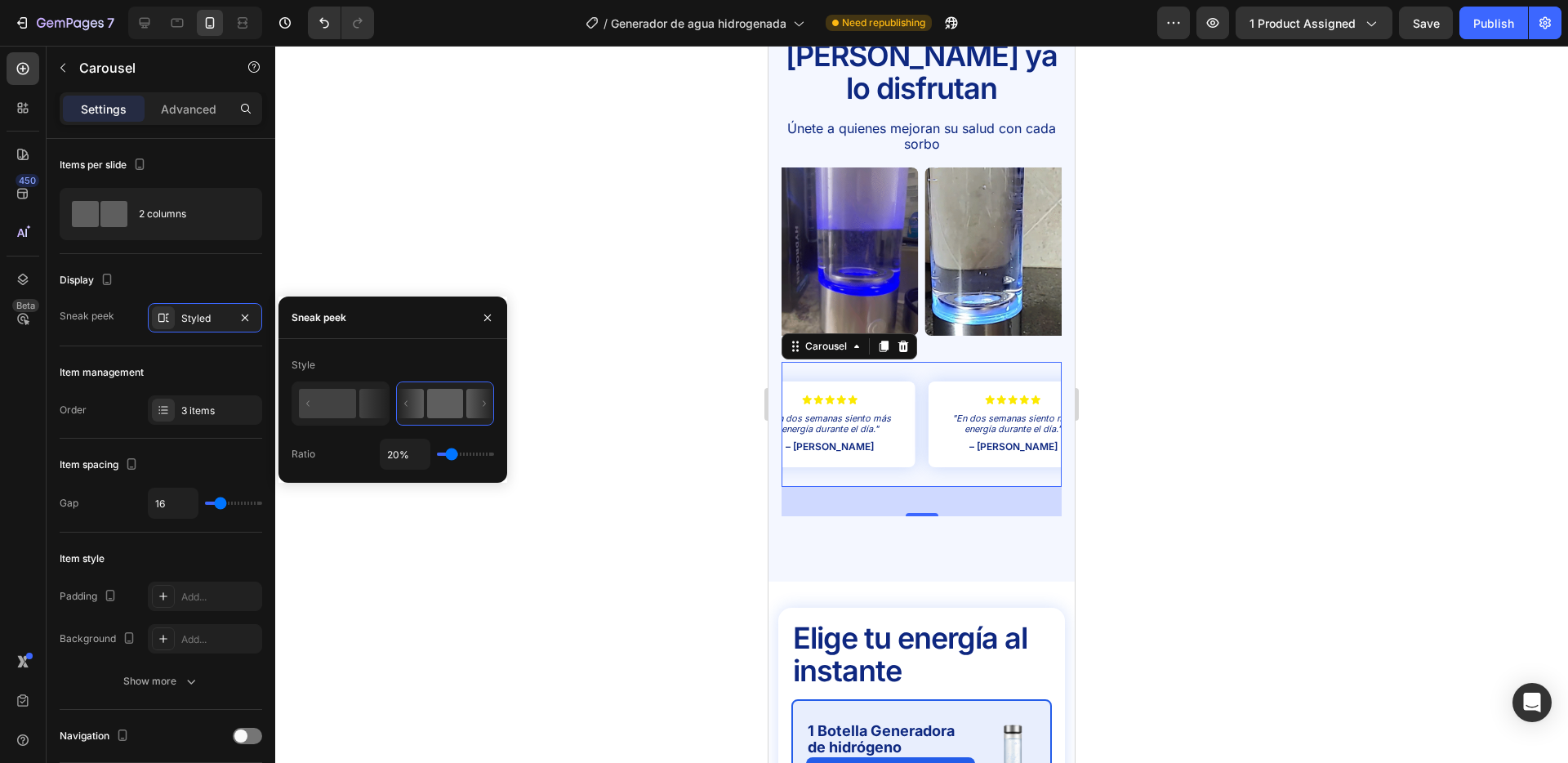
click at [452, 453] on input "range" at bounding box center [466, 455] width 57 height 4
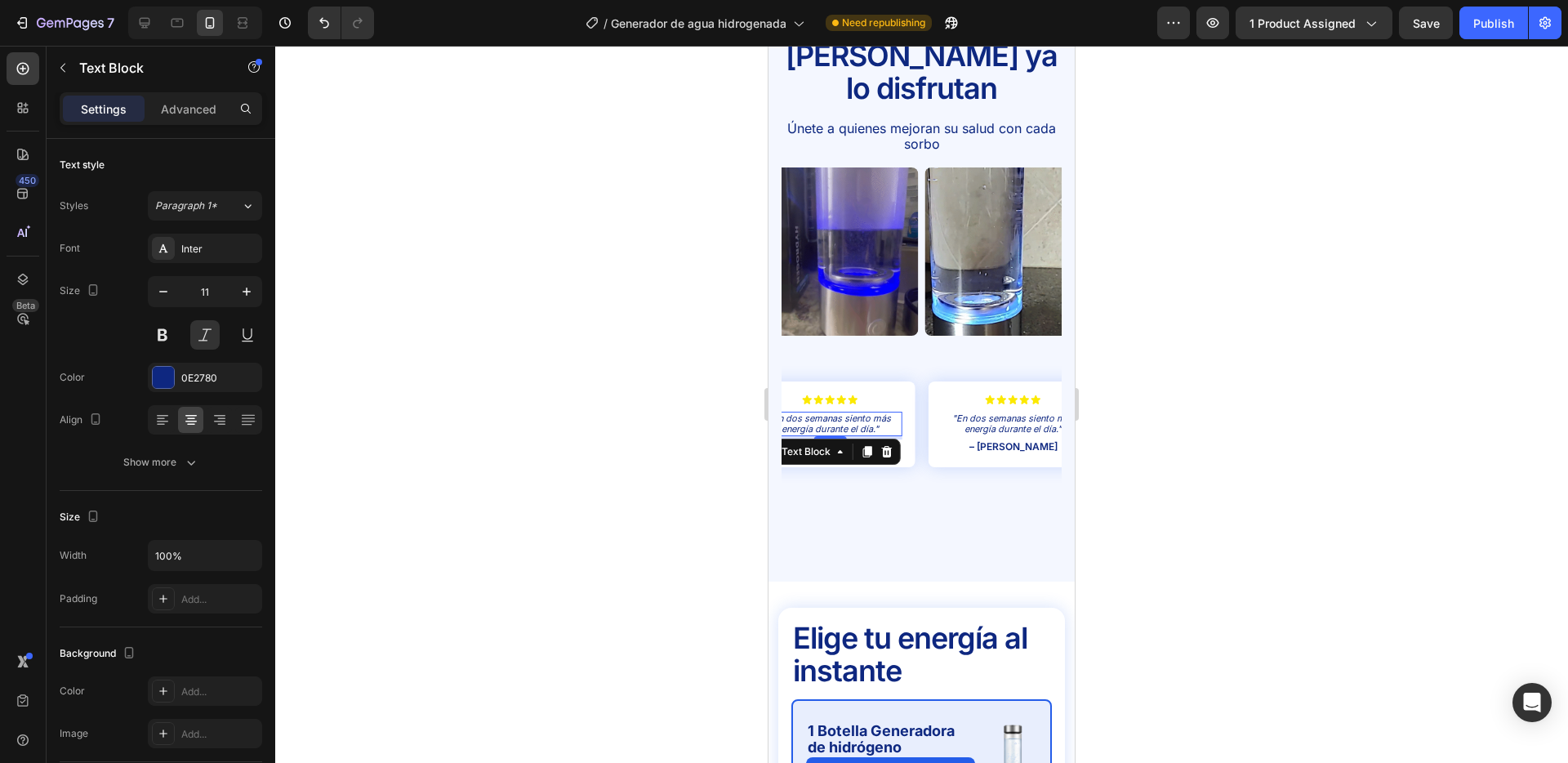
click at [836, 414] on p ""En dos semanas siento más energía durante el día."" at bounding box center [829, 424] width 141 height 21
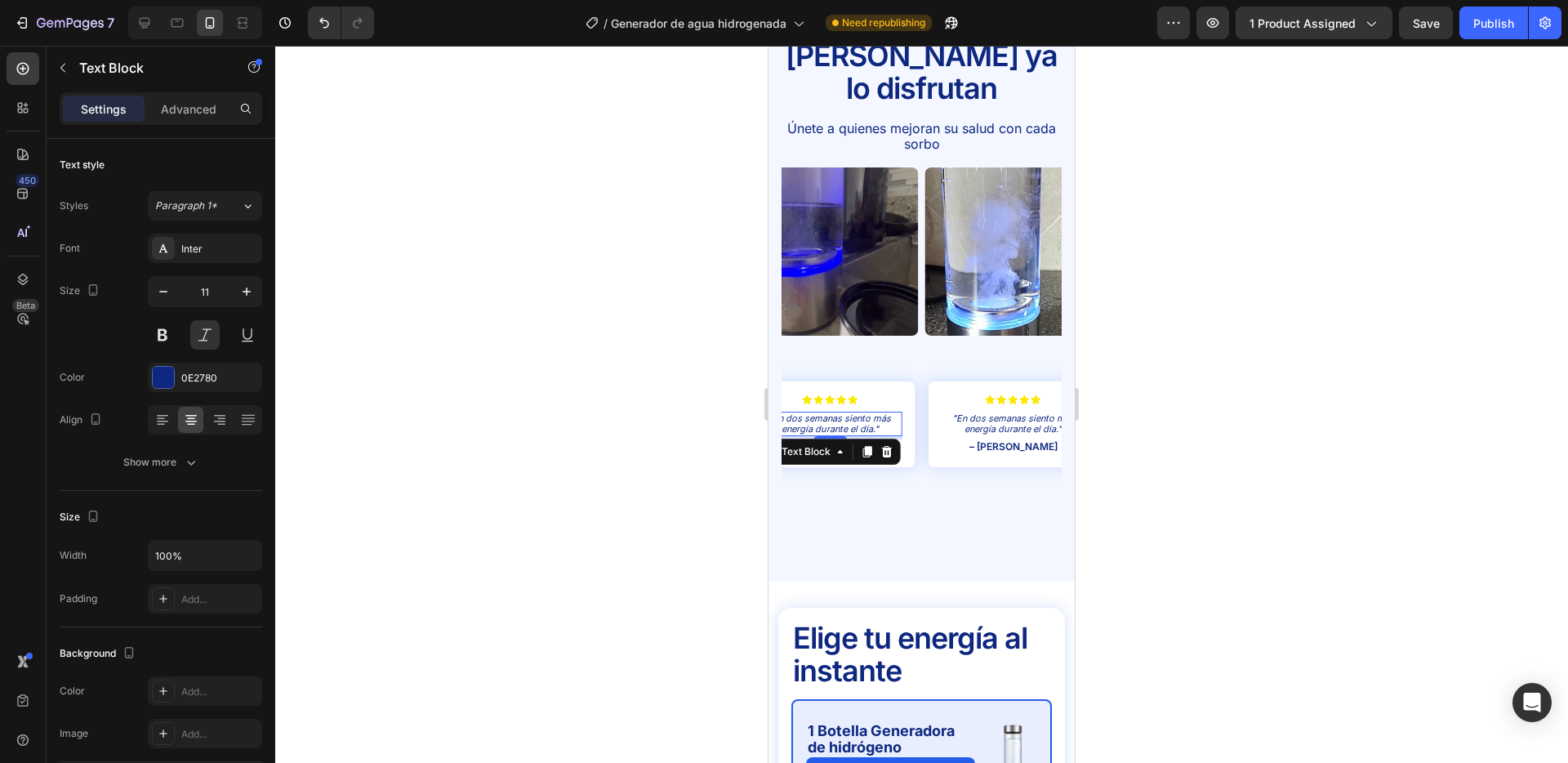
click at [836, 414] on p ""En dos semanas siento más energía durante el día."" at bounding box center [829, 424] width 141 height 21
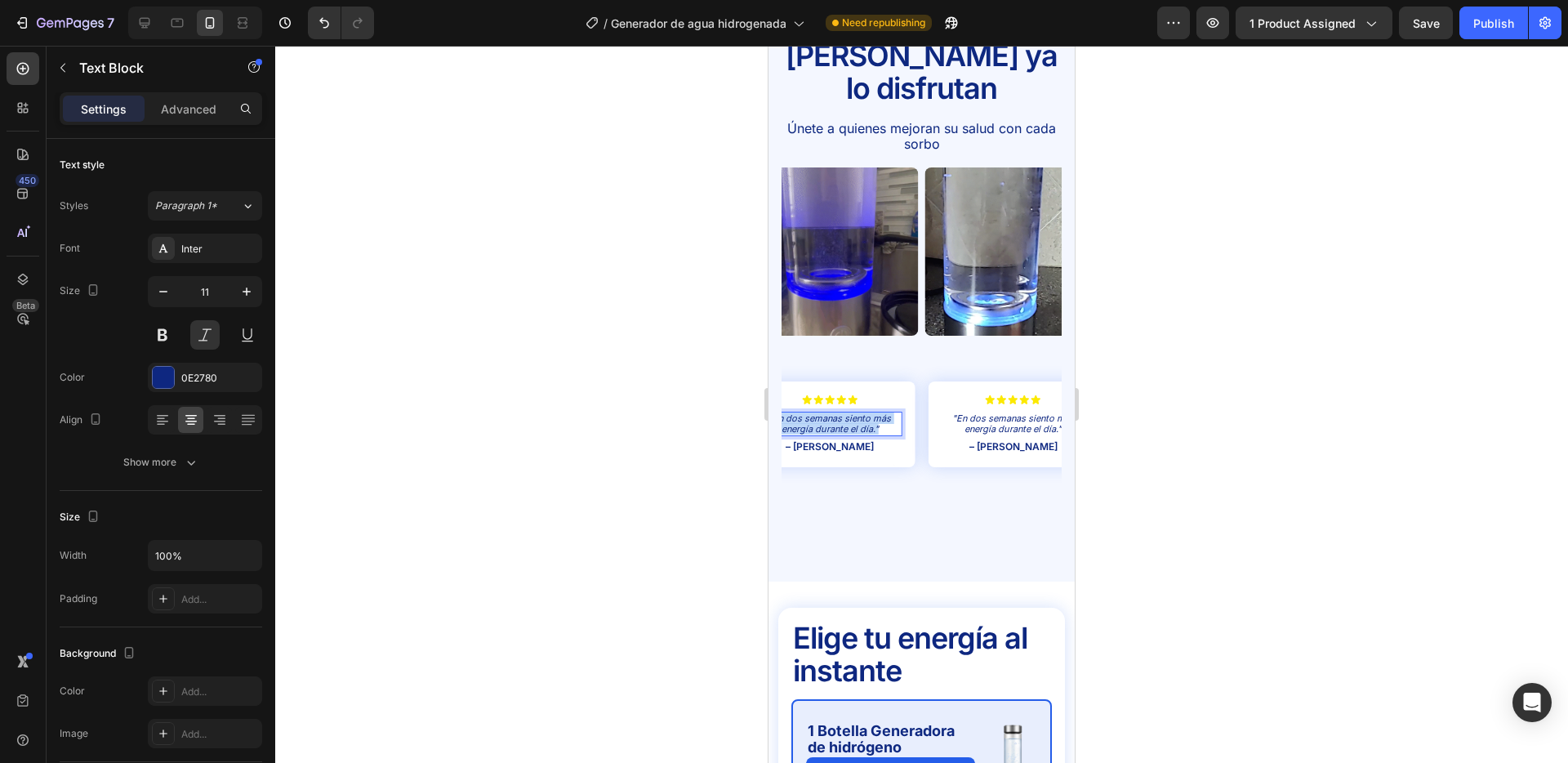
click at [836, 414] on p ""En dos semanas siento más energía durante el día."" at bounding box center [829, 424] width 141 height 21
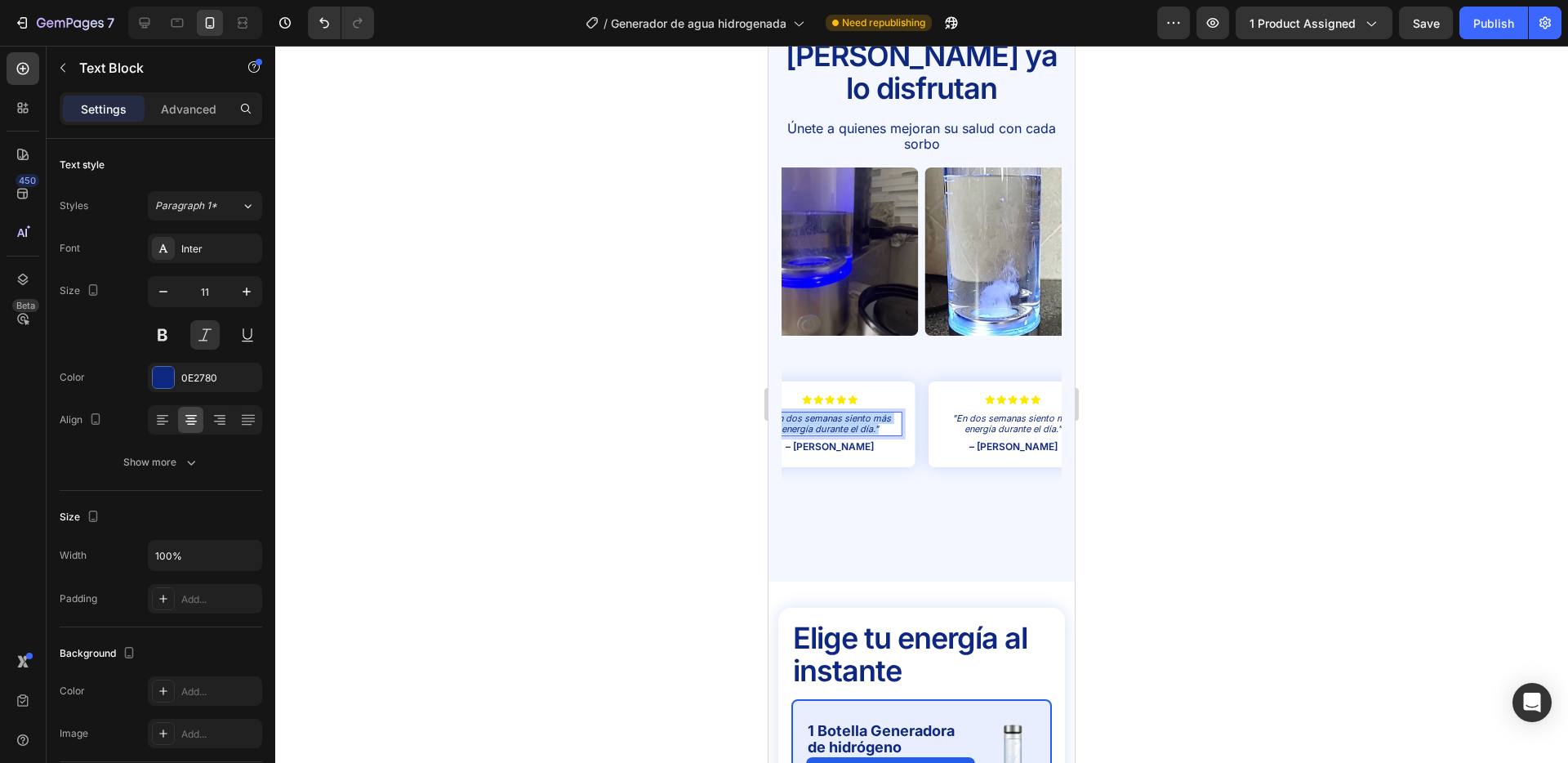
scroll to position [3434, 0]
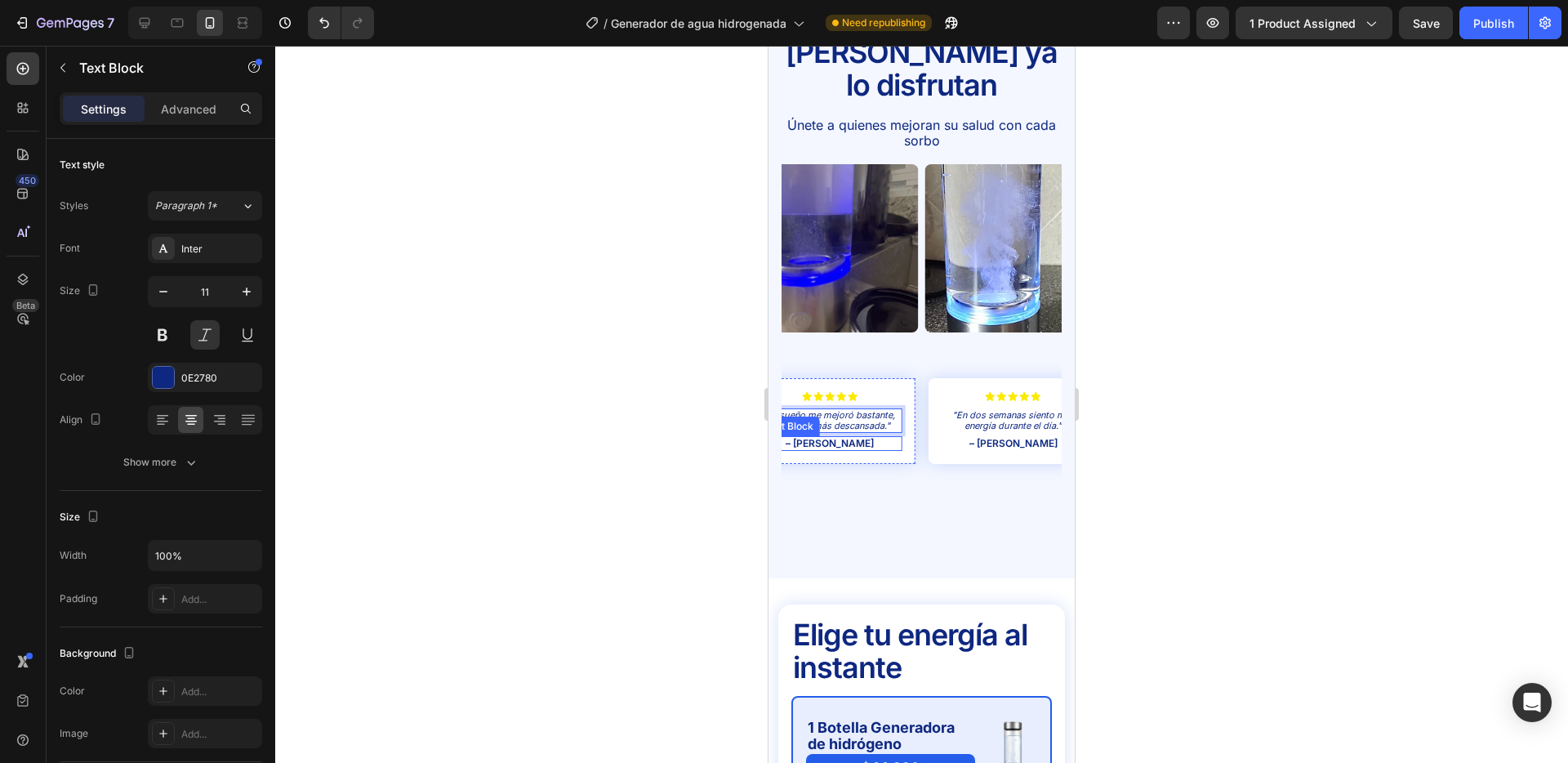
click at [839, 438] on p "– [PERSON_NAME]" at bounding box center [829, 444] width 141 height 12
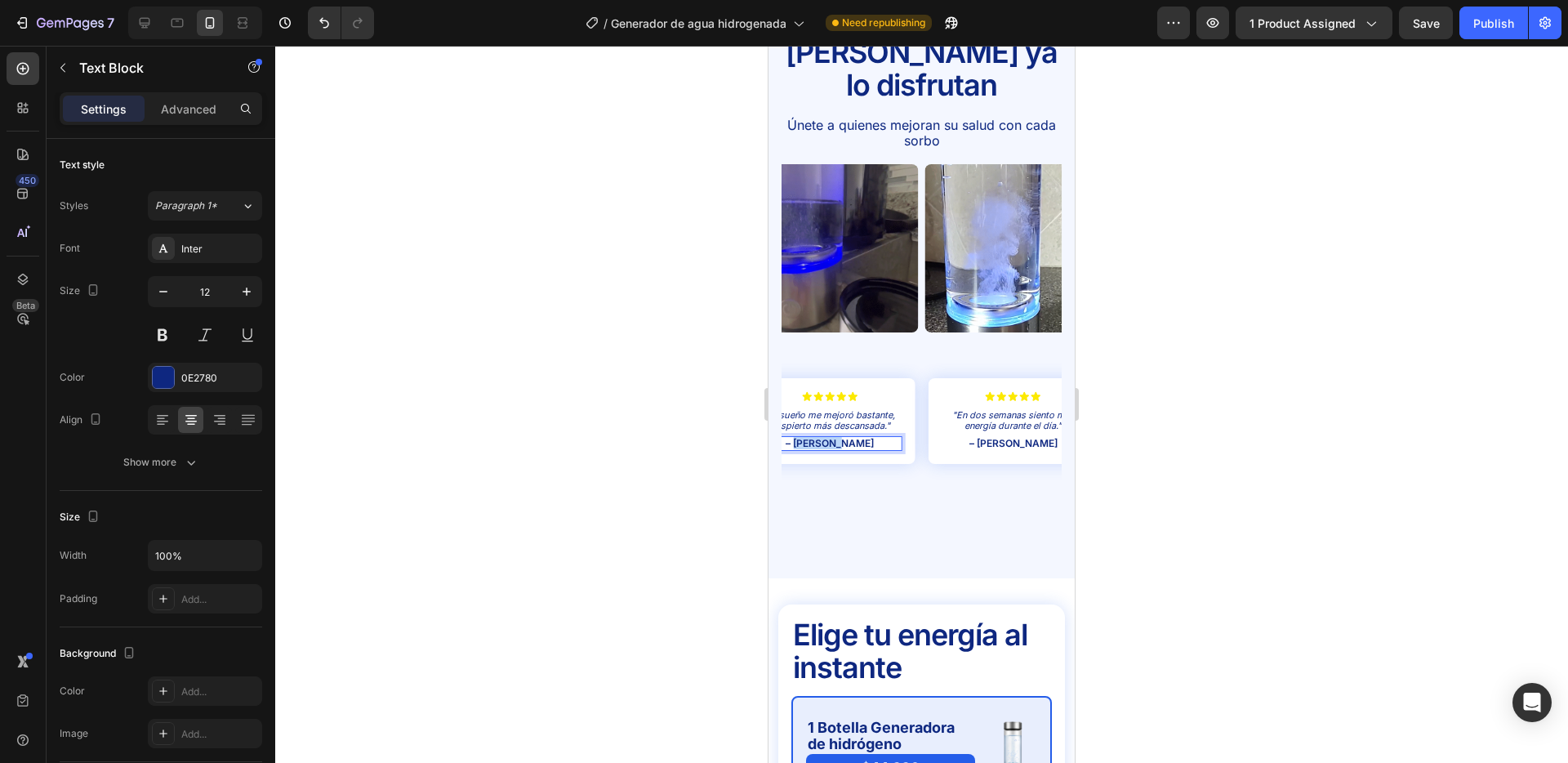
click at [839, 438] on p "– [PERSON_NAME]" at bounding box center [829, 444] width 141 height 12
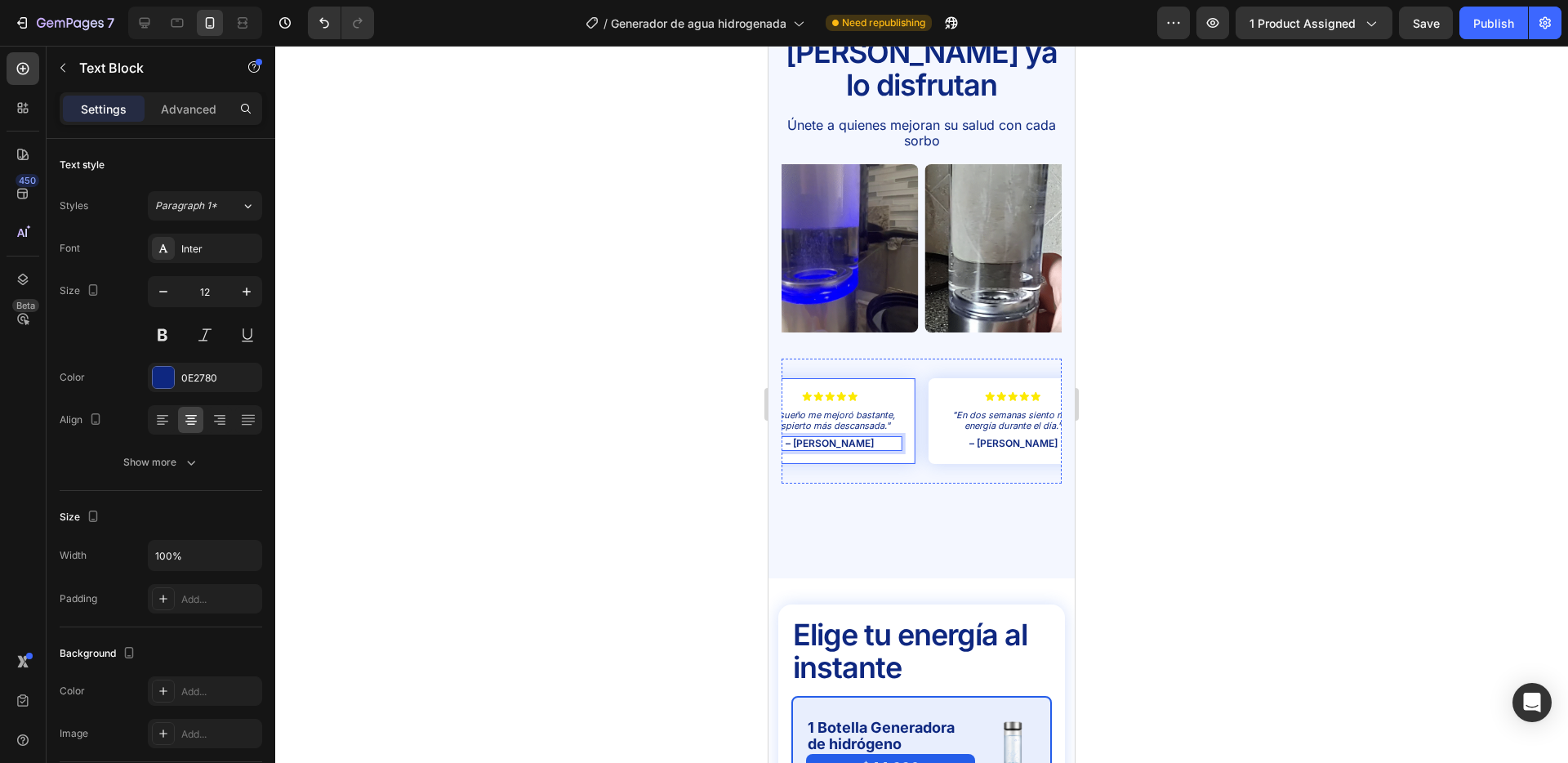
click at [905, 378] on div "Icon Icon Icon Icon Icon Icon List "El sueño me mejoró bastante, despierto más …" at bounding box center [829, 421] width 170 height 86
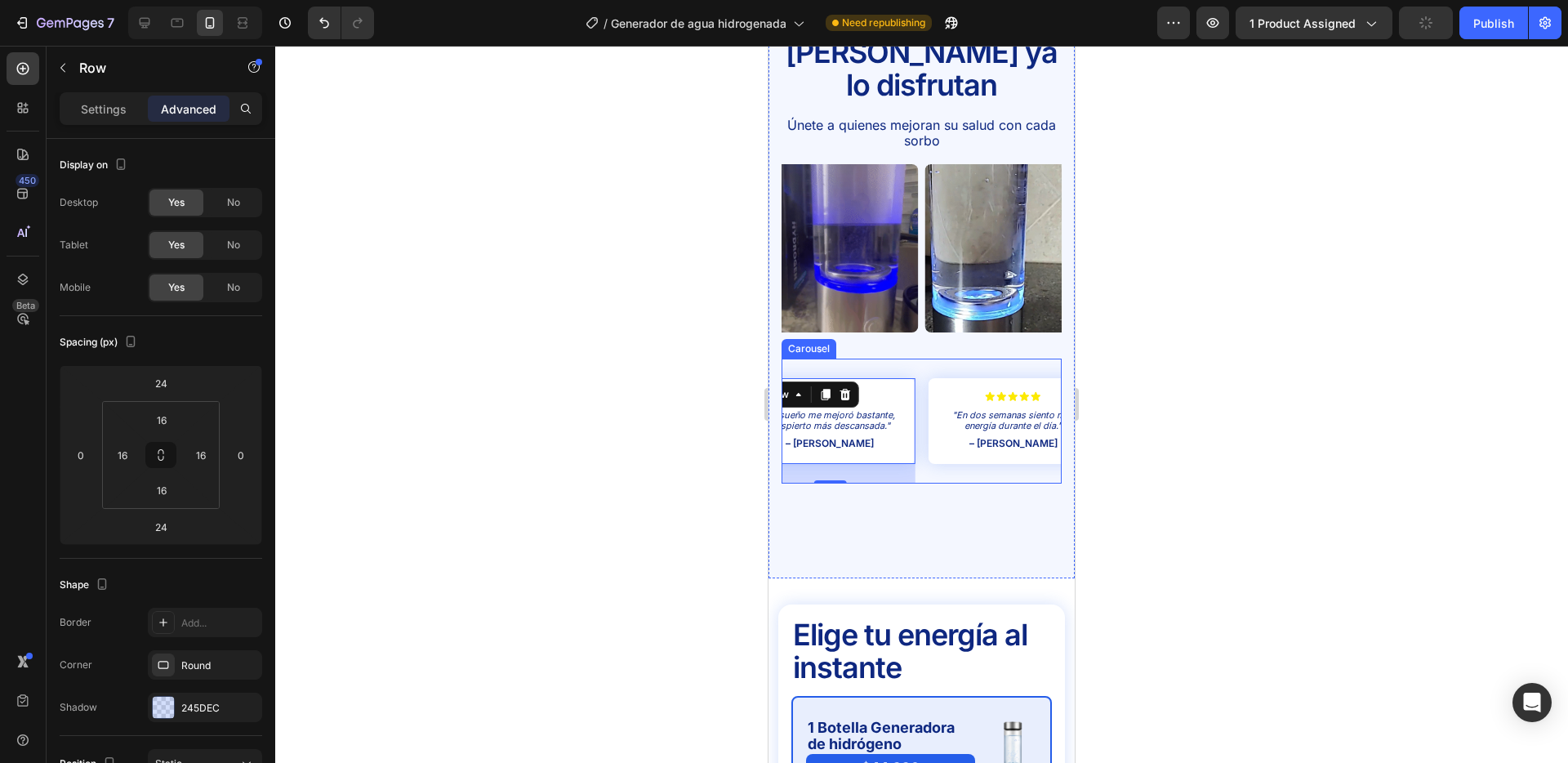
click at [919, 367] on div "Icon Icon Icon Icon Icon Icon List "Mi piel luce más hidratada y fresca, me enc…" at bounding box center [922, 421] width 280 height 126
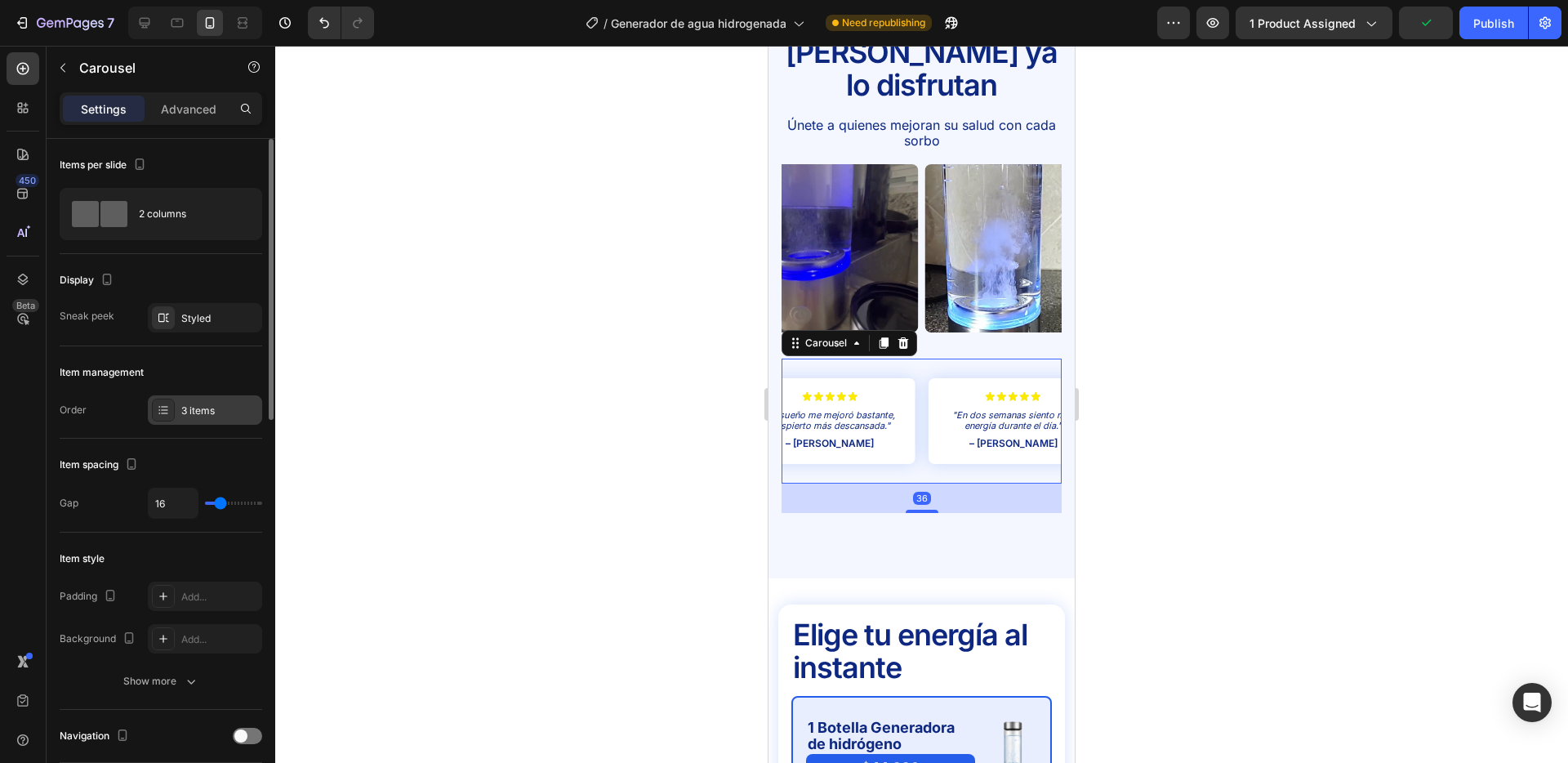
click at [202, 406] on div "3 items" at bounding box center [220, 411] width 77 height 15
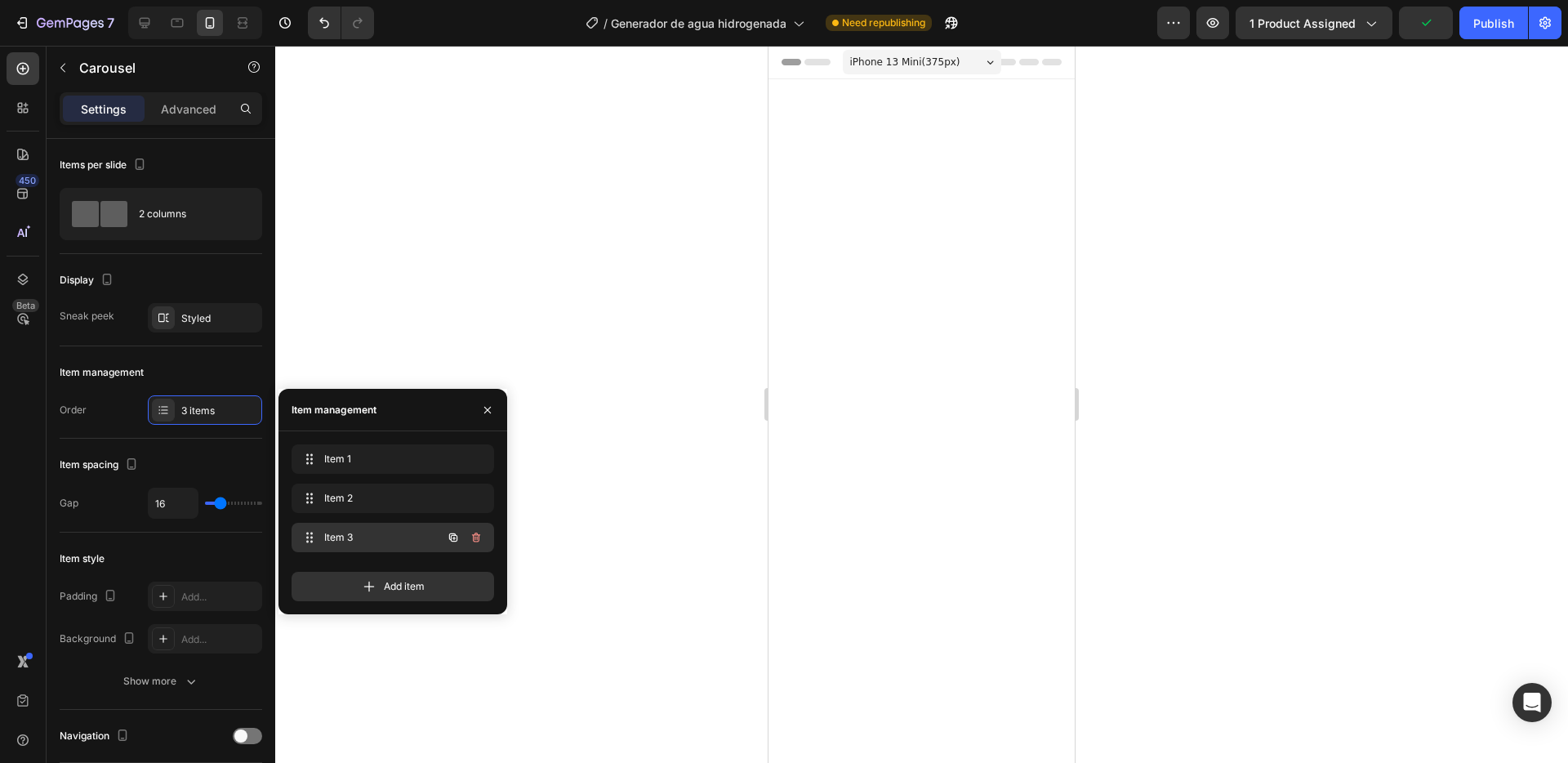
scroll to position [3434, 0]
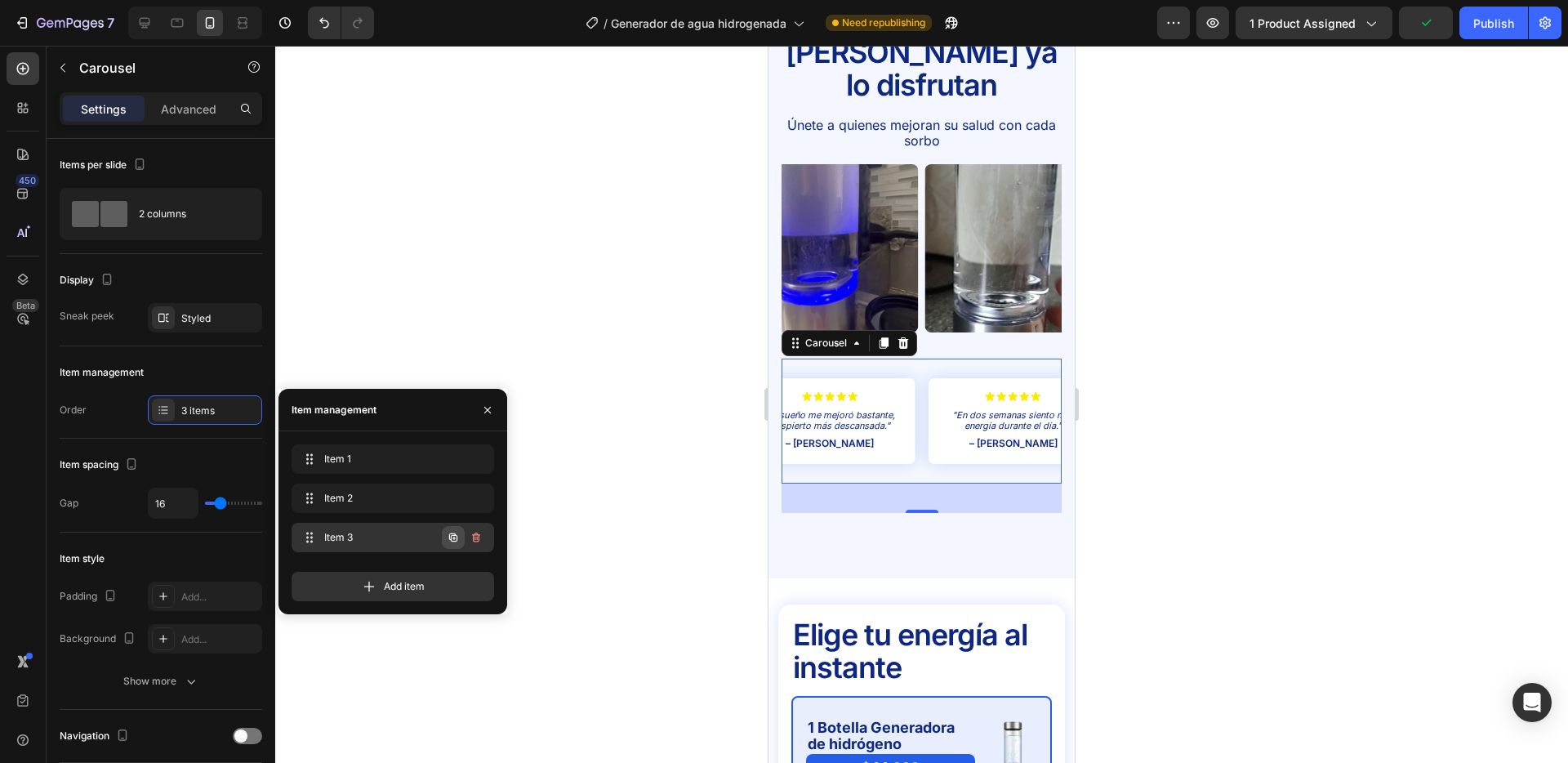
click at [449, 535] on icon "button" at bounding box center [453, 537] width 8 height 8
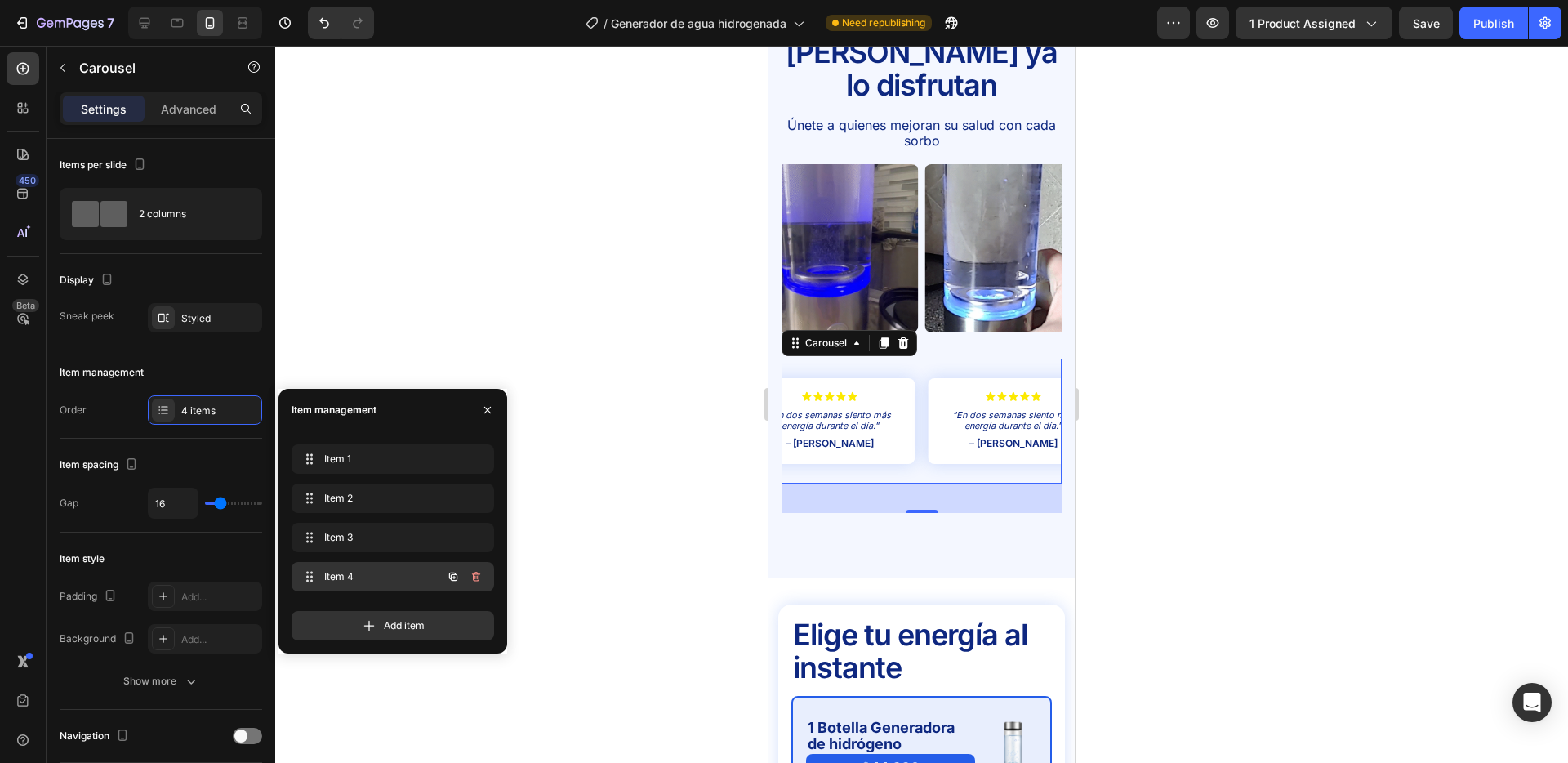
click at [382, 578] on span "Item 4" at bounding box center [370, 576] width 93 height 15
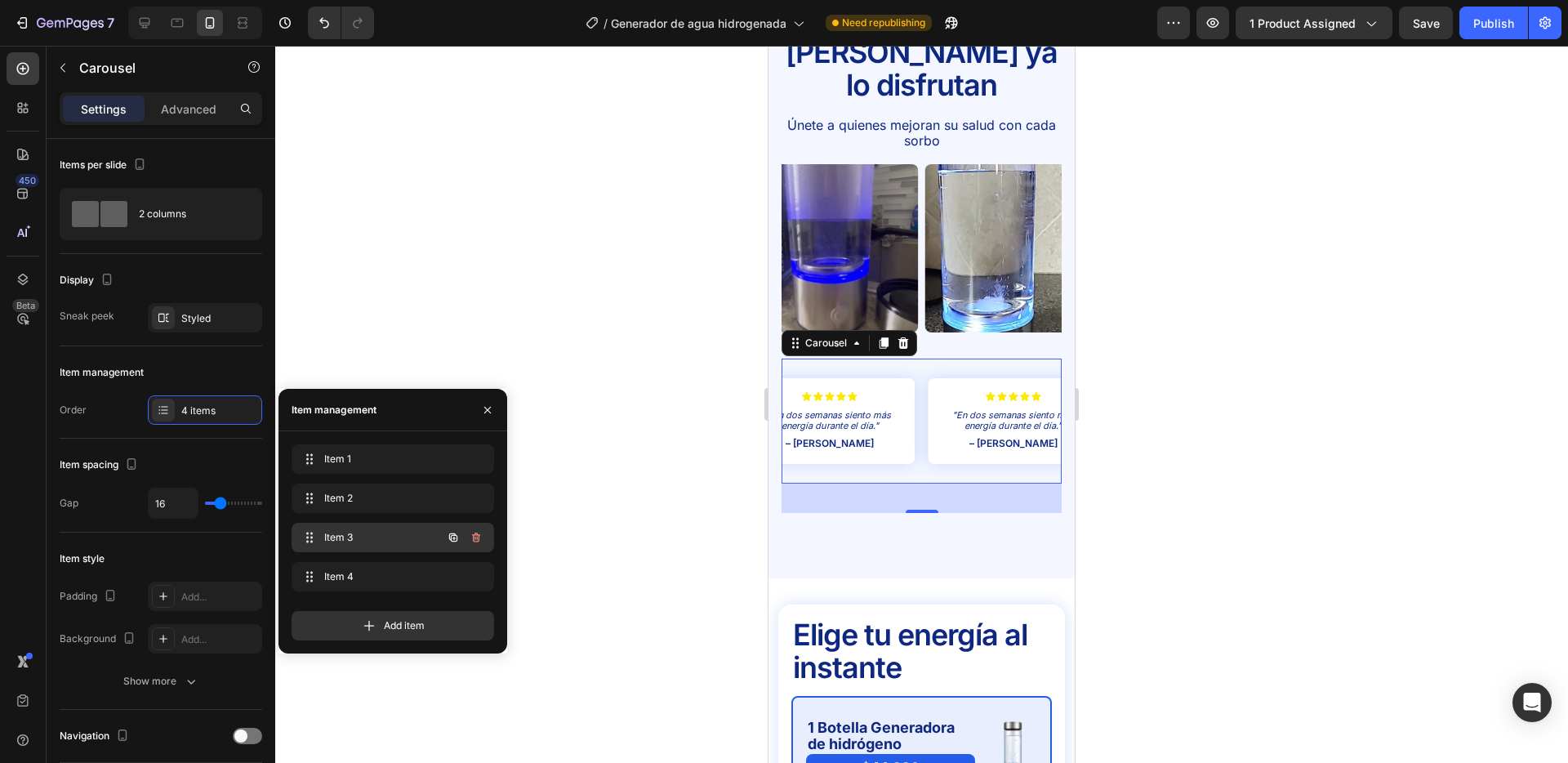
click at [382, 544] on span "Item 3" at bounding box center [370, 537] width 93 height 15
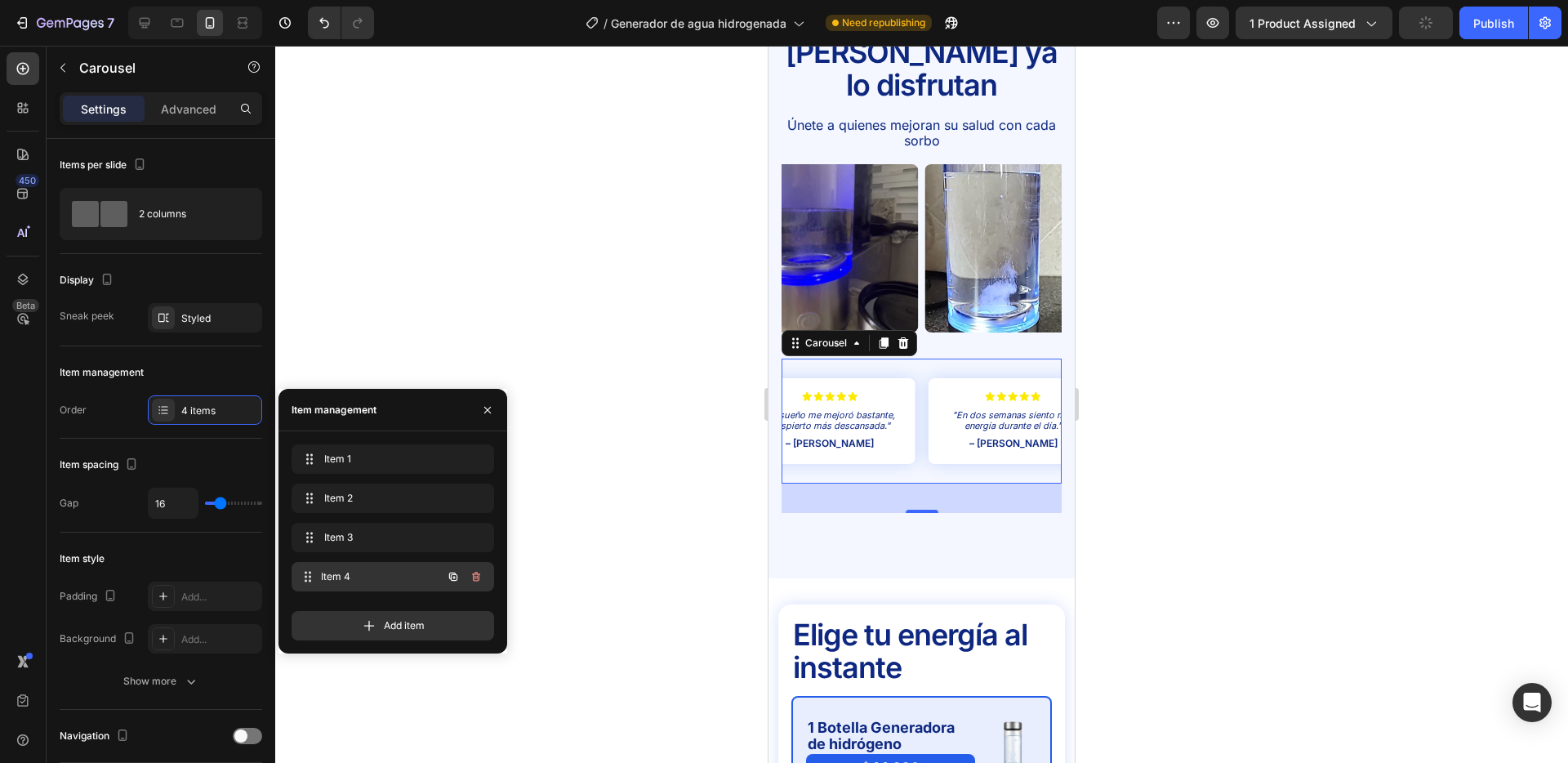
click at [387, 572] on span "Item 4" at bounding box center [381, 576] width 121 height 15
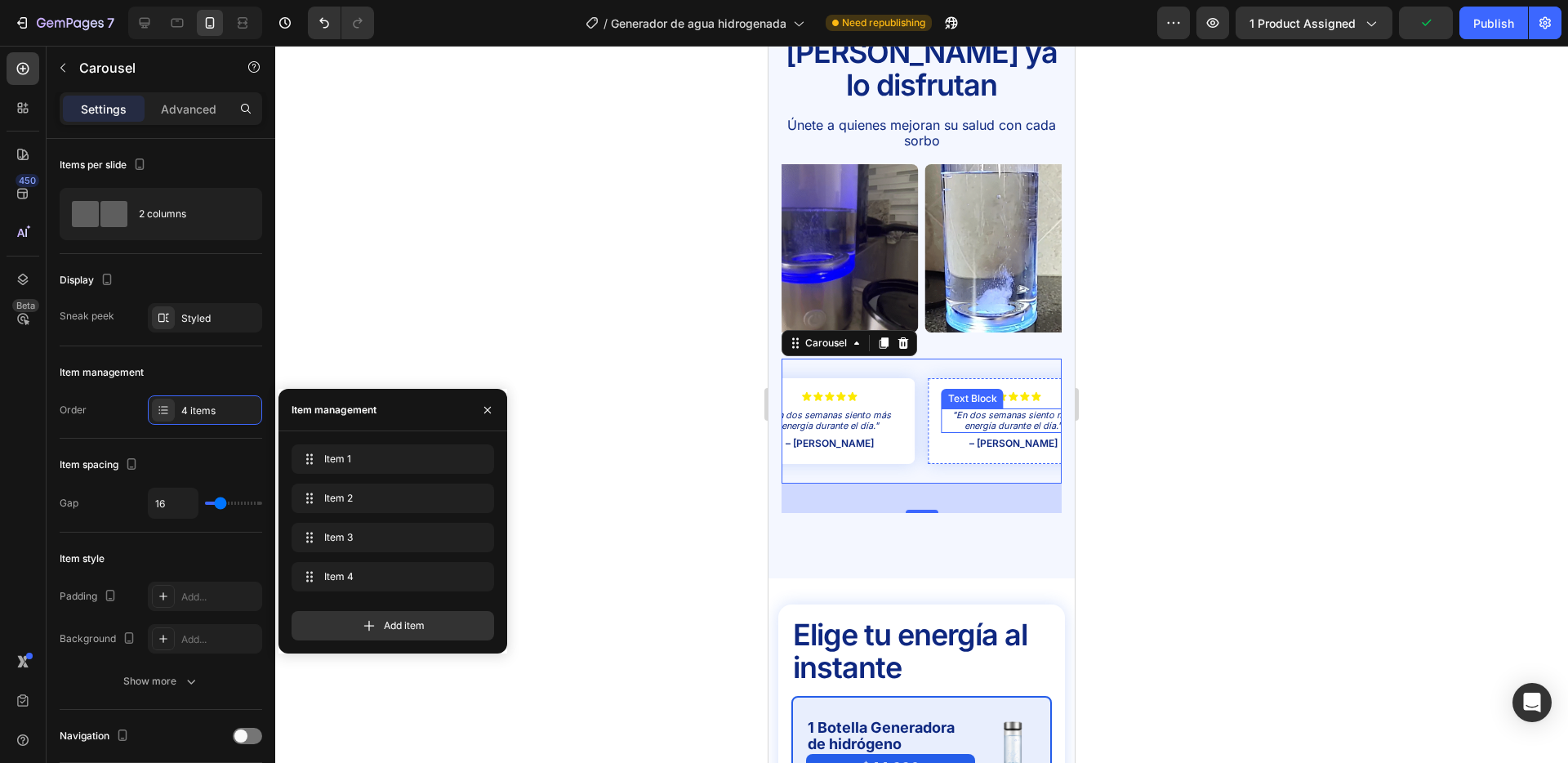
click at [1014, 410] on p ""En dos semanas siento más energía durante el día."" at bounding box center [1014, 420] width 141 height 21
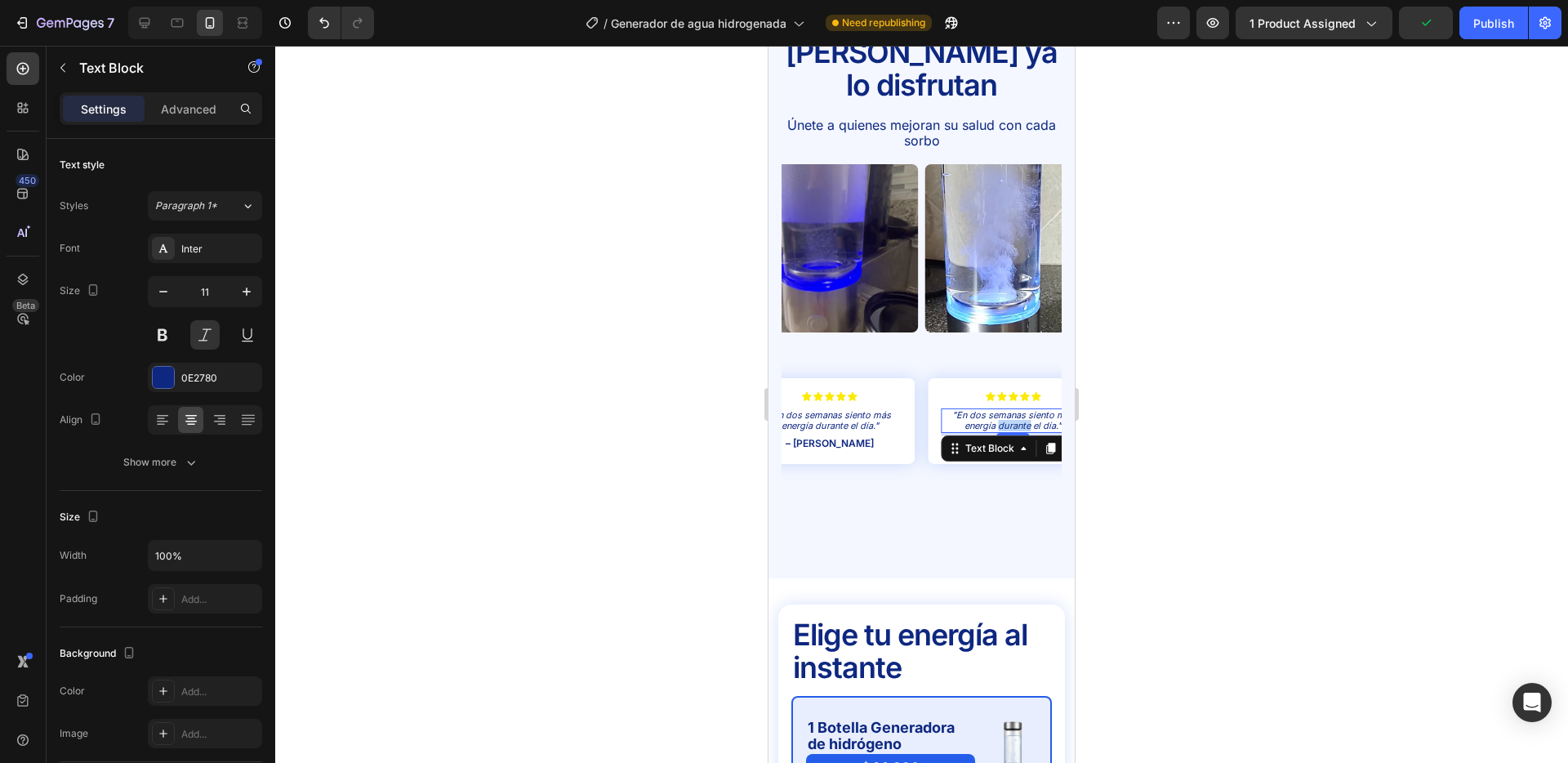
click at [1014, 410] on p ""En dos semanas siento más energía durante el día."" at bounding box center [1014, 420] width 141 height 21
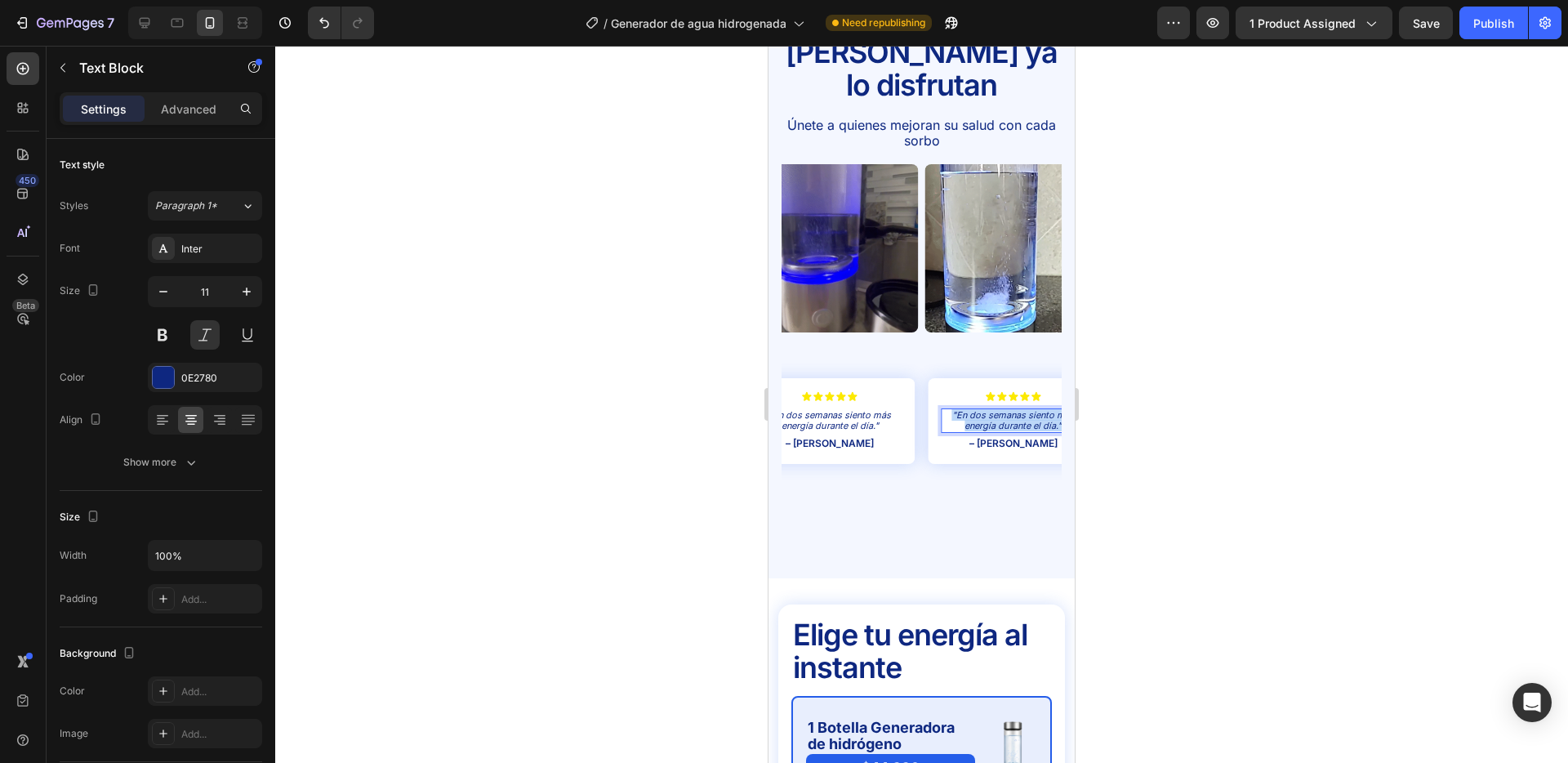
click at [1014, 410] on p ""En dos semanas siento más energía durante el día."" at bounding box center [1014, 420] width 141 height 21
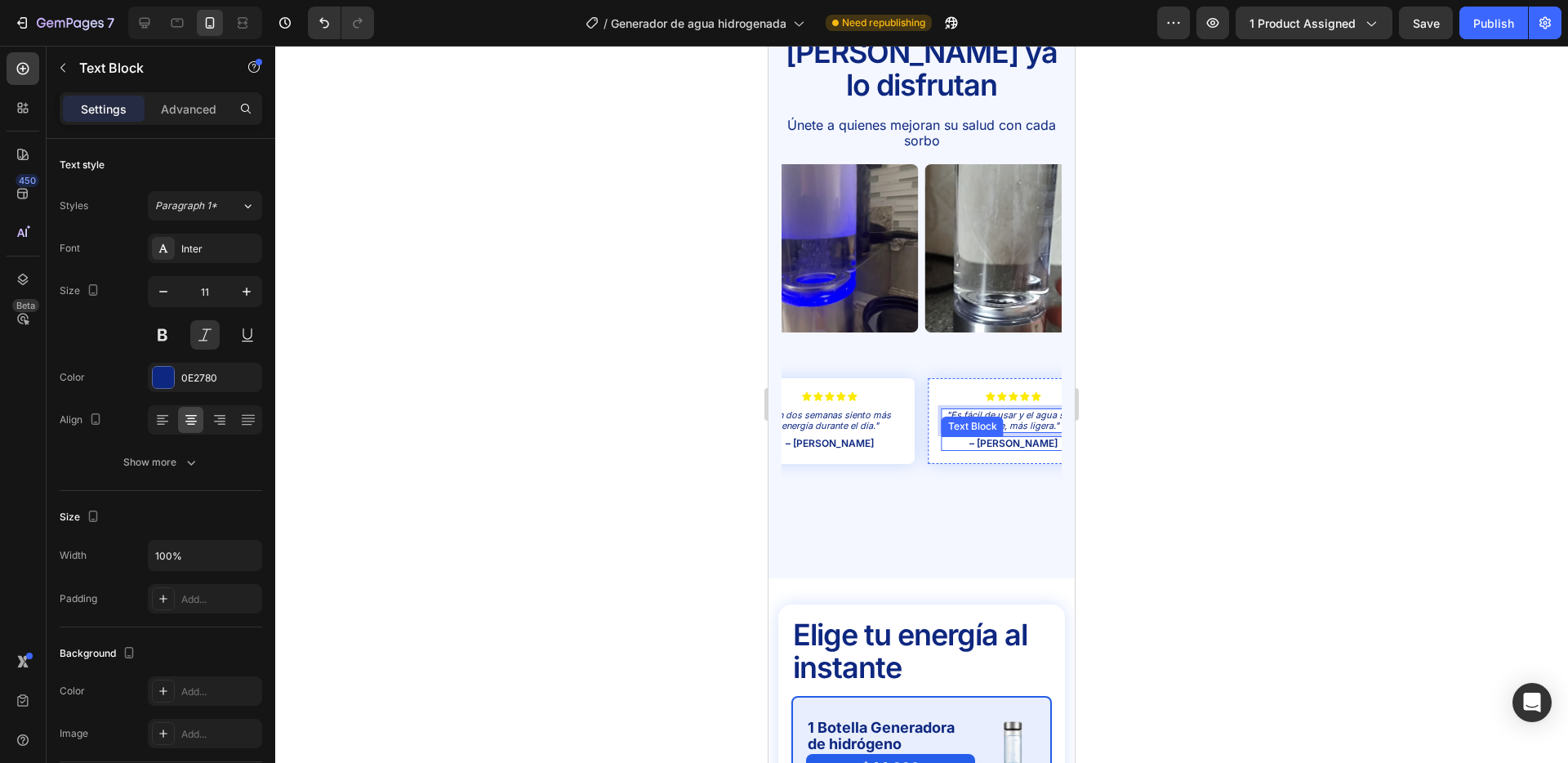
click at [1004, 438] on p "– [PERSON_NAME]" at bounding box center [1014, 444] width 141 height 12
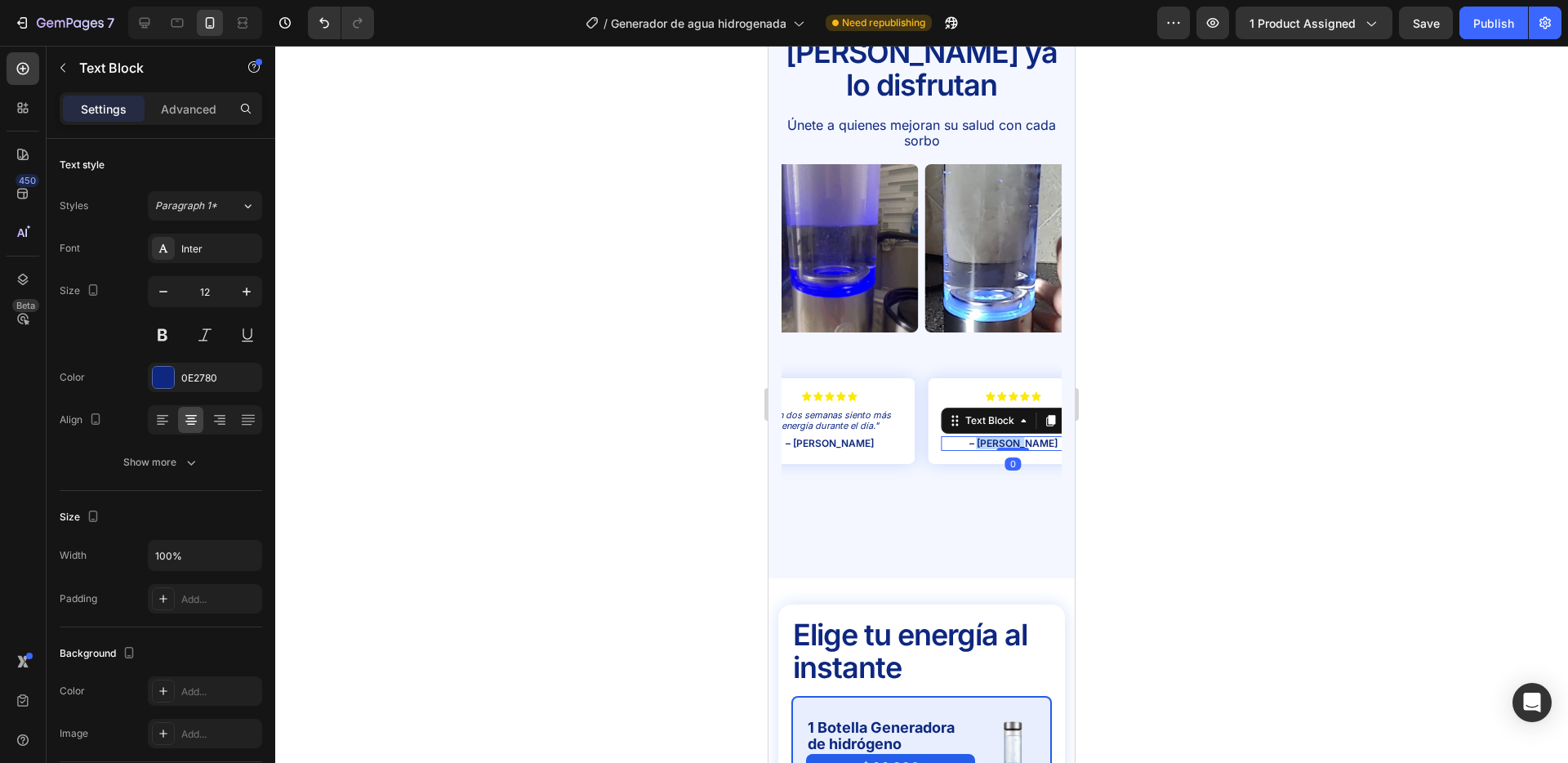
click at [1004, 438] on p "– [PERSON_NAME]" at bounding box center [1014, 444] width 141 height 12
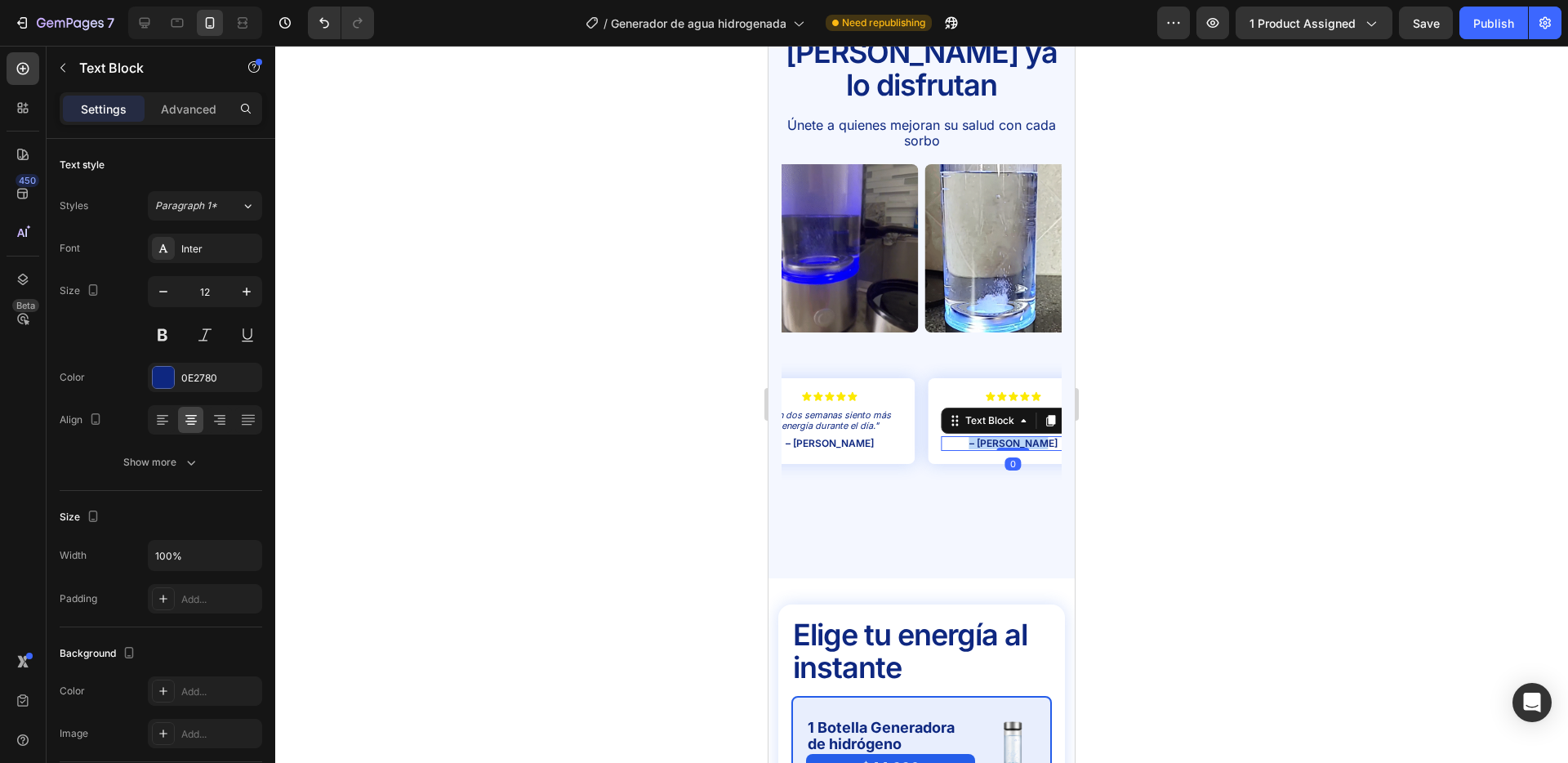
click at [1004, 438] on p "– [PERSON_NAME]" at bounding box center [1014, 444] width 141 height 12
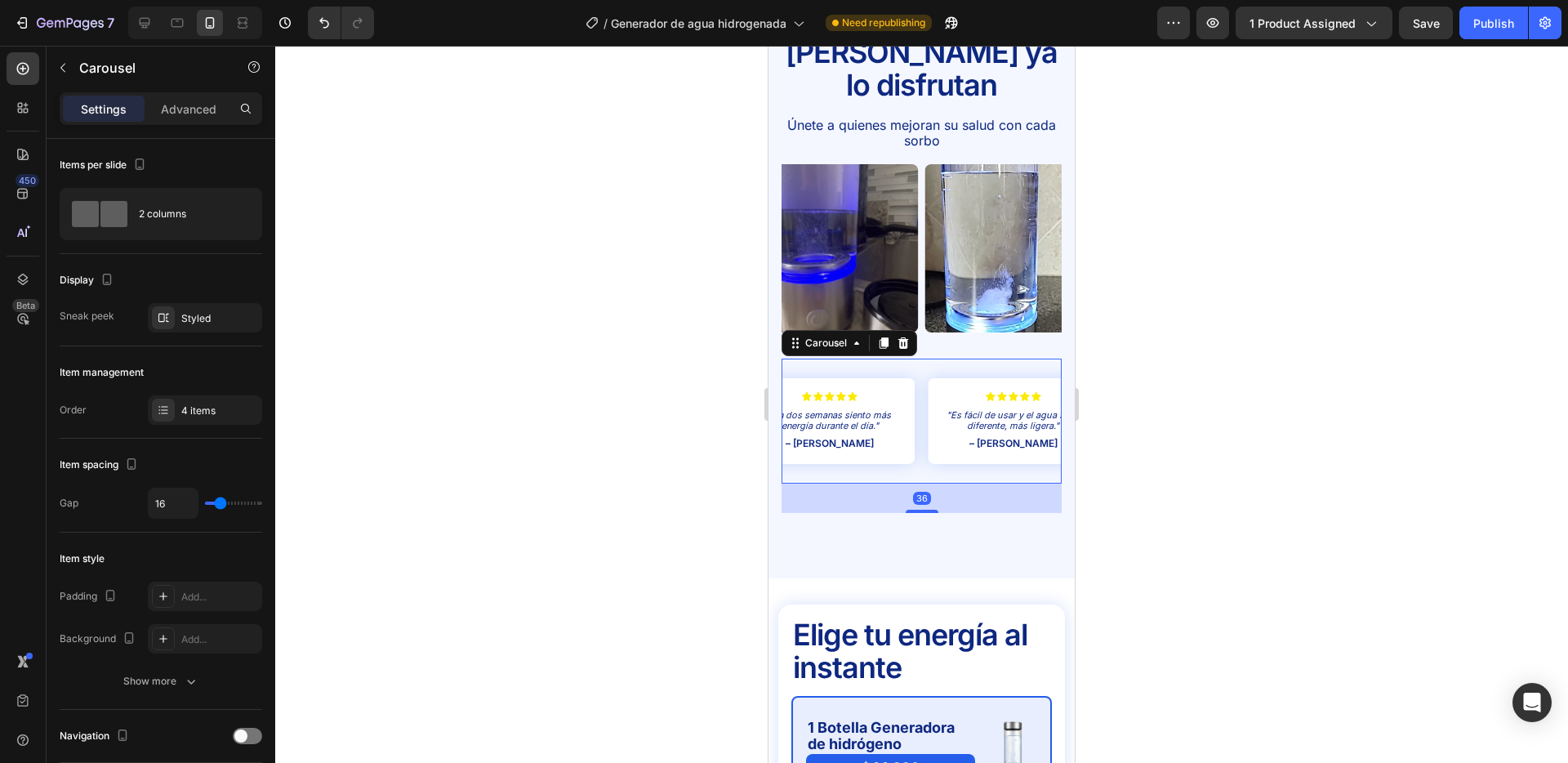
click at [919, 372] on div "Icon Icon Icon Icon Icon Icon List "Mi piel luce más hidratada y fresca, me enc…" at bounding box center [922, 421] width 280 height 126
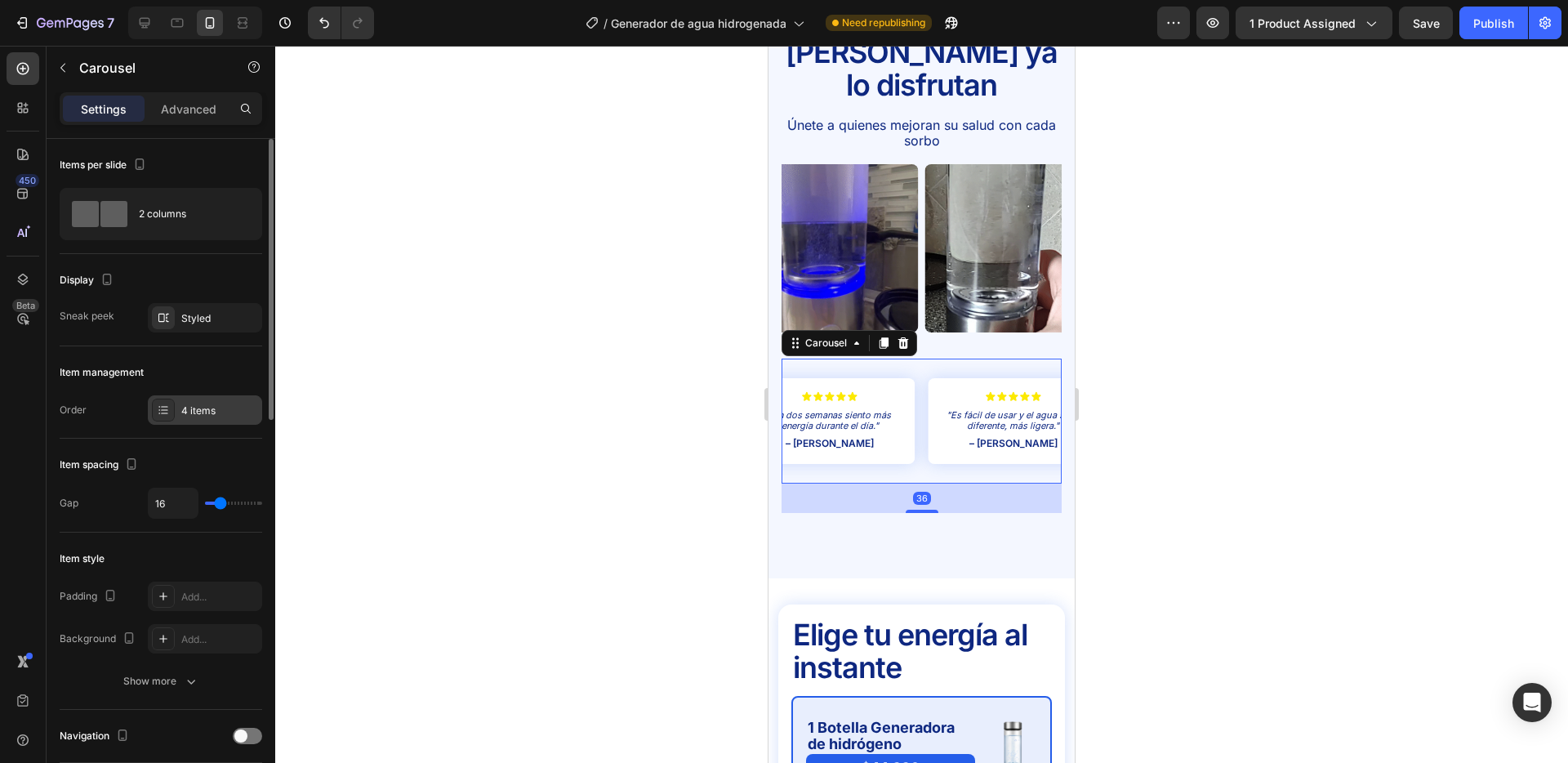
click at [203, 416] on div "4 items" at bounding box center [220, 411] width 77 height 15
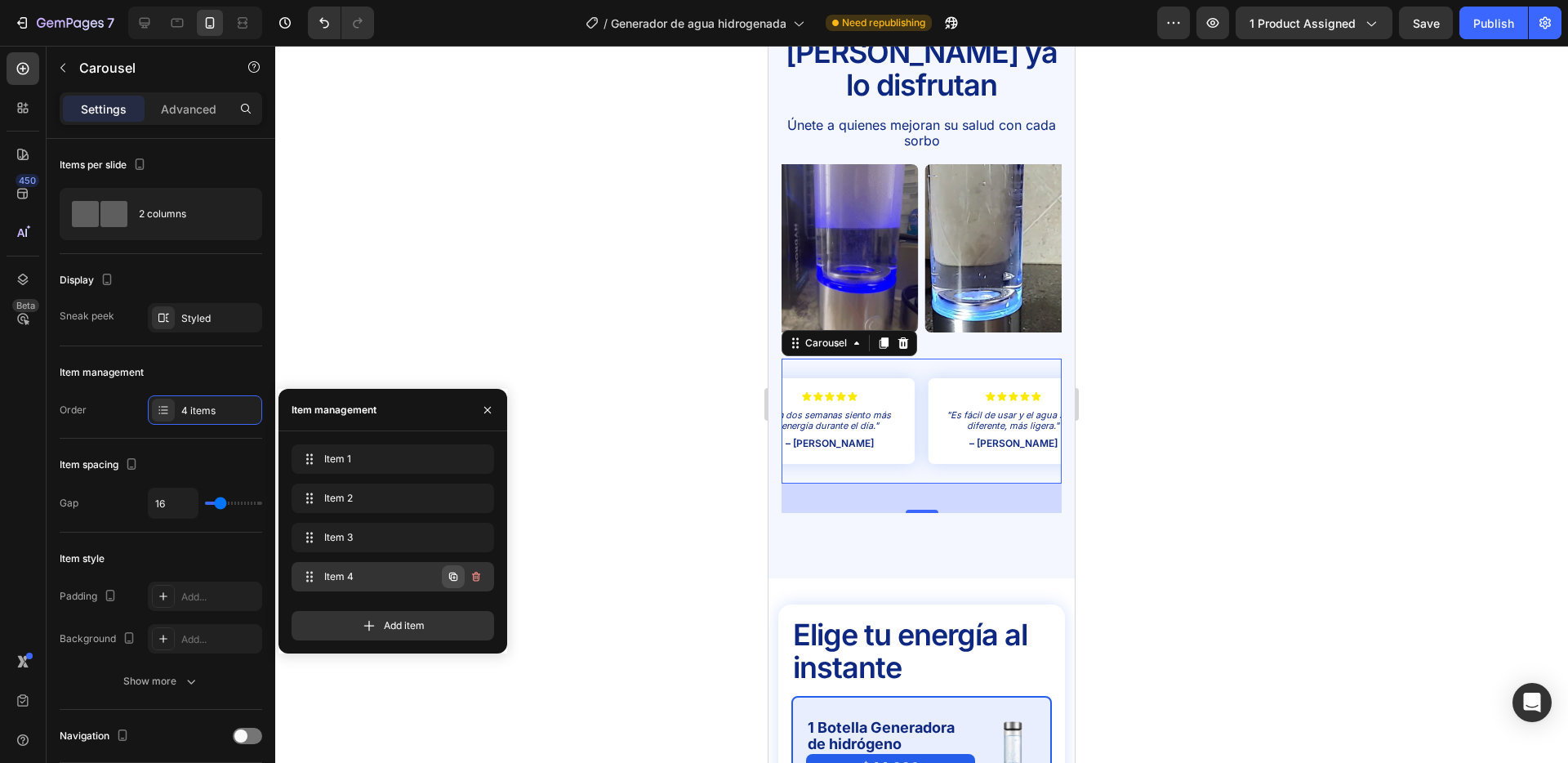
click at [455, 575] on icon "button" at bounding box center [453, 576] width 13 height 13
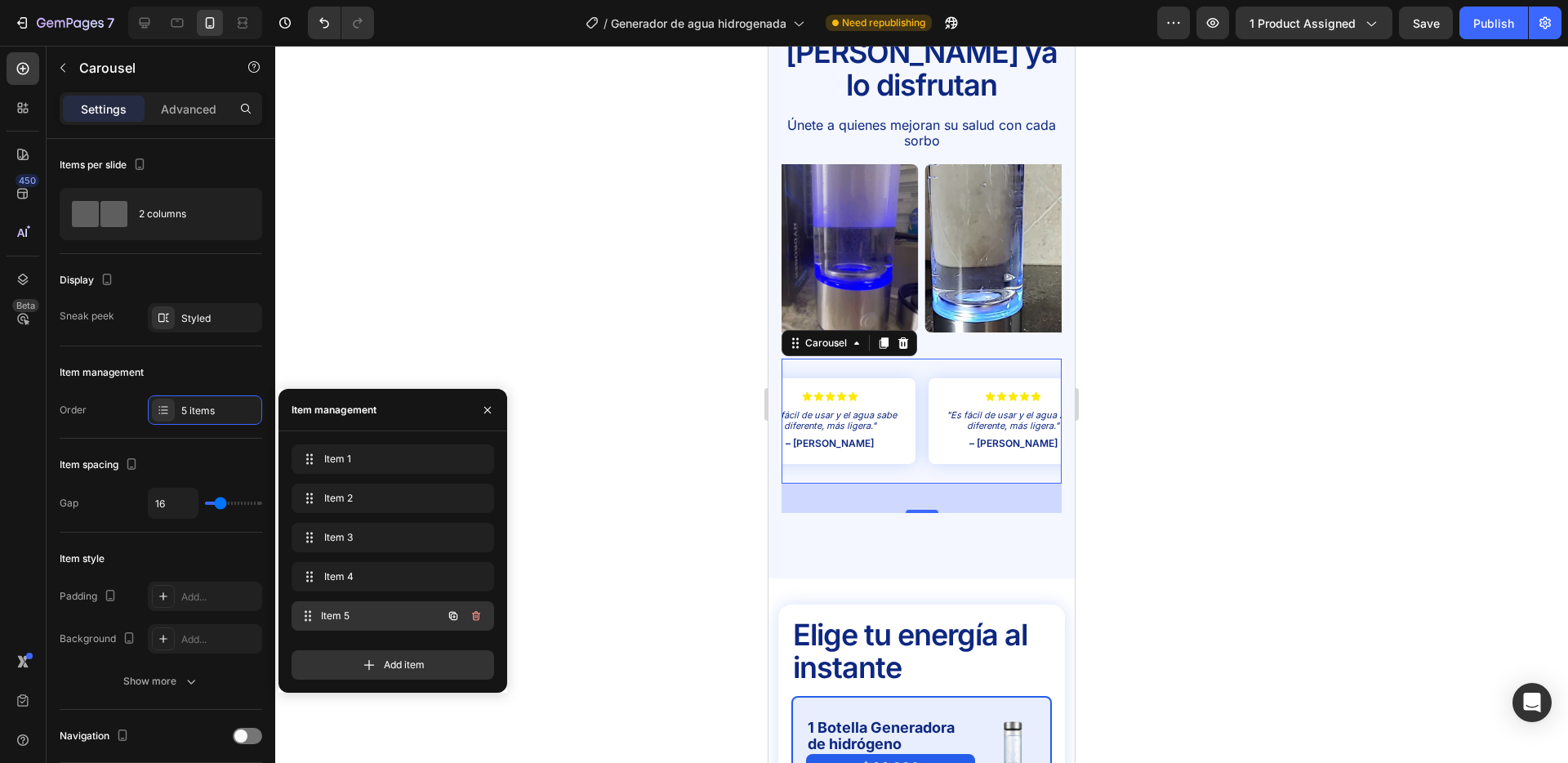
click at [374, 610] on span "Item 5" at bounding box center [381, 616] width 121 height 15
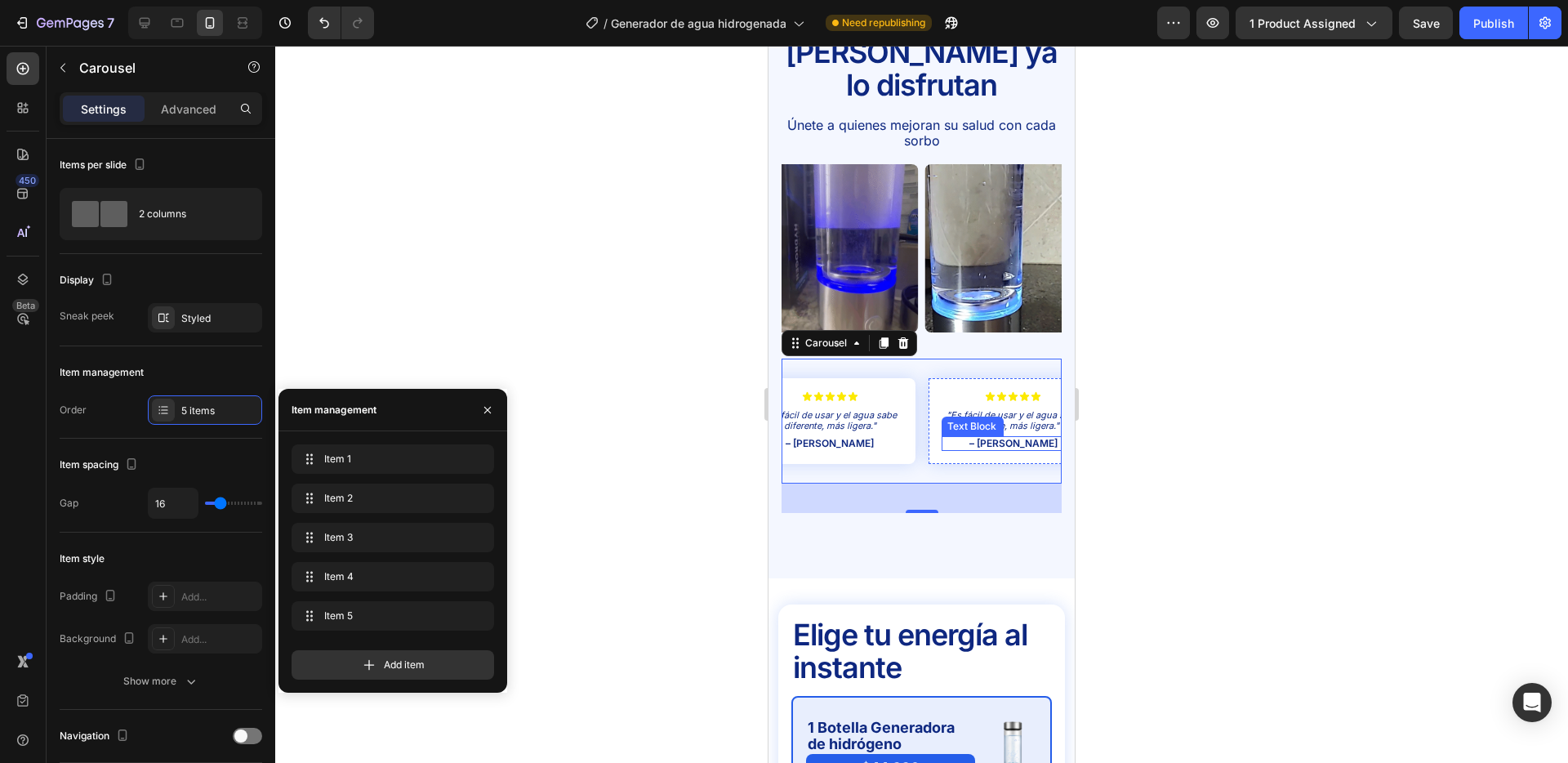
click at [989, 419] on div "Text Block" at bounding box center [972, 426] width 55 height 15
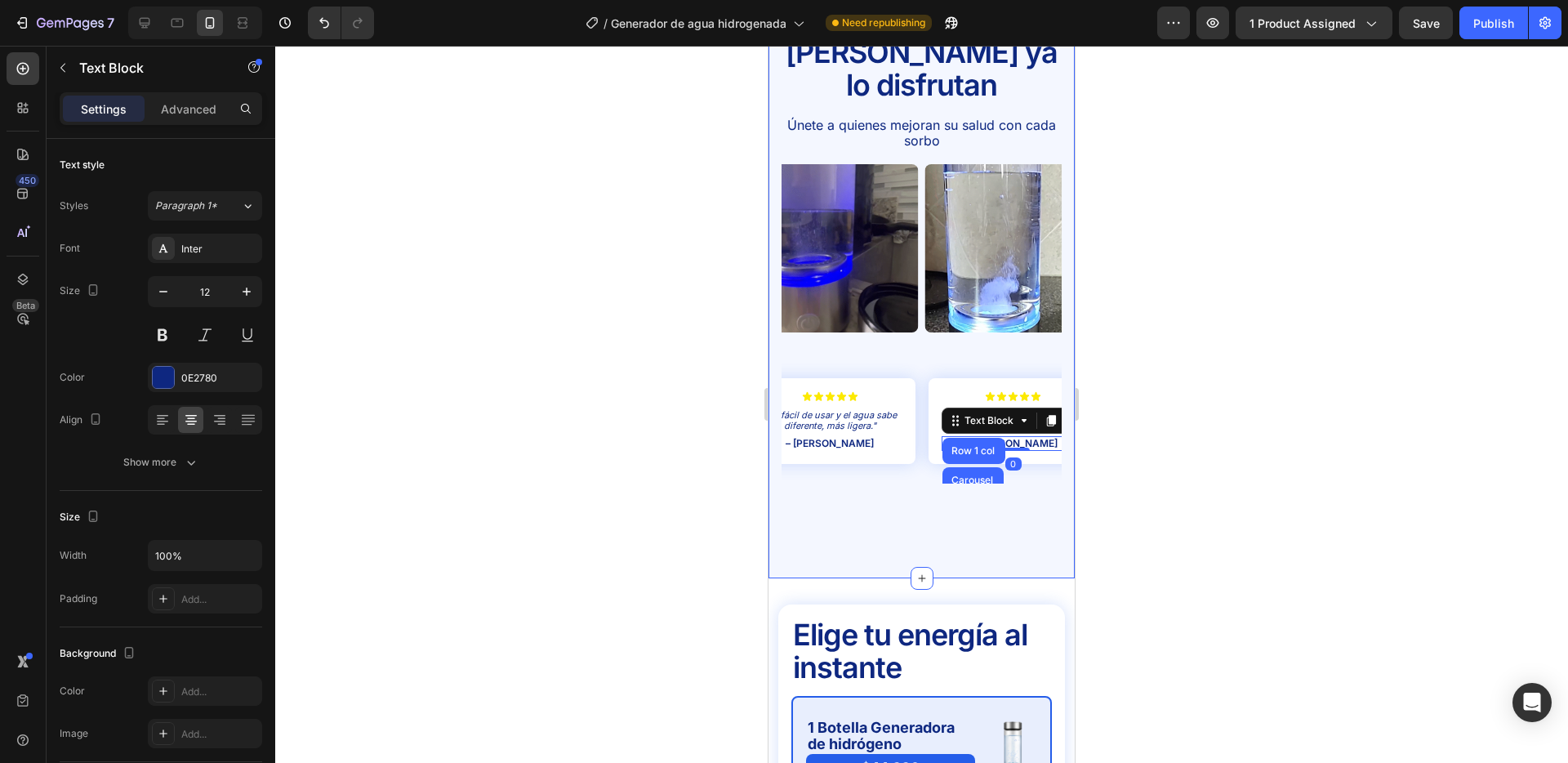
click at [1036, 477] on div "Icon Icon Icon Icon Icon Icon List "Mi piel luce más hidratada y fresca, me enc…" at bounding box center [922, 435] width 280 height 155
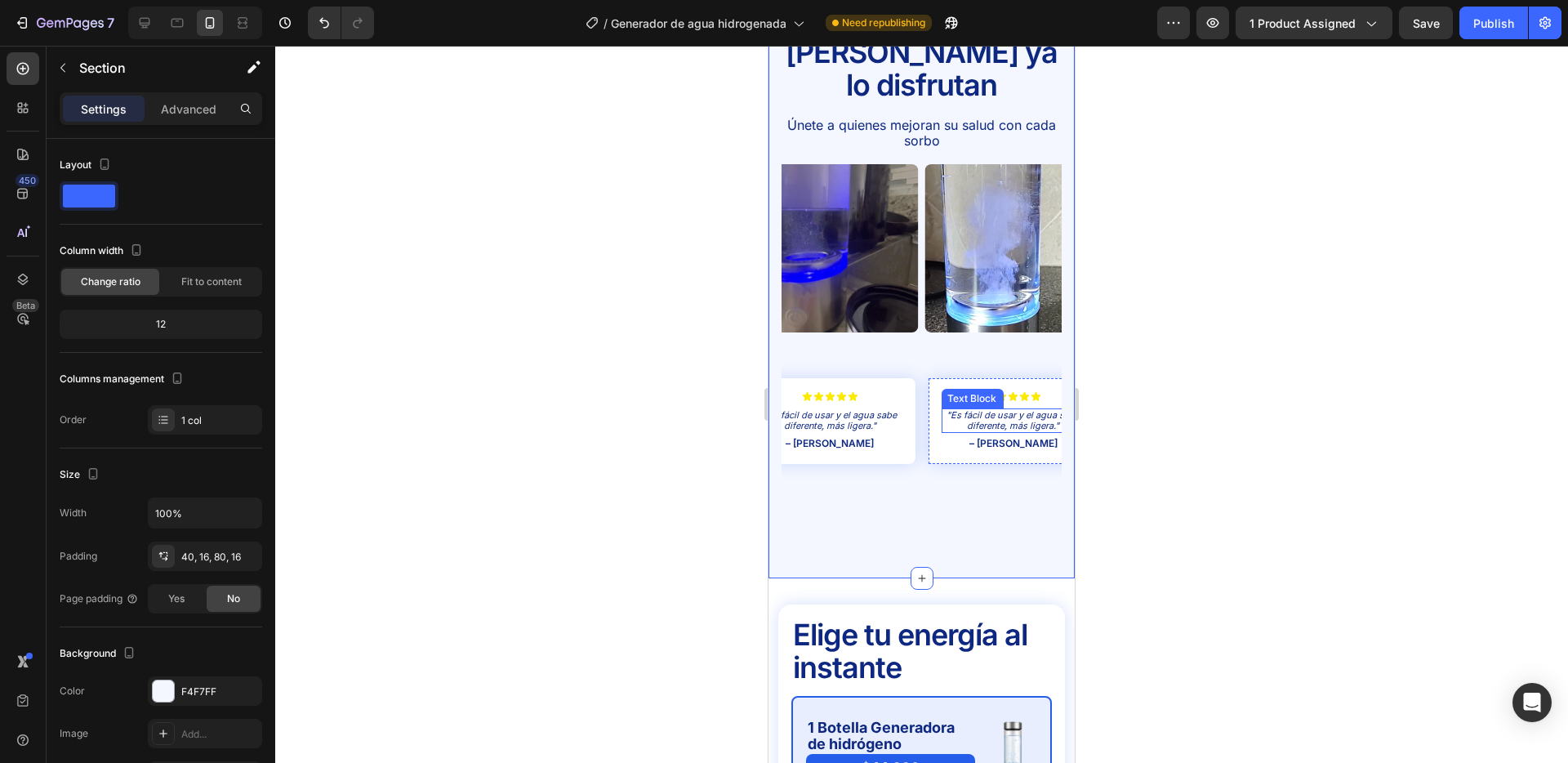
click at [1019, 410] on p ""Es fácil de usar y el agua sabe diferente, más ligera."" at bounding box center [1013, 420] width 141 height 21
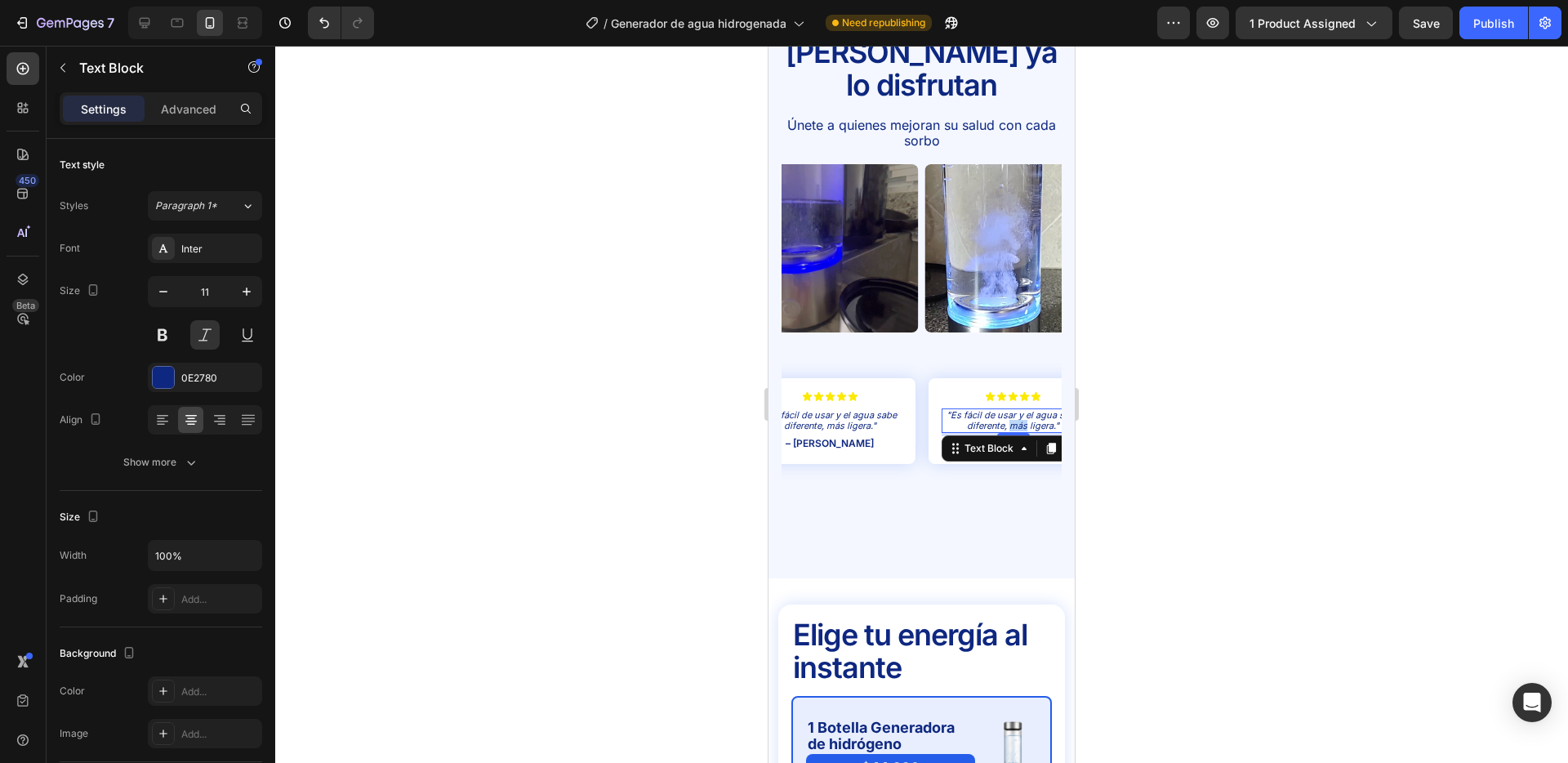
click at [1018, 410] on p ""Es fácil de usar y el agua sabe diferente, más ligera."" at bounding box center [1013, 420] width 141 height 21
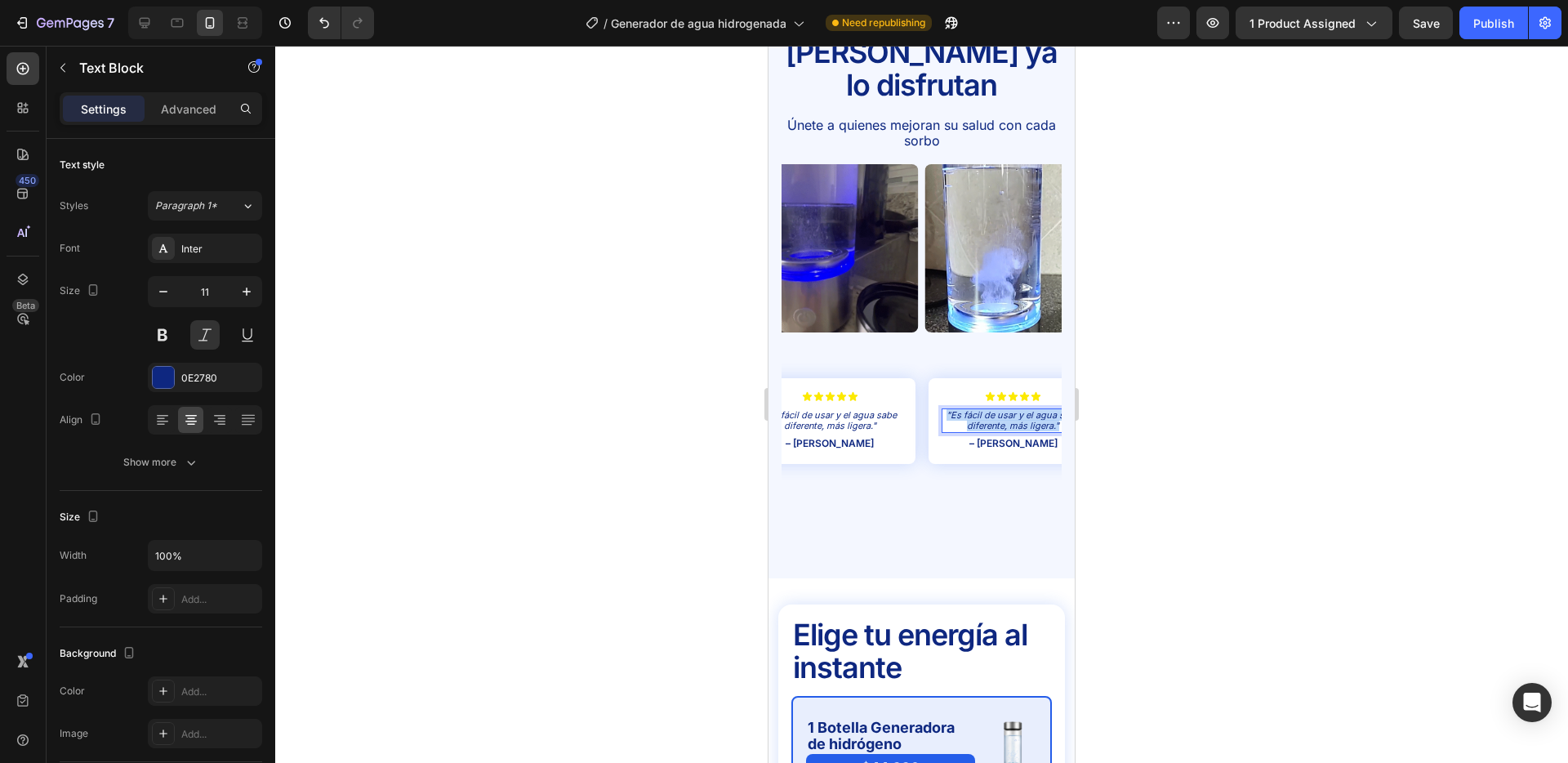
click at [1018, 410] on p ""Es fácil de usar y el agua sabe diferente, más ligera."" at bounding box center [1013, 420] width 141 height 21
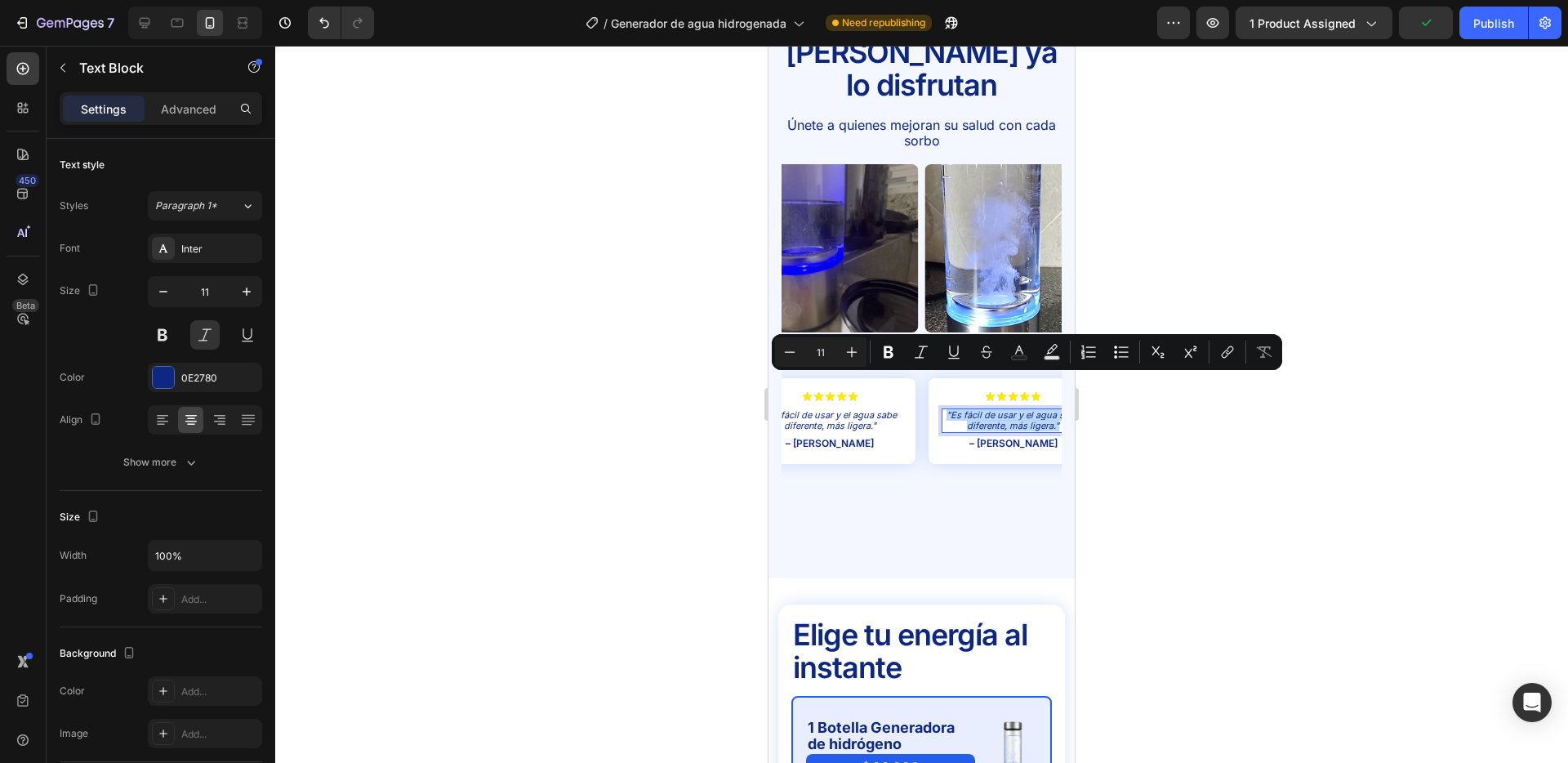
scroll to position [0, 27]
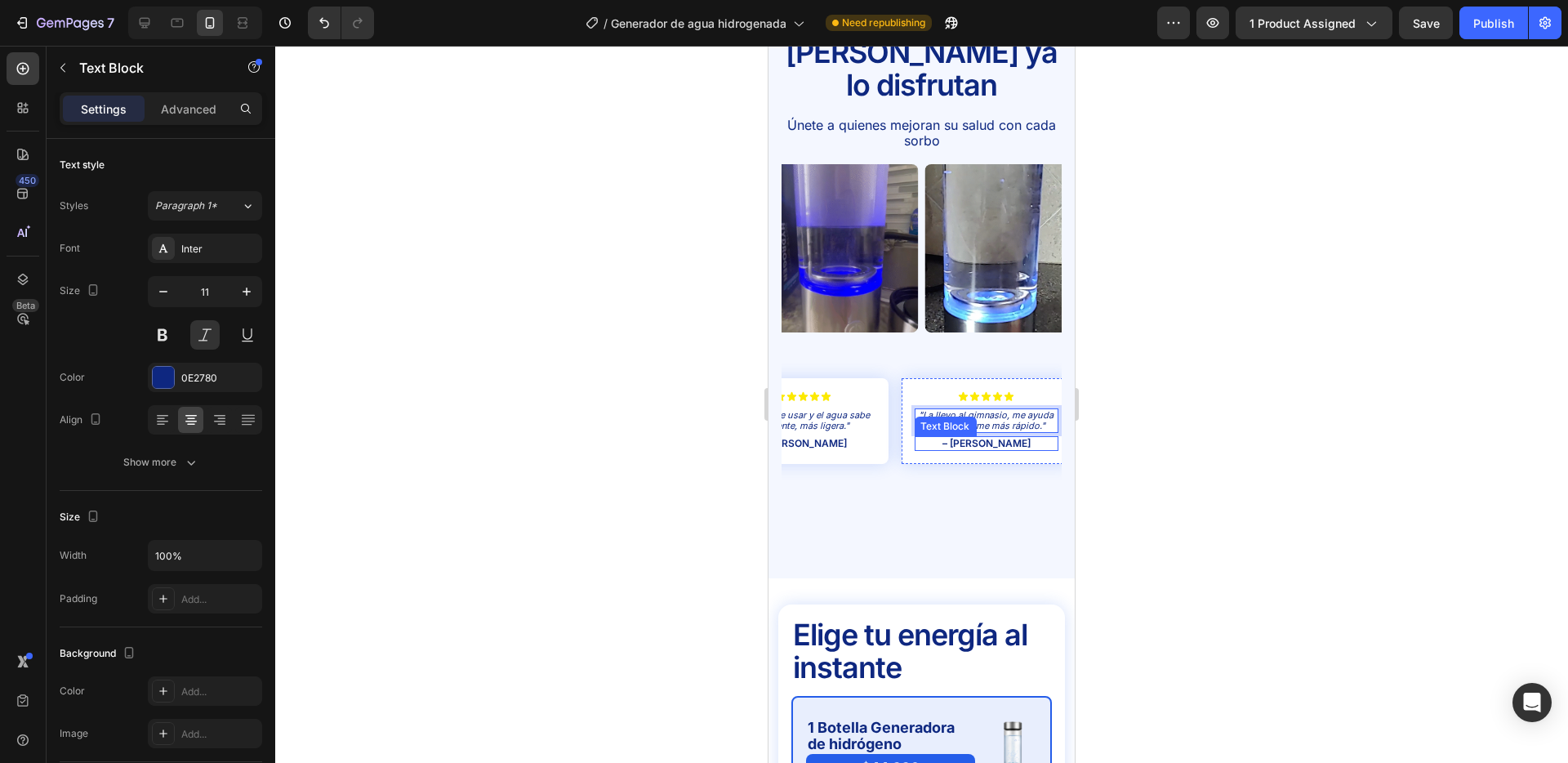
click at [977, 438] on p "– [PERSON_NAME]" at bounding box center [985, 444] width 141 height 12
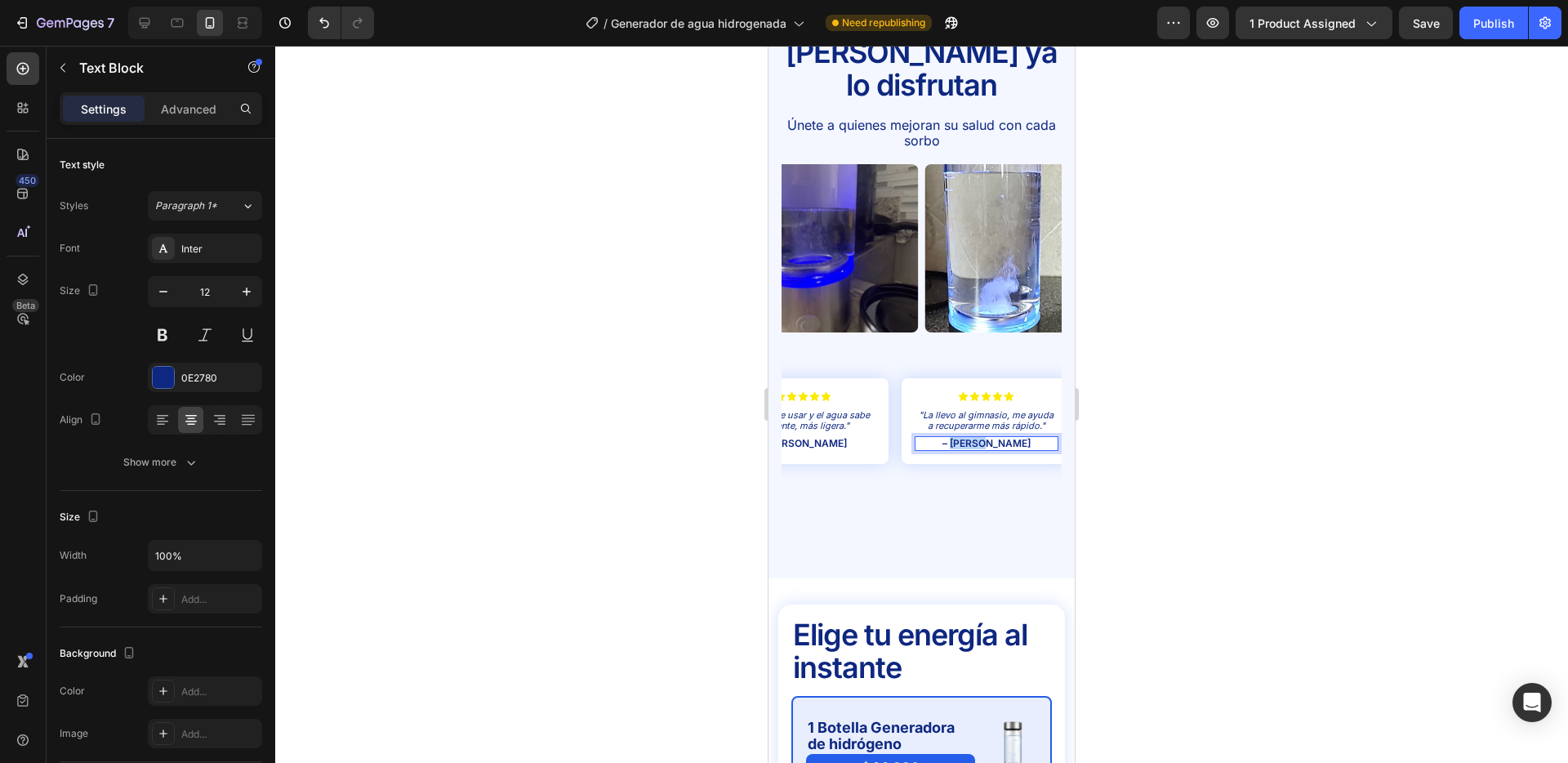
click at [977, 438] on p "– [PERSON_NAME]" at bounding box center [985, 444] width 141 height 12
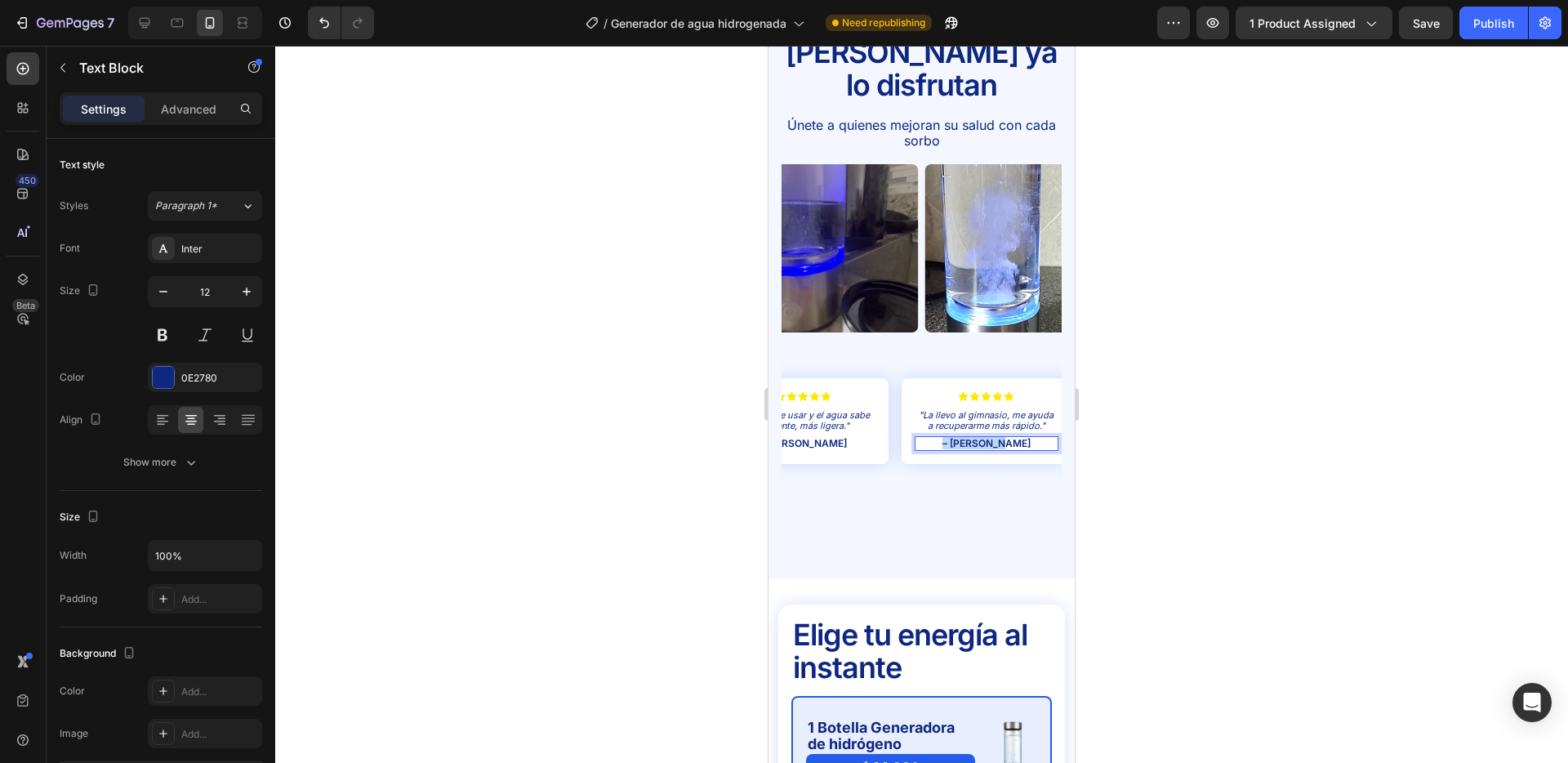
click at [977, 438] on p "– [PERSON_NAME]" at bounding box center [985, 444] width 141 height 12
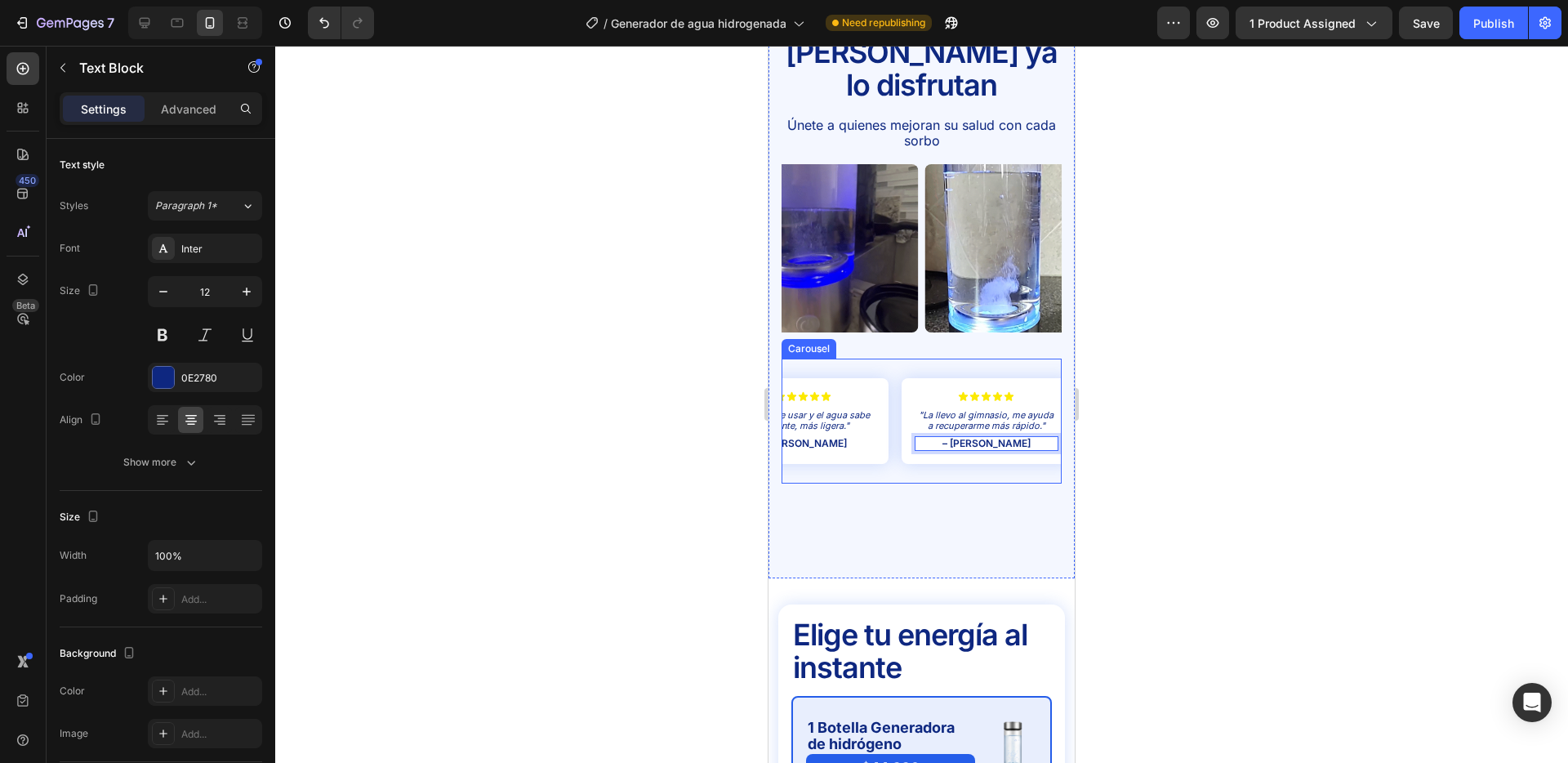
click at [893, 381] on div "Icon Icon Icon Icon Icon Icon List "Mi piel luce más hidratada y fresca, me enc…" at bounding box center [922, 421] width 280 height 126
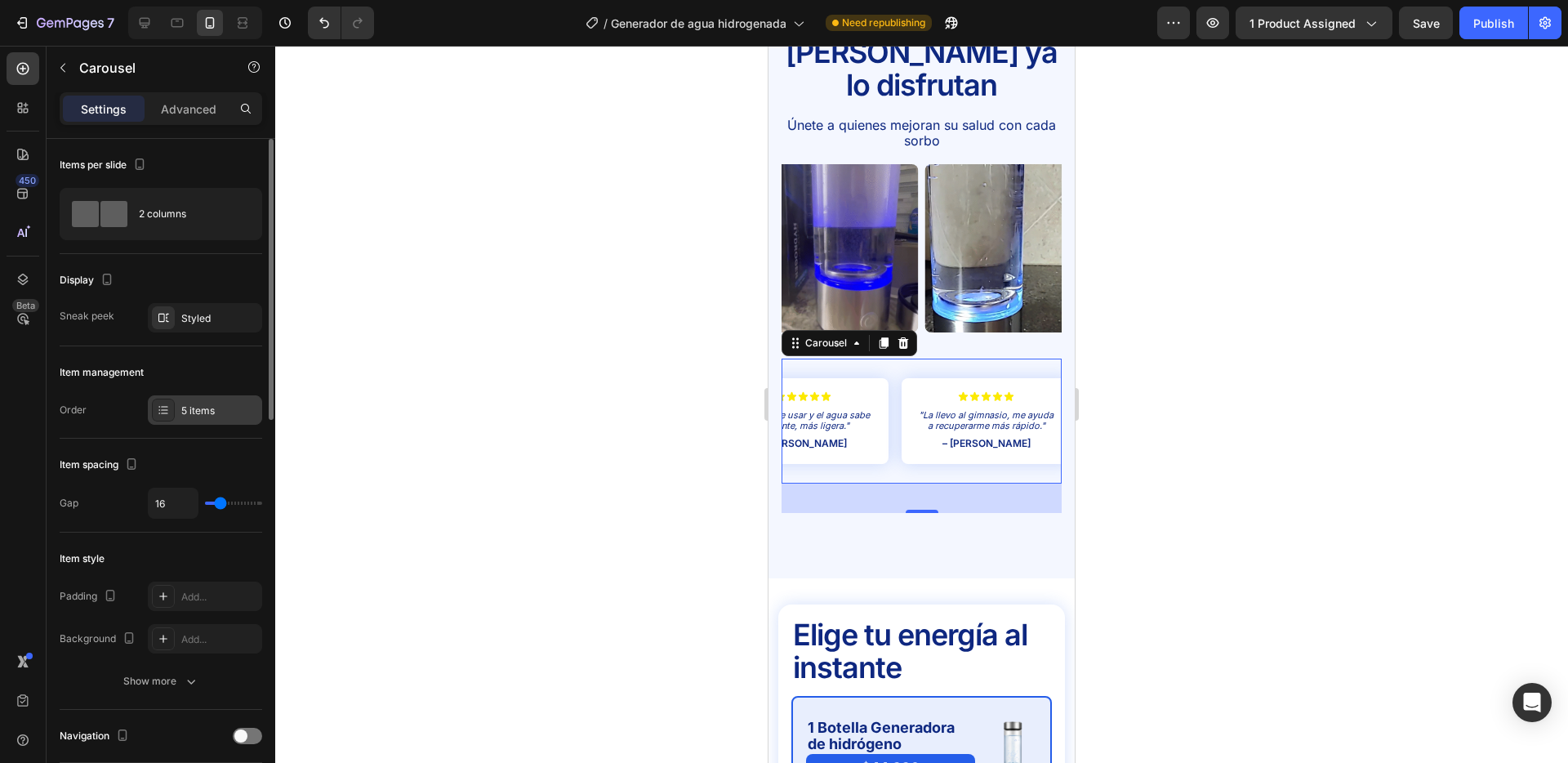
click at [201, 412] on div "5 items" at bounding box center [220, 411] width 77 height 15
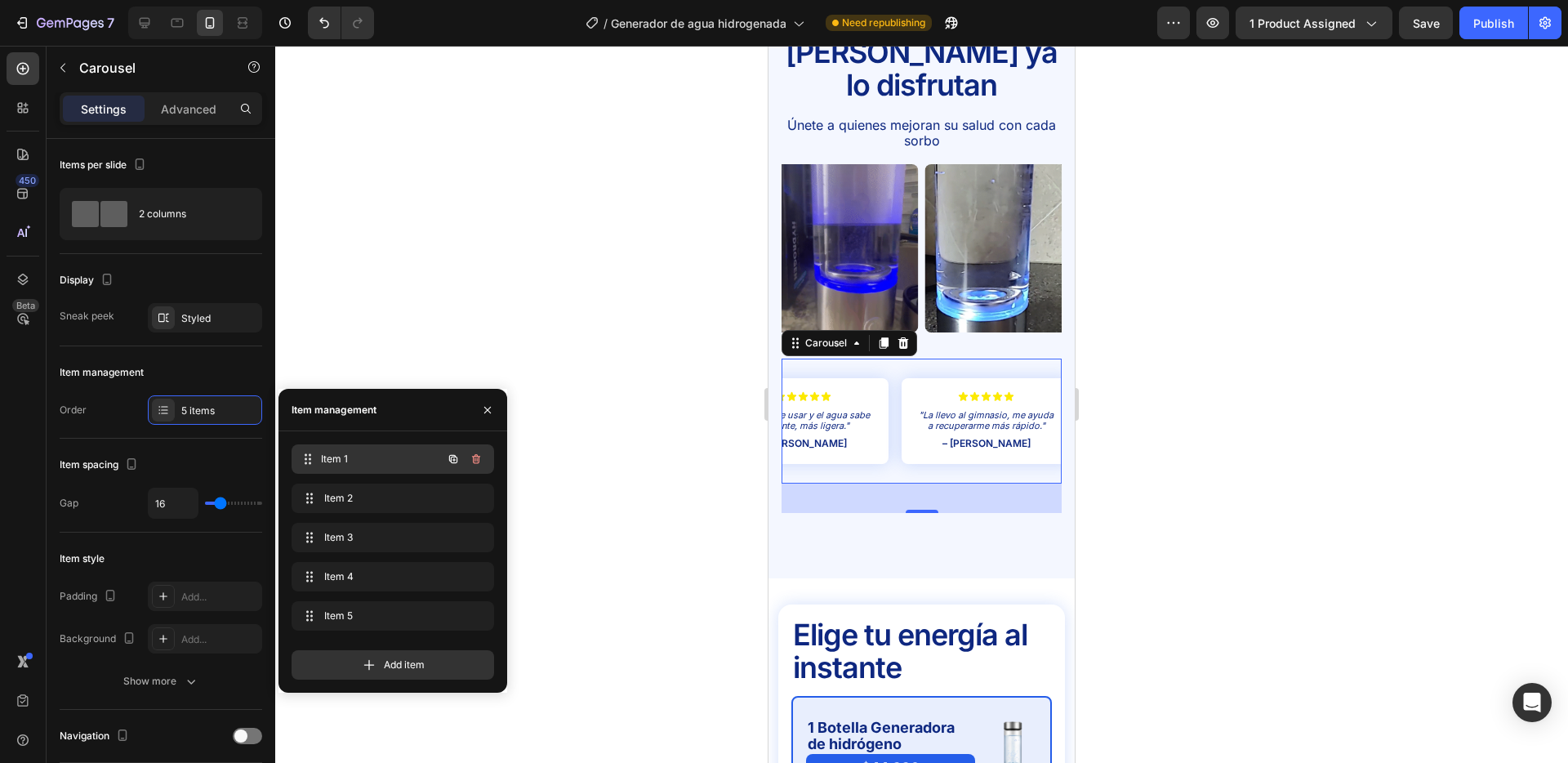
click at [355, 450] on div "Item 1 Item 1" at bounding box center [370, 458] width 143 height 23
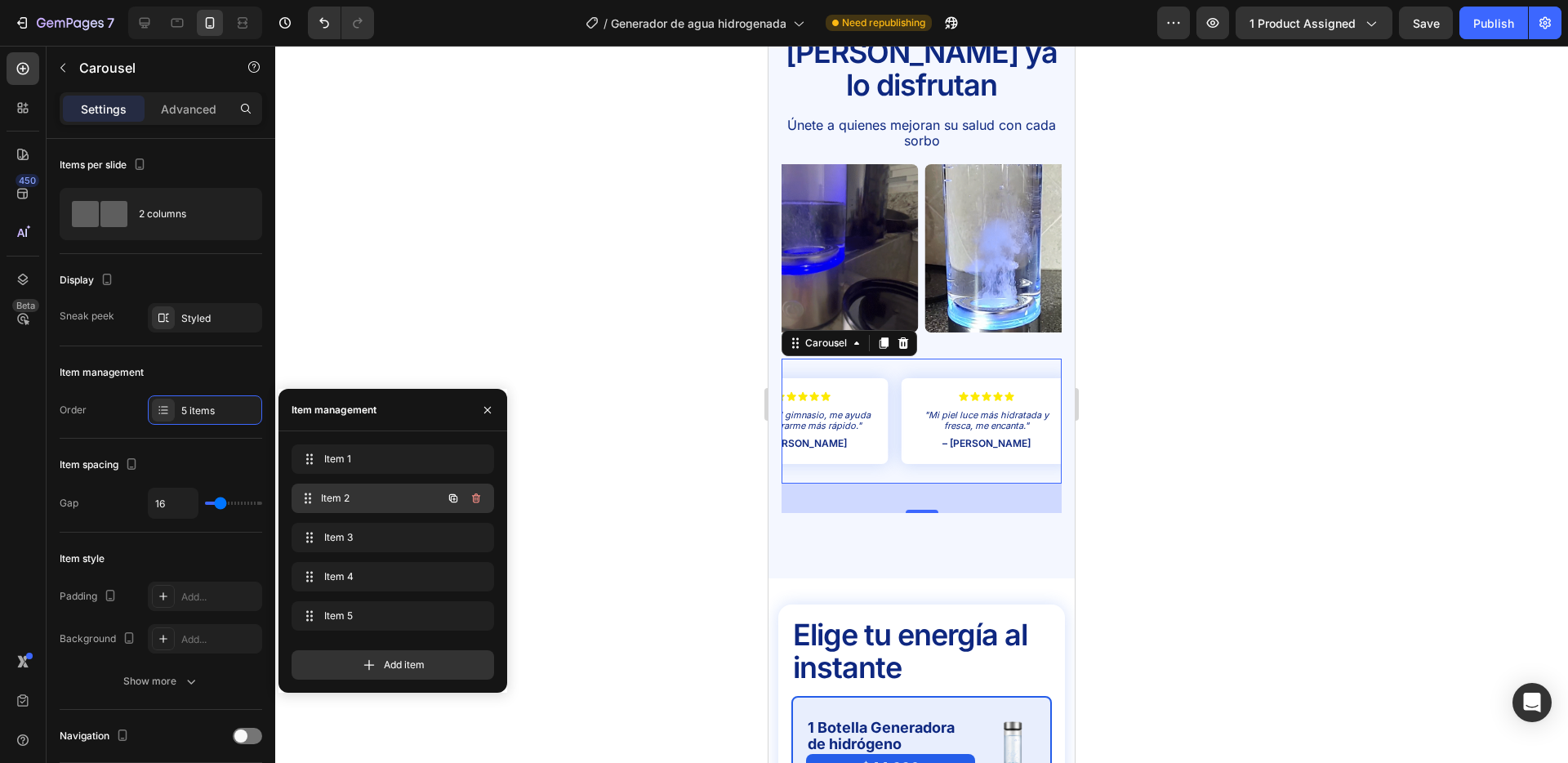
click at [367, 494] on span "Item 2" at bounding box center [381, 498] width 121 height 15
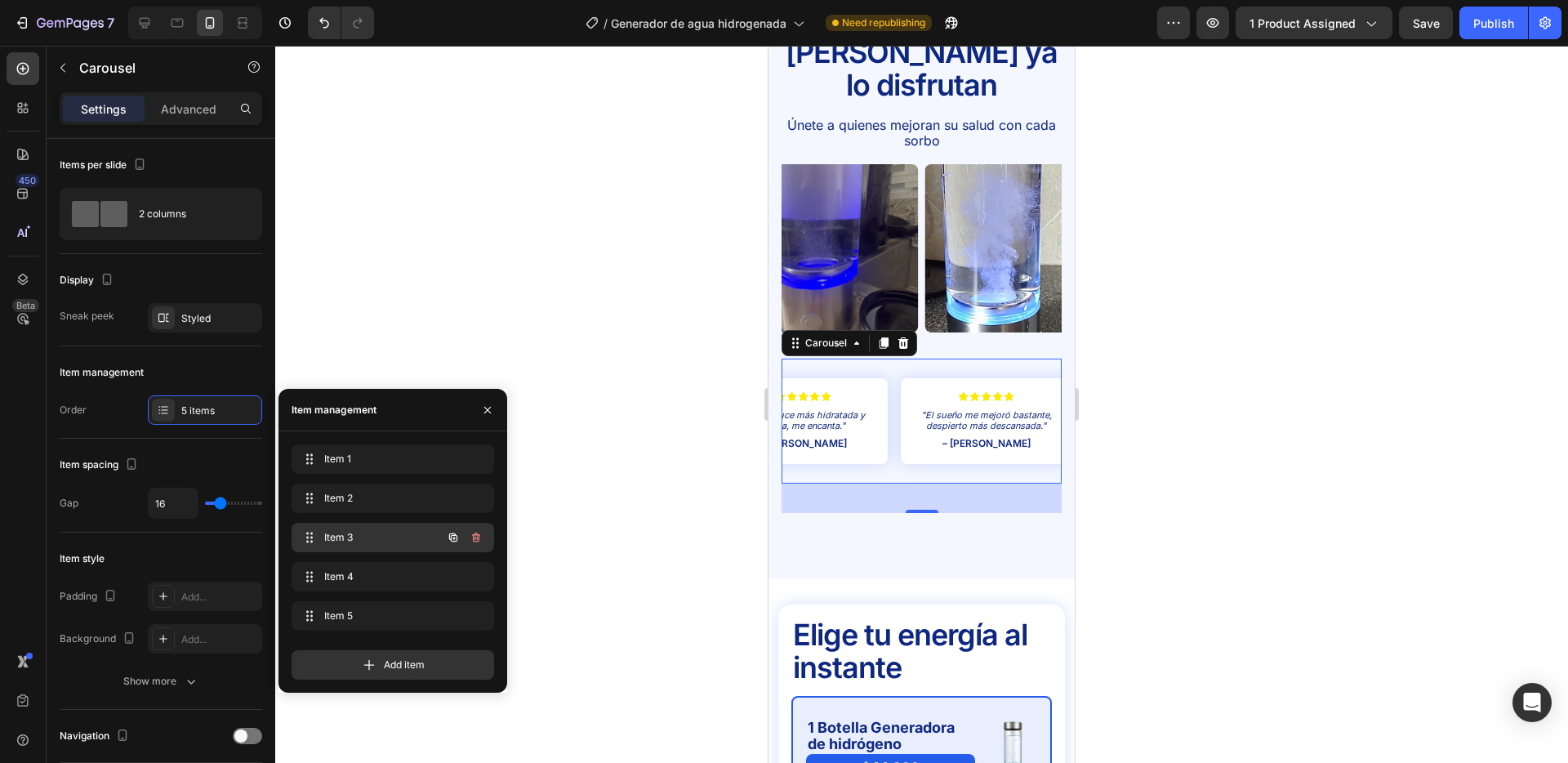
click at [372, 534] on span "Item 3" at bounding box center [370, 537] width 93 height 15
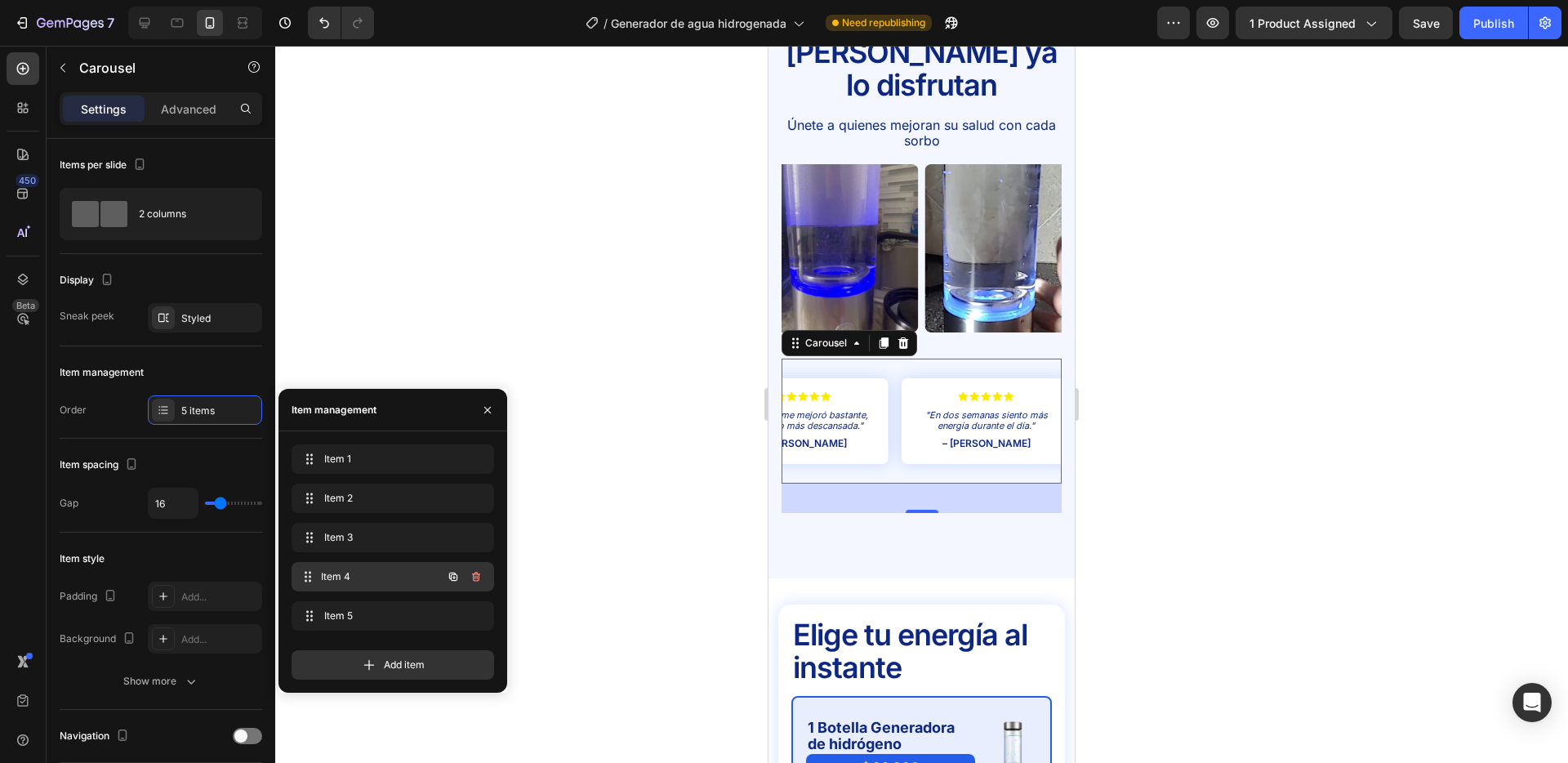
click at [369, 570] on span "Item 4" at bounding box center [381, 576] width 121 height 15
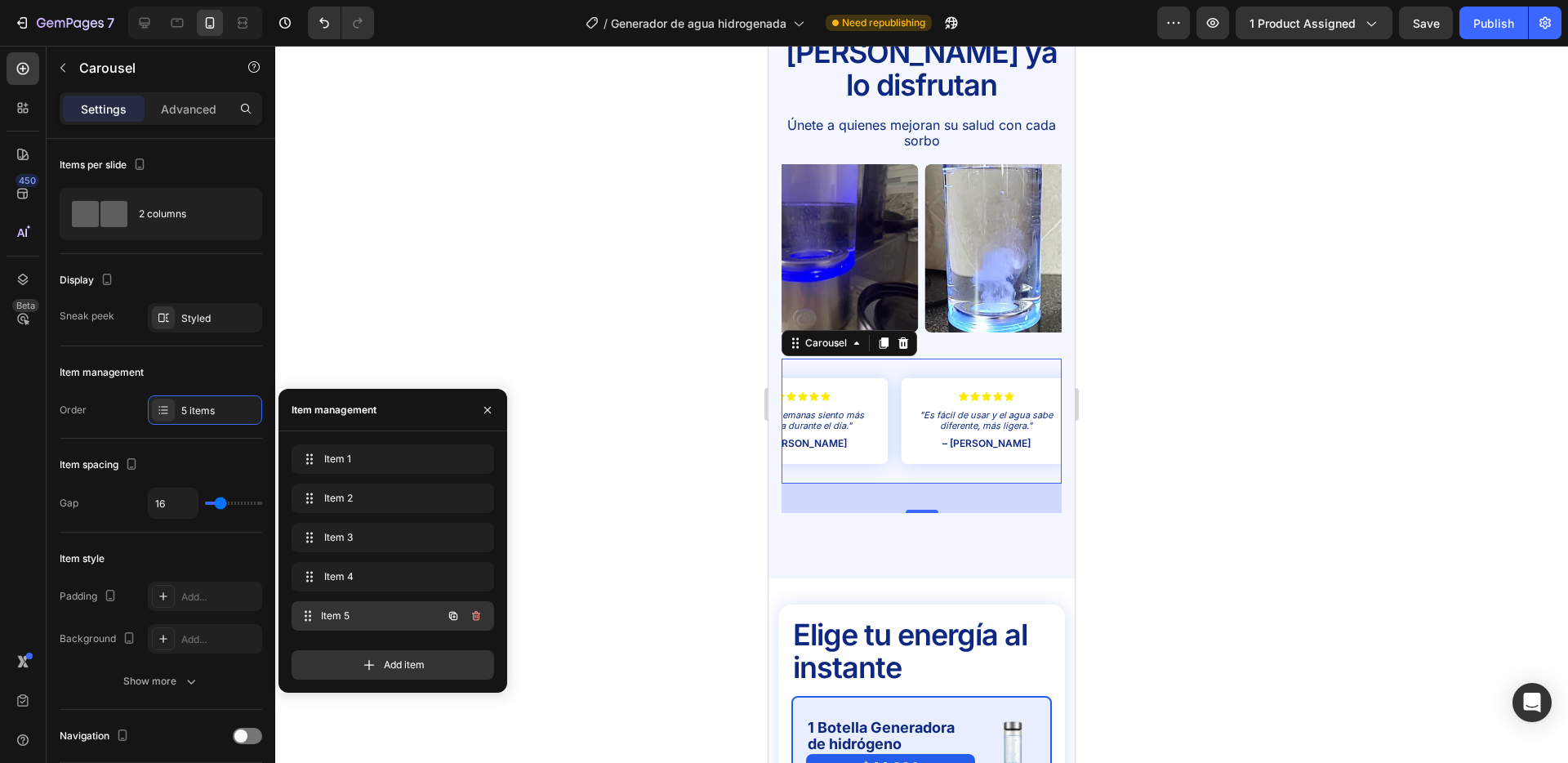
click at [383, 618] on span "Item 5" at bounding box center [381, 616] width 121 height 15
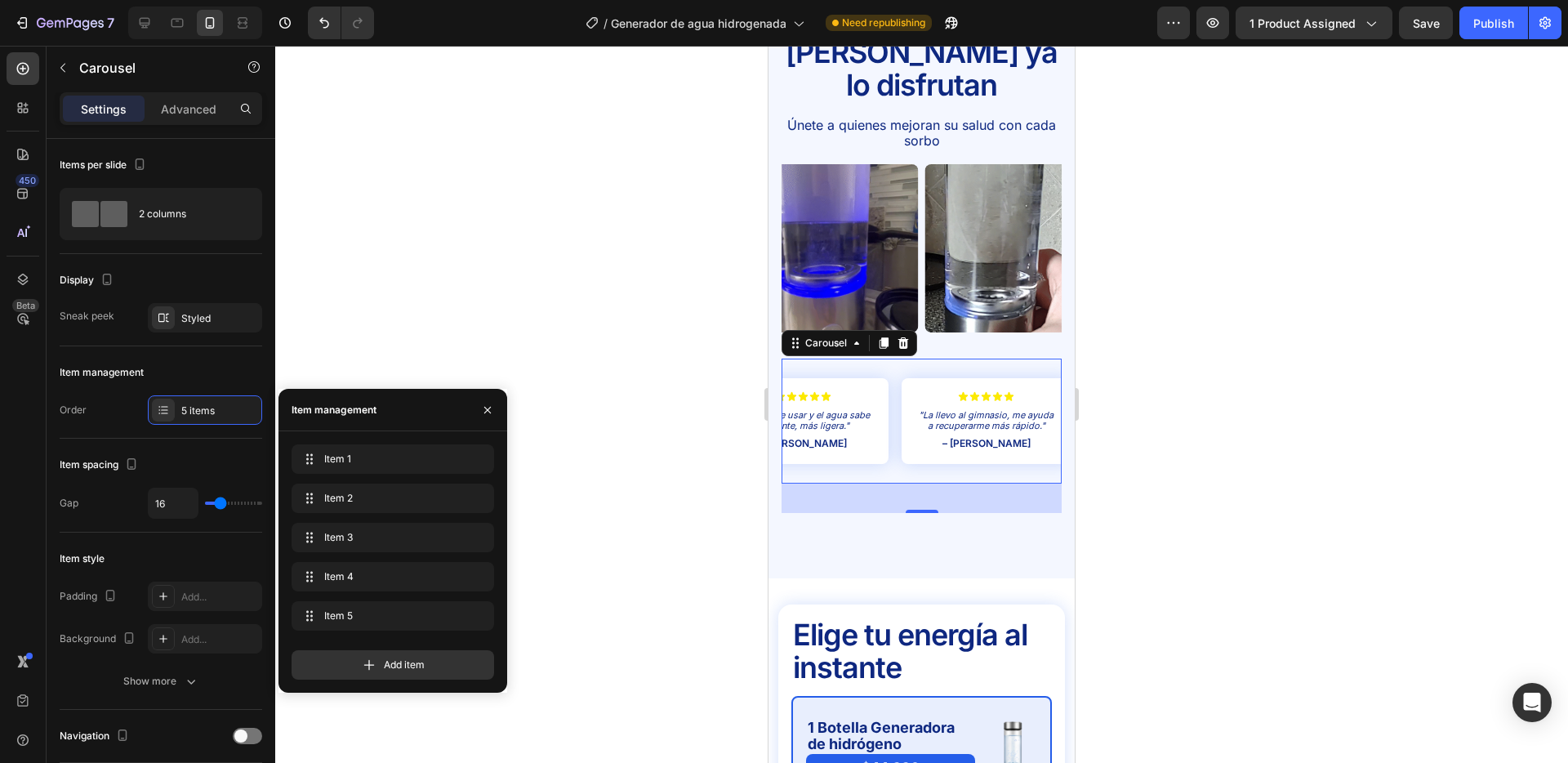
click at [1221, 416] on div at bounding box center [921, 404] width 1293 height 717
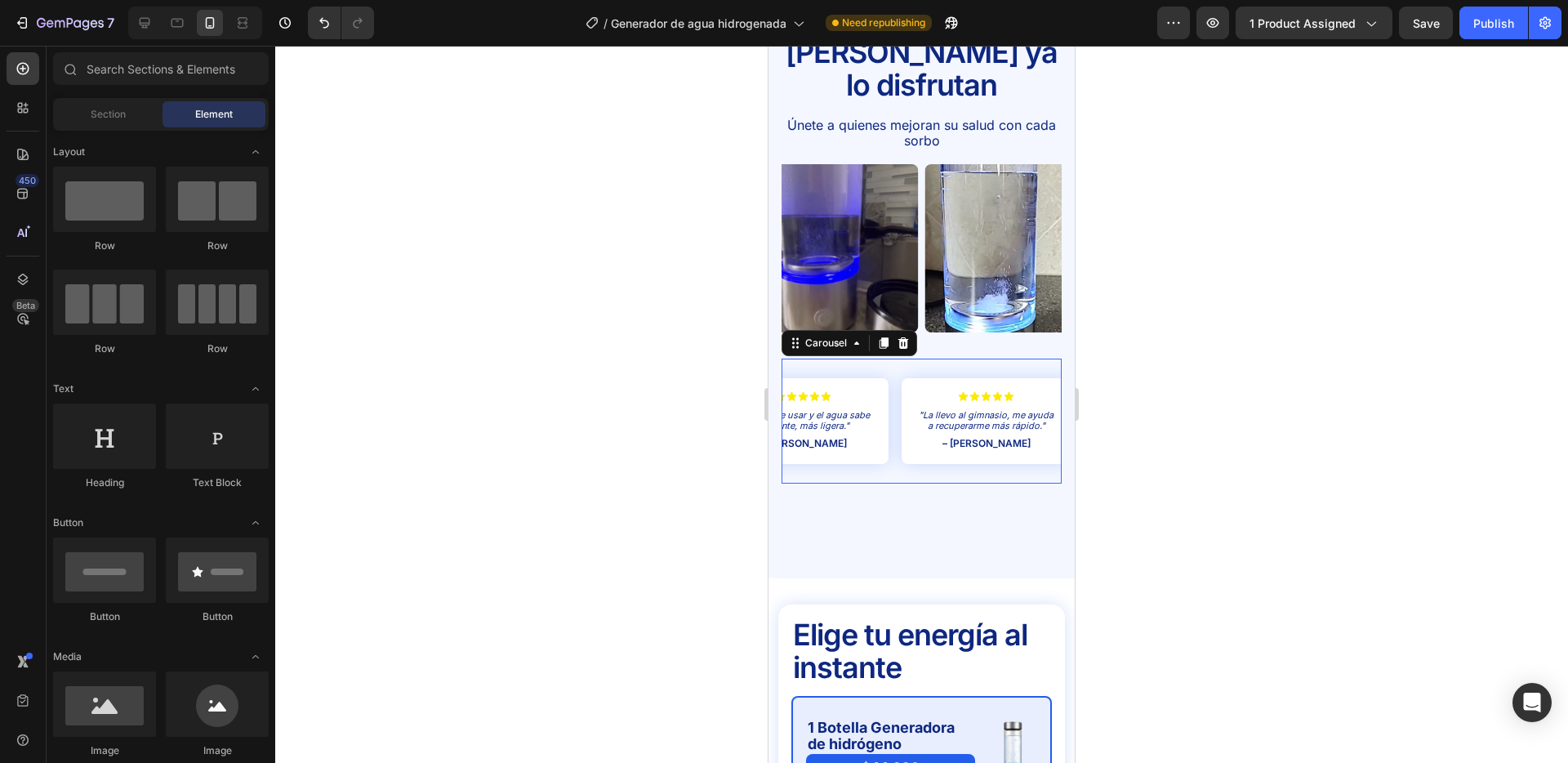
click at [897, 383] on div "Icon Icon Icon Icon Icon Icon List "Mi piel luce más hidratada y fresca, me enc…" at bounding box center [922, 421] width 280 height 126
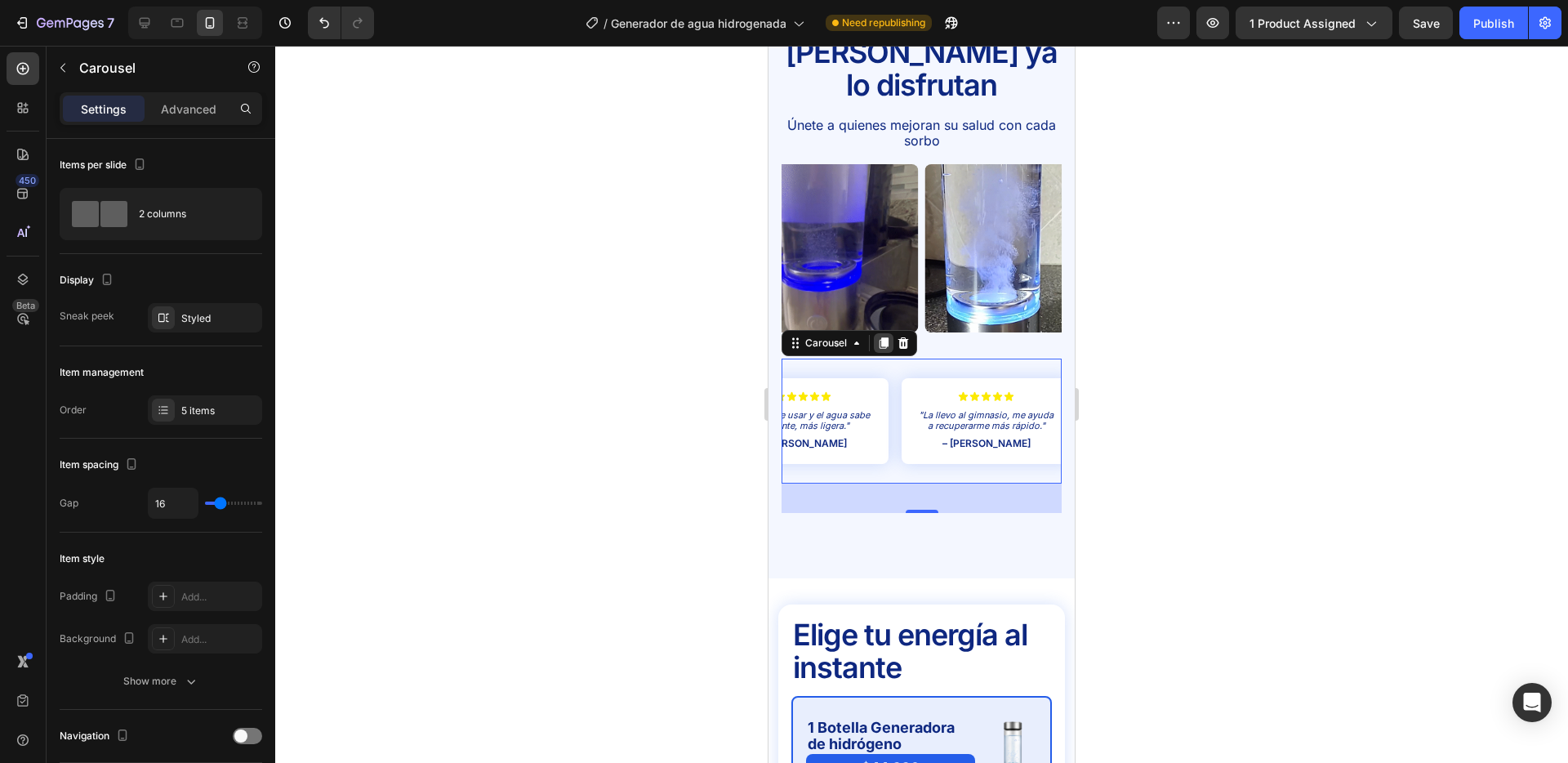
click at [887, 337] on icon at bounding box center [885, 343] width 9 height 12
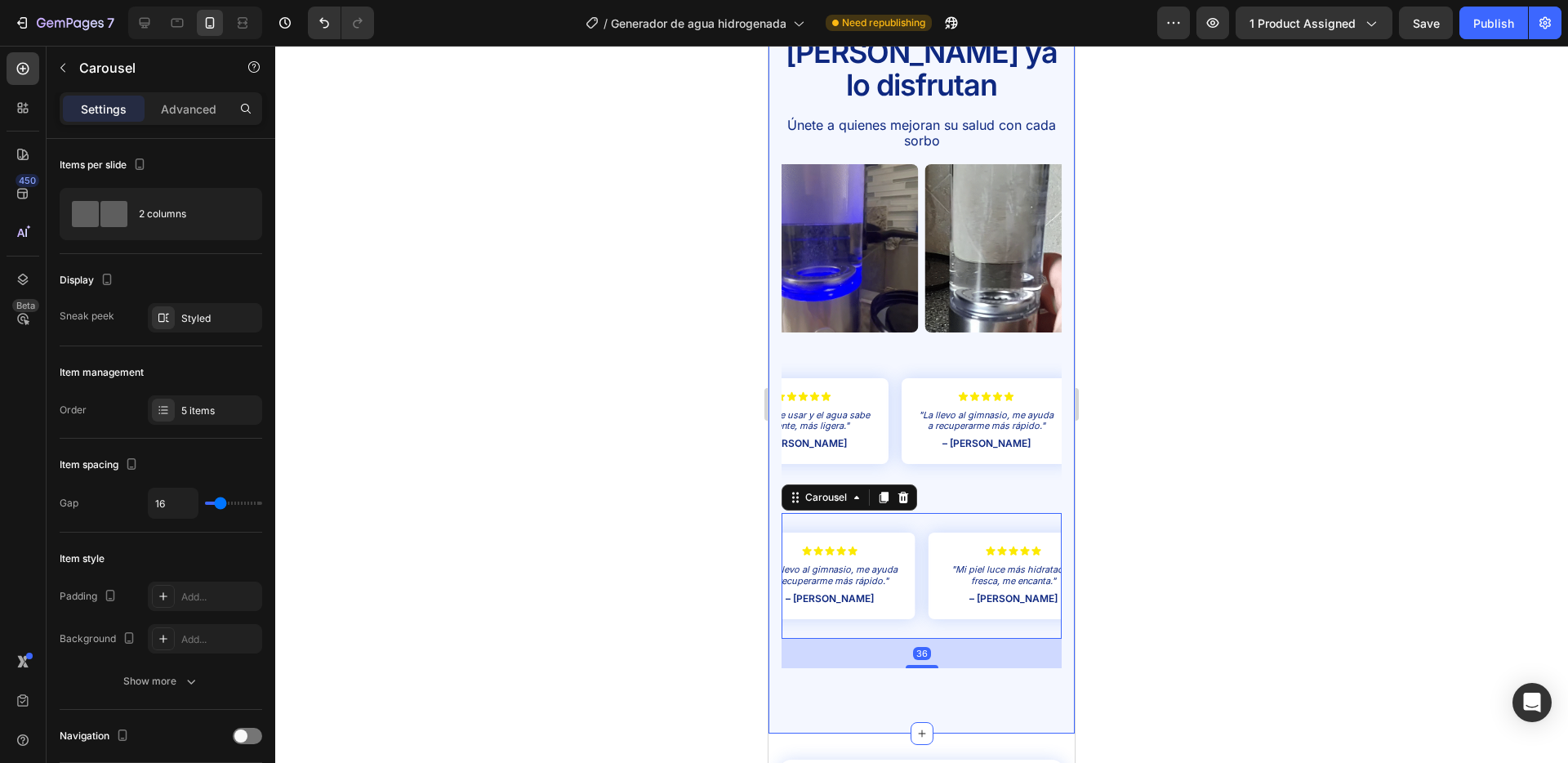
click at [702, 331] on div at bounding box center [921, 404] width 1293 height 717
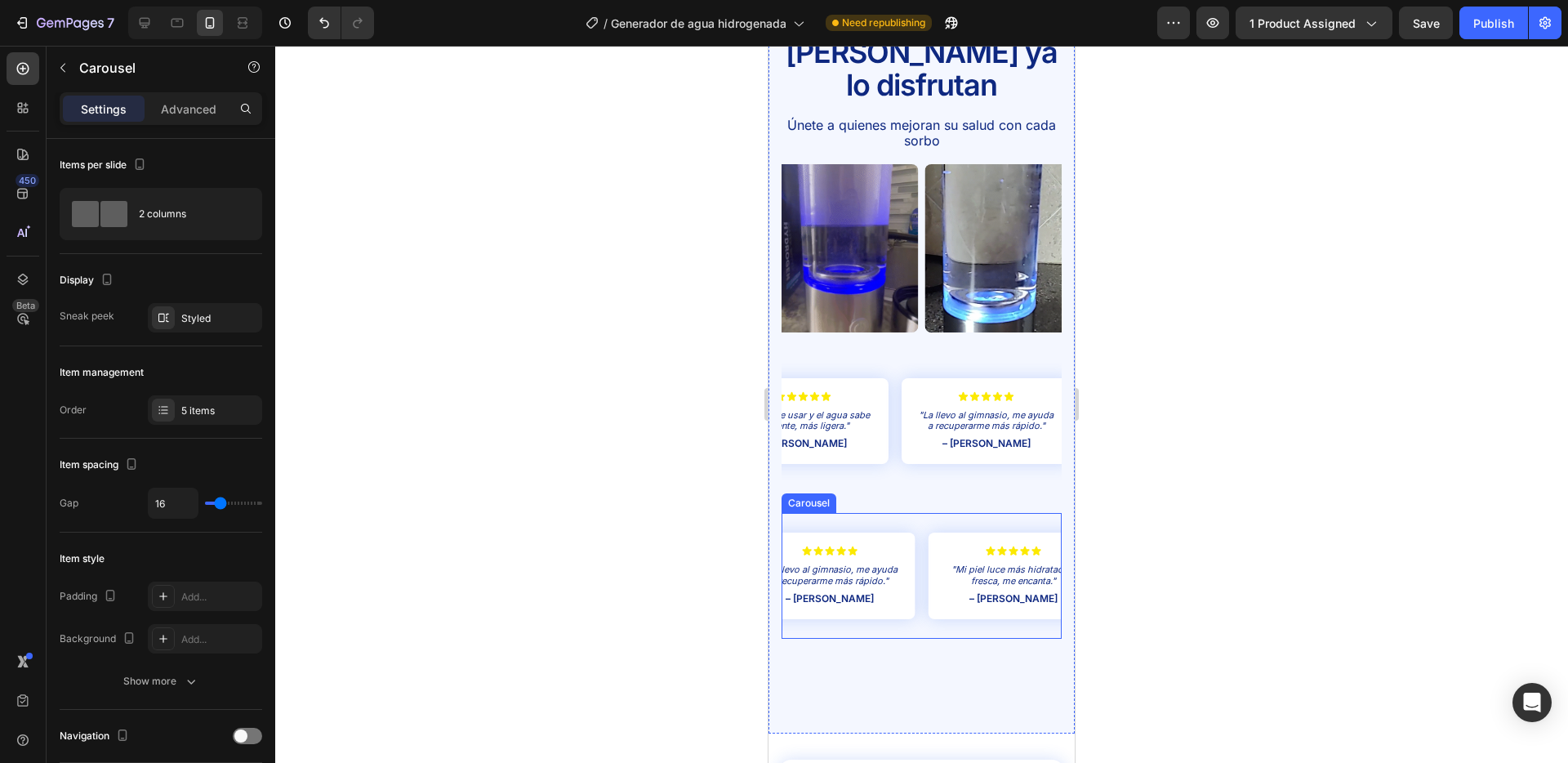
click at [920, 528] on div "Icon Icon Icon Icon Icon Icon List "Mi piel luce más hidratada y fresca, me enc…" at bounding box center [922, 575] width 280 height 126
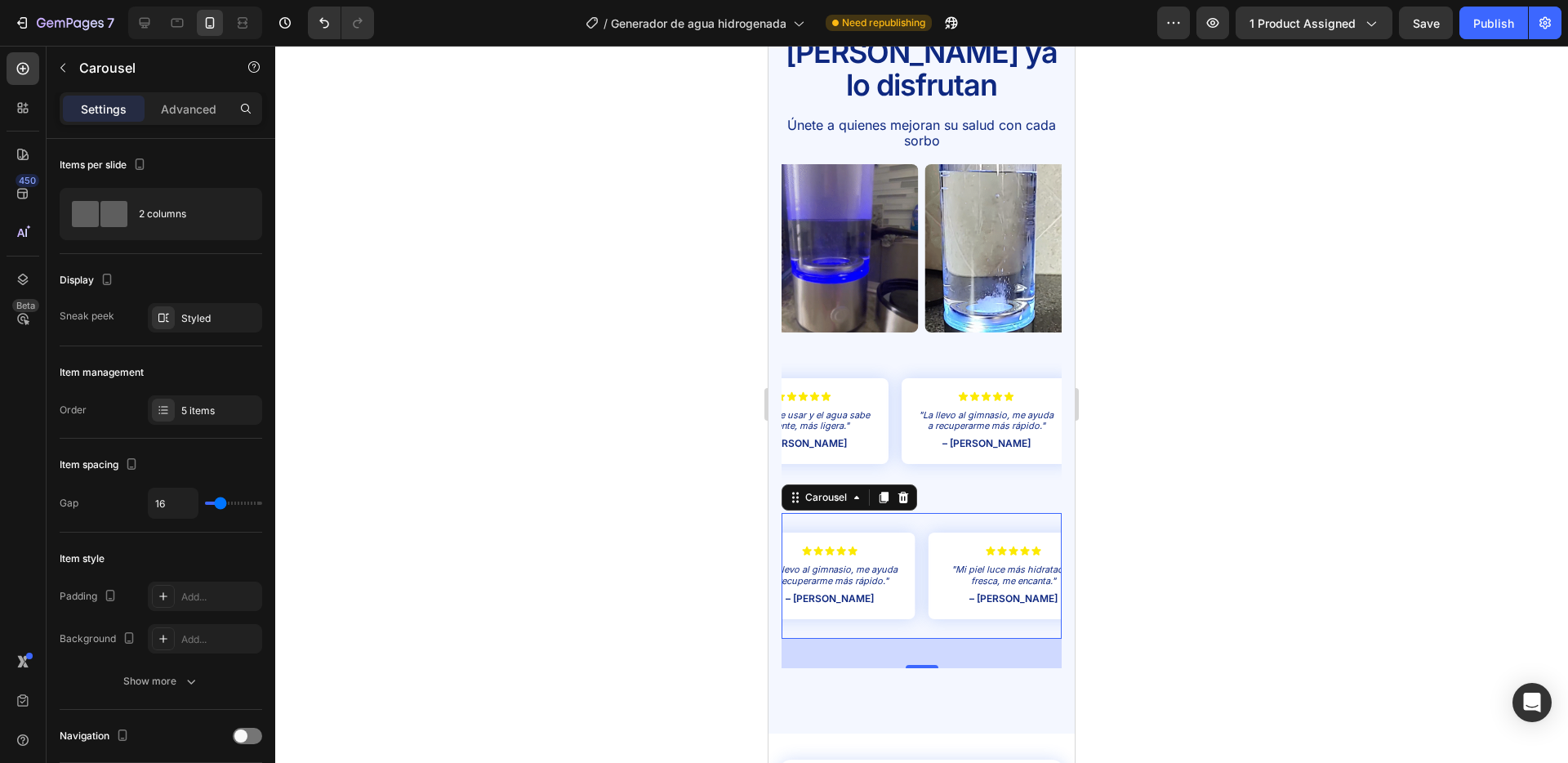
click at [1217, 393] on div at bounding box center [921, 404] width 1293 height 717
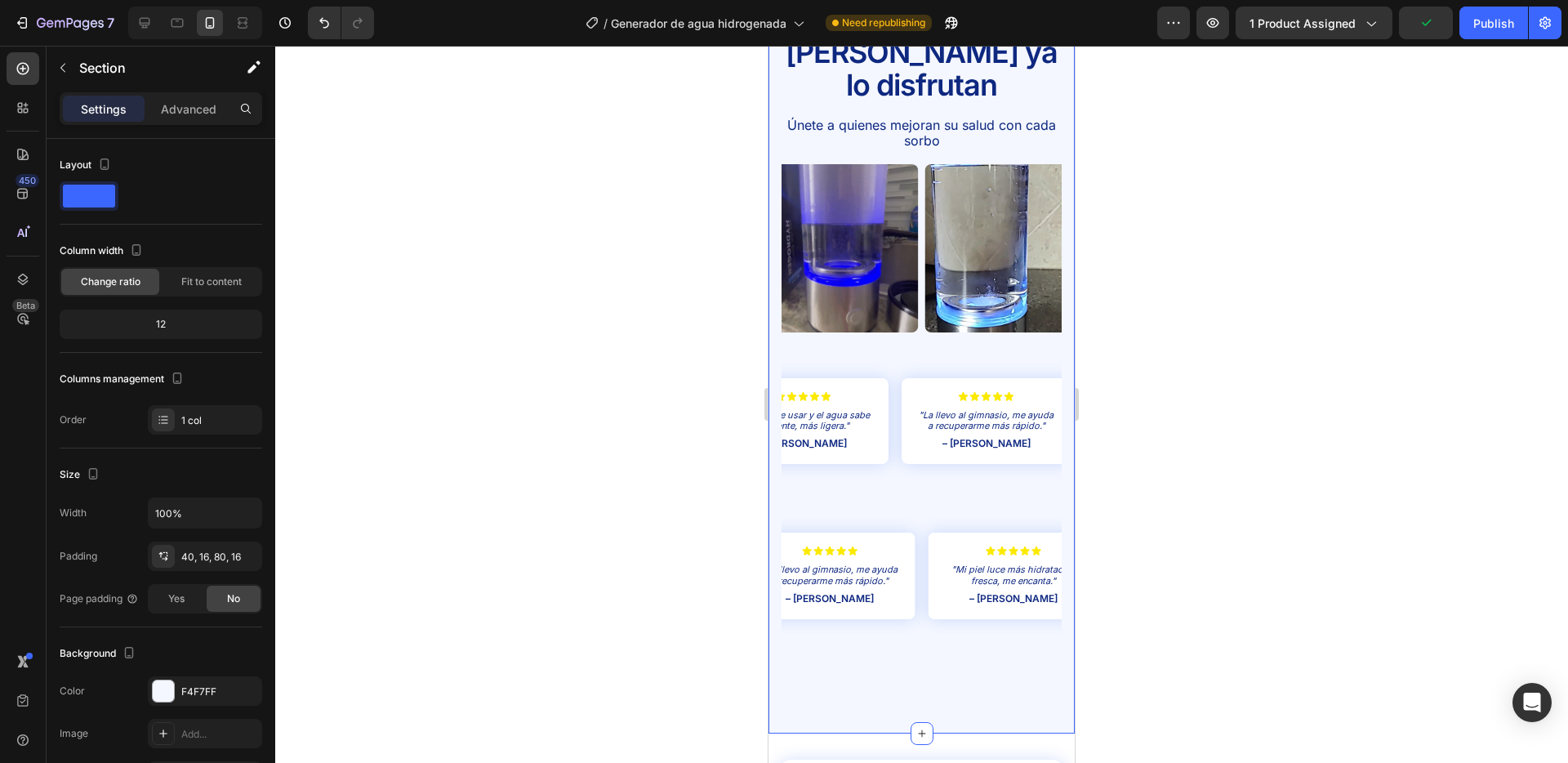
click at [888, 464] on div "Icon Icon Icon Icon Icon Icon List "Mi piel luce más hidratada y fresca, me enc…" at bounding box center [922, 435] width 280 height 155
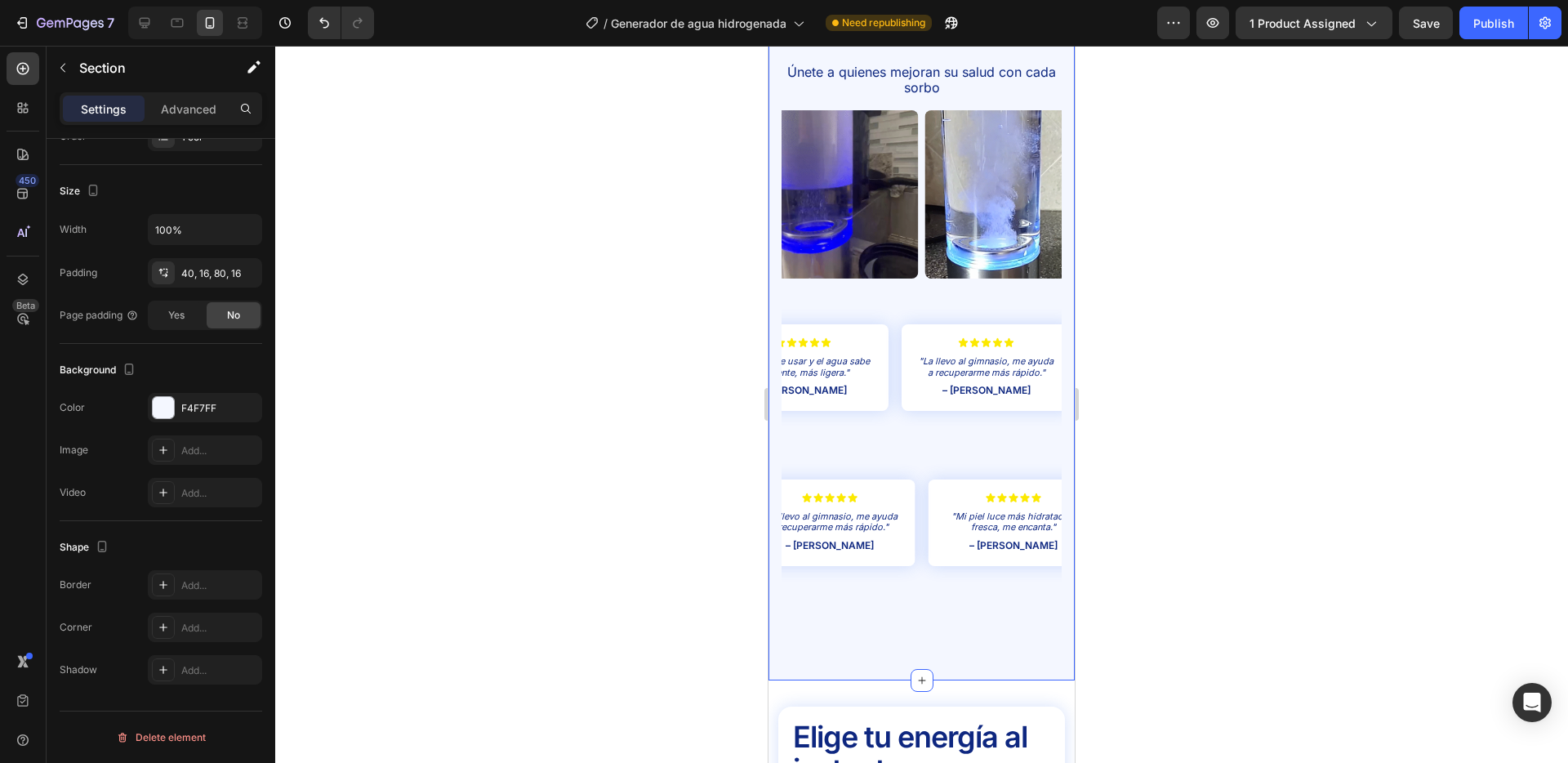
scroll to position [3657, 0]
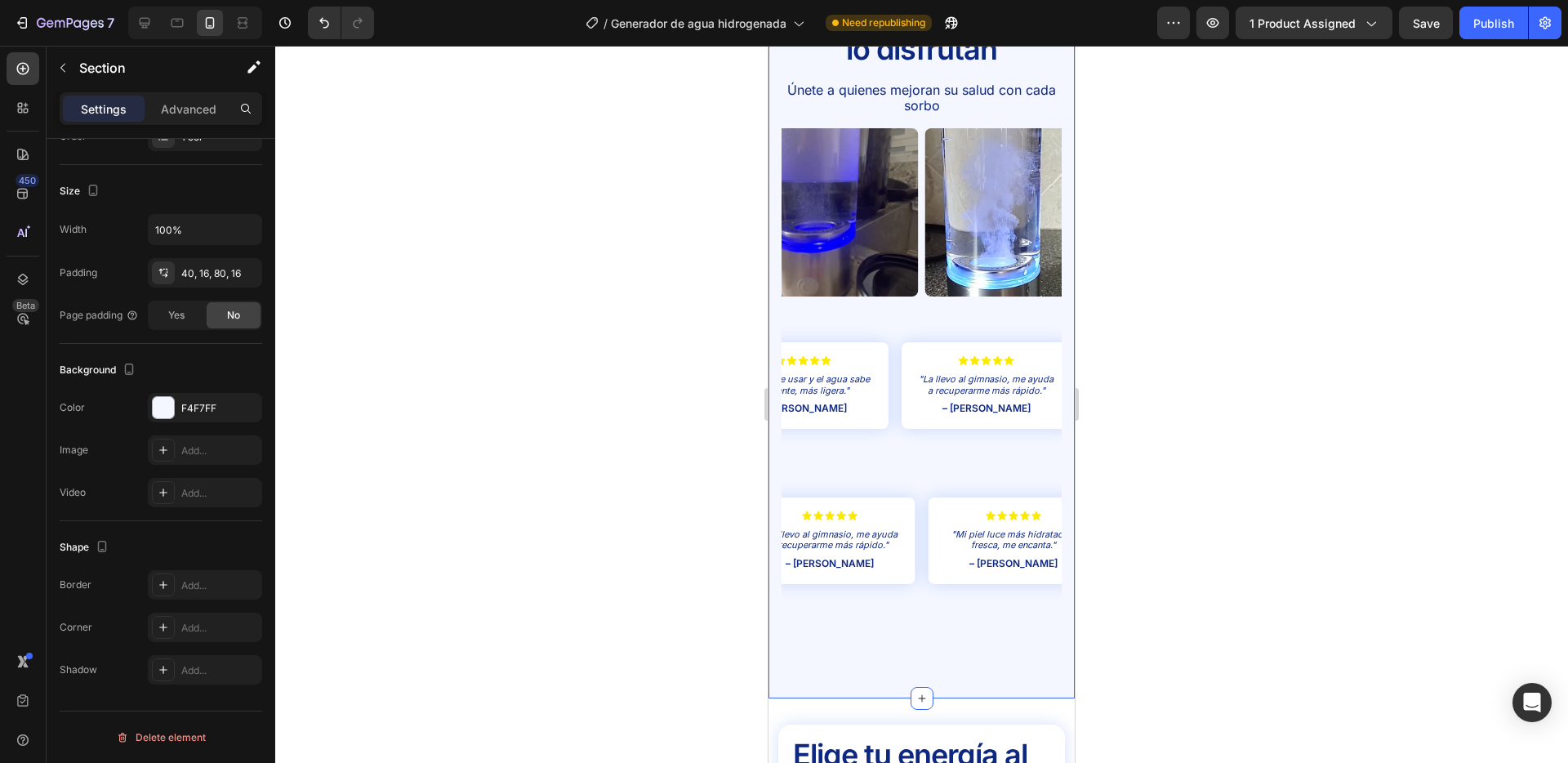
click at [899, 280] on div "Image Image Image Image Image Carousel" at bounding box center [922, 225] width 280 height 194
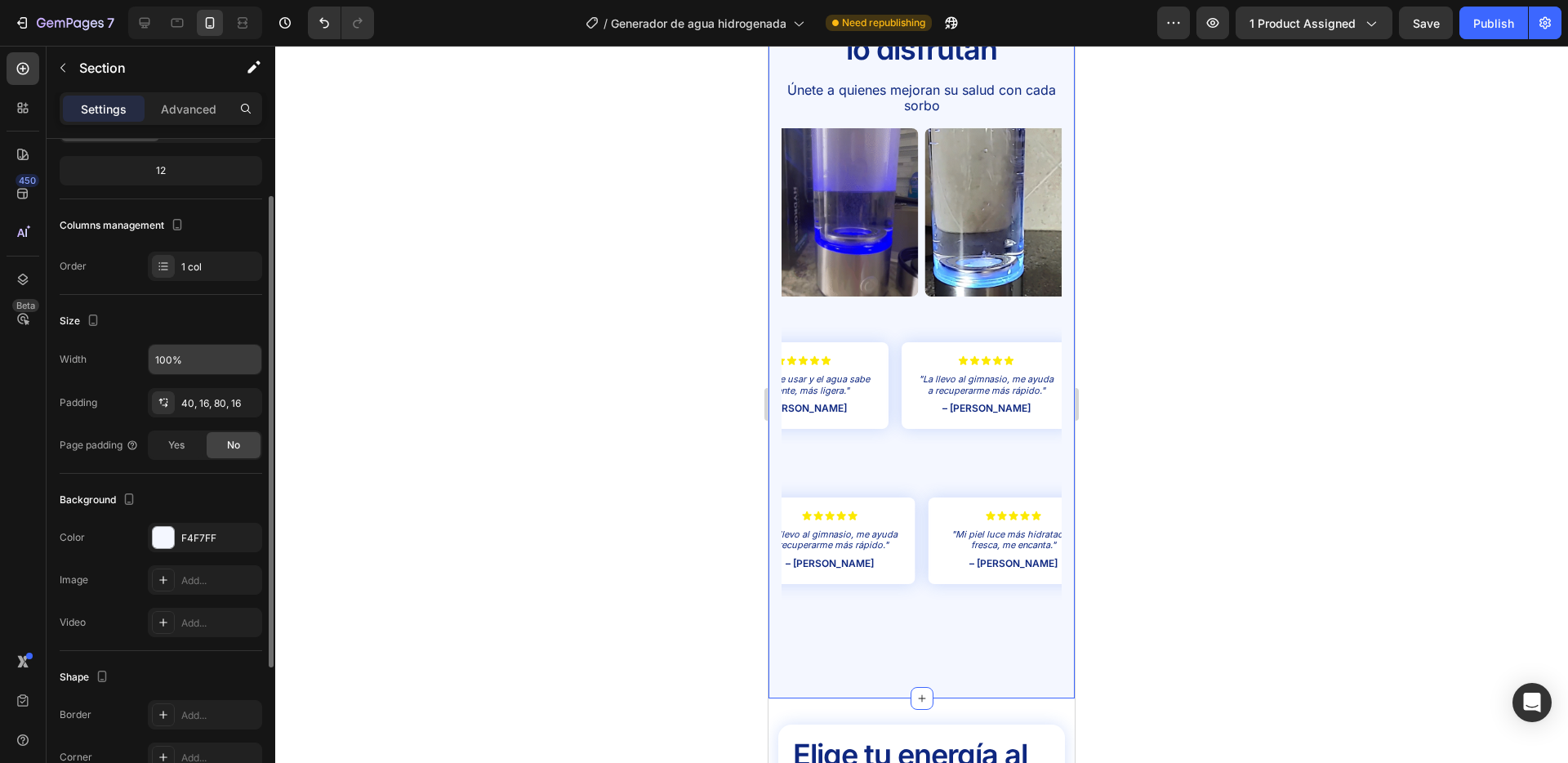
scroll to position [122, 0]
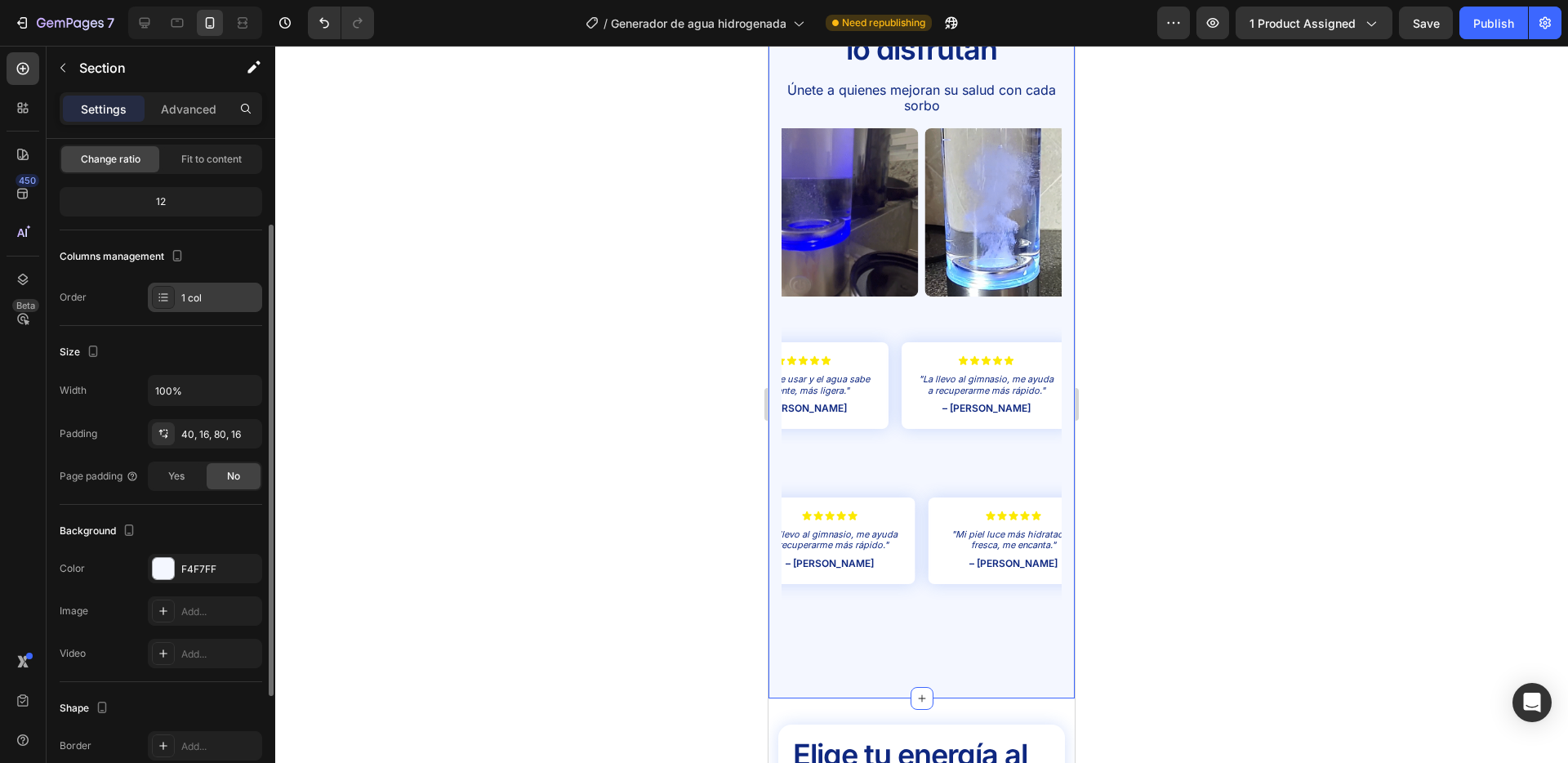
click at [197, 304] on div "1 col" at bounding box center [220, 298] width 77 height 15
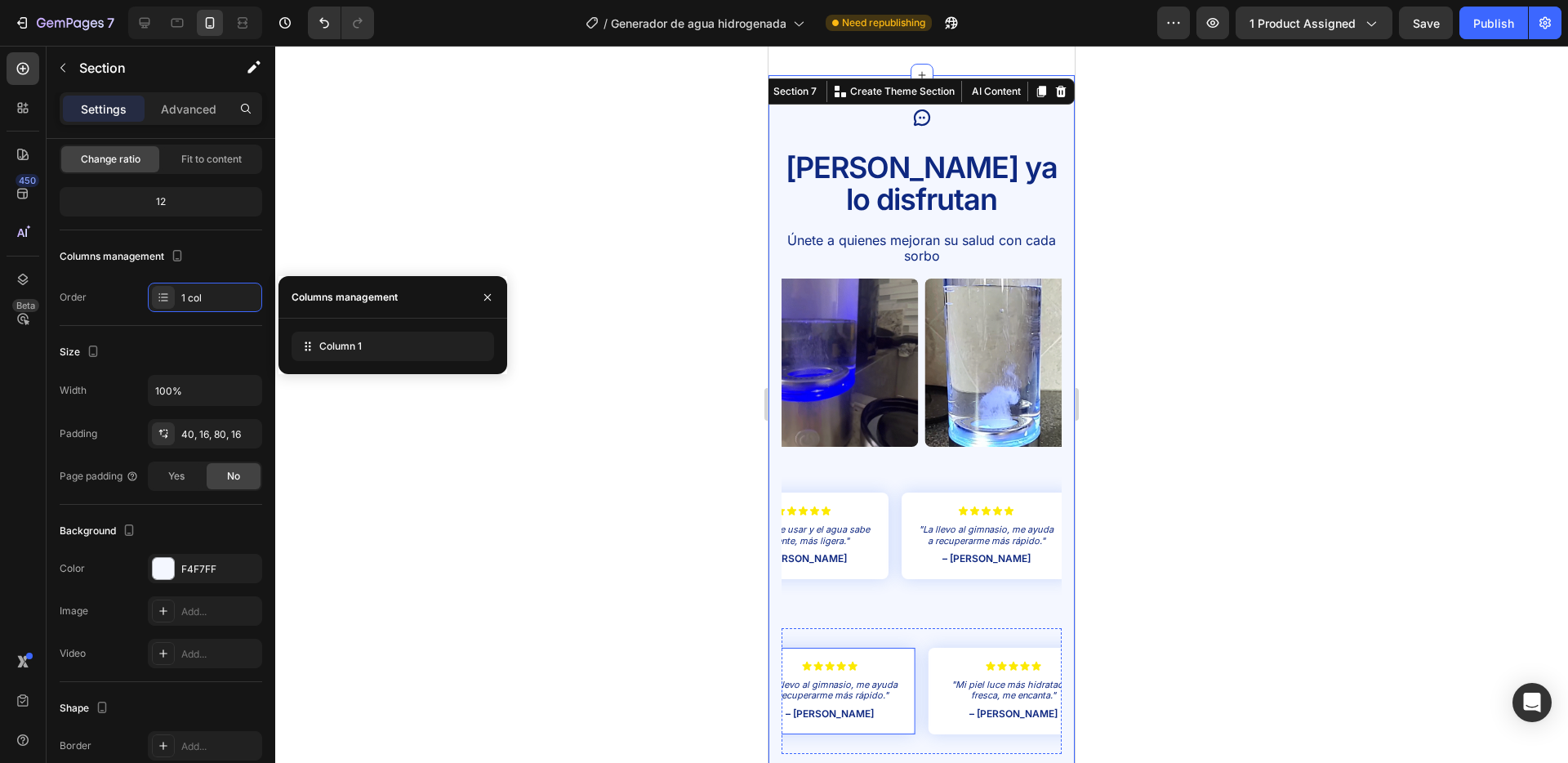
scroll to position [3646, 0]
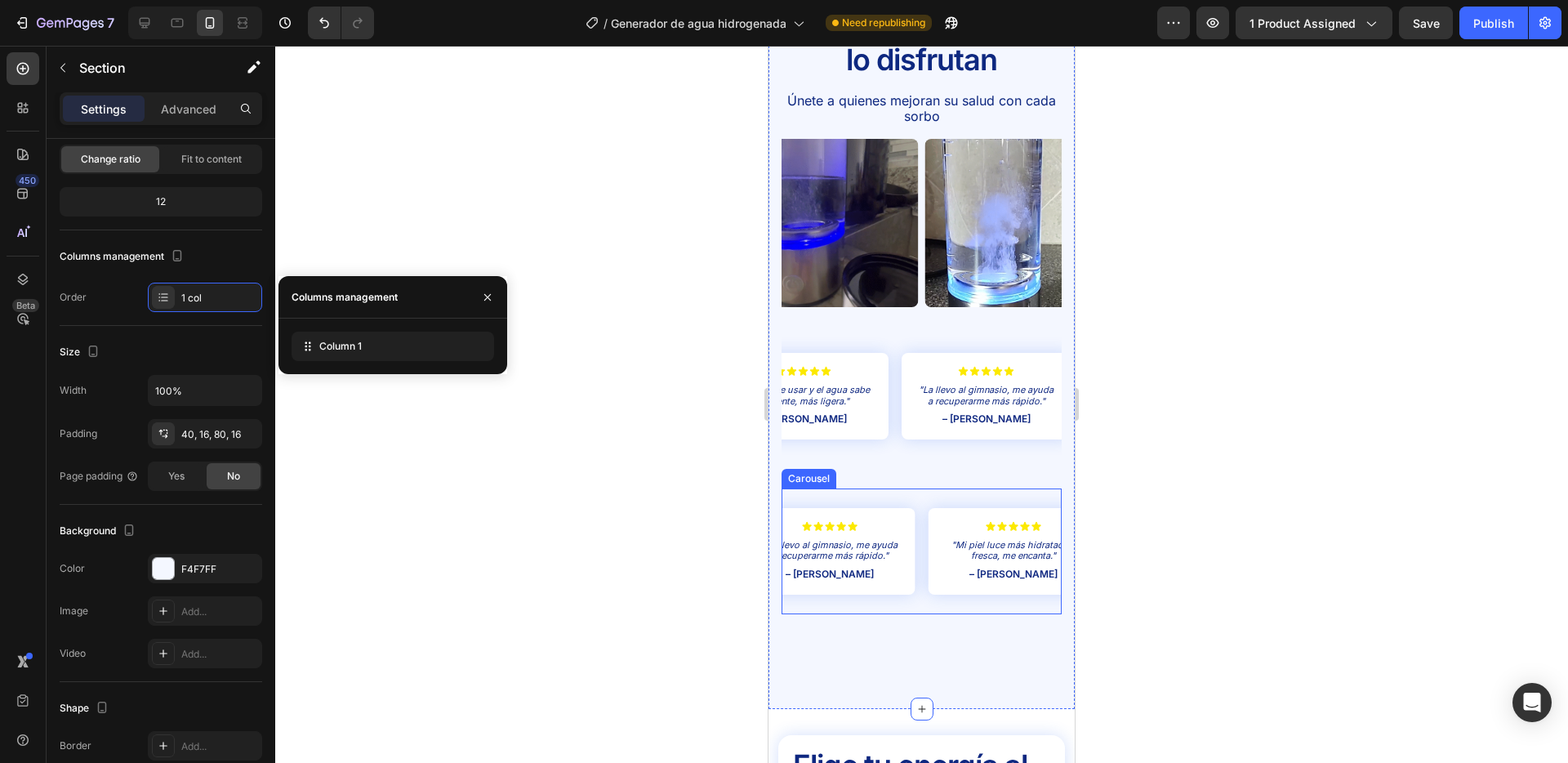
click at [926, 488] on div "Icon Icon Icon Icon Icon Icon List "Mi piel luce más hidratada y fresca, me enc…" at bounding box center [922, 551] width 280 height 126
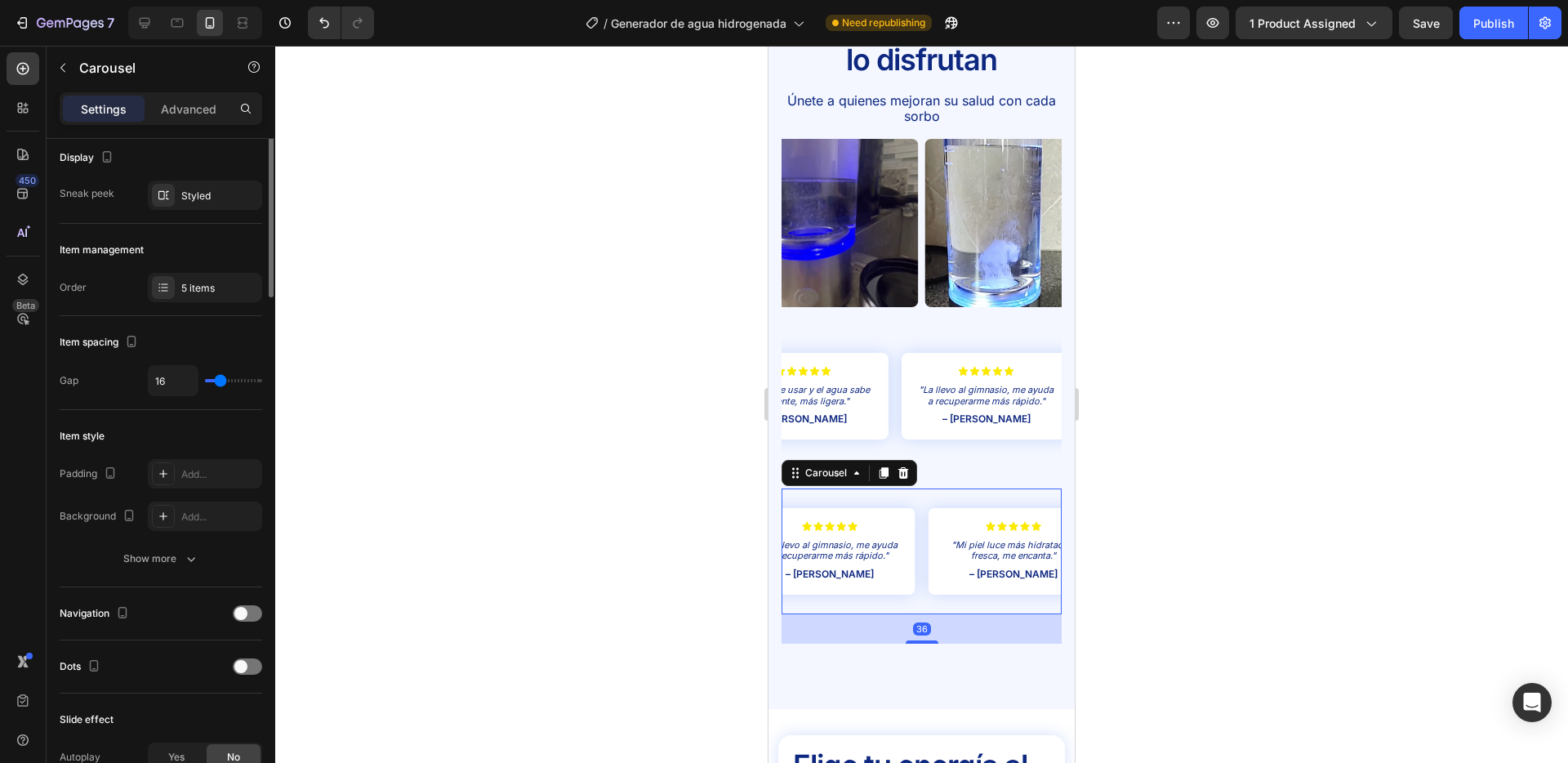
scroll to position [0, 0]
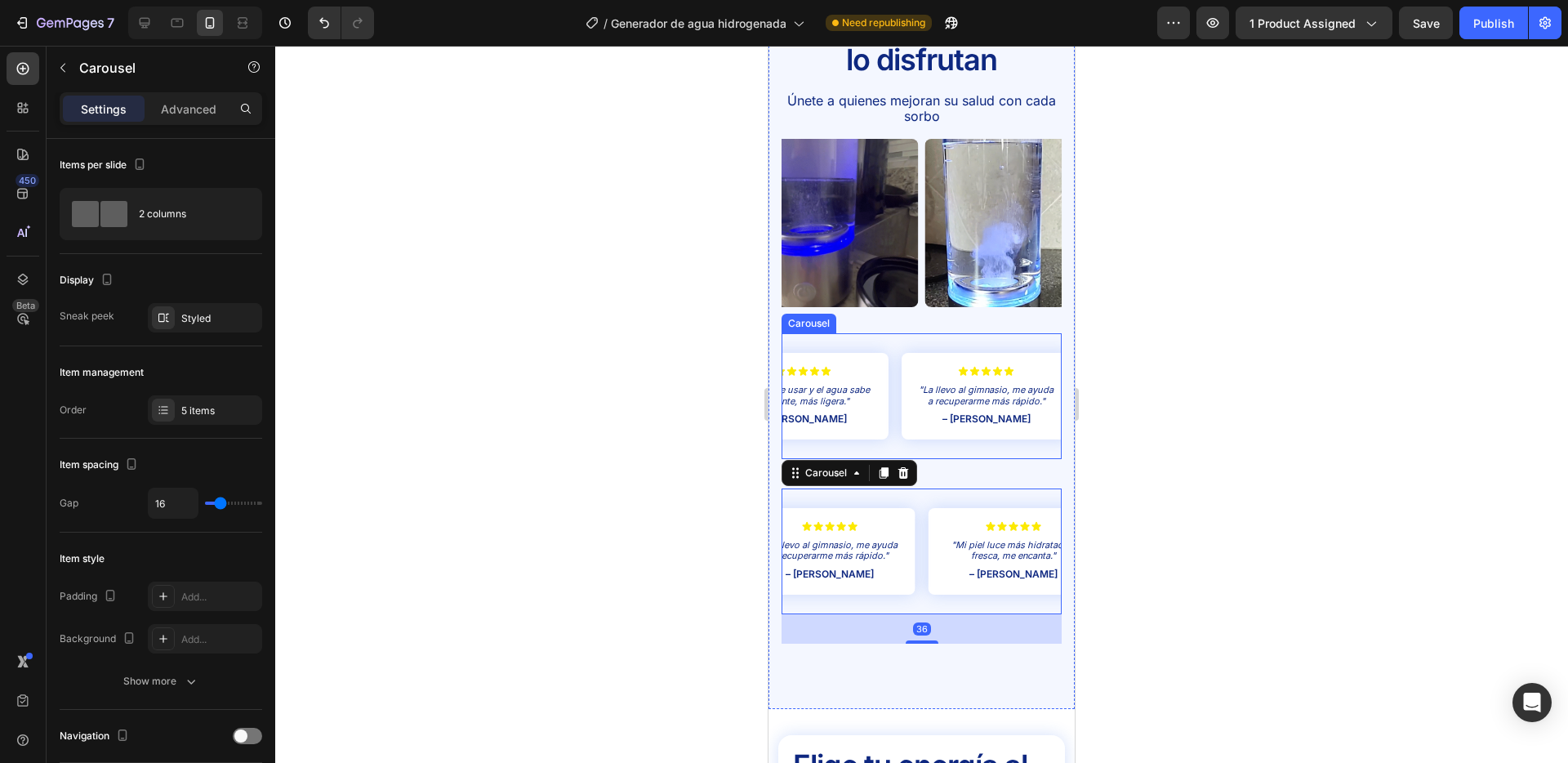
click at [925, 416] on div "Icon Icon Icon Icon Icon Icon List "La llevo al gimnasio, me ayuda a recuperarm…" at bounding box center [985, 416] width 170 height 126
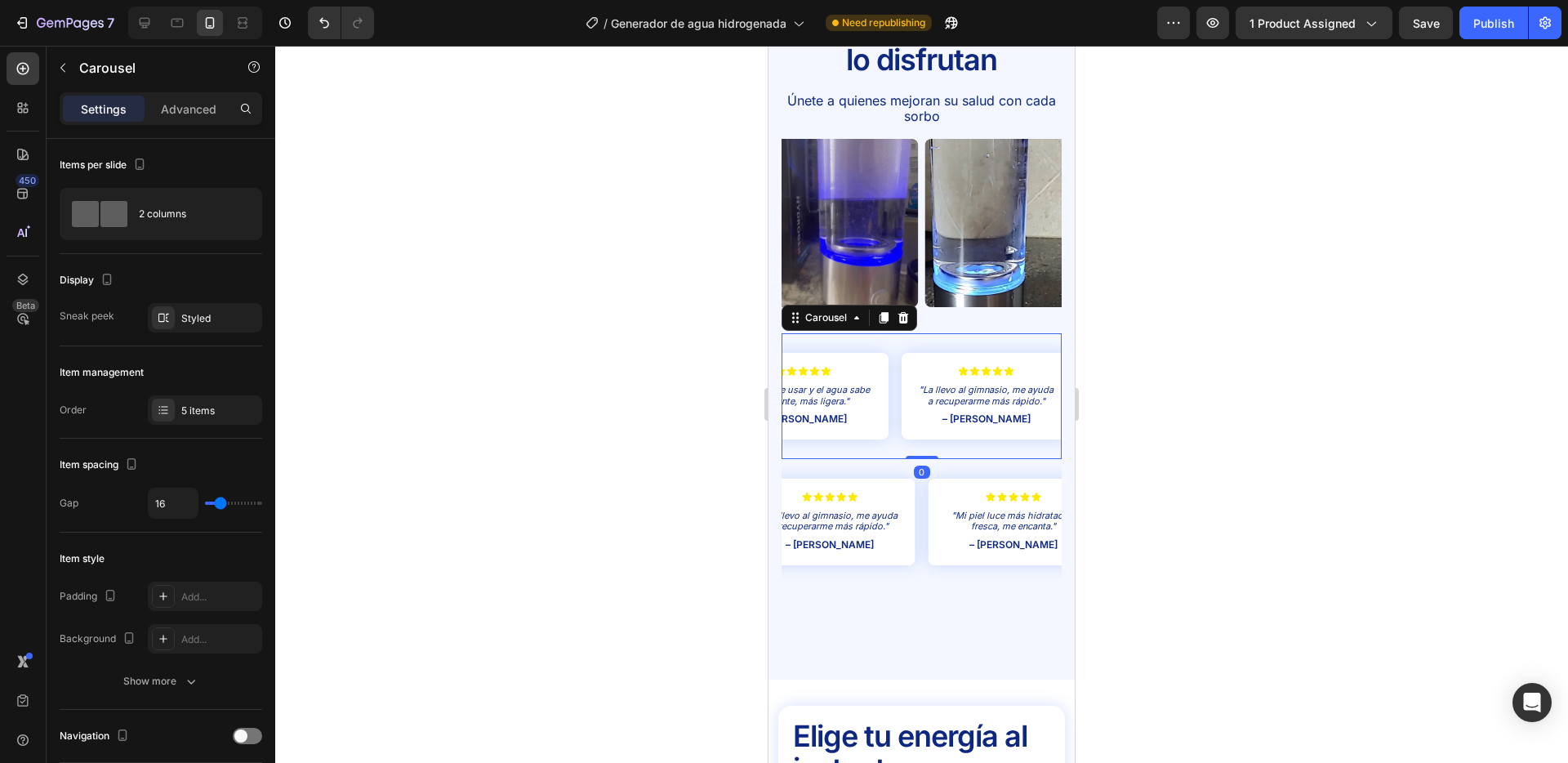
click at [928, 406] on div "Icon Icon Icon Icon Icon Icon List "Mi piel luce más hidratada y fresca, me enc…" at bounding box center [922, 396] width 280 height 126
click at [561, 393] on div at bounding box center [921, 404] width 1293 height 717
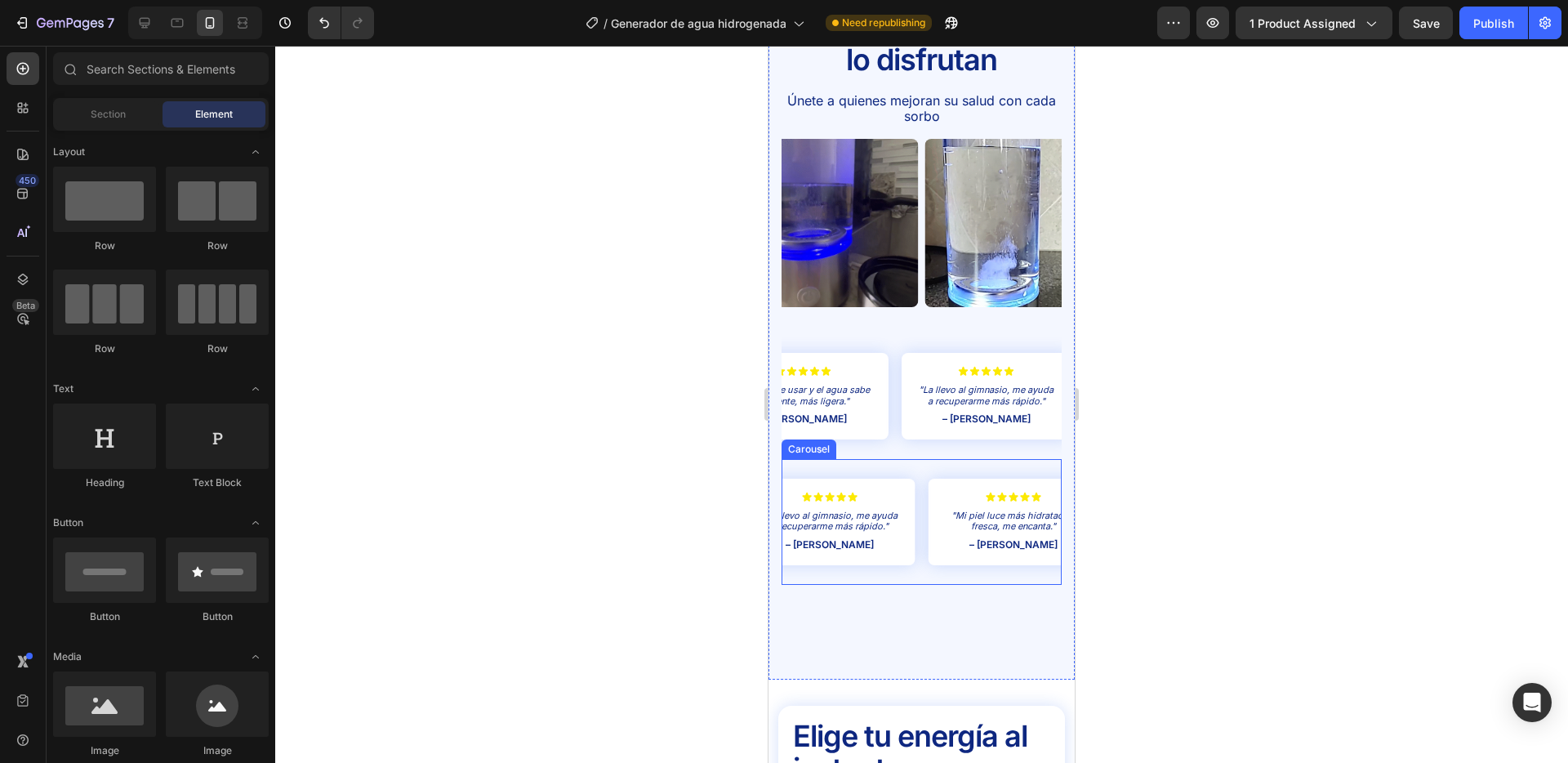
click at [917, 459] on div "Icon Icon Icon Icon Icon Icon List "Mi piel luce más hidratada y fresca, me enc…" at bounding box center [922, 522] width 280 height 126
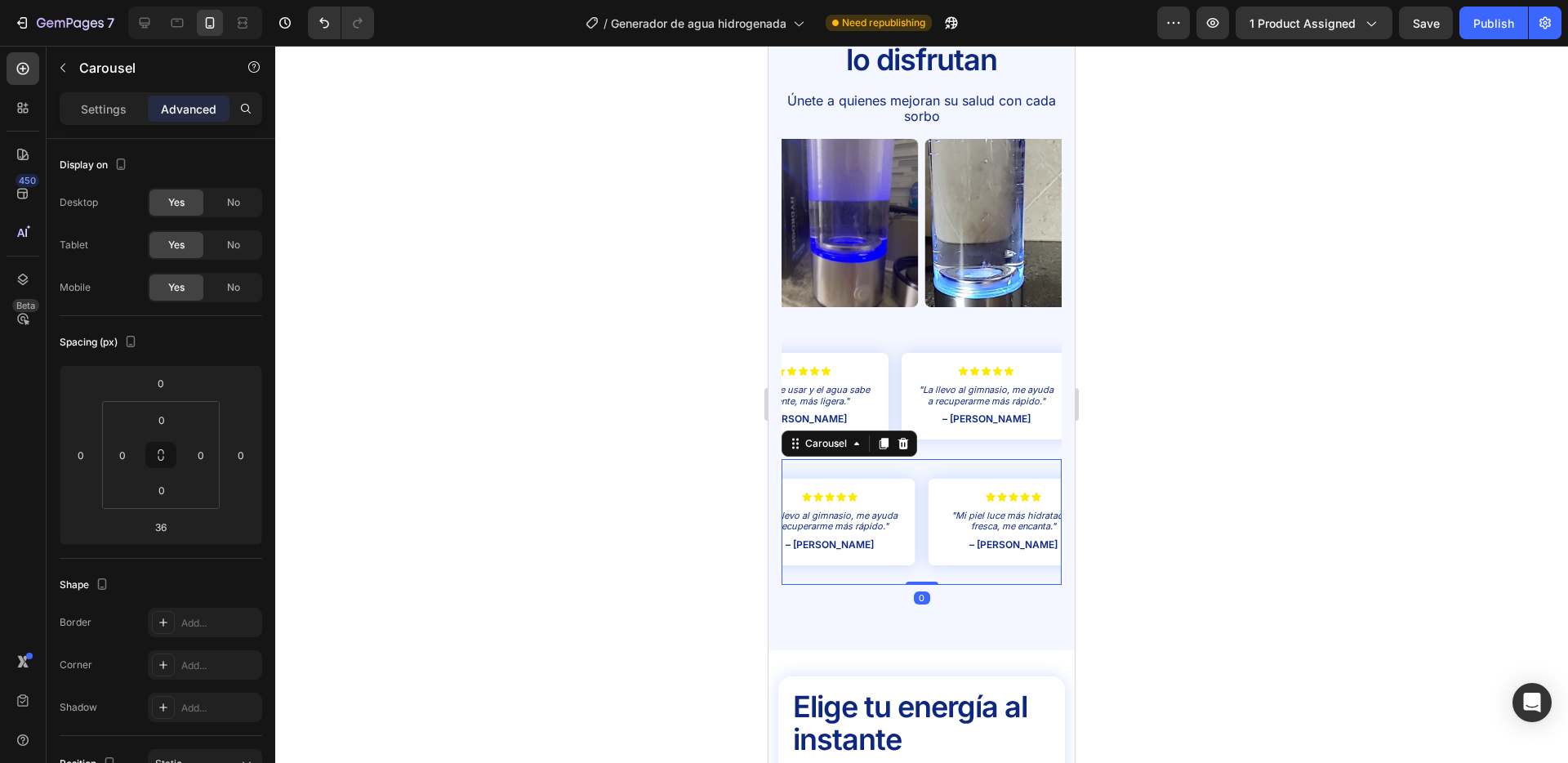
drag, startPoint x: 926, startPoint y: 579, endPoint x: 1406, endPoint y: 556, distance: 480.6
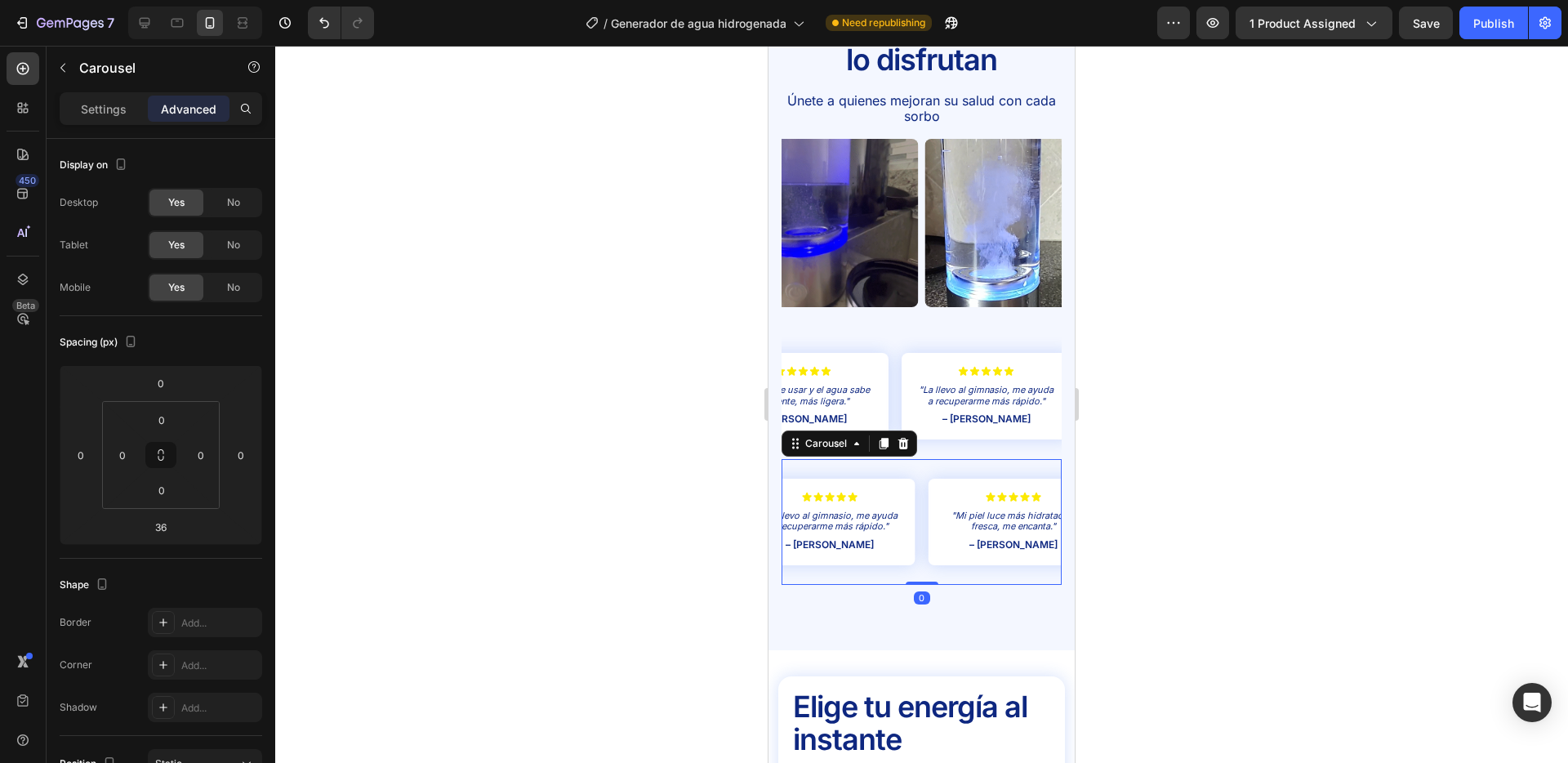
click at [934, 525] on div "Icon Icon Icon Icon Icon Icon List "Mi piel luce más hidratada y fresca, me enc…" at bounding box center [922, 522] width 280 height 126
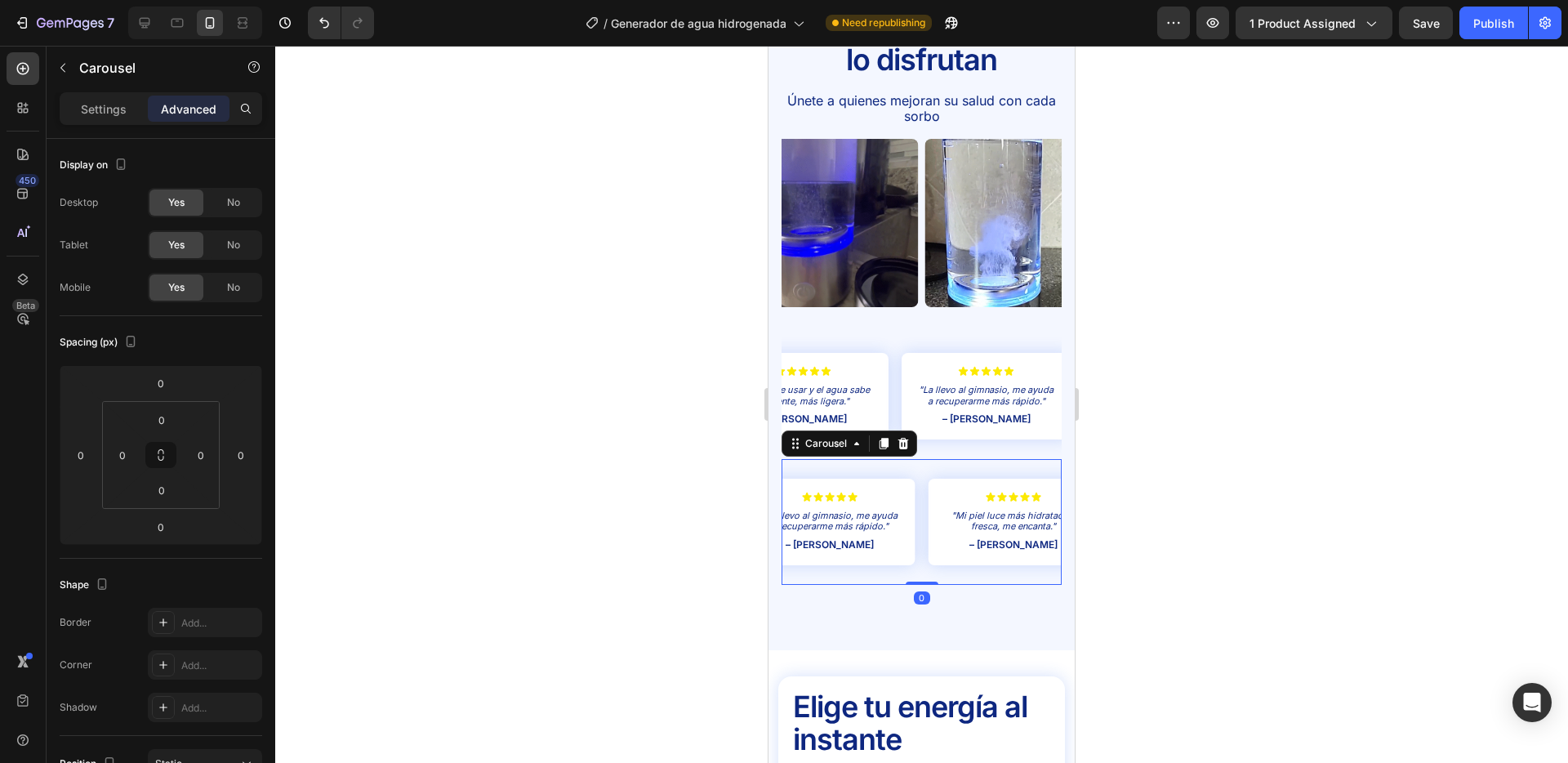
click at [637, 511] on div at bounding box center [921, 404] width 1293 height 717
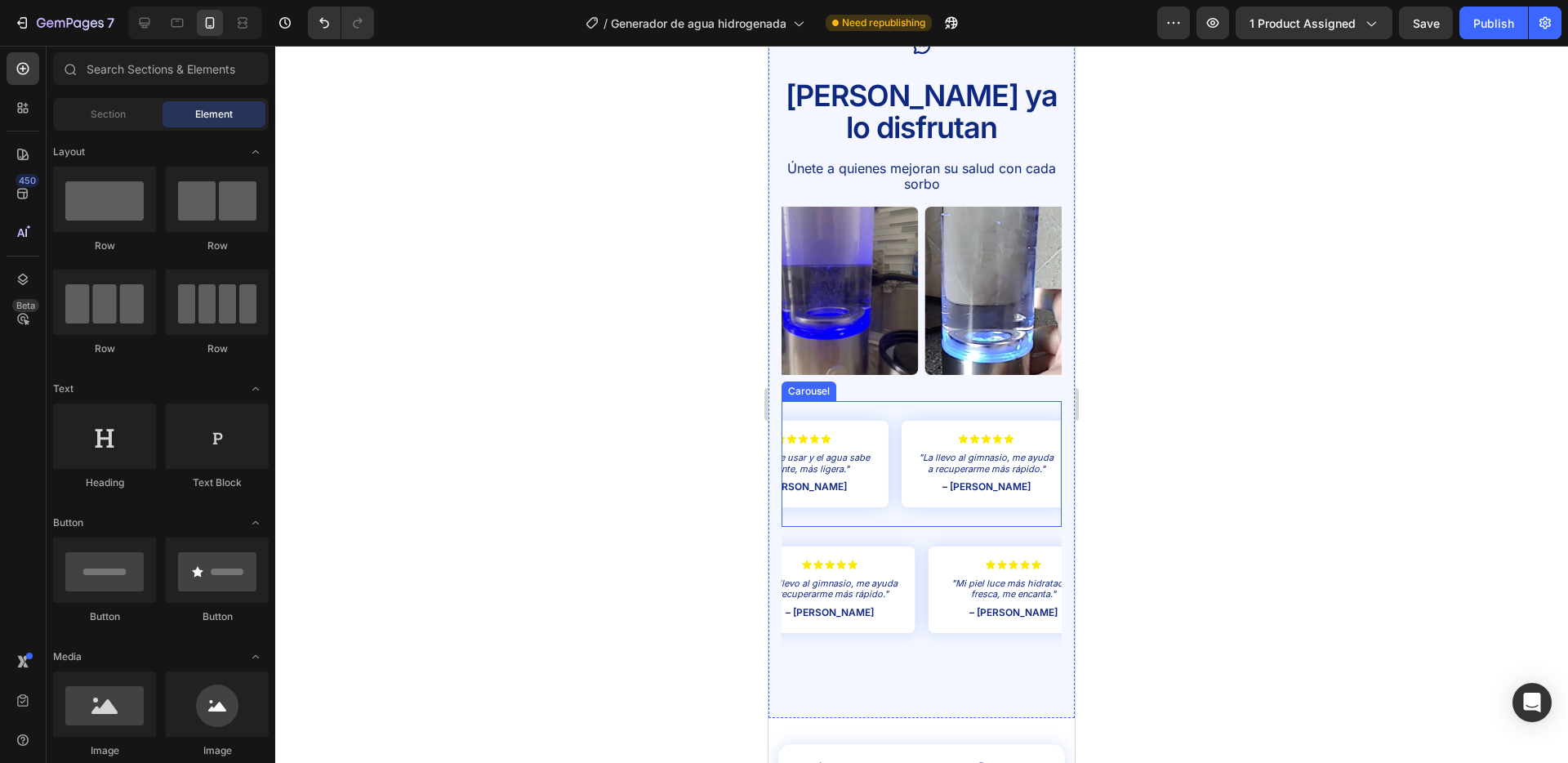
scroll to position [3440, 0]
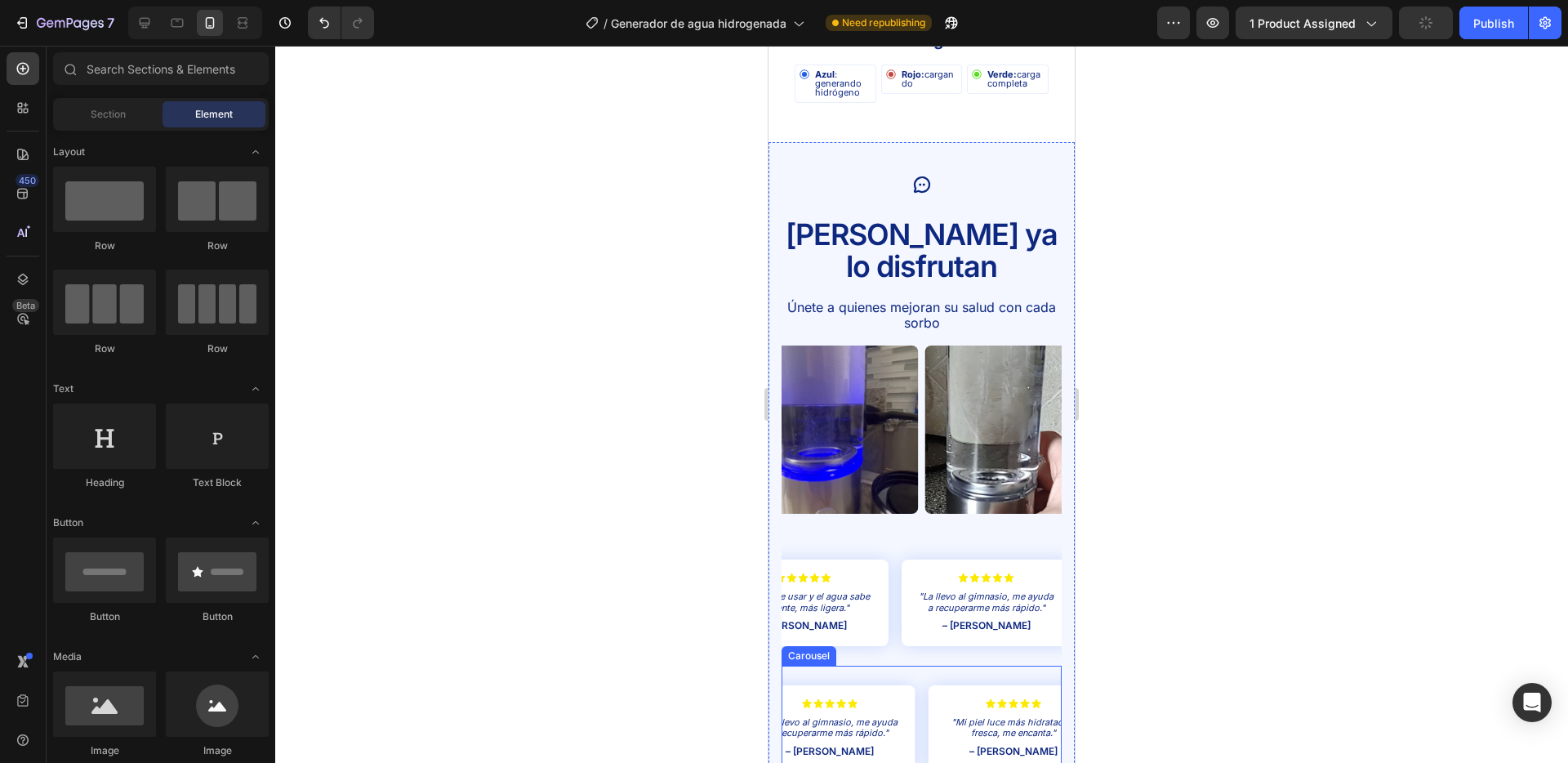
click at [897, 666] on div "Icon Icon Icon Icon Icon Icon List "La llevo al gimnasio, me ayuda a recuperarm…" at bounding box center [829, 729] width 170 height 126
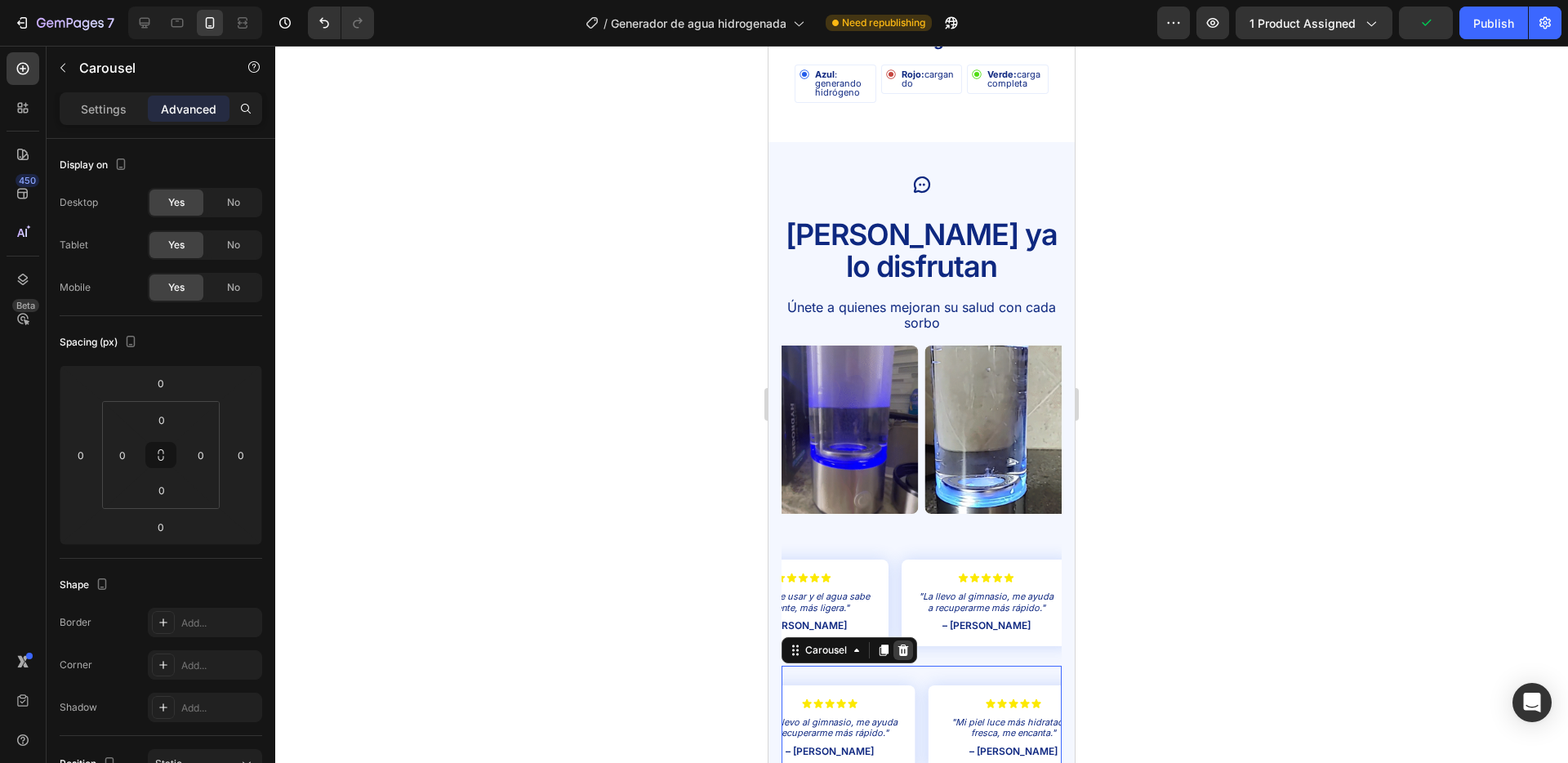
click at [905, 643] on icon at bounding box center [903, 650] width 13 height 13
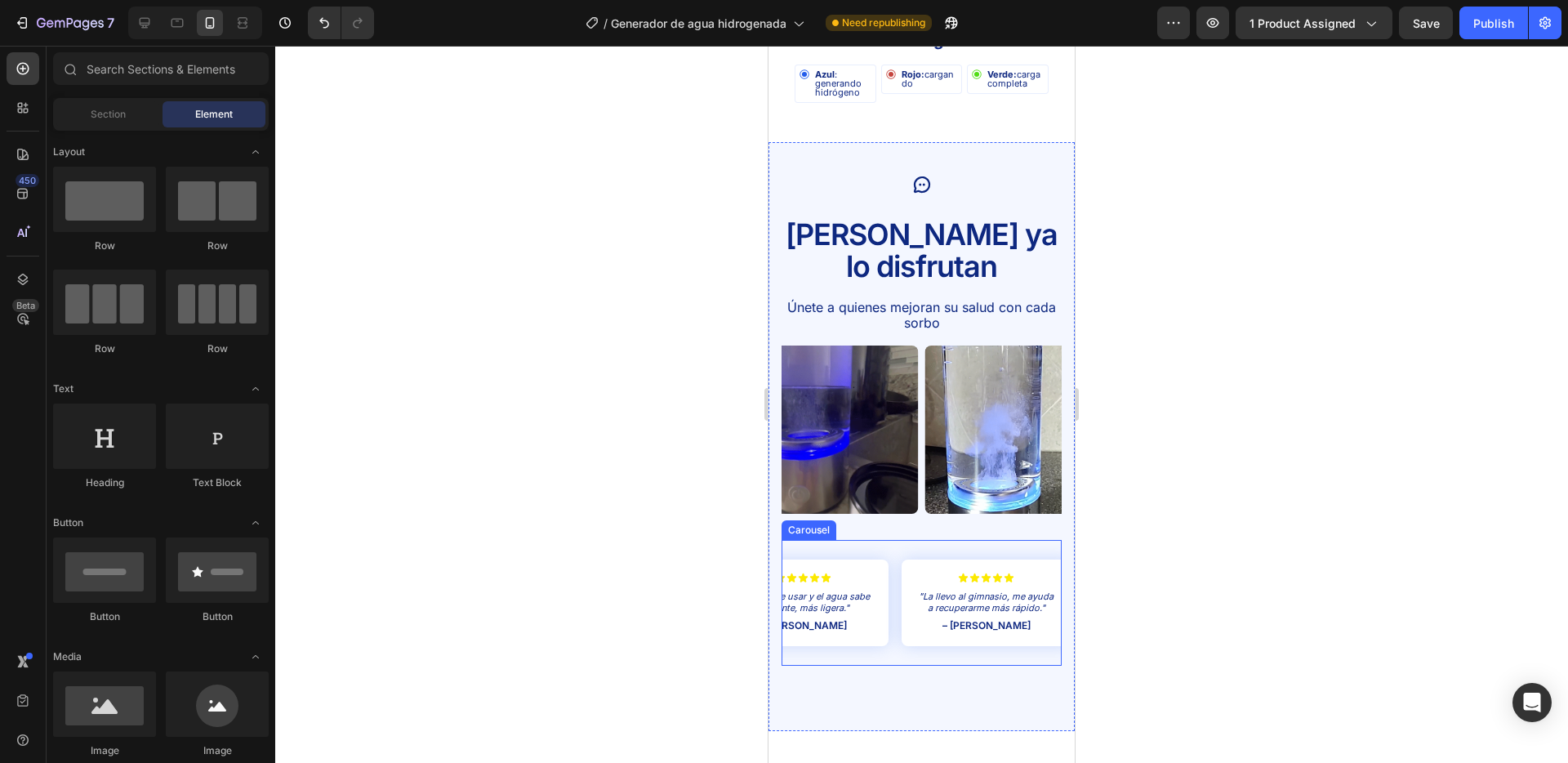
click at [808, 540] on div "Icon Icon Icon Icon Icon Icon List "Es fácil de usar y el agua sabe diferente, …" at bounding box center [802, 602] width 170 height 126
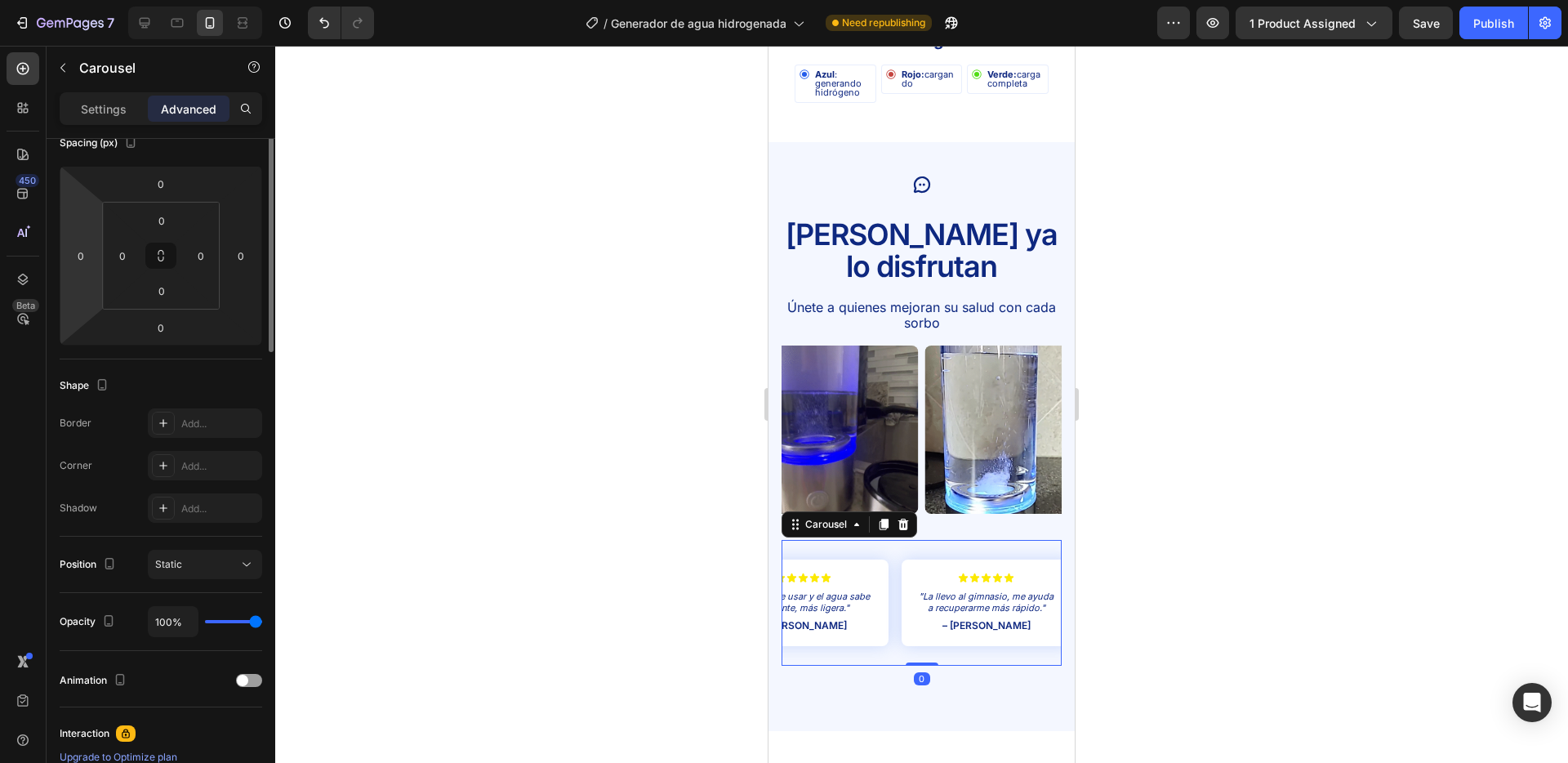
scroll to position [228, 0]
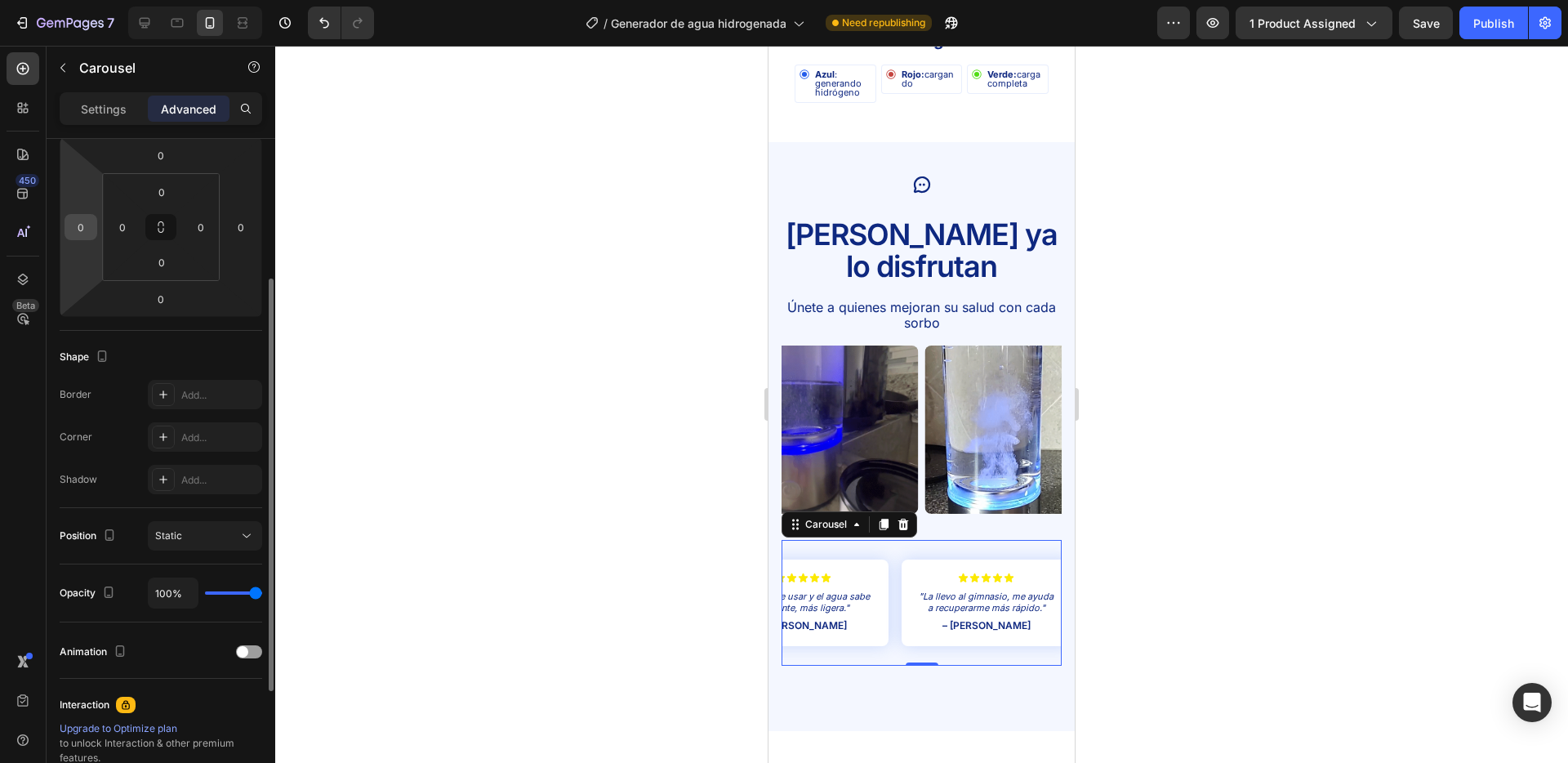
click at [79, 227] on input "0" at bounding box center [81, 227] width 24 height 24
type input "-16"
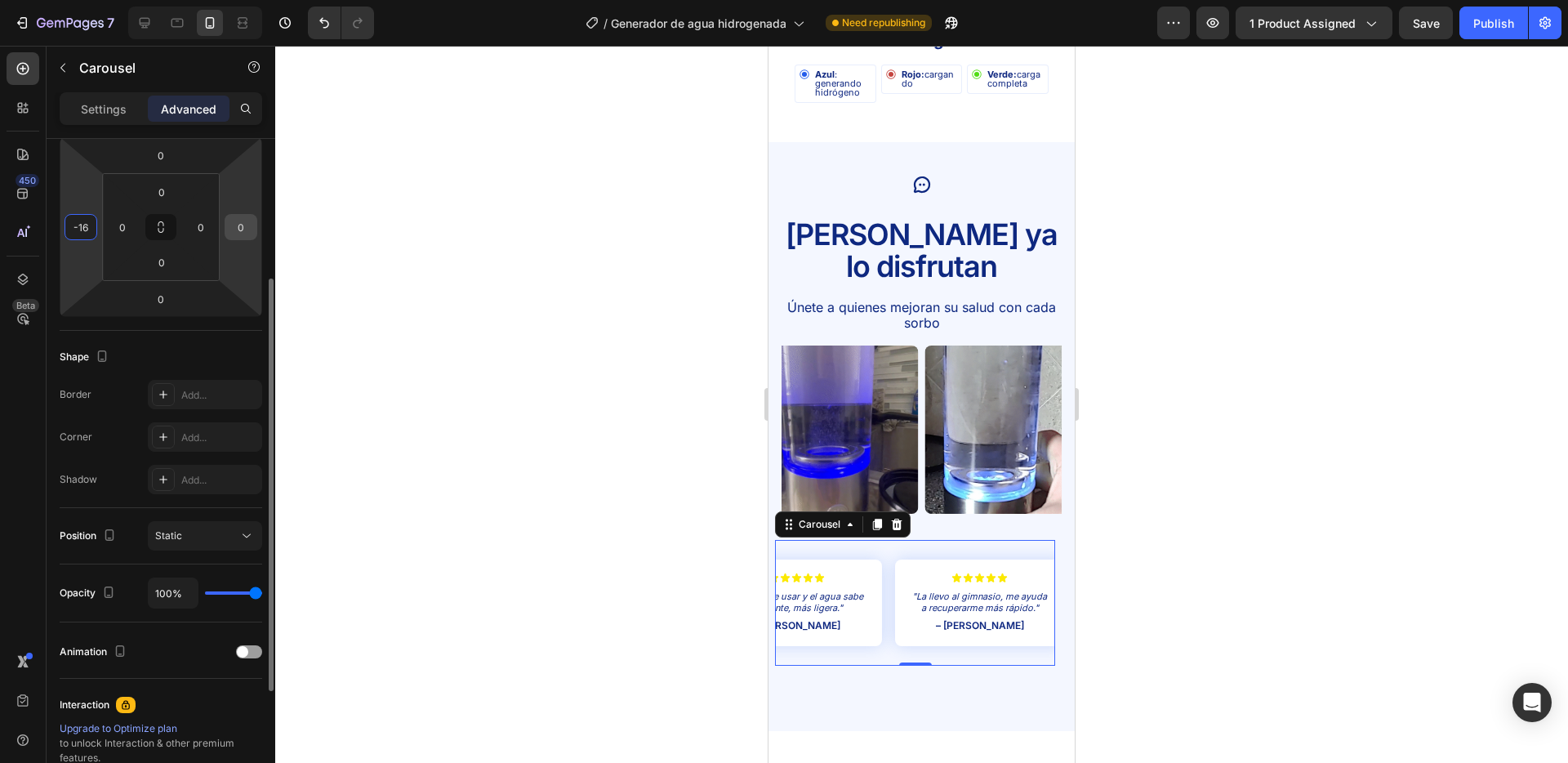
click at [241, 225] on input "0" at bounding box center [240, 227] width 24 height 24
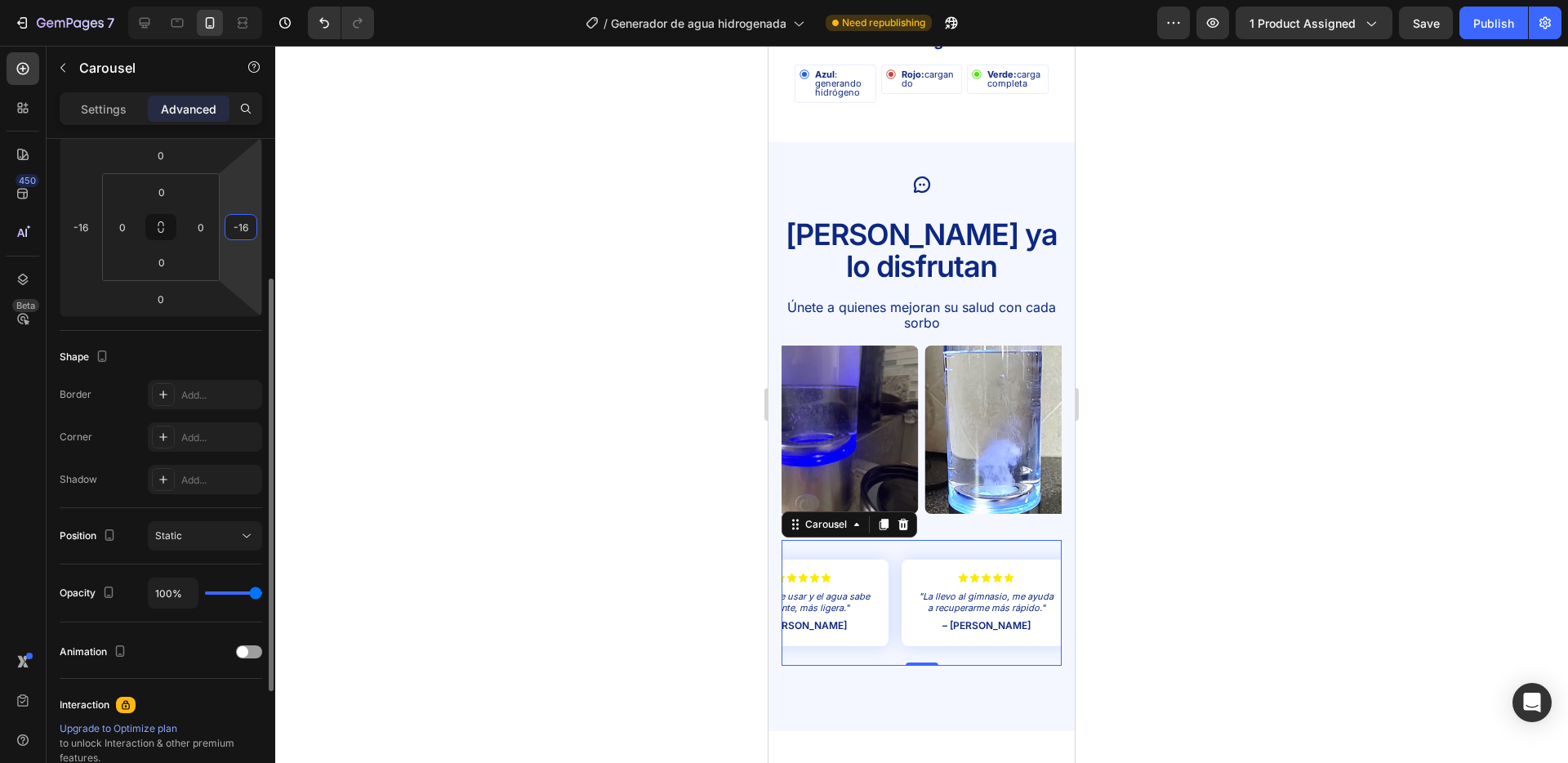
type input "-16"
click at [117, 220] on input "0" at bounding box center [122, 227] width 24 height 24
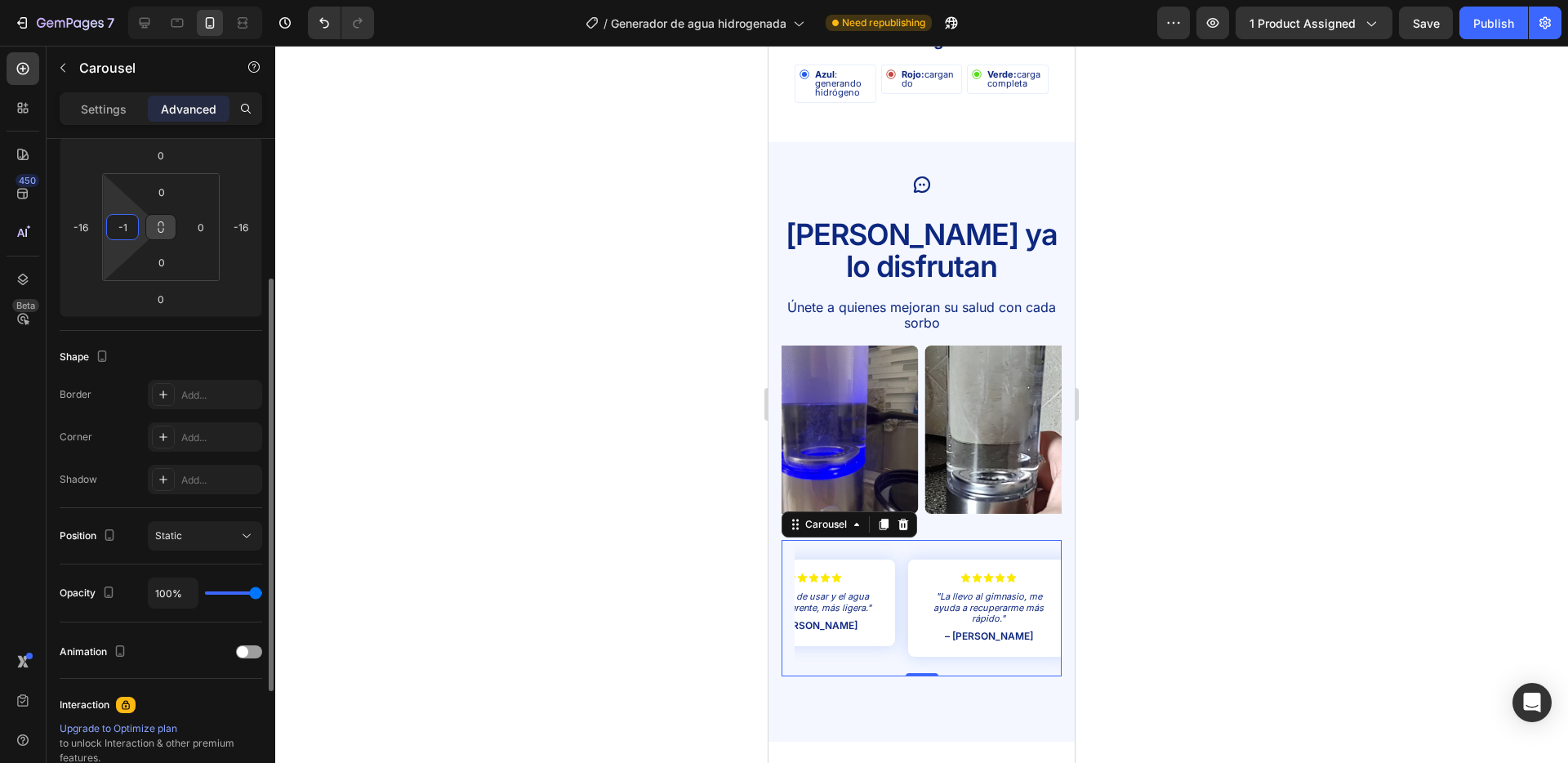
type input "-"
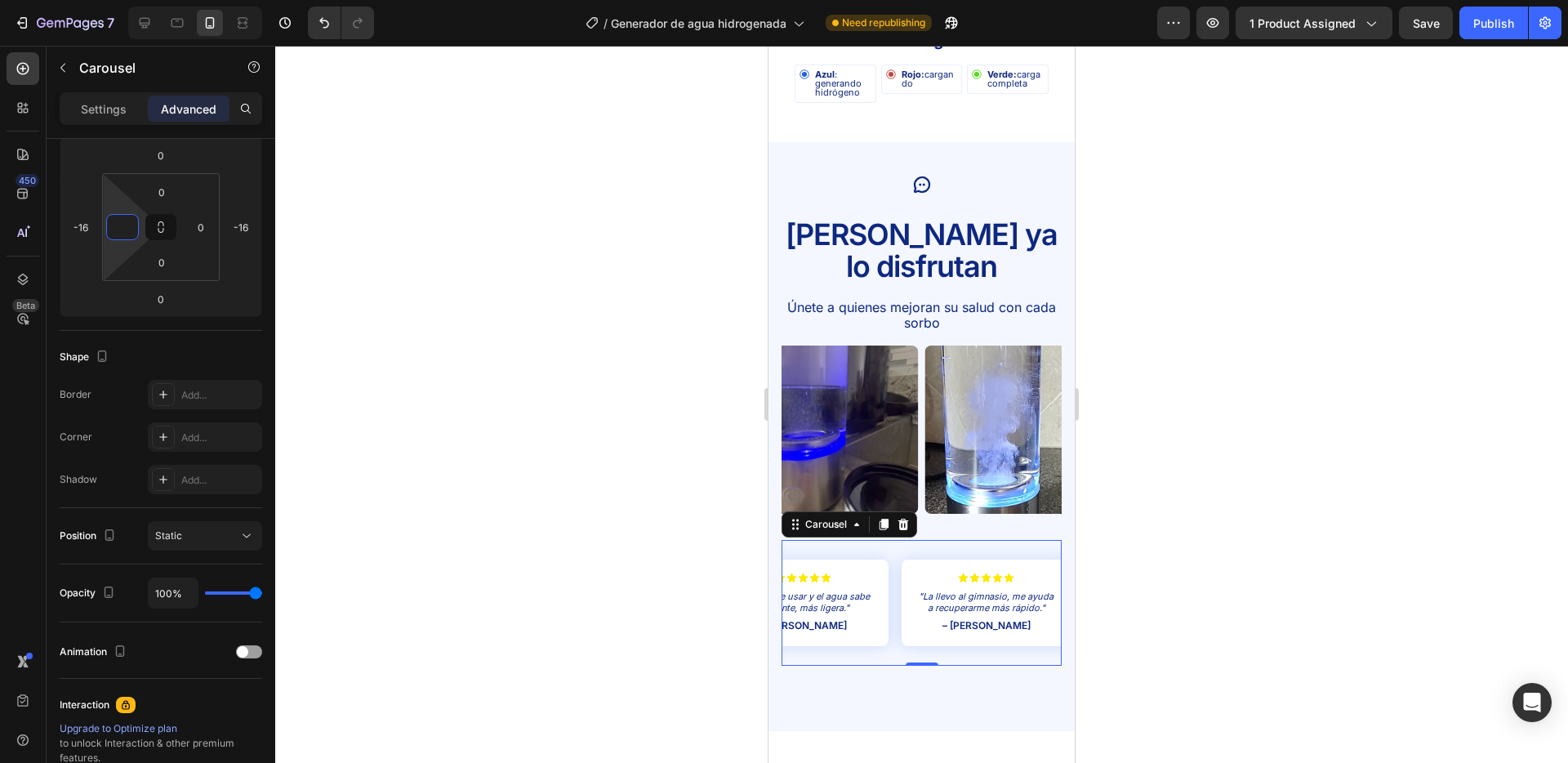
click at [426, 261] on div at bounding box center [921, 404] width 1293 height 717
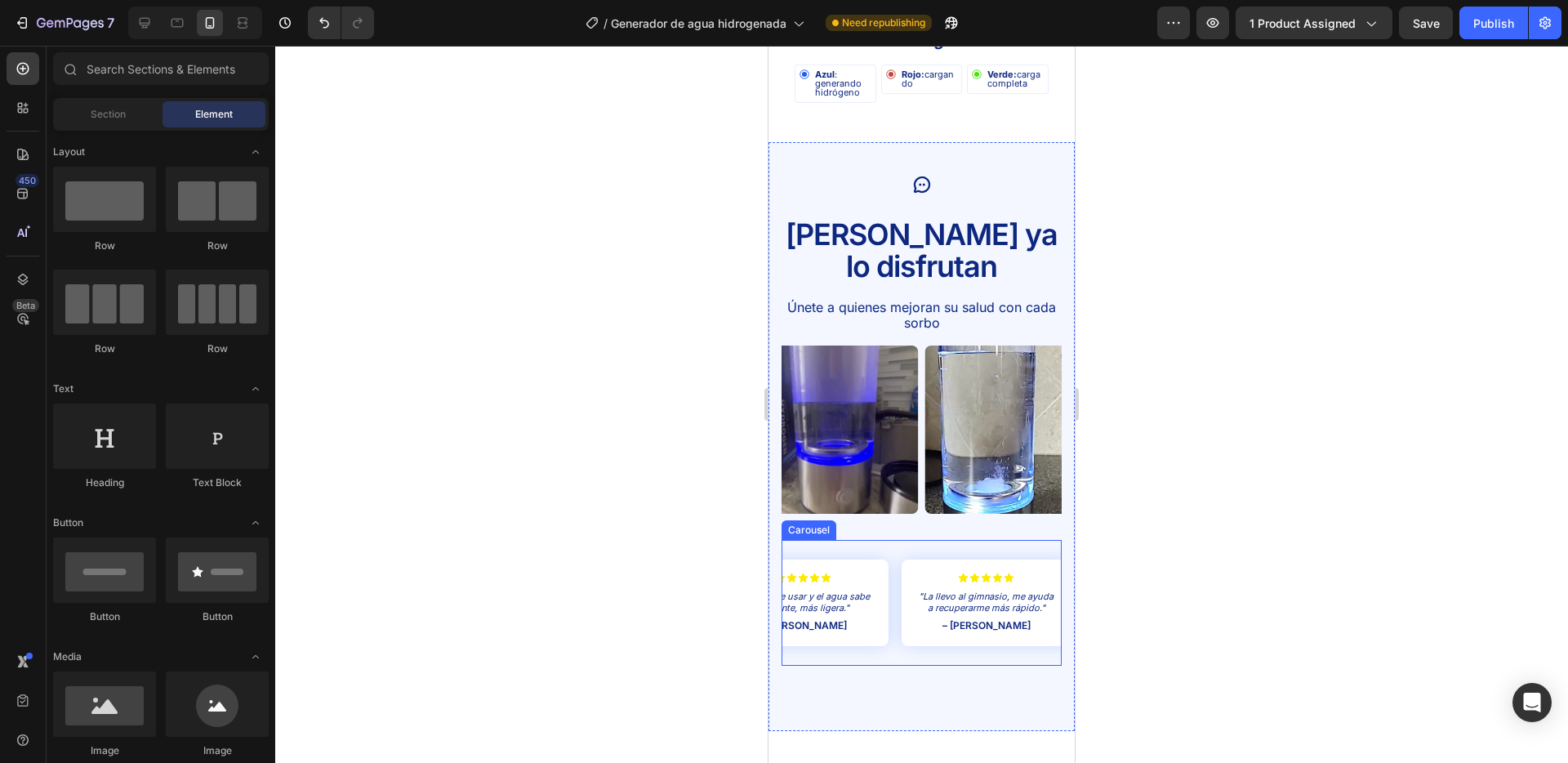
click at [893, 540] on div "Icon Icon Icon Icon Icon Icon List "Mi piel luce más hidratada y fresca, me enc…" at bounding box center [922, 602] width 280 height 126
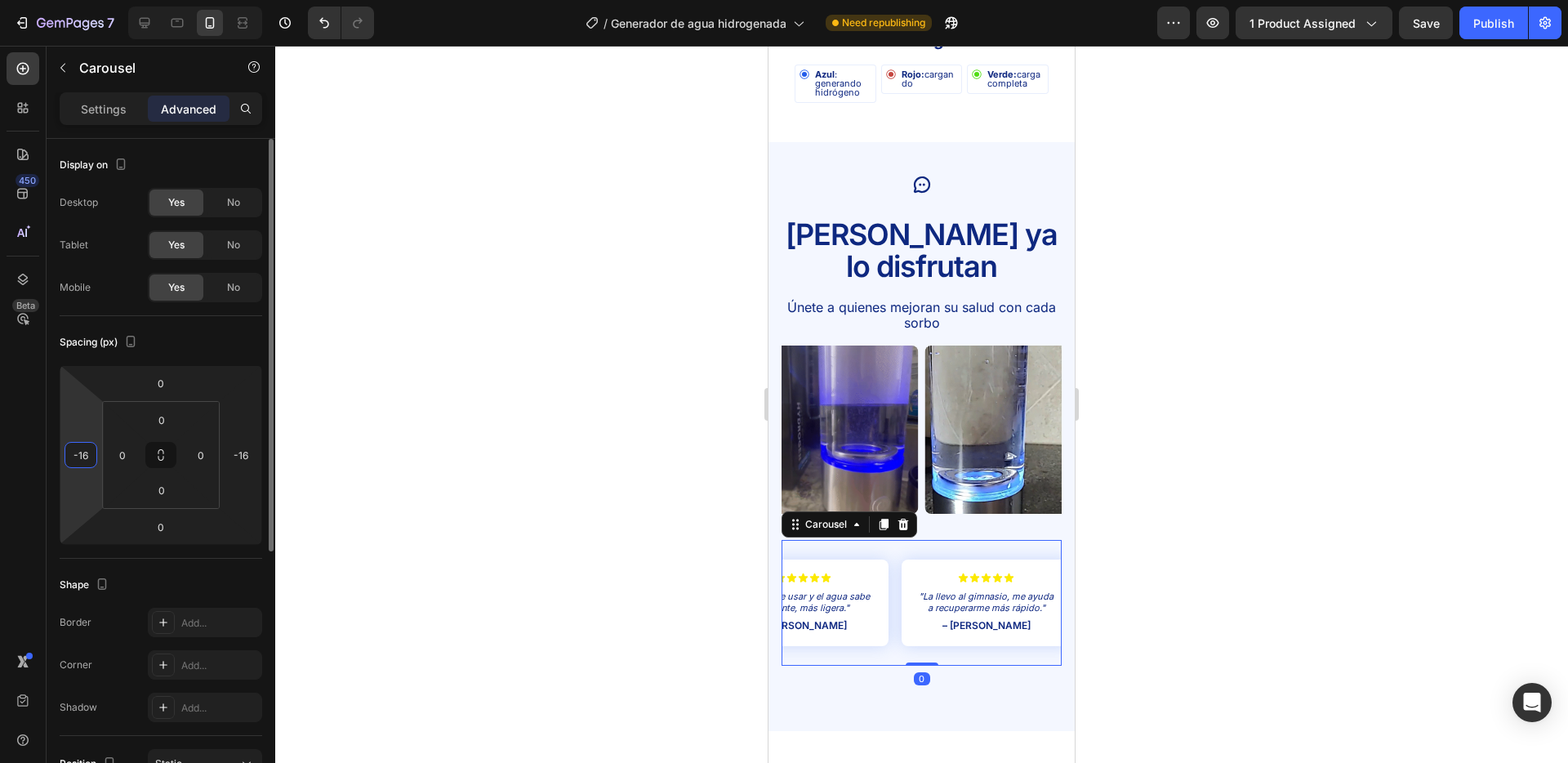
click at [85, 449] on input "-16" at bounding box center [81, 455] width 24 height 24
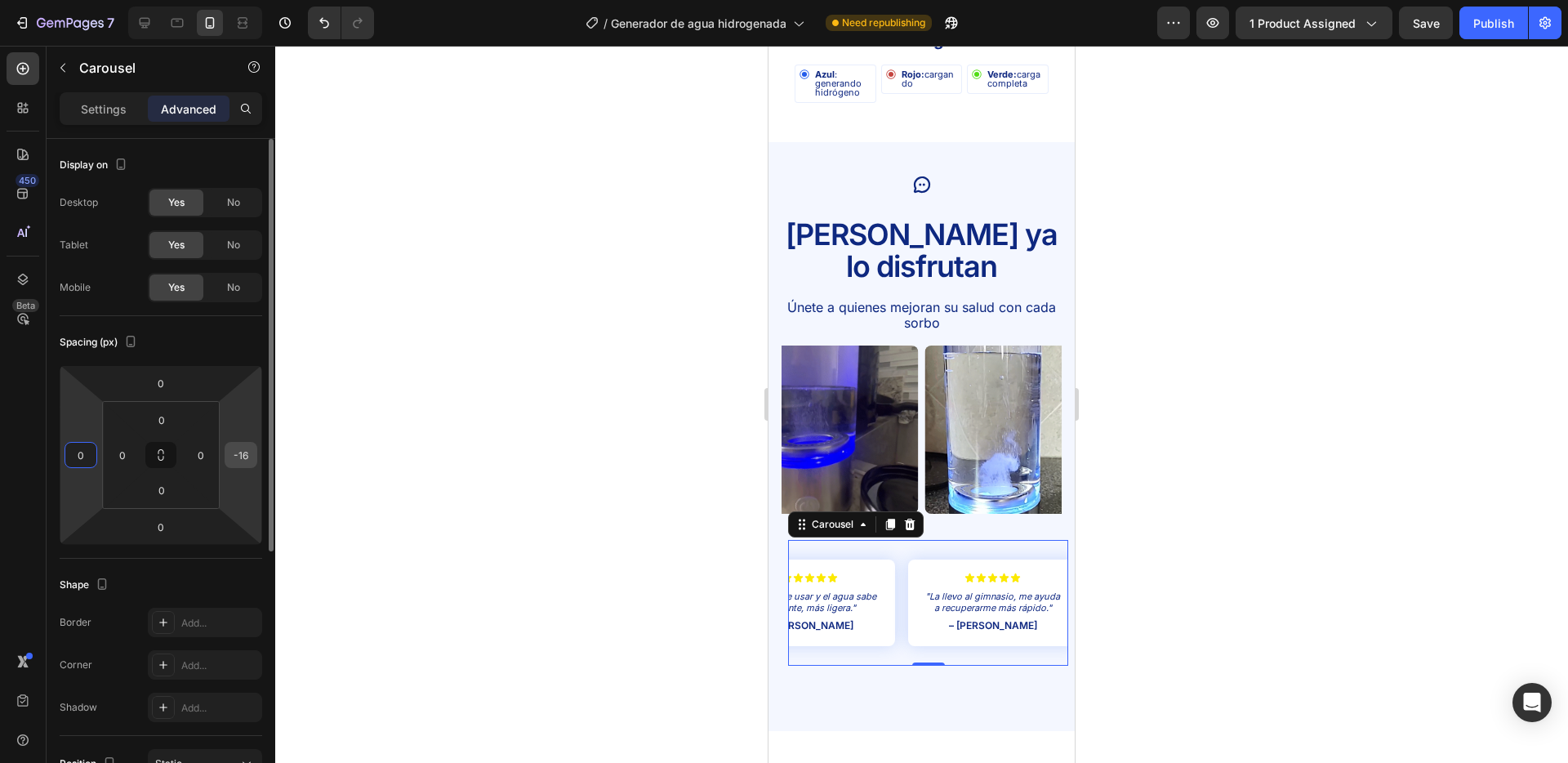
type input "0"
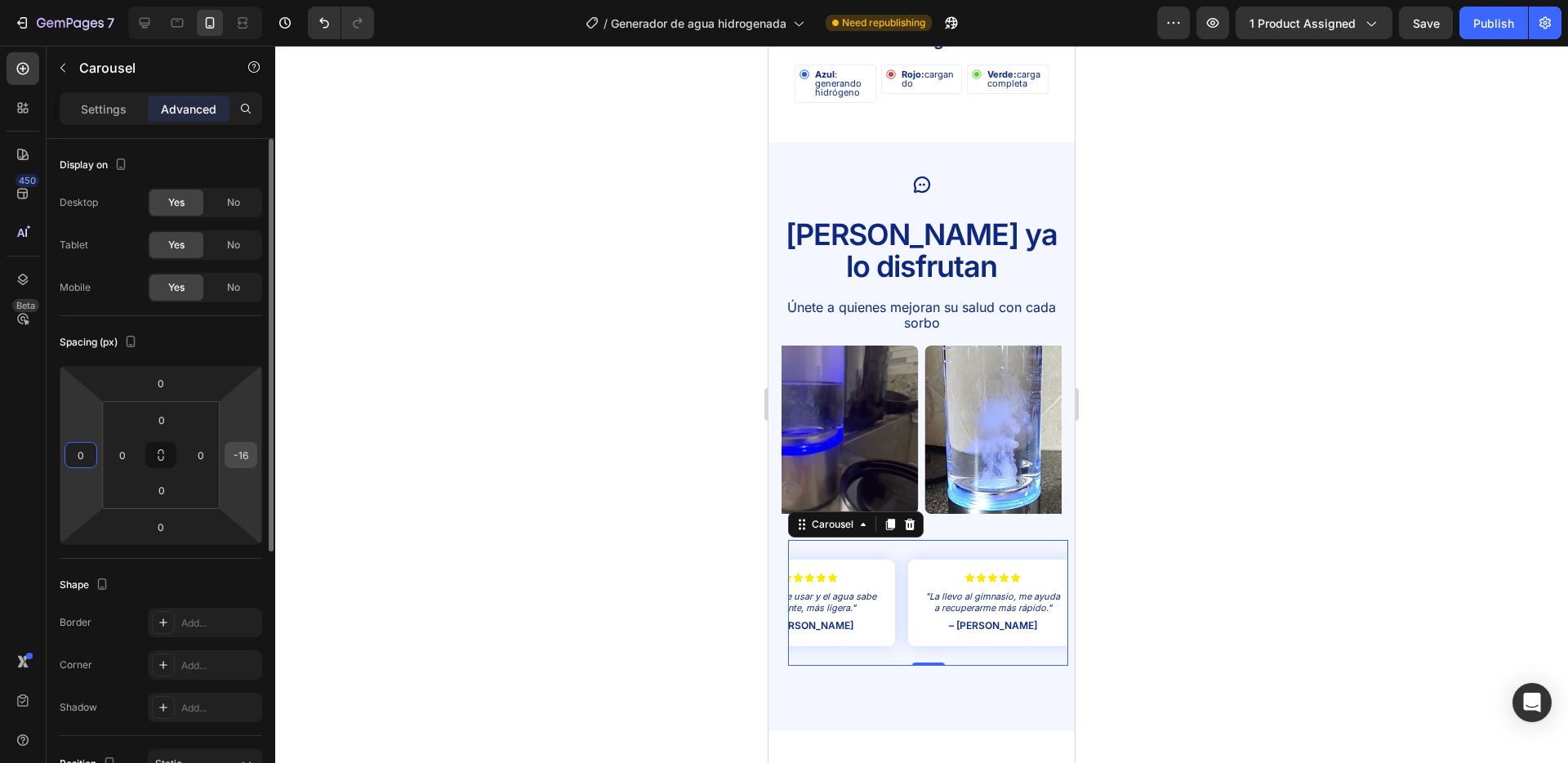
click at [239, 455] on input "-16" at bounding box center [240, 455] width 24 height 24
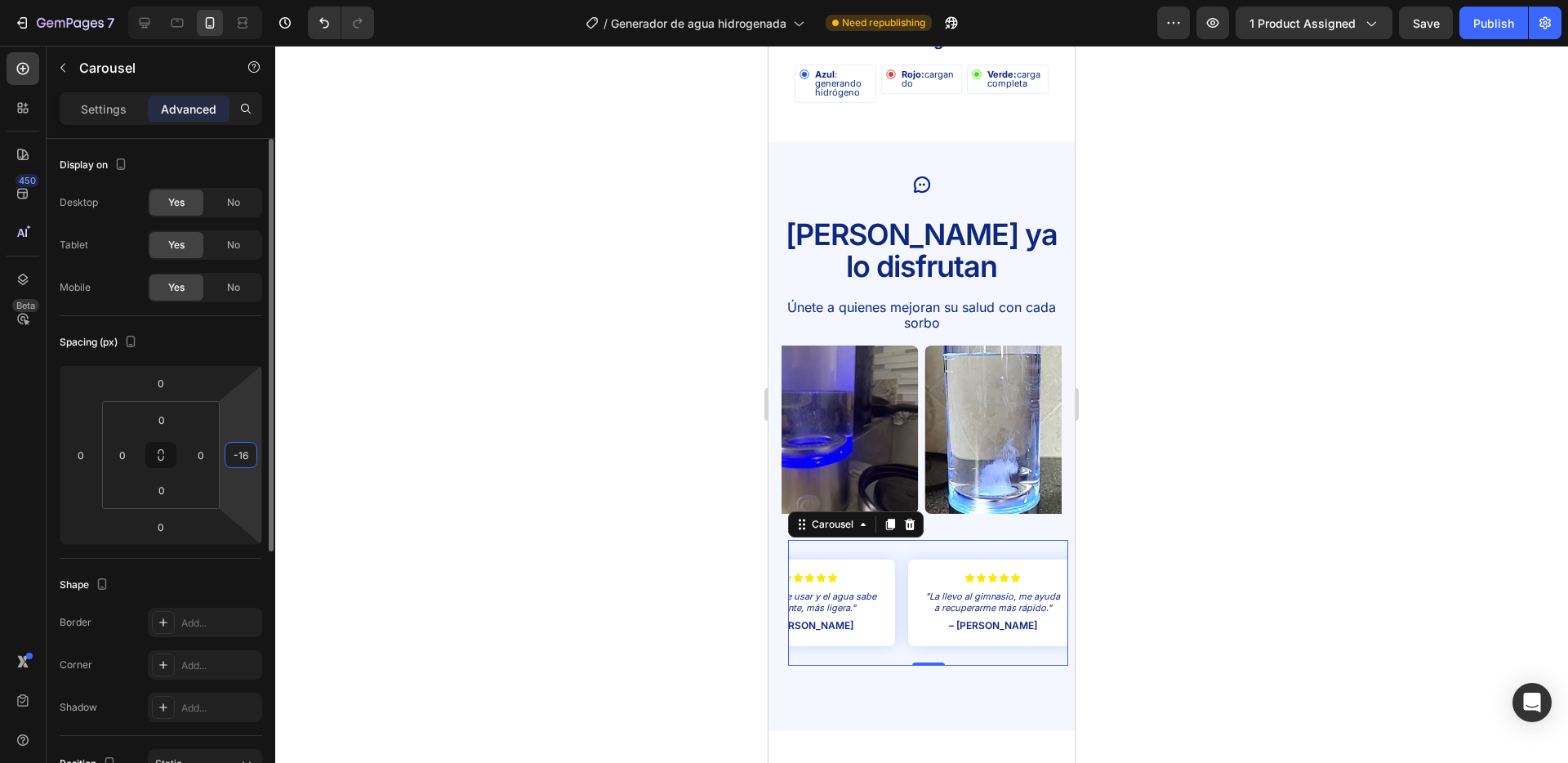
type input "0"
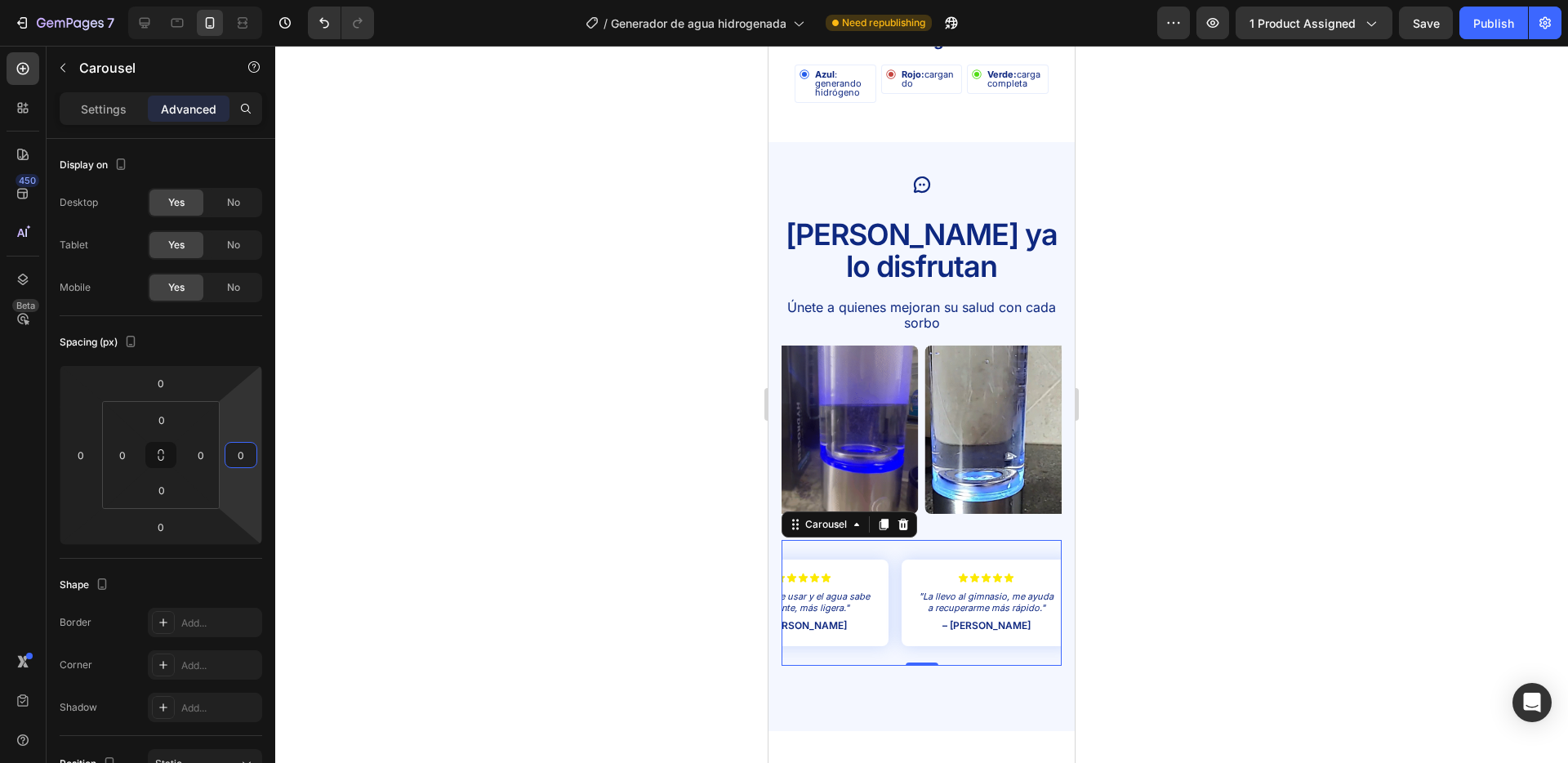
click at [403, 432] on div at bounding box center [921, 404] width 1293 height 717
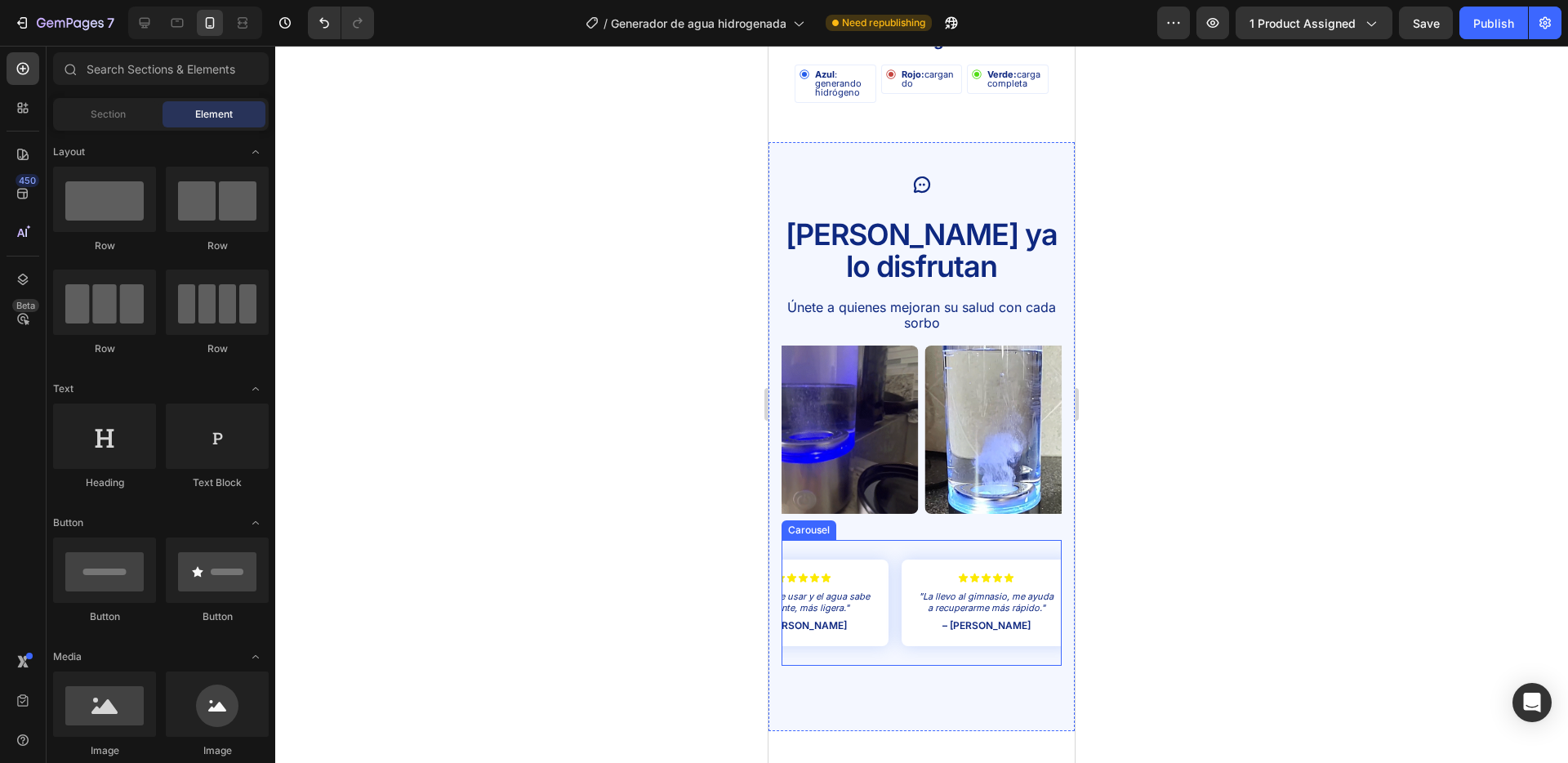
click at [897, 540] on div "Icon Icon Icon Icon Icon Icon List "Mi piel luce más hidratada y fresca, me enc…" at bounding box center [922, 602] width 280 height 126
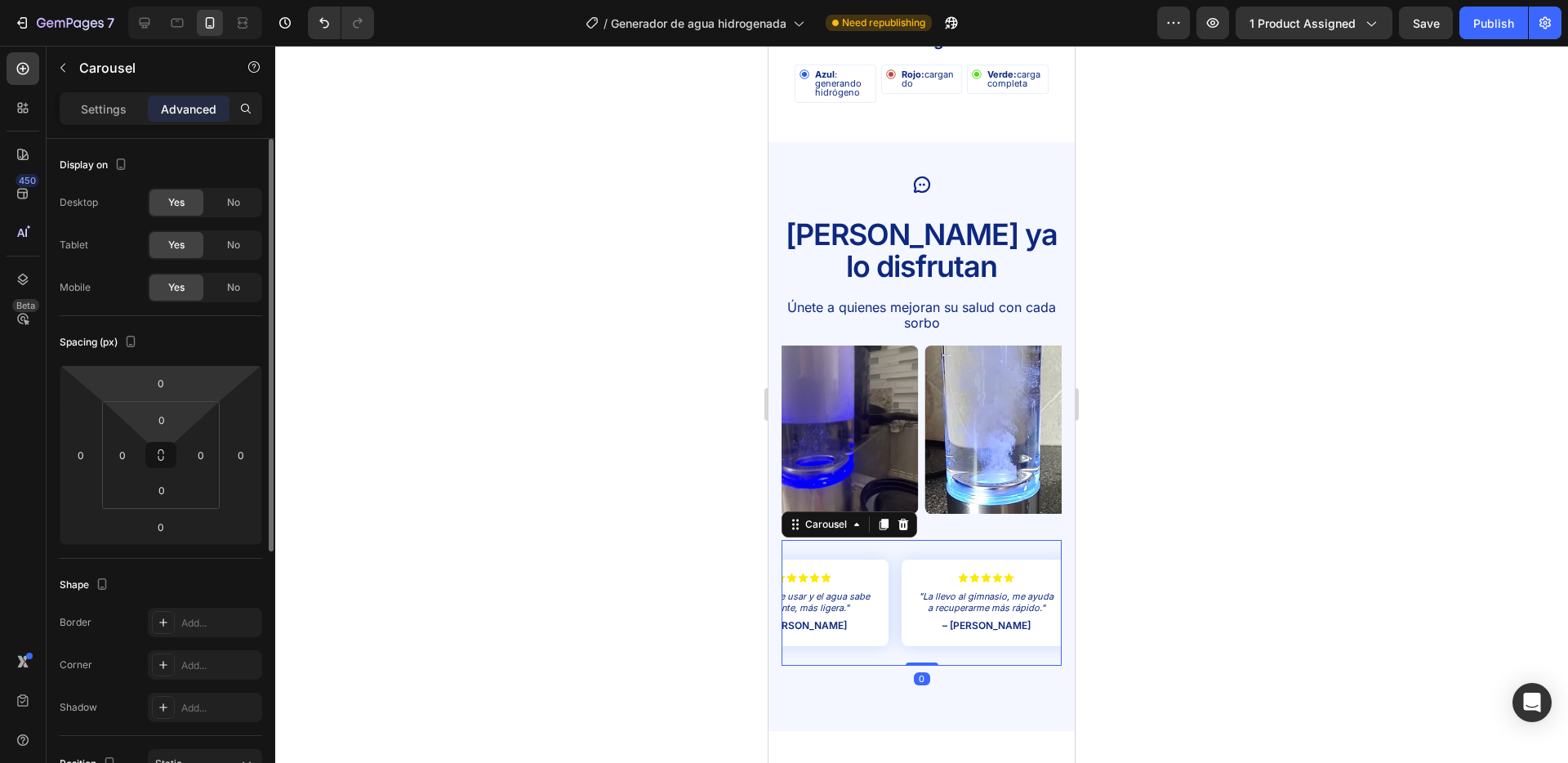
scroll to position [266, 0]
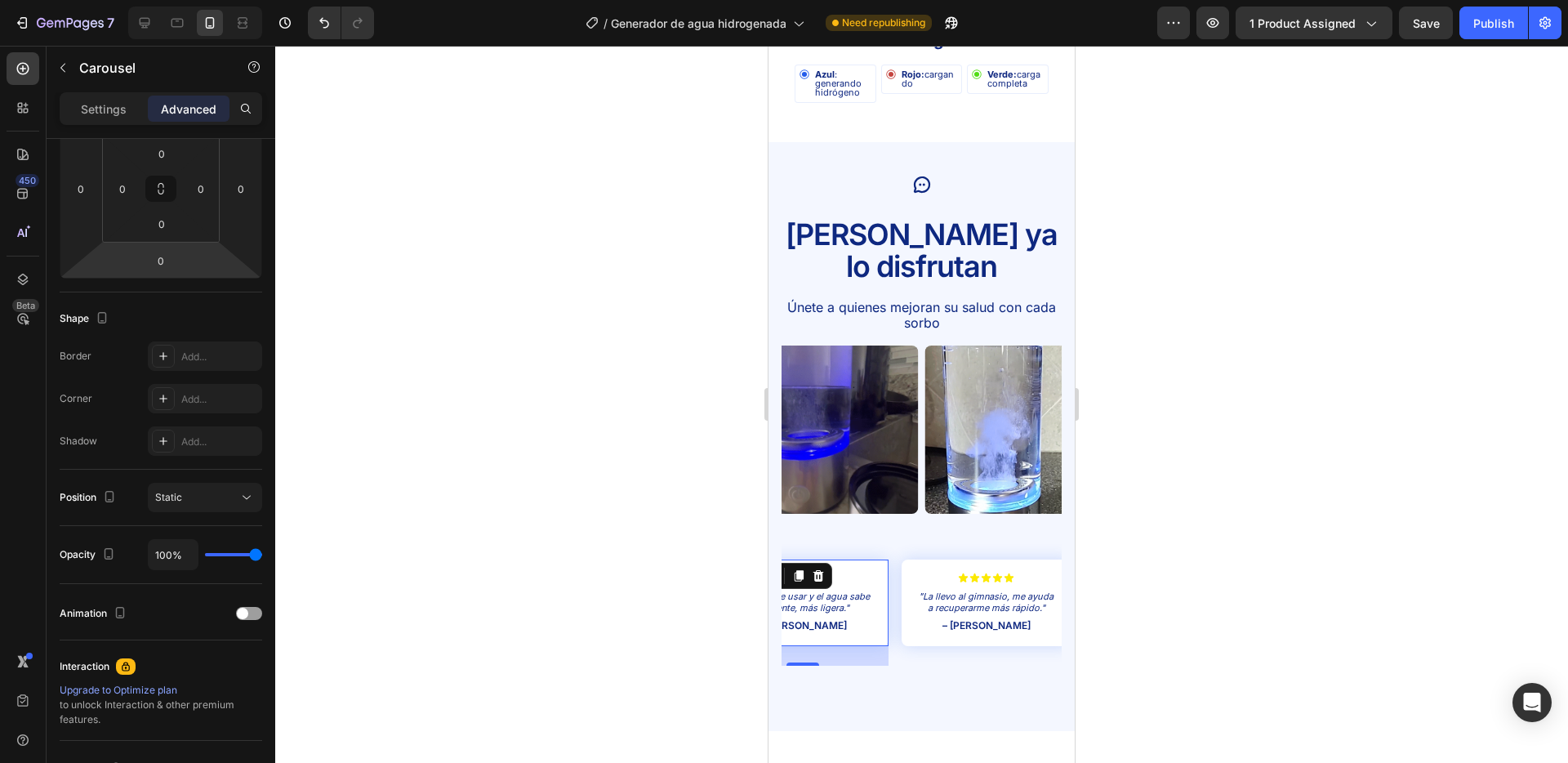
click at [877, 560] on div "Icon Icon Icon Icon Icon Icon List "Es fácil de usar y el agua sabe diferente, …" at bounding box center [802, 602] width 170 height 86
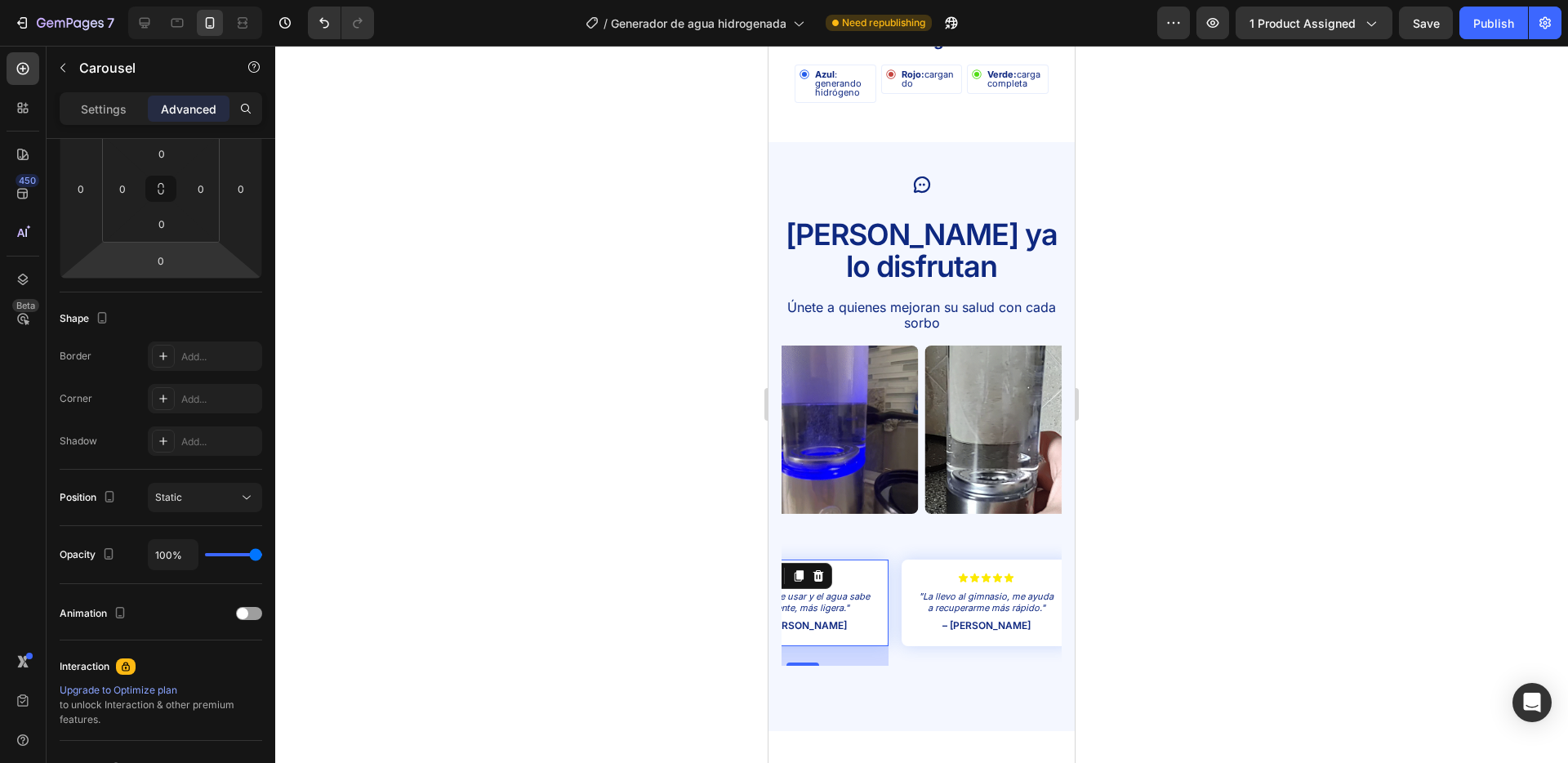
scroll to position [0, 0]
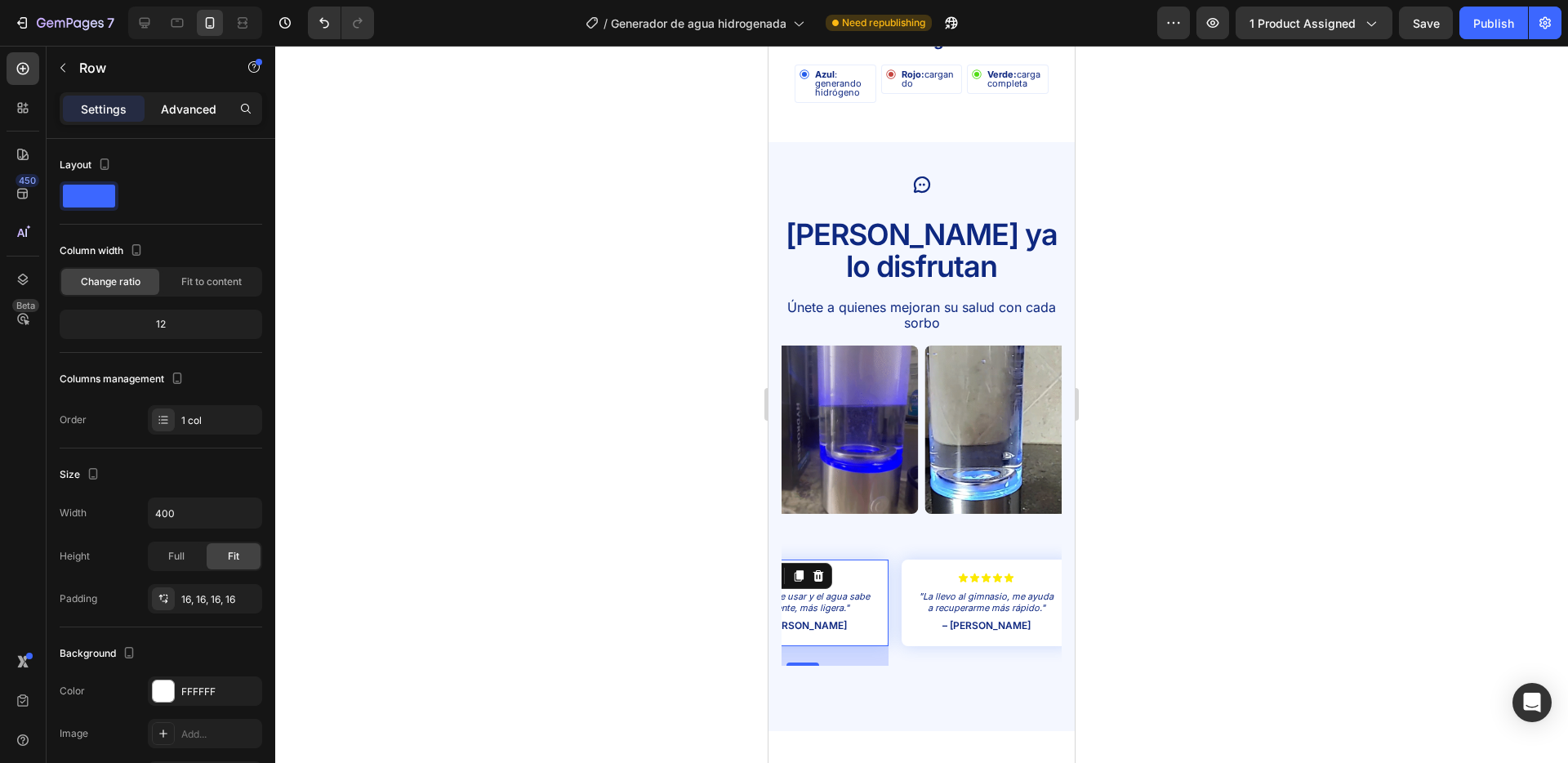
click at [196, 104] on p "Advanced" at bounding box center [188, 109] width 55 height 17
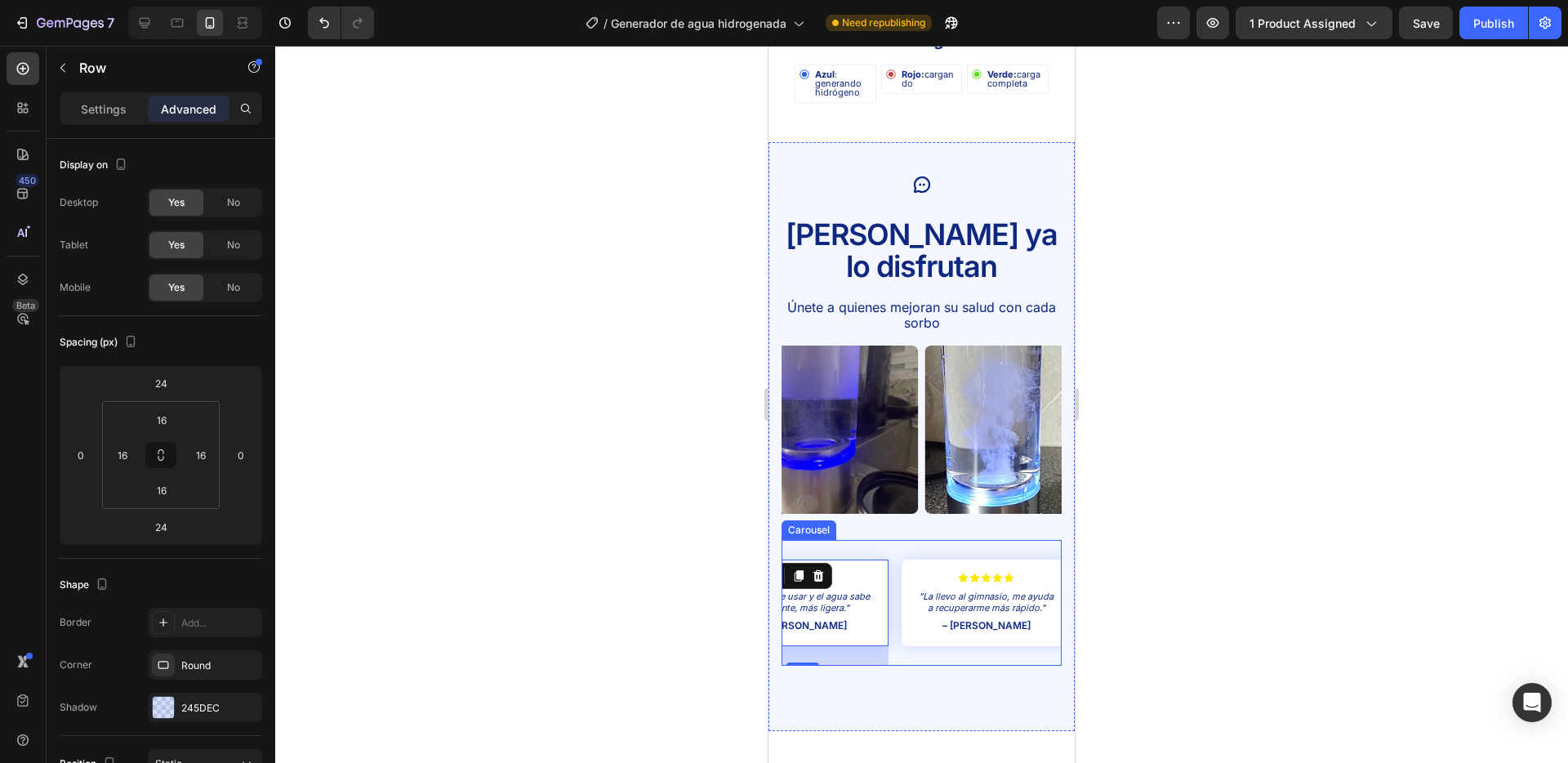
click at [899, 549] on div "Icon Icon Icon Icon Icon Icon List "Mi piel luce más hidratada y fresca, me enc…" at bounding box center [922, 602] width 280 height 126
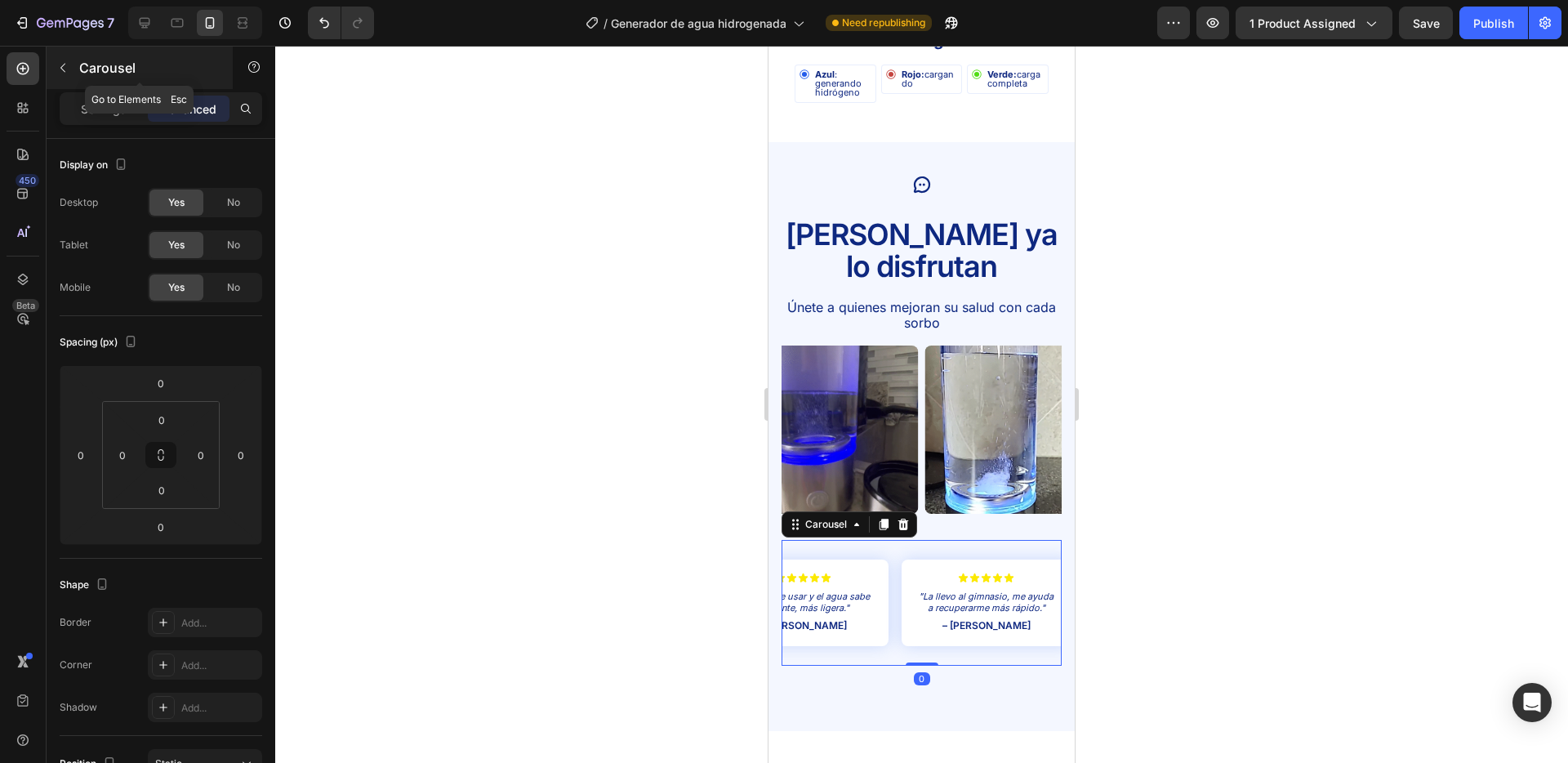
click at [79, 86] on div "Carousel" at bounding box center [139, 67] width 186 height 43
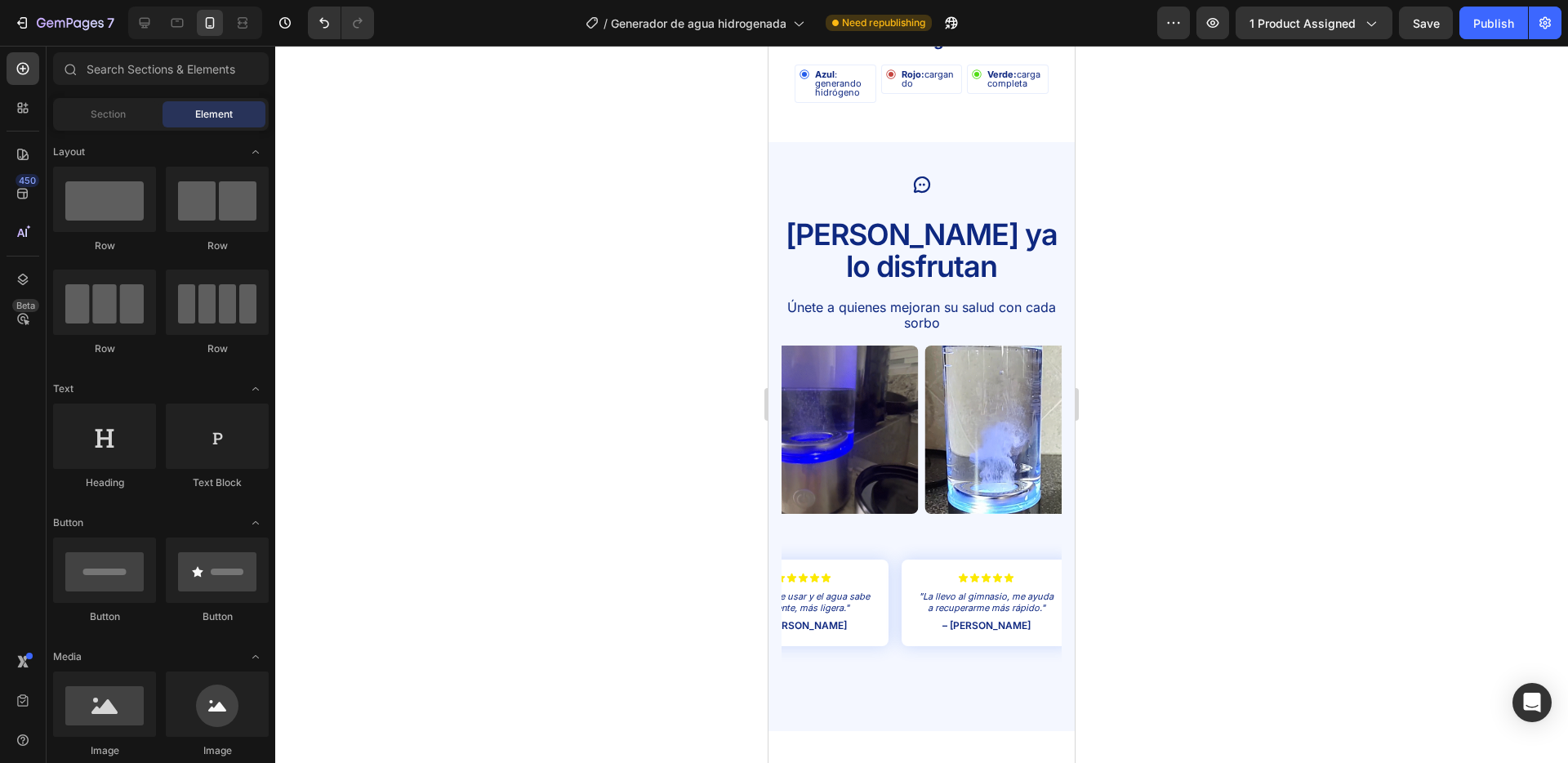
click at [82, 99] on div "Section Element" at bounding box center [162, 114] width 216 height 33
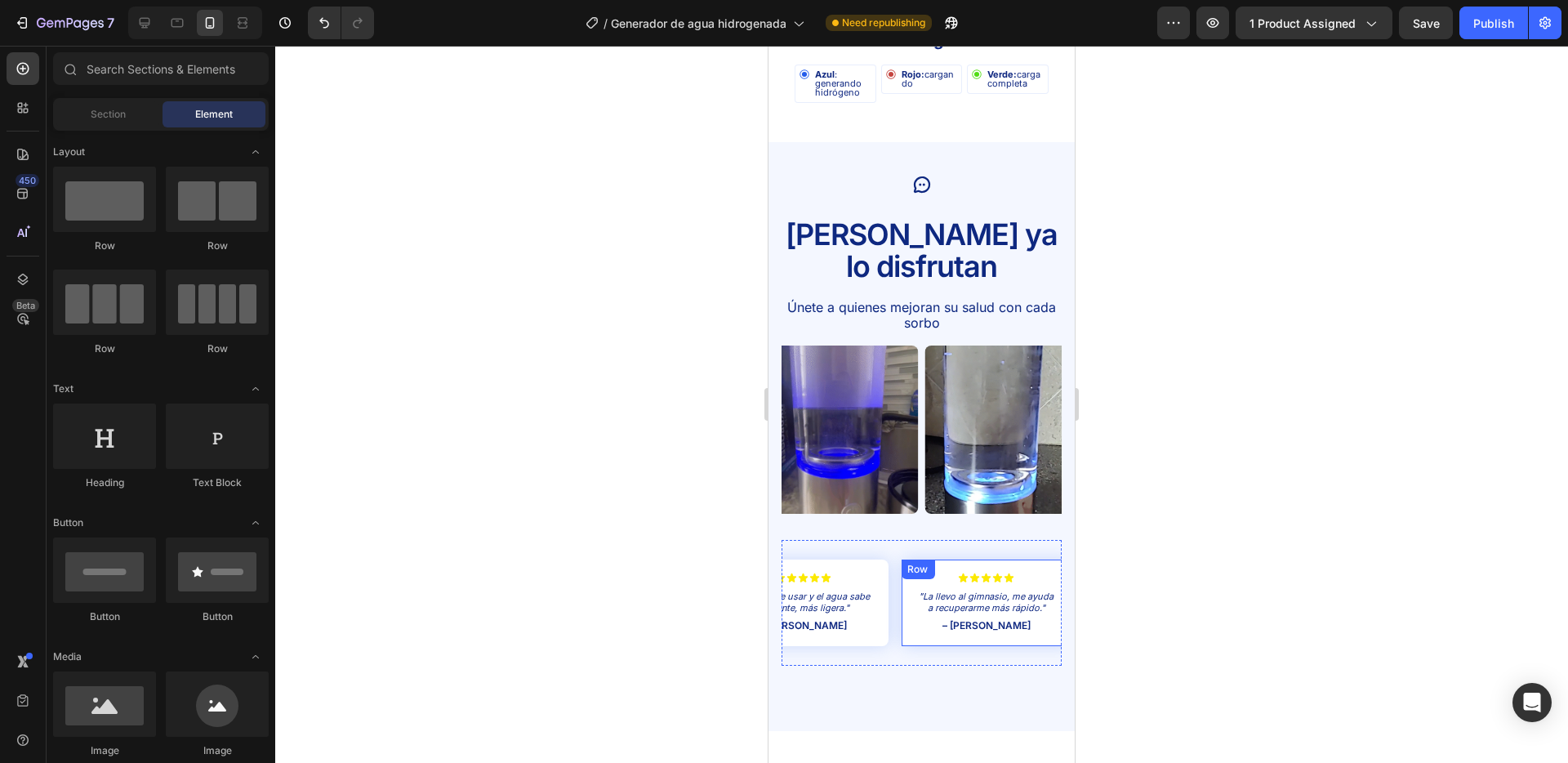
click at [891, 553] on div "Icon Icon Icon Icon Icon Icon List "Mi piel luce más hidratada y fresca, me enc…" at bounding box center [922, 602] width 280 height 126
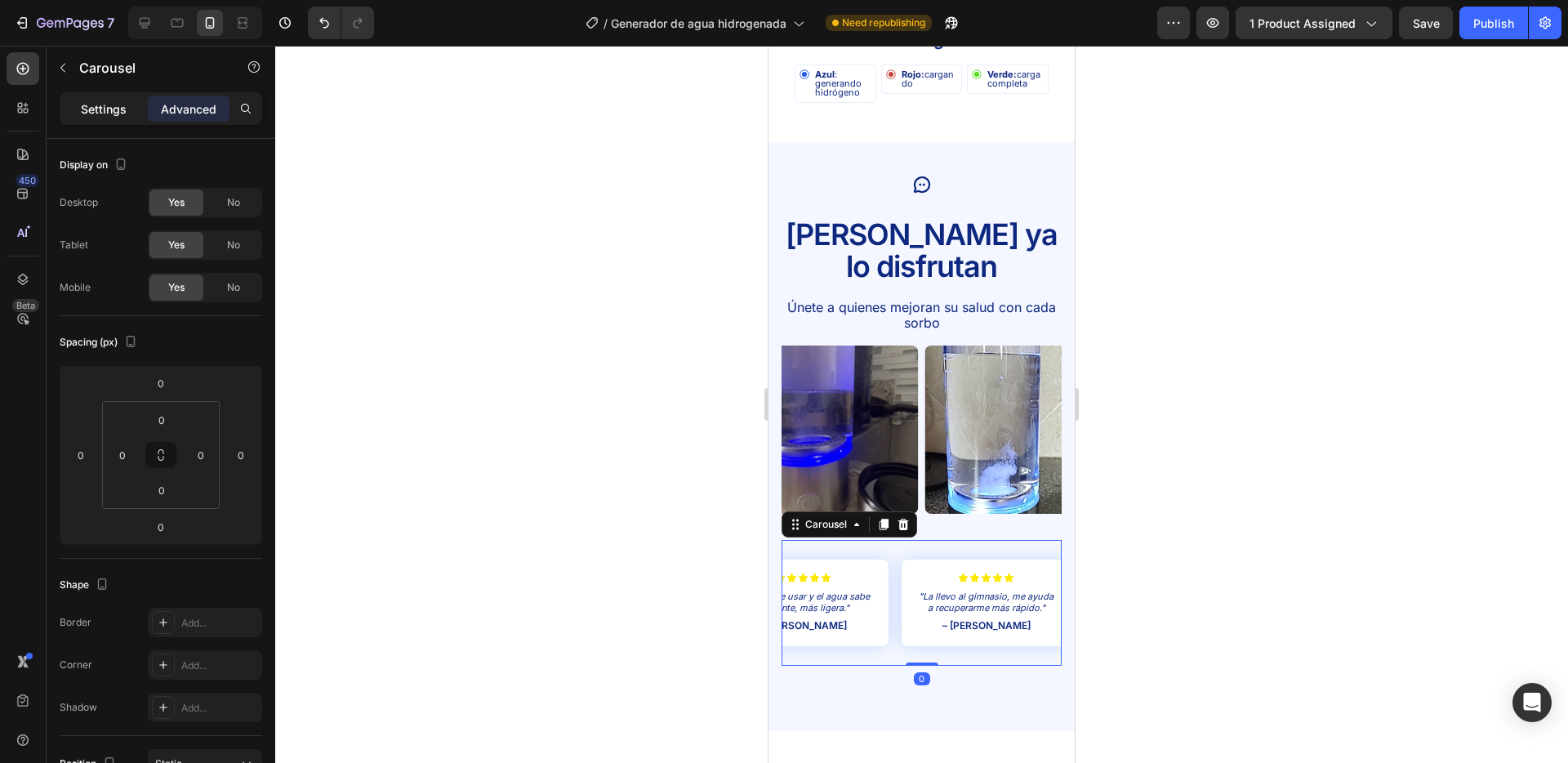
click at [83, 103] on p "Settings" at bounding box center [103, 109] width 45 height 17
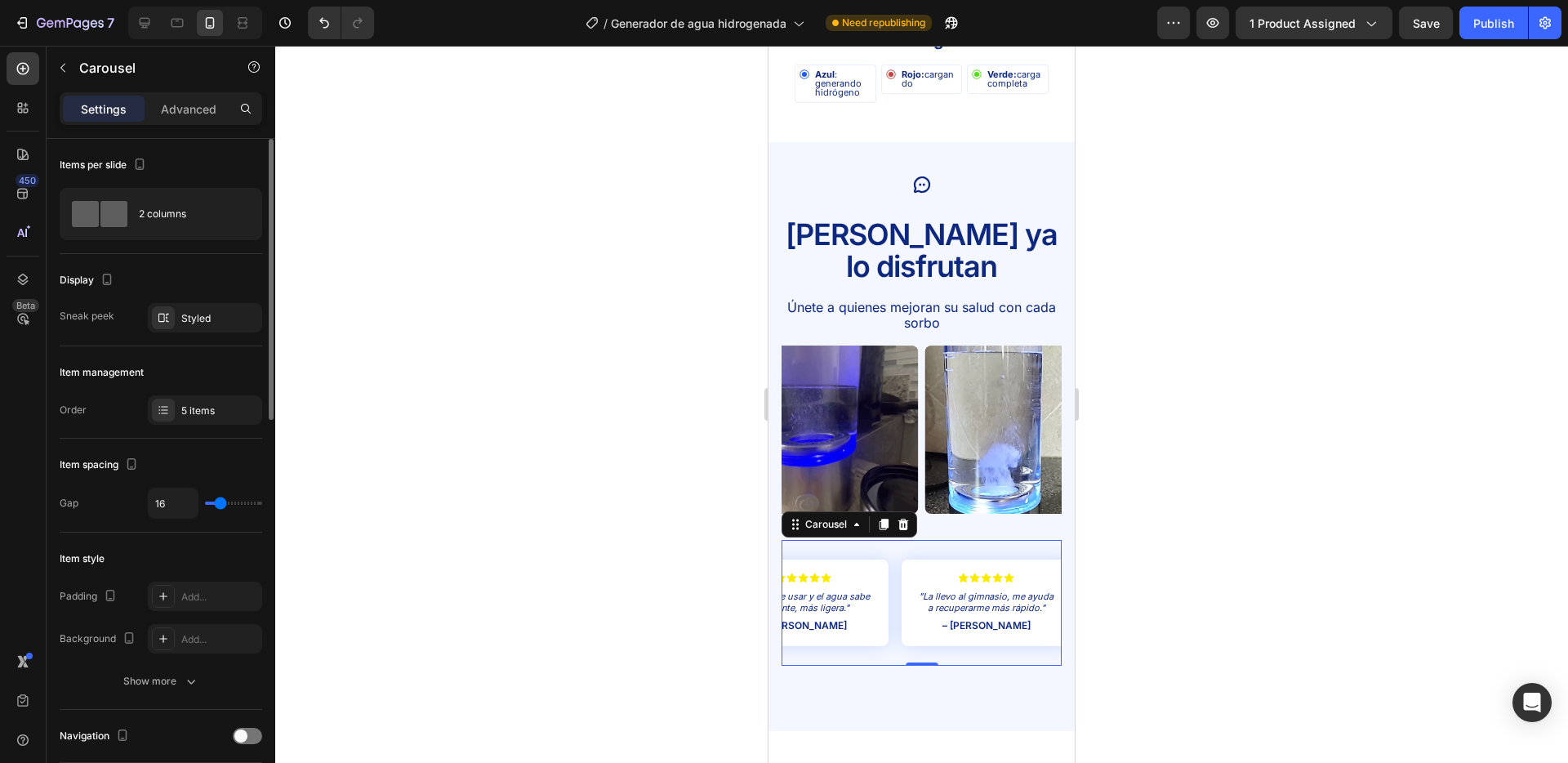
type input "13"
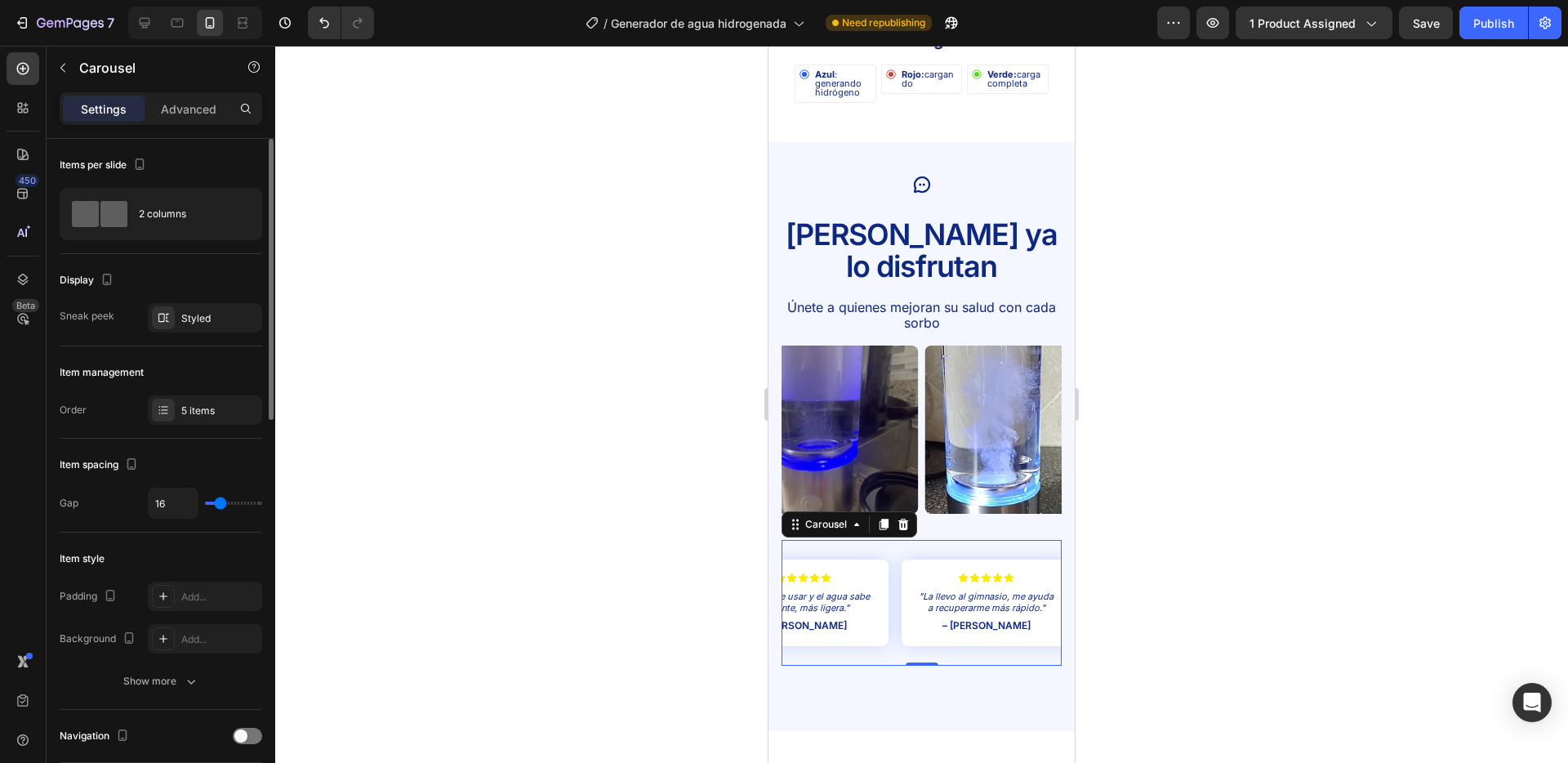
type input "13"
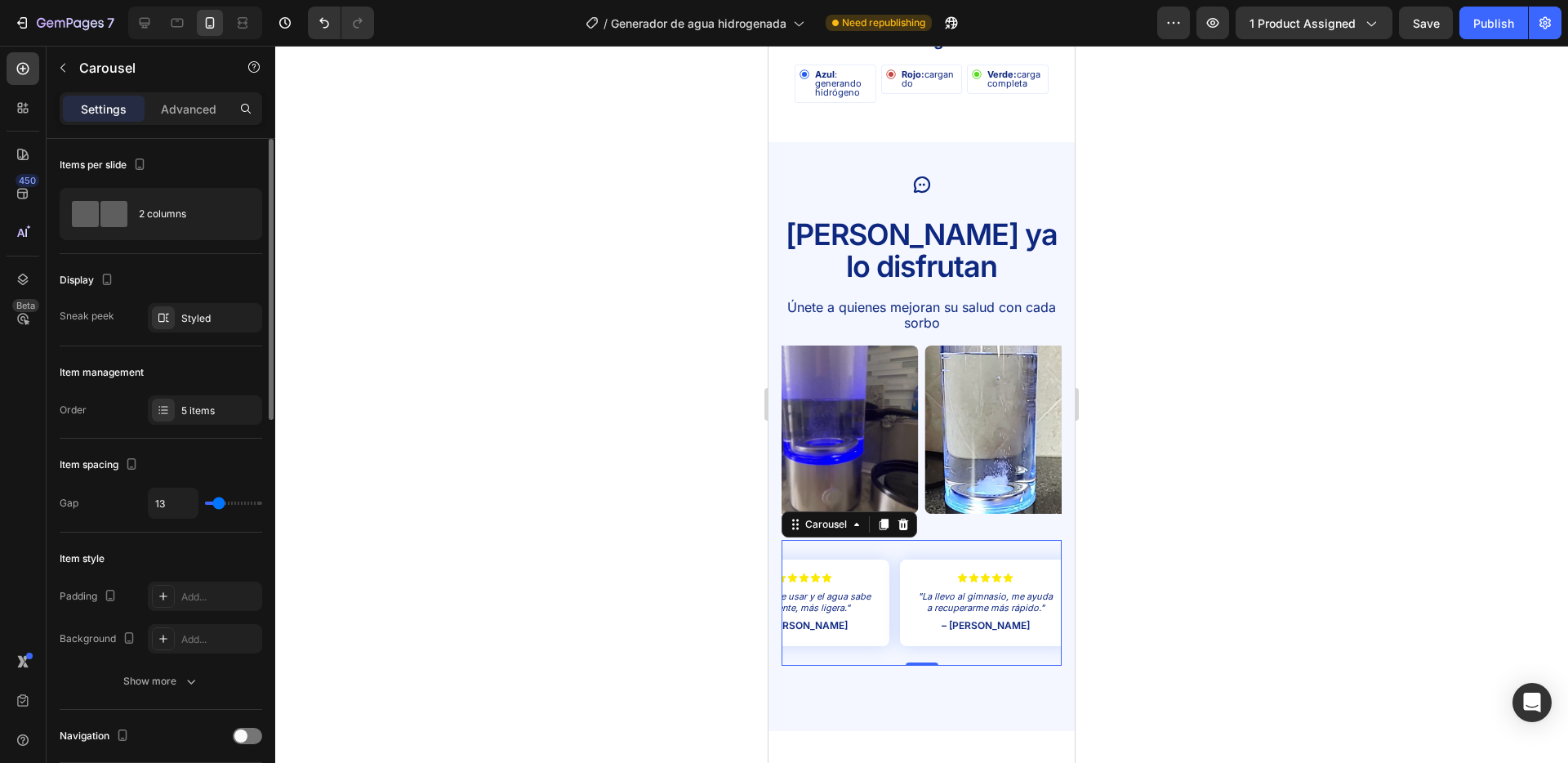
type input "9"
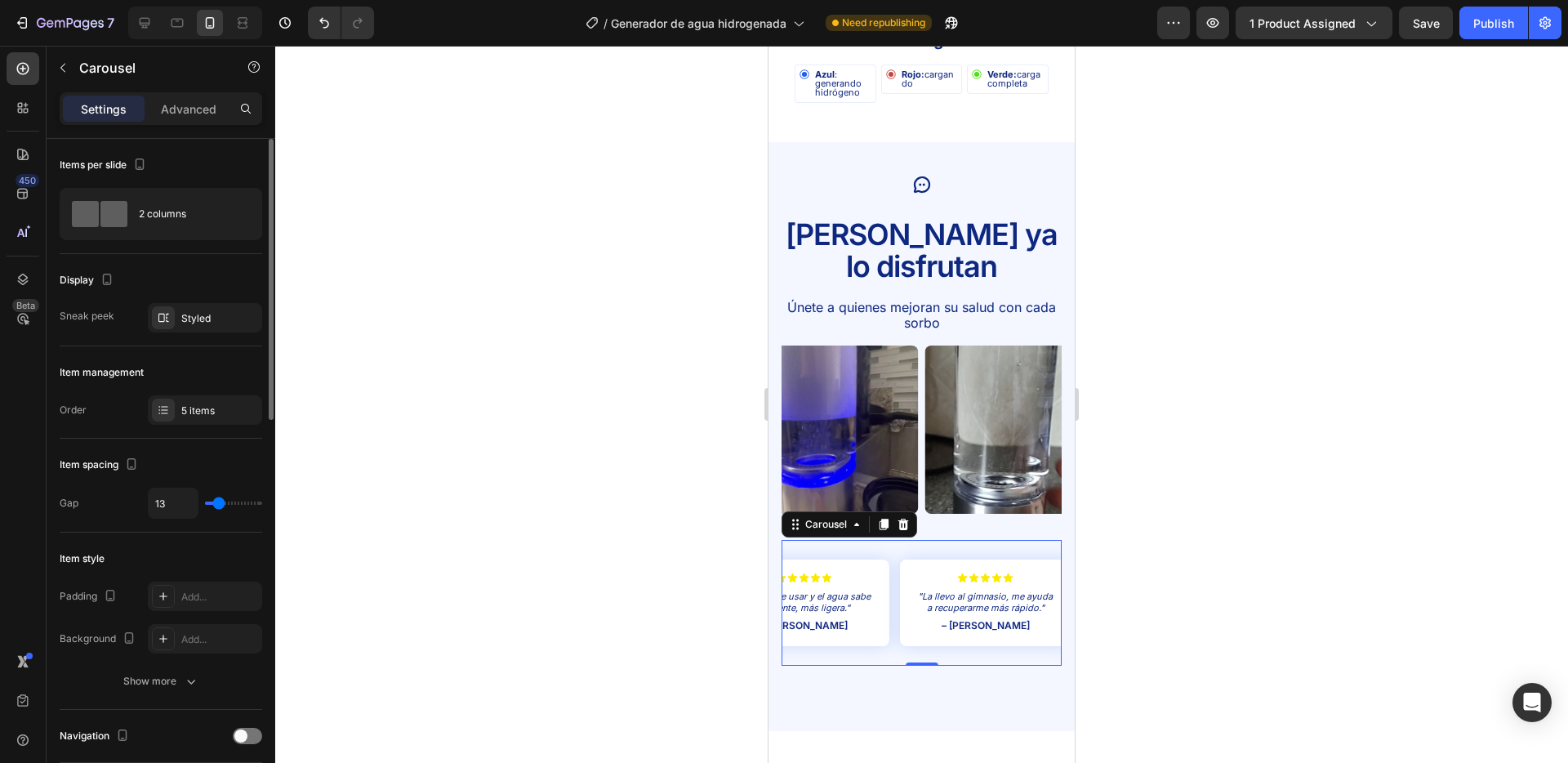
type input "9"
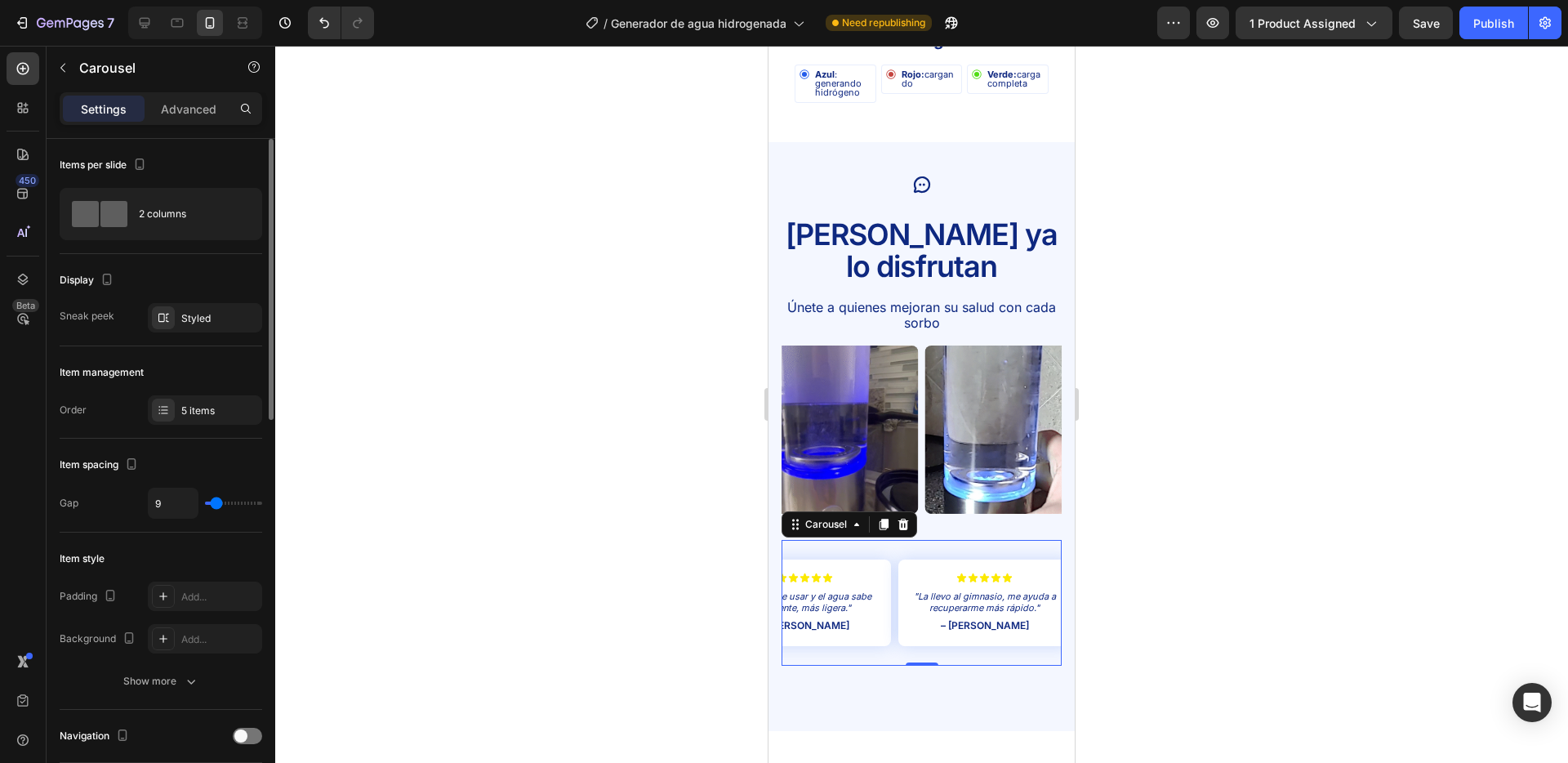
type input "8"
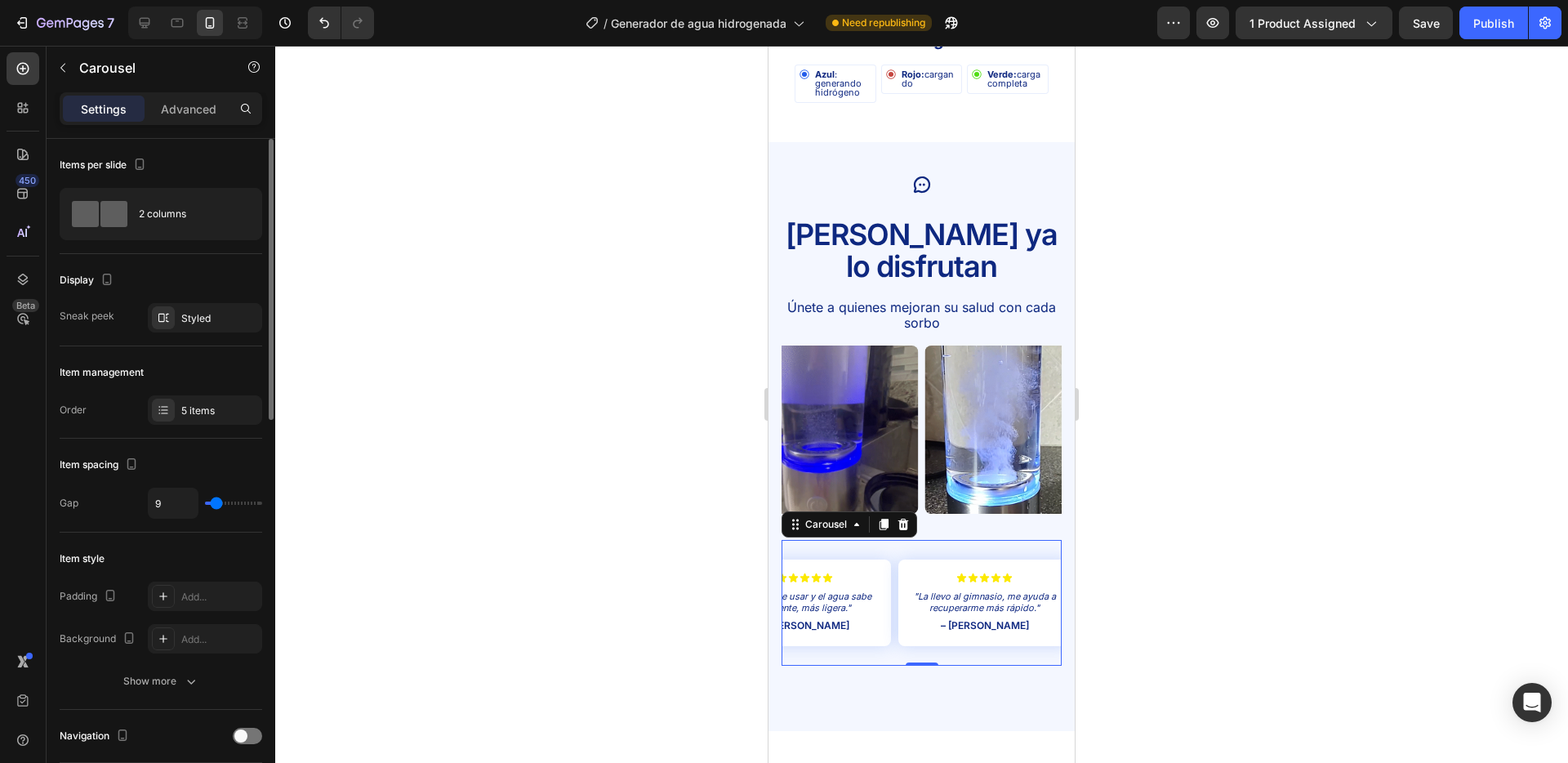
type input "8"
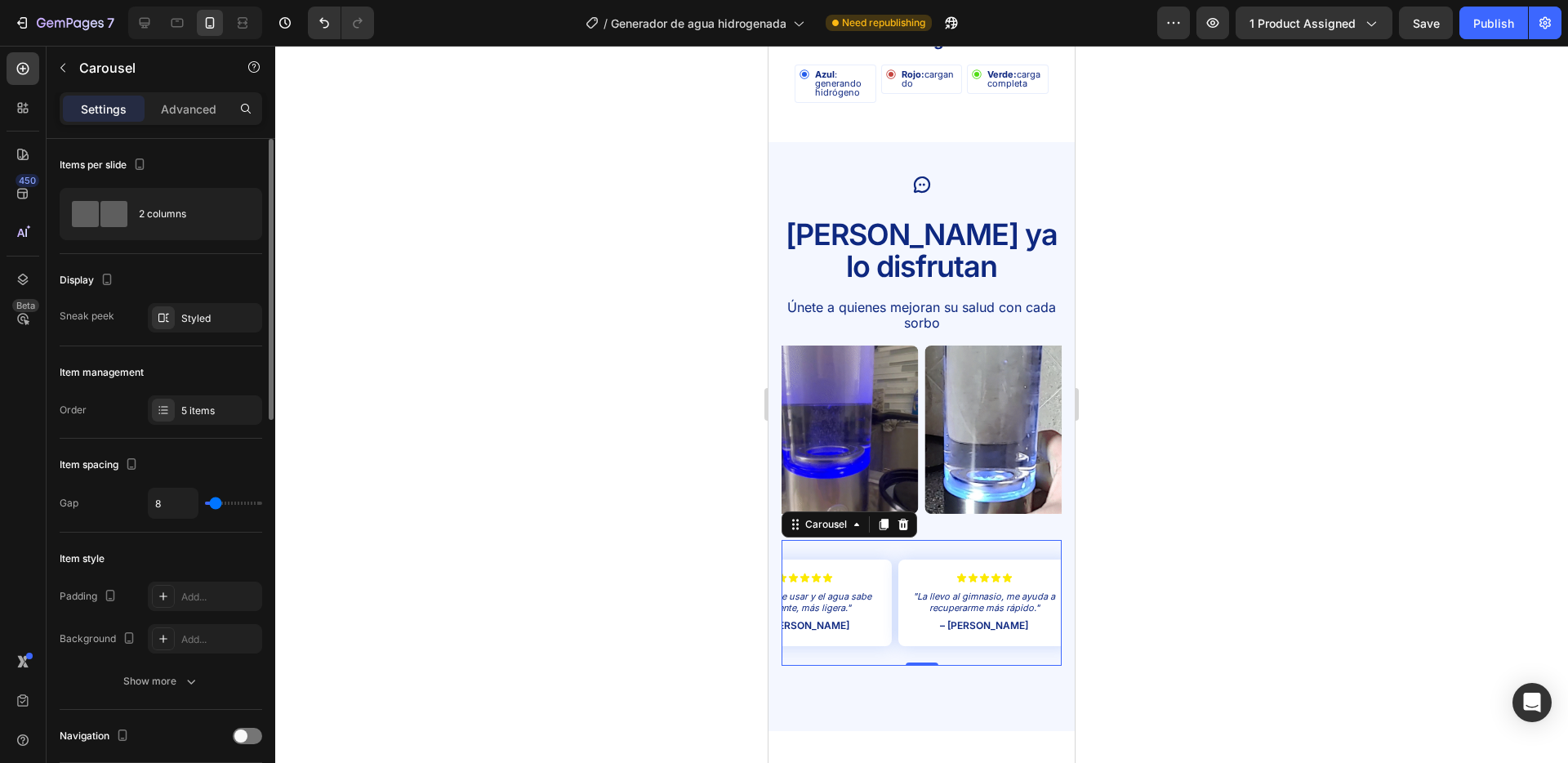
type input "12"
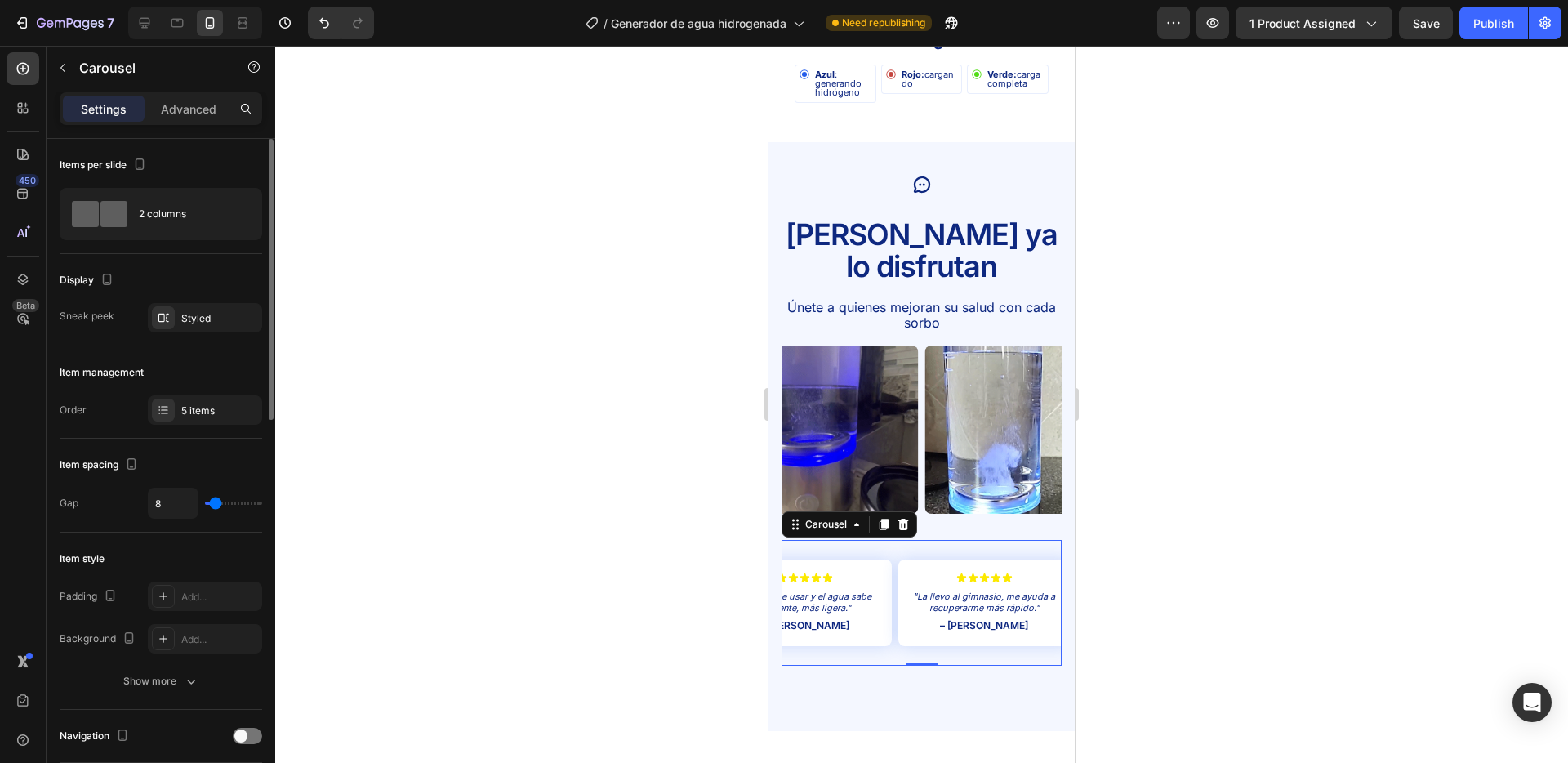
type input "12"
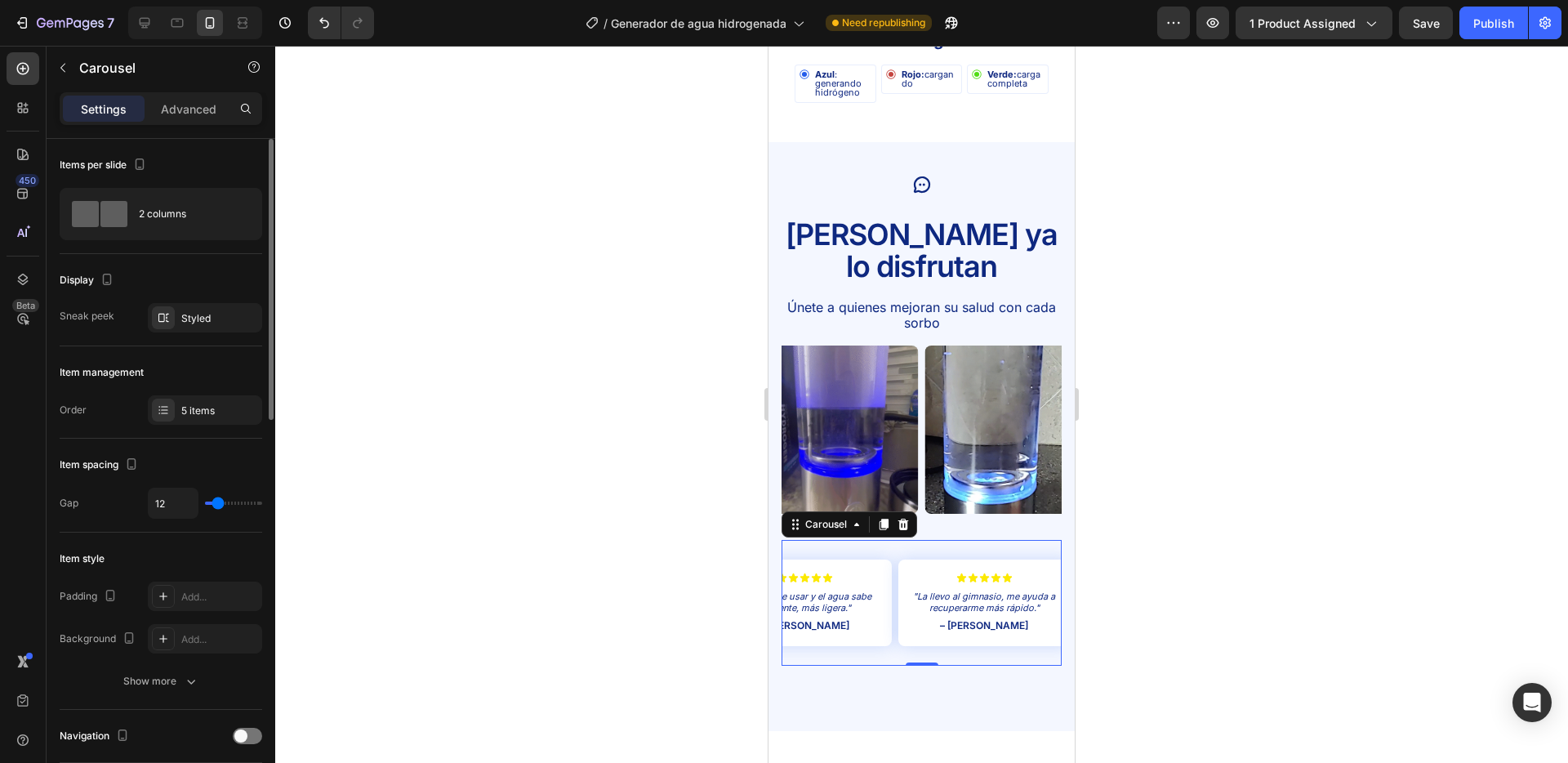
type input "14"
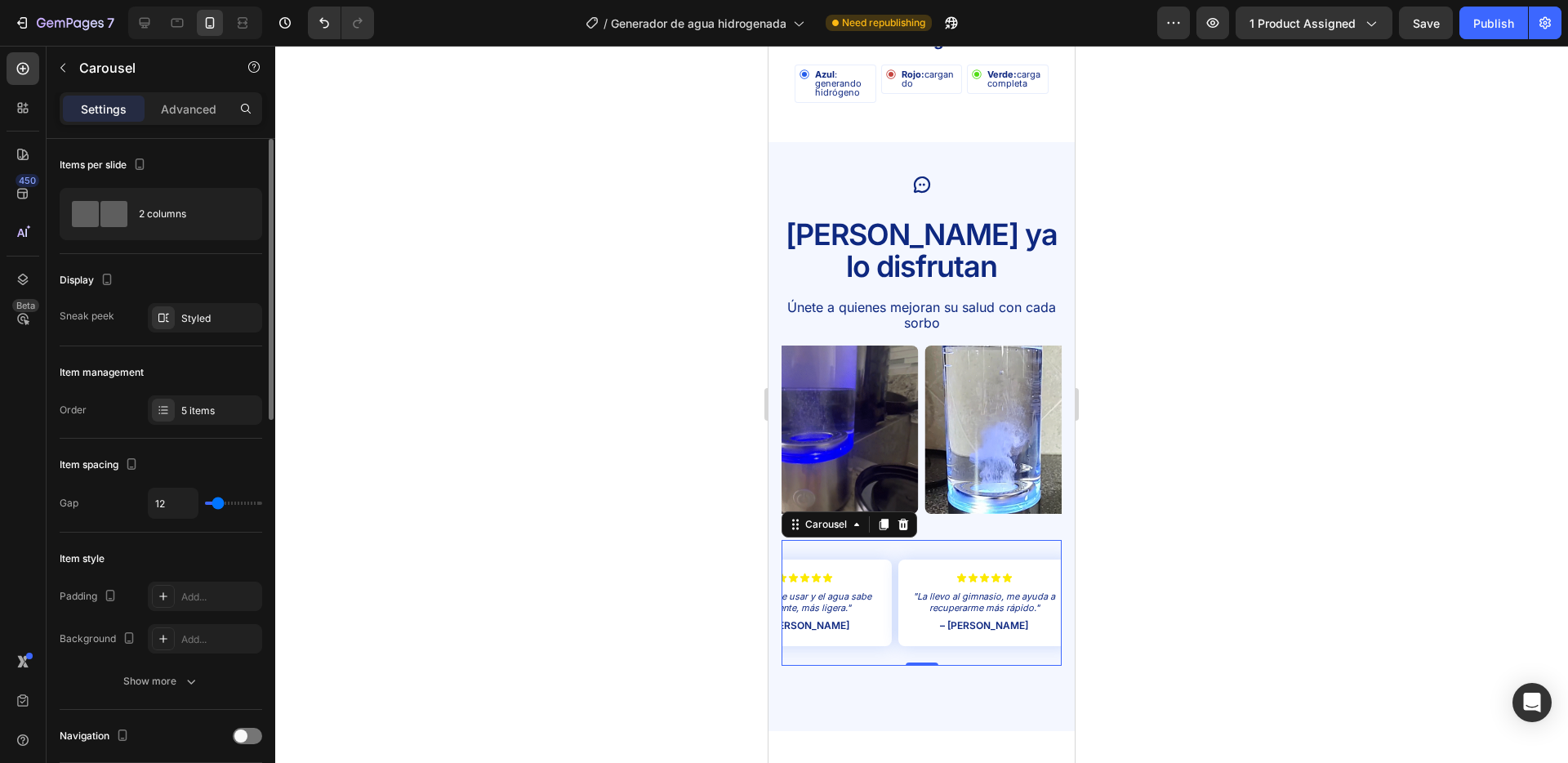
type input "14"
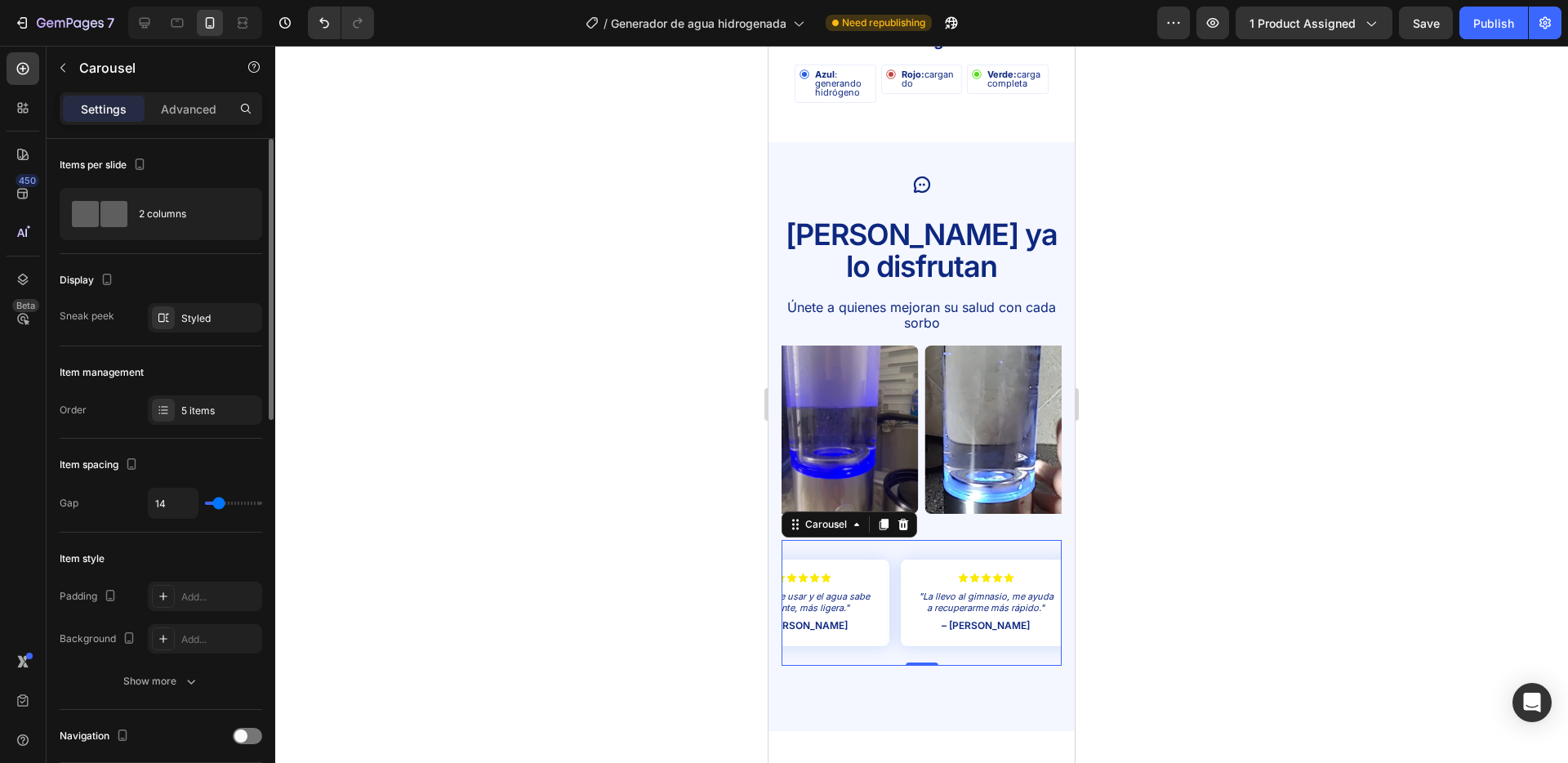
type input "11"
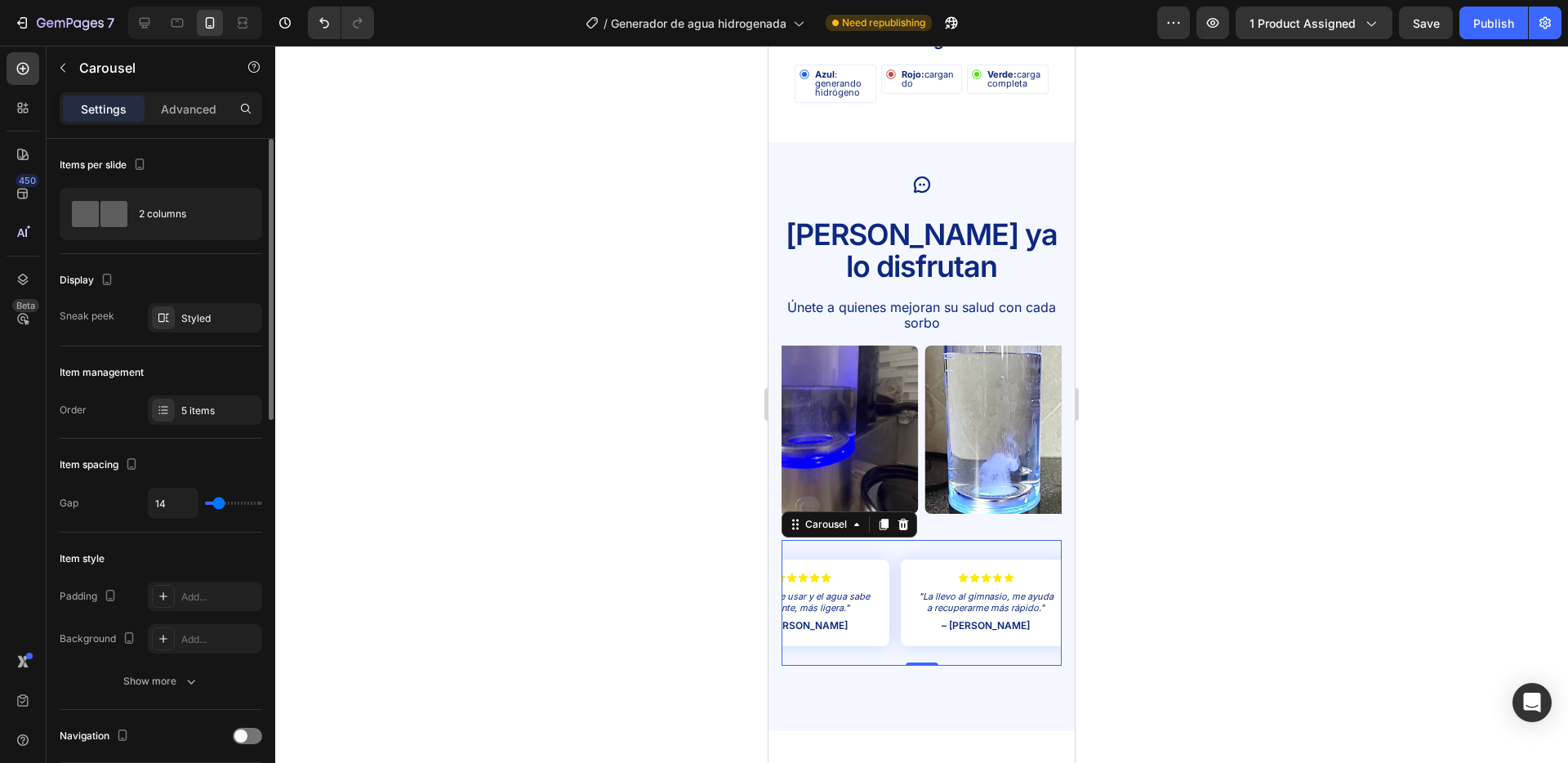
type input "11"
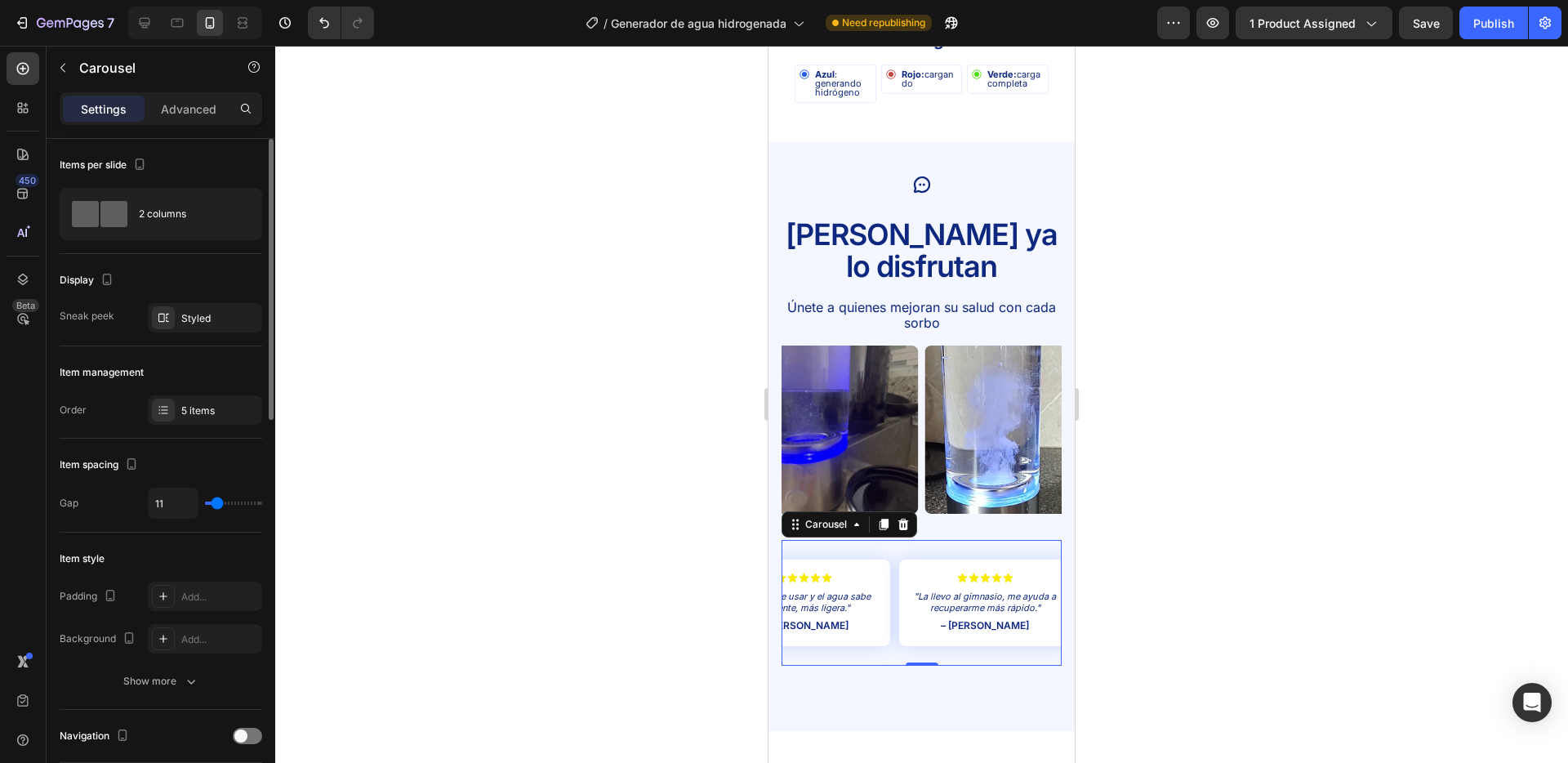
type input "12"
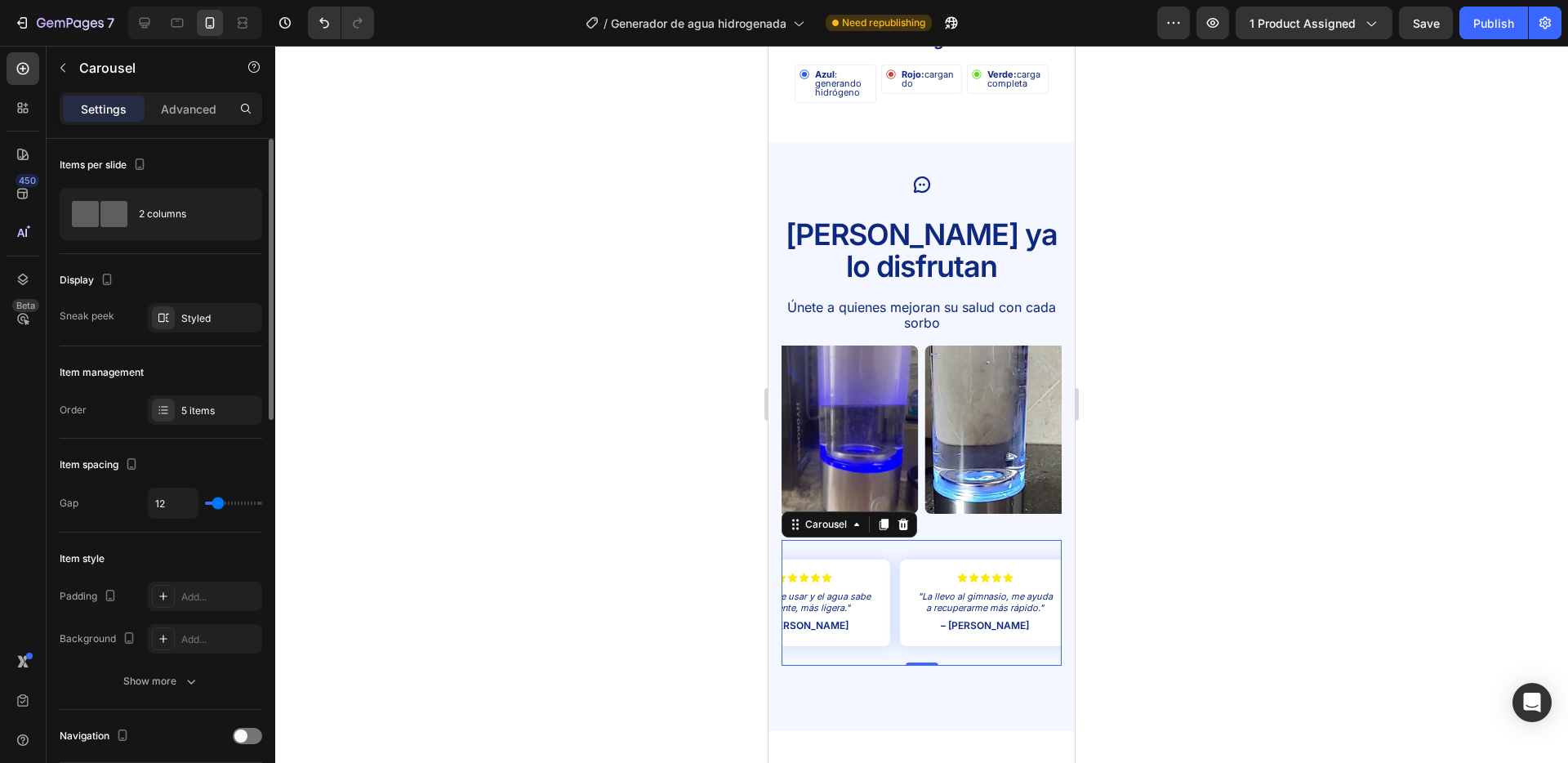
type input "12"
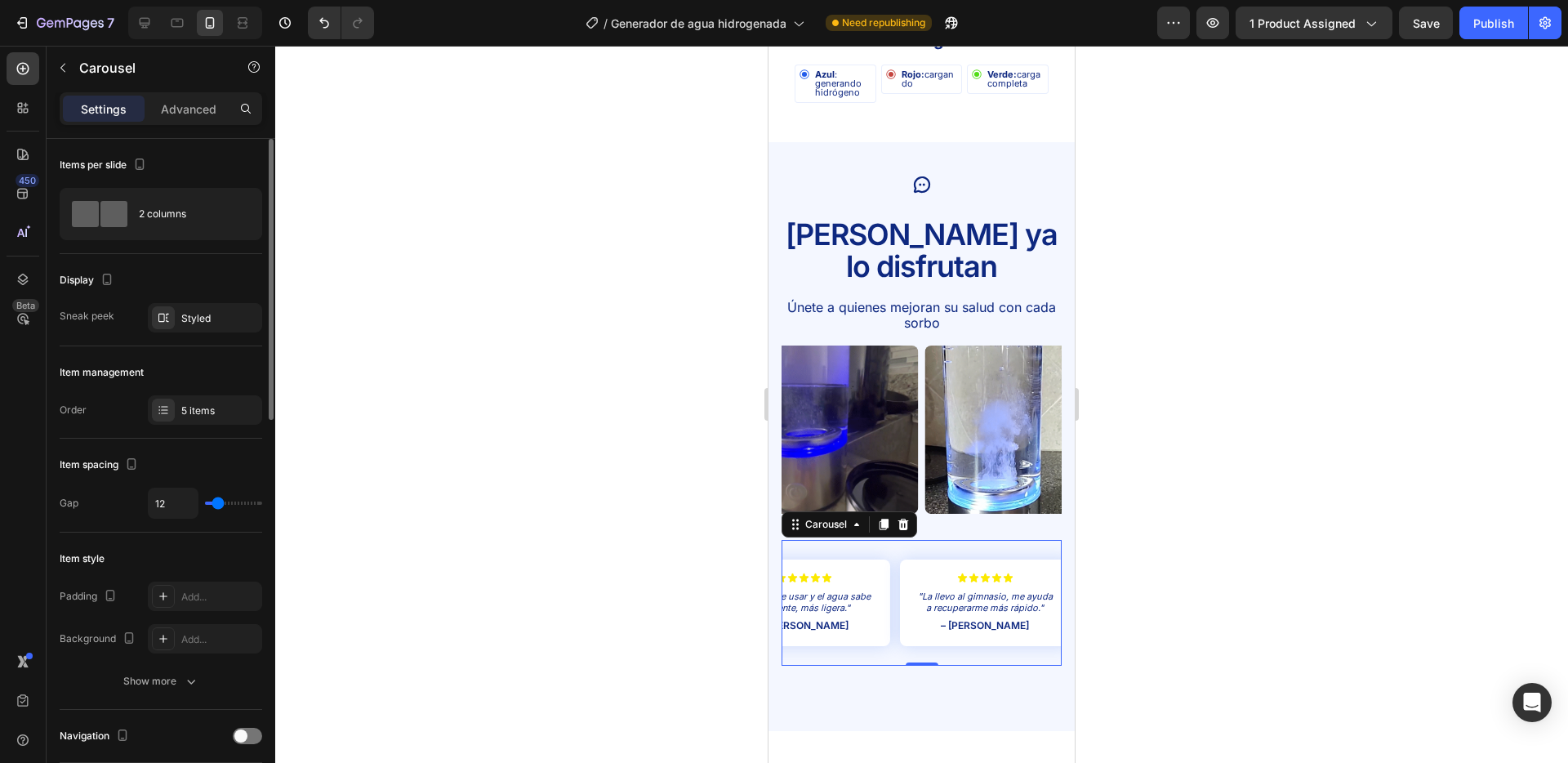
click at [218, 502] on input "range" at bounding box center [233, 504] width 57 height 4
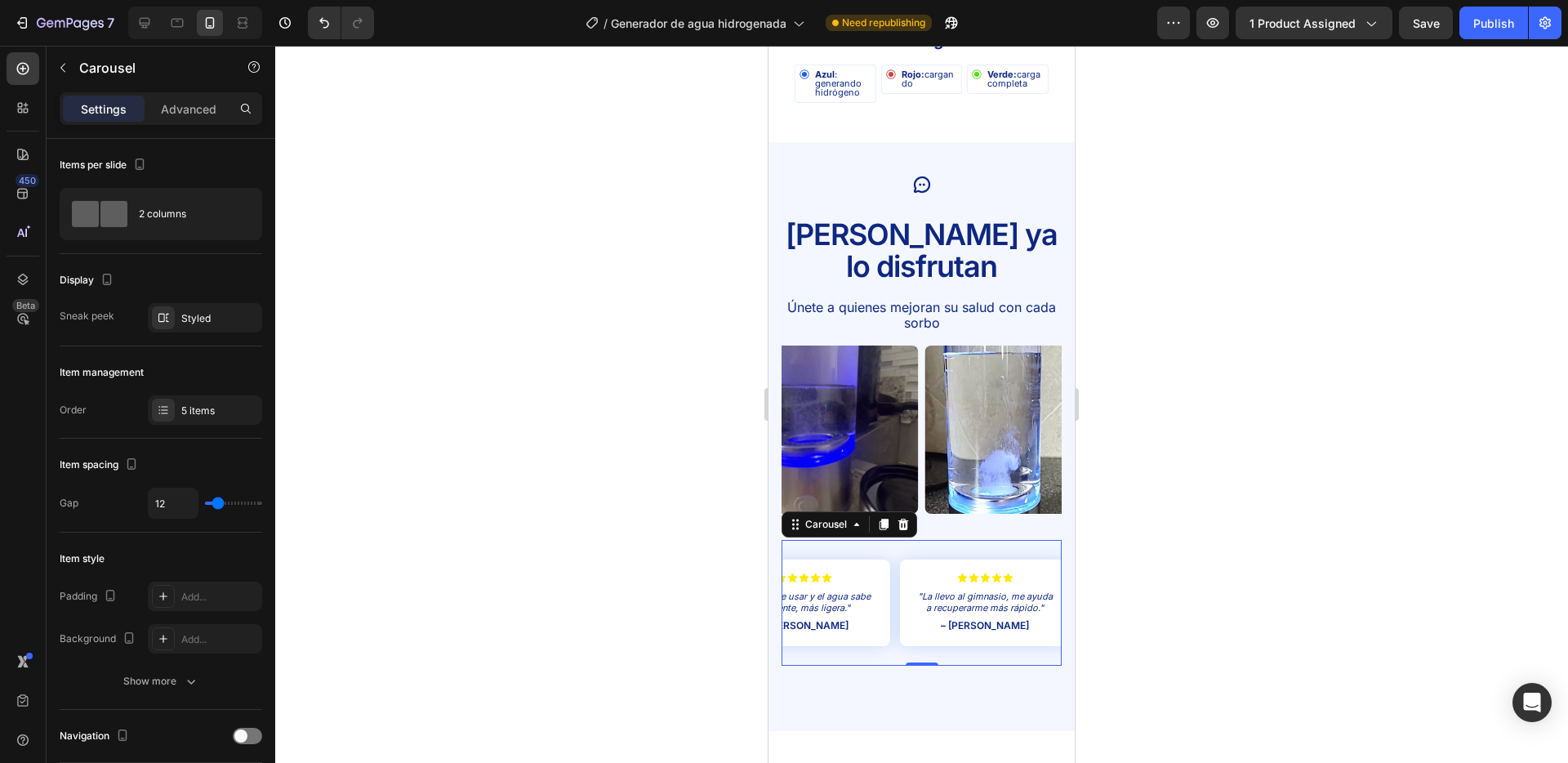
click at [405, 437] on div at bounding box center [921, 404] width 1293 height 717
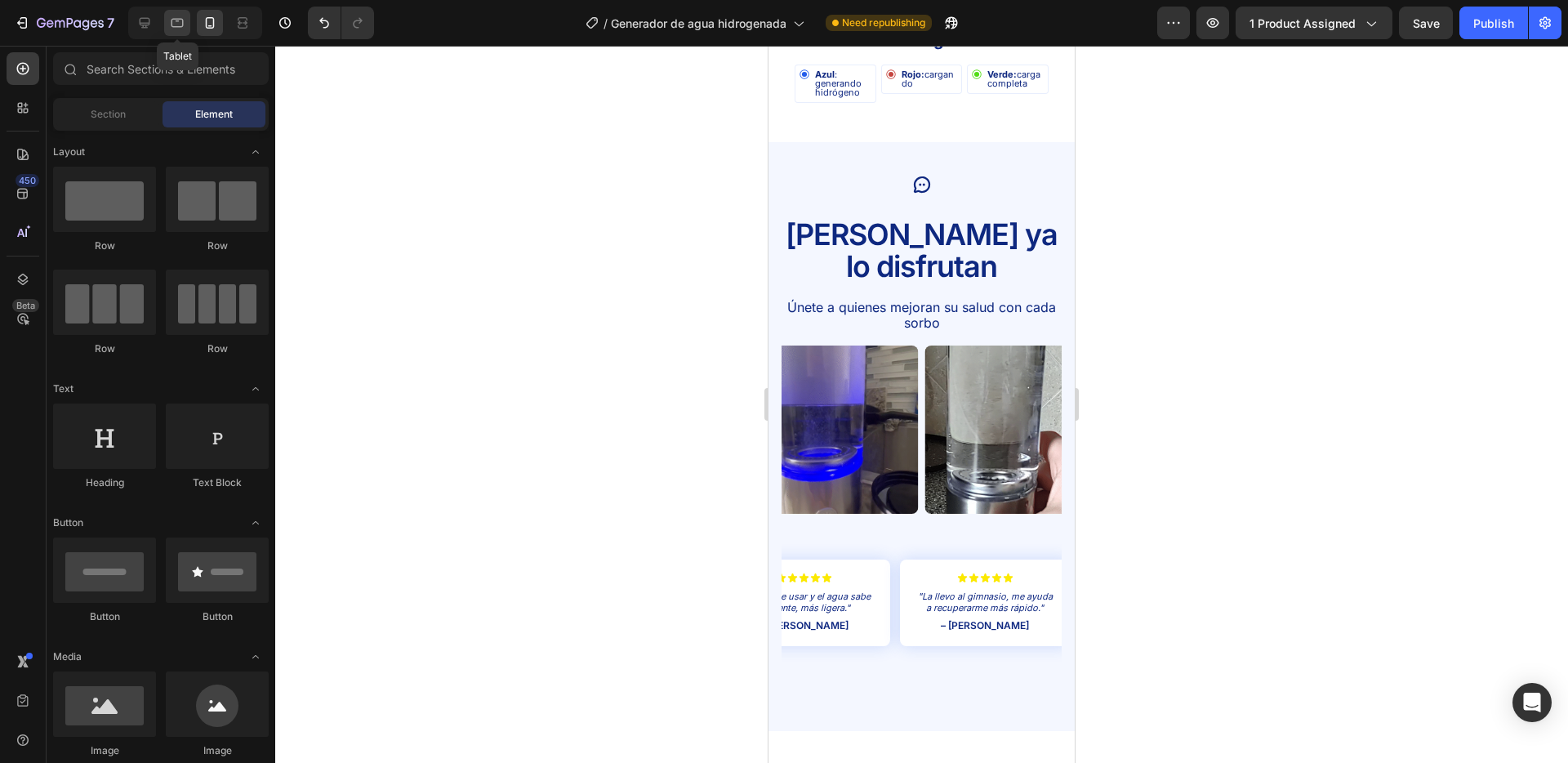
click at [174, 16] on icon at bounding box center [177, 23] width 16 height 16
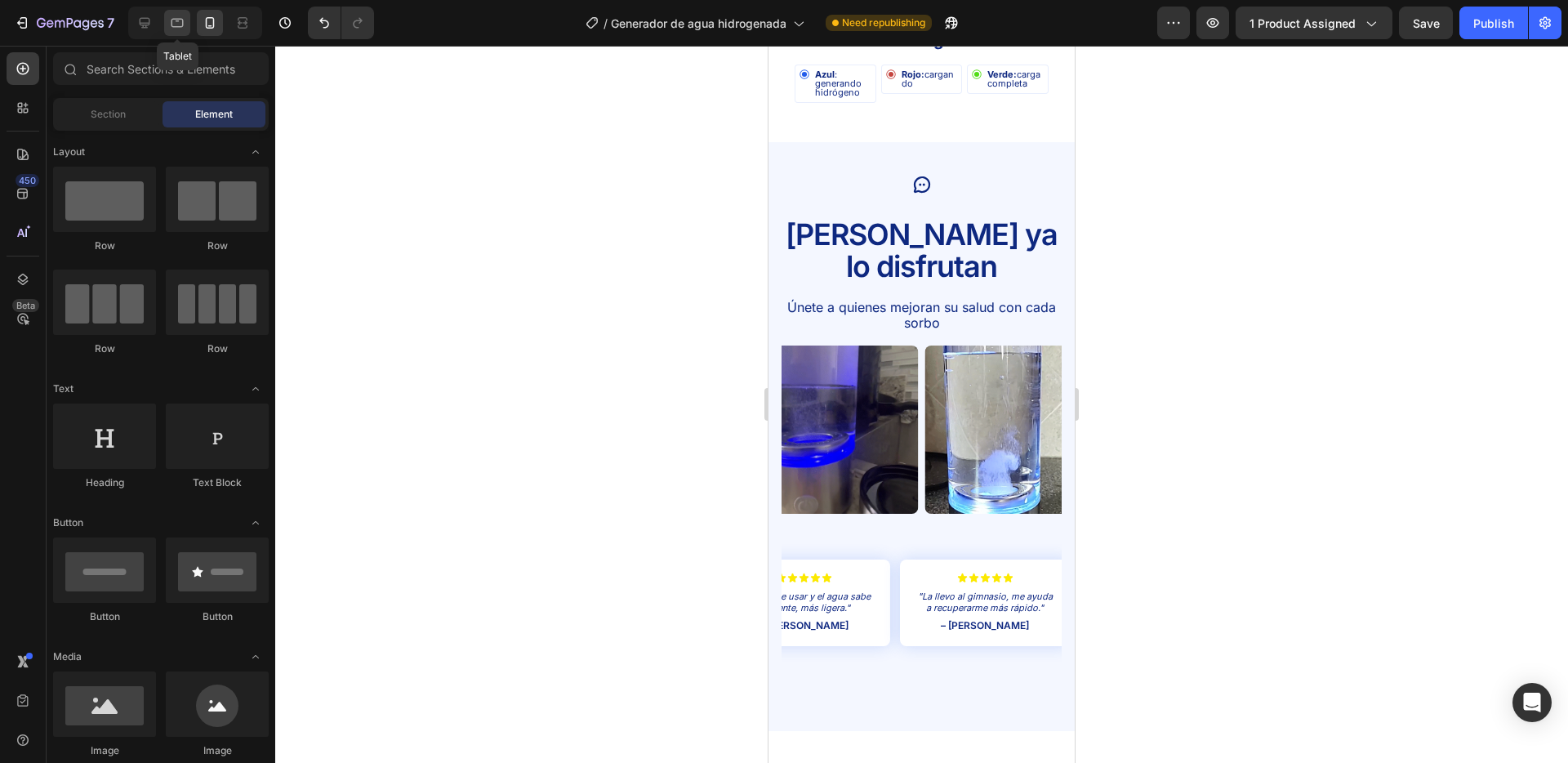
scroll to position [3453, 0]
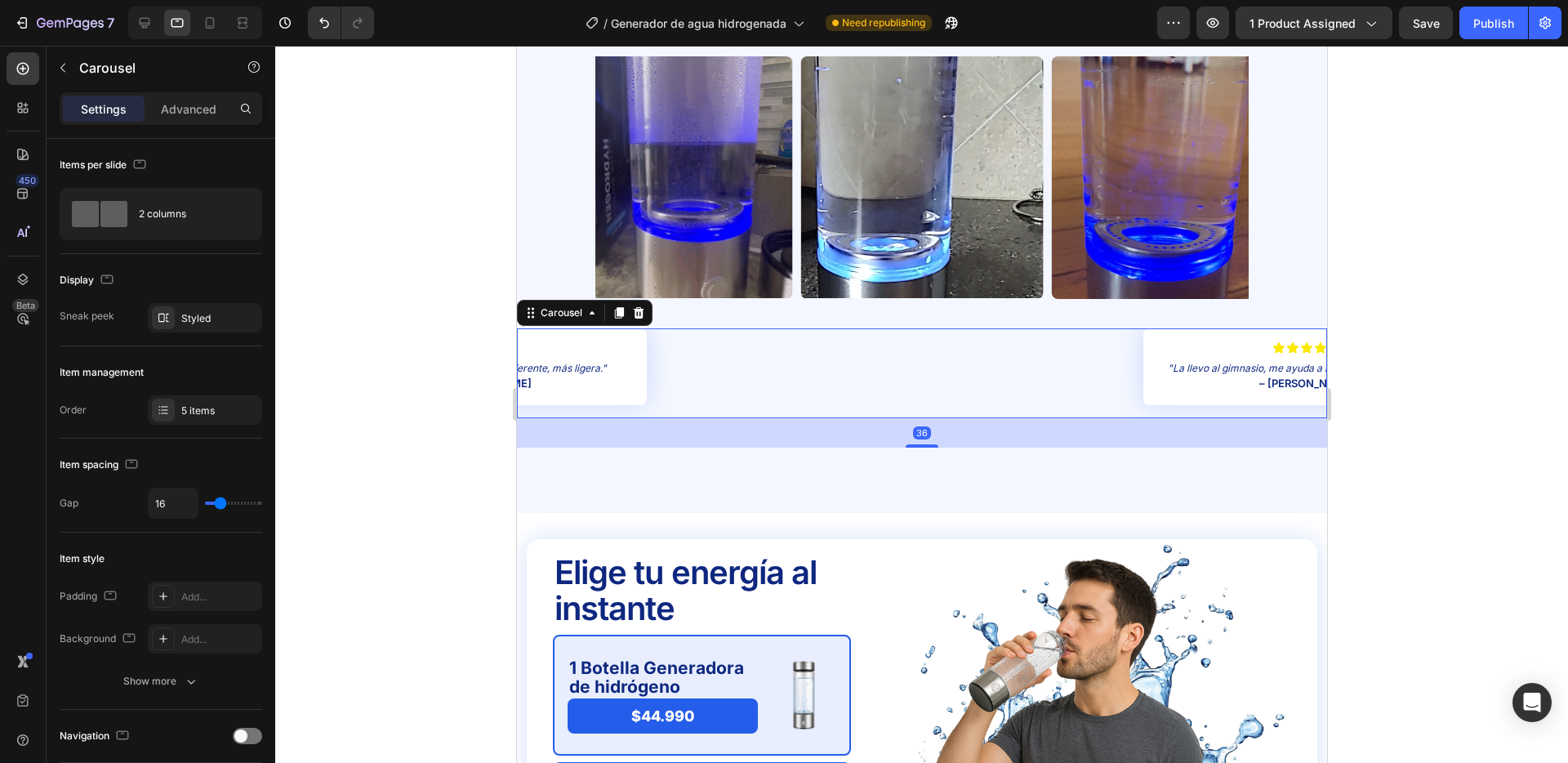
click at [913, 351] on div "Icon Icon Icon Icon Icon Icon List "La llevo al gimnasio, me ayuda a recuperarm…" at bounding box center [1306, 373] width 810 height 90
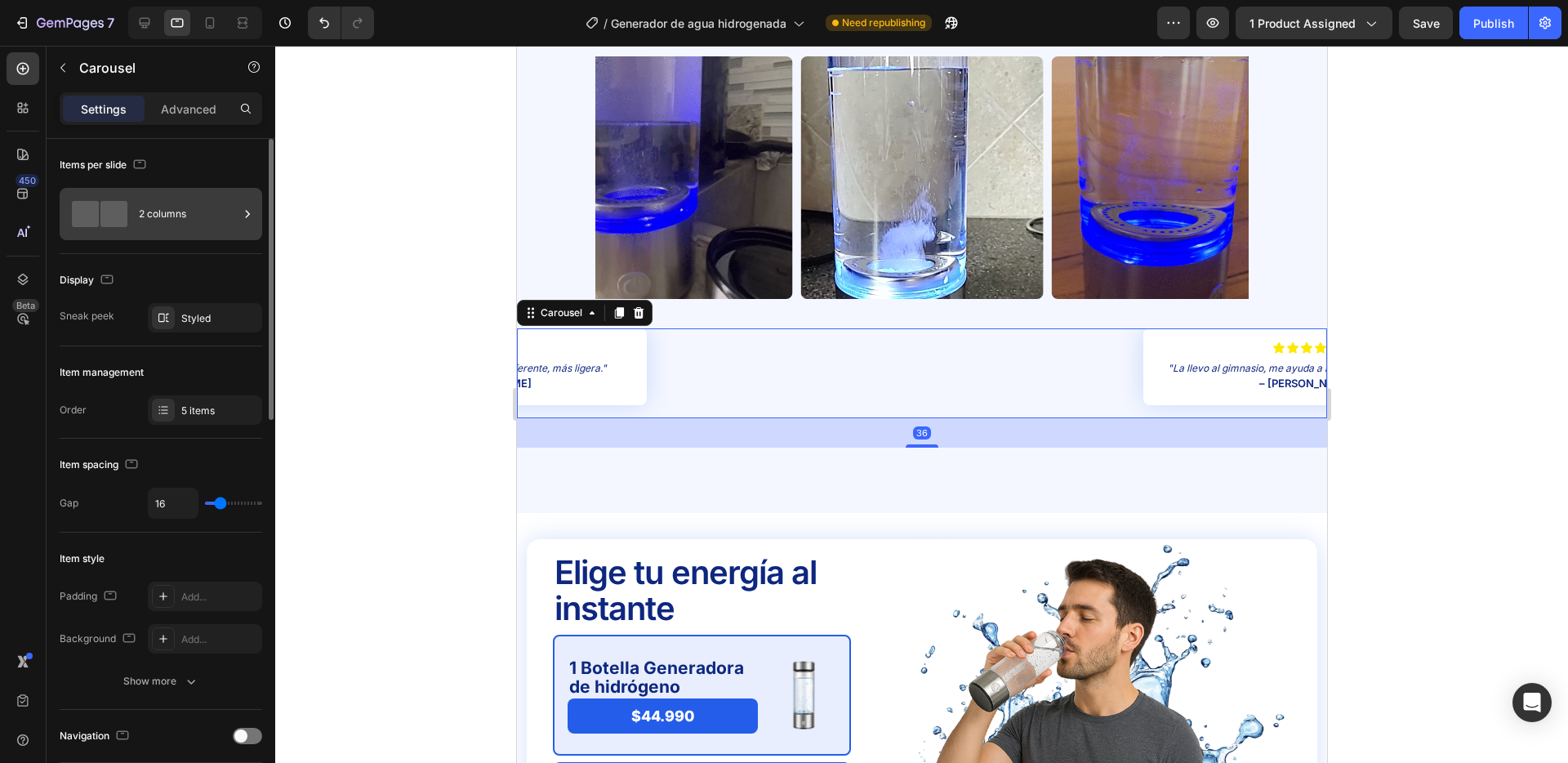
click at [182, 209] on div "2 columns" at bounding box center [189, 213] width 100 height 37
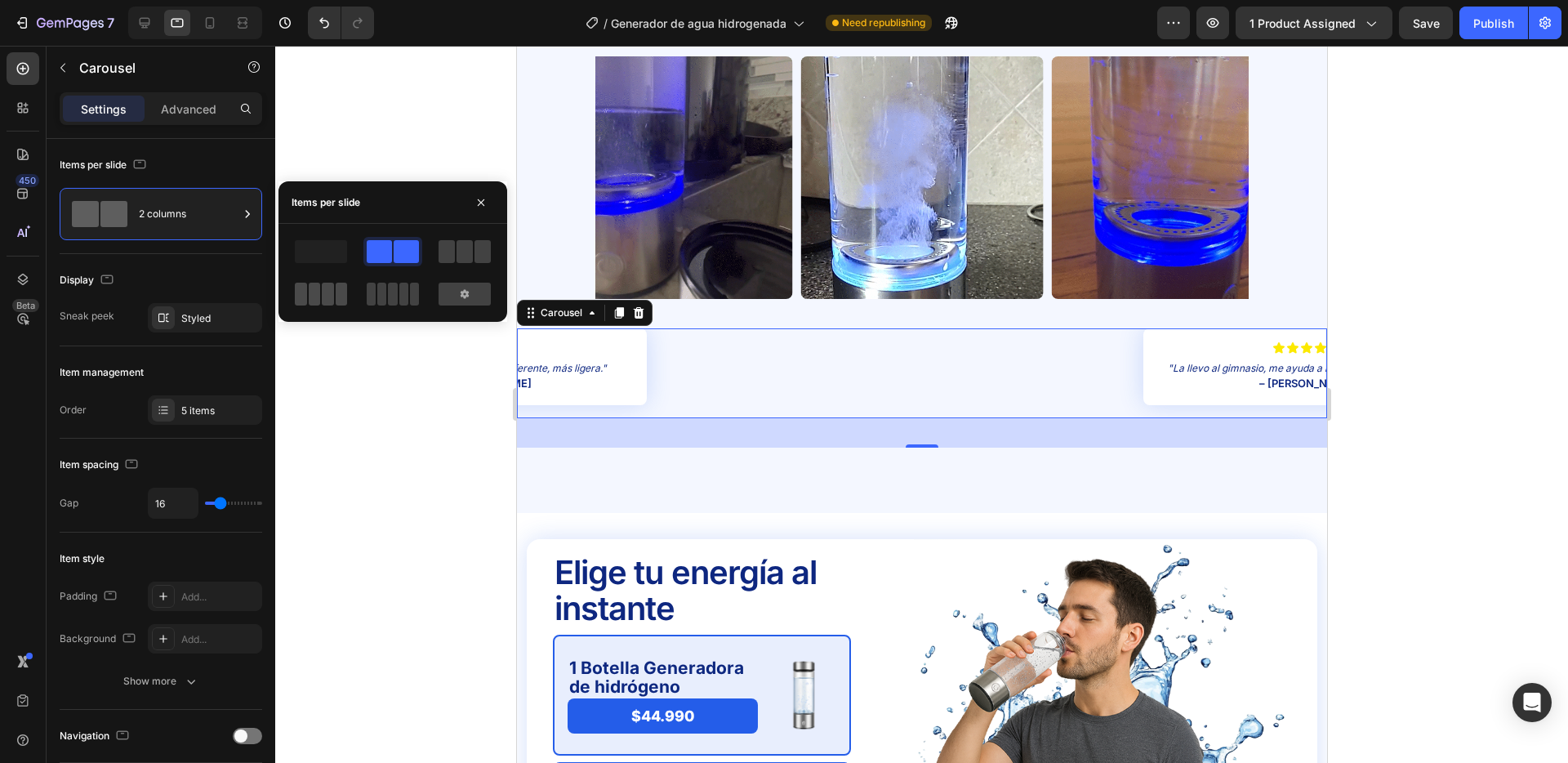
click at [323, 289] on span at bounding box center [328, 293] width 13 height 23
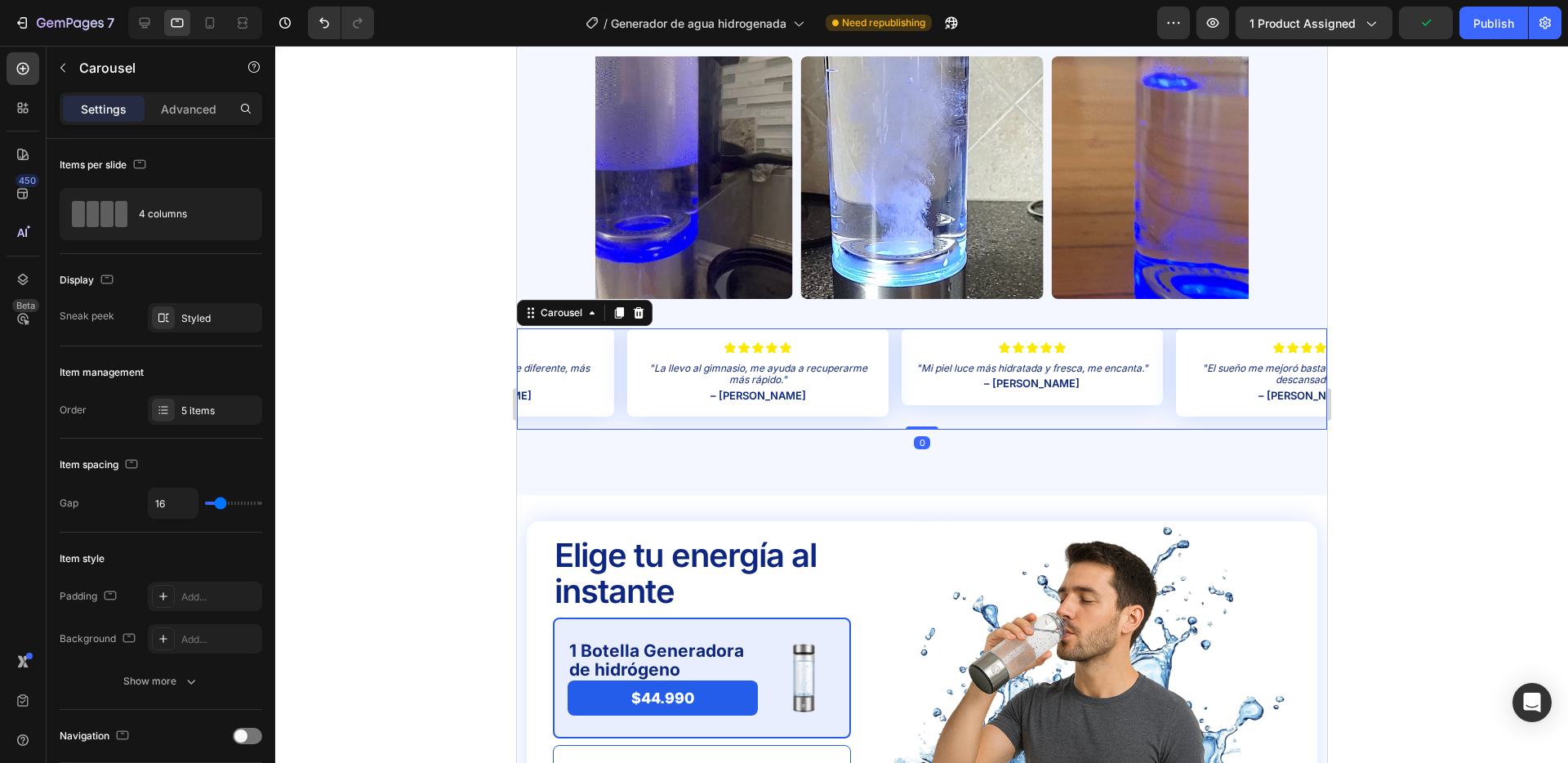
click at [920, 401] on div "Icon Icon Icon Icon Icon Icon List "Mi piel luce más hidratada y fresca, me enc…" at bounding box center [921, 379] width 810 height 102
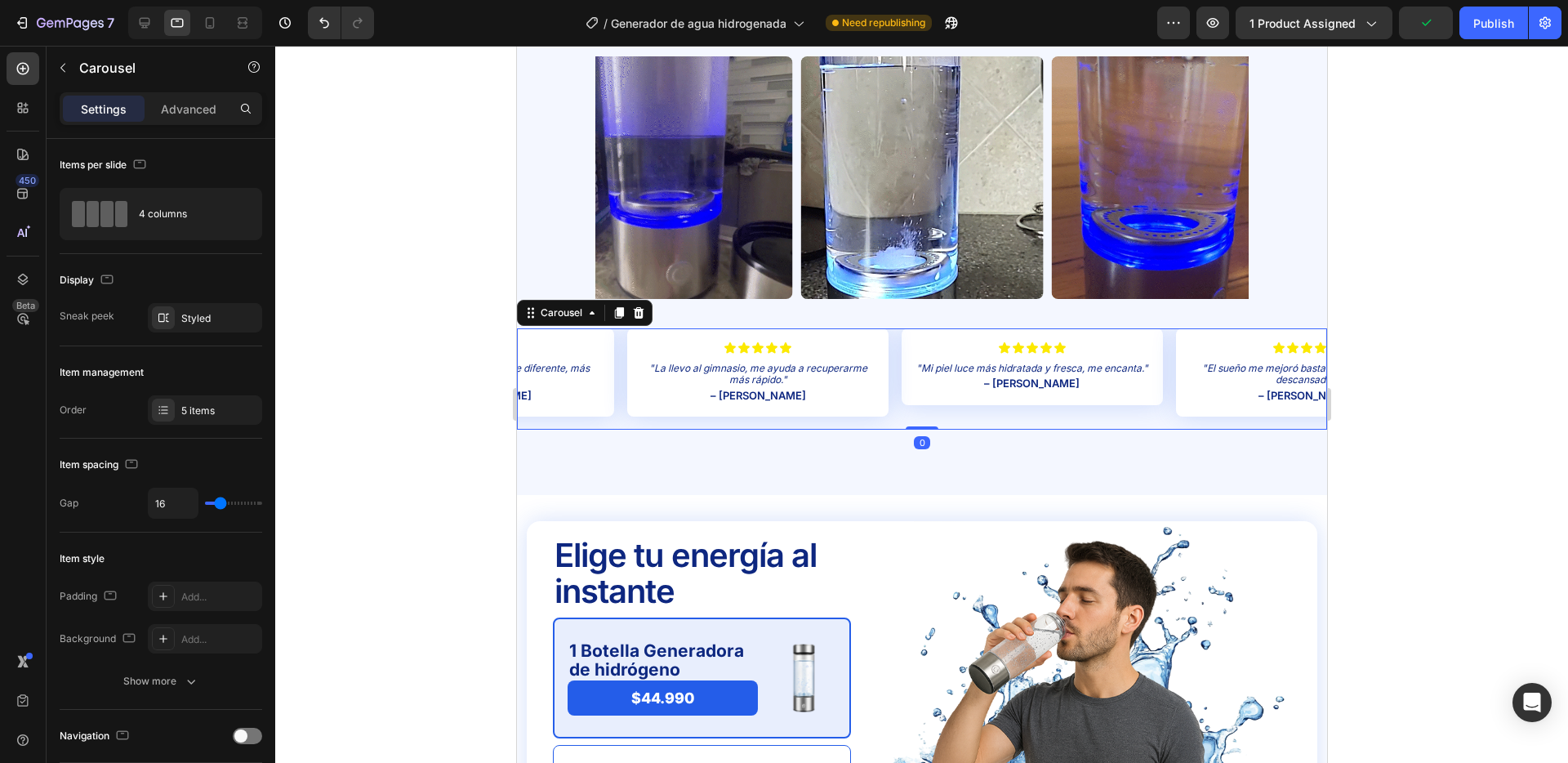
click at [397, 345] on div at bounding box center [921, 404] width 1293 height 717
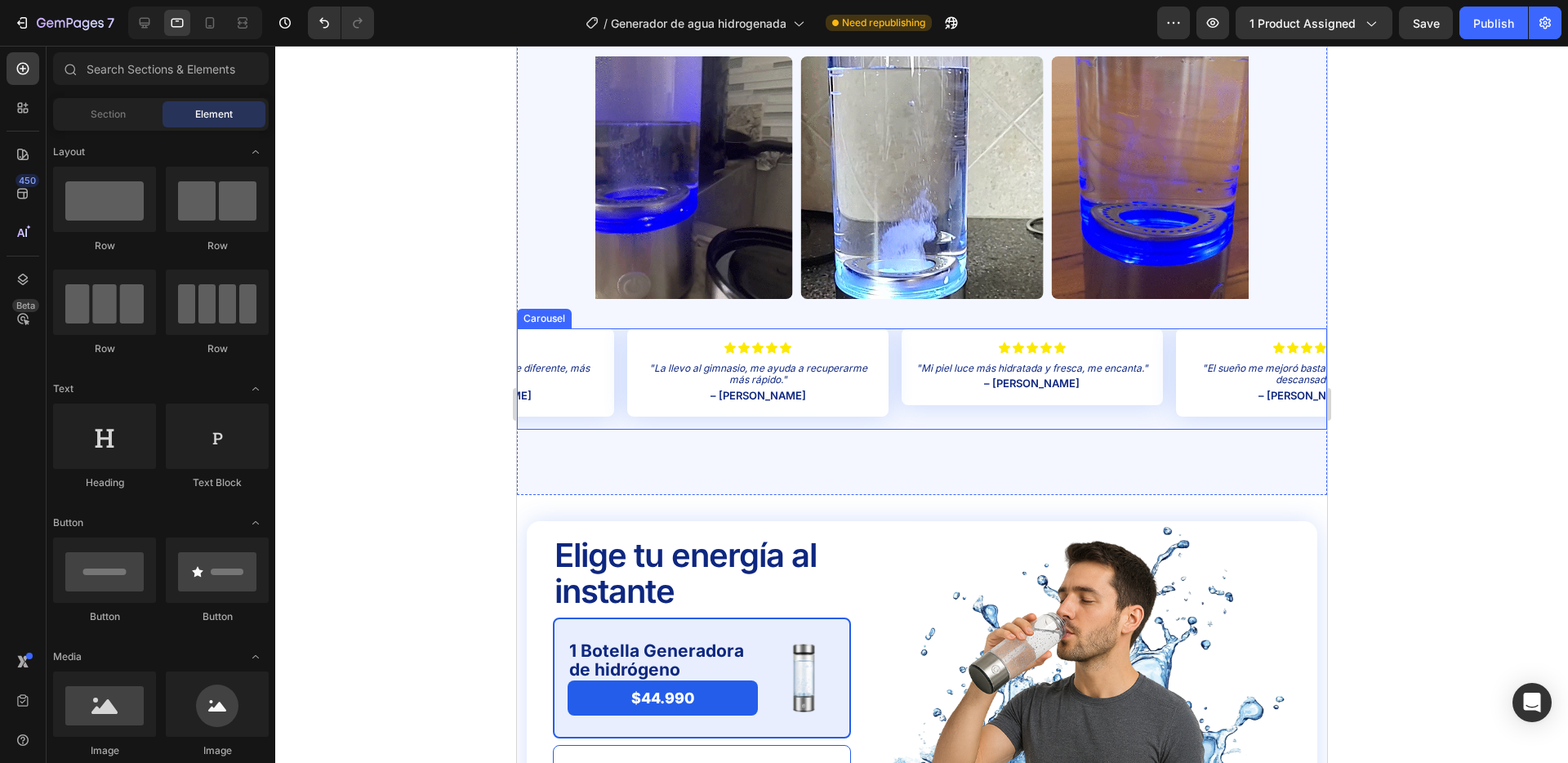
click at [893, 339] on div "Icon Icon Icon Icon Icon Icon List "Mi piel luce más hidratada y fresca, me enc…" at bounding box center [921, 379] width 810 height 102
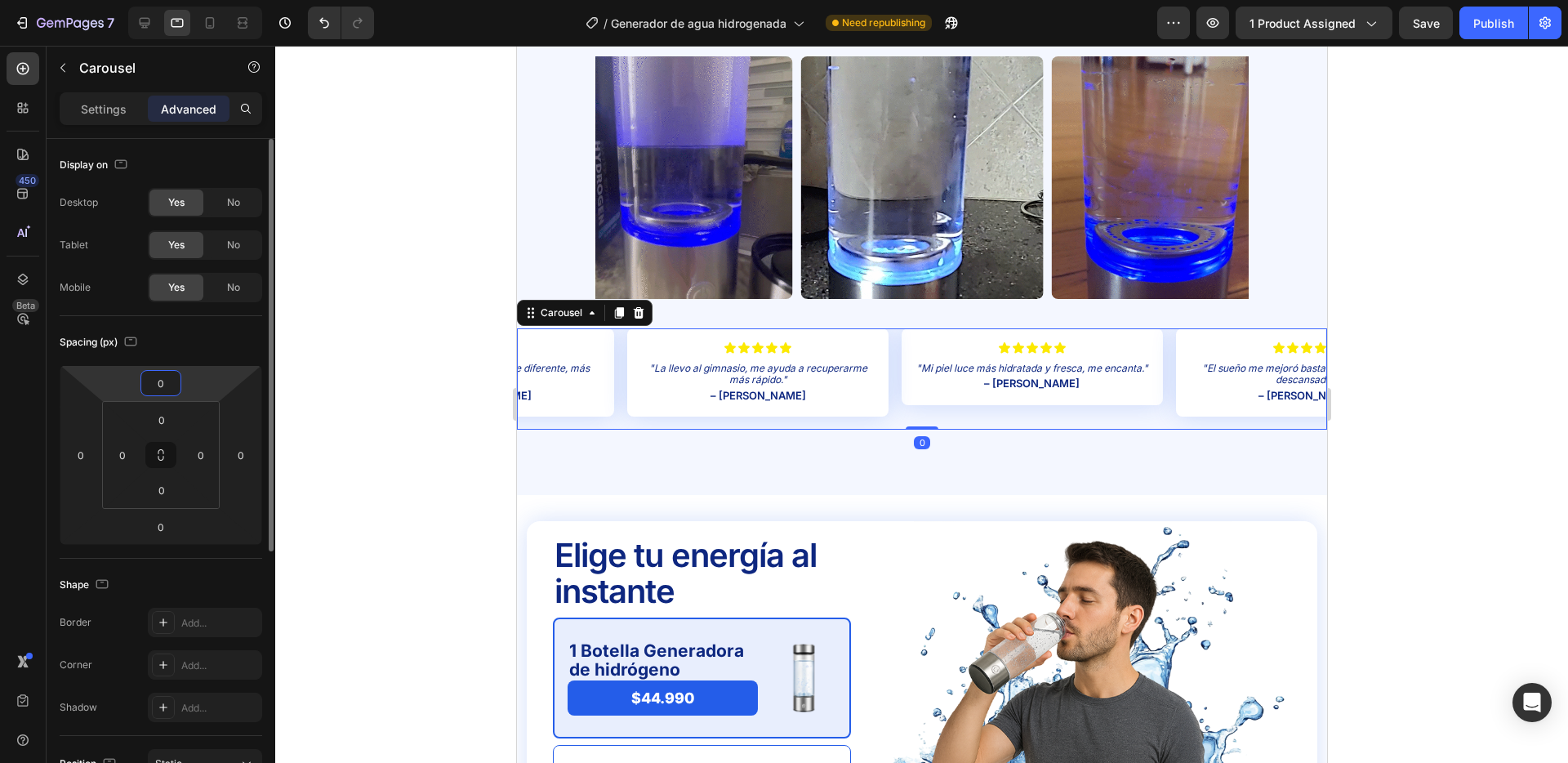
click at [164, 388] on input "0" at bounding box center [161, 383] width 33 height 24
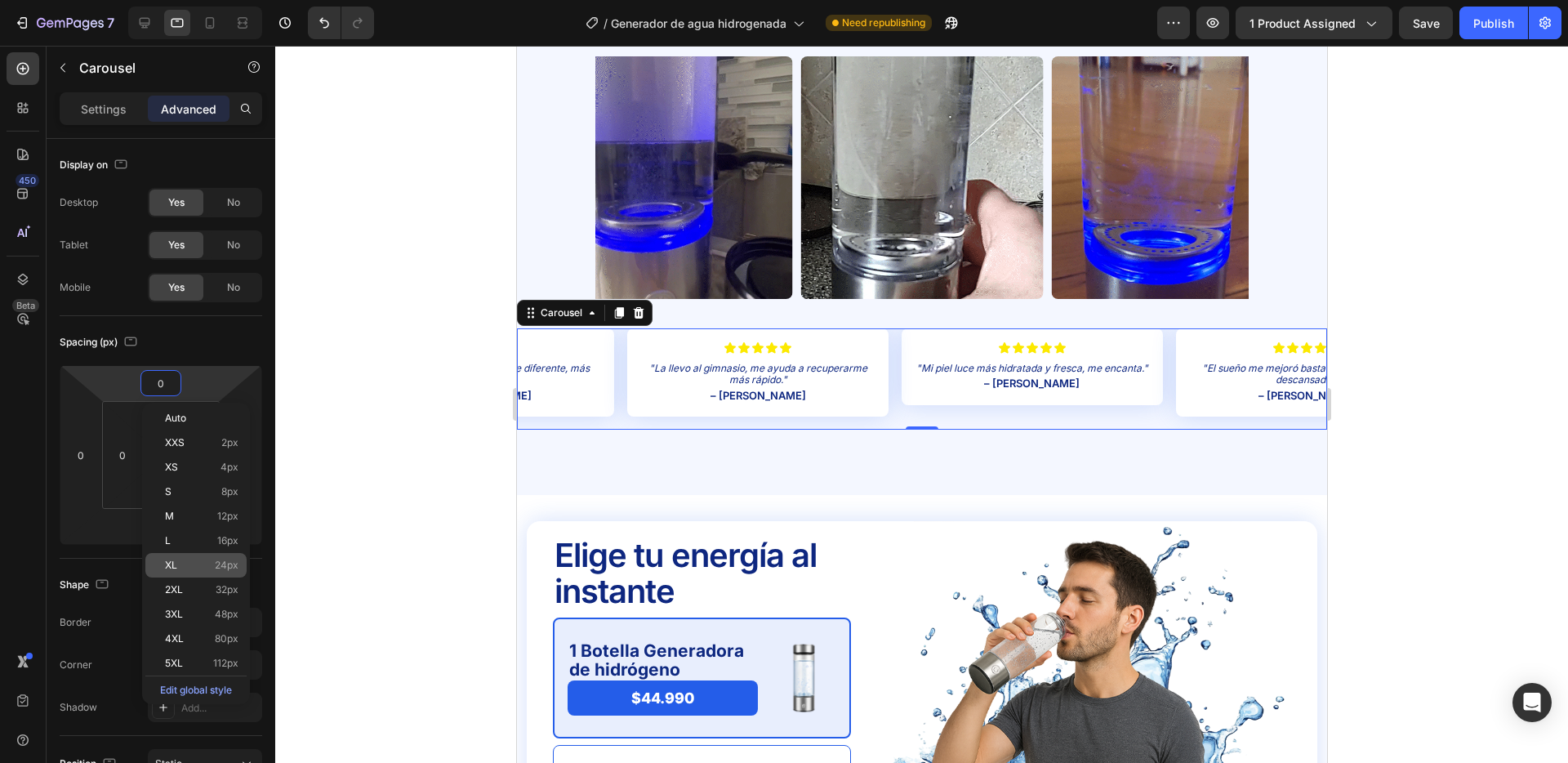
click at [220, 560] on span "24px" at bounding box center [227, 565] width 24 height 12
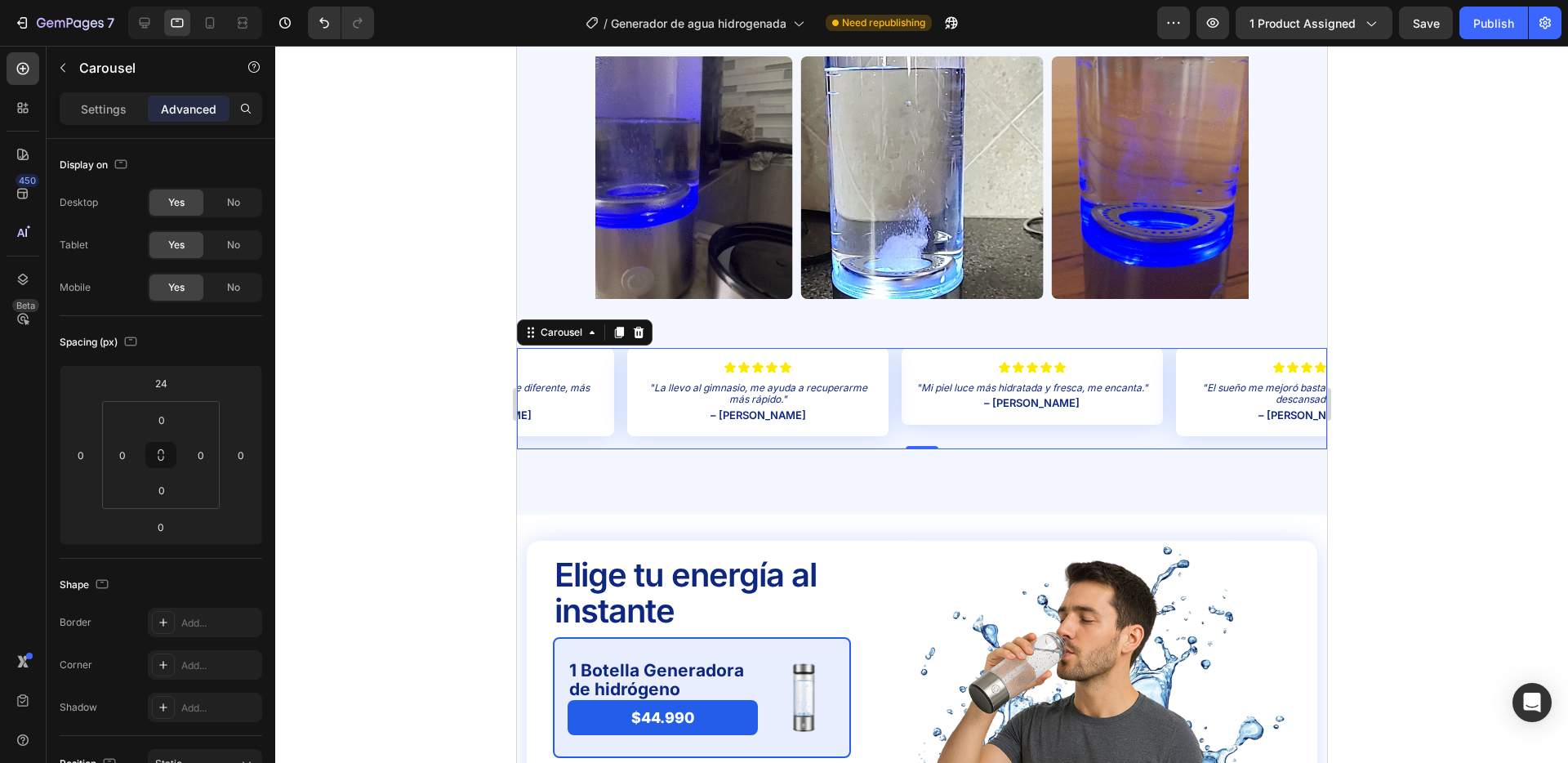
type input "0"
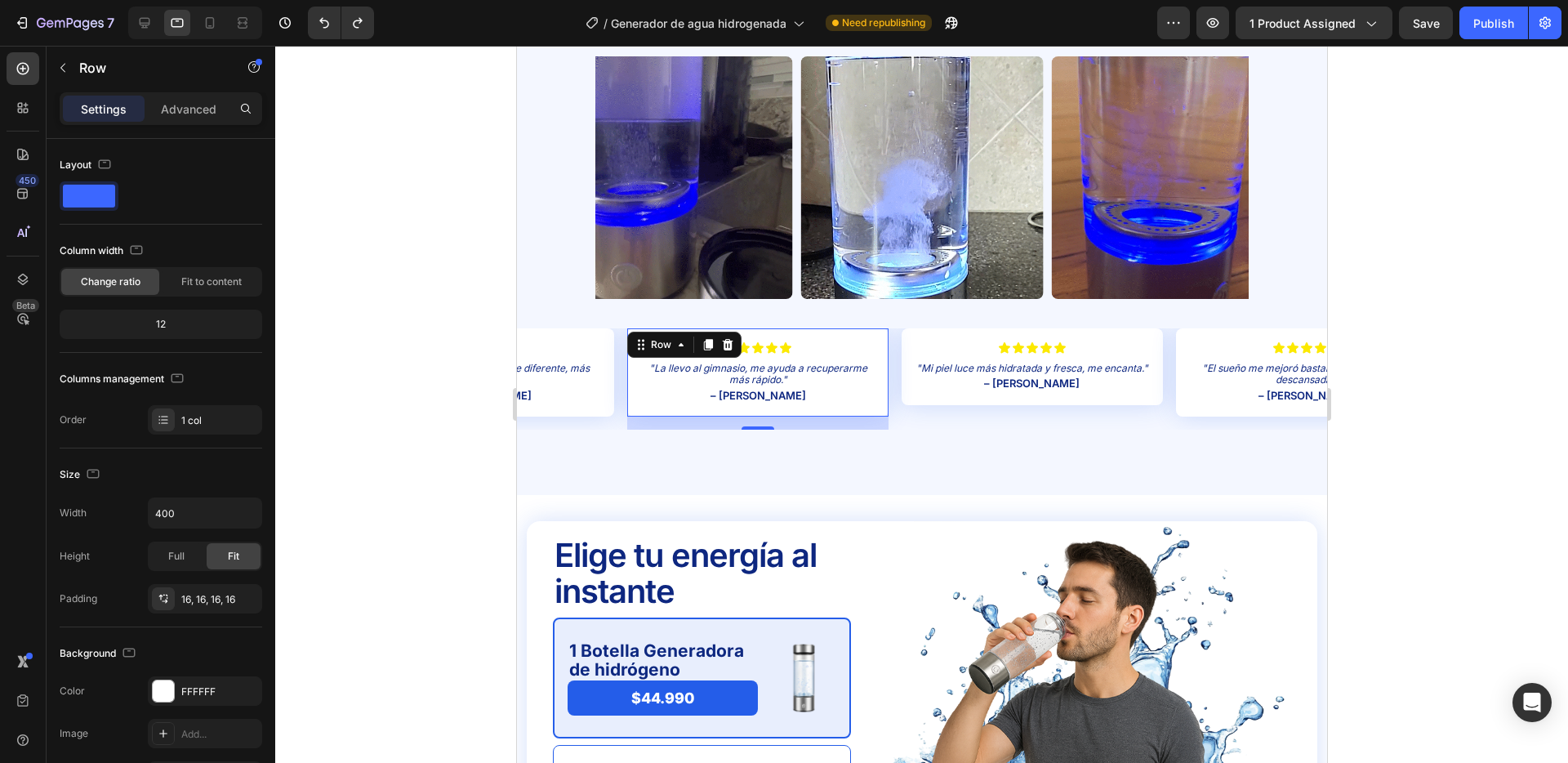
click at [864, 335] on div "Icon Icon Icon Icon Icon Icon List "La llevo al gimnasio, me ayuda a recuperarm…" at bounding box center [757, 372] width 261 height 88
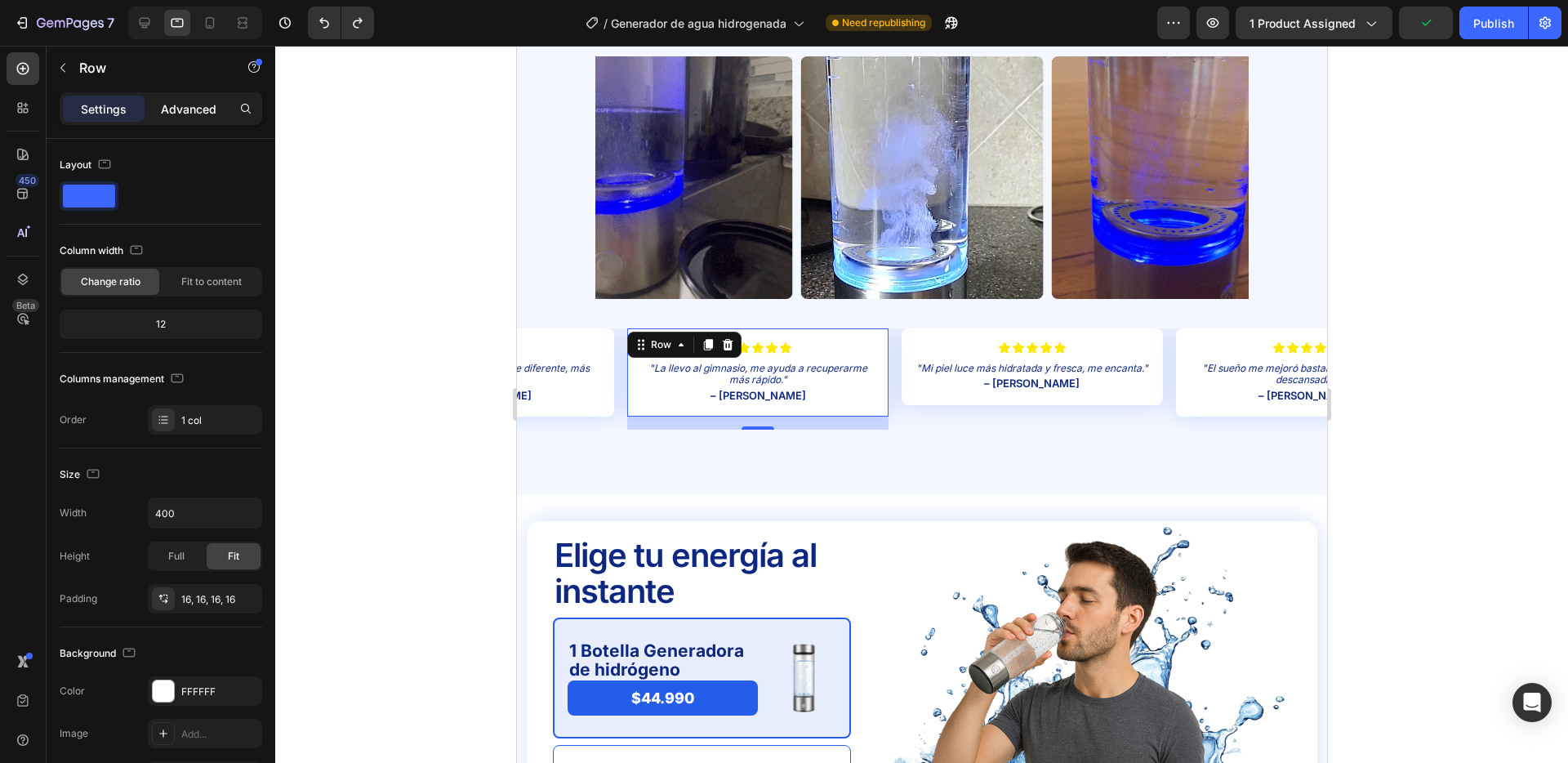
click at [192, 109] on p "Advanced" at bounding box center [188, 109] width 55 height 17
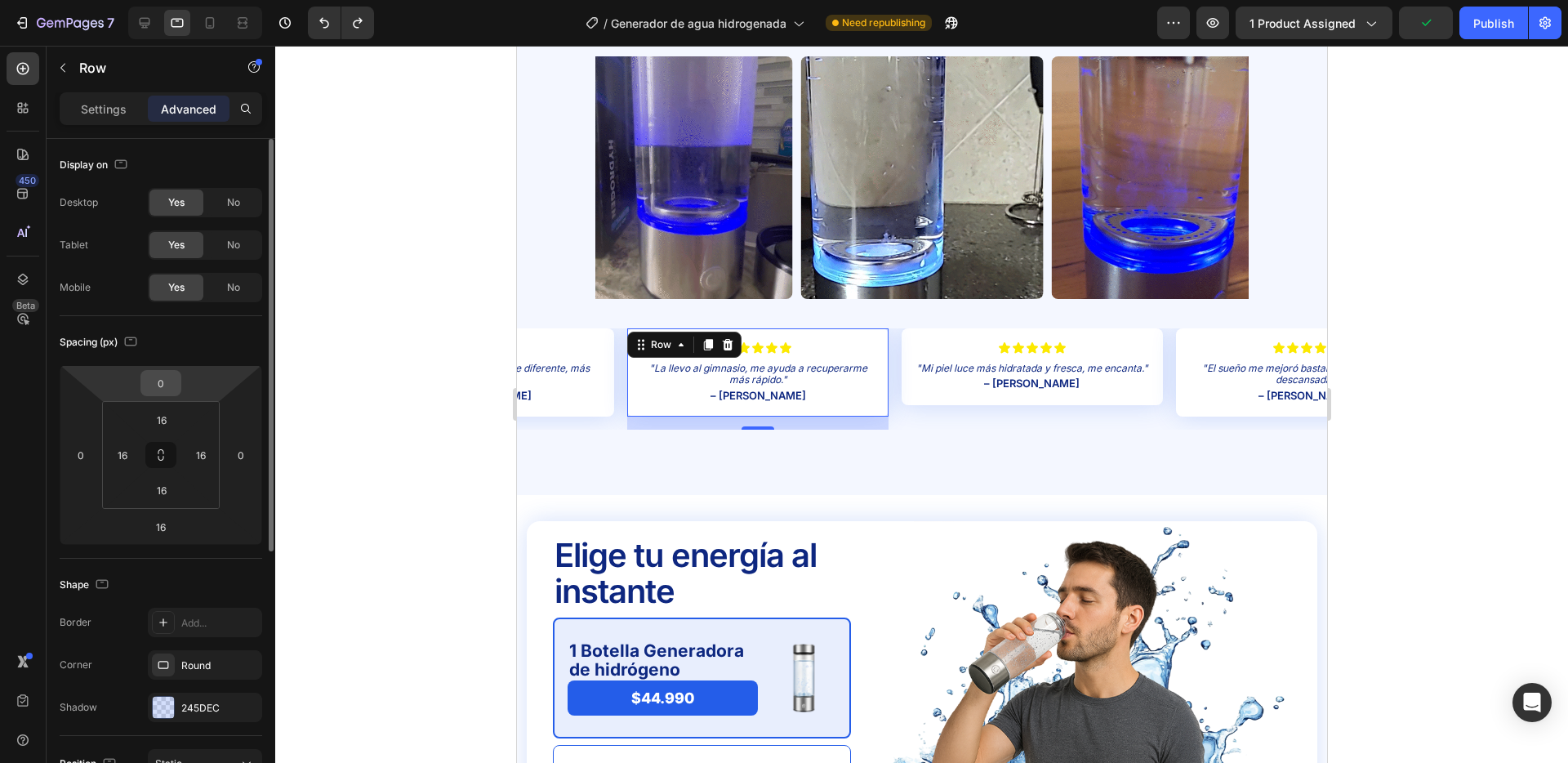
click at [167, 372] on input "0" at bounding box center [161, 383] width 33 height 24
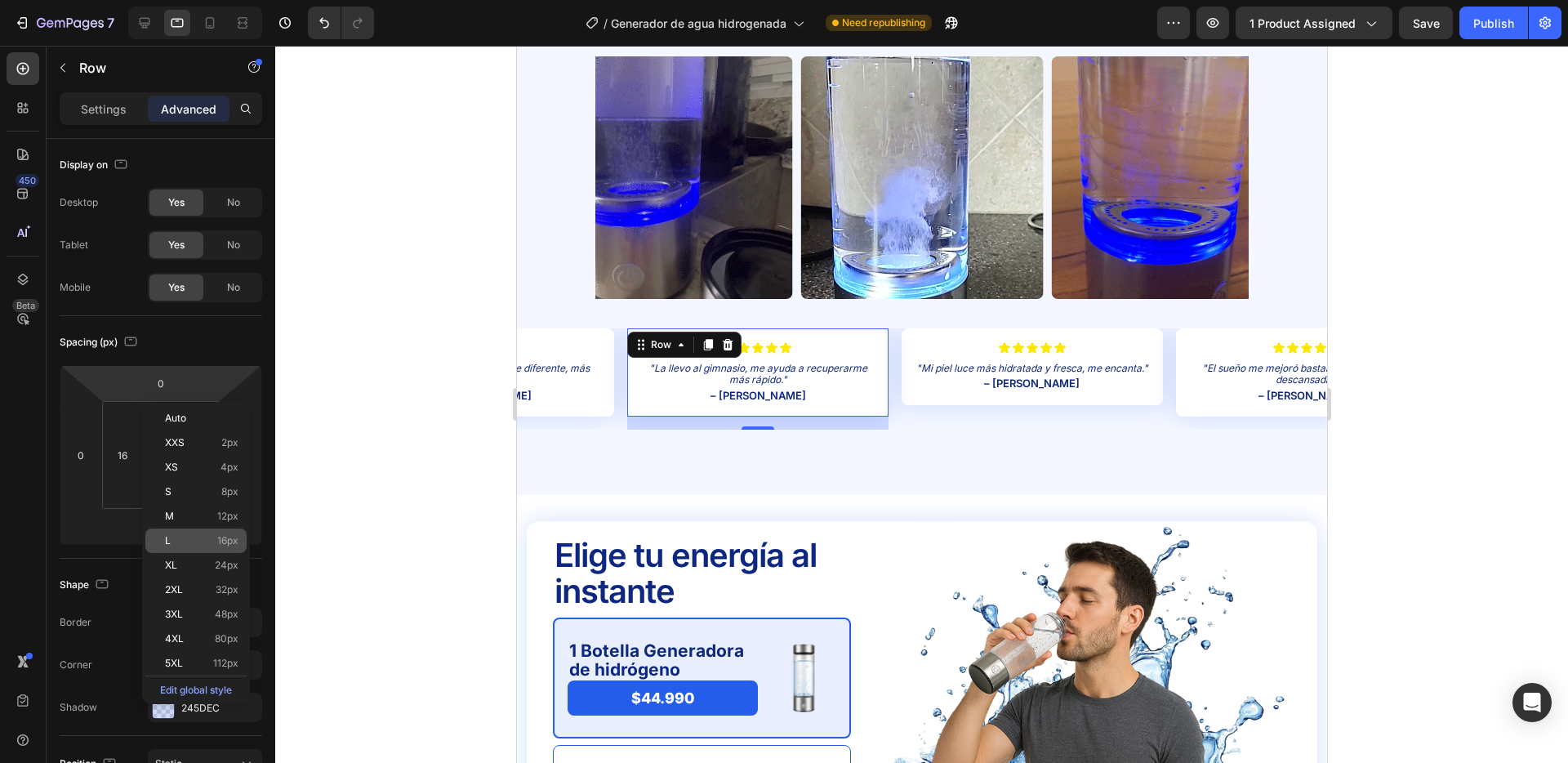
click at [211, 544] on p "L 16px" at bounding box center [201, 541] width 74 height 12
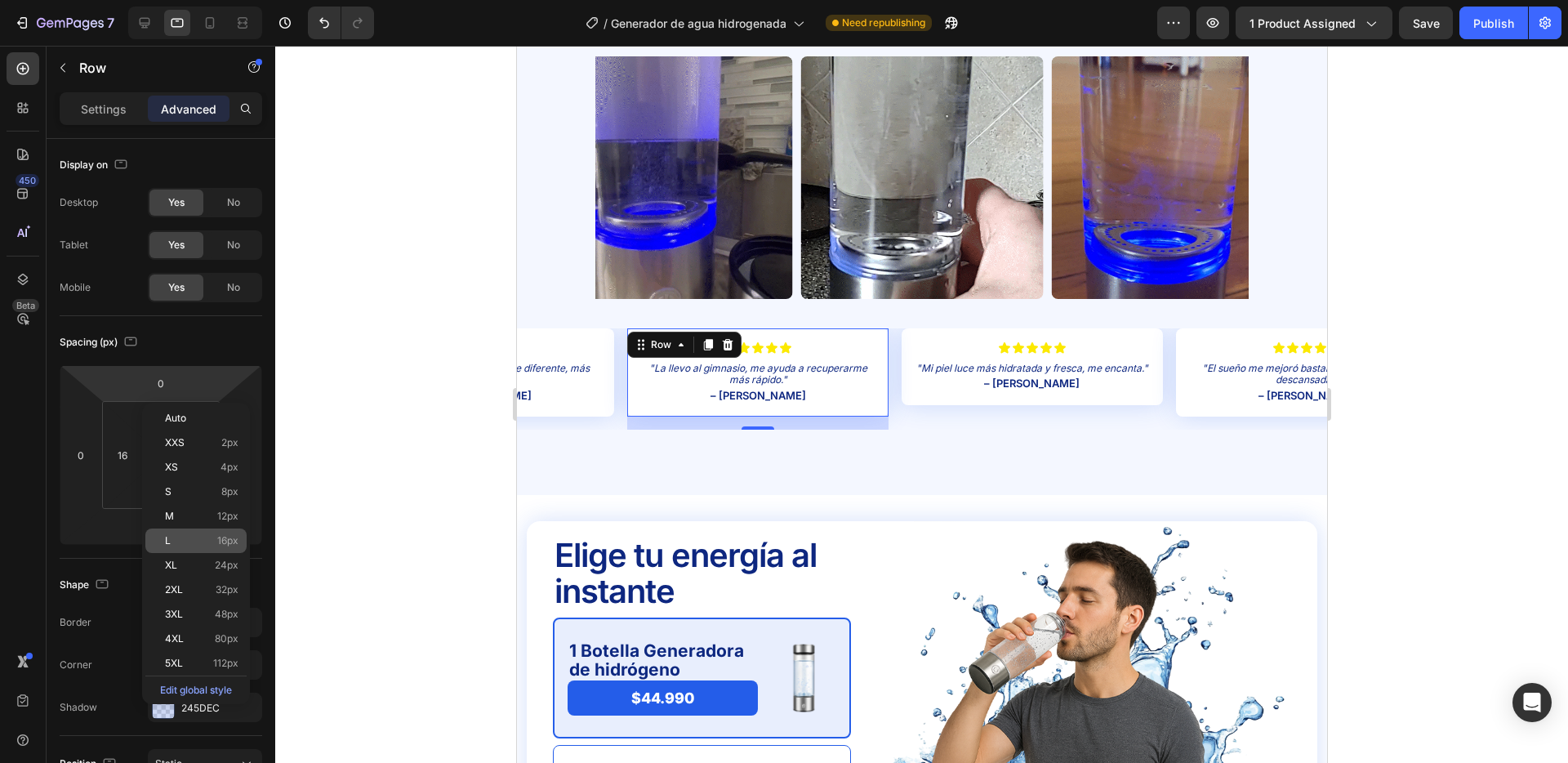
type input "16"
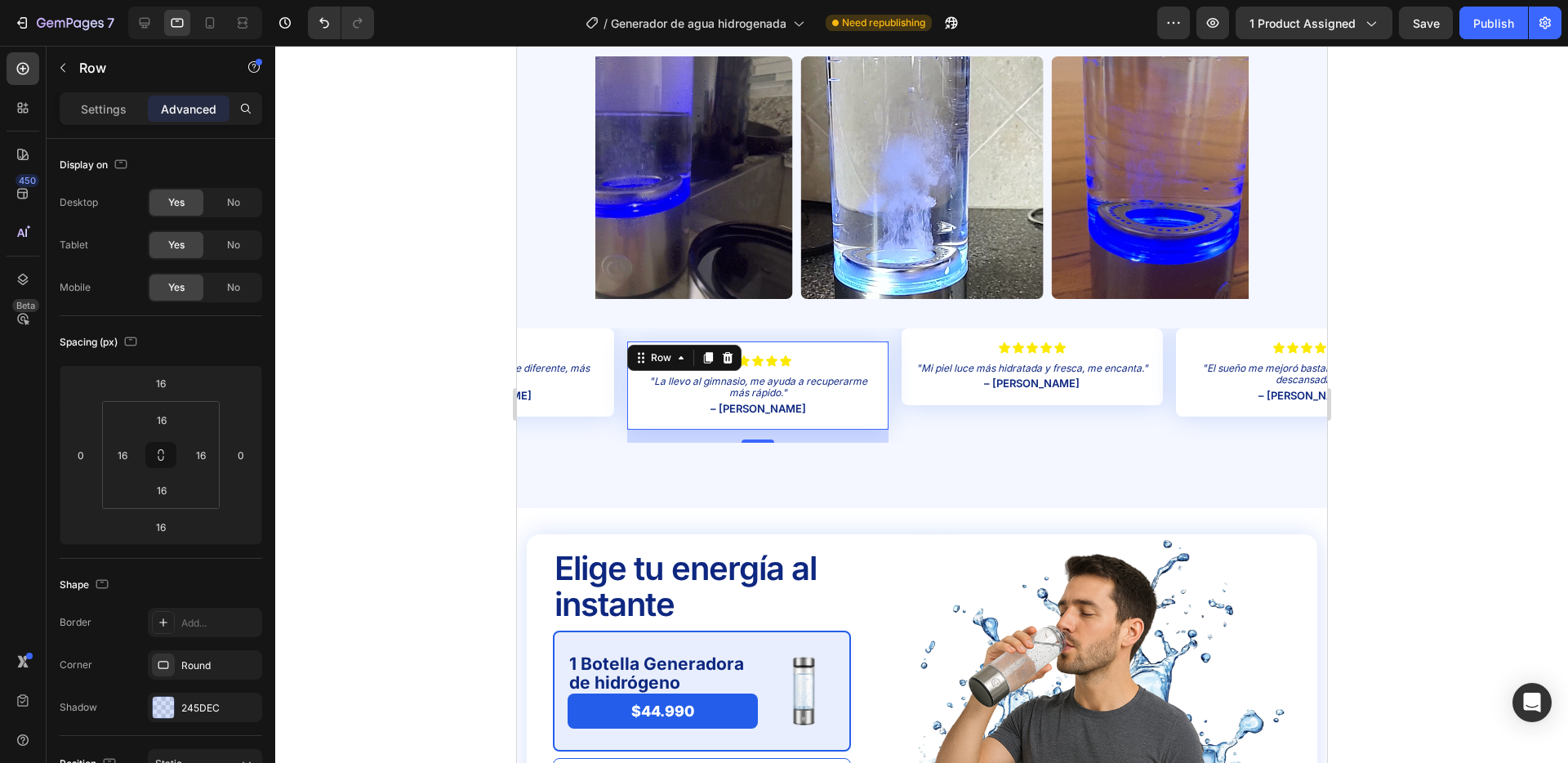
click at [366, 396] on div at bounding box center [921, 404] width 1293 height 717
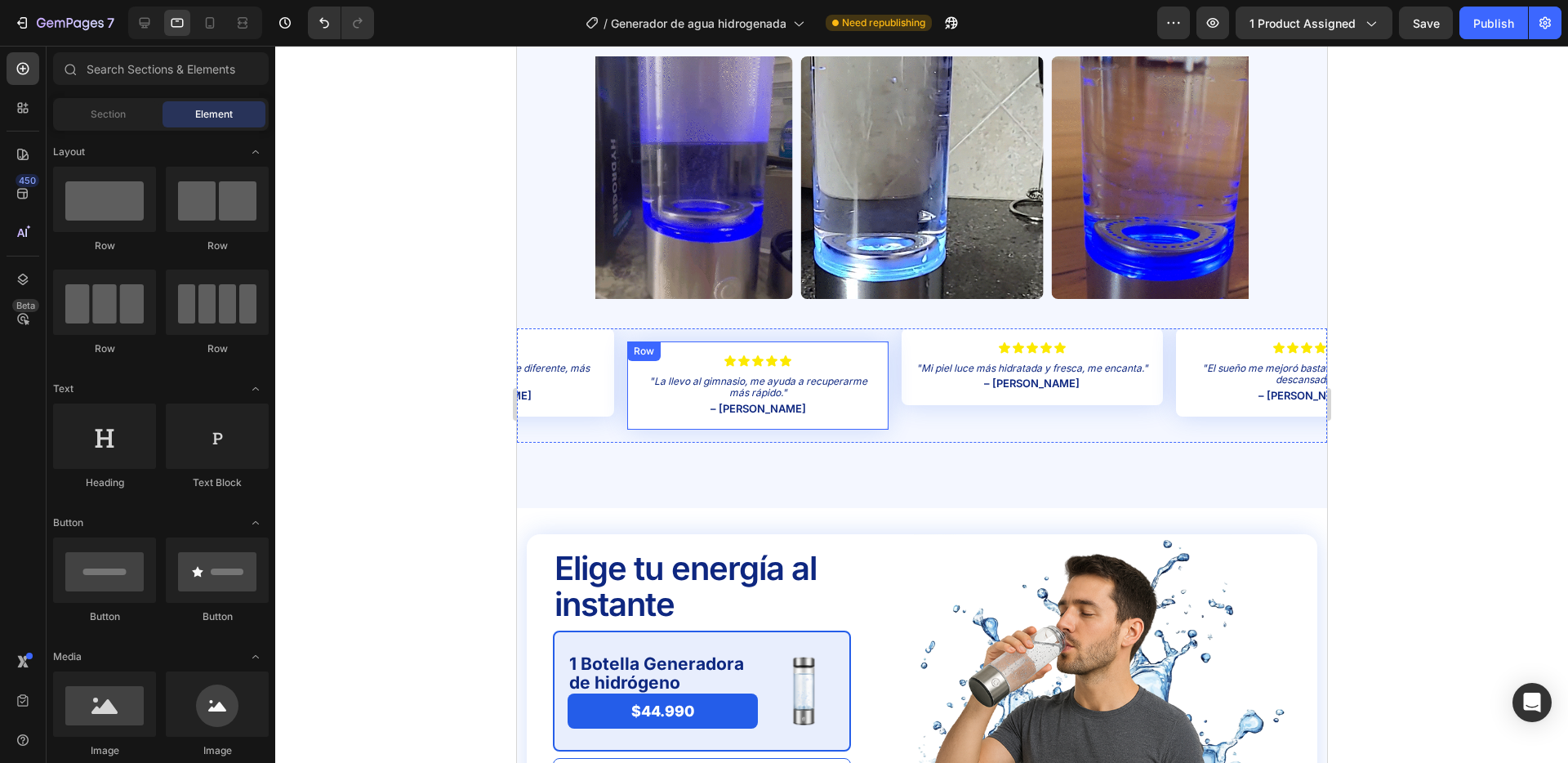
click at [852, 427] on div "Icon Icon Icon Icon Icon Icon List "La llevo al gimnasio, me ayuda a recuperarm…" at bounding box center [757, 385] width 261 height 88
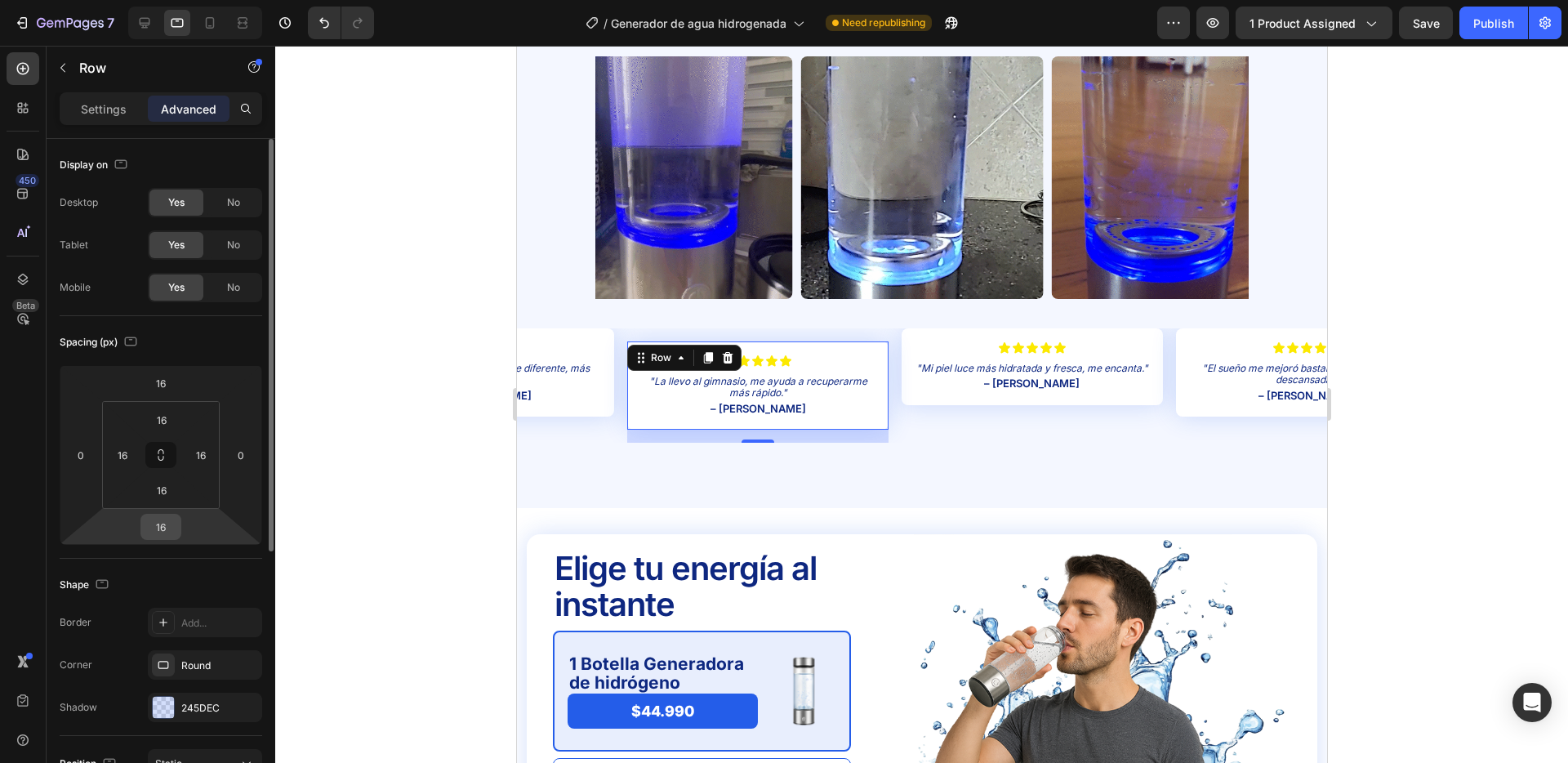
click at [178, 523] on div "16" at bounding box center [161, 526] width 41 height 26
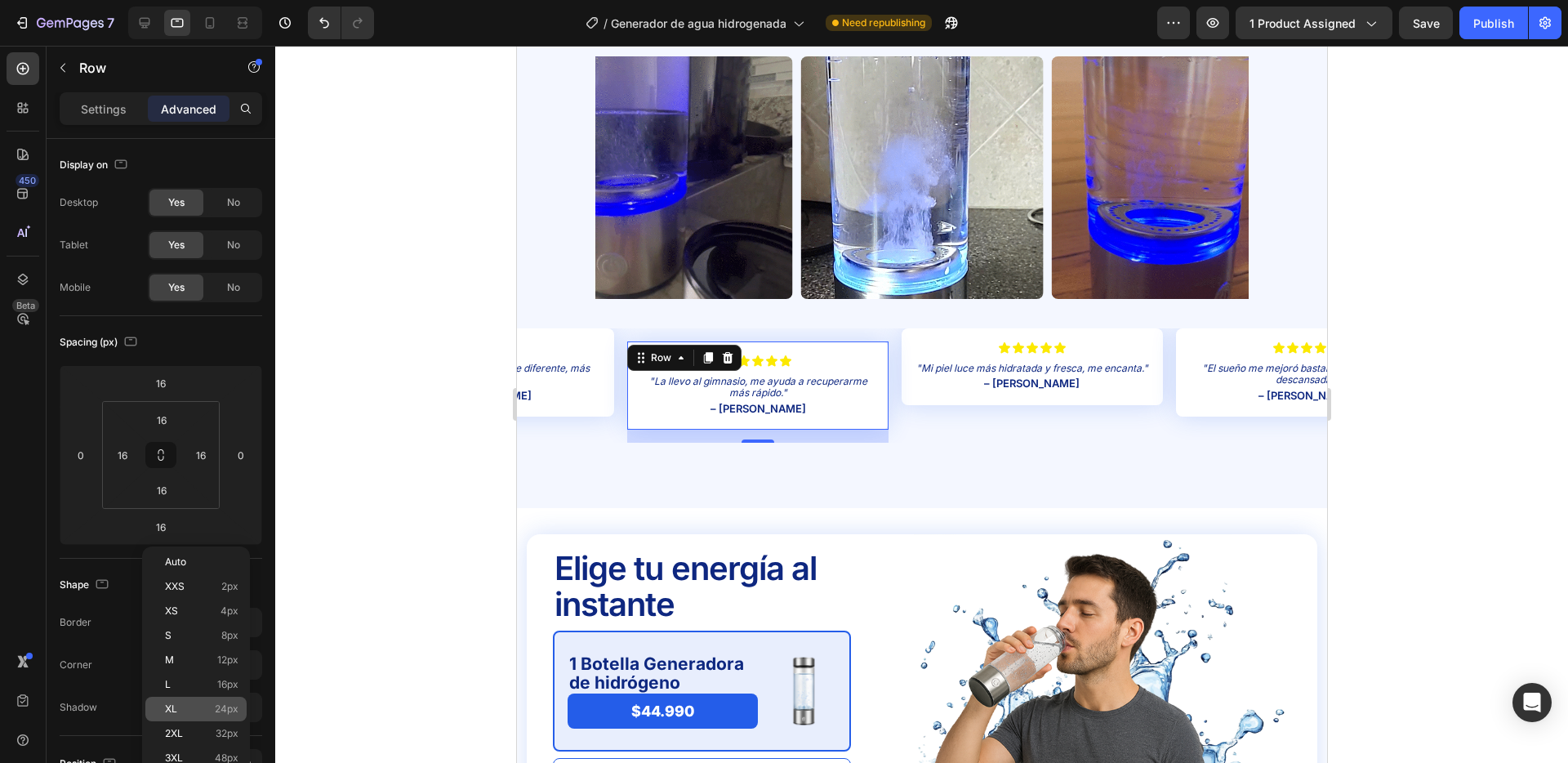
click at [213, 712] on p "XL 24px" at bounding box center [201, 709] width 74 height 12
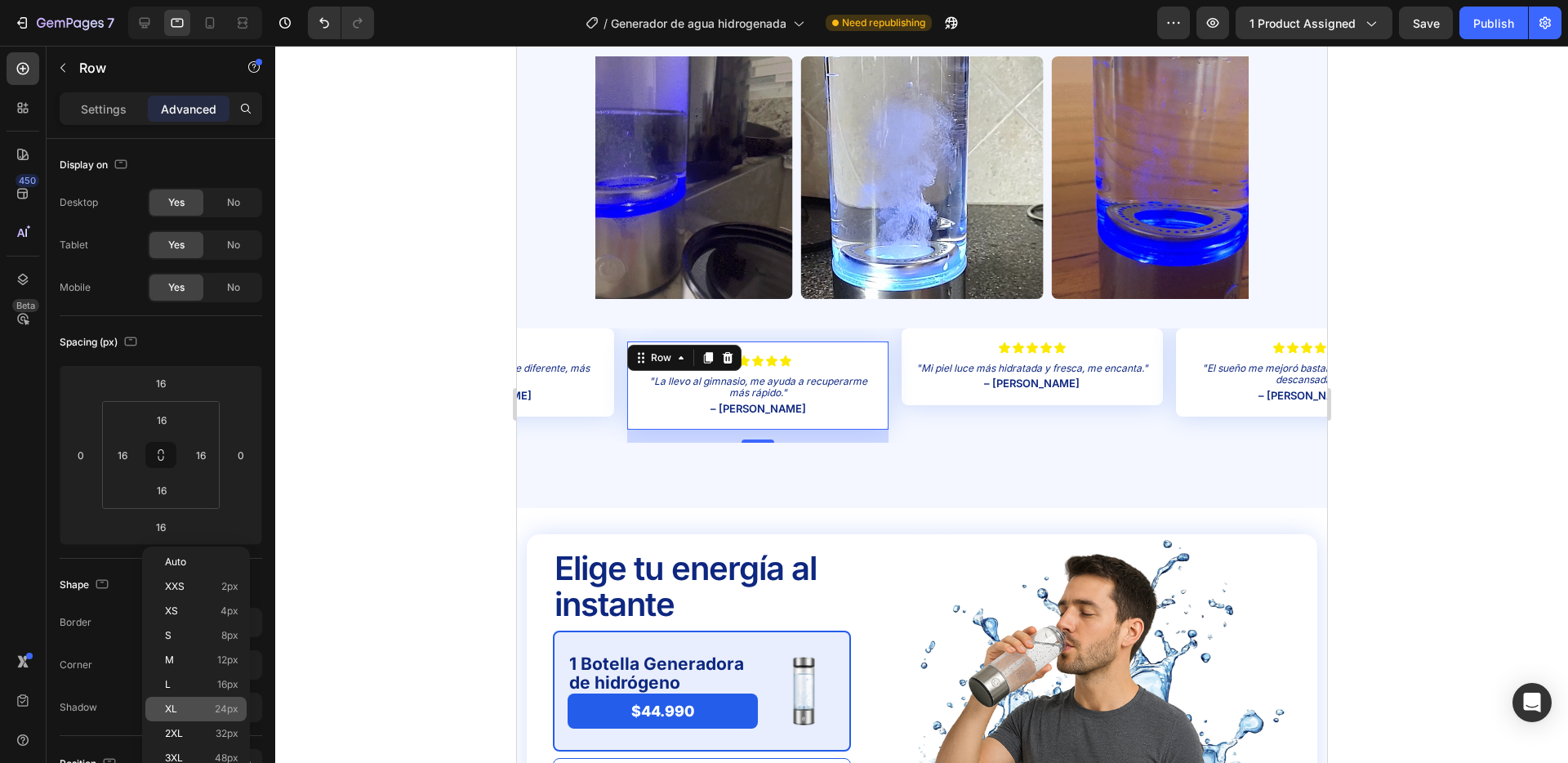
type input "24"
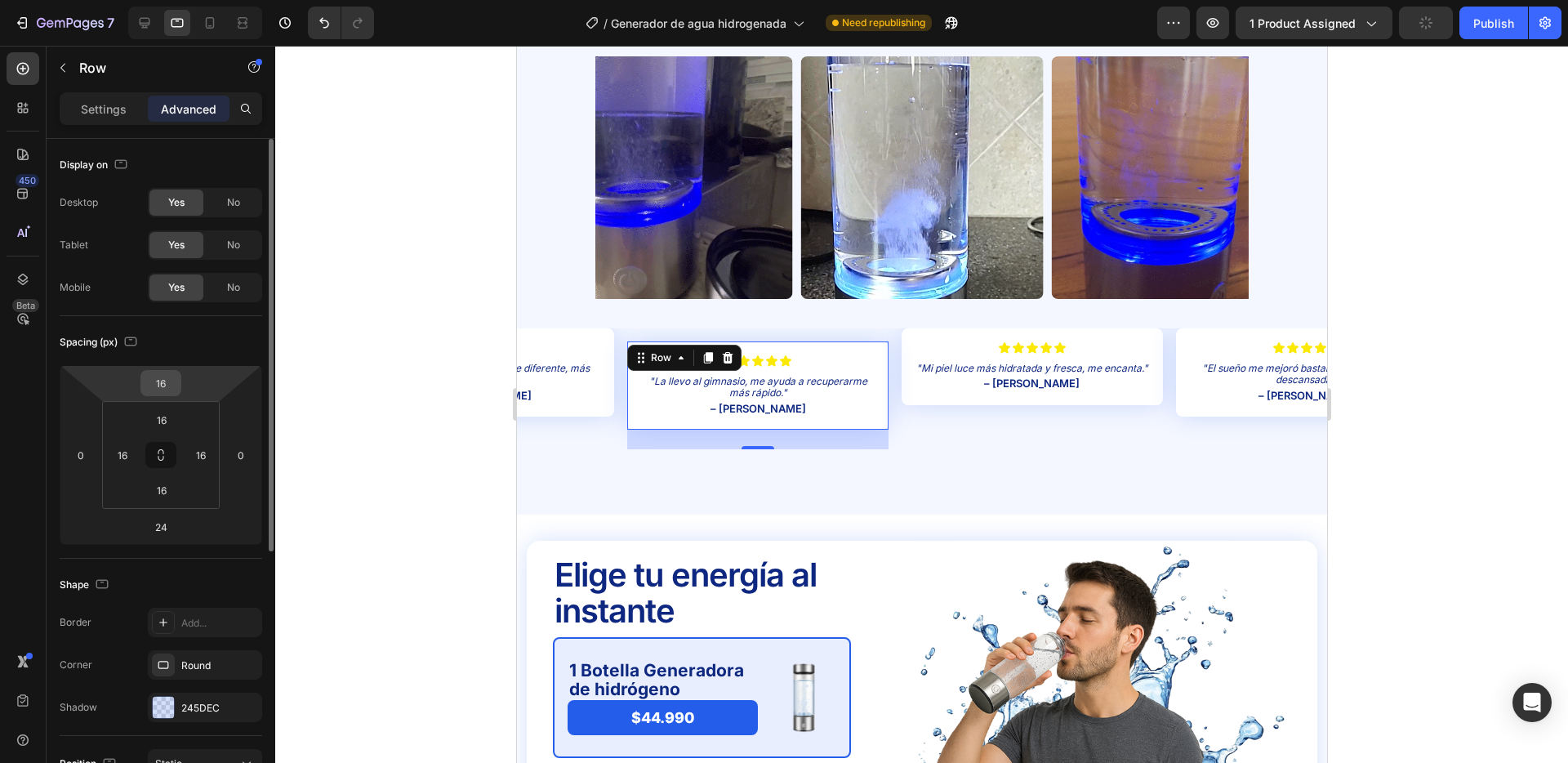
click at [160, 385] on input "16" at bounding box center [161, 383] width 33 height 24
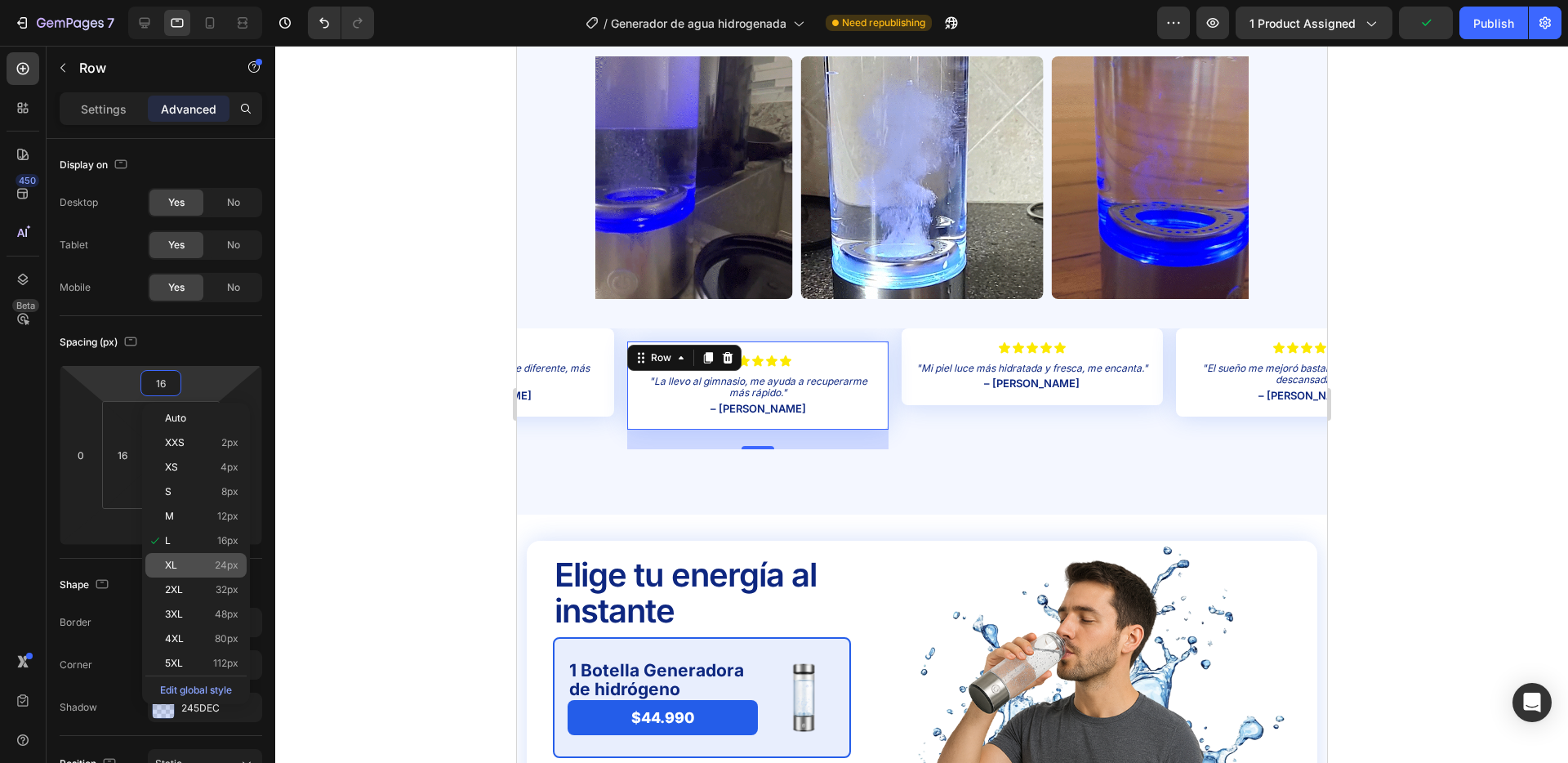
click at [217, 561] on span "24px" at bounding box center [227, 565] width 24 height 12
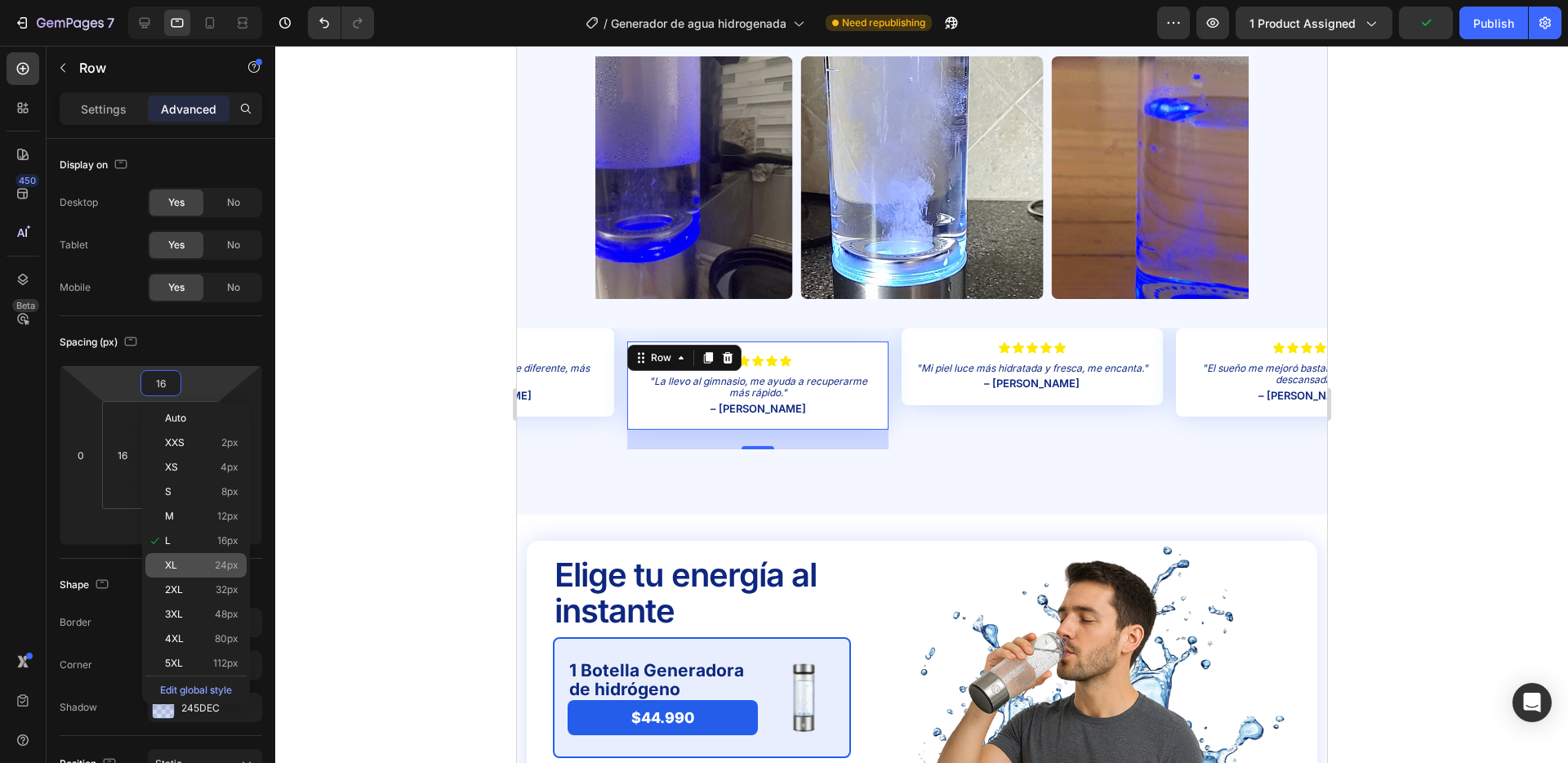
type input "24"
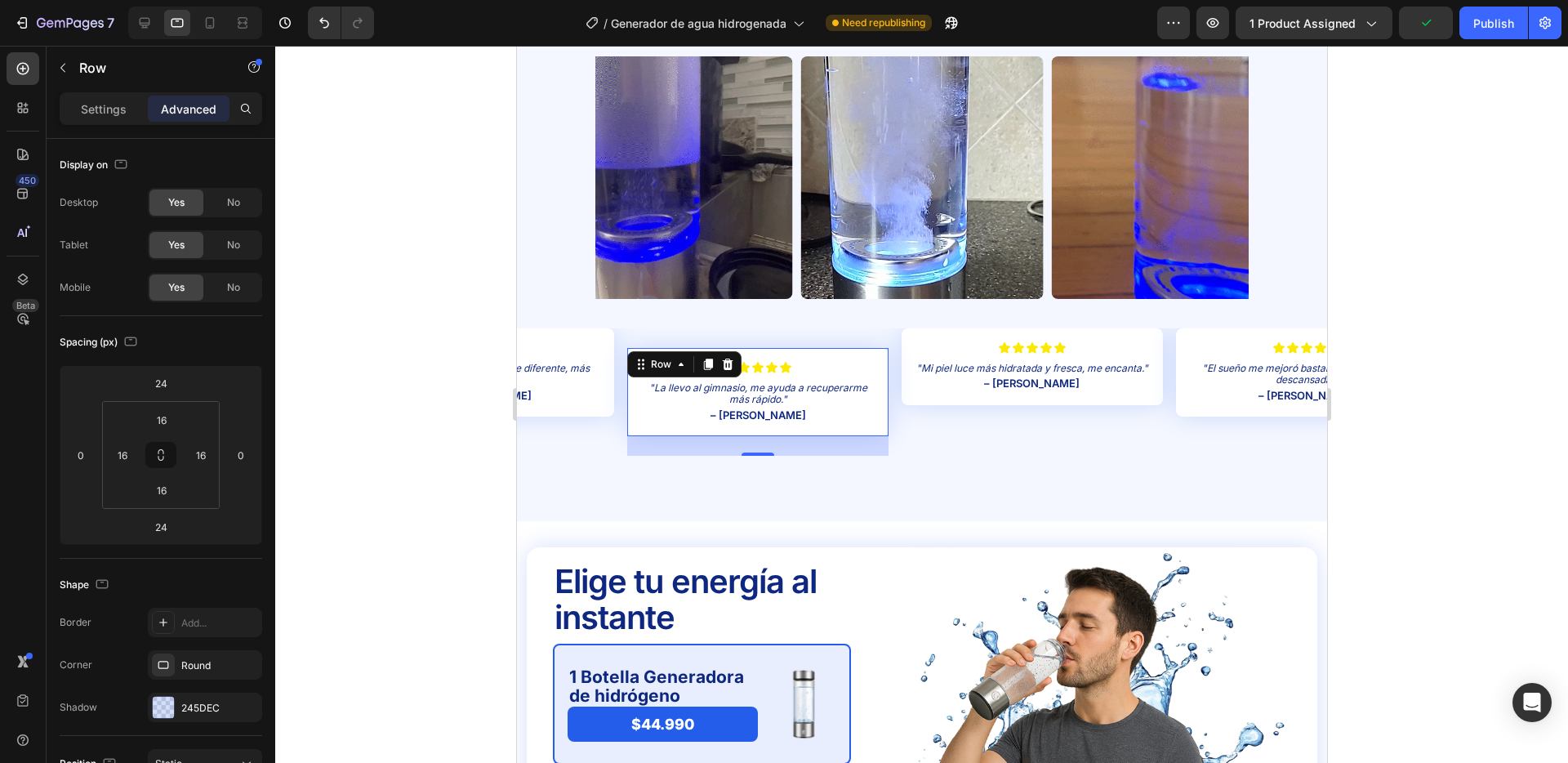
click at [386, 371] on div at bounding box center [921, 404] width 1293 height 717
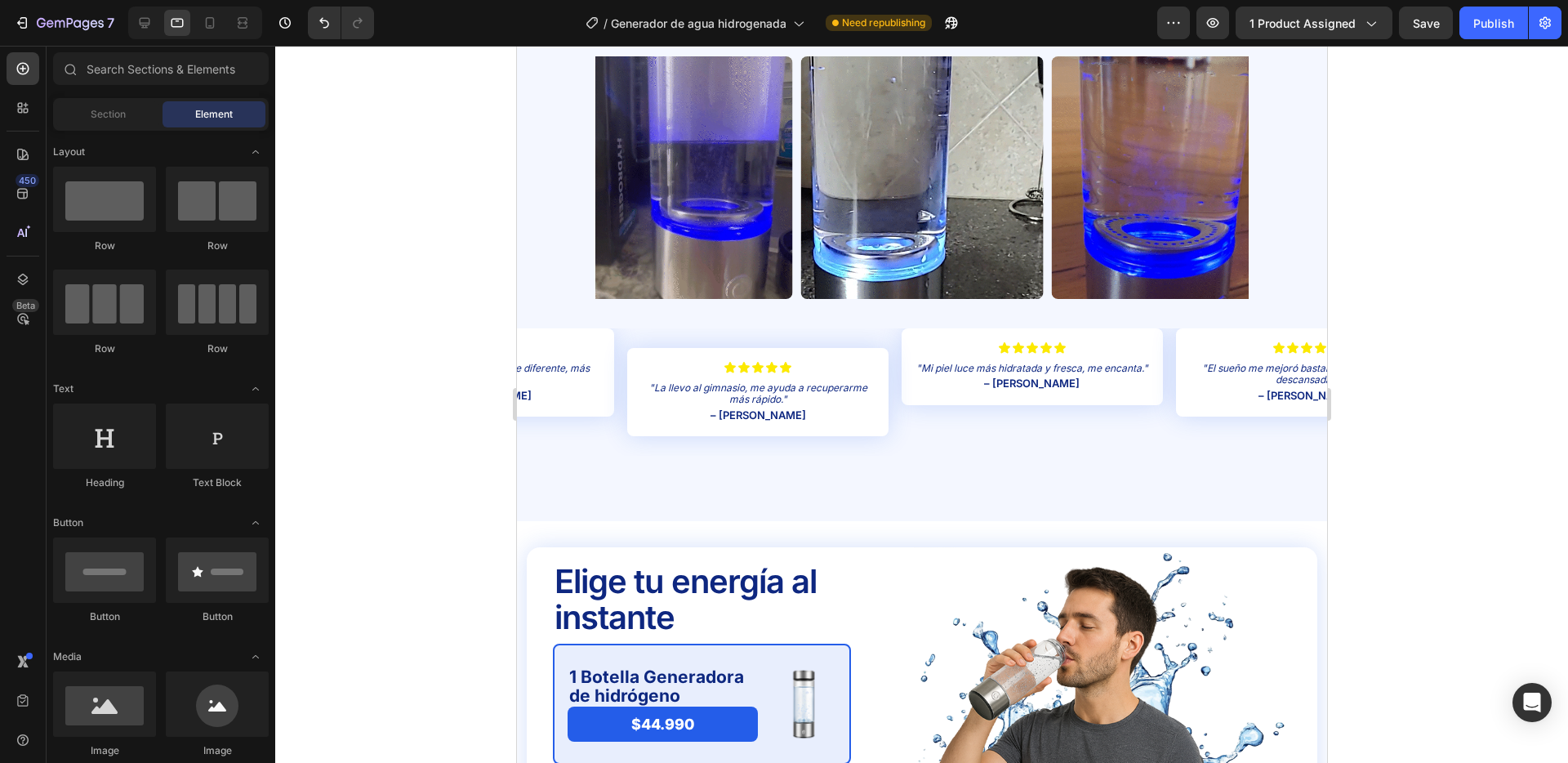
click at [461, 349] on div at bounding box center [921, 404] width 1293 height 717
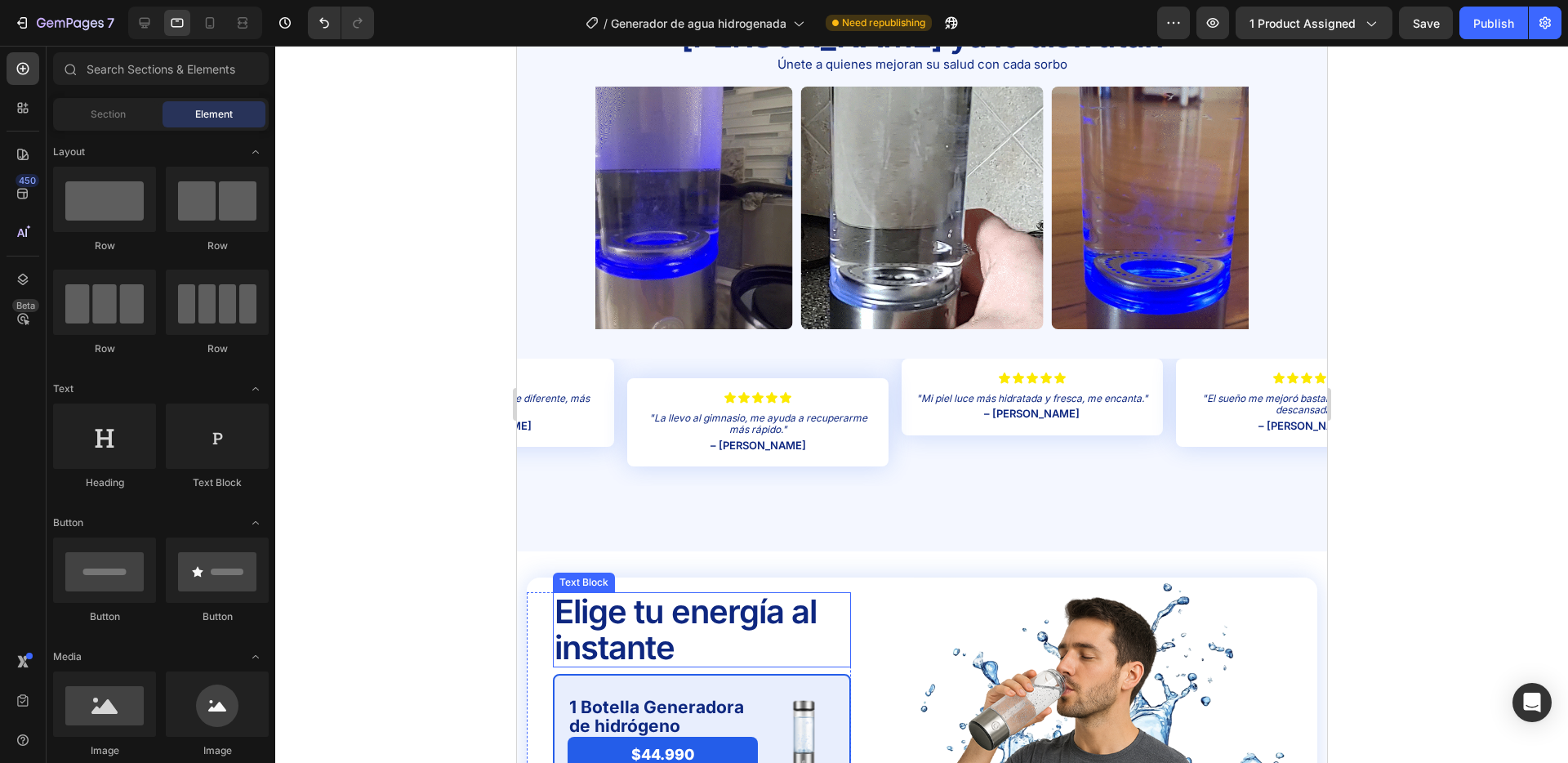
scroll to position [3394, 0]
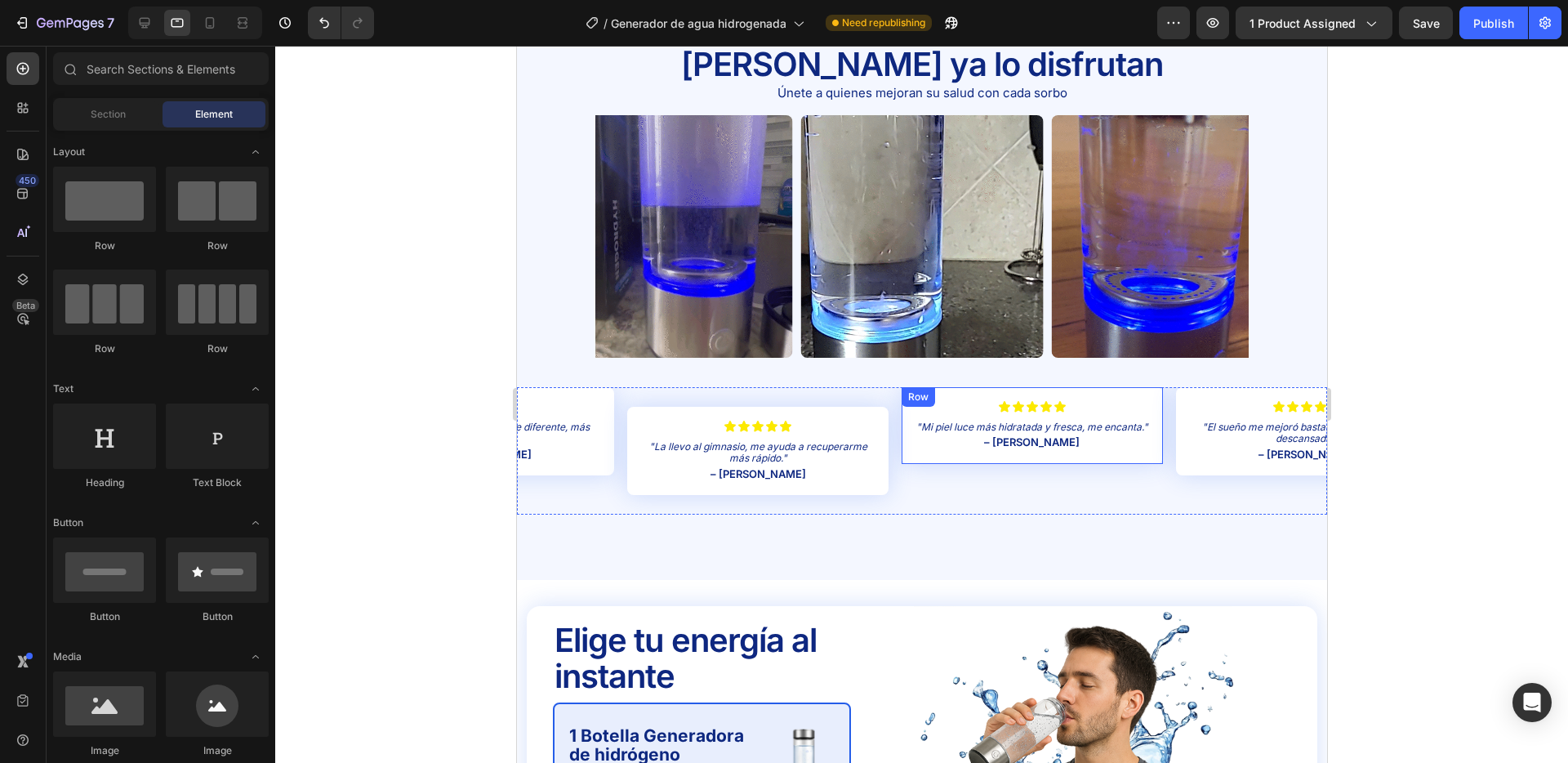
click at [947, 397] on div "Icon Icon Icon Icon Icon Icon List "Mi piel luce más hidratada y fresca, me enc…" at bounding box center [1032, 426] width 261 height 77
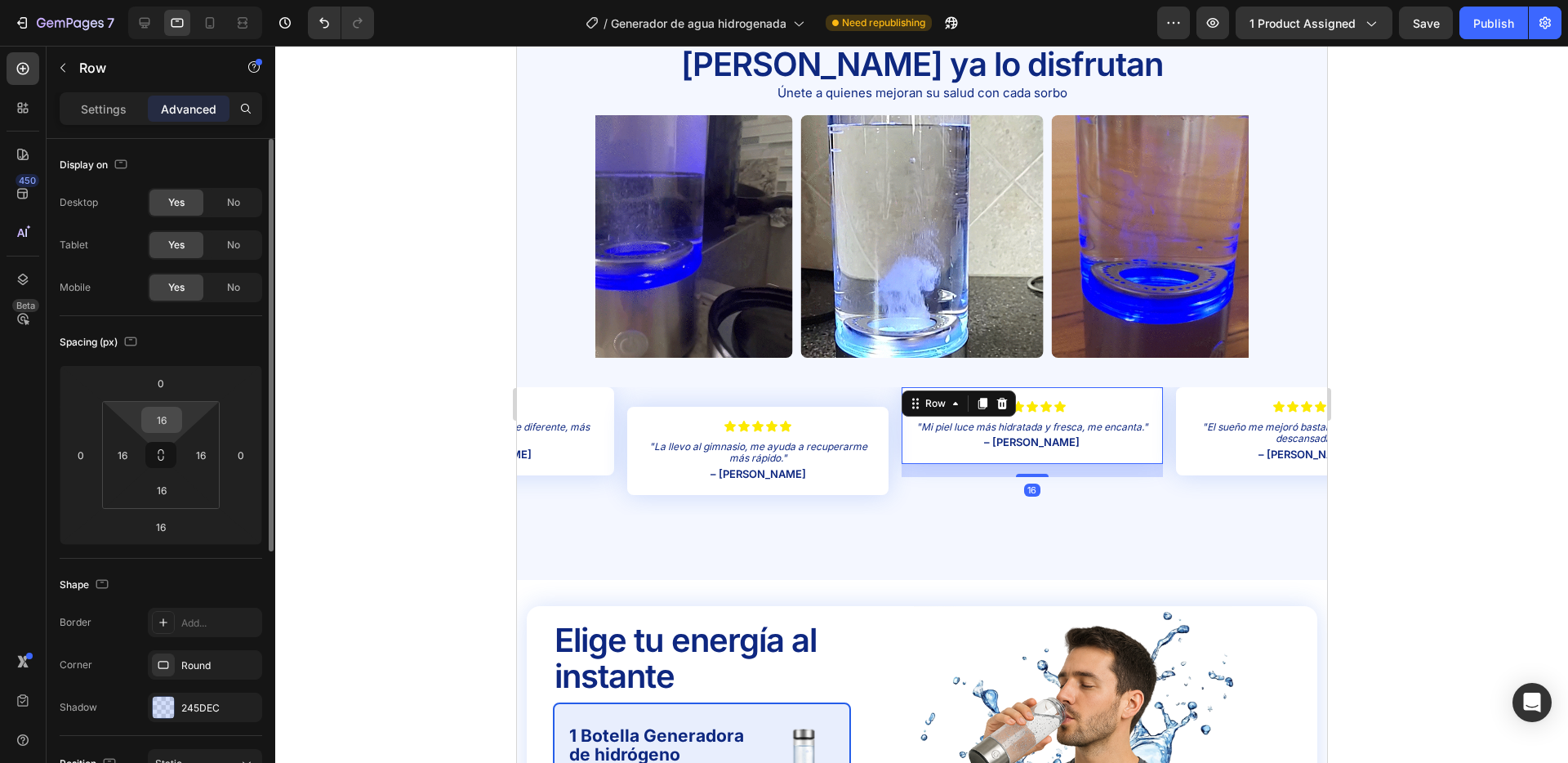
click at [163, 418] on input "16" at bounding box center [162, 419] width 33 height 24
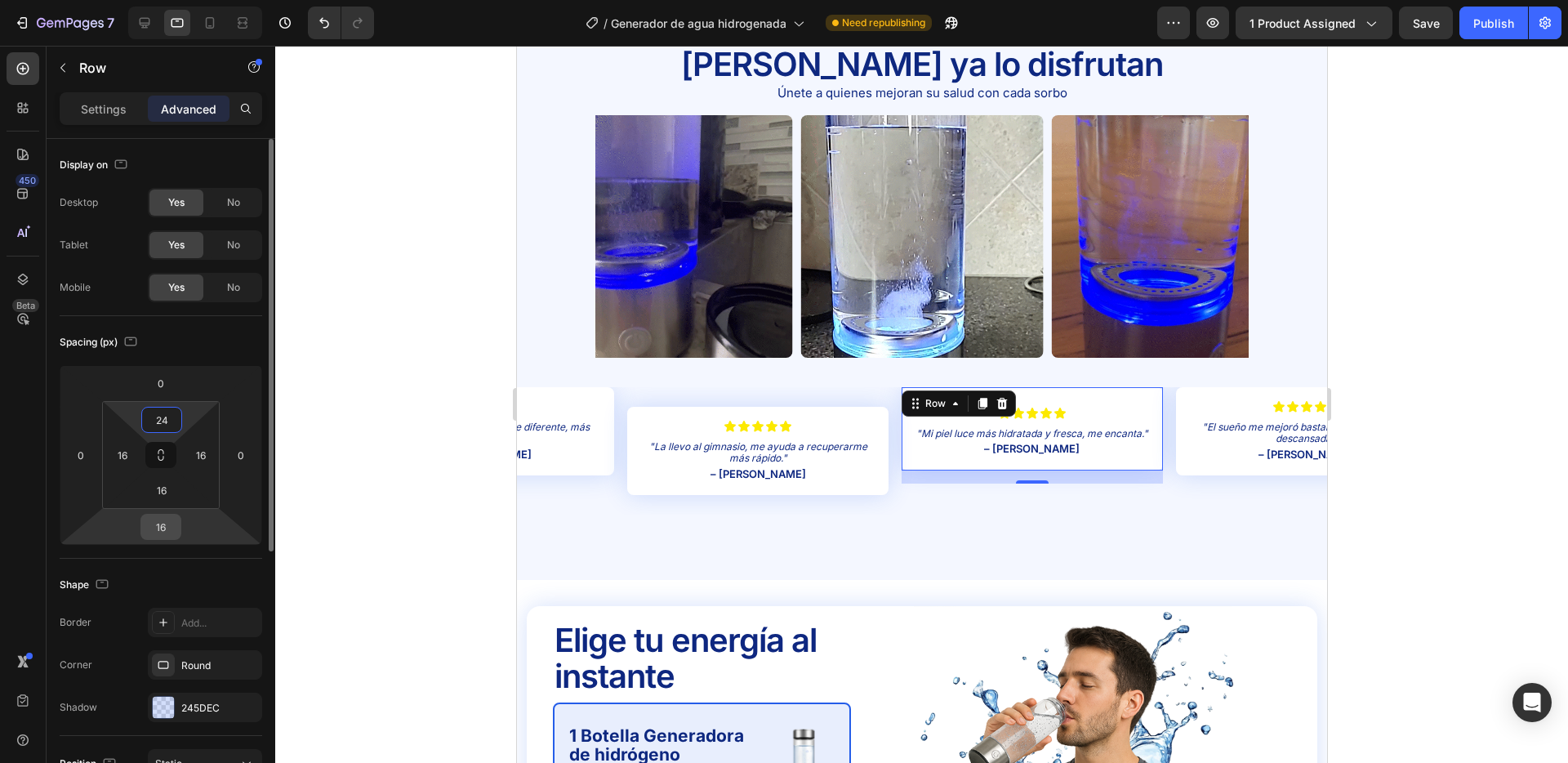
type input "24"
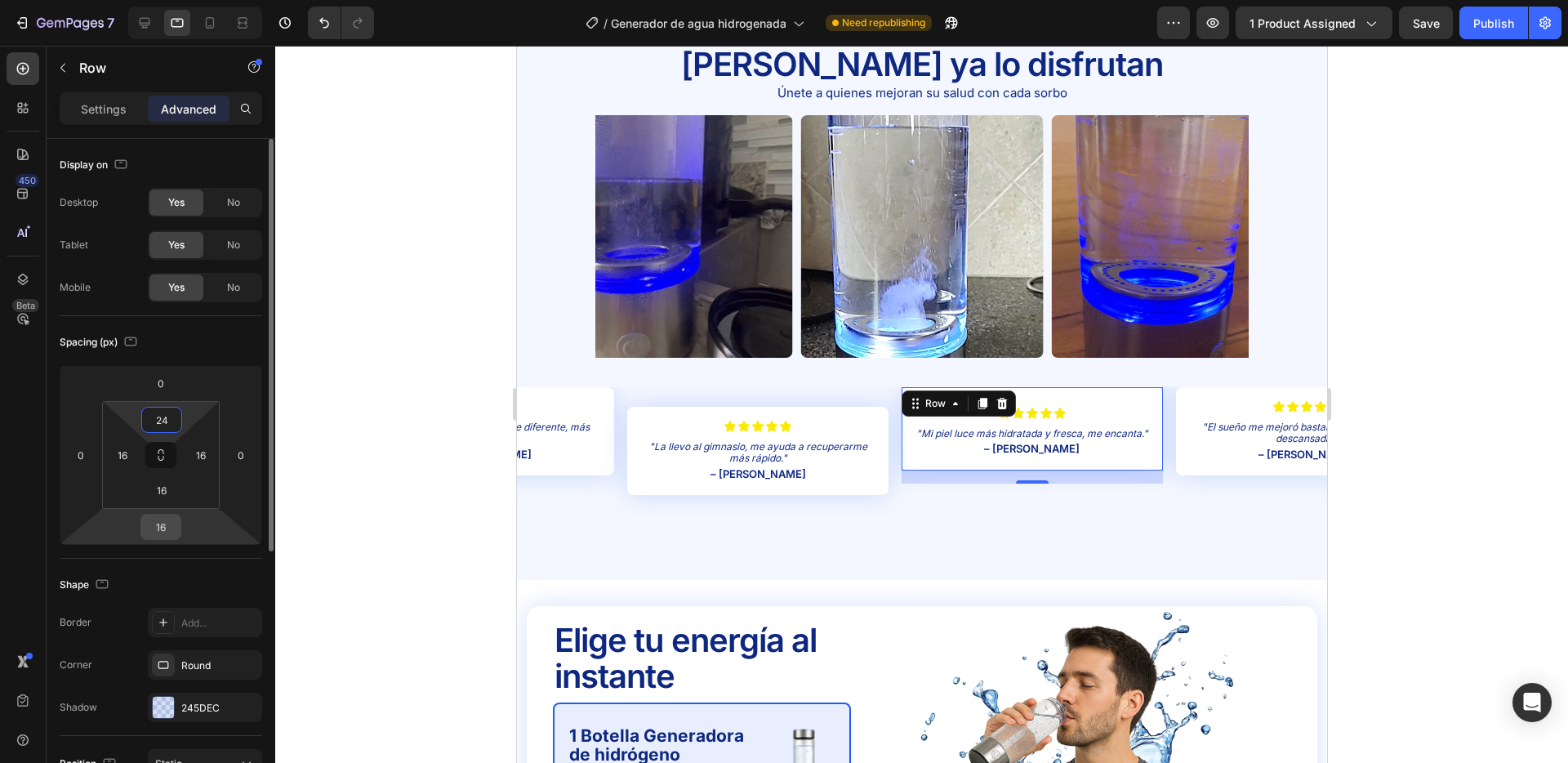
click at [165, 528] on input "16" at bounding box center [161, 526] width 33 height 24
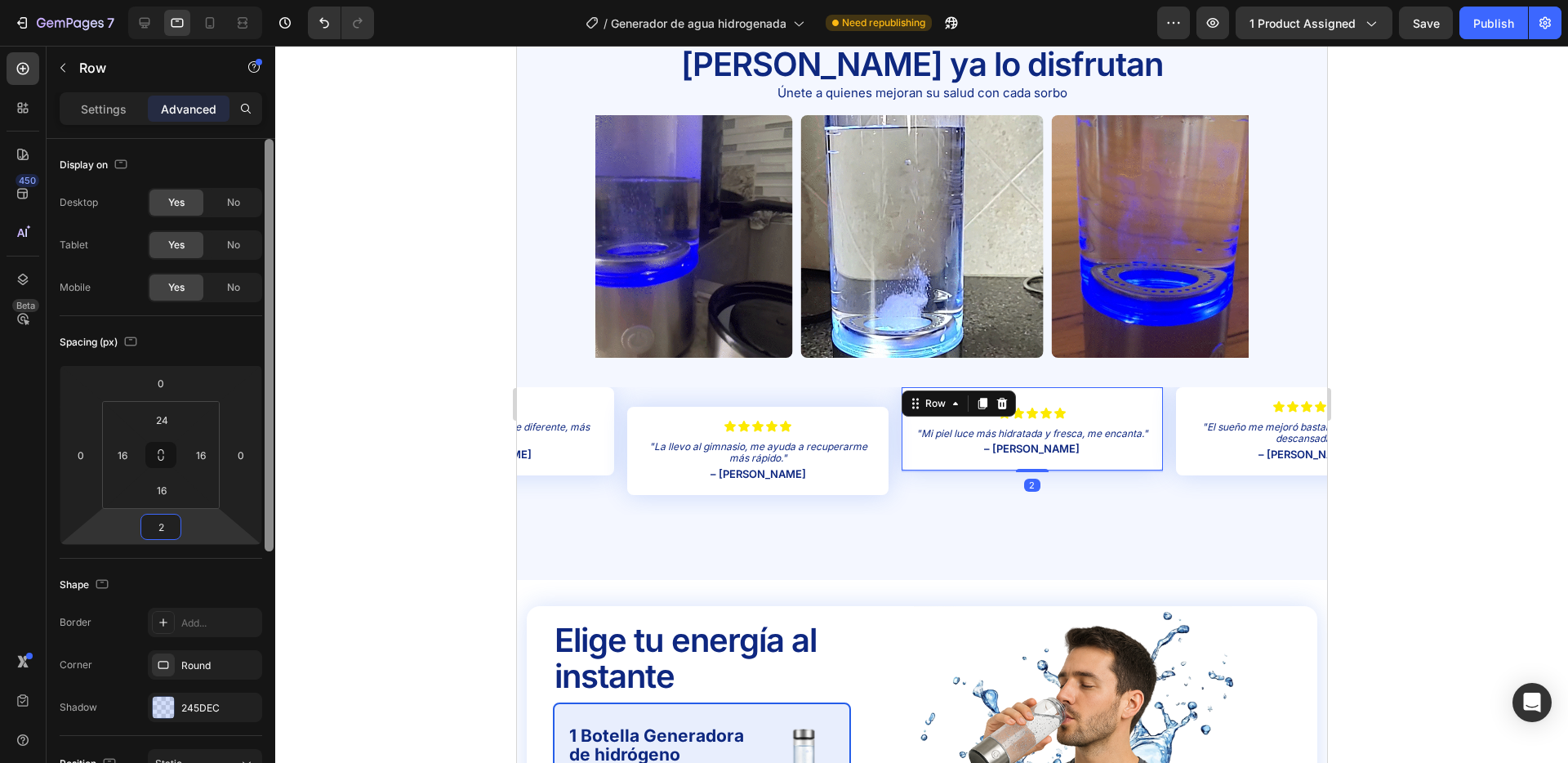
type input "24"
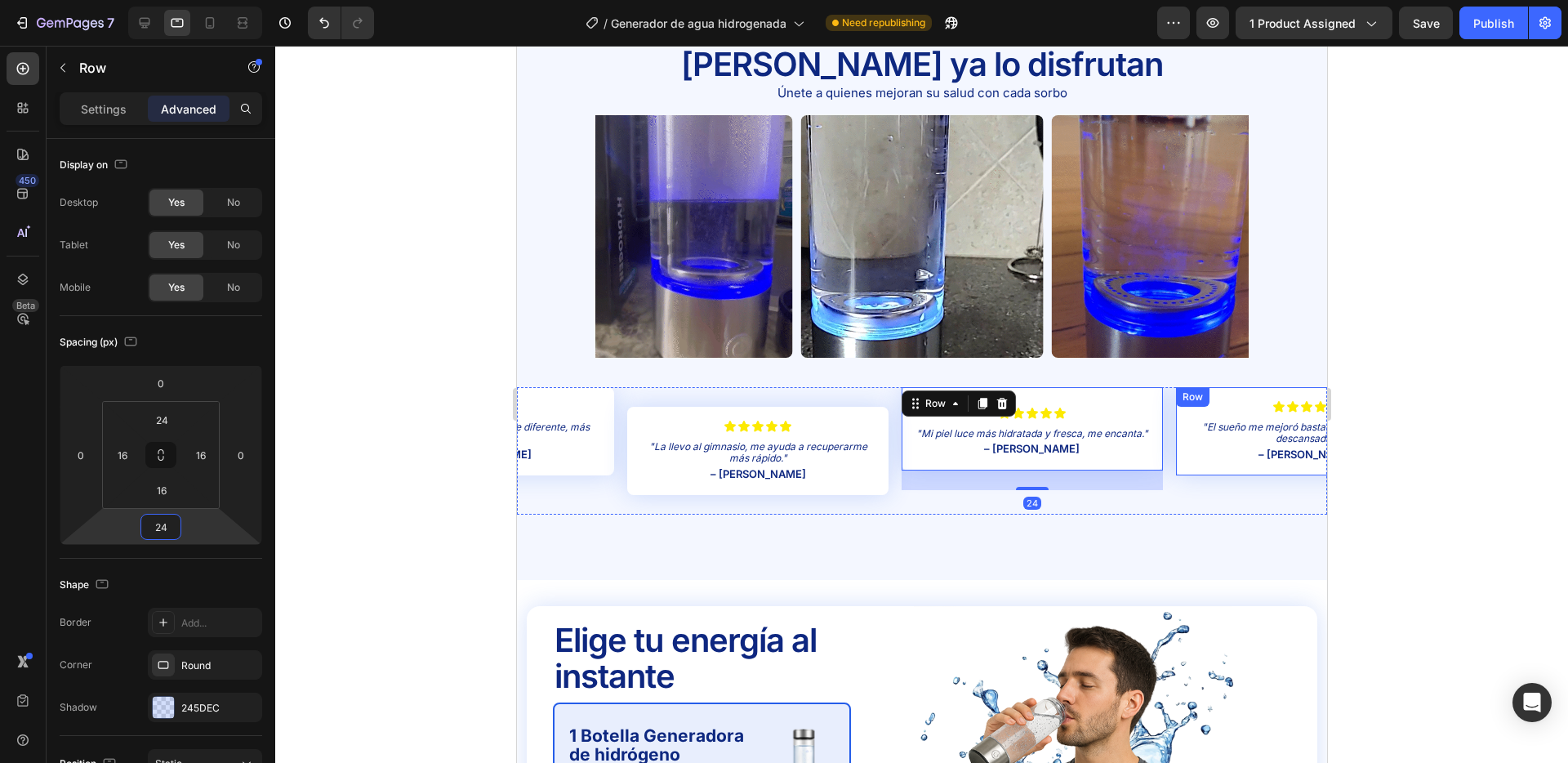
click at [1231, 397] on div "Icon Icon Icon Icon Icon Icon List "El sueño me mejoró bastante, despierto más …" at bounding box center [1306, 431] width 261 height 88
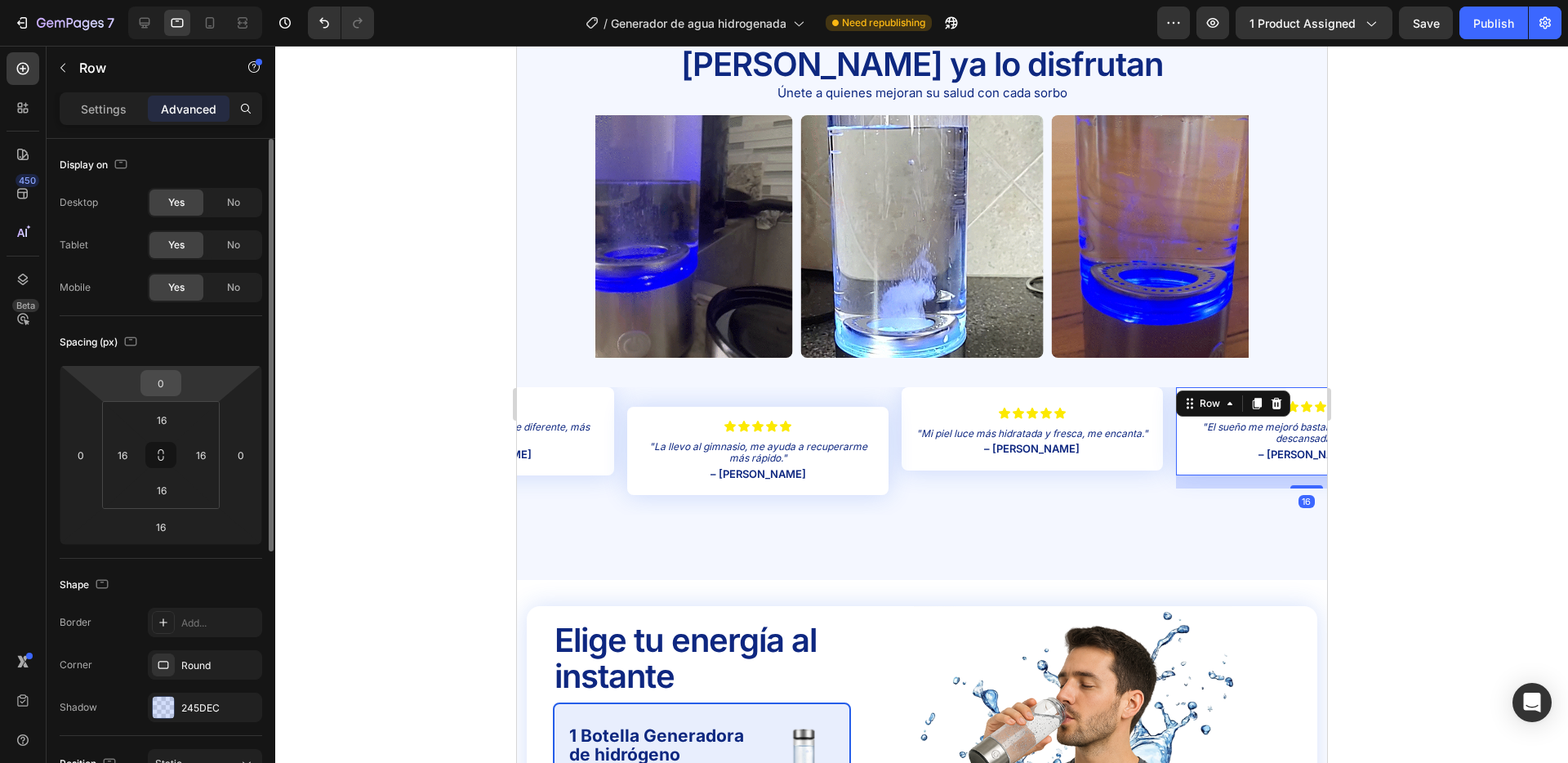
click at [167, 375] on input "0" at bounding box center [161, 383] width 33 height 24
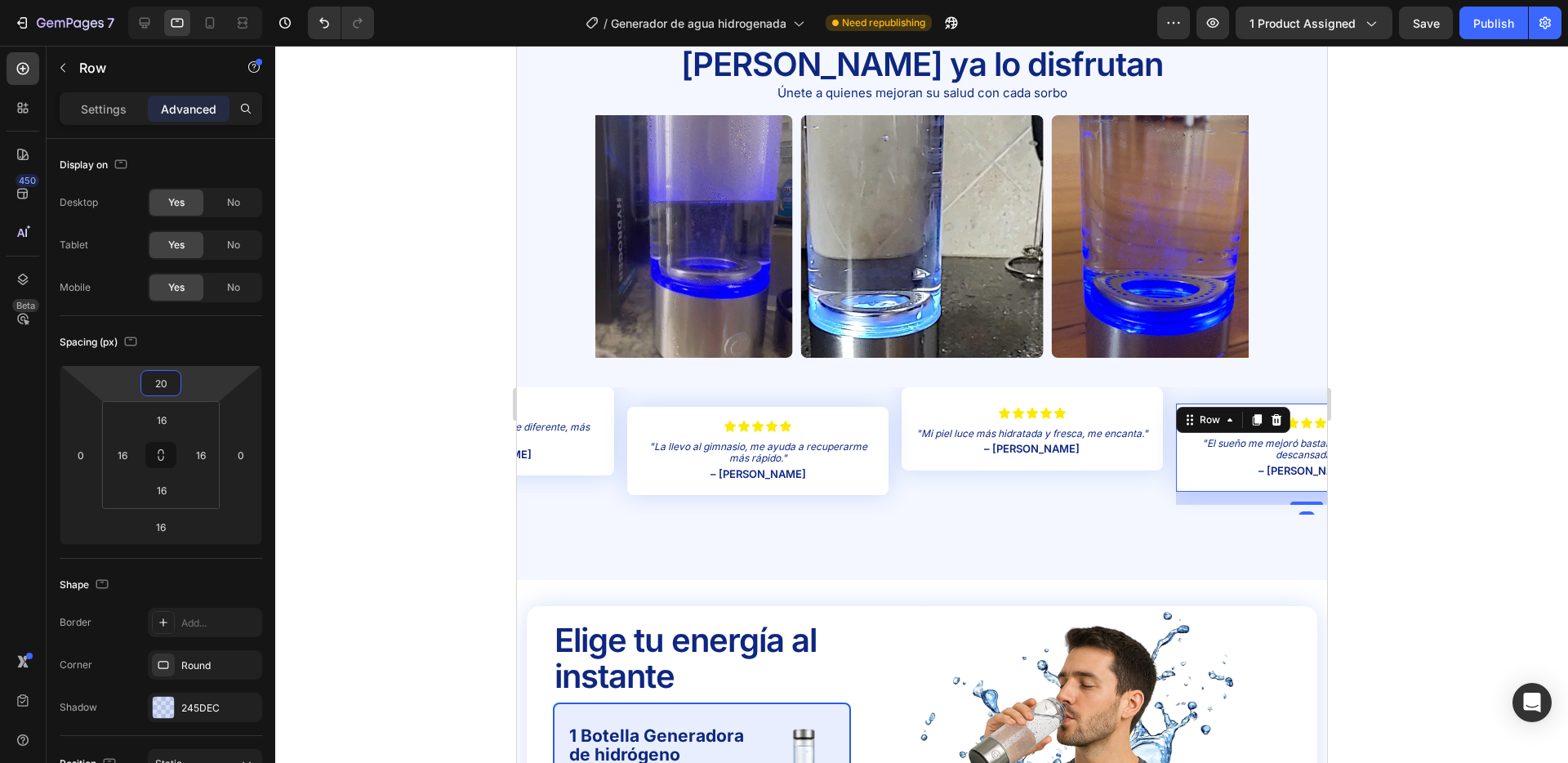
type input "240"
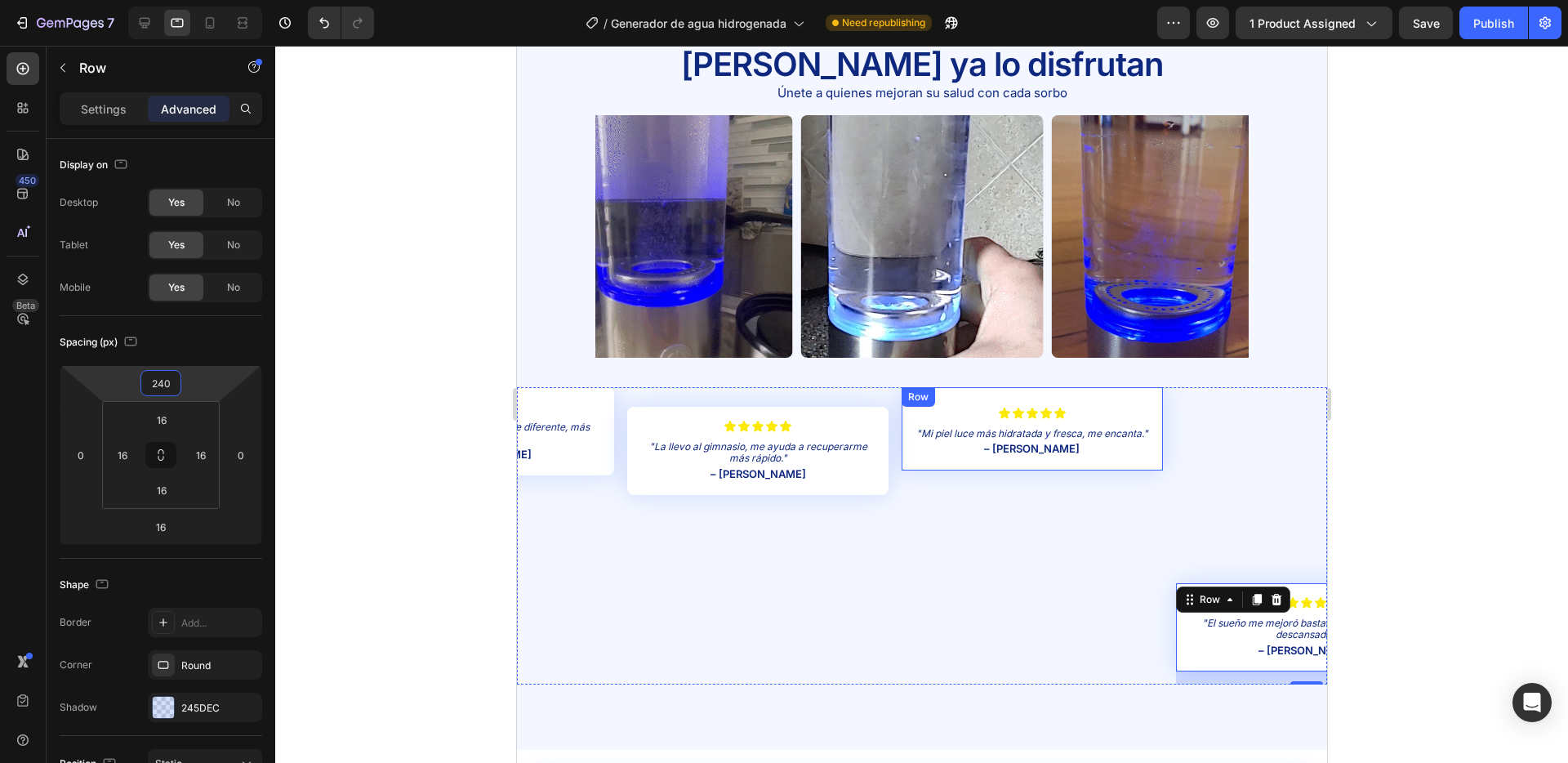
click at [937, 402] on div "Icon Icon Icon Icon Icon Icon List "Mi piel luce más hidratada y fresca, me enc…" at bounding box center [1032, 429] width 261 height 83
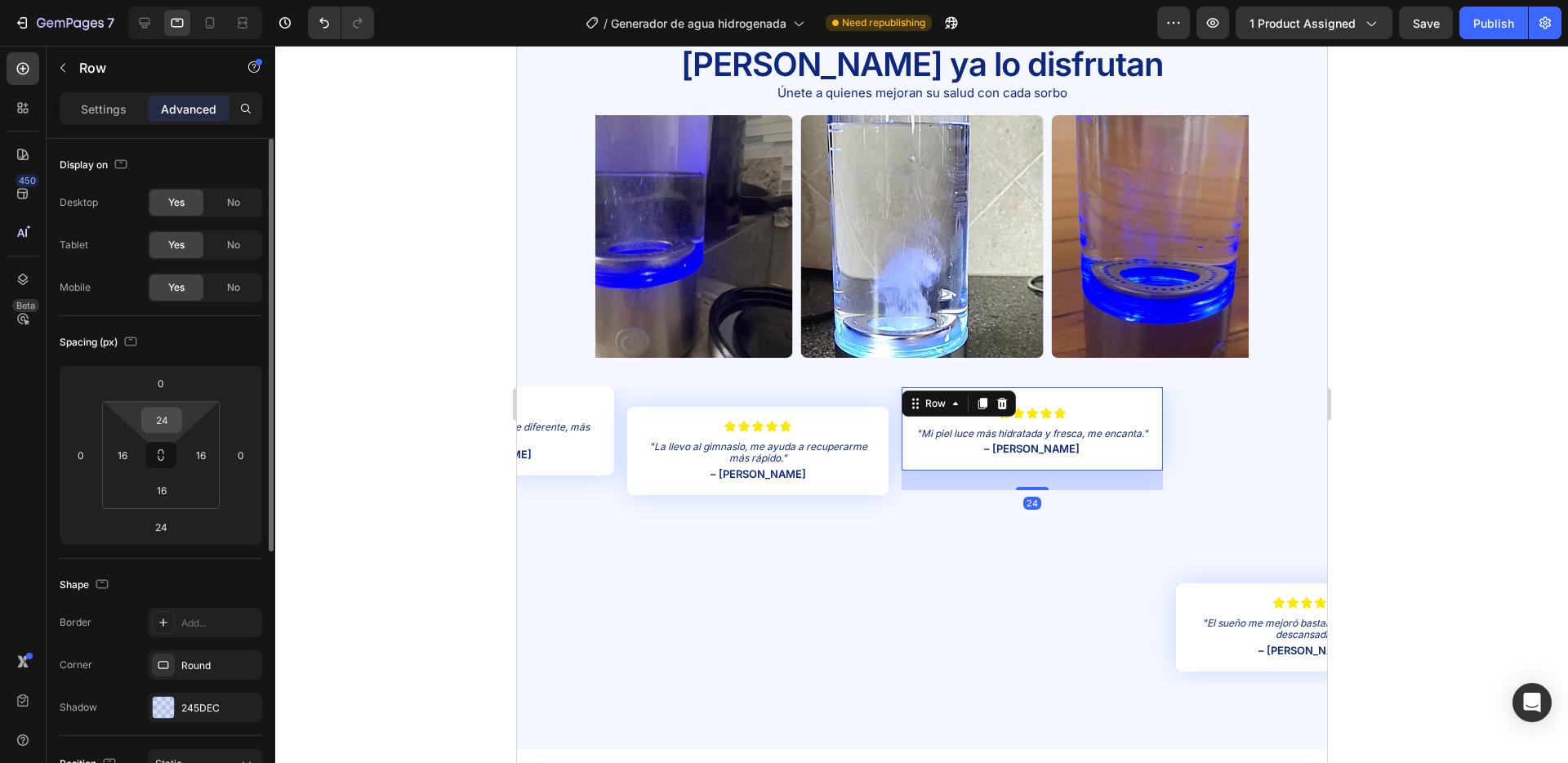
click at [164, 417] on input "24" at bounding box center [162, 419] width 33 height 24
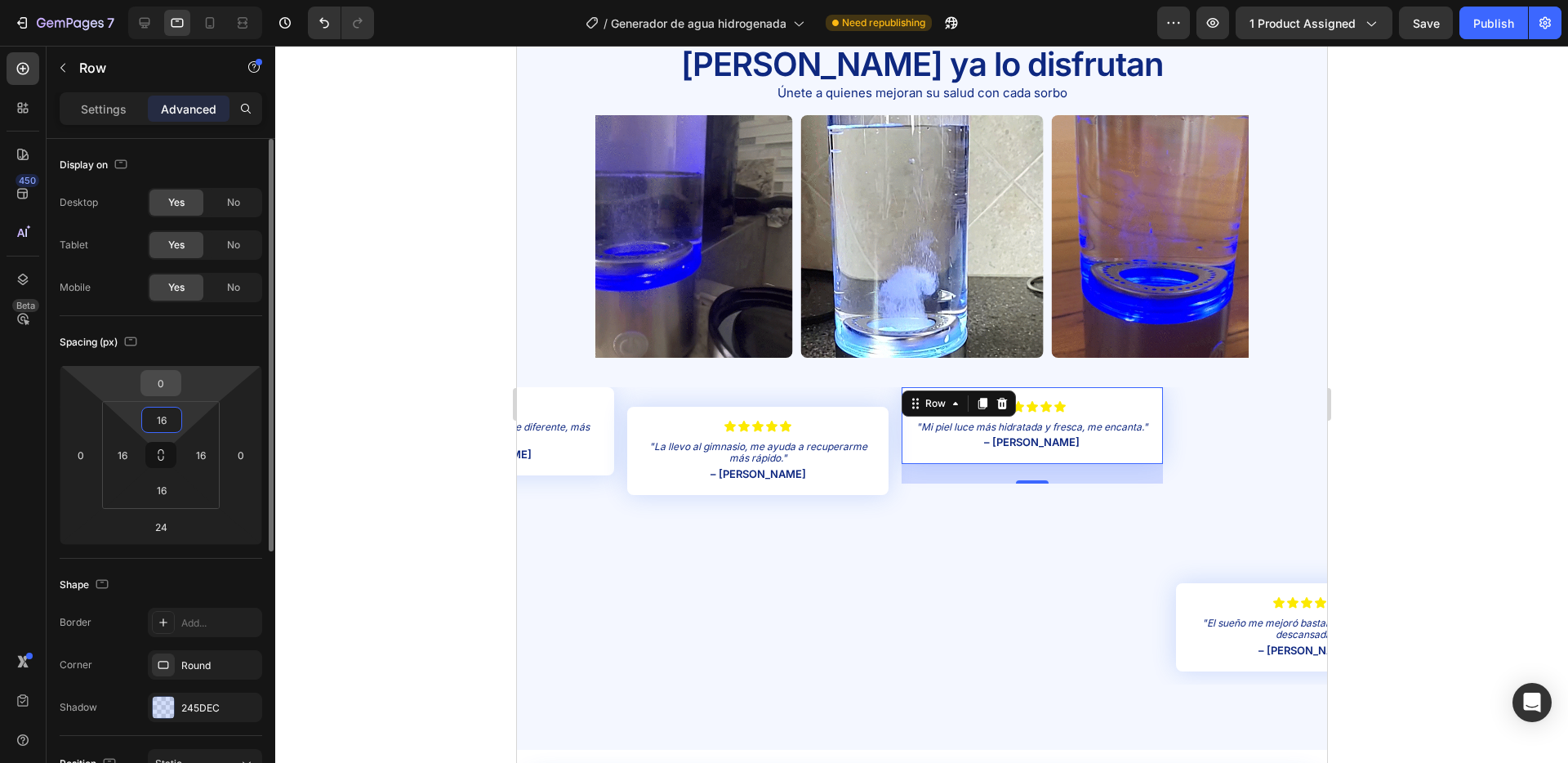
type input "16"
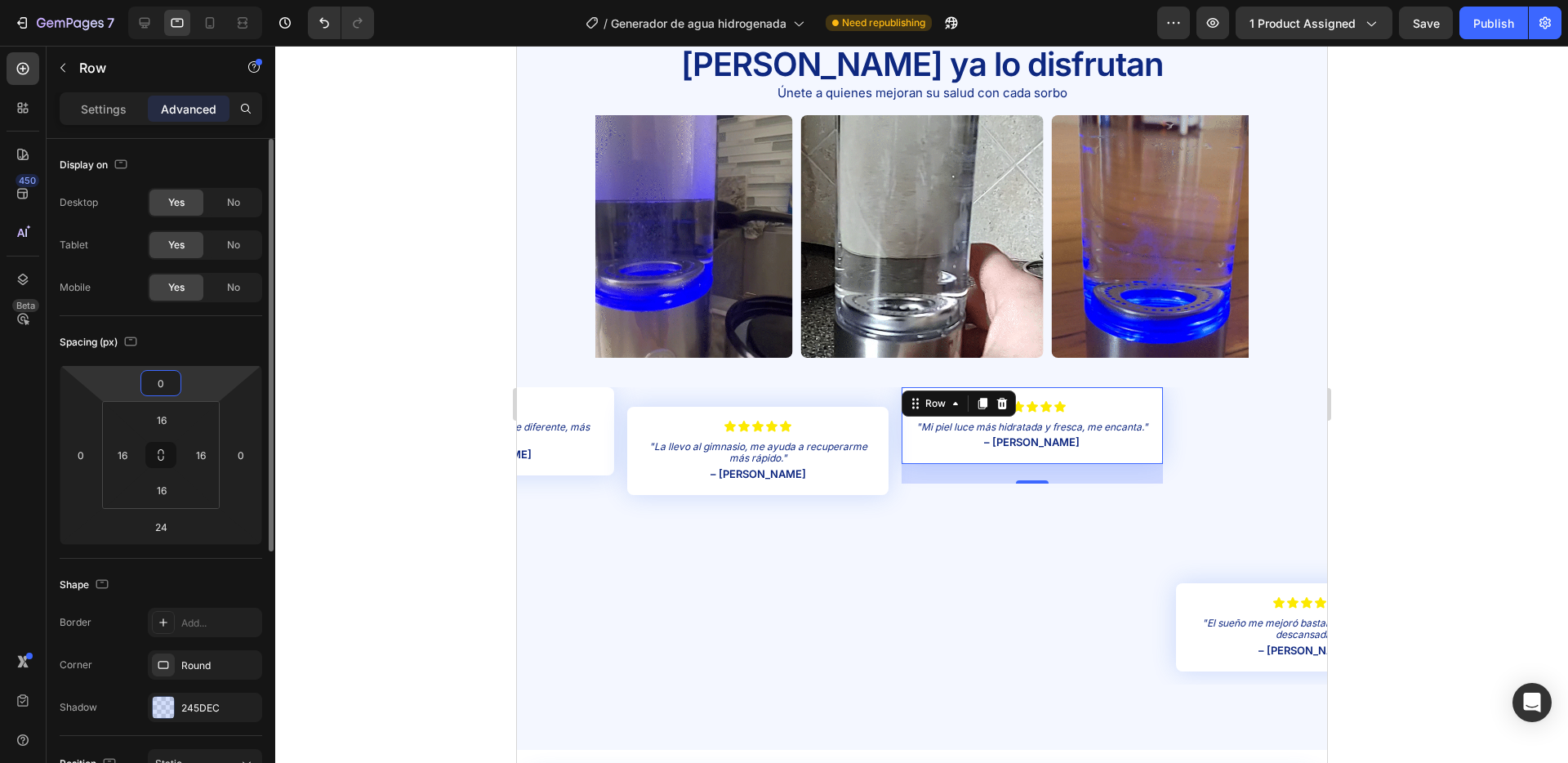
click at [171, 386] on input "0" at bounding box center [161, 383] width 33 height 24
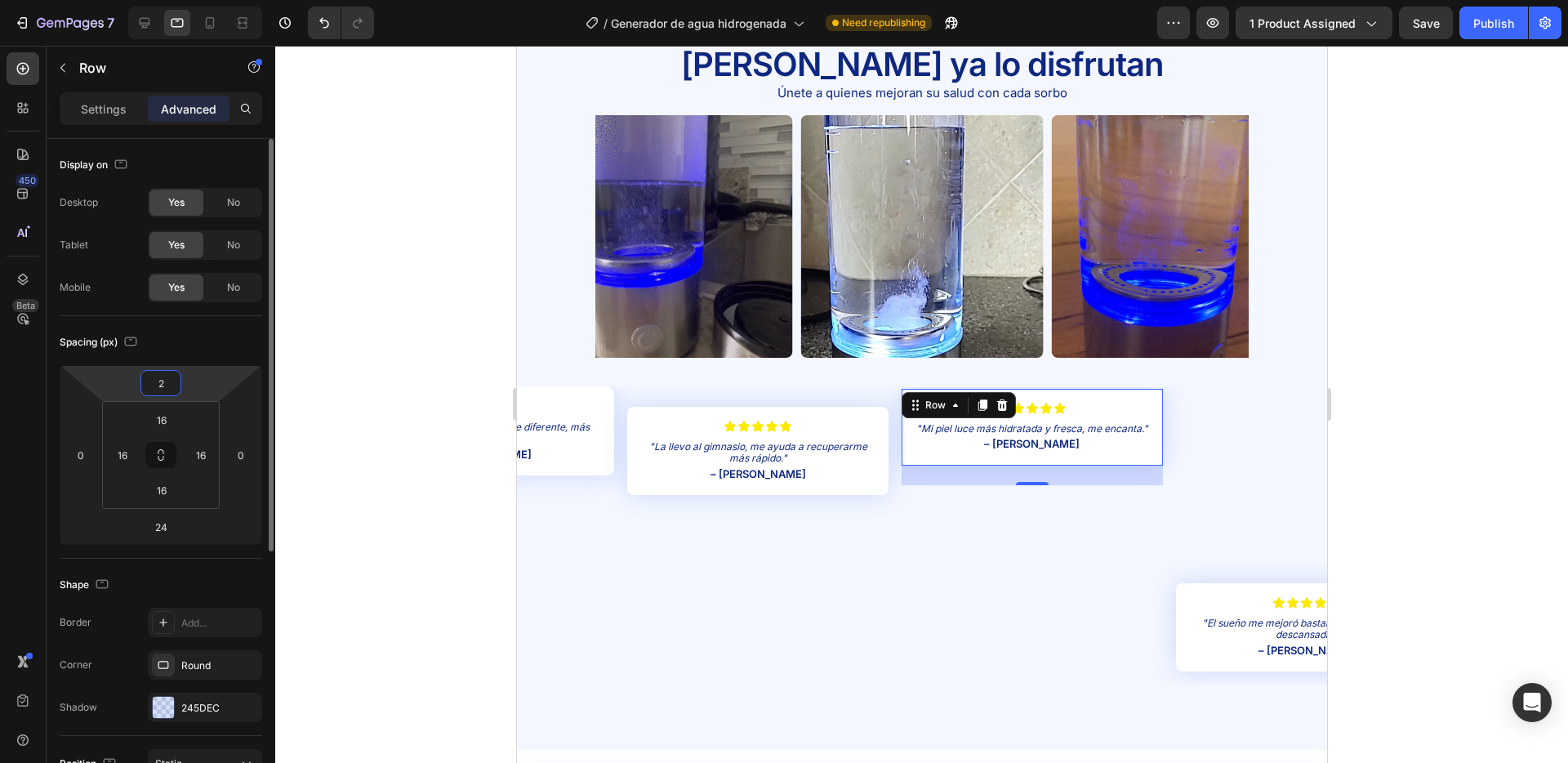
type input "24"
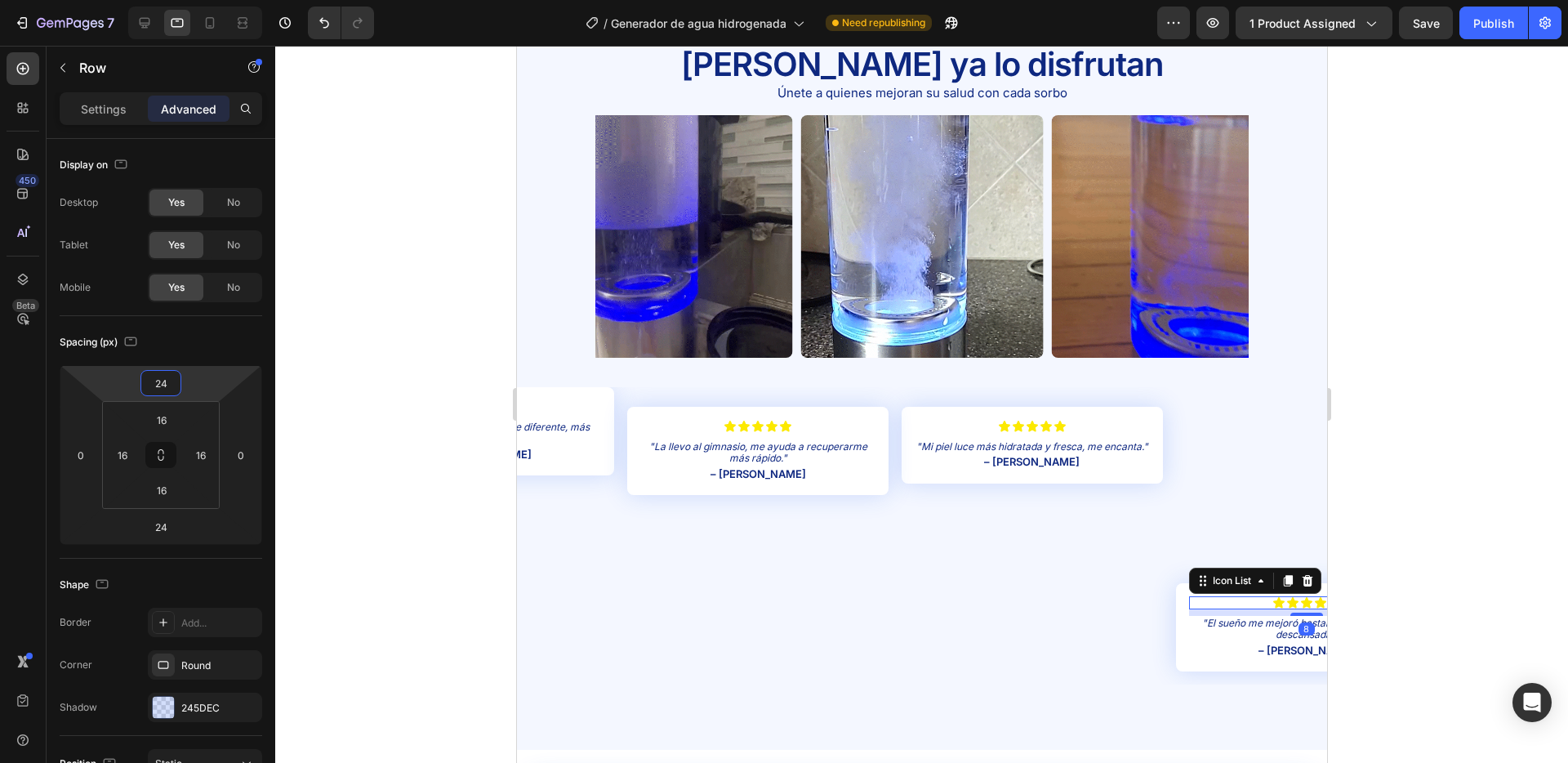
click at [1205, 598] on div "Icon Icon Icon Icon Icon" at bounding box center [1306, 602] width 235 height 13
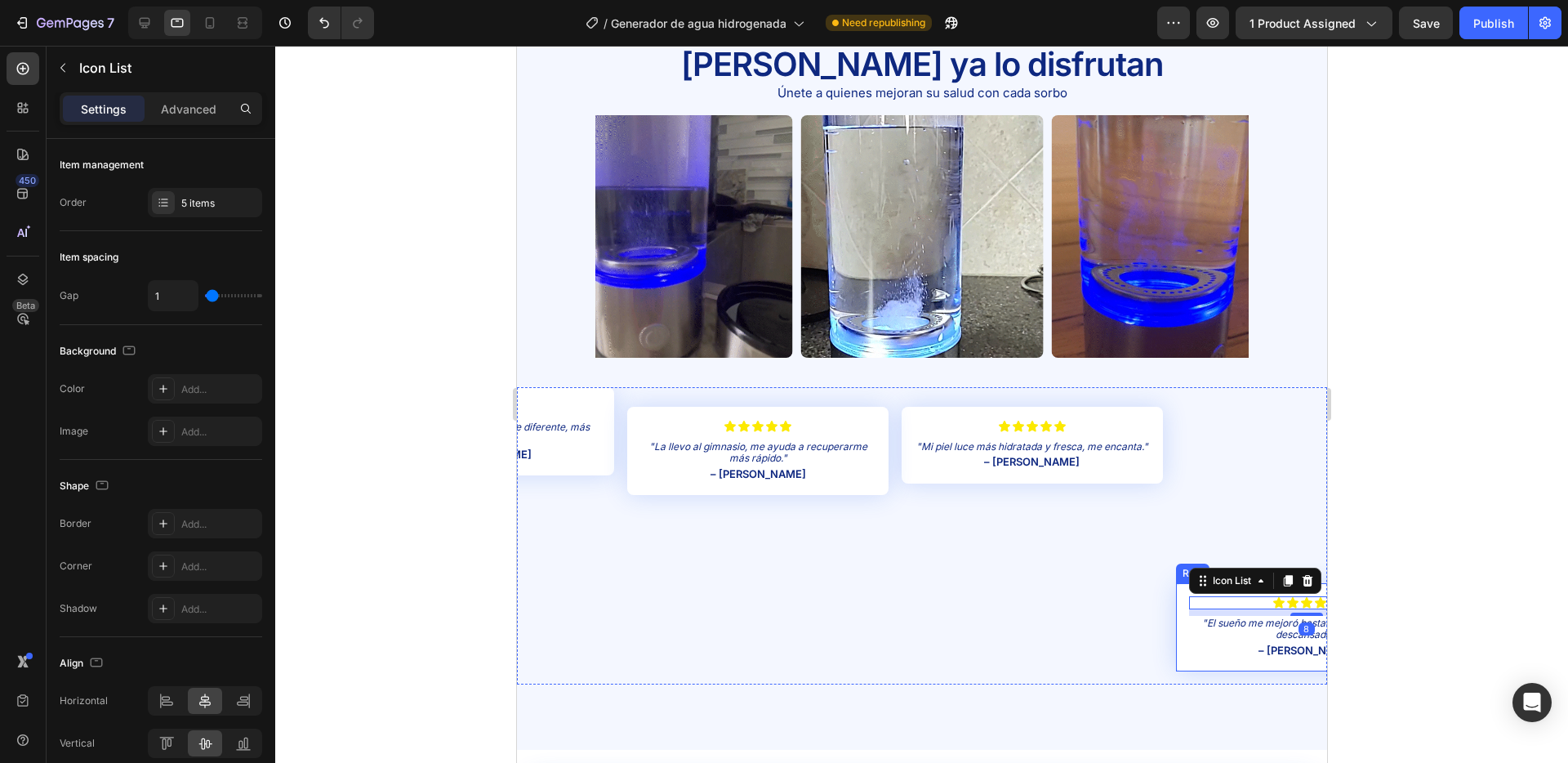
click at [1181, 590] on div "Icon Icon Icon Icon Icon Icon List 8 "El sueño me mejoró bastante, despierto má…" at bounding box center [1306, 627] width 261 height 88
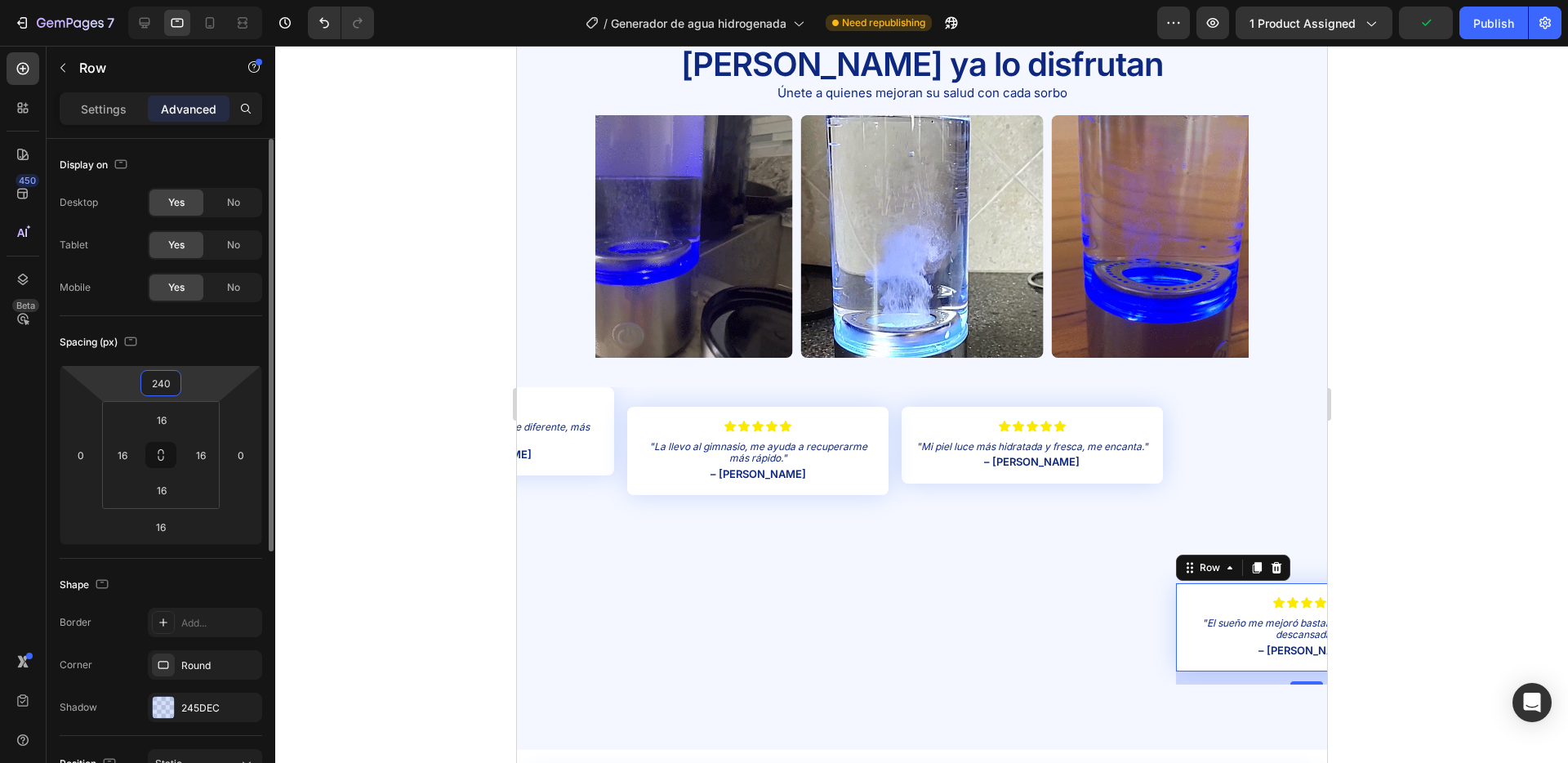
click at [165, 388] on input "240" at bounding box center [161, 383] width 33 height 24
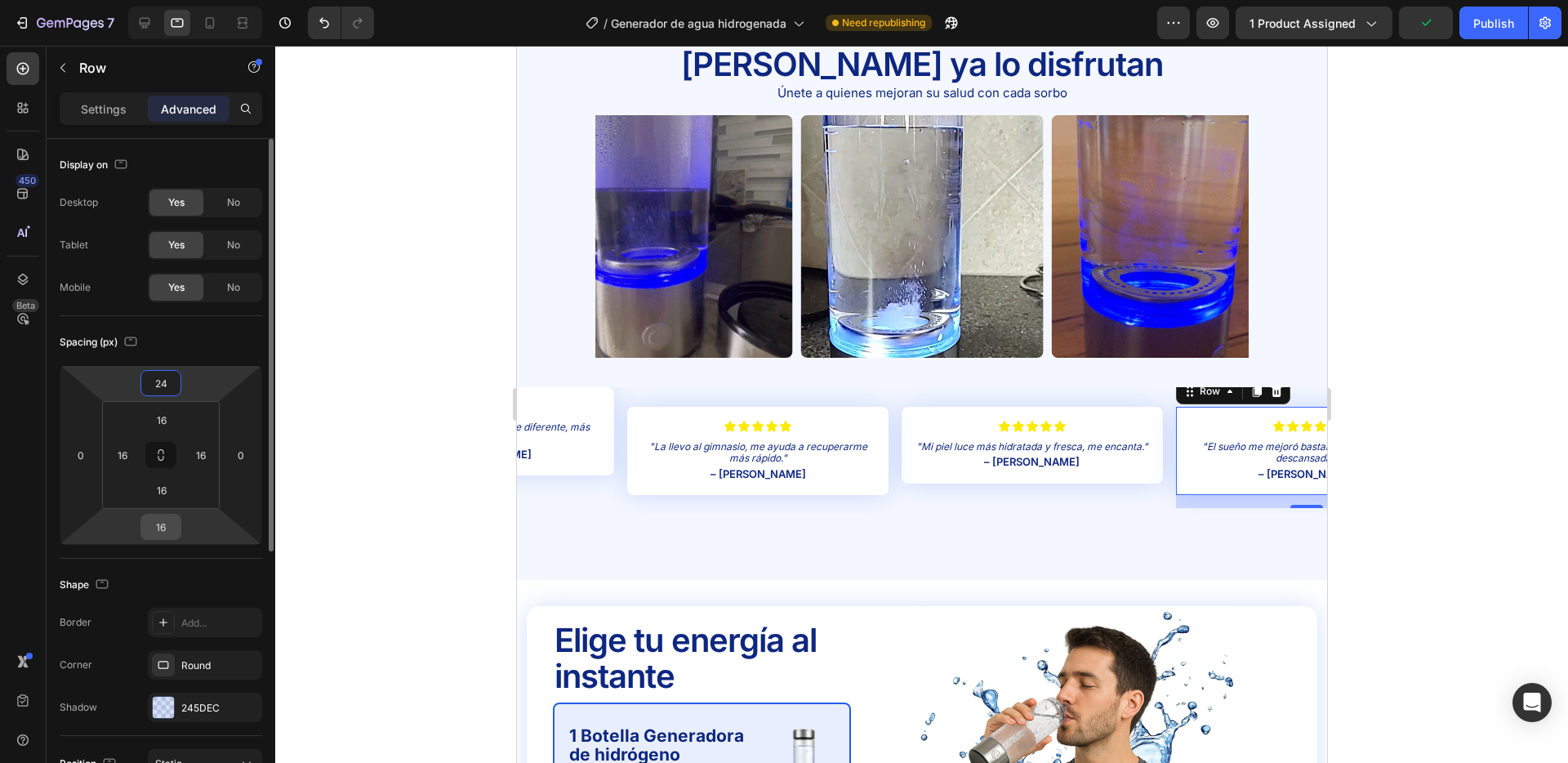
type input "24"
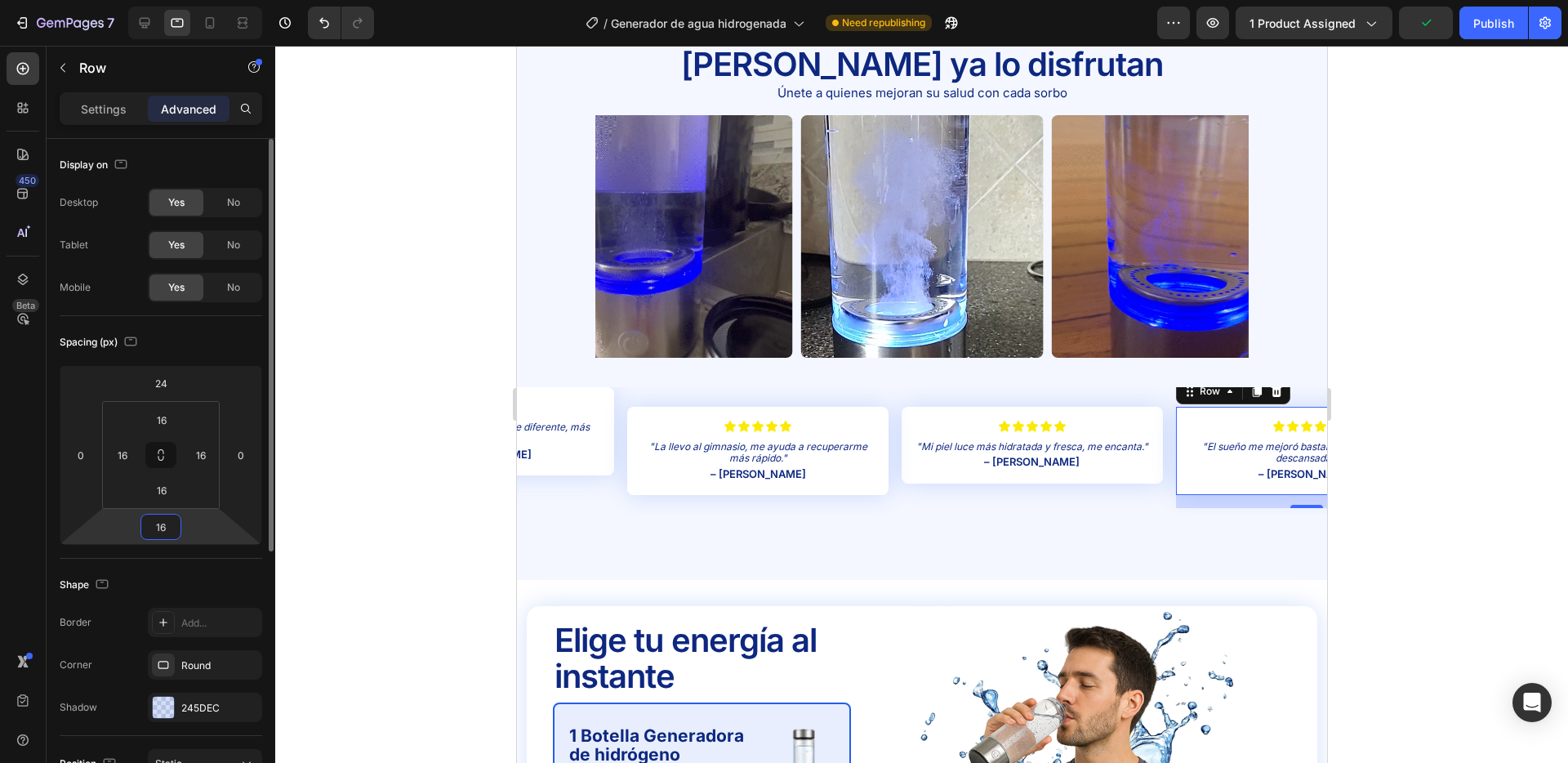
click at [169, 523] on input "16" at bounding box center [161, 526] width 33 height 24
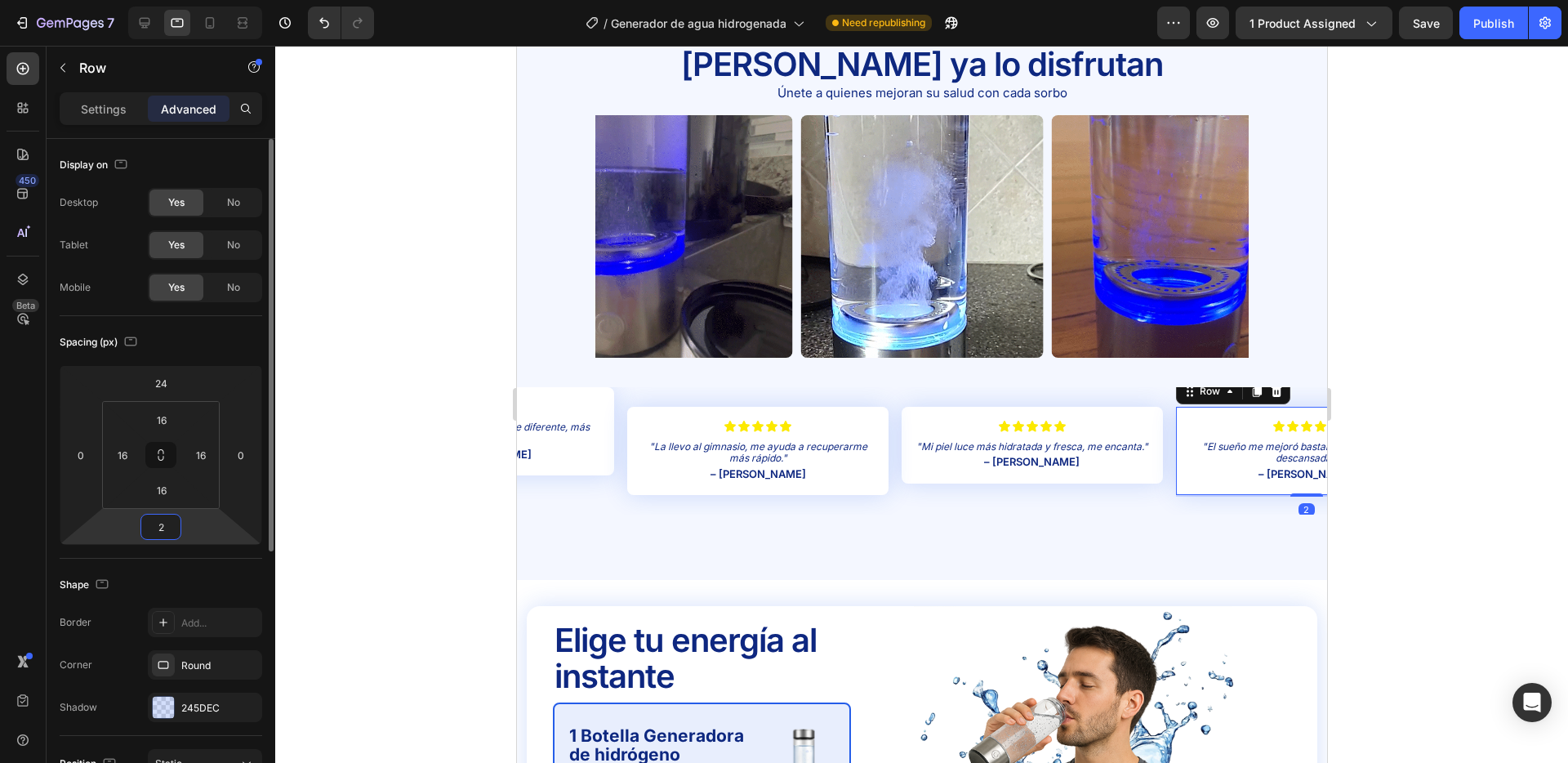
type input "24"
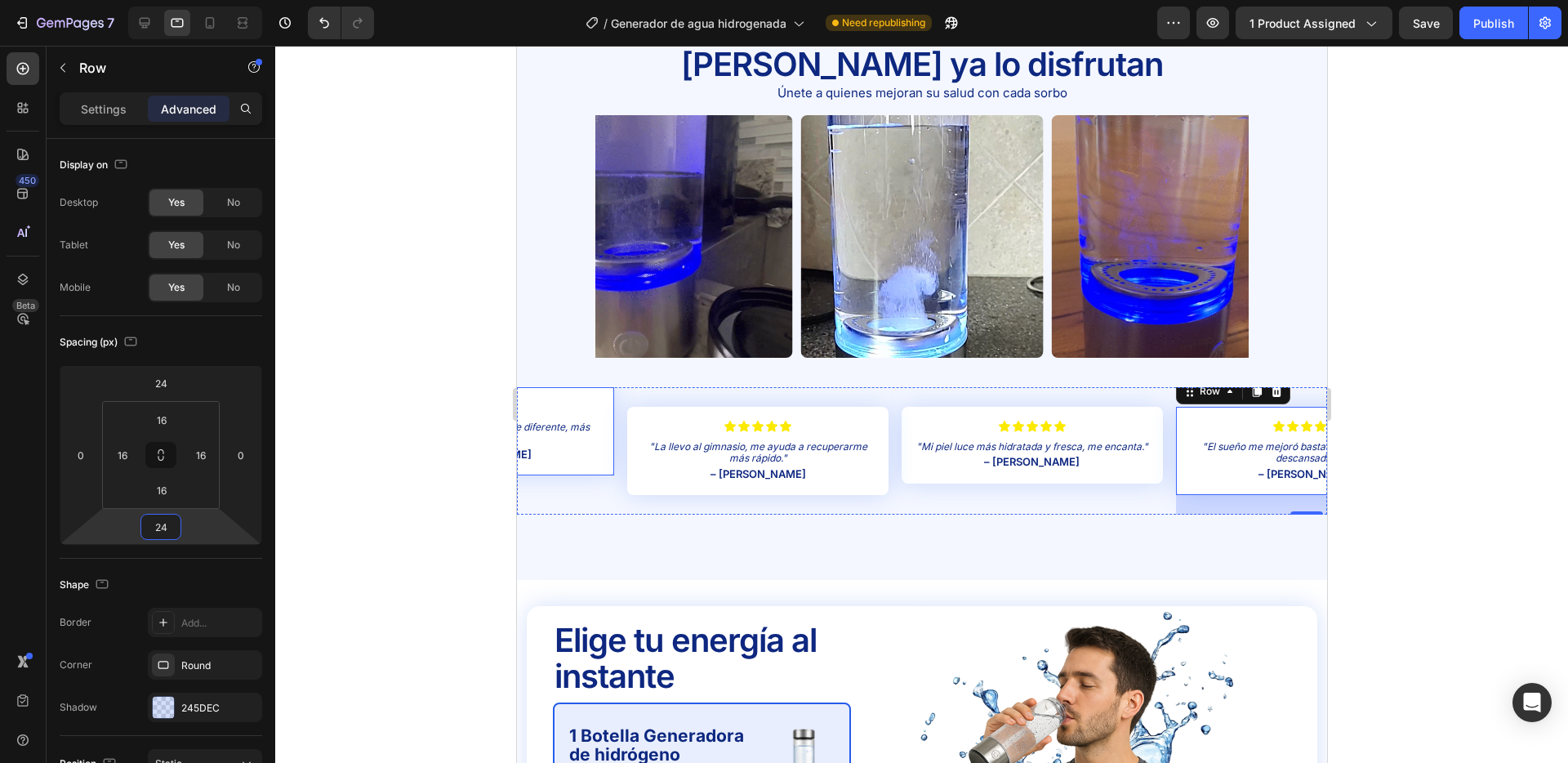
click at [598, 393] on div "Icon Icon Icon Icon Icon Icon List "Es fácil de usar y el agua sabe diferente, …" at bounding box center [483, 431] width 261 height 88
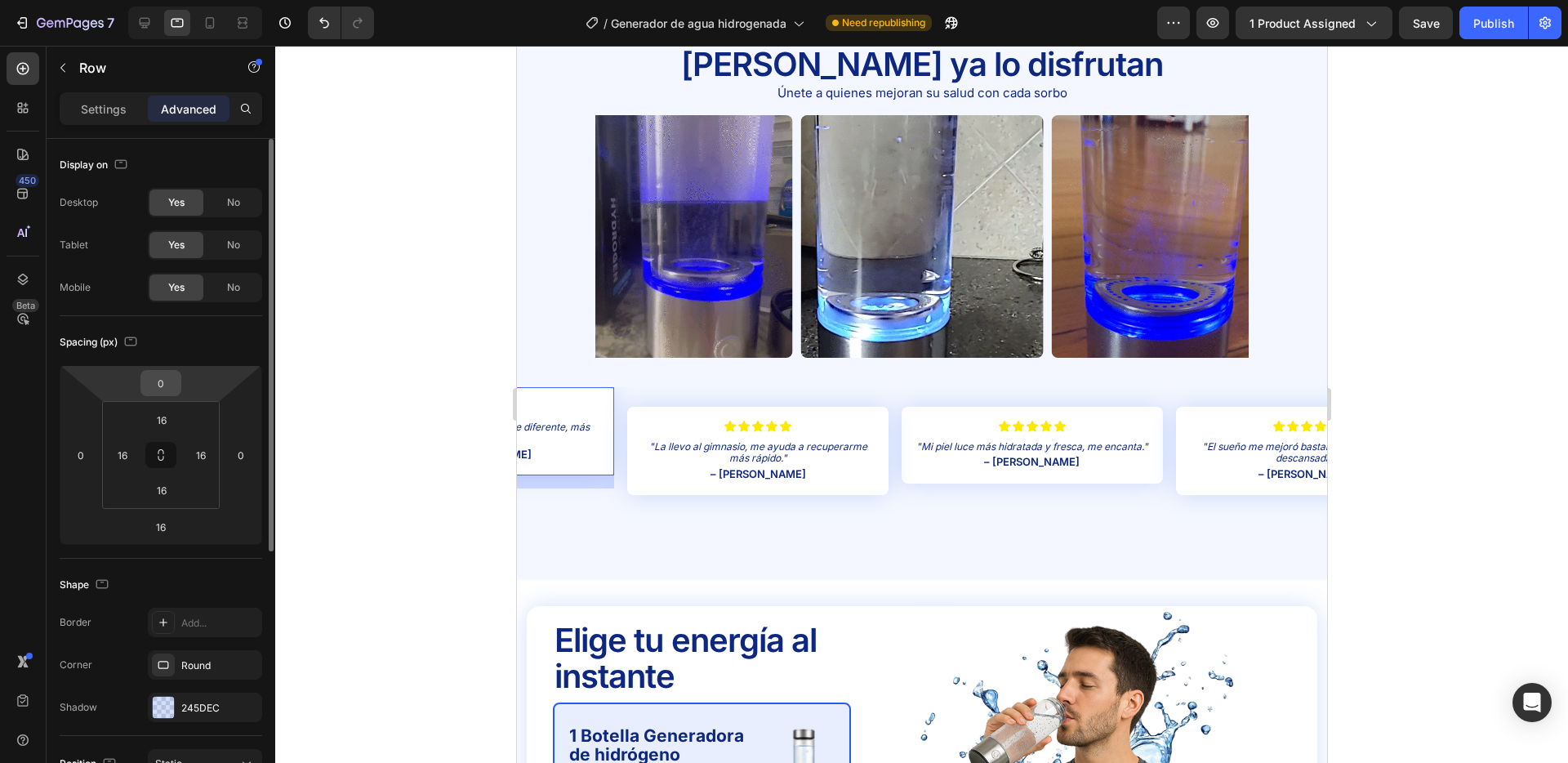
click at [162, 381] on input "0" at bounding box center [161, 383] width 33 height 24
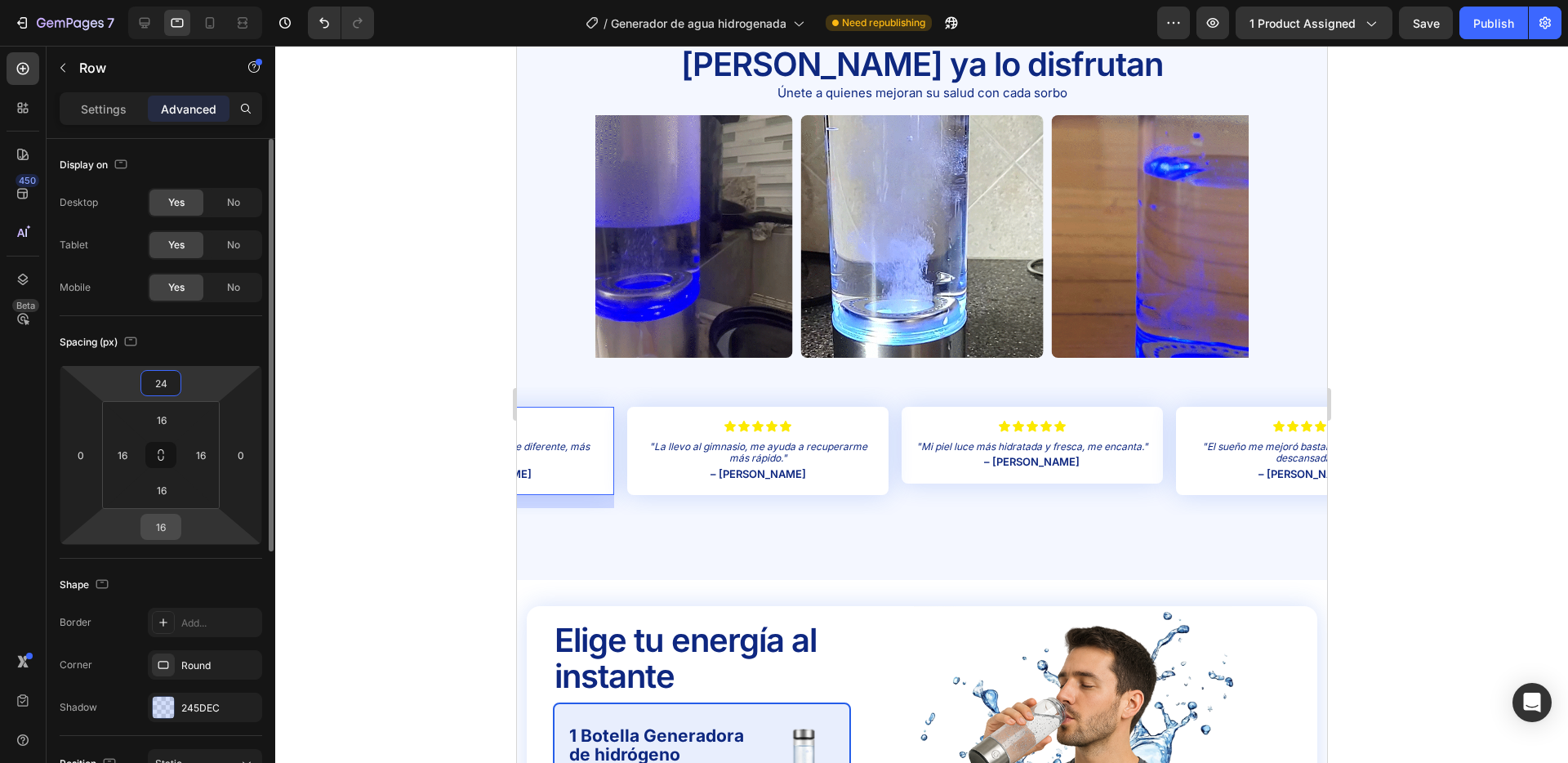
type input "24"
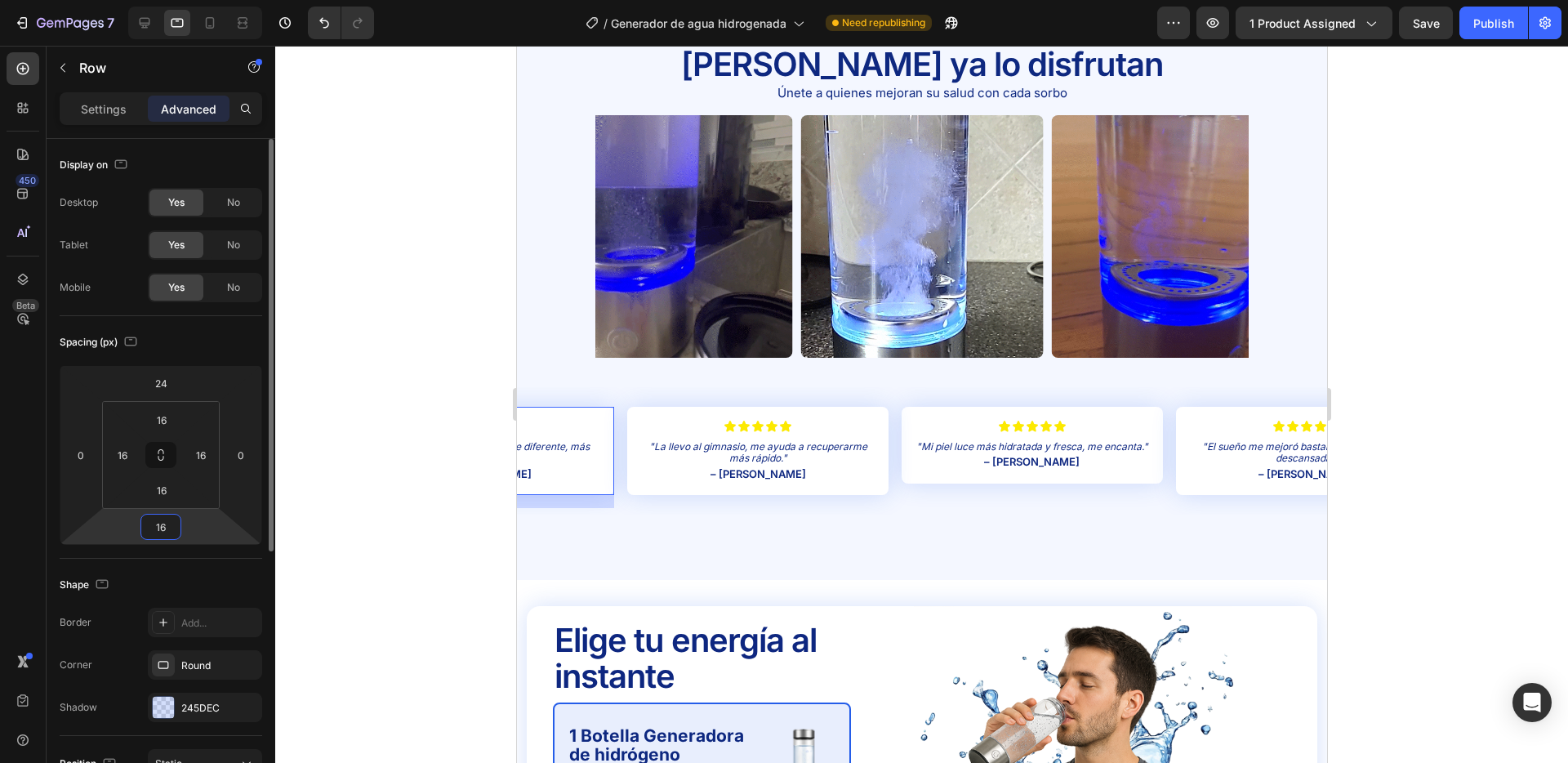
click at [174, 526] on input "16" at bounding box center [161, 526] width 33 height 24
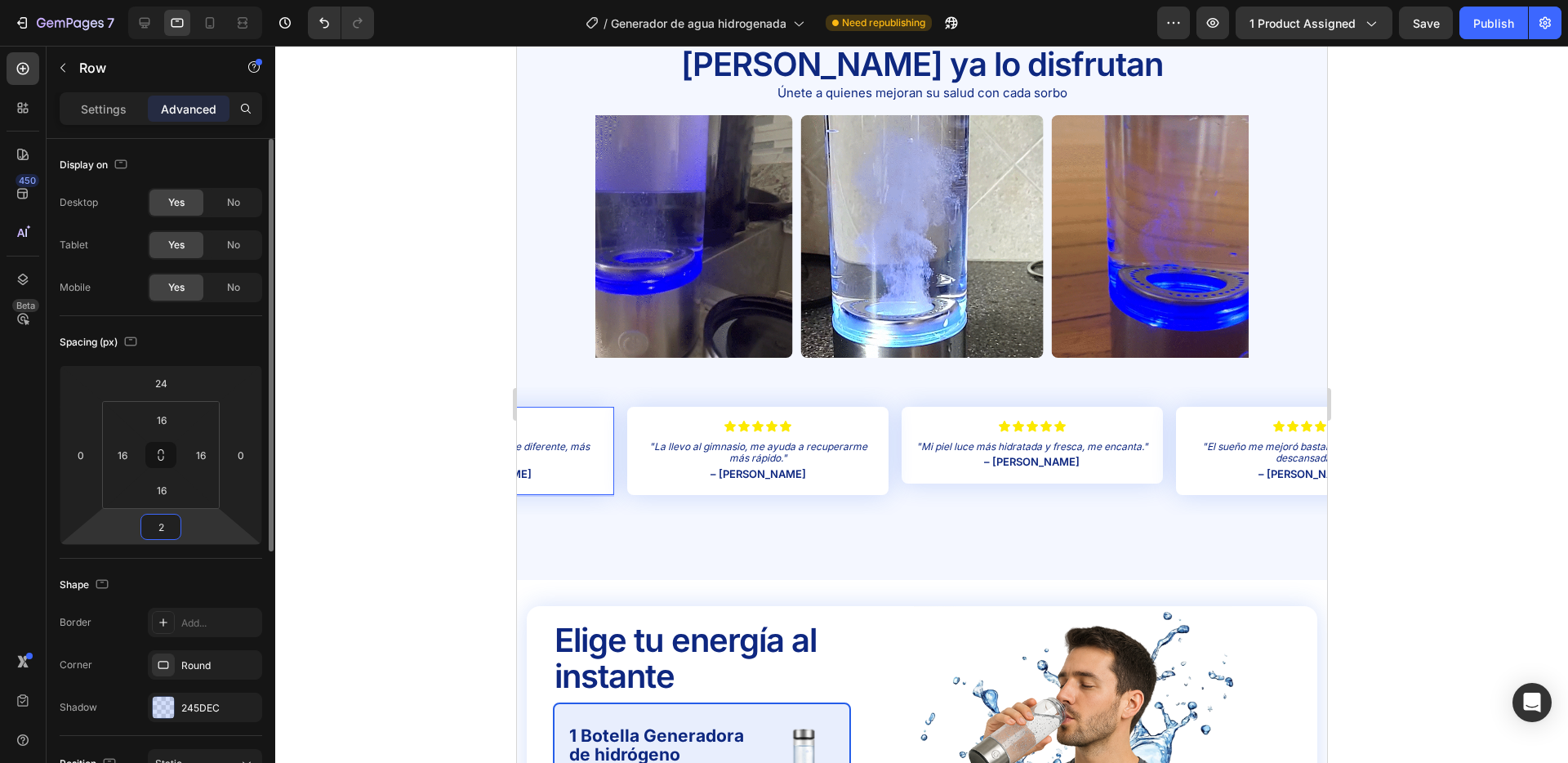
type input "24"
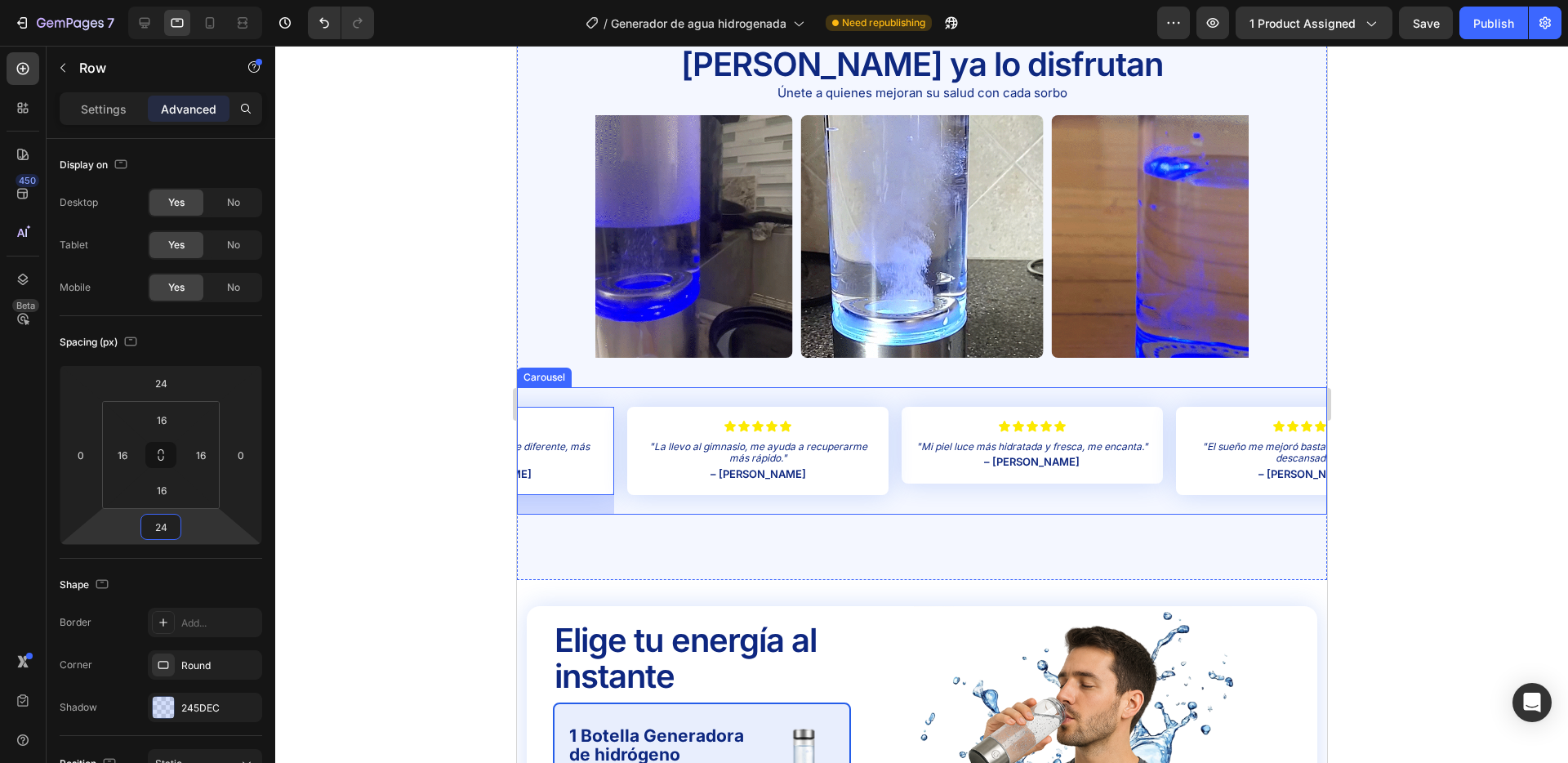
click at [1169, 423] on div "Icon Icon Icon Icon Icon Icon List "Mi piel luce más hidratada y fresca, me enc…" at bounding box center [921, 451] width 810 height 127
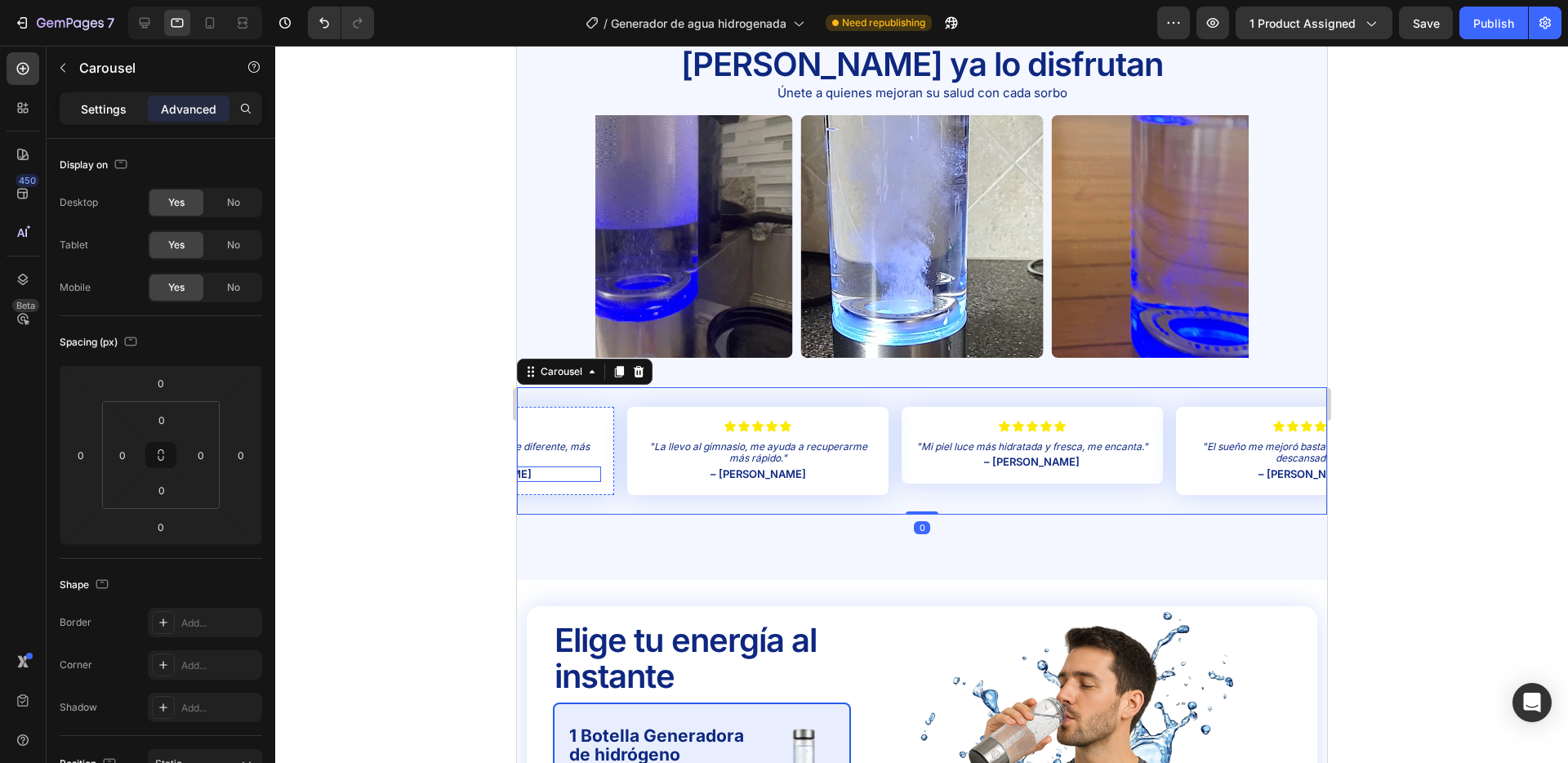
click at [99, 111] on p "Settings" at bounding box center [103, 109] width 45 height 17
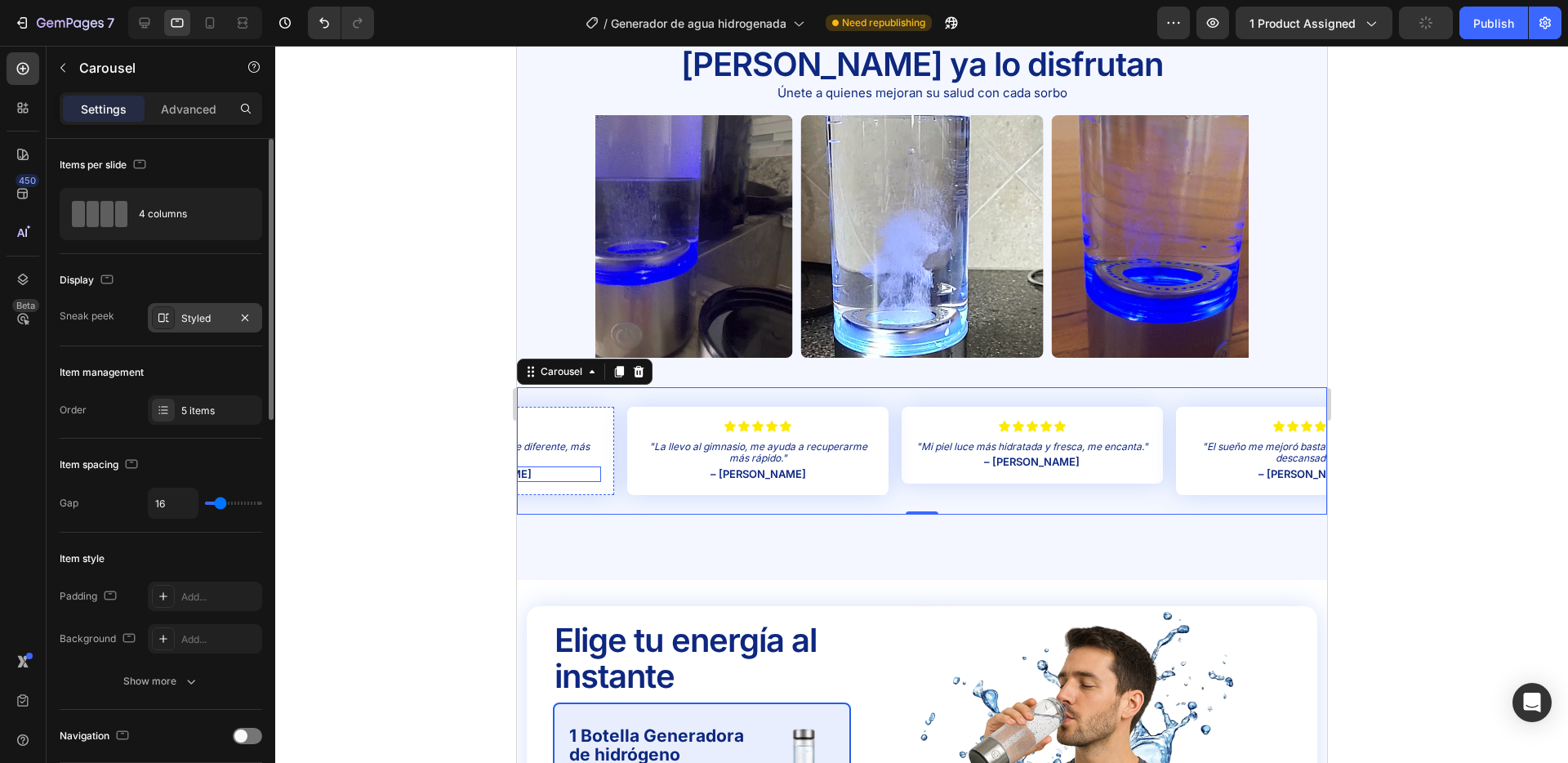
click at [186, 313] on div "Styled" at bounding box center [205, 318] width 47 height 15
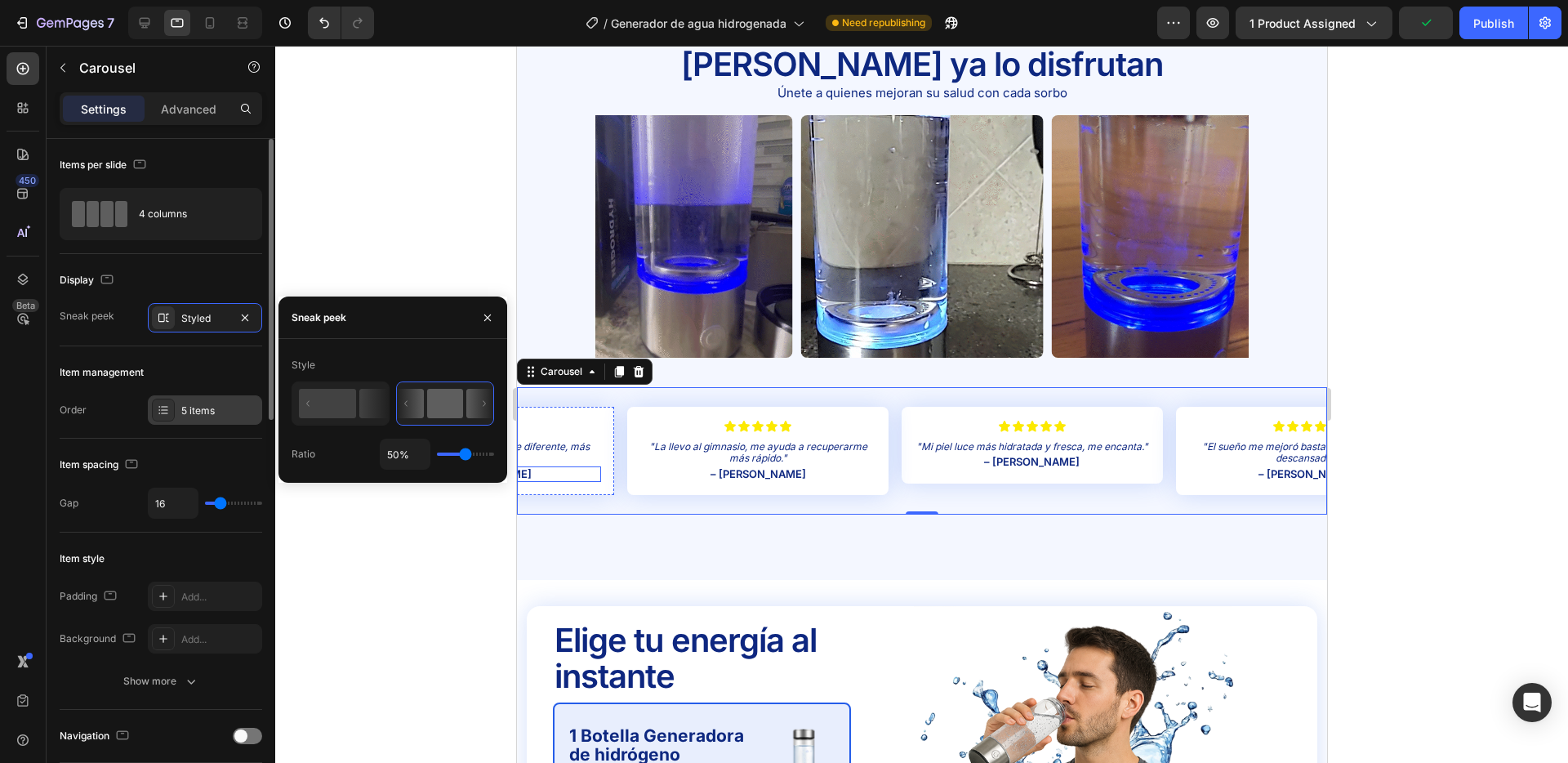
click at [184, 409] on div "5 items" at bounding box center [220, 411] width 77 height 15
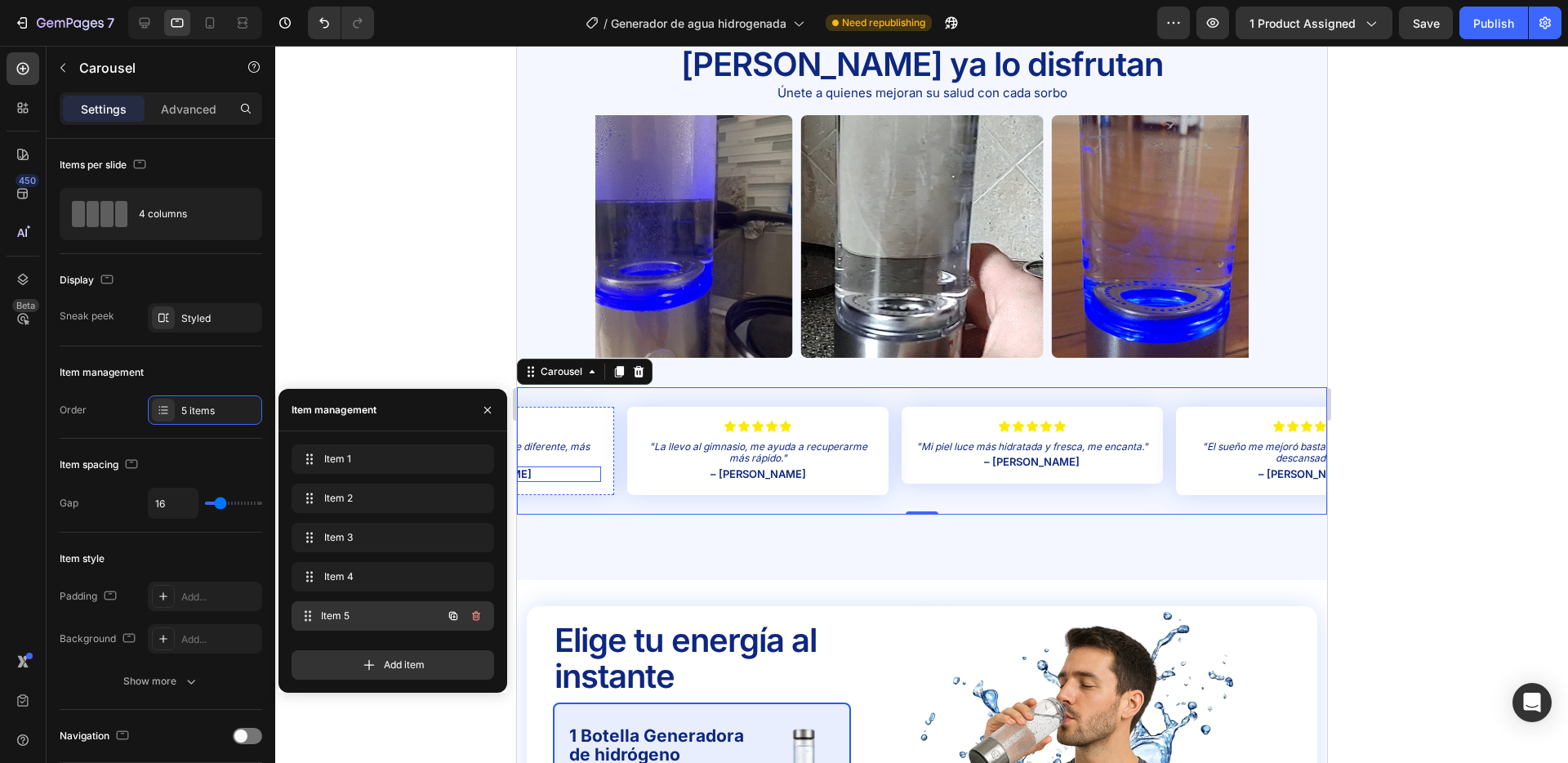
click at [364, 604] on div "Item 5 Item 5" at bounding box center [370, 615] width 143 height 23
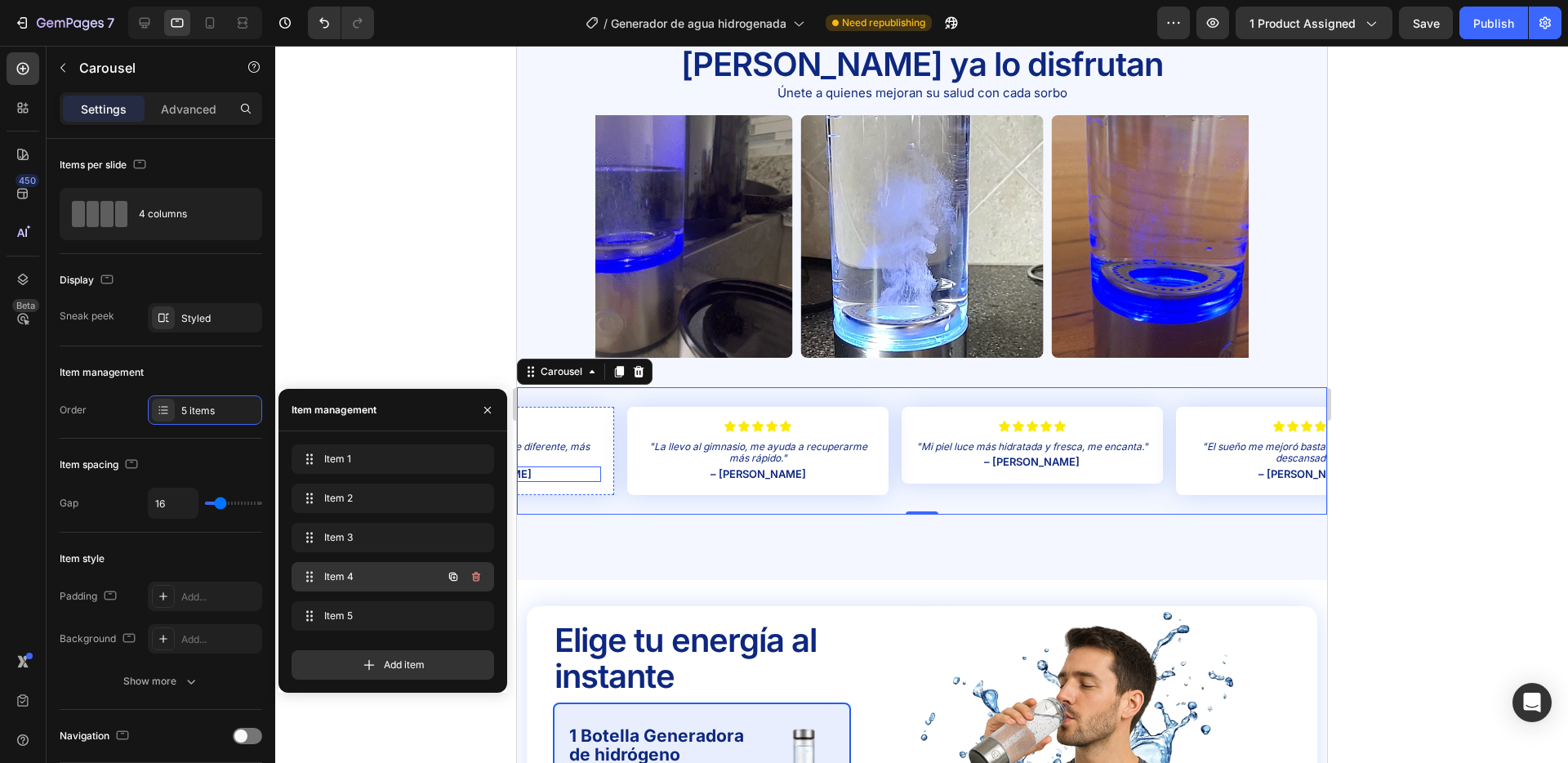
click at [369, 582] on span "Item 4" at bounding box center [370, 576] width 93 height 15
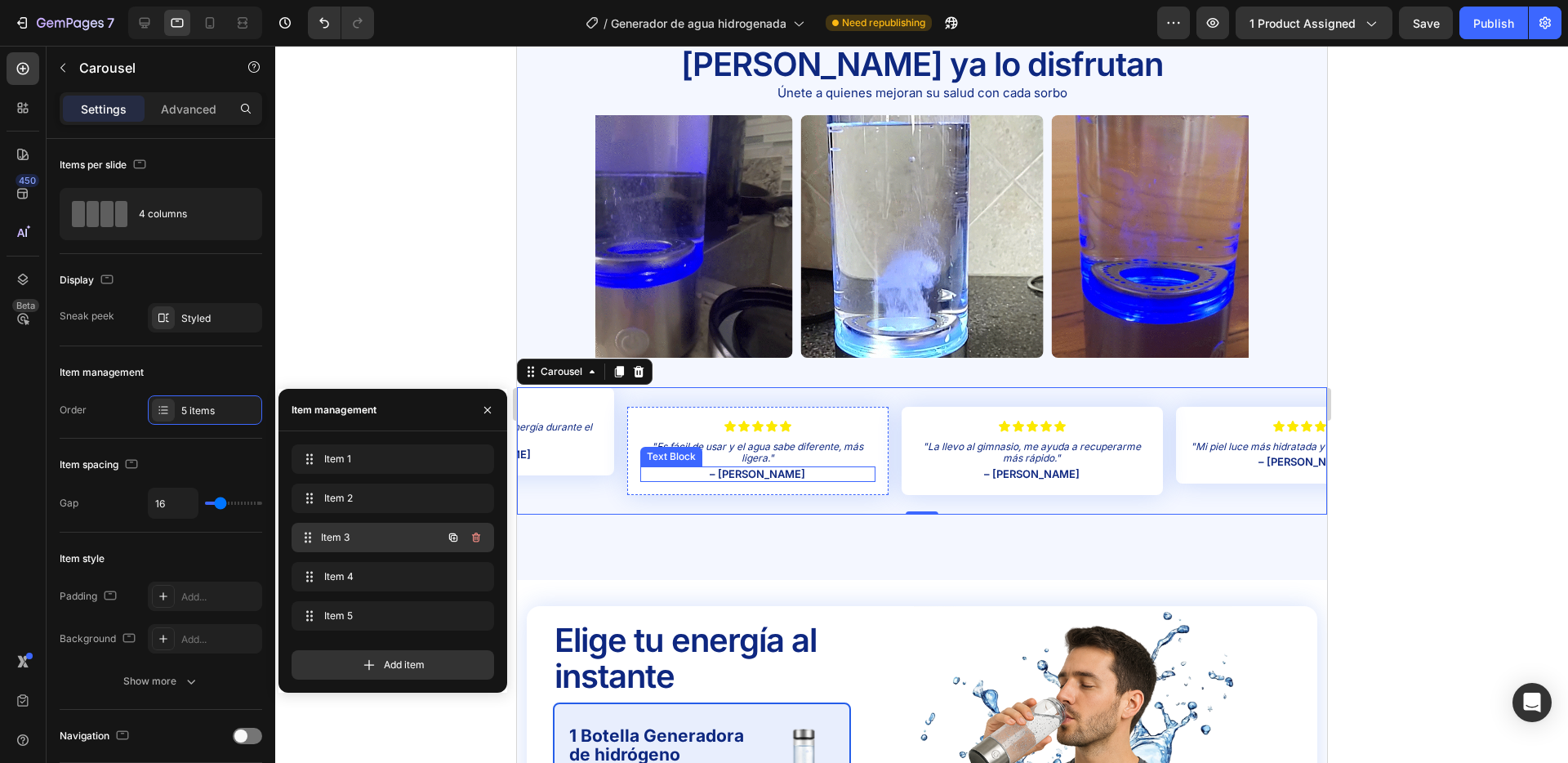
click at [375, 537] on span "Item 3" at bounding box center [381, 537] width 121 height 15
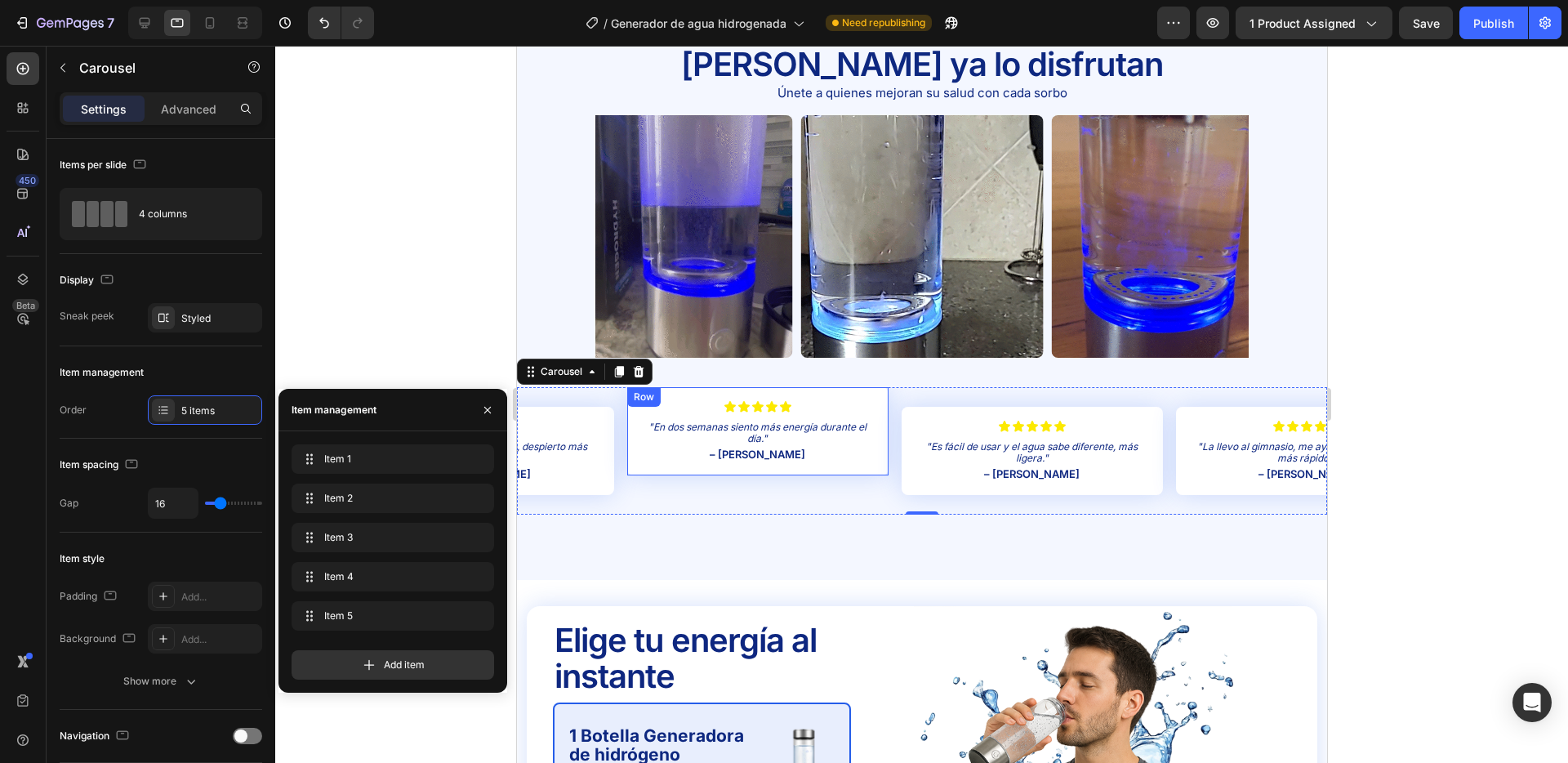
click at [859, 466] on div "Icon Icon Icon Icon Icon Icon List "En dos semanas siento más energía durante e…" at bounding box center [757, 431] width 261 height 88
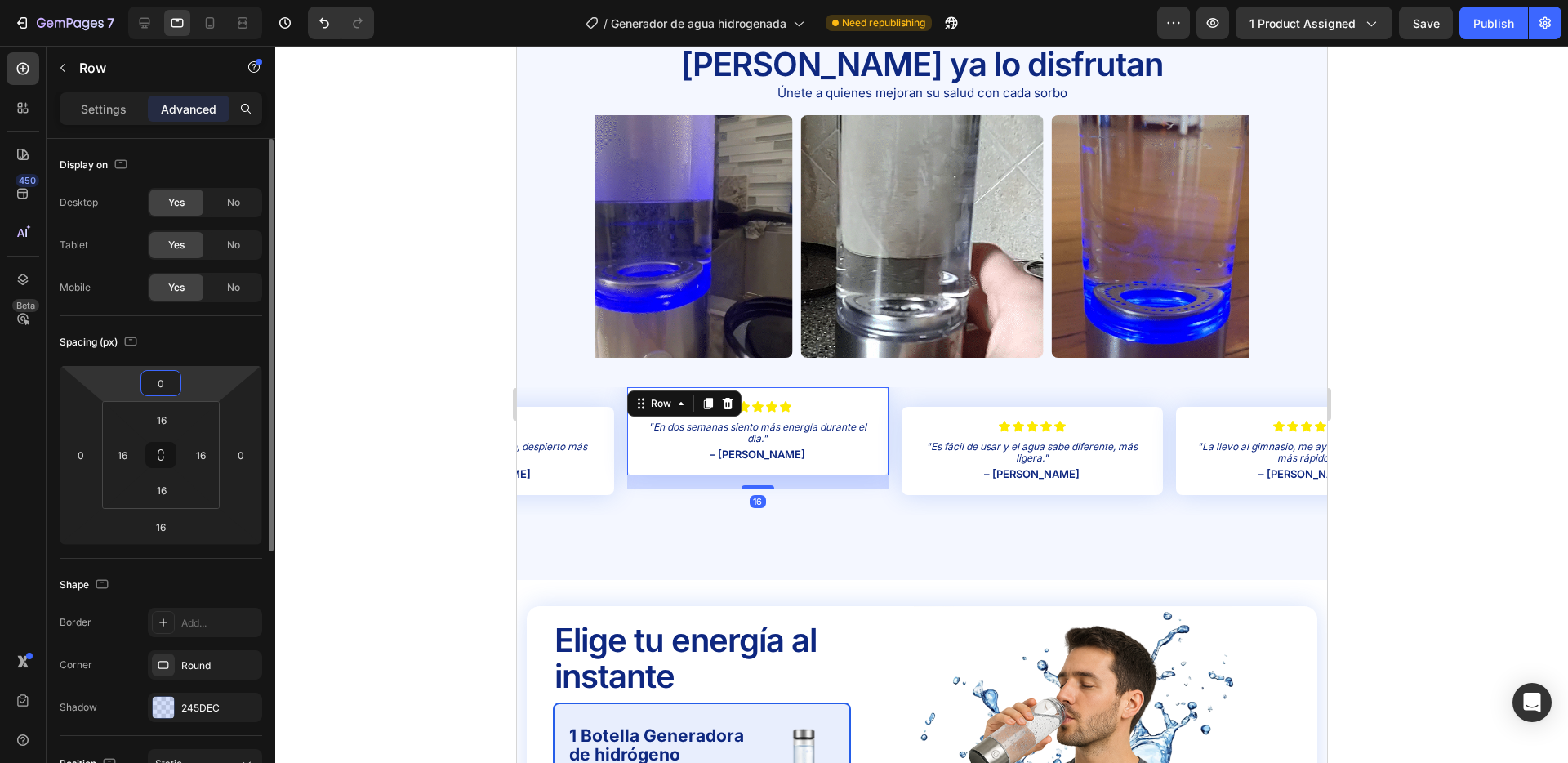
click at [168, 381] on input "0" at bounding box center [161, 383] width 33 height 24
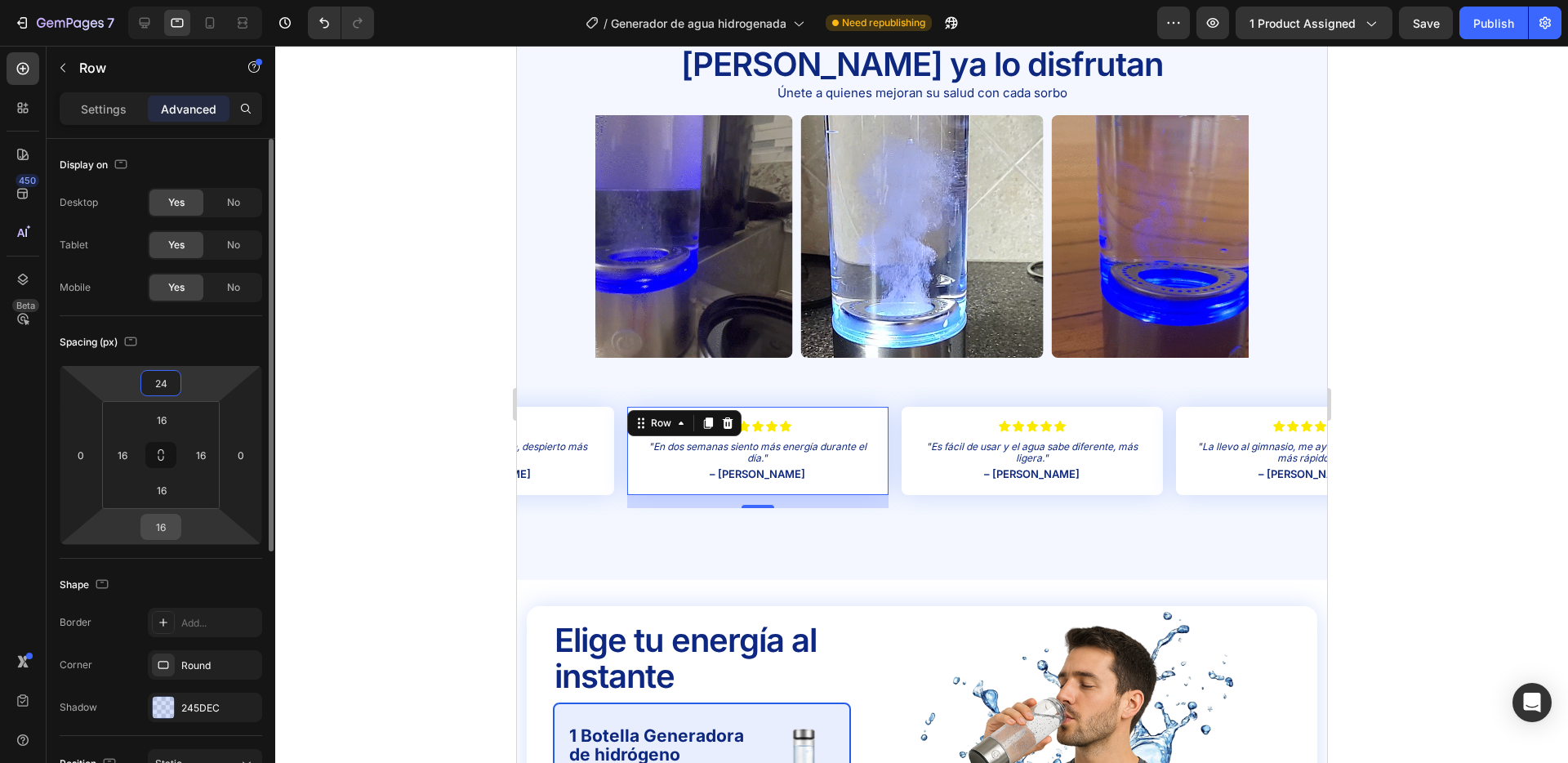
type input "24"
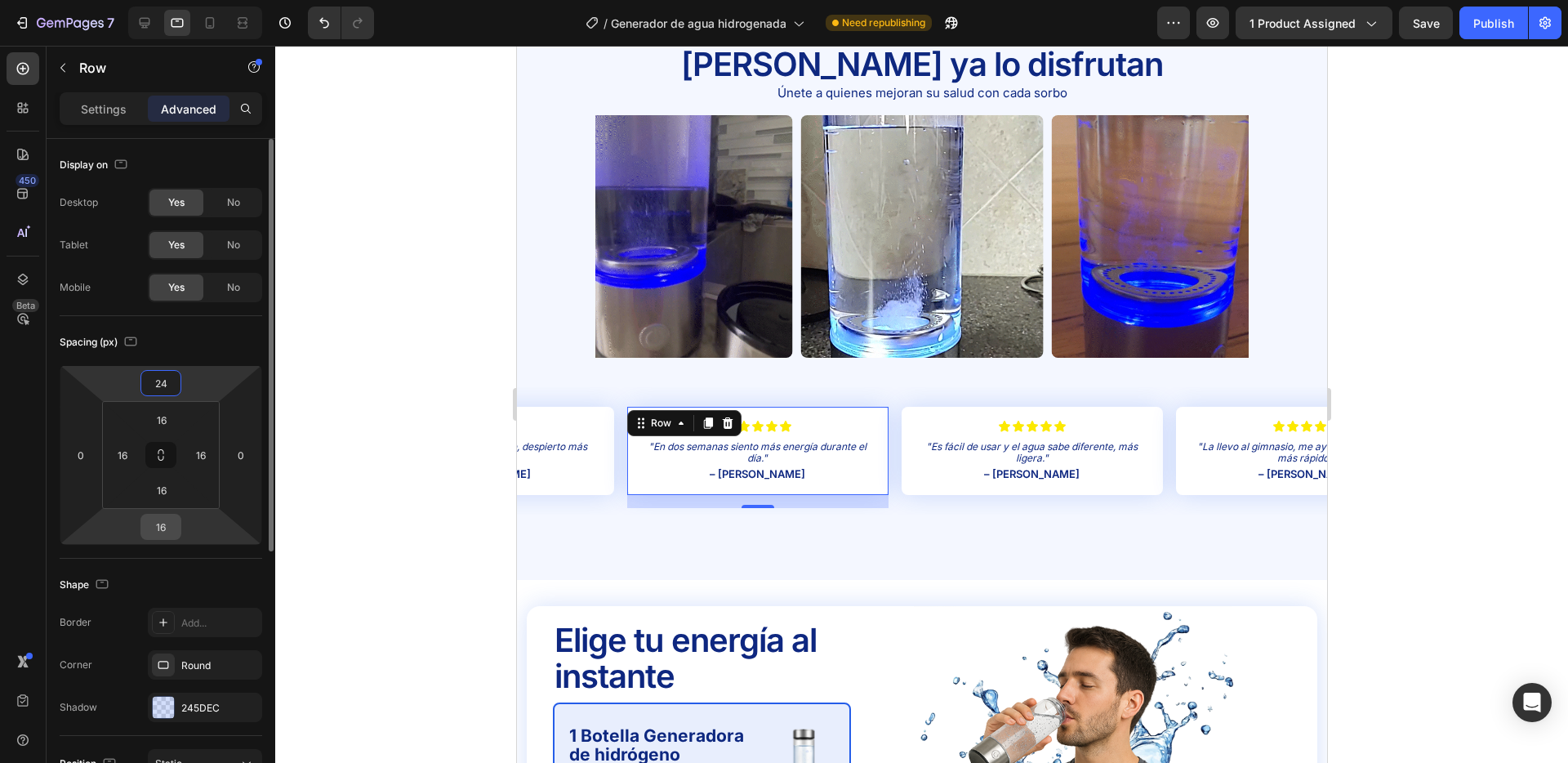
click at [164, 531] on input "16" at bounding box center [161, 526] width 33 height 24
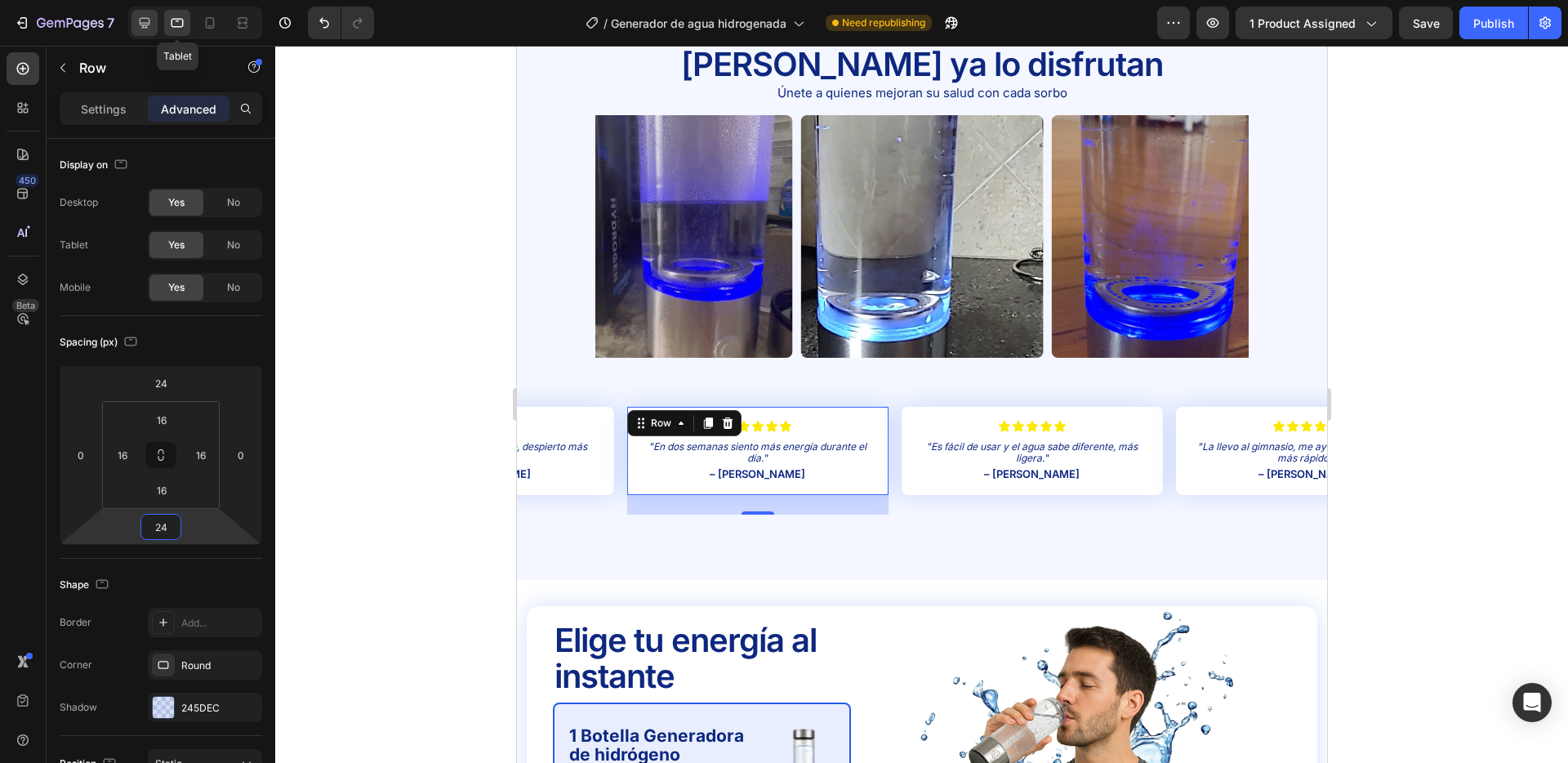
type input "24"
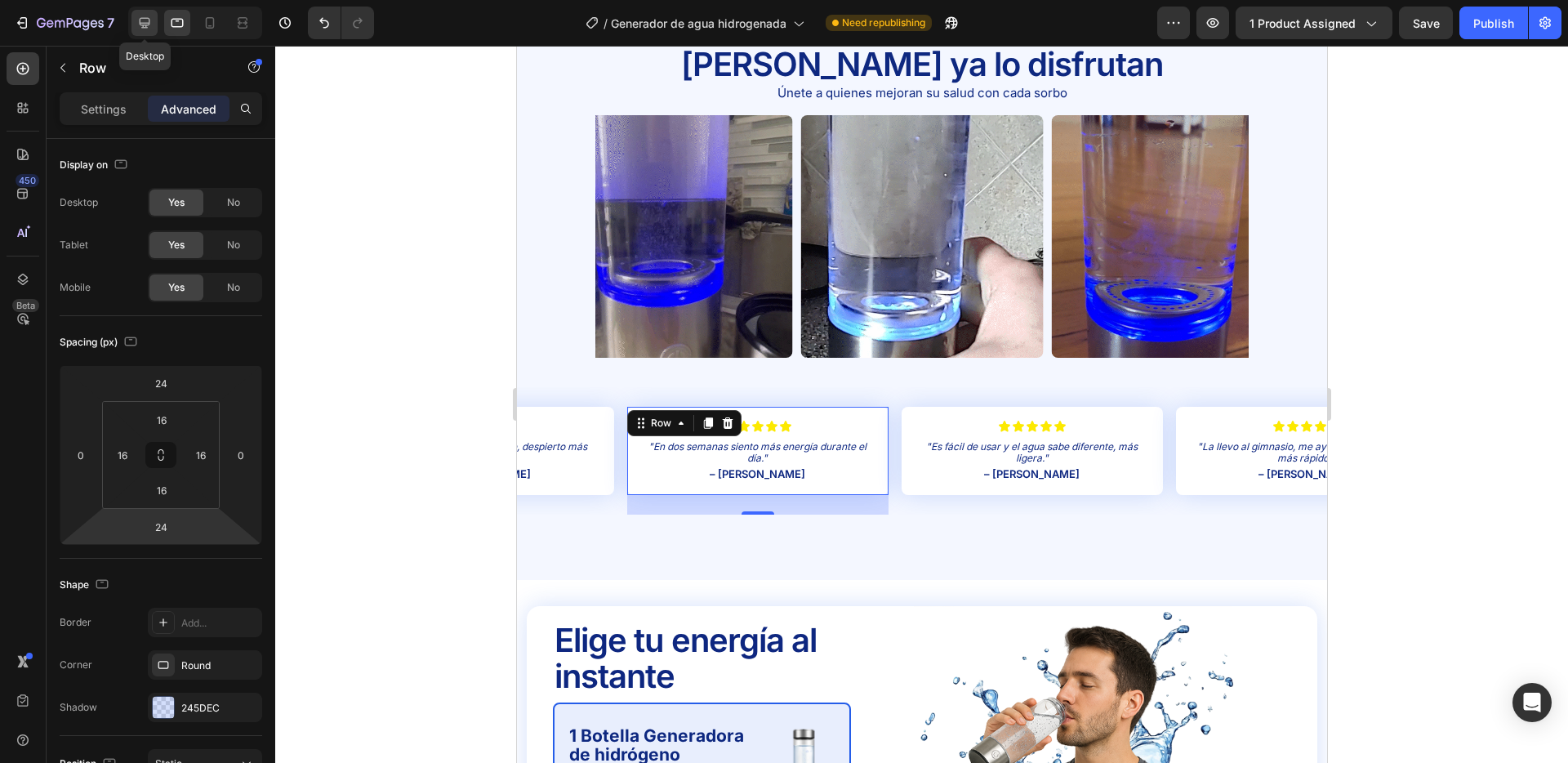
click at [150, 22] on icon at bounding box center [145, 24] width 11 height 11
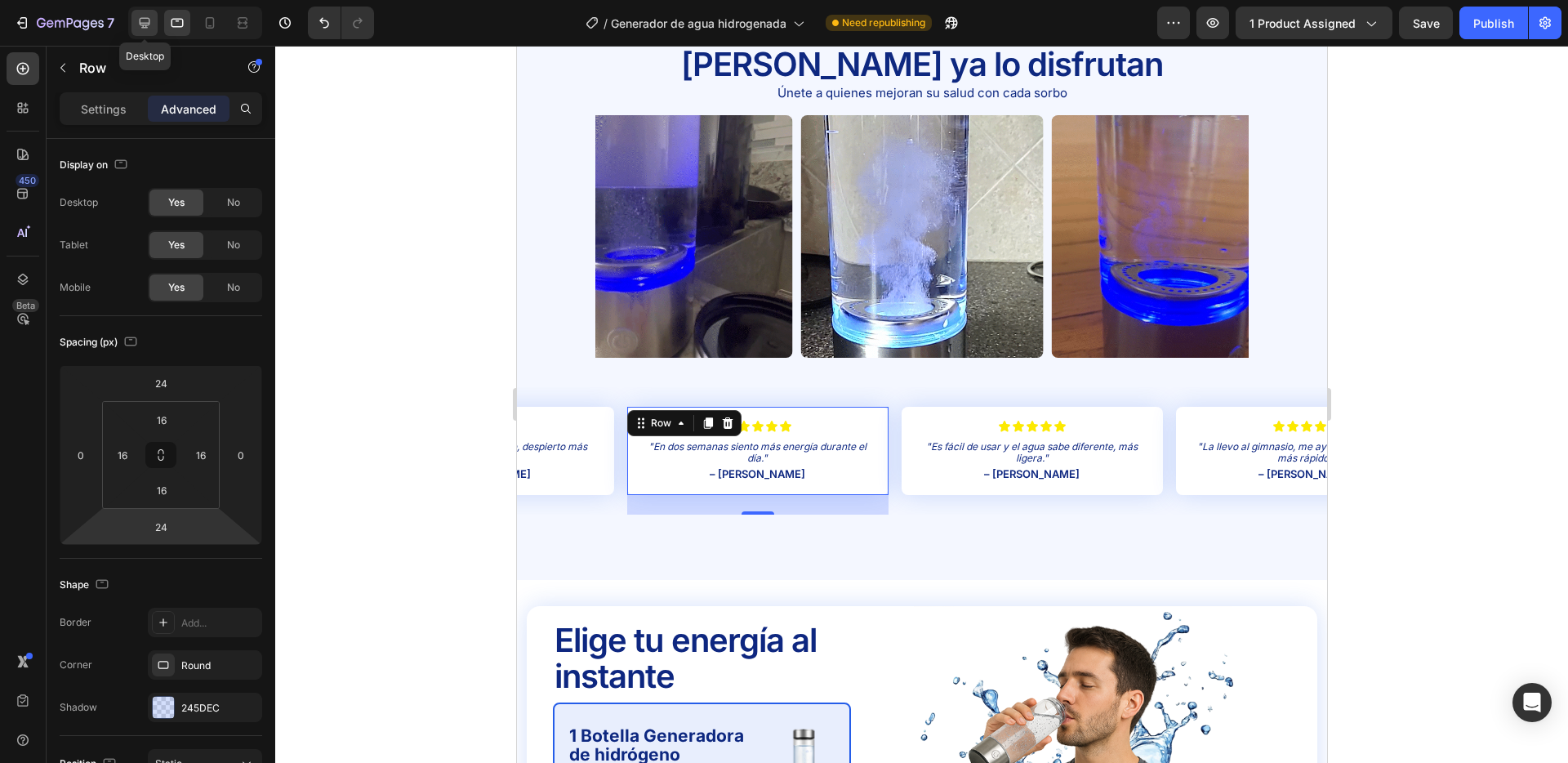
type input "0"
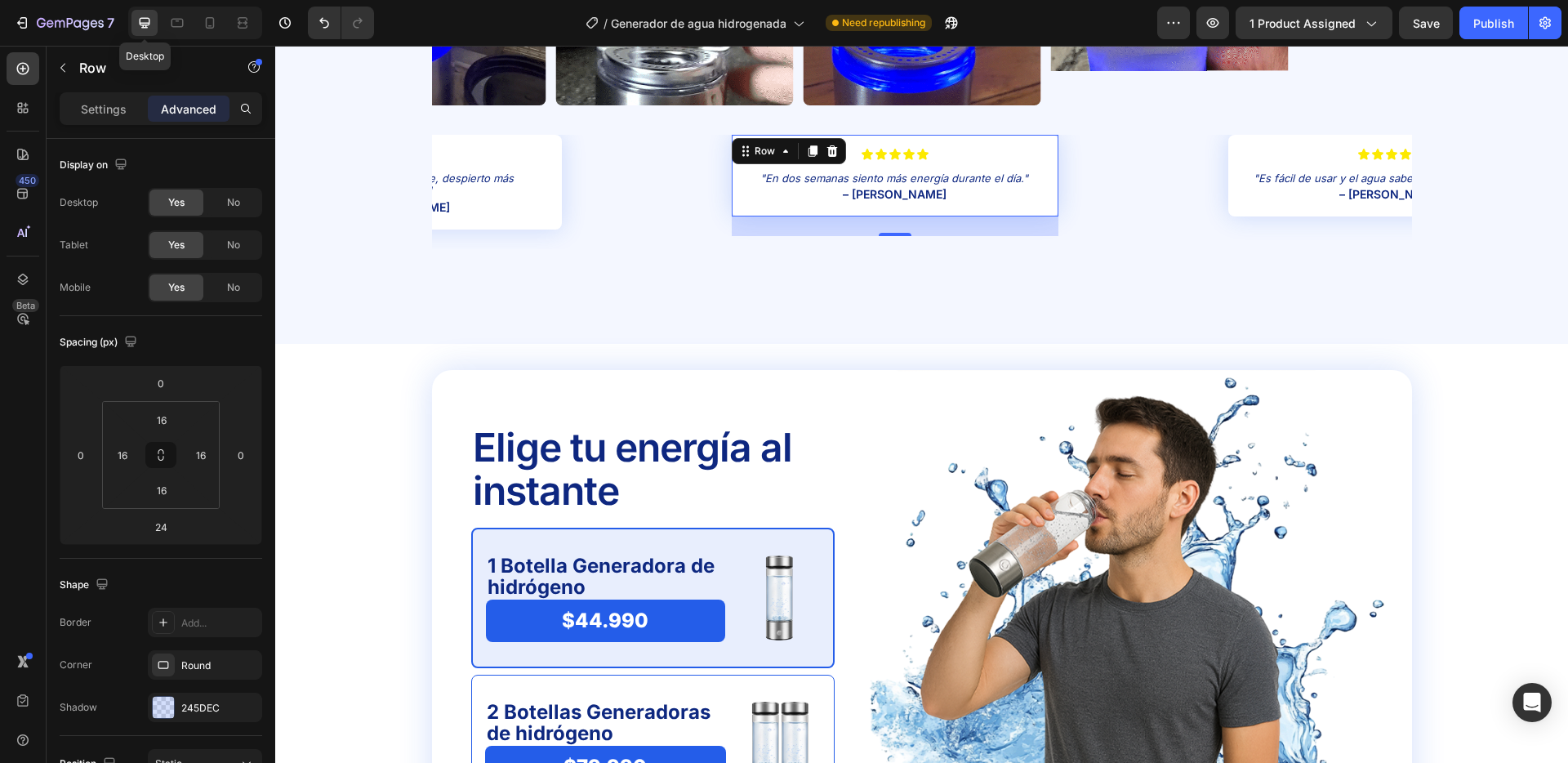
scroll to position [3668, 0]
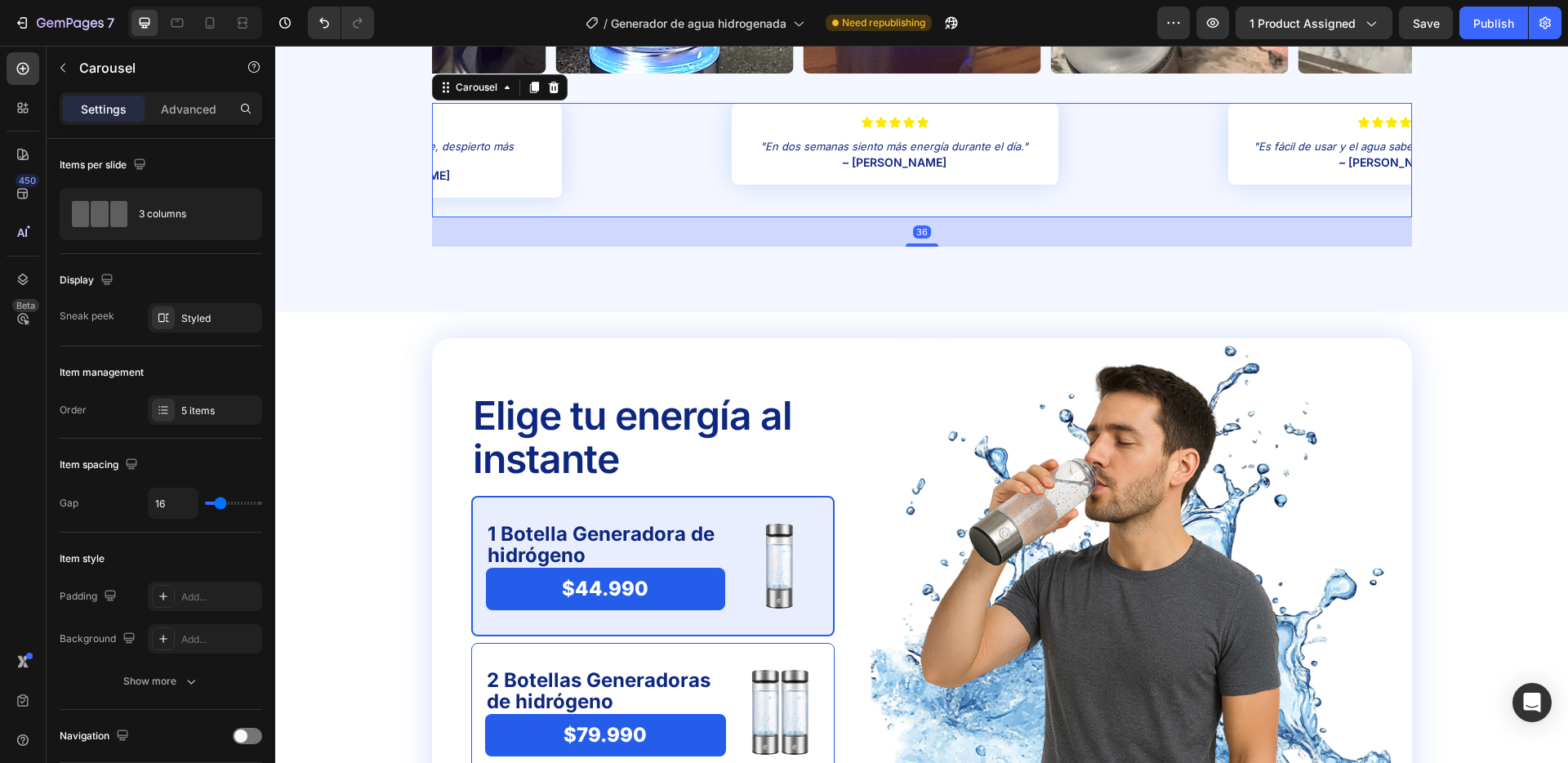
click at [652, 155] on div "Icon Icon Icon Icon Icon Icon List "Mi piel luce más hidratada y fresca, me enc…" at bounding box center [922, 160] width 980 height 114
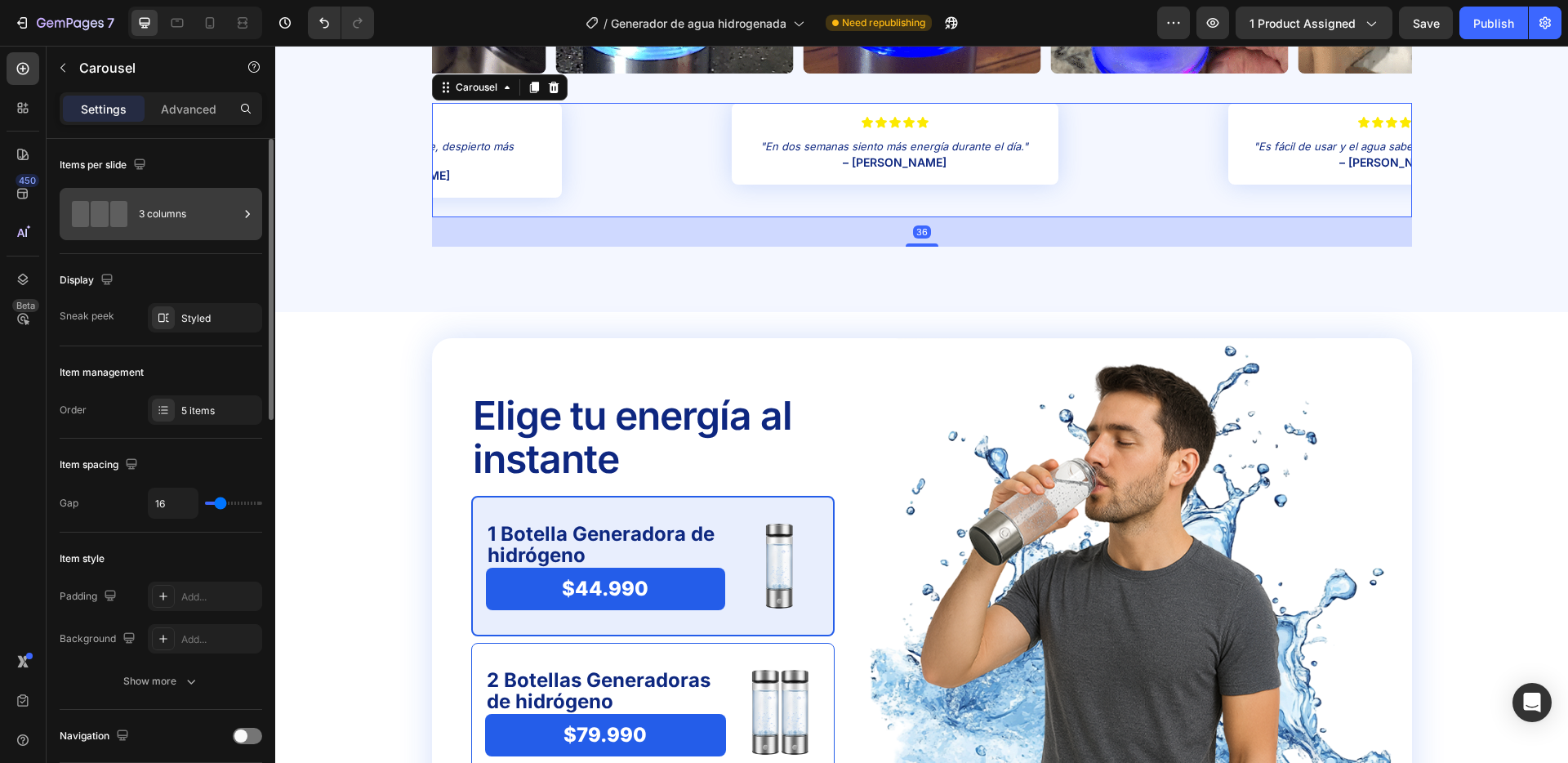
click at [176, 211] on div "3 columns" at bounding box center [189, 213] width 100 height 37
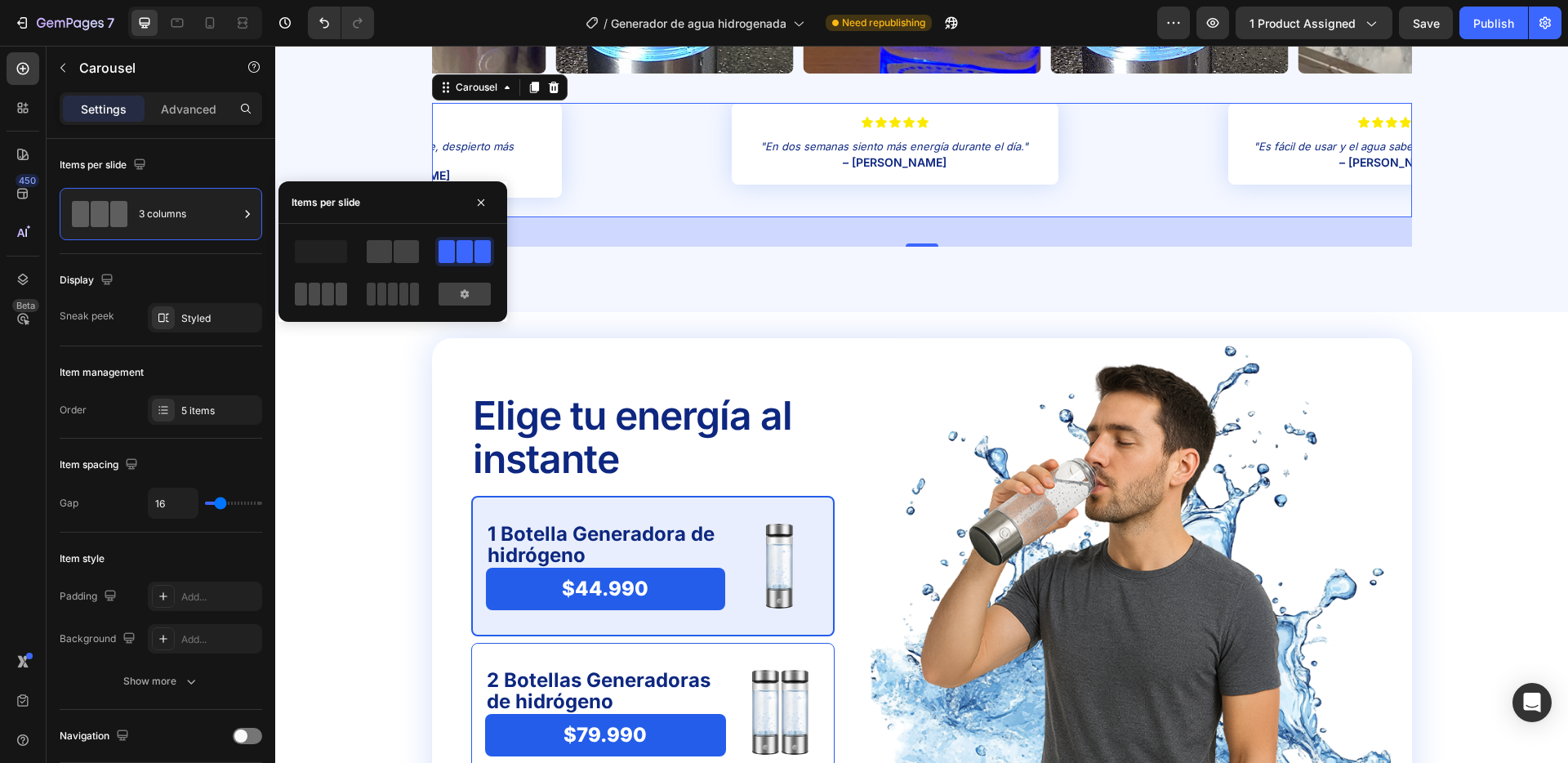
click at [325, 297] on span at bounding box center [328, 293] width 13 height 23
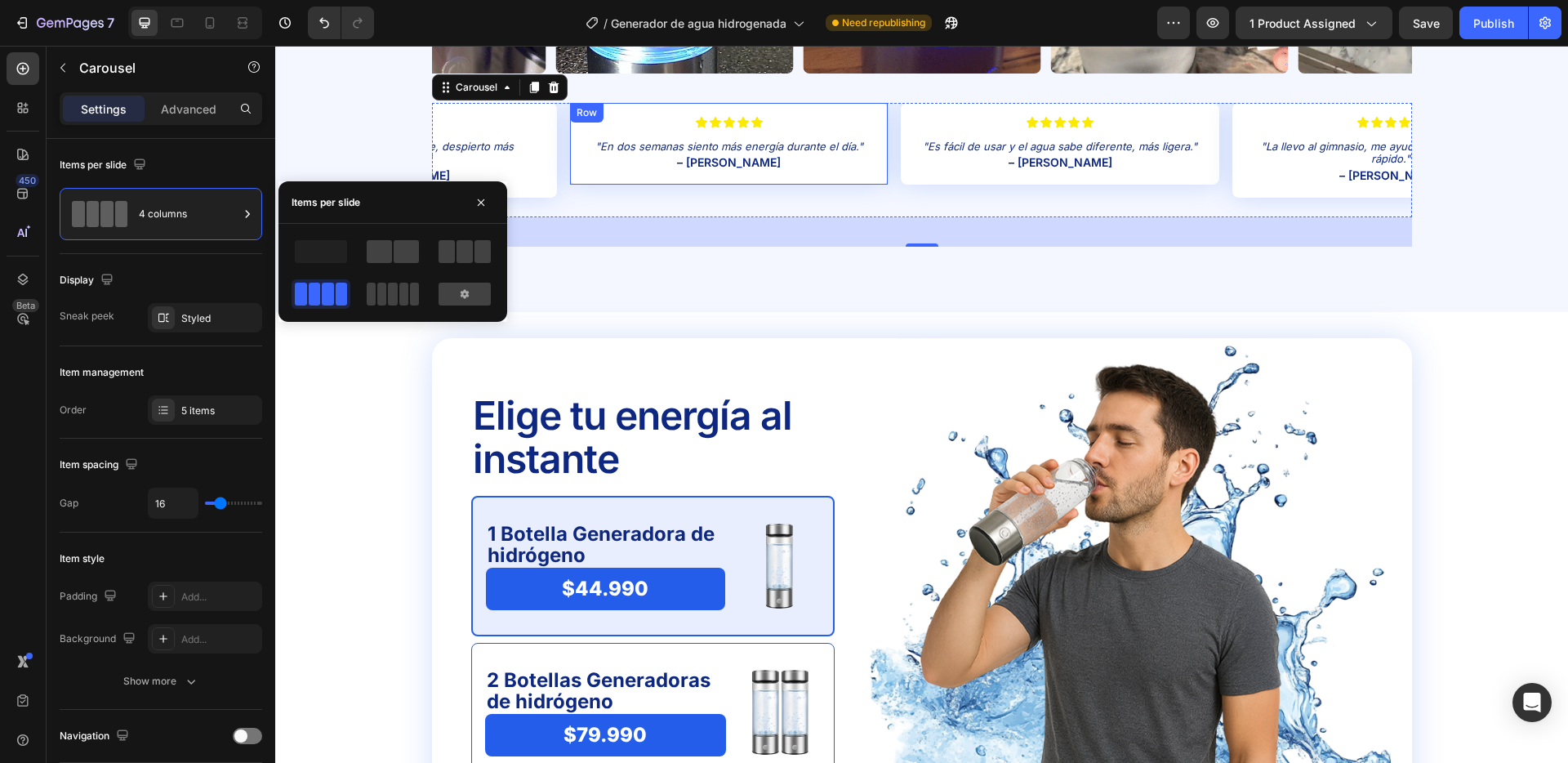
click at [654, 110] on div "Icon Icon Icon Icon Icon Icon List "En dos semanas siento más energía durante e…" at bounding box center [729, 143] width 318 height 82
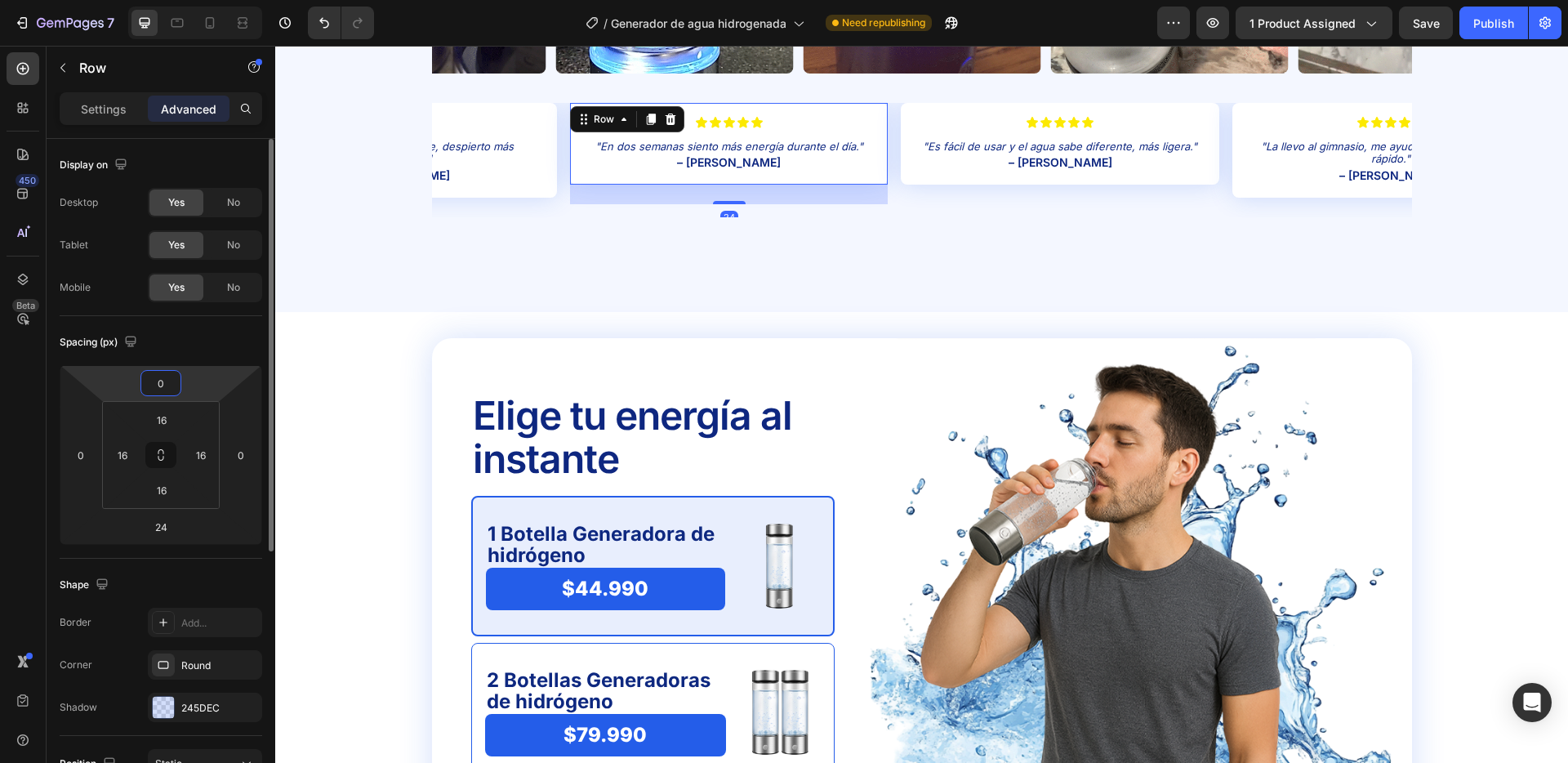
click at [174, 382] on input "0" at bounding box center [161, 383] width 33 height 24
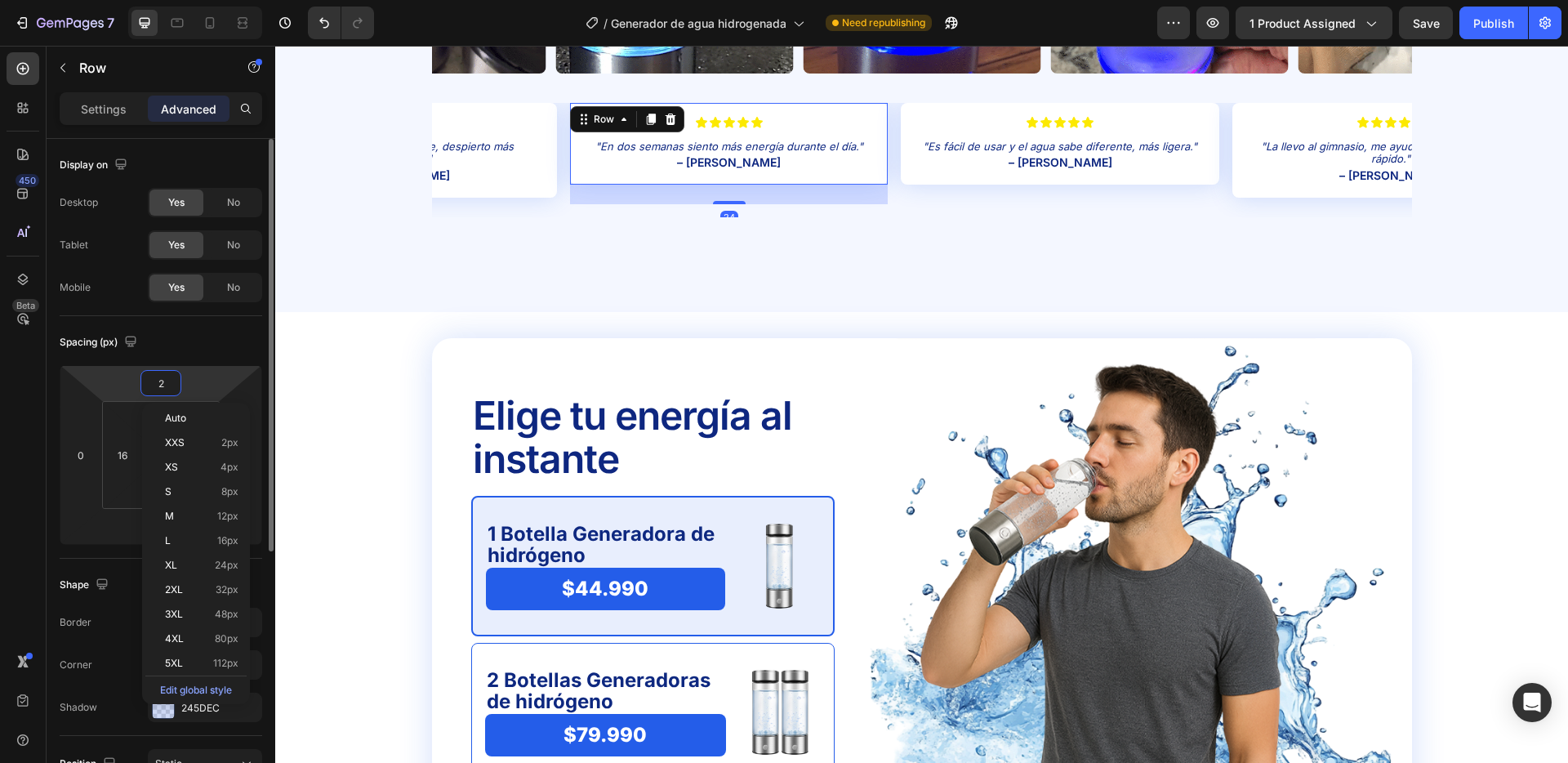
type input "24"
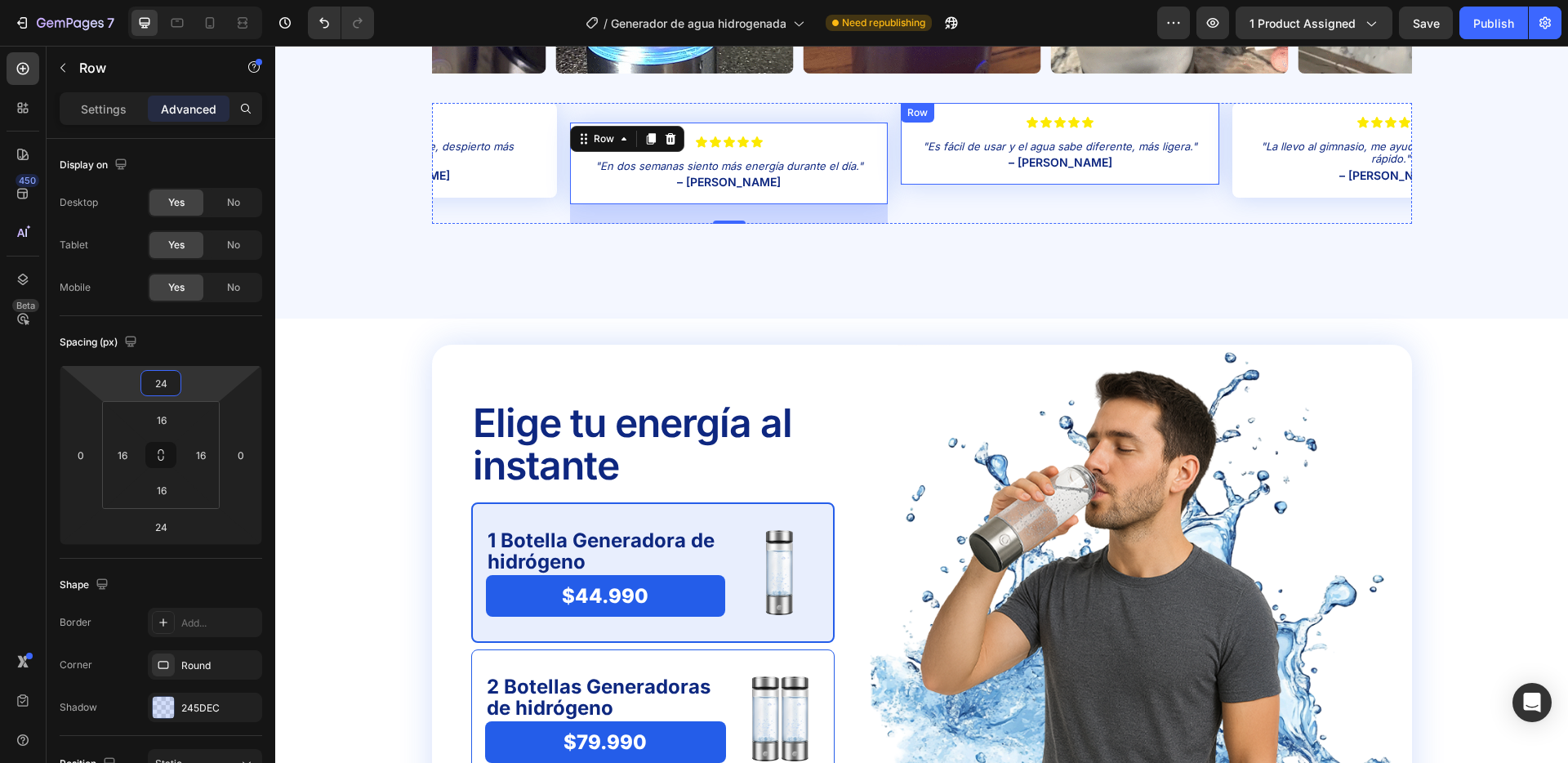
click at [963, 111] on div "Icon Icon Icon Icon Icon Icon List "Es fácil de usar y el agua sabe diferente, …" at bounding box center [1060, 143] width 318 height 82
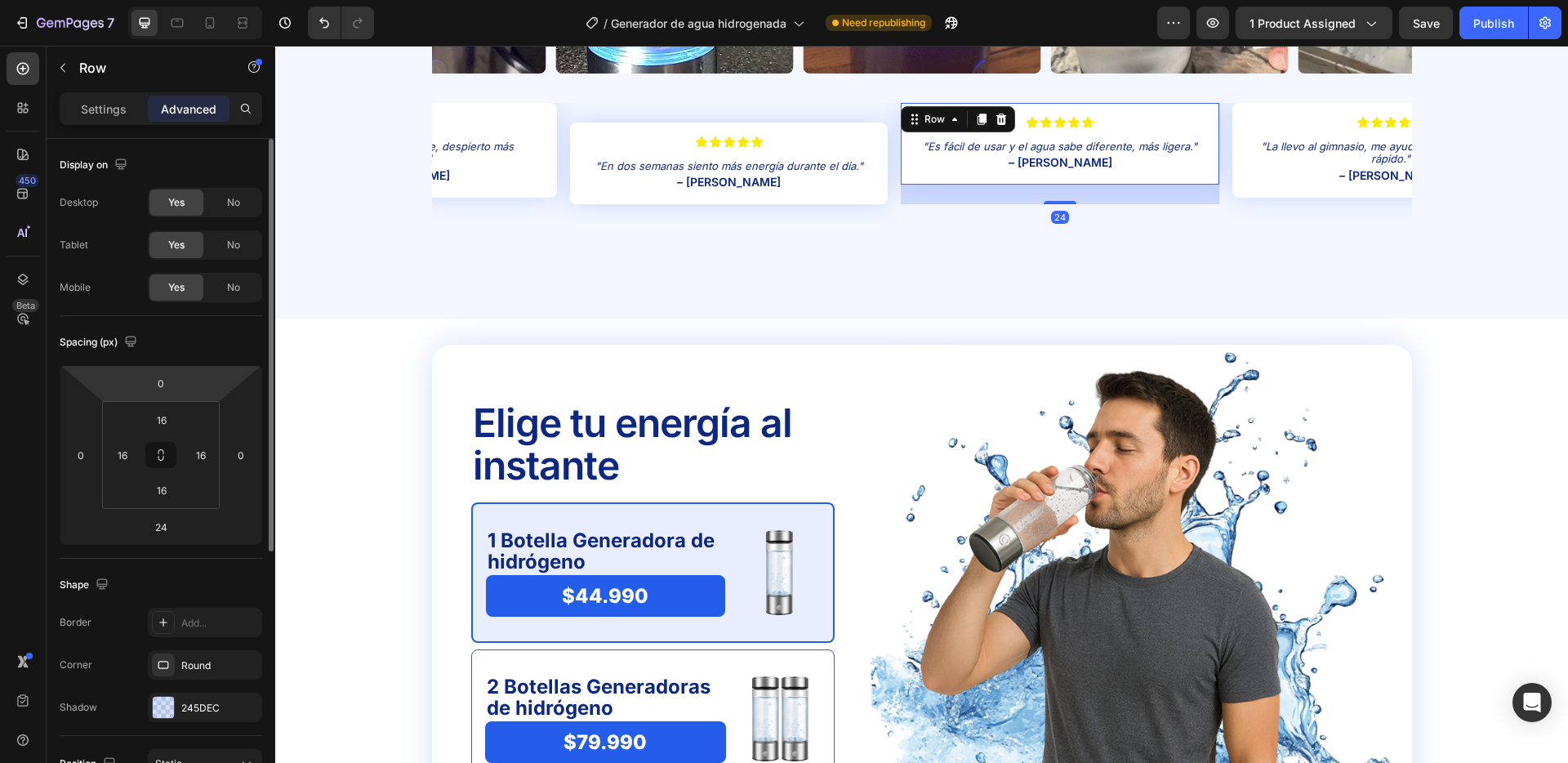
click at [181, 0] on html "7 Version history / Generador de agua hidrogenada Need republishing Preview 1 p…" at bounding box center [784, 0] width 1568 height 0
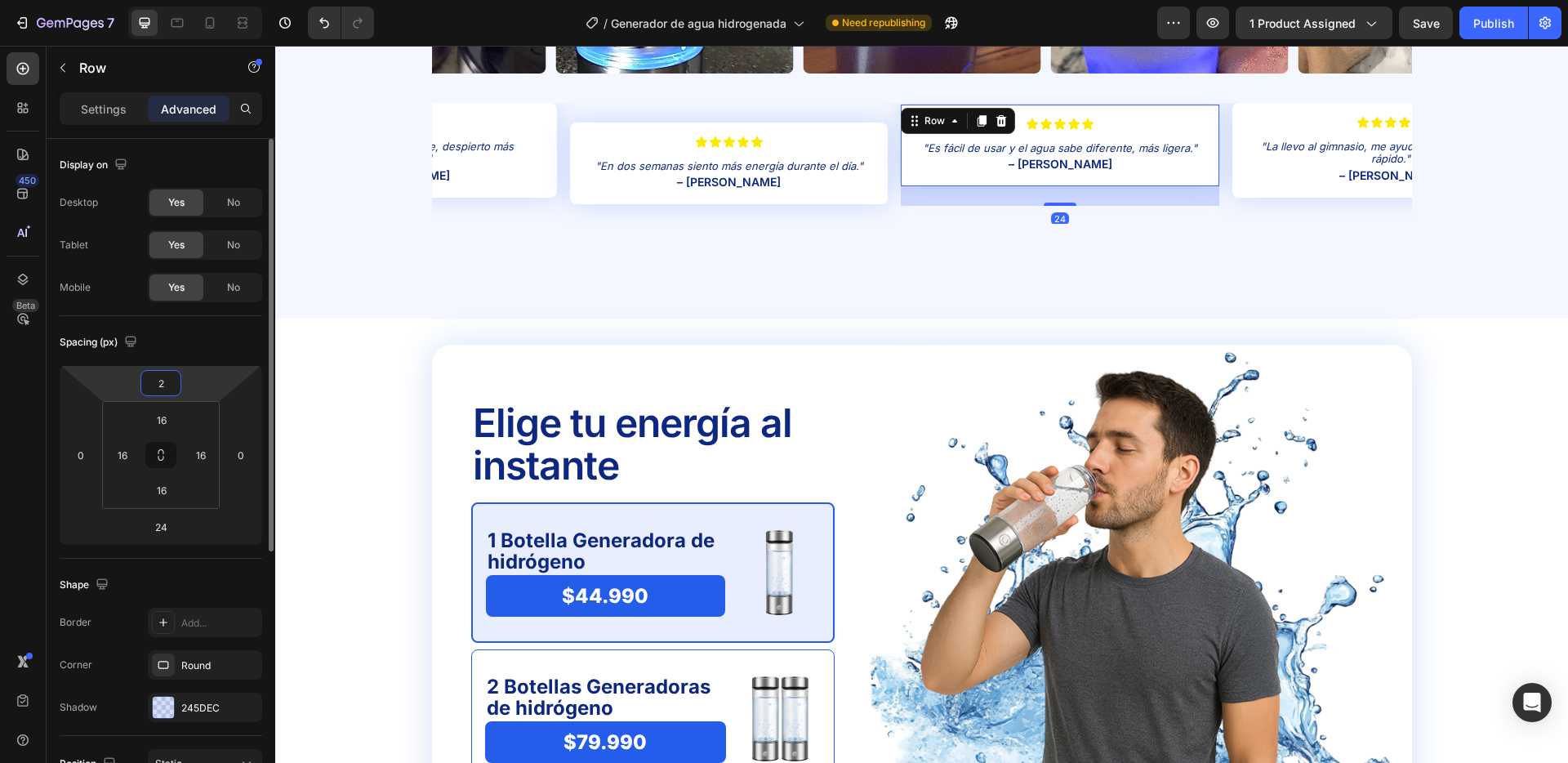
type input "24"
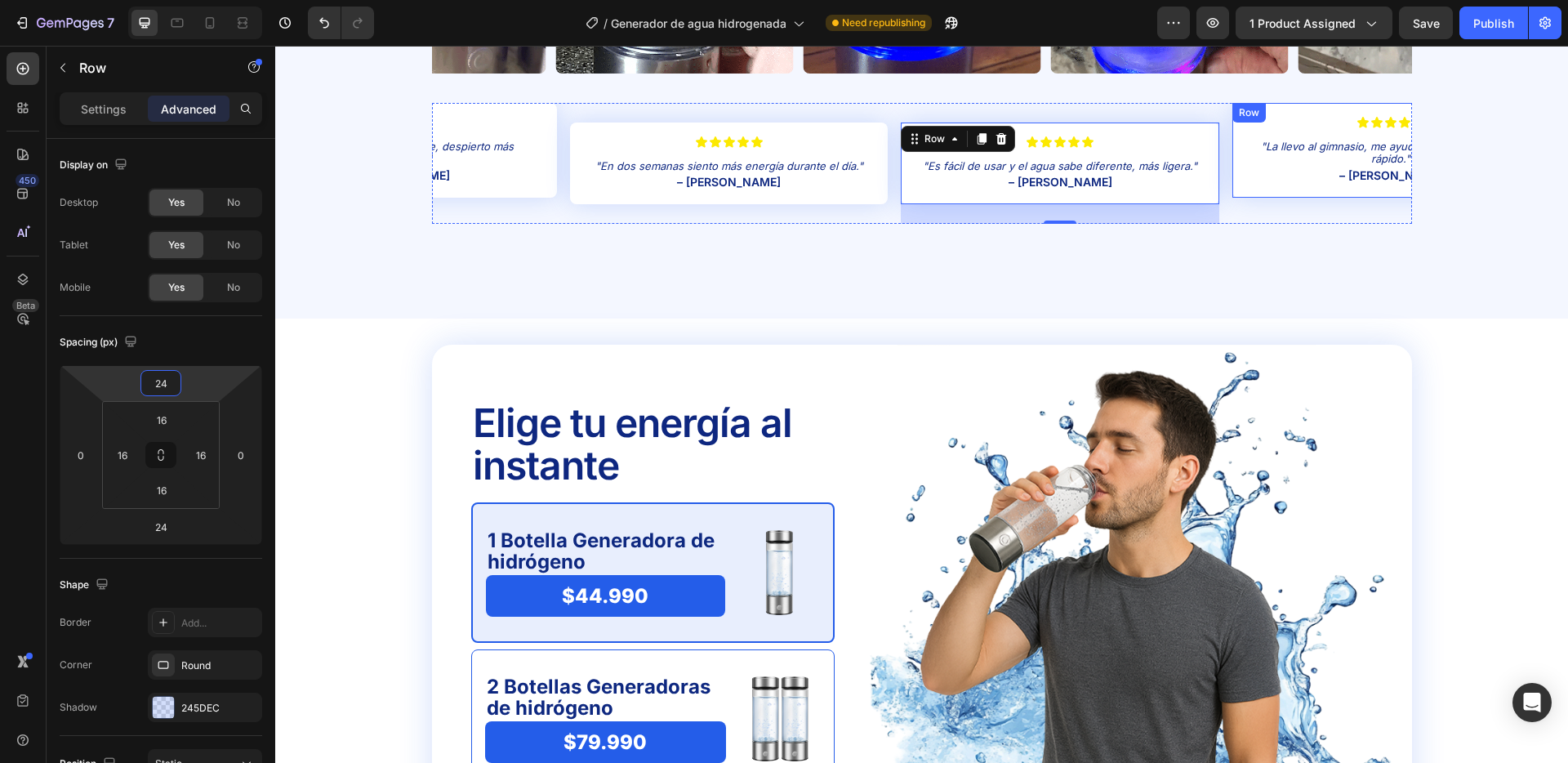
click at [1306, 112] on div "Icon Icon Icon Icon Icon Icon List "La llevo al gimnasio, me ayuda a recuperarm…" at bounding box center [1391, 150] width 318 height 94
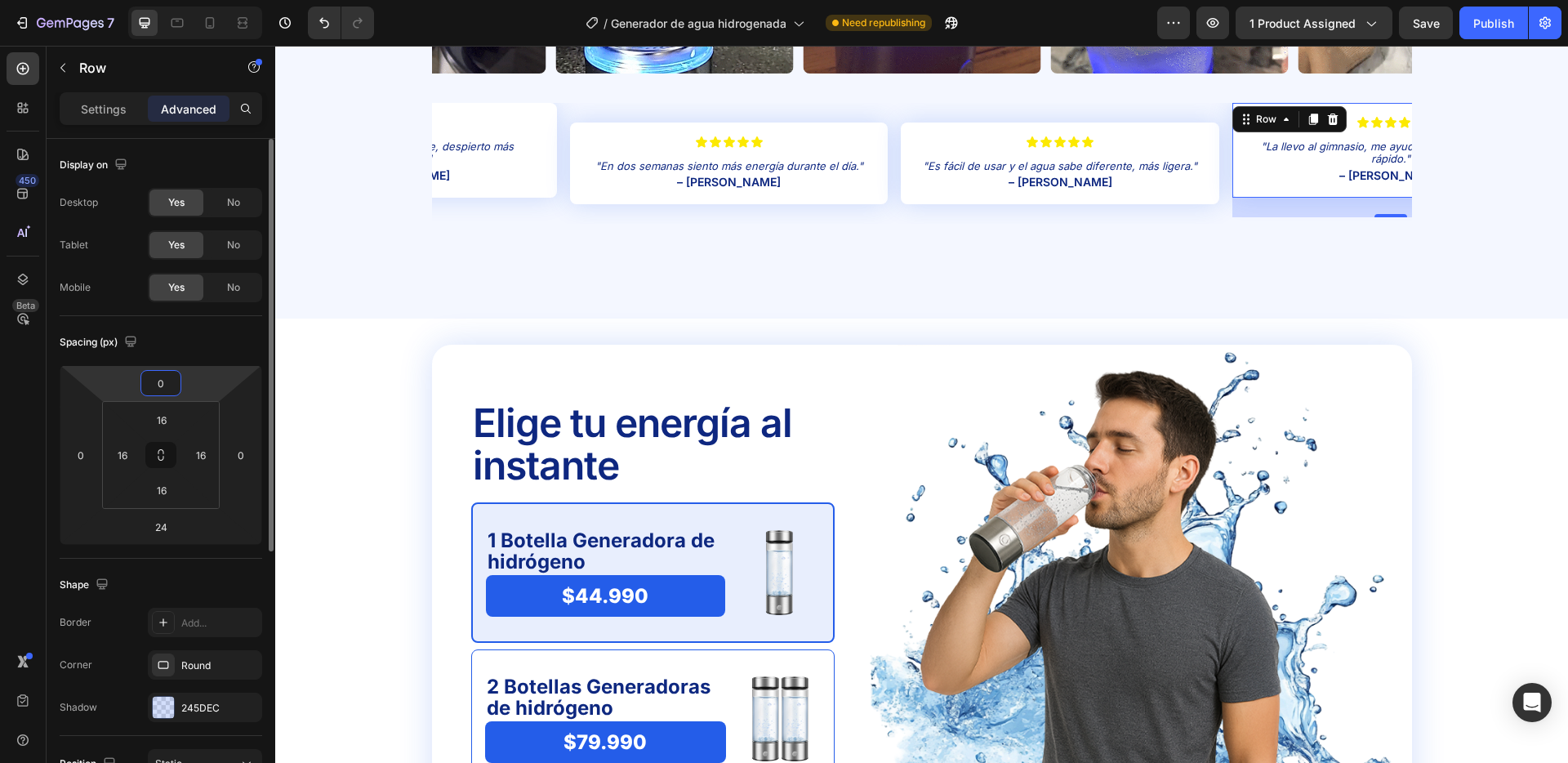
click at [174, 380] on input "0" at bounding box center [161, 383] width 33 height 24
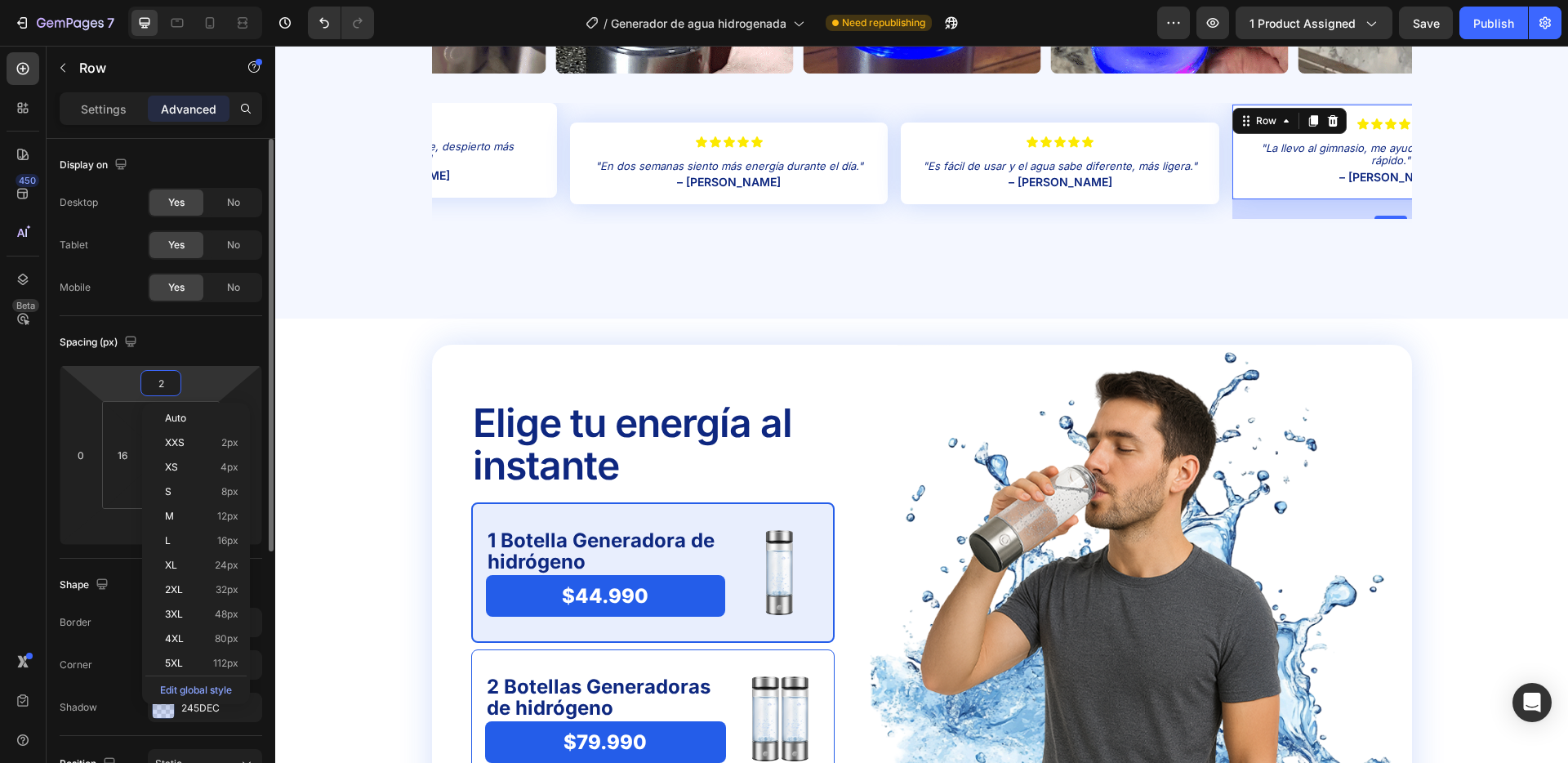
type input "24"
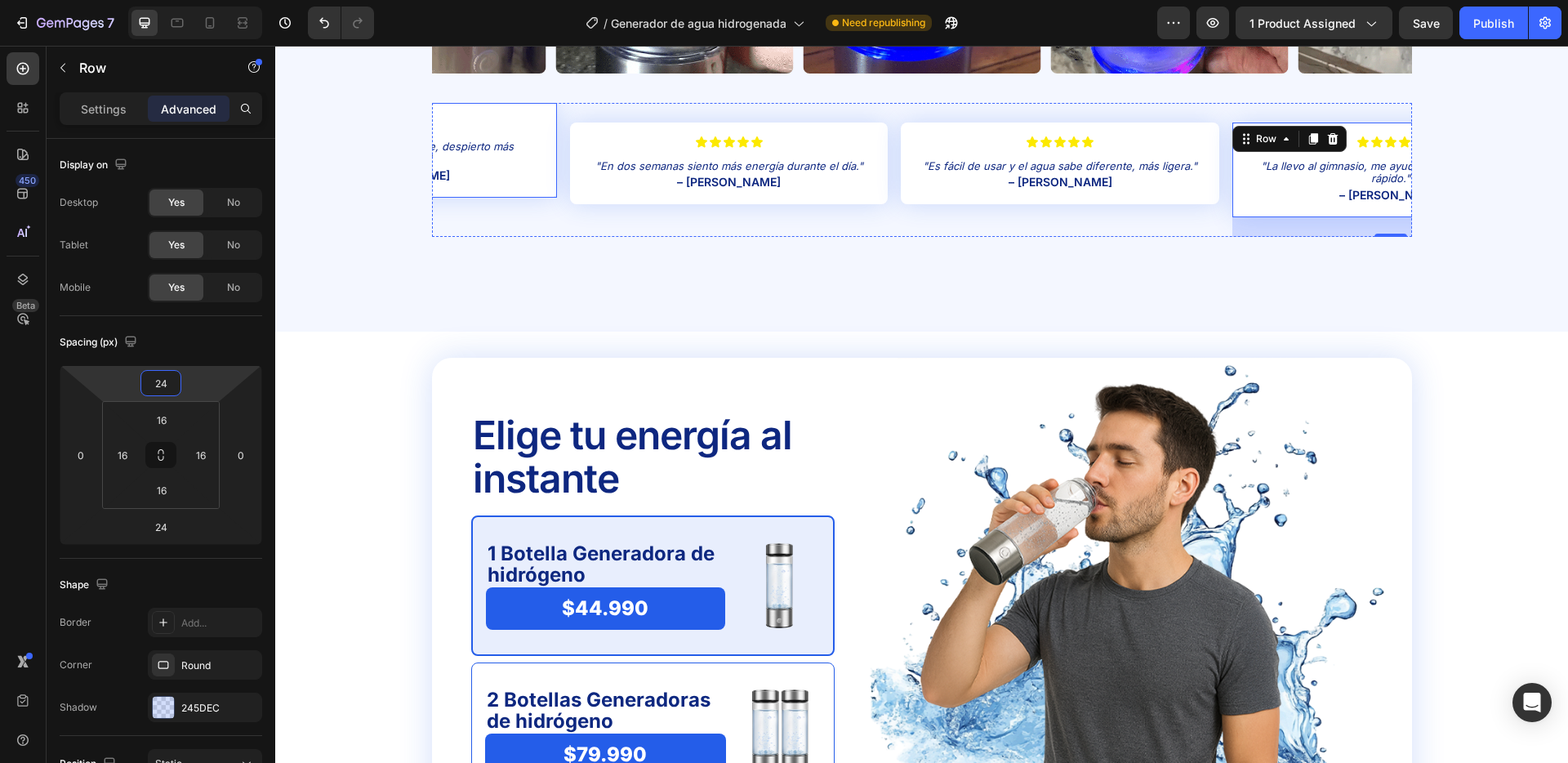
click at [521, 112] on div "Icon Icon Icon Icon Icon Icon List "El sueño me mejoró bastante, despierto más …" at bounding box center [398, 150] width 318 height 94
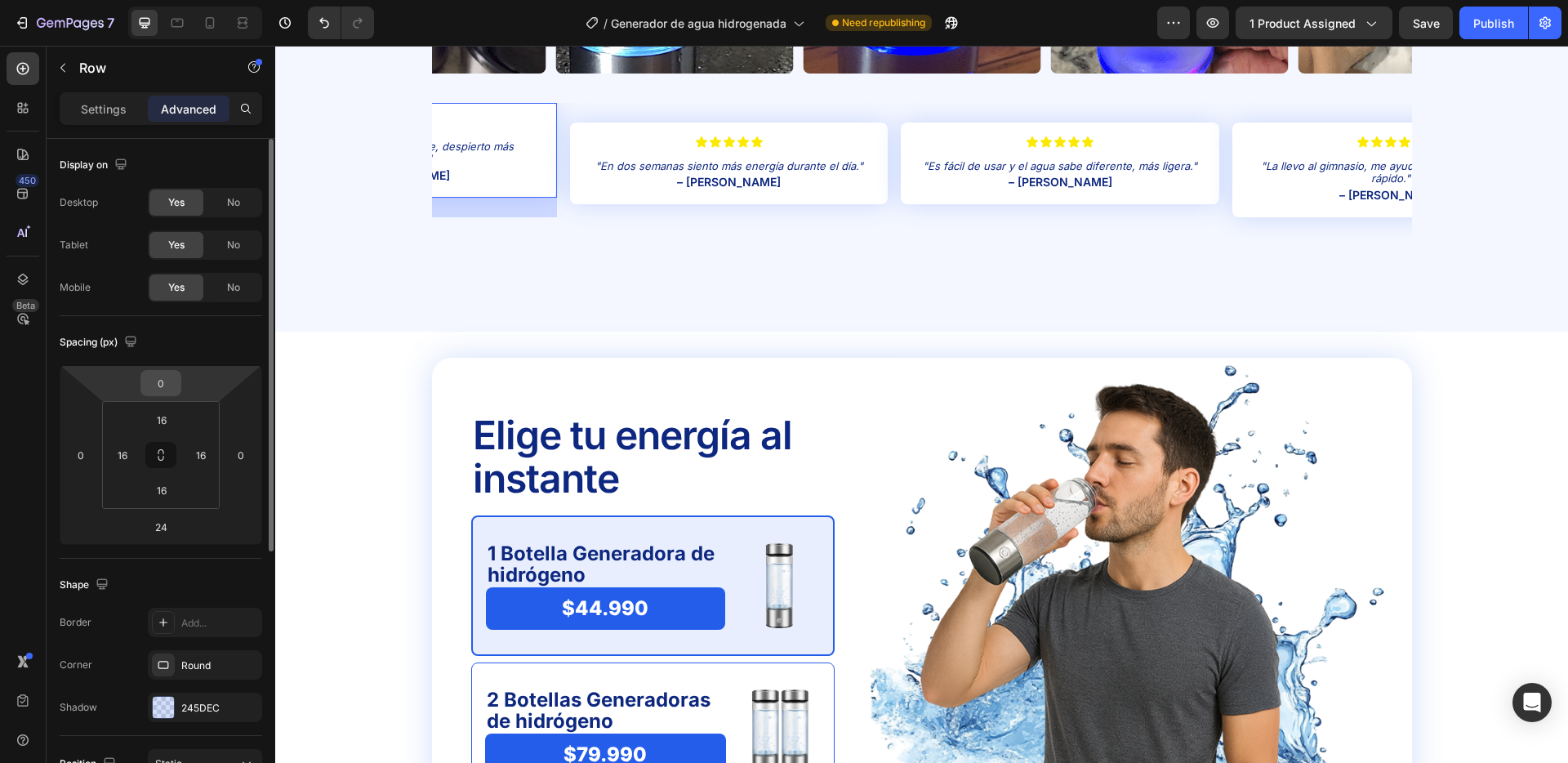
click at [166, 383] on input "0" at bounding box center [161, 383] width 33 height 24
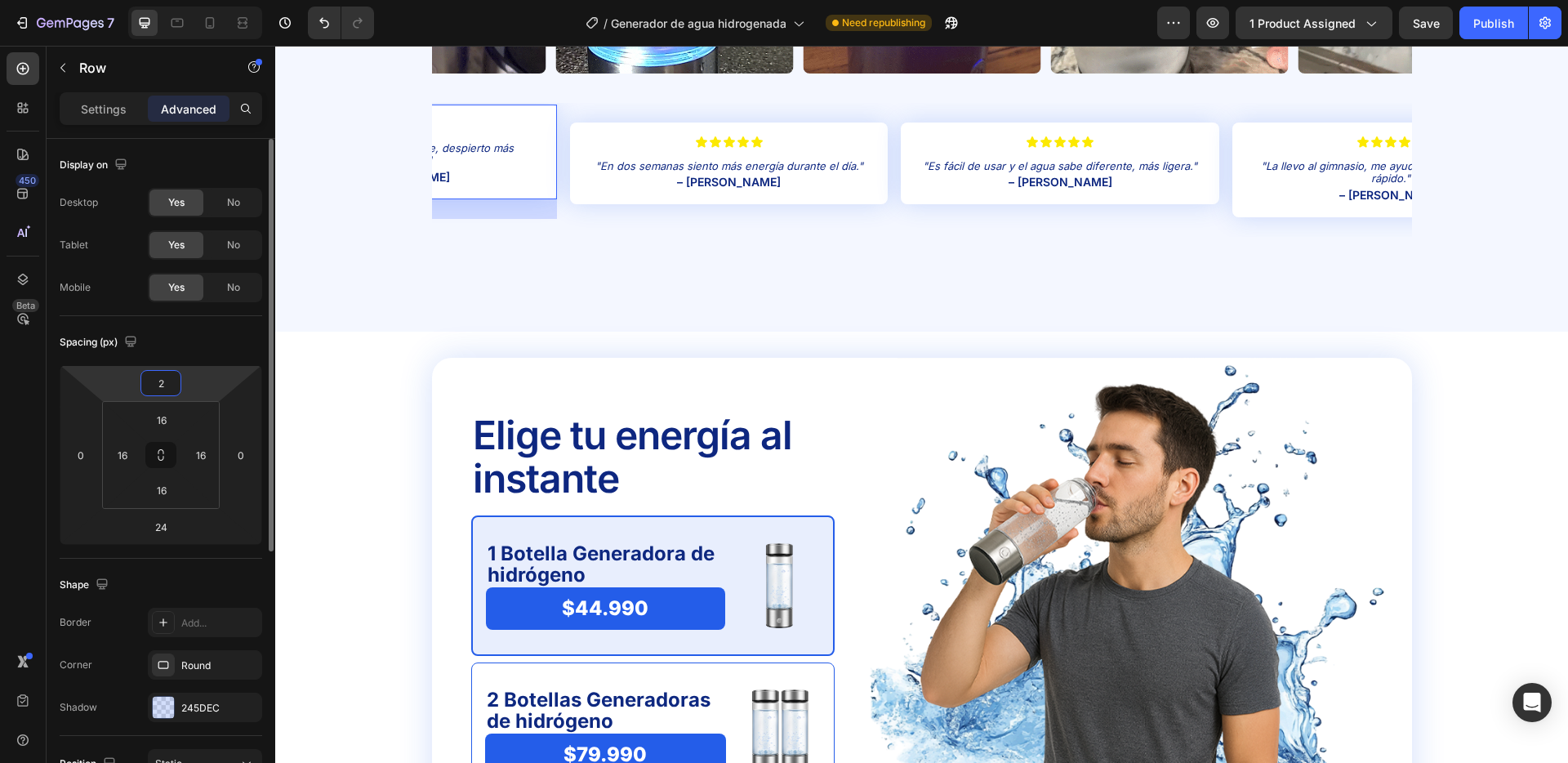
type input "24"
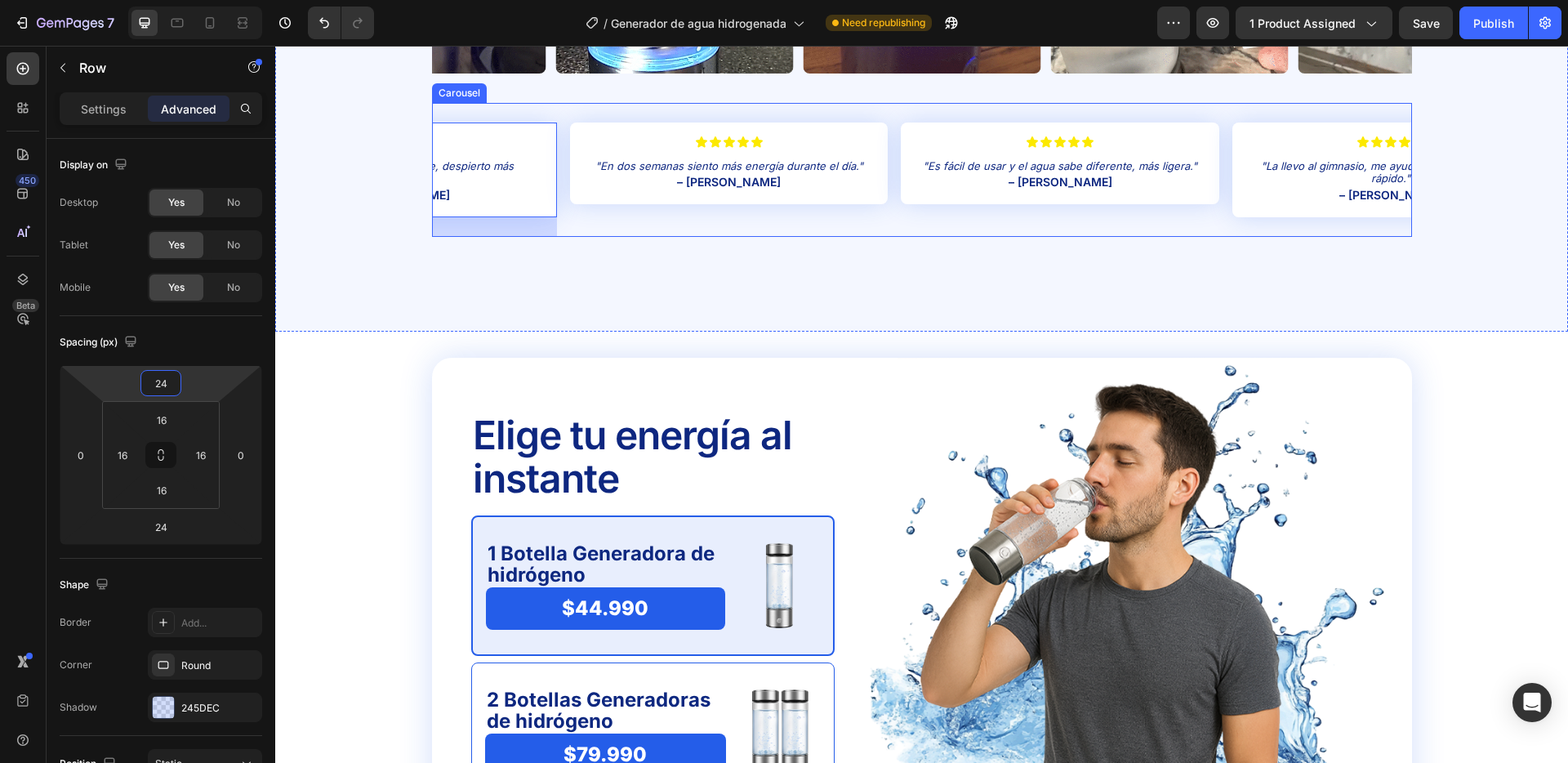
click at [566, 140] on div "Icon Icon Icon Icon Icon Icon List "Mi piel luce más hidratada y fresca, me enc…" at bounding box center [922, 170] width 980 height 134
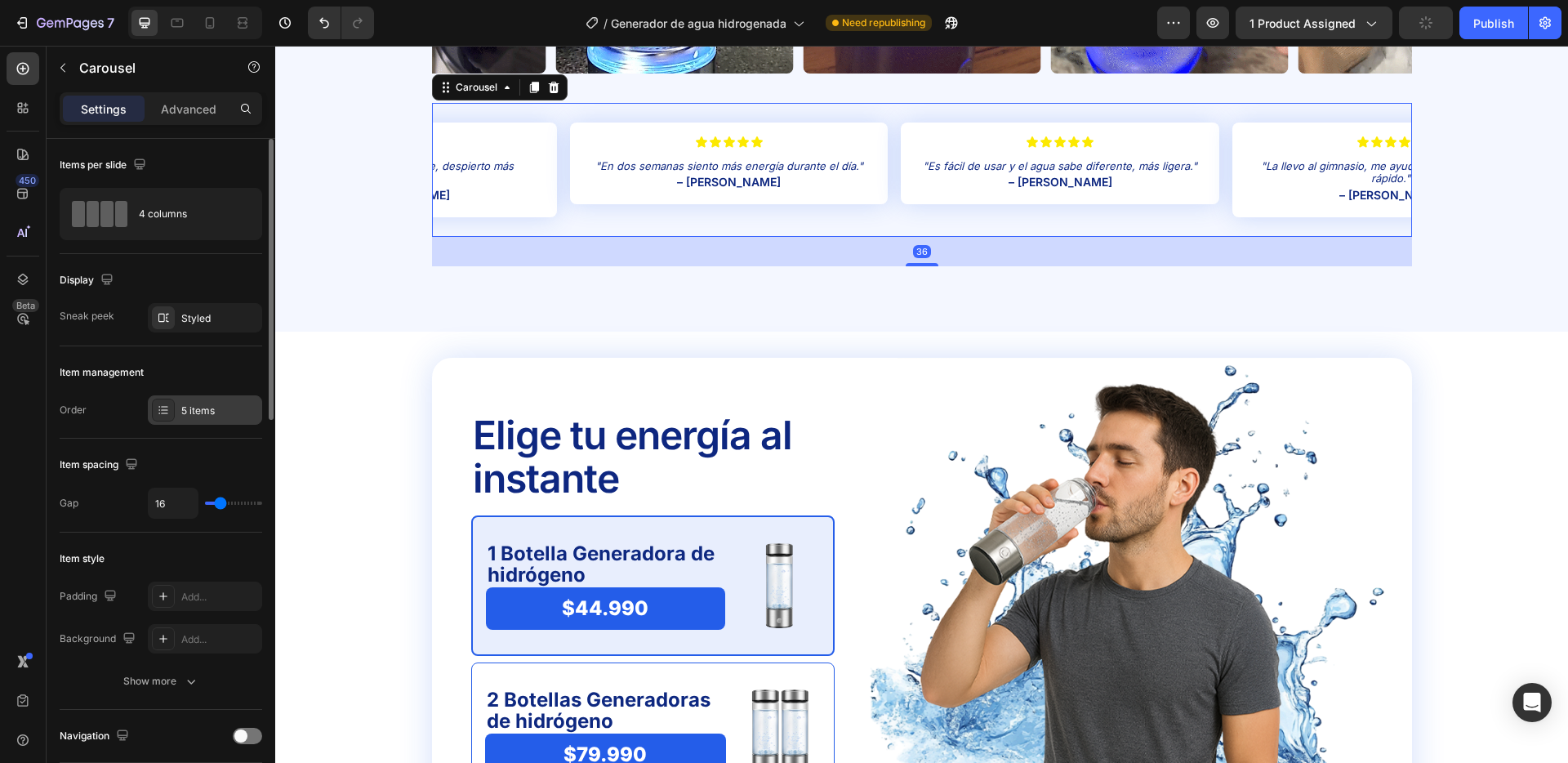
click at [189, 407] on div "5 items" at bounding box center [220, 411] width 77 height 15
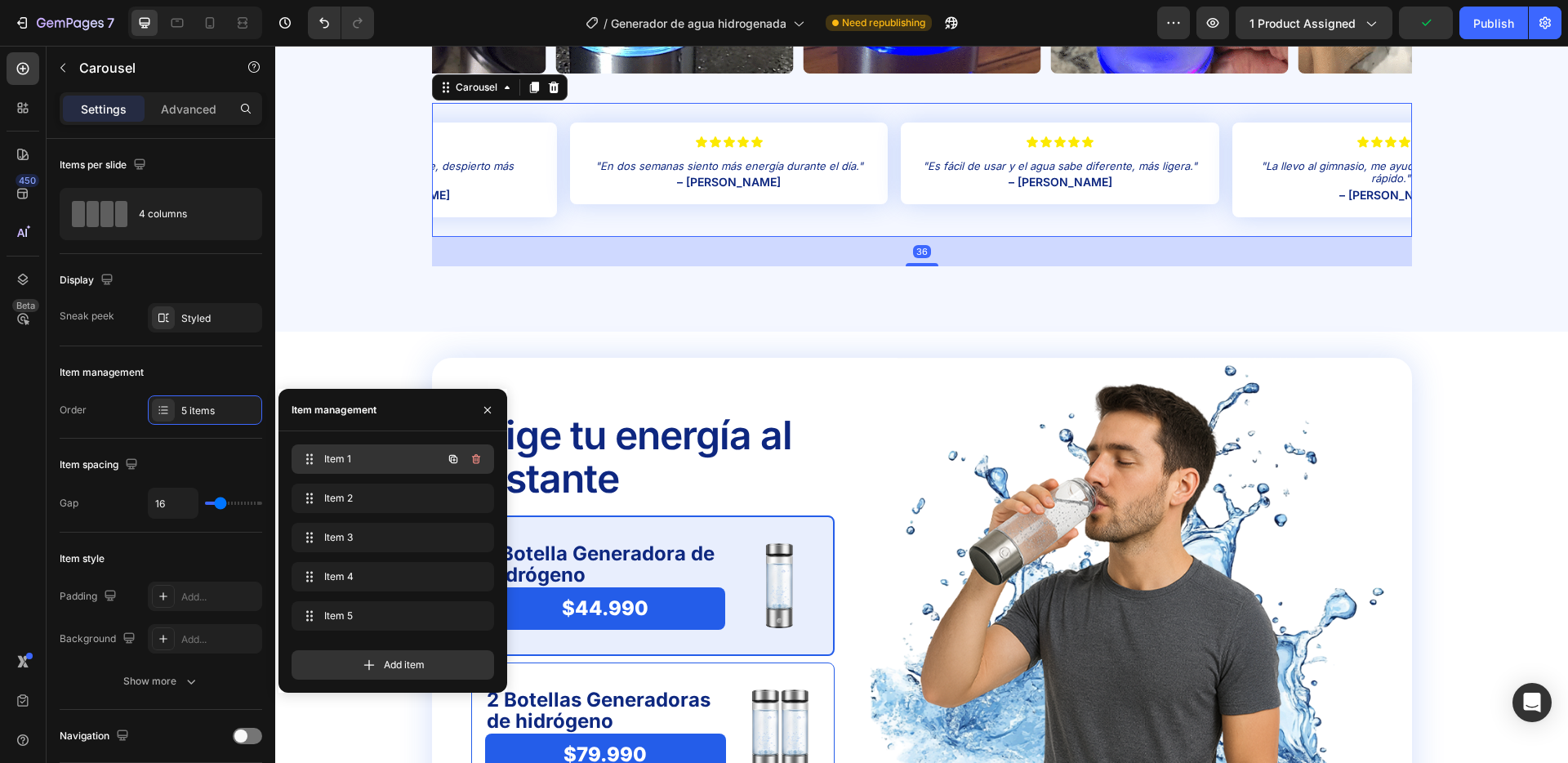
click at [365, 460] on span "Item 1" at bounding box center [370, 459] width 93 height 15
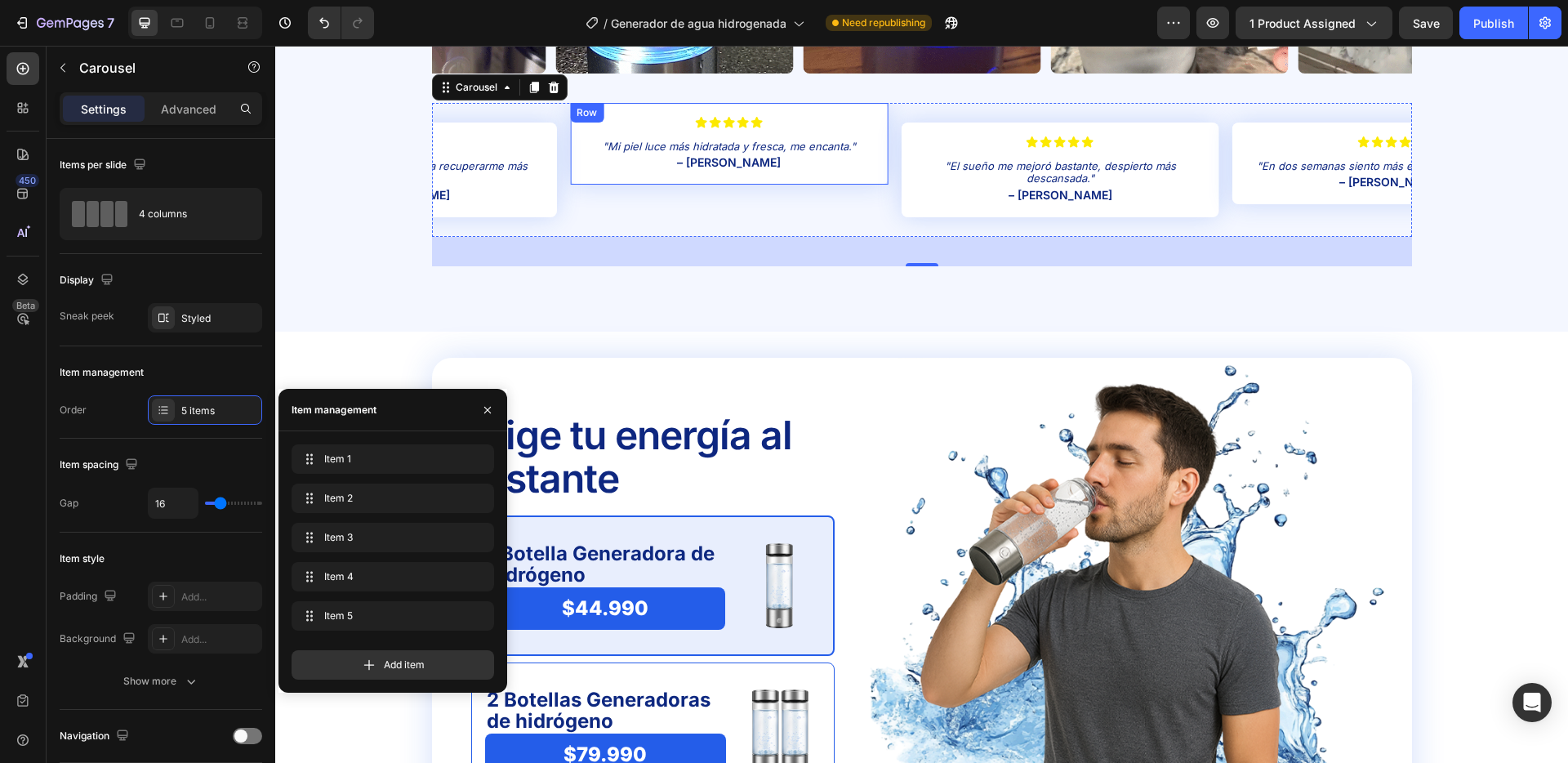
click at [872, 111] on div "Icon Icon Icon Icon Icon Icon List "Mi piel luce más hidratada y fresca, me enc…" at bounding box center [729, 143] width 318 height 82
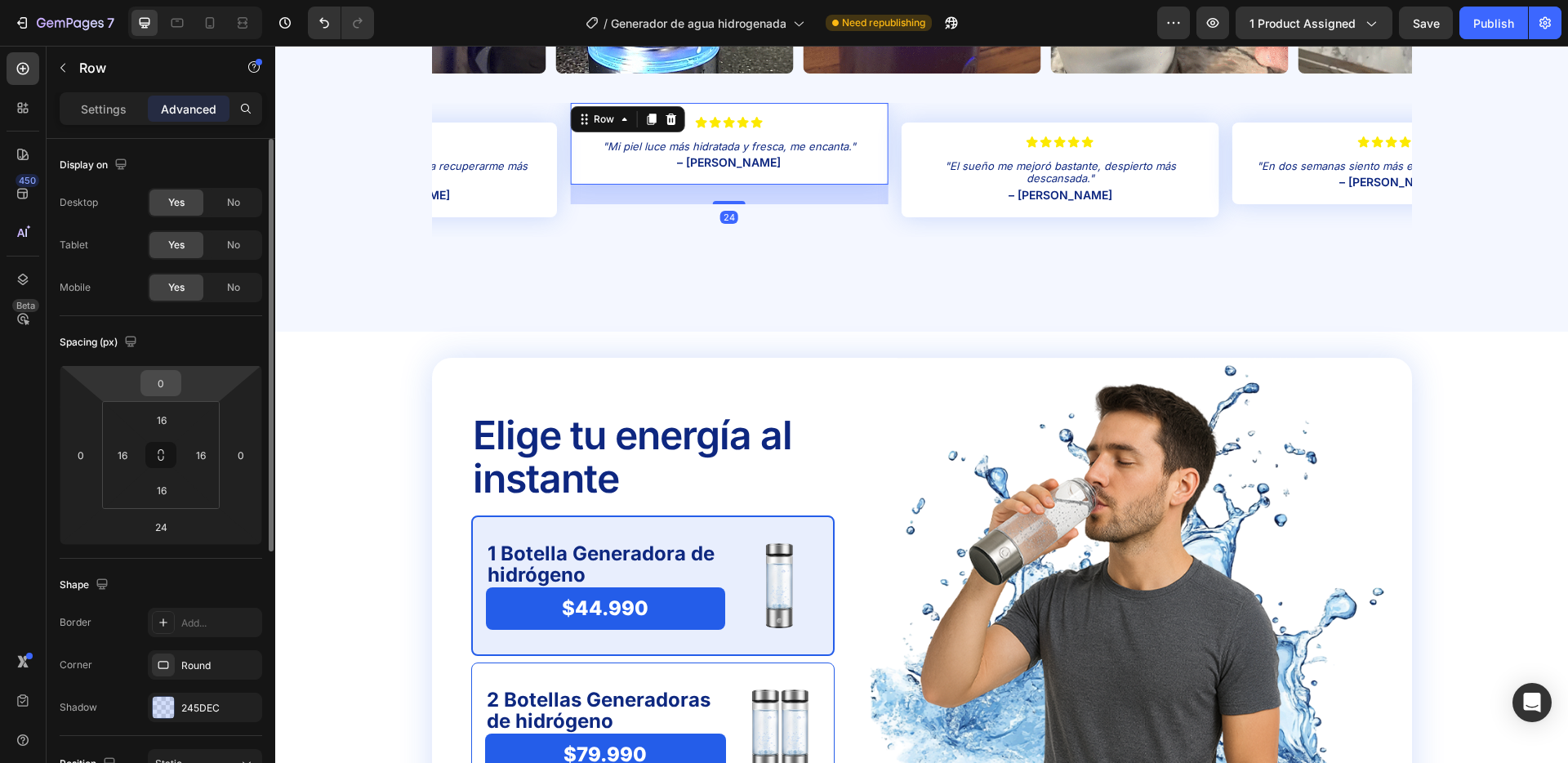
click at [169, 386] on input "0" at bounding box center [161, 383] width 33 height 24
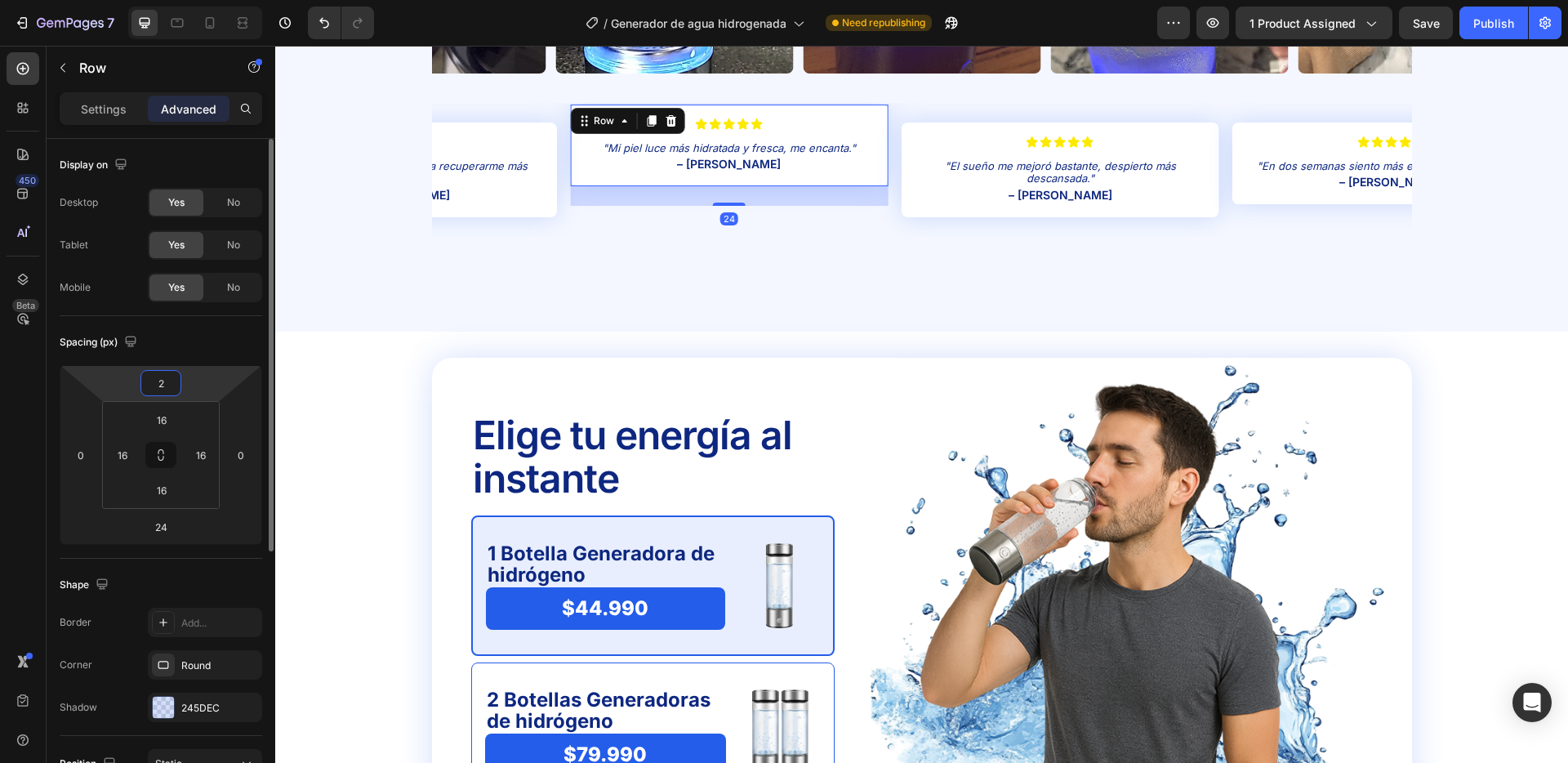
type input "24"
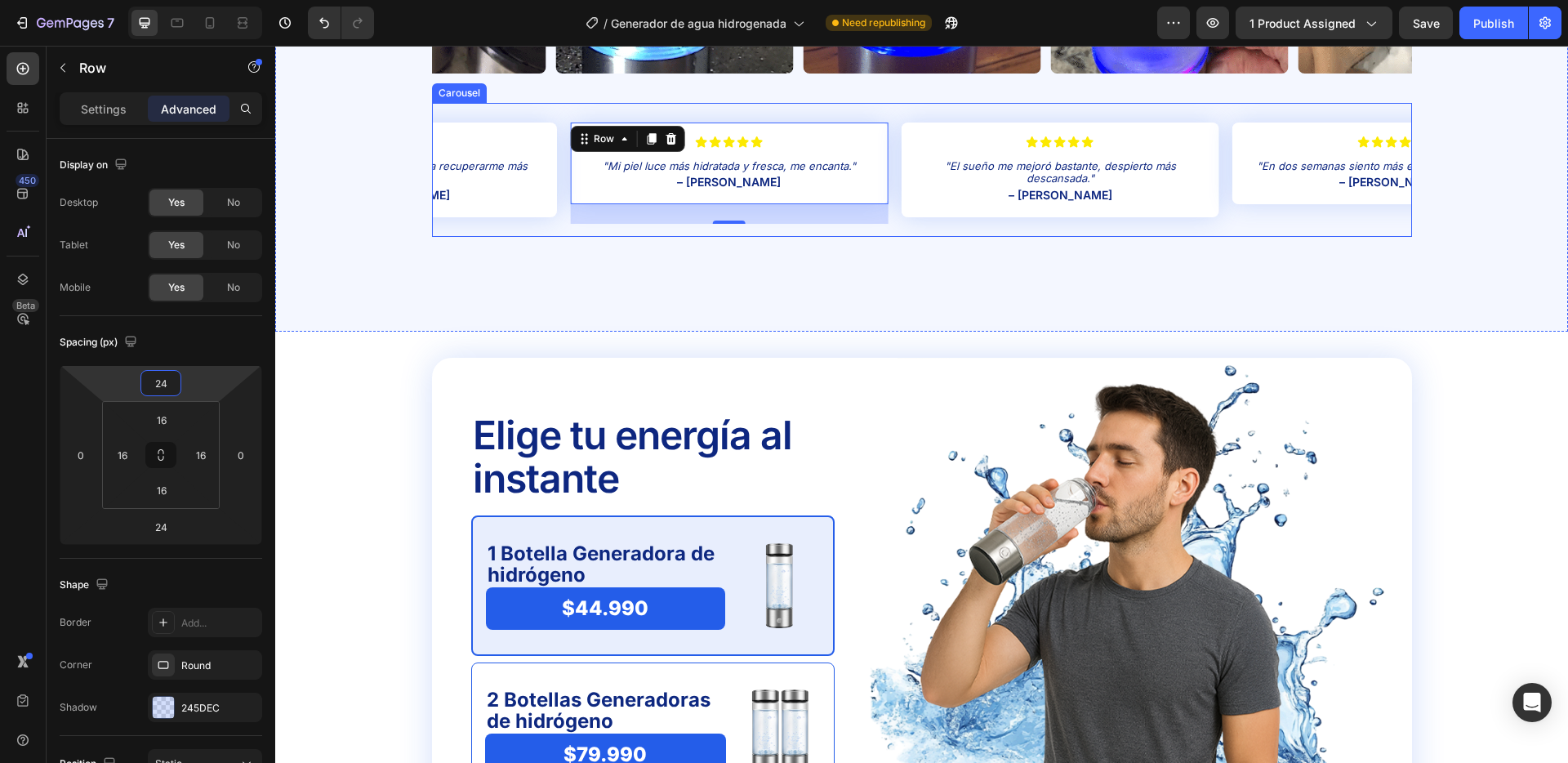
click at [563, 180] on div "Icon Icon Icon Icon Icon Icon List "Mi piel luce más hidratada y fresca, me enc…" at bounding box center [922, 170] width 980 height 134
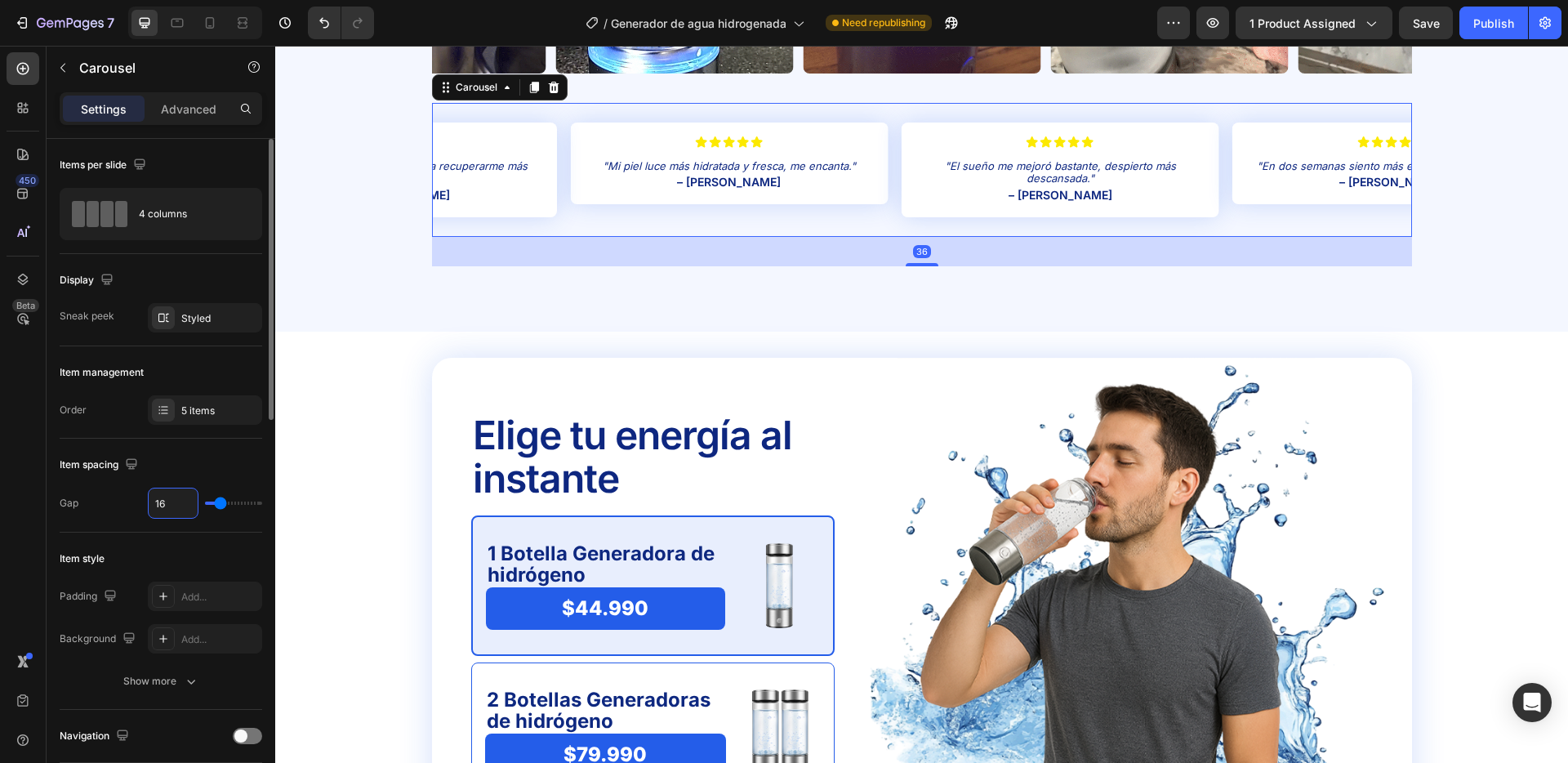
click at [171, 504] on input "16" at bounding box center [173, 503] width 49 height 29
type input "1"
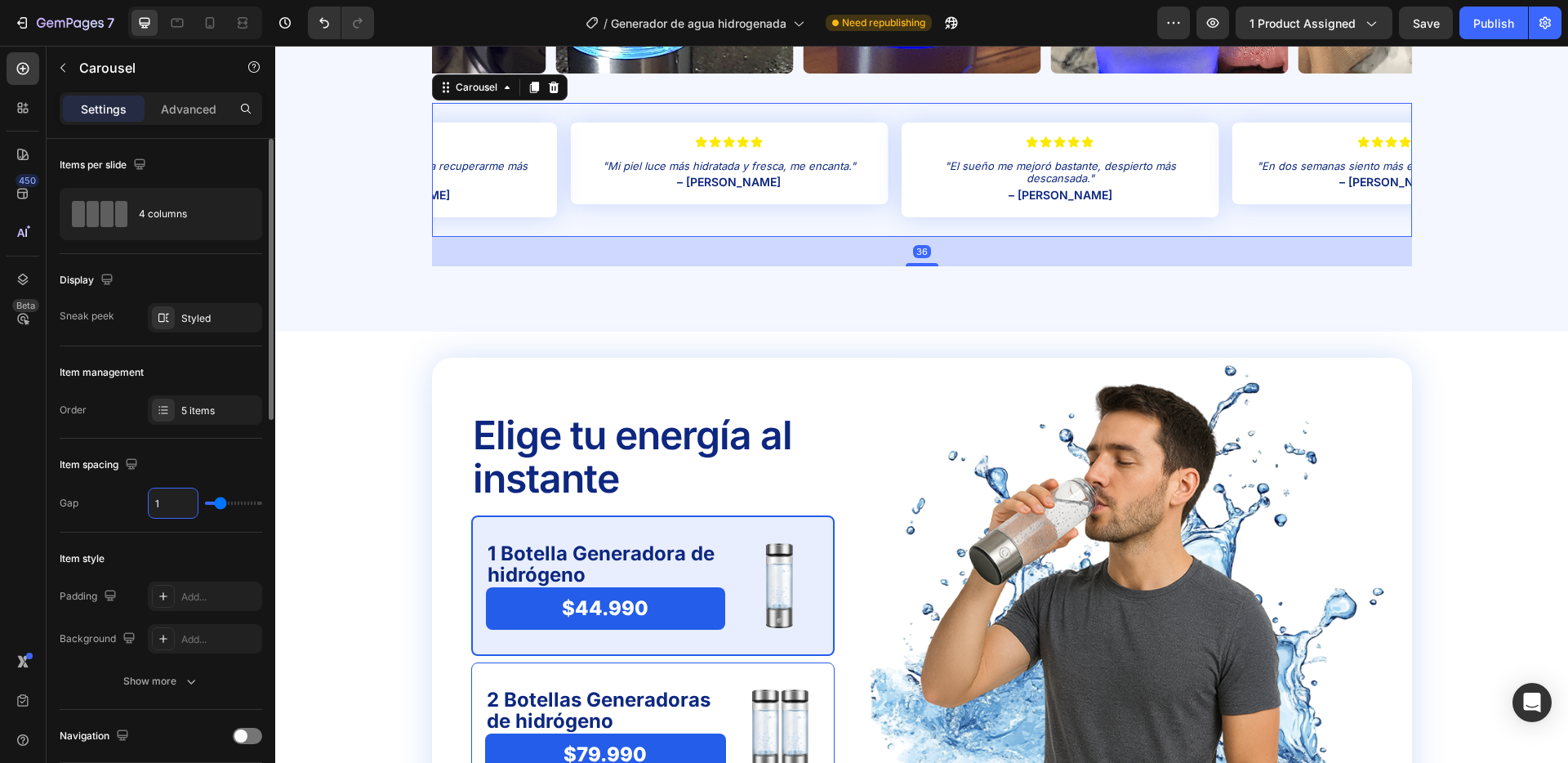
type input "1"
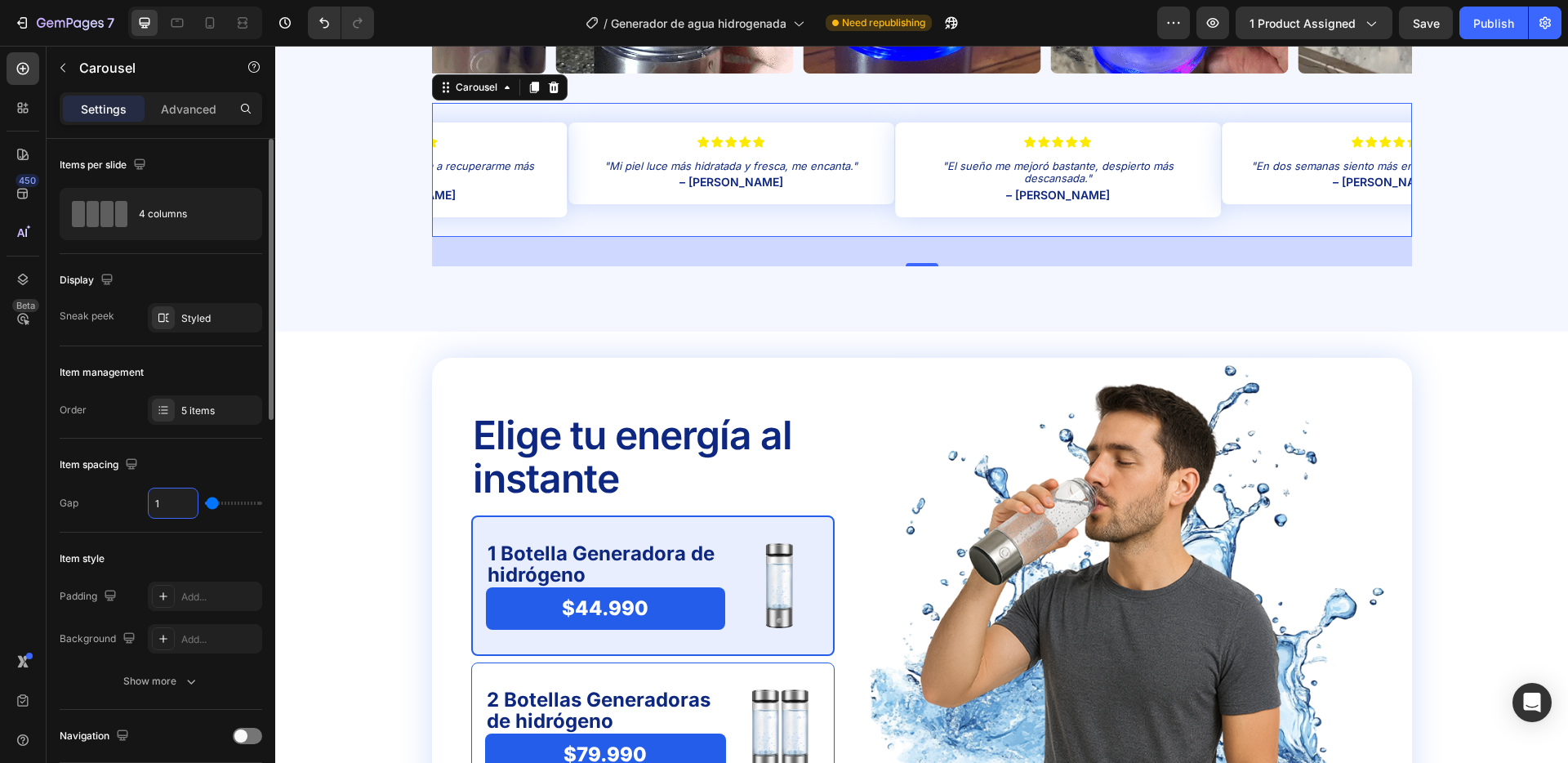
type input "12"
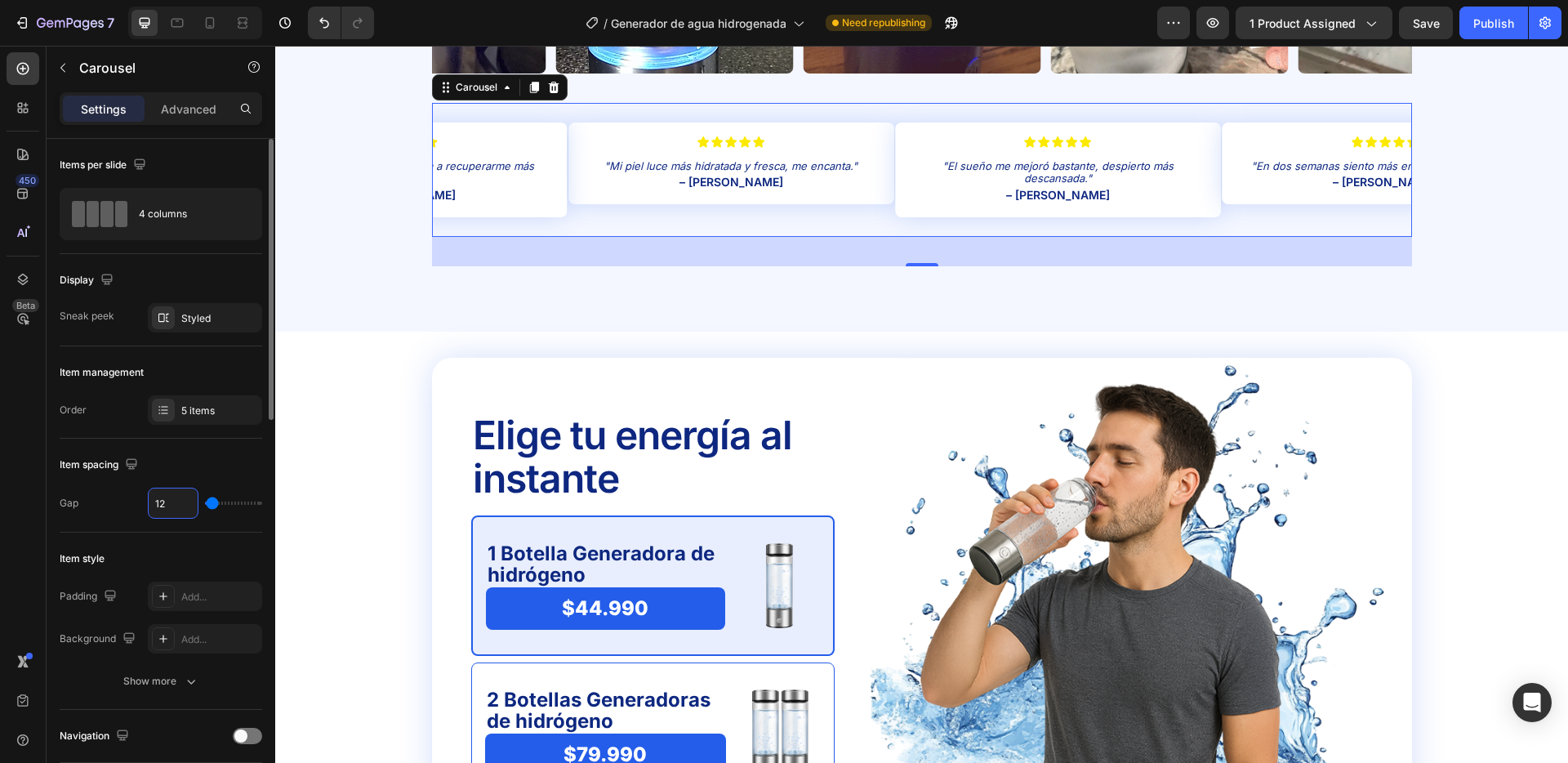
type input "12"
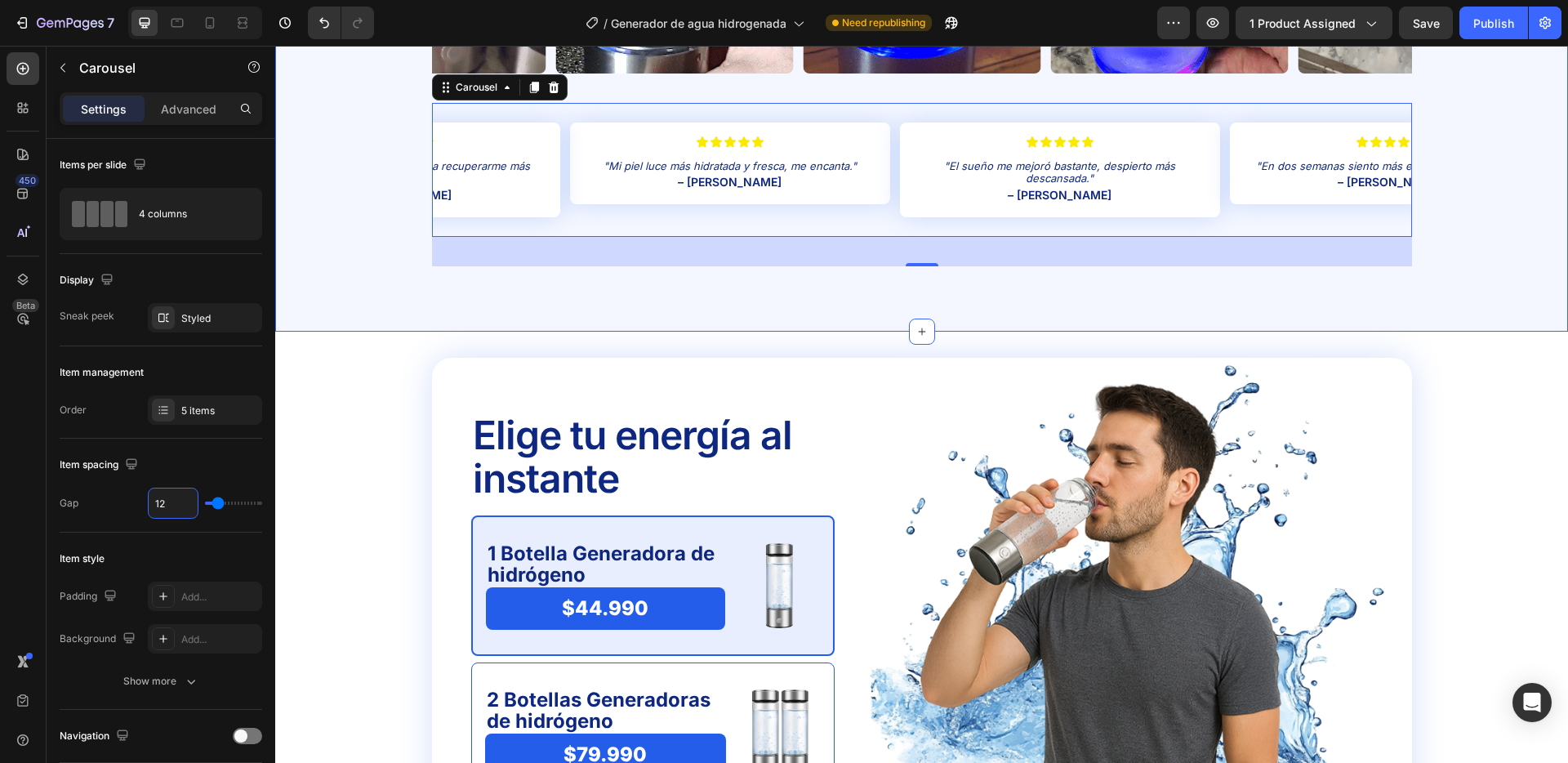
click at [548, 289] on div "Icon Miles ya lo disfrutan Text Block Únete a quienes mejoran su salud con cada…" at bounding box center [921, 4] width 1293 height 654
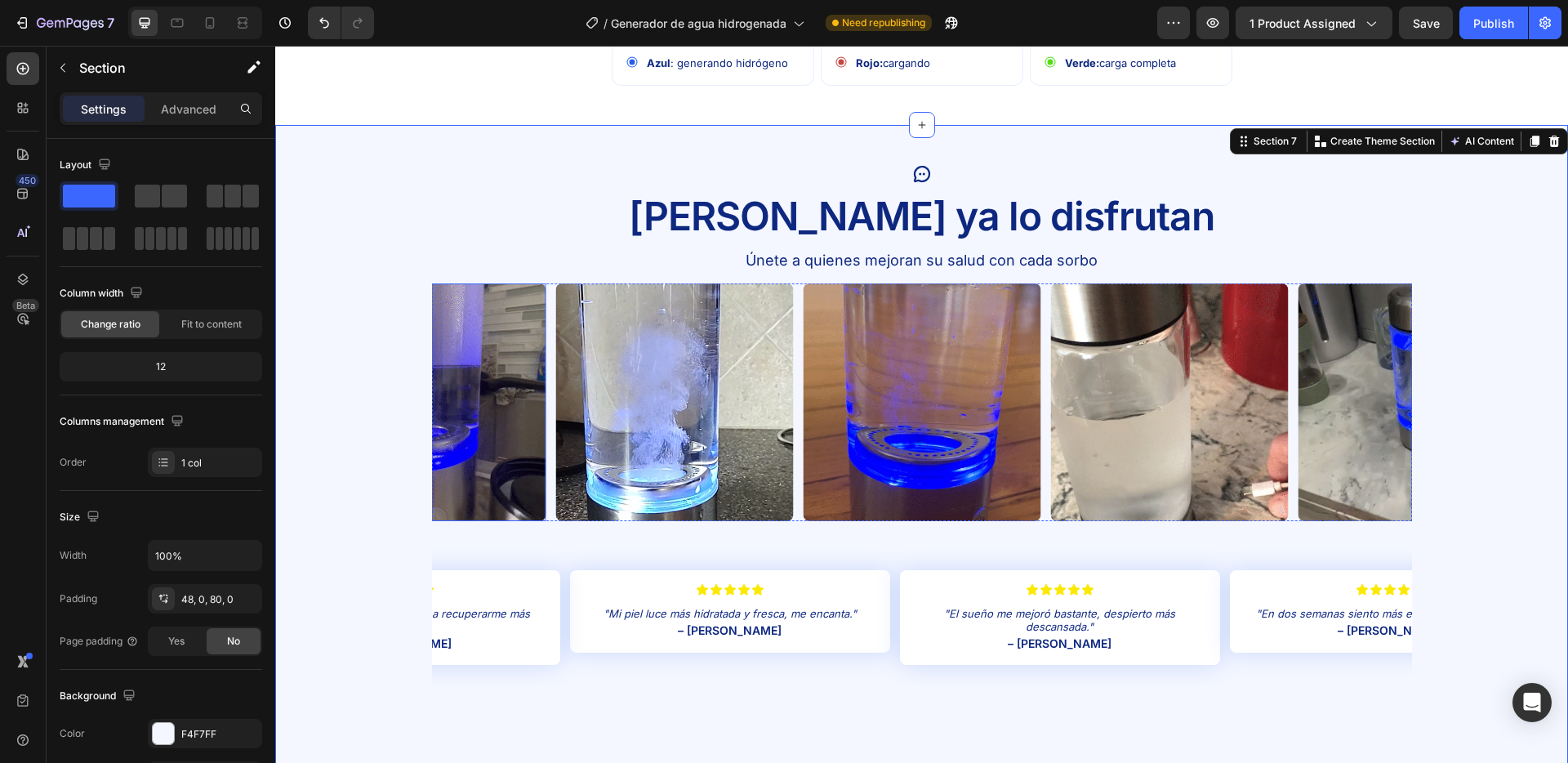
scroll to position [3409, 0]
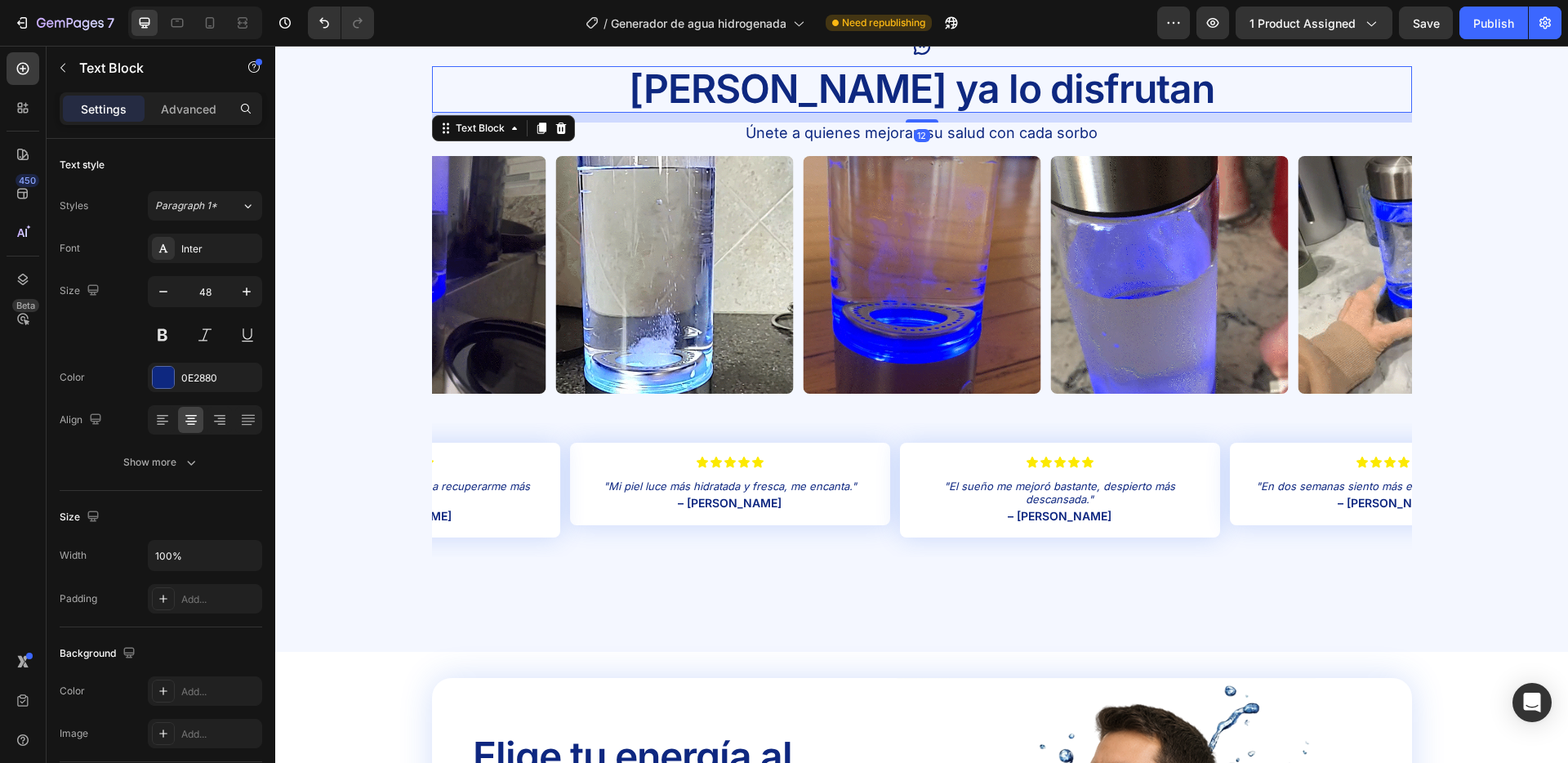
click at [935, 109] on p "[PERSON_NAME] ya lo disfrutan" at bounding box center [922, 90] width 977 height 44
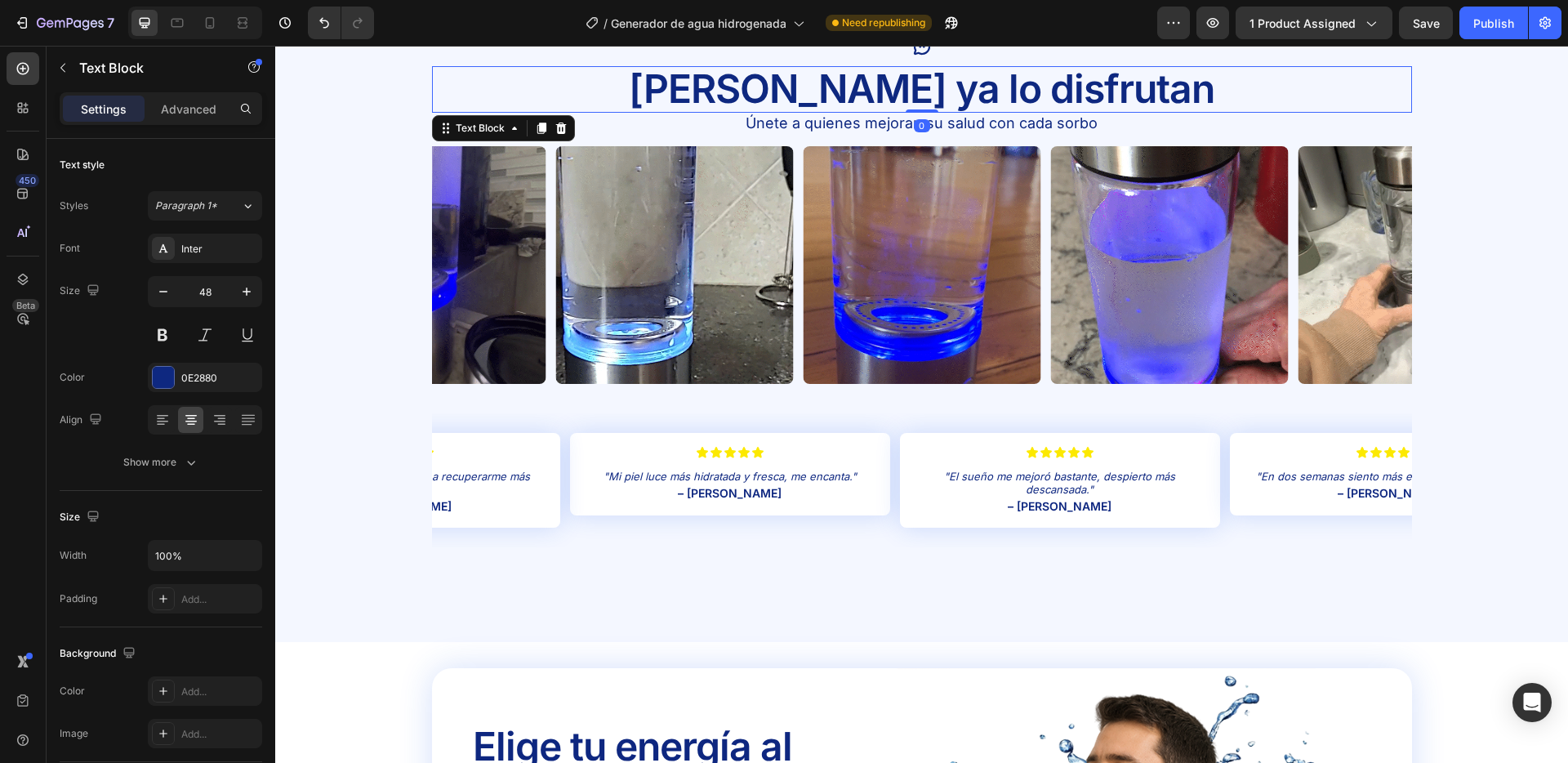
drag, startPoint x: 927, startPoint y: 122, endPoint x: 934, endPoint y: 104, distance: 19.3
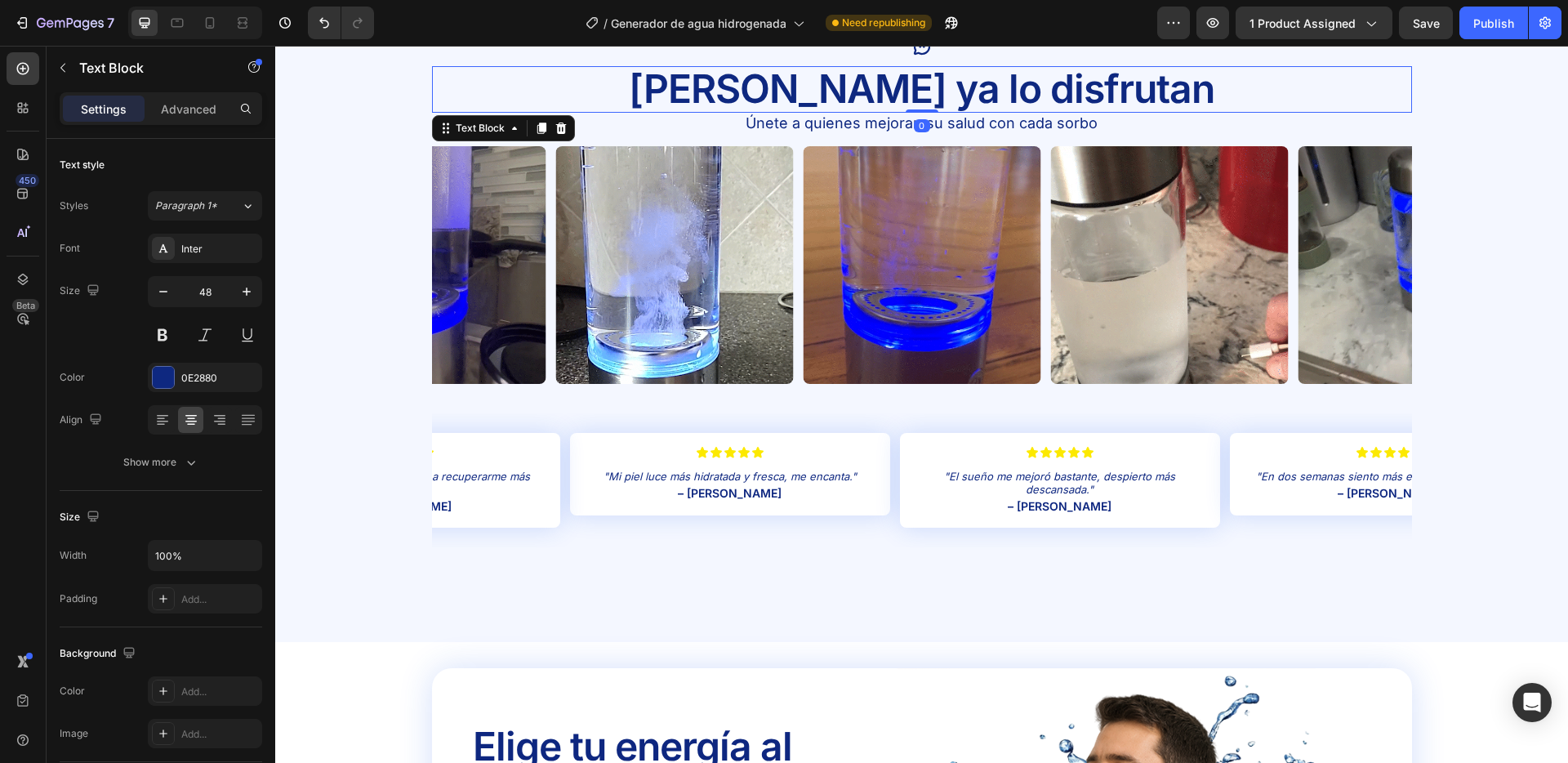
click at [934, 104] on div "Miles ya lo disfrutan Text Block 0" at bounding box center [922, 89] width 980 height 46
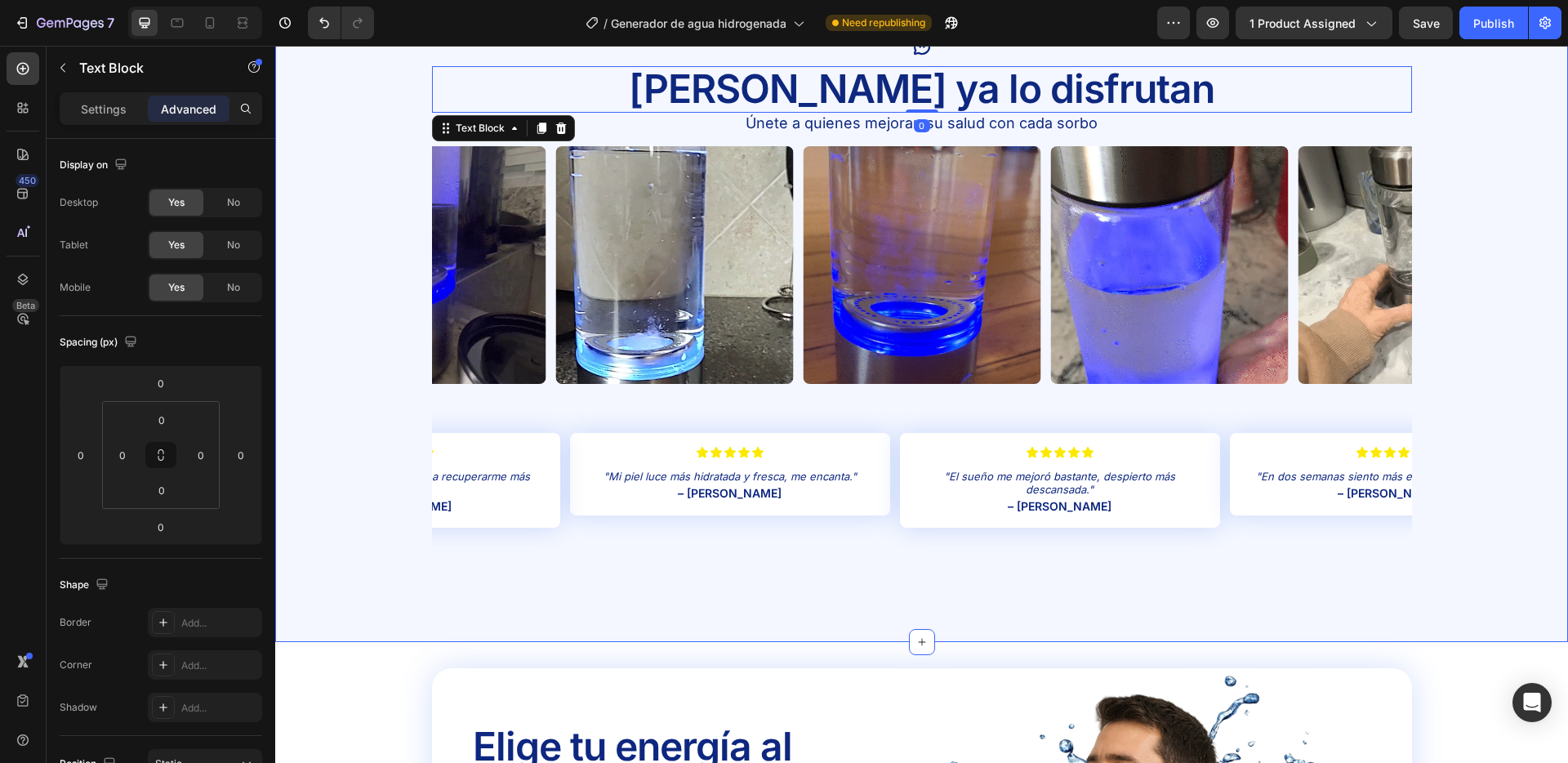
click at [342, 87] on div "Icon Miles ya lo disfrutan Text Block 0 Únete a quienes mejoran su salud con ca…" at bounding box center [921, 307] width 1293 height 540
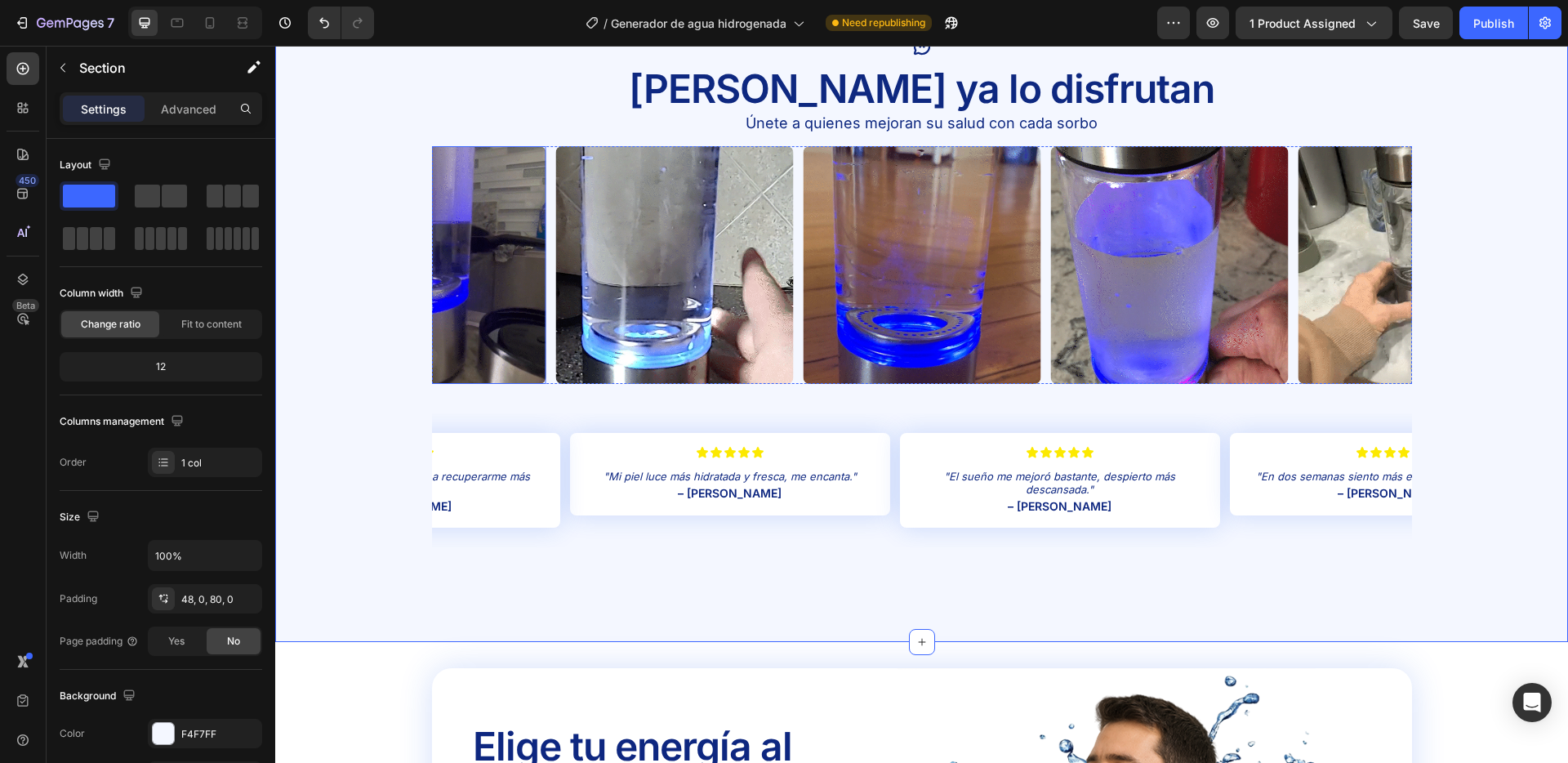
scroll to position [3259, 0]
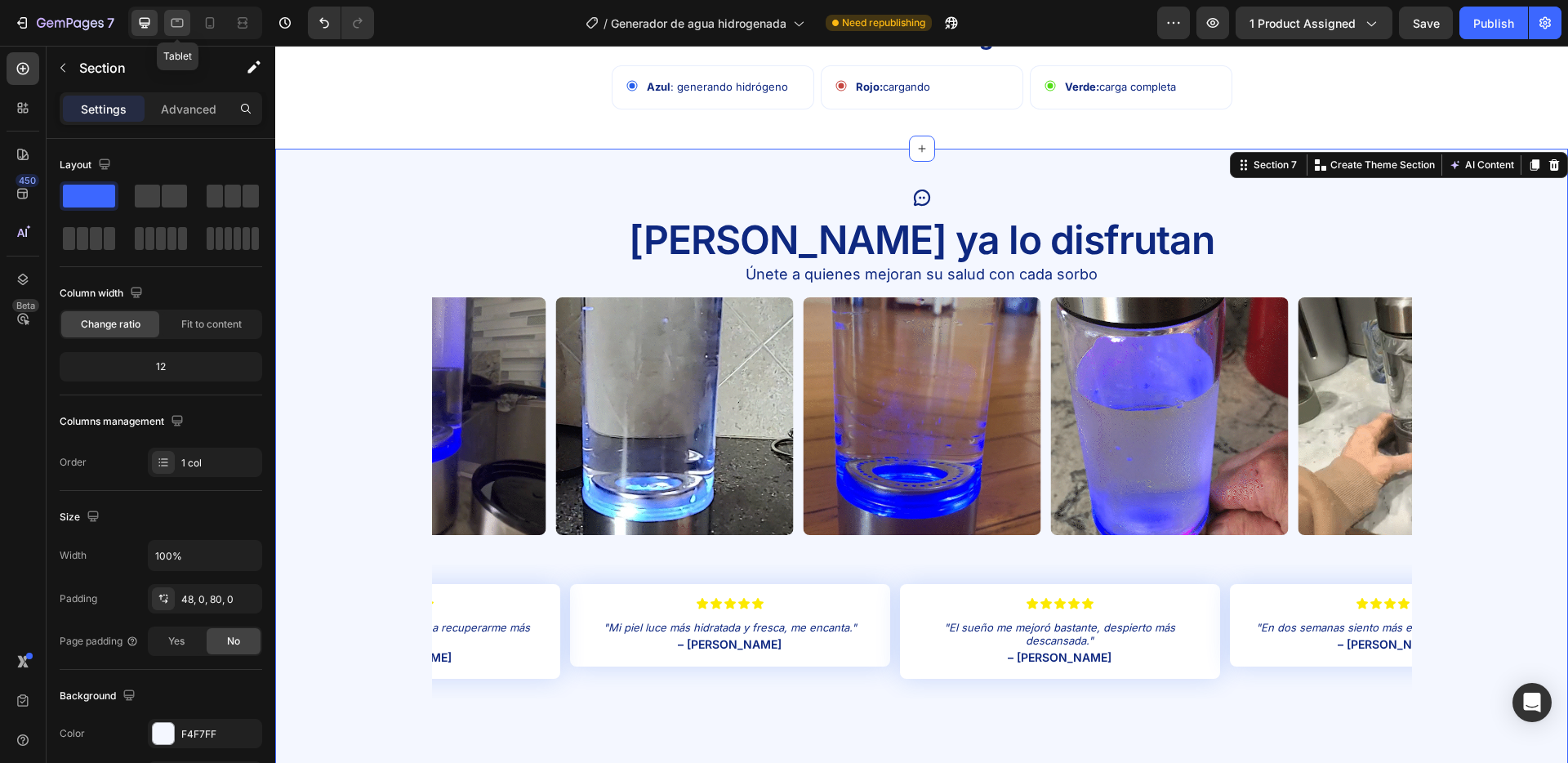
click at [170, 27] on icon at bounding box center [177, 23] width 16 height 16
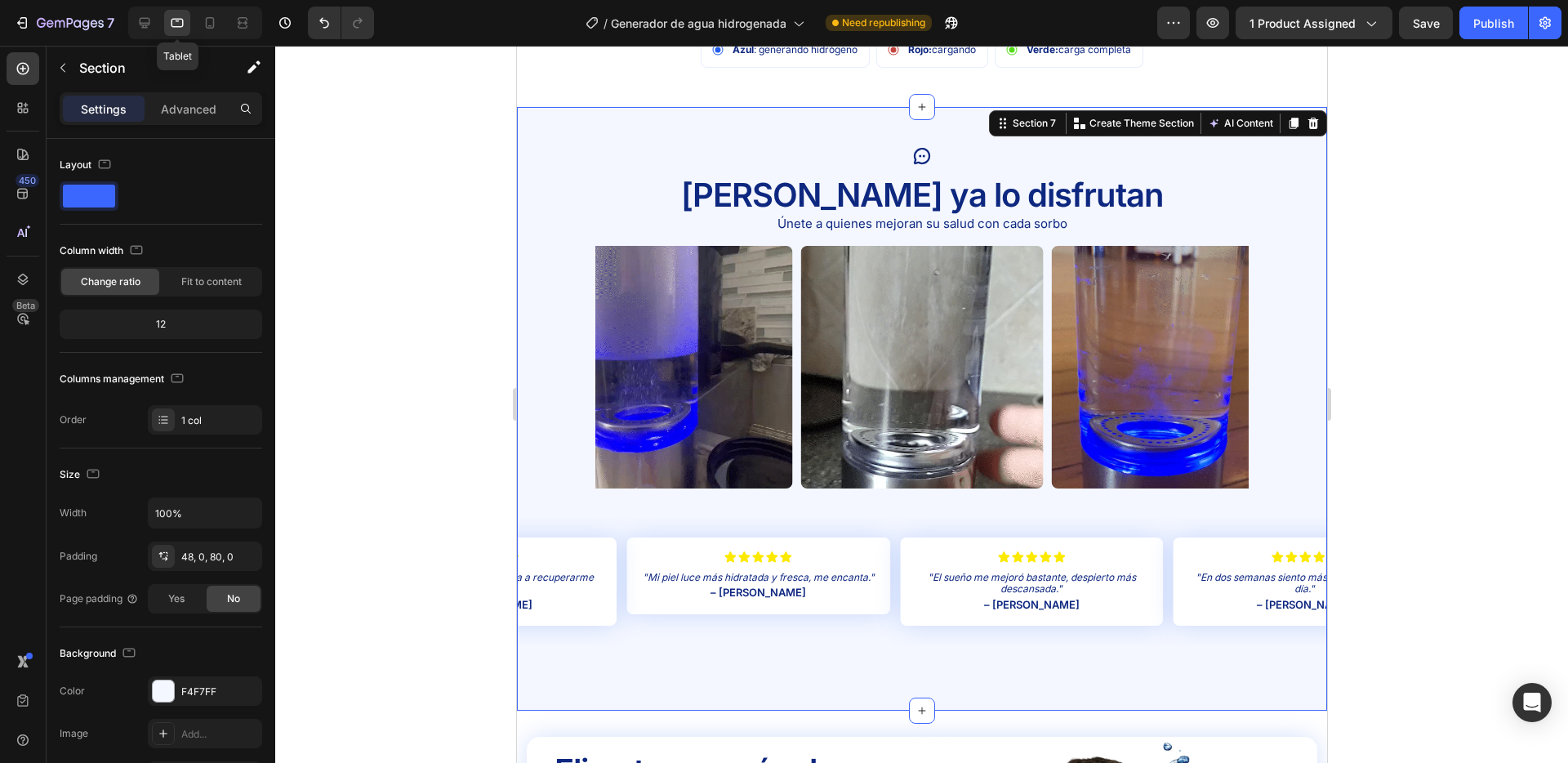
scroll to position [3268, 0]
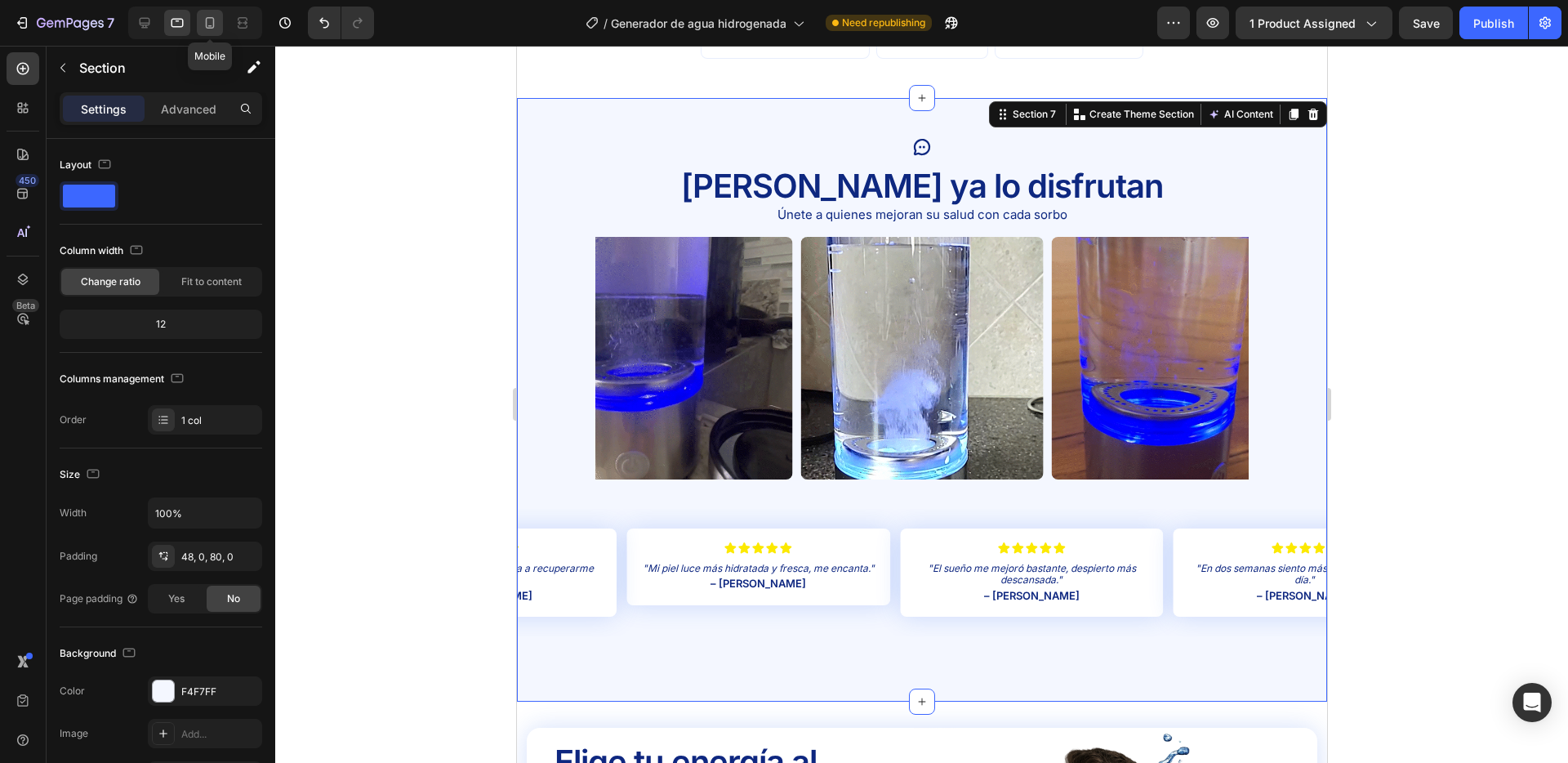
click at [213, 20] on icon at bounding box center [211, 23] width 9 height 12
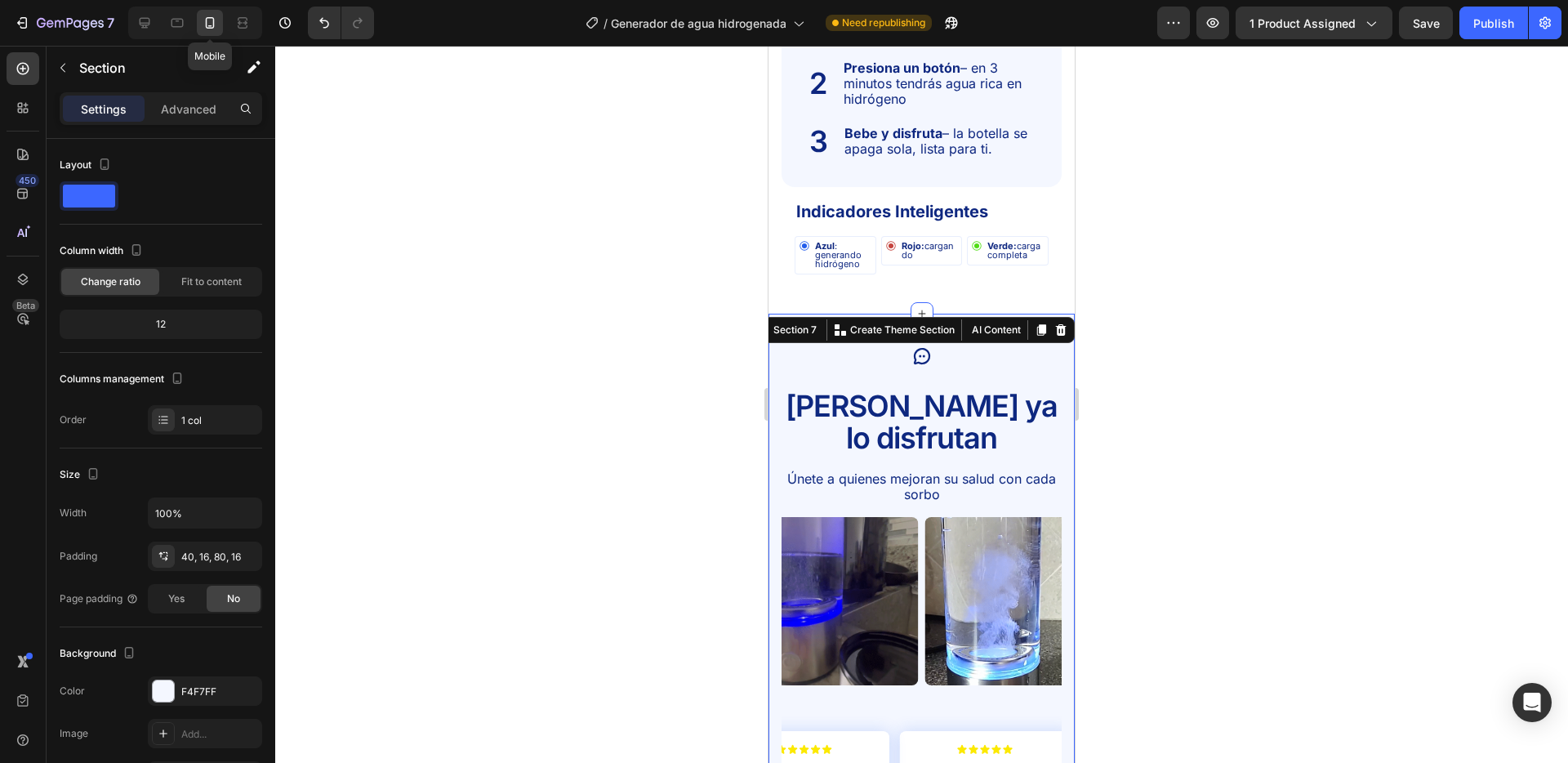
scroll to position [3479, 0]
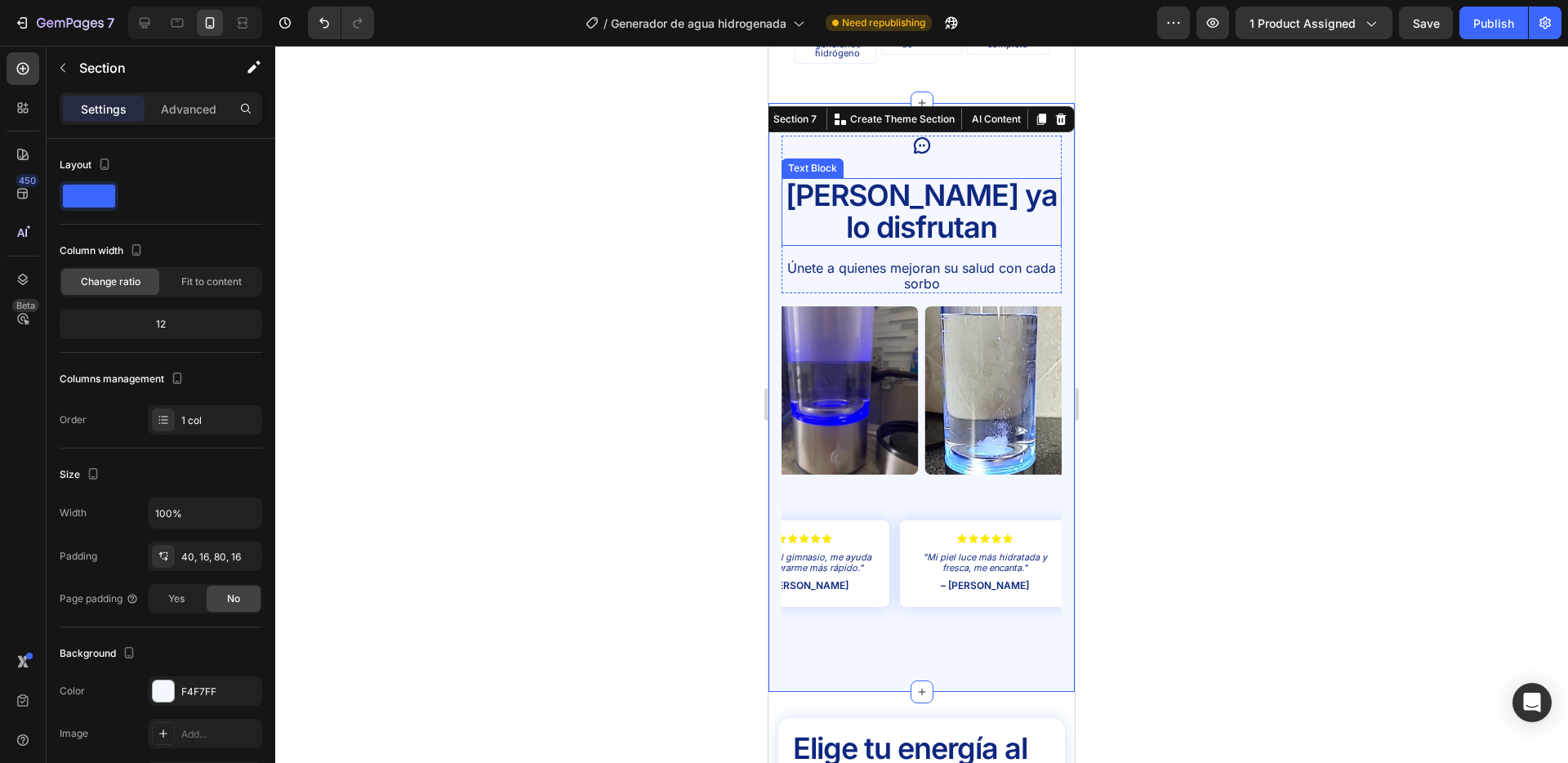
click at [958, 194] on p "[PERSON_NAME] ya lo disfrutan" at bounding box center [921, 211] width 277 height 64
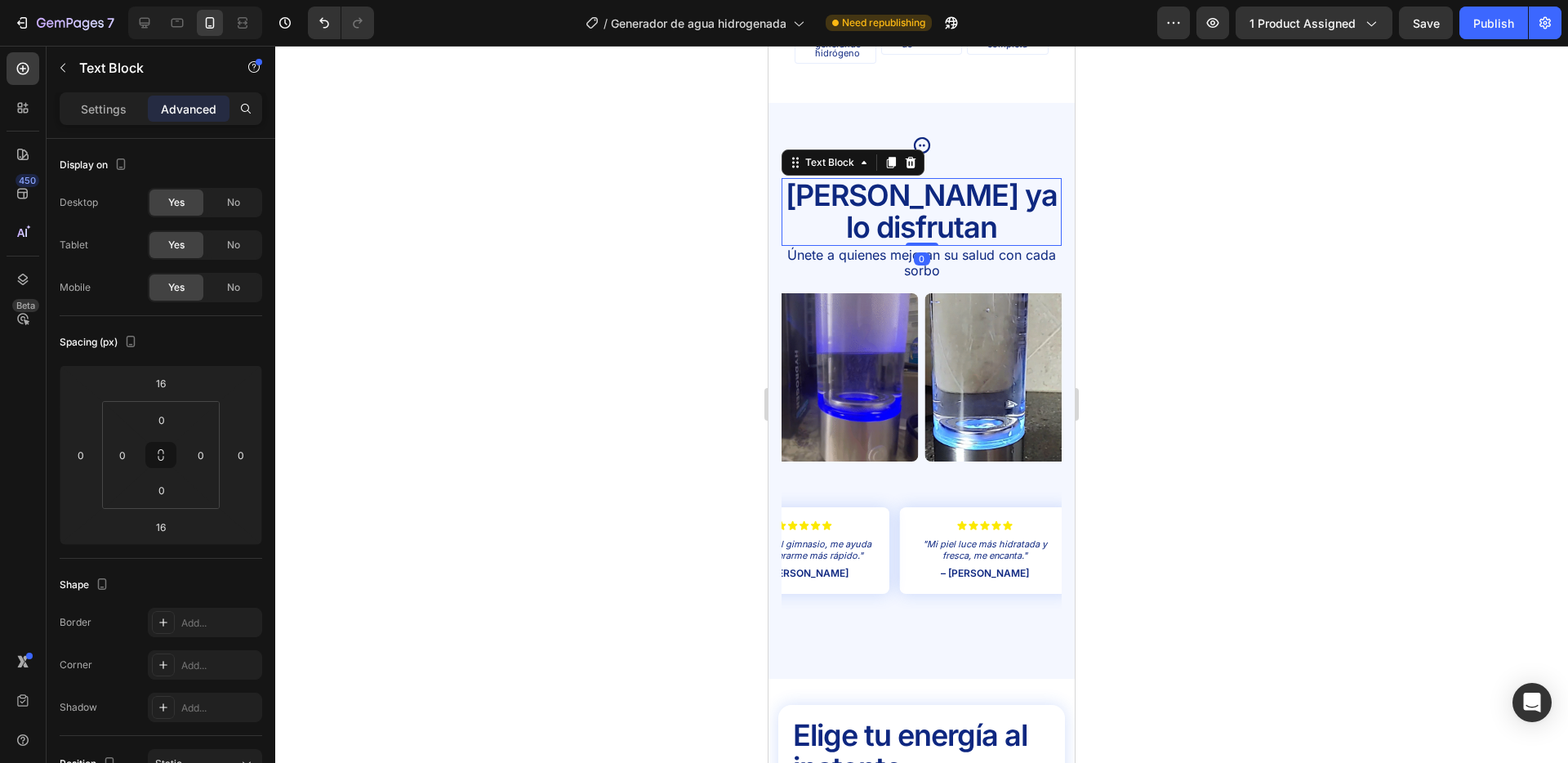
drag, startPoint x: 923, startPoint y: 223, endPoint x: 778, endPoint y: 189, distance: 148.9
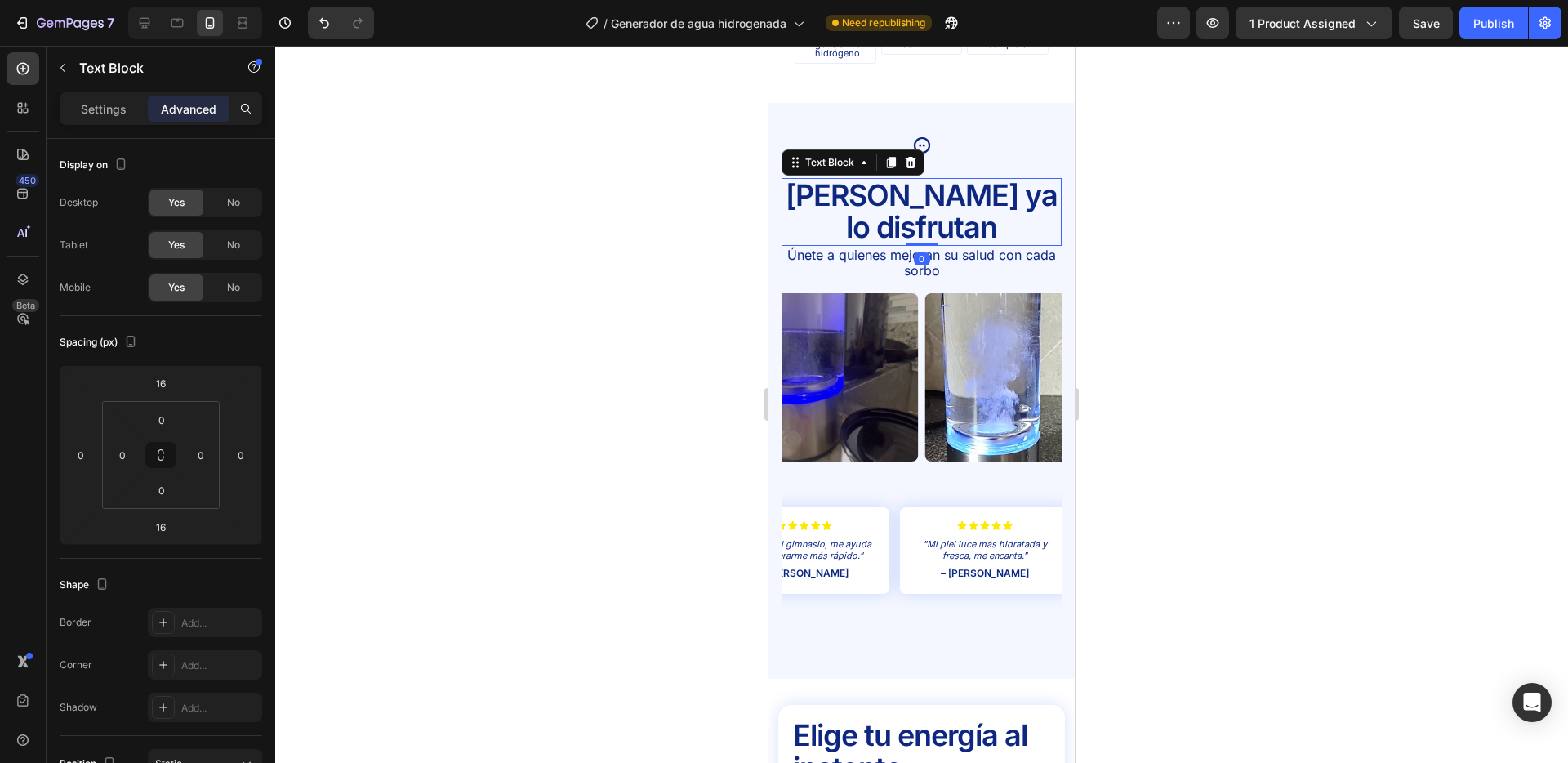
click at [930, 195] on div "Miles ya lo disfrutan Text Block 0" at bounding box center [922, 211] width 280 height 68
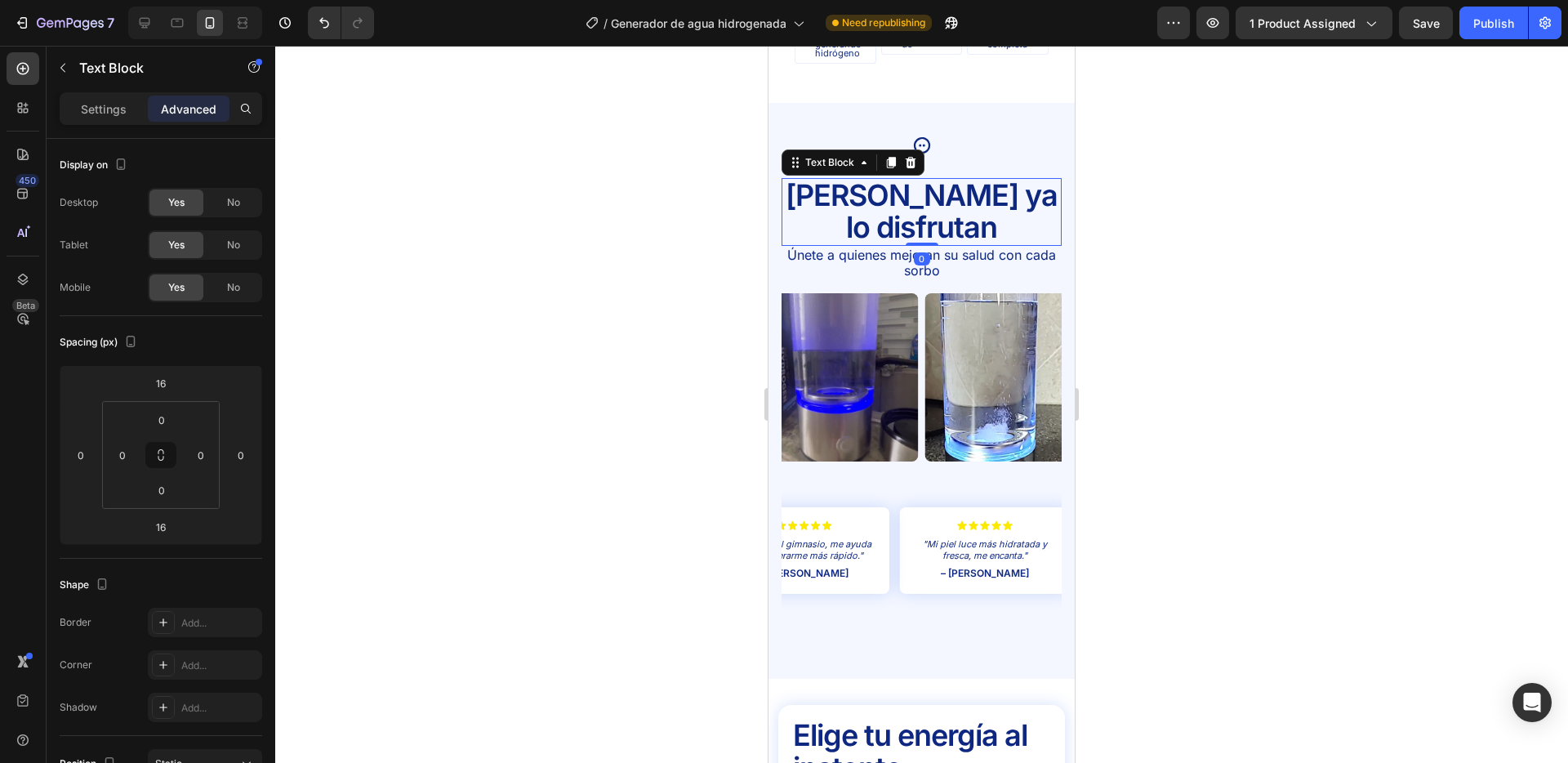
type input "0"
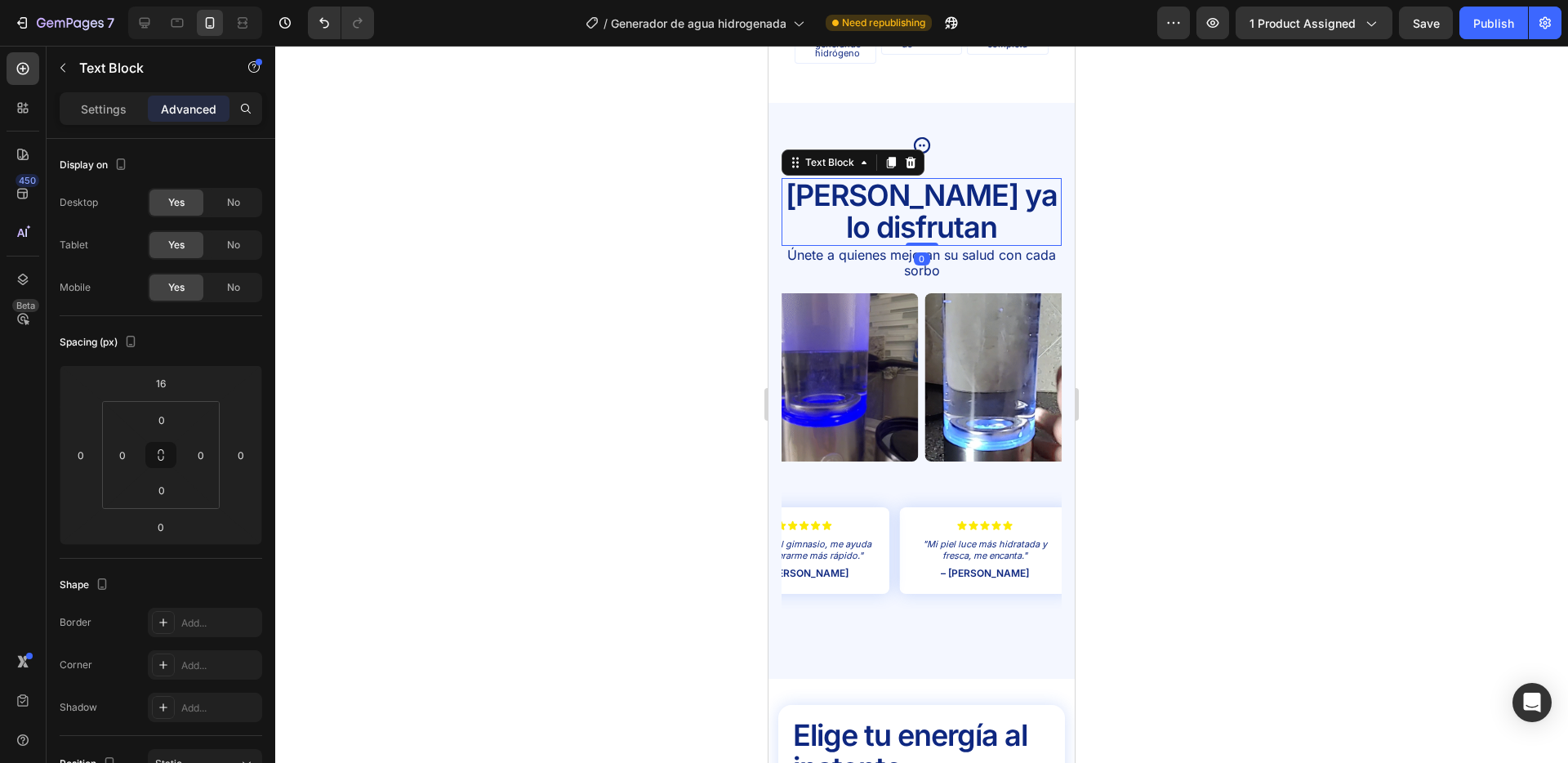
click at [566, 188] on div at bounding box center [921, 404] width 1293 height 717
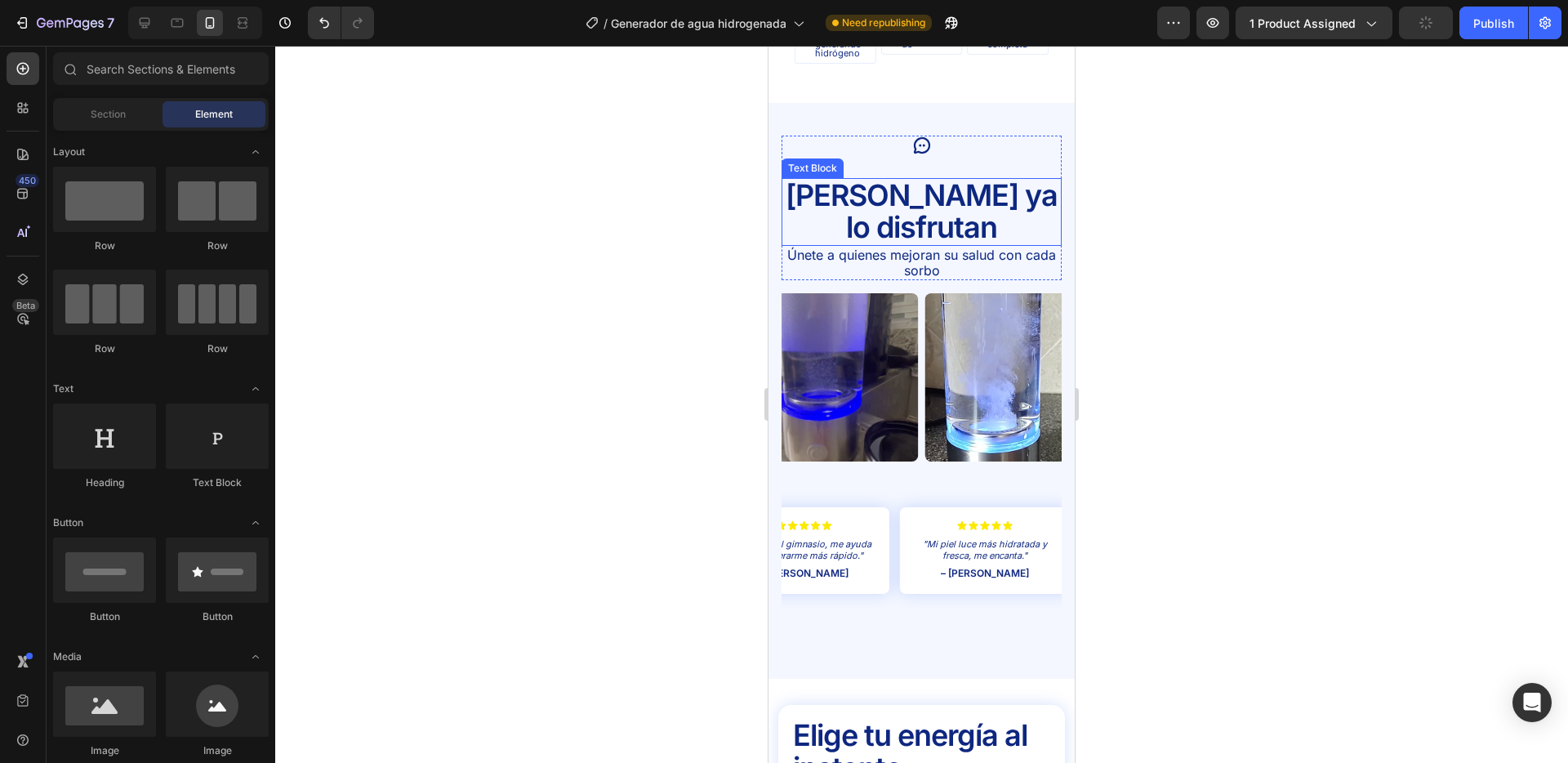
click at [915, 194] on p "[PERSON_NAME] ya lo disfrutan" at bounding box center [921, 211] width 277 height 64
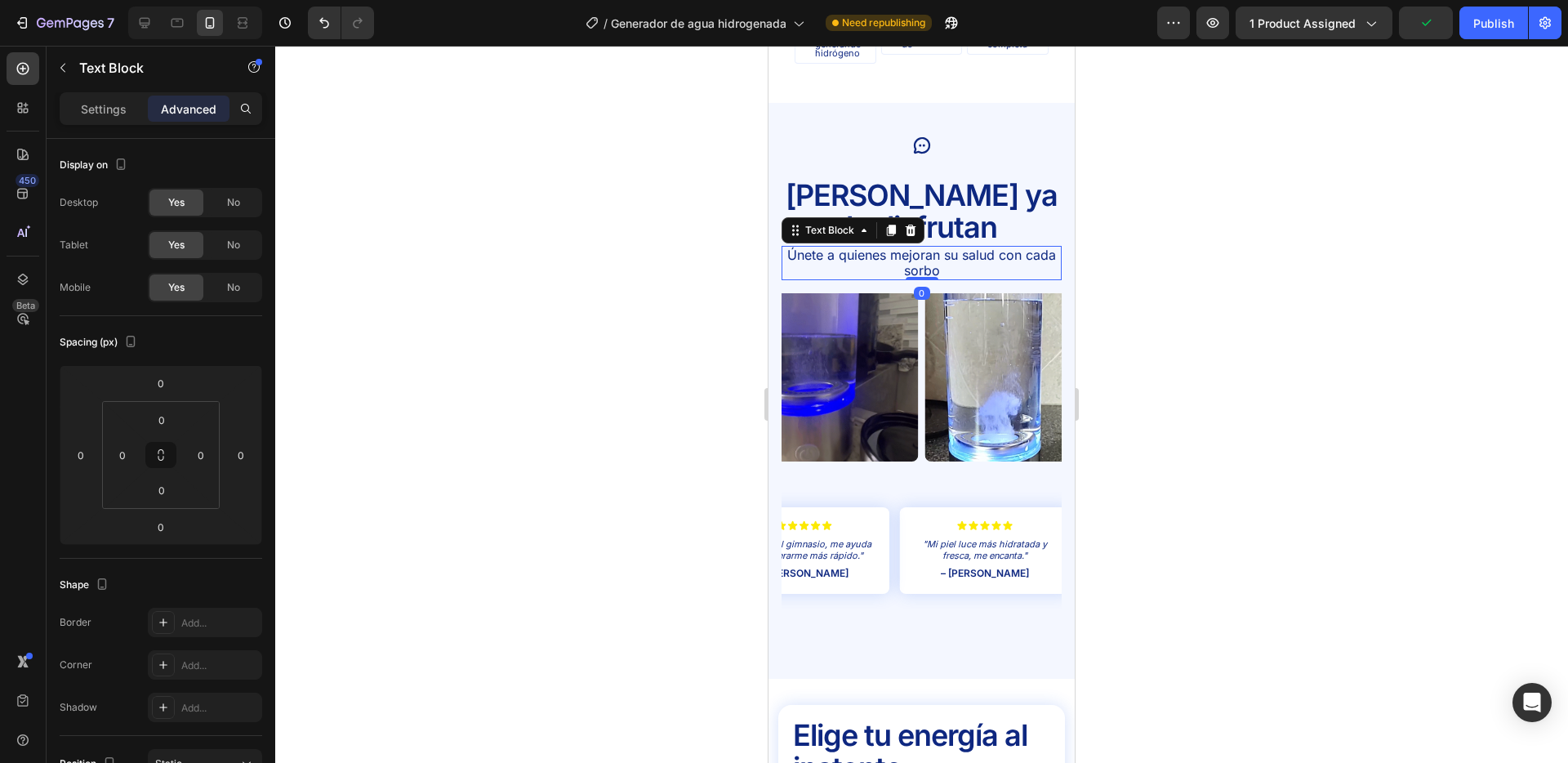
click at [936, 200] on p "[PERSON_NAME] ya lo disfrutan" at bounding box center [921, 211] width 277 height 64
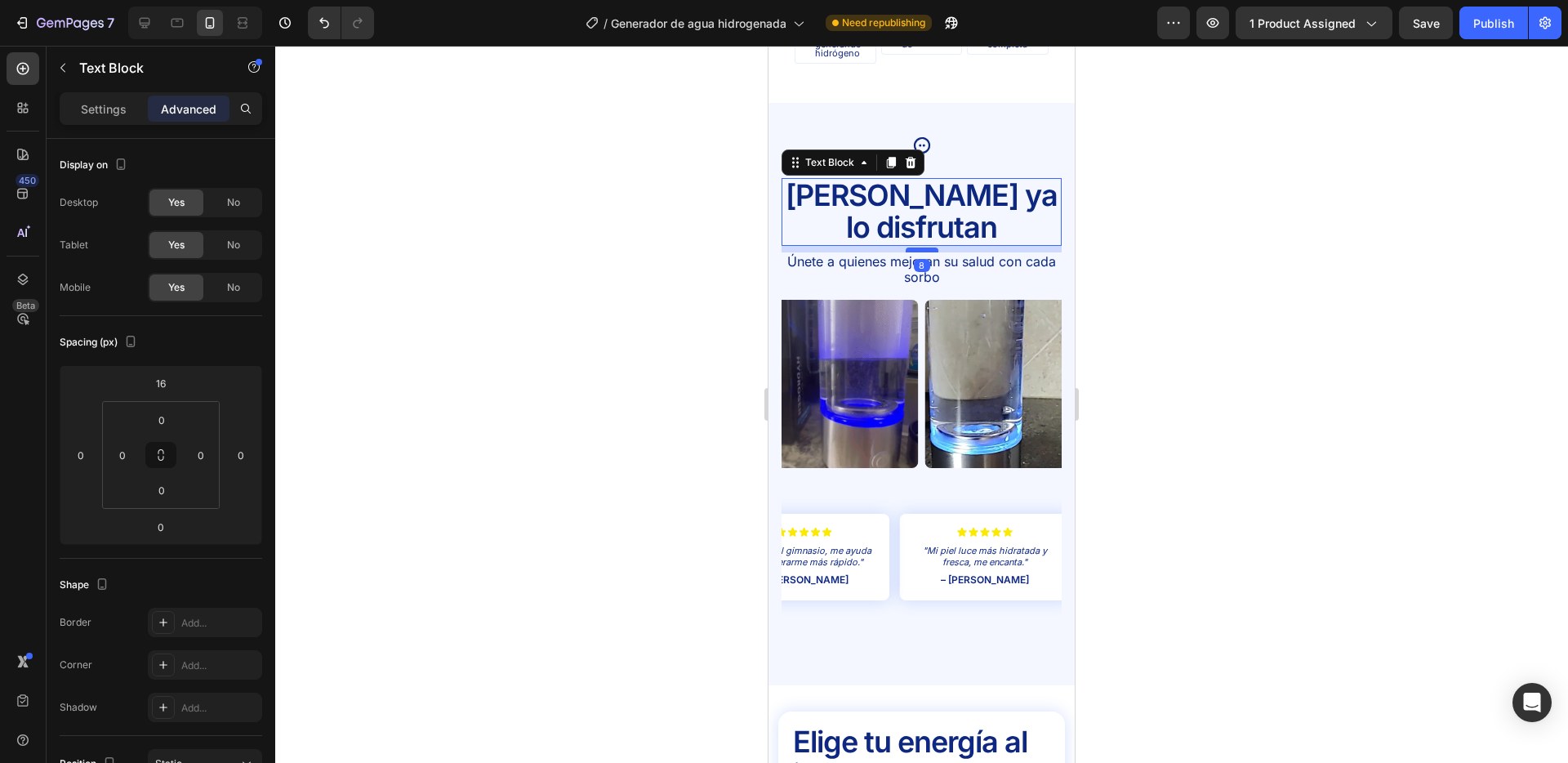
drag, startPoint x: 916, startPoint y: 212, endPoint x: 1355, endPoint y: 191, distance: 439.5
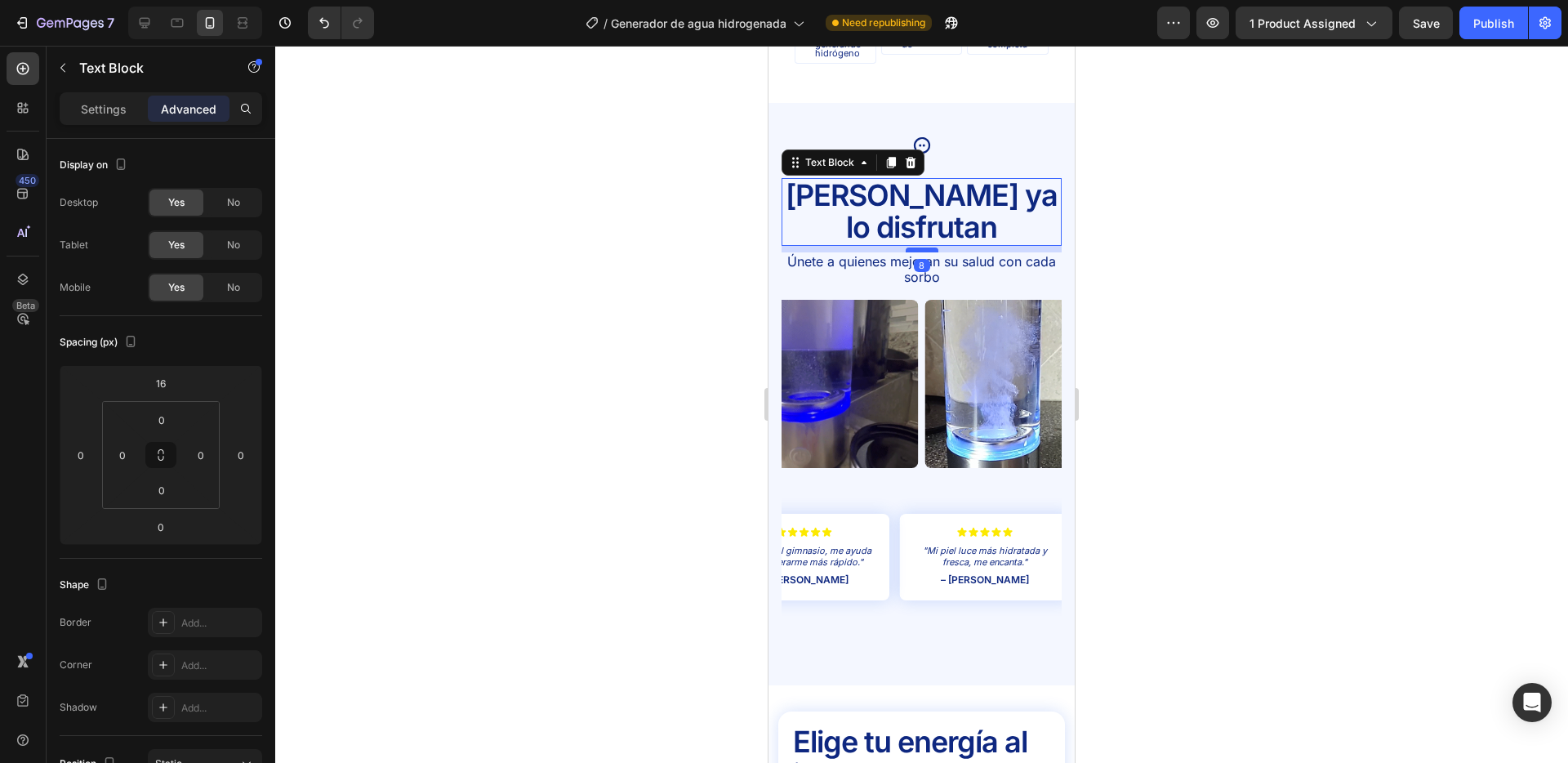
click at [916, 248] on div at bounding box center [922, 249] width 33 height 5
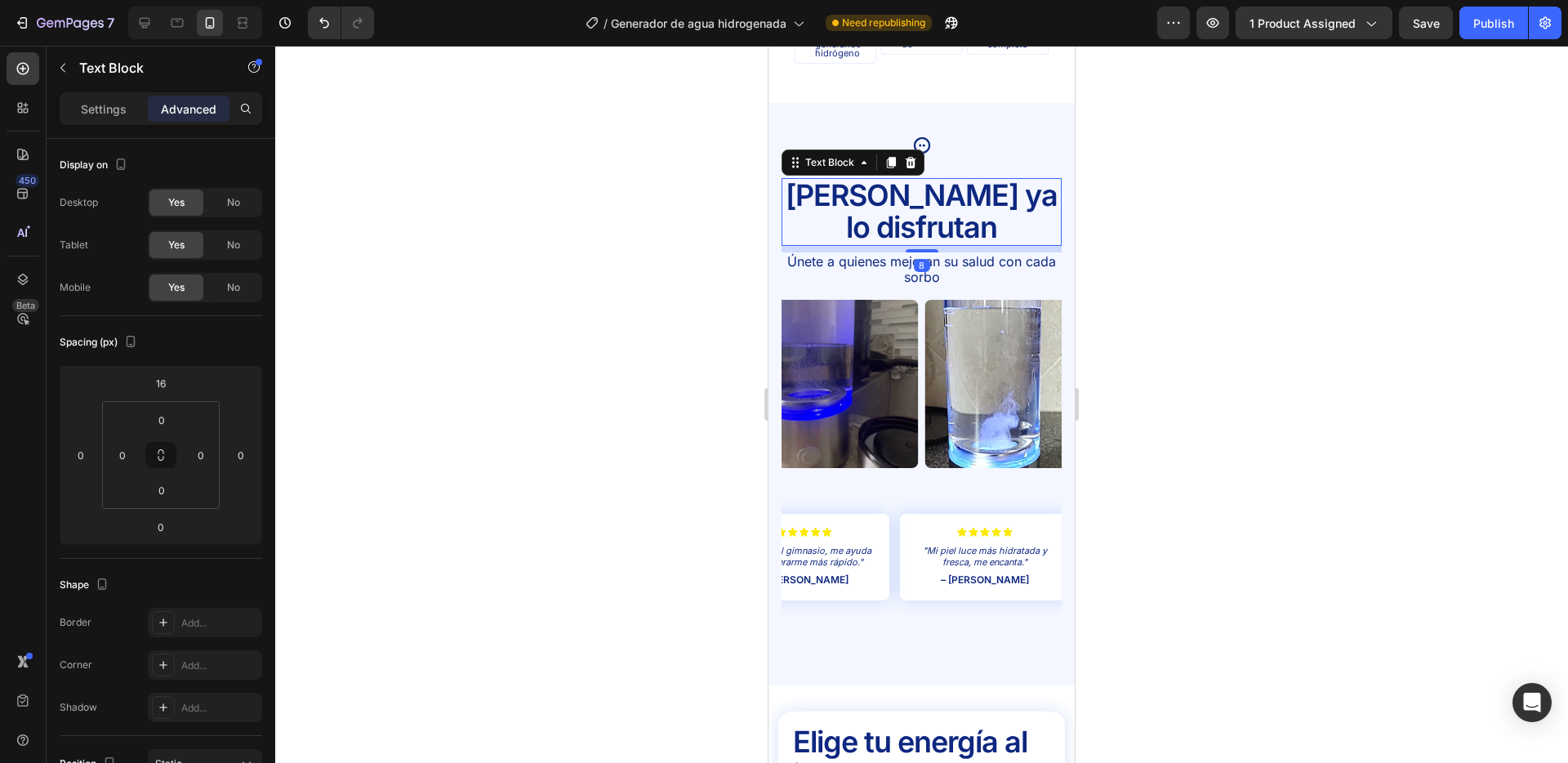
type input "8"
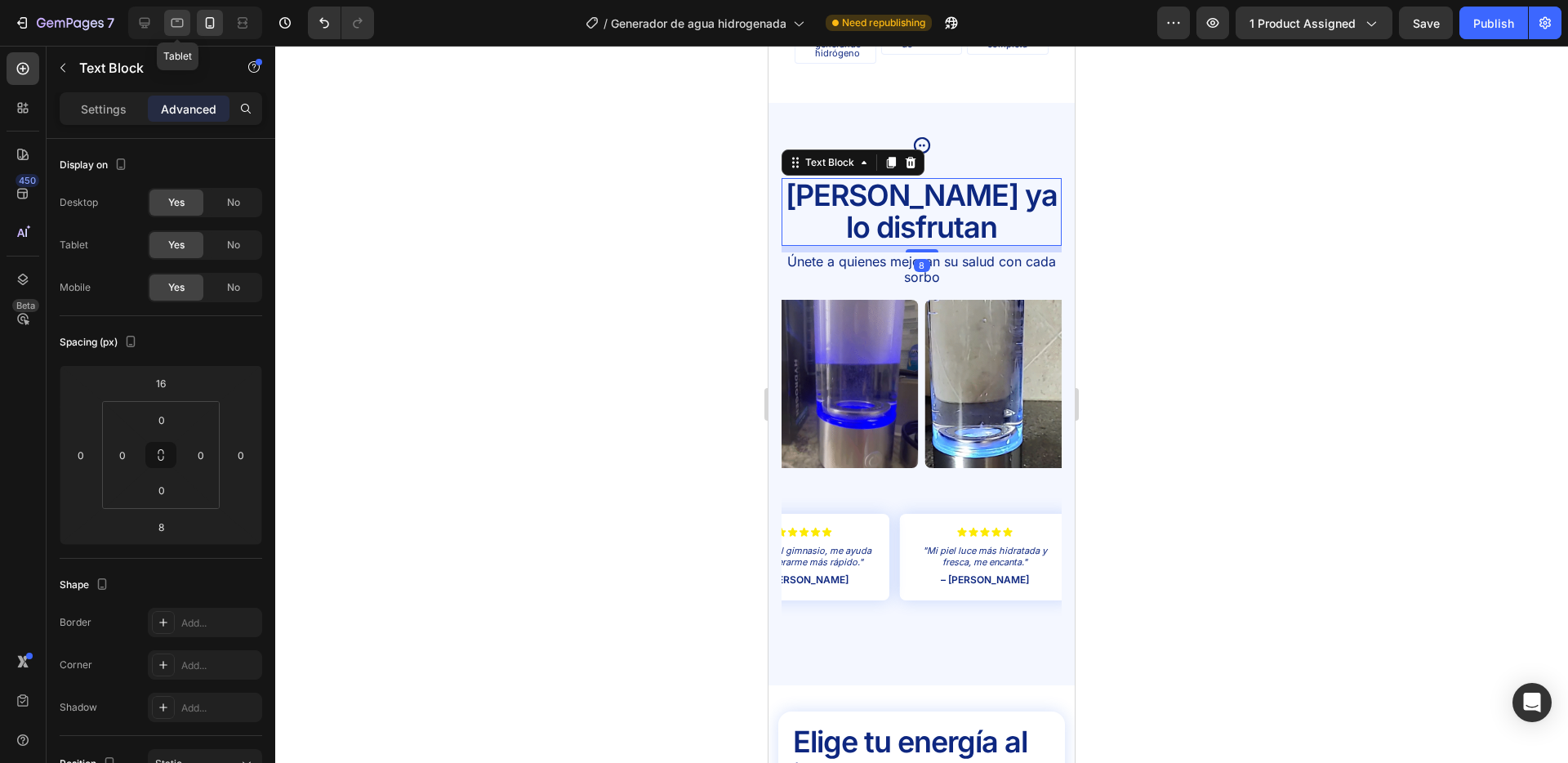
click at [172, 20] on icon at bounding box center [178, 24] width 13 height 9
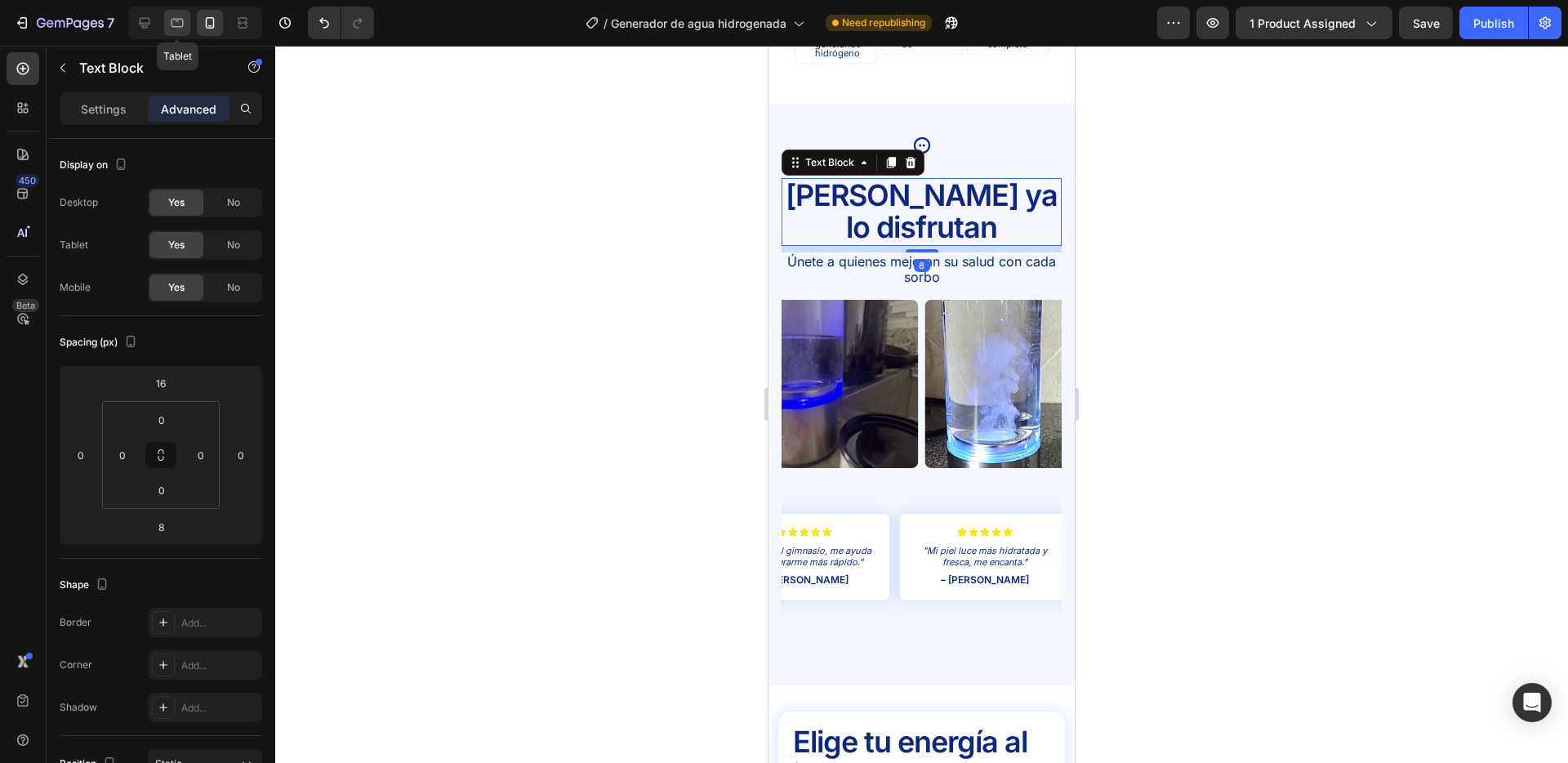
type input "0"
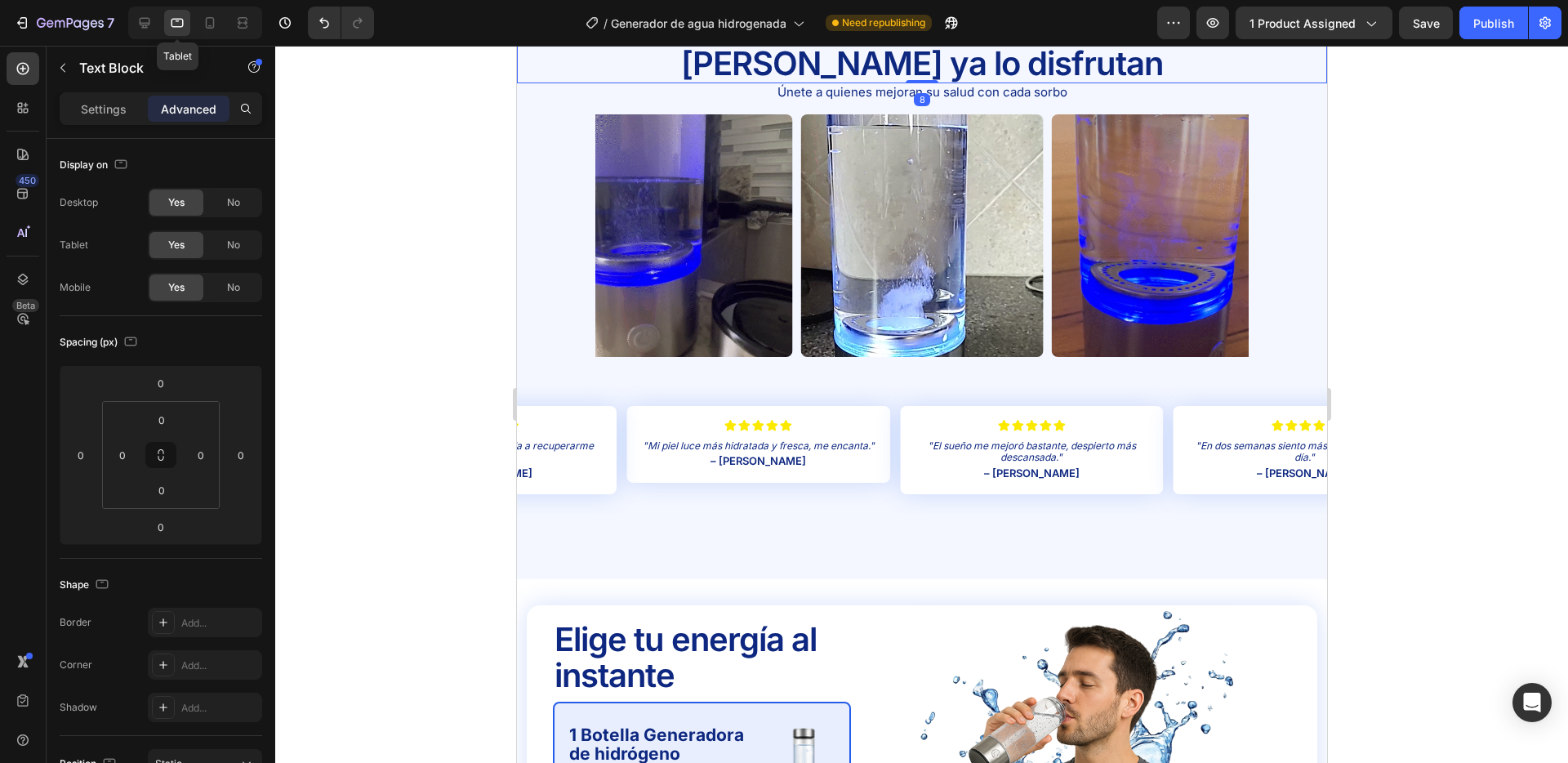
scroll to position [3341, 0]
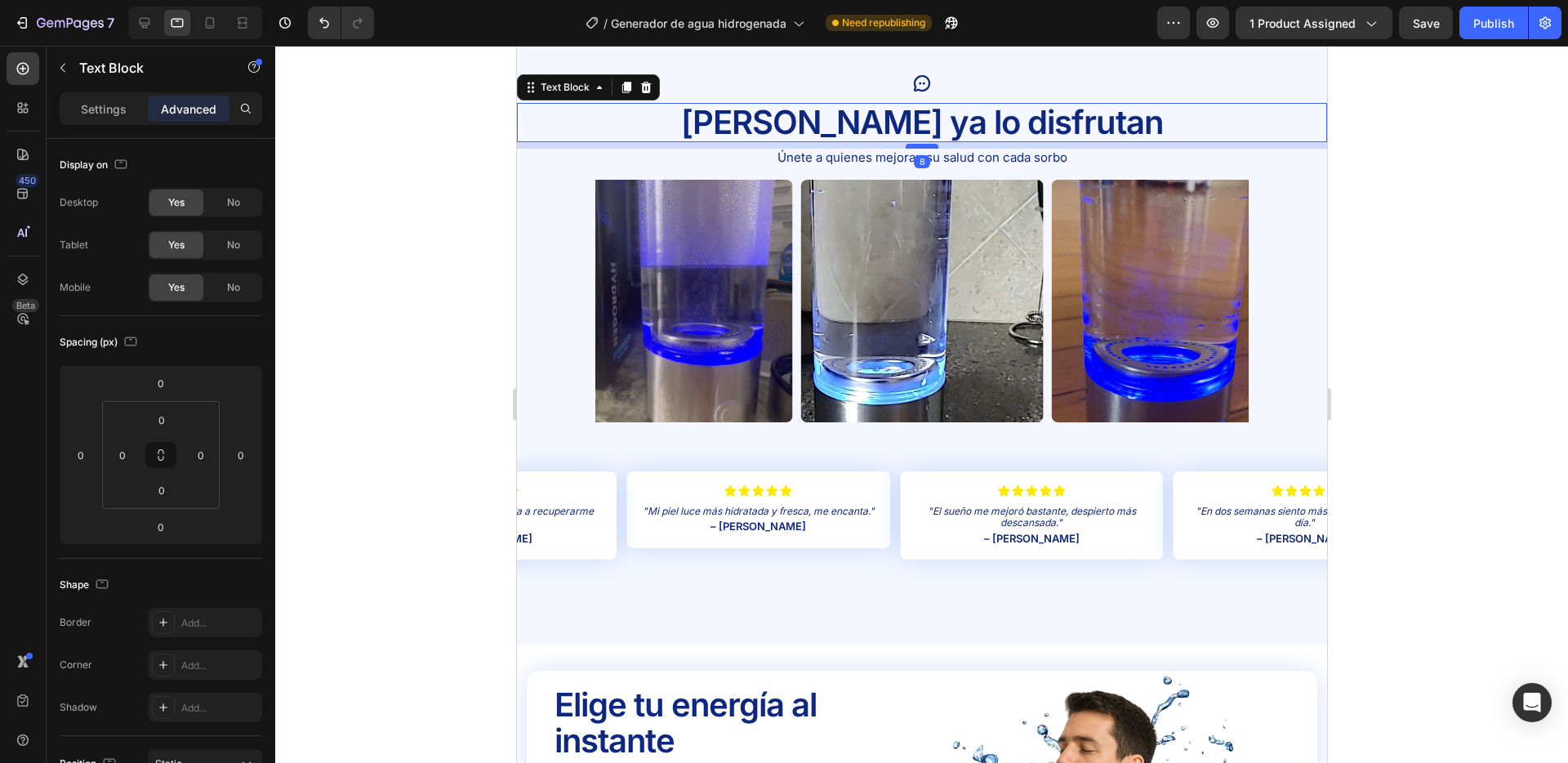
click at [915, 146] on div at bounding box center [921, 145] width 33 height 5
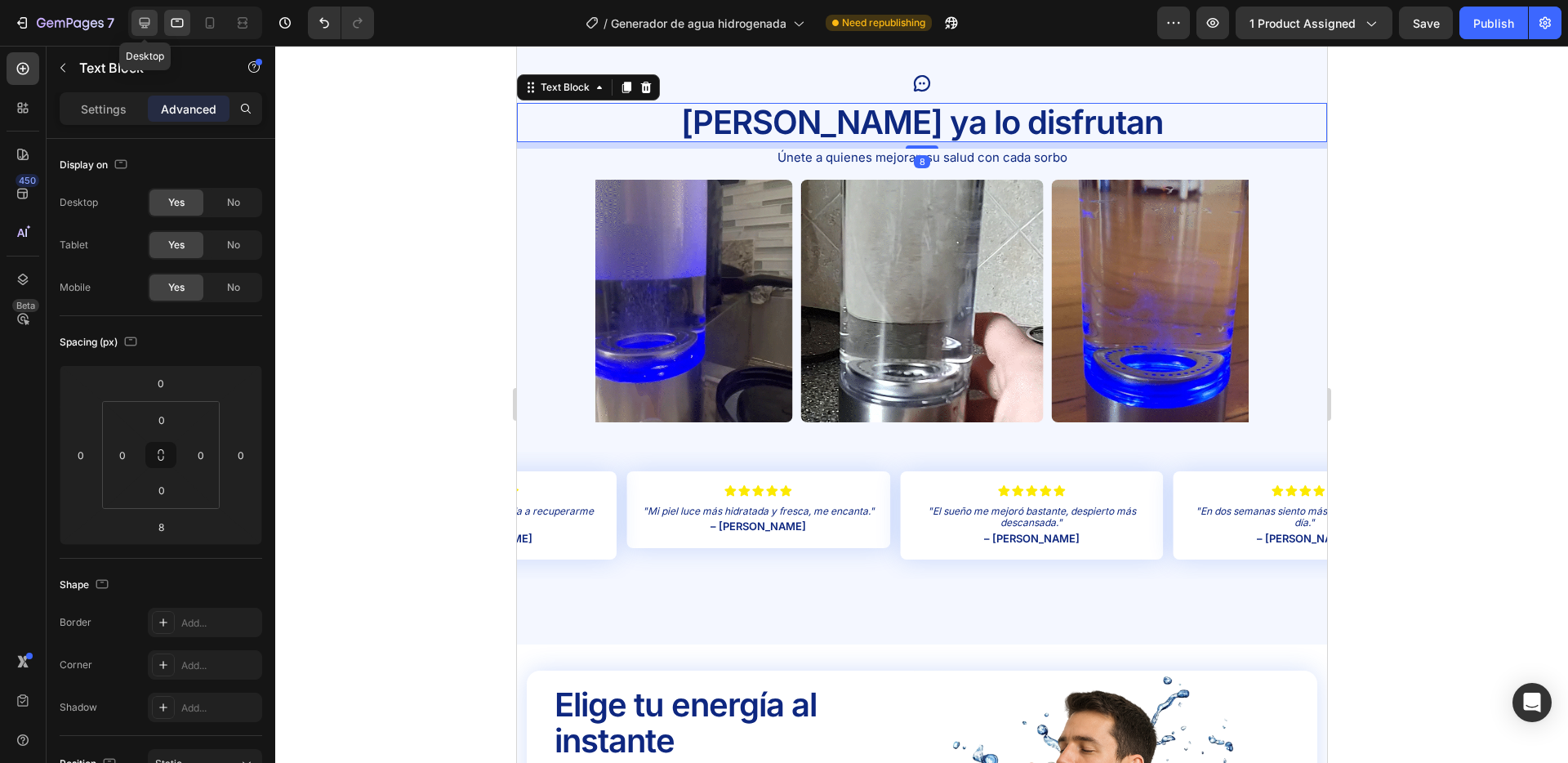
click at [149, 20] on icon at bounding box center [145, 24] width 11 height 11
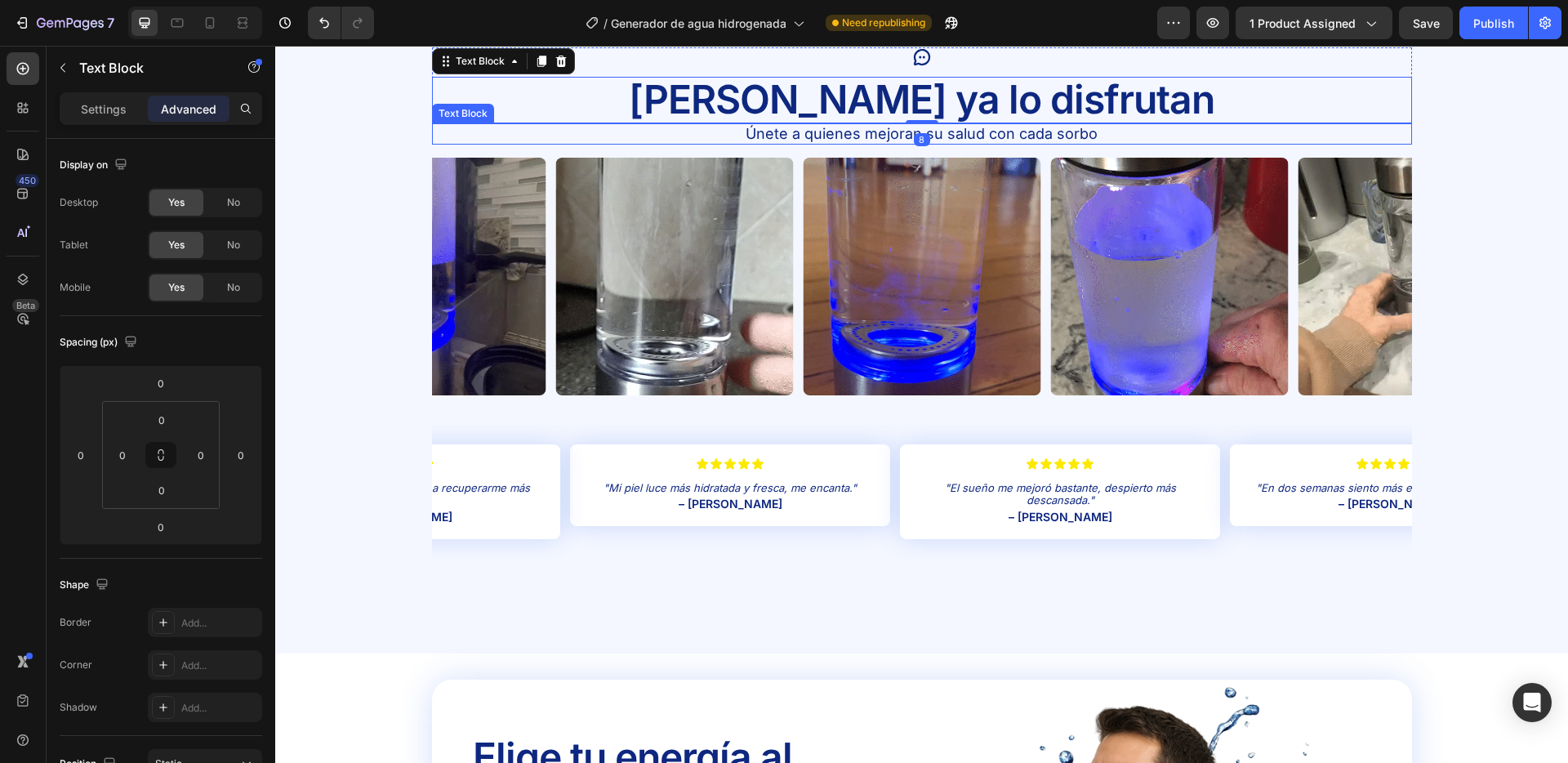
scroll to position [3315, 0]
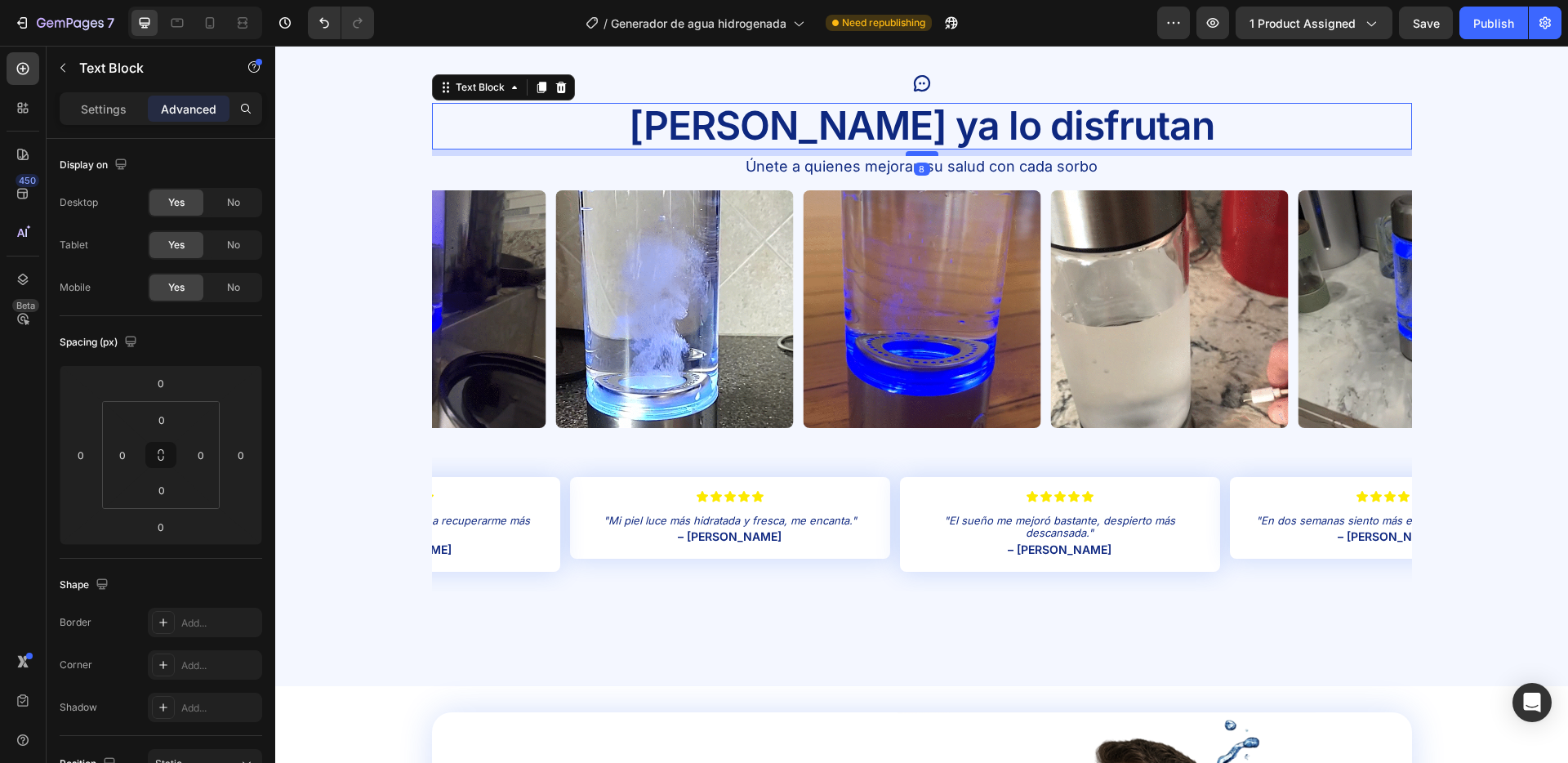
click at [918, 154] on div at bounding box center [922, 153] width 33 height 5
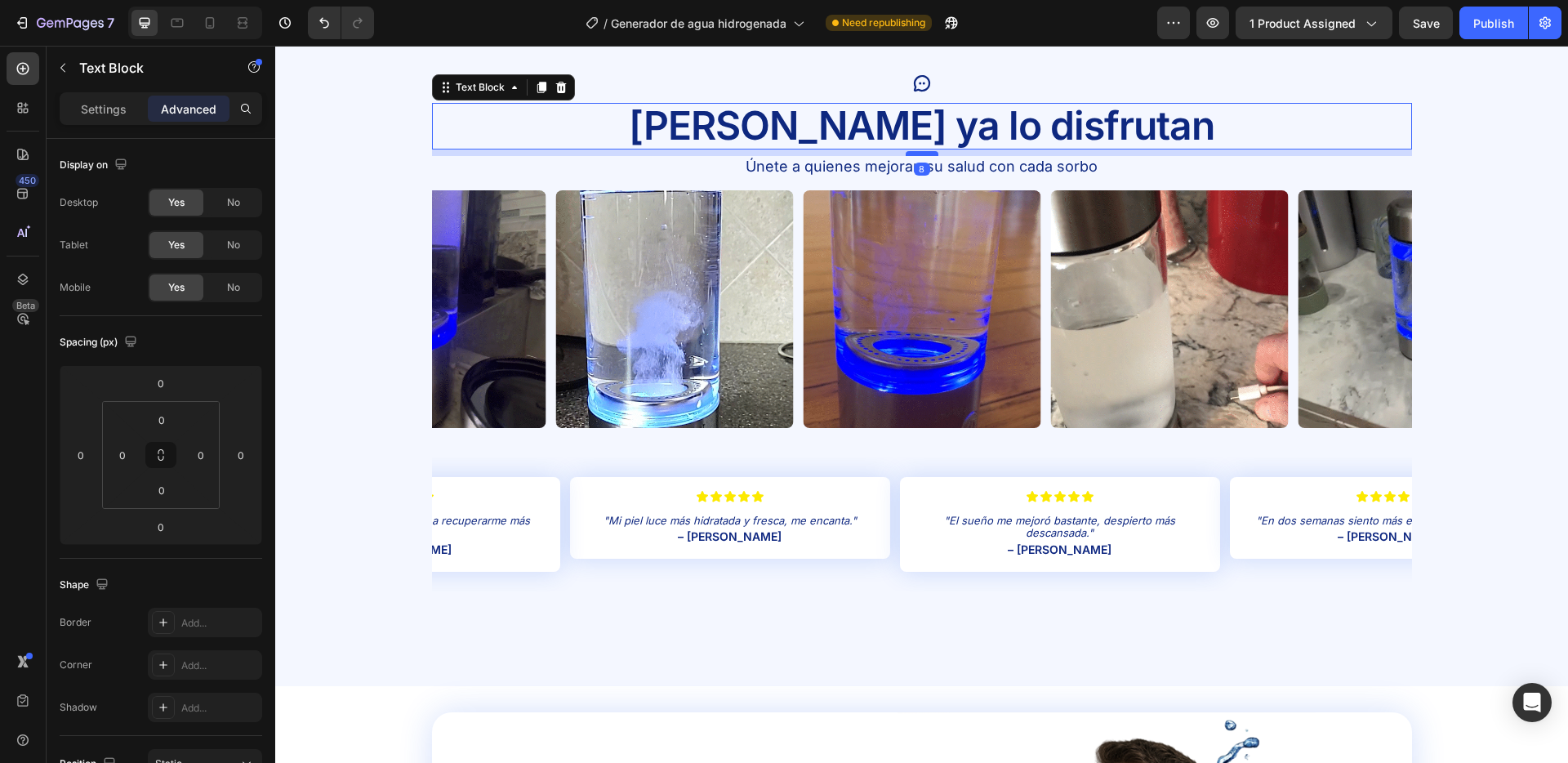
type input "8"
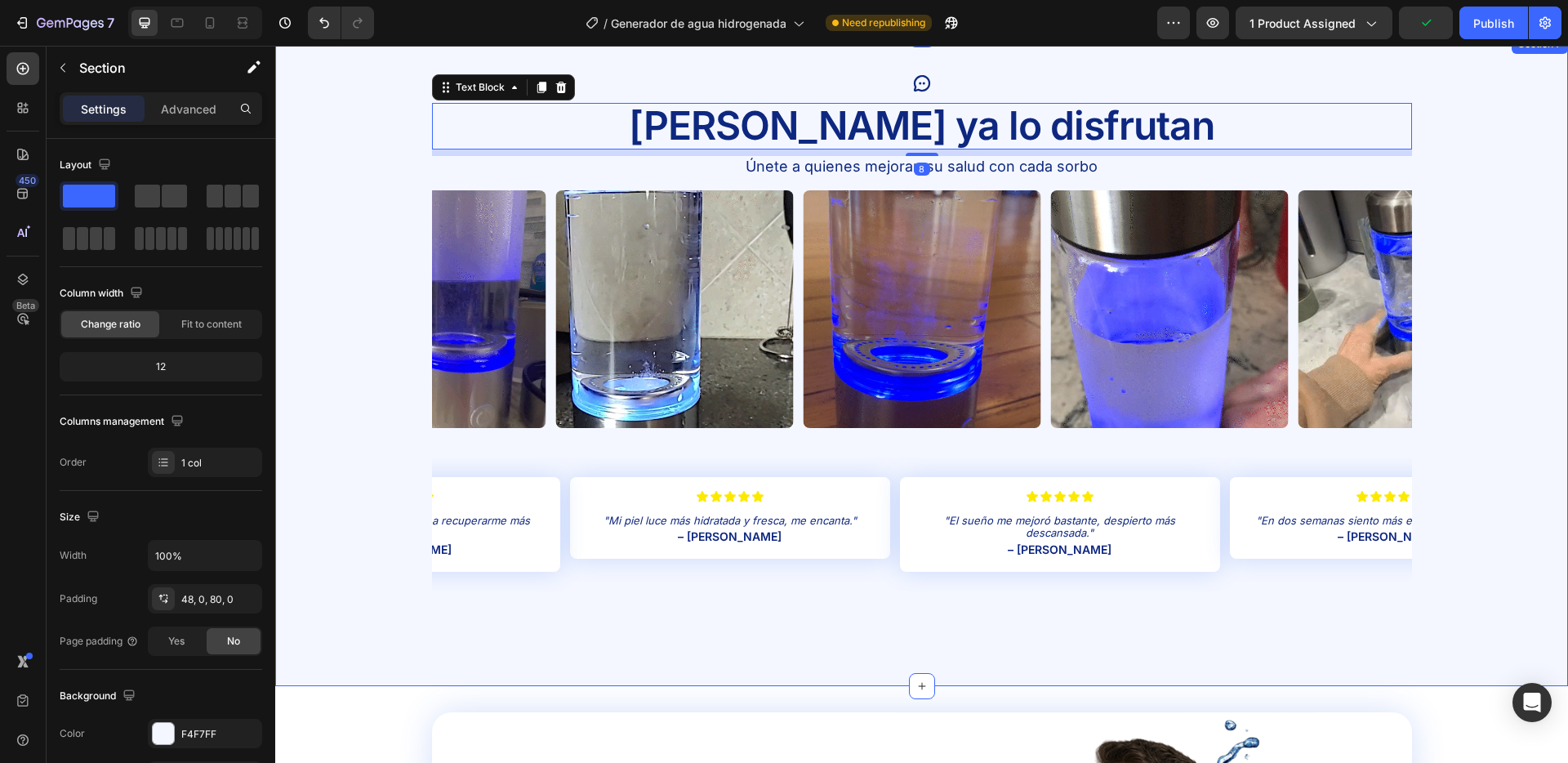
click at [339, 192] on div "Image Image Image Image Image Carousel" at bounding box center [921, 324] width 1293 height 267
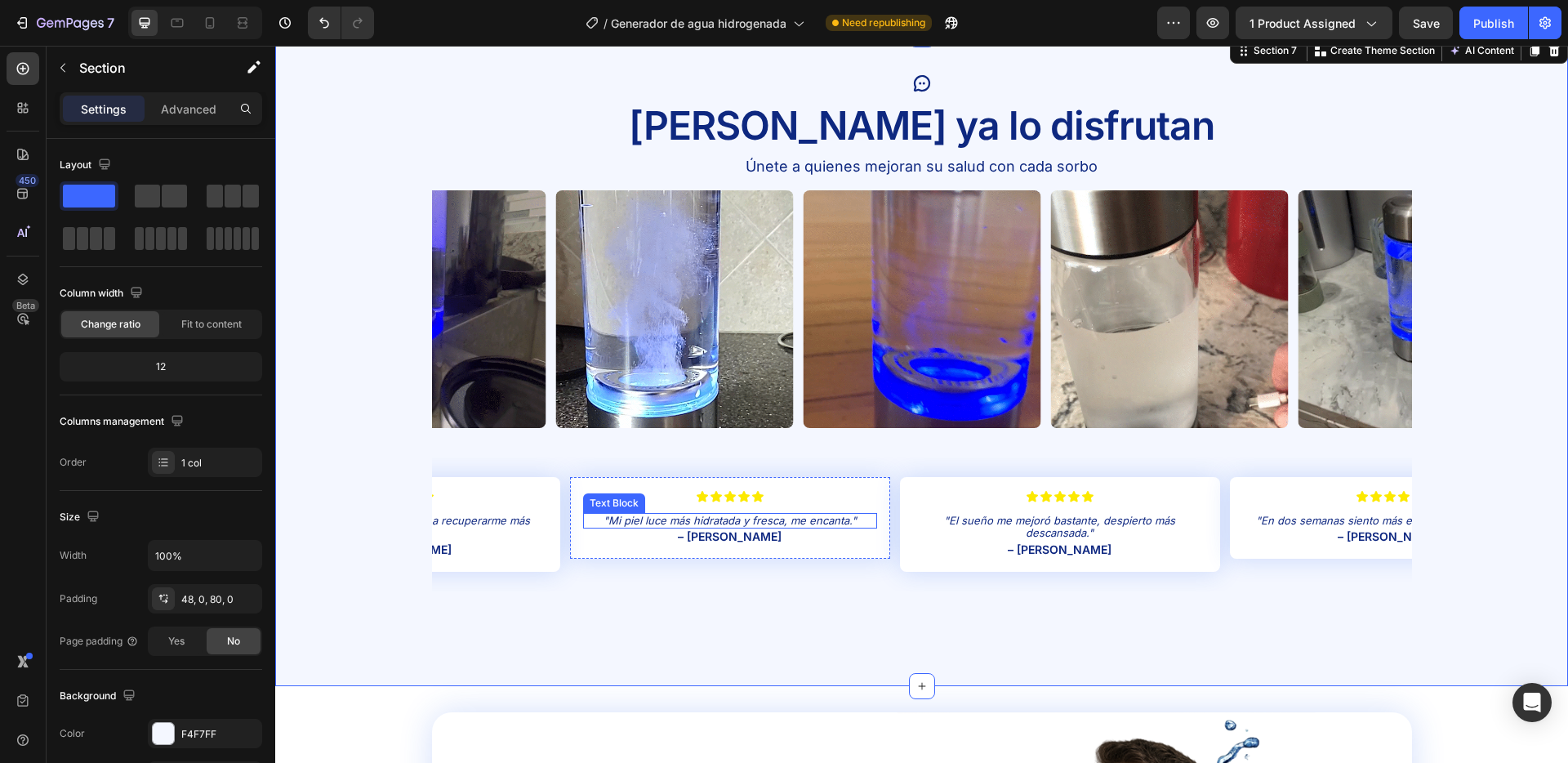
click at [797, 521] on p ""Mi piel luce más hidratada y fresca, me encanta."" at bounding box center [730, 521] width 290 height 13
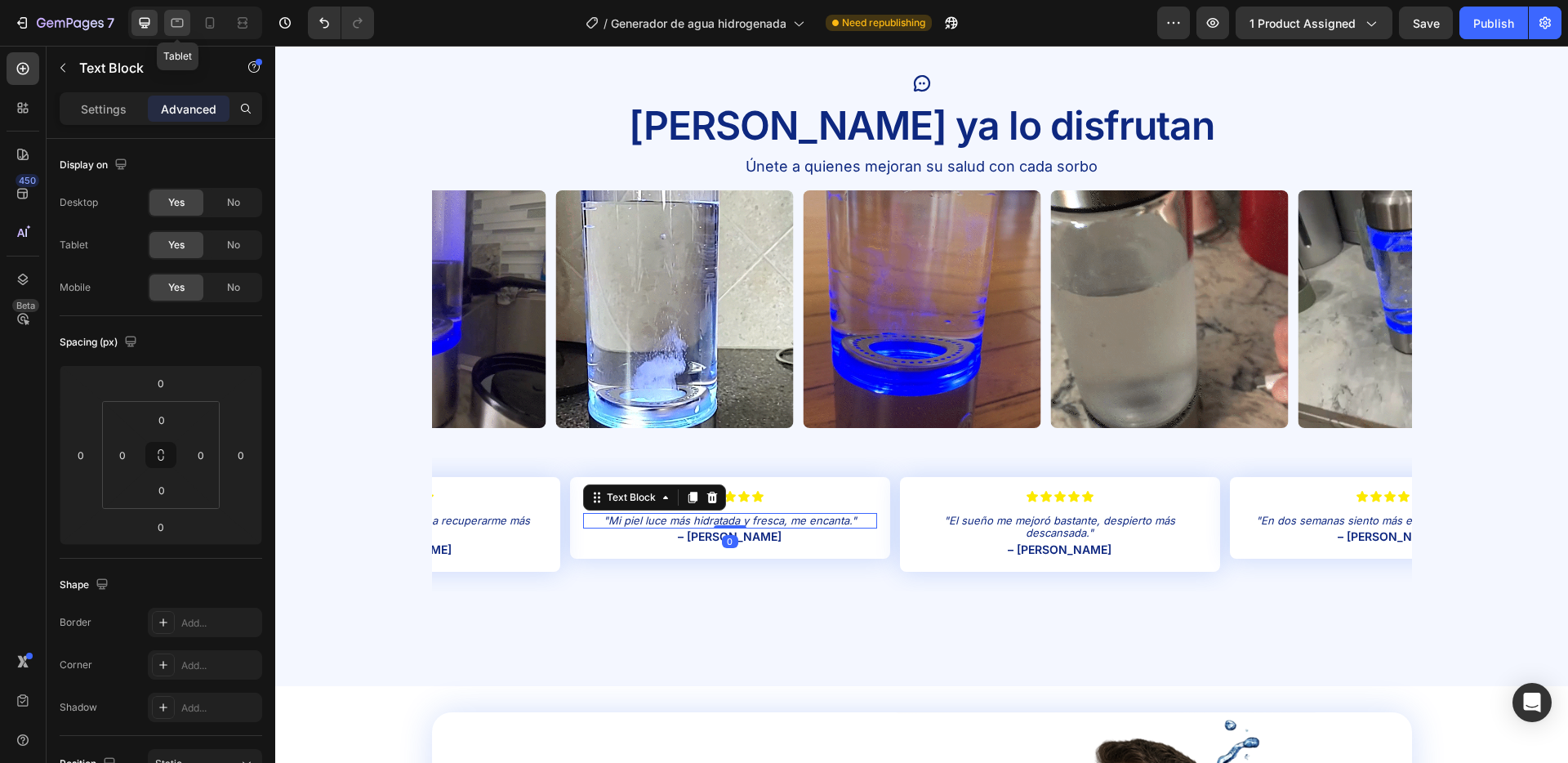
click at [181, 22] on icon at bounding box center [177, 23] width 16 height 16
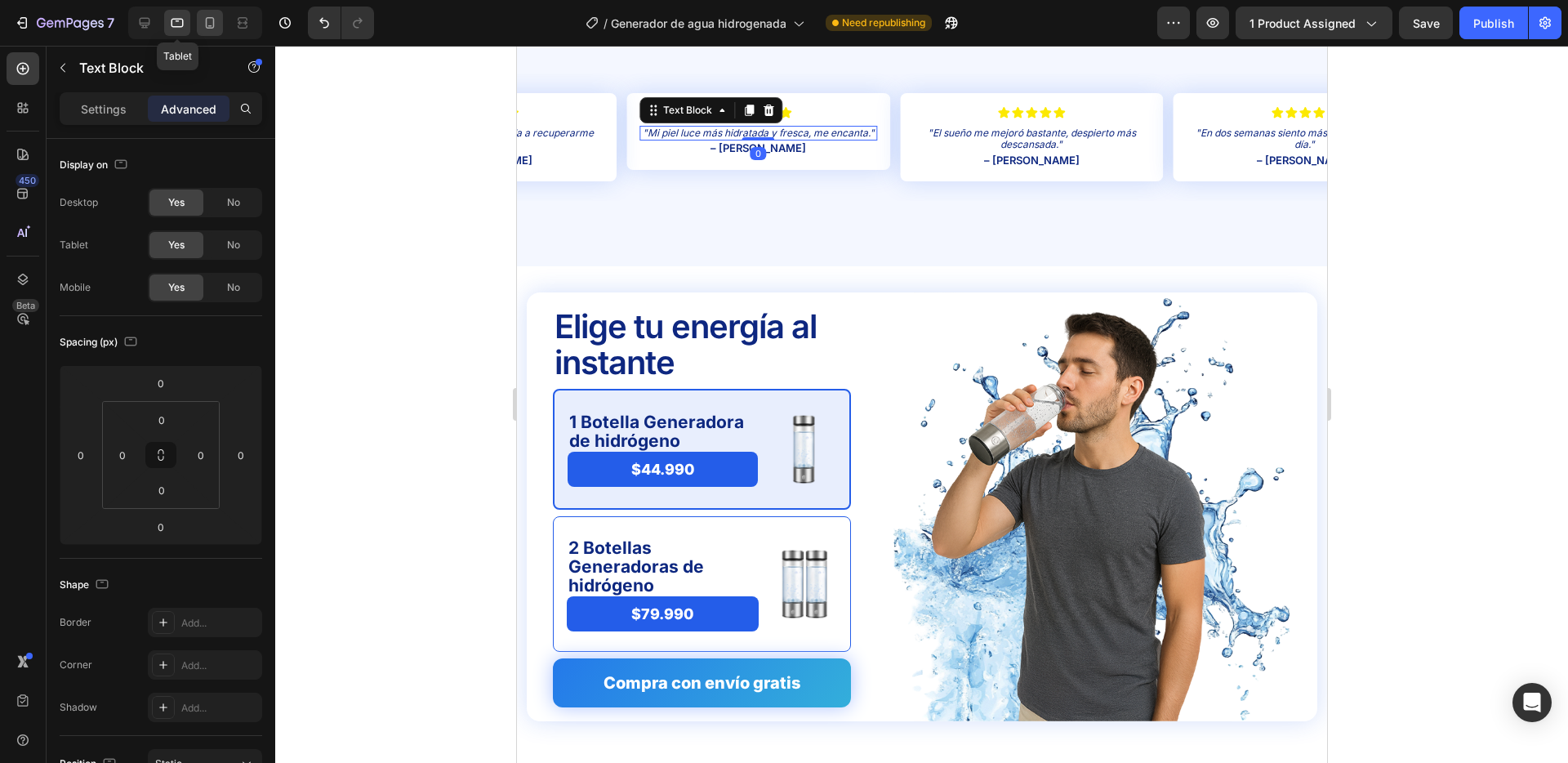
scroll to position [3737, 0]
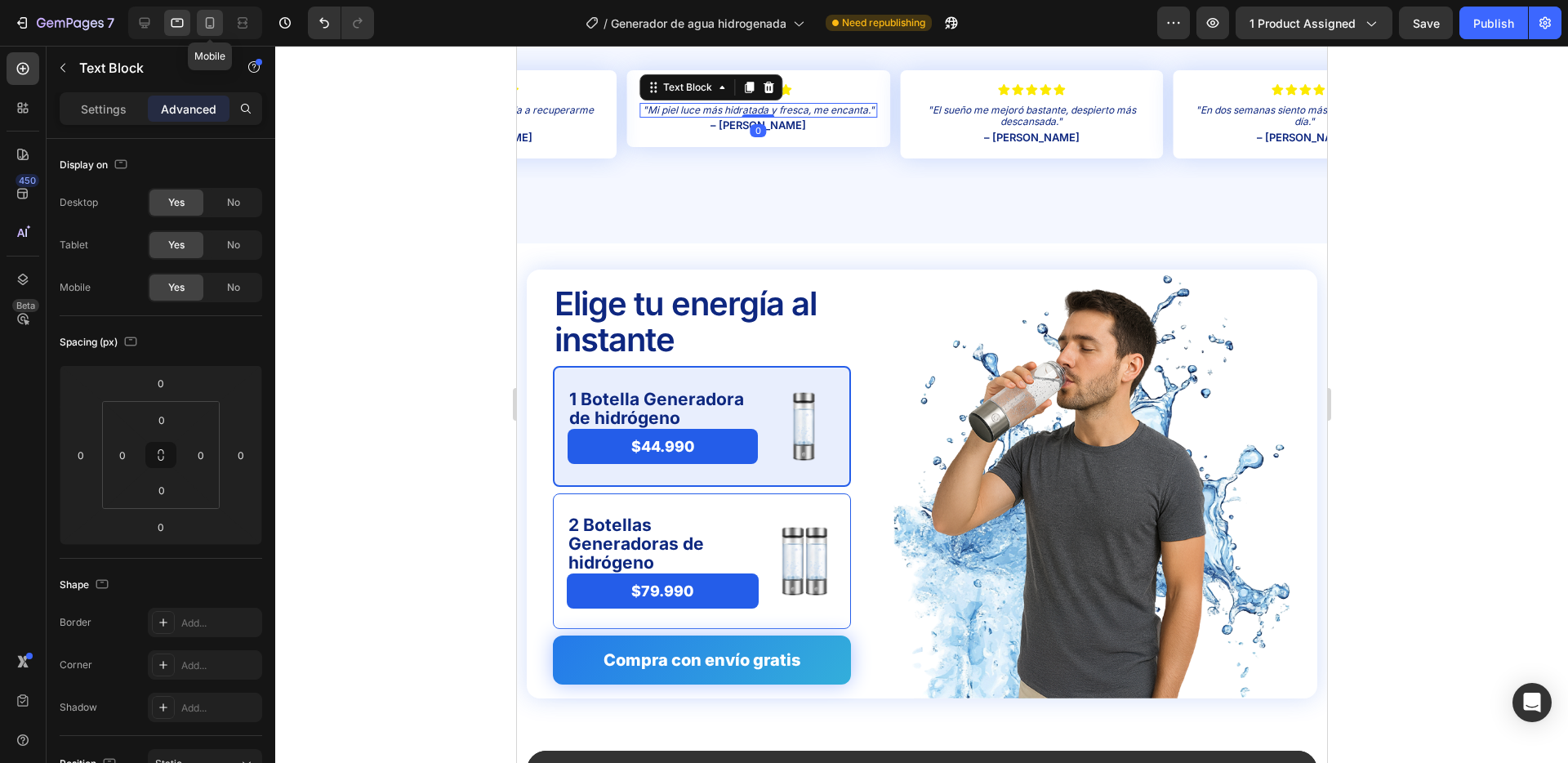
click at [210, 22] on icon at bounding box center [210, 23] width 16 height 16
type input "4"
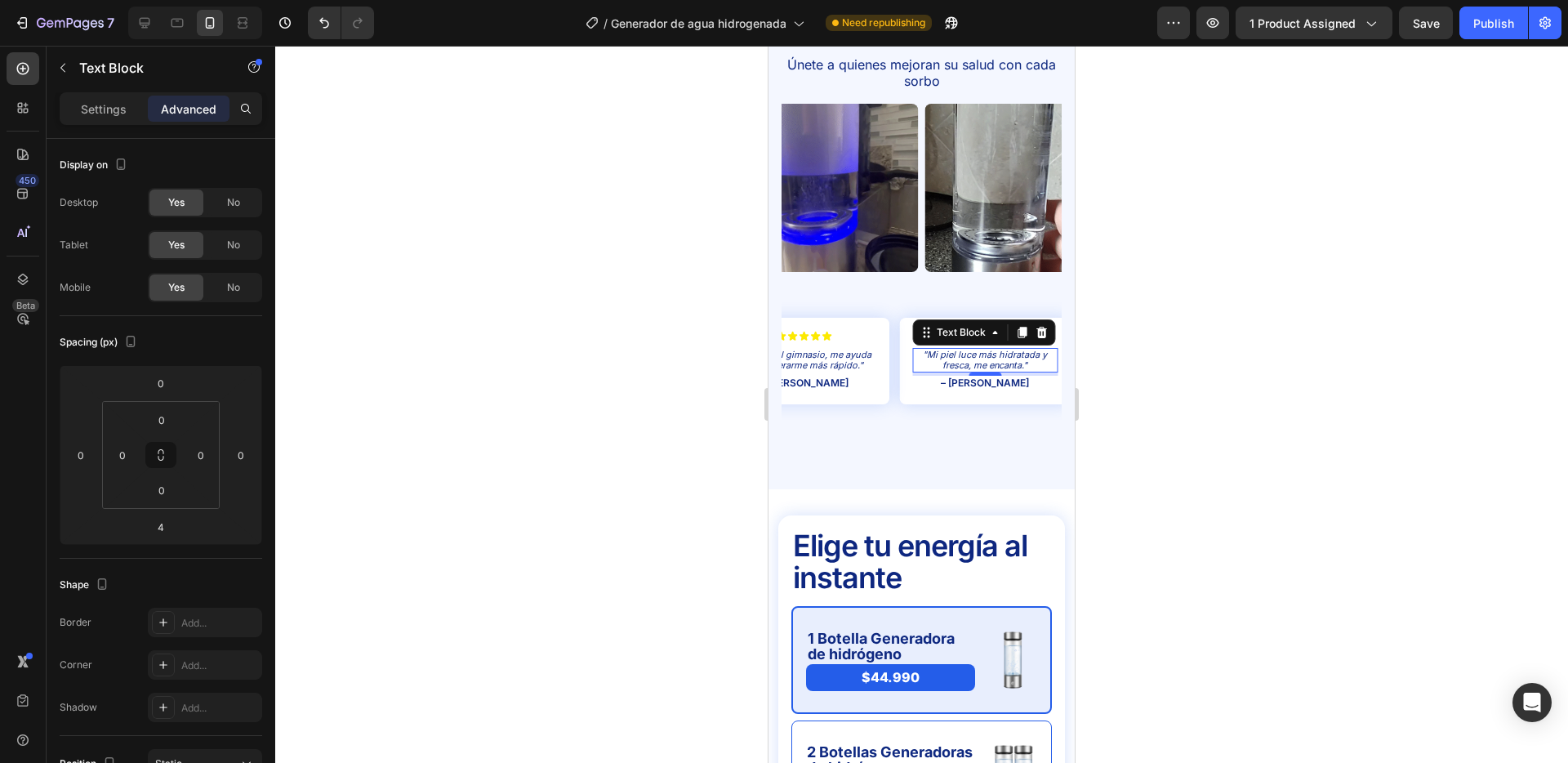
scroll to position [3386, 0]
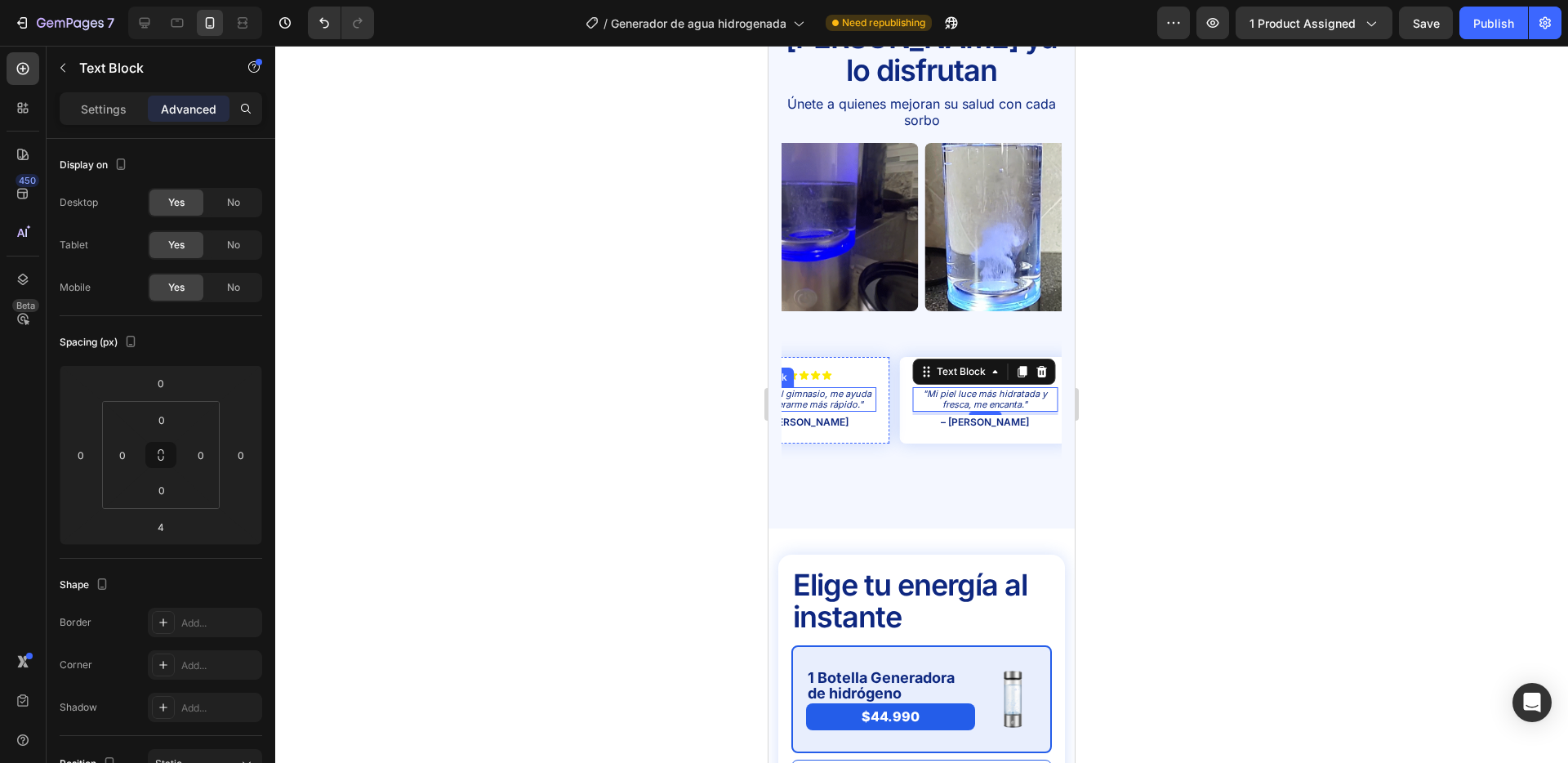
click at [838, 389] on p ""La llevo al gimnasio, me ayuda a recuperarme más rápido."" at bounding box center [804, 399] width 142 height 21
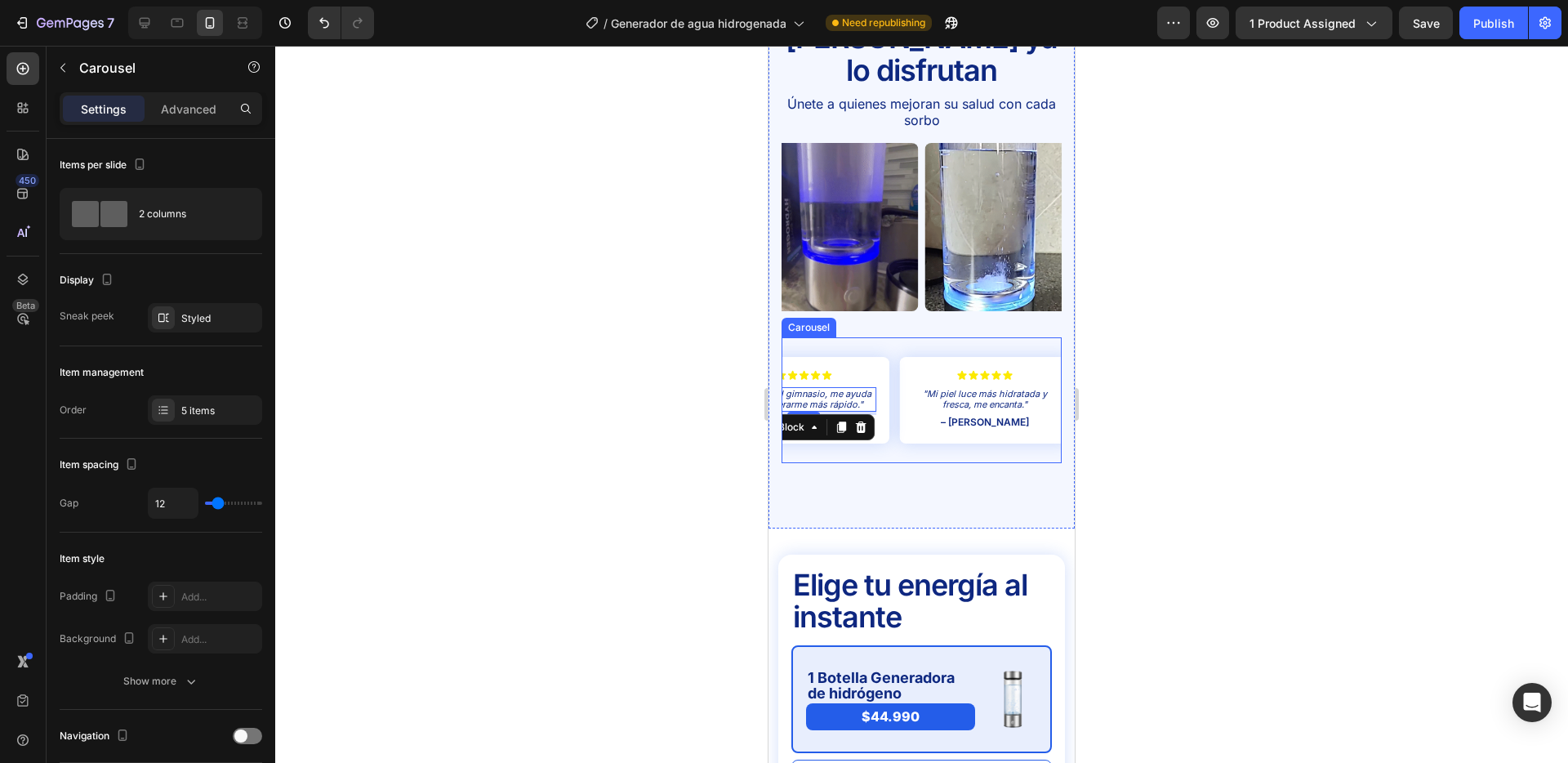
click at [892, 349] on div "Icon Icon Icon Icon Icon Icon List "Mi piel luce más hidratada y fresca, me enc…" at bounding box center [922, 400] width 280 height 126
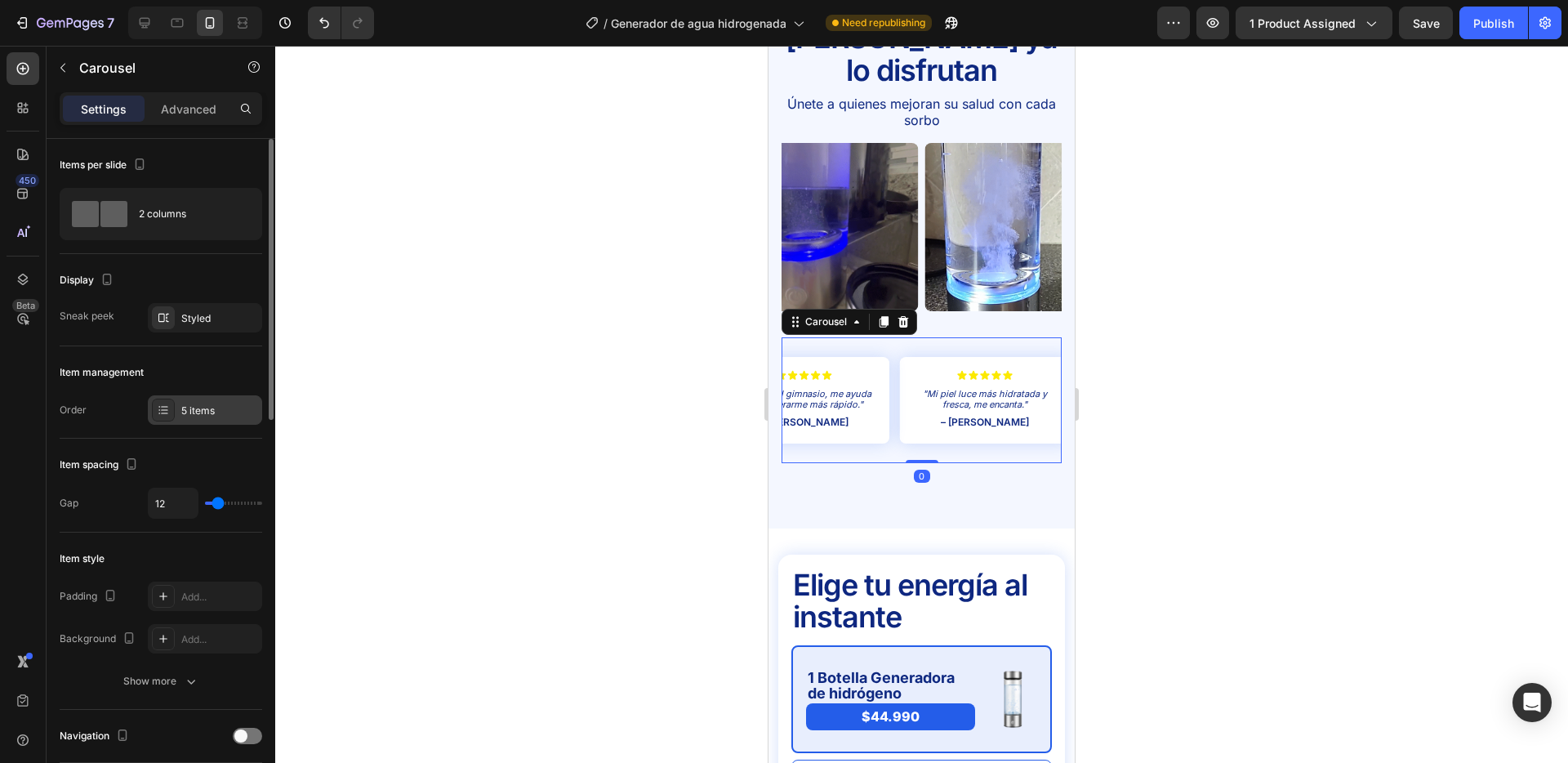
click at [184, 411] on div "5 items" at bounding box center [220, 411] width 77 height 15
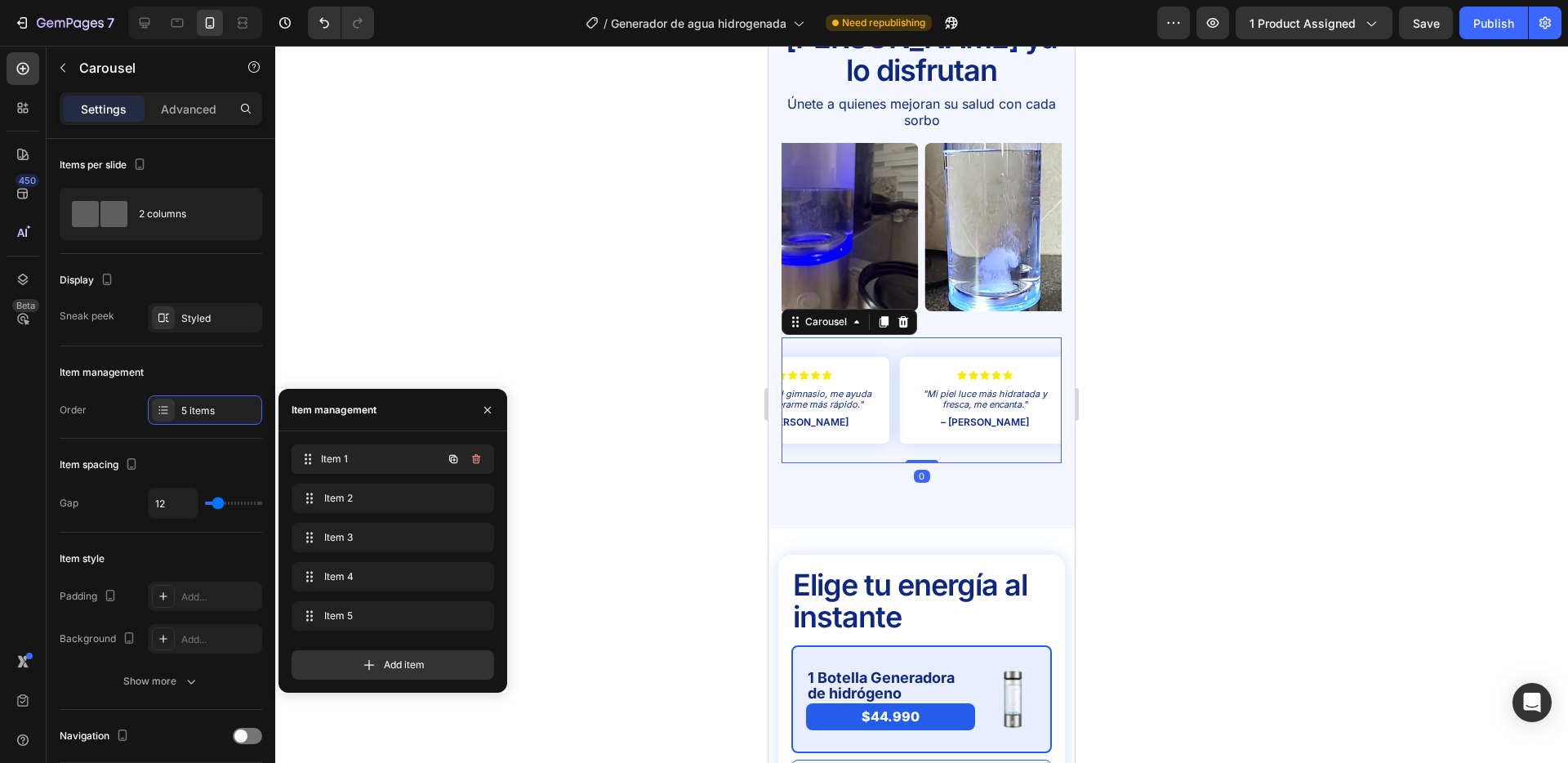
click at [369, 467] on div "Item 1 Item 1" at bounding box center [370, 458] width 143 height 23
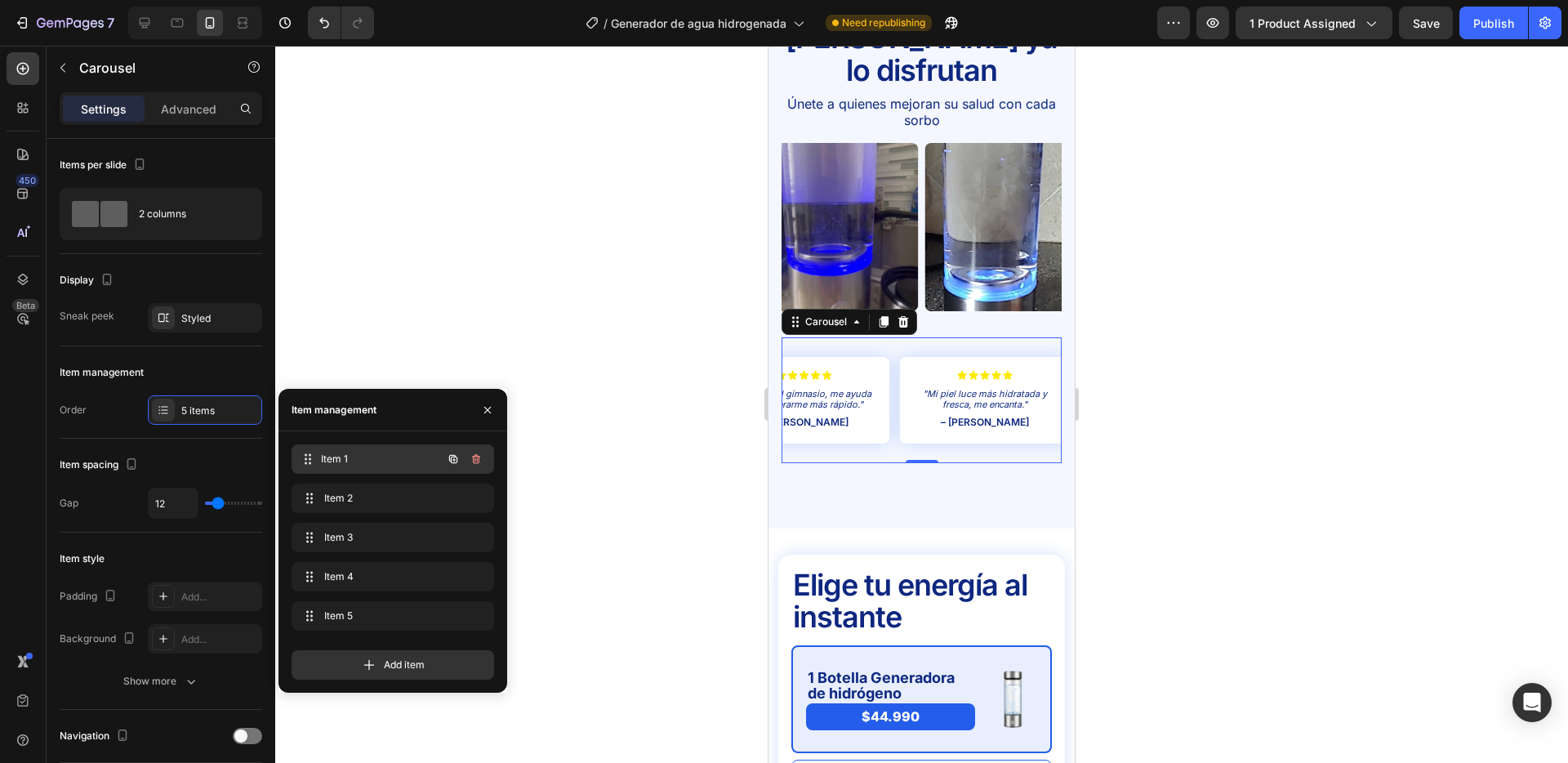
click at [370, 463] on span "Item 1" at bounding box center [381, 459] width 121 height 15
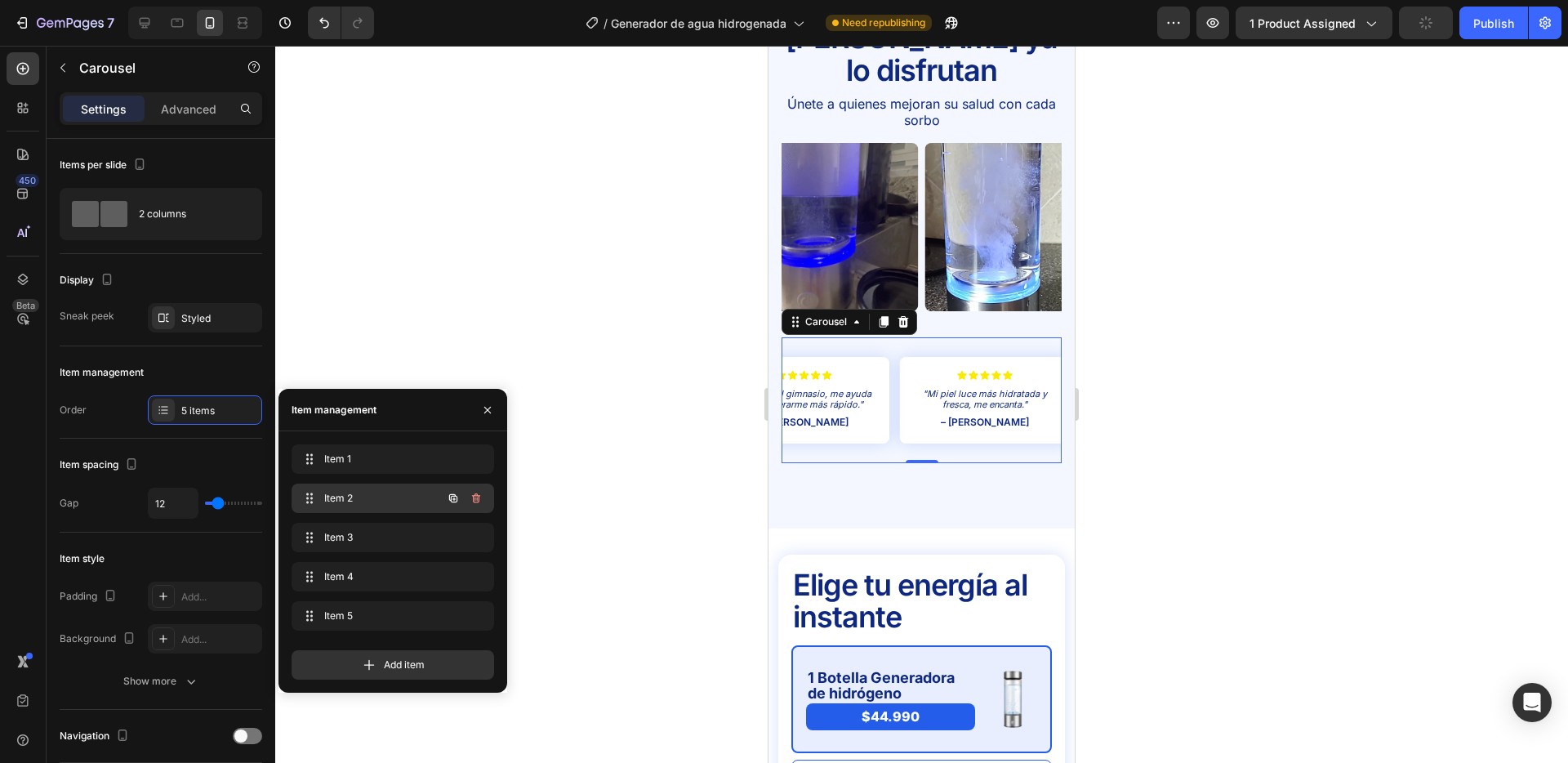
click at [376, 493] on span "Item 2" at bounding box center [370, 498] width 93 height 15
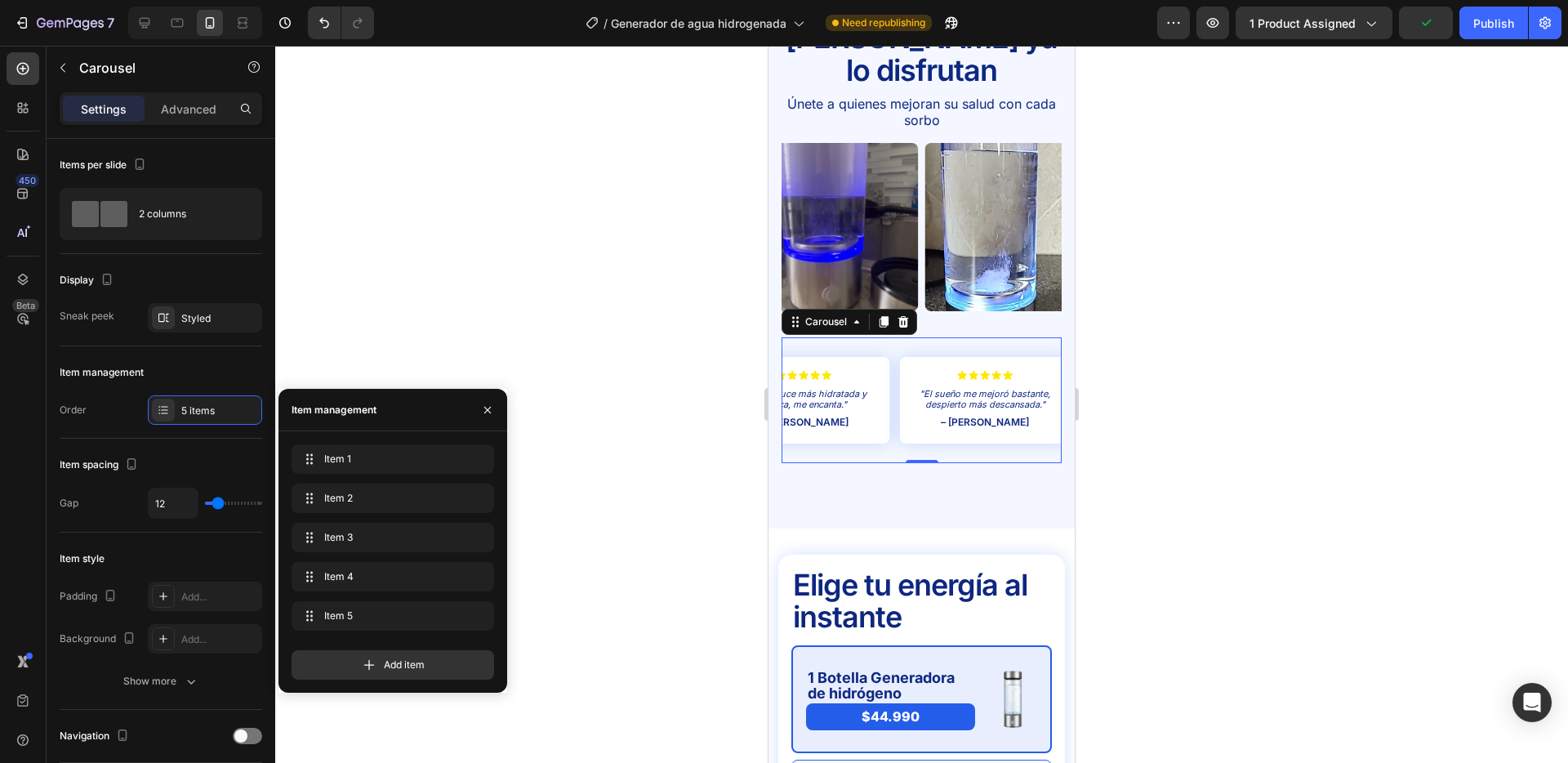
click at [372, 520] on div "Item 1 Item 1 Item 2 Item 2 Item 3 Item 3 Item 4 Item 4 Item 5 Item 5" at bounding box center [392, 541] width 202 height 192
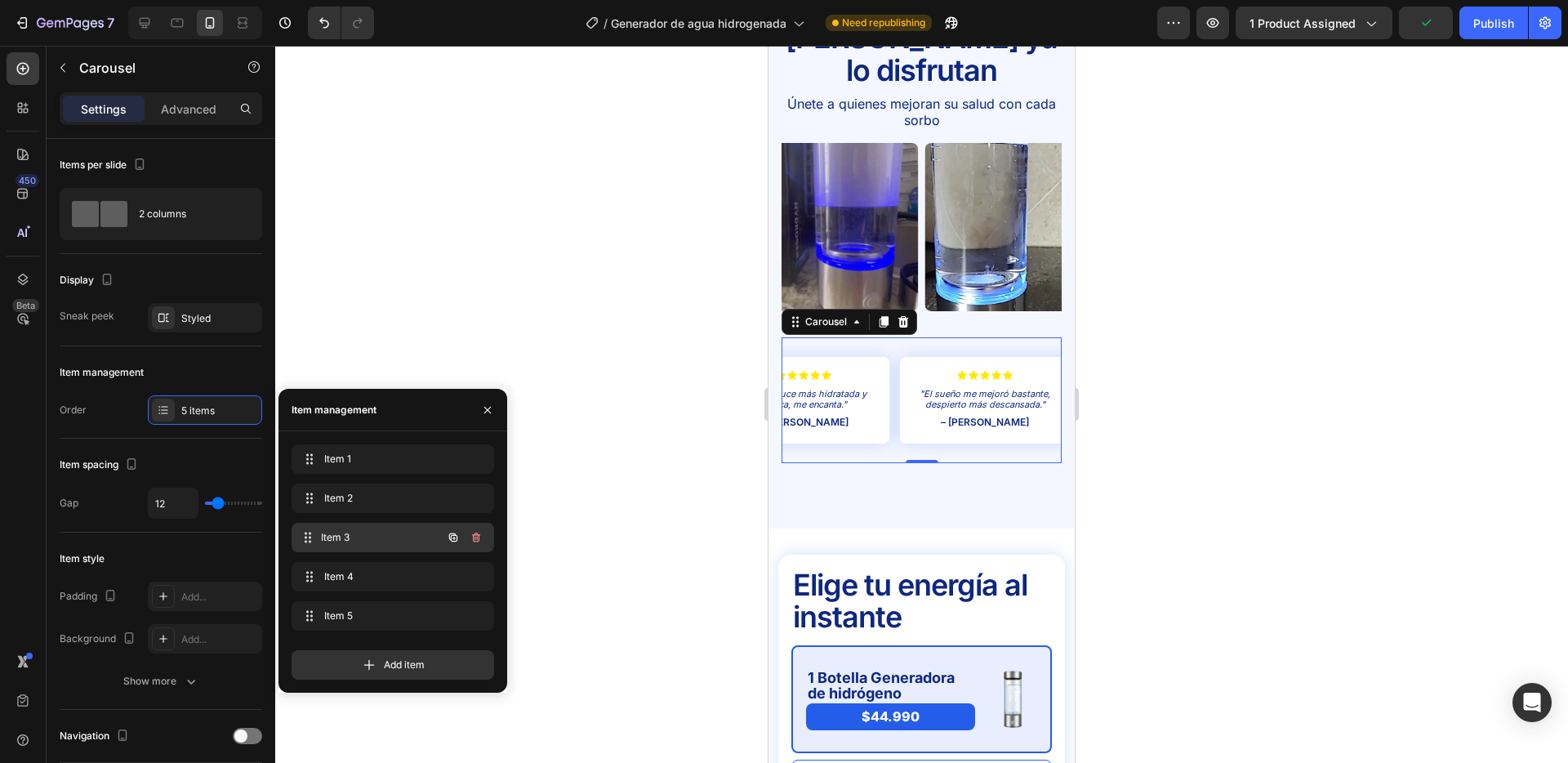
click at [371, 533] on span "Item 3" at bounding box center [381, 537] width 121 height 15
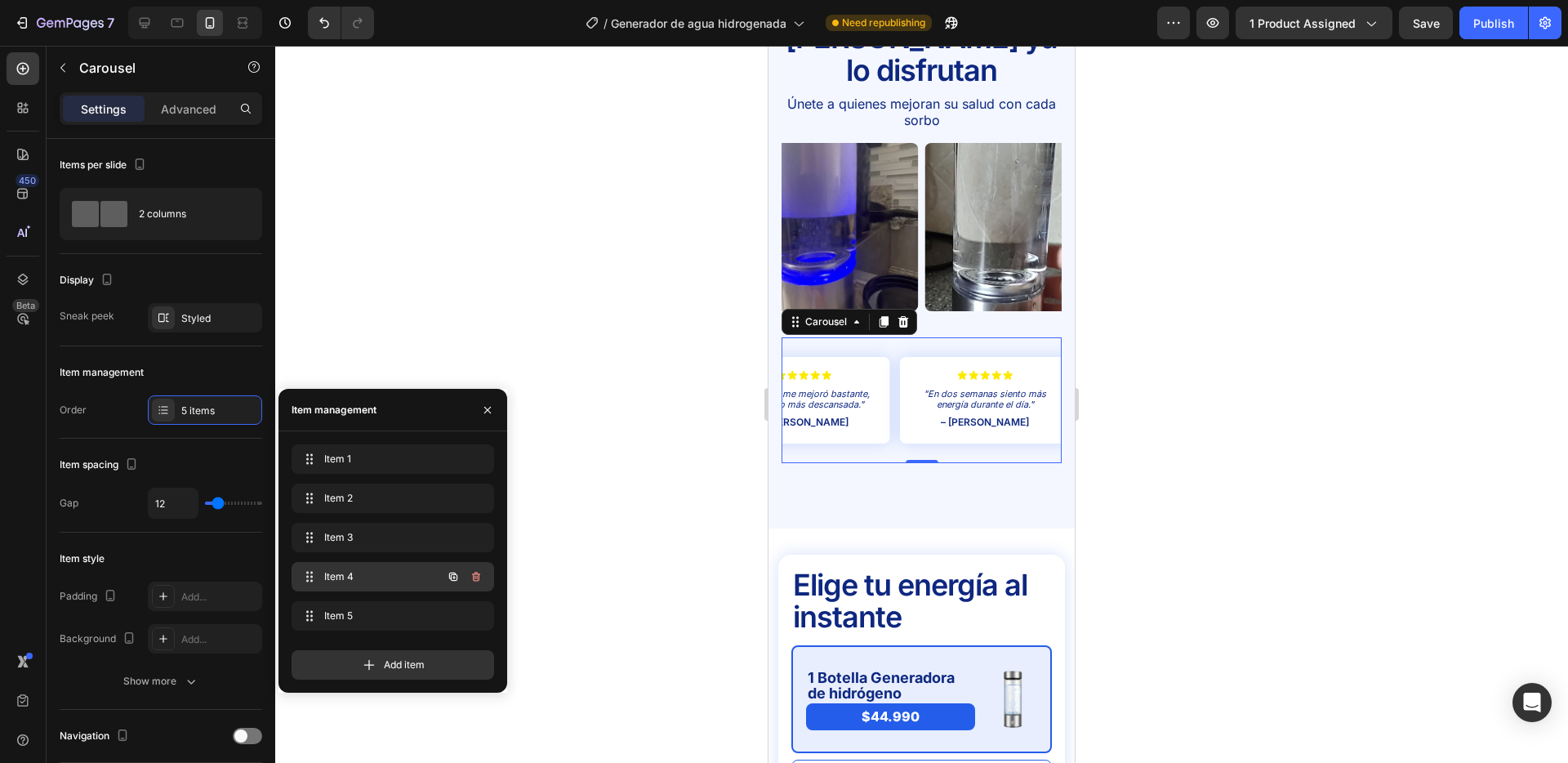
click at [372, 577] on span "Item 4" at bounding box center [370, 576] width 93 height 15
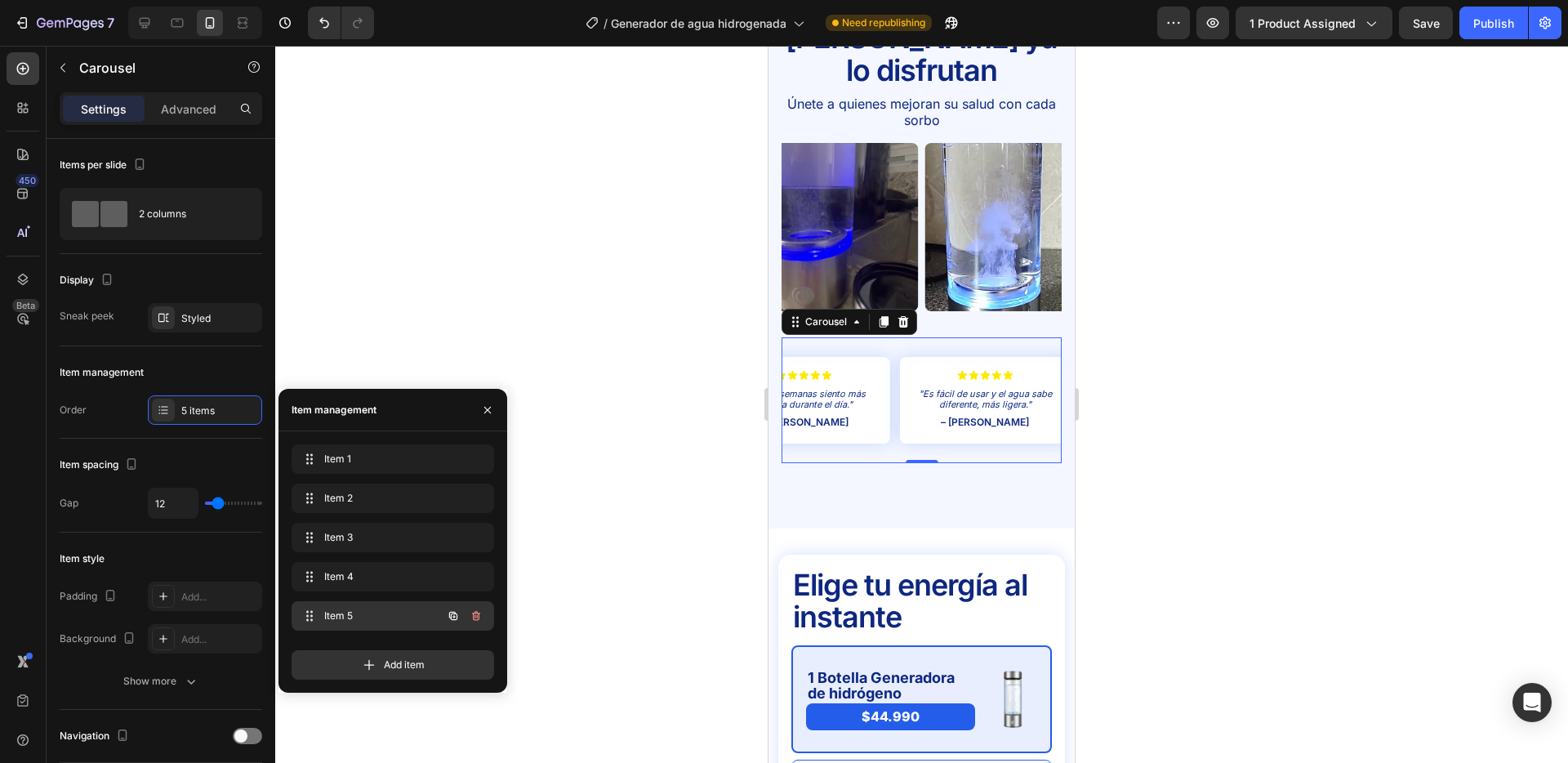
click at [360, 609] on span "Item 5" at bounding box center [370, 616] width 93 height 15
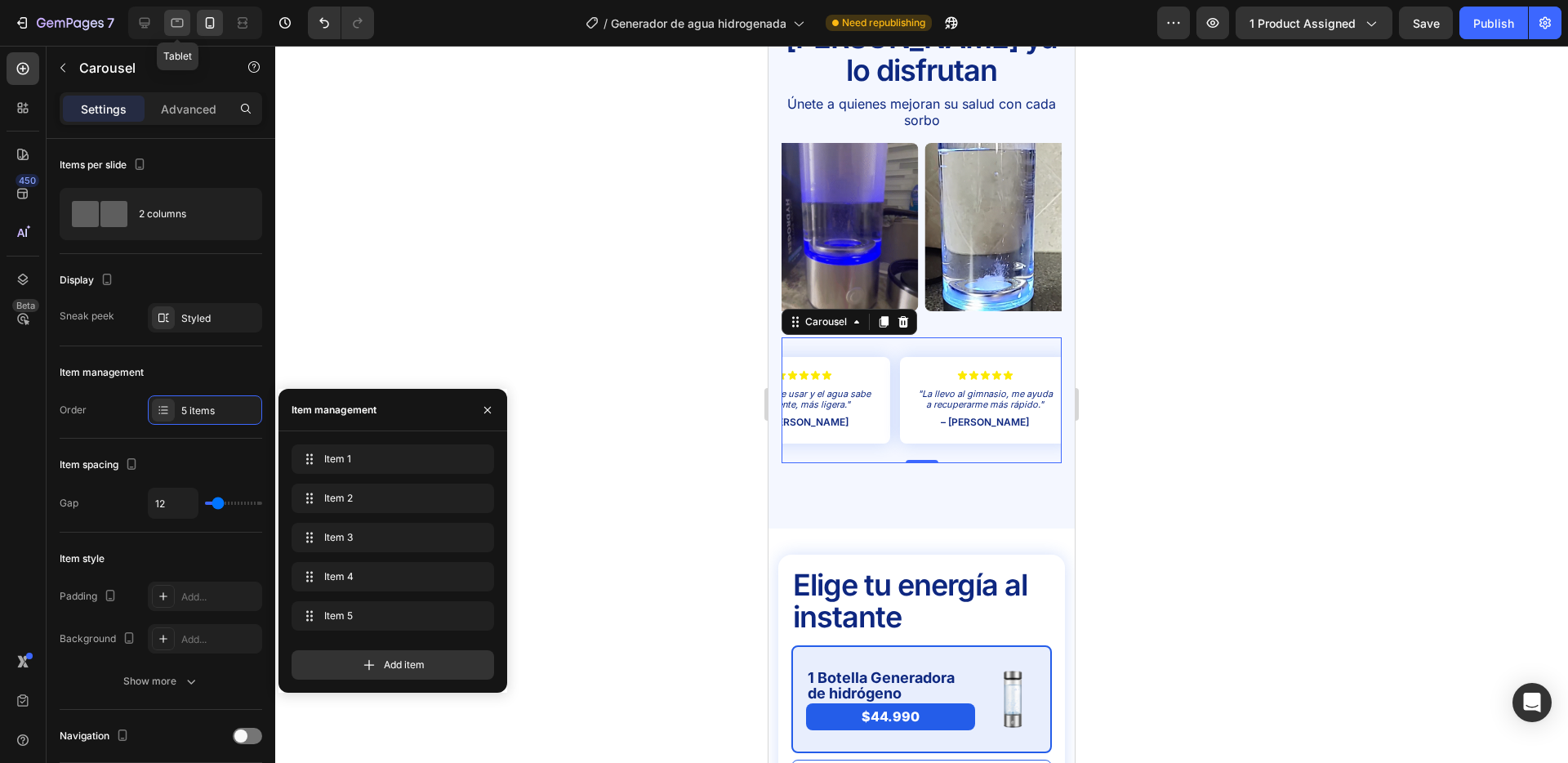
click at [178, 25] on icon at bounding box center [177, 23] width 16 height 16
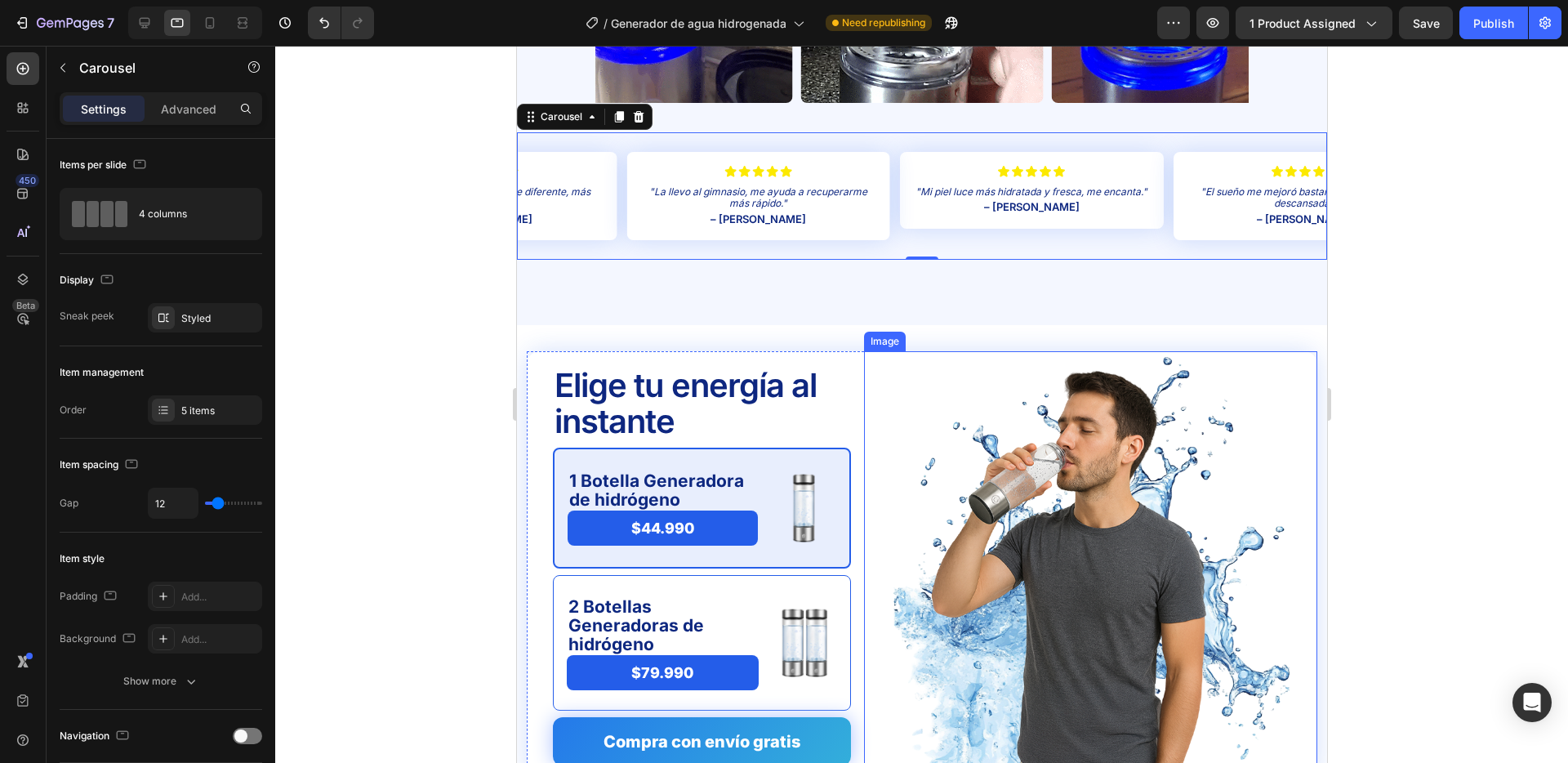
scroll to position [3685, 0]
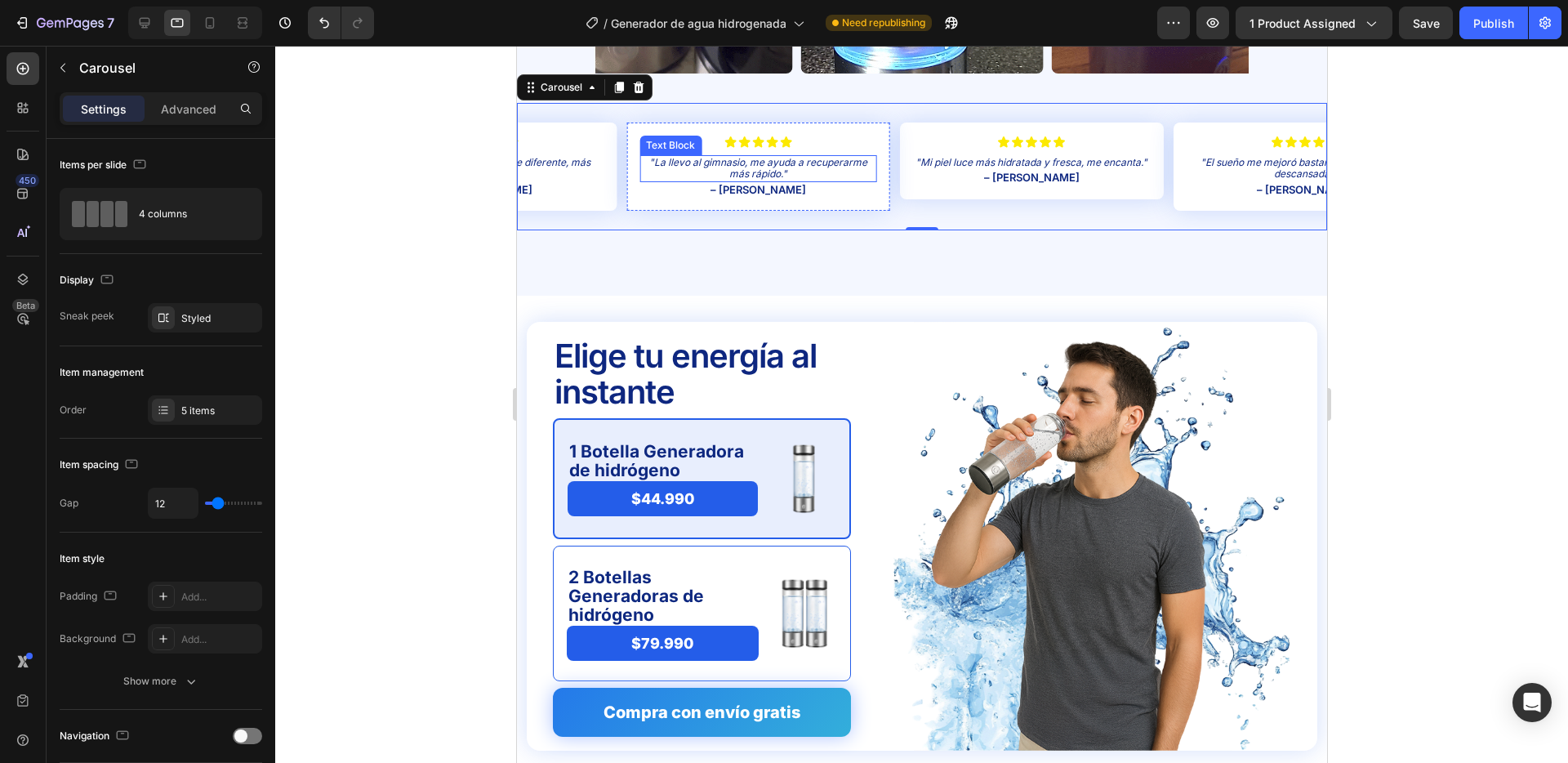
click at [782, 168] on p ""La llevo al gimnasio, me ayuda a recuperarme más rápido."" at bounding box center [758, 169] width 234 height 24
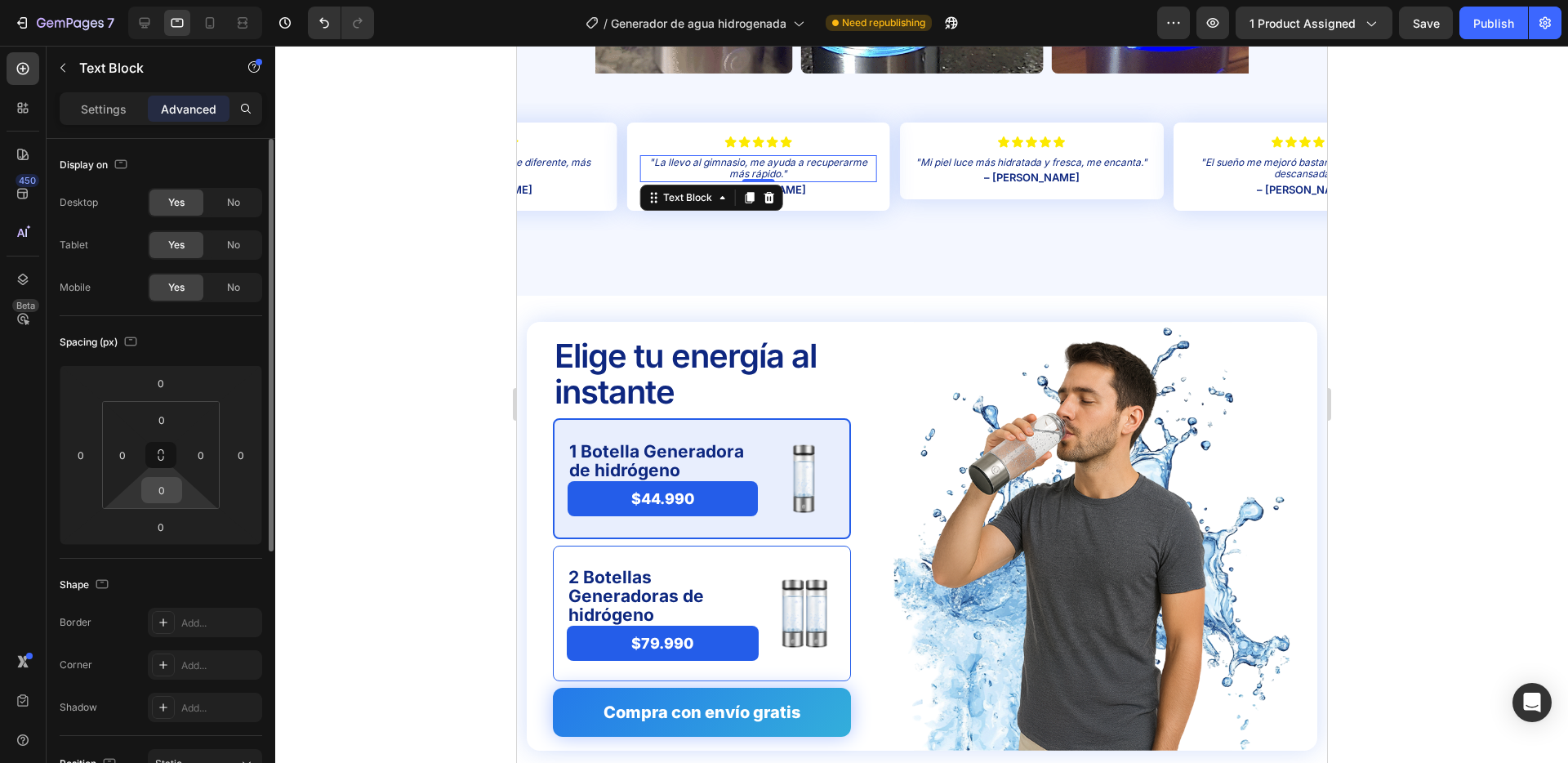
click at [163, 483] on input "0" at bounding box center [162, 490] width 33 height 24
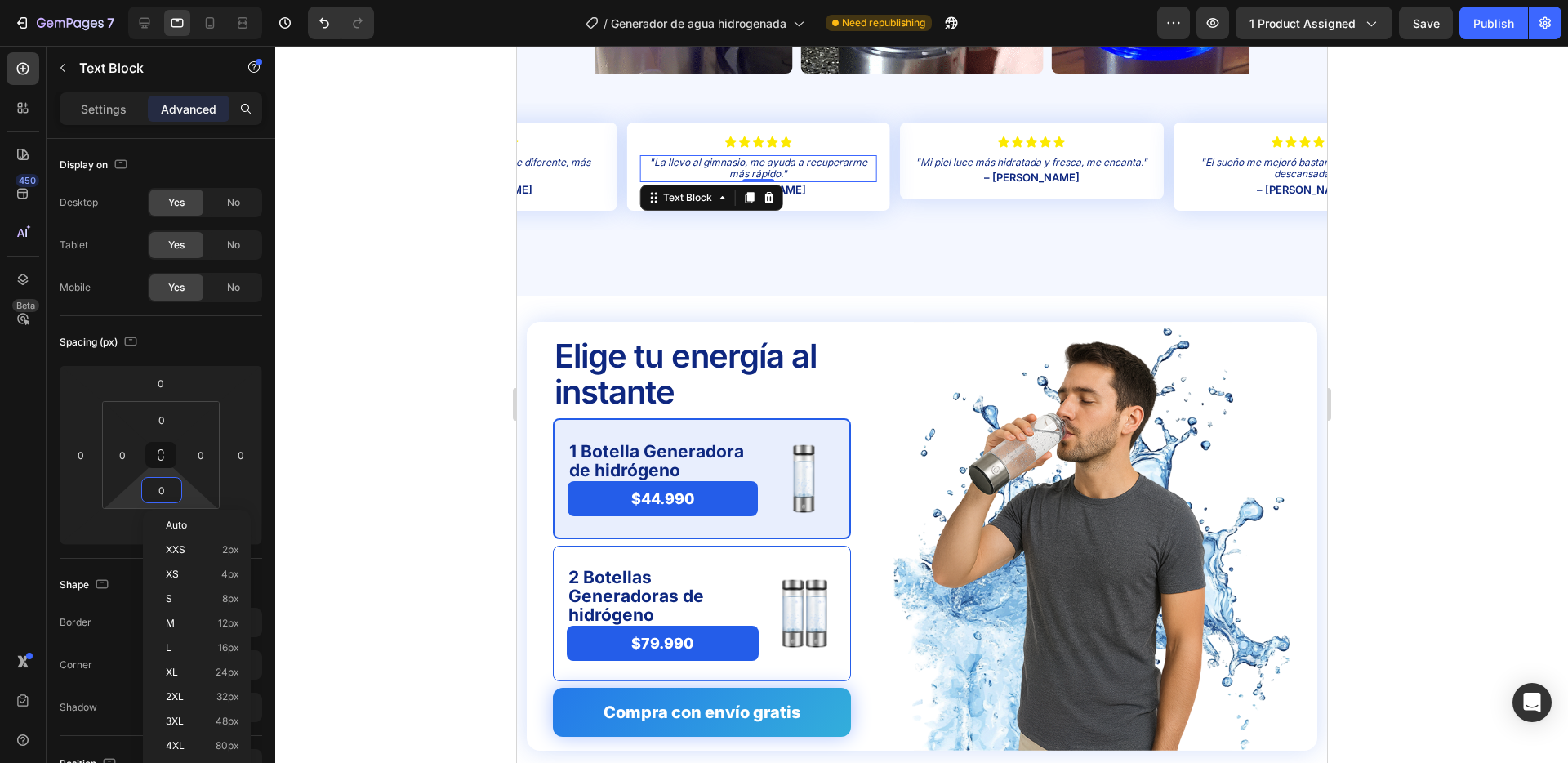
type input "8"
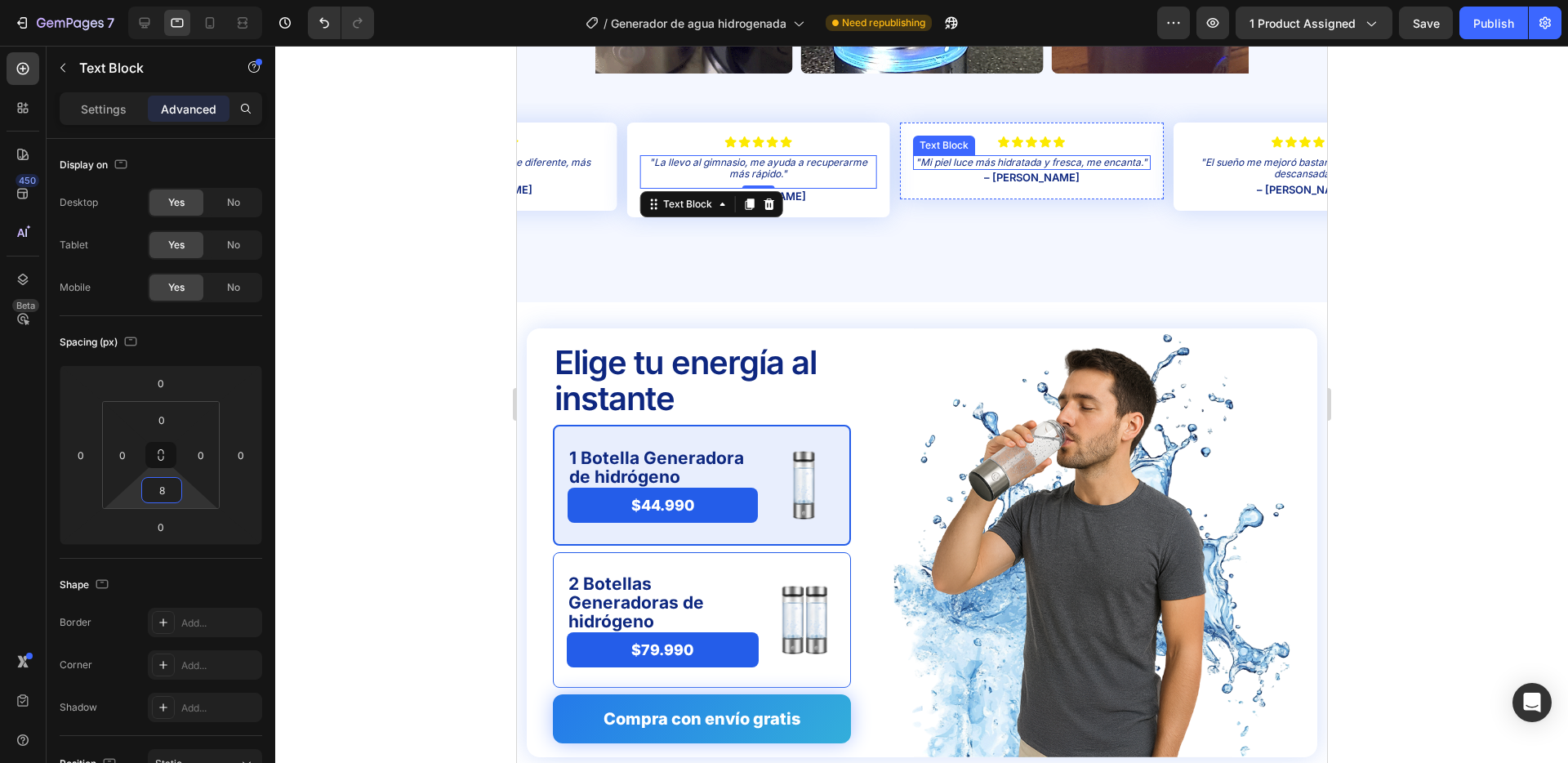
click at [1044, 165] on p ""Mi piel luce más hidratada y fresca, me encanta."" at bounding box center [1031, 162] width 234 height 12
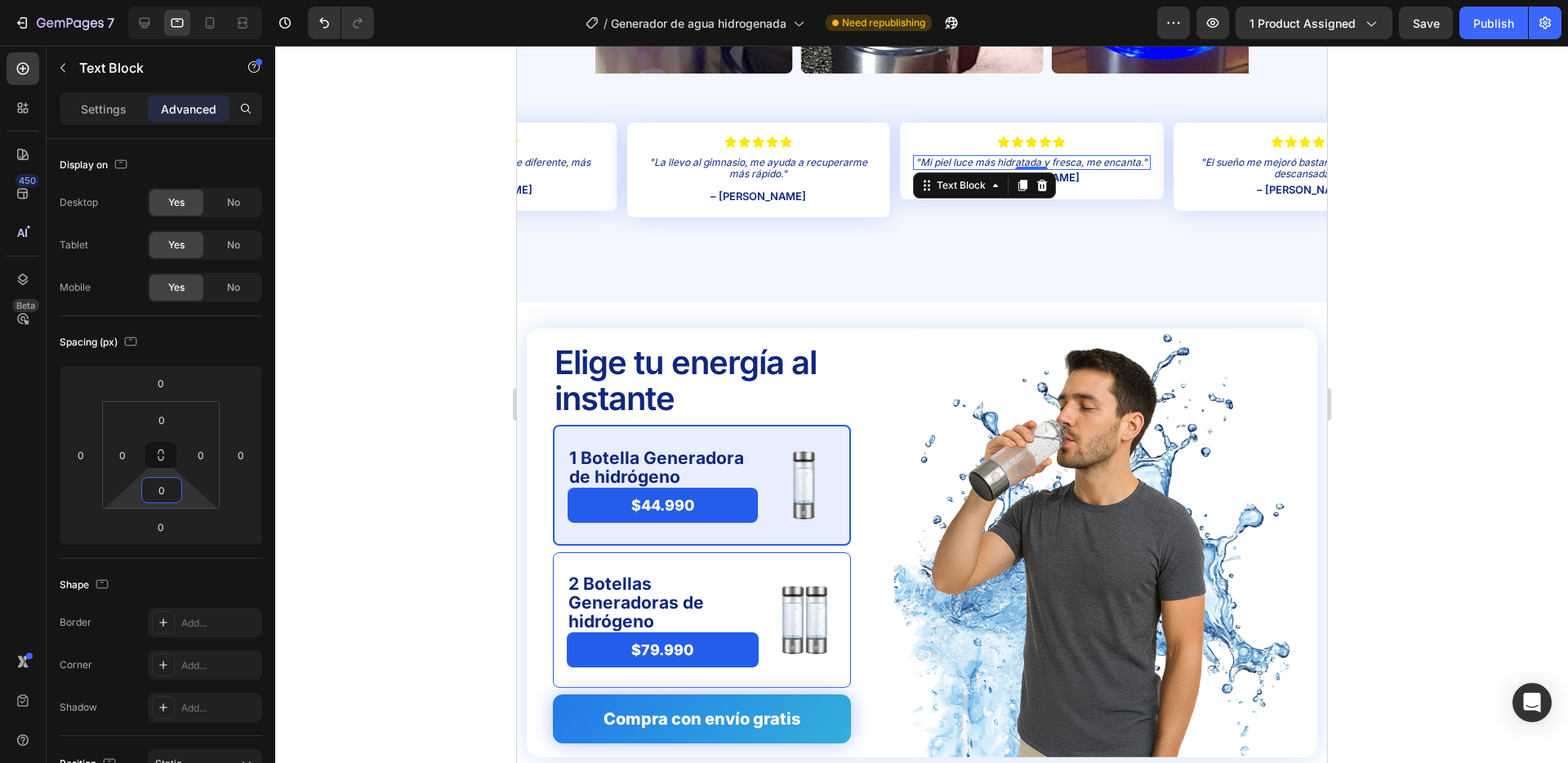
drag, startPoint x: 166, startPoint y: 486, endPoint x: 376, endPoint y: 468, distance: 210.8
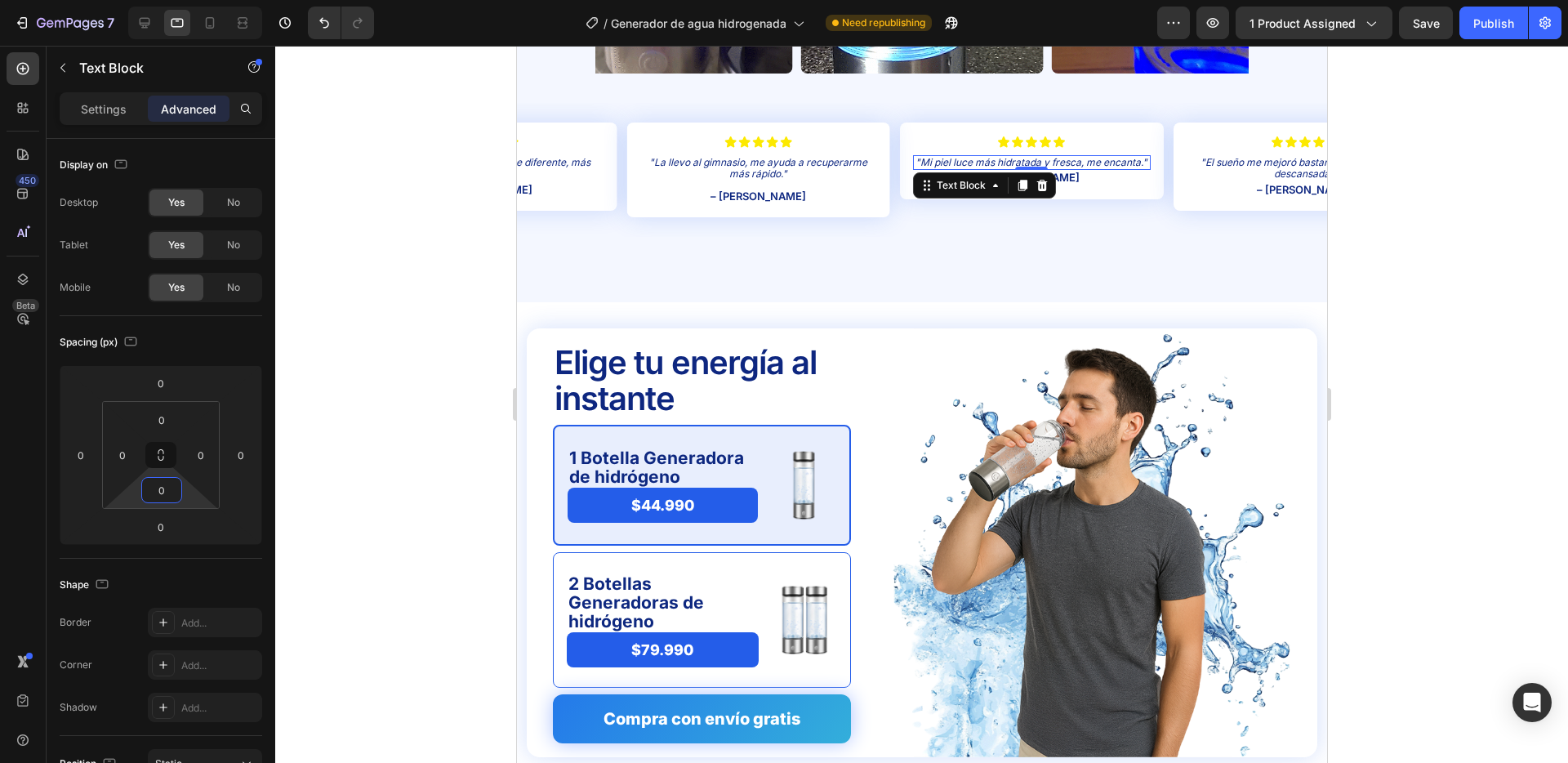
click at [167, 486] on input "0" at bounding box center [162, 490] width 33 height 24
type input "8"
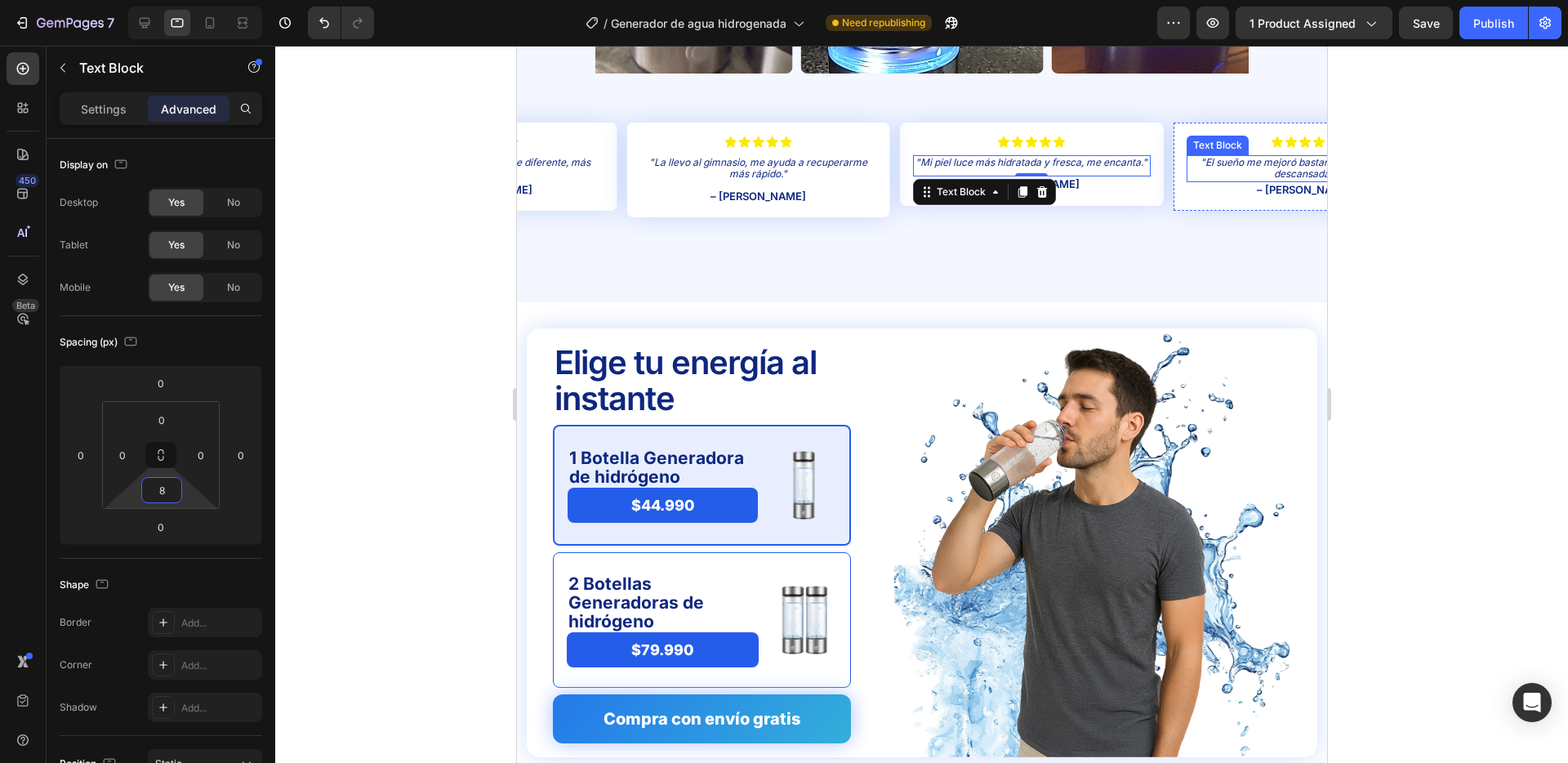
click at [1286, 166] on p ""El sueño me mejoró bastante, despierto más descansada."" at bounding box center [1305, 169] width 234 height 24
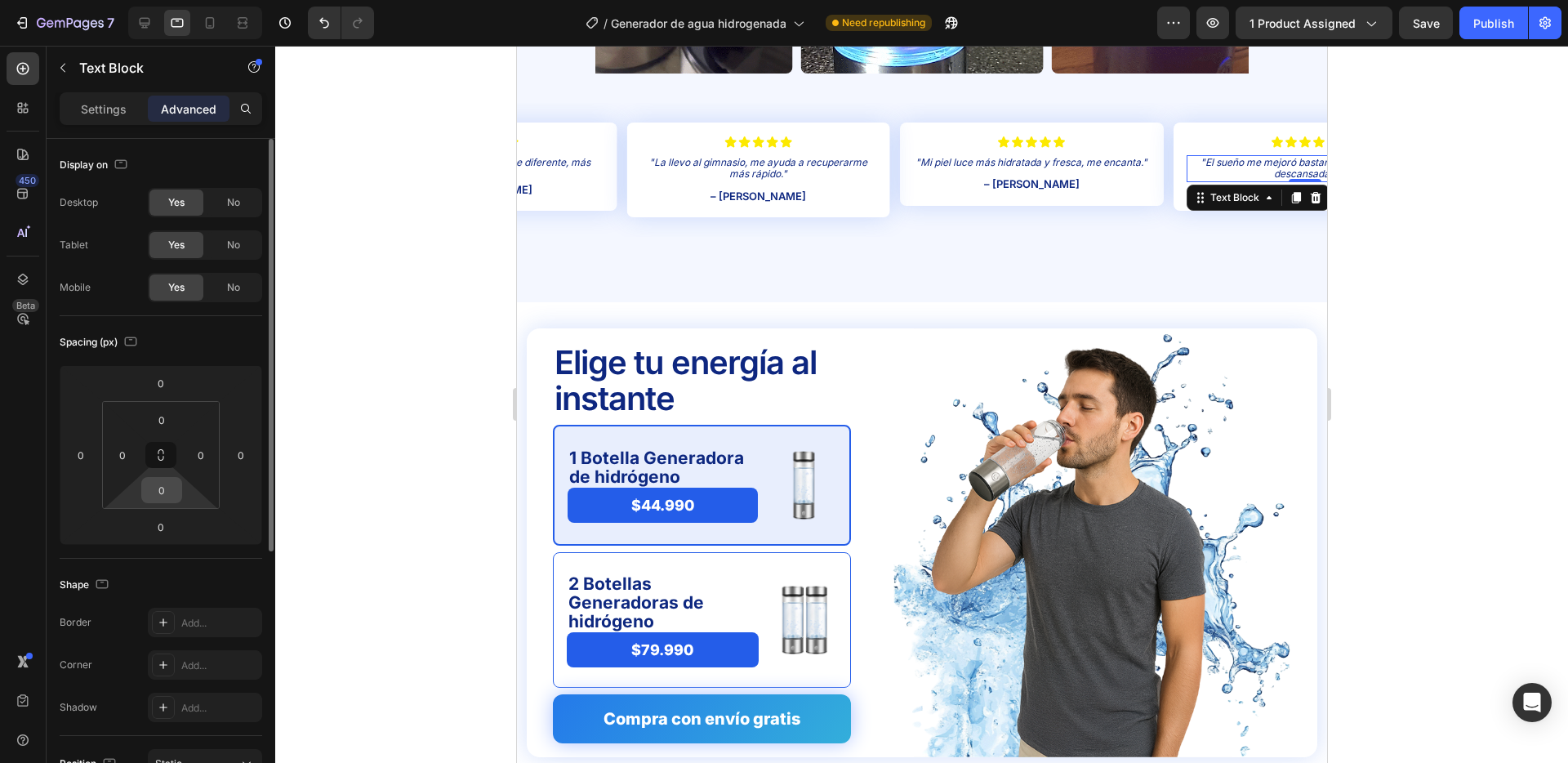
click at [162, 485] on input "0" at bounding box center [162, 490] width 33 height 24
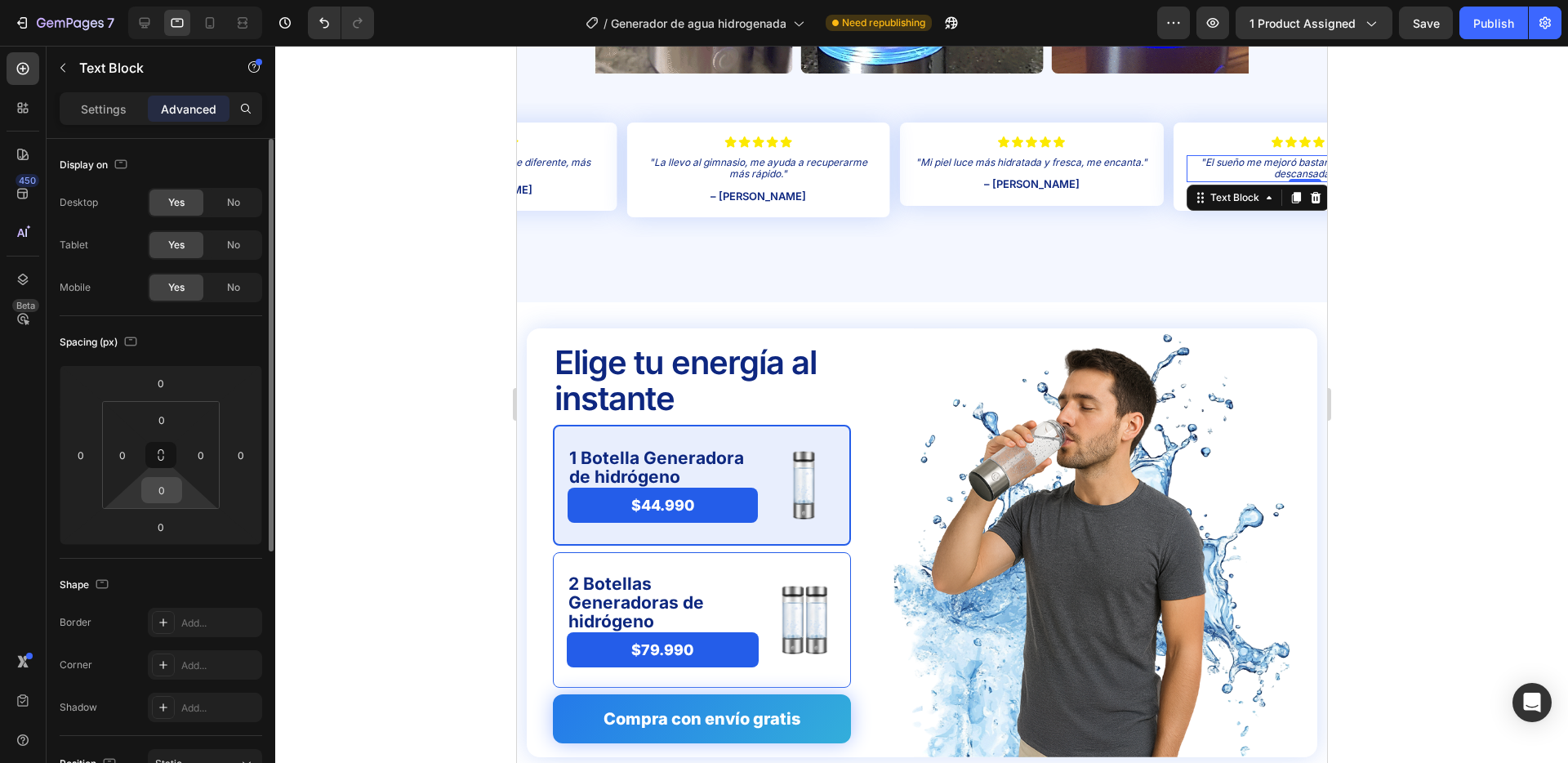
type input "8"
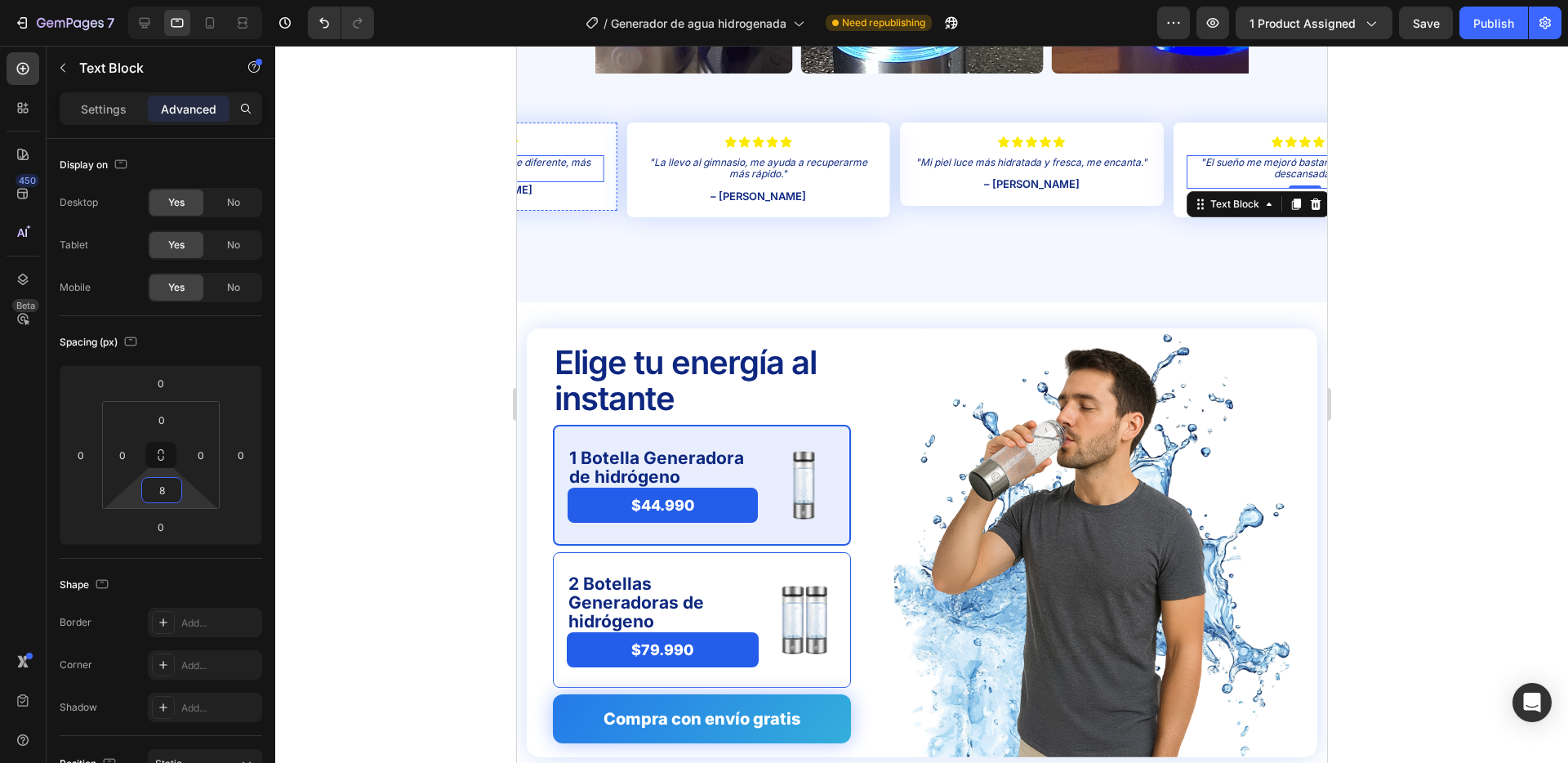
click at [561, 163] on p ""Es fácil de usar y el agua sabe diferente, más ligera."" at bounding box center [485, 169] width 234 height 24
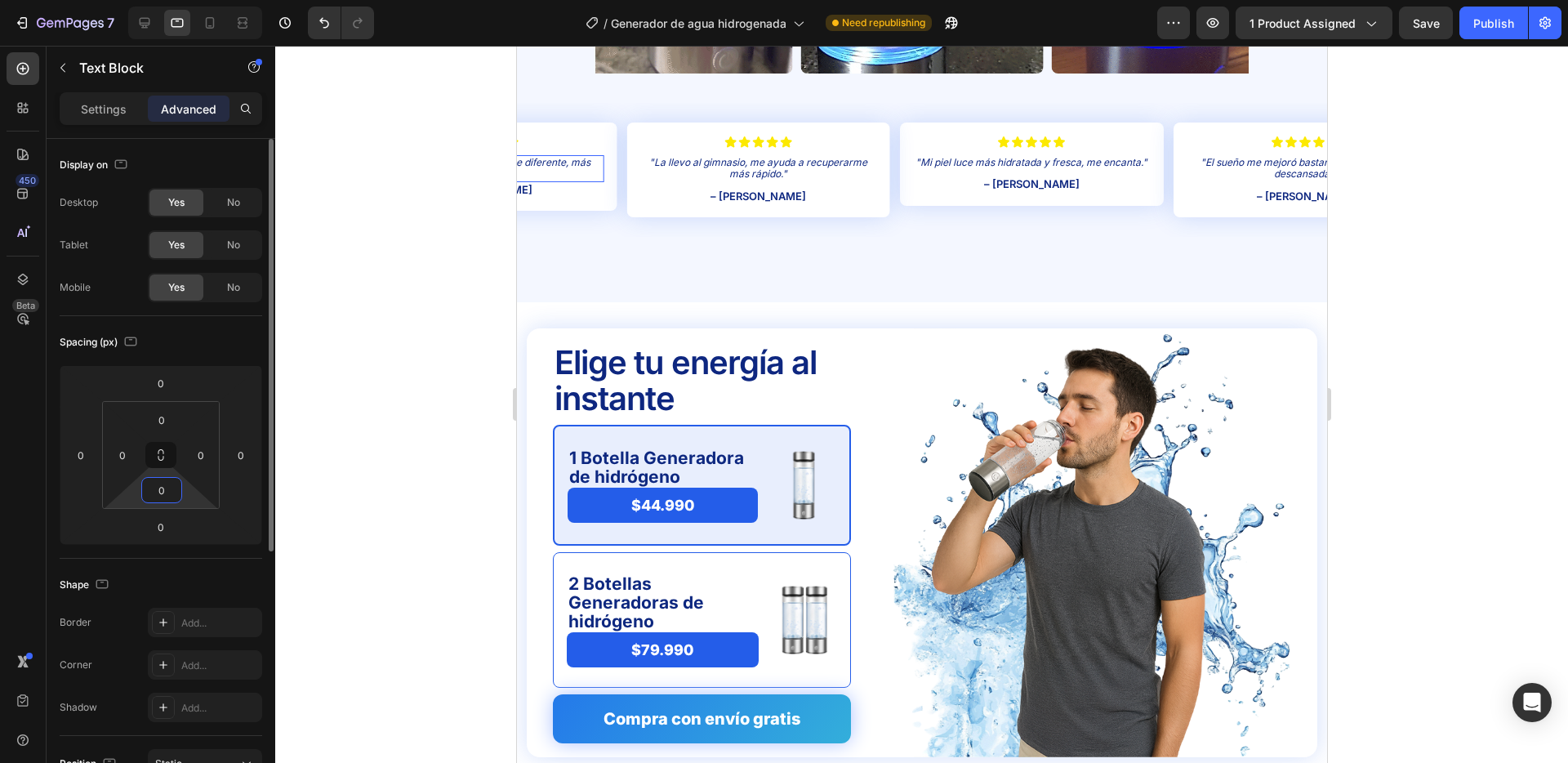
click at [172, 487] on input "0" at bounding box center [162, 490] width 33 height 24
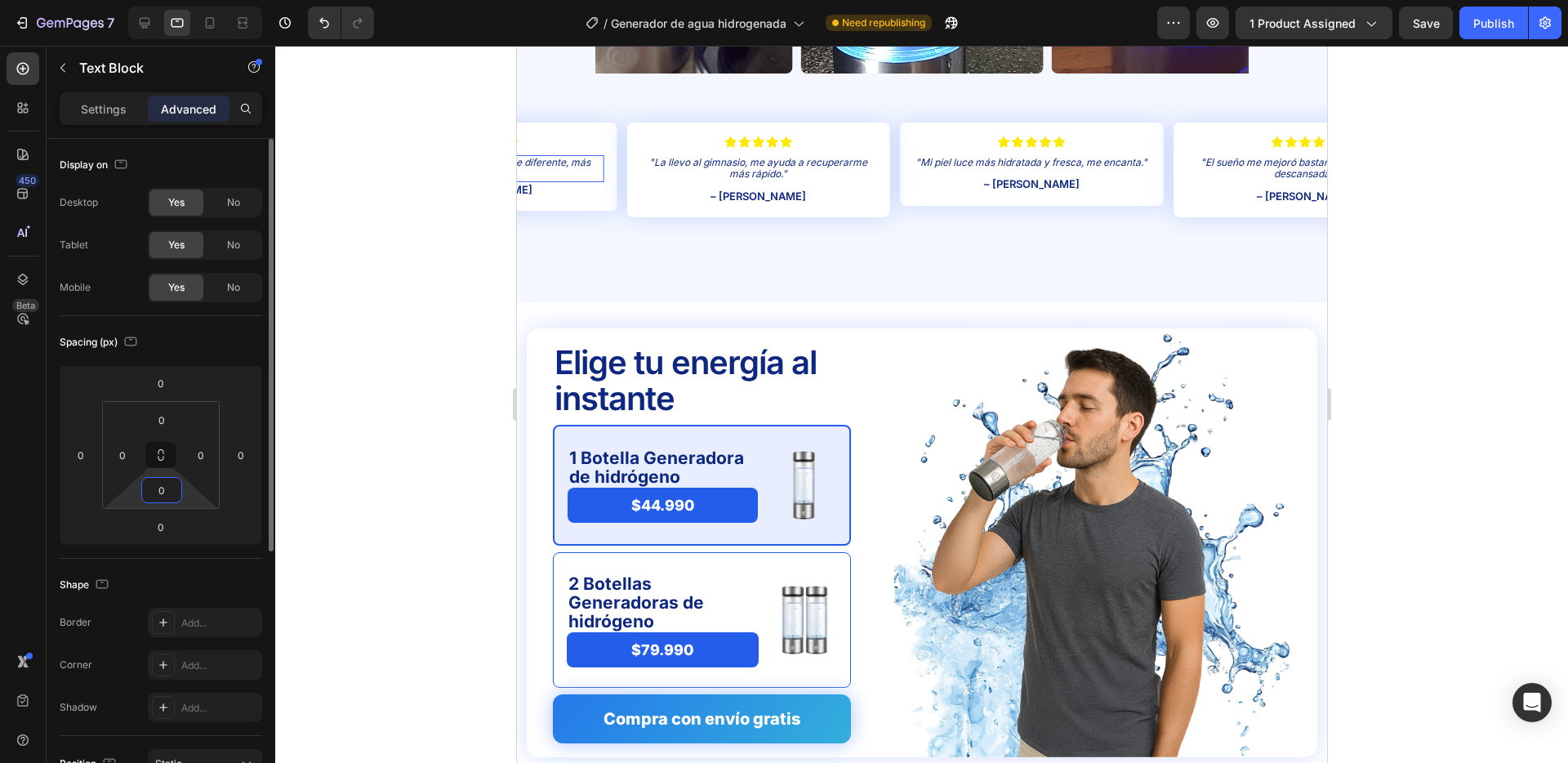
type input "8"
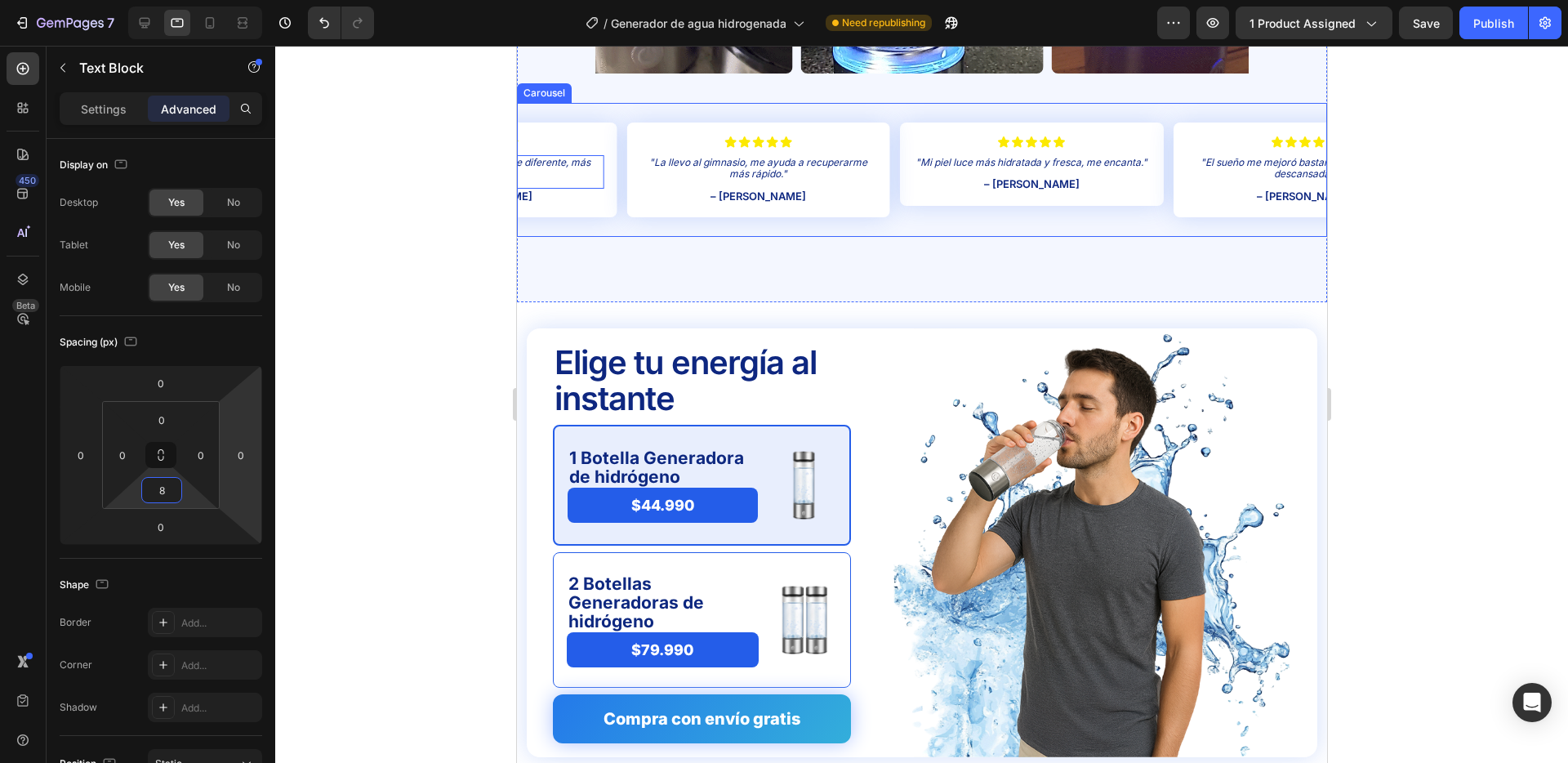
click at [621, 130] on div "Icon Icon Icon Icon Icon Icon List "Mi piel luce más hidratada y fresca, me enc…" at bounding box center [921, 170] width 810 height 134
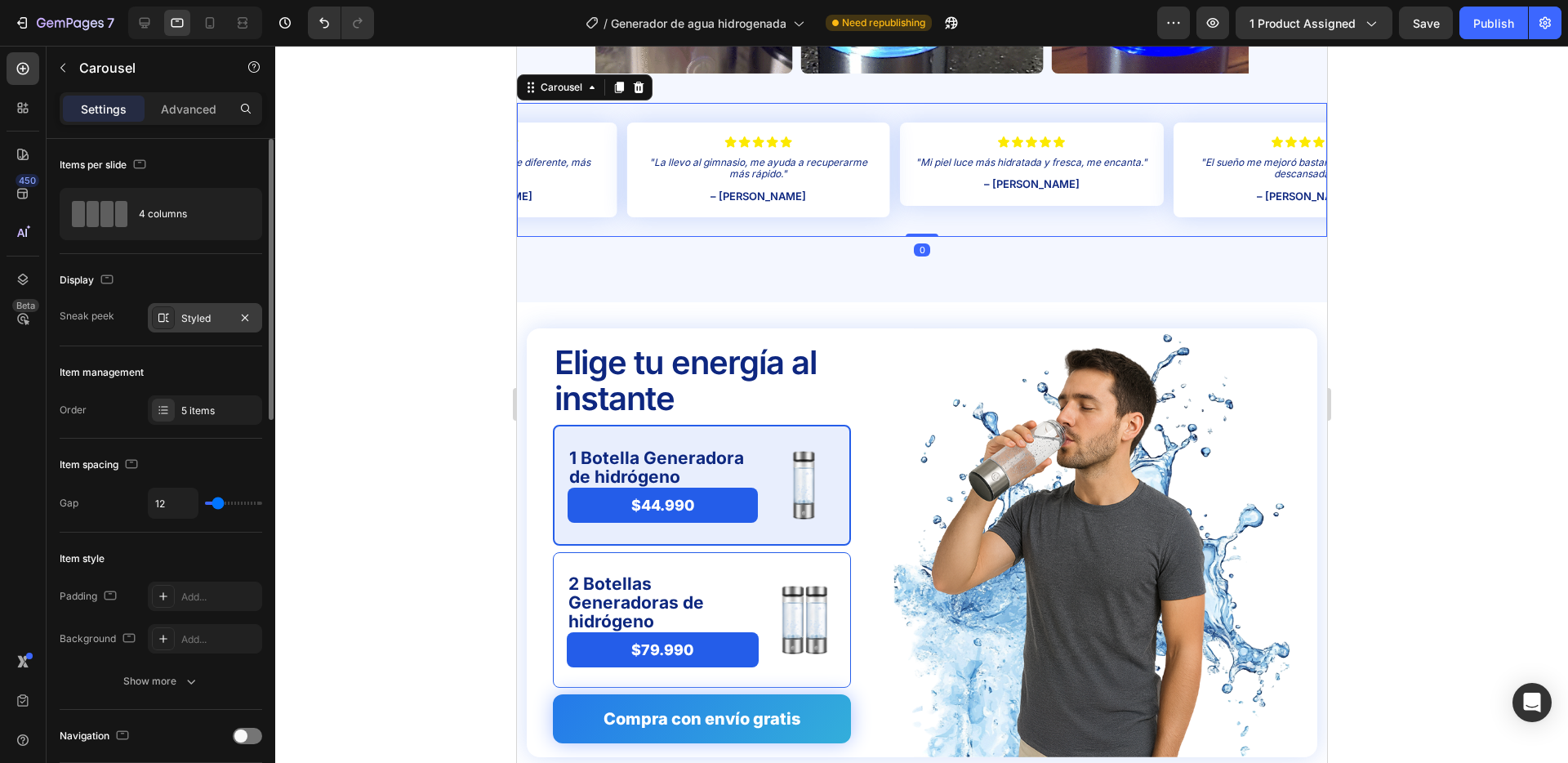
click at [199, 321] on div "Styled" at bounding box center [205, 318] width 47 height 15
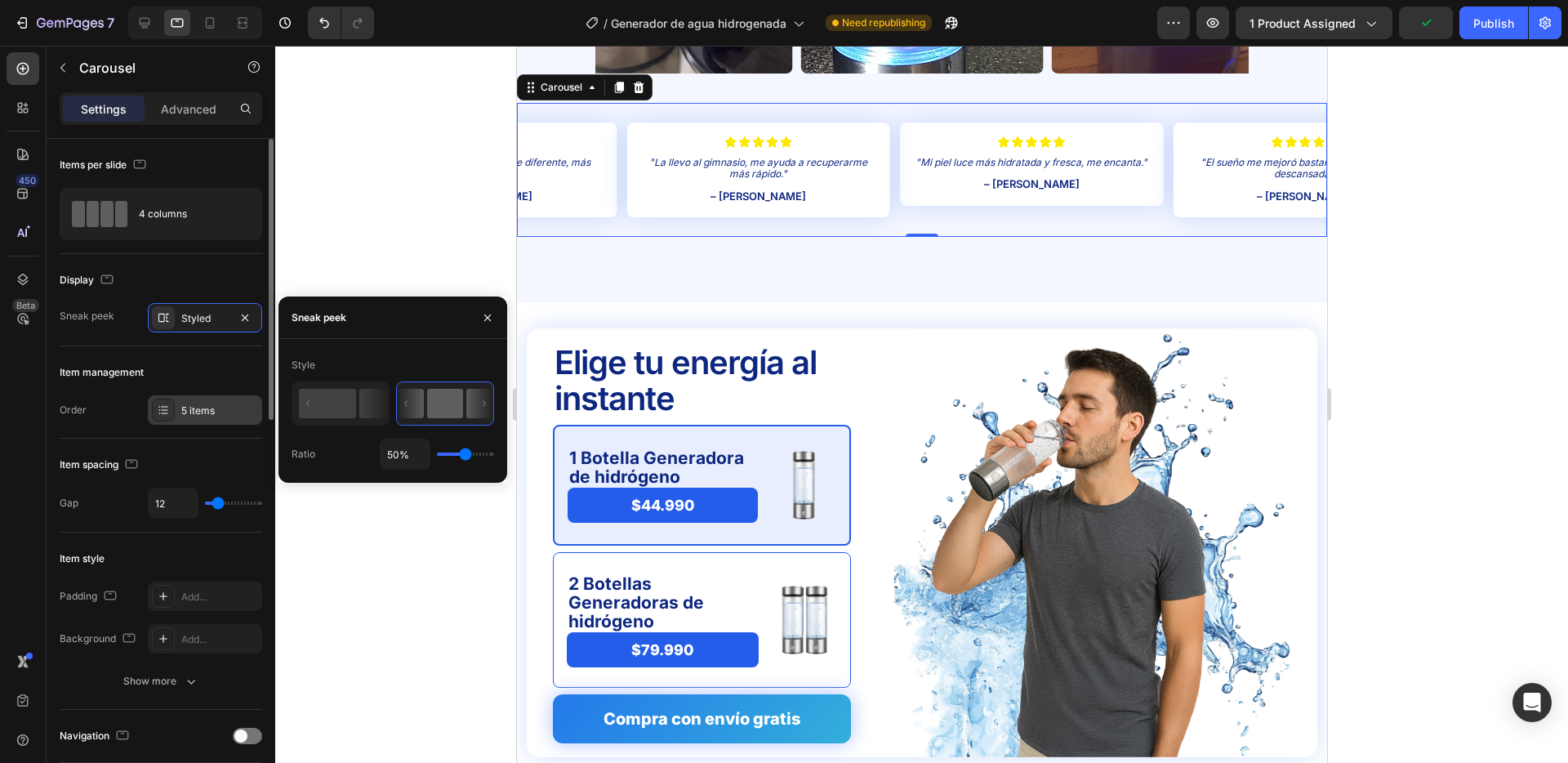
click at [192, 406] on div "5 items" at bounding box center [220, 411] width 77 height 15
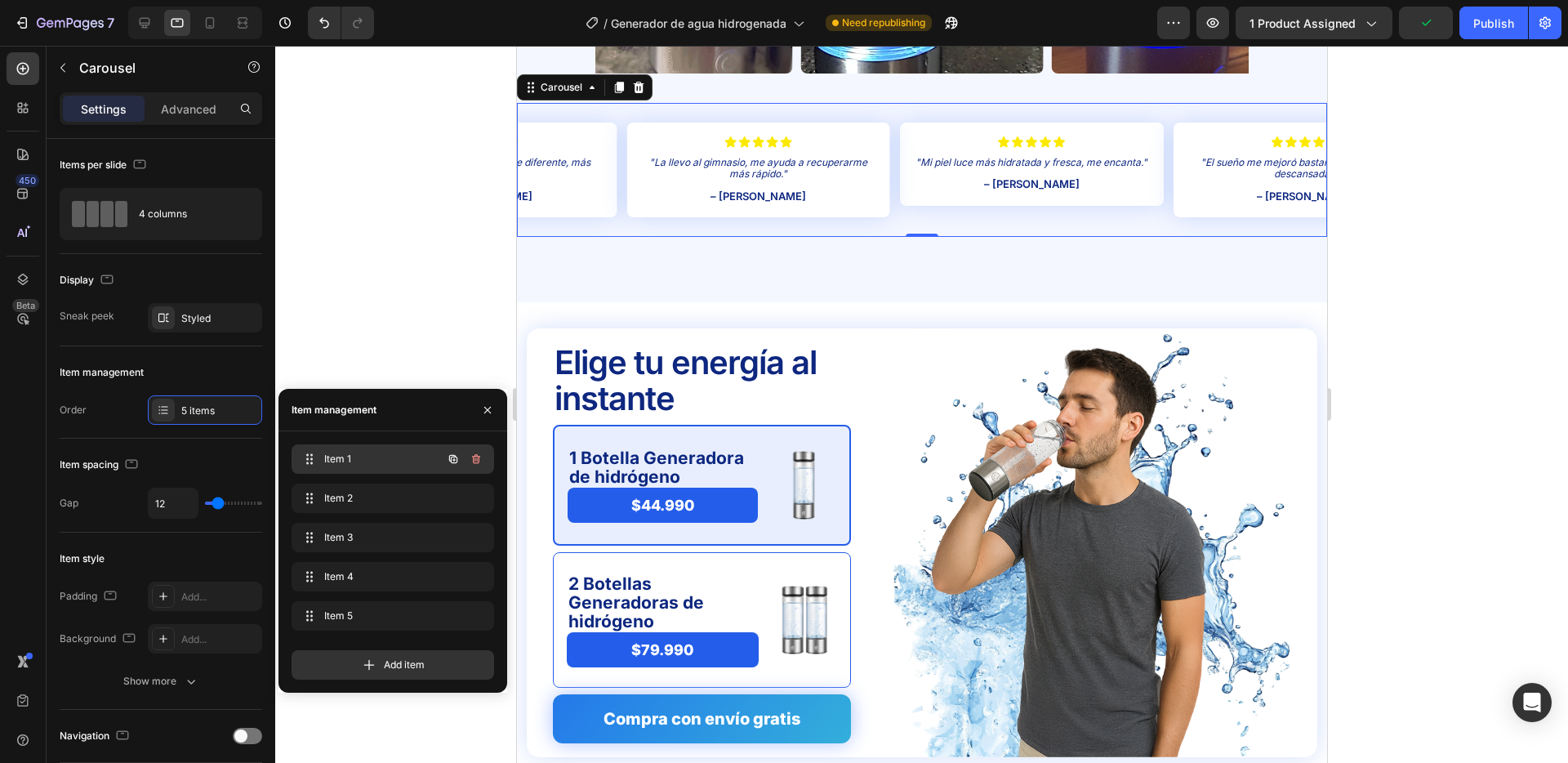
click at [368, 455] on span "Item 1" at bounding box center [370, 459] width 93 height 15
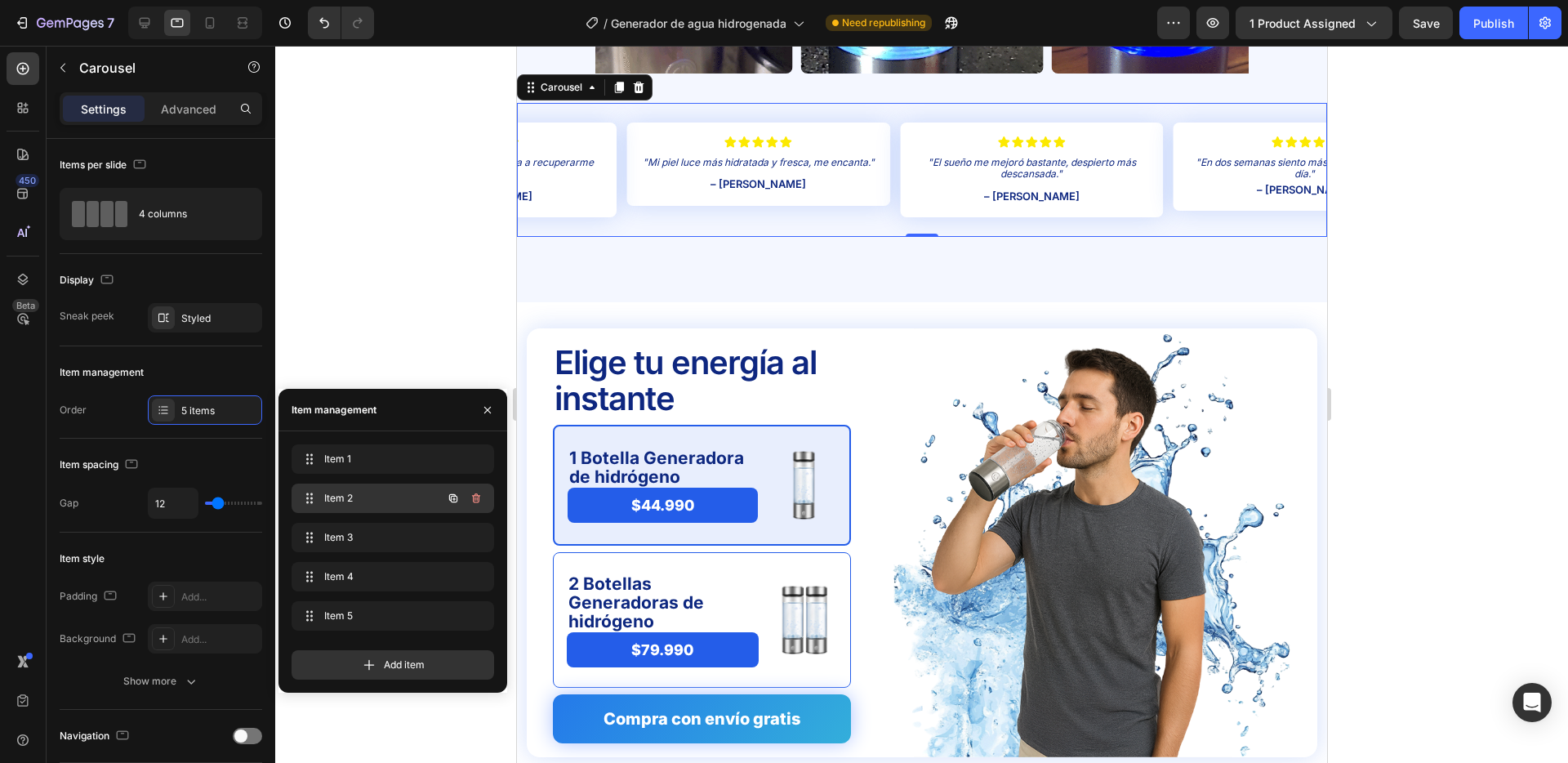
click at [378, 502] on span "Item 2" at bounding box center [370, 498] width 93 height 15
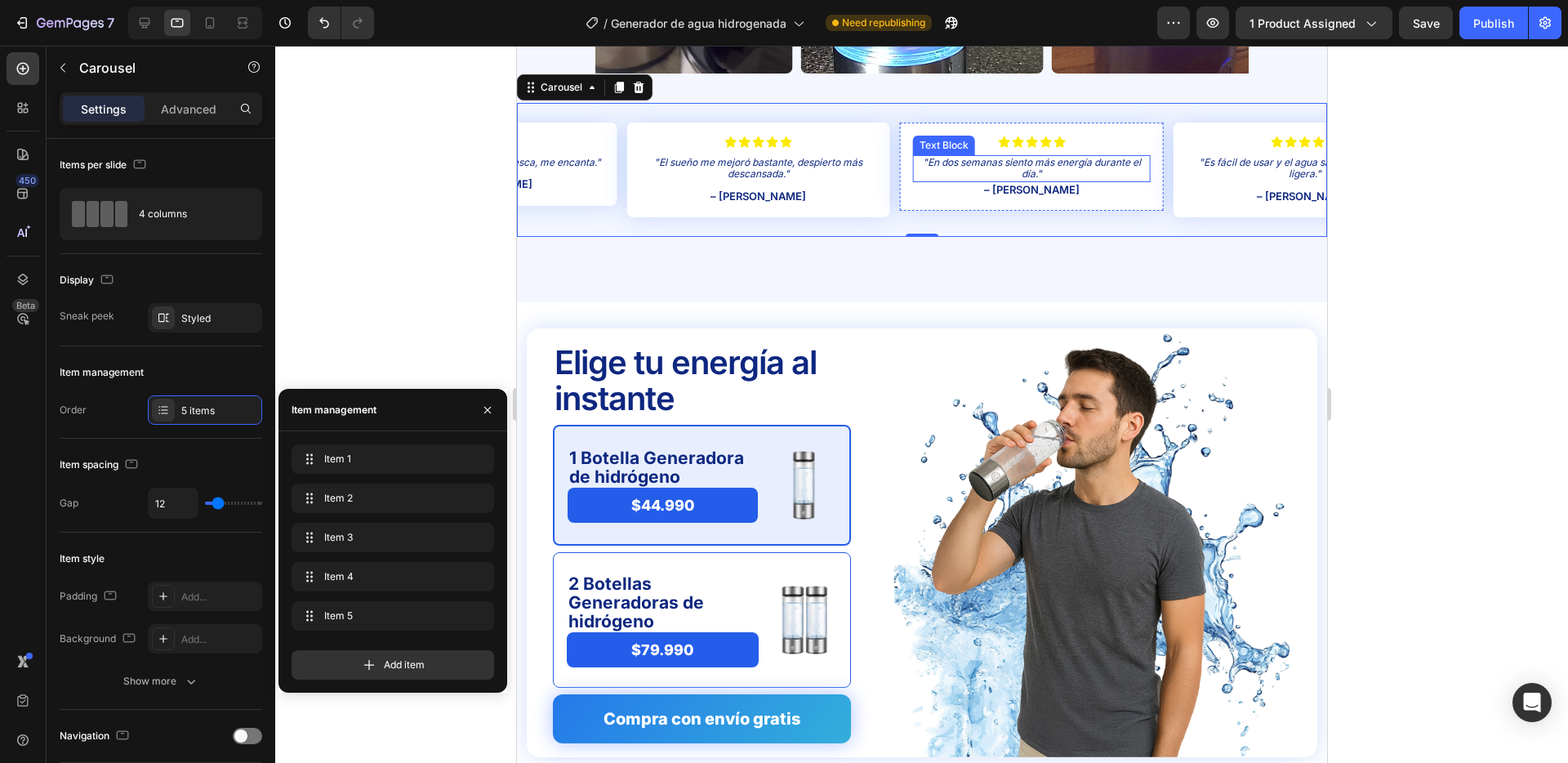
click at [1040, 167] on p ""En dos semanas siento más energía durante el día."" at bounding box center [1031, 169] width 234 height 24
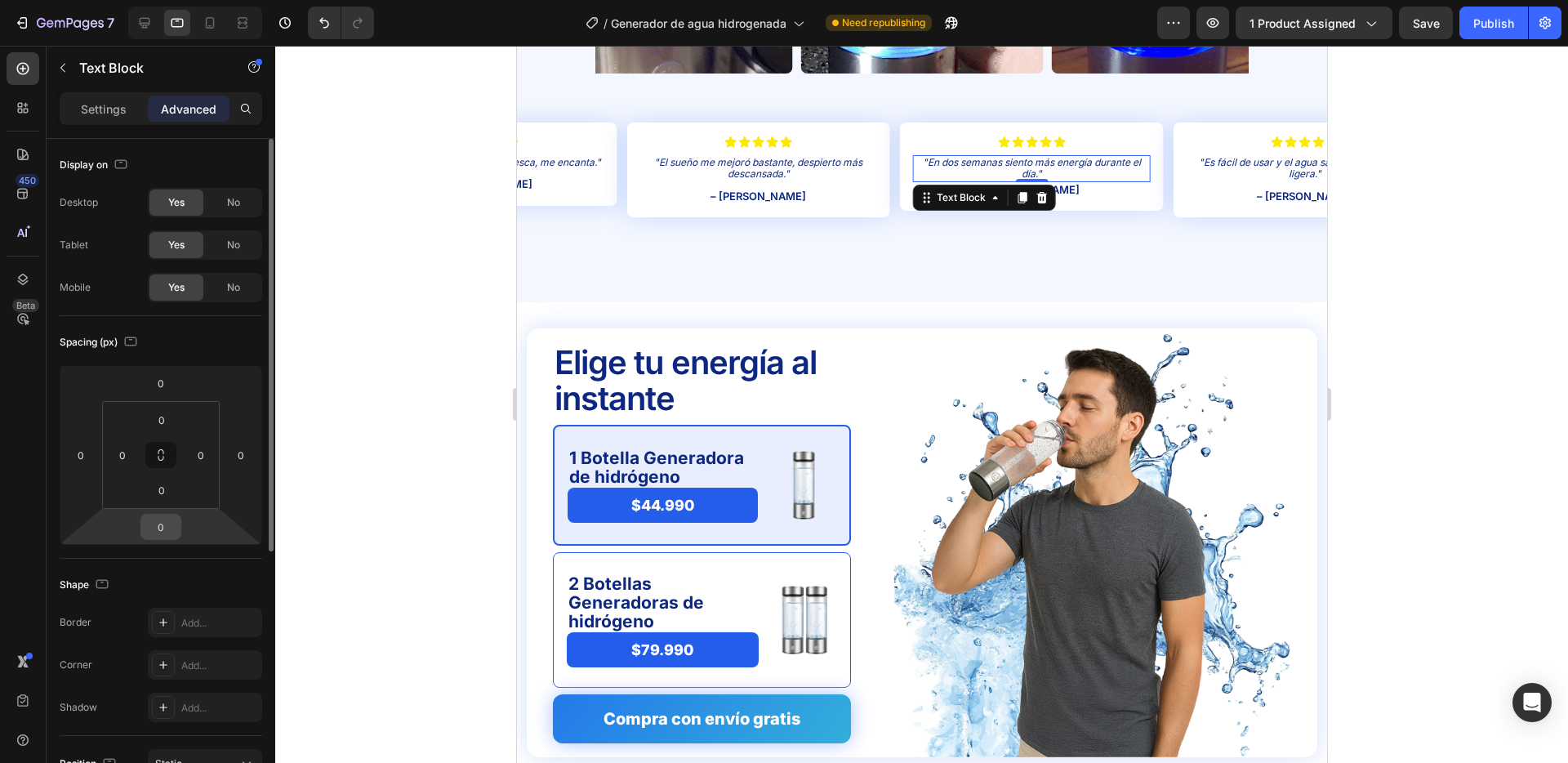
click at [156, 520] on input "0" at bounding box center [161, 526] width 33 height 24
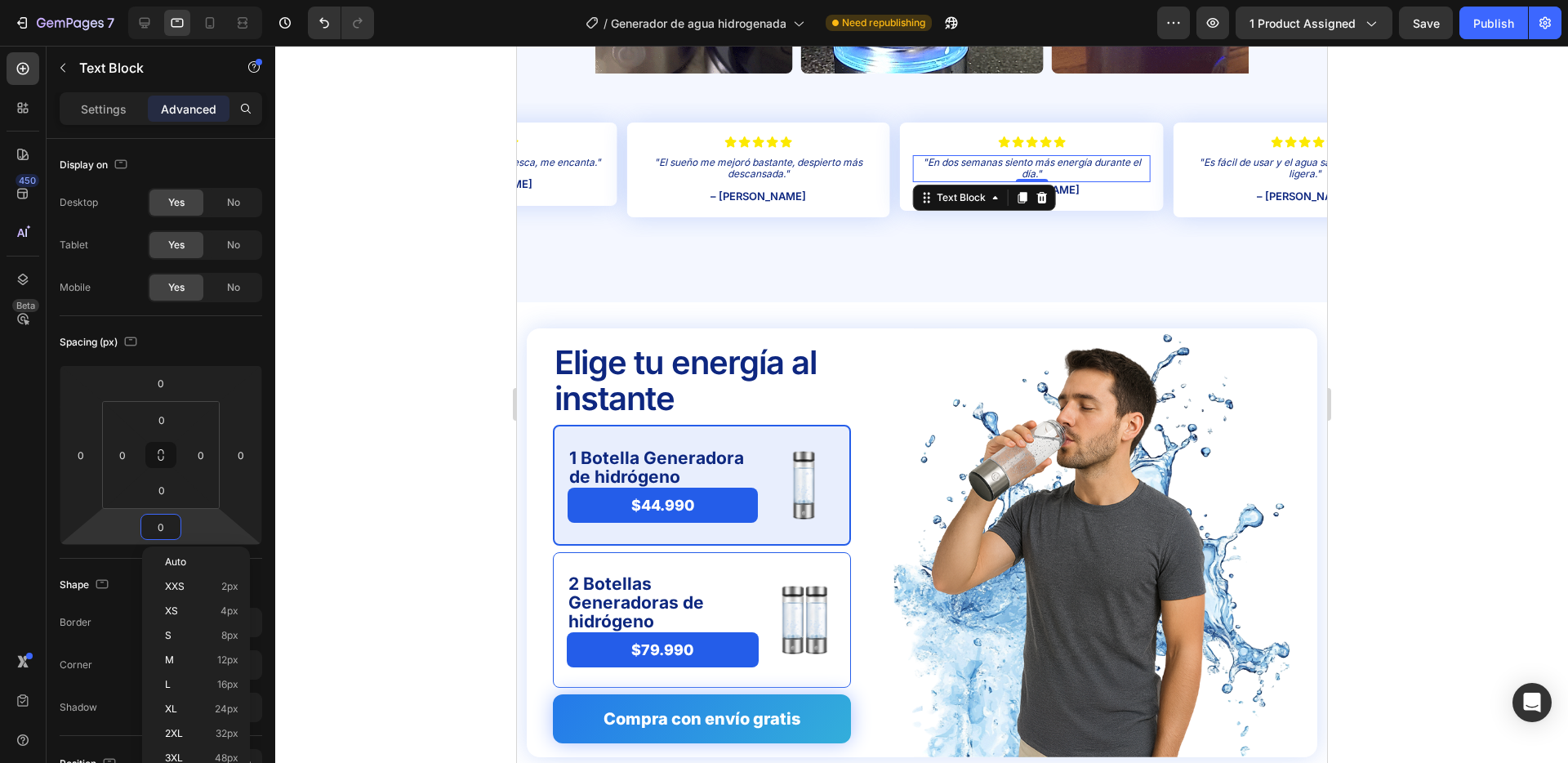
type input "8"
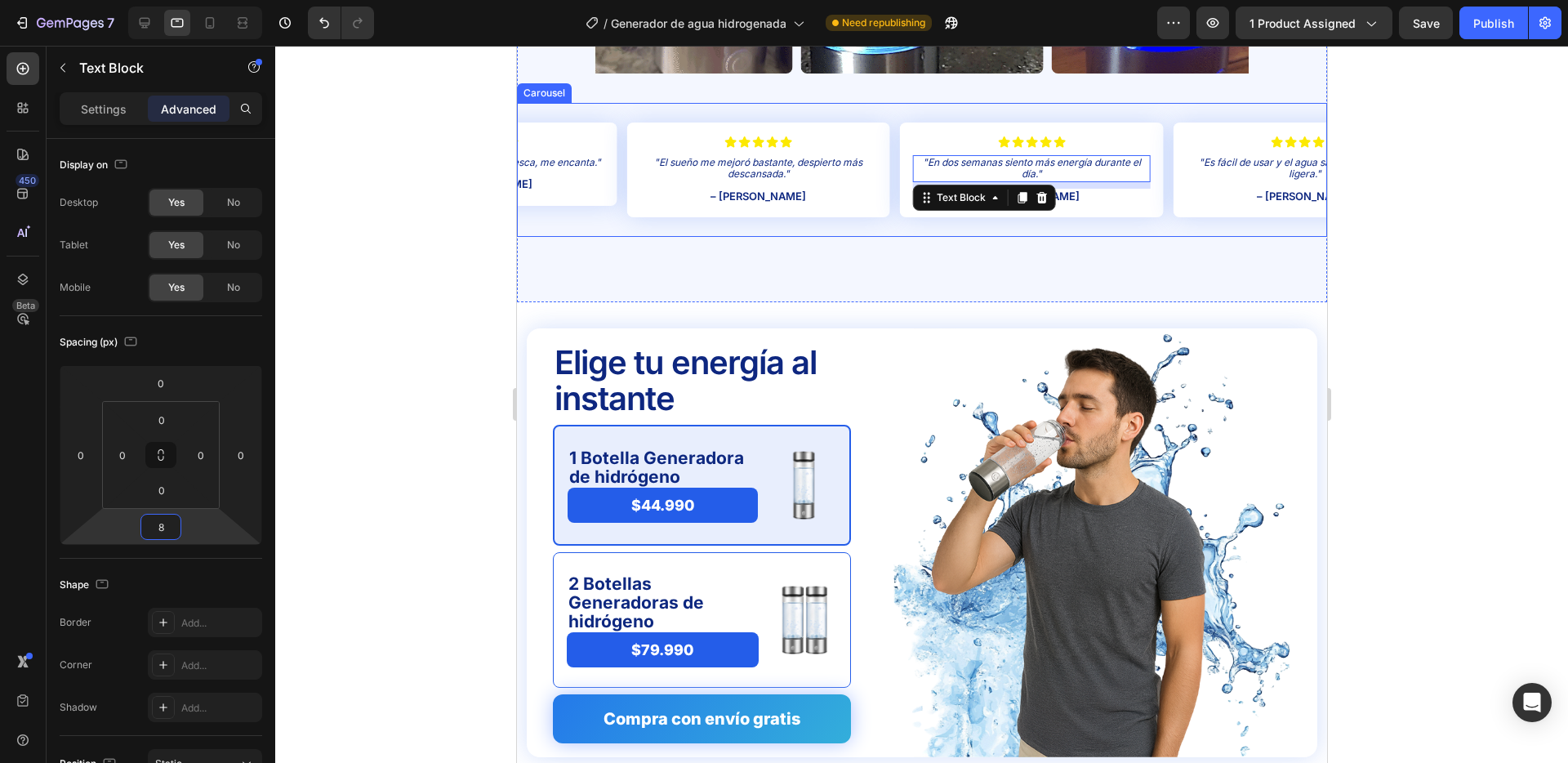
click at [893, 152] on div "Icon Icon Icon Icon Icon Icon List "Mi piel luce más hidratada y fresca, me enc…" at bounding box center [921, 170] width 810 height 134
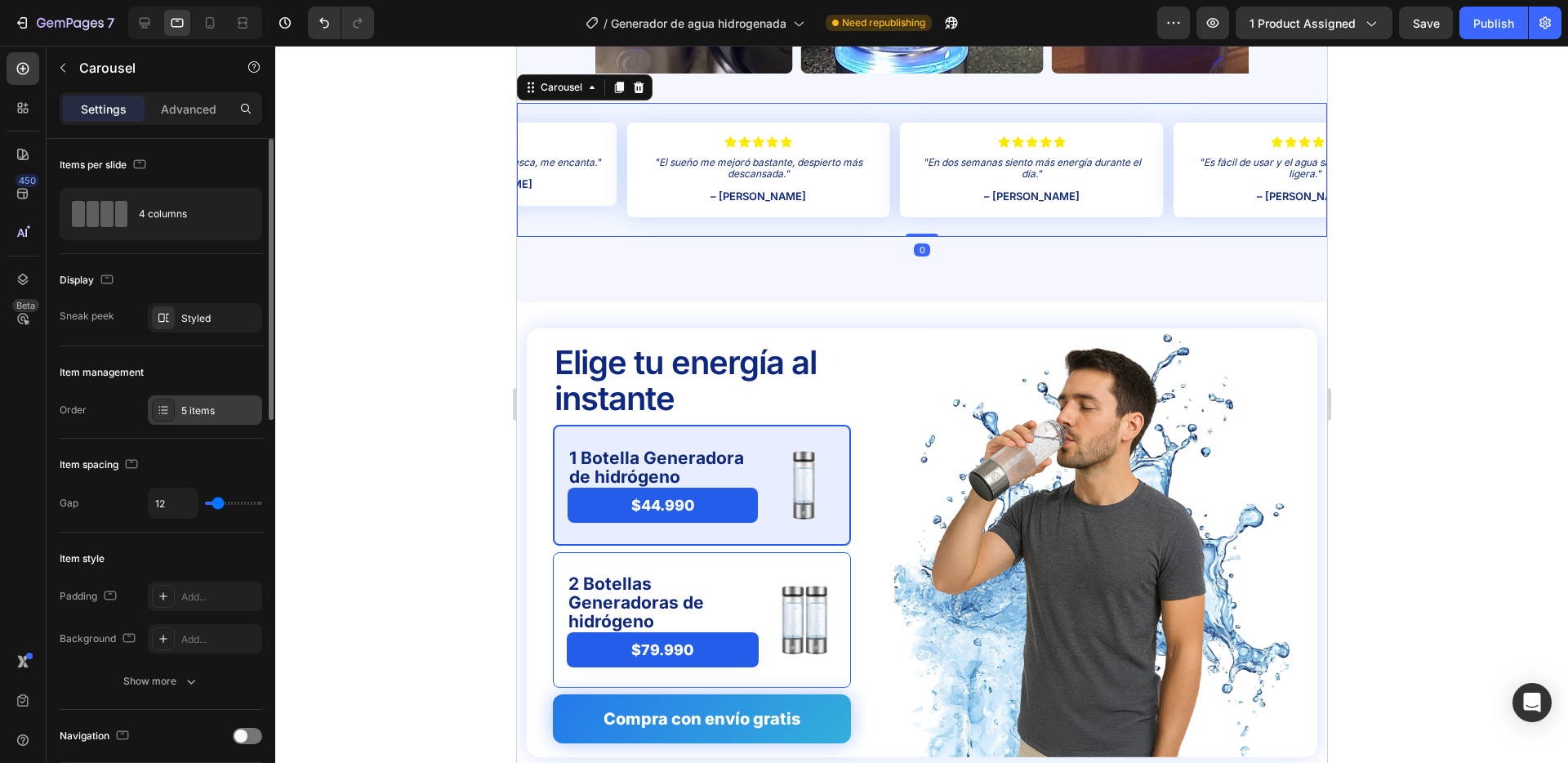
click at [192, 406] on div "5 items" at bounding box center [220, 411] width 77 height 15
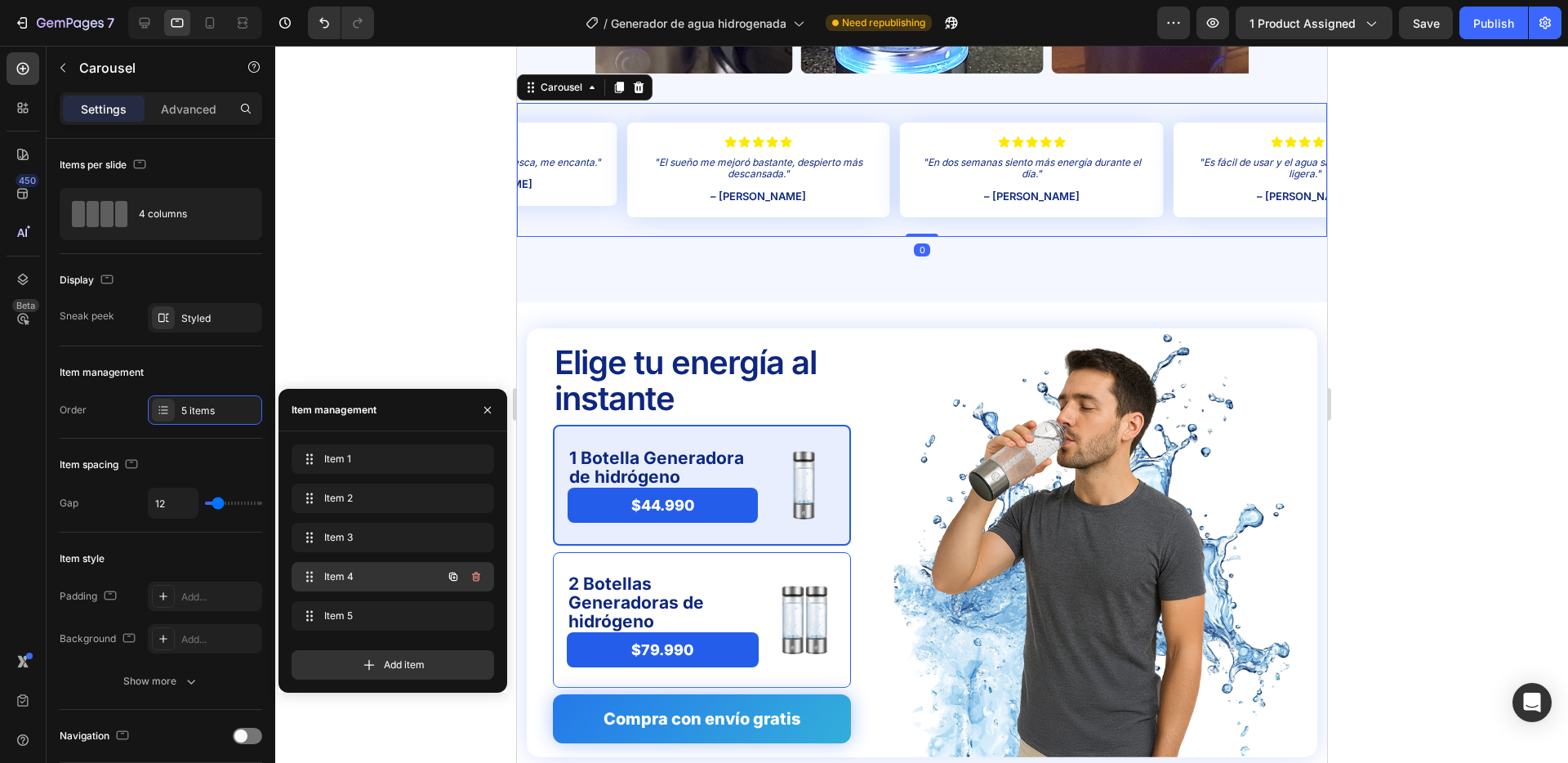
click at [339, 575] on span "Item 4" at bounding box center [370, 576] width 93 height 15
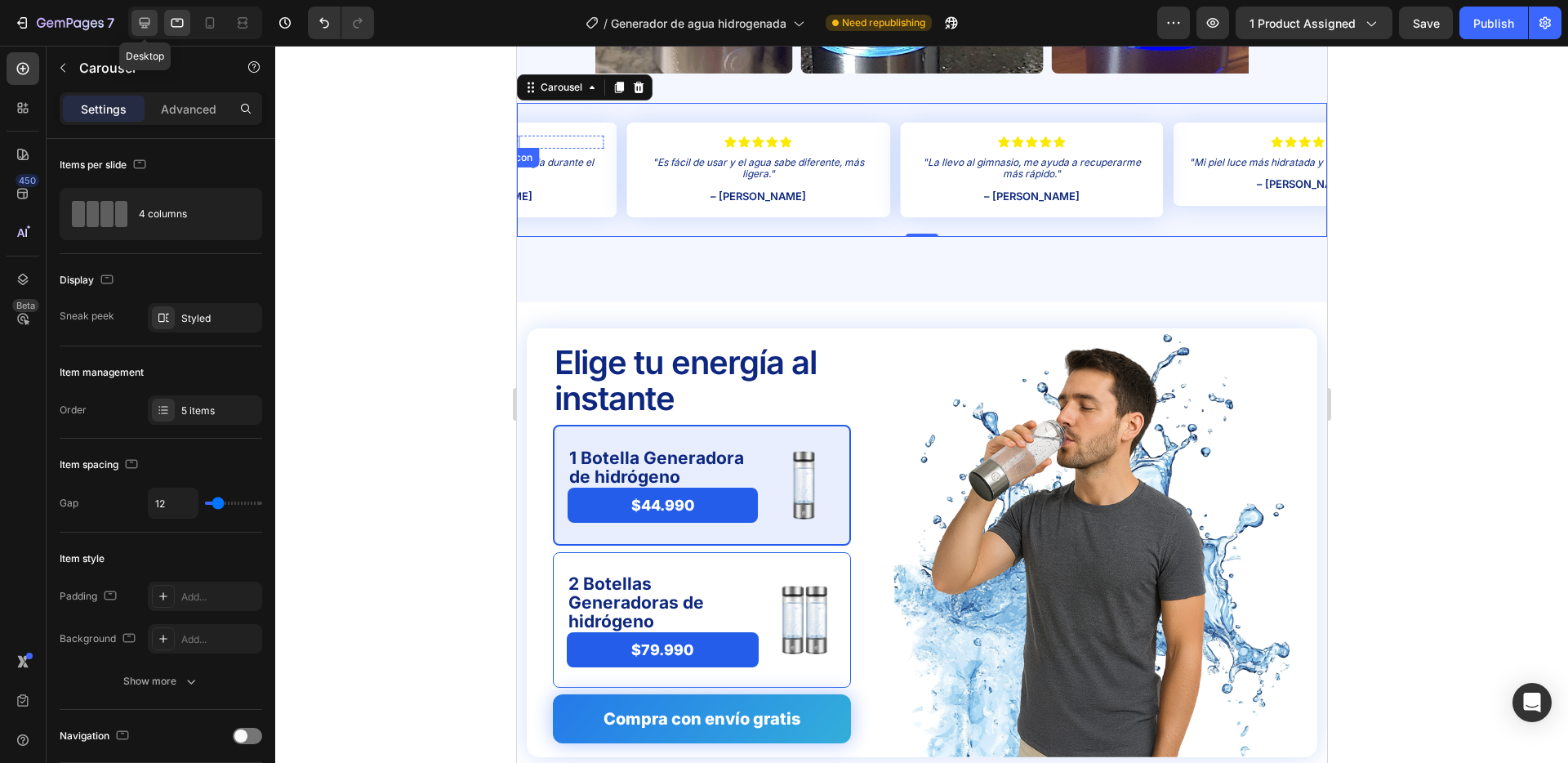
click at [148, 24] on icon at bounding box center [144, 23] width 16 height 16
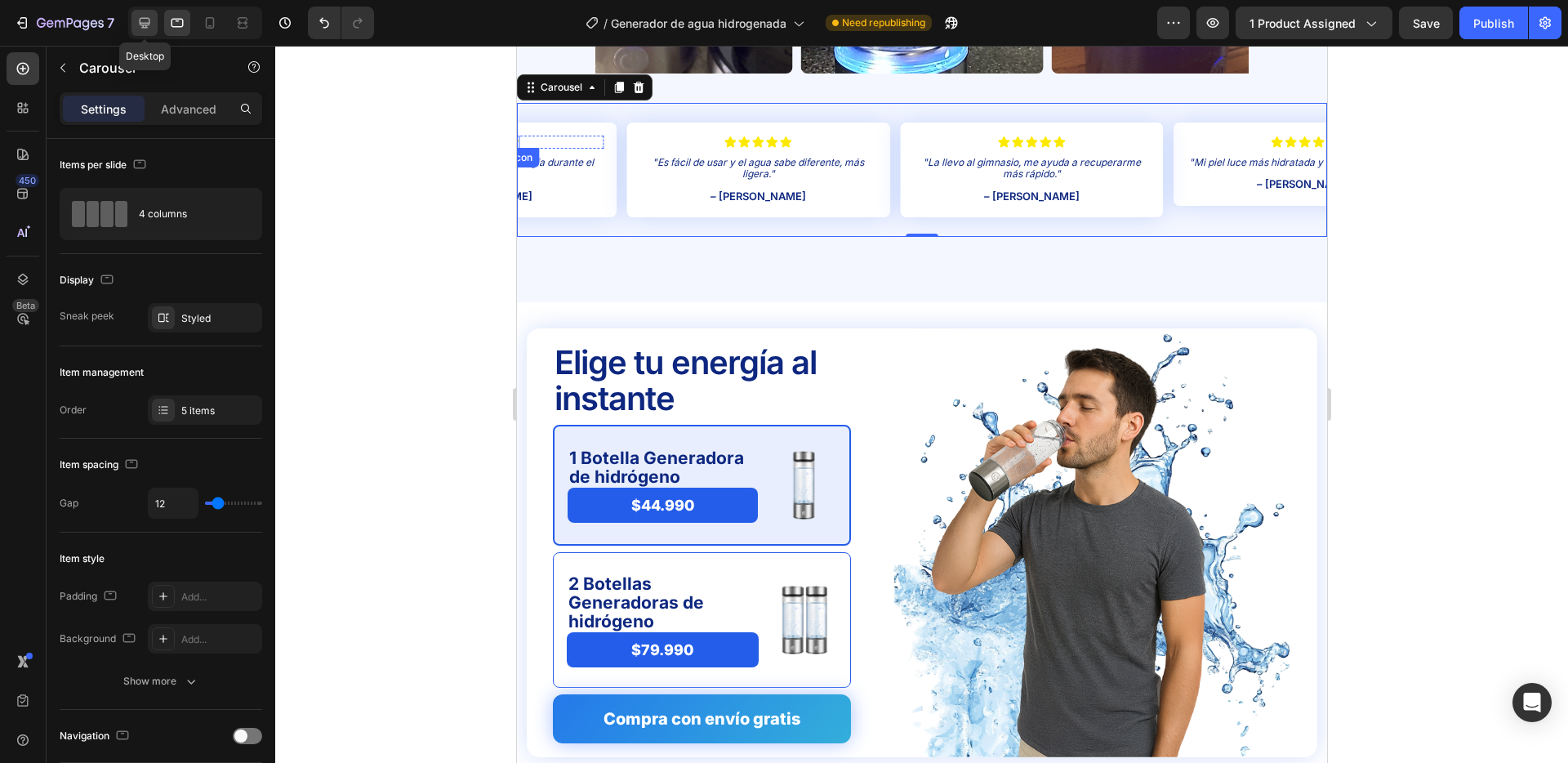
type input "1200"
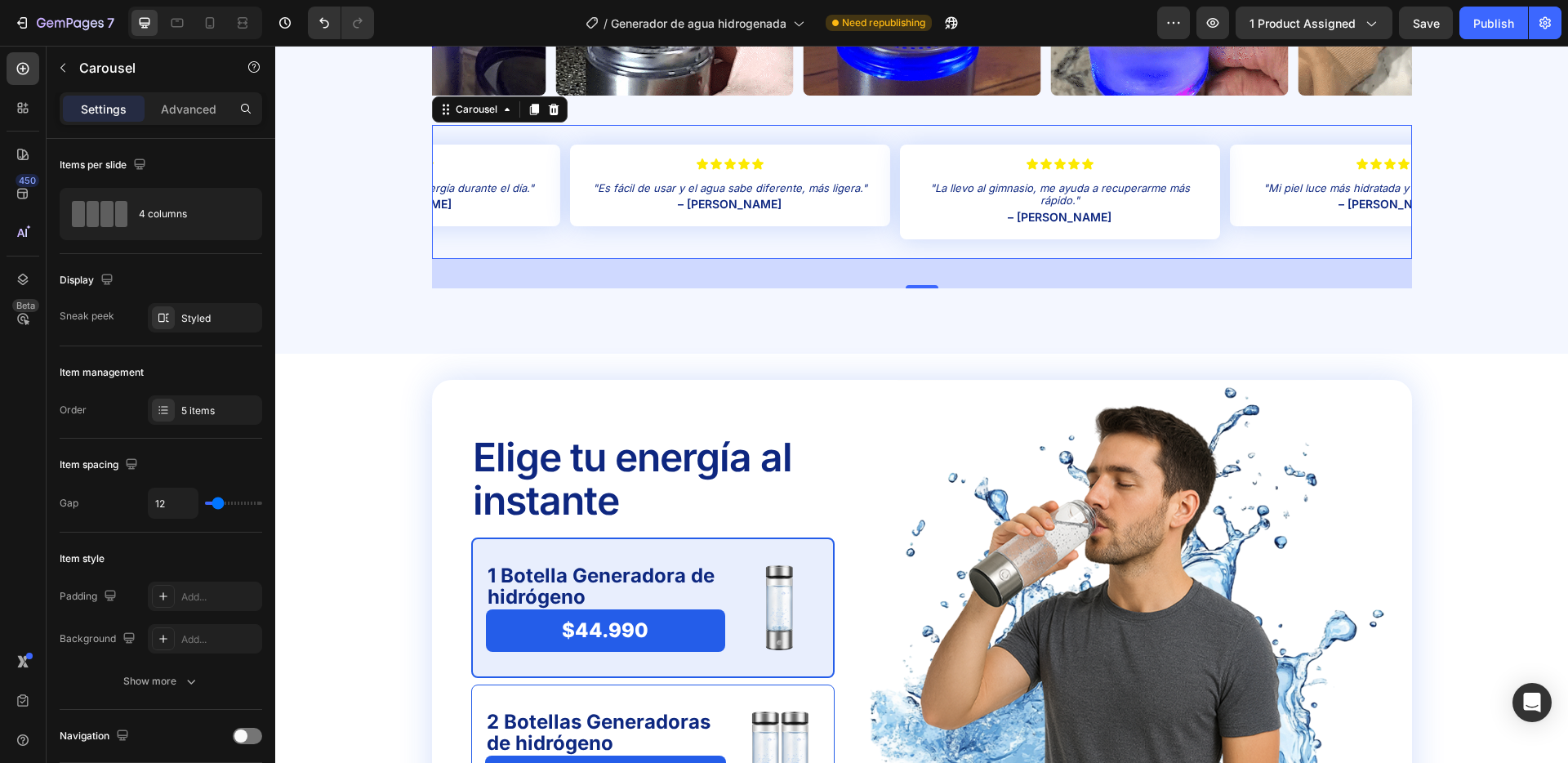
scroll to position [3639, 0]
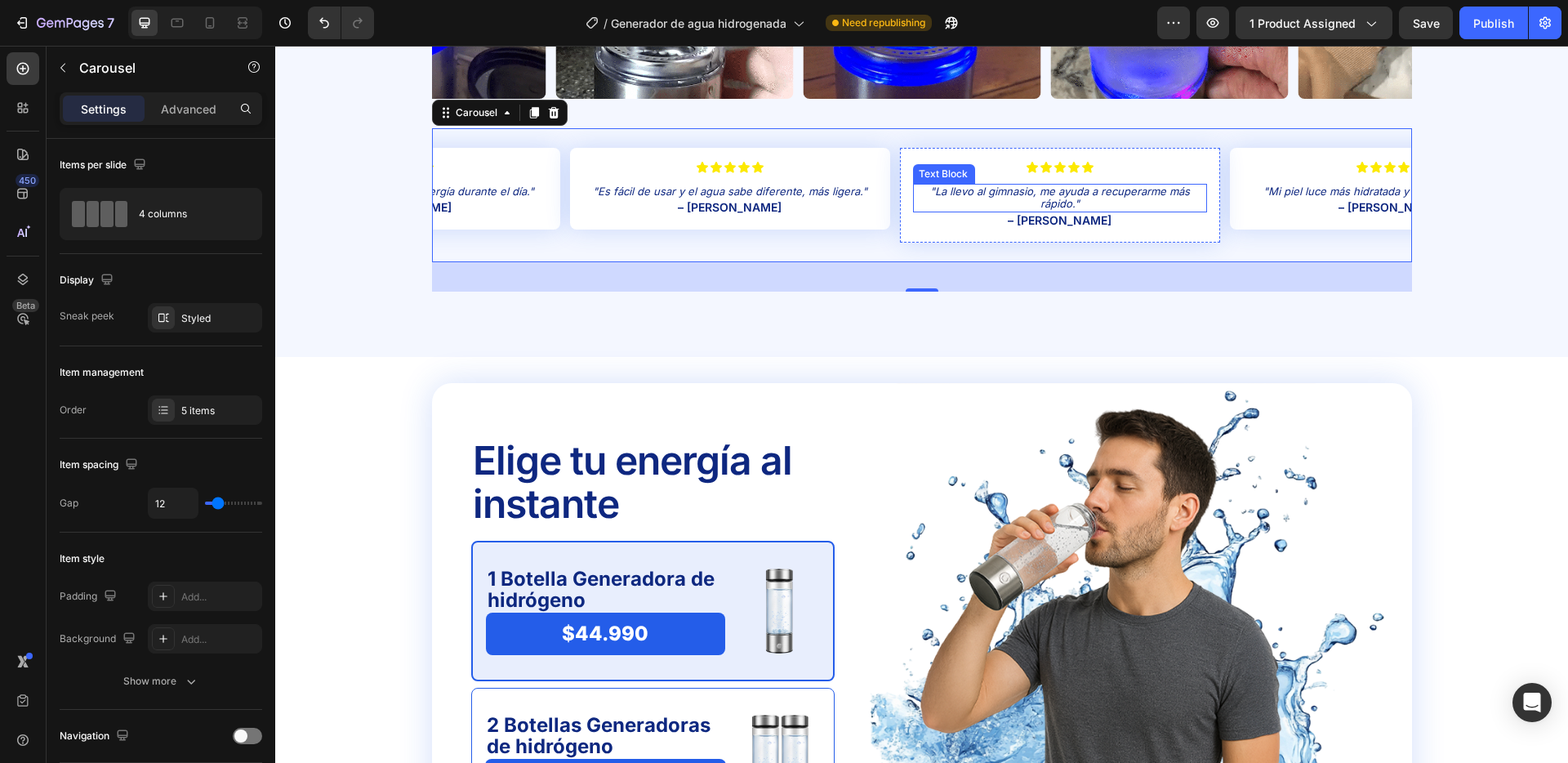
click at [1060, 199] on p ""La llevo al gimnasio, me ayuda a recuperarme más rápido."" at bounding box center [1059, 198] width 290 height 25
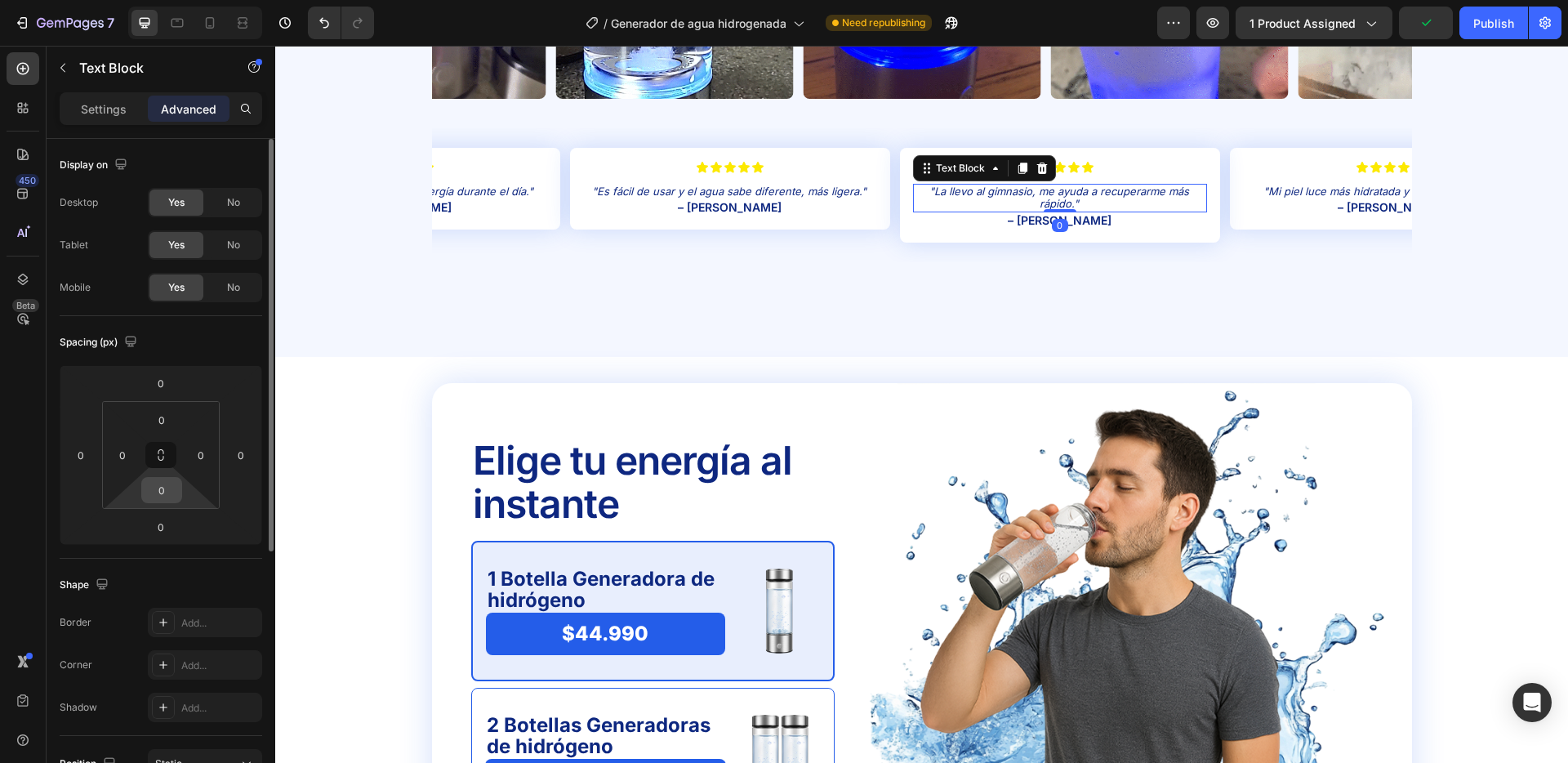
click at [163, 492] on input "0" at bounding box center [162, 490] width 33 height 24
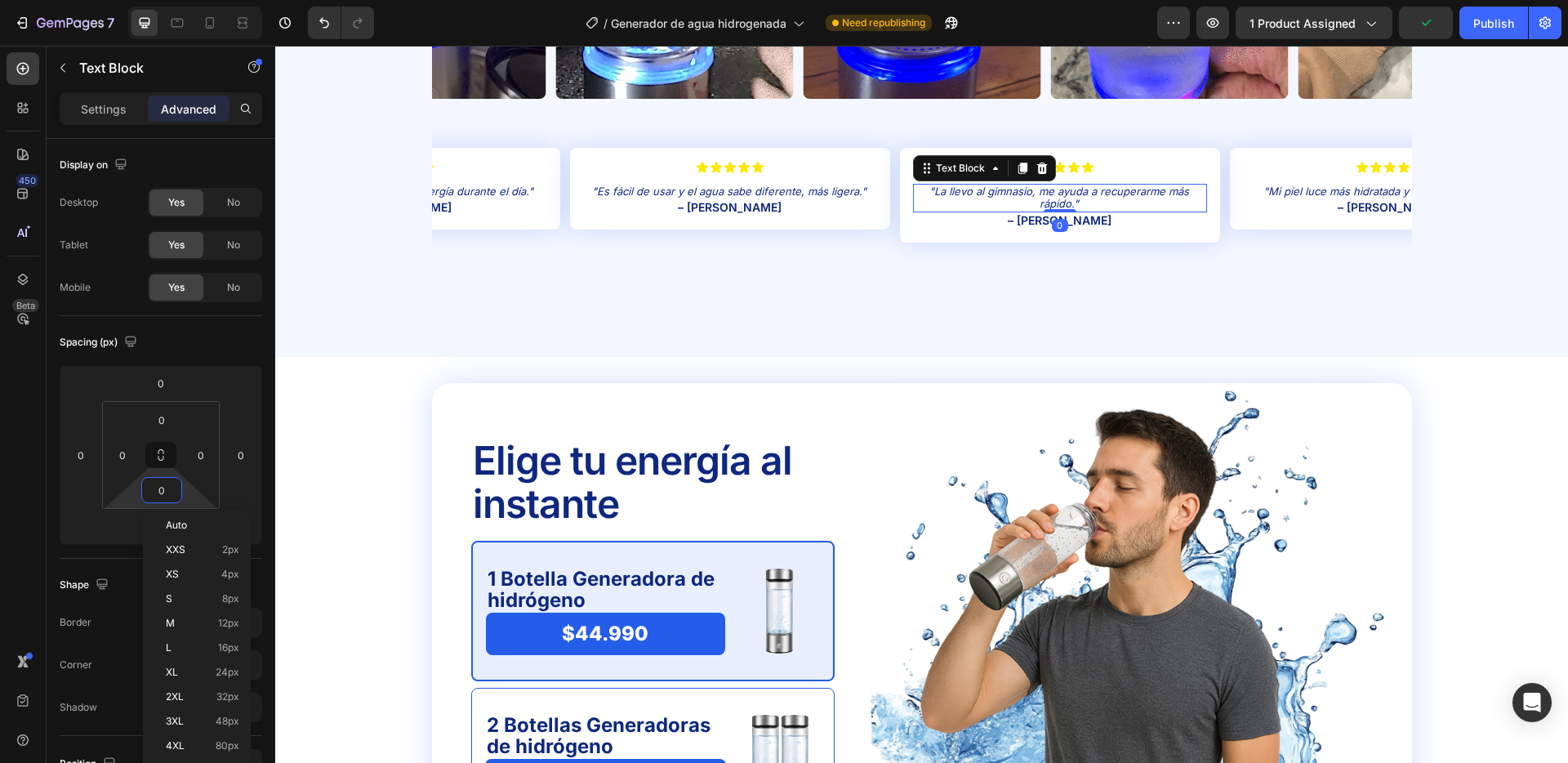
type input "8"
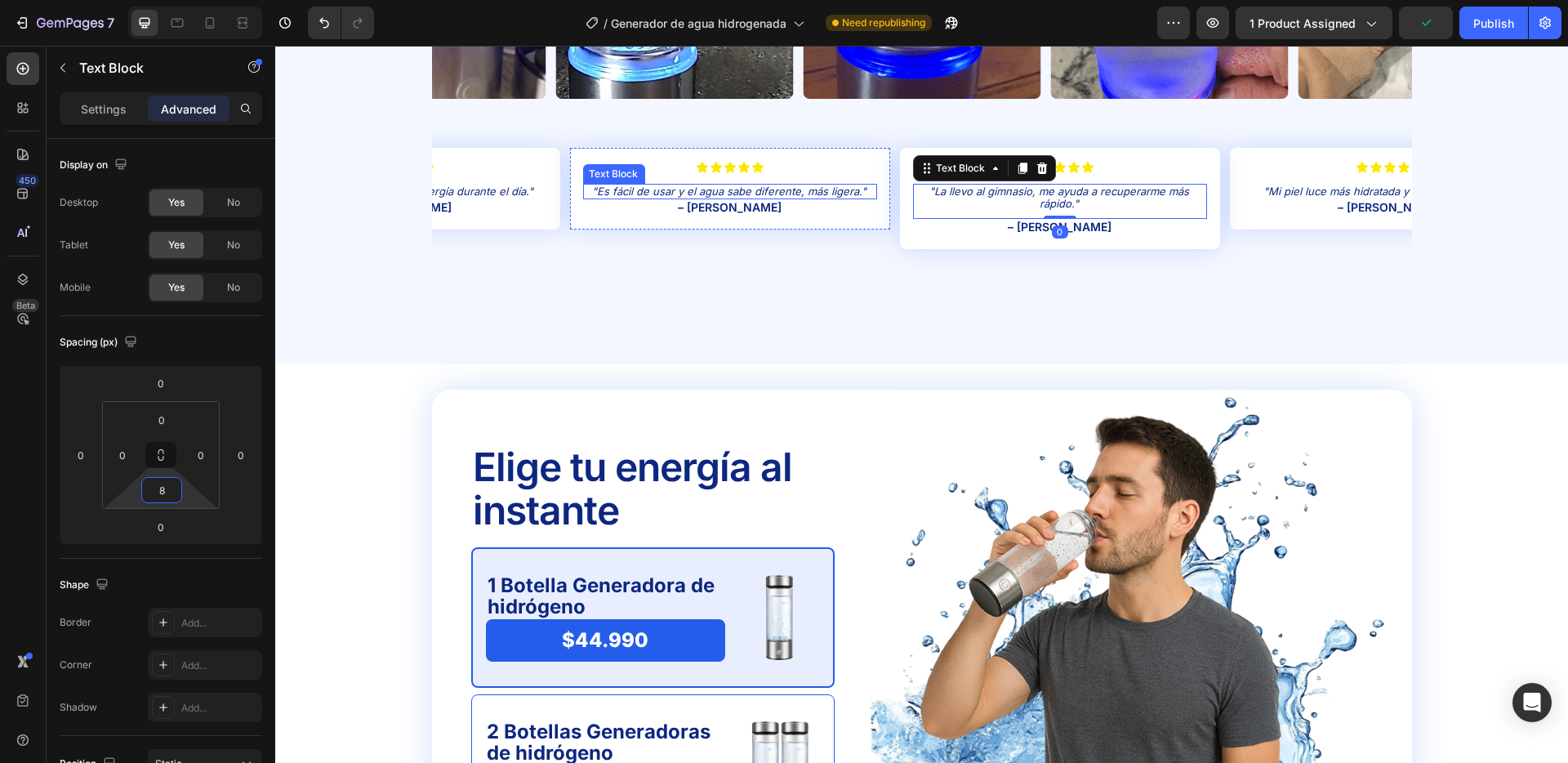
click at [757, 191] on p ""Es fácil de usar y el agua sabe diferente, más ligera."" at bounding box center [730, 191] width 290 height 13
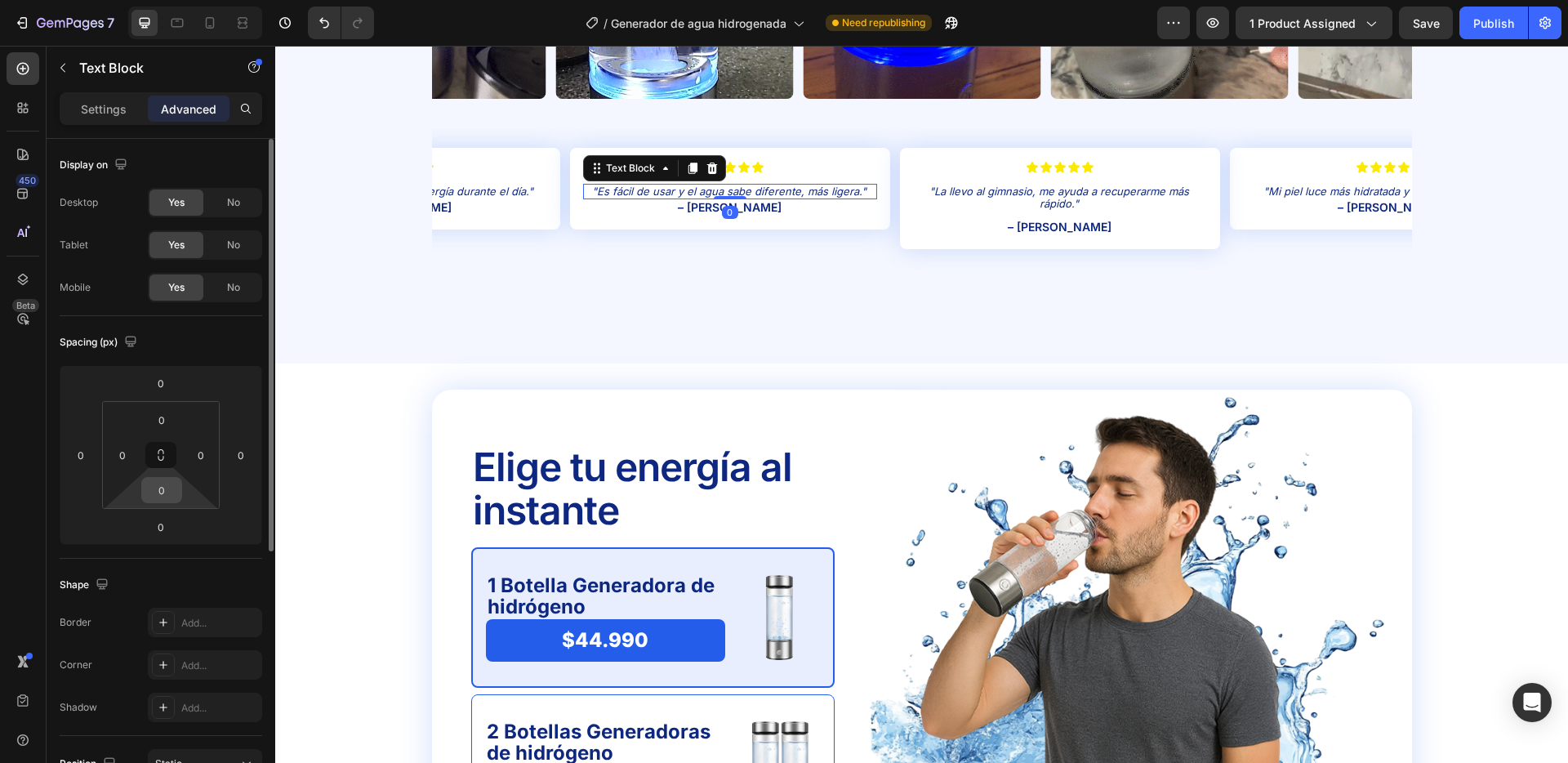
click at [160, 494] on input "0" at bounding box center [162, 490] width 33 height 24
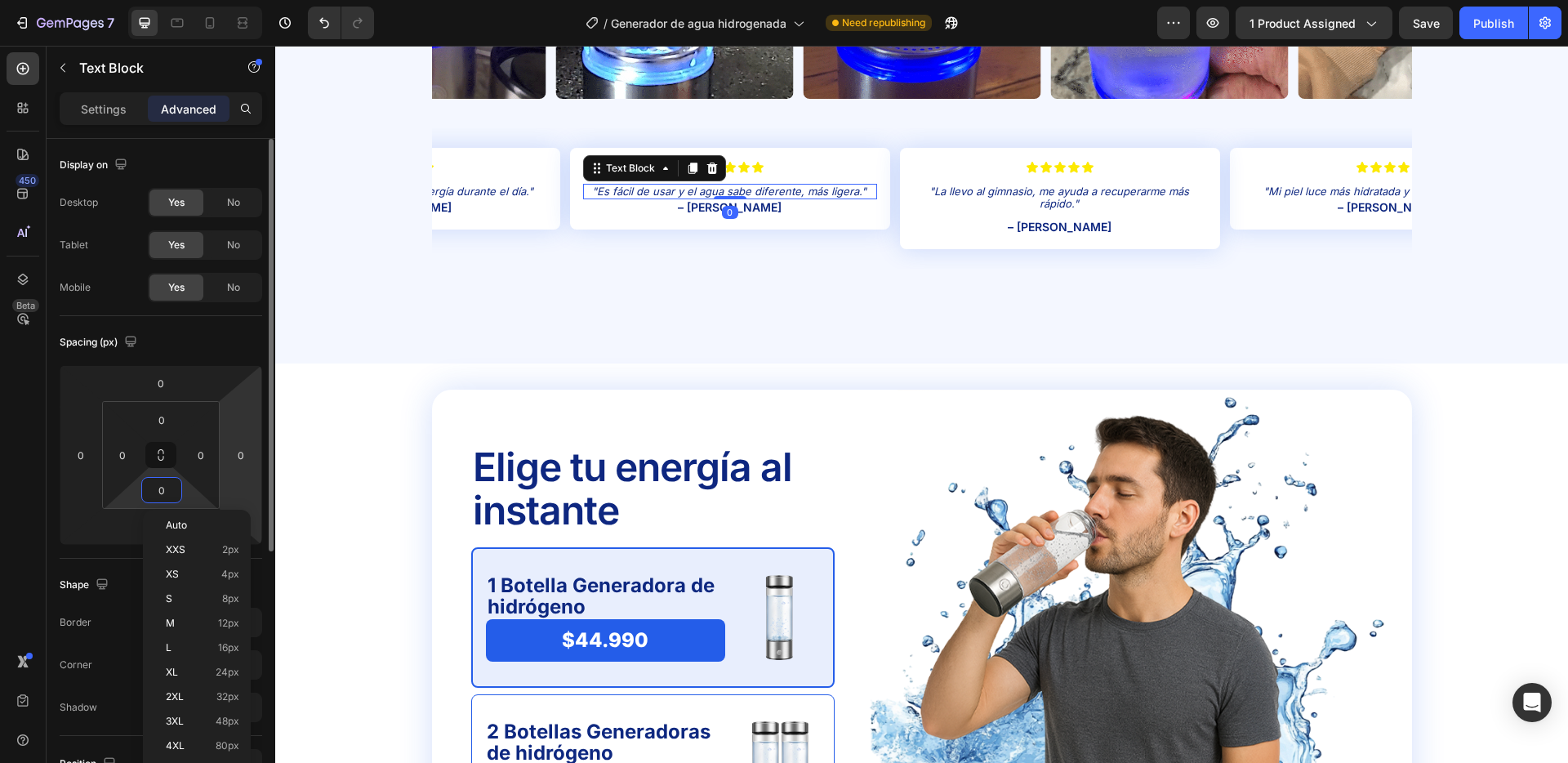
type input "8"
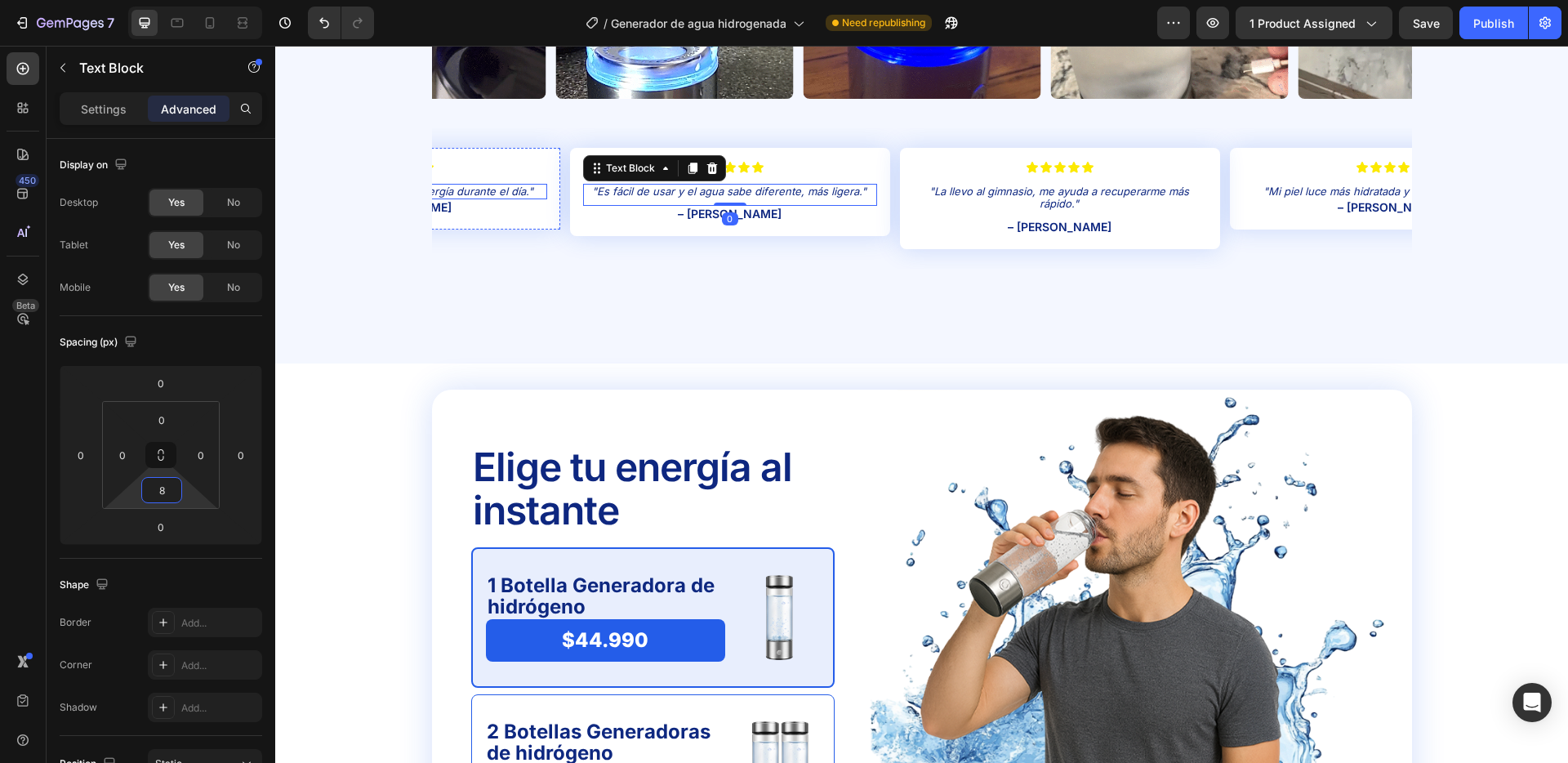
click at [489, 192] on p ""En dos semanas siento más energía durante el día."" at bounding box center [399, 191] width 290 height 13
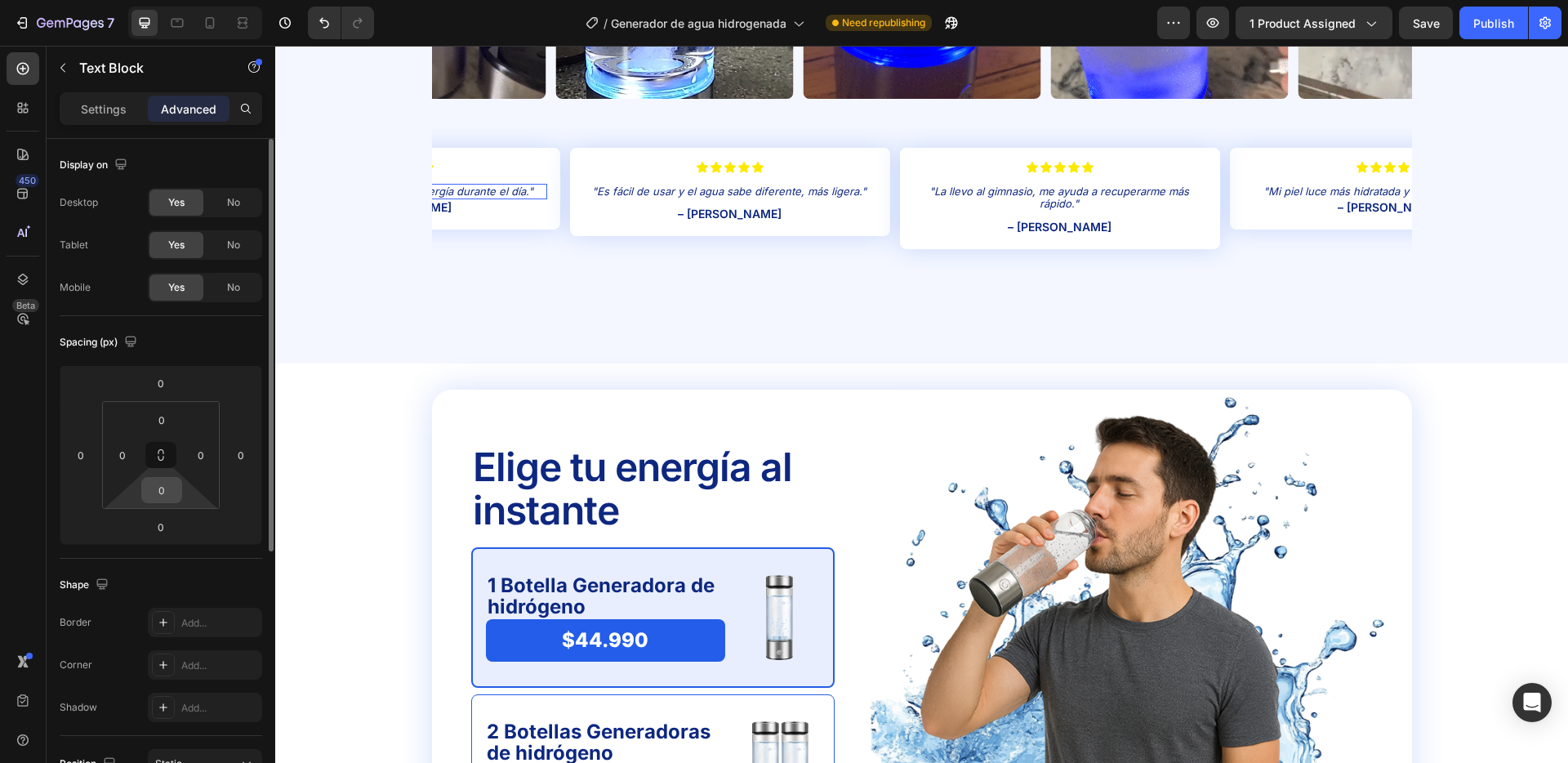
click at [163, 498] on input "0" at bounding box center [162, 490] width 33 height 24
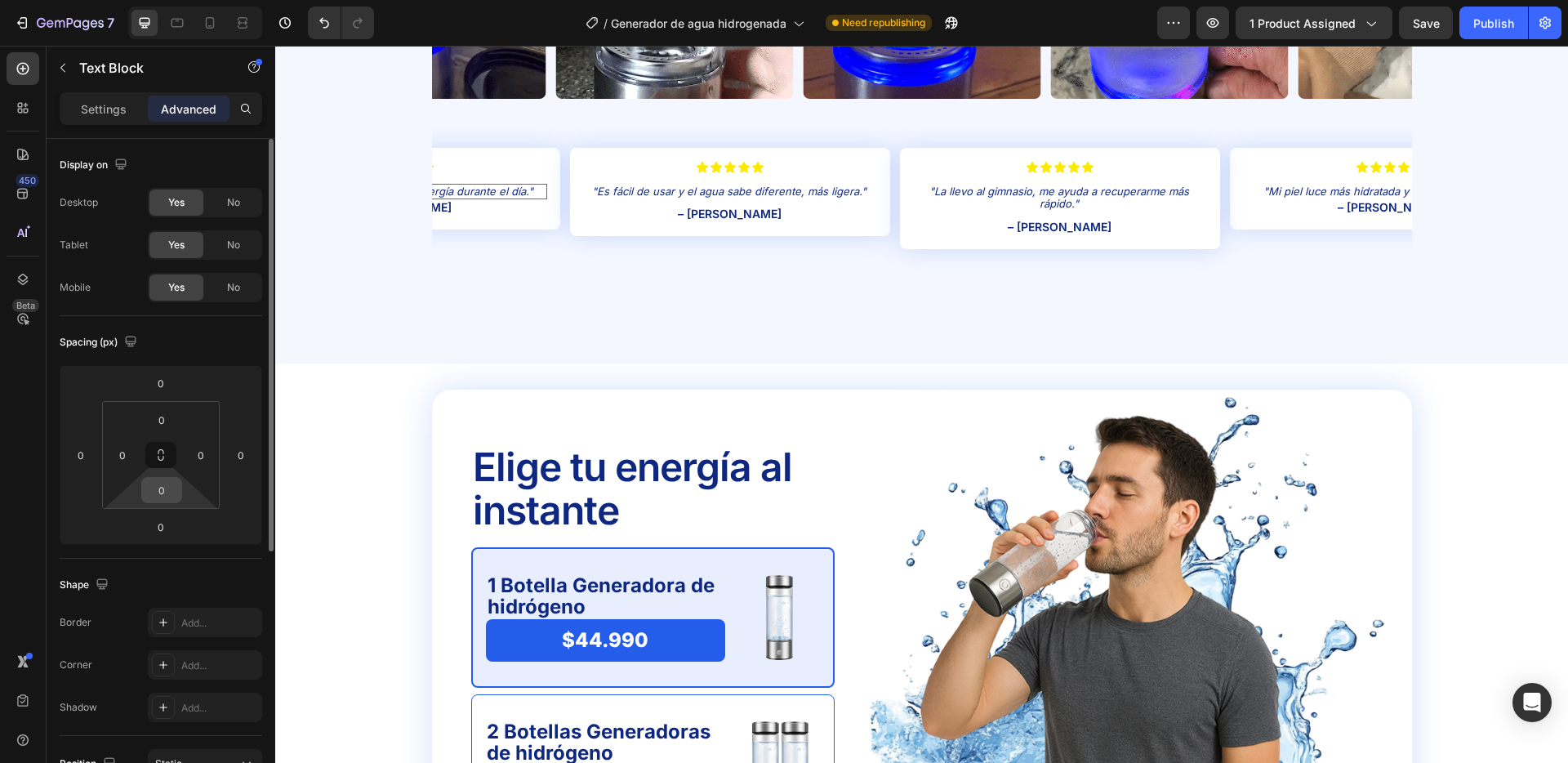
type input "8"
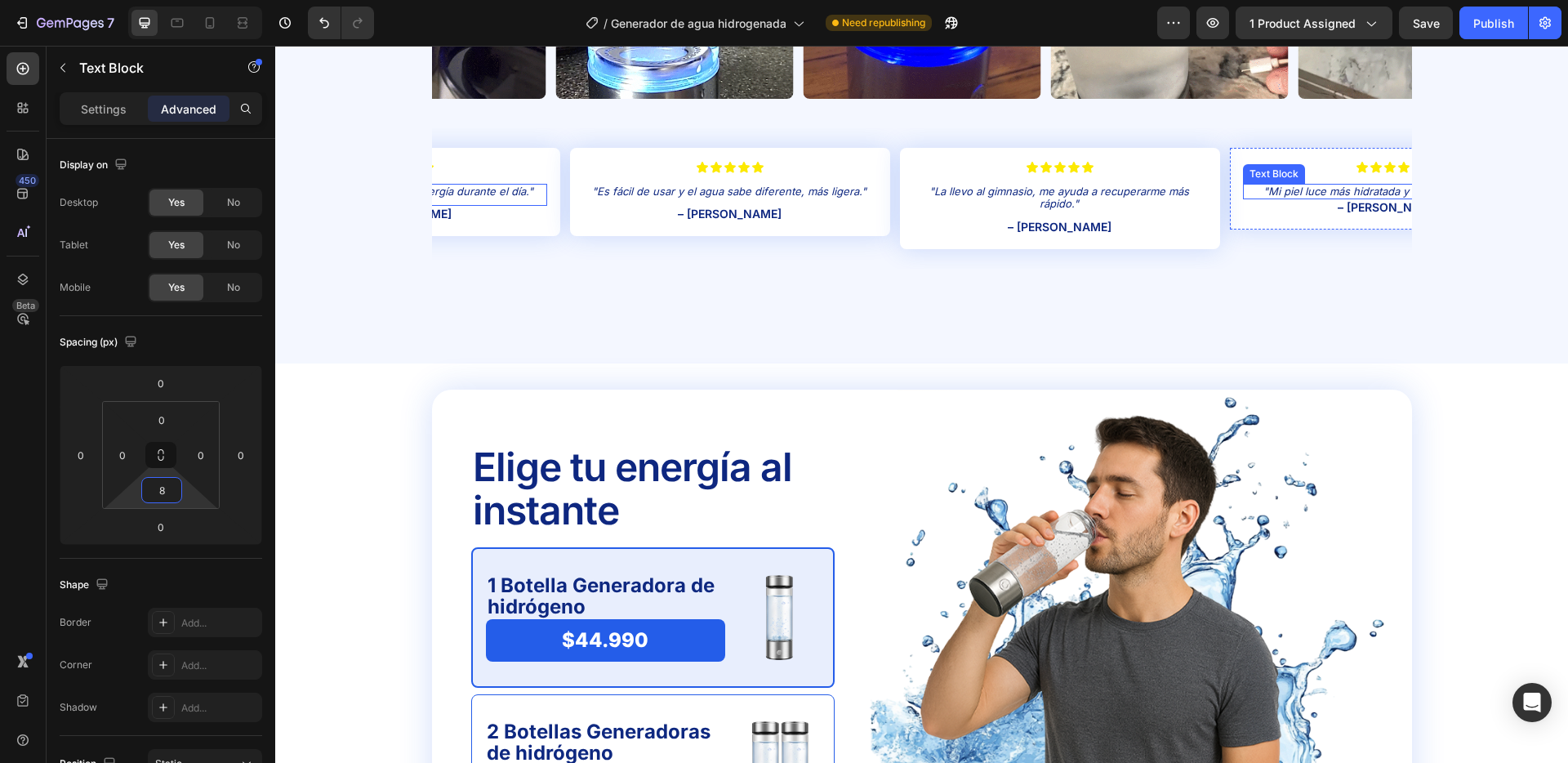
click at [1306, 186] on p ""Mi piel luce más hidratada y fresca, me encanta."" at bounding box center [1390, 191] width 290 height 13
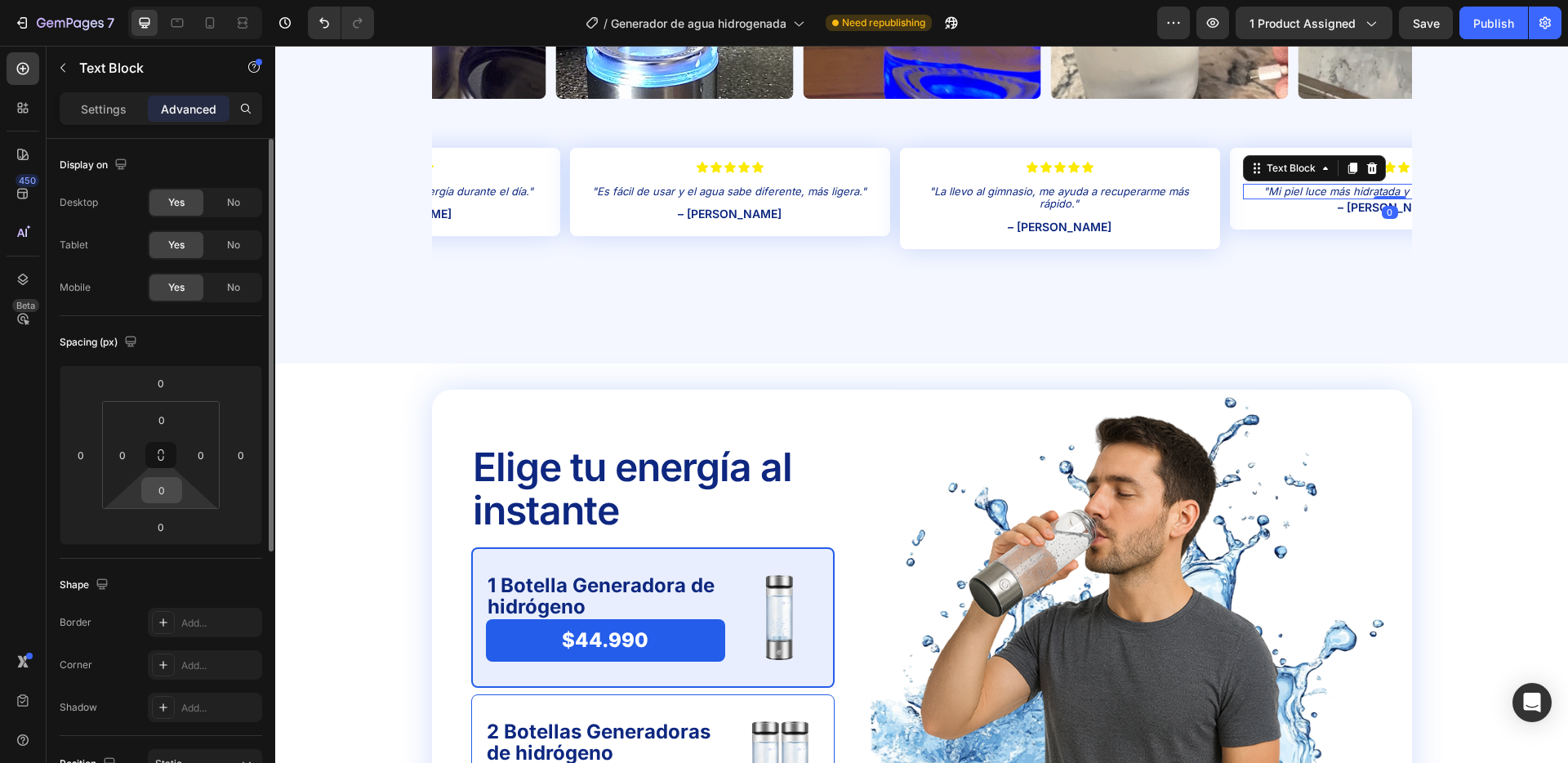
click at [161, 483] on input "0" at bounding box center [162, 490] width 33 height 24
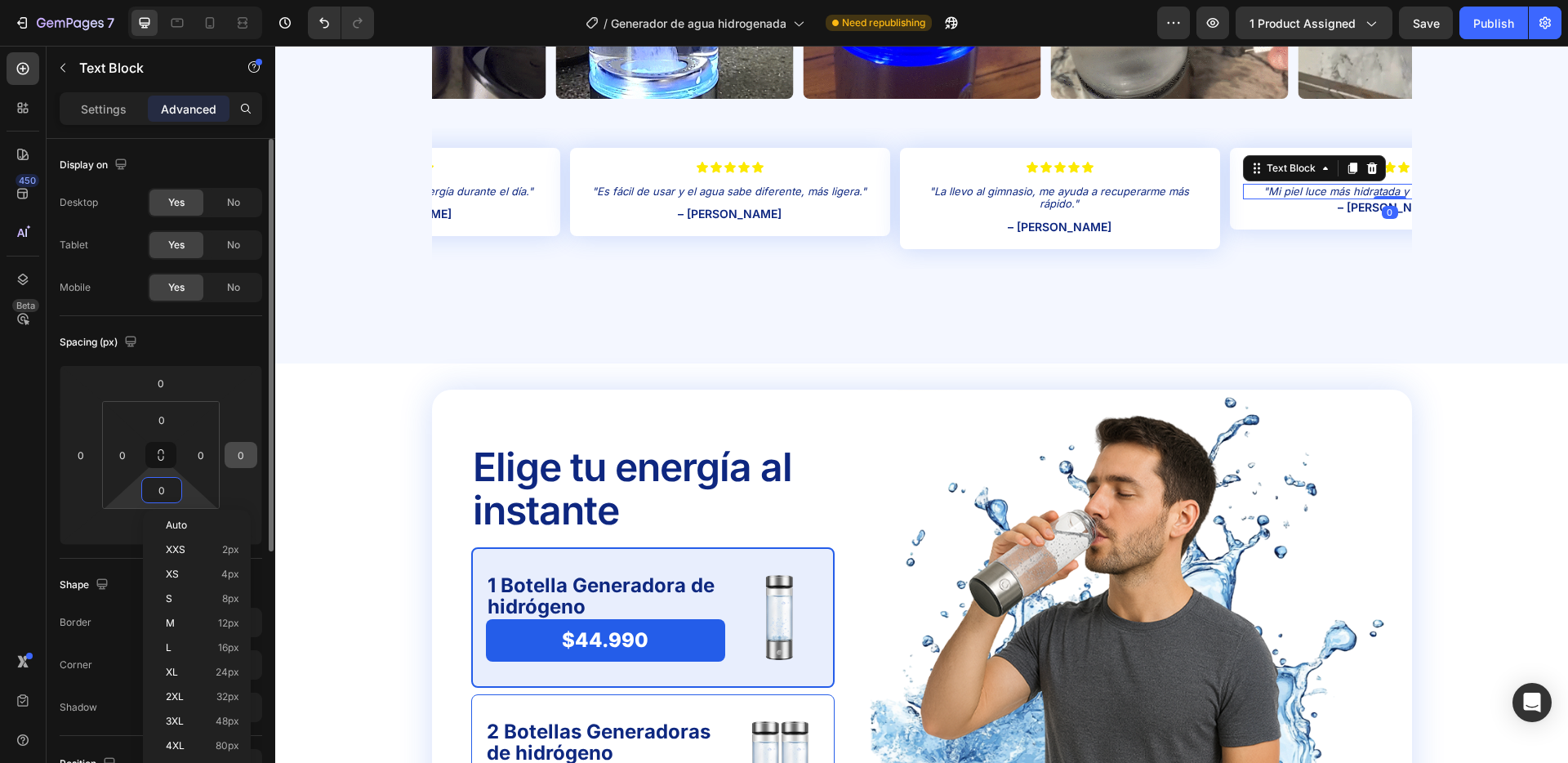
type input "8"
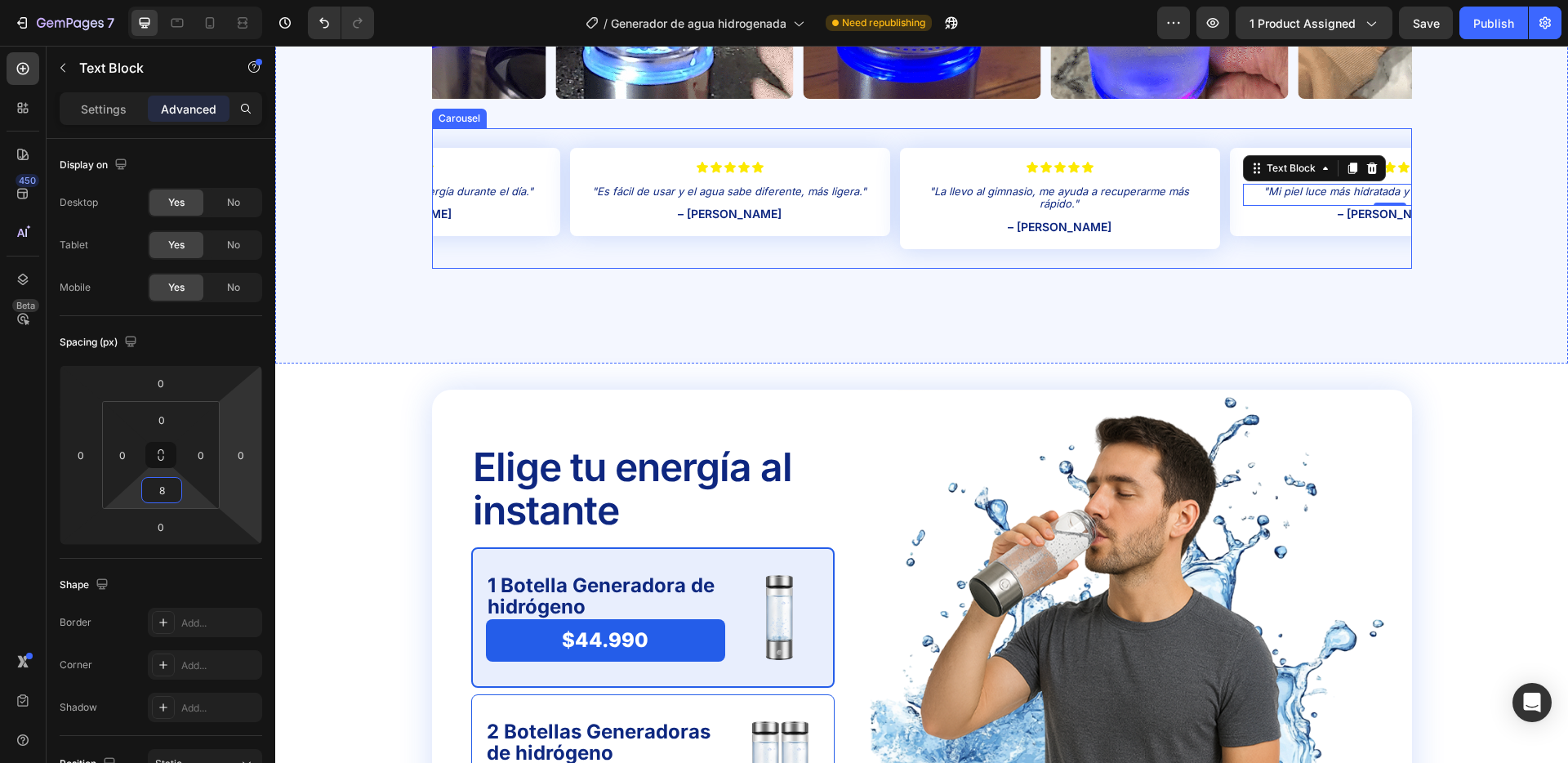
click at [564, 168] on div "Icon Icon Icon Icon Icon Icon List "Mi piel luce más hidratada y fresca, me enc…" at bounding box center [922, 198] width 980 height 141
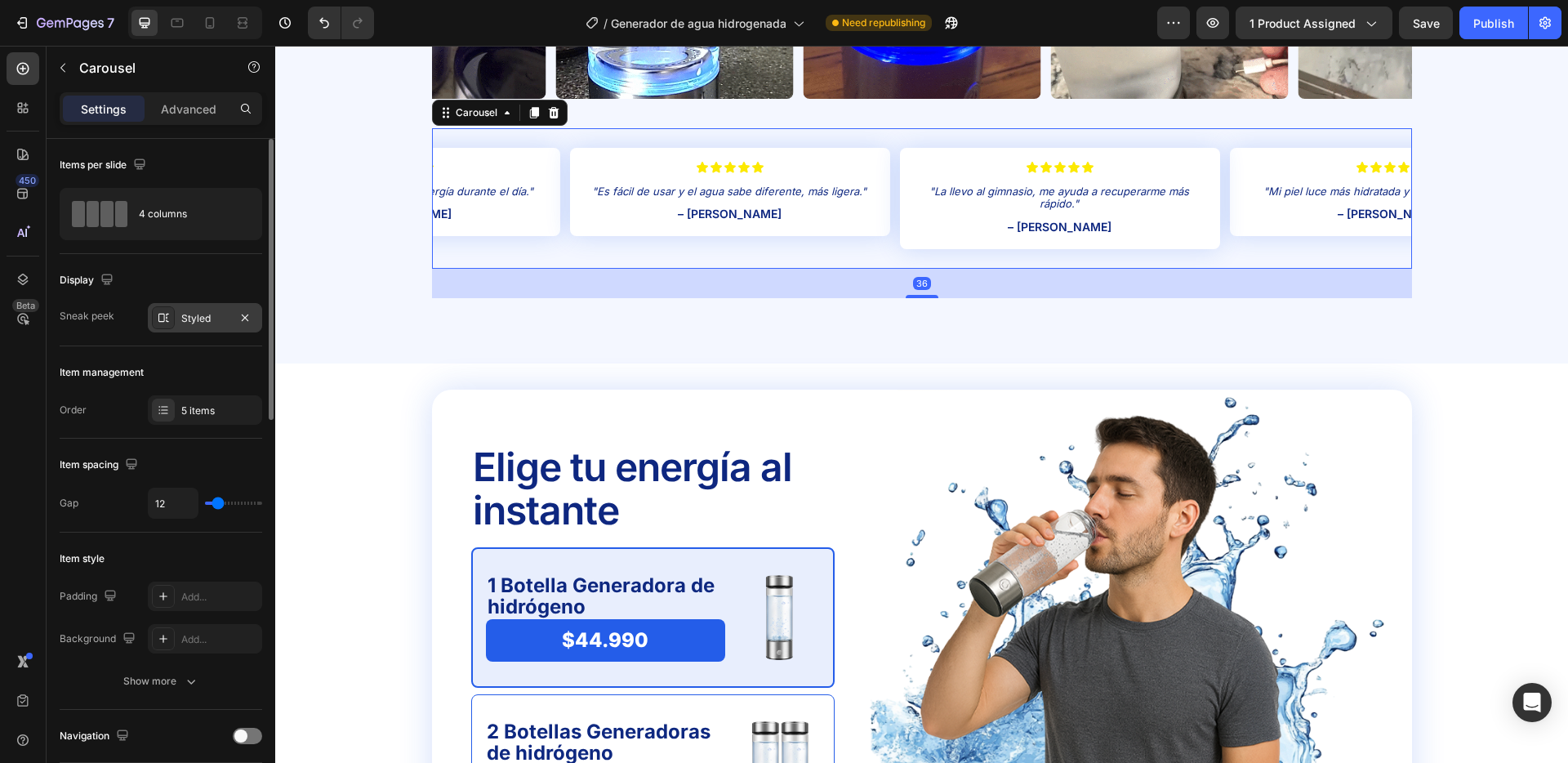
click at [188, 317] on div "Styled" at bounding box center [205, 318] width 47 height 15
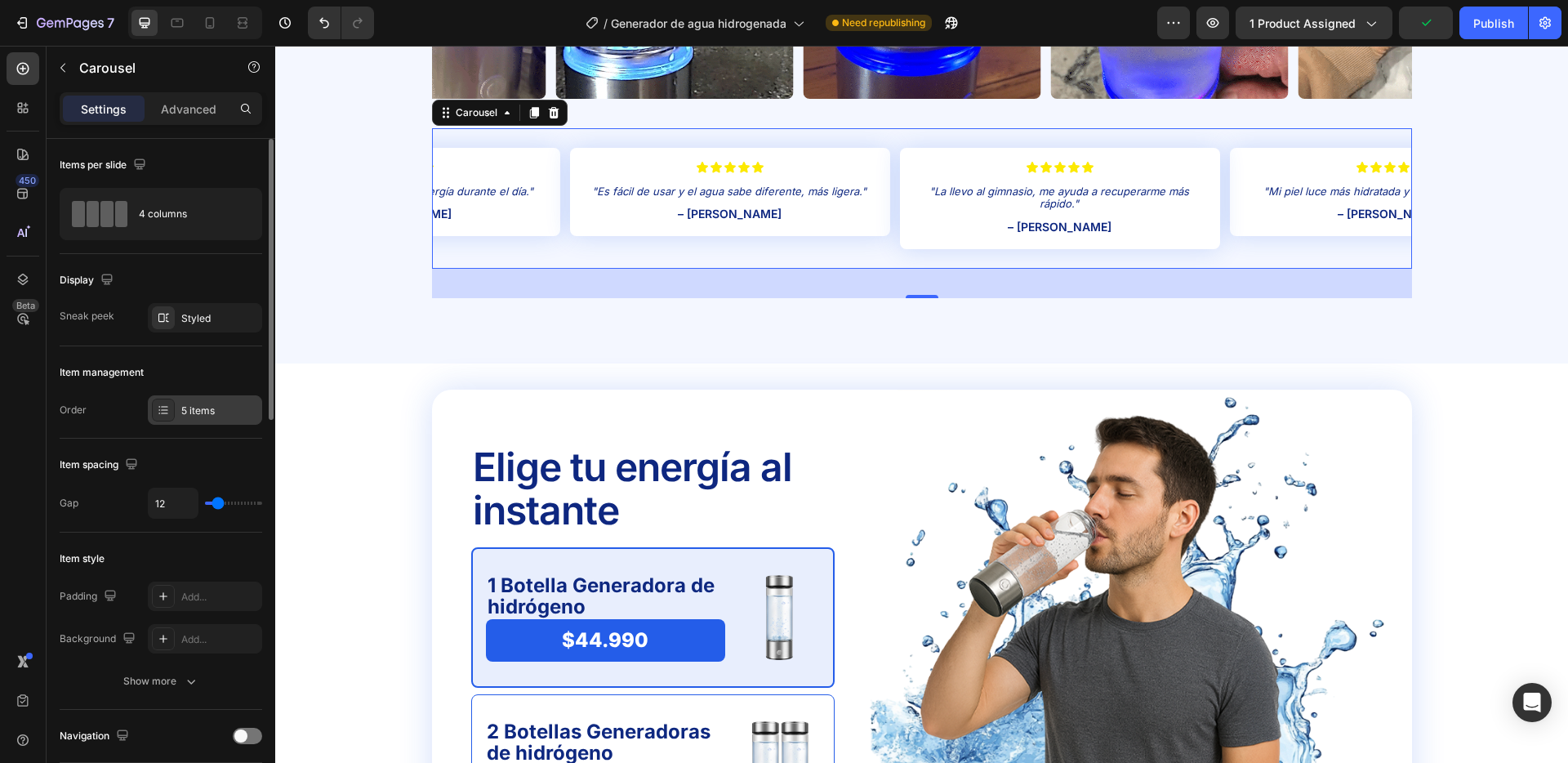
drag, startPoint x: 181, startPoint y: 406, endPoint x: 250, endPoint y: 416, distance: 69.7
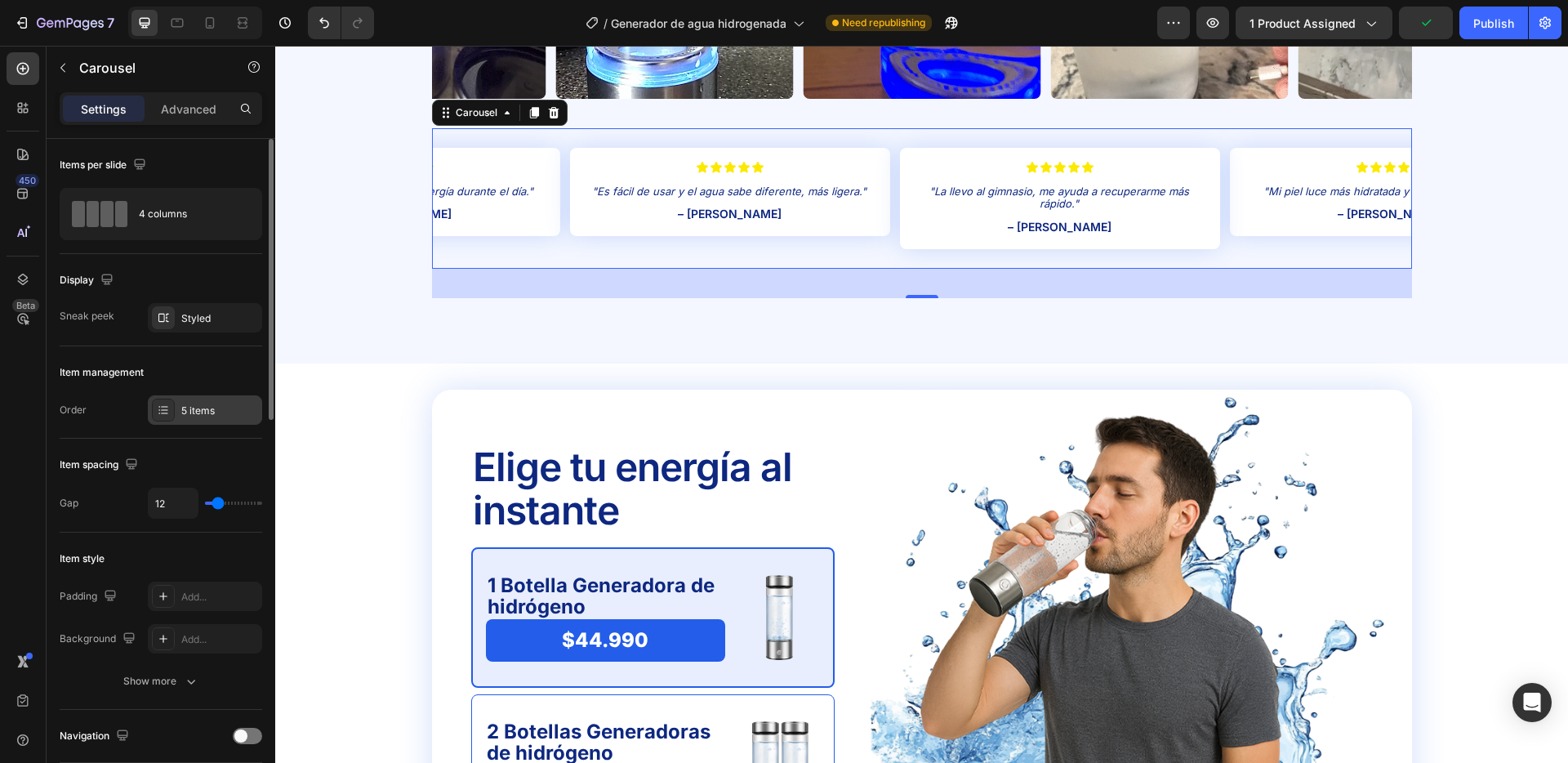
click at [181, 406] on div "5 items" at bounding box center [220, 411] width 77 height 15
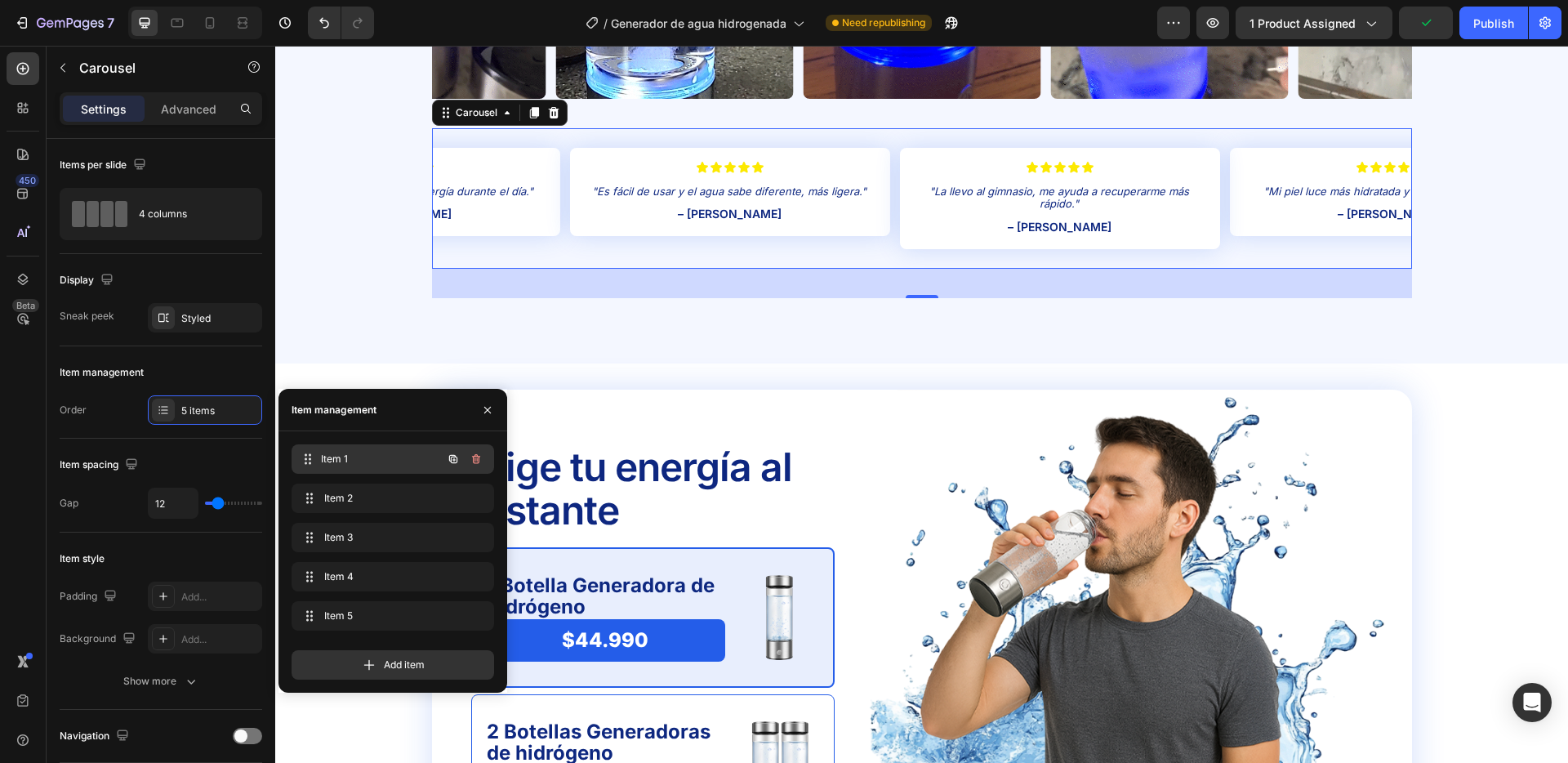
click at [370, 457] on span "Item 1" at bounding box center [381, 459] width 121 height 15
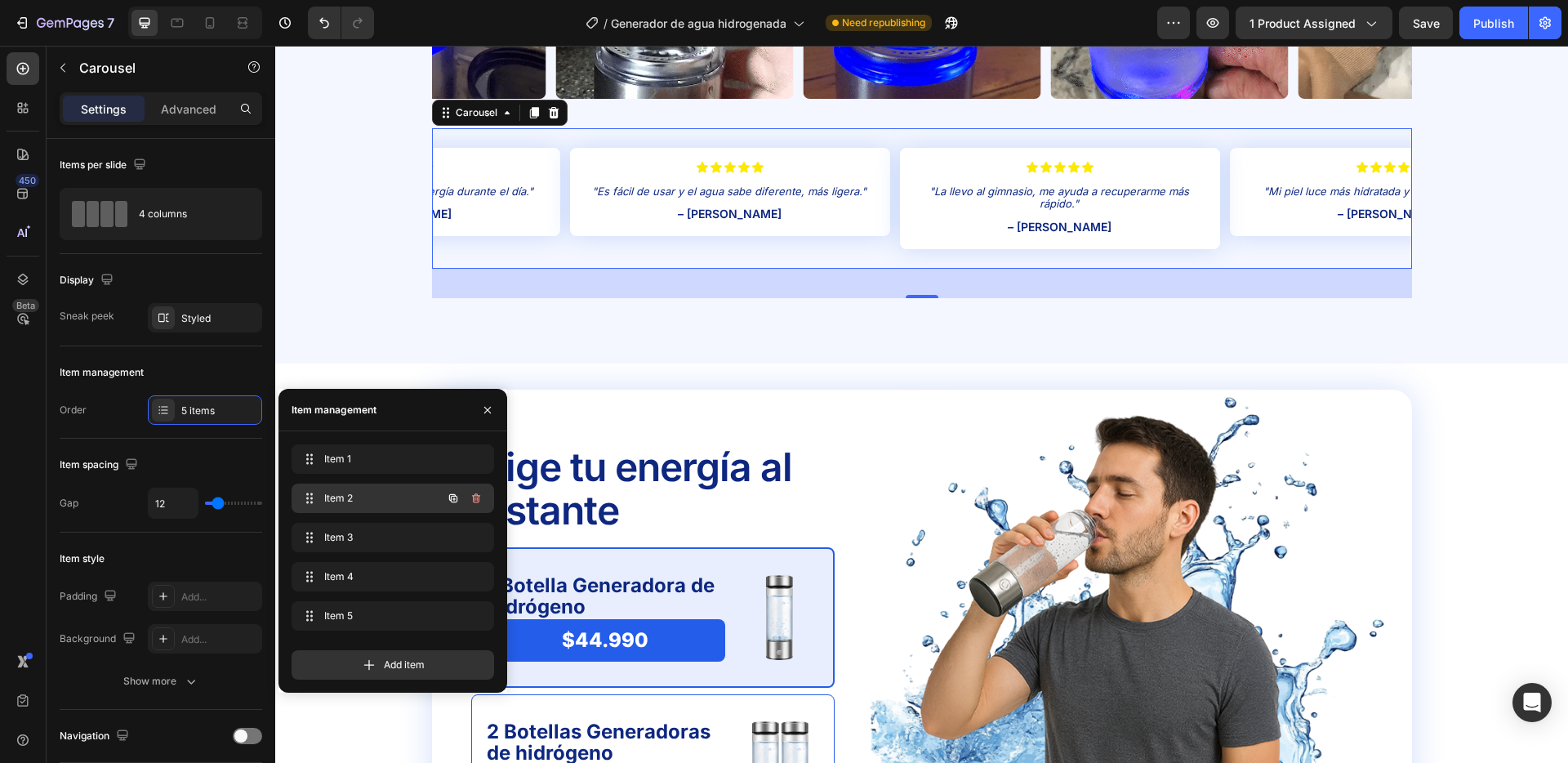
click at [372, 500] on span "Item 2" at bounding box center [370, 498] width 93 height 15
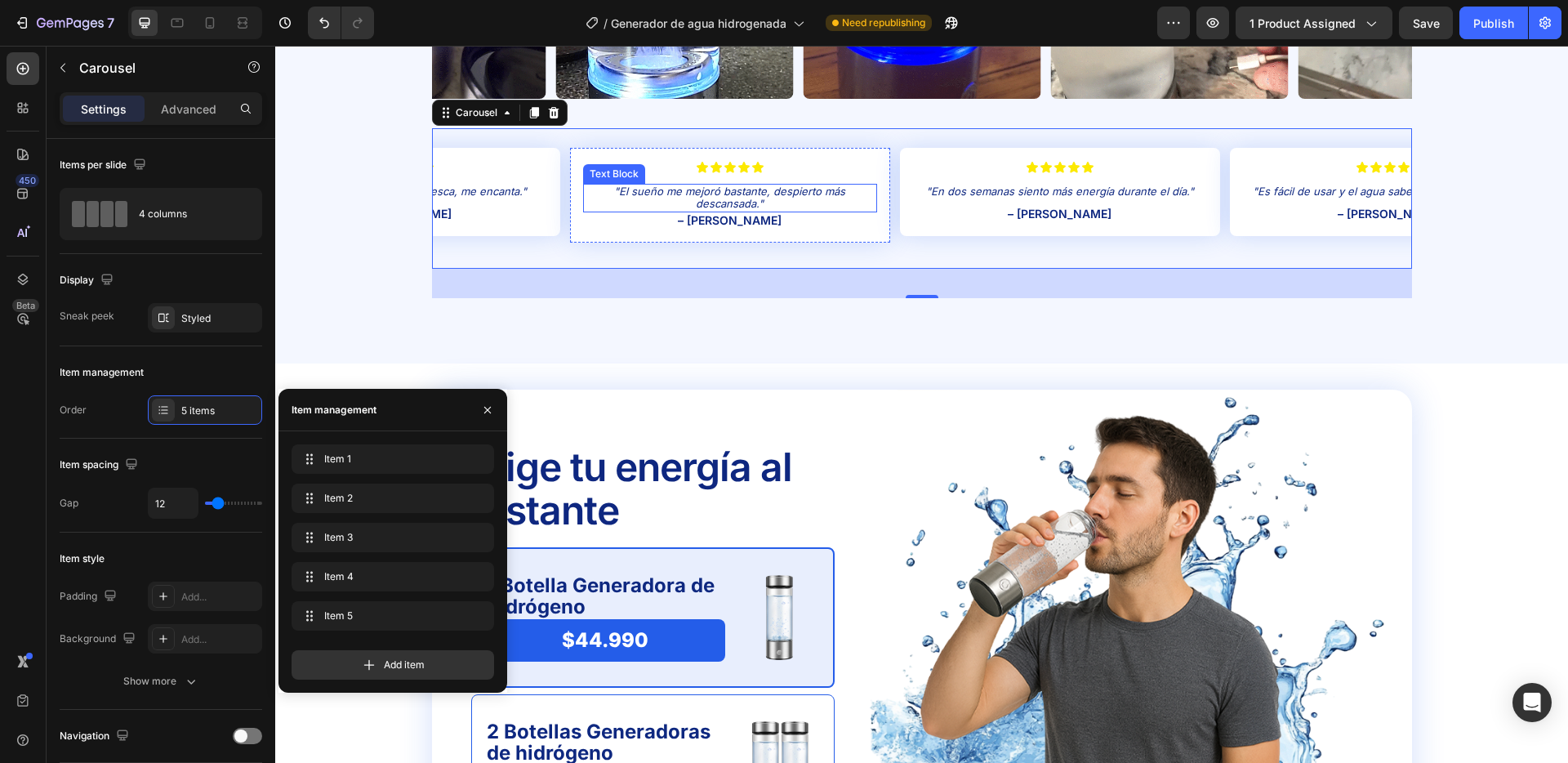
click at [784, 191] on p ""El sueño me mejoró bastante, despierto más descansada."" at bounding box center [730, 198] width 290 height 25
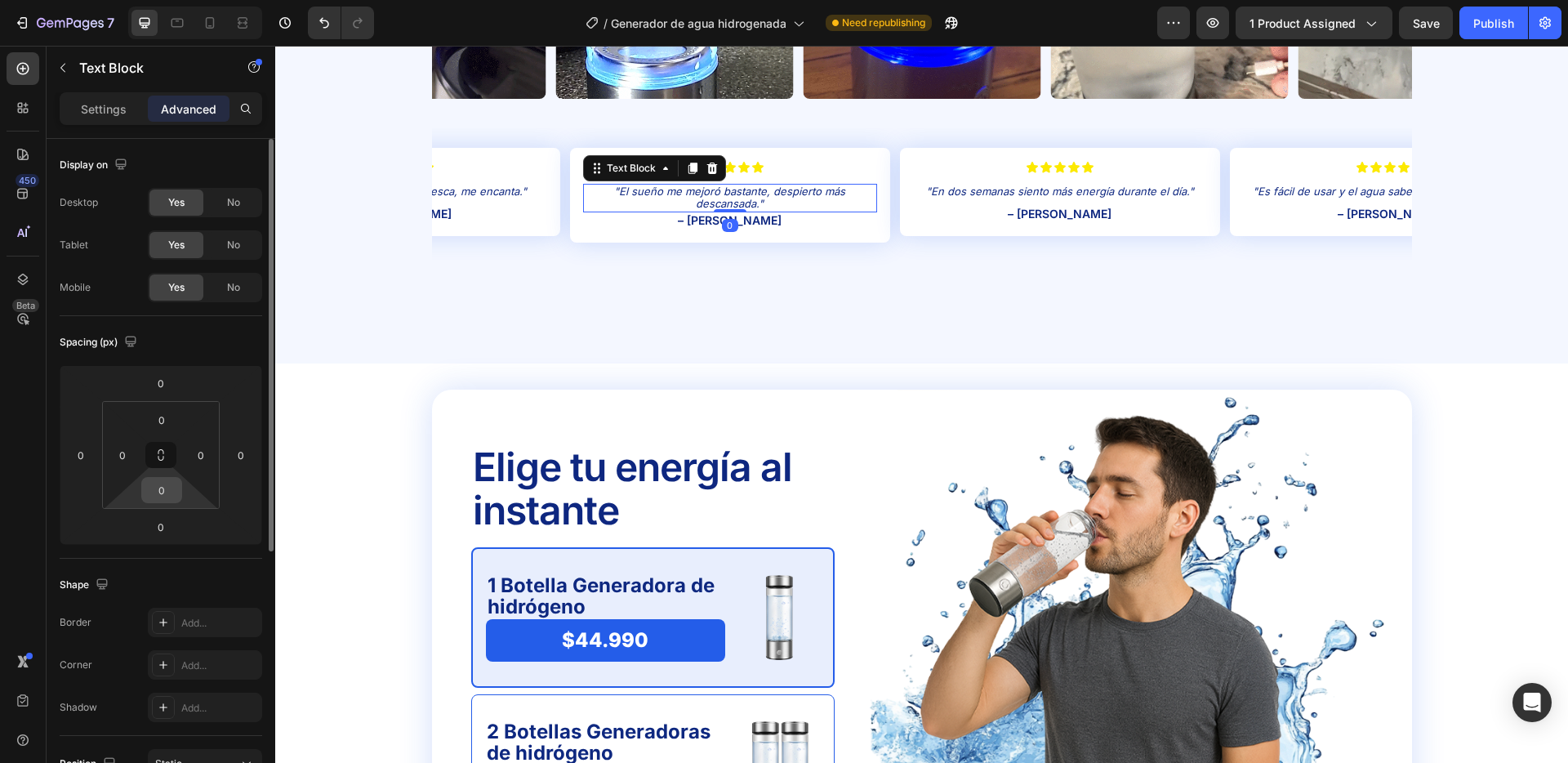
click at [160, 491] on input "0" at bounding box center [162, 490] width 33 height 24
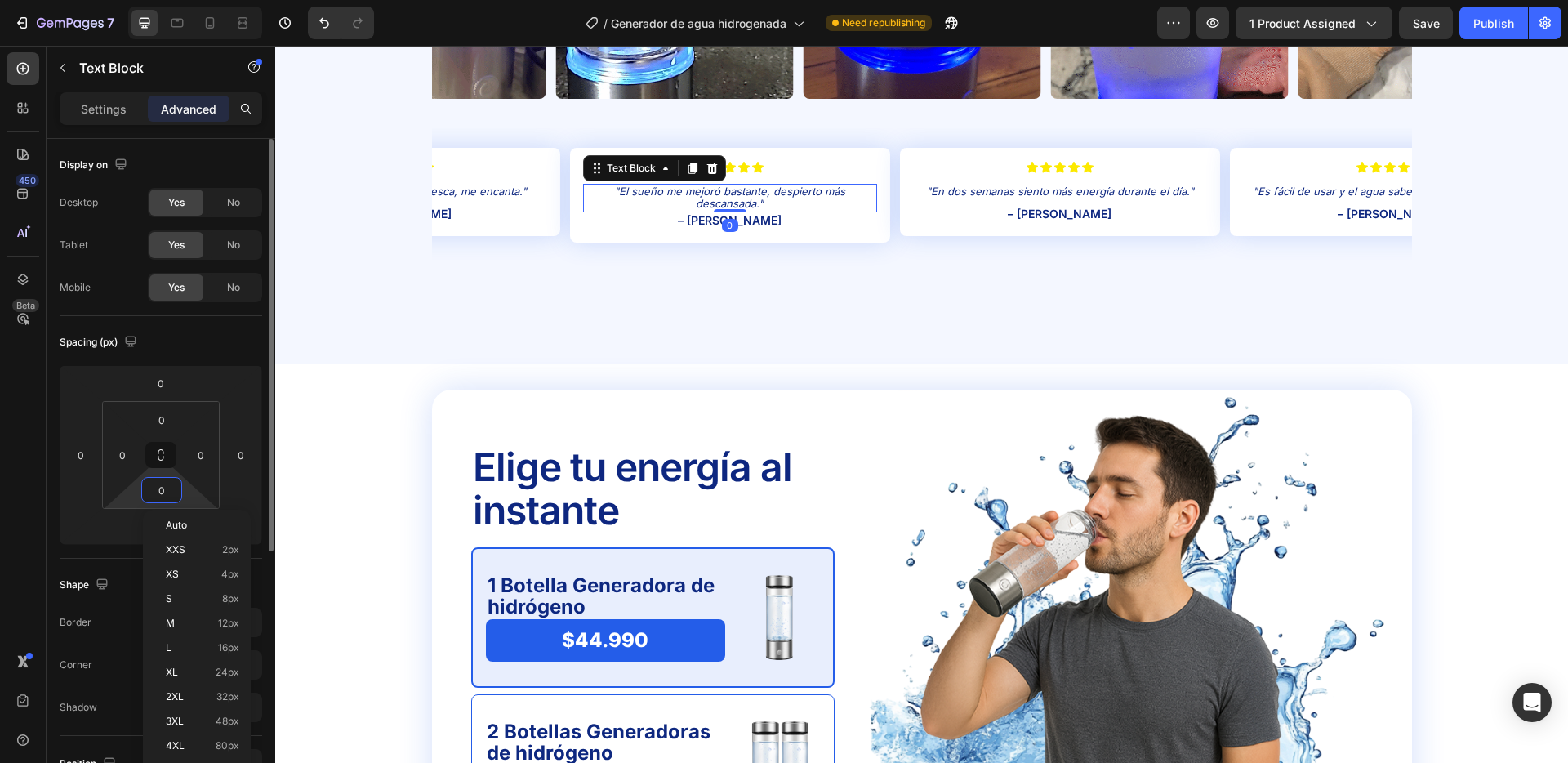
type input "8"
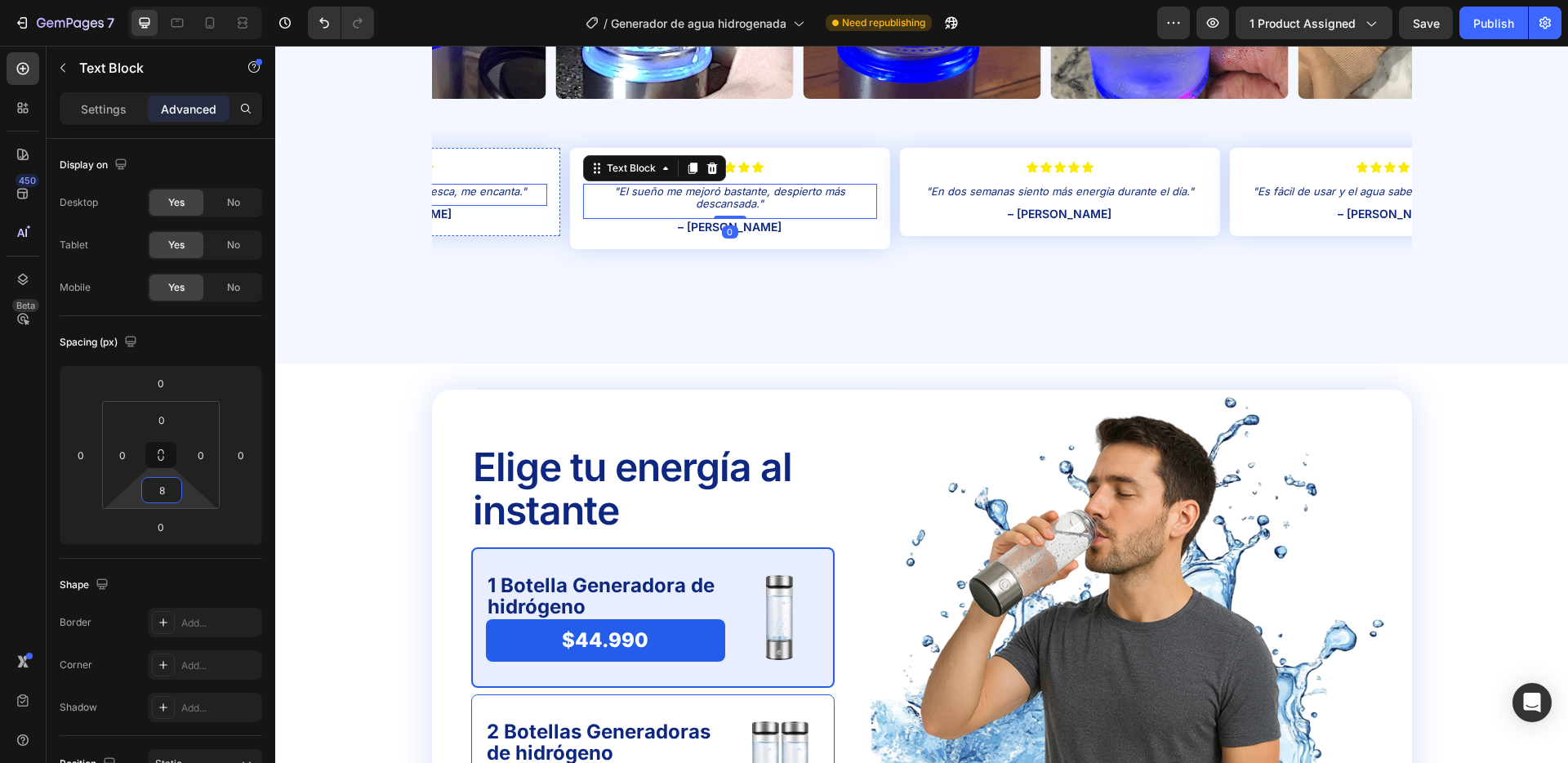
click at [479, 191] on p ""Mi piel luce más hidratada y fresca, me encanta."" at bounding box center [400, 191] width 290 height 13
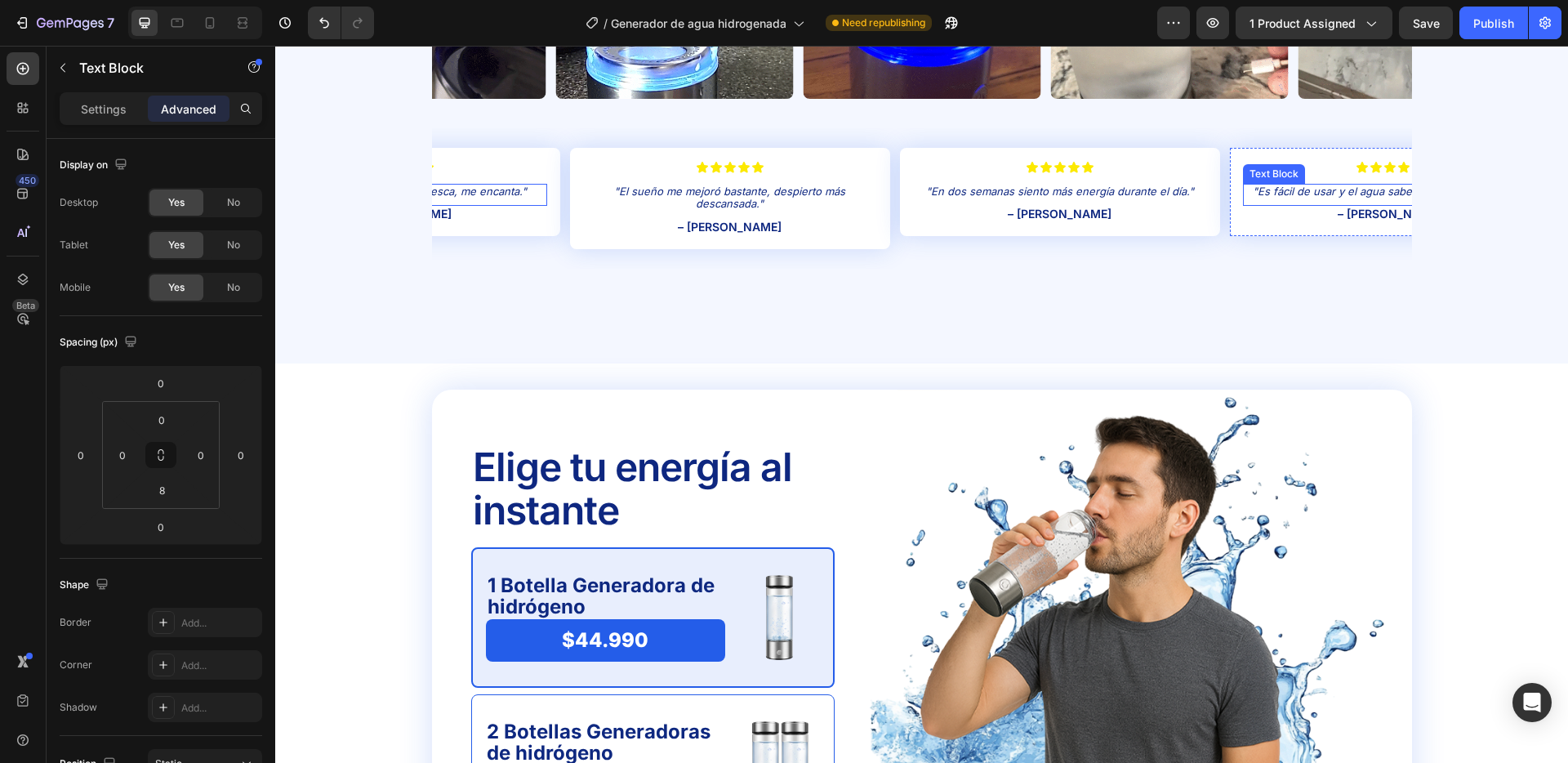
click at [1293, 194] on p ""Es fácil de usar y el agua sabe diferente, más ligera."" at bounding box center [1390, 191] width 290 height 13
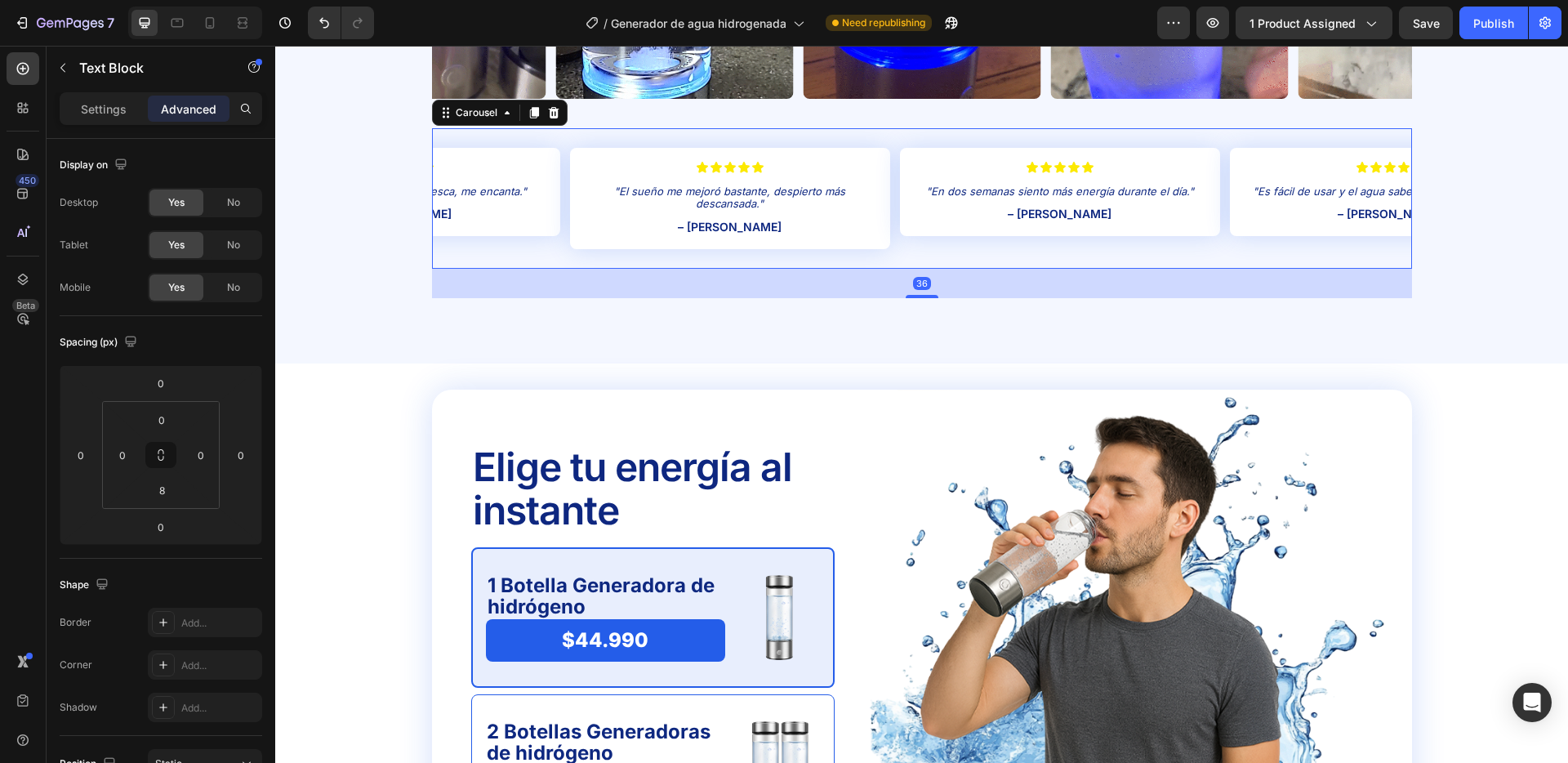
click at [564, 163] on div "Icon Icon Icon Icon Icon Icon List "Mi piel luce más hidratada y fresca, me enc…" at bounding box center [922, 198] width 980 height 141
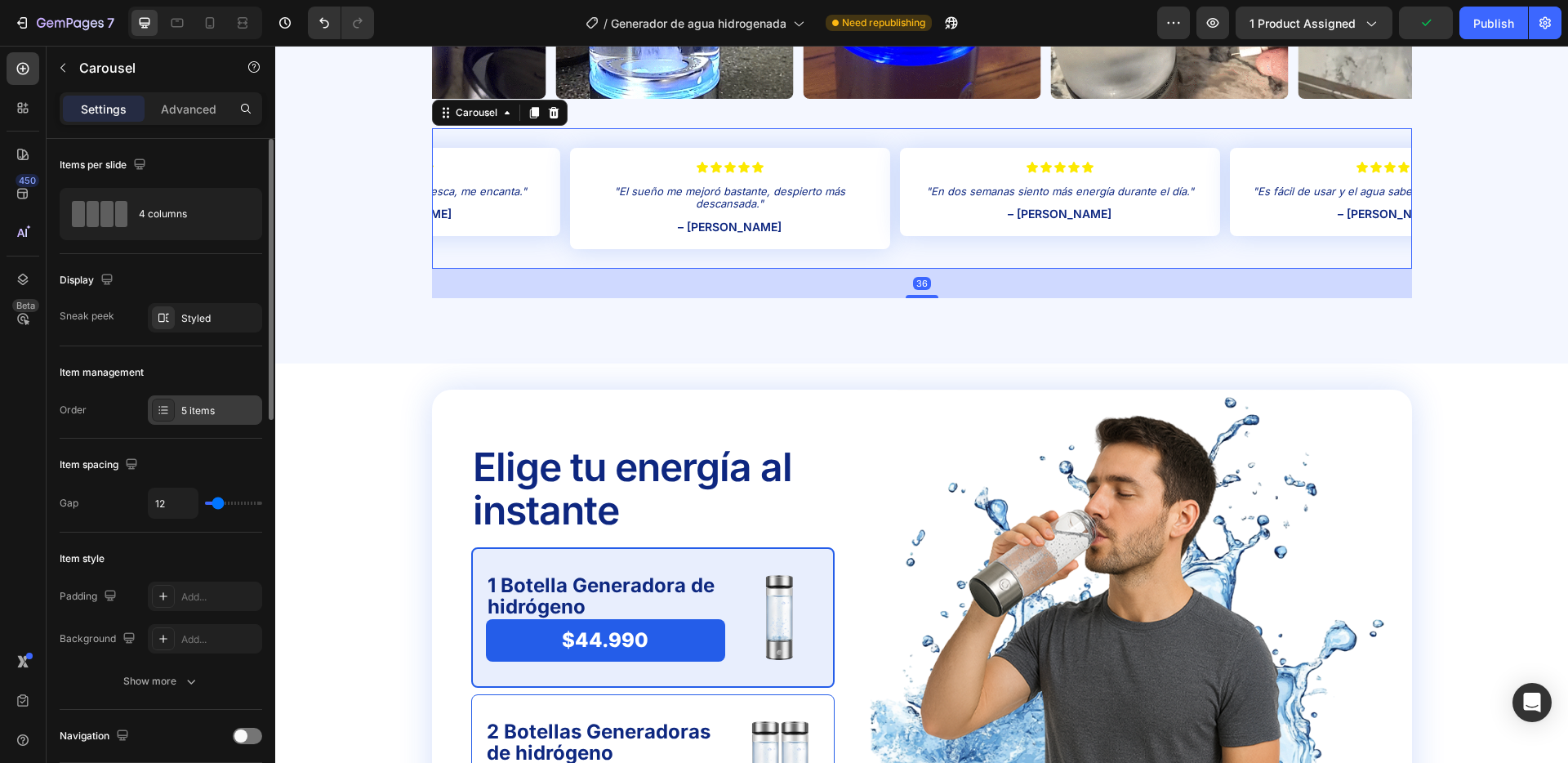
click at [189, 397] on div "5 items" at bounding box center [205, 410] width 114 height 29
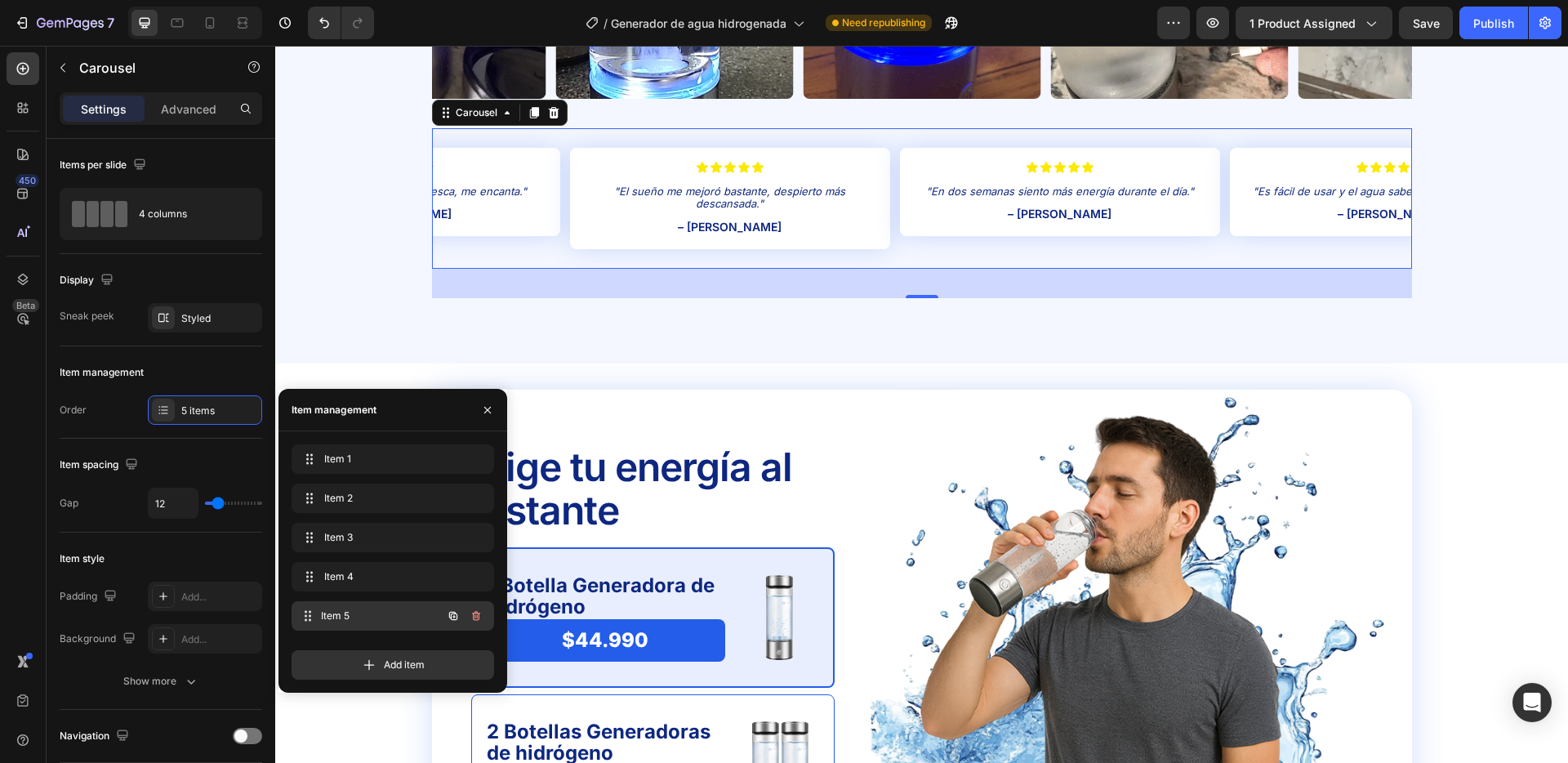
click at [367, 611] on span "Item 5" at bounding box center [381, 616] width 121 height 15
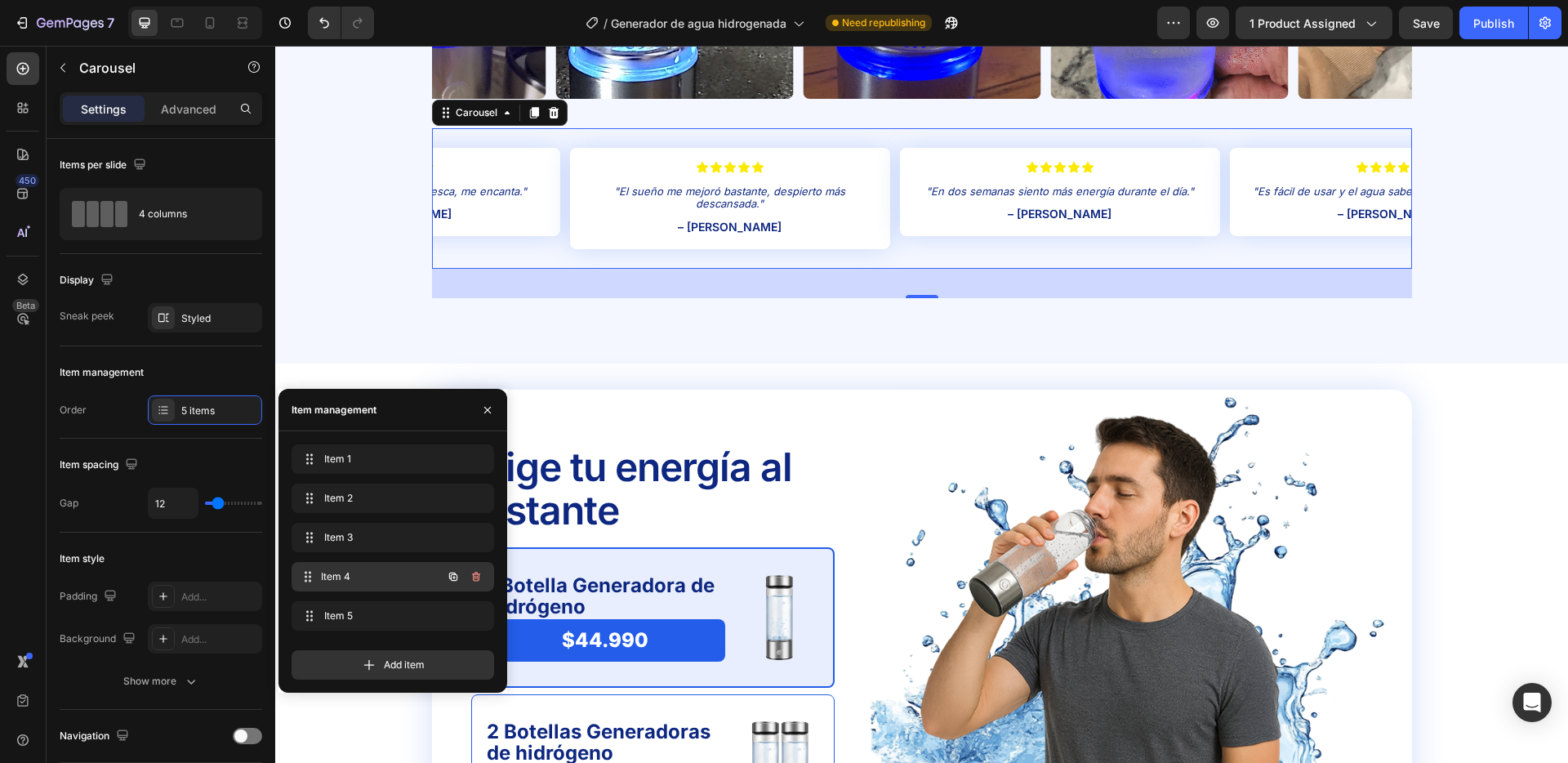
click at [370, 578] on span "Item 4" at bounding box center [381, 576] width 121 height 15
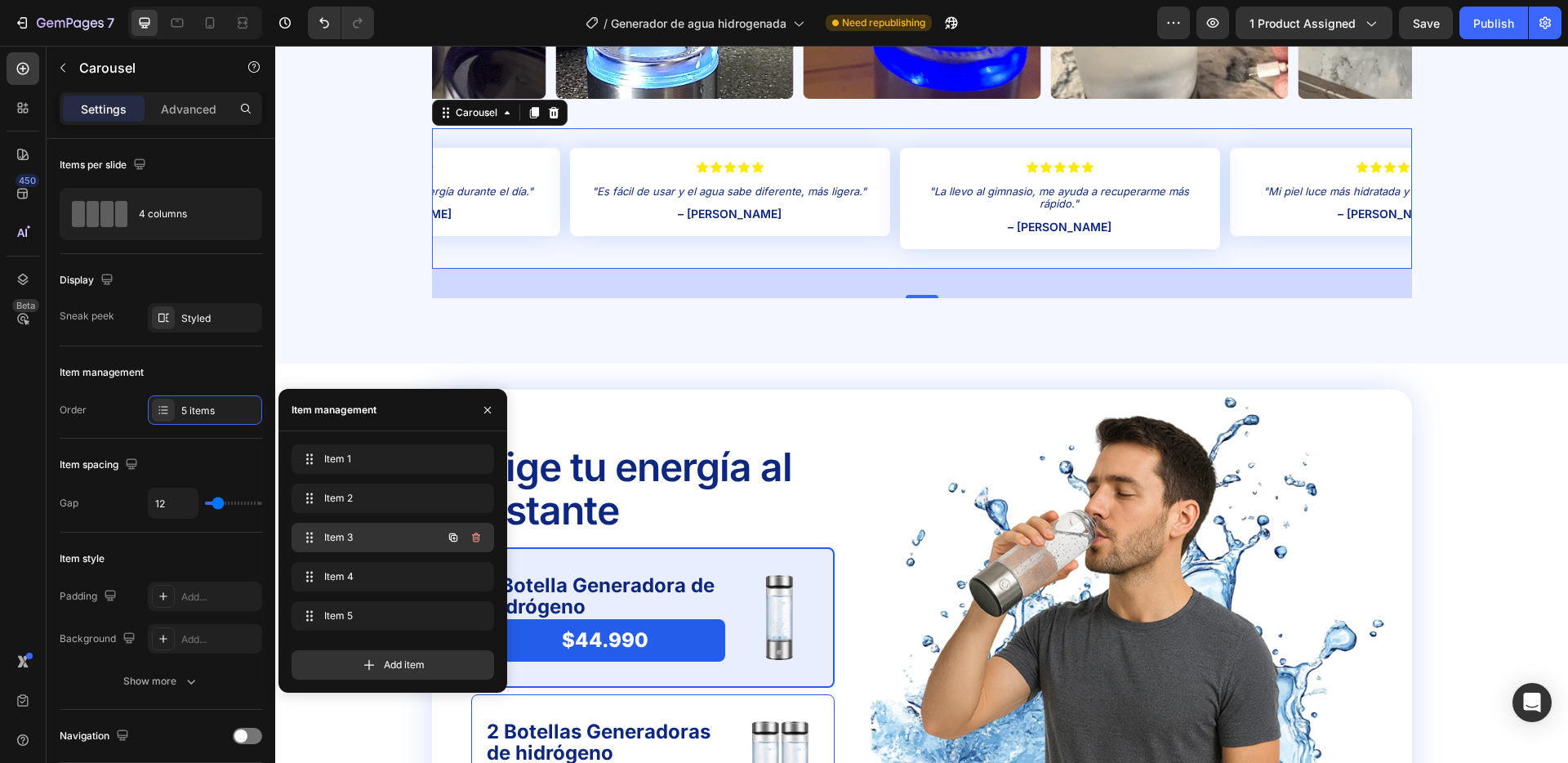
click at [371, 540] on span "Item 3" at bounding box center [370, 537] width 93 height 15
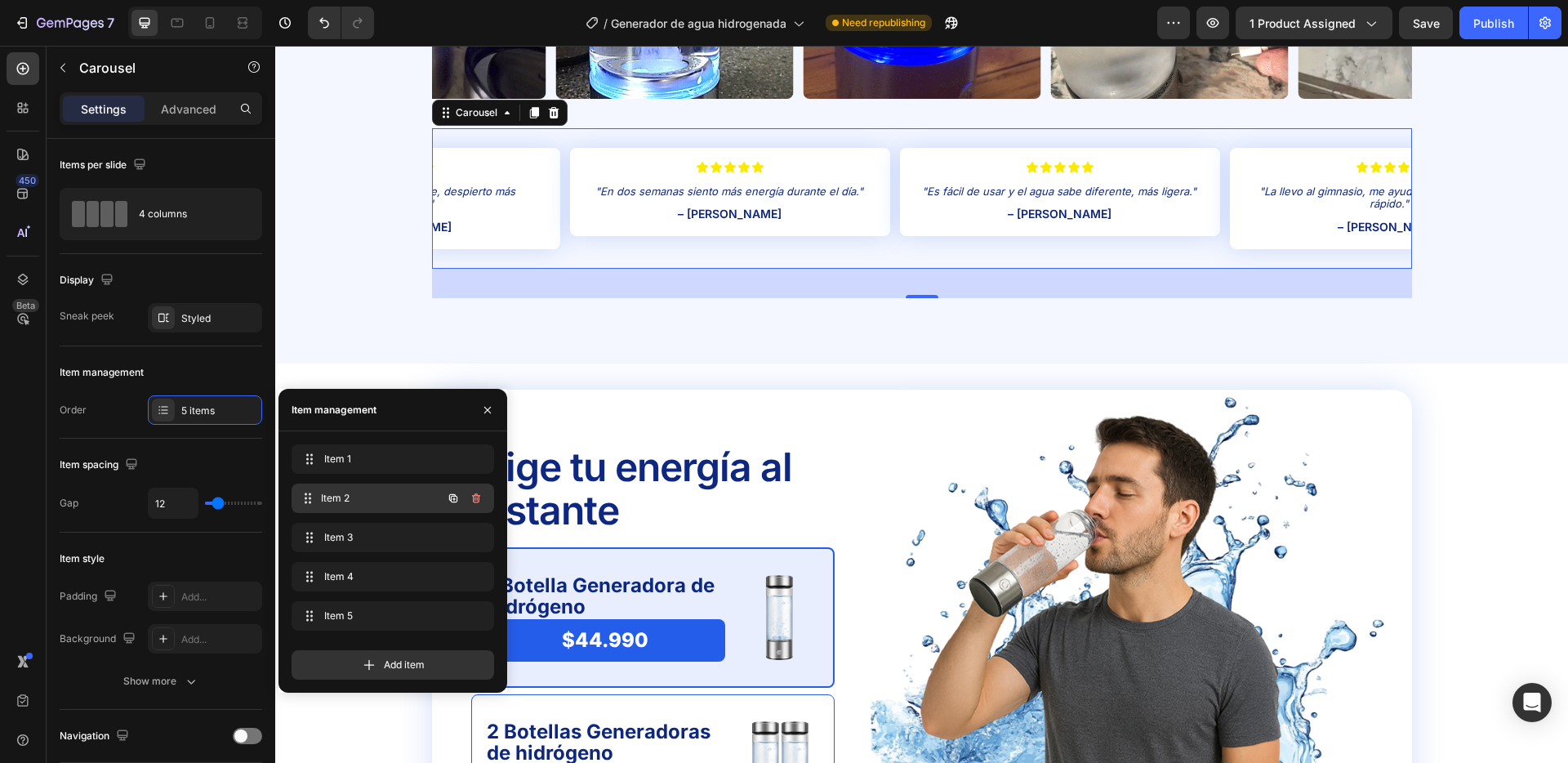
click at [380, 504] on span "Item 2" at bounding box center [381, 498] width 121 height 15
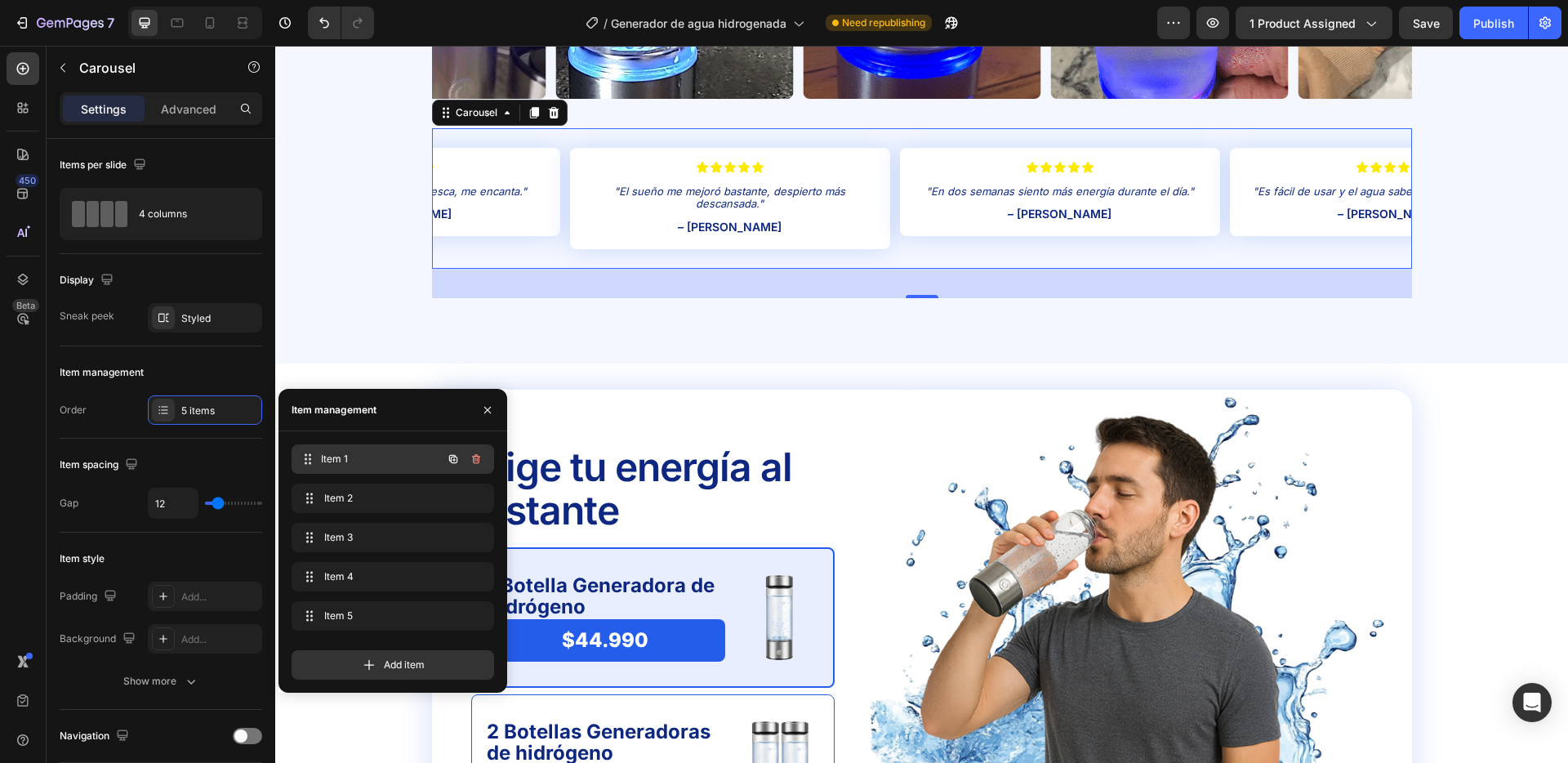
click at [385, 464] on span "Item 1" at bounding box center [381, 459] width 121 height 15
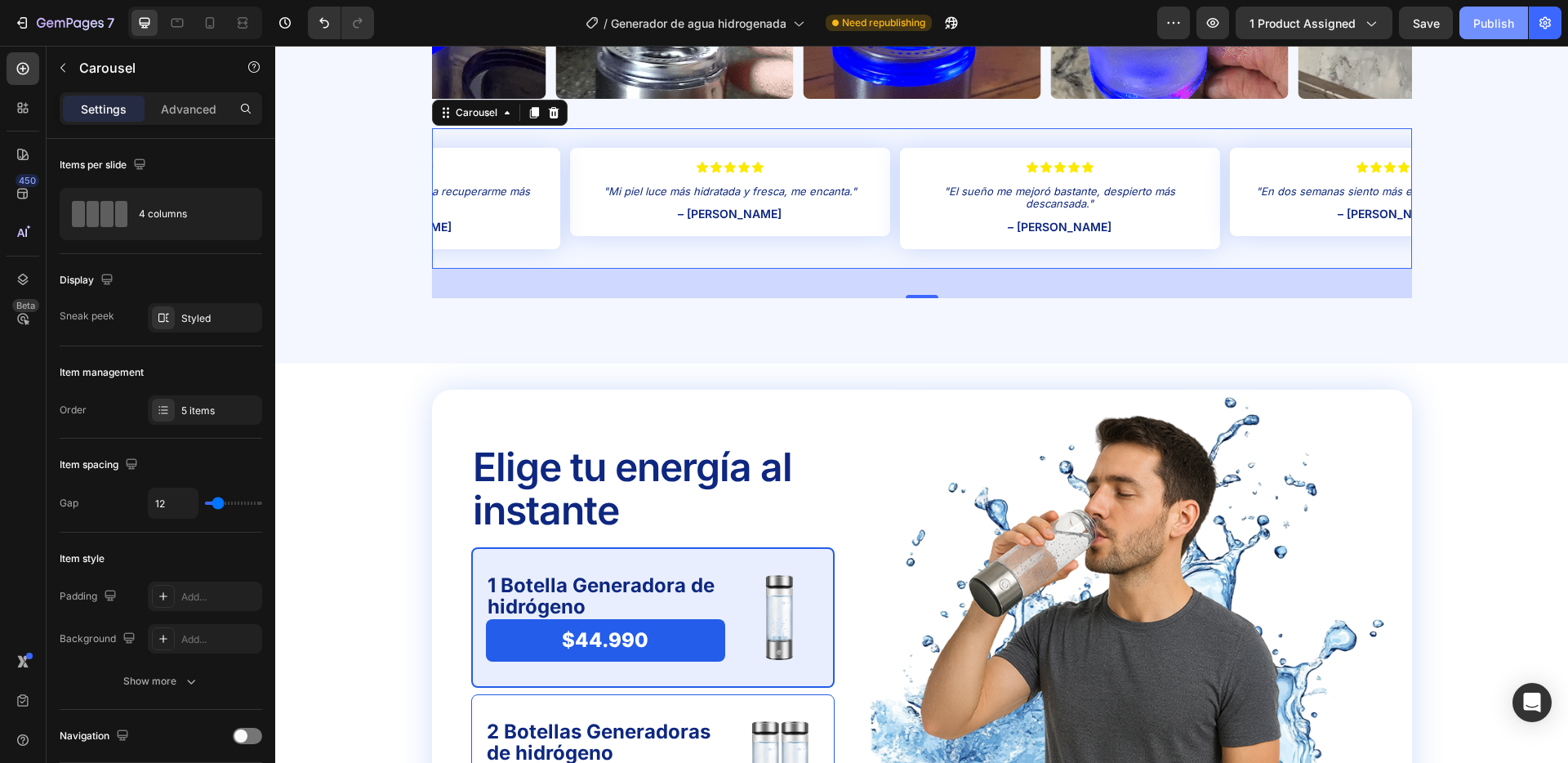
click at [1488, 23] on div "Publish" at bounding box center [1494, 23] width 41 height 17
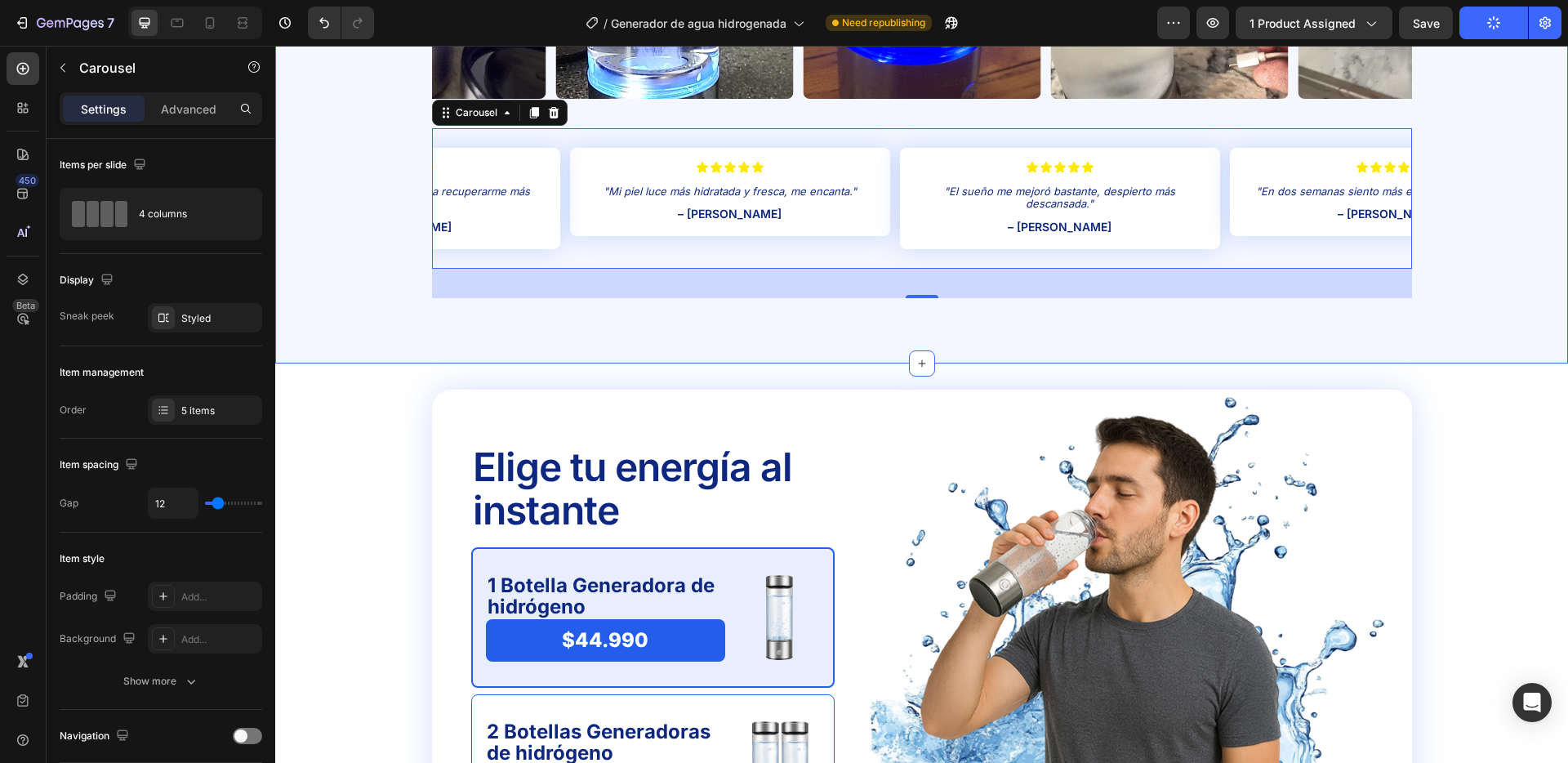
click at [833, 339] on div "Icon Miles ya lo disfrutan Text Block Únete a quienes mejoran su salud con cada…" at bounding box center [921, 34] width 1293 height 658
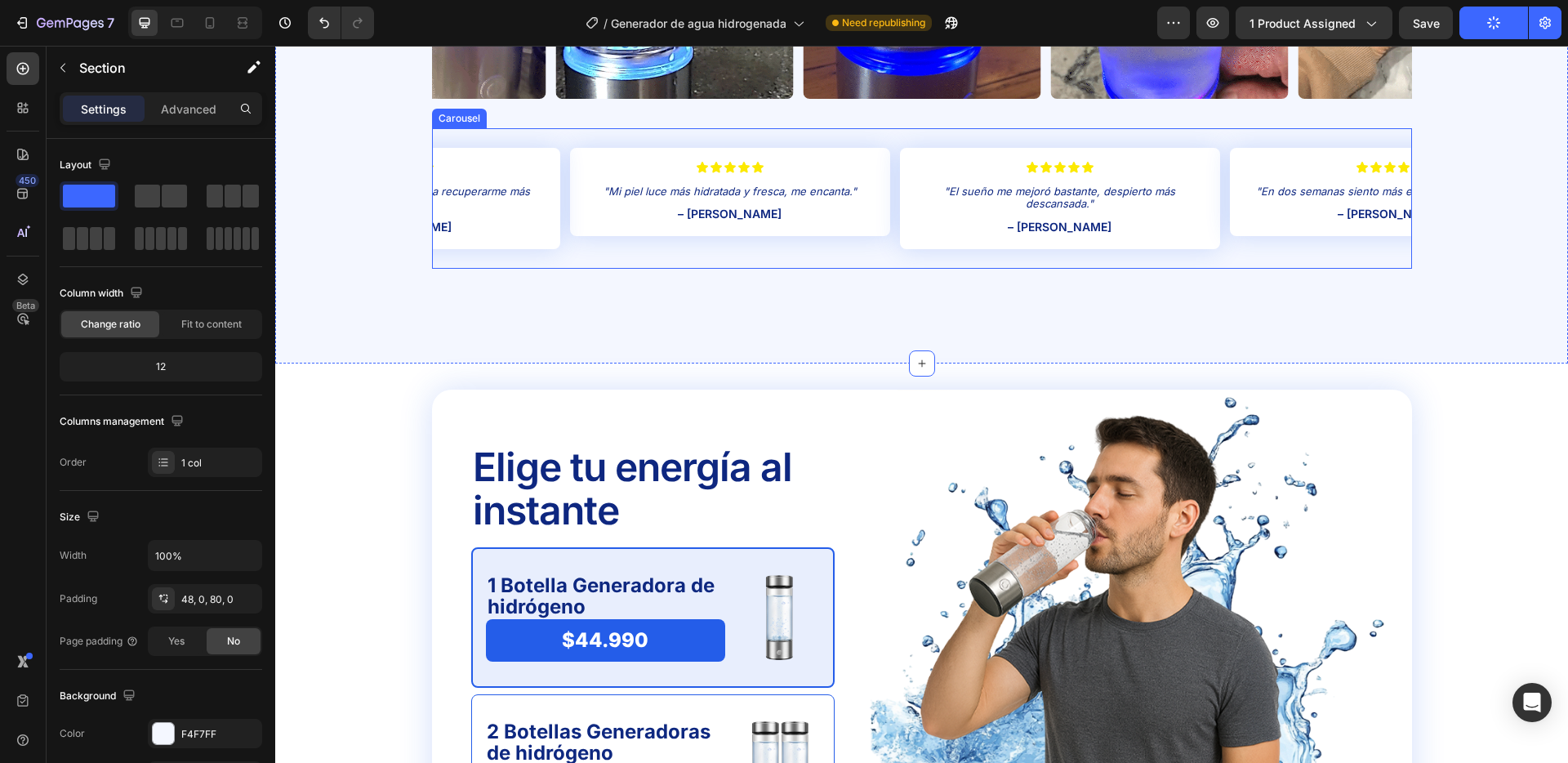
click at [896, 253] on div "Icon Icon Icon Icon Icon Icon List "Mi piel luce más hidratada y fresca, me enc…" at bounding box center [922, 198] width 980 height 141
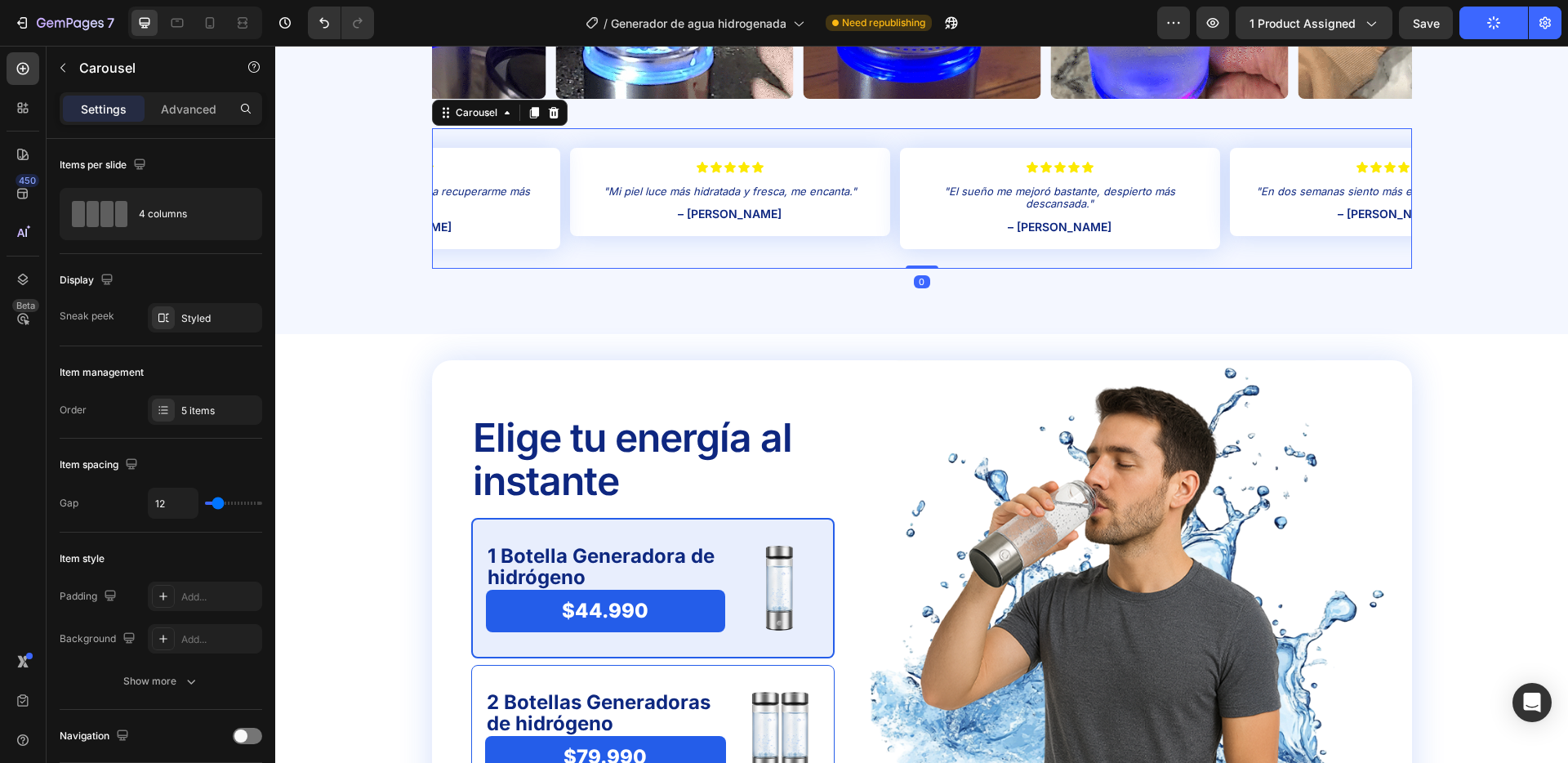
drag, startPoint x: 910, startPoint y: 296, endPoint x: 709, endPoint y: 328, distance: 203.5
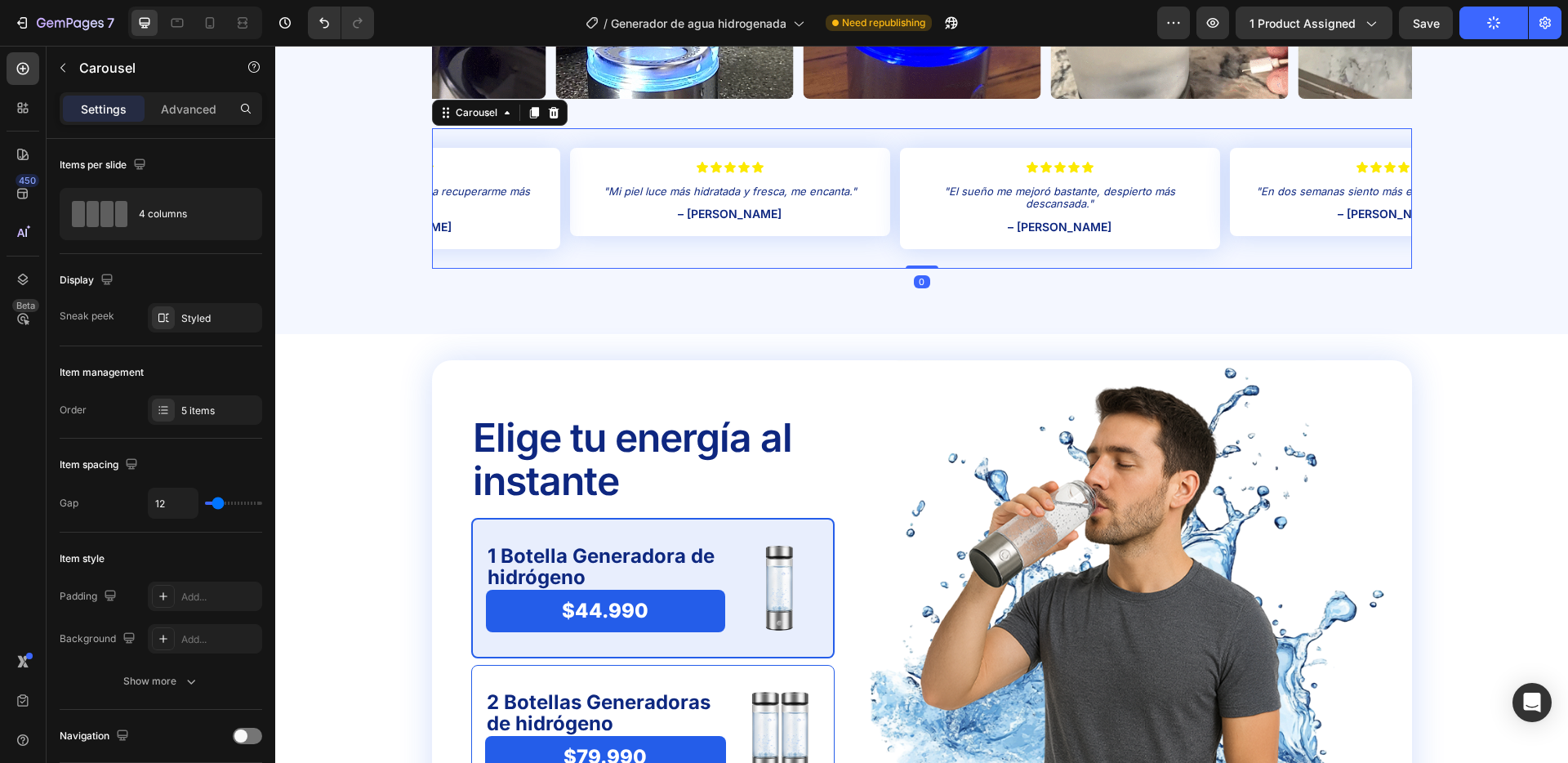
click at [917, 249] on div "Icon Icon Icon Icon Icon Icon List "Mi piel luce más hidratada y fresca, me enc…" at bounding box center [922, 198] width 980 height 141
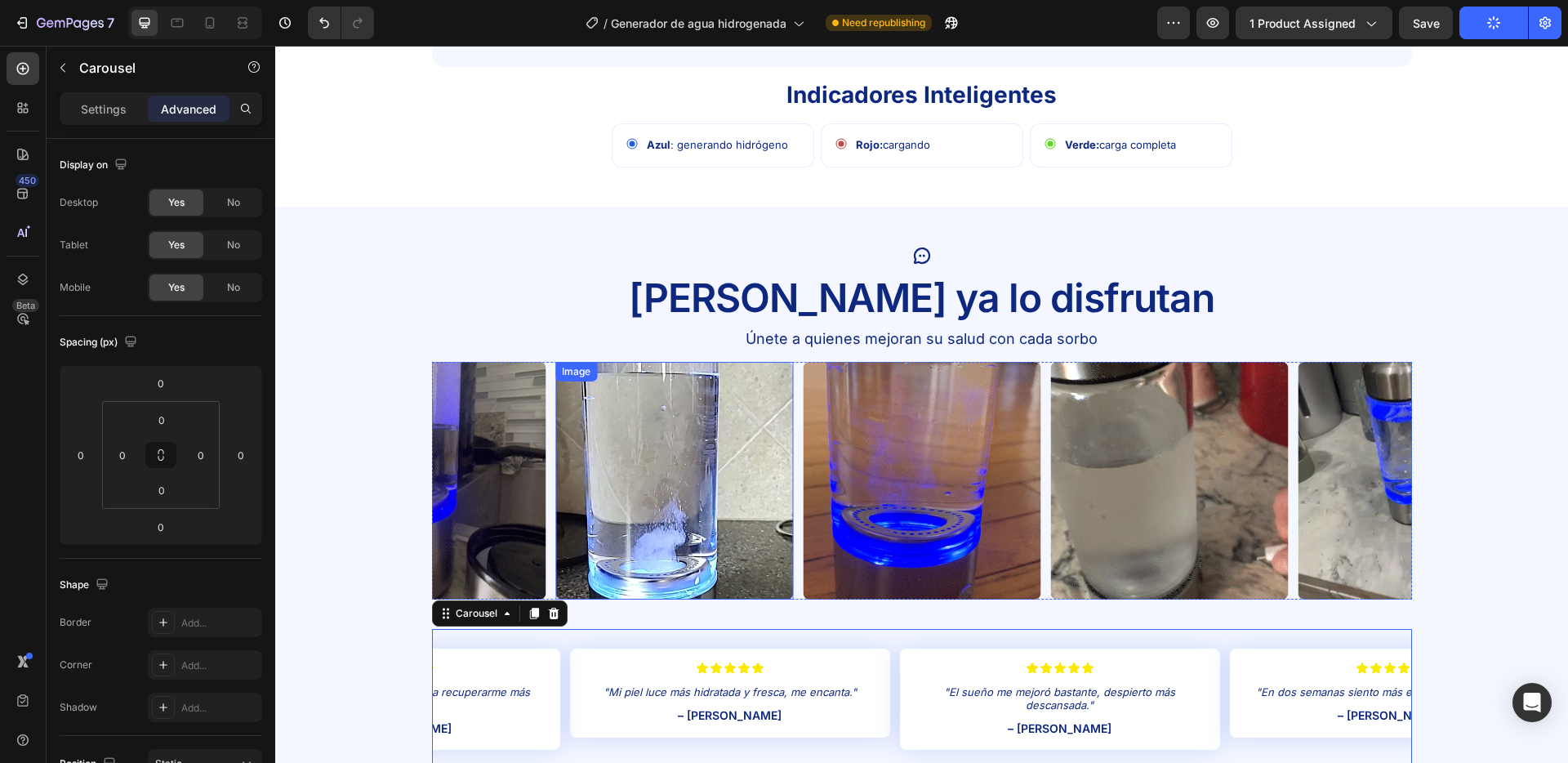
scroll to position [3190, 0]
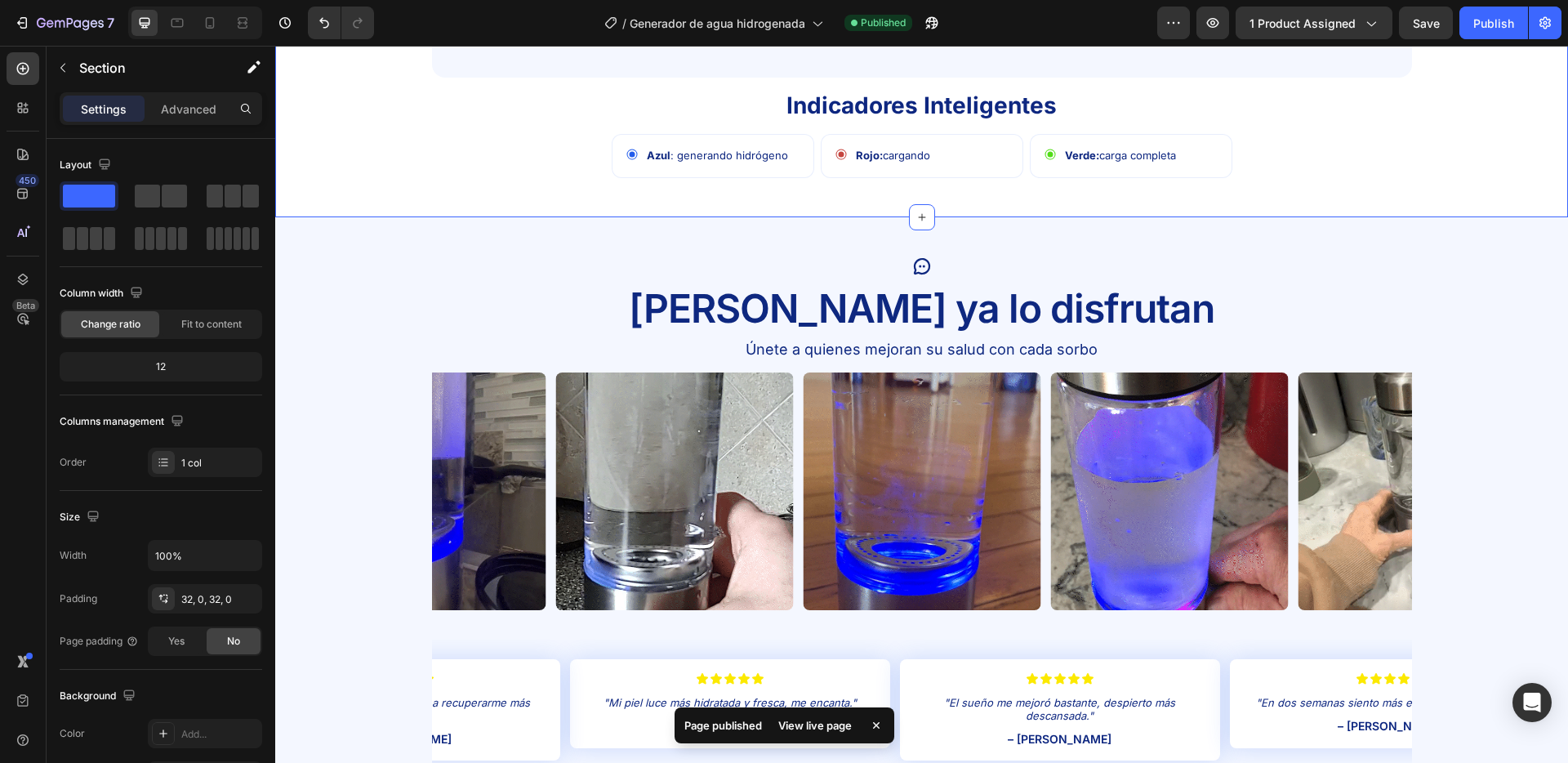
click at [536, 201] on div "Uso Fácil en 3 Pasos Text Block Image 1 Text Block Llena con agua – usa mineral…" at bounding box center [921, 12] width 1293 height 412
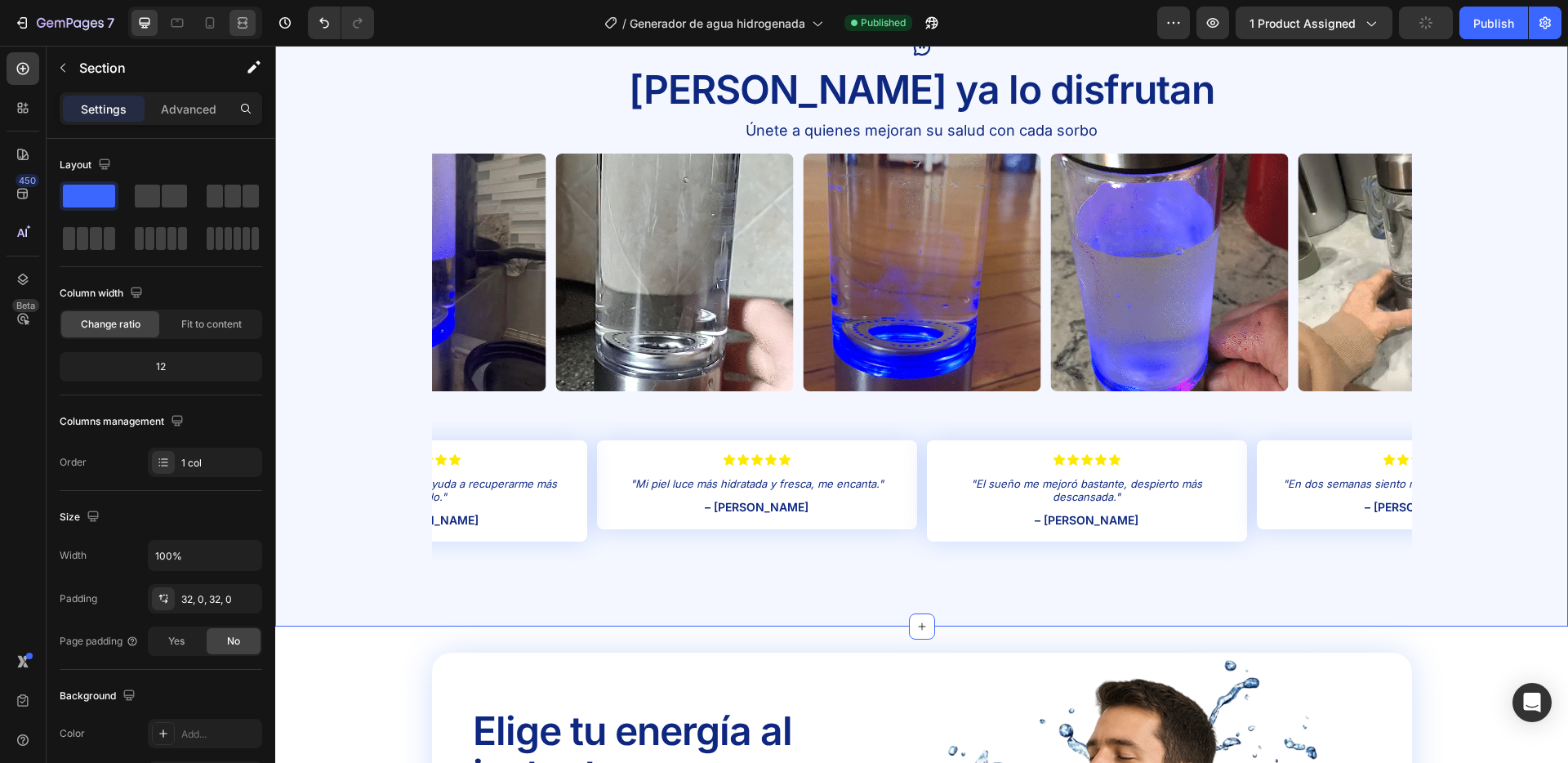
scroll to position [3409, 0]
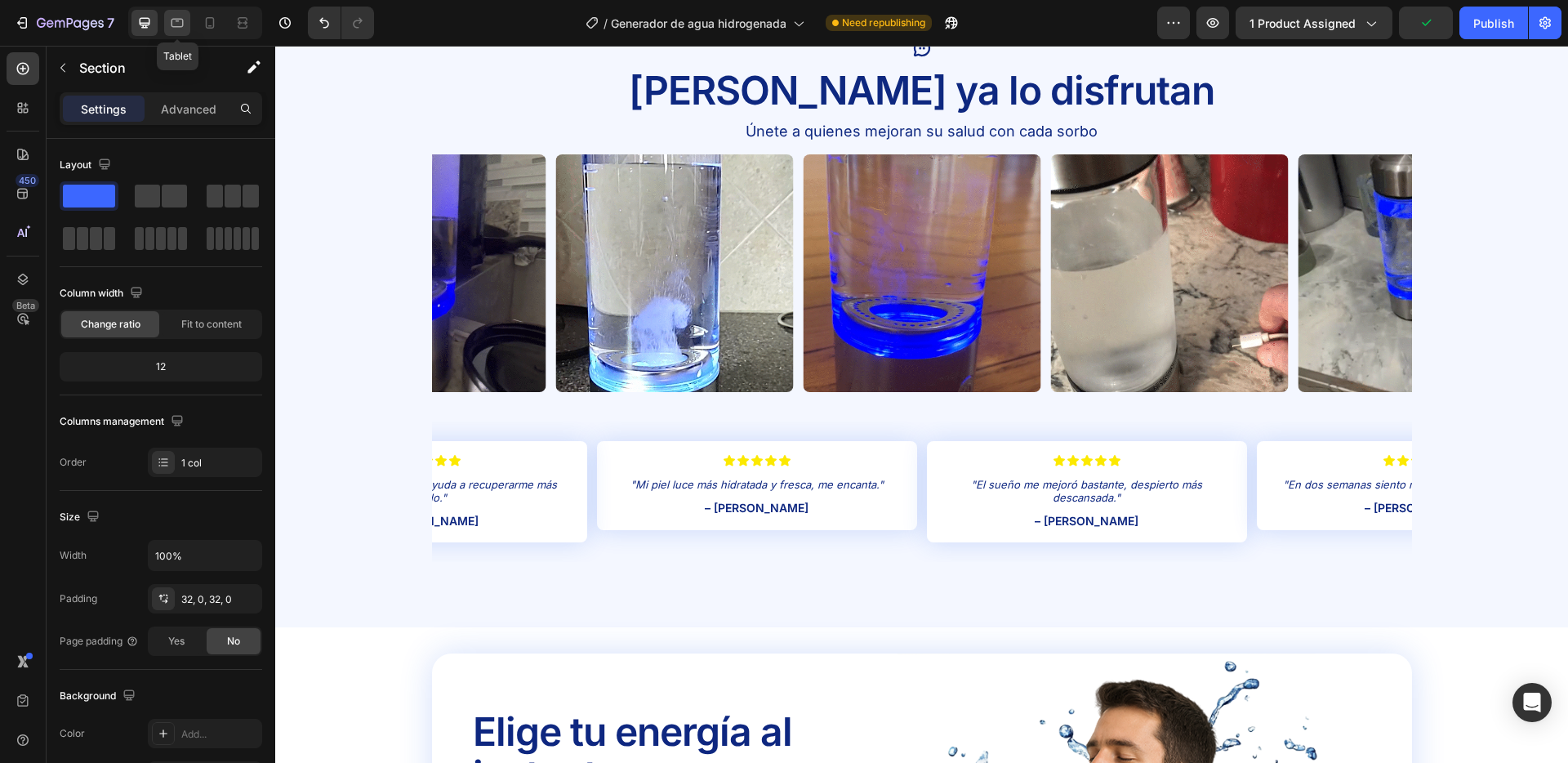
click at [177, 21] on icon at bounding box center [178, 24] width 13 height 9
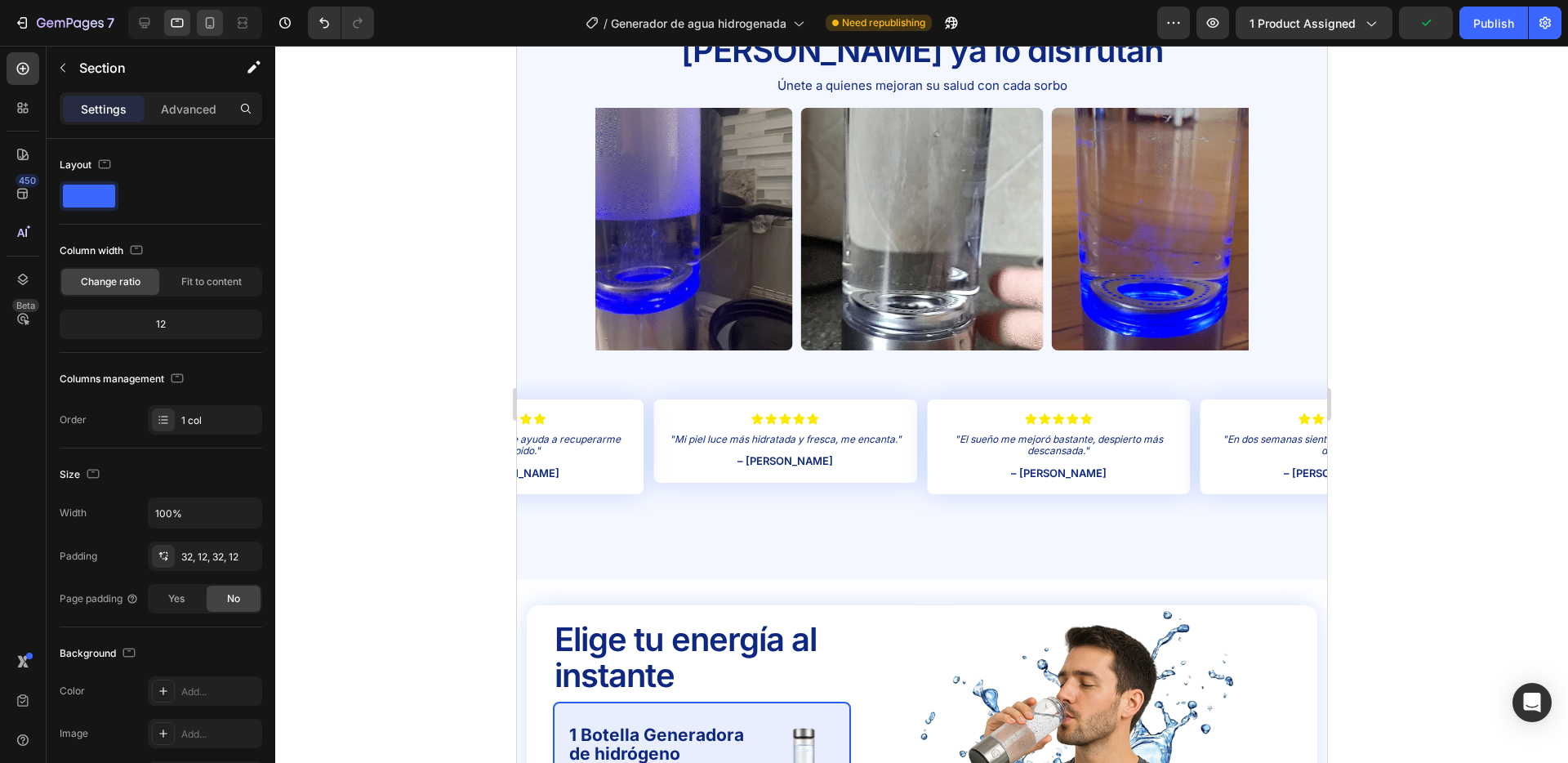
click at [207, 21] on icon at bounding box center [210, 23] width 16 height 16
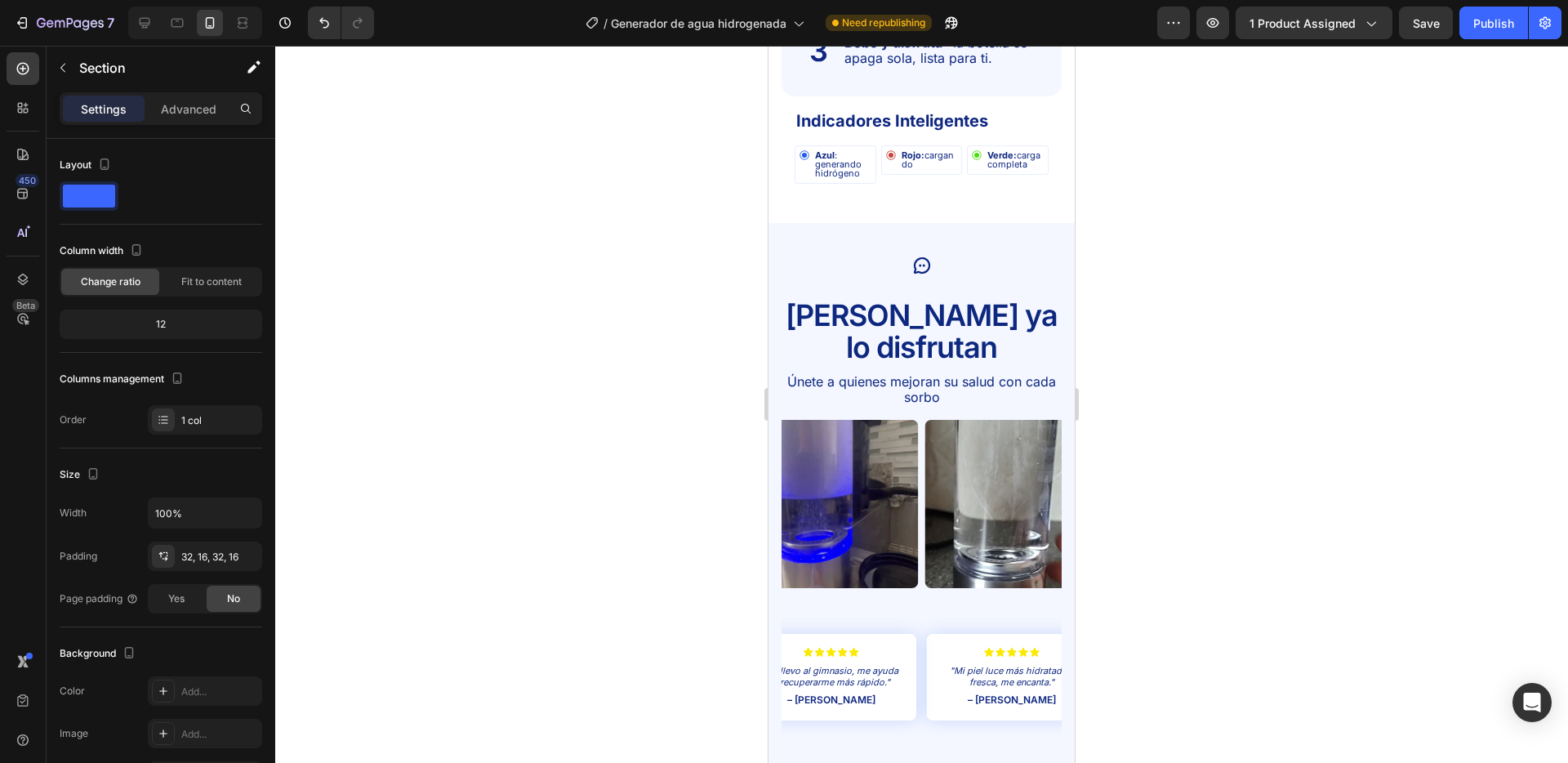
scroll to position [3356, 0]
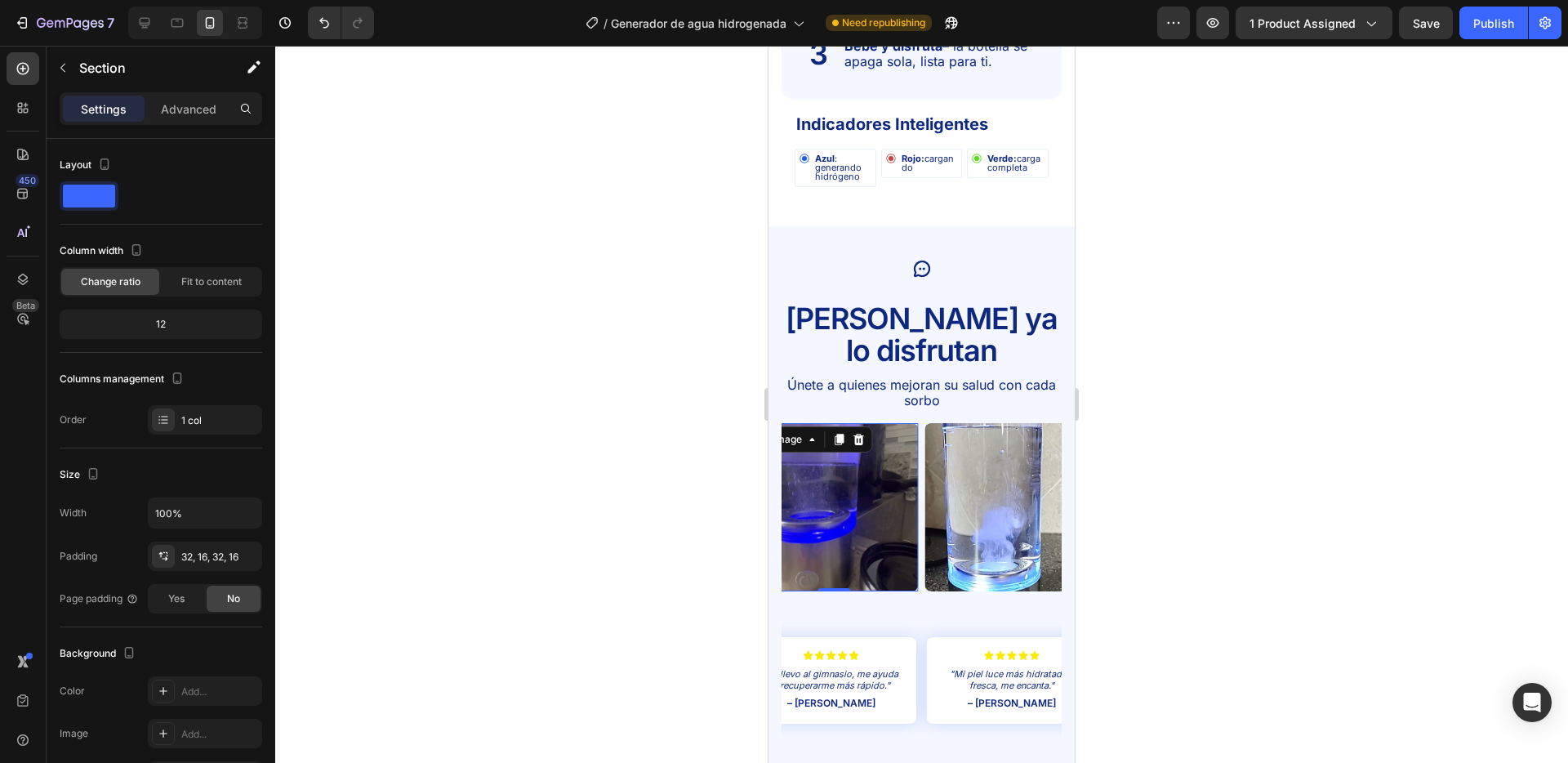
click at [916, 423] on img at bounding box center [833, 506] width 168 height 168
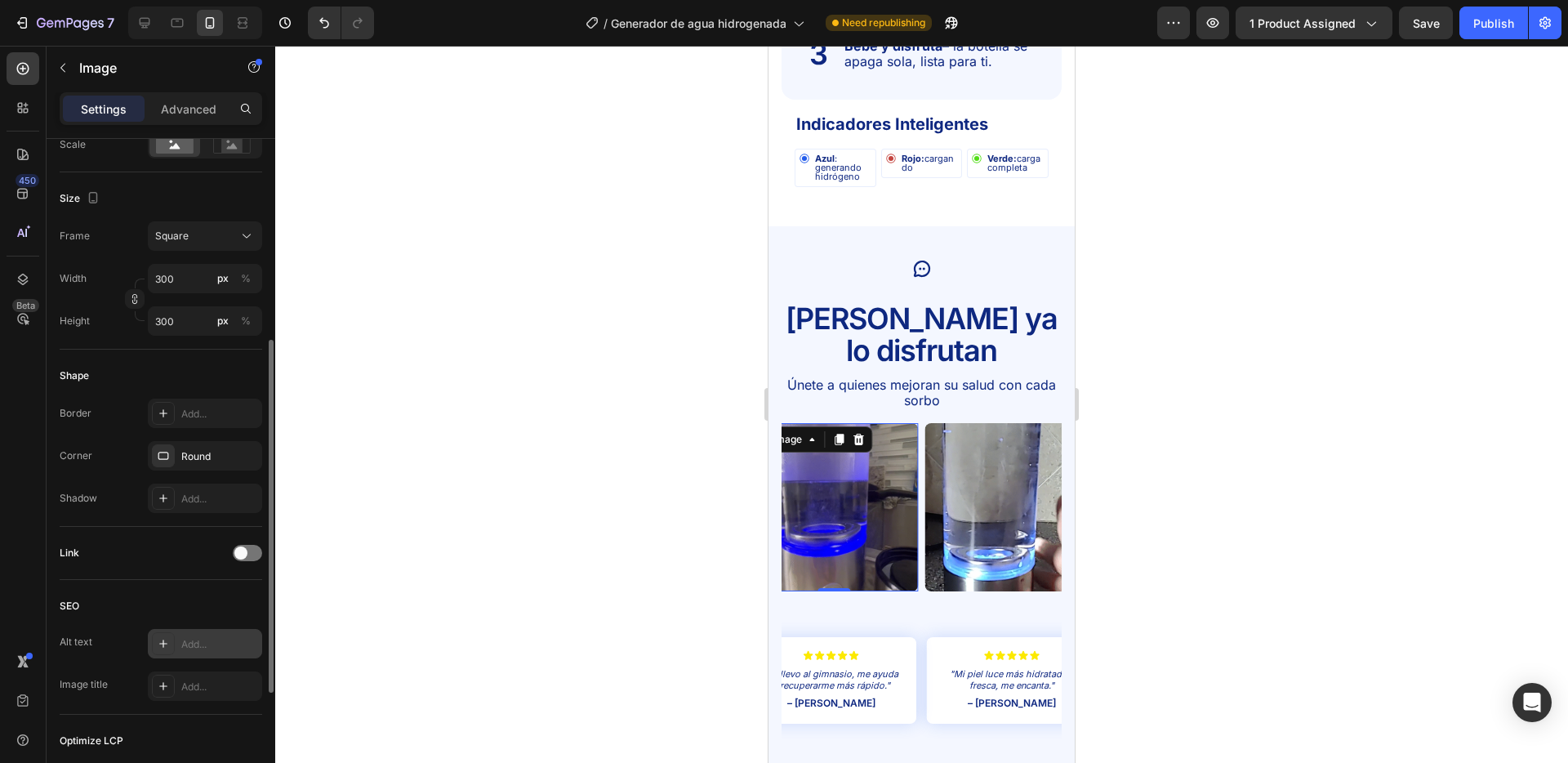
scroll to position [389, 0]
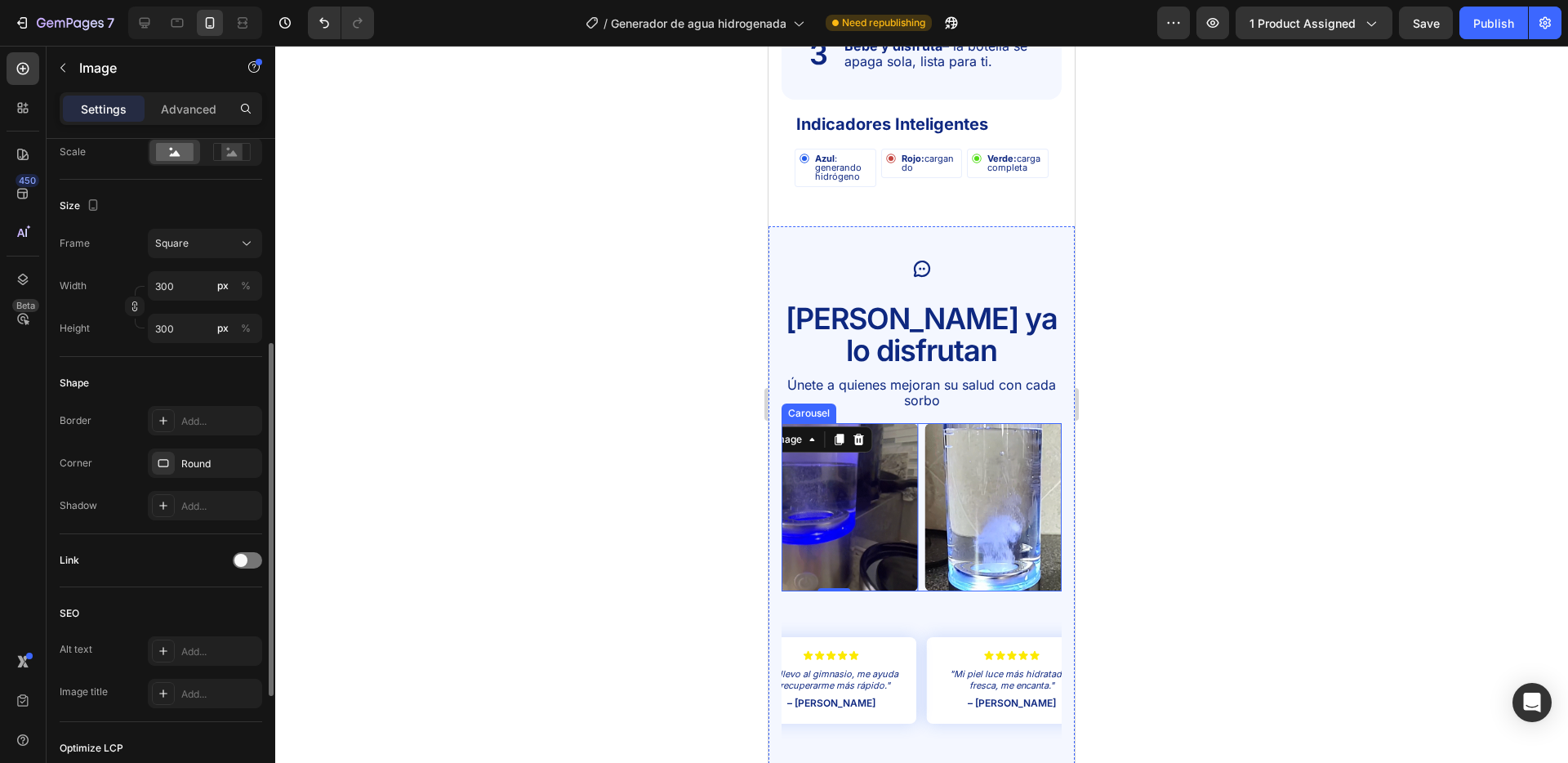
click at [923, 430] on div "Image Image Image Image Image 0" at bounding box center [922, 506] width 280 height 168
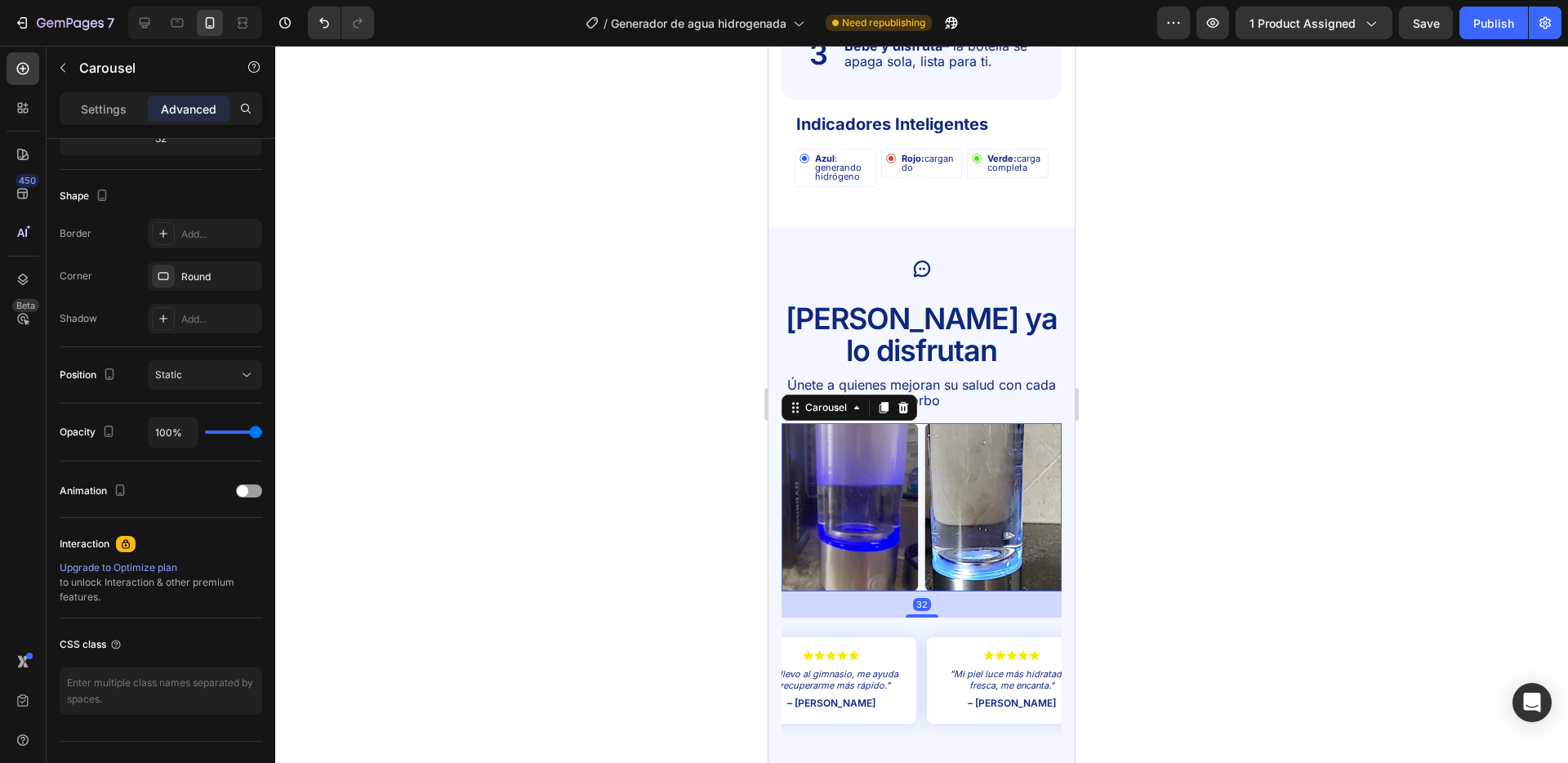
scroll to position [0, 0]
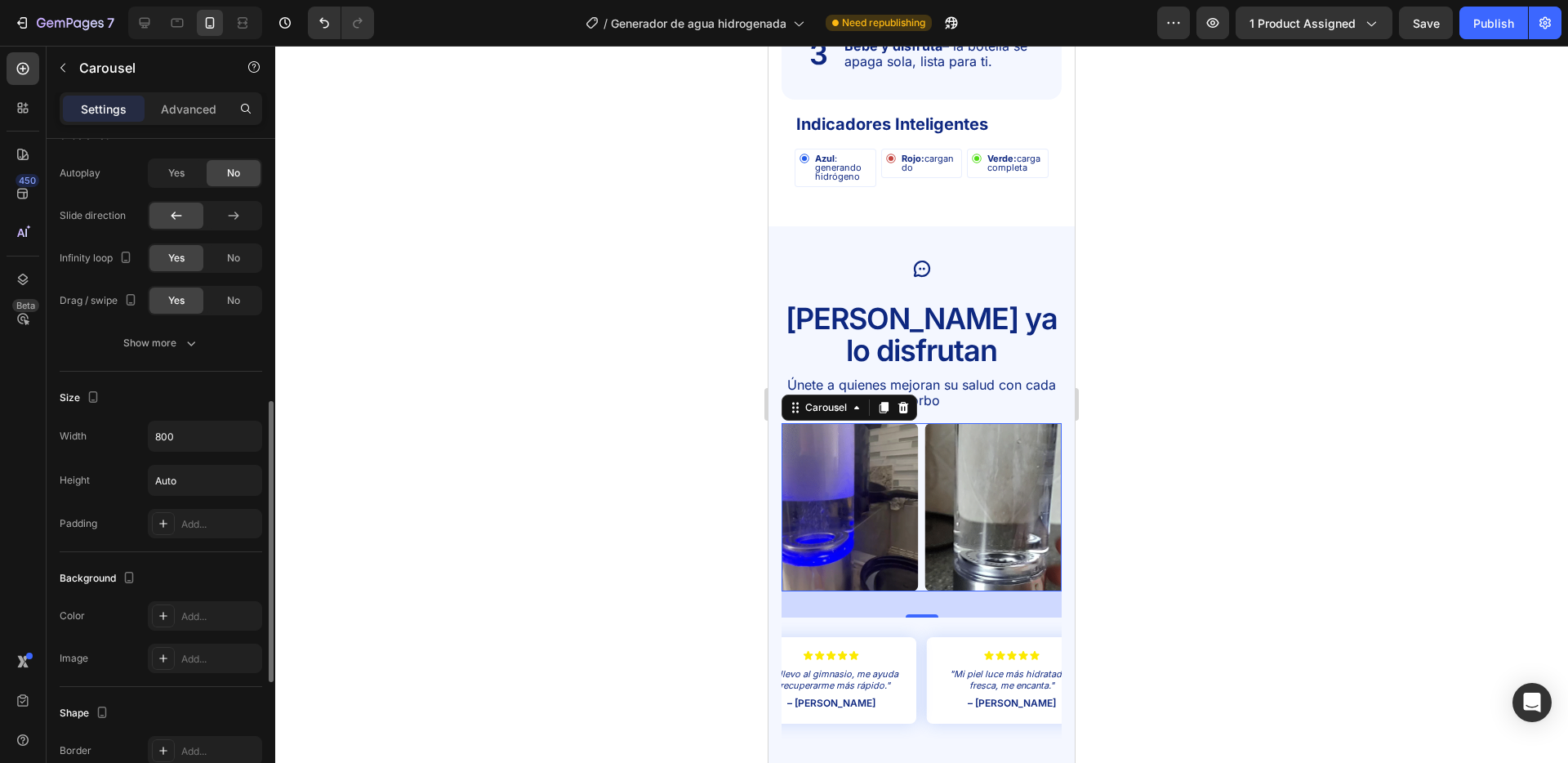
scroll to position [653, 0]
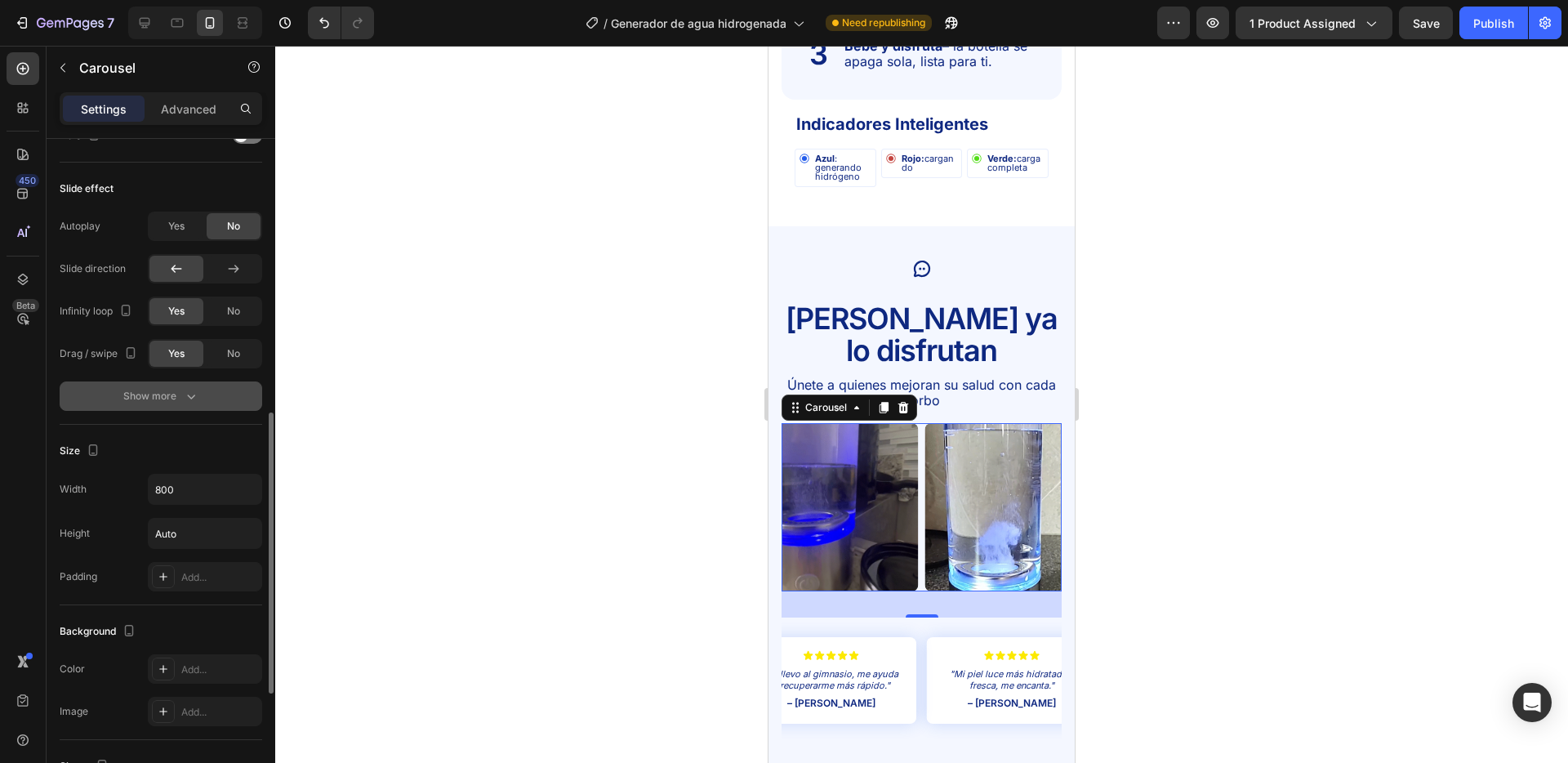
click at [143, 392] on div "Show more" at bounding box center [162, 396] width 76 height 16
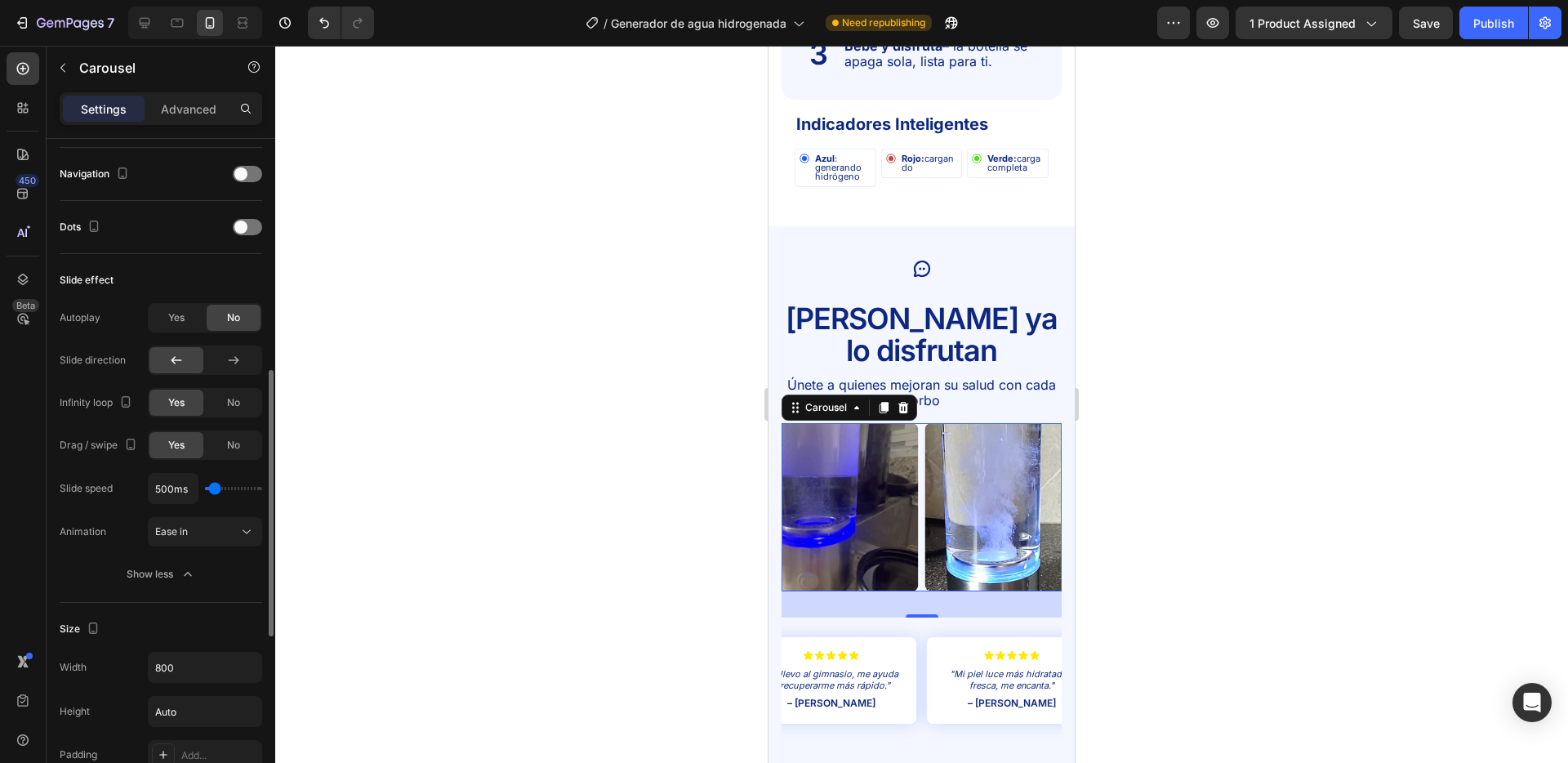
scroll to position [551, 0]
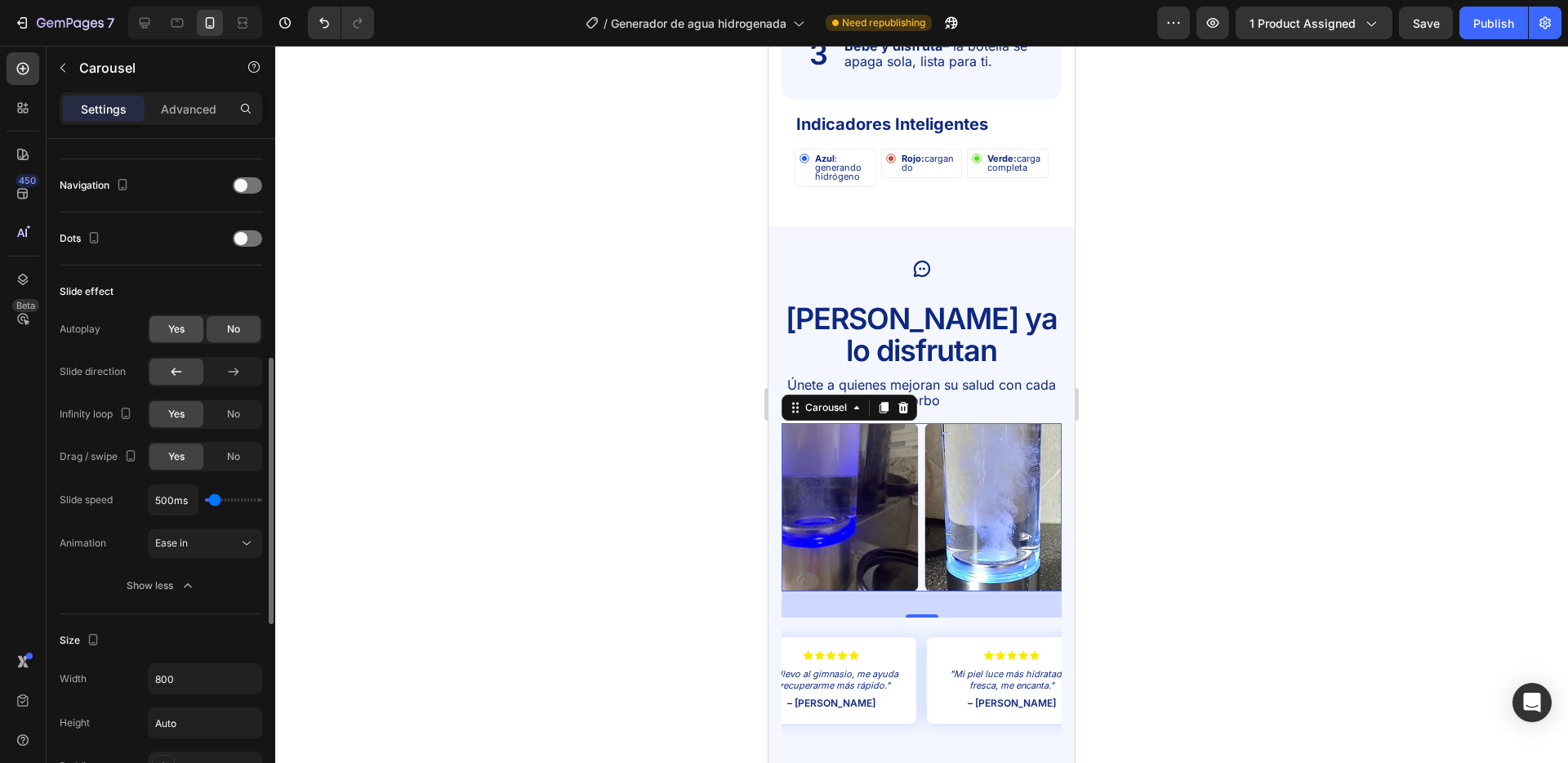
click at [169, 328] on span "Yes" at bounding box center [176, 329] width 16 height 15
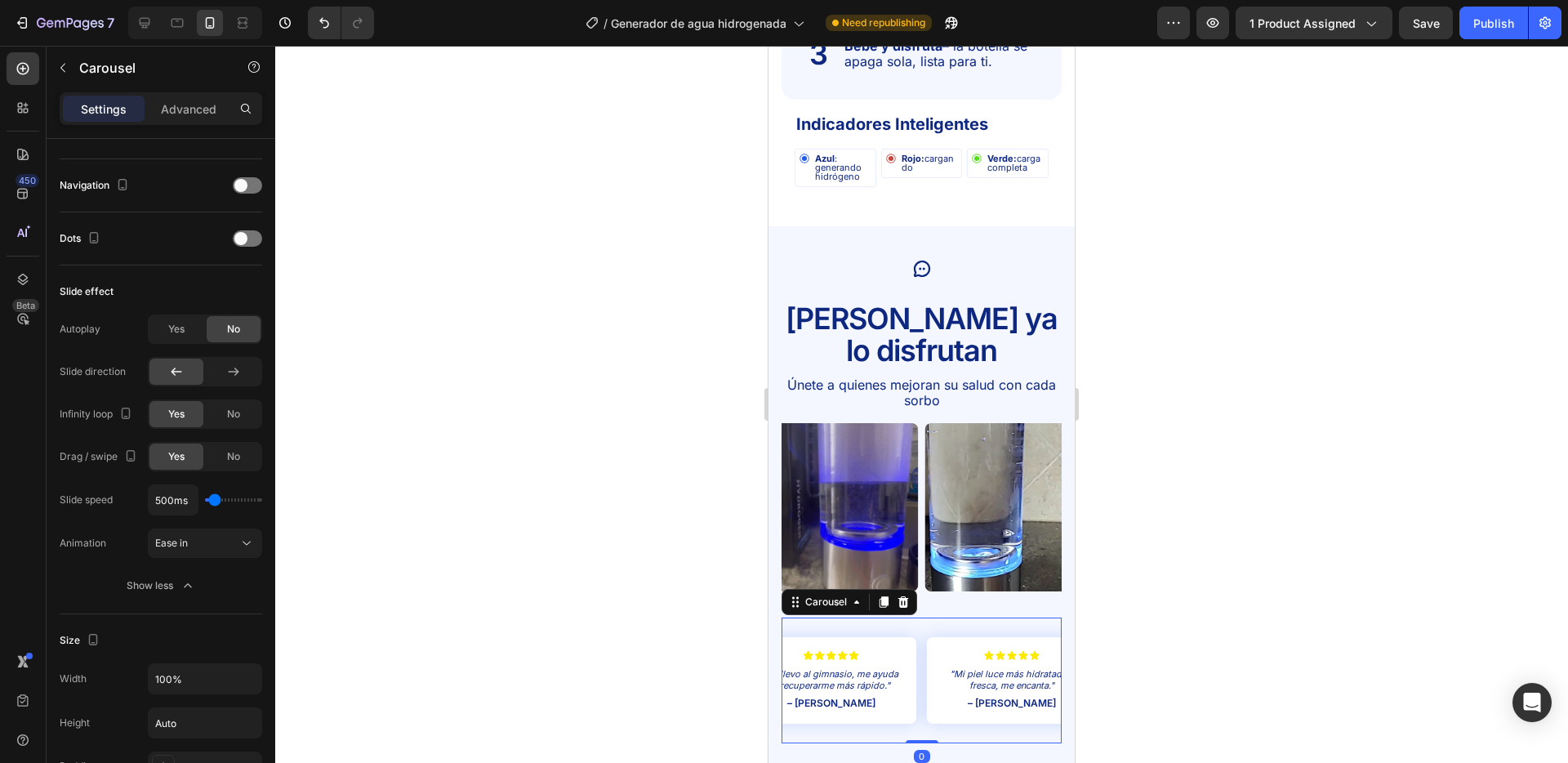
click at [922, 631] on div "Icon Icon Icon Icon Icon Icon List "Mi piel luce más hidratada y fresca, me enc…" at bounding box center [922, 680] width 280 height 126
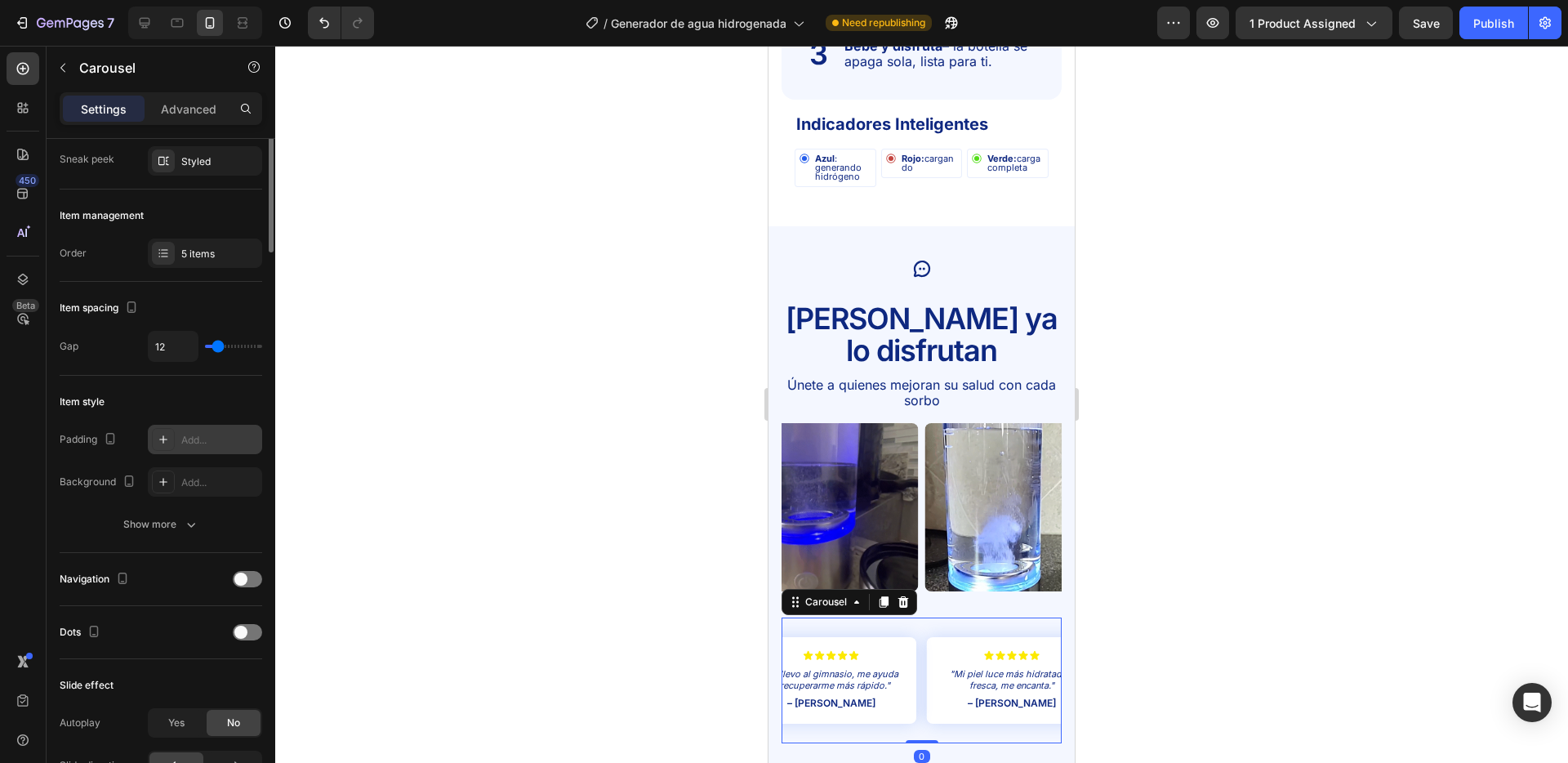
scroll to position [0, 0]
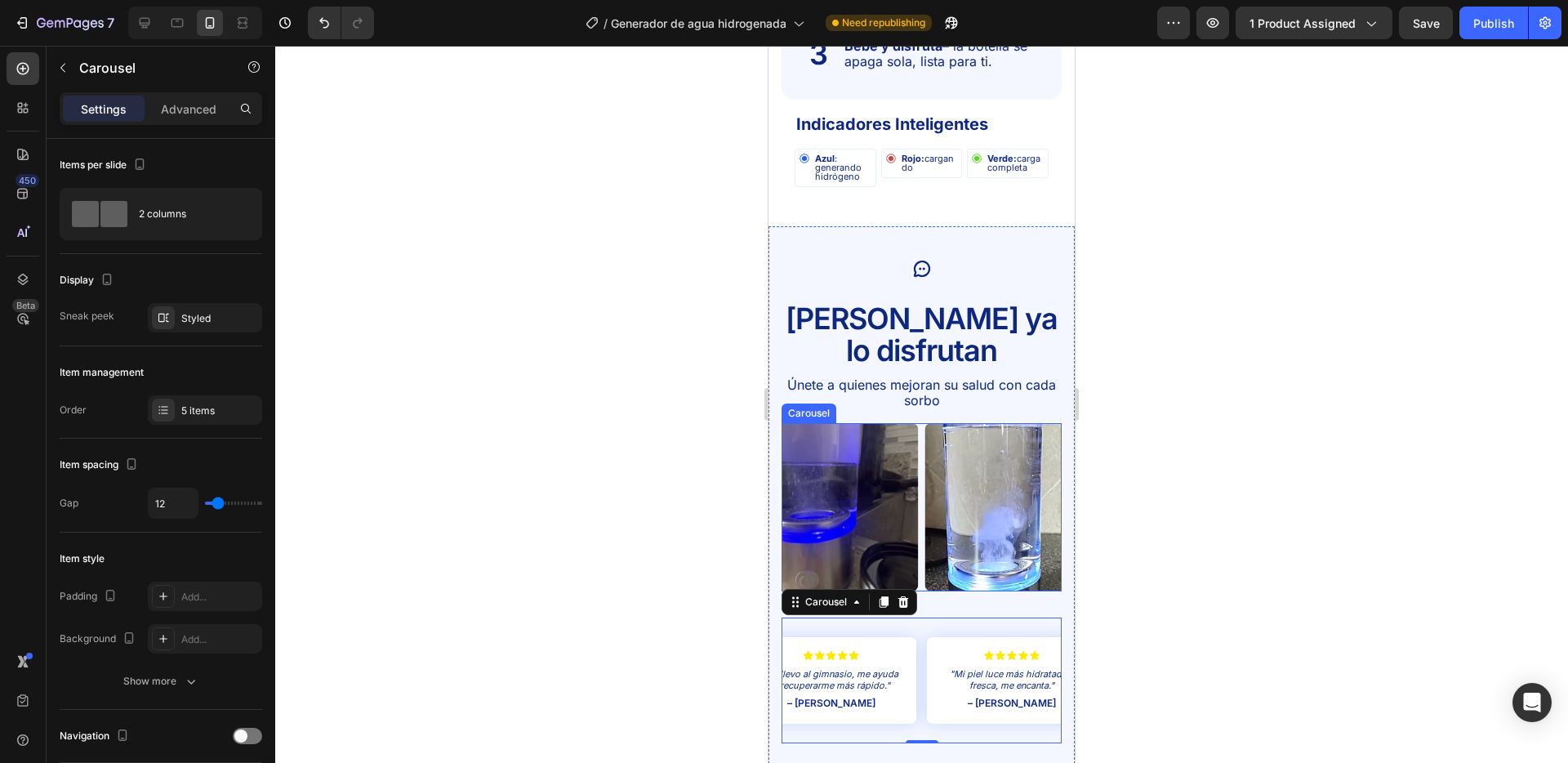
click at [922, 423] on div "Image Image Image Image Image" at bounding box center [922, 506] width 280 height 168
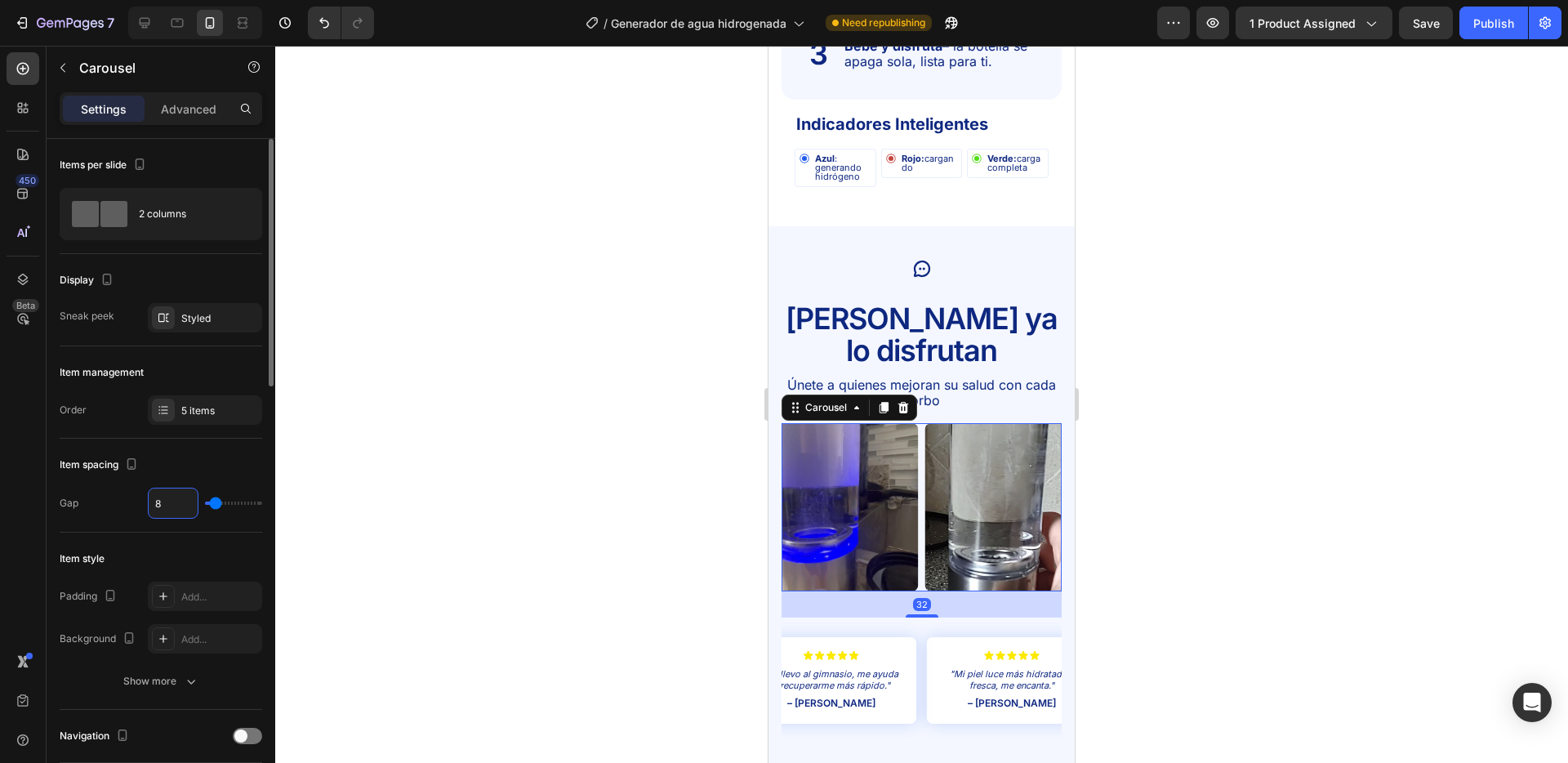
click at [178, 504] on input "8" at bounding box center [173, 503] width 49 height 29
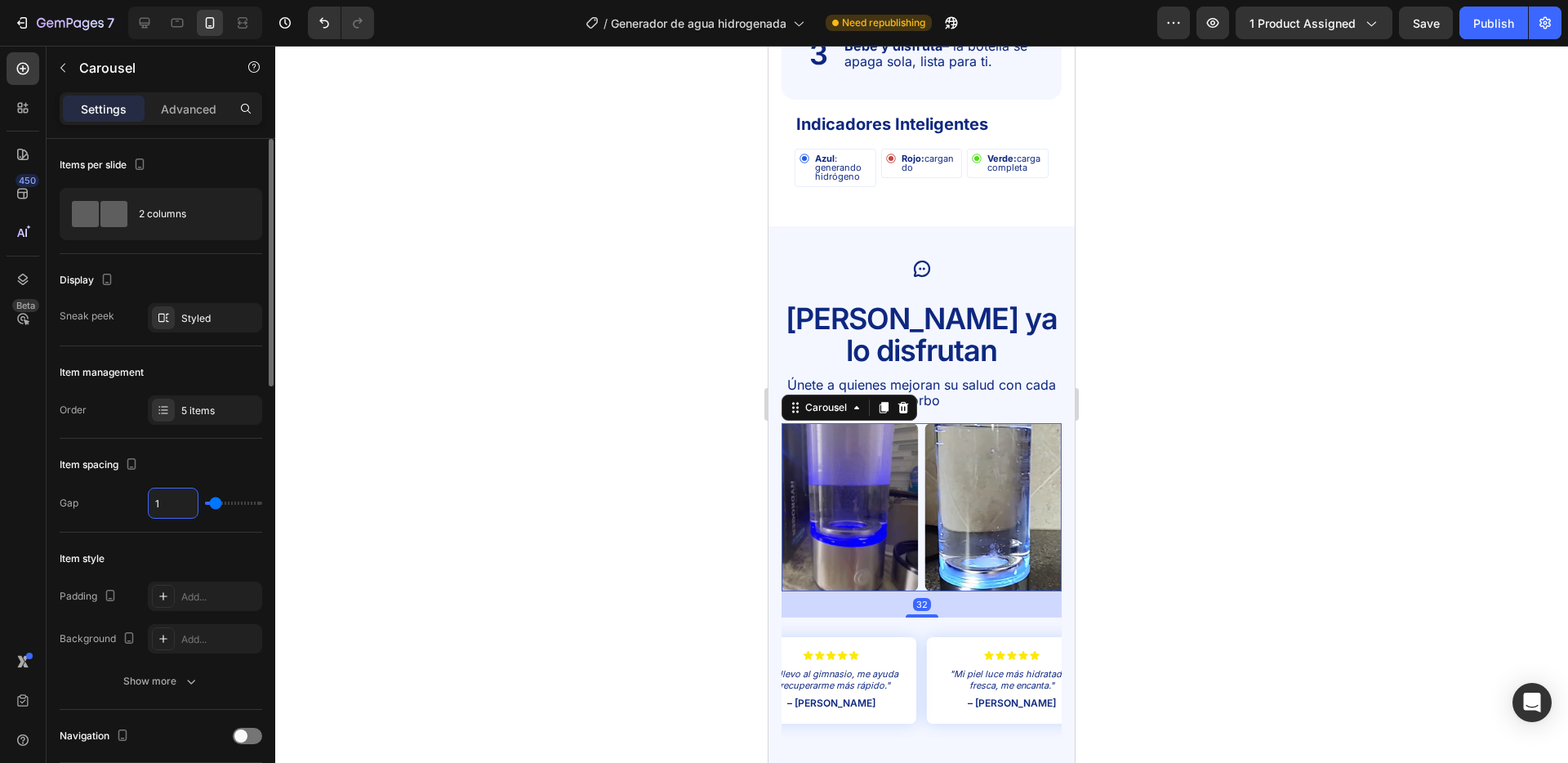
type input "12"
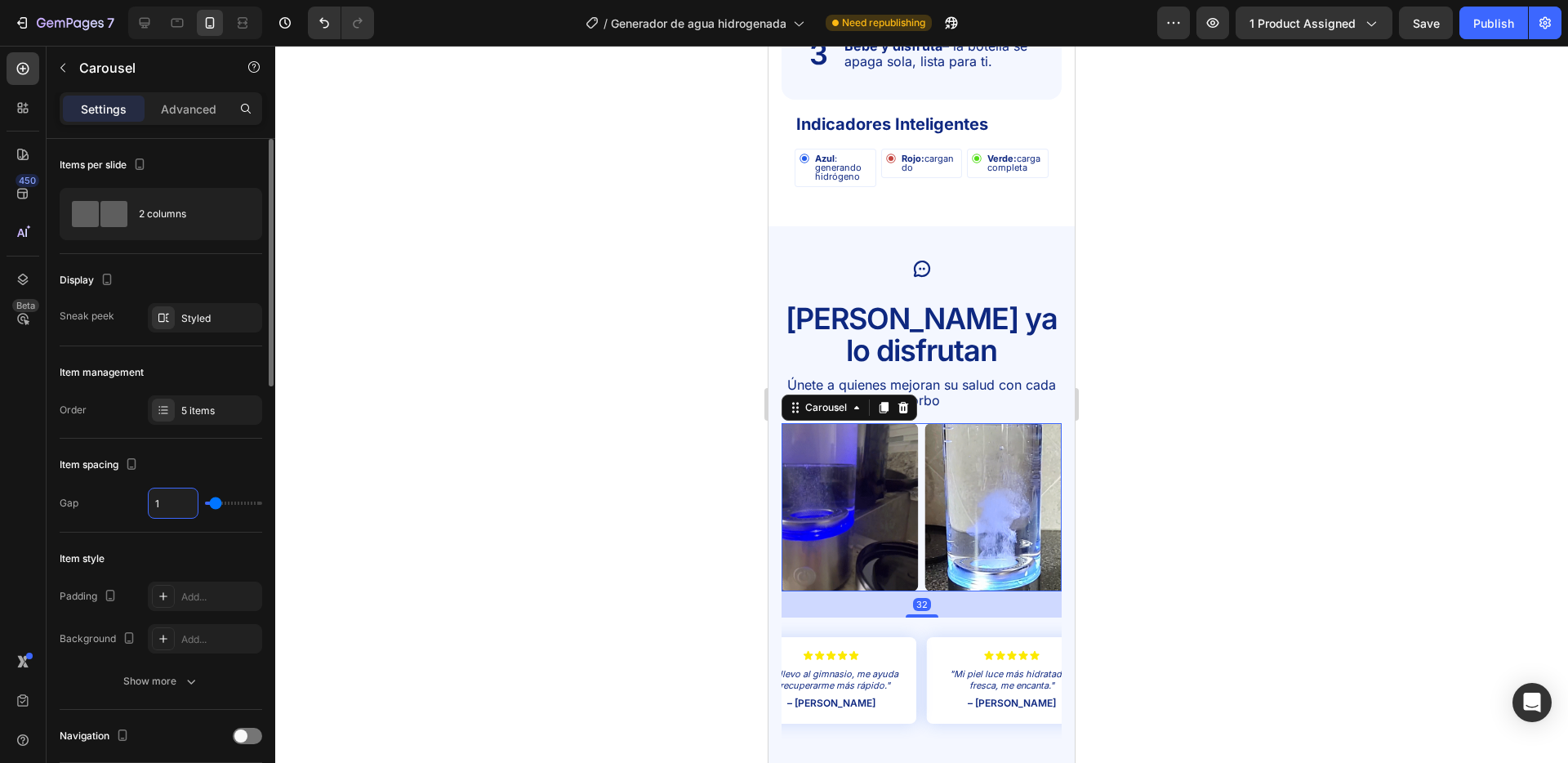
type input "12"
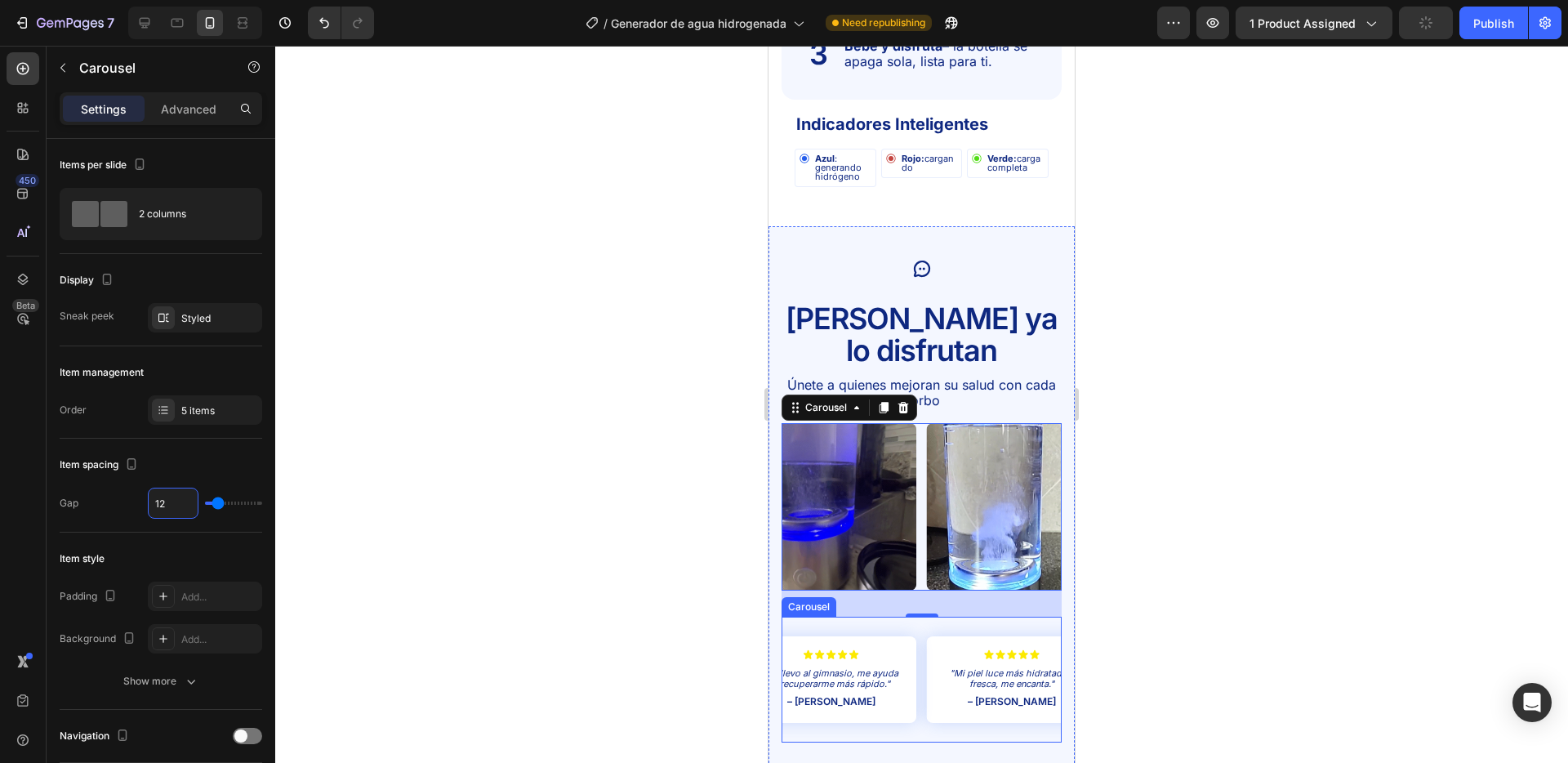
click at [924, 634] on div "Icon Icon Icon Icon Icon Icon List "Mi piel luce más hidratada y fresca, me enc…" at bounding box center [922, 680] width 280 height 126
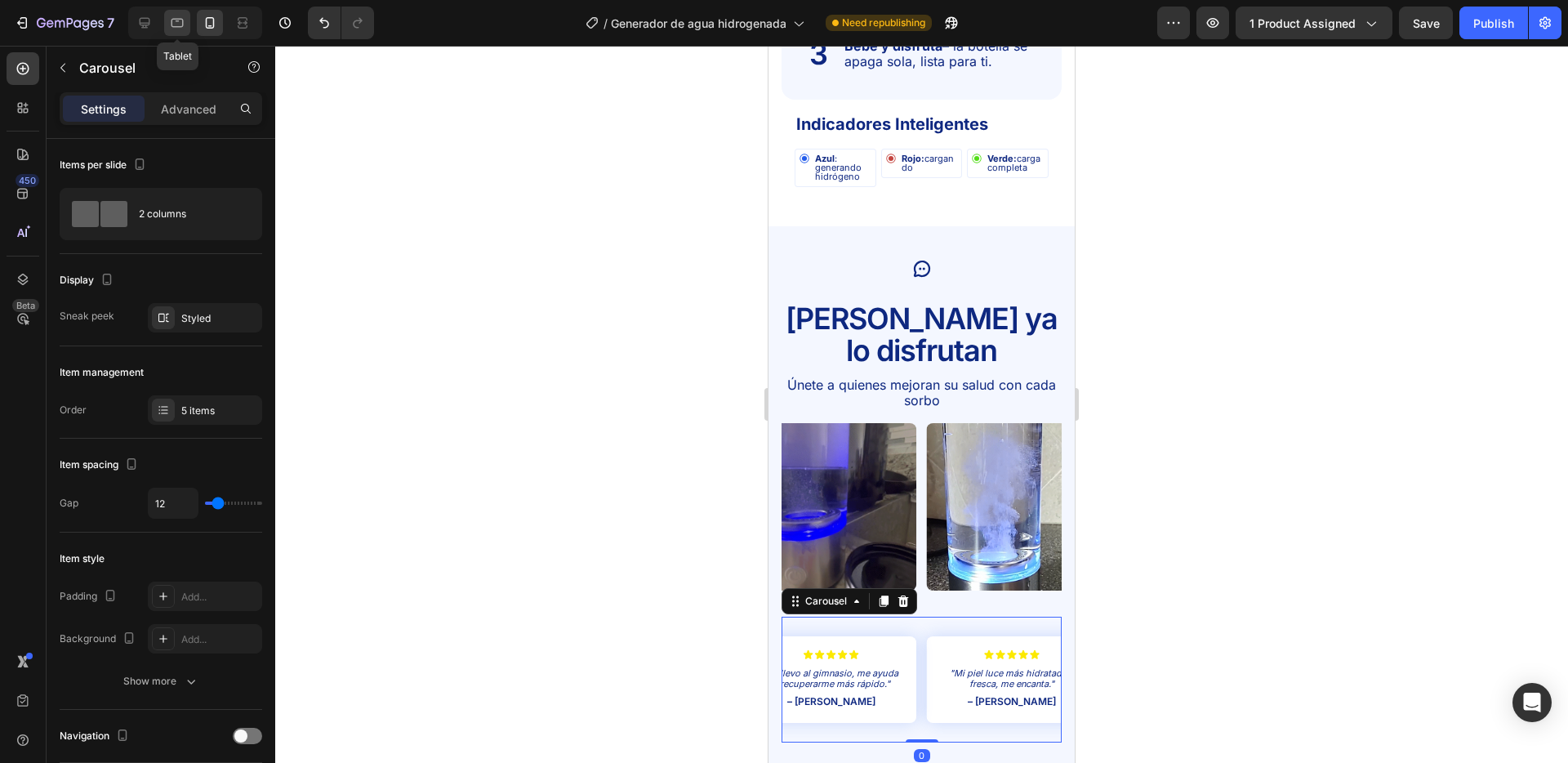
click at [176, 27] on icon at bounding box center [177, 23] width 16 height 16
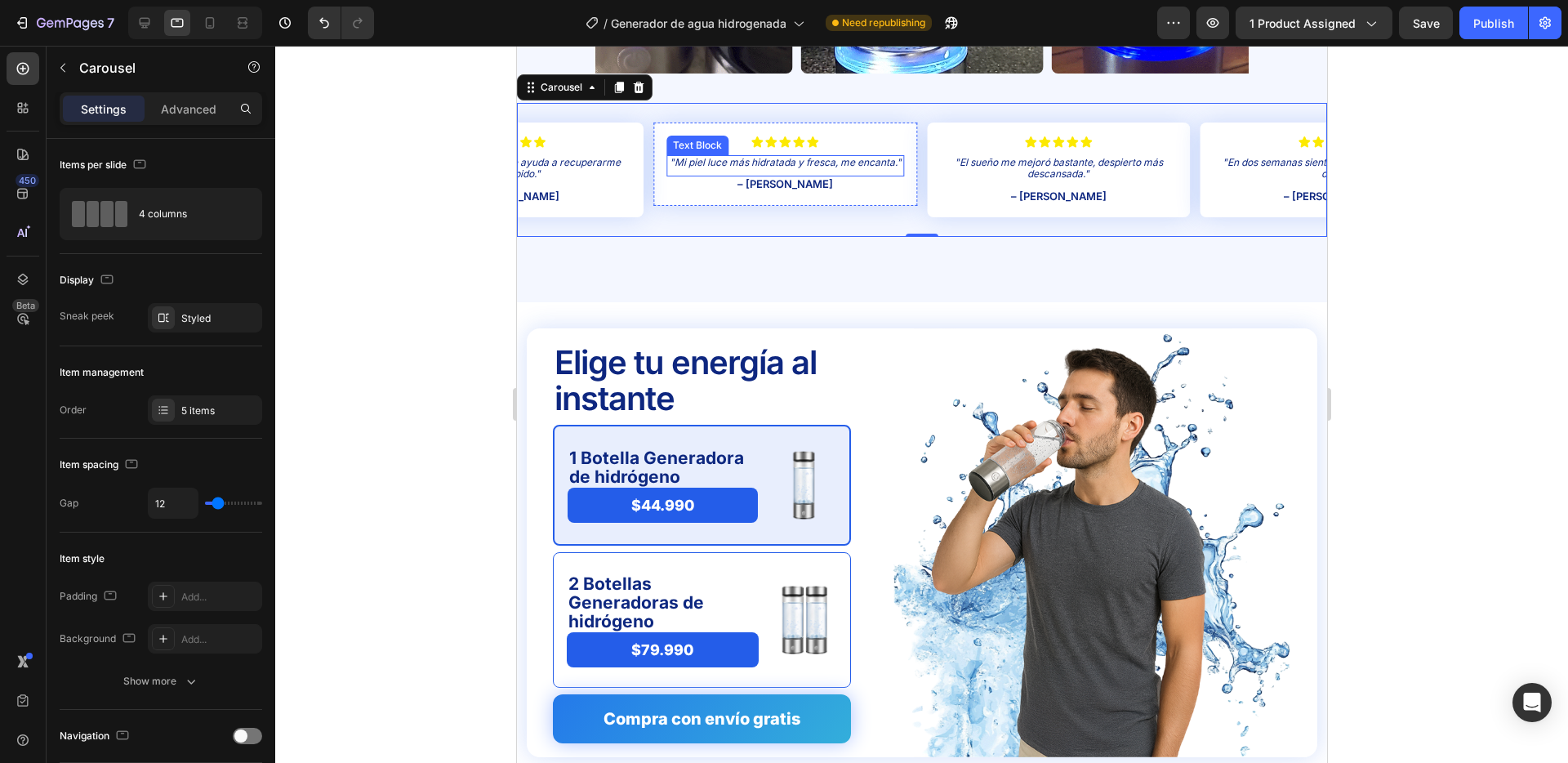
scroll to position [3462, 0]
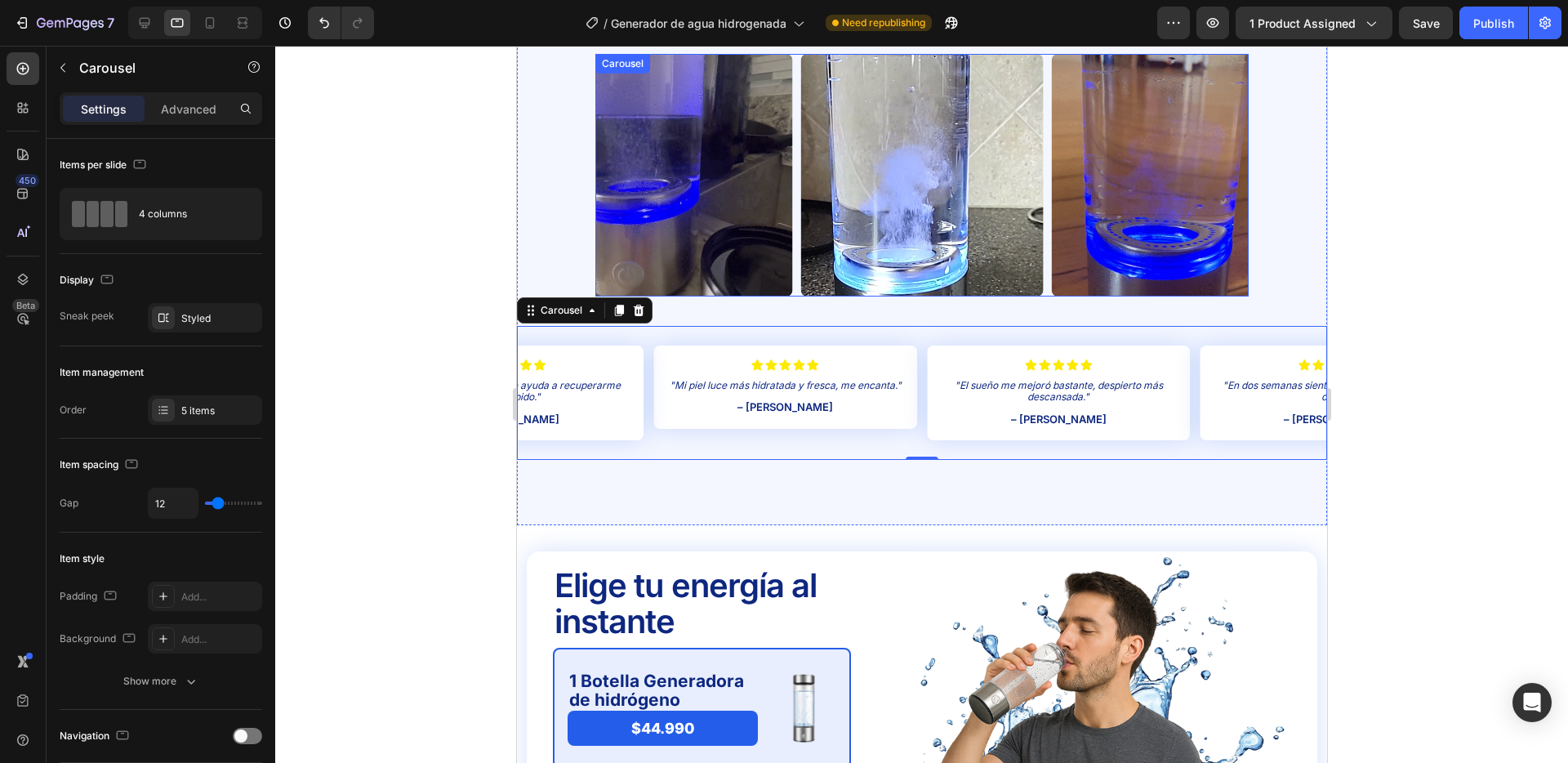
click at [796, 210] on div "Image Image Image Image Image" at bounding box center [921, 174] width 653 height 242
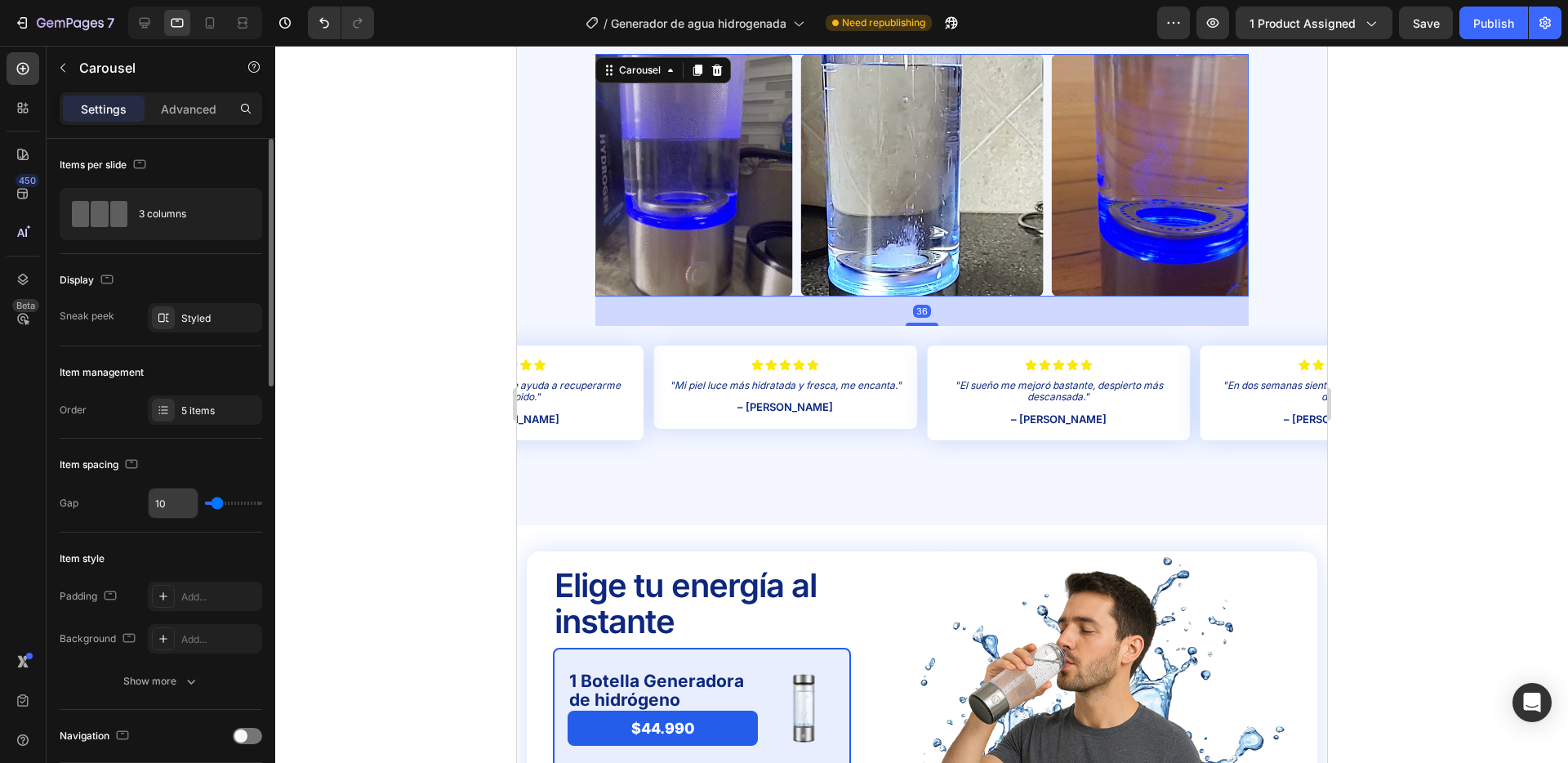
click at [168, 501] on input "10" at bounding box center [173, 503] width 49 height 29
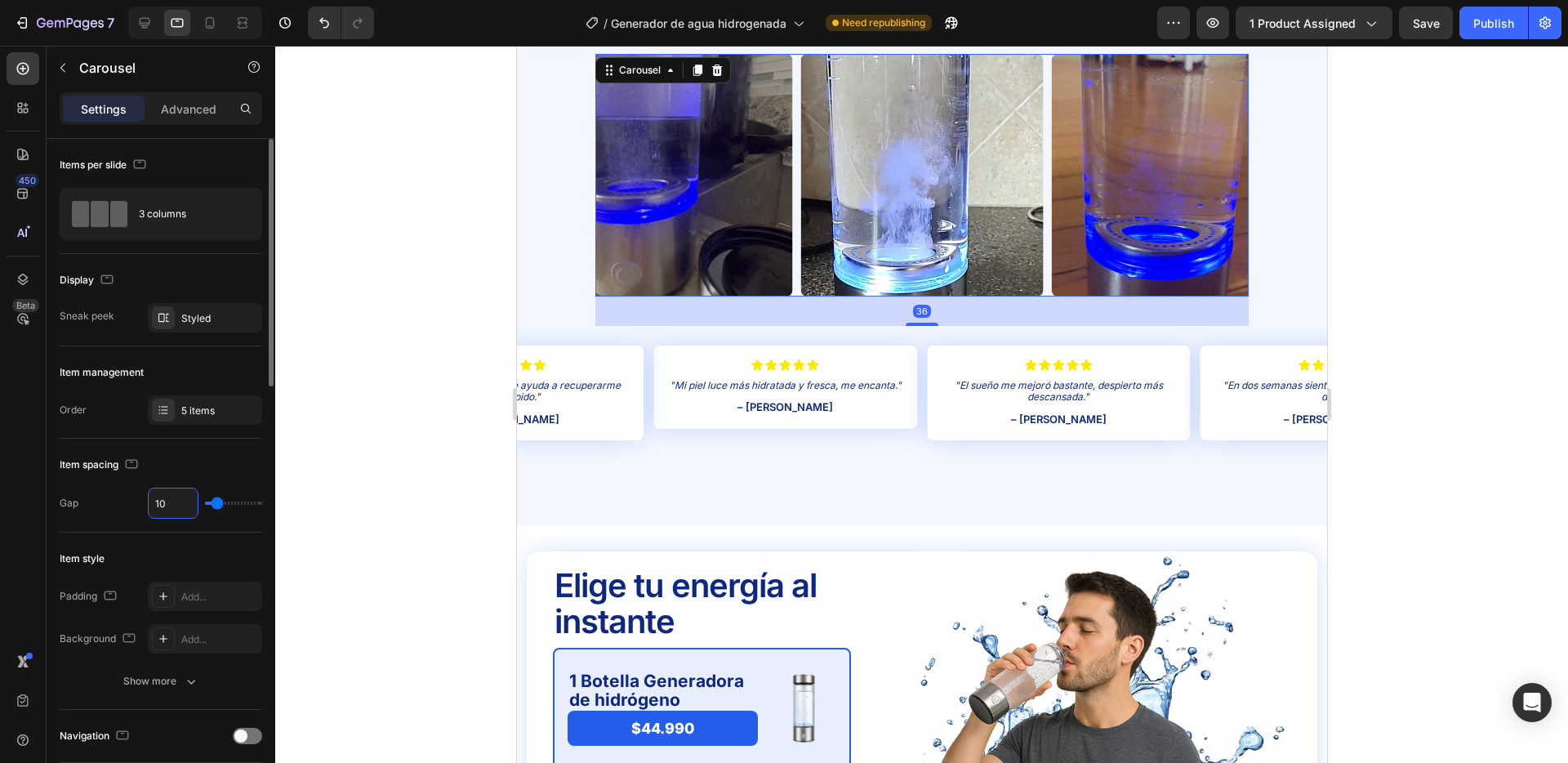
type input "1"
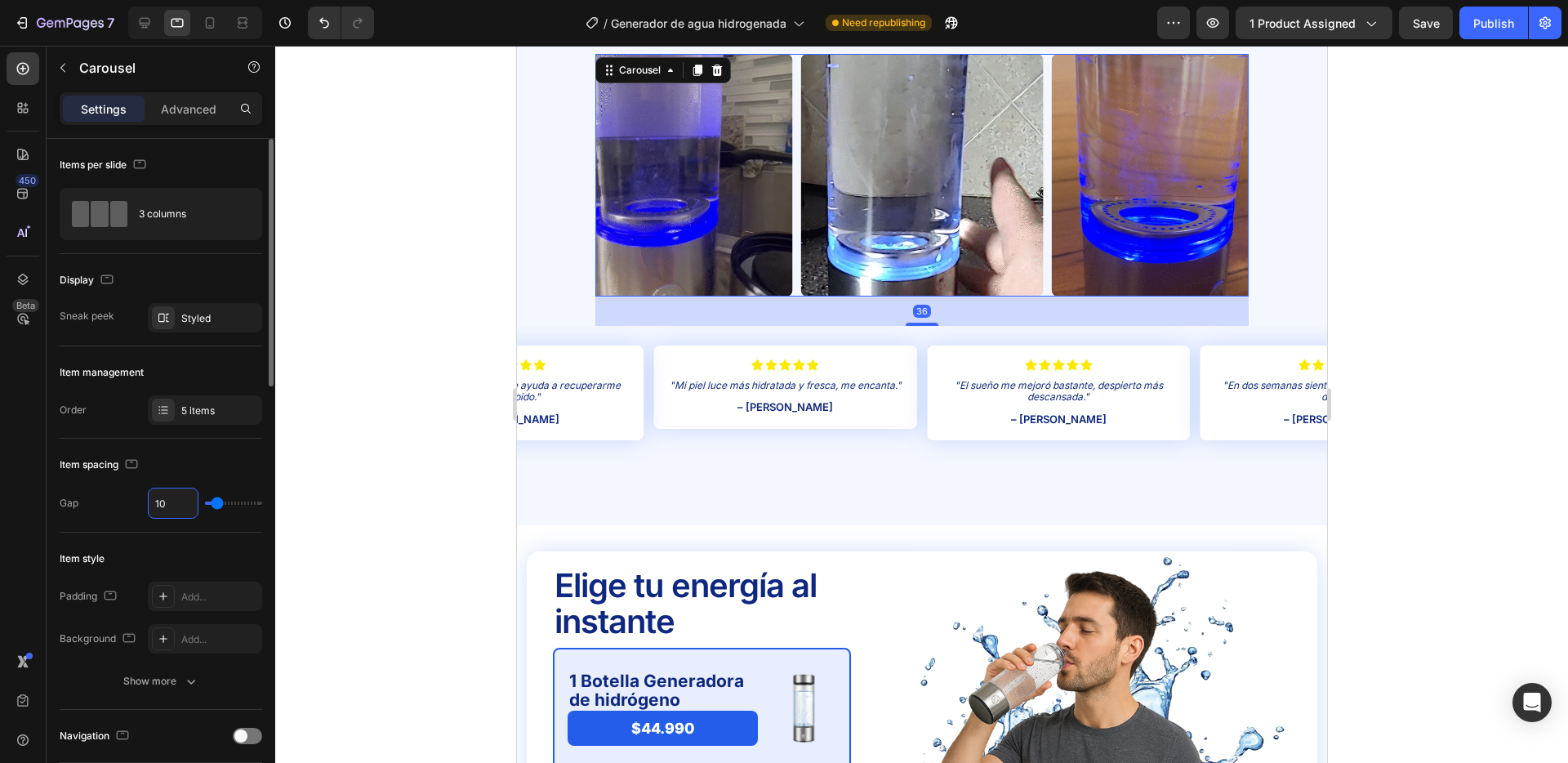
type input "1"
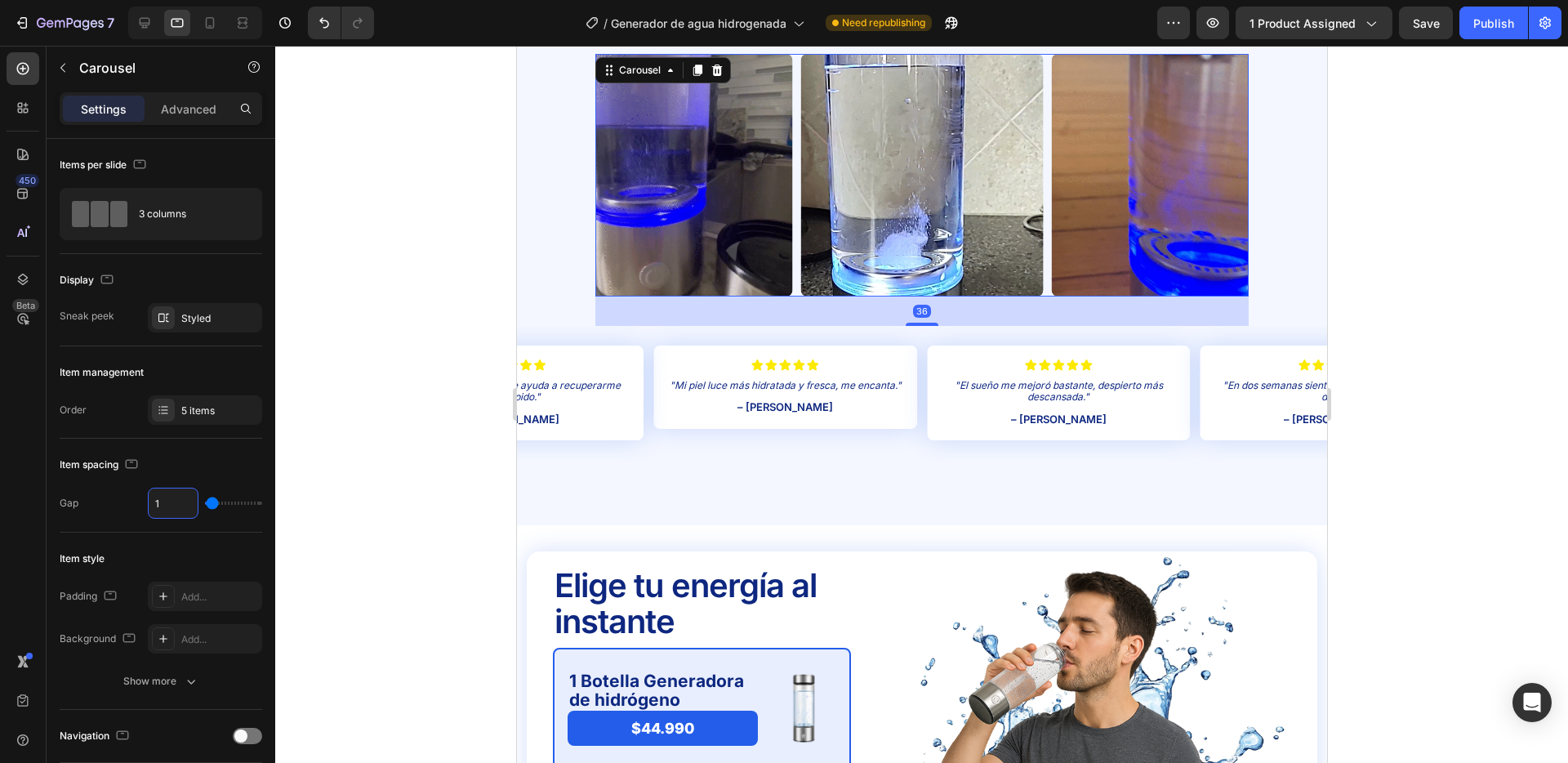
type input "12"
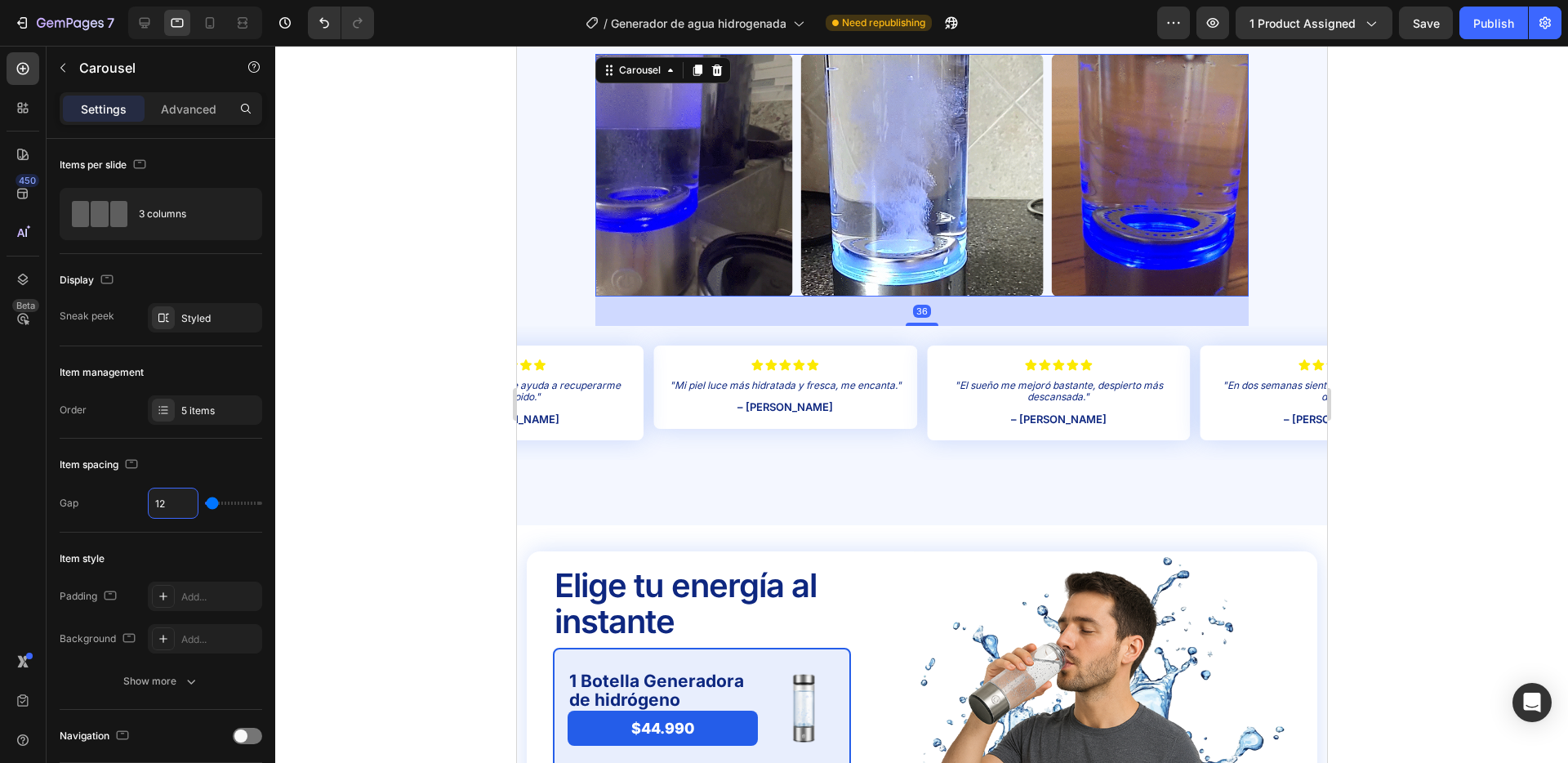
type input "12"
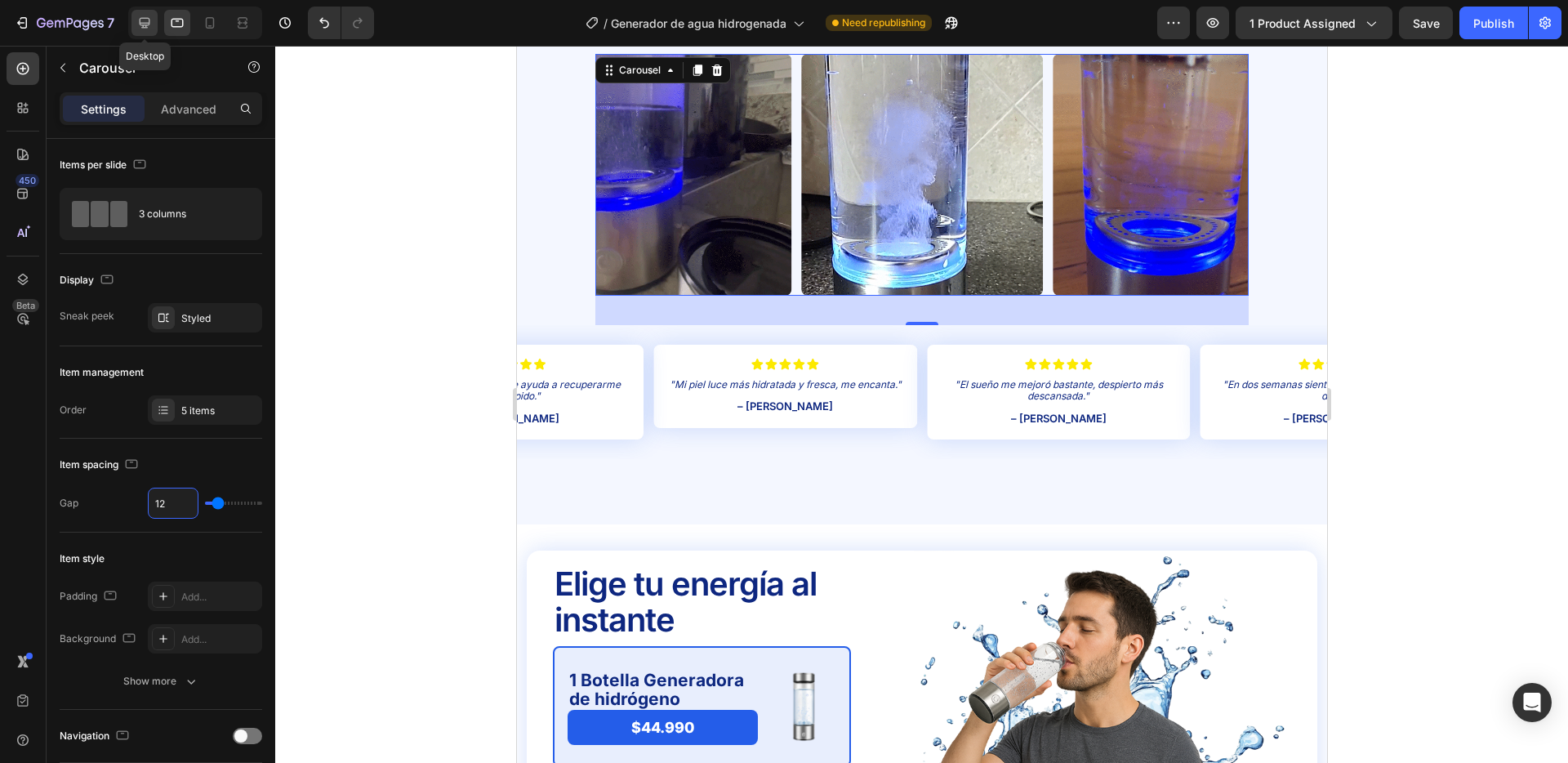
type input "12"
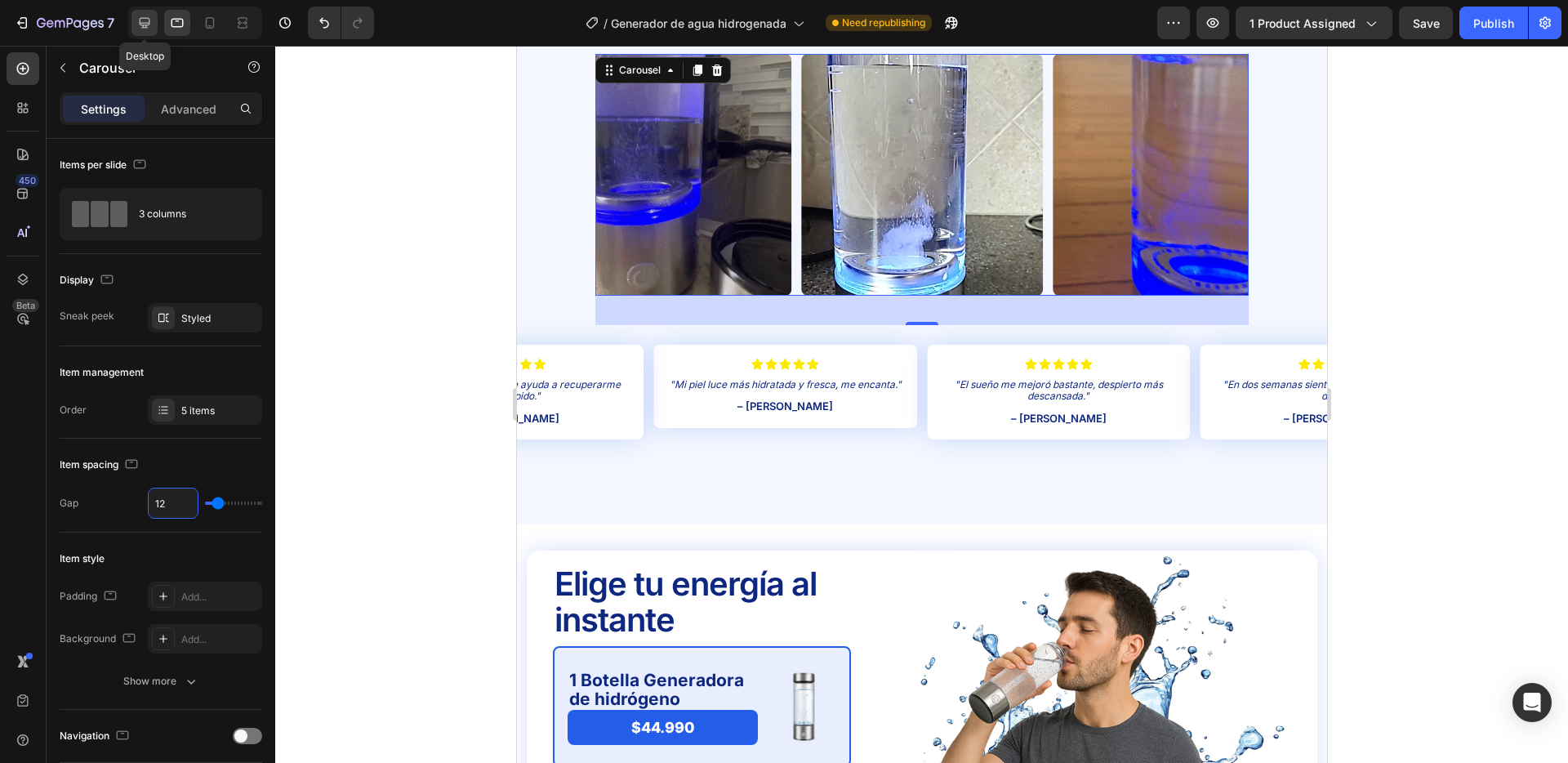
click at [148, 24] on icon at bounding box center [144, 23] width 16 height 16
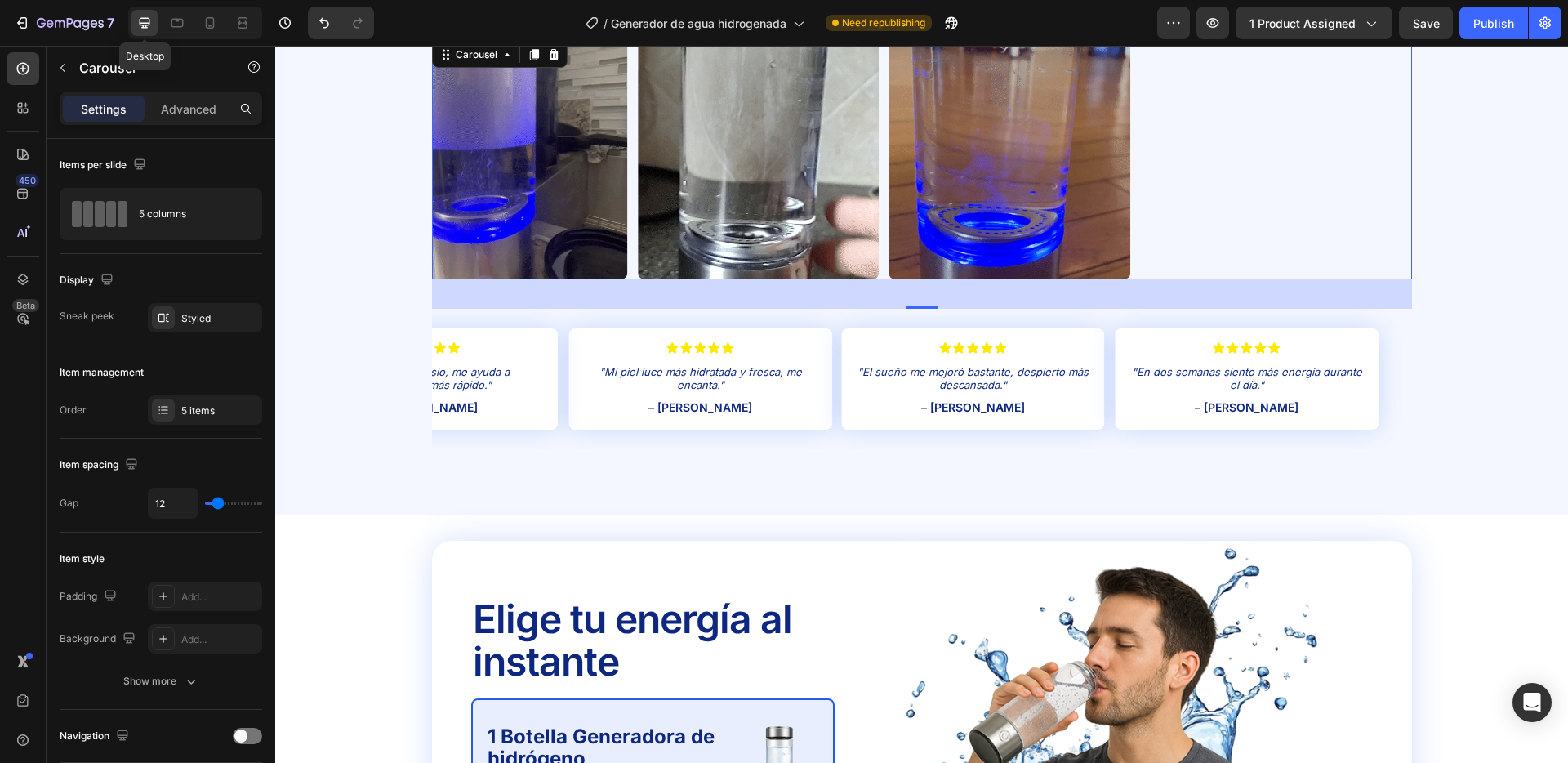
type input "1200"
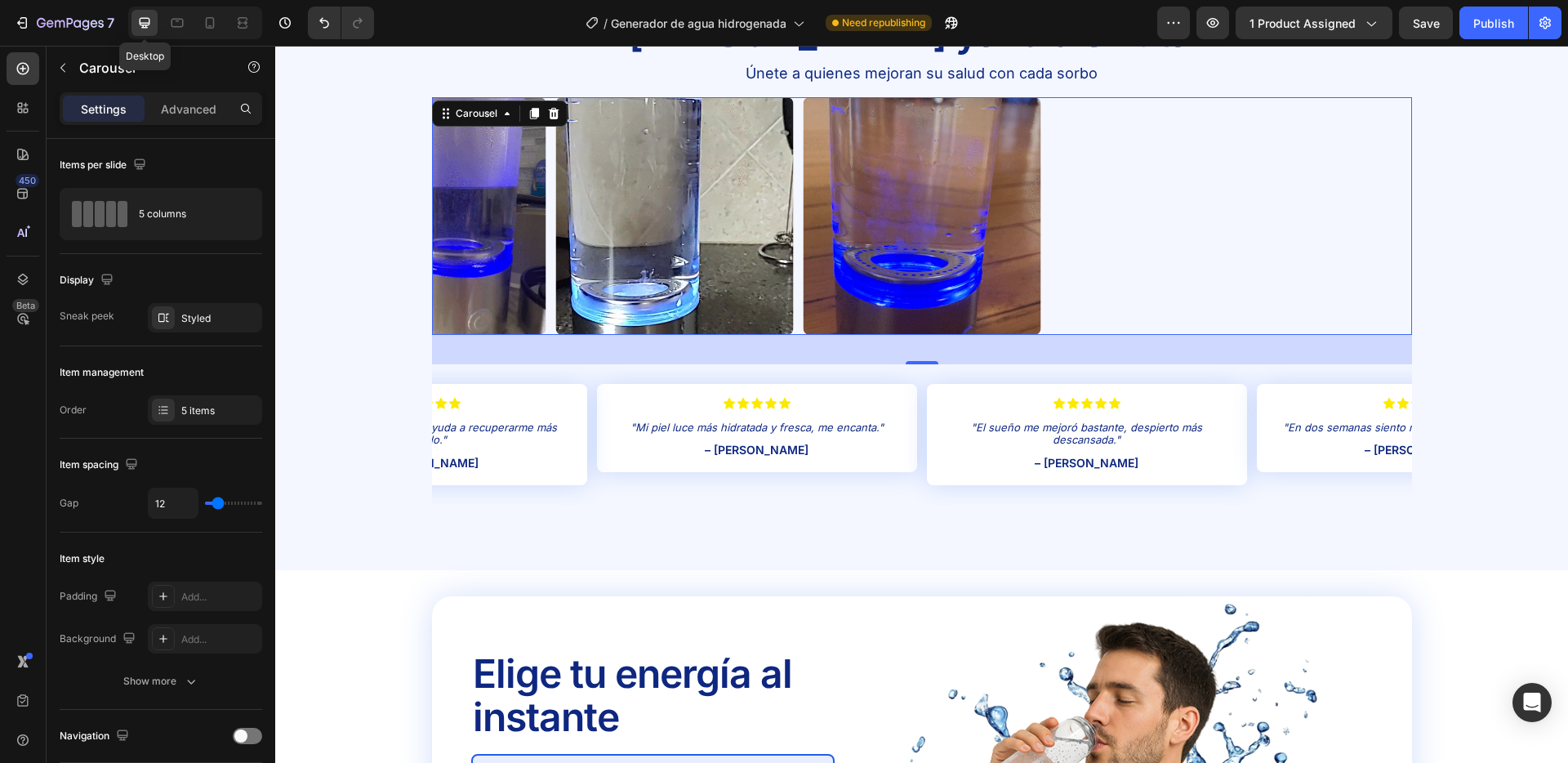
scroll to position [3398, 0]
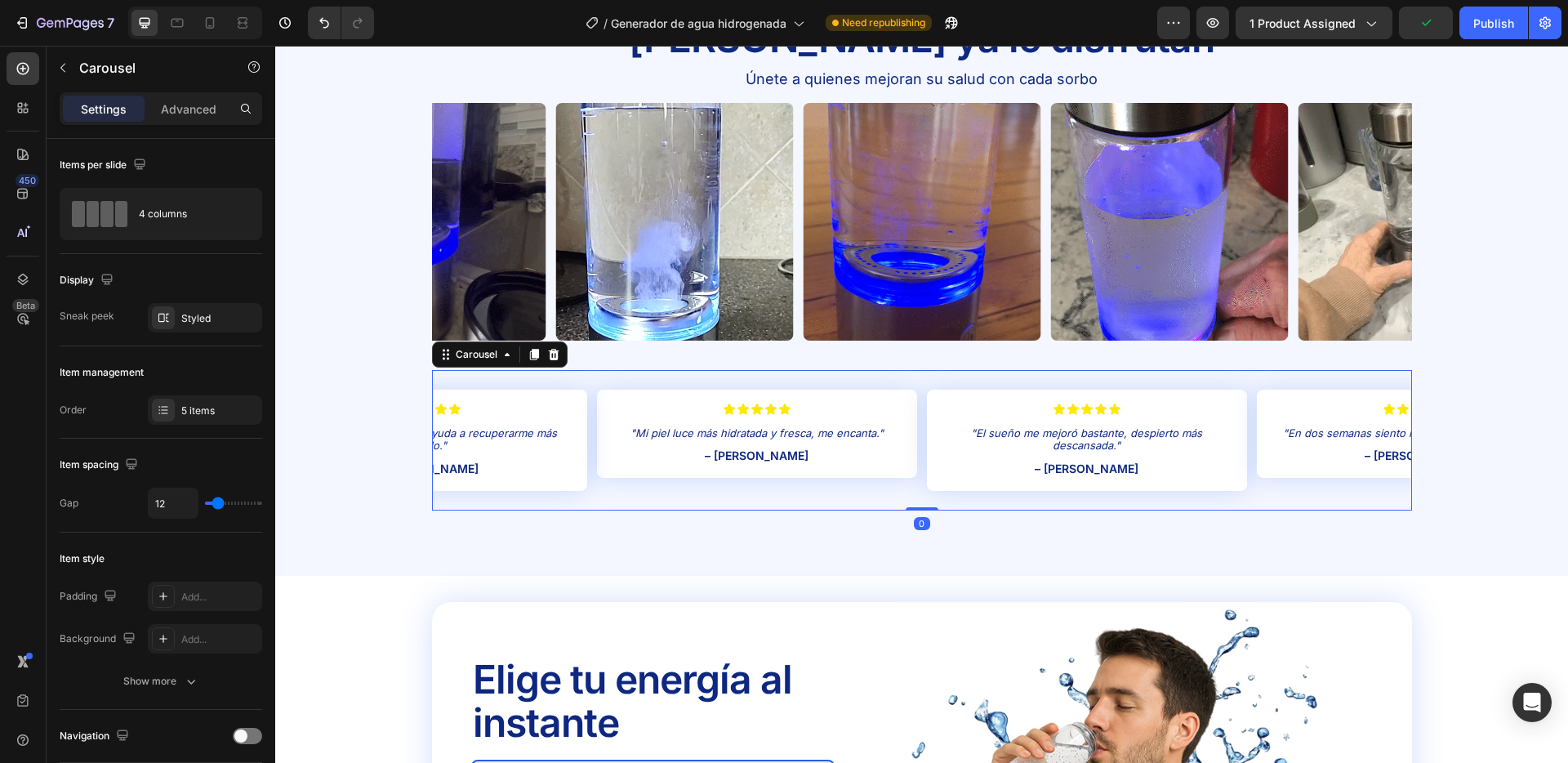
click at [593, 415] on div "Icon Icon Icon Icon Icon Icon List "Mi piel luce más hidratada y fresca, me enc…" at bounding box center [922, 440] width 980 height 141
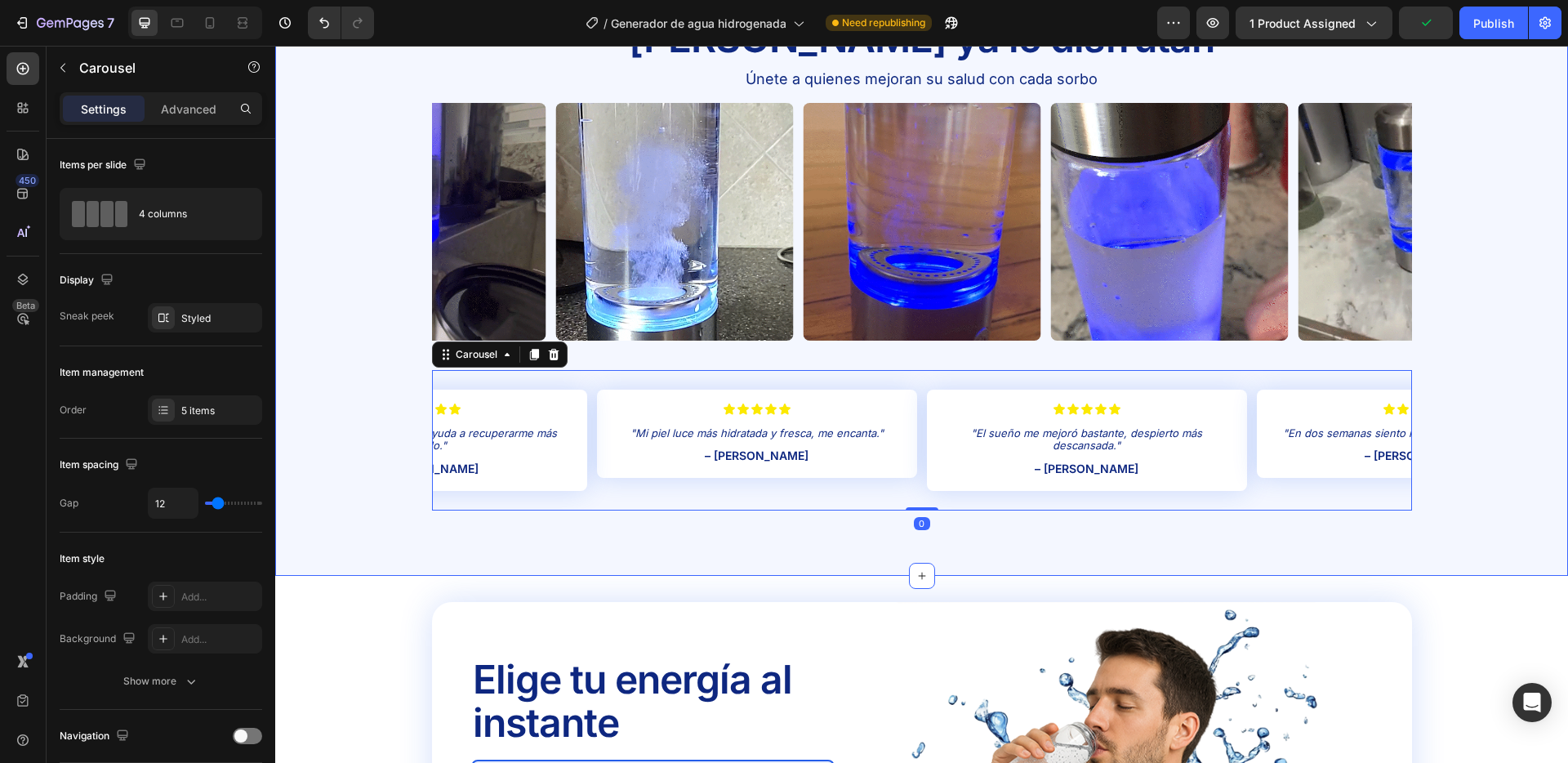
click at [372, 391] on div "Icon Icon Icon Icon Icon Icon List "Mi piel luce más hidratada y fresca, me enc…" at bounding box center [921, 440] width 1293 height 141
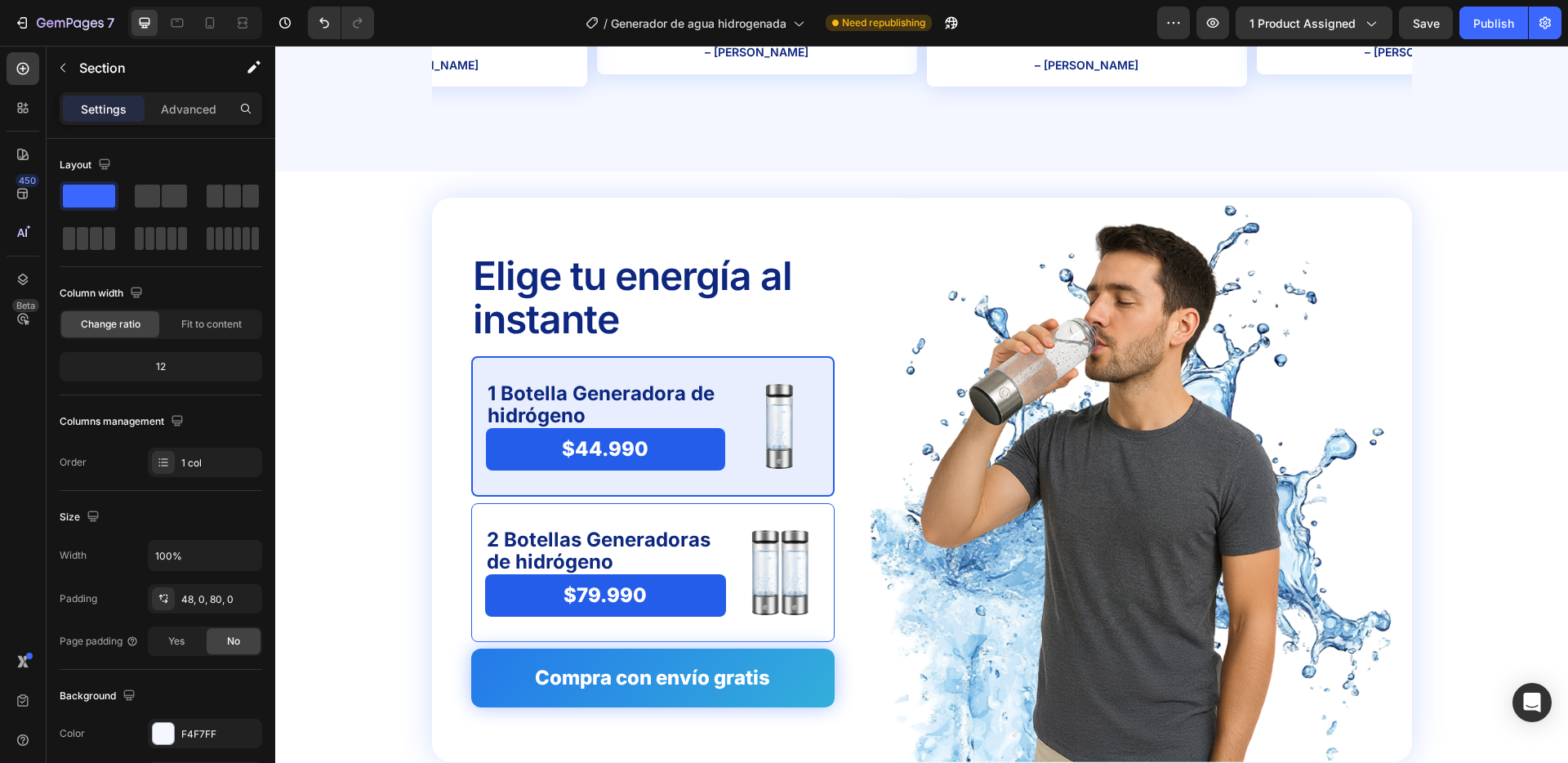
scroll to position [3575, 0]
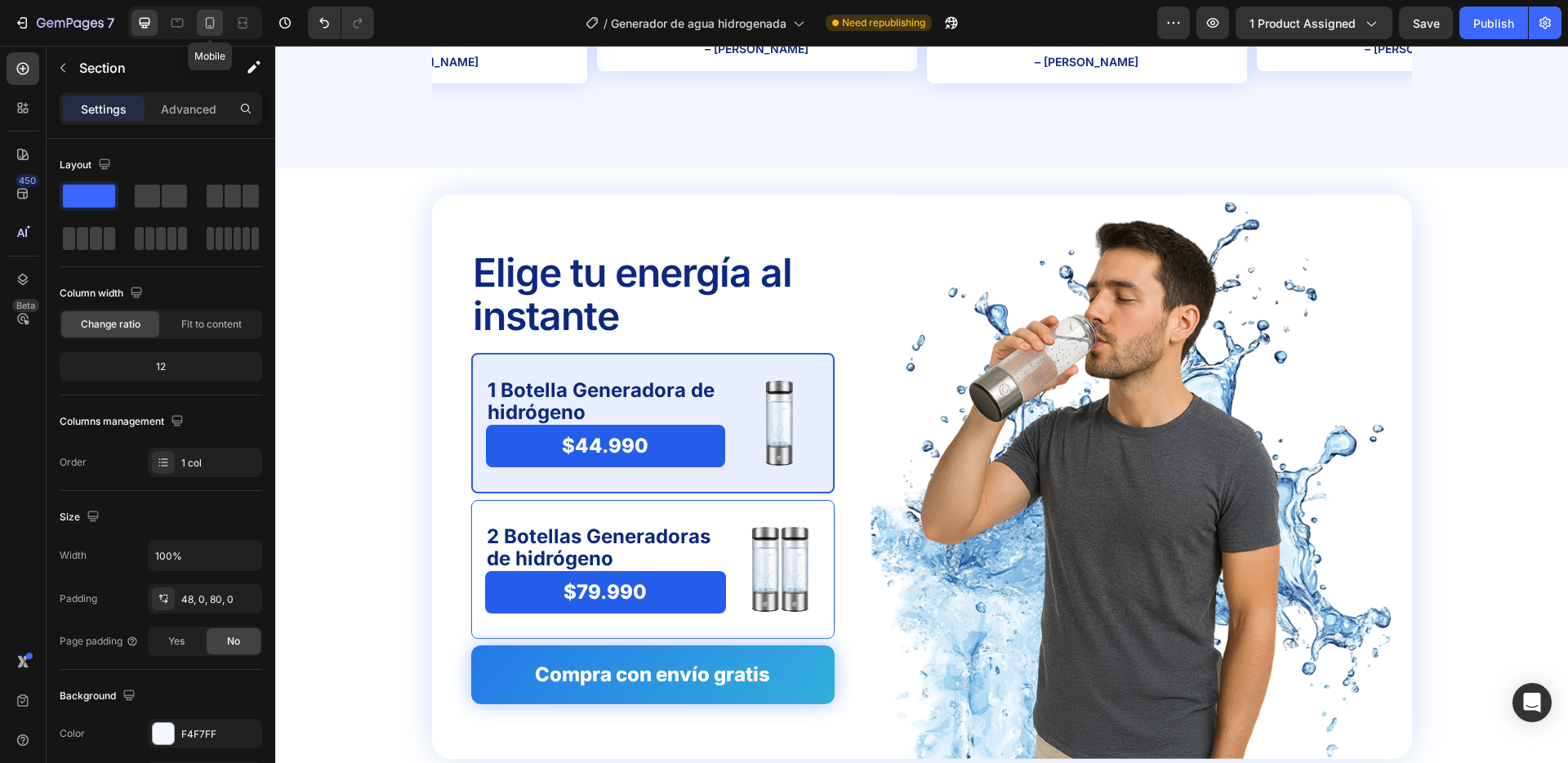
click at [215, 25] on icon at bounding box center [210, 23] width 16 height 16
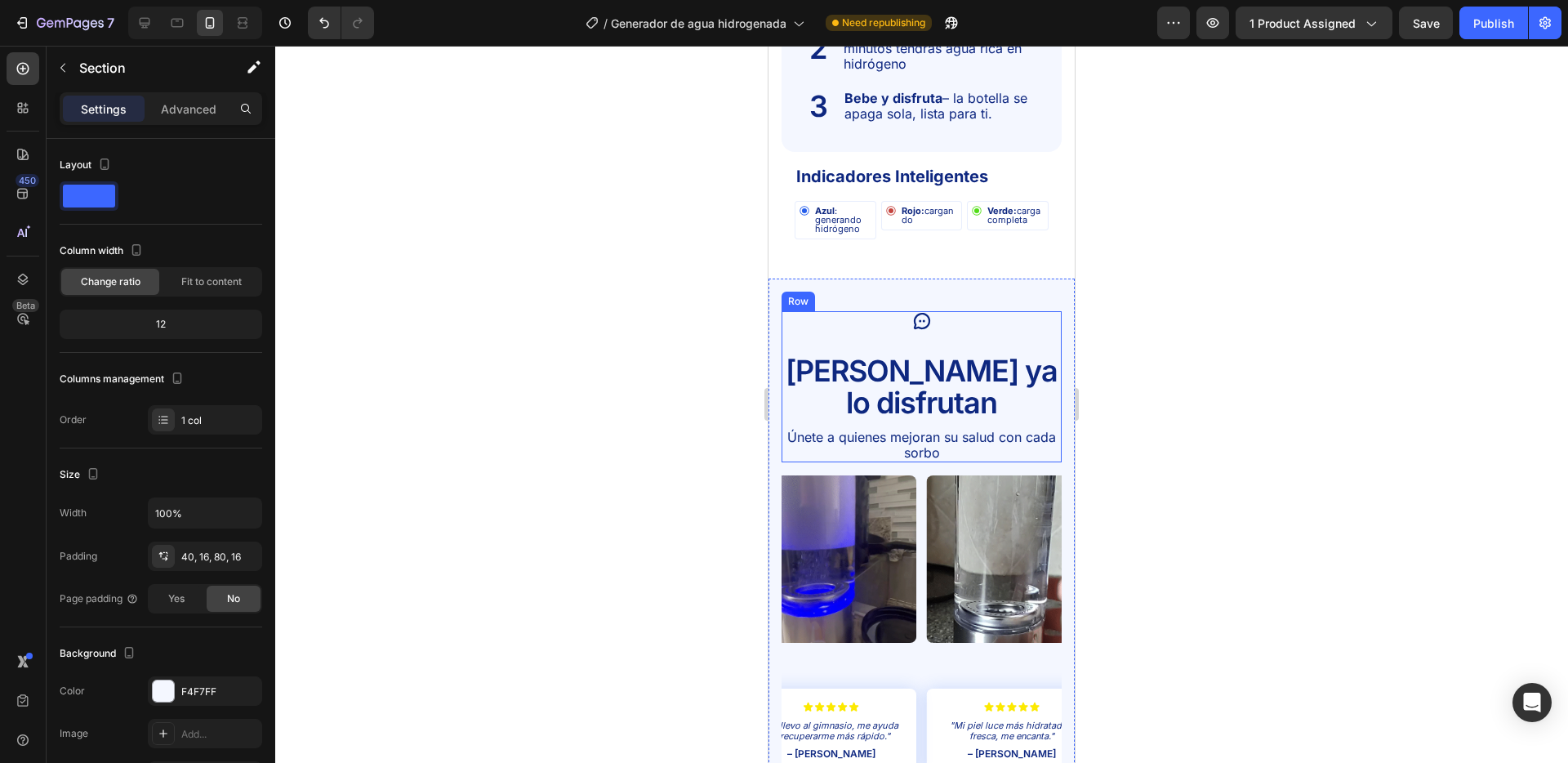
scroll to position [3324, 0]
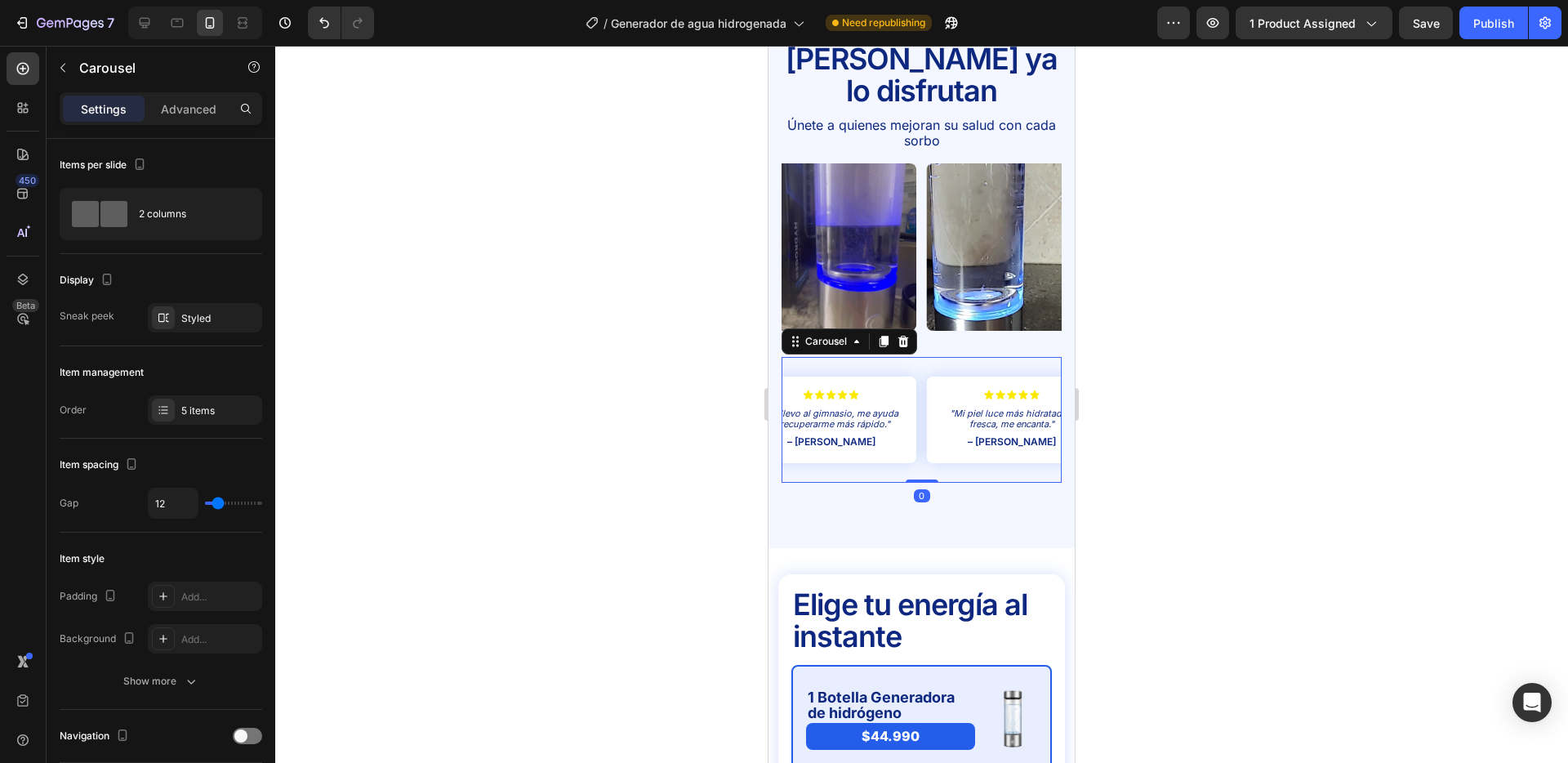
click at [920, 373] on div "Icon Icon Icon Icon Icon Icon List "Mi piel luce más hidratada y fresca, me enc…" at bounding box center [922, 419] width 280 height 126
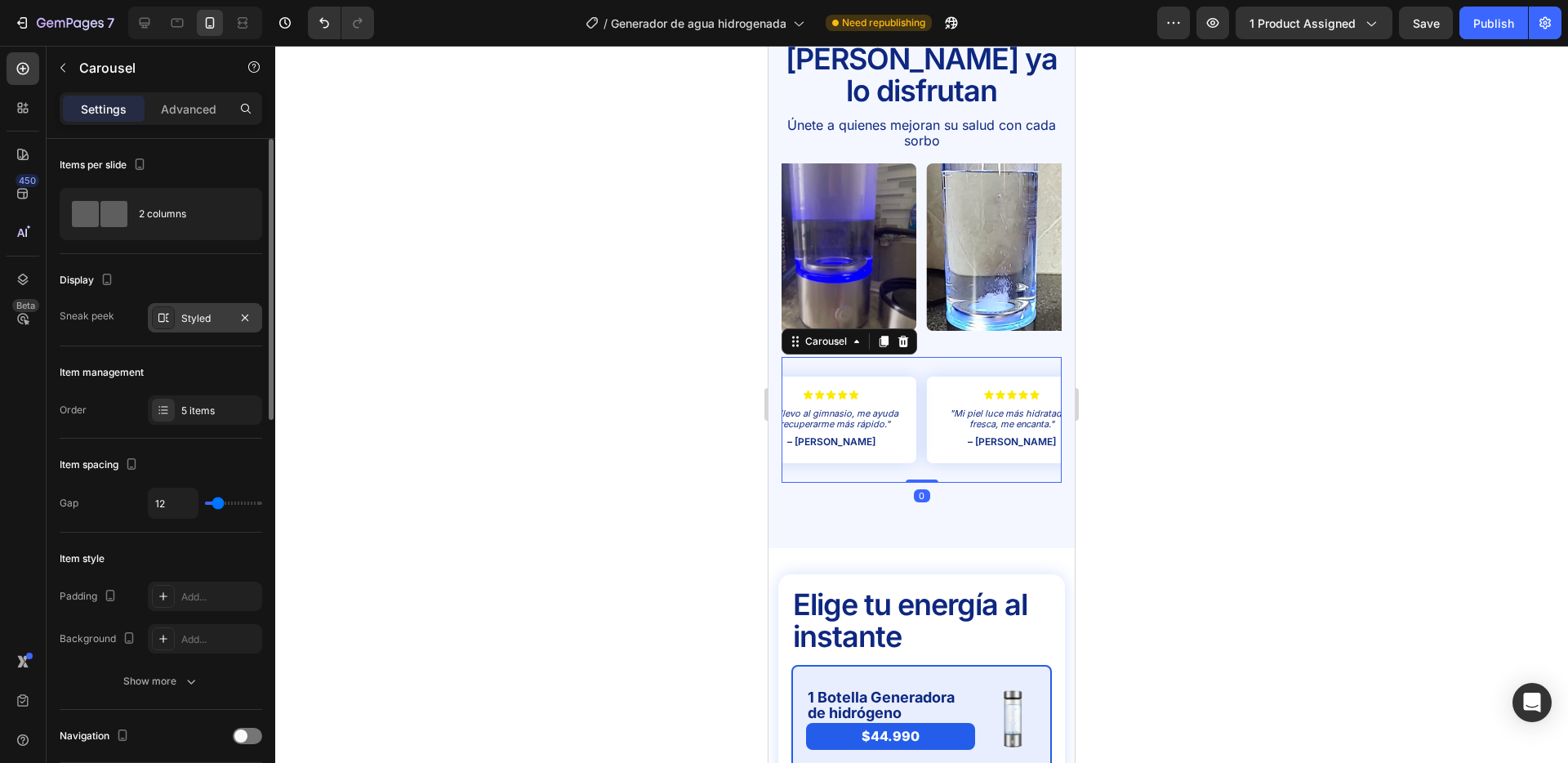
click at [209, 321] on div "Styled" at bounding box center [205, 318] width 47 height 15
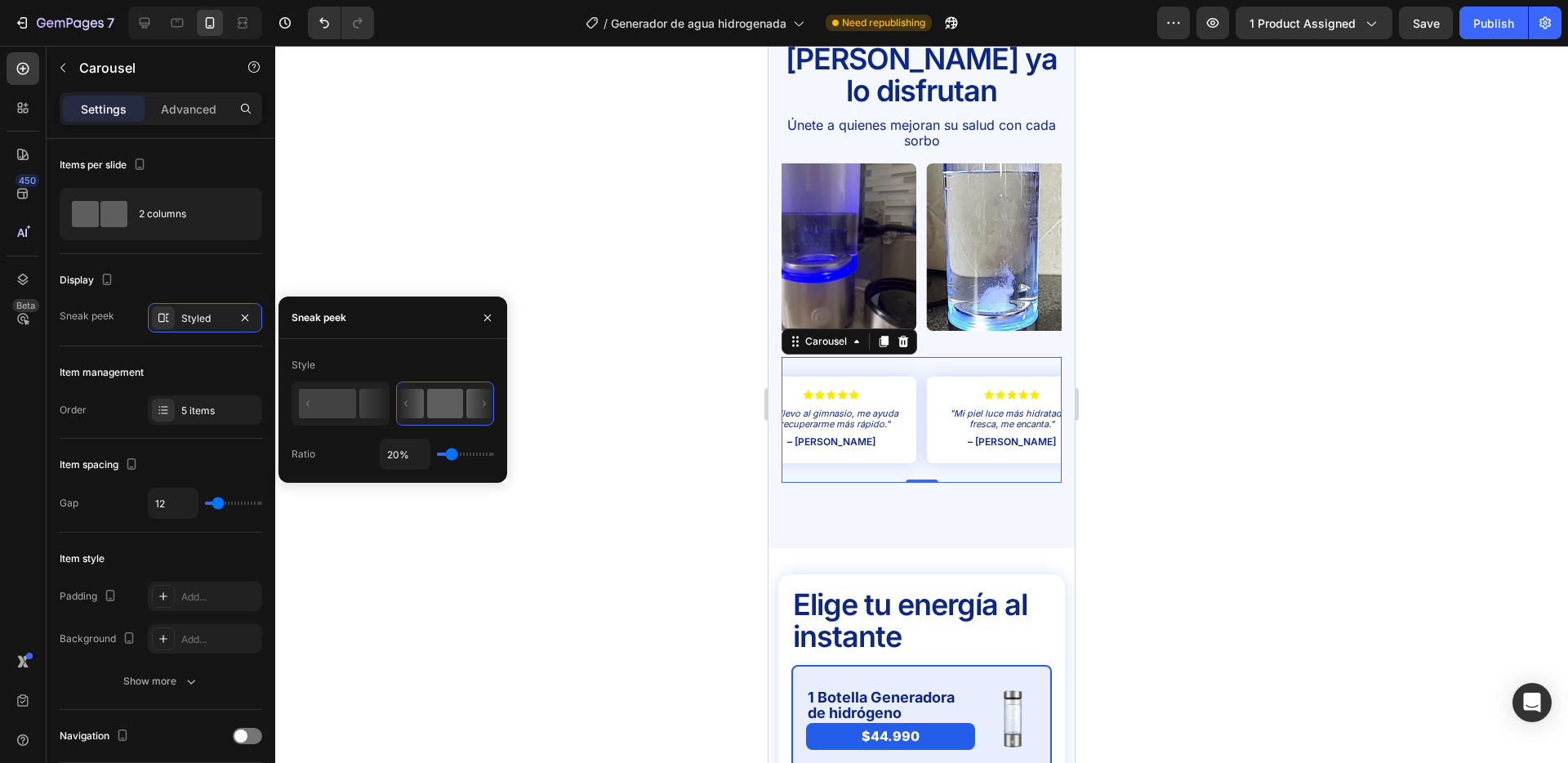
type input "17%"
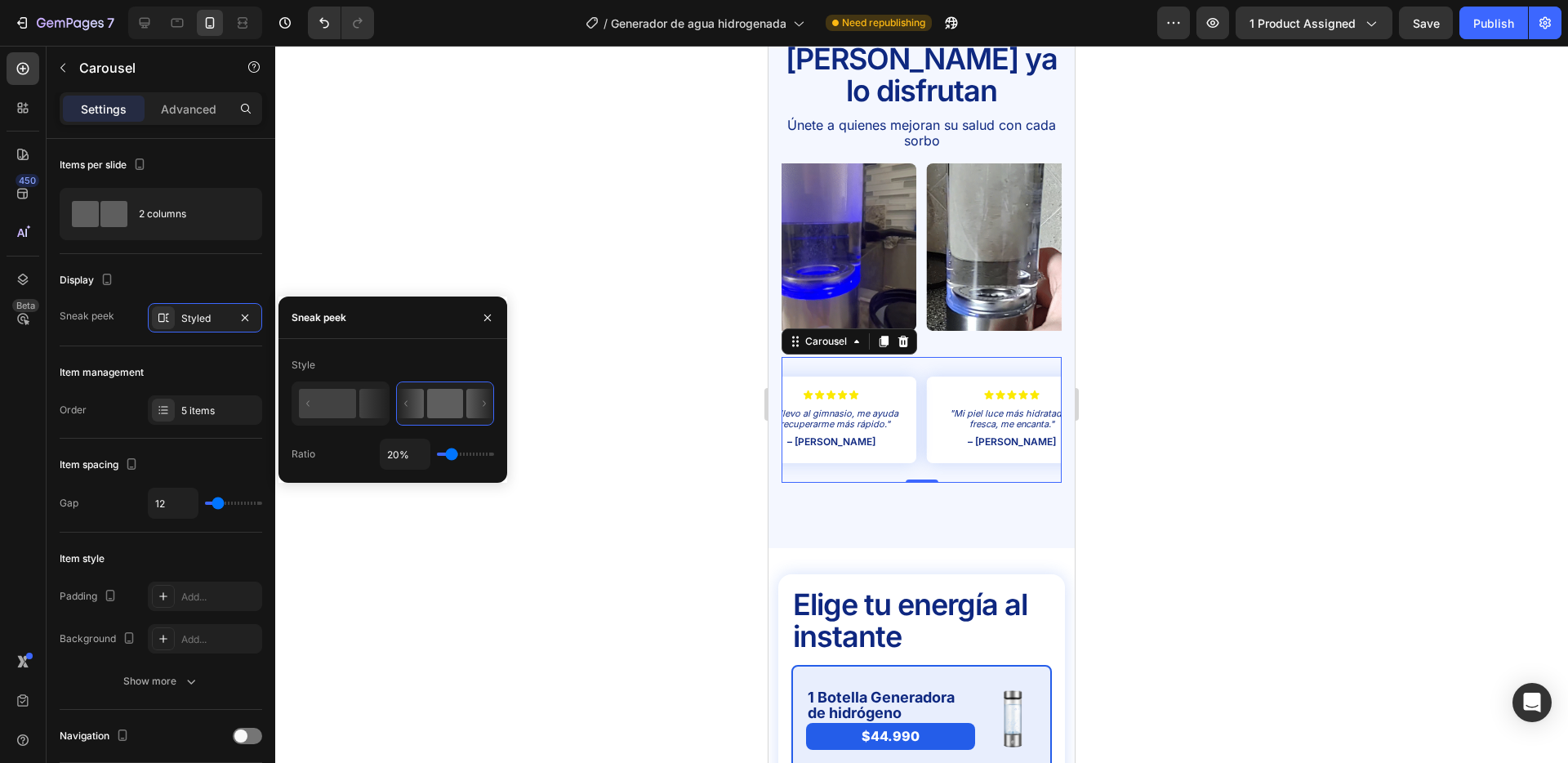
type input "17"
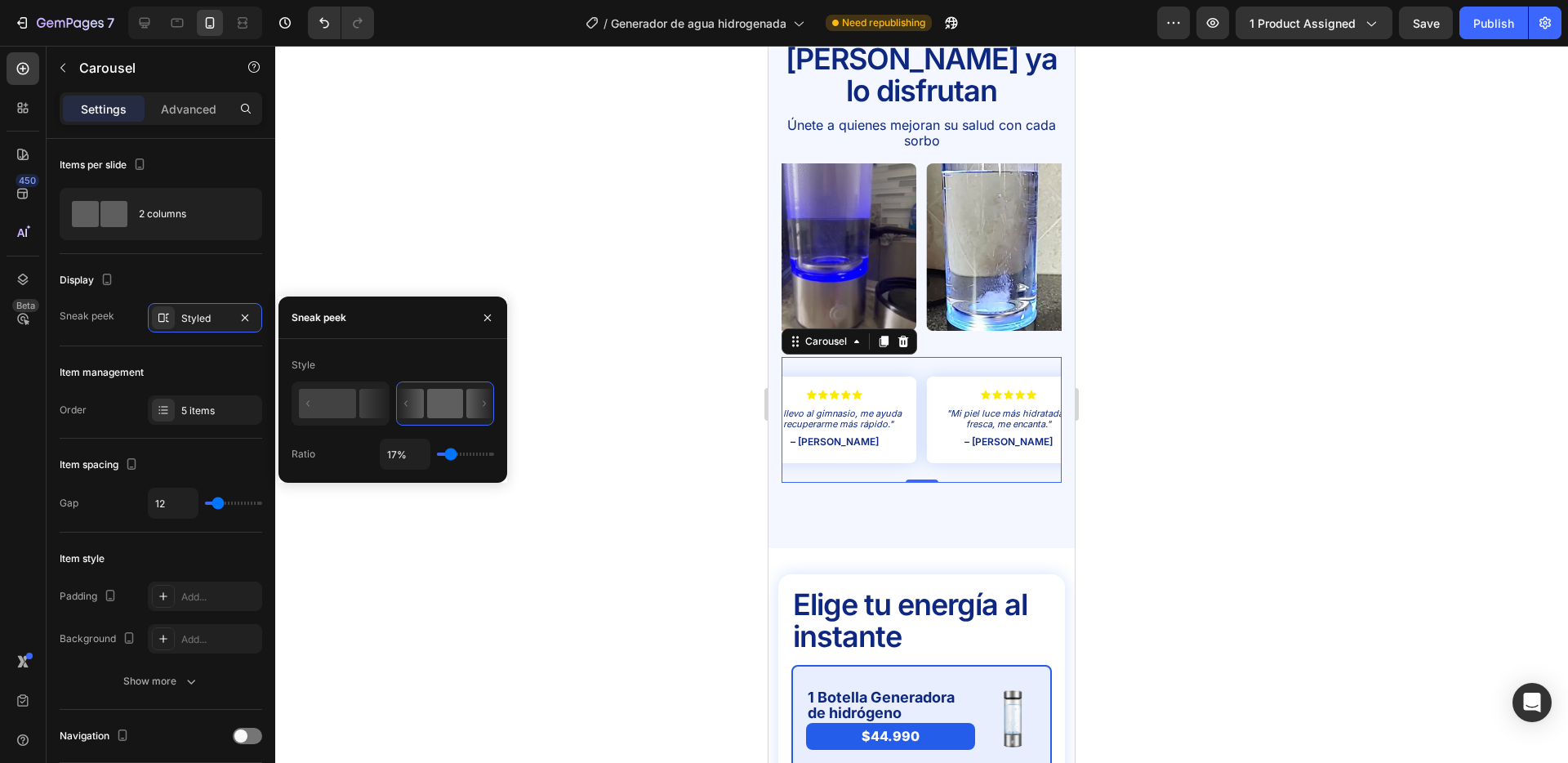
type input "27%"
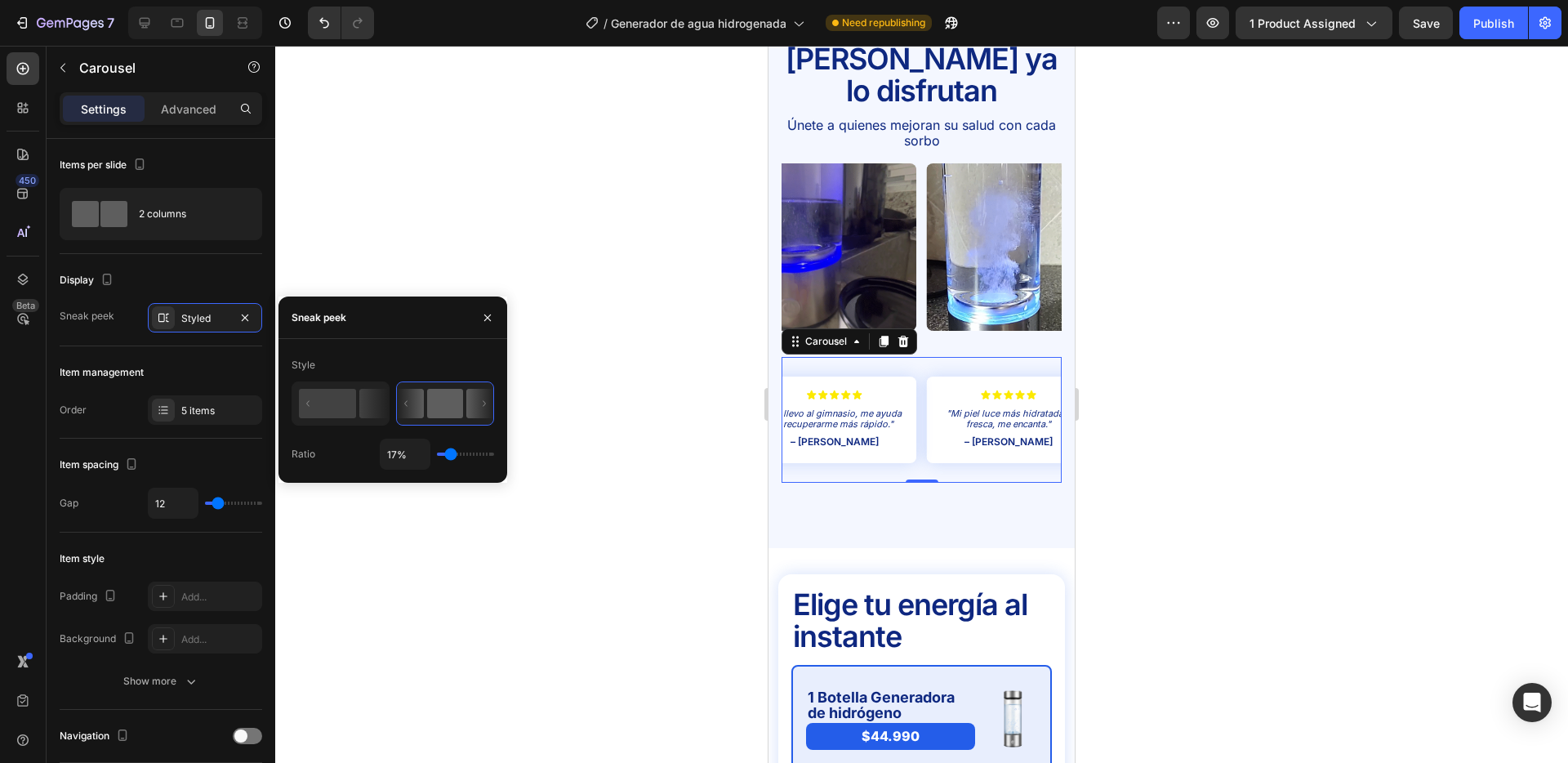
type input "27"
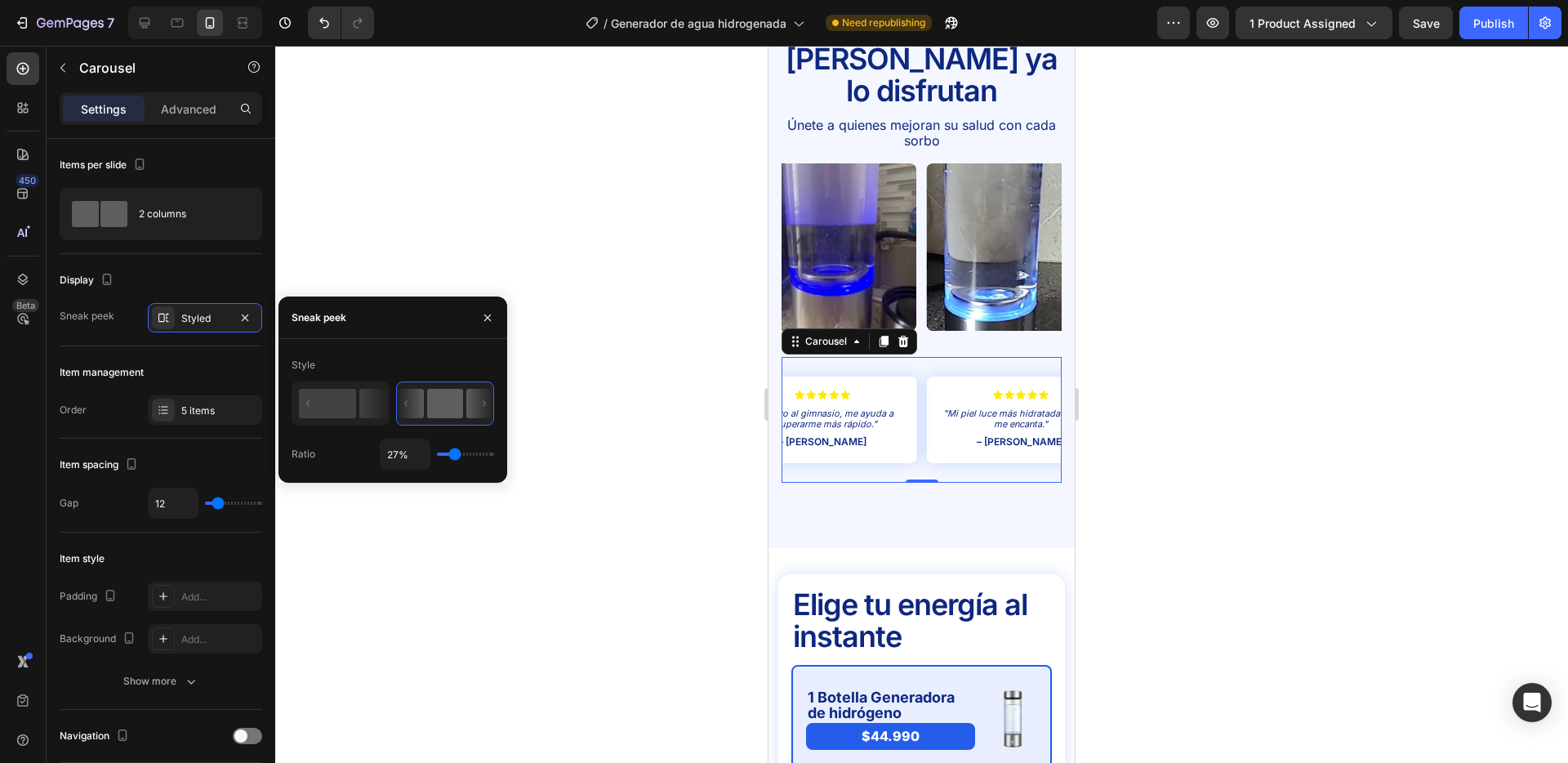
type input "45%"
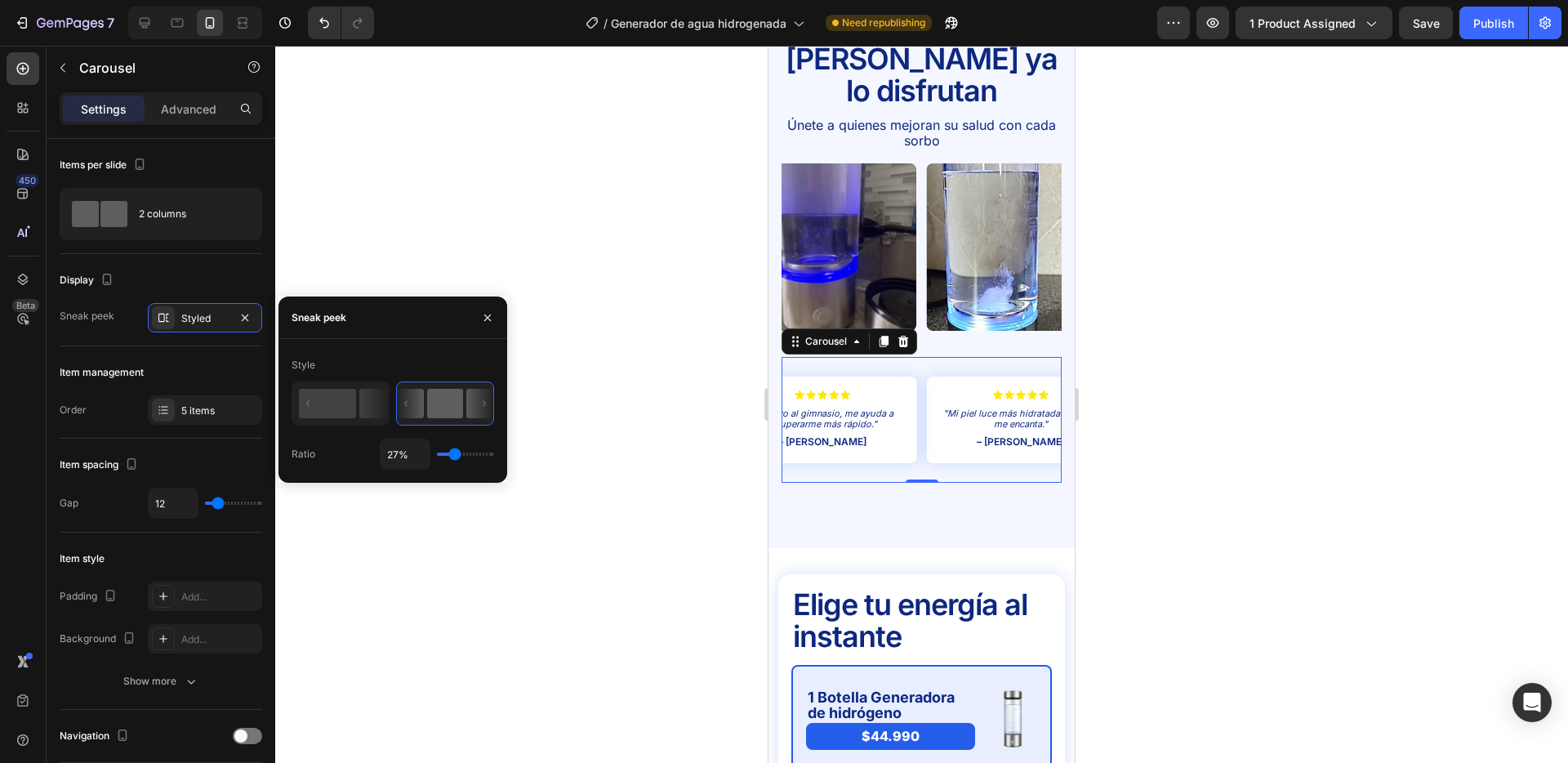
type input "45"
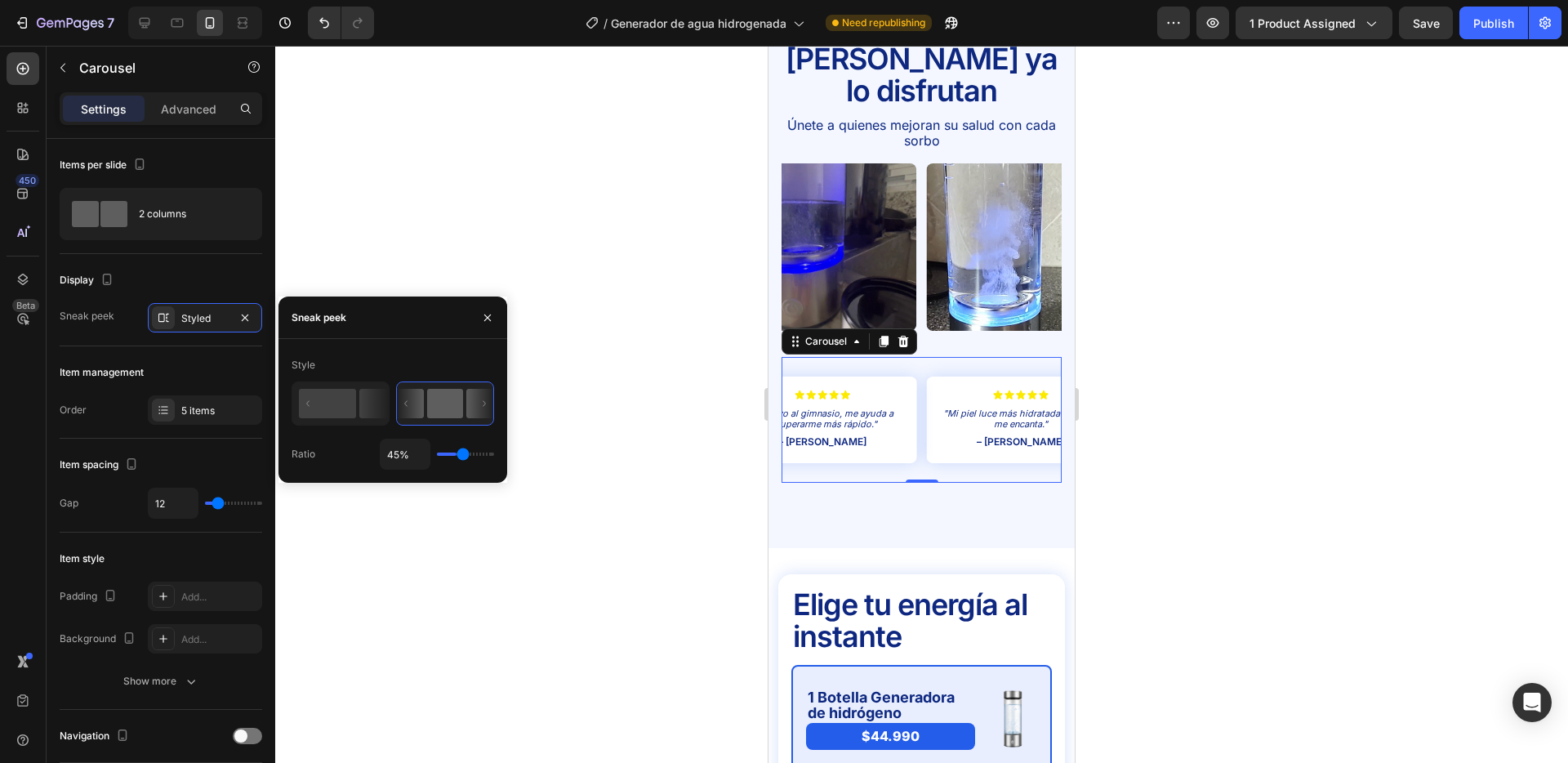
type input "78%"
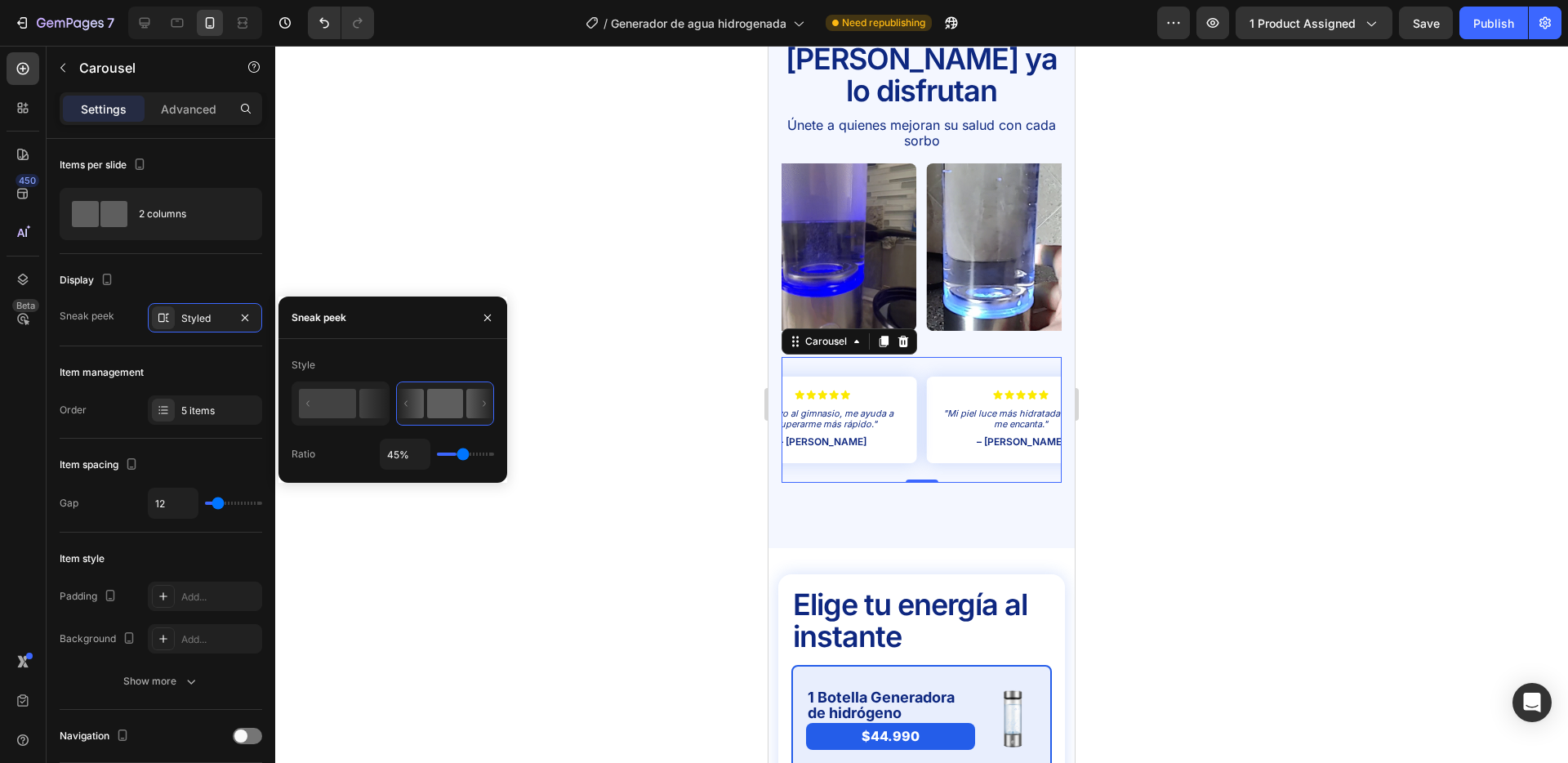
type input "78"
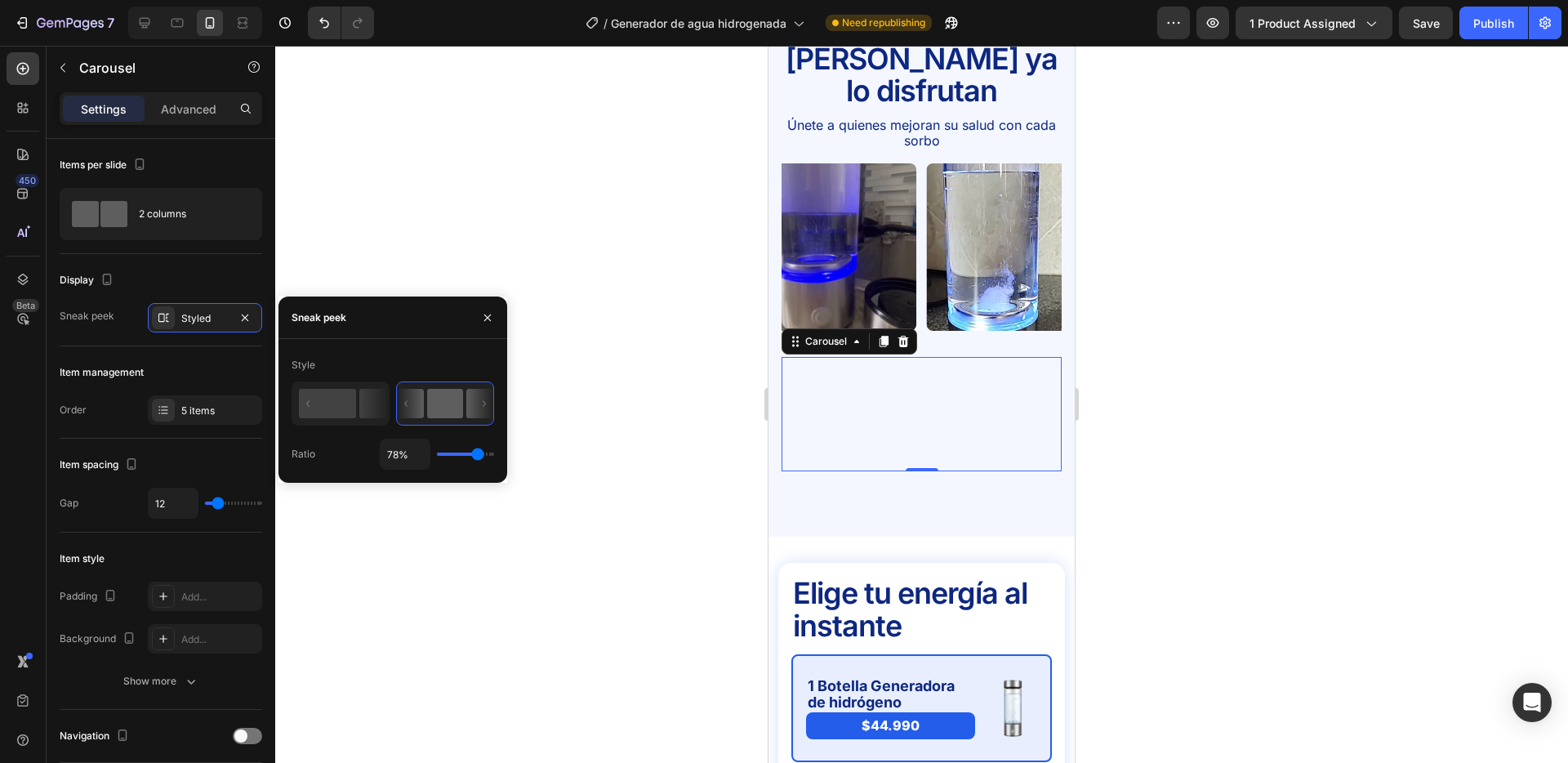
type input "79%"
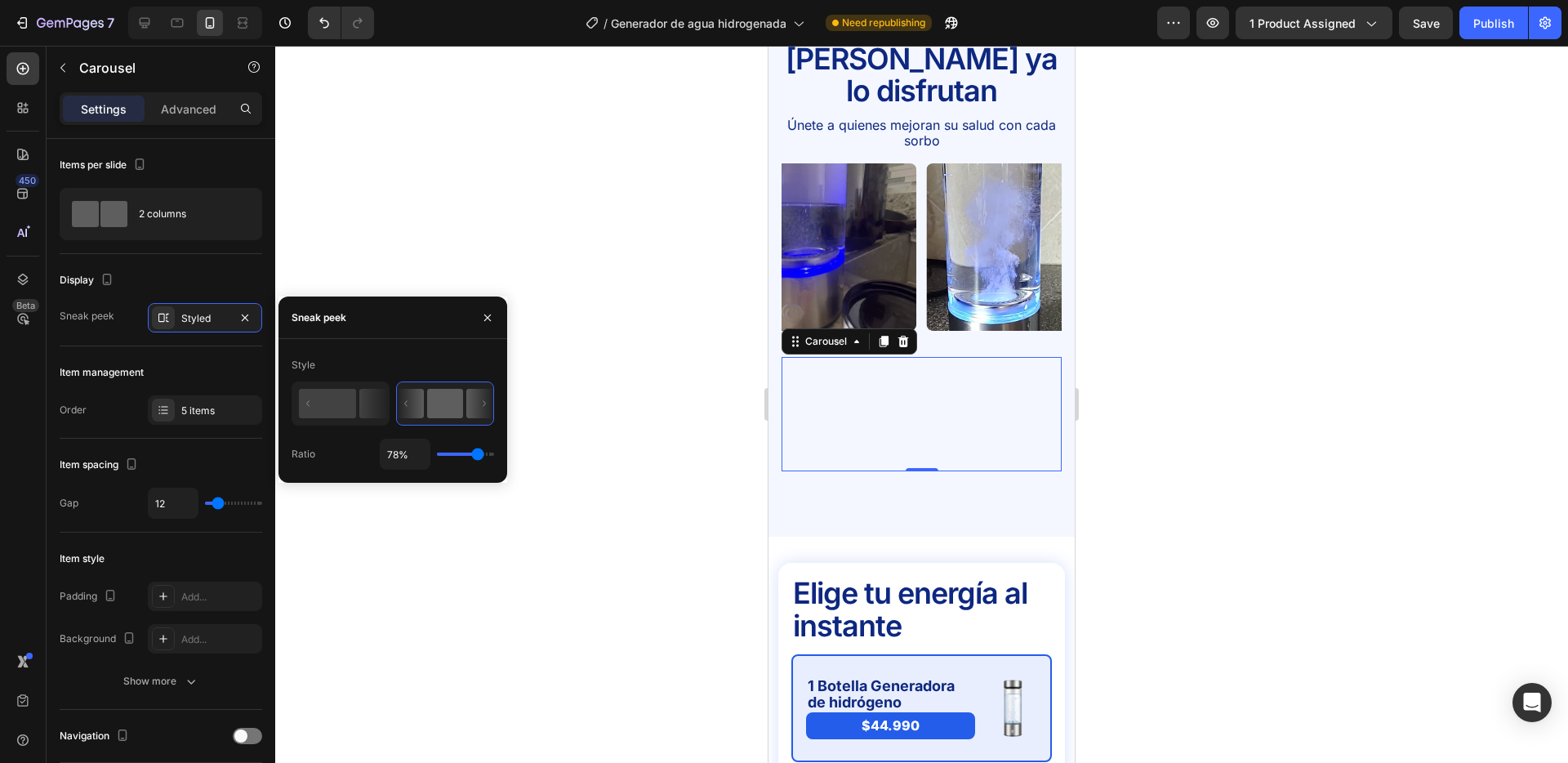
type input "79"
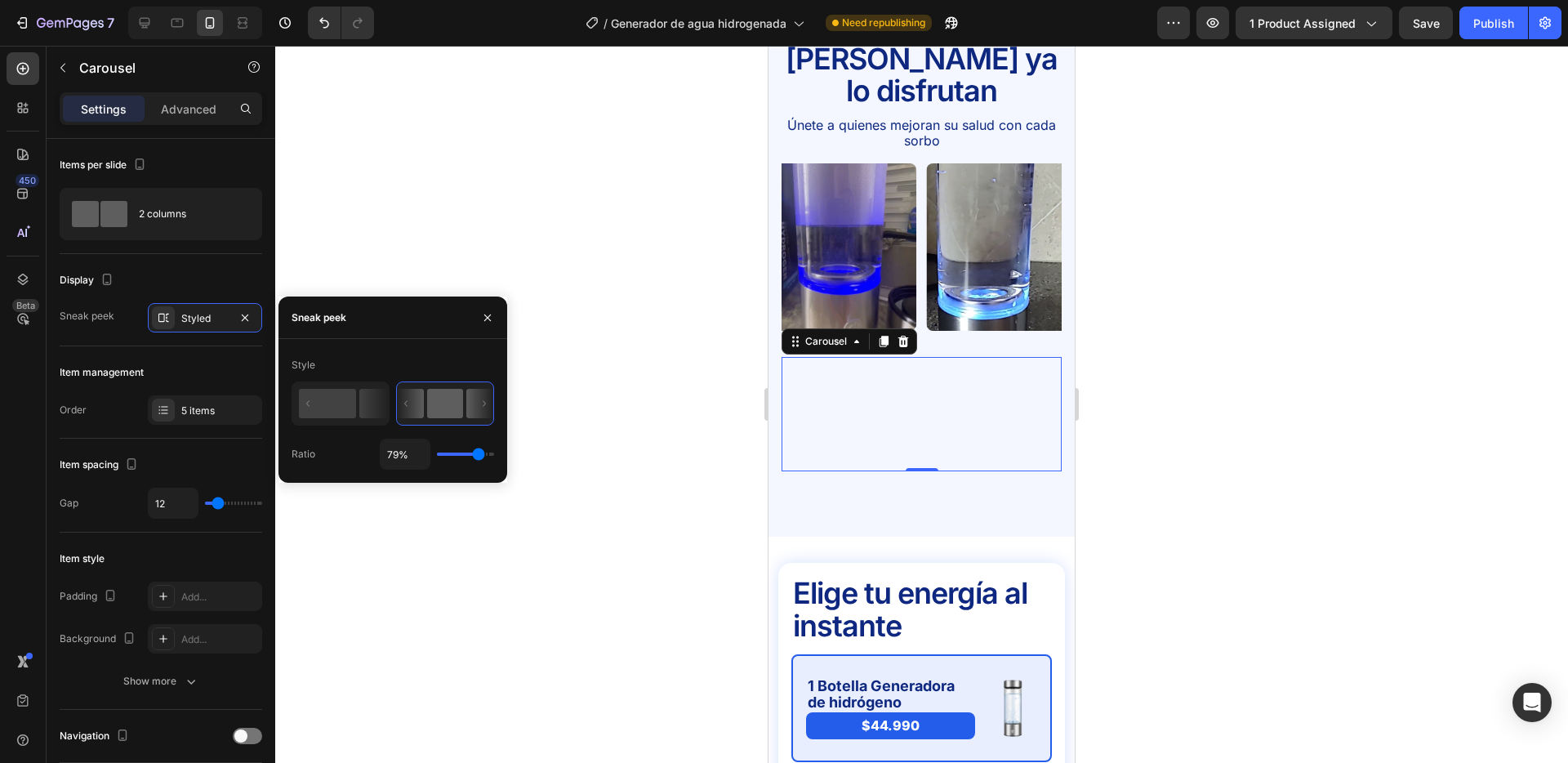
type input "78%"
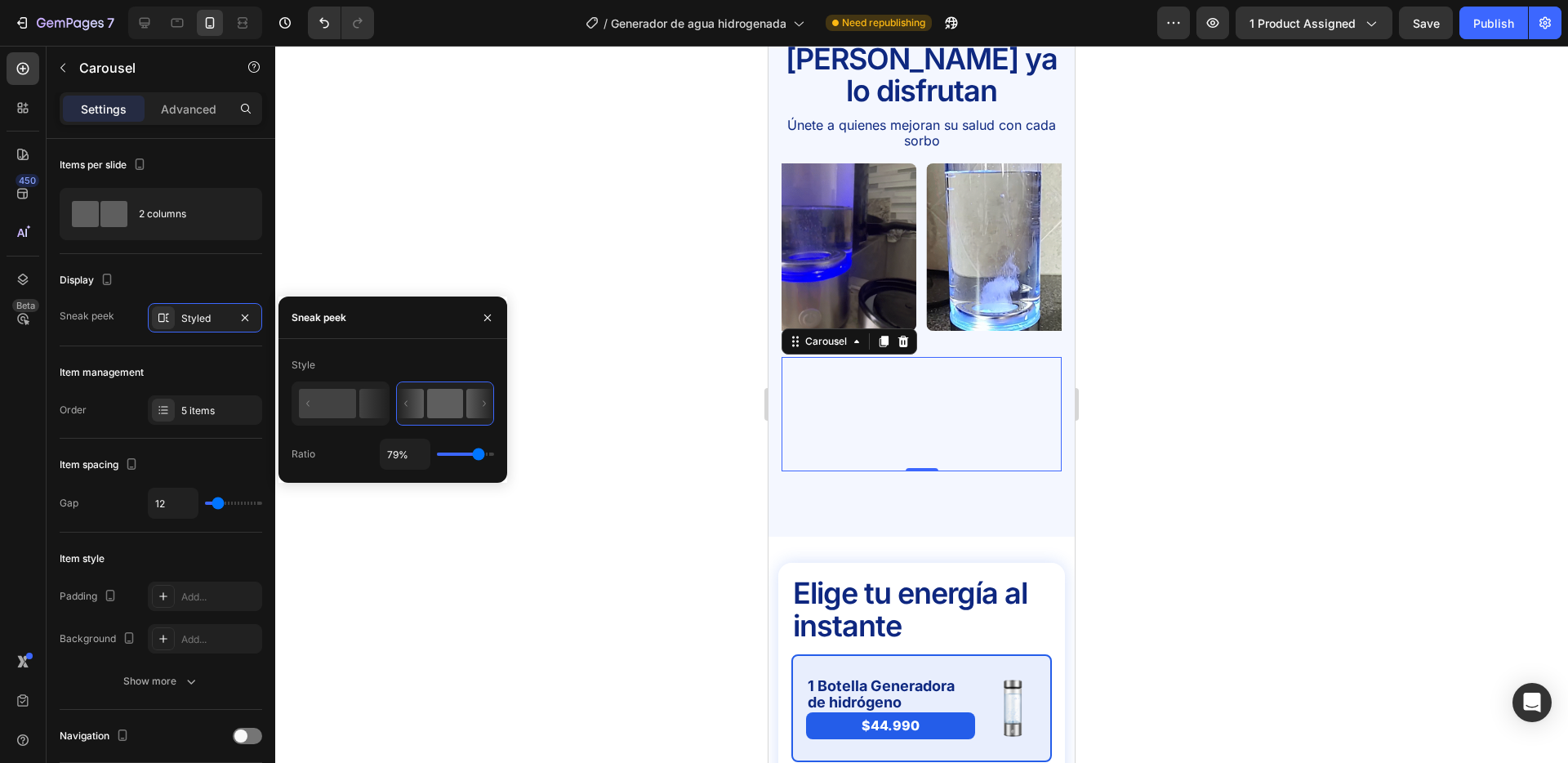
type input "78"
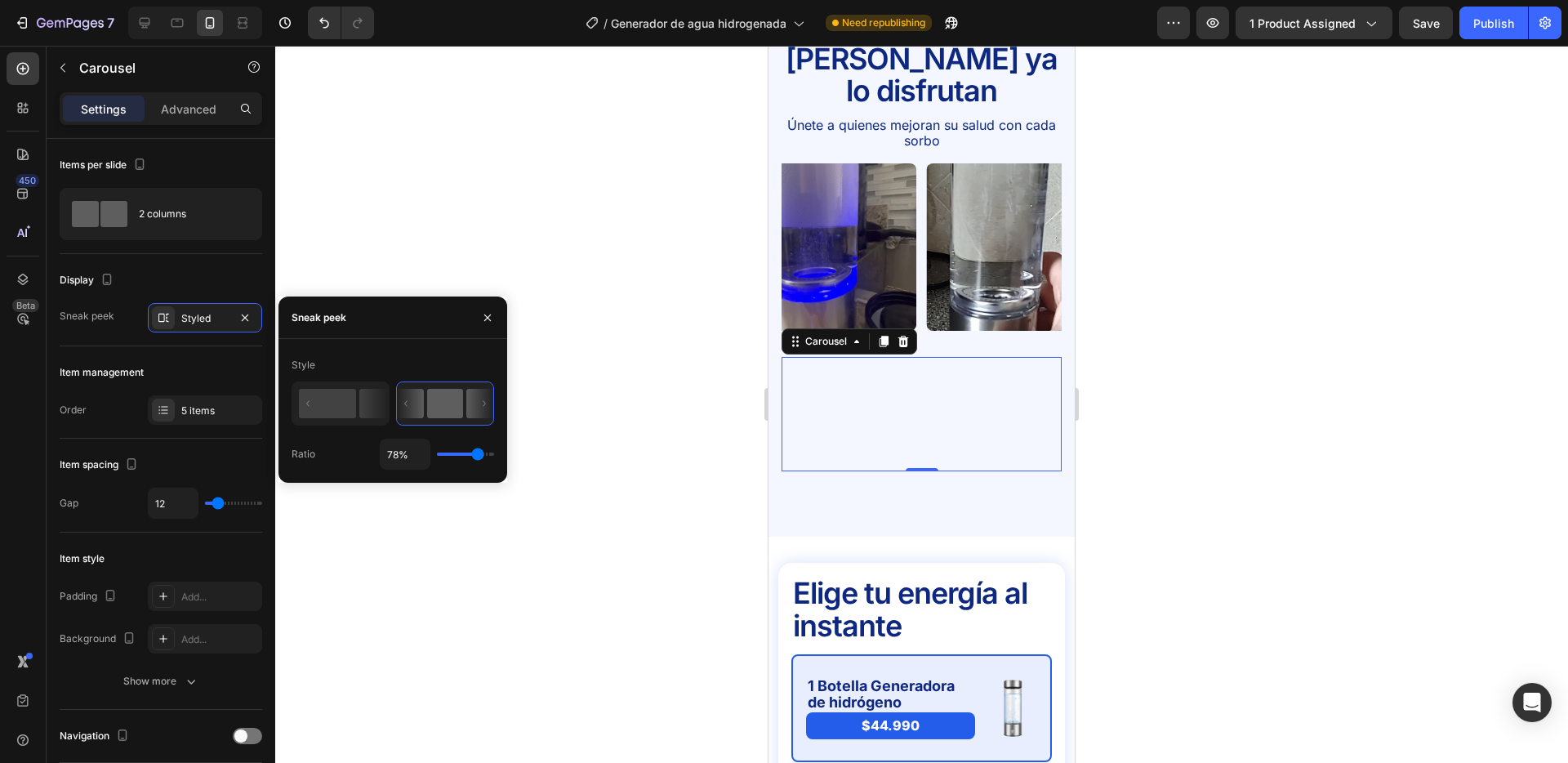
type input "53%"
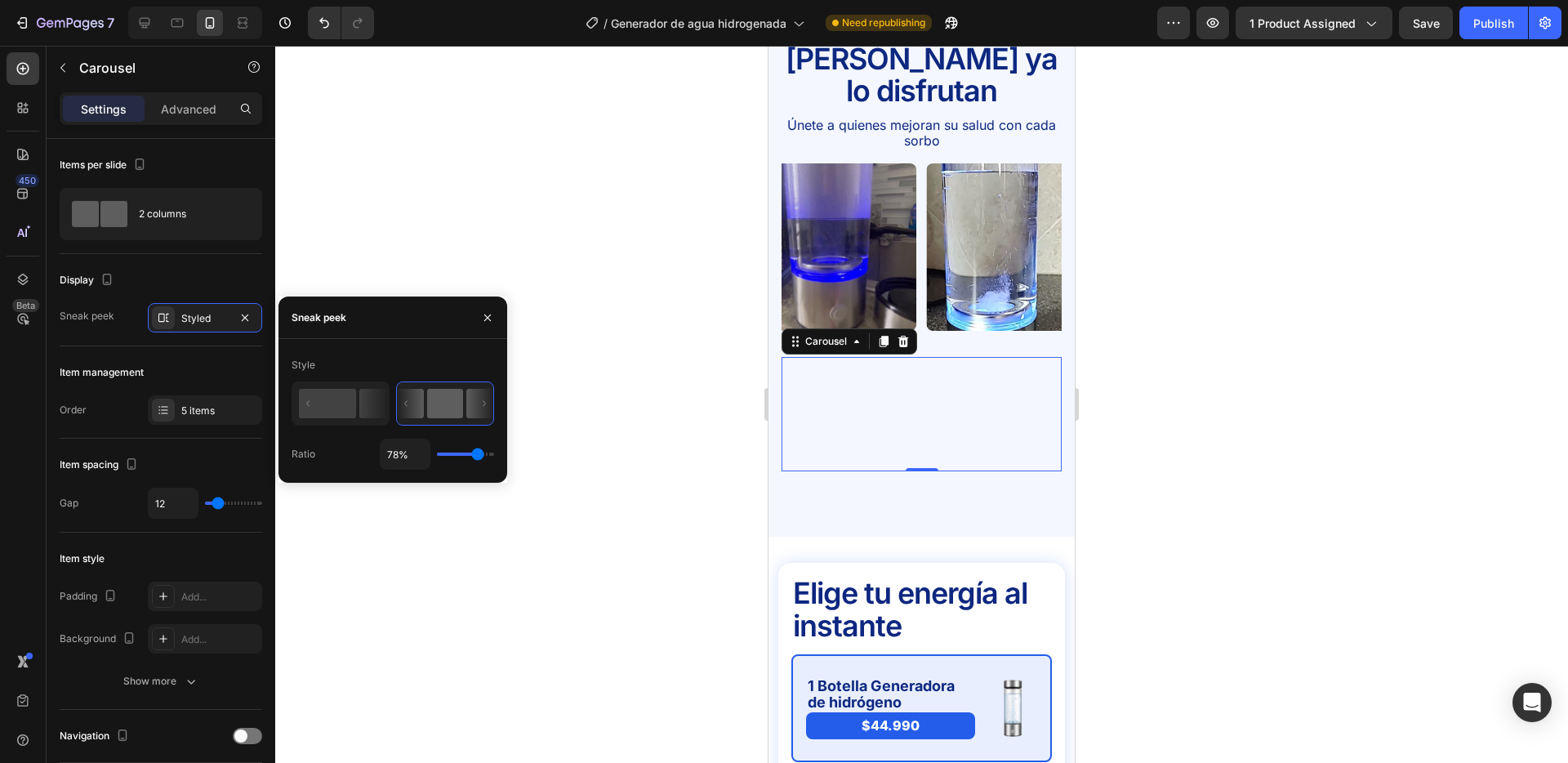
type input "53"
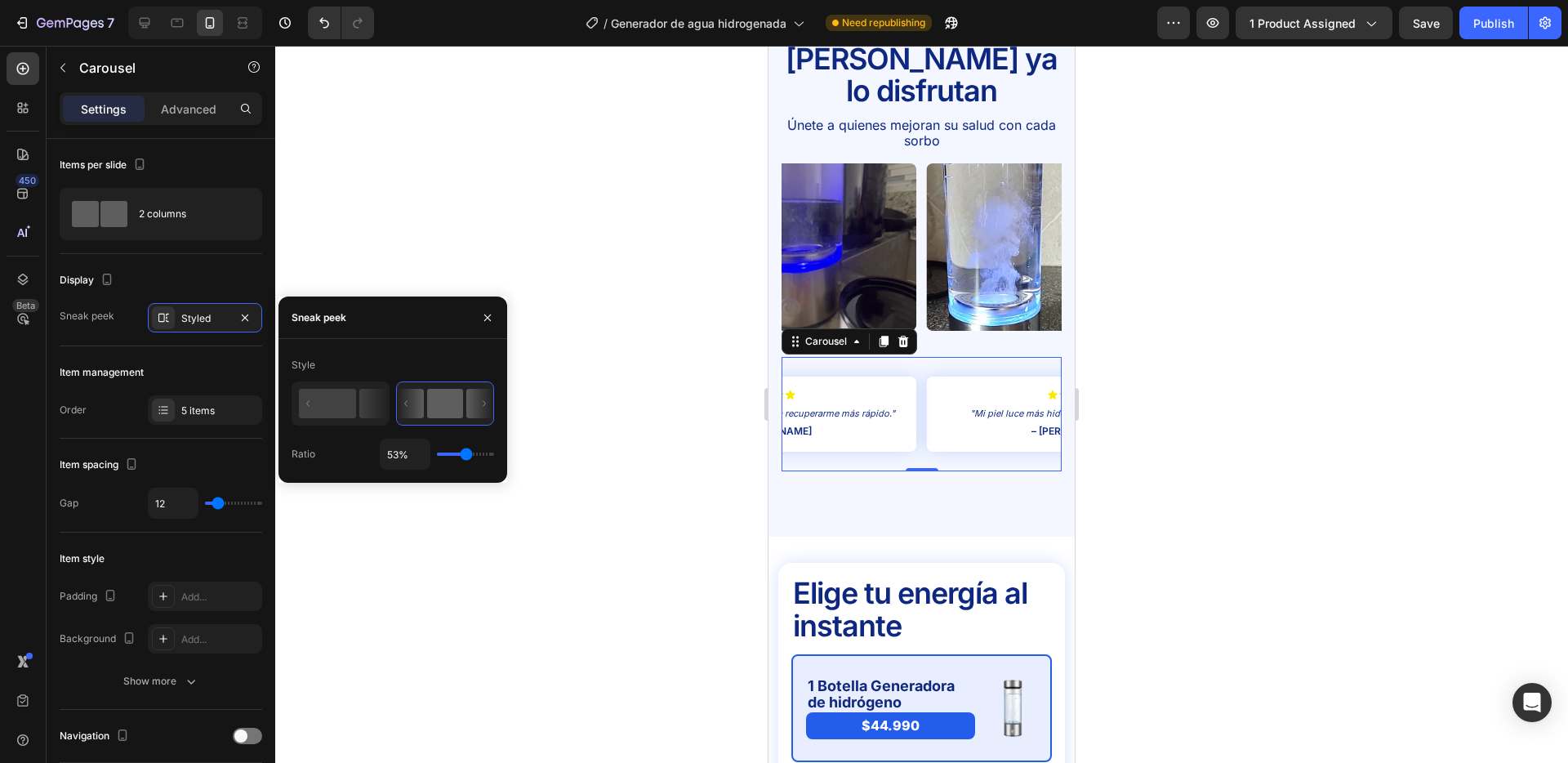
type input "21%"
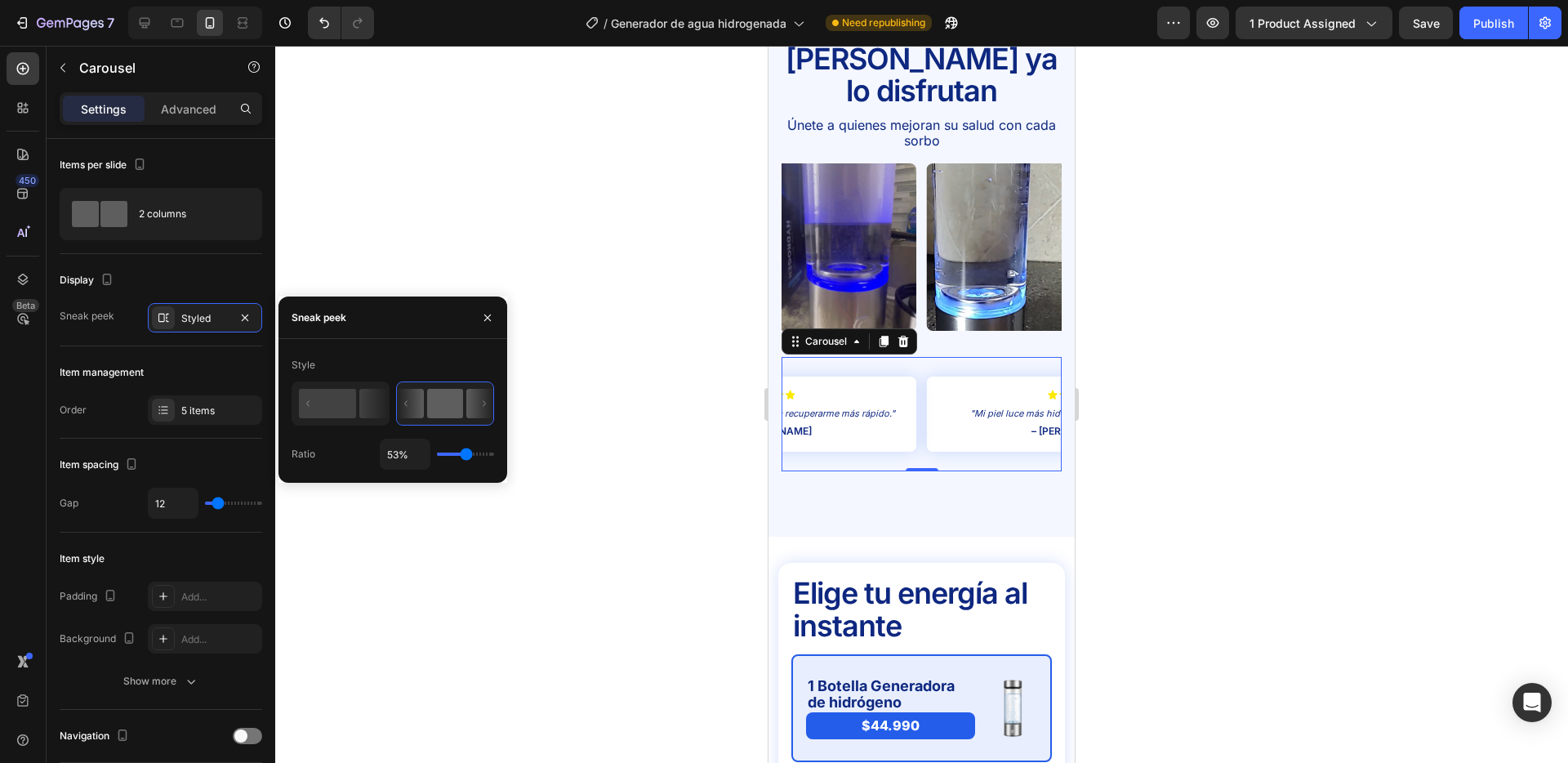
type input "21"
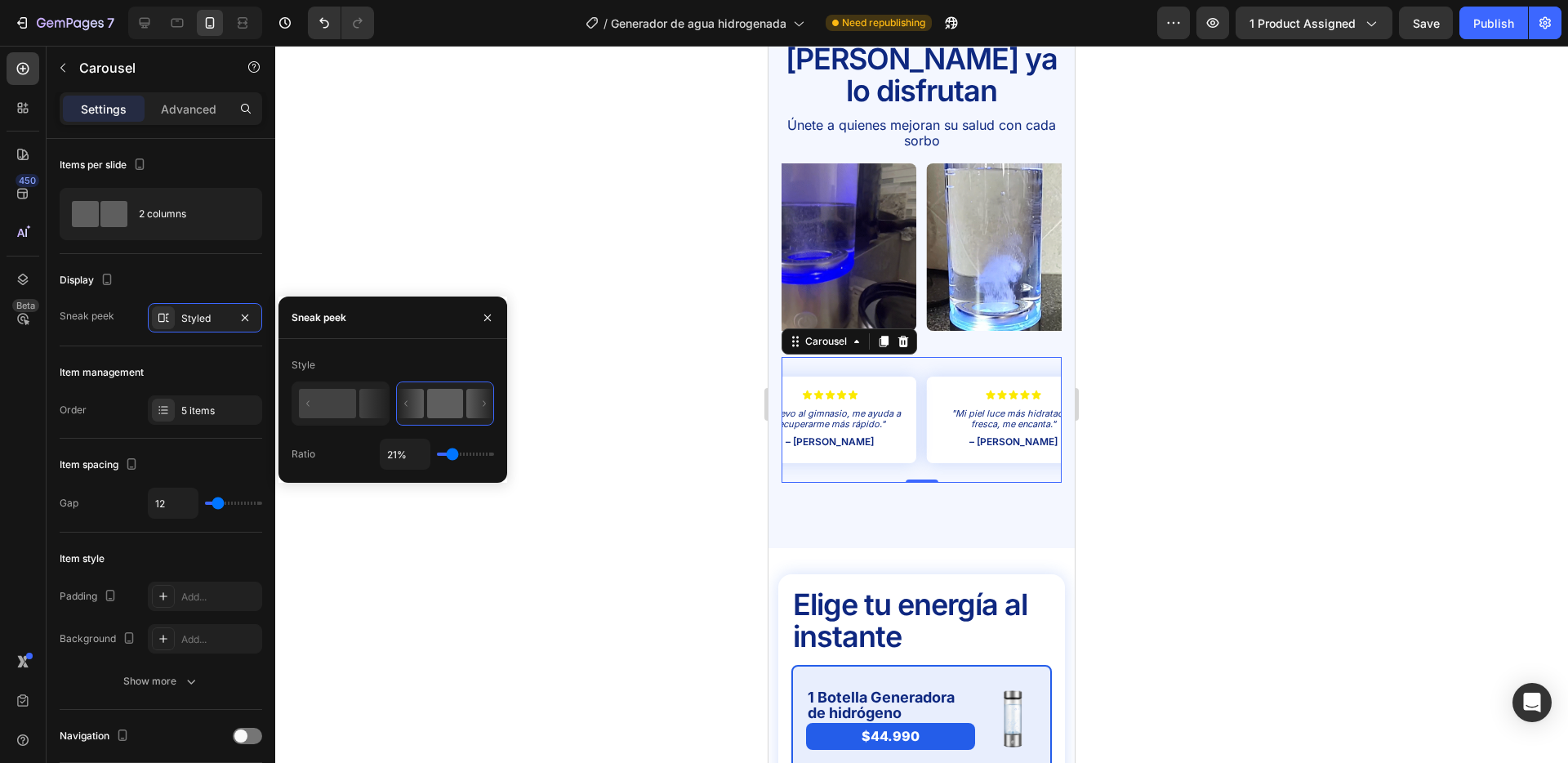
type input "20%"
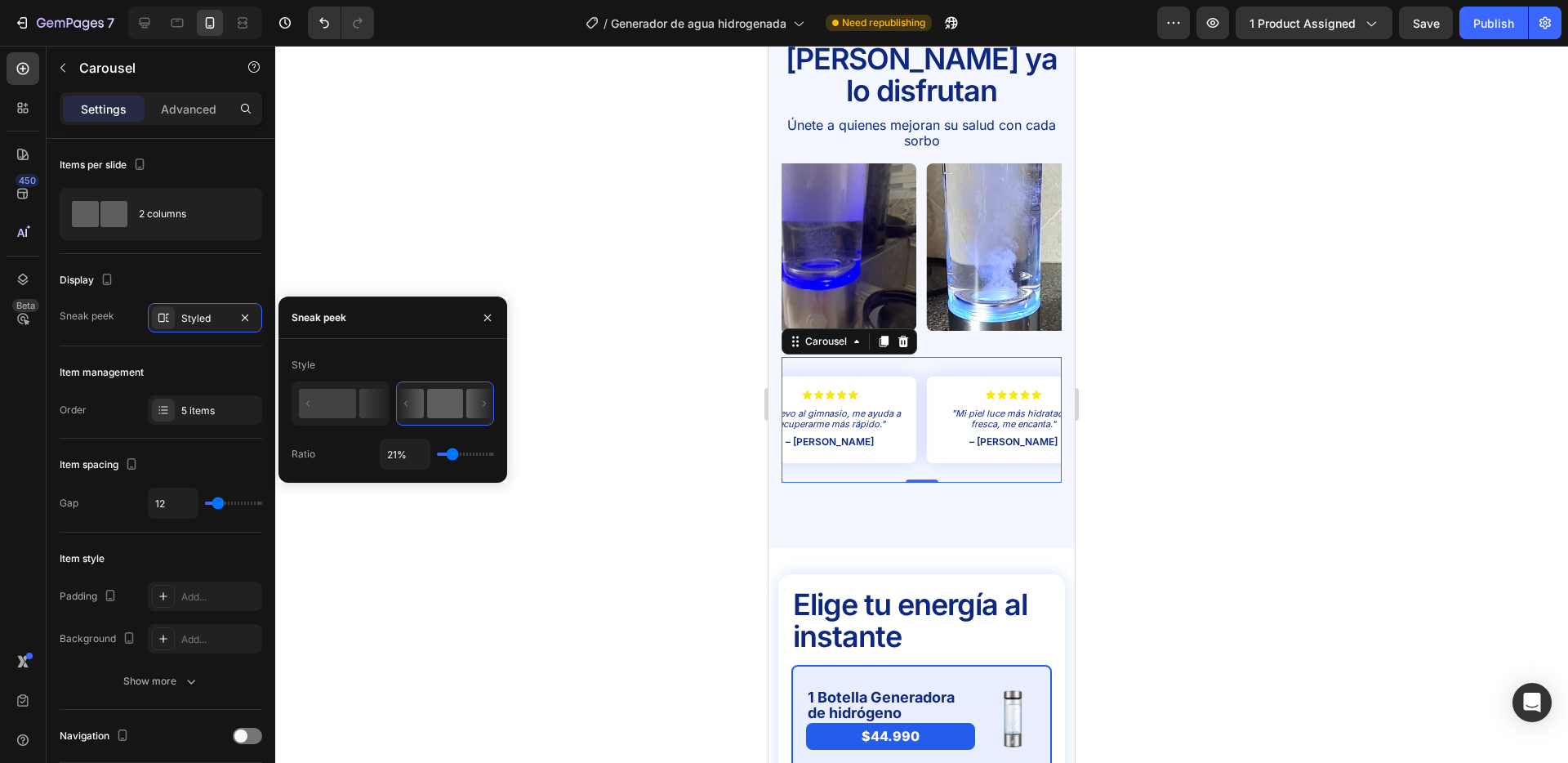
type input "20"
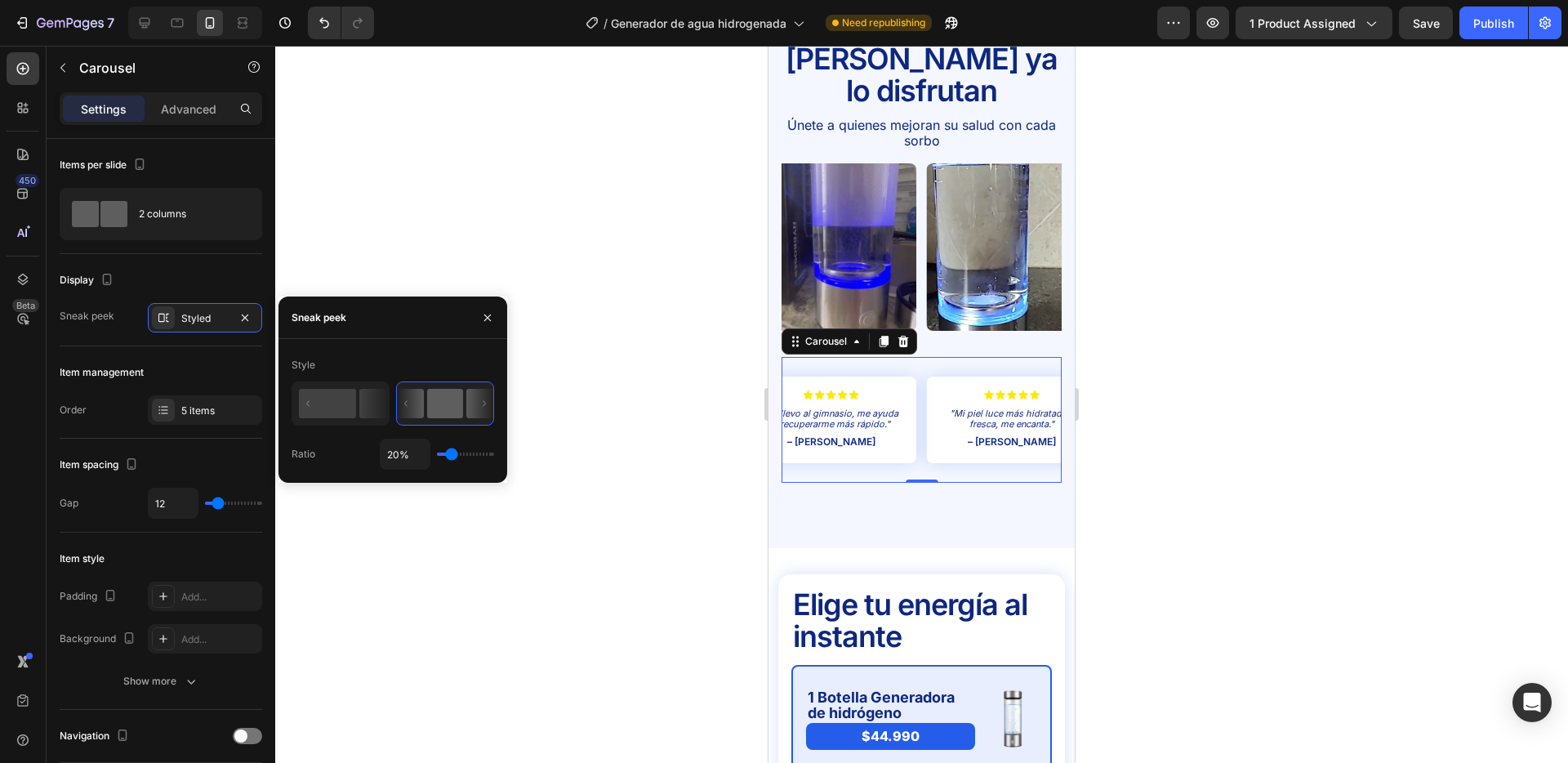
type input "21%"
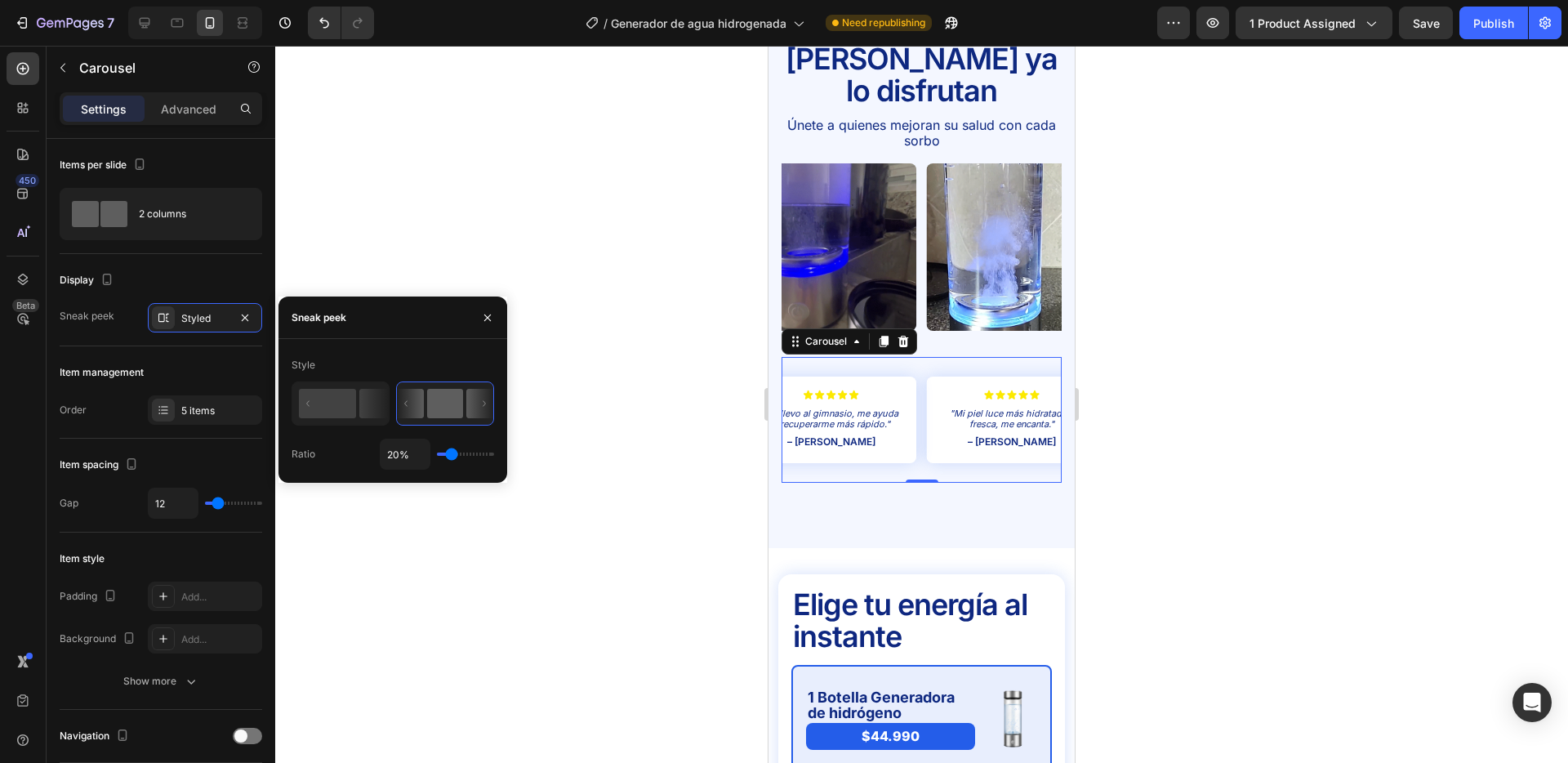
type input "21"
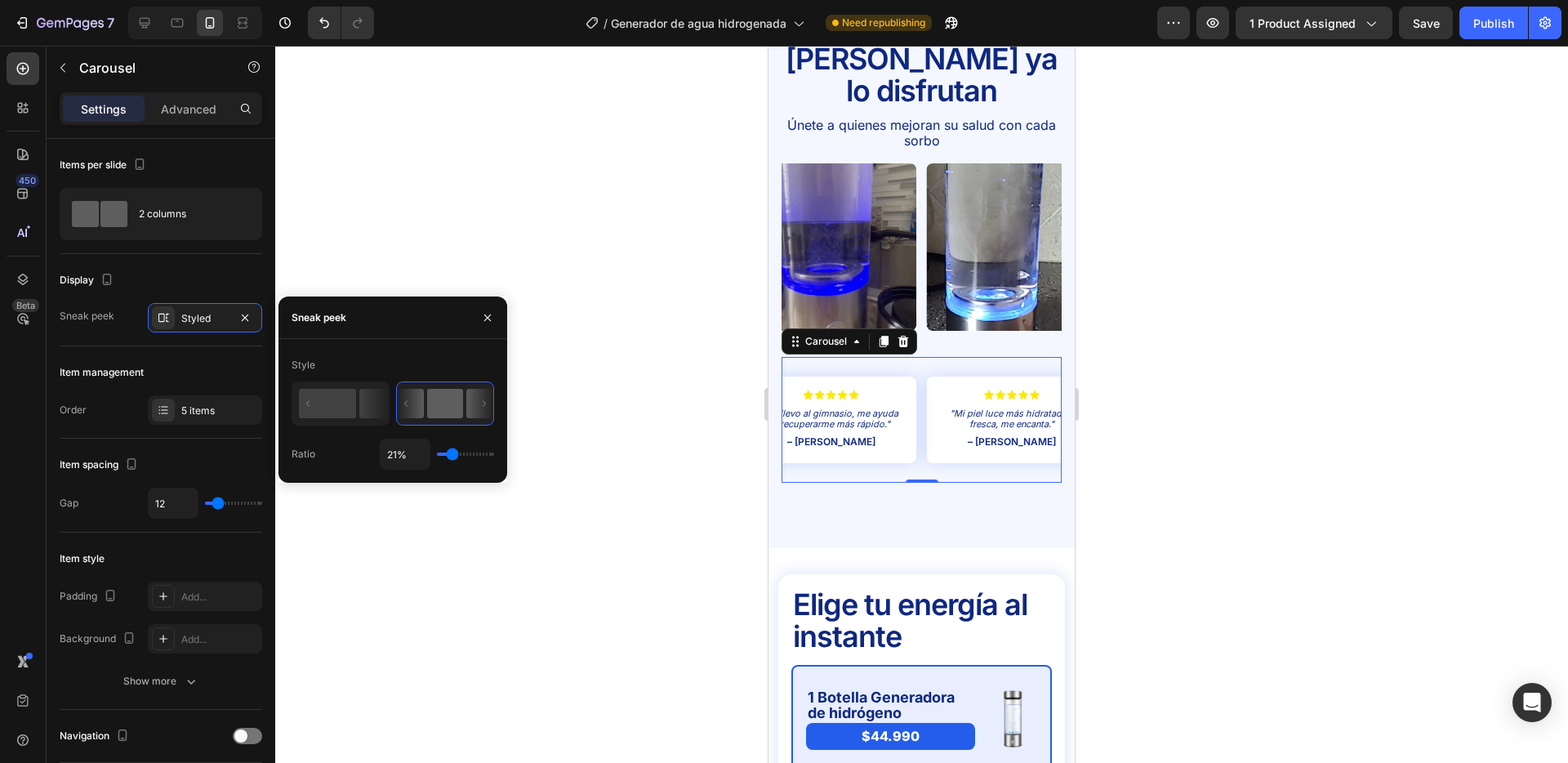
type input "28%"
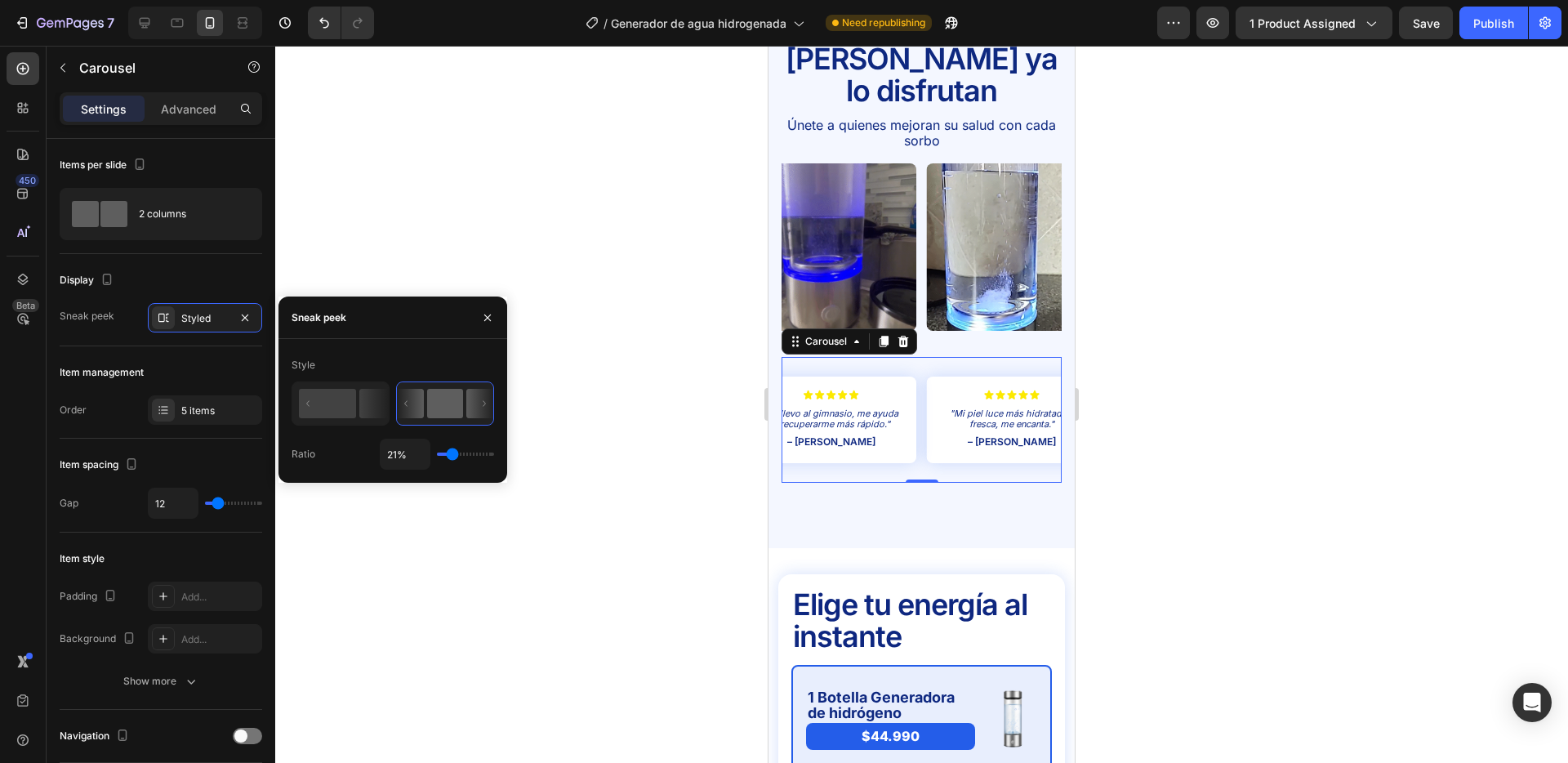
type input "28"
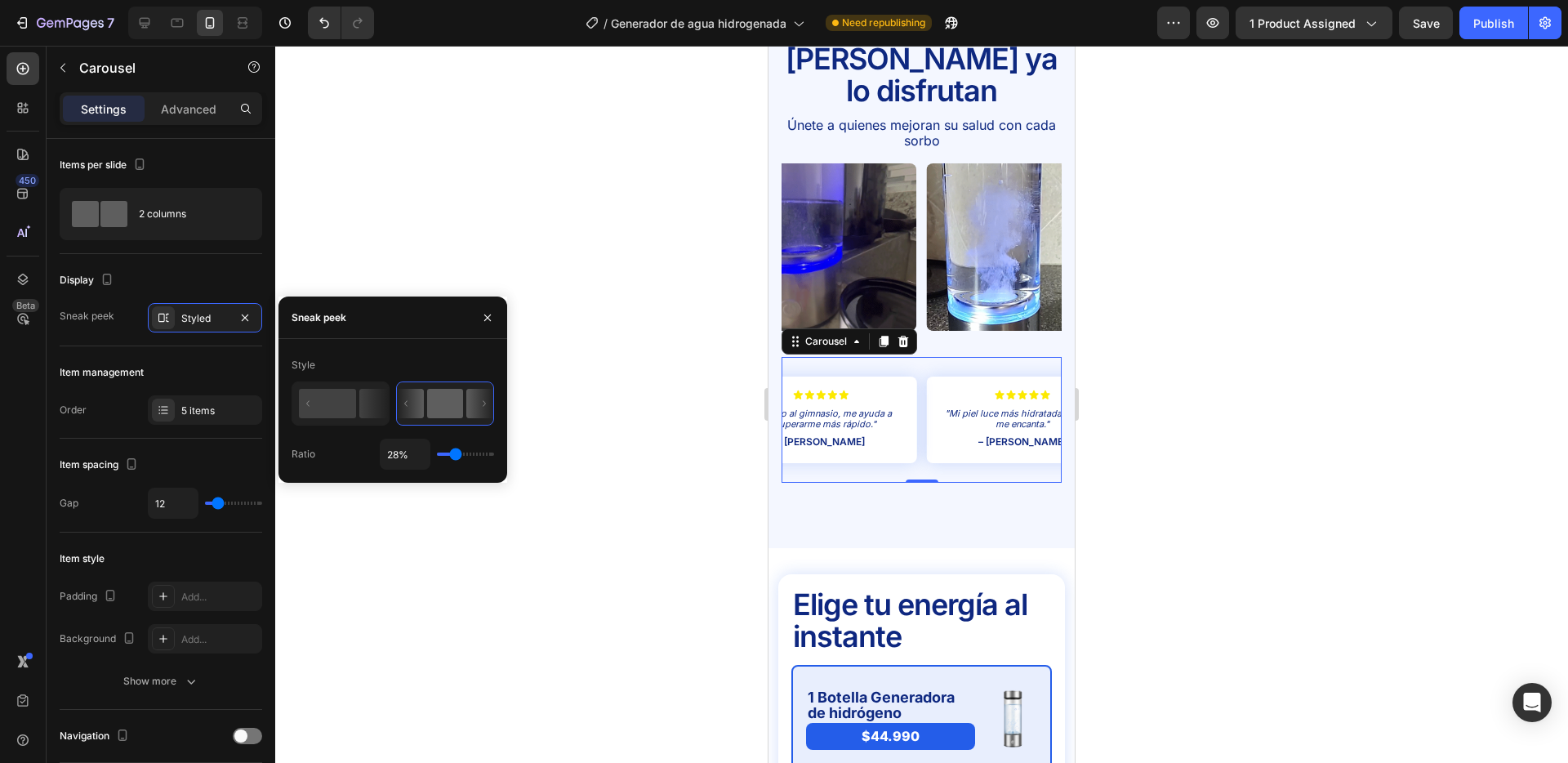
type input "29%"
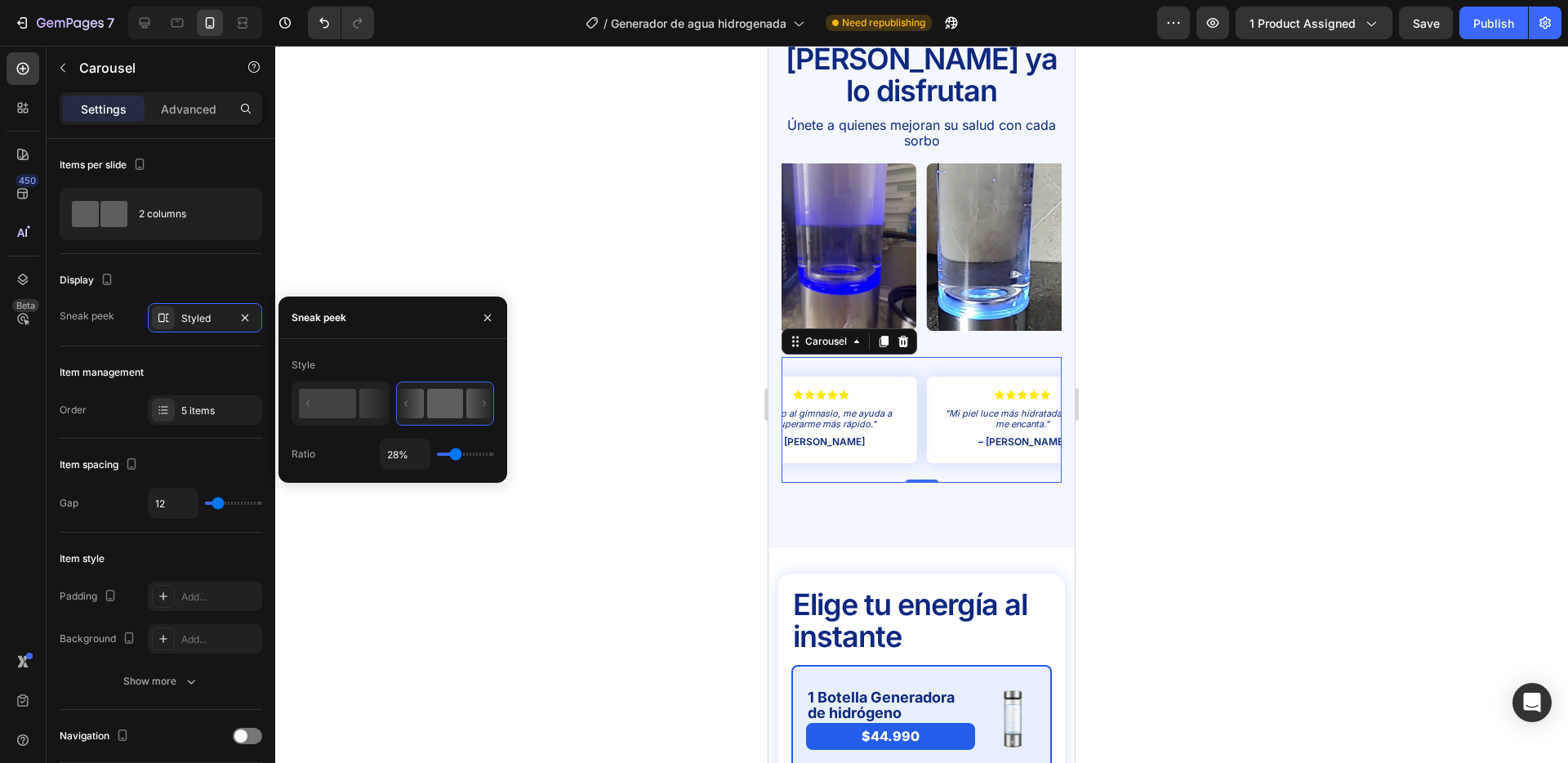
type input "29"
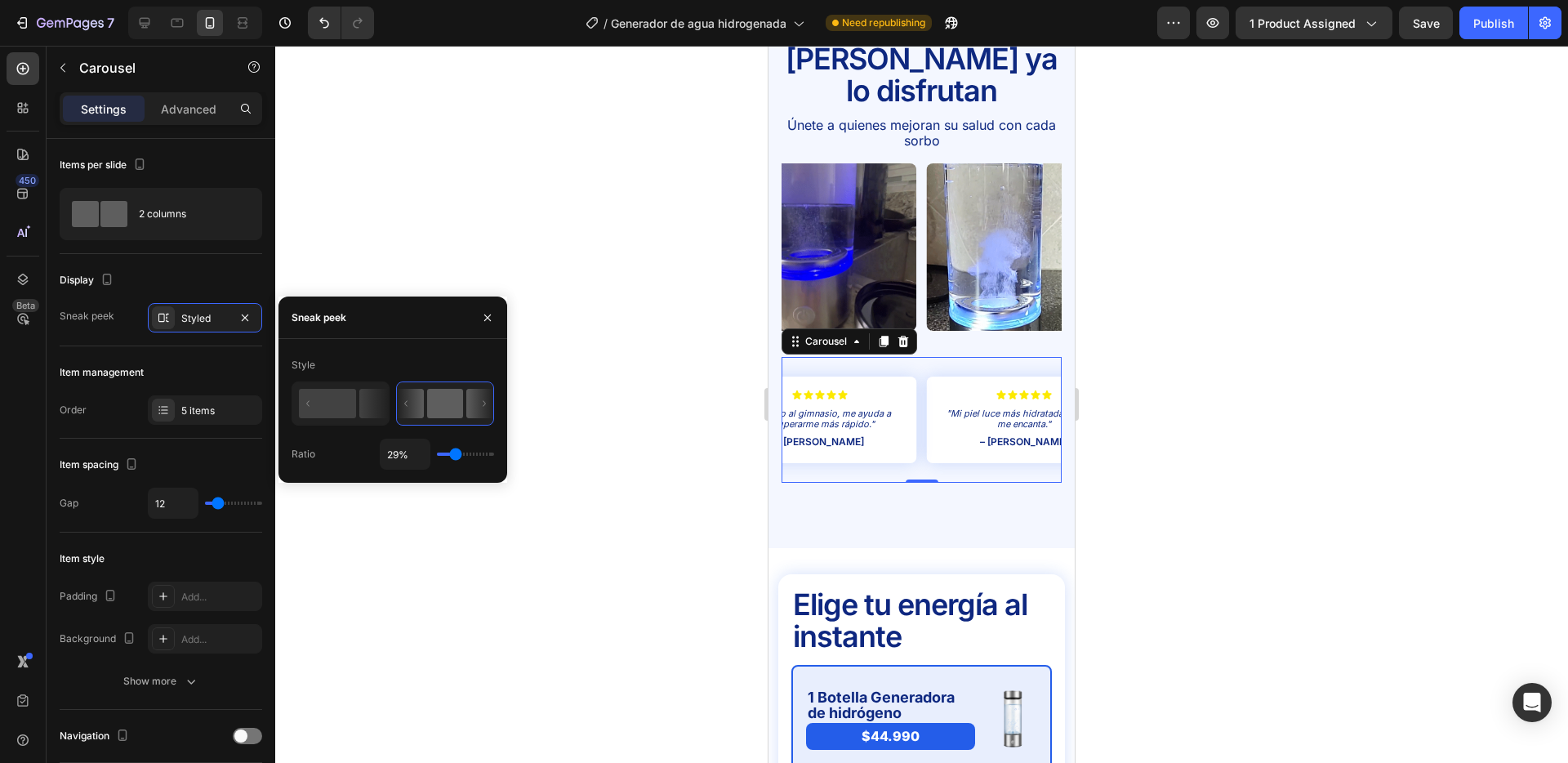
type input "30%"
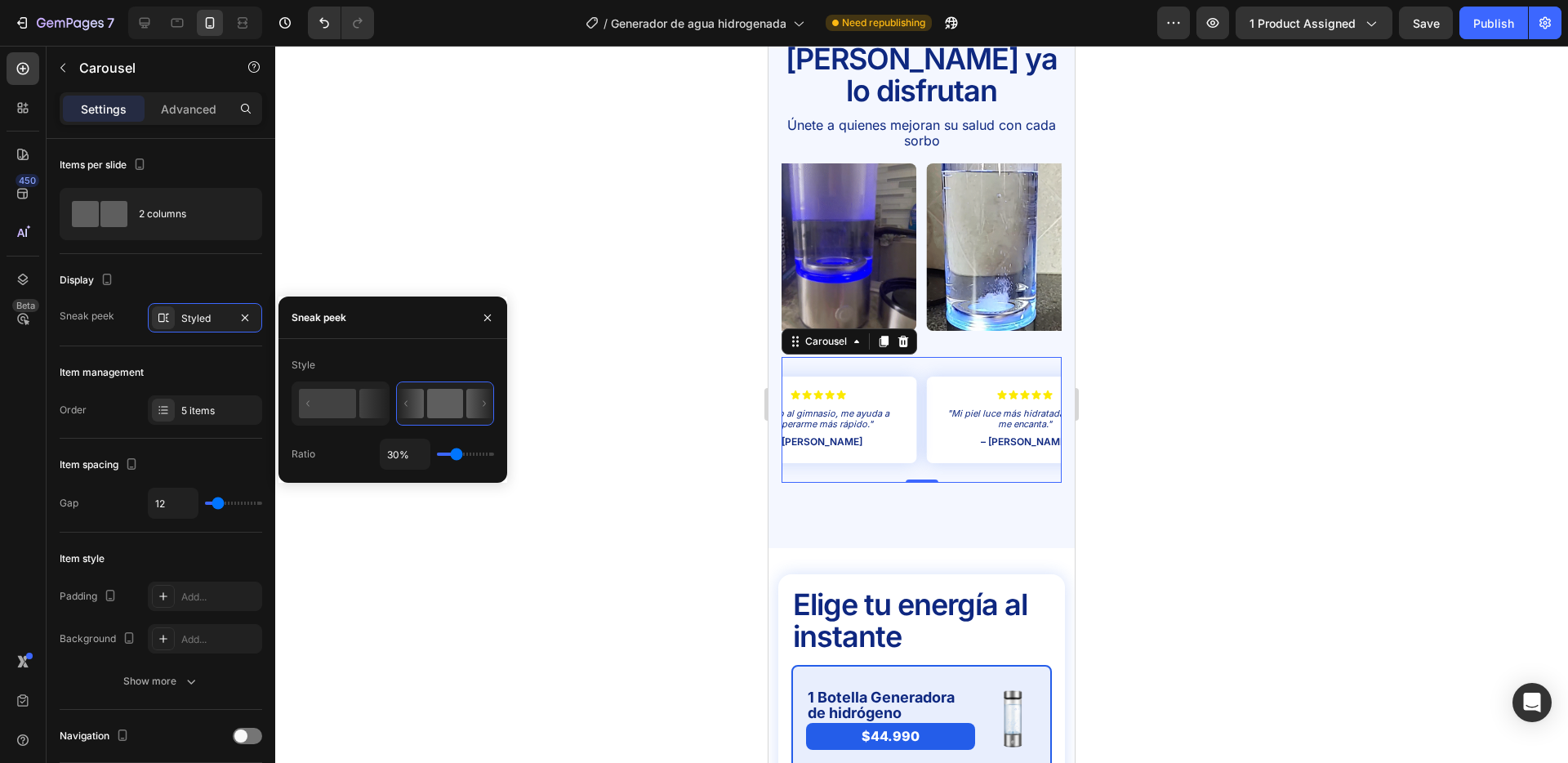
type input "30"
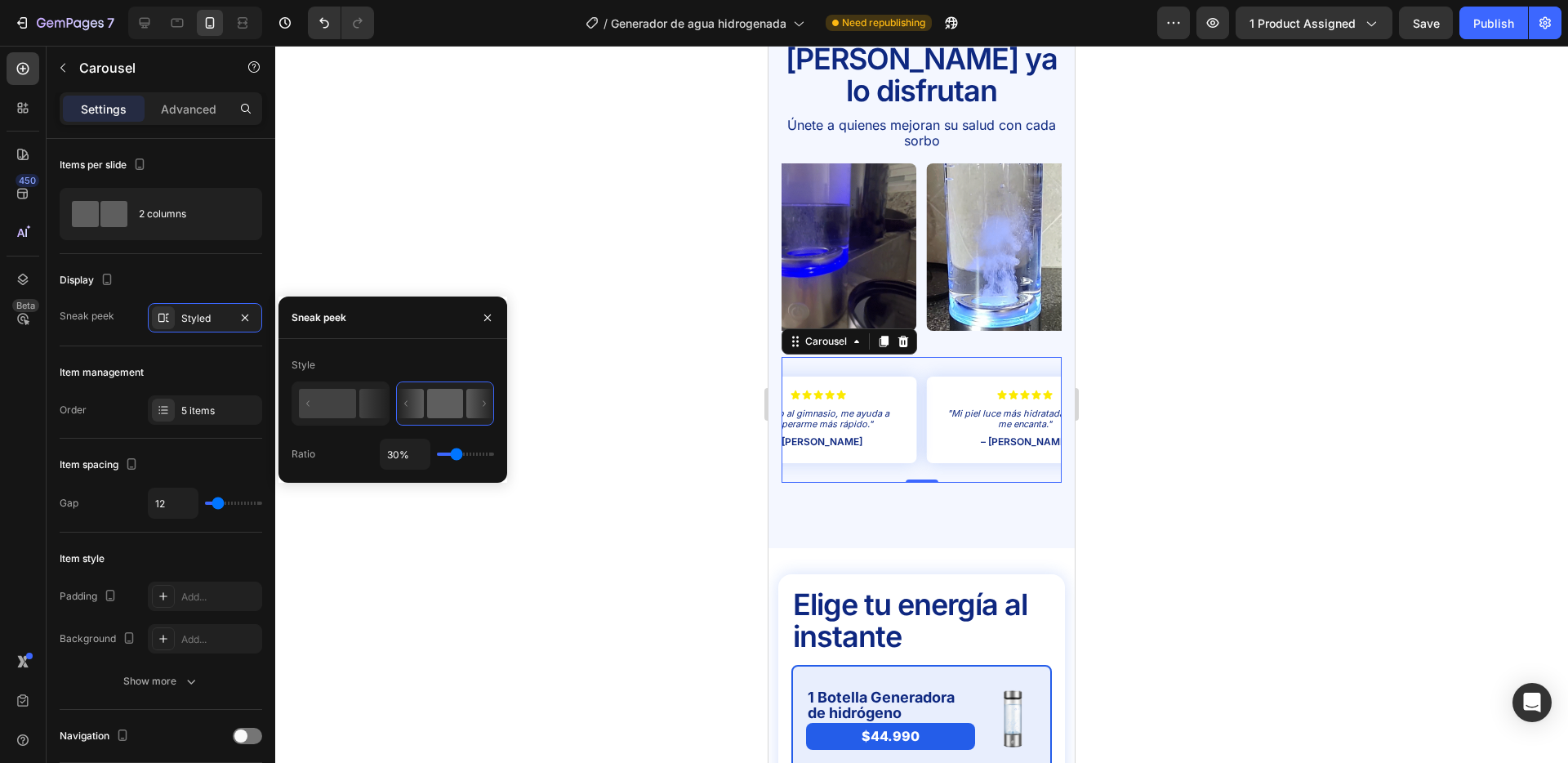
click at [456, 453] on input "range" at bounding box center [466, 455] width 57 height 4
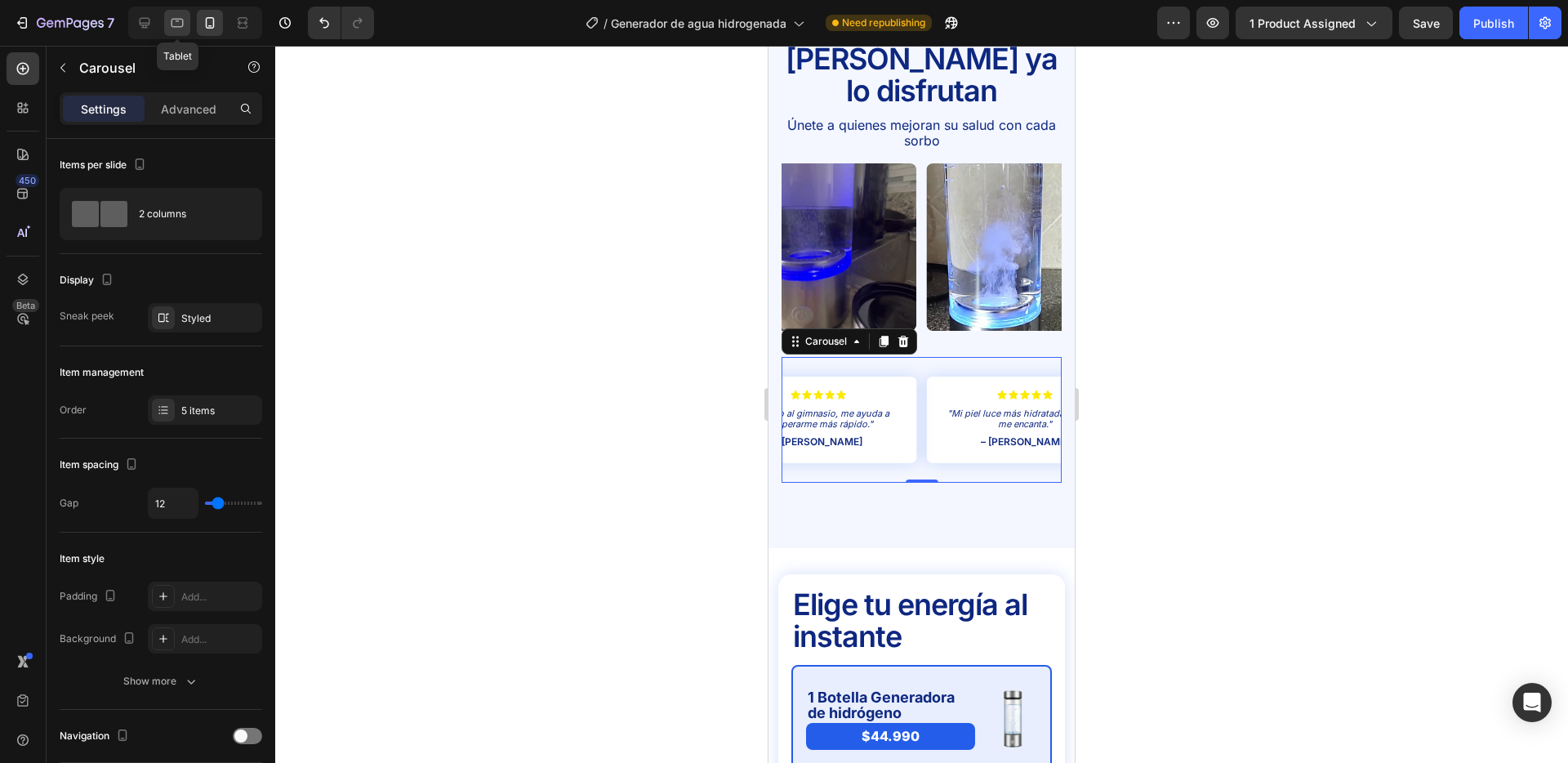
click at [174, 10] on div at bounding box center [177, 23] width 26 height 26
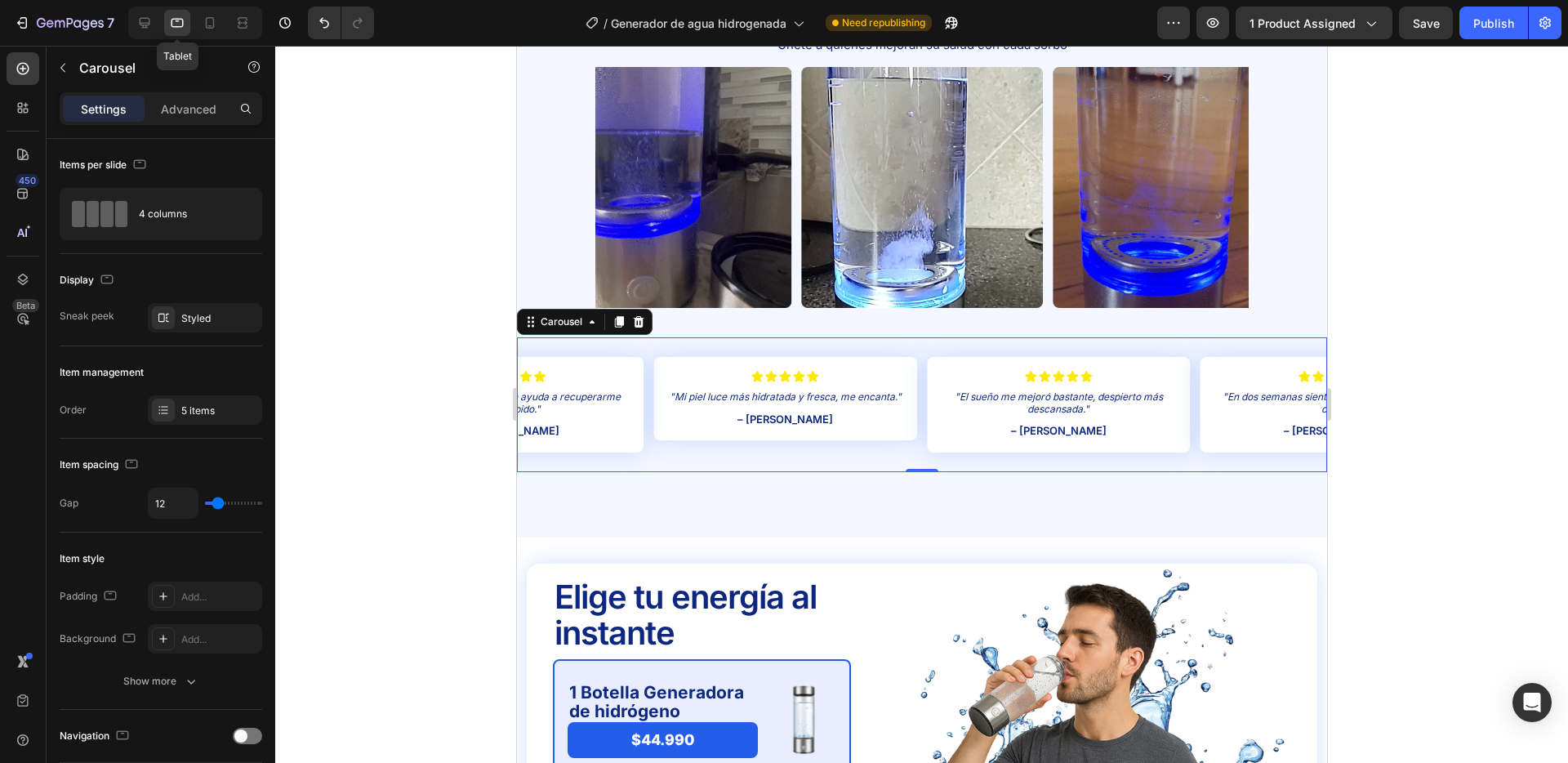
scroll to position [3643, 0]
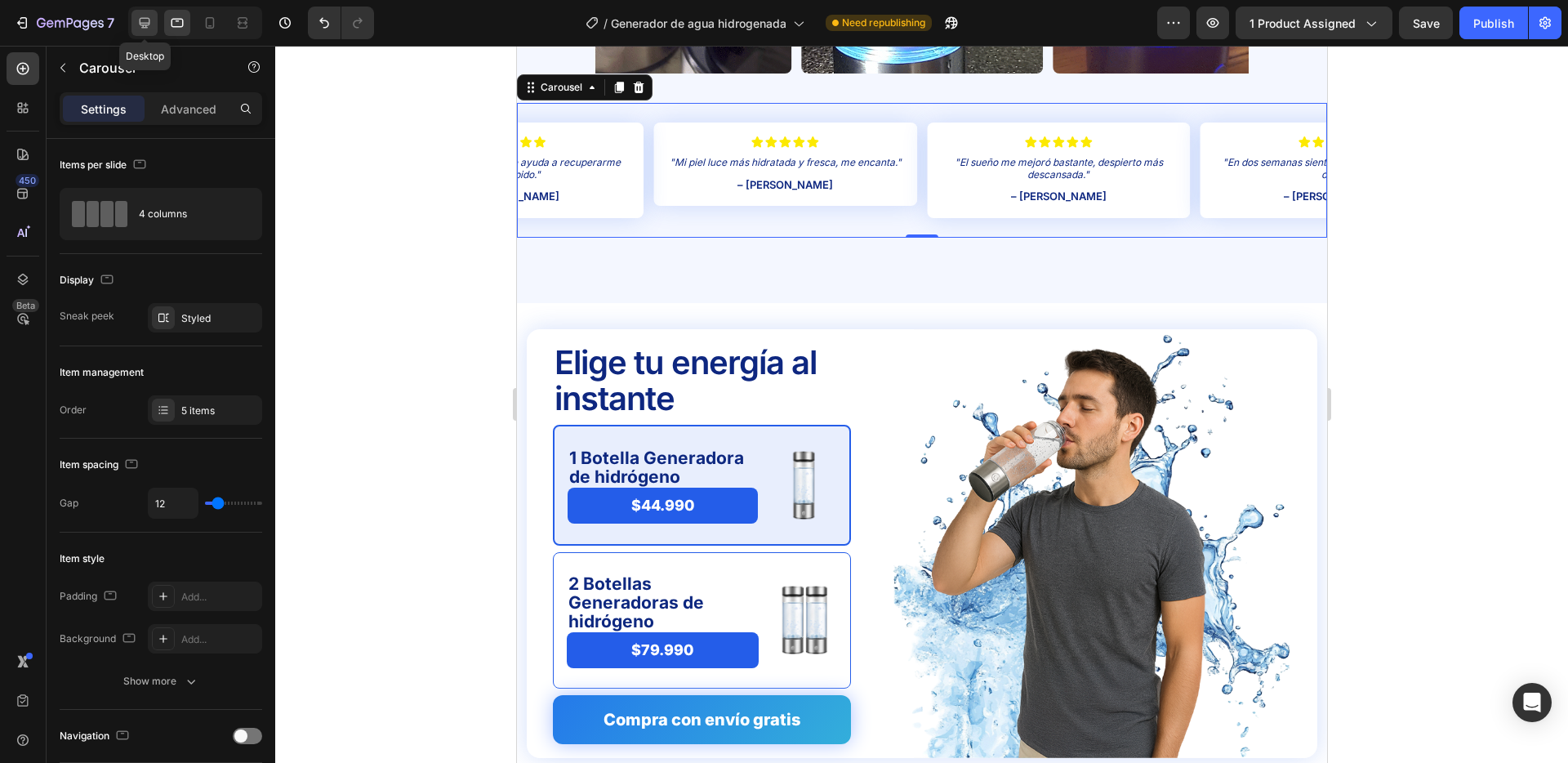
click at [142, 21] on icon at bounding box center [144, 23] width 16 height 16
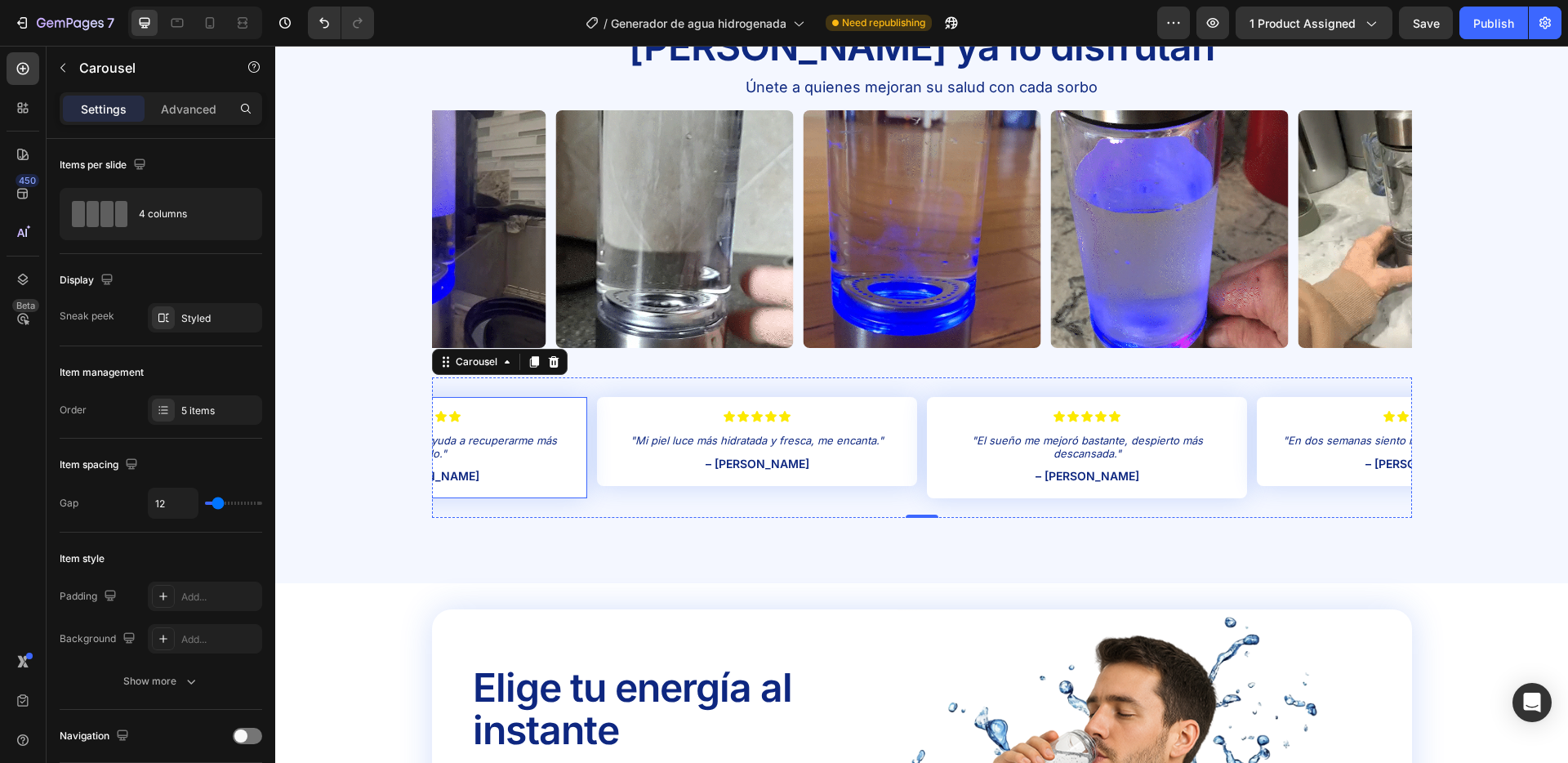
scroll to position [3332, 0]
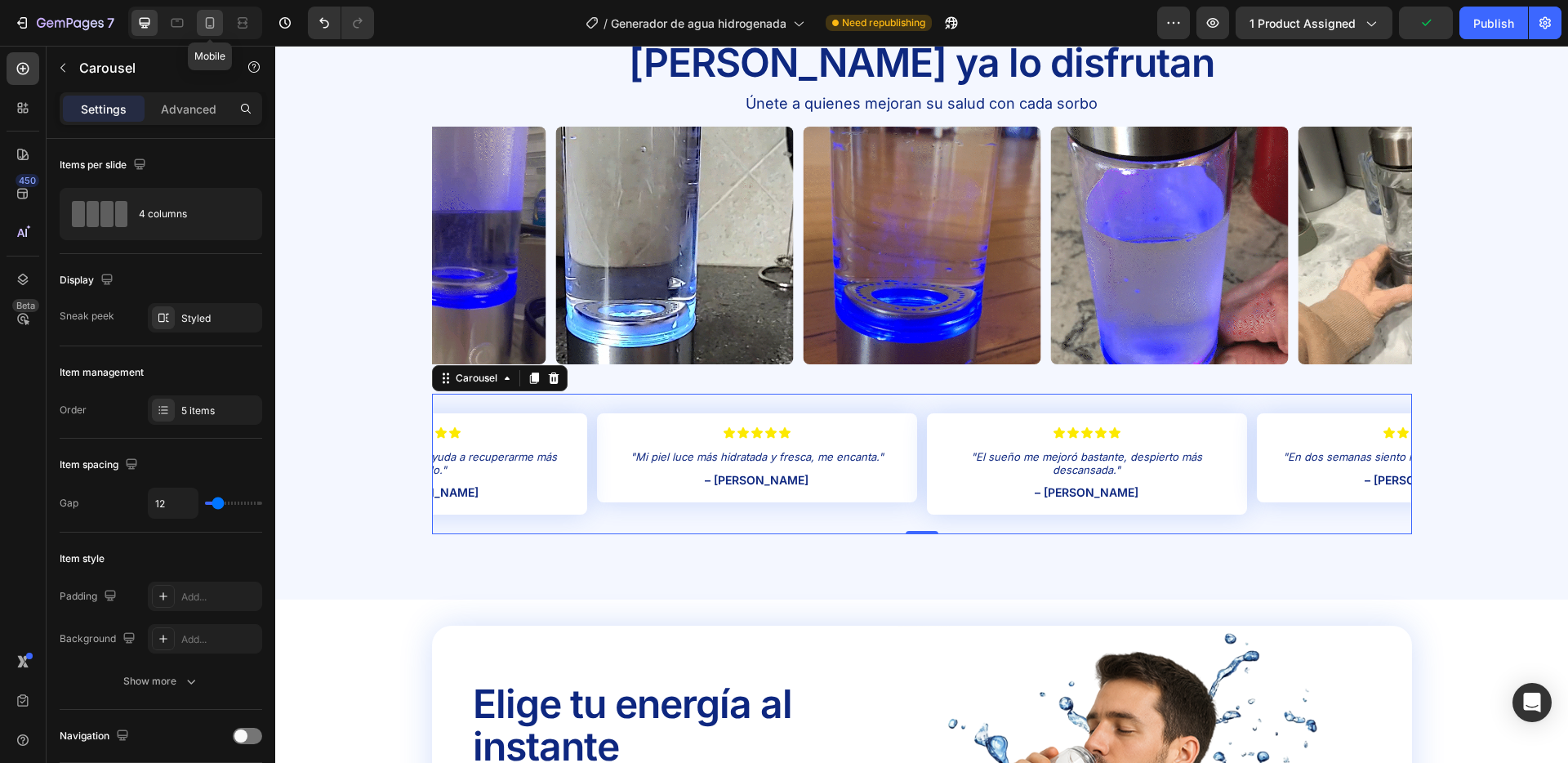
click at [203, 18] on icon at bounding box center [210, 23] width 16 height 16
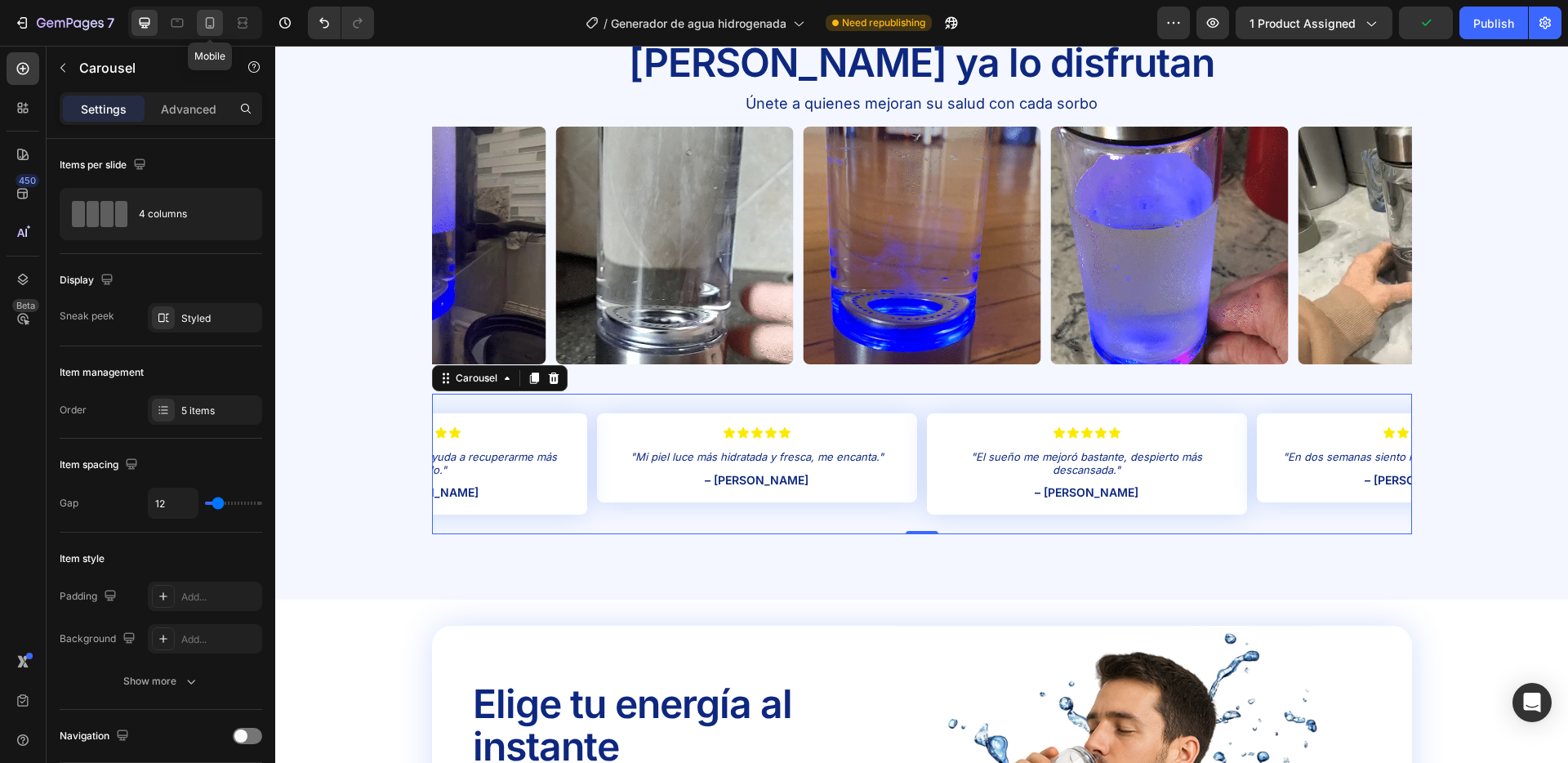
type input "100%"
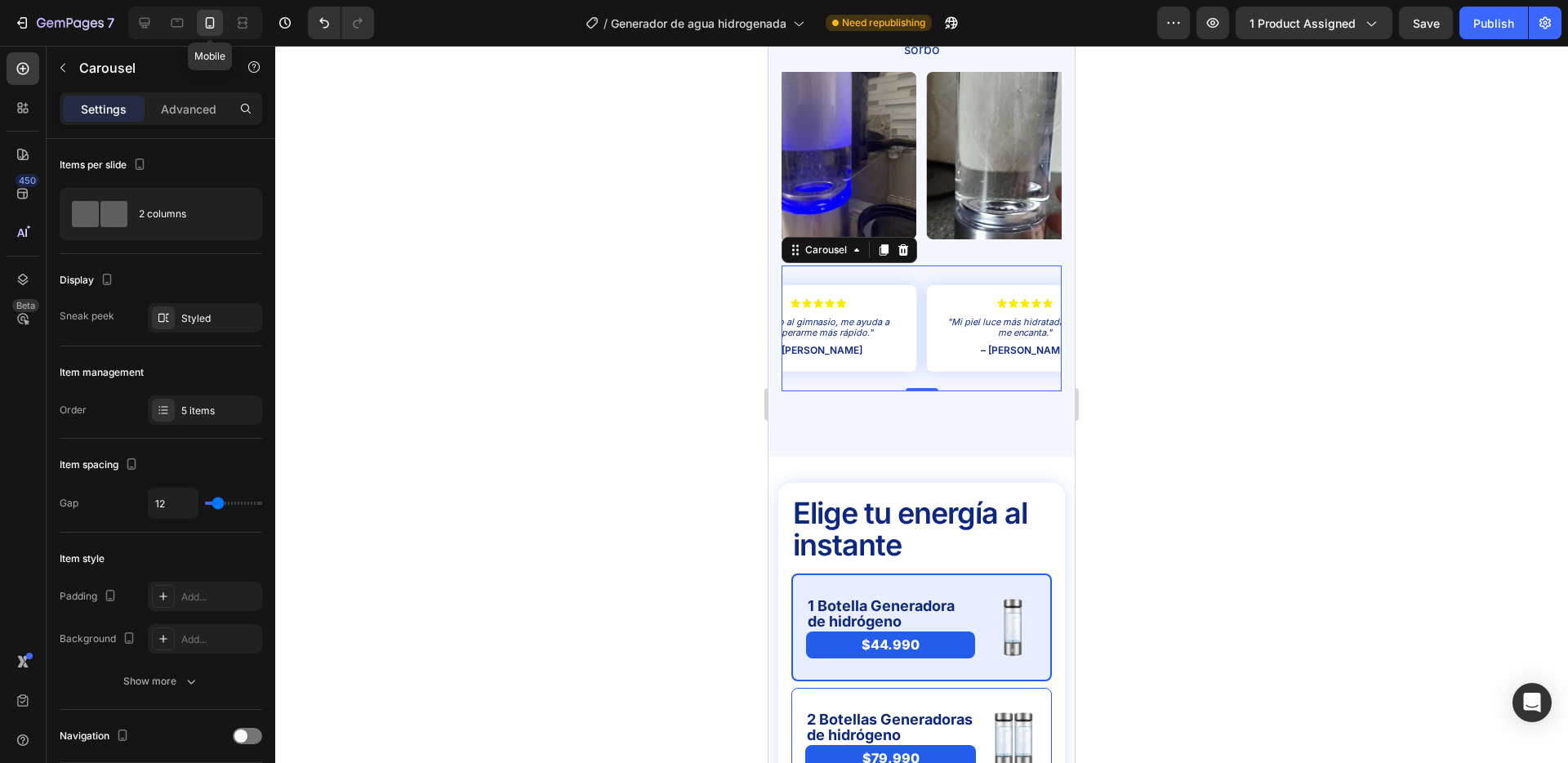
scroll to position [3546, 0]
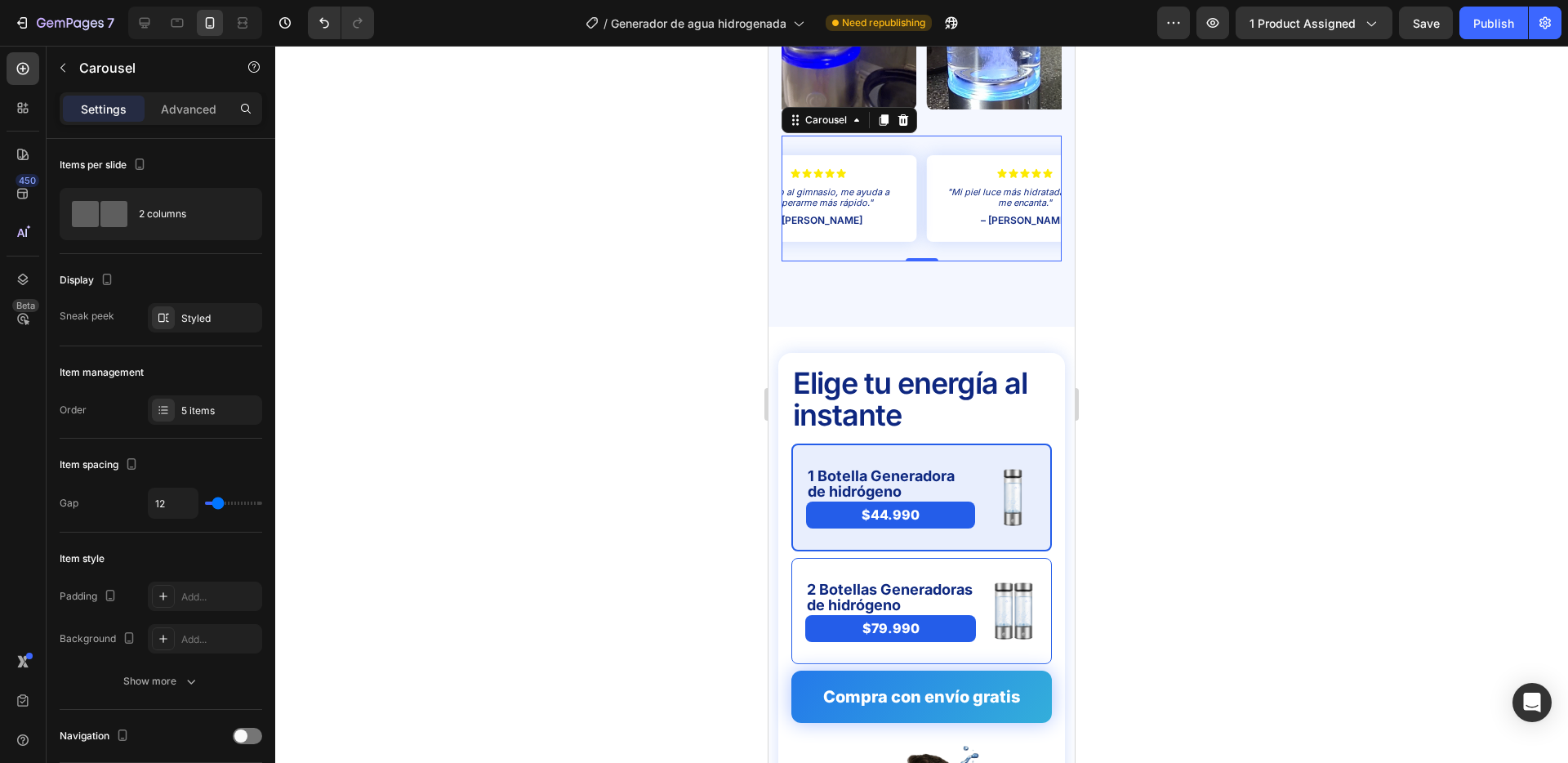
click at [634, 243] on div at bounding box center [921, 404] width 1293 height 717
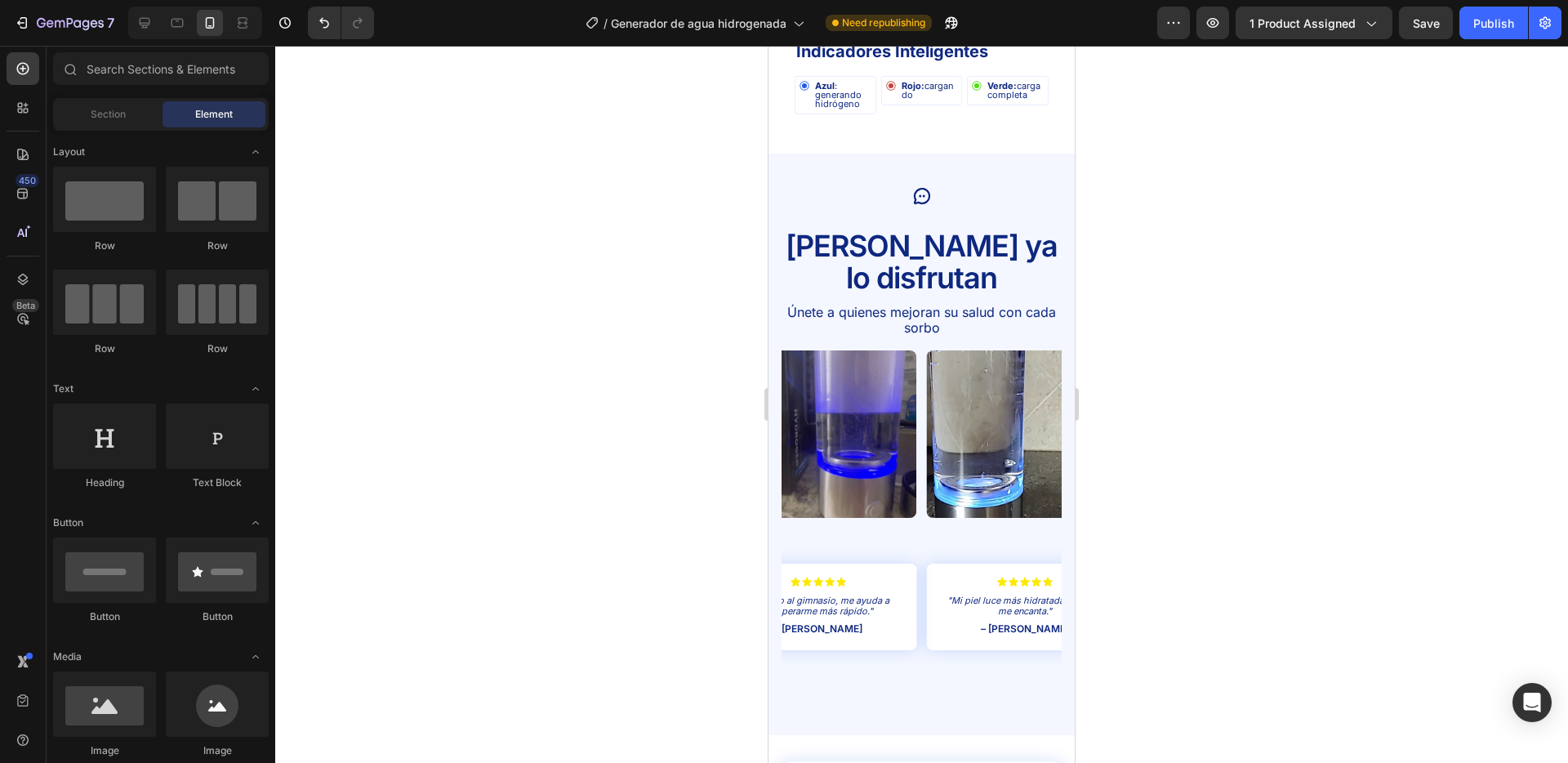
scroll to position [3134, 0]
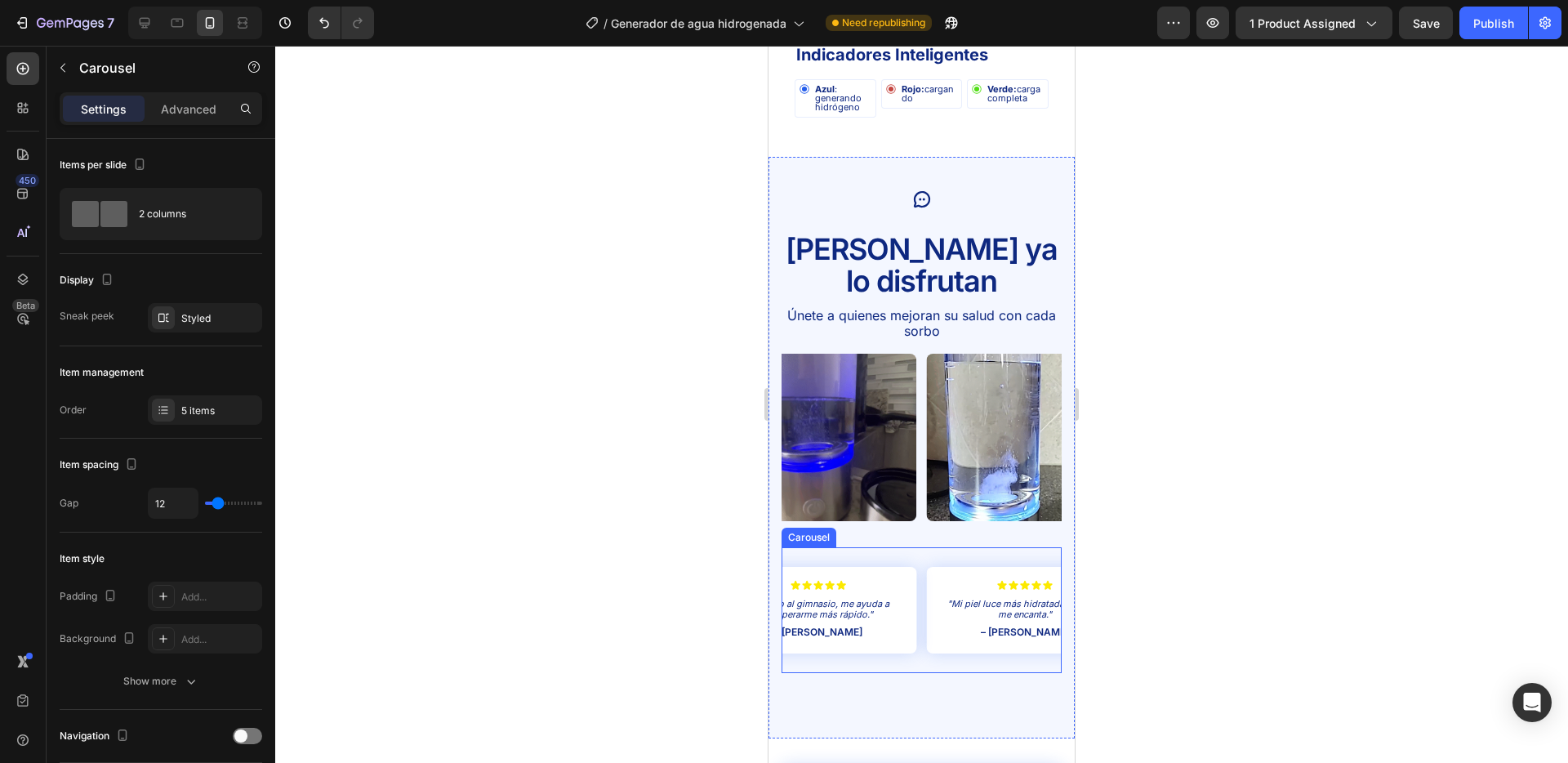
click at [919, 552] on div "Icon Icon Icon Icon Icon Icon List "Mi piel luce más hidratada y fresca, me enc…" at bounding box center [922, 610] width 280 height 126
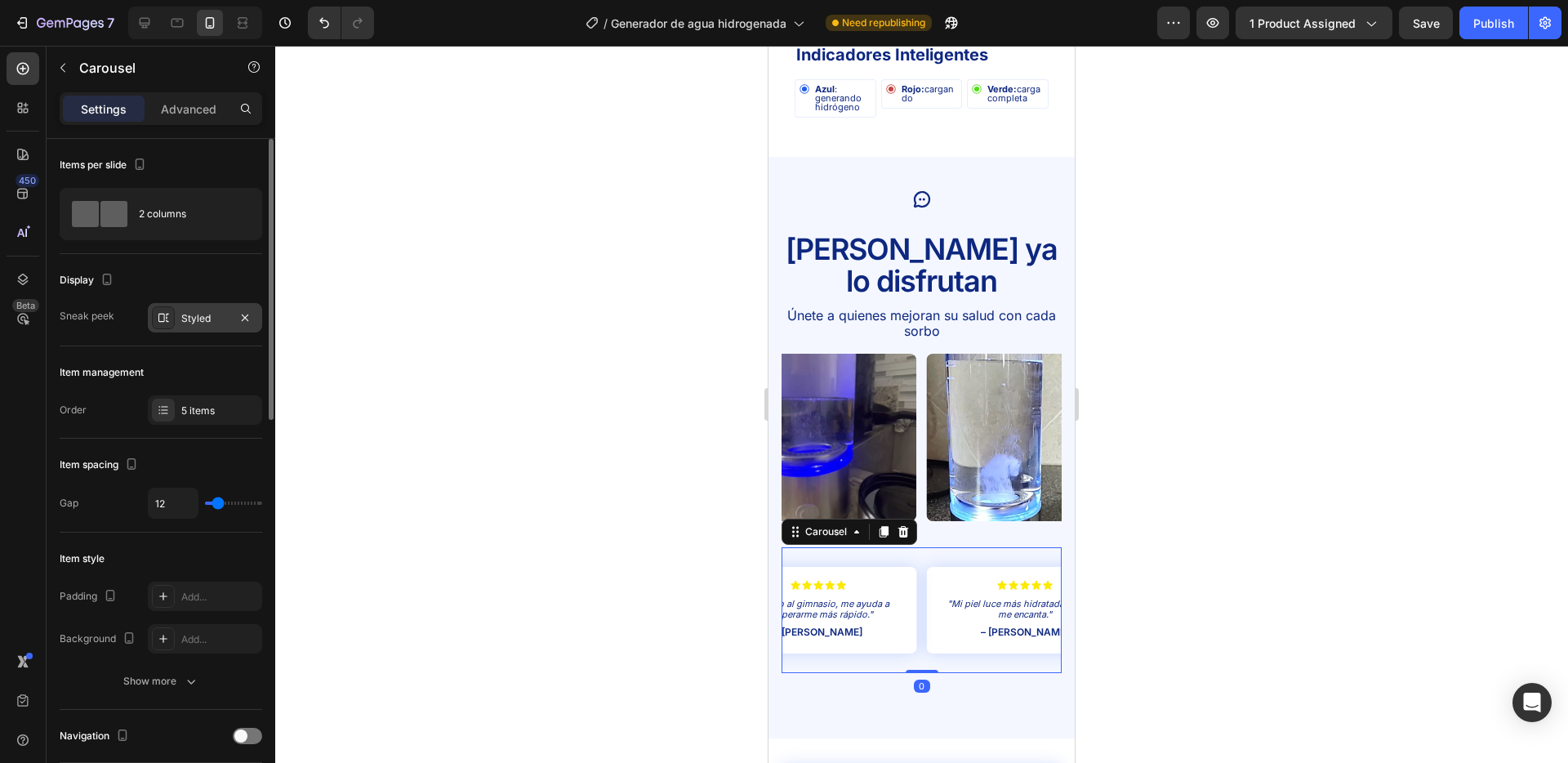
click at [201, 324] on div "Styled" at bounding box center [205, 318] width 47 height 15
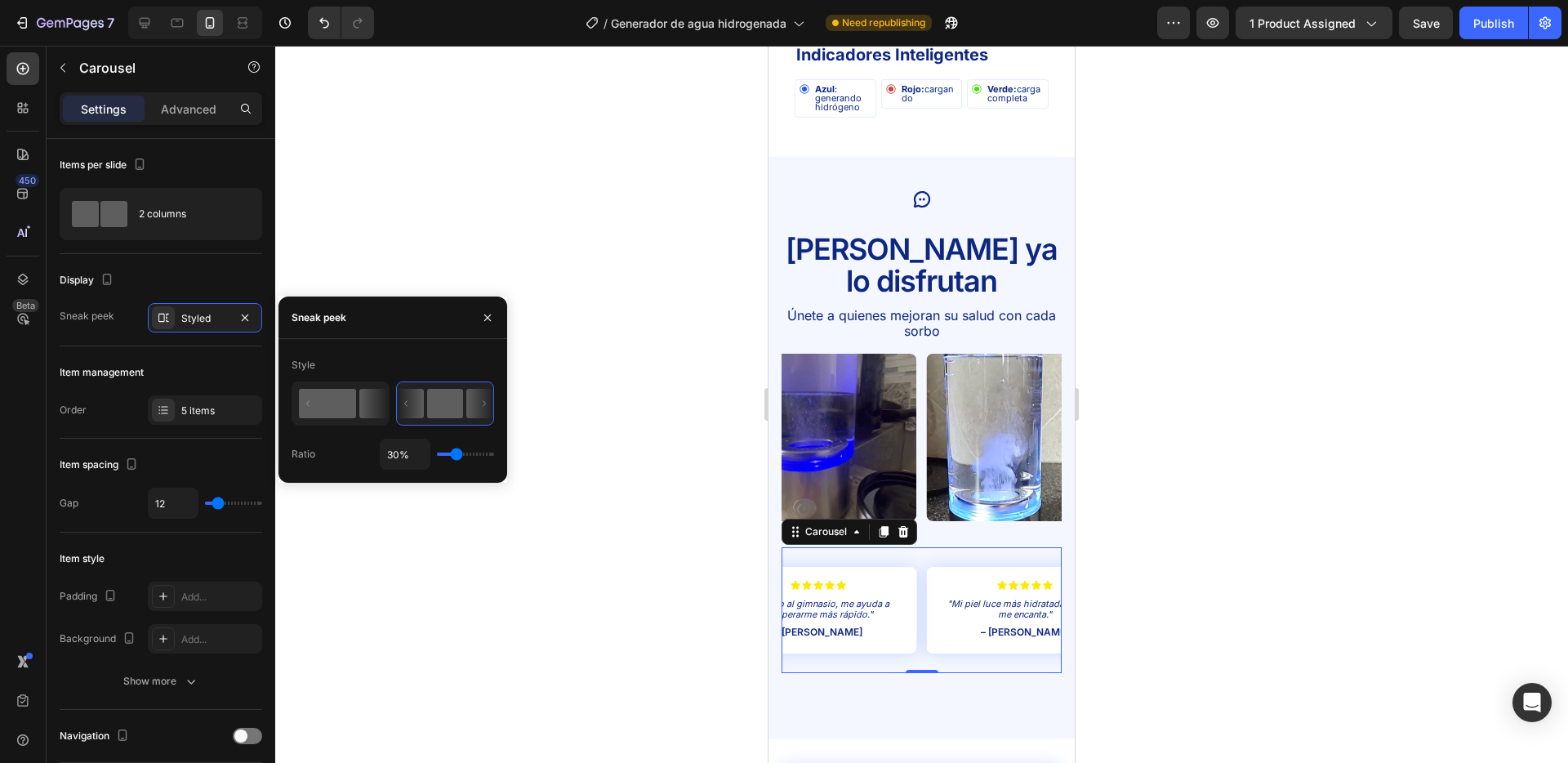
click at [312, 385] on icon at bounding box center [340, 404] width 95 height 42
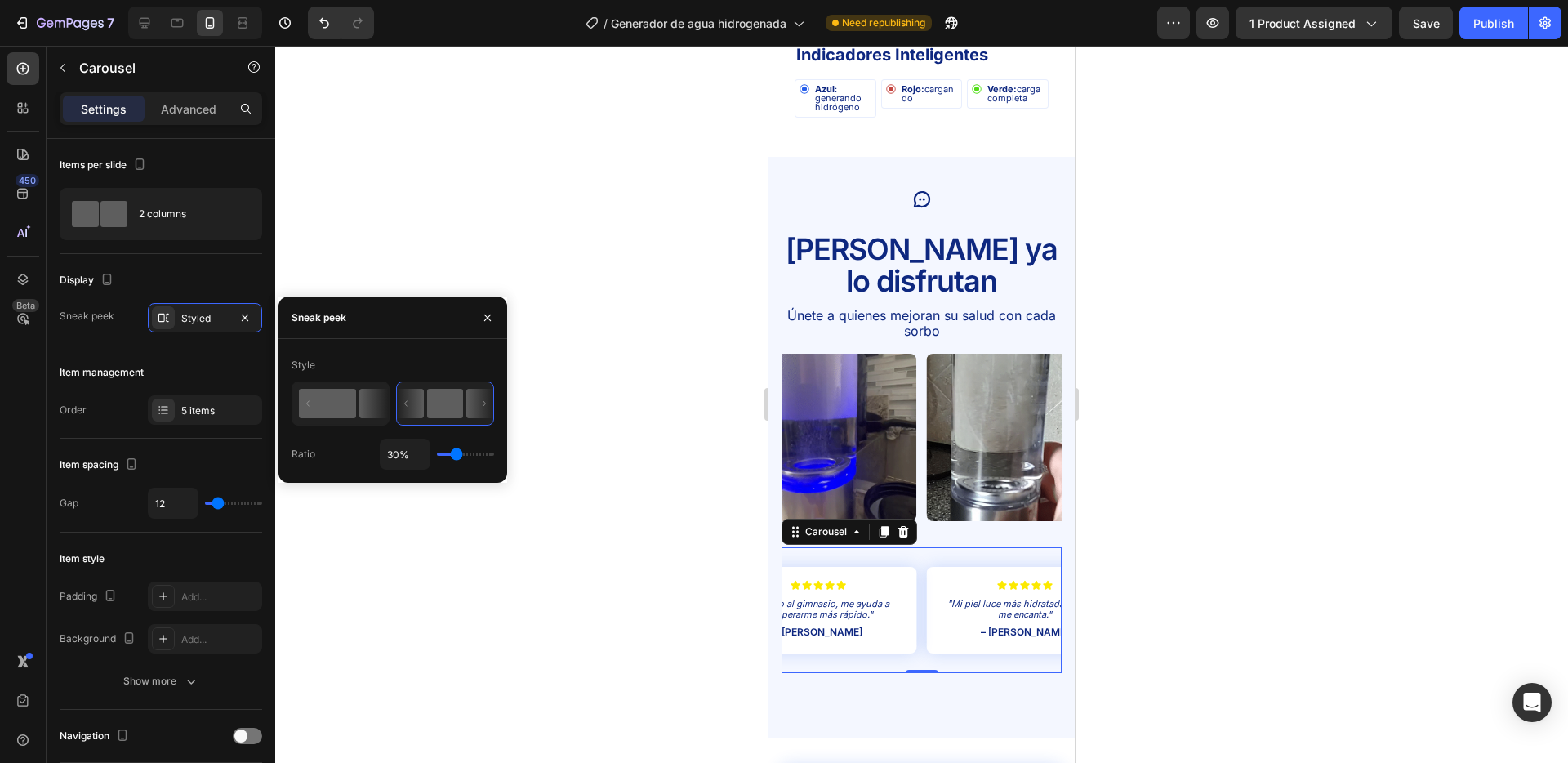
type input "50%"
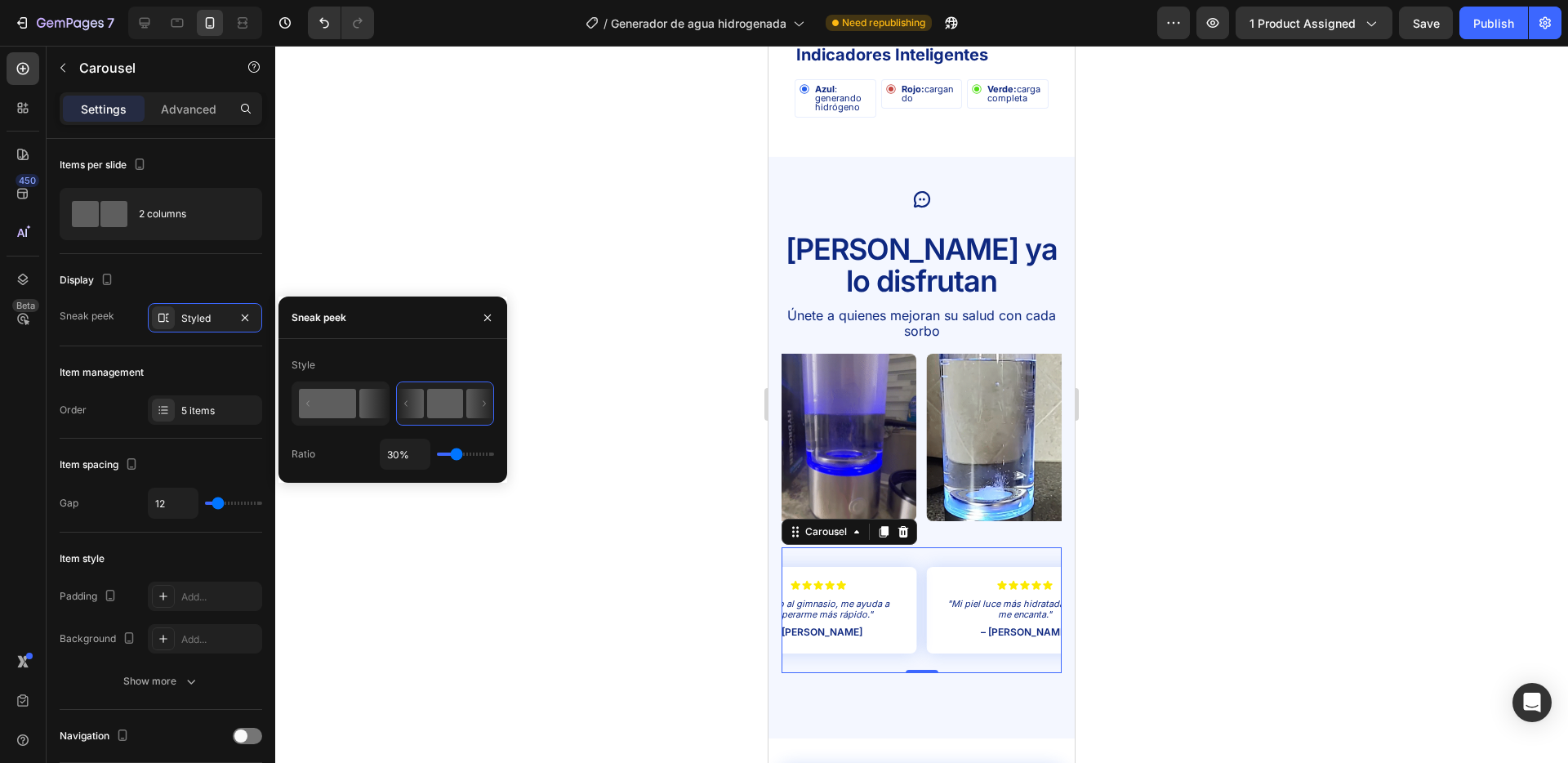
type input "50"
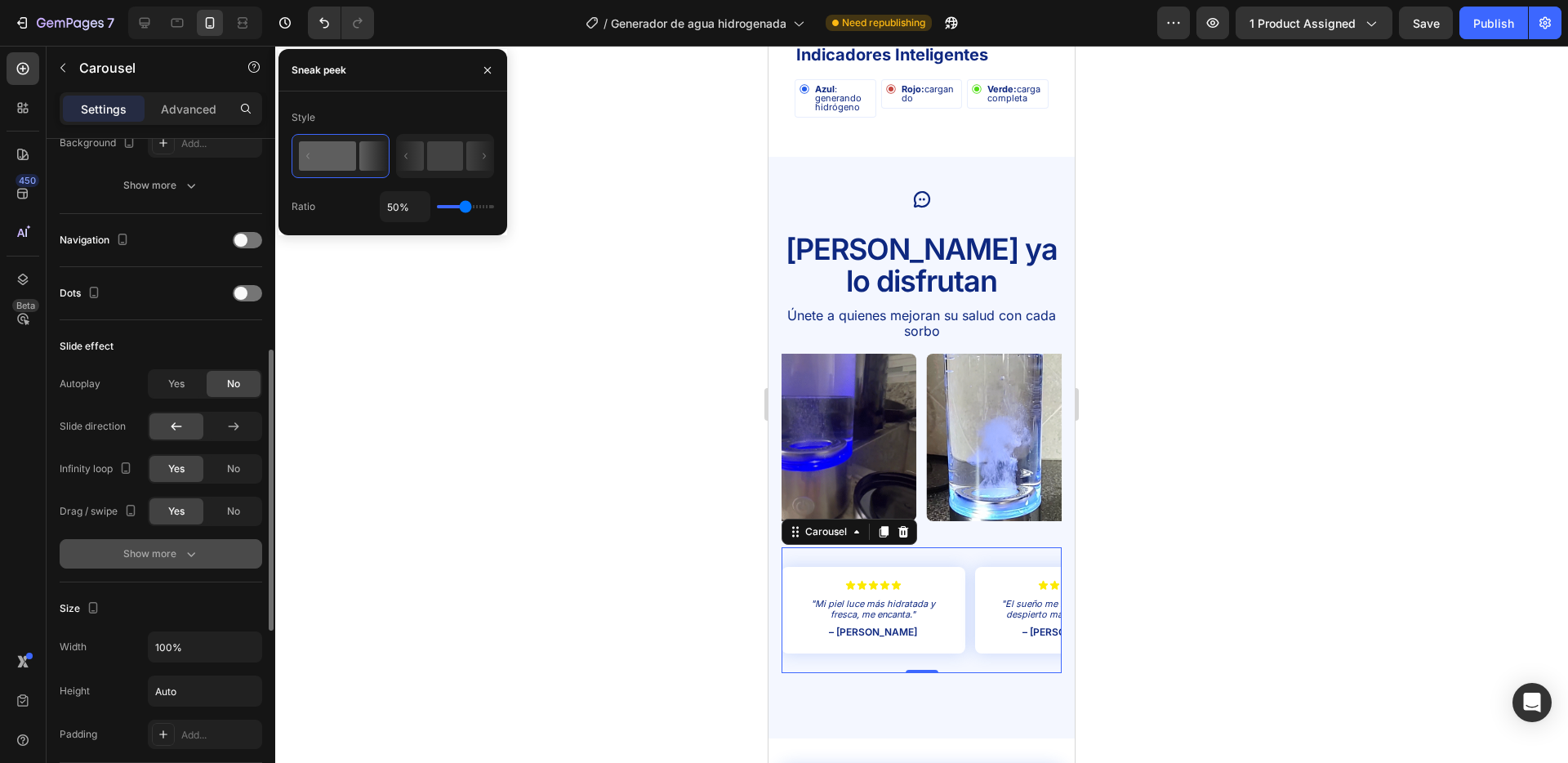
scroll to position [498, 0]
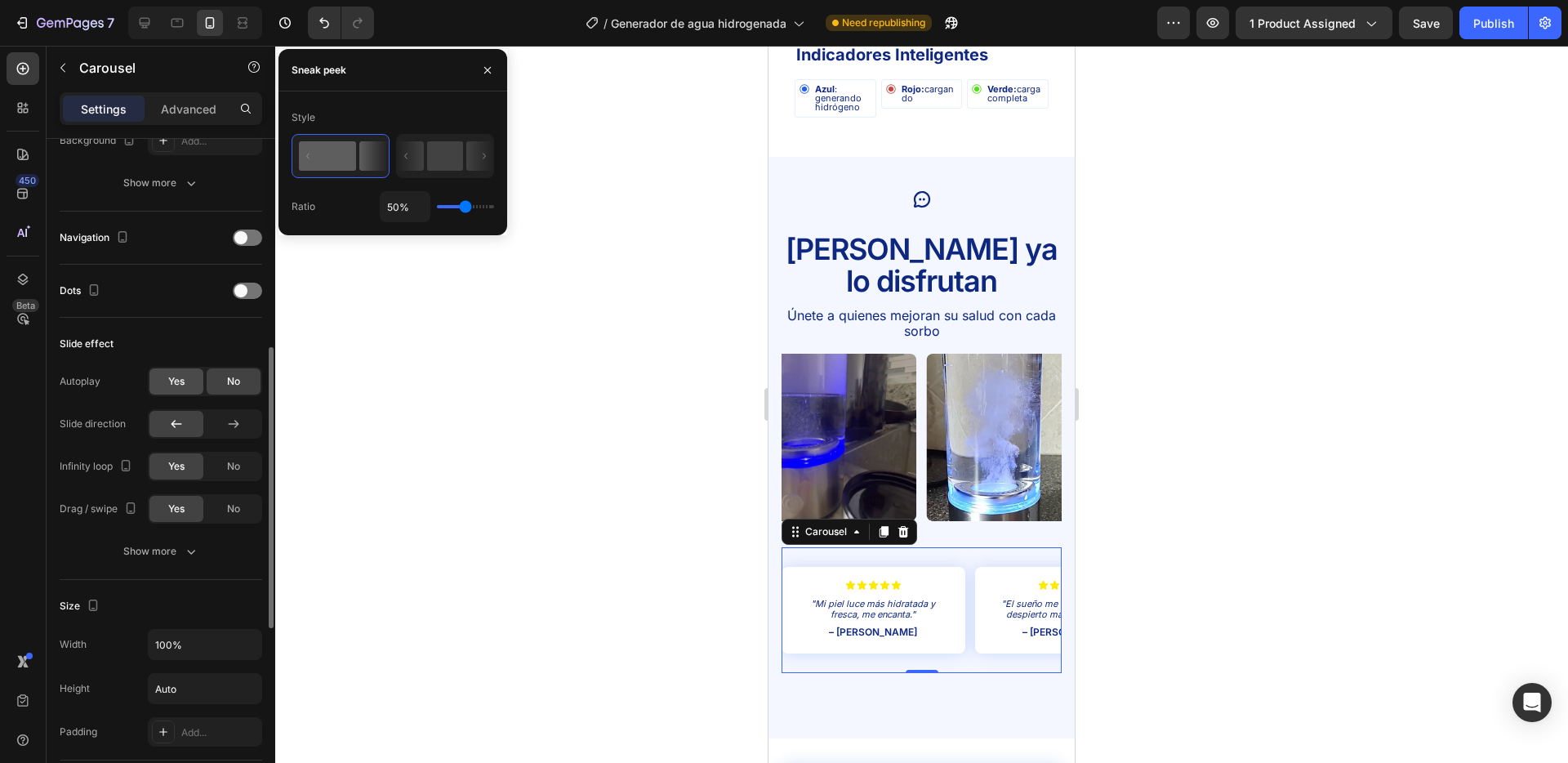
click at [181, 381] on span "Yes" at bounding box center [176, 381] width 16 height 15
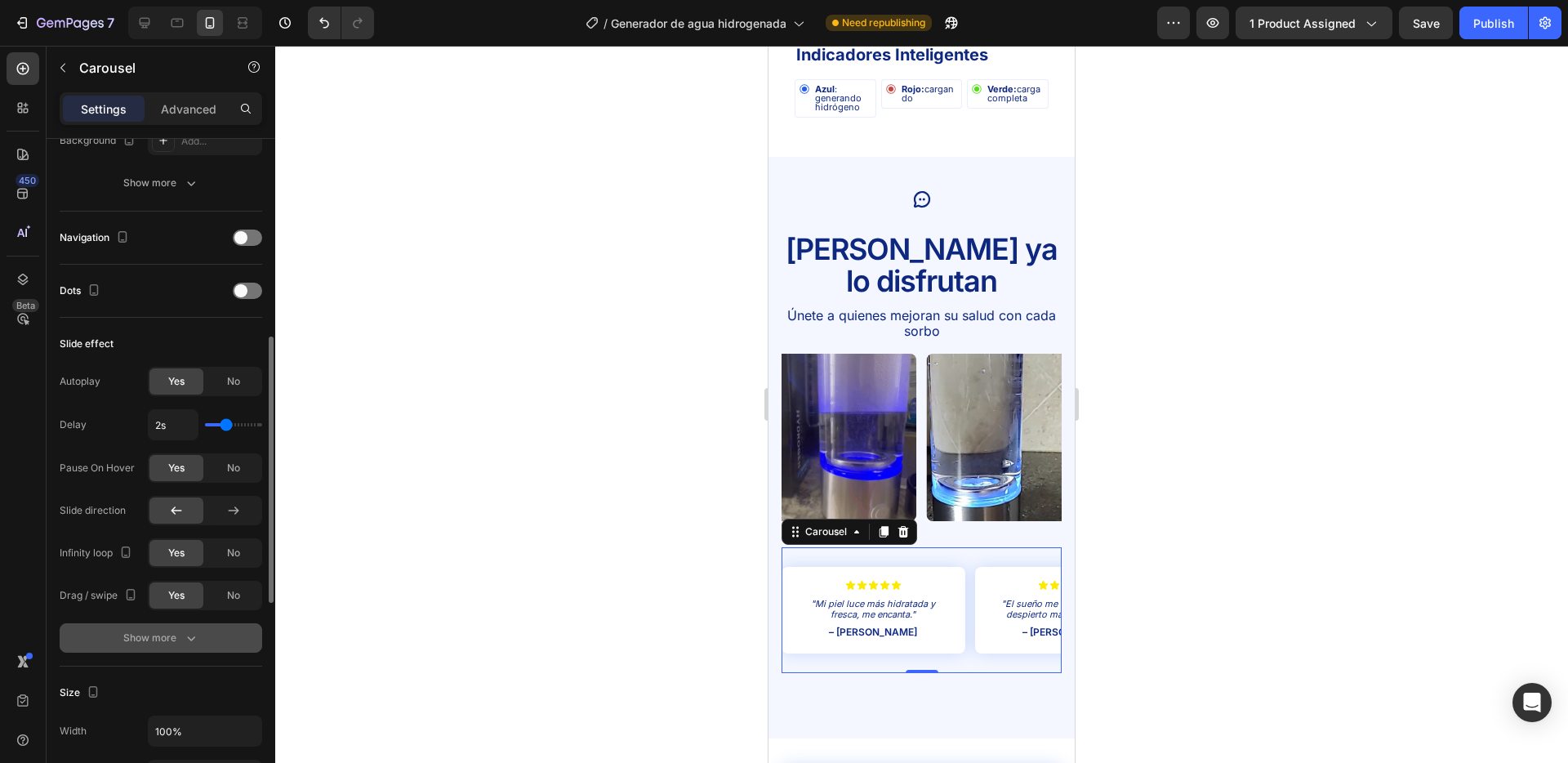
click at [184, 635] on icon "button" at bounding box center [191, 638] width 16 height 16
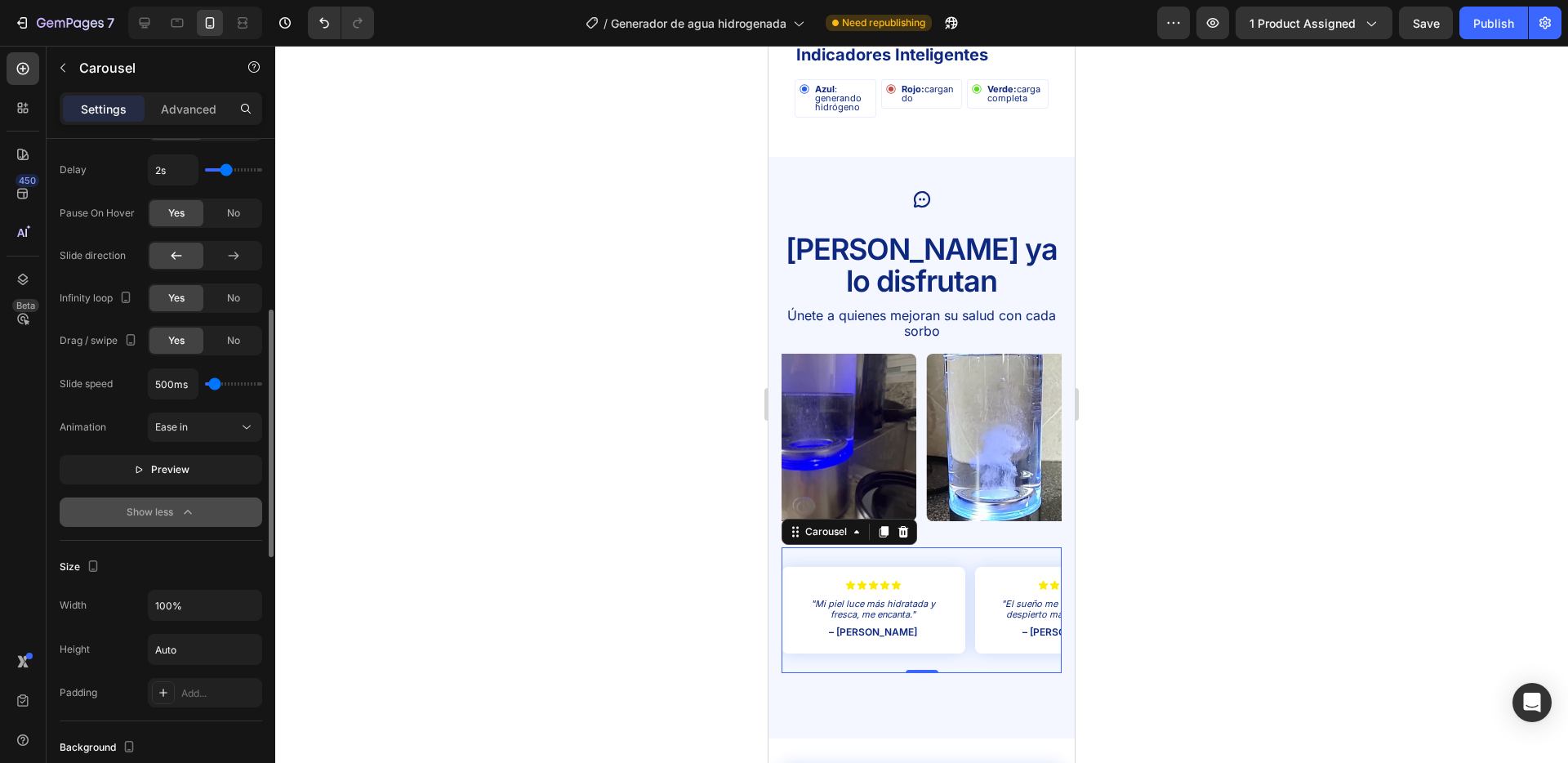
scroll to position [796, 0]
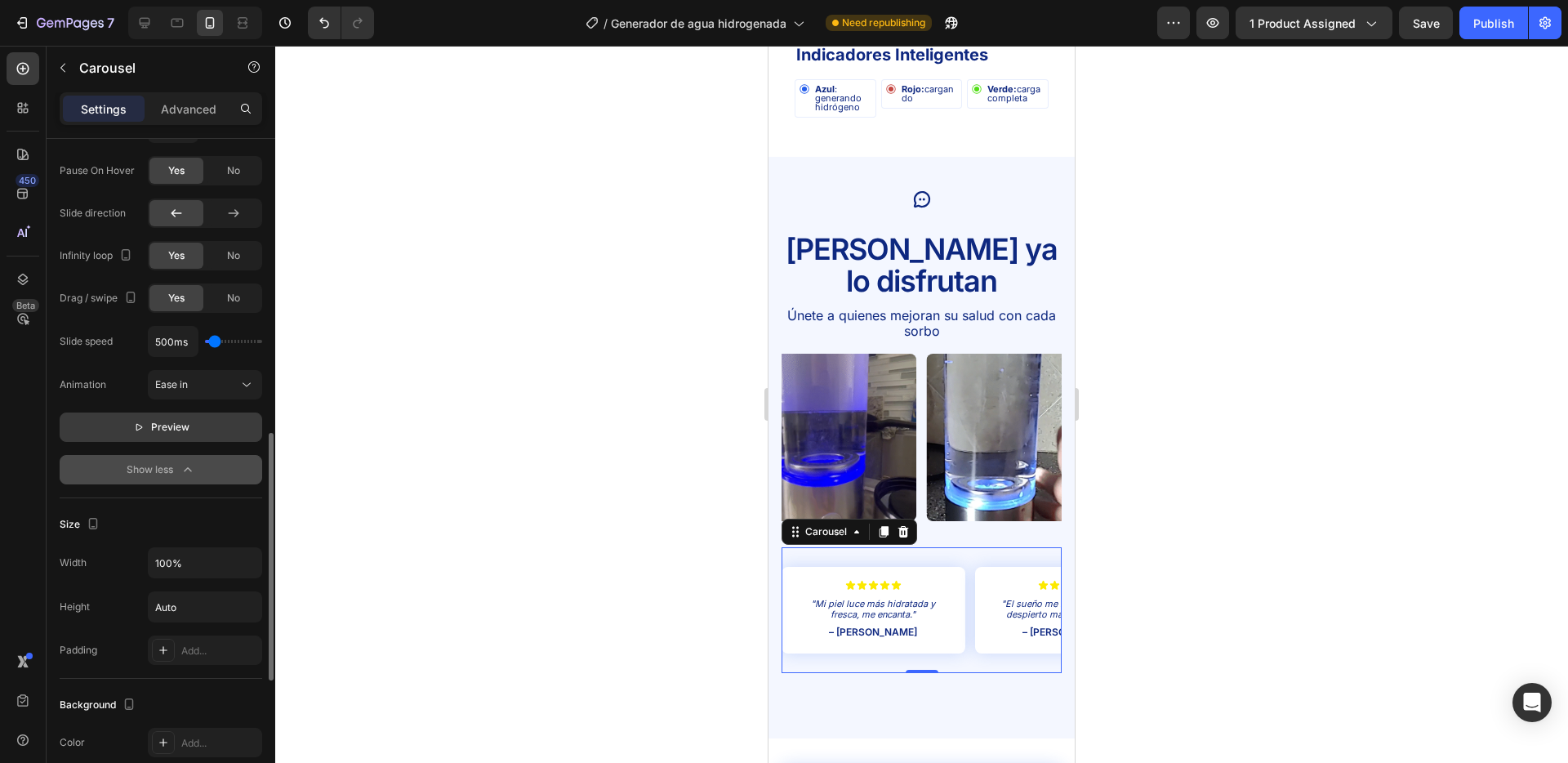
click at [166, 430] on span "Preview" at bounding box center [171, 427] width 38 height 16
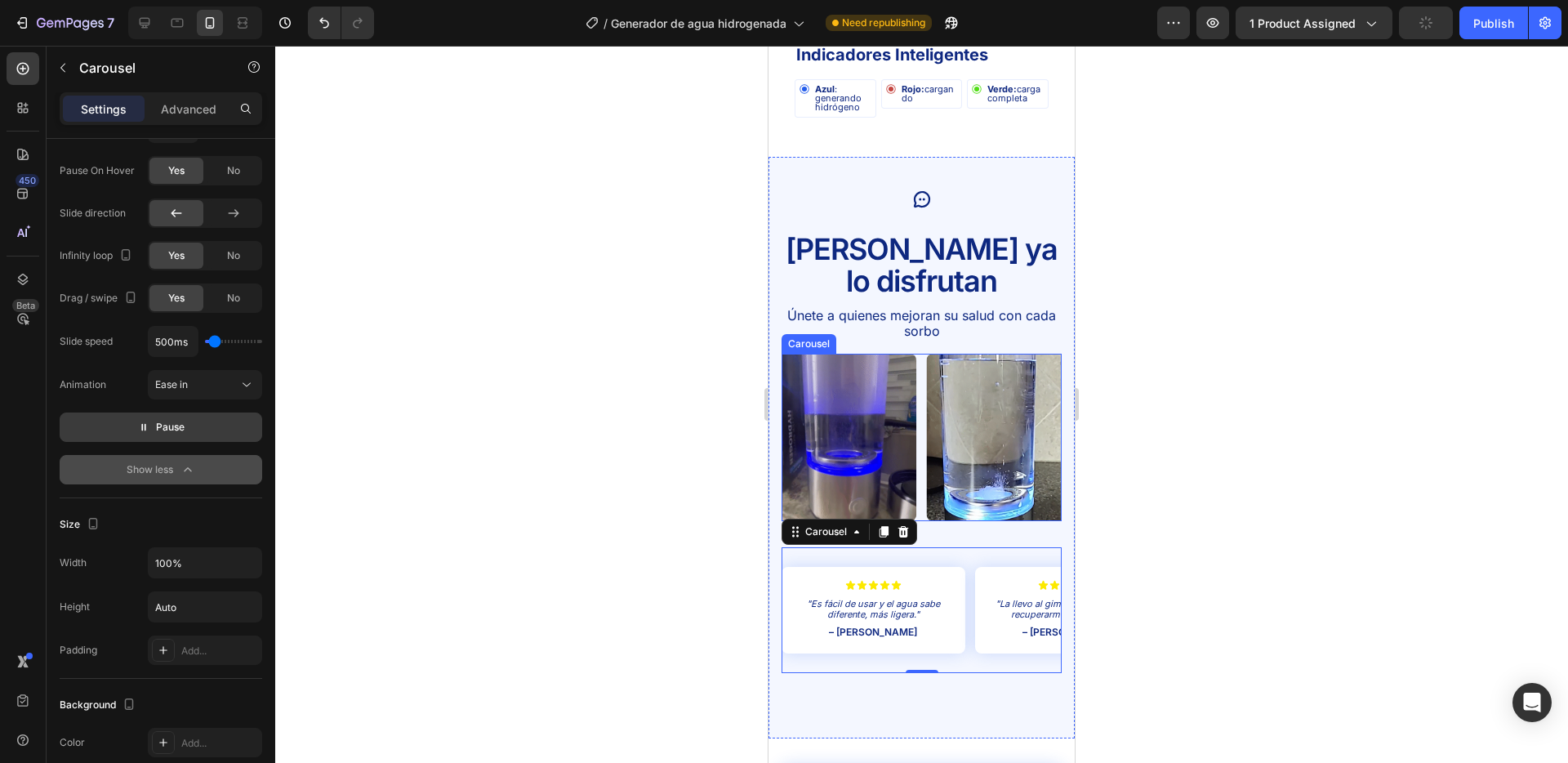
click at [922, 354] on div "Image Image Image Image Image" at bounding box center [922, 437] width 280 height 167
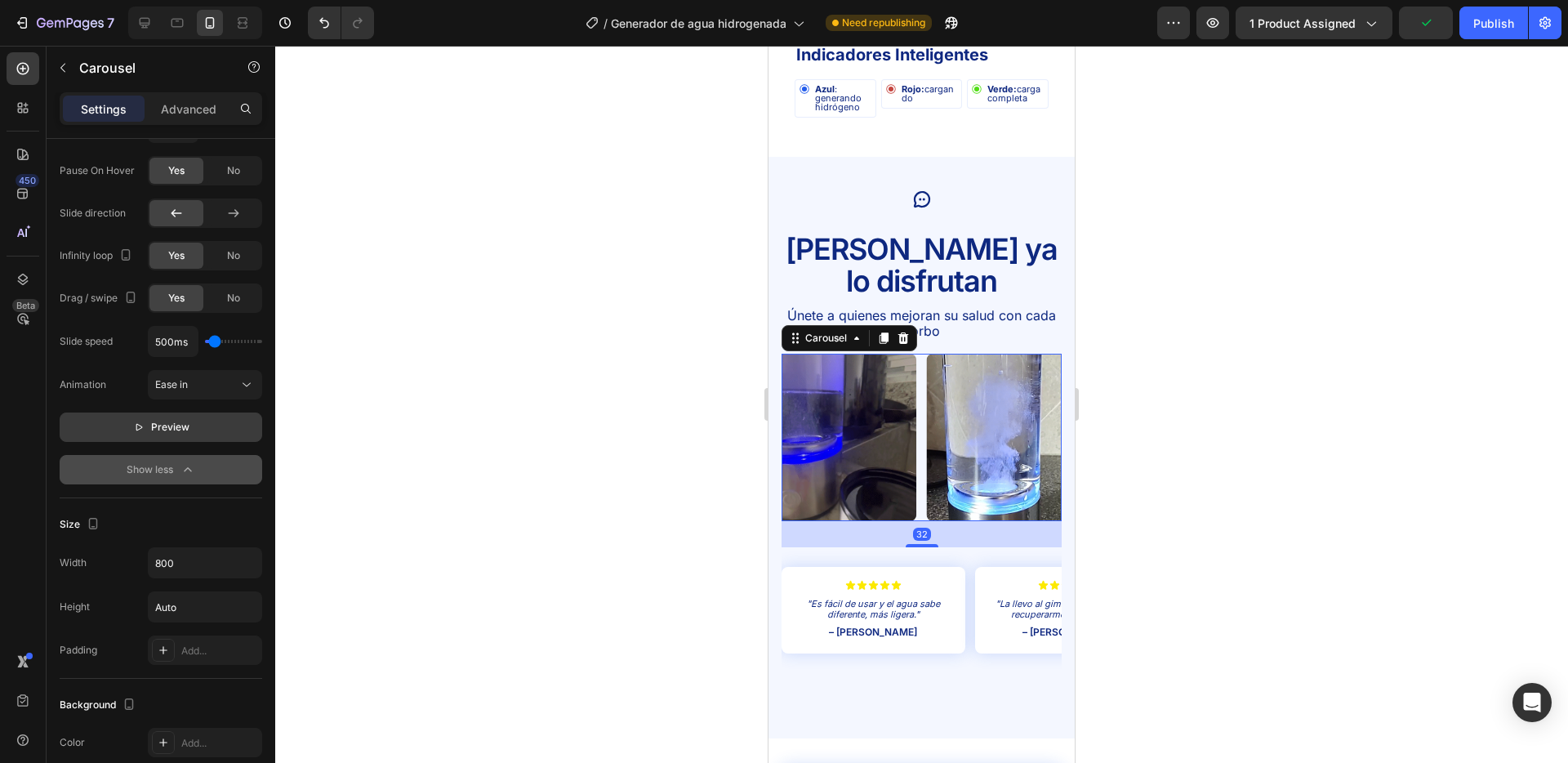
click at [162, 425] on span "Preview" at bounding box center [171, 427] width 38 height 16
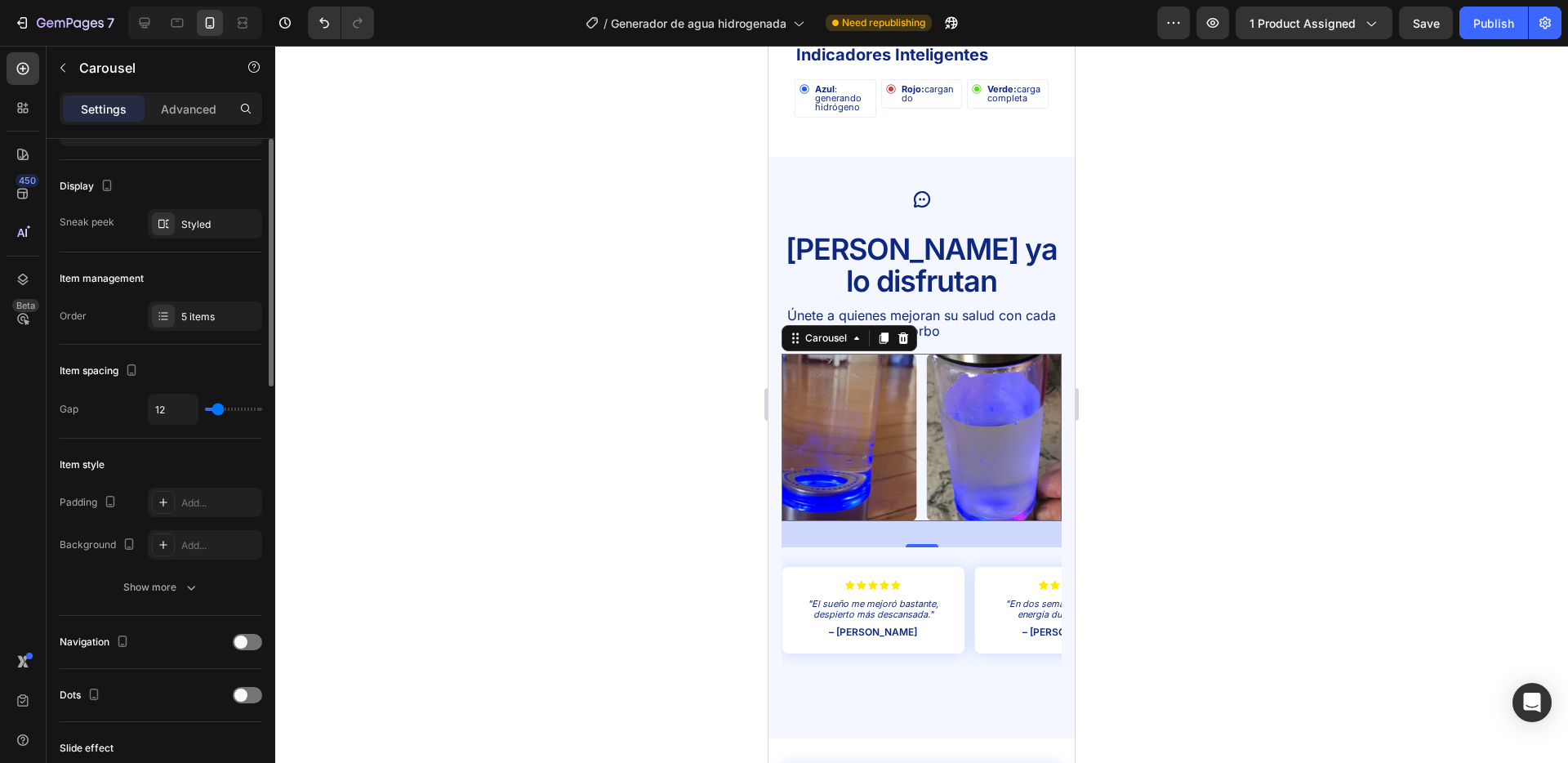
scroll to position [69, 0]
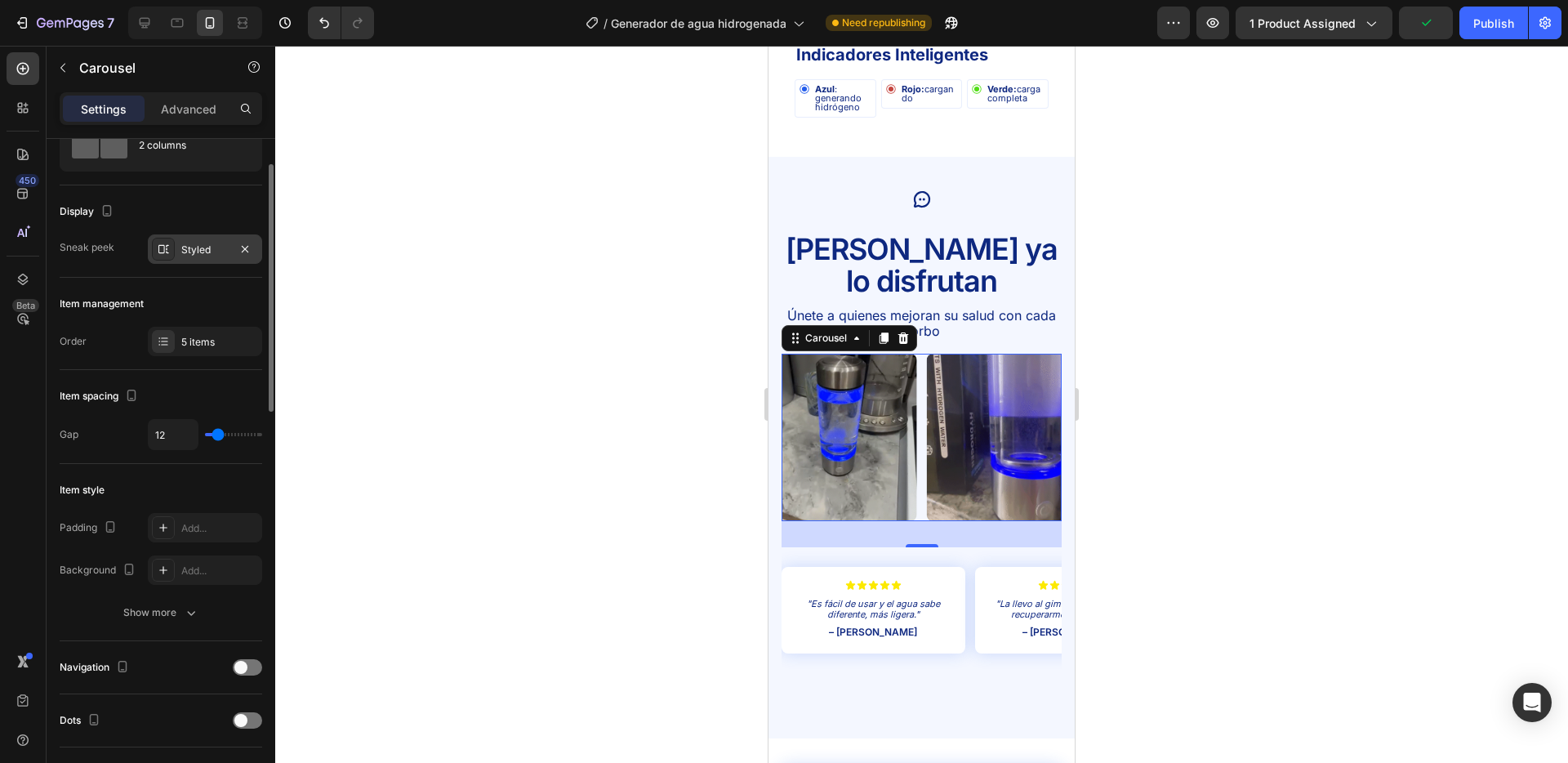
click at [195, 234] on div "Styled" at bounding box center [205, 249] width 114 height 29
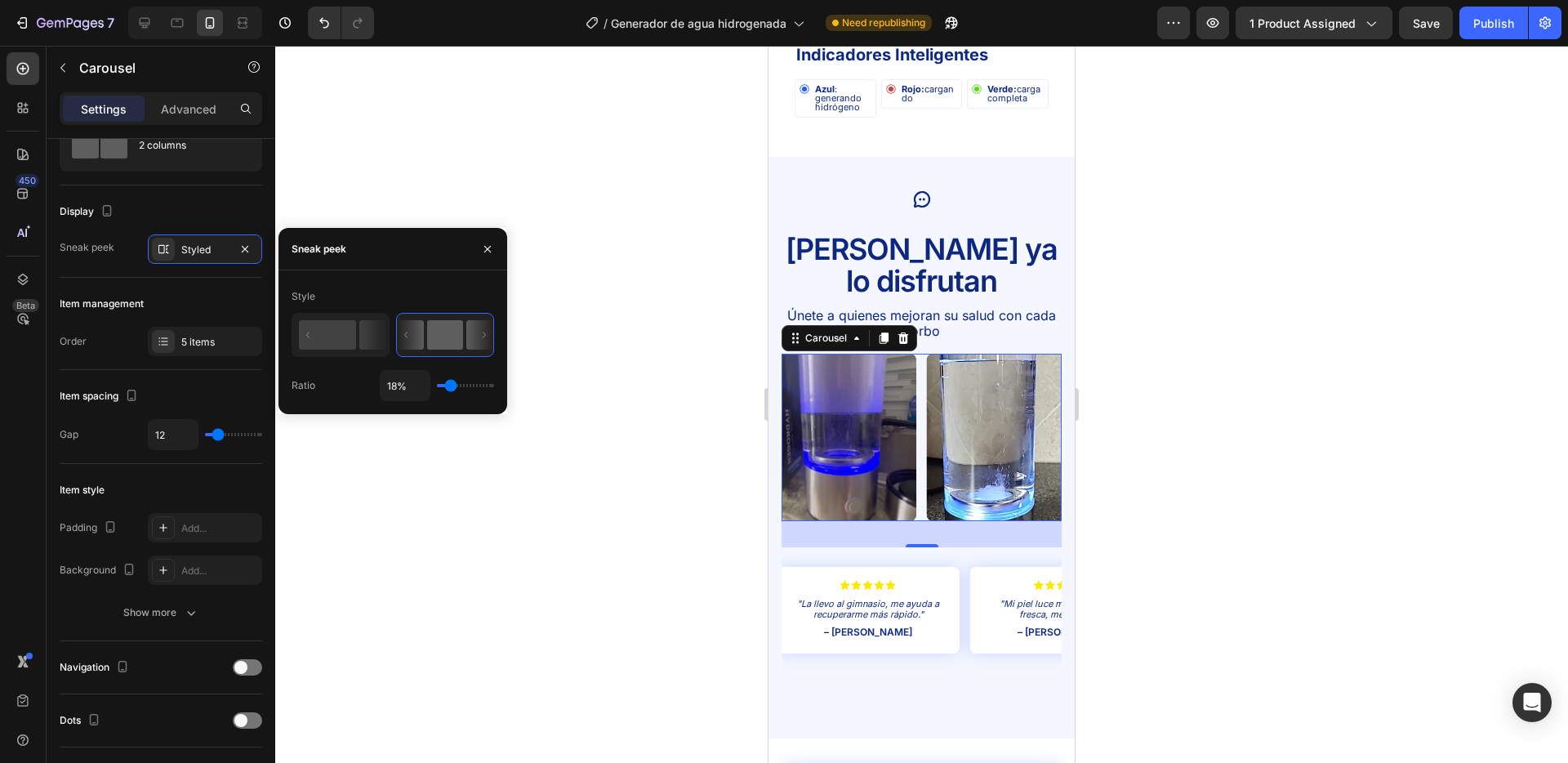
type input "24%"
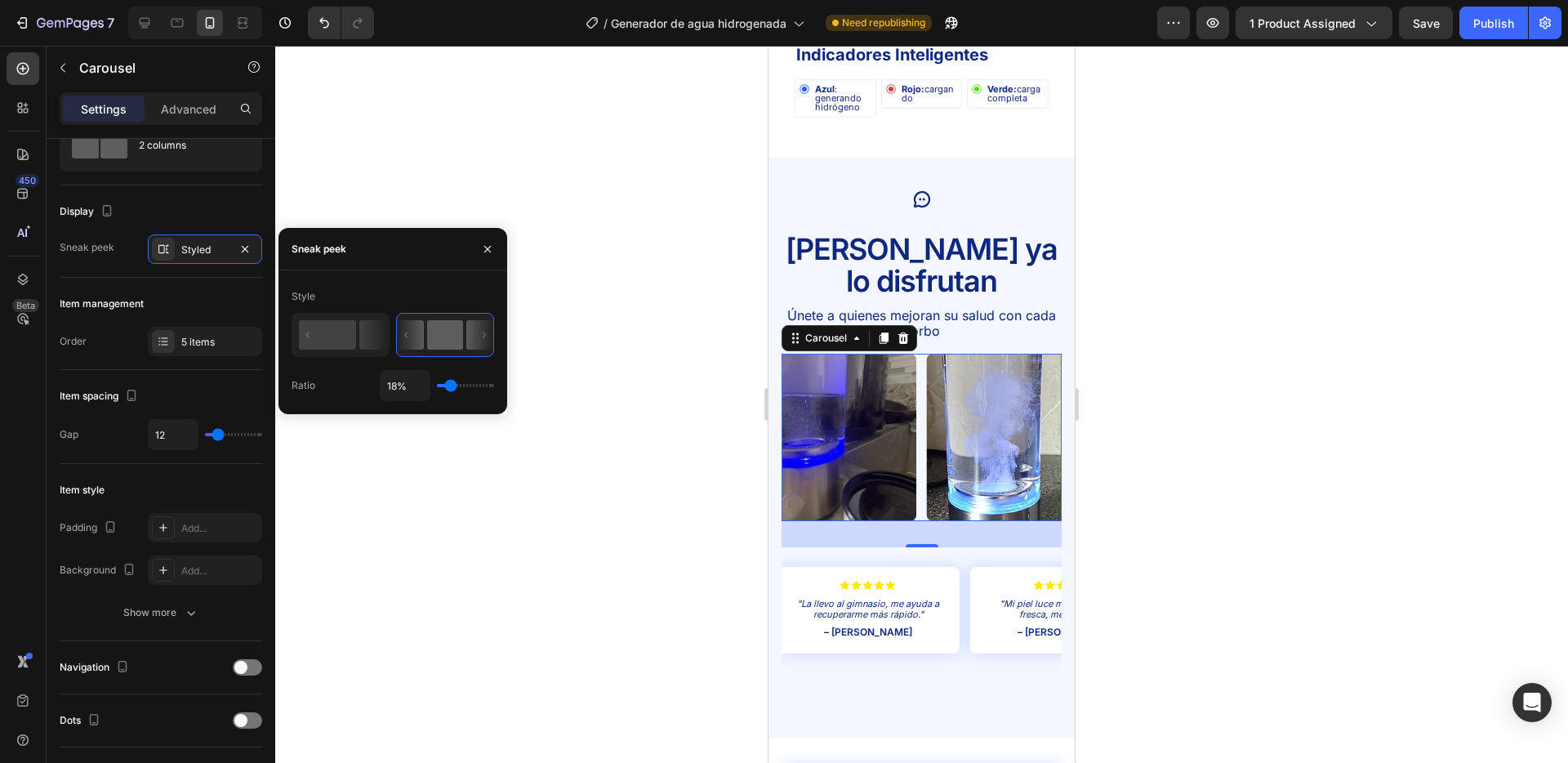
type input "24"
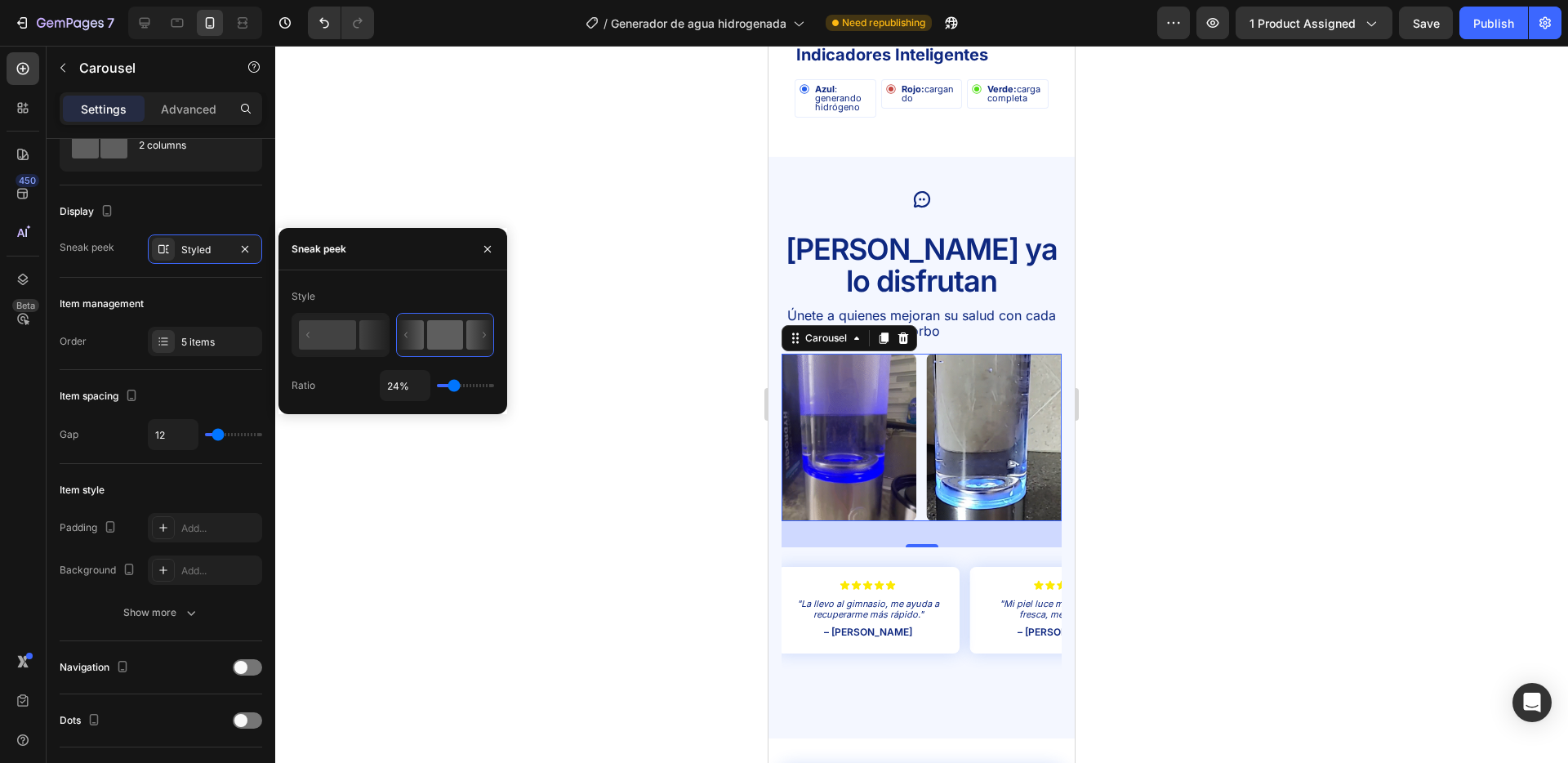
type input "35%"
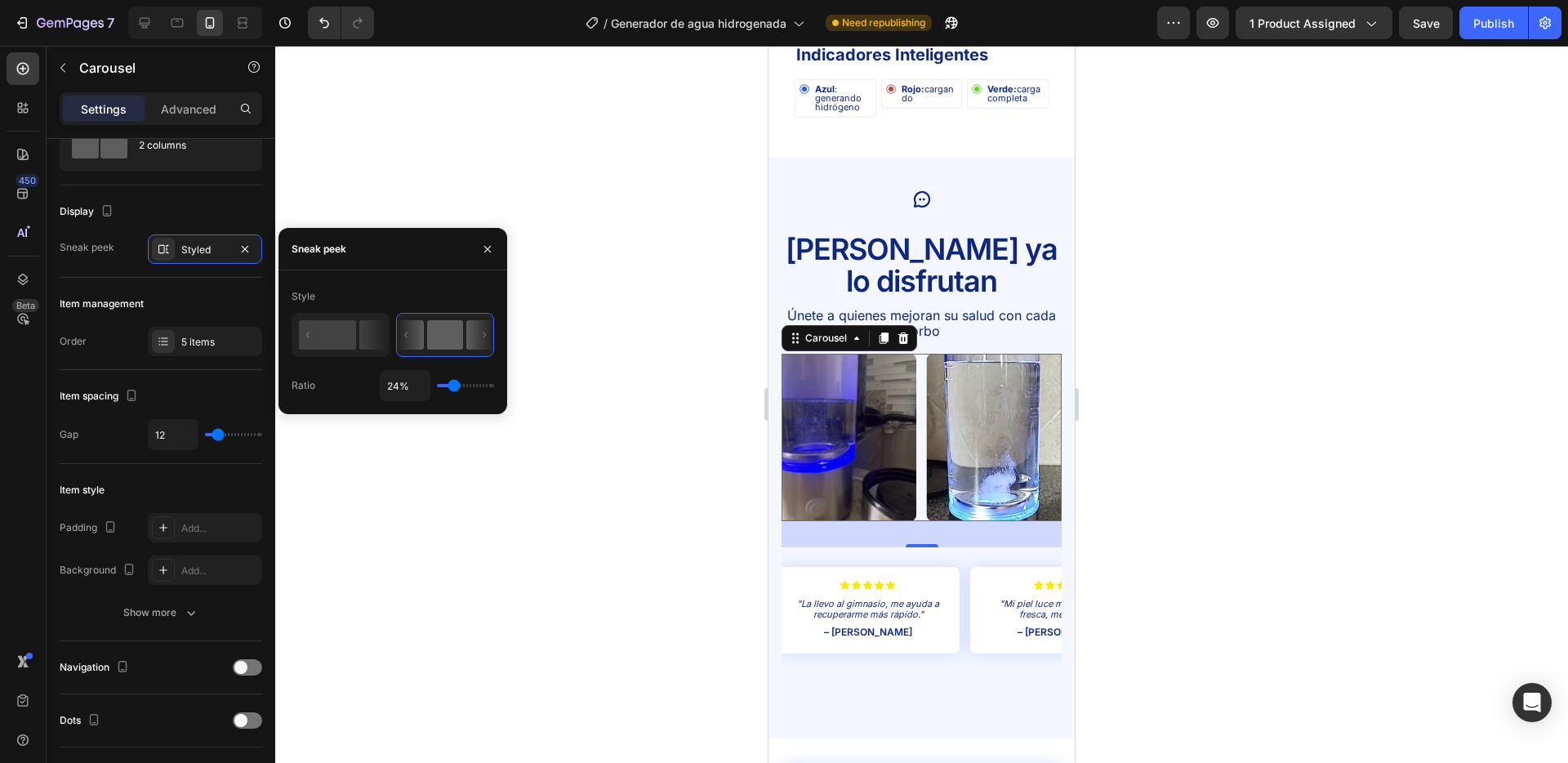
type input "35"
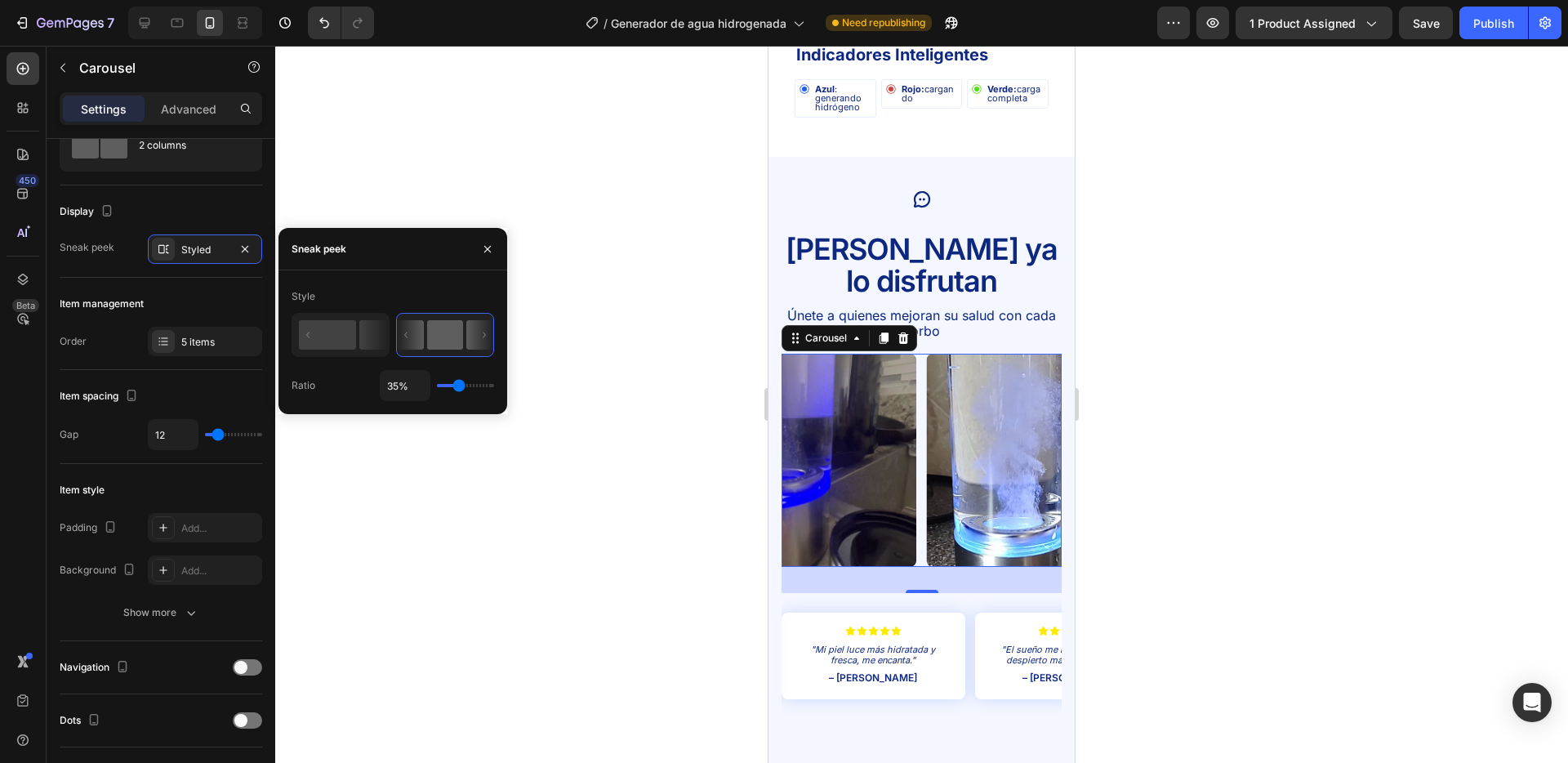
type input "40%"
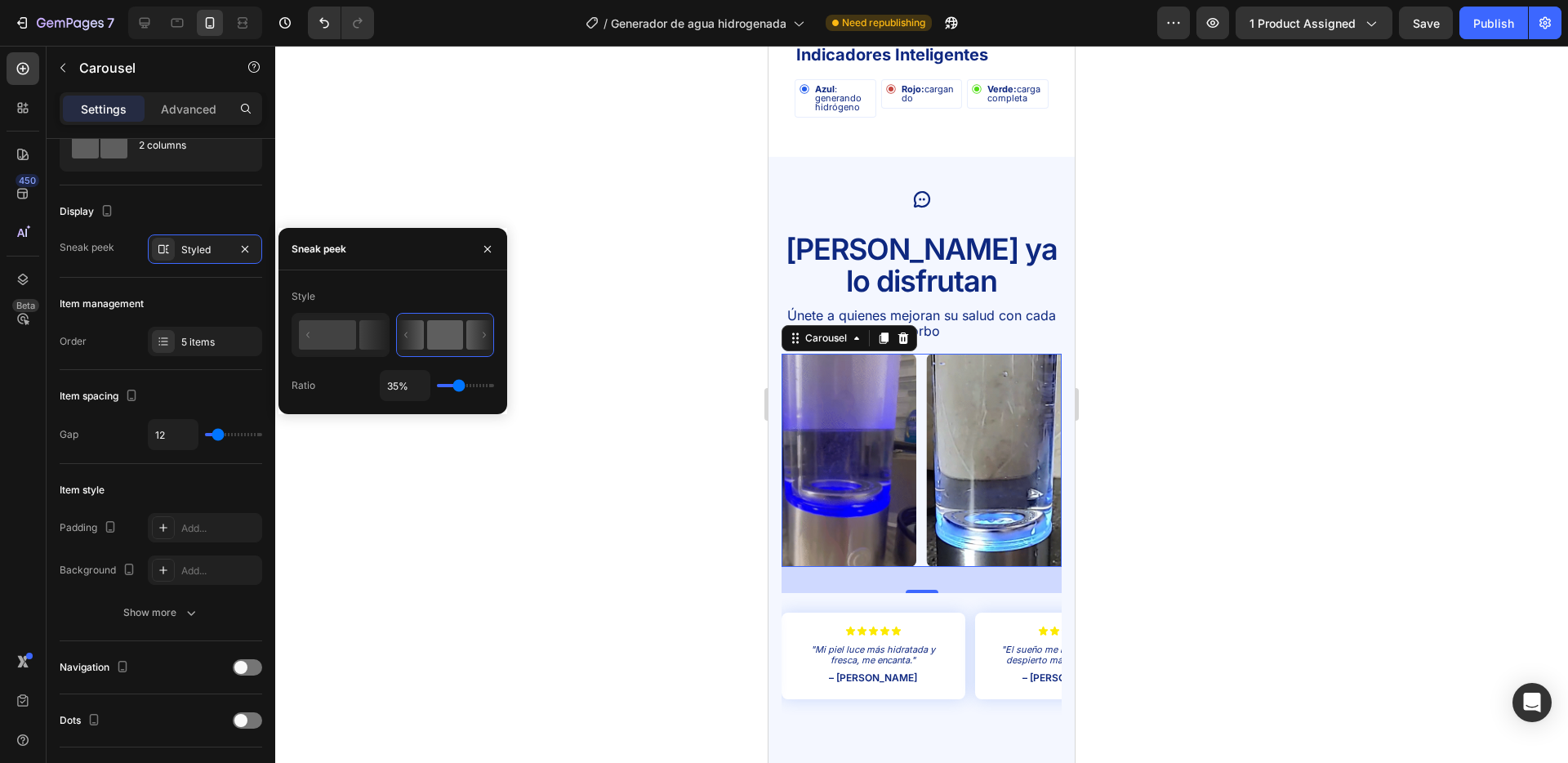
type input "40"
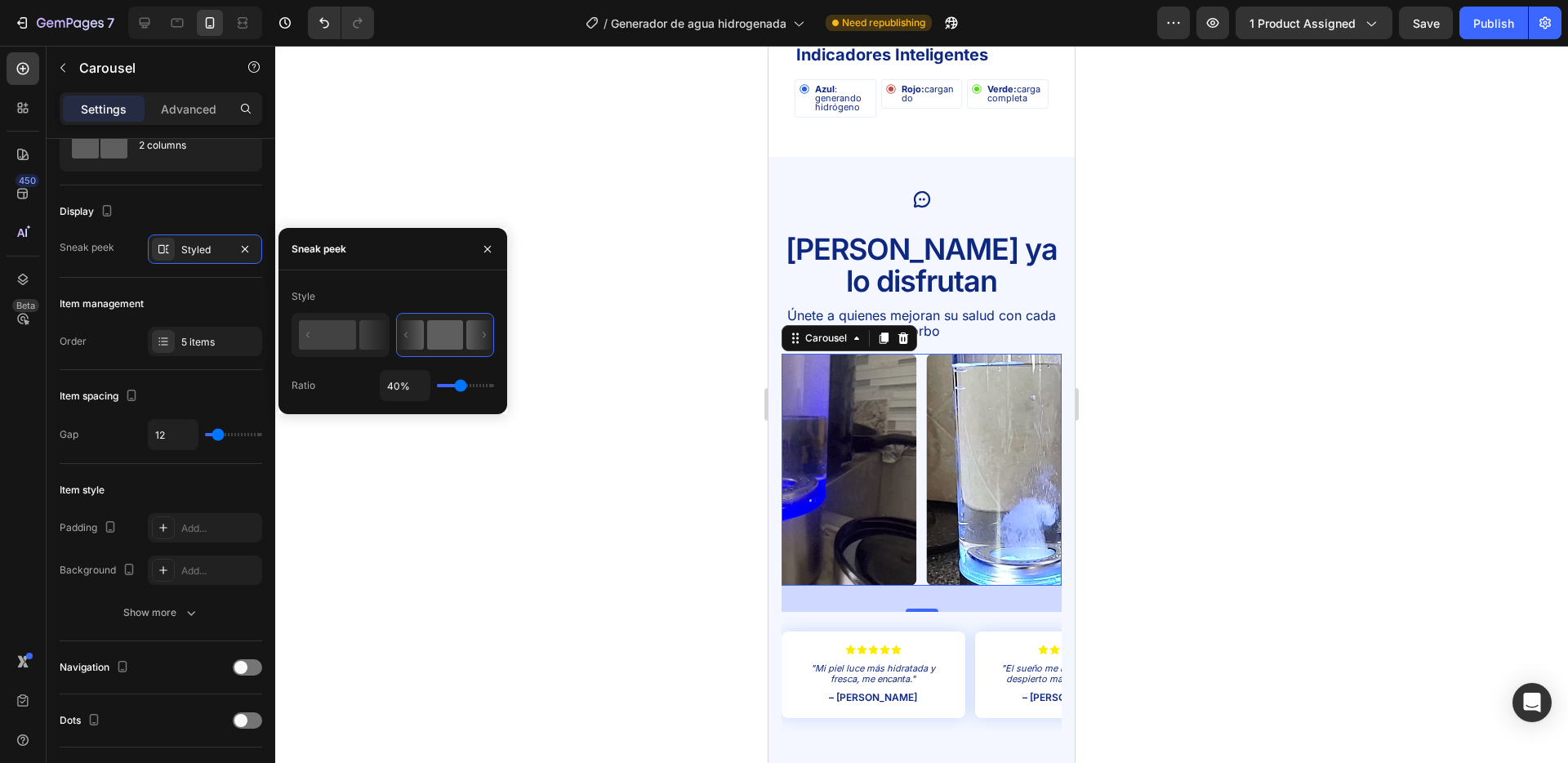
type input "37%"
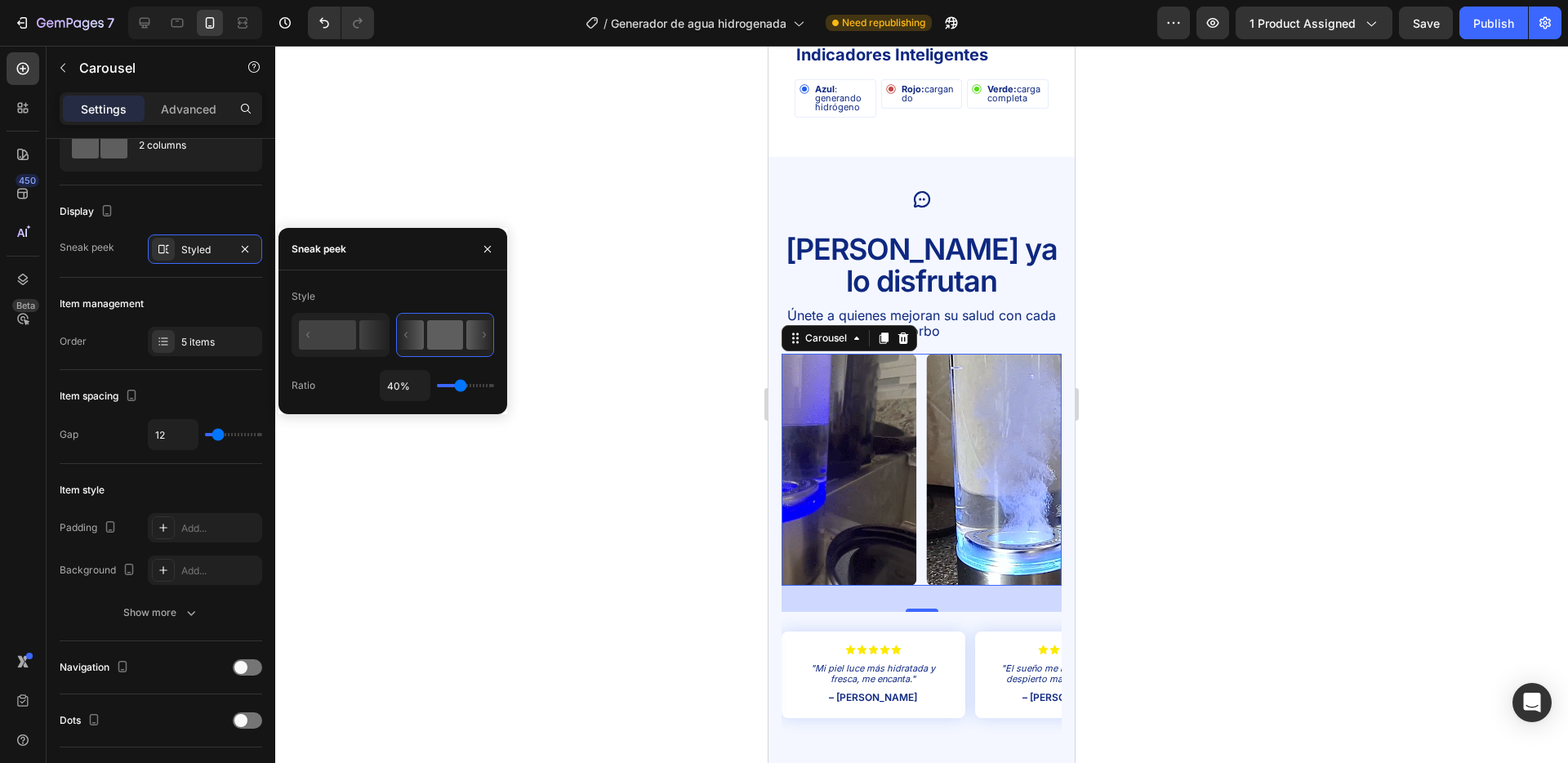
type input "37"
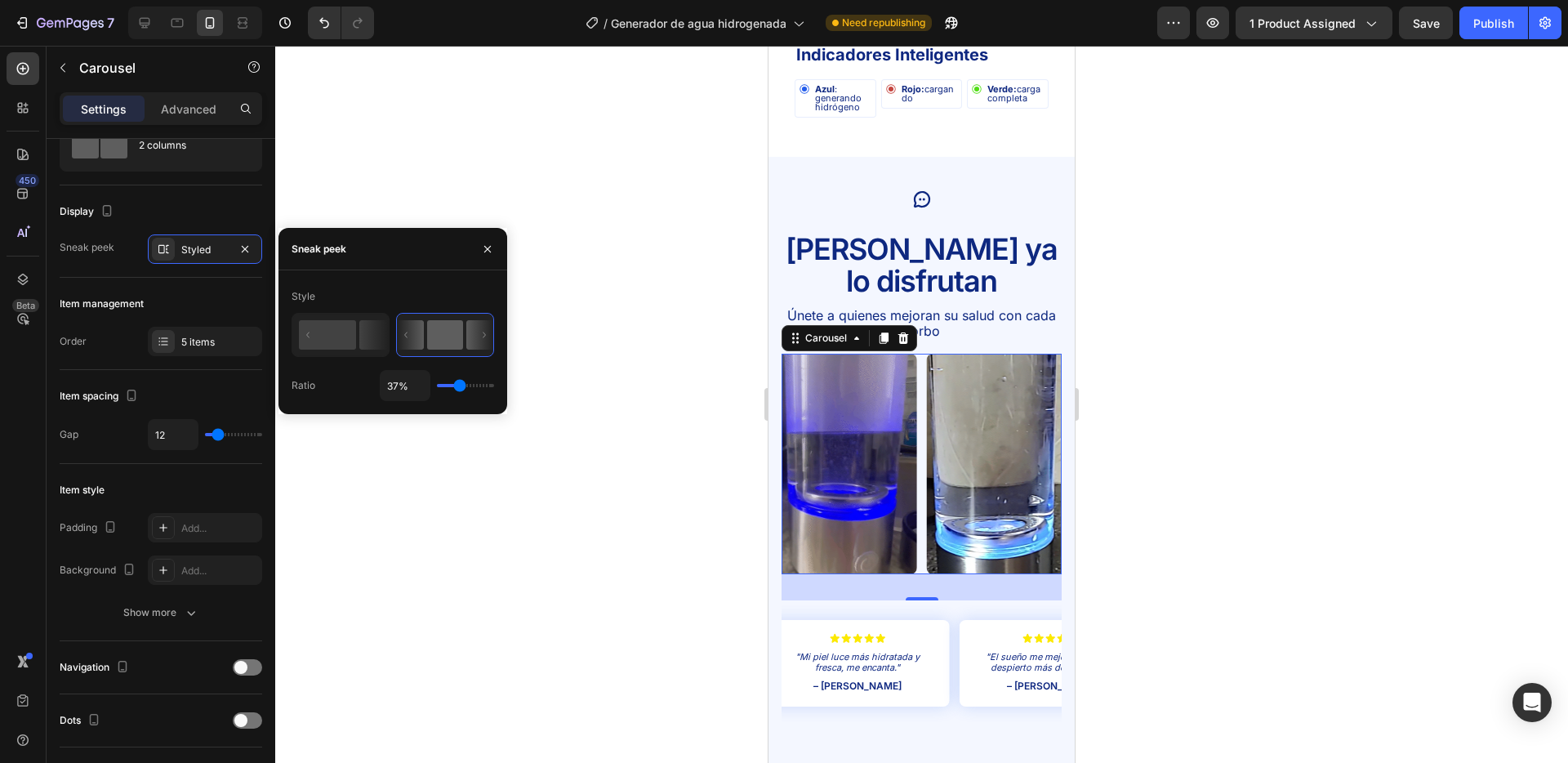
type input "38%"
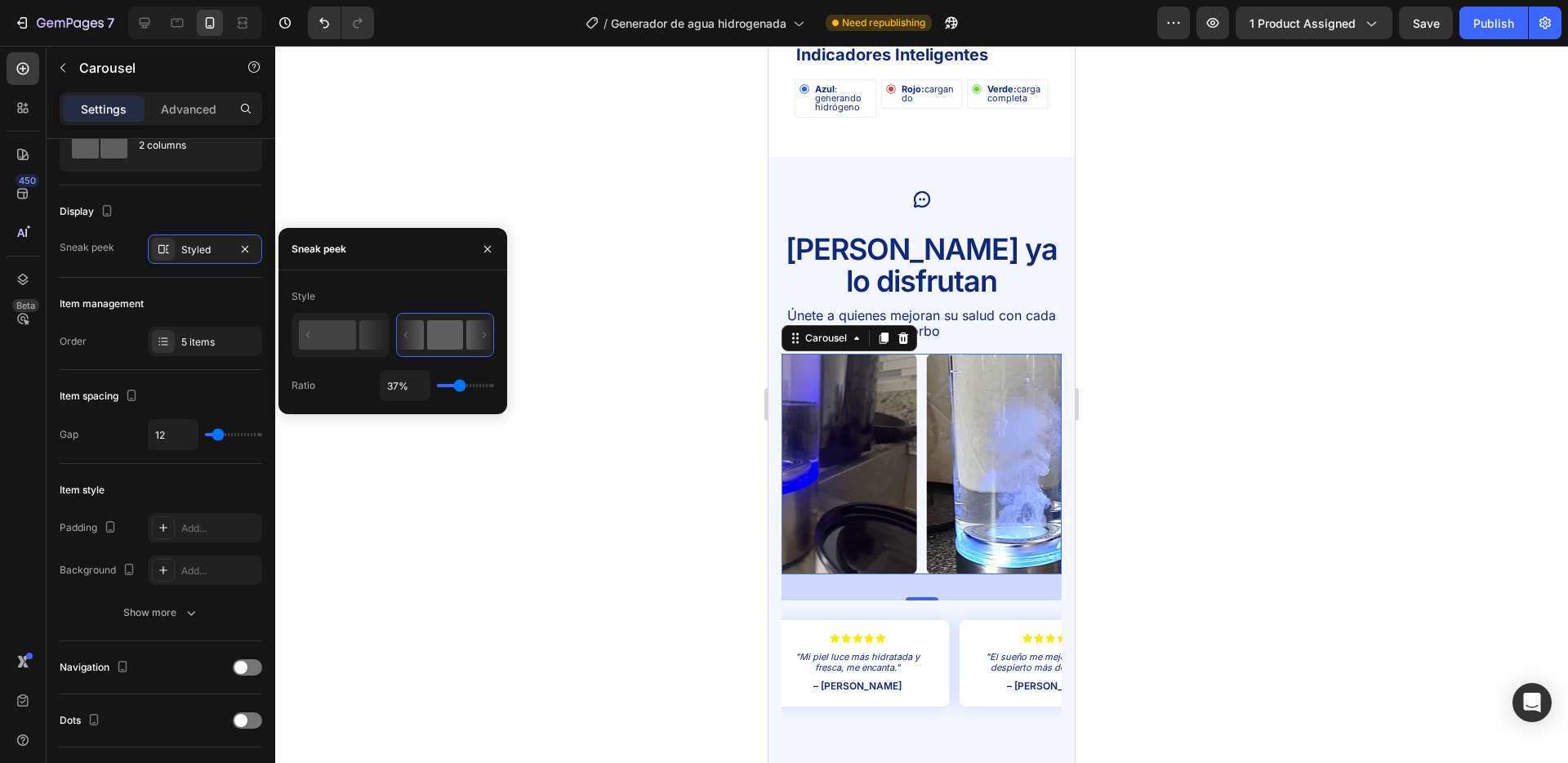
type input "38"
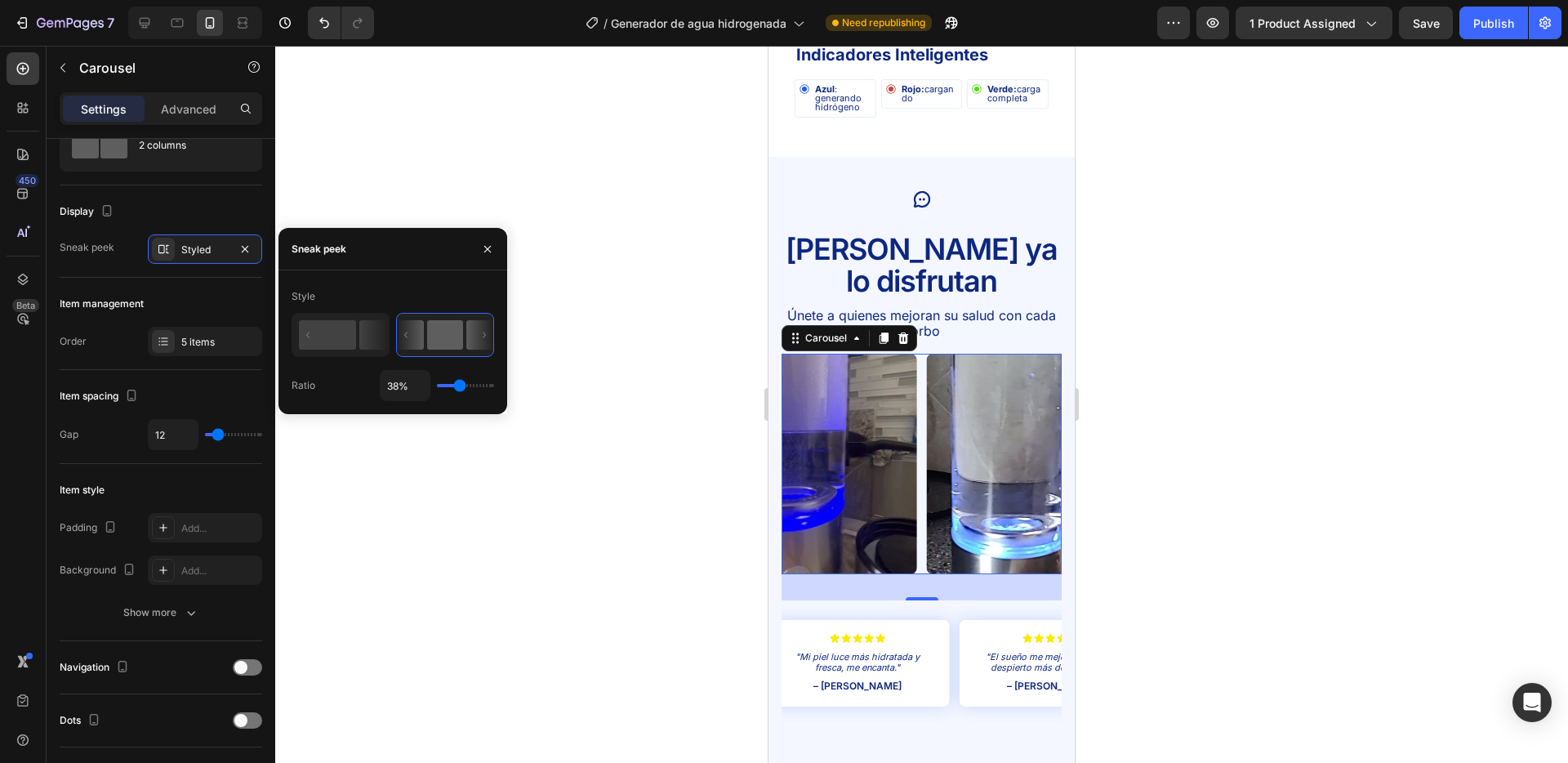
type input "39%"
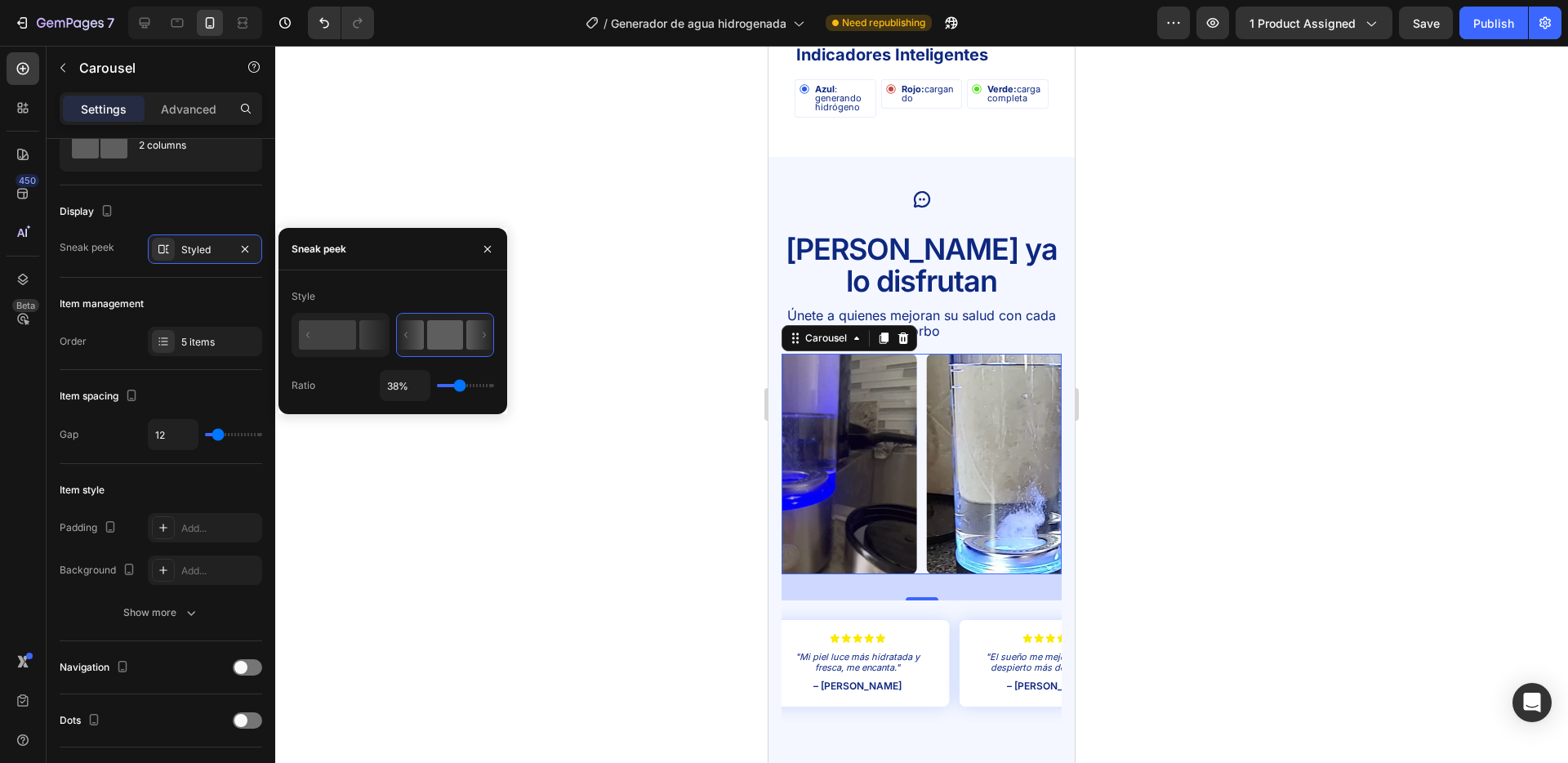
type input "39"
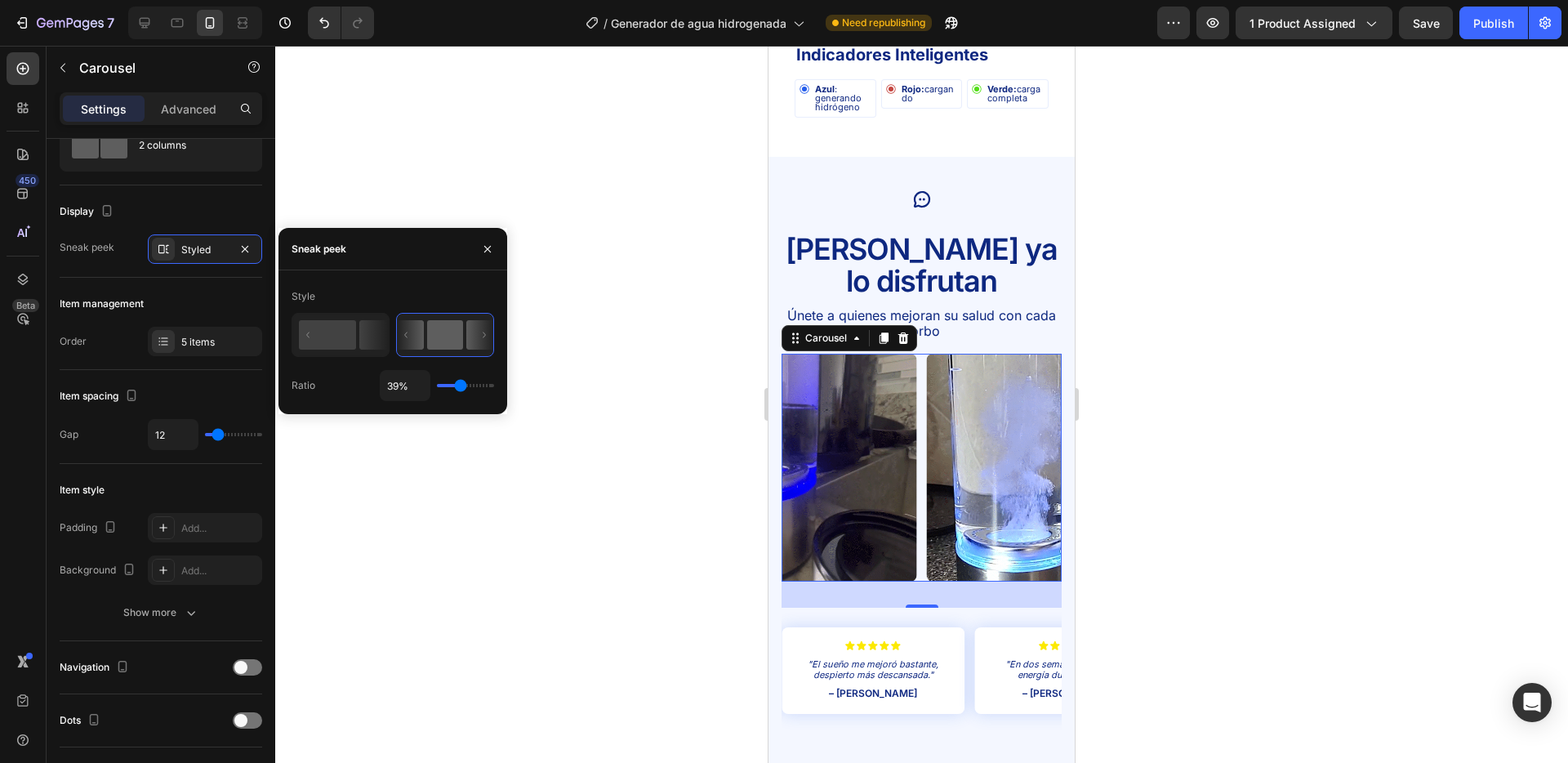
type input "40%"
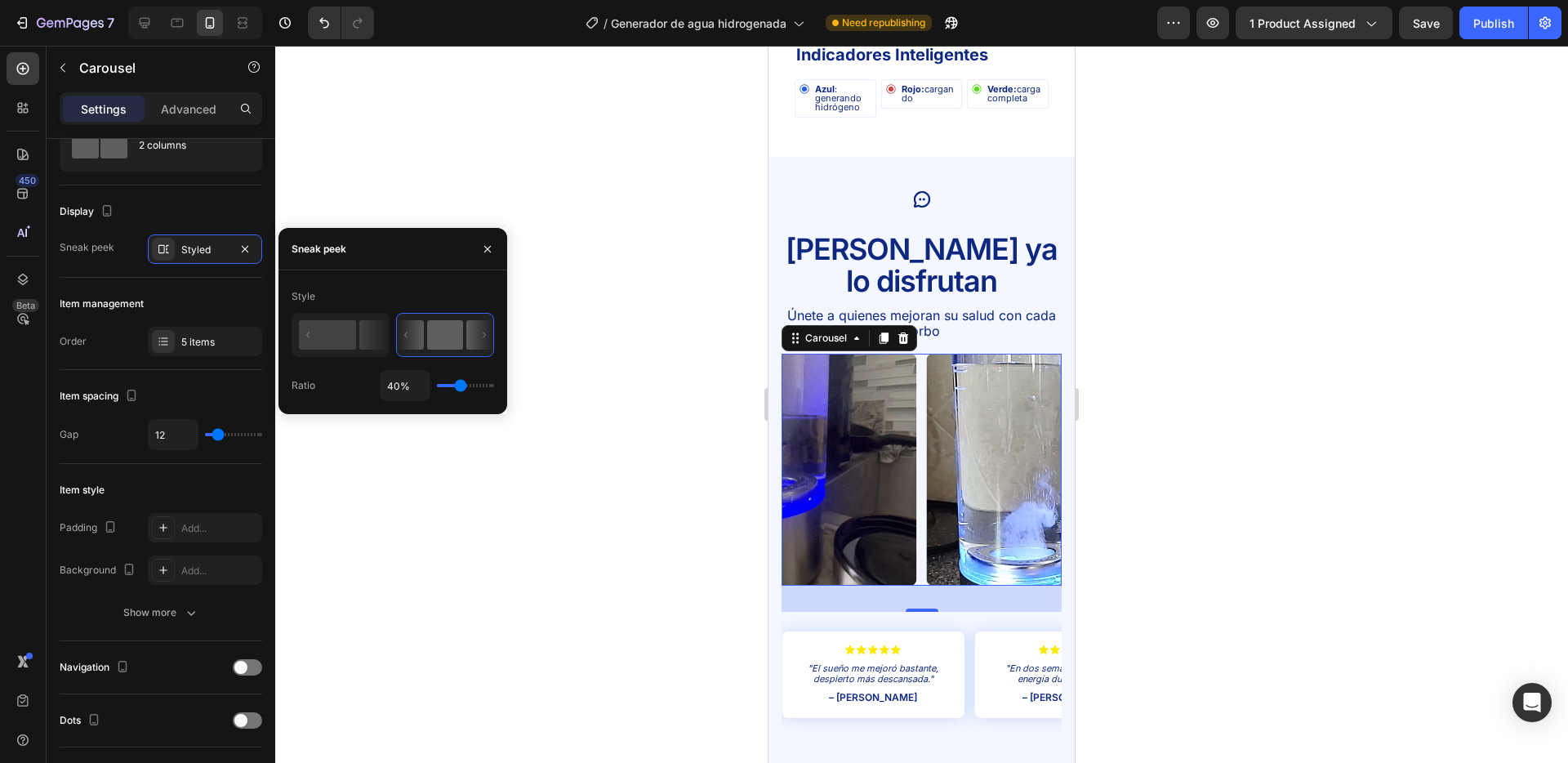
type input "40"
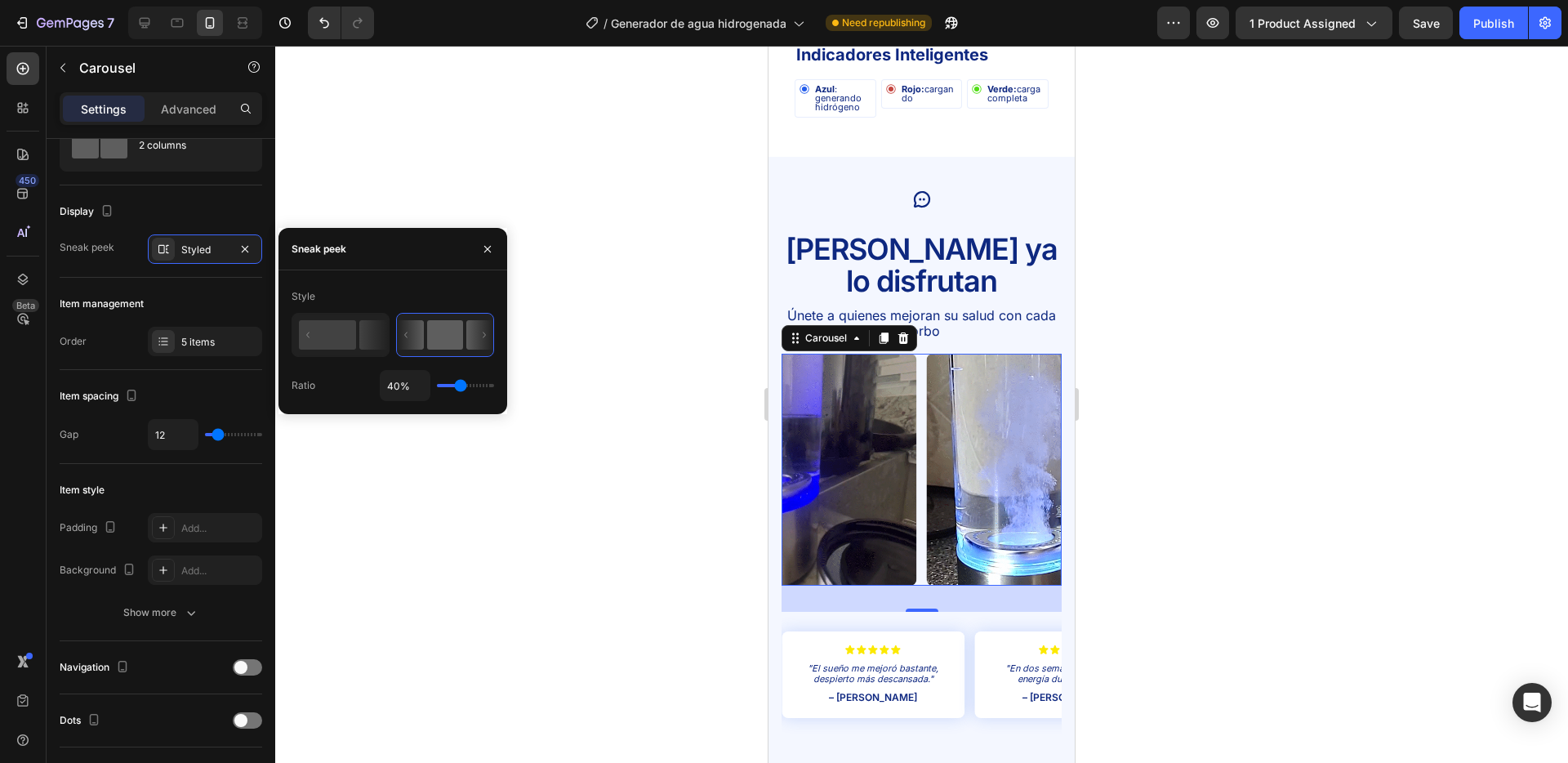
click at [461, 385] on input "range" at bounding box center [466, 386] width 57 height 4
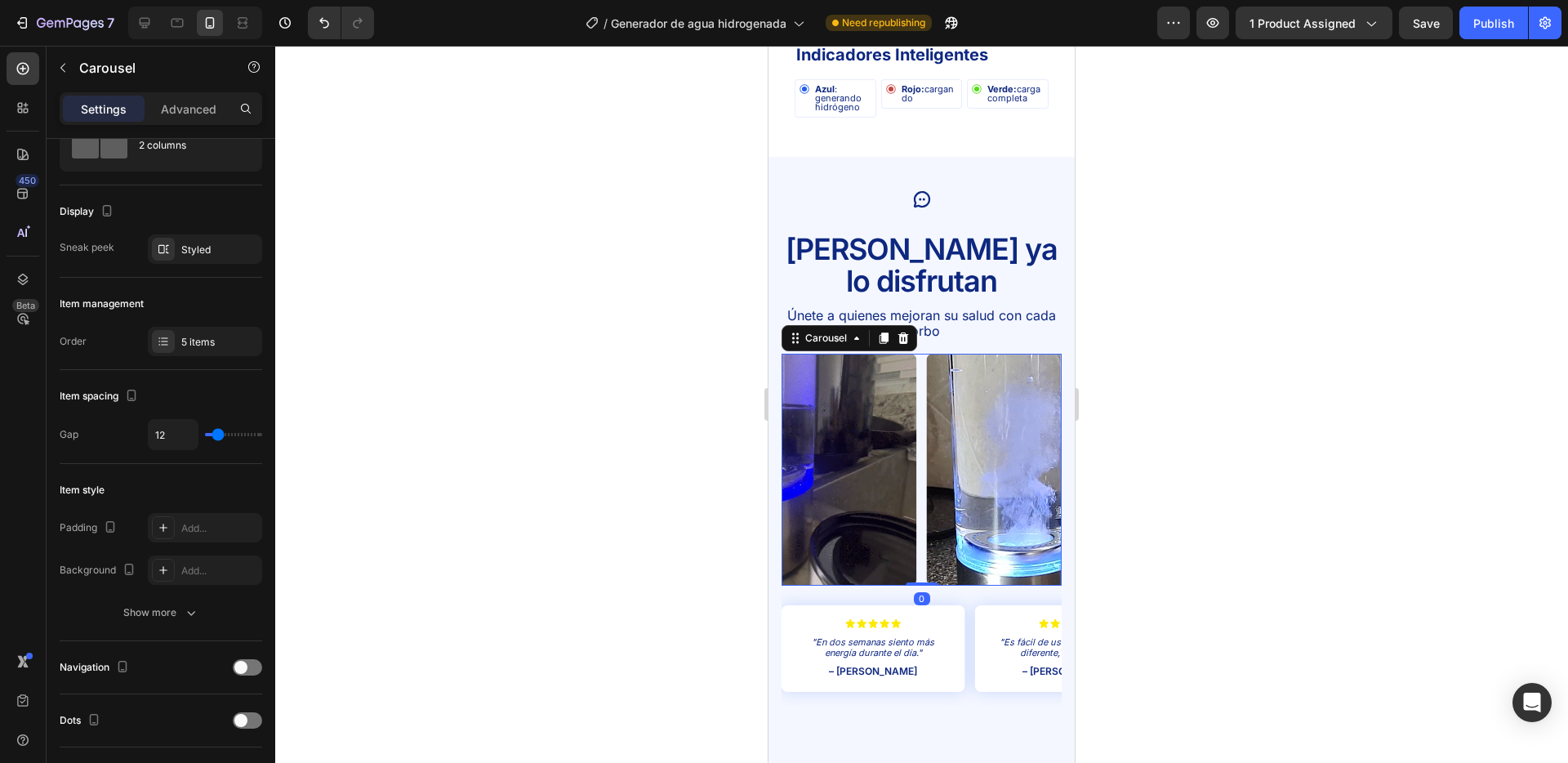
drag, startPoint x: 923, startPoint y: 577, endPoint x: 925, endPoint y: 539, distance: 38.1
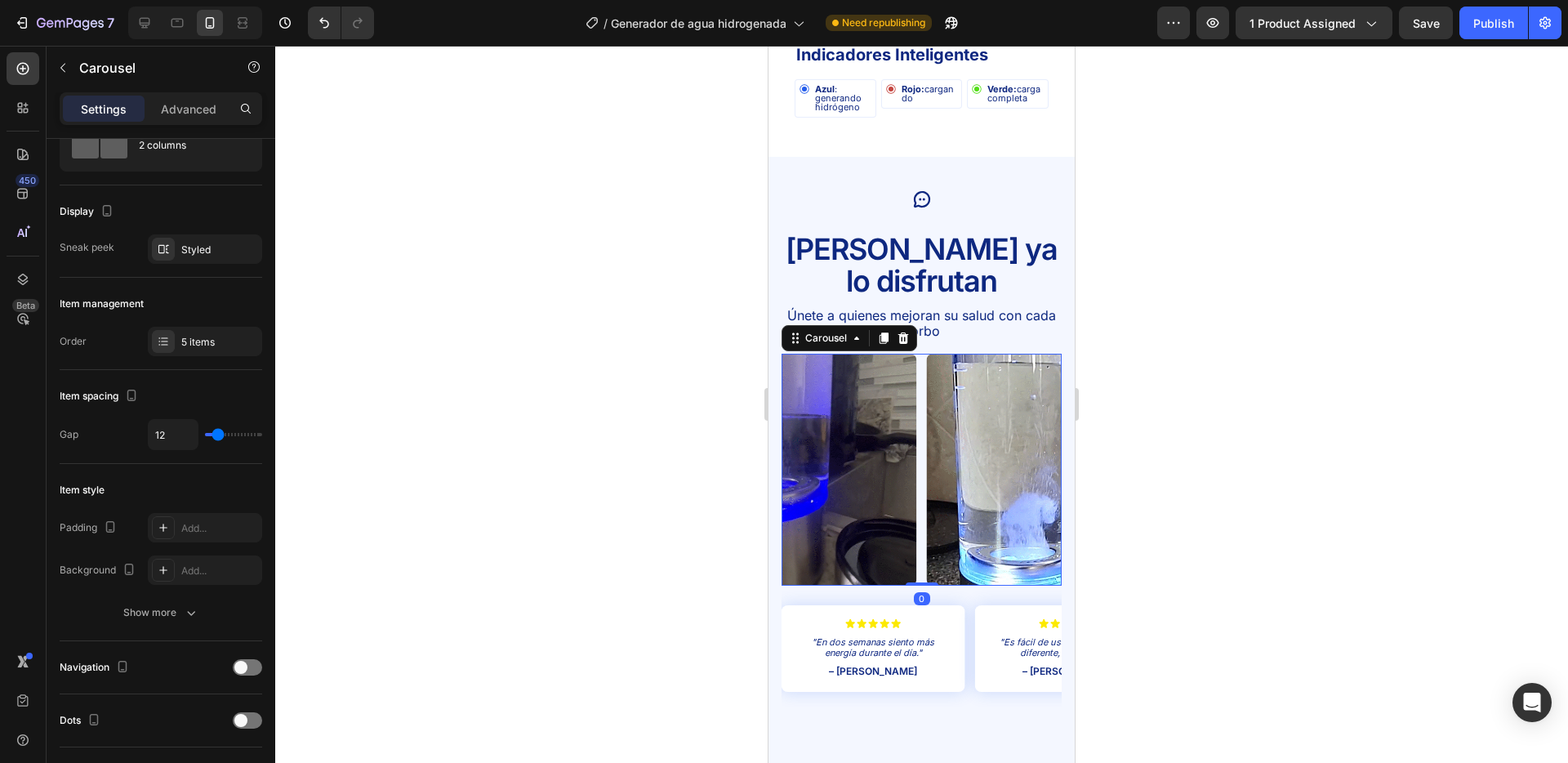
click at [925, 539] on div "Image Image Image Image Image Carousel 0" at bounding box center [922, 470] width 280 height 232
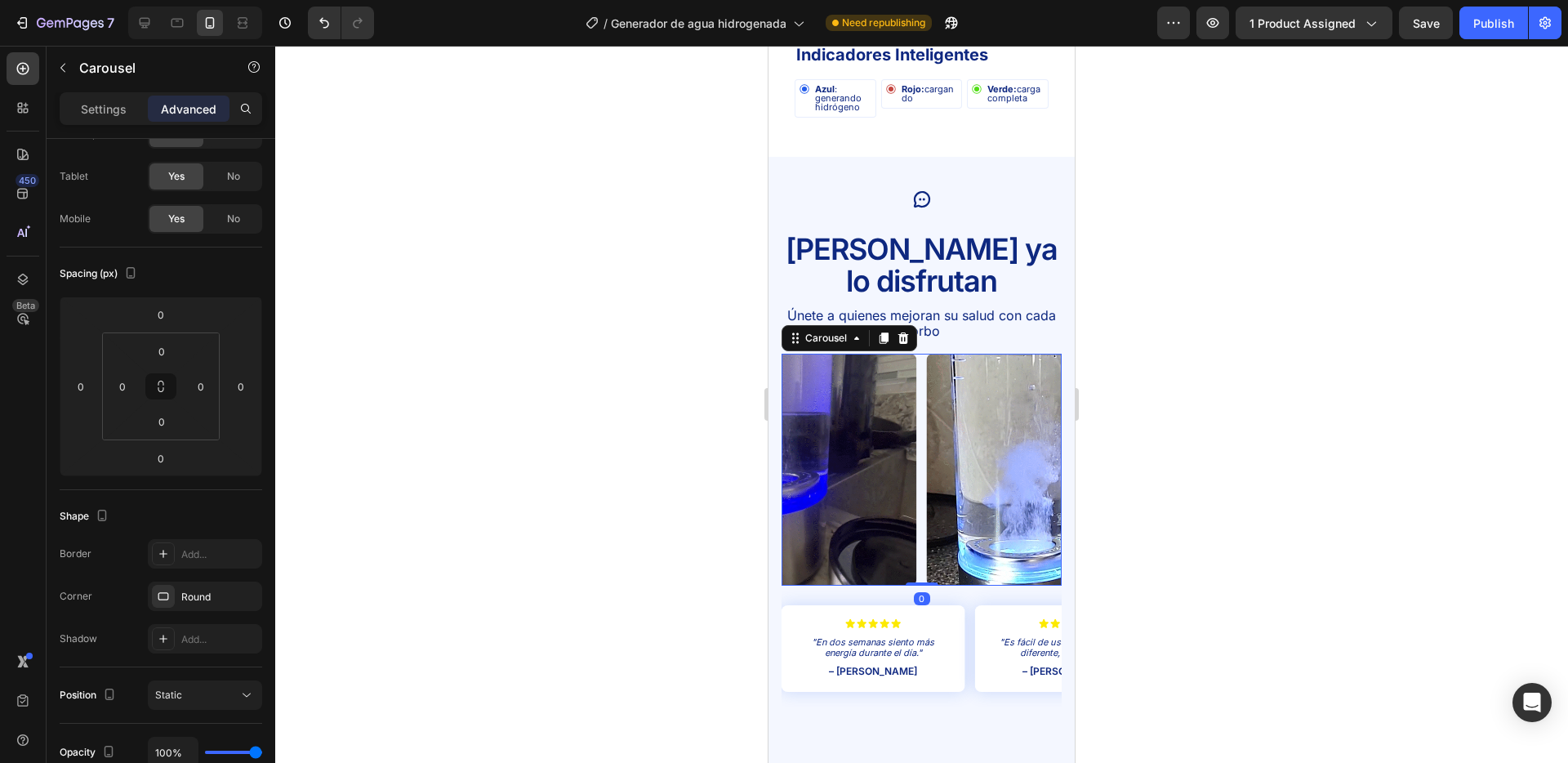
click at [681, 506] on div at bounding box center [921, 404] width 1293 height 717
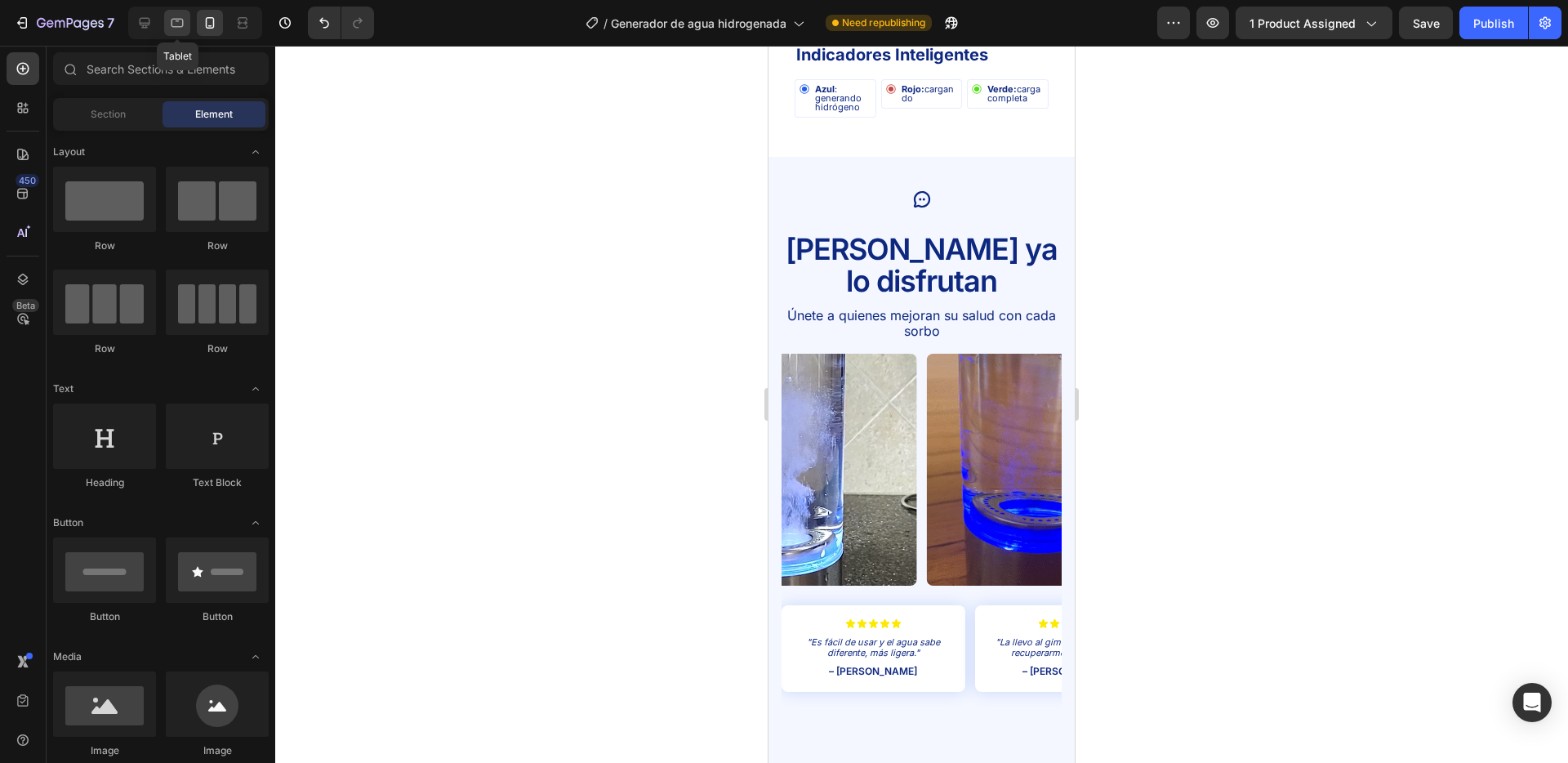
click at [172, 22] on icon at bounding box center [177, 23] width 16 height 16
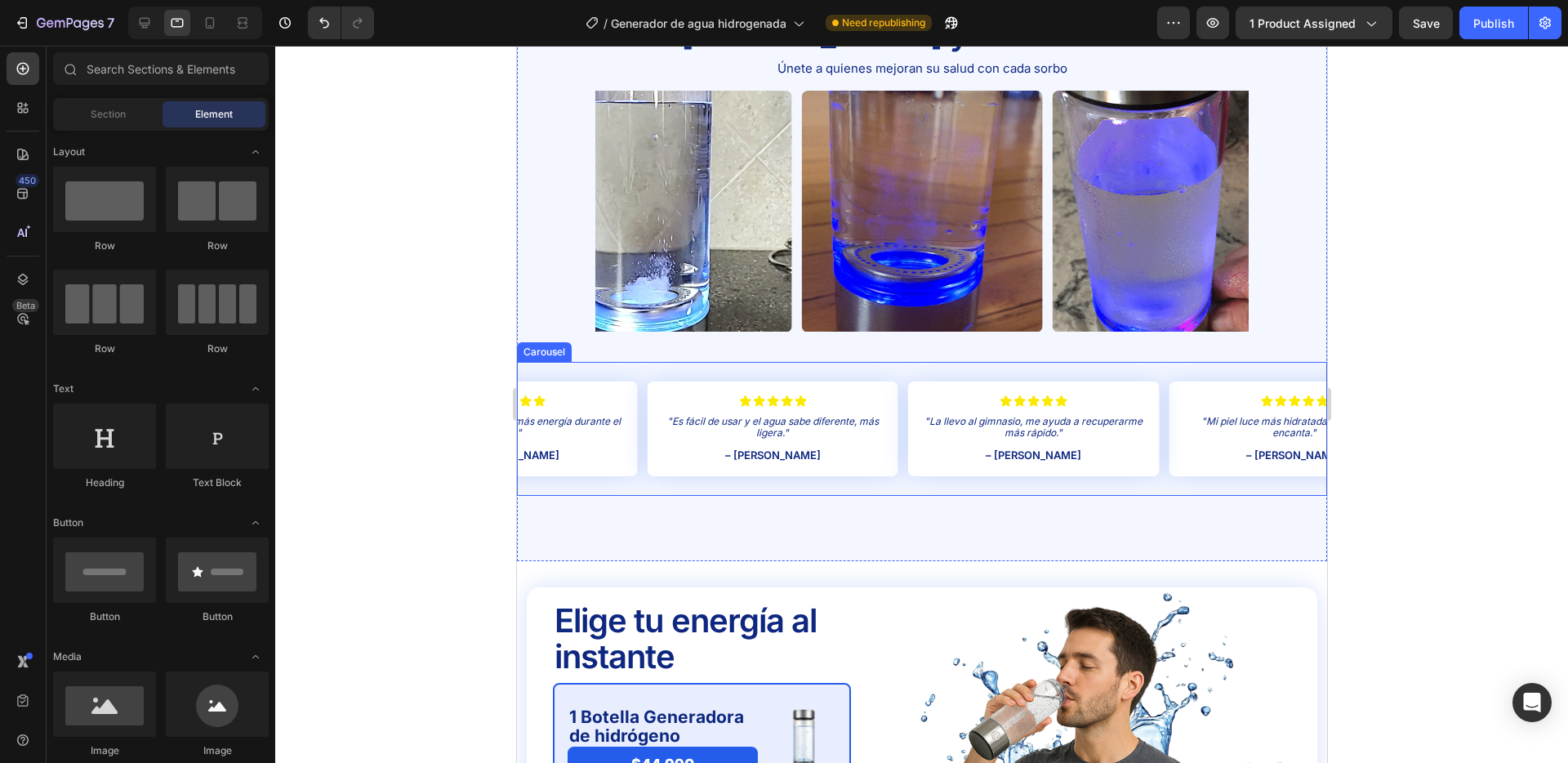
scroll to position [3166, 0]
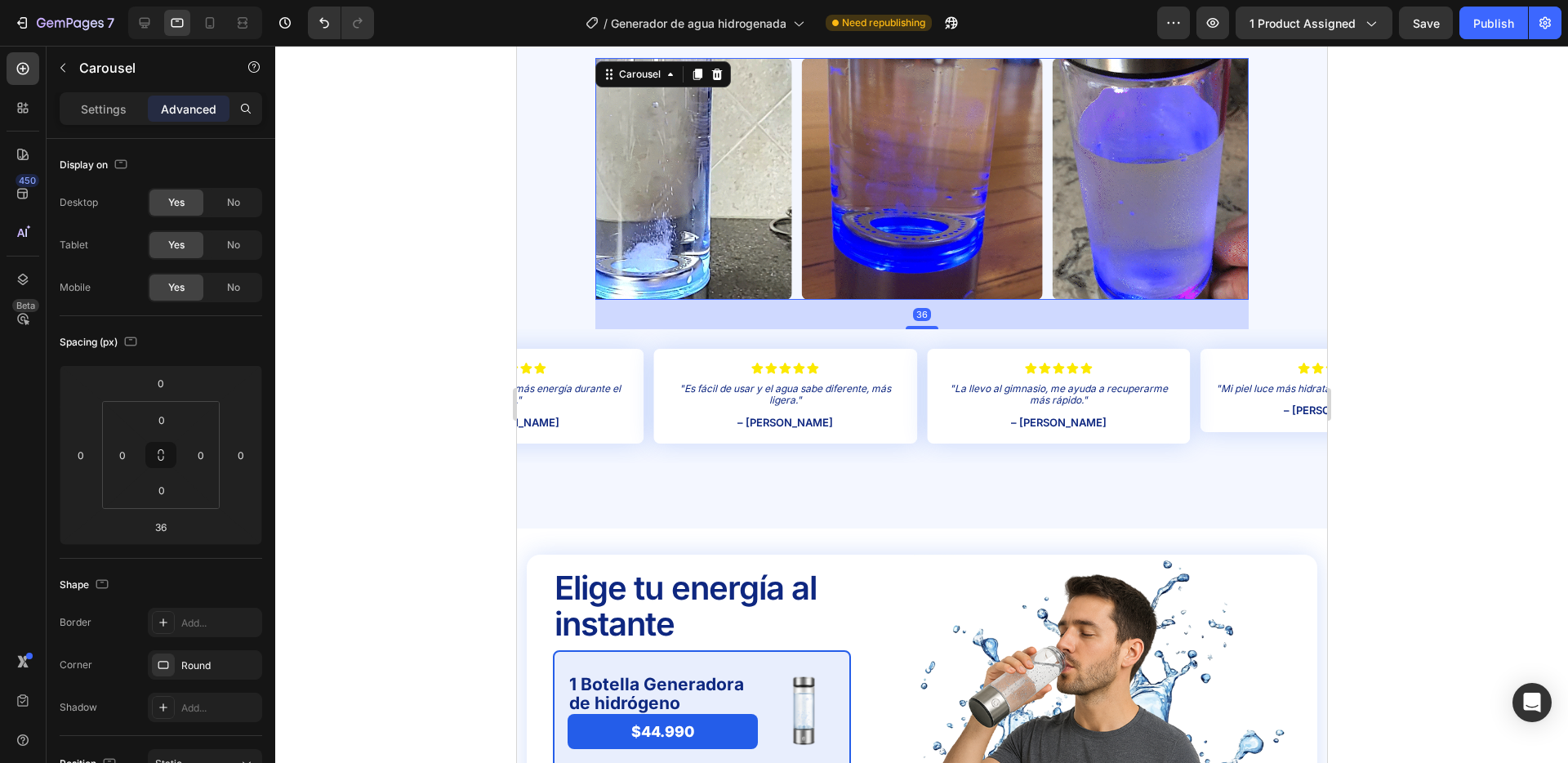
click at [798, 273] on div "Image Image Image Image Image" at bounding box center [921, 179] width 653 height 241
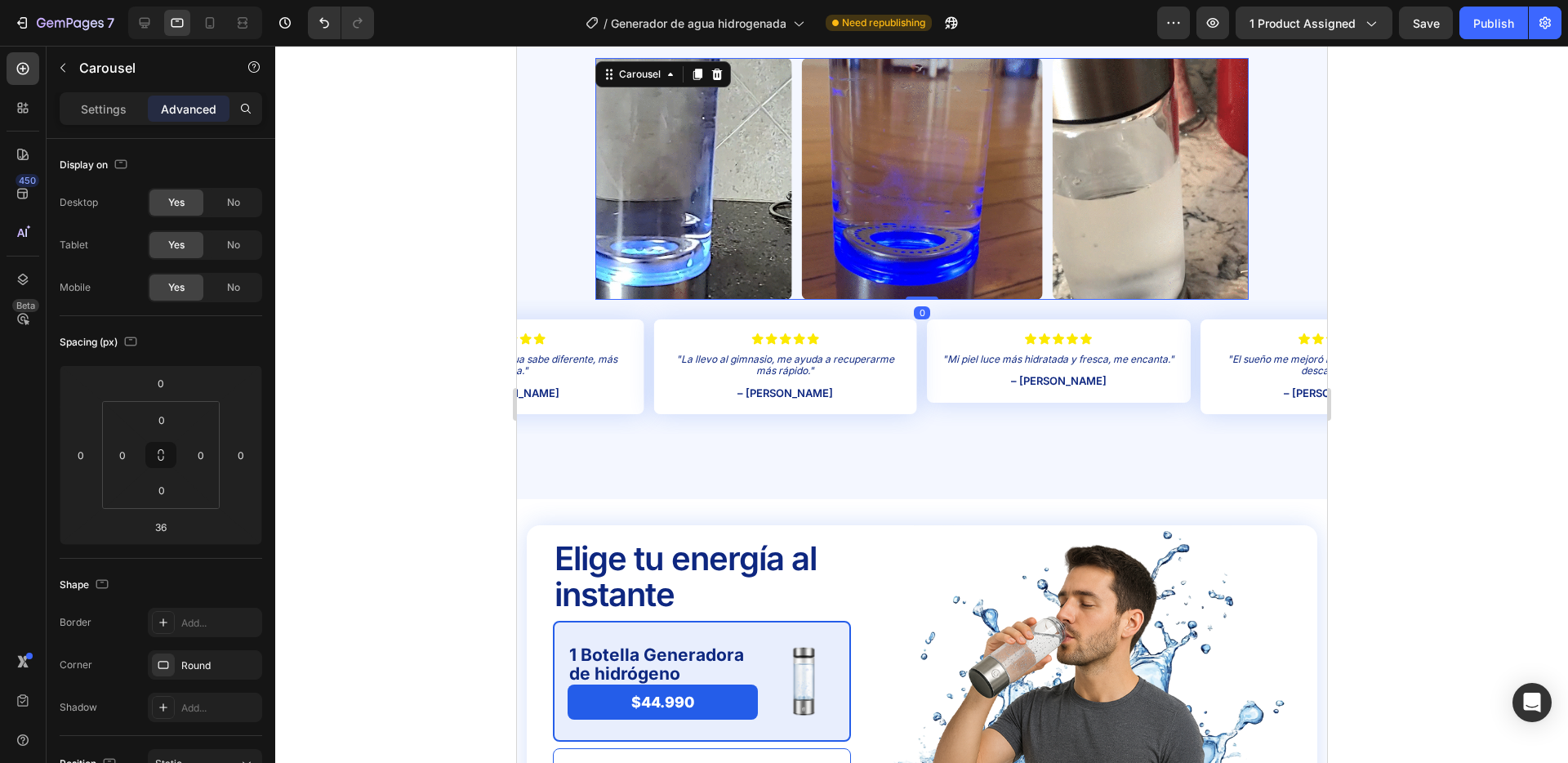
drag, startPoint x: 911, startPoint y: 325, endPoint x: 591, endPoint y: 151, distance: 364.2
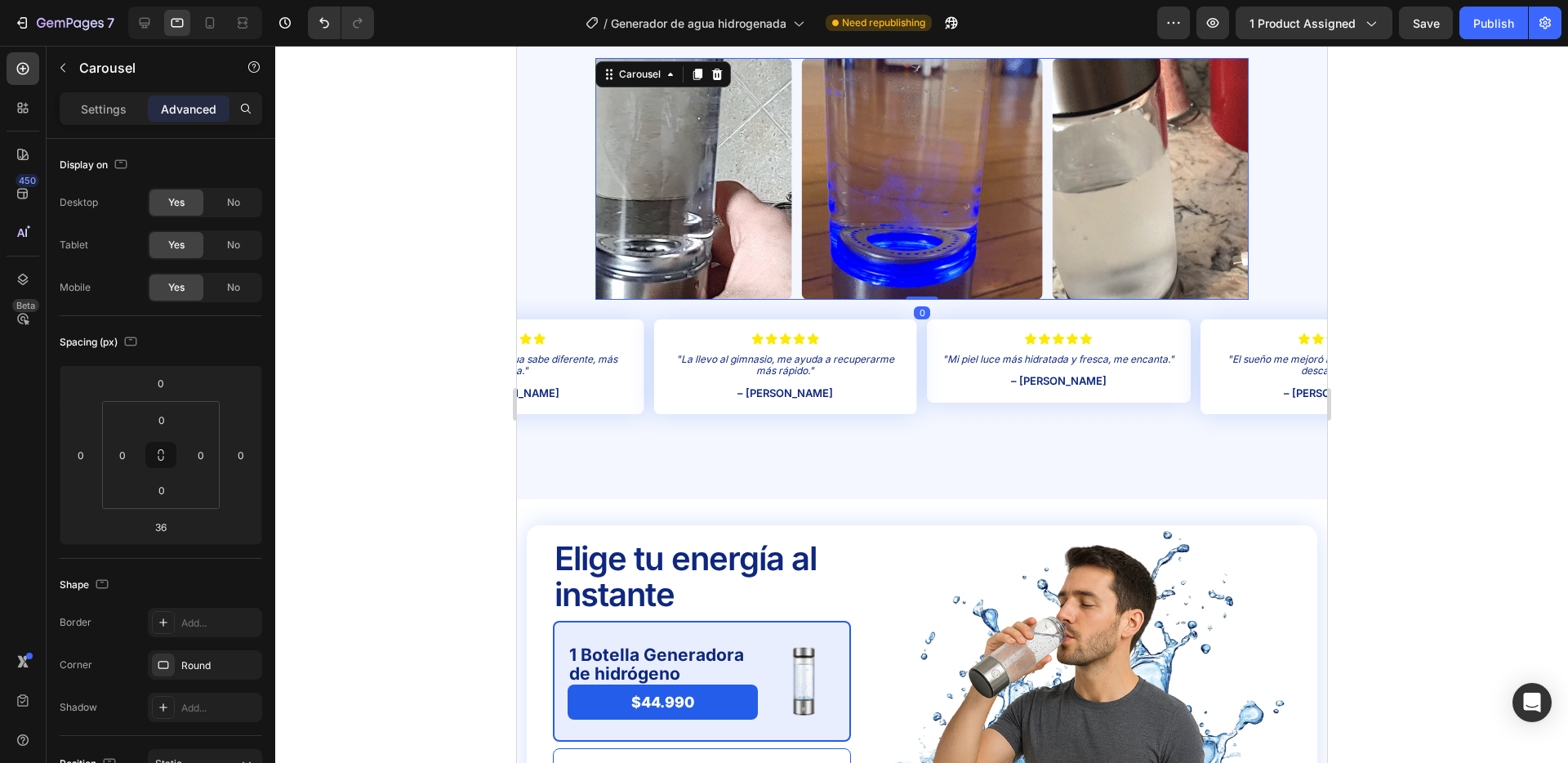
click at [912, 283] on div "Image Image Image Image Image Carousel 0" at bounding box center [921, 179] width 653 height 241
click at [146, 18] on icon at bounding box center [145, 24] width 11 height 11
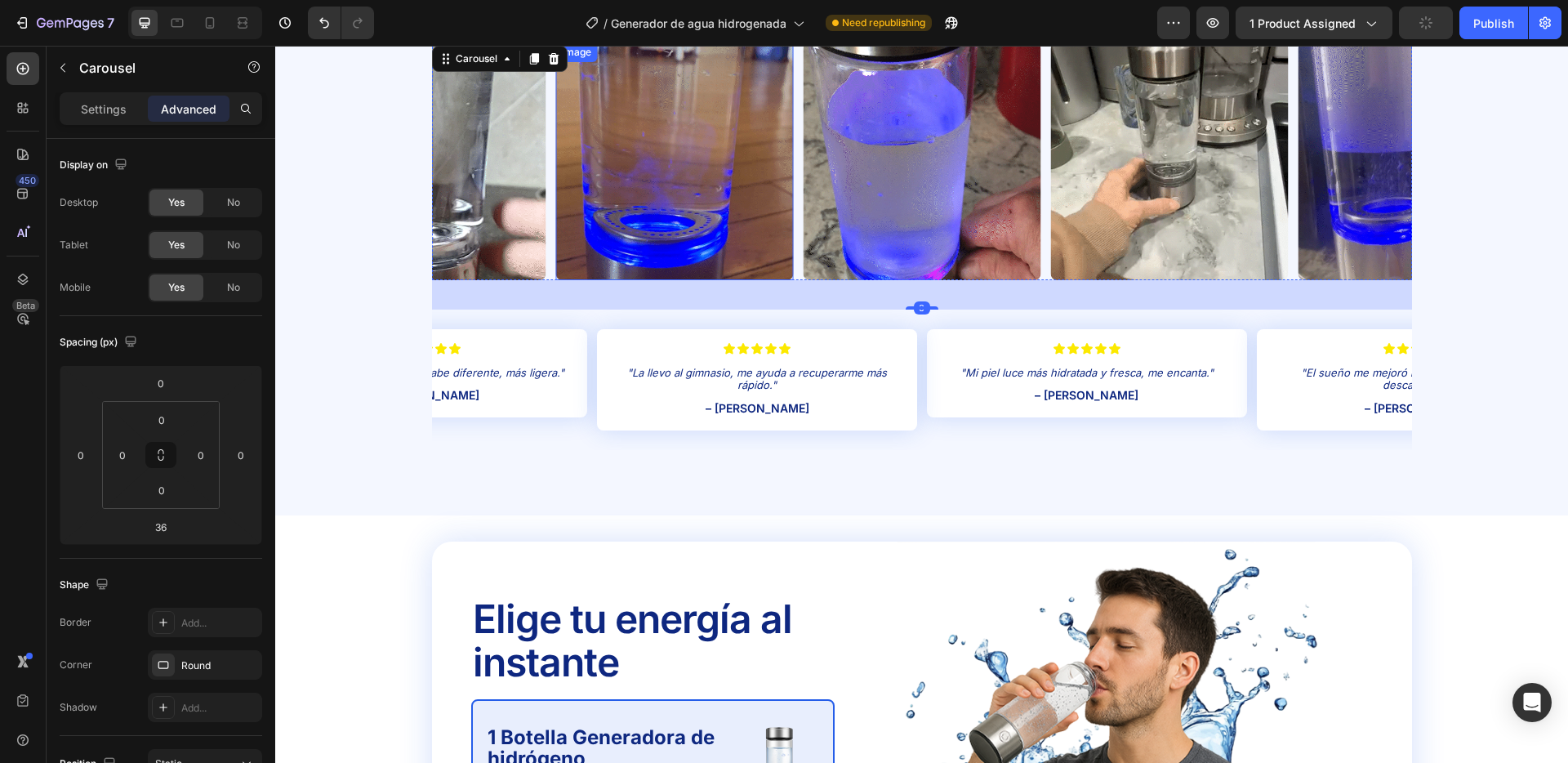
scroll to position [3106, 0]
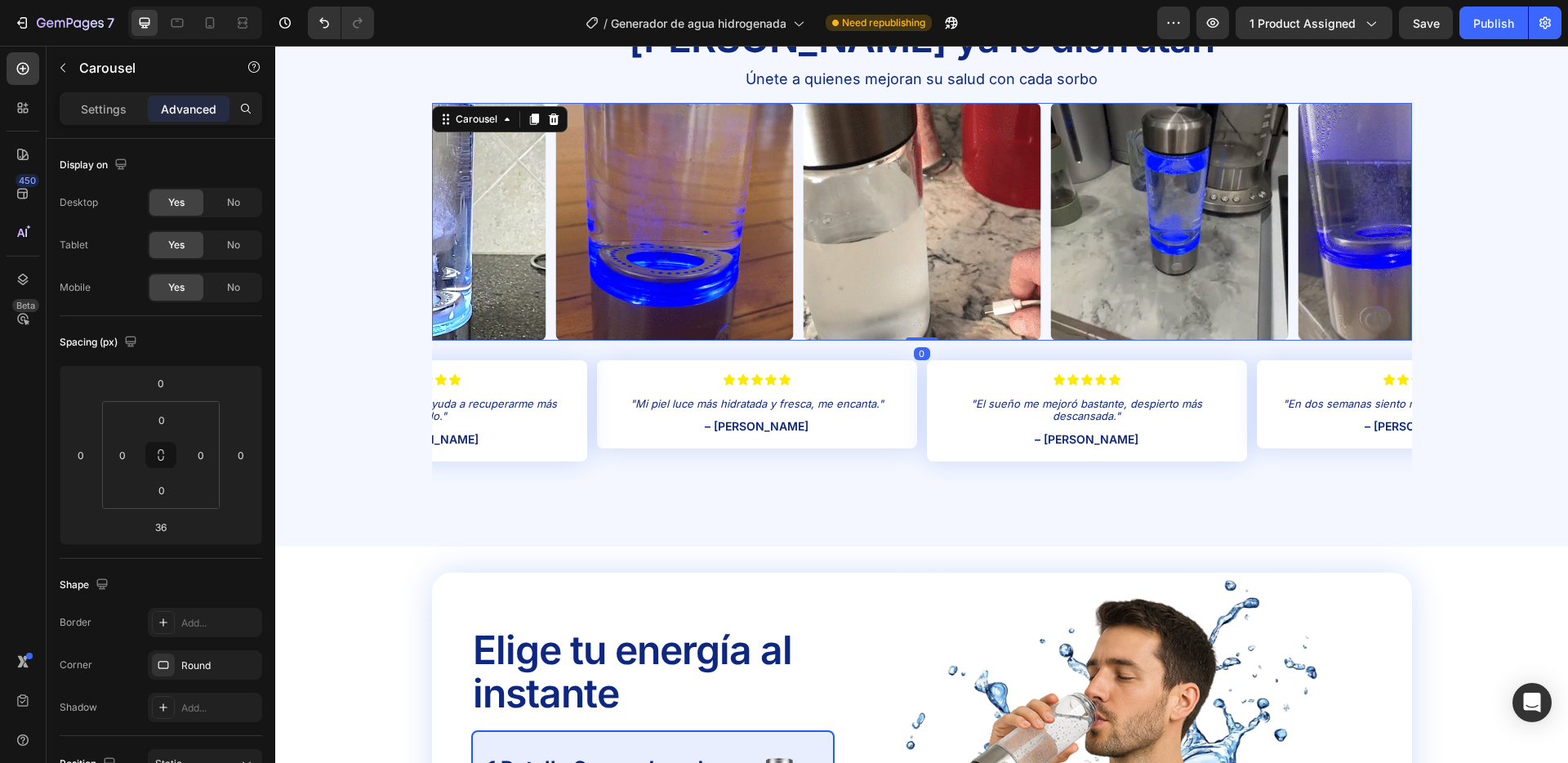
drag, startPoint x: 917, startPoint y: 366, endPoint x: 541, endPoint y: 282, distance: 385.3
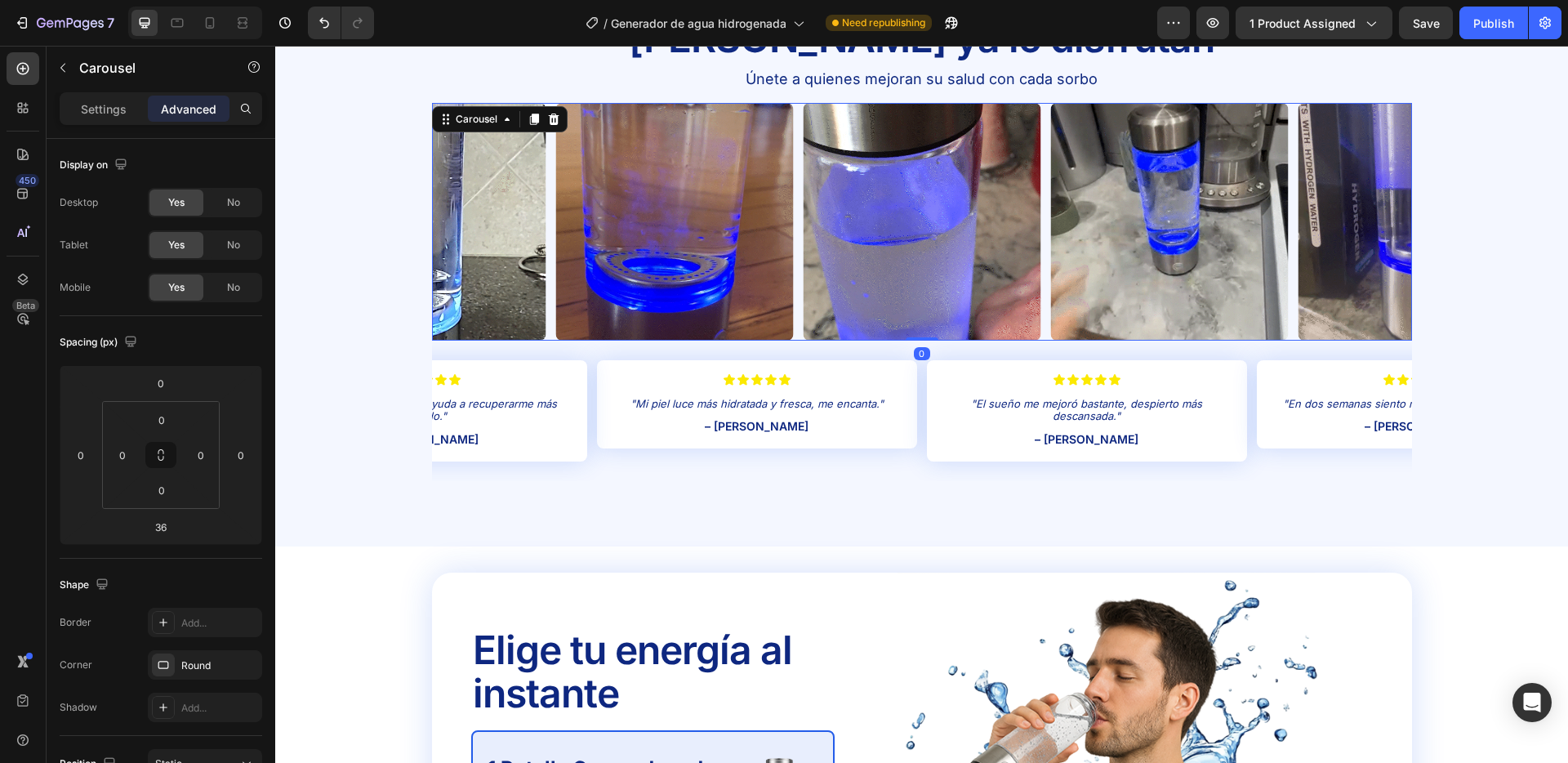
click at [921, 319] on div "Image Image Image Image Image Carousel 0" at bounding box center [922, 221] width 980 height 238
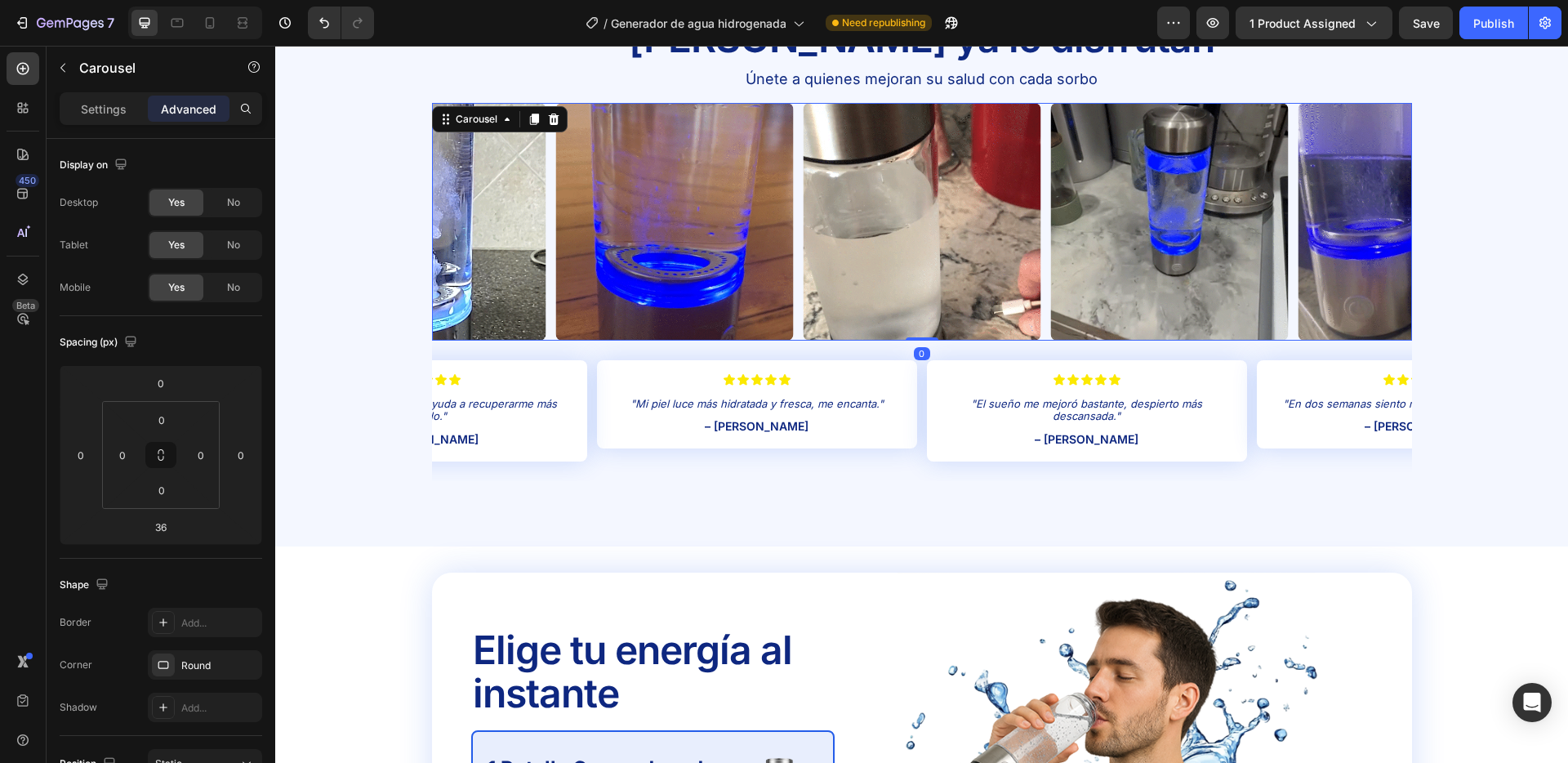
type input "0"
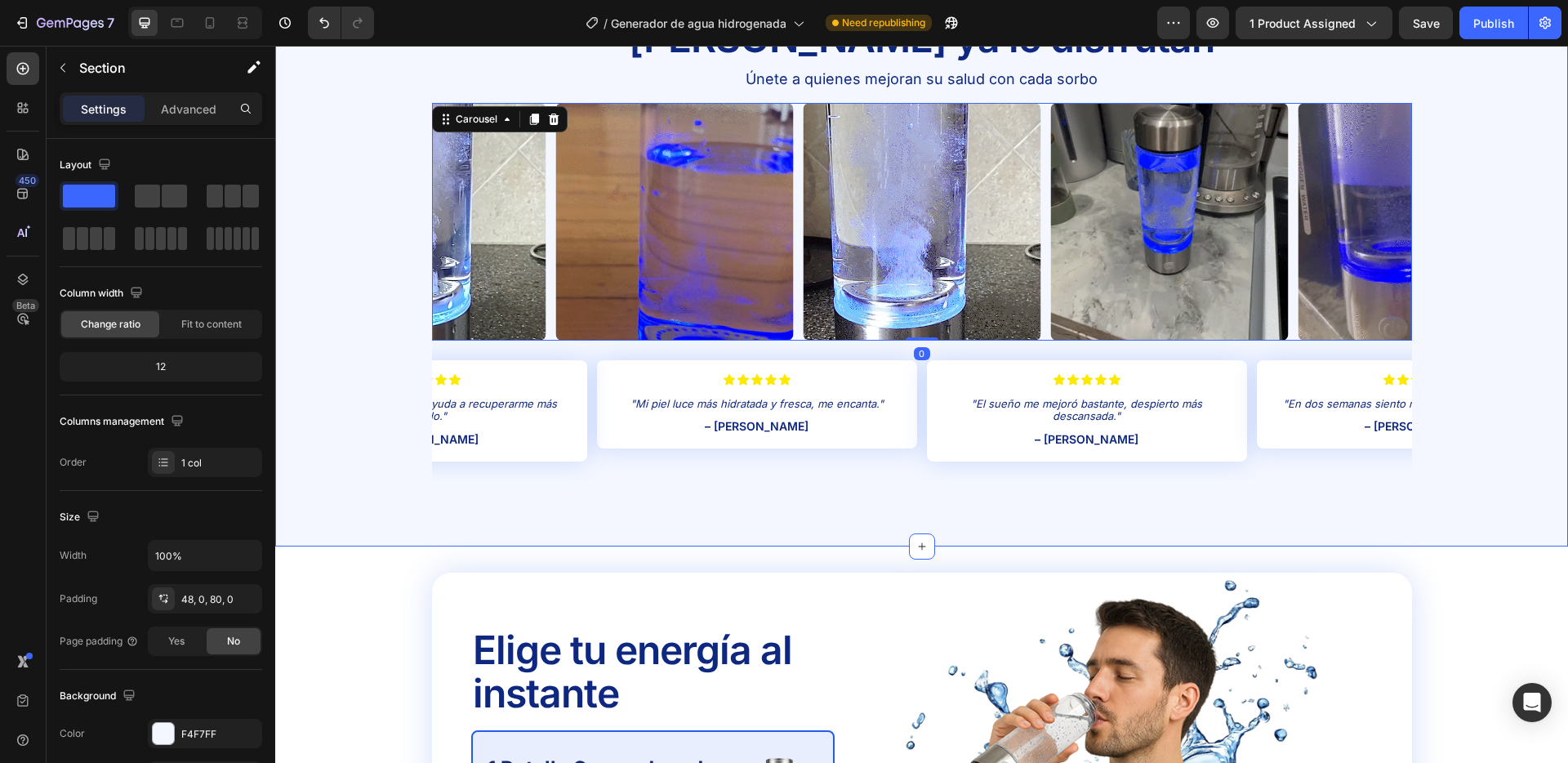
click at [319, 269] on div "Image Image Image Image Image Carousel 0" at bounding box center [921, 221] width 1293 height 238
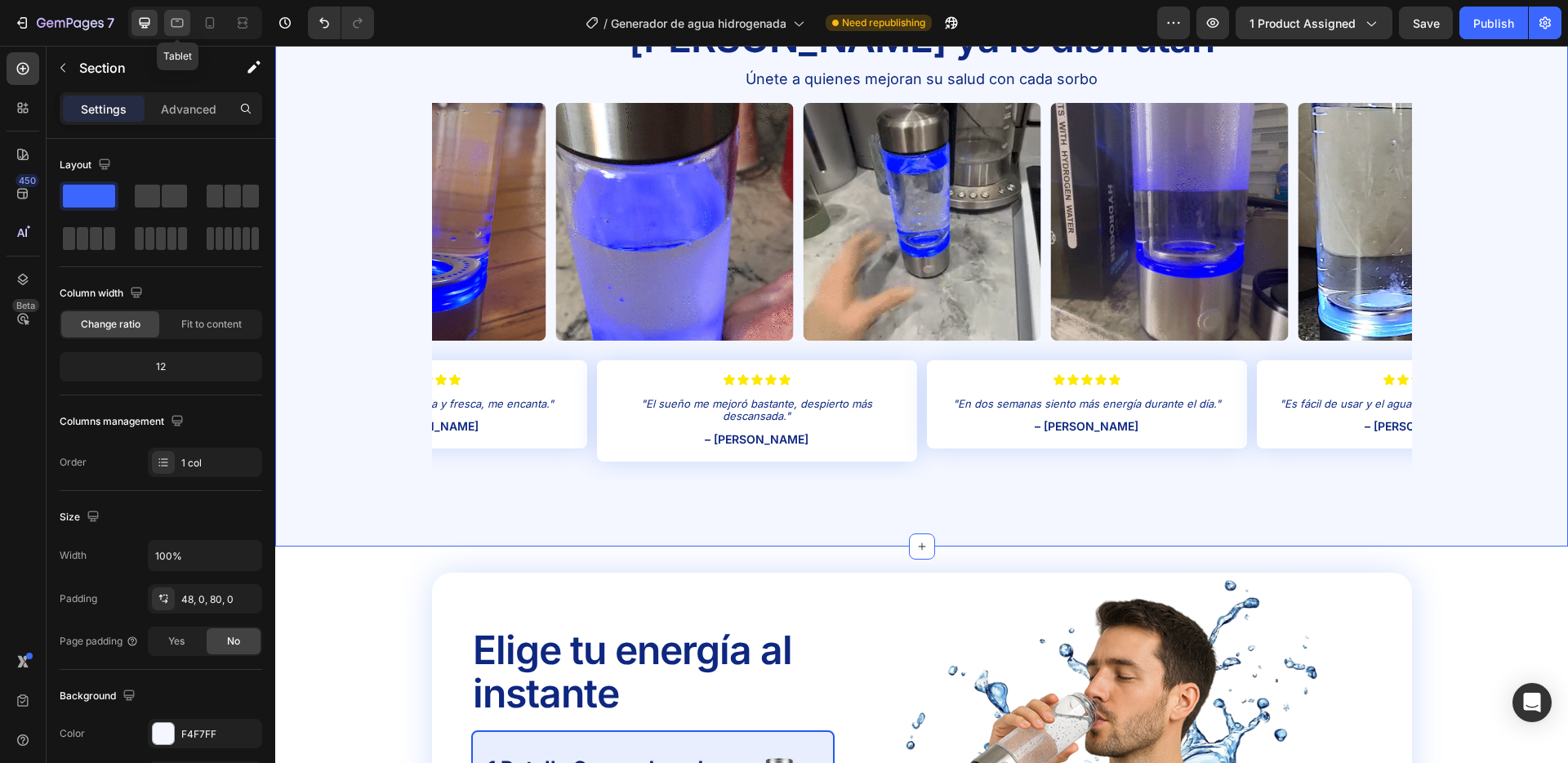
click at [176, 23] on icon at bounding box center [177, 23] width 16 height 16
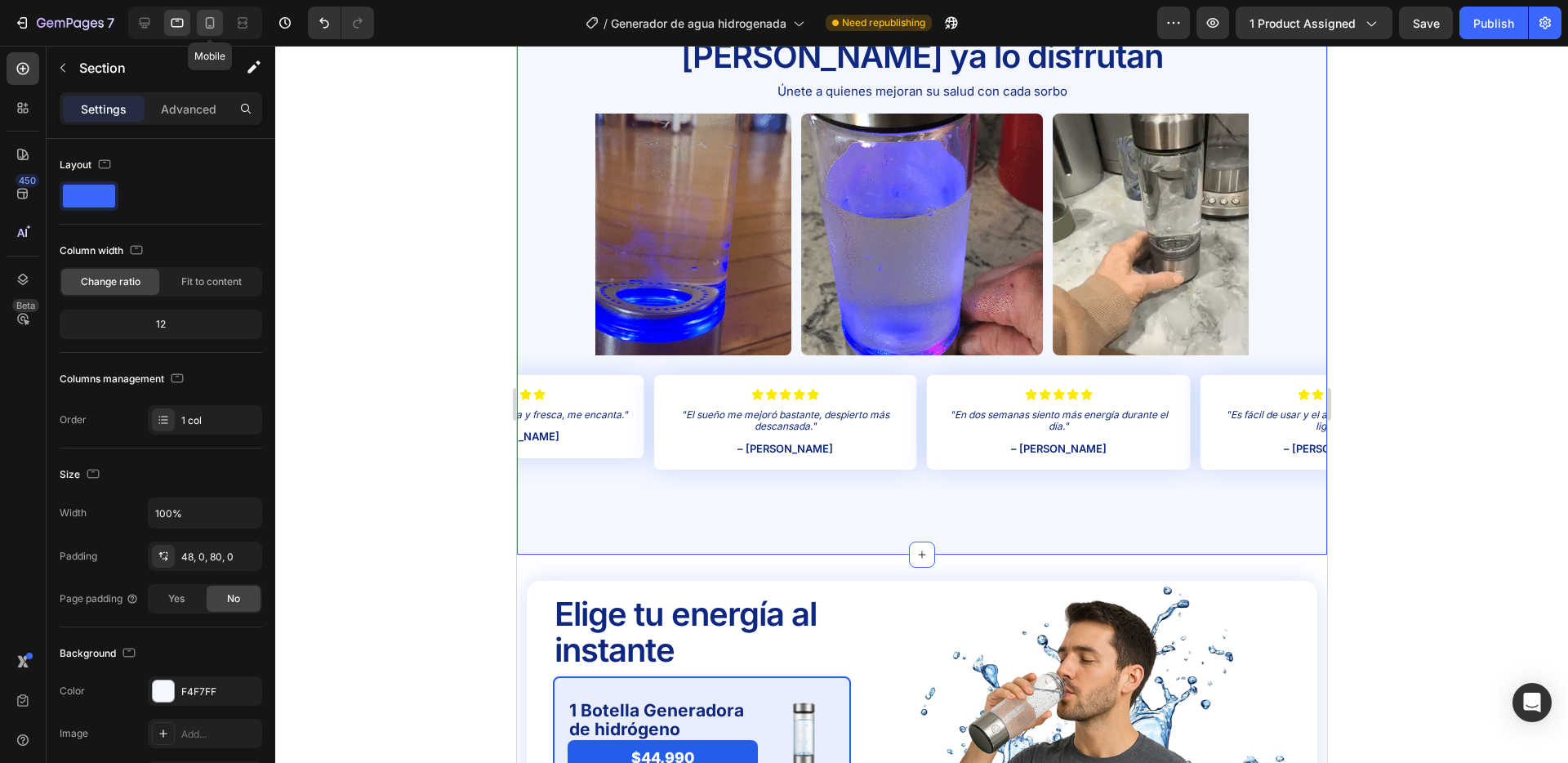
scroll to position [2976, 0]
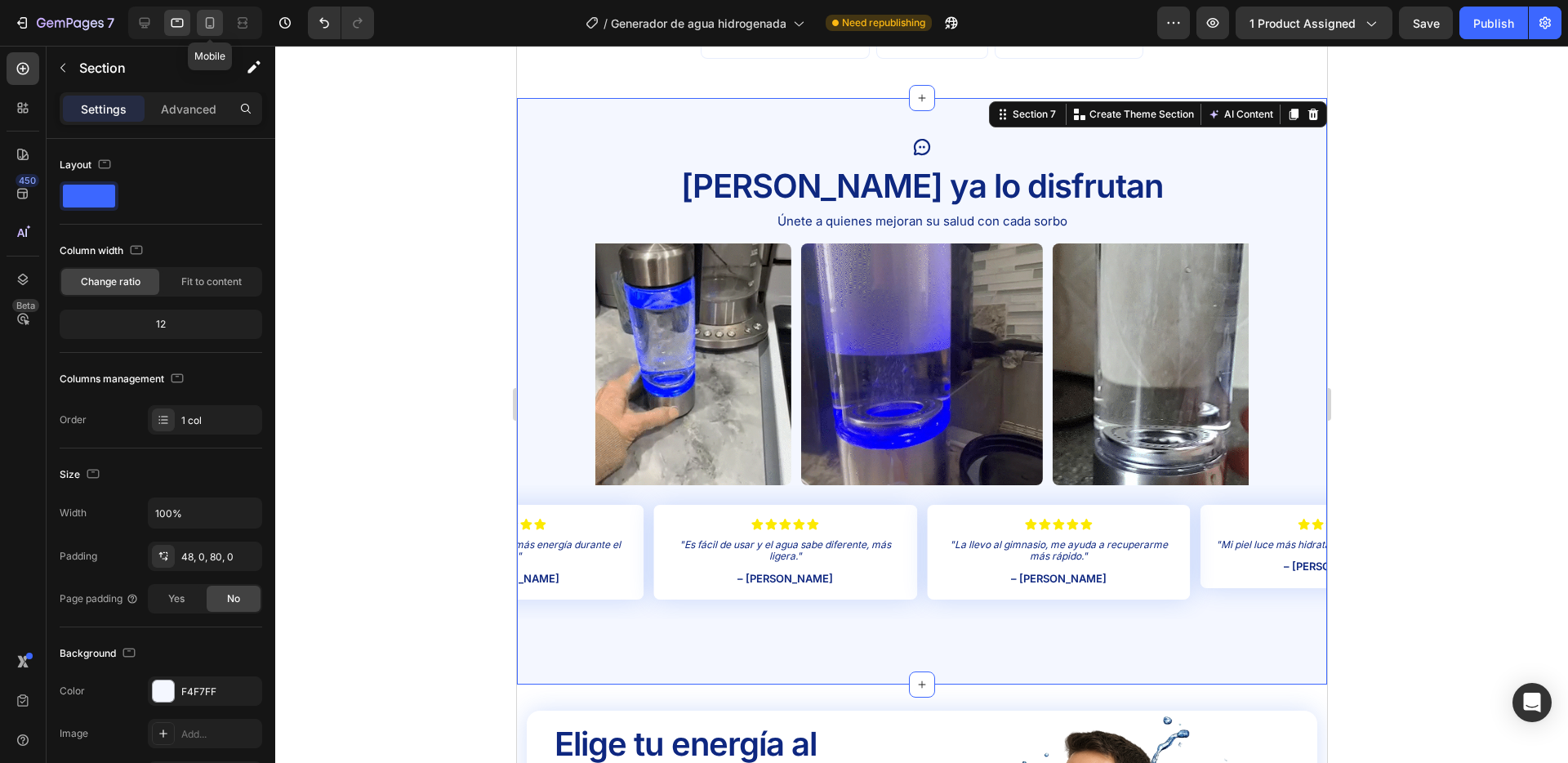
click at [207, 21] on icon at bounding box center [210, 23] width 16 height 16
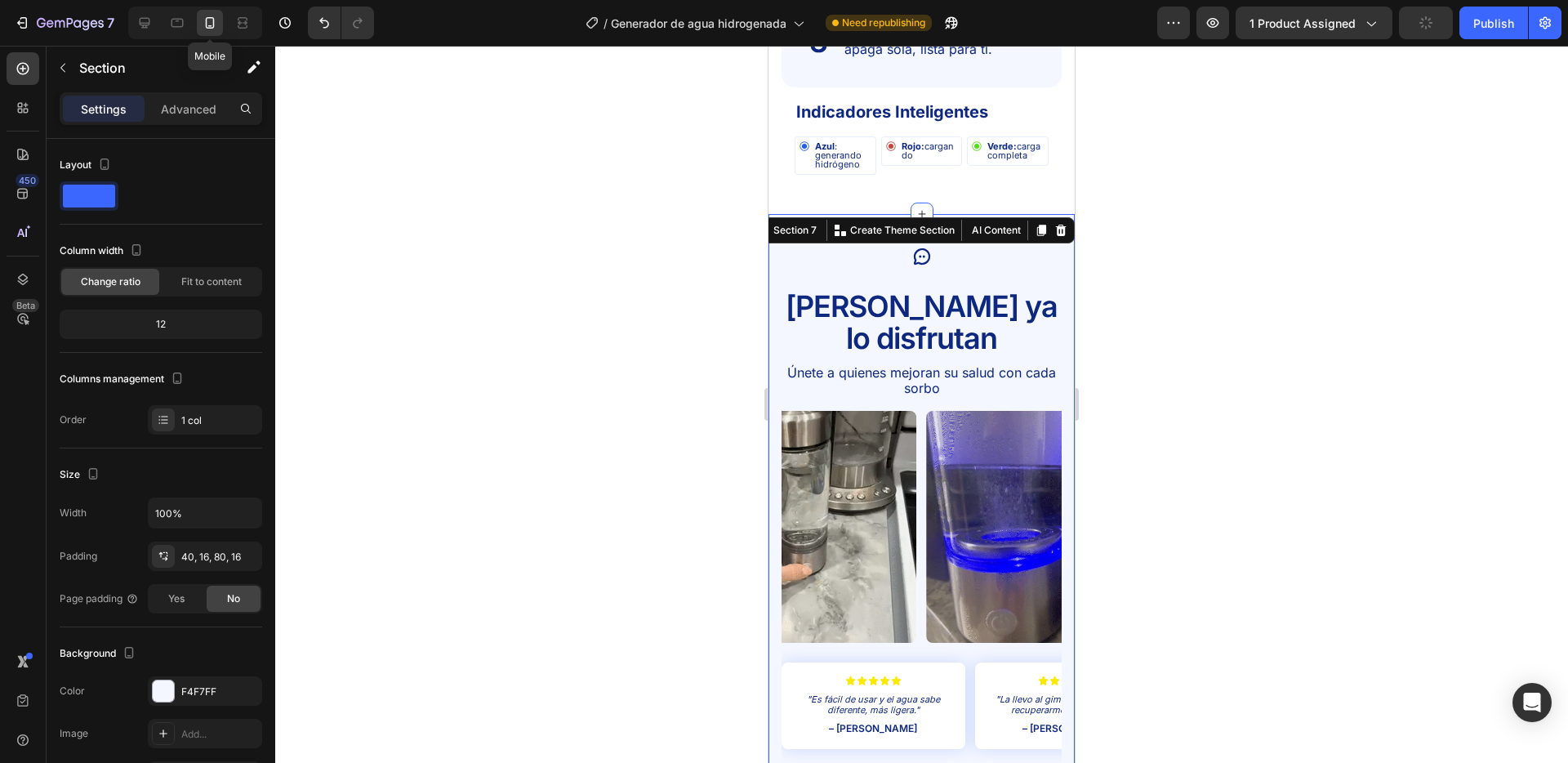
scroll to position [3188, 0]
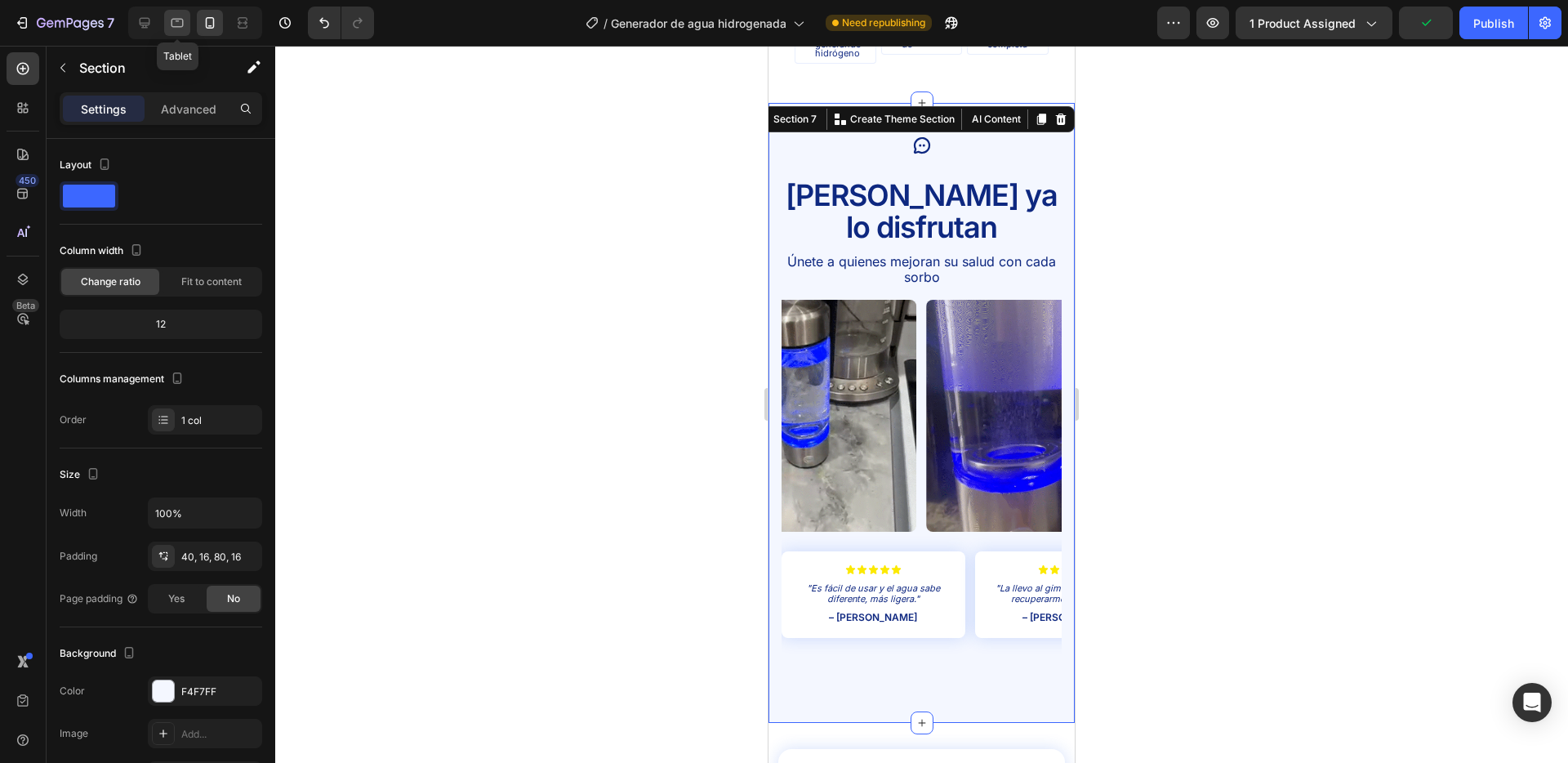
click at [181, 24] on icon at bounding box center [177, 23] width 16 height 16
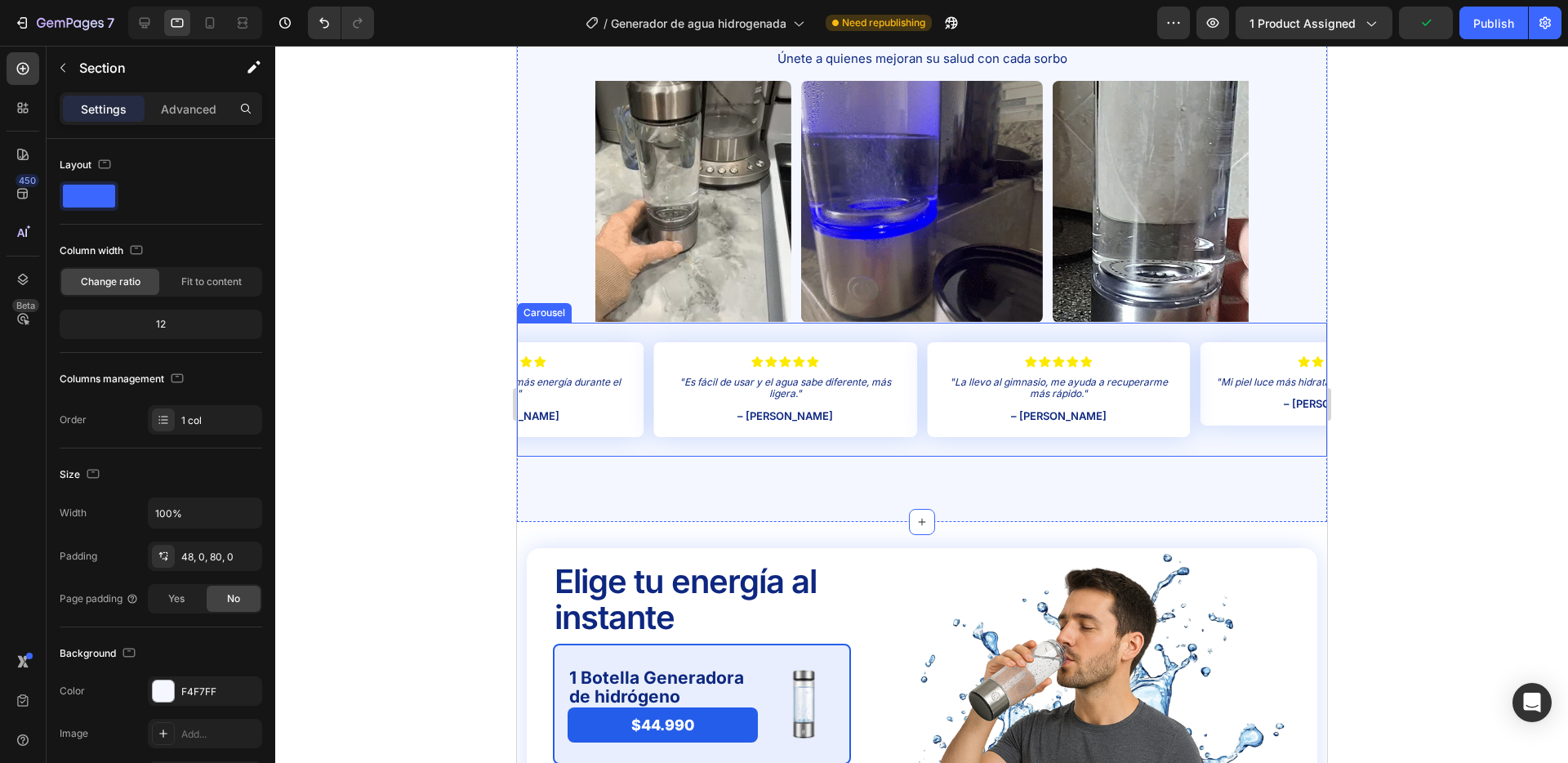
scroll to position [2981, 0]
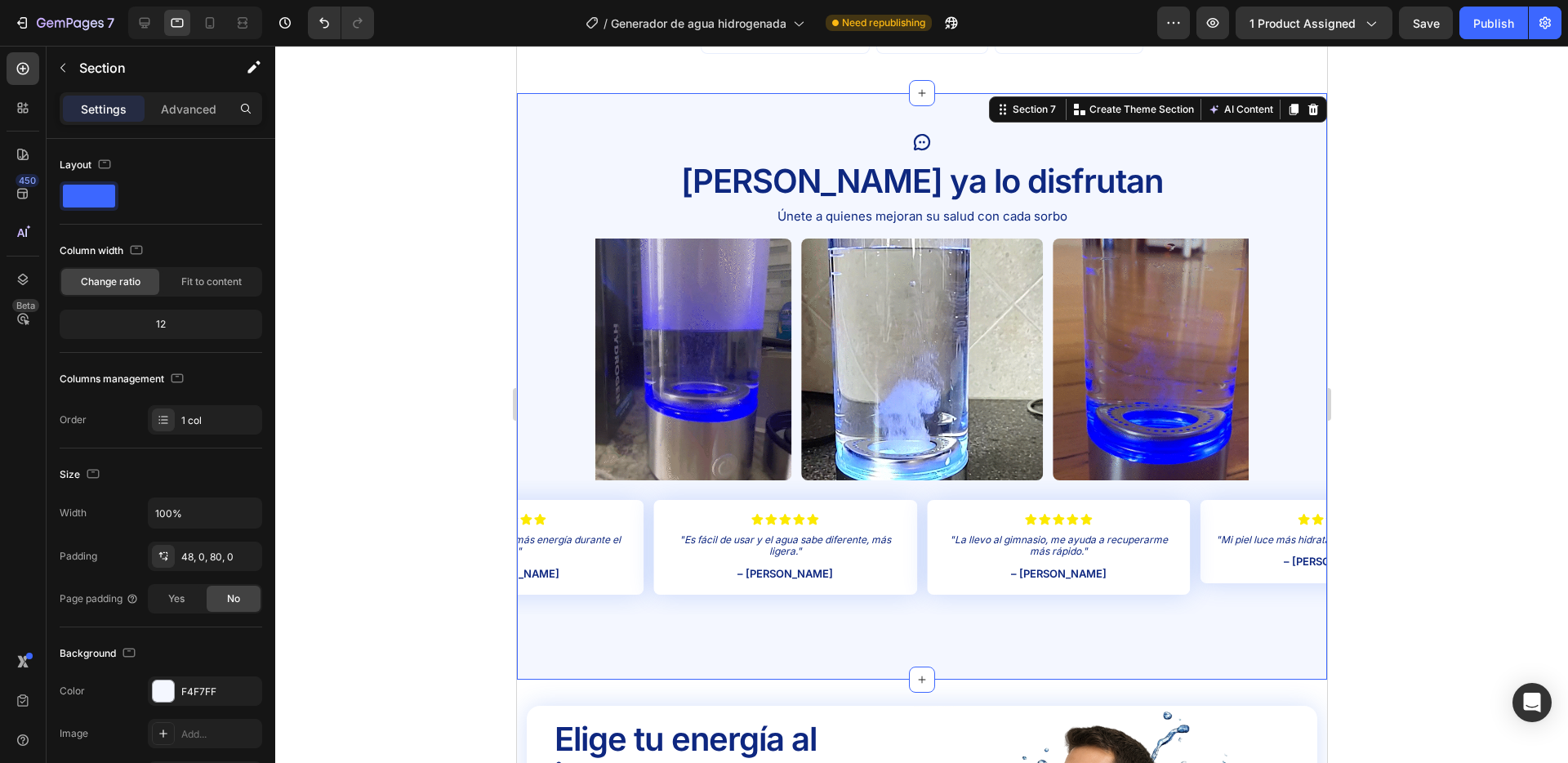
click at [583, 115] on div "Icon [PERSON_NAME] ya lo disfrutan Text Block Únete a quienes mejoran su salud …" at bounding box center [921, 386] width 810 height 586
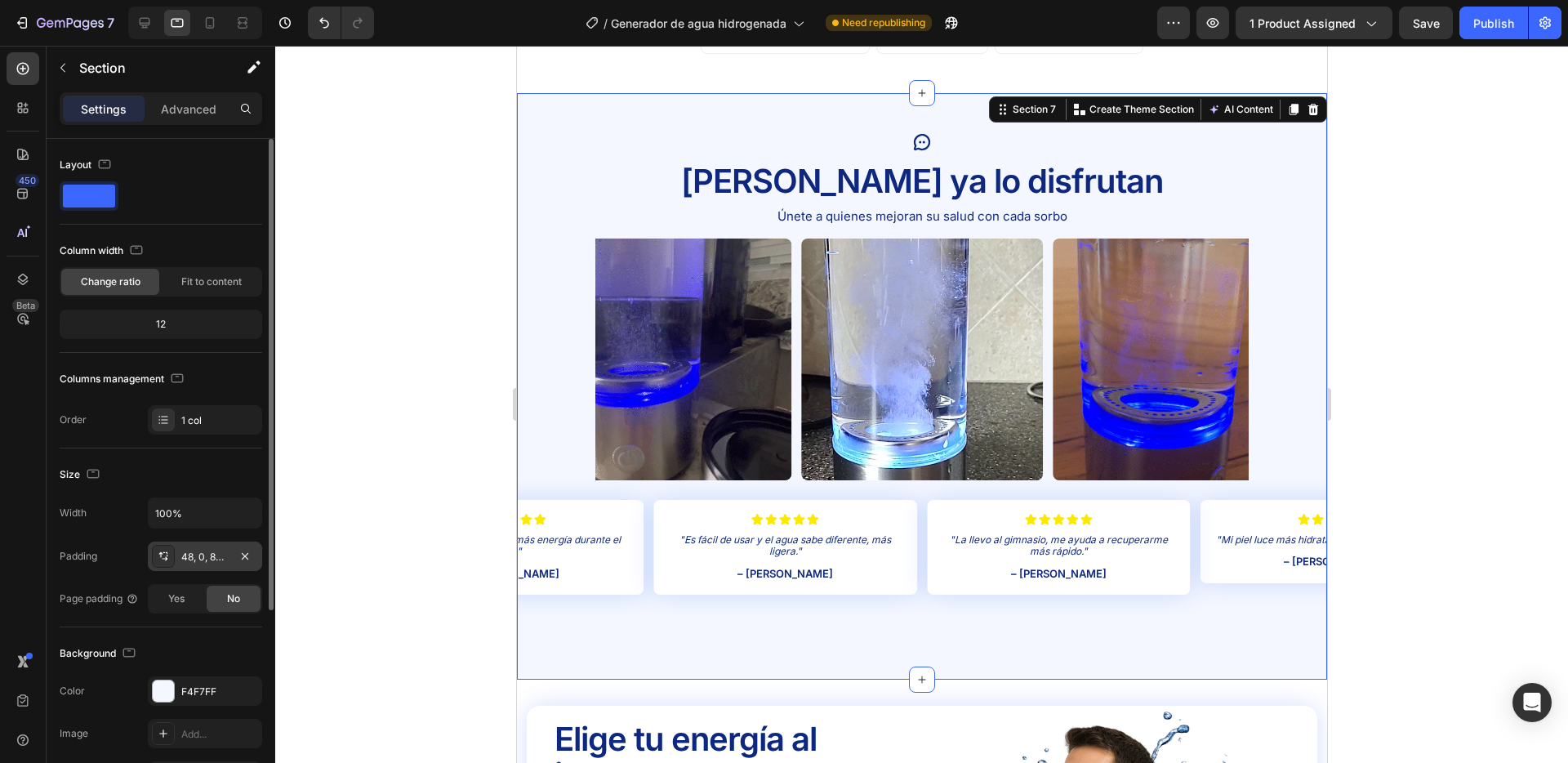
click at [213, 552] on div "48, 0, 80, 0" at bounding box center [205, 557] width 47 height 15
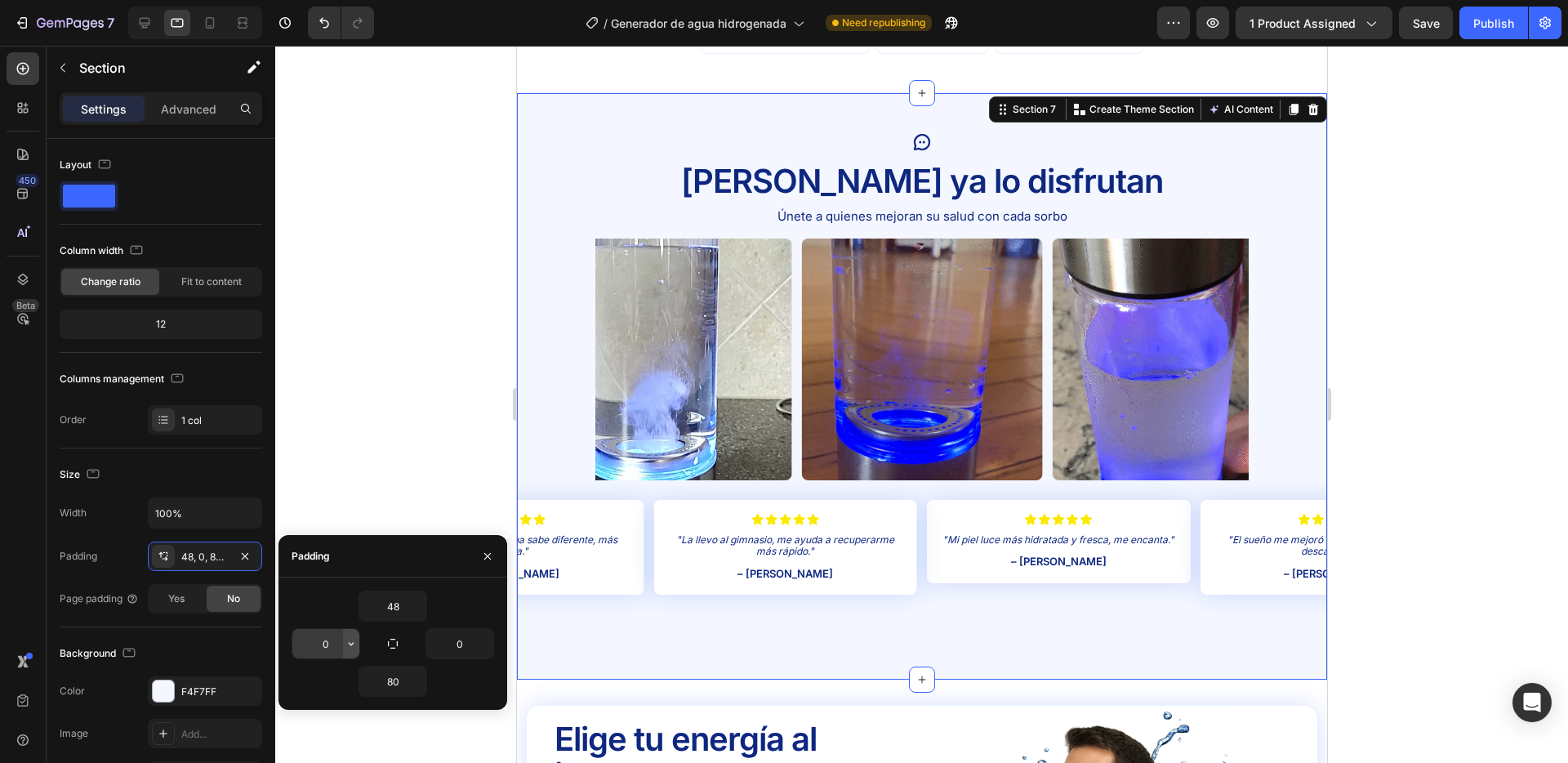
click at [353, 645] on icon "button" at bounding box center [351, 643] width 13 height 13
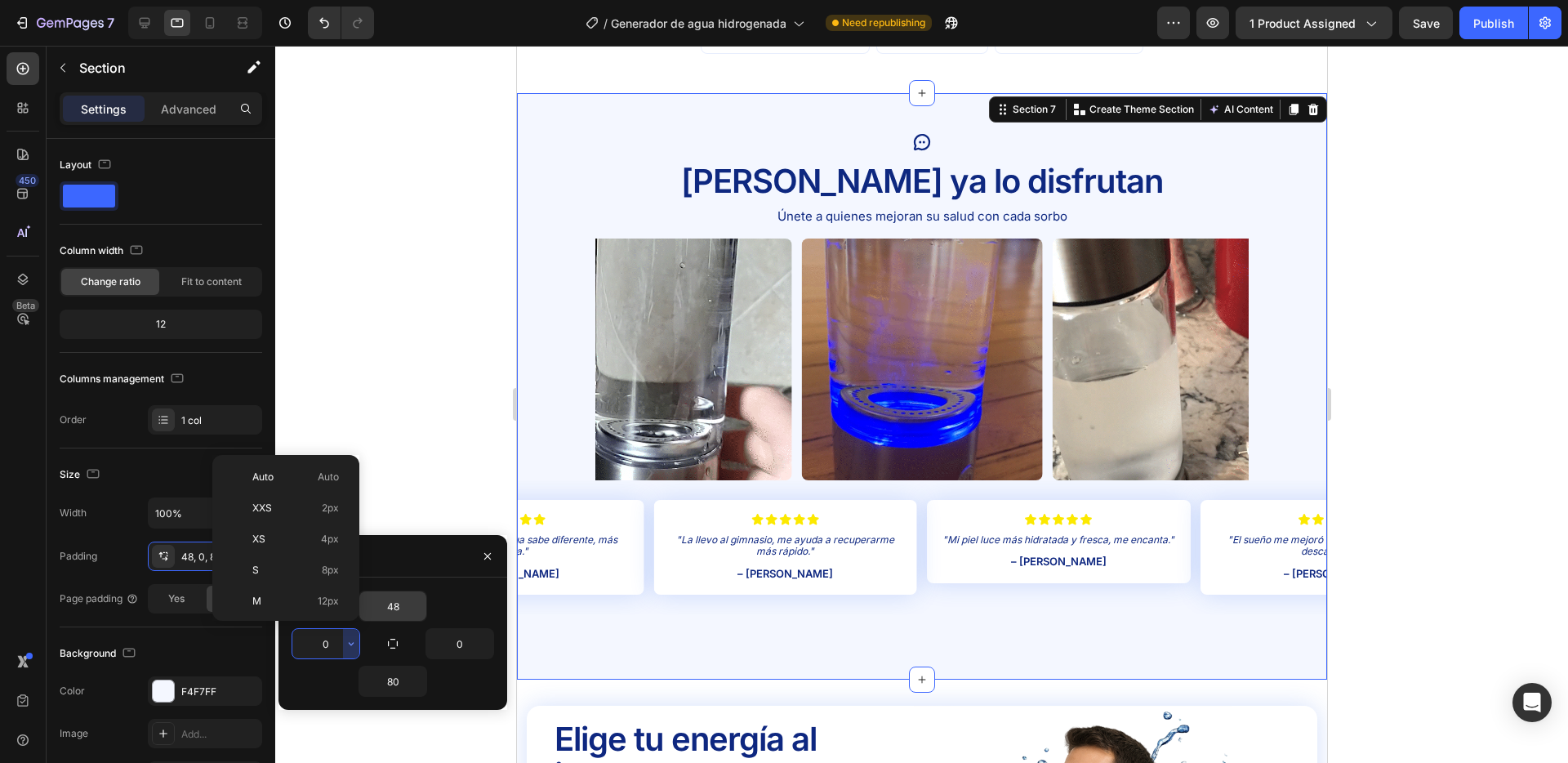
drag, startPoint x: 328, startPoint y: 596, endPoint x: 367, endPoint y: 607, distance: 40.5
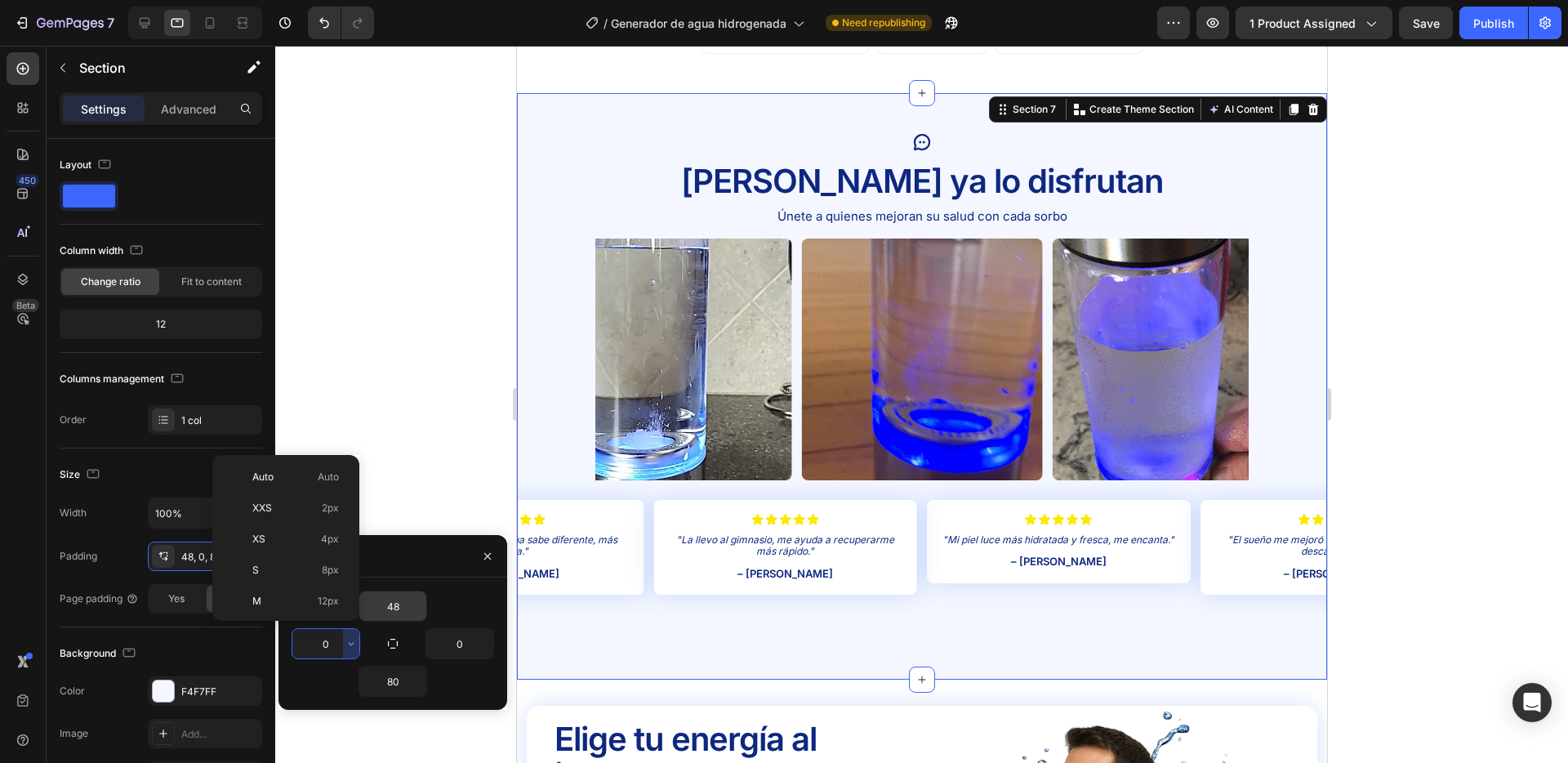
click at [328, 596] on span "12px" at bounding box center [328, 601] width 21 height 15
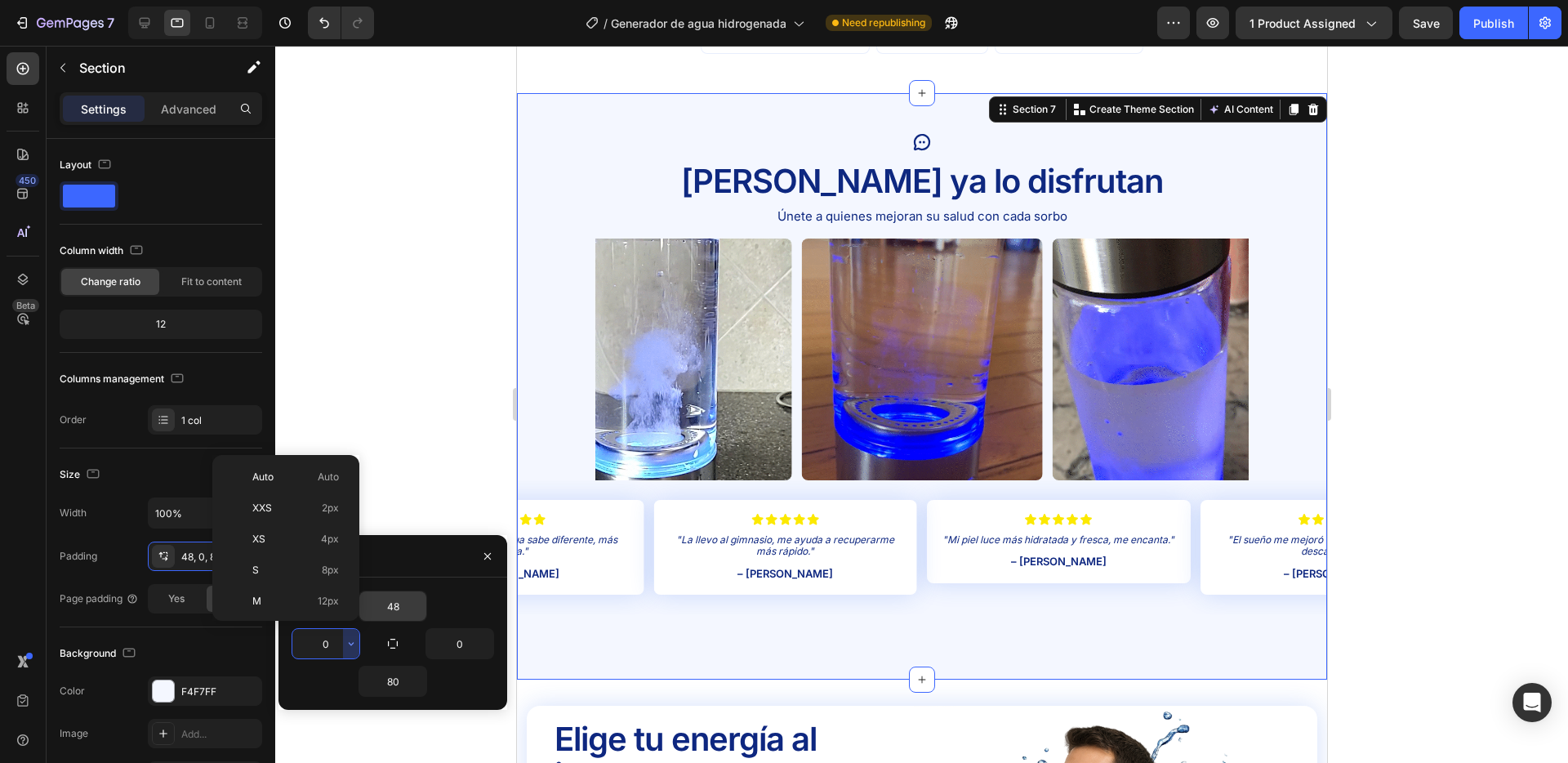
type input "12"
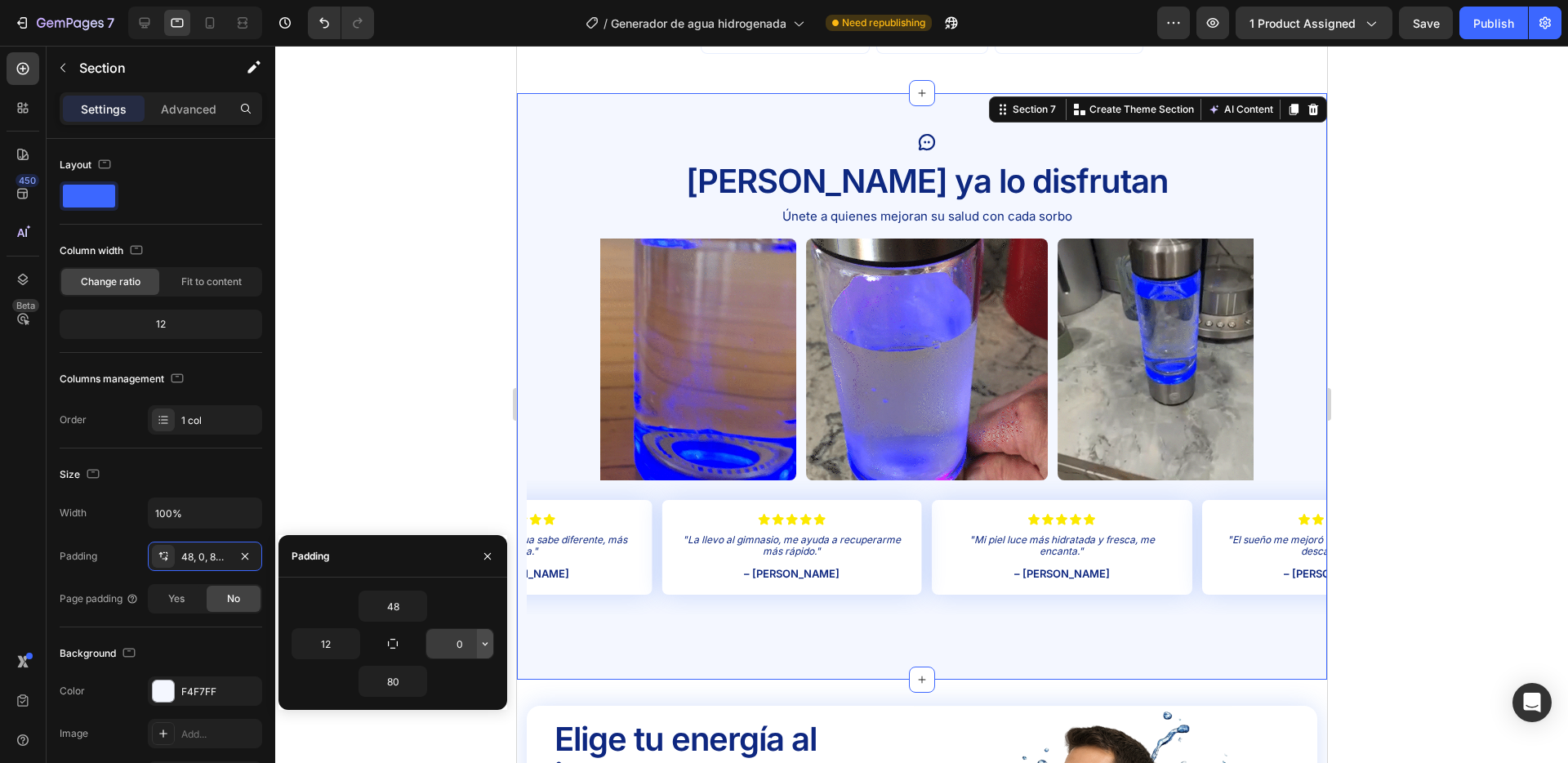
click at [484, 642] on icon "button" at bounding box center [485, 644] width 5 height 4
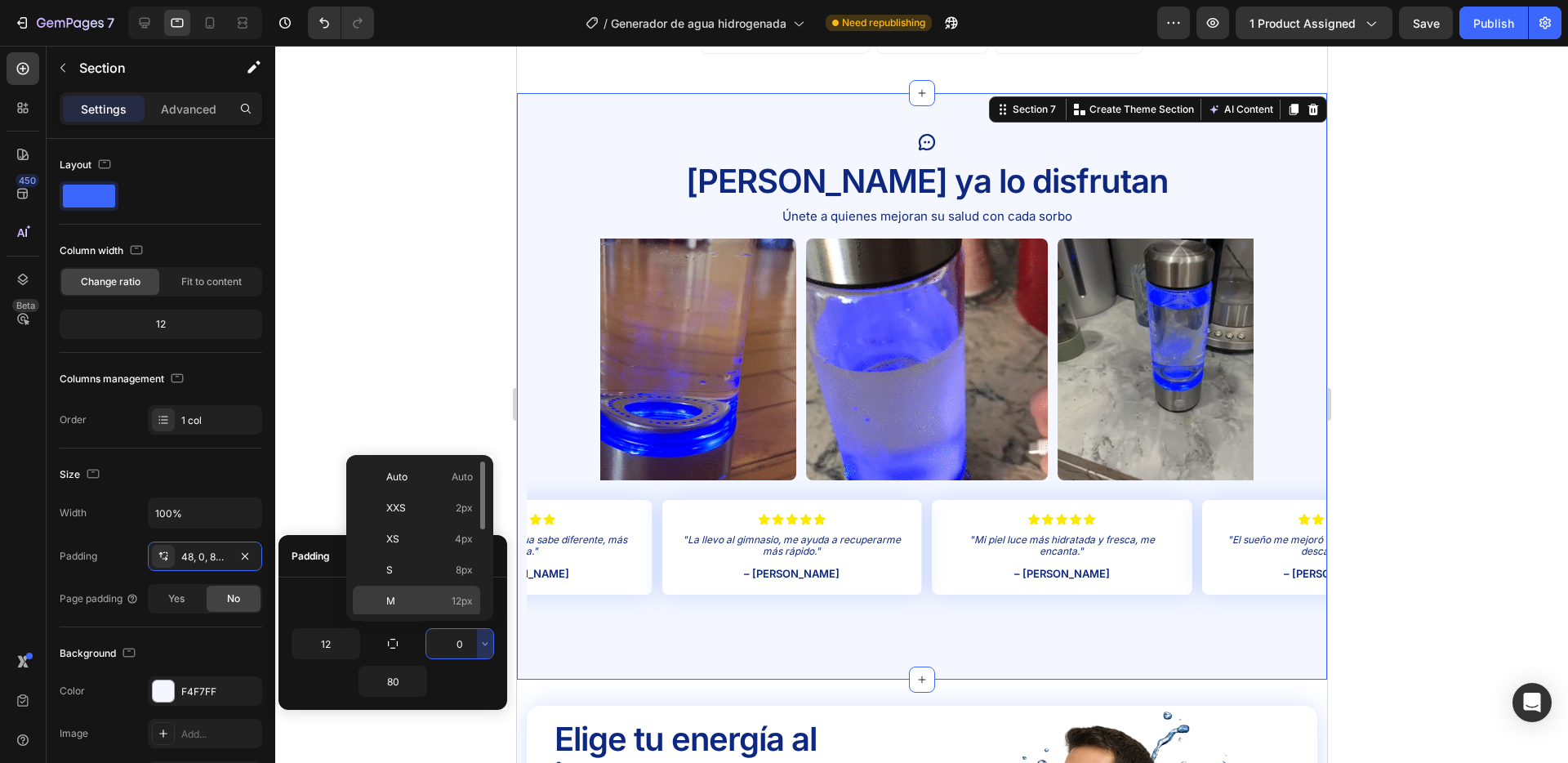
click at [451, 607] on p "M 12px" at bounding box center [429, 601] width 86 height 15
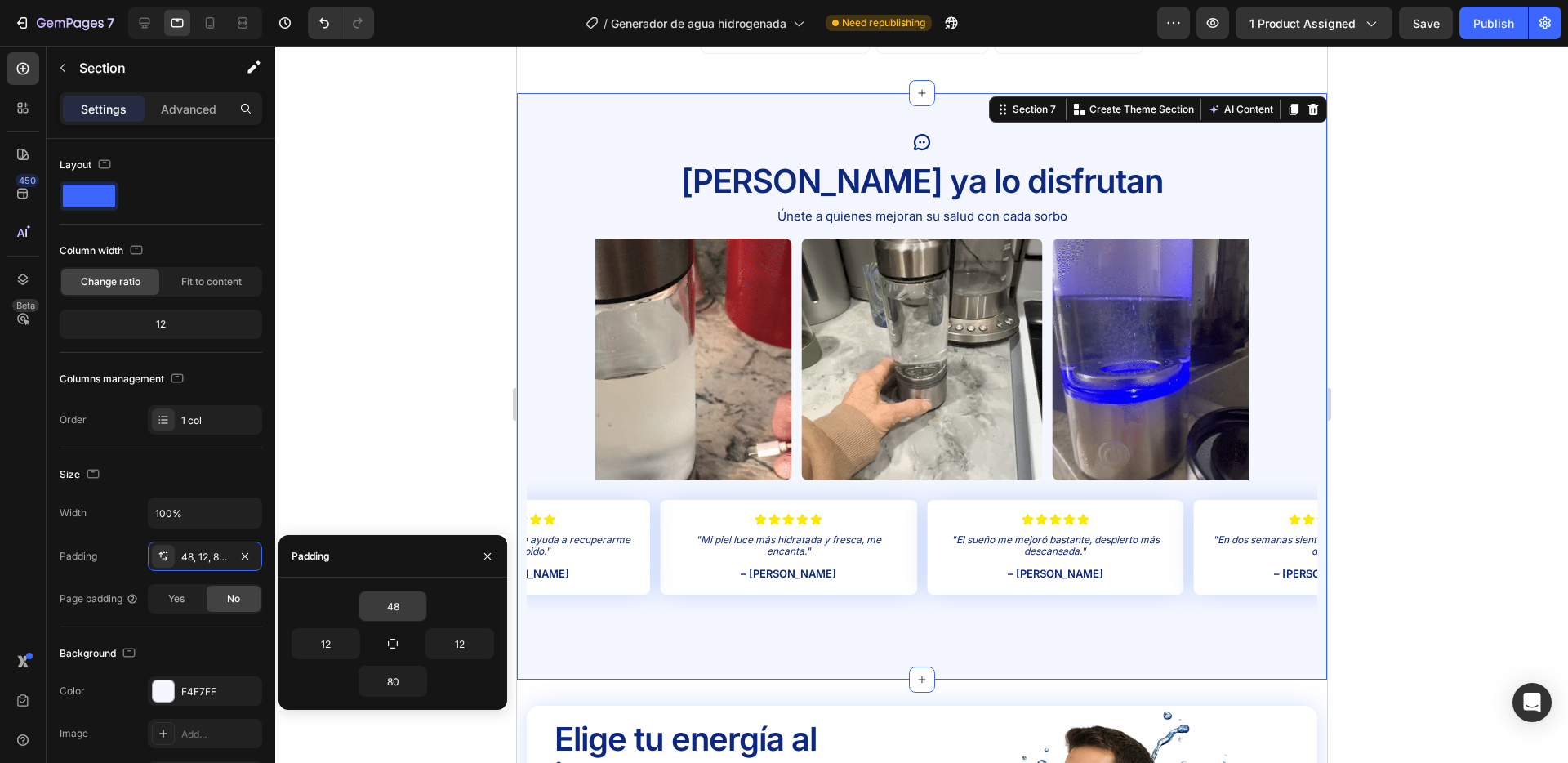
type input "0"
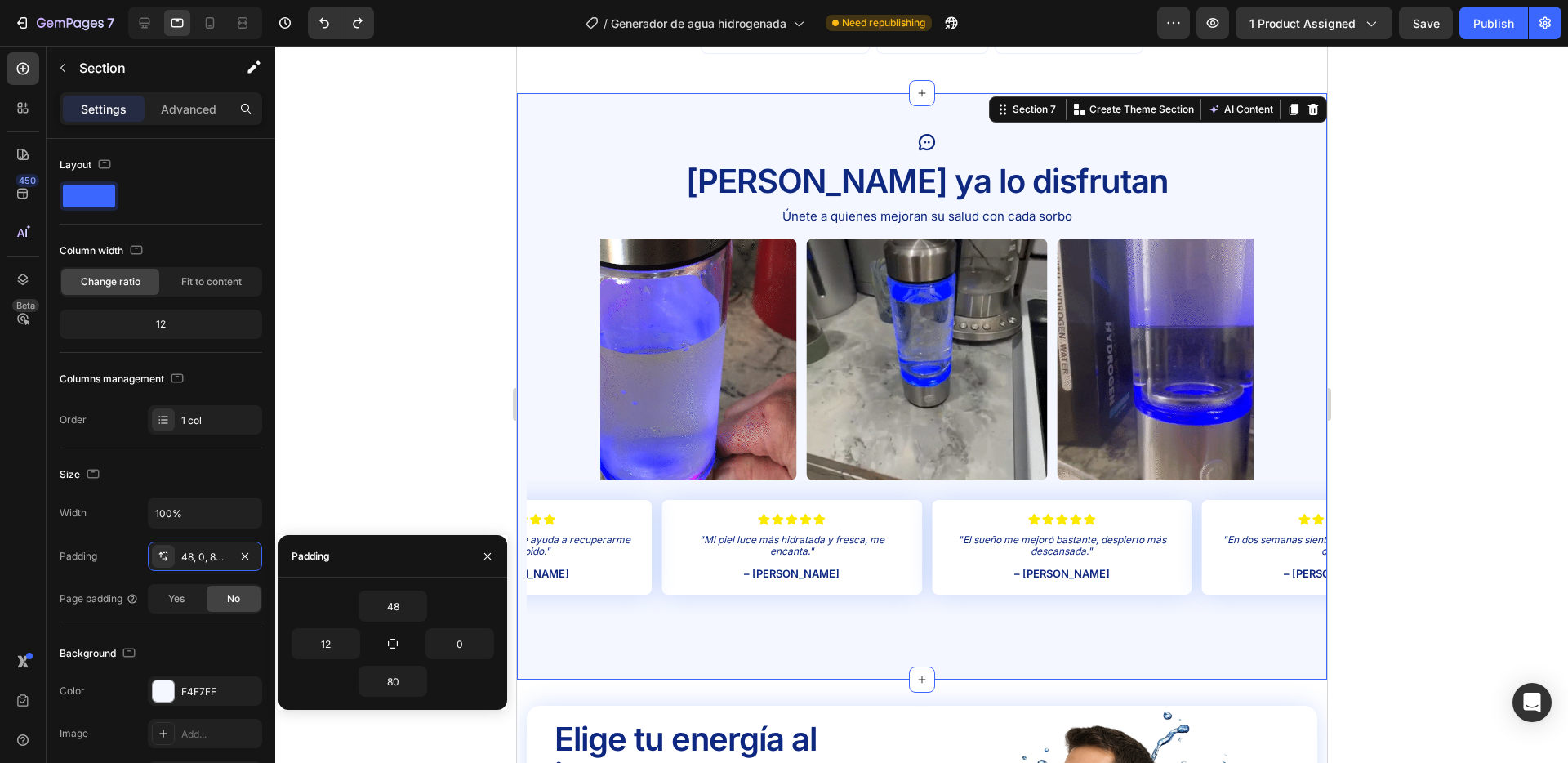
type input "0"
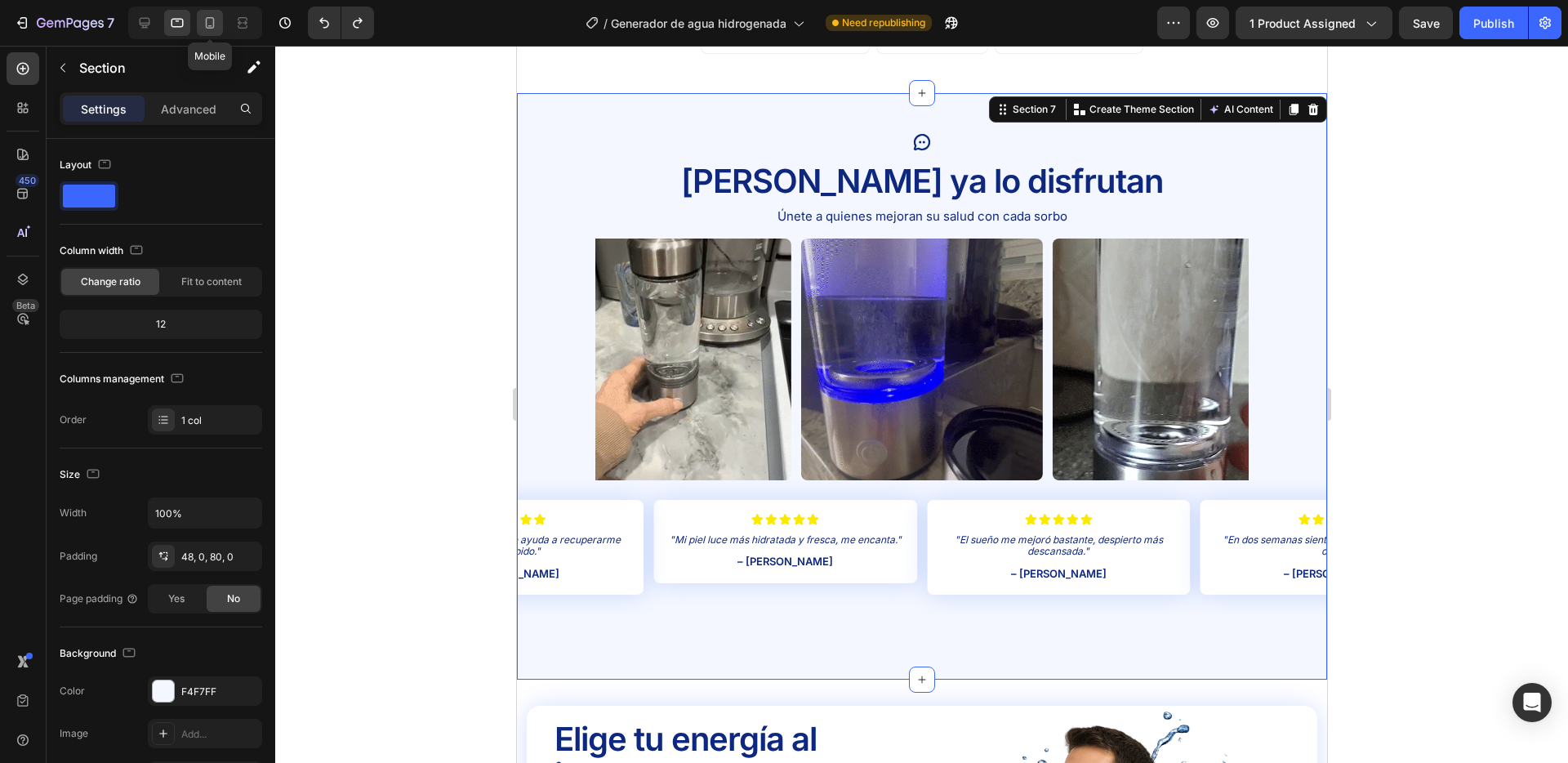
click at [212, 29] on icon at bounding box center [210, 23] width 16 height 16
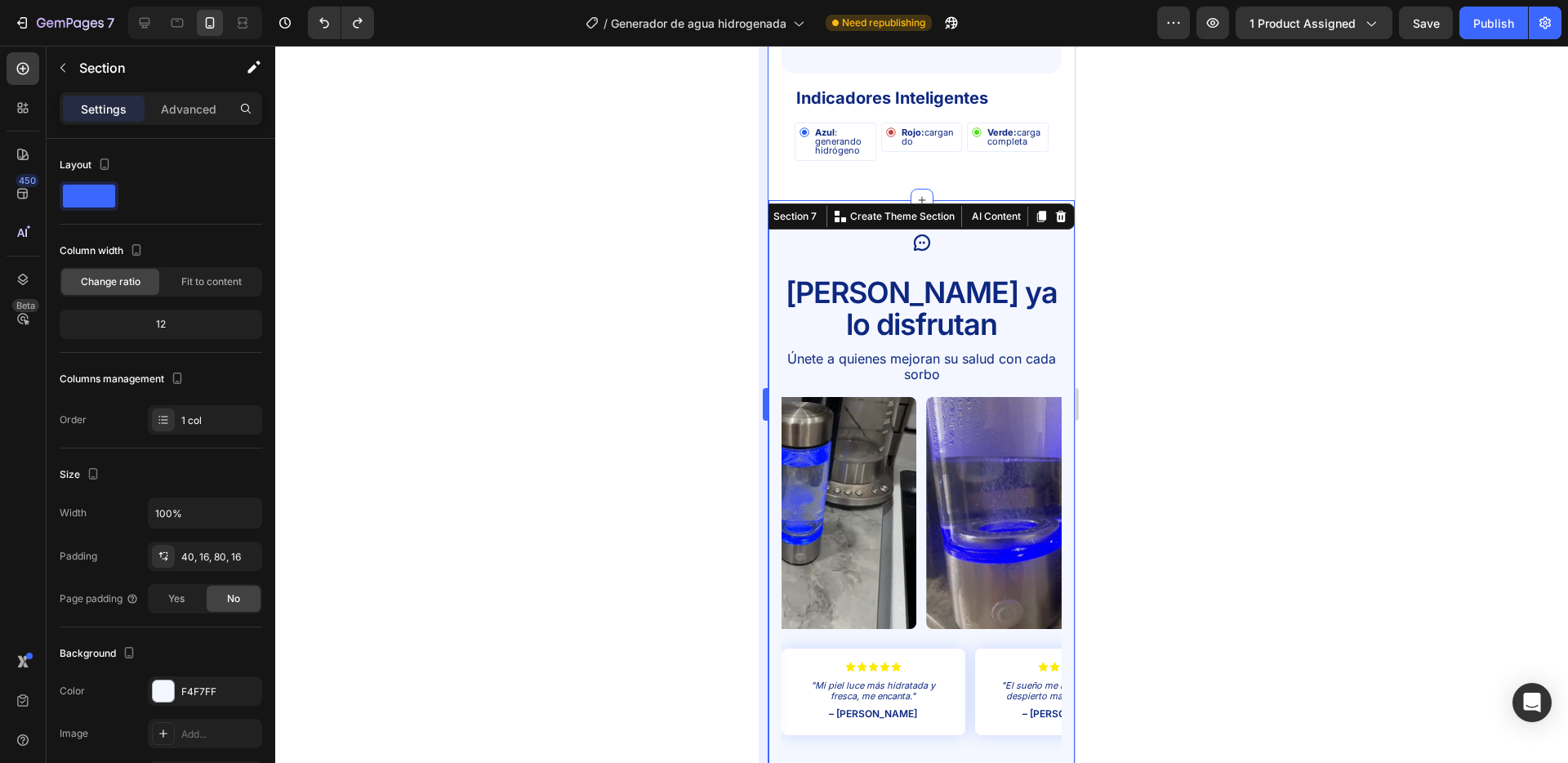
scroll to position [3188, 0]
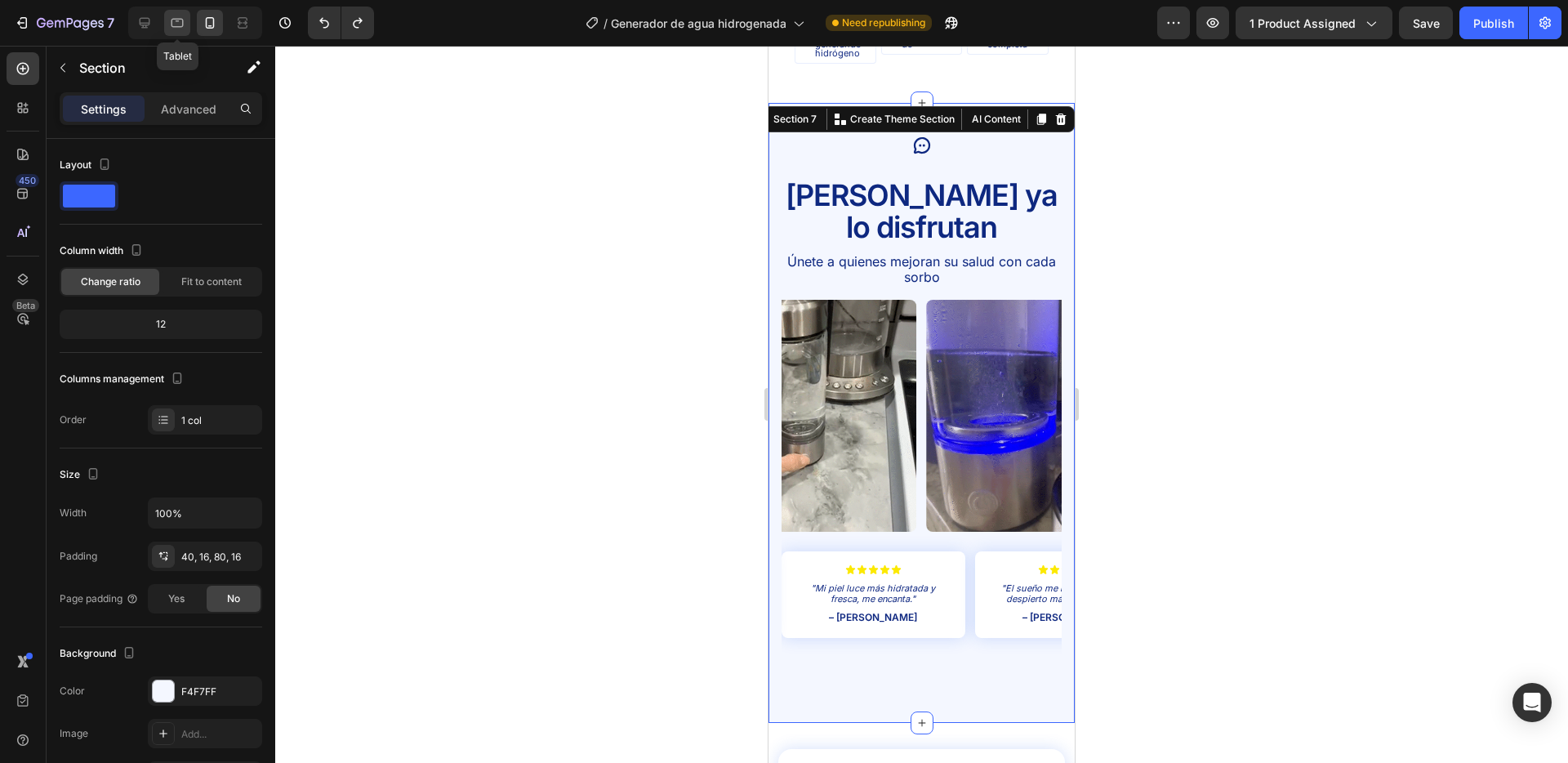
click at [170, 21] on icon at bounding box center [177, 23] width 16 height 16
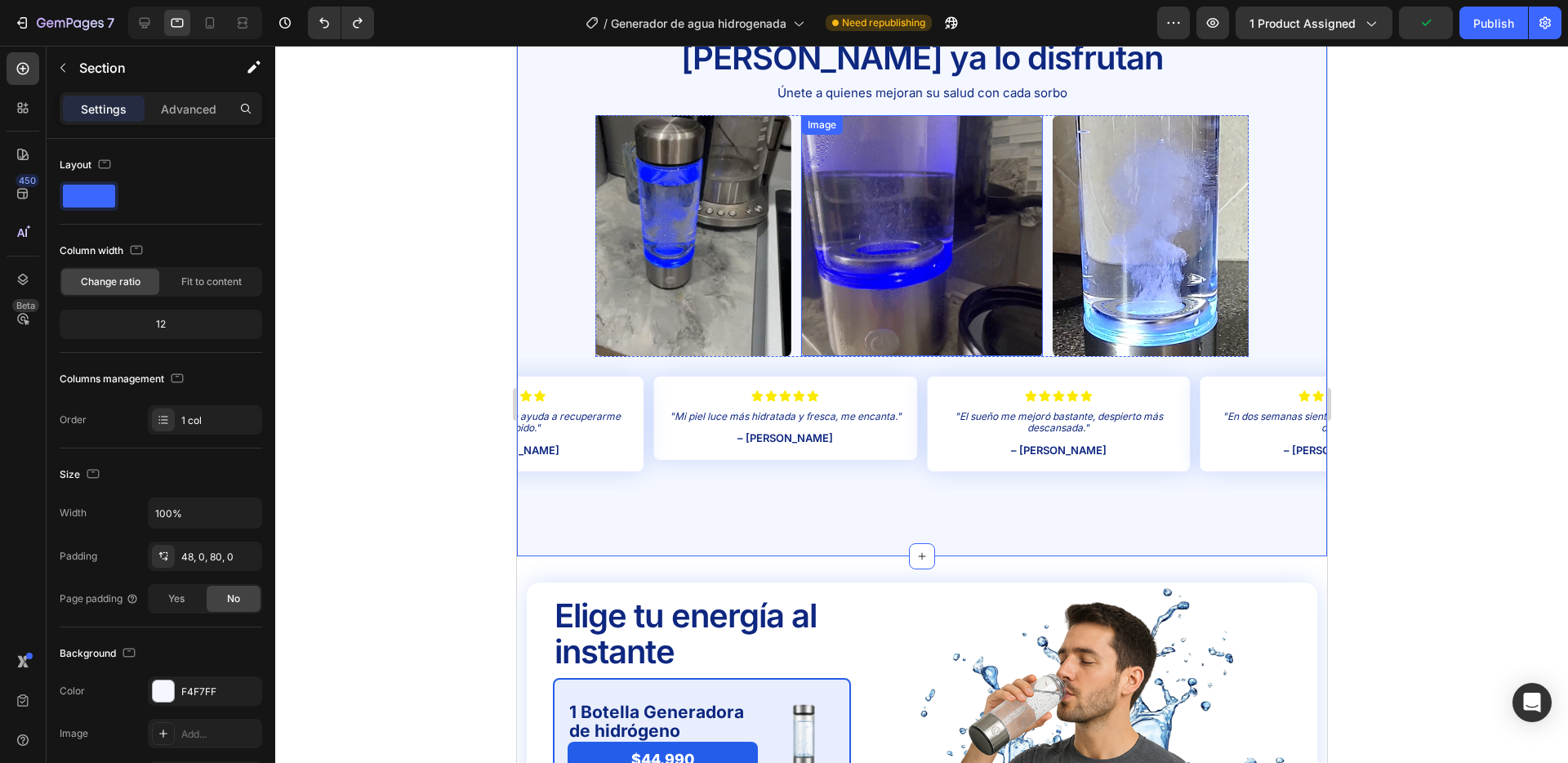
scroll to position [2981, 0]
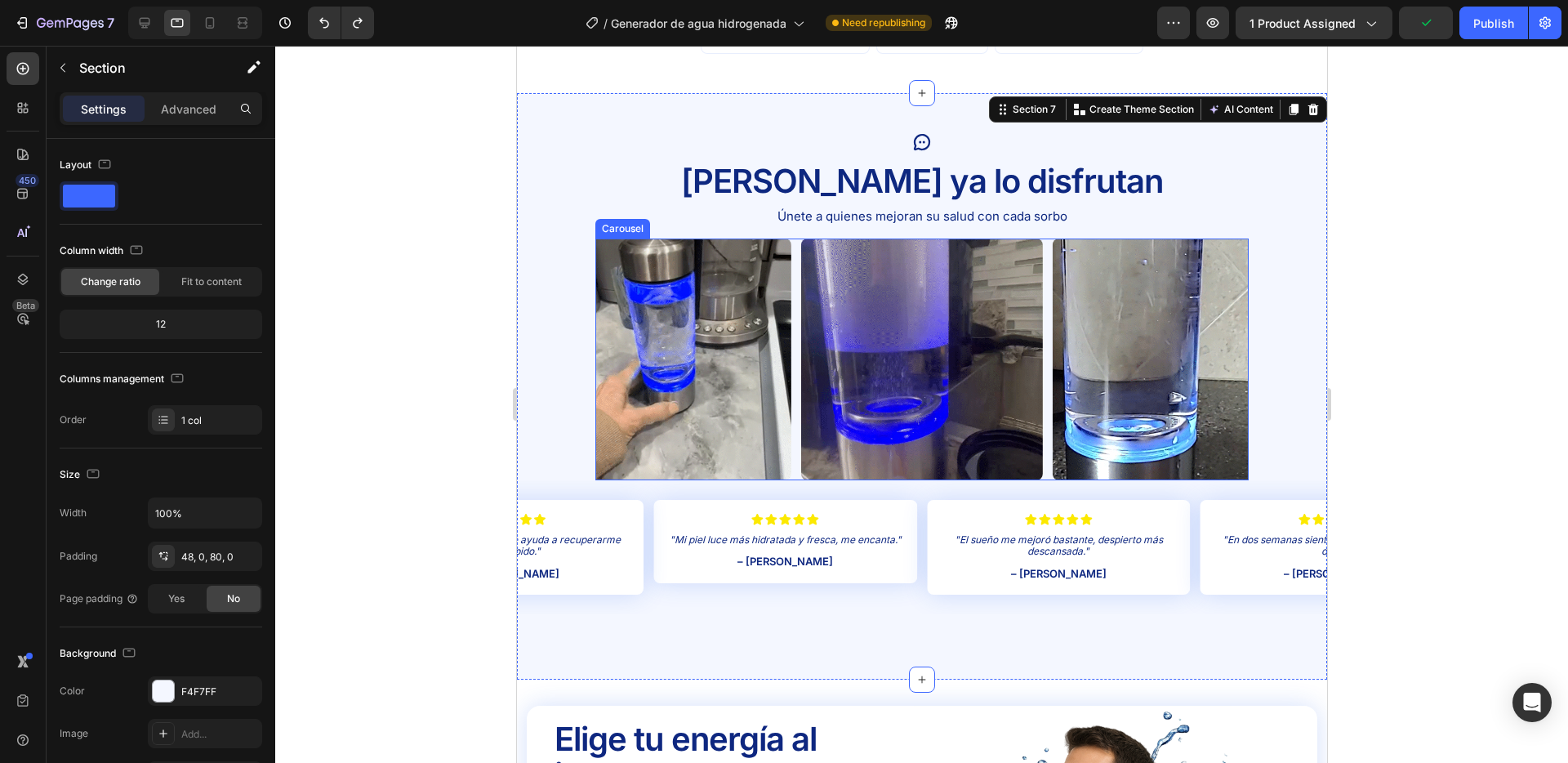
click at [794, 251] on div "Image Image Image Image Image" at bounding box center [921, 359] width 653 height 241
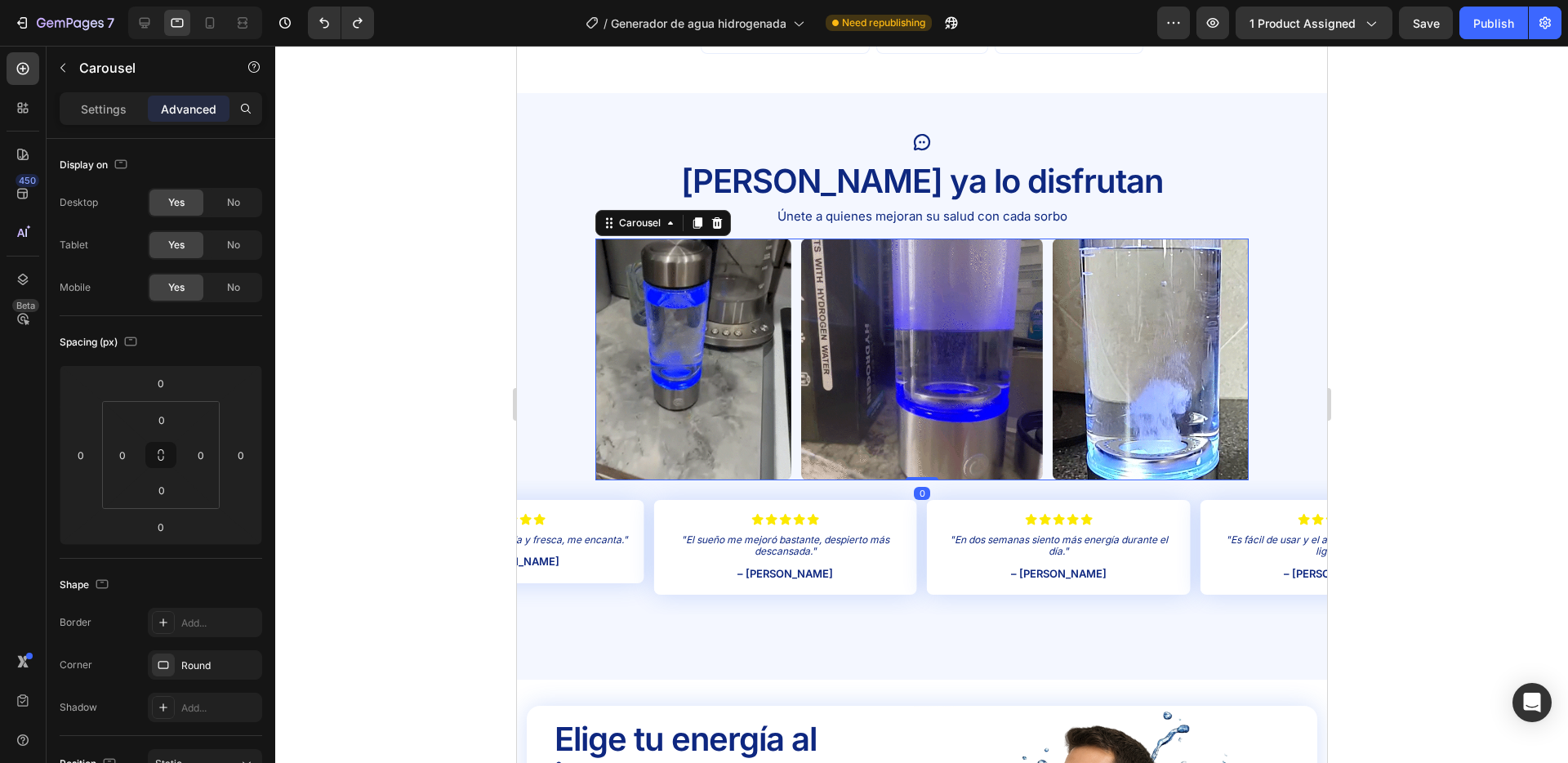
click at [797, 253] on div "Image Image Image Image Image" at bounding box center [921, 359] width 653 height 241
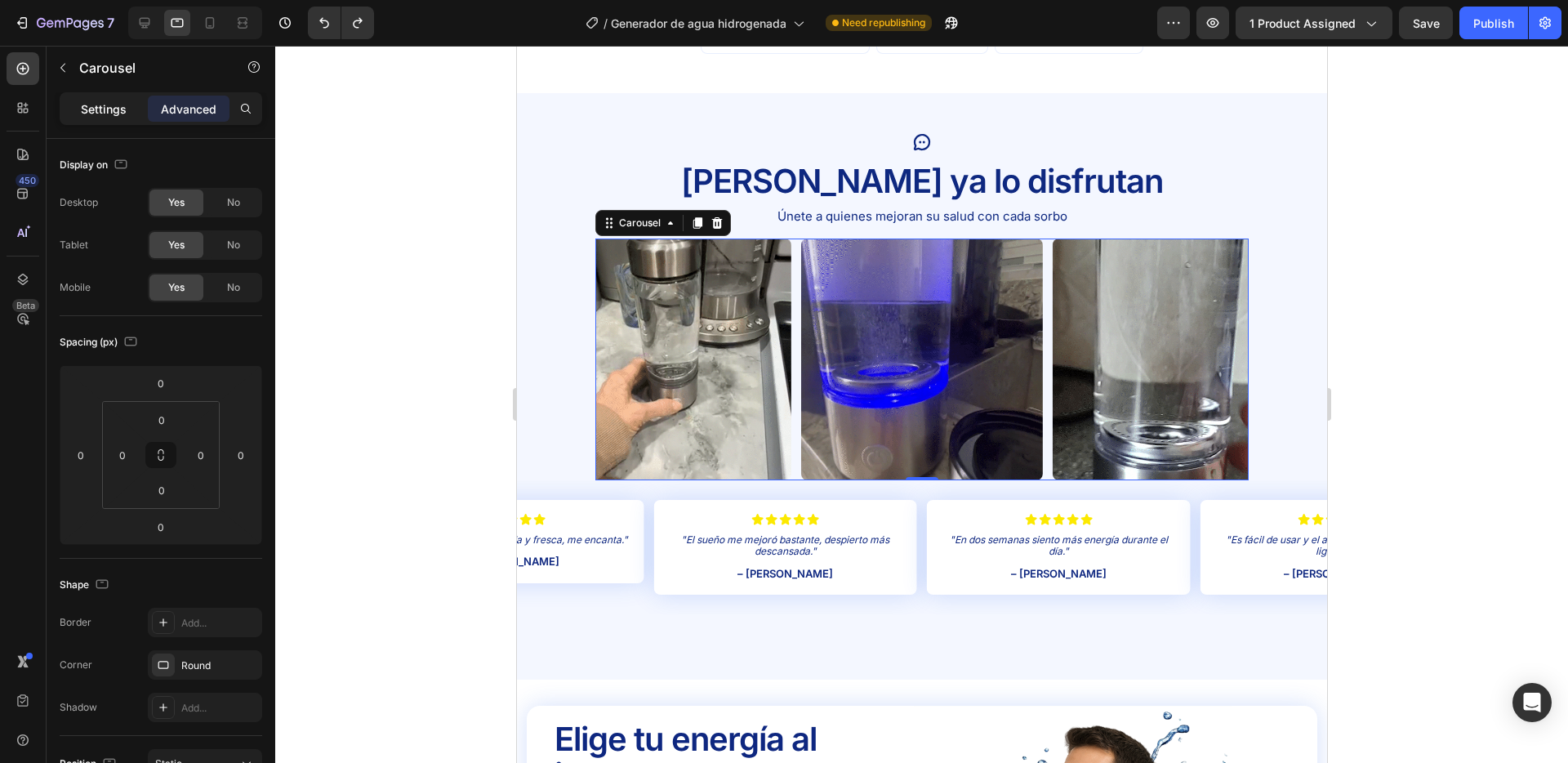
click at [95, 108] on p "Settings" at bounding box center [103, 109] width 45 height 17
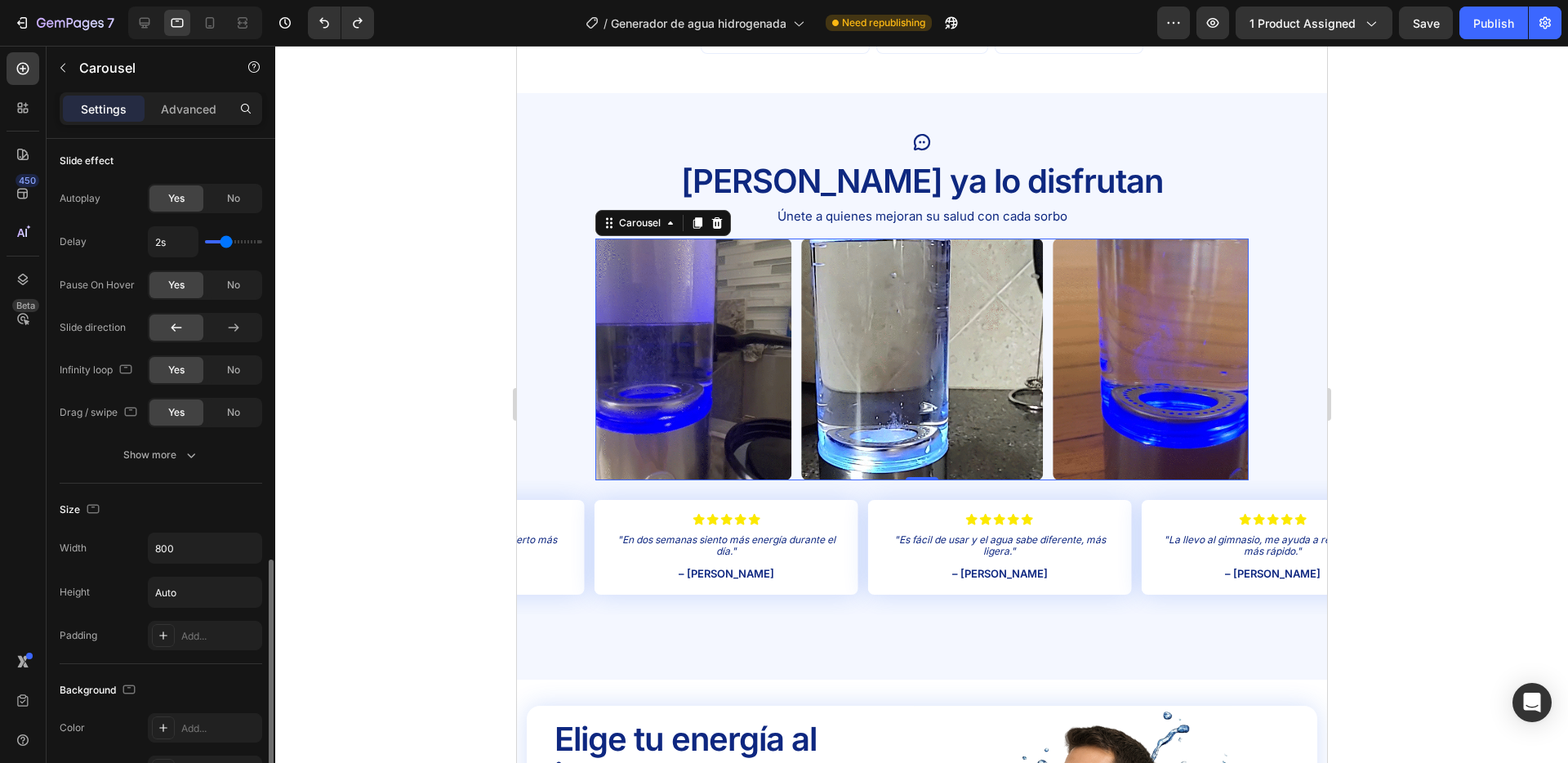
scroll to position [788, 0]
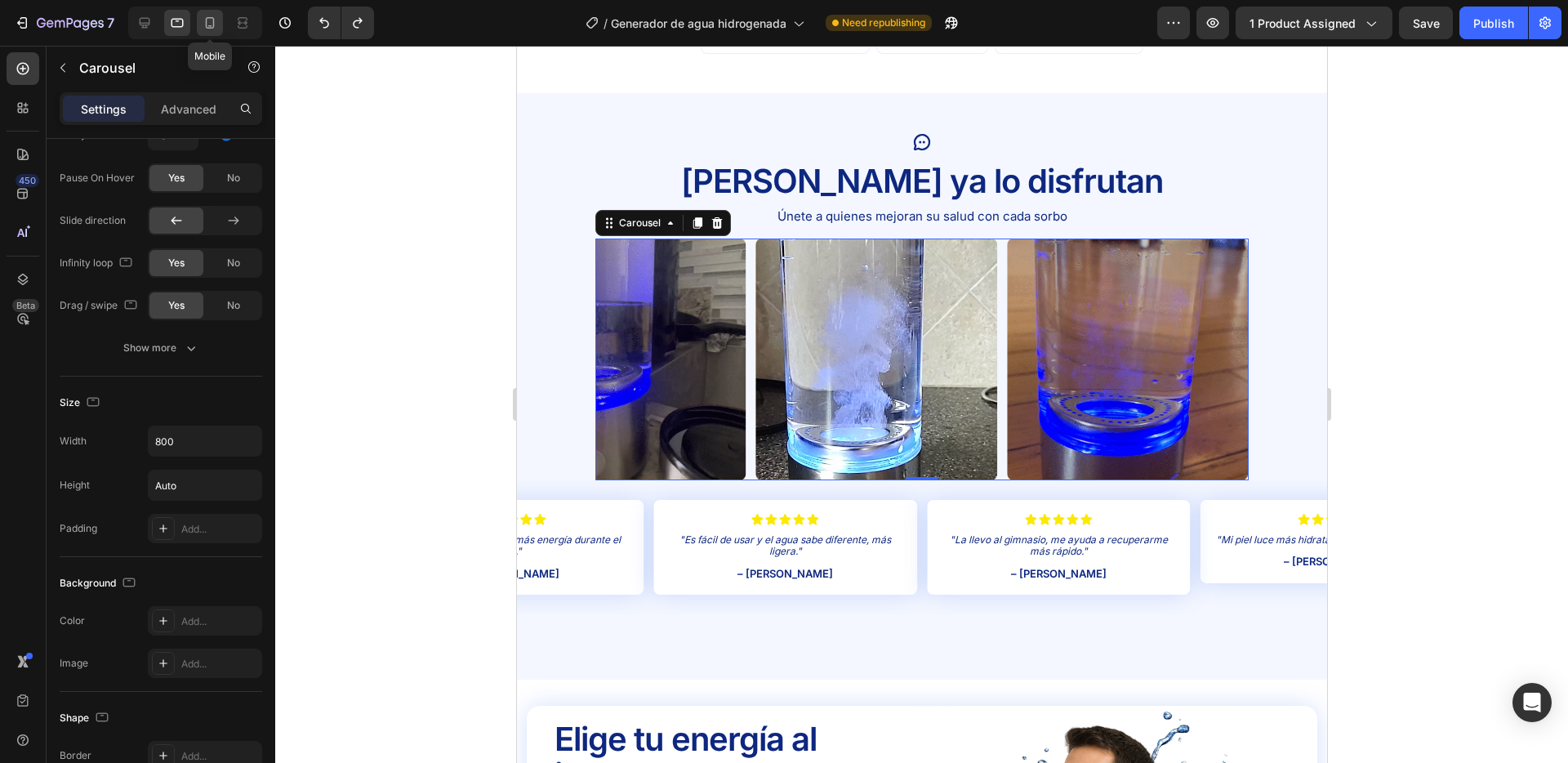
click at [209, 26] on icon at bounding box center [210, 23] width 16 height 16
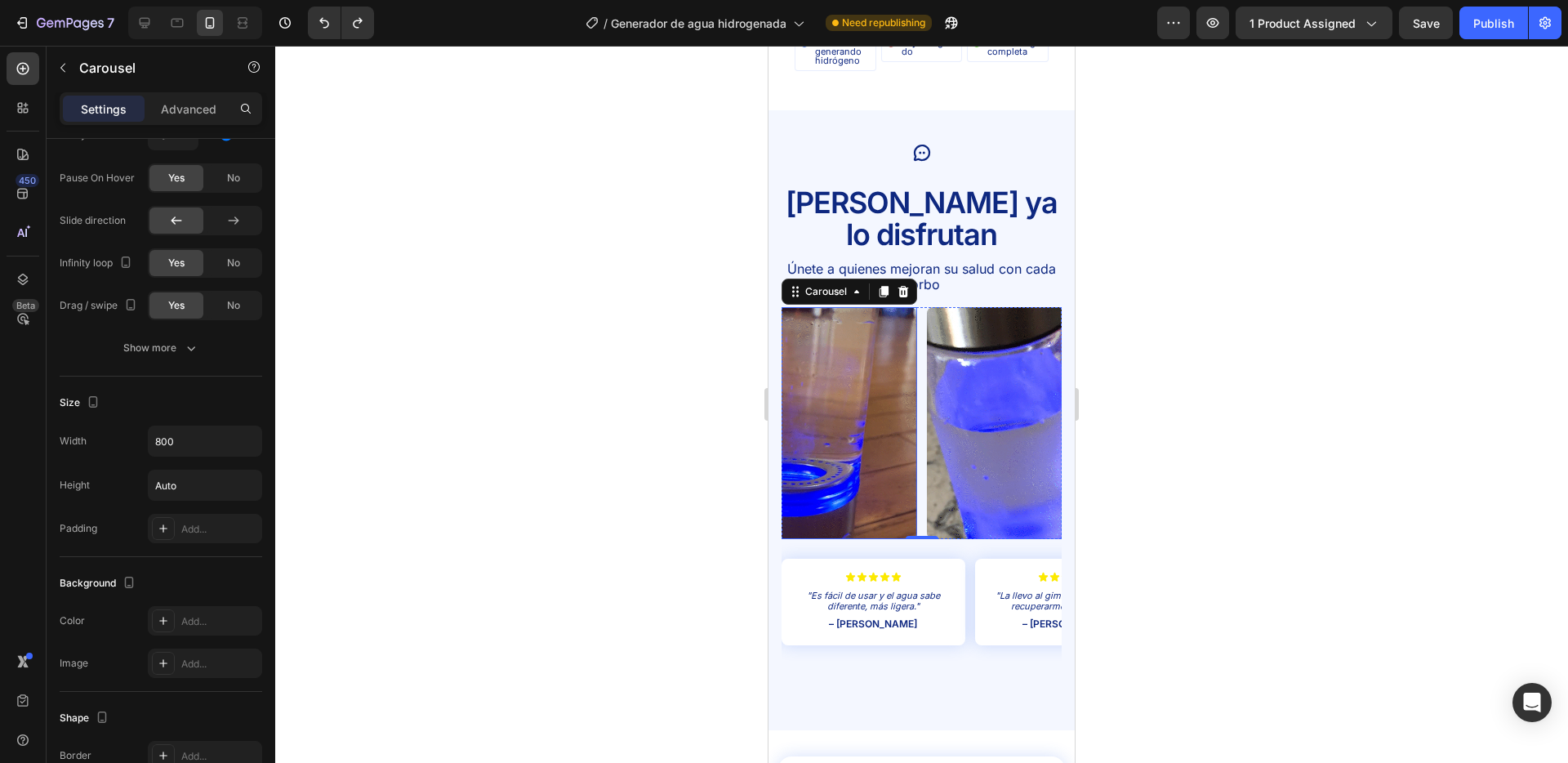
scroll to position [3090, 0]
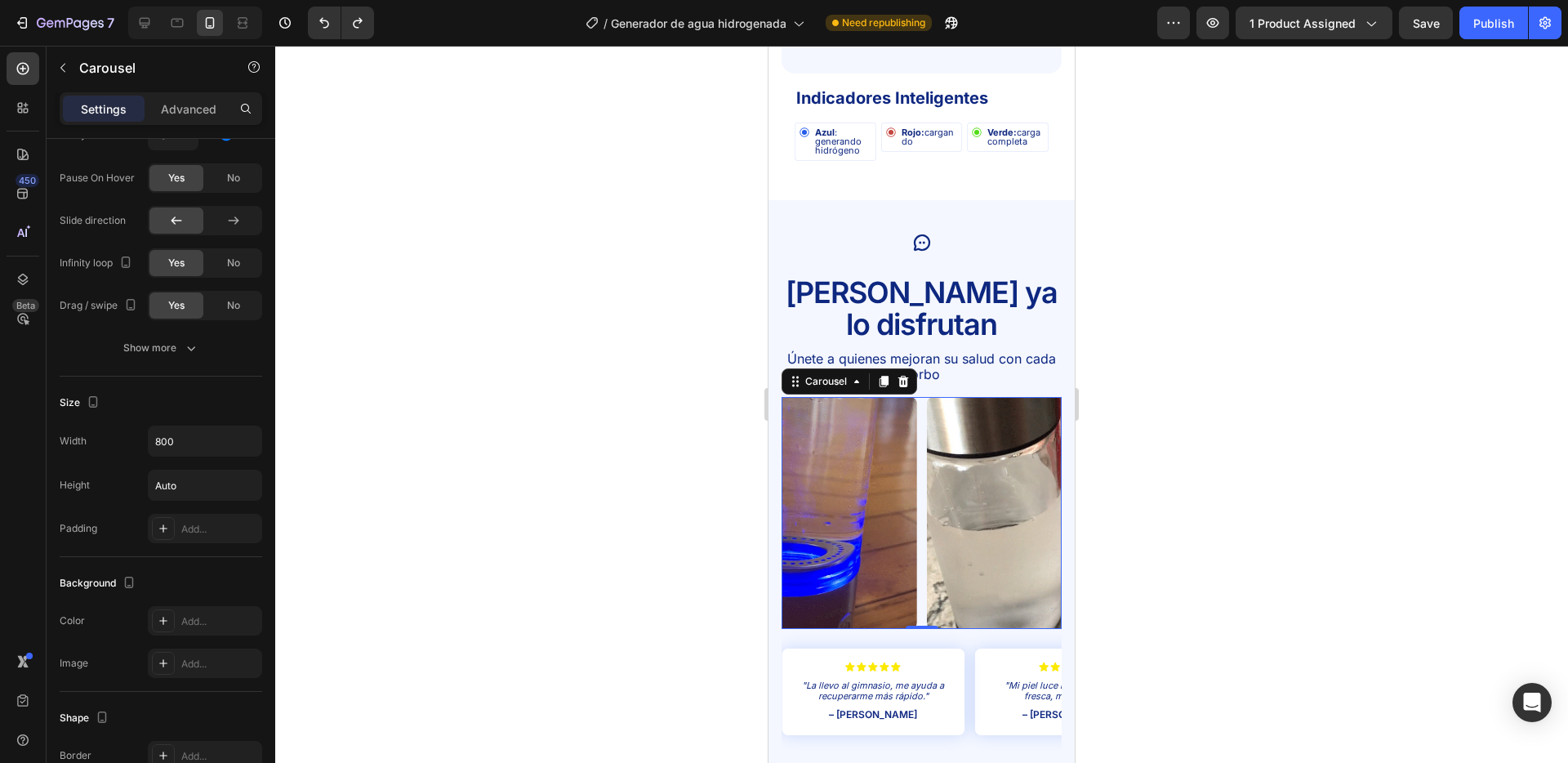
click at [923, 397] on div "Image Image Image Image Image" at bounding box center [922, 514] width 280 height 232
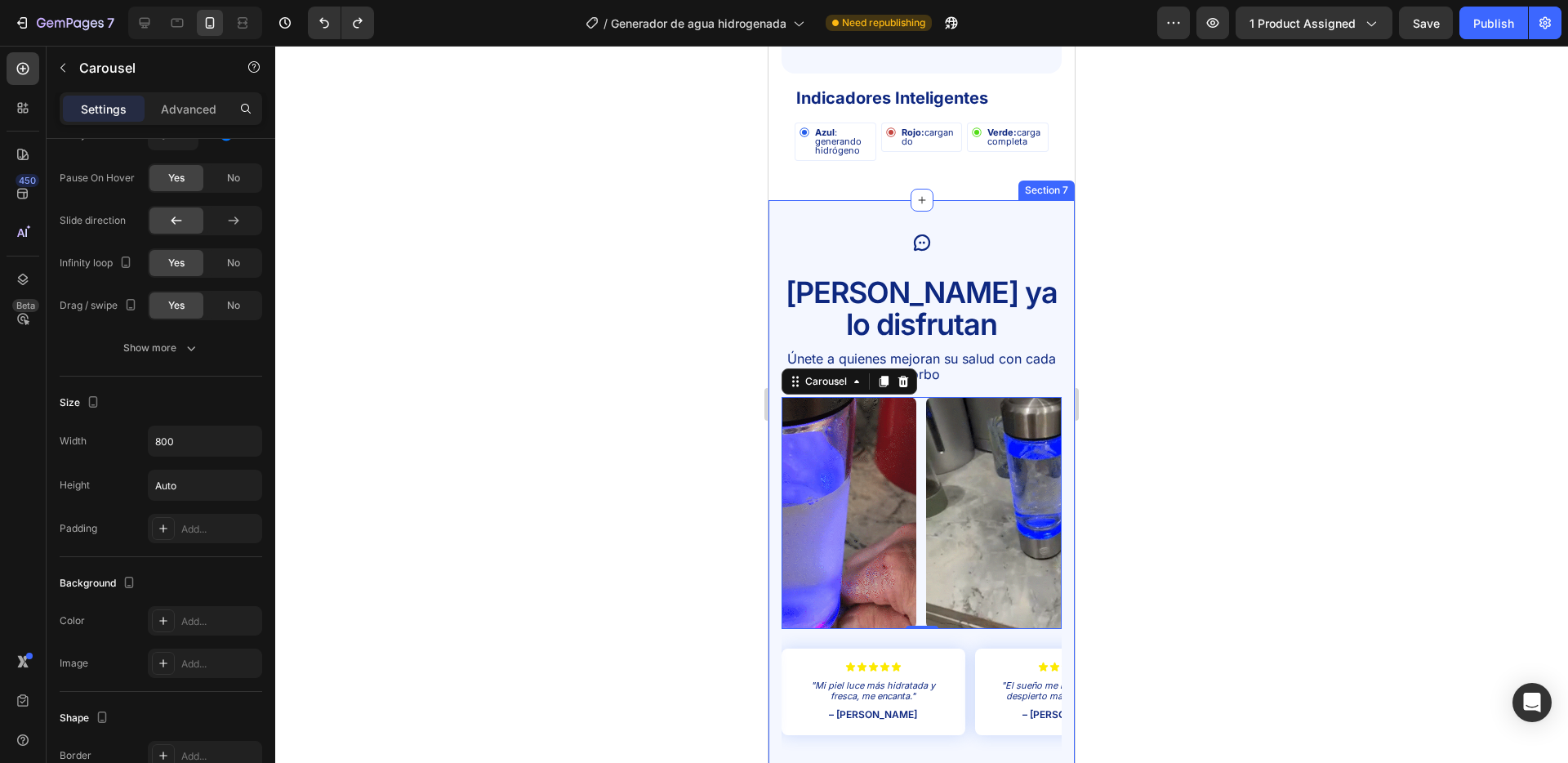
click at [840, 210] on div "Icon [PERSON_NAME] ya lo disfrutan Text Block Únete a quienes mejoran su salud …" at bounding box center [922, 510] width 307 height 620
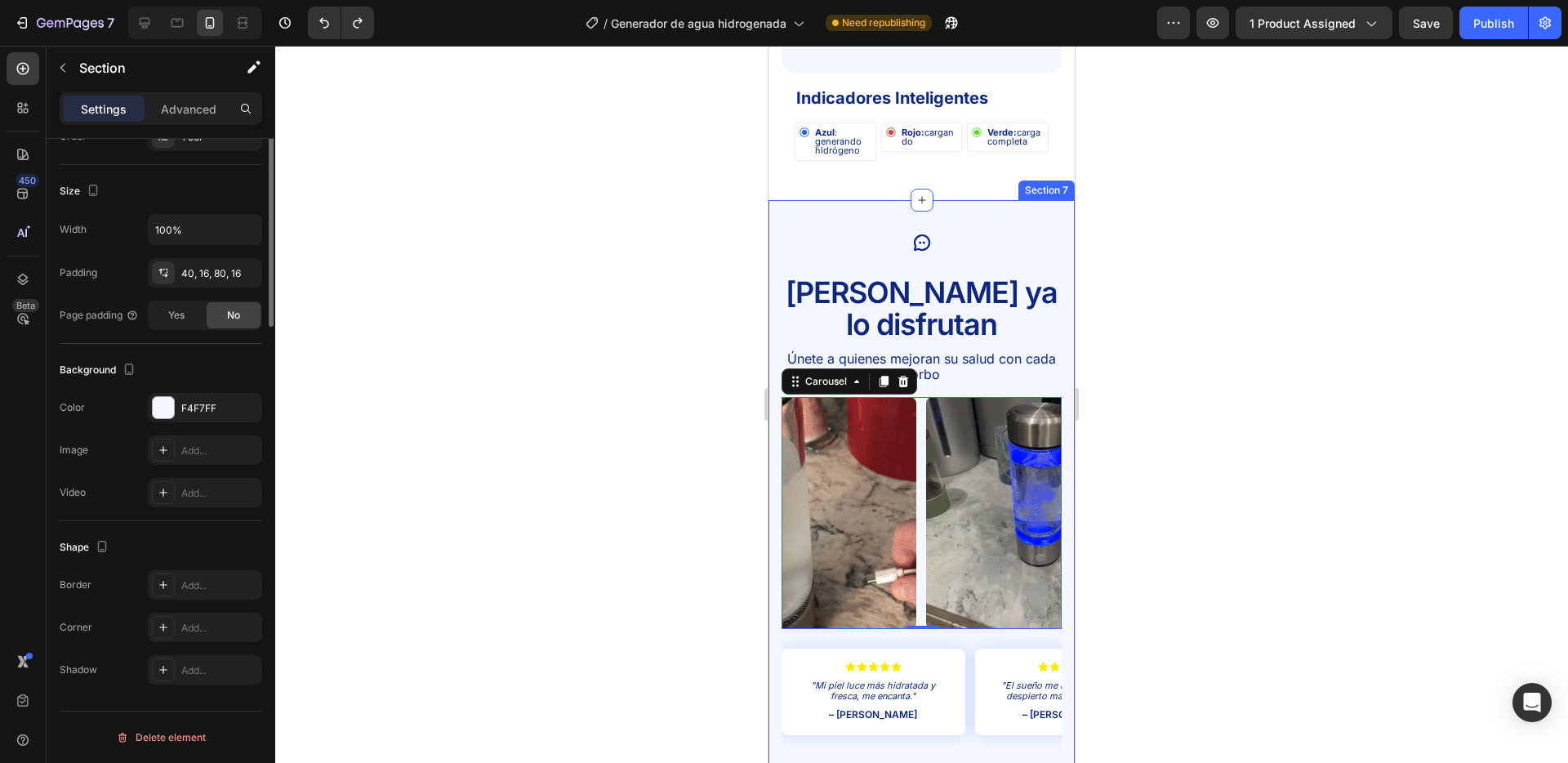
scroll to position [0, 0]
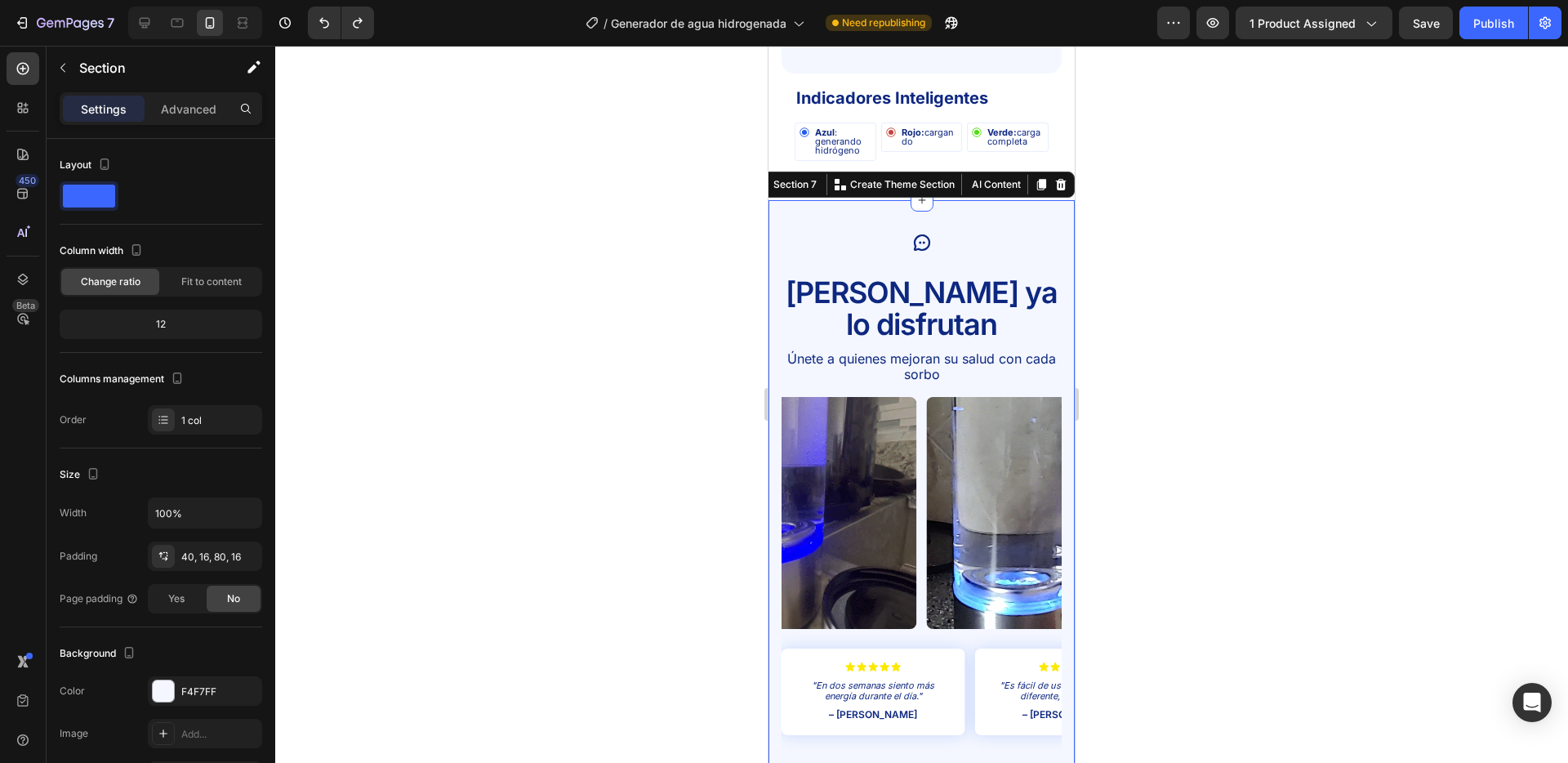
click at [632, 279] on div at bounding box center [921, 404] width 1293 height 717
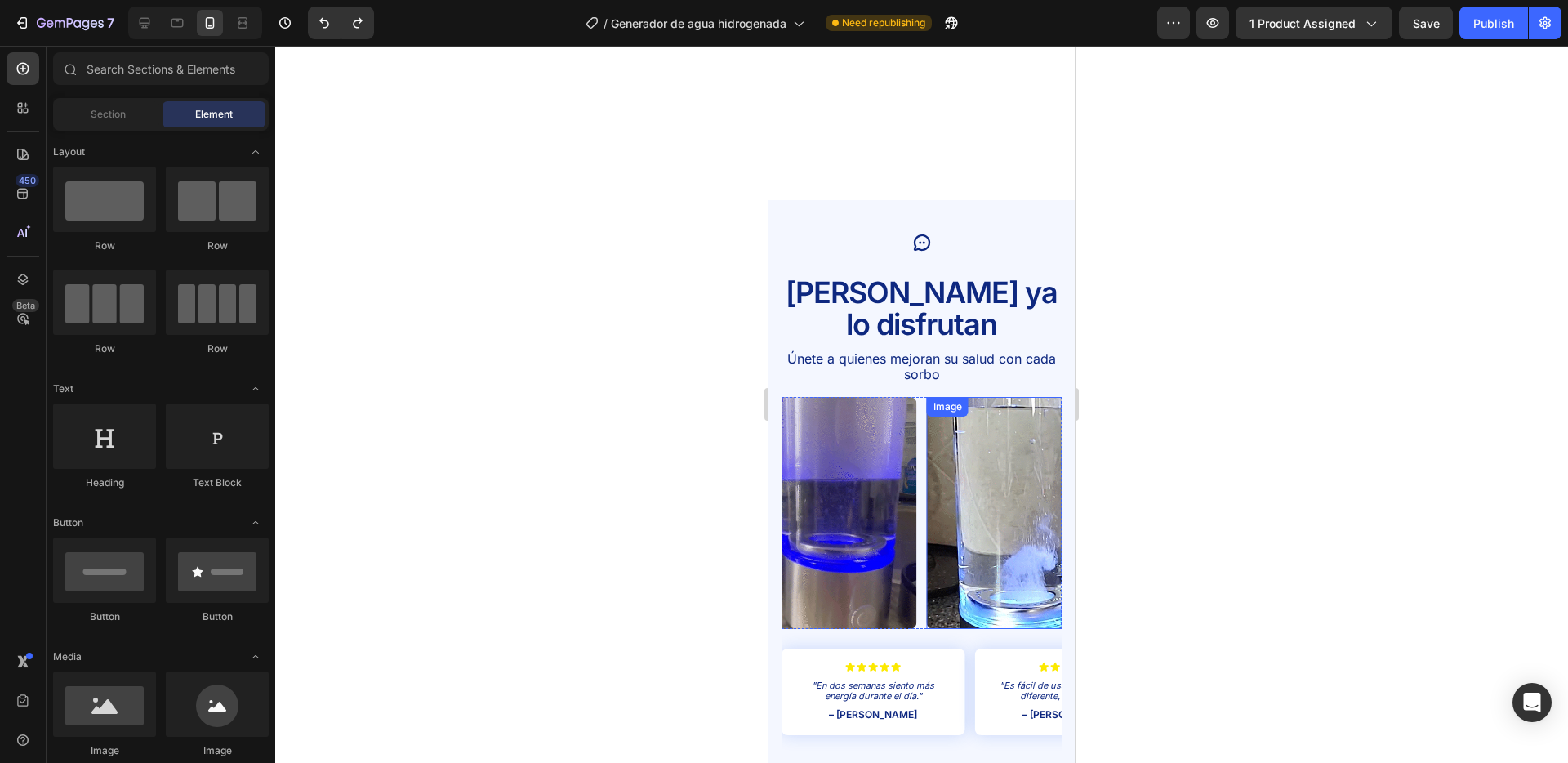
scroll to position [3396, 0]
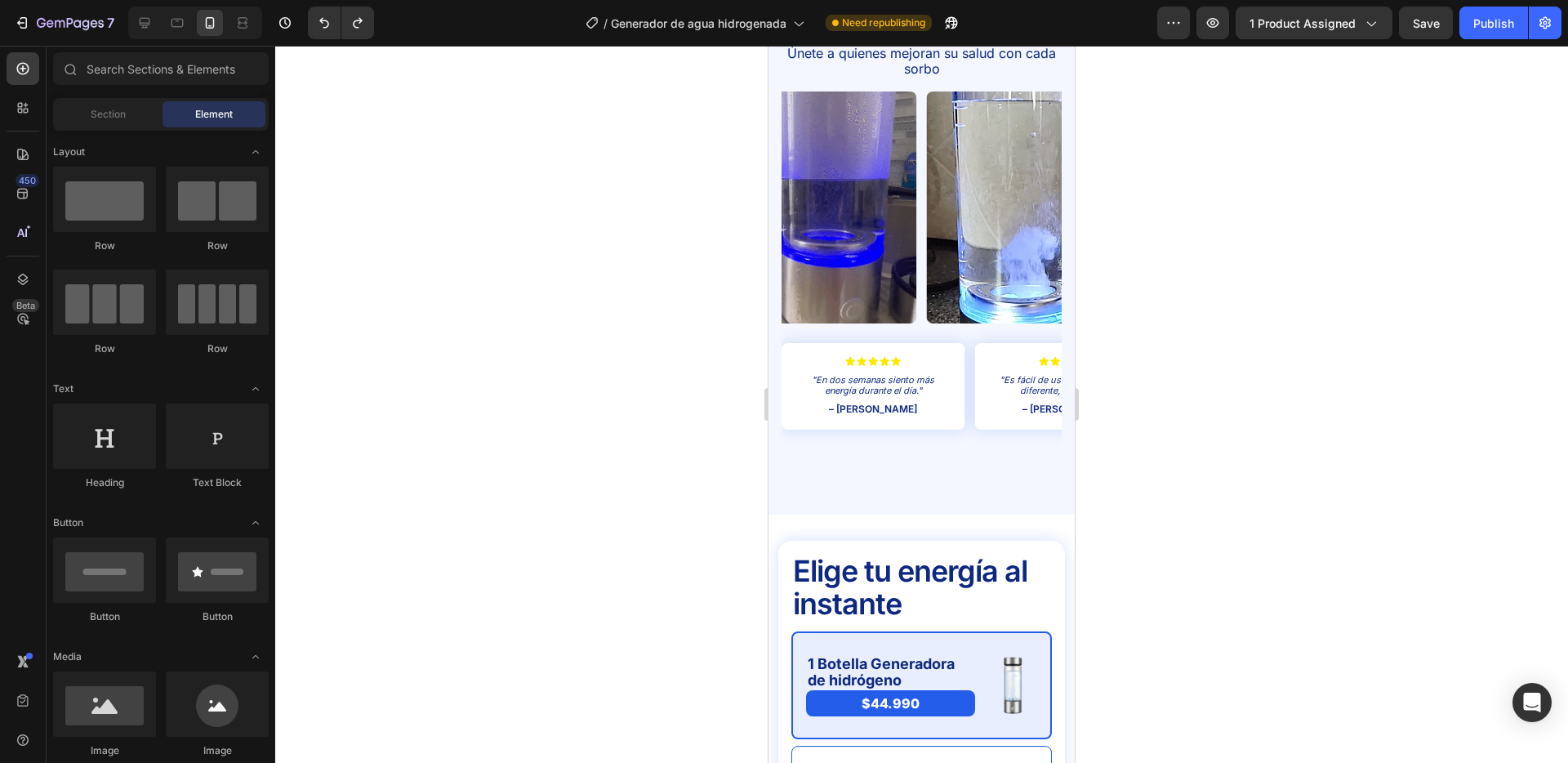
click at [701, 441] on div at bounding box center [921, 404] width 1293 height 717
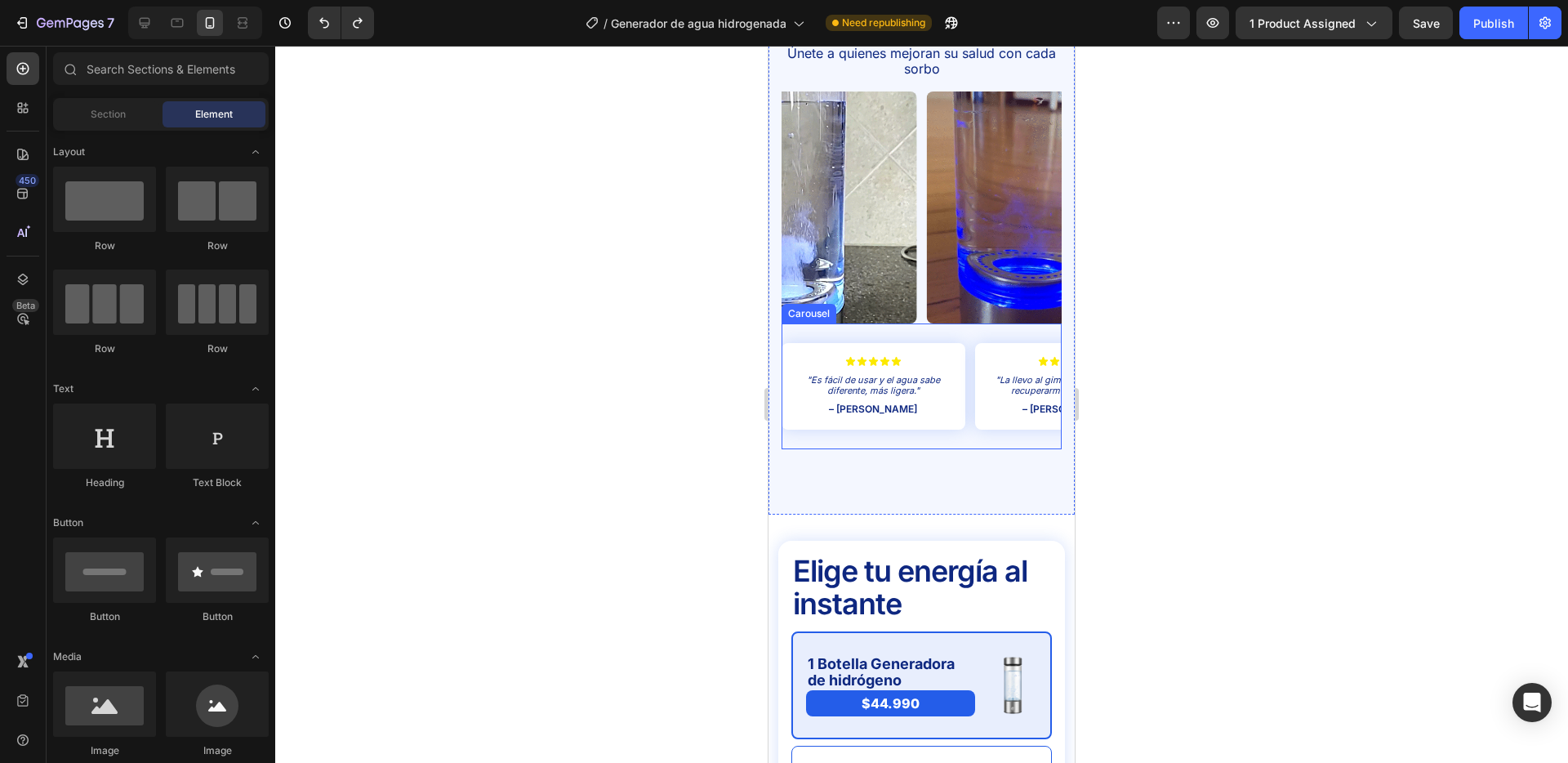
click at [970, 376] on div "Icon Icon Icon Icon Icon Icon List "Mi piel luce más hidratada y fresca, me enc…" at bounding box center [922, 386] width 280 height 126
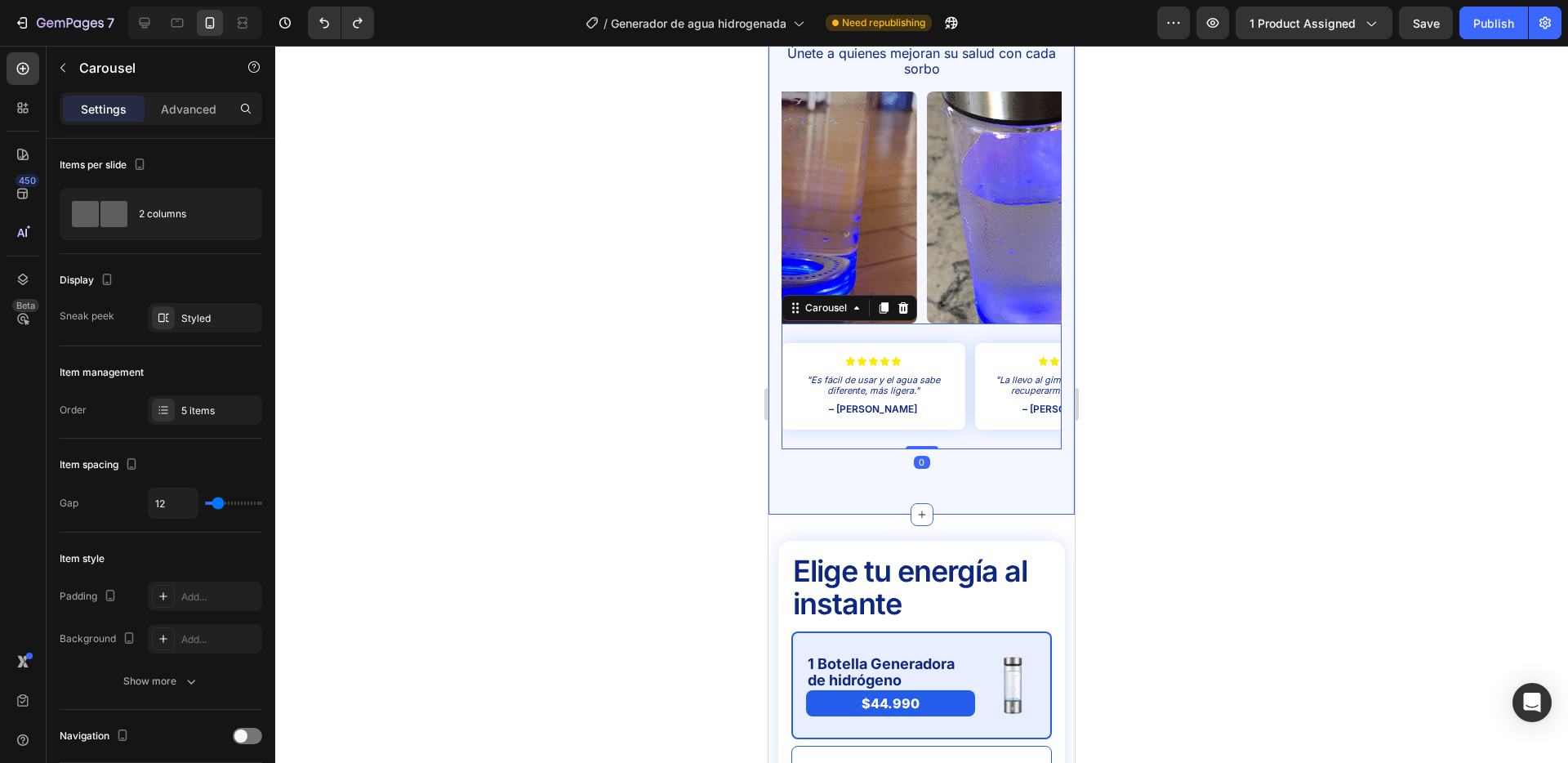
click at [936, 450] on div "Icon [PERSON_NAME] ya lo disfrutan Text Block Únete a quienes mejoran su salud …" at bounding box center [922, 204] width 307 height 620
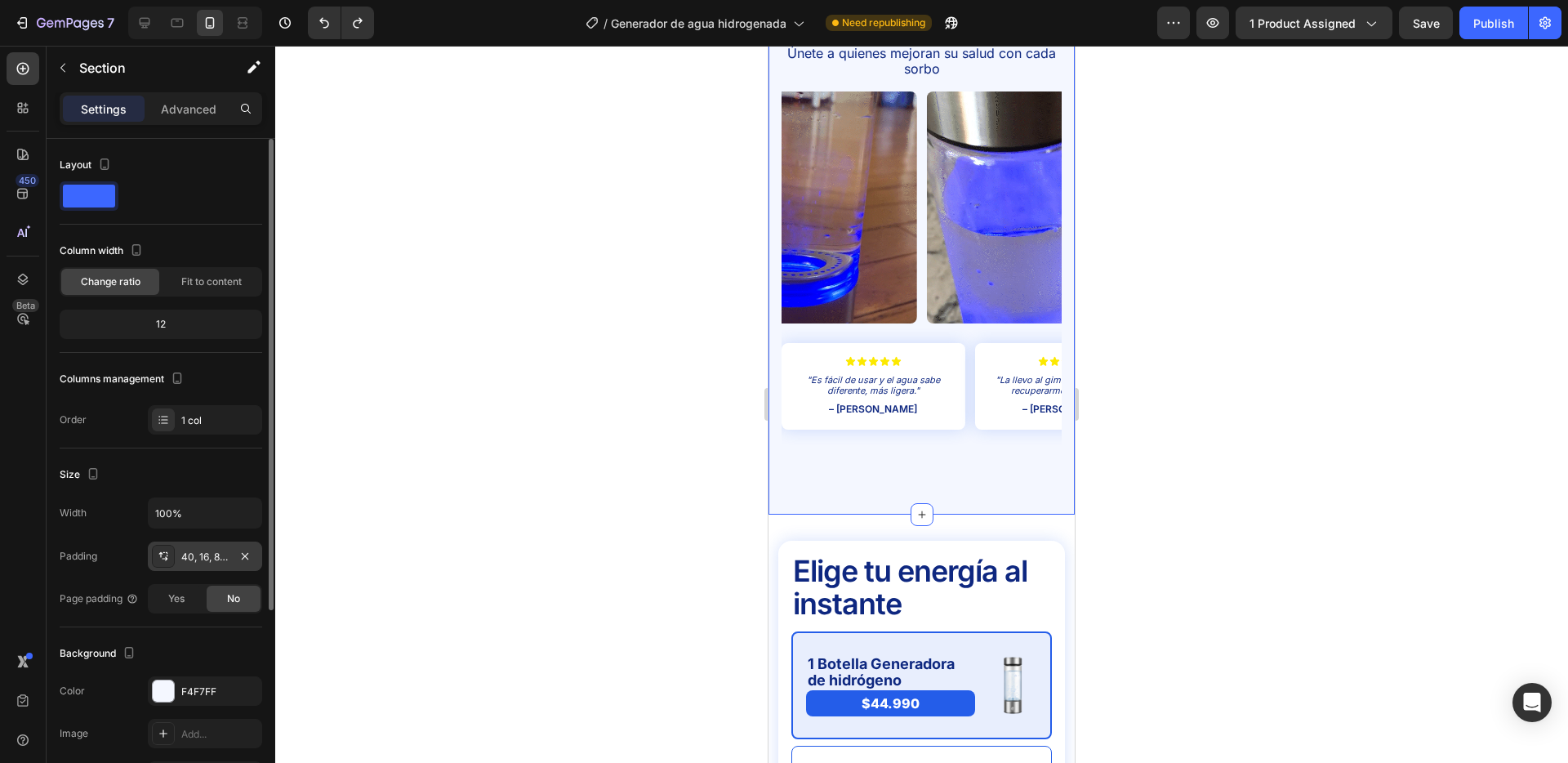
click at [202, 558] on div "40, 16, 80, 16" at bounding box center [205, 557] width 47 height 15
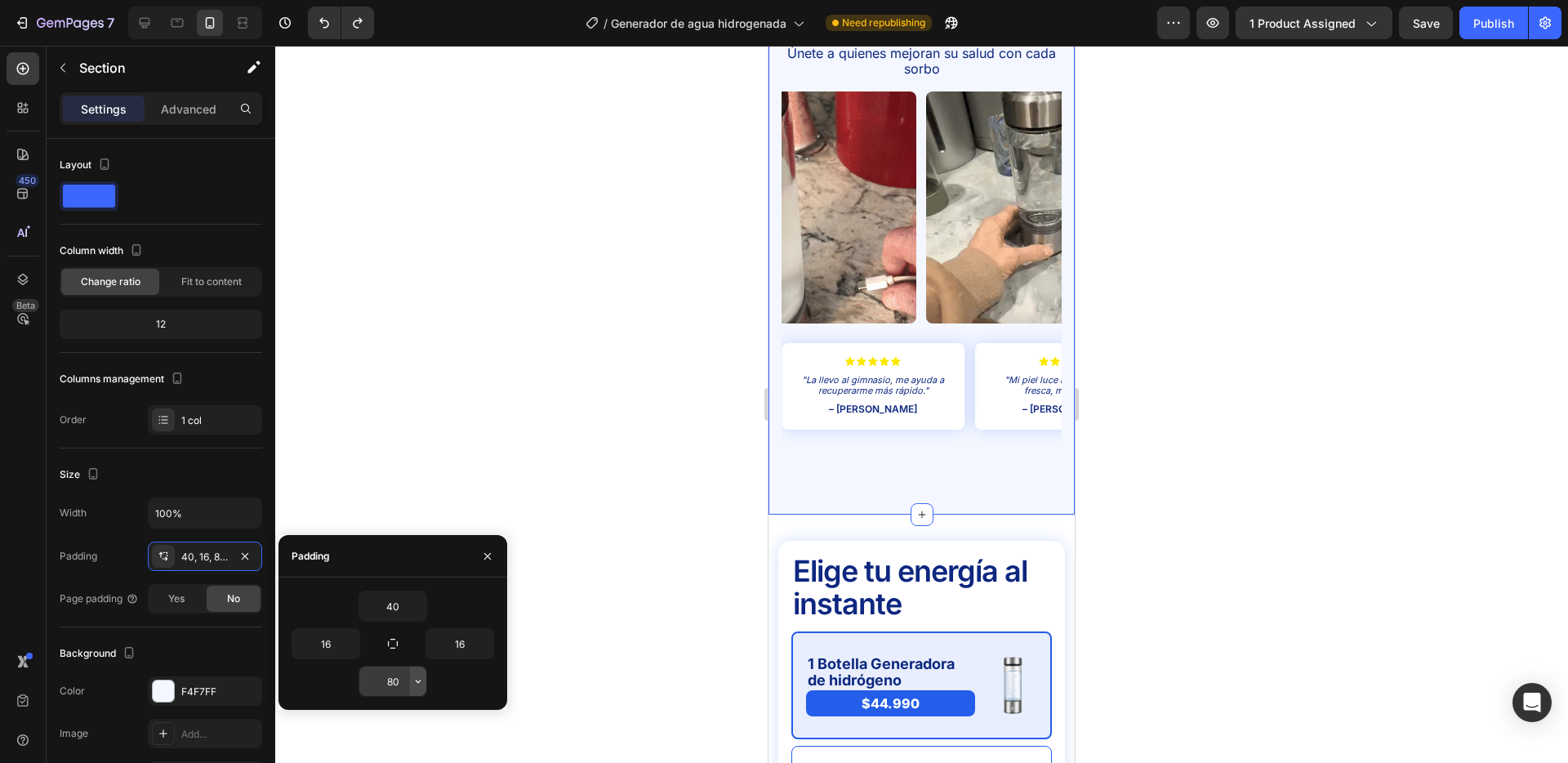
click at [417, 682] on icon "button" at bounding box center [417, 681] width 5 height 4
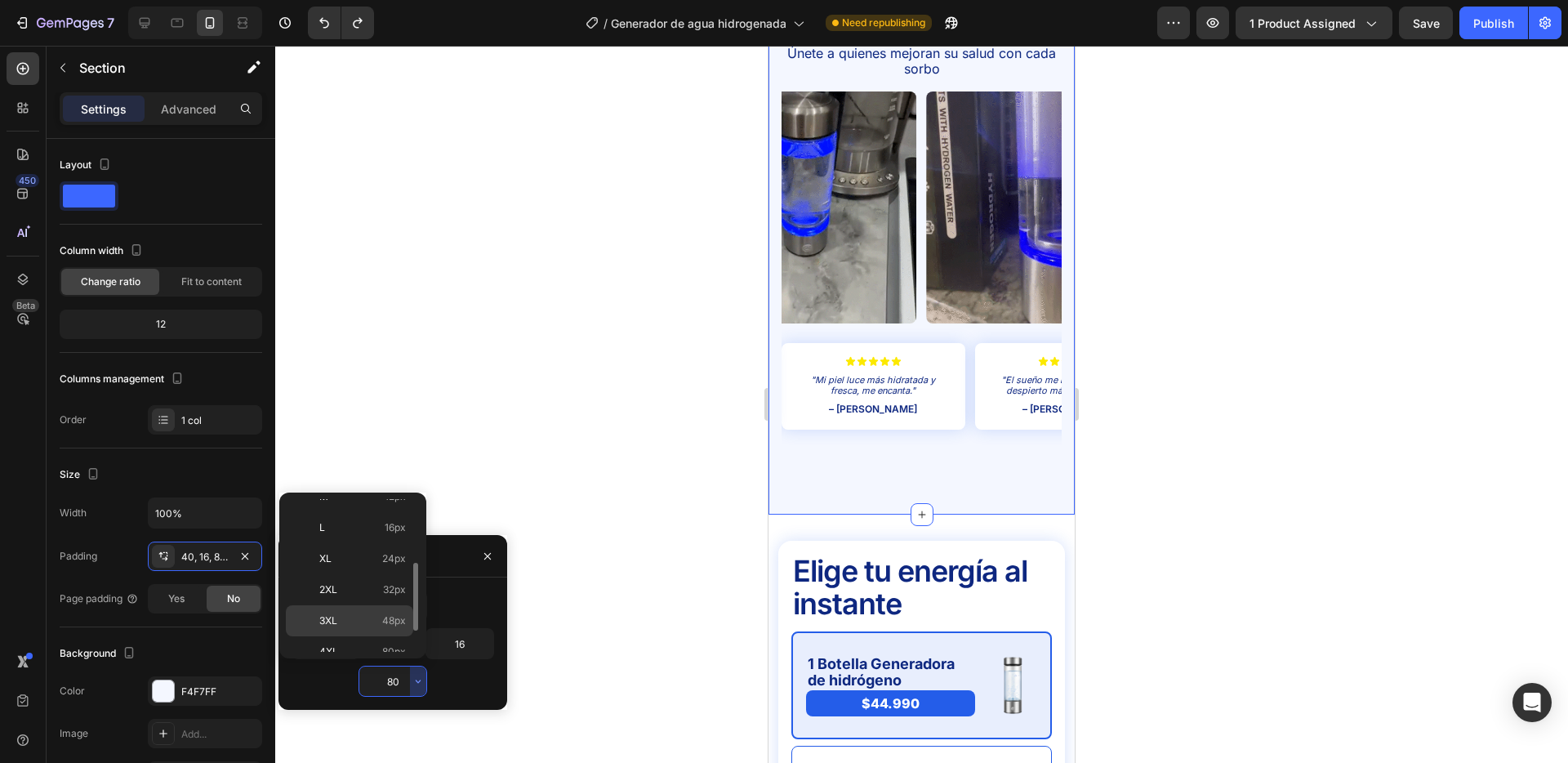
scroll to position [146, 0]
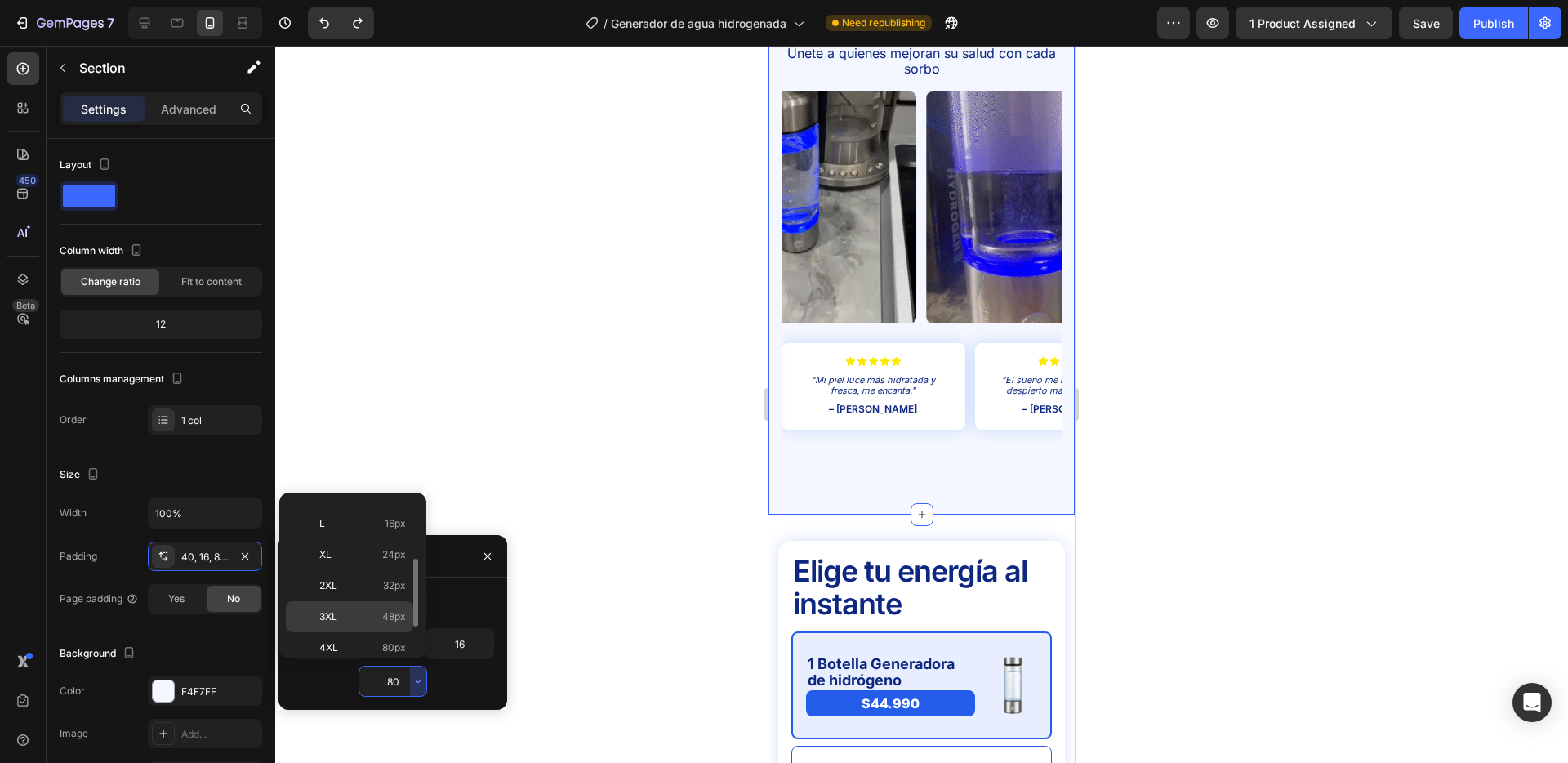
click at [371, 612] on p "3XL 48px" at bounding box center [362, 617] width 86 height 15
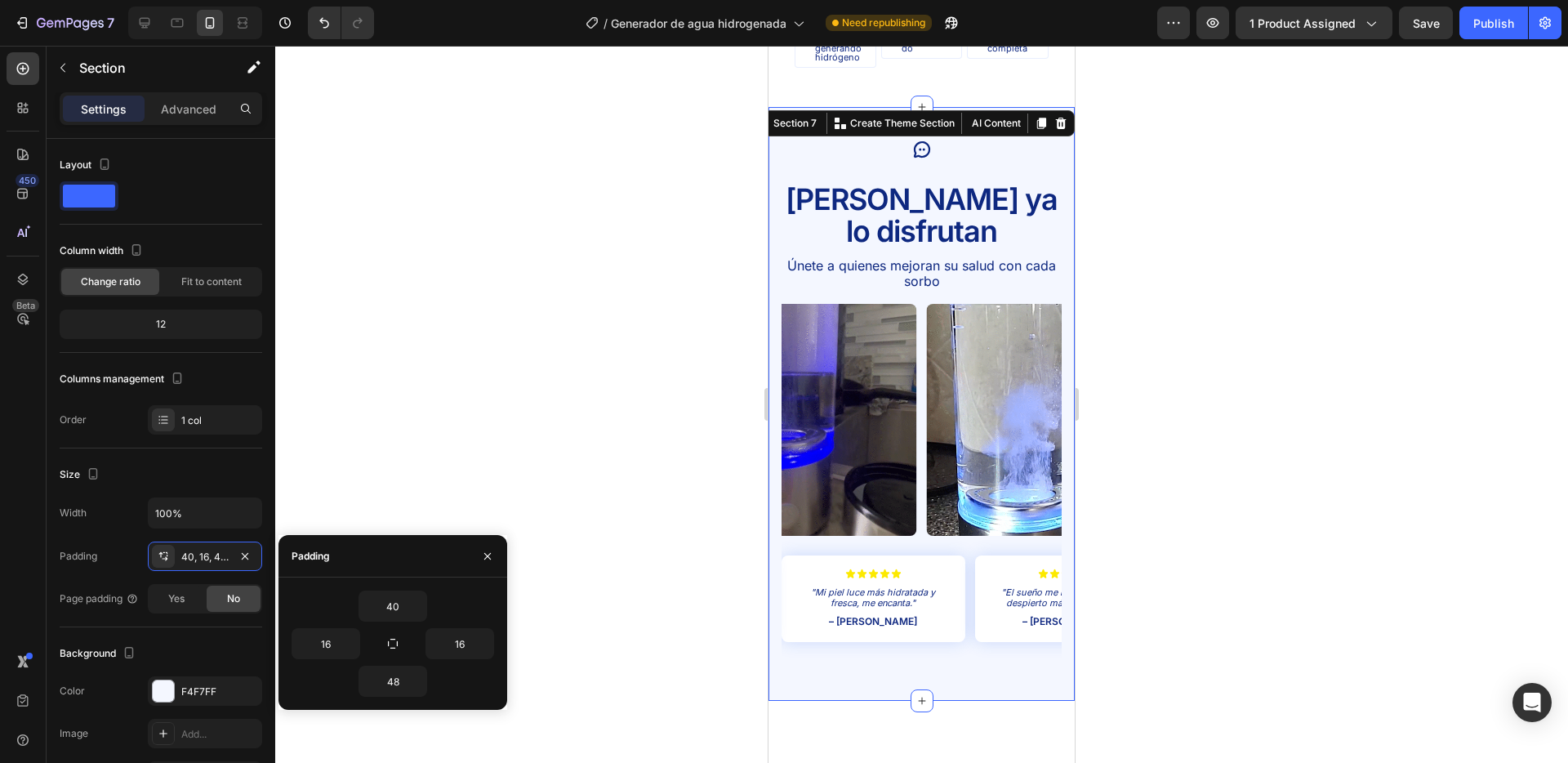
scroll to position [2907, 0]
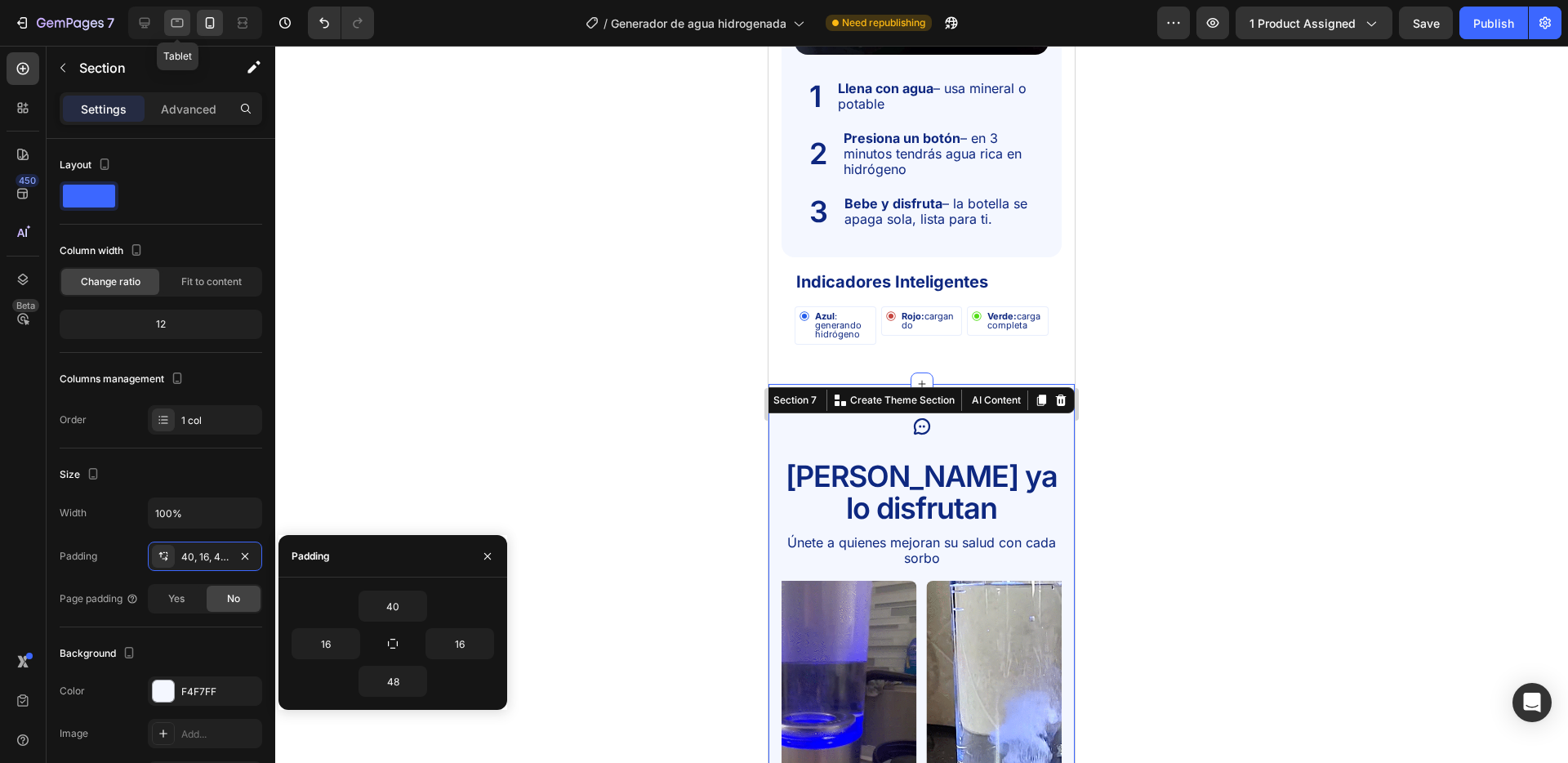
click at [167, 16] on div at bounding box center [177, 23] width 26 height 26
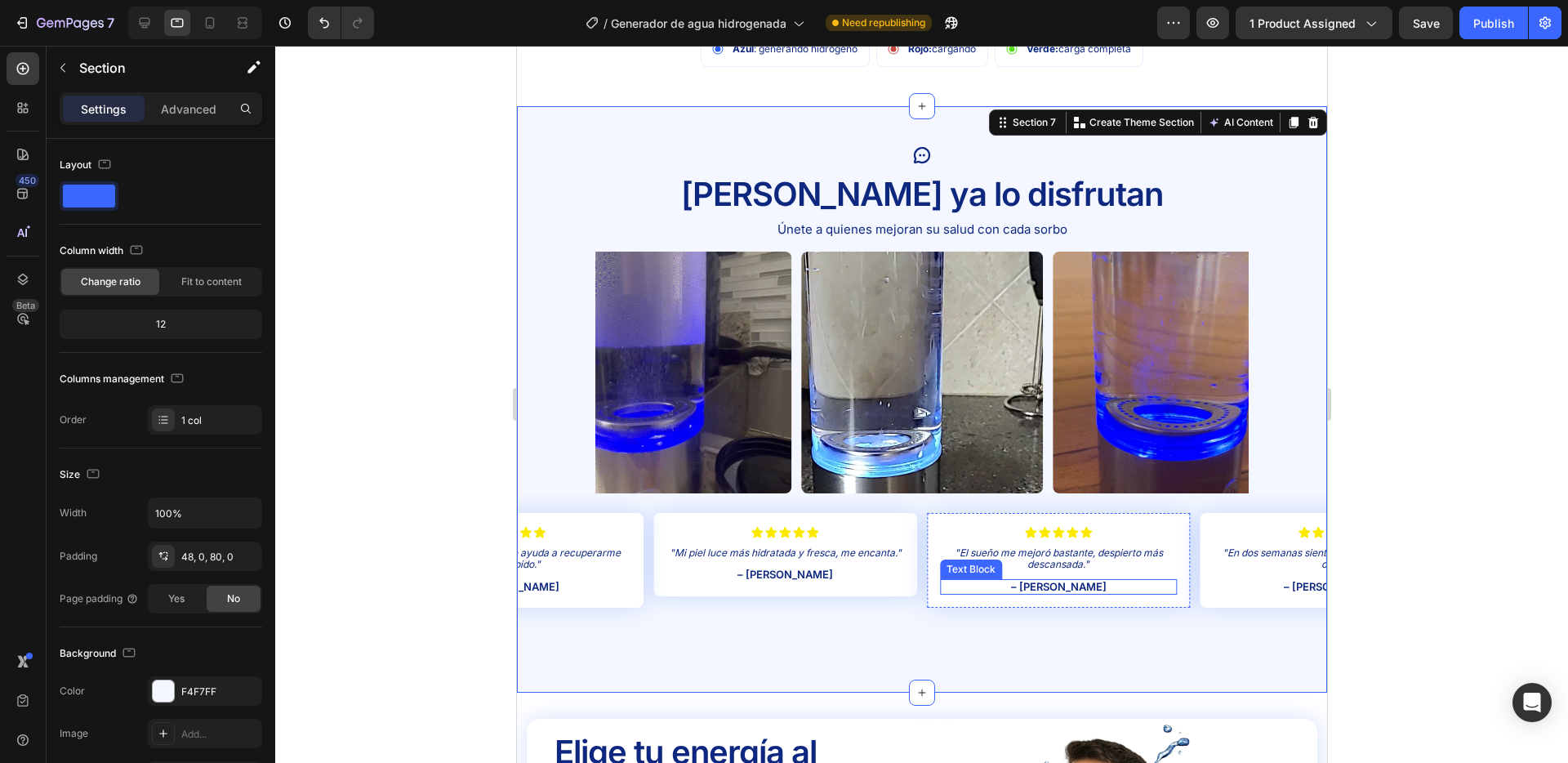
scroll to position [2976, 0]
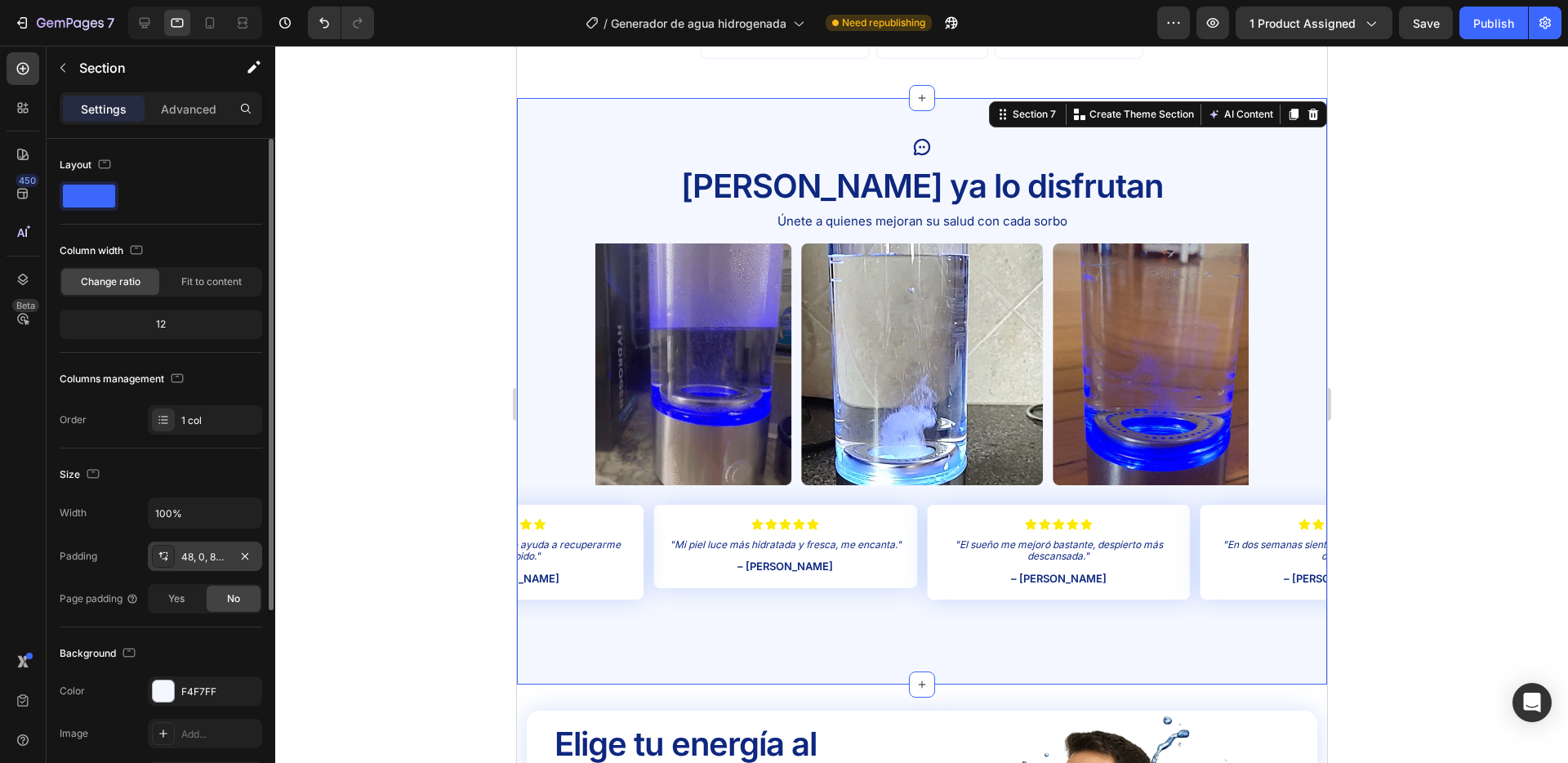
click at [196, 555] on div "48, 0, 80, 0" at bounding box center [205, 557] width 47 height 15
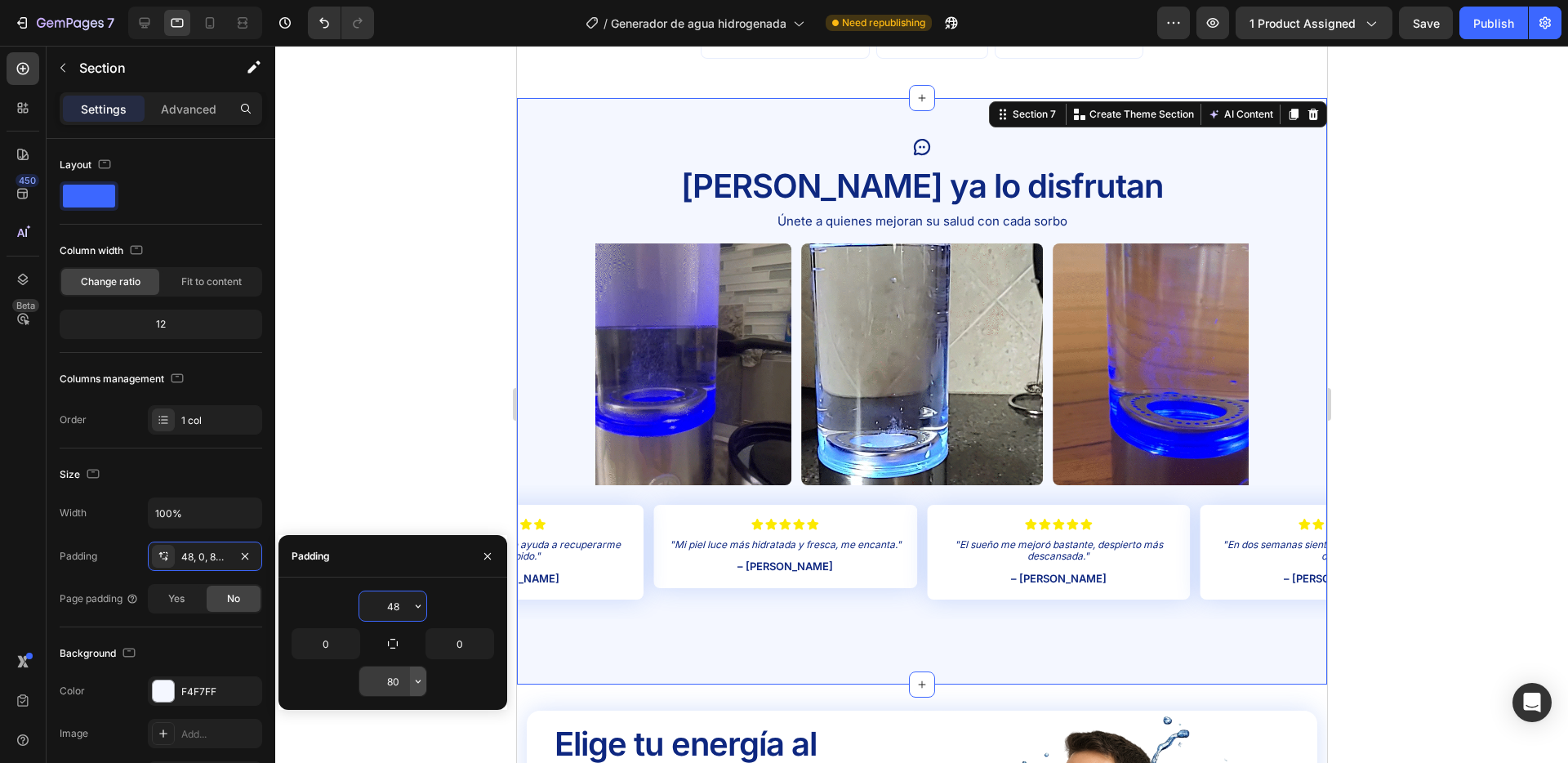
click at [416, 675] on icon "button" at bounding box center [418, 681] width 13 height 13
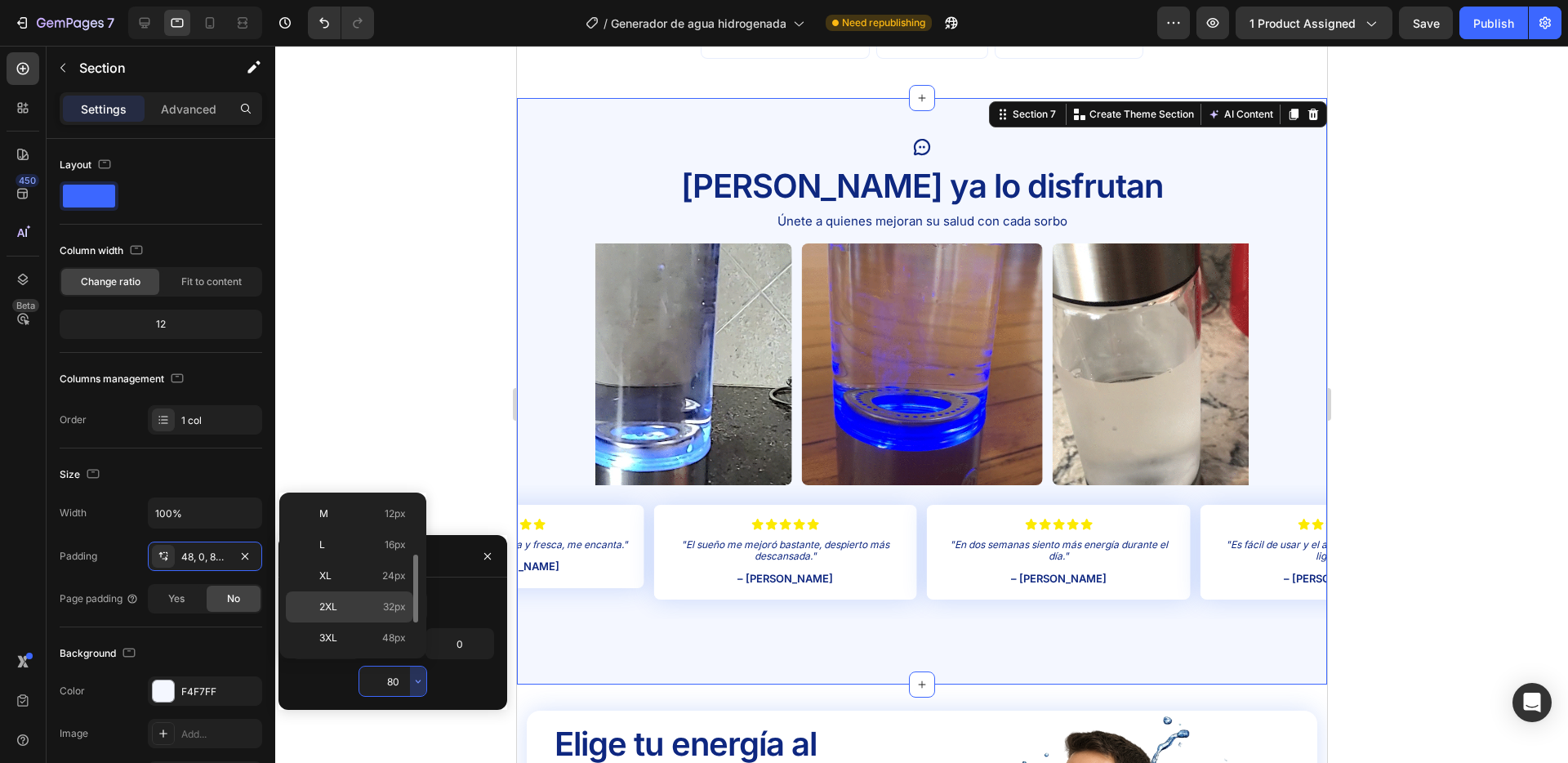
scroll to position [127, 0]
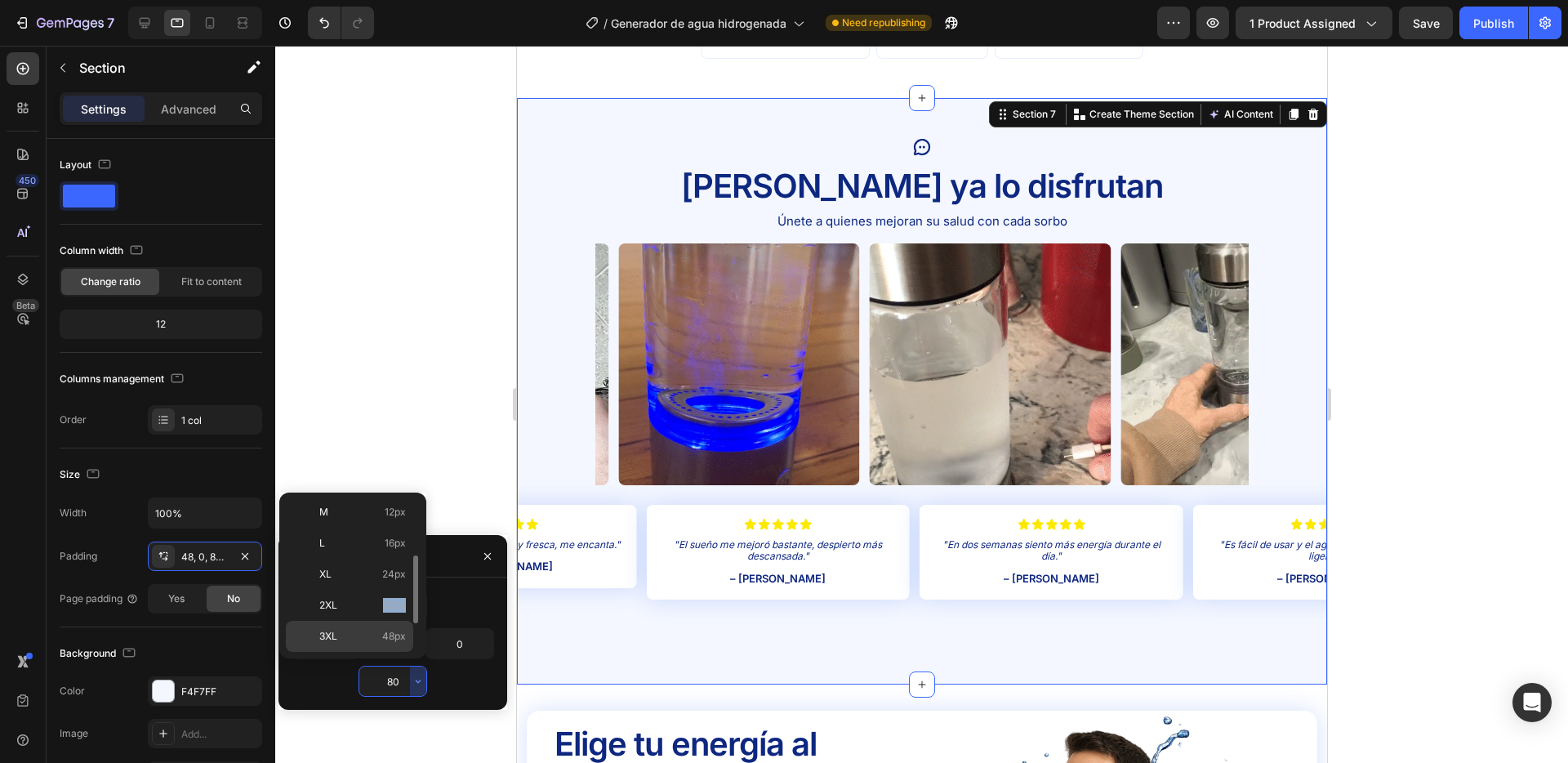
click at [355, 623] on div "2XL 32px" at bounding box center [349, 636] width 127 height 31
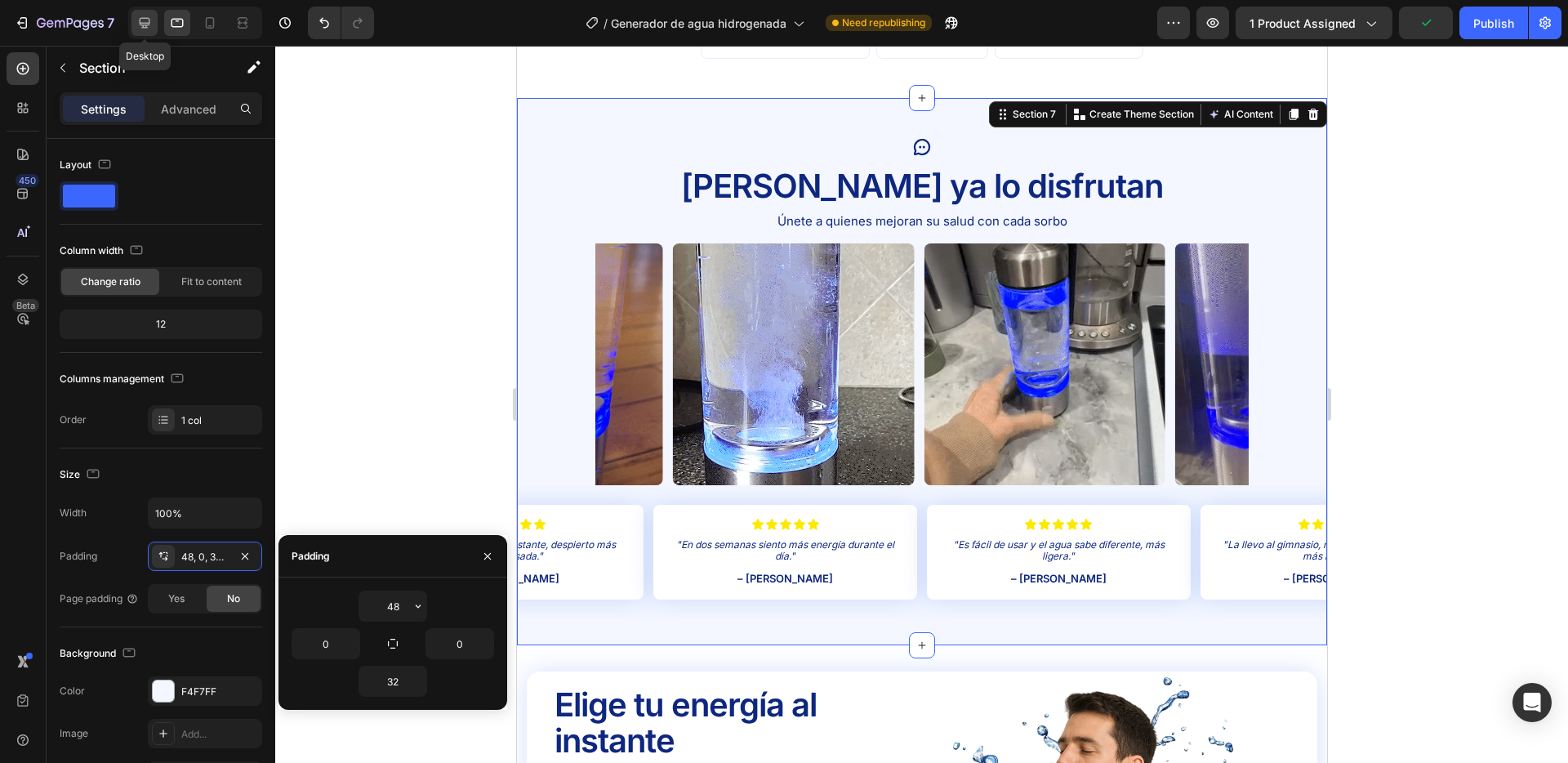
click at [139, 26] on icon at bounding box center [144, 23] width 16 height 16
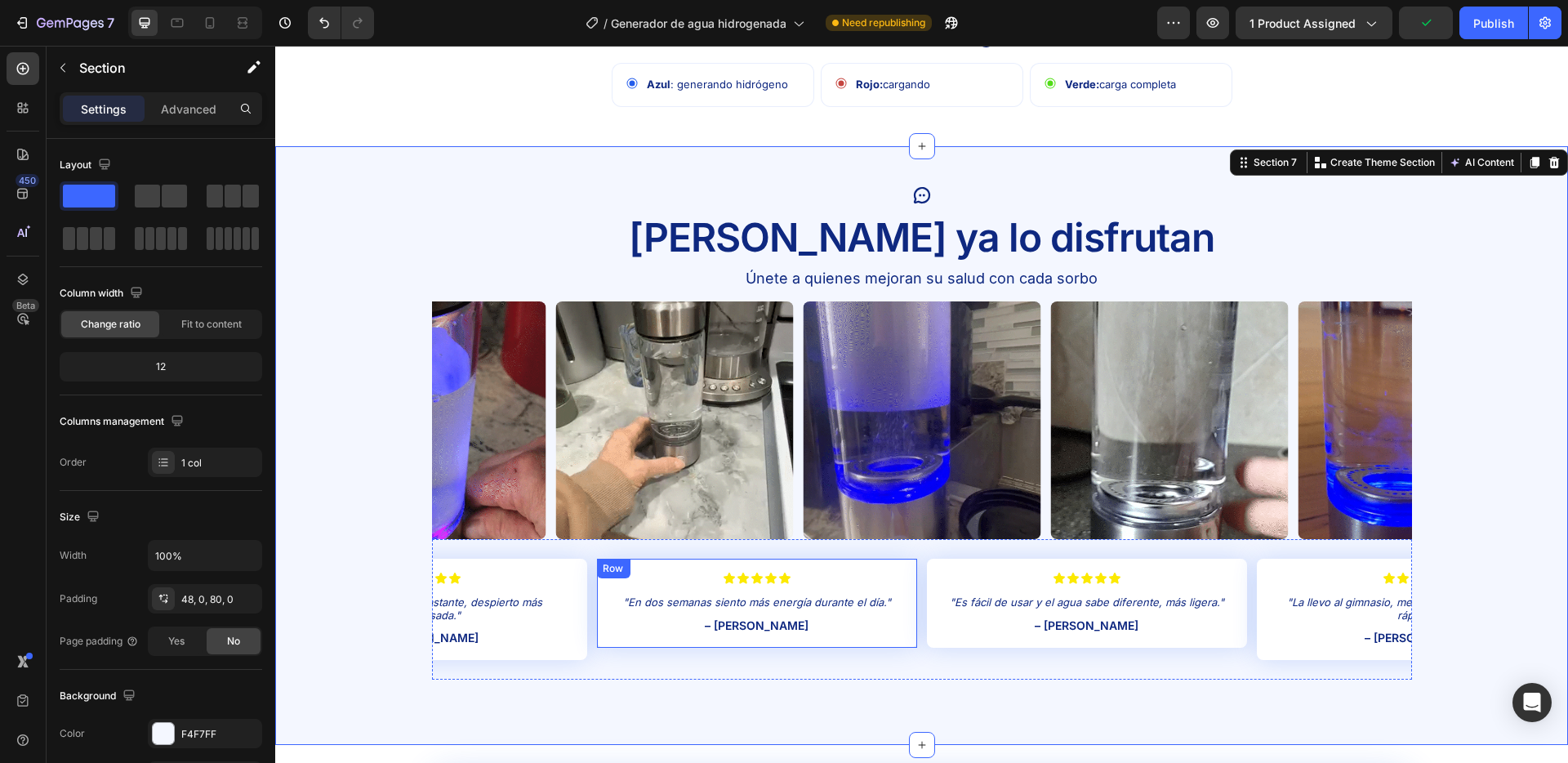
scroll to position [3013, 0]
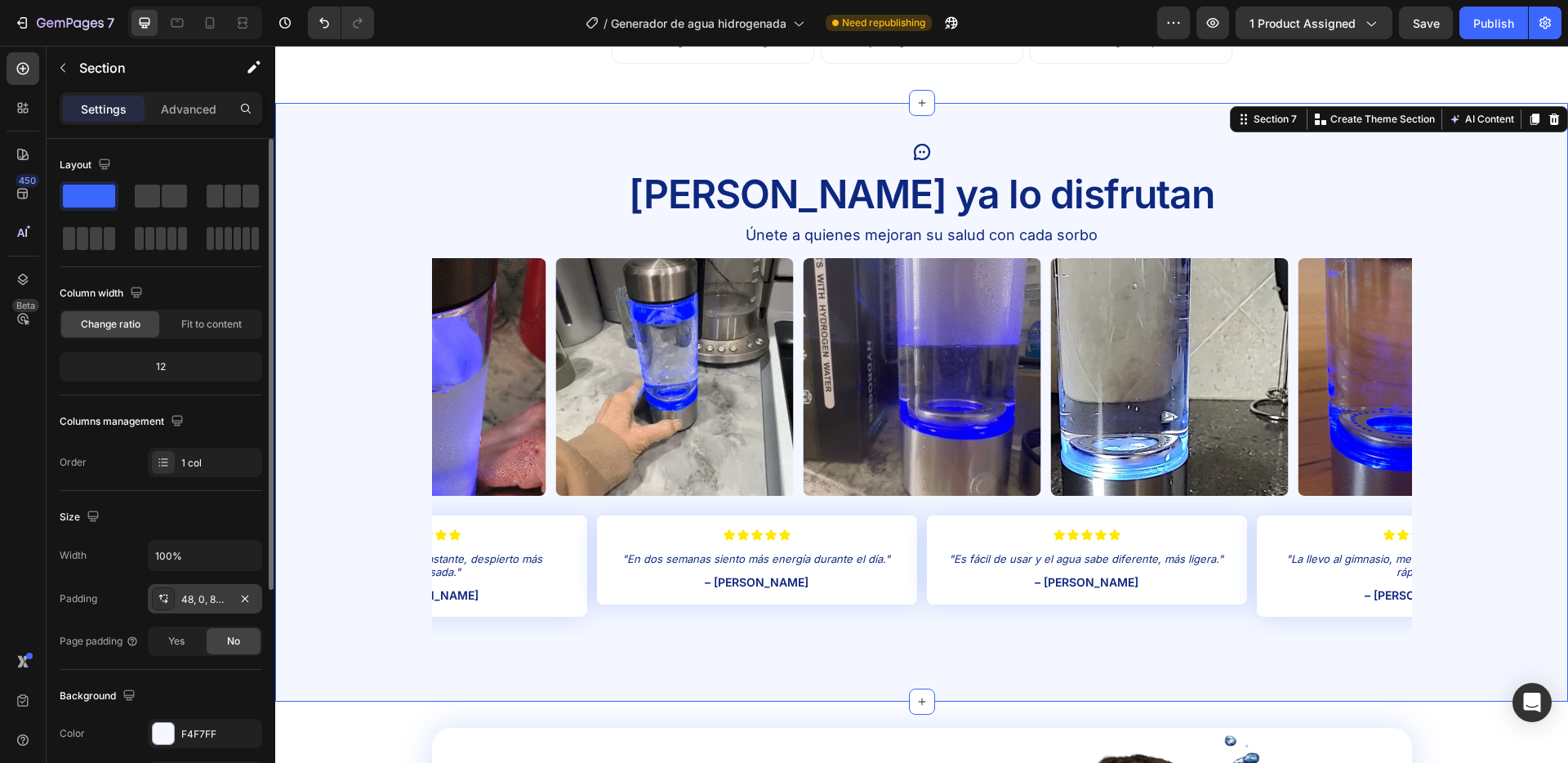
click at [213, 598] on div "48, 0, 80, 0" at bounding box center [205, 600] width 47 height 15
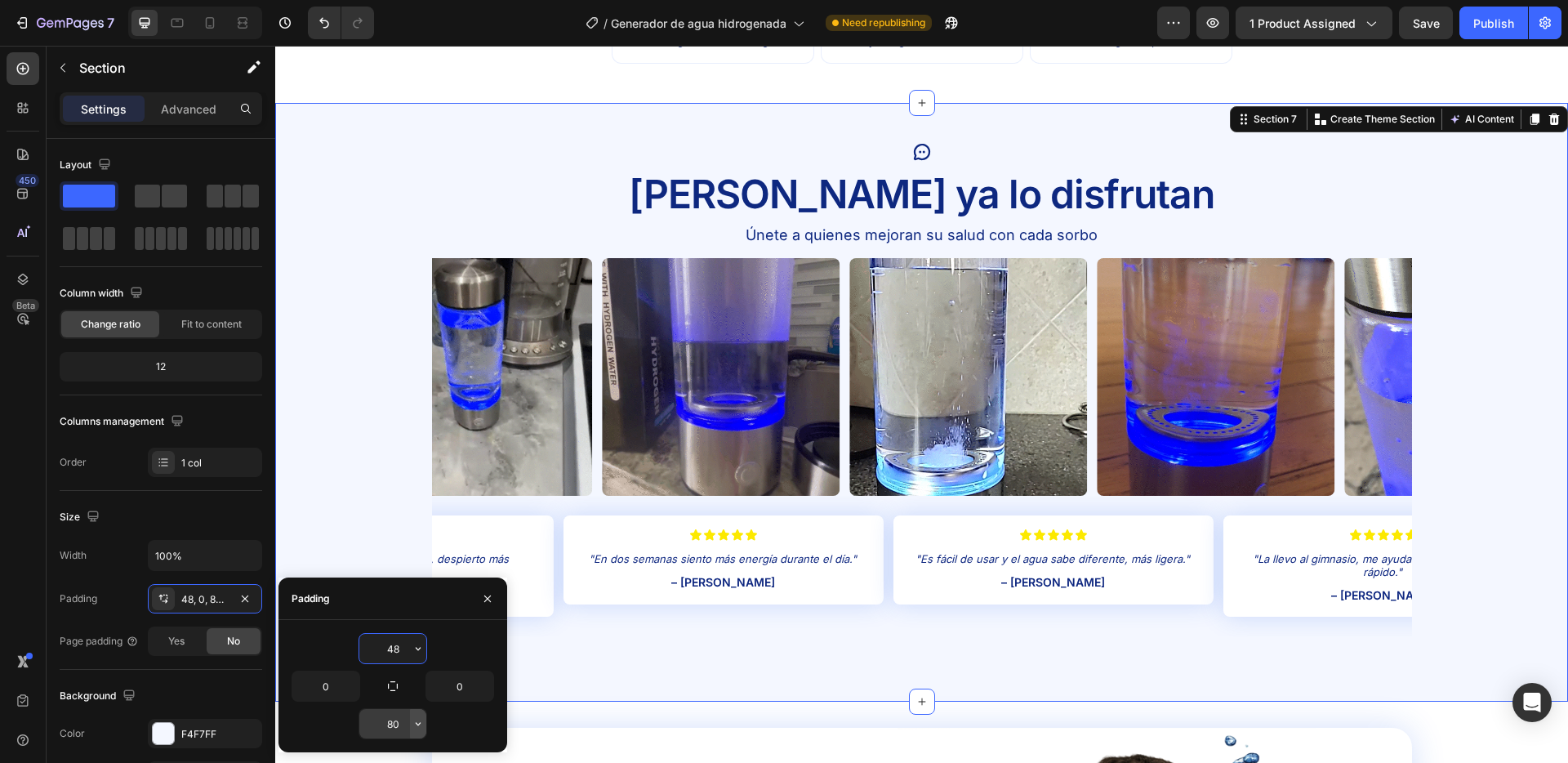
click at [413, 718] on icon "button" at bounding box center [418, 723] width 13 height 13
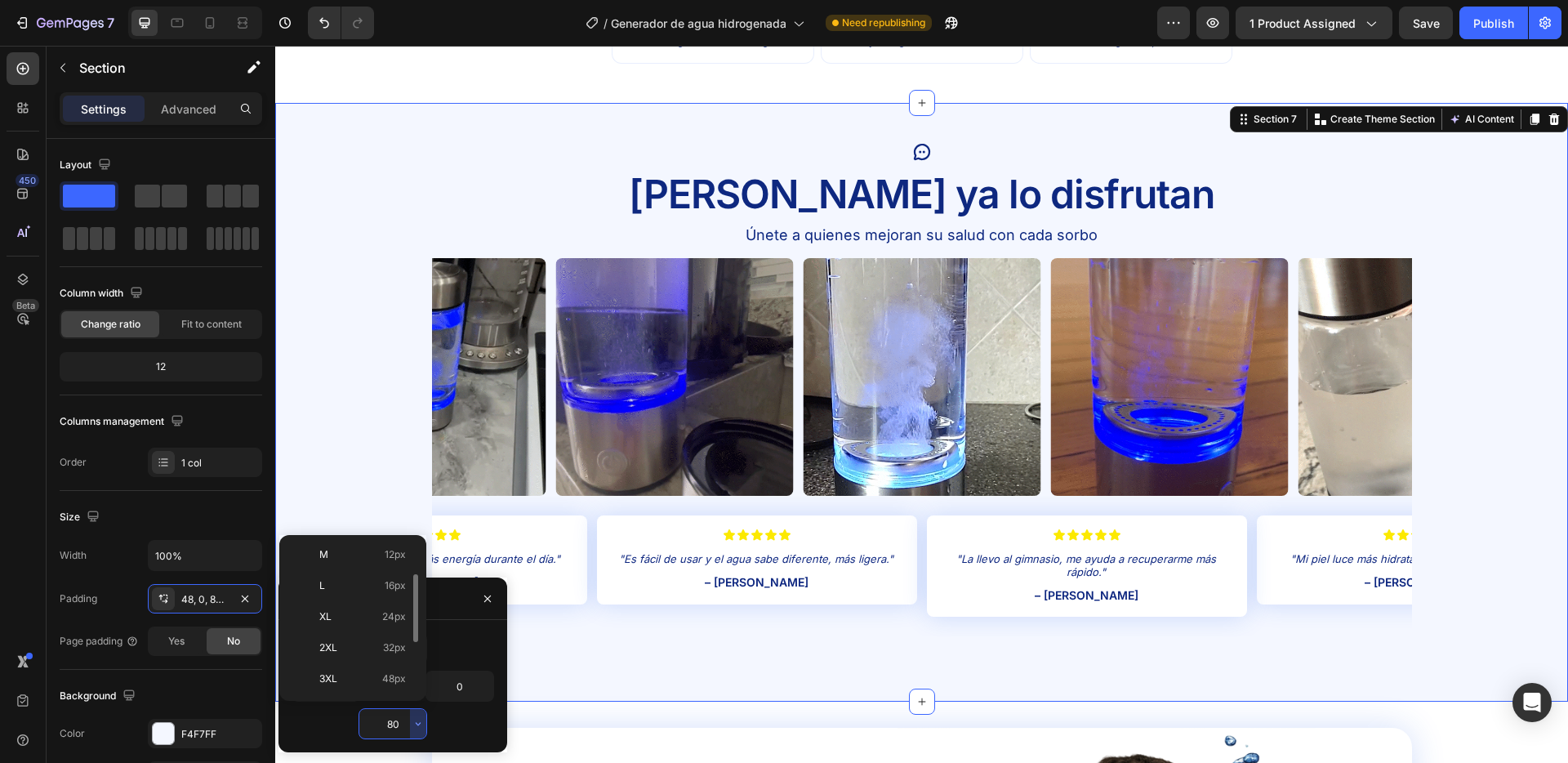
scroll to position [142, 0]
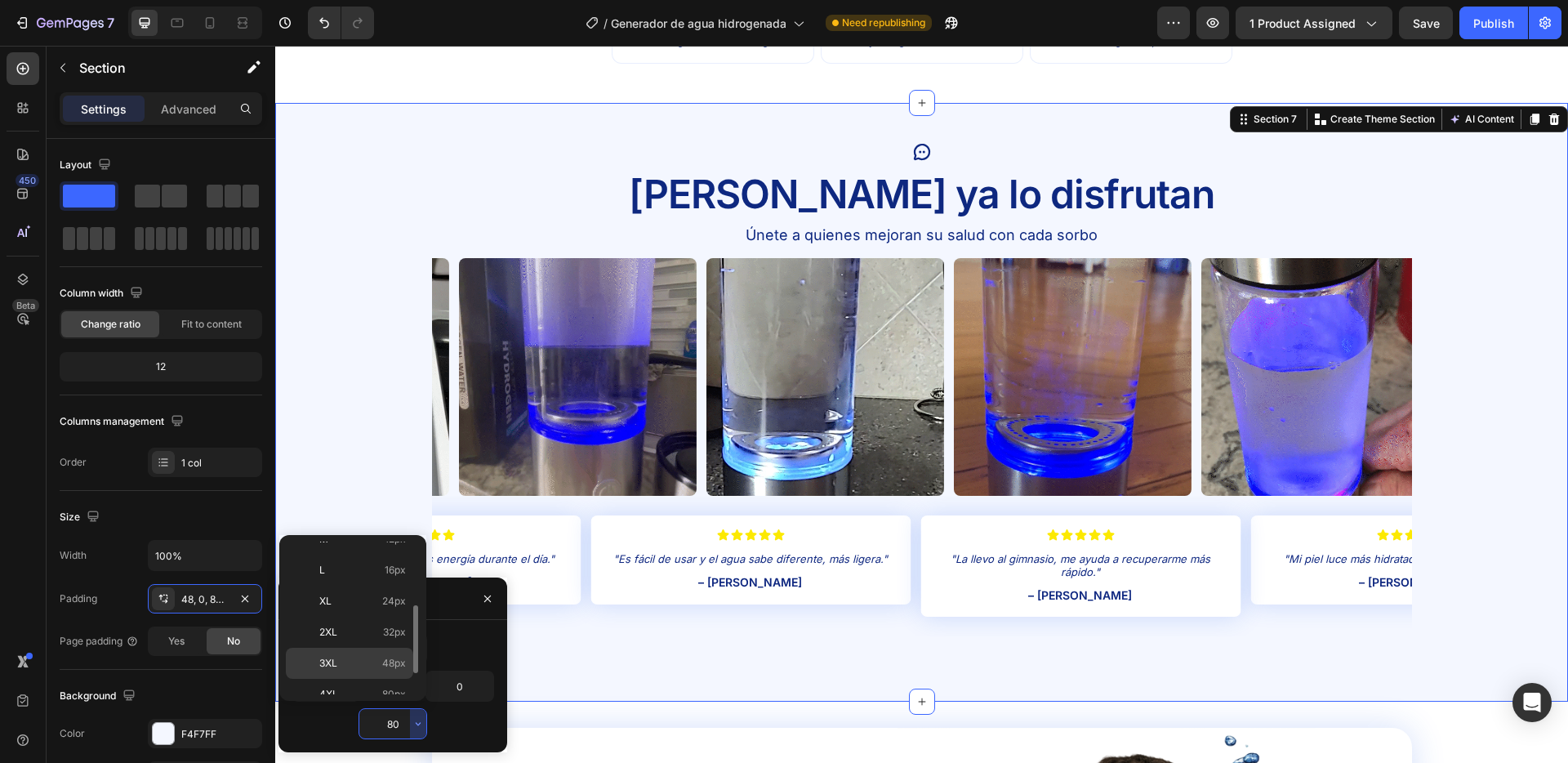
click at [372, 668] on p "3XL 48px" at bounding box center [362, 663] width 86 height 15
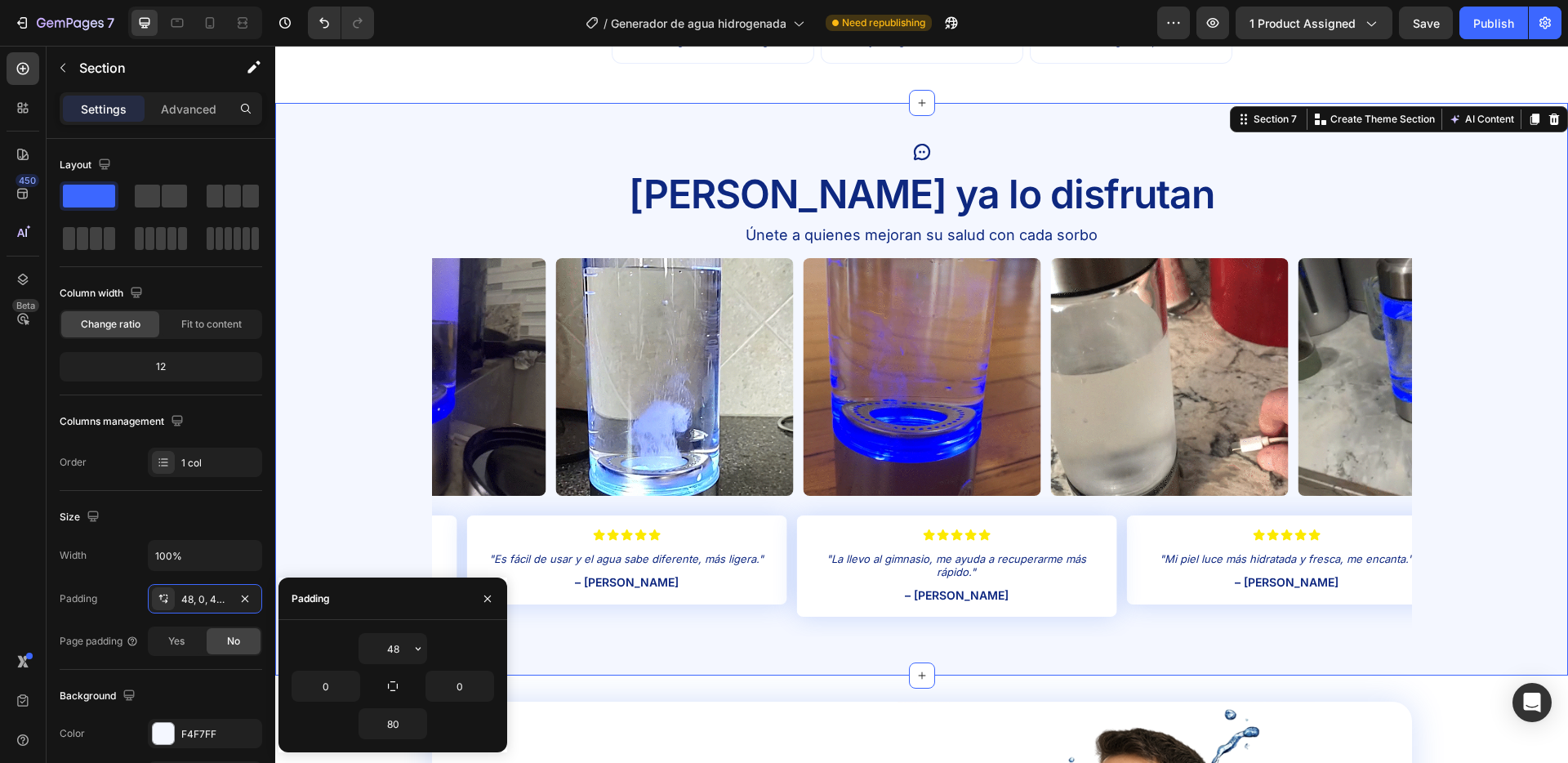
type input "48"
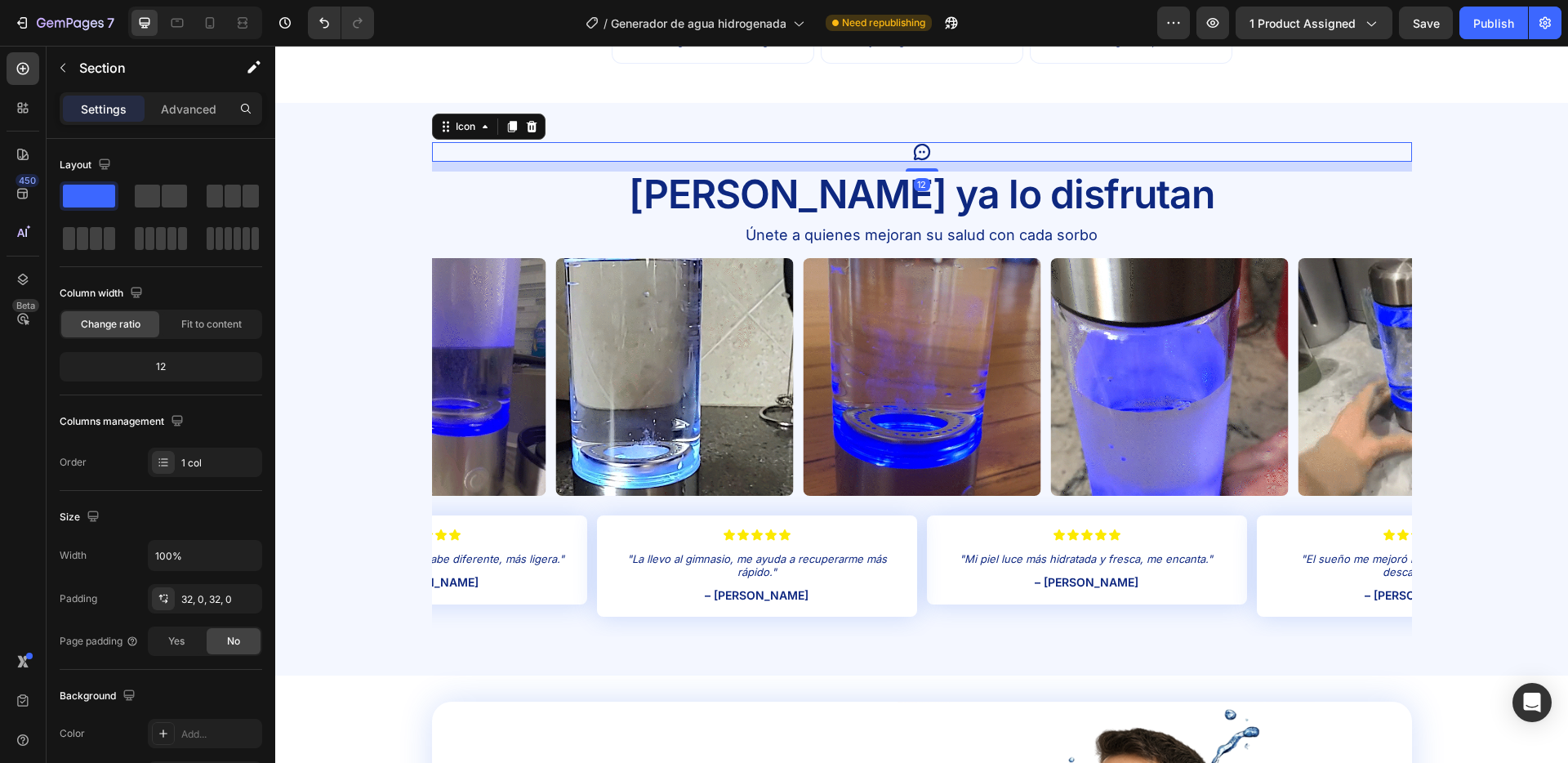
click at [925, 152] on icon at bounding box center [923, 152] width 20 height 20
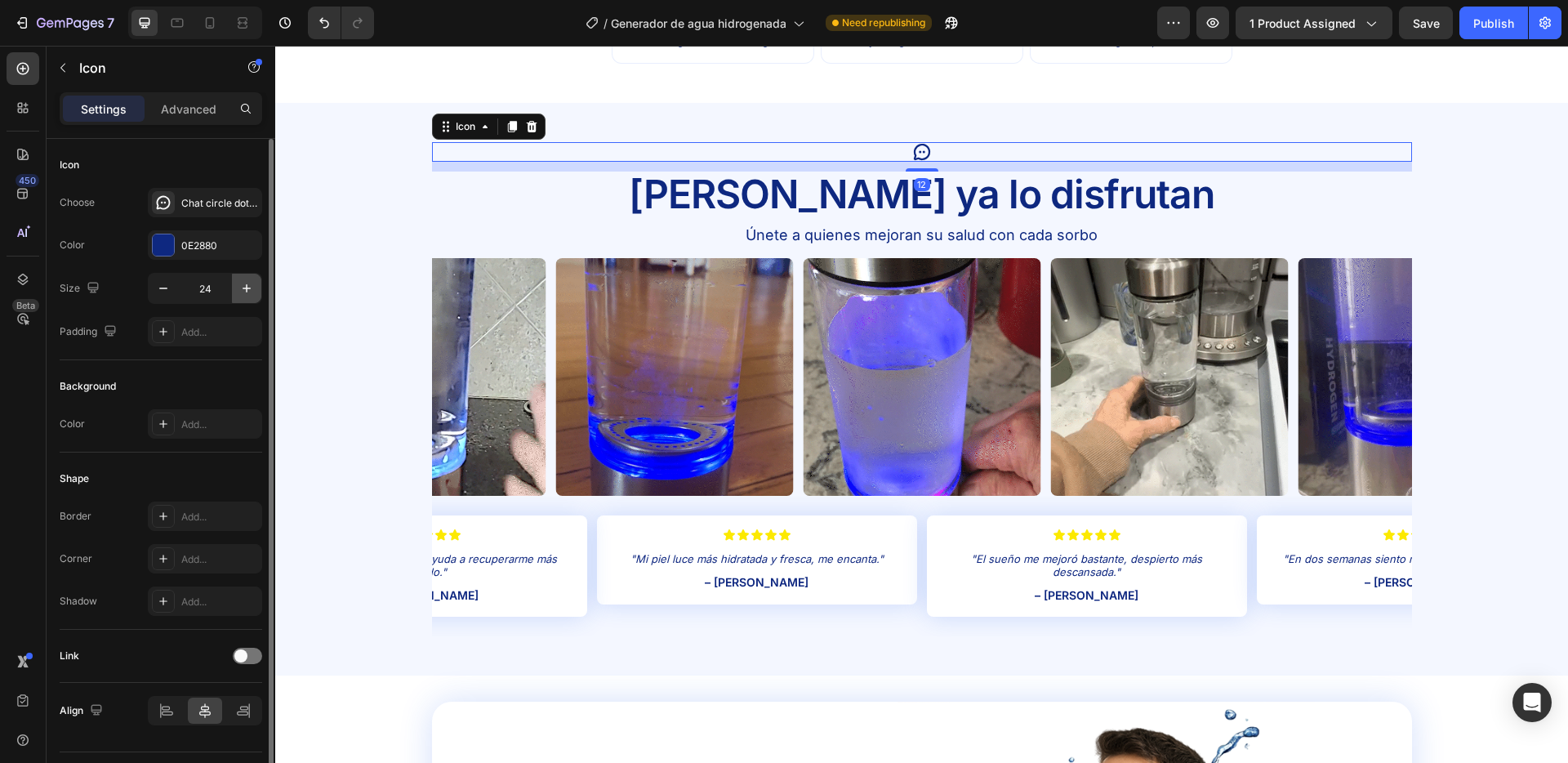
click at [254, 291] on icon "button" at bounding box center [247, 289] width 16 height 16
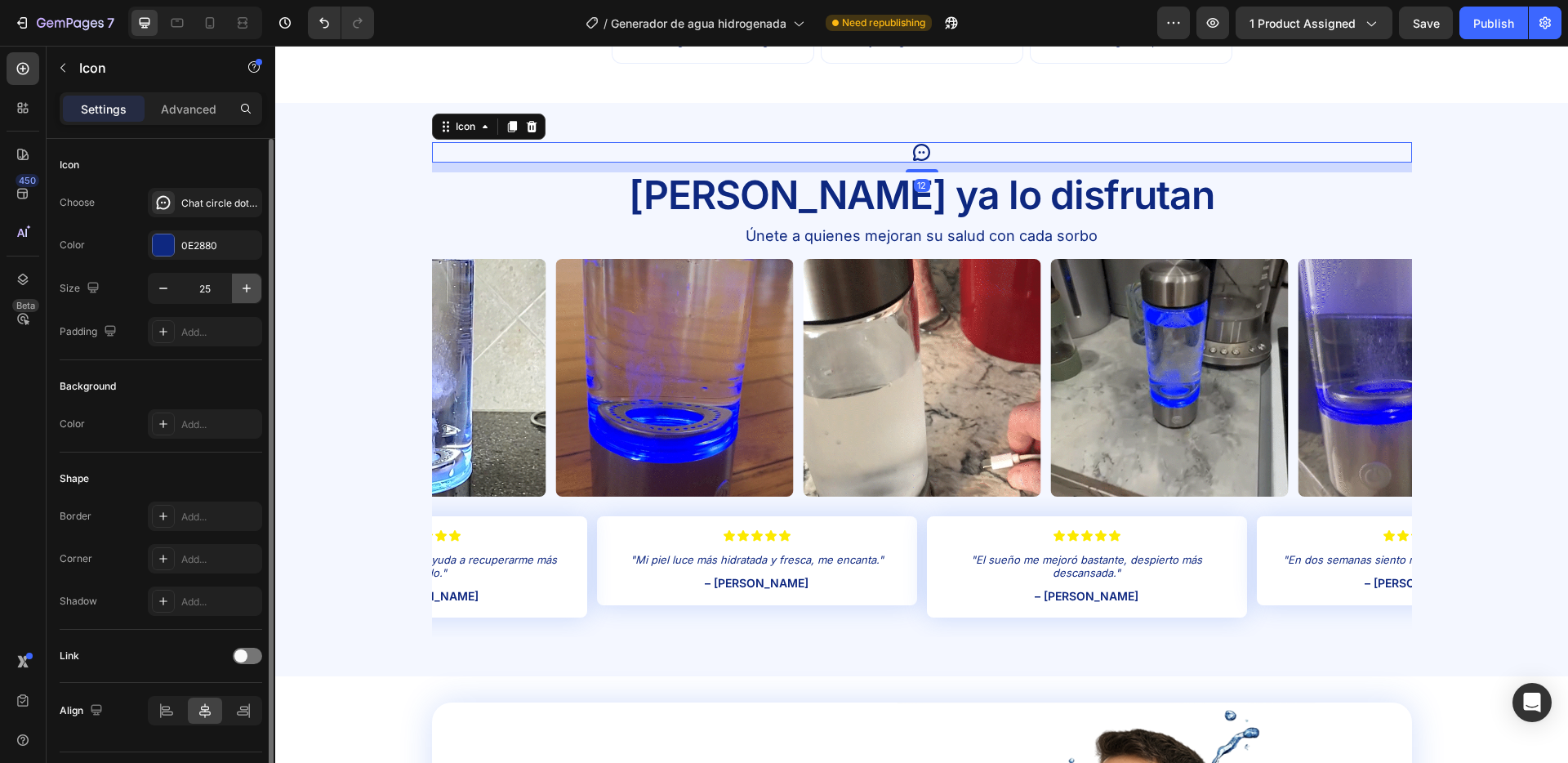
click at [254, 291] on icon "button" at bounding box center [247, 289] width 16 height 16
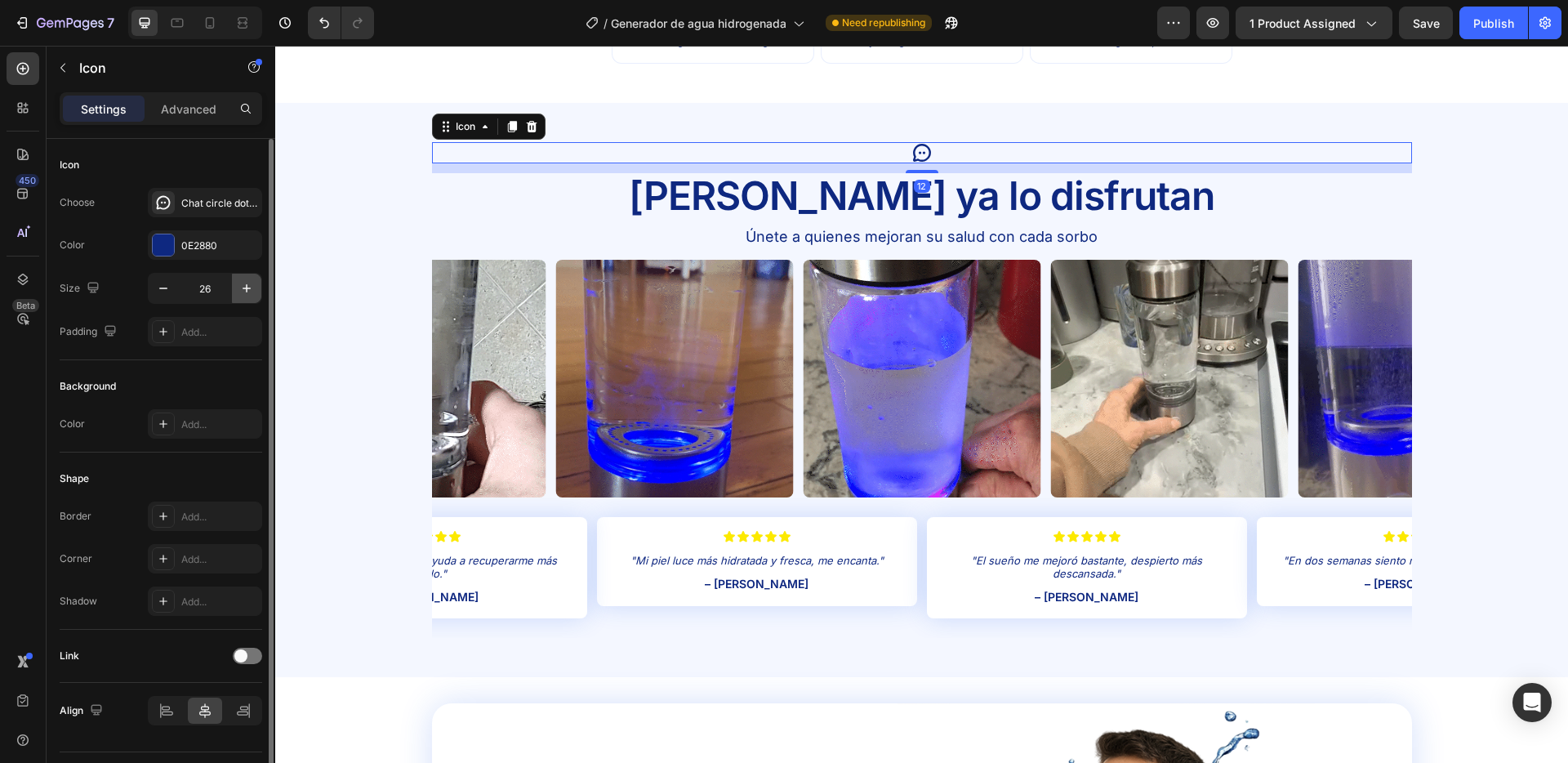
click at [254, 291] on icon "button" at bounding box center [247, 289] width 16 height 16
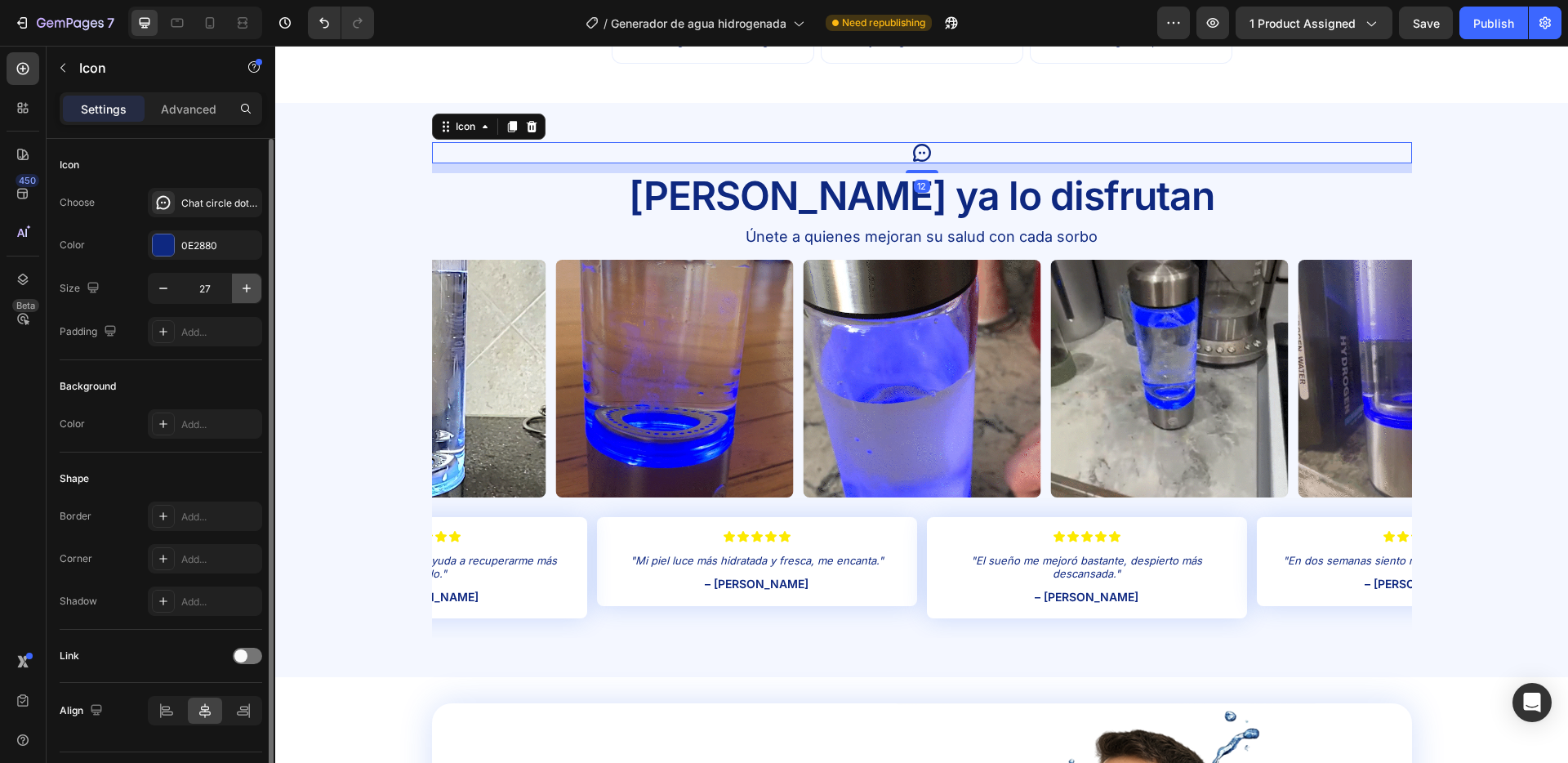
click at [254, 291] on icon "button" at bounding box center [247, 289] width 16 height 16
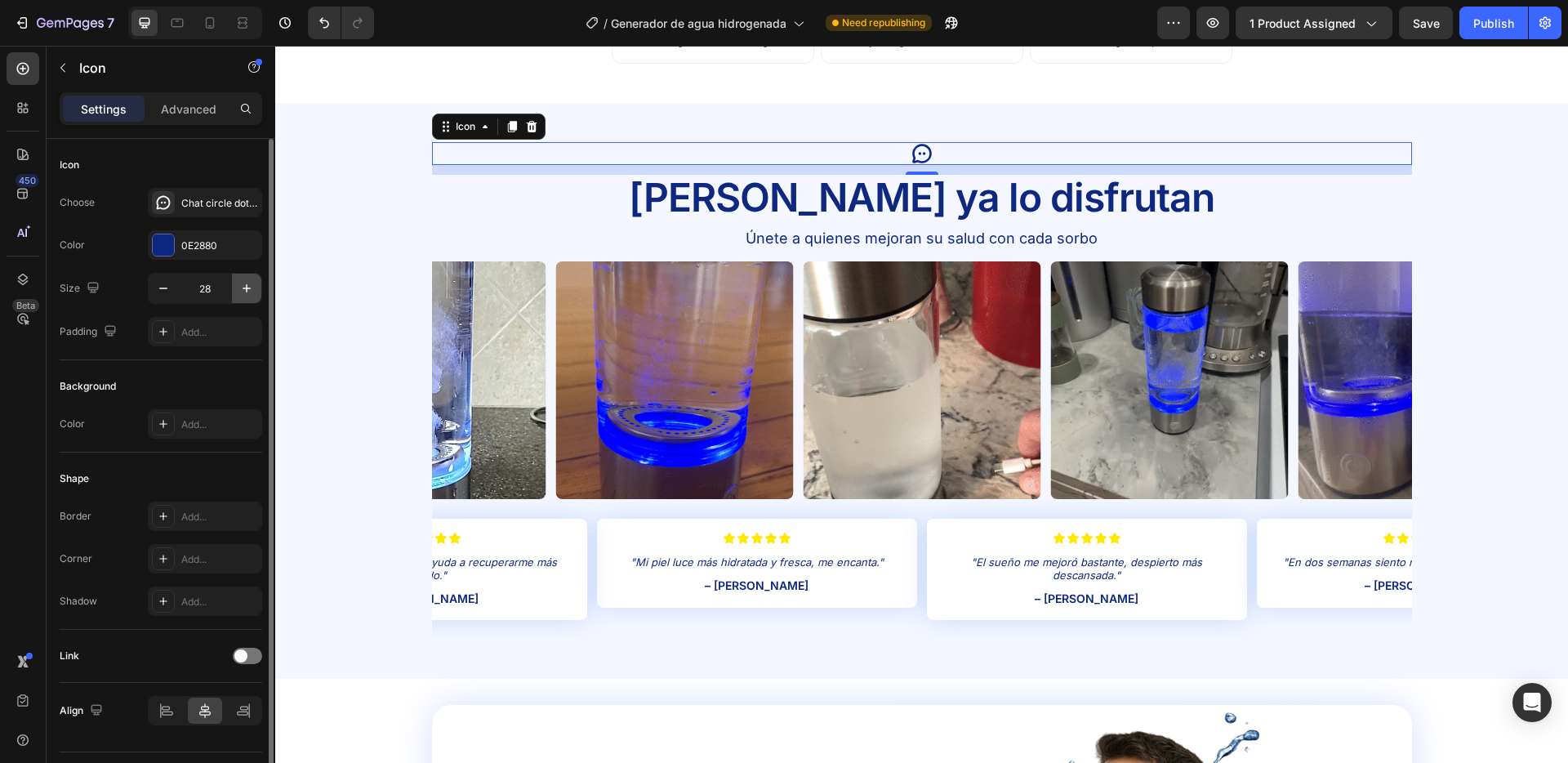
click at [254, 291] on icon "button" at bounding box center [247, 289] width 16 height 16
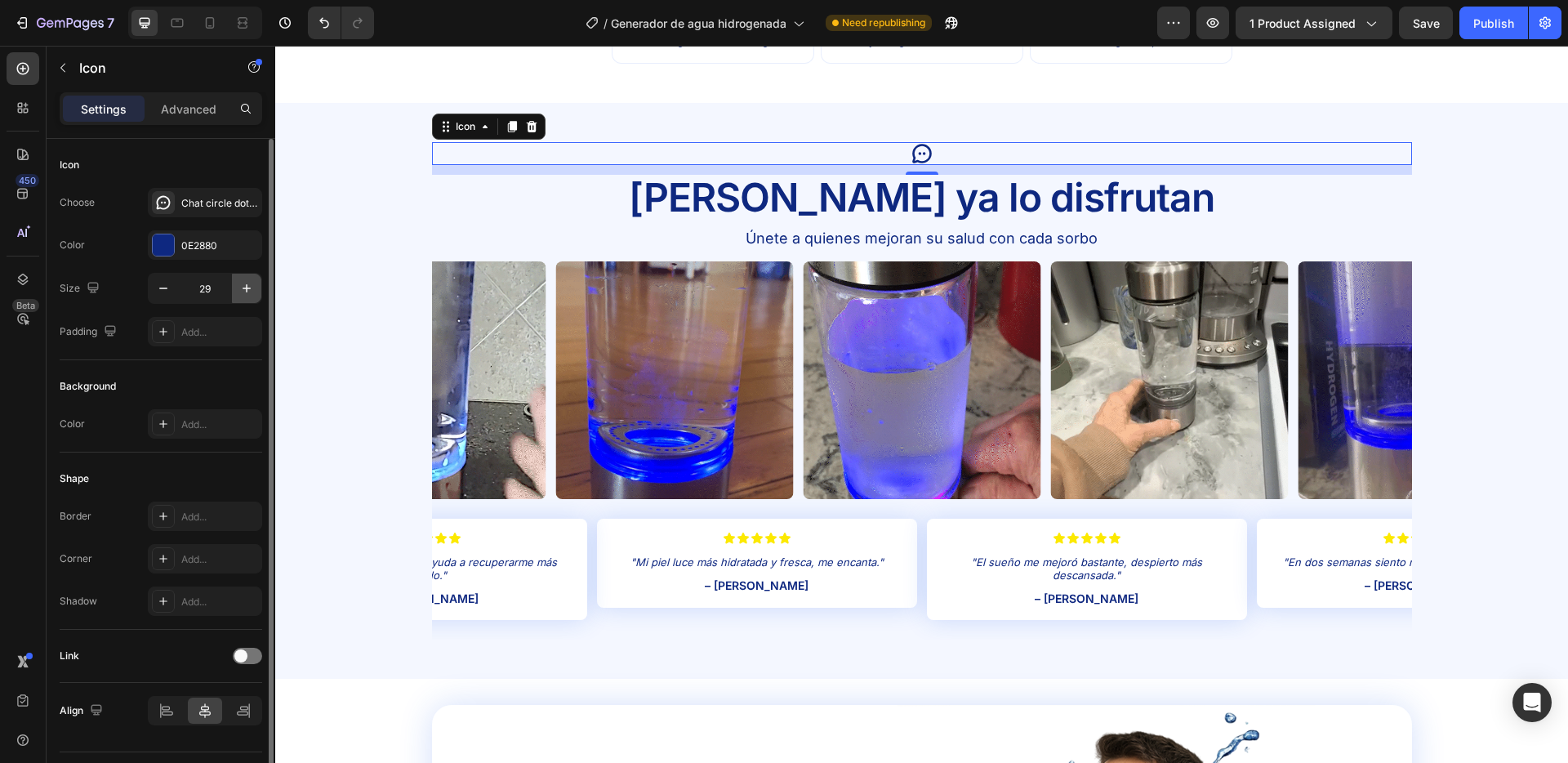
click at [254, 291] on icon "button" at bounding box center [247, 289] width 16 height 16
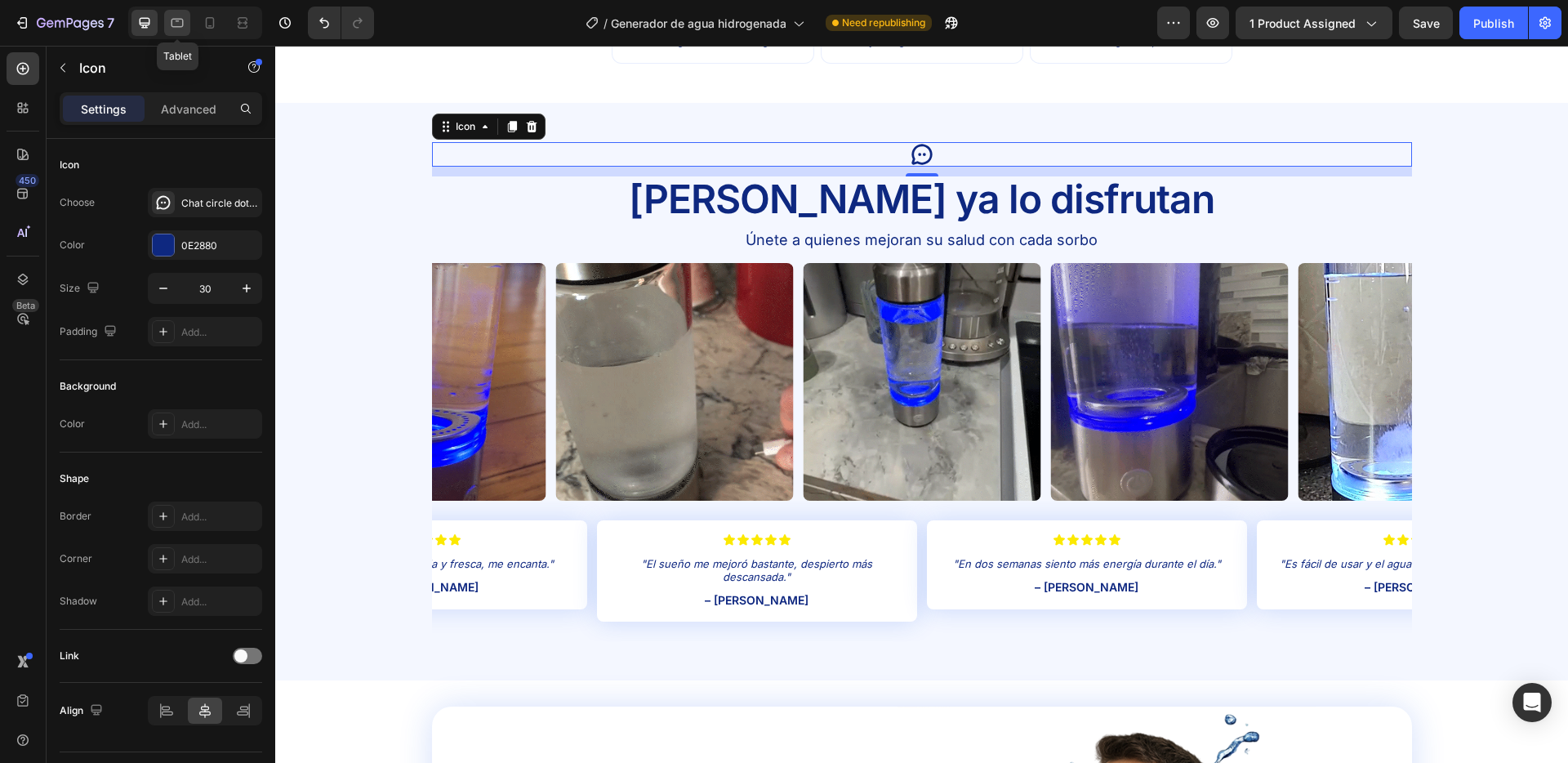
click at [176, 25] on icon at bounding box center [177, 23] width 16 height 16
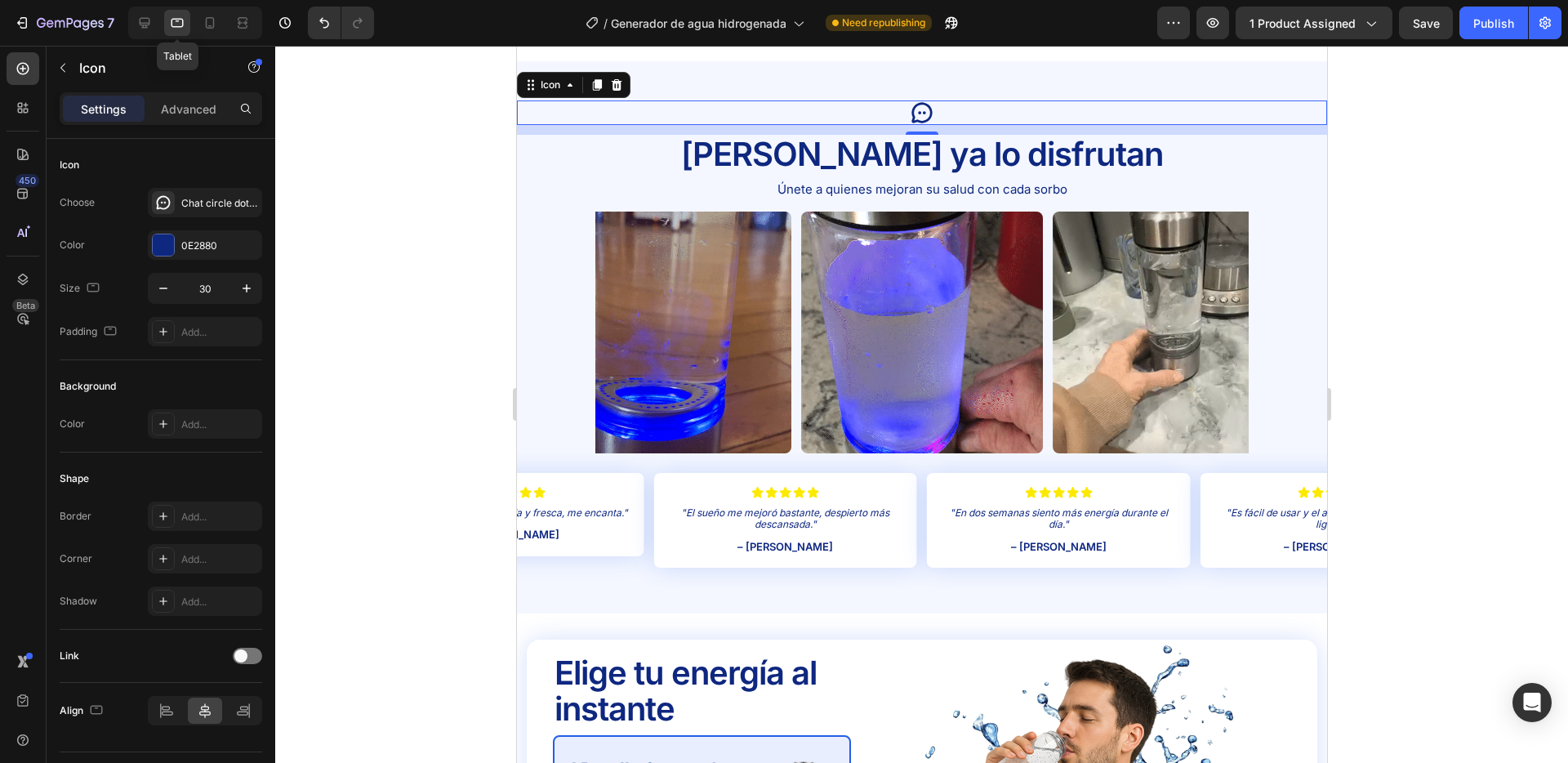
scroll to position [3016, 0]
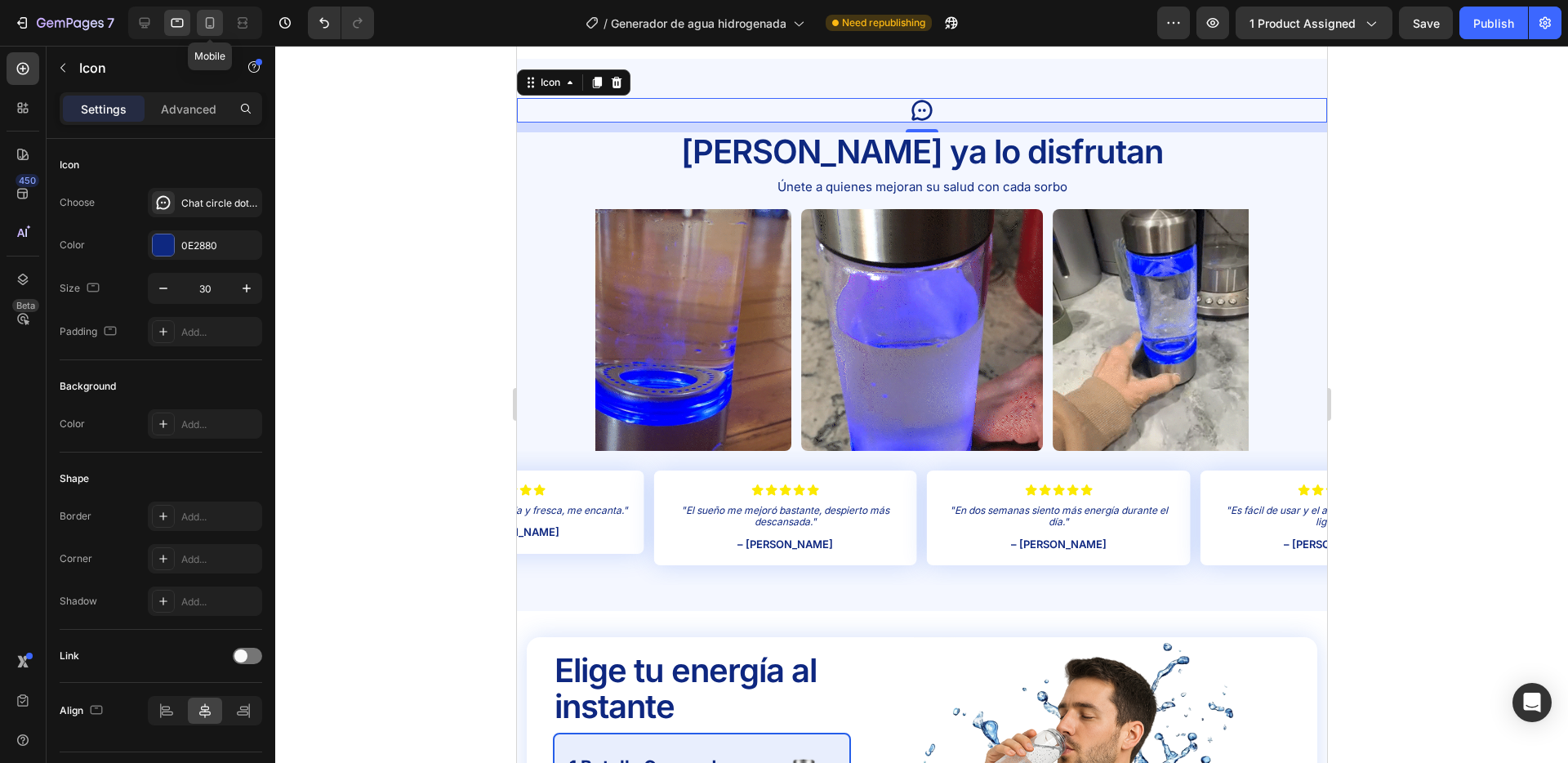
click at [209, 17] on icon at bounding box center [211, 23] width 9 height 12
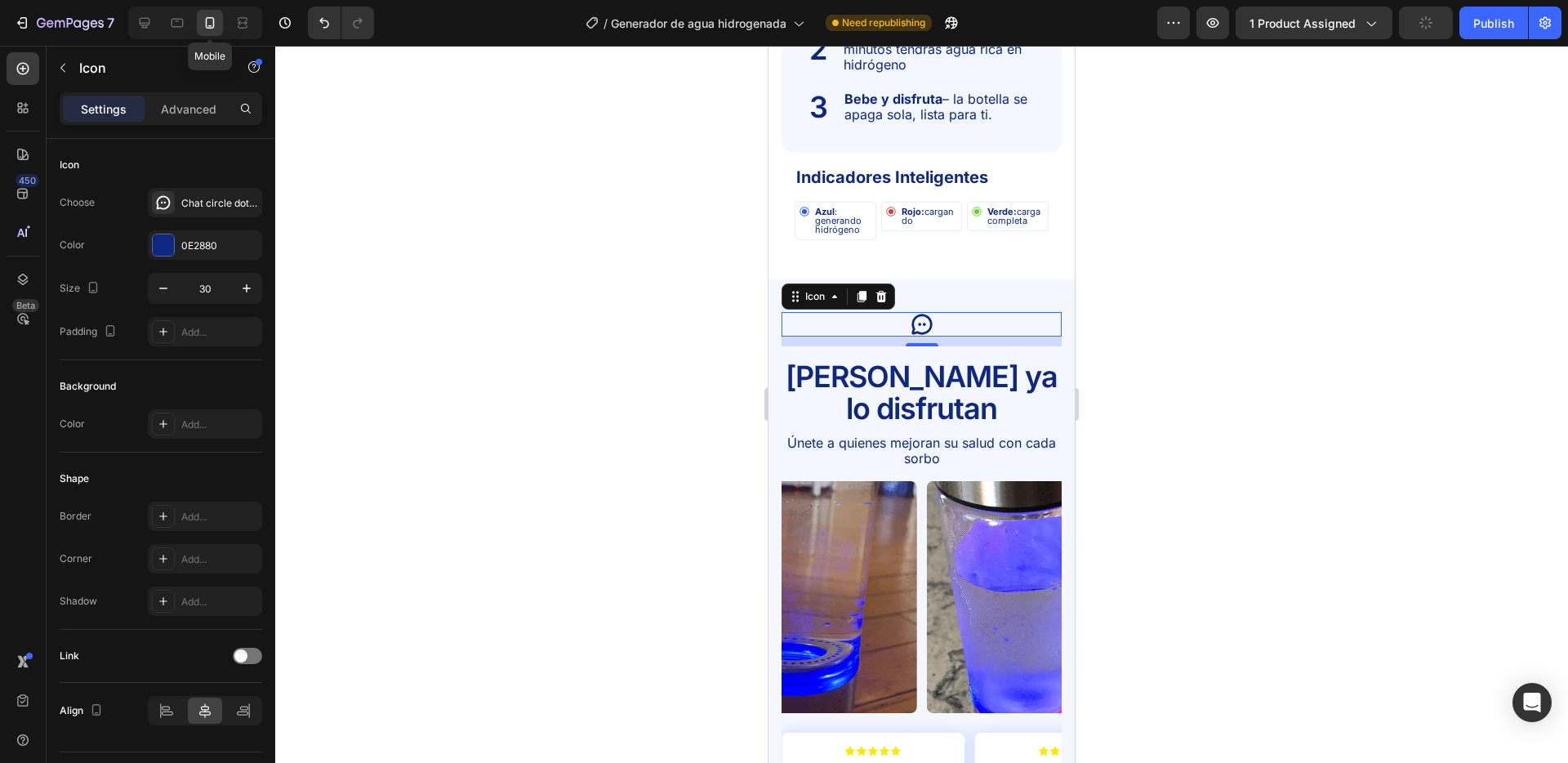
scroll to position [3221, 0]
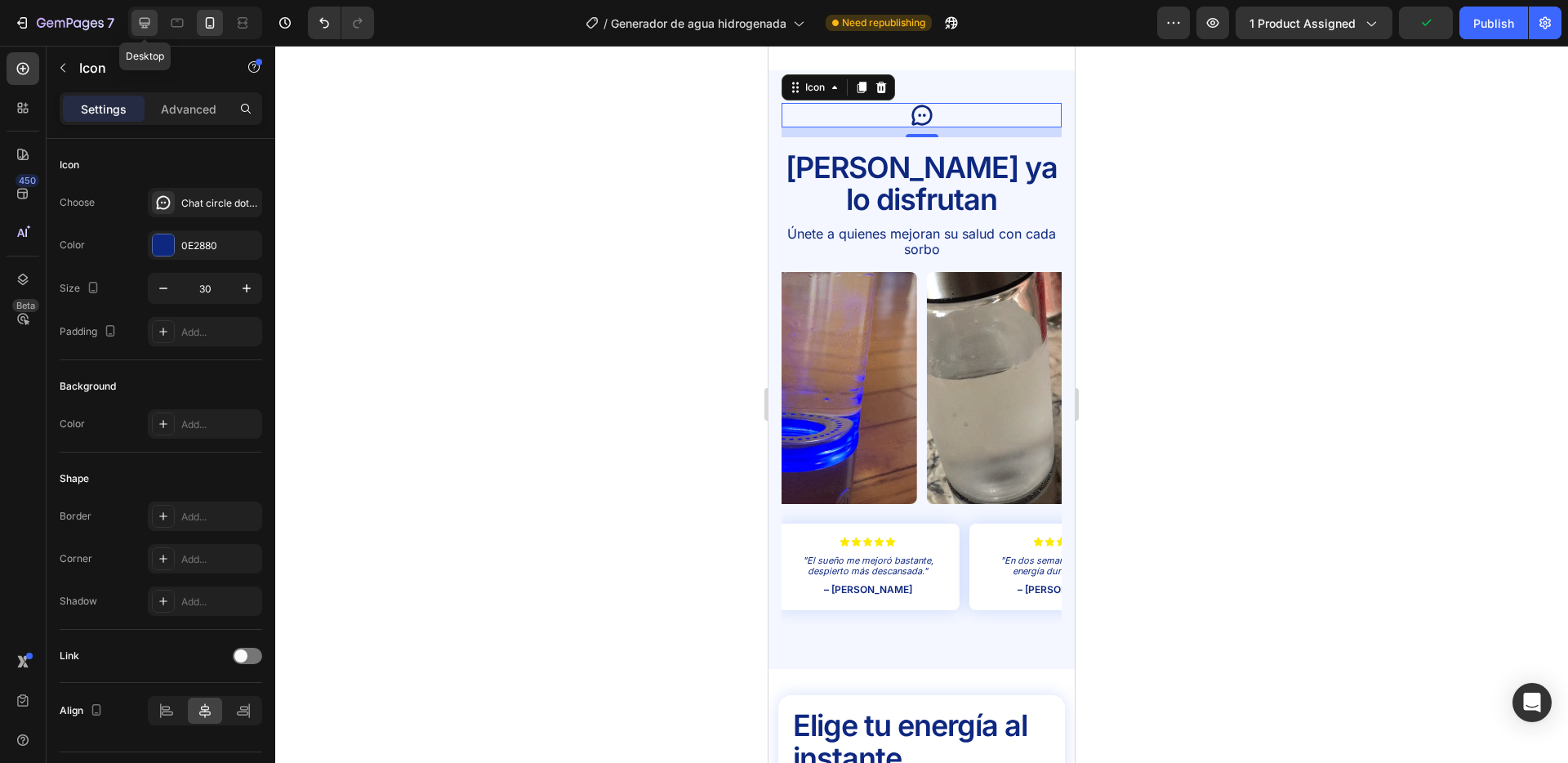
click at [147, 22] on icon at bounding box center [145, 24] width 11 height 11
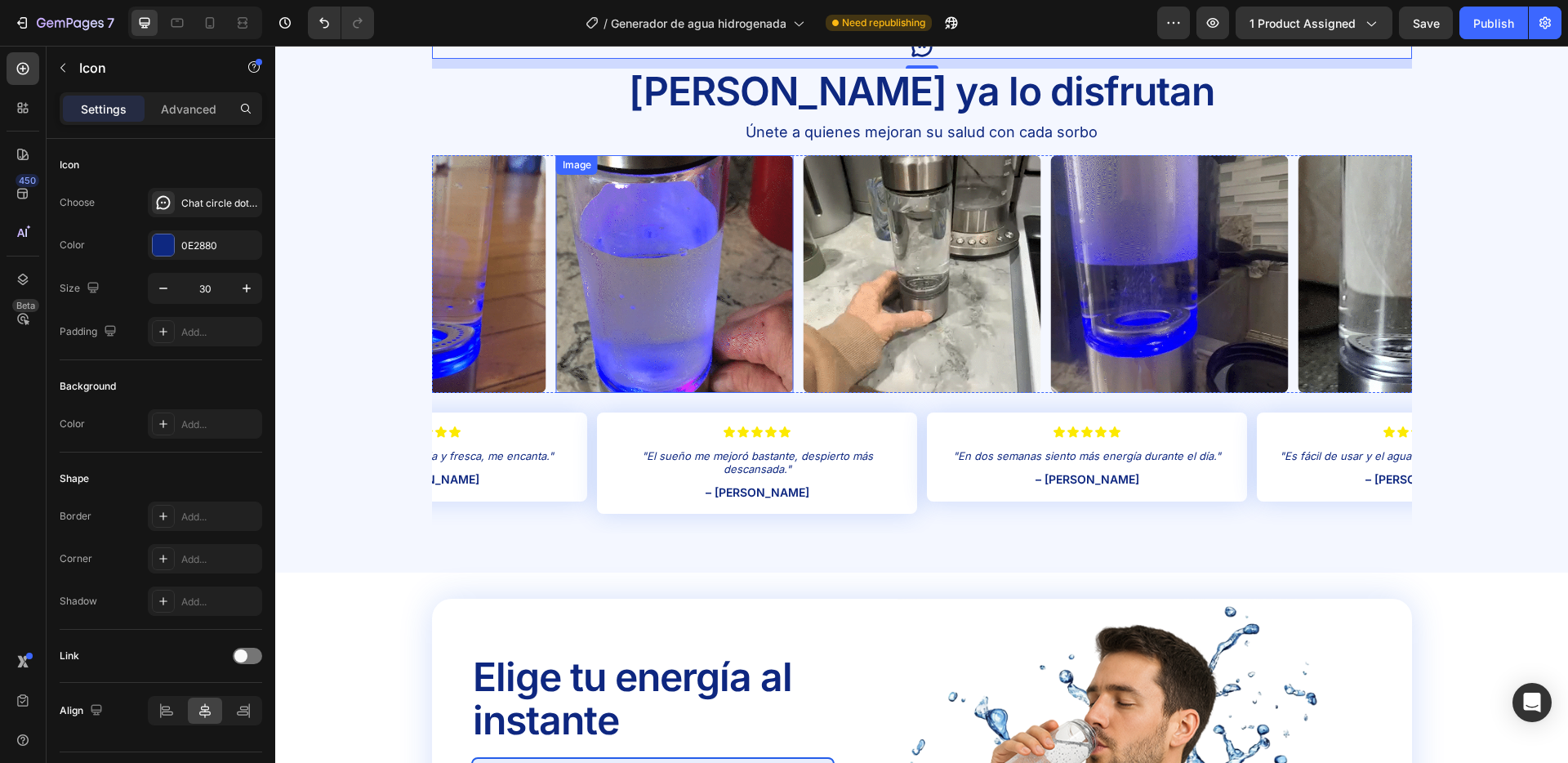
scroll to position [3052, 0]
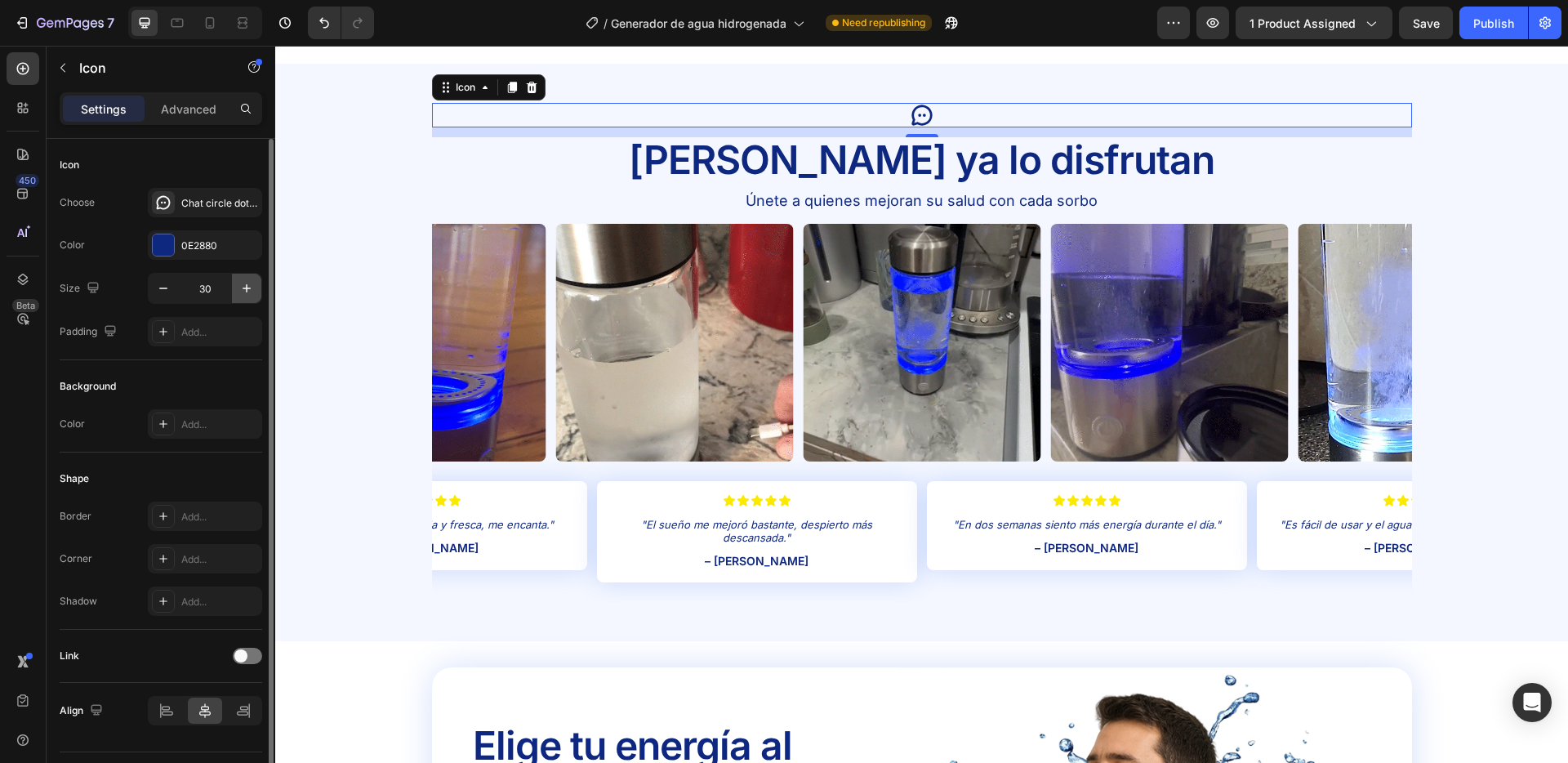
click at [243, 284] on icon "button" at bounding box center [247, 289] width 16 height 16
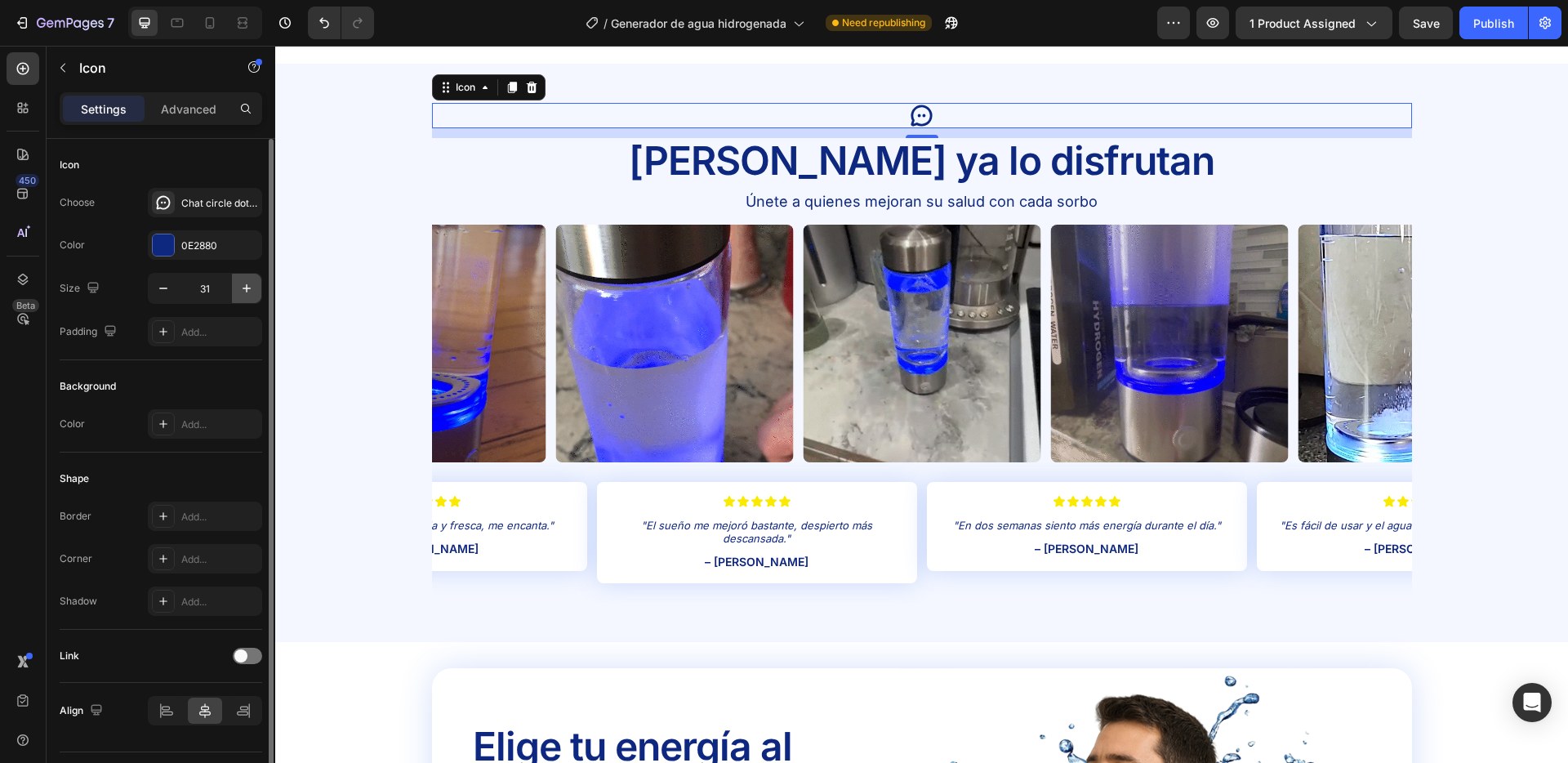
click at [243, 284] on icon "button" at bounding box center [247, 289] width 16 height 16
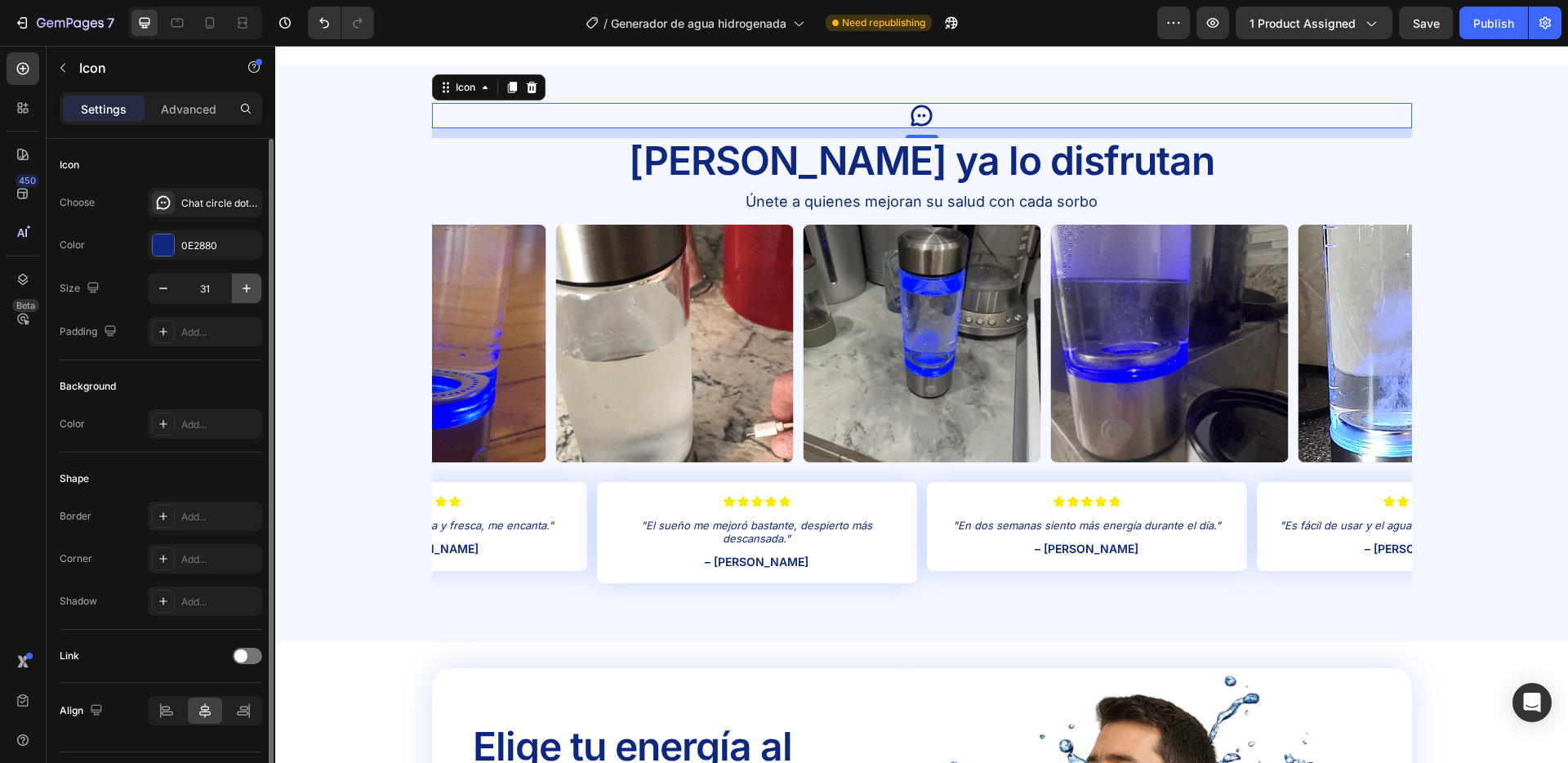
click at [243, 284] on icon "button" at bounding box center [247, 289] width 16 height 16
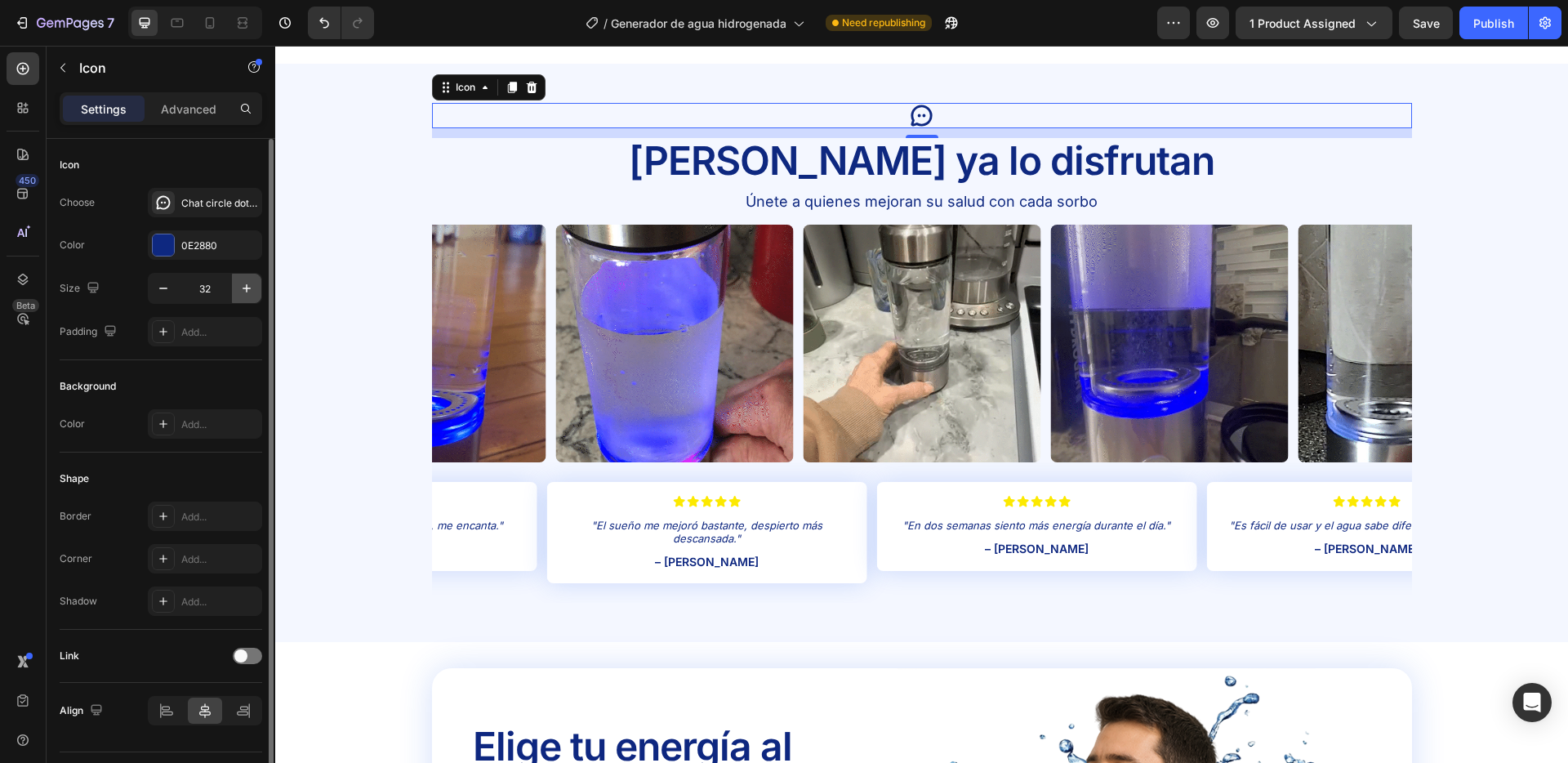
click at [243, 284] on icon "button" at bounding box center [247, 289] width 16 height 16
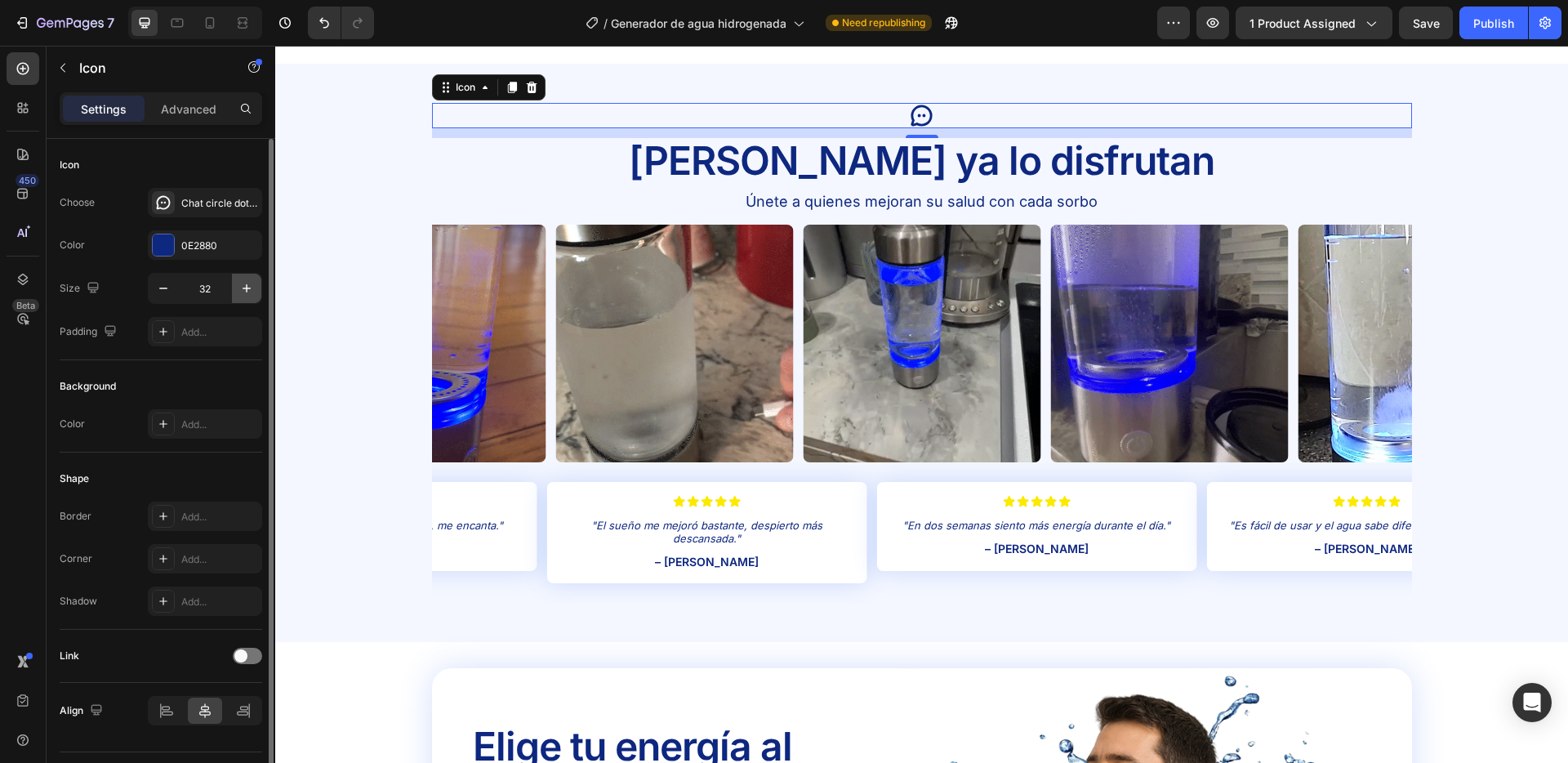
click at [243, 284] on icon "button" at bounding box center [247, 289] width 16 height 16
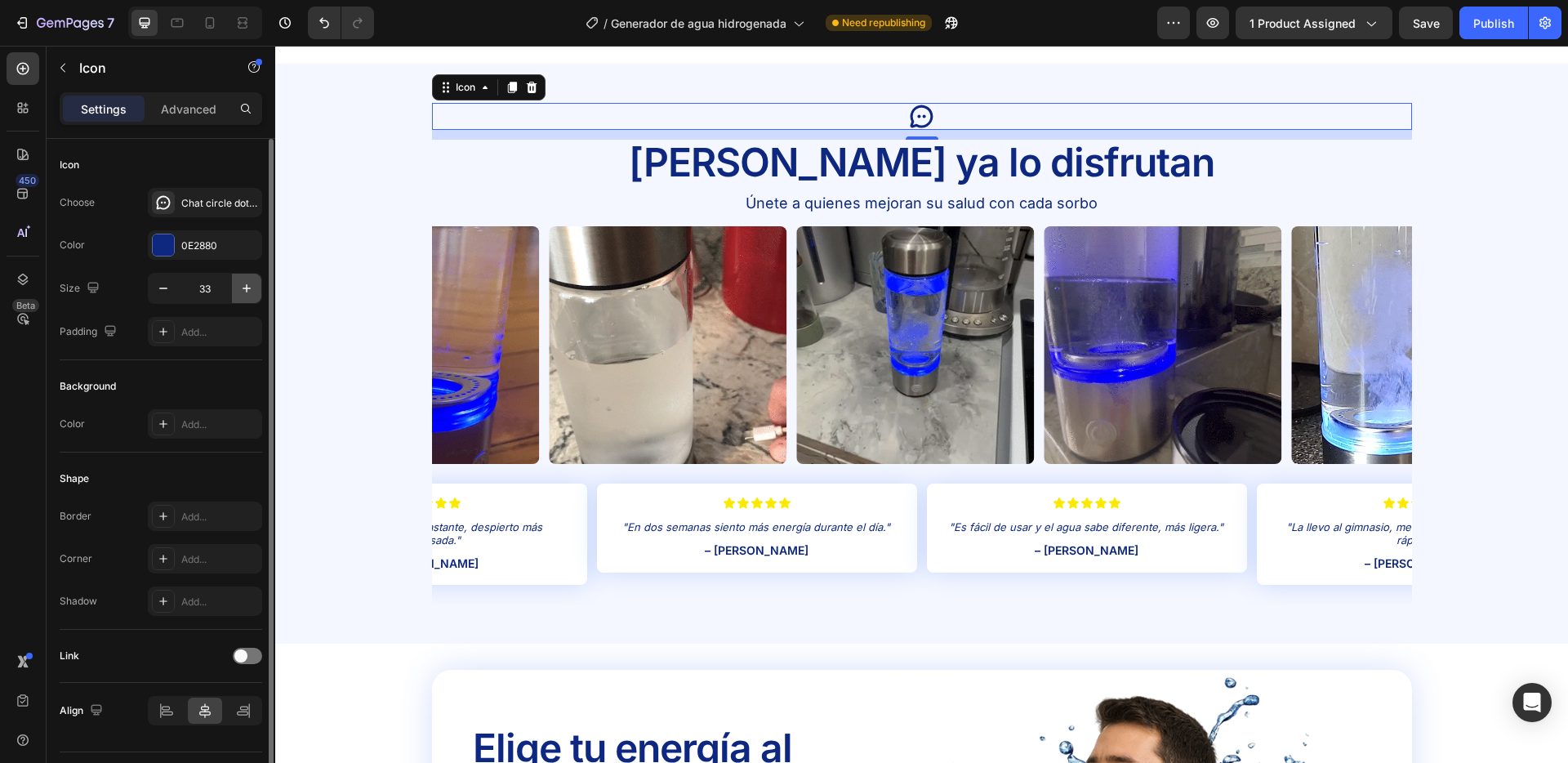
click at [243, 284] on icon "button" at bounding box center [247, 289] width 16 height 16
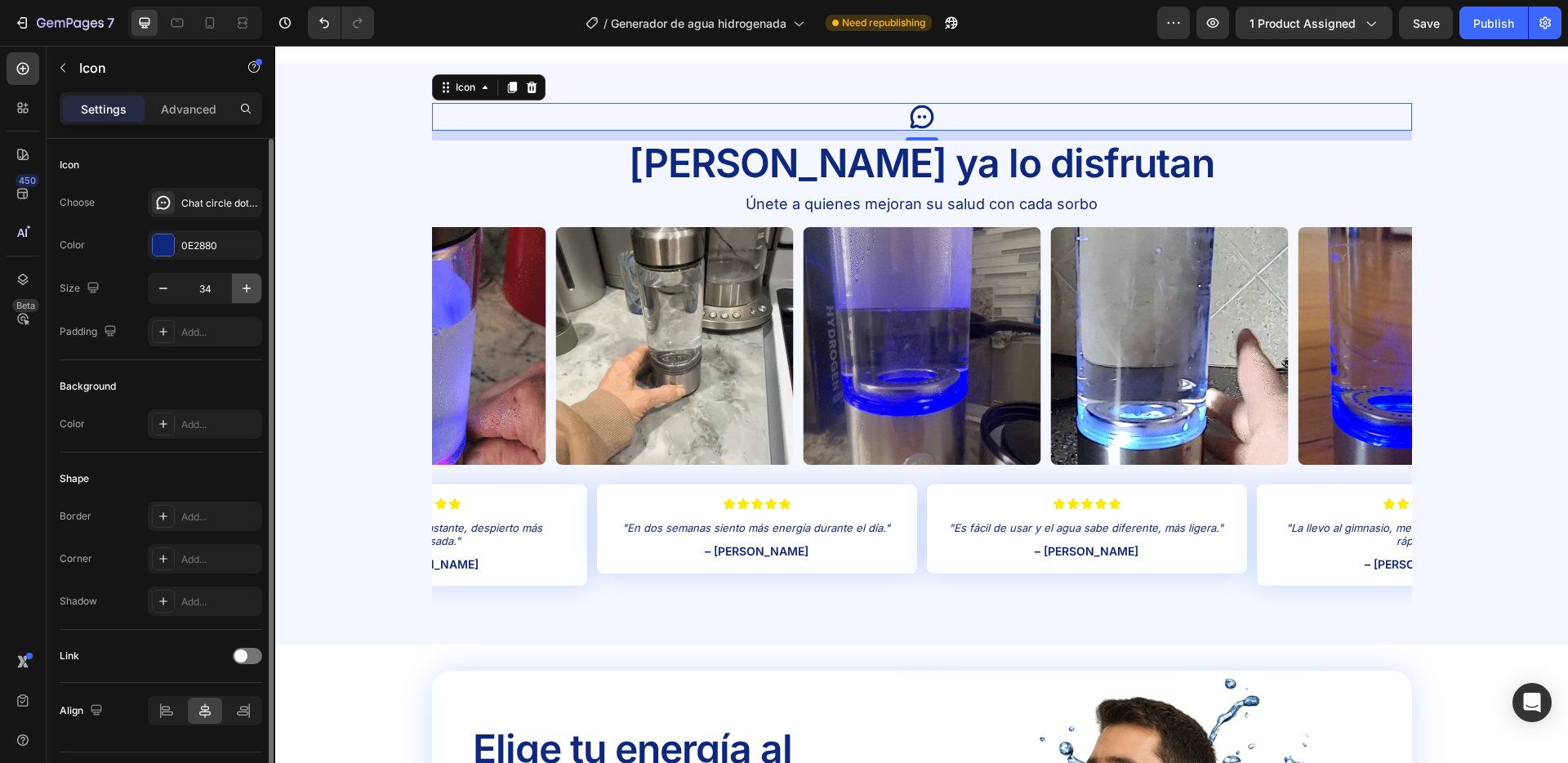
click at [243, 284] on icon "button" at bounding box center [247, 289] width 16 height 16
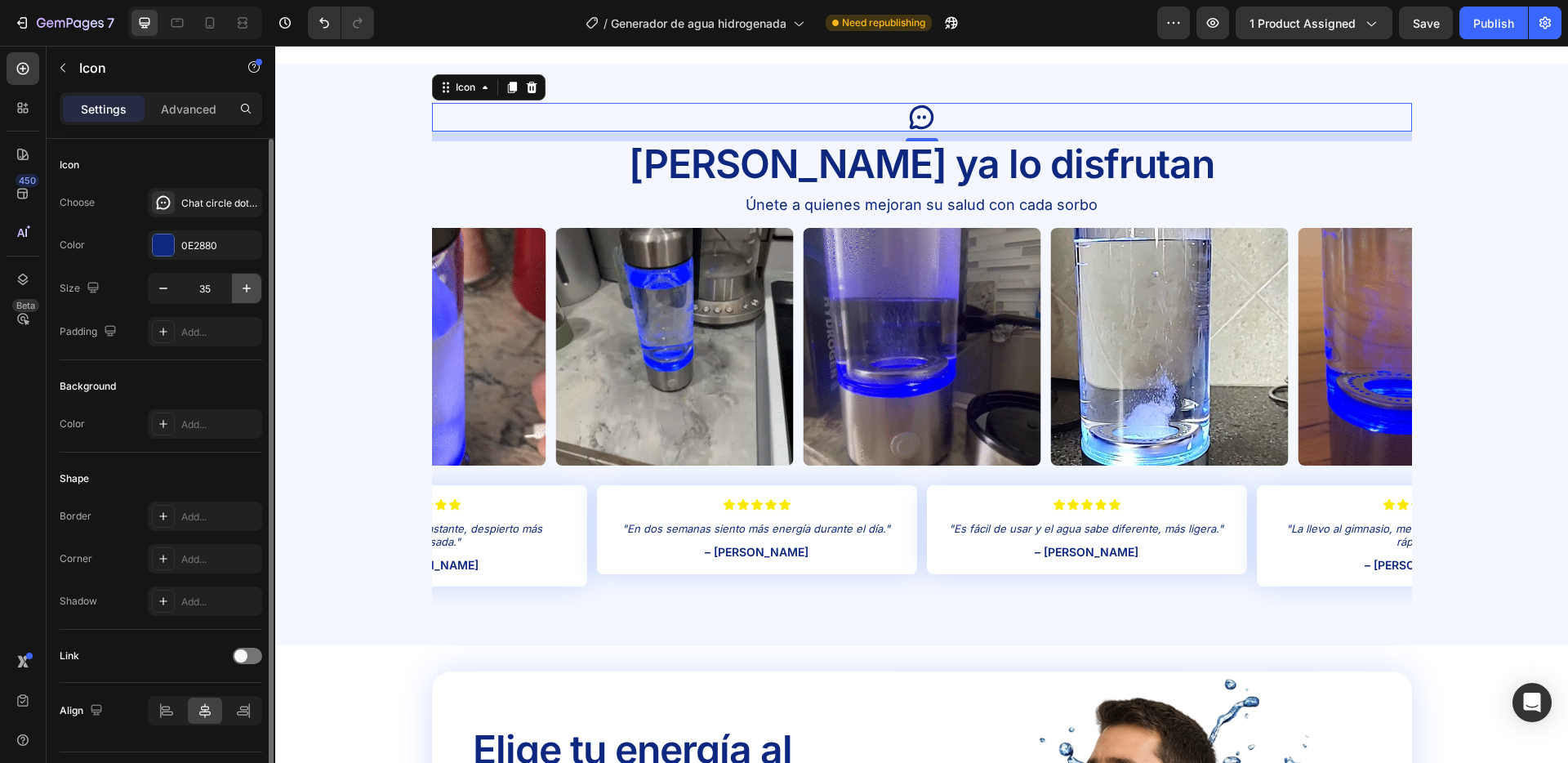
click at [243, 284] on icon "button" at bounding box center [247, 289] width 16 height 16
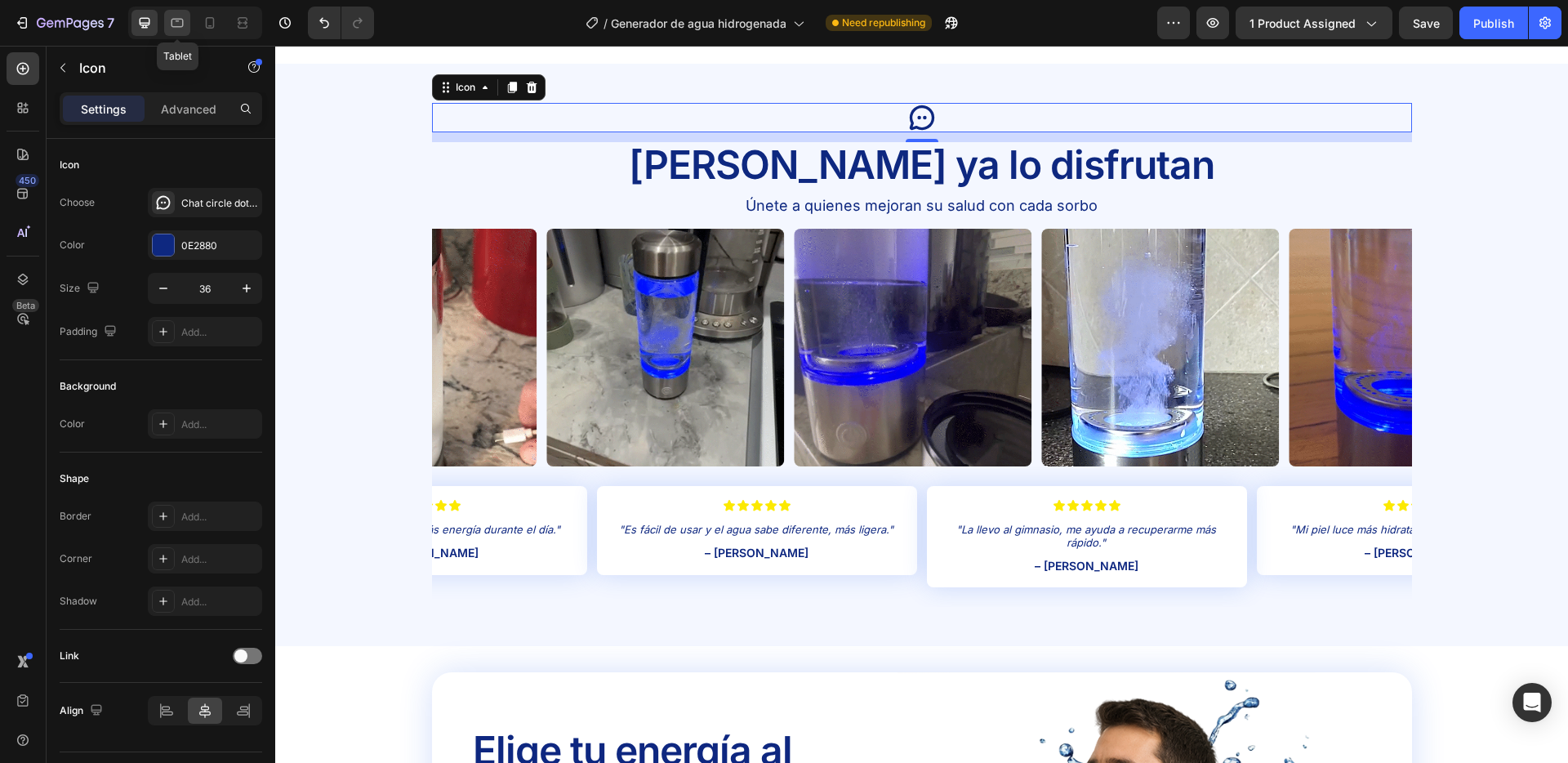
click at [177, 21] on icon at bounding box center [178, 24] width 13 height 9
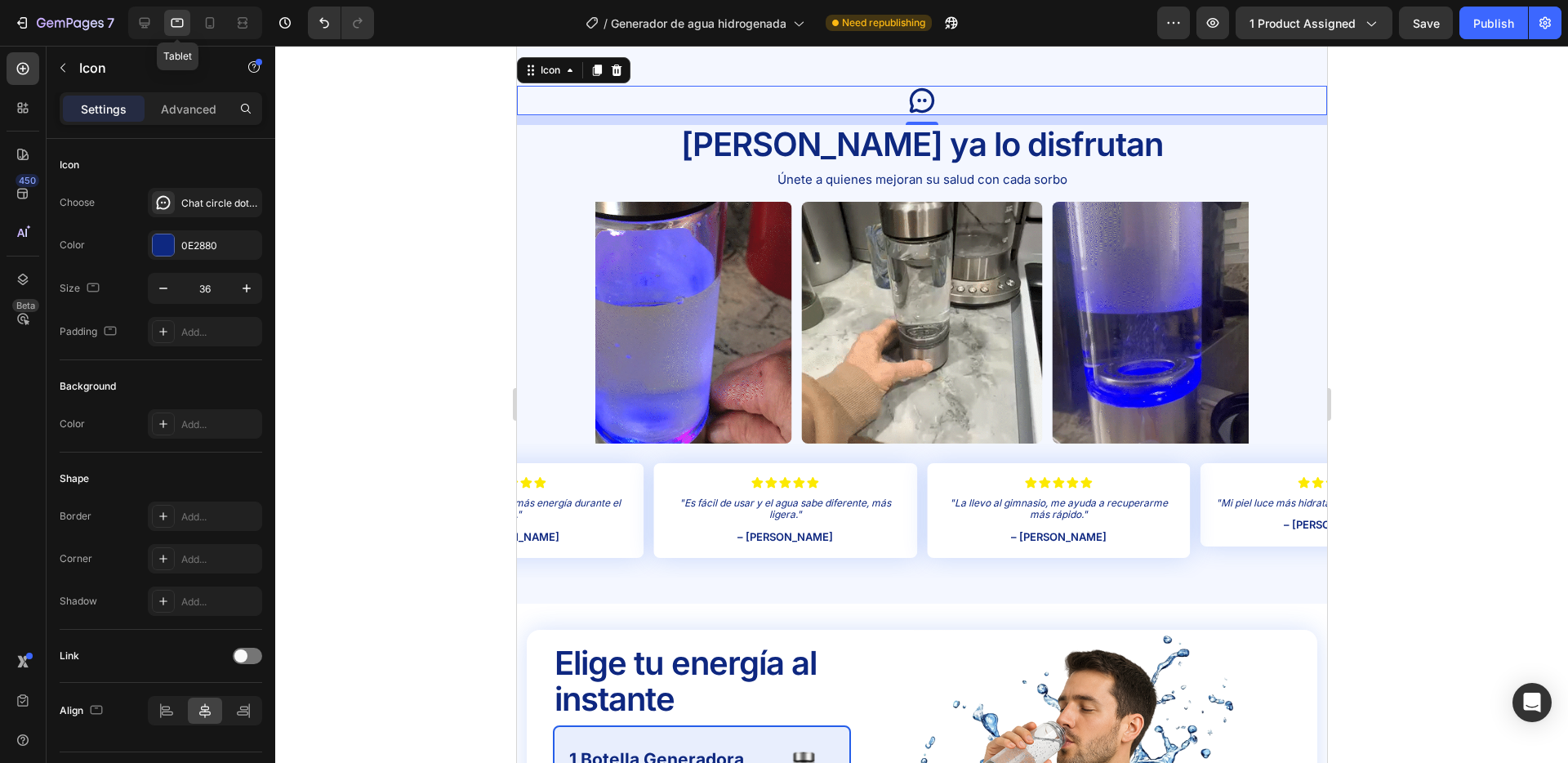
scroll to position [3016, 0]
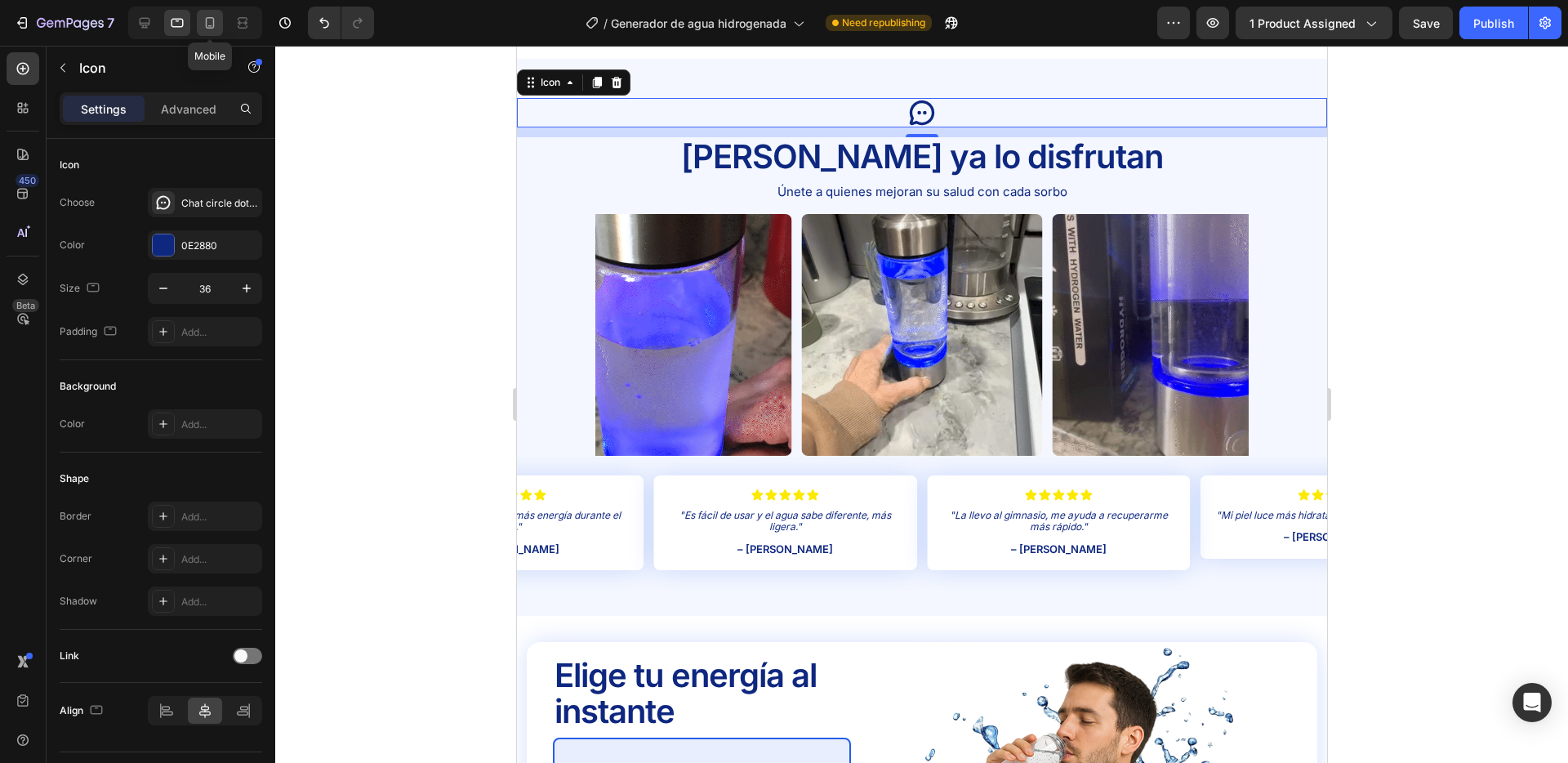
click at [206, 21] on icon at bounding box center [211, 23] width 9 height 12
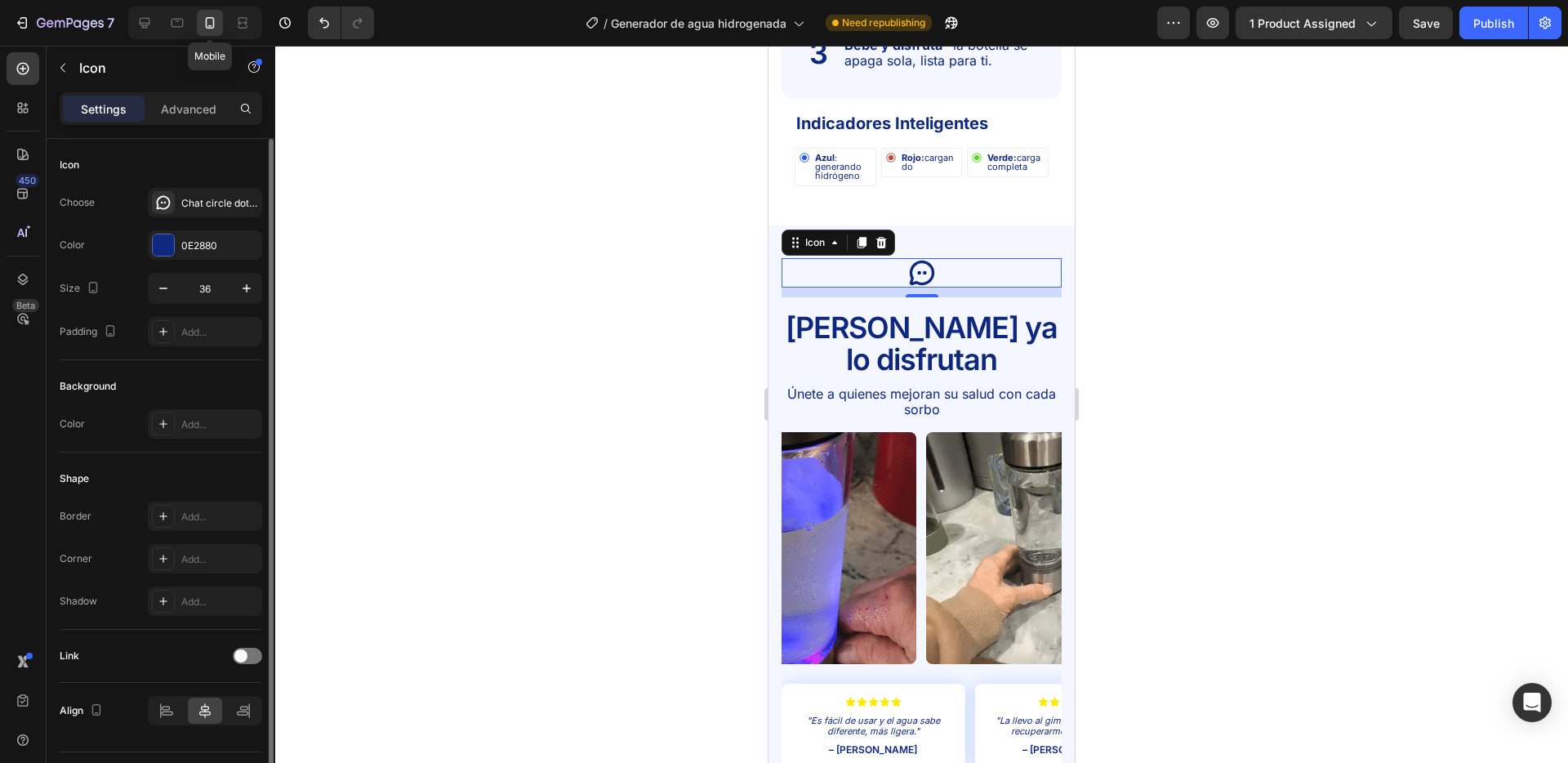
scroll to position [3221, 0]
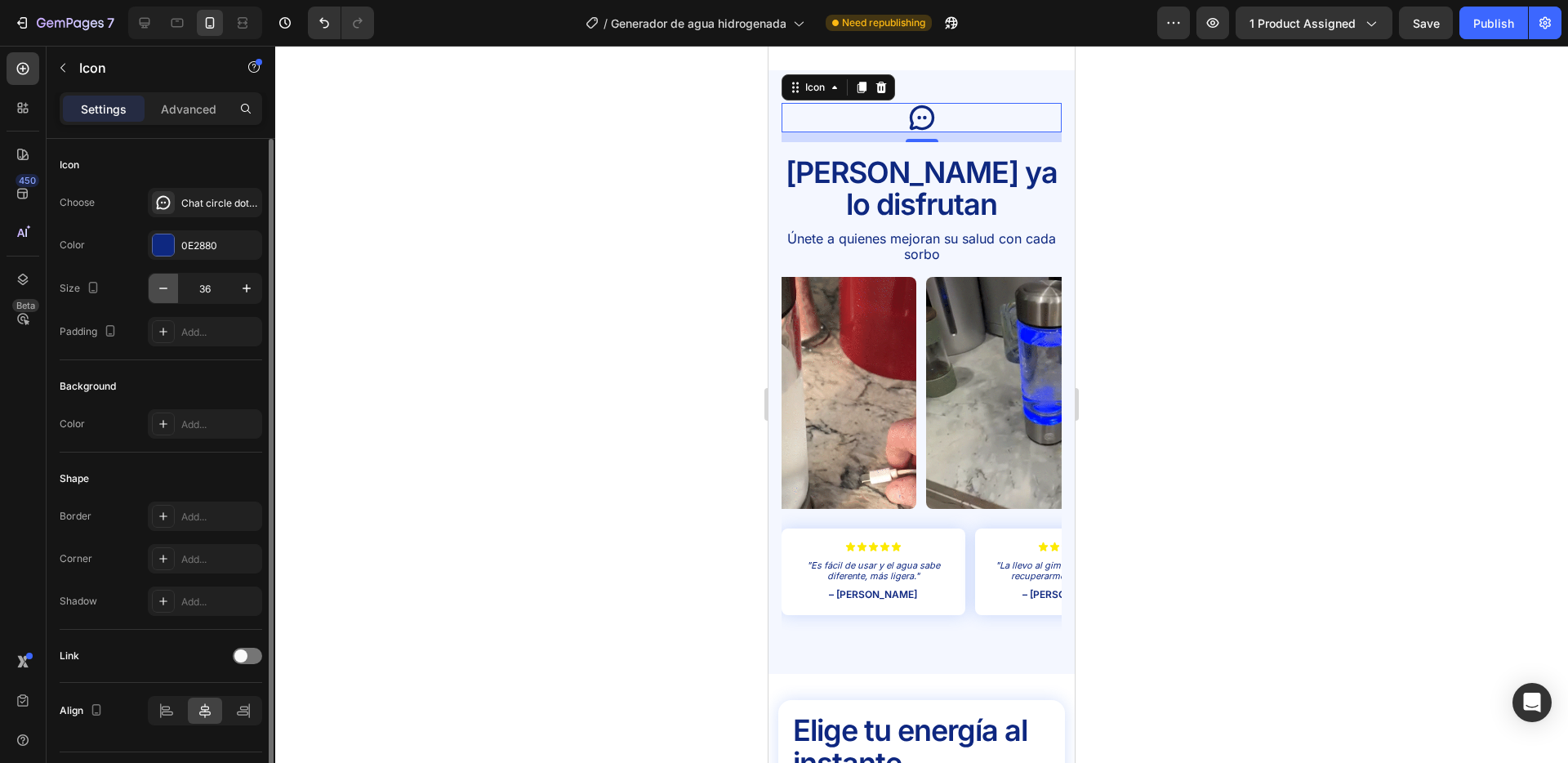
click at [168, 292] on icon "button" at bounding box center [163, 289] width 16 height 16
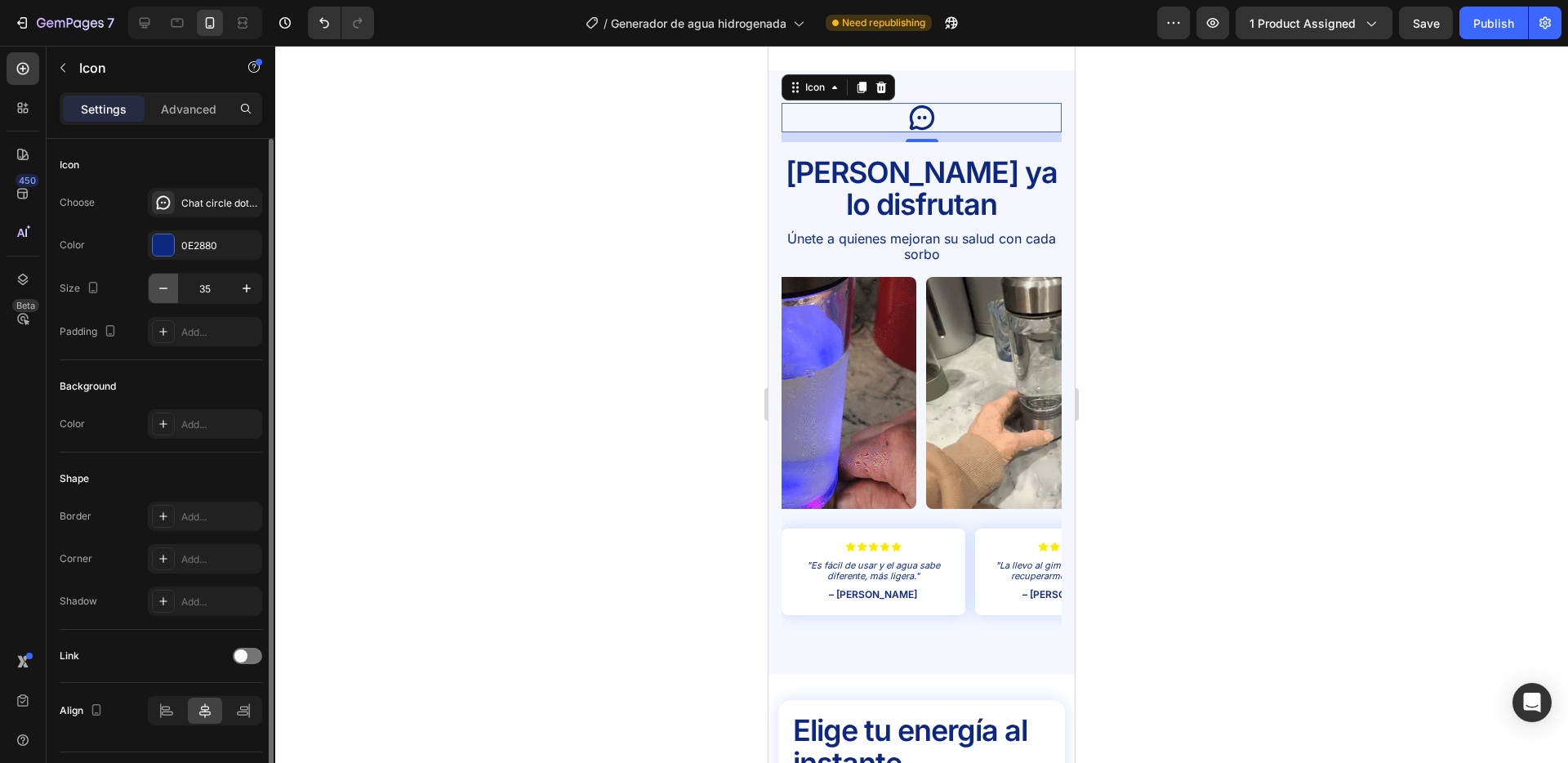
click at [168, 292] on icon "button" at bounding box center [163, 289] width 16 height 16
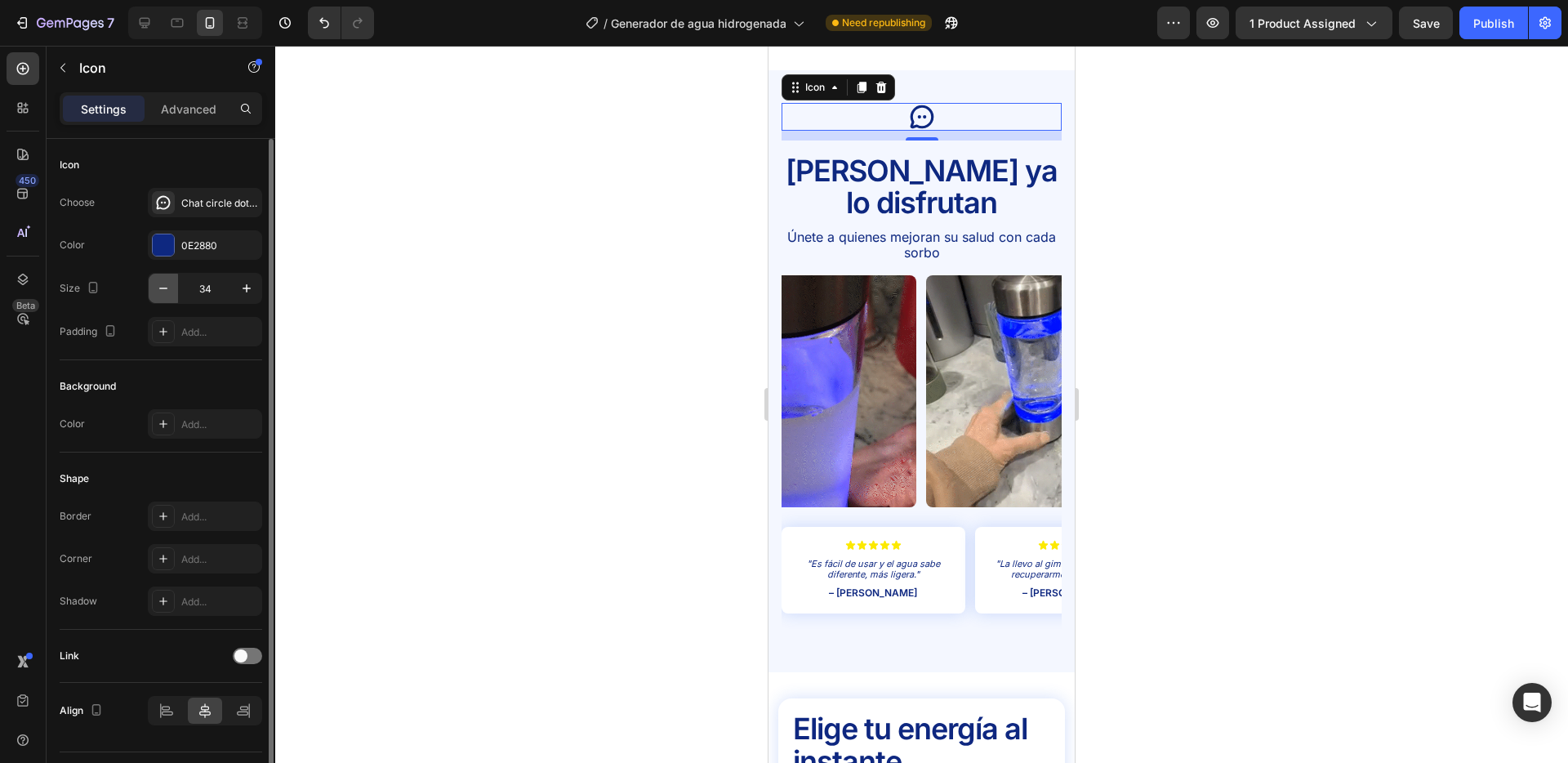
click at [168, 292] on icon "button" at bounding box center [163, 289] width 16 height 16
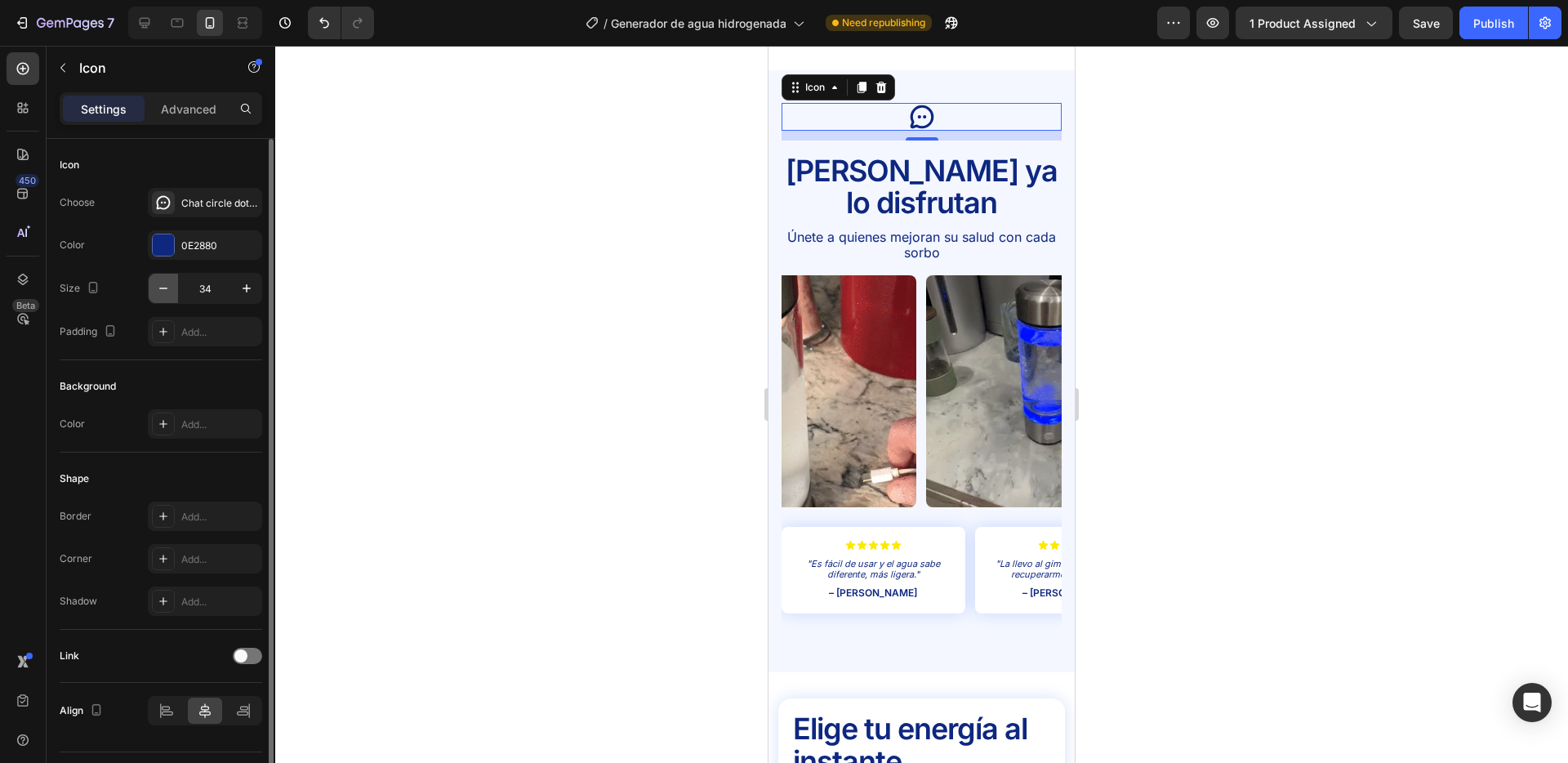
click at [168, 292] on icon "button" at bounding box center [163, 289] width 16 height 16
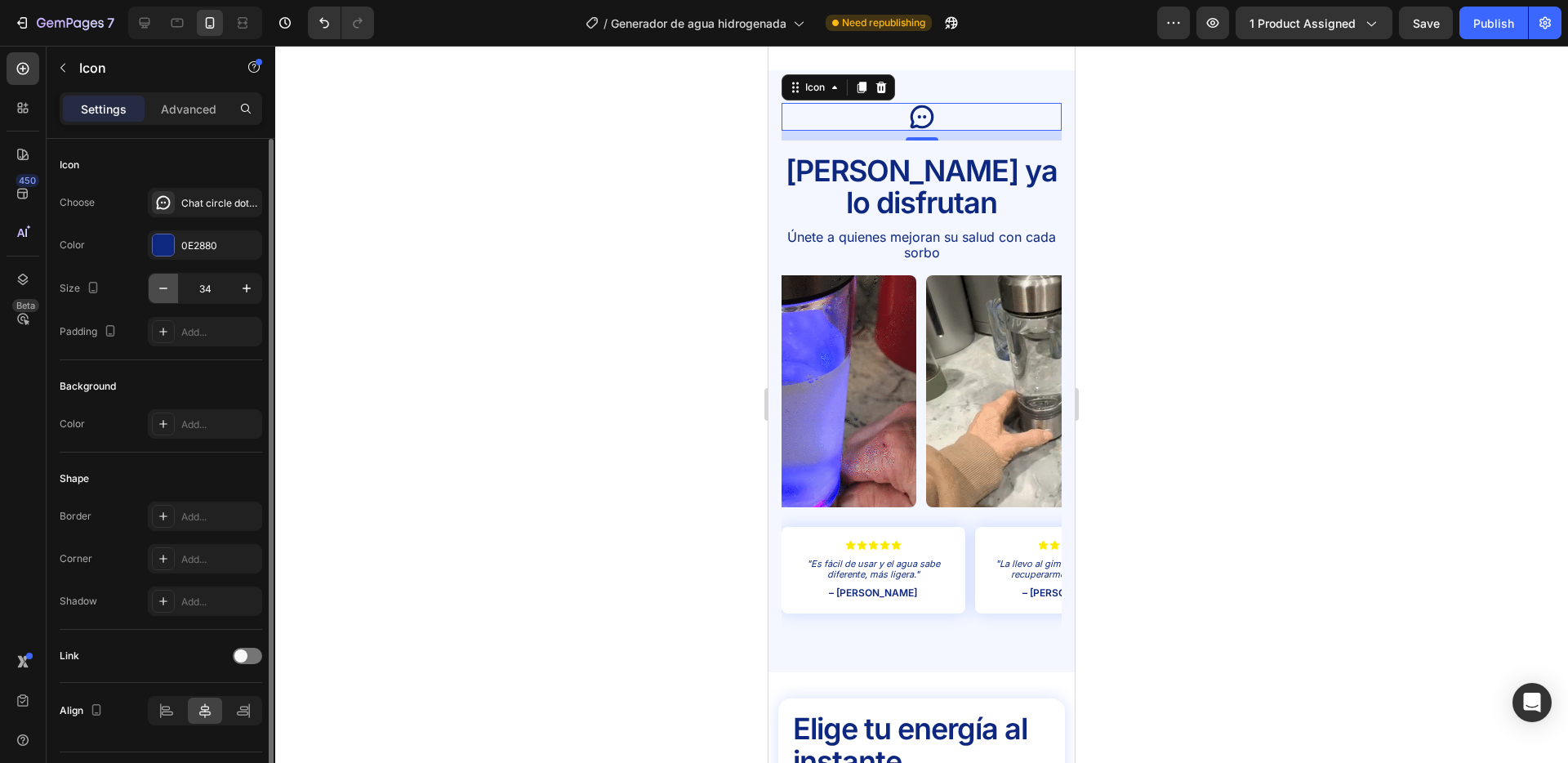
click at [168, 292] on icon "button" at bounding box center [163, 289] width 16 height 16
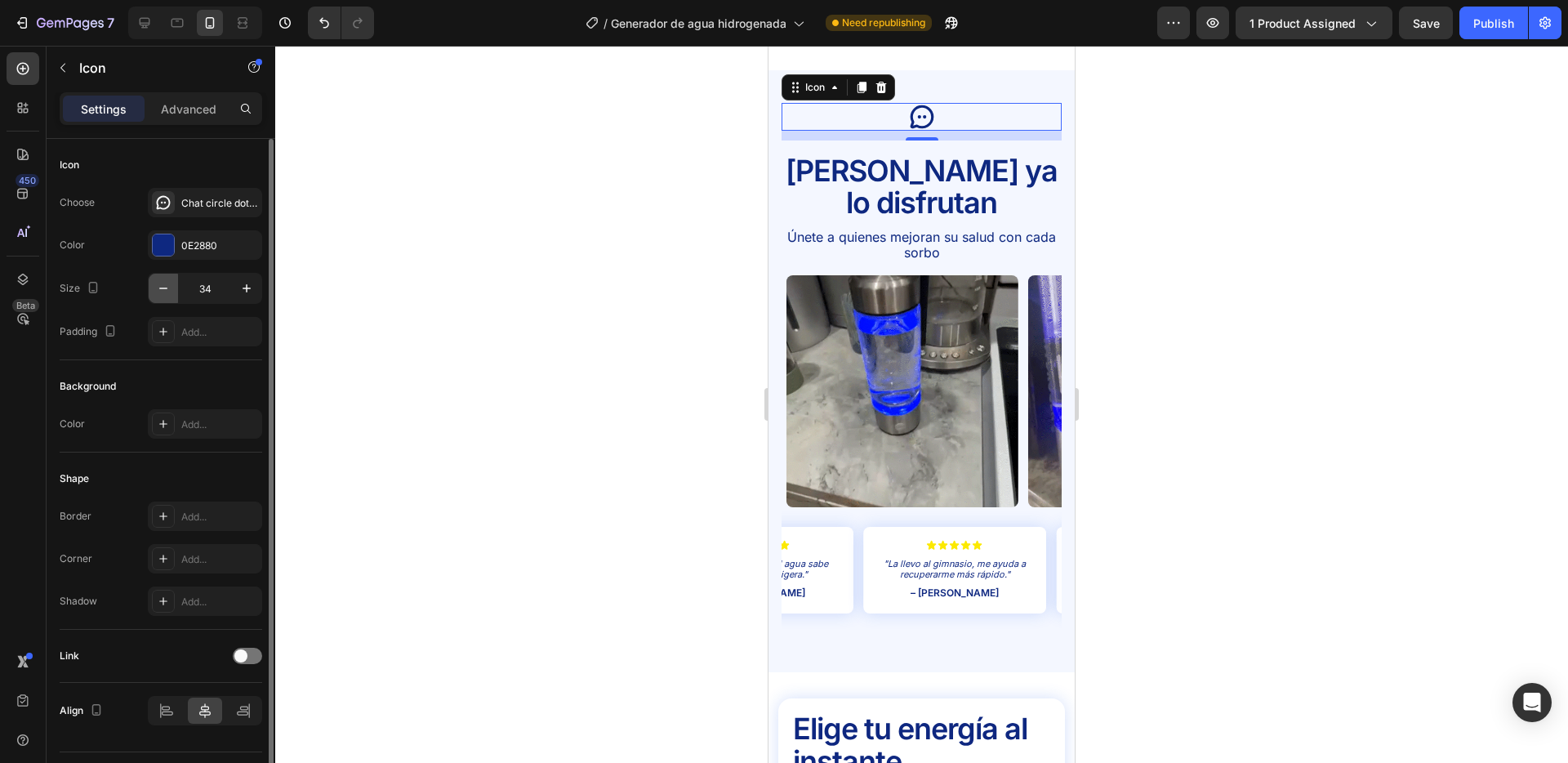
click at [168, 292] on icon "button" at bounding box center [163, 289] width 16 height 16
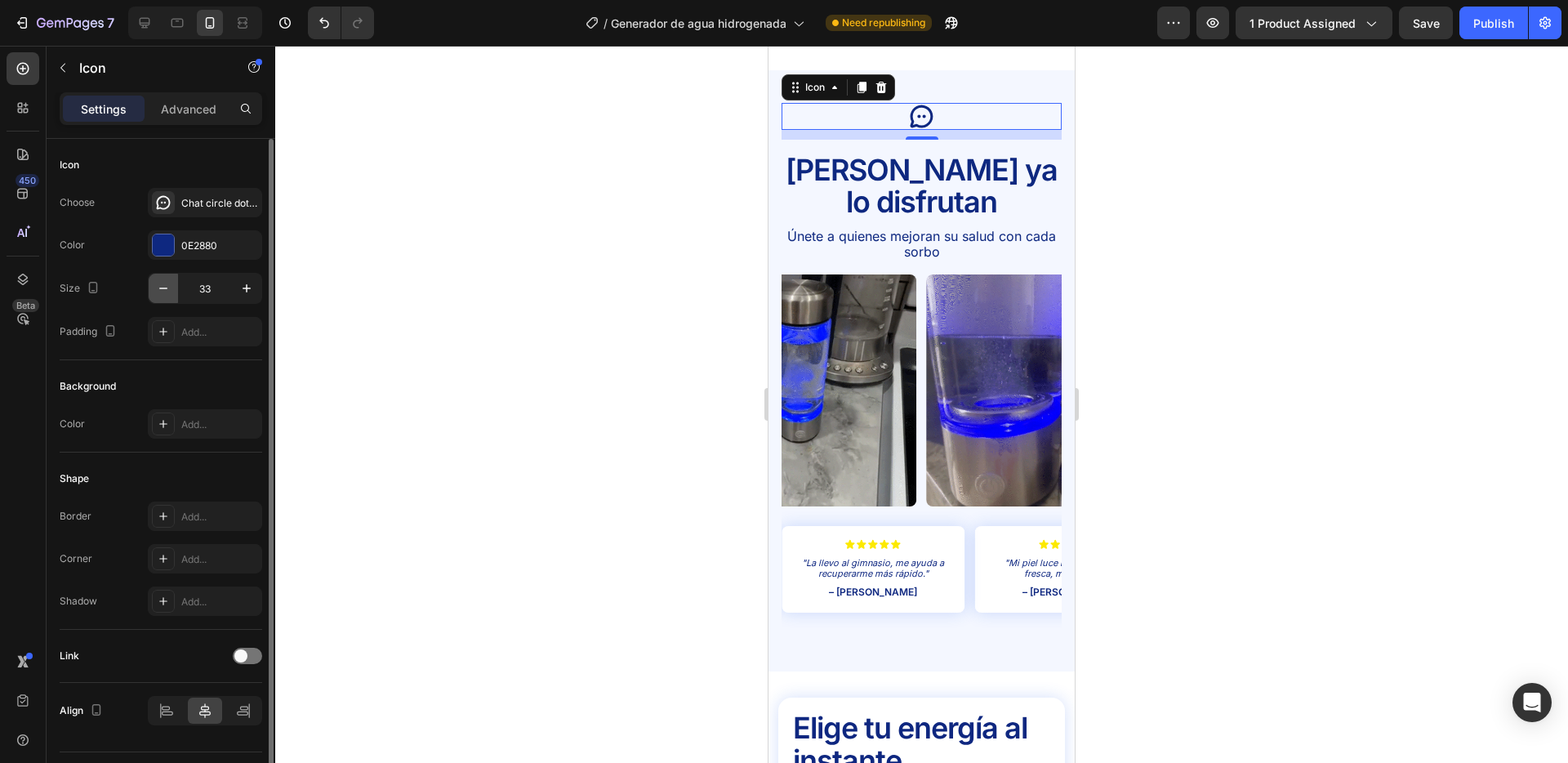
click at [165, 287] on icon "button" at bounding box center [163, 289] width 16 height 16
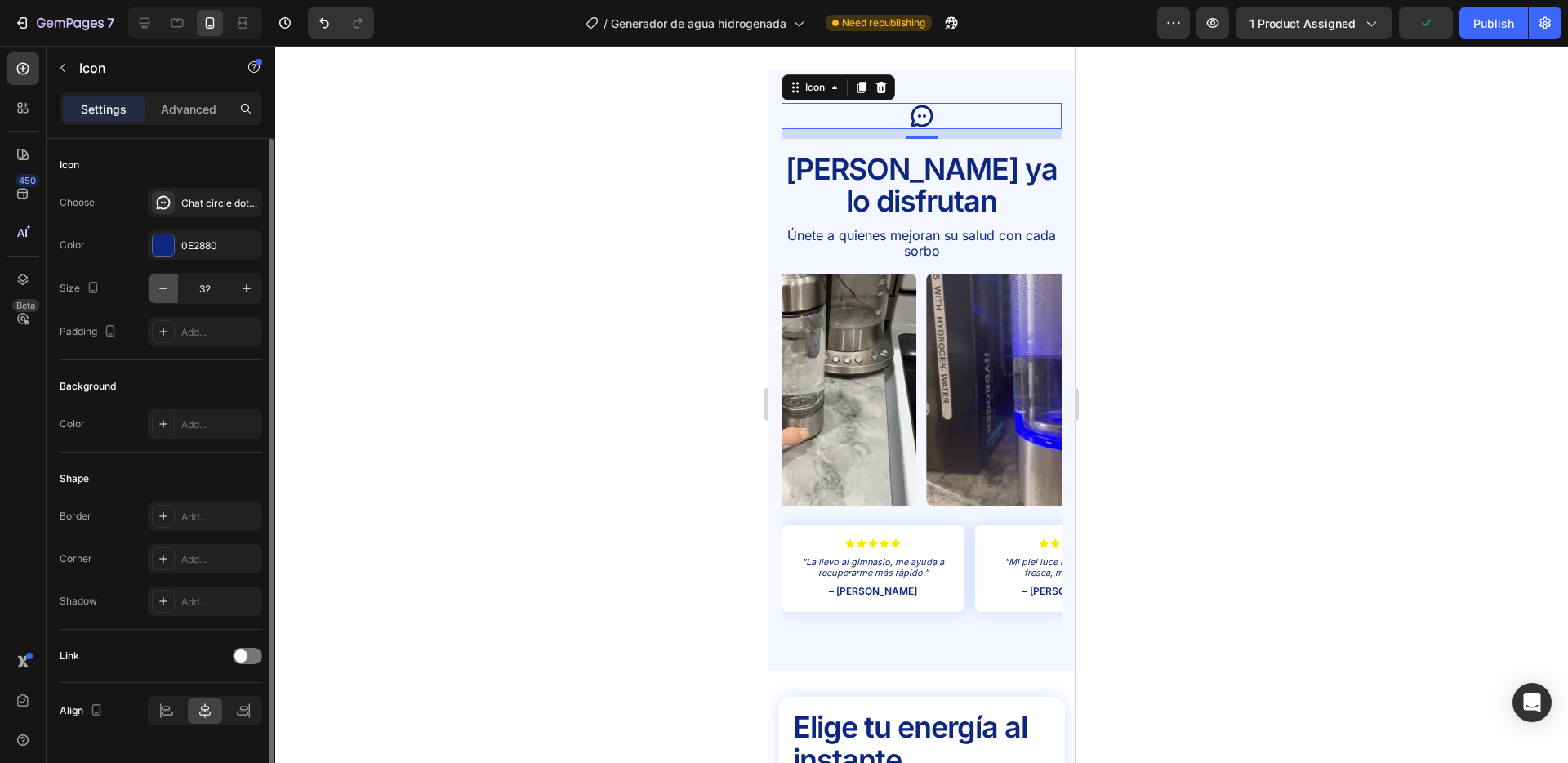
click at [165, 287] on icon "button" at bounding box center [163, 289] width 16 height 16
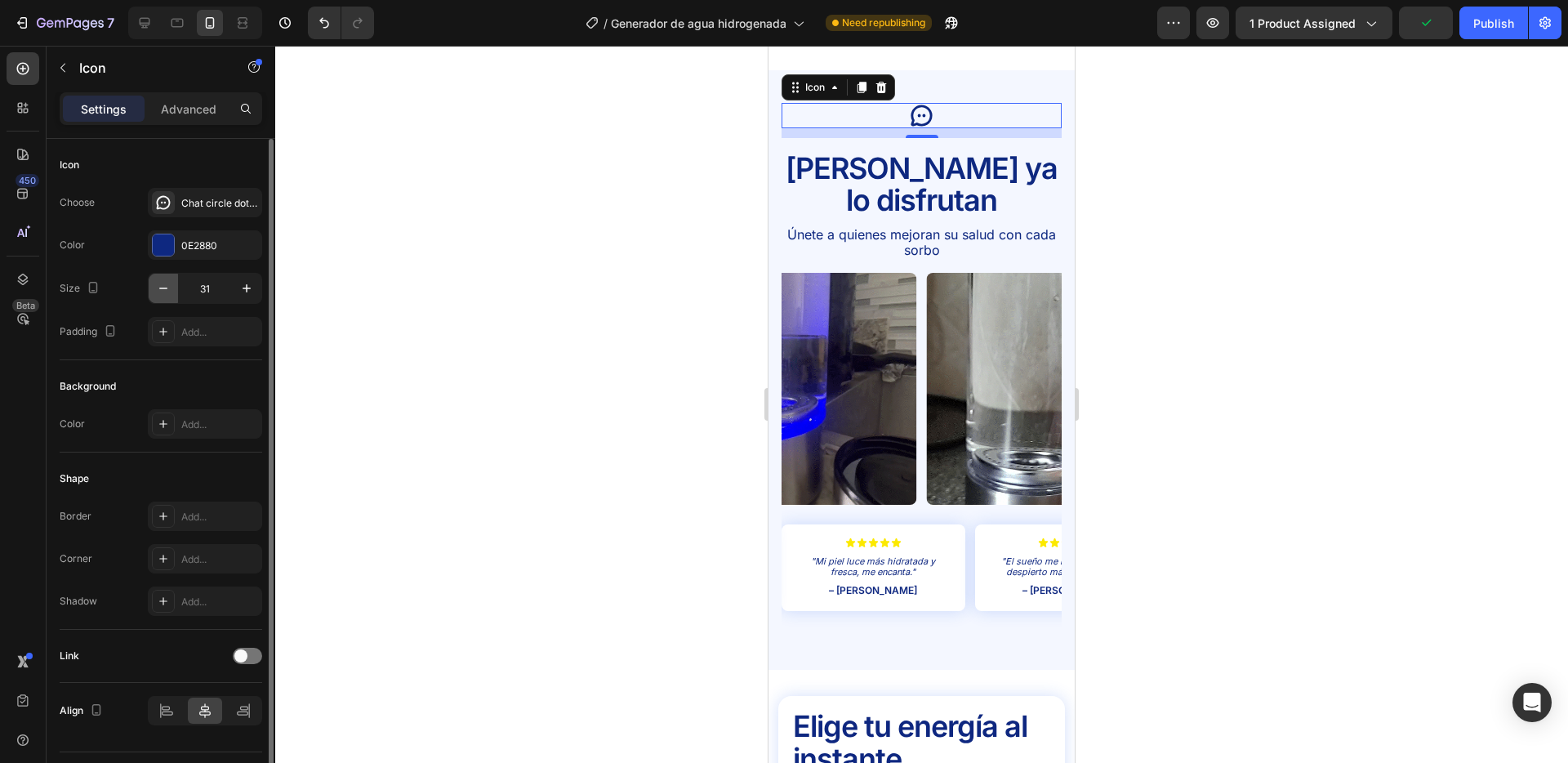
click at [165, 287] on icon "button" at bounding box center [163, 289] width 16 height 16
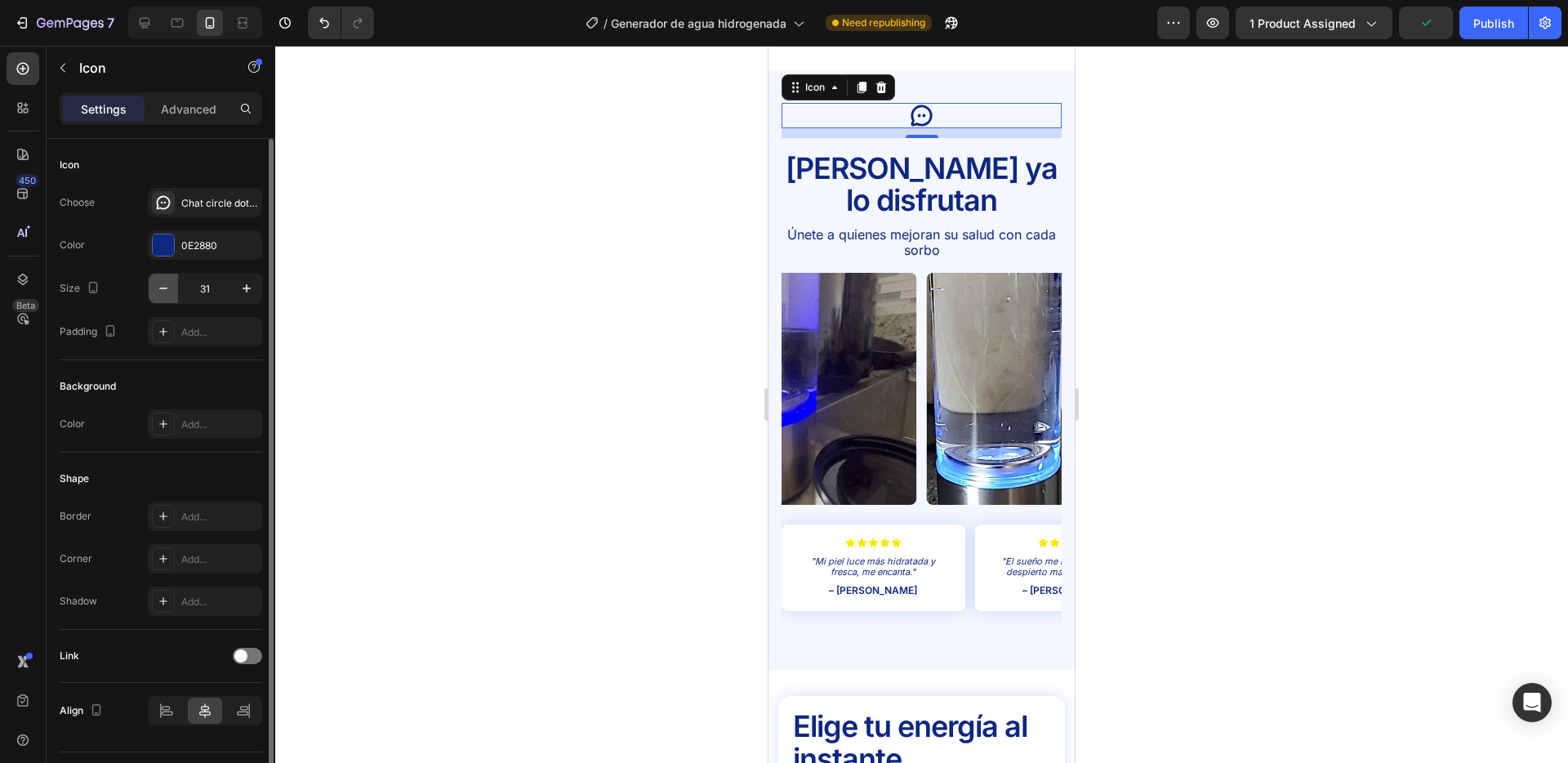
type input "30"
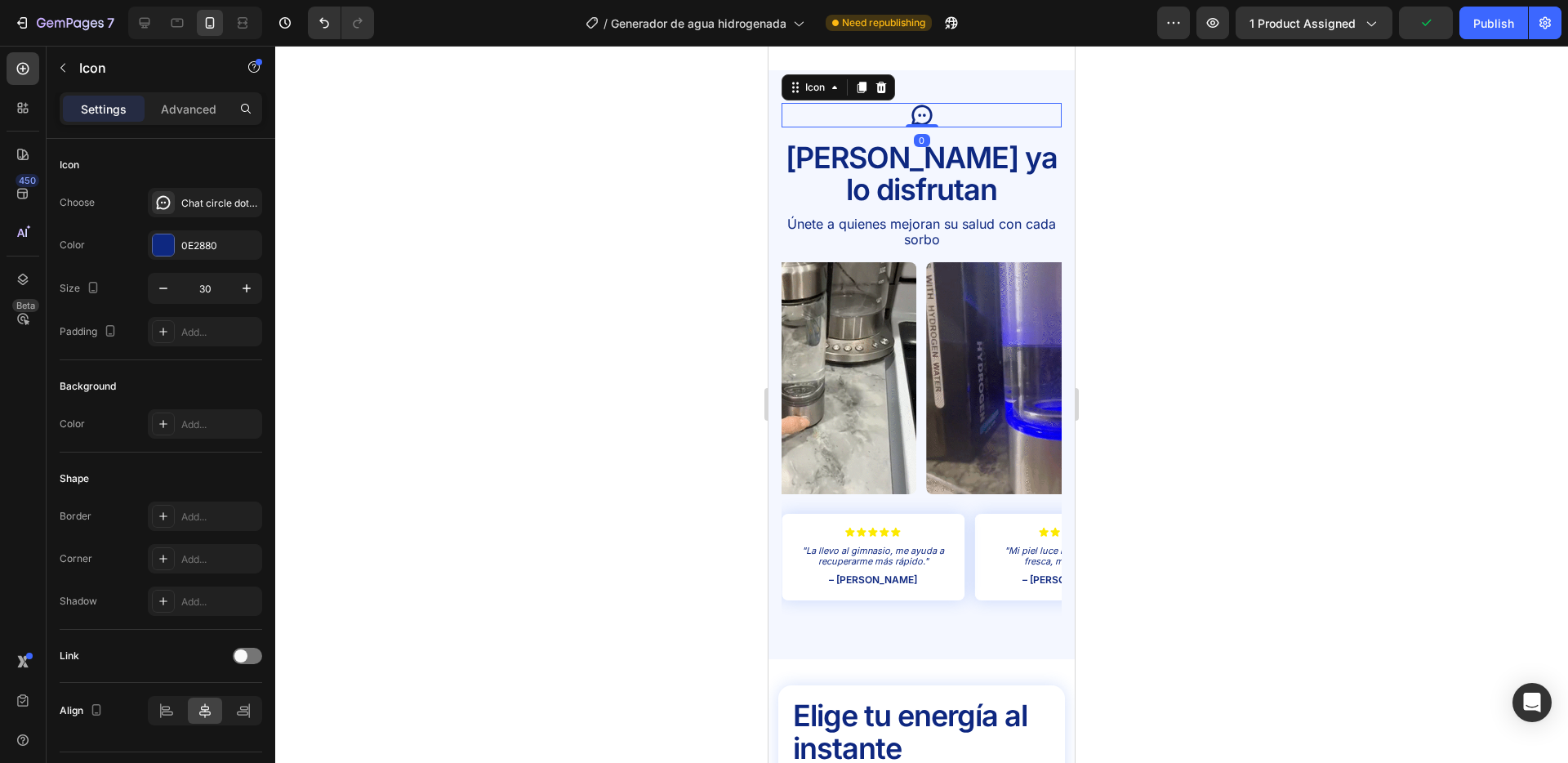
drag, startPoint x: 929, startPoint y: 134, endPoint x: 905, endPoint y: 109, distance: 34.7
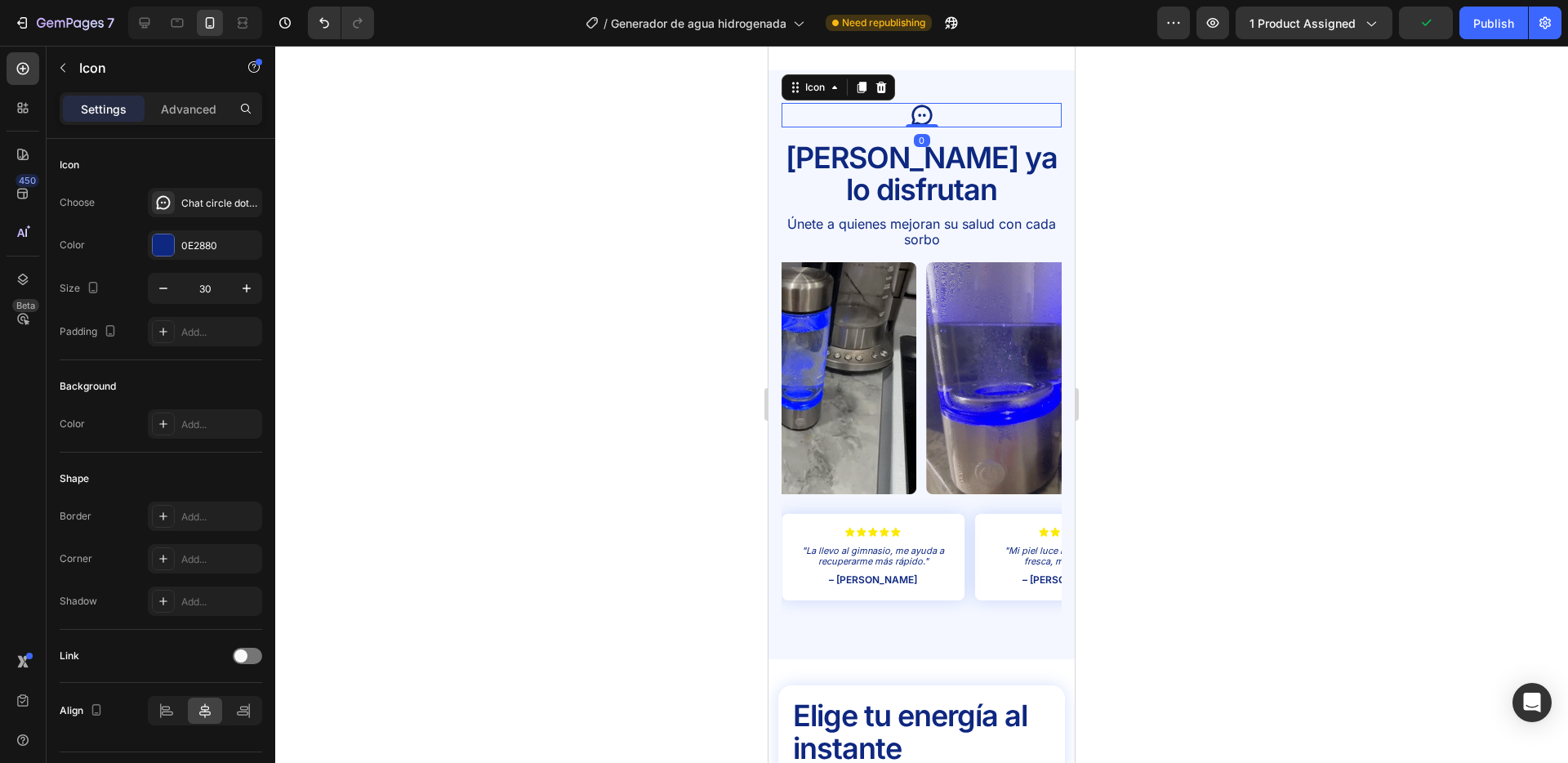
click at [932, 103] on div "Icon 0" at bounding box center [922, 114] width 280 height 24
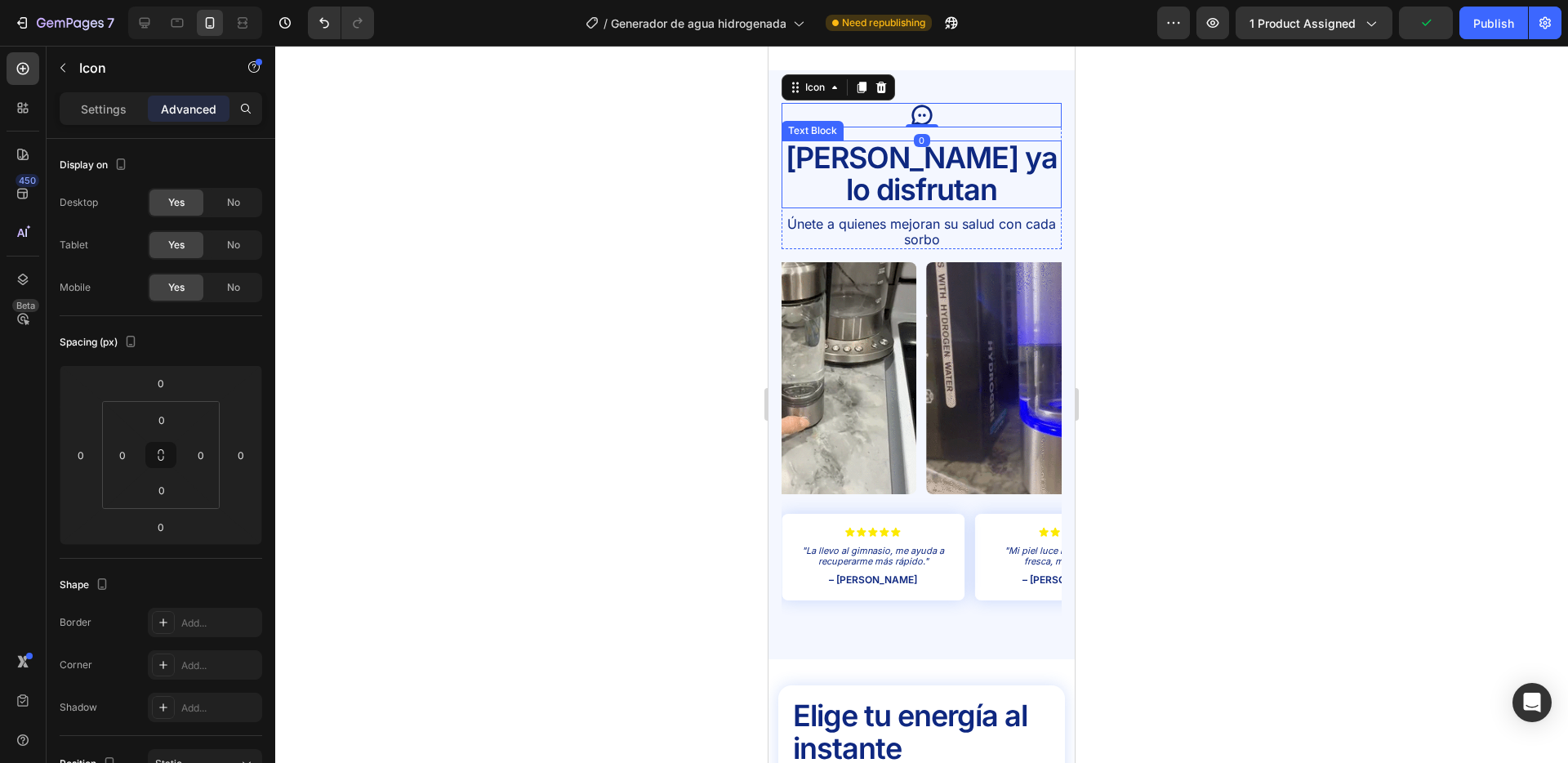
click at [888, 142] on p "[PERSON_NAME] ya lo disfrutan" at bounding box center [921, 174] width 277 height 64
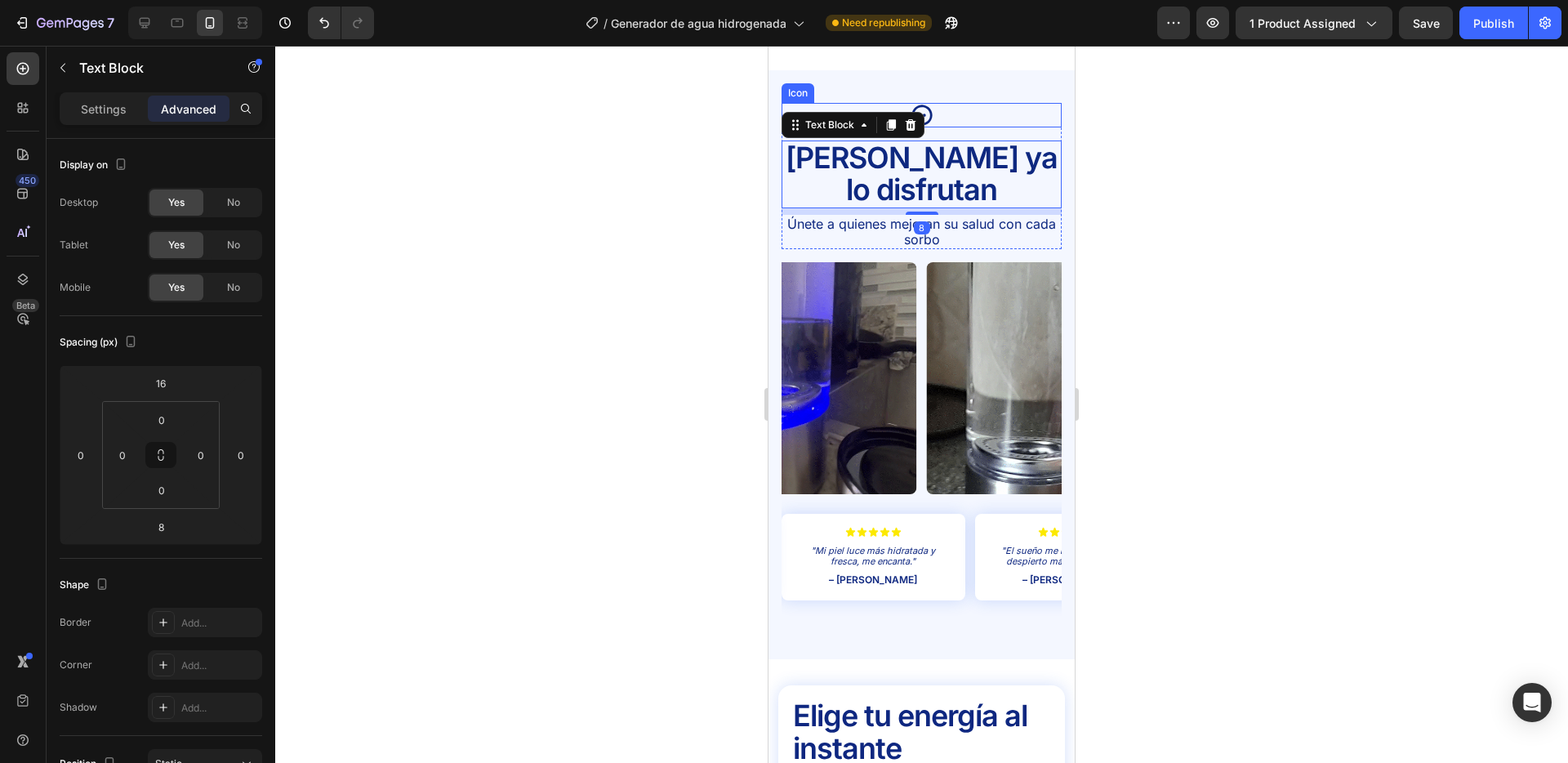
click at [946, 116] on div "Icon" at bounding box center [922, 114] width 280 height 24
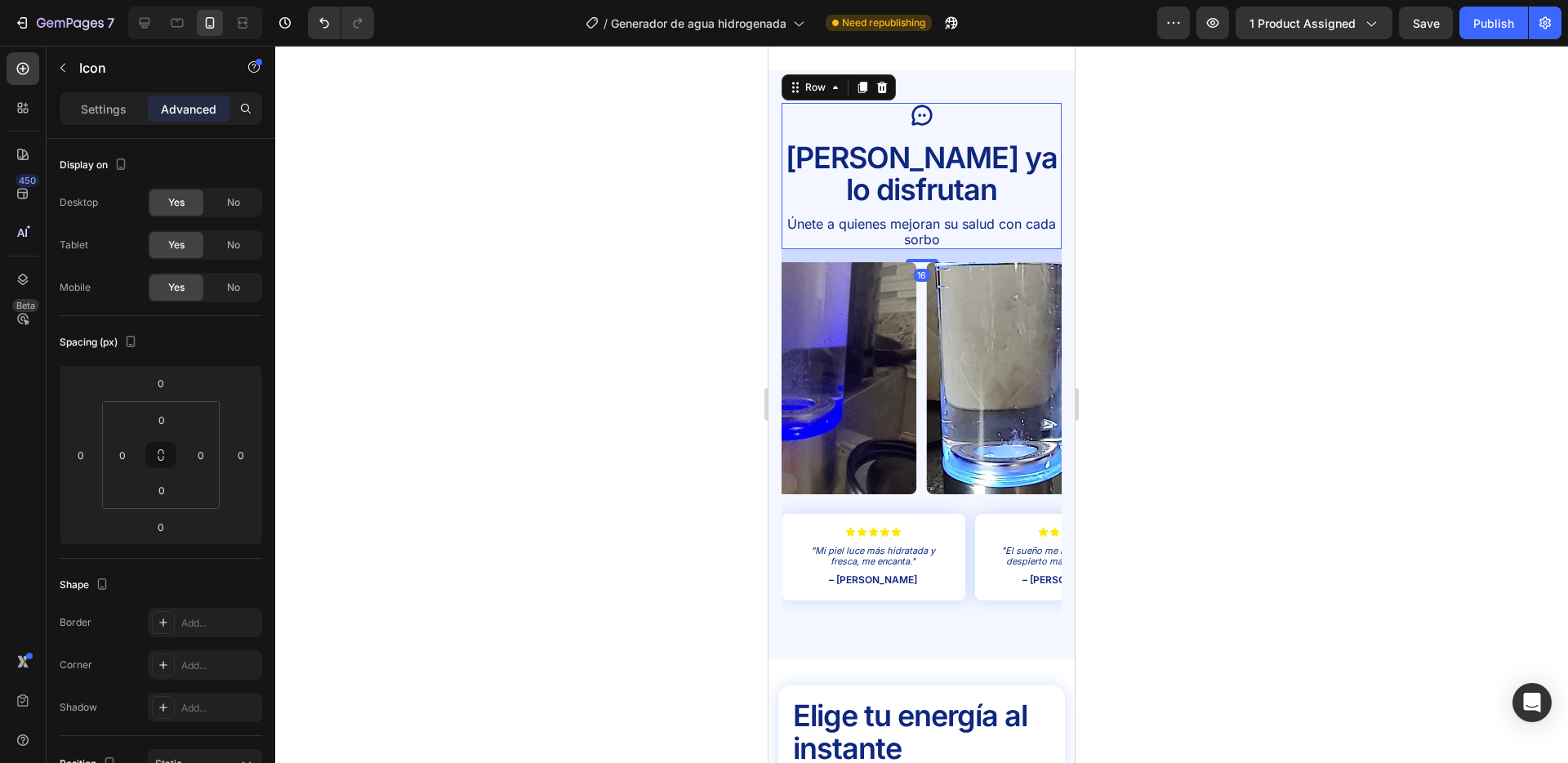
click at [1004, 135] on div "Icon [PERSON_NAME] ya lo disfrutan Text Block Únete a quienes mejoran su salud …" at bounding box center [922, 176] width 280 height 147
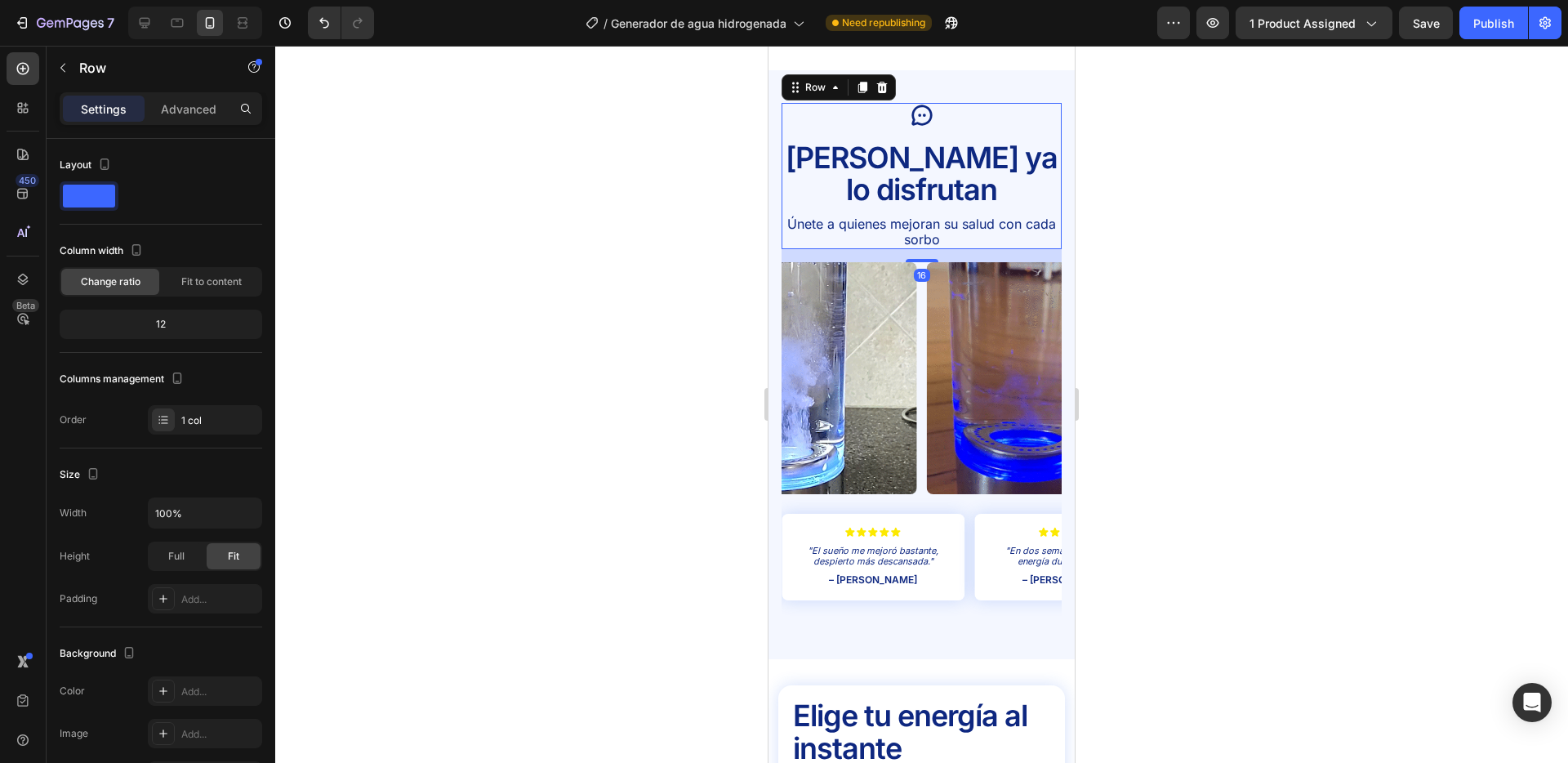
drag, startPoint x: 997, startPoint y: 134, endPoint x: 975, endPoint y: 135, distance: 22.0
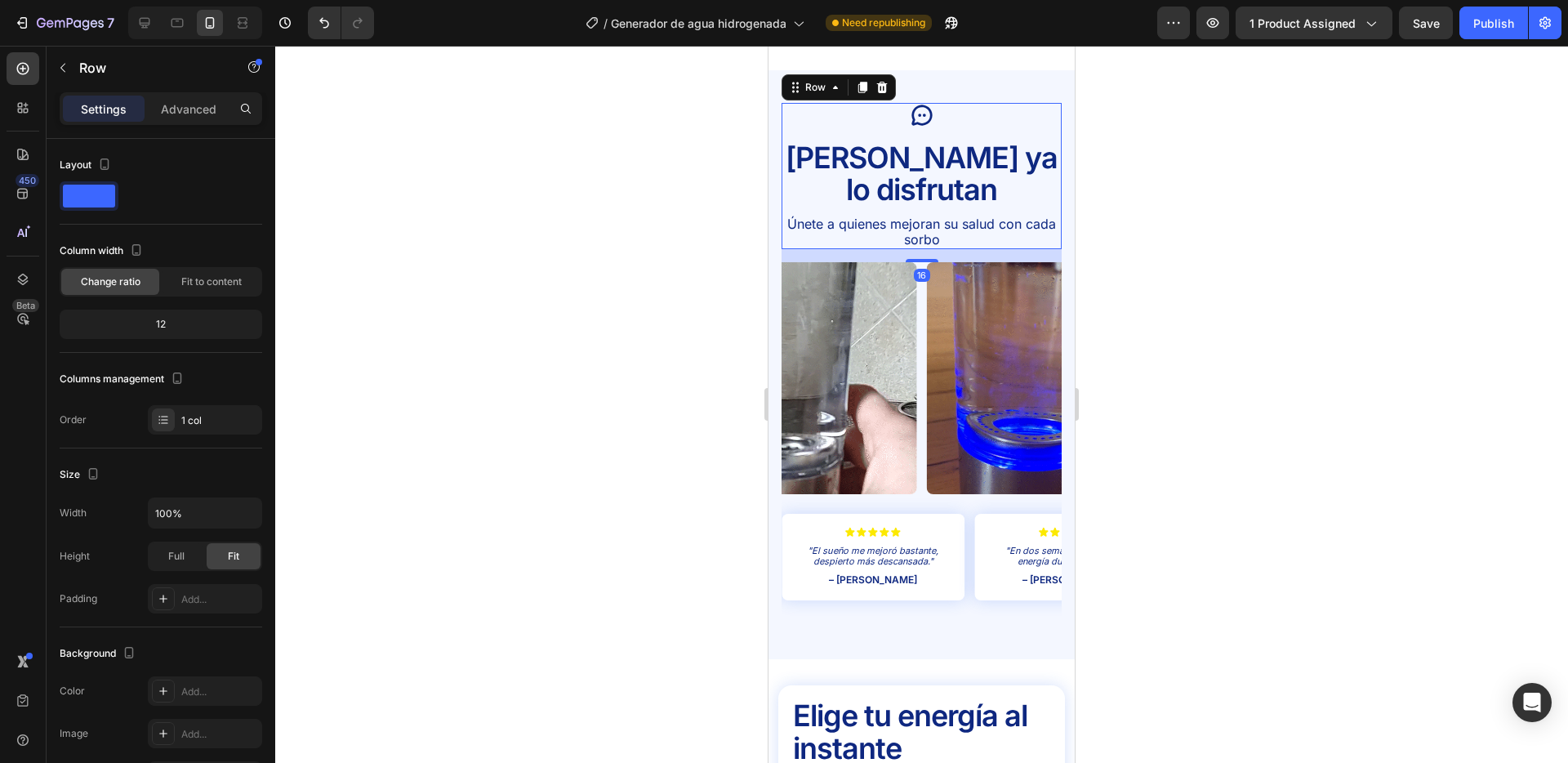
click at [997, 134] on div "Icon [PERSON_NAME] ya lo disfrutan Text Block Únete a quienes mejoran su salud …" at bounding box center [922, 176] width 280 height 147
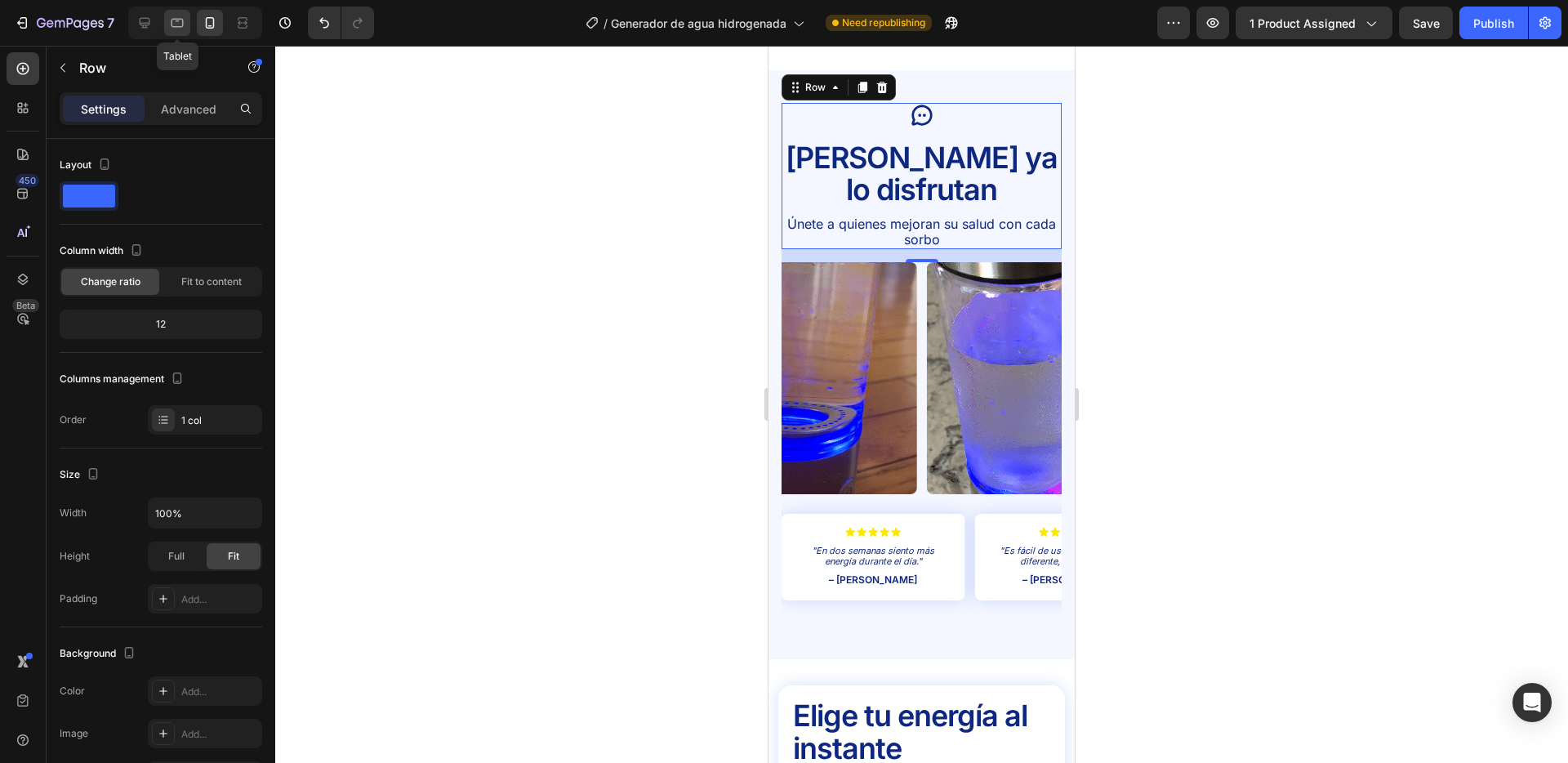
click at [182, 15] on icon at bounding box center [177, 23] width 16 height 16
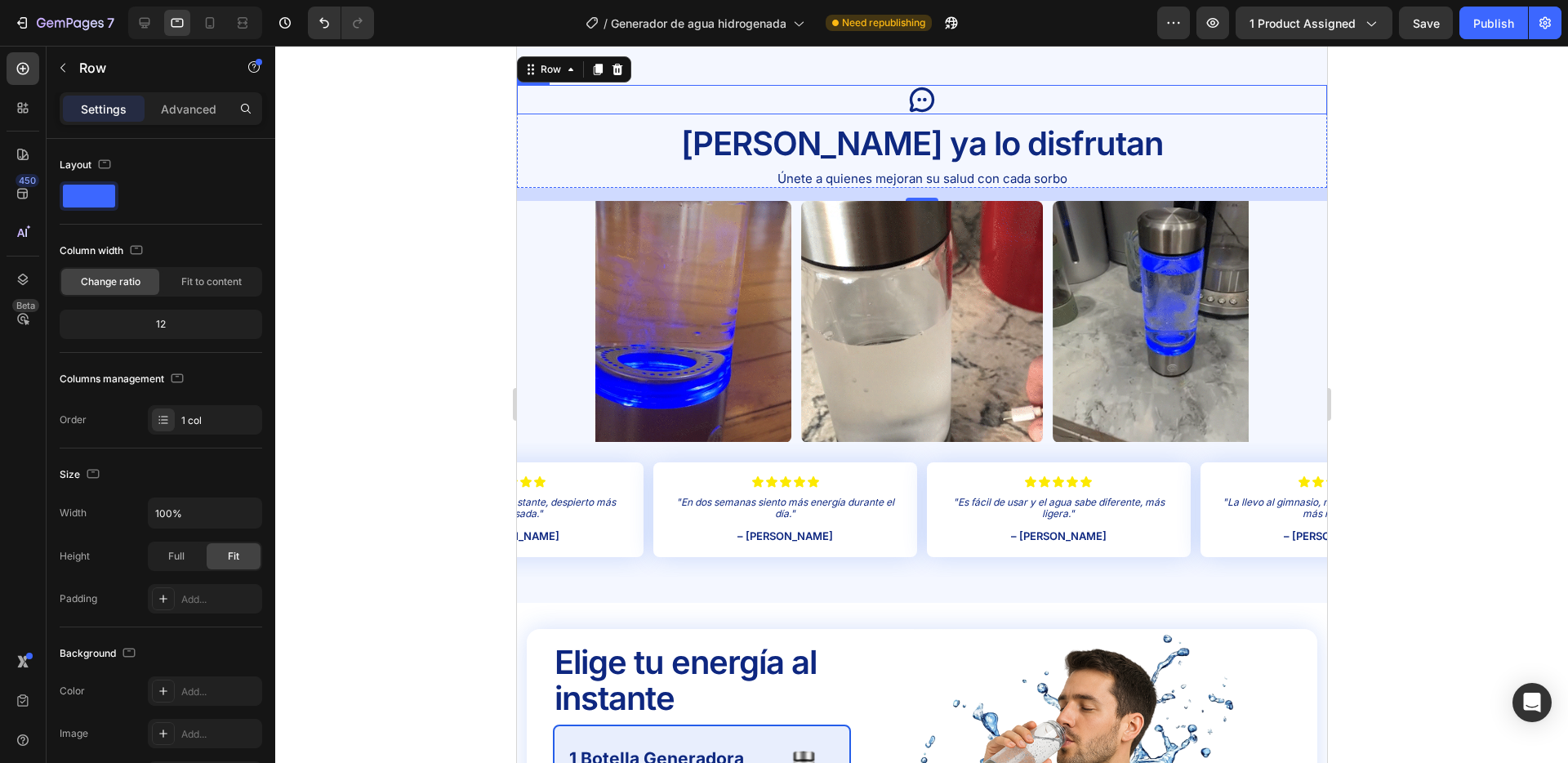
scroll to position [3016, 0]
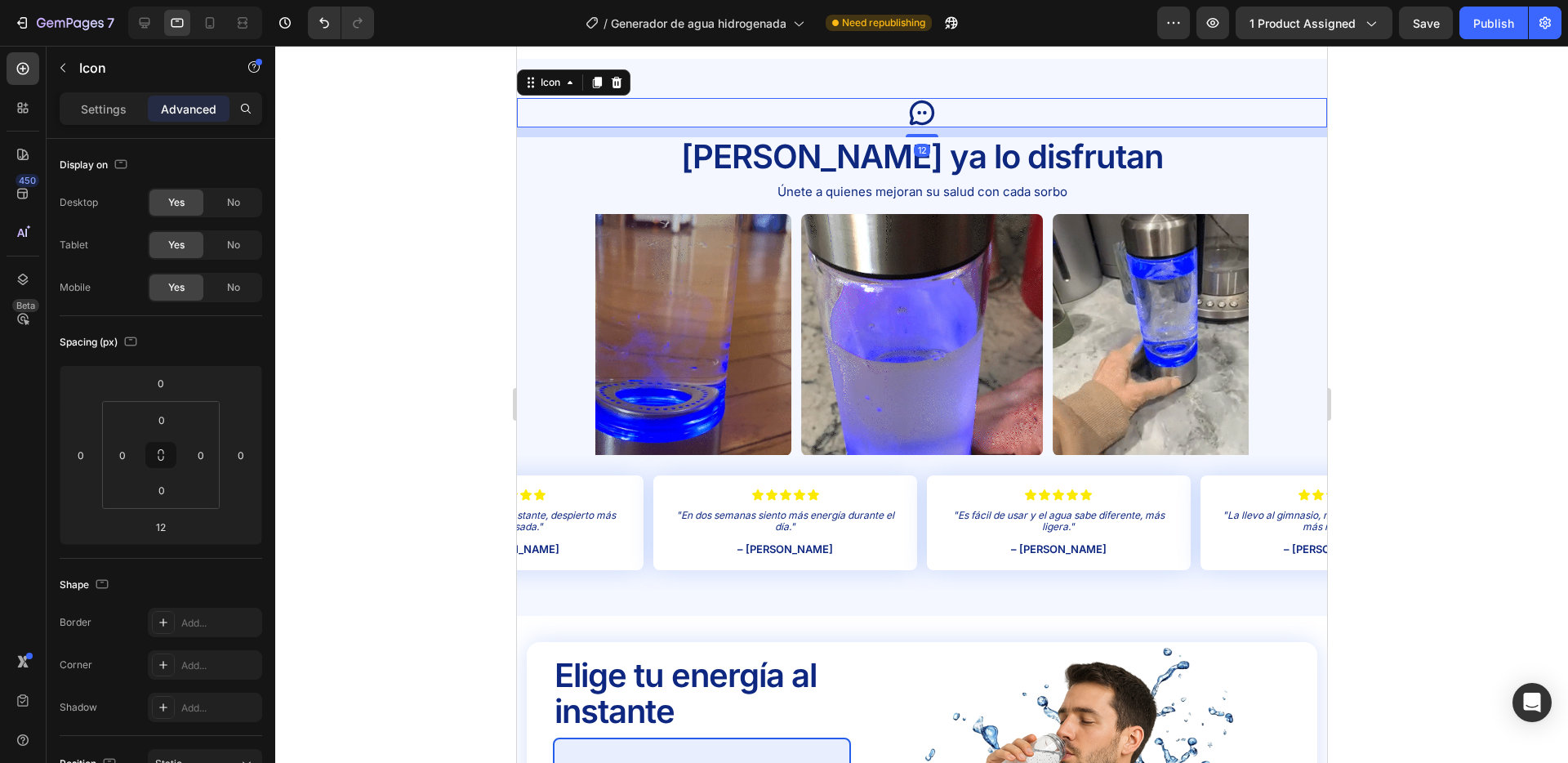
click at [931, 119] on icon at bounding box center [921, 112] width 24 height 24
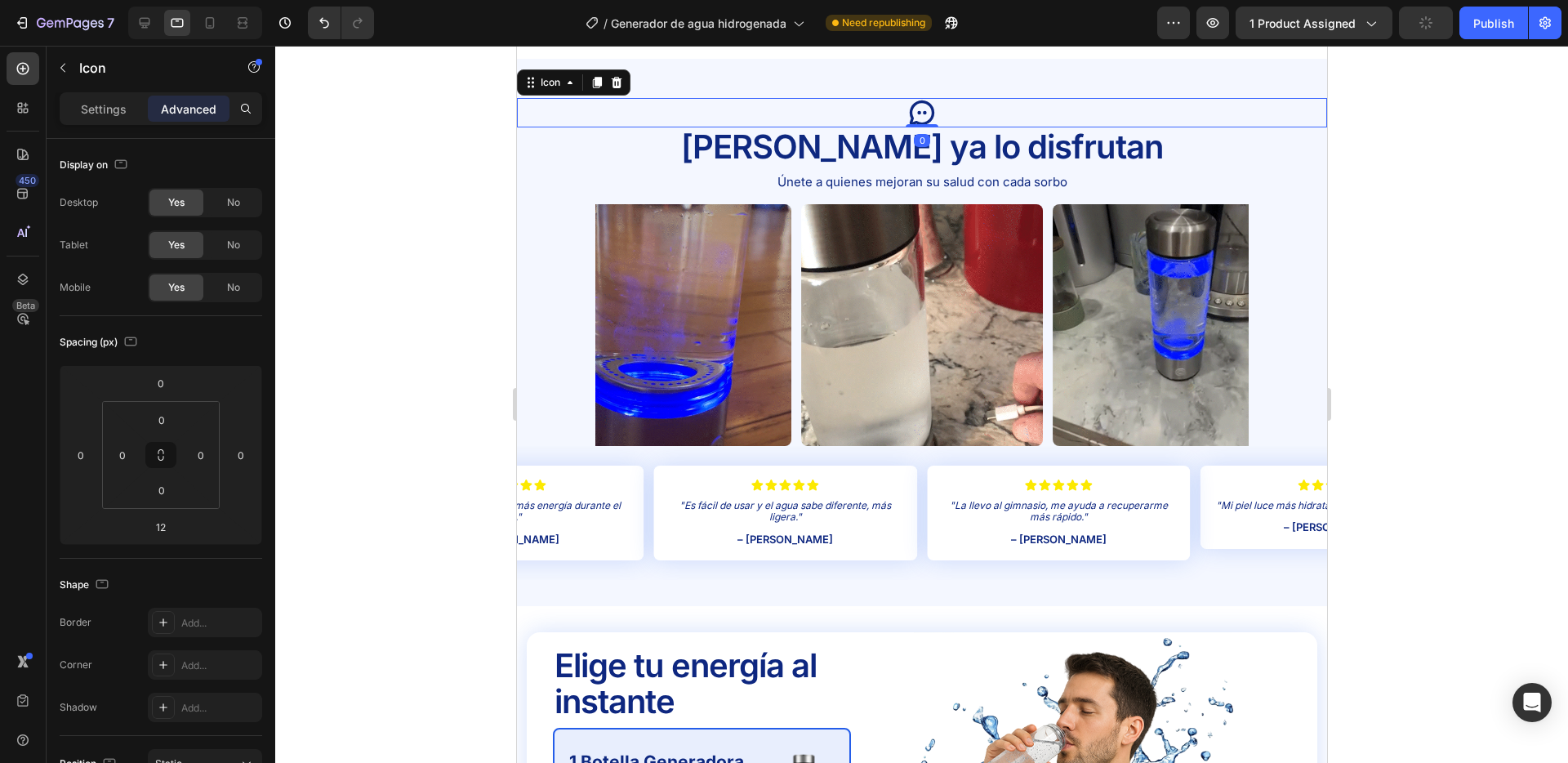
drag, startPoint x: 931, startPoint y: 140, endPoint x: 936, endPoint y: 119, distance: 21.6
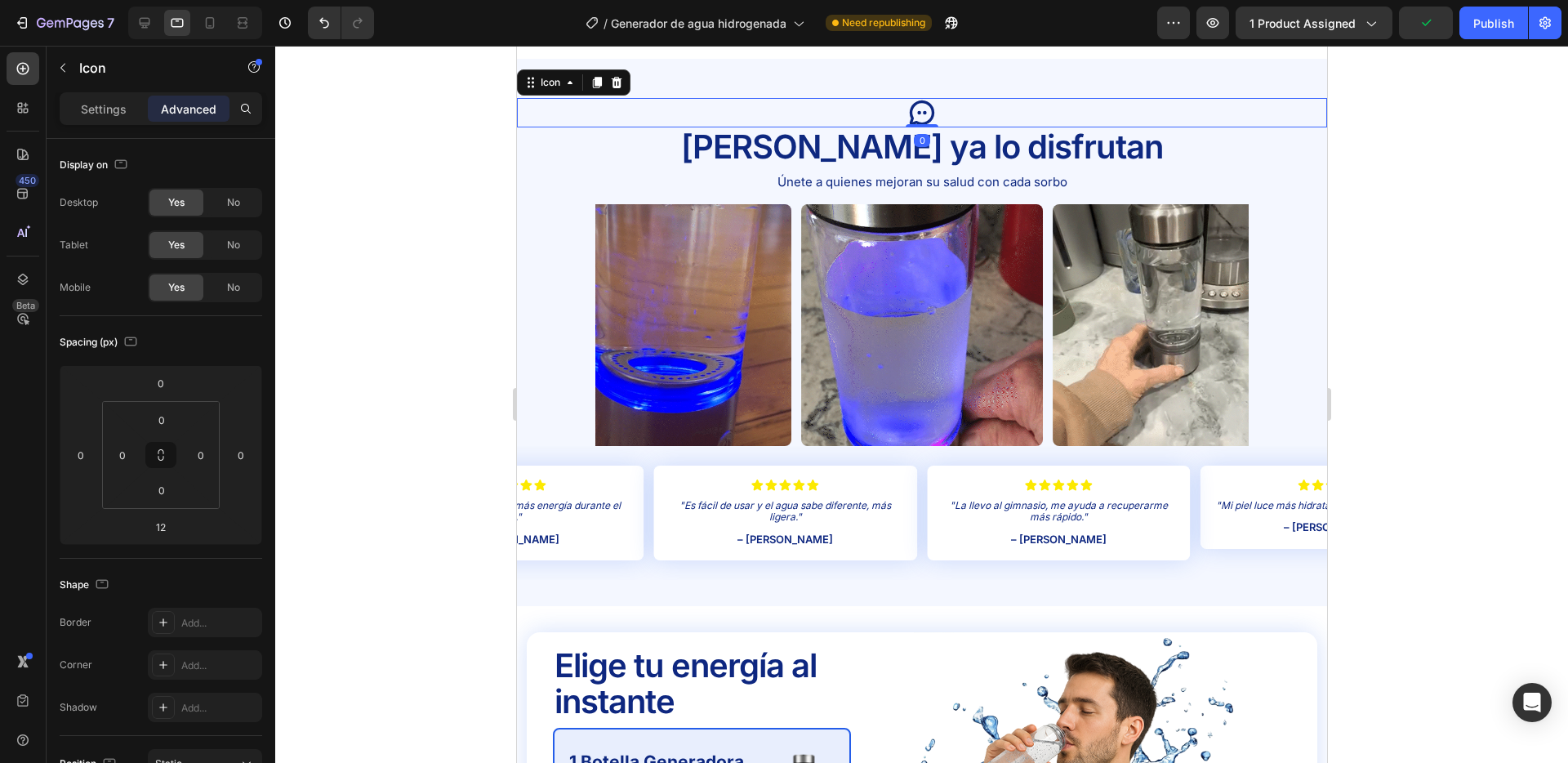
click at [939, 119] on div "Icon 0" at bounding box center [921, 112] width 810 height 29
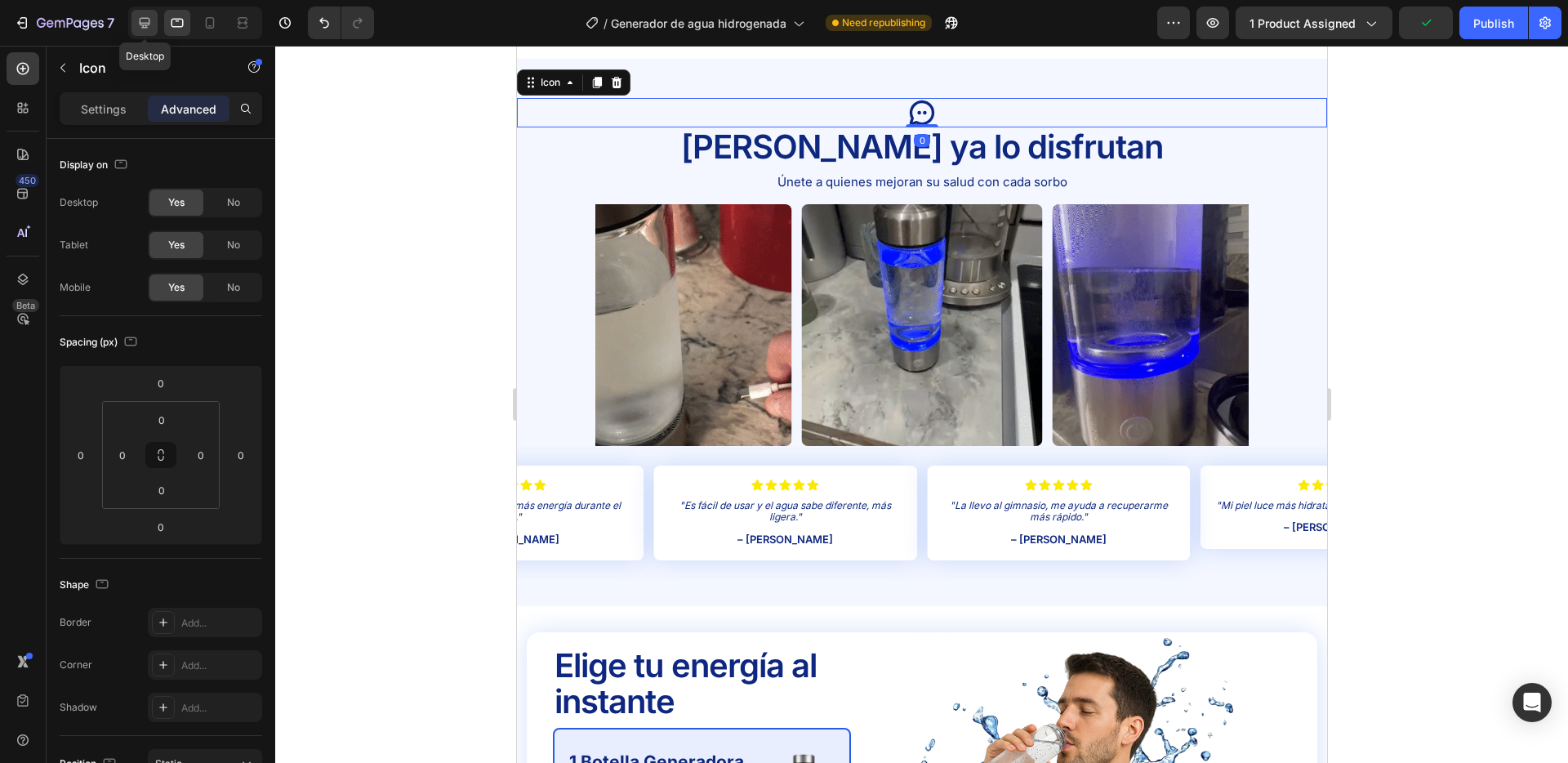
click at [137, 24] on icon at bounding box center [144, 23] width 16 height 16
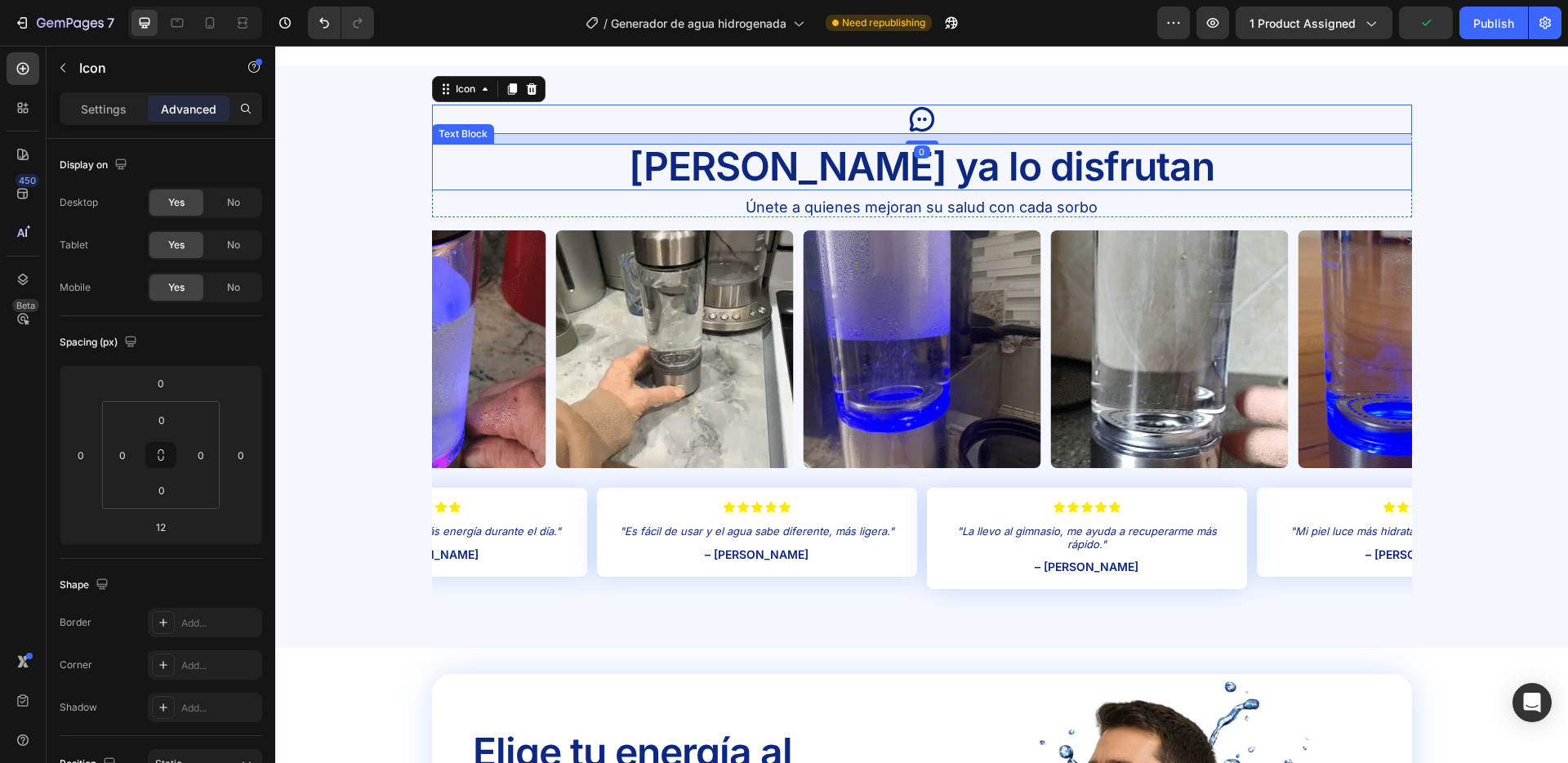
scroll to position [3052, 0]
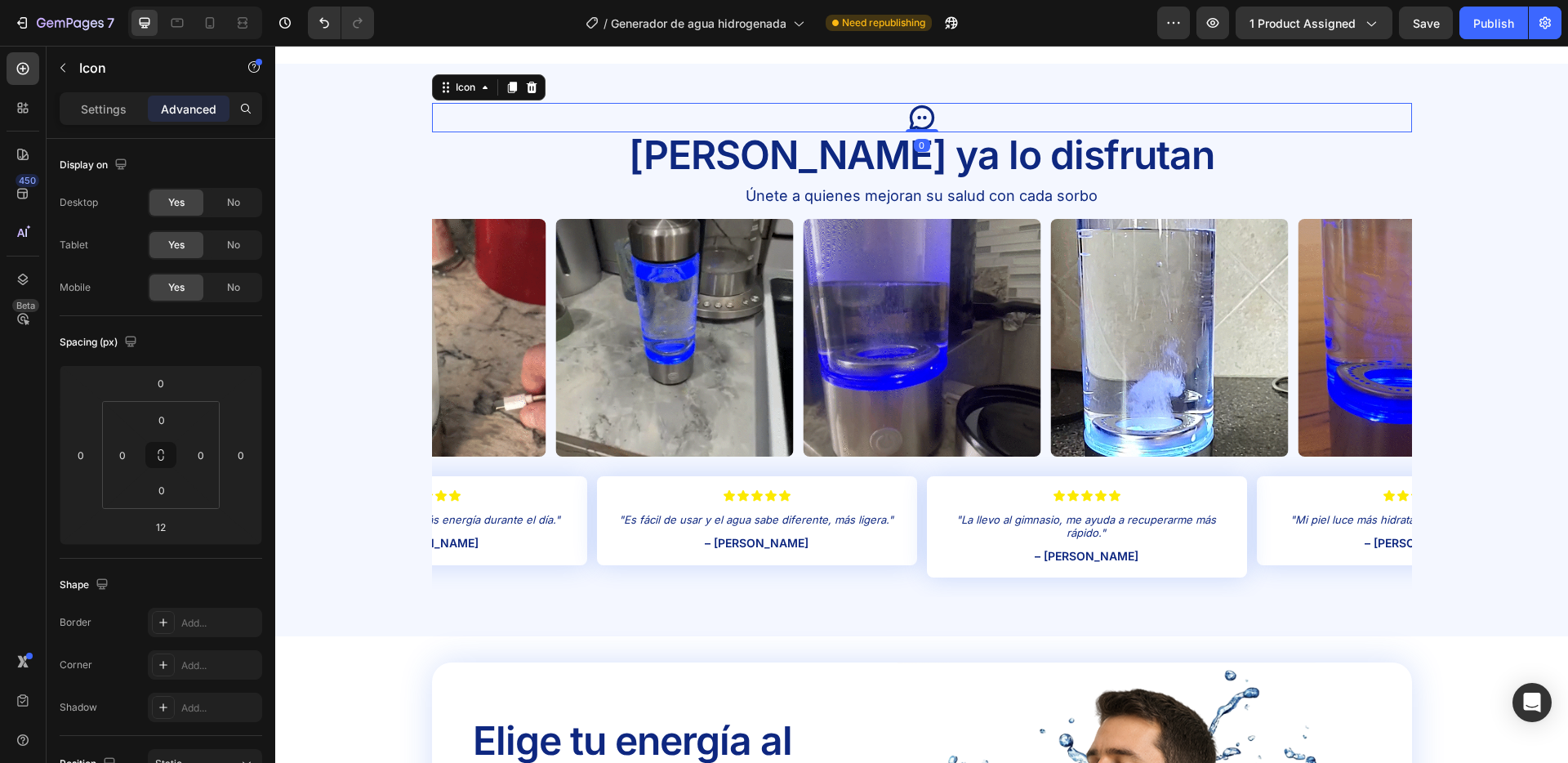
drag, startPoint x: 930, startPoint y: 138, endPoint x: 935, endPoint y: 118, distance: 20.6
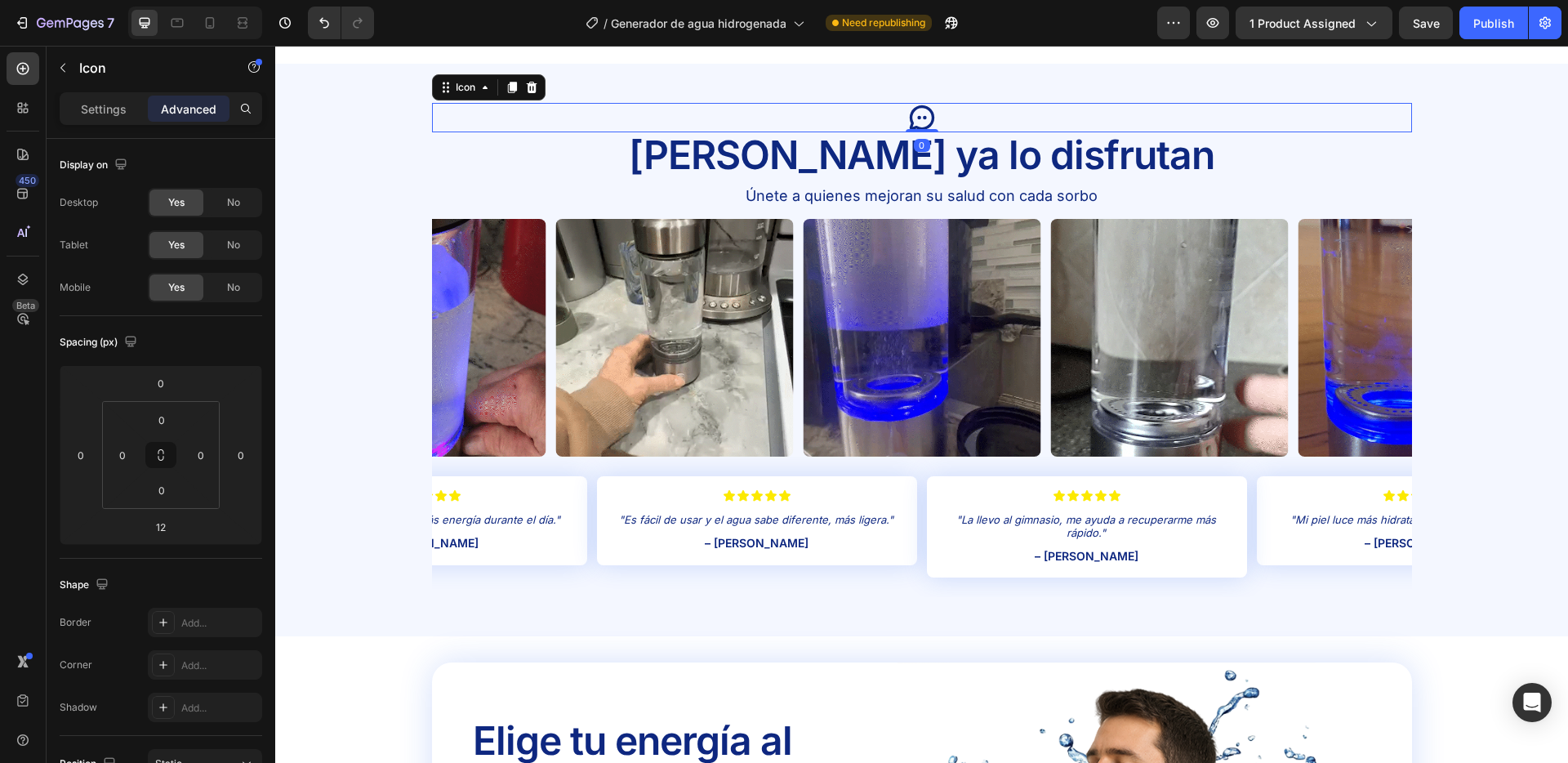
click at [935, 118] on div "Icon 0" at bounding box center [922, 117] width 980 height 29
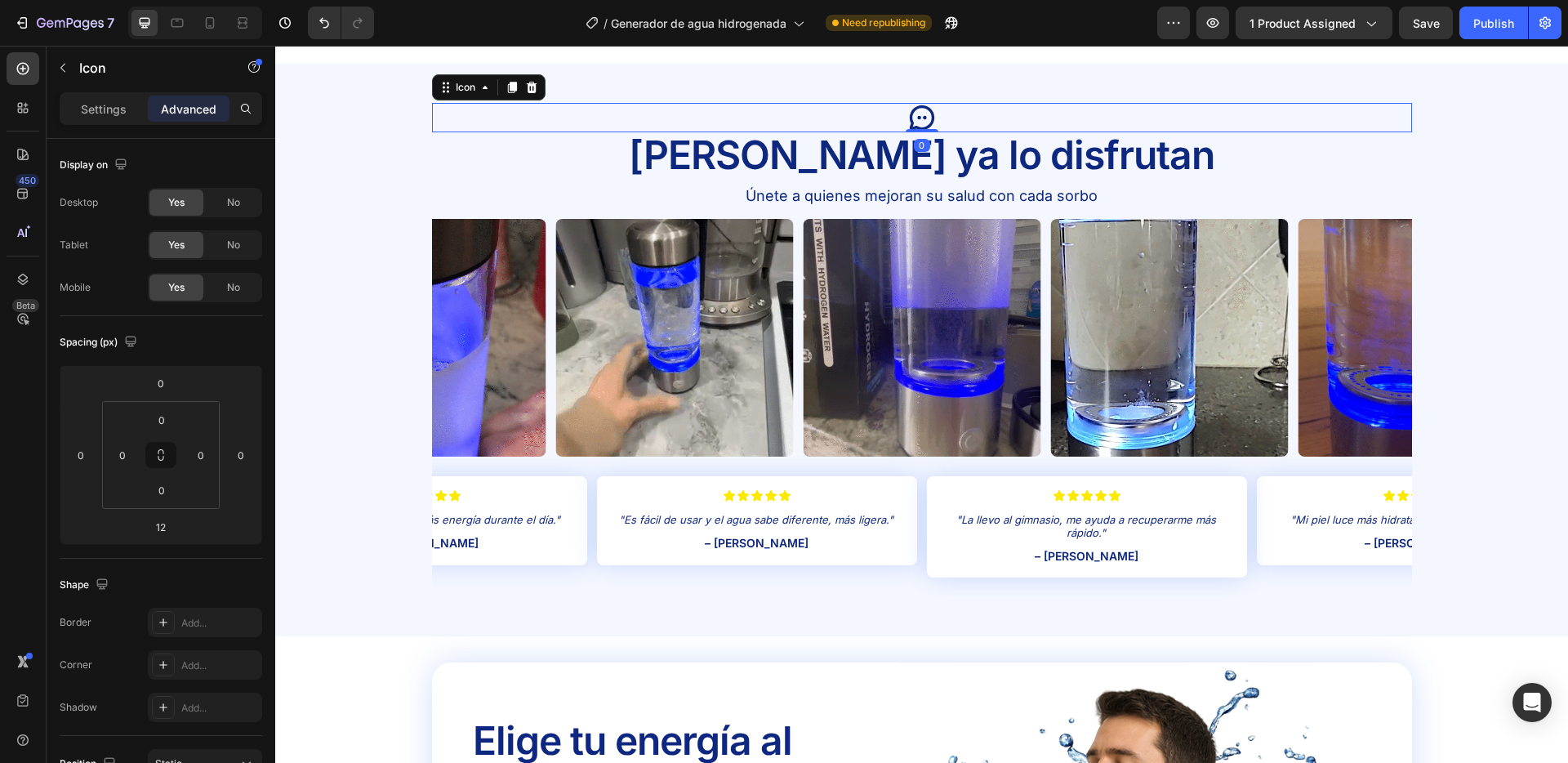
type input "0"
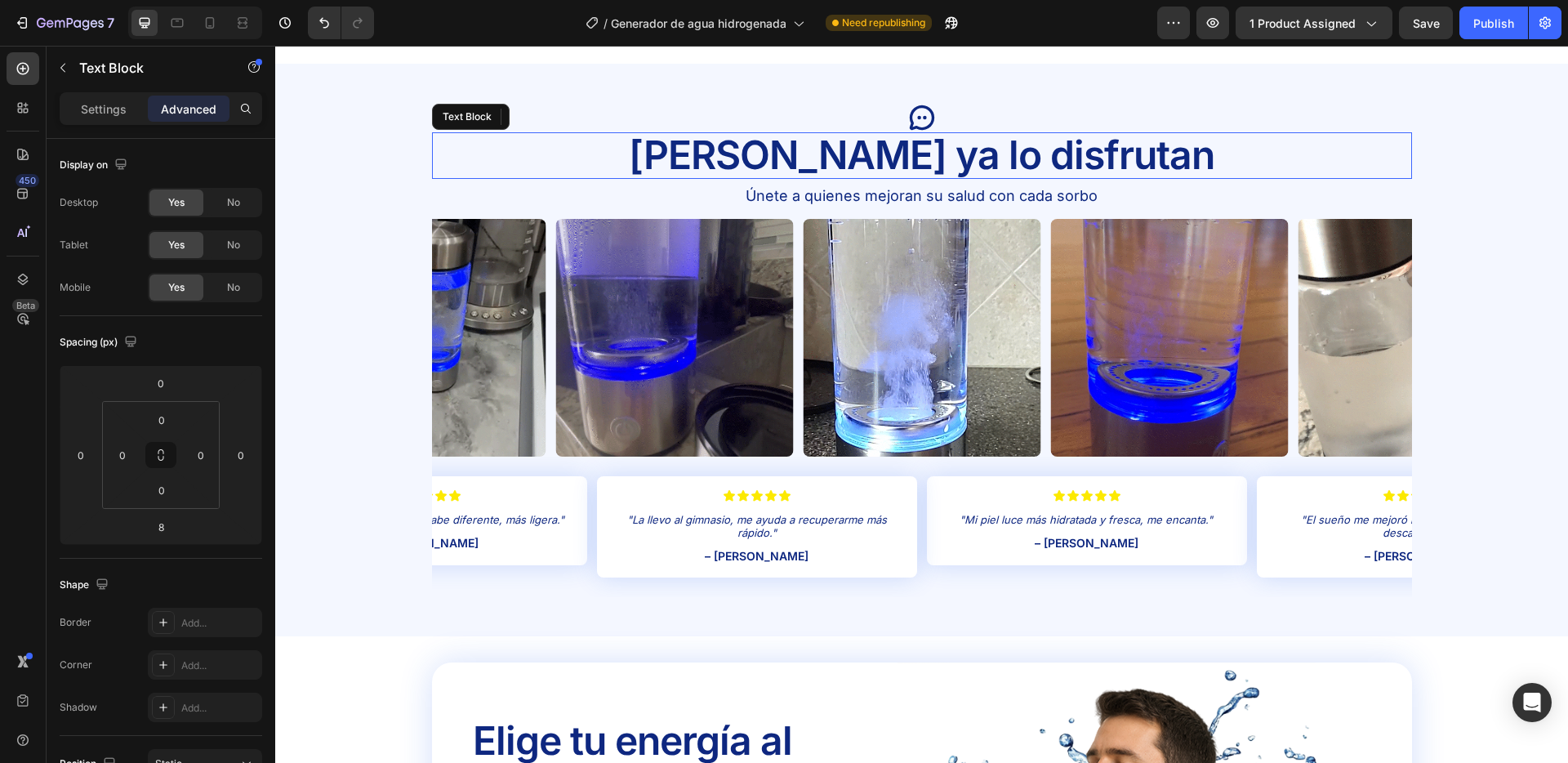
click at [481, 170] on p "[PERSON_NAME] ya lo disfrutan" at bounding box center [922, 156] width 977 height 44
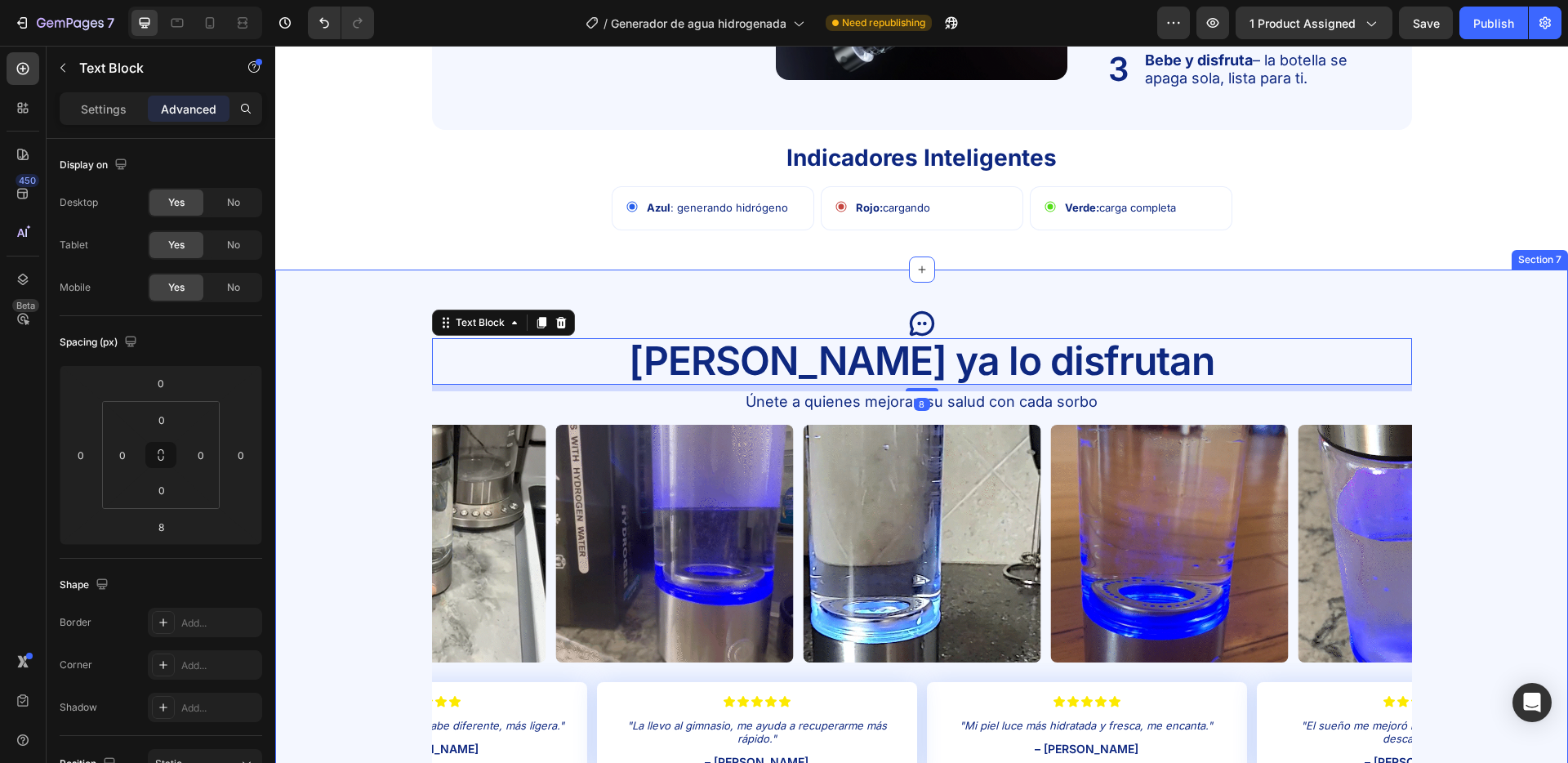
scroll to position [2832, 0]
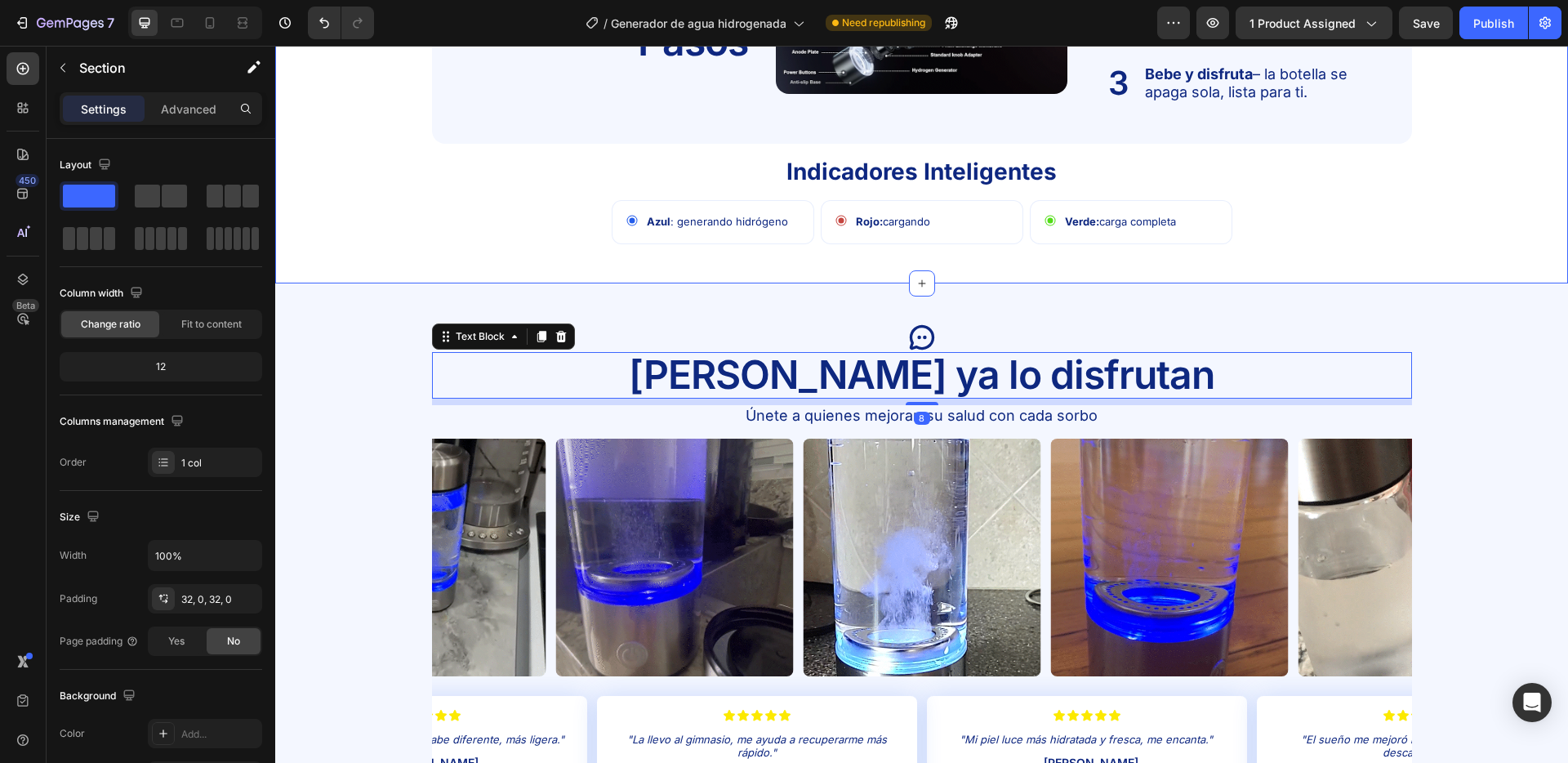
click at [401, 219] on div "Uso Fácil en 3 Pasos Text Block Image 1 Text Block Llena con agua – usa mineral…" at bounding box center [921, 77] width 1293 height 359
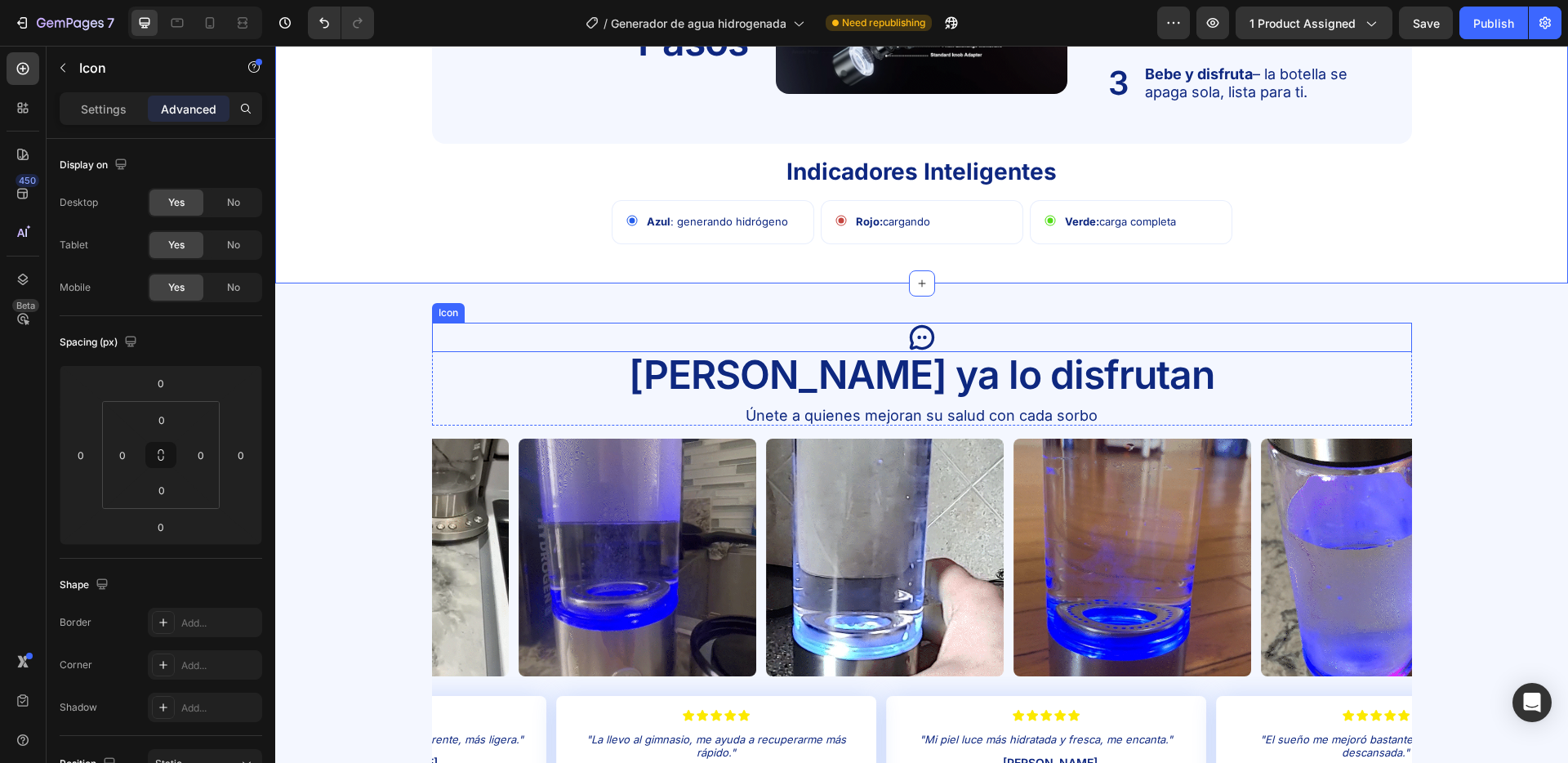
click at [981, 339] on div "Icon" at bounding box center [922, 337] width 980 height 29
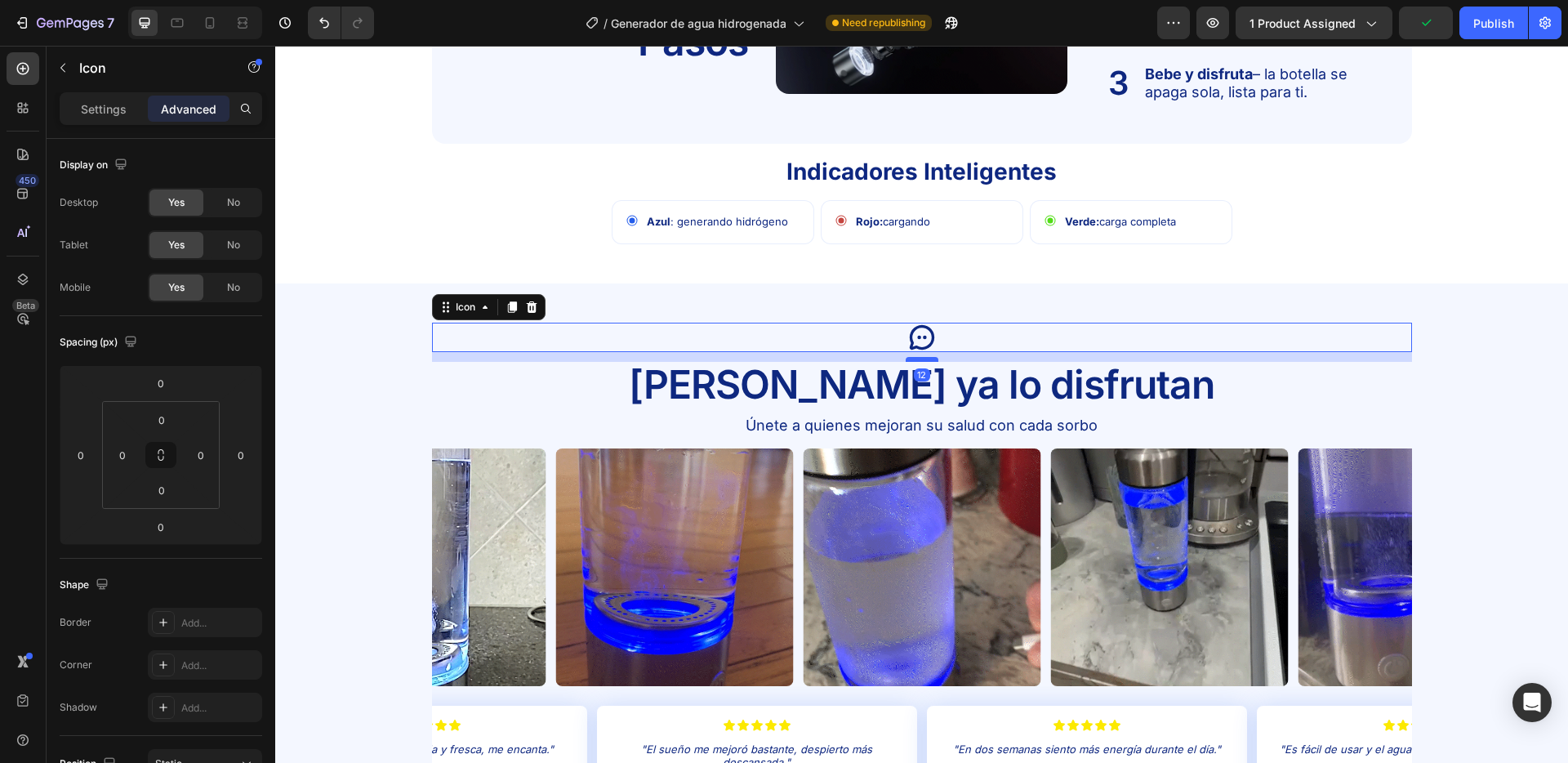
drag, startPoint x: 921, startPoint y: 351, endPoint x: 919, endPoint y: 361, distance: 10.2
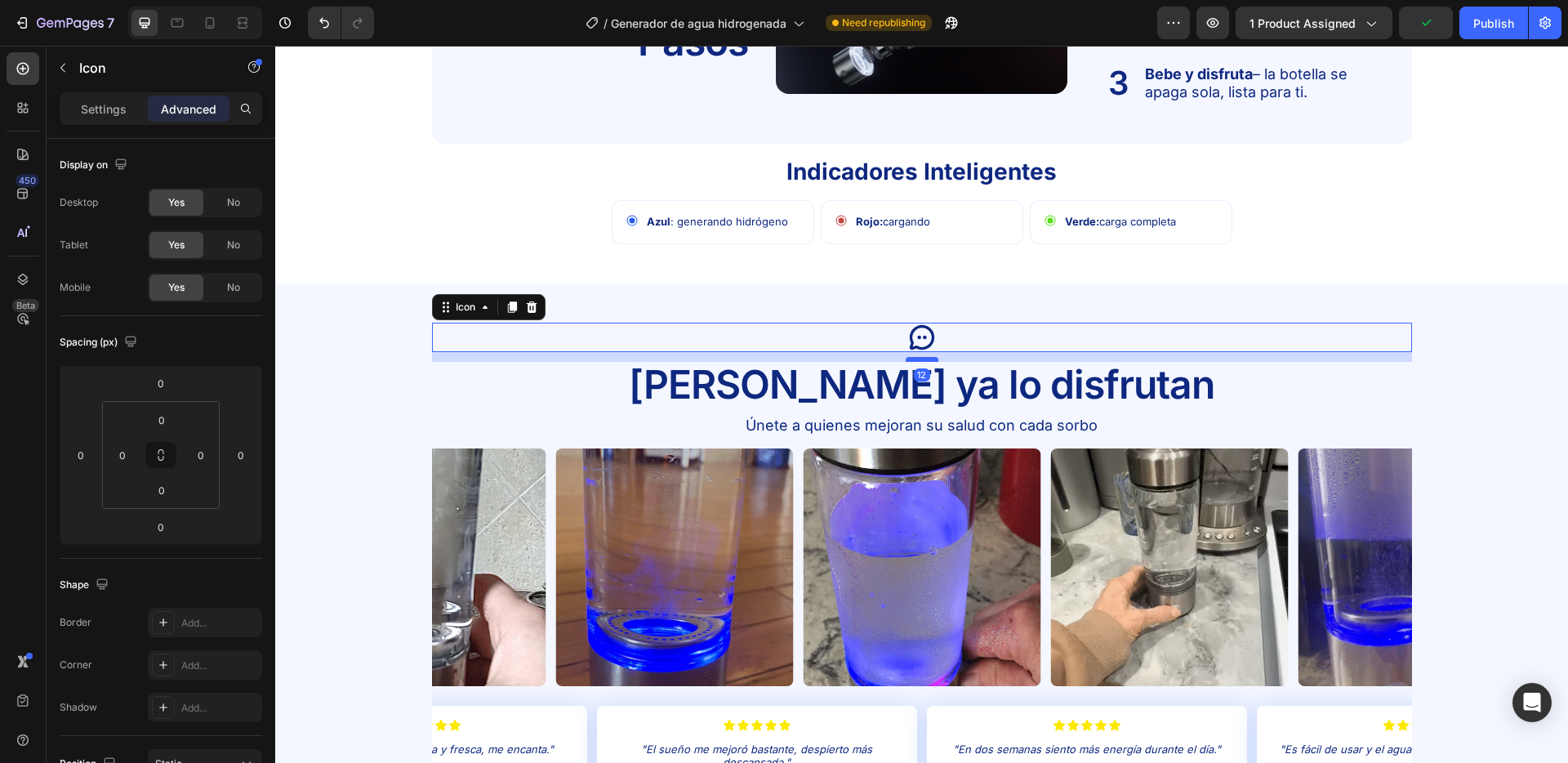
click at [919, 361] on div at bounding box center [922, 358] width 33 height 5
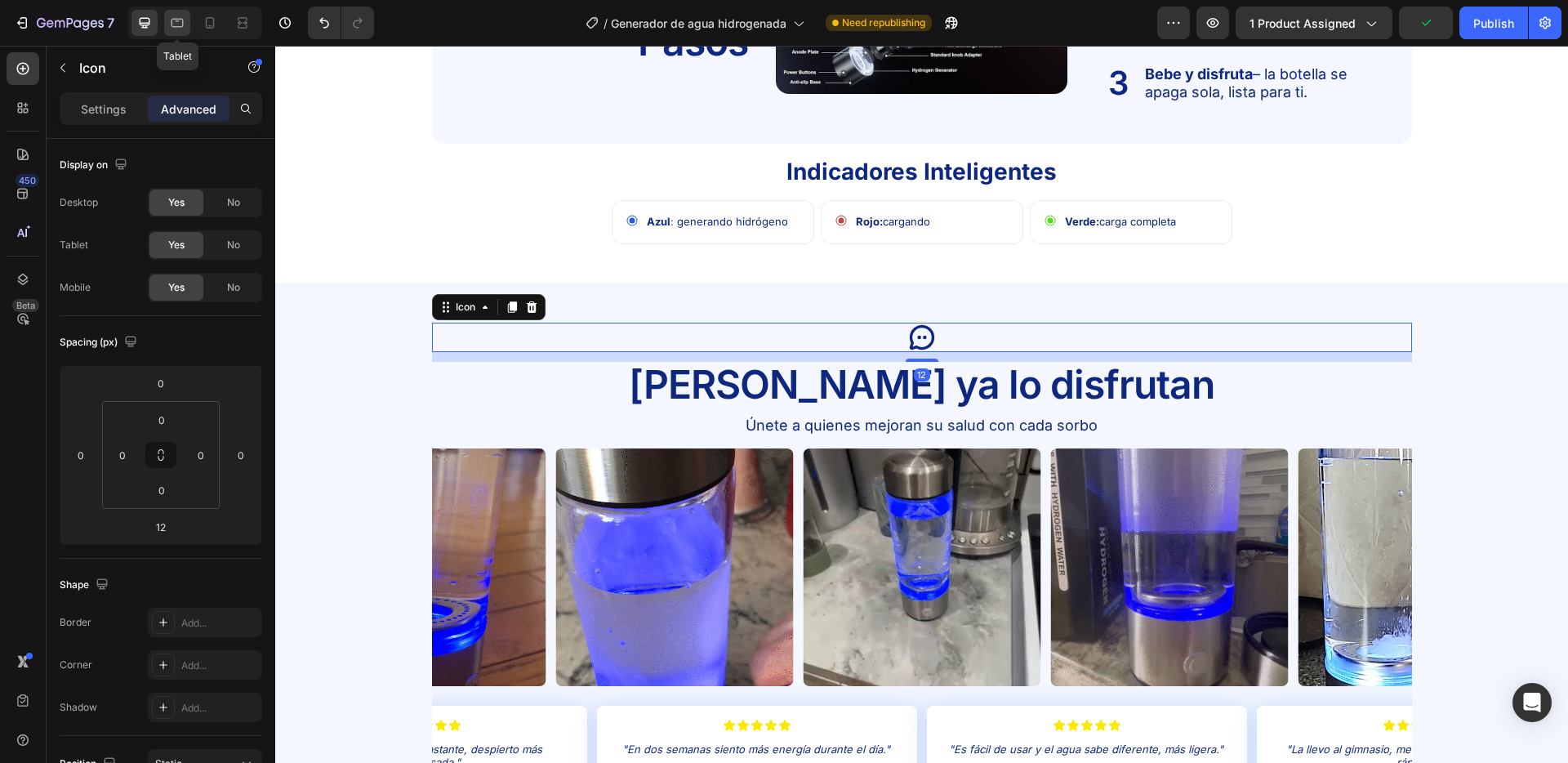
click at [181, 24] on icon at bounding box center [177, 23] width 16 height 16
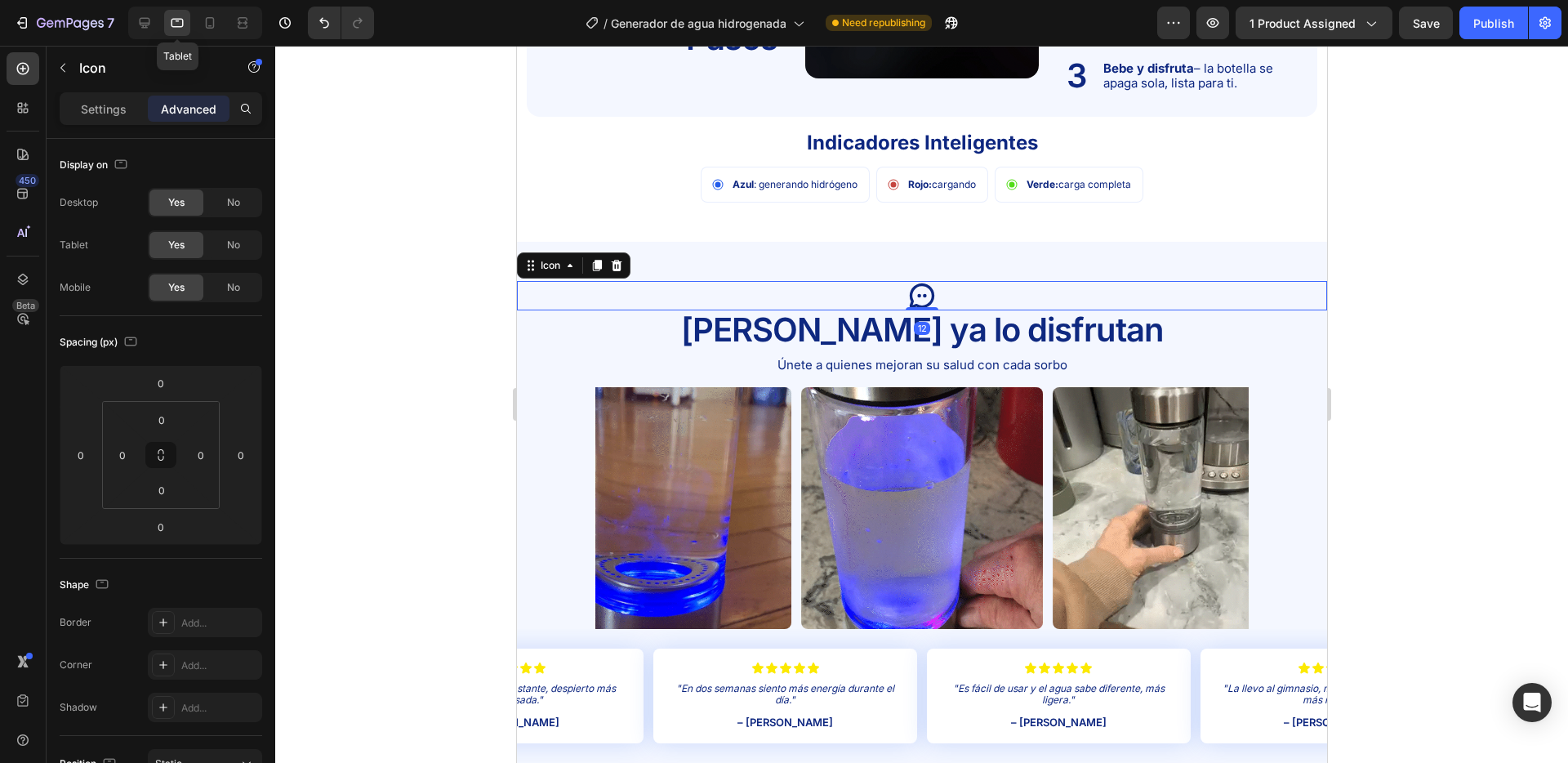
scroll to position [3016, 0]
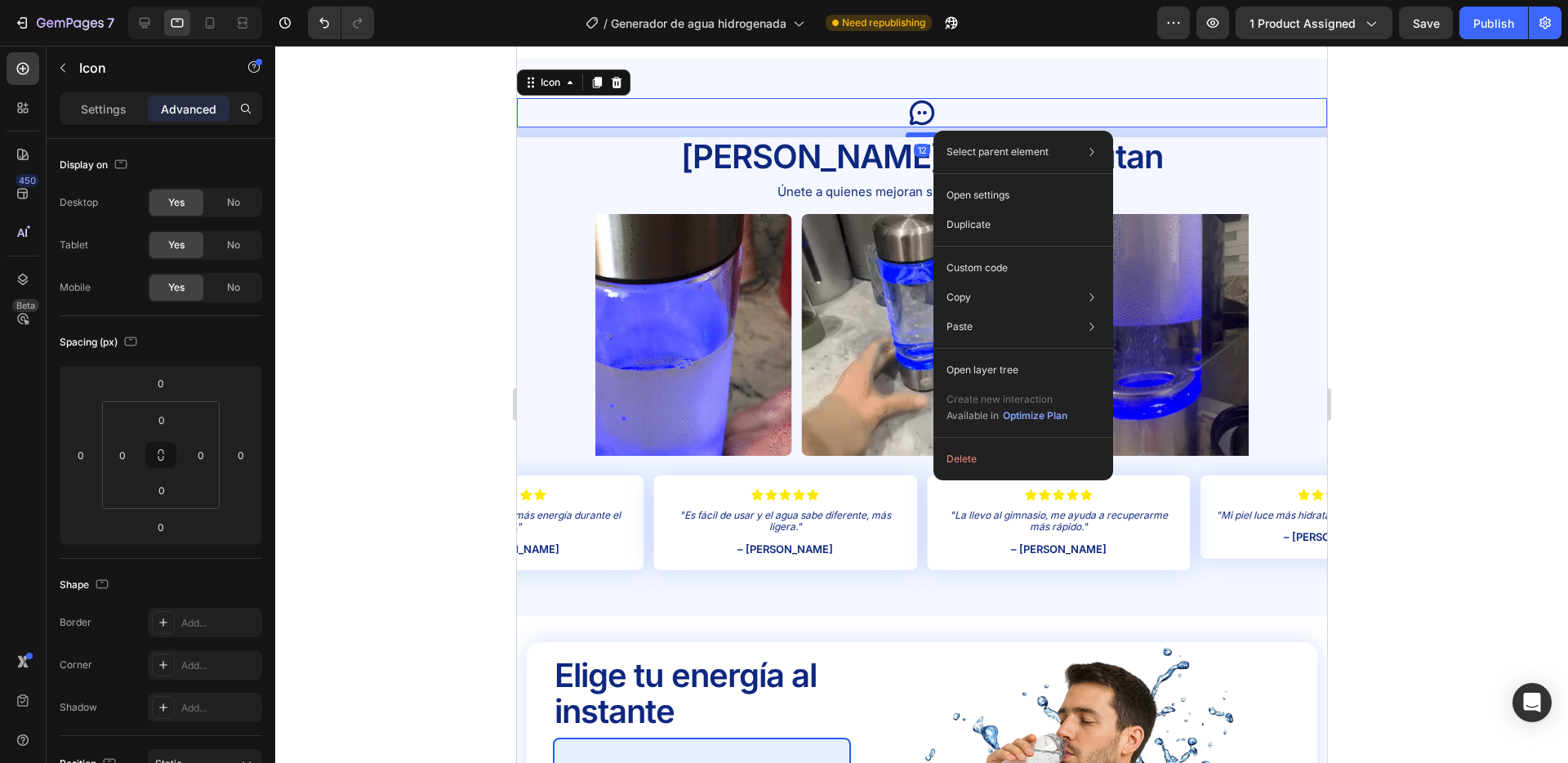
drag, startPoint x: 935, startPoint y: 132, endPoint x: 1448, endPoint y: 186, distance: 515.8
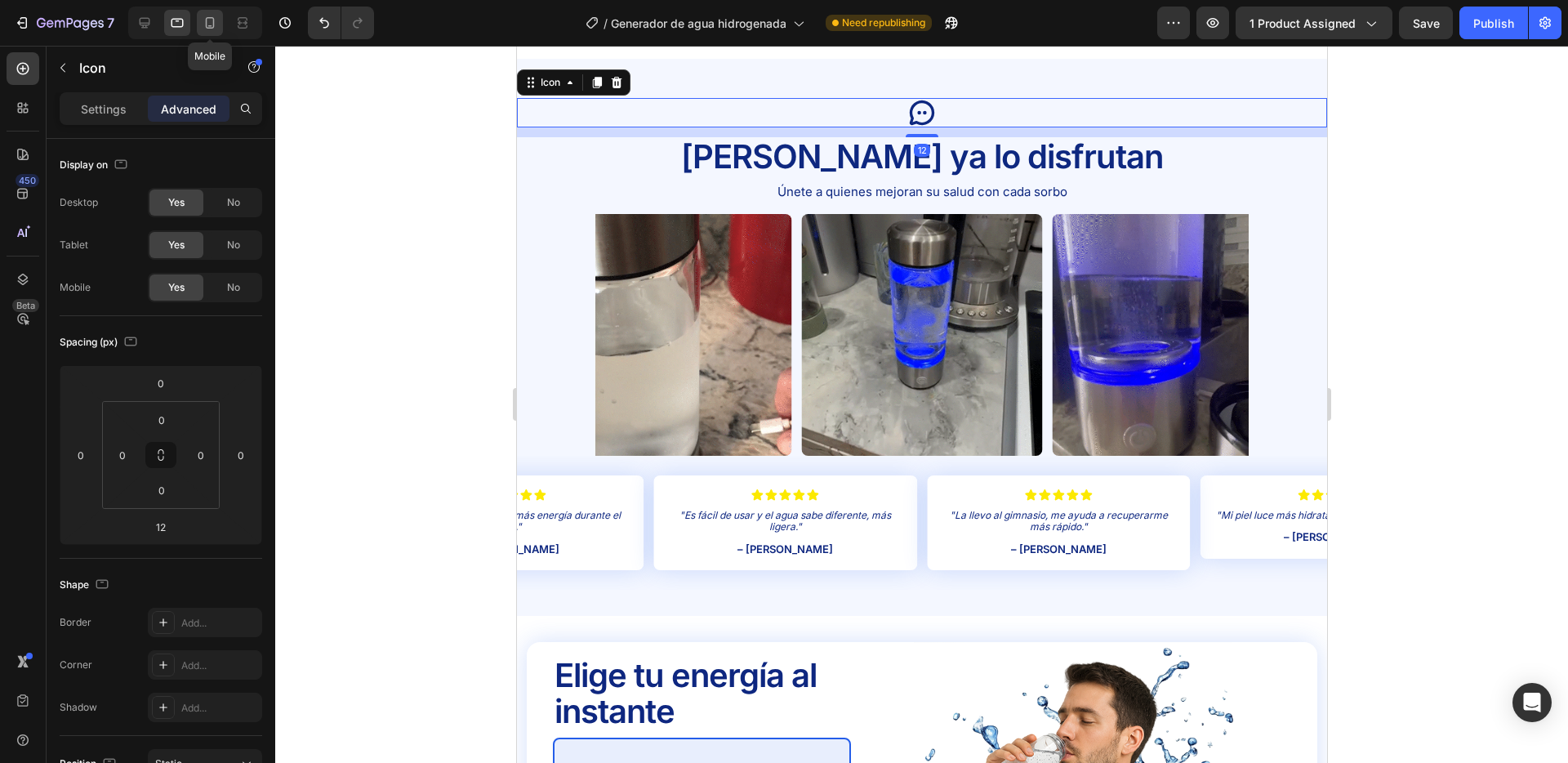
click at [205, 15] on icon at bounding box center [210, 23] width 16 height 16
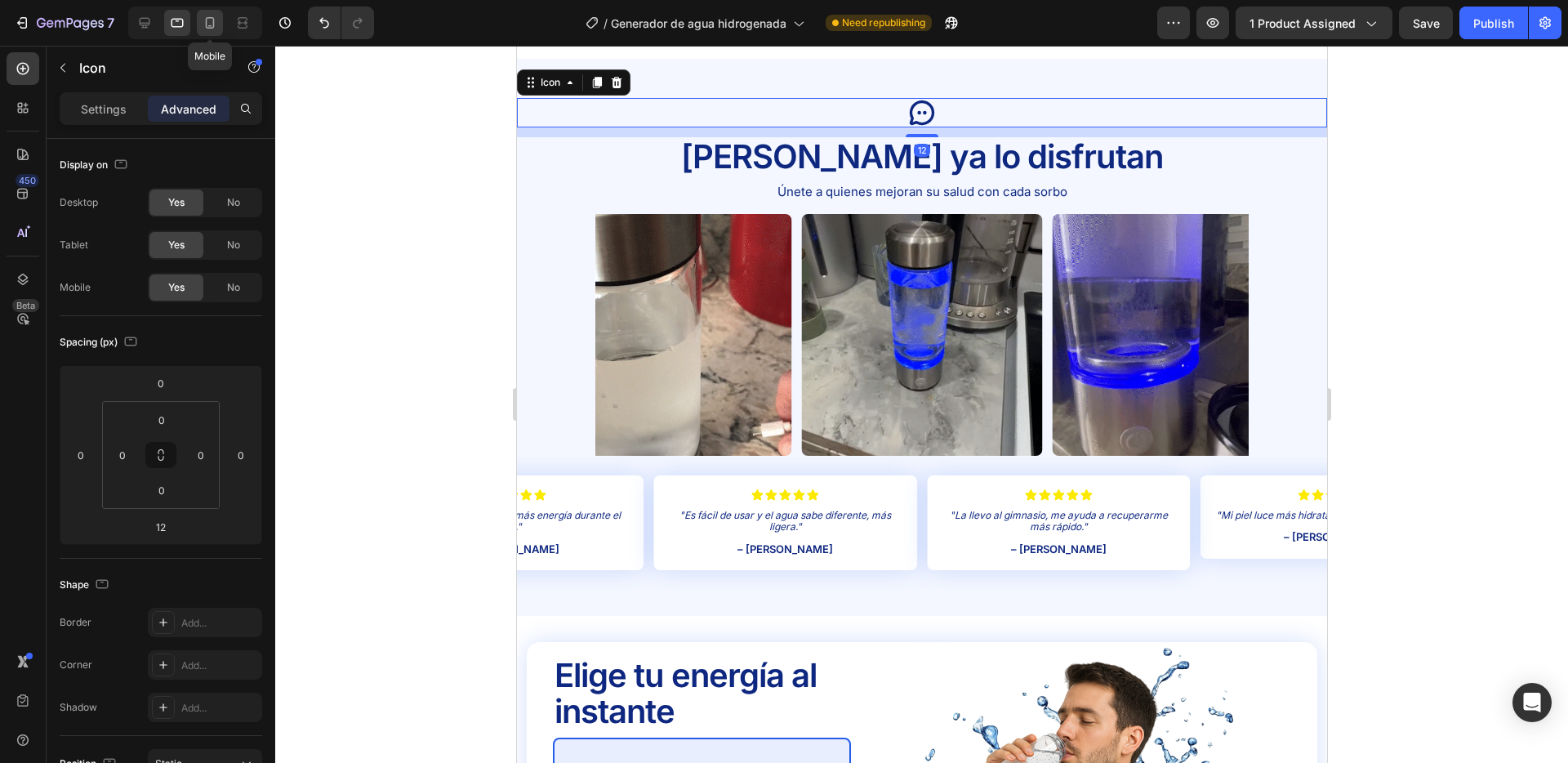
type input "0"
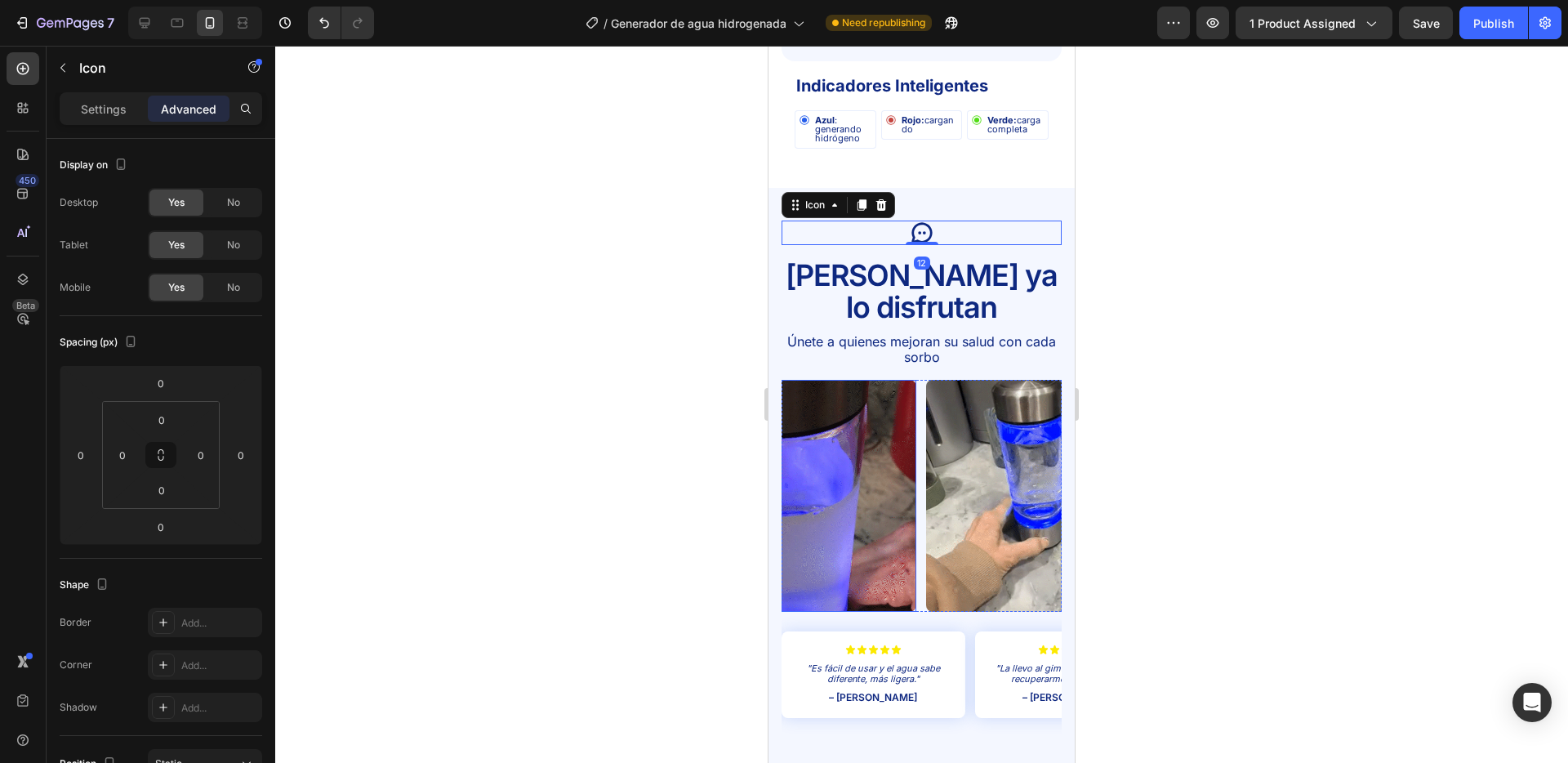
scroll to position [3221, 0]
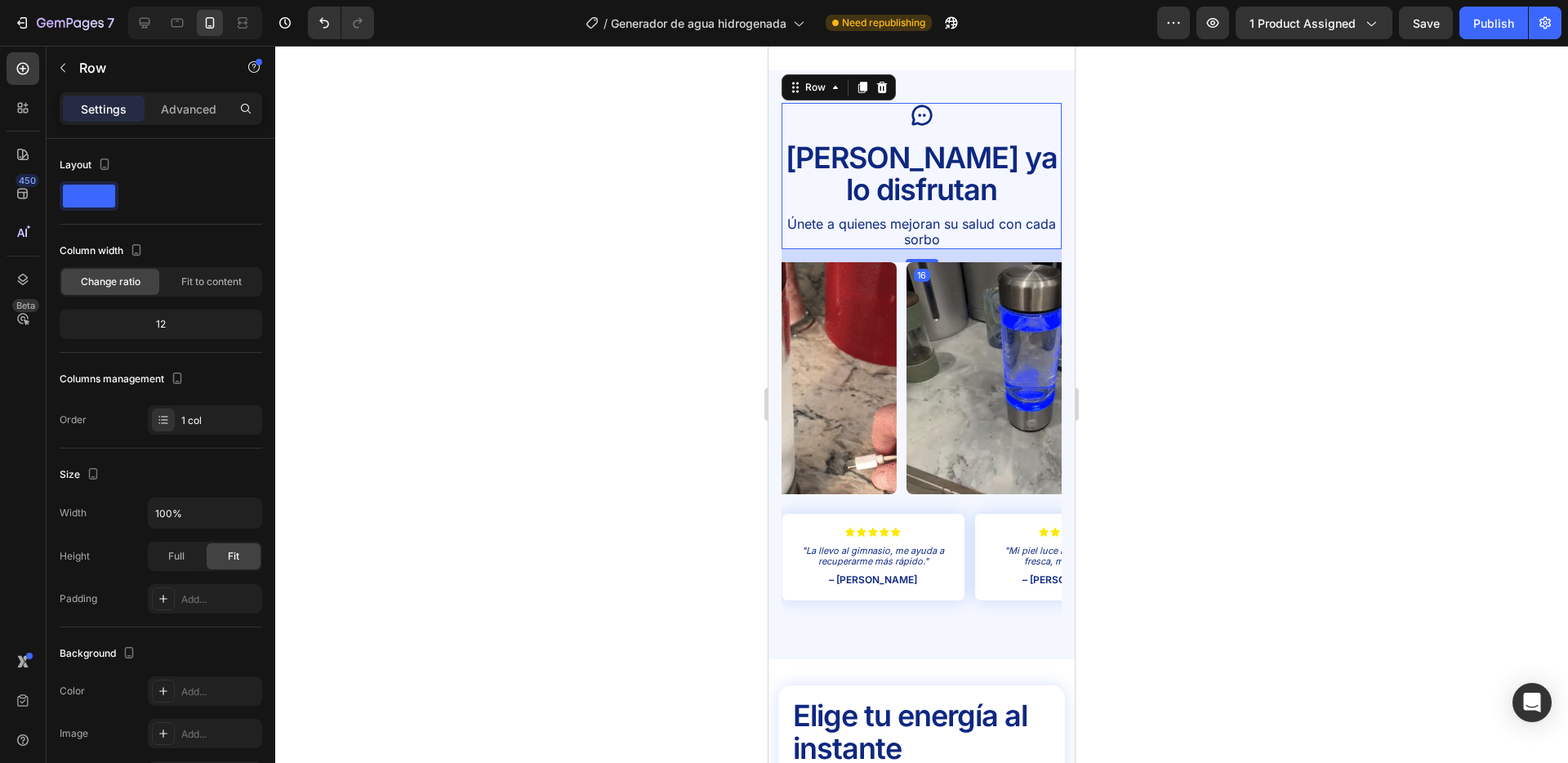
click at [905, 137] on div "Icon [PERSON_NAME] ya lo disfrutan Text Block Únete a quienes mejoran su salud …" at bounding box center [922, 176] width 280 height 147
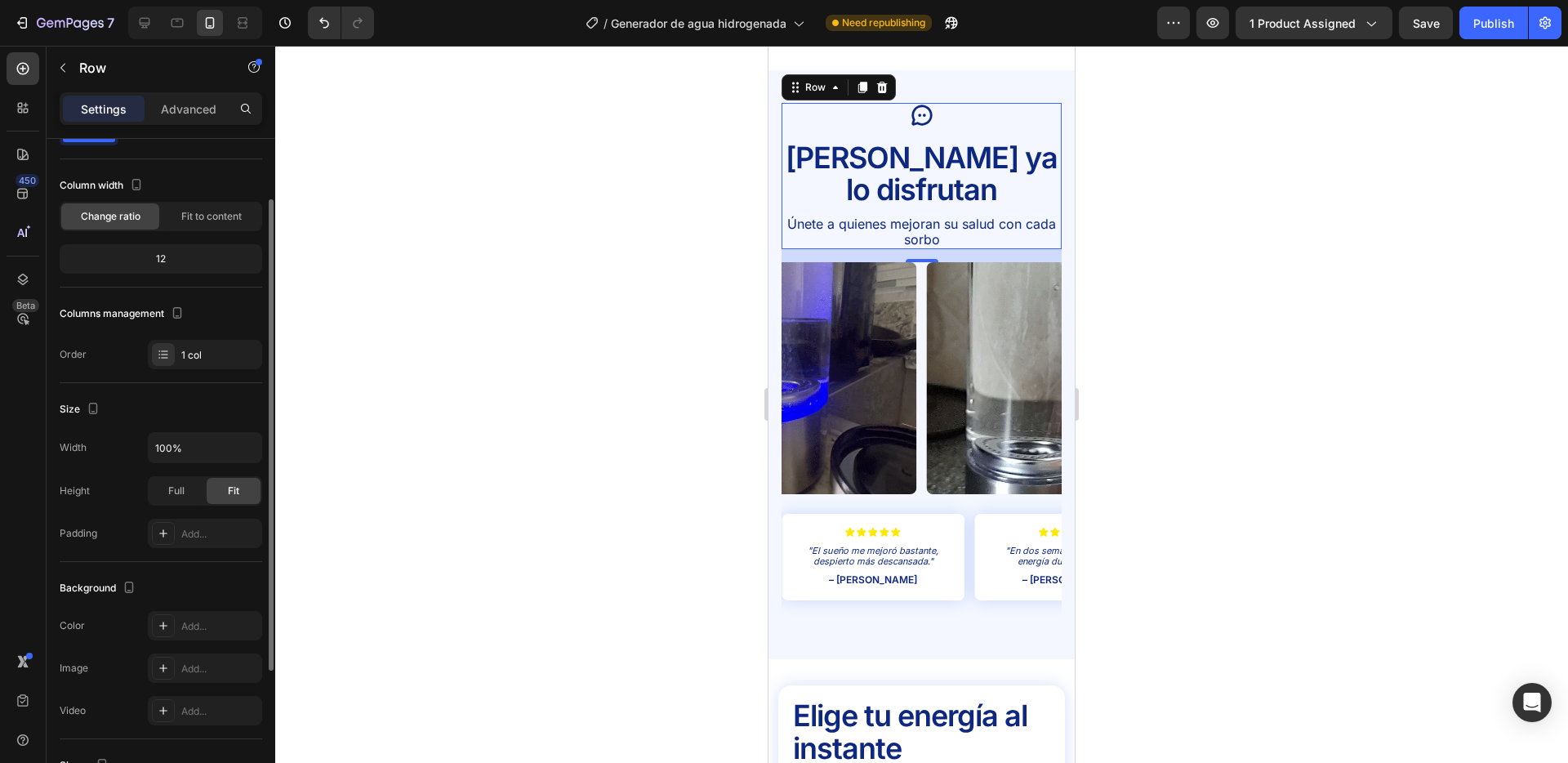
scroll to position [75, 0]
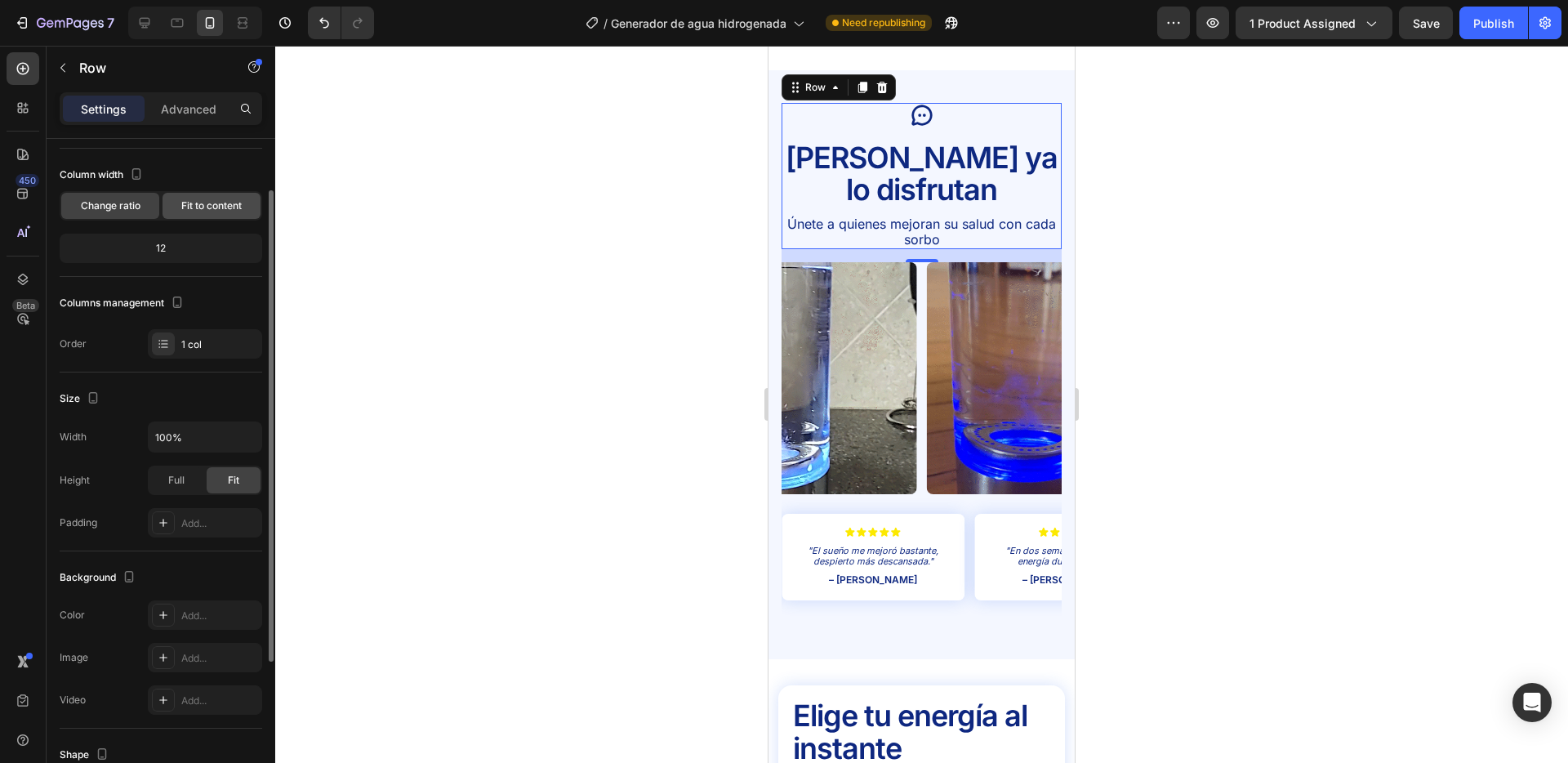
click at [209, 203] on span "Fit to content" at bounding box center [211, 206] width 61 height 15
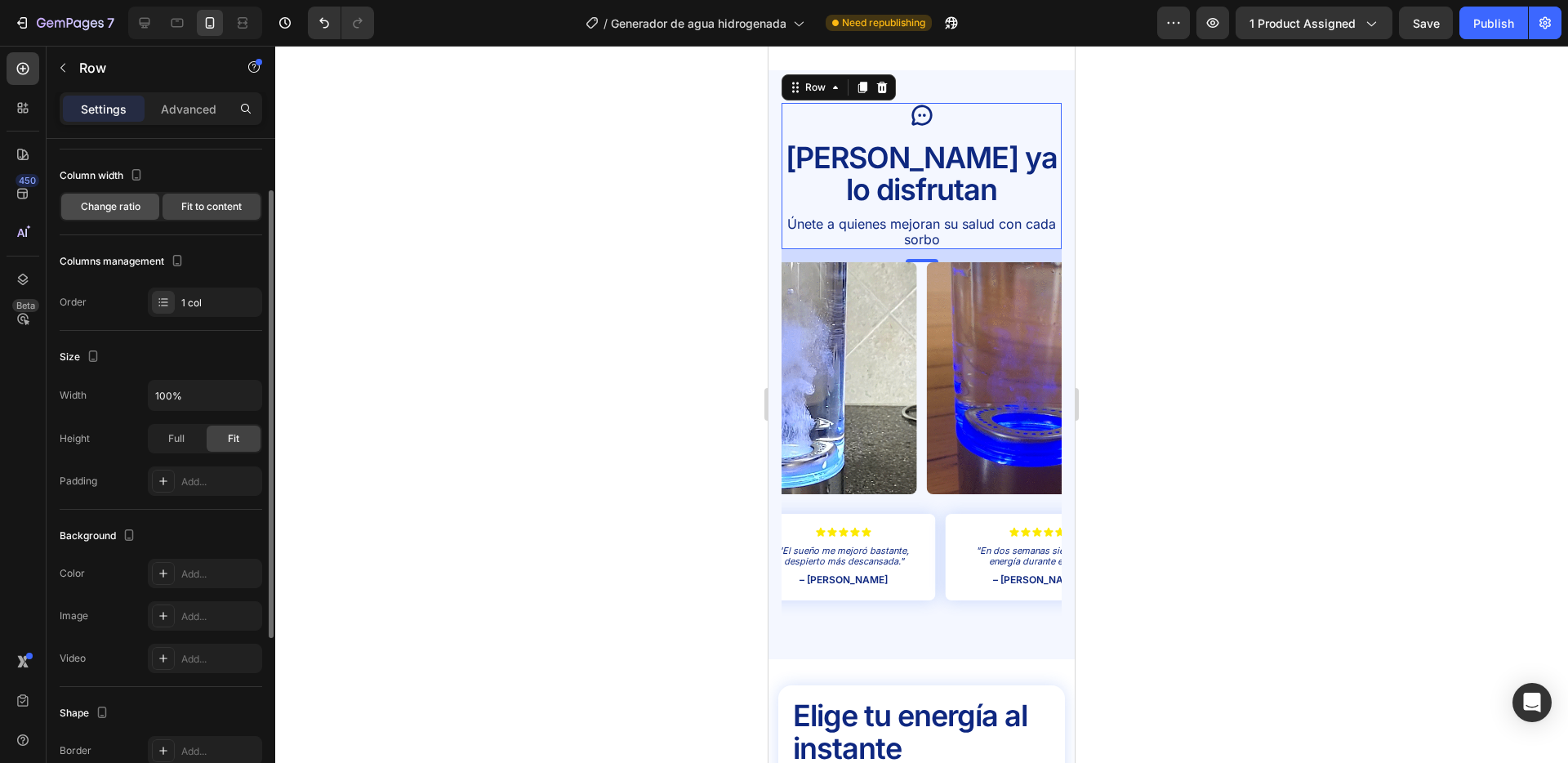
click at [97, 201] on span "Change ratio" at bounding box center [111, 207] width 60 height 15
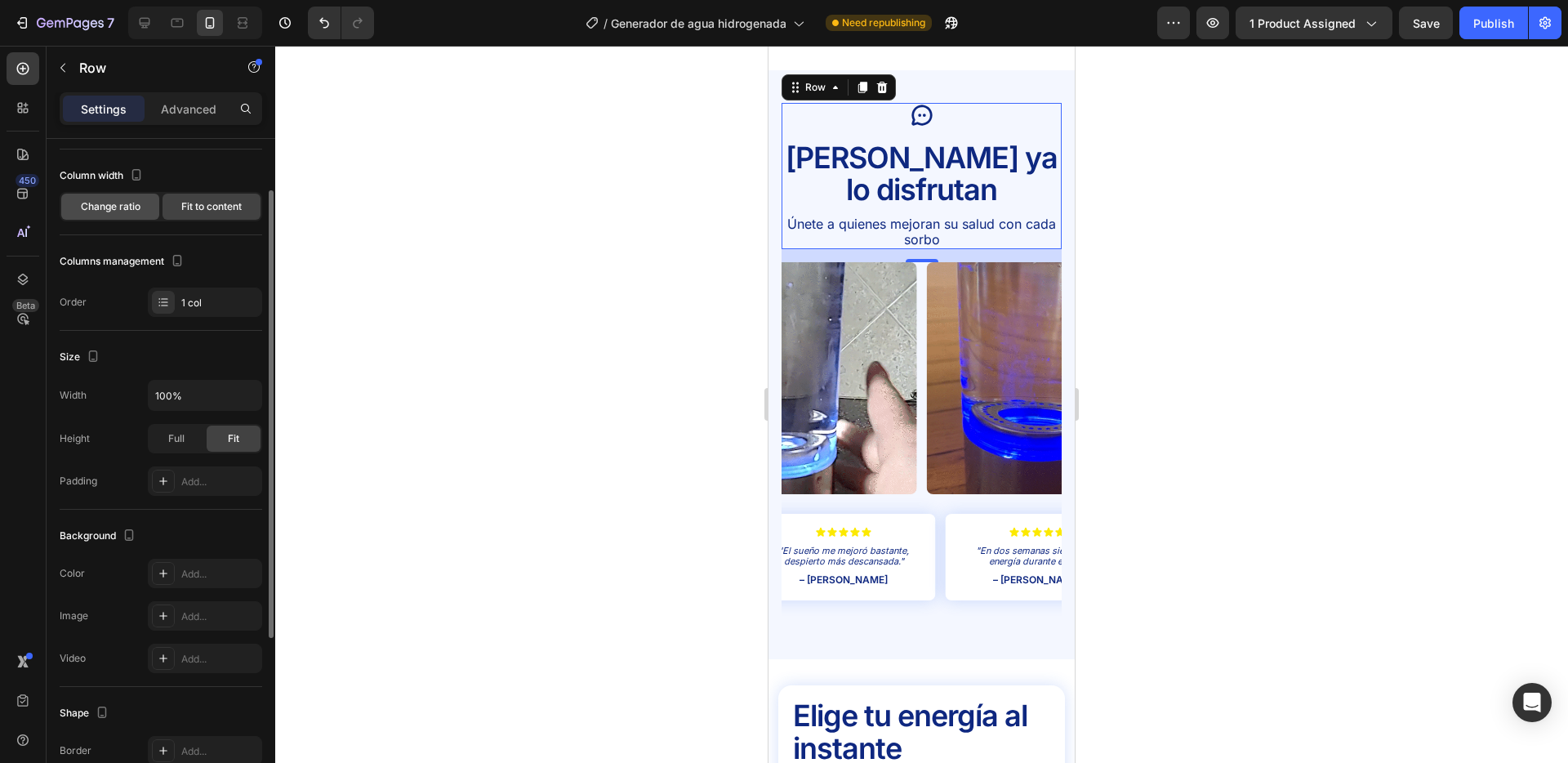
scroll to position [76, 0]
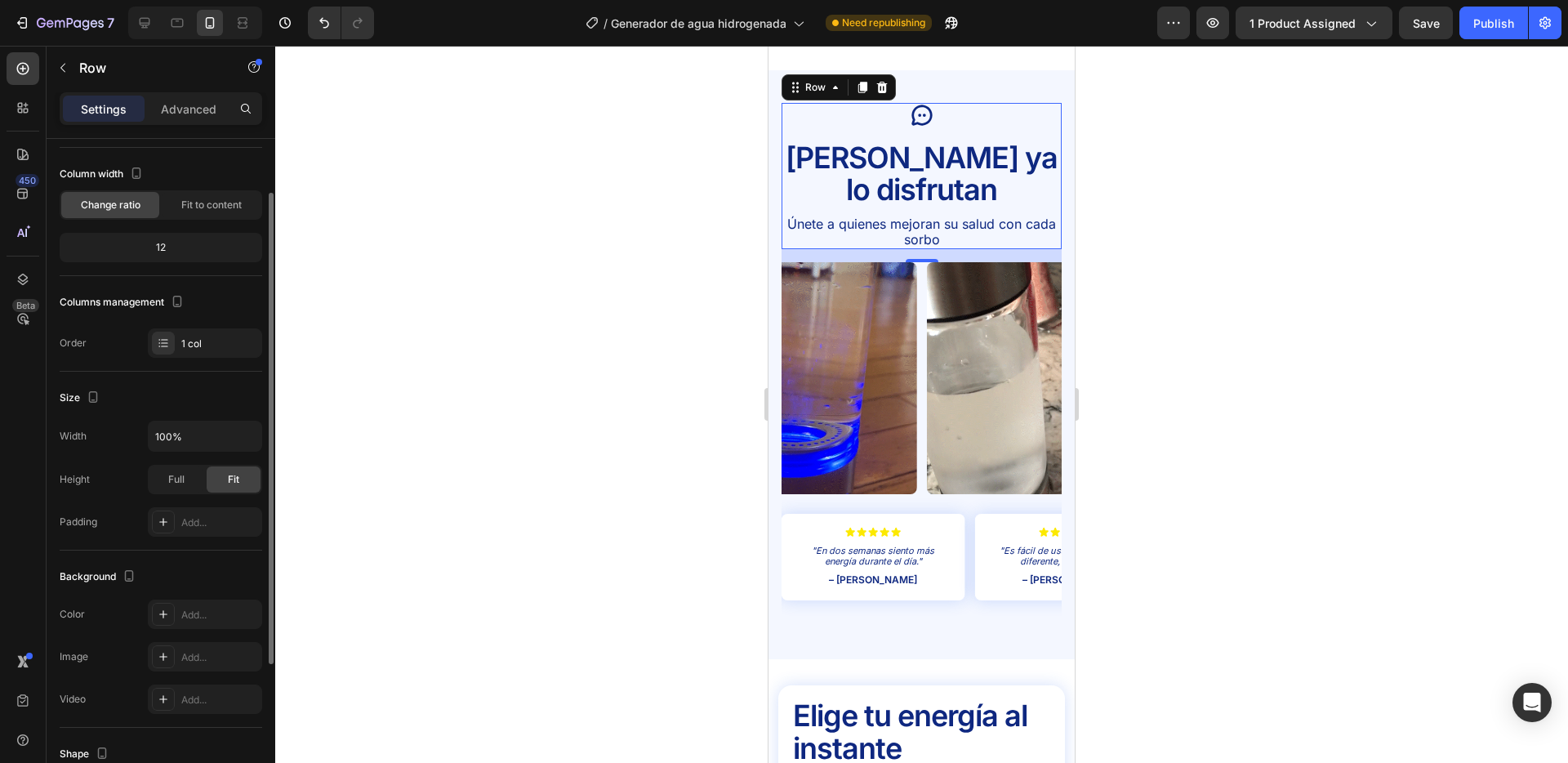
click at [192, 252] on div "12" at bounding box center [161, 247] width 196 height 23
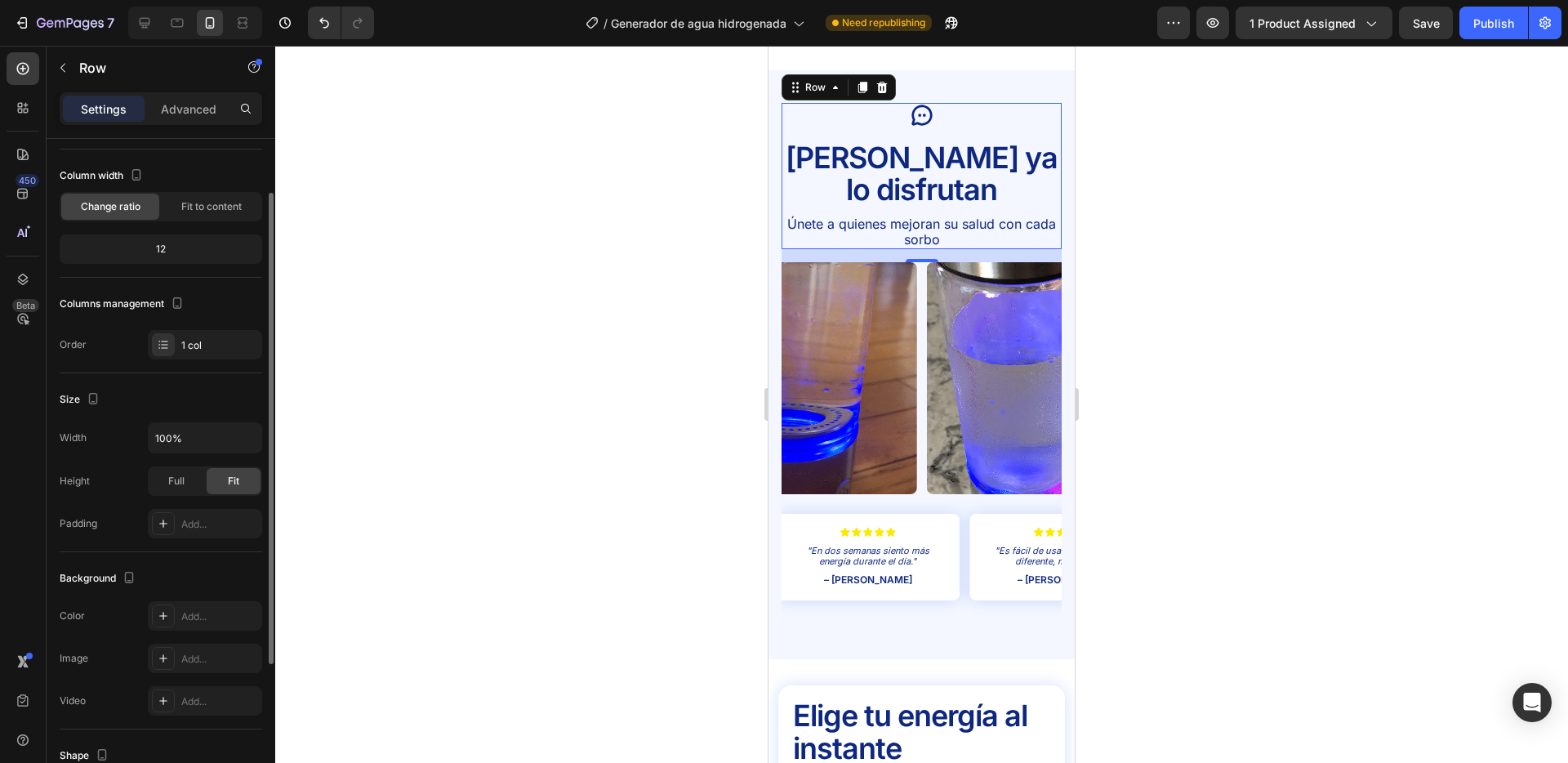
drag, startPoint x: 143, startPoint y: 249, endPoint x: 160, endPoint y: 248, distance: 17.0
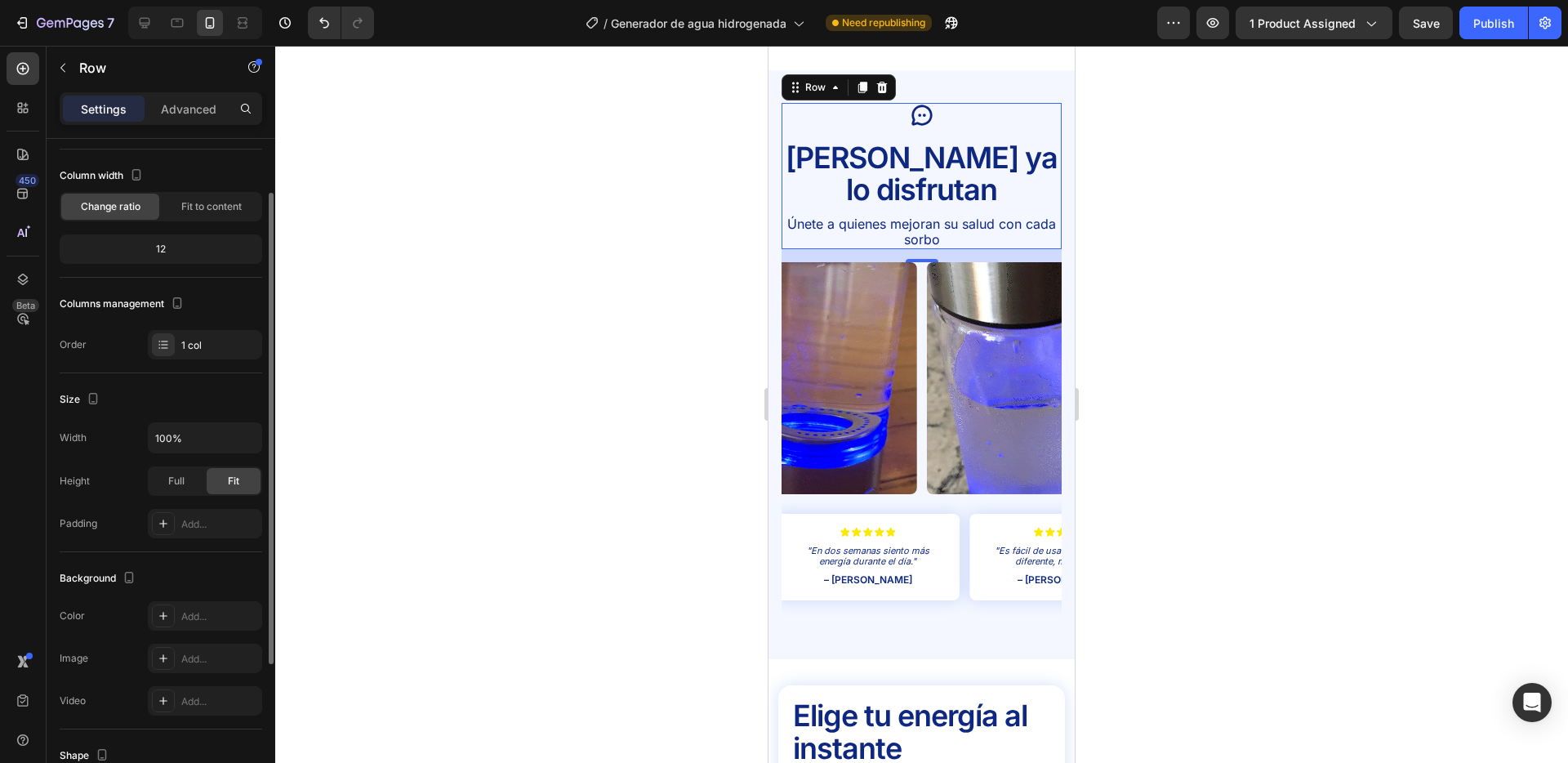
click at [145, 249] on div "12" at bounding box center [161, 249] width 196 height 23
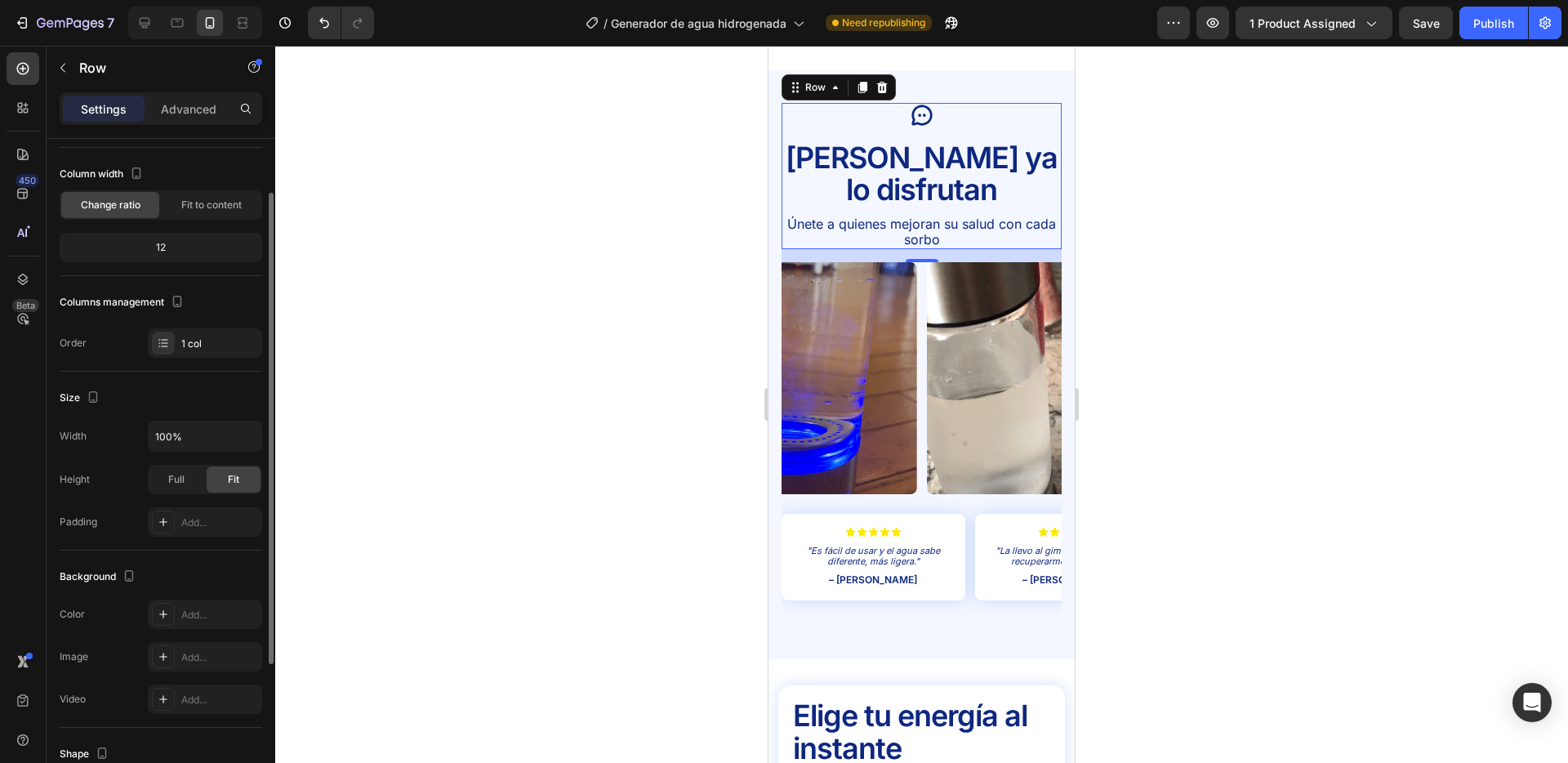
click at [162, 247] on div "12" at bounding box center [161, 247] width 196 height 23
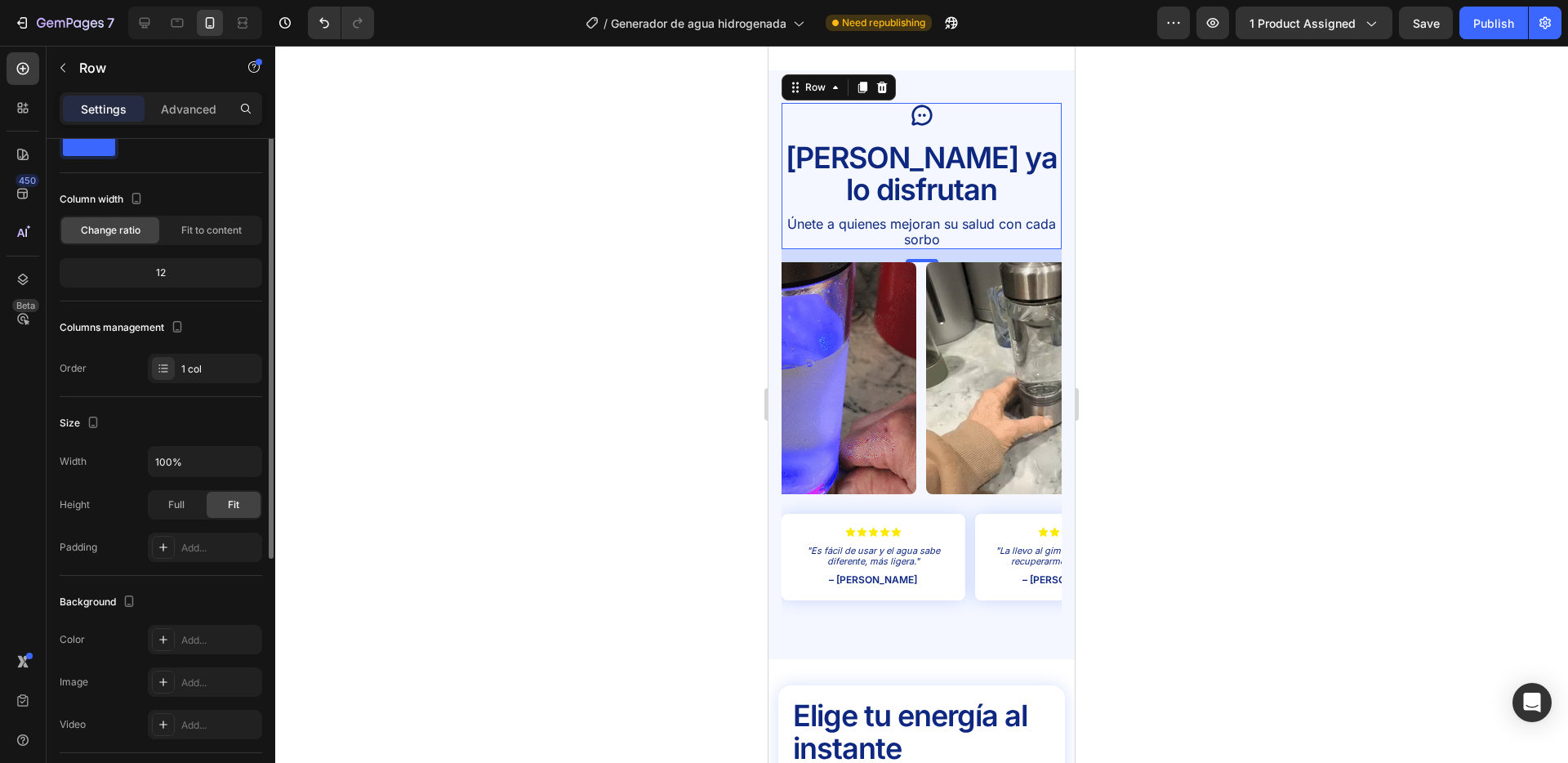
scroll to position [0, 0]
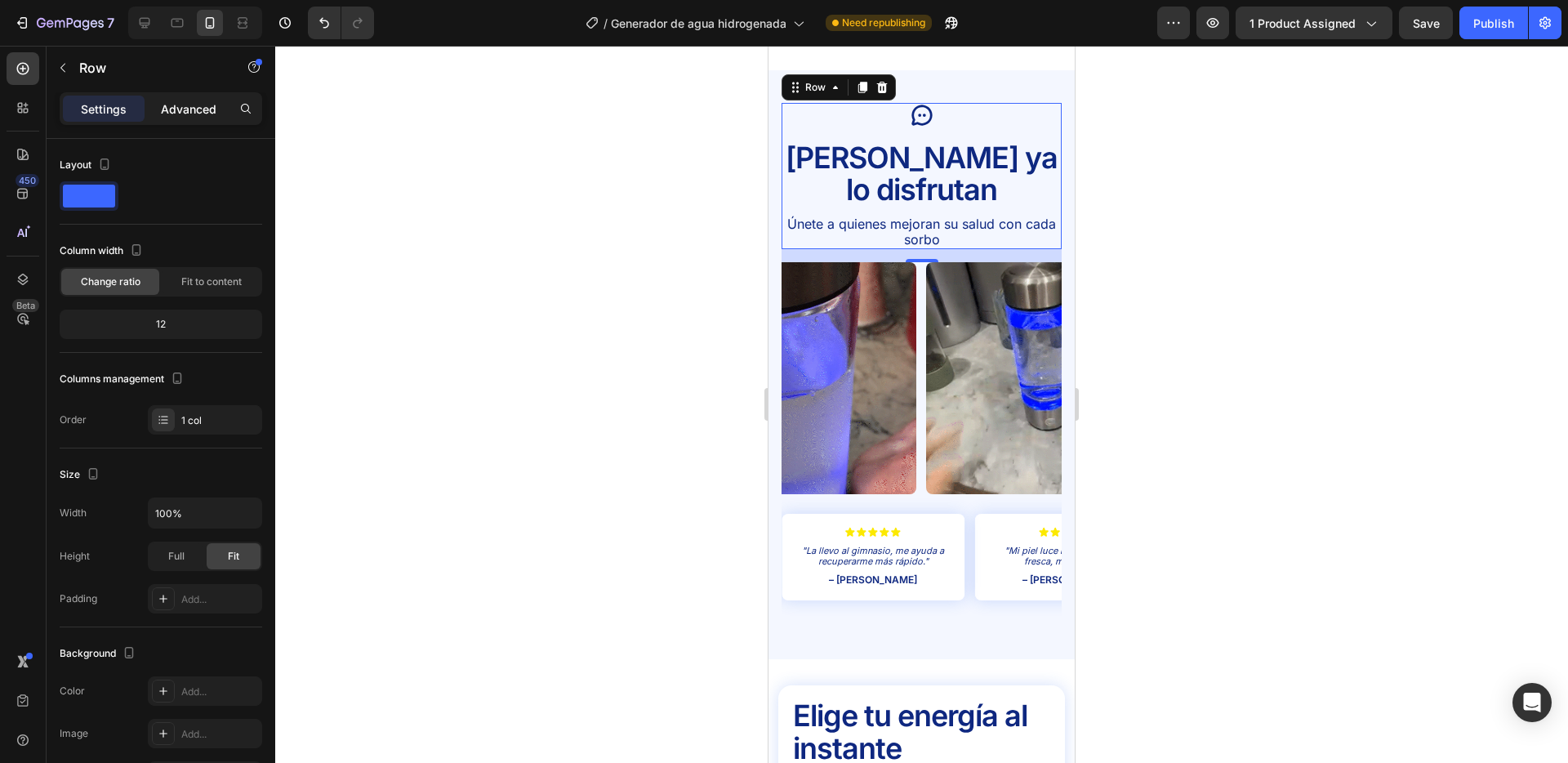
click at [188, 99] on div "Advanced" at bounding box center [189, 108] width 82 height 26
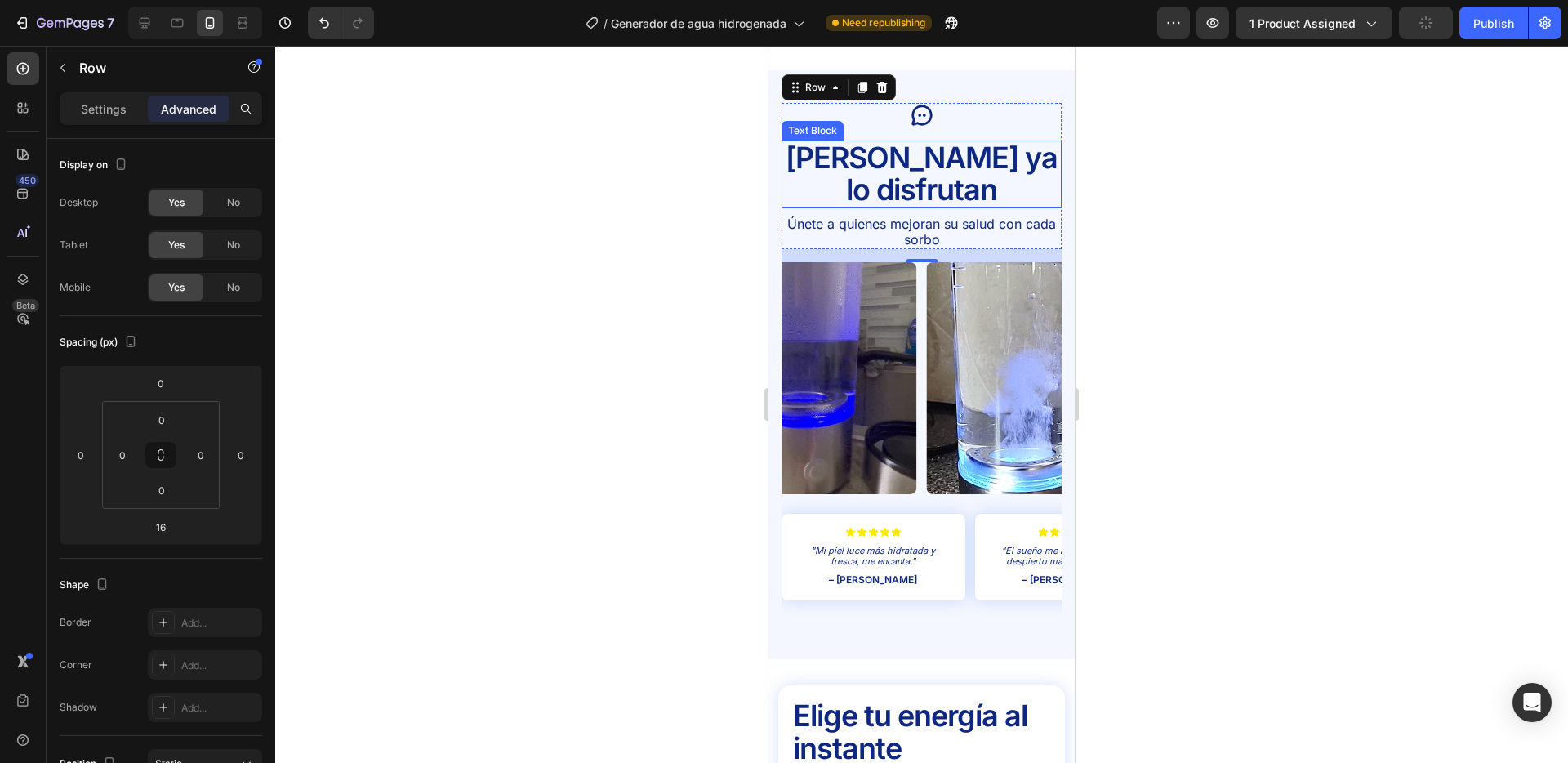
click at [832, 156] on p "[PERSON_NAME] ya lo disfrutan" at bounding box center [921, 174] width 277 height 64
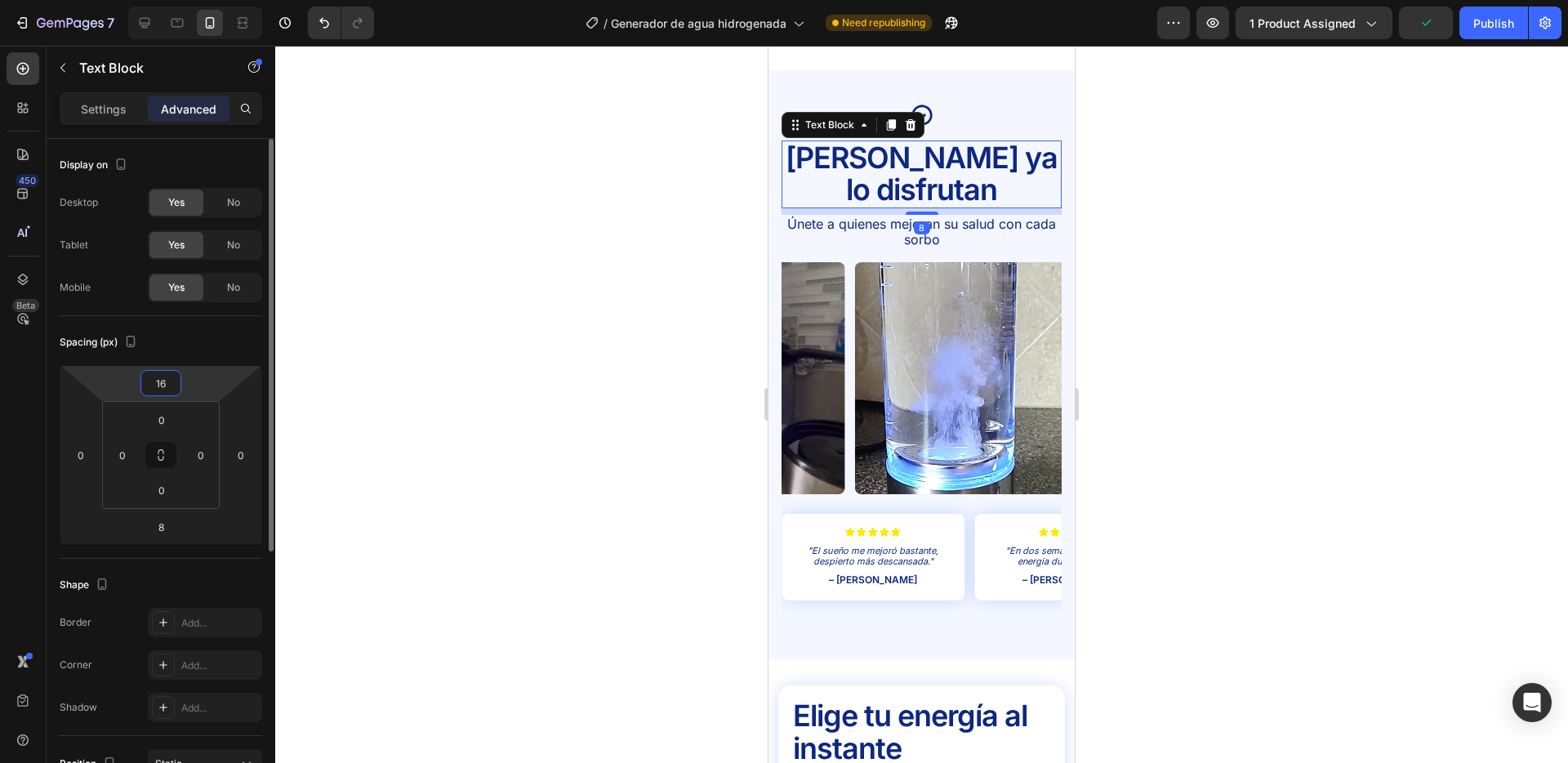
click at [162, 389] on input "16" at bounding box center [161, 383] width 33 height 24
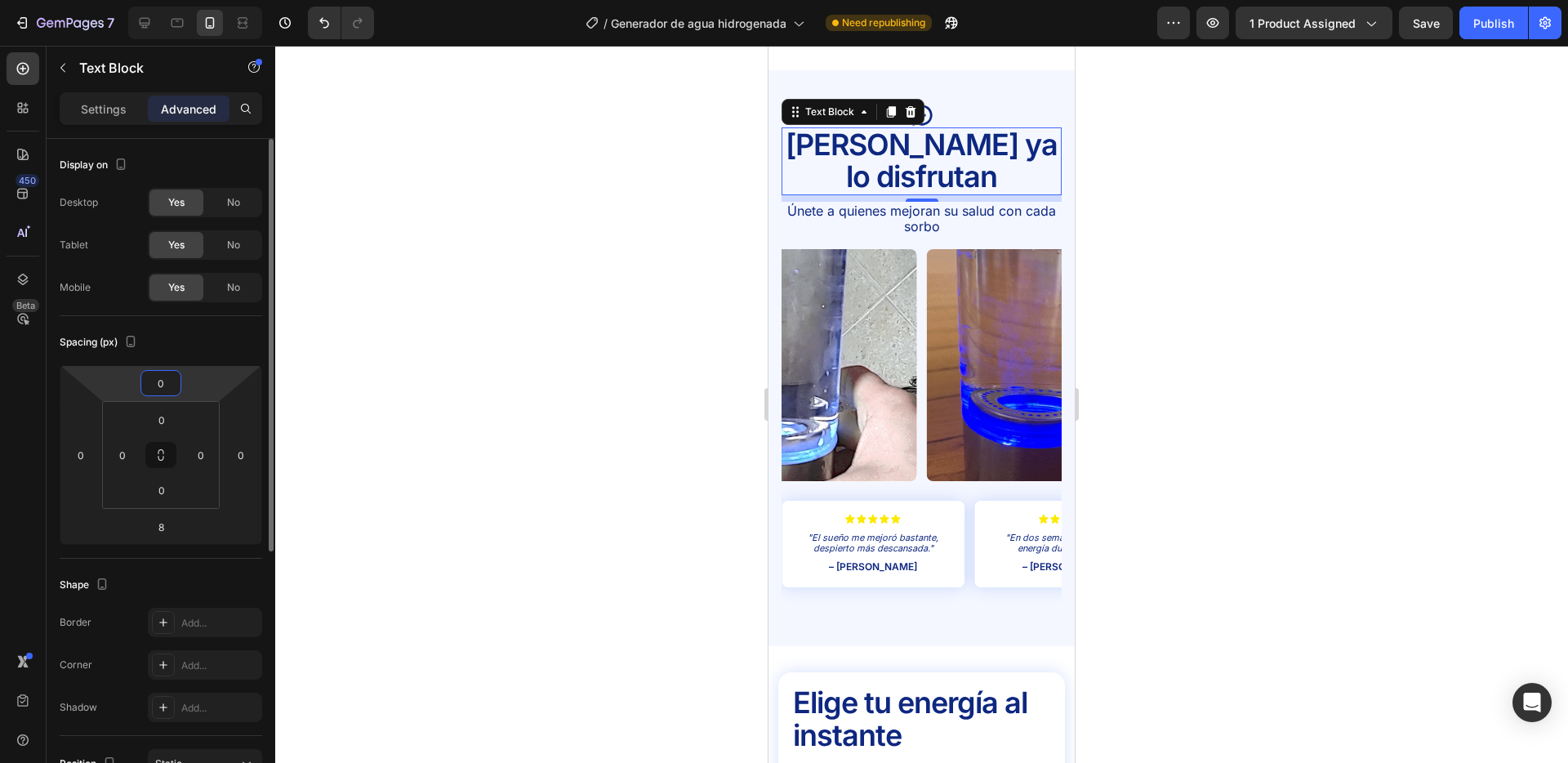
type input "0"
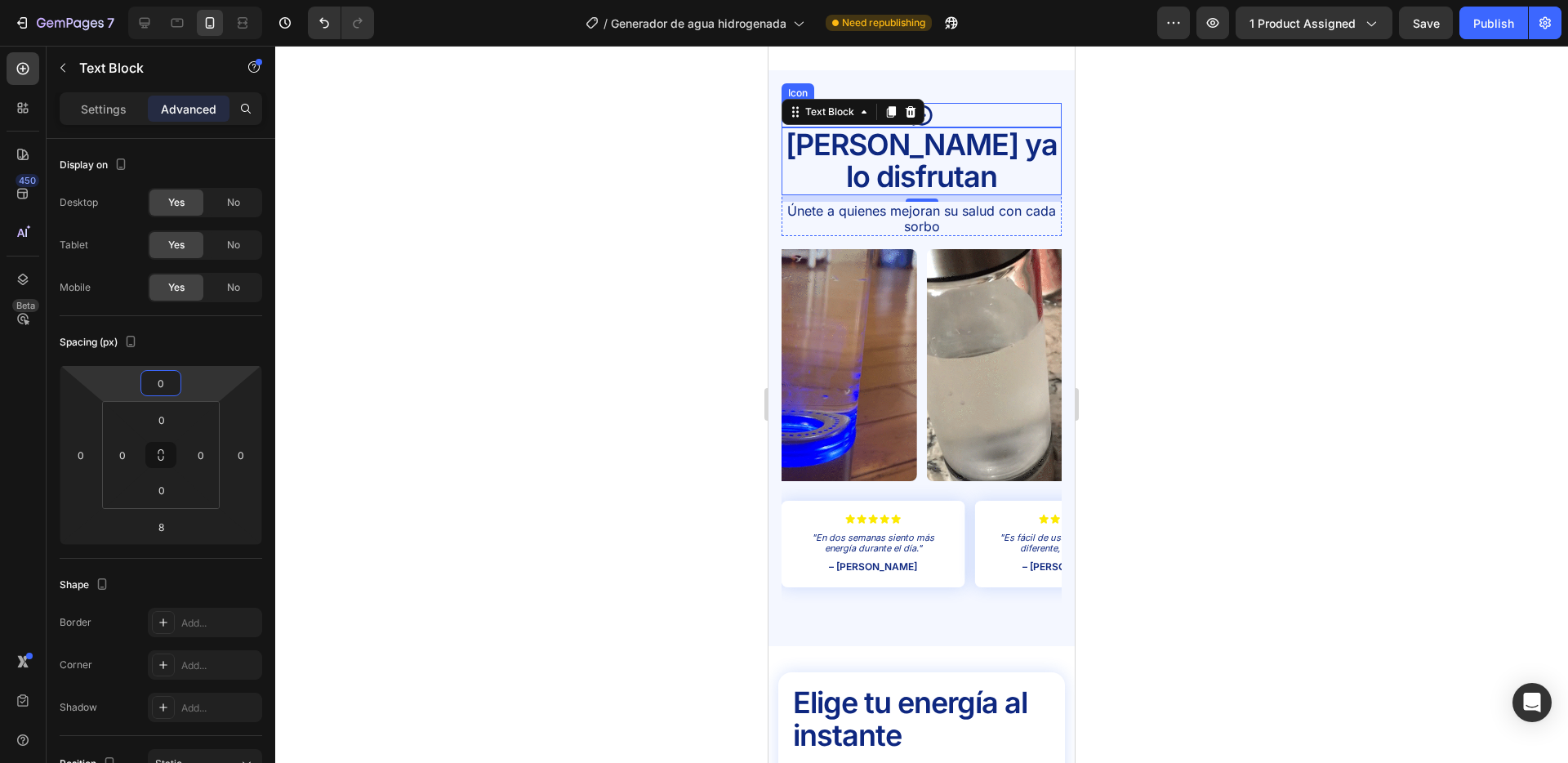
click at [958, 116] on div "Icon" at bounding box center [922, 114] width 280 height 24
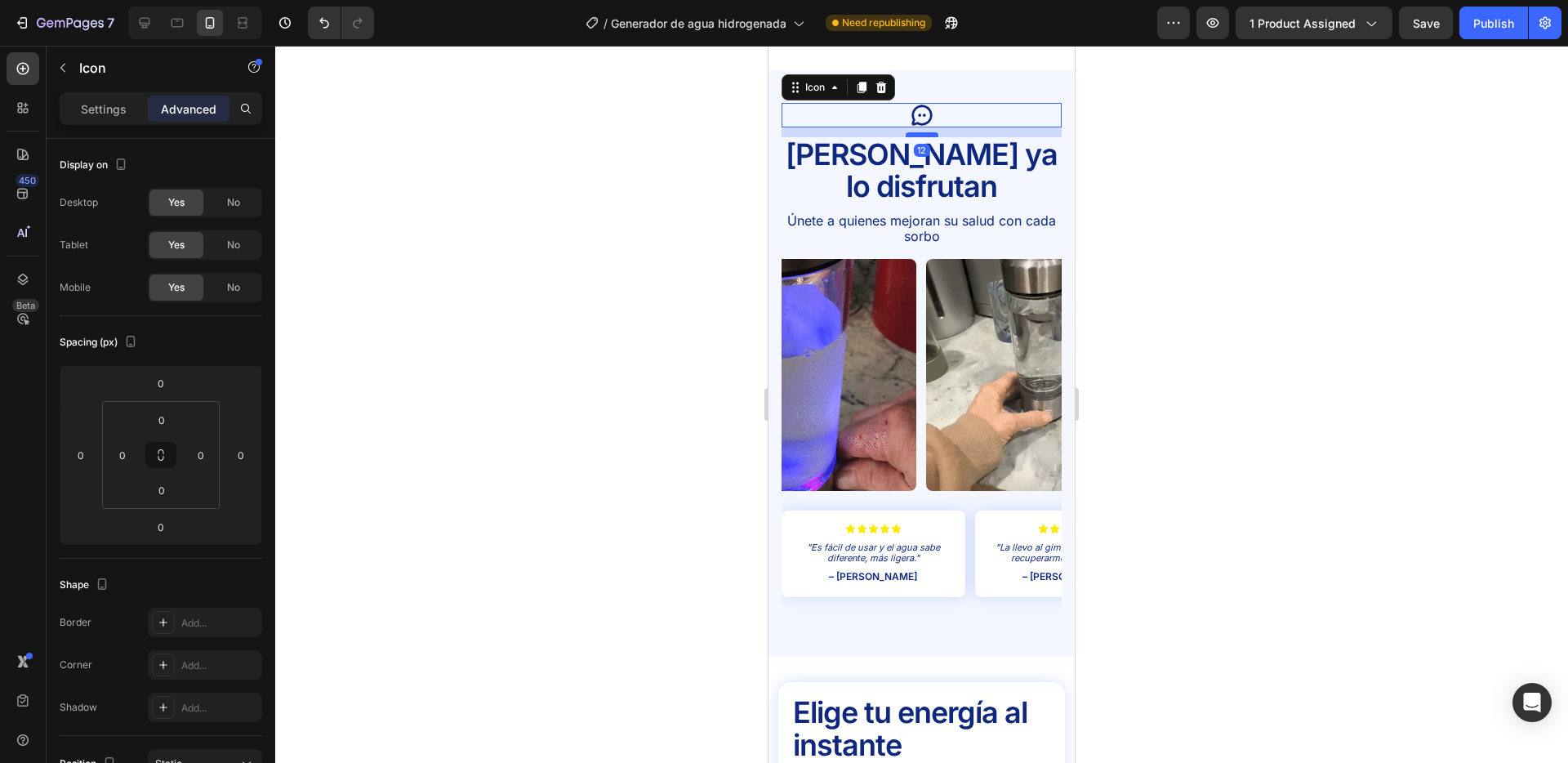
drag, startPoint x: 933, startPoint y: 124, endPoint x: 933, endPoint y: 134, distance: 10.0
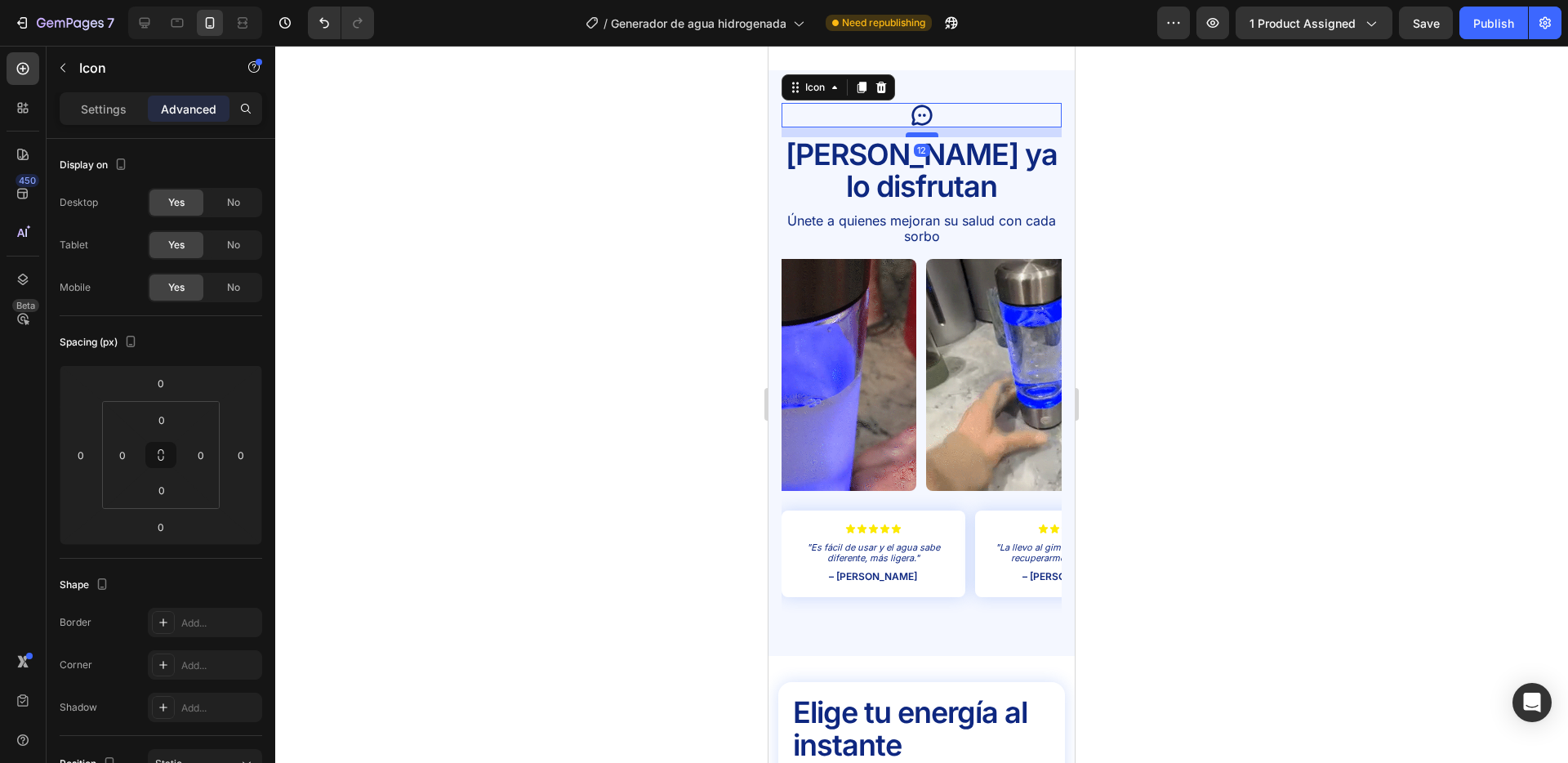
click at [933, 134] on div at bounding box center [922, 134] width 33 height 5
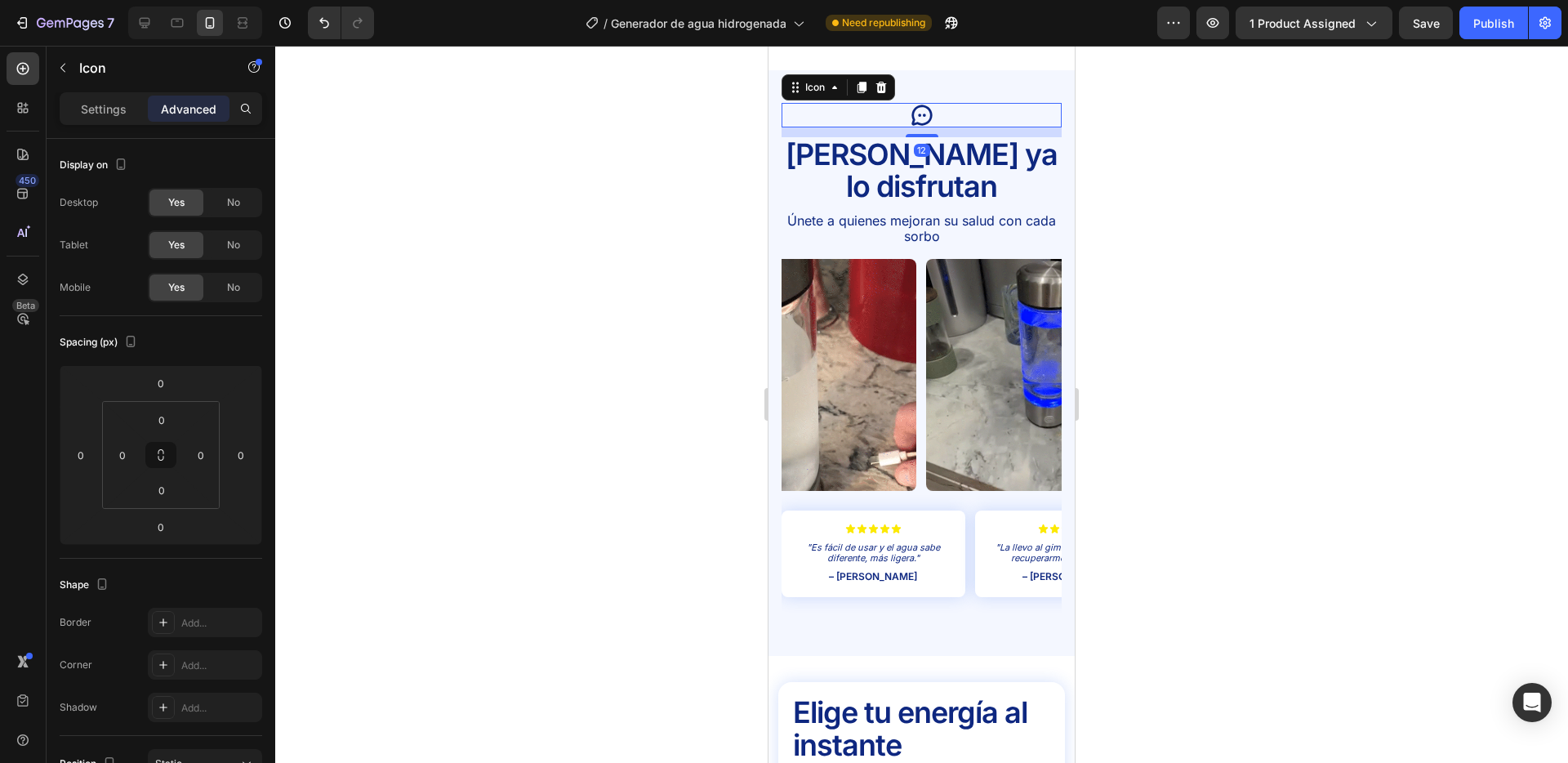
type input "12"
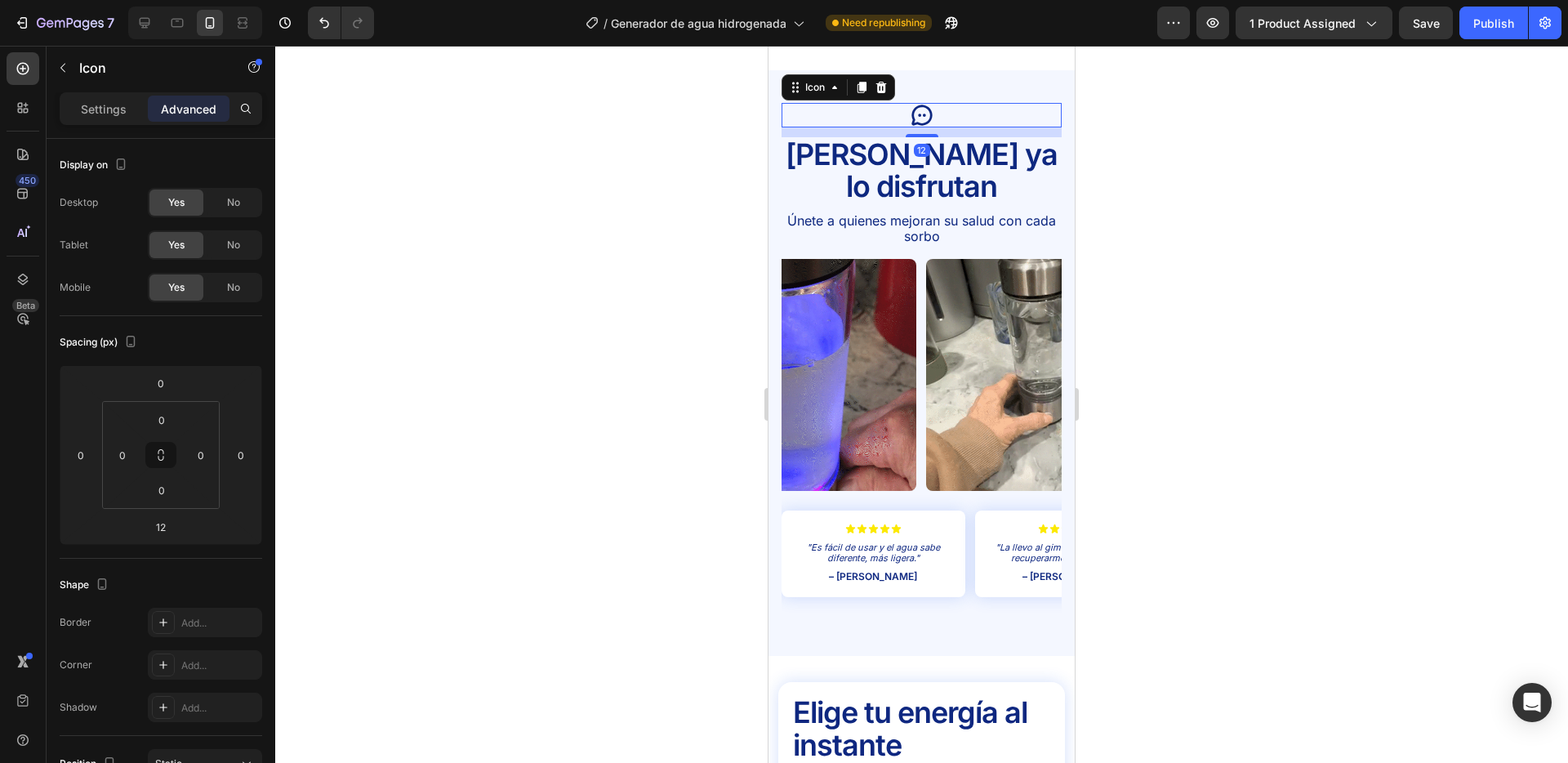
click at [667, 222] on div at bounding box center [921, 404] width 1293 height 717
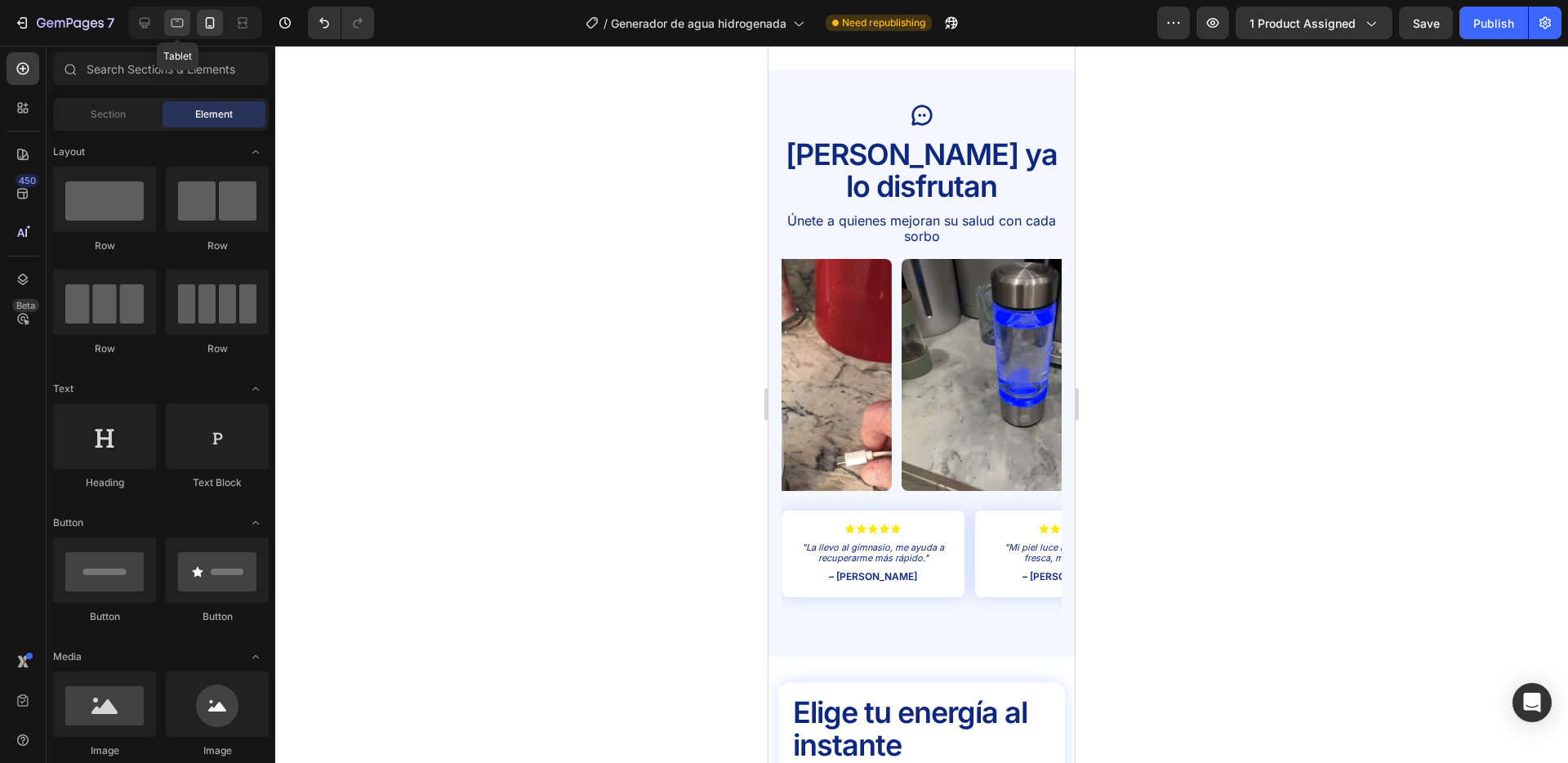
click at [172, 15] on icon at bounding box center [177, 23] width 16 height 16
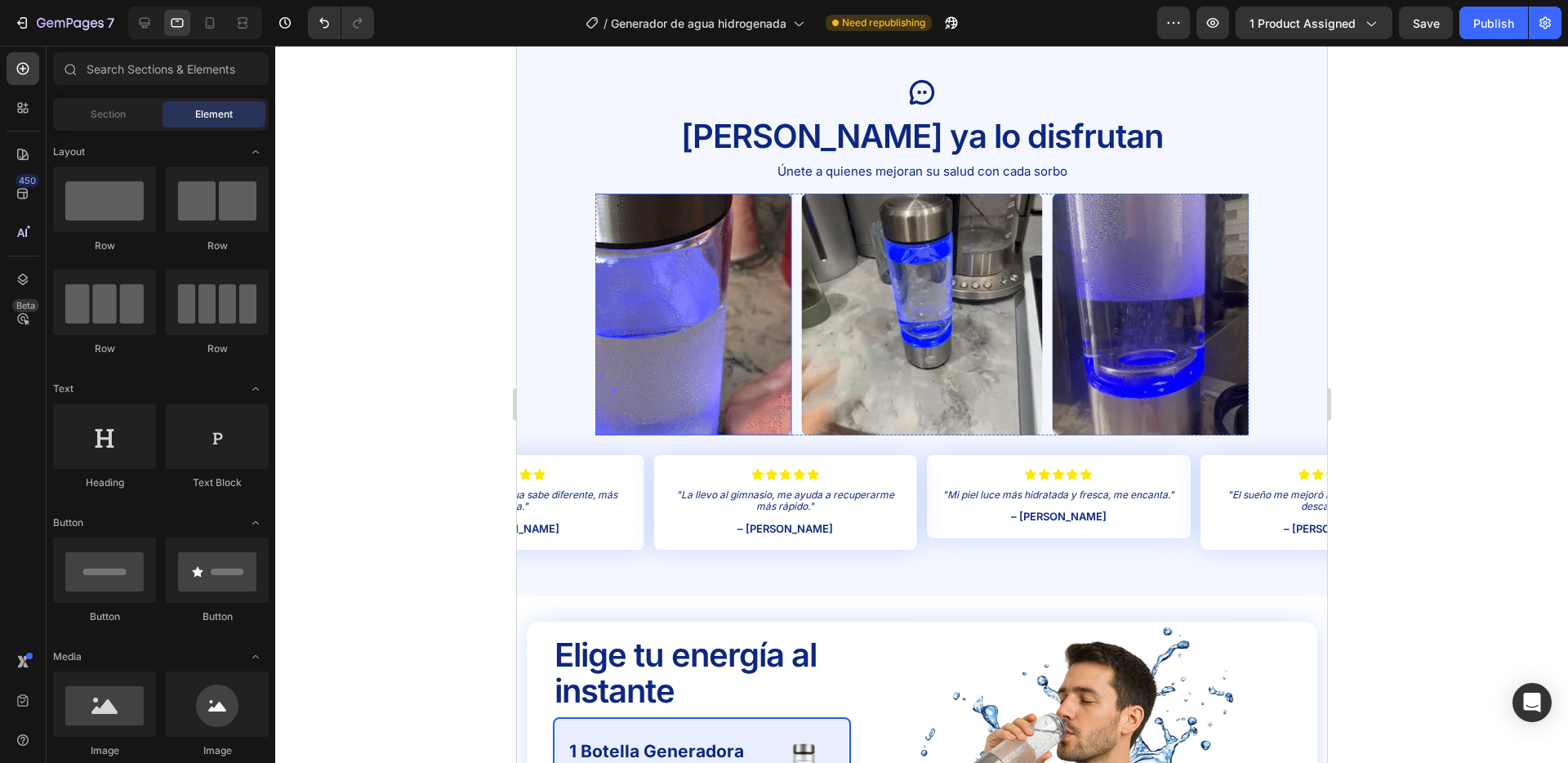
scroll to position [2952, 0]
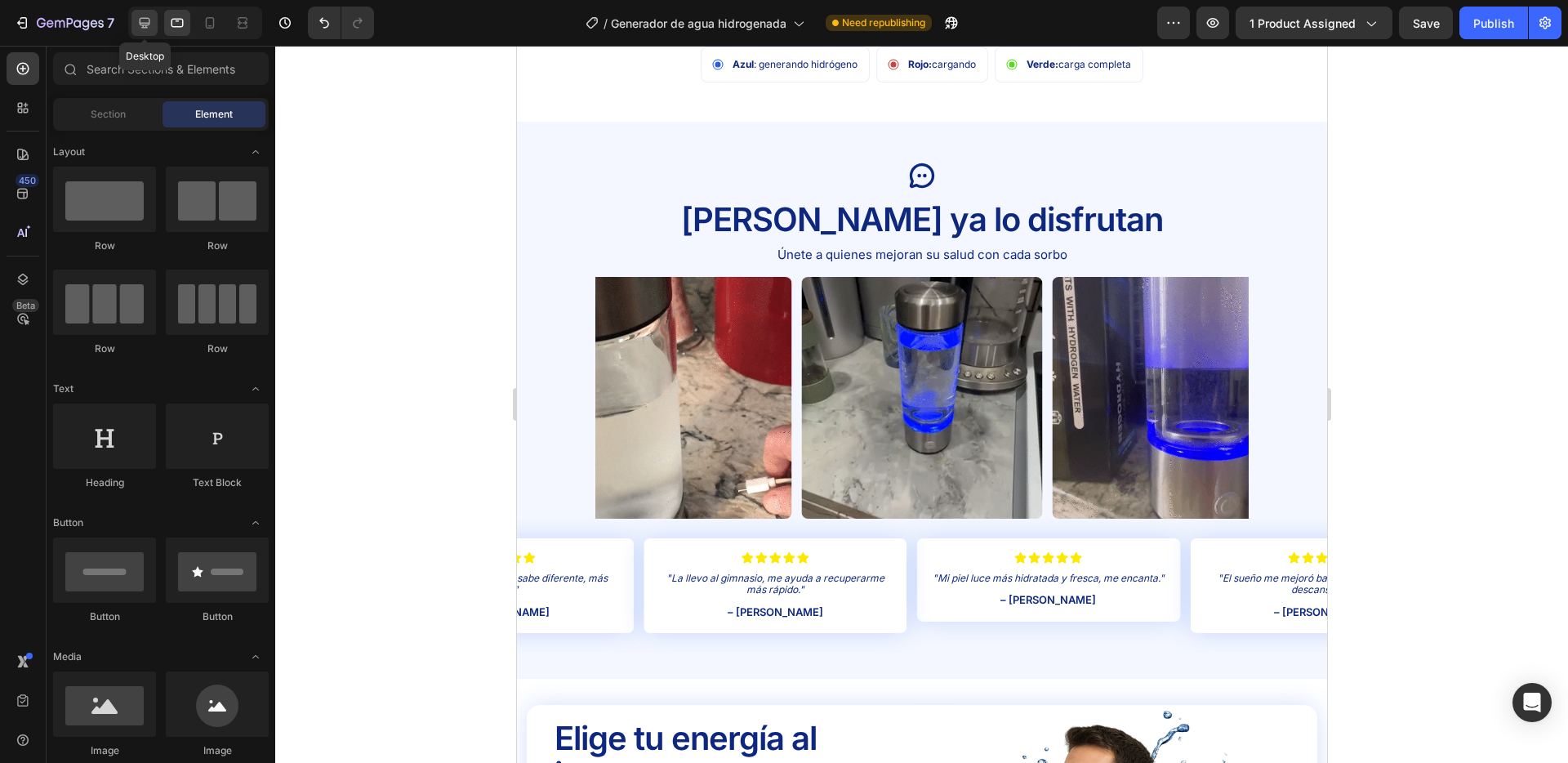
click at [144, 17] on icon at bounding box center [144, 23] width 16 height 16
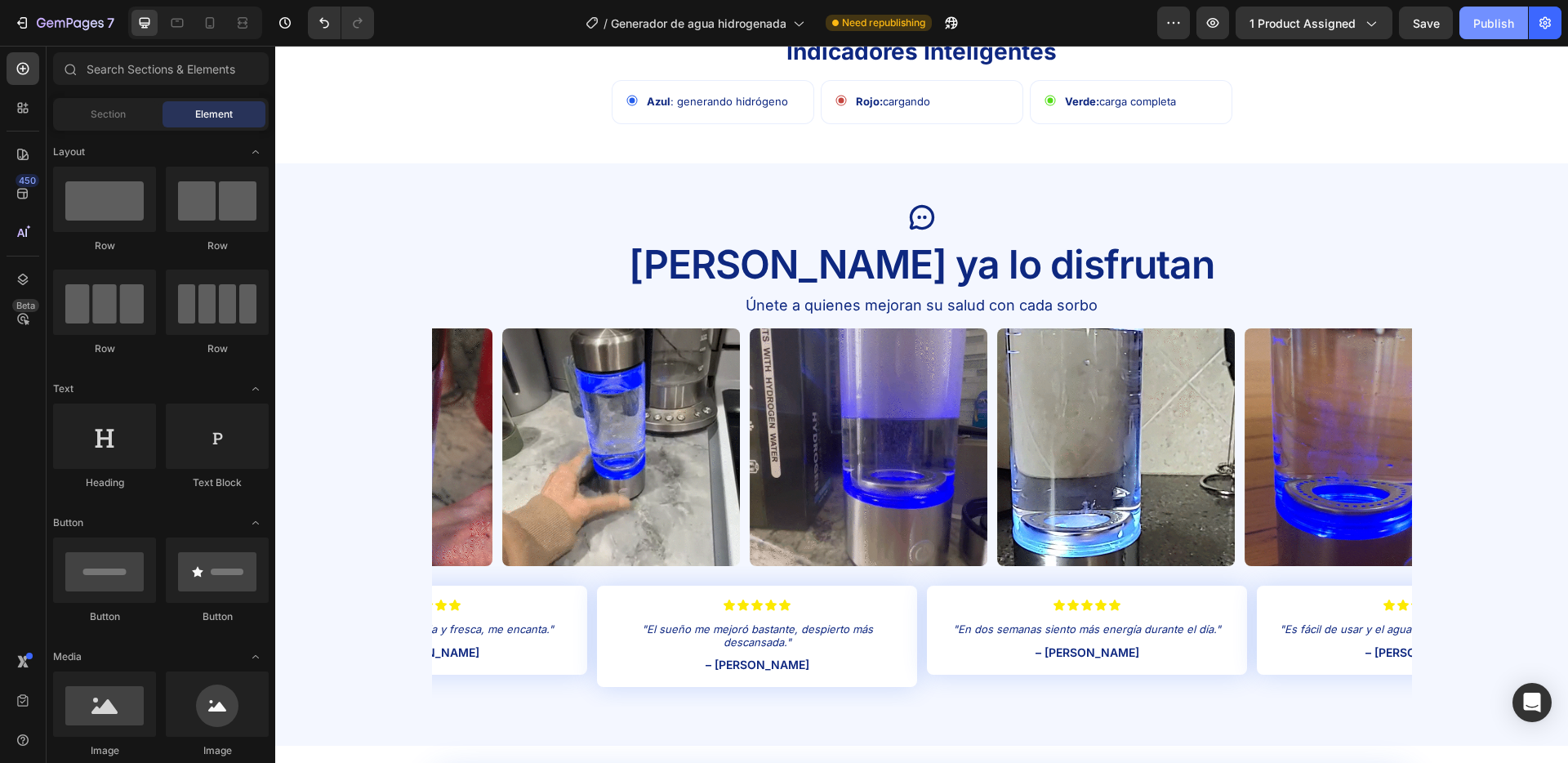
click at [1484, 31] on button "Publish" at bounding box center [1494, 23] width 69 height 33
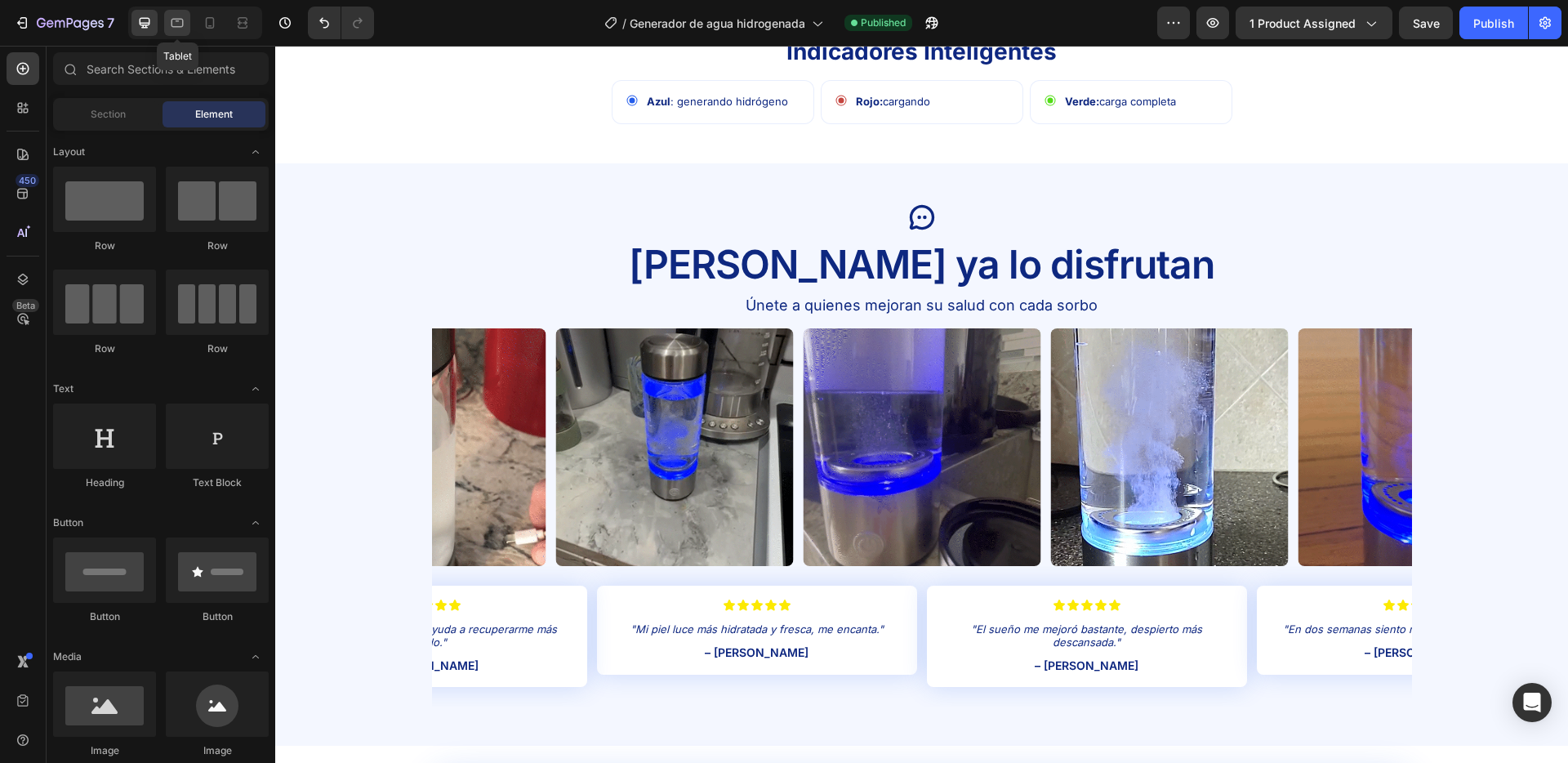
click at [180, 27] on icon at bounding box center [177, 23] width 16 height 16
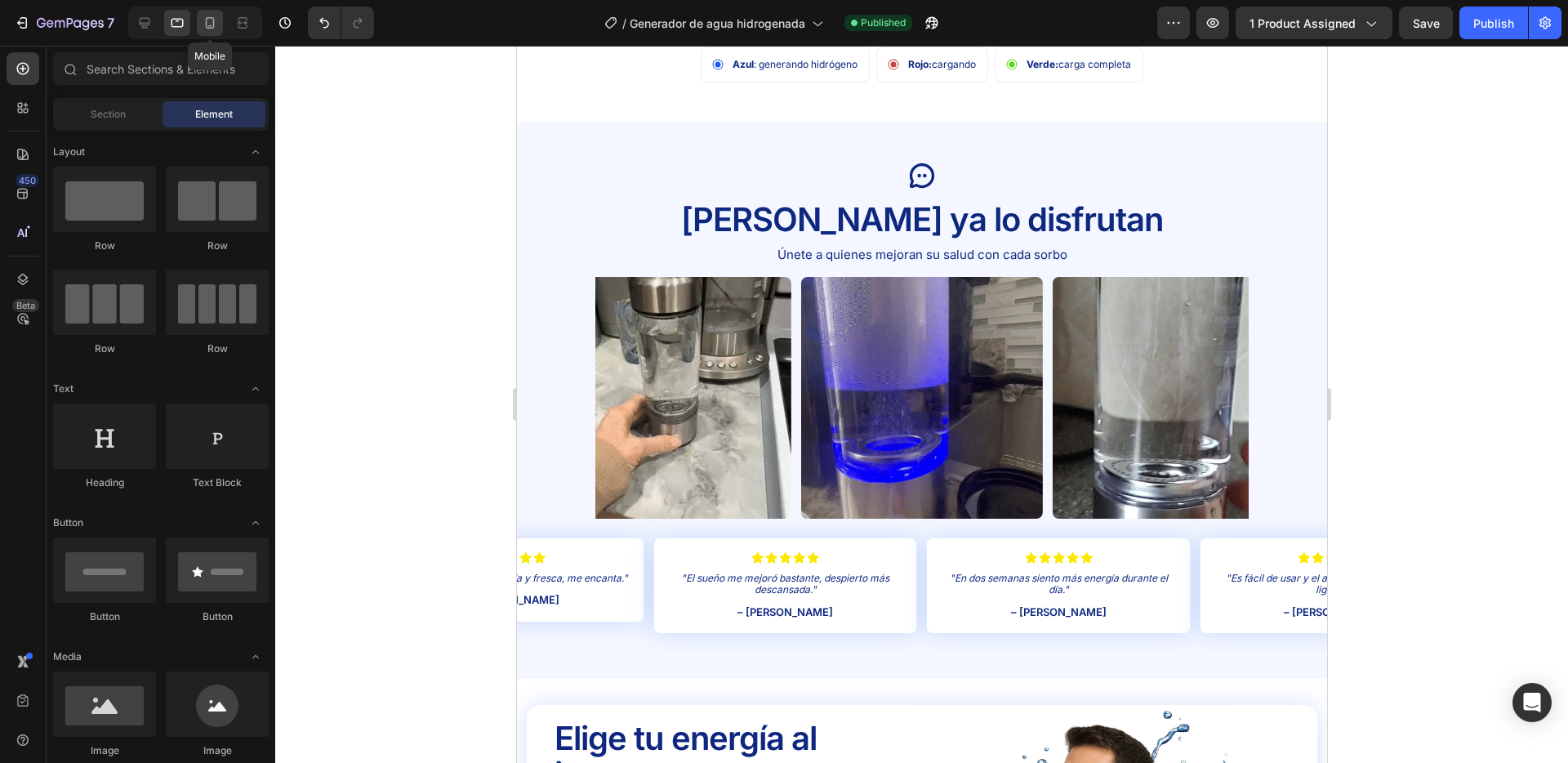
click at [201, 23] on icon at bounding box center [210, 23] width 16 height 16
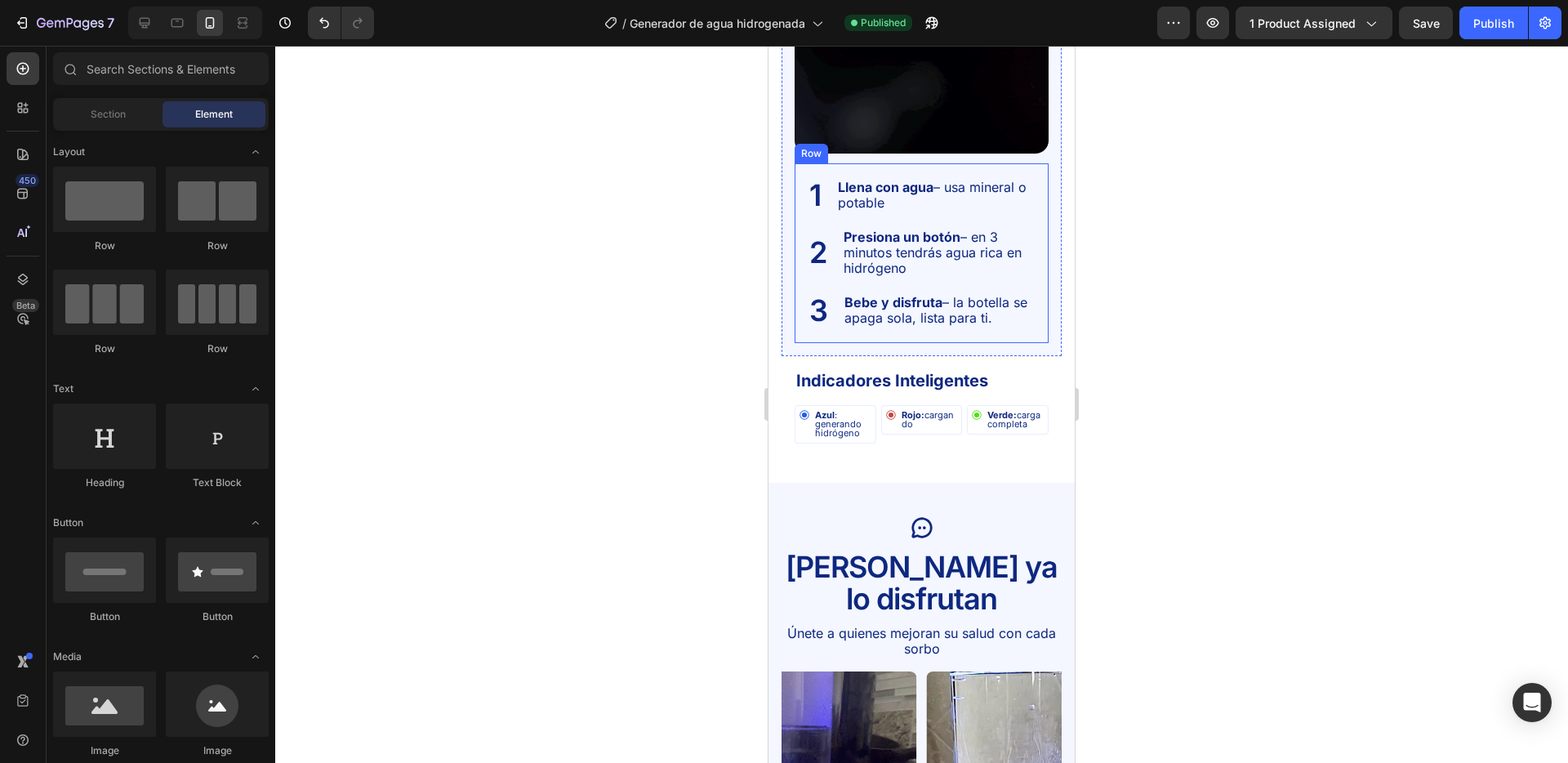
scroll to position [2661, 0]
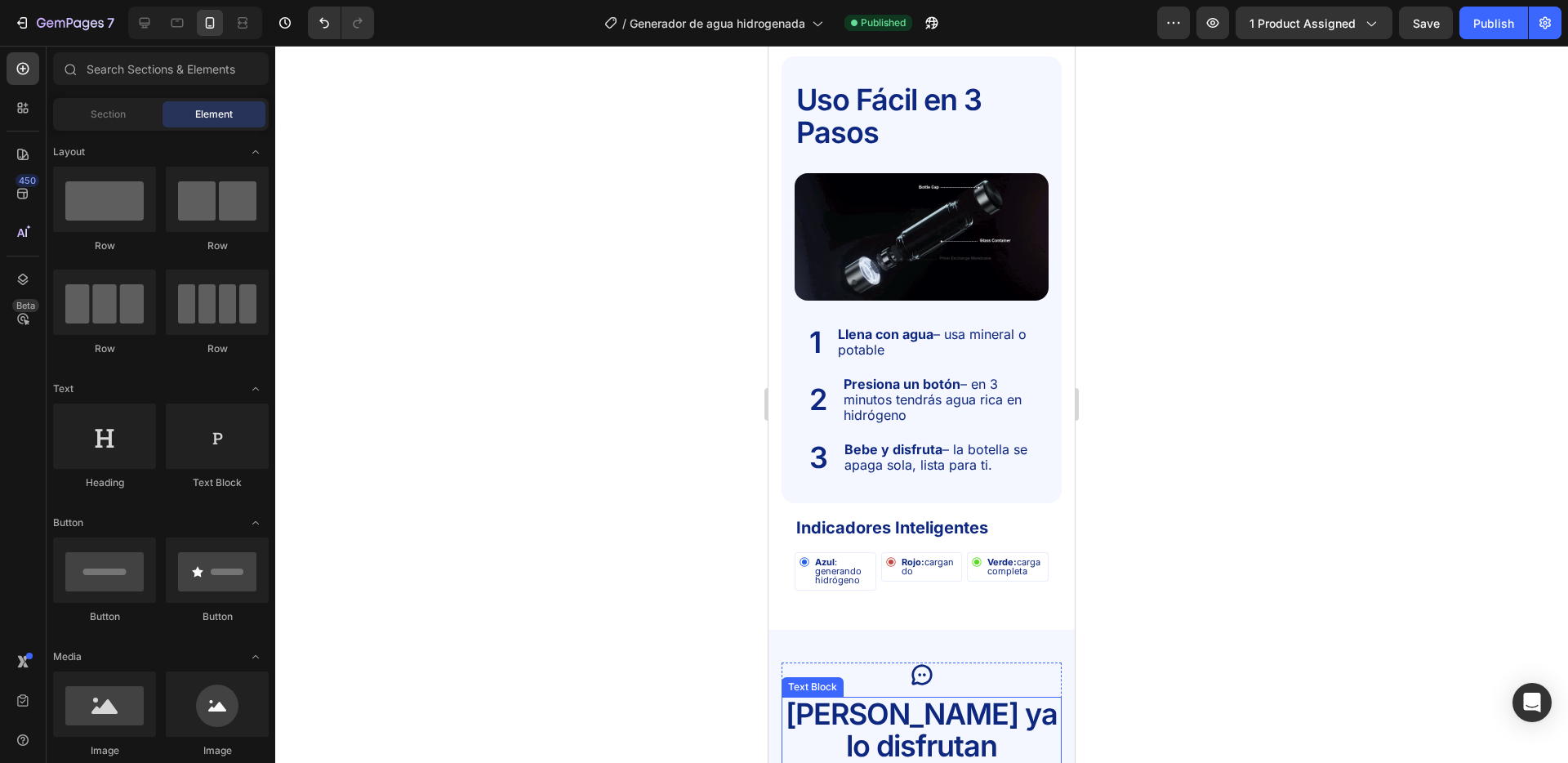
click at [926, 707] on p "[PERSON_NAME] ya lo disfrutan" at bounding box center [921, 730] width 277 height 64
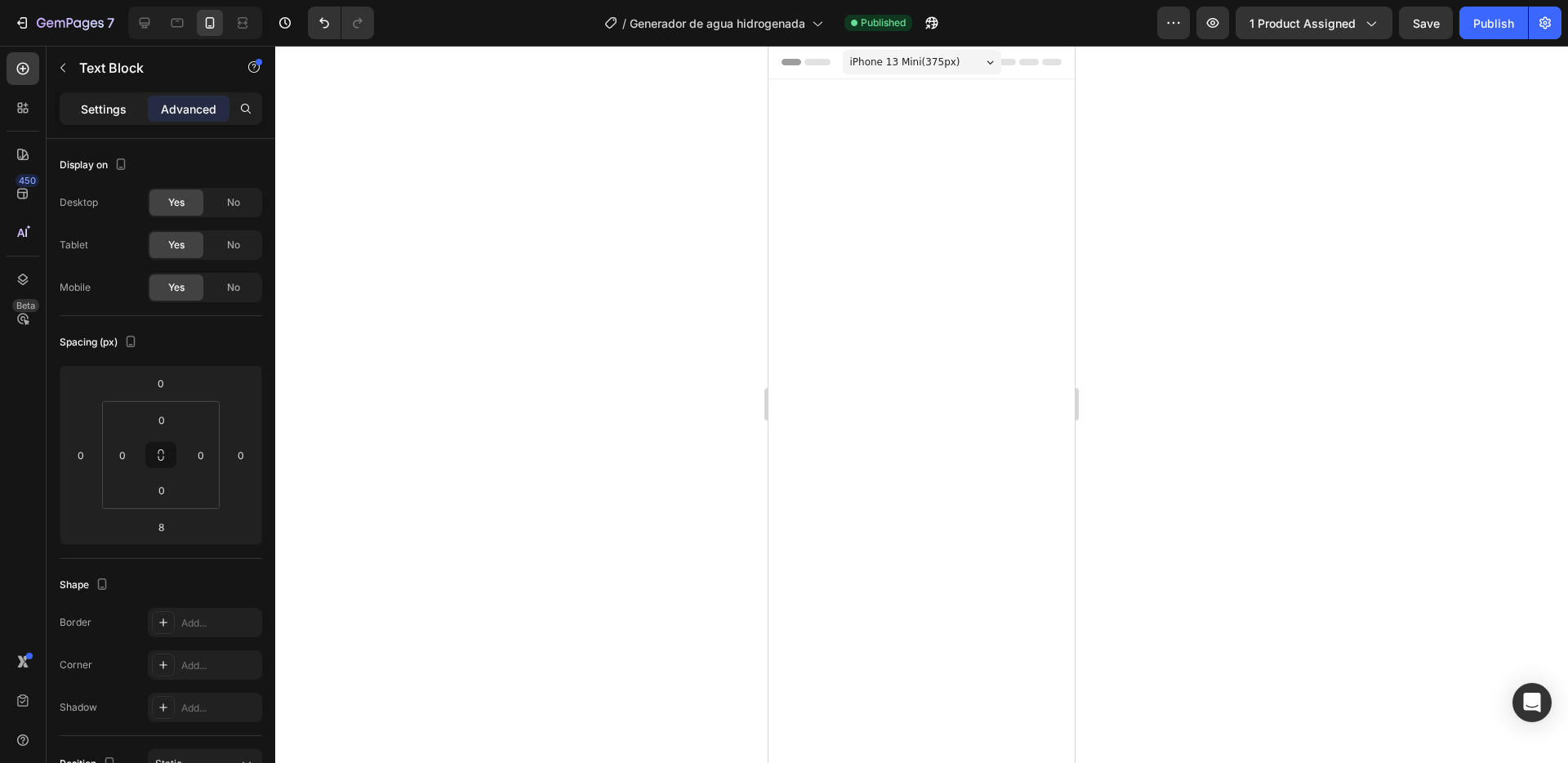
scroll to position [2661, 0]
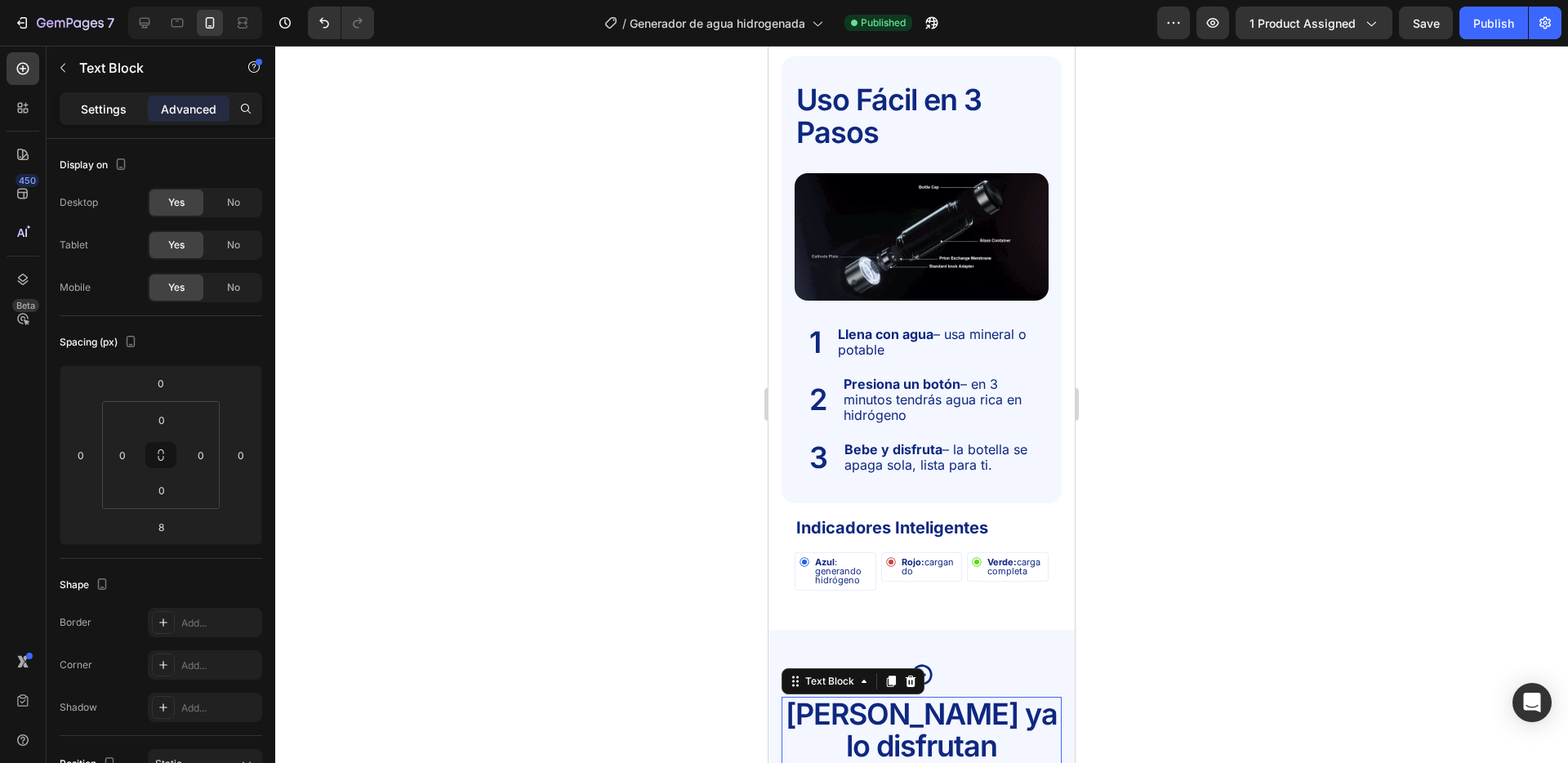
click at [116, 105] on p "Settings" at bounding box center [103, 109] width 45 height 17
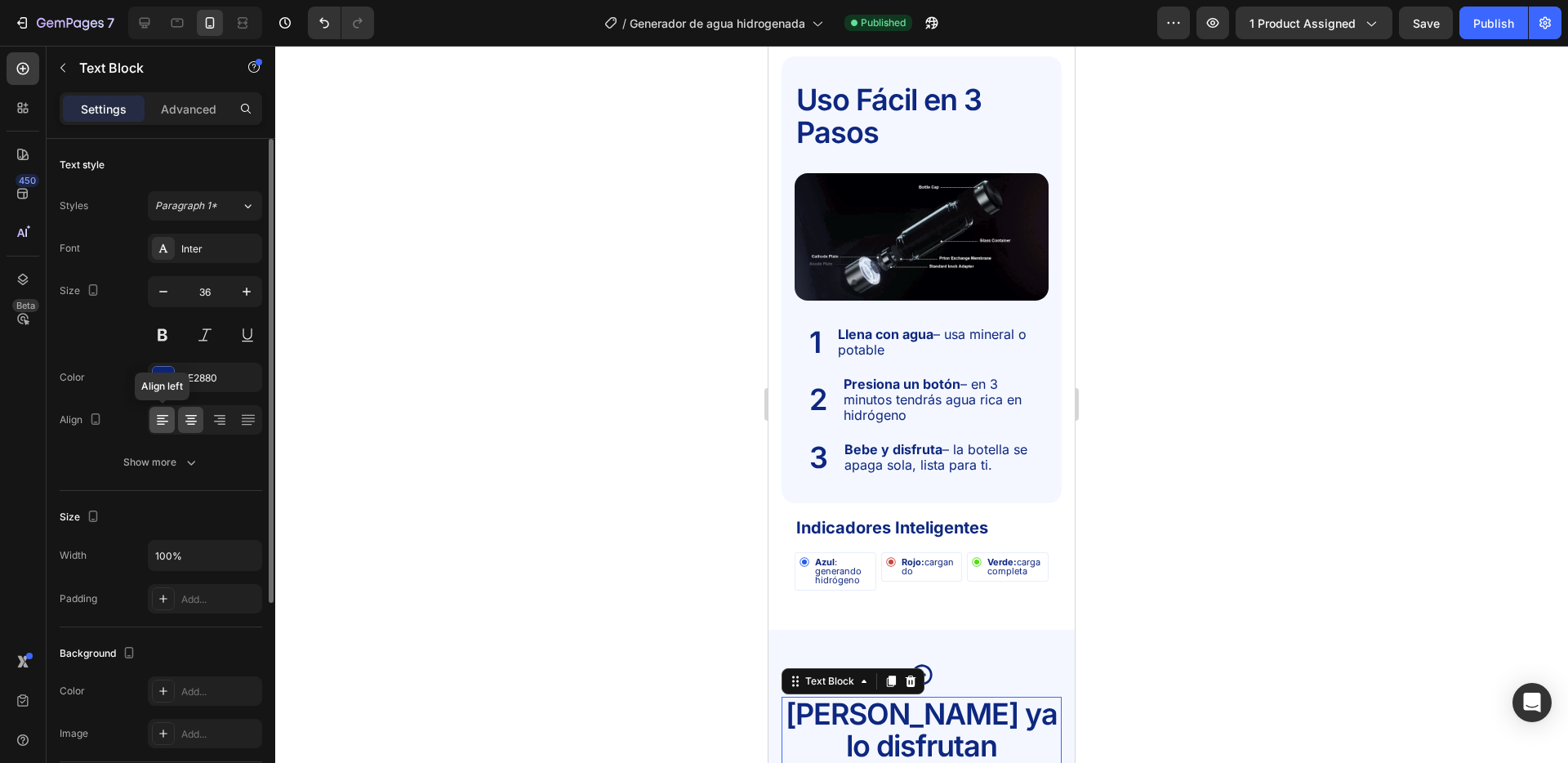
click at [166, 422] on icon at bounding box center [162, 422] width 12 height 2
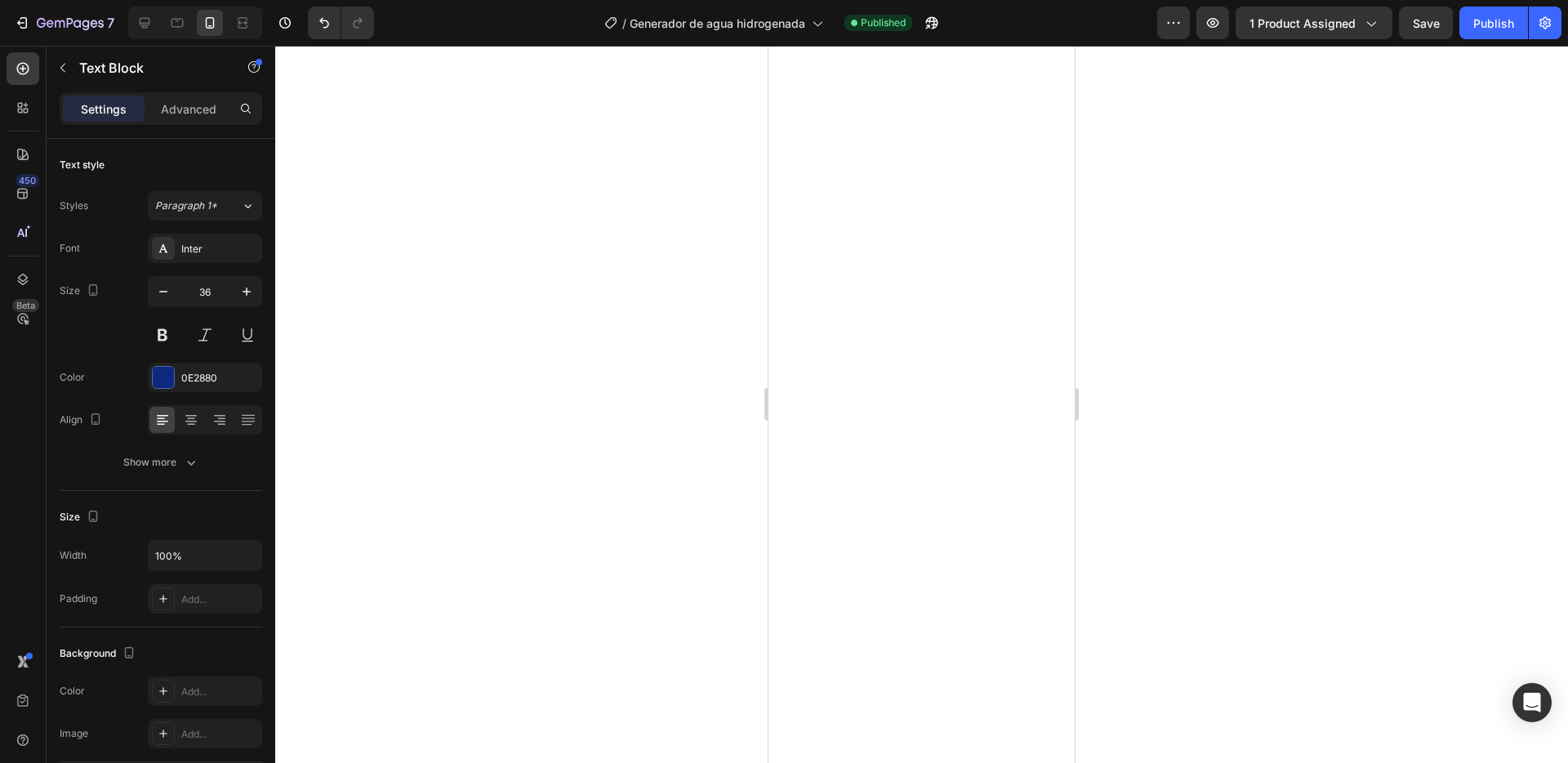
scroll to position [1020, 0]
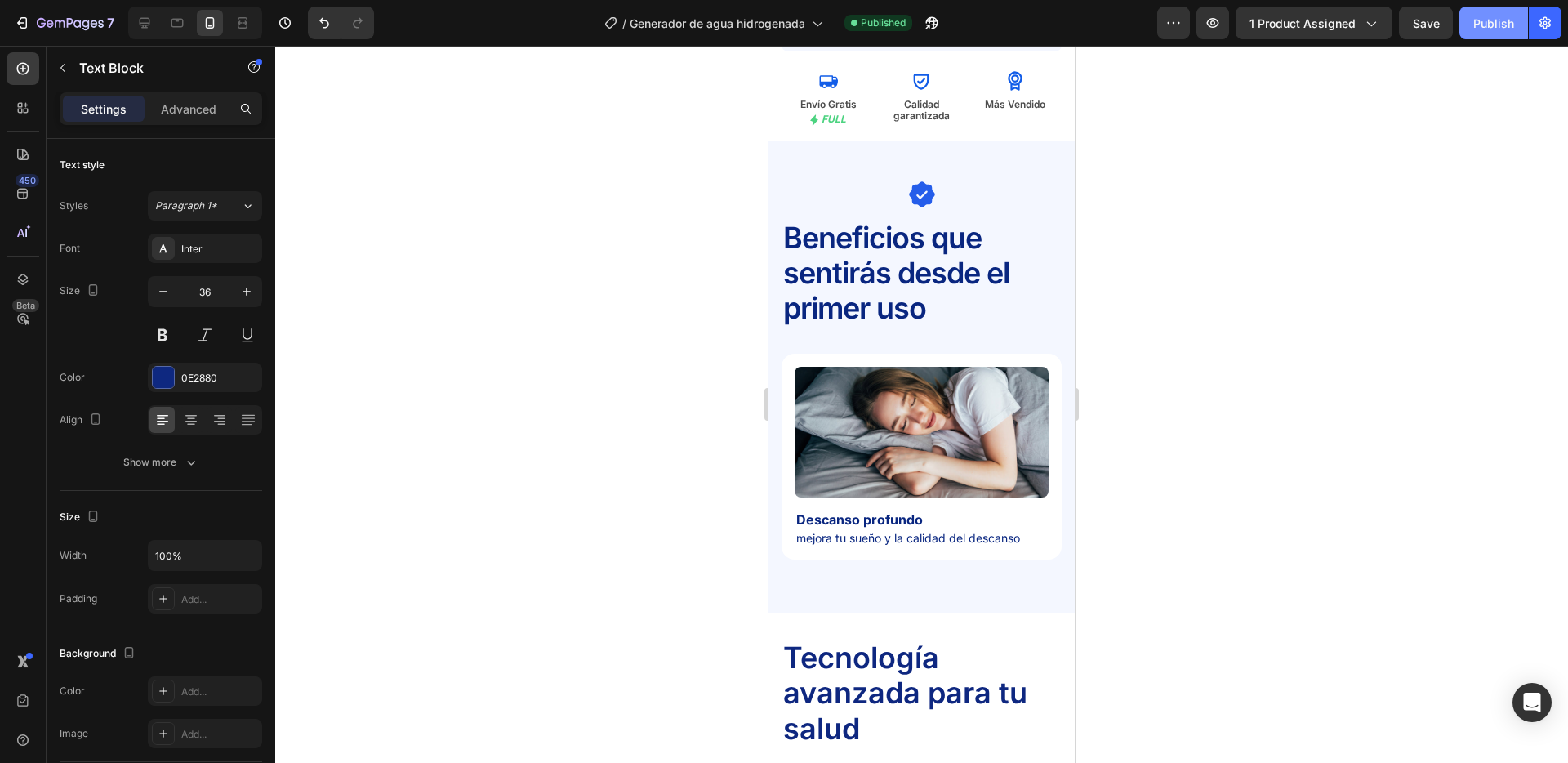
click at [1491, 29] on div "Publish" at bounding box center [1494, 23] width 41 height 17
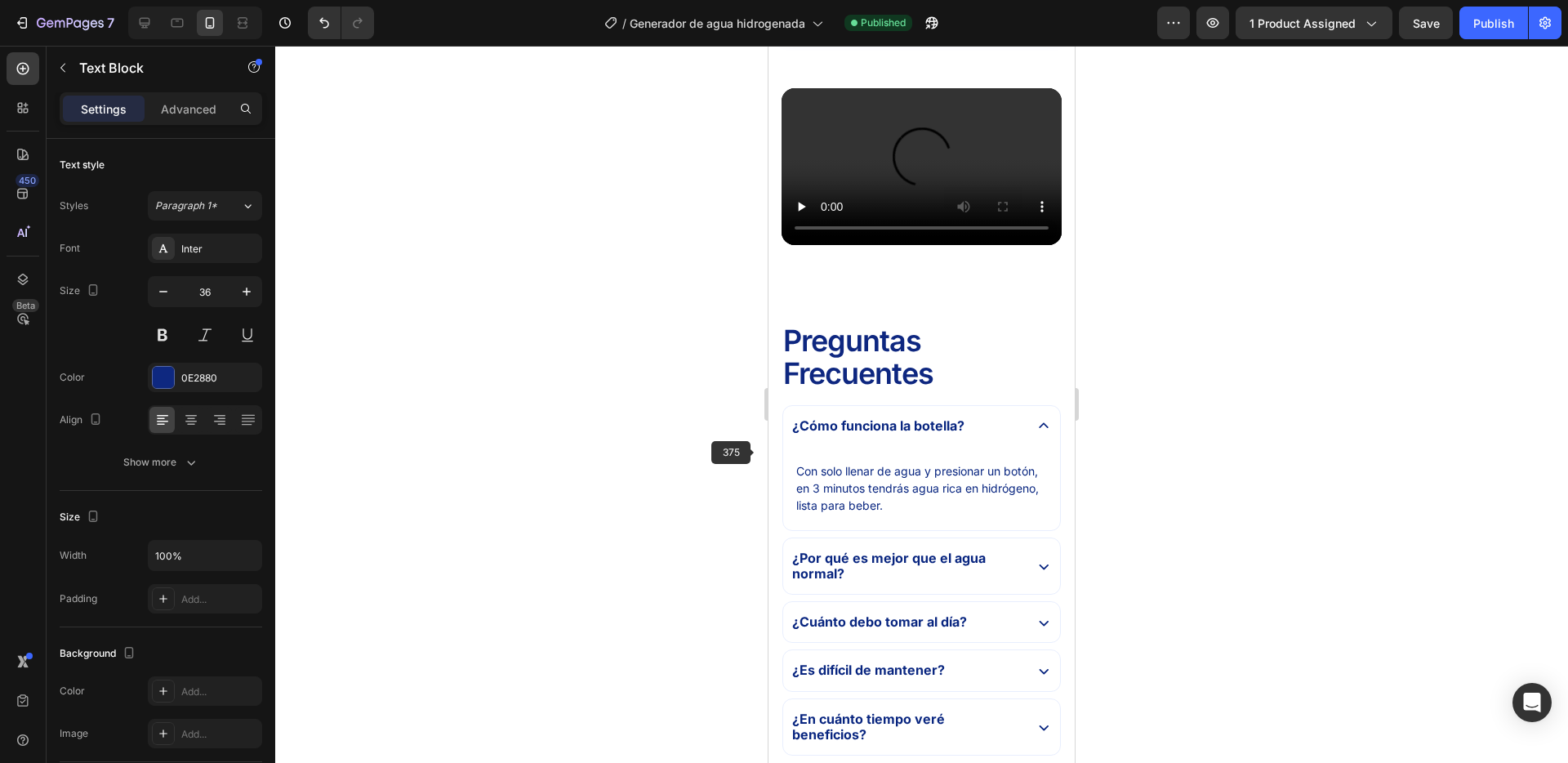
scroll to position [4378, 0]
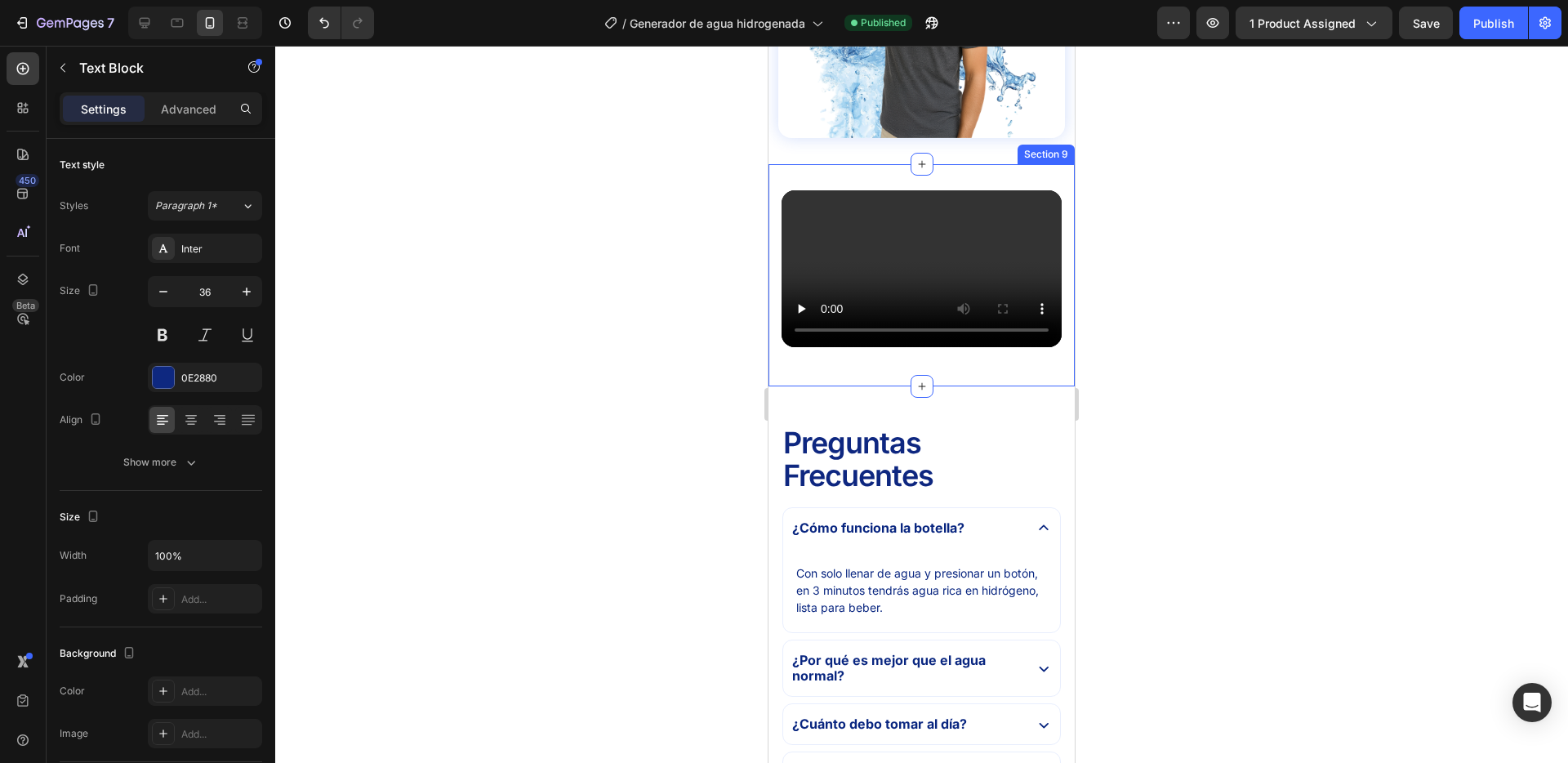
click at [883, 363] on div "Video Row Section 9" at bounding box center [922, 276] width 307 height 223
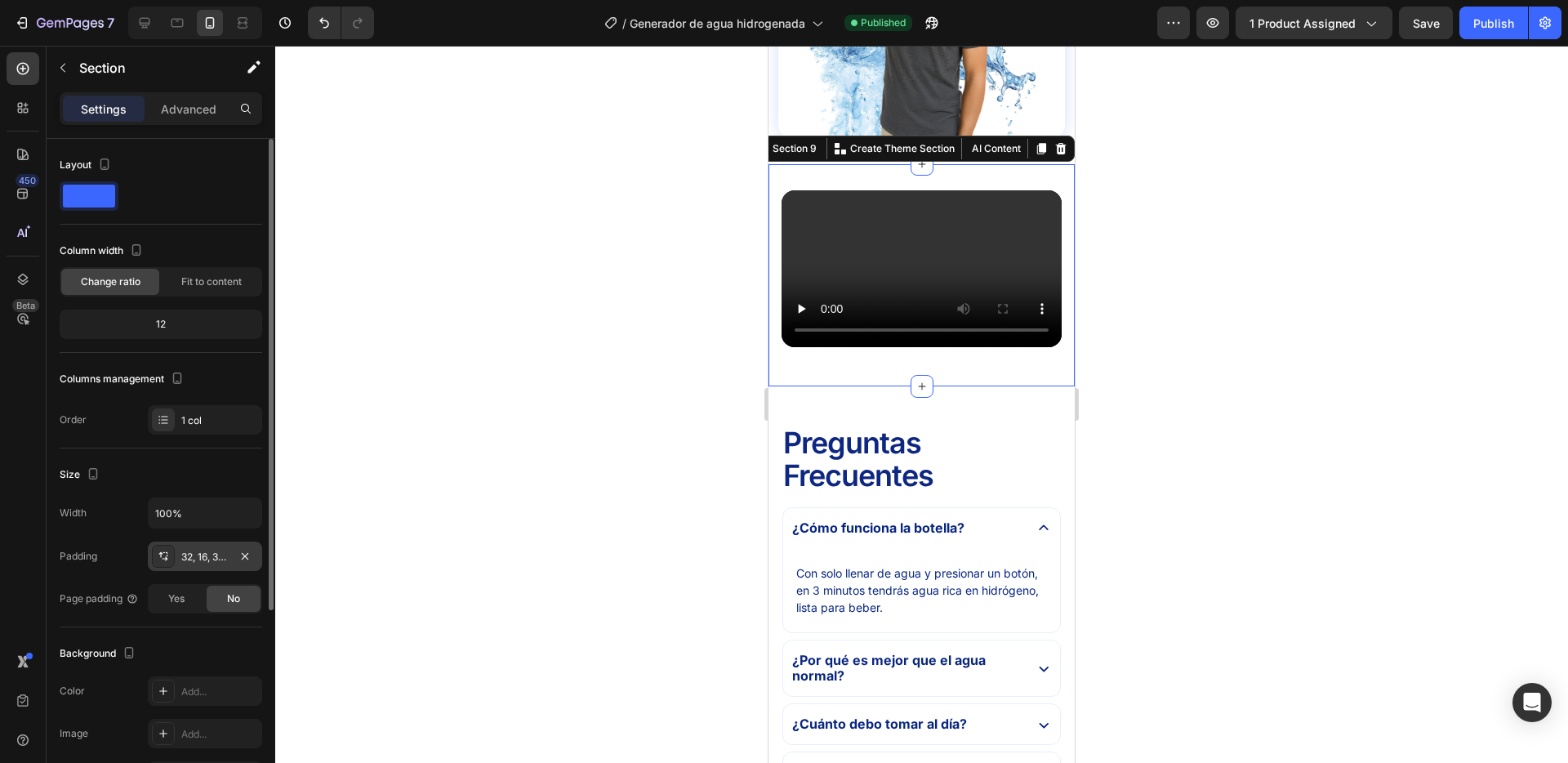
click at [221, 550] on div "32, 16, 32, 16" at bounding box center [205, 557] width 47 height 15
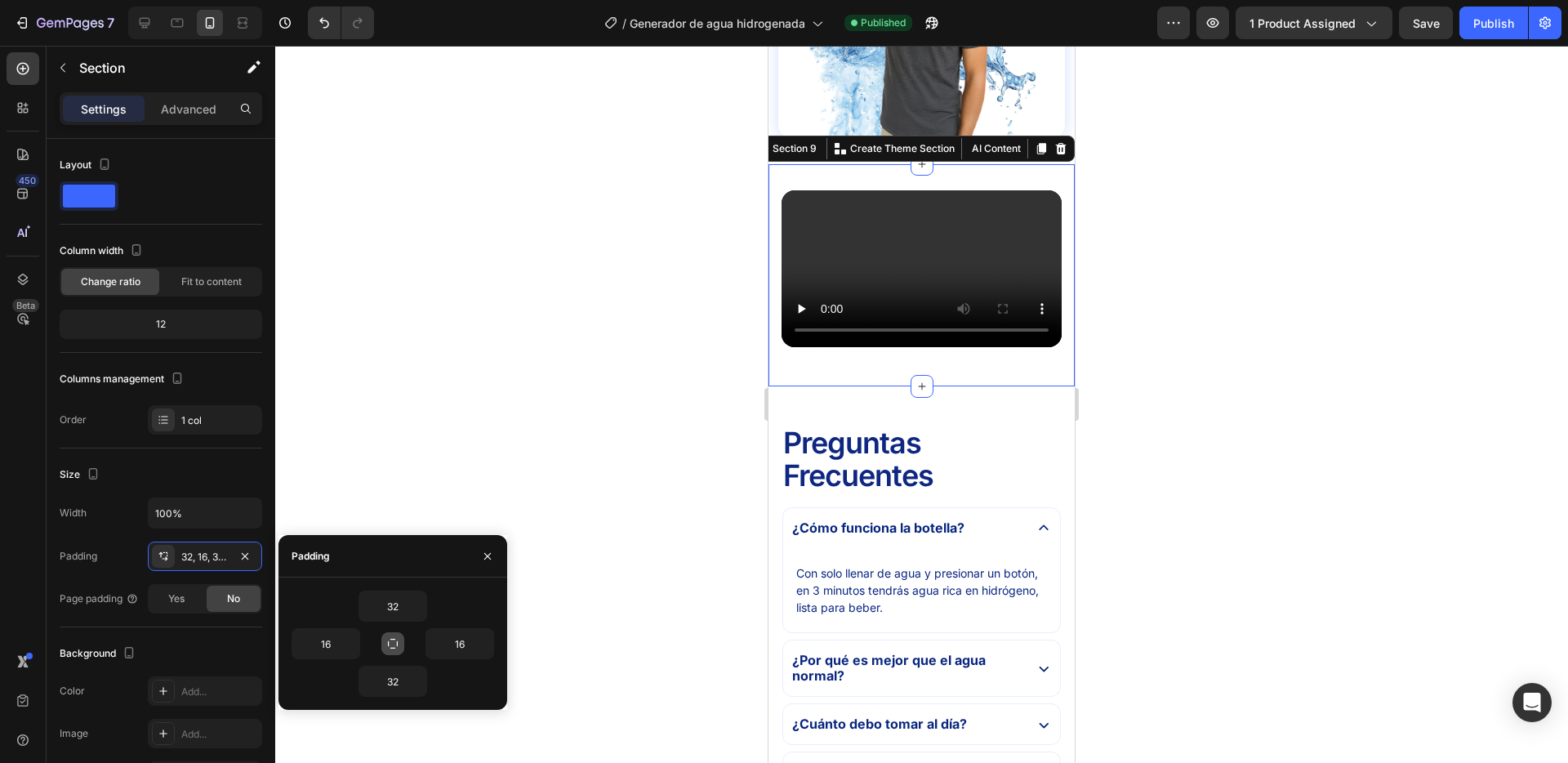
click at [392, 641] on icon "button" at bounding box center [393, 643] width 13 height 13
type input "32"
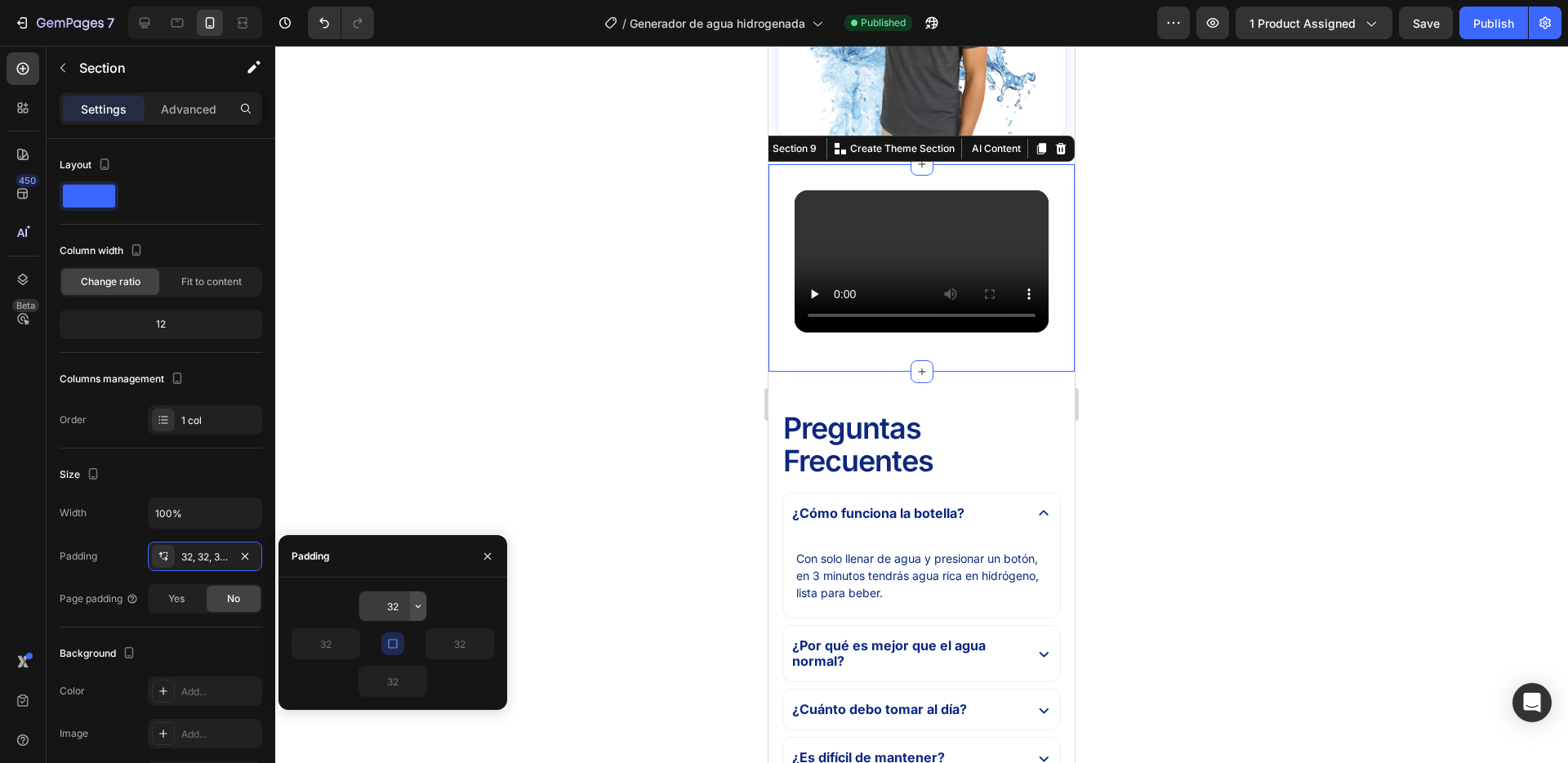
click at [414, 608] on icon "button" at bounding box center [418, 606] width 13 height 13
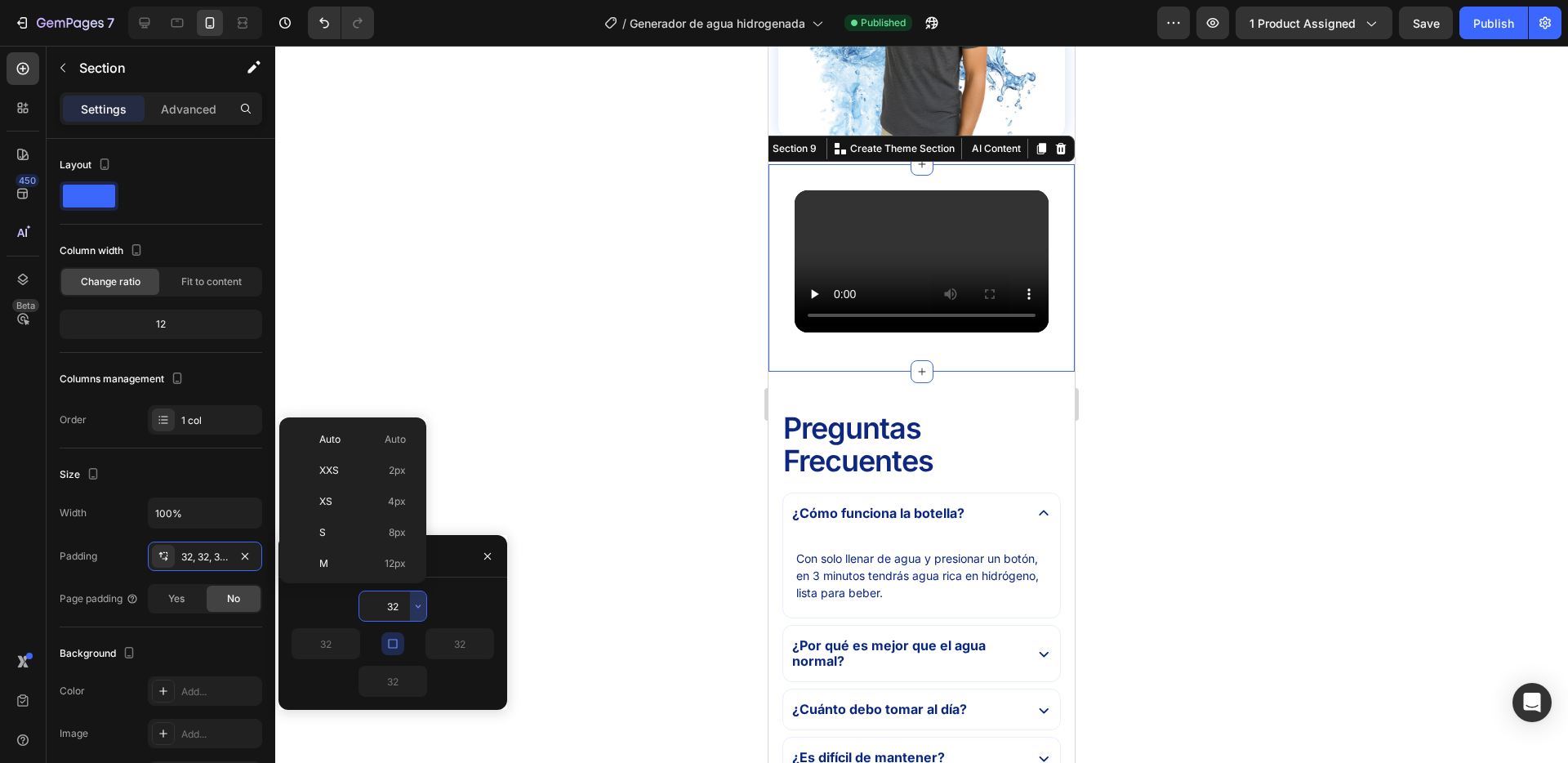
scroll to position [118, 0]
click at [359, 480] on p "L 16px" at bounding box center [362, 477] width 86 height 15
type input "16"
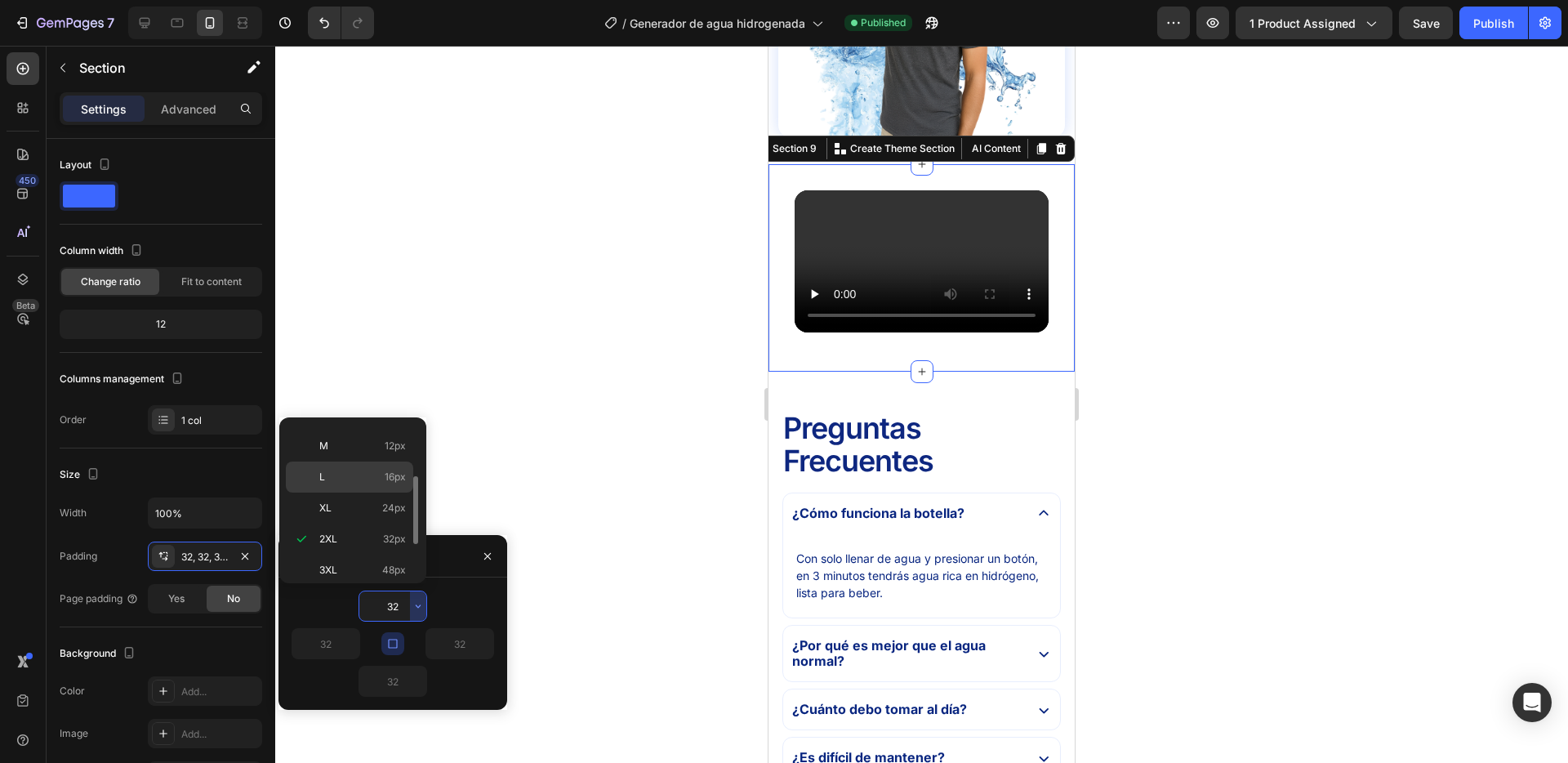
type input "16"
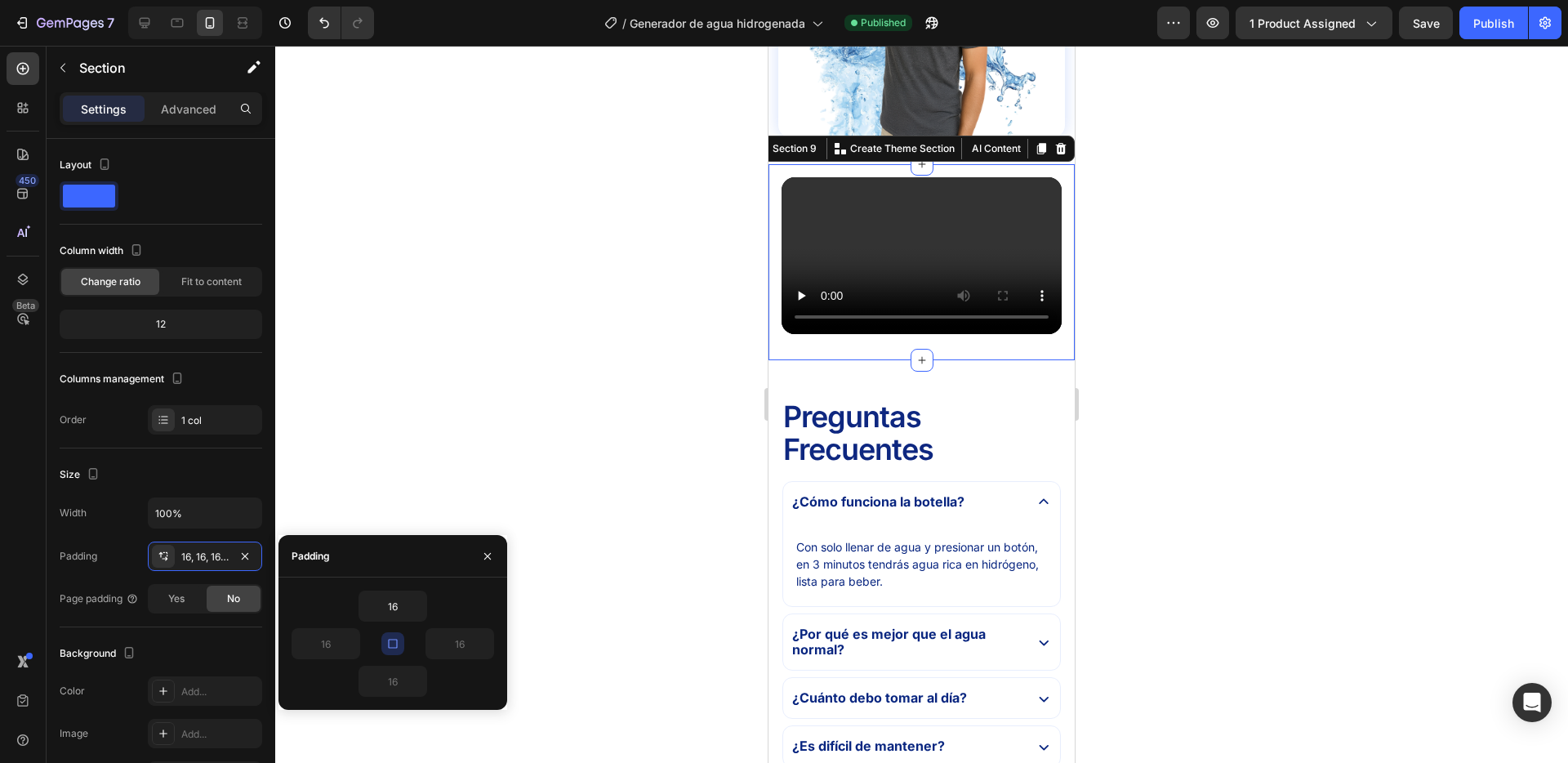
click at [622, 347] on div at bounding box center [921, 404] width 1293 height 717
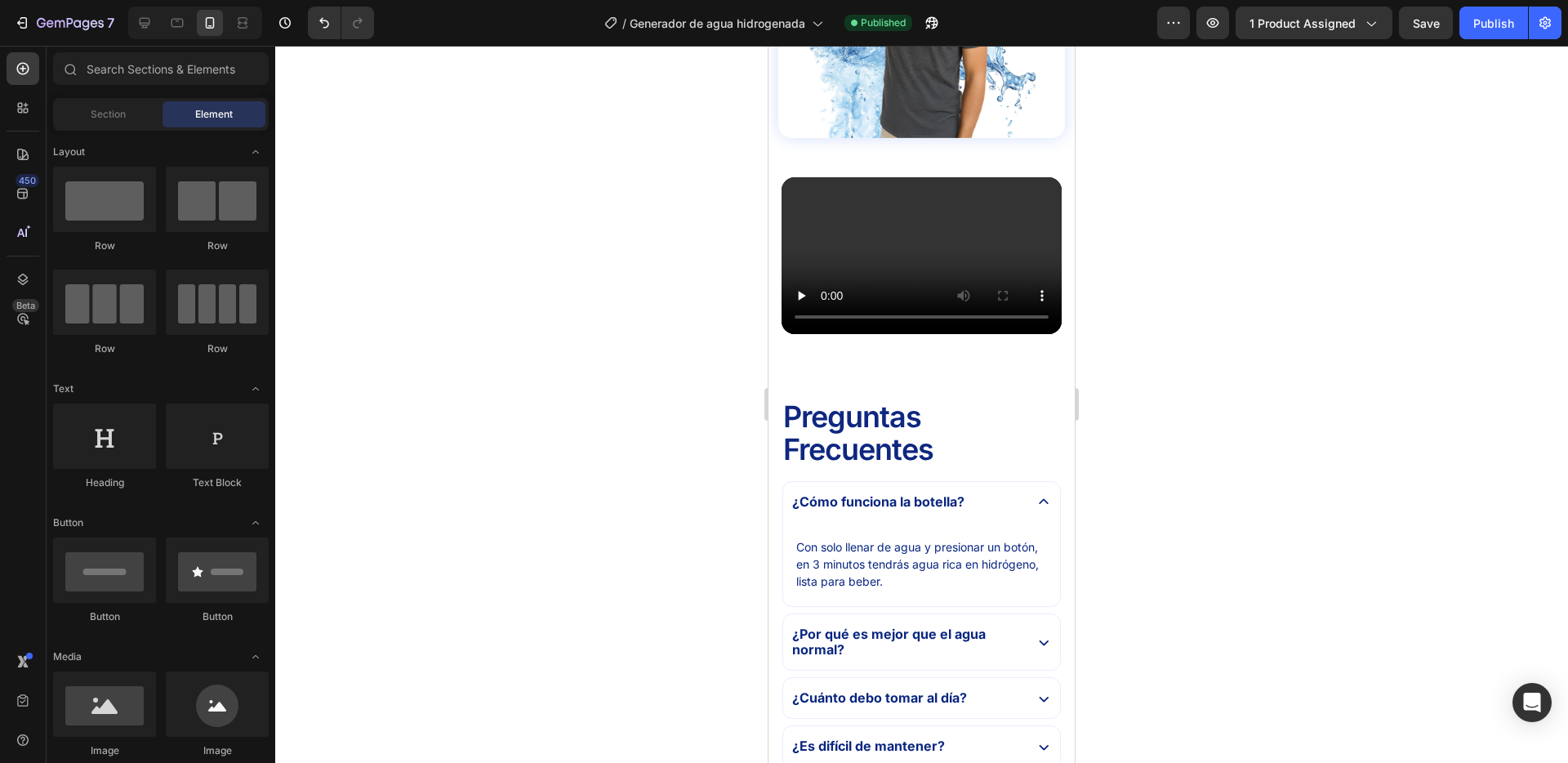
drag, startPoint x: 524, startPoint y: 298, endPoint x: 704, endPoint y: 261, distance: 183.8
click at [524, 298] on div at bounding box center [921, 404] width 1293 height 717
click at [865, 190] on div "Video 0" at bounding box center [922, 256] width 280 height 158
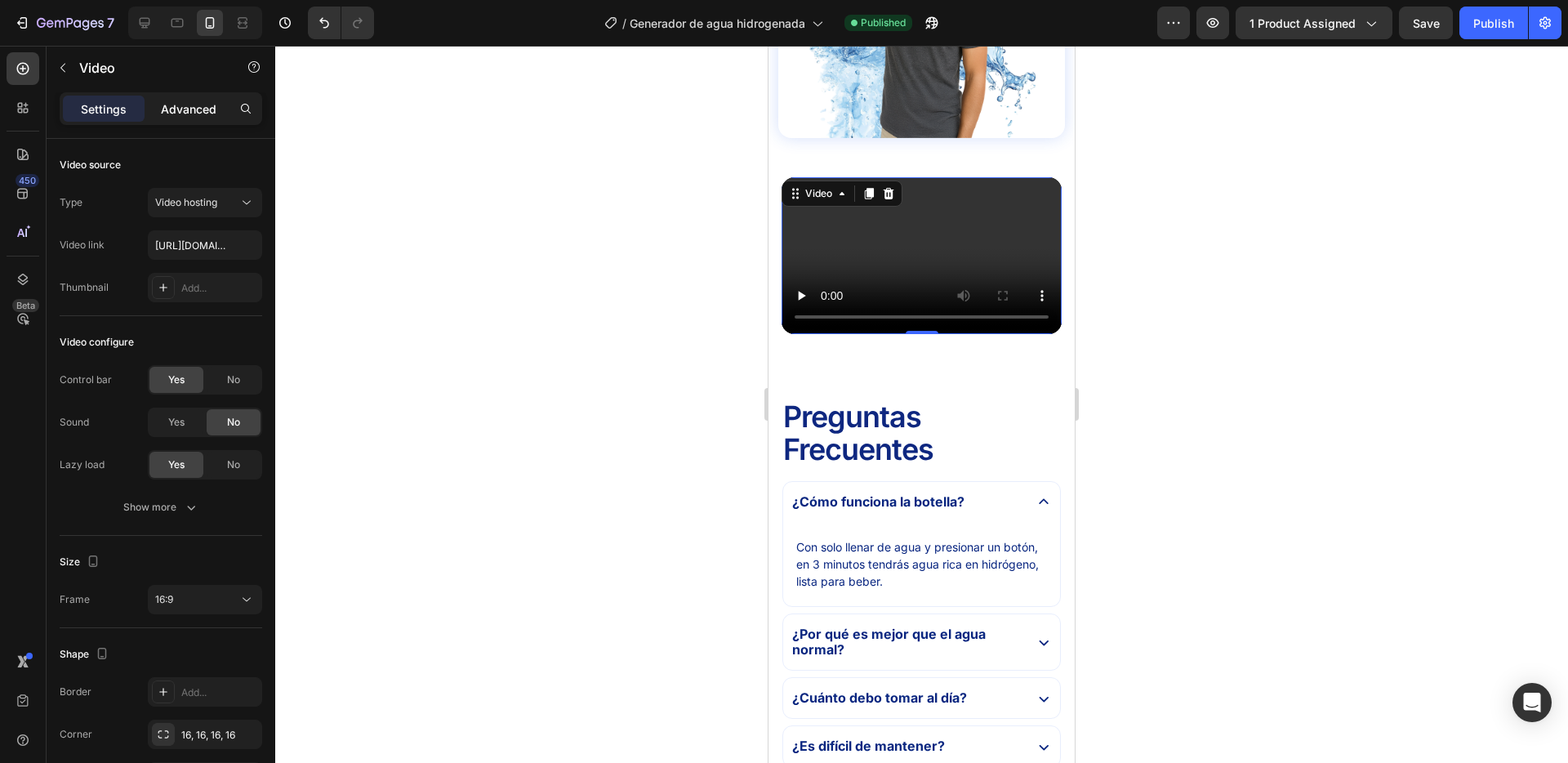
click at [179, 111] on p "Advanced" at bounding box center [188, 109] width 55 height 17
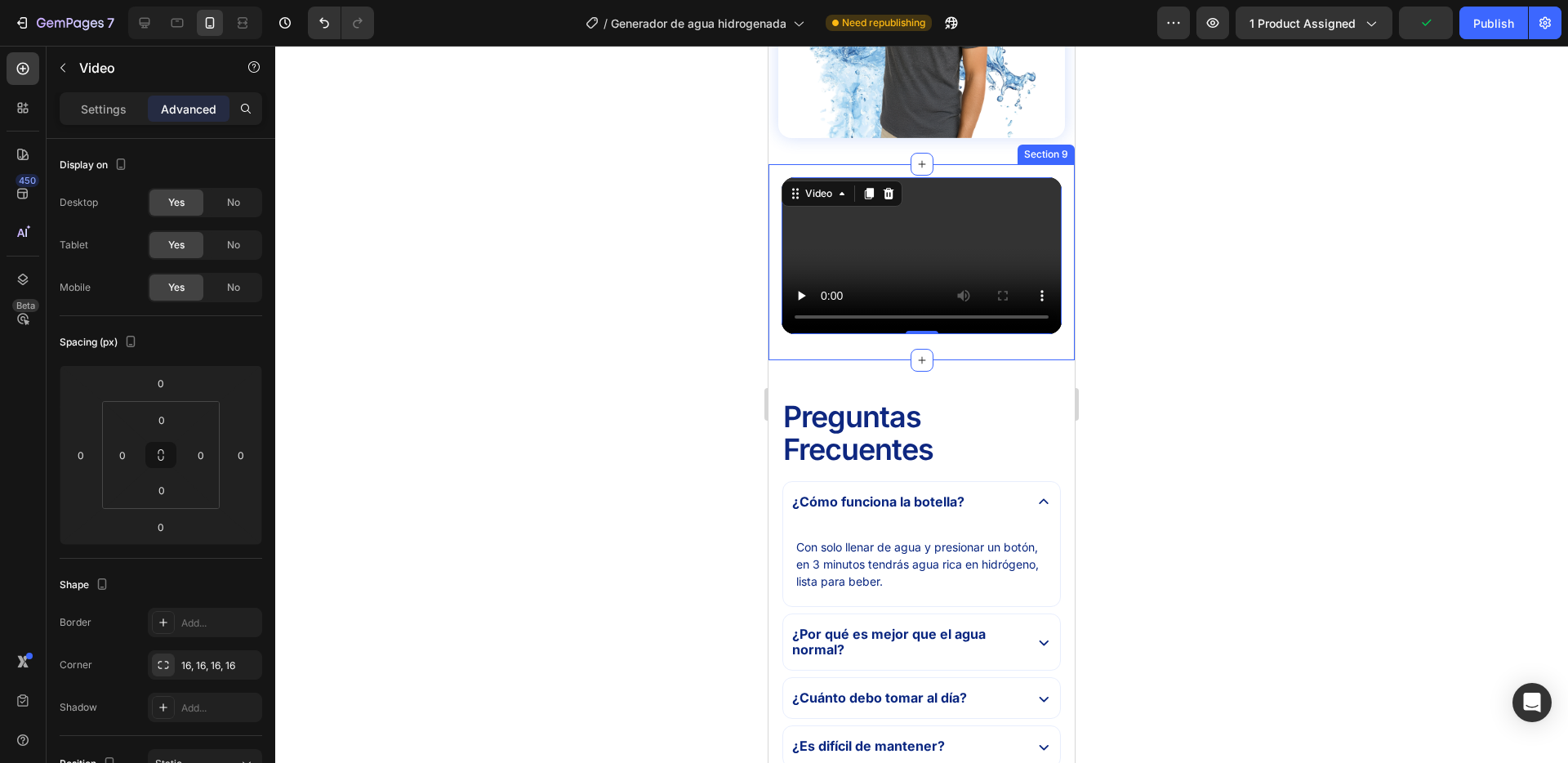
click at [850, 347] on div "Video 0 Row" at bounding box center [922, 262] width 280 height 171
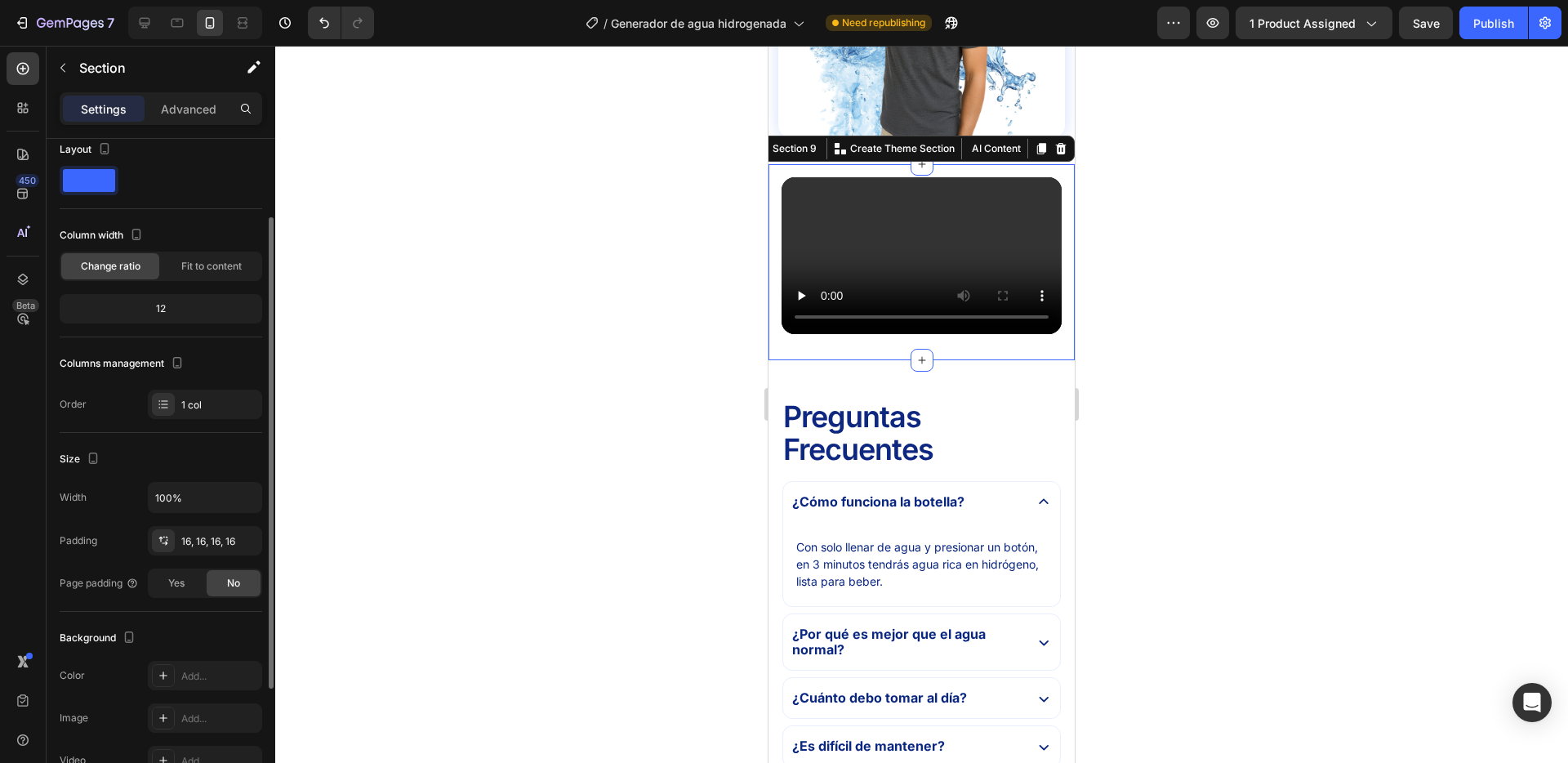
scroll to position [0, 0]
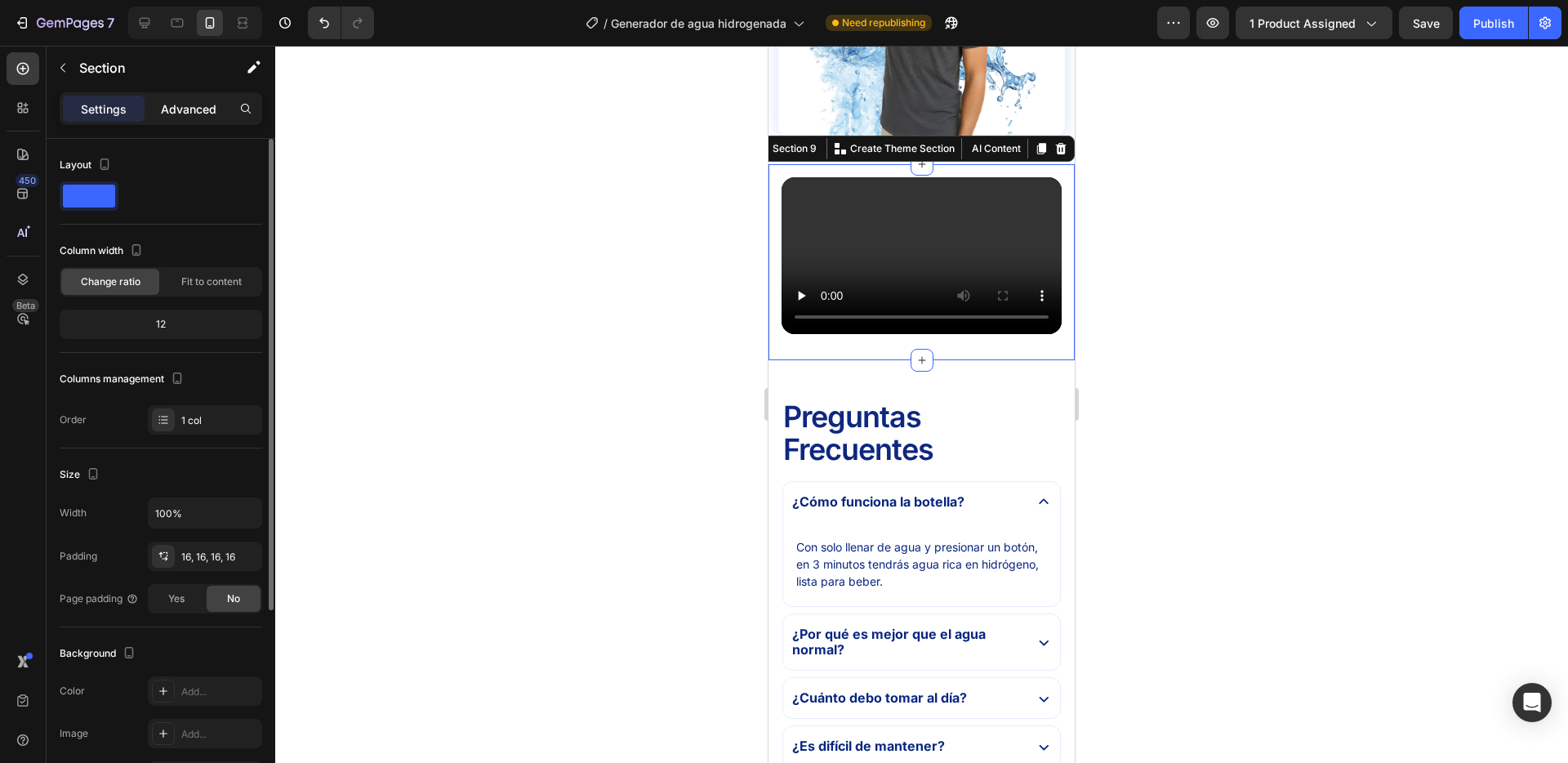
click at [201, 103] on p "Advanced" at bounding box center [188, 109] width 55 height 17
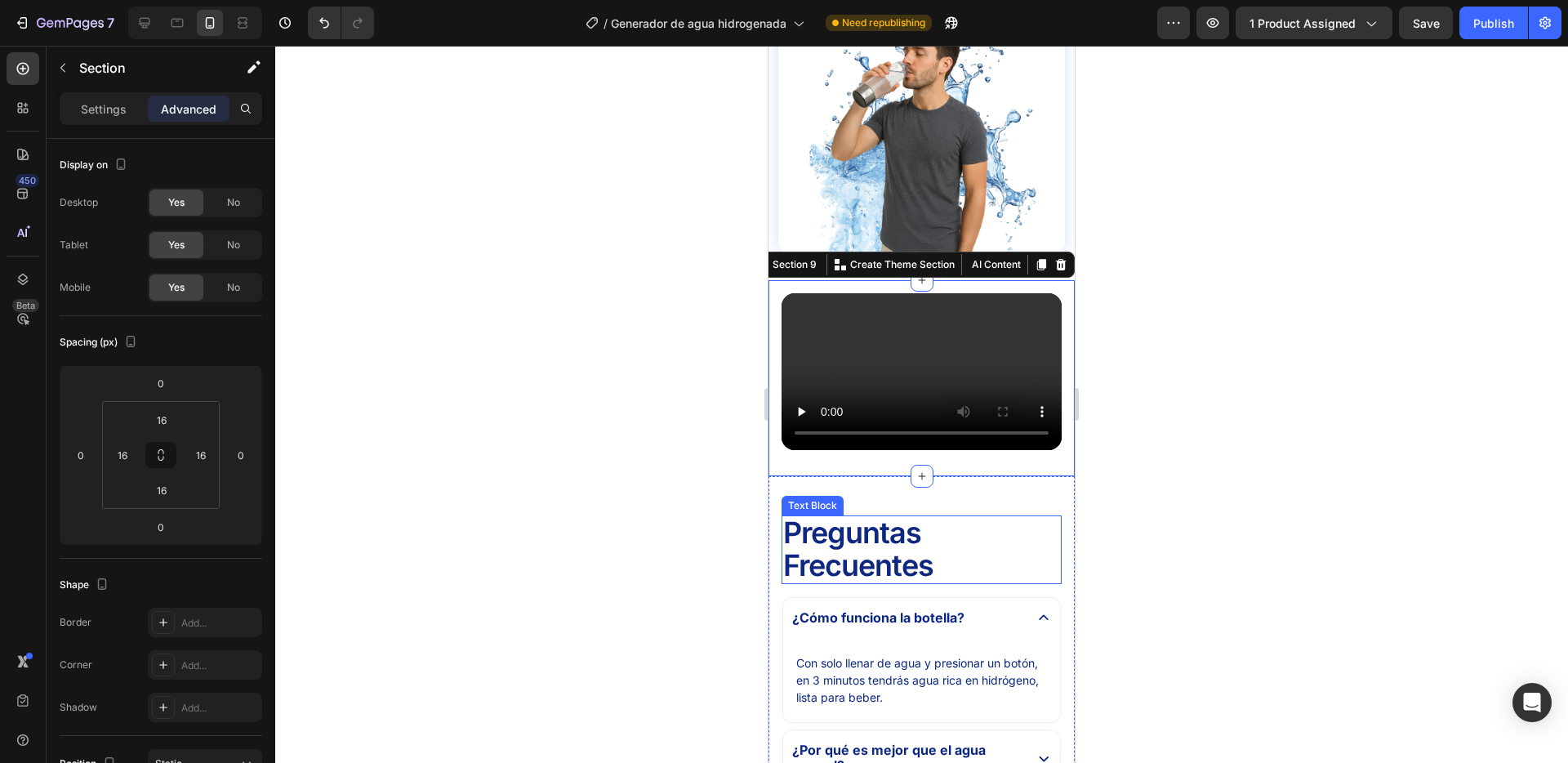
scroll to position [4260, 0]
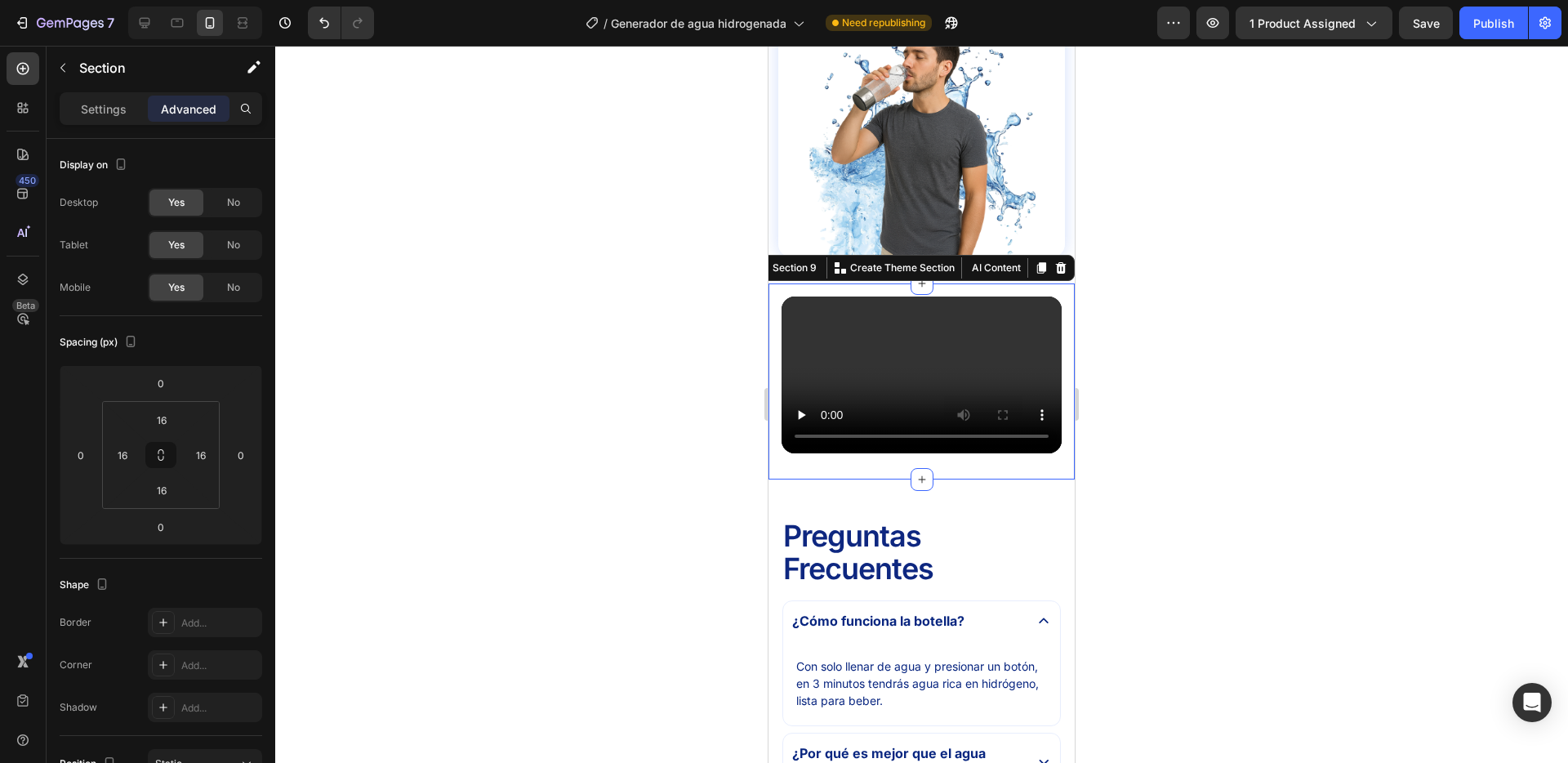
click at [1147, 429] on div at bounding box center [921, 404] width 1293 height 717
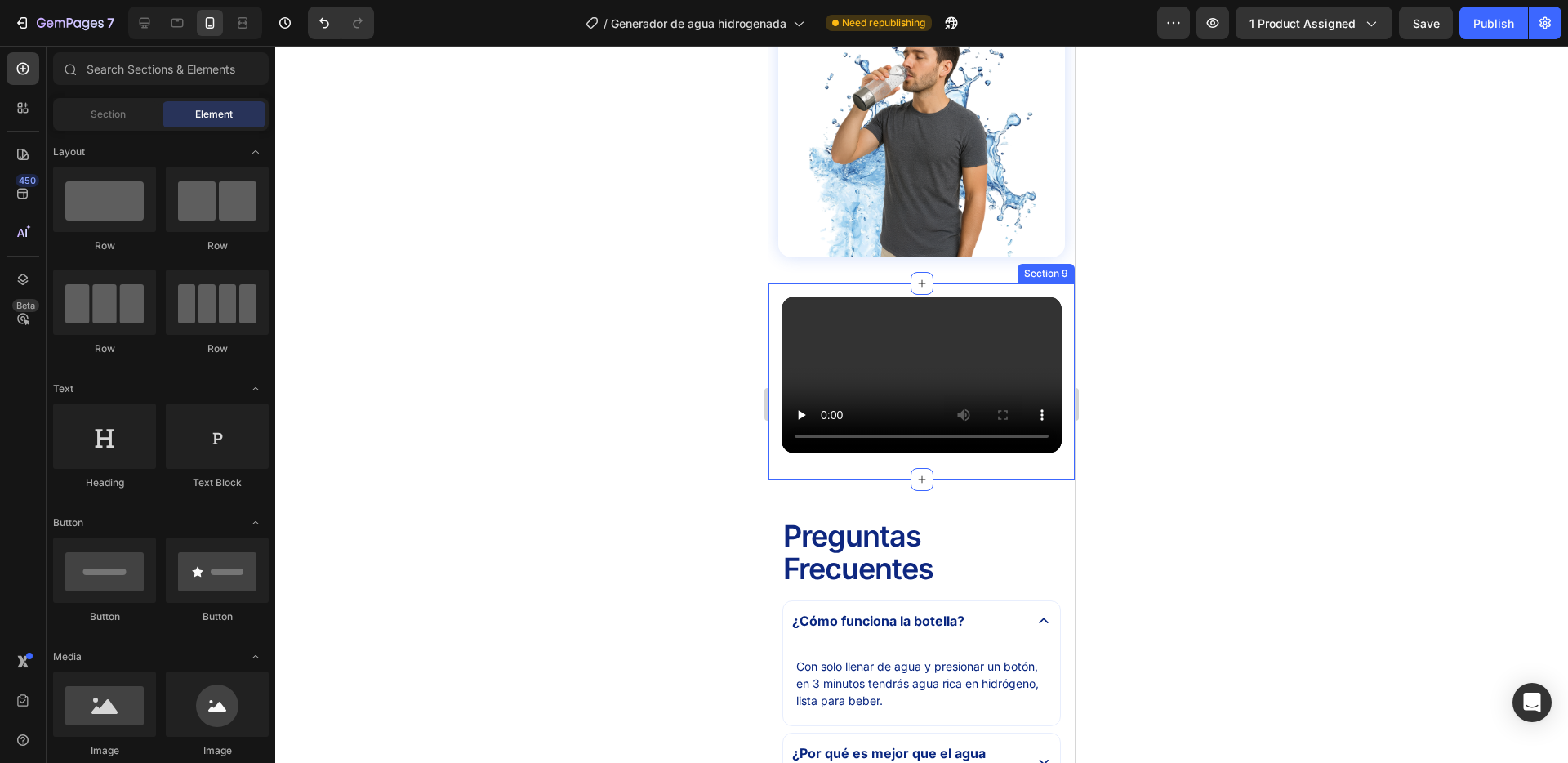
click at [1028, 286] on div "Video Row Section 9" at bounding box center [922, 381] width 307 height 197
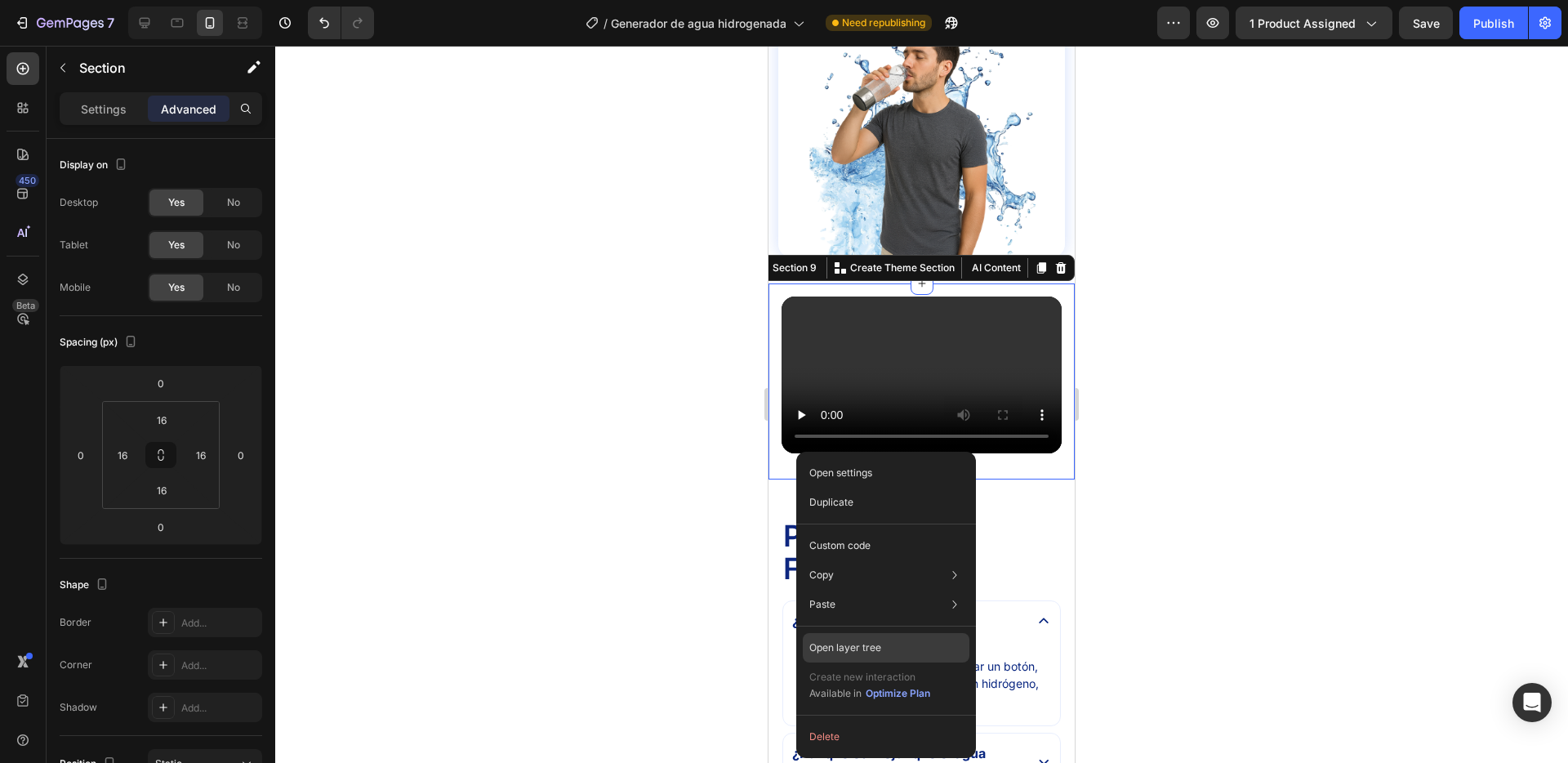
click at [893, 651] on div "Open layer tree" at bounding box center [887, 648] width 167 height 29
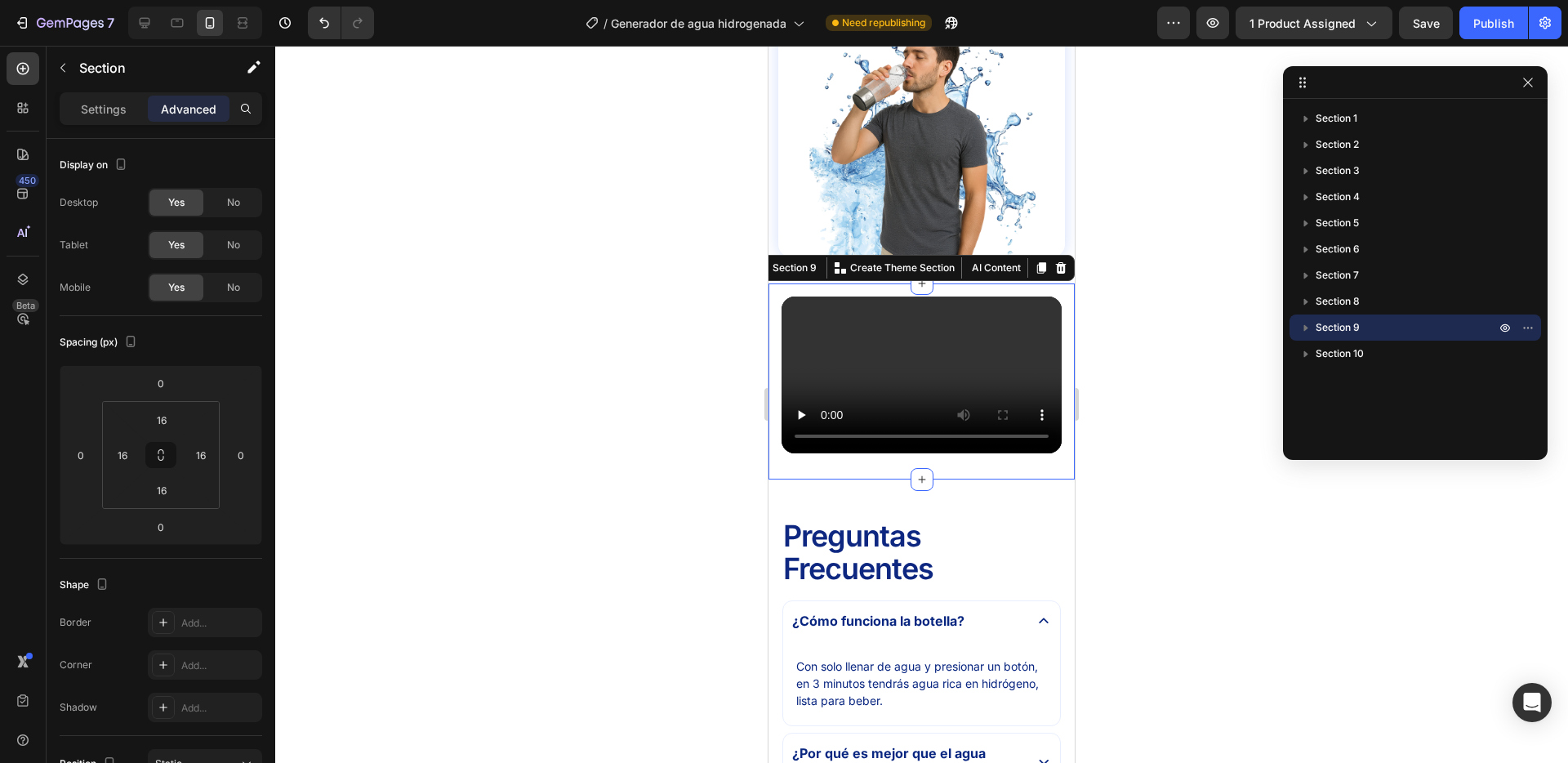
click at [1308, 327] on icon "button" at bounding box center [1306, 328] width 16 height 16
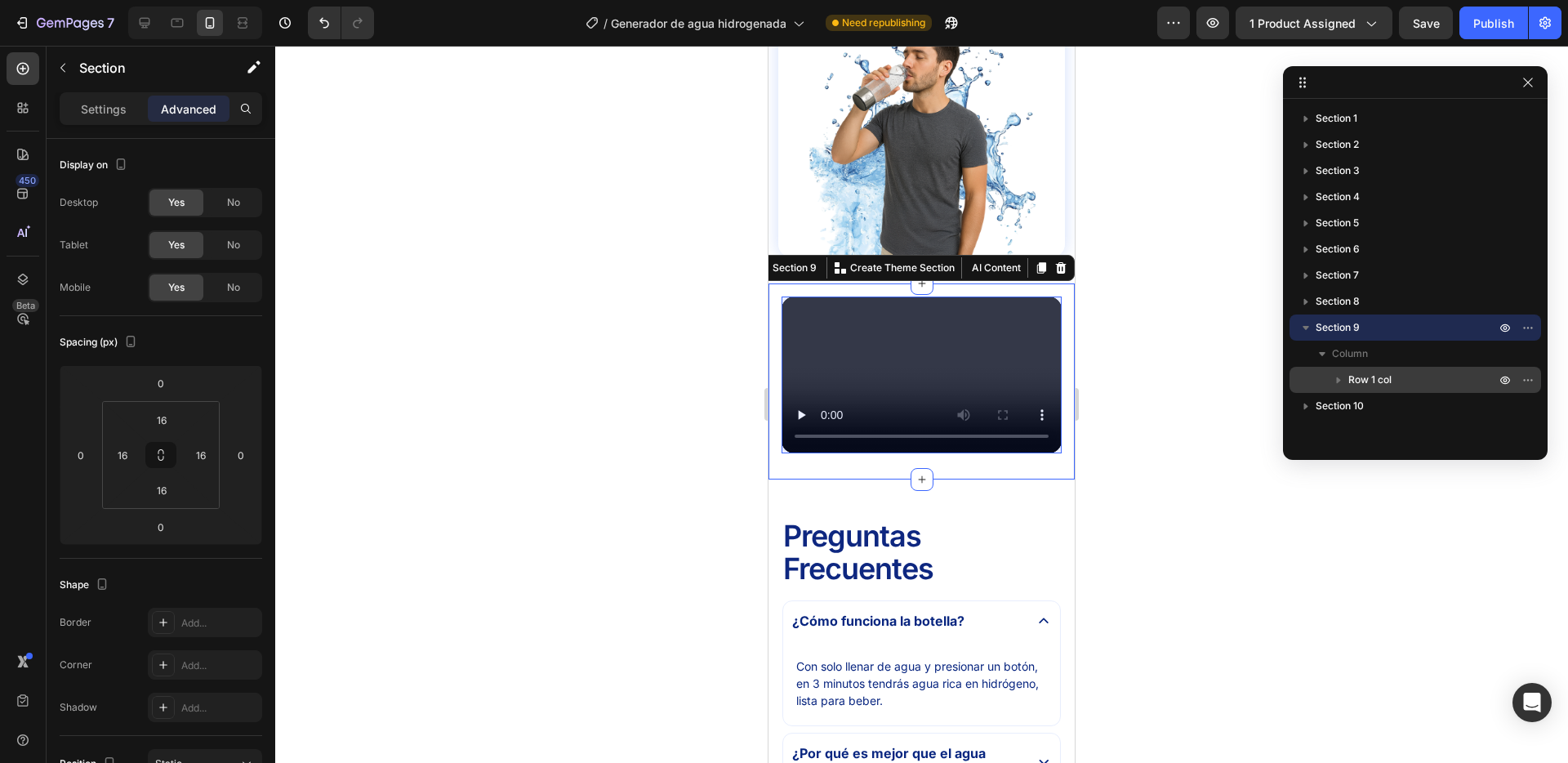
click at [1387, 380] on span "Row 1 col" at bounding box center [1370, 380] width 44 height 16
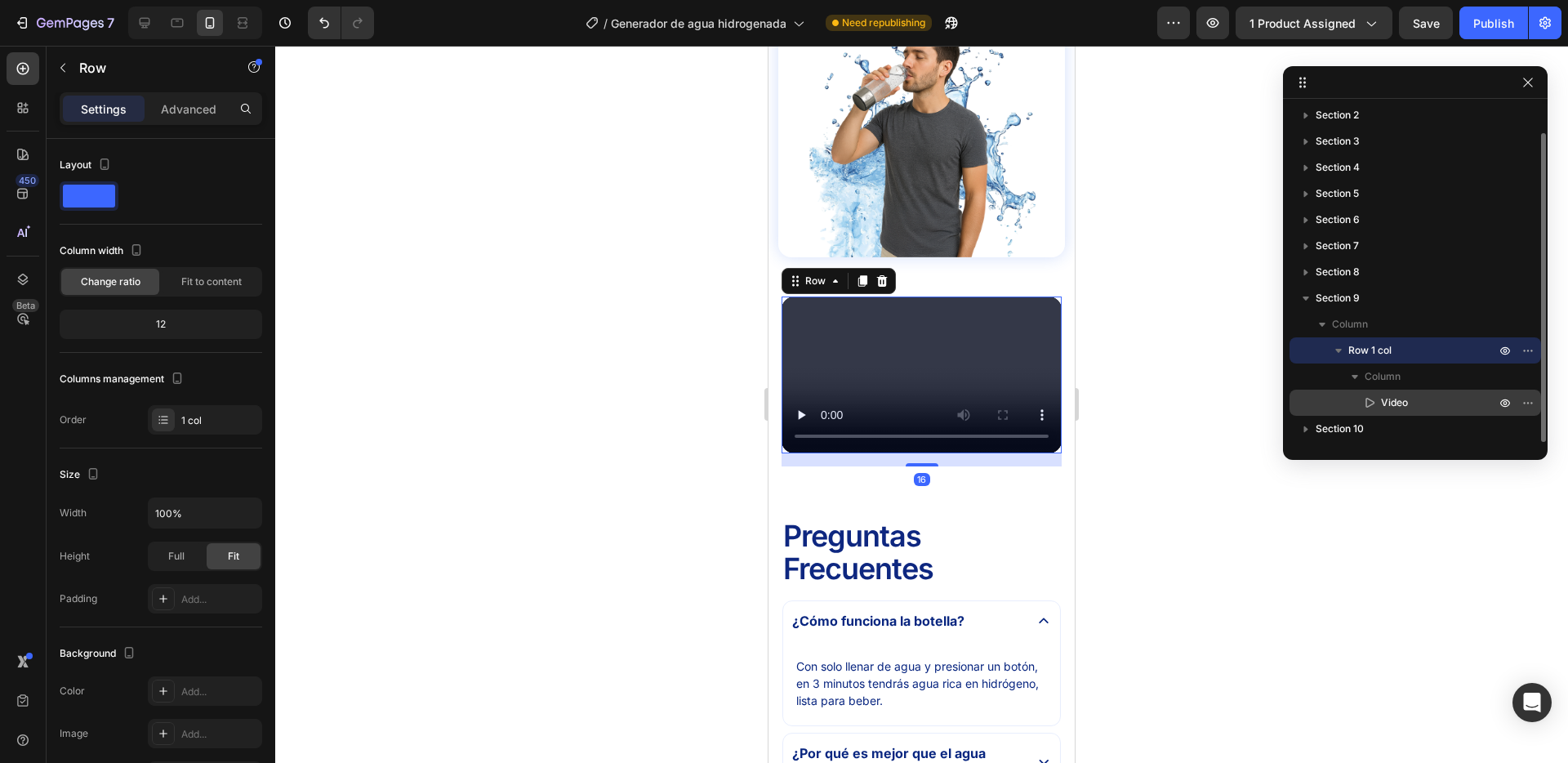
click at [1451, 398] on p "Video" at bounding box center [1421, 403] width 118 height 16
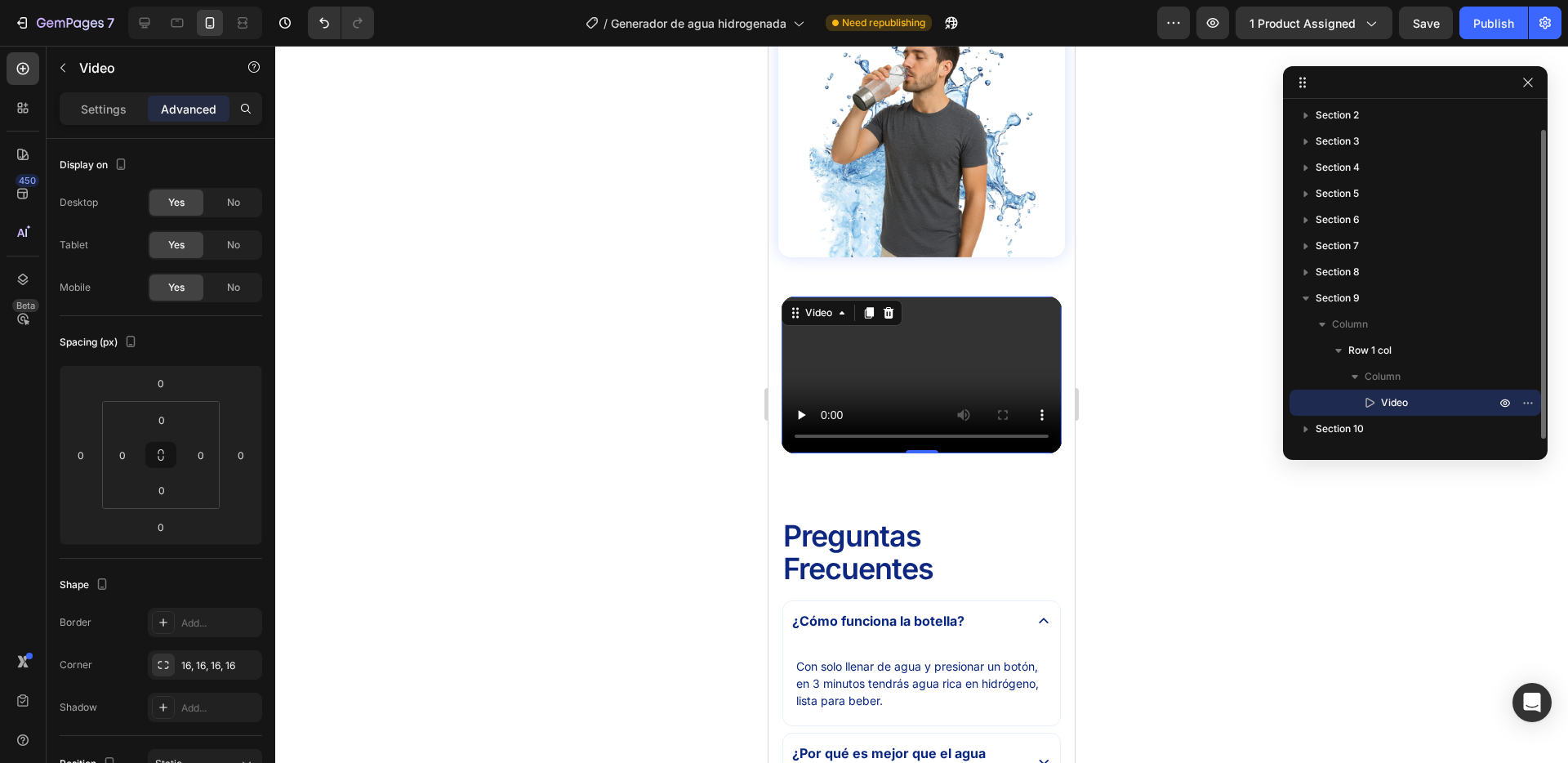
scroll to position [28, 0]
click at [1391, 355] on span "Row 1 col" at bounding box center [1370, 352] width 44 height 16
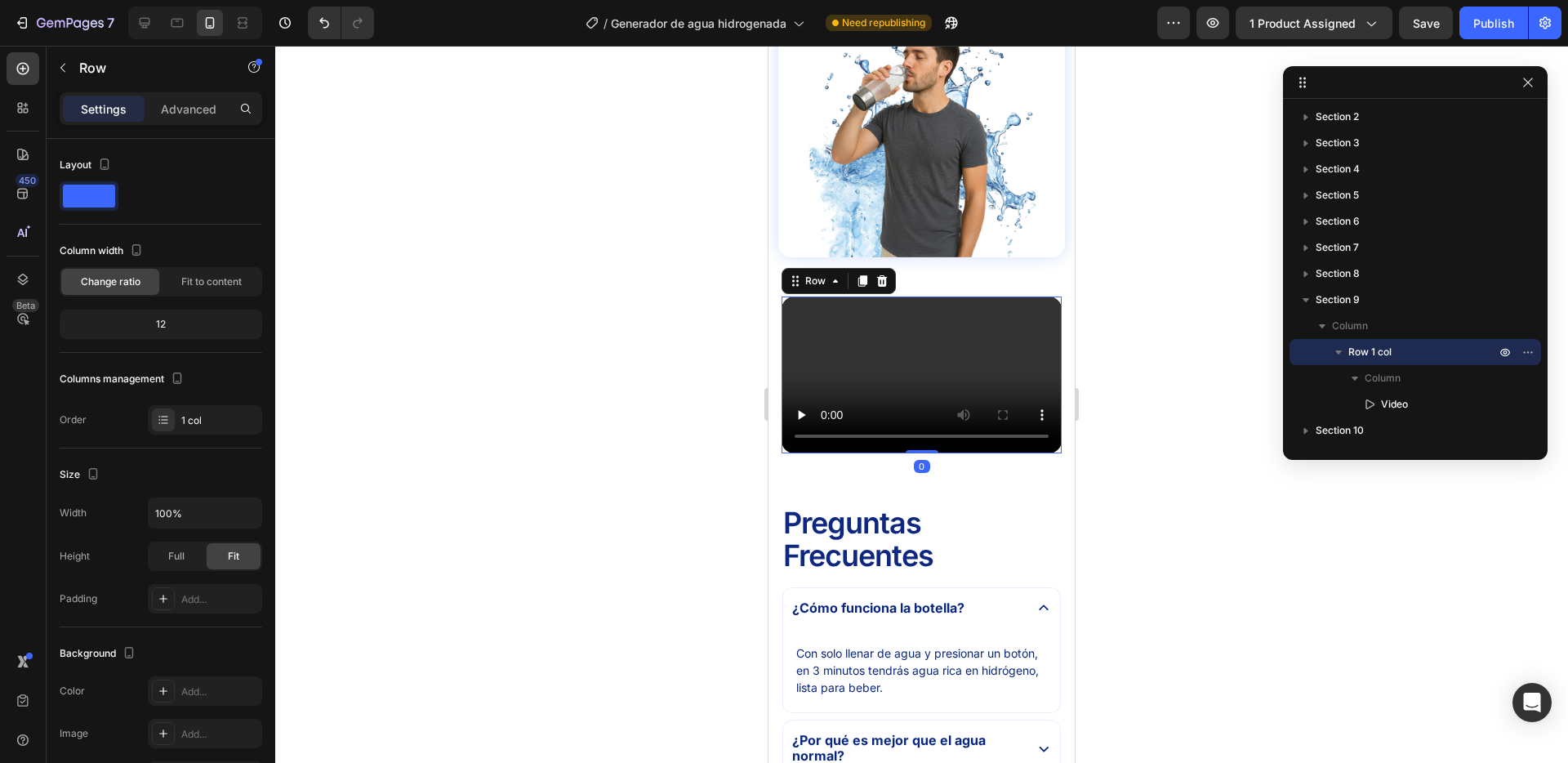
click at [938, 434] on div "Video Row 0" at bounding box center [922, 376] width 280 height 158
click at [528, 419] on div at bounding box center [921, 404] width 1293 height 717
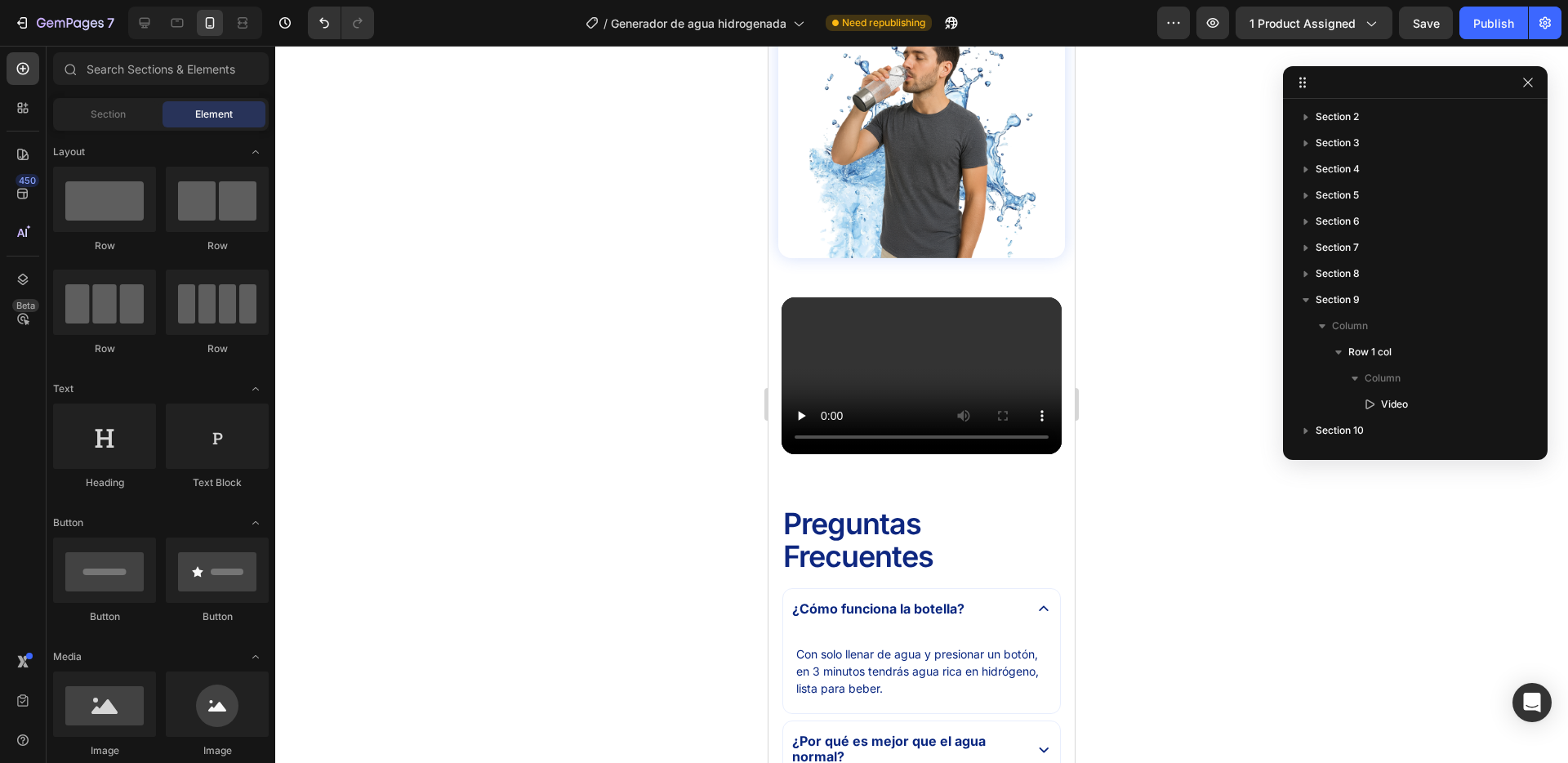
scroll to position [108, 0]
drag, startPoint x: 839, startPoint y: 491, endPoint x: 829, endPoint y: 499, distance: 12.8
click at [839, 492] on div "Preguntas Frecuentes Text Block ¿Cómo funciona la botella? Con solo llenar de a…" at bounding box center [922, 716] width 307 height 497
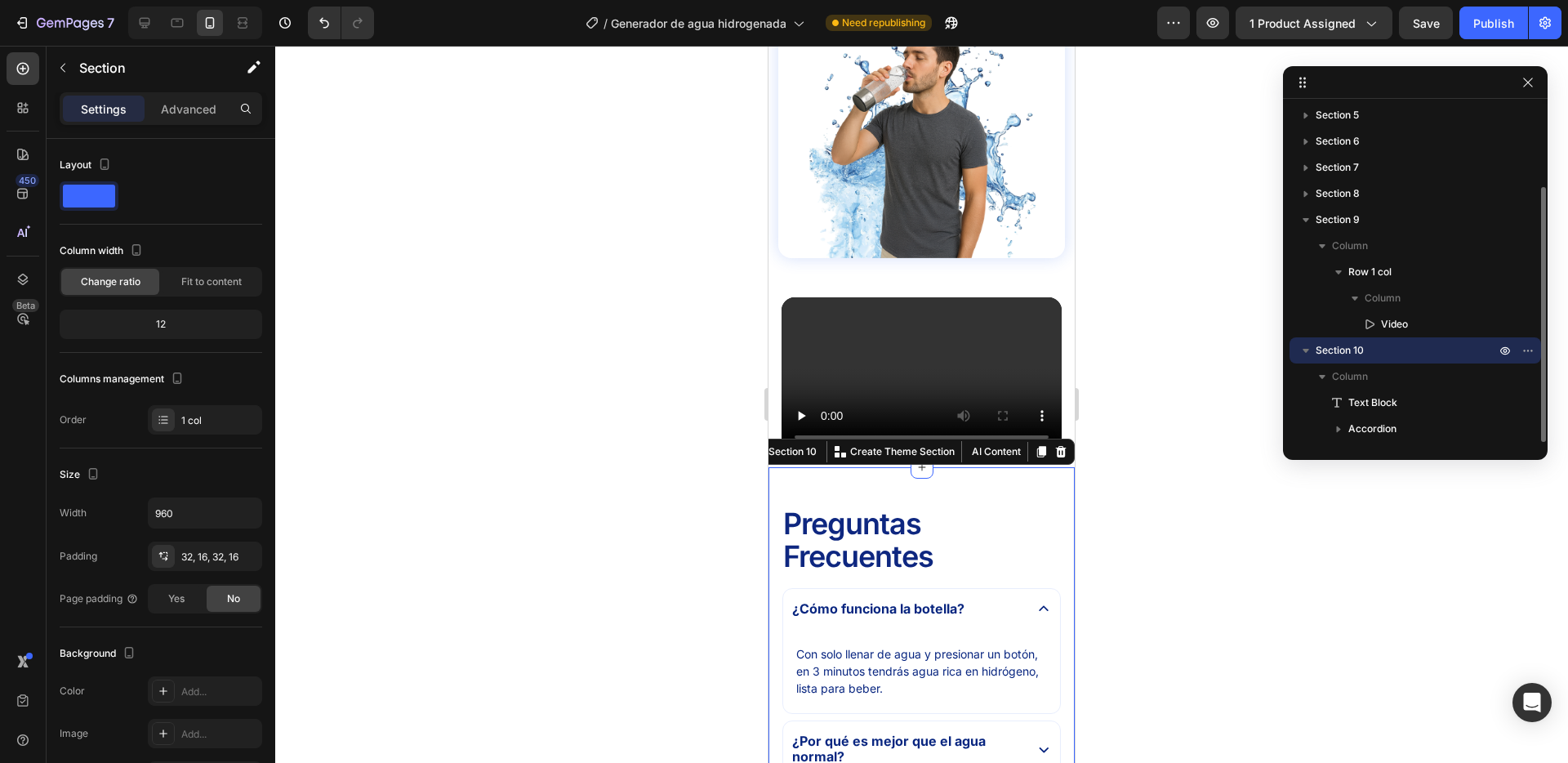
click at [829, 491] on div "Preguntas Frecuentes Text Block ¿Cómo funciona la botella? Con solo llenar de a…" at bounding box center [922, 716] width 307 height 497
drag, startPoint x: 1467, startPoint y: 24, endPoint x: 1477, endPoint y: 24, distance: 10.0
click at [1469, 24] on button "Publish" at bounding box center [1494, 23] width 69 height 33
click at [575, 291] on div at bounding box center [921, 404] width 1293 height 717
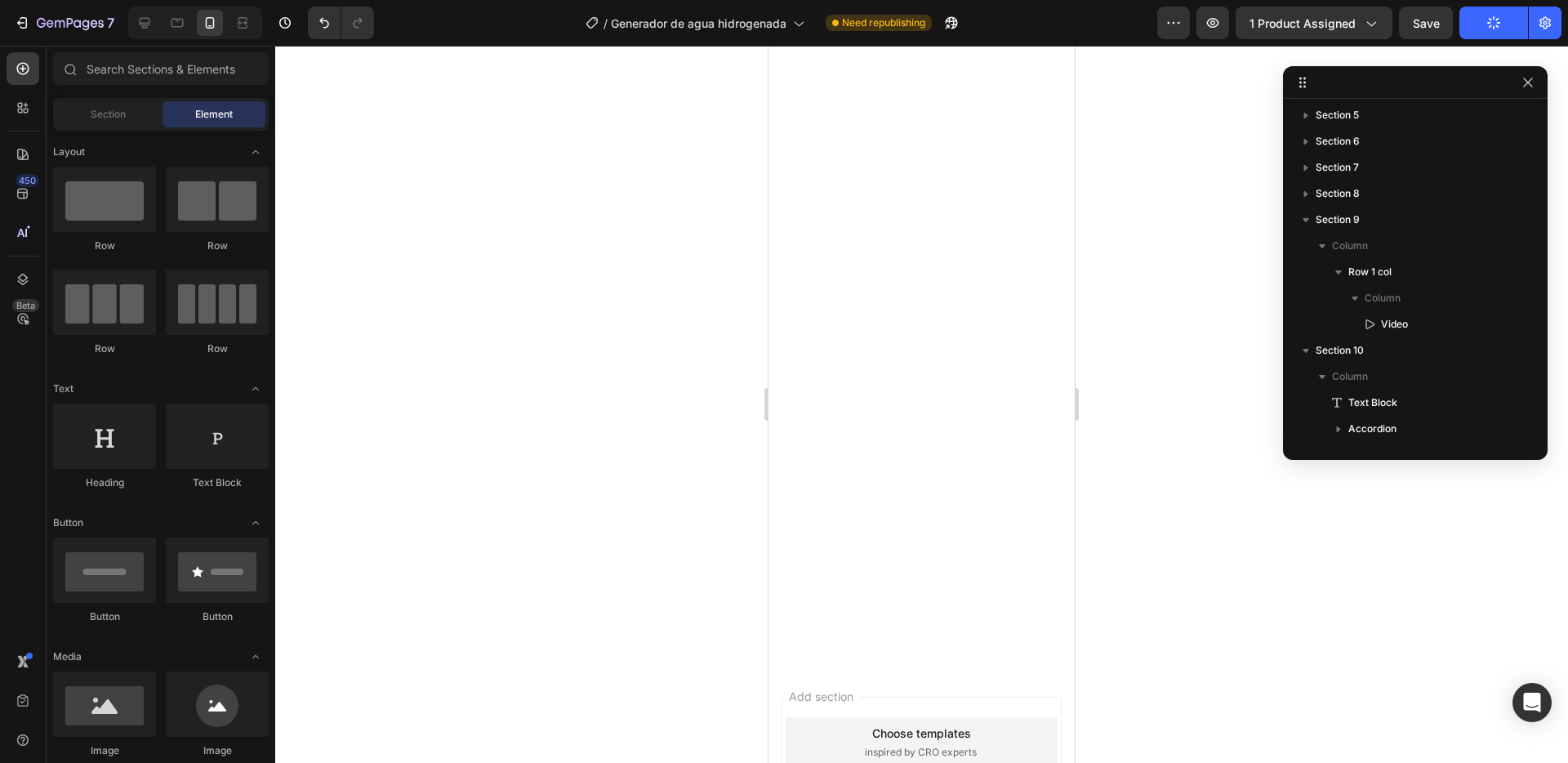
scroll to position [0, 0]
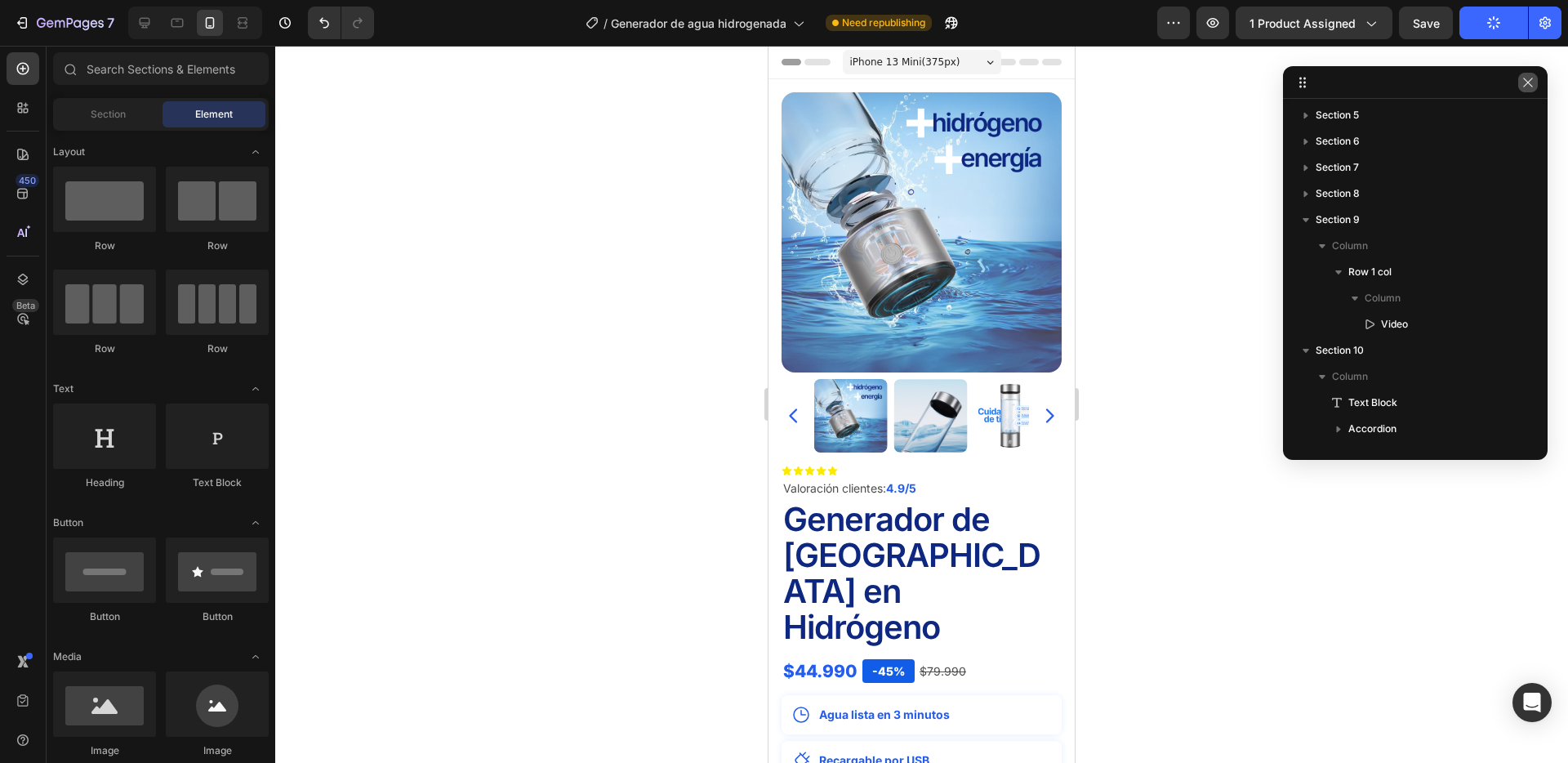
click at [1528, 81] on icon "button" at bounding box center [1528, 83] width 13 height 13
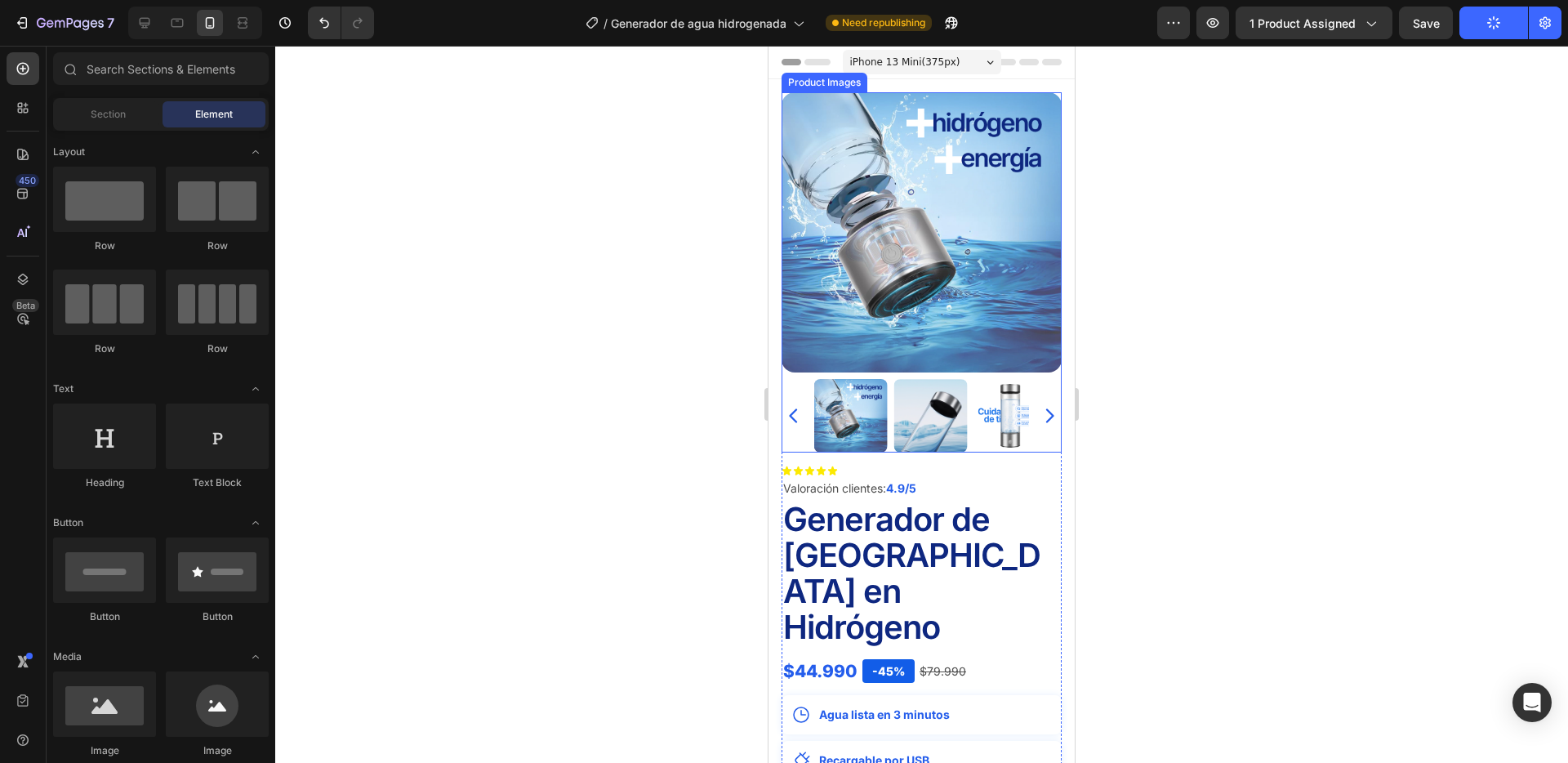
click at [1048, 414] on icon "Carousel Next Arrow" at bounding box center [1050, 416] width 20 height 20
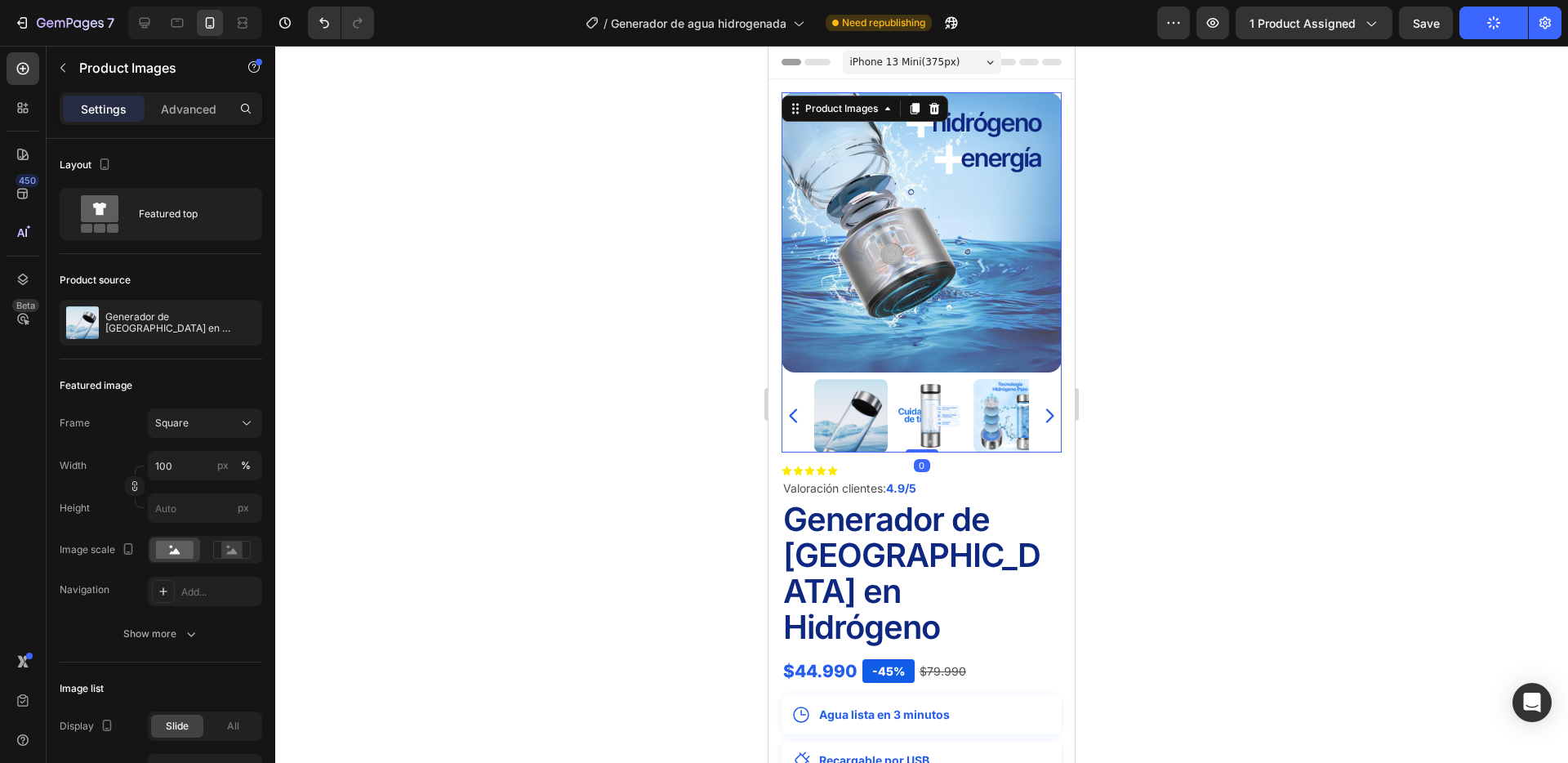
click at [1048, 414] on icon "Carousel Next Arrow" at bounding box center [1050, 416] width 20 height 20
click at [832, 409] on img at bounding box center [851, 416] width 74 height 73
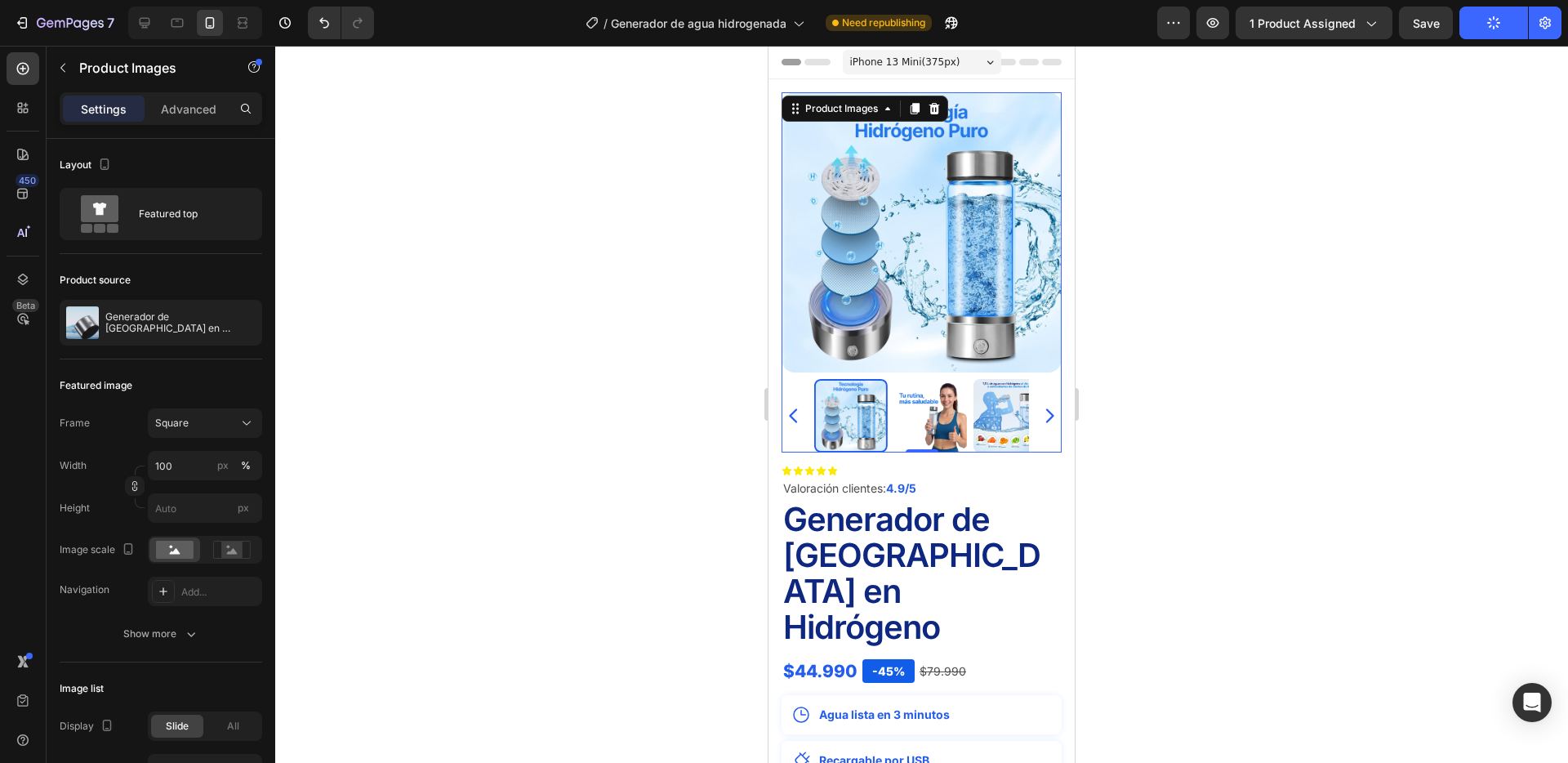
click at [935, 398] on img at bounding box center [931, 416] width 74 height 73
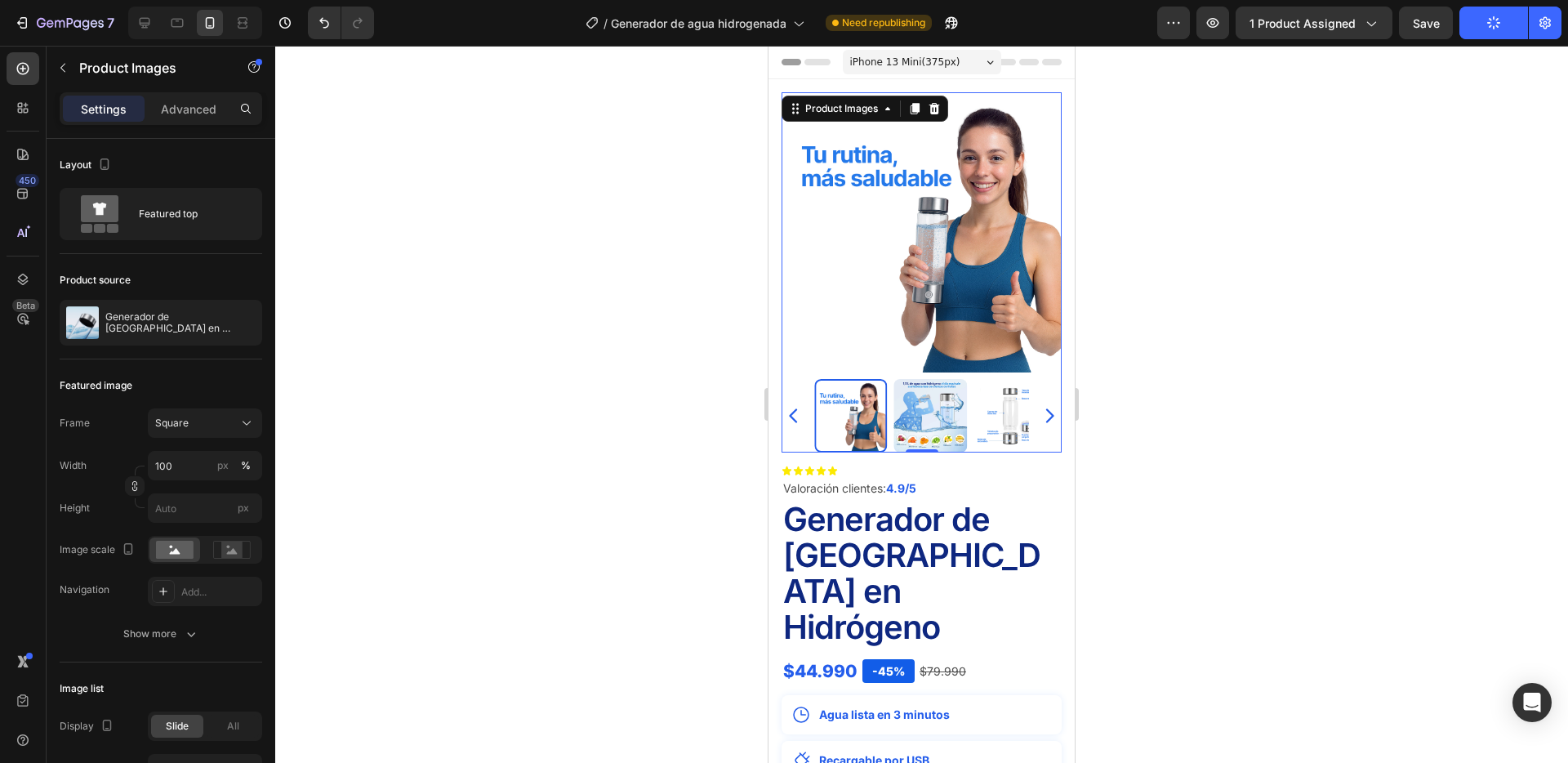
click at [933, 398] on img at bounding box center [931, 416] width 74 height 73
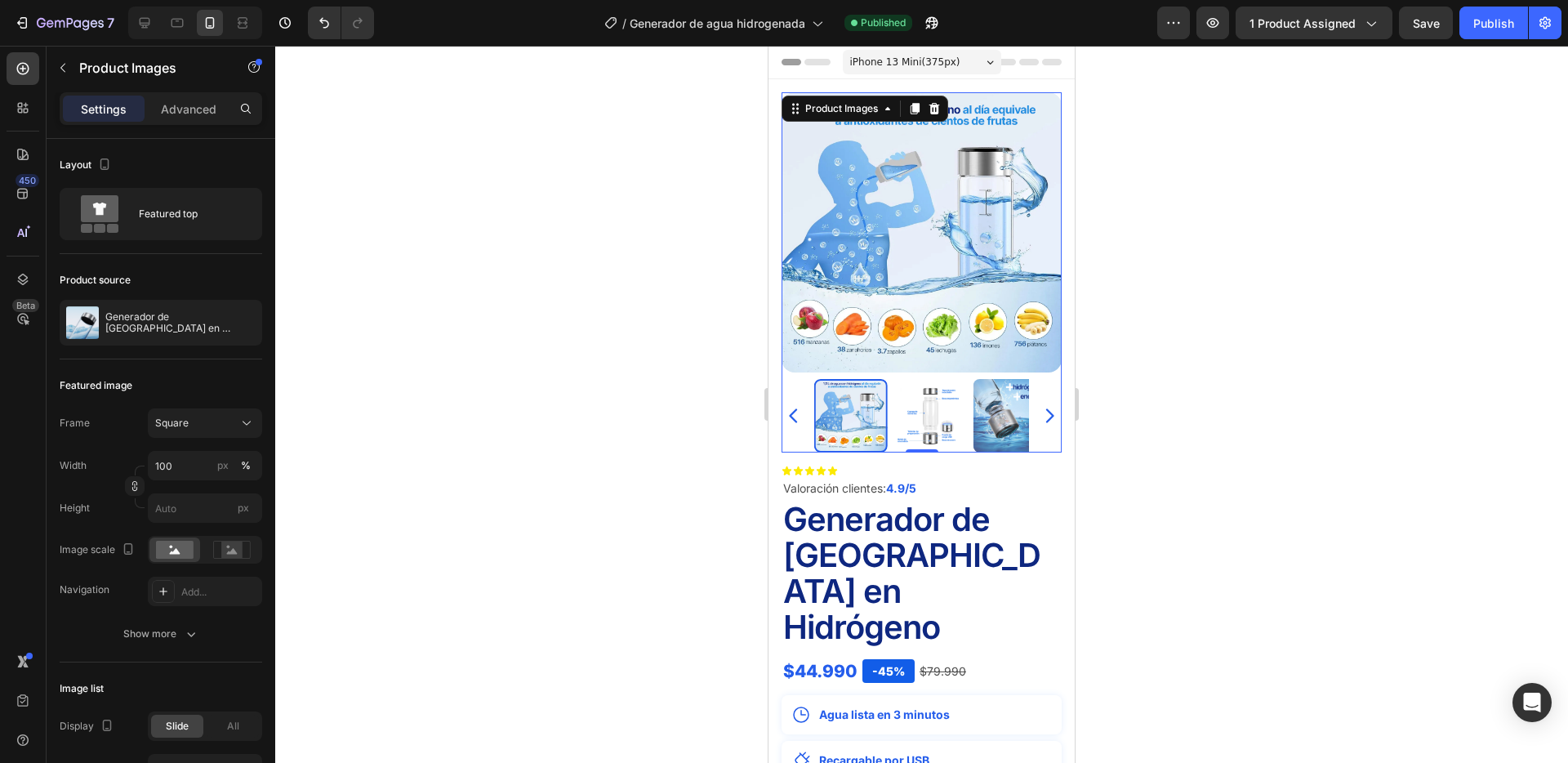
click at [906, 404] on img at bounding box center [930, 416] width 74 height 73
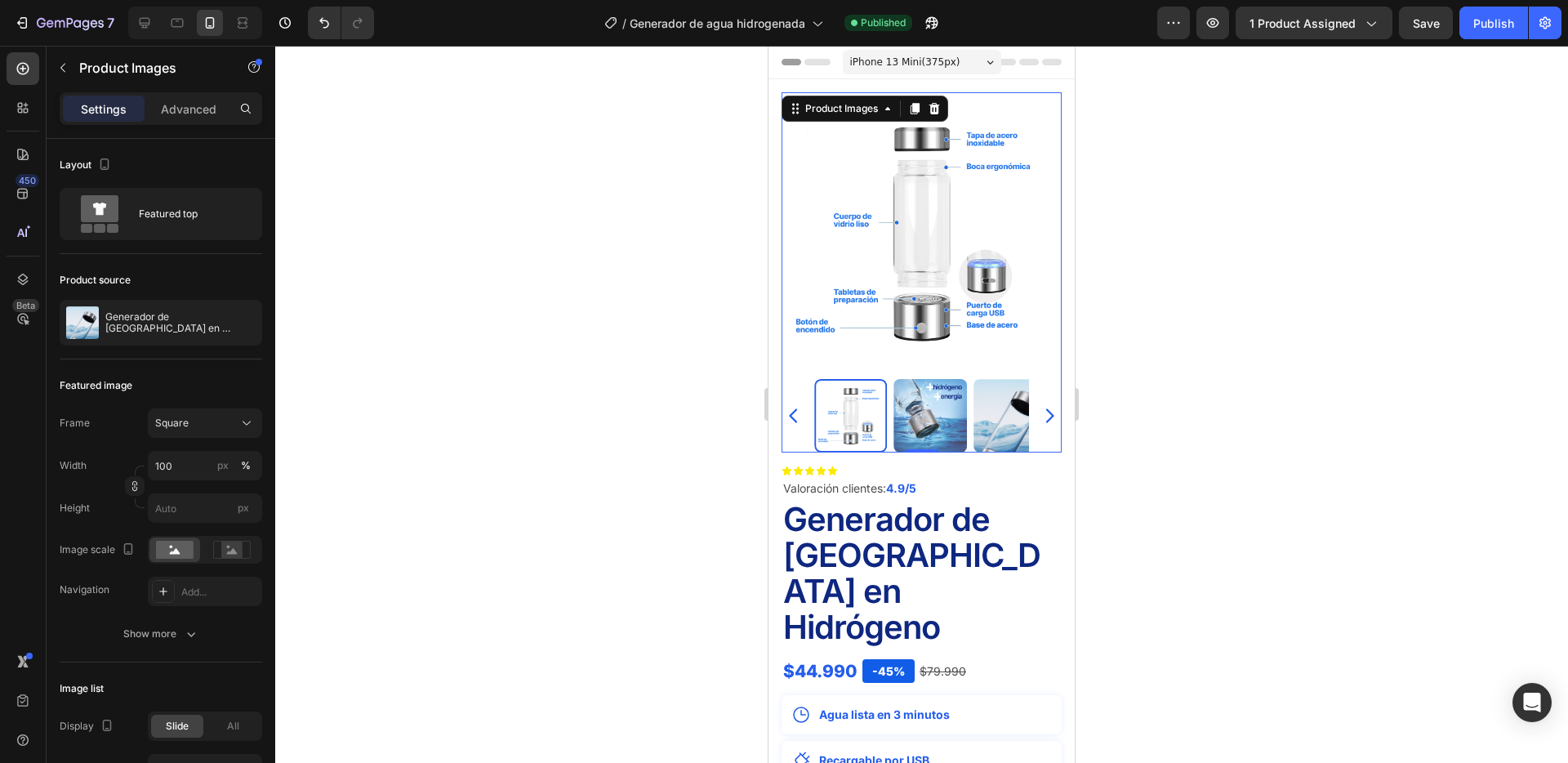
click at [906, 404] on img at bounding box center [930, 416] width 74 height 73
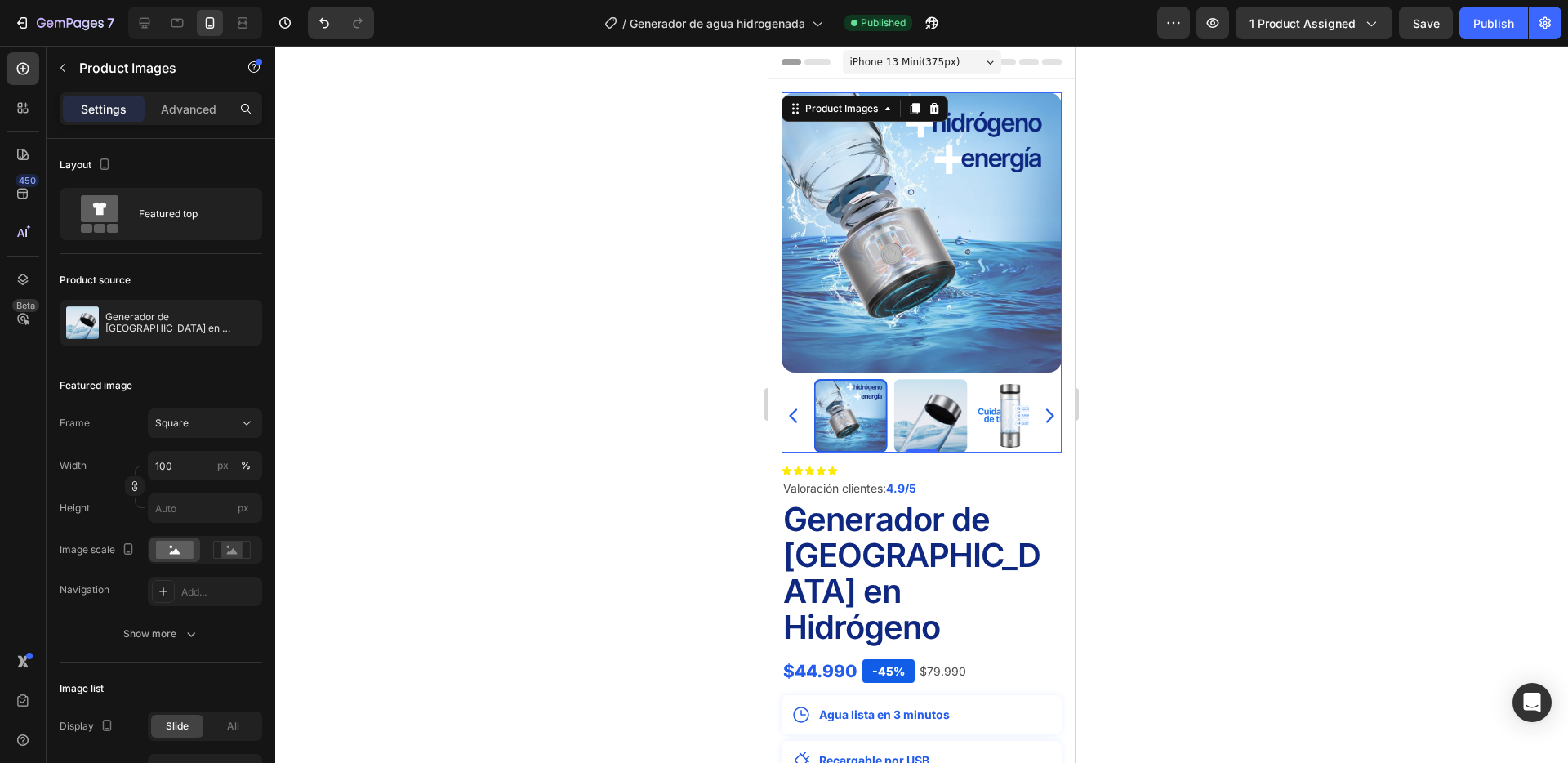
click at [906, 404] on img at bounding box center [931, 416] width 74 height 73
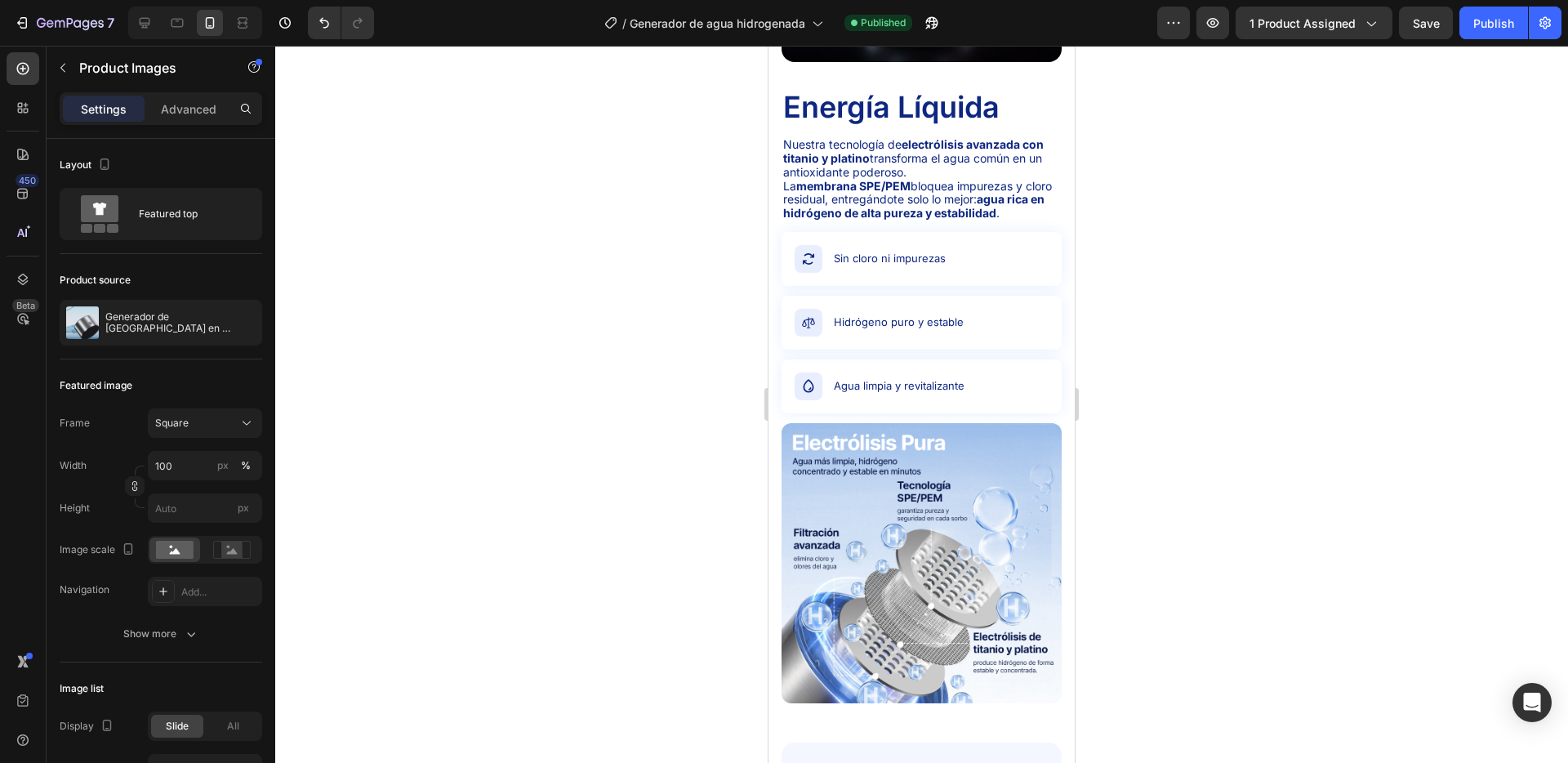
scroll to position [2066, 0]
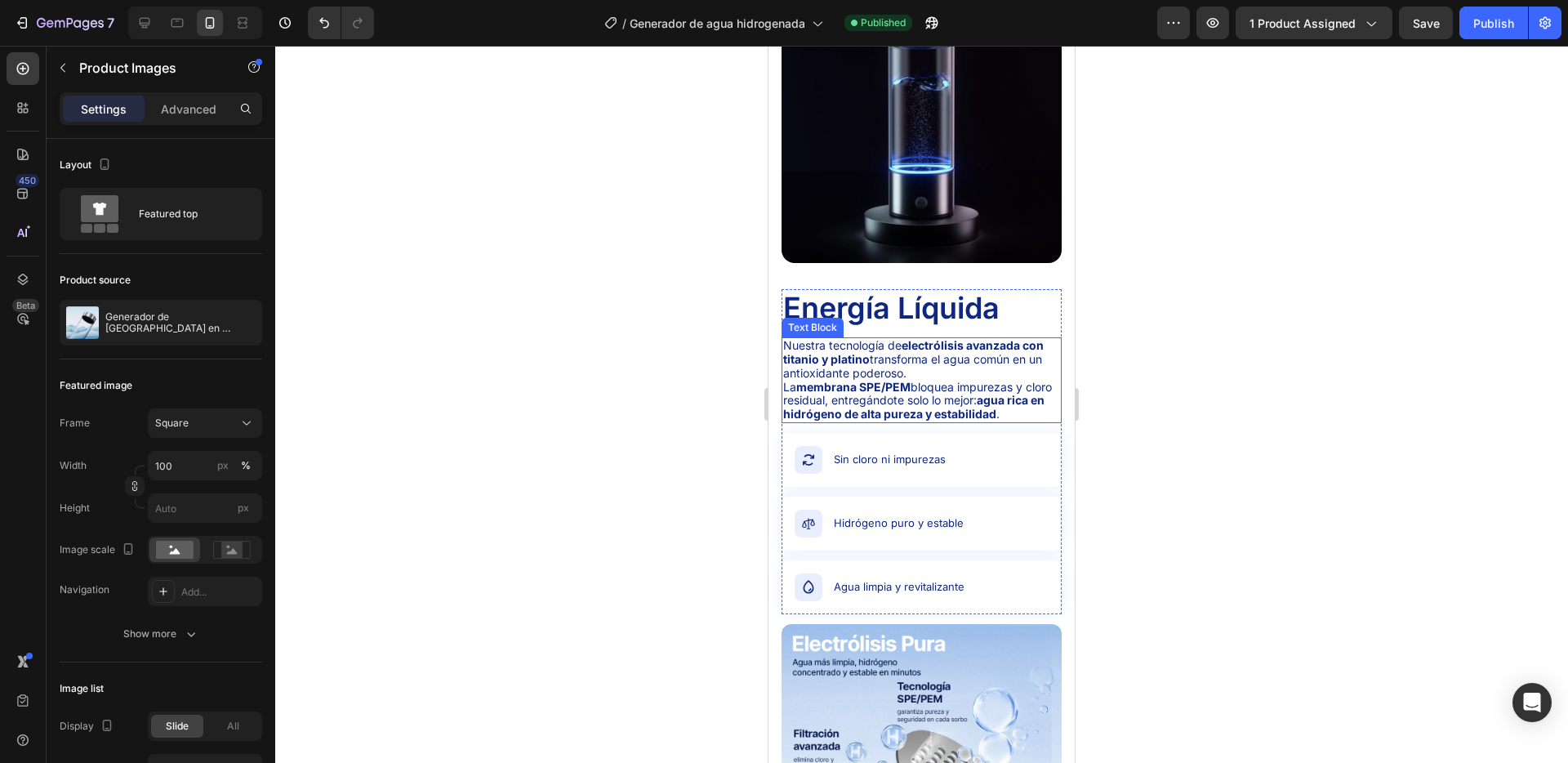
click at [880, 383] on strong "membrana SPE/PEM" at bounding box center [854, 386] width 114 height 14
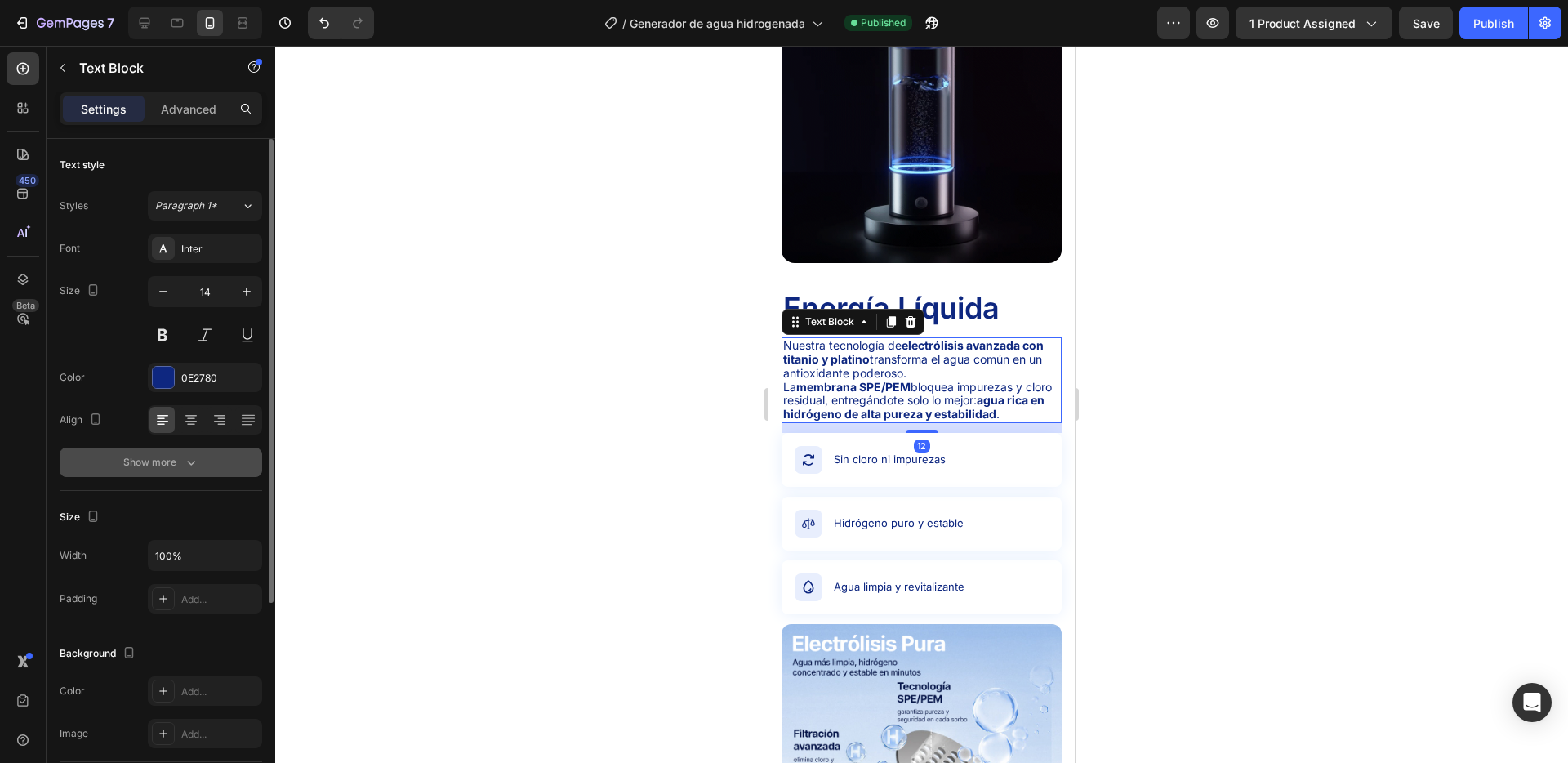
click at [194, 453] on button "Show more" at bounding box center [161, 462] width 202 height 29
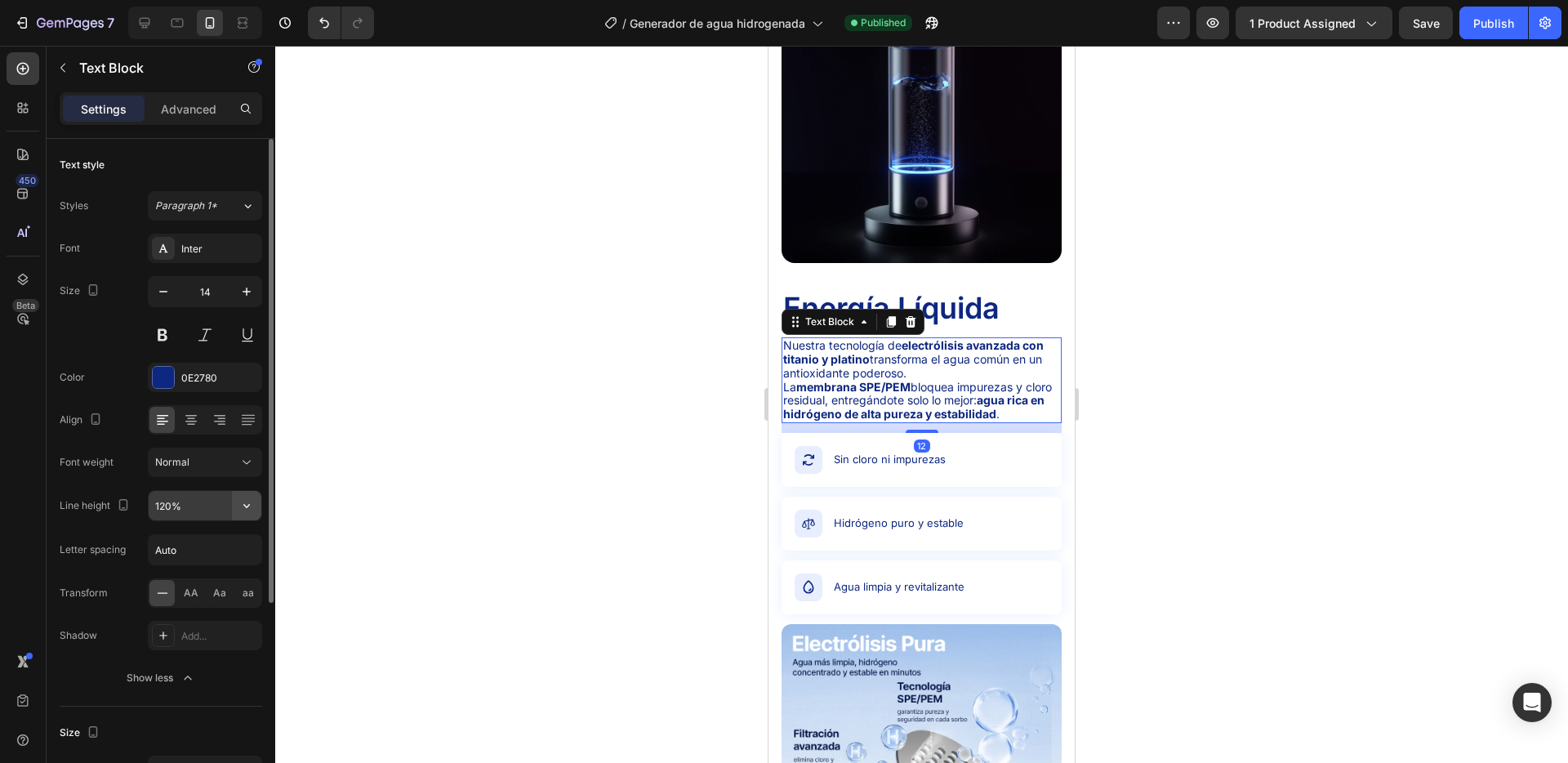
click at [244, 505] on icon "button" at bounding box center [246, 505] width 6 height 5
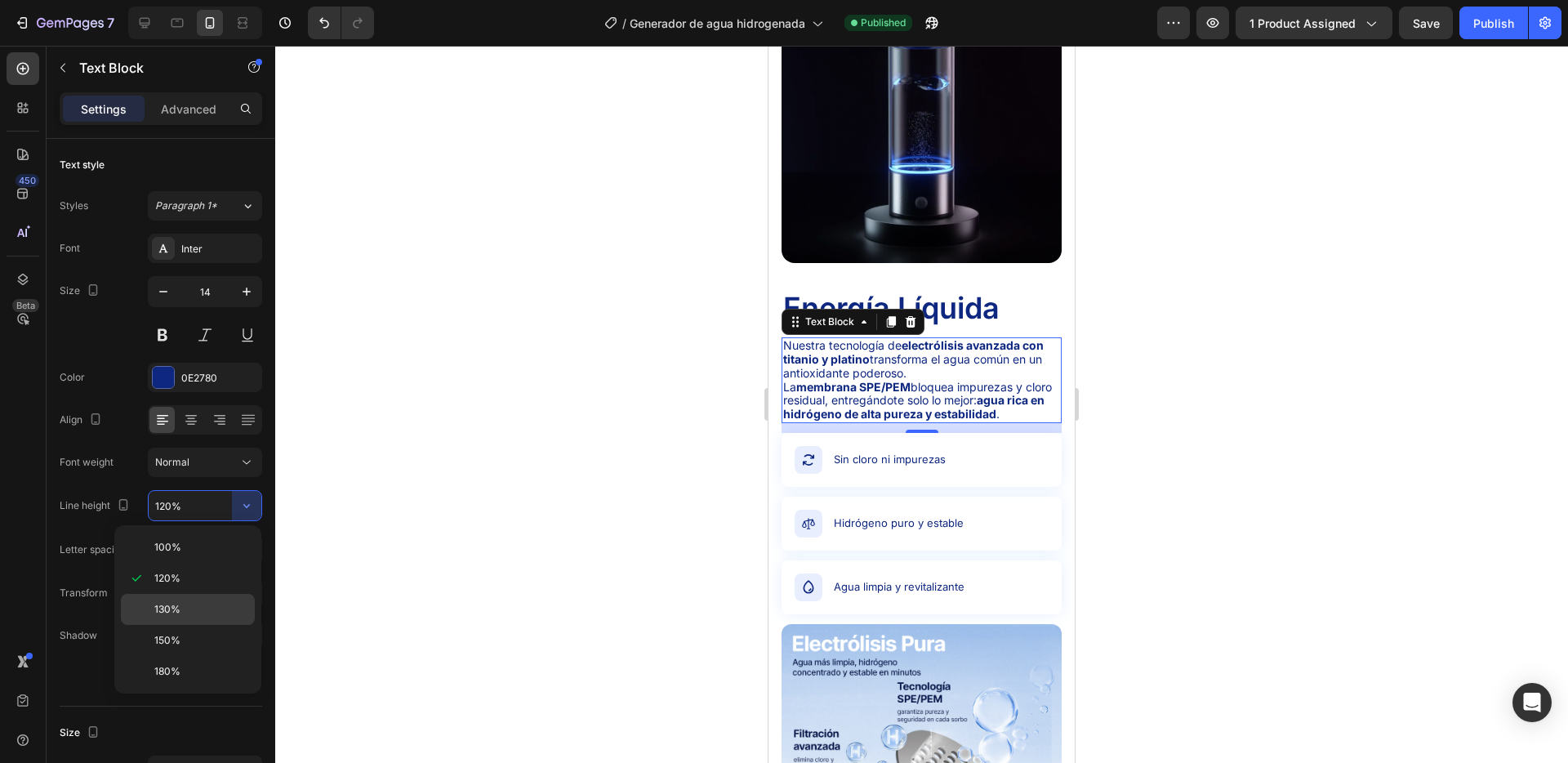
click at [191, 625] on div "130%" at bounding box center [188, 641] width 134 height 31
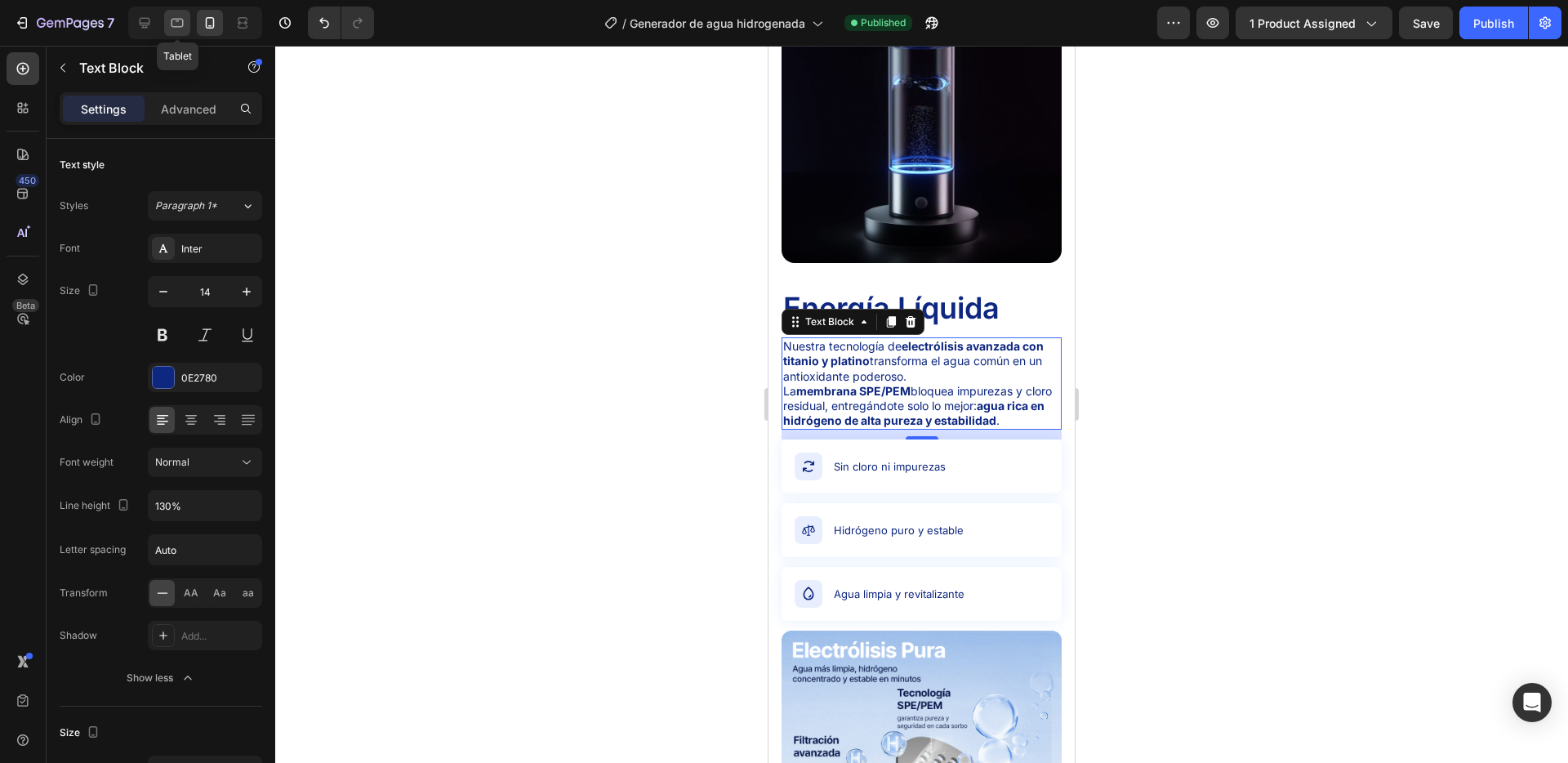
click at [177, 21] on icon at bounding box center [178, 24] width 13 height 9
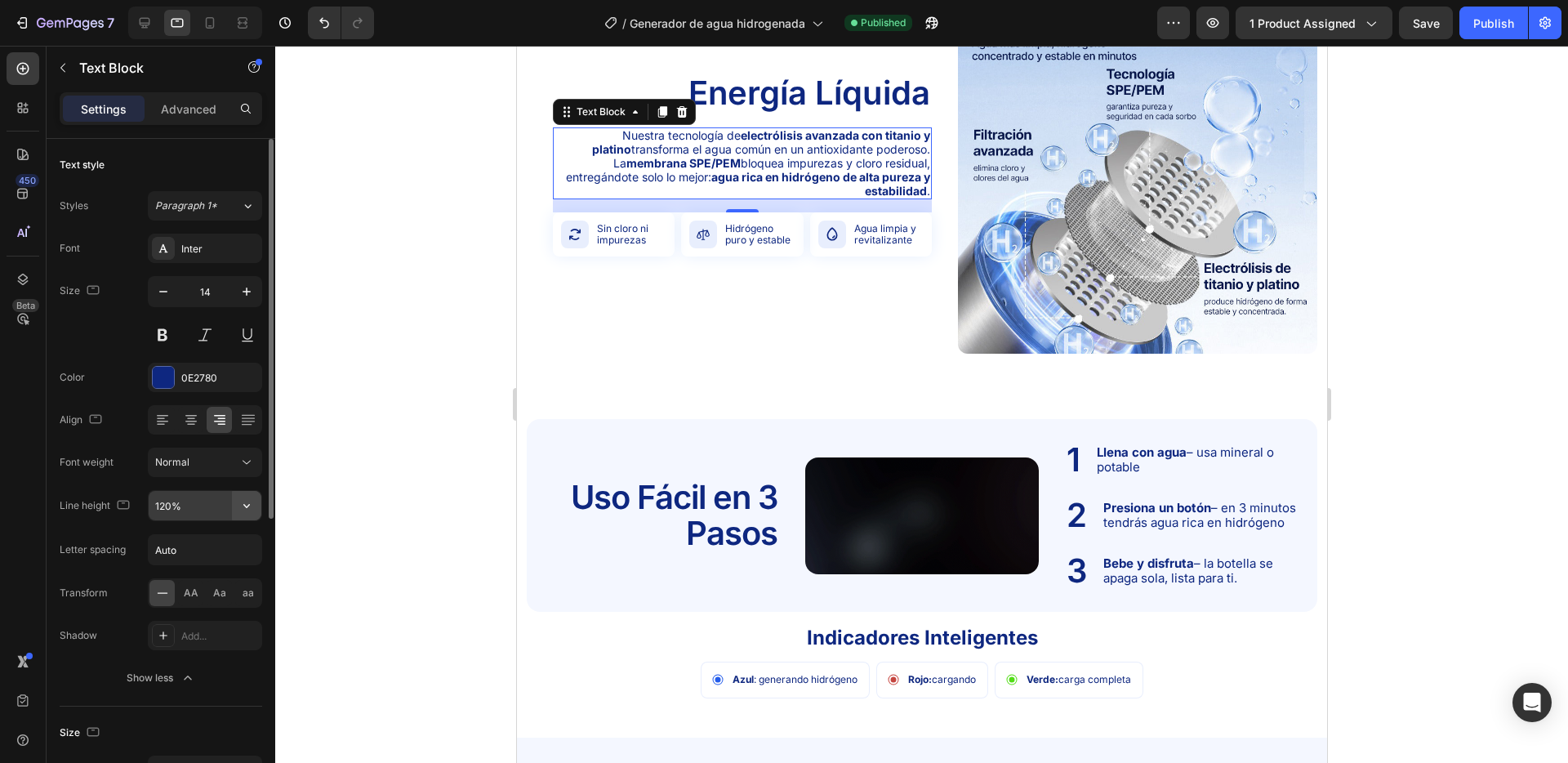
scroll to position [2074, 0]
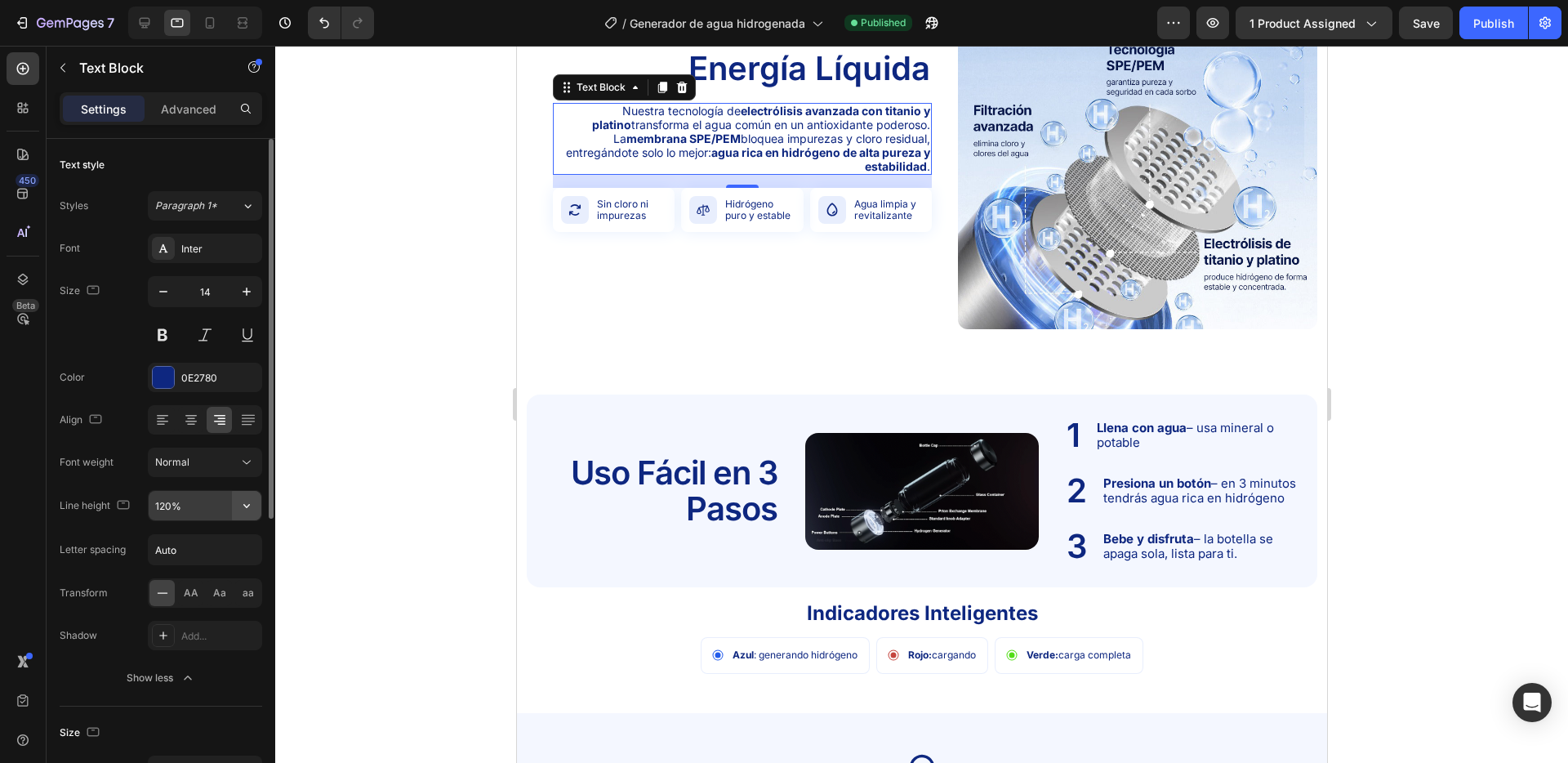
click at [240, 506] on icon "button" at bounding box center [247, 505] width 16 height 16
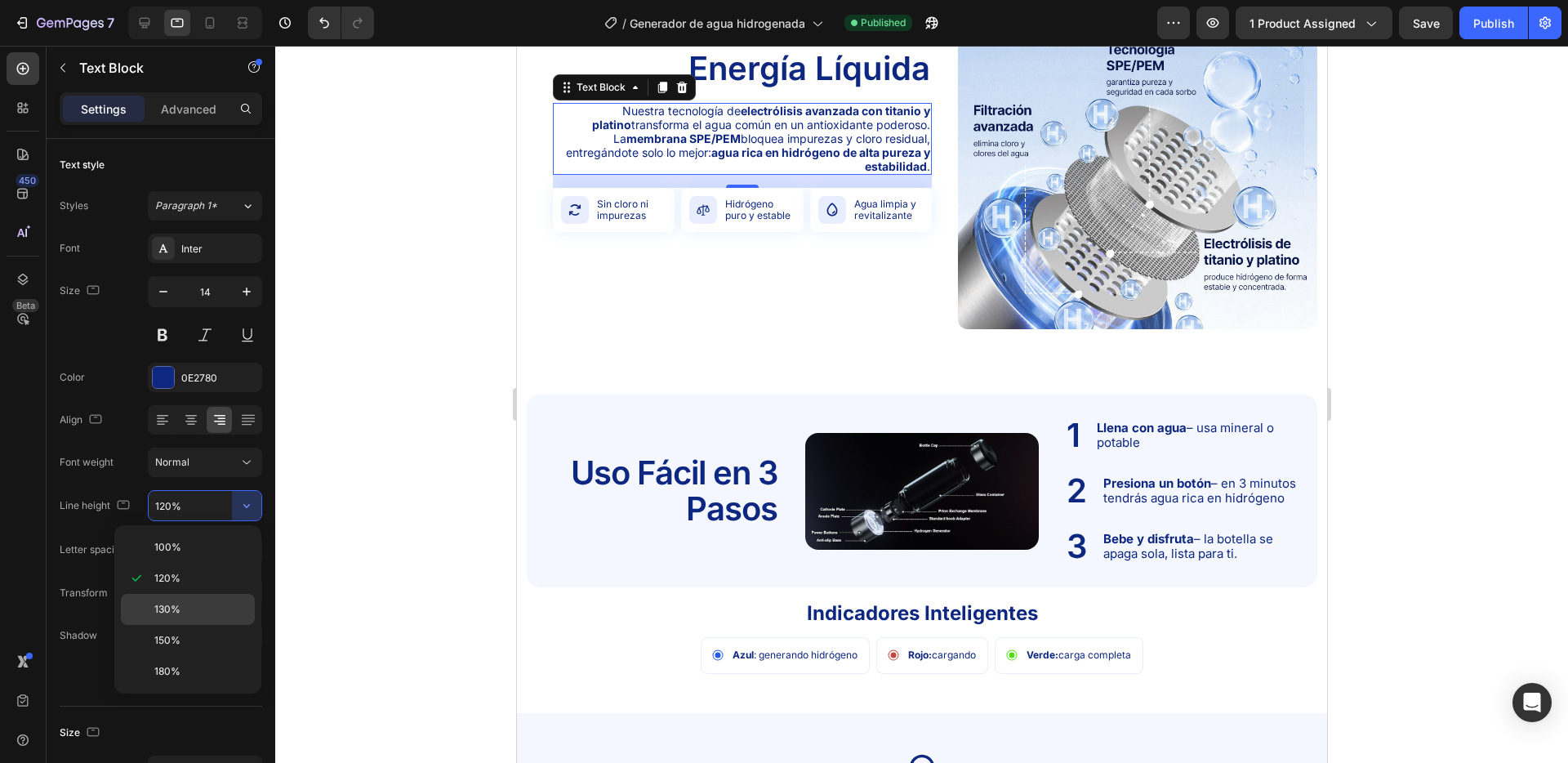
click at [188, 625] on div "130%" at bounding box center [188, 641] width 134 height 31
type input "130%"
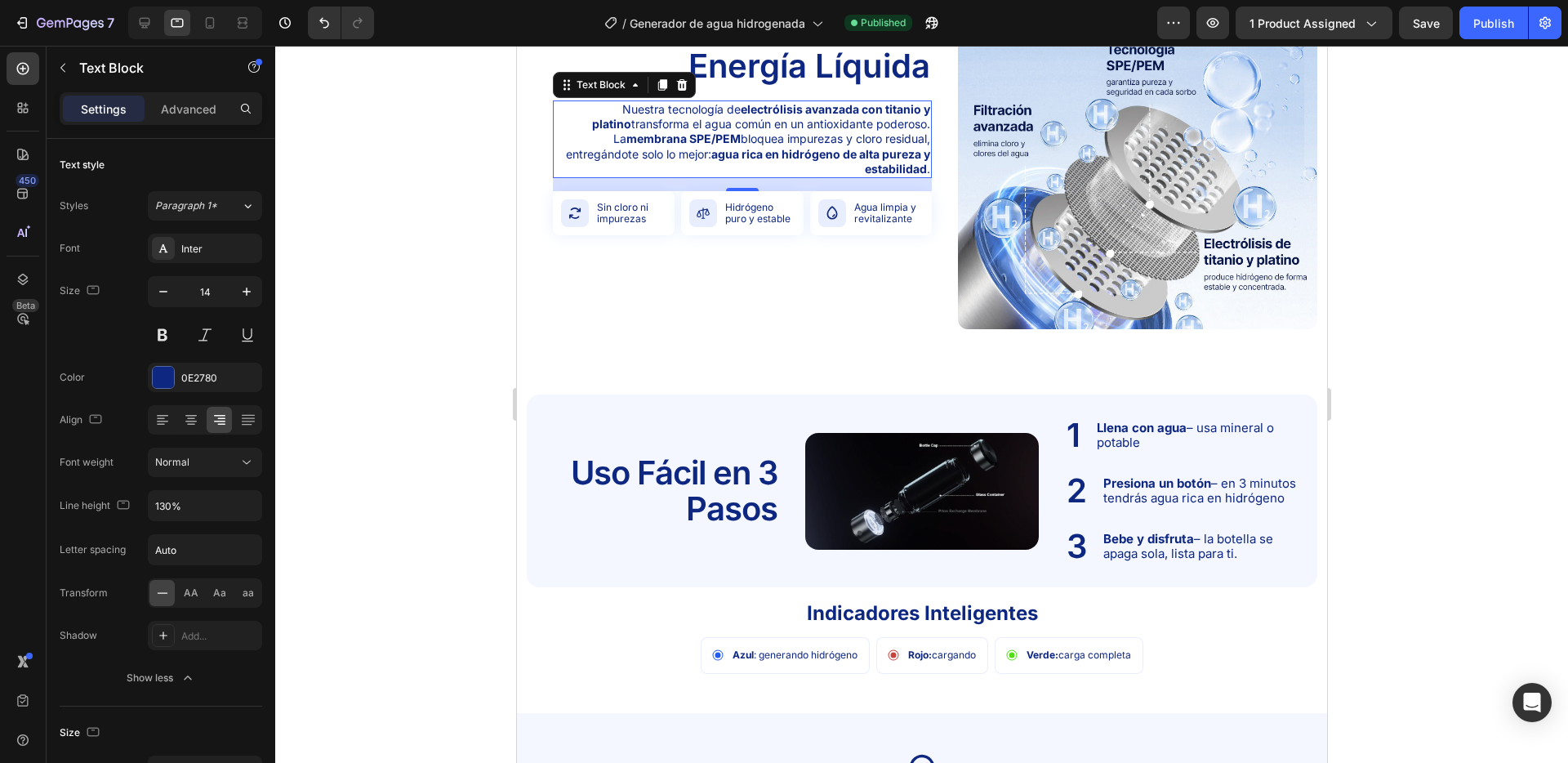
scroll to position [2071, 0]
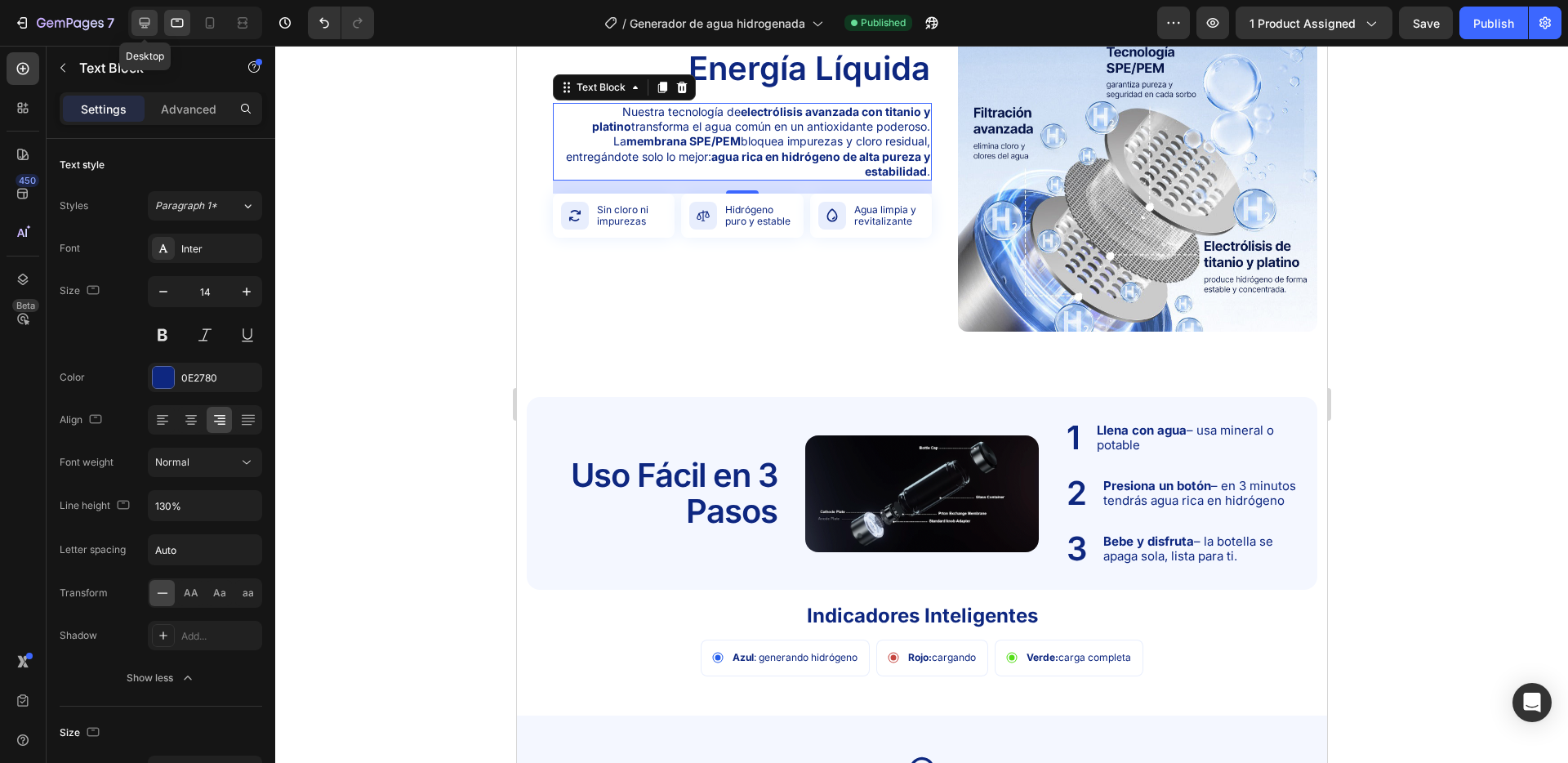
click at [136, 15] on icon at bounding box center [144, 23] width 16 height 16
type input "16"
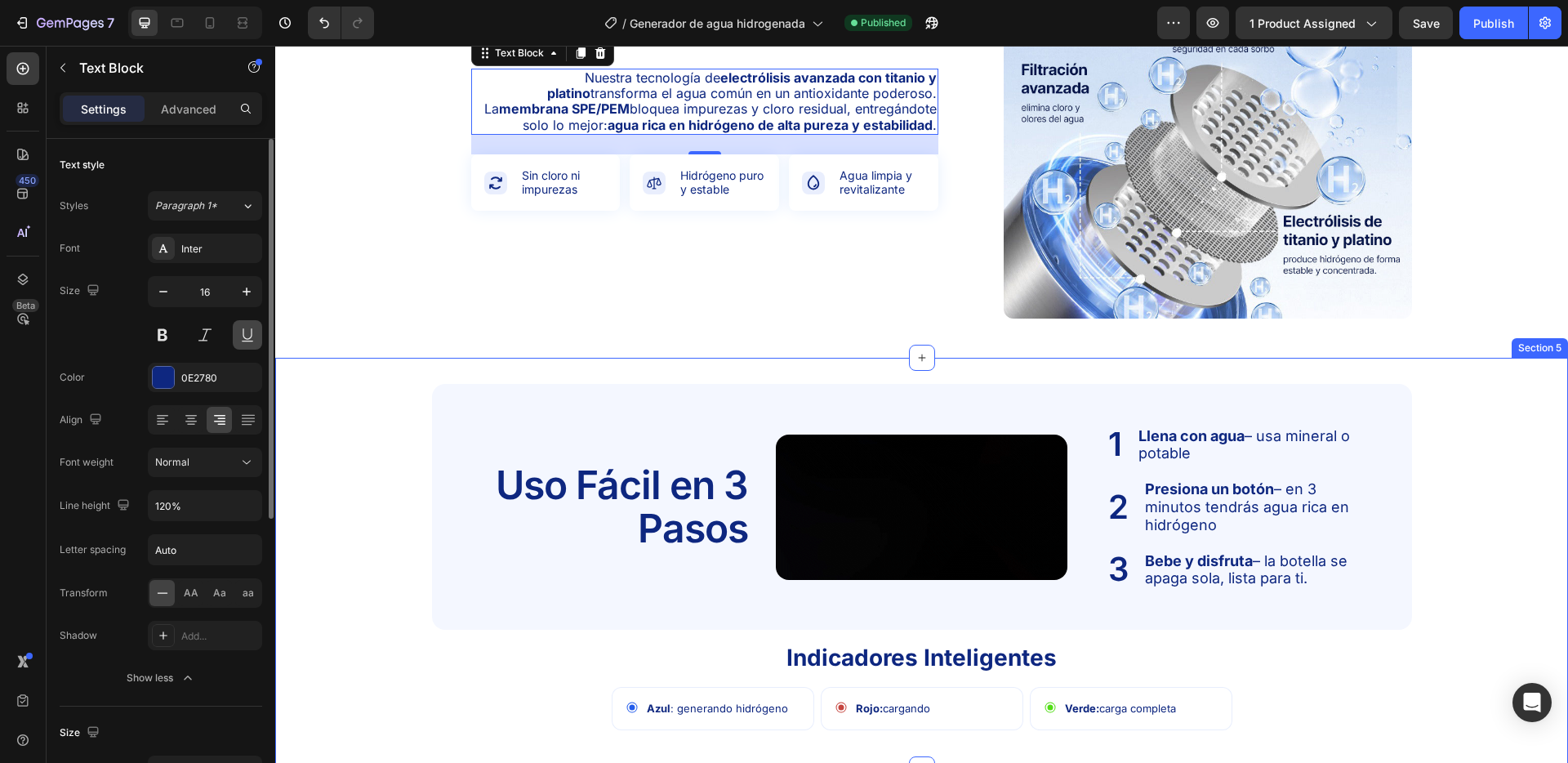
scroll to position [2073, 0]
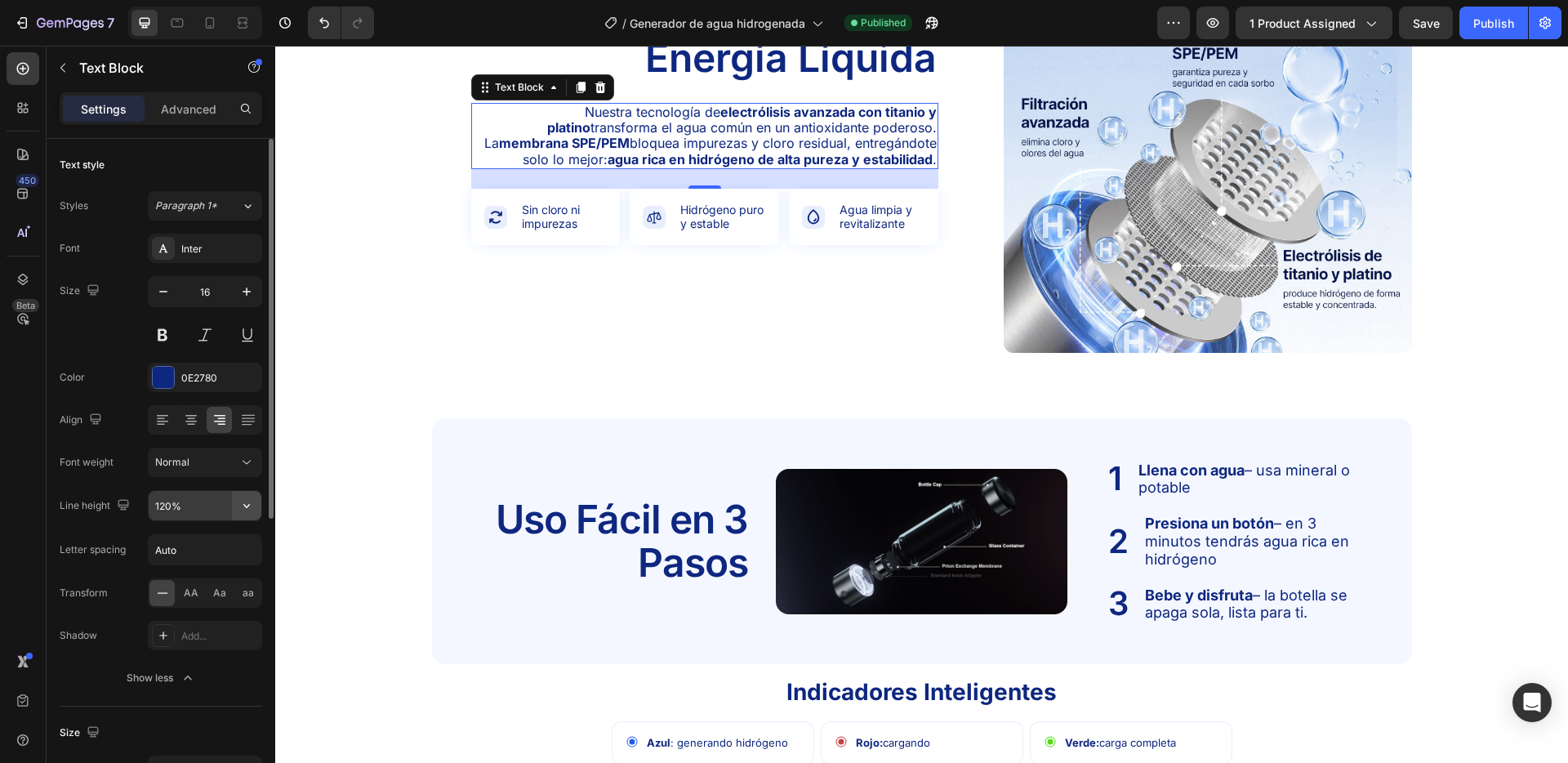
click at [241, 504] on icon "button" at bounding box center [247, 505] width 16 height 16
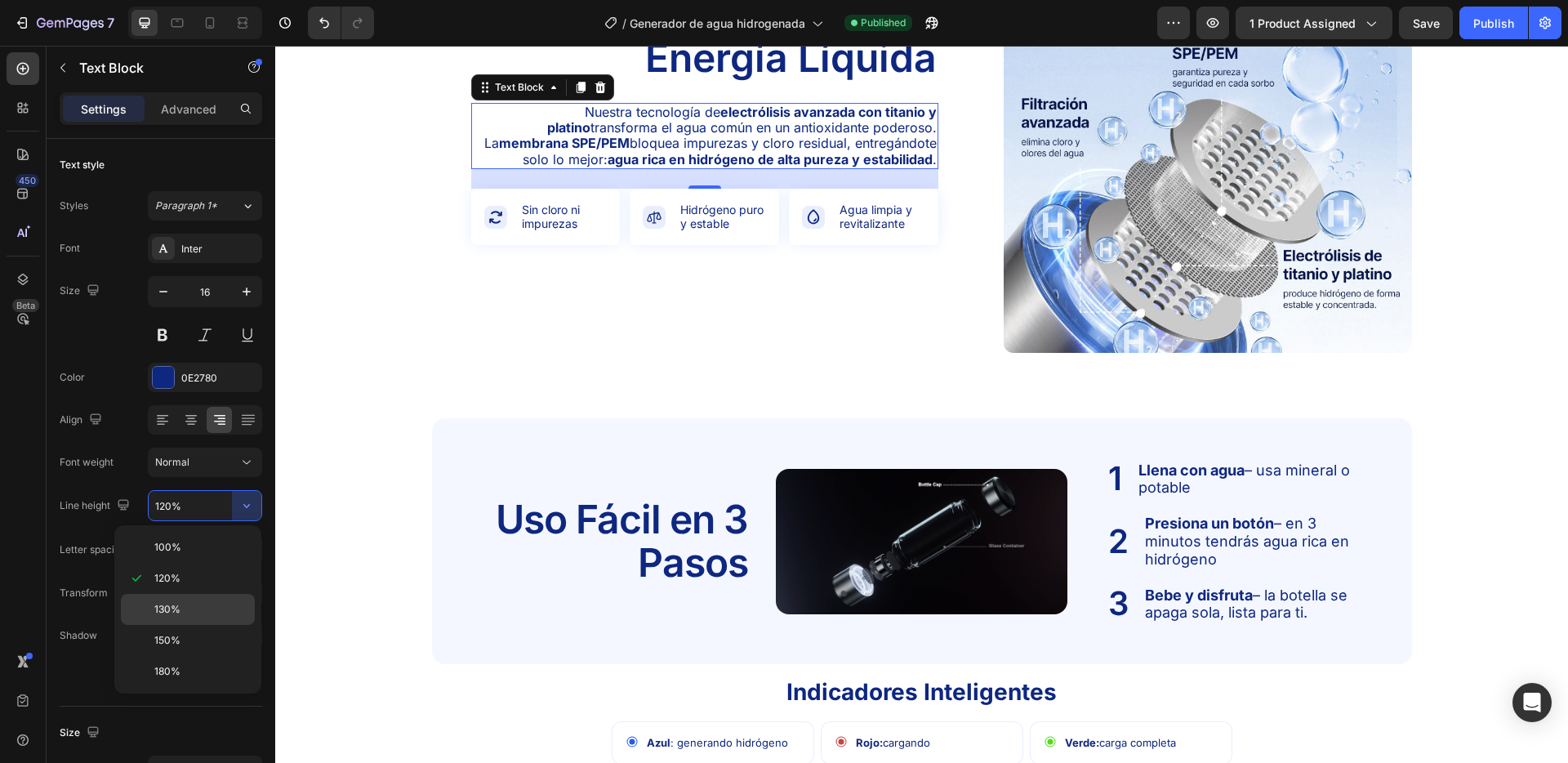
click at [203, 609] on p "130%" at bounding box center [201, 609] width 93 height 15
type input "130%"
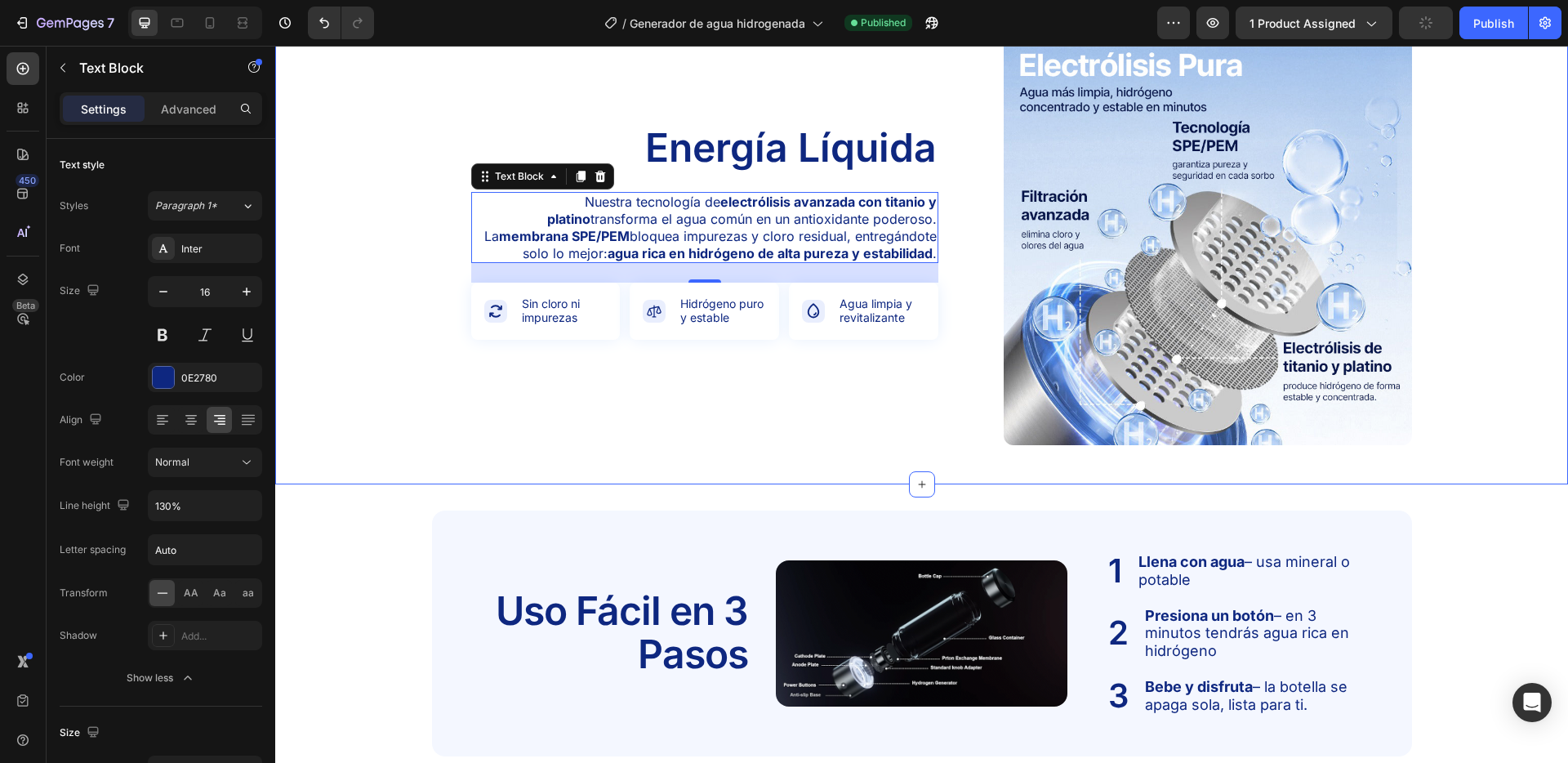
scroll to position [1873, 0]
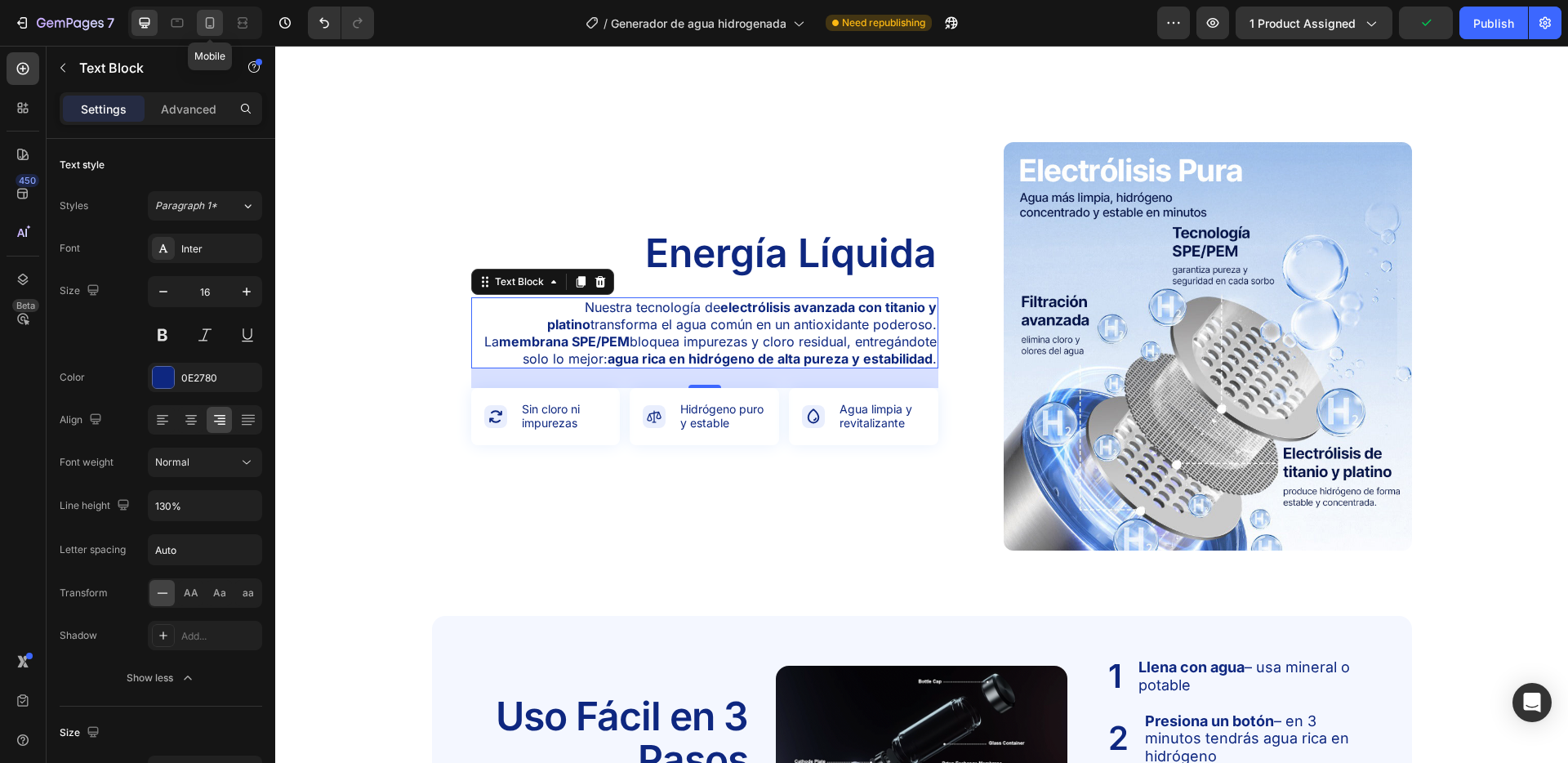
click at [208, 15] on icon at bounding box center [210, 23] width 16 height 16
type input "14"
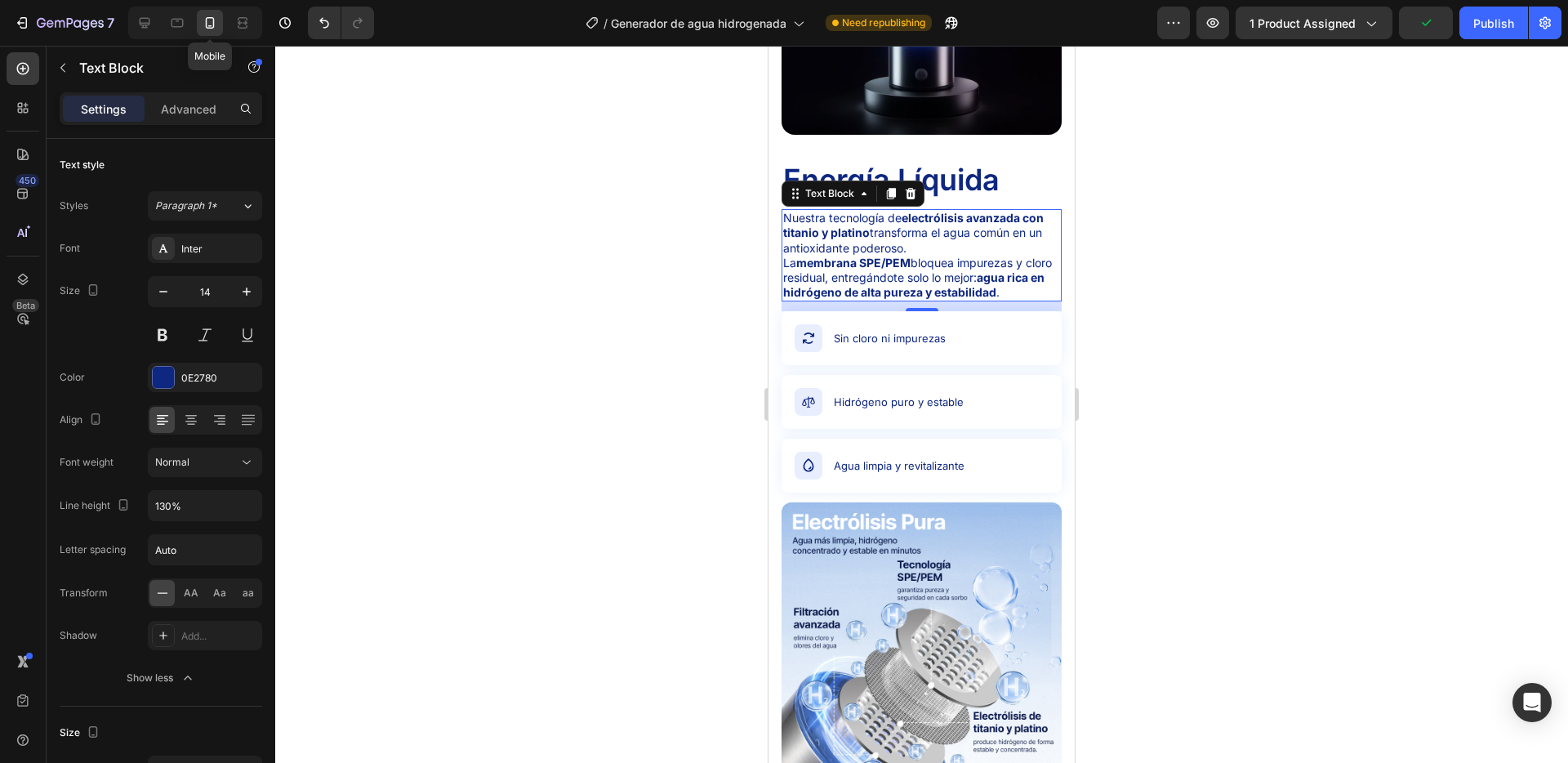
click at [612, 424] on div at bounding box center [921, 404] width 1293 height 717
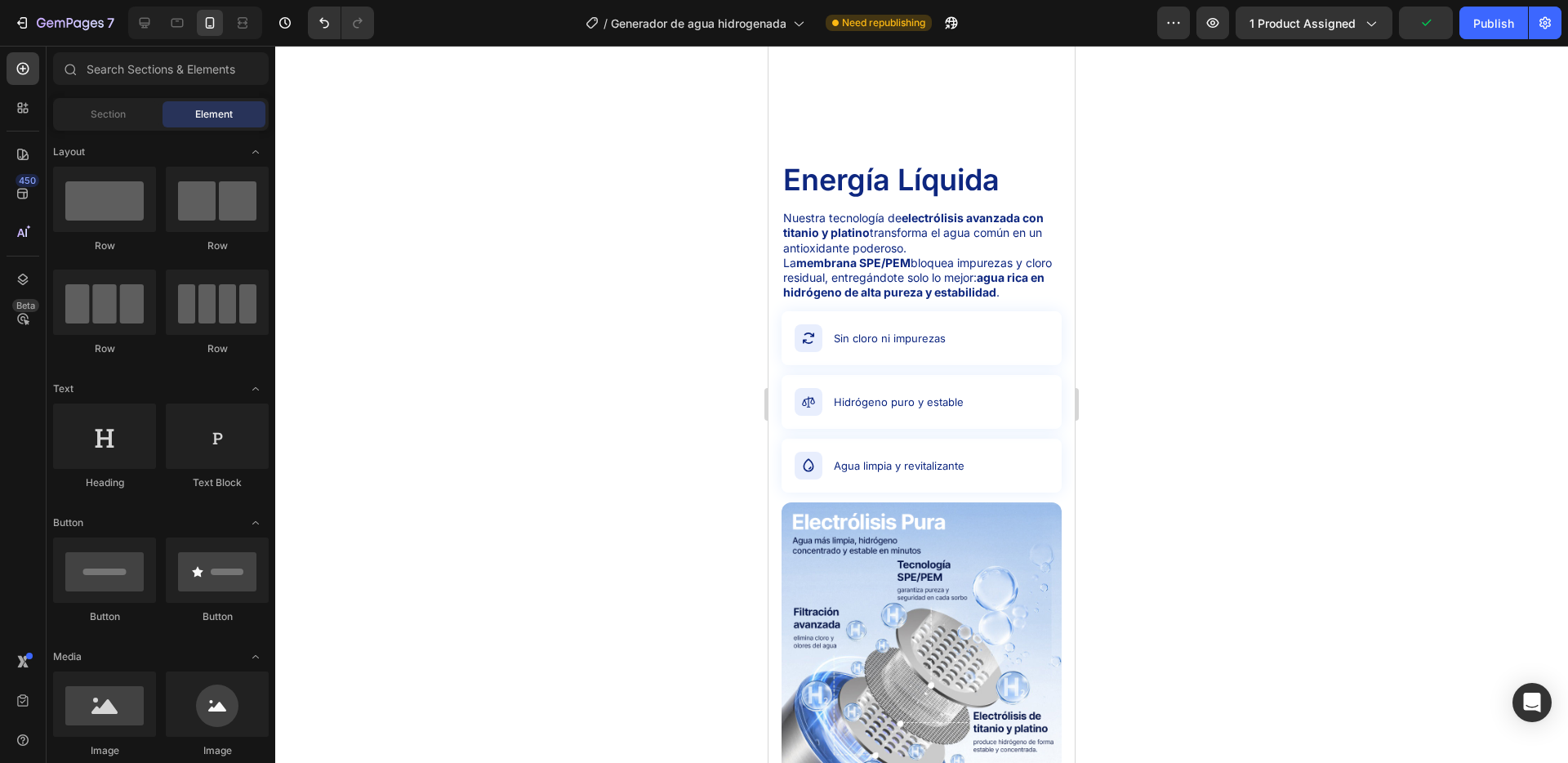
scroll to position [2300, 0]
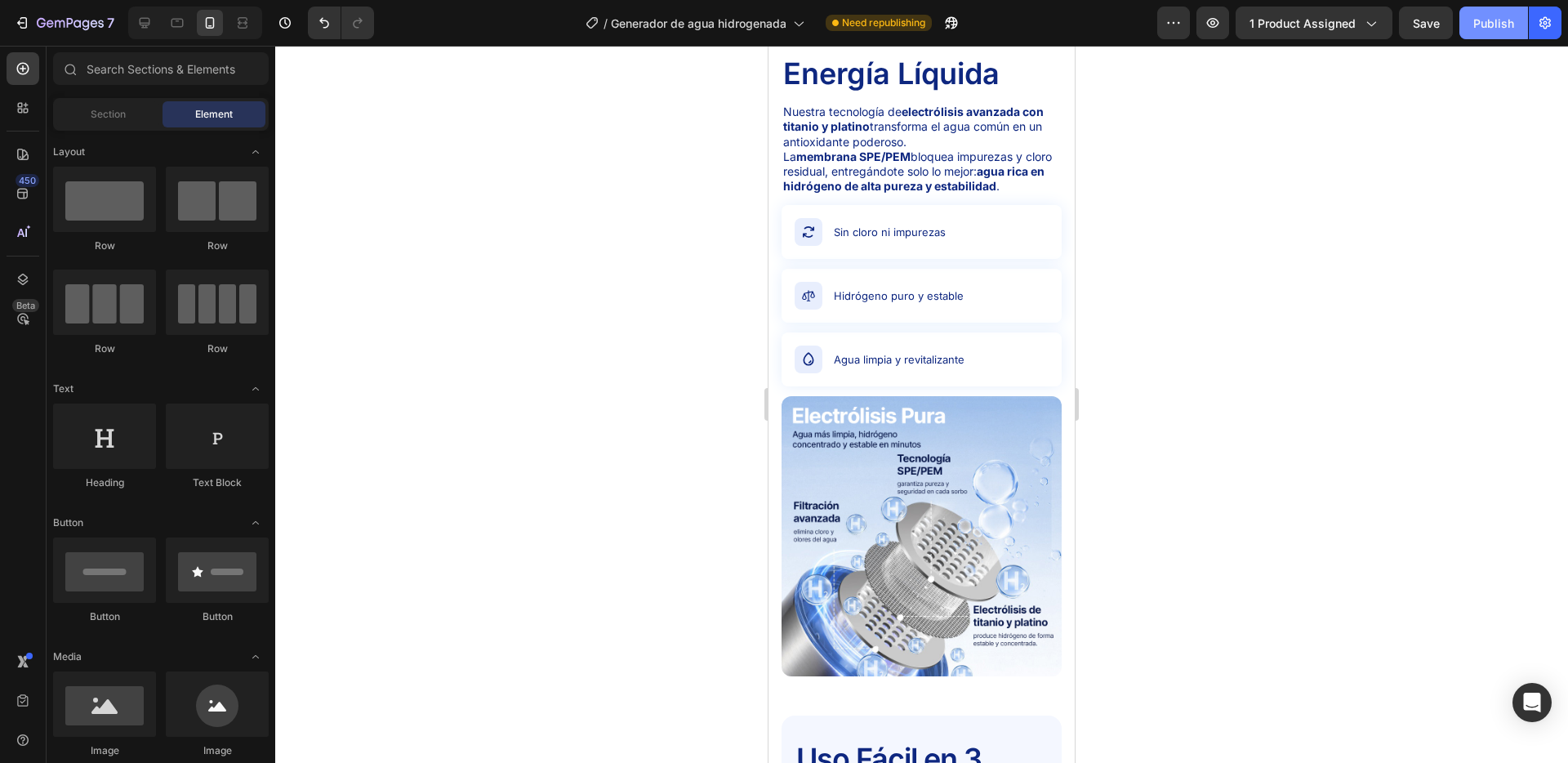
click at [1488, 19] on div "Publish" at bounding box center [1494, 23] width 41 height 17
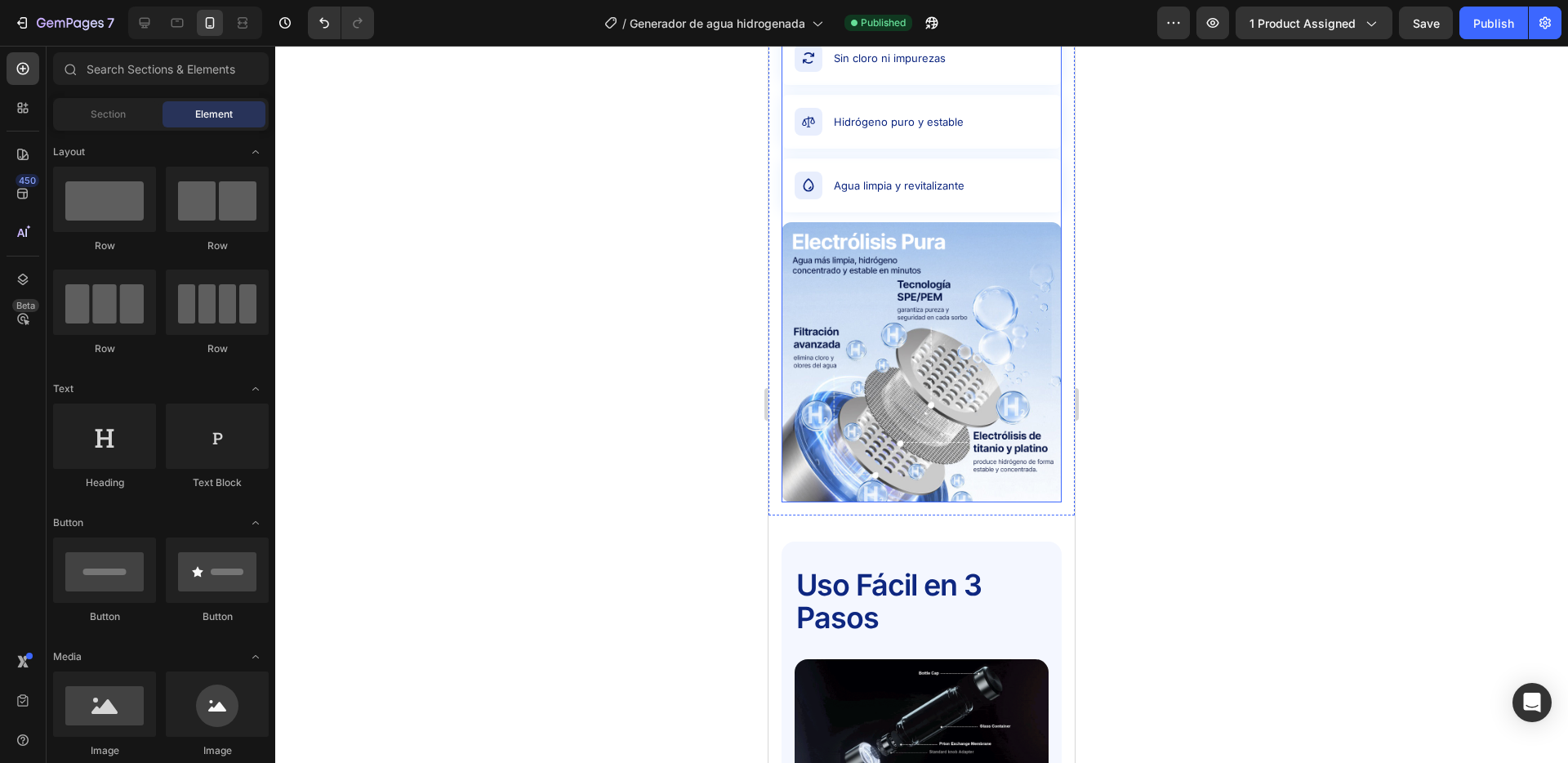
click at [1005, 215] on div "Energía Líquida Text Block Nuestra tecnología de electrólisis avanzada con tita…" at bounding box center [922, 191] width 280 height 621
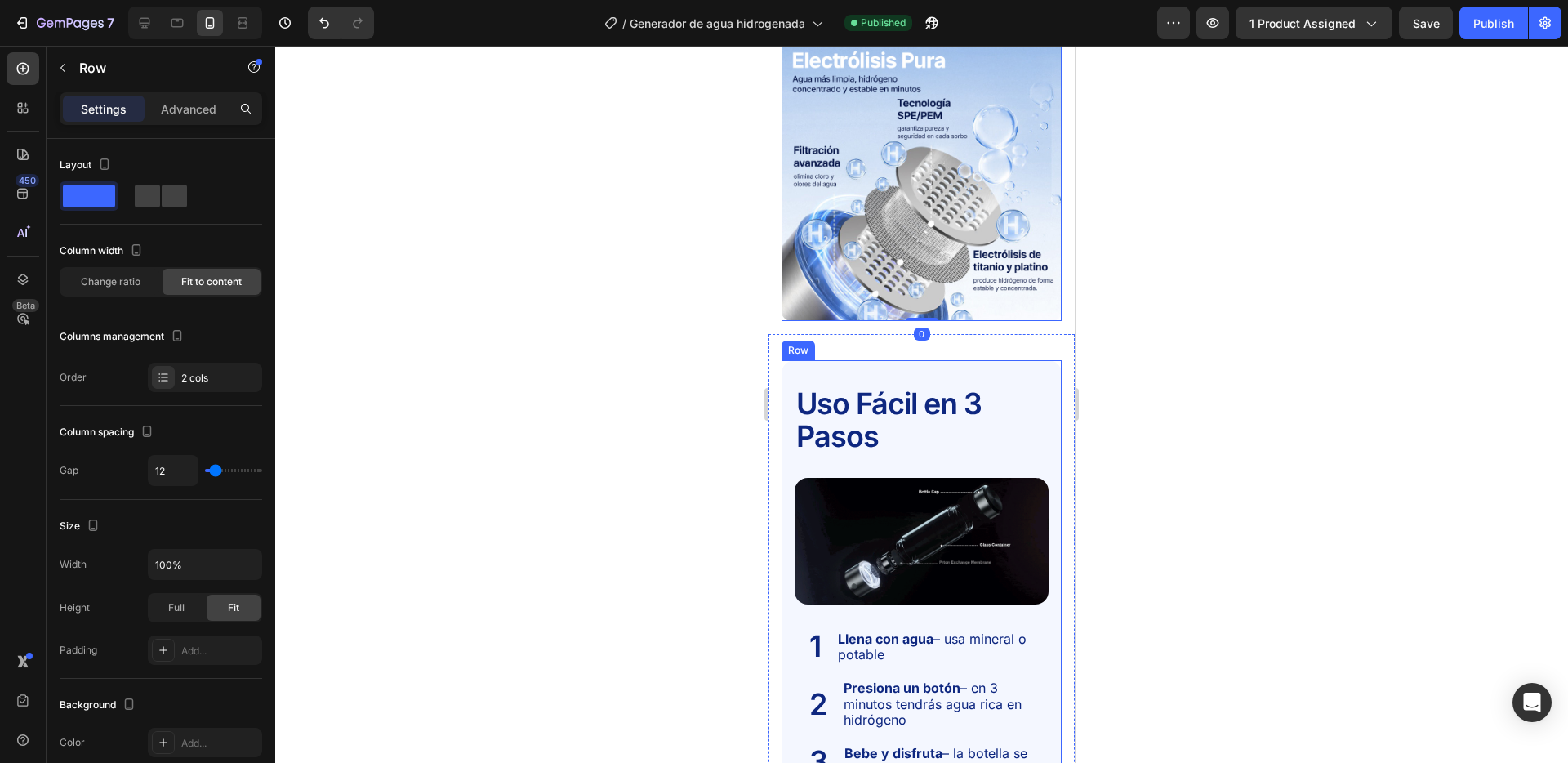
scroll to position [3043, 0]
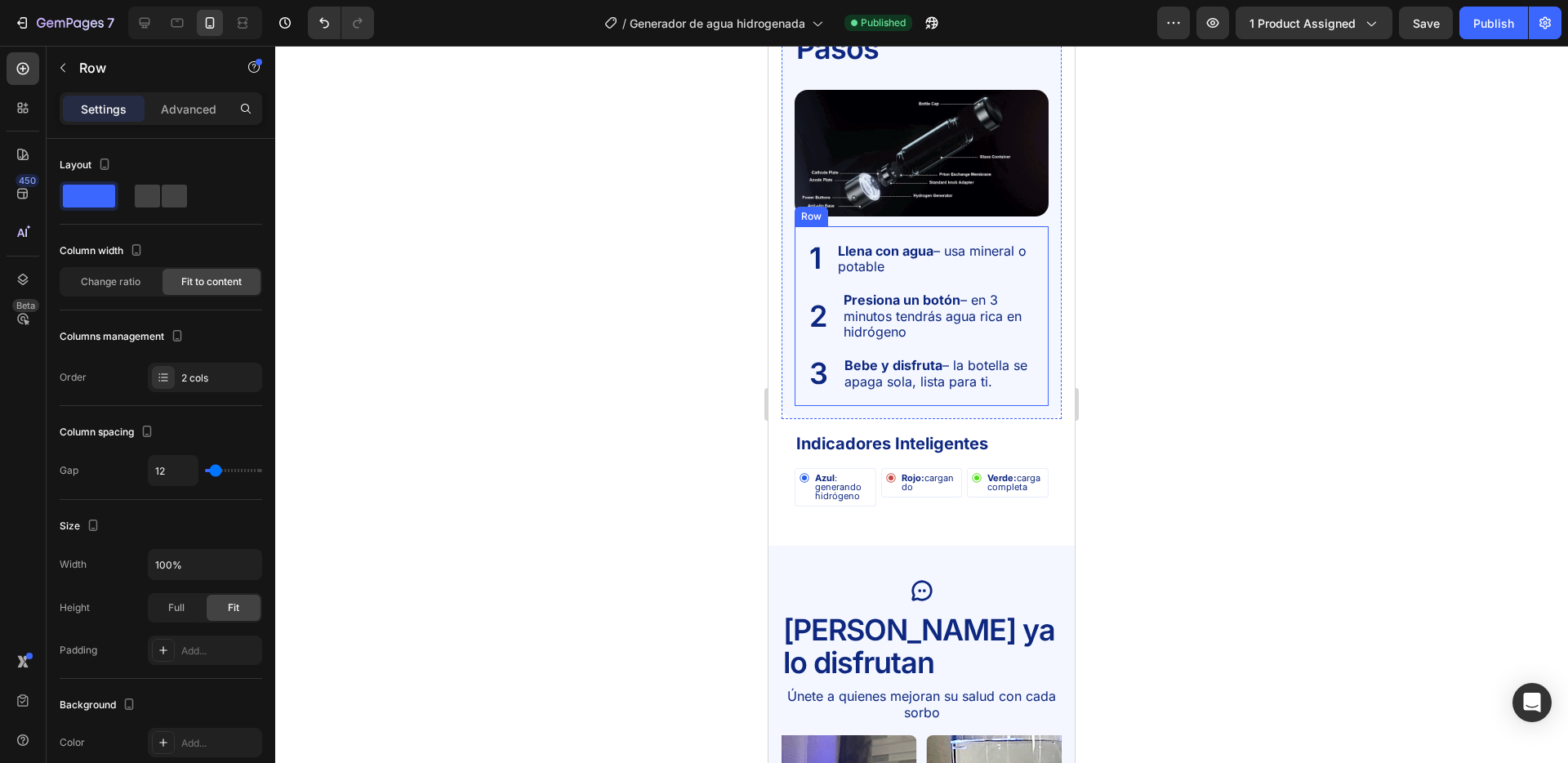
click at [910, 394] on div "1 Text Block Llena con agua – usa mineral o potable Text Block Row 2 Text Block…" at bounding box center [922, 316] width 254 height 180
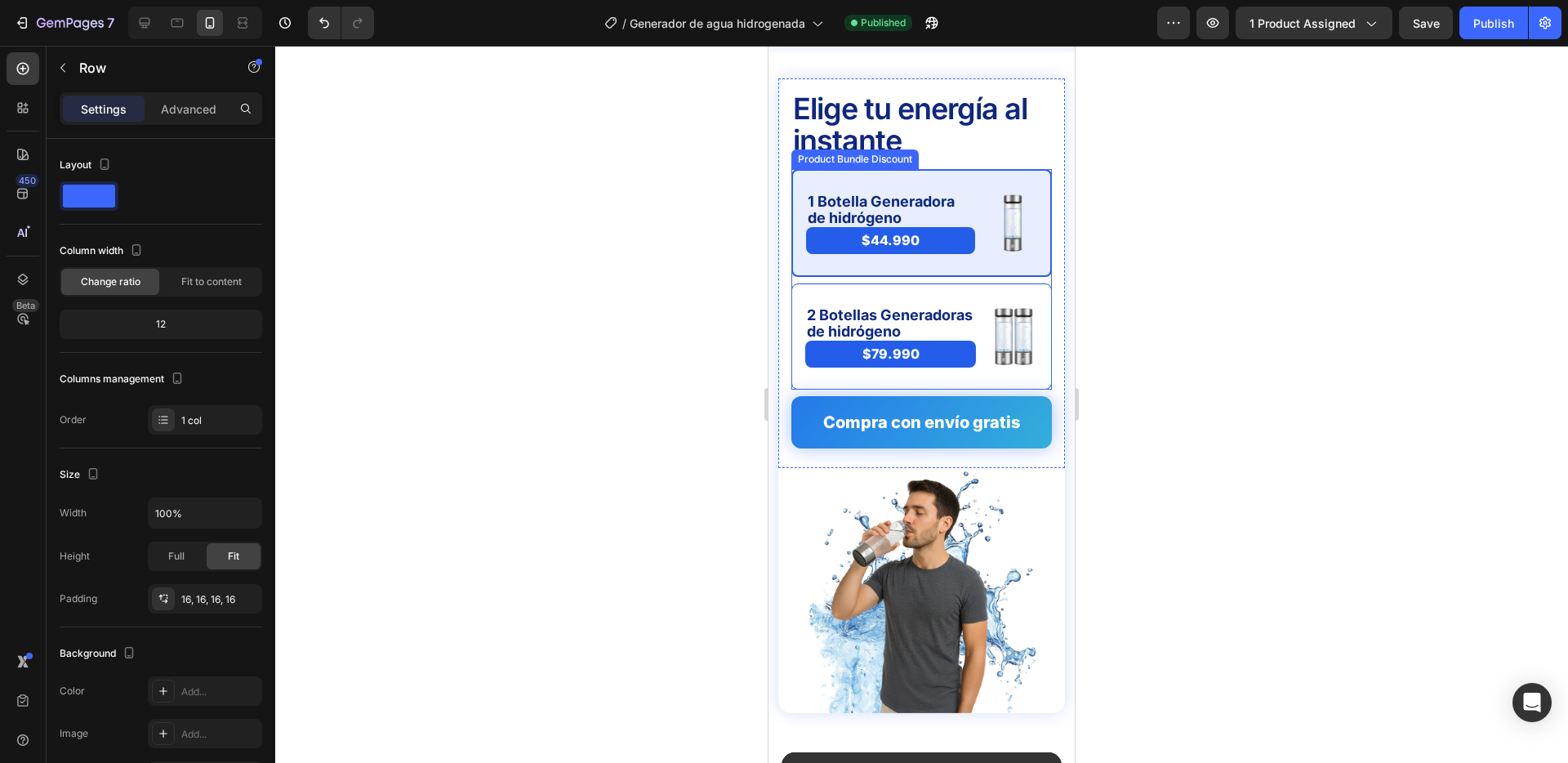
scroll to position [4391, 0]
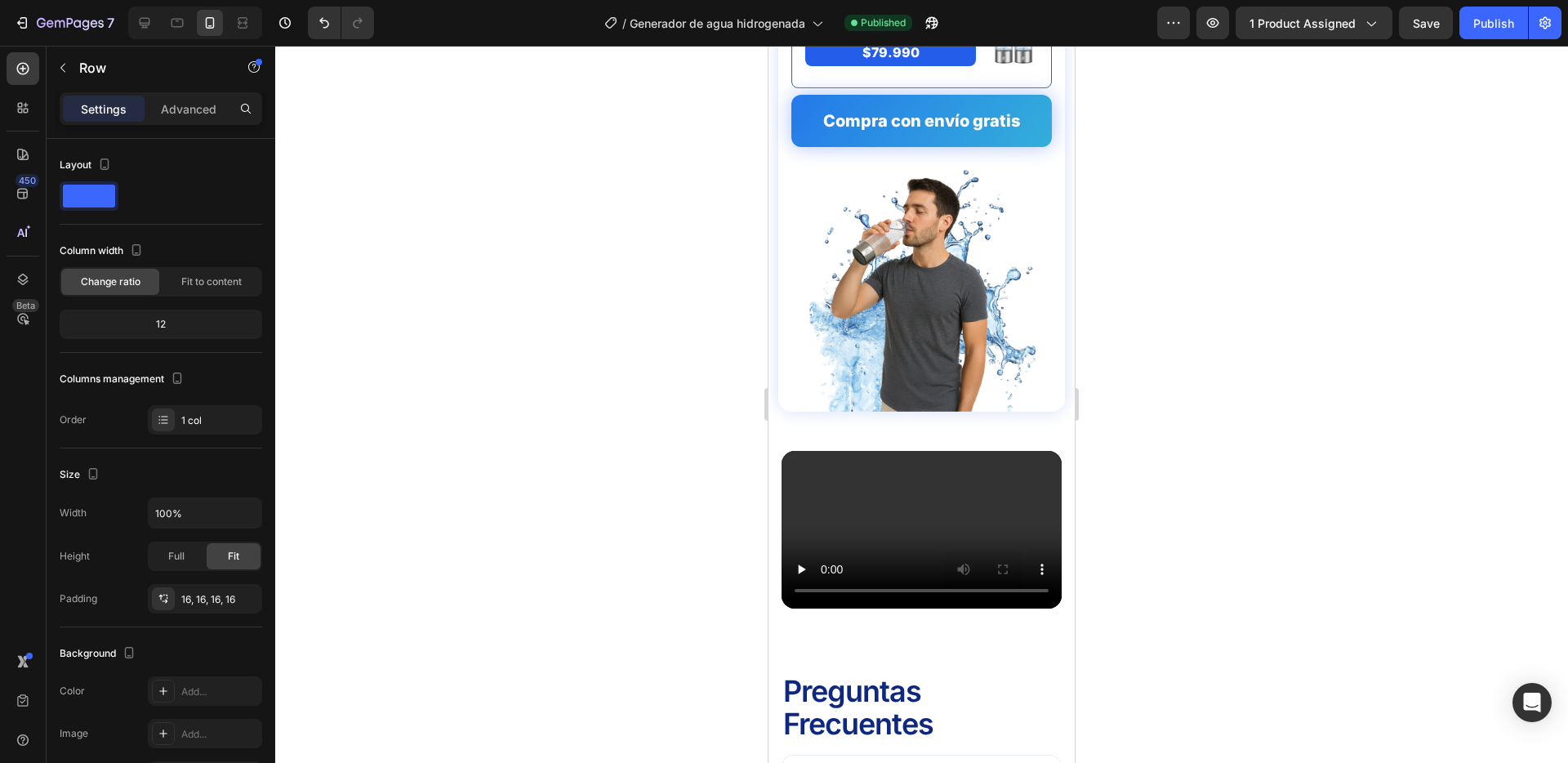
click at [552, 273] on div at bounding box center [921, 404] width 1293 height 717
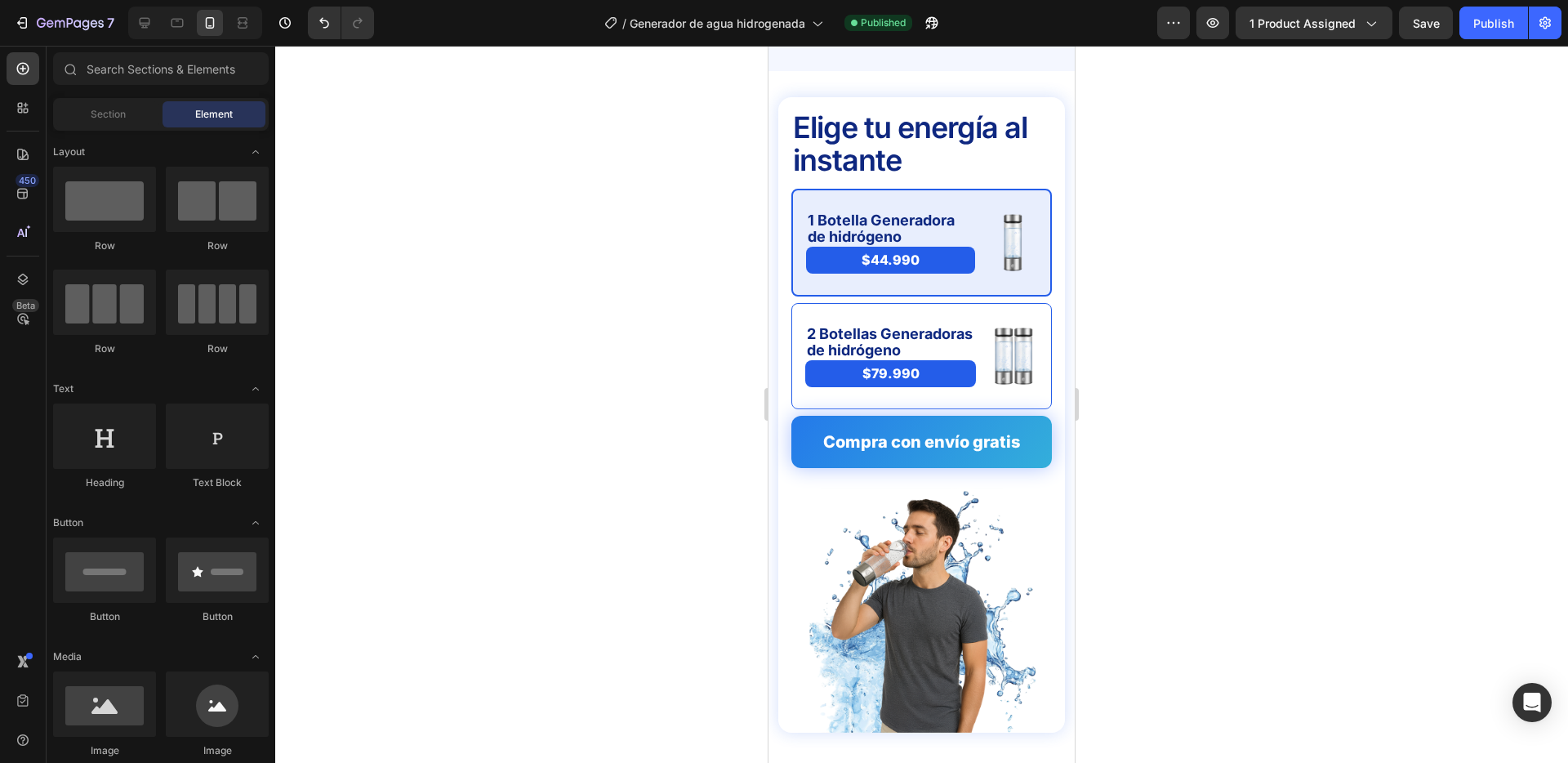
scroll to position [3980, 0]
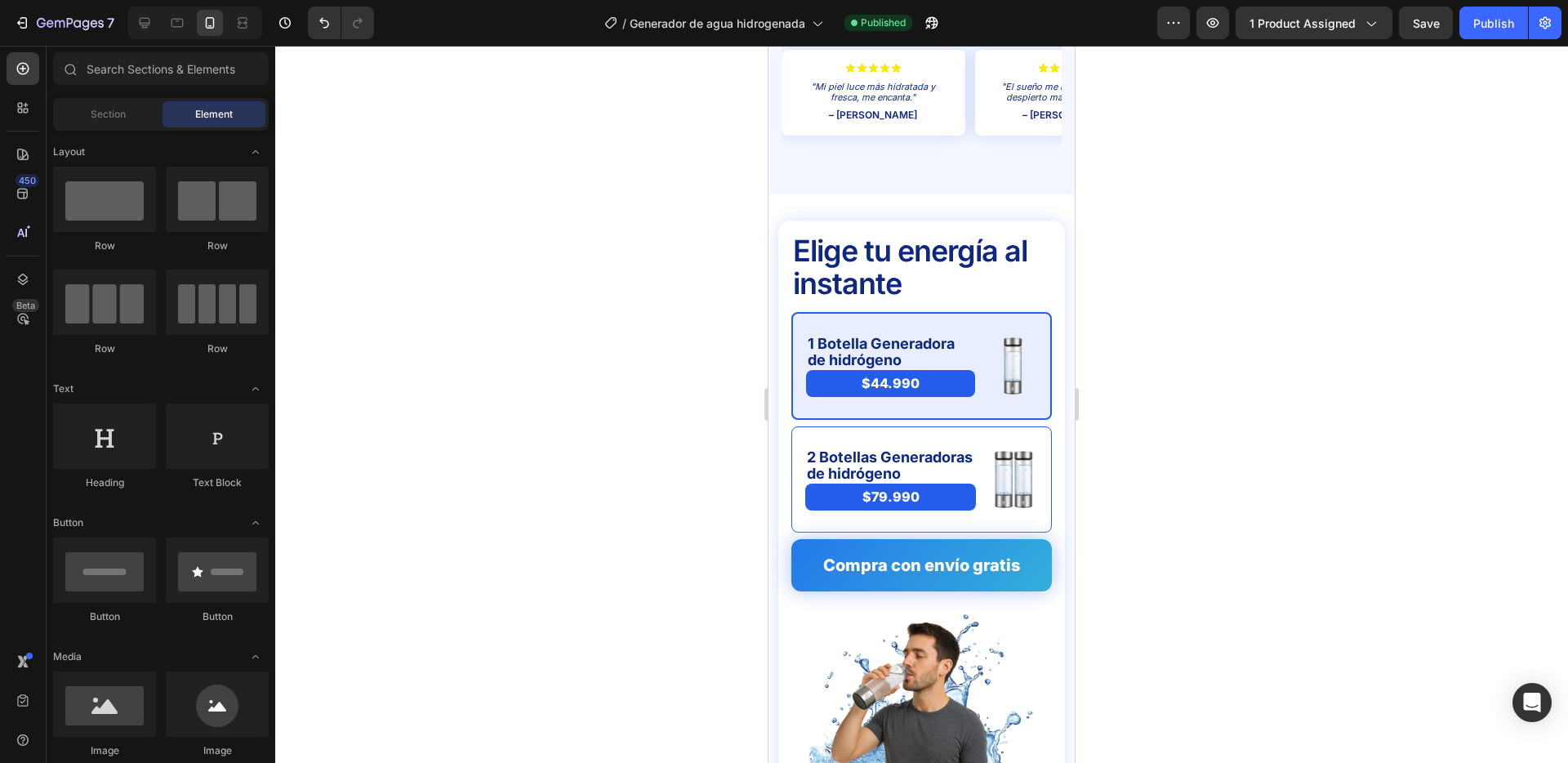
click at [585, 278] on div at bounding box center [921, 404] width 1293 height 717
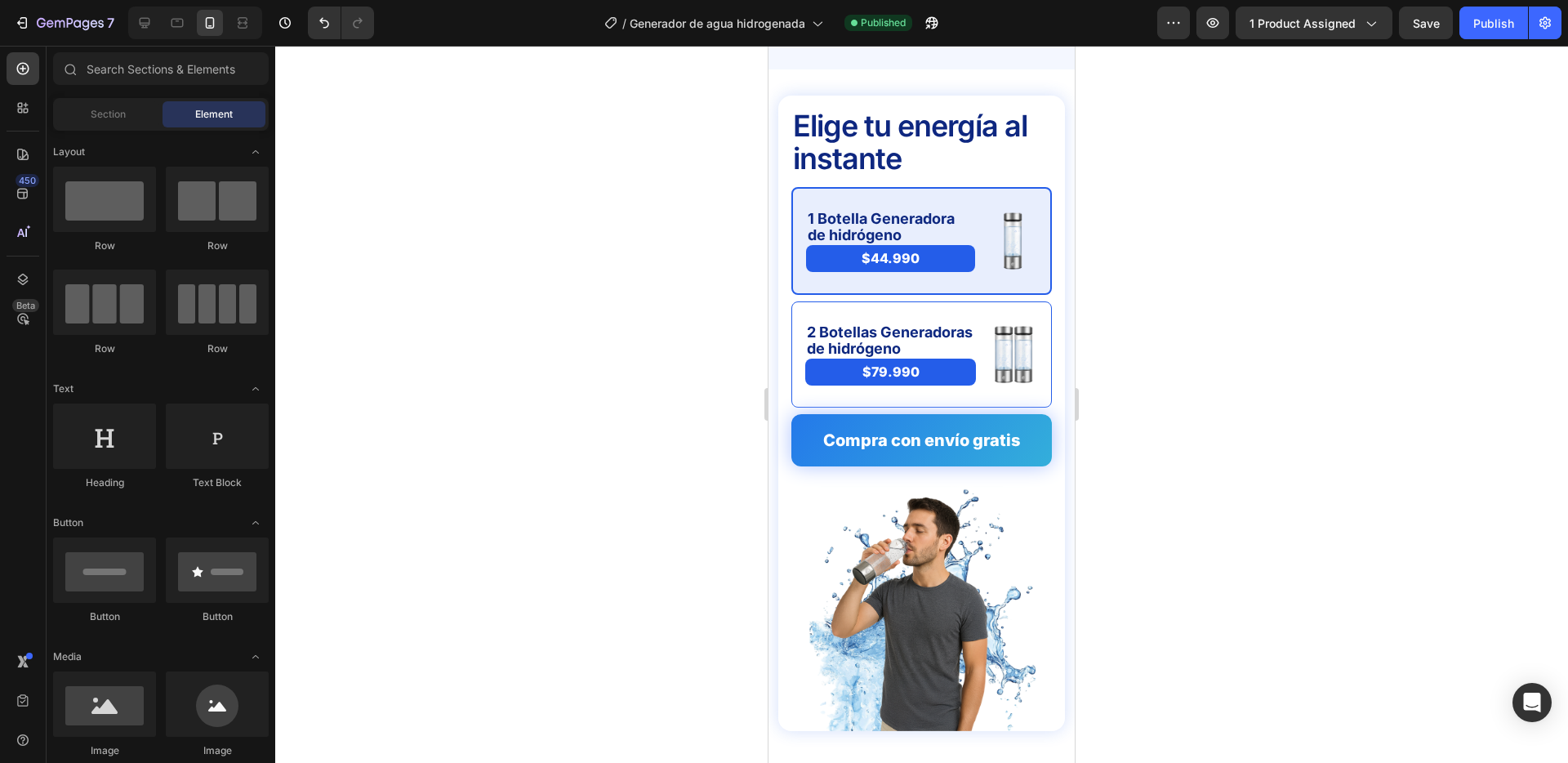
scroll to position [4055, 0]
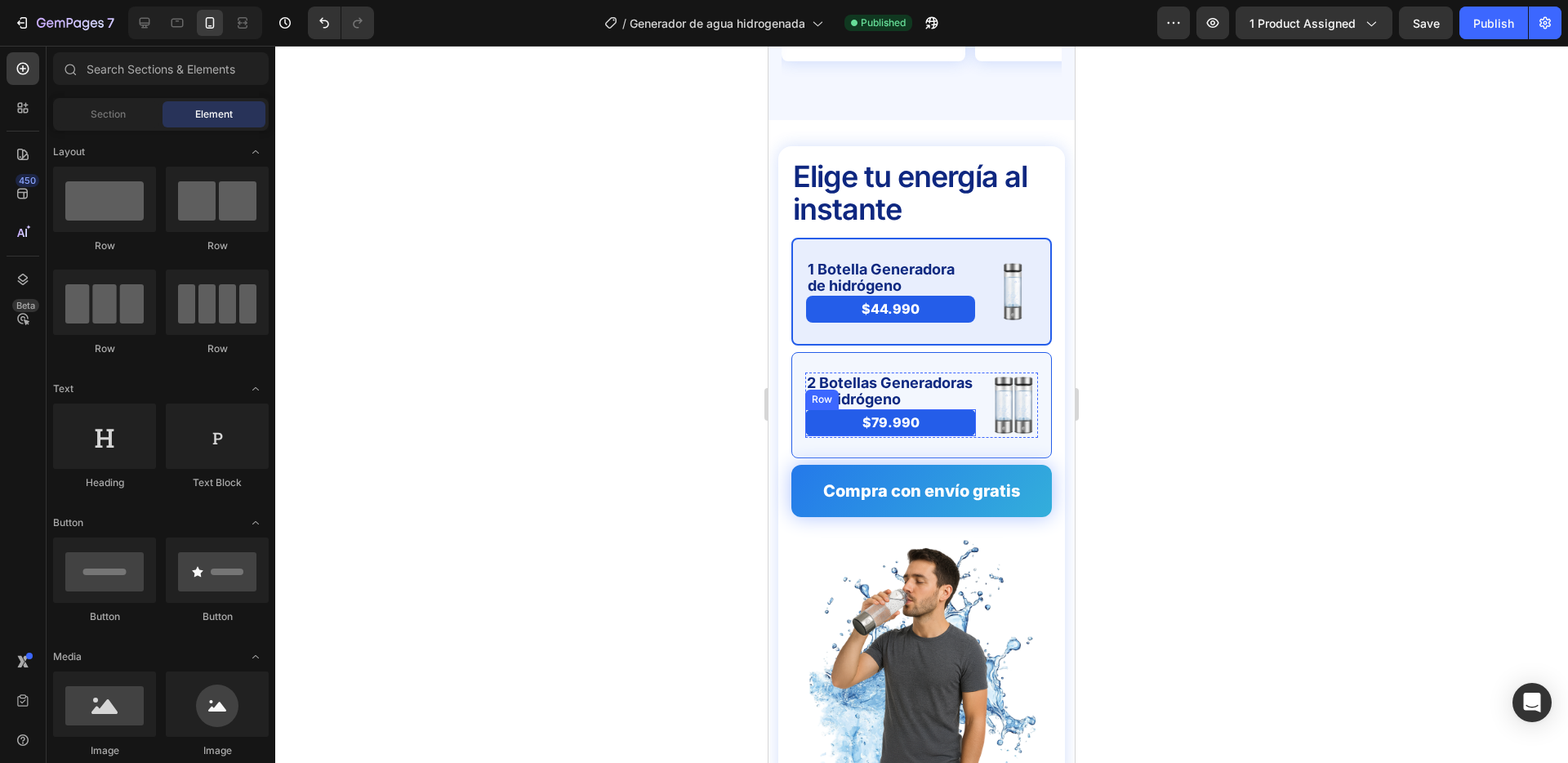
click at [912, 409] on div "$79.990 Product Price Product Price Row" at bounding box center [891, 423] width 171 height 27
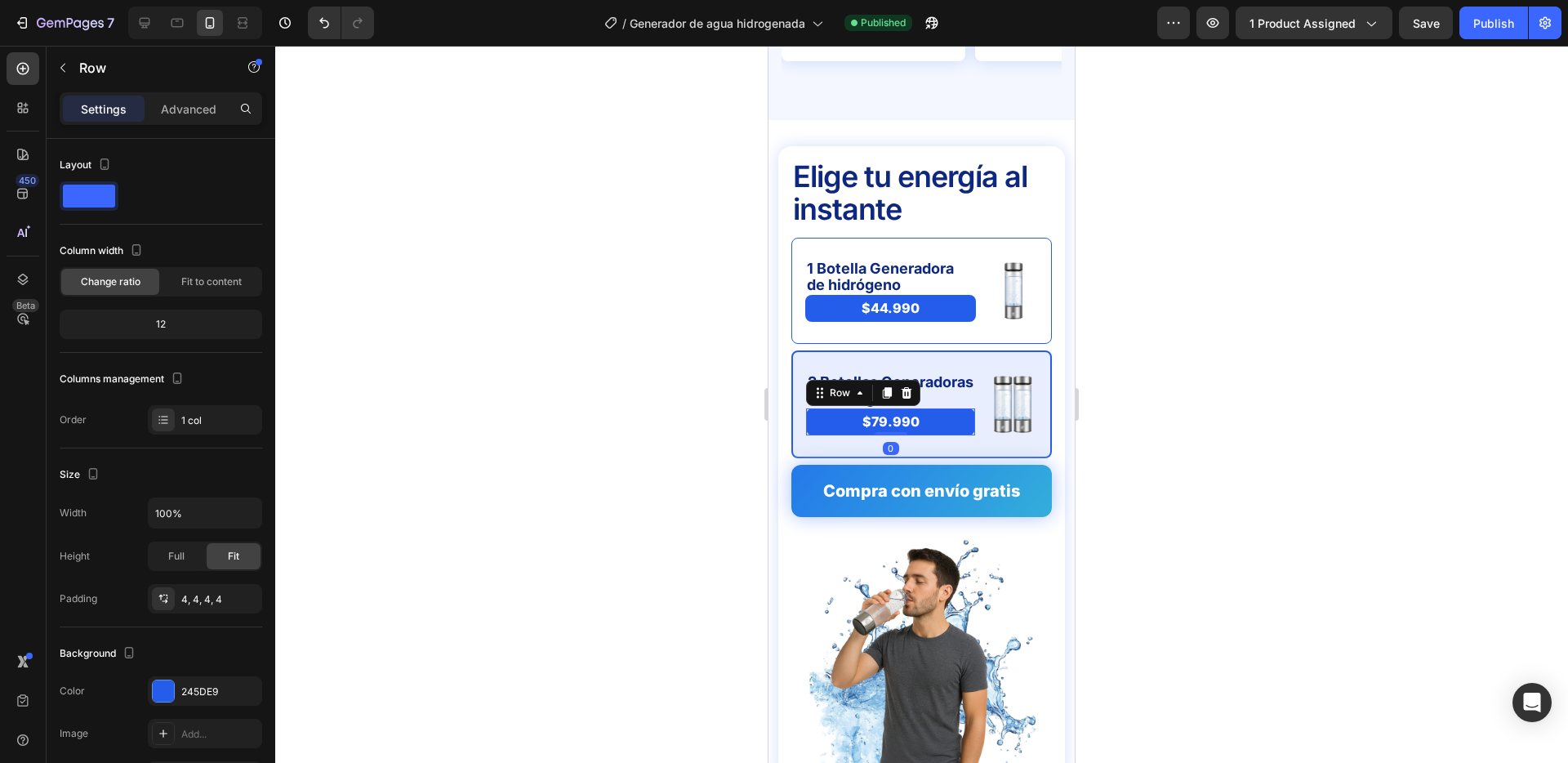
click at [1307, 397] on div at bounding box center [921, 404] width 1293 height 717
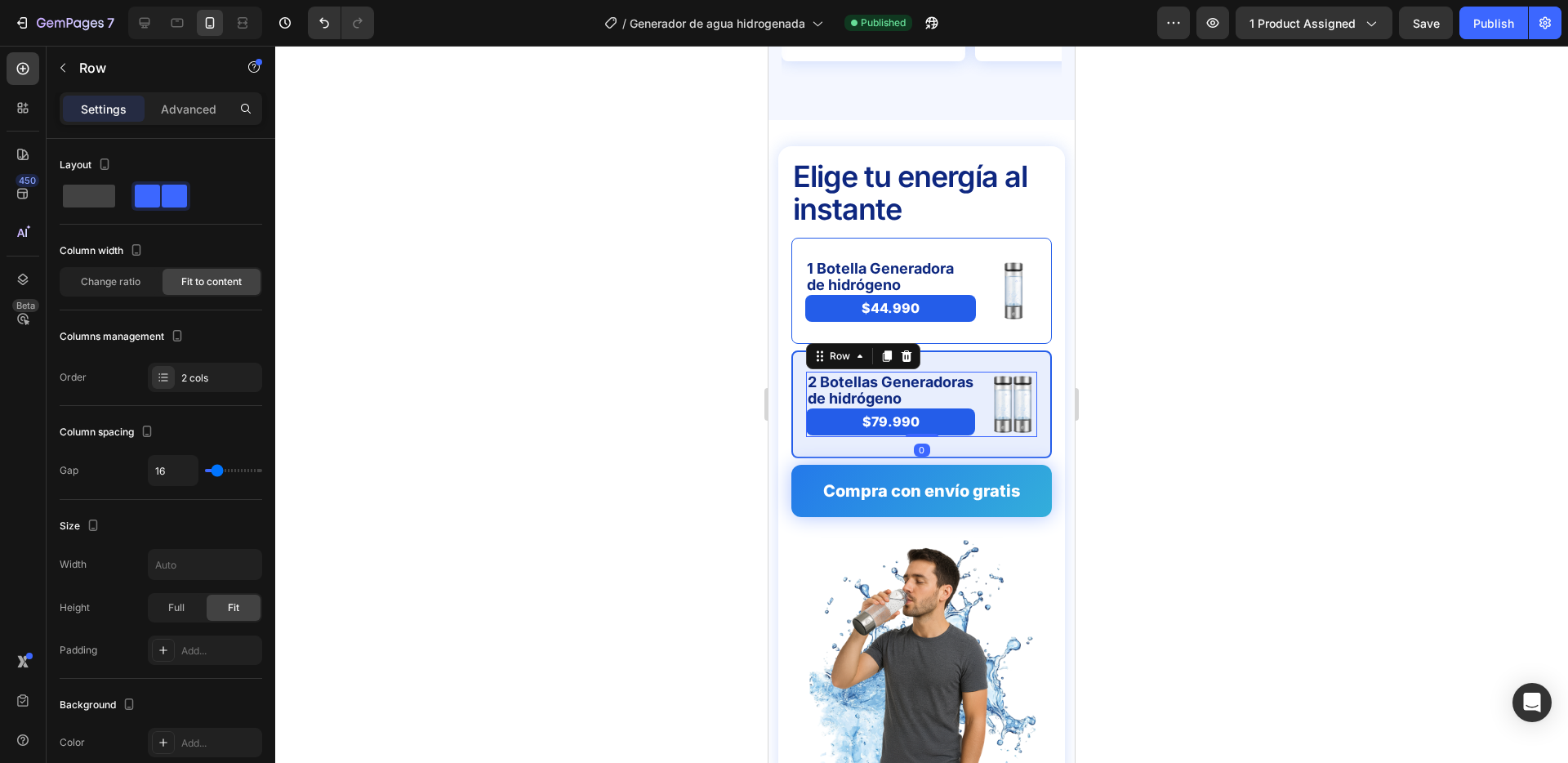
click at [978, 372] on div "2 Botellas Generadoras de hidrógeno Text Block $79.990 Product Price Product Pr…" at bounding box center [922, 405] width 231 height 65
type input "12"
type input "25"
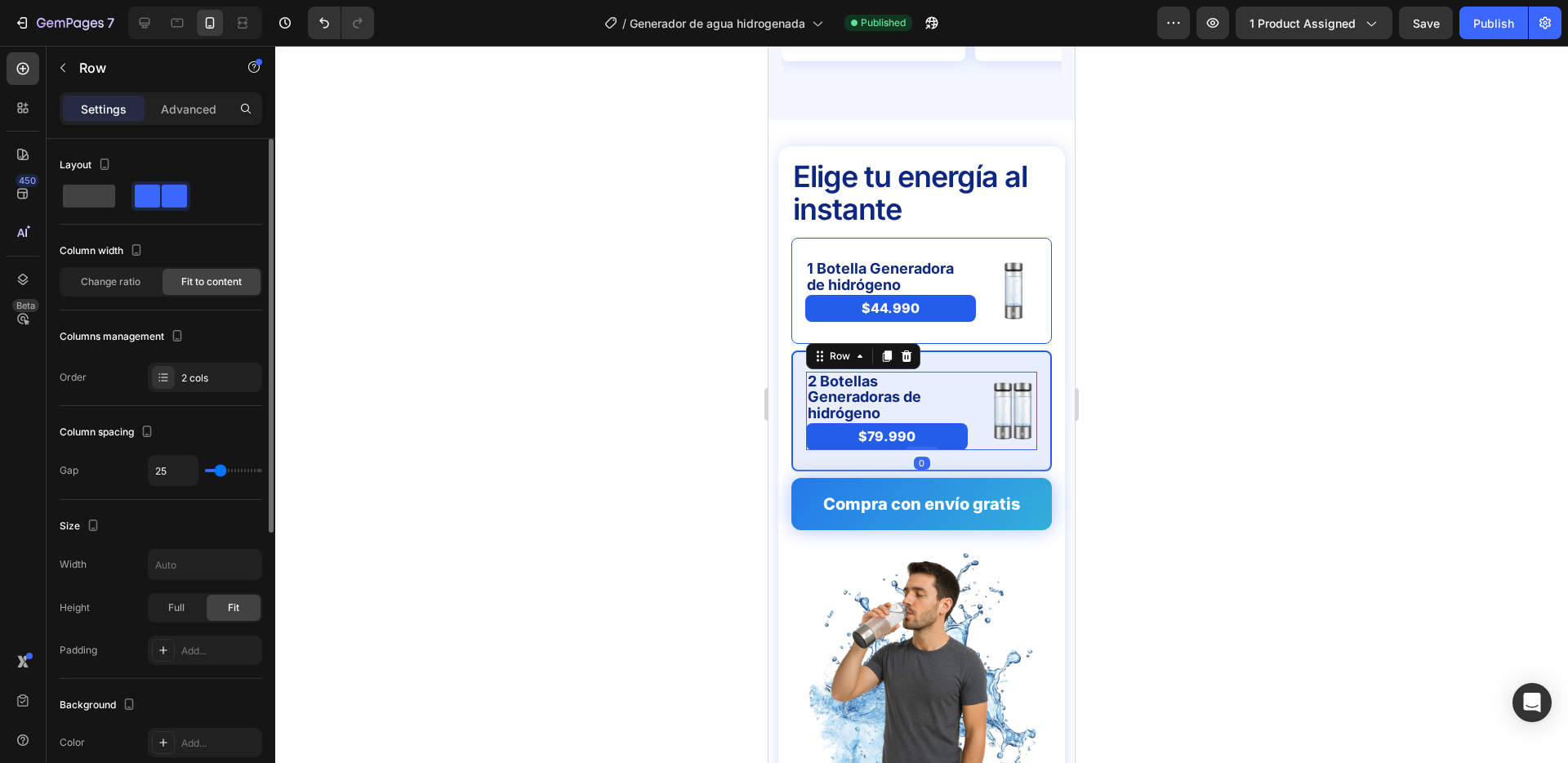
type input "29"
type input "30"
type input "32"
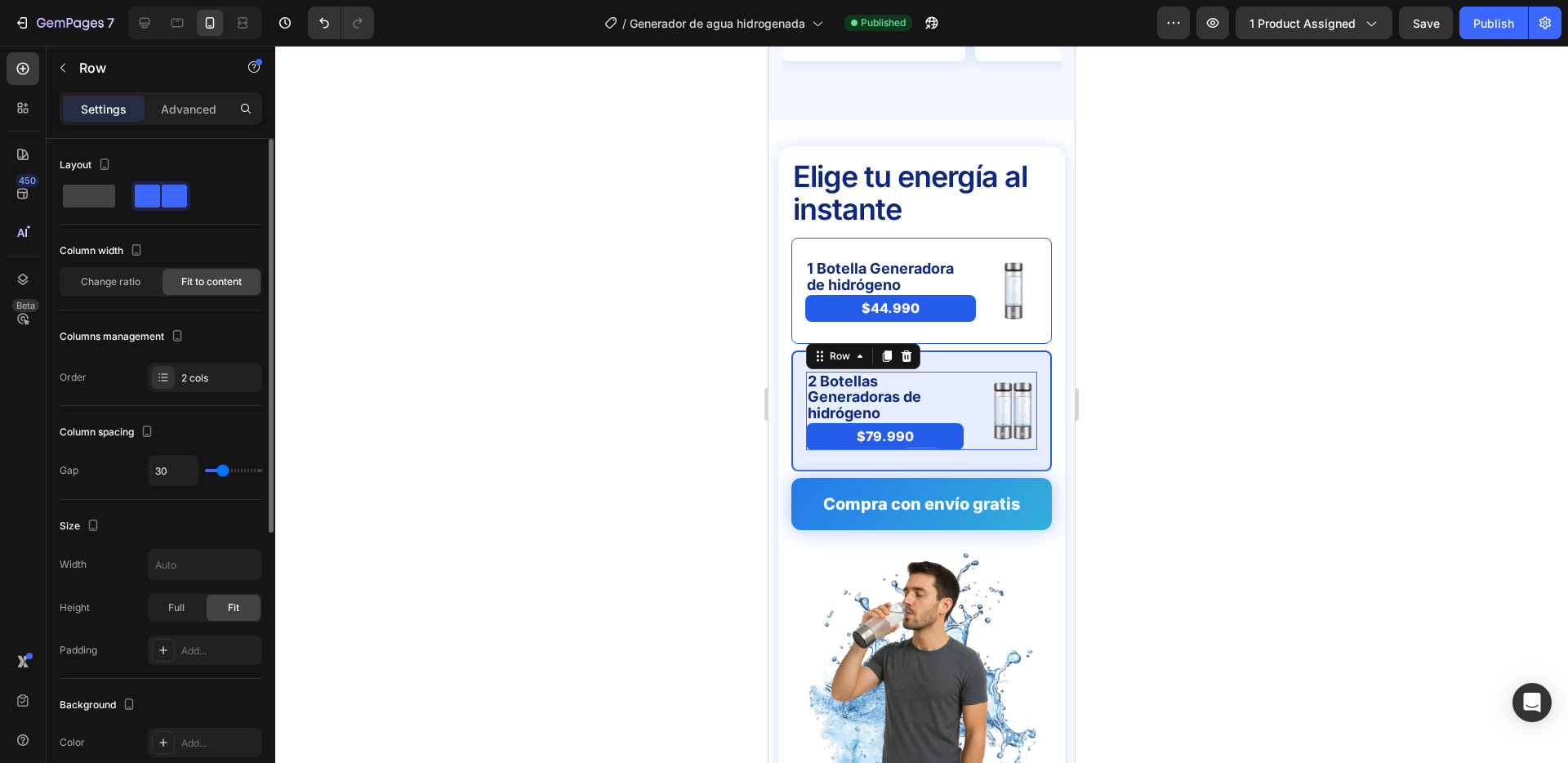
type input "32"
type input "30"
type input "29"
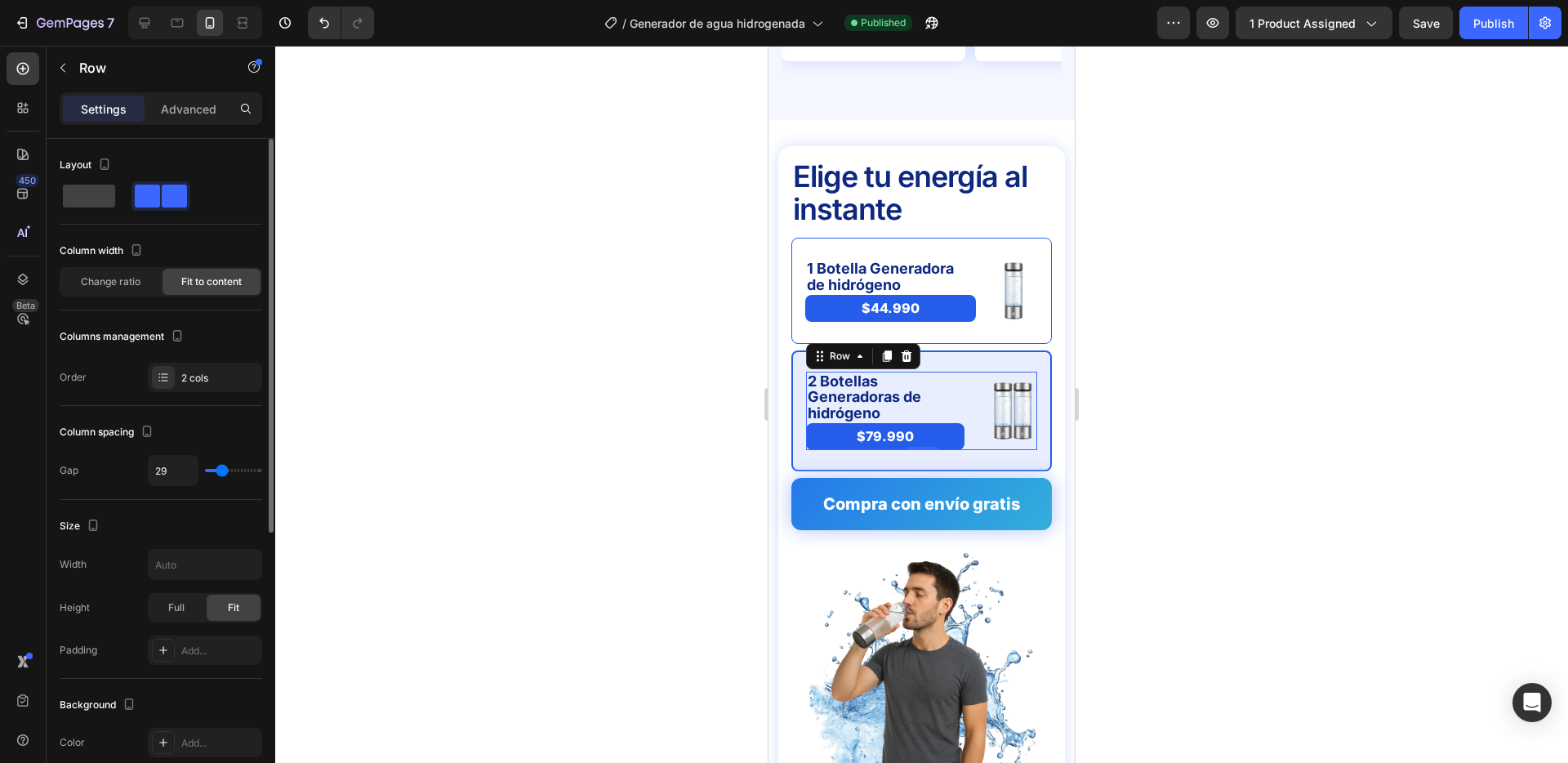
type input "30"
type input "31"
type input "32"
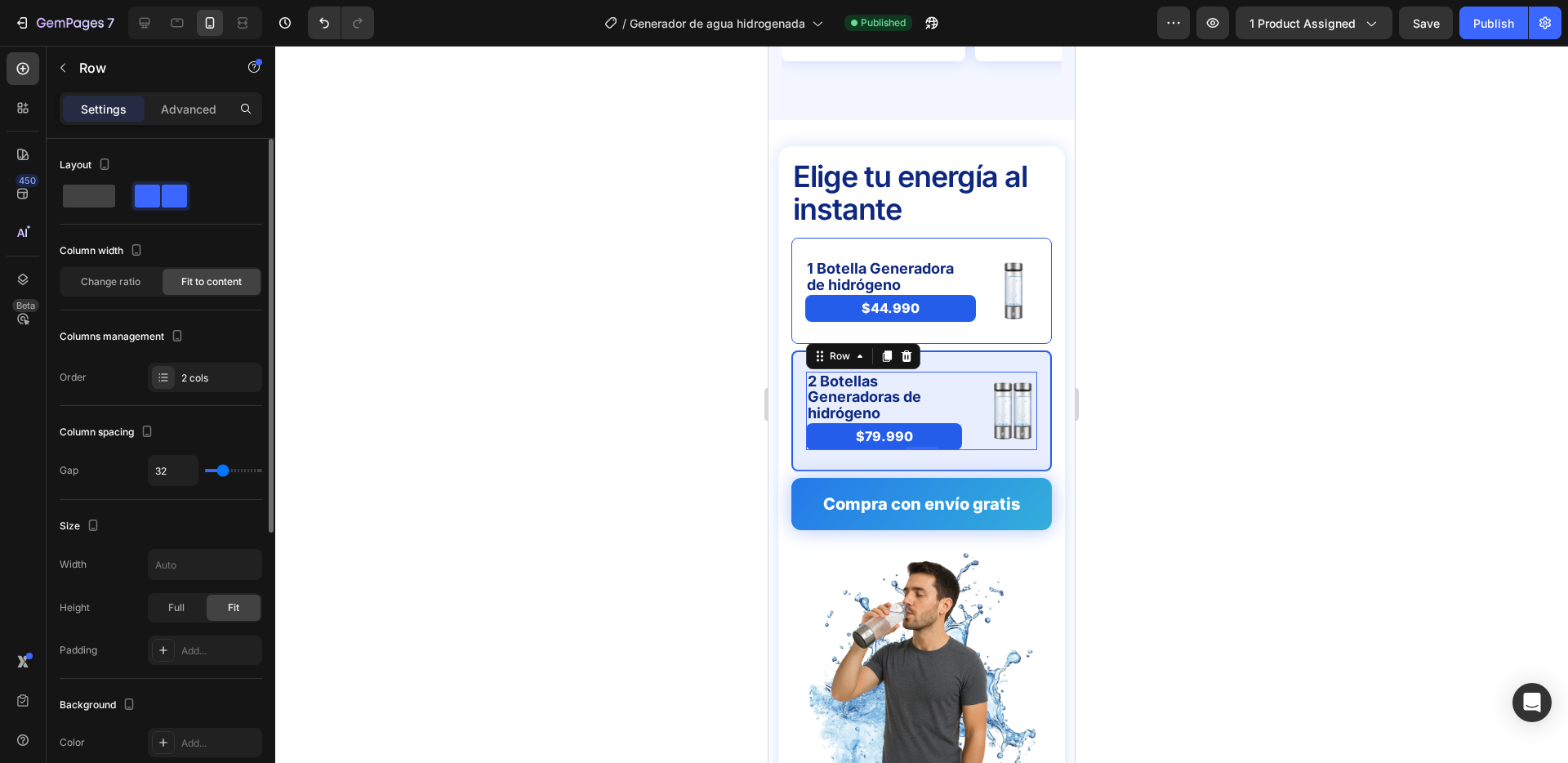
drag, startPoint x: 215, startPoint y: 465, endPoint x: 223, endPoint y: 465, distance: 8.0
type input "32"
click at [223, 469] on input "range" at bounding box center [233, 471] width 57 height 4
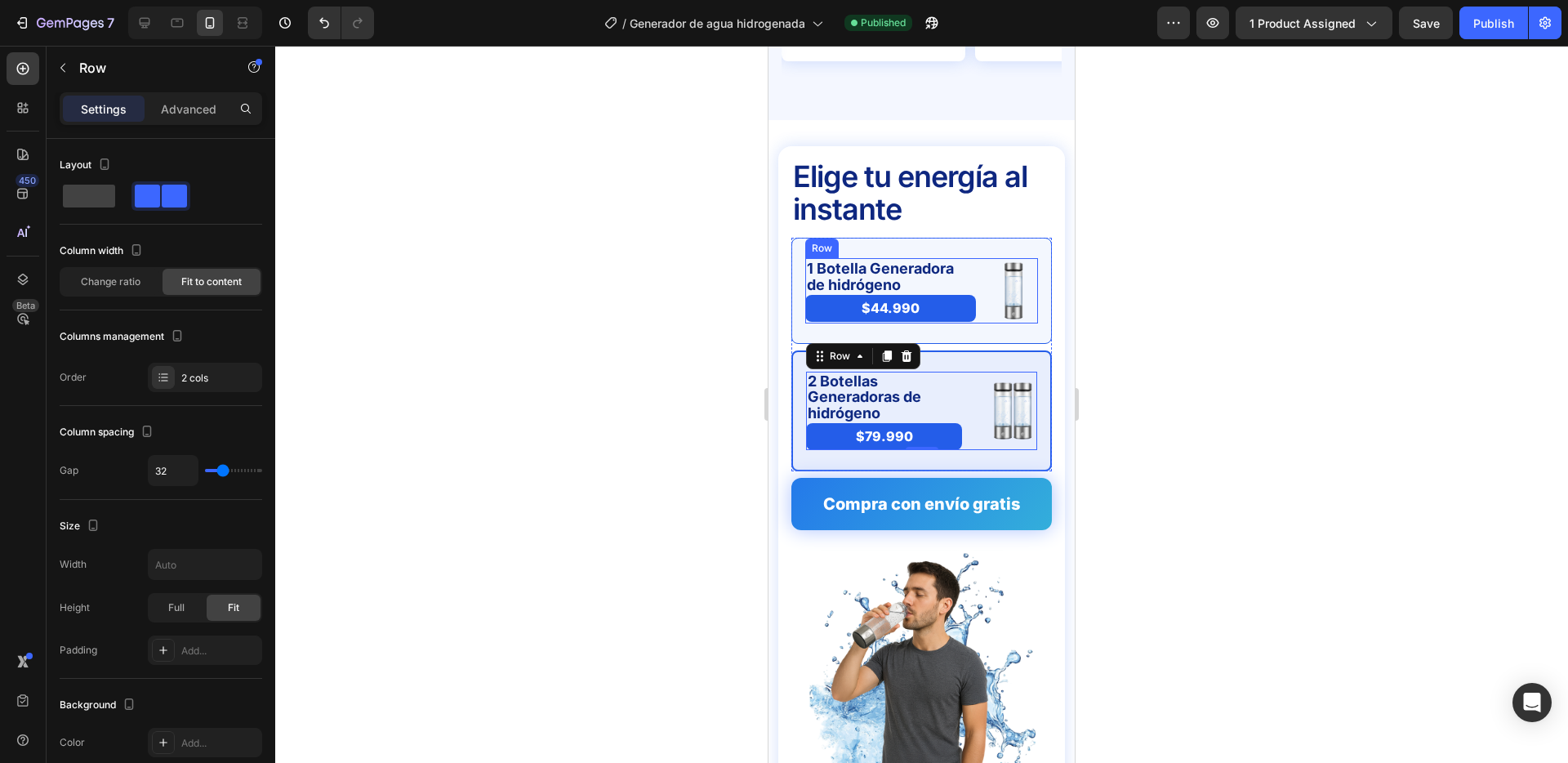
click at [985, 258] on div "1 Botella Generadora de hidrógeno Text Block $44.990 Product Price Product Pric…" at bounding box center [922, 290] width 233 height 65
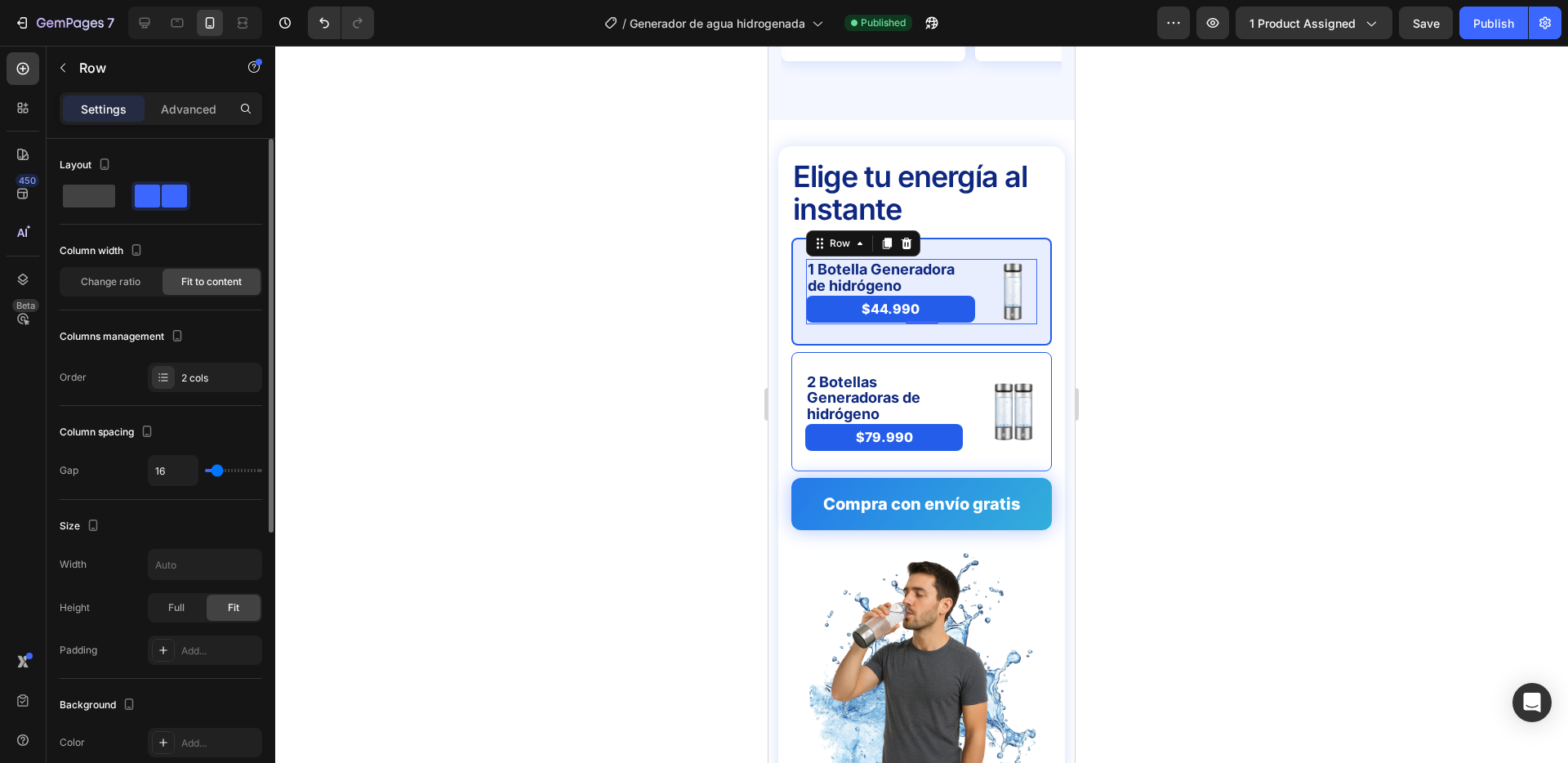
type input "19"
type input "27"
type input "38"
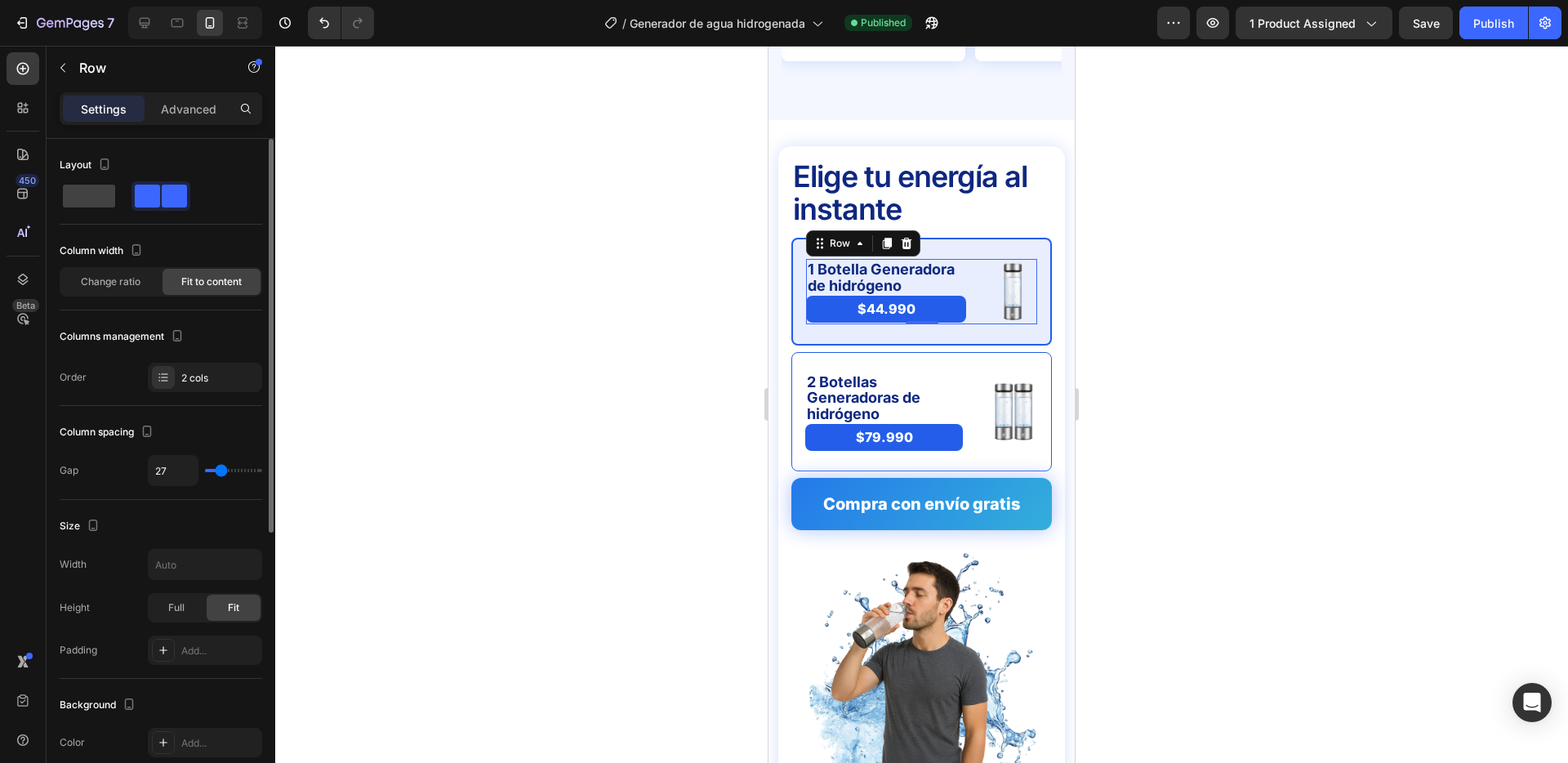
type input "38"
type input "39"
type input "40"
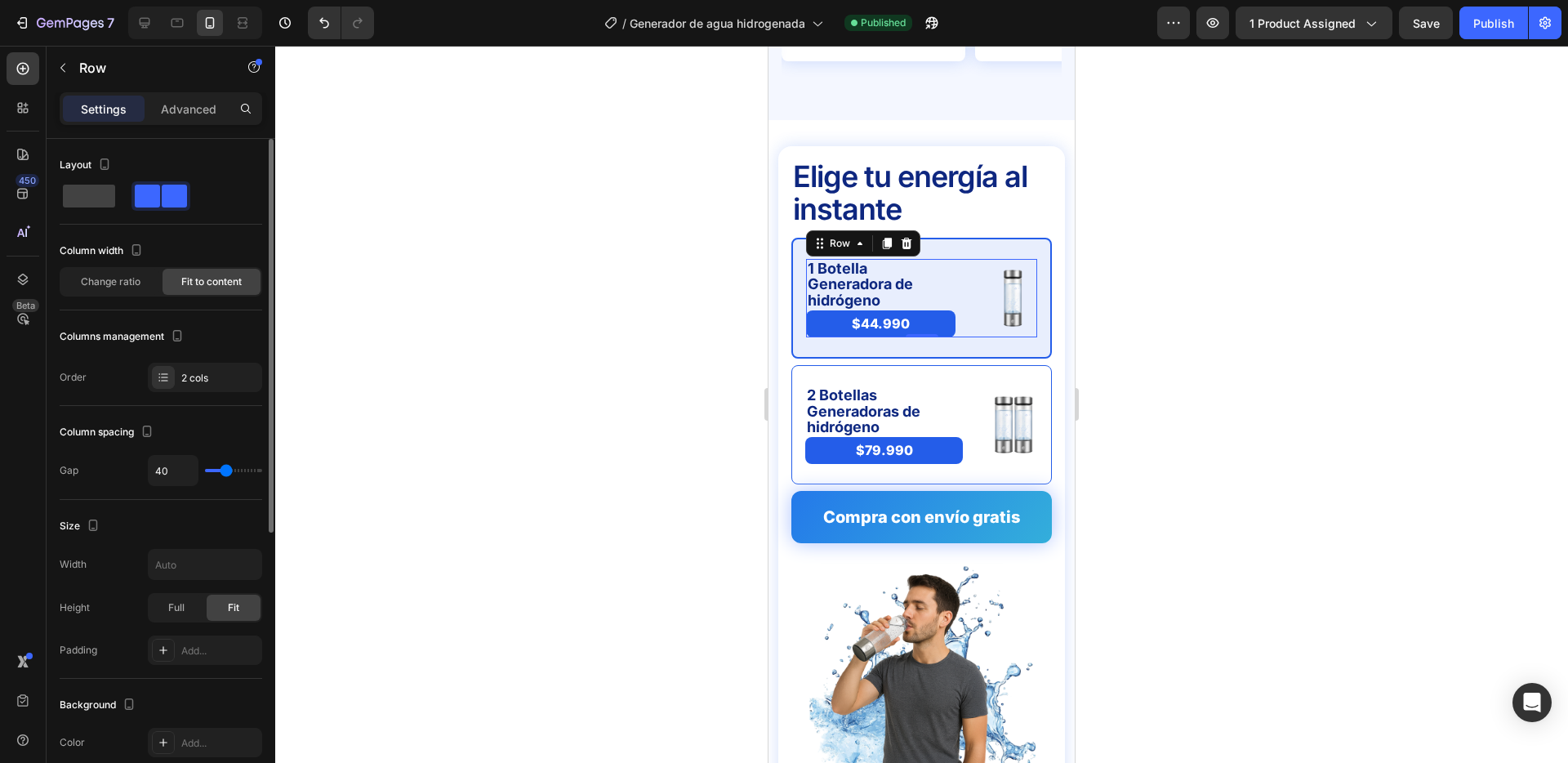
type input "41"
type input "42"
type input "40"
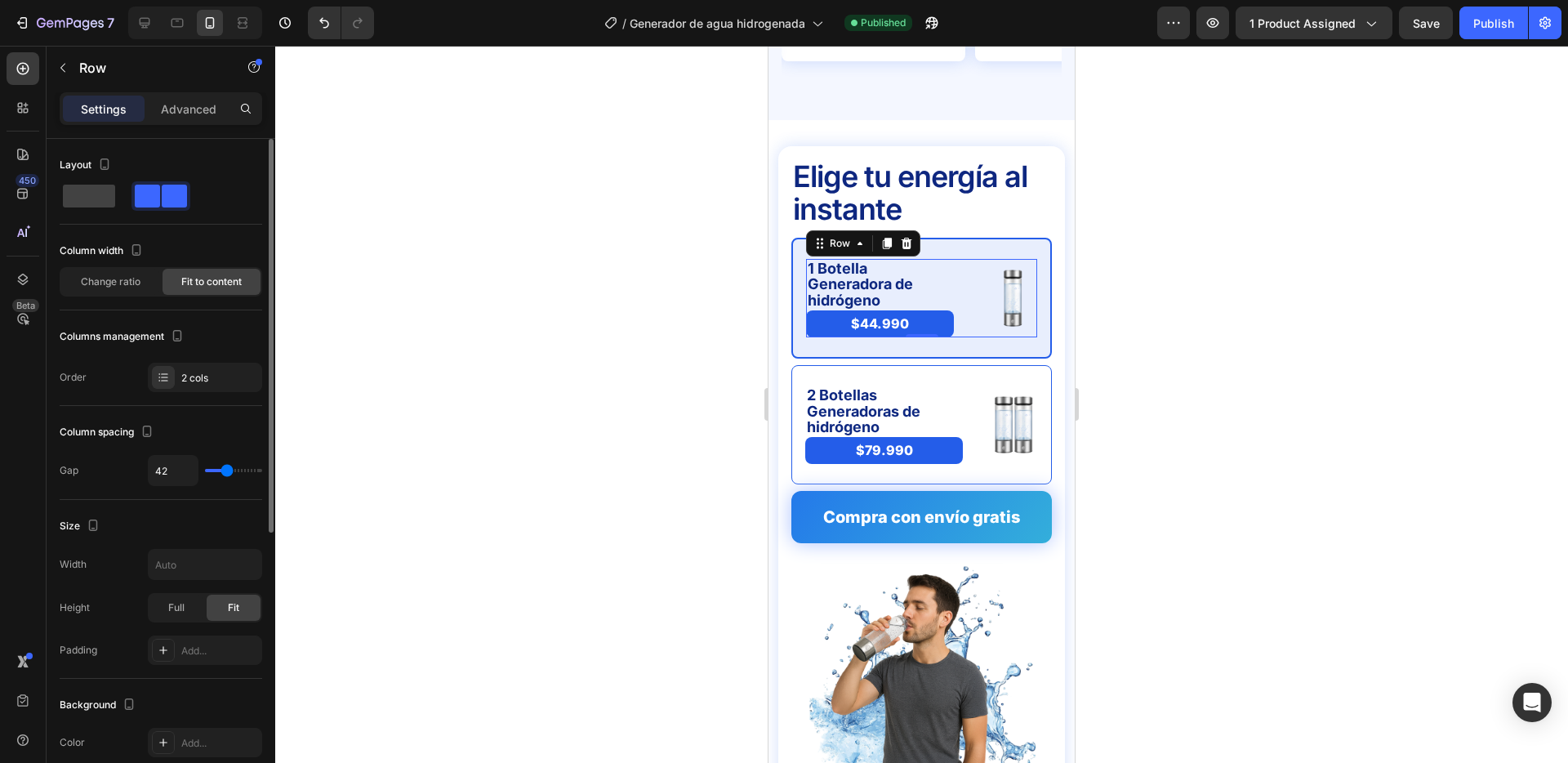
type input "40"
type input "39"
type input "38"
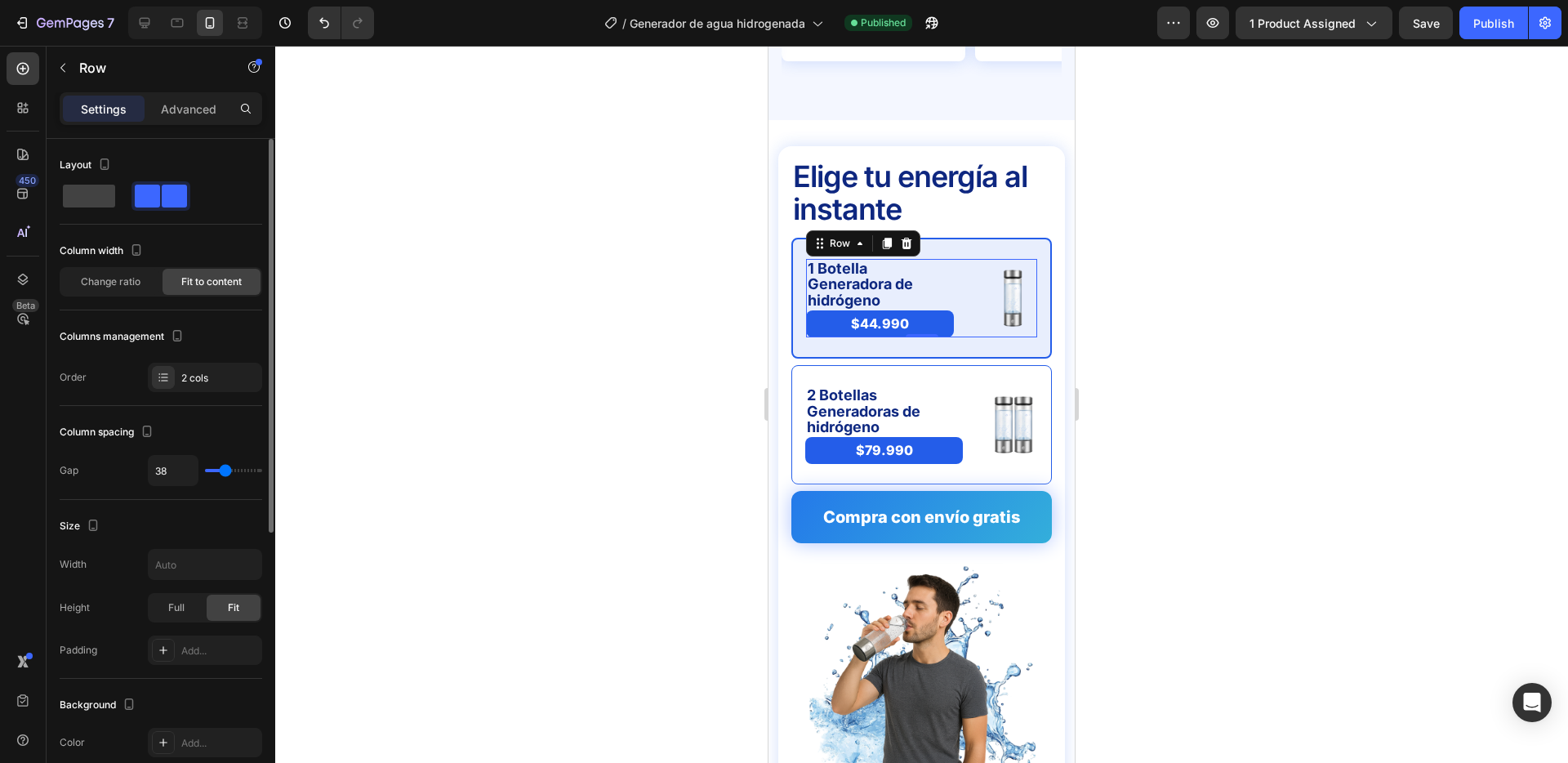
type input "37"
type input "36"
type input "35"
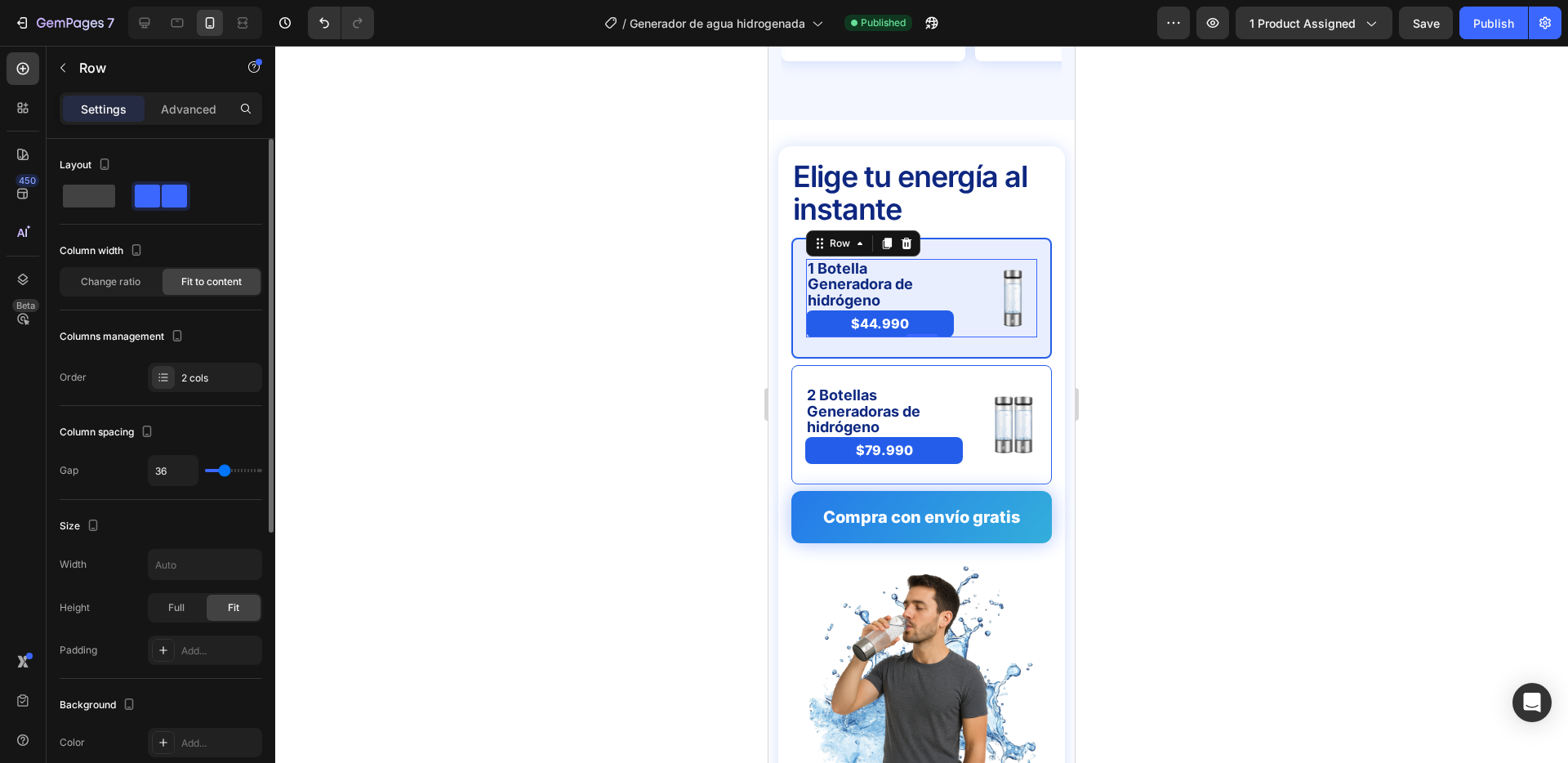
type input "35"
type input "33"
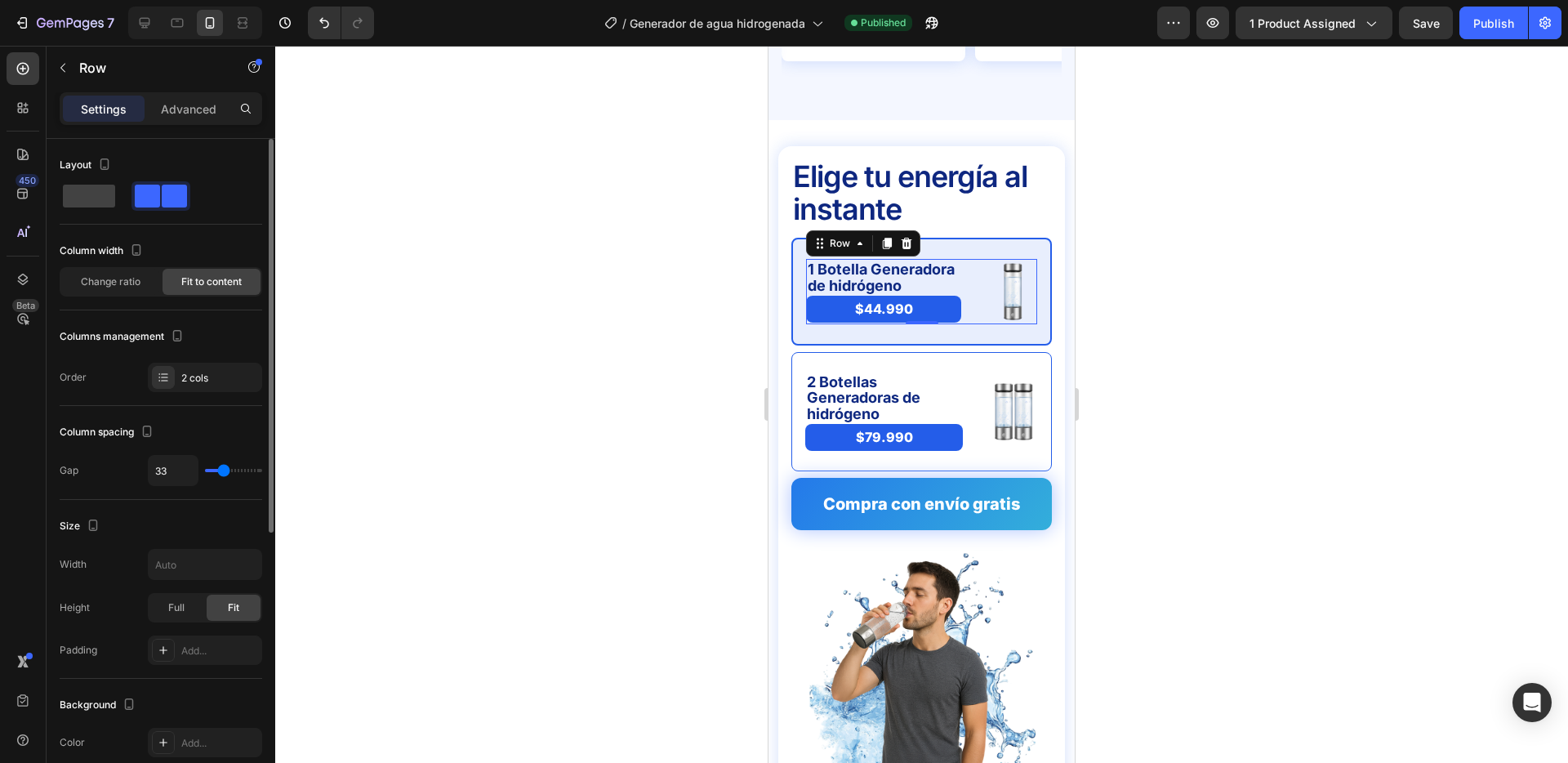
type input "32"
type input "31"
type input "32"
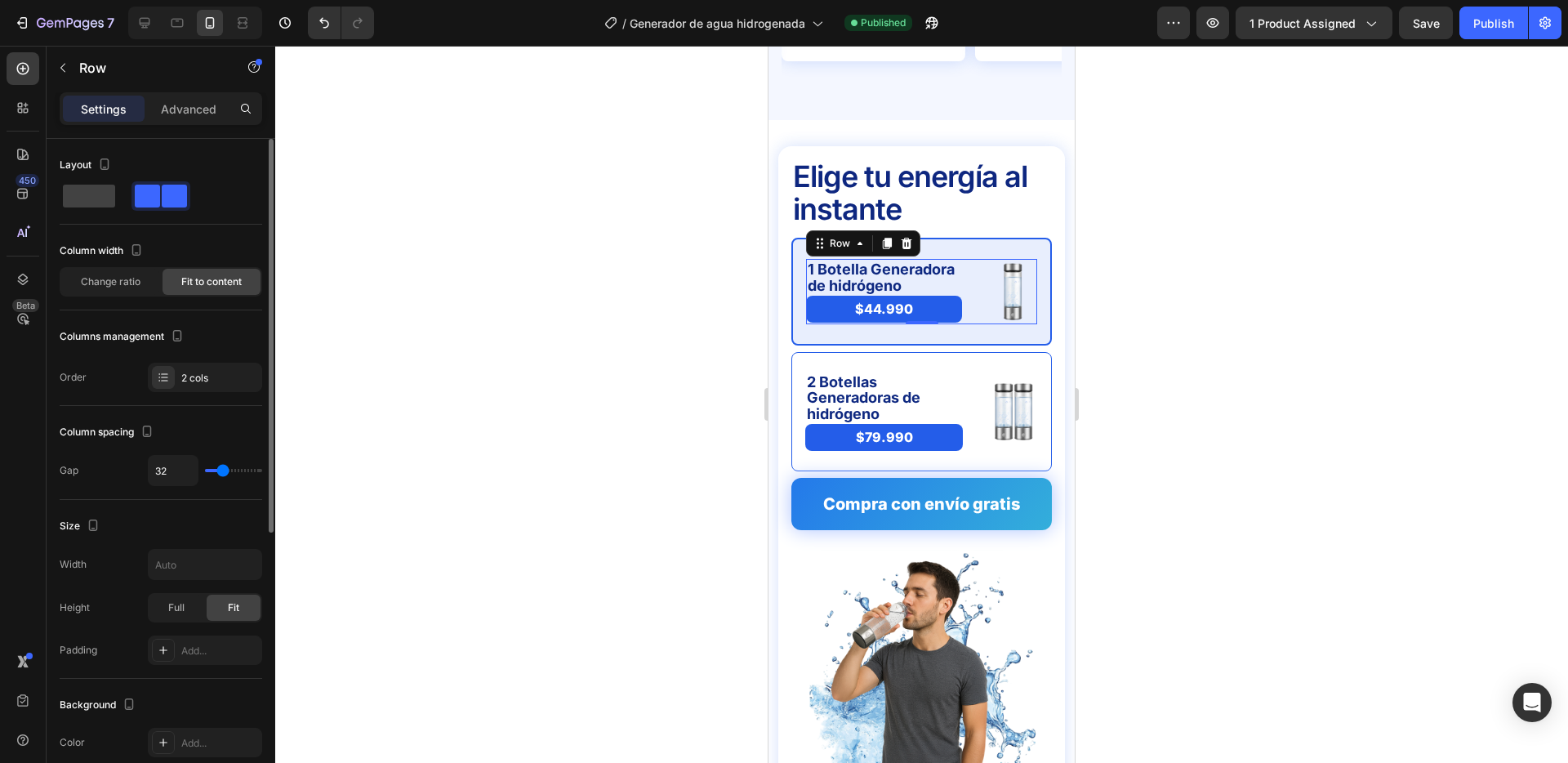
type input "32"
click at [223, 472] on input "range" at bounding box center [233, 471] width 57 height 4
click at [555, 372] on div at bounding box center [921, 404] width 1293 height 717
click at [971, 259] on div "1 Botella Generadora de hidrógeno Text Block $44.990 Product Price Product Pric…" at bounding box center [922, 291] width 231 height 65
click at [1256, 379] on div at bounding box center [921, 404] width 1293 height 717
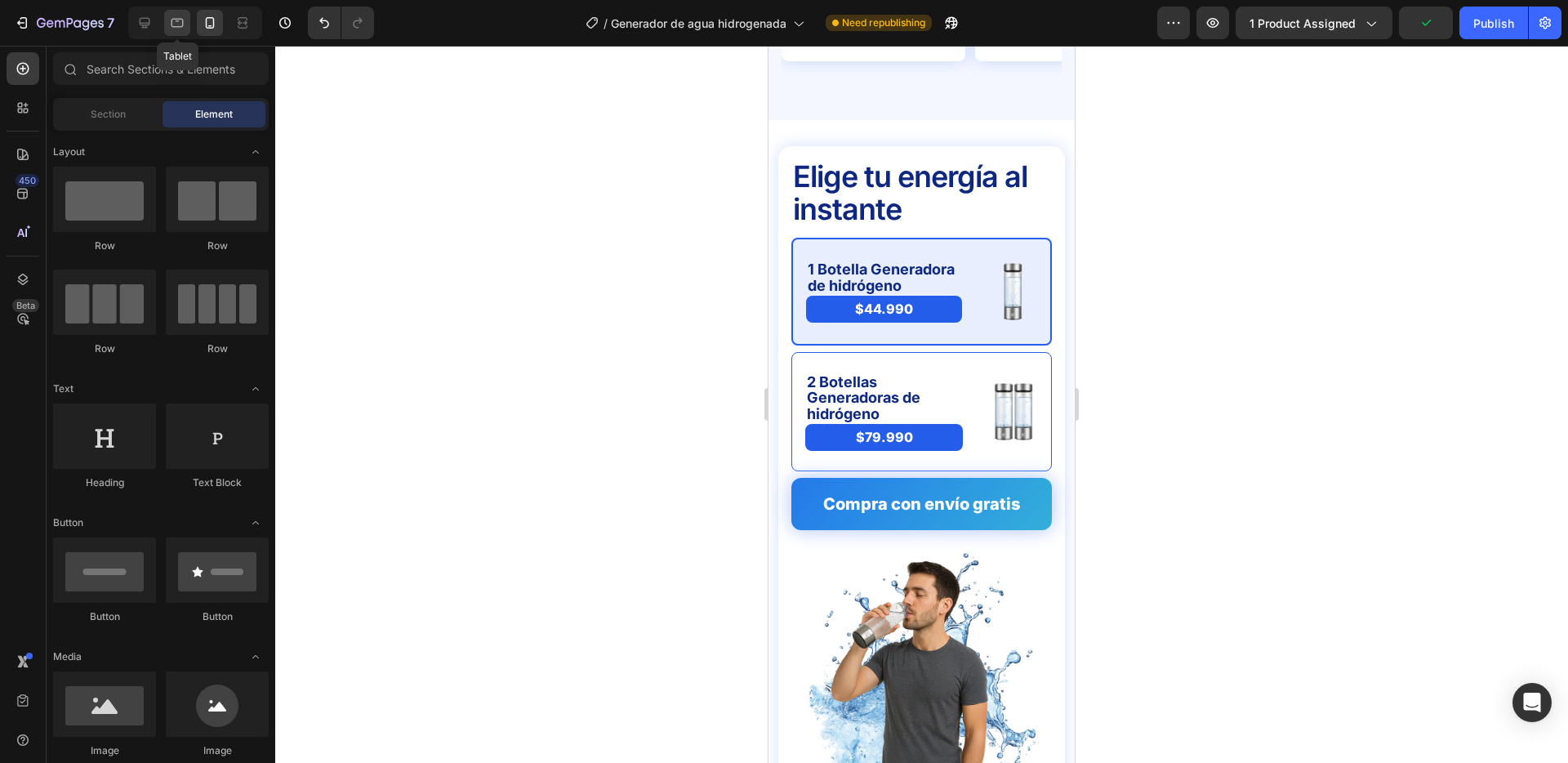
click at [183, 29] on icon at bounding box center [177, 23] width 16 height 16
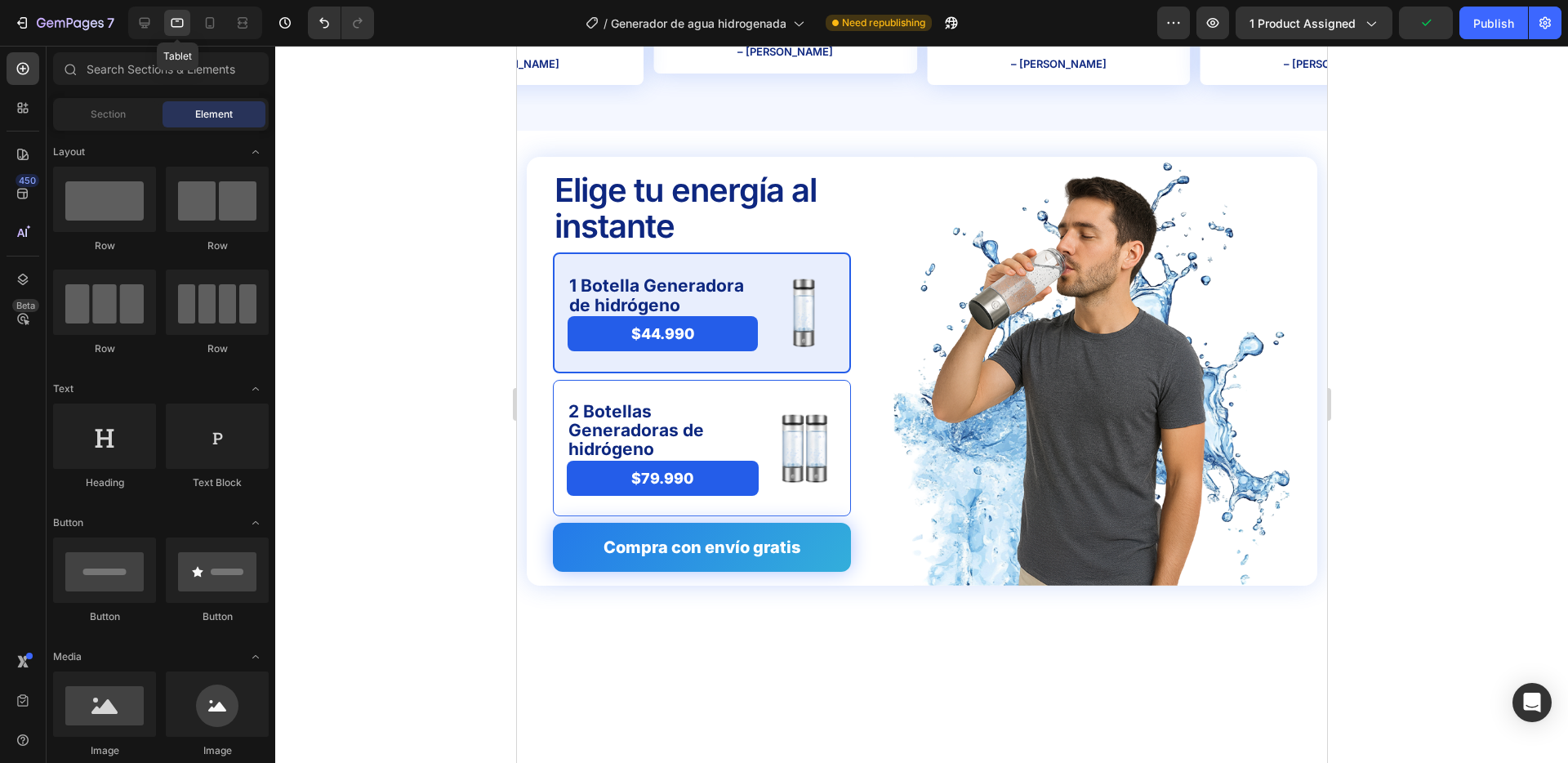
scroll to position [4035, 0]
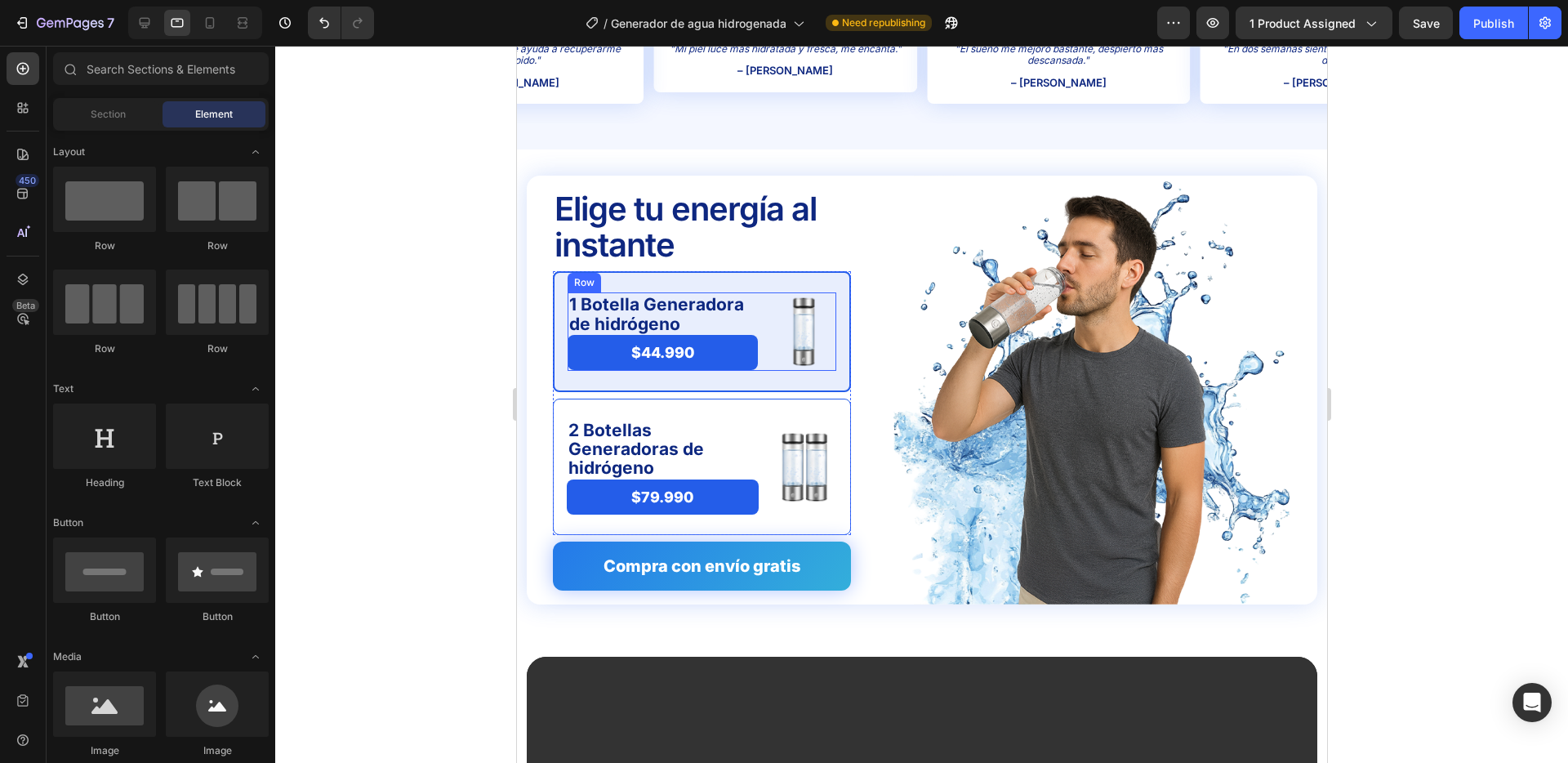
click at [763, 320] on div "1 Botella Generadora de hidrógeno Text Block $44.990 Product Price Product Pric…" at bounding box center [701, 331] width 269 height 78
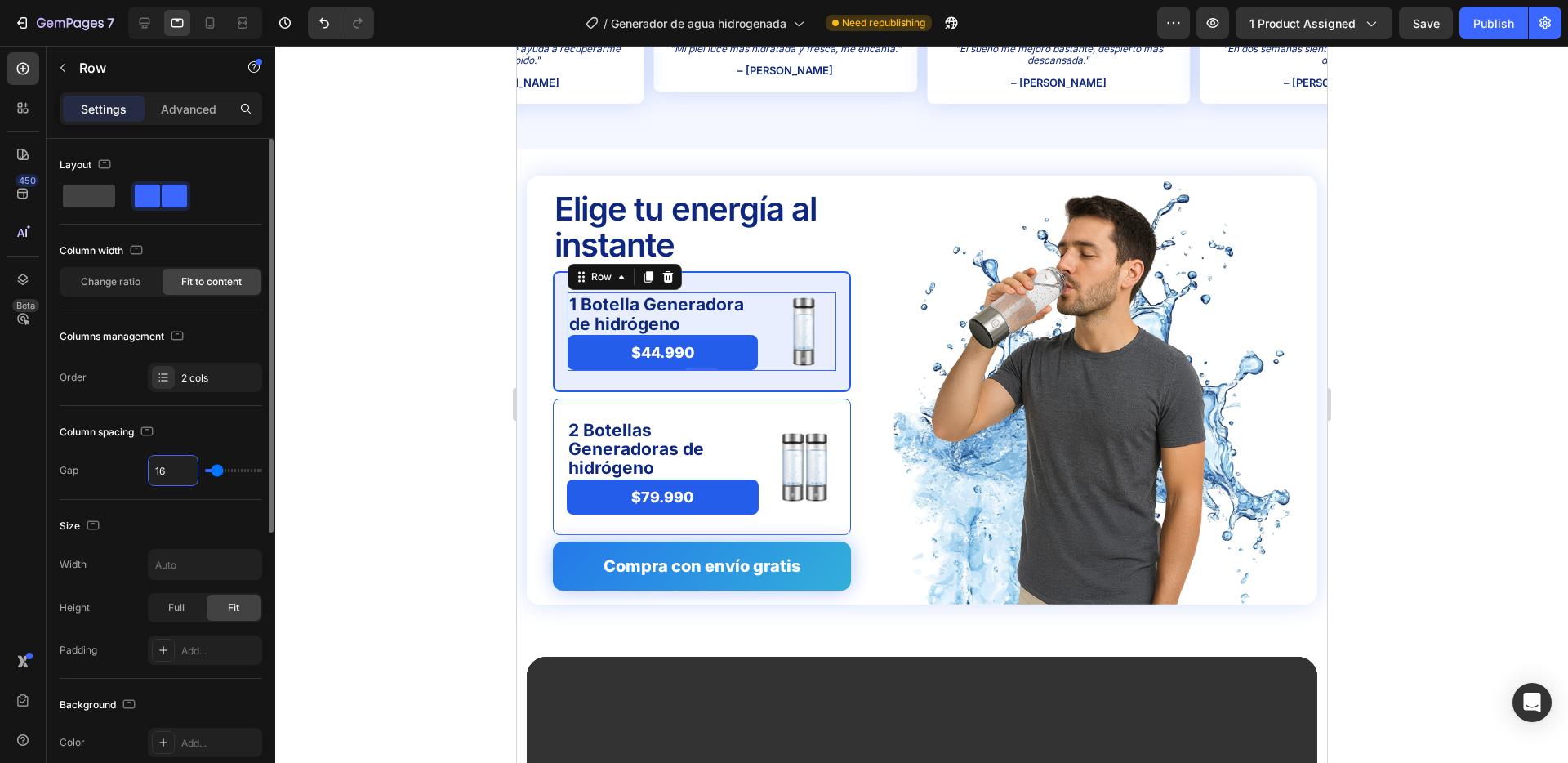
click at [172, 479] on input "16" at bounding box center [173, 470] width 49 height 29
type input "3"
type input "32"
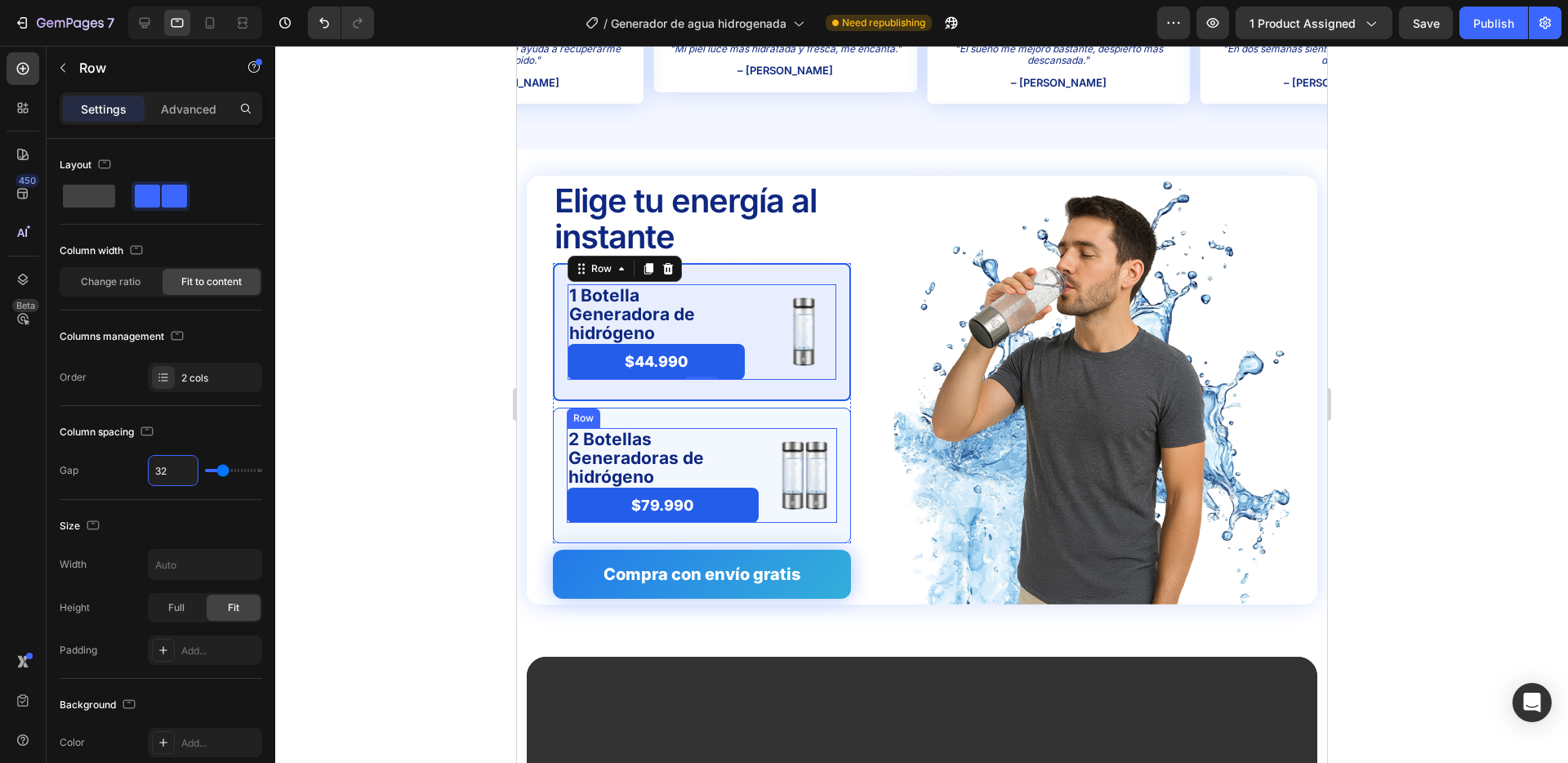
click at [769, 461] on div "2 Botellas Generadoras de hidrógeno Text Block $79.990 Product Price Product Pr…" at bounding box center [701, 475] width 270 height 95
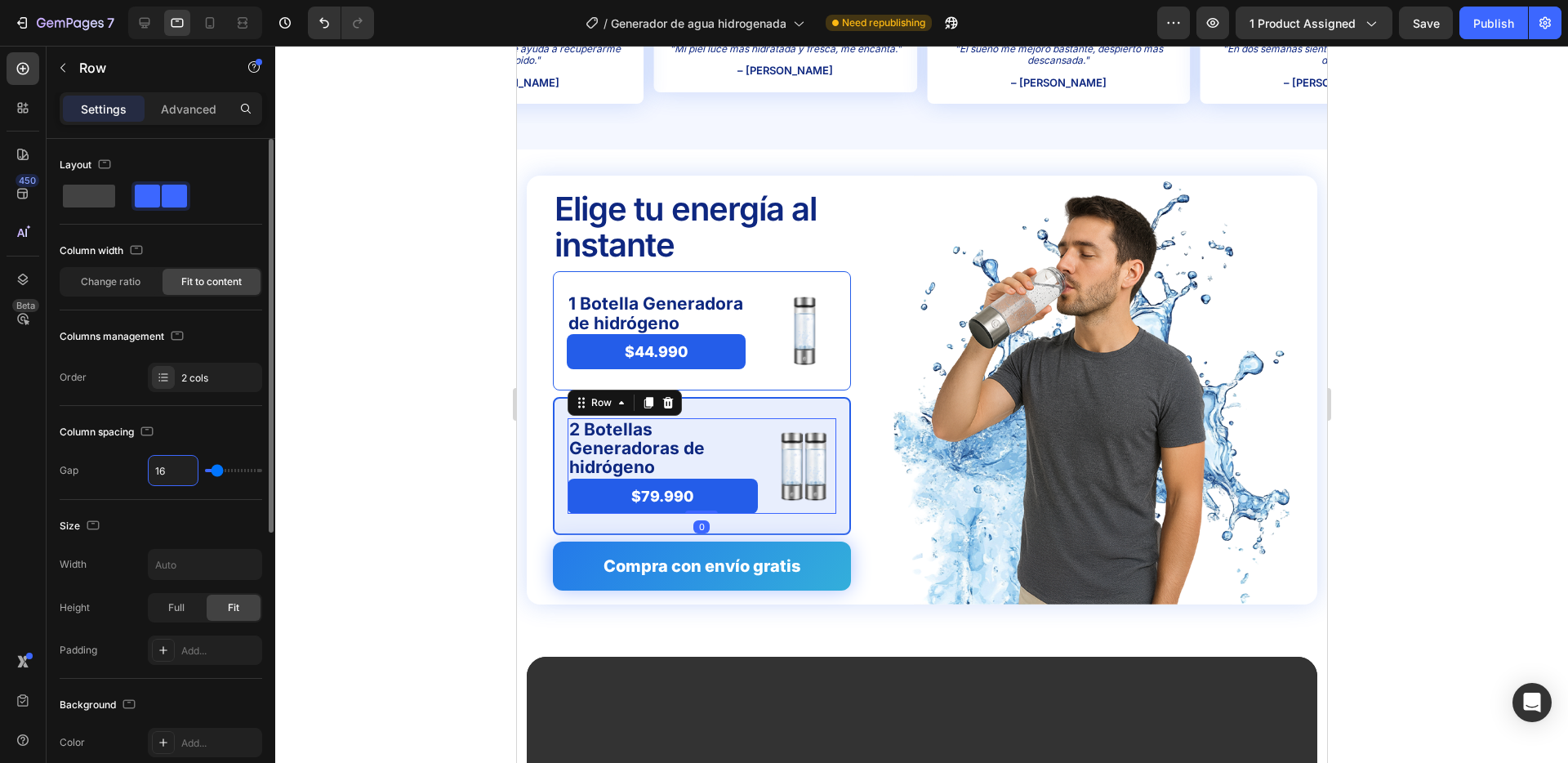
click at [168, 468] on input "16" at bounding box center [173, 470] width 49 height 29
type input "3"
type input "32"
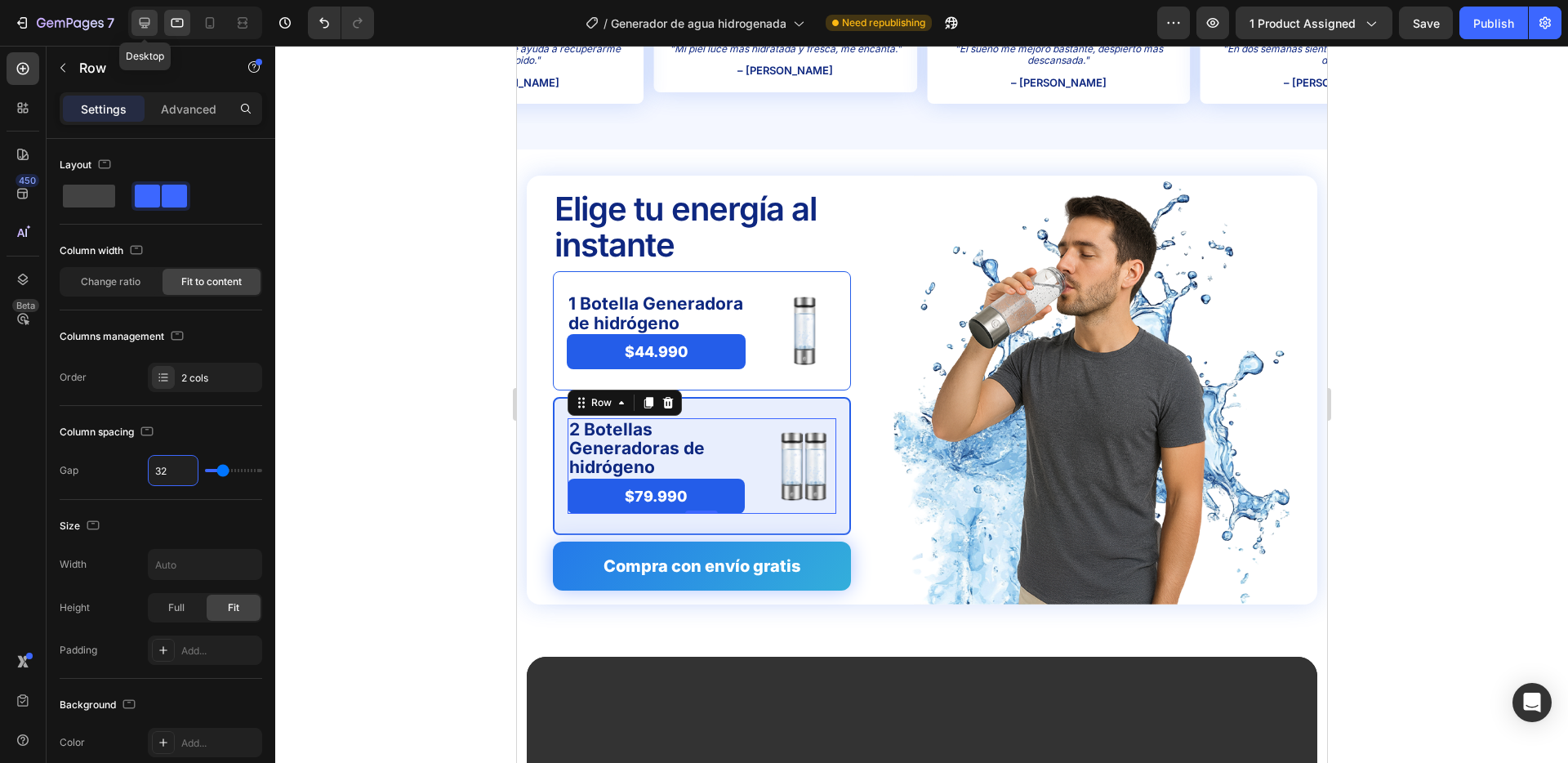
click at [146, 19] on icon at bounding box center [144, 23] width 16 height 16
type input "16"
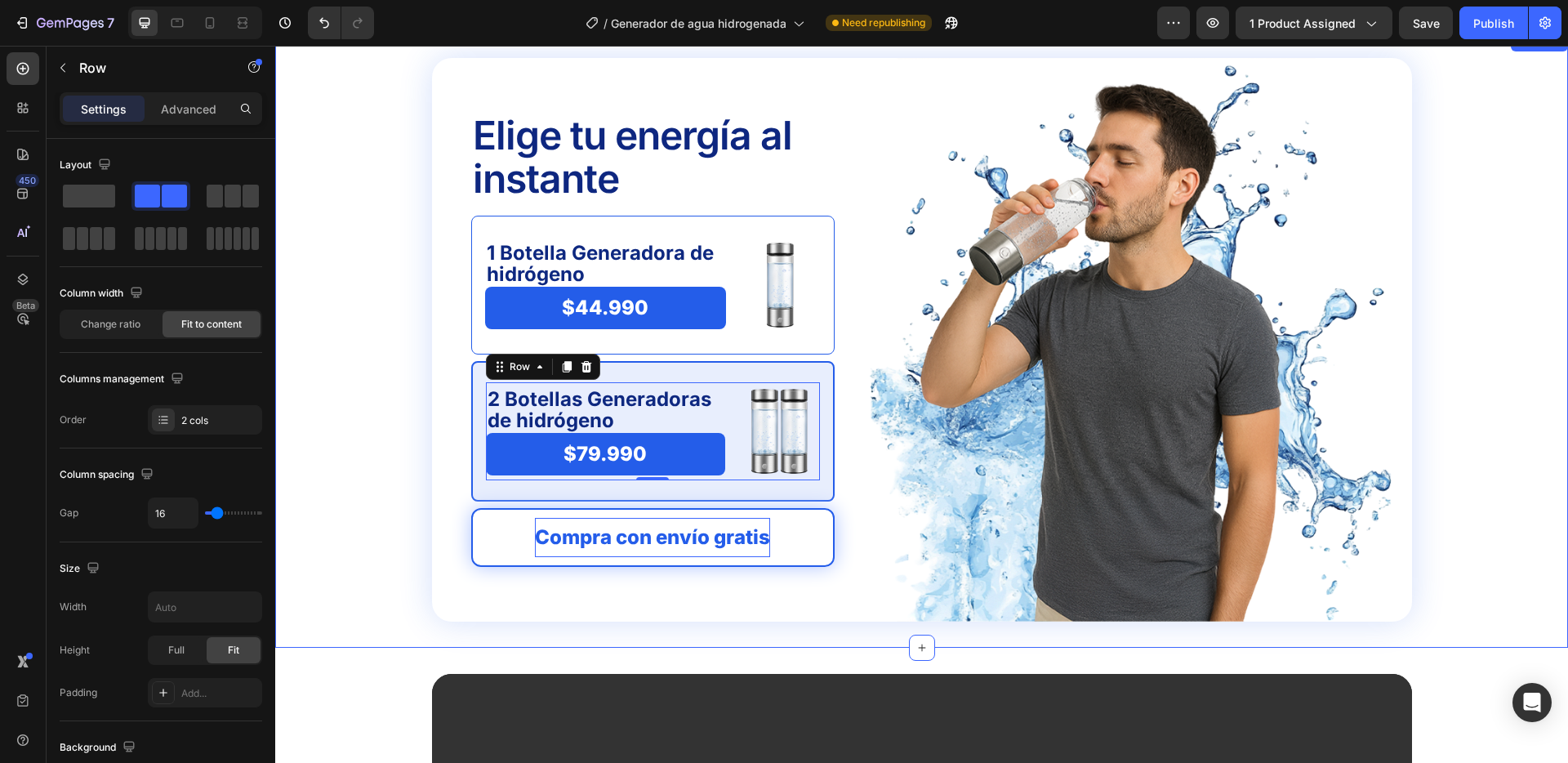
scroll to position [4432, 0]
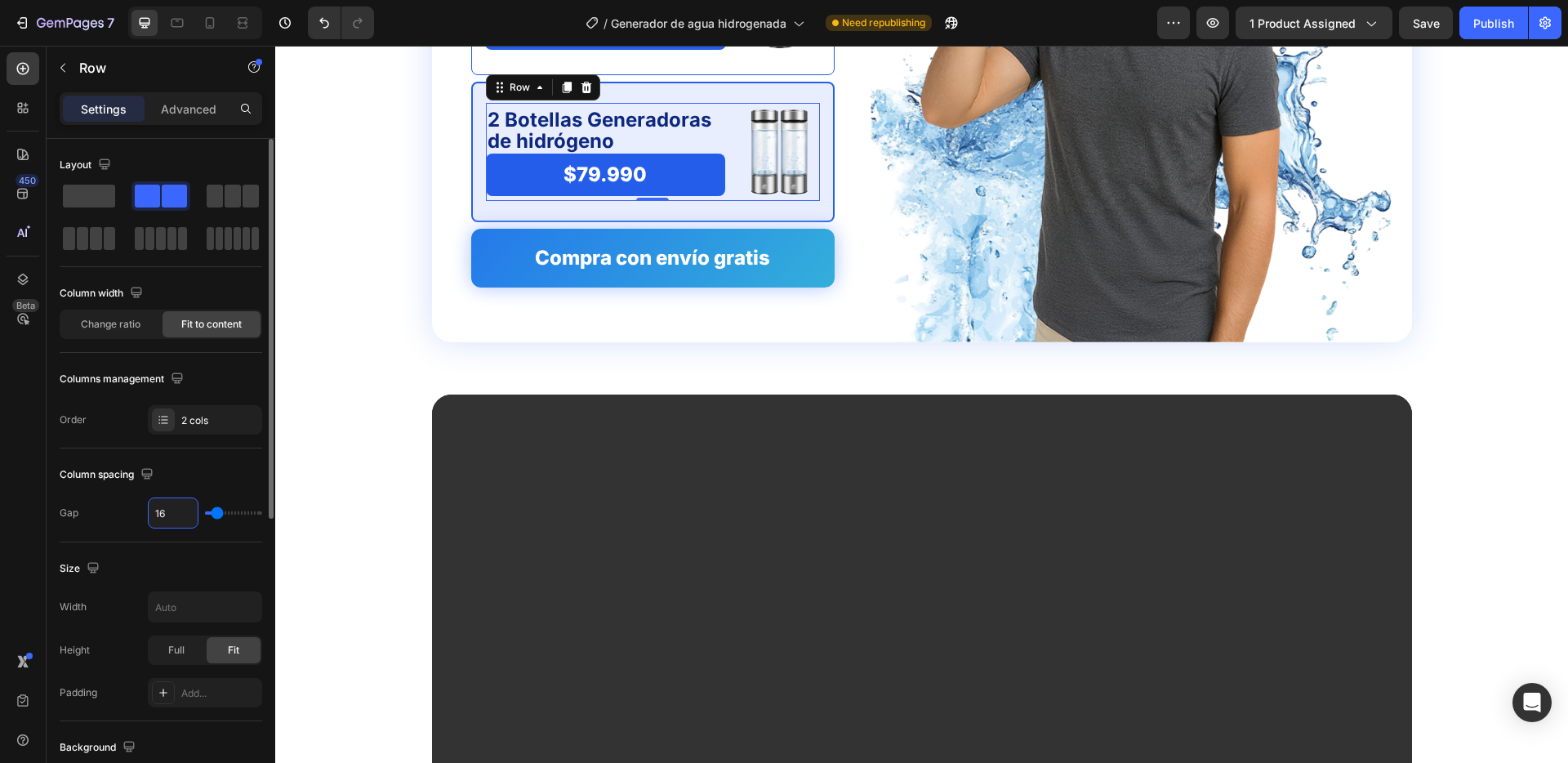
click at [172, 511] on input "16" at bounding box center [173, 513] width 49 height 29
type input "3"
type input "32"
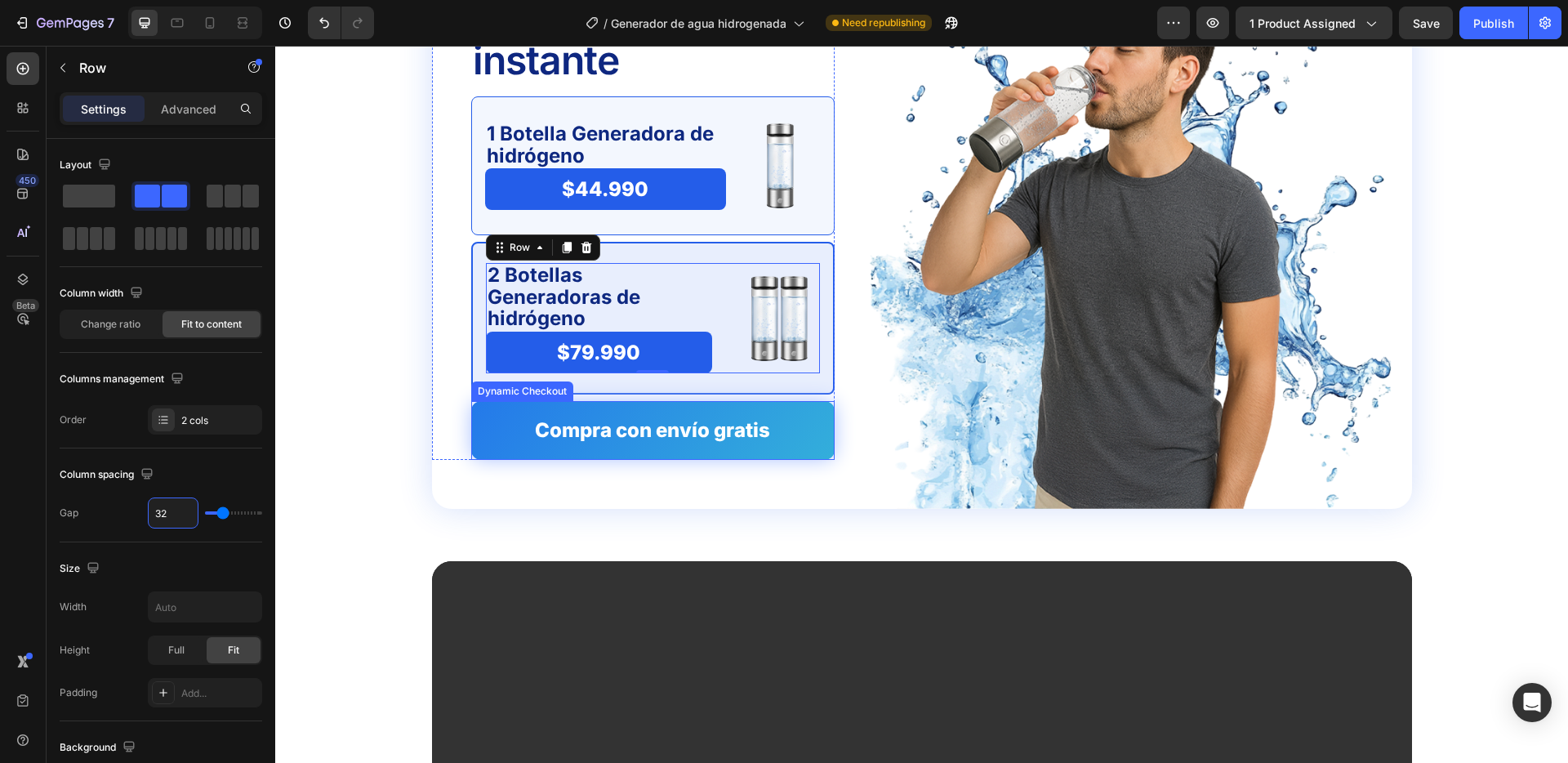
scroll to position [4262, 0]
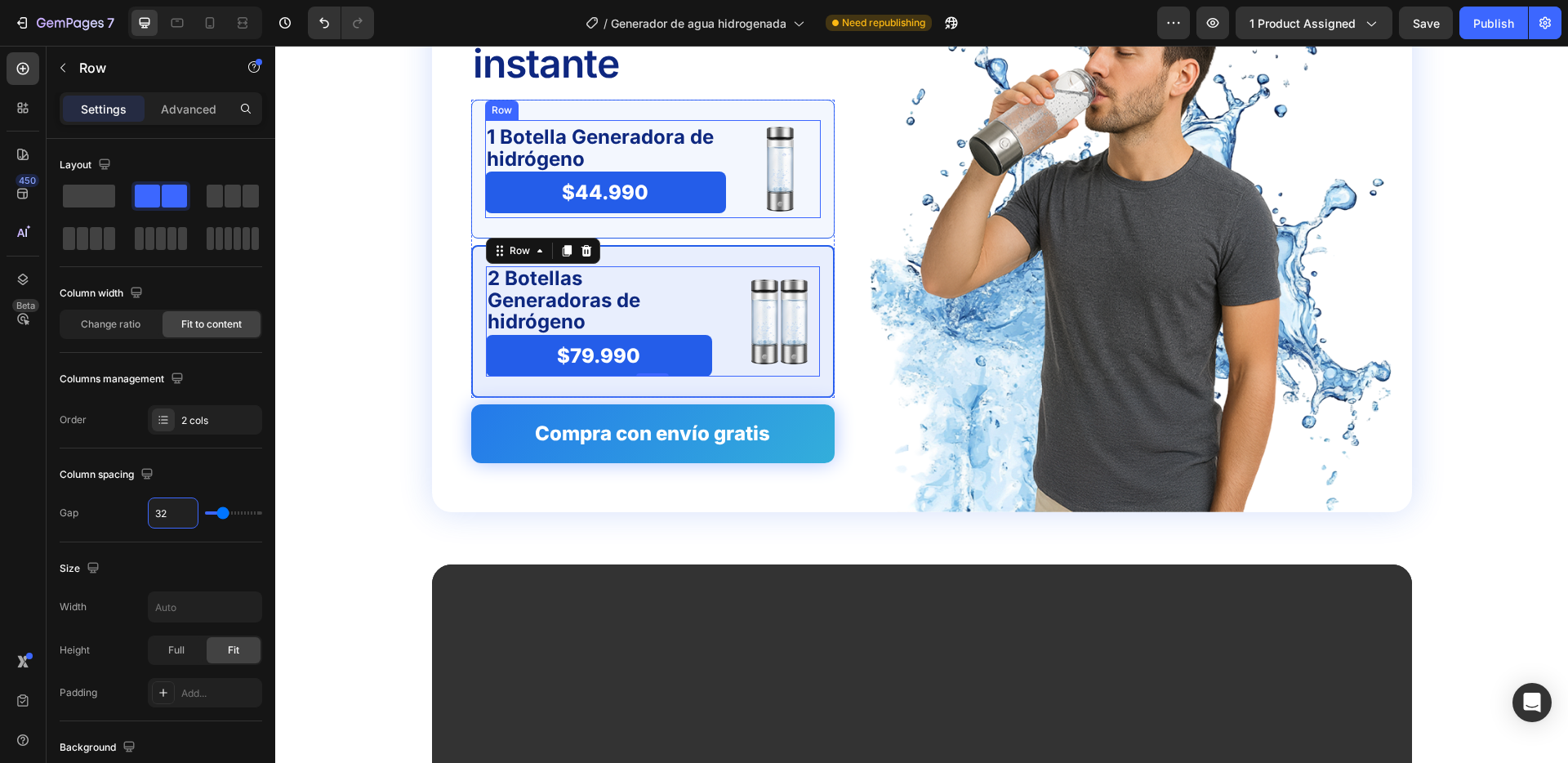
click at [731, 148] on div "1 Botella Generadora de hidrógeno Text Block $44.990 Product Price Product Pric…" at bounding box center [653, 169] width 336 height 98
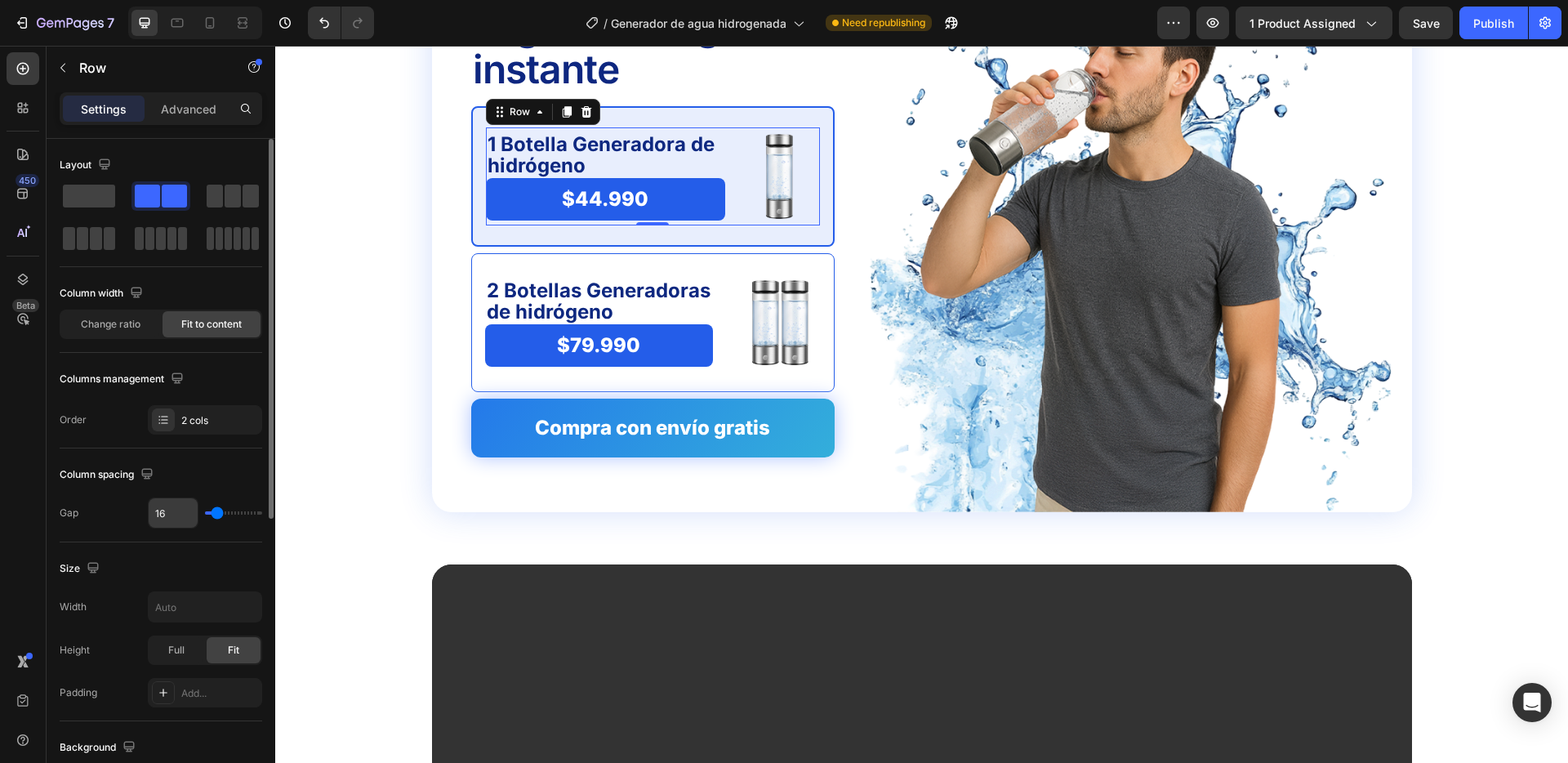
click at [184, 517] on input "16" at bounding box center [173, 513] width 49 height 29
type input "3"
type input "32"
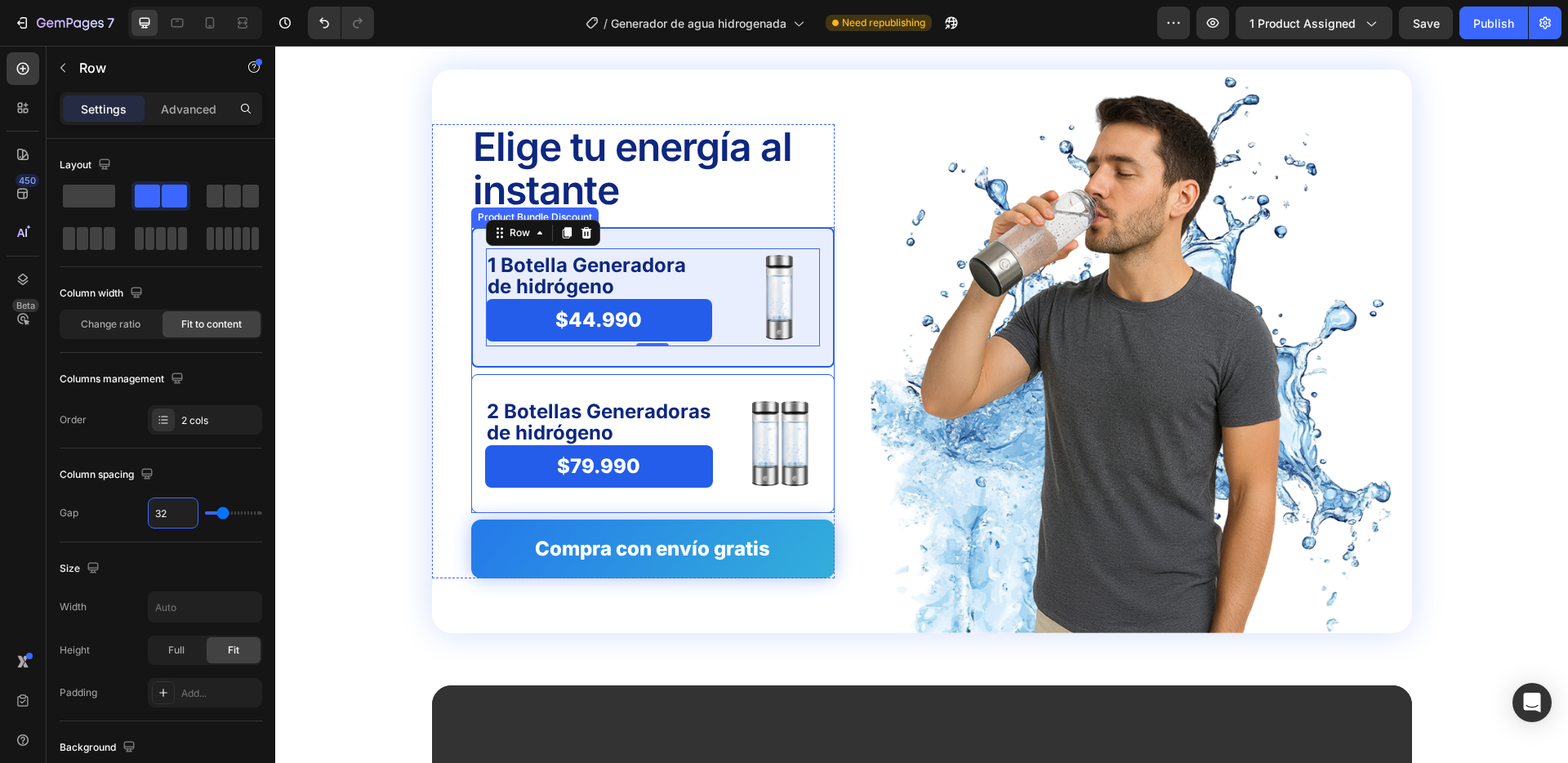
scroll to position [4141, 0]
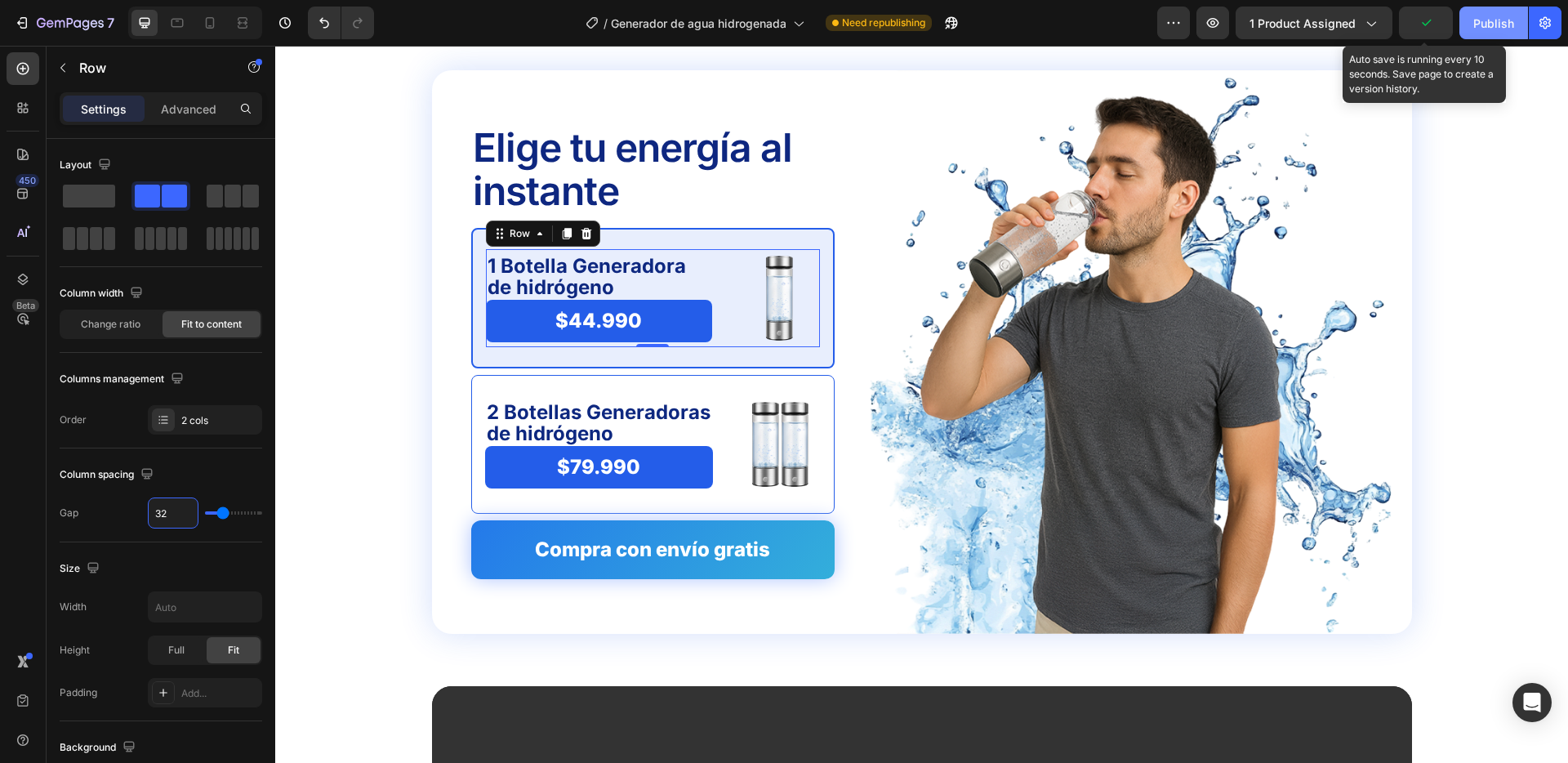
type input "32"
click at [1471, 22] on button "Publish" at bounding box center [1494, 23] width 69 height 33
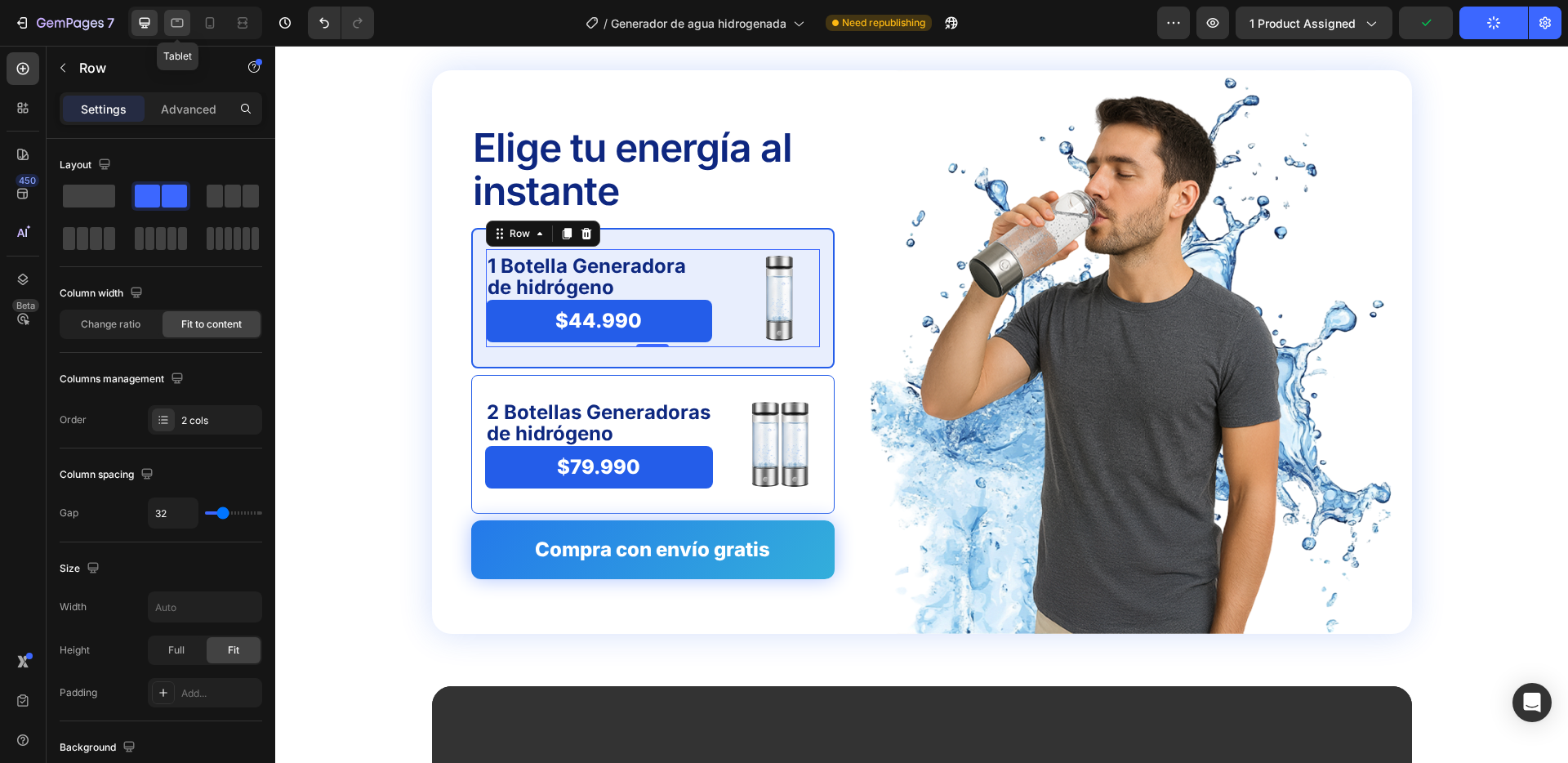
click at [182, 21] on icon at bounding box center [178, 24] width 13 height 9
click at [215, 17] on icon at bounding box center [210, 23] width 16 height 16
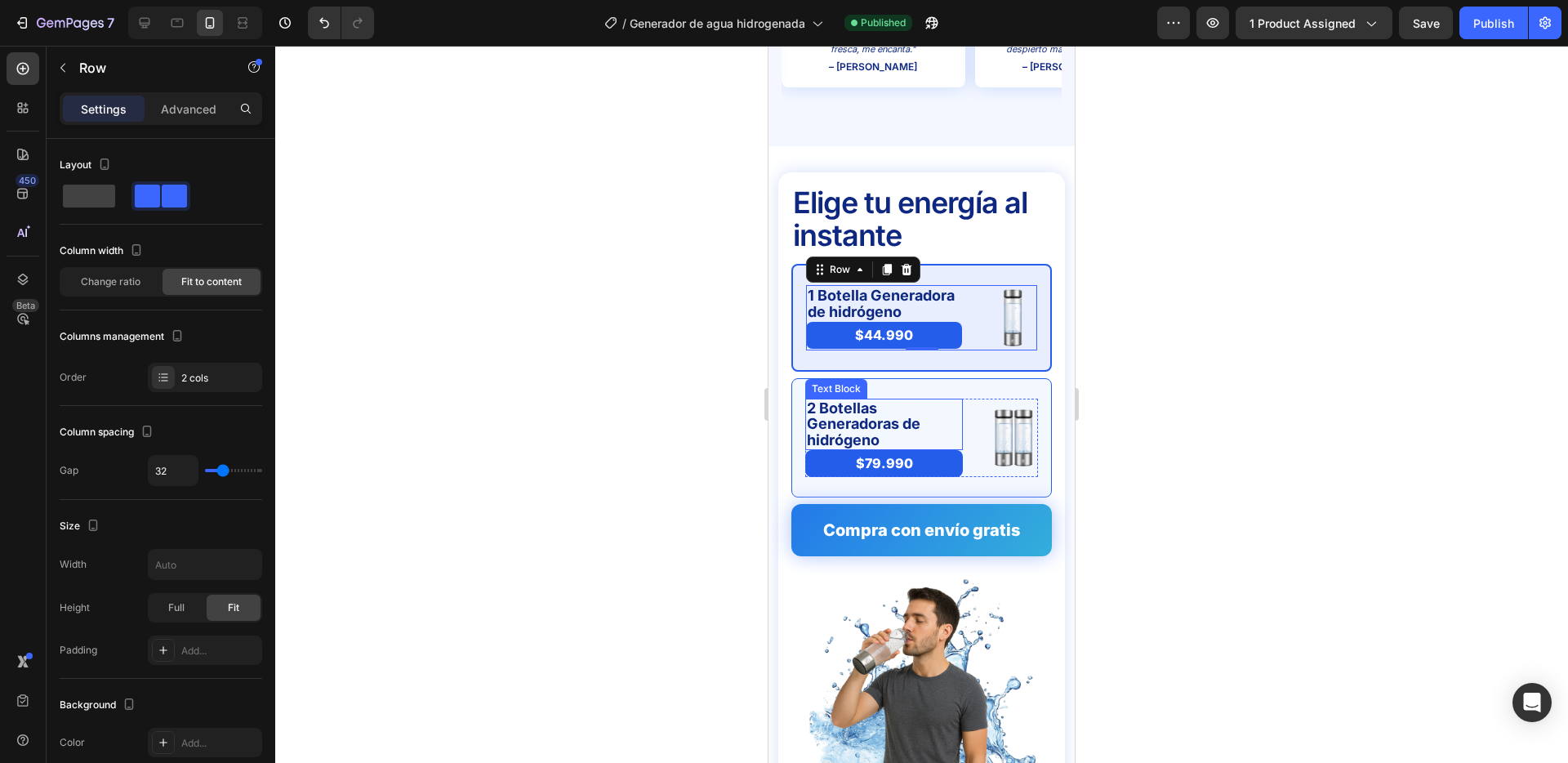
scroll to position [4030, 0]
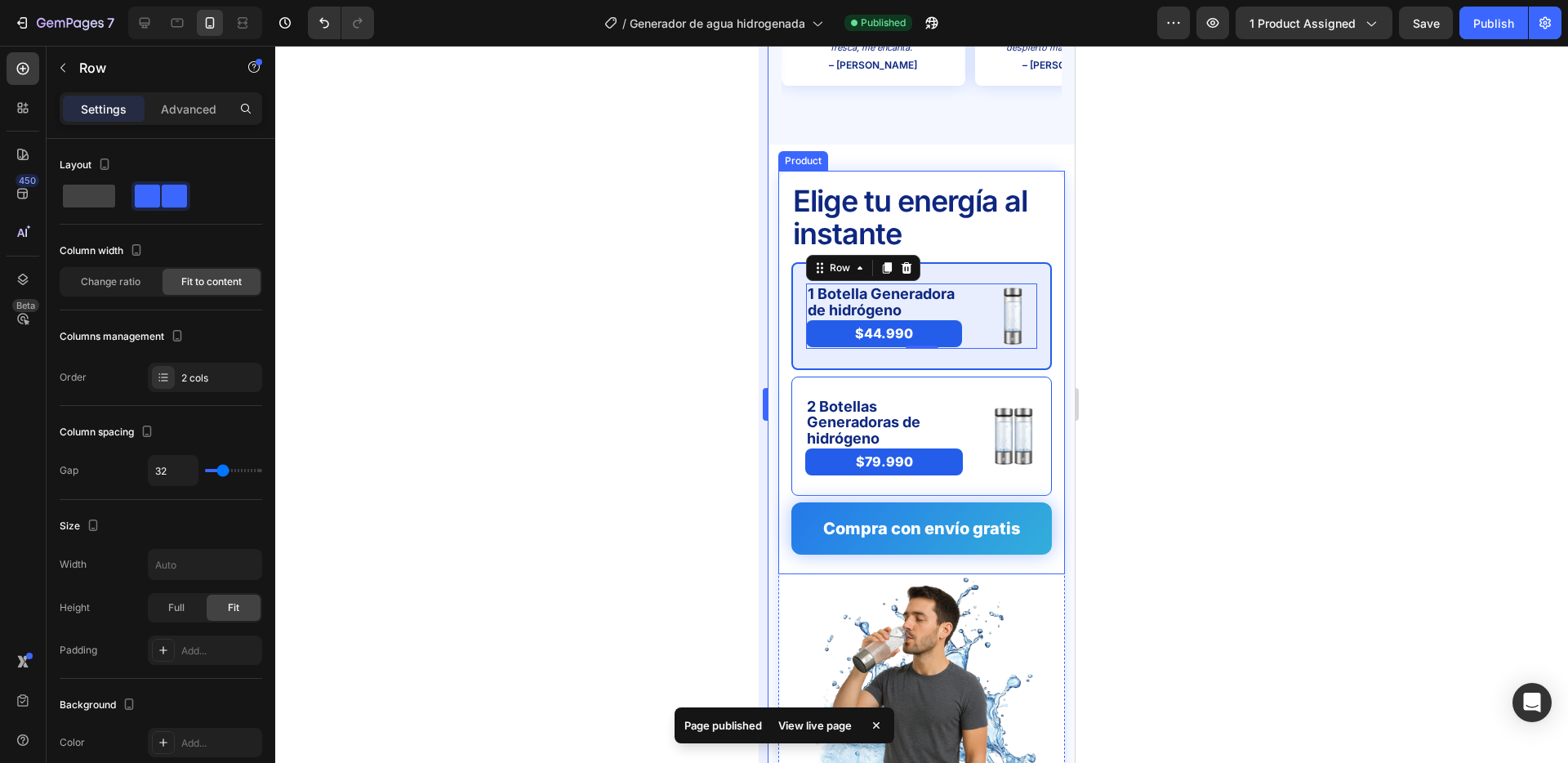
drag, startPoint x: 700, startPoint y: 396, endPoint x: 760, endPoint y: 404, distance: 60.5
click at [700, 396] on div at bounding box center [921, 404] width 1293 height 717
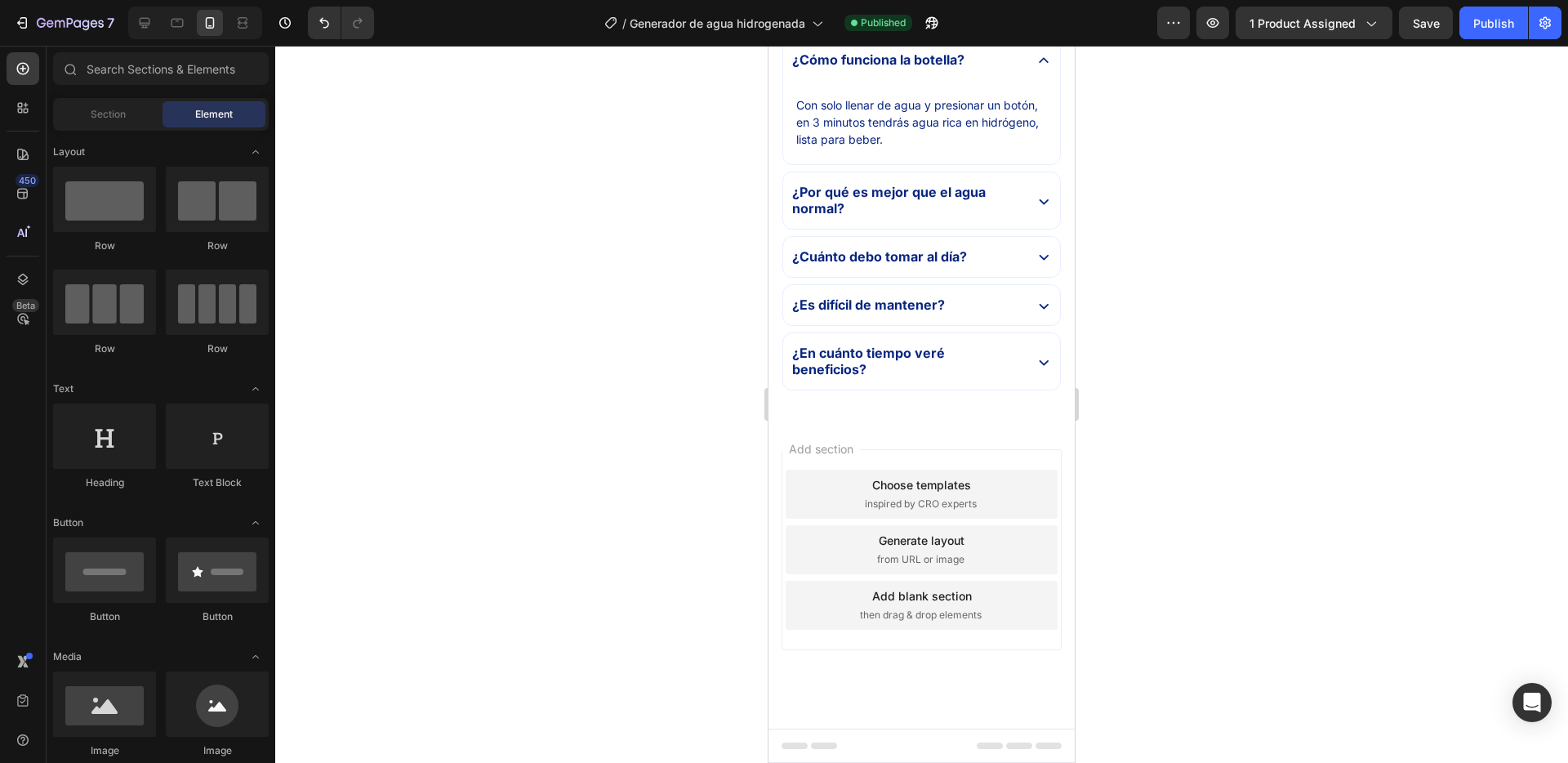
scroll to position [4230, 0]
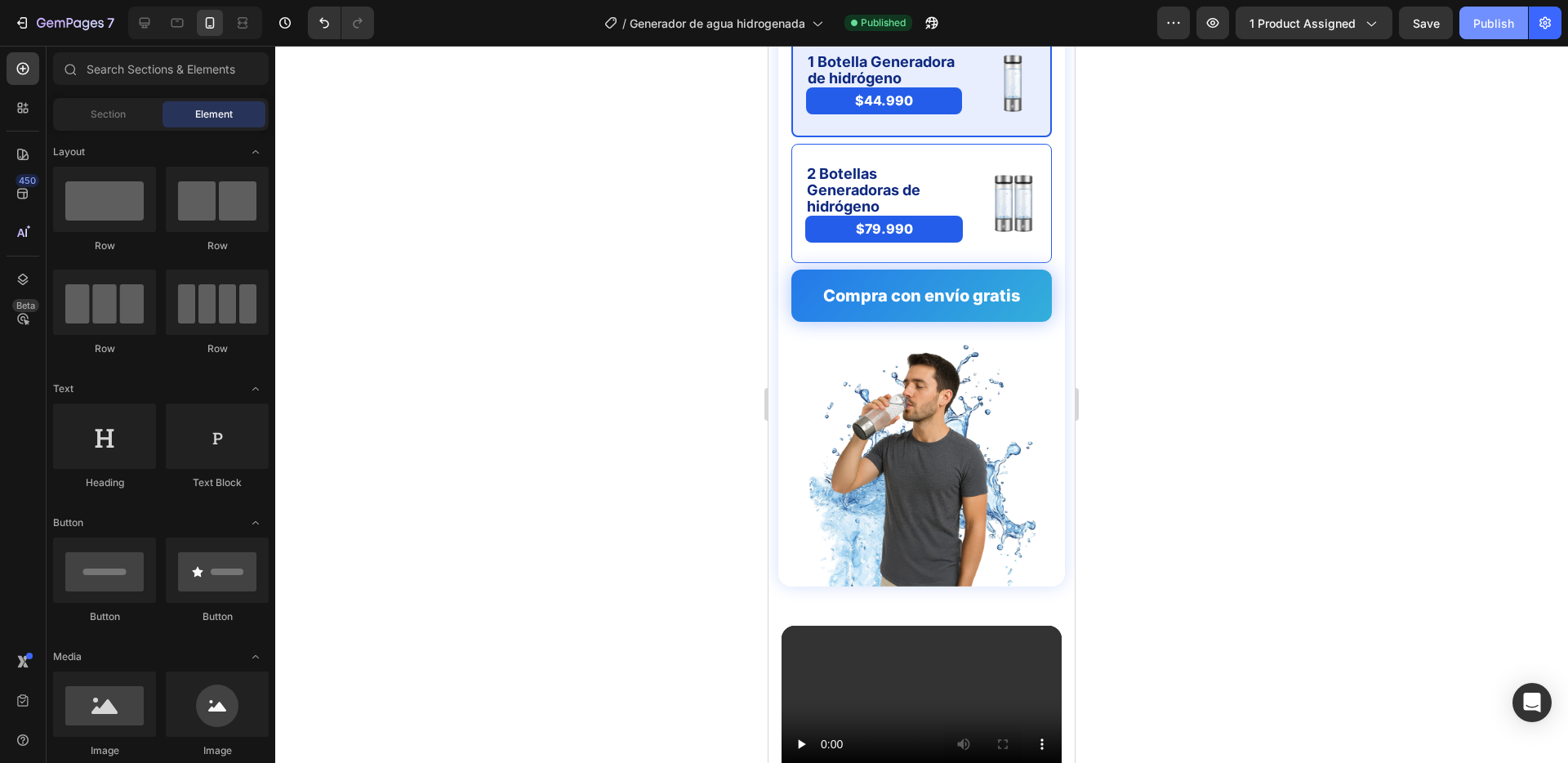
click at [1484, 17] on div "Publish" at bounding box center [1494, 23] width 41 height 17
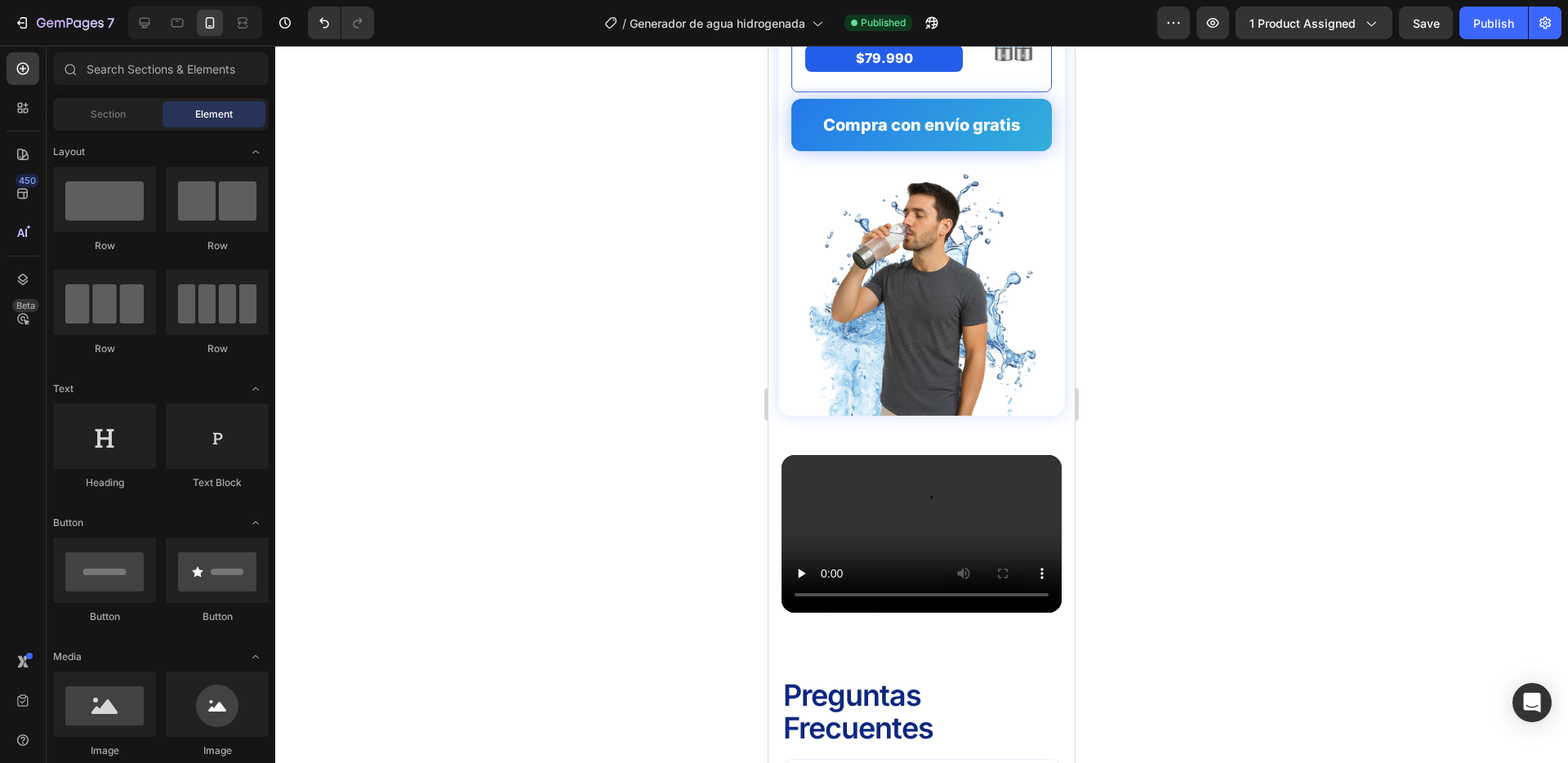
scroll to position [3818, 0]
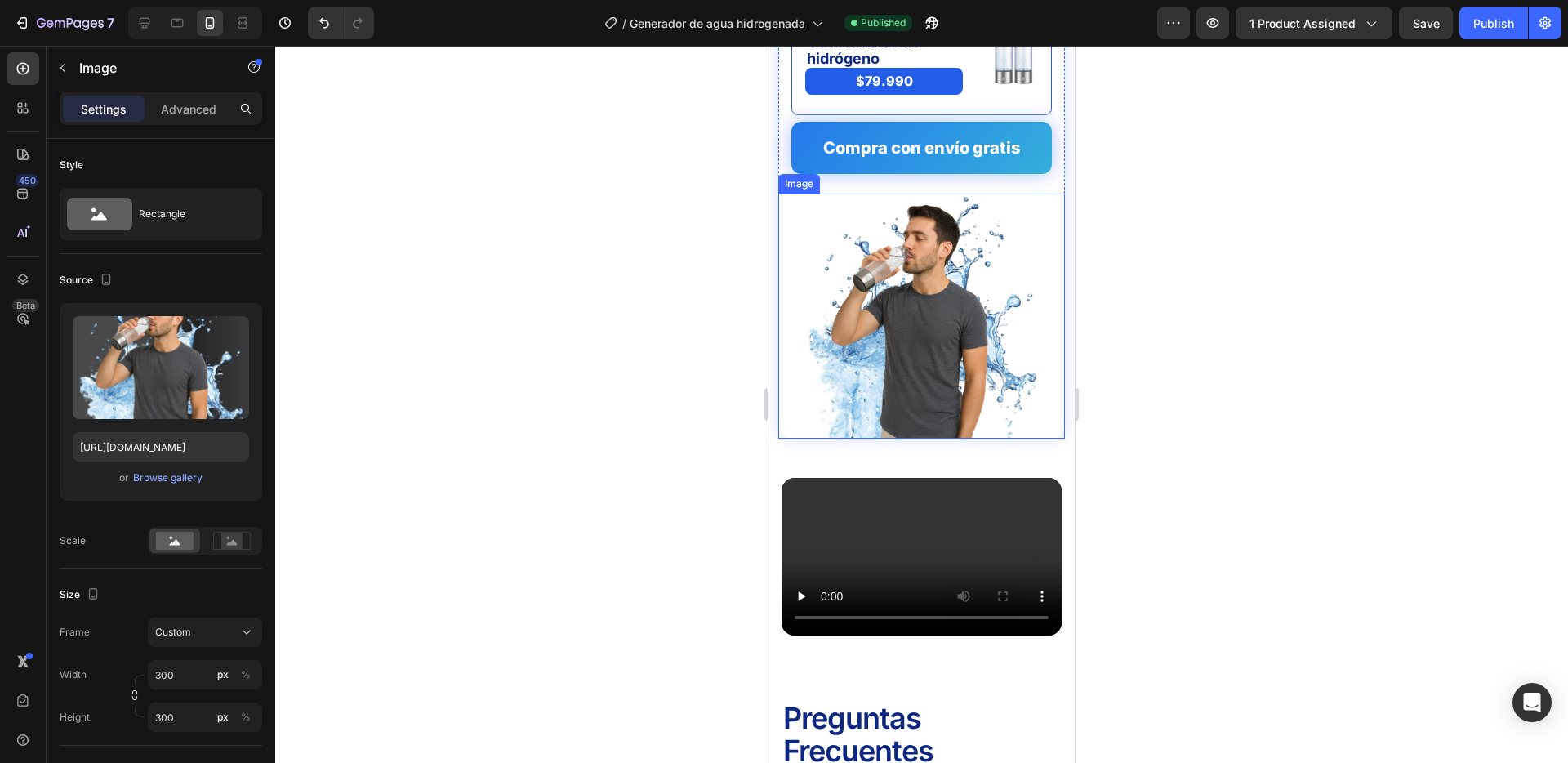
click at [845, 308] on img at bounding box center [922, 316] width 245 height 245
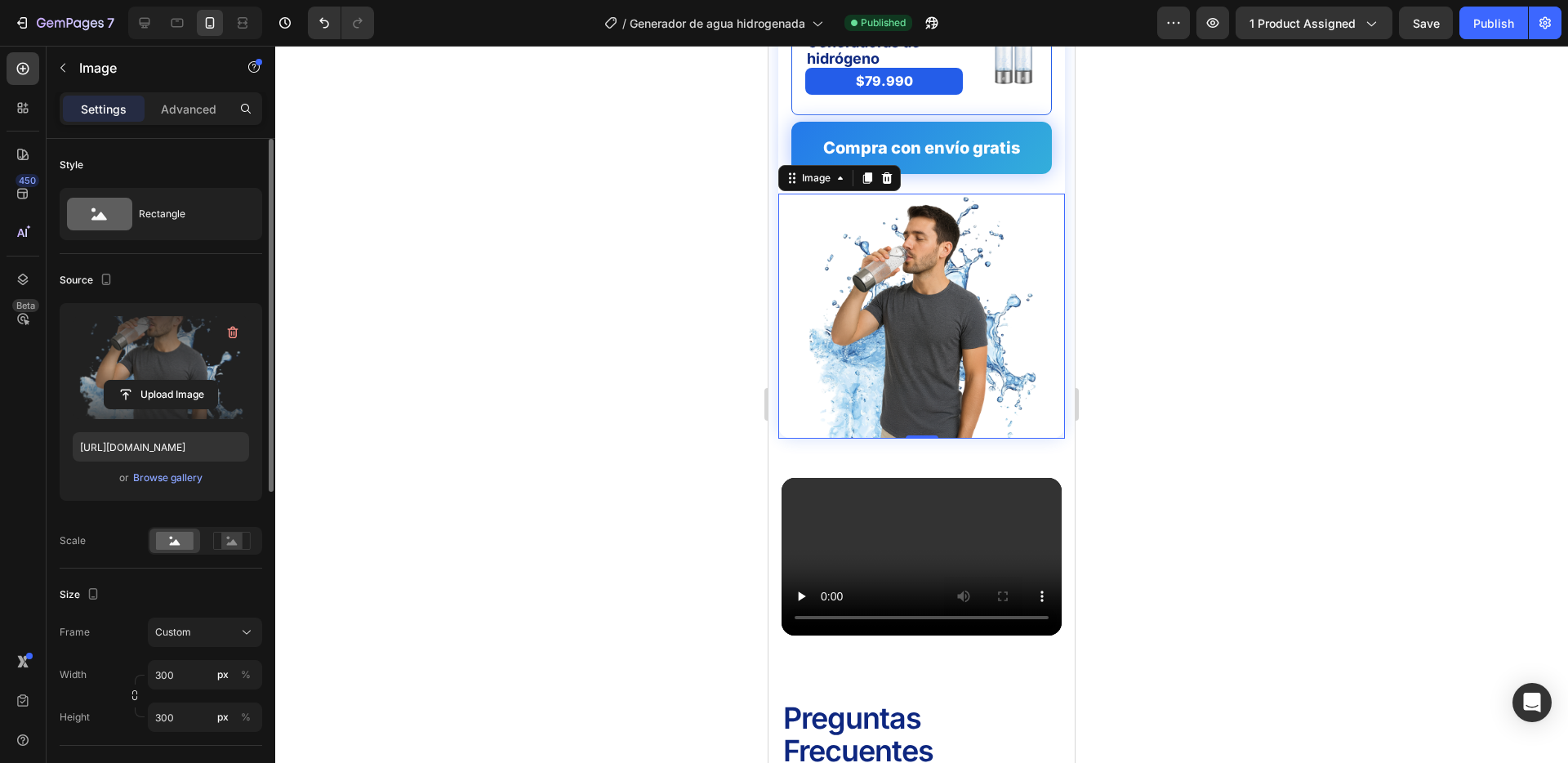
click at [163, 359] on label at bounding box center [161, 367] width 176 height 103
click at [163, 381] on input "file" at bounding box center [161, 395] width 113 height 28
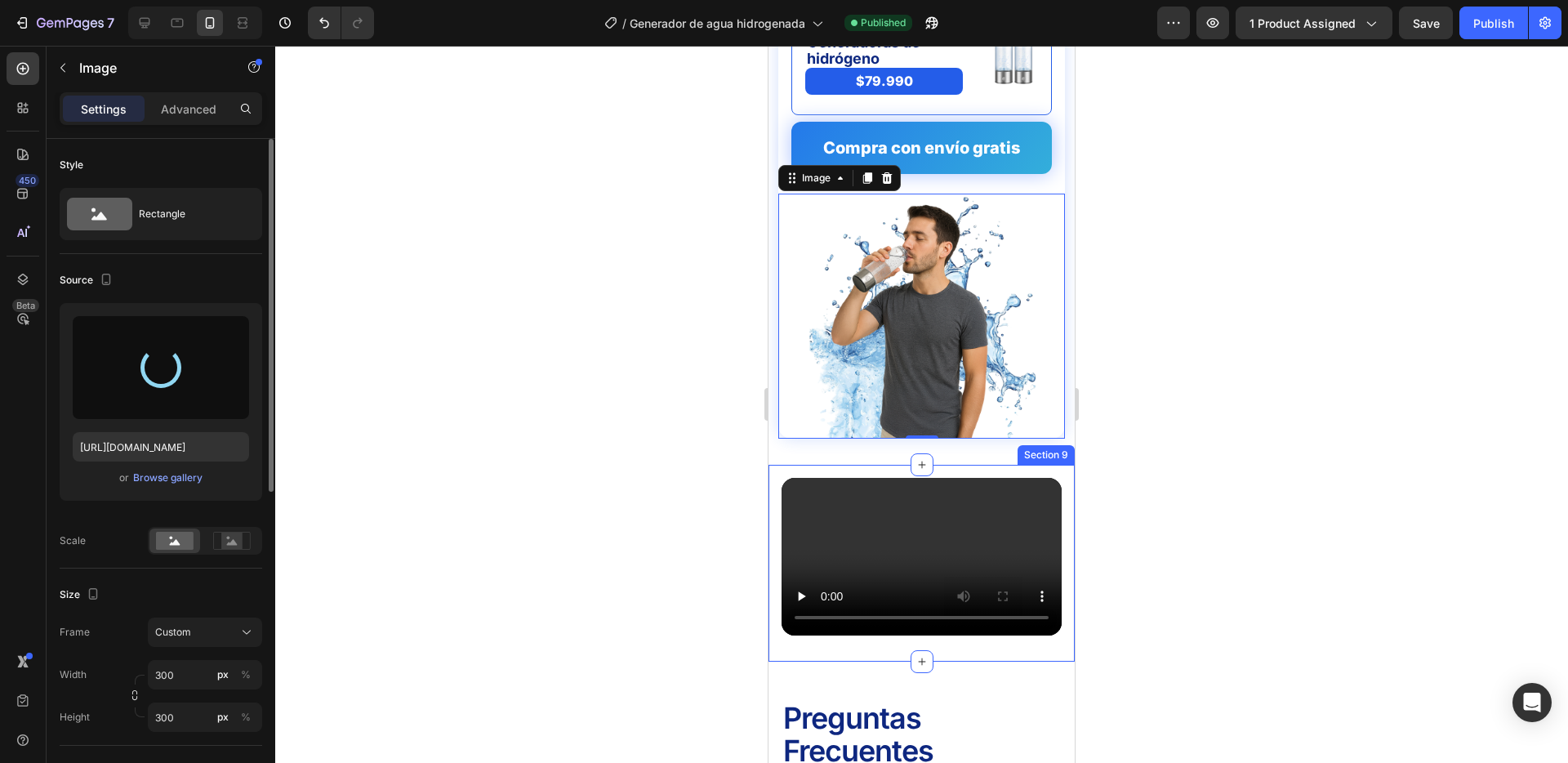
type input "https://cdn.shopify.com/s/files/1/0732/7534/3080/files/gempages_562297654105605…"
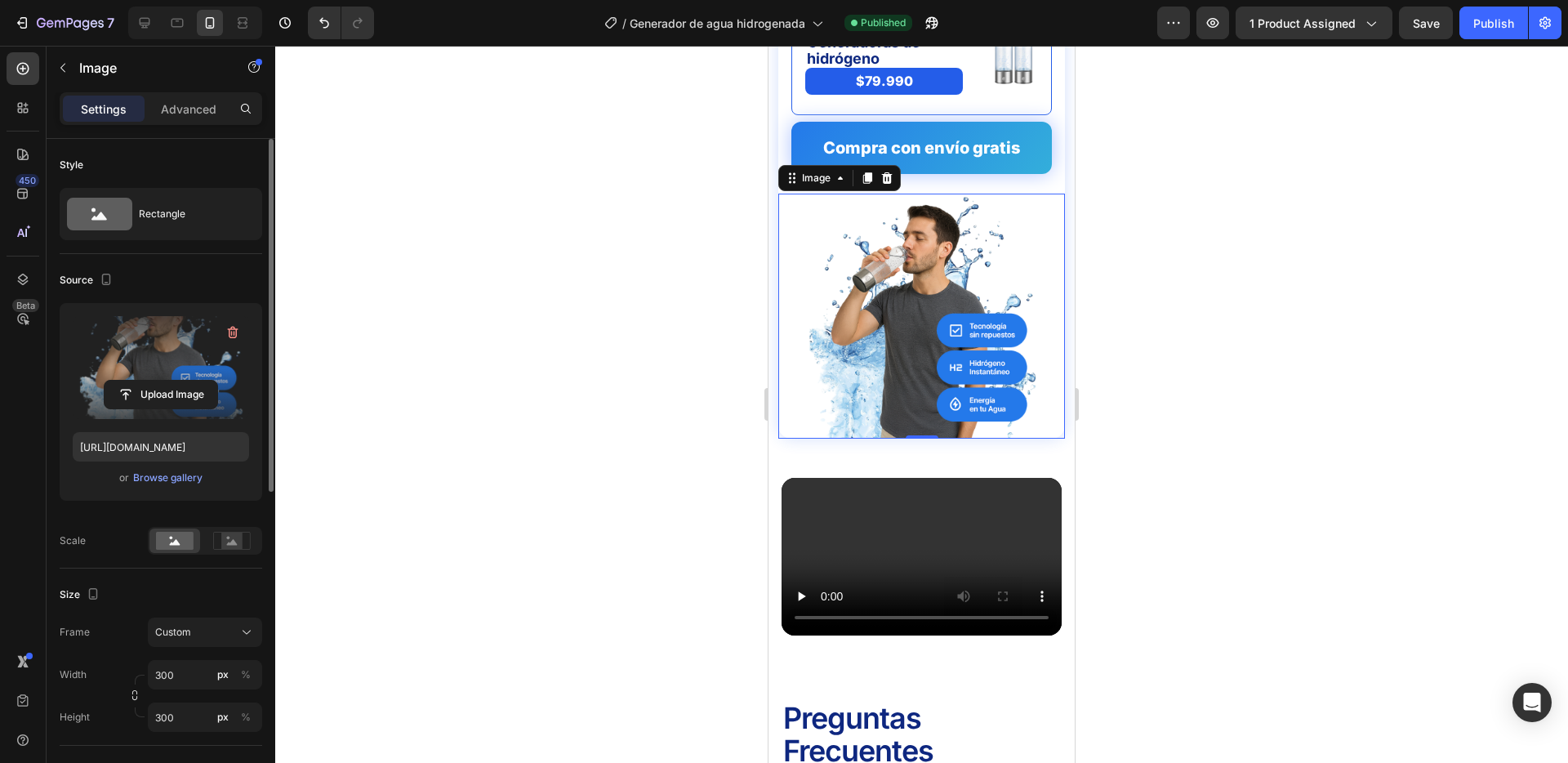
drag, startPoint x: 594, startPoint y: 326, endPoint x: 715, endPoint y: 320, distance: 121.1
click at [597, 325] on div at bounding box center [921, 404] width 1293 height 717
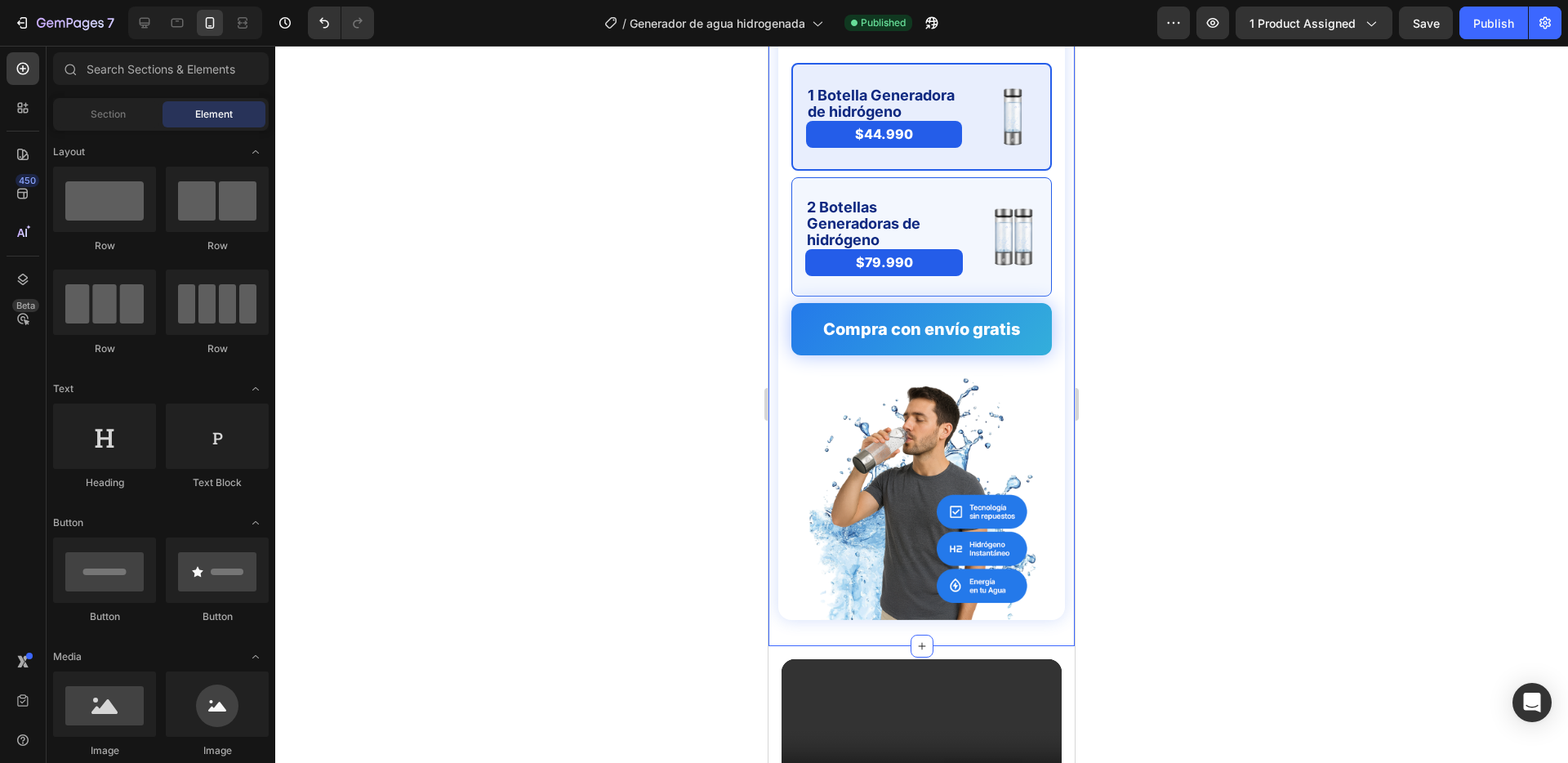
scroll to position [3562, 0]
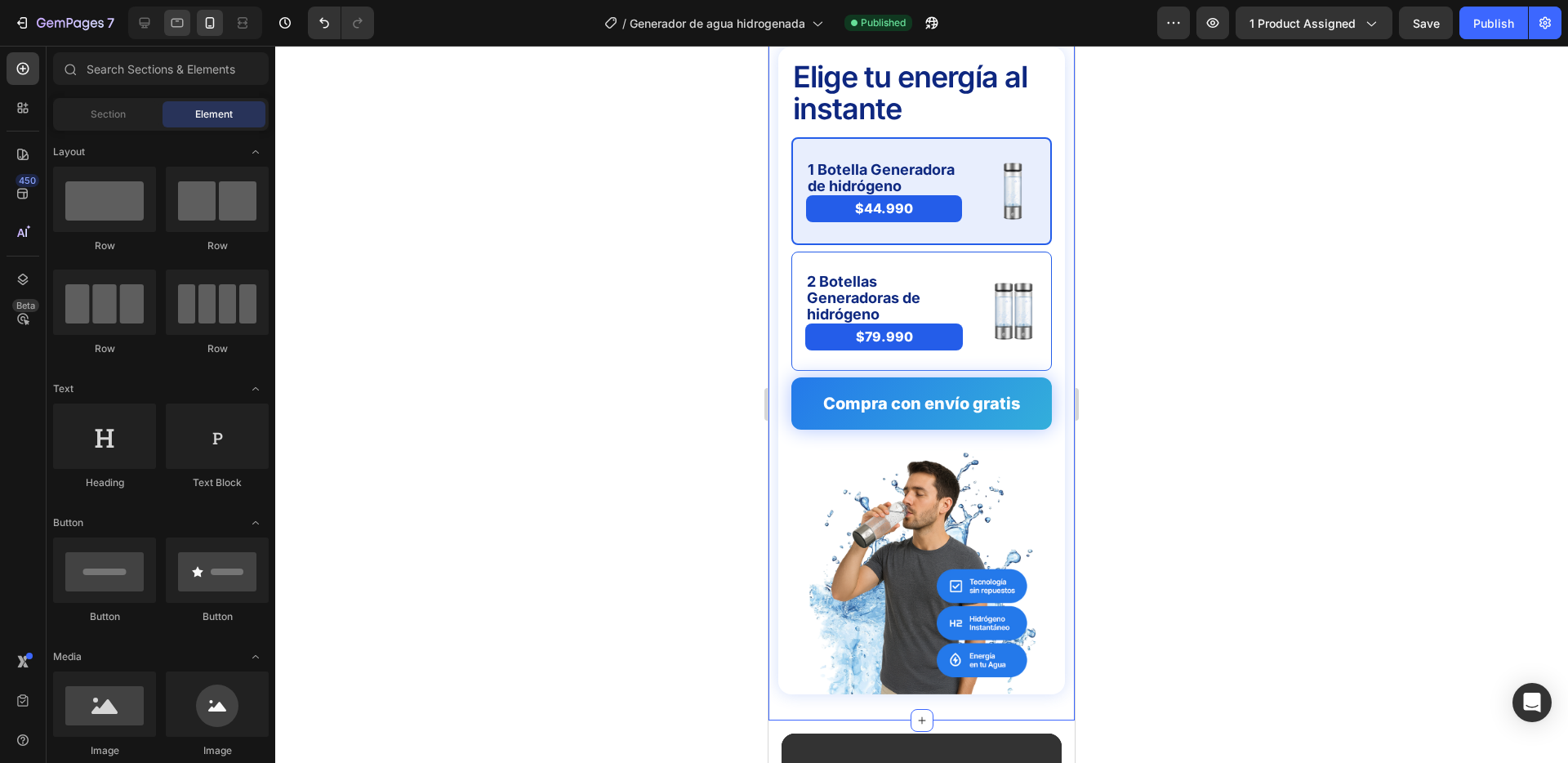
drag, startPoint x: 172, startPoint y: 25, endPoint x: 42, endPoint y: 271, distance: 278.2
click at [172, 25] on icon at bounding box center [178, 24] width 13 height 9
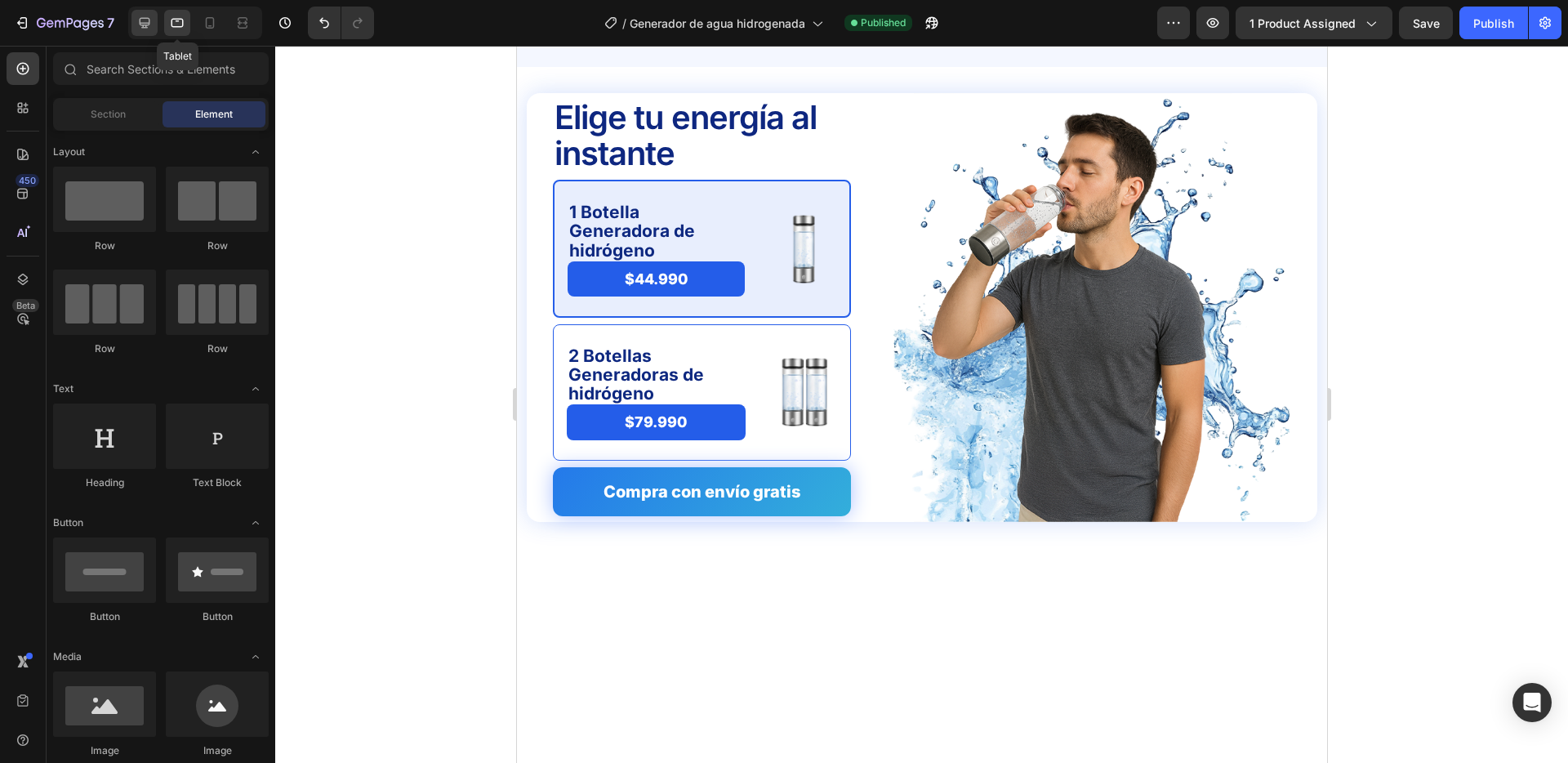
click at [148, 23] on icon at bounding box center [145, 24] width 11 height 11
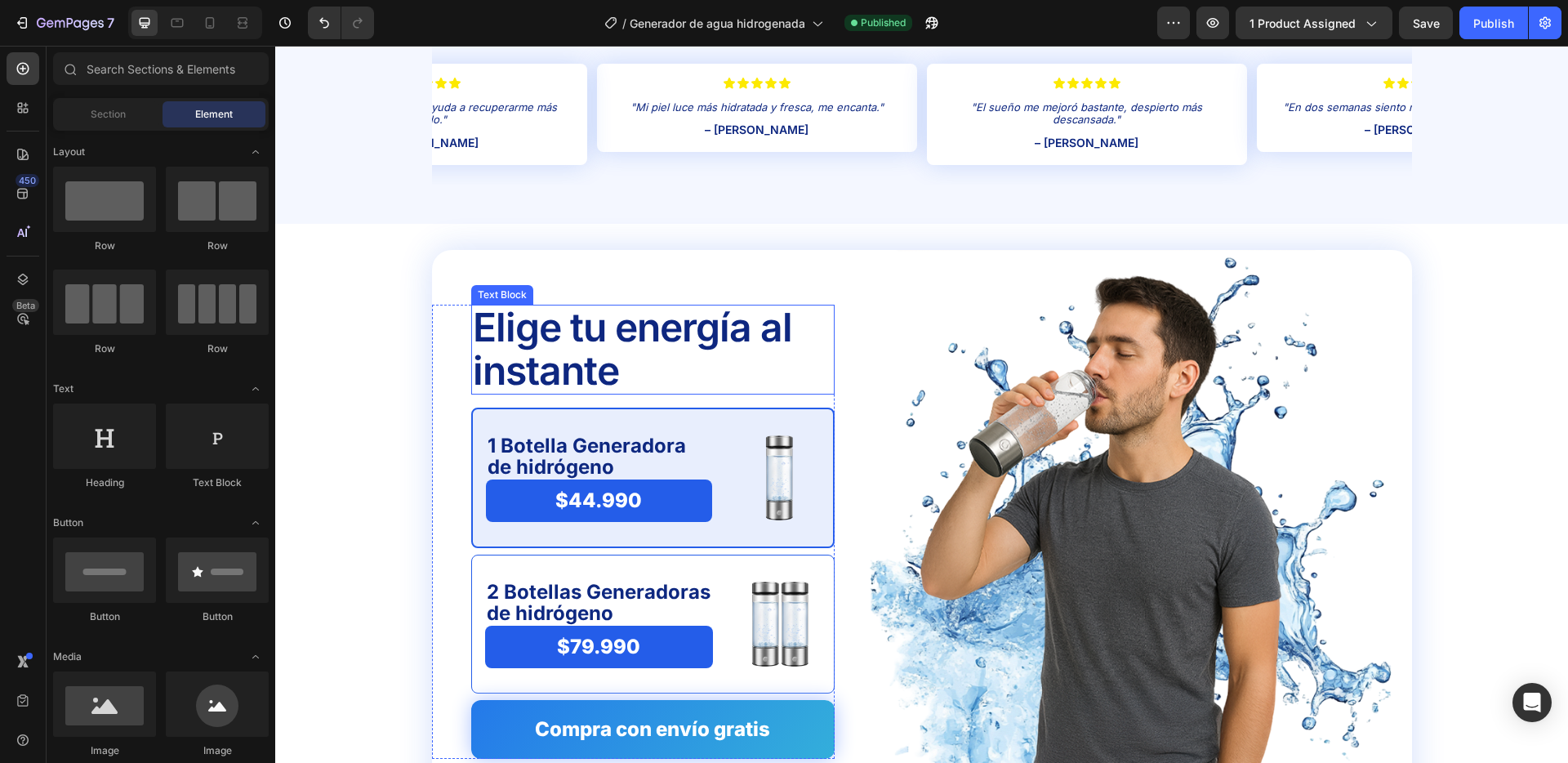
scroll to position [3642, 0]
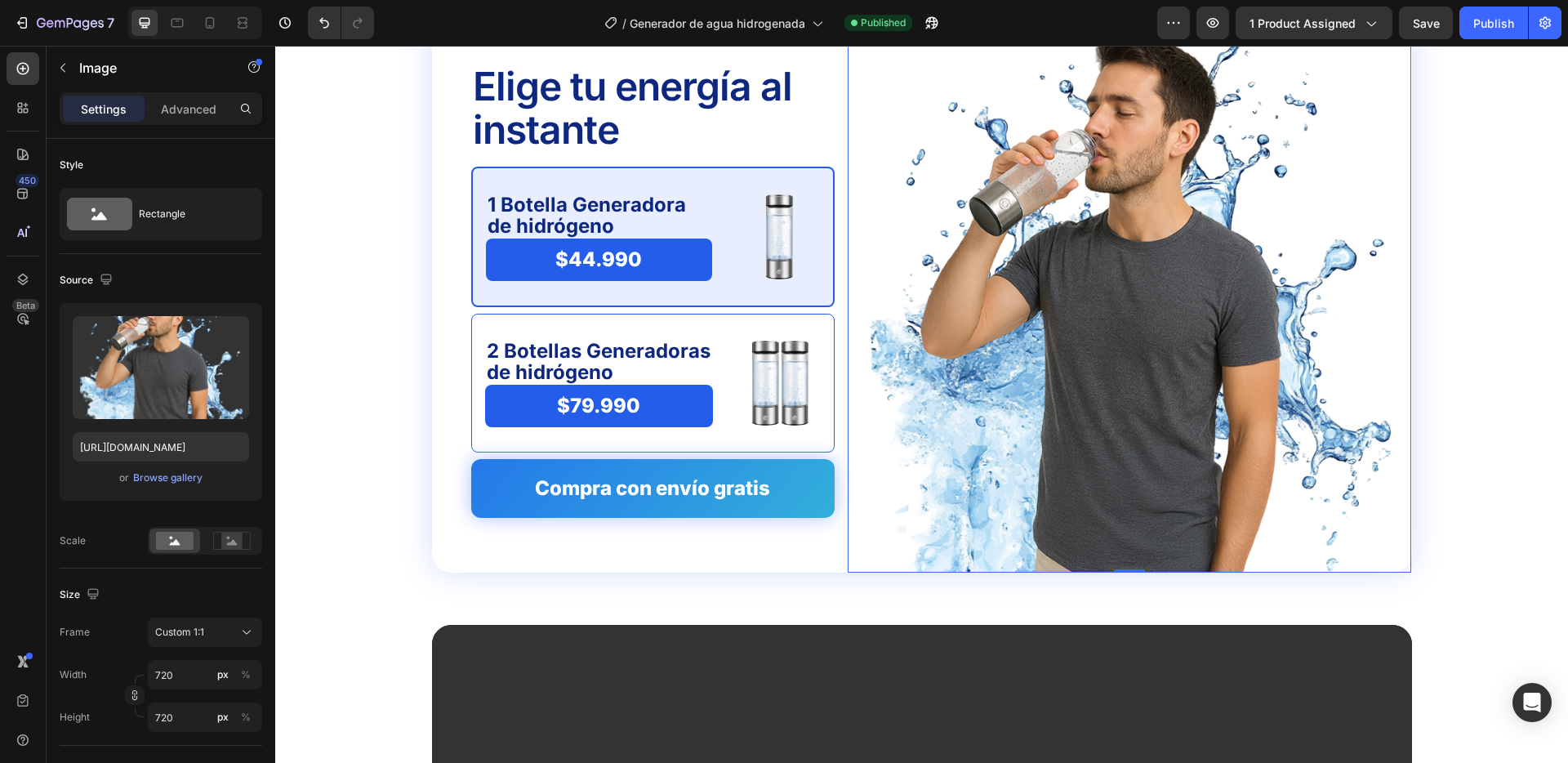
click at [1068, 268] on img at bounding box center [1130, 291] width 564 height 564
click at [162, 475] on div "Browse gallery" at bounding box center [168, 478] width 70 height 15
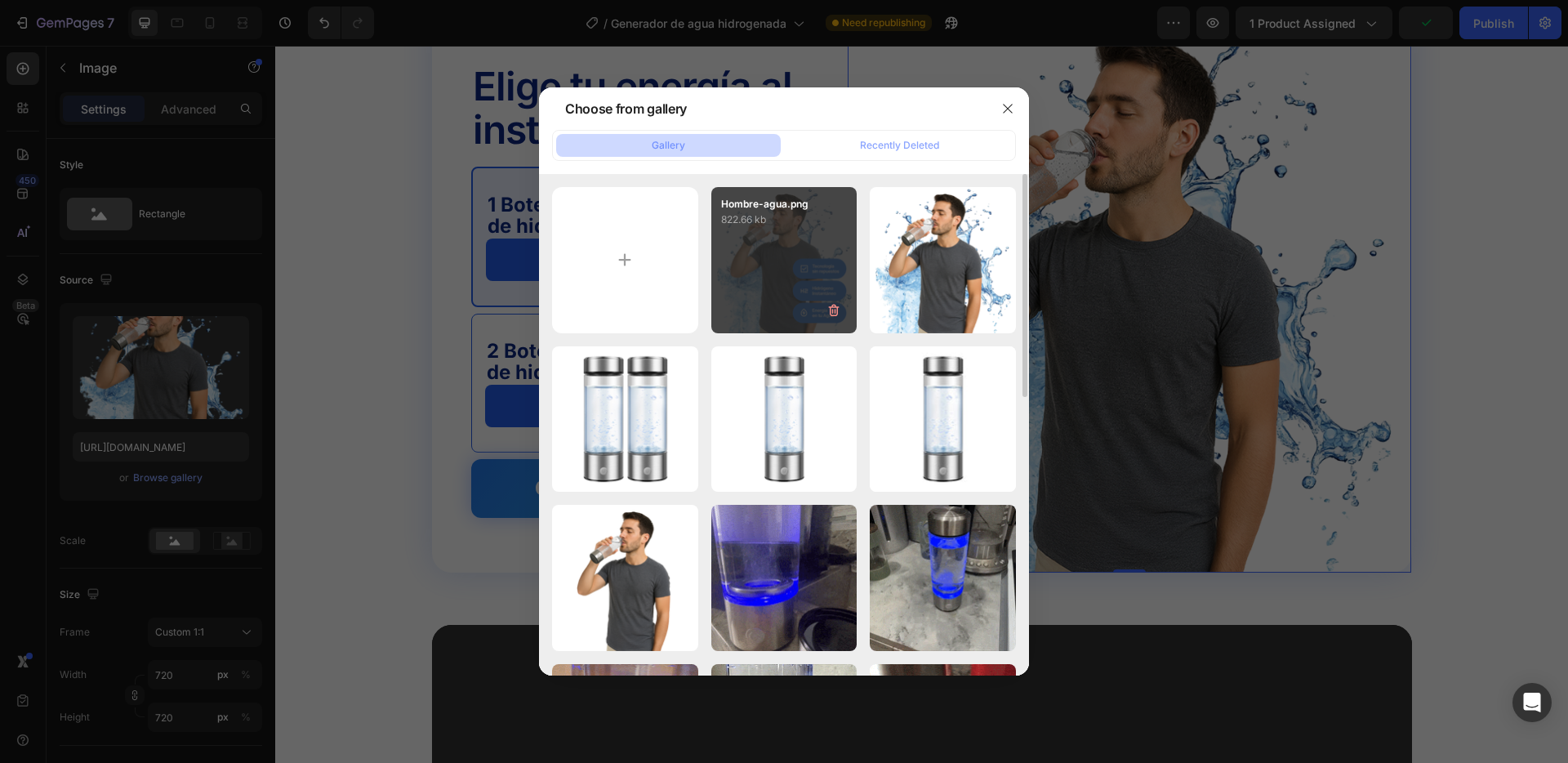
click at [780, 250] on div "Hombre-agua.png 822.66 kb" at bounding box center [784, 259] width 146 height 146
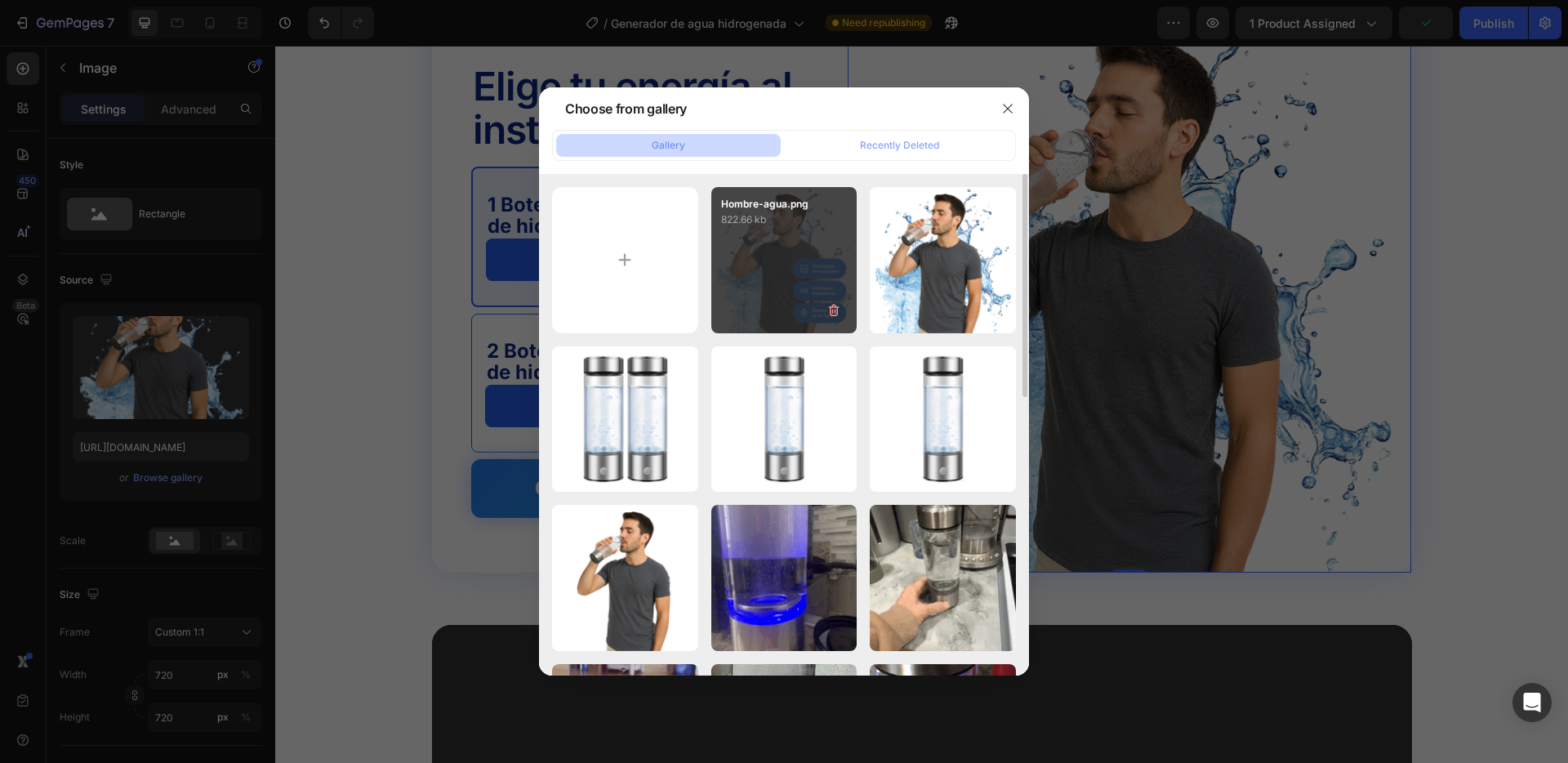
type input "https://cdn.shopify.com/s/files/1/0732/7534/3080/files/gempages_562297654105605…"
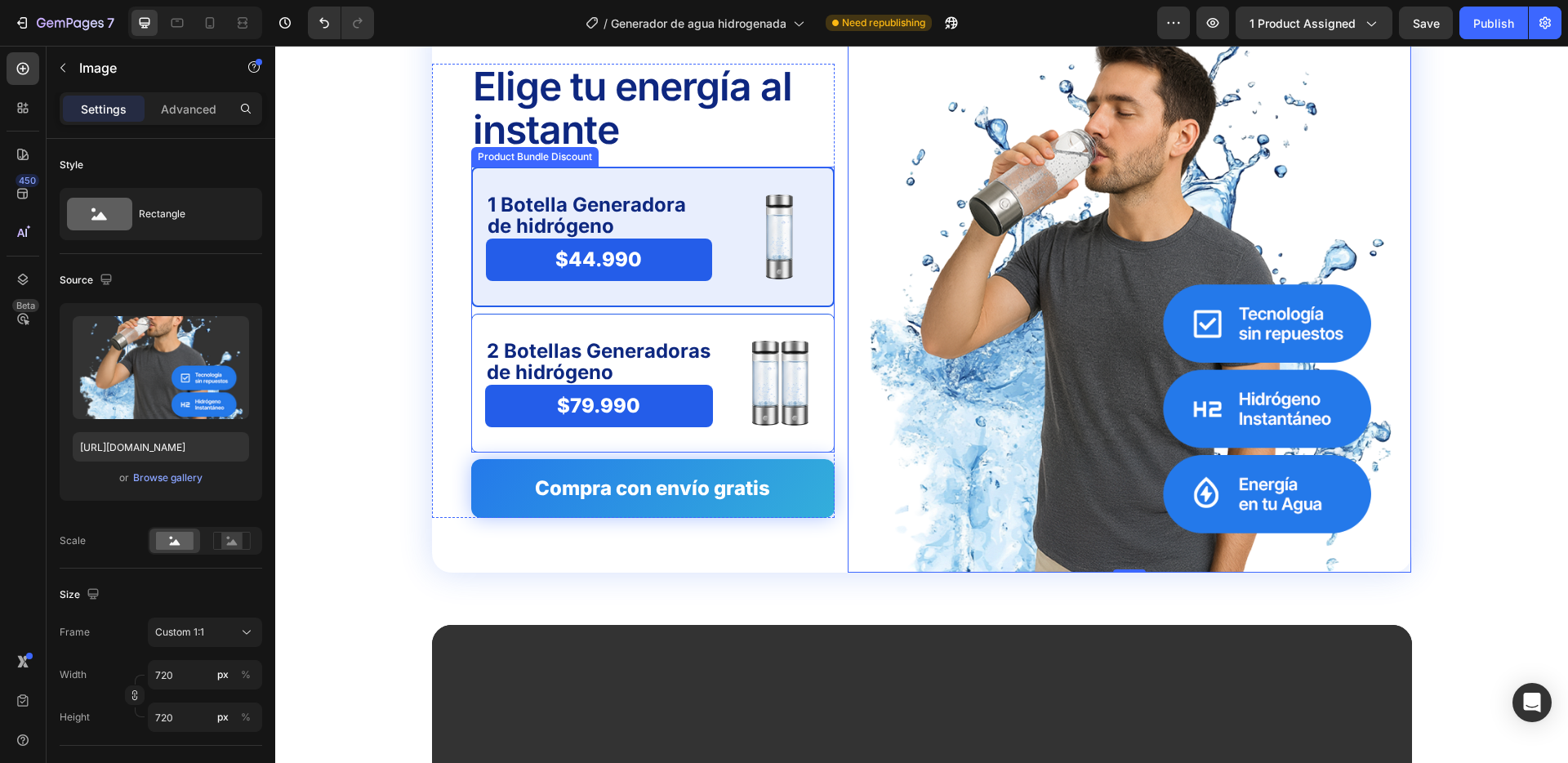
scroll to position [3621, 0]
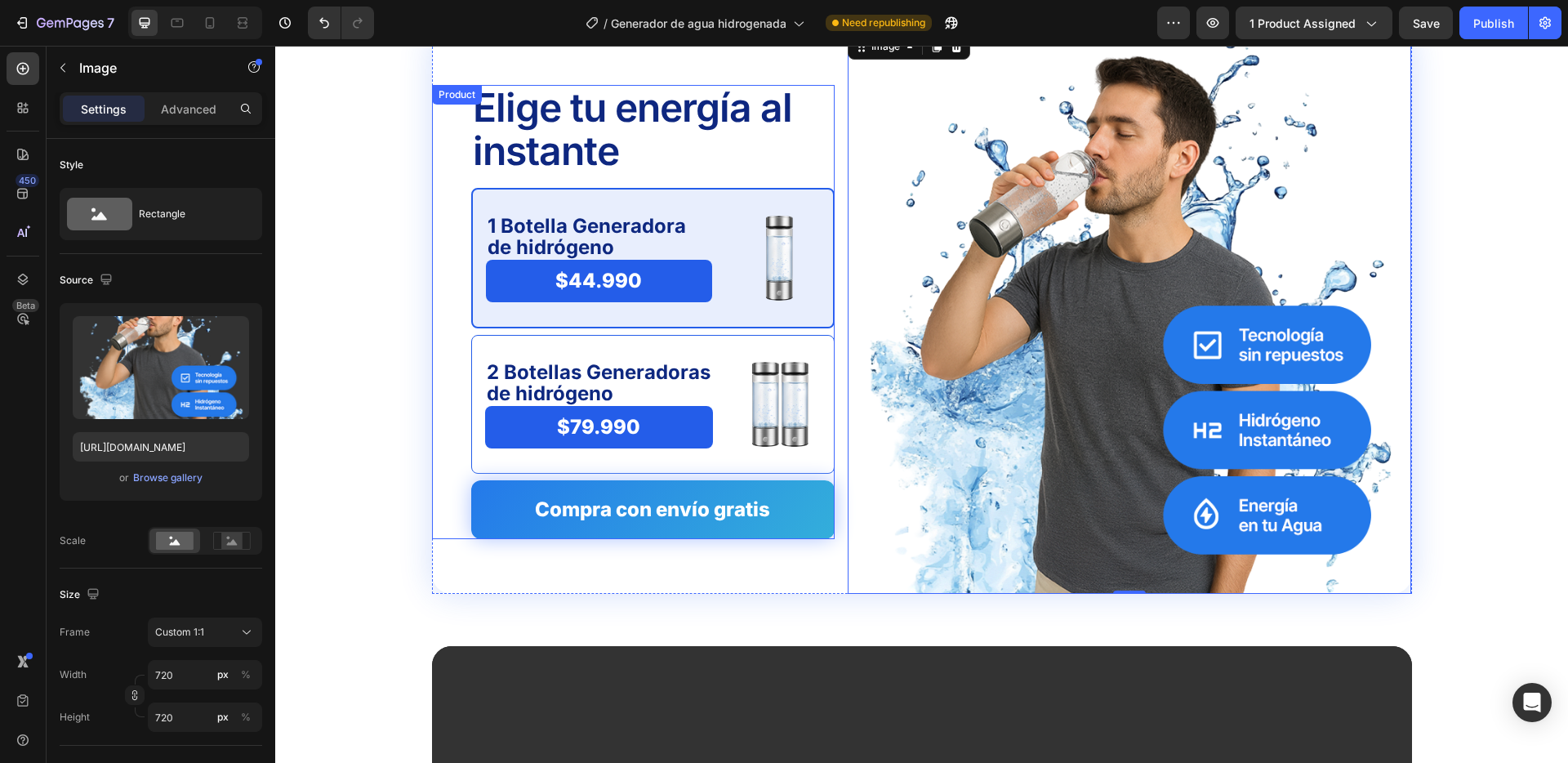
click at [439, 283] on div "Elige tu energía al instante Text Block 1 Botella Generadora de hidrógeno Text …" at bounding box center [633, 312] width 403 height 455
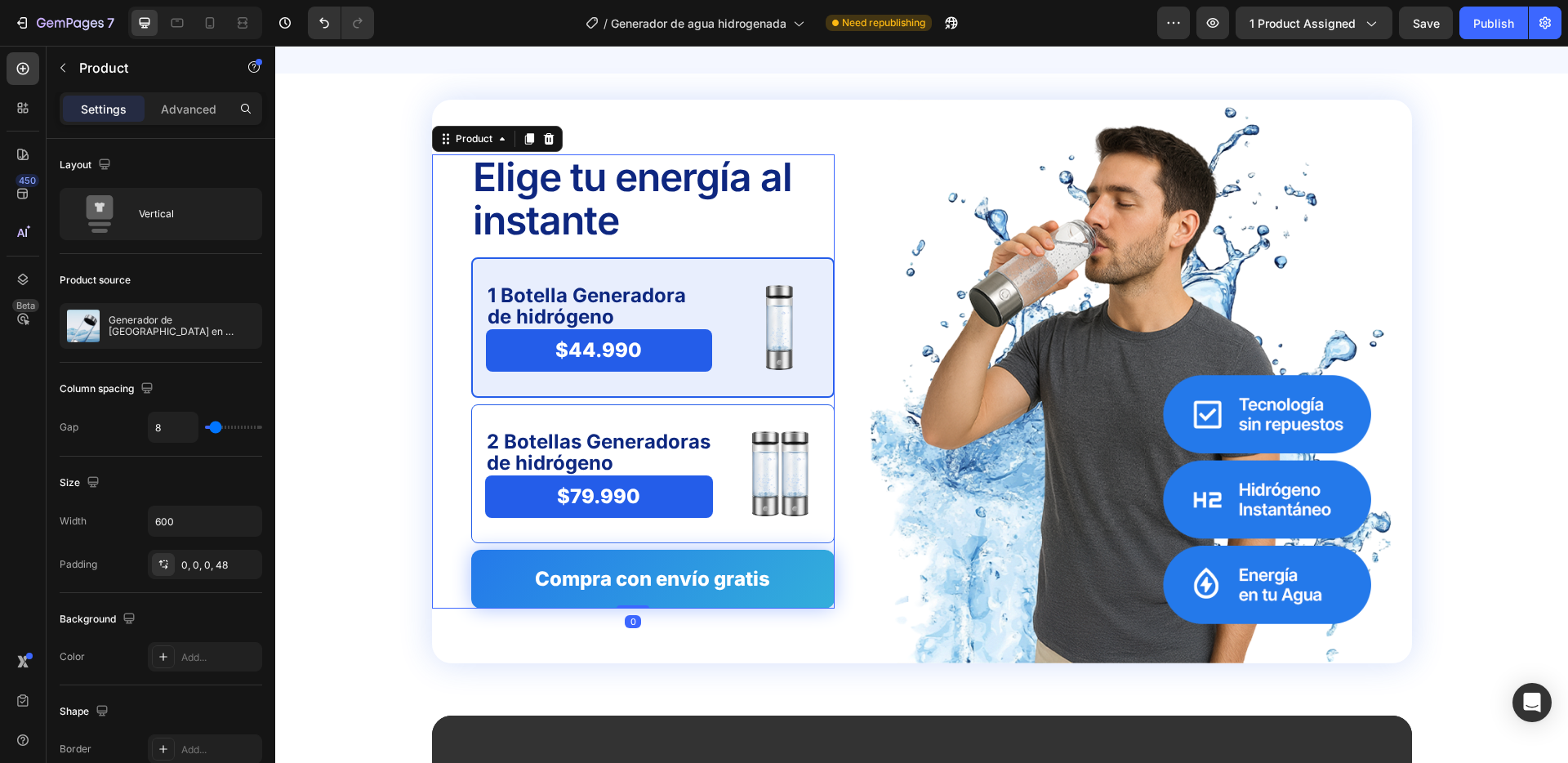
scroll to position [3542, 0]
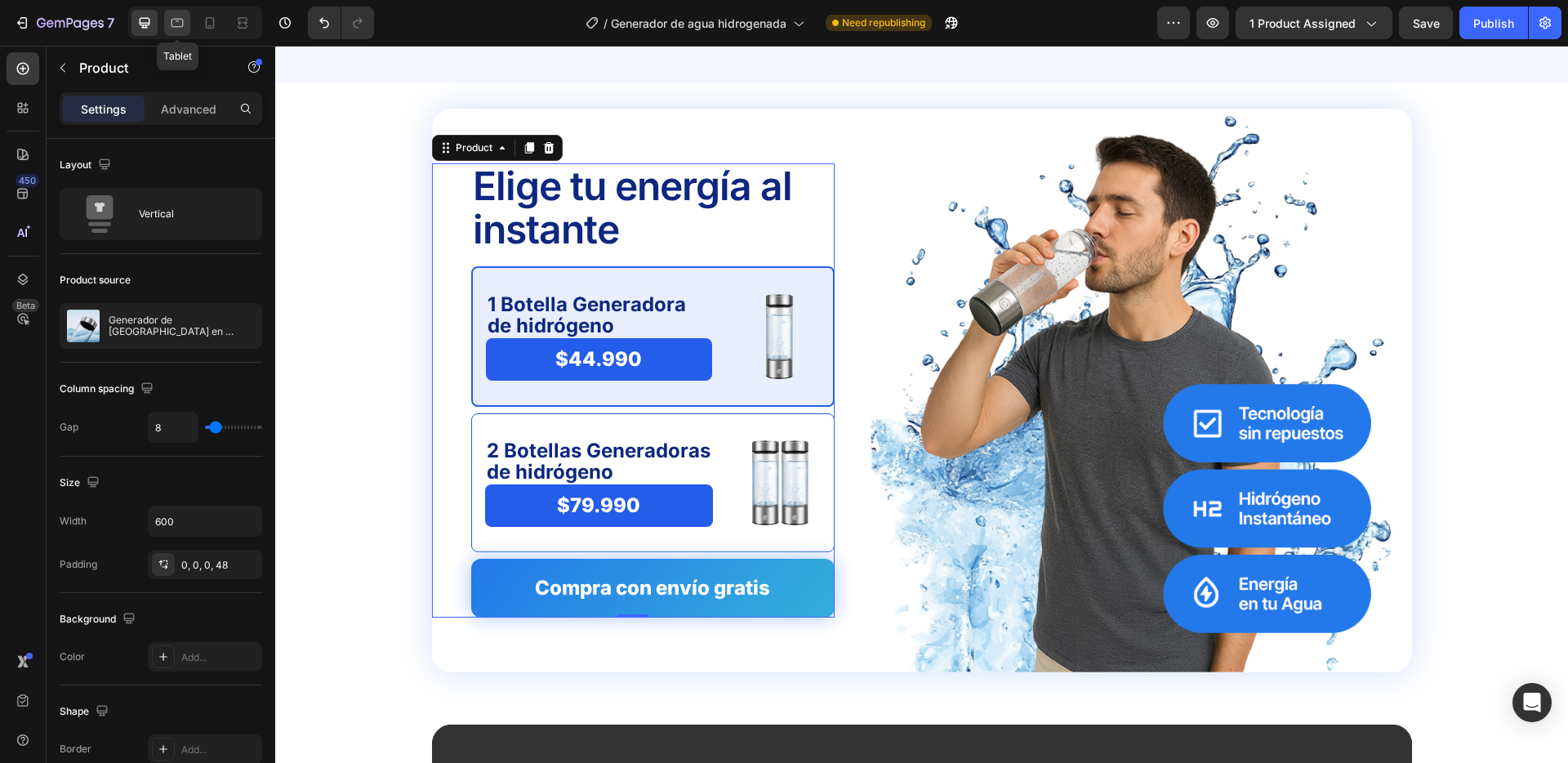
click at [176, 19] on icon at bounding box center [178, 24] width 13 height 9
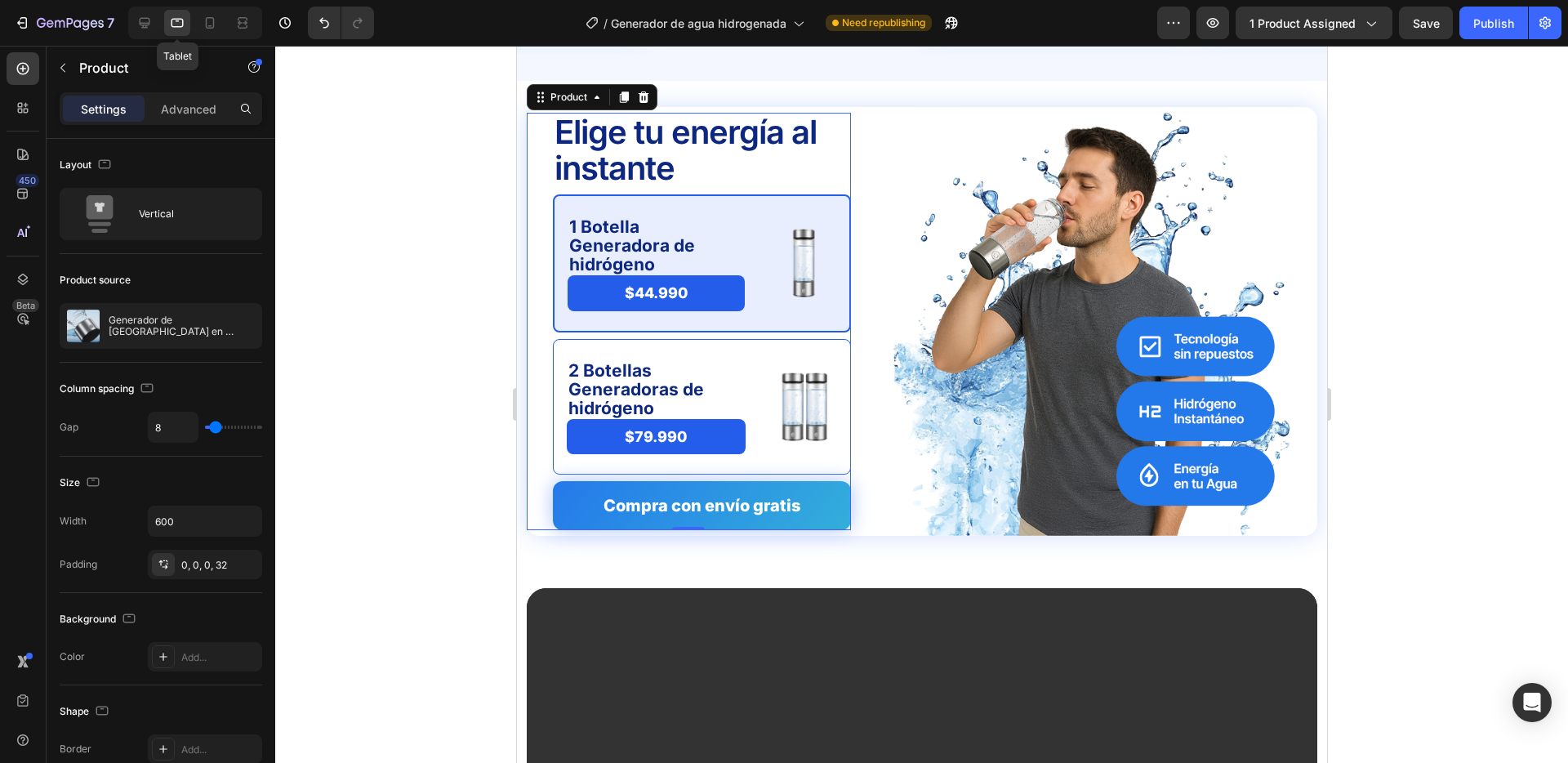
scroll to position [3562, 0]
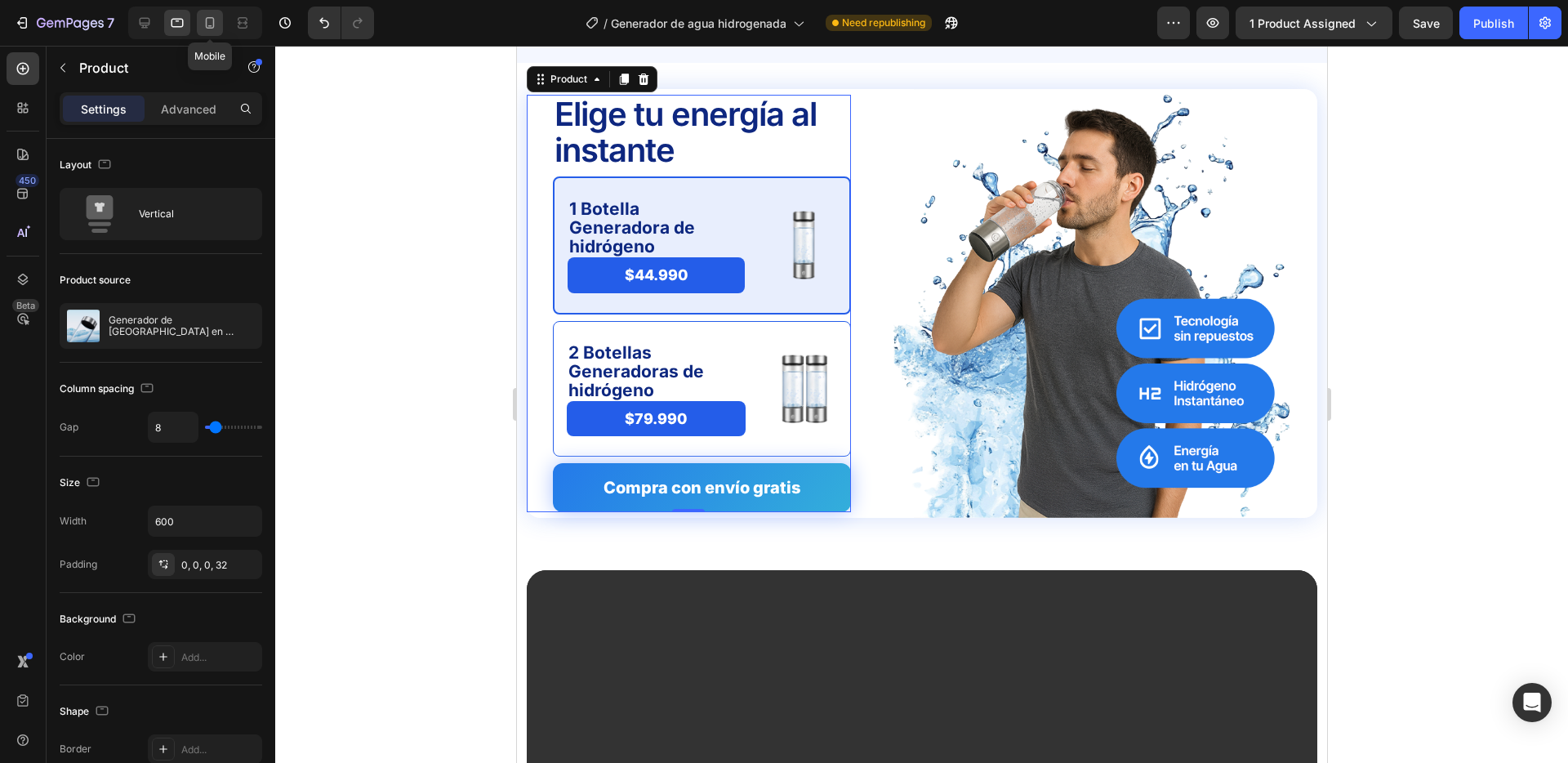
click at [201, 17] on icon at bounding box center [210, 23] width 16 height 16
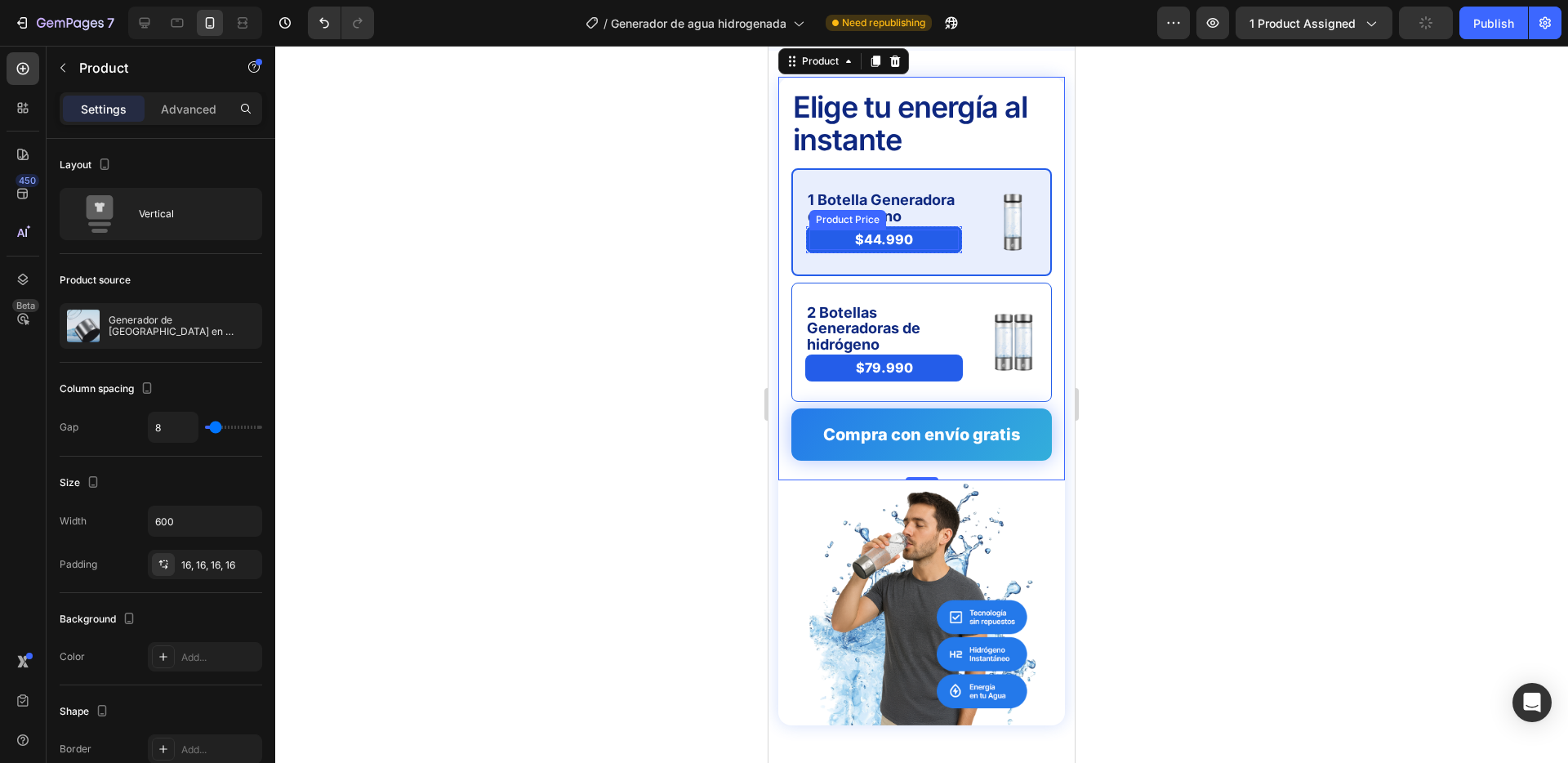
scroll to position [3507, 0]
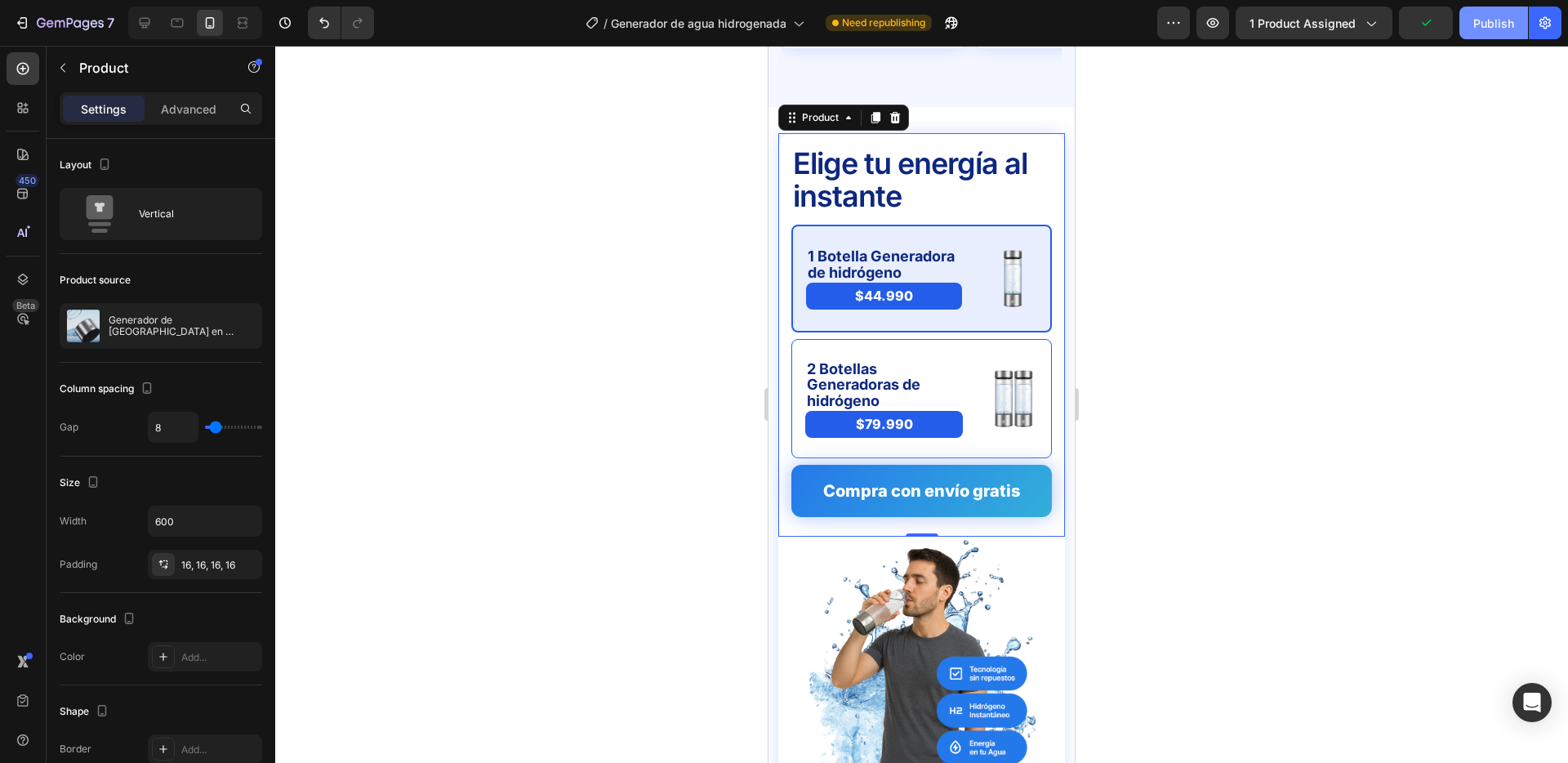
click at [1494, 21] on div "Publish" at bounding box center [1494, 23] width 41 height 17
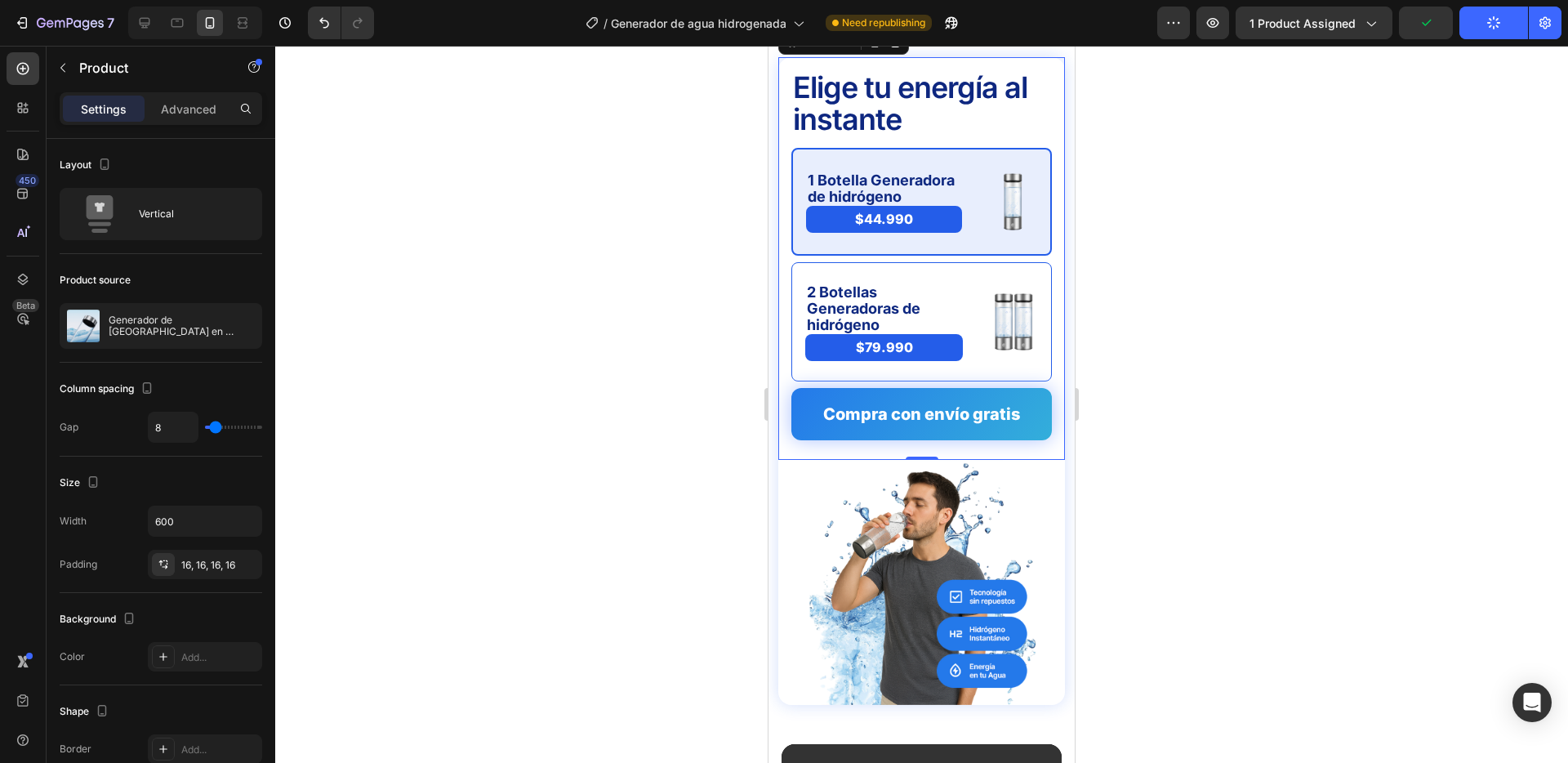
click at [687, 274] on div at bounding box center [921, 404] width 1293 height 717
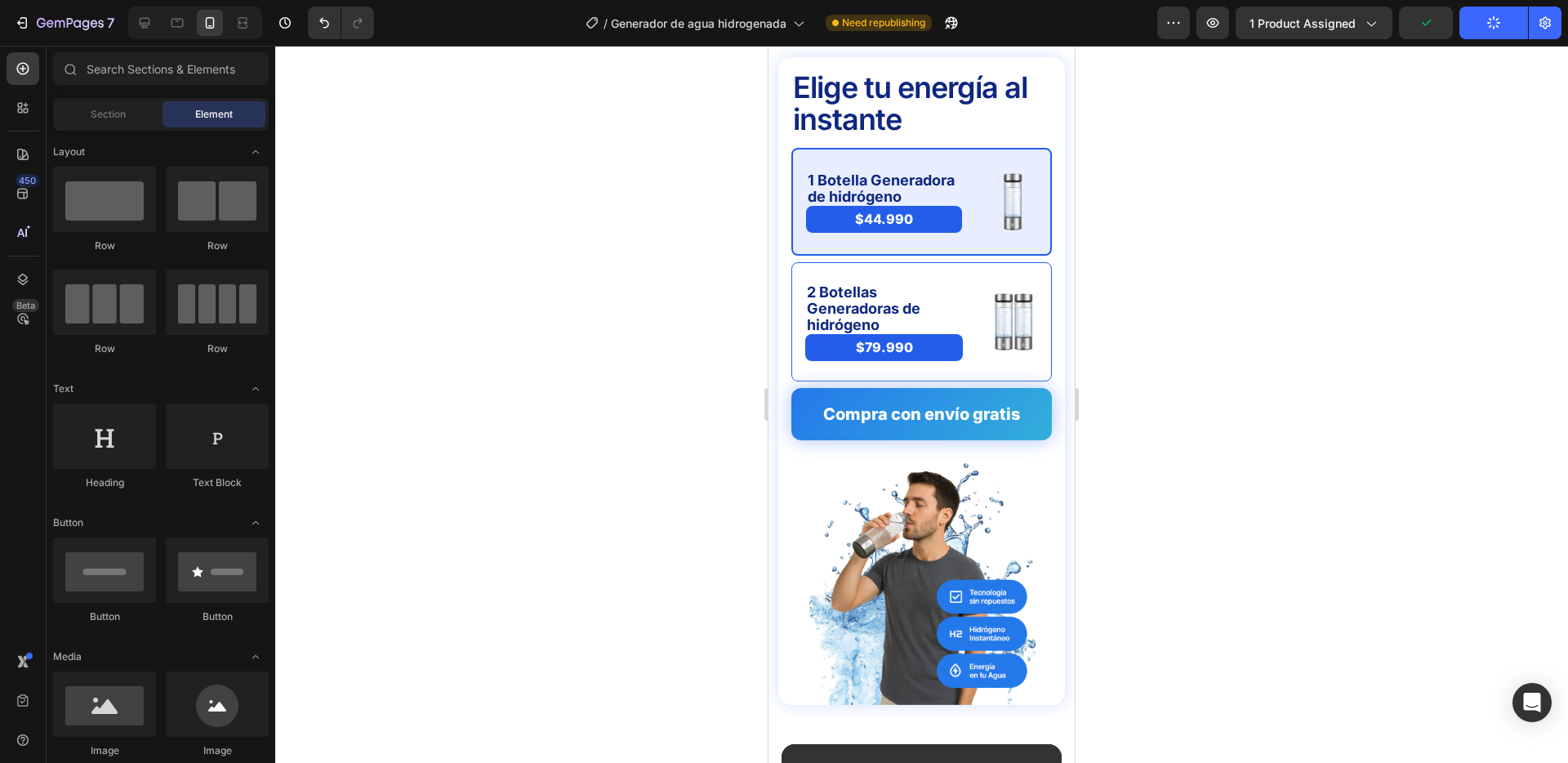
scroll to position [3552, 0]
click at [1122, 231] on div at bounding box center [921, 404] width 1293 height 717
click at [1511, 33] on button "Publish" at bounding box center [1494, 23] width 69 height 33
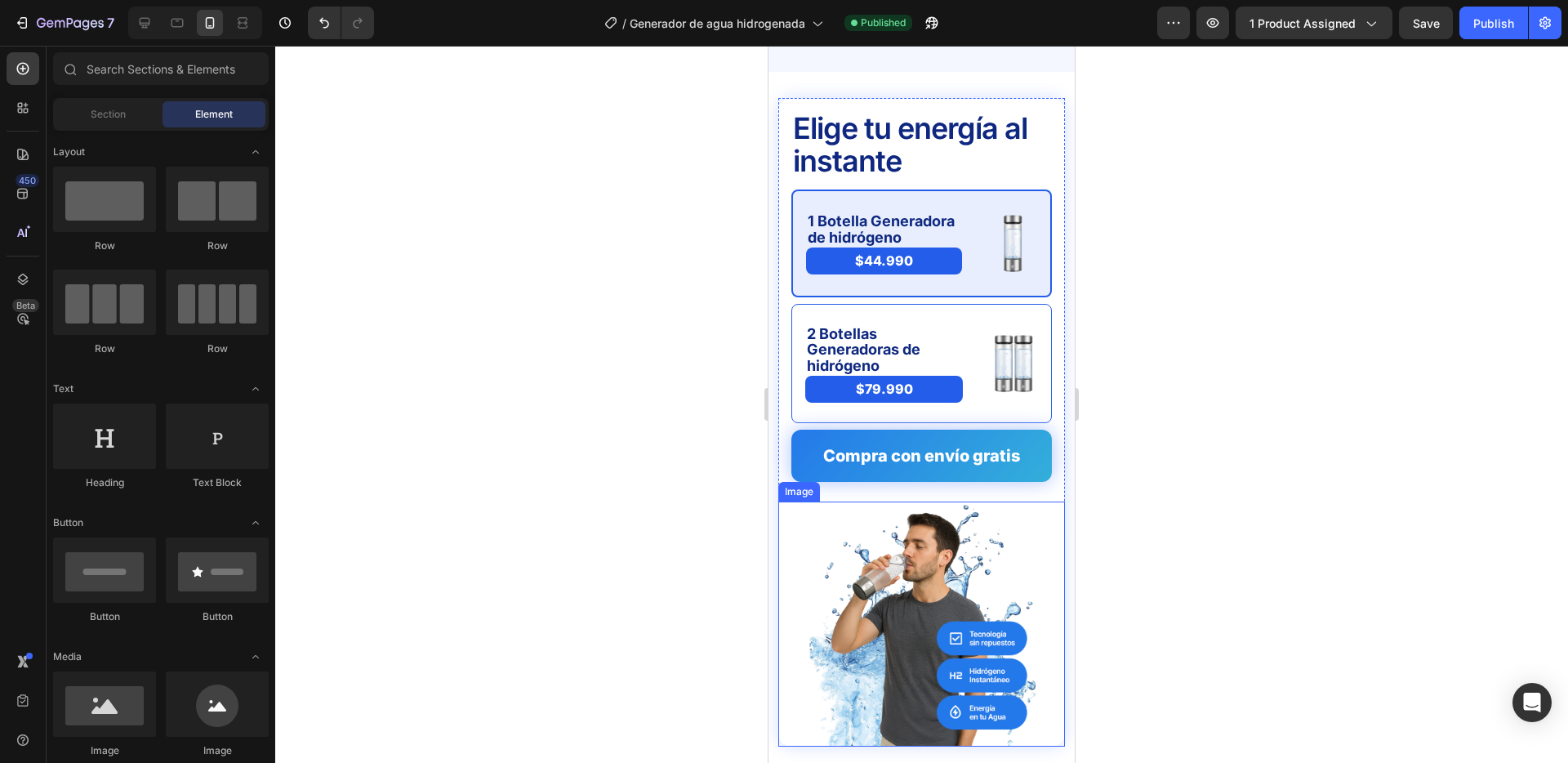
scroll to position [3531, 0]
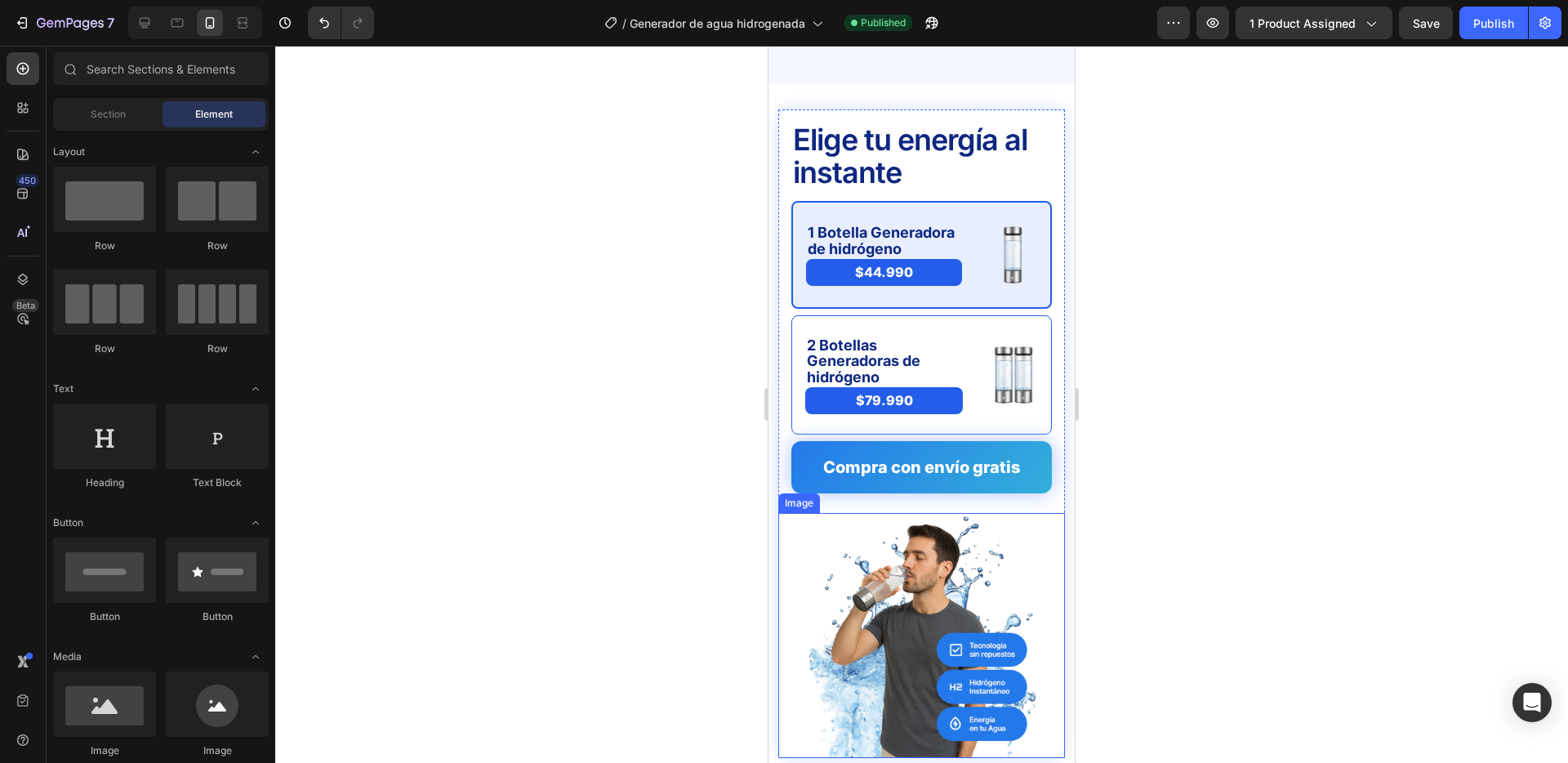
click at [902, 582] on img at bounding box center [922, 635] width 245 height 245
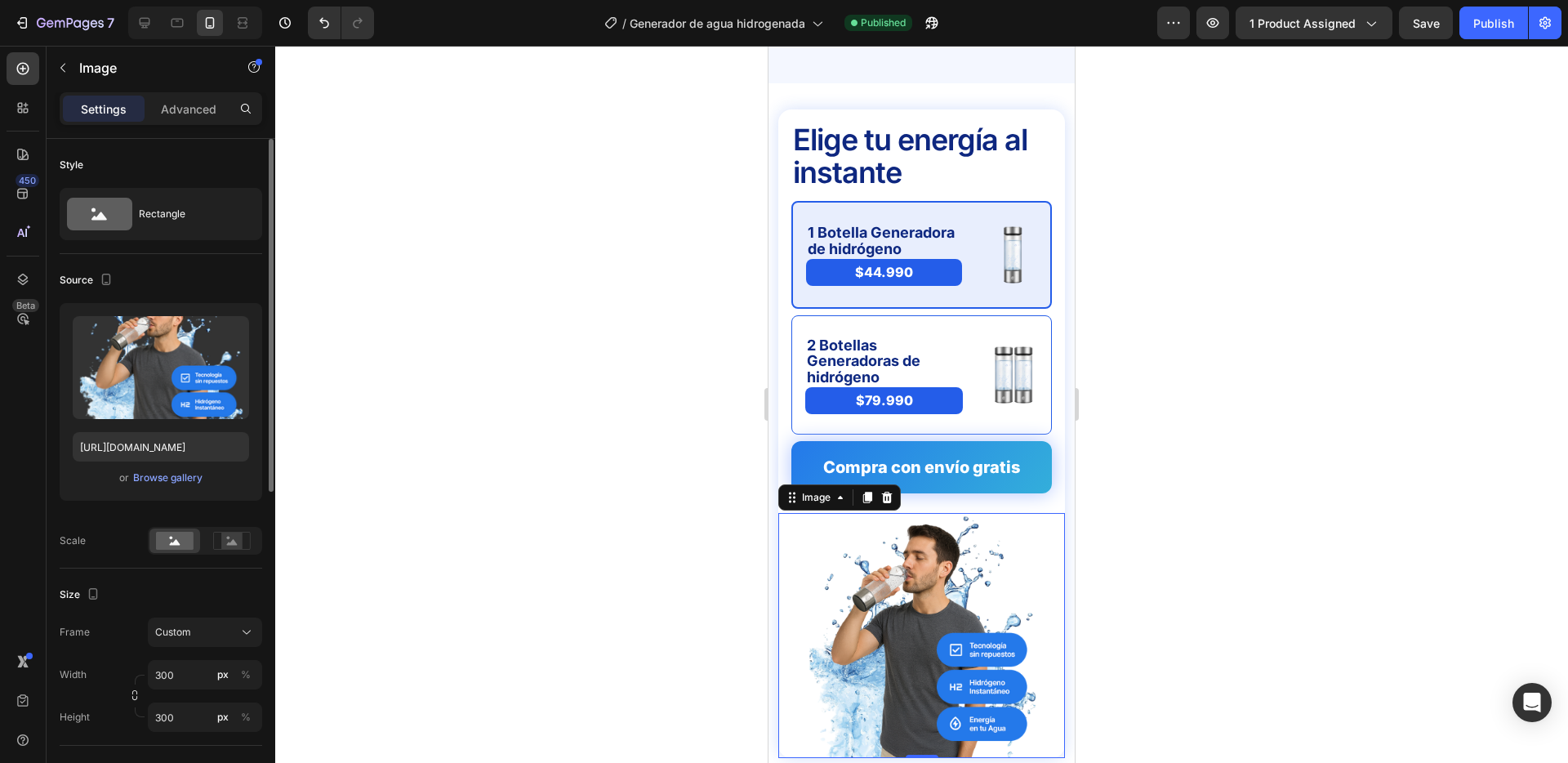
click at [166, 489] on div "Upload Image https://cdn.shopify.com/s/files/1/0732/7534/3080/files/gempages_56…" at bounding box center [161, 402] width 202 height 198
click at [168, 480] on div "Browse gallery" at bounding box center [168, 478] width 70 height 15
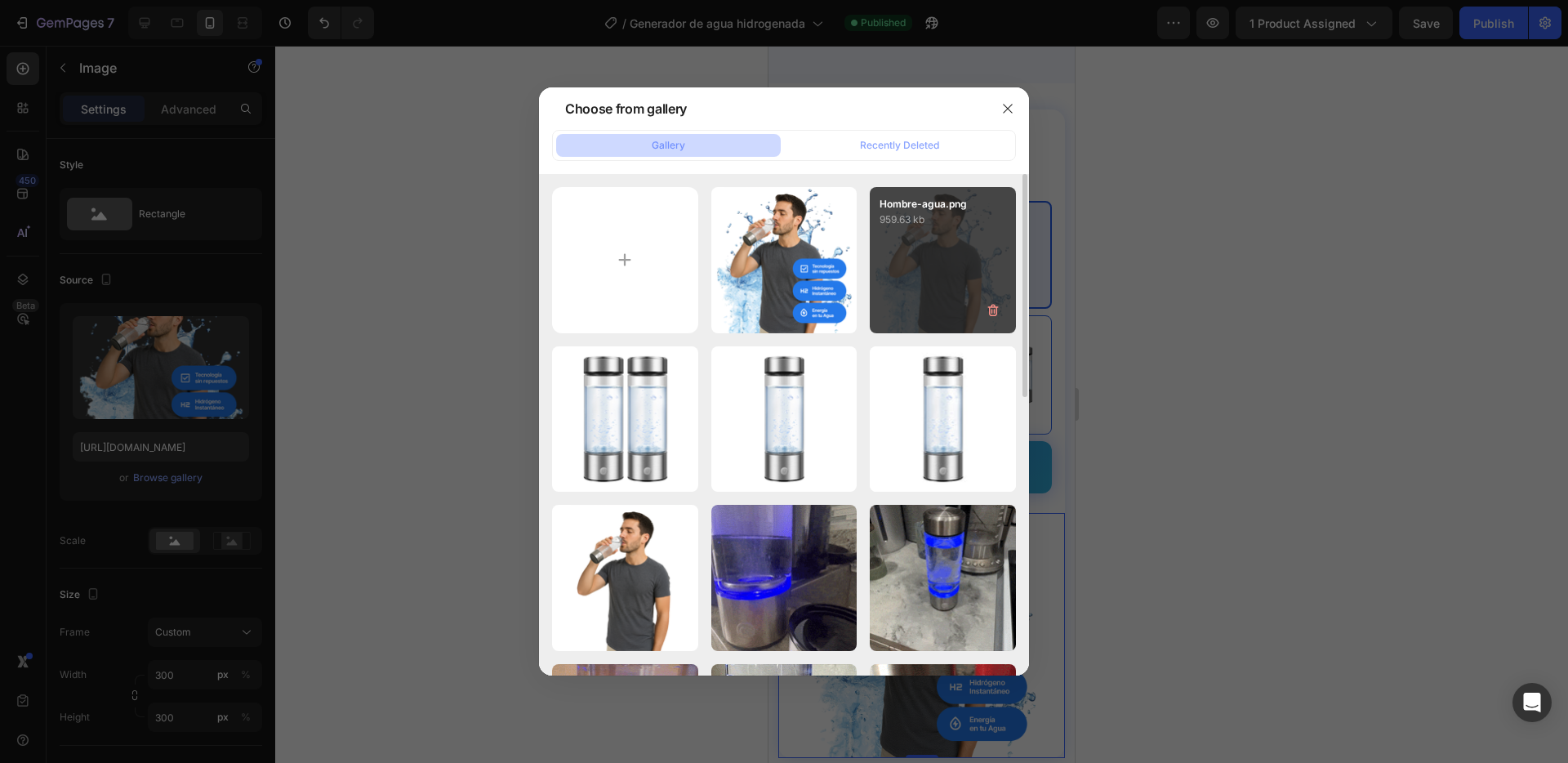
click at [939, 240] on div "Hombre-agua.png 959.63 kb" at bounding box center [943, 259] width 146 height 146
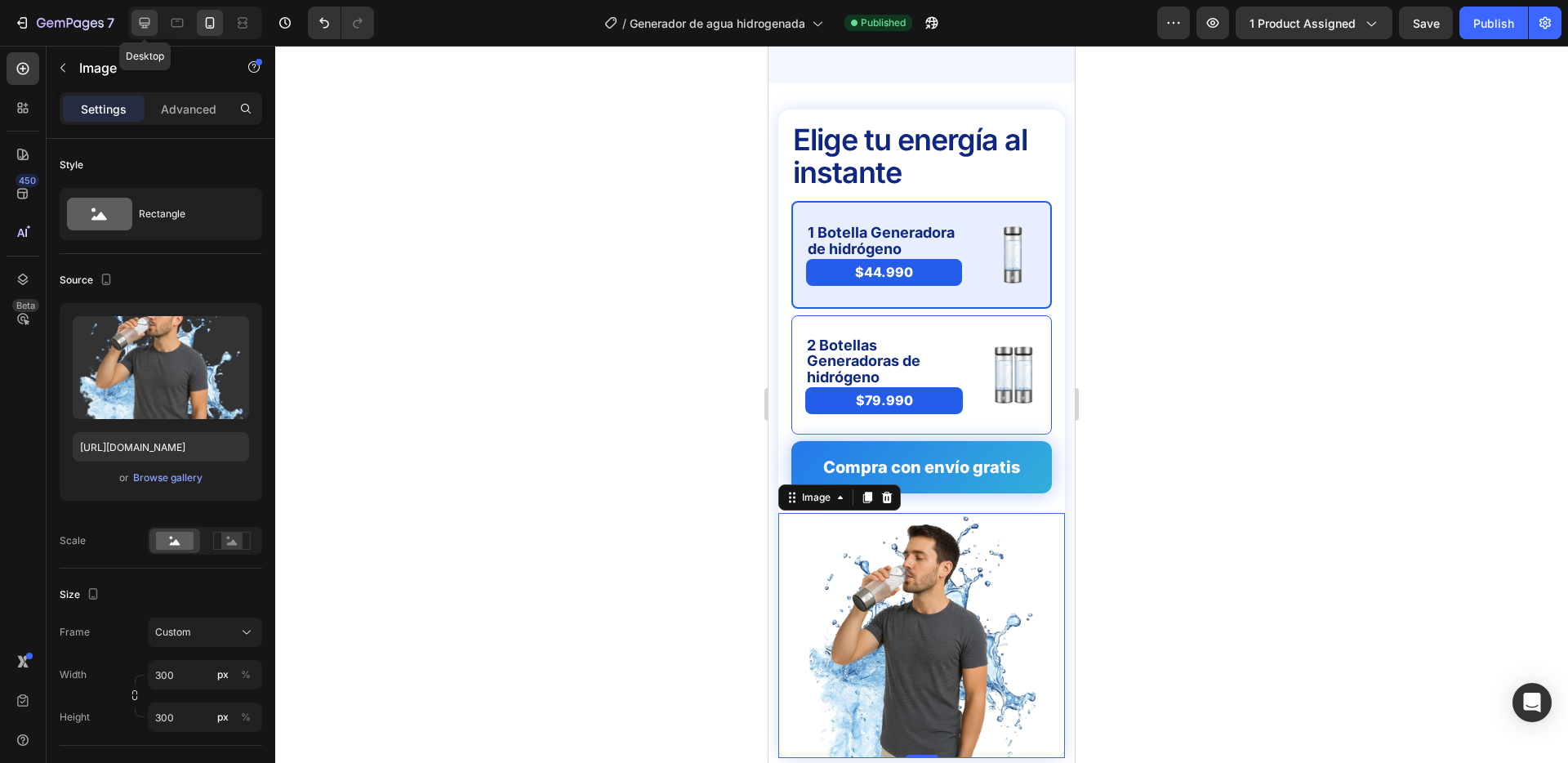
click at [136, 16] on icon at bounding box center [144, 23] width 16 height 16
type input "https://cdn.shopify.com/s/files/1/0732/7534/3080/files/gempages_562297654105605…"
type input "720"
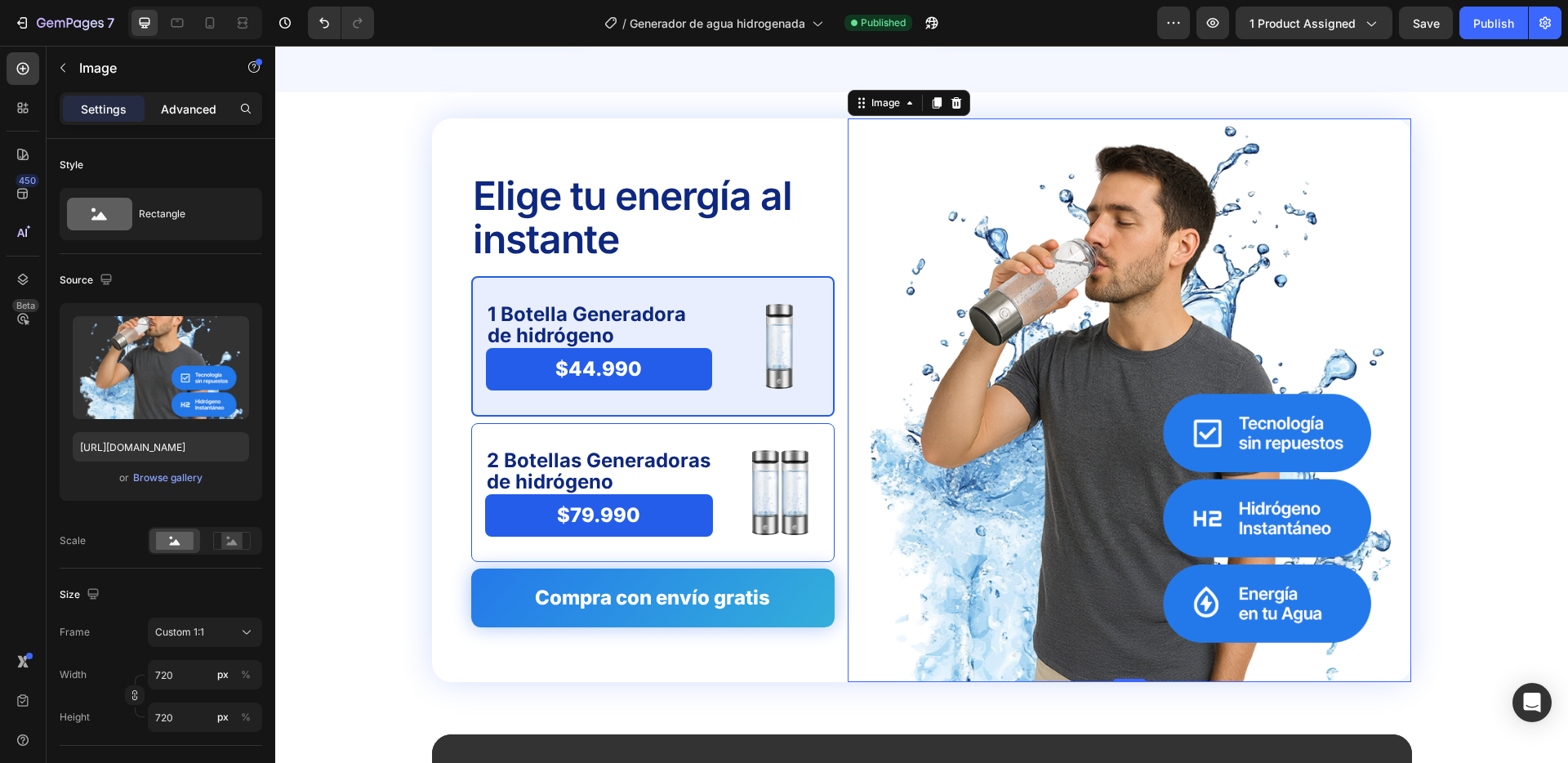
scroll to position [3548, 0]
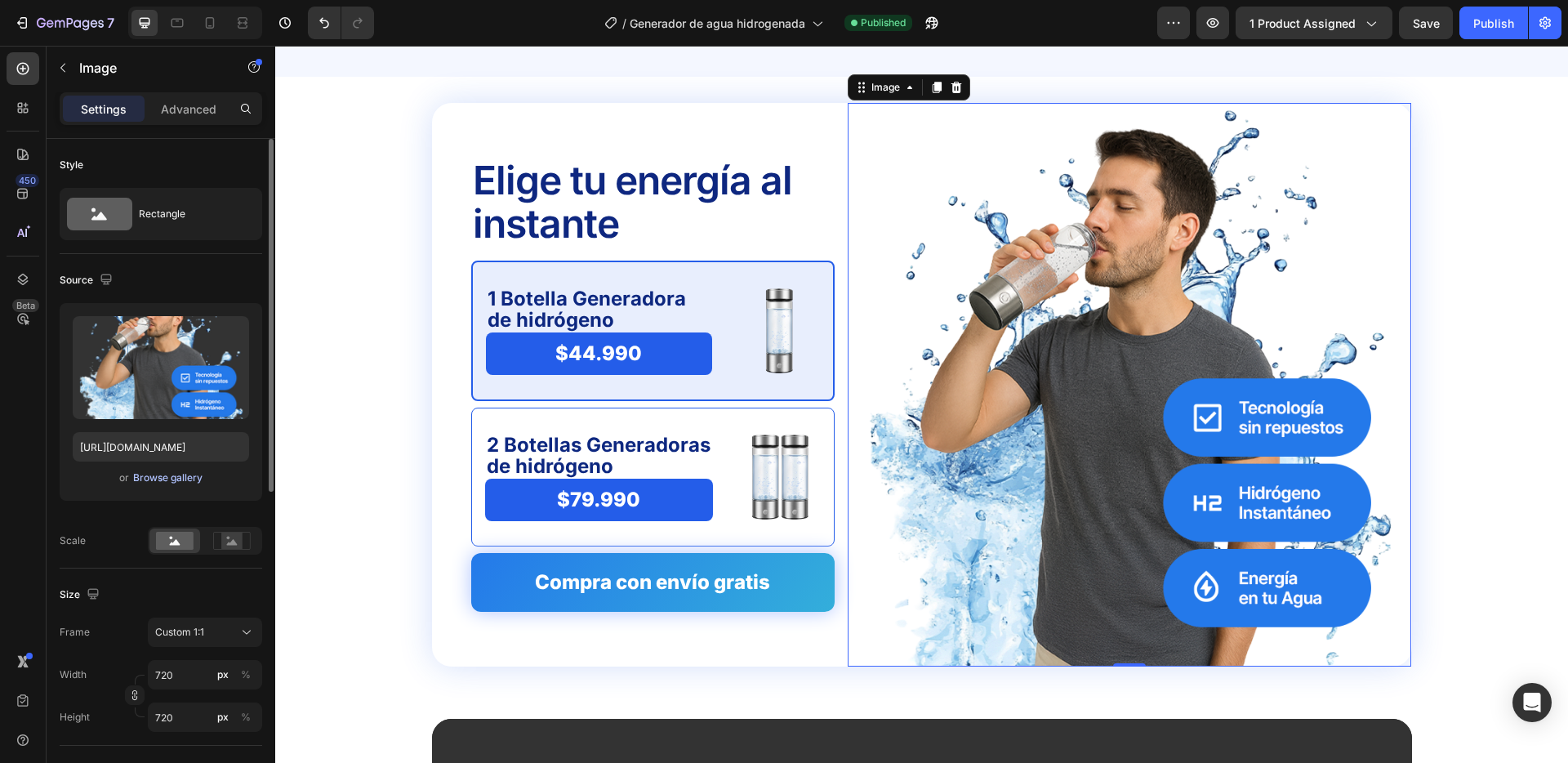
click at [166, 477] on div "Browse gallery" at bounding box center [168, 478] width 70 height 15
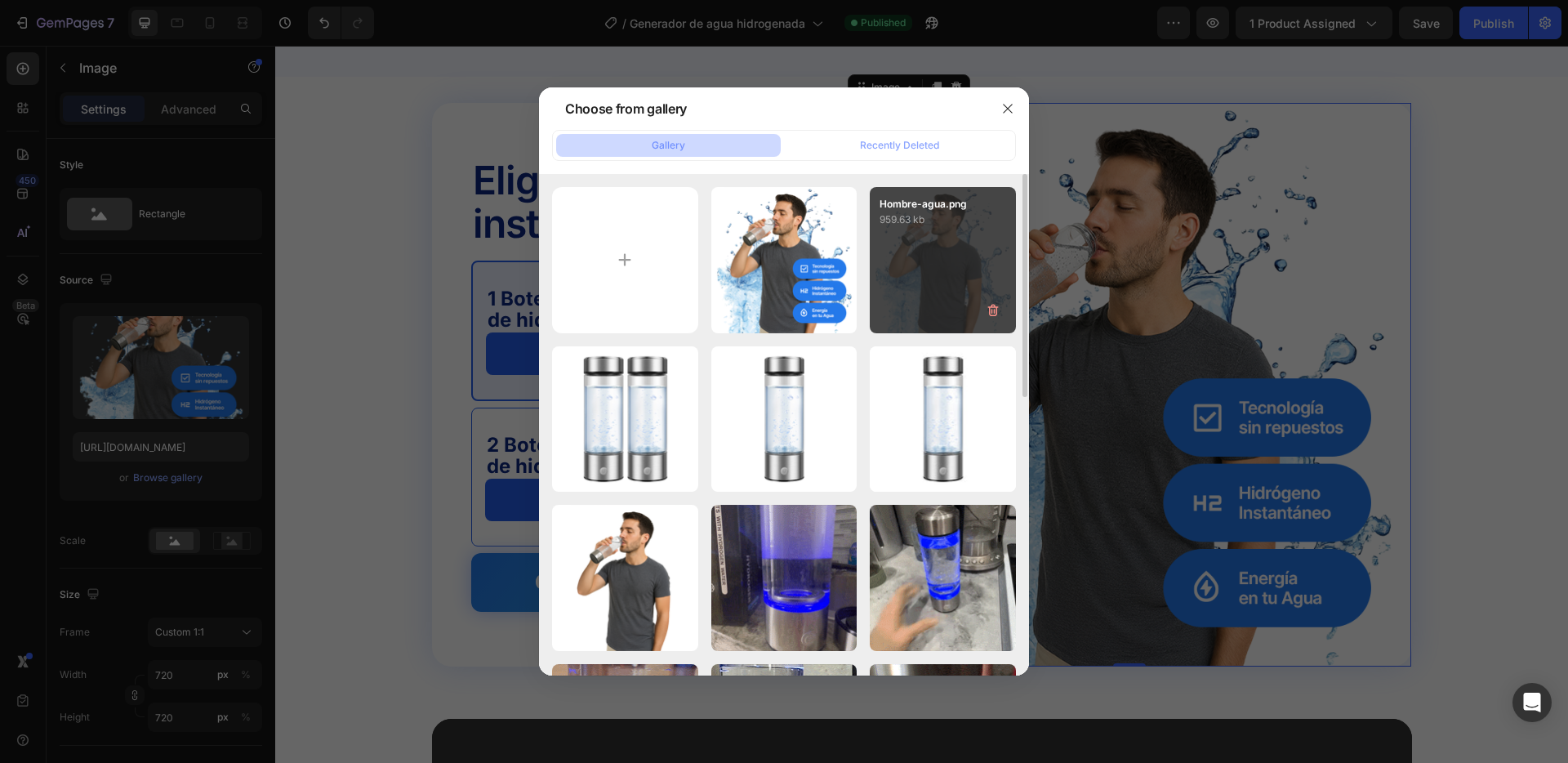
click at [937, 249] on div "Hombre-agua.png 959.63 kb" at bounding box center [943, 259] width 146 height 146
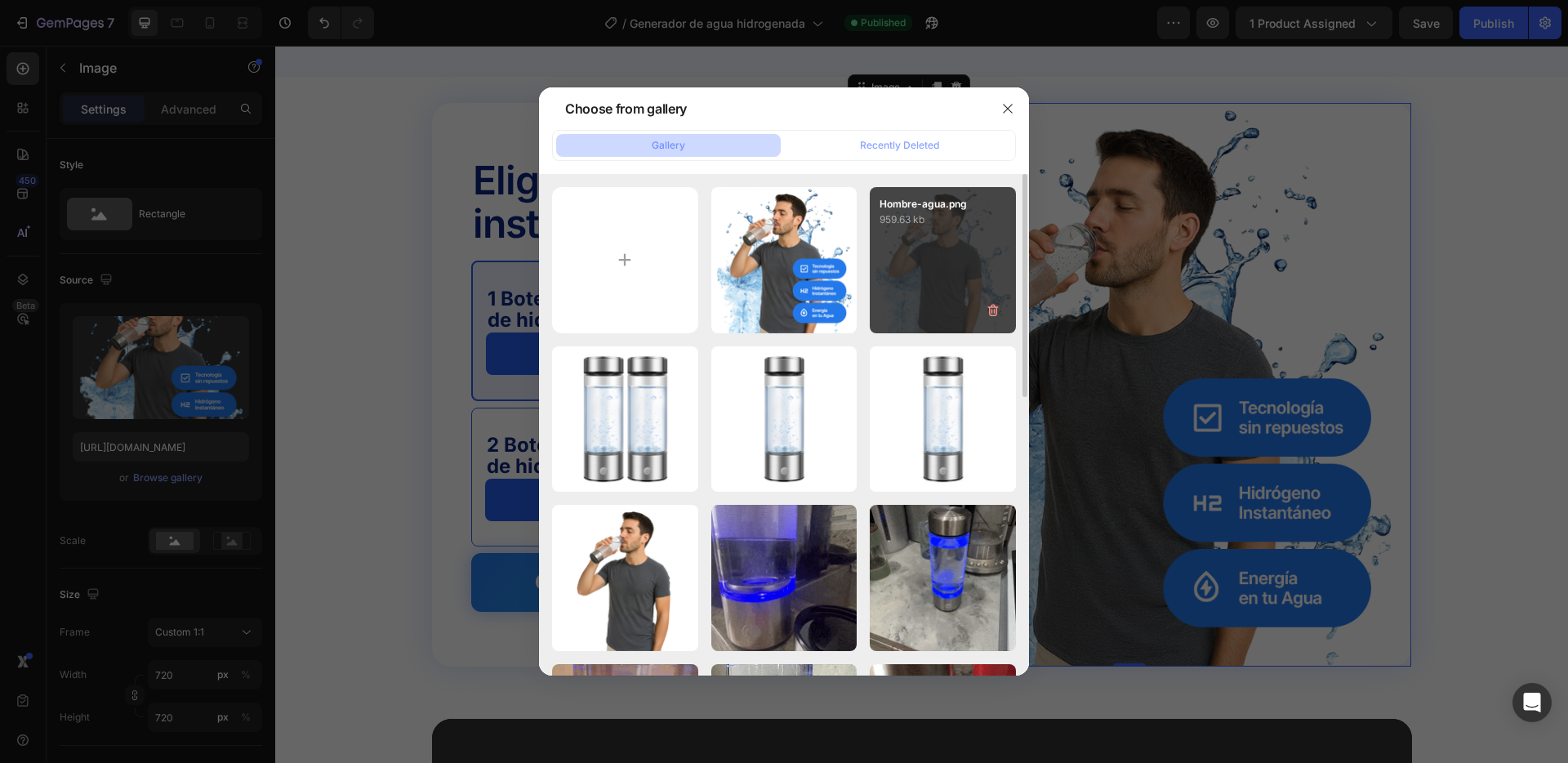
type input "https://cdn.shopify.com/s/files/1/0732/7534/3080/files/gempages_562297654105605…"
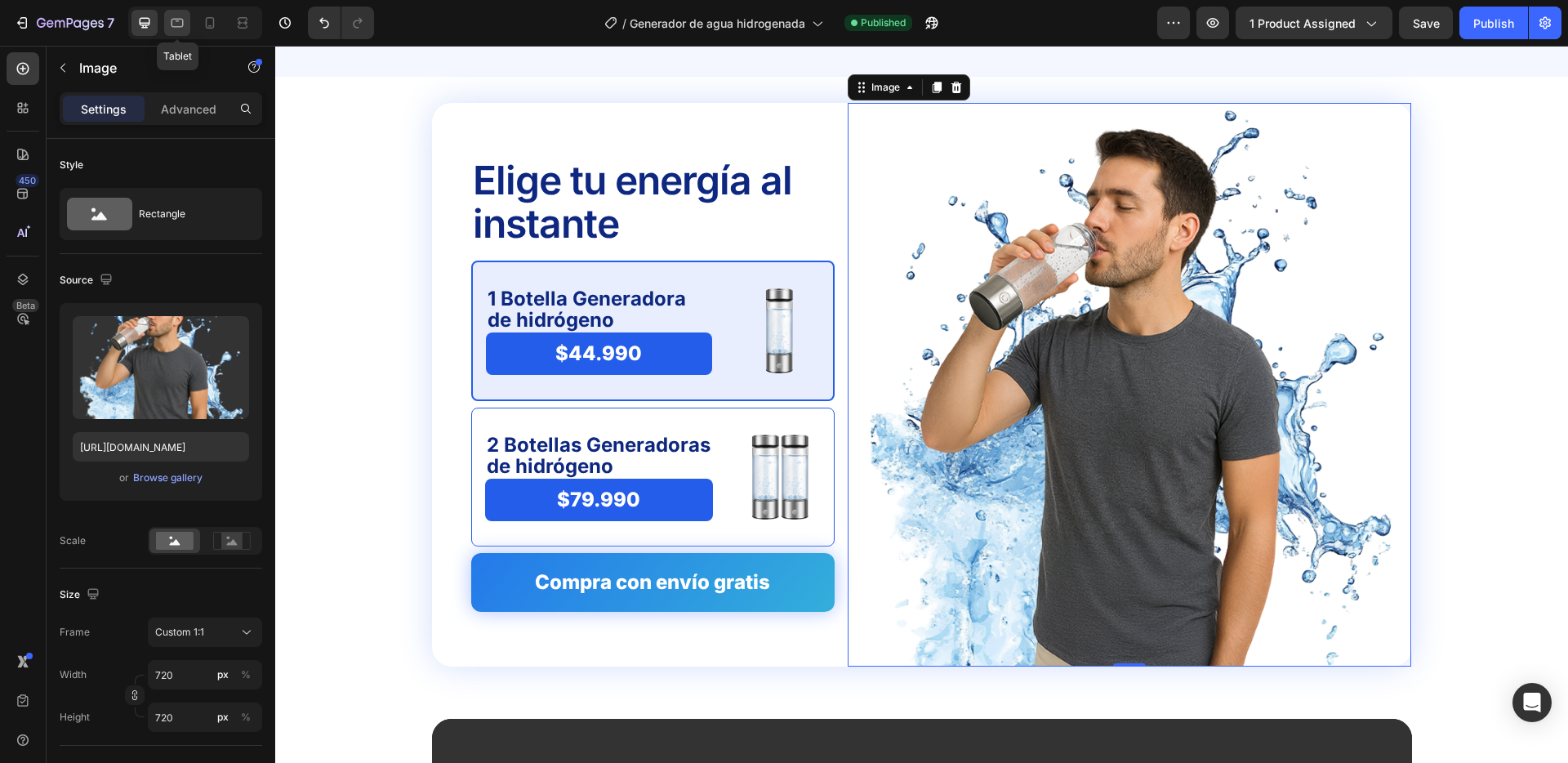
click at [183, 25] on icon at bounding box center [177, 23] width 16 height 16
type input "525"
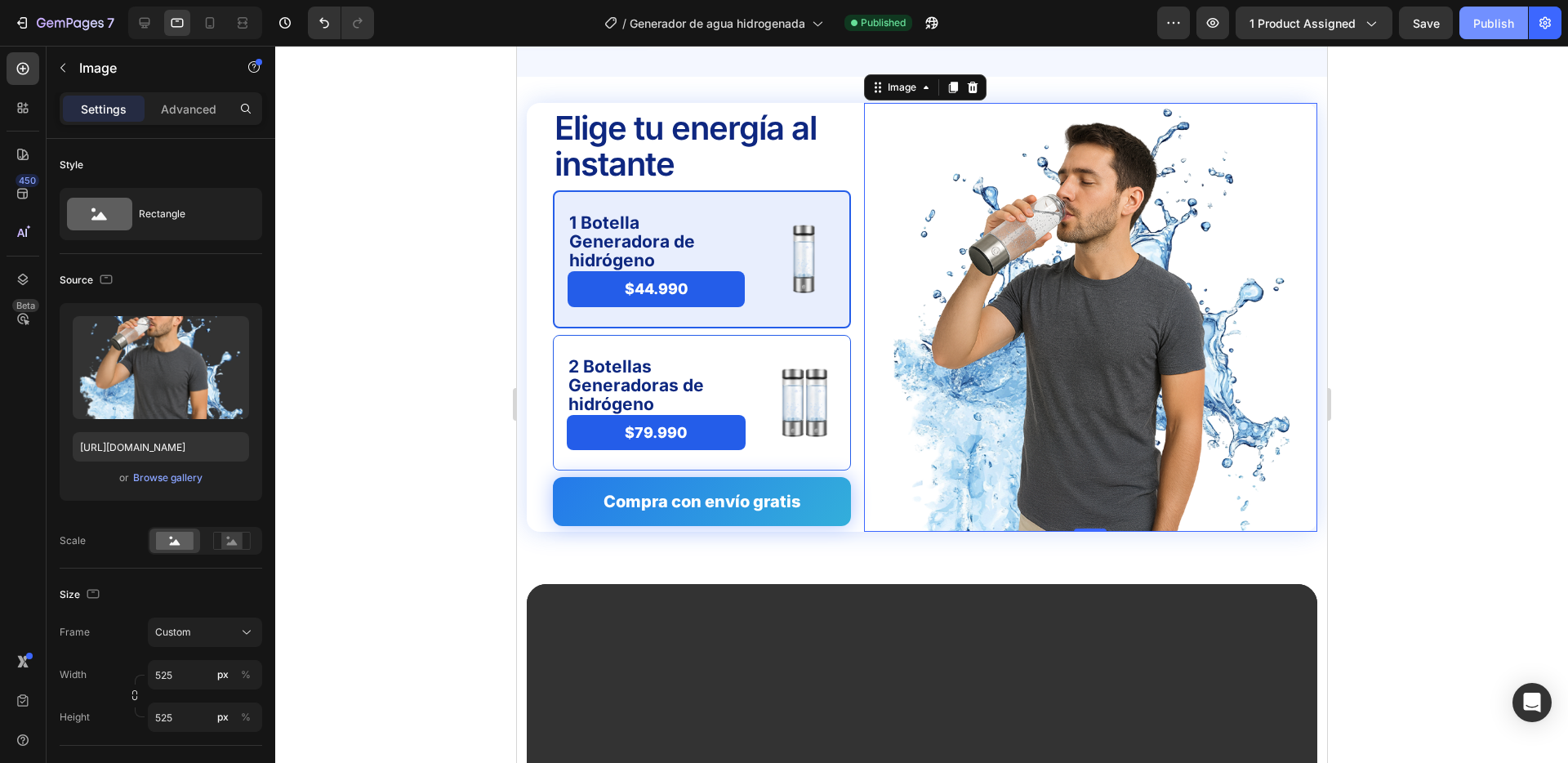
click at [1475, 15] on div "Publish" at bounding box center [1494, 23] width 41 height 17
click at [210, 18] on icon at bounding box center [211, 23] width 9 height 12
type input "300"
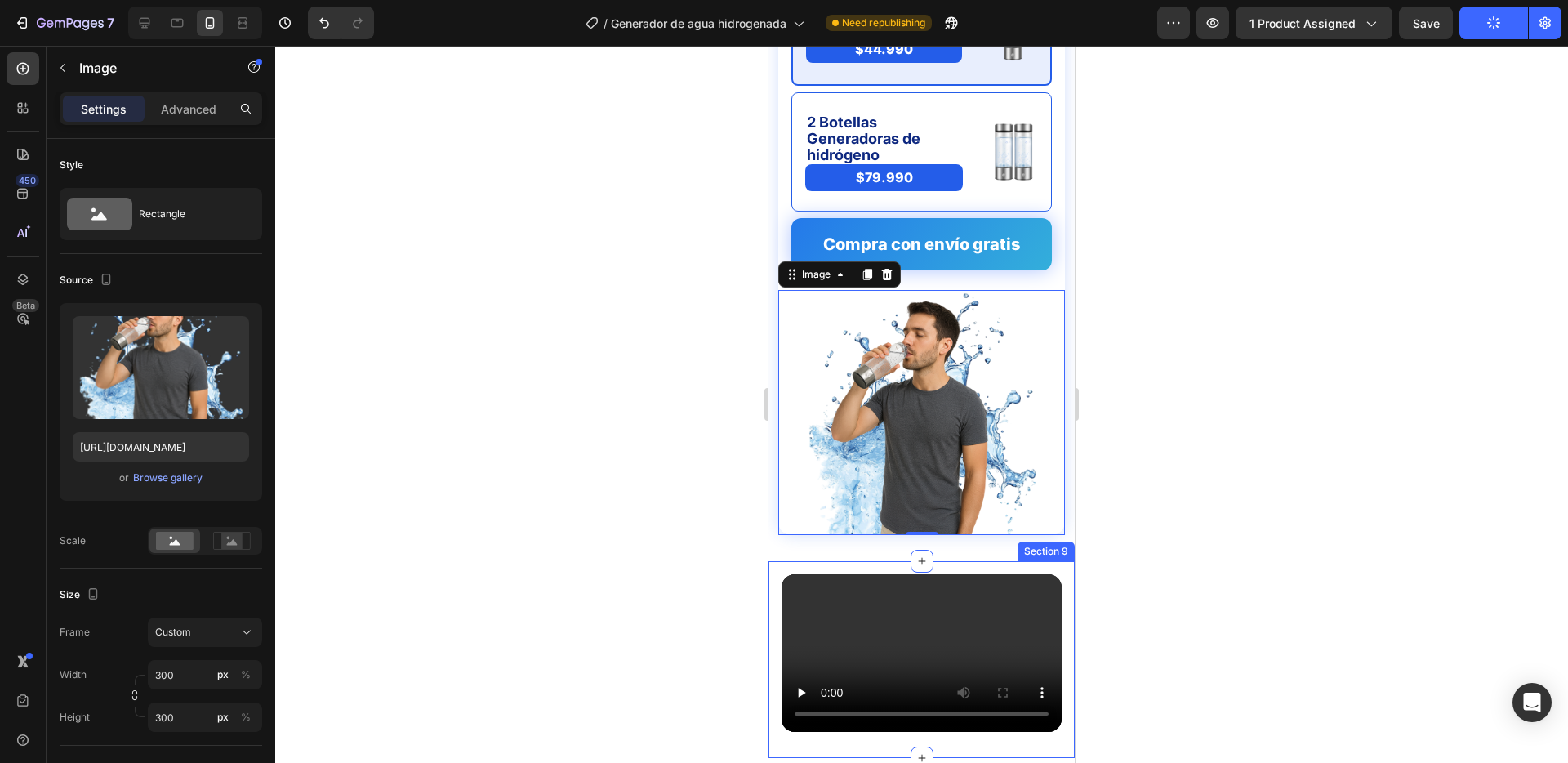
scroll to position [3906, 0]
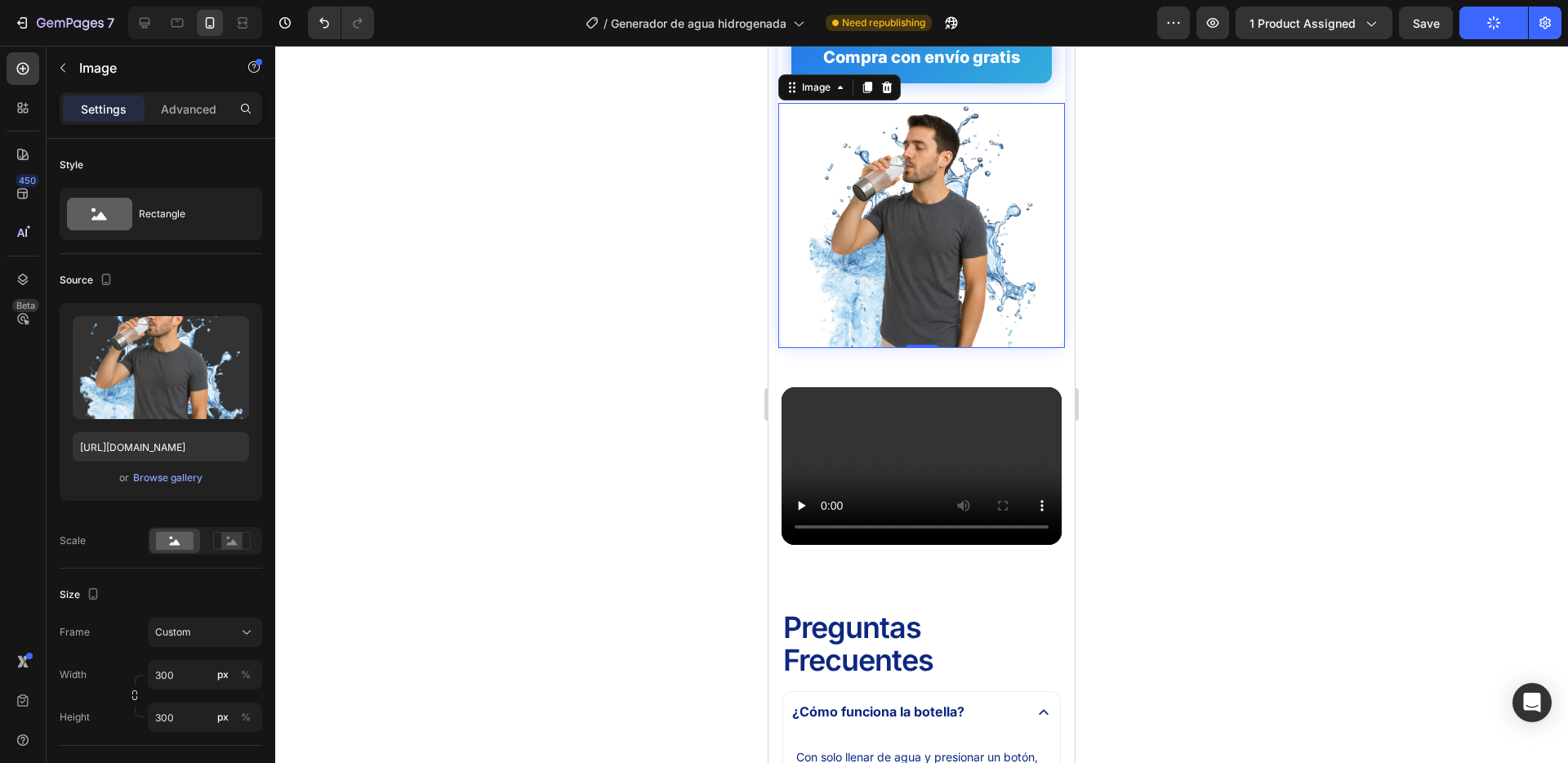
click at [653, 391] on div at bounding box center [921, 404] width 1293 height 717
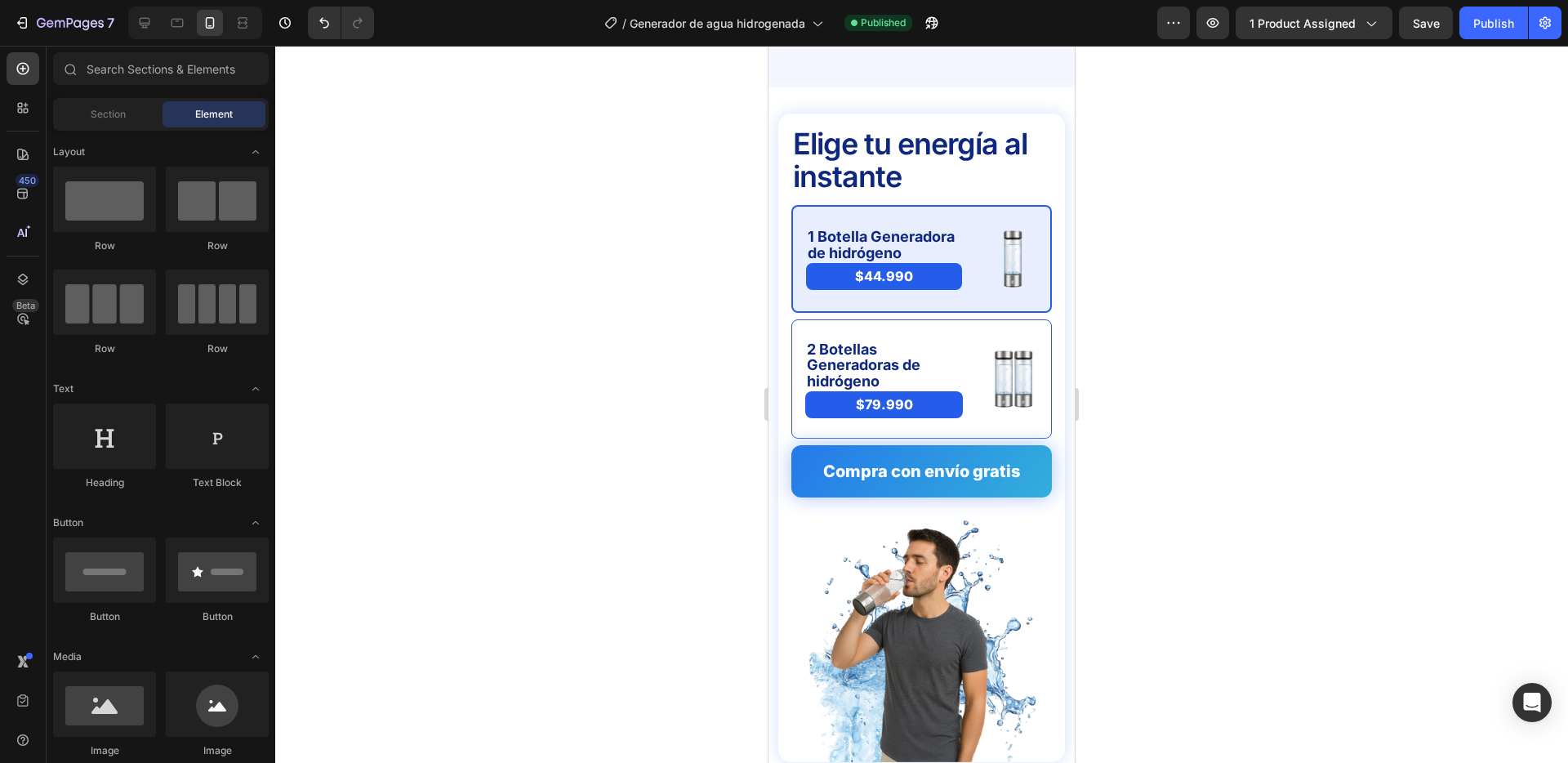
scroll to position [3379, 0]
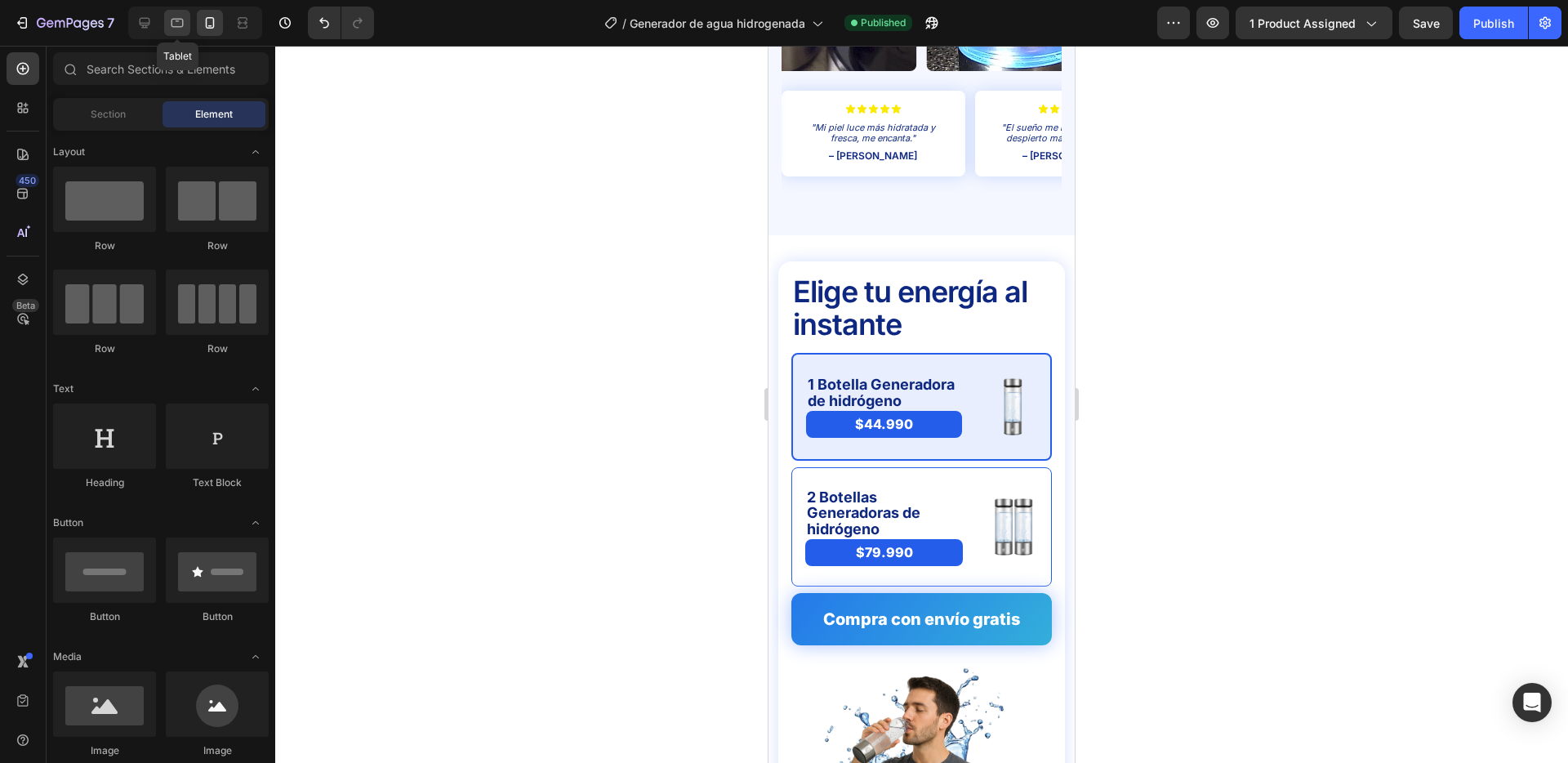
click at [179, 24] on icon at bounding box center [177, 23] width 16 height 16
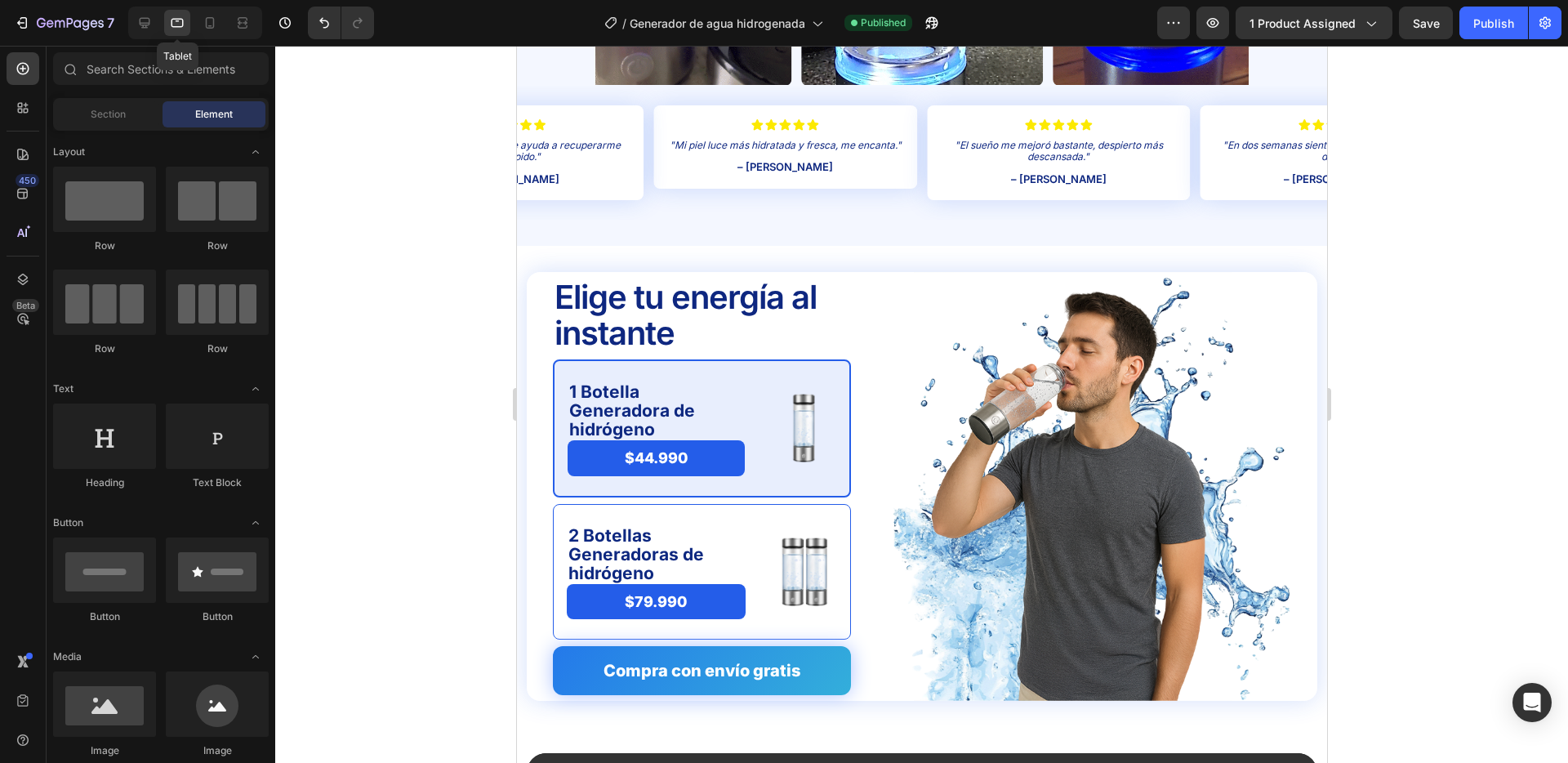
scroll to position [3363, 0]
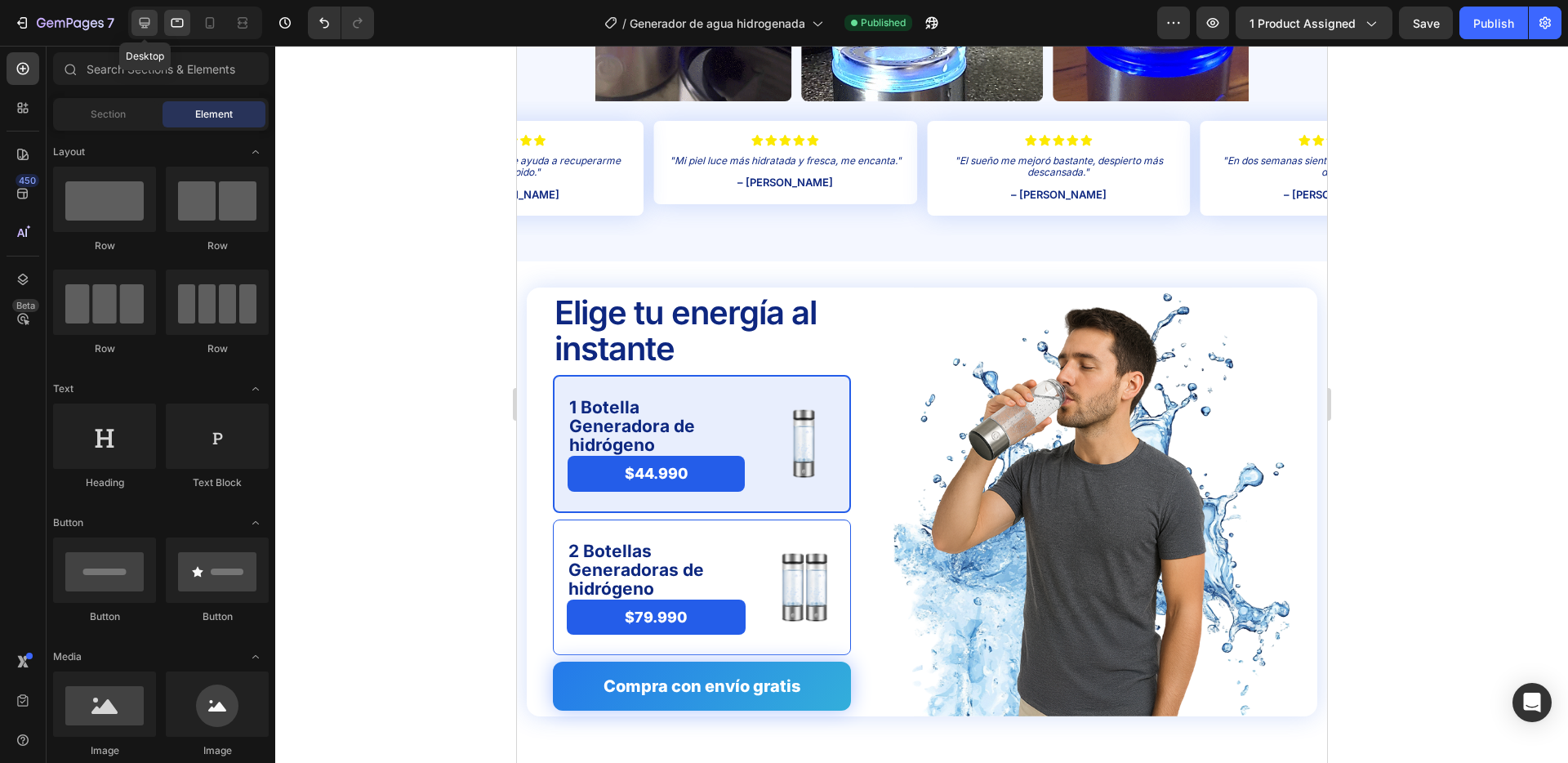
click at [149, 25] on icon at bounding box center [145, 24] width 11 height 11
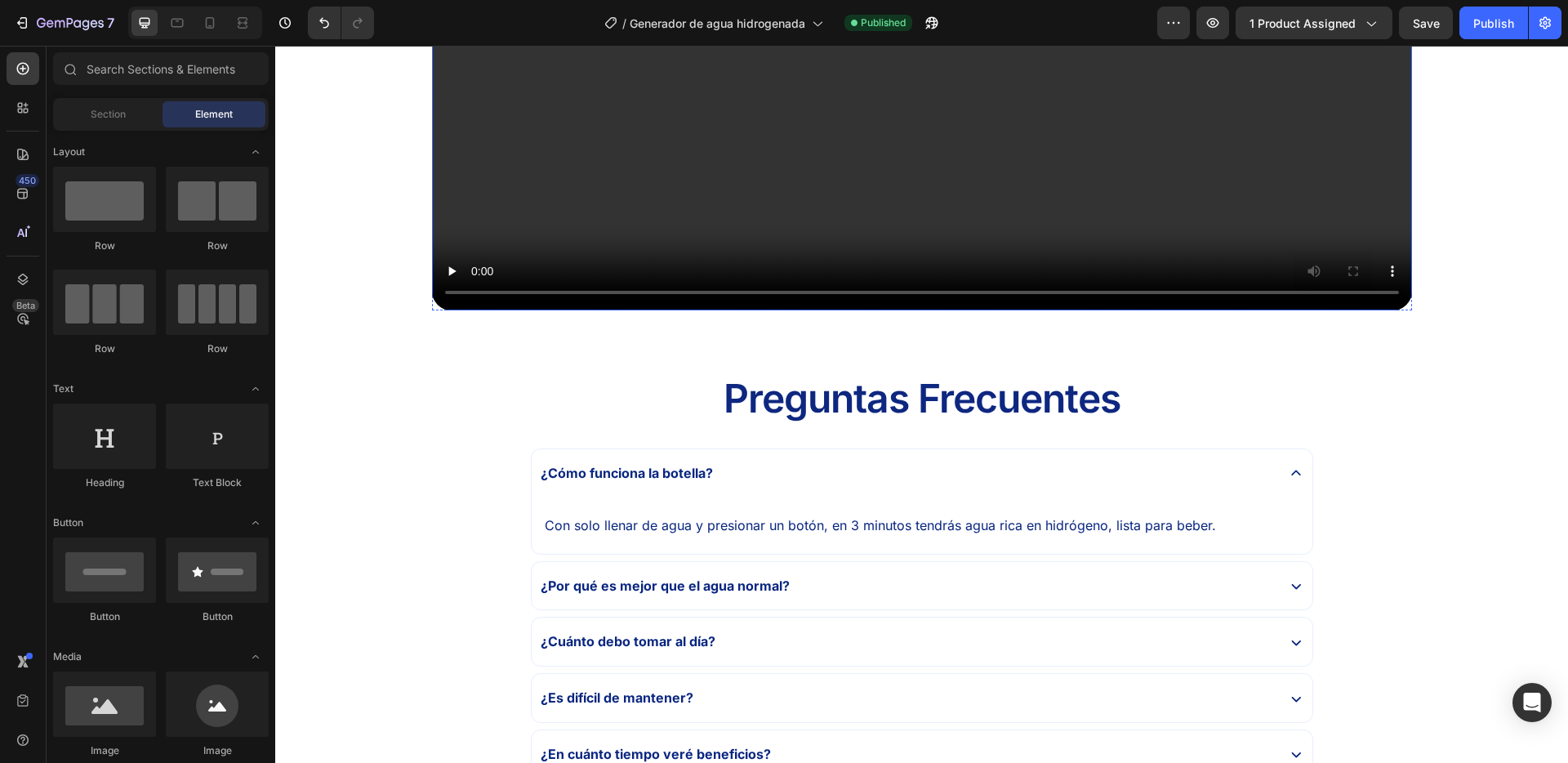
scroll to position [2990, 0]
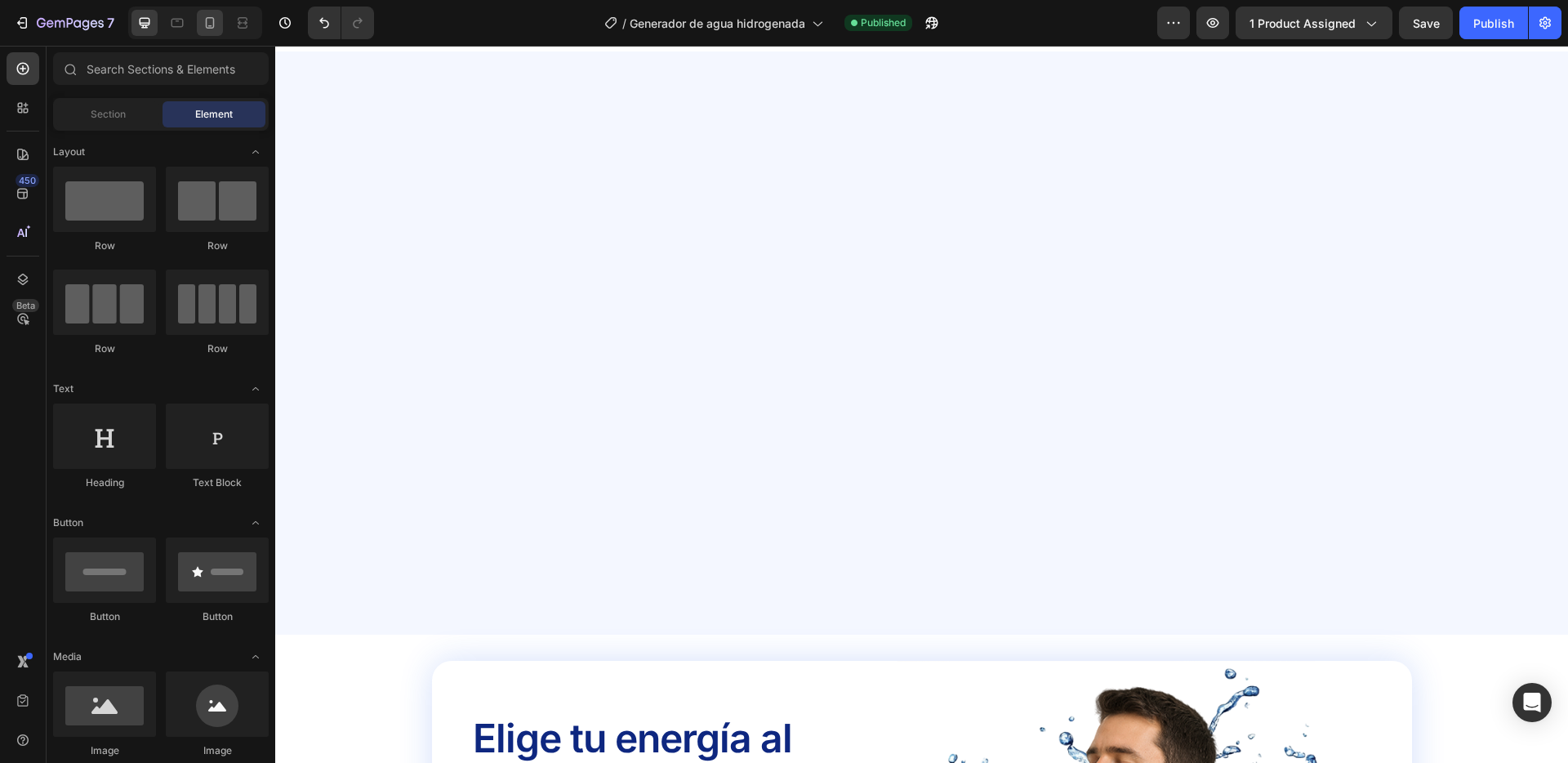
click at [216, 24] on icon at bounding box center [210, 23] width 16 height 16
click at [214, 25] on icon at bounding box center [210, 23] width 16 height 16
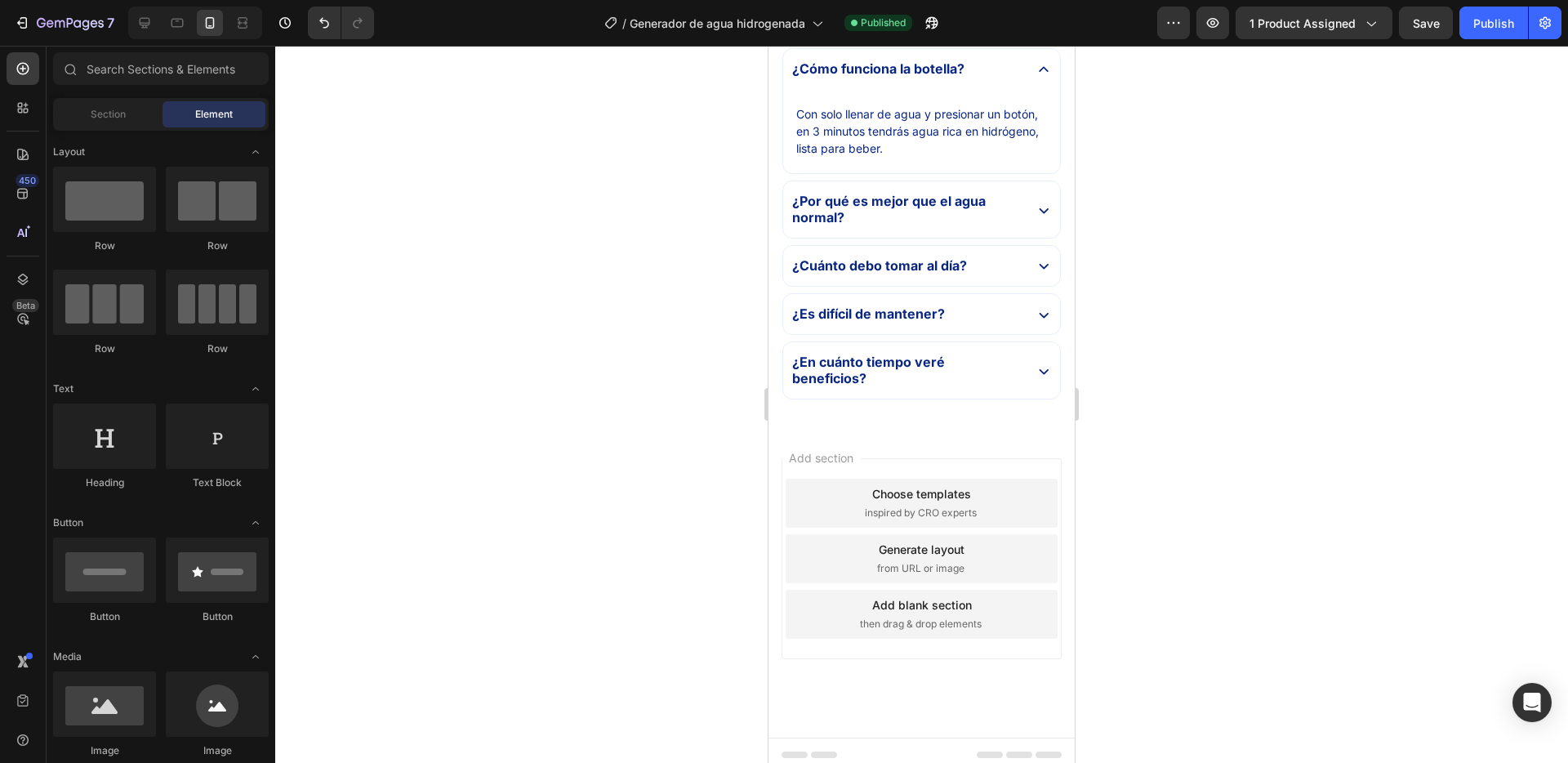
scroll to position [5120, 0]
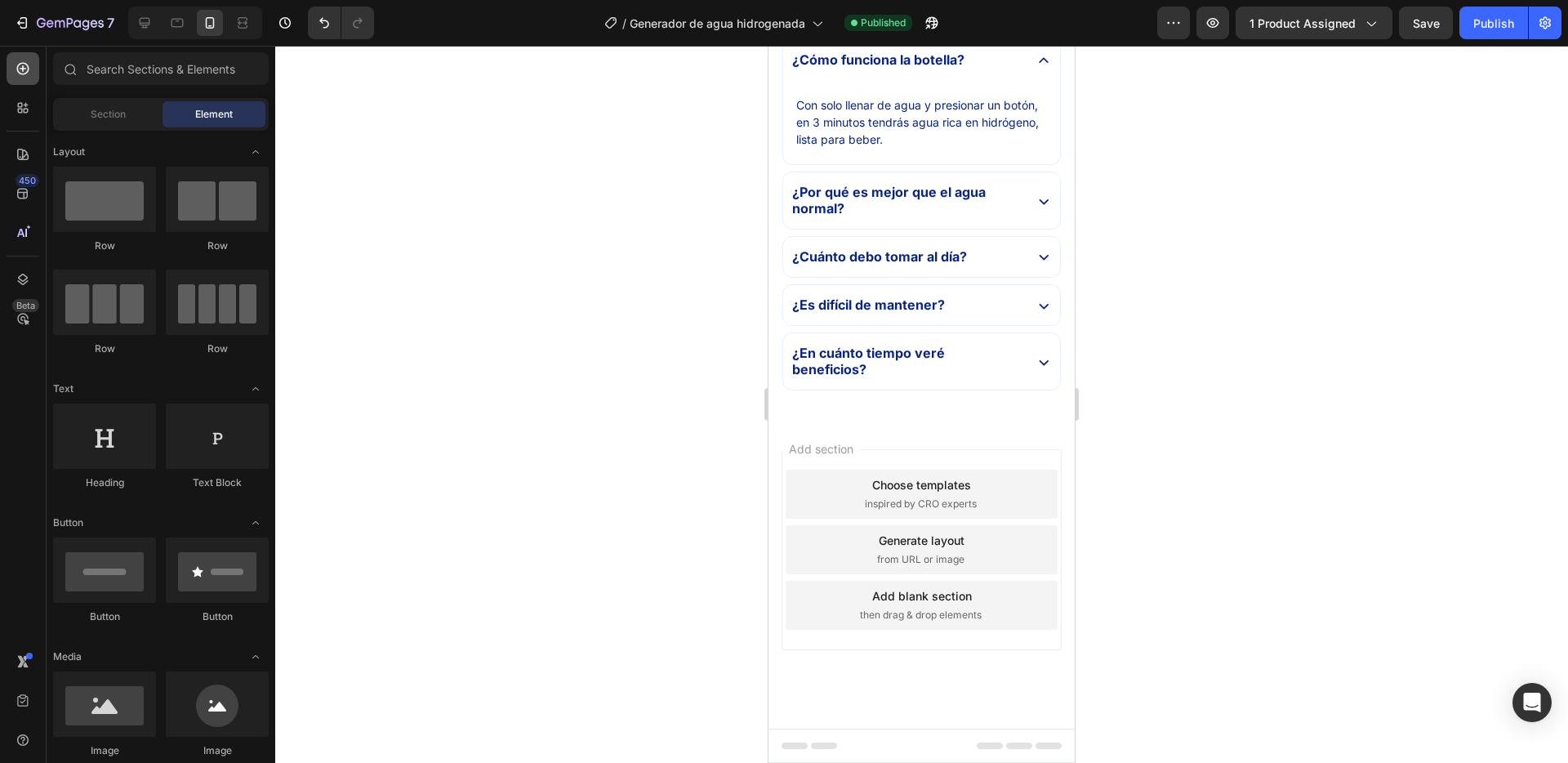
click at [11, 60] on div at bounding box center [23, 69] width 33 height 33
click at [135, 64] on input "text" at bounding box center [162, 69] width 216 height 33
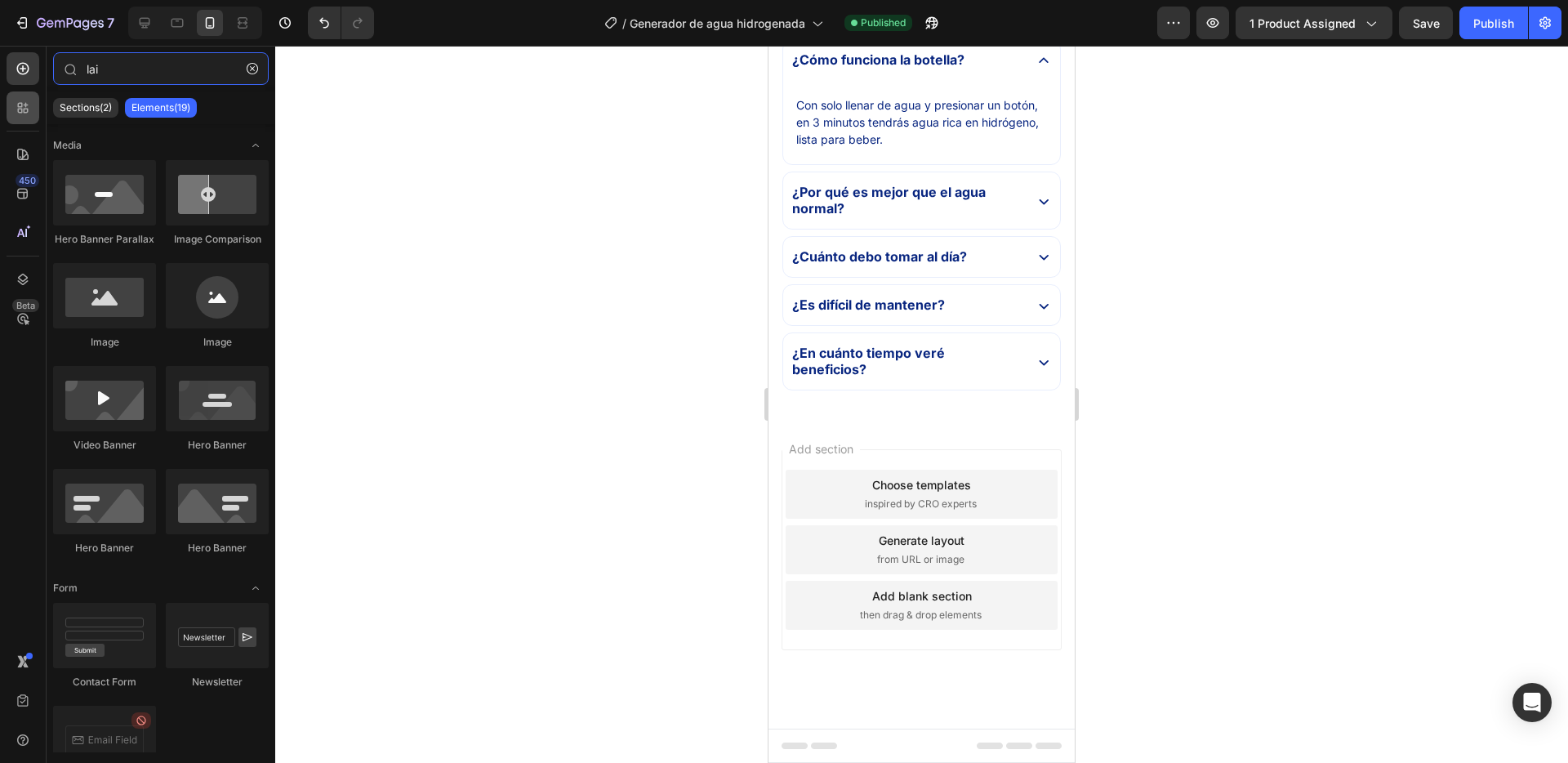
type input "lai"
click at [21, 103] on icon at bounding box center [20, 104] width 5 height 5
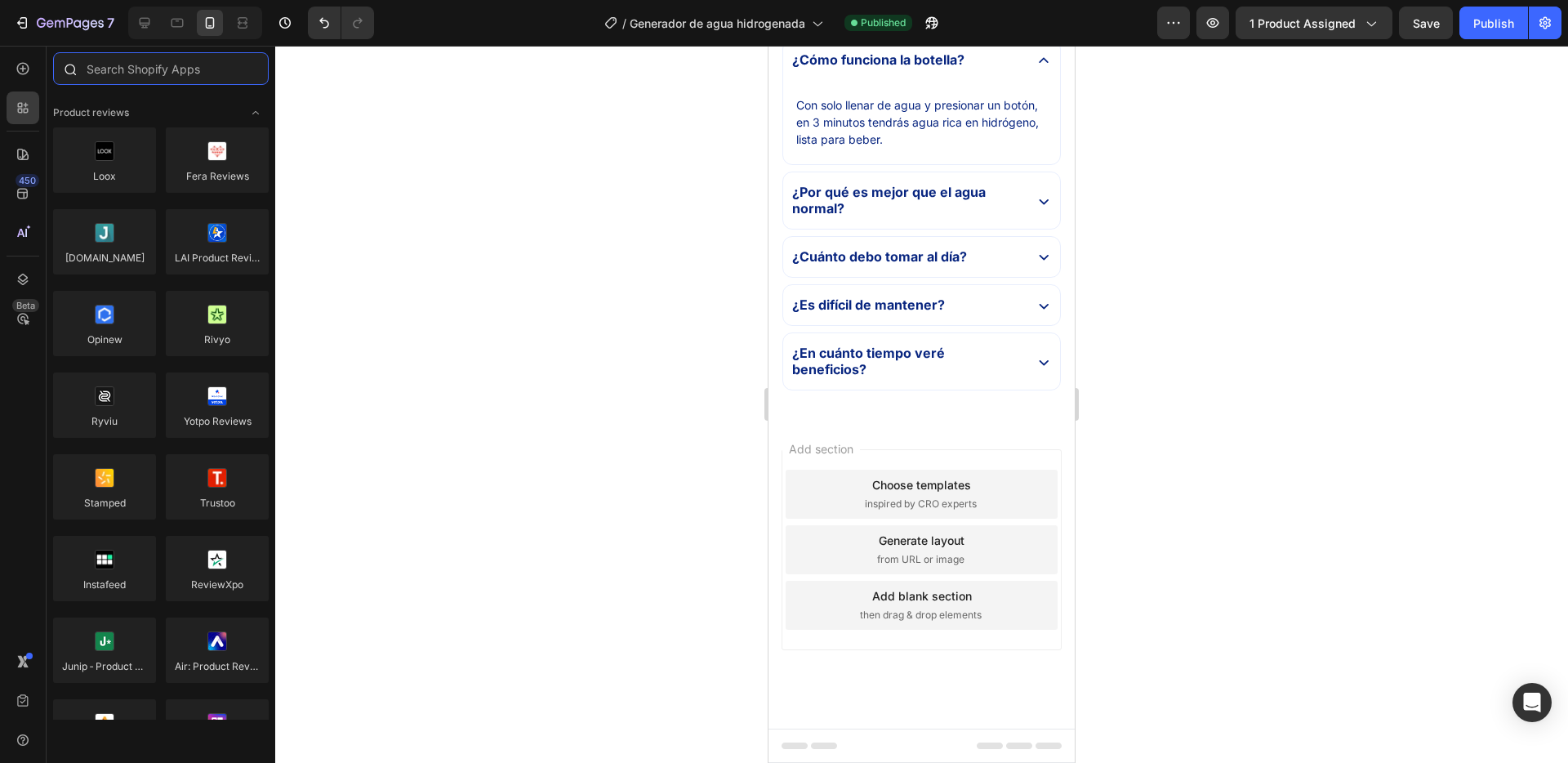
click at [123, 69] on input "text" at bounding box center [162, 69] width 216 height 33
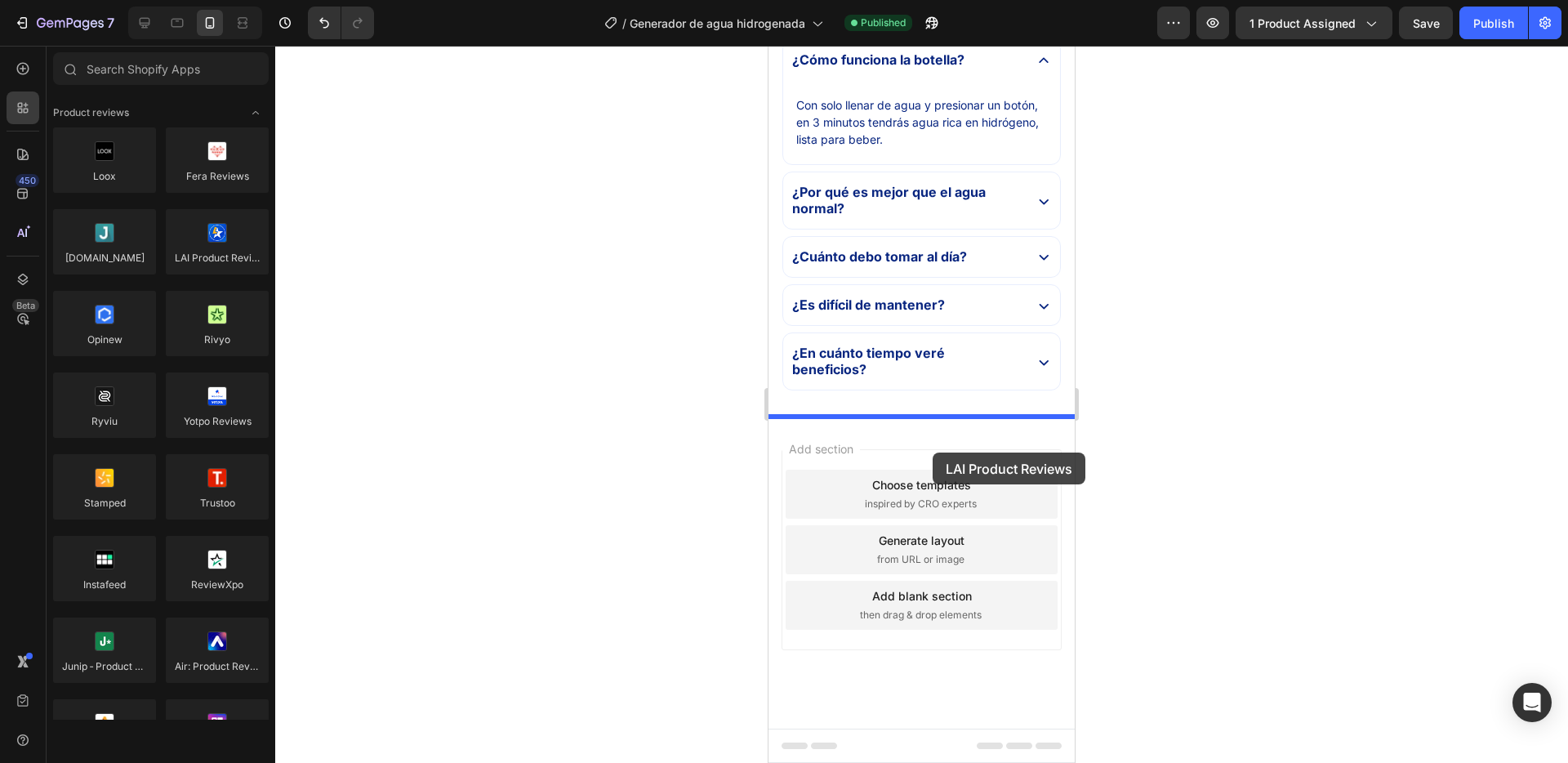
drag, startPoint x: 979, startPoint y: 275, endPoint x: 932, endPoint y: 453, distance: 184.1
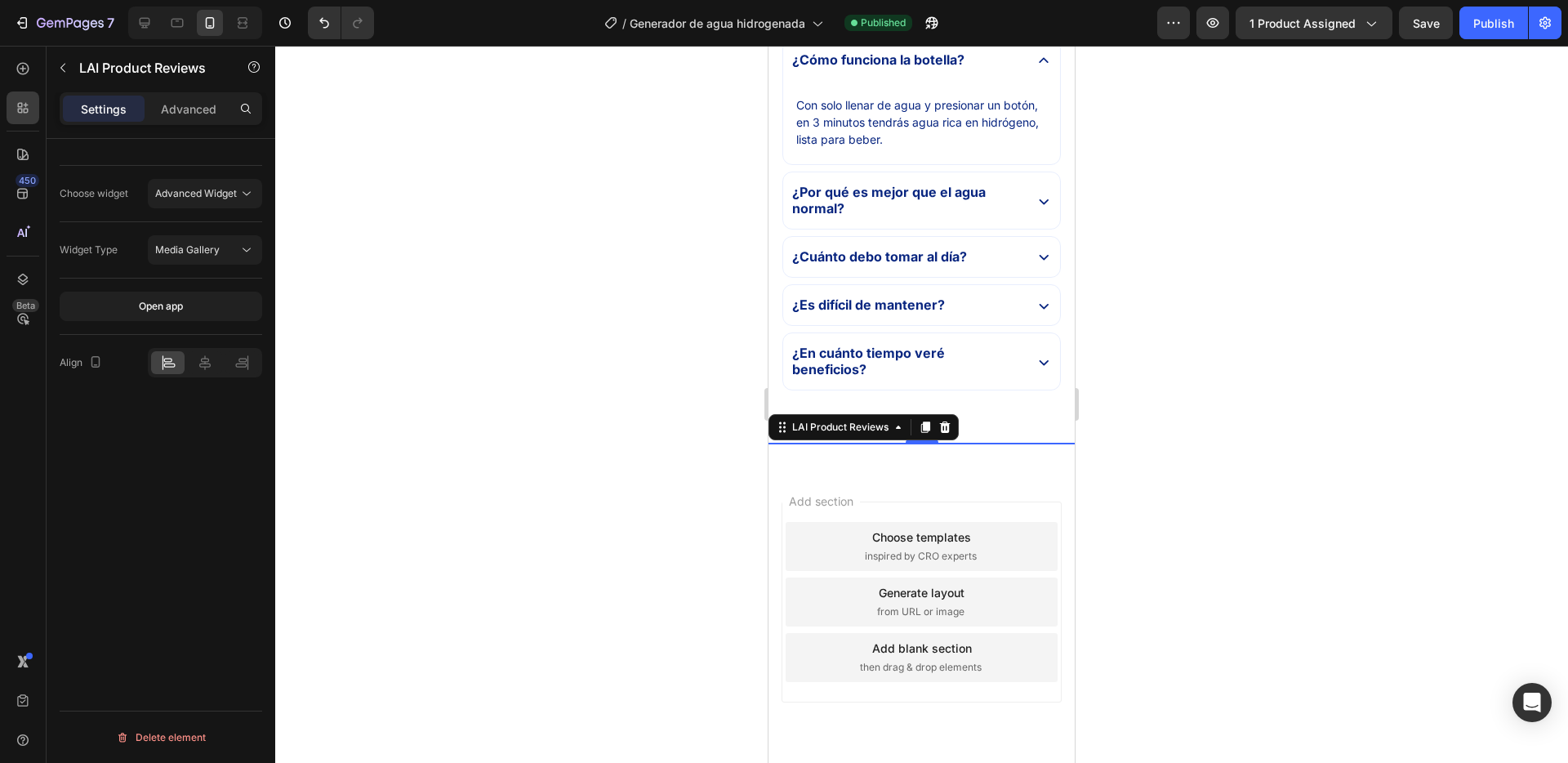
scroll to position [5118, 0]
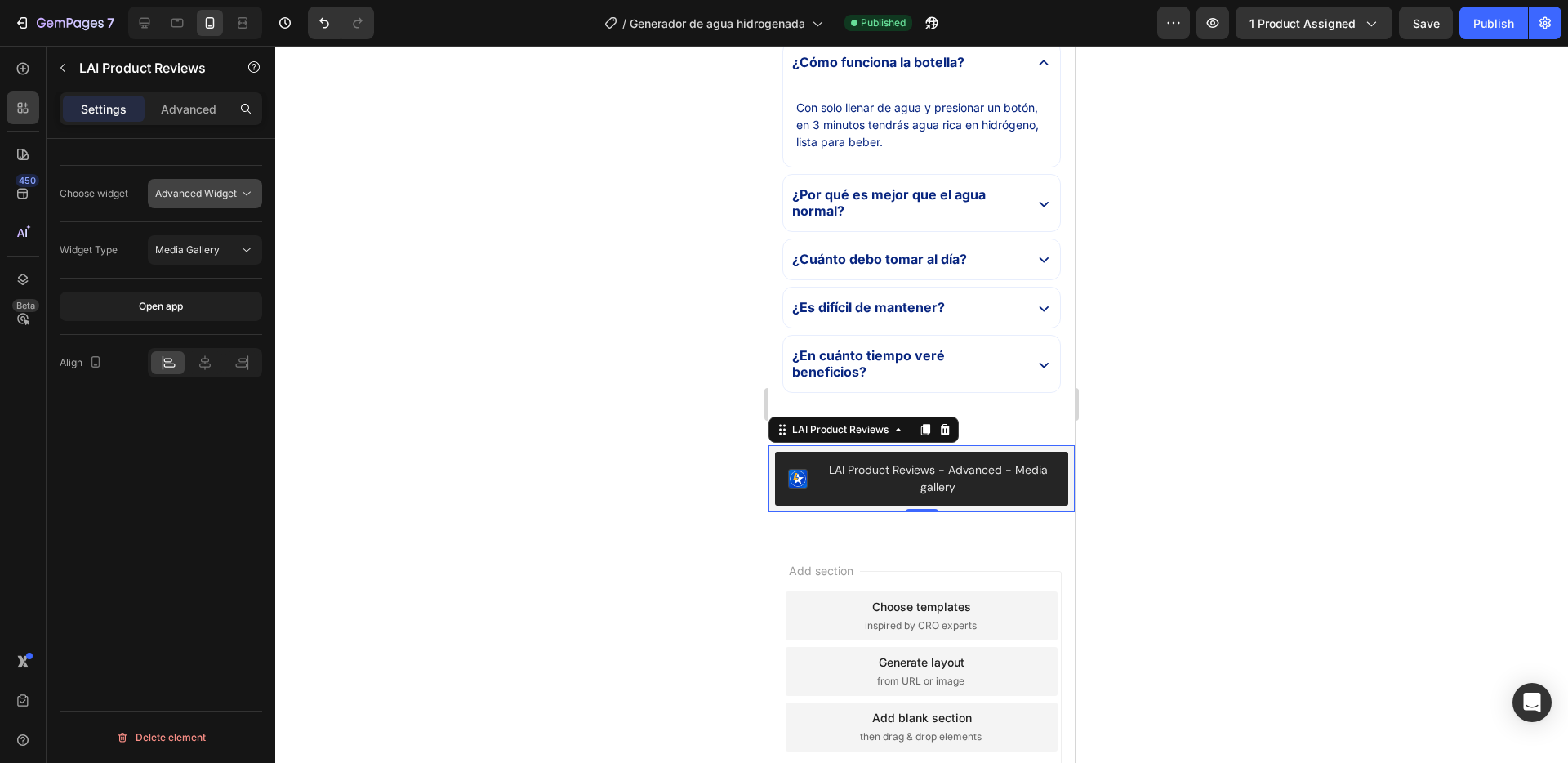
click at [204, 192] on span "Advanced Widget" at bounding box center [196, 193] width 82 height 13
click at [188, 255] on div "Product Review Sections" at bounding box center [178, 265] width 157 height 31
click at [1469, 21] on button "Publish" at bounding box center [1494, 23] width 69 height 33
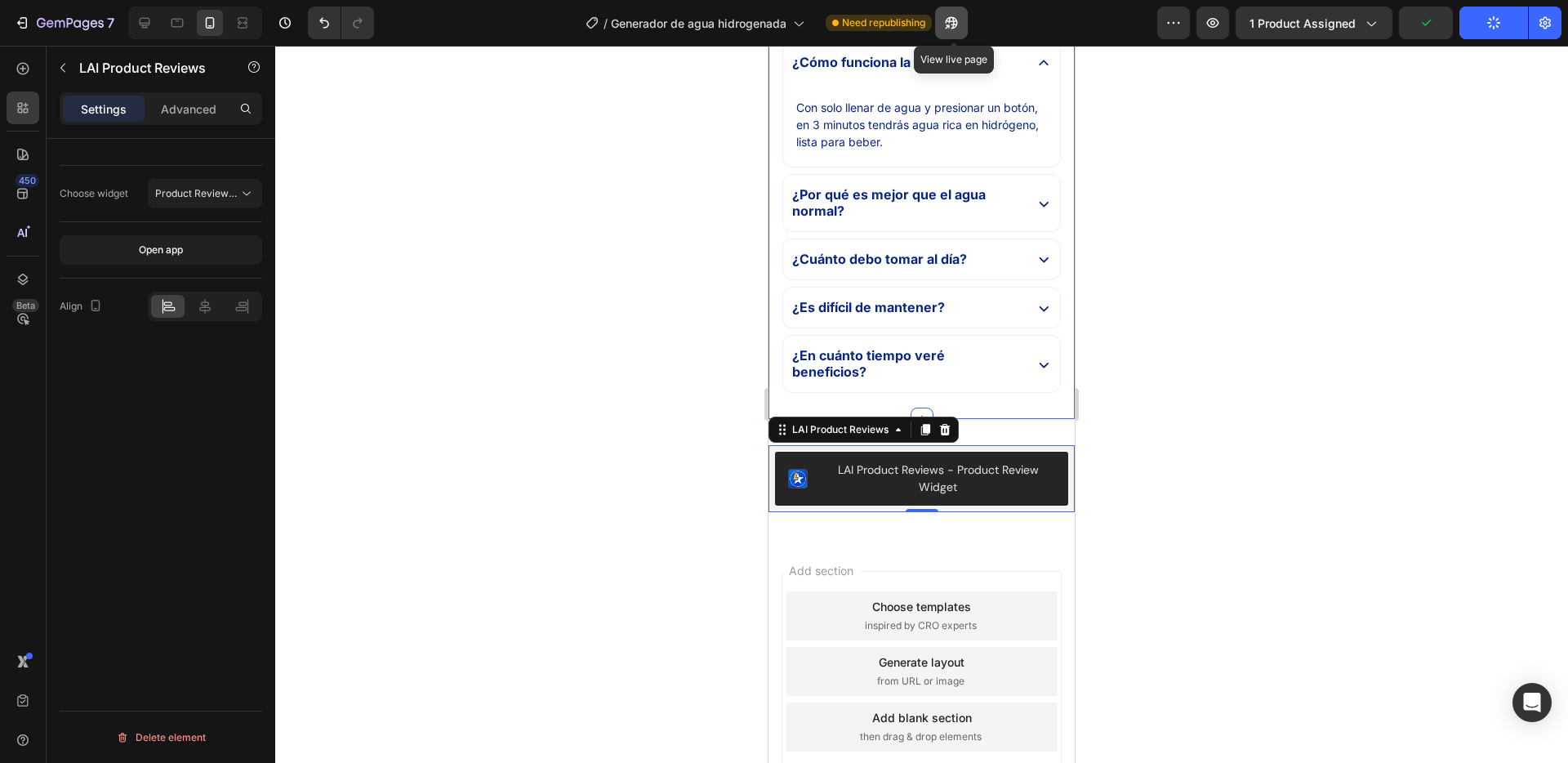
click at [949, 24] on icon "button" at bounding box center [947, 26] width 5 height 5
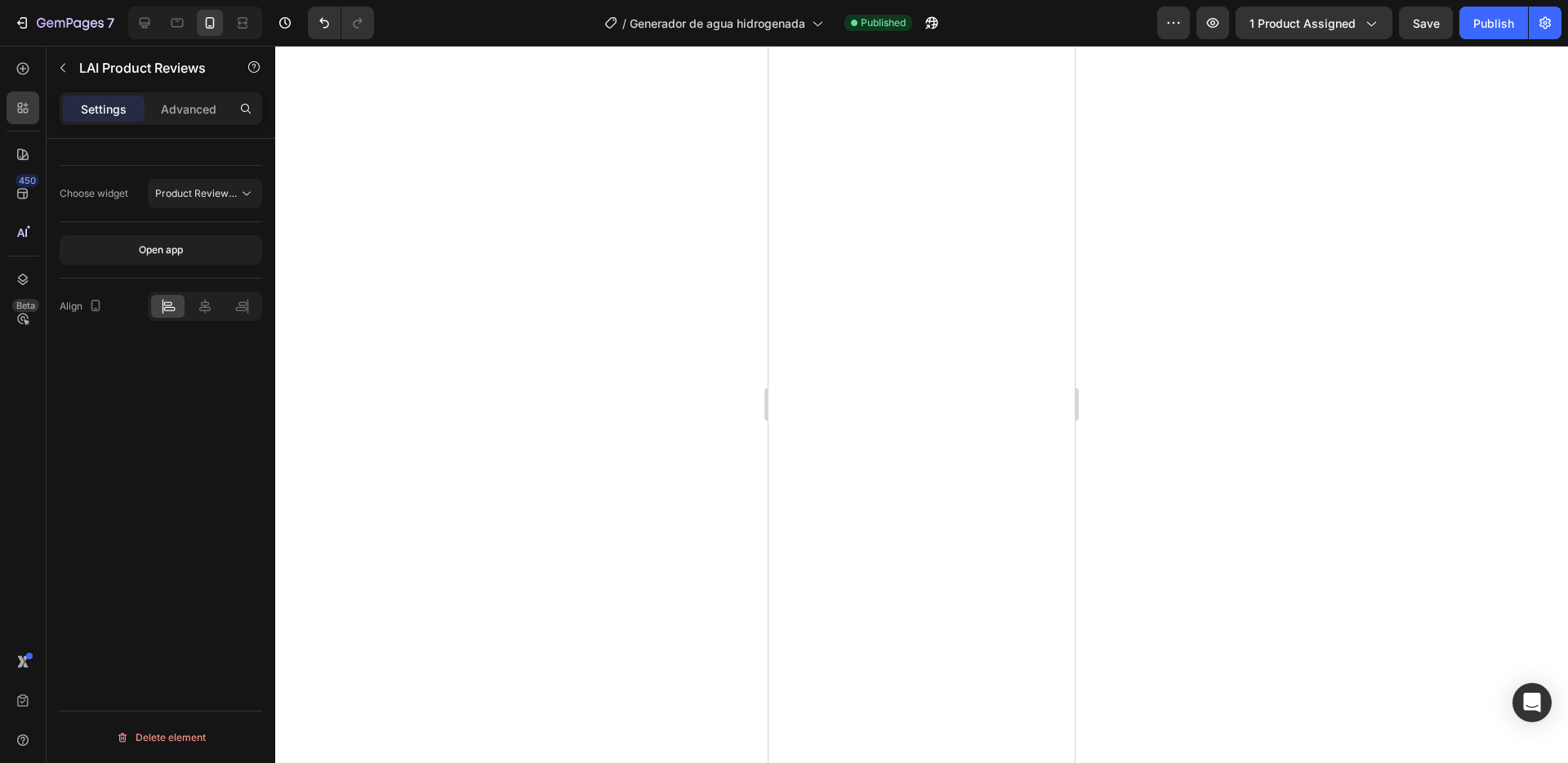
scroll to position [0, 0]
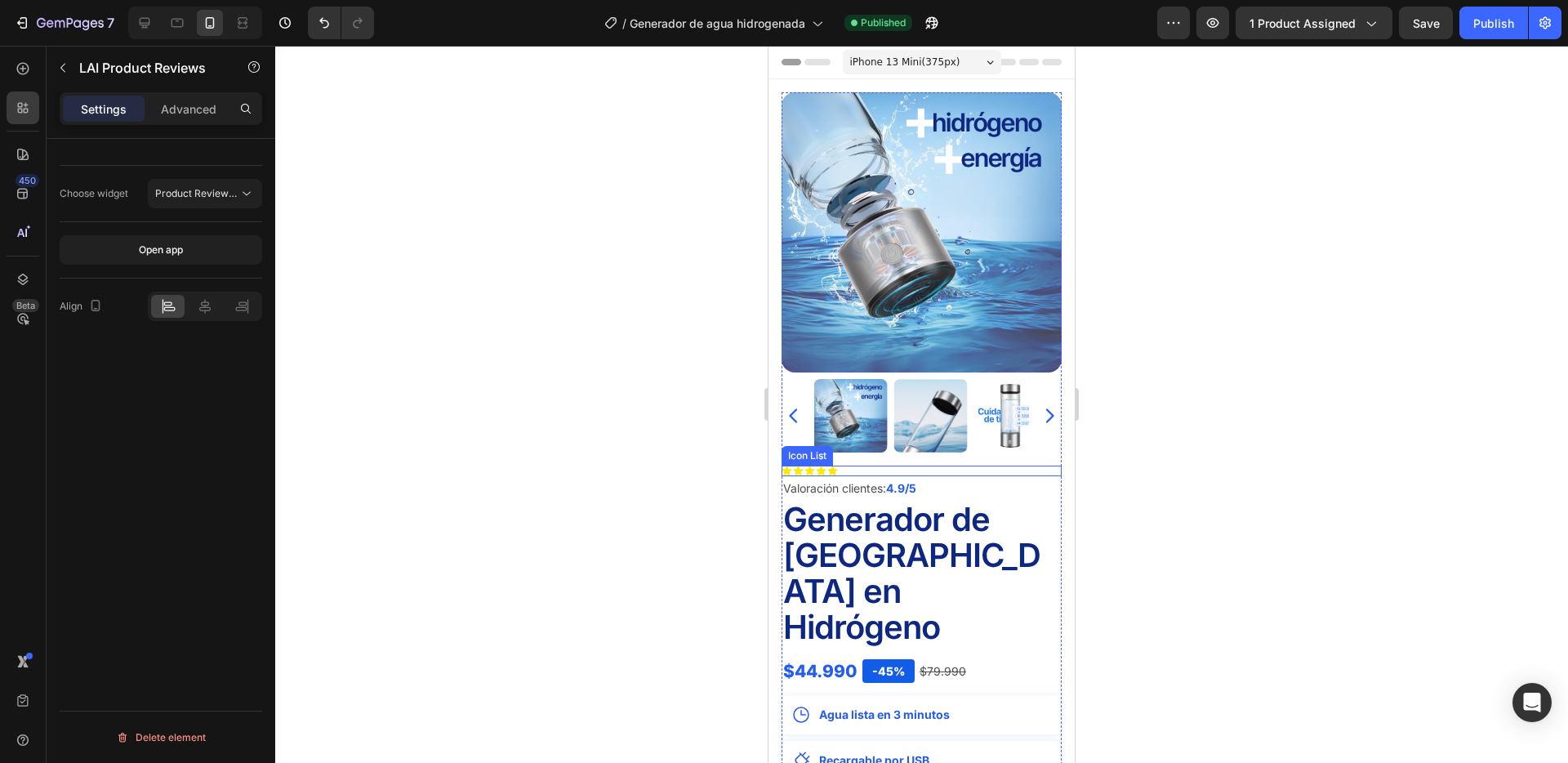
click at [882, 465] on div "Icon Icon Icon Icon Icon" at bounding box center [922, 471] width 280 height 11
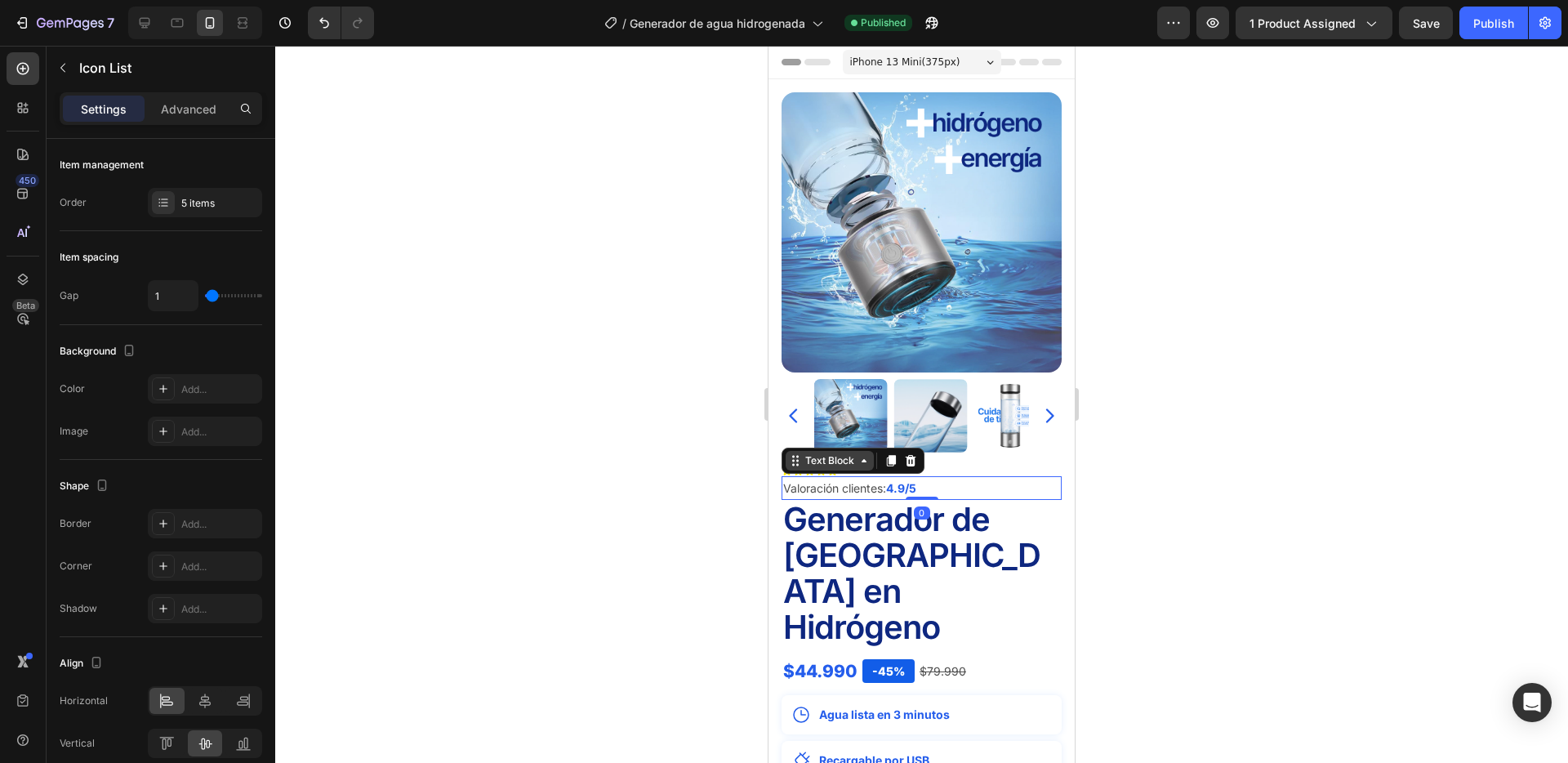
click at [817, 471] on div "Text Block" at bounding box center [854, 460] width 143 height 26
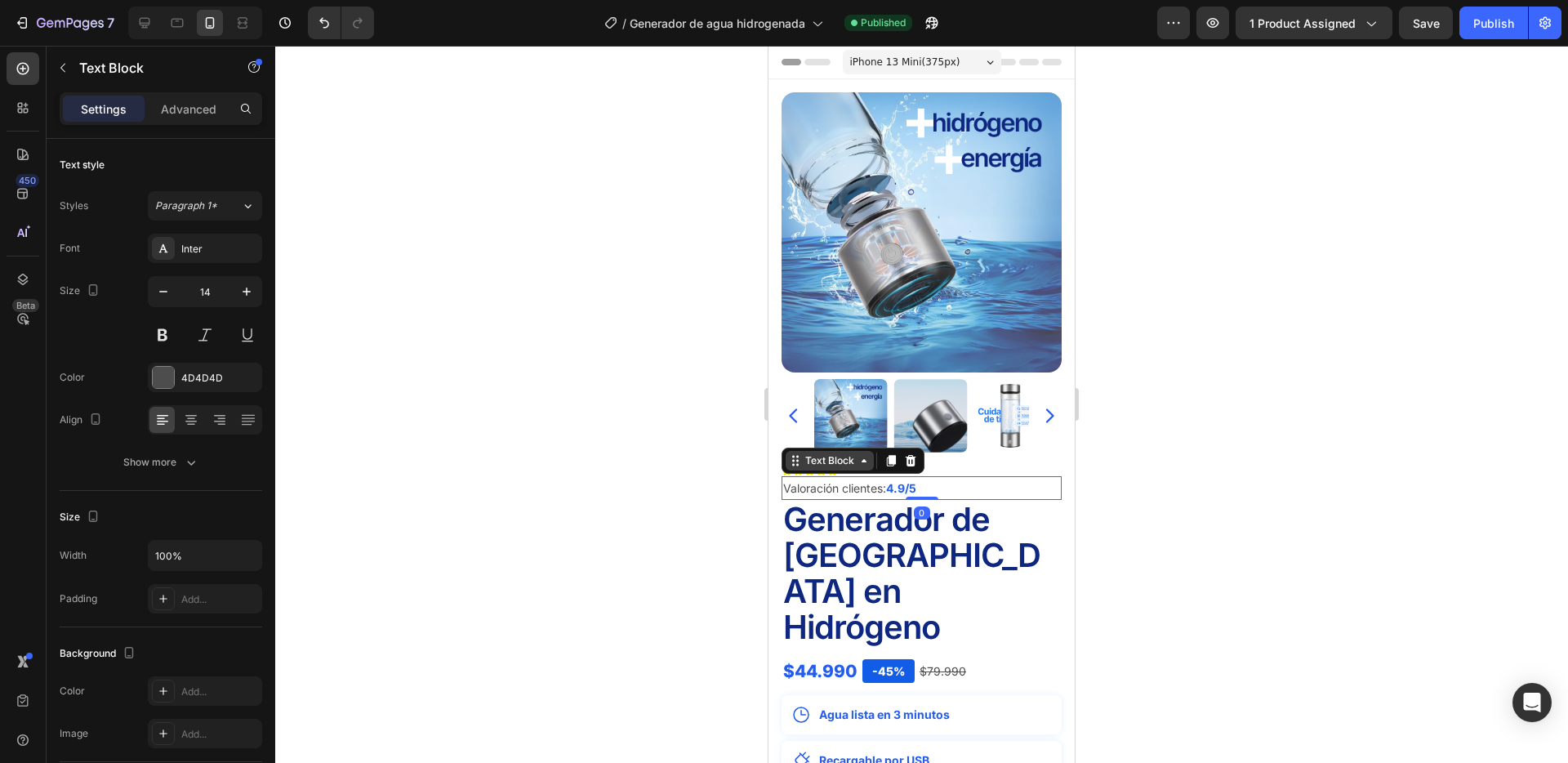
click at [867, 468] on div "Text Block" at bounding box center [829, 461] width 88 height 20
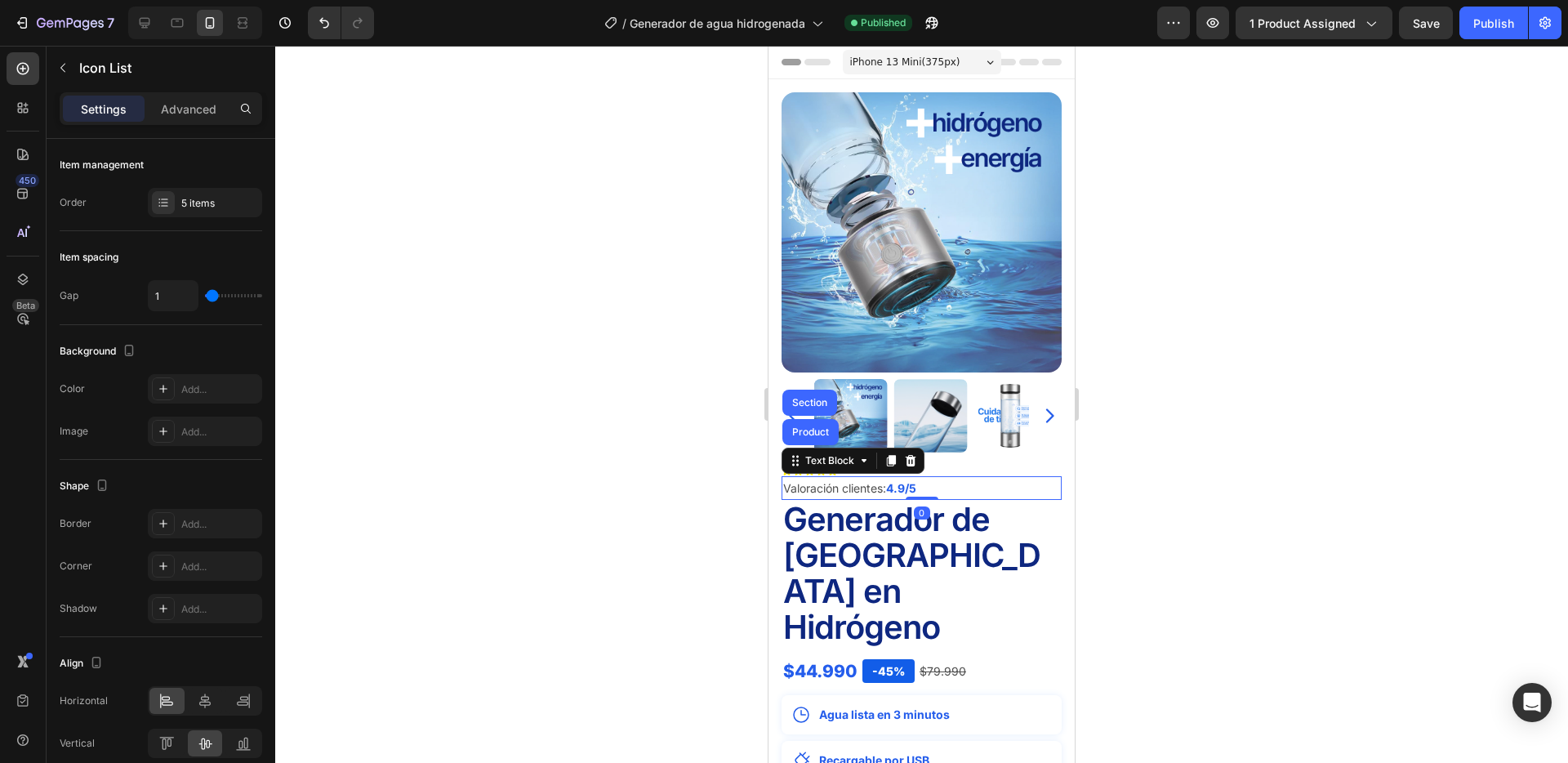
click at [980, 467] on div "Icon Icon Icon Icon Icon" at bounding box center [922, 471] width 280 height 11
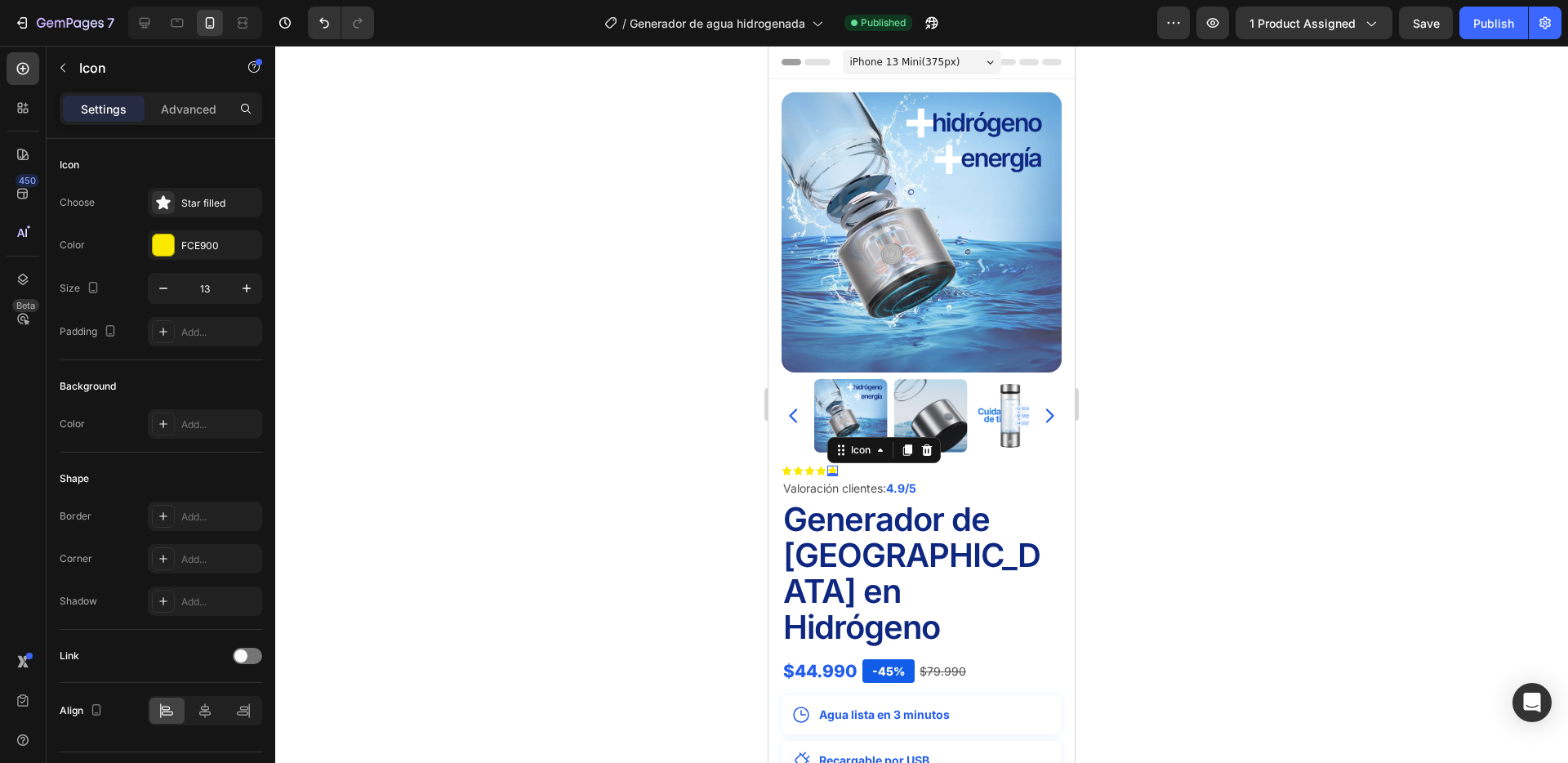
click at [835, 470] on div "Icon 0" at bounding box center [833, 471] width 11 height 11
drag, startPoint x: 167, startPoint y: 242, endPoint x: 241, endPoint y: 251, distance: 74.5
click at [167, 242] on div at bounding box center [162, 244] width 21 height 21
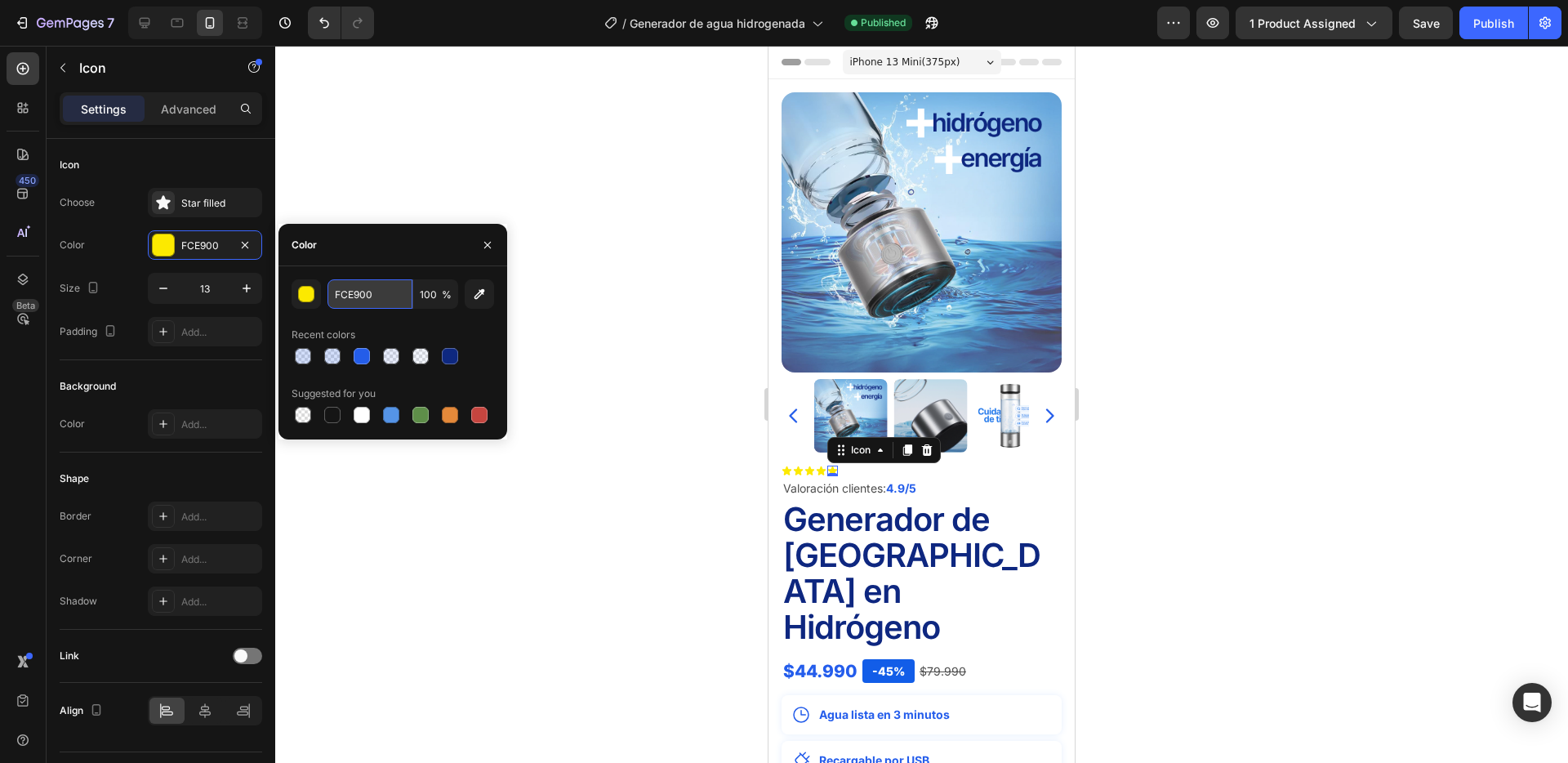
click at [364, 290] on input "FCE900" at bounding box center [370, 294] width 85 height 29
click at [378, 291] on input "FCE900" at bounding box center [370, 294] width 85 height 29
click at [377, 291] on input "FCE900" at bounding box center [370, 294] width 85 height 29
click at [375, 292] on input "FCE900" at bounding box center [370, 294] width 85 height 29
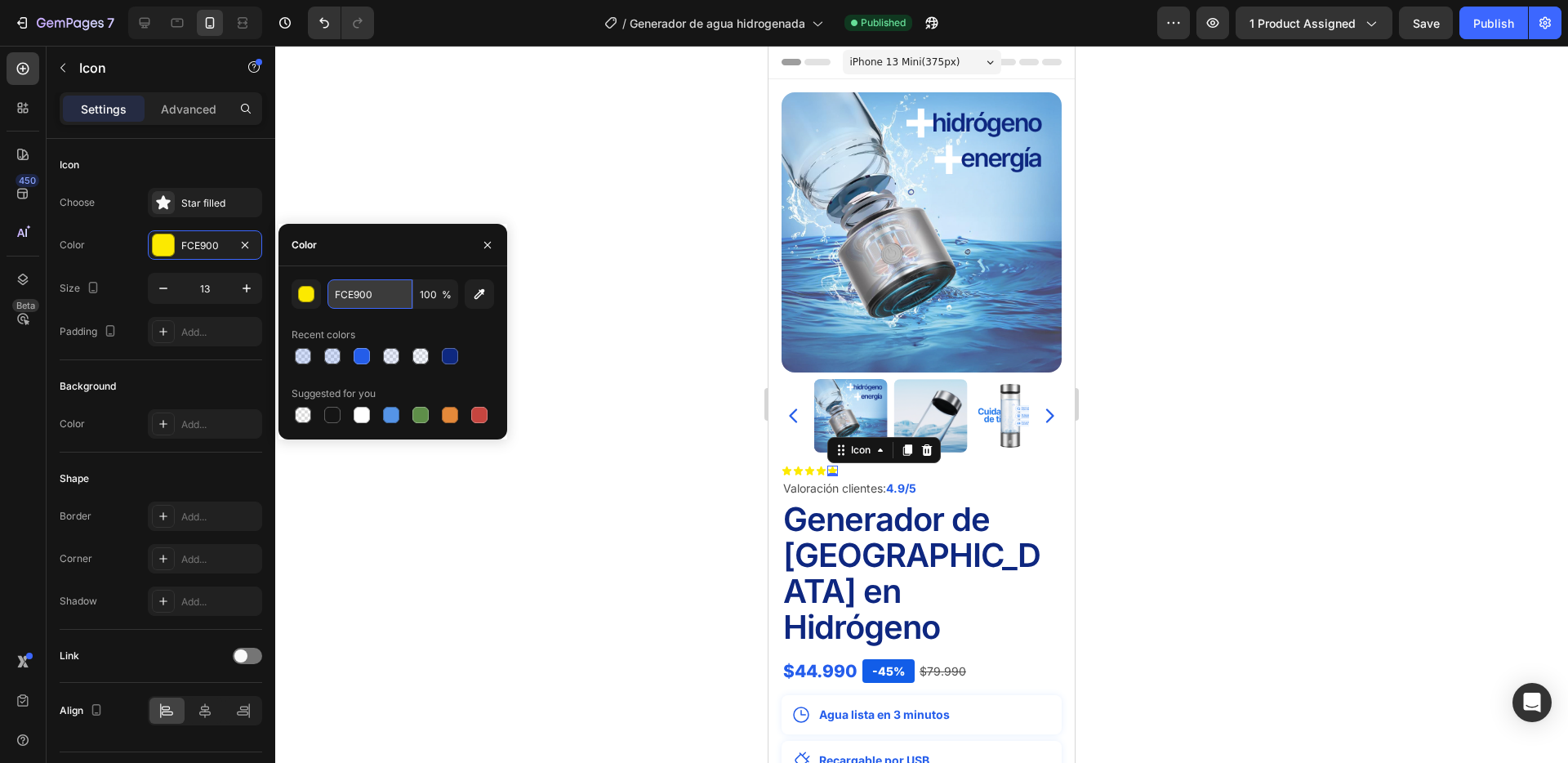
click at [375, 292] on input "FCE900" at bounding box center [370, 294] width 85 height 29
click at [356, 299] on input "FCE900" at bounding box center [370, 294] width 85 height 29
click at [731, 480] on div at bounding box center [921, 404] width 1293 height 717
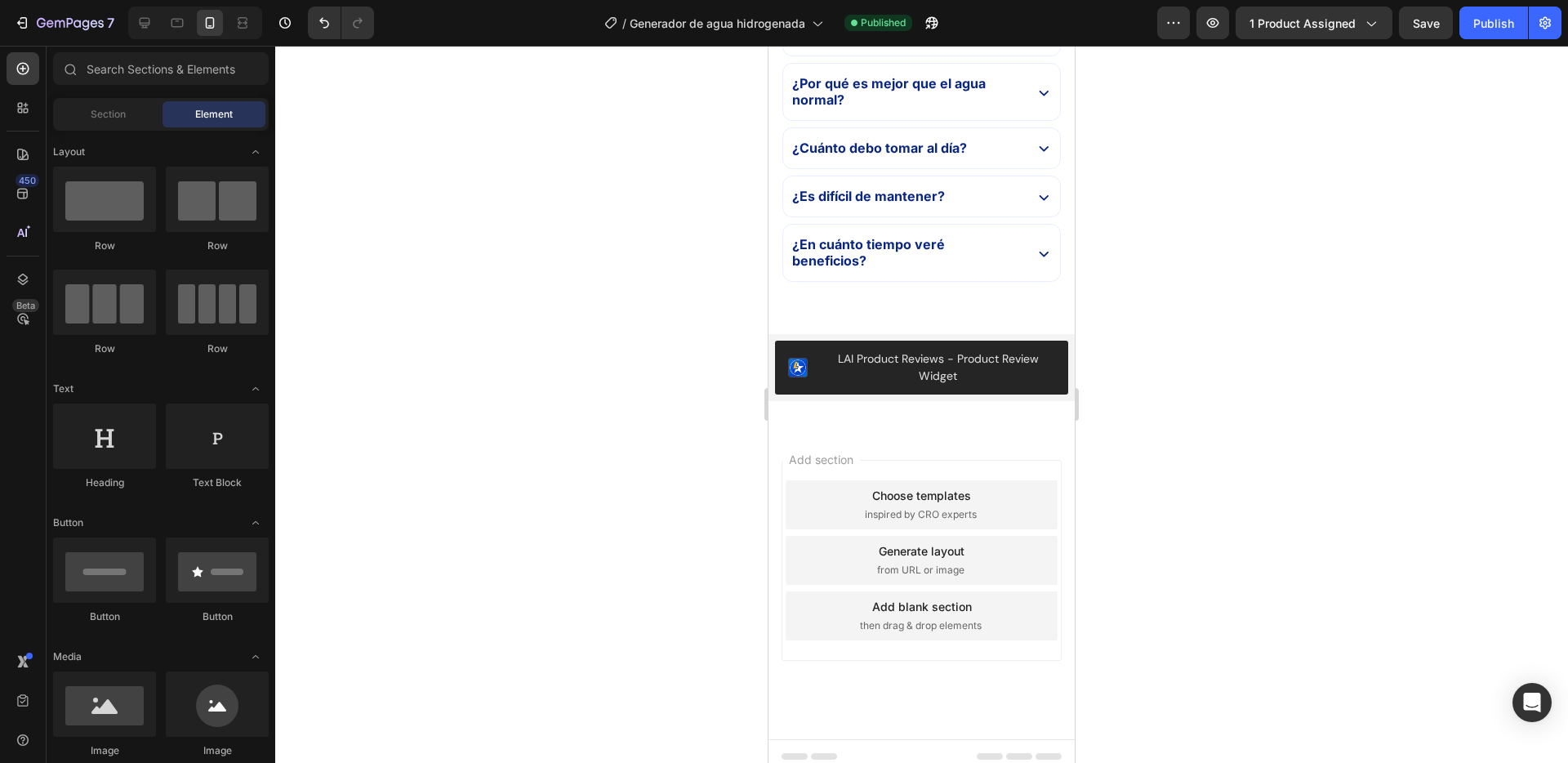
scroll to position [4926, 0]
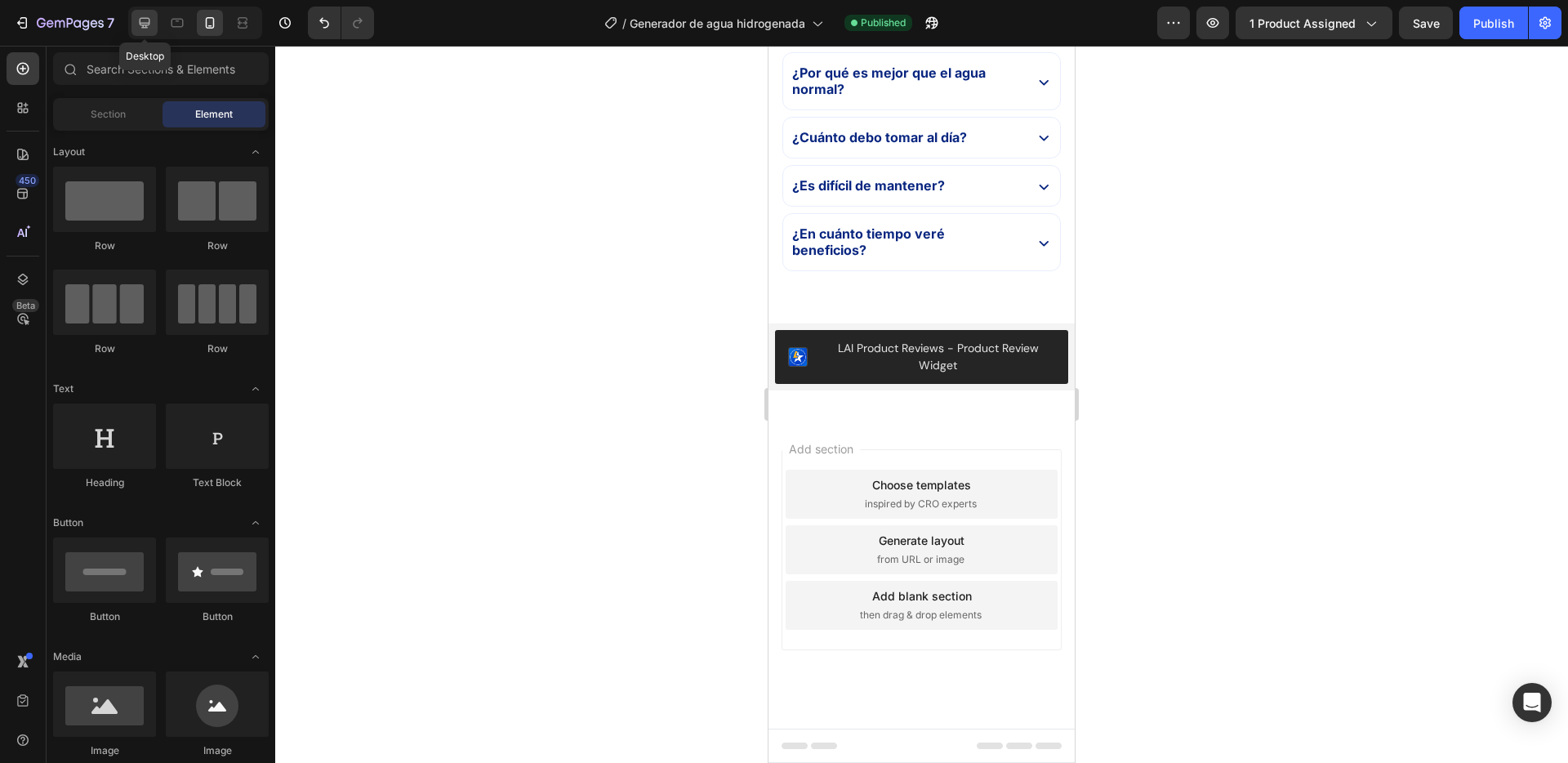
click at [144, 15] on icon at bounding box center [144, 23] width 16 height 16
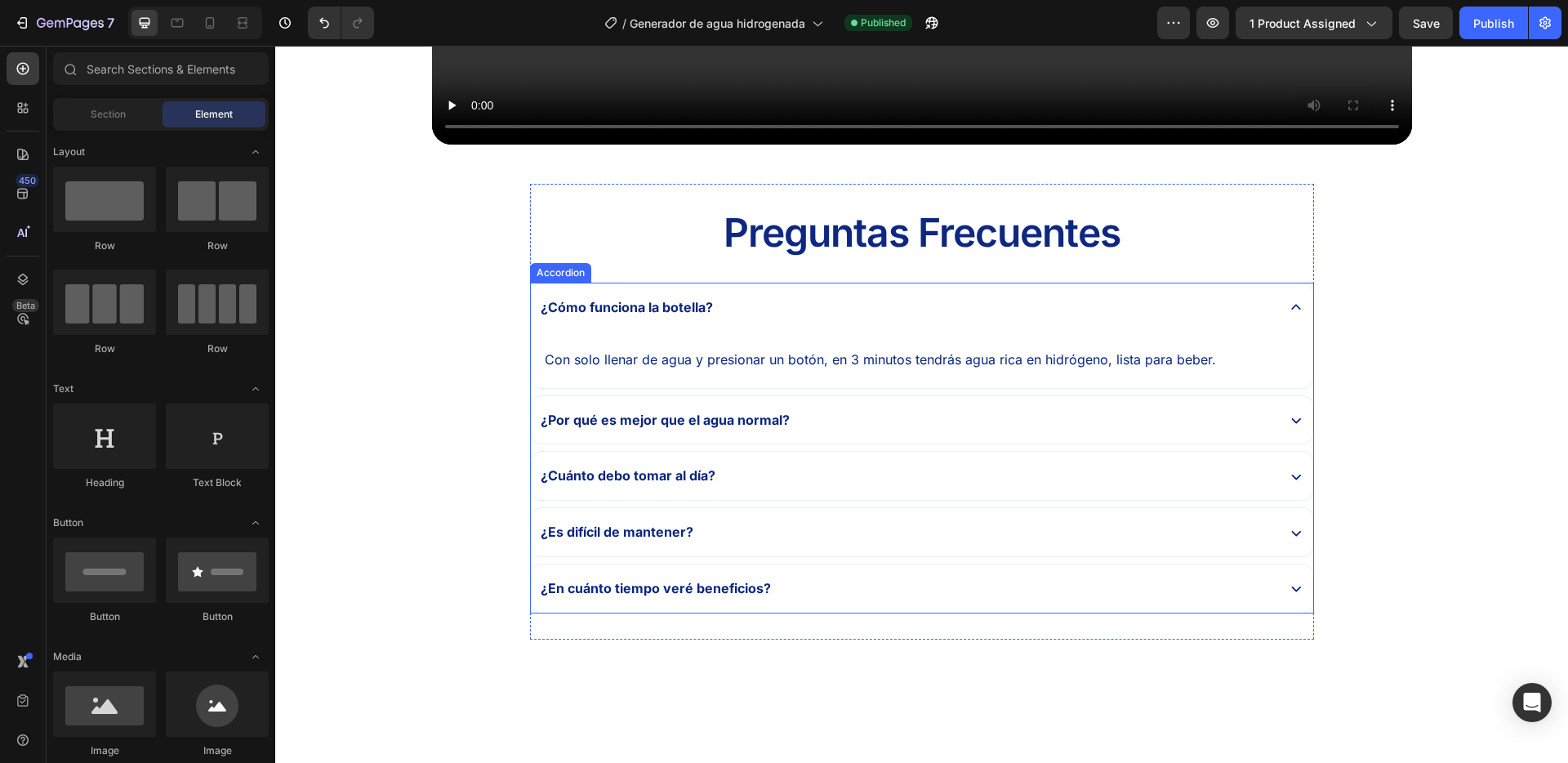
scroll to position [5175, 0]
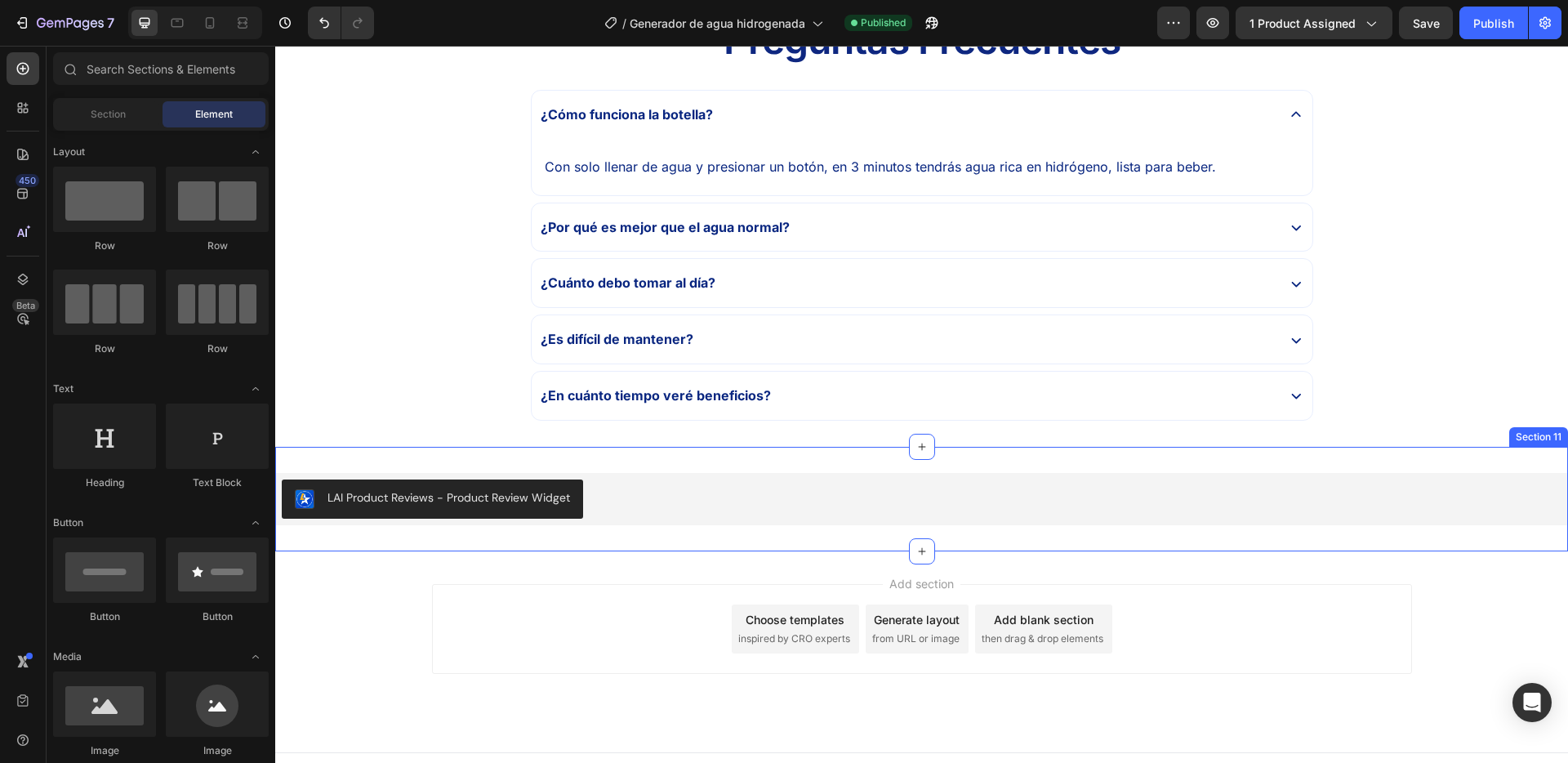
click at [629, 455] on div "LAI Product Reviews - Product Review Widget LAI Product Reviews Section 11" at bounding box center [921, 498] width 1293 height 104
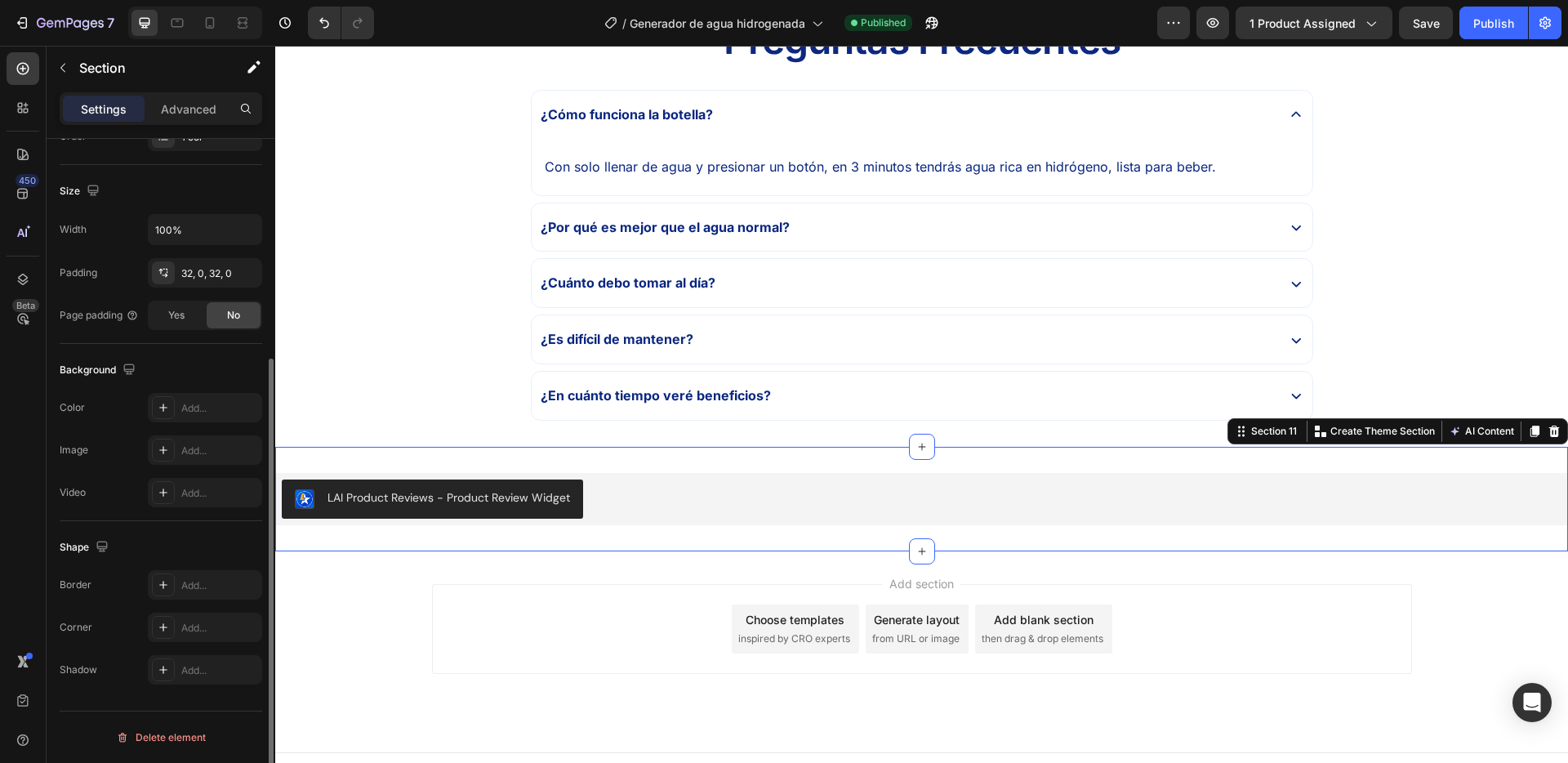
scroll to position [0, 0]
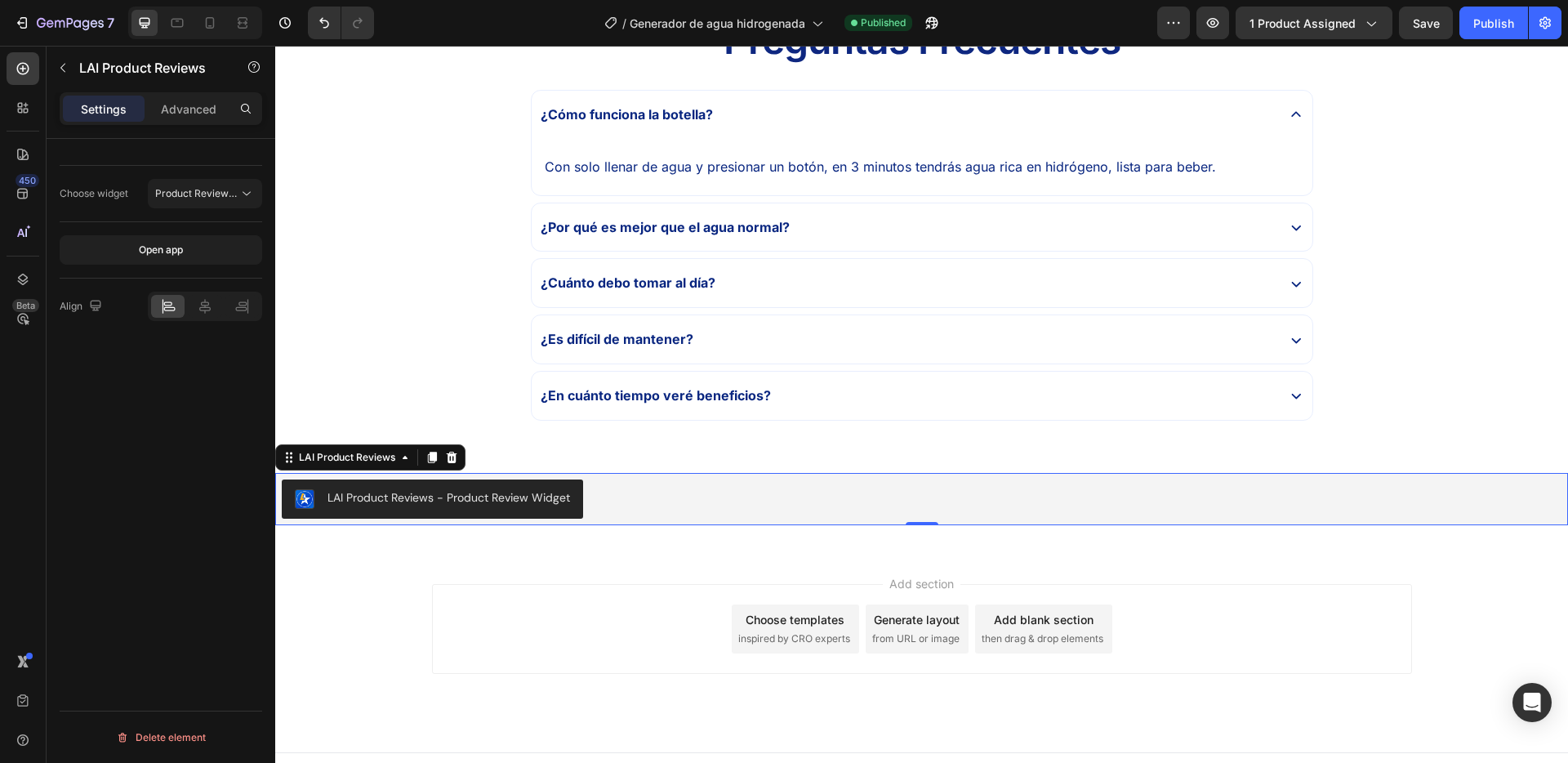
click at [702, 486] on div "LAI Product Reviews - Product Review Widget" at bounding box center [922, 498] width 1280 height 39
click at [200, 298] on icon at bounding box center [205, 307] width 16 height 16
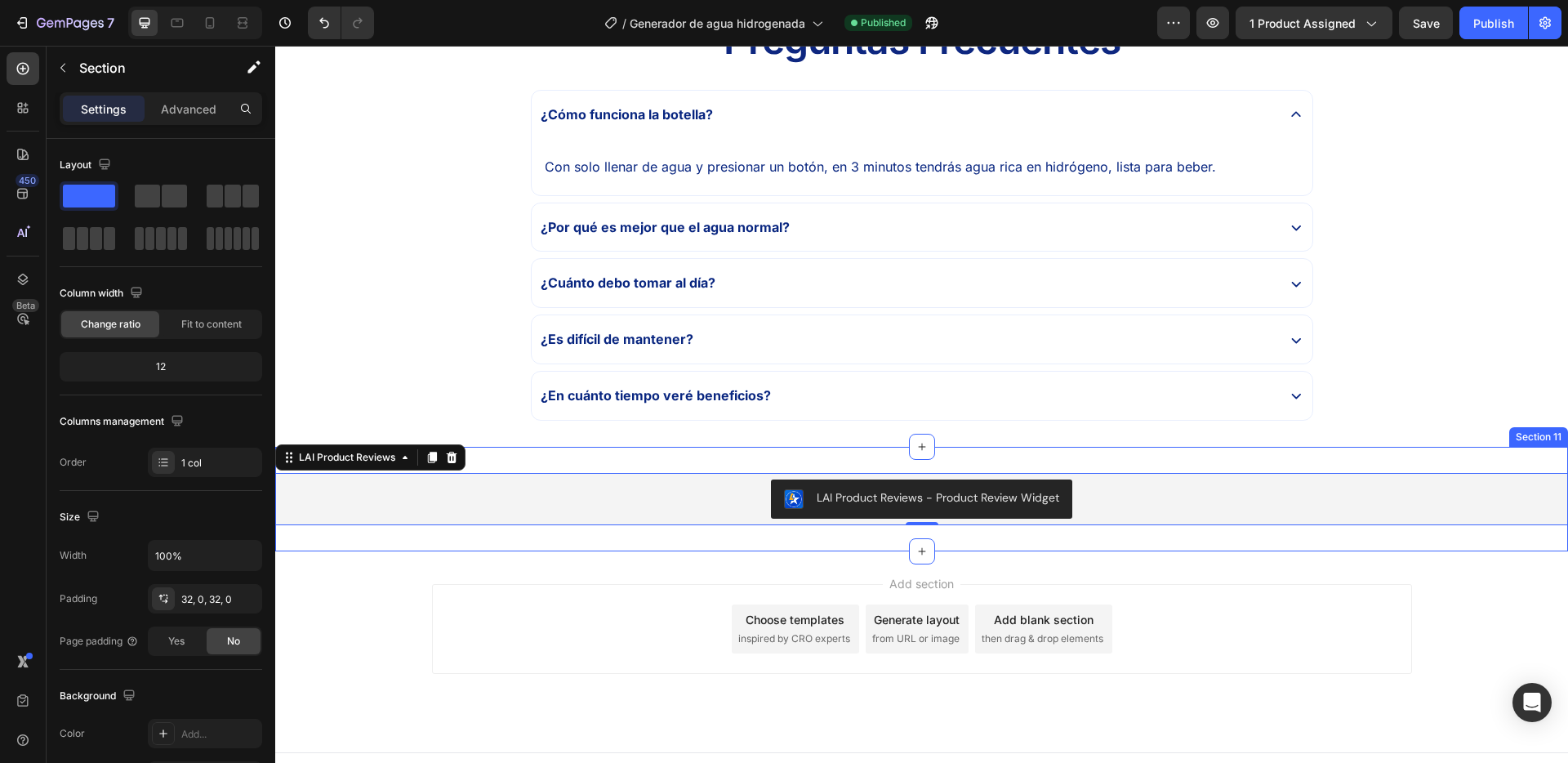
click at [682, 457] on div "LAI Product Reviews - Product Review Widget LAI Product Reviews 0 Section 11" at bounding box center [921, 498] width 1293 height 104
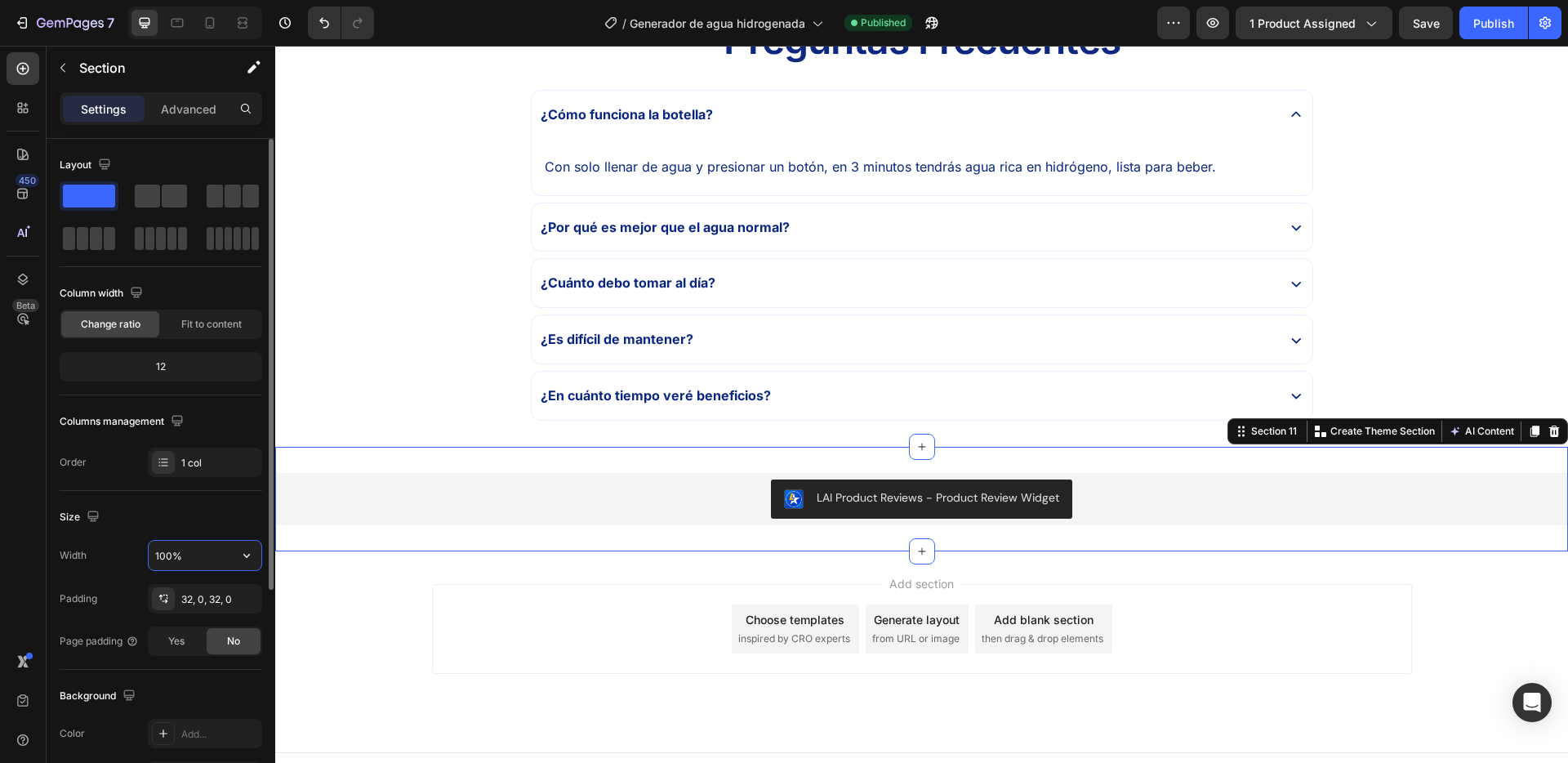
click at [210, 555] on input "100%" at bounding box center [205, 555] width 113 height 29
click at [248, 559] on icon "button" at bounding box center [247, 555] width 16 height 16
click at [211, 627] on p "Default 1200px" at bounding box center [201, 628] width 93 height 15
type input "1200"
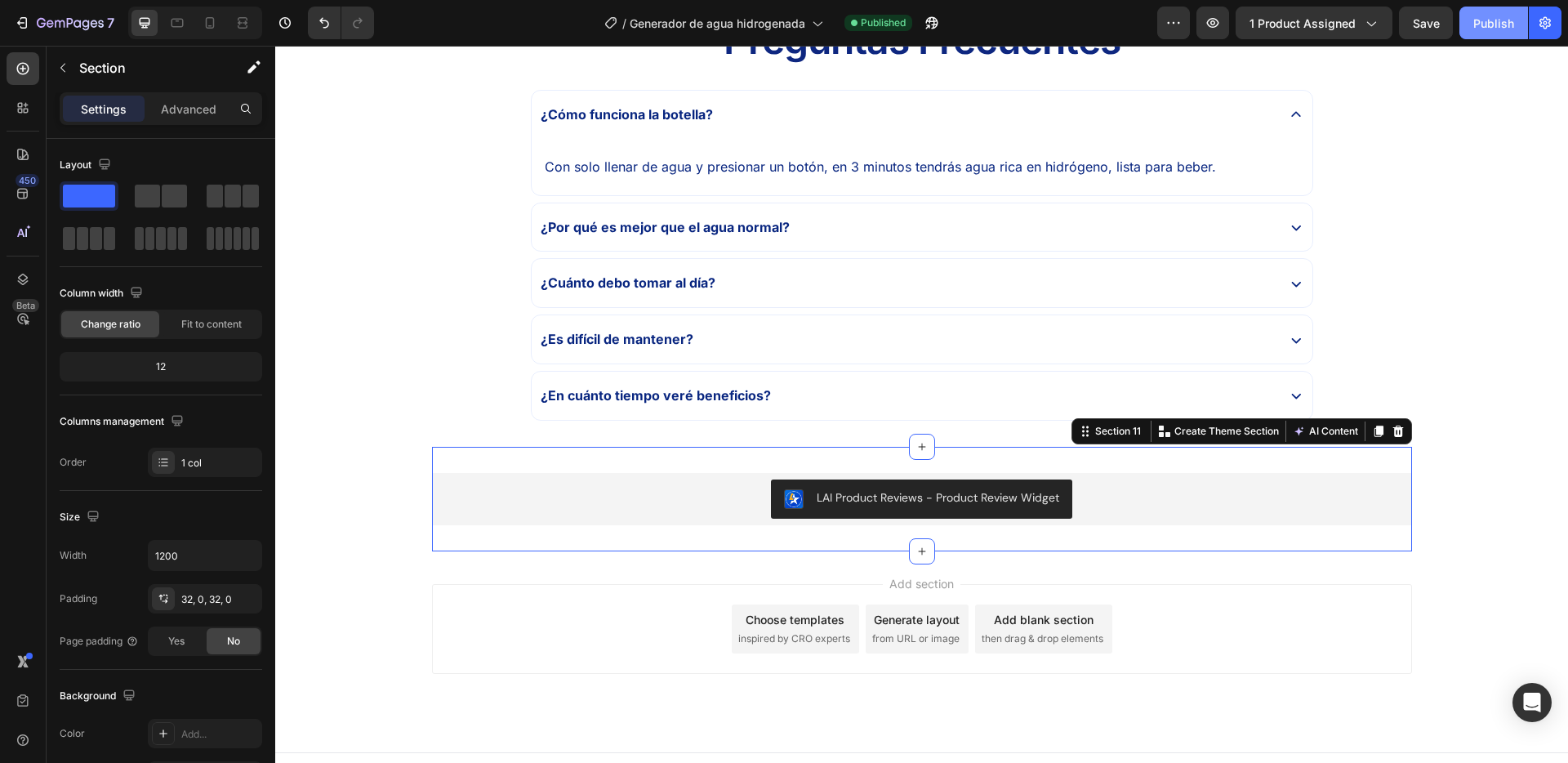
click at [1480, 27] on div "Publish" at bounding box center [1494, 23] width 41 height 17
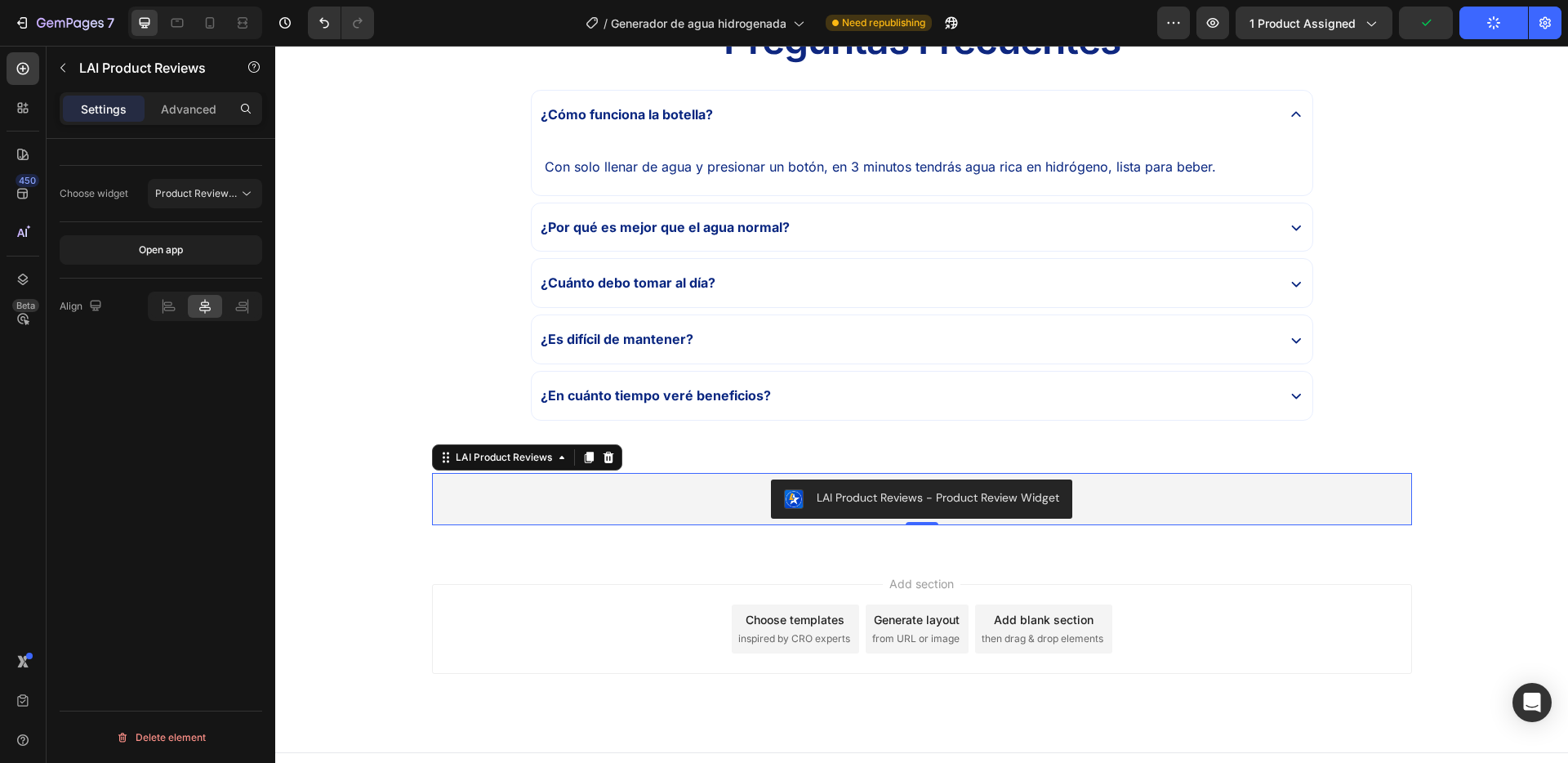
click at [515, 502] on div "LAI Product Reviews - Product Review Widget" at bounding box center [922, 498] width 967 height 39
click at [956, 25] on div "/ Generador de agua hidrogenada Published" at bounding box center [772, 23] width 770 height 33
click at [930, 24] on icon "button" at bounding box center [928, 26] width 5 height 5
click at [201, 17] on icon at bounding box center [210, 23] width 16 height 16
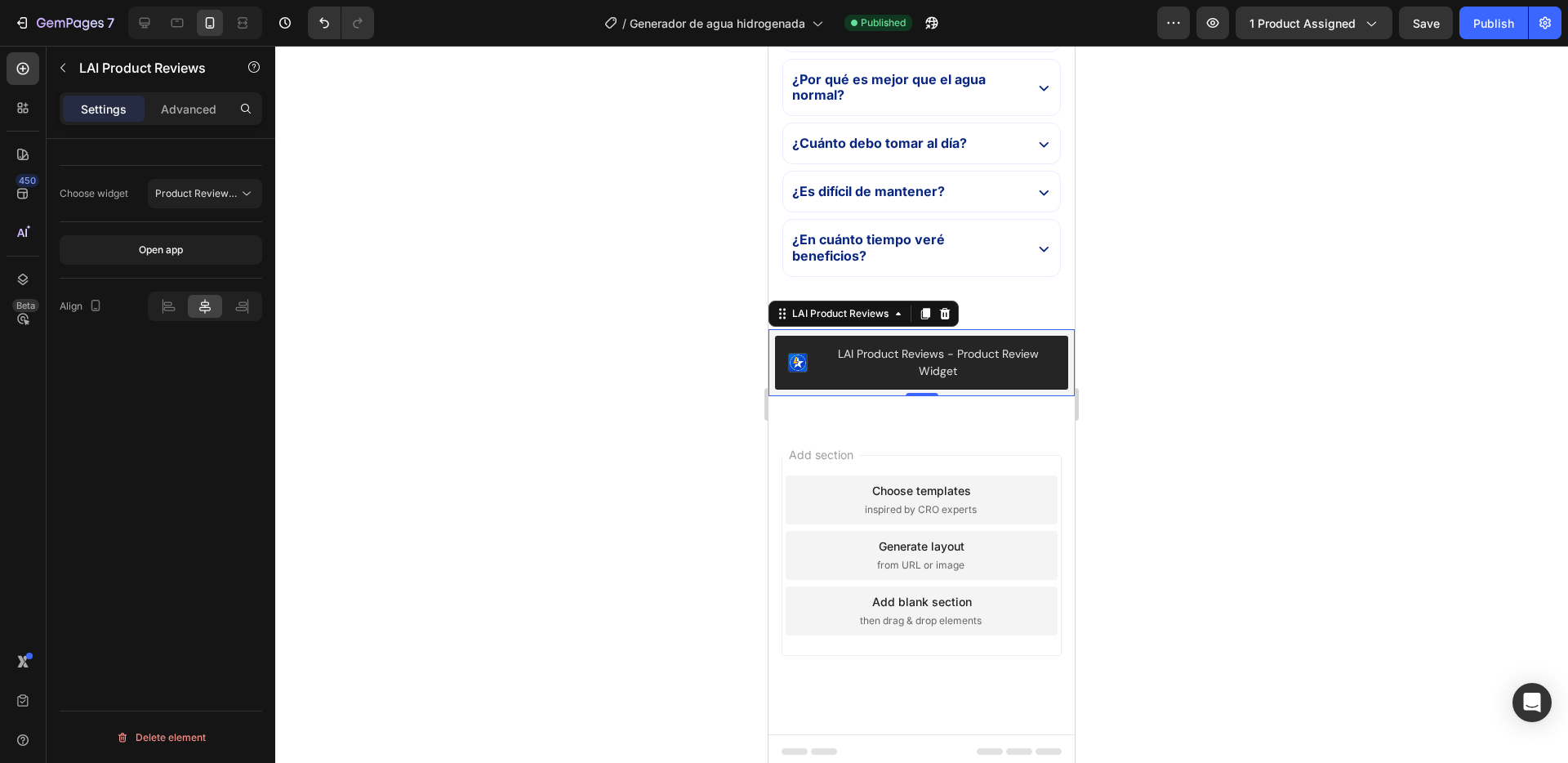
scroll to position [5320, 0]
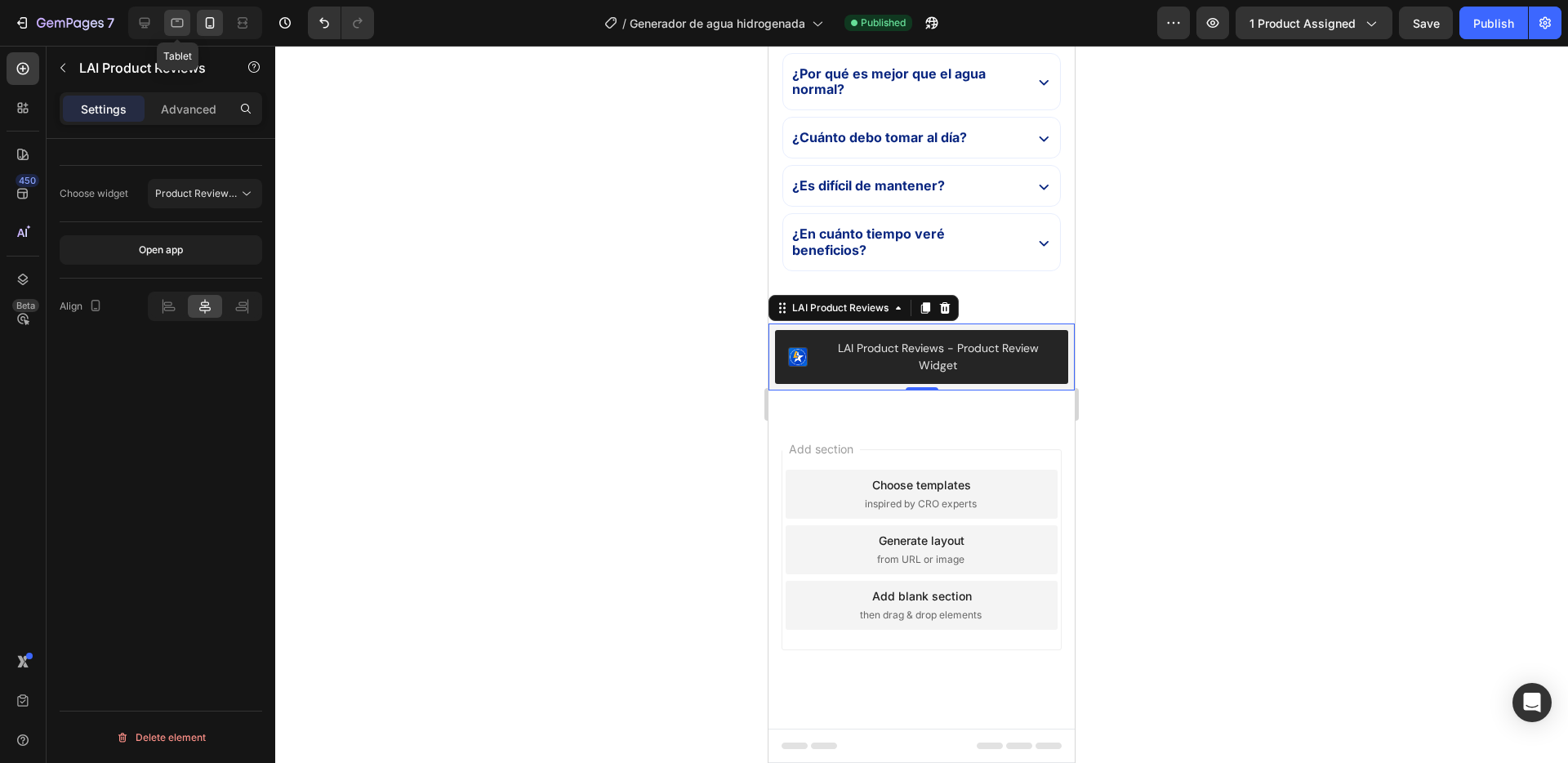
click at [185, 29] on div at bounding box center [177, 23] width 26 height 26
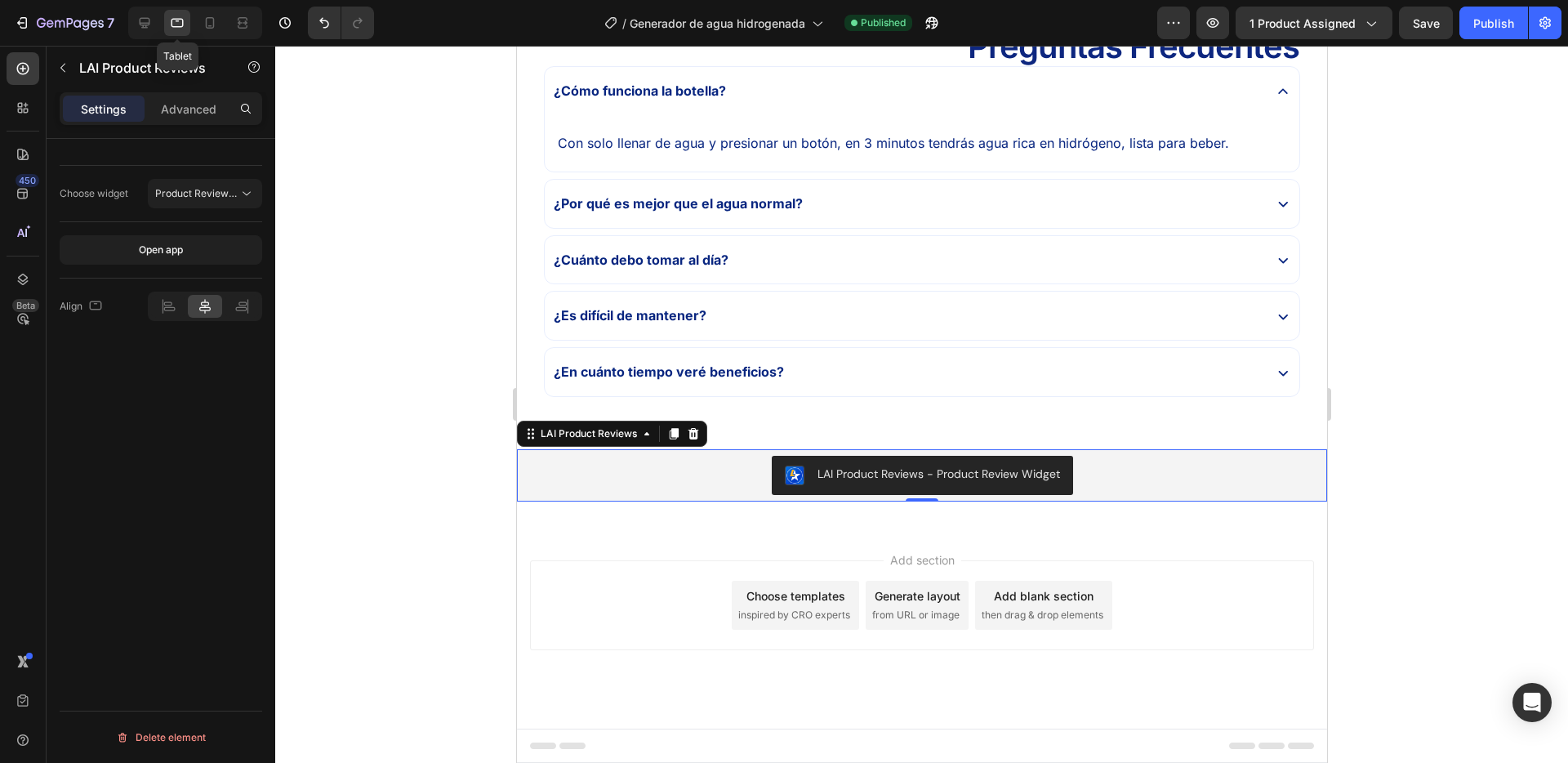
scroll to position [5178, 0]
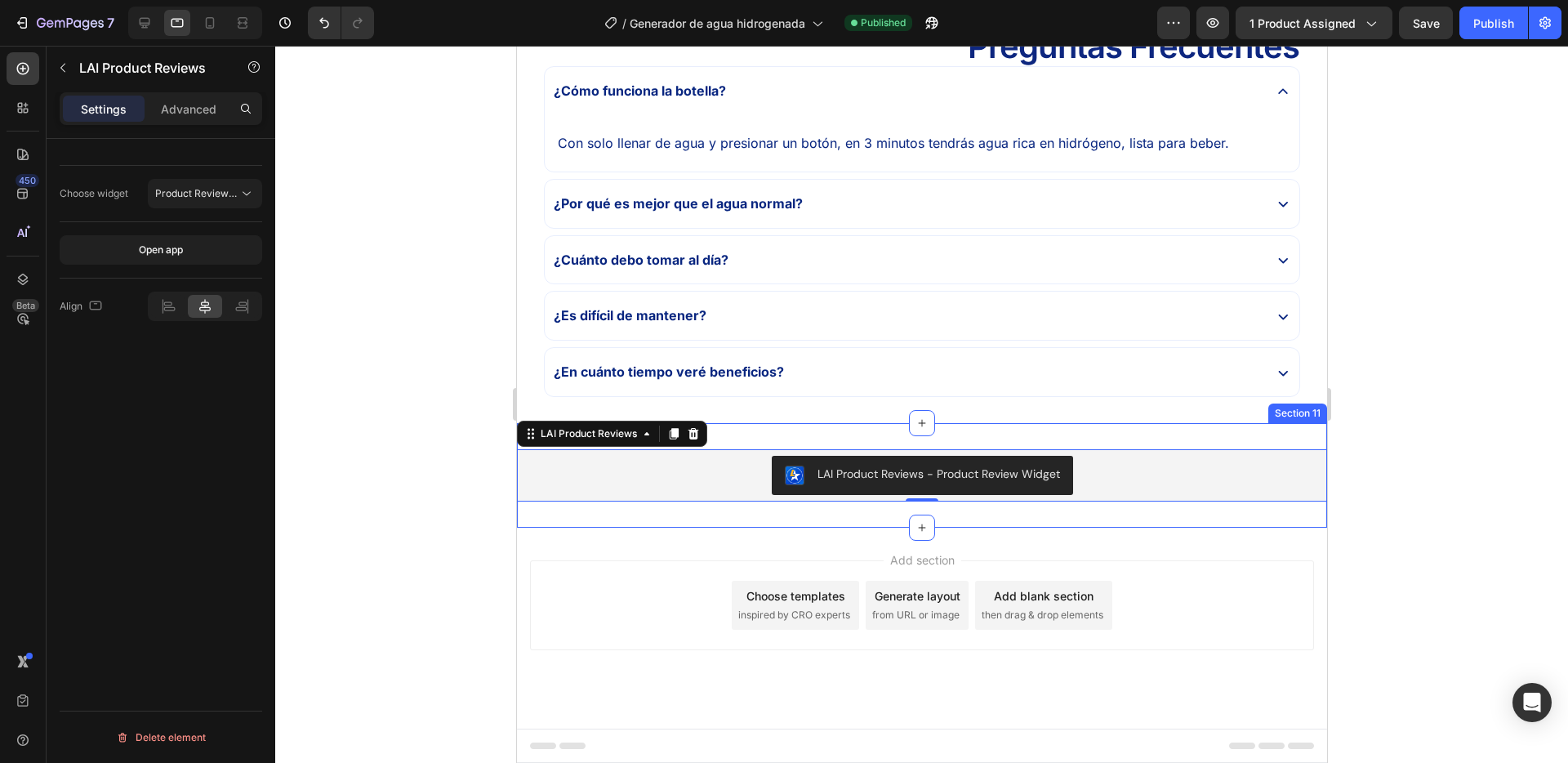
click at [738, 438] on div "LAI Product Reviews - Product Review Widget LAI Product Reviews 0 Section 11" at bounding box center [921, 474] width 810 height 104
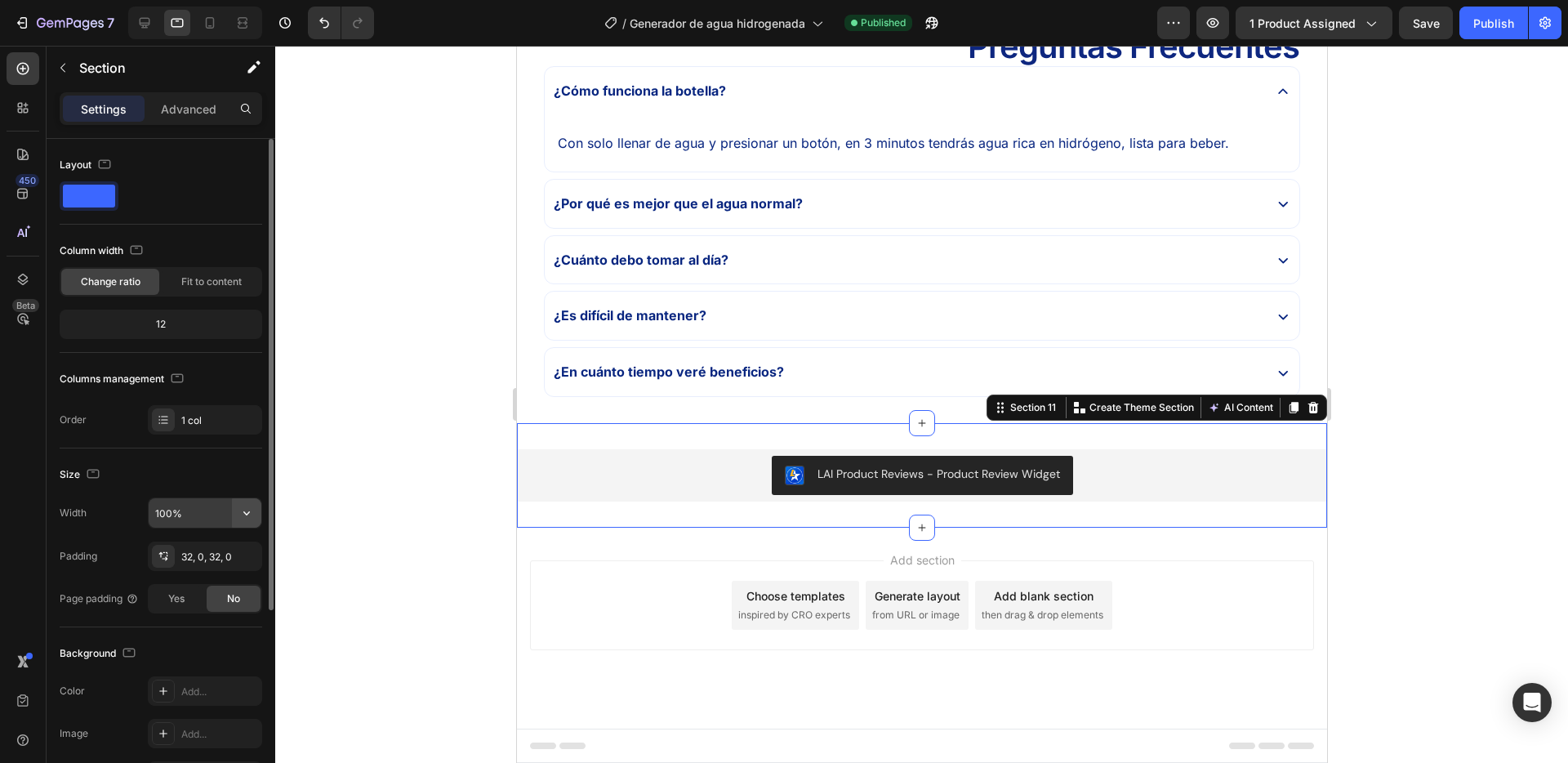
click at [235, 515] on button "button" at bounding box center [247, 513] width 29 height 29
click at [204, 514] on input "100%" at bounding box center [205, 513] width 113 height 29
click at [192, 513] on input "100%" at bounding box center [205, 513] width 113 height 29
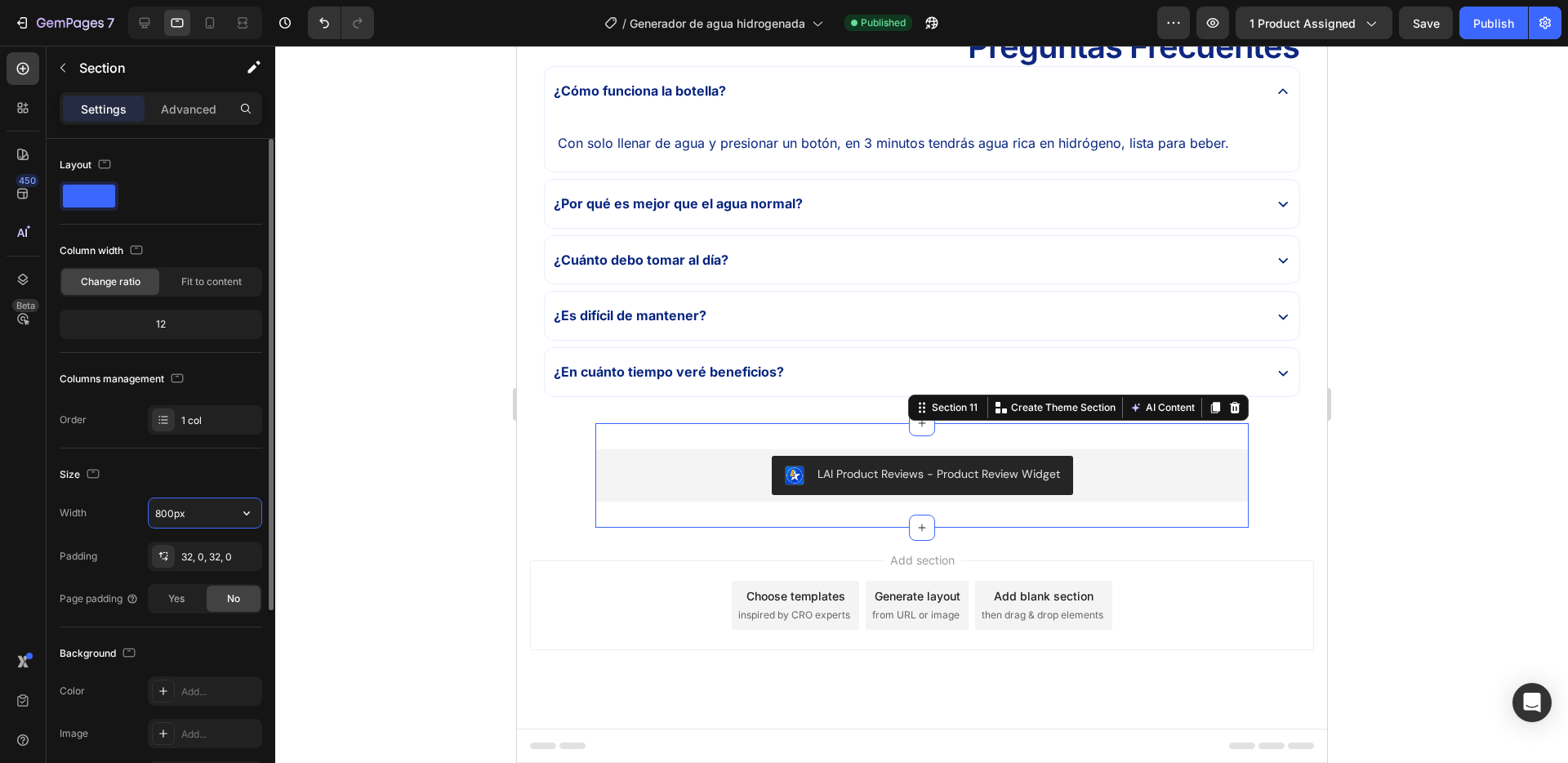
type input "800"
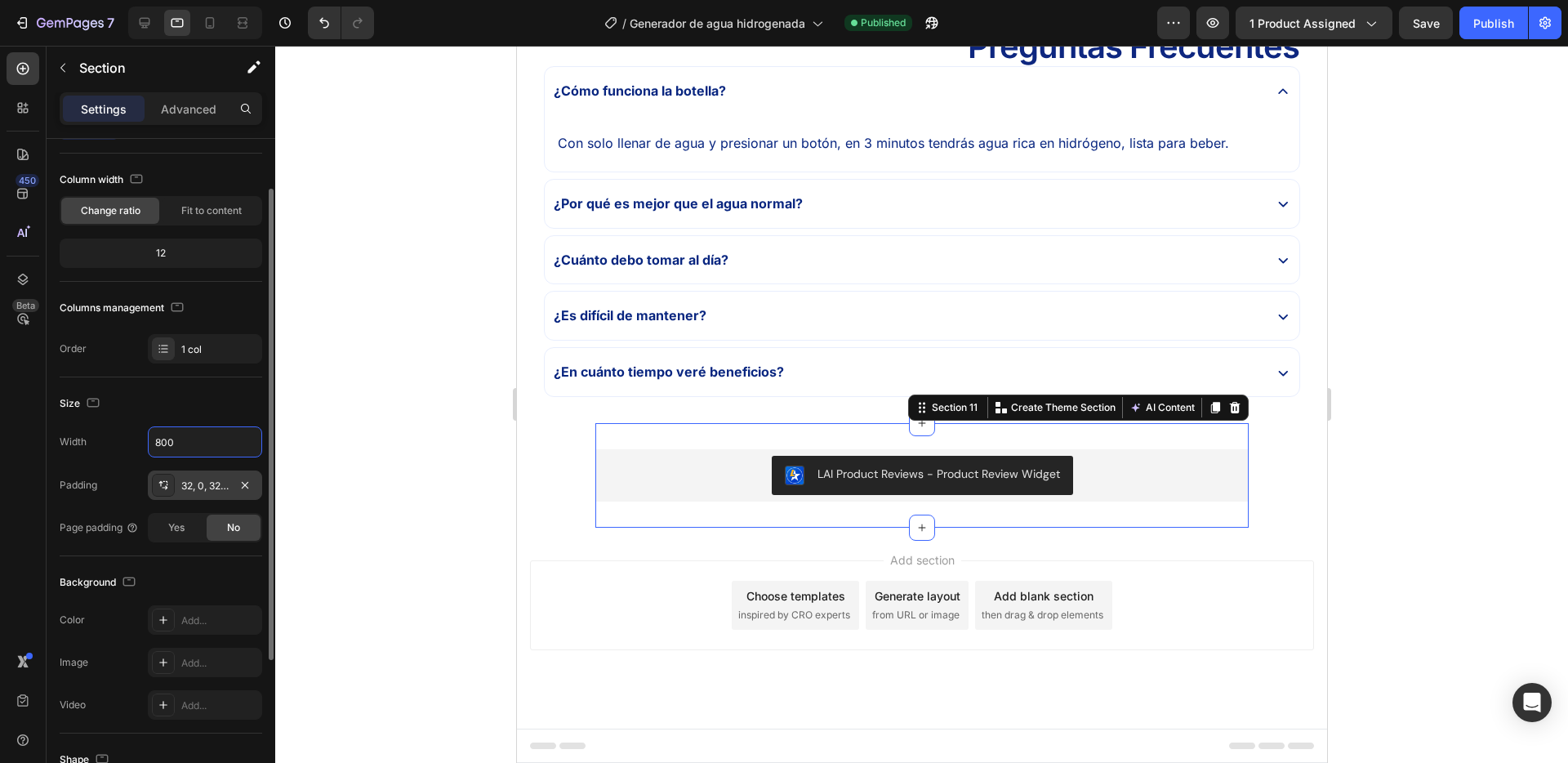
scroll to position [74, 0]
click at [357, 475] on div at bounding box center [921, 404] width 1293 height 717
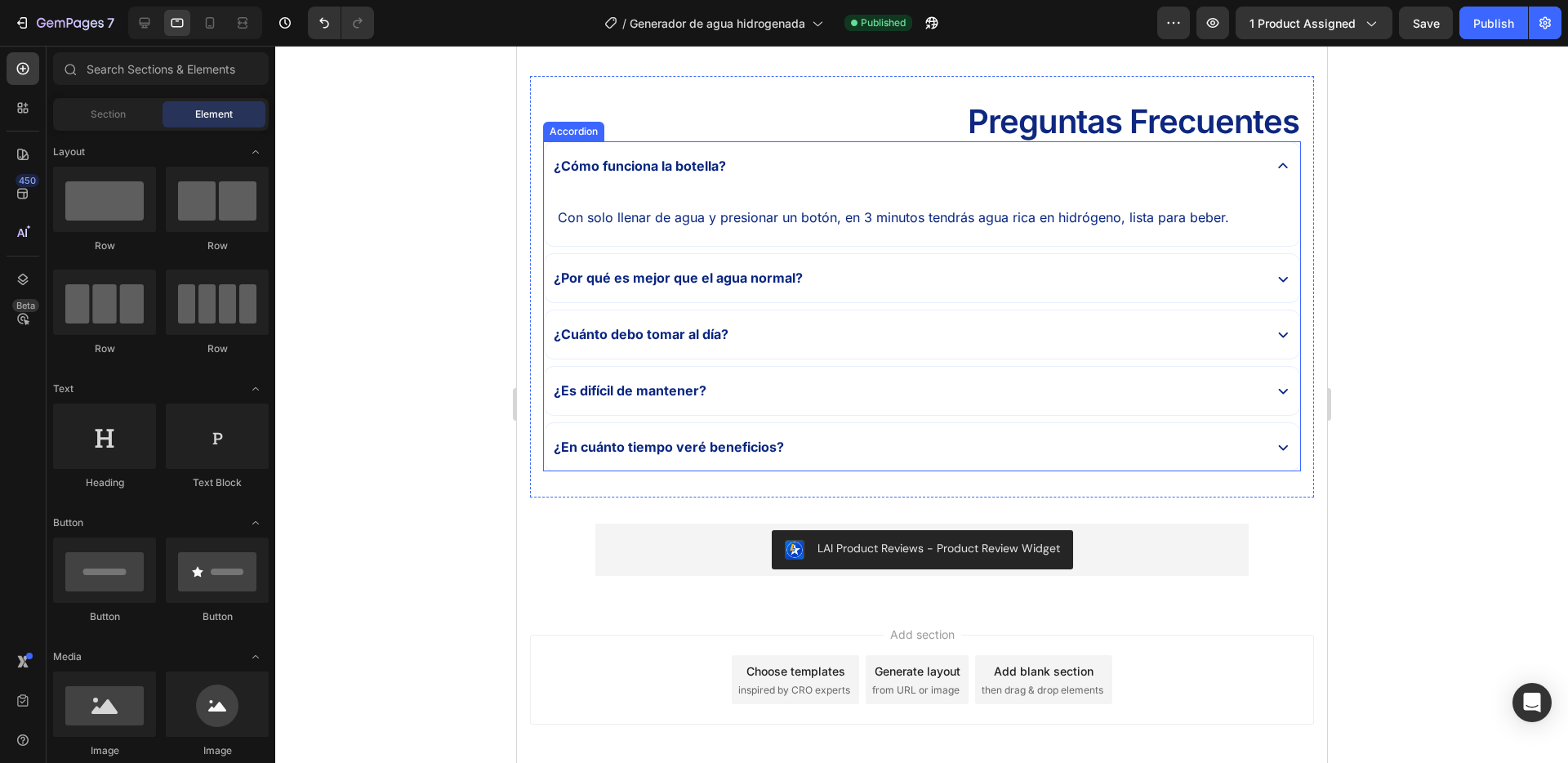
scroll to position [4985, 0]
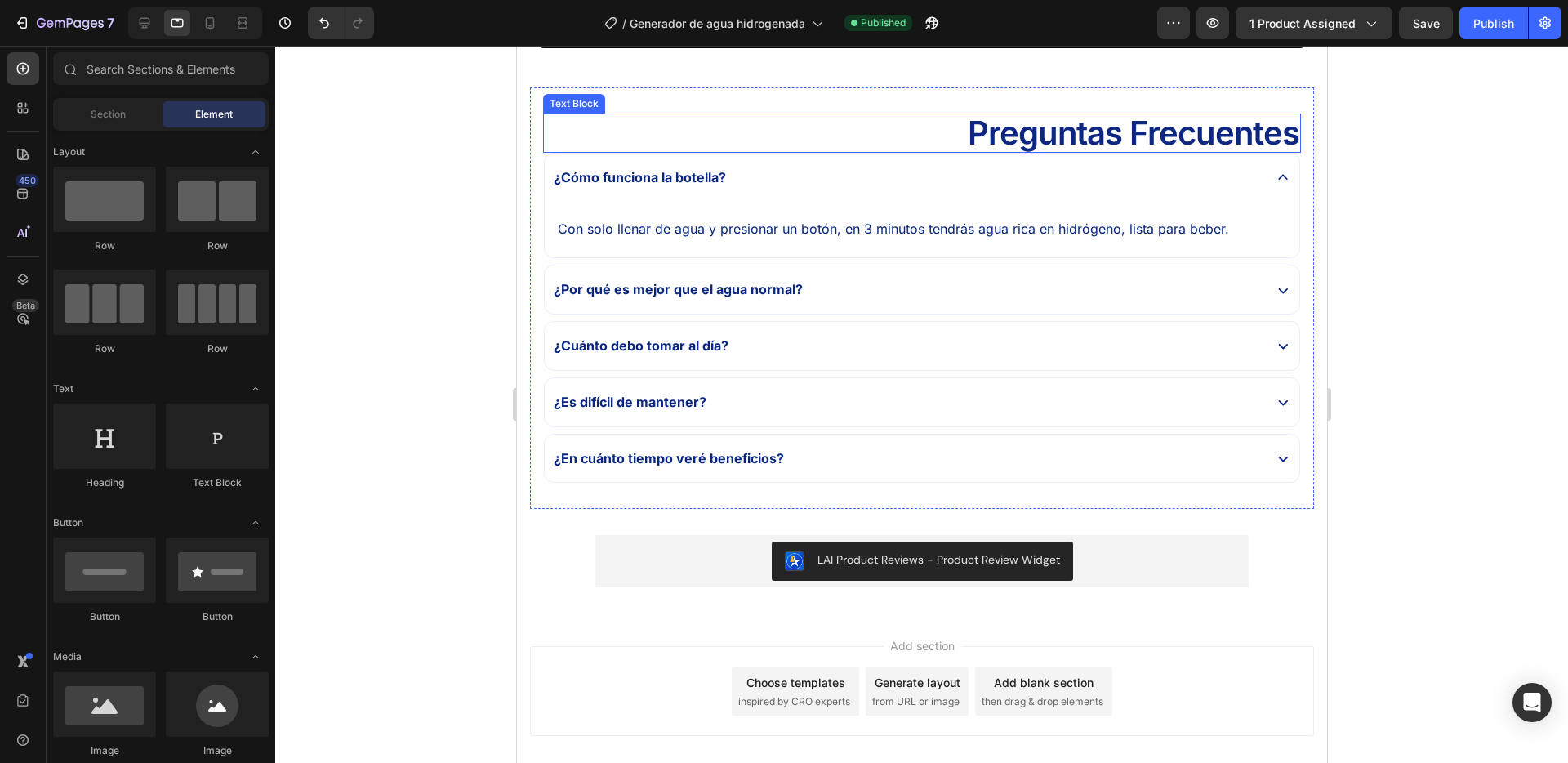
click at [700, 139] on p "Preguntas Frecuentes" at bounding box center [922, 133] width 755 height 36
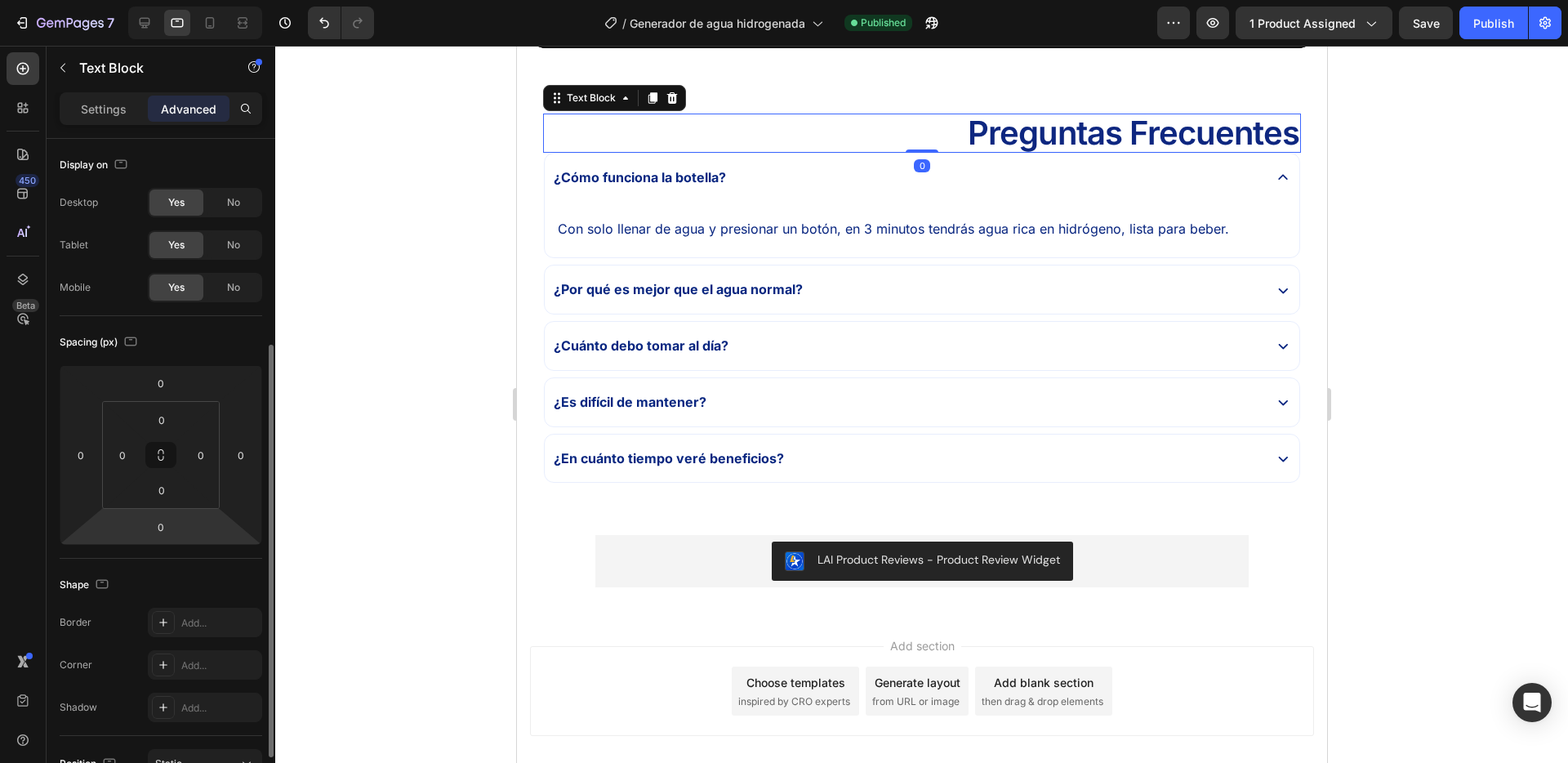
scroll to position [183, 0]
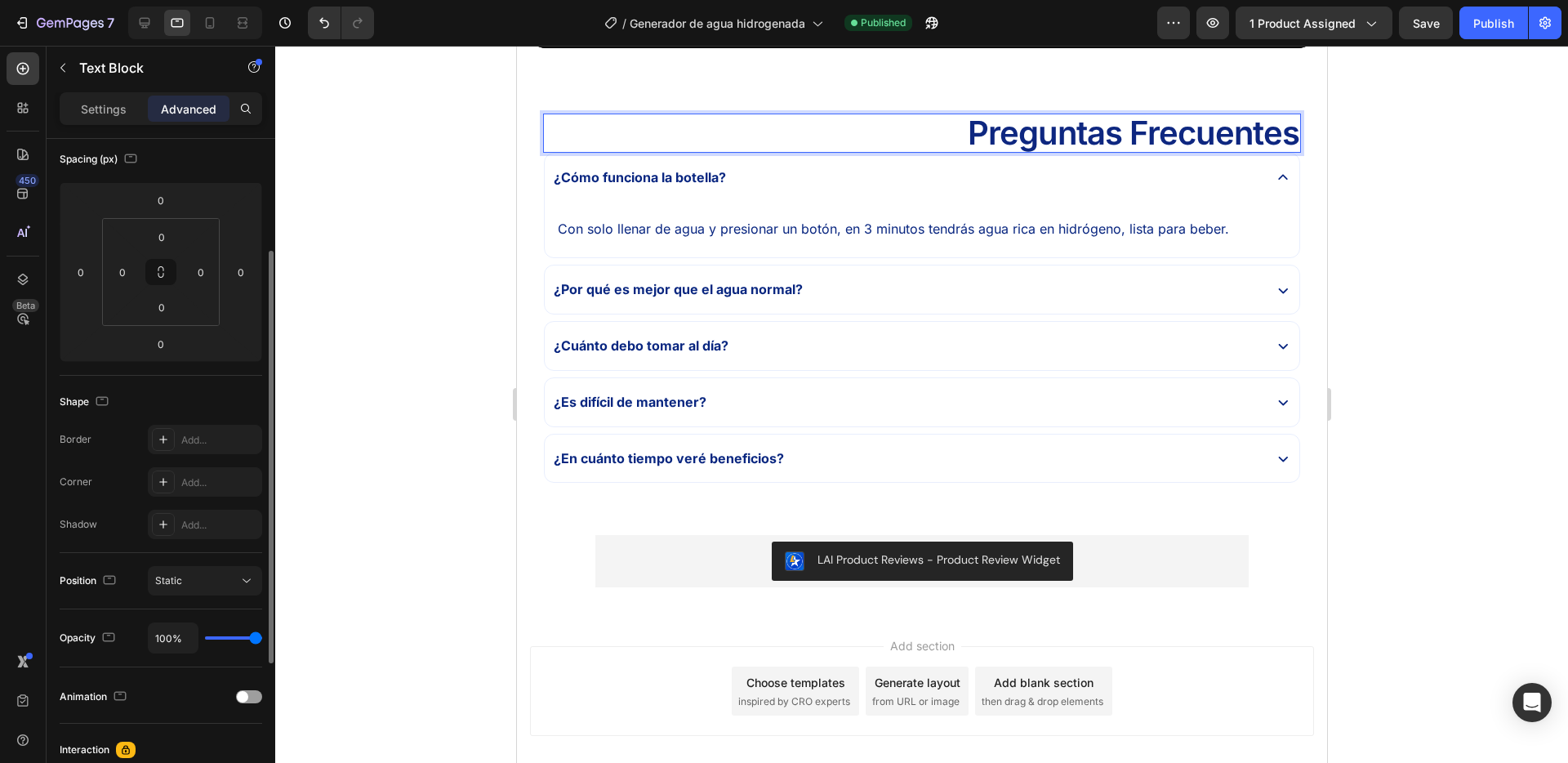
click at [1060, 140] on p "Preguntas Frecuentes" at bounding box center [922, 133] width 755 height 36
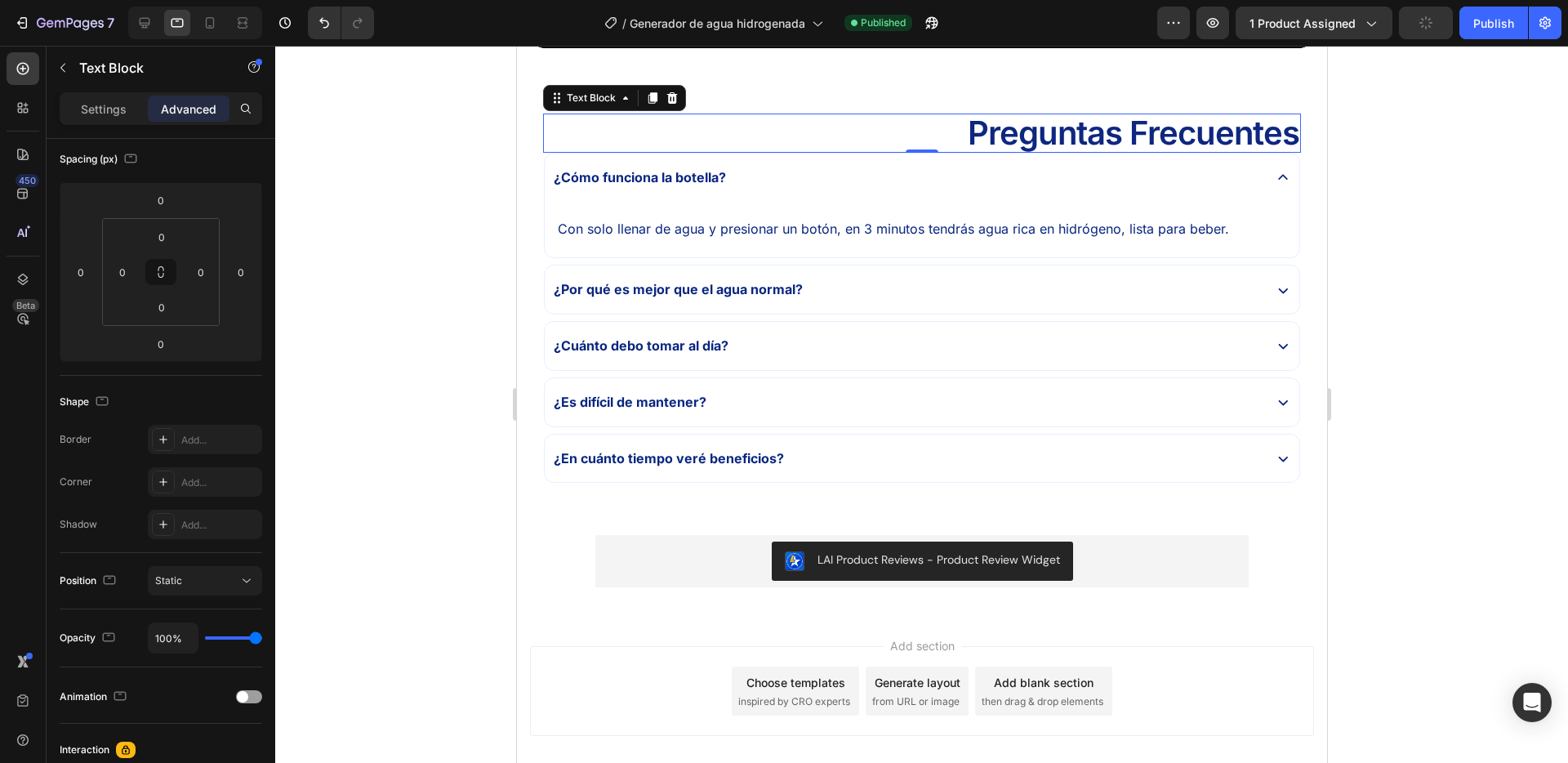
click at [100, 127] on div "Settings Advanced" at bounding box center [161, 115] width 229 height 46
click at [112, 112] on p "Settings" at bounding box center [103, 109] width 45 height 17
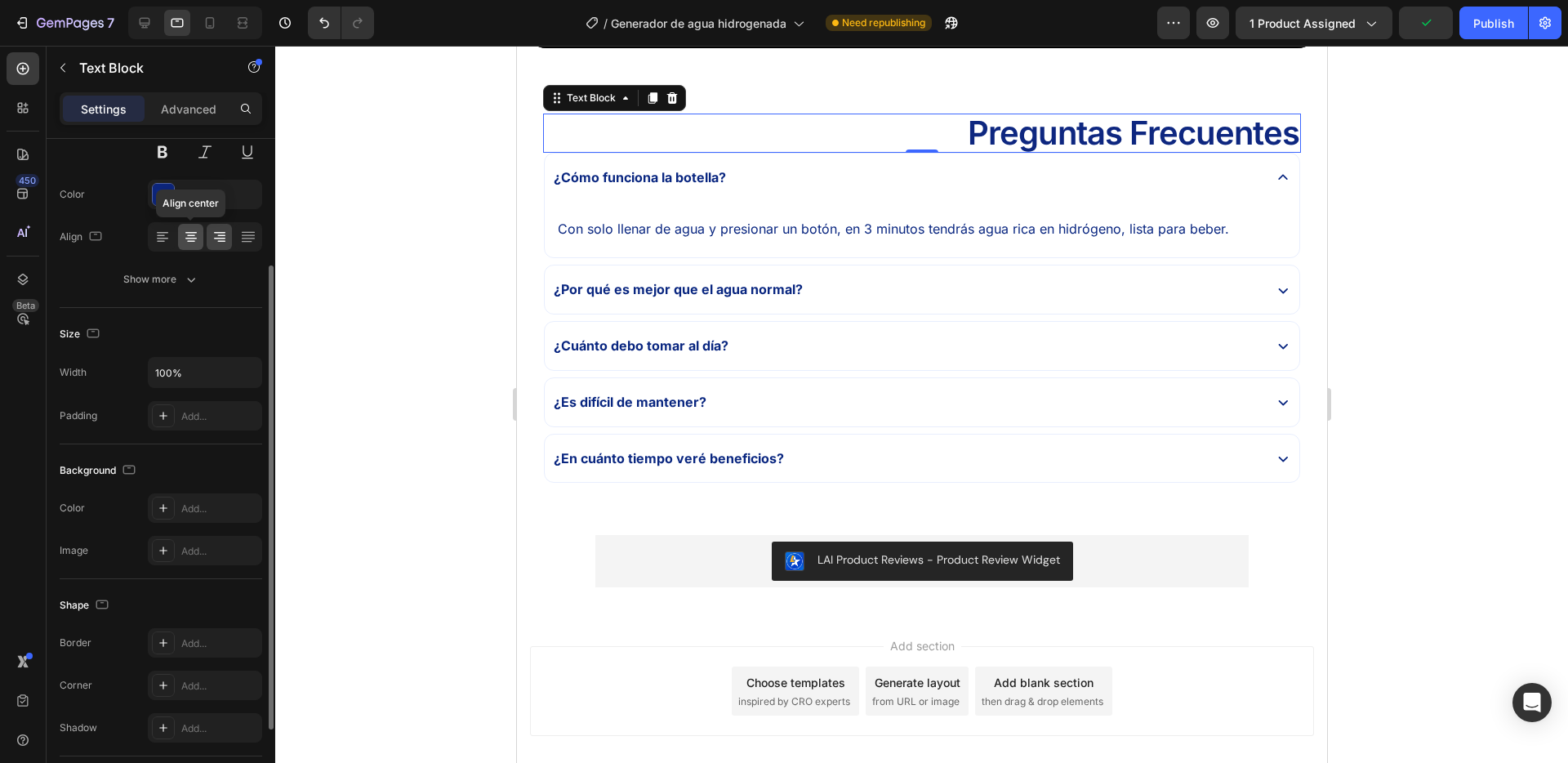
click at [190, 234] on icon at bounding box center [191, 237] width 16 height 16
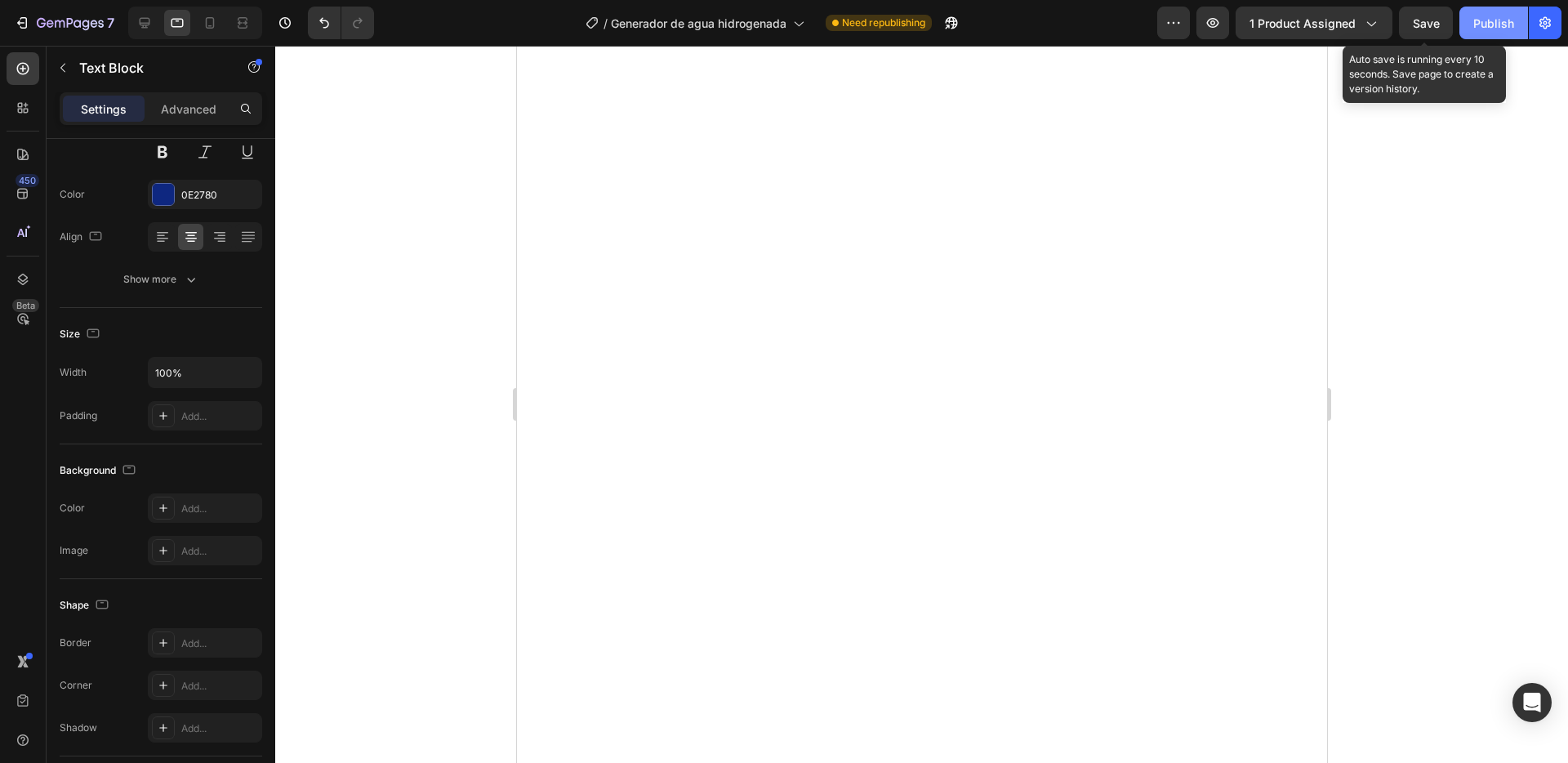
scroll to position [2765, 0]
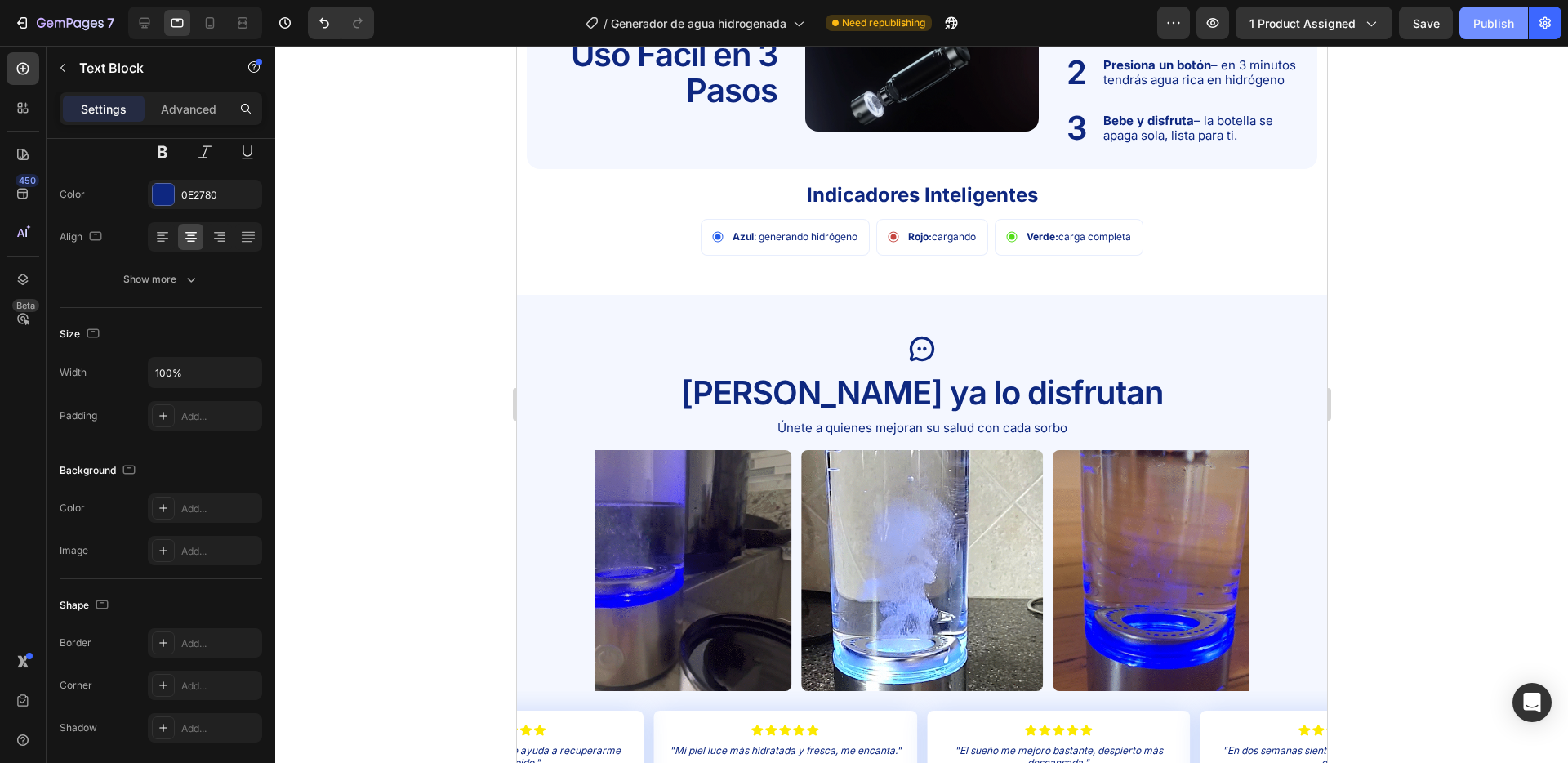
click at [1506, 21] on div "Publish" at bounding box center [1494, 23] width 41 height 17
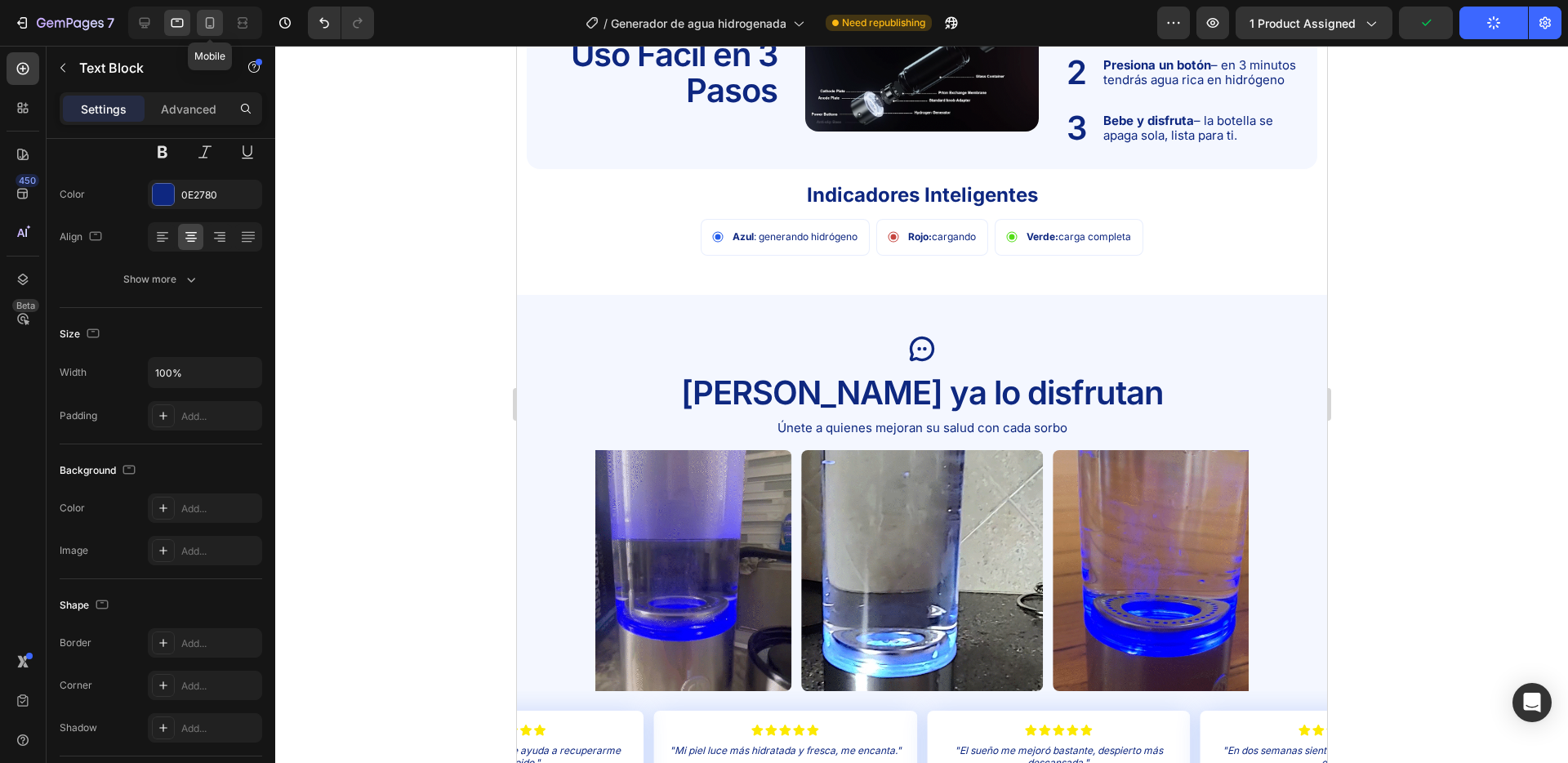
click at [213, 17] on icon at bounding box center [210, 23] width 16 height 16
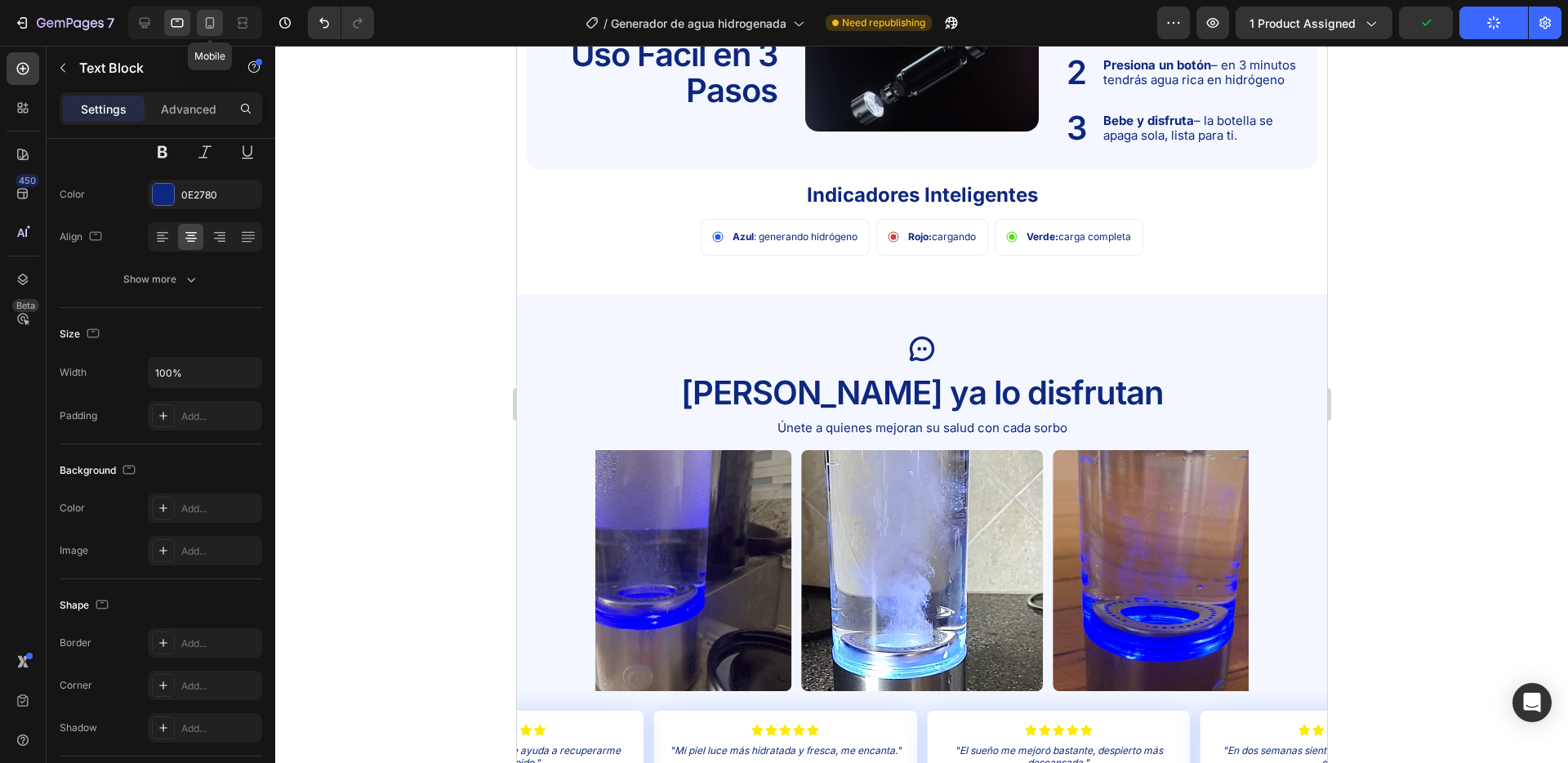
type input "36"
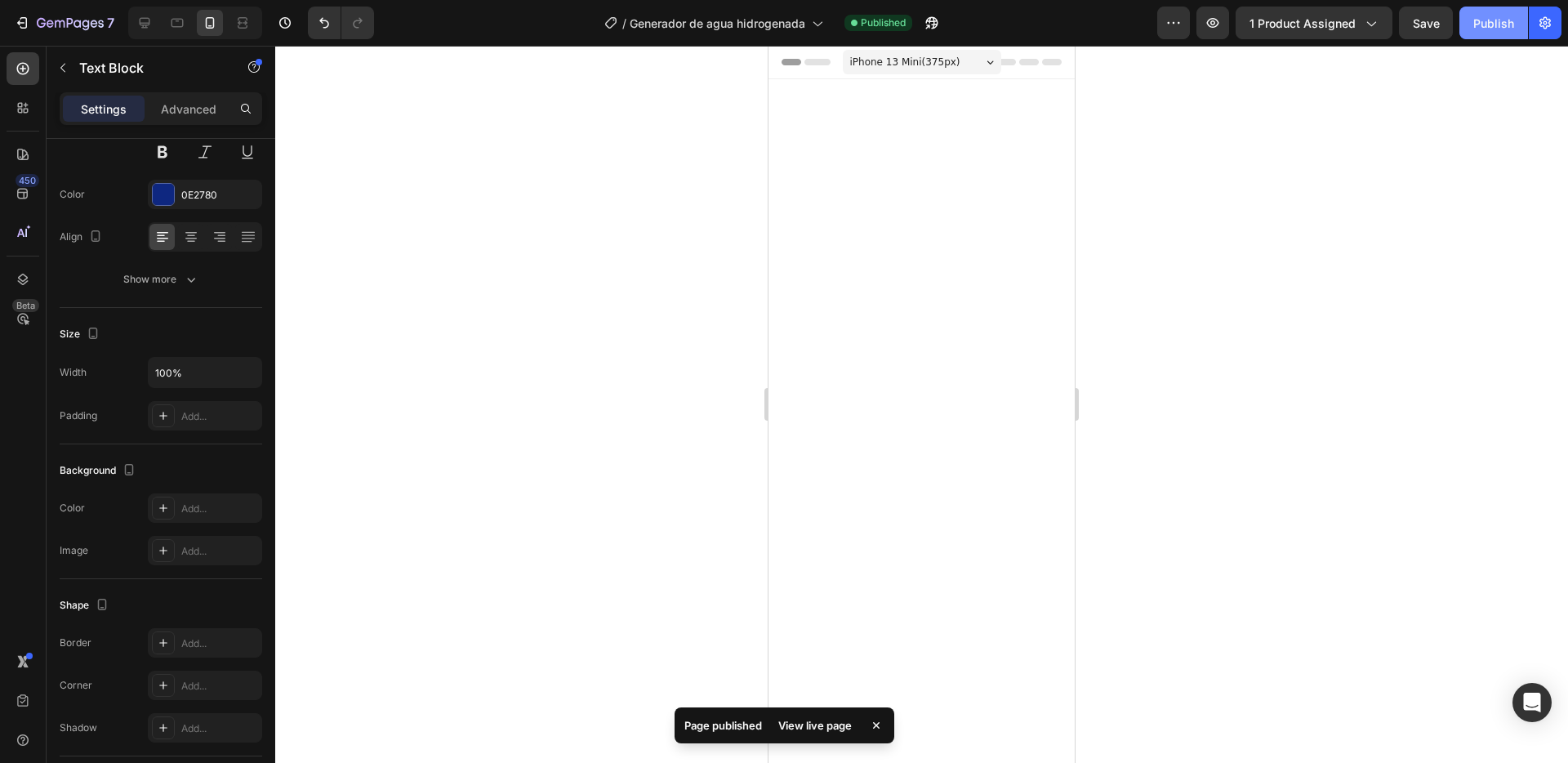
click at [1489, 30] on div "Publish" at bounding box center [1494, 23] width 41 height 17
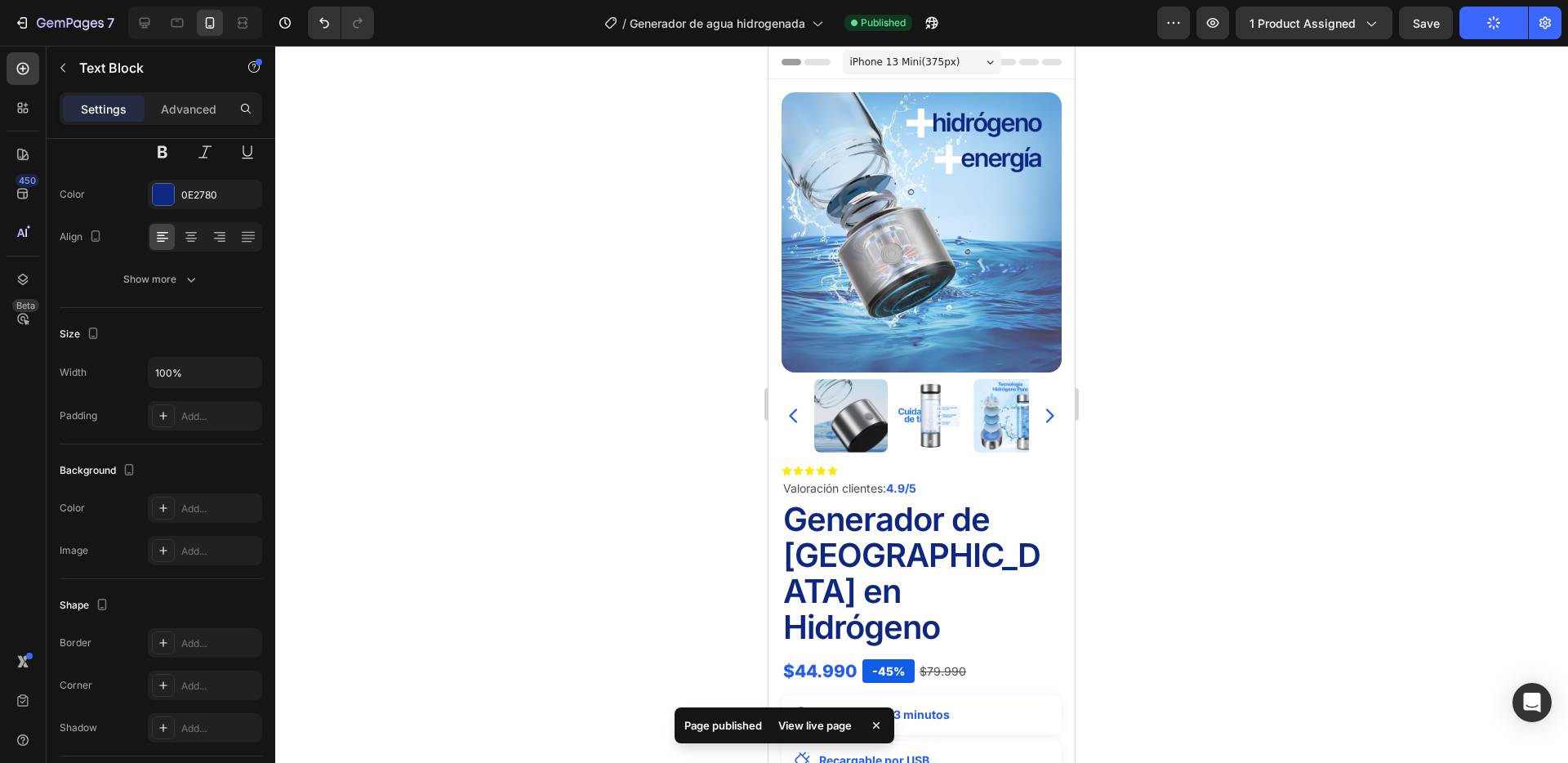
click at [1487, 26] on icon "button" at bounding box center [1494, 23] width 15 height 15
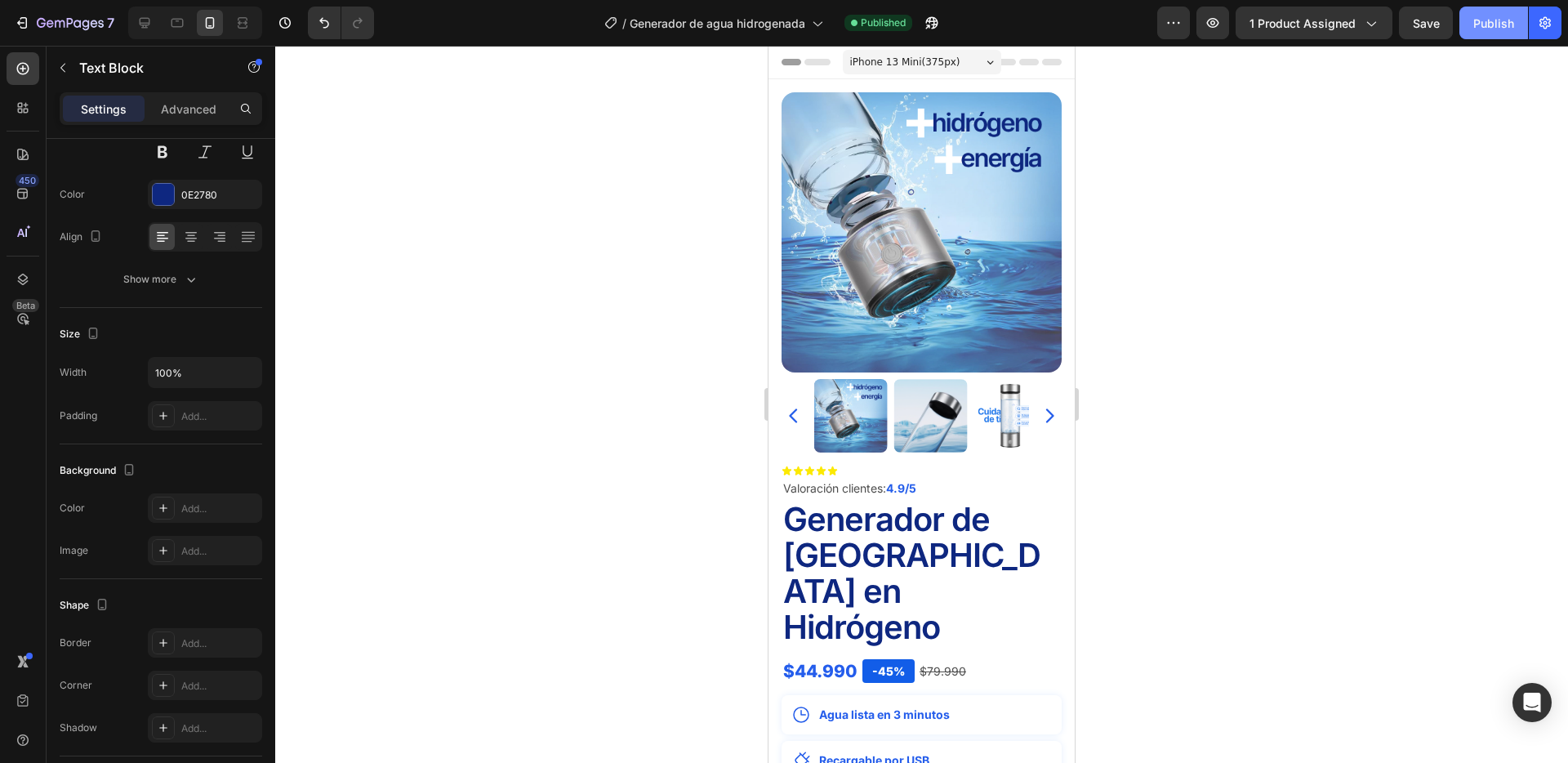
click at [483, 86] on div at bounding box center [921, 404] width 1293 height 717
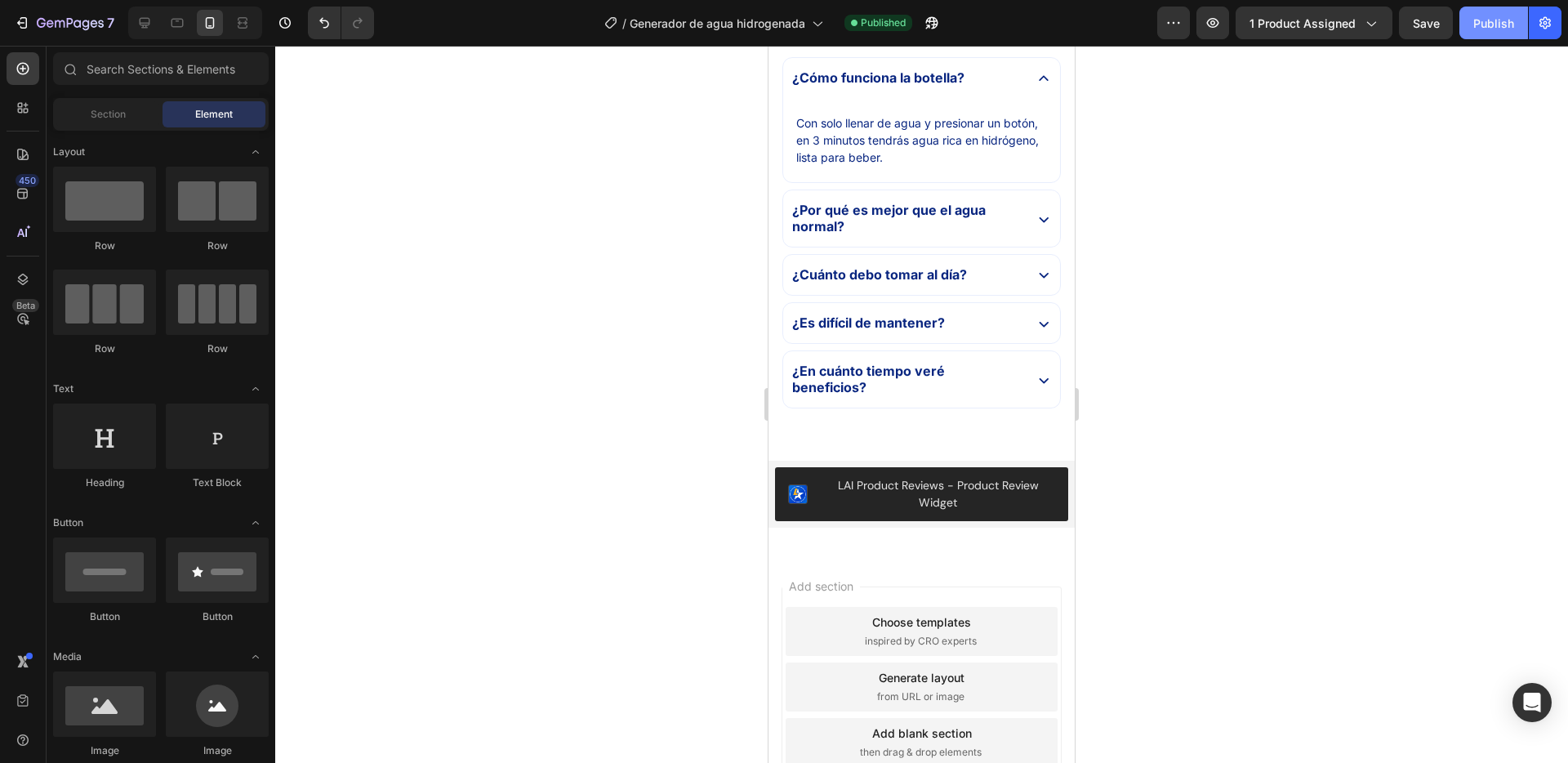
scroll to position [4934, 0]
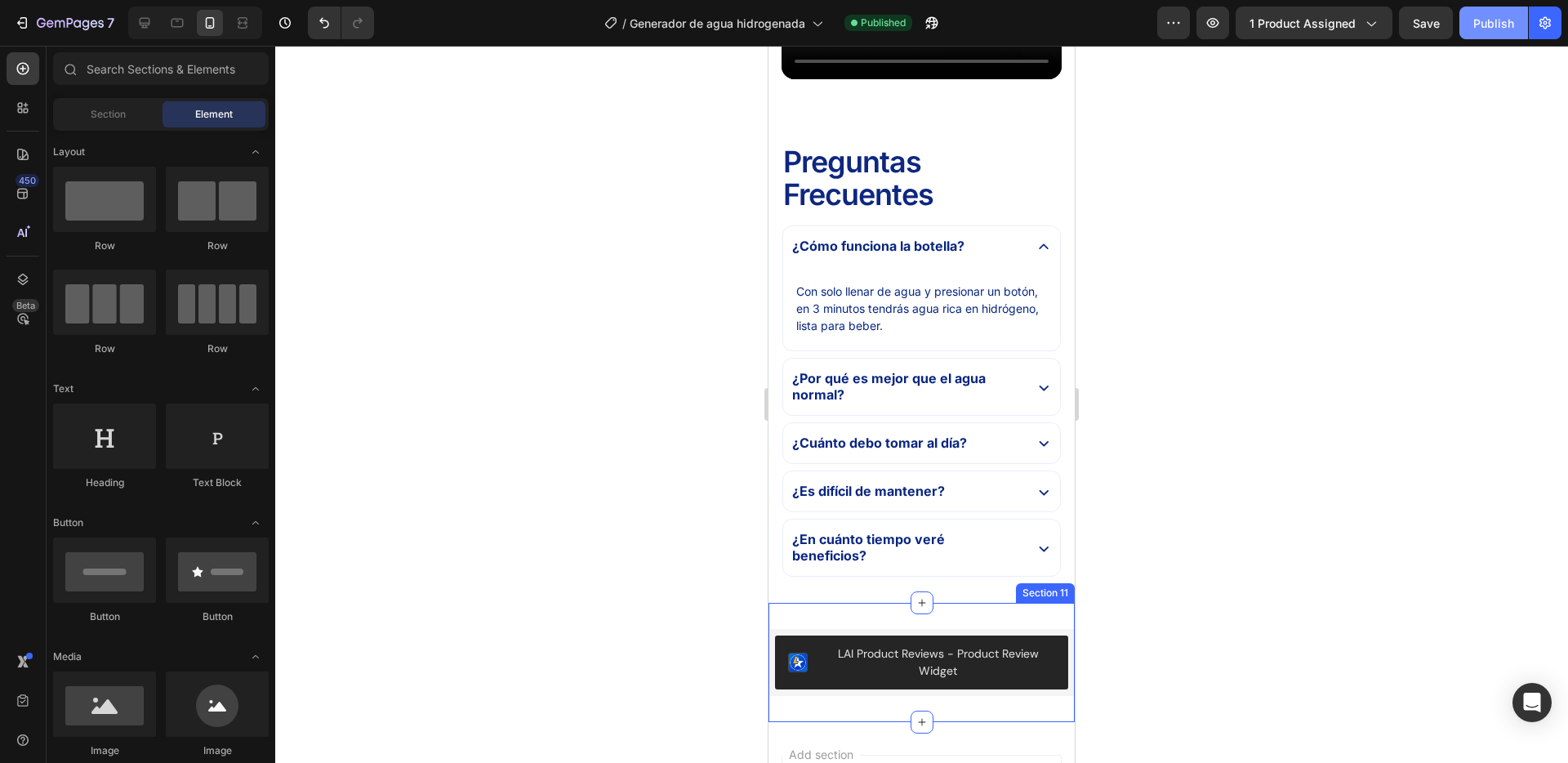
click at [824, 618] on div "LAI Product Reviews - Product Review Widget LAI Product Reviews Section 11" at bounding box center [922, 661] width 307 height 119
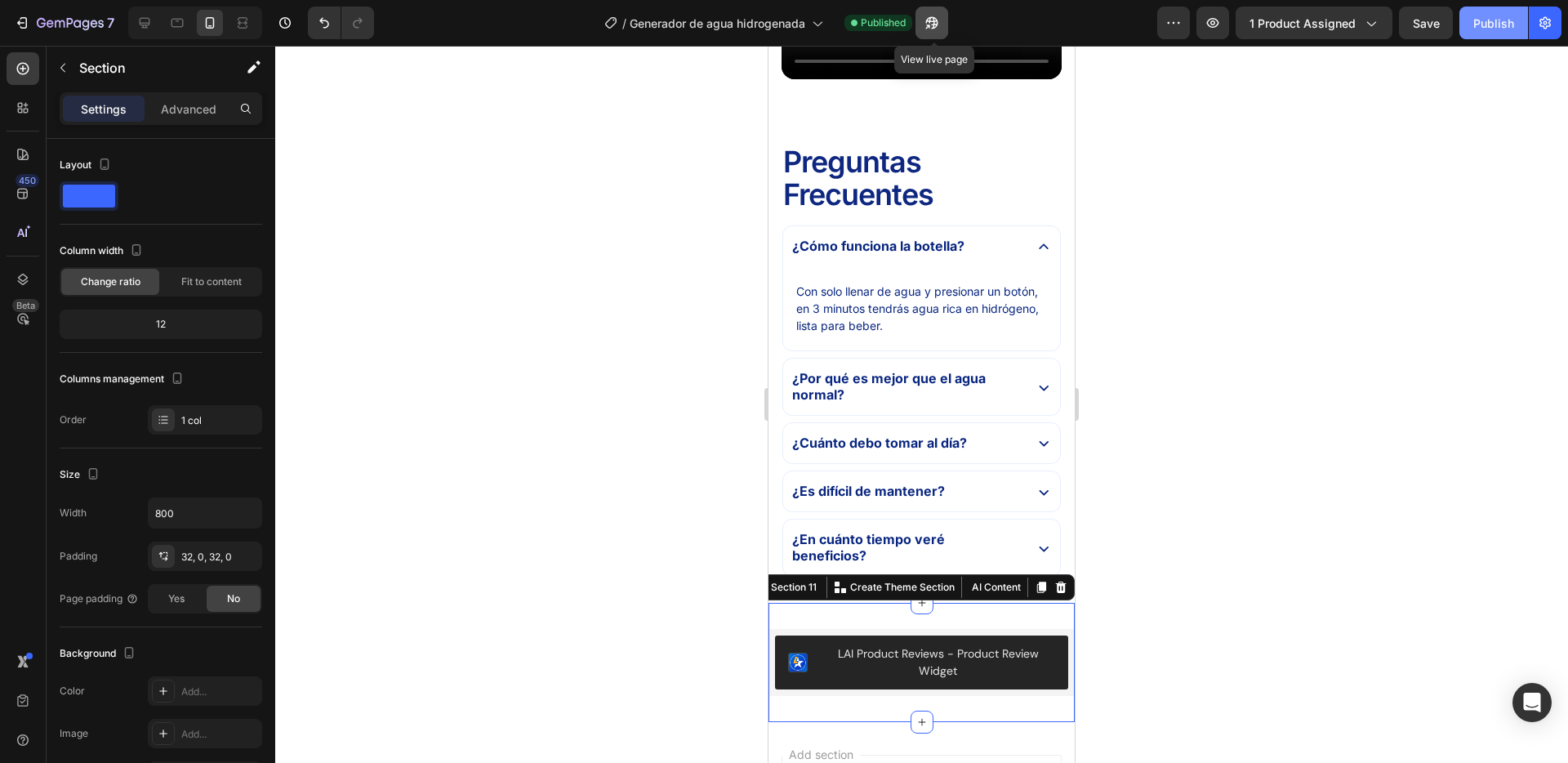
click at [930, 24] on icon "button" at bounding box center [928, 26] width 5 height 5
drag, startPoint x: 494, startPoint y: 247, endPoint x: 554, endPoint y: 241, distance: 60.3
click at [495, 247] on div at bounding box center [921, 404] width 1293 height 717
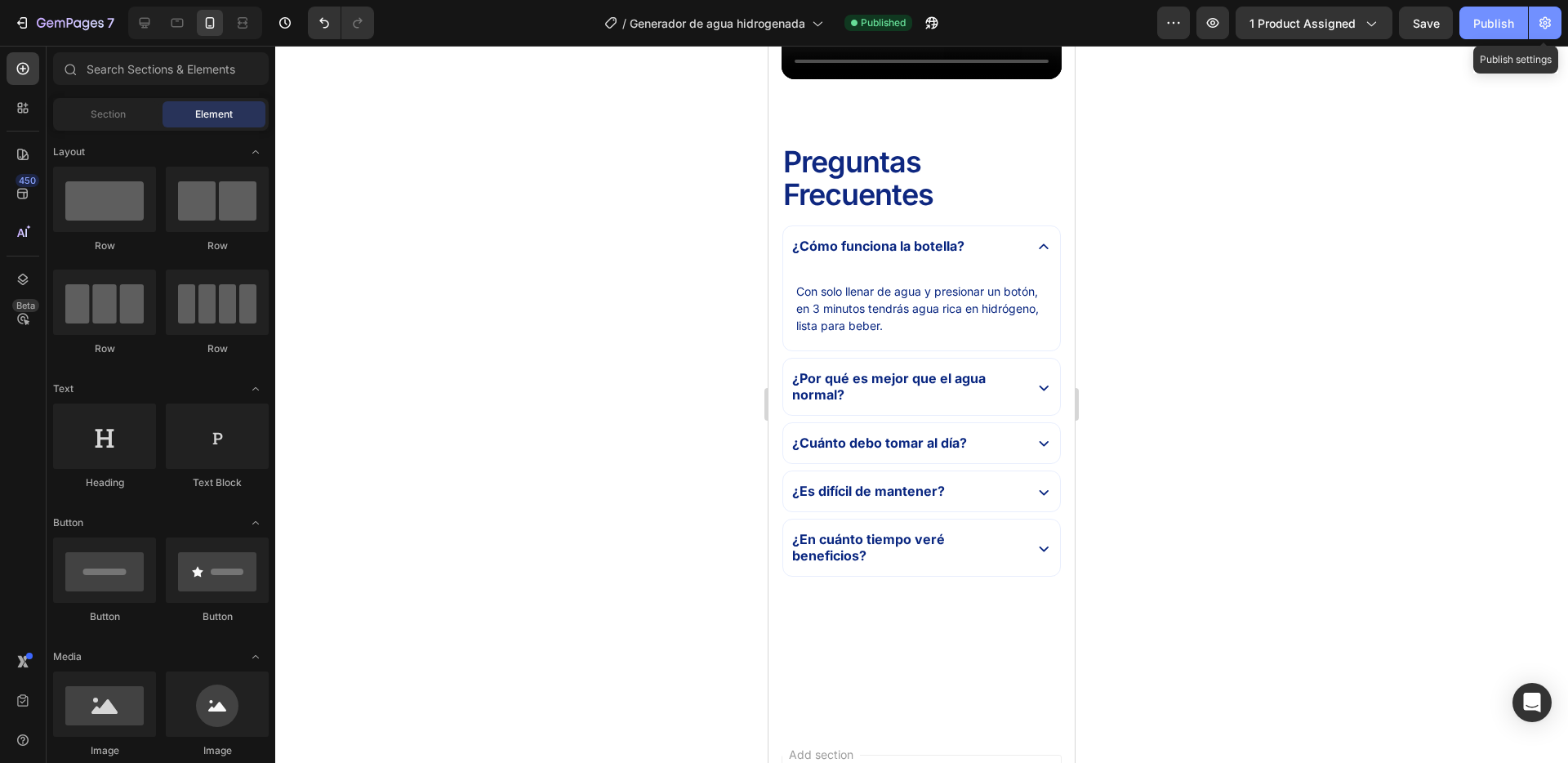
scroll to position [4199, 0]
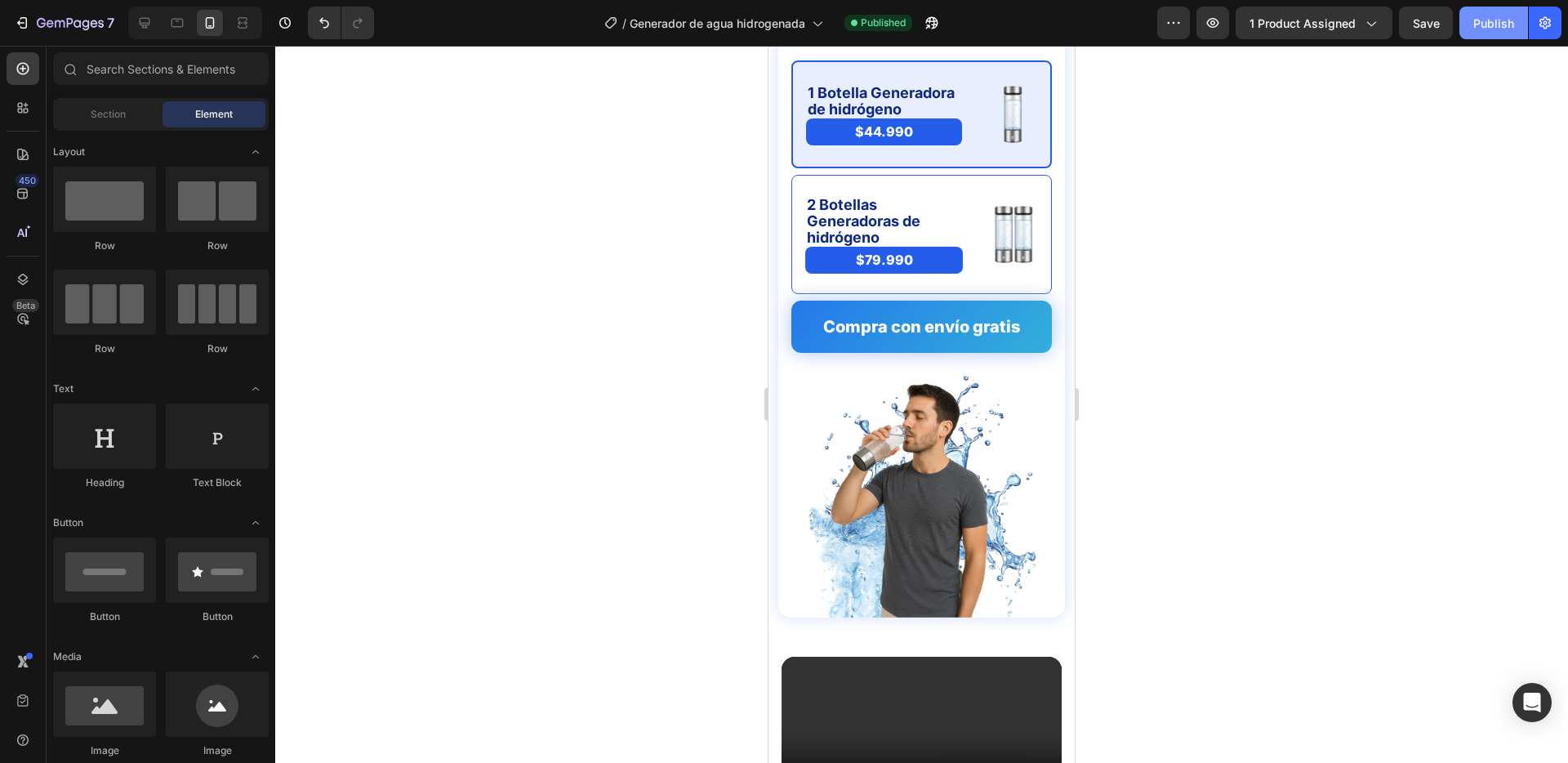
click at [1509, 27] on div "Publish" at bounding box center [1494, 23] width 41 height 17
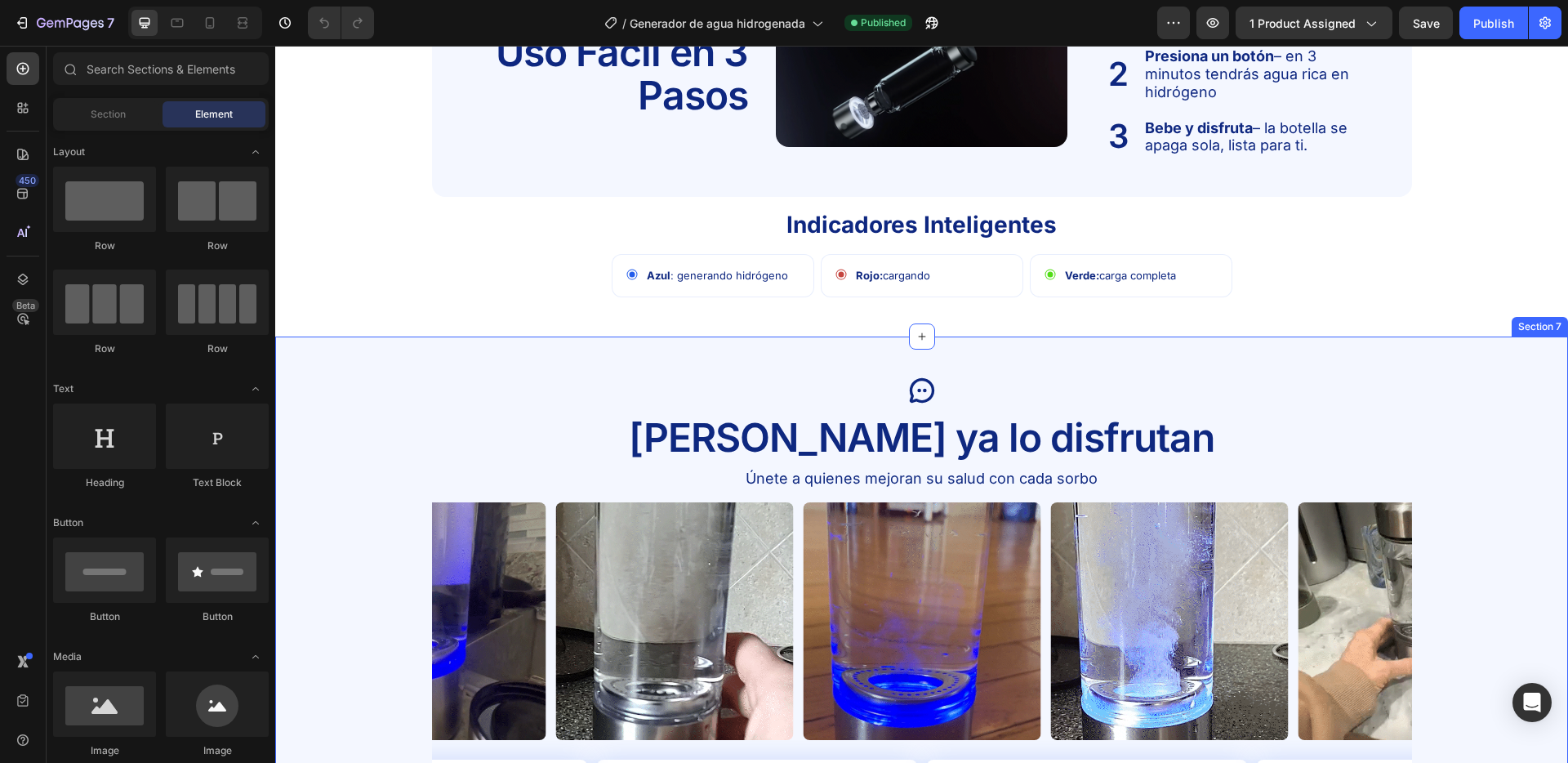
scroll to position [2200, 0]
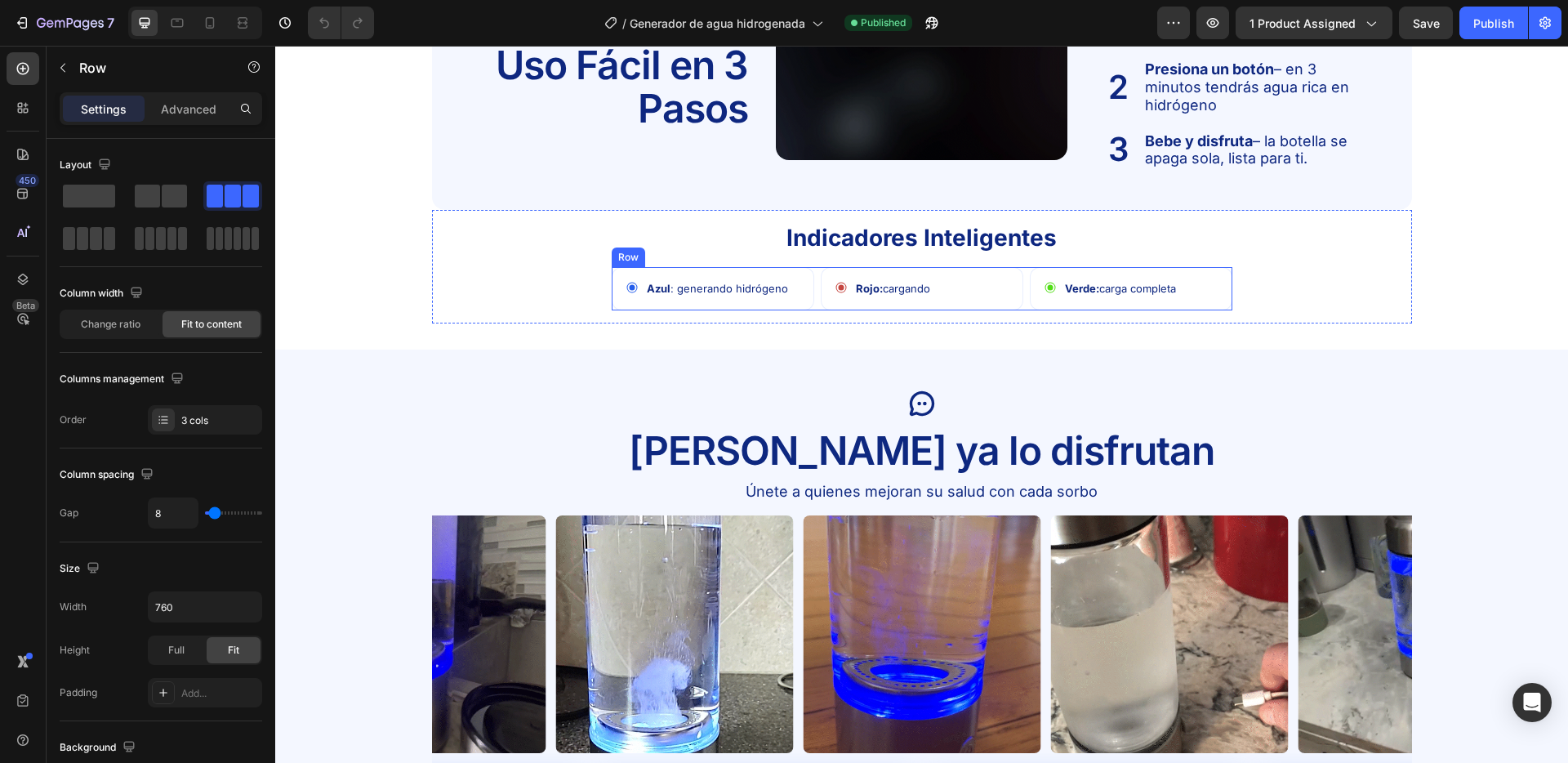
click at [818, 275] on div "Icon Azul : generando hidrógeno Text Block Row Row Icon Rojo: cargando Text Blo…" at bounding box center [922, 289] width 621 height 44
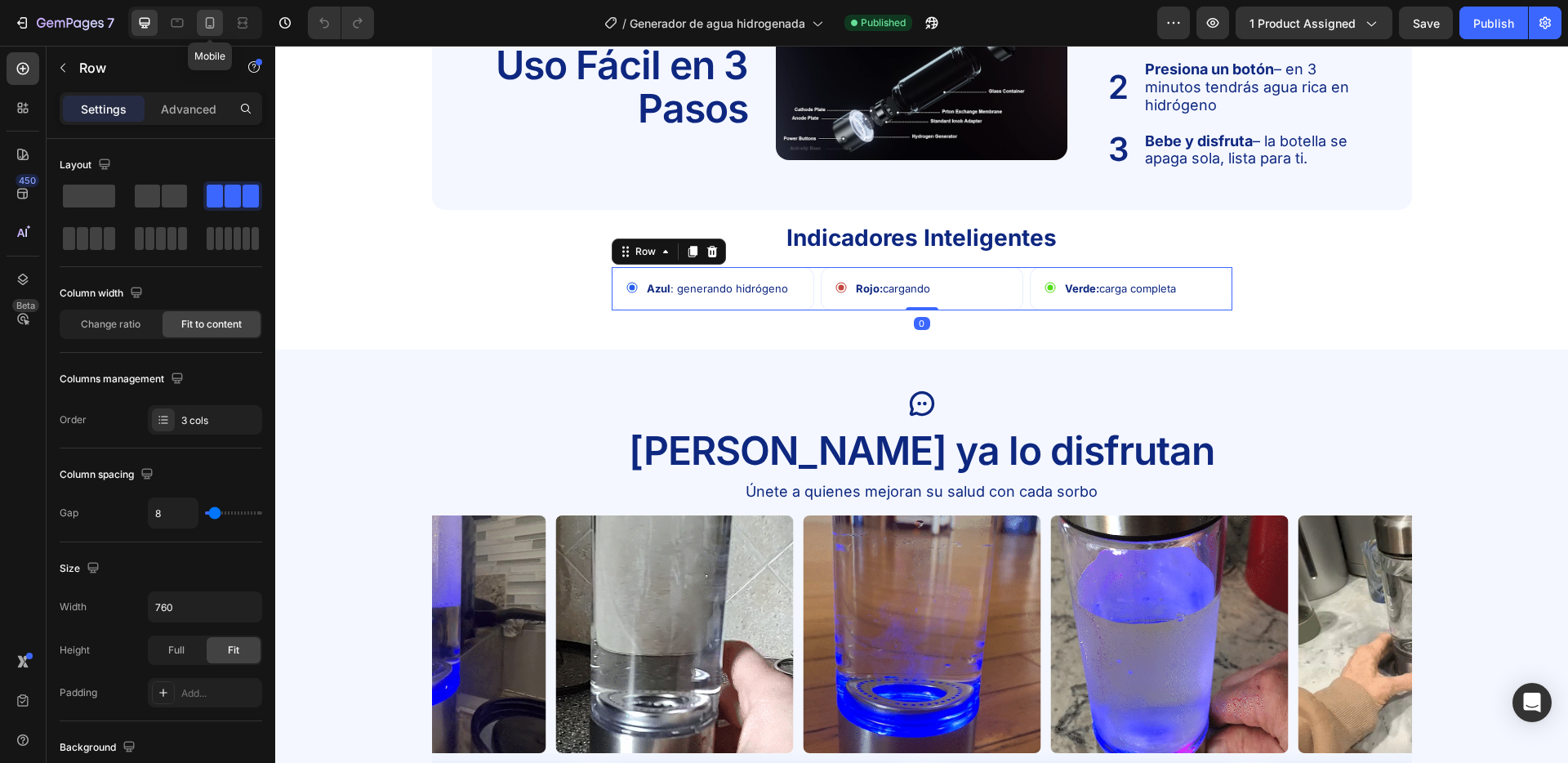
click at [209, 15] on icon at bounding box center [210, 23] width 16 height 16
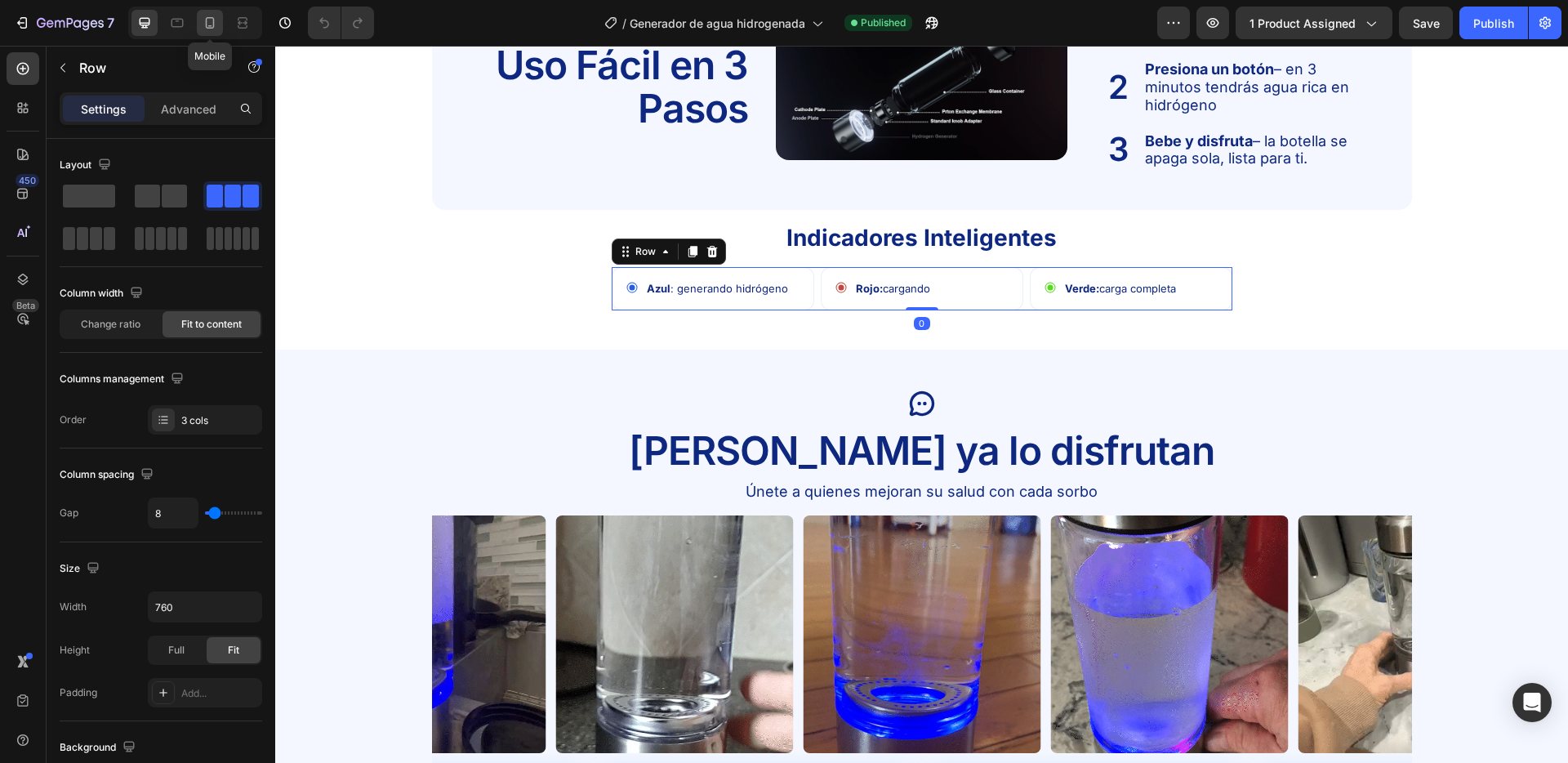
type input "6"
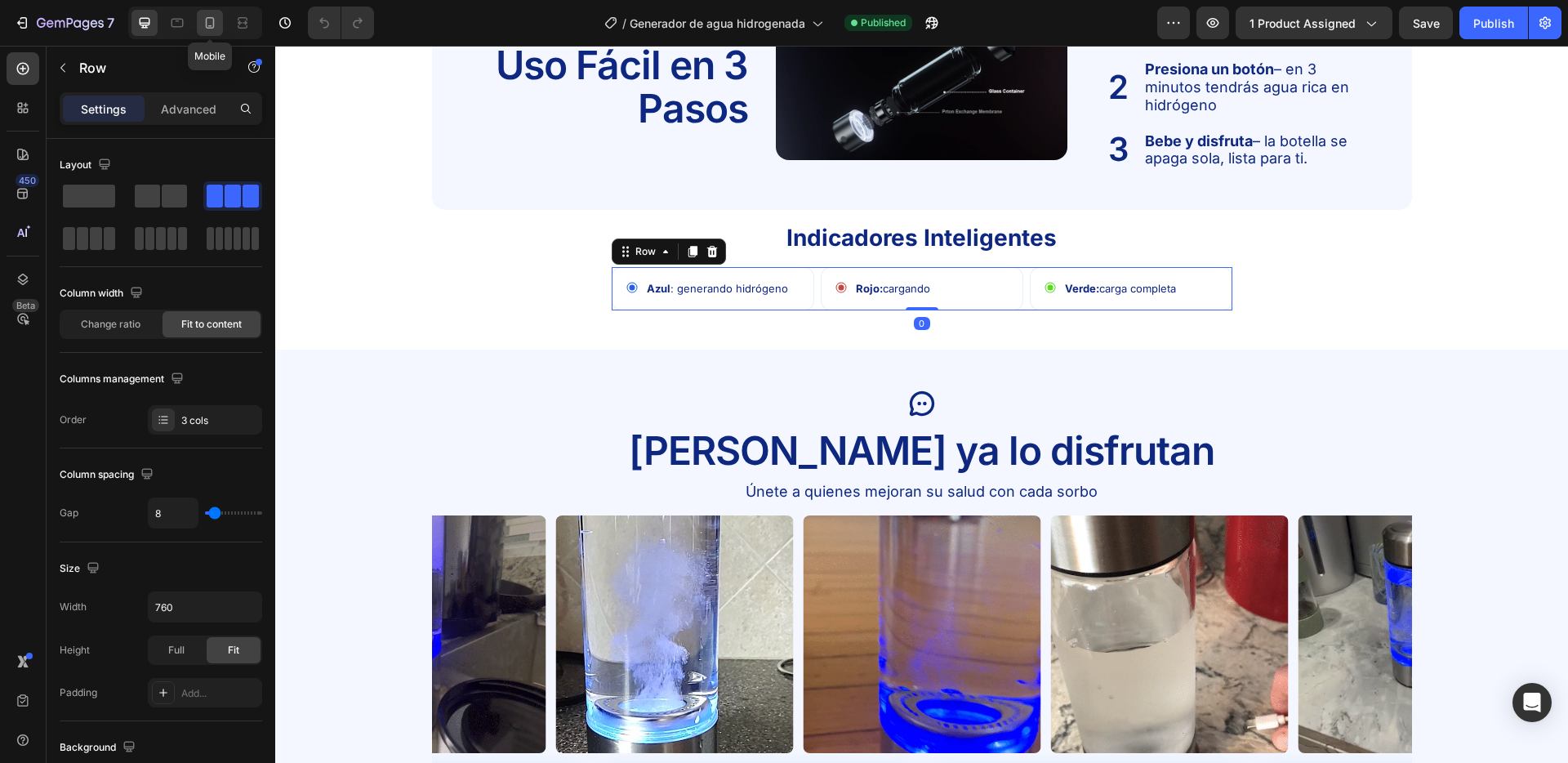
type input "6"
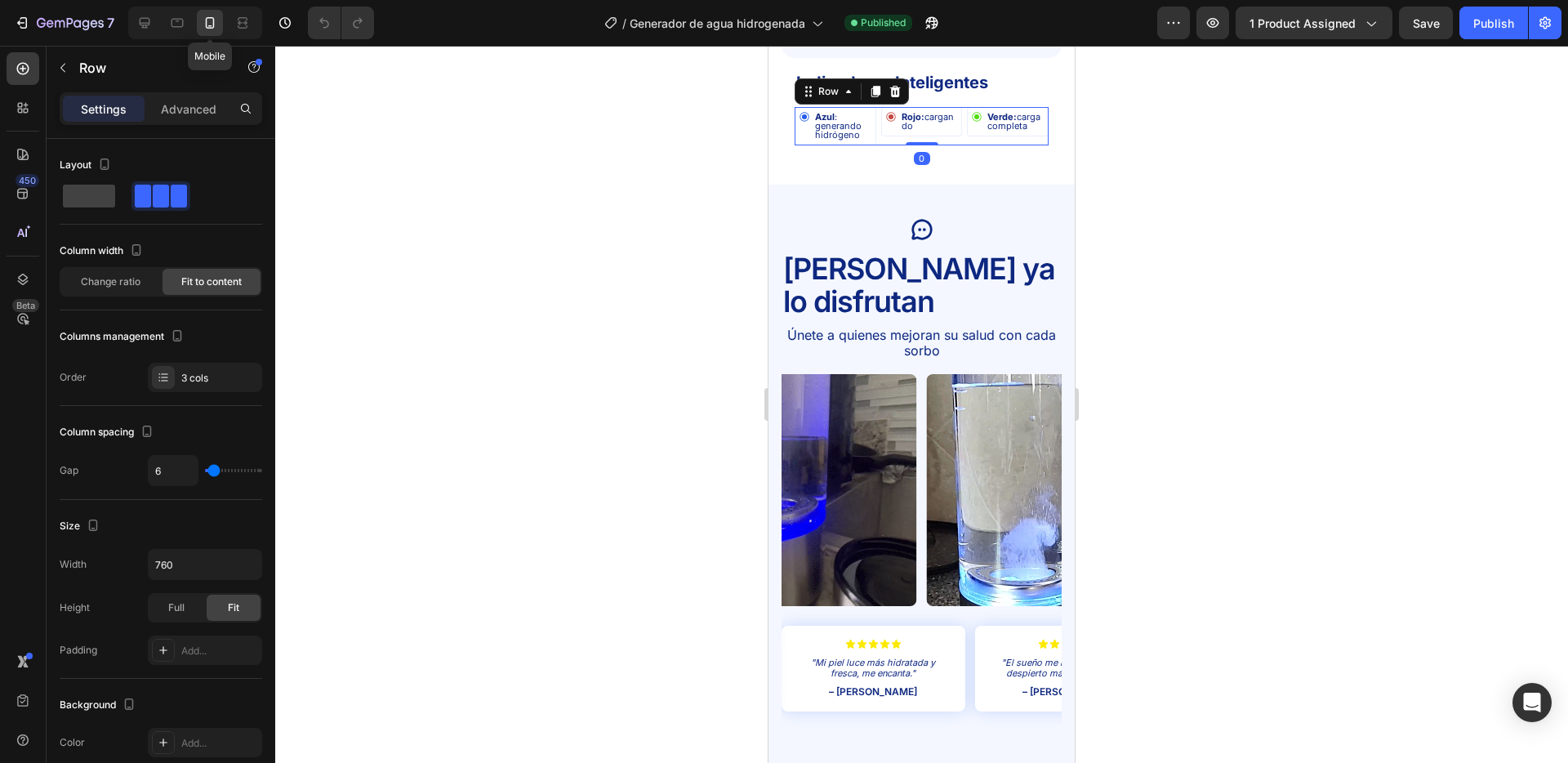
scroll to position [2544, 0]
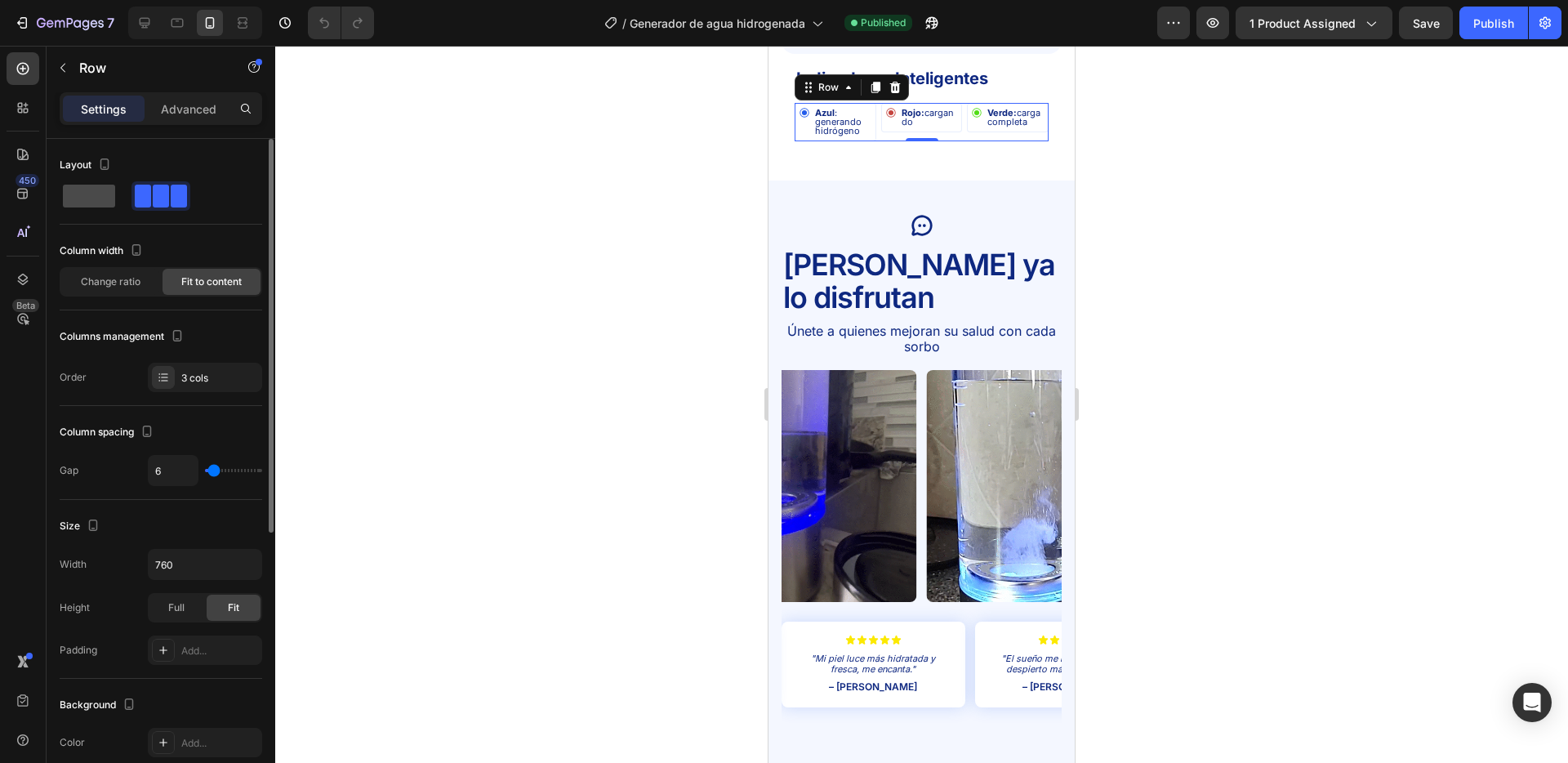
click at [82, 202] on span at bounding box center [89, 195] width 53 height 23
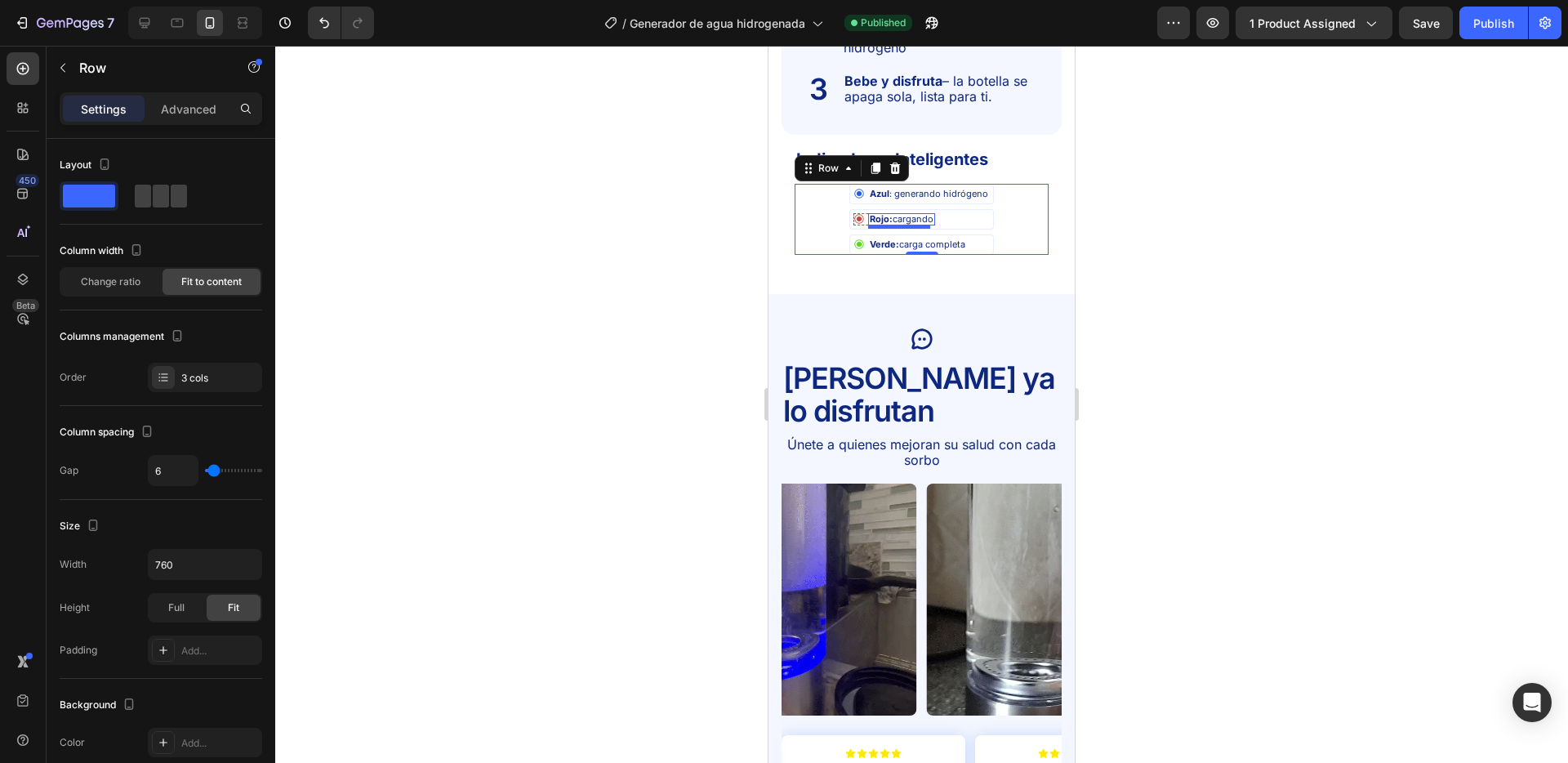
scroll to position [2303, 0]
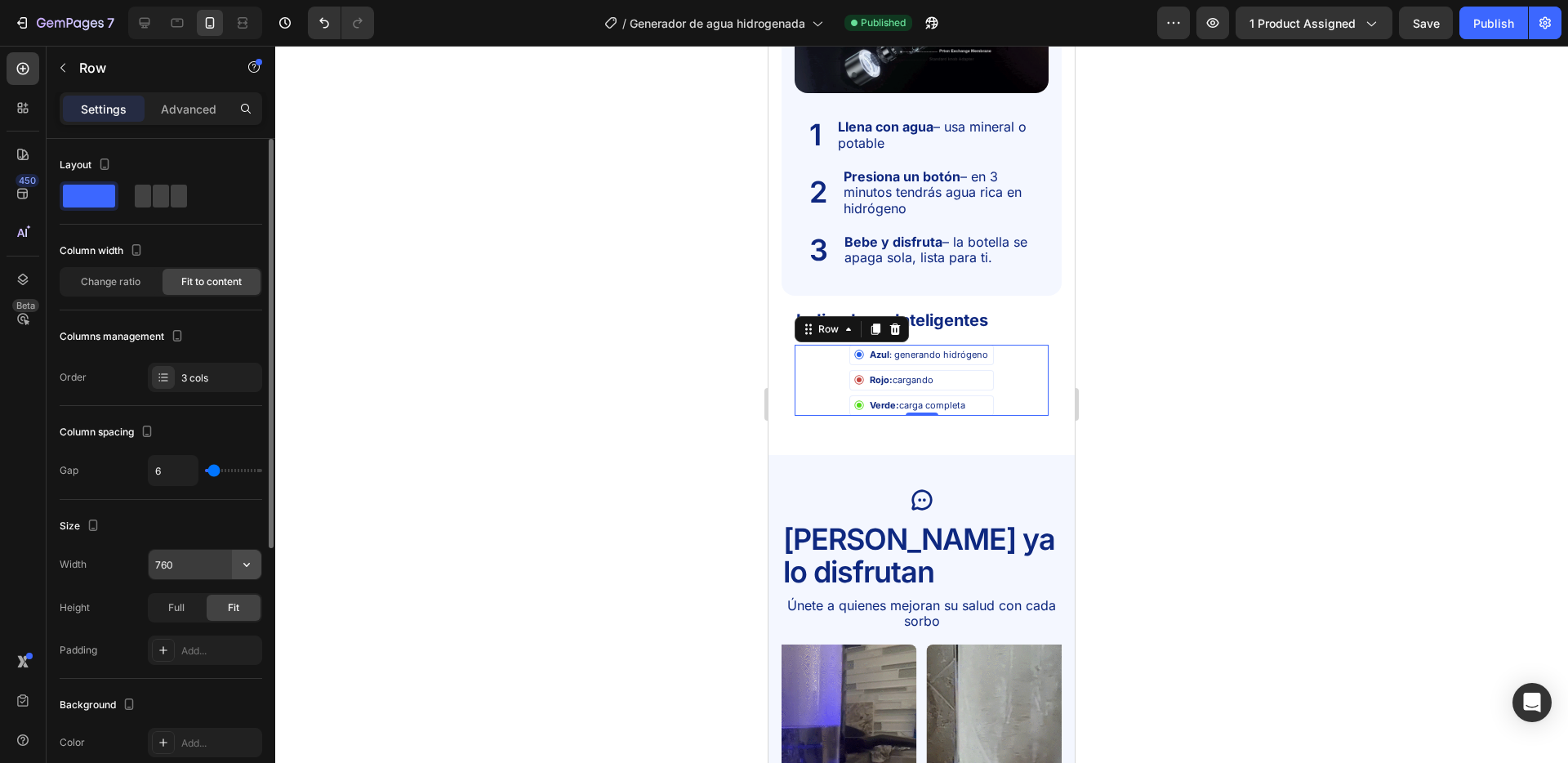
click at [249, 557] on icon "button" at bounding box center [247, 564] width 16 height 16
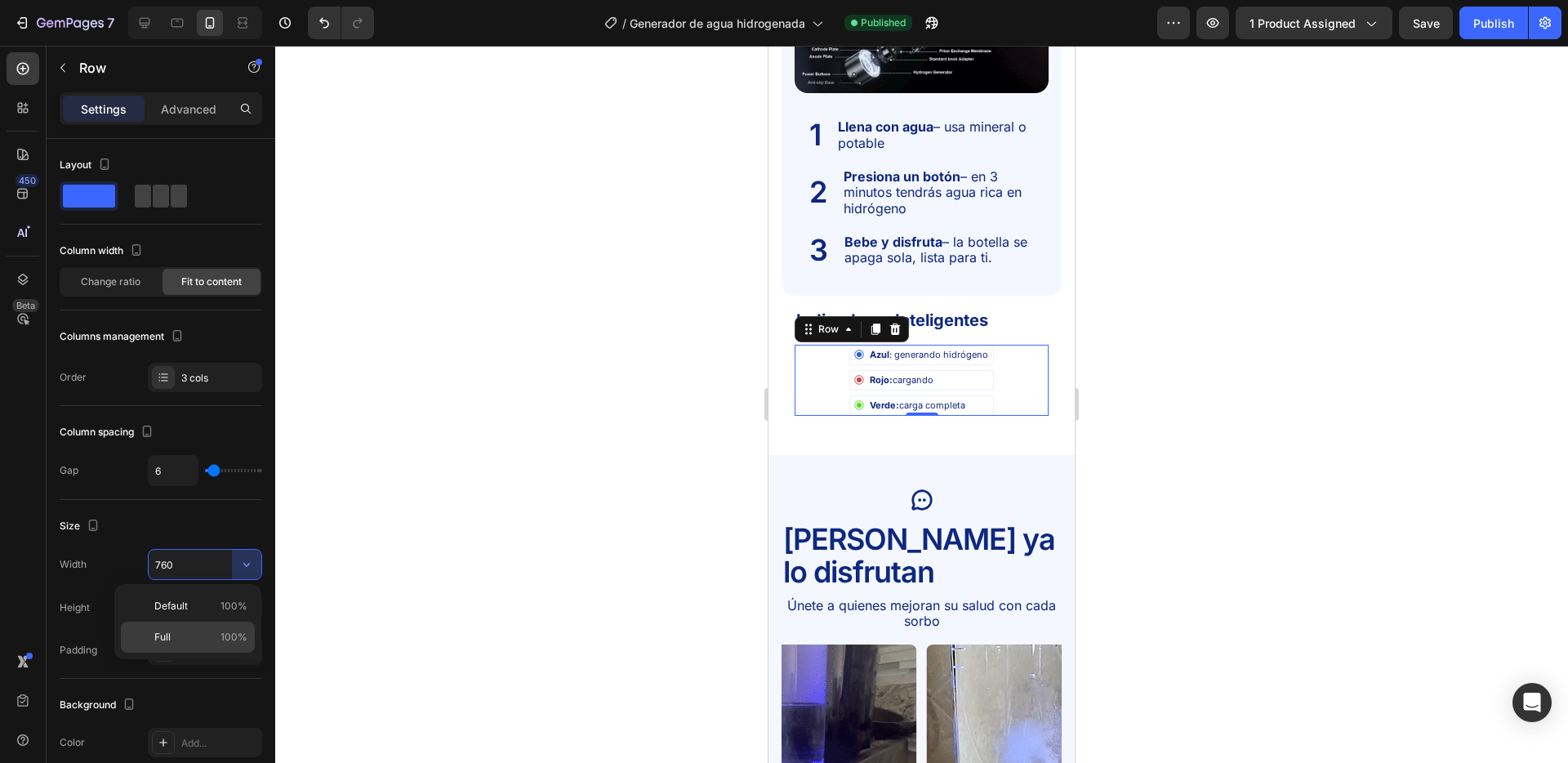
click at [201, 630] on p "Full 100%" at bounding box center [201, 637] width 93 height 15
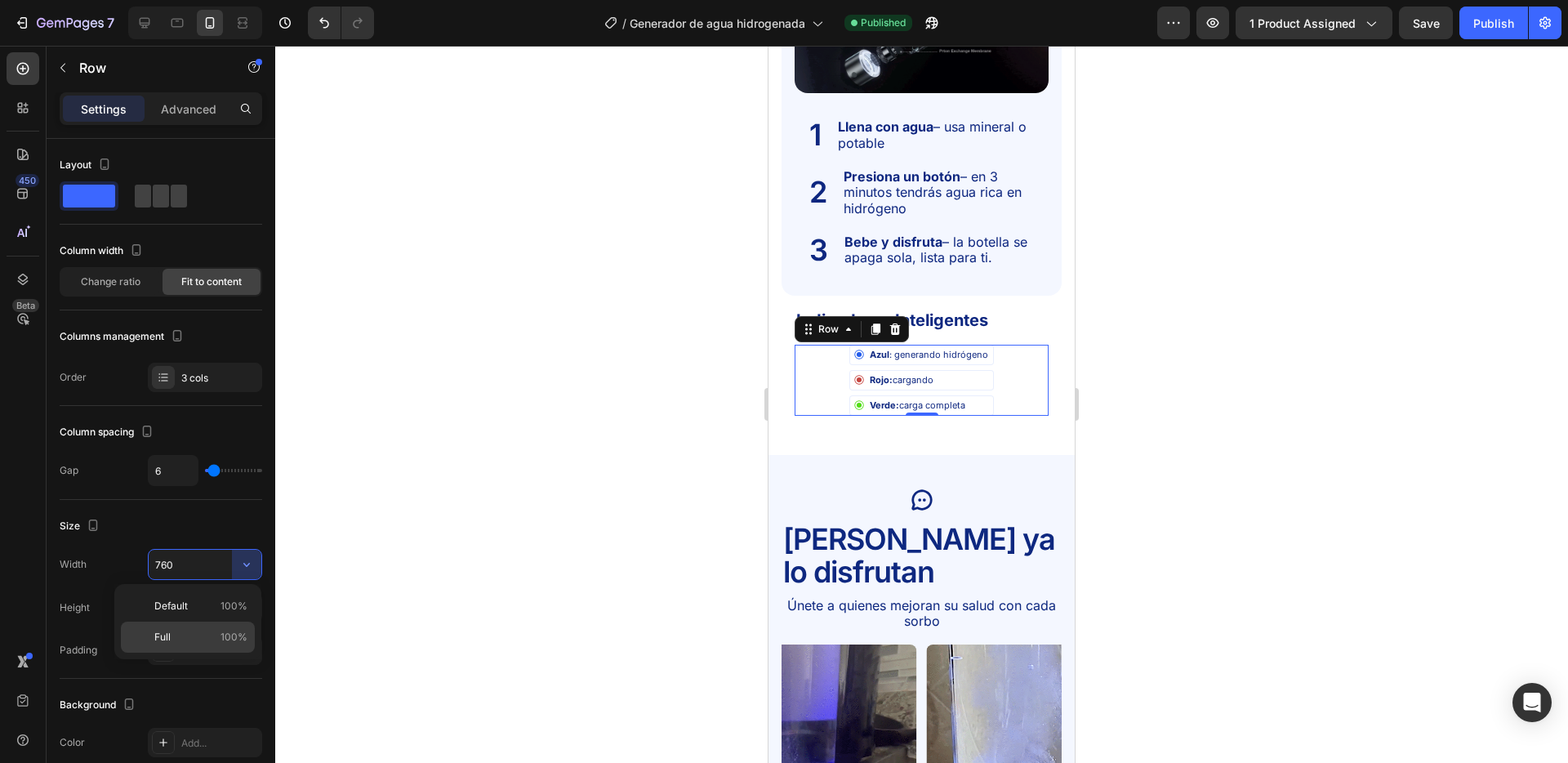
type input "100%"
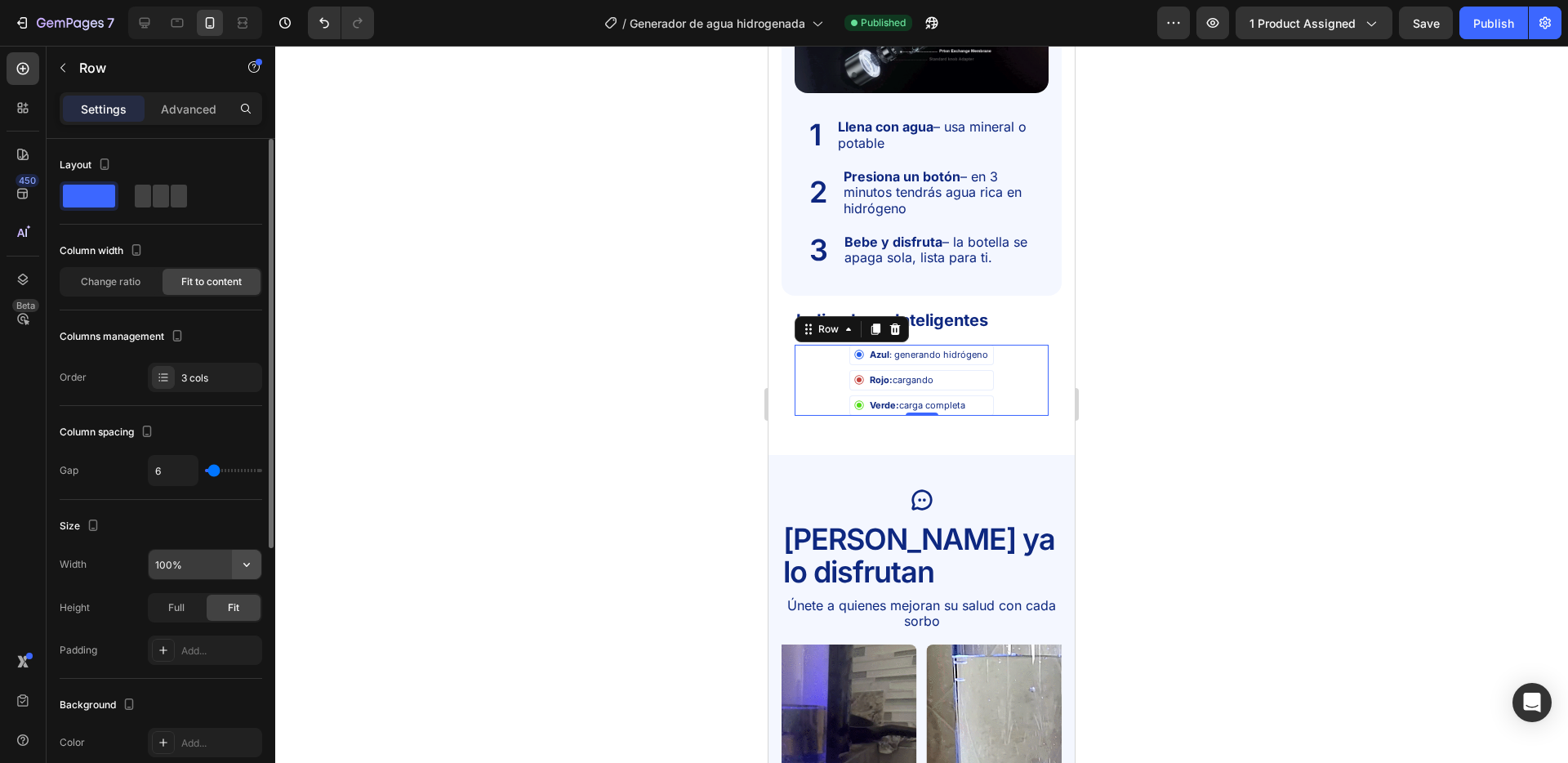
click at [247, 557] on icon "button" at bounding box center [247, 564] width 16 height 16
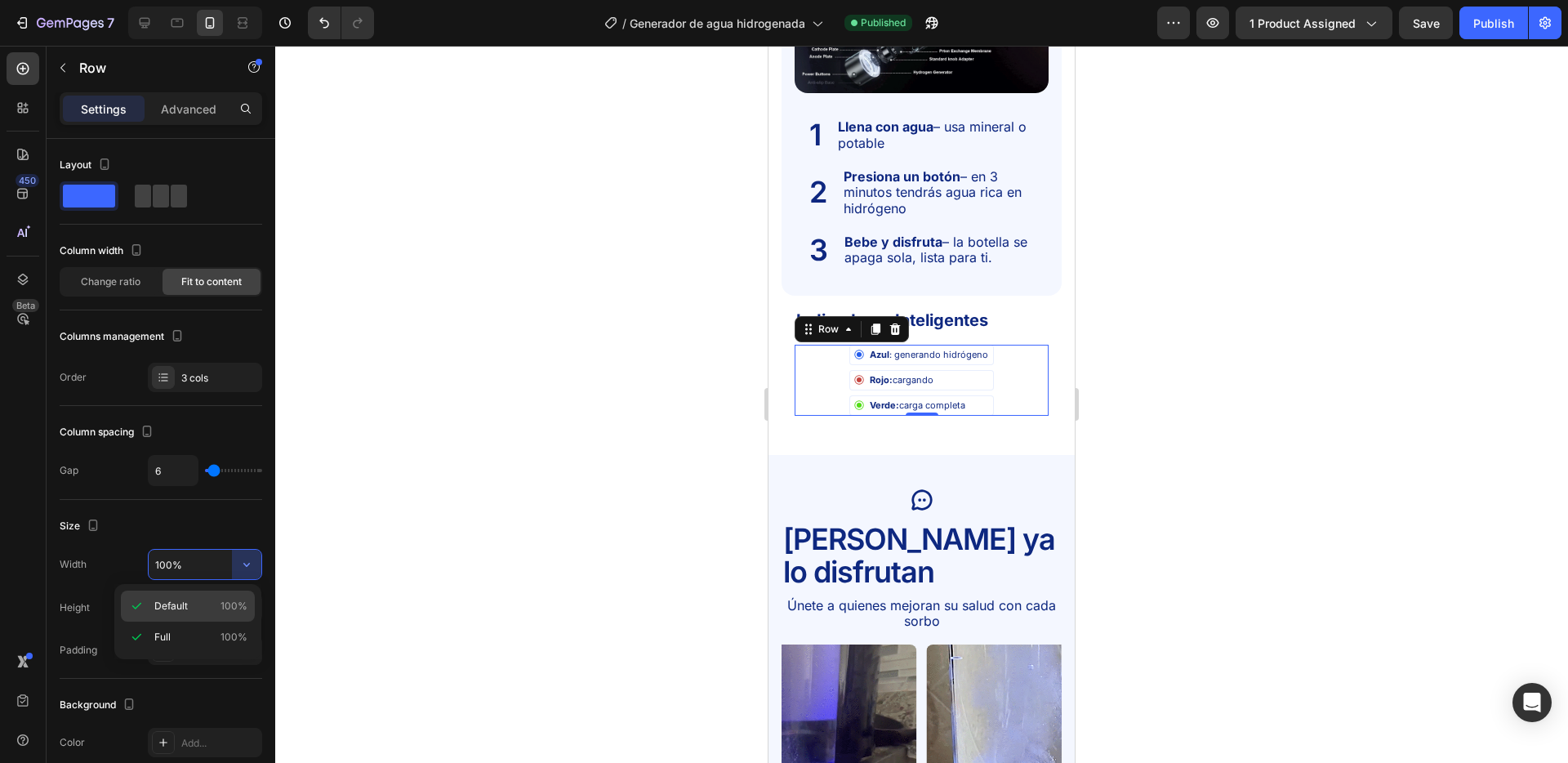
click at [221, 602] on span "100%" at bounding box center [234, 606] width 27 height 15
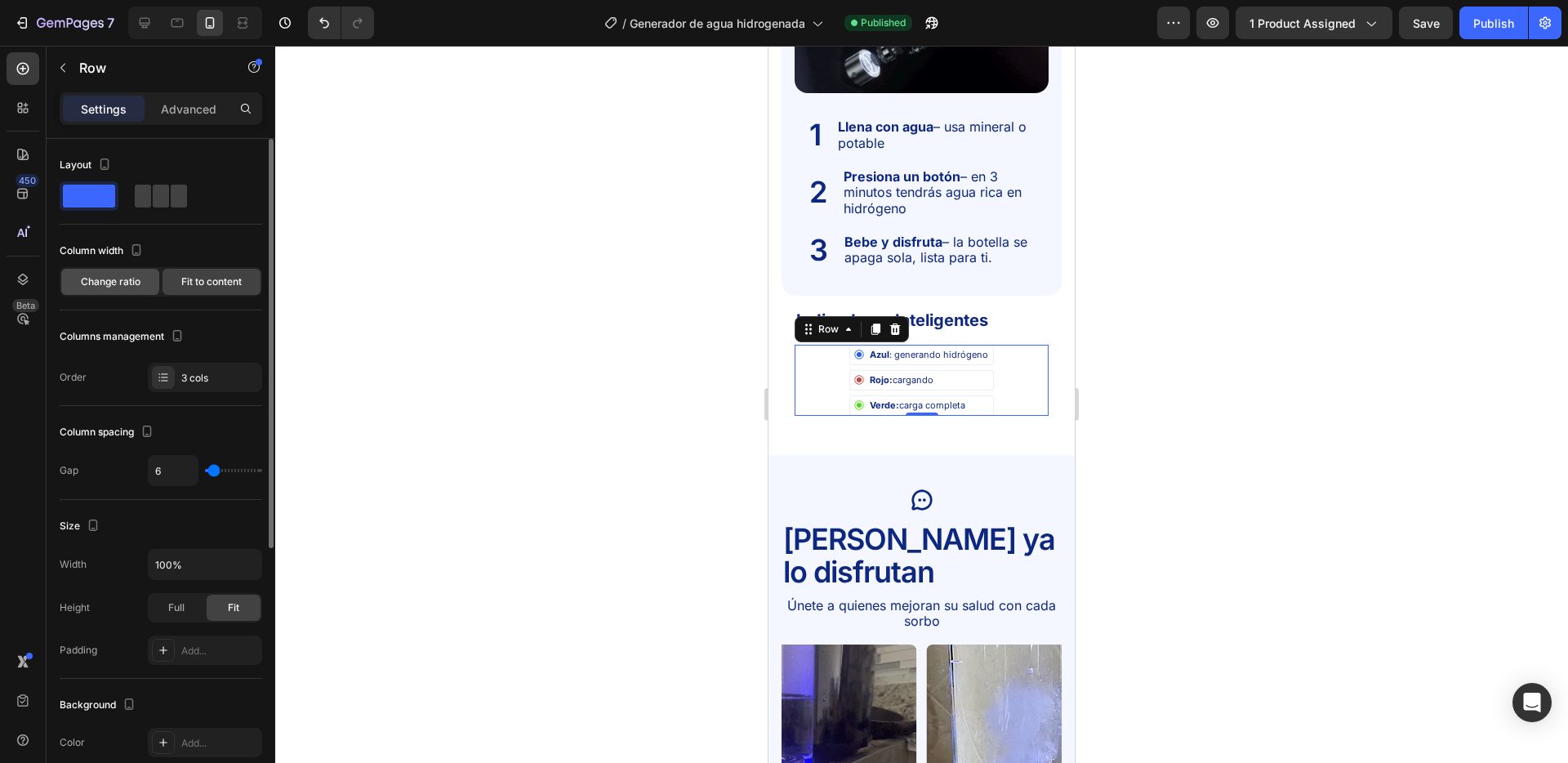
click at [104, 281] on span "Change ratio" at bounding box center [111, 281] width 60 height 15
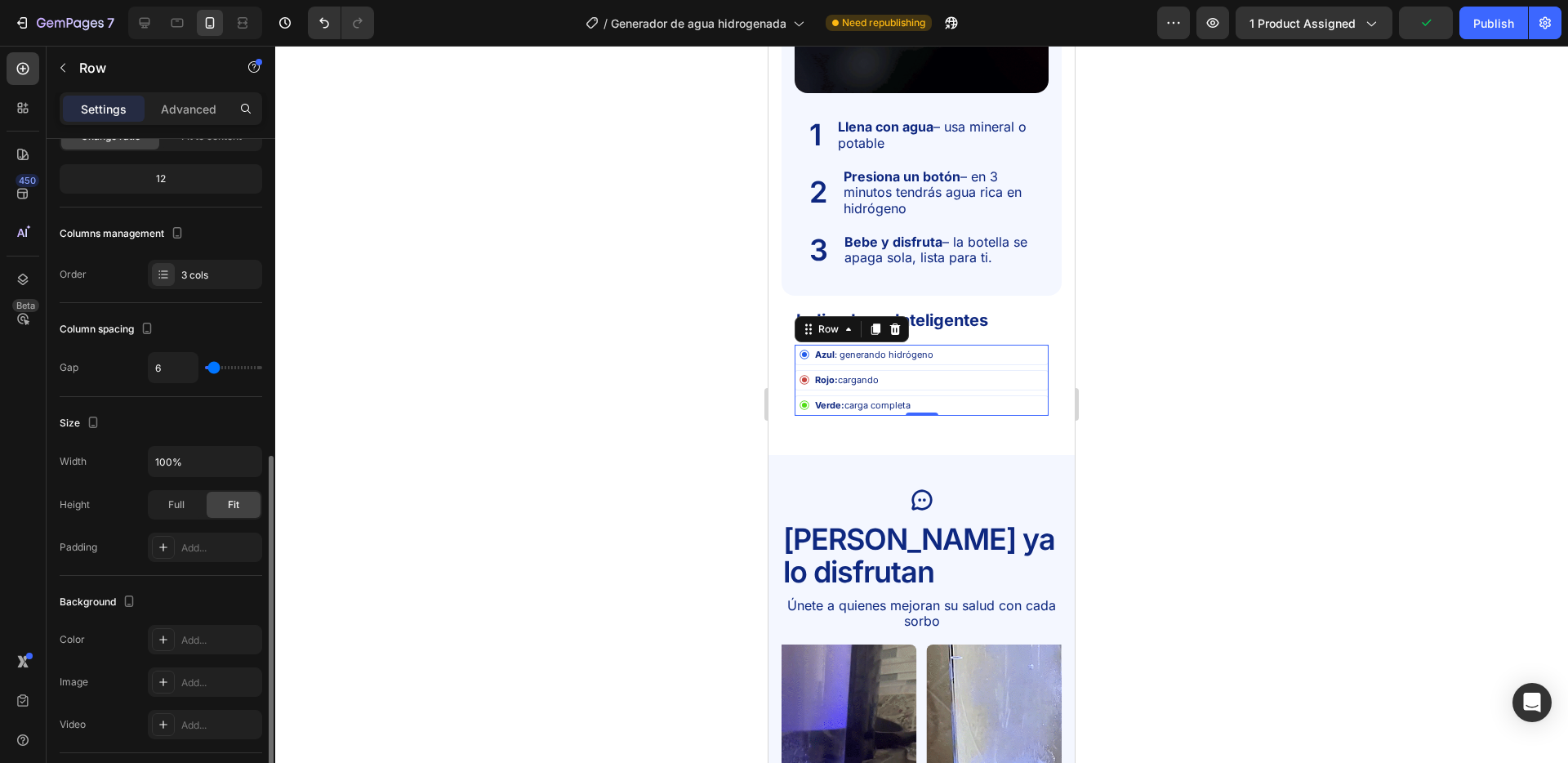
scroll to position [282, 0]
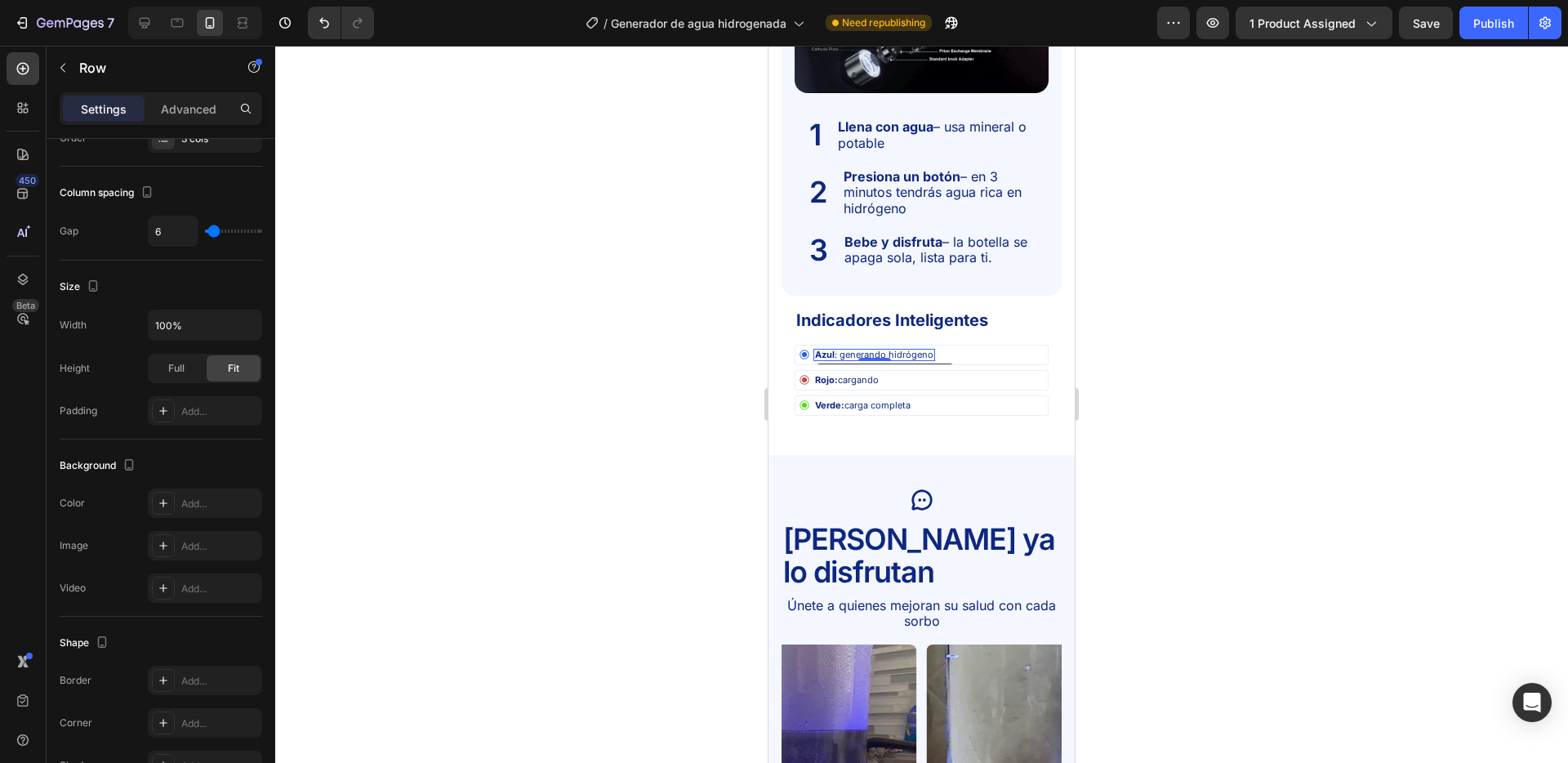
click at [846, 357] on p "Azul : generando hidrógeno" at bounding box center [874, 355] width 119 height 9
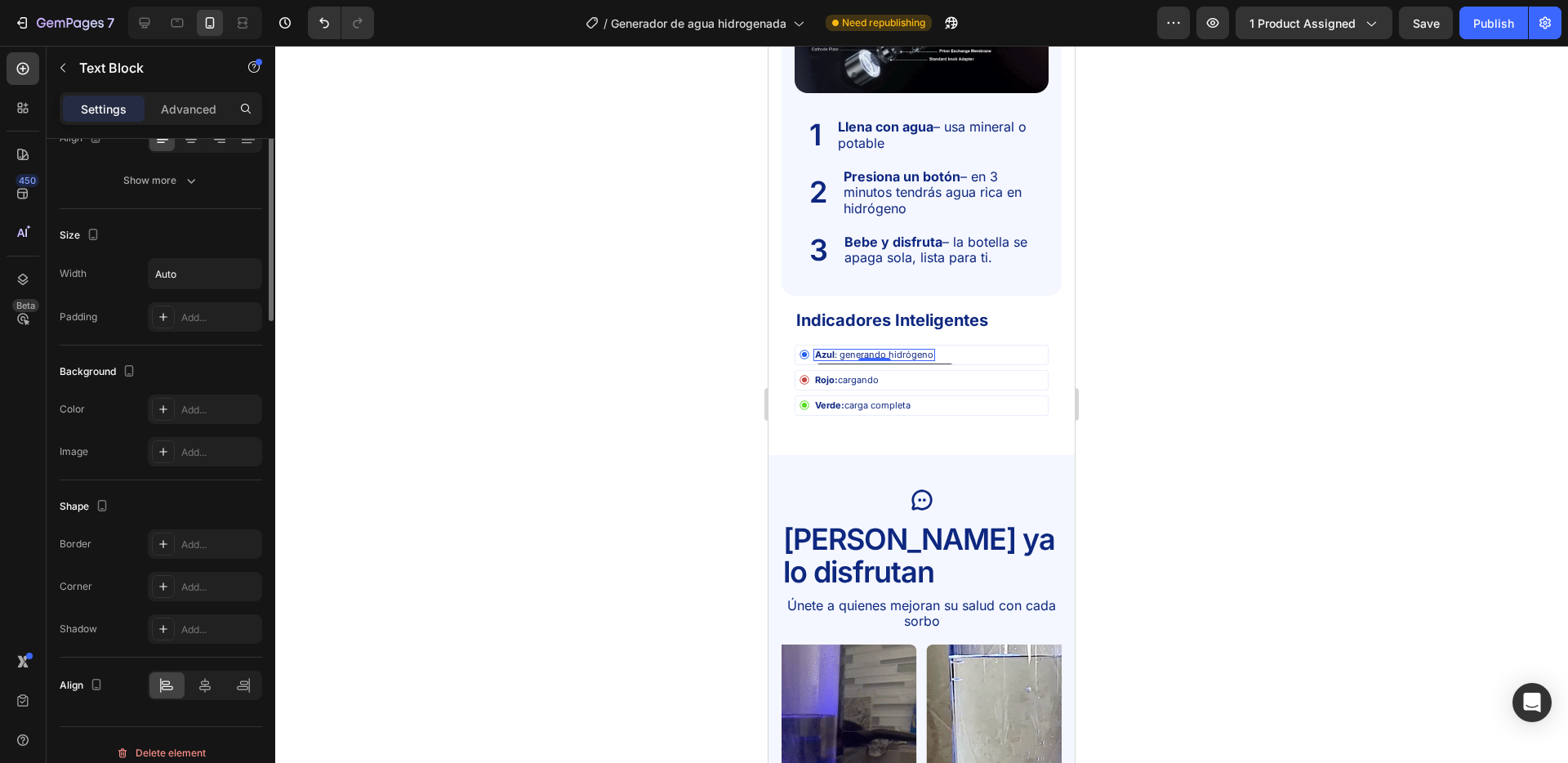
scroll to position [0, 0]
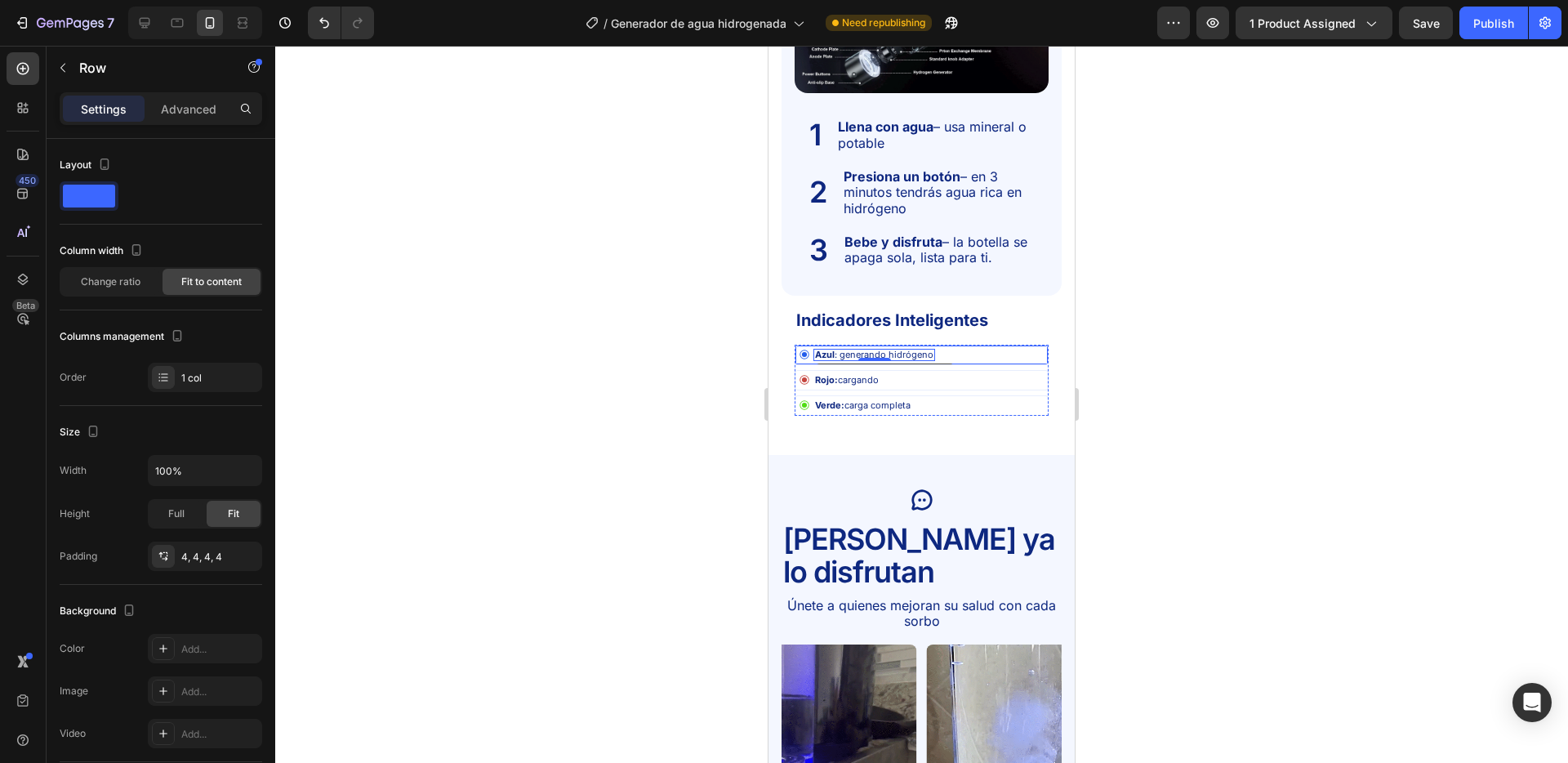
click at [957, 357] on div "Icon Azul : generando hidrógeno Text Block 0 Row Row" at bounding box center [922, 355] width 254 height 21
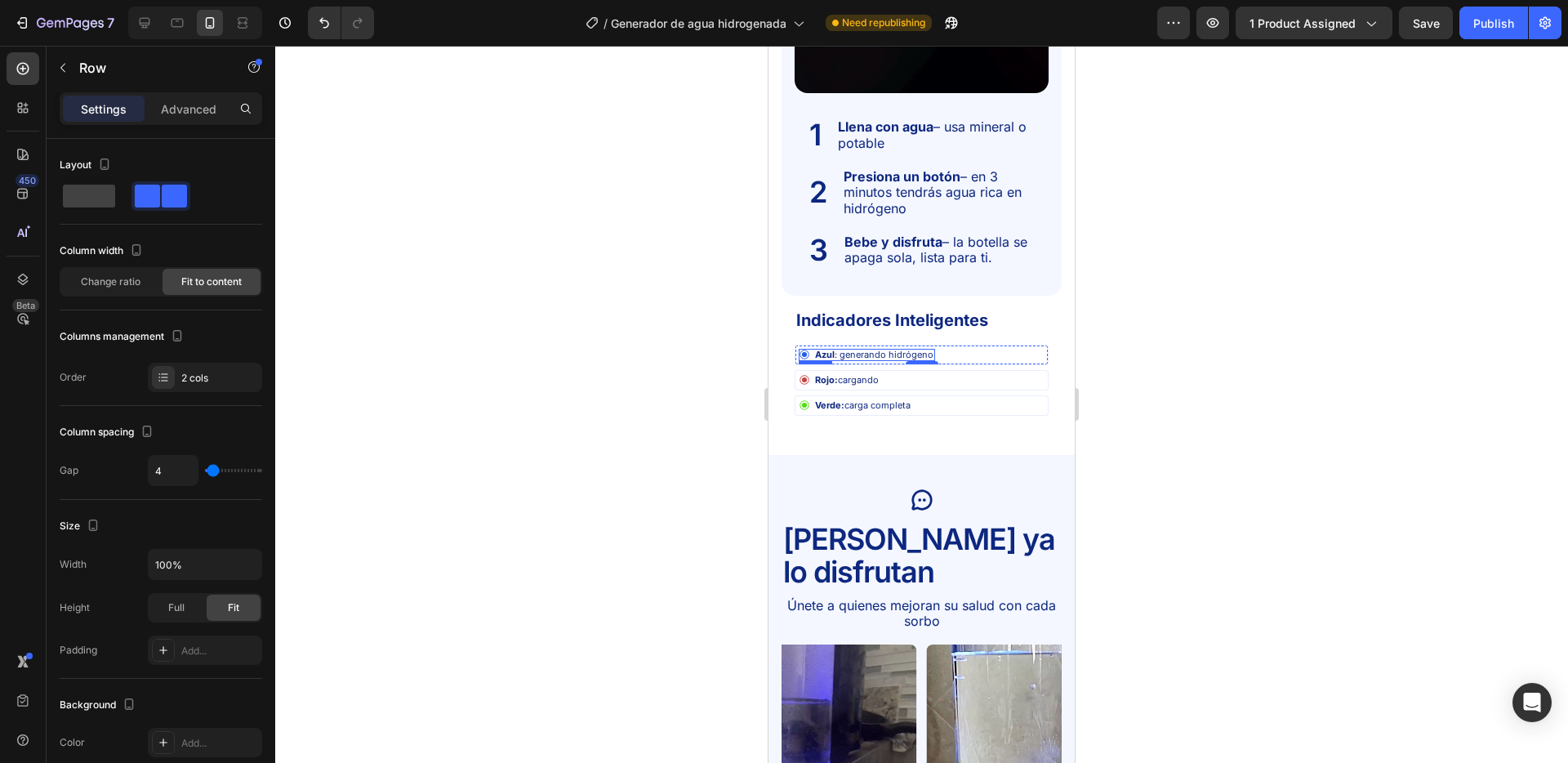
click at [811, 357] on div "Icon Azul : generando hidrógeno Text Block Row" at bounding box center [867, 355] width 136 height 13
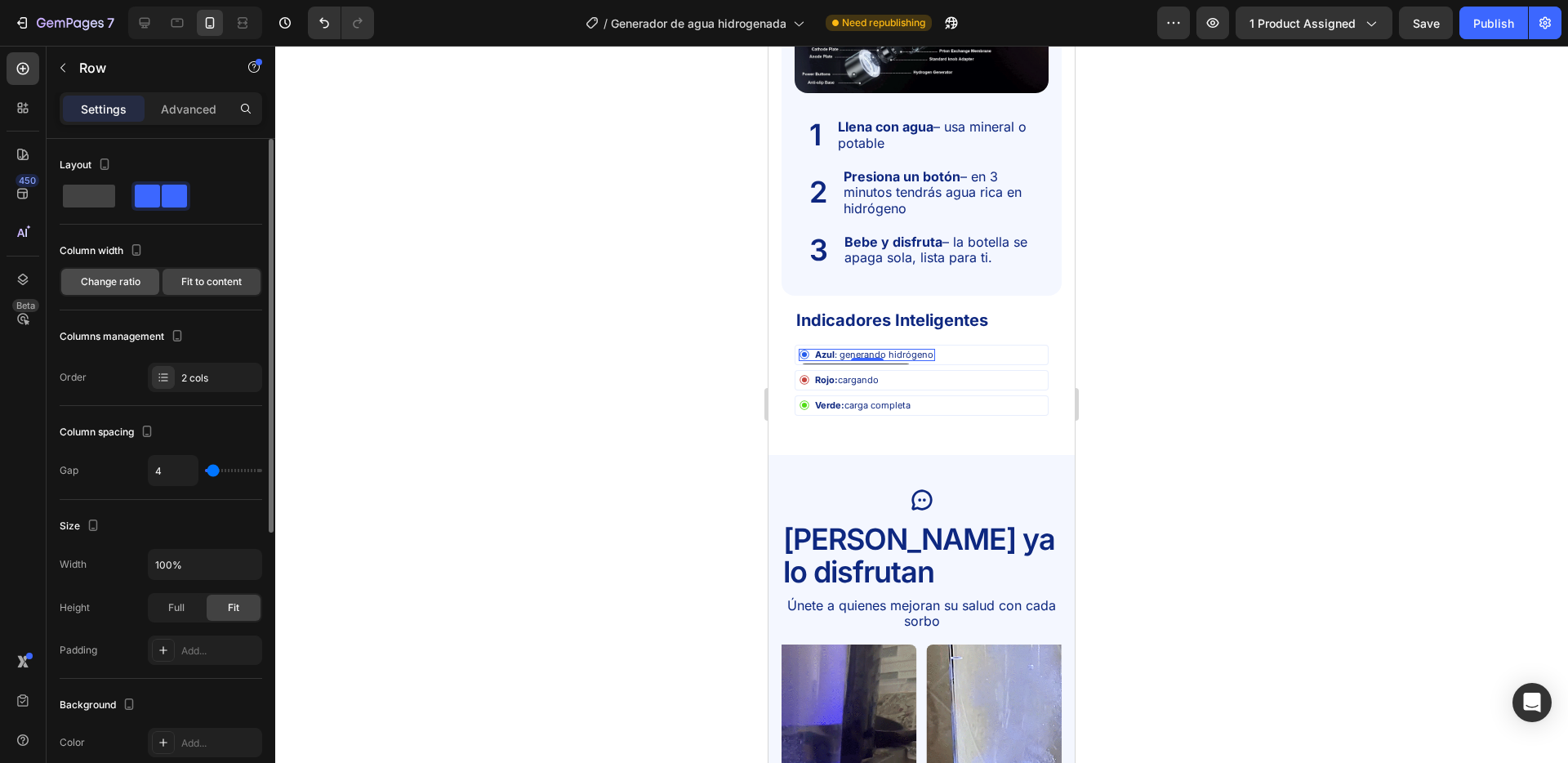
click at [110, 273] on div "Change ratio" at bounding box center [111, 281] width 98 height 26
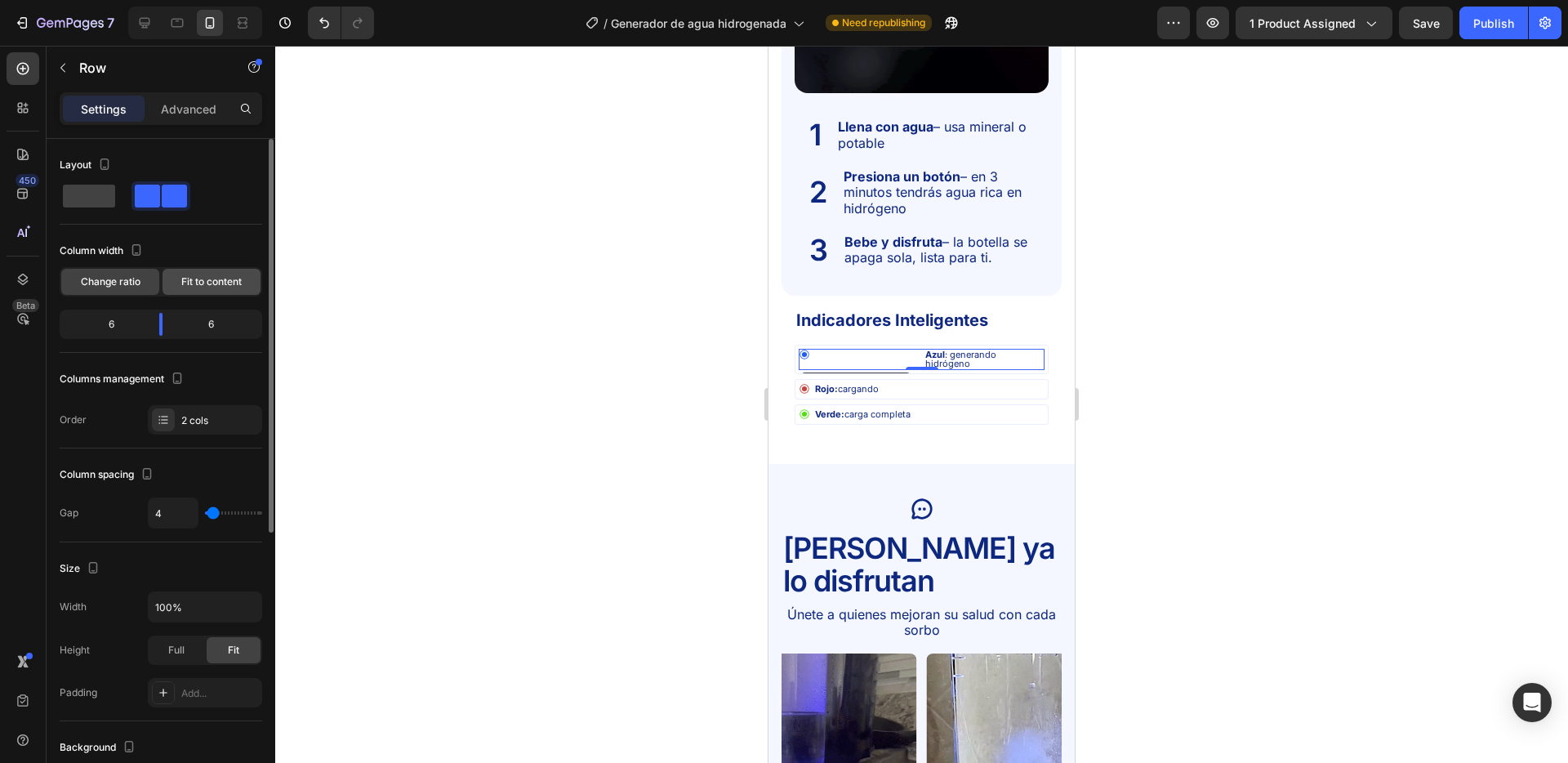
click at [236, 288] on span "Fit to content" at bounding box center [211, 281] width 61 height 15
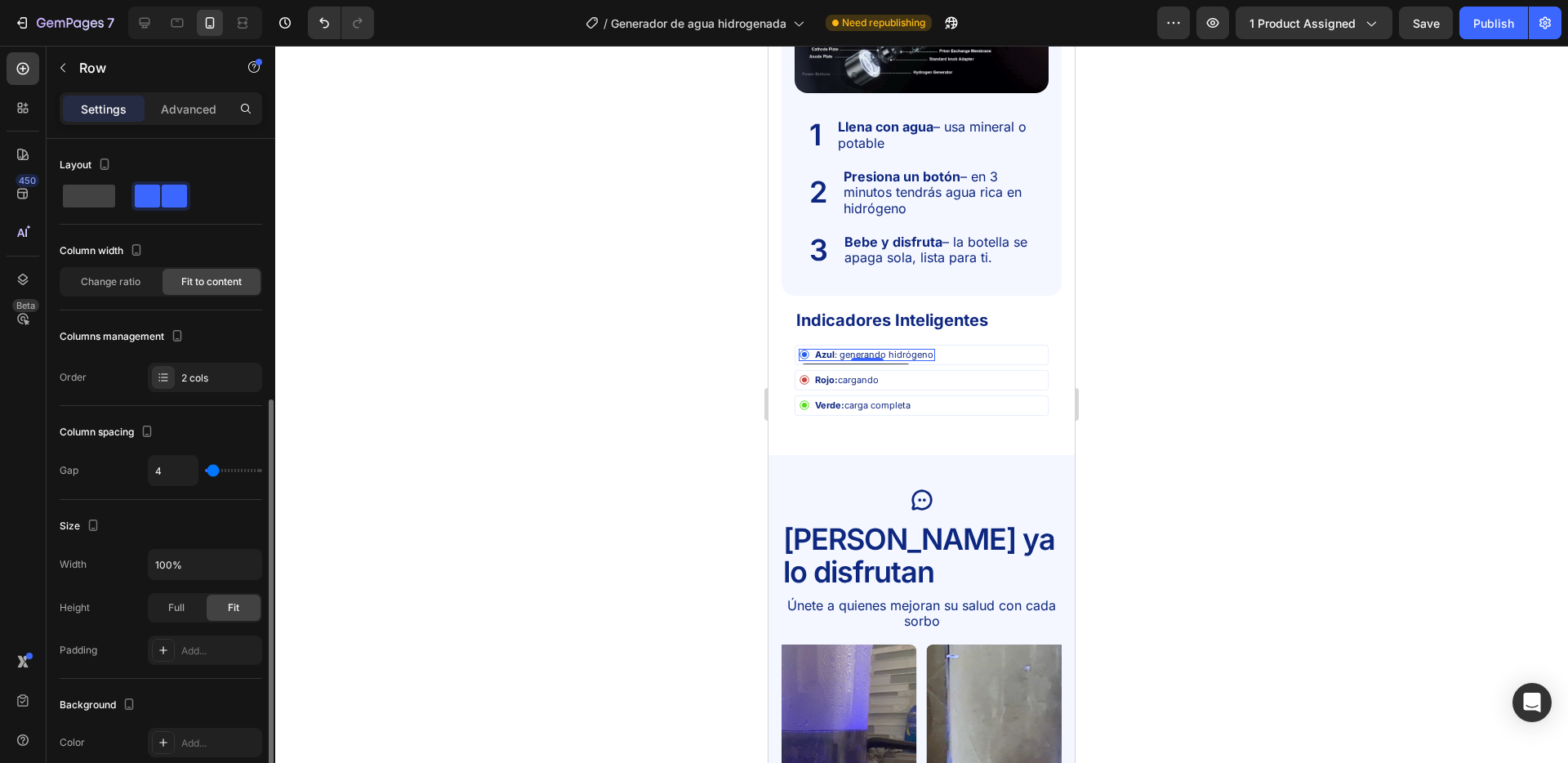
scroll to position [470, 0]
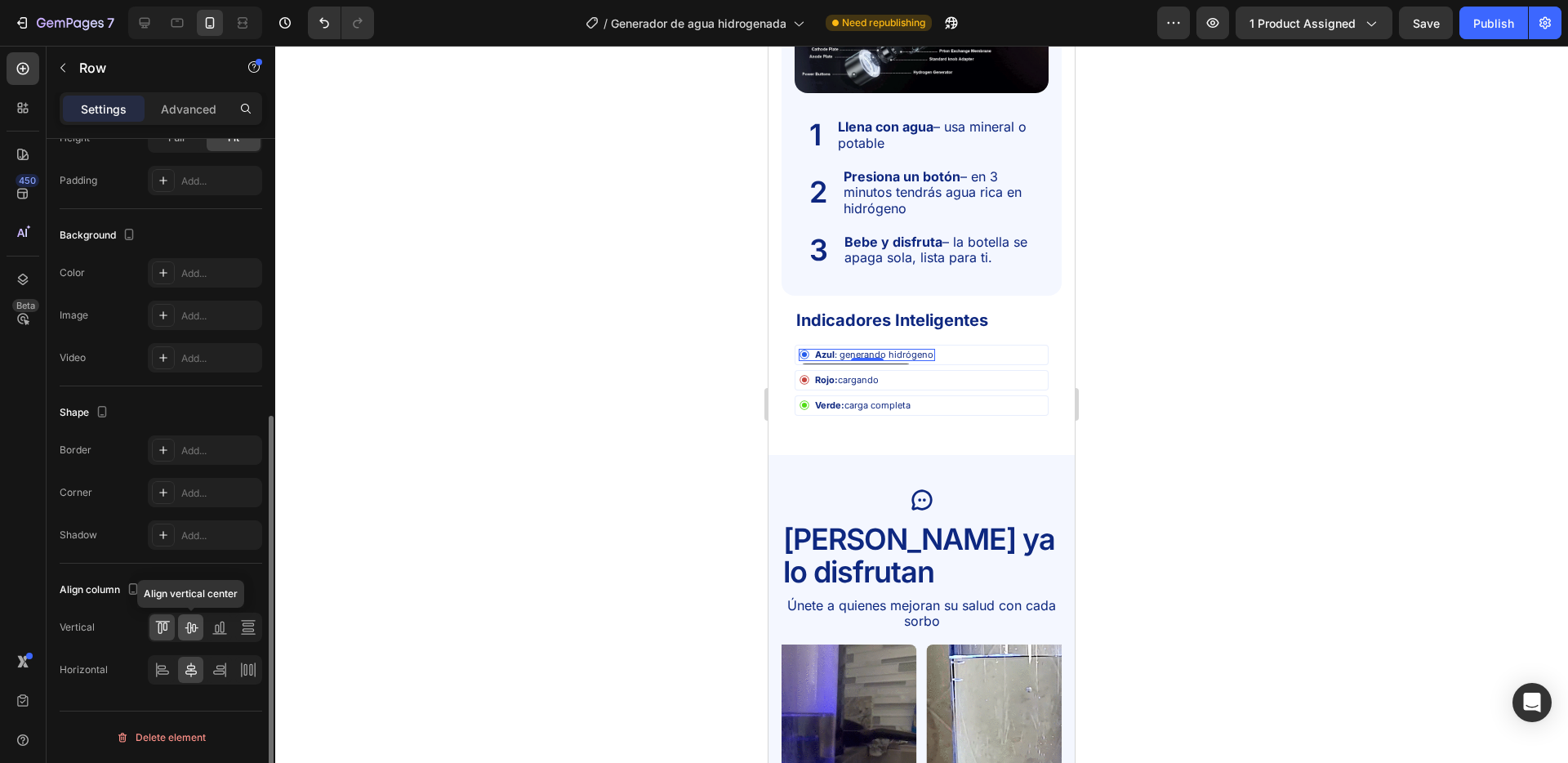
click at [193, 632] on icon at bounding box center [191, 627] width 16 height 16
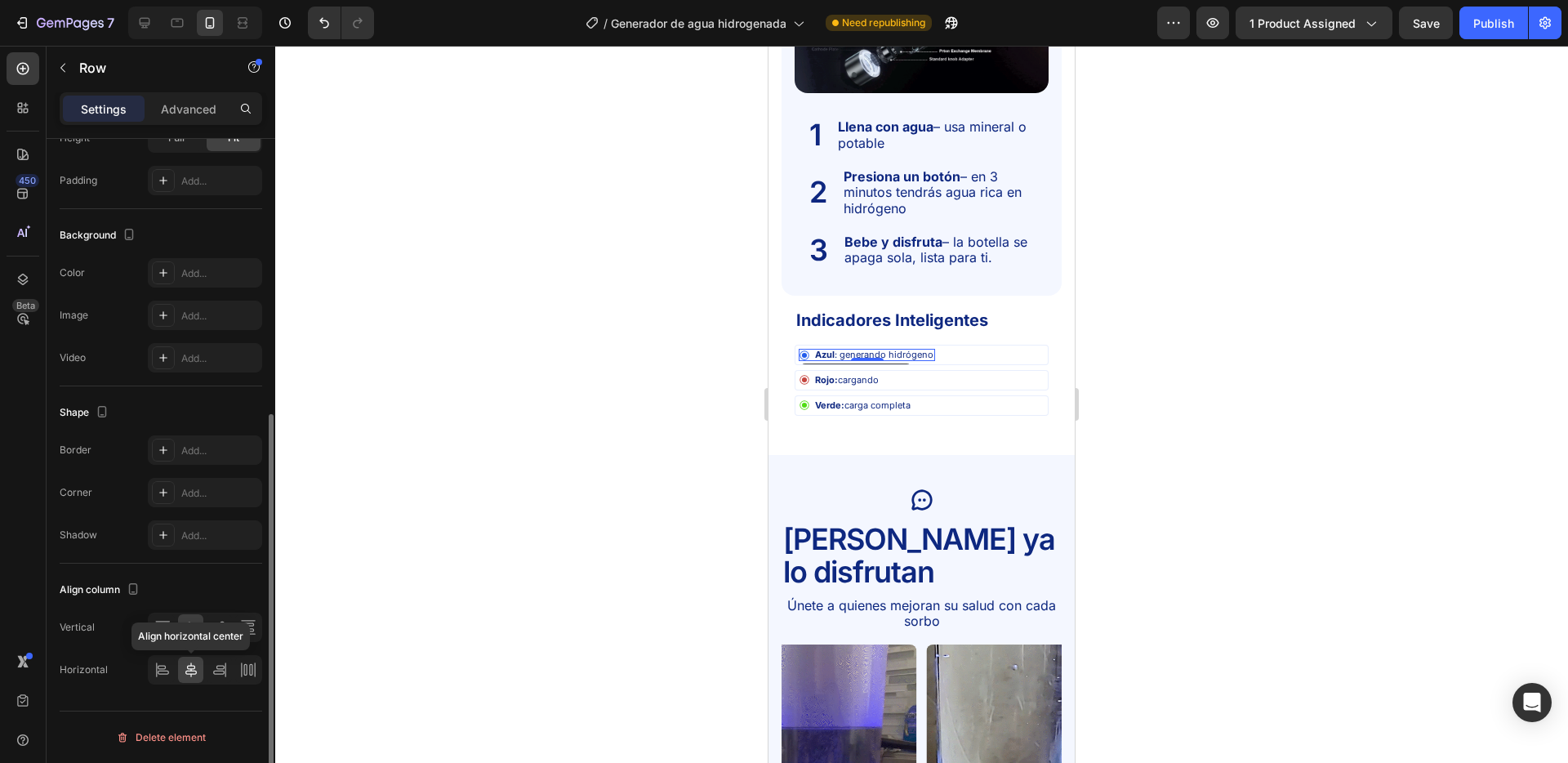
click at [195, 671] on icon at bounding box center [191, 670] width 16 height 16
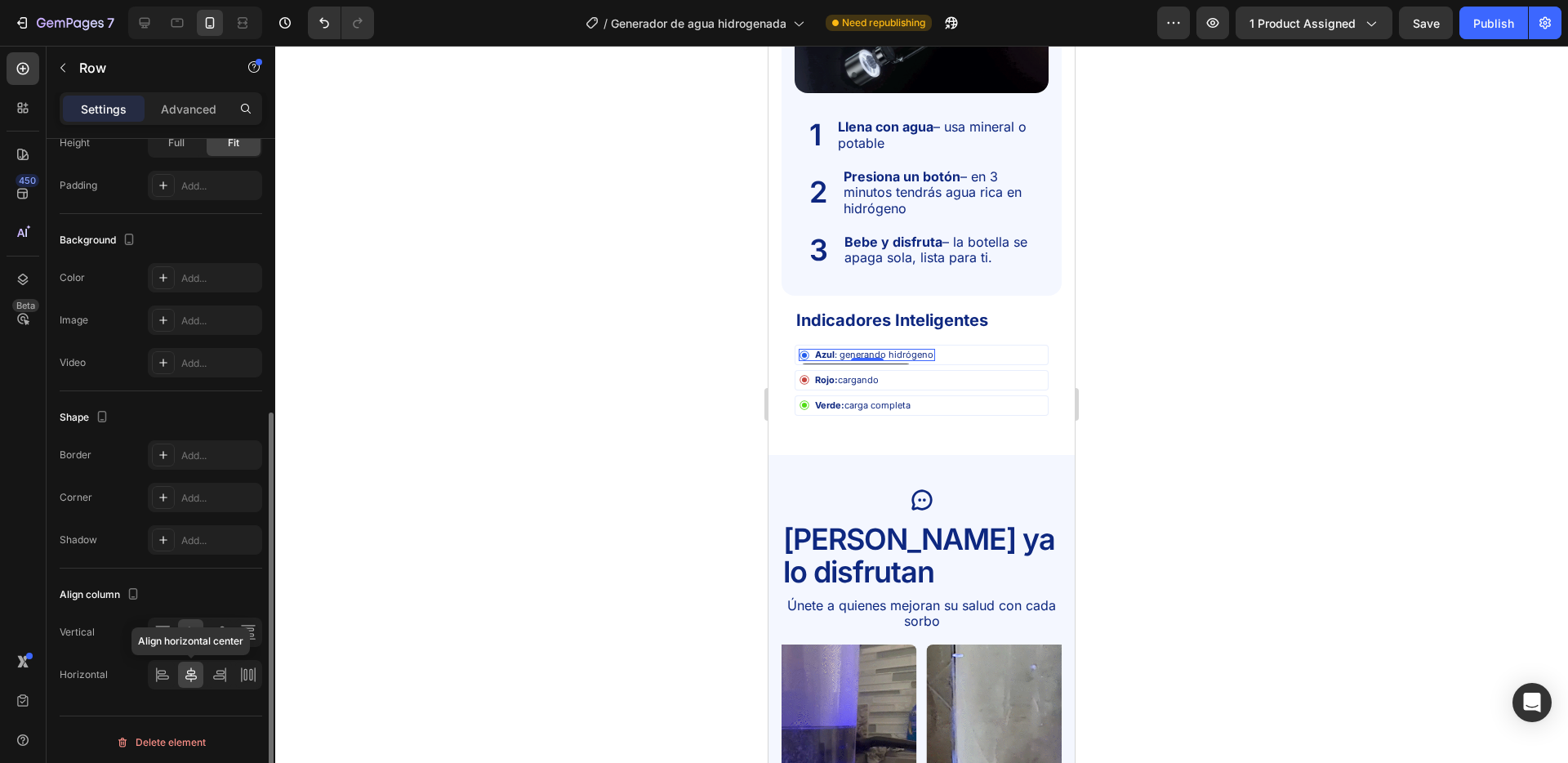
click at [195, 671] on icon at bounding box center [191, 675] width 16 height 16
drag, startPoint x: 195, startPoint y: 671, endPoint x: 250, endPoint y: 630, distance: 68.6
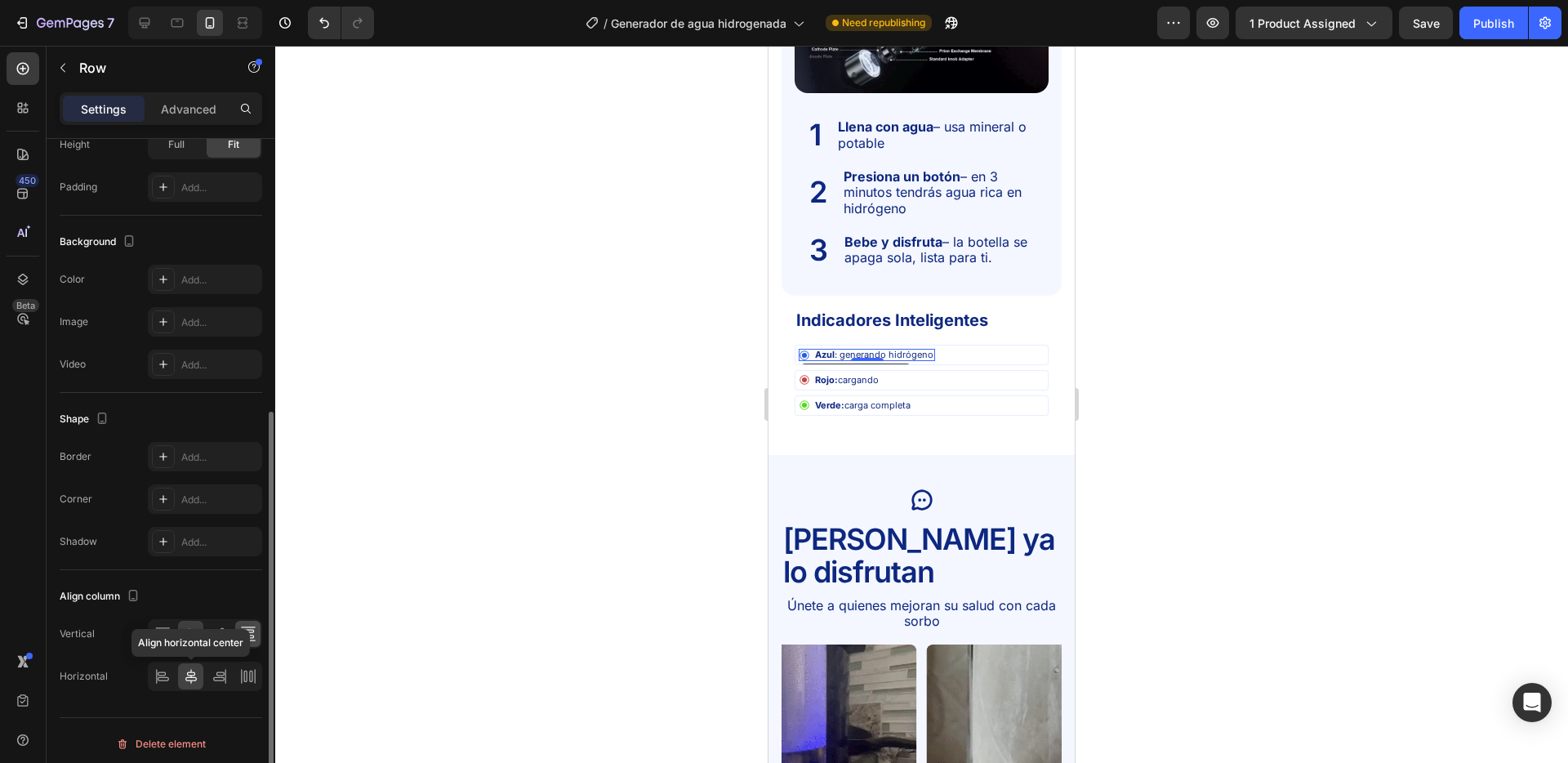
click at [195, 671] on icon at bounding box center [191, 676] width 16 height 16
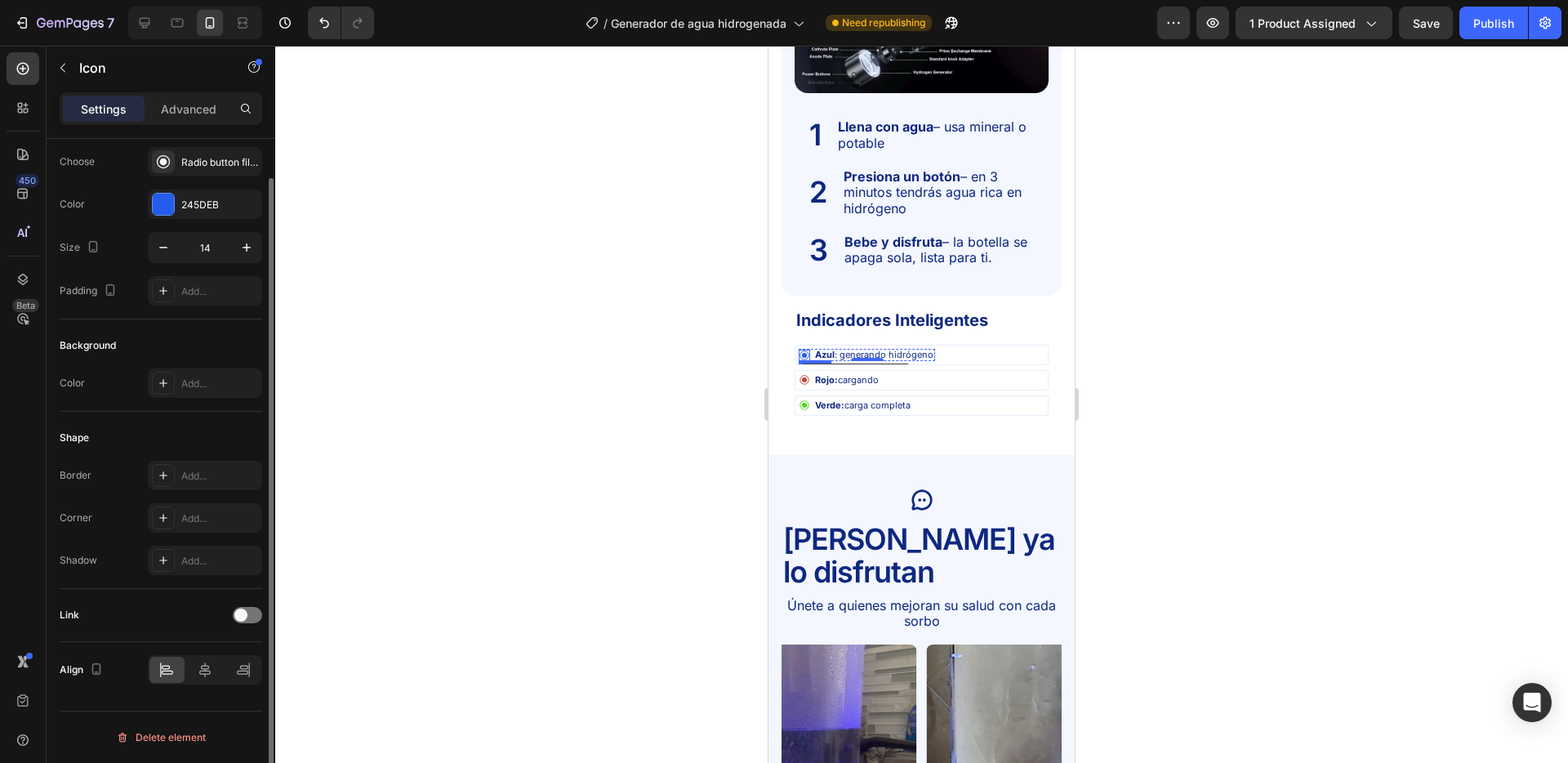
scroll to position [0, 0]
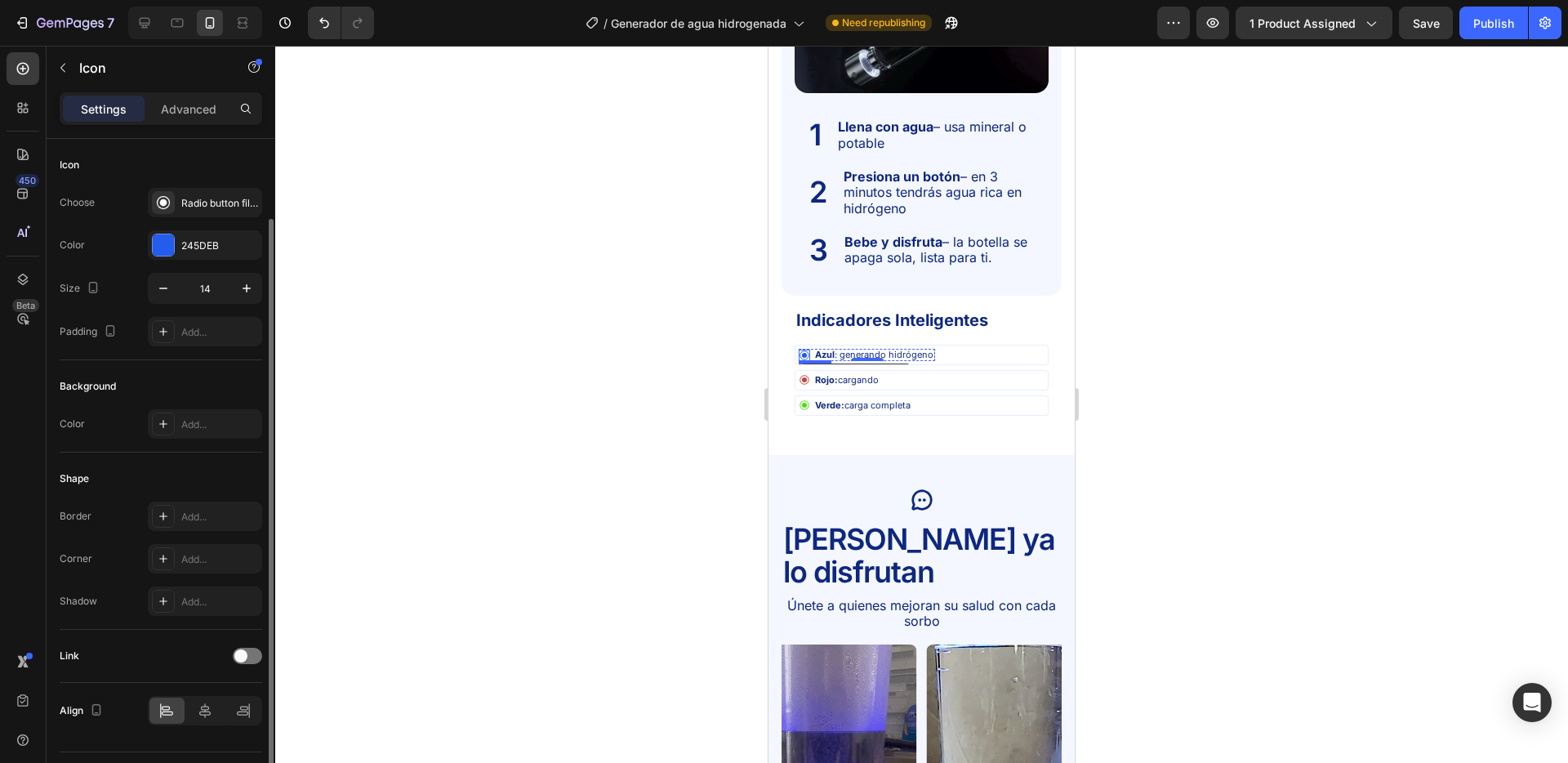
click at [809, 356] on icon at bounding box center [804, 355] width 12 height 12
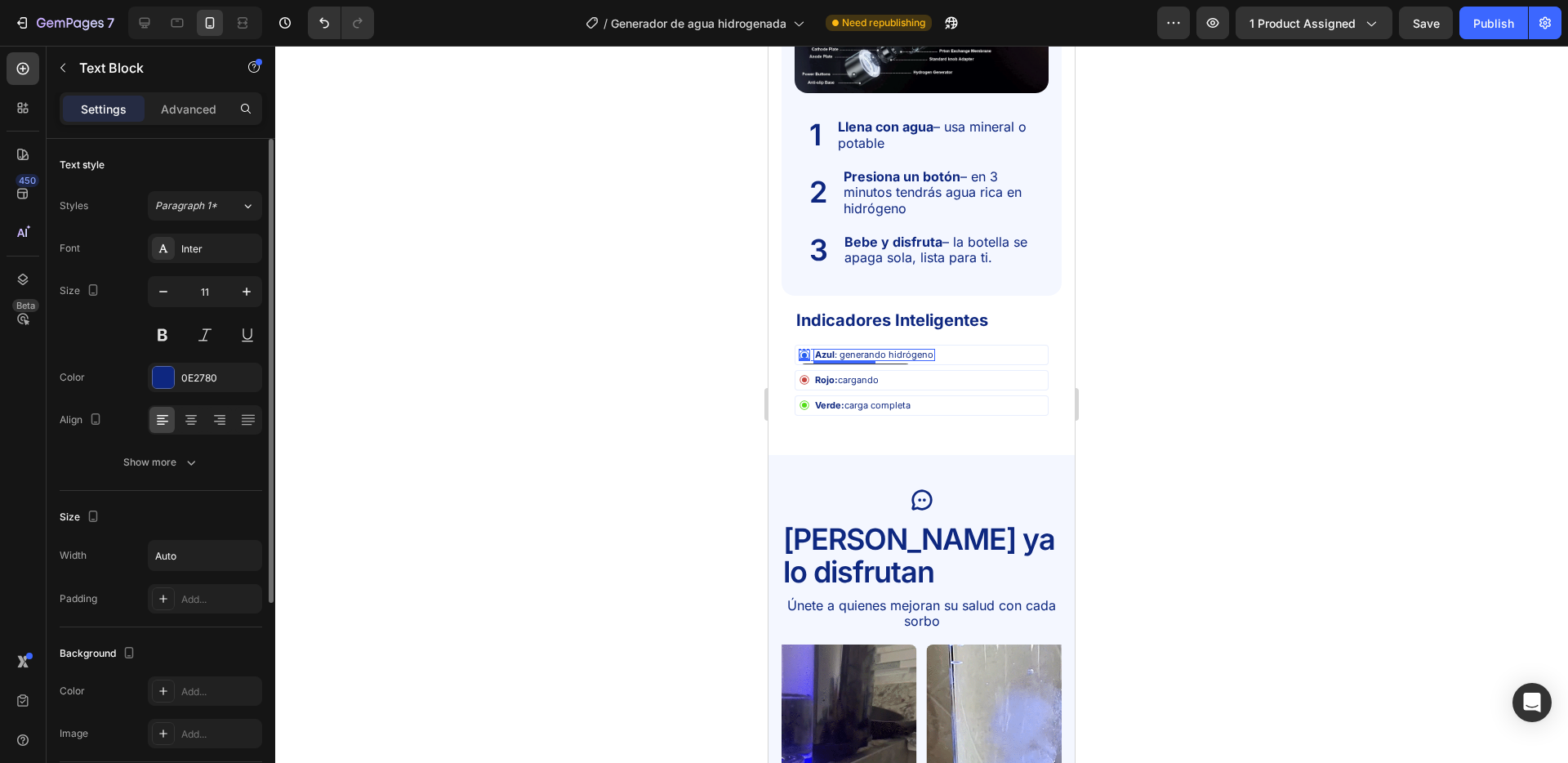
click at [814, 355] on div "Azul : generando hidrógeno" at bounding box center [875, 355] width 122 height 13
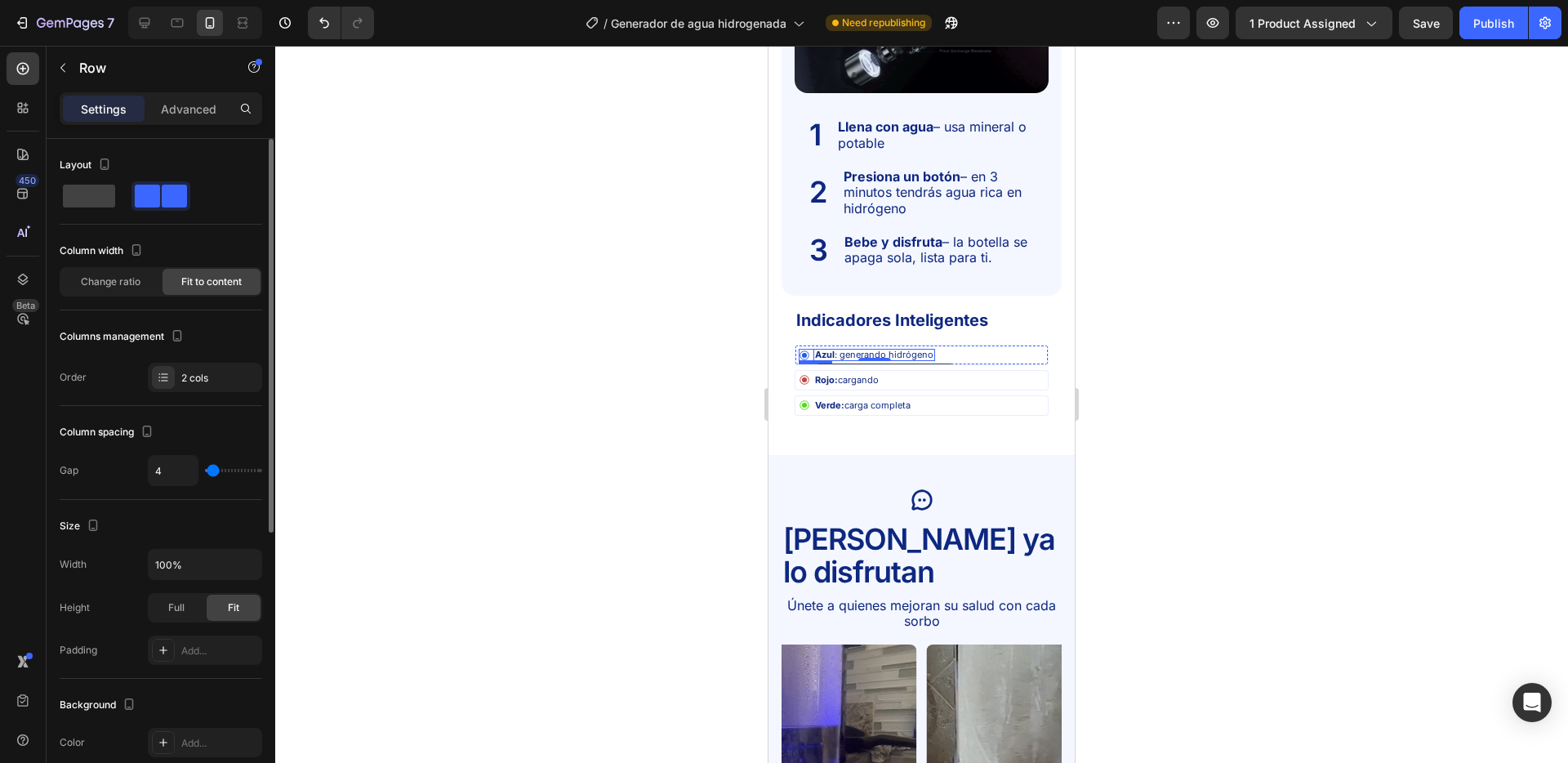
click at [811, 355] on div "Icon Azul : generando hidrógeno Text Block 0 Row" at bounding box center [867, 355] width 136 height 13
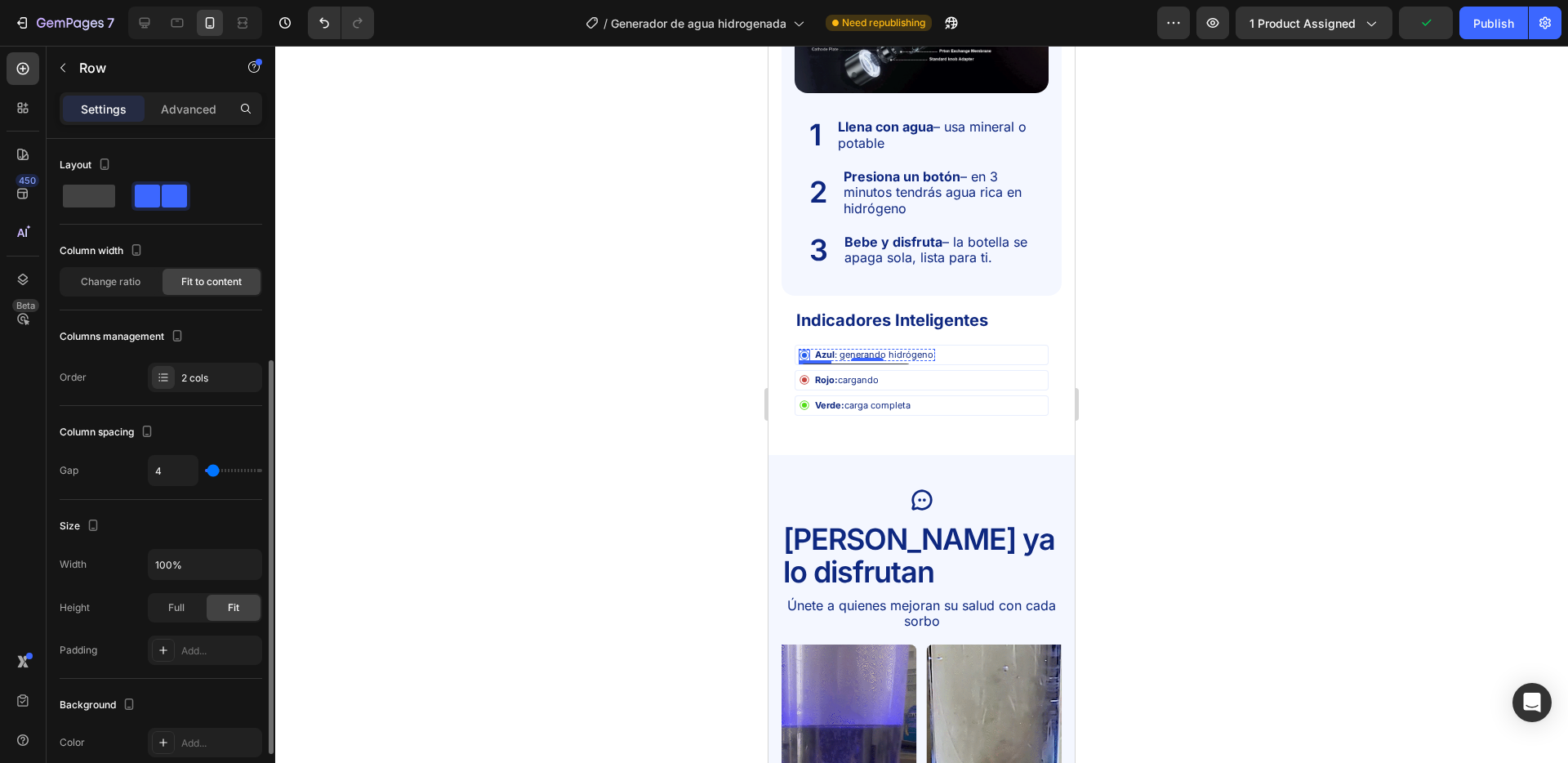
scroll to position [470, 0]
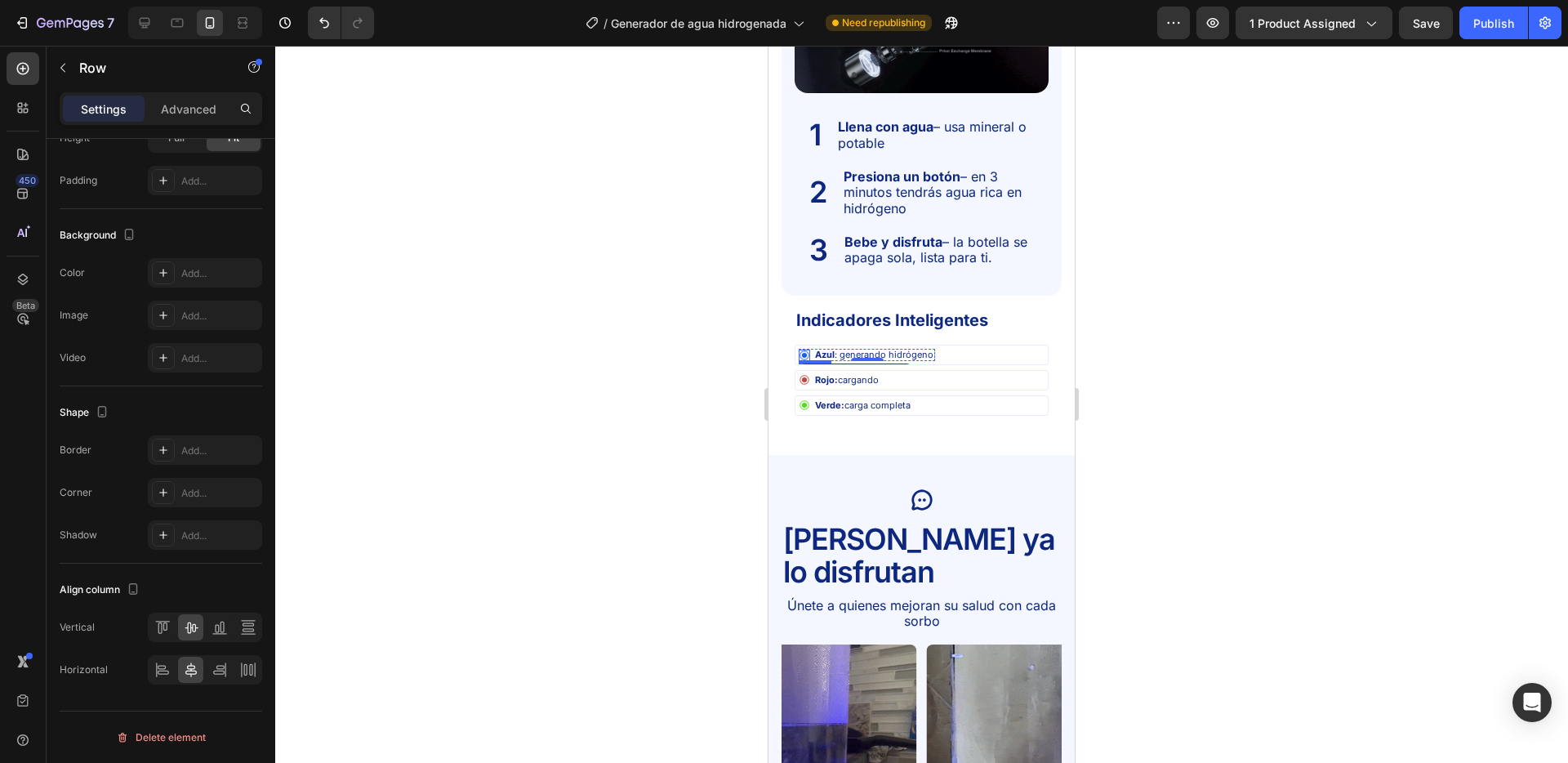
click at [807, 357] on div "Icon" at bounding box center [804, 355] width 12 height 12
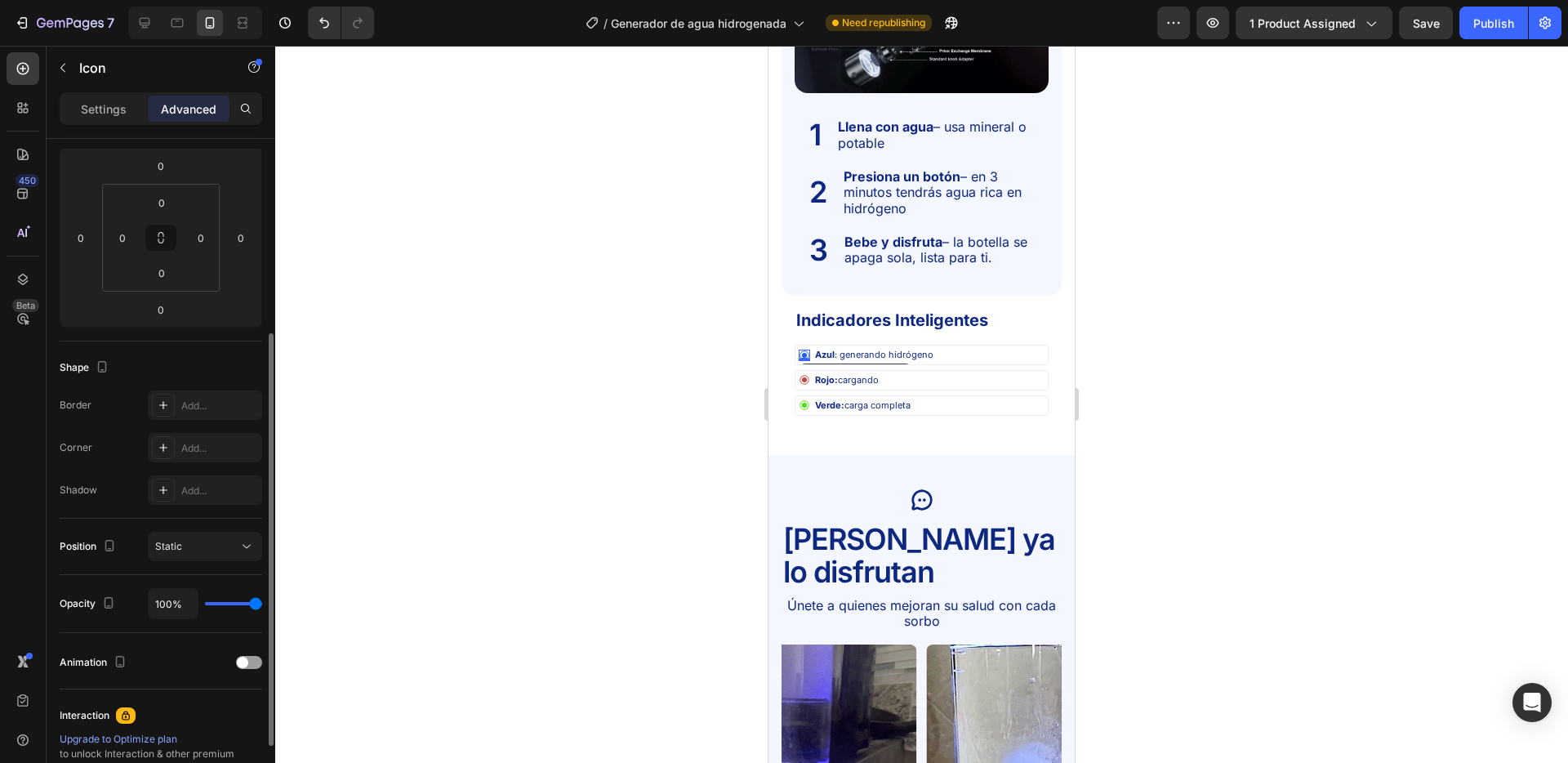
scroll to position [419, 0]
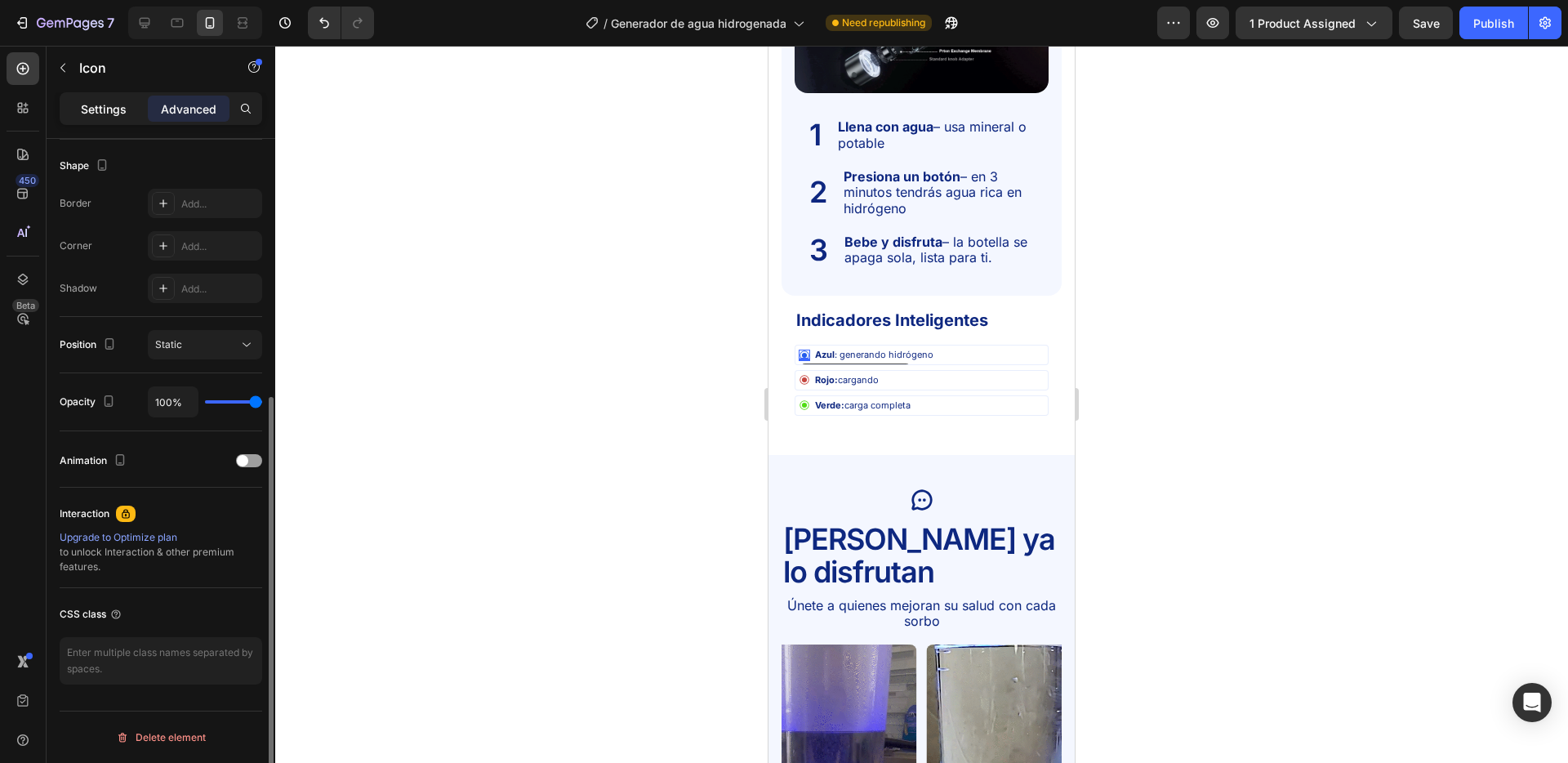
click at [100, 117] on p "Settings" at bounding box center [103, 109] width 45 height 17
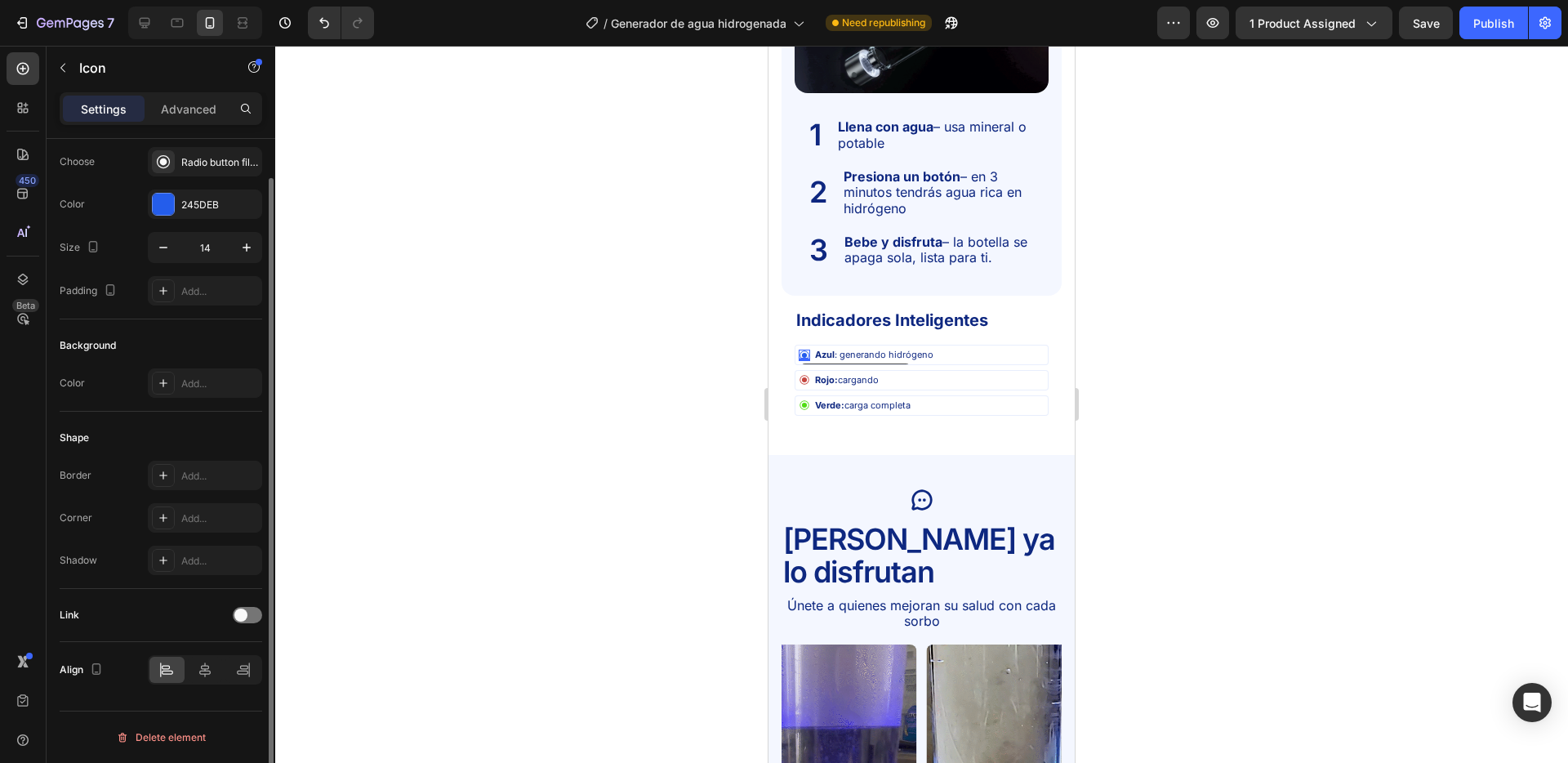
scroll to position [41, 0]
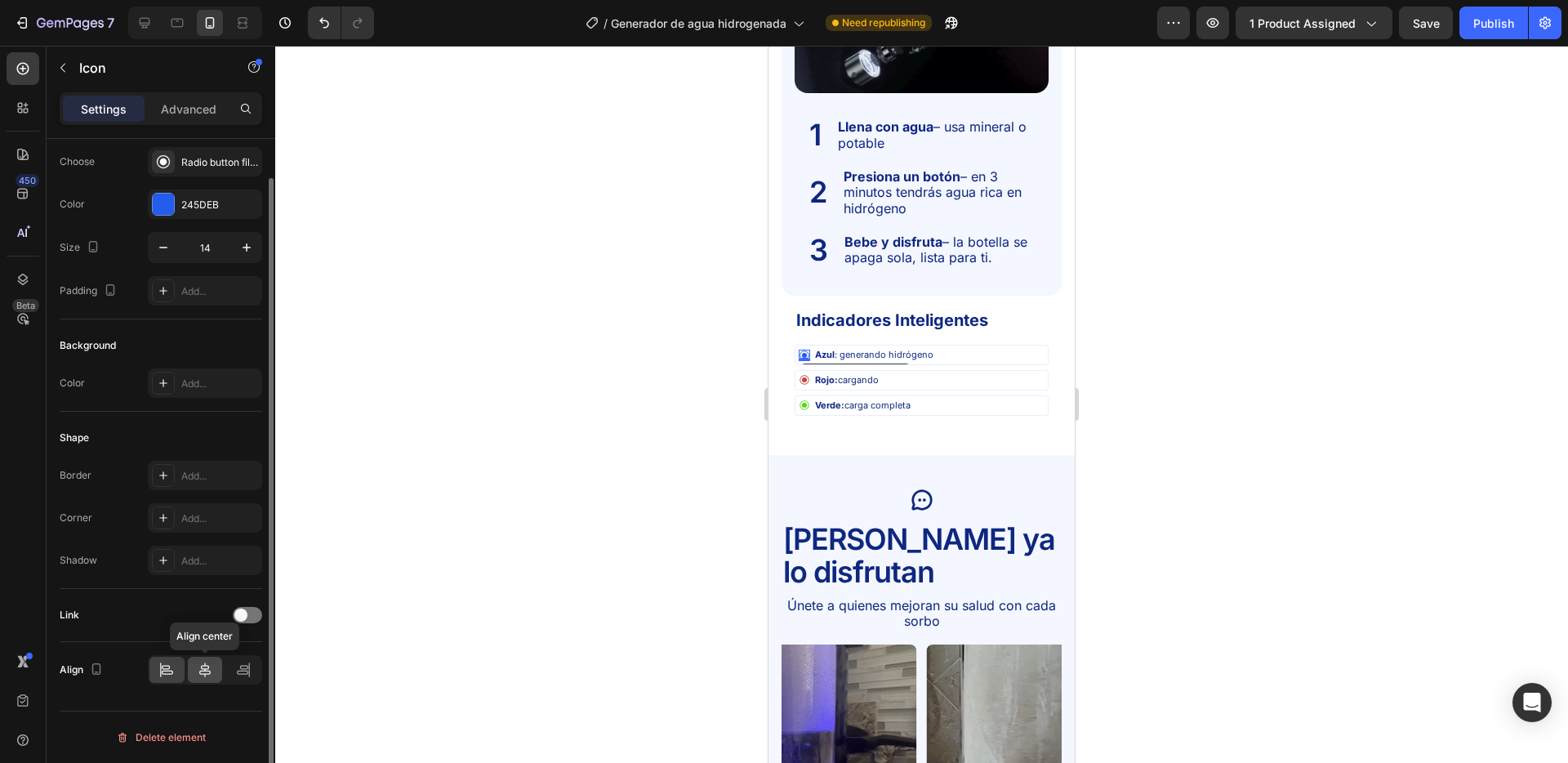
click at [204, 666] on icon at bounding box center [205, 670] width 16 height 16
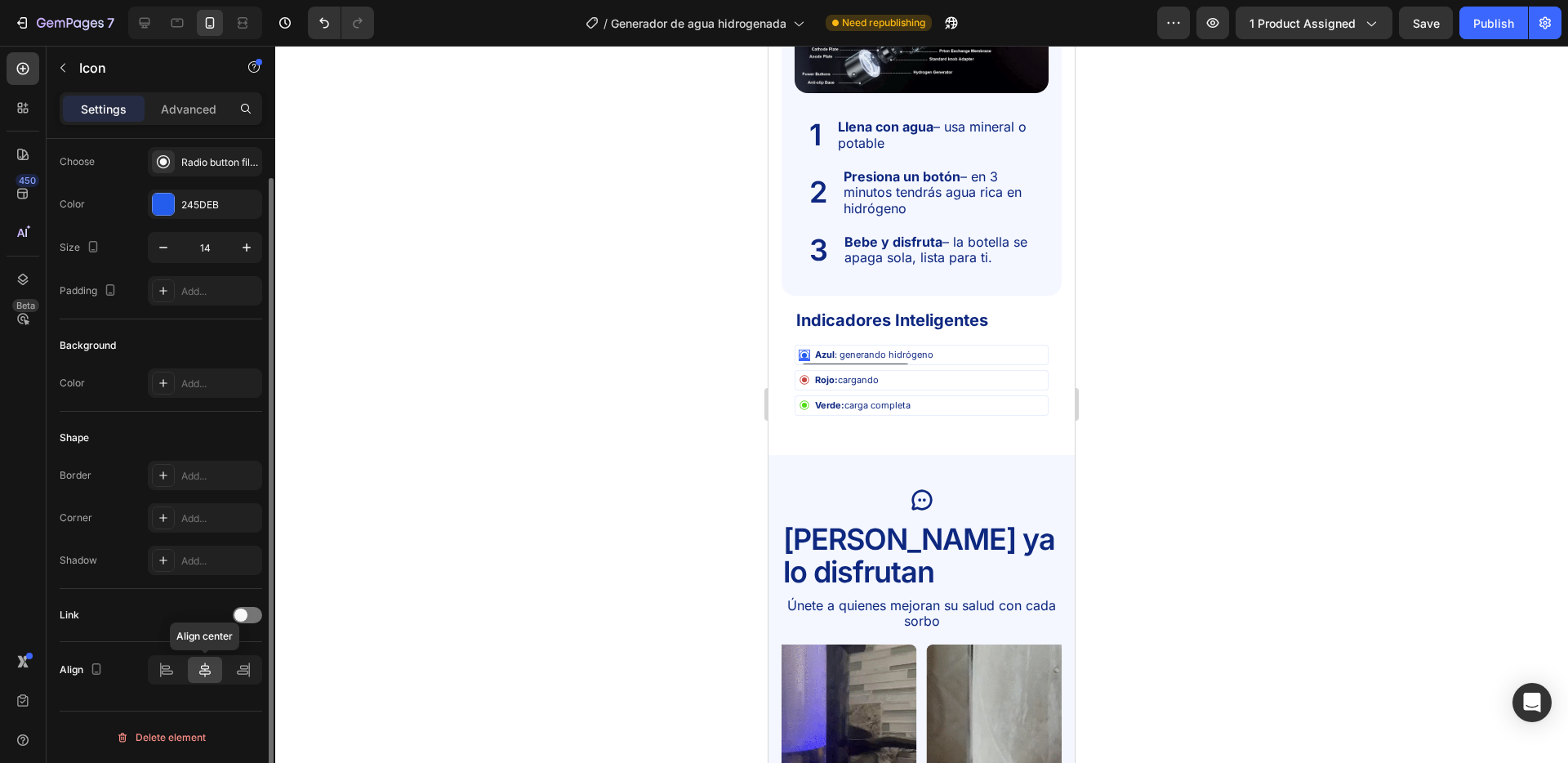
click at [204, 666] on icon at bounding box center [205, 670] width 16 height 16
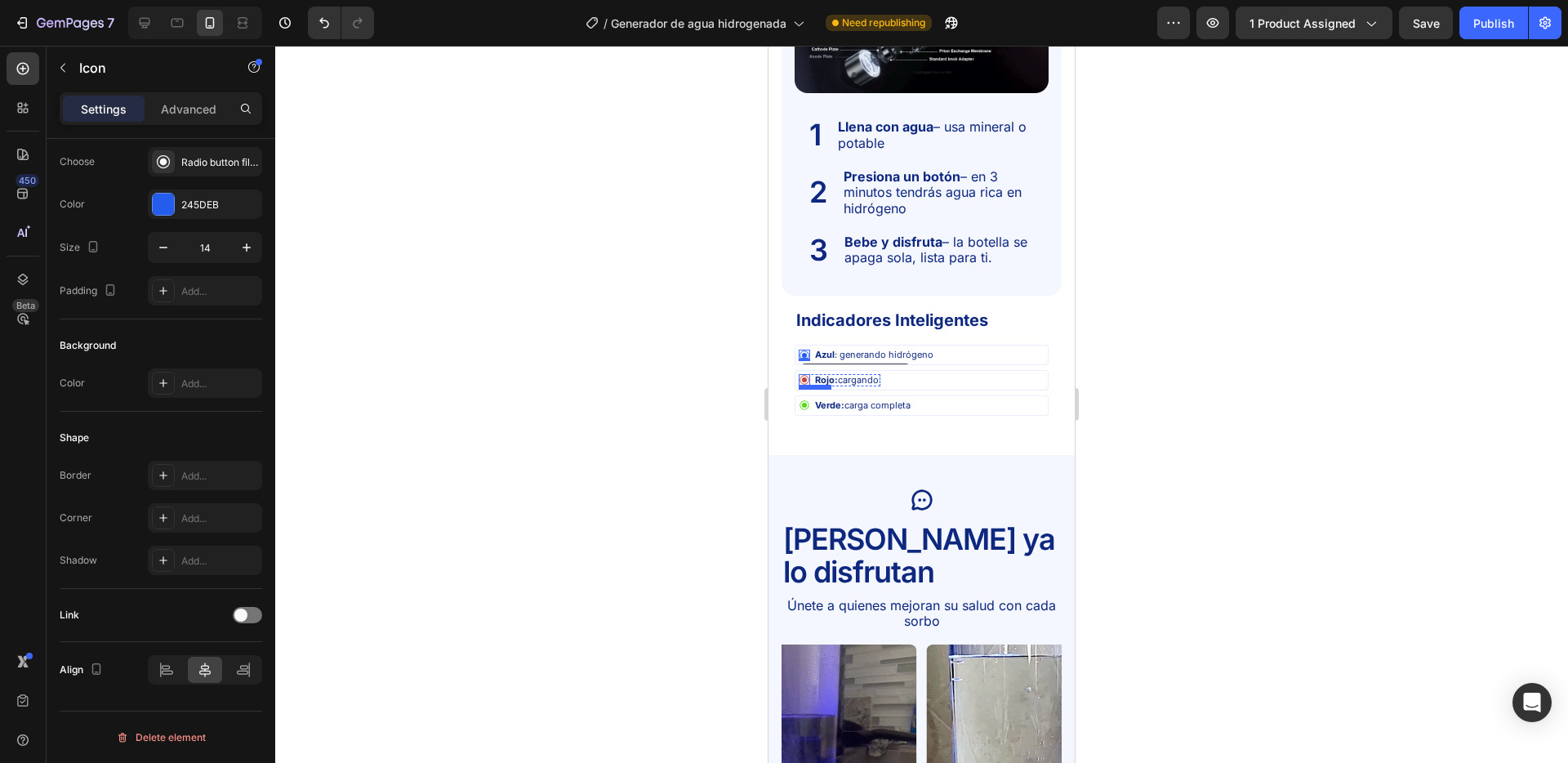
click at [805, 377] on icon at bounding box center [804, 379] width 12 height 12
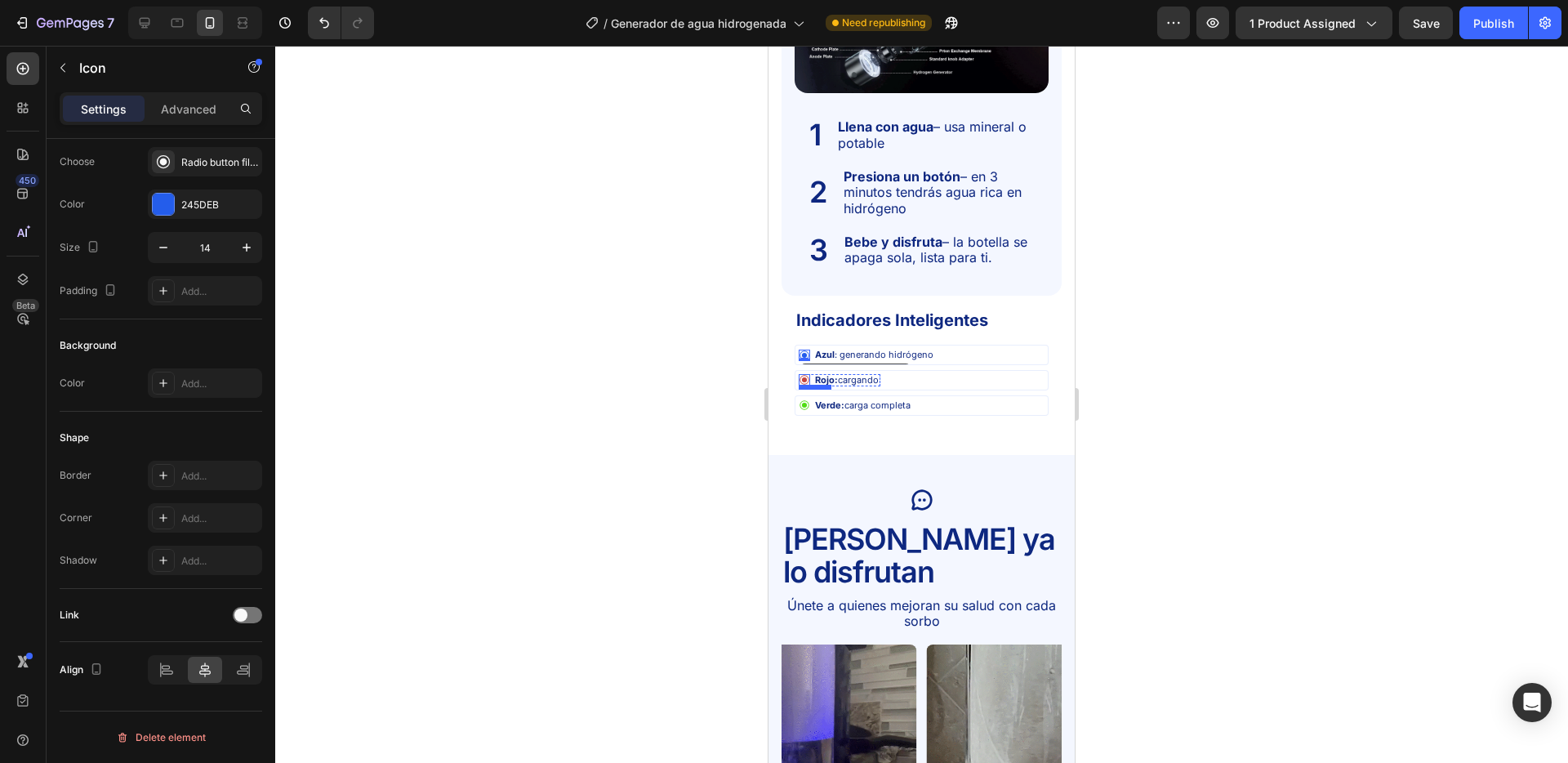
scroll to position [0, 0]
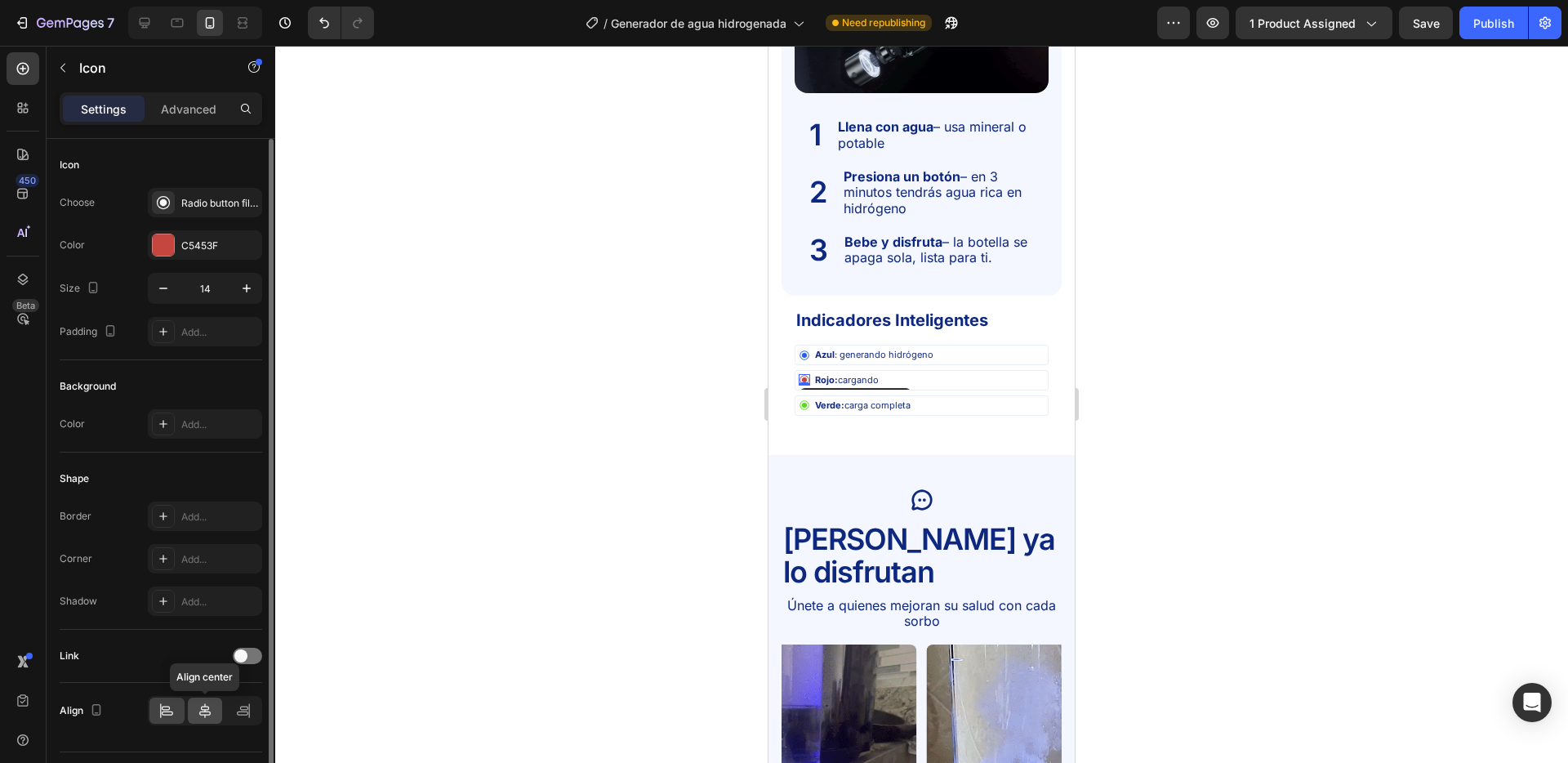
click at [216, 704] on div at bounding box center [205, 710] width 35 height 26
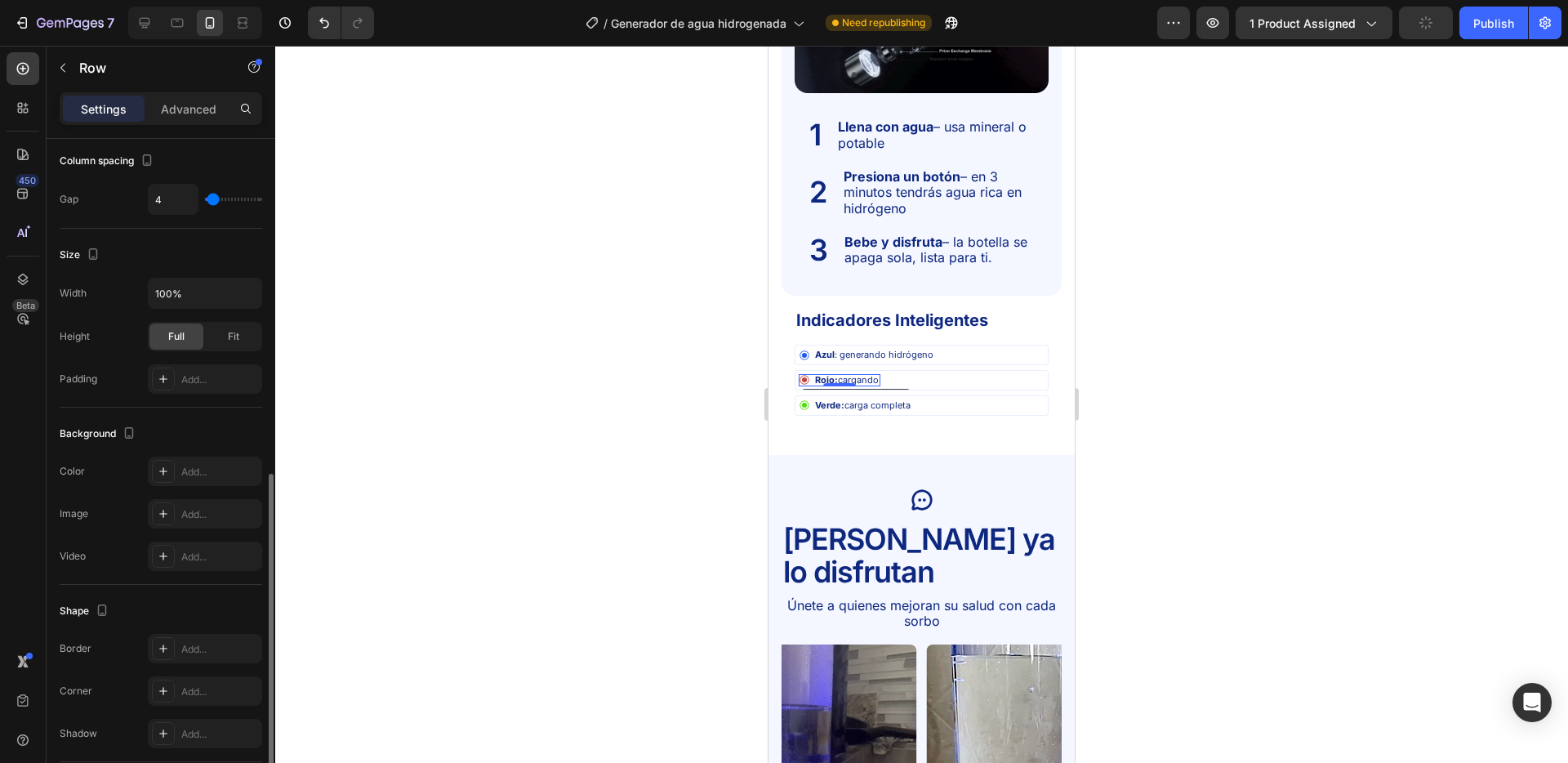
scroll to position [470, 0]
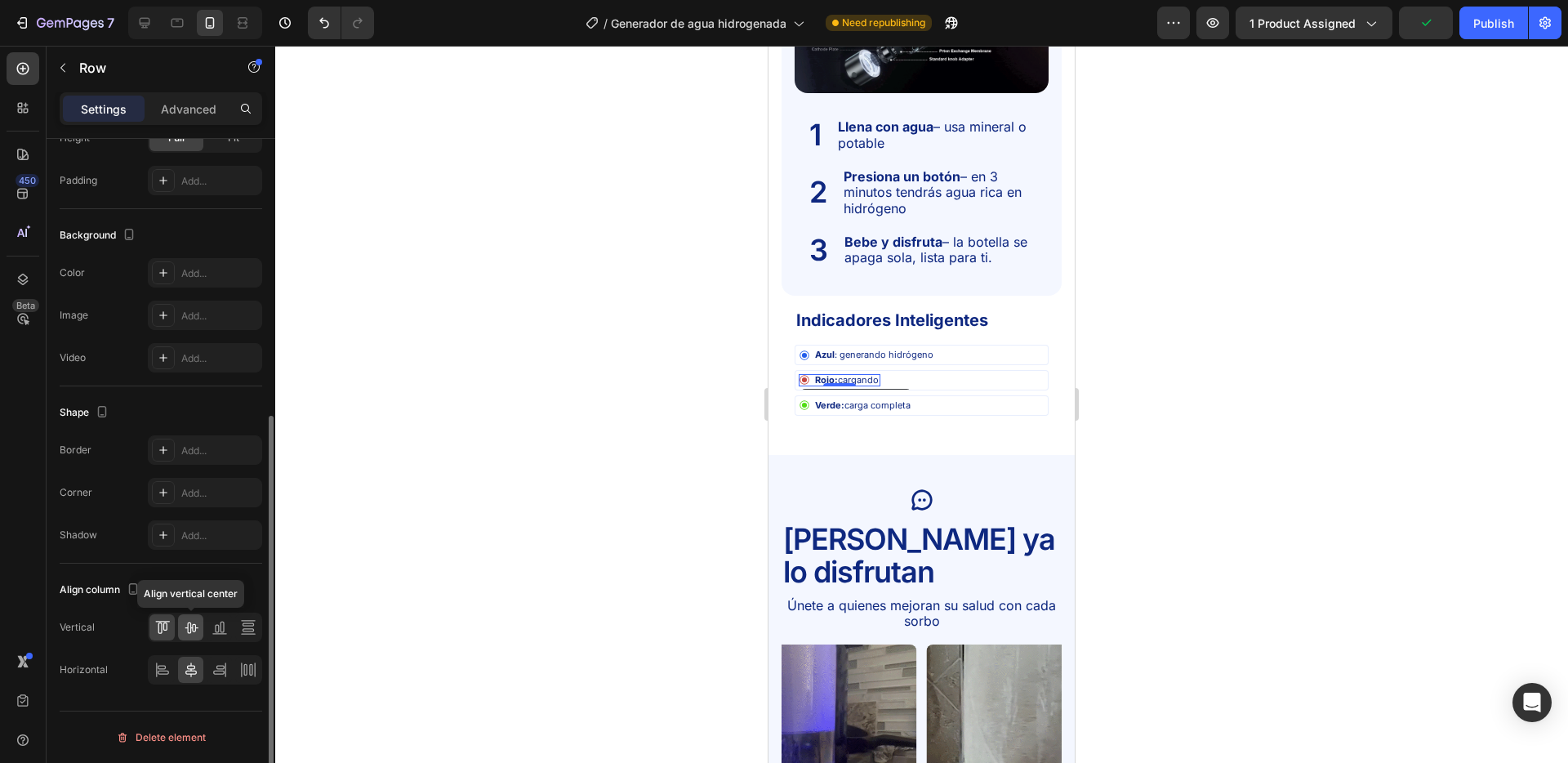
click at [195, 621] on icon at bounding box center [191, 627] width 16 height 16
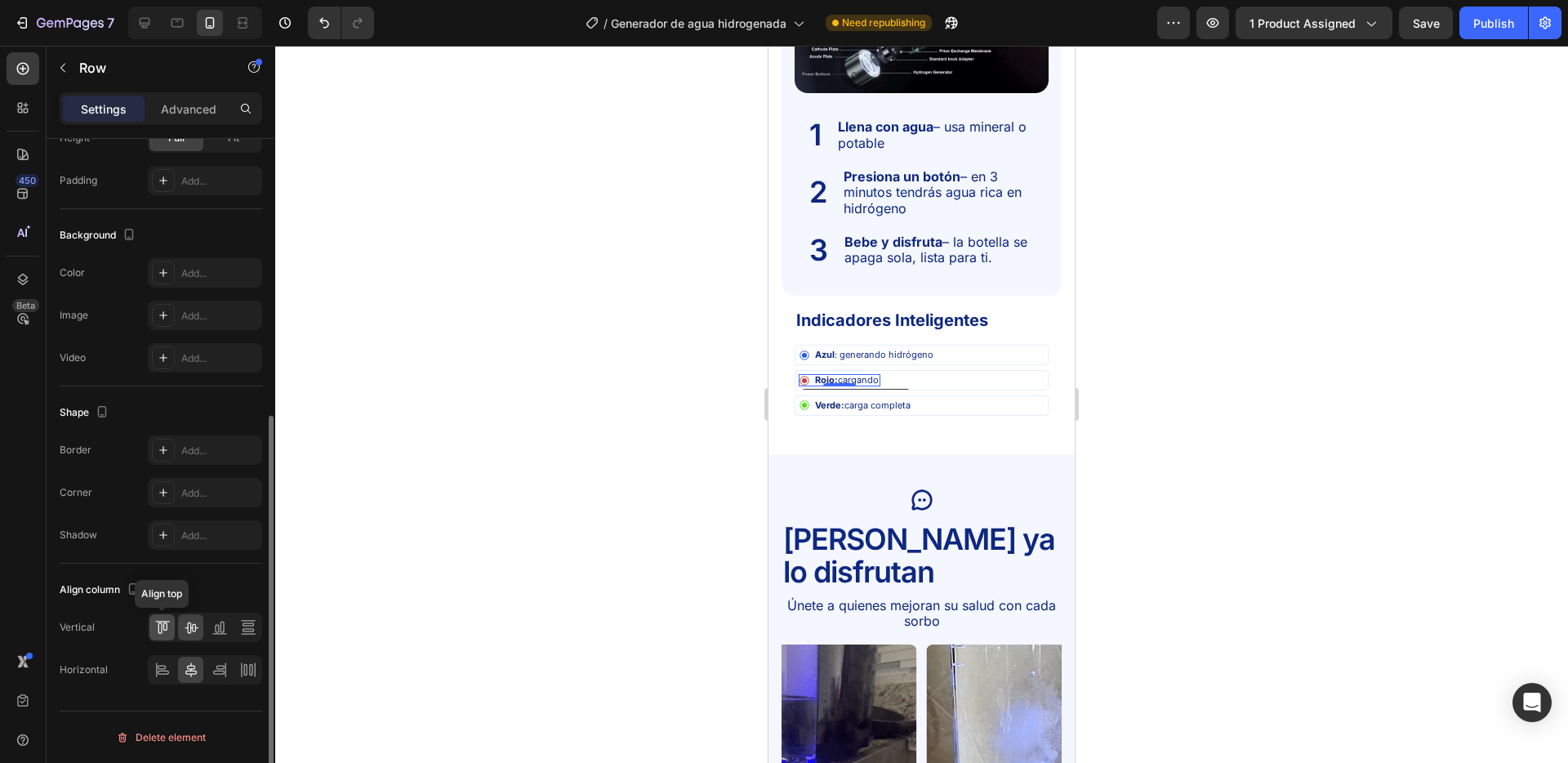
click at [162, 629] on icon at bounding box center [162, 627] width 16 height 16
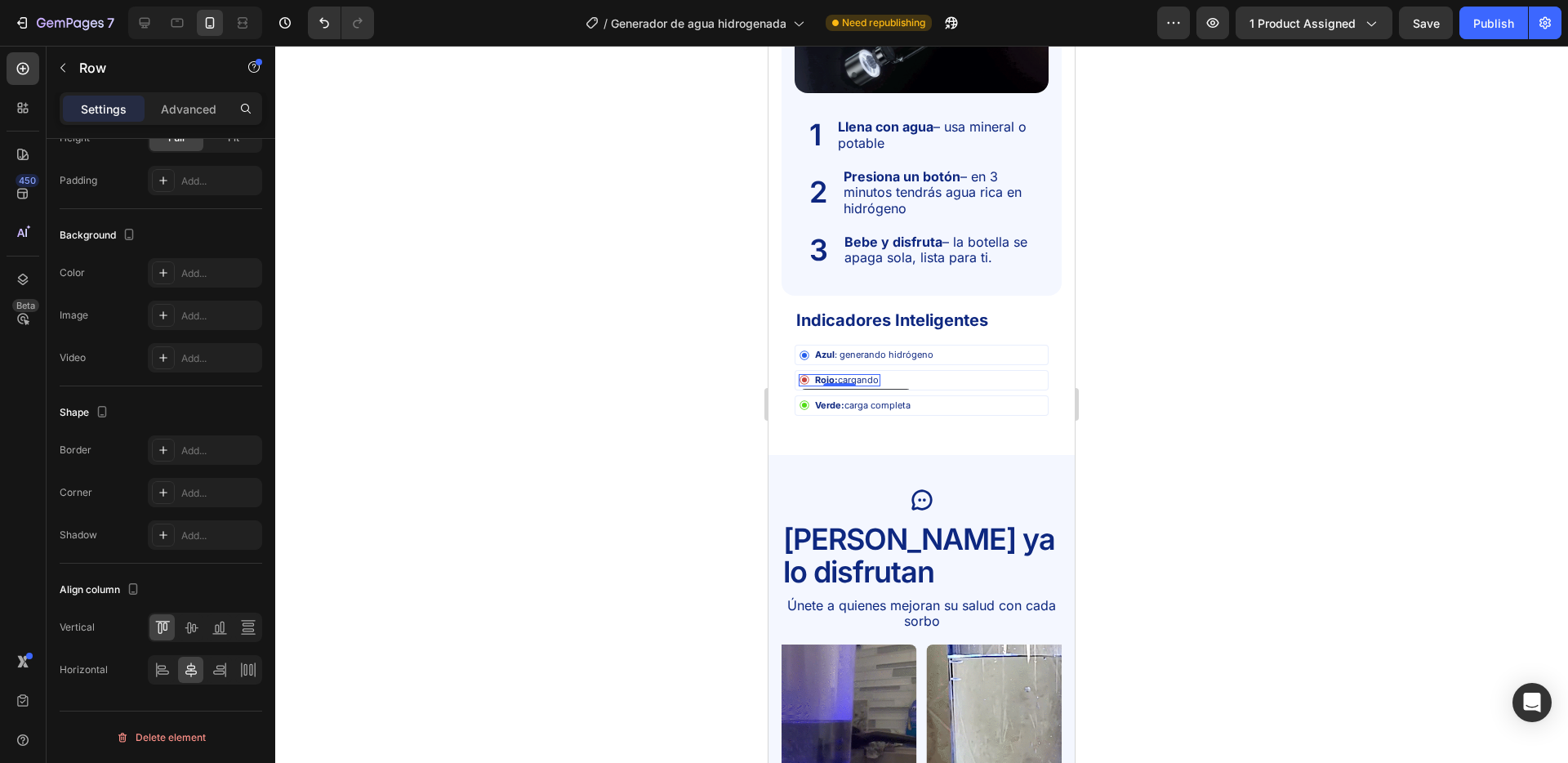
click at [415, 536] on div at bounding box center [921, 404] width 1293 height 717
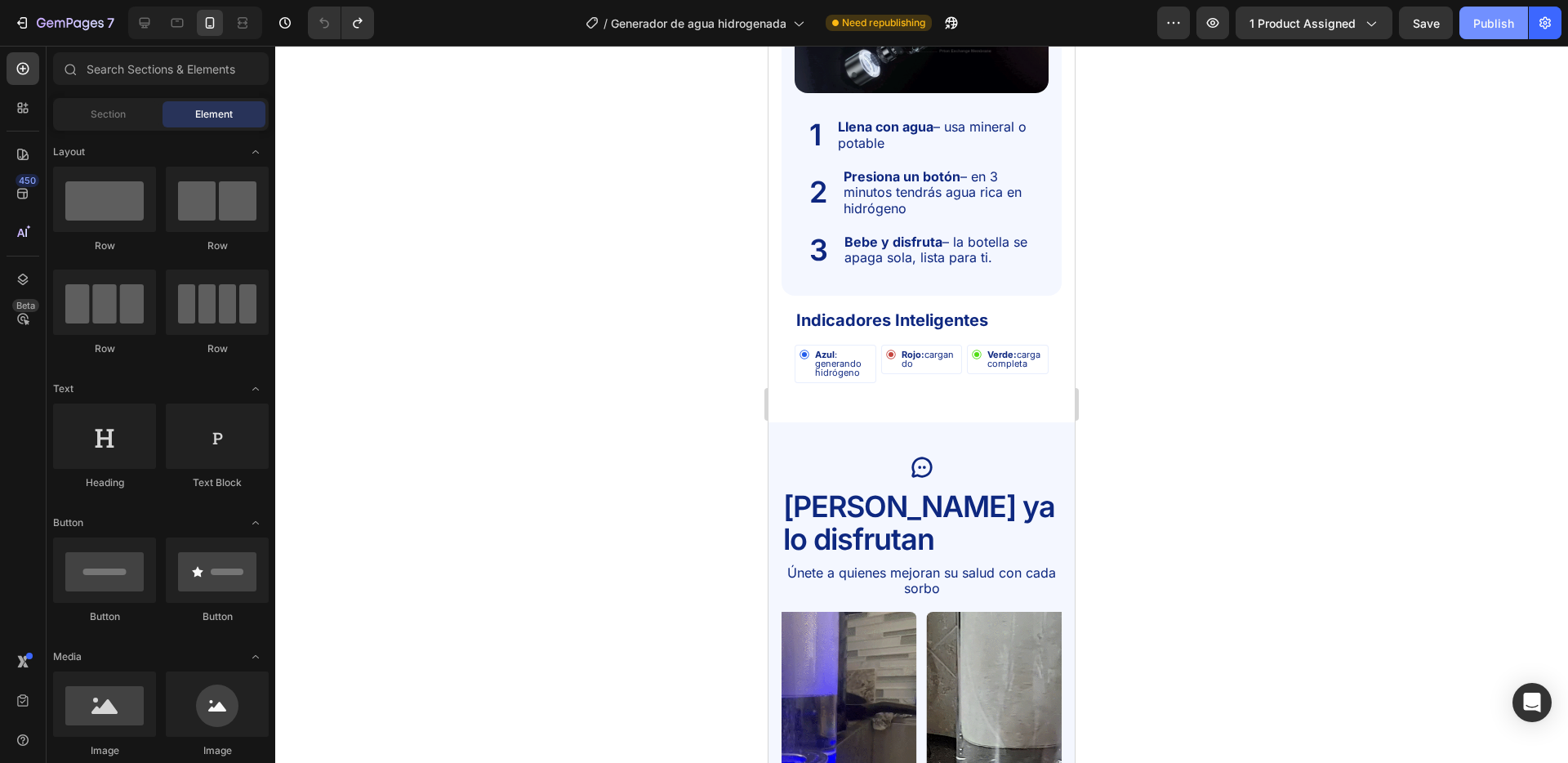
click at [1472, 25] on button "Publish" at bounding box center [1494, 23] width 69 height 33
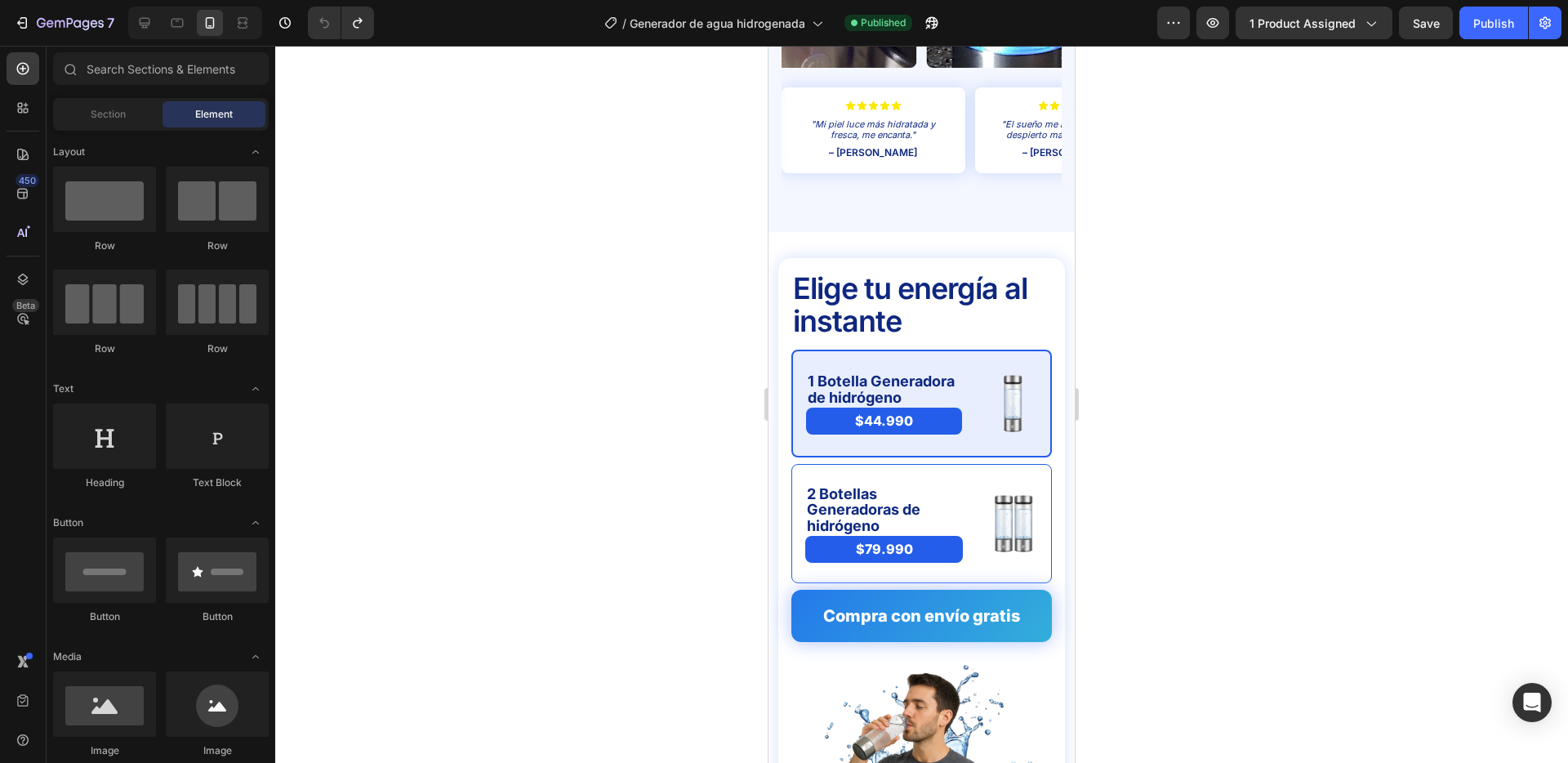
scroll to position [3154, 0]
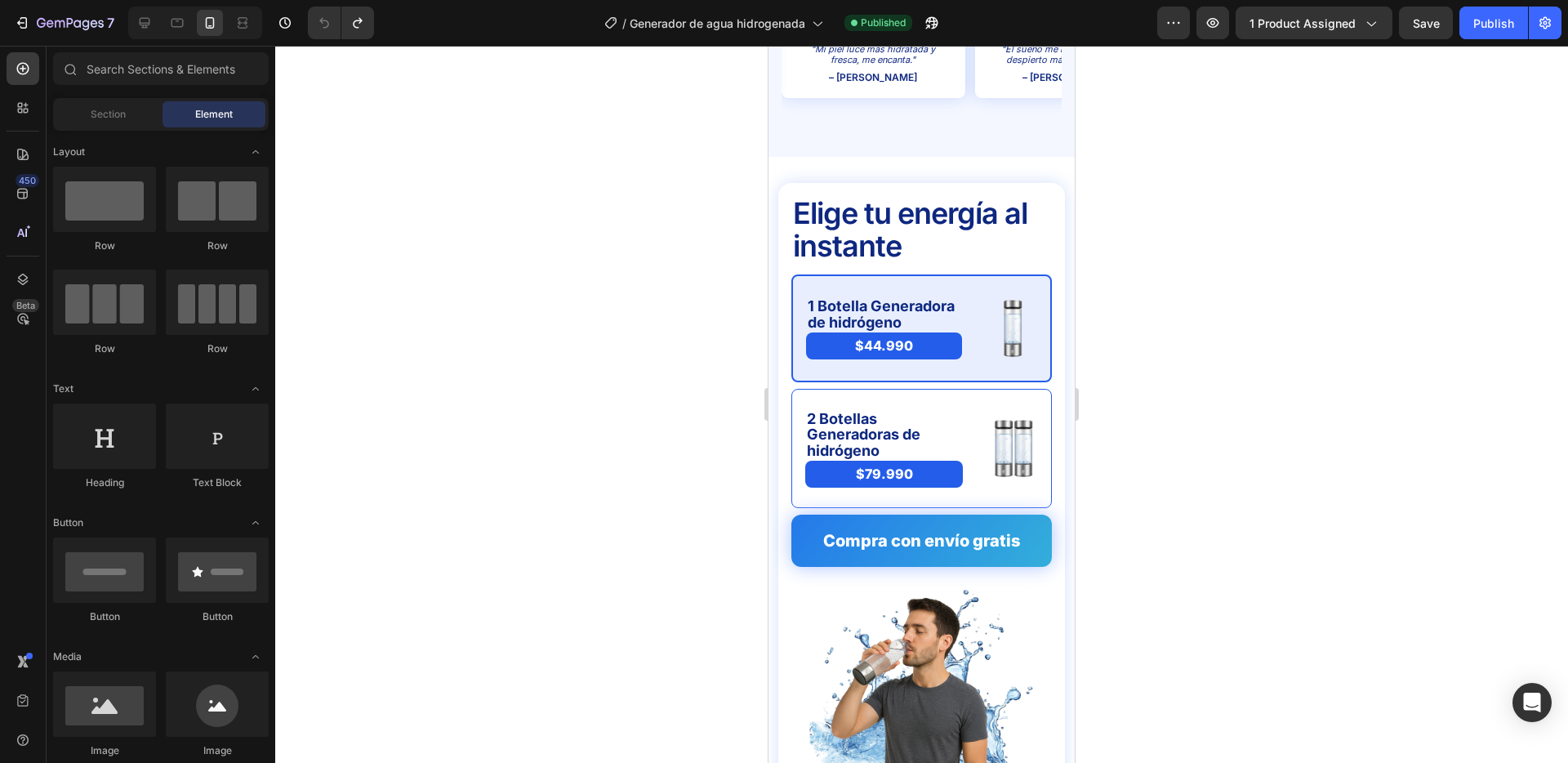
click at [1199, 233] on div at bounding box center [921, 404] width 1293 height 717
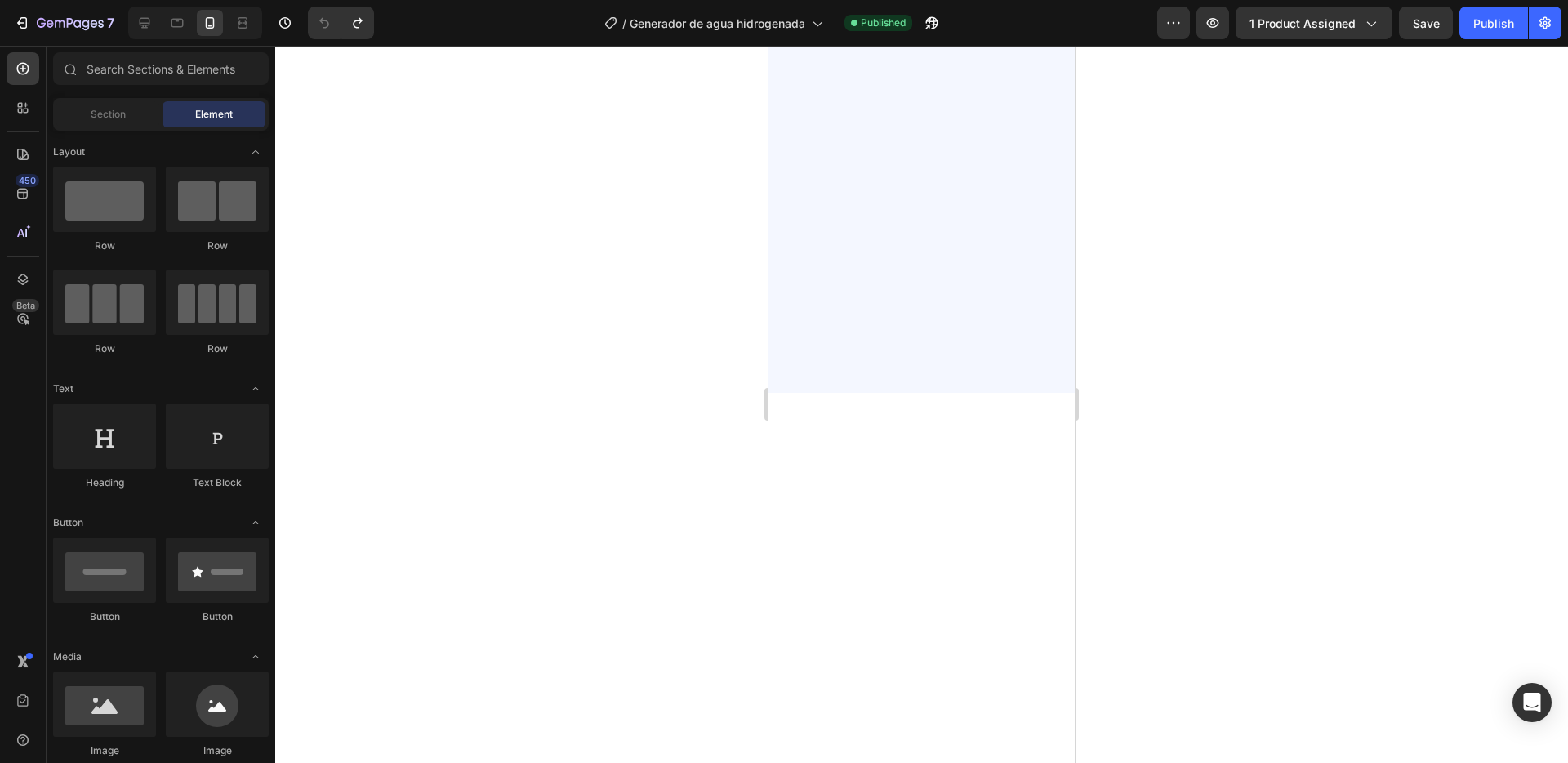
scroll to position [0, 0]
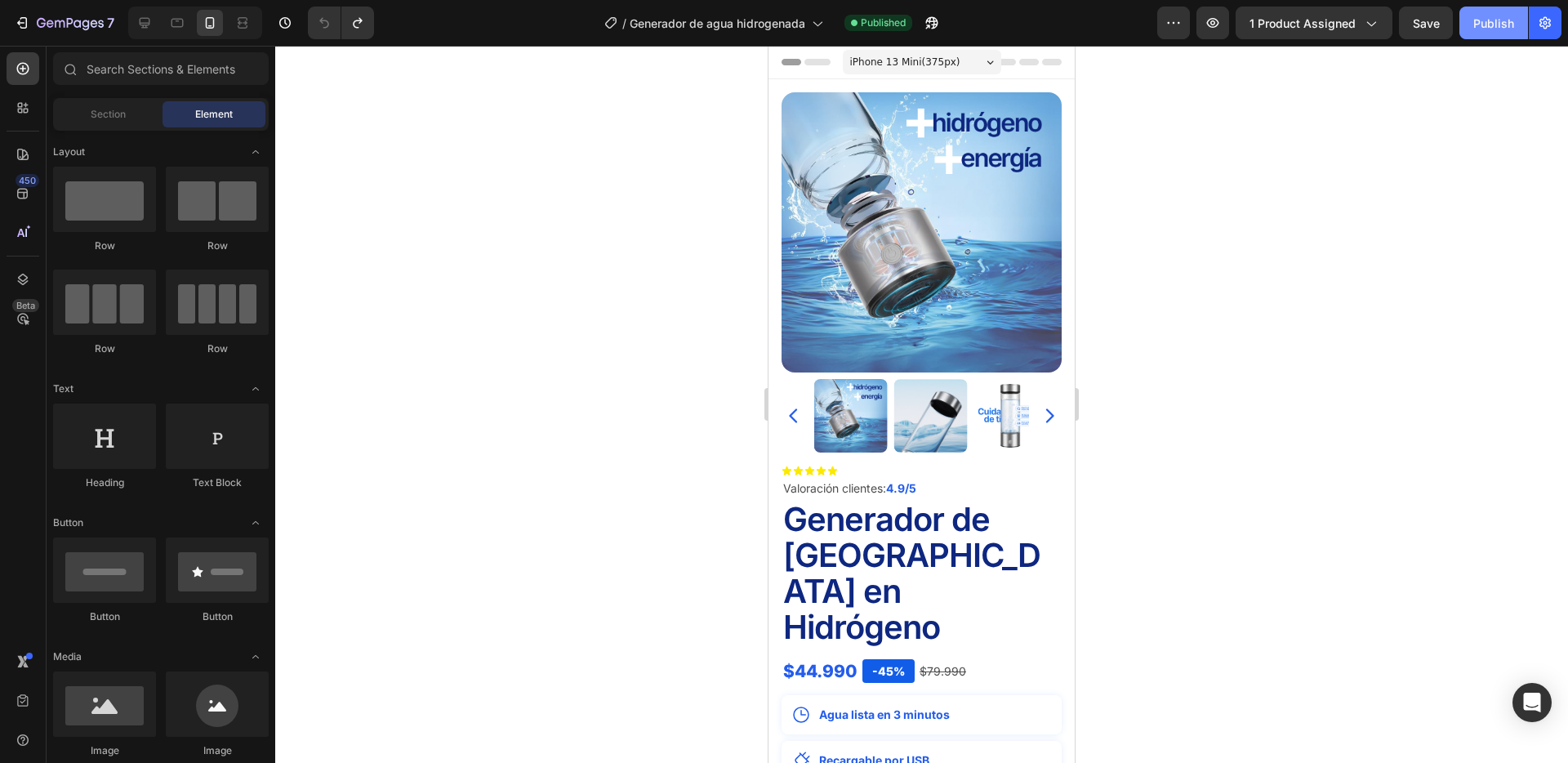
click at [1480, 20] on div "Publish" at bounding box center [1494, 23] width 41 height 17
click at [1029, 406] on div at bounding box center [922, 416] width 280 height 73
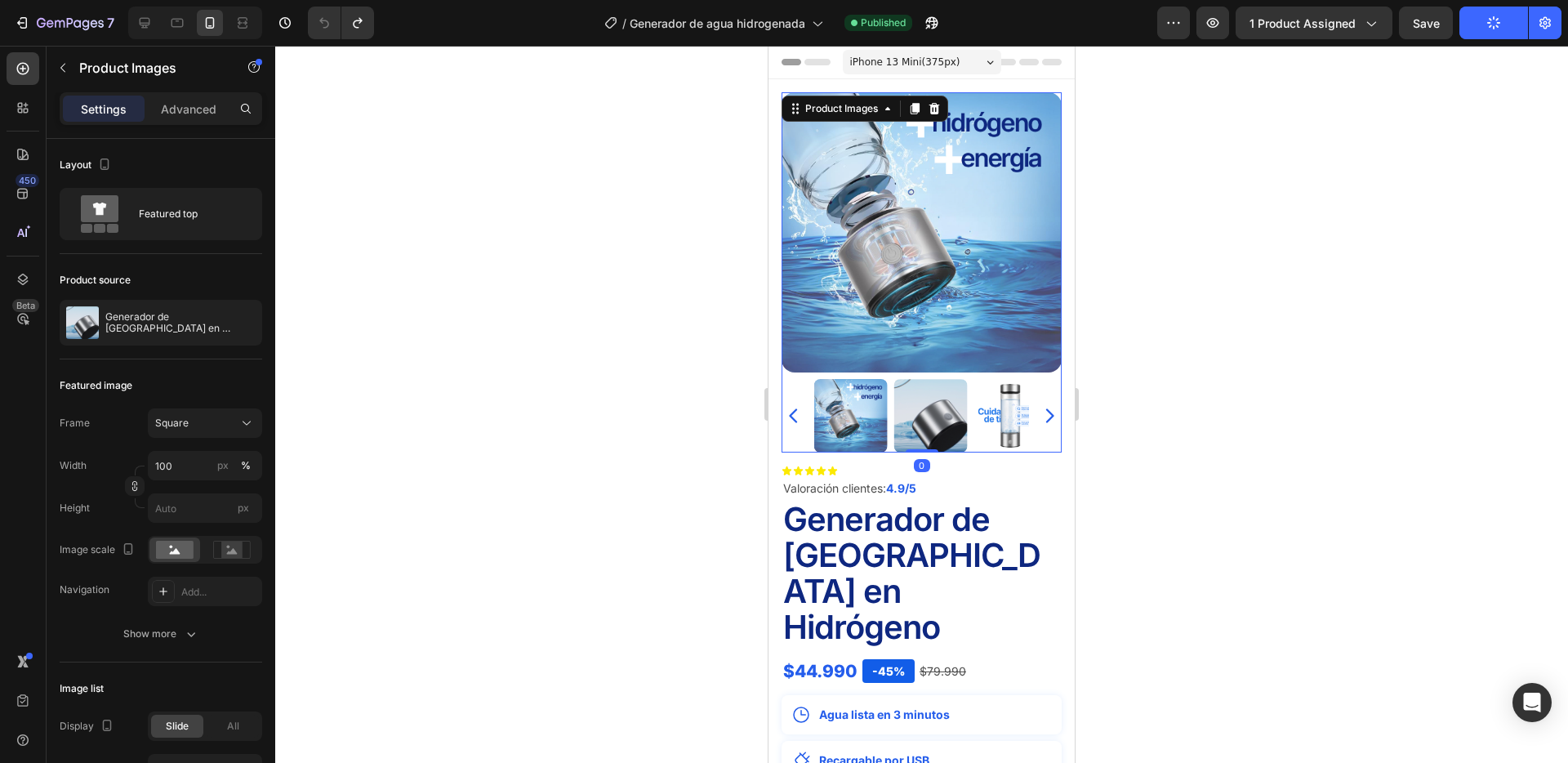
click at [1018, 410] on img at bounding box center [1010, 416] width 74 height 73
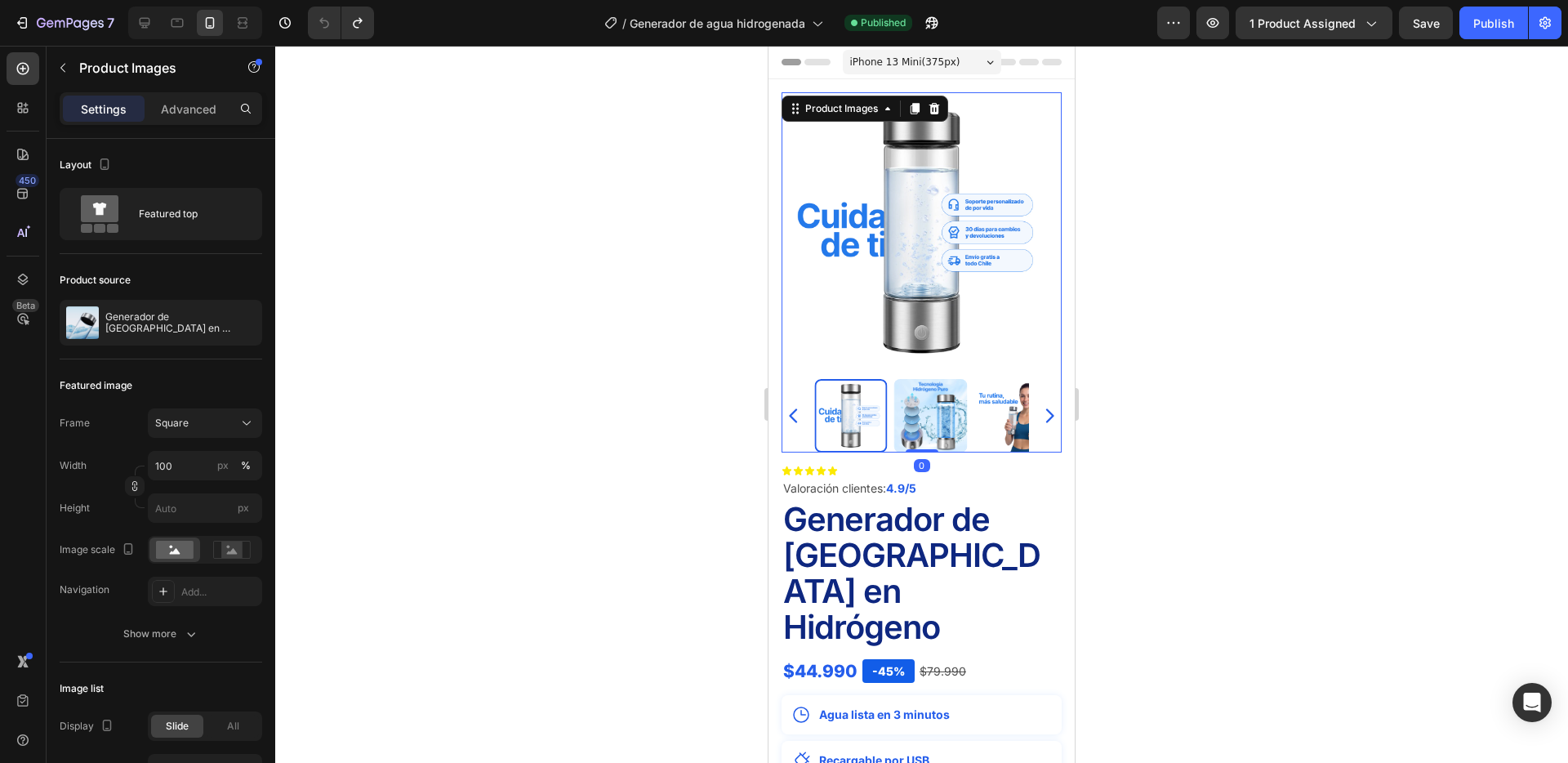
click at [605, 367] on div at bounding box center [921, 404] width 1293 height 717
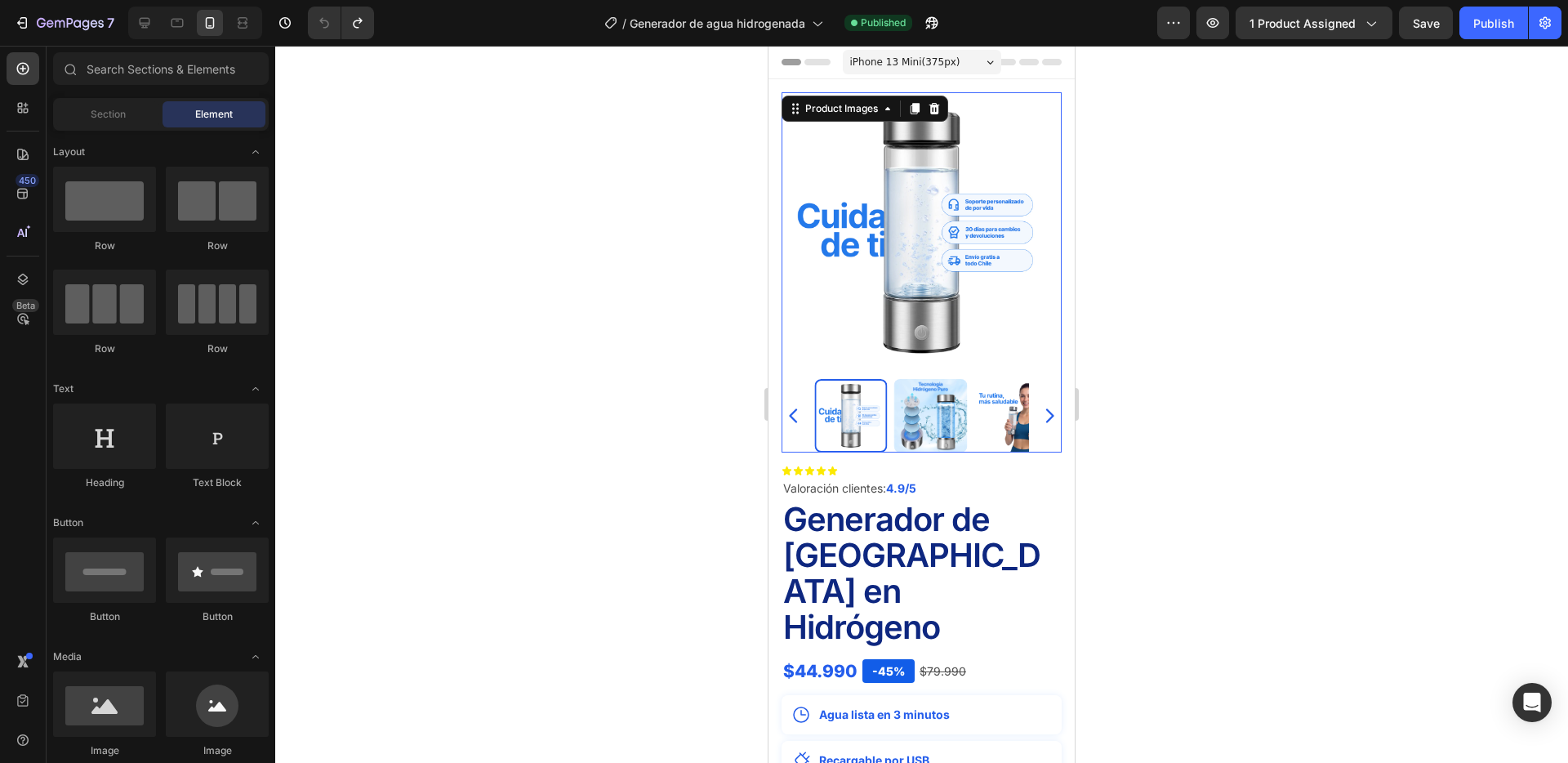
click at [941, 400] on img at bounding box center [931, 416] width 74 height 73
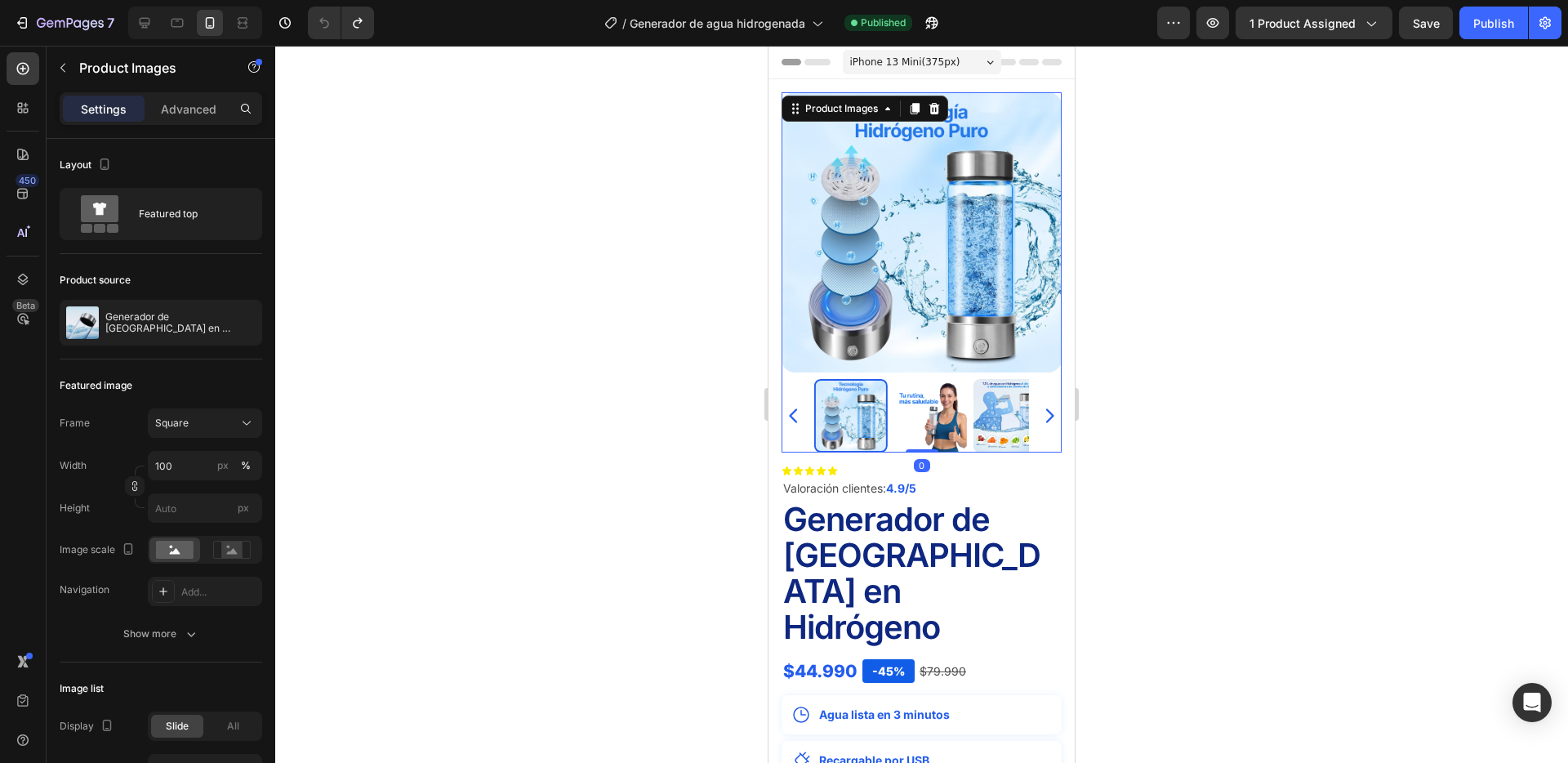
click at [937, 400] on img at bounding box center [931, 416] width 74 height 73
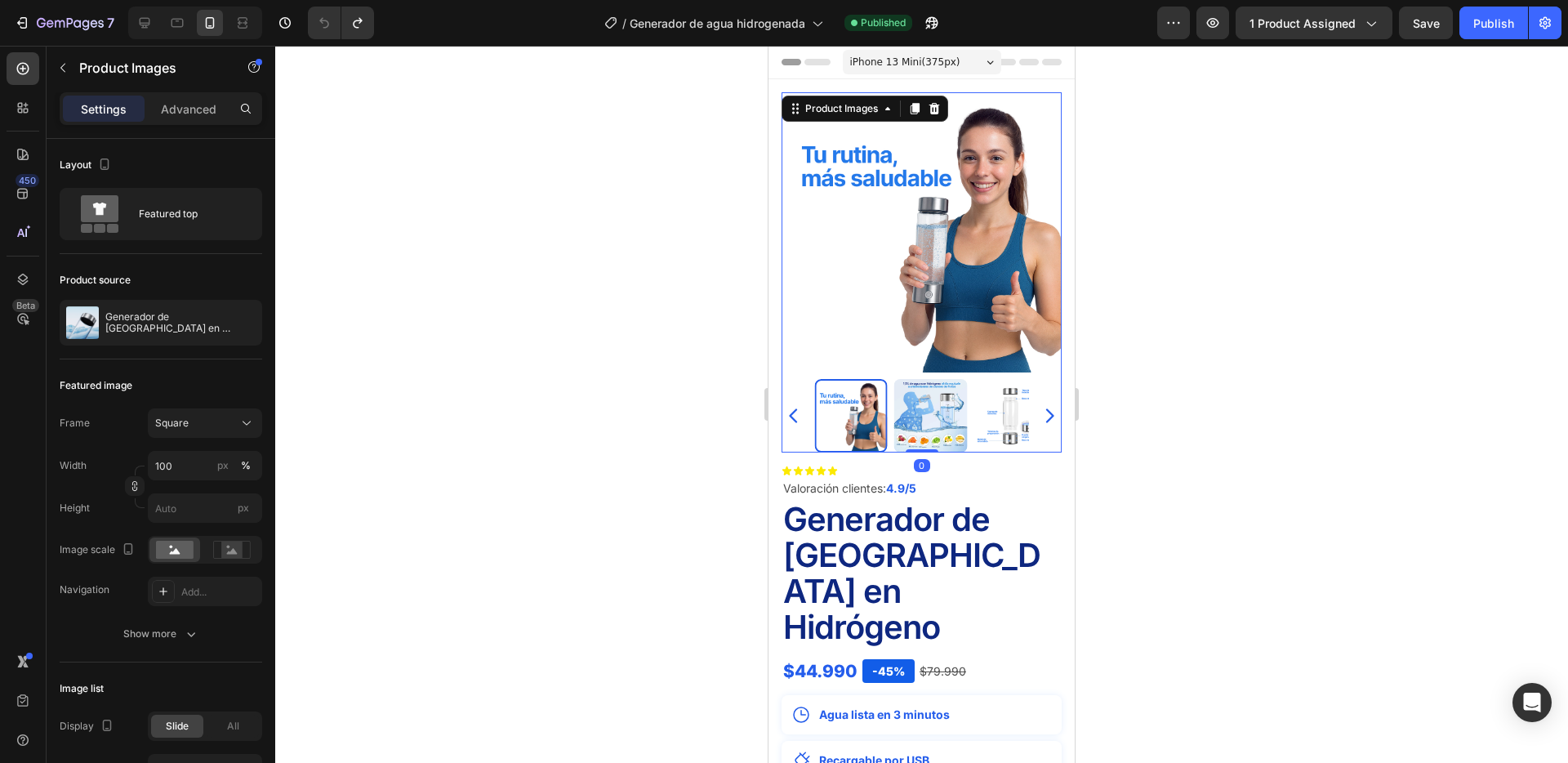
click at [937, 400] on img at bounding box center [931, 416] width 74 height 73
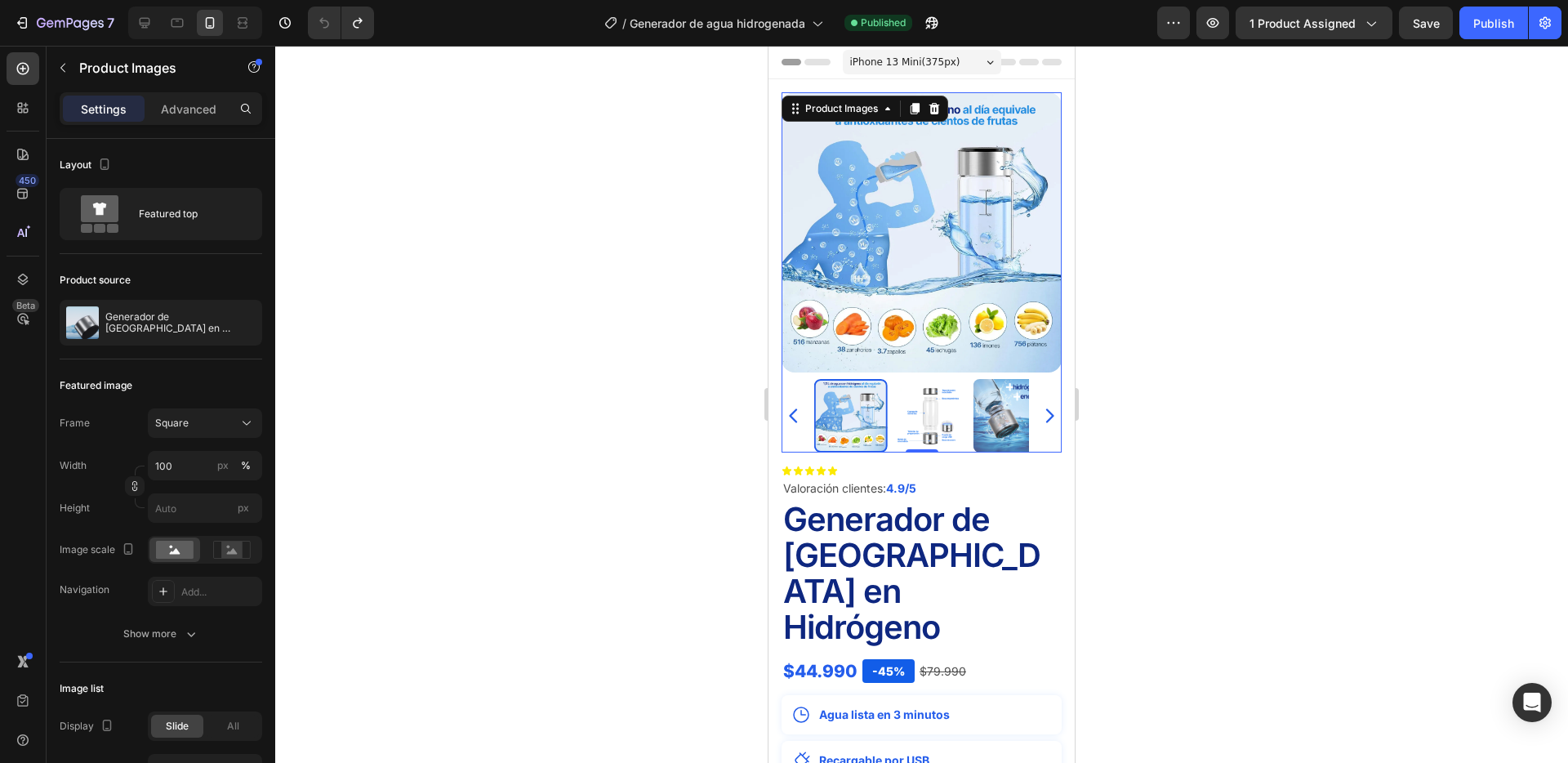
click at [937, 400] on img at bounding box center [930, 416] width 74 height 73
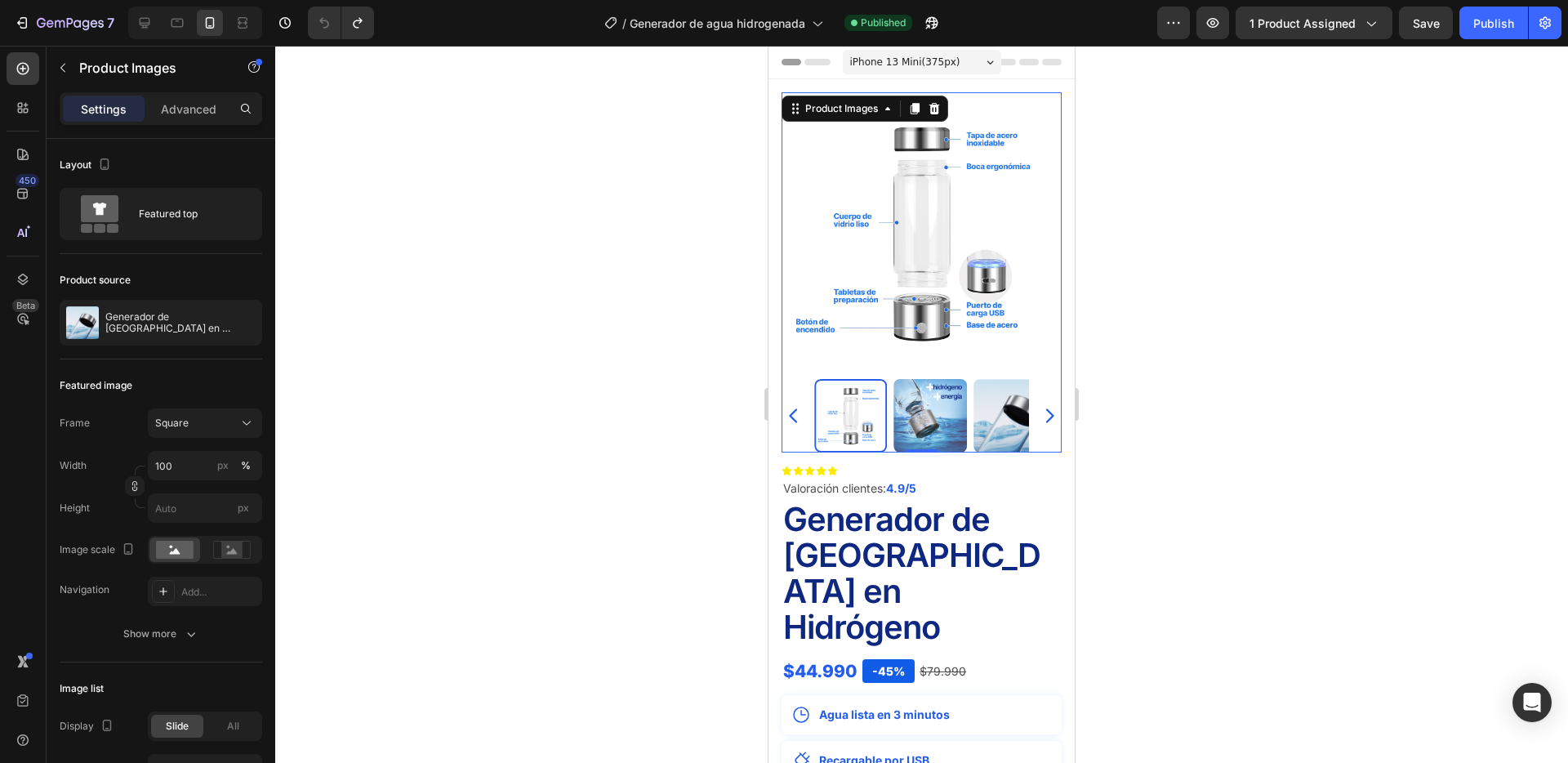
click at [937, 400] on img at bounding box center [930, 416] width 74 height 73
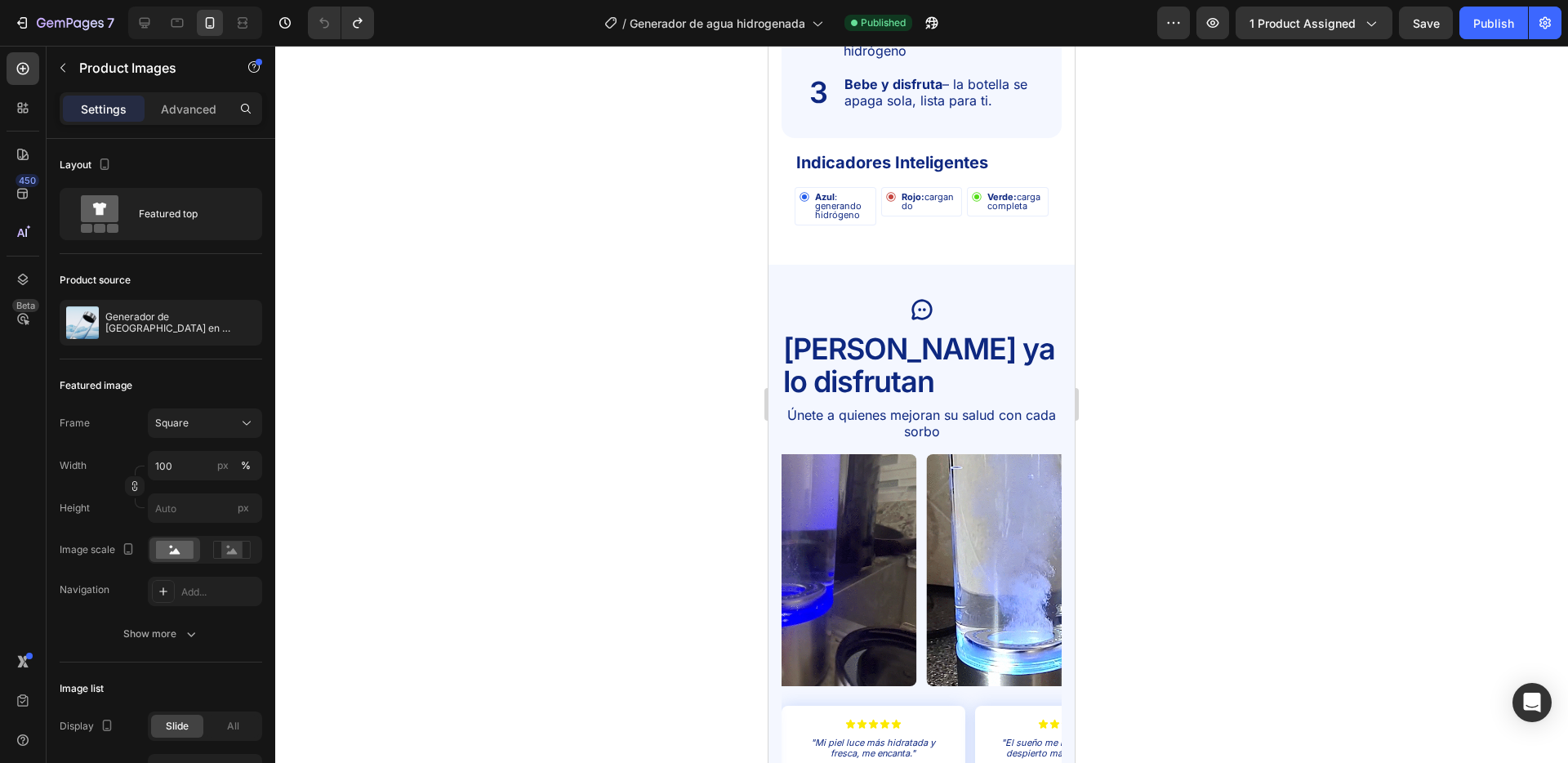
scroll to position [3332, 0]
